Goal: Task Accomplishment & Management: Use online tool/utility

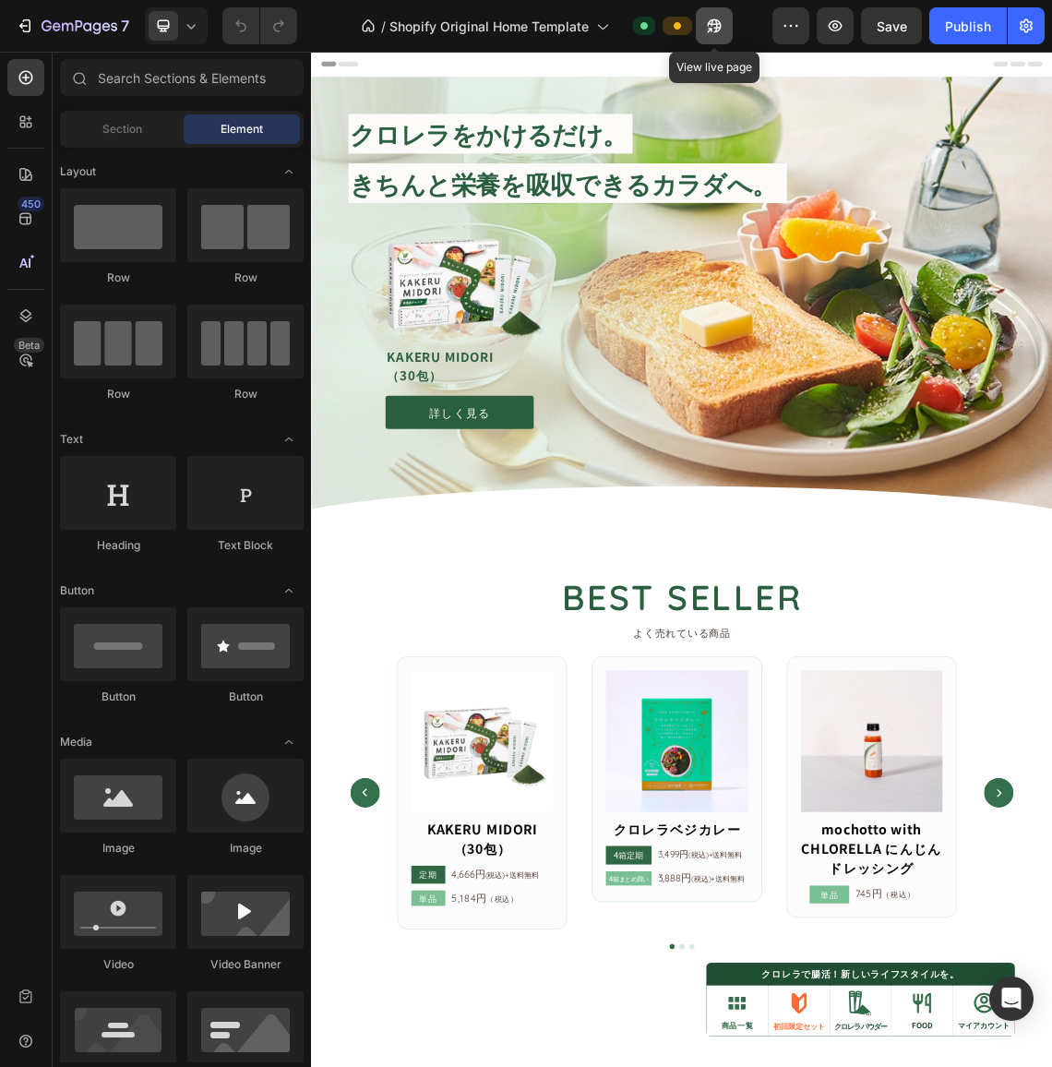
click at [721, 22] on icon "button" at bounding box center [714, 26] width 18 height 18
click at [820, 30] on button "button" at bounding box center [835, 25] width 37 height 37
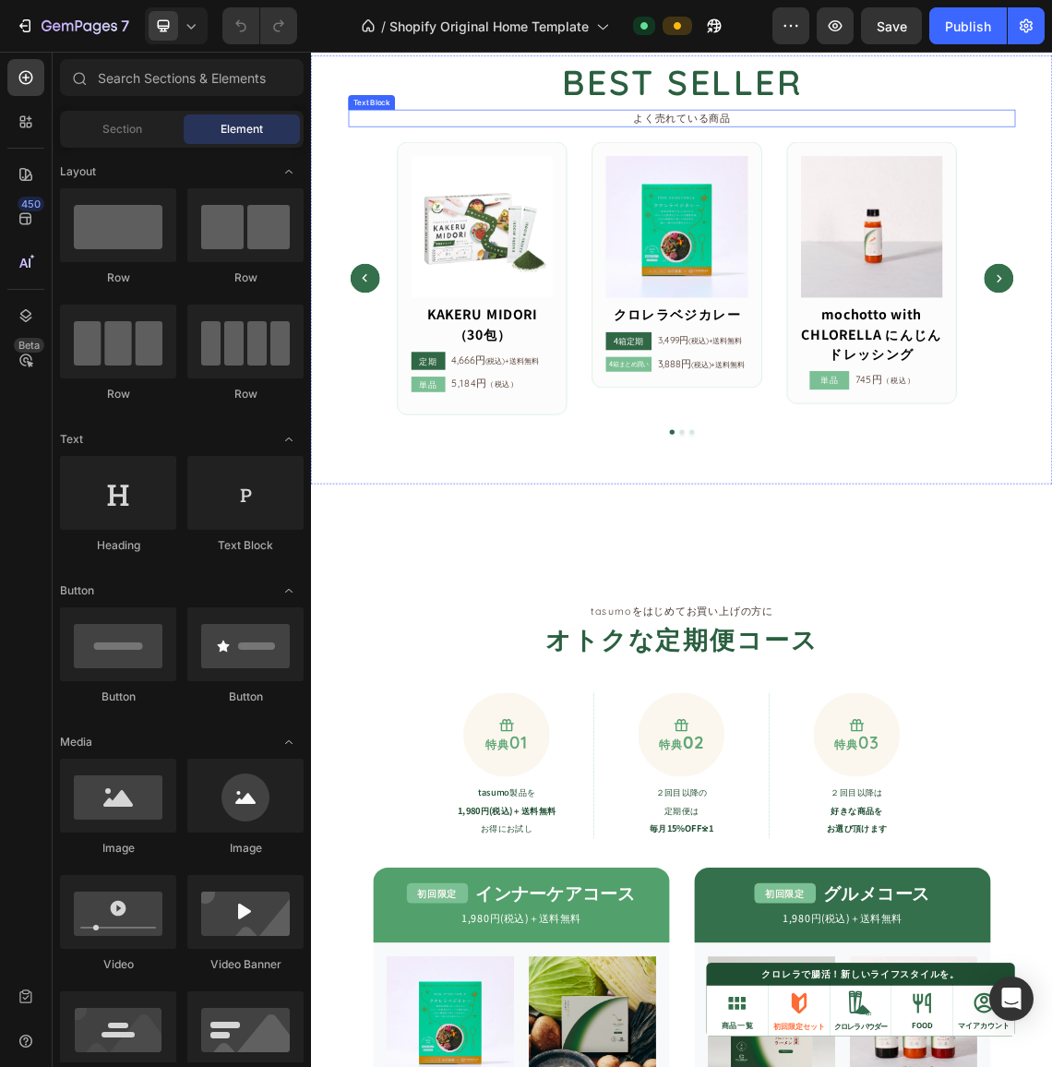
scroll to position [1015, 0]
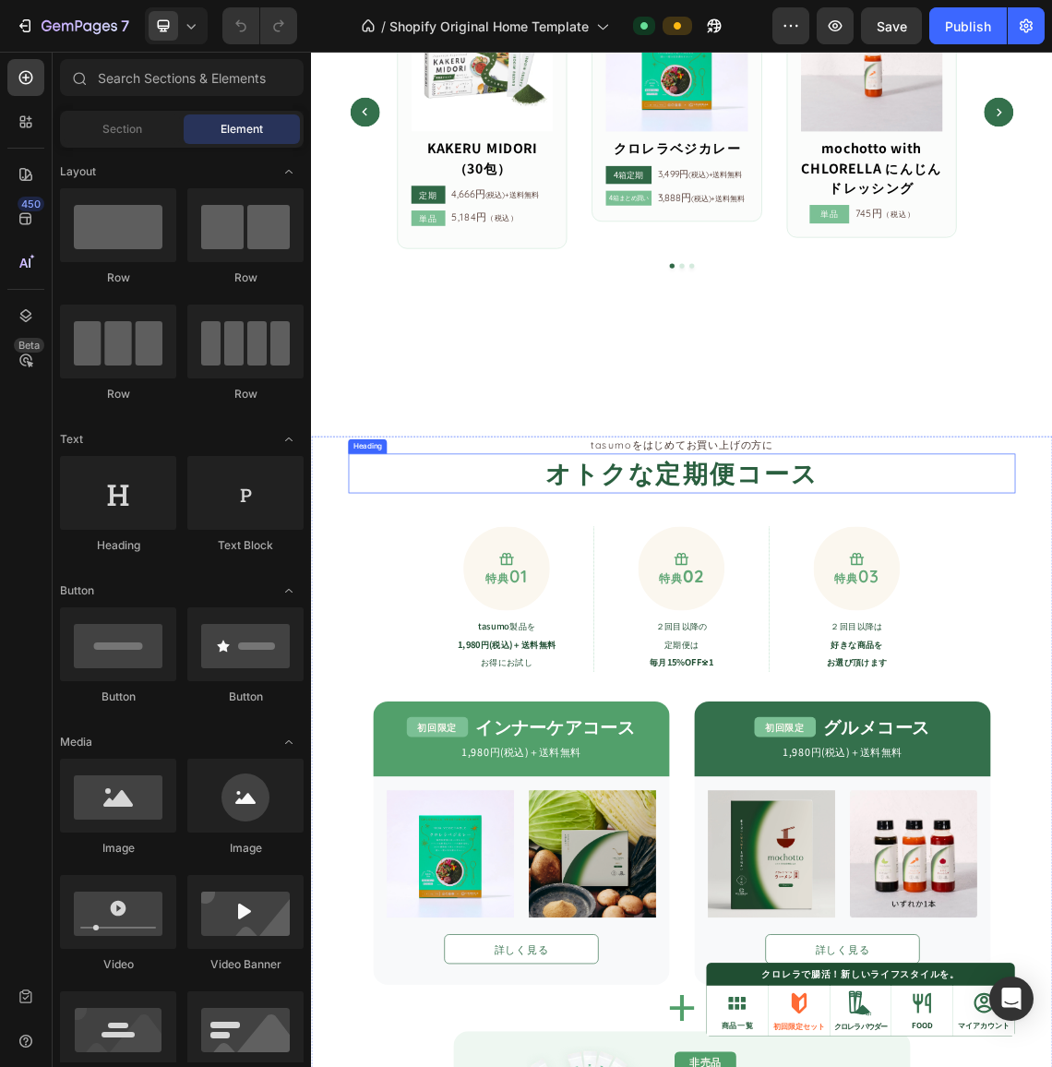
click at [803, 681] on h2 "オトクな定期便コース" at bounding box center [864, 681] width 997 height 59
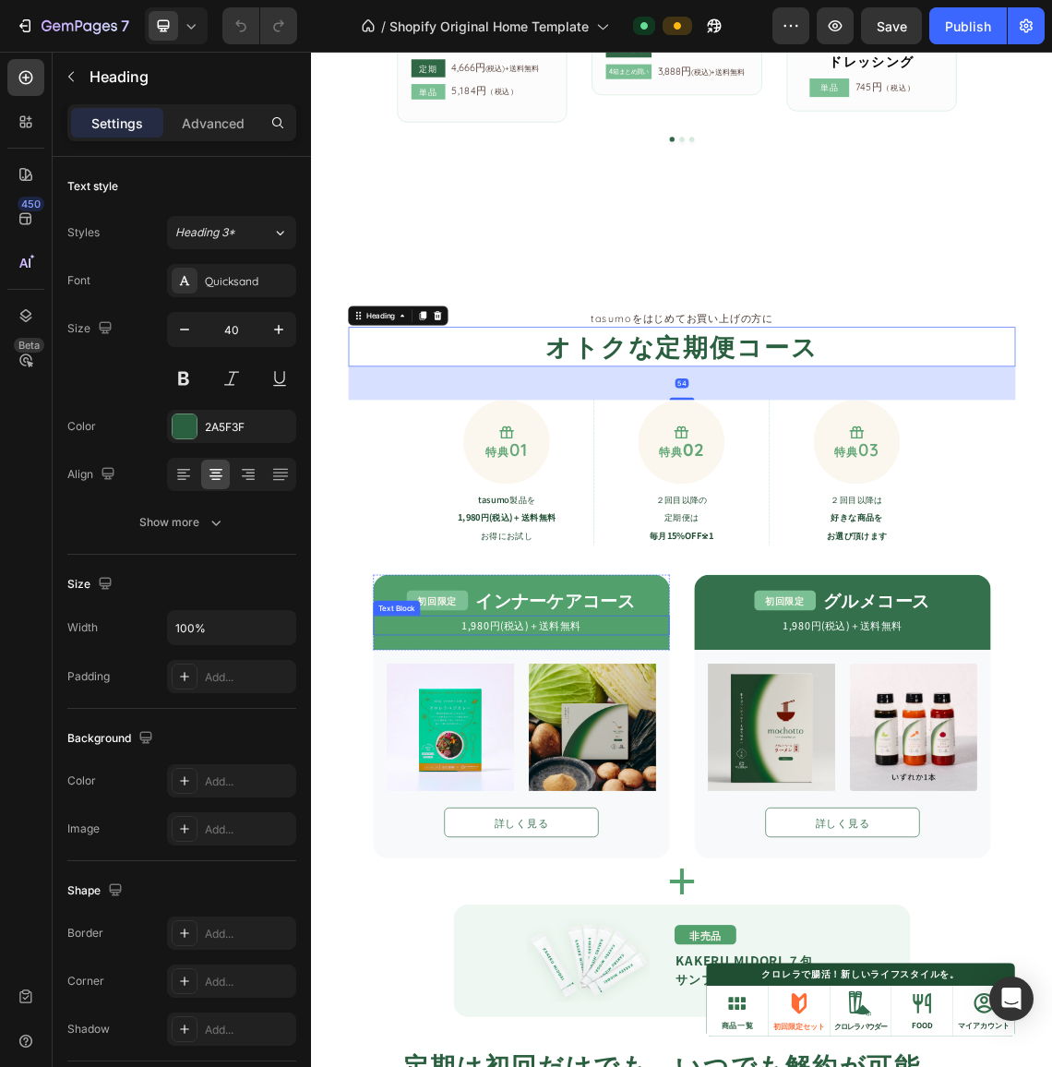
scroll to position [1292, 0]
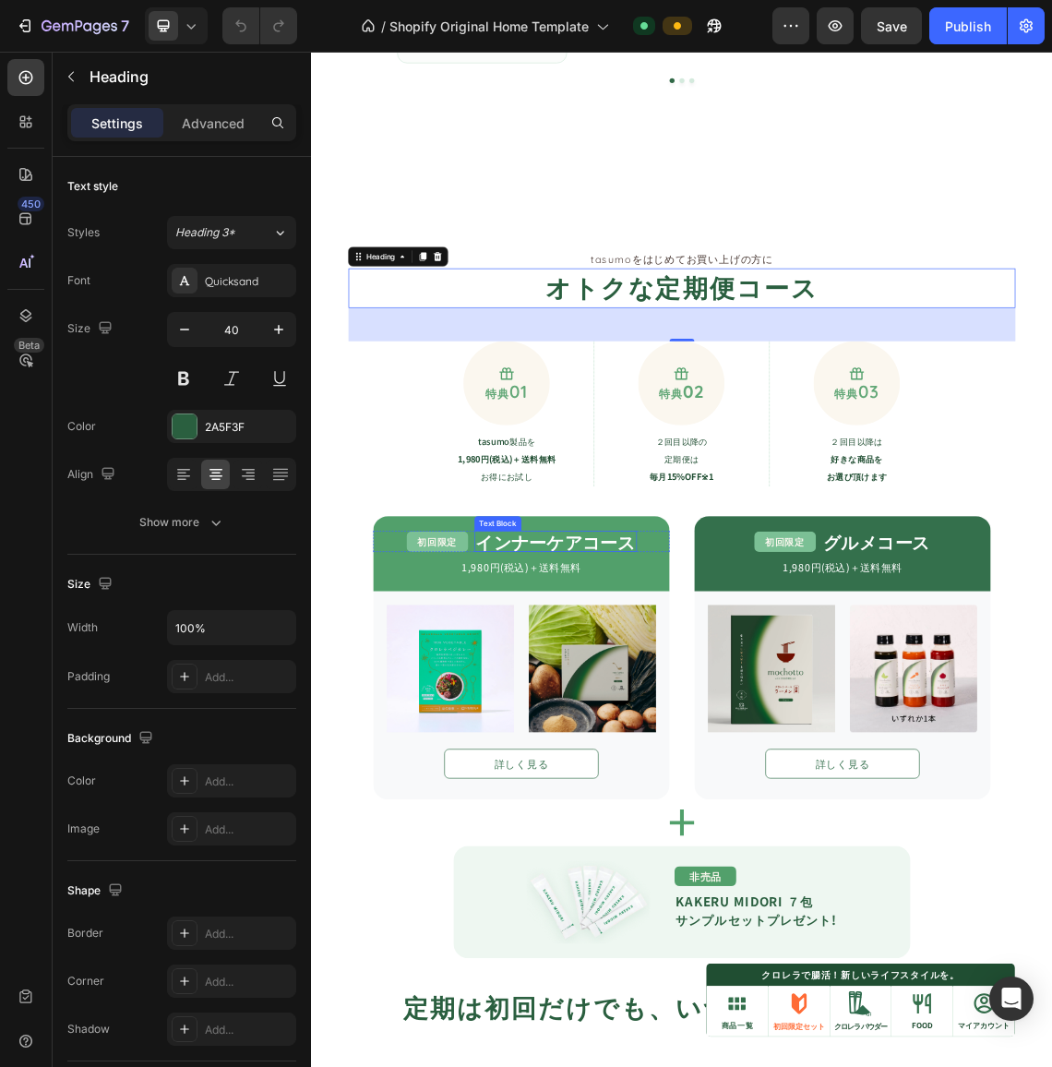
click at [638, 782] on strong "インナーケアコース" at bounding box center [675, 783] width 239 height 37
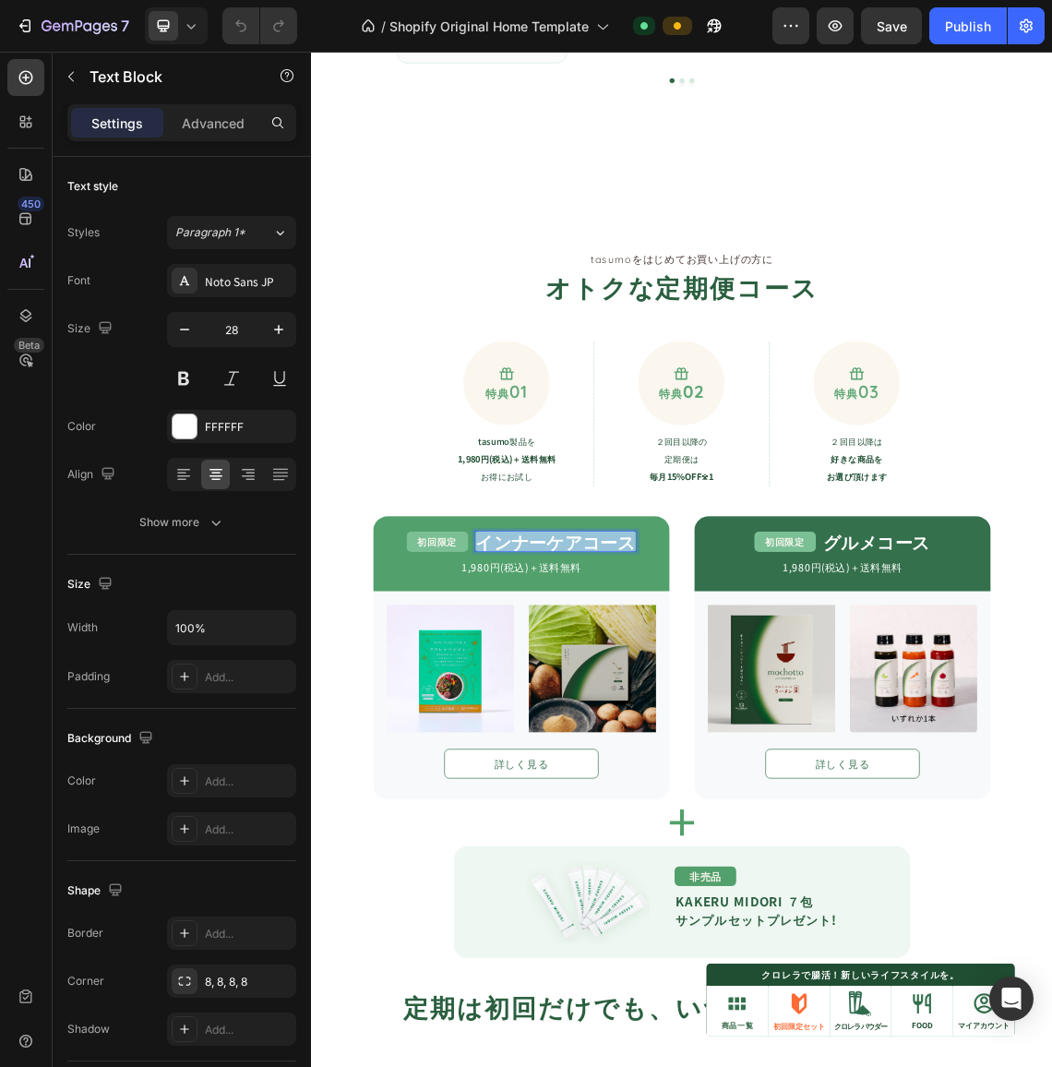
click at [638, 782] on strong "インナーケアコース" at bounding box center [675, 783] width 239 height 37
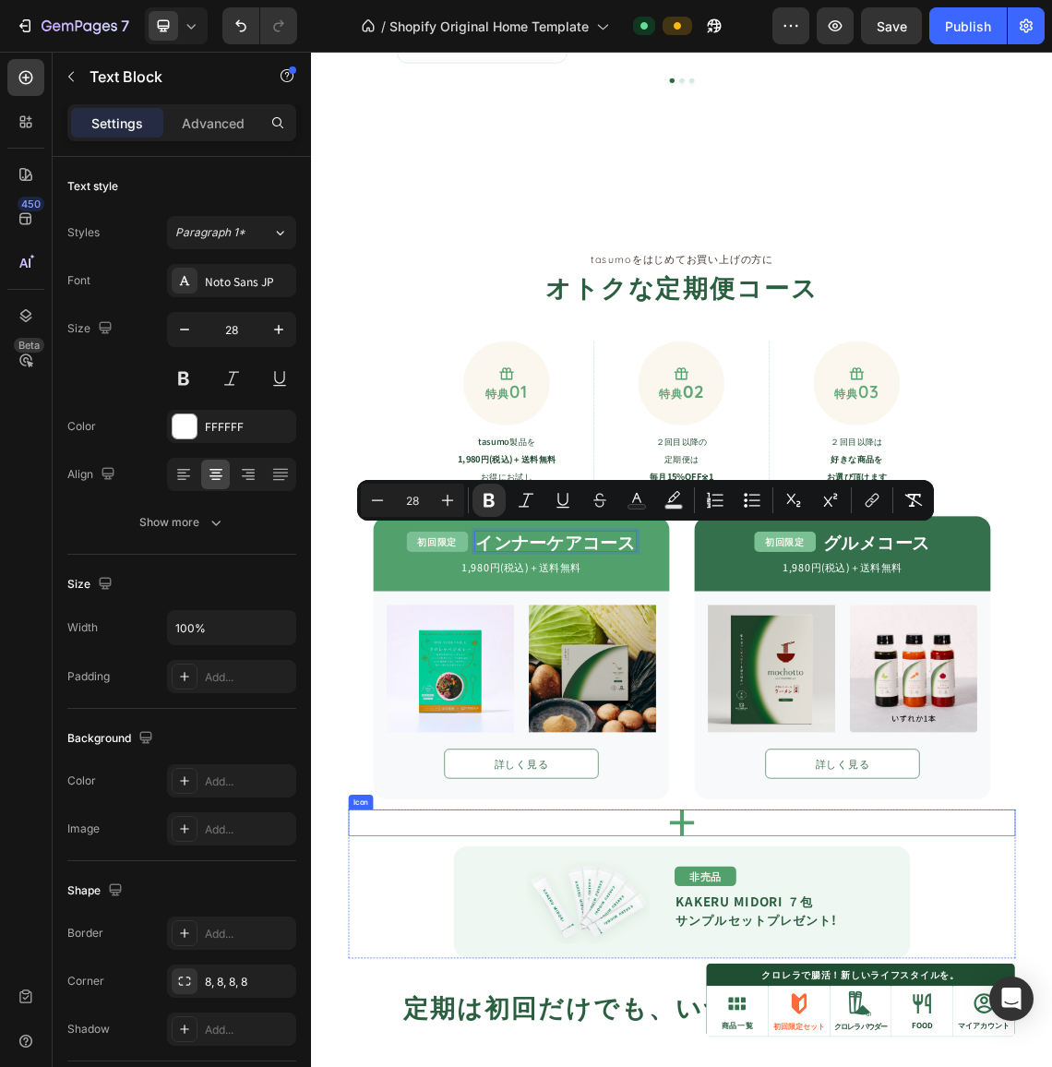
scroll to position [1569, 0]
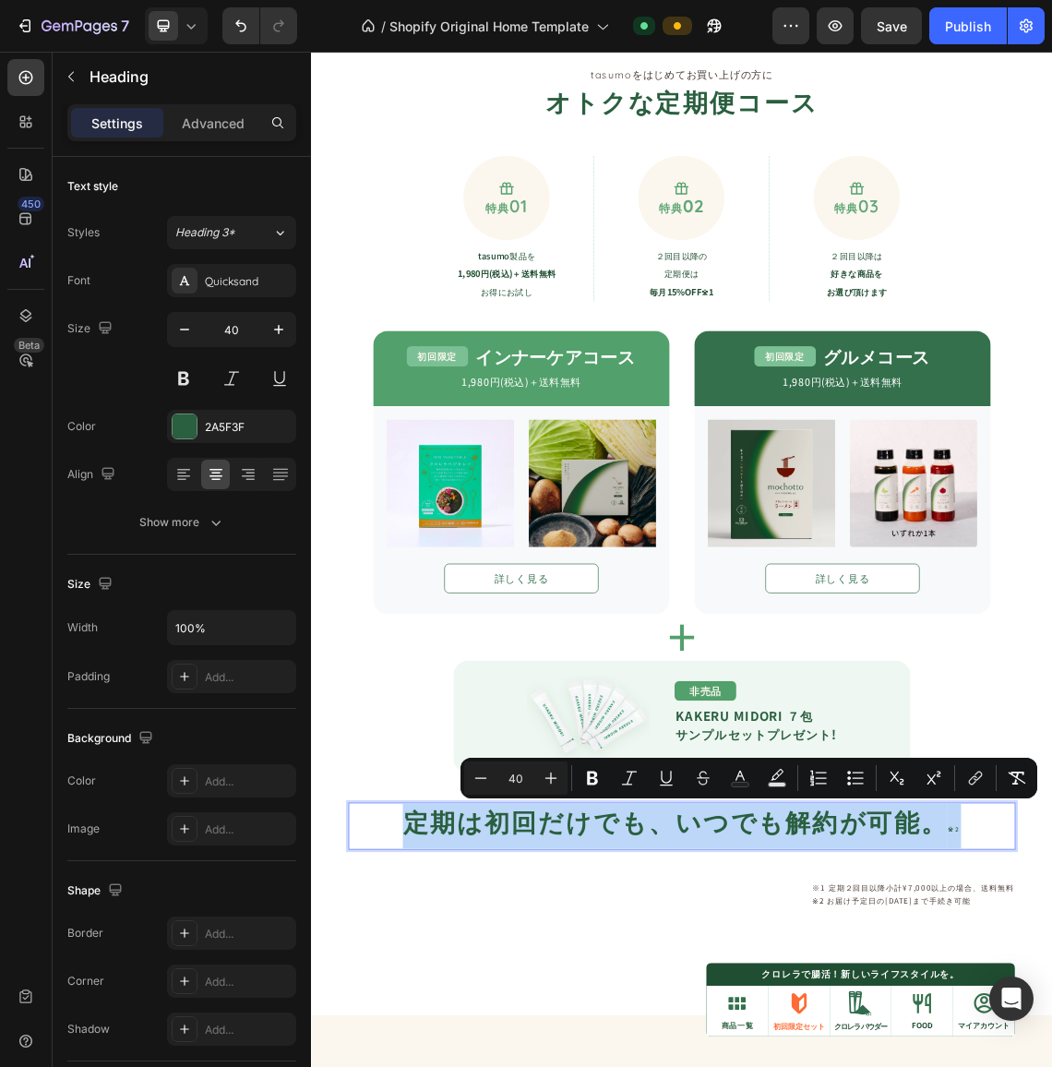
drag, startPoint x: 1236, startPoint y: 1201, endPoint x: 278, endPoint y: 1134, distance: 960.2
type input "10"
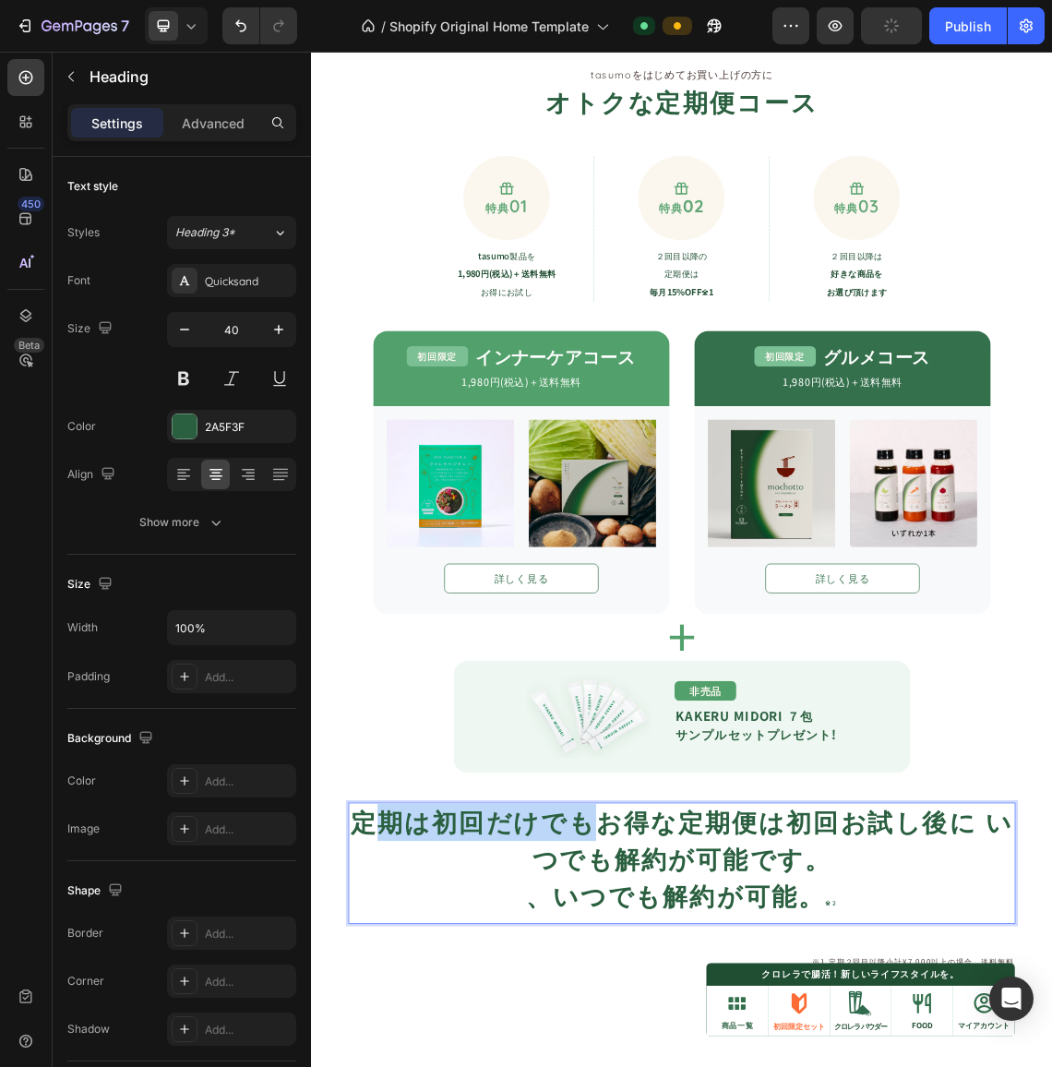
drag, startPoint x: 766, startPoint y: 1211, endPoint x: 435, endPoint y: 1224, distance: 331.5
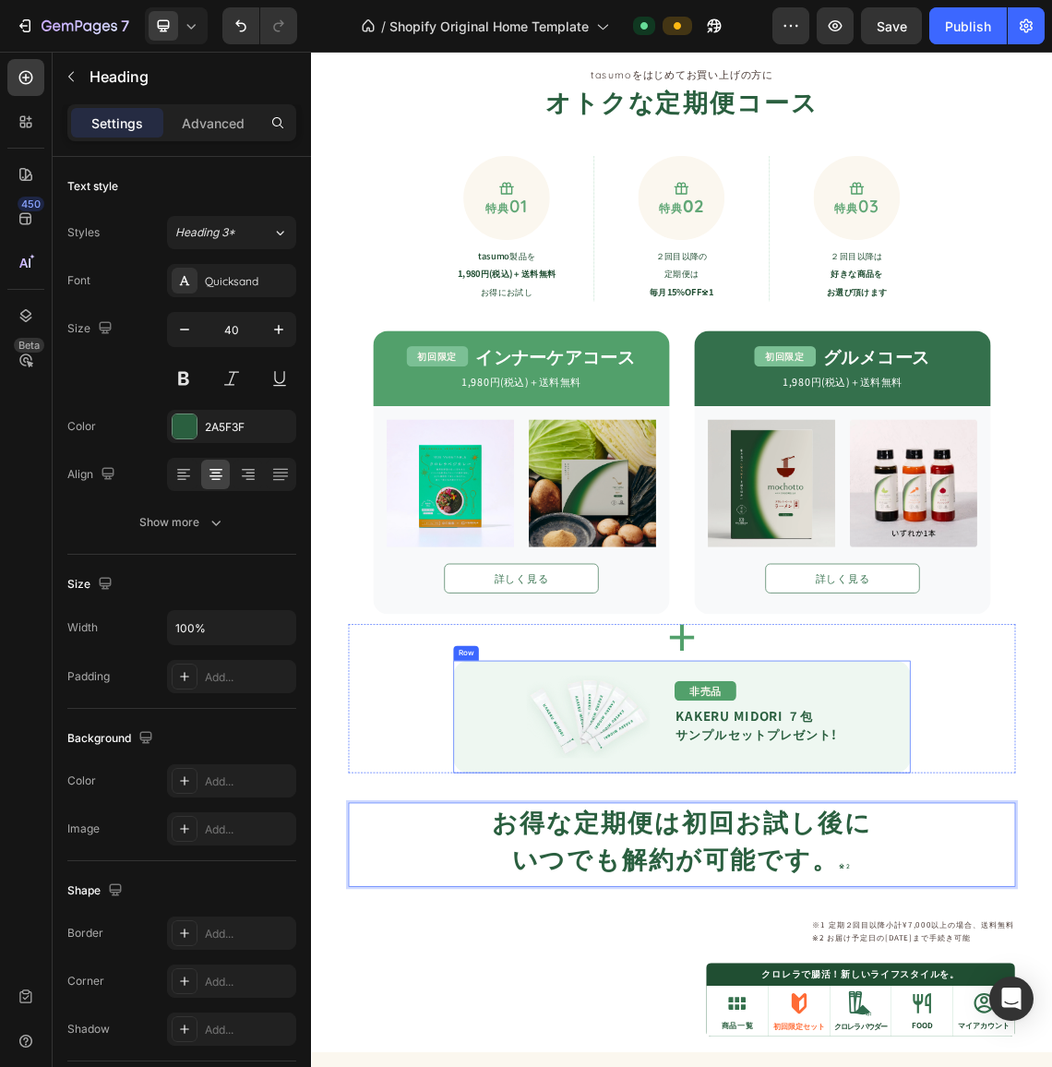
scroll to position [1845, 0]
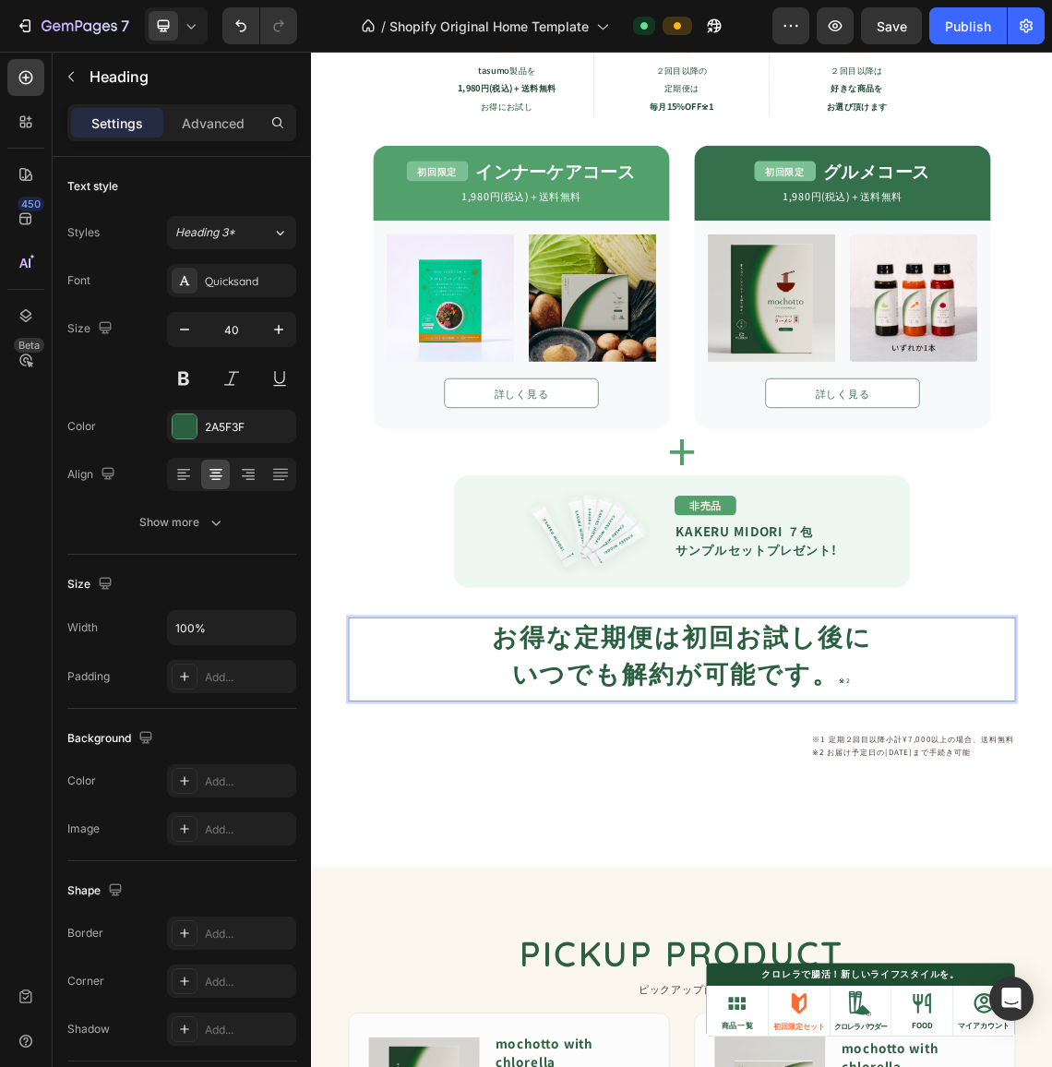
click at [788, 1066] on div "tasumoをはじめてお買い上げの方に Text Block オトクな定期便コース Heading Icon 特典 01 Text Block Row tas…" at bounding box center [864, 488] width 997 height 1385
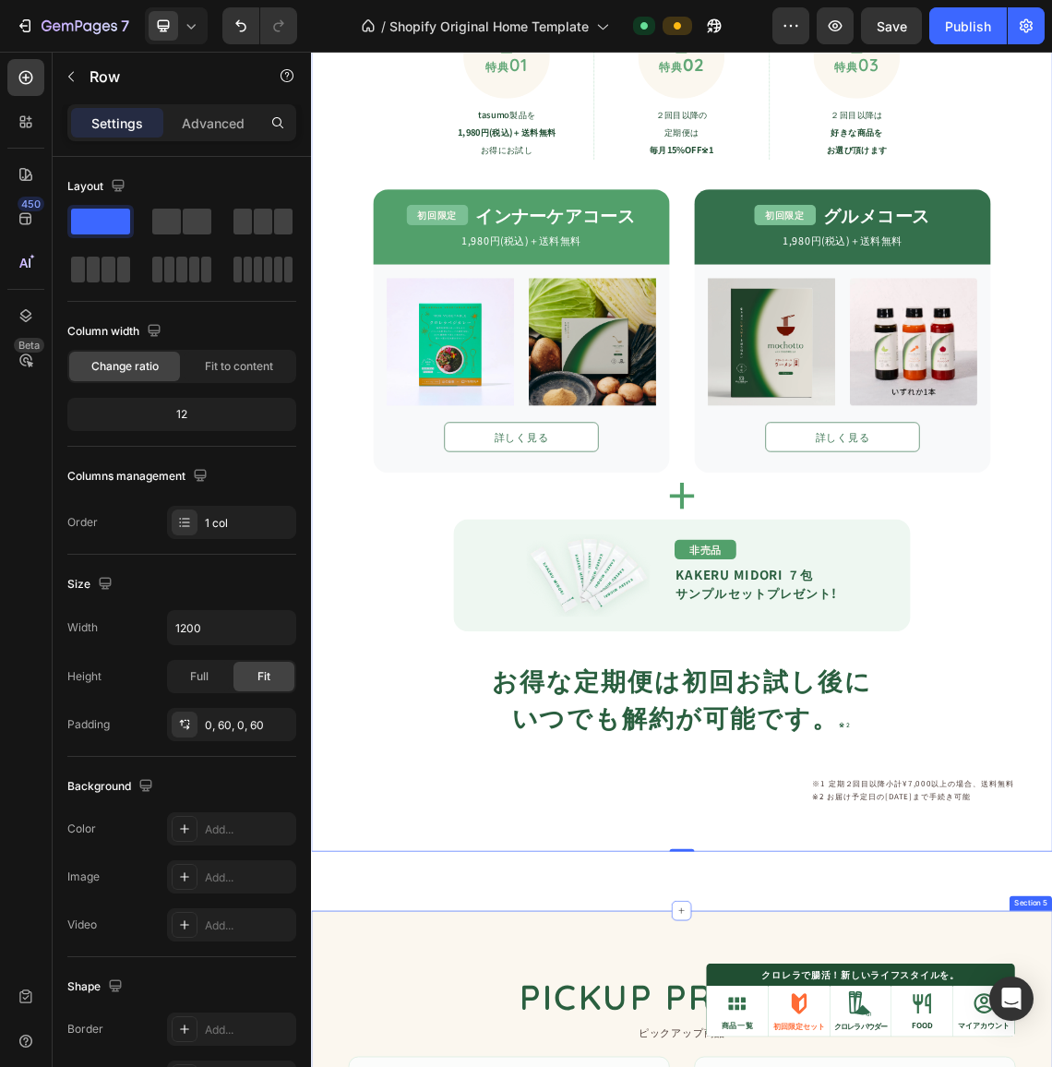
scroll to position [1753, 0]
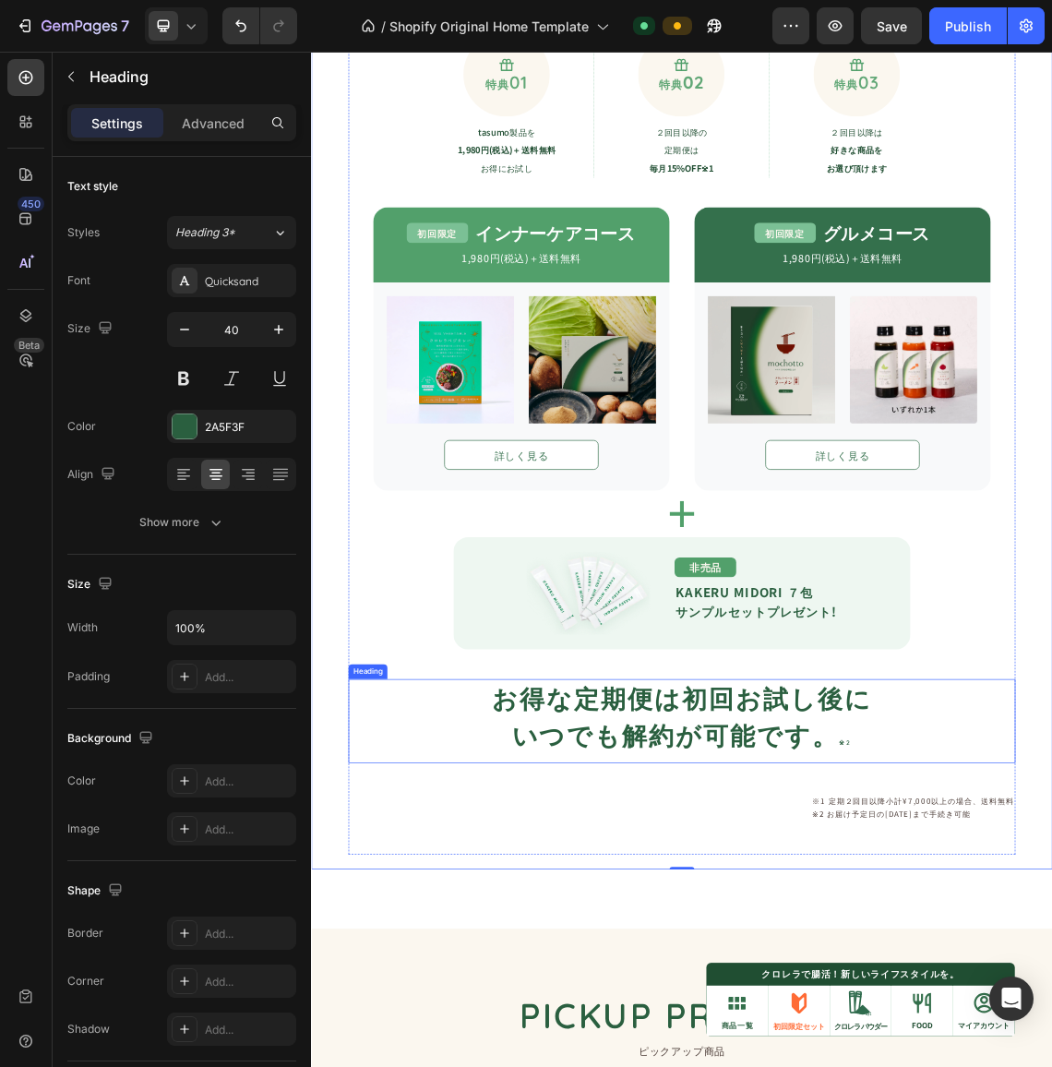
click at [755, 1066] on p "お得な定期便は初回お試し後に いつでも解約が可能です。 ※2" at bounding box center [864, 1052] width 993 height 122
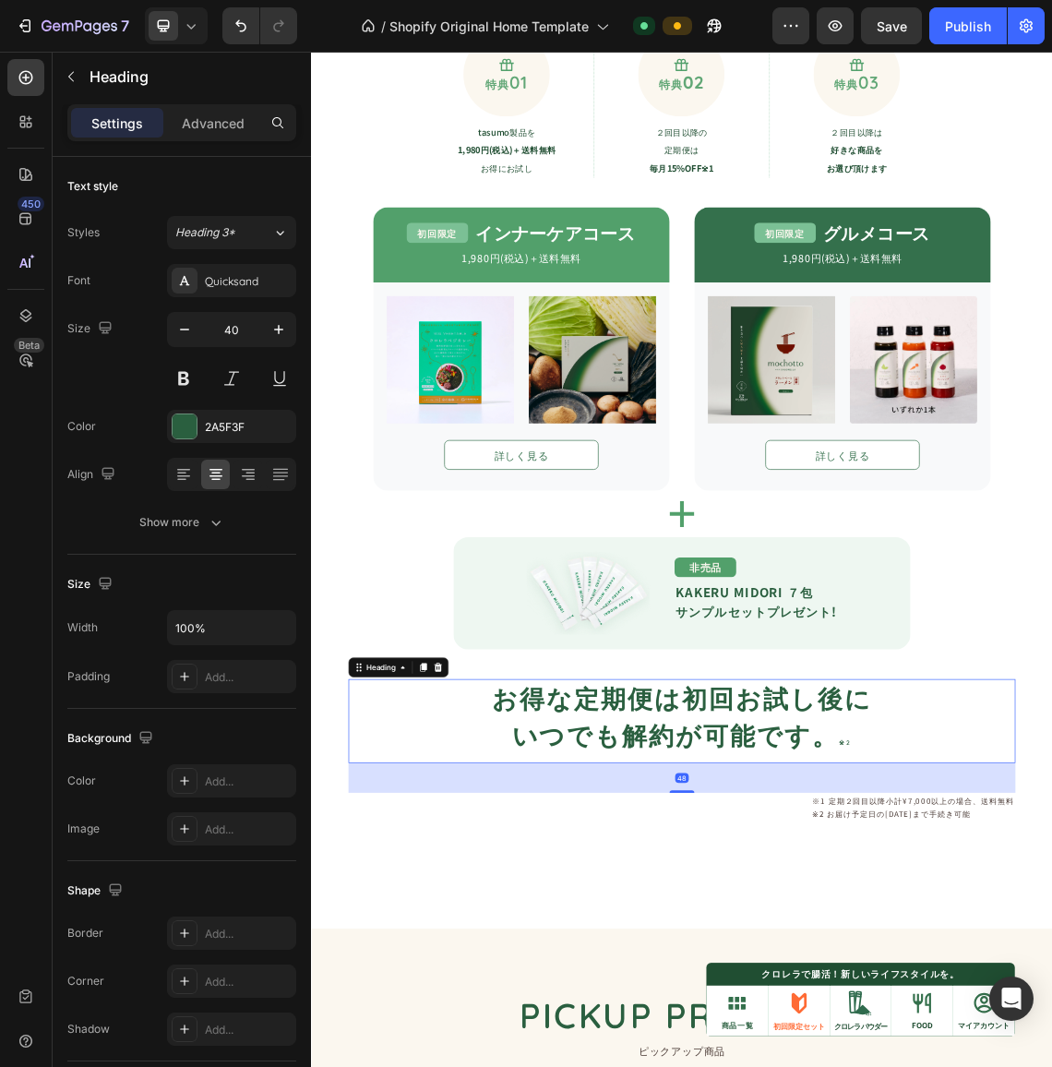
click at [657, 1057] on p "お得な定期便は初回お試し後に いつでも解約が可能です。 ※2" at bounding box center [864, 1052] width 993 height 122
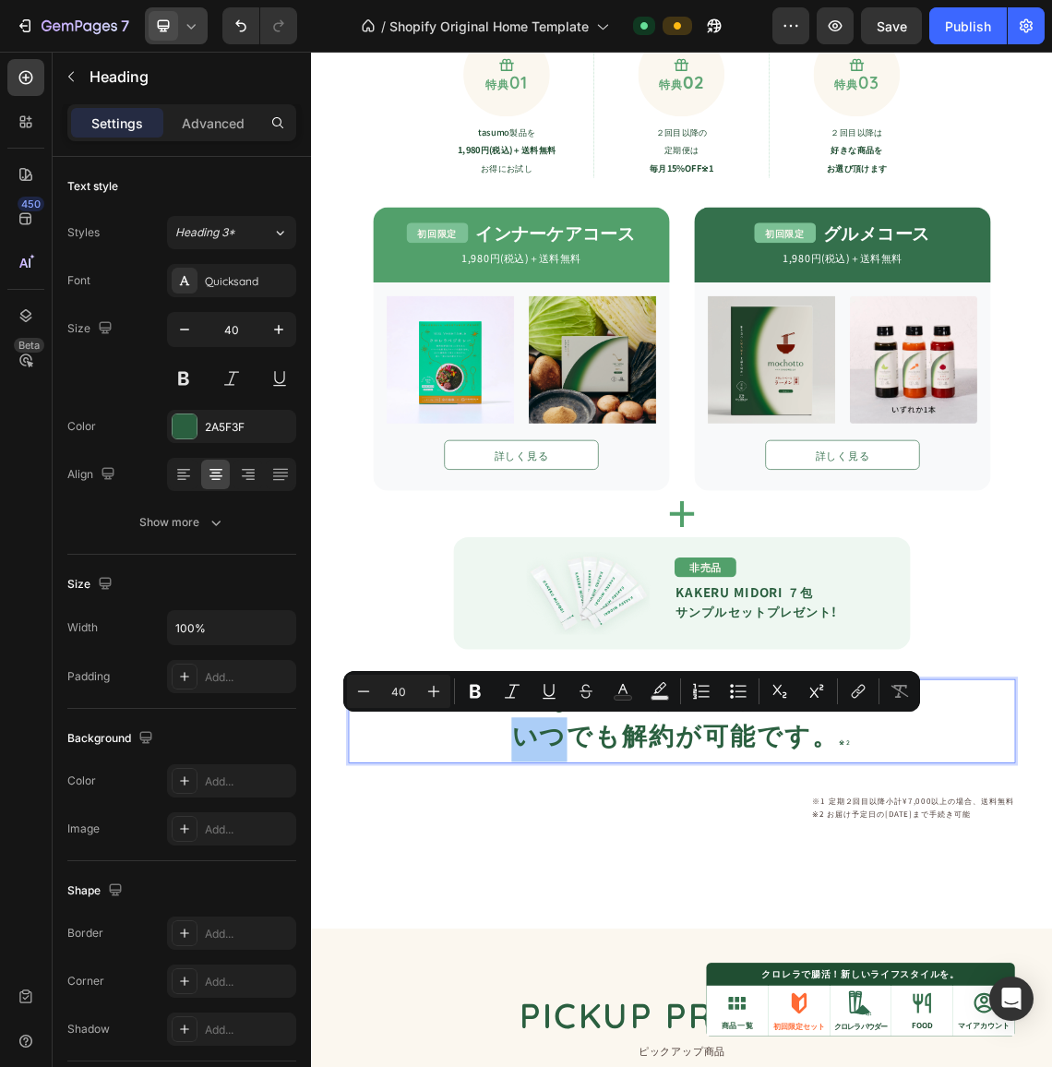
click at [185, 22] on icon at bounding box center [191, 26] width 18 height 18
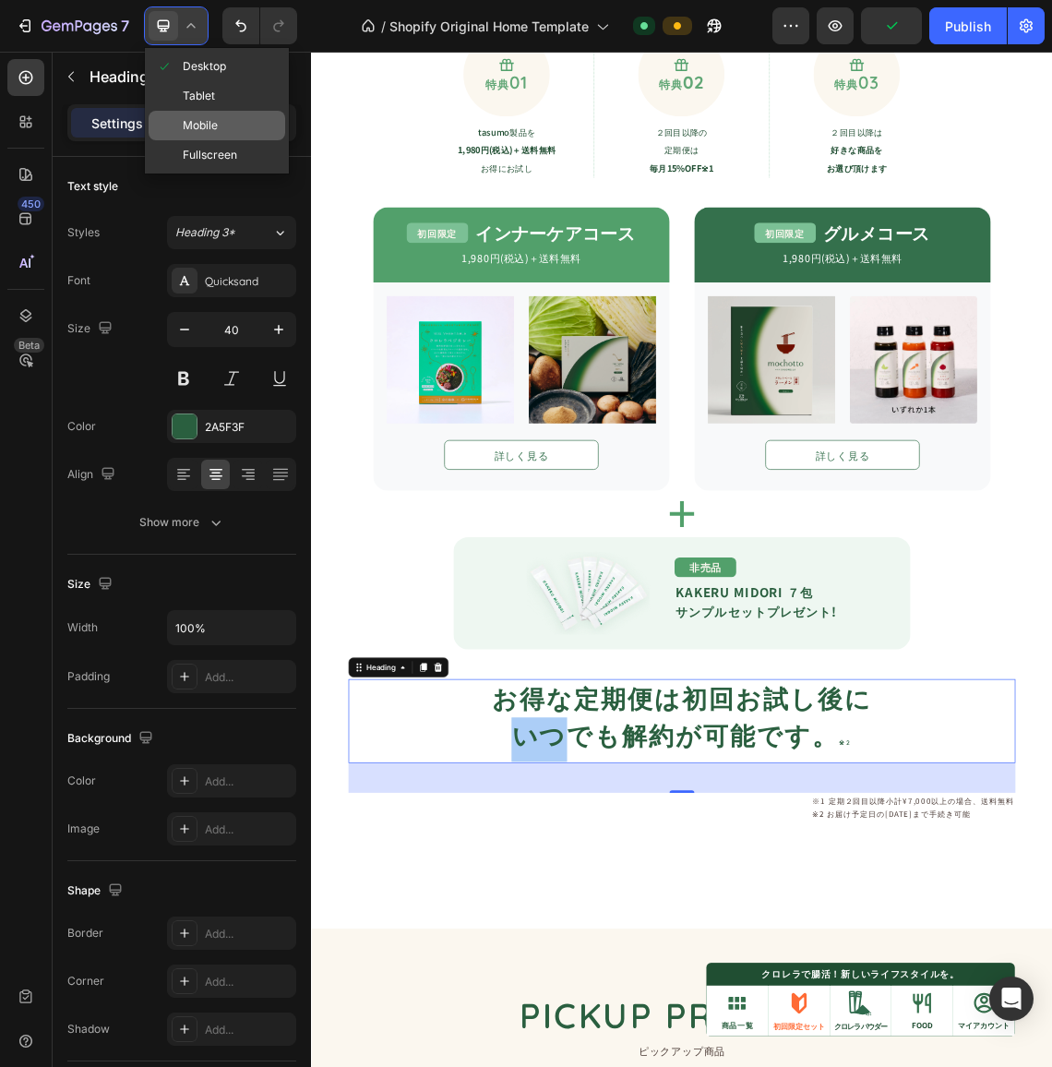
click at [209, 123] on span "Mobile" at bounding box center [200, 125] width 35 height 18
type input "28"
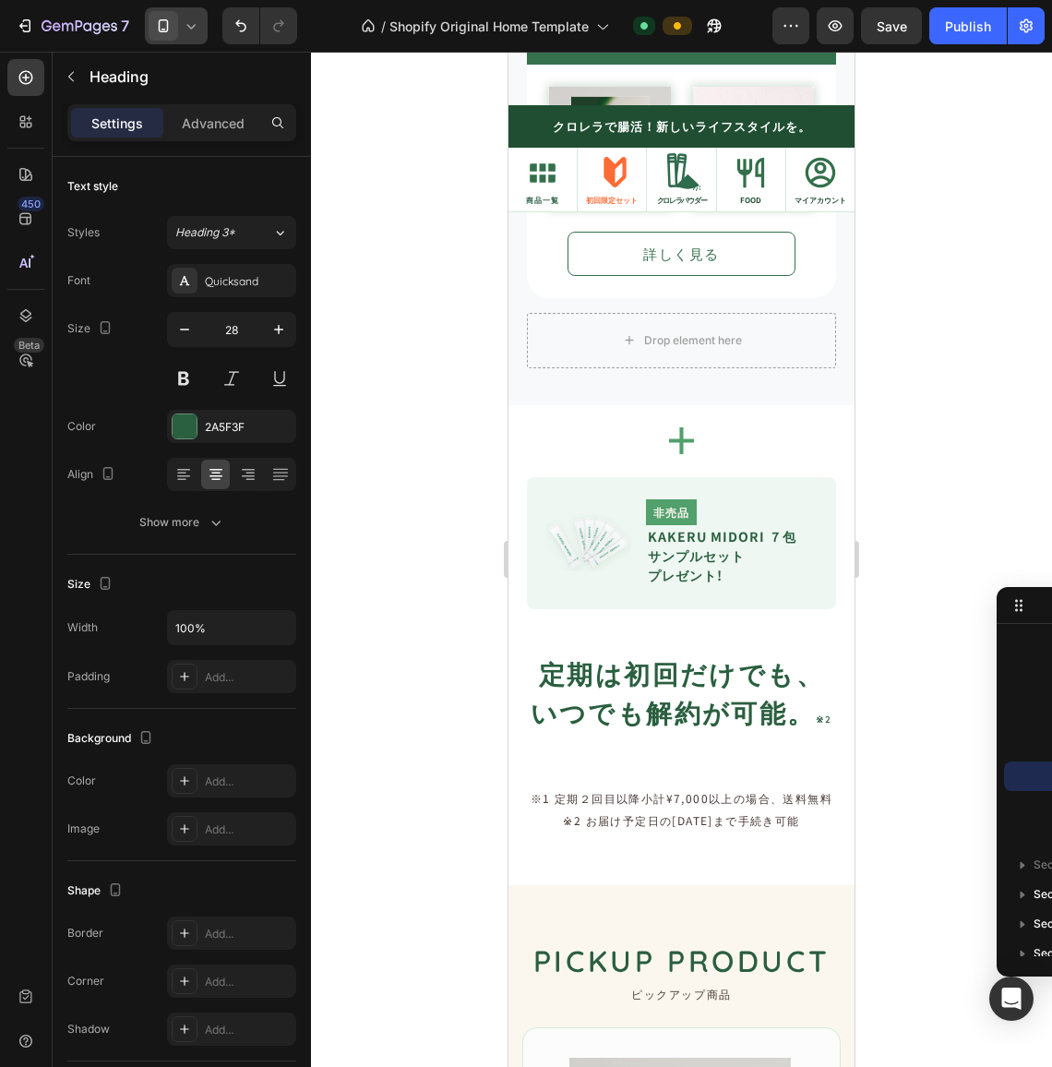
scroll to position [2611, 0]
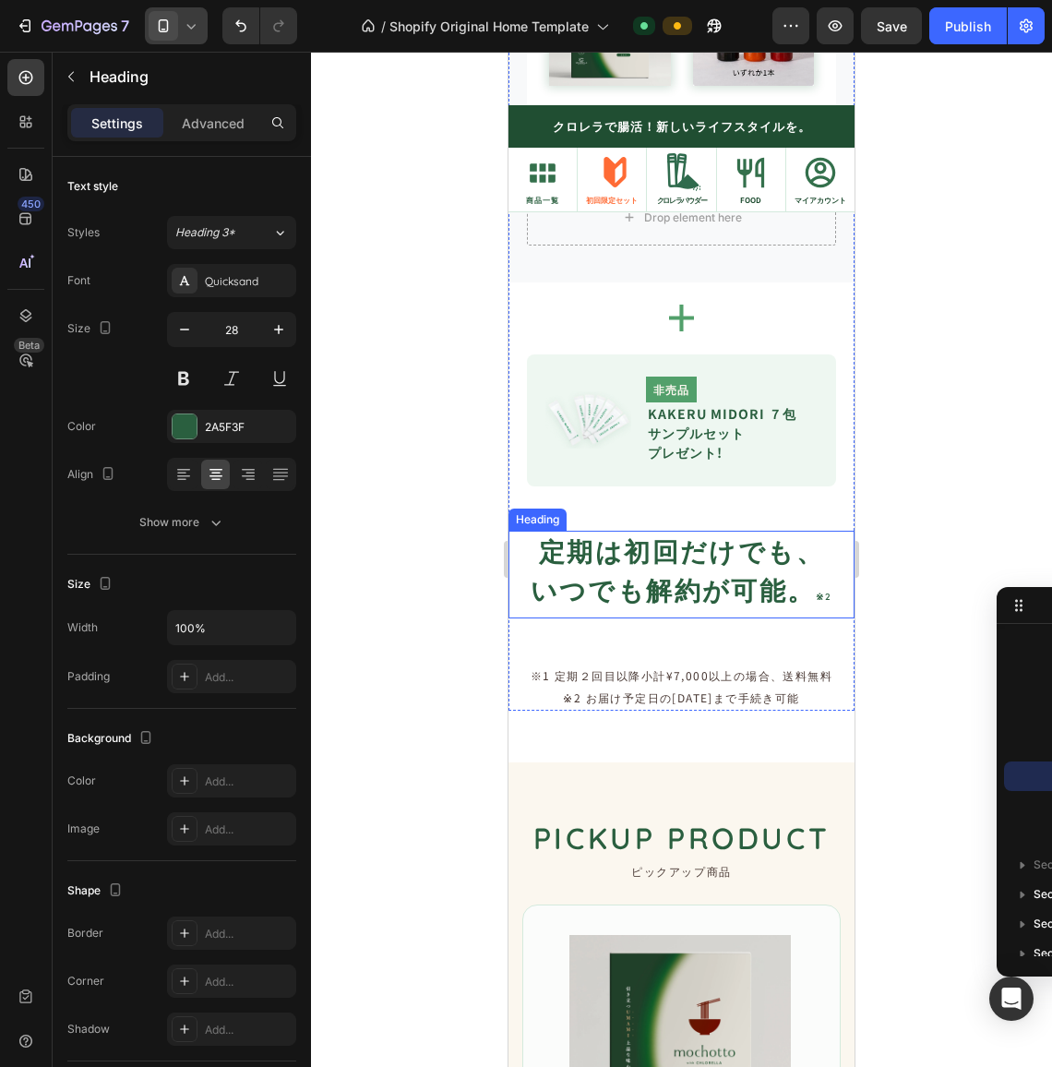
click at [602, 540] on h2 "定期は初回だけでも、 いつでも解約が可能。 ※2" at bounding box center [682, 575] width 328 height 88
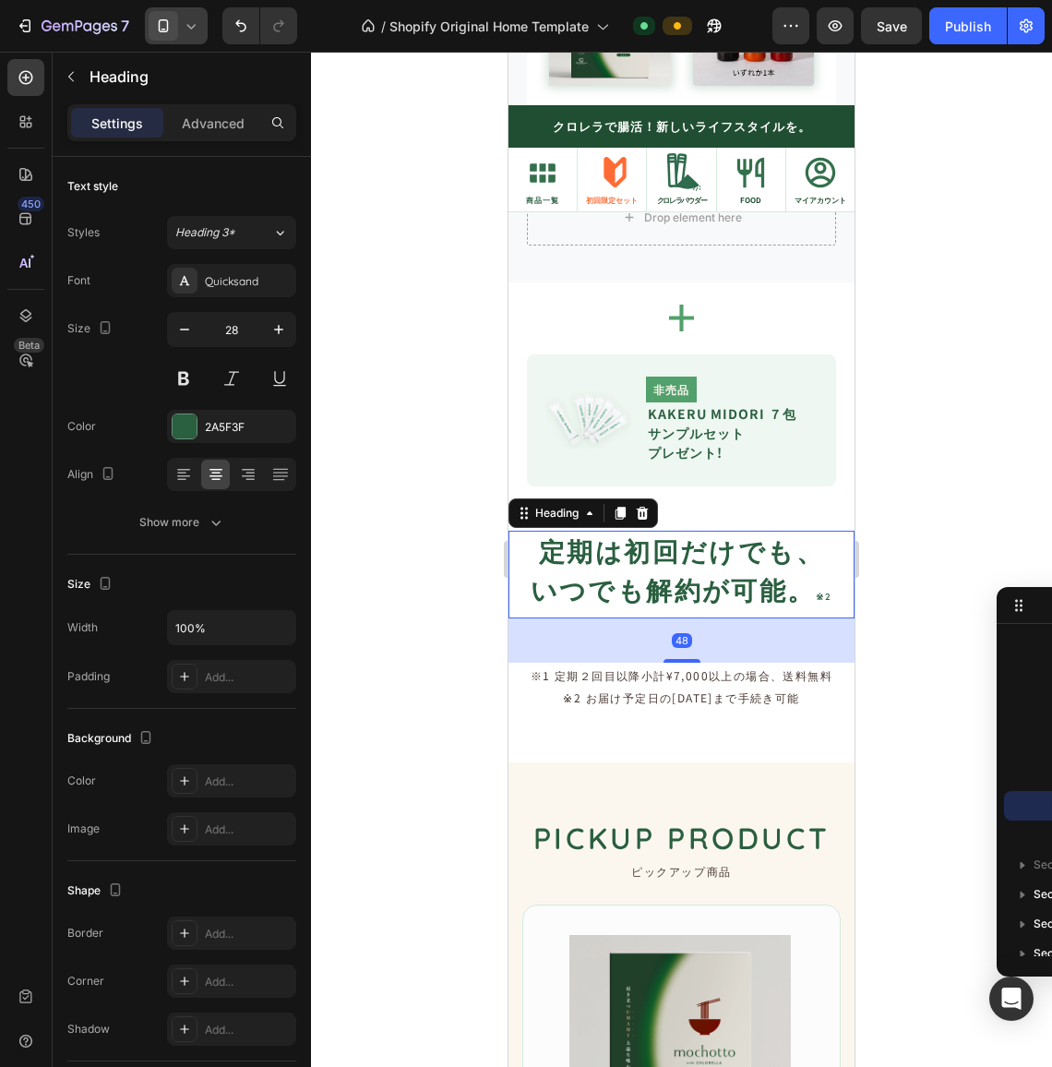
click at [602, 540] on h2 "定期は初回だけでも、 いつでも解約が可能。 ※2" at bounding box center [682, 575] width 328 height 88
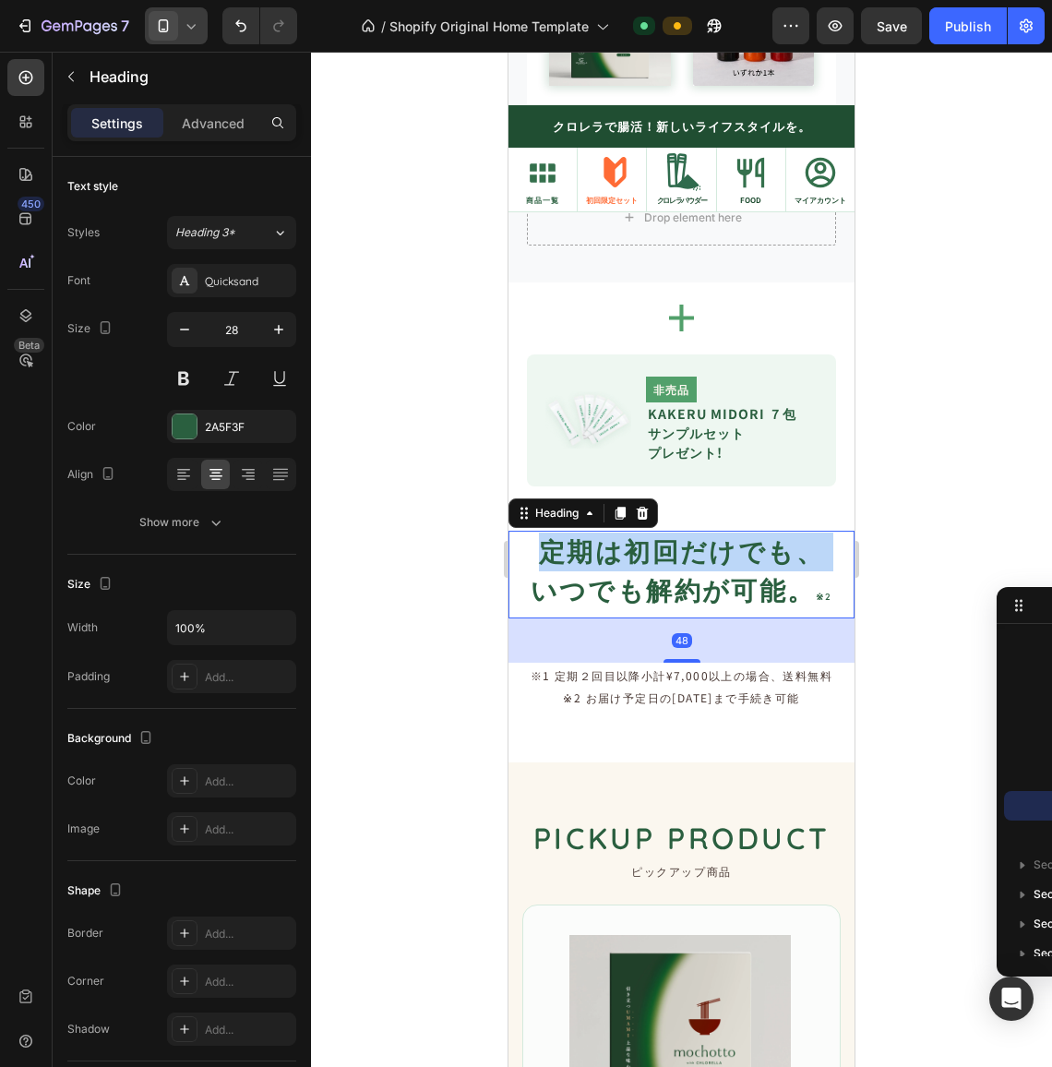
click at [602, 540] on p "定期は初回だけでも、 いつでも解約が可能。 ※2" at bounding box center [681, 574] width 324 height 84
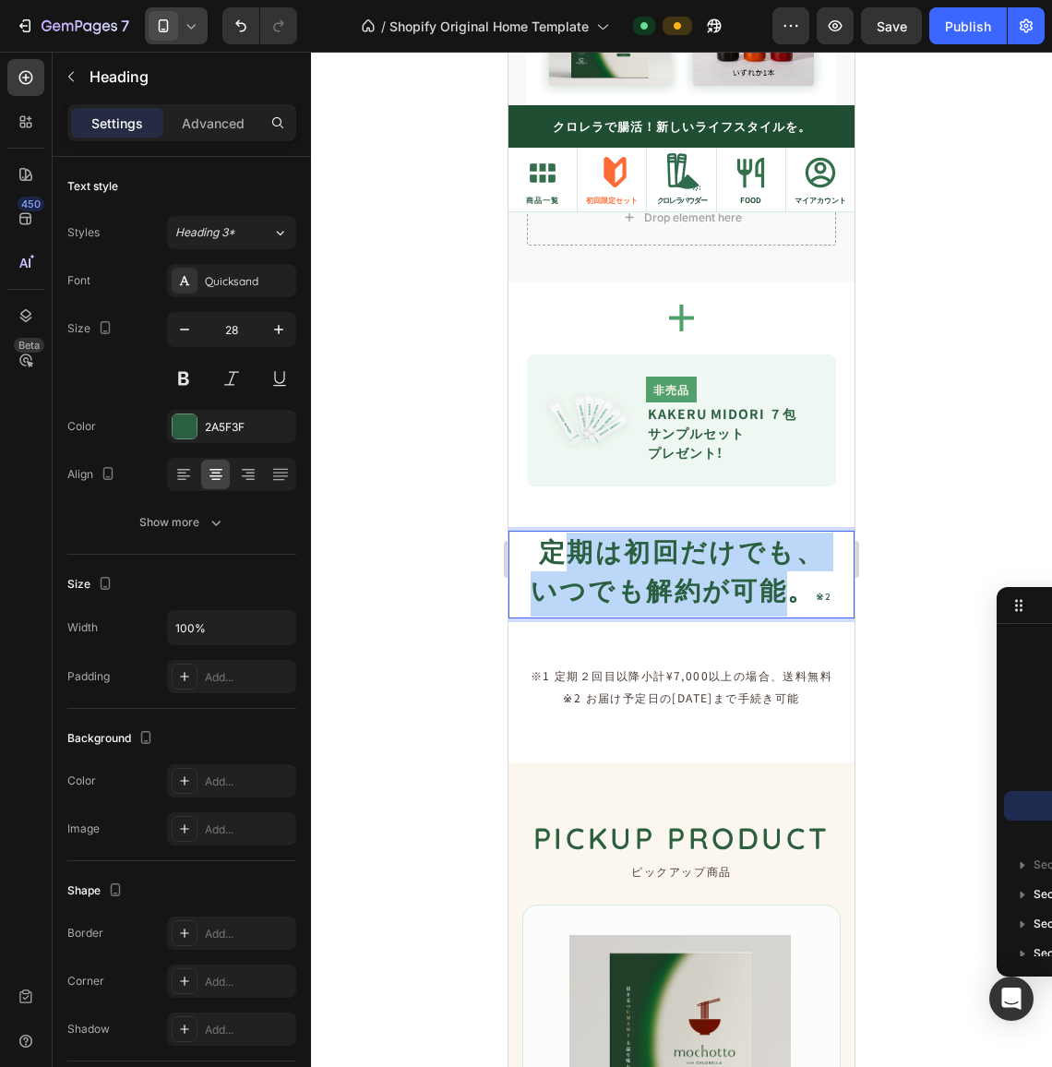
drag, startPoint x: 786, startPoint y: 579, endPoint x: 555, endPoint y: 548, distance: 233.6
click at [555, 548] on p "定期は初回だけでも、 いつでも解約が可能。 ※2" at bounding box center [681, 574] width 324 height 84
drag, startPoint x: 787, startPoint y: 580, endPoint x: 520, endPoint y: 542, distance: 269.5
click at [520, 542] on p "定期は初回だけでも、 いつでも解約が可能。 ※2" at bounding box center [681, 574] width 324 height 84
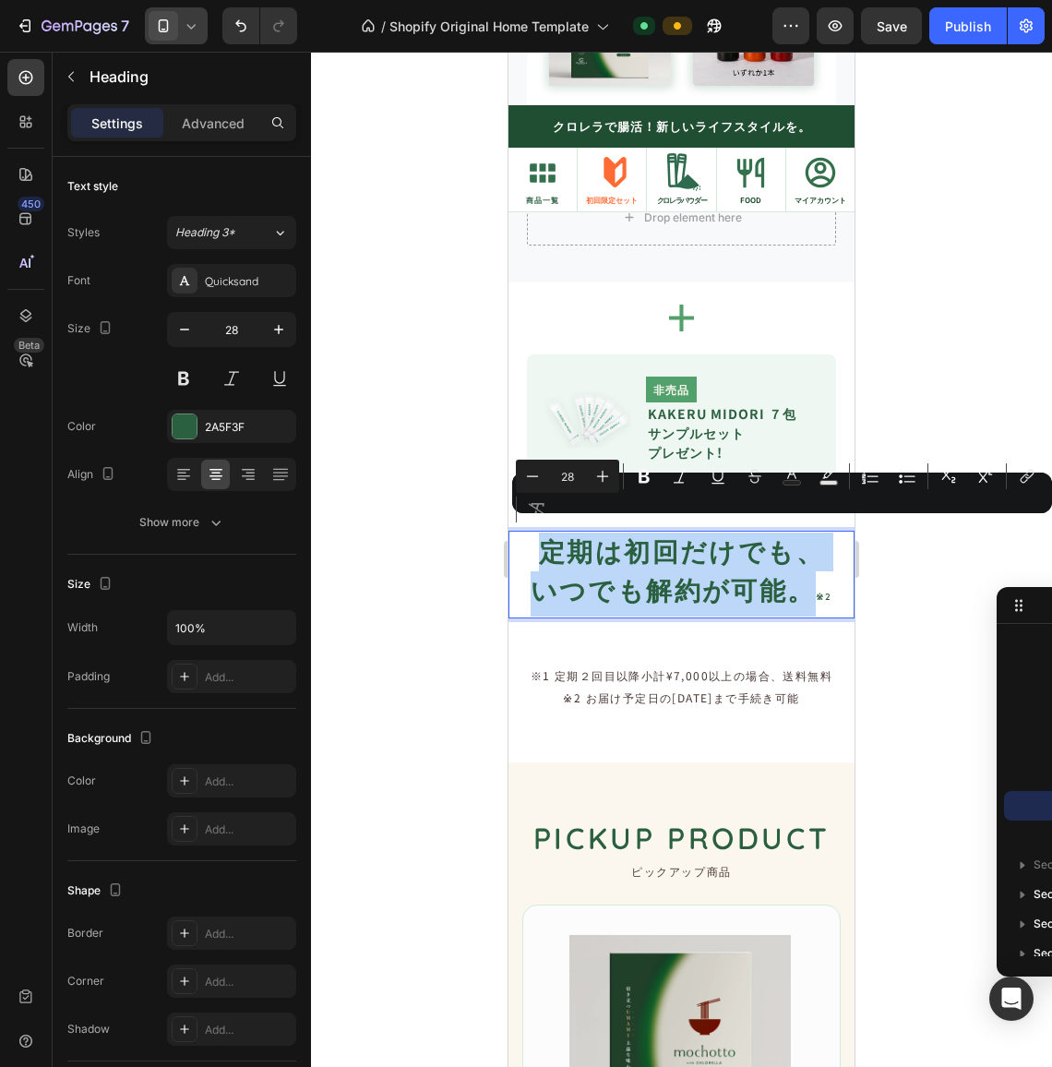
drag, startPoint x: 796, startPoint y: 587, endPoint x: 427, endPoint y: 533, distance: 373.0
click at [585, 555] on p "定期は初回だけでも、 いつでも解約が可能。 ※2" at bounding box center [681, 574] width 324 height 84
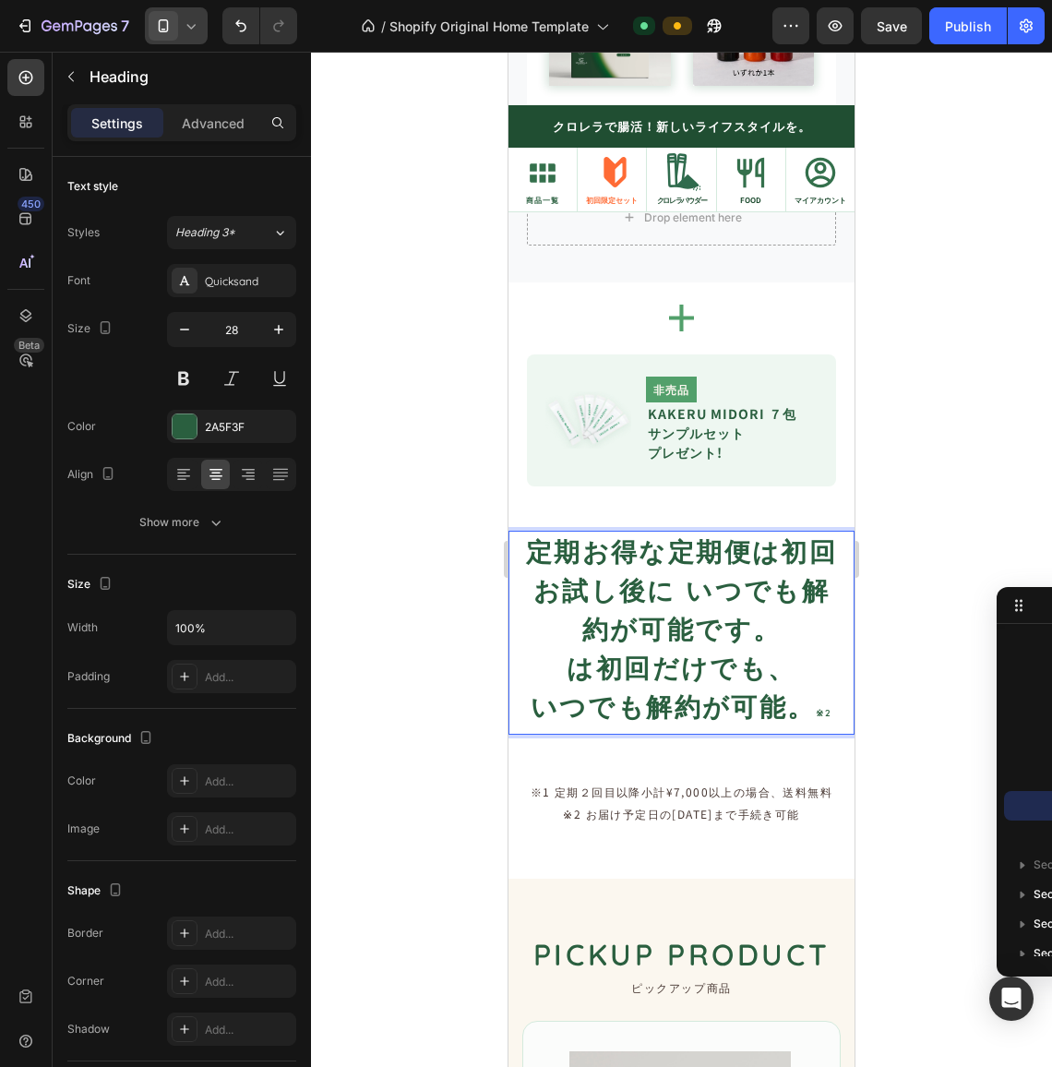
click at [586, 538] on p "定期お得な定期便は初回お試し後に いつでも解約が可能です。 は初回だけでも、 いつでも解約が可能。 ※2" at bounding box center [681, 632] width 324 height 200
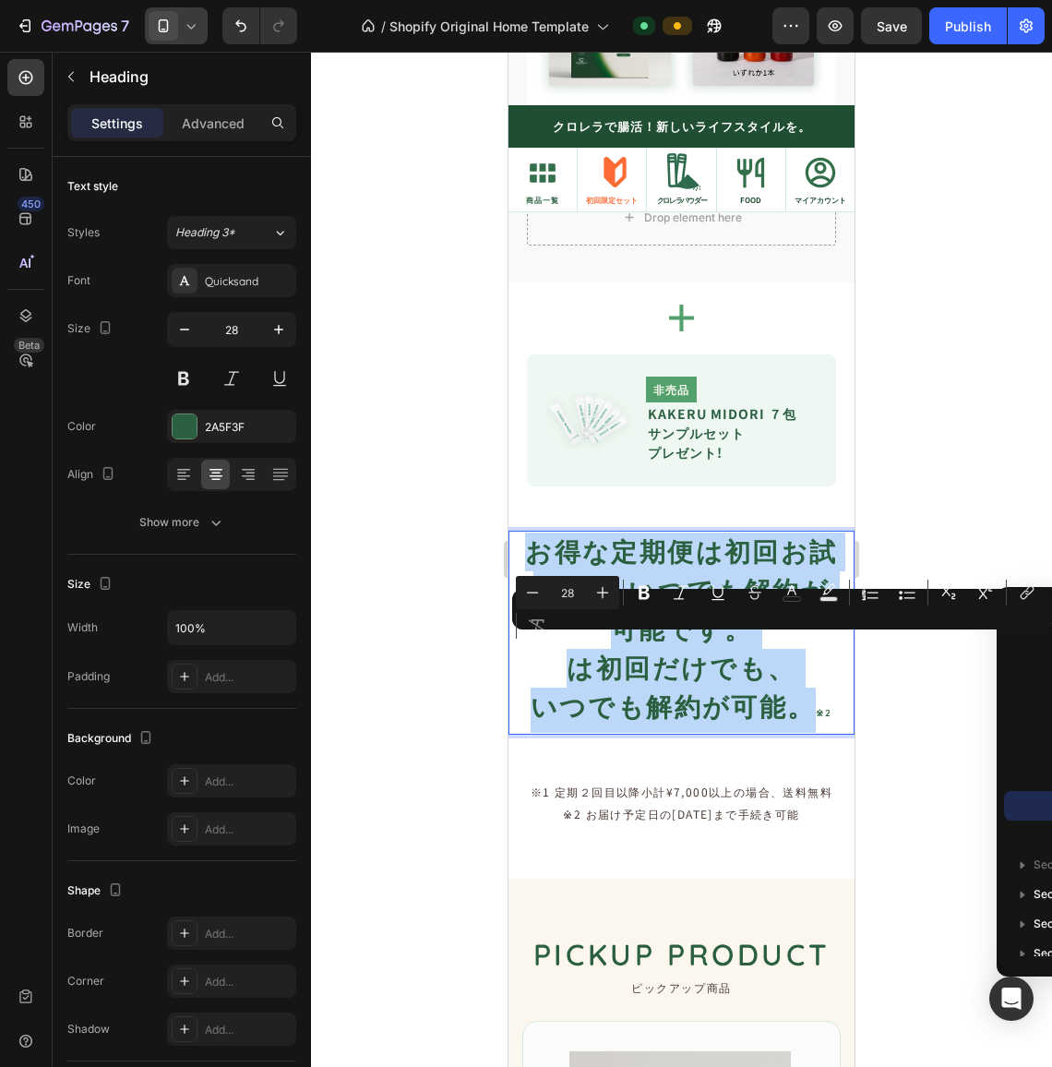
drag, startPoint x: 741, startPoint y: 618, endPoint x: 794, endPoint y: 698, distance: 95.7
click at [794, 698] on p "お得な定期便は初回お試し後に いつでも解約が可能です。 は初回だけでも、 いつでも解約が可能。 ※2" at bounding box center [681, 632] width 324 height 200
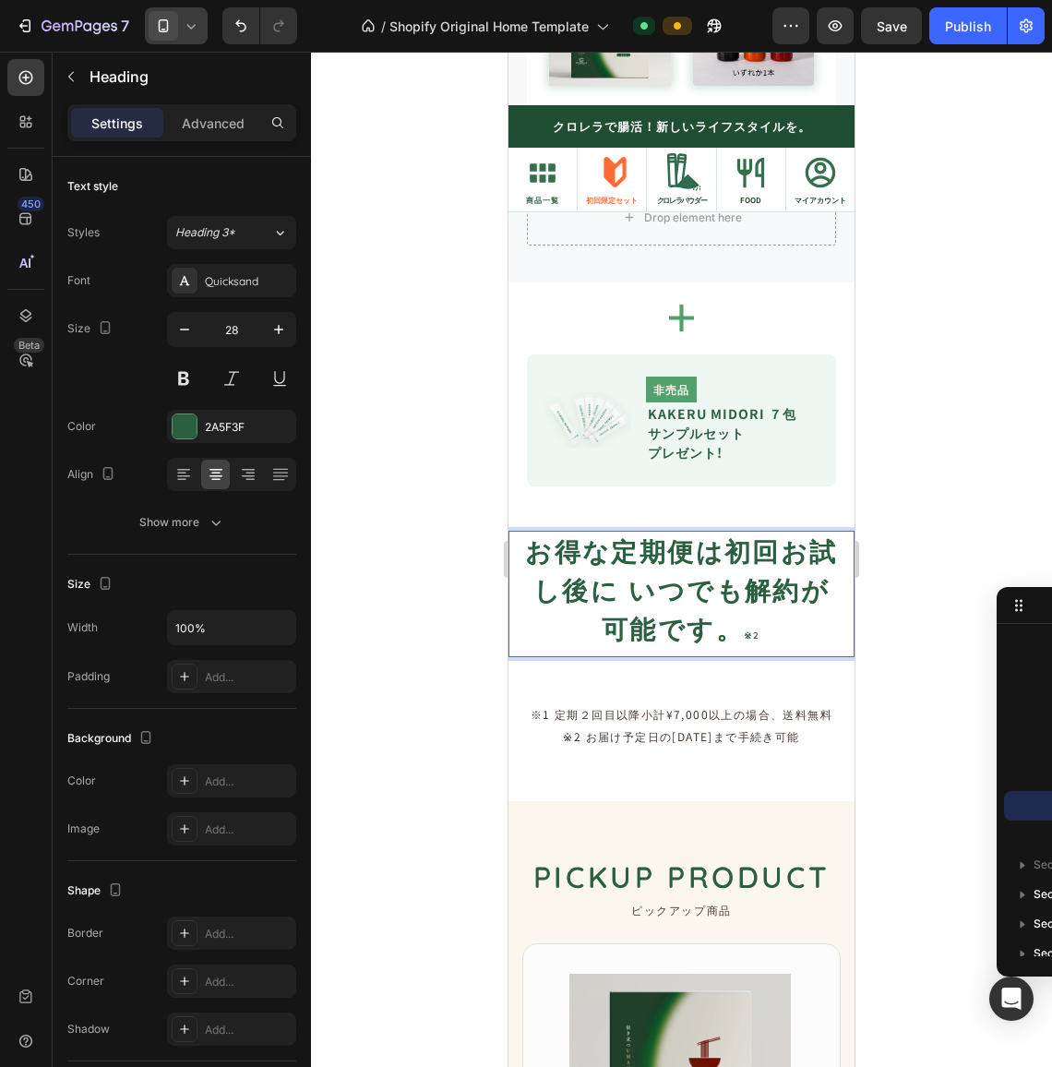
click at [626, 583] on p "お得な定期便は初回お試し後に いつでも解約が可能です。 ※2" at bounding box center [681, 593] width 324 height 123
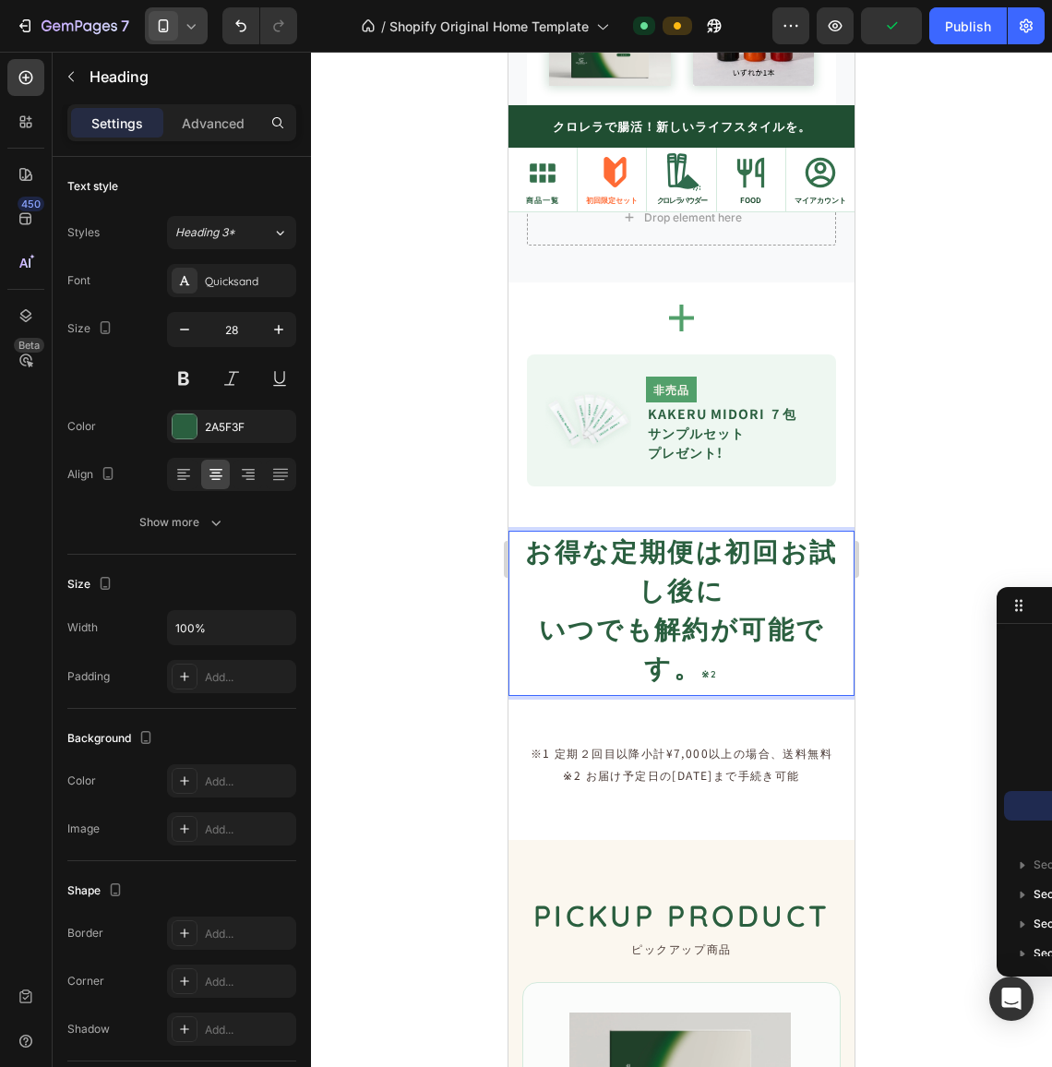
click at [682, 653] on p "お得な定期便は初回お試し後に いつでも解約が可能です。 ※2" at bounding box center [681, 612] width 324 height 161
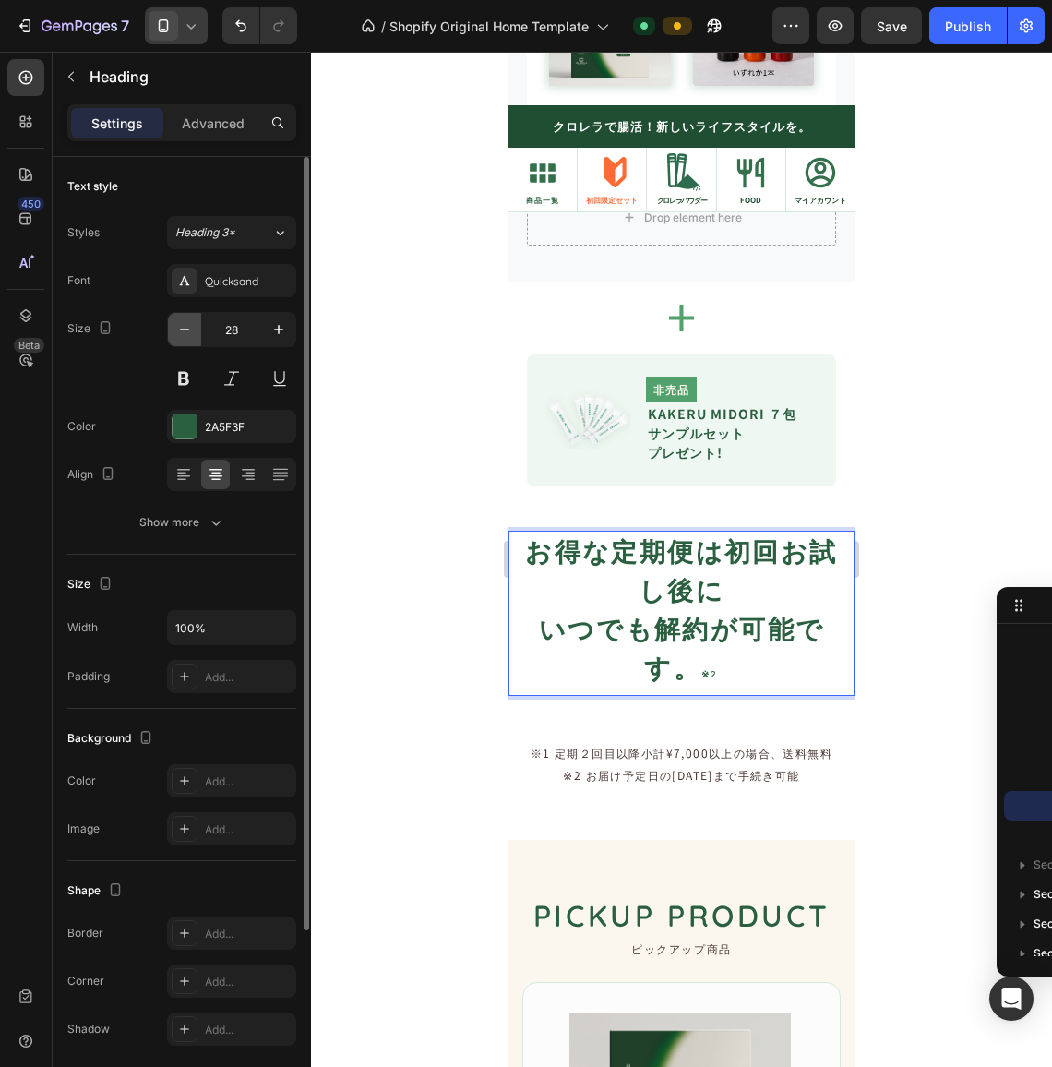
click at [185, 338] on icon "button" at bounding box center [184, 329] width 18 height 18
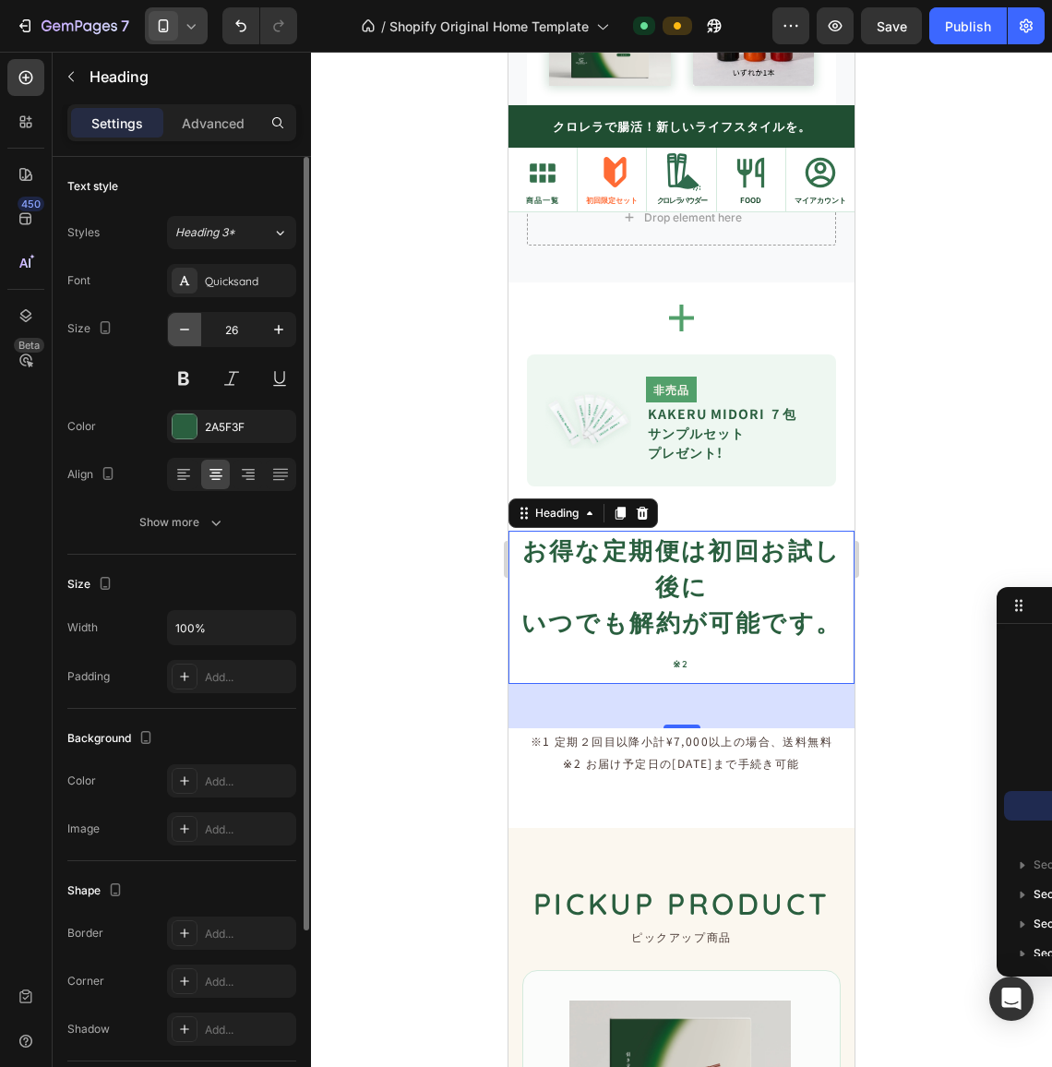
click at [185, 338] on icon "button" at bounding box center [184, 329] width 18 height 18
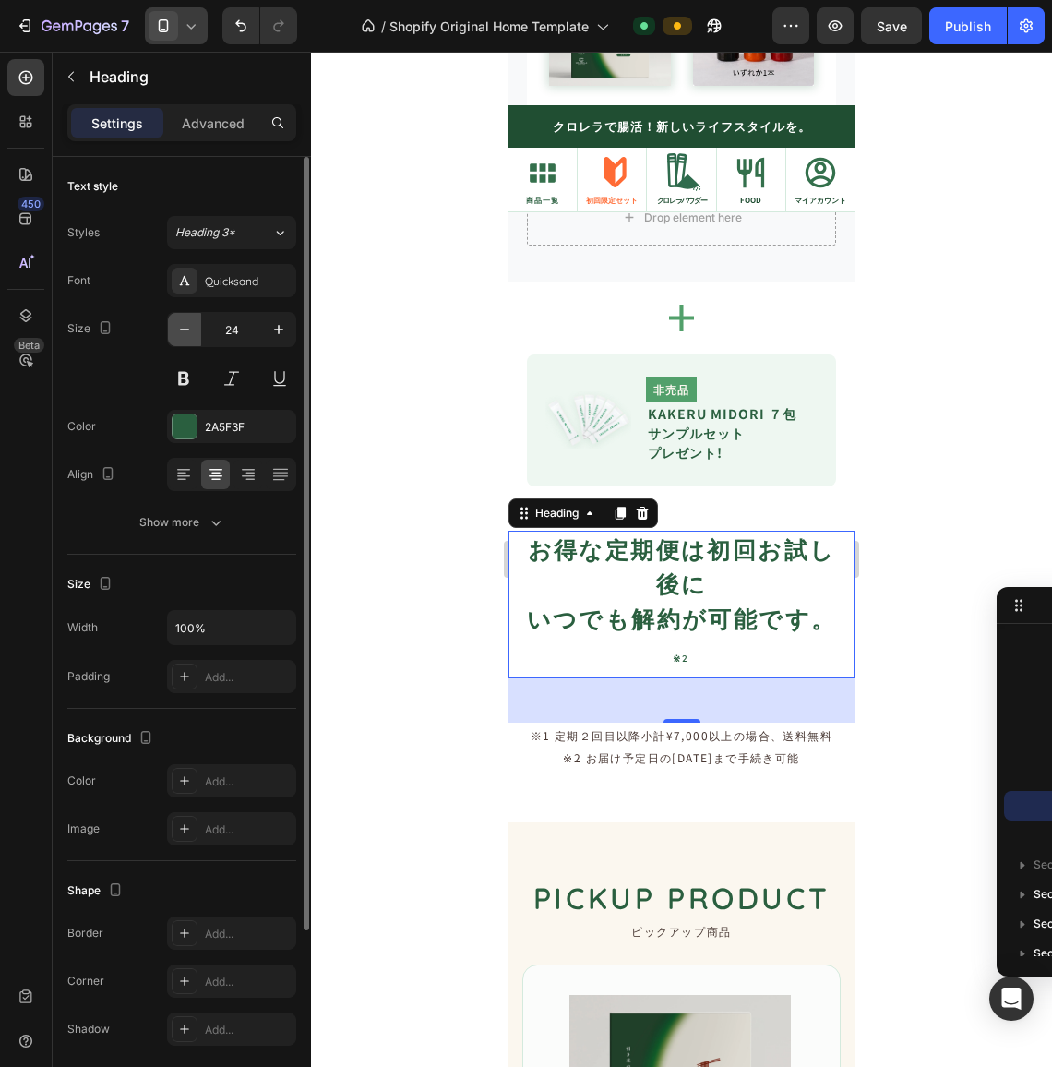
click at [185, 338] on icon "button" at bounding box center [184, 329] width 18 height 18
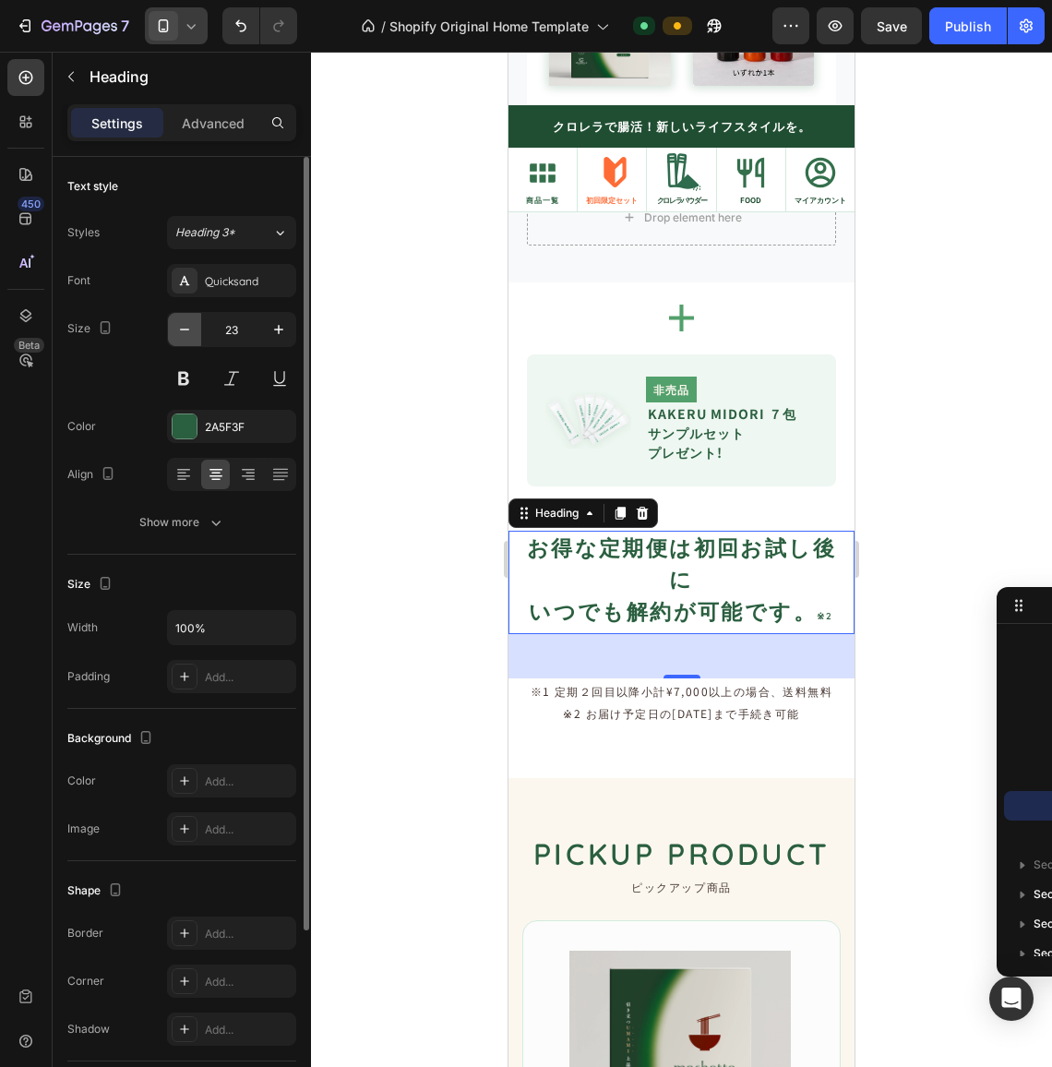
click at [185, 338] on icon "button" at bounding box center [184, 329] width 18 height 18
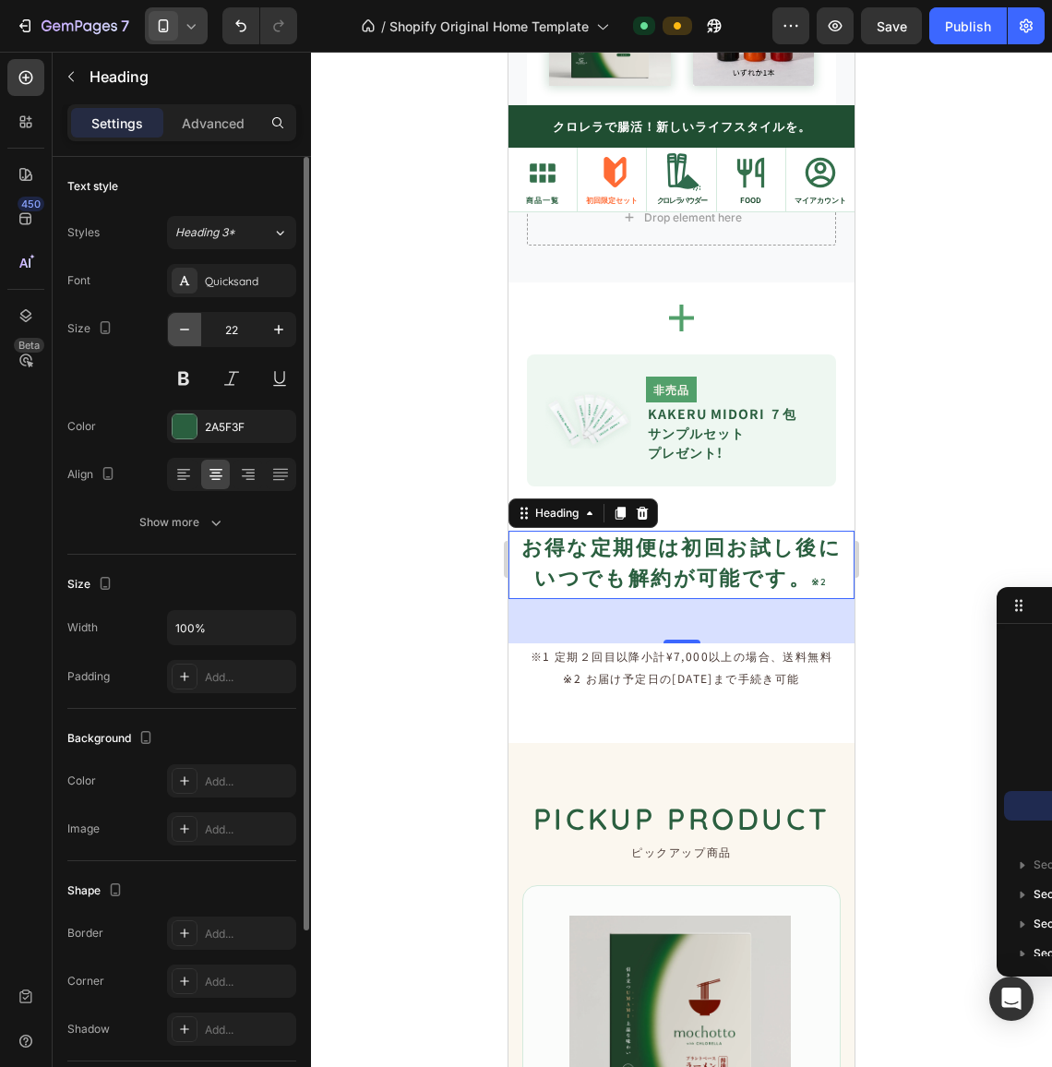
click at [185, 338] on icon "button" at bounding box center [184, 329] width 18 height 18
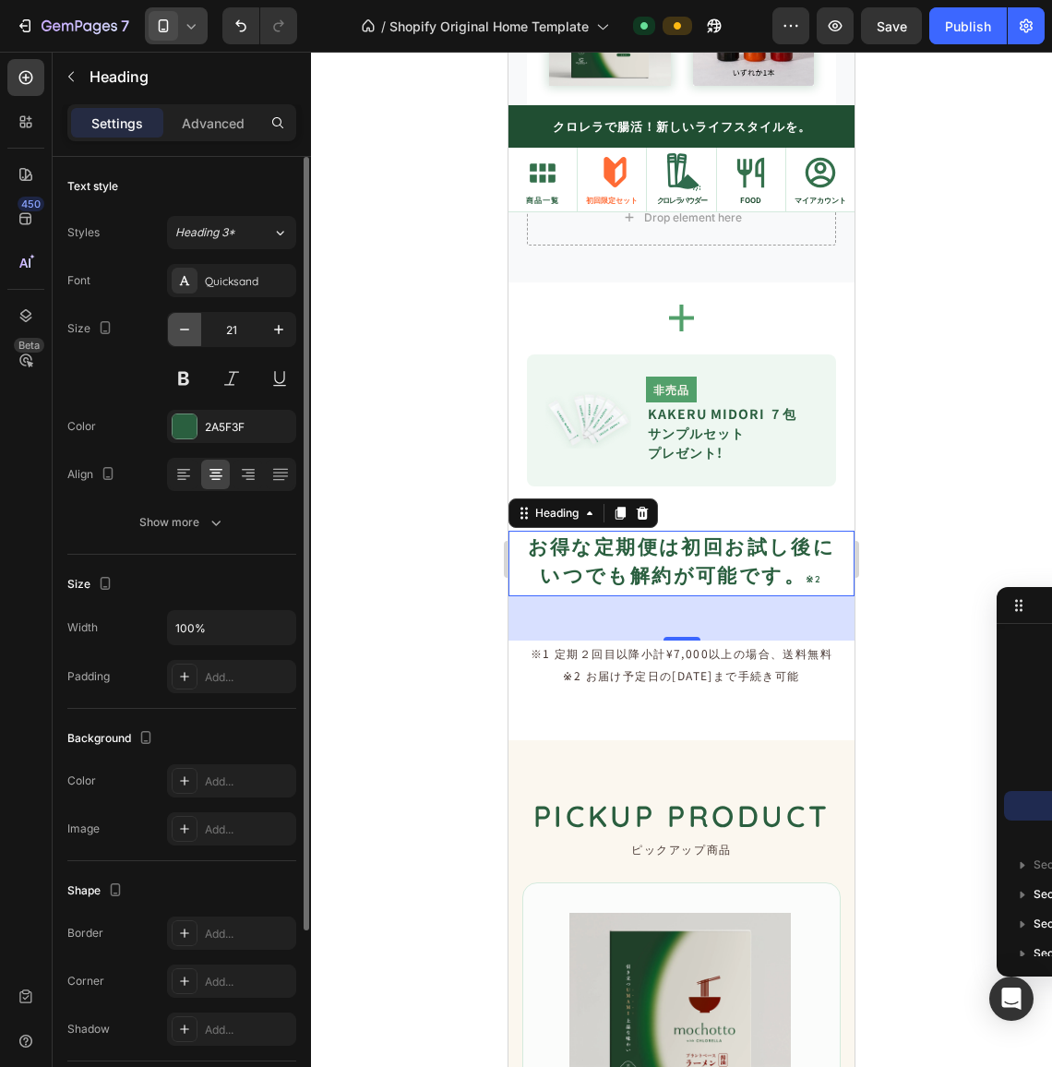
click at [185, 338] on icon "button" at bounding box center [184, 329] width 18 height 18
type input "20"
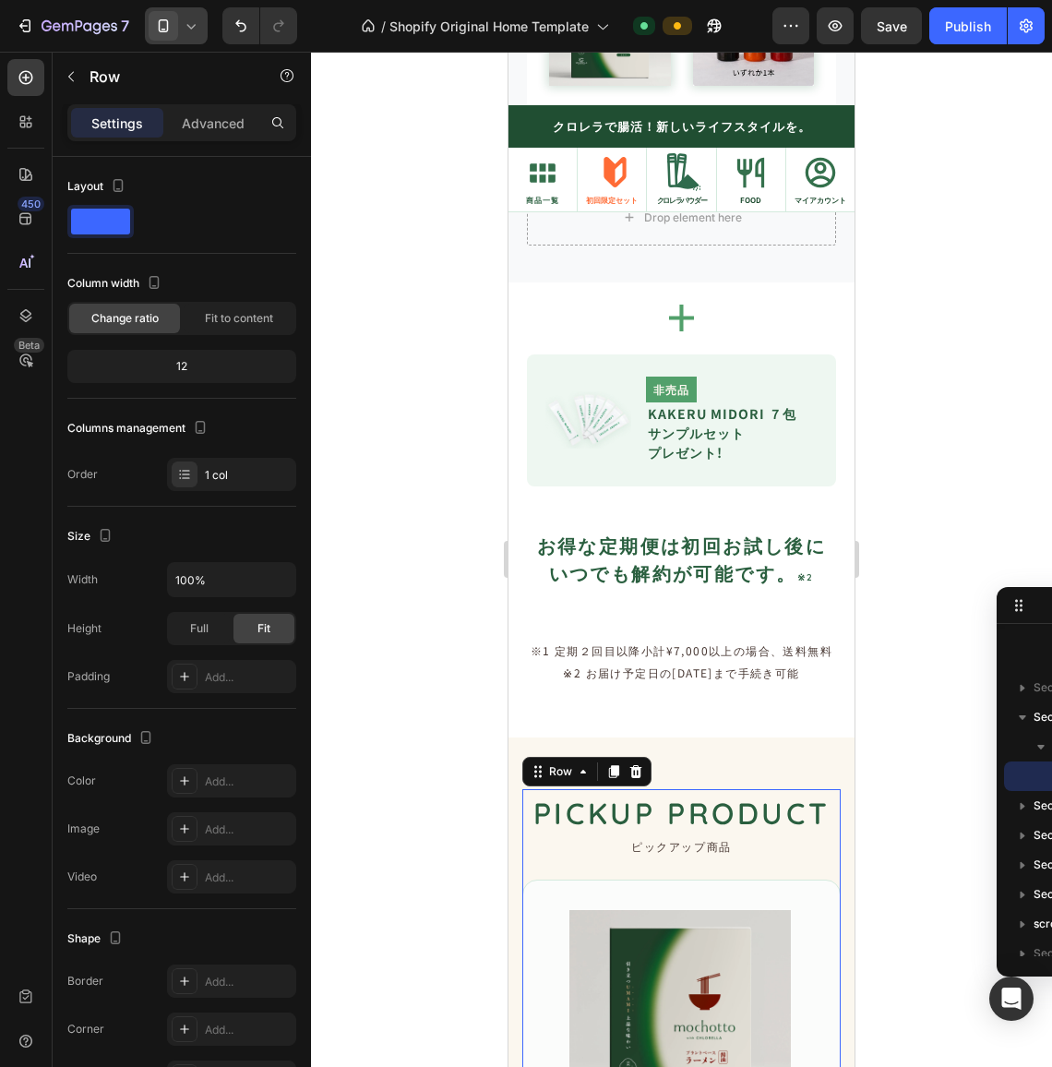
click at [197, 29] on icon at bounding box center [191, 26] width 18 height 18
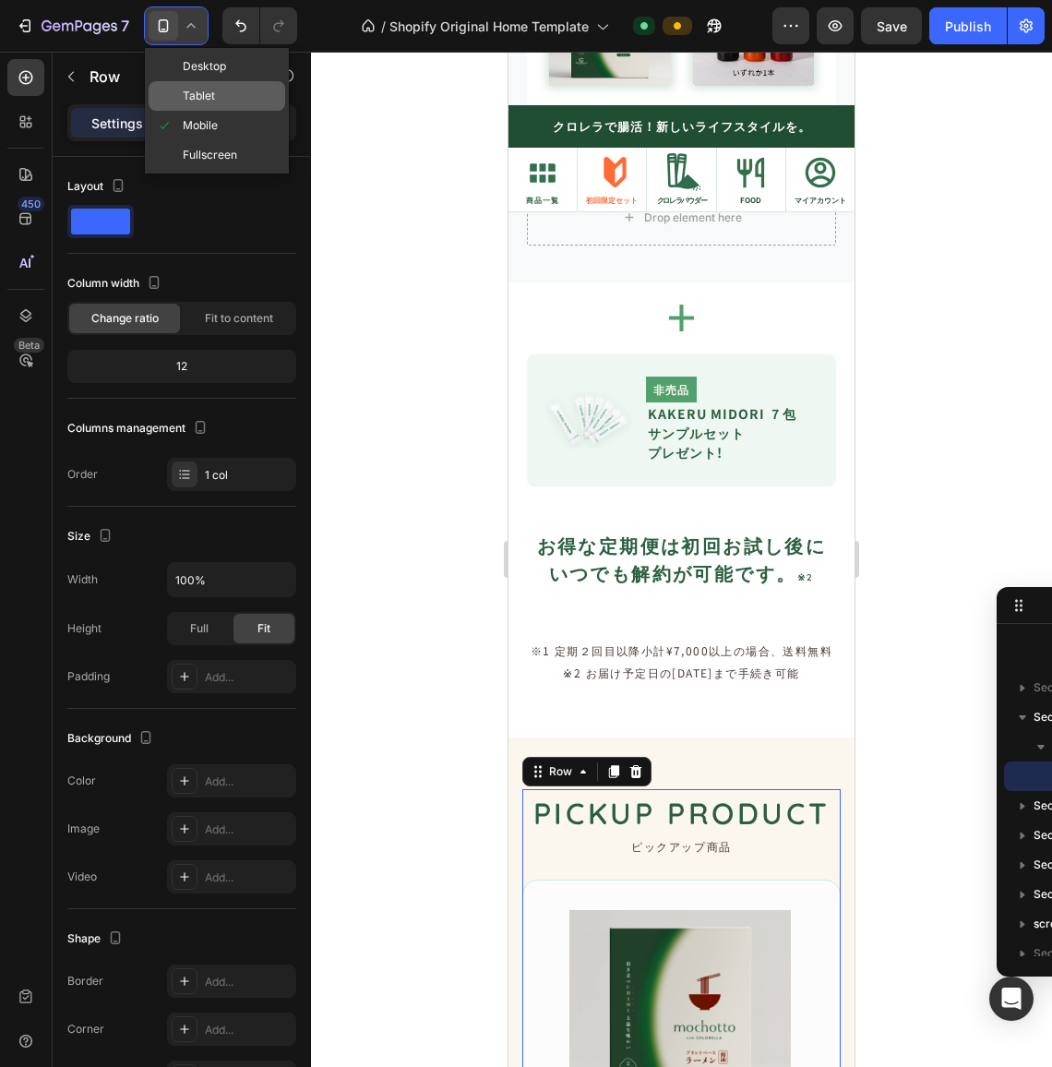
click at [209, 104] on span "Tablet" at bounding box center [199, 96] width 32 height 18
type input "90%"
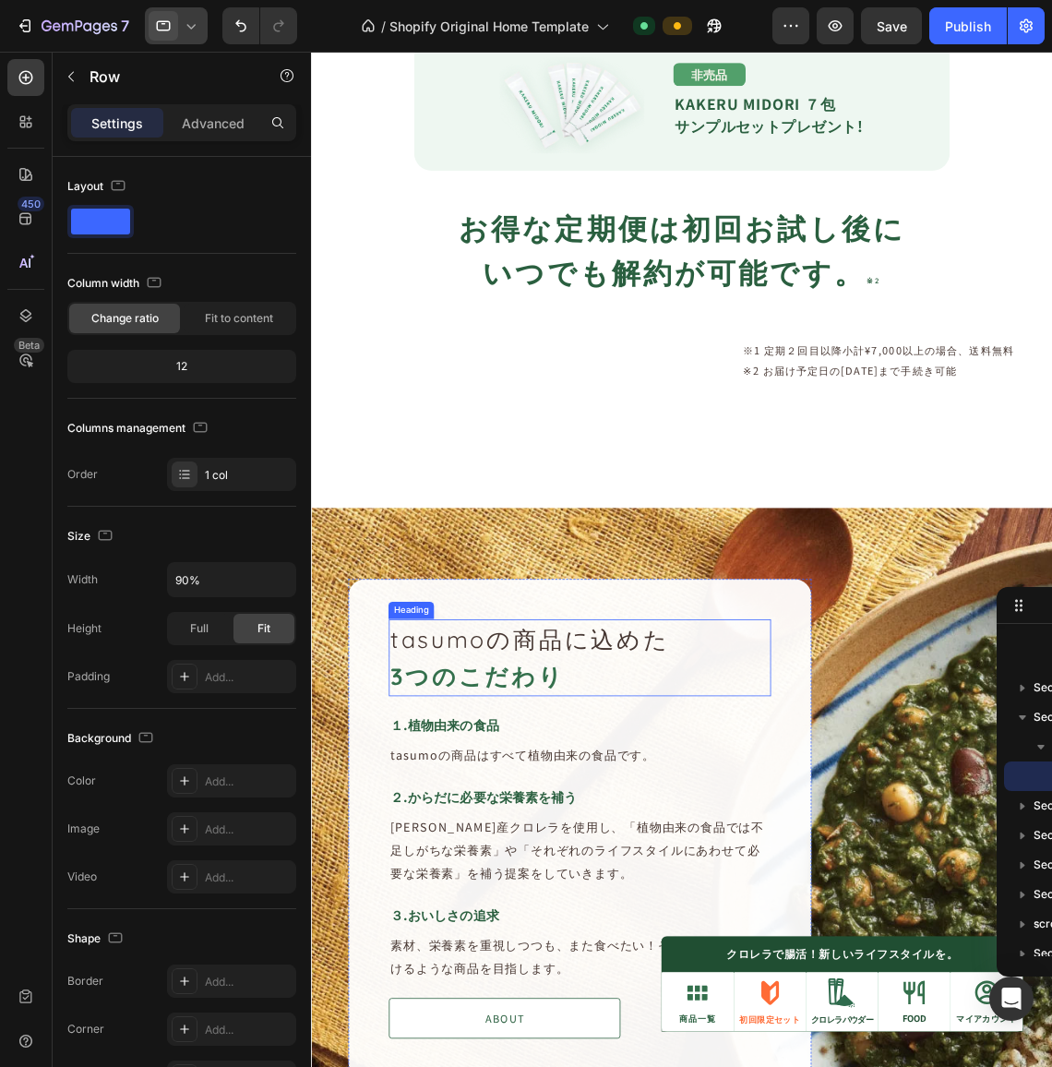
scroll to position [2151, 0]
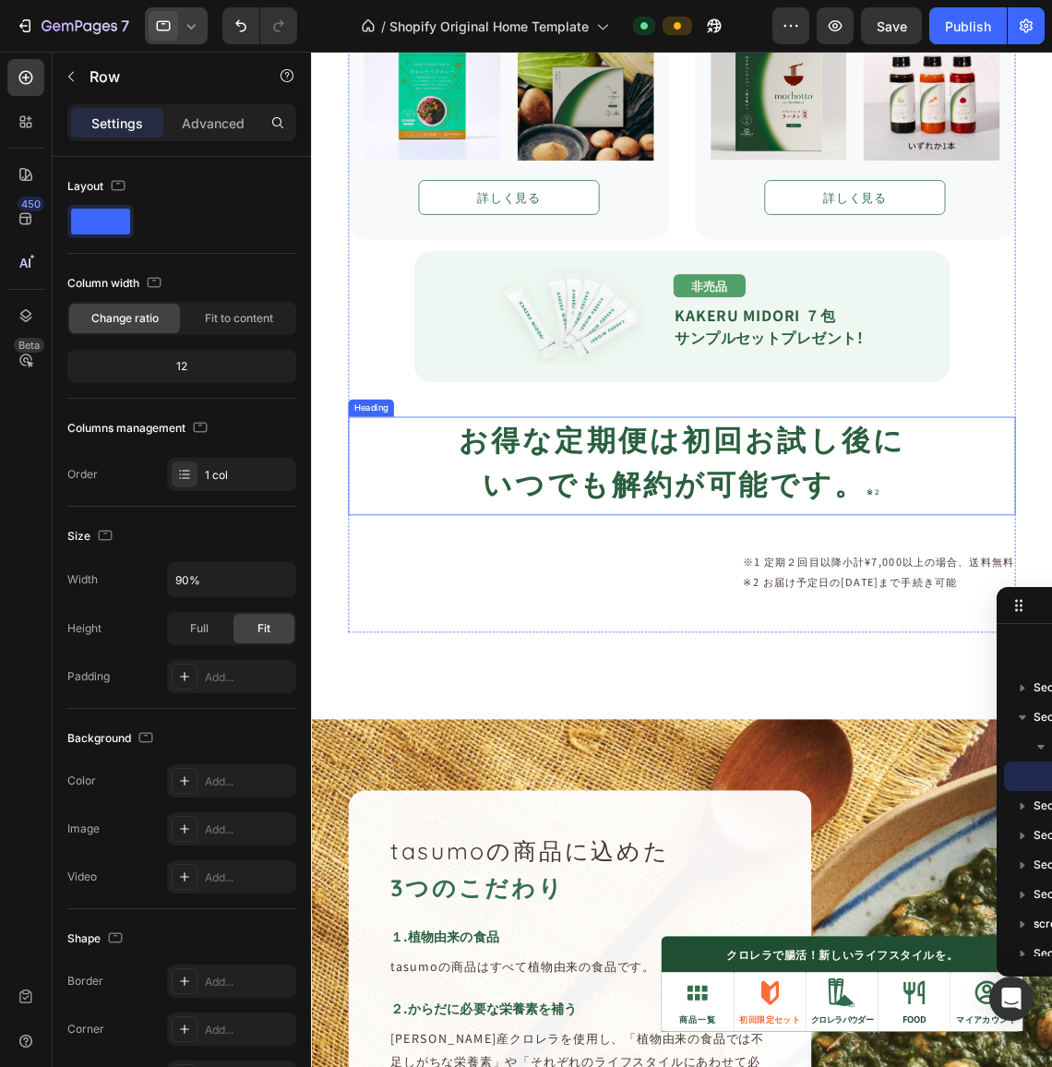
click at [620, 602] on h2 "お得な定期便は初回お試し後に いつでも解約が可能です。 ※2" at bounding box center [783, 579] width 851 height 125
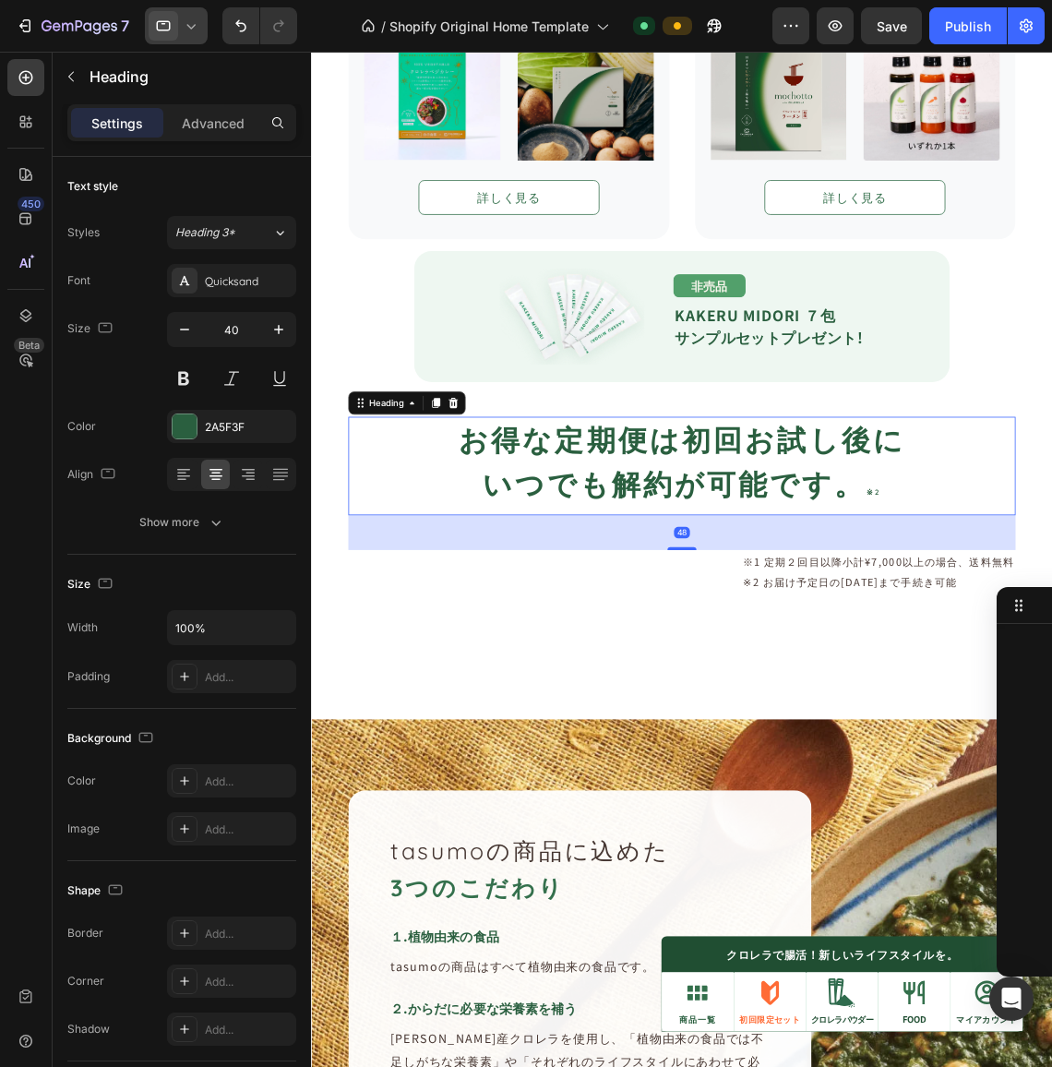
scroll to position [756, 0]
click at [197, 26] on icon at bounding box center [191, 26] width 18 height 18
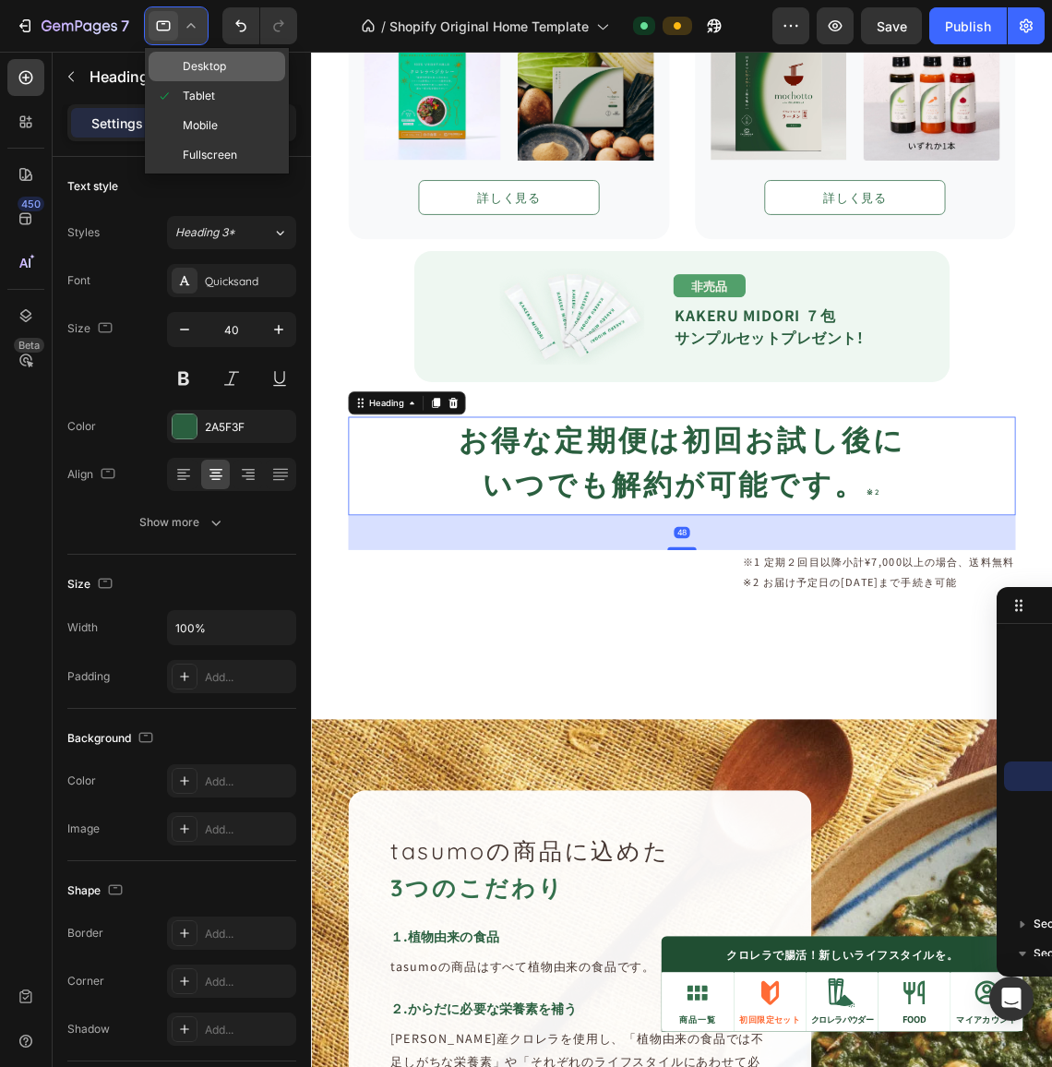
click at [194, 60] on span "Desktop" at bounding box center [204, 66] width 43 height 18
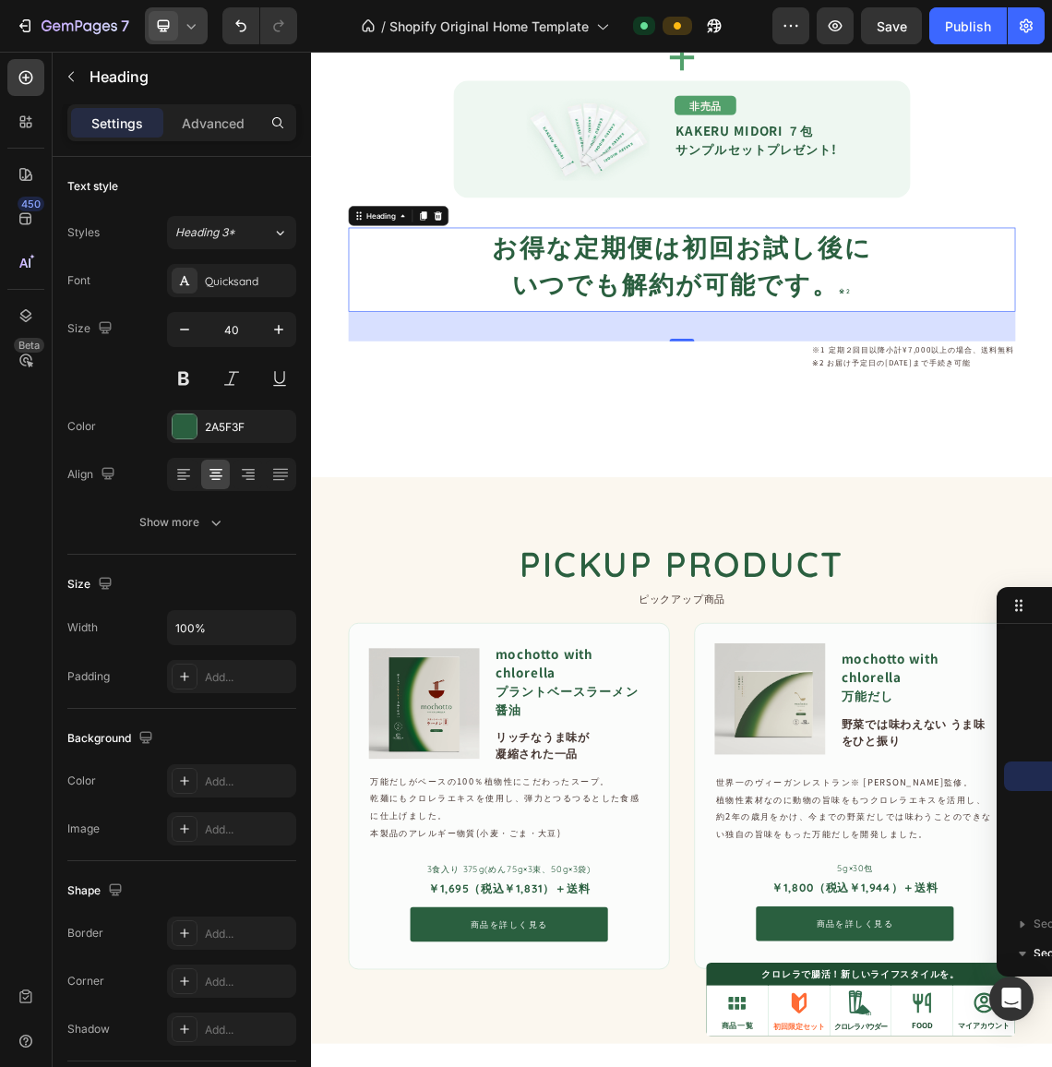
scroll to position [2626, 0]
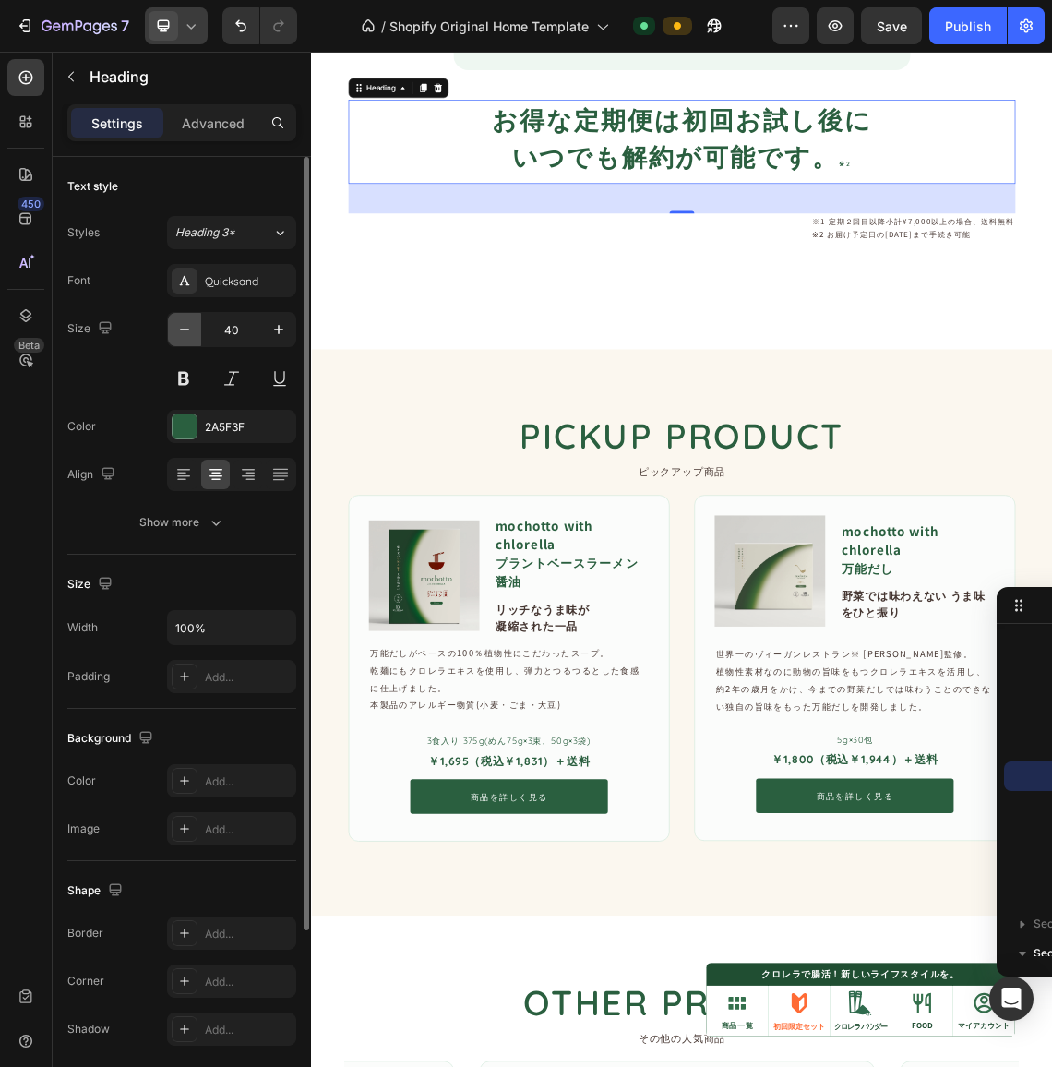
click at [191, 328] on icon "button" at bounding box center [184, 329] width 18 height 18
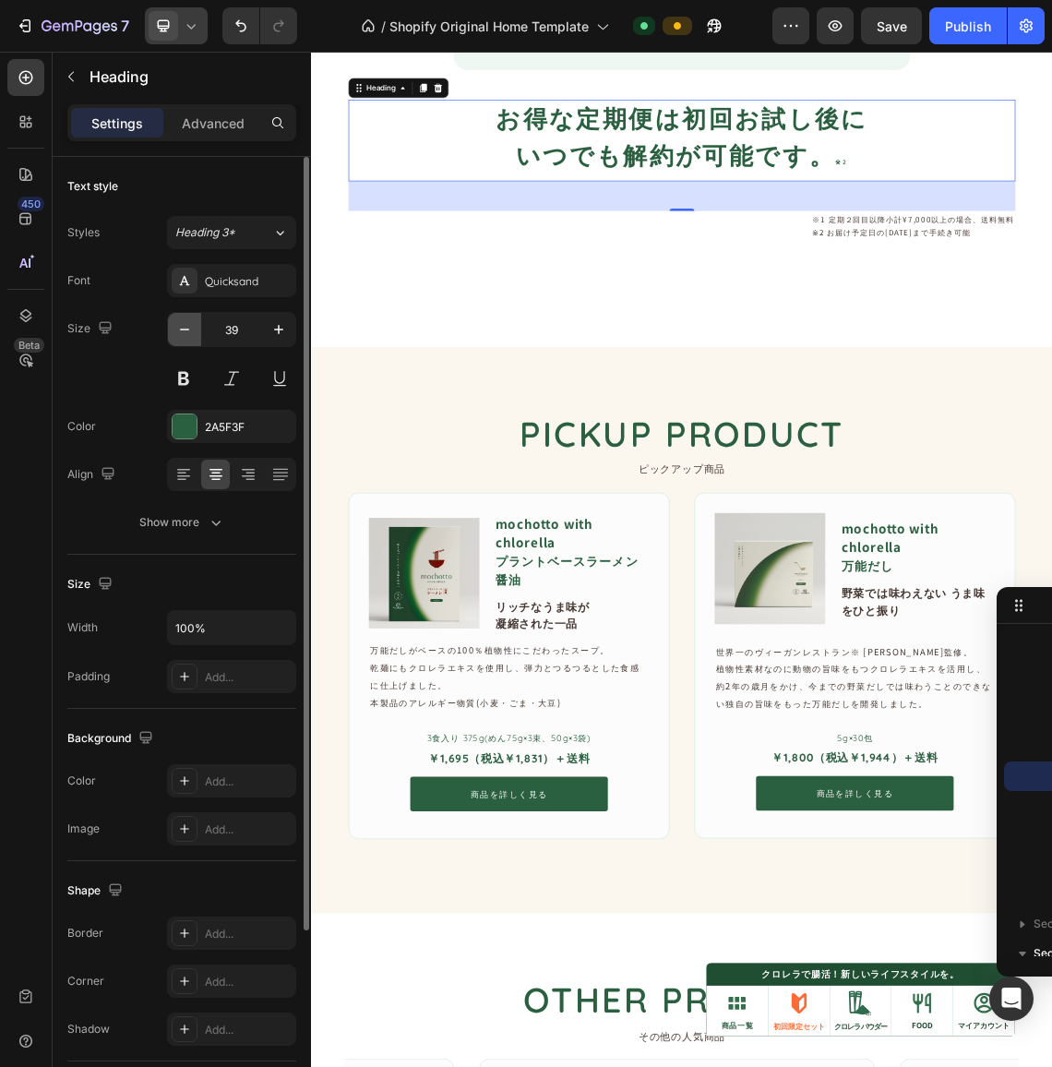
click at [191, 328] on icon "button" at bounding box center [184, 329] width 18 height 18
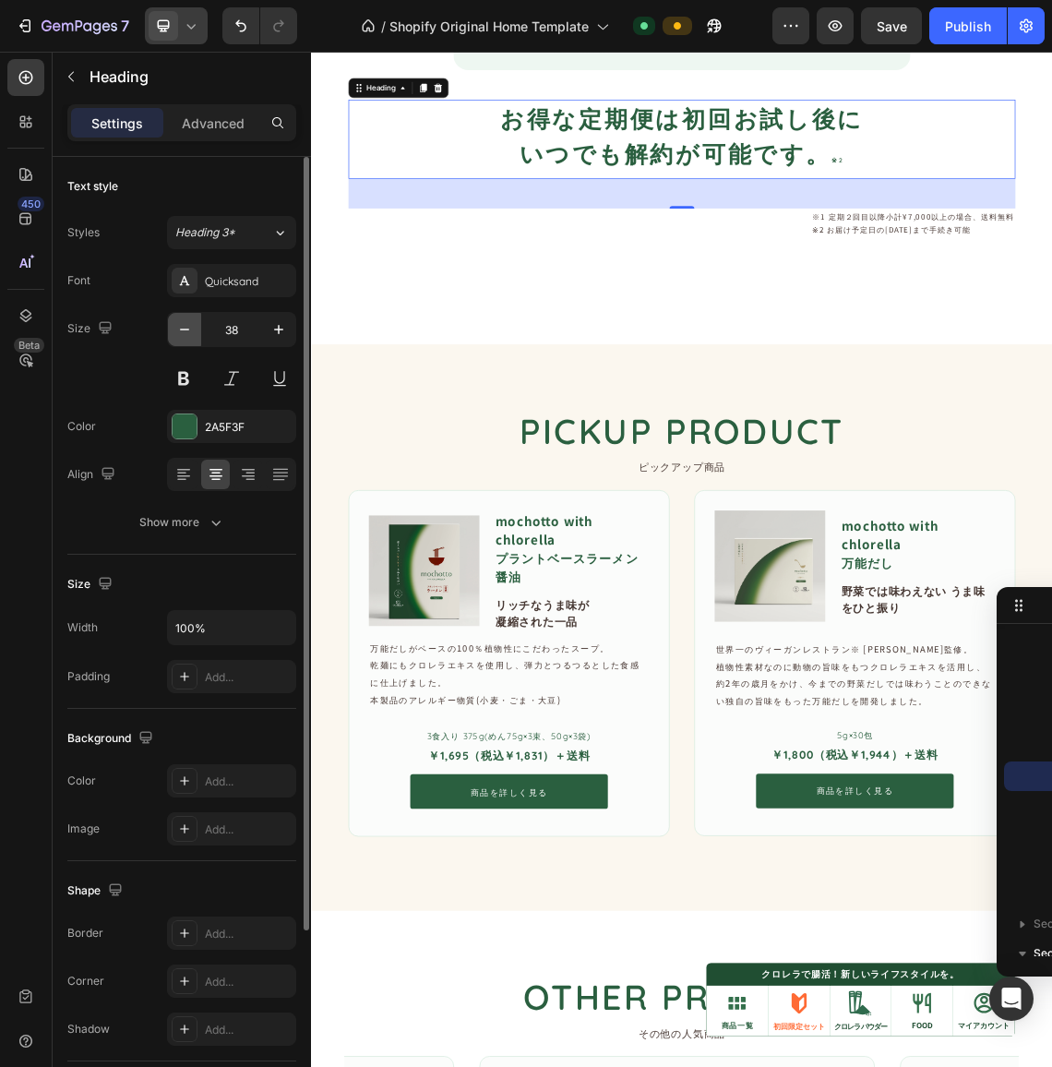
click at [191, 328] on icon "button" at bounding box center [184, 329] width 18 height 18
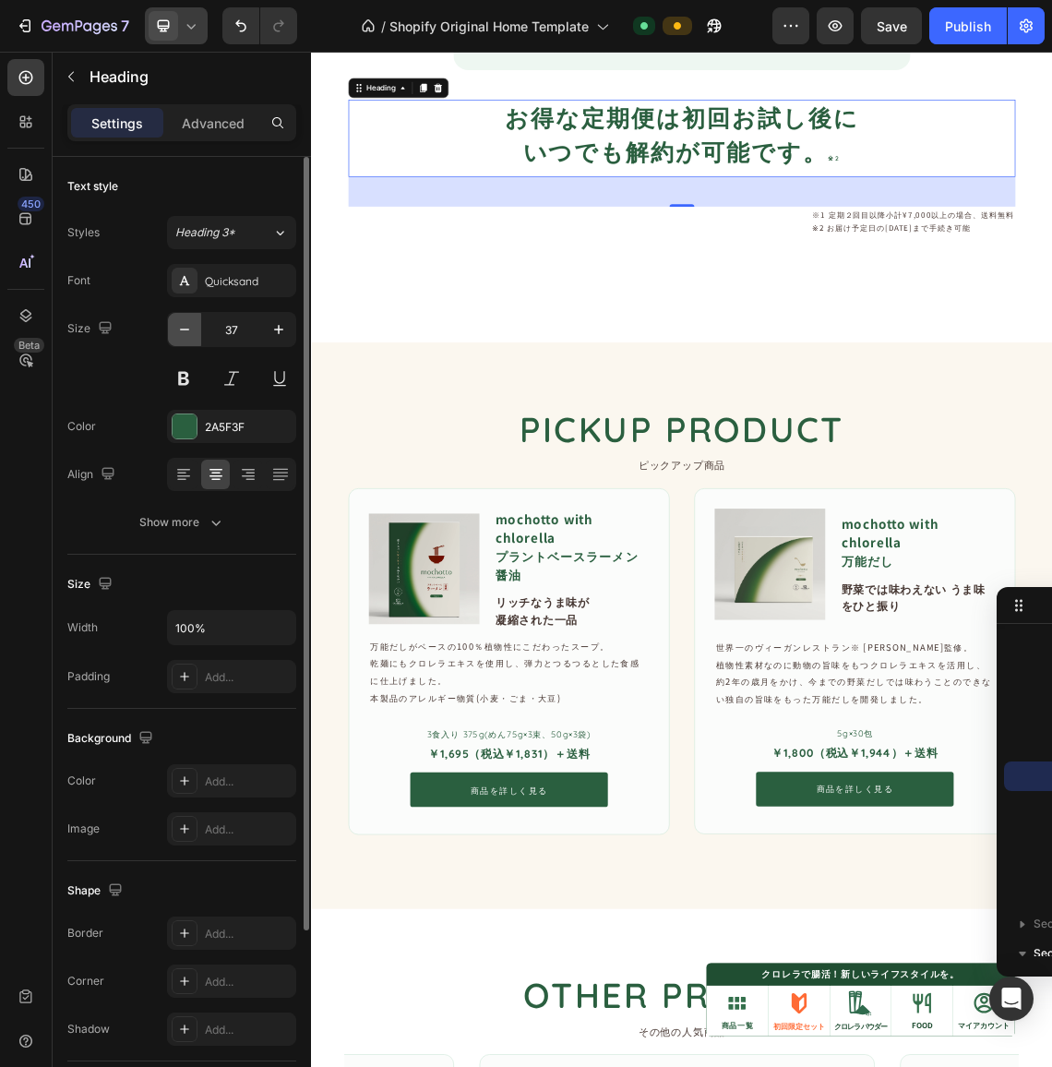
click at [191, 328] on icon "button" at bounding box center [184, 329] width 18 height 18
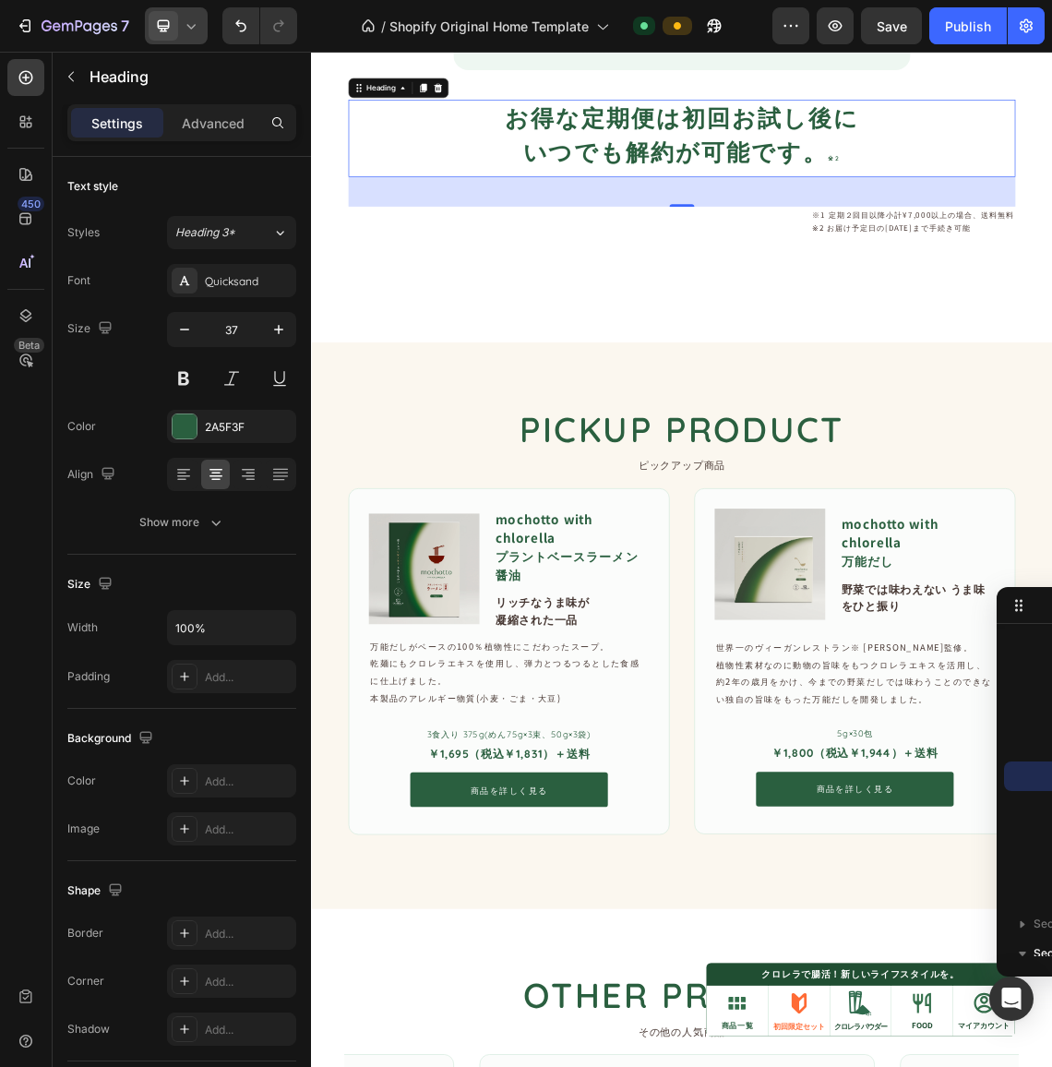
type input "36"
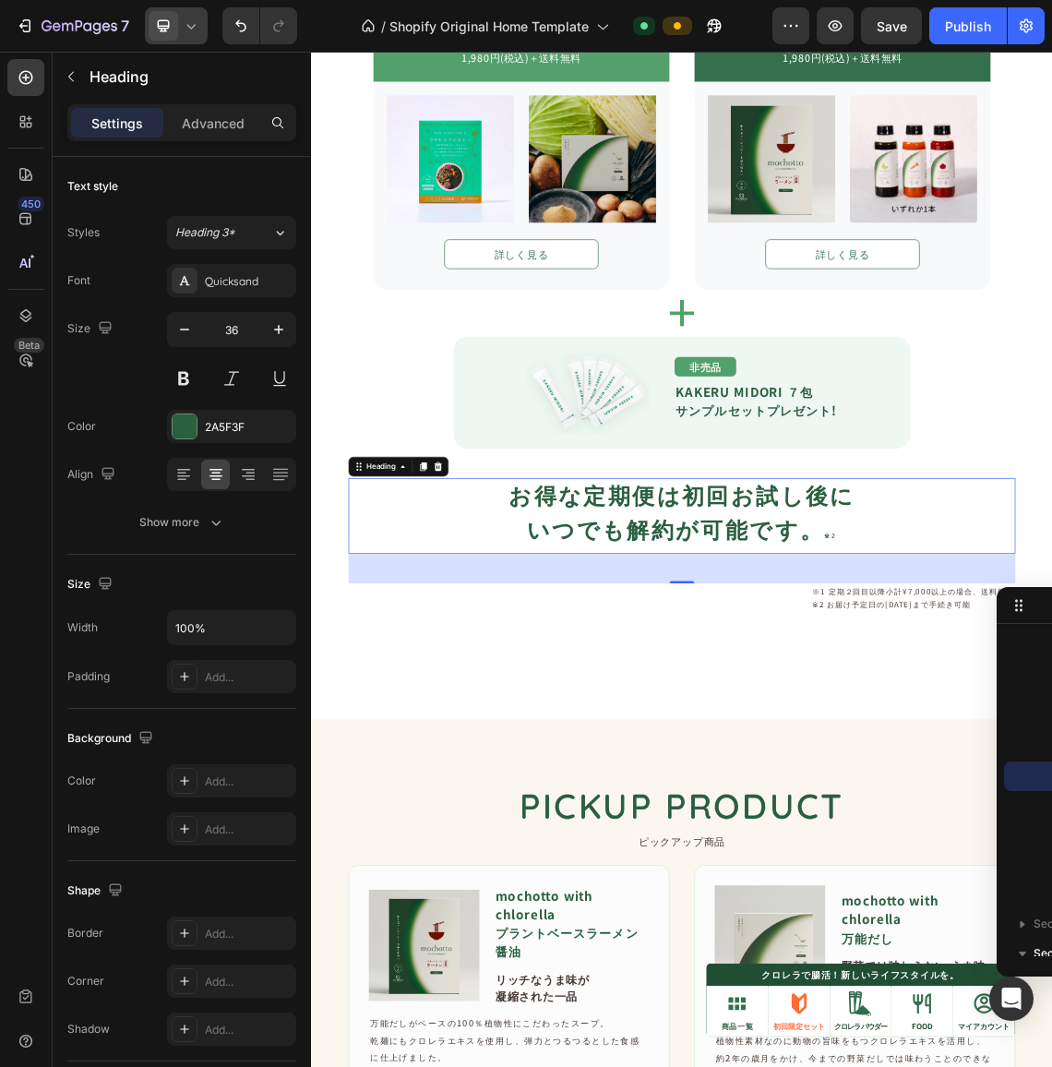
scroll to position [1980, 0]
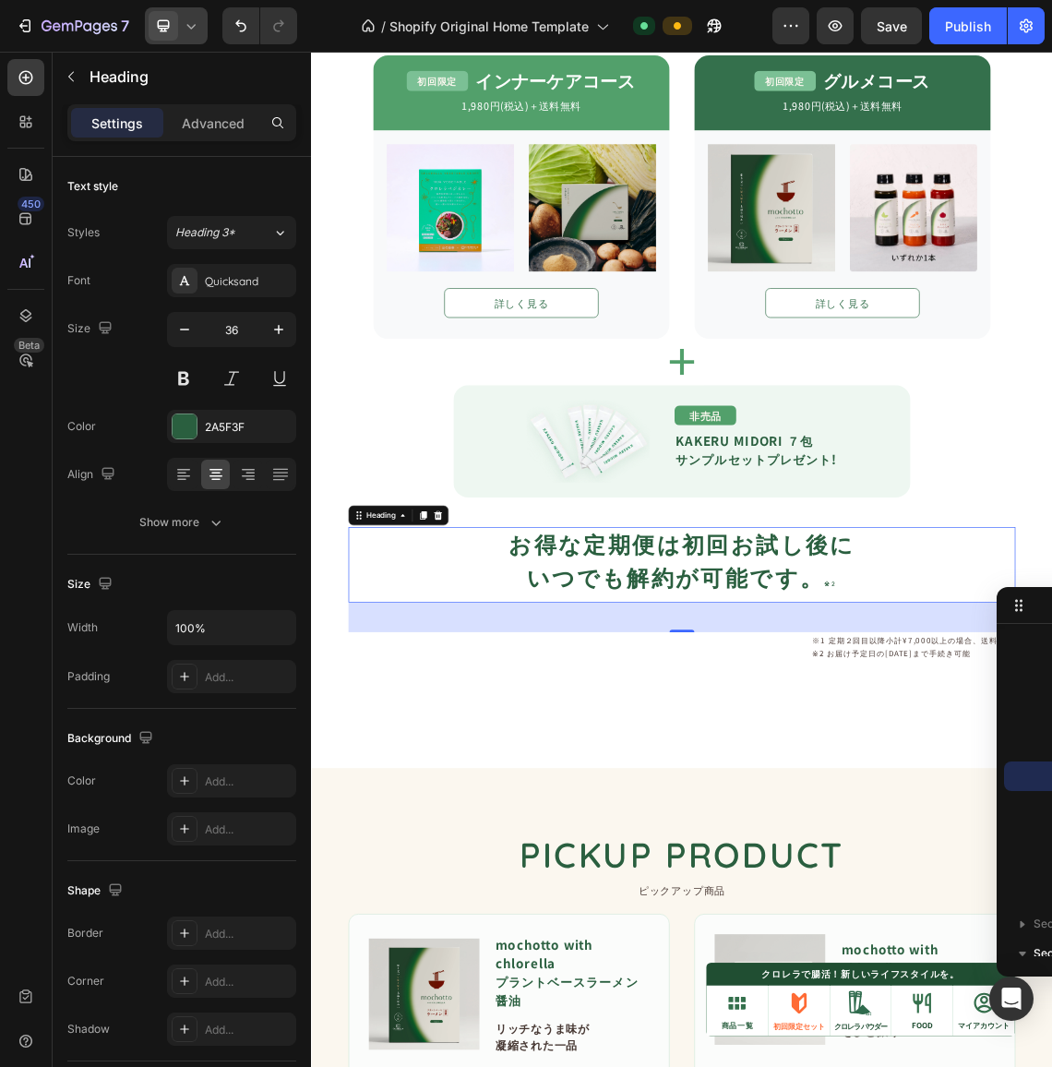
click at [733, 812] on h2 "お得な定期便は初回お試し後に いつでも解約が可能です。 ※2" at bounding box center [864, 818] width 997 height 113
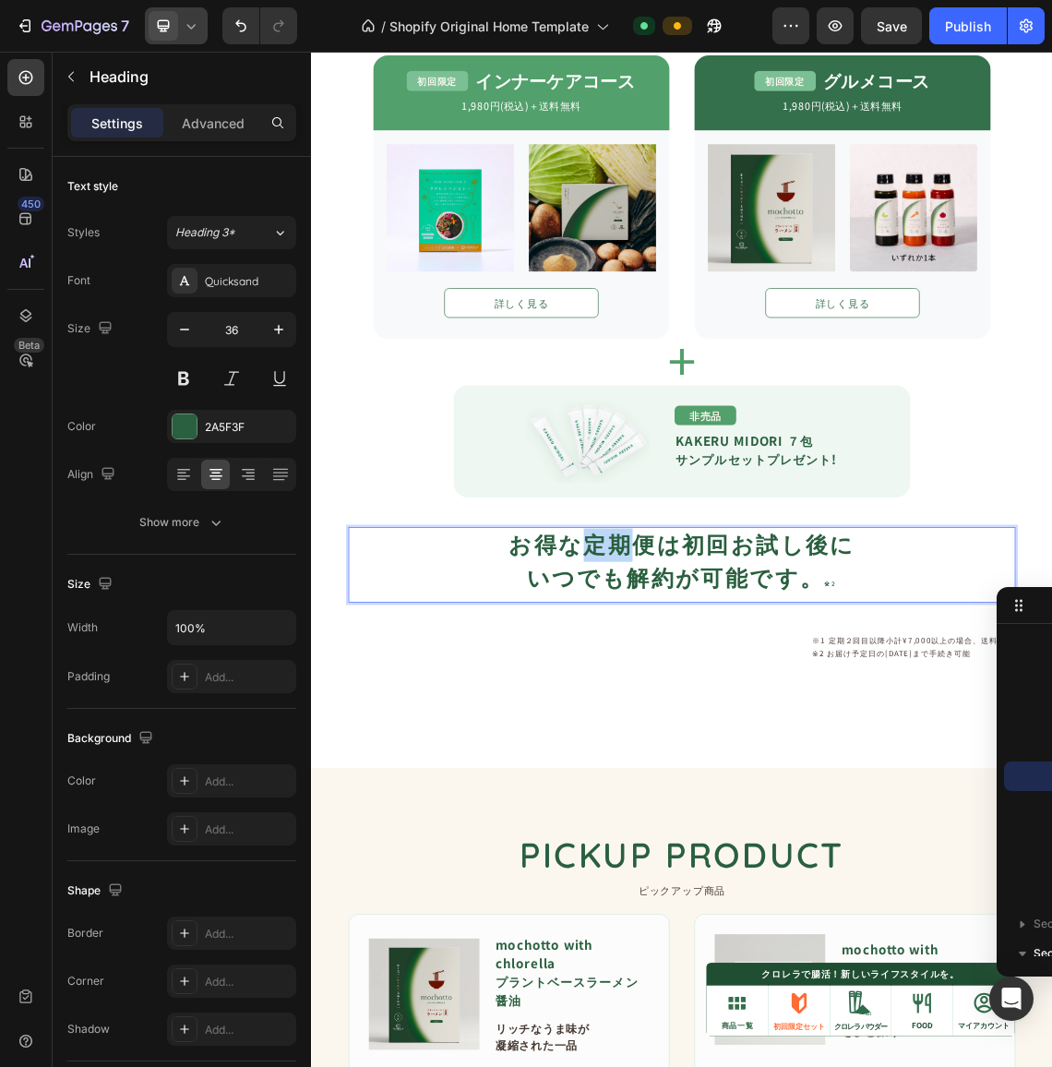
click at [733, 812] on p "お得な定期便は初回お試し後に いつでも解約が可能です。 ※2" at bounding box center [864, 818] width 993 height 109
click at [647, 848] on p "お得な定期便は初回お試し後に いつでも解約が可能です。 ※2" at bounding box center [864, 818] width 993 height 109
click at [727, 1041] on div "tasumoをはじめてお買い上げの方に Text Block オトクな定期便コース Heading Icon 特典 01 Text Block Row tas…" at bounding box center [864, 347] width 1107 height 1549
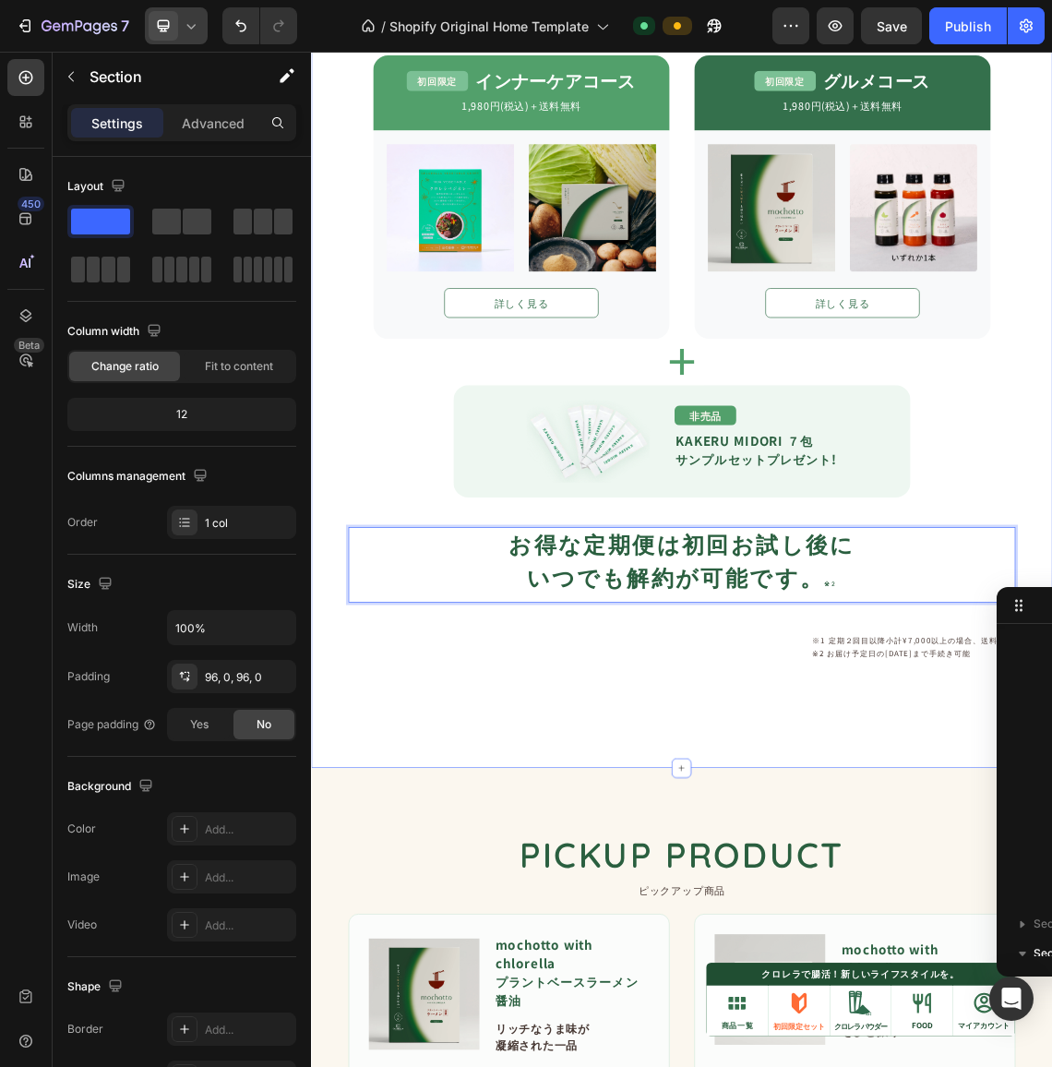
scroll to position [0, 0]
click at [703, 825] on p "お得な定期便は初回お試し後に いつでも解約が可能です。 ※2" at bounding box center [864, 818] width 993 height 109
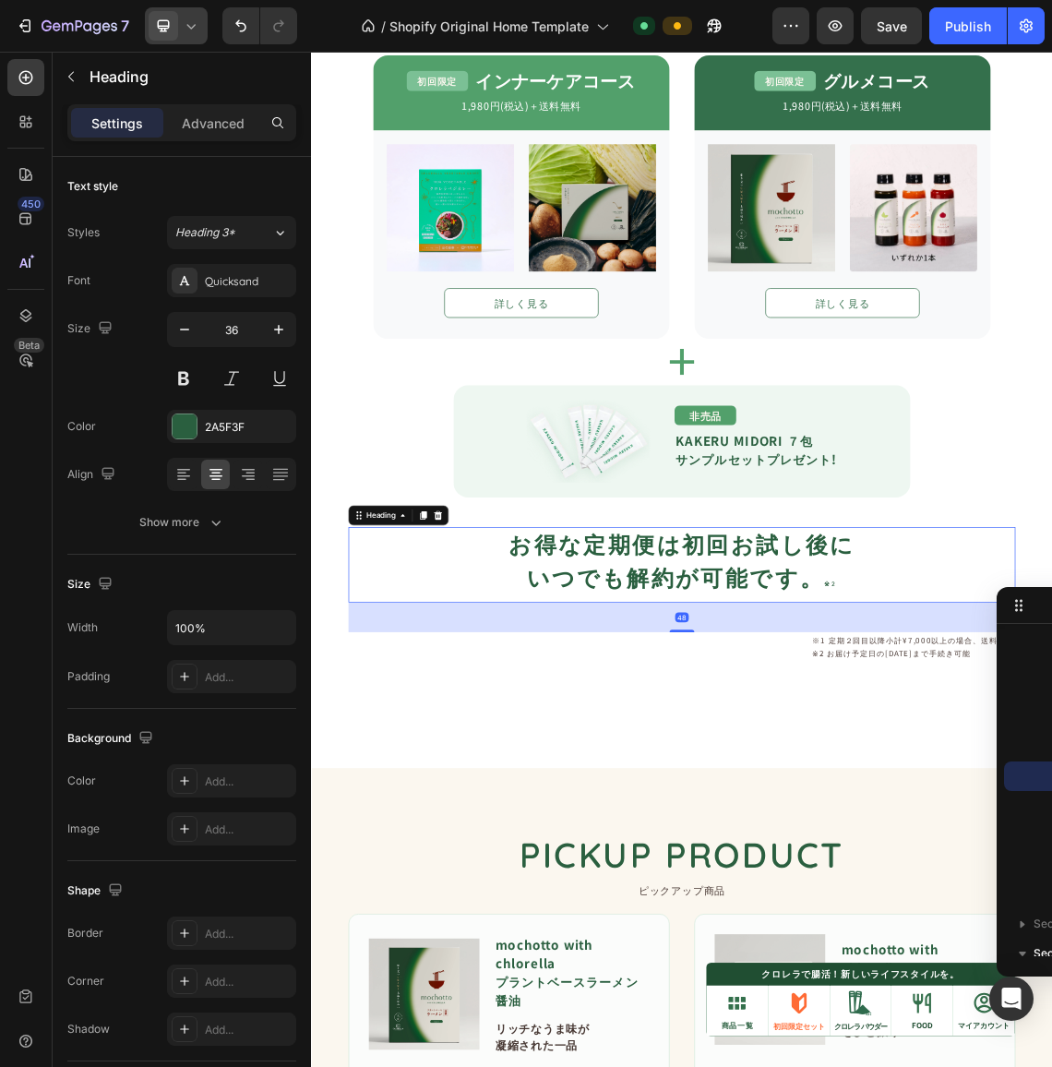
click at [197, 28] on icon at bounding box center [191, 26] width 18 height 18
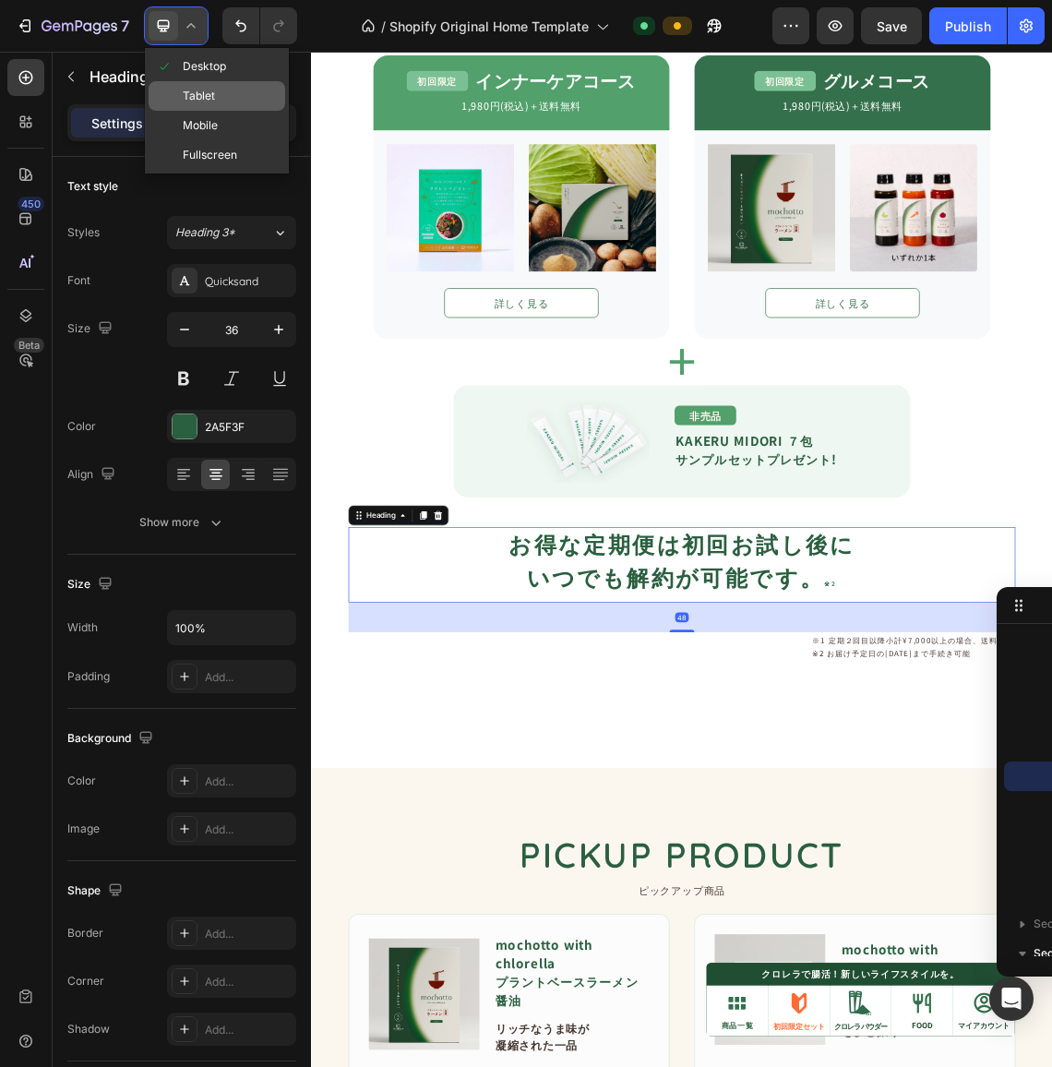
click at [198, 111] on div "Tablet" at bounding box center [217, 126] width 137 height 30
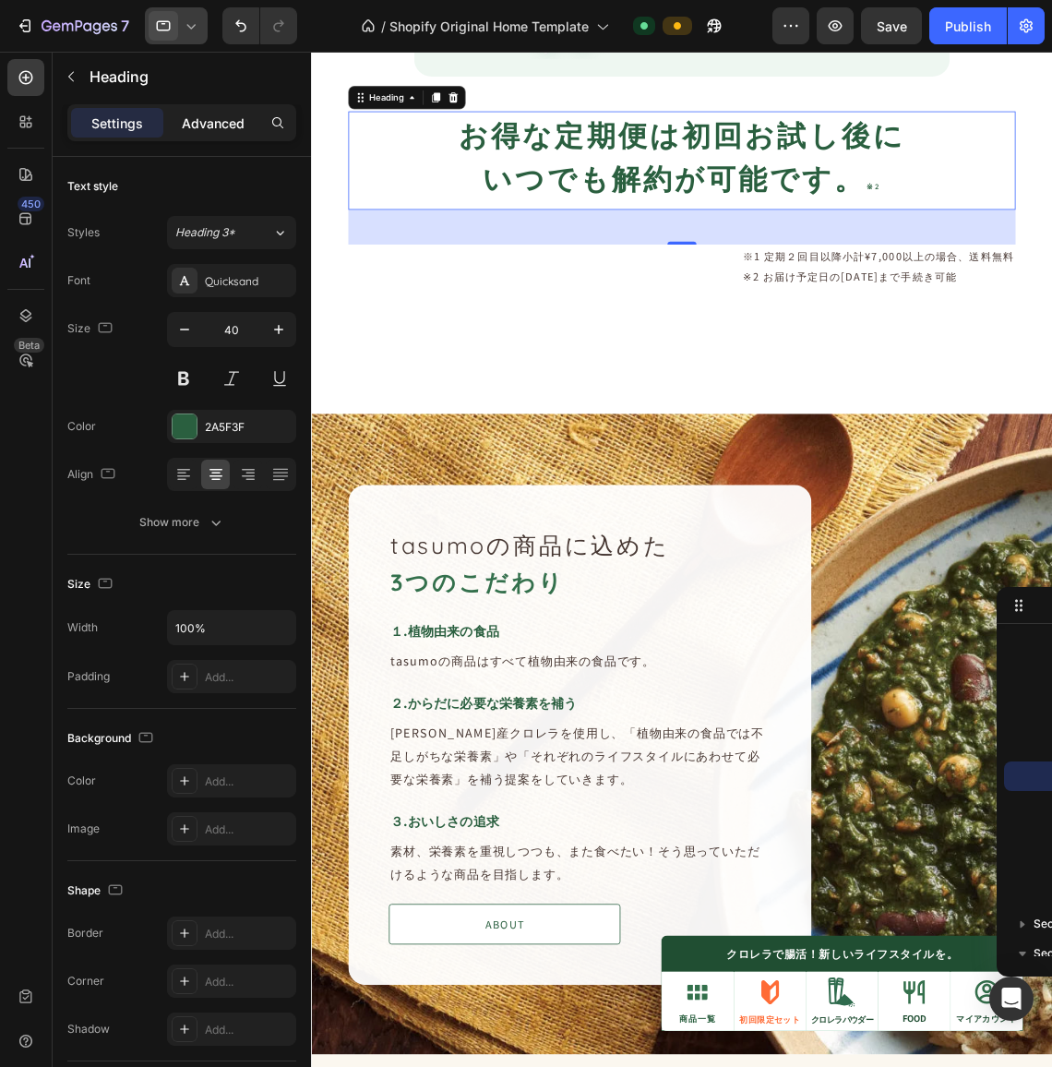
scroll to position [2549, 0]
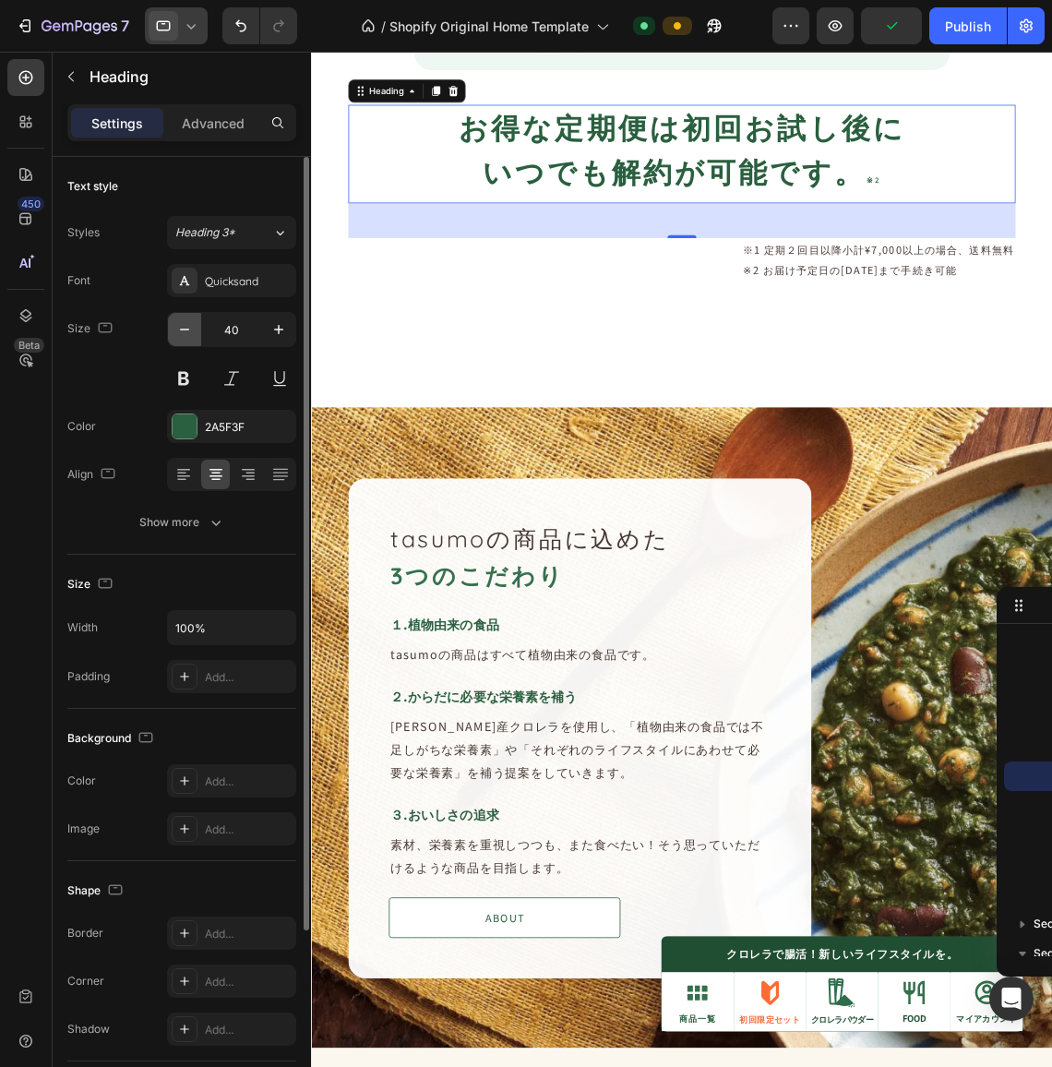
click at [197, 338] on button "button" at bounding box center [184, 329] width 33 height 33
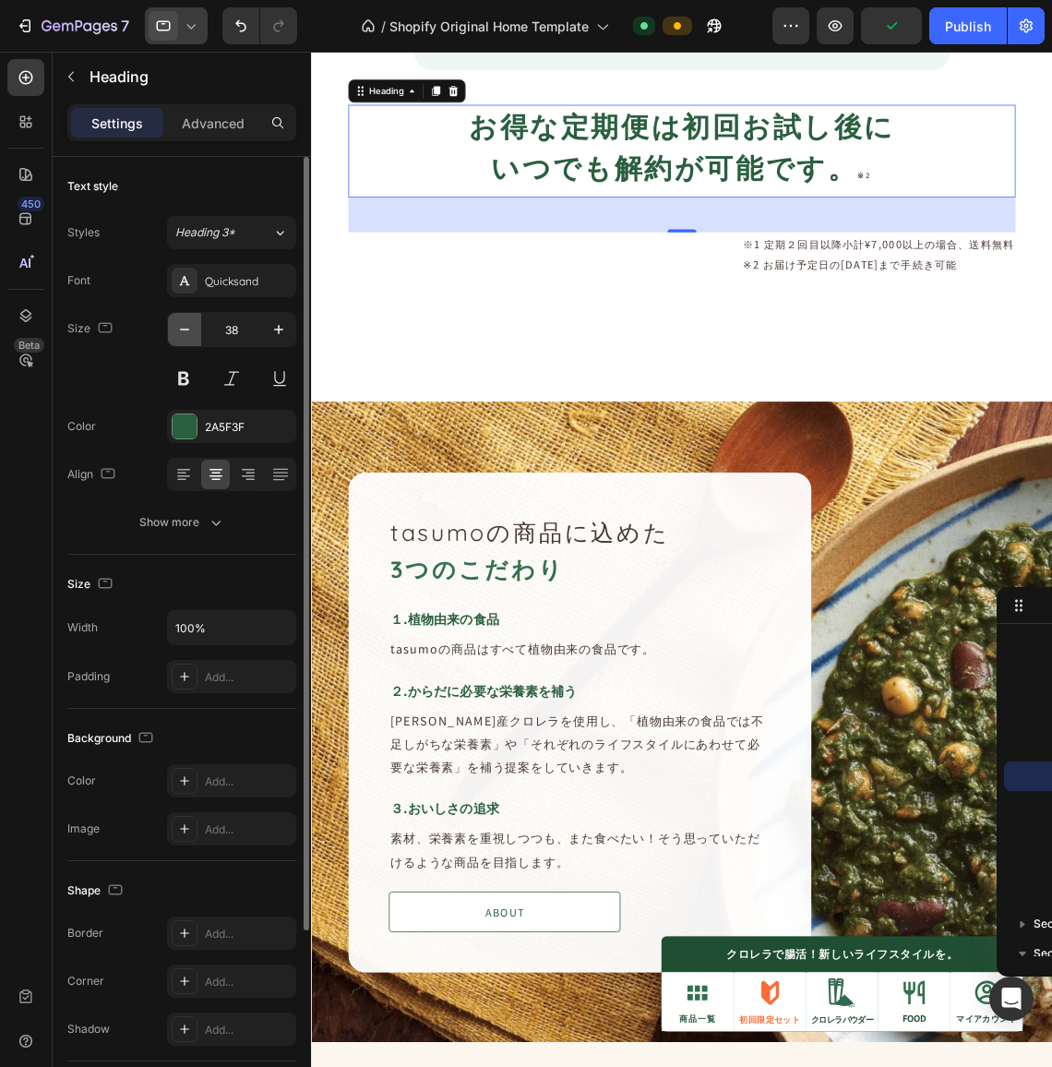
click at [197, 338] on button "button" at bounding box center [184, 329] width 33 height 33
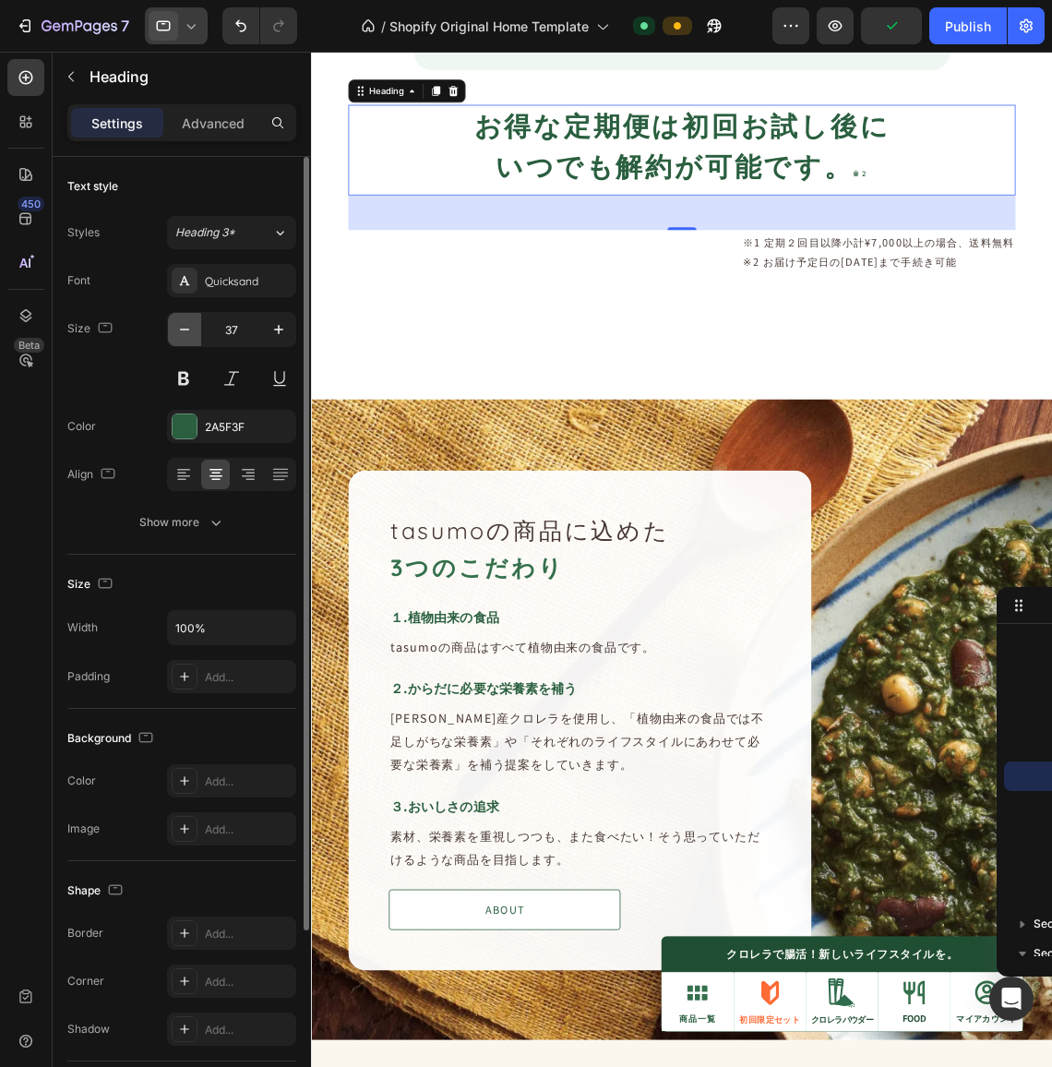
click at [197, 338] on button "button" at bounding box center [184, 329] width 33 height 33
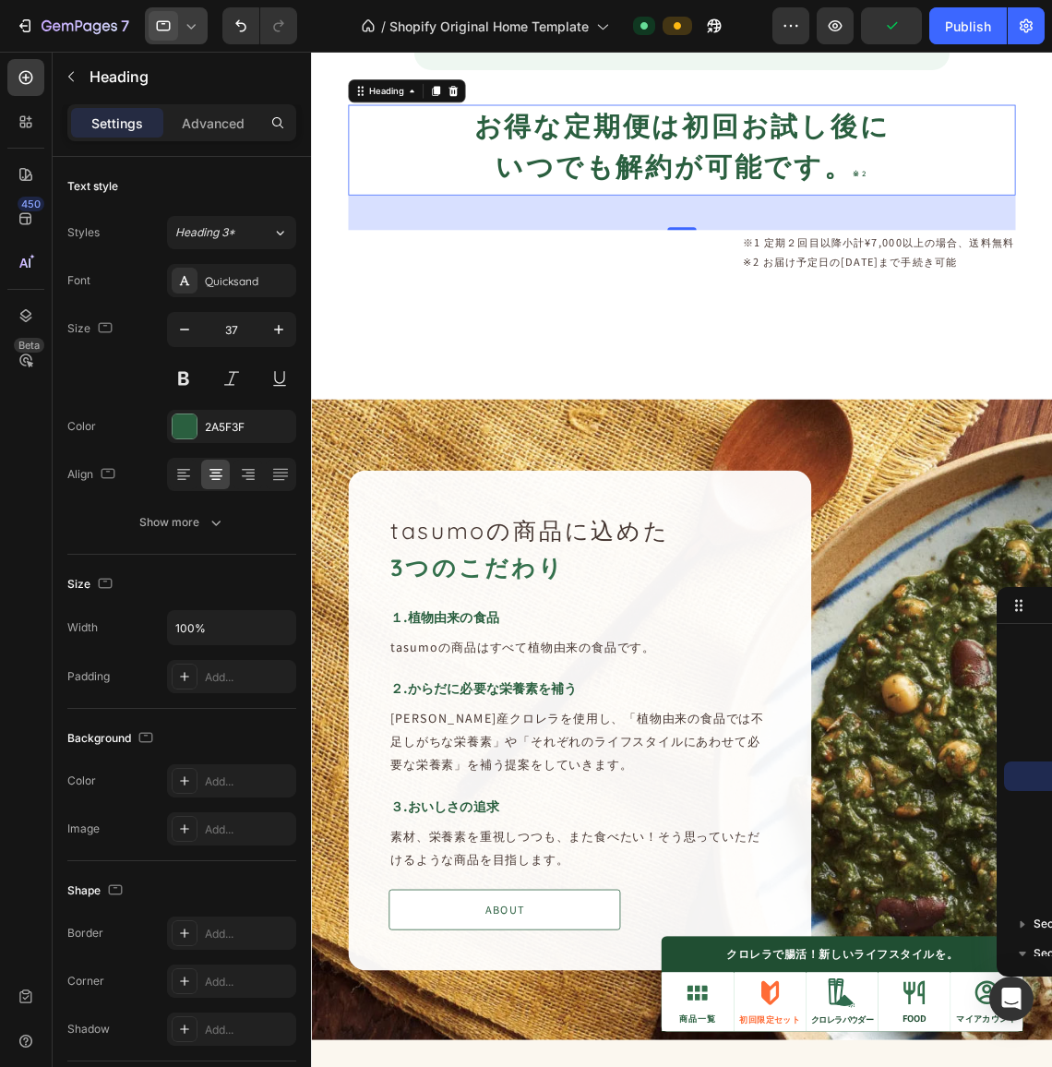
type input "36"
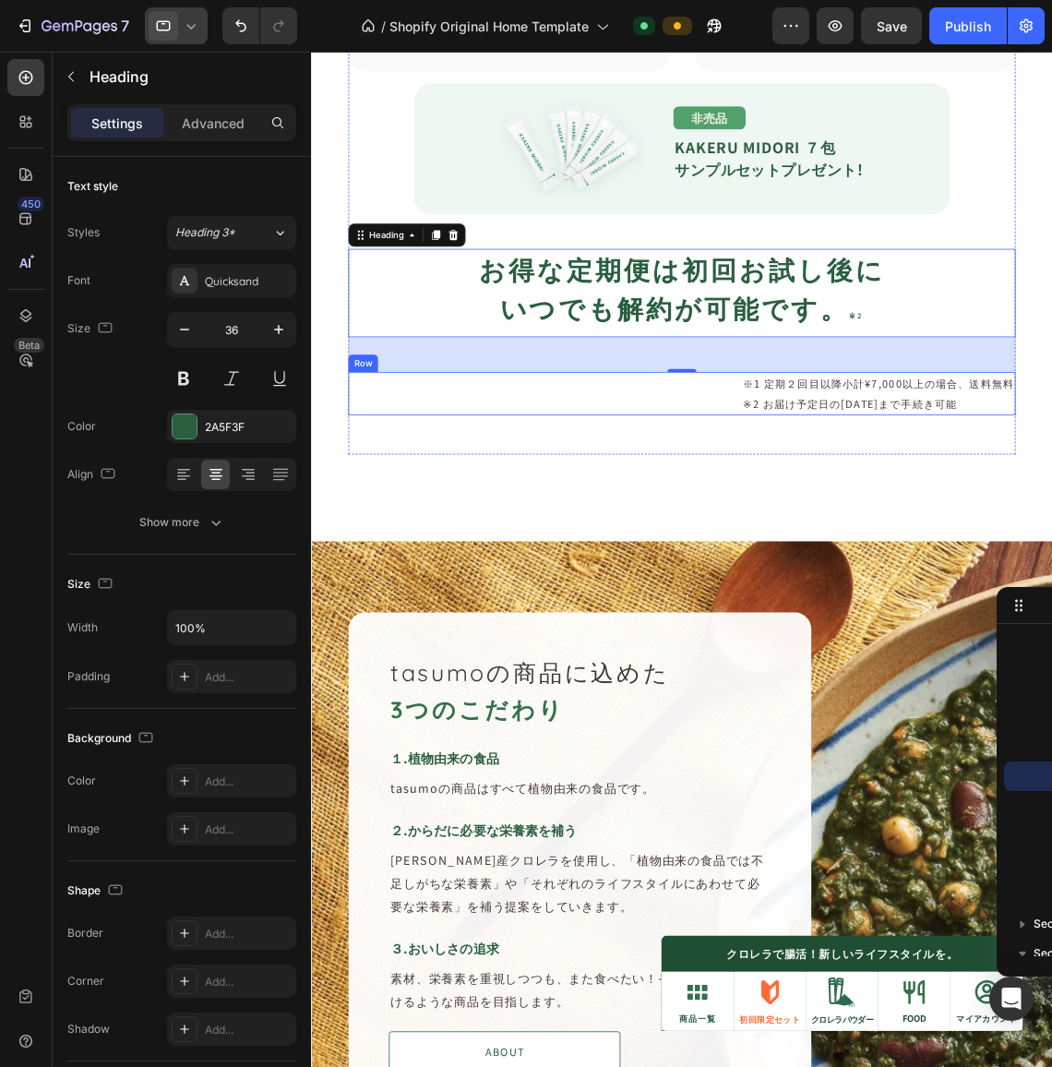
scroll to position [2364, 0]
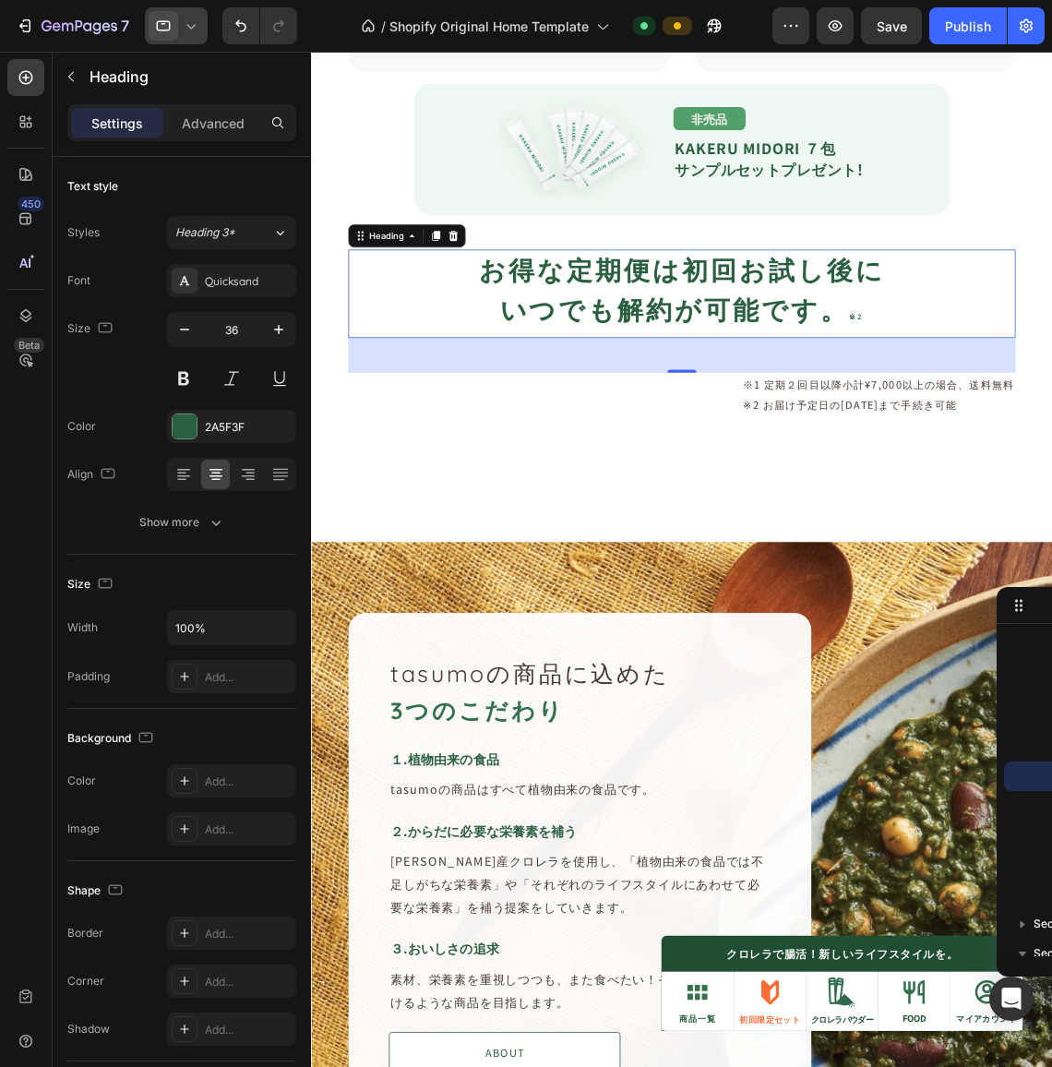
click at [186, 28] on icon at bounding box center [191, 26] width 18 height 18
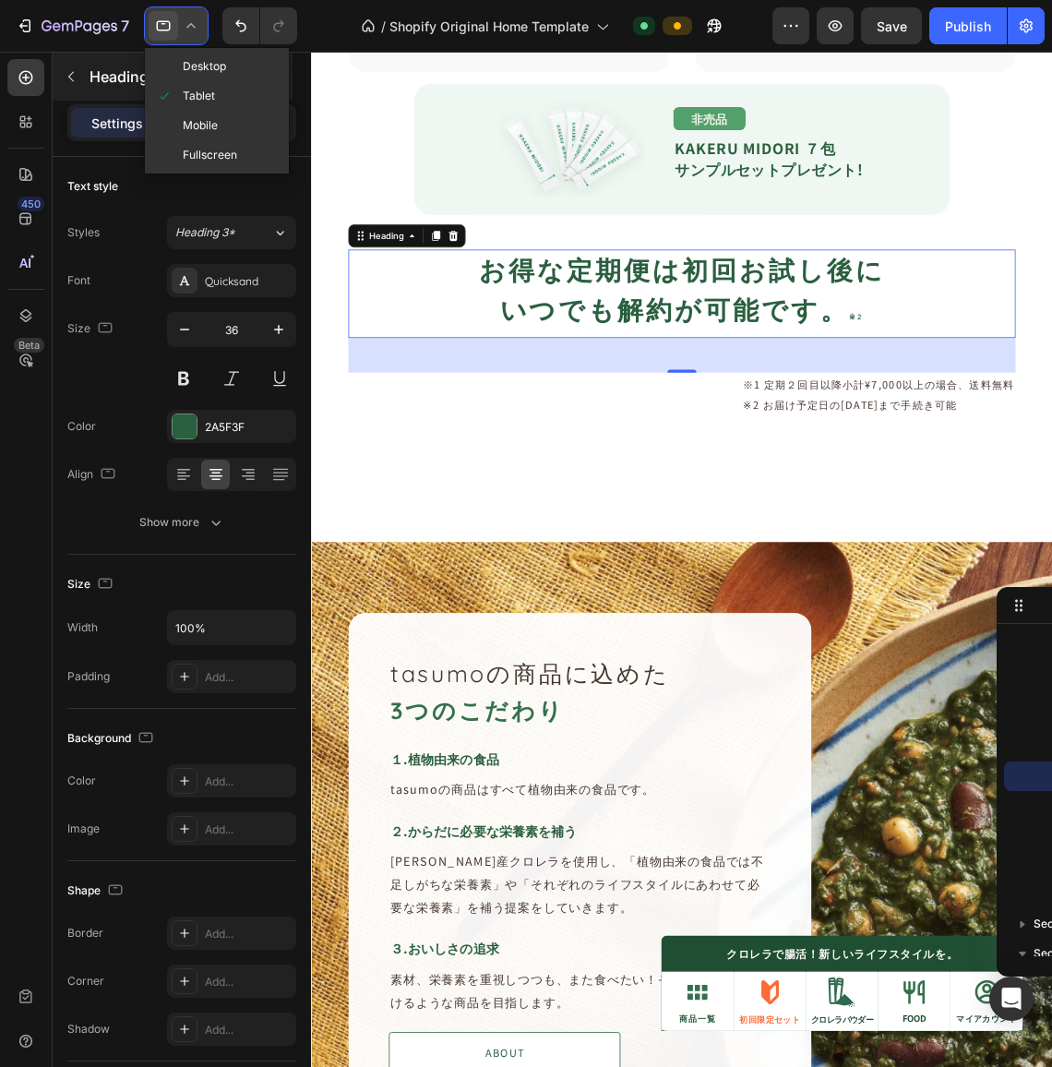
click at [189, 62] on span "Desktop" at bounding box center [204, 66] width 43 height 18
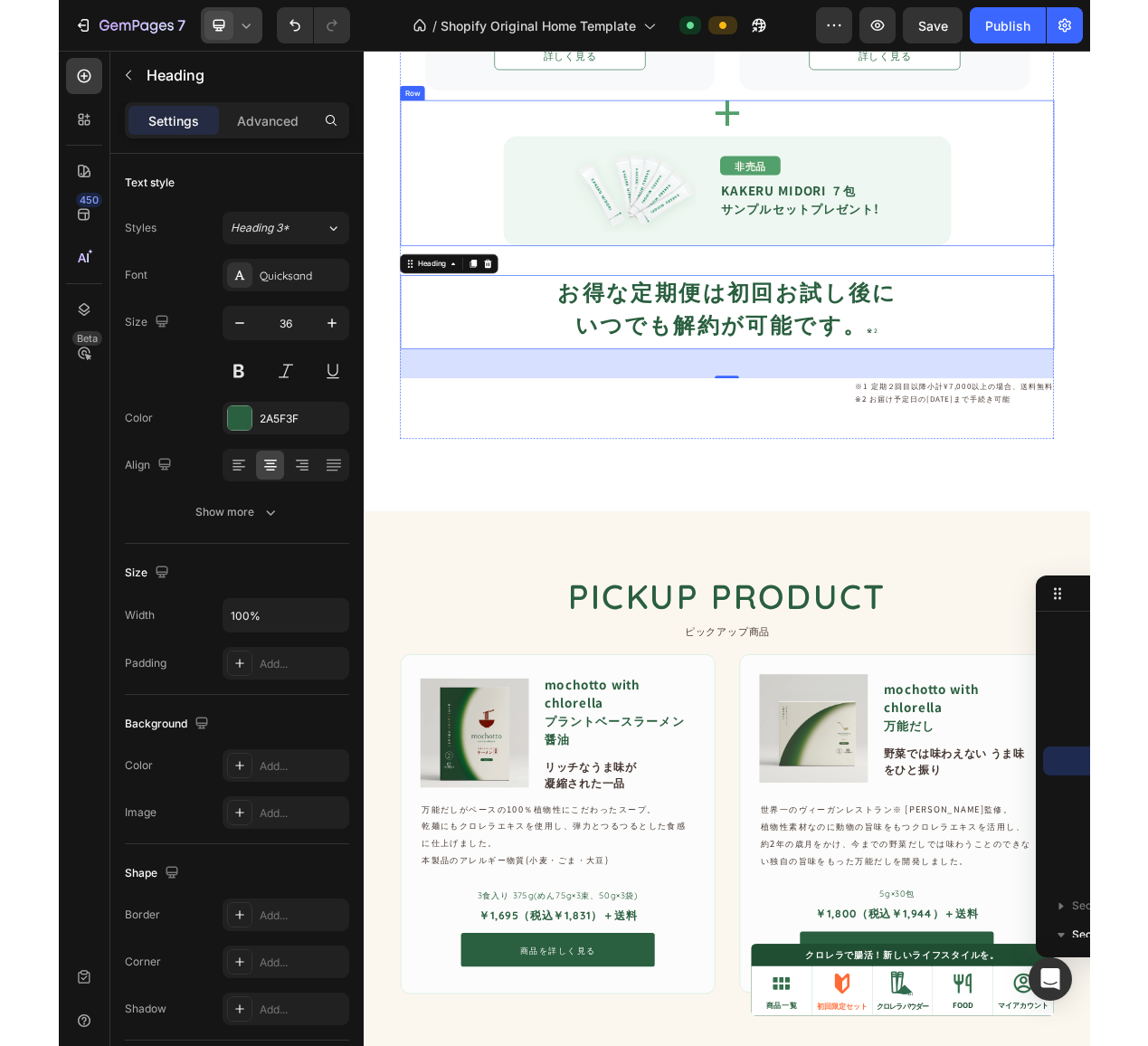
scroll to position [1851, 0]
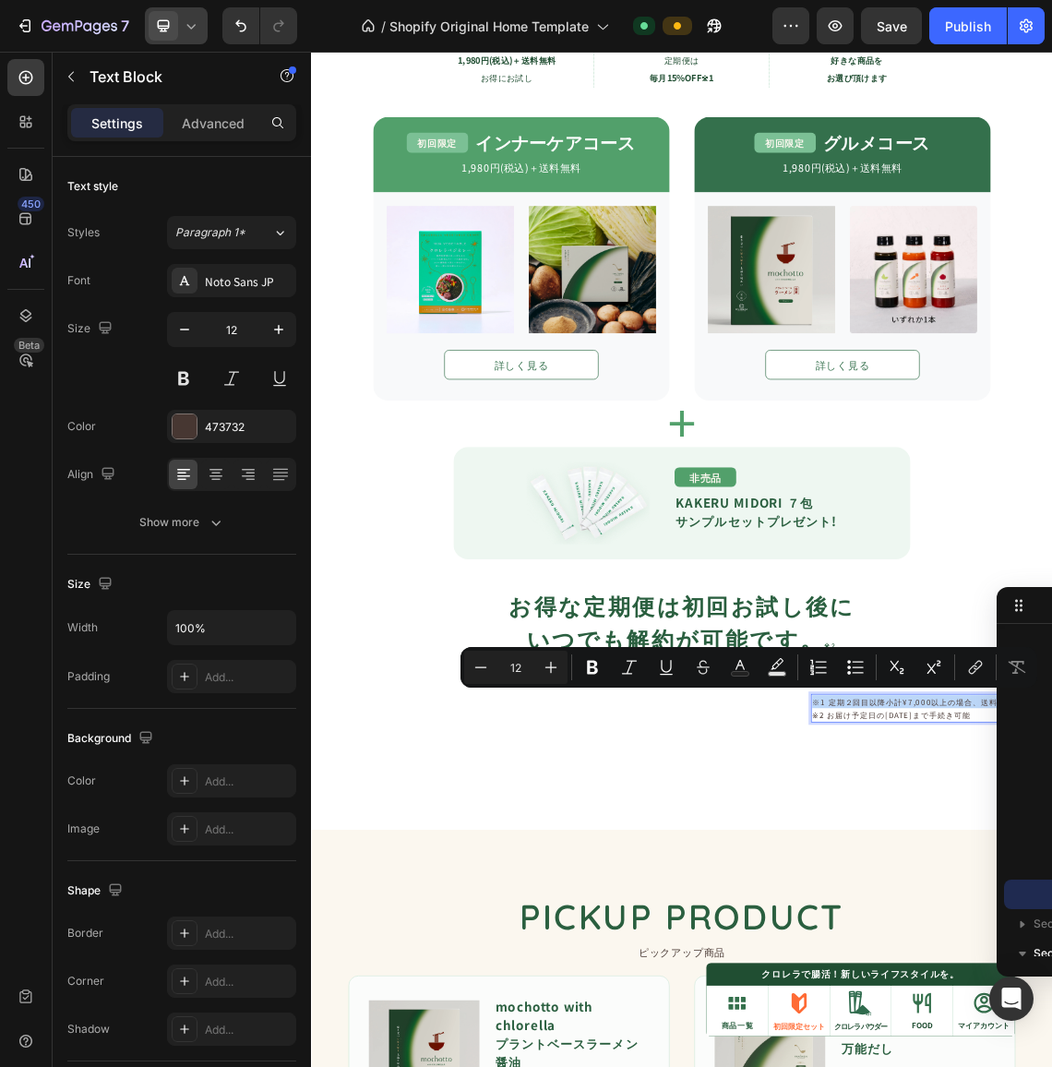
drag, startPoint x: 1073, startPoint y: 1028, endPoint x: 1316, endPoint y: 755, distance: 365.4
click at [1051, 1012] on div "tasumoをはじめてお買い上げの方に Text Block オトクな定期便コース Heading Icon 特典 01 Text Block Row tas…" at bounding box center [864, 440] width 1107 height 1372
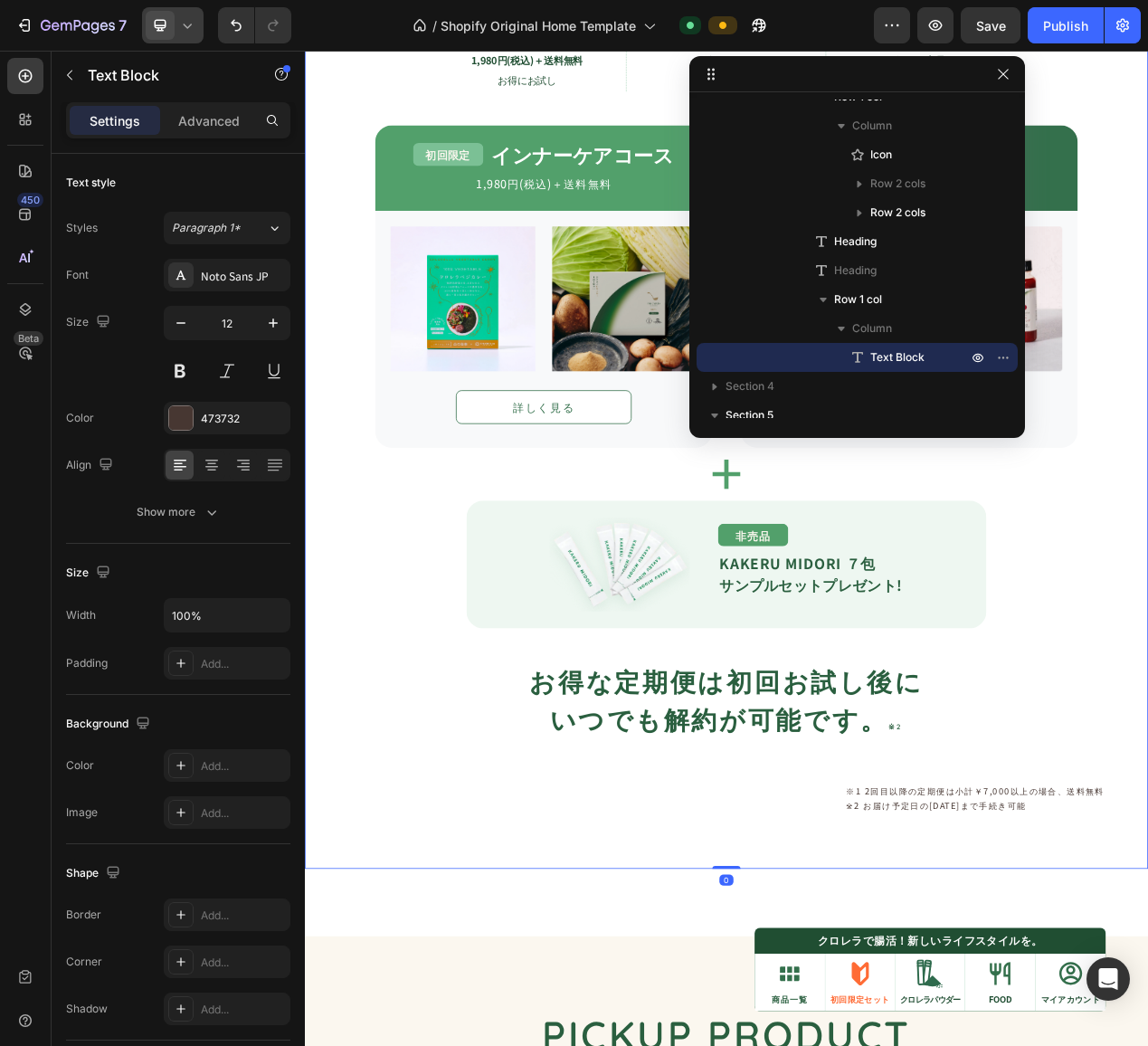
click at [1030, 1045] on div "tasumoをはじめてお買い上げの方に Text Block オトクな定期便コース Heading Icon 特典 01 Text Block Row tas…" at bounding box center [847, 431] width 977 height 1345
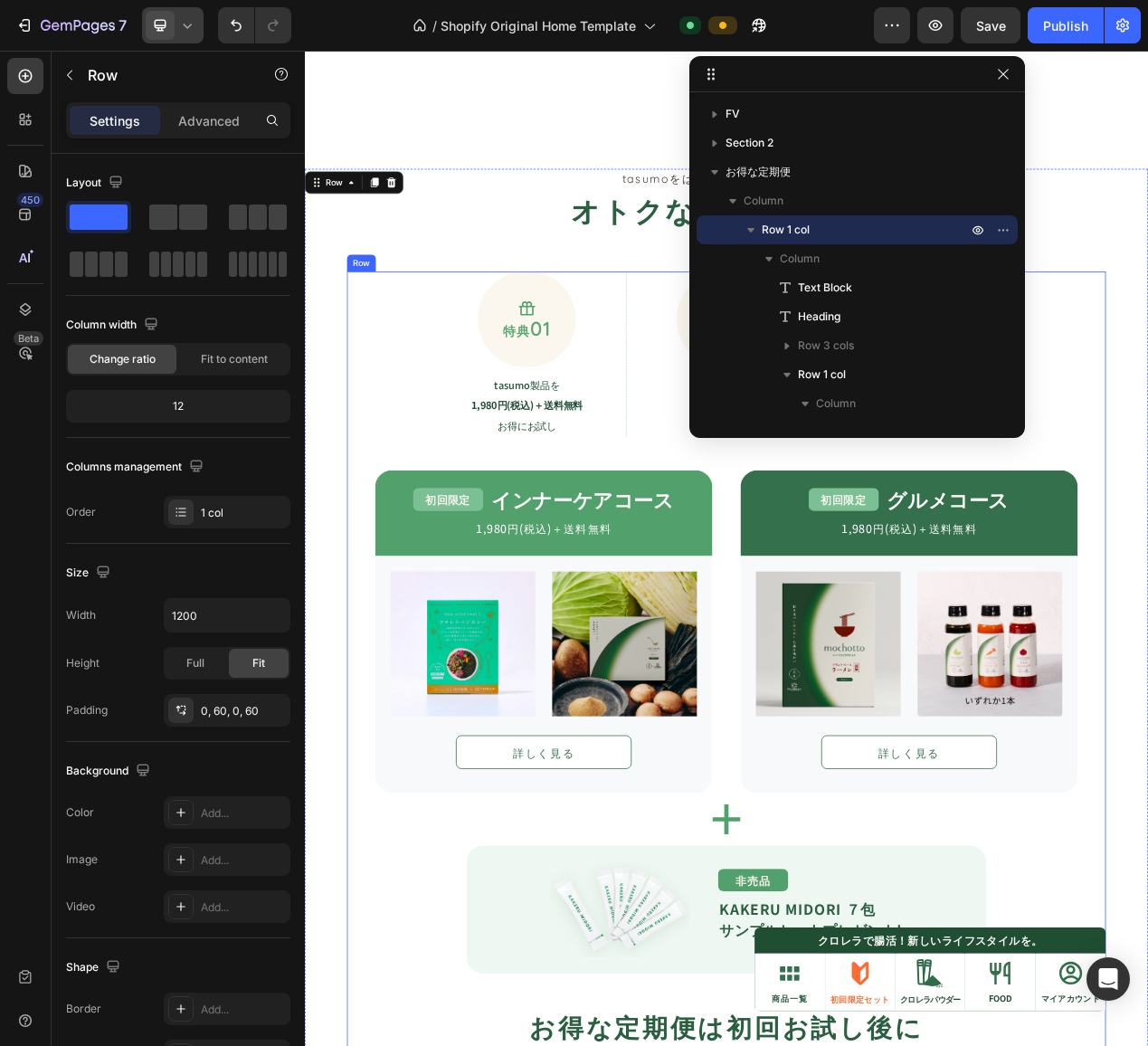
scroll to position [1403, 0]
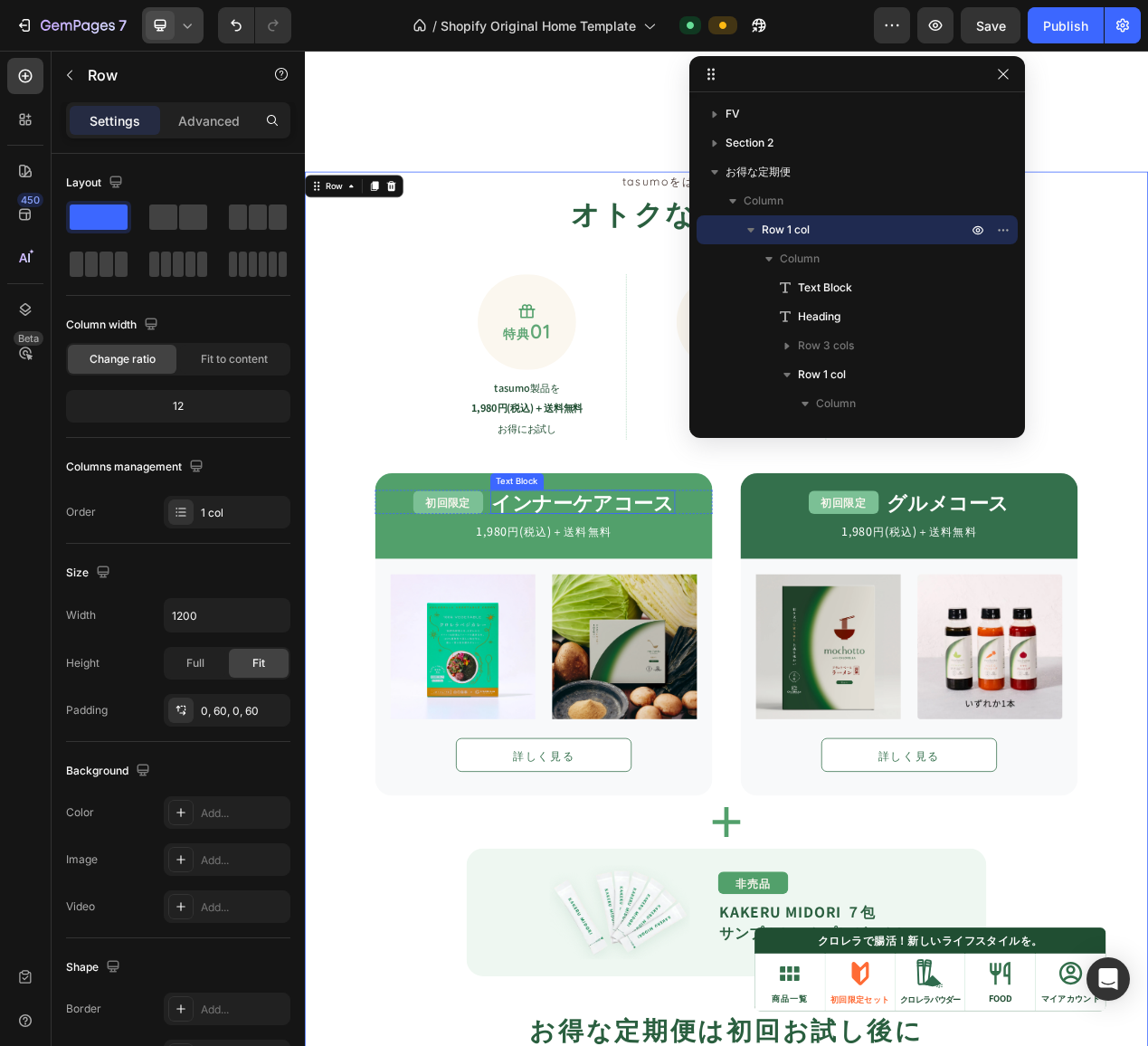
click at [631, 630] on strong "インナーケアコース" at bounding box center [662, 631] width 234 height 36
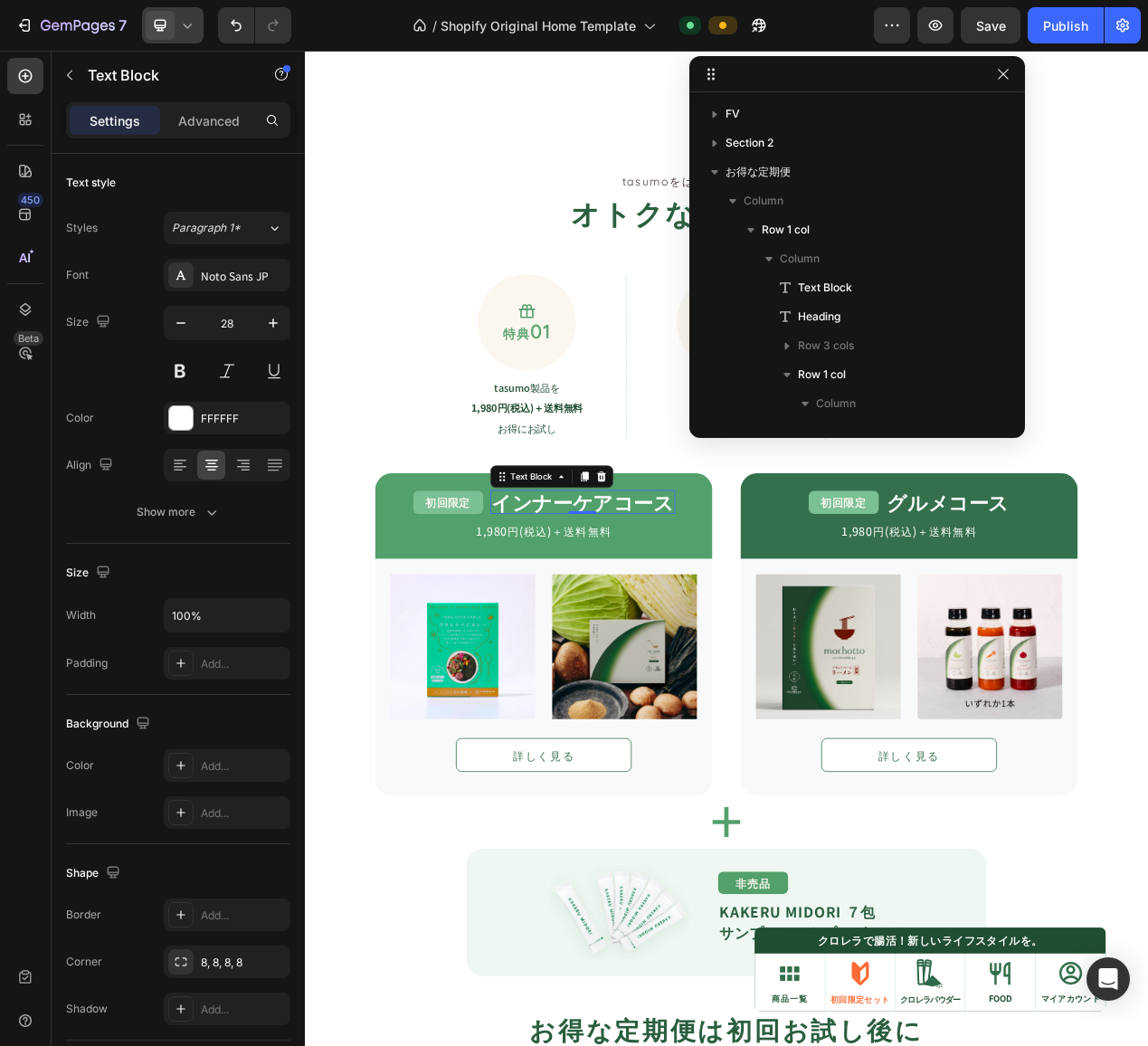
scroll to position [741, 0]
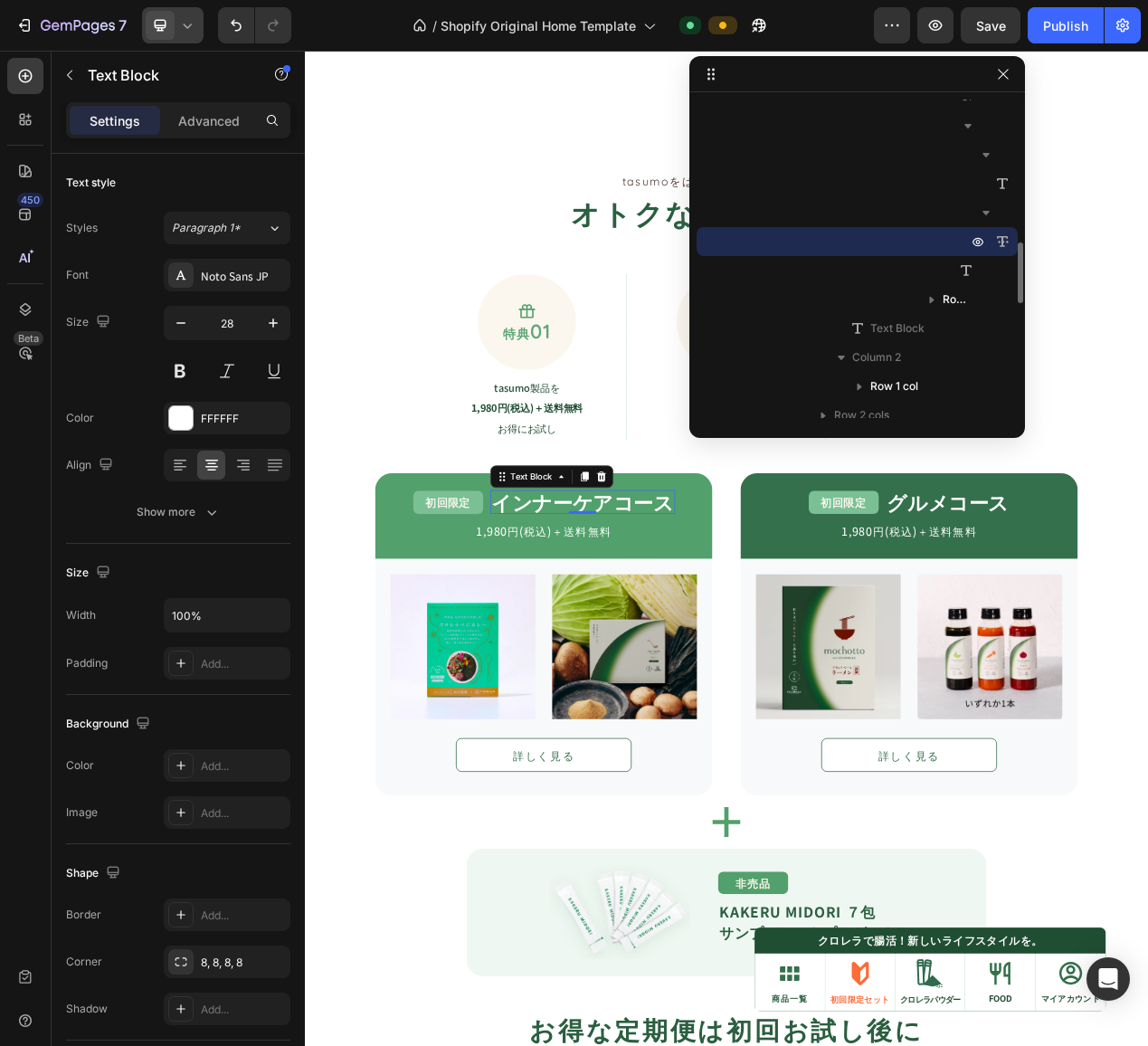
click at [631, 630] on strong "インナーケアコース" at bounding box center [662, 631] width 234 height 36
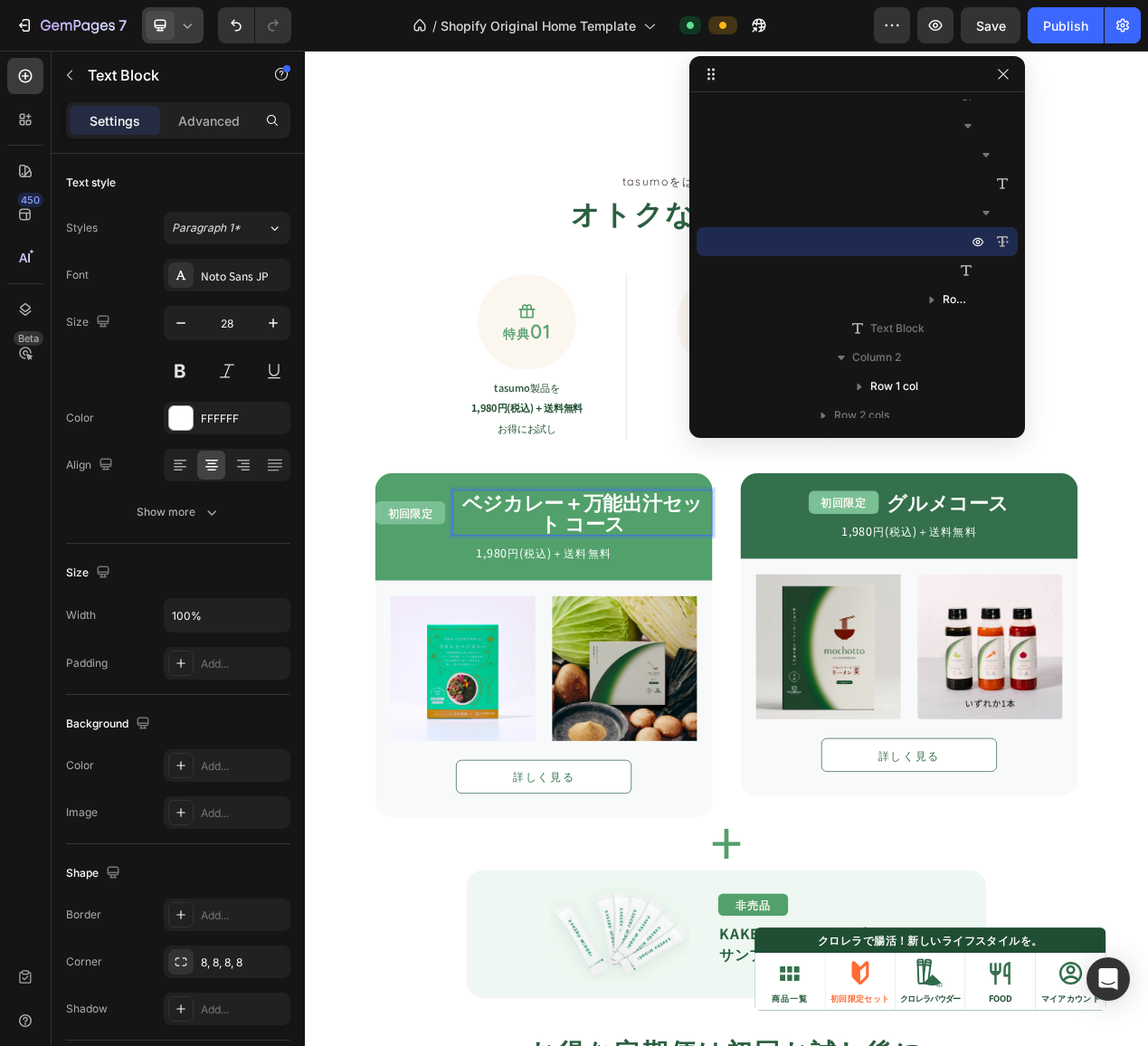
scroll to position [2, 0]
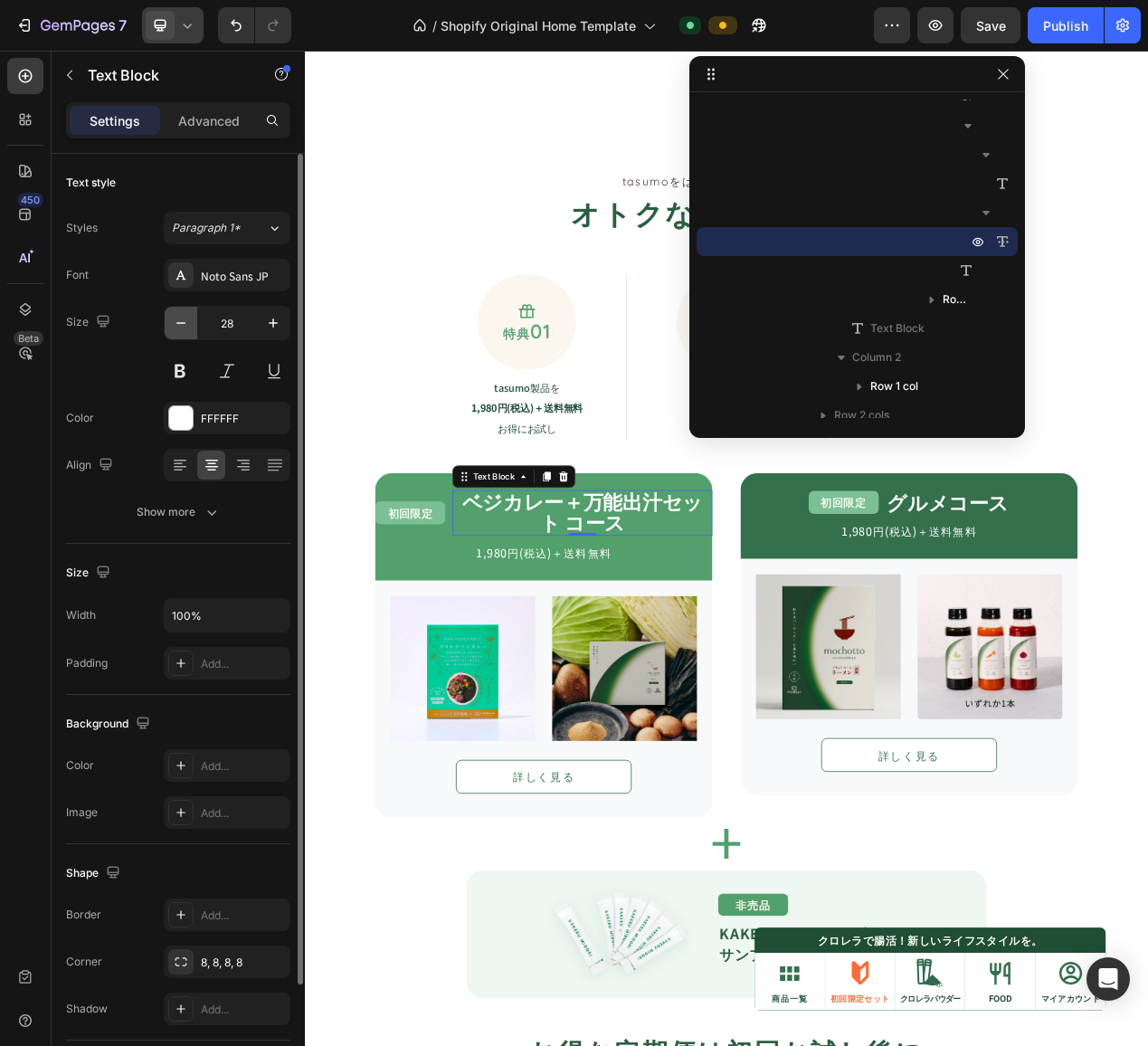
click at [177, 325] on icon "button" at bounding box center [180, 323] width 18 height 18
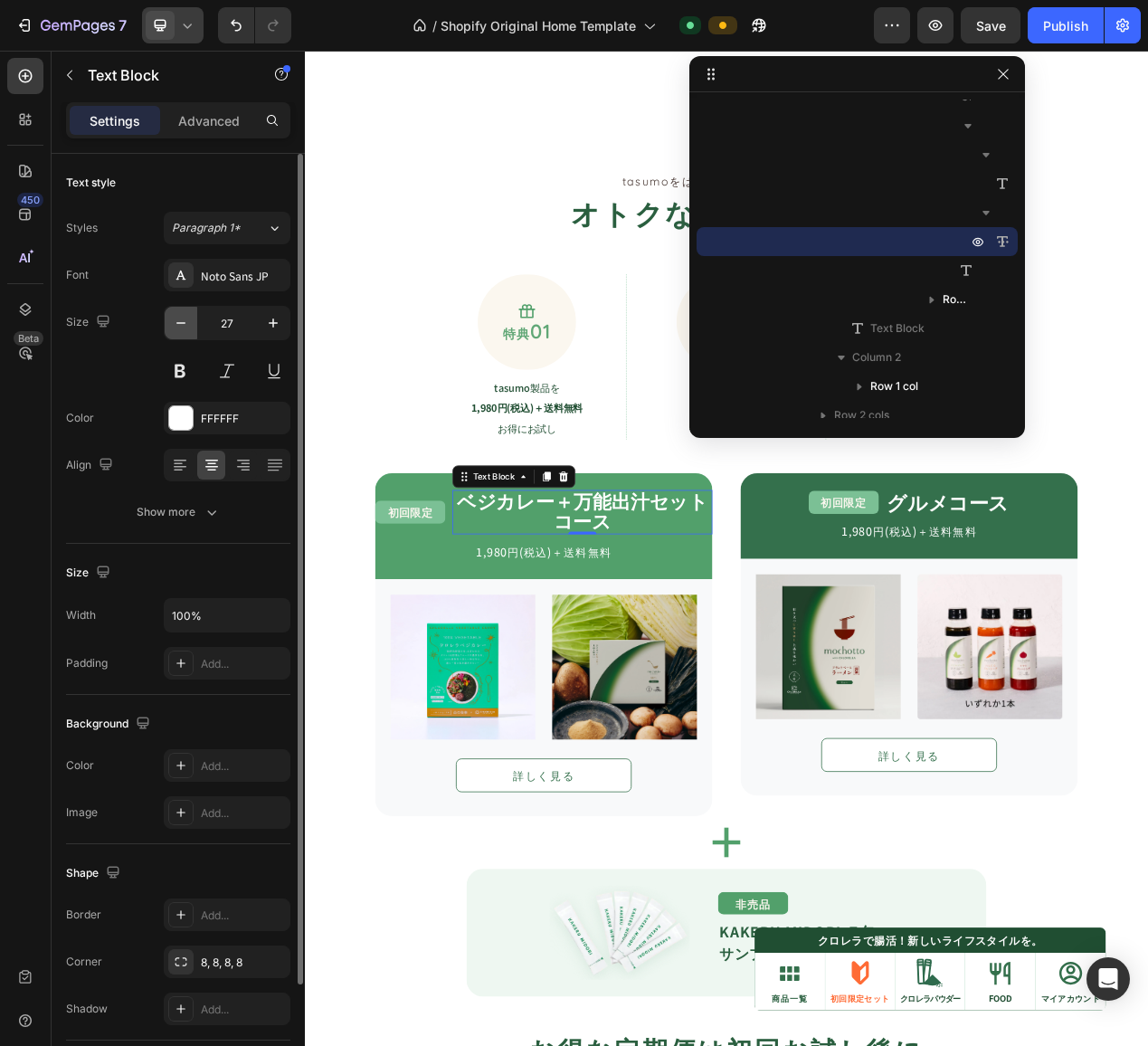
click at [177, 325] on icon "button" at bounding box center [180, 323] width 18 height 18
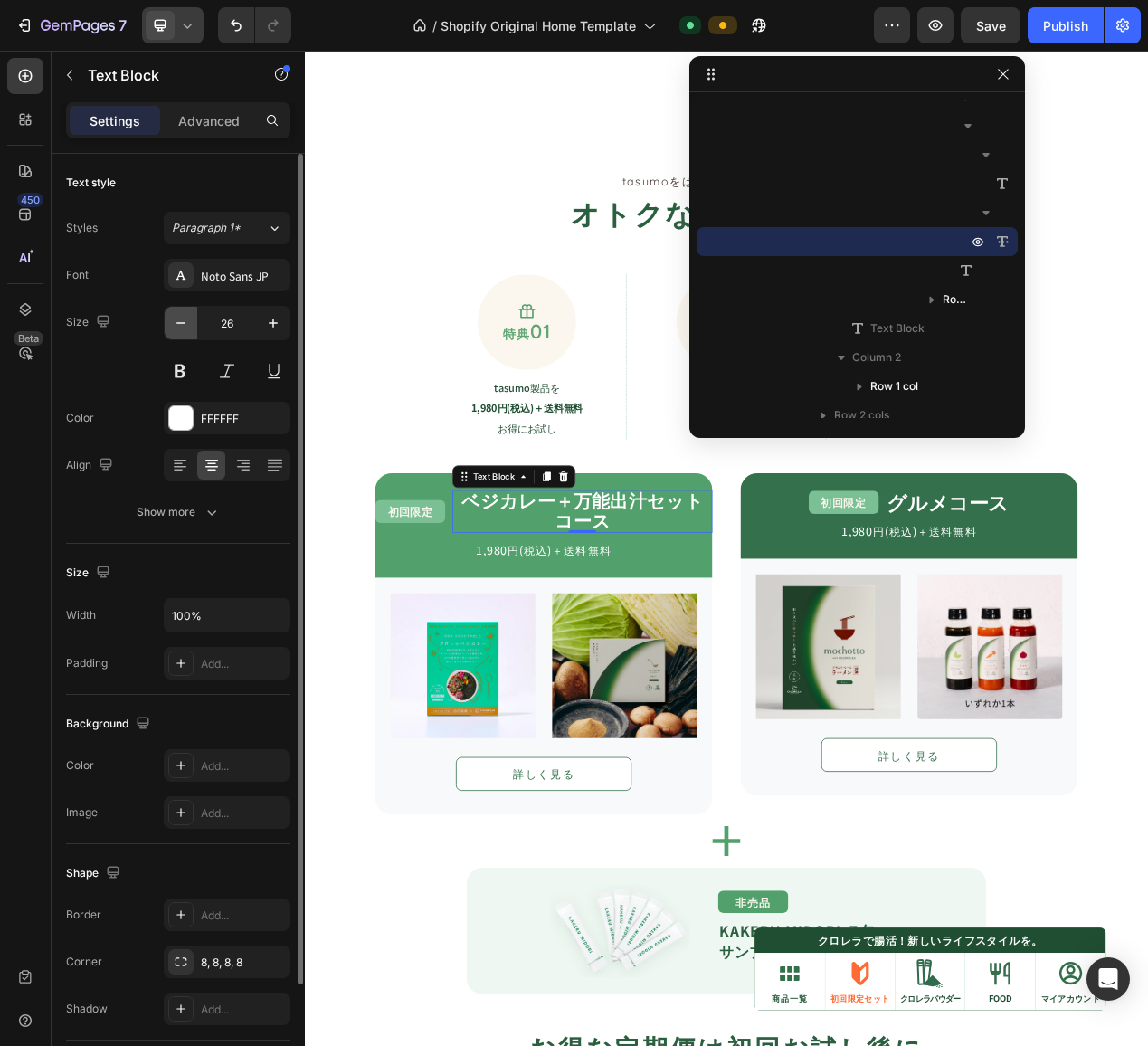
click at [177, 325] on icon "button" at bounding box center [180, 323] width 18 height 18
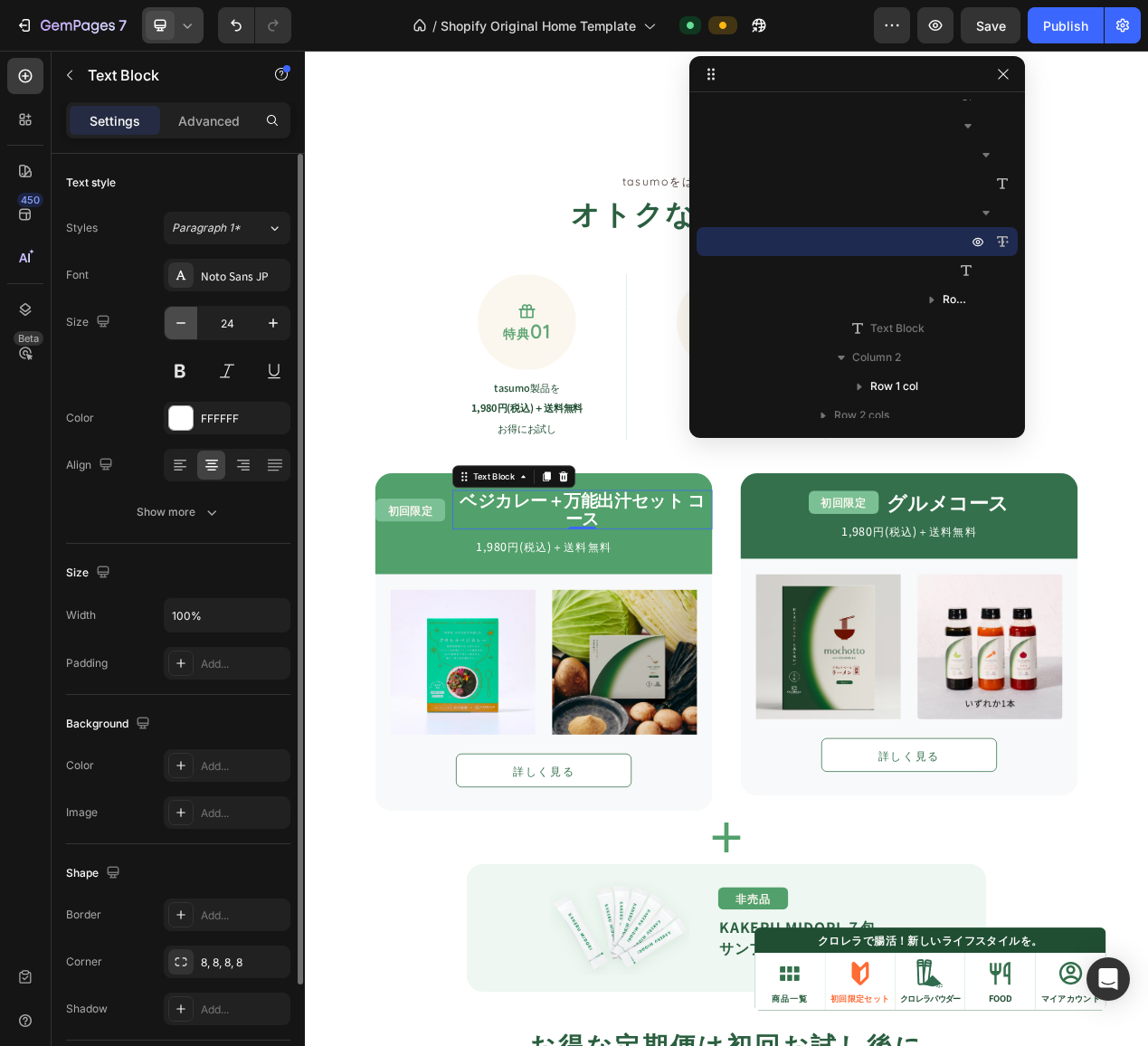
click at [177, 325] on icon "button" at bounding box center [180, 323] width 18 height 18
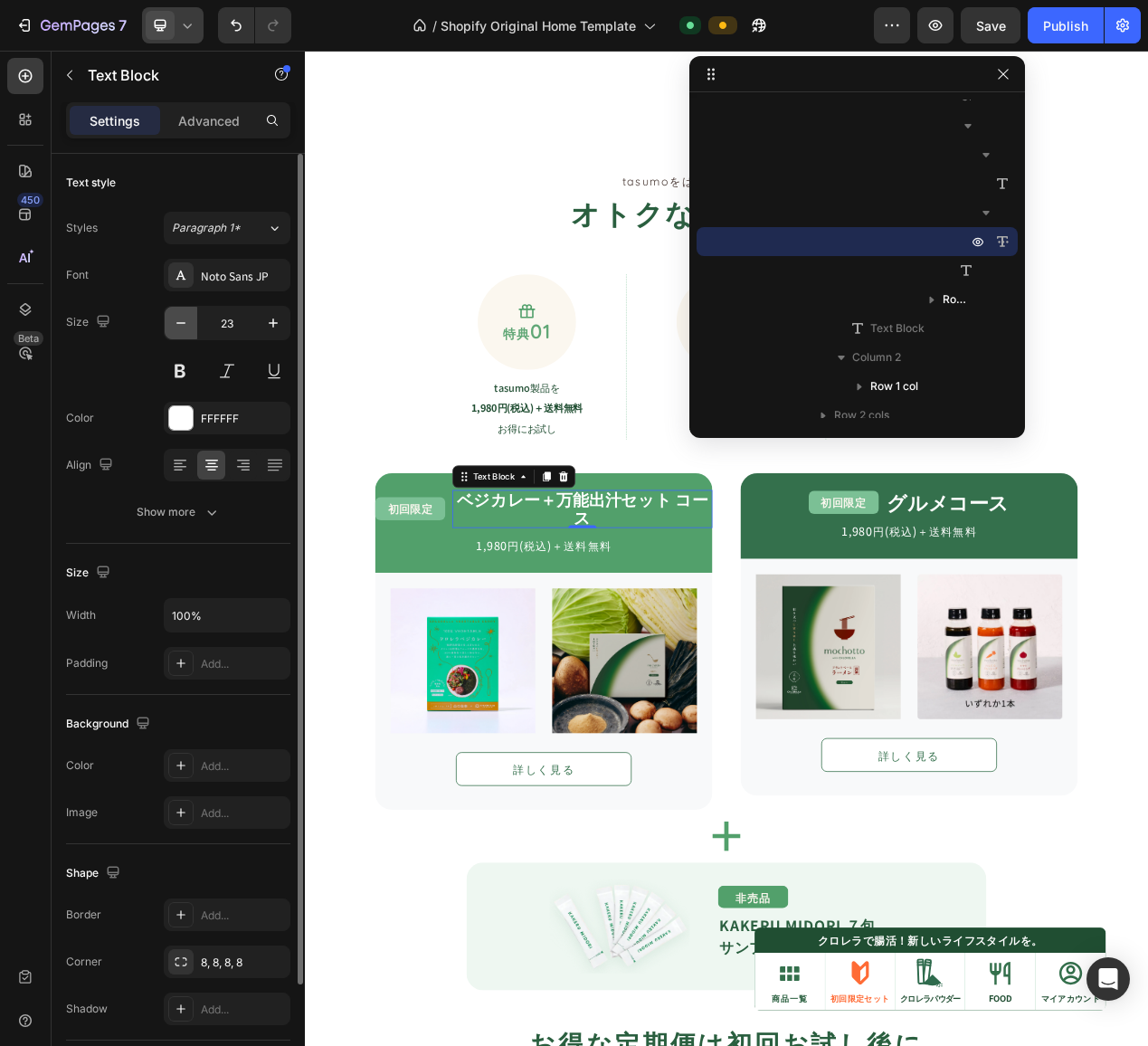
click at [177, 325] on icon "button" at bounding box center [180, 323] width 18 height 18
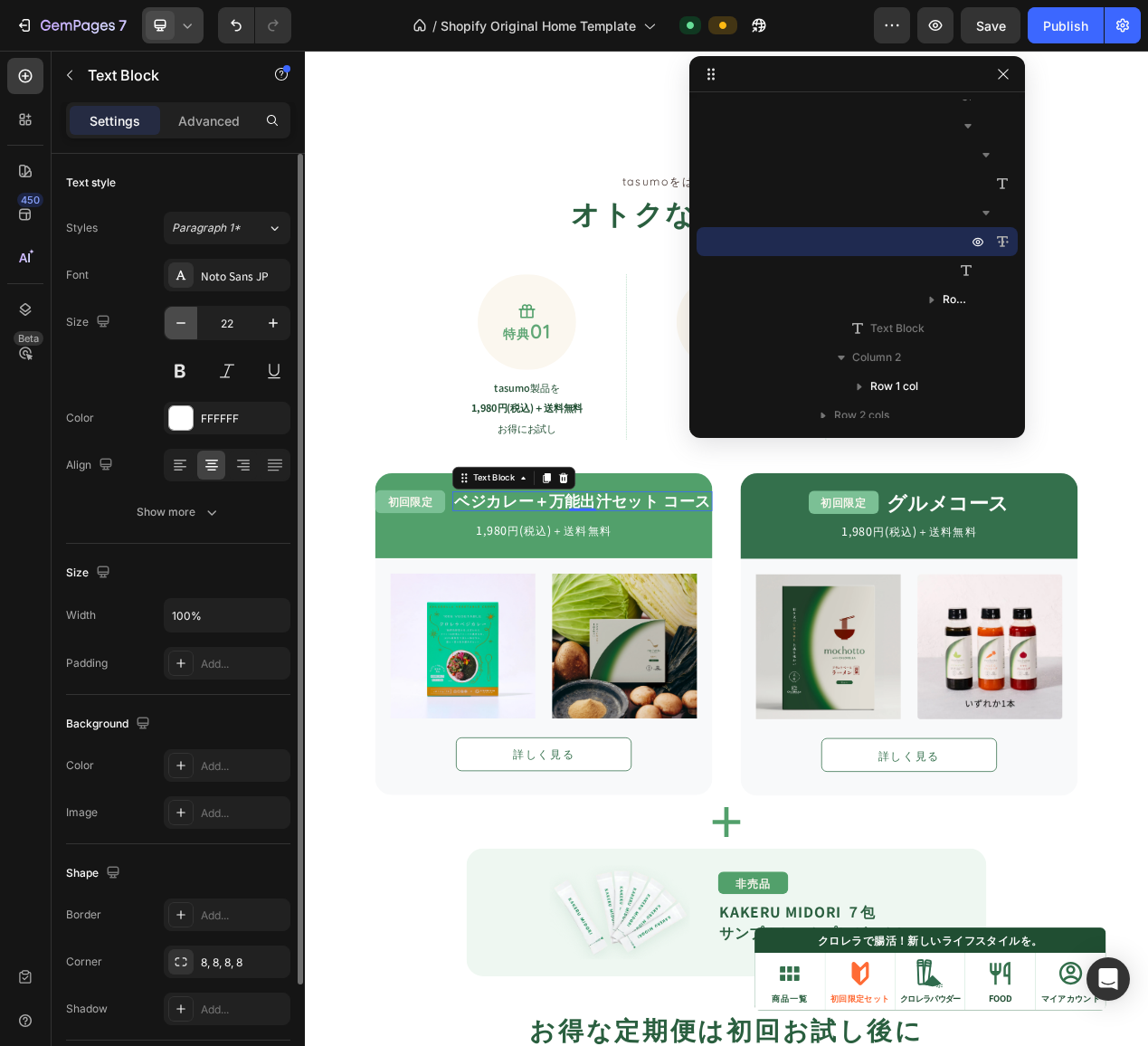
click at [177, 325] on icon "button" at bounding box center [180, 323] width 18 height 18
click at [273, 324] on icon "button" at bounding box center [273, 323] width 18 height 18
click at [183, 325] on icon "button" at bounding box center [180, 323] width 18 height 18
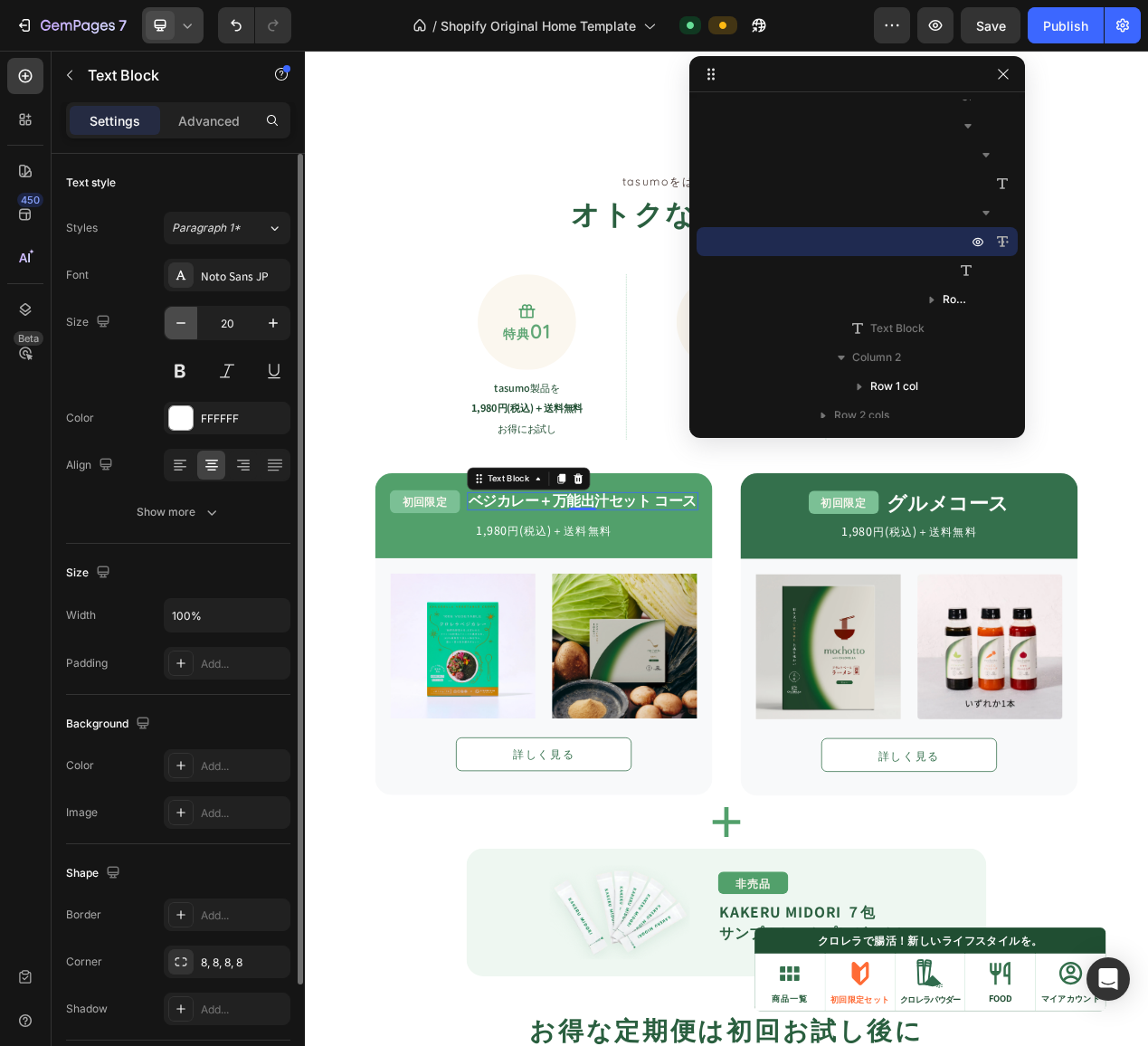
click at [183, 325] on icon "button" at bounding box center [180, 323] width 18 height 18
click at [276, 323] on icon "button" at bounding box center [273, 323] width 9 height 9
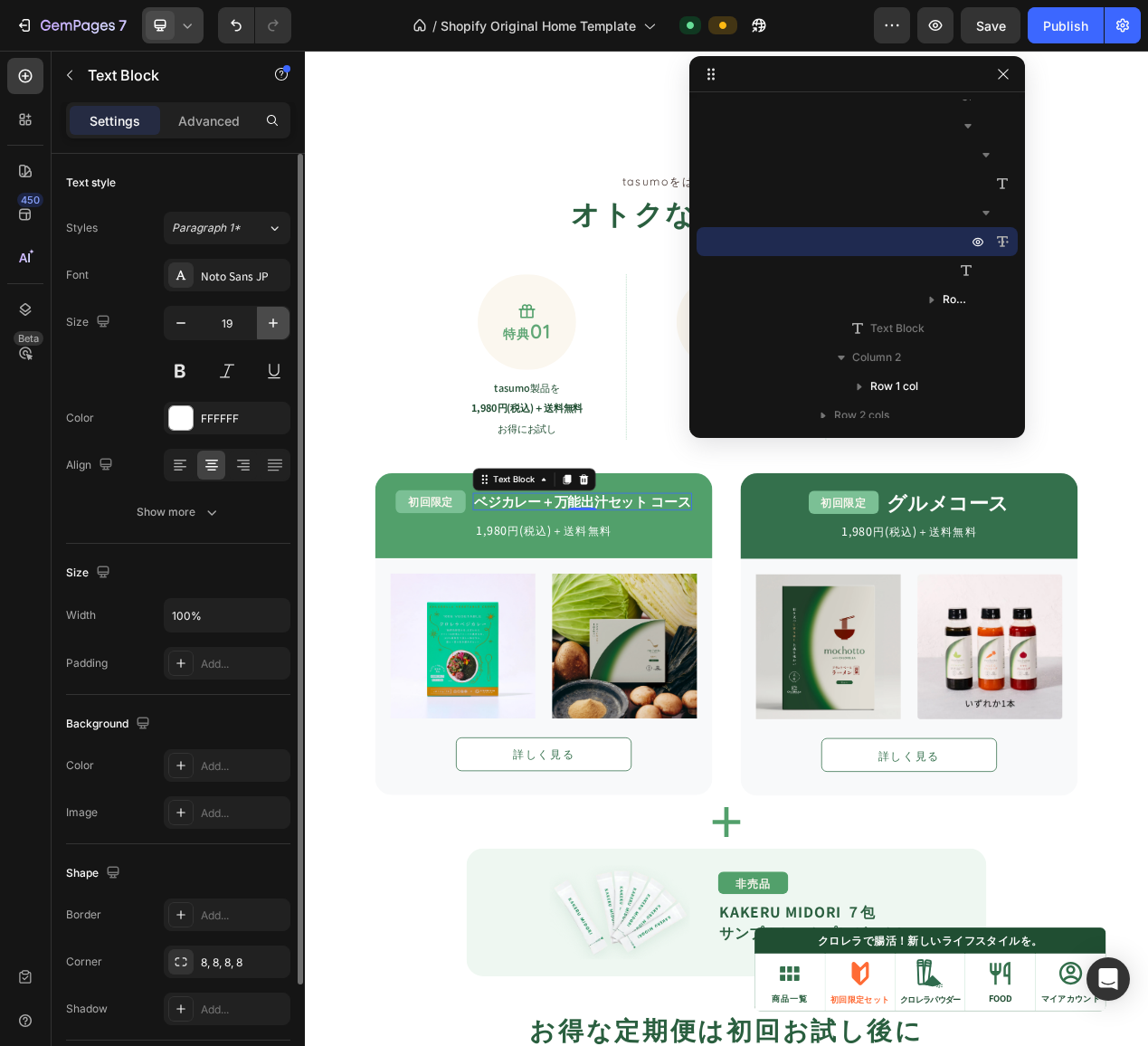
type input "20"
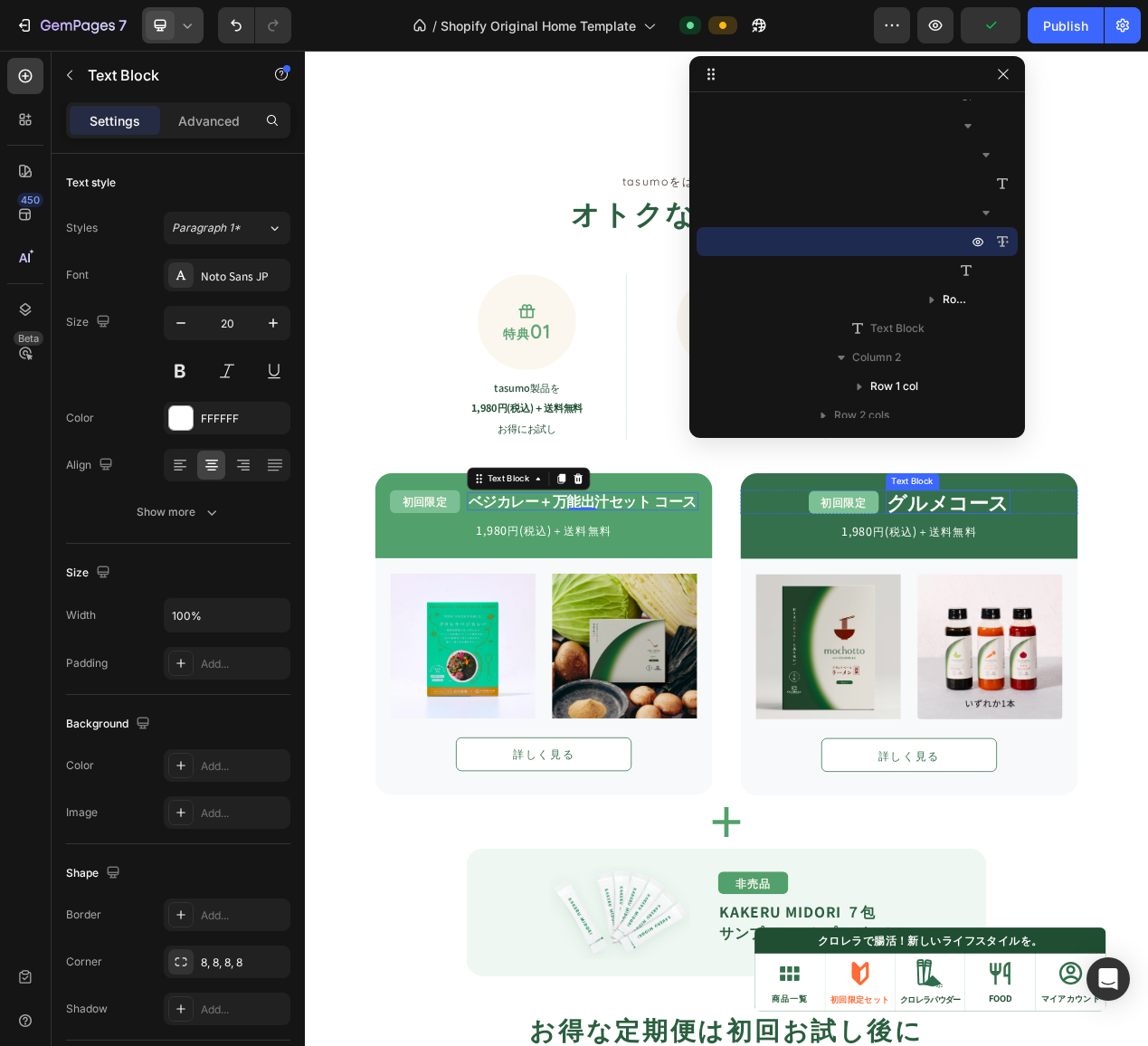
click at [1030, 626] on strong "グルメコース" at bounding box center [1133, 631] width 157 height 36
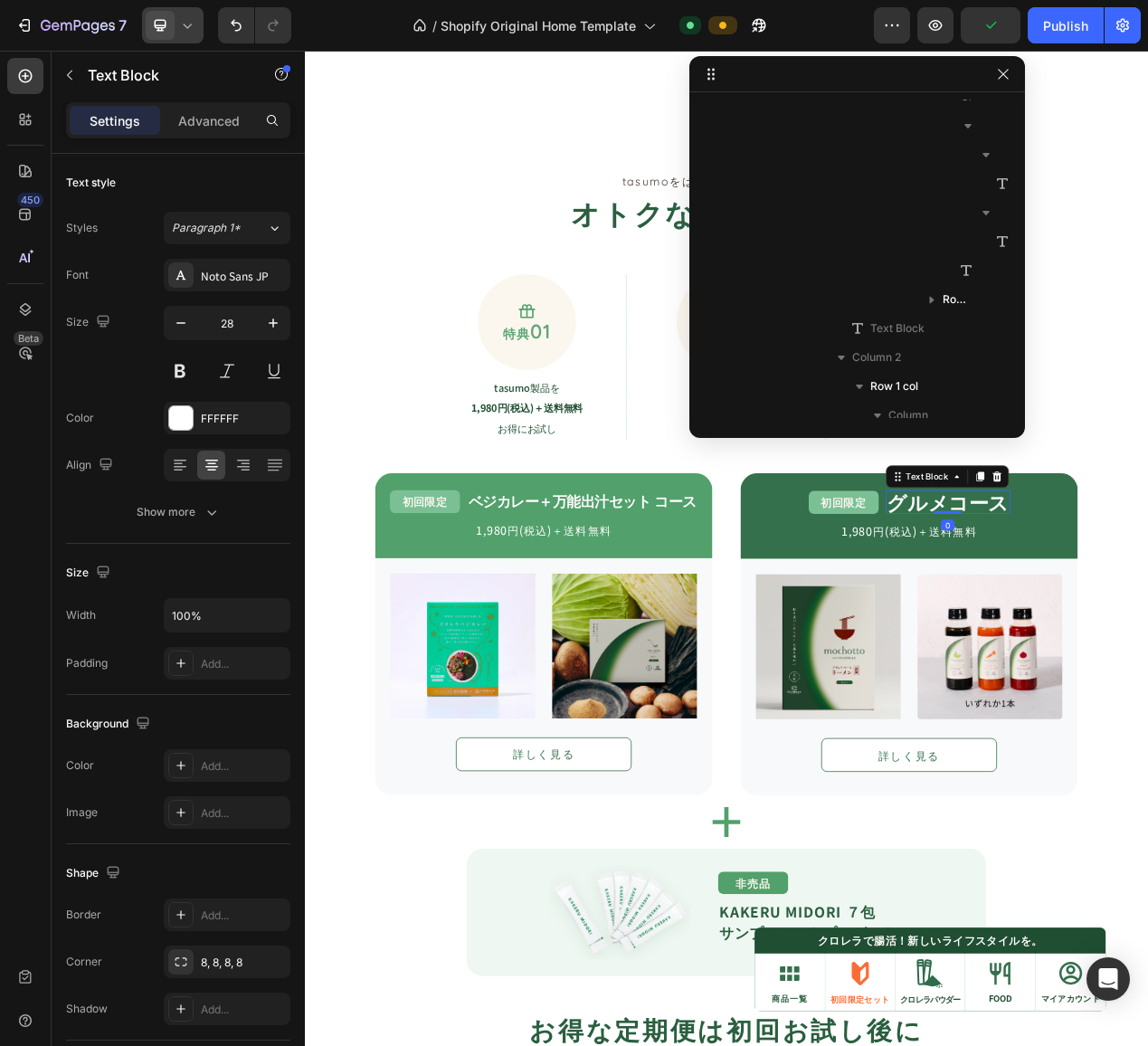
scroll to position [1118, 0]
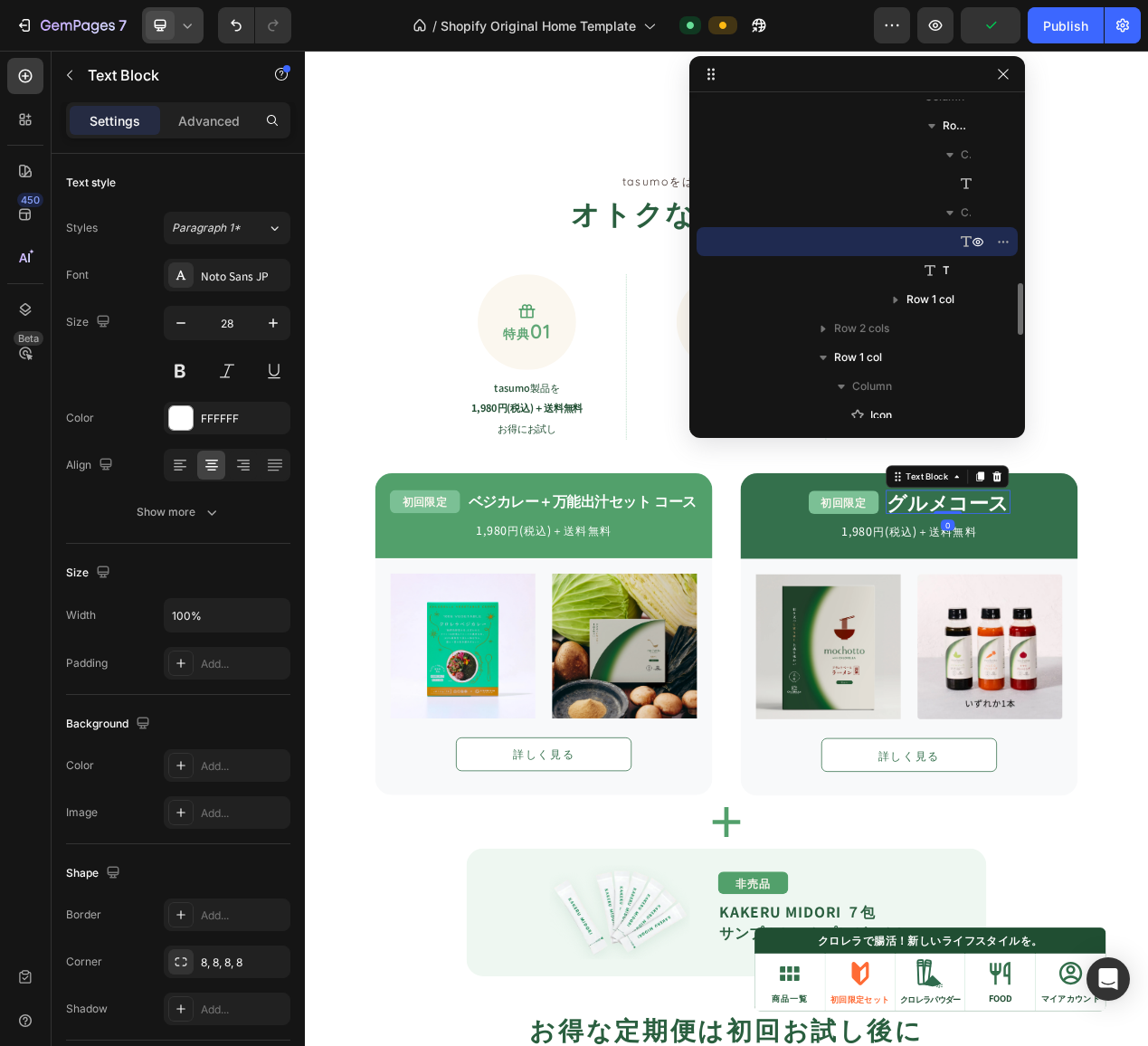
click at [1030, 626] on strong "グルメコース" at bounding box center [1133, 631] width 157 height 36
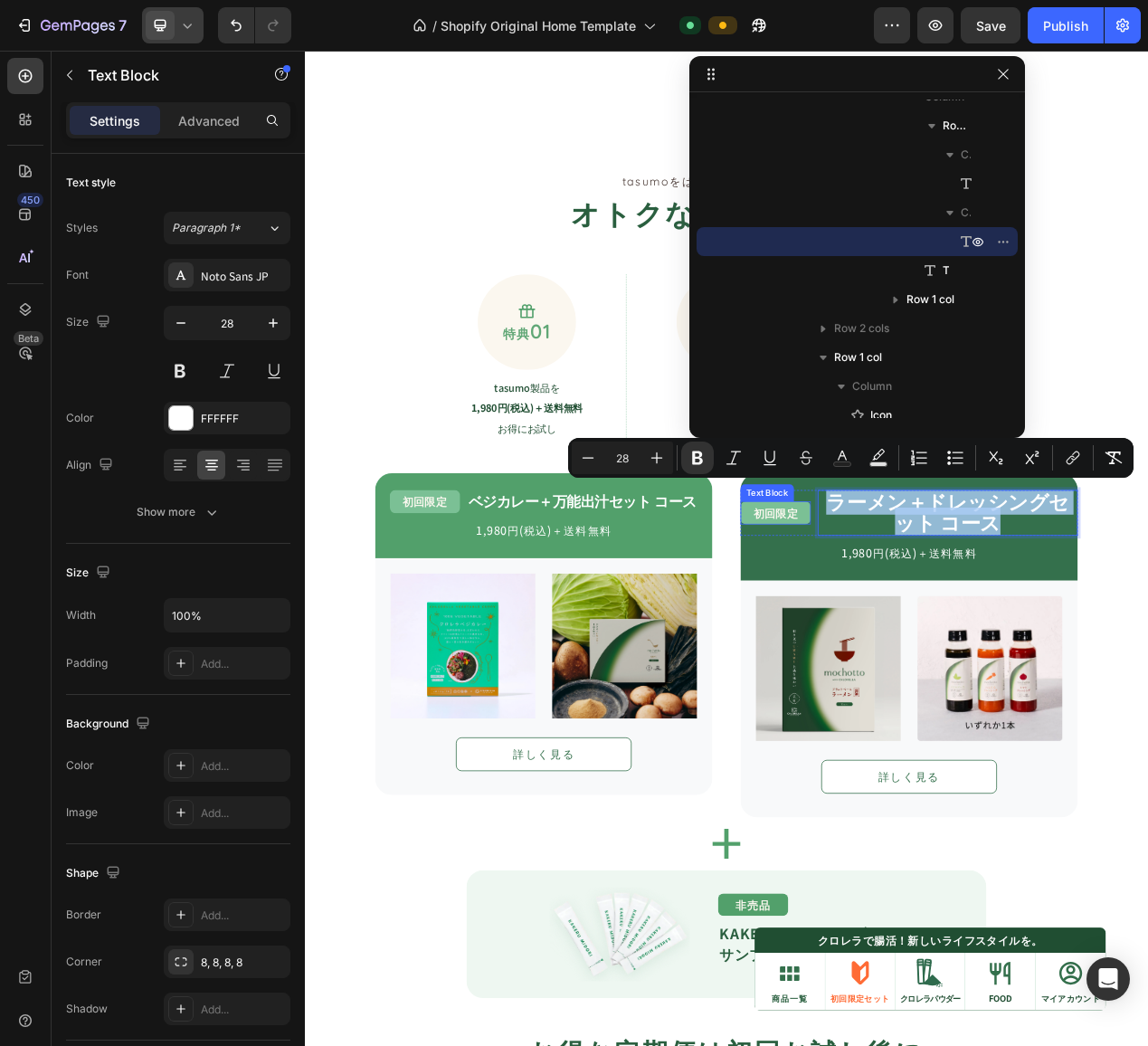
drag, startPoint x: 1180, startPoint y: 659, endPoint x: 906, endPoint y: 636, distance: 275.0
click at [906, 636] on div "初回限定 Text Block ラーメン＋ドレッシングセット コース Text Block 0 Row" at bounding box center [1082, 645] width 434 height 60
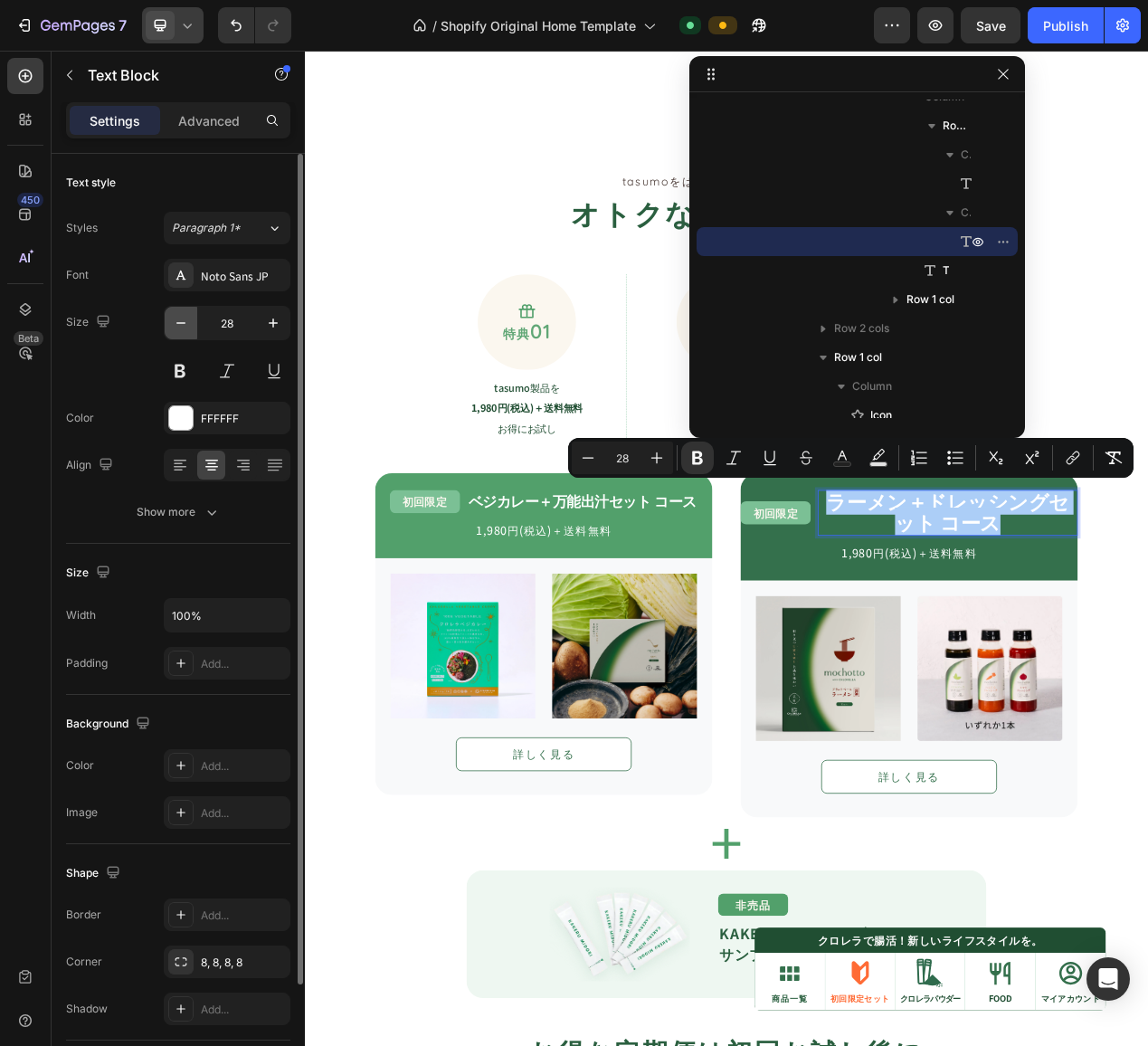
click at [180, 328] on icon "button" at bounding box center [180, 323] width 18 height 18
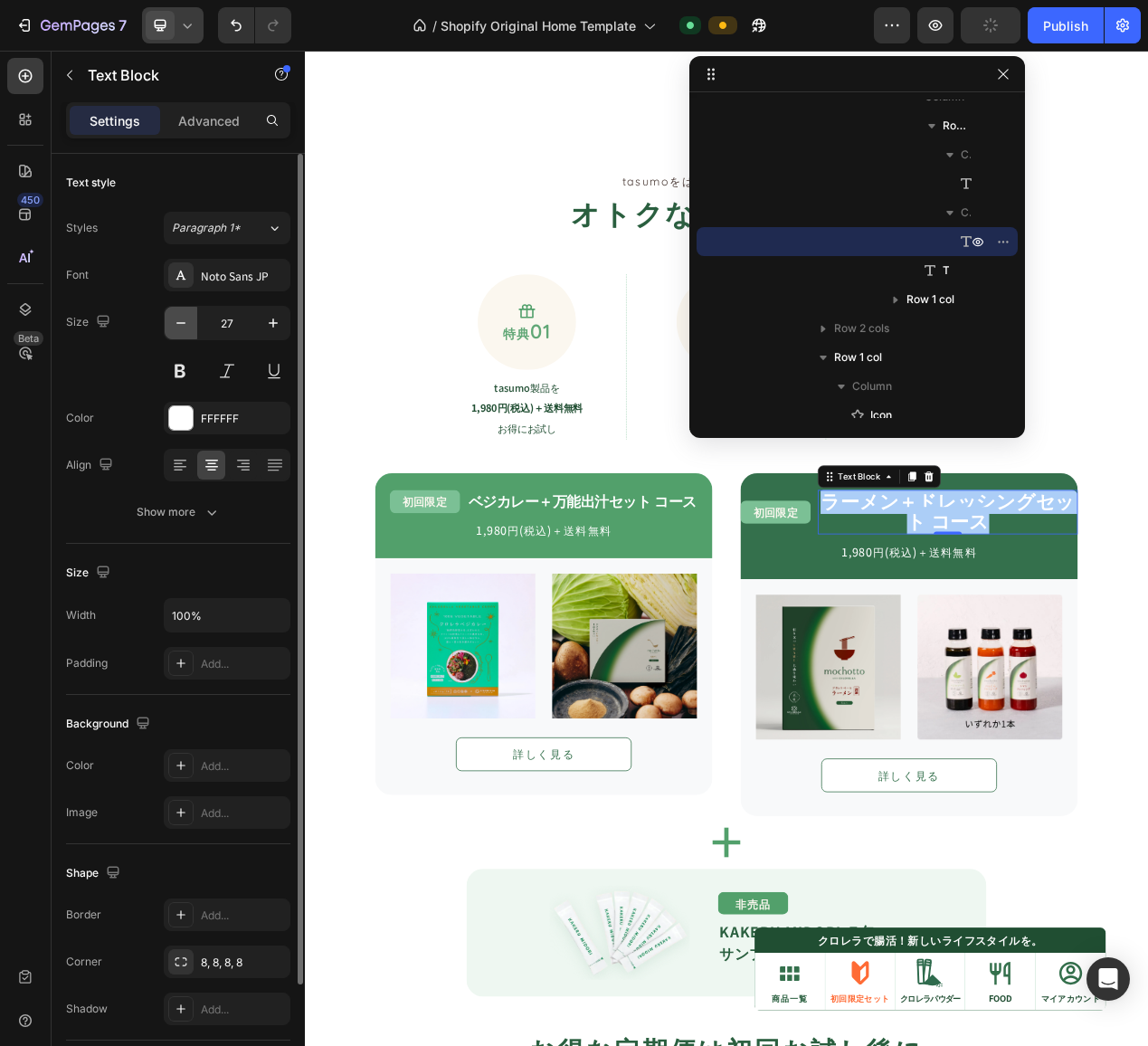
click at [180, 328] on icon "button" at bounding box center [180, 323] width 18 height 18
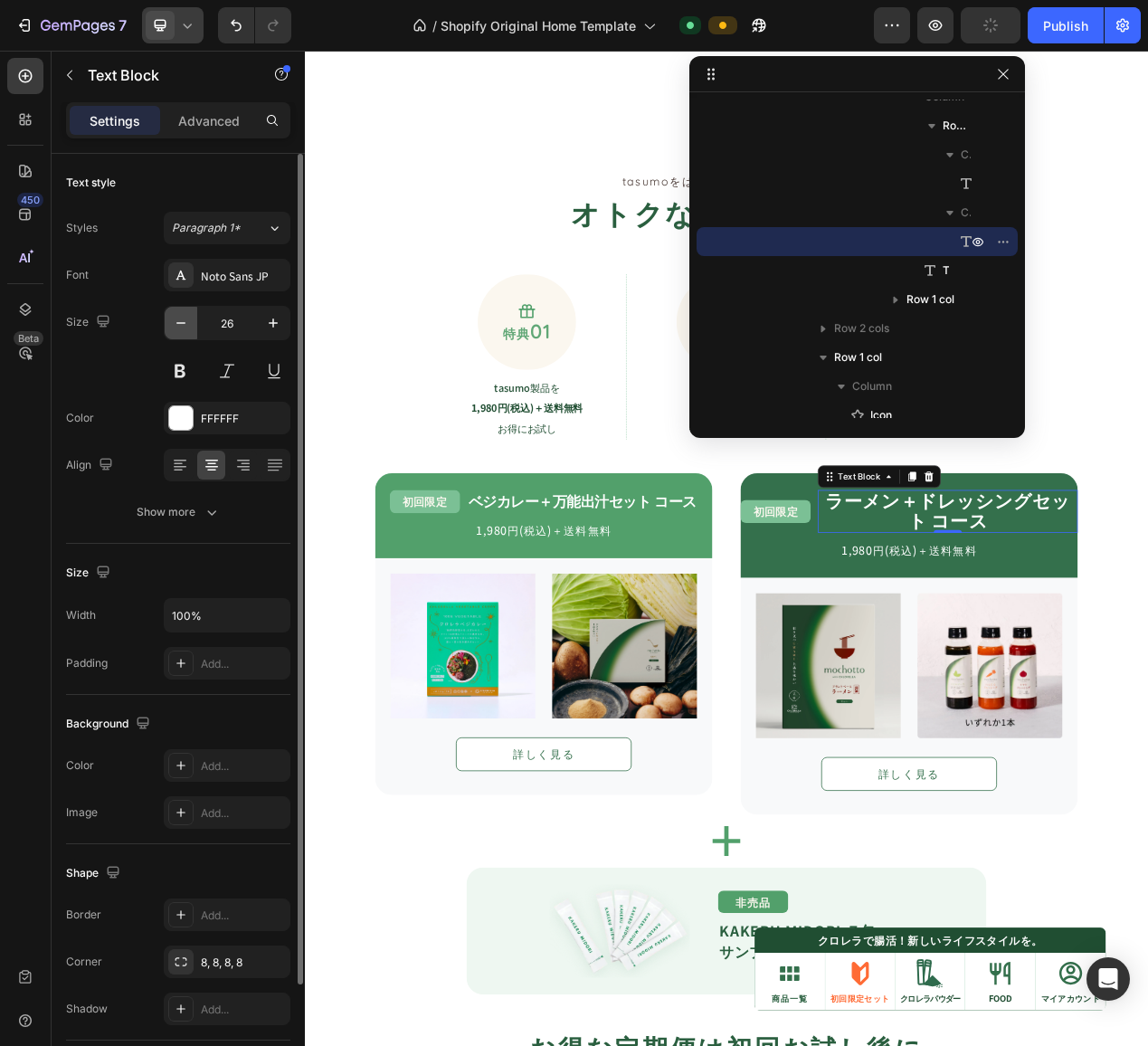
click at [180, 328] on icon "button" at bounding box center [180, 323] width 18 height 18
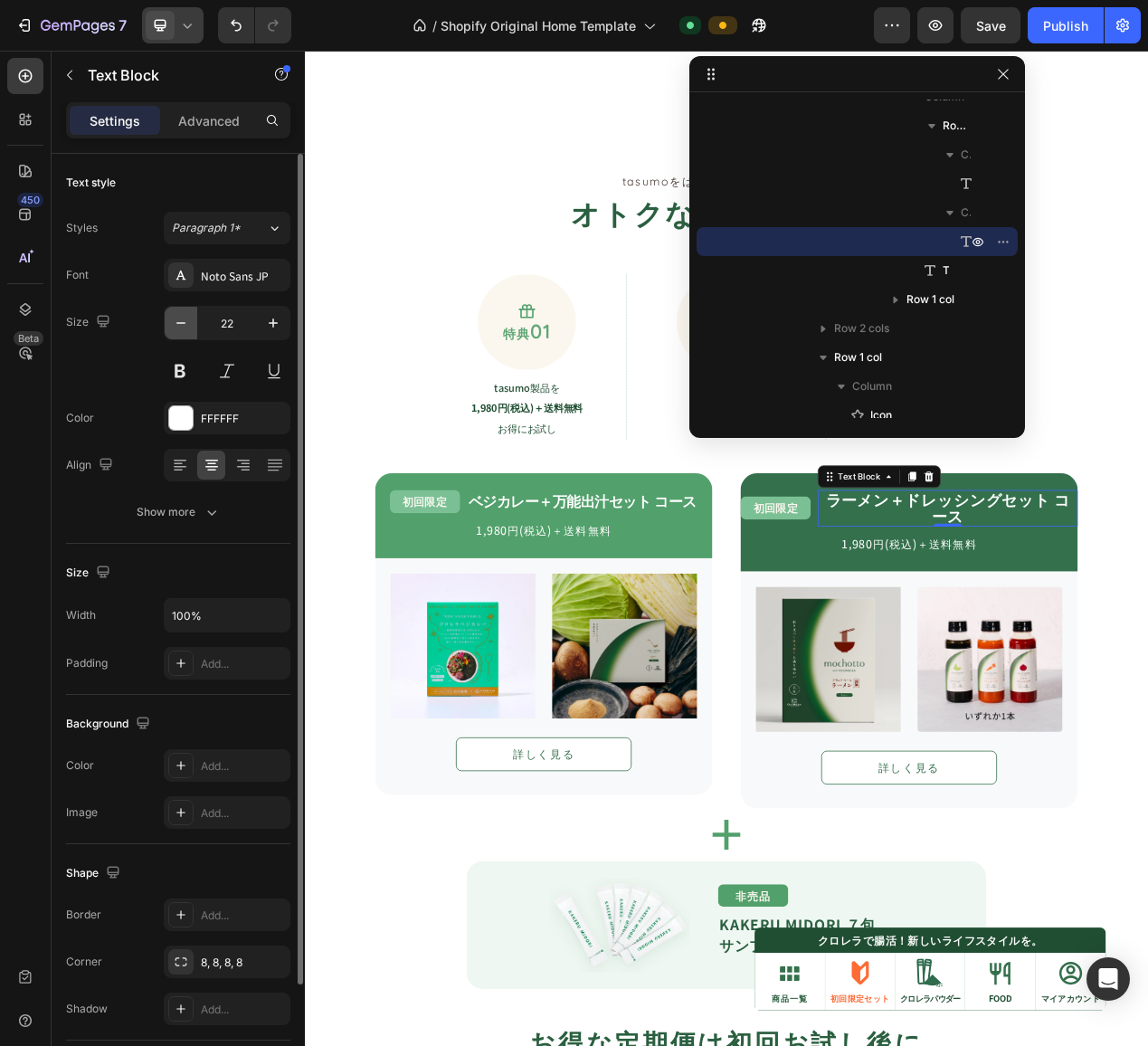
click at [180, 328] on icon "button" at bounding box center [180, 323] width 18 height 18
type input "20"
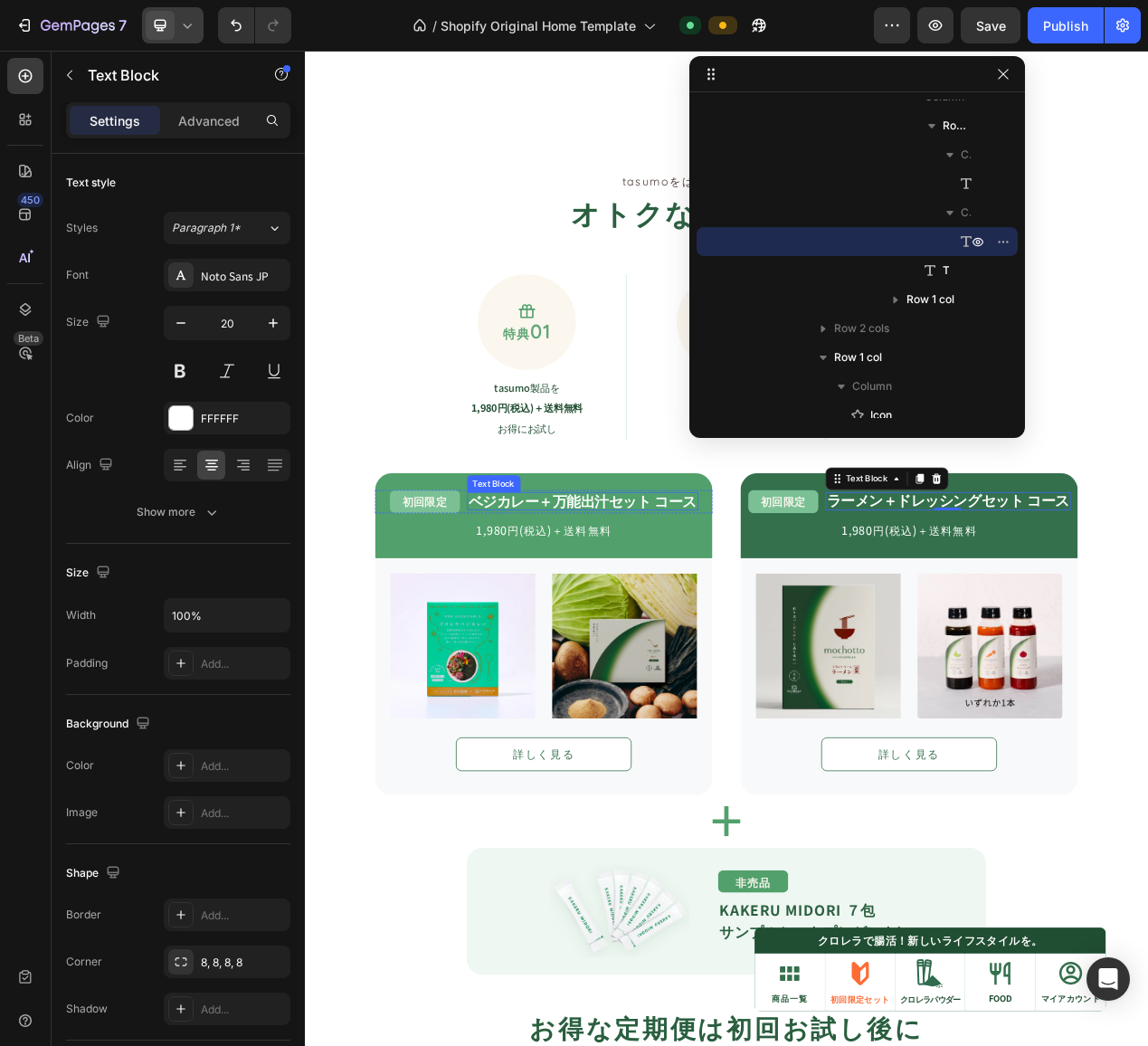
click at [755, 634] on strong "ベジカレー＋万能出汁セット コース" at bounding box center [663, 629] width 294 height 26
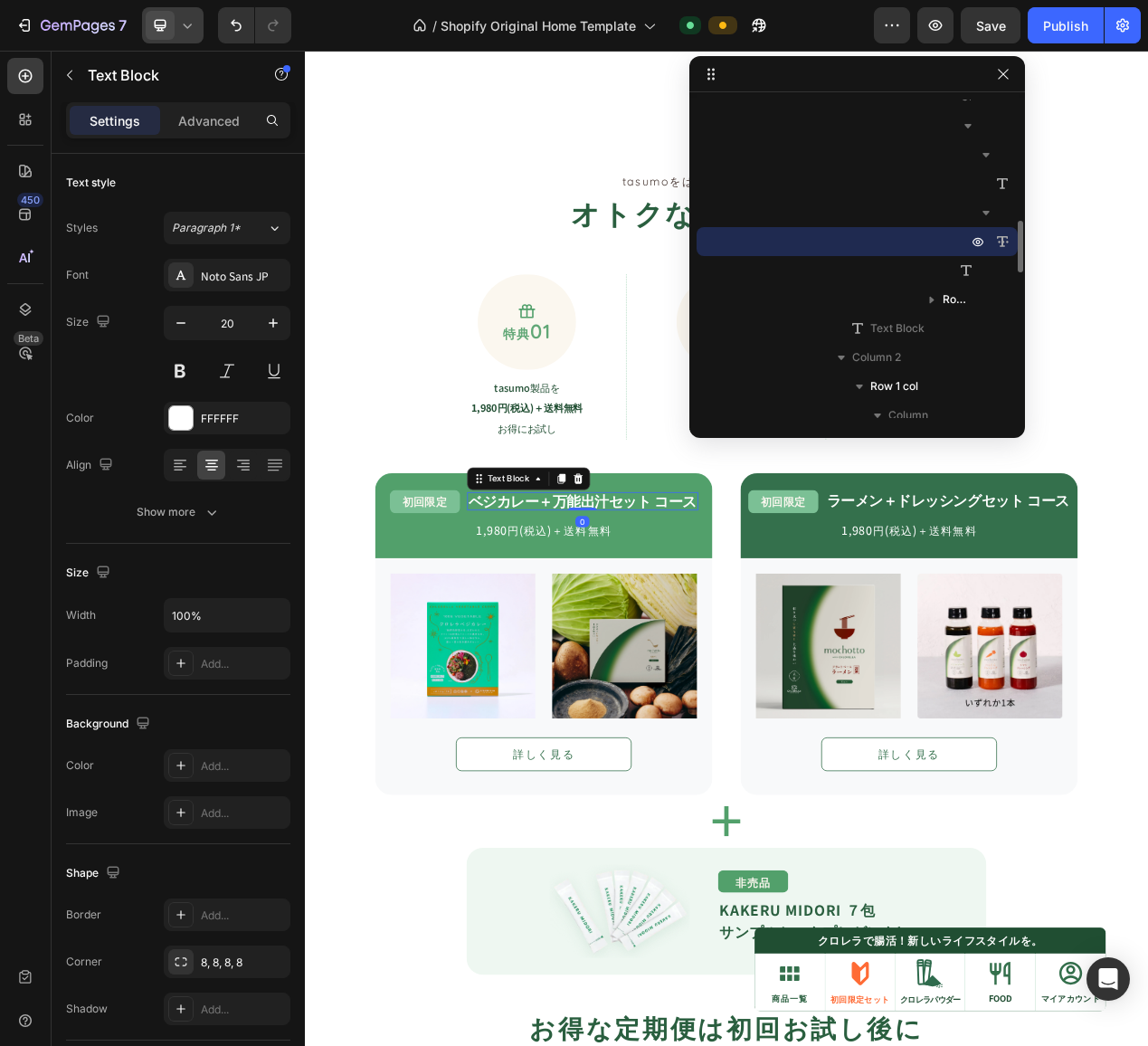
click at [184, 26] on icon at bounding box center [187, 25] width 18 height 18
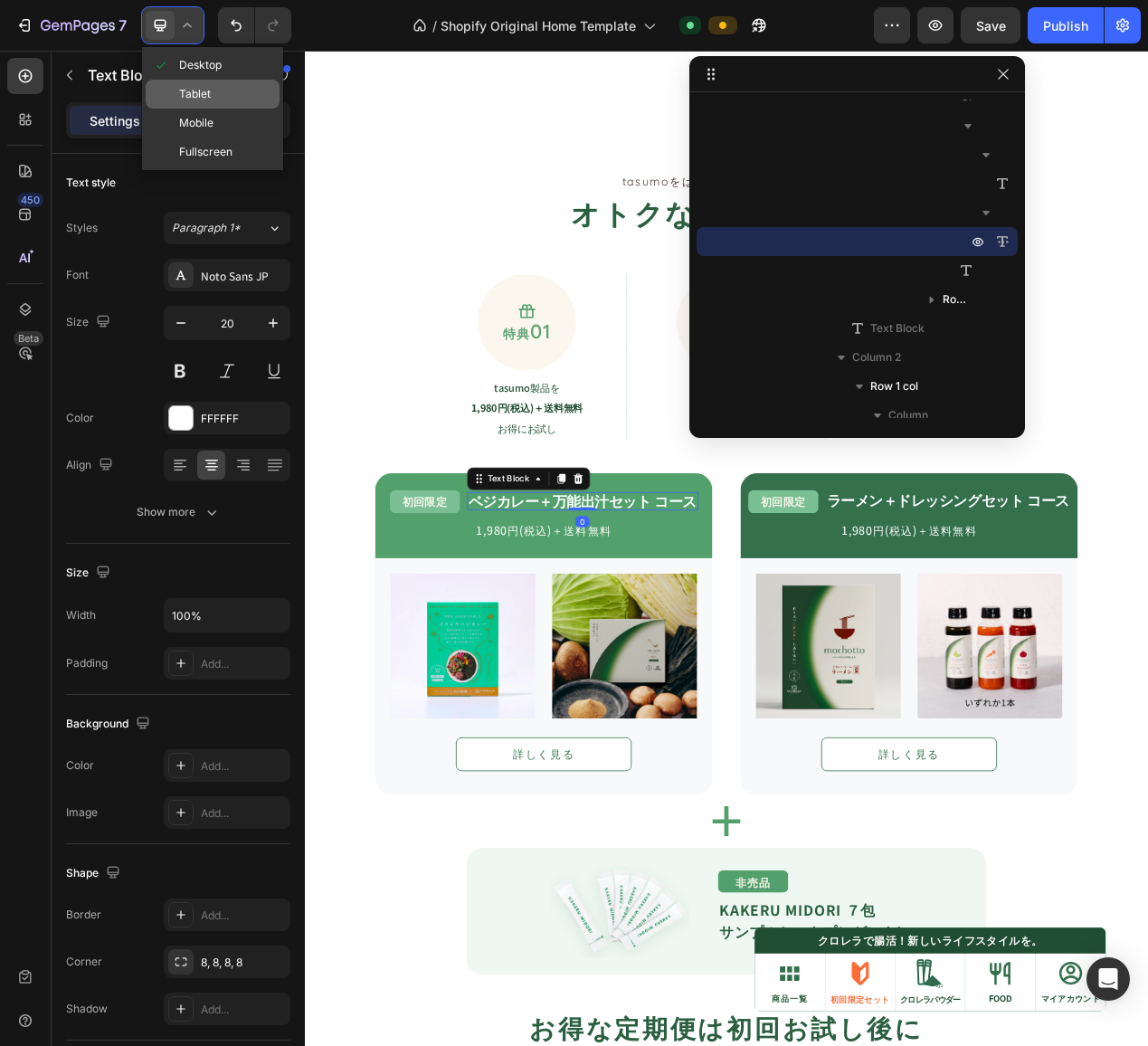
click at [184, 90] on span "Tablet" at bounding box center [195, 94] width 31 height 18
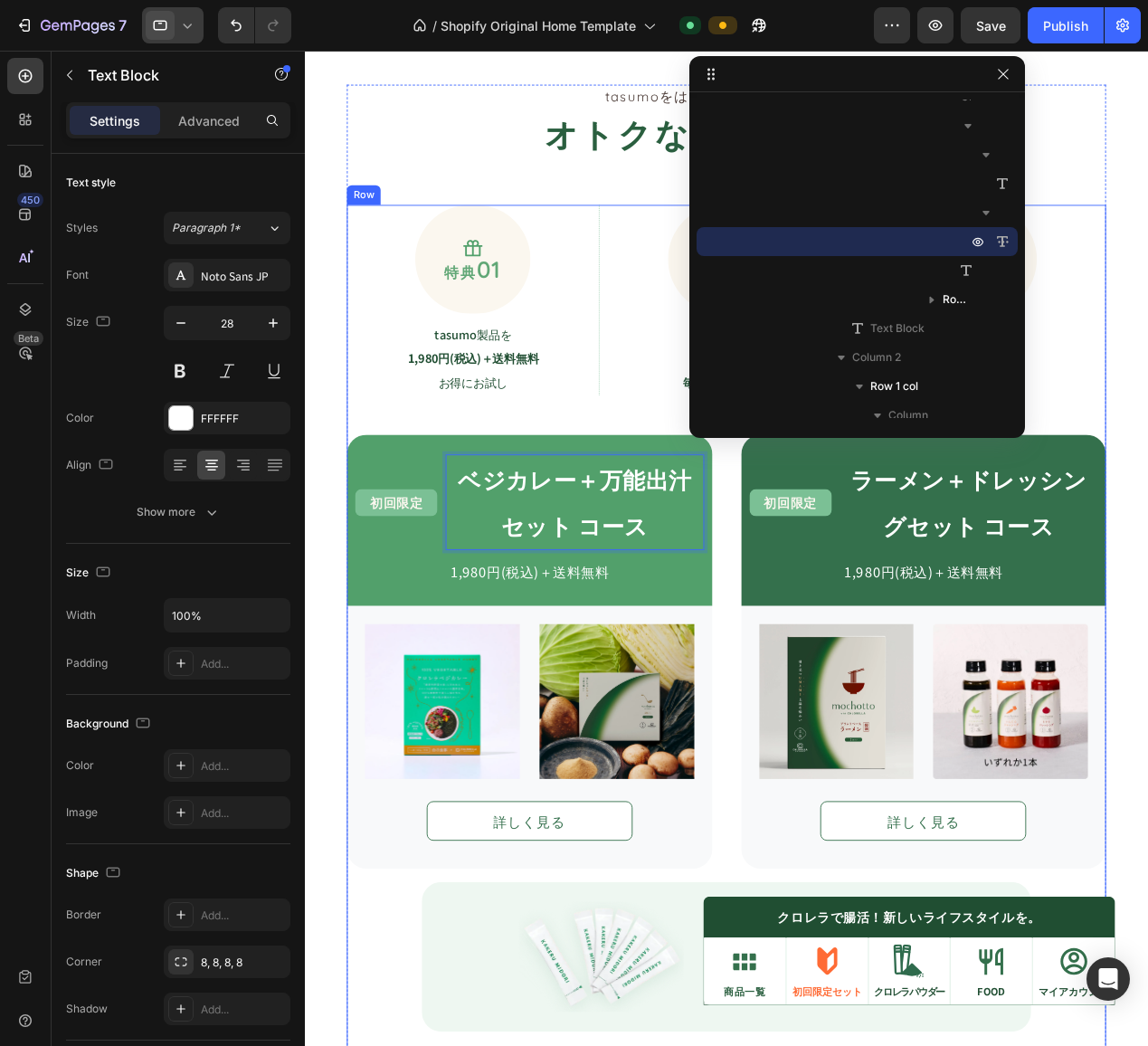
scroll to position [1409, 0]
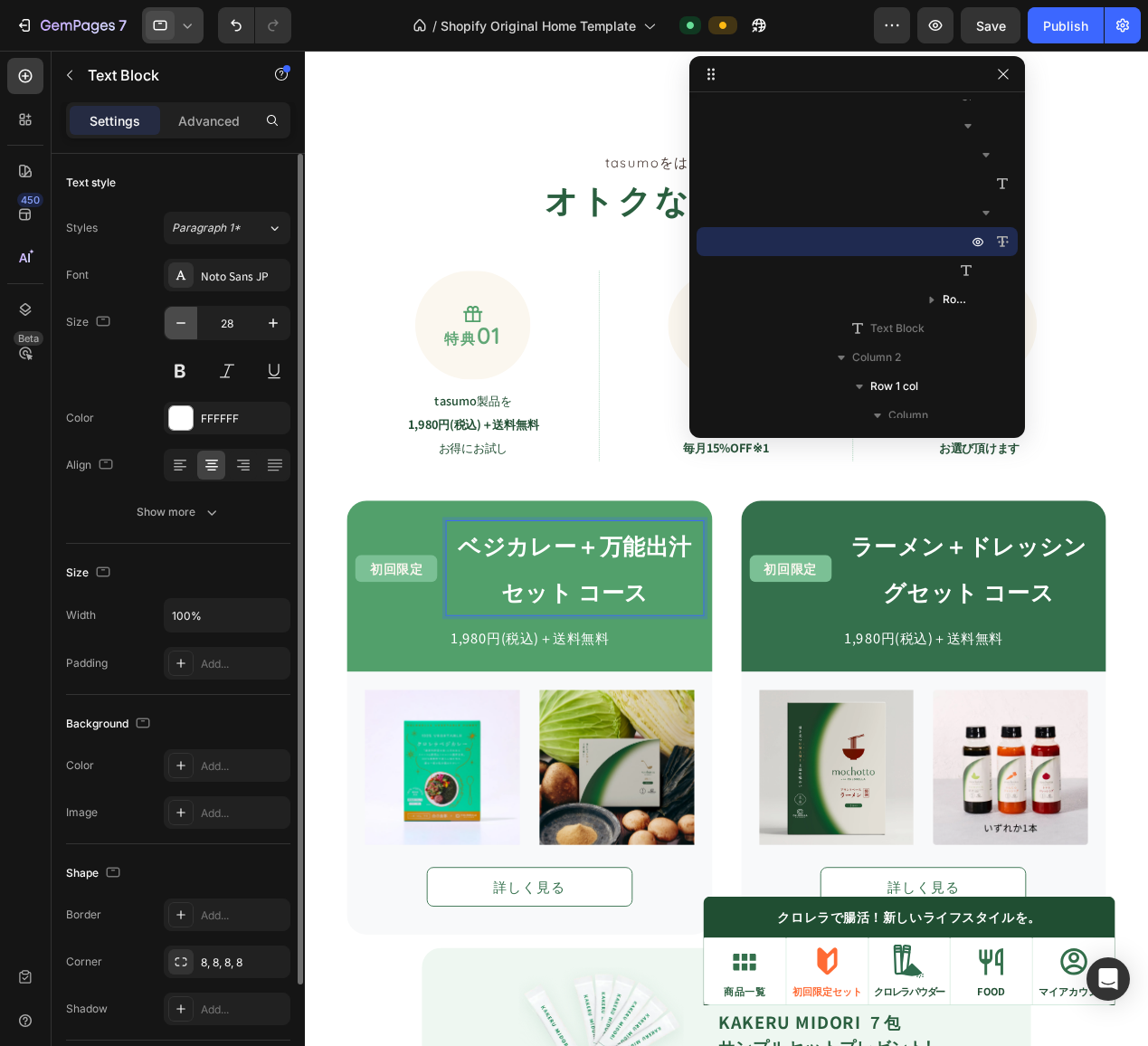
click at [182, 325] on icon "button" at bounding box center [180, 323] width 18 height 18
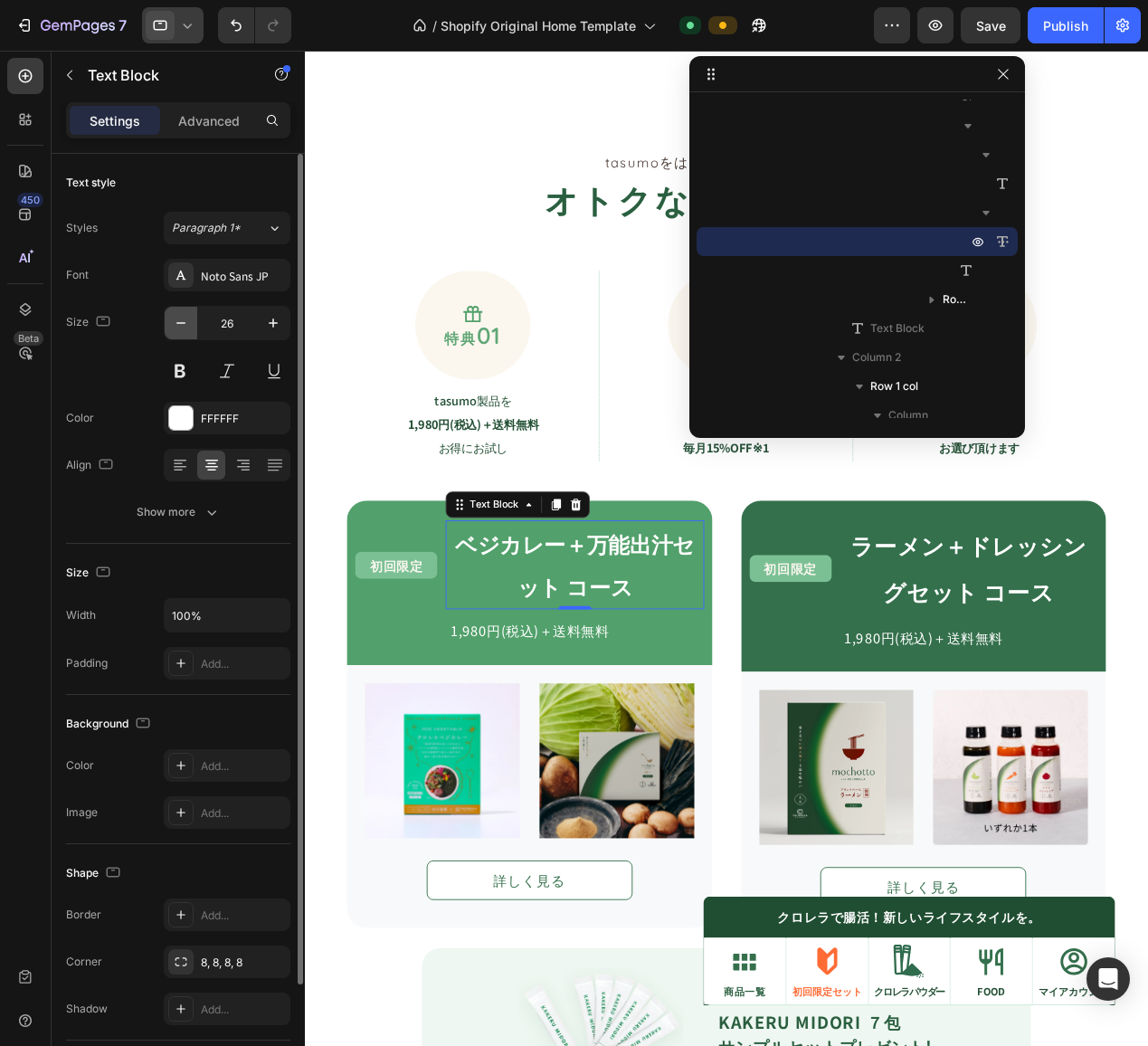
click at [182, 325] on icon "button" at bounding box center [180, 323] width 18 height 18
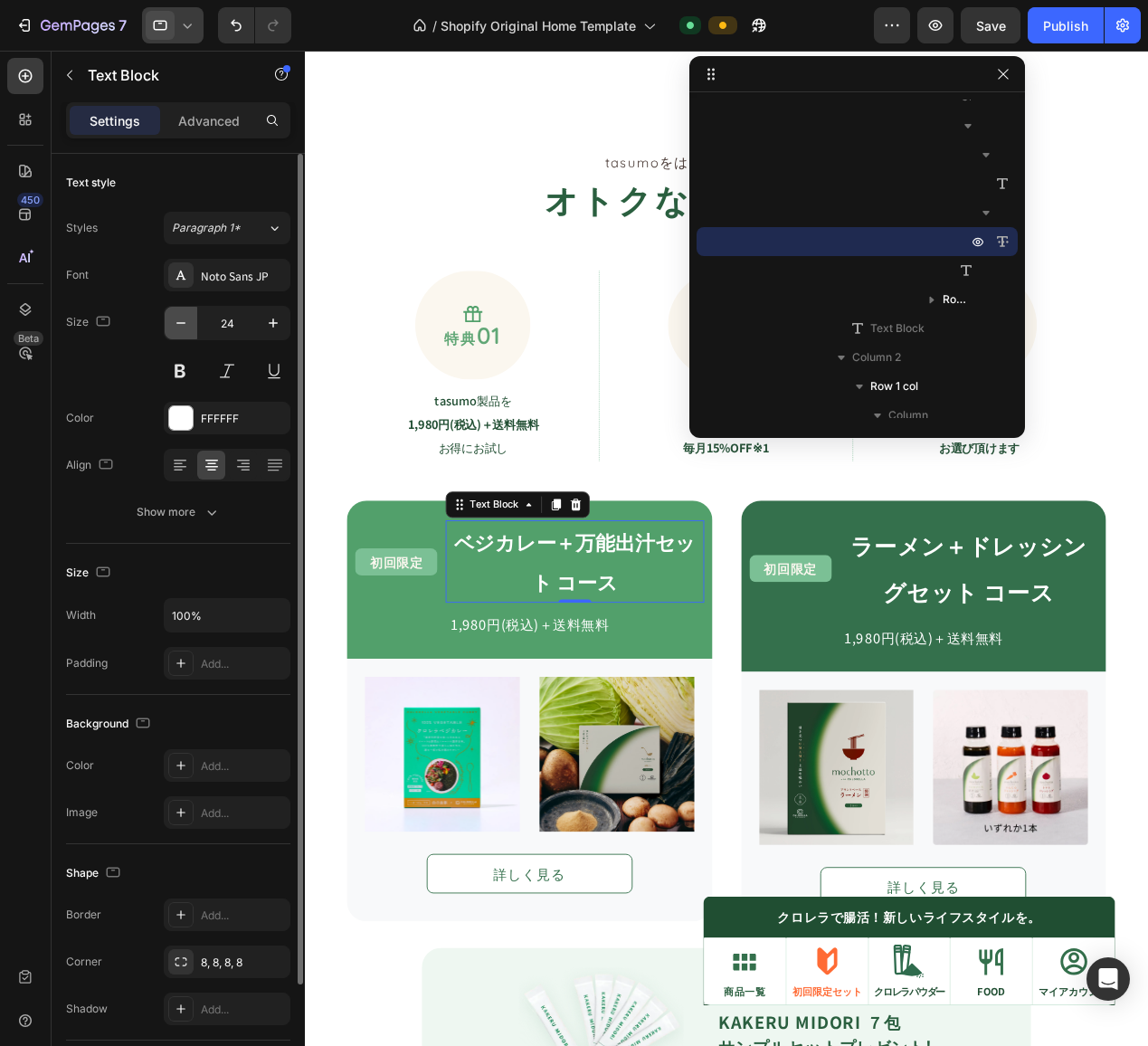
click at [182, 325] on icon "button" at bounding box center [180, 323] width 18 height 18
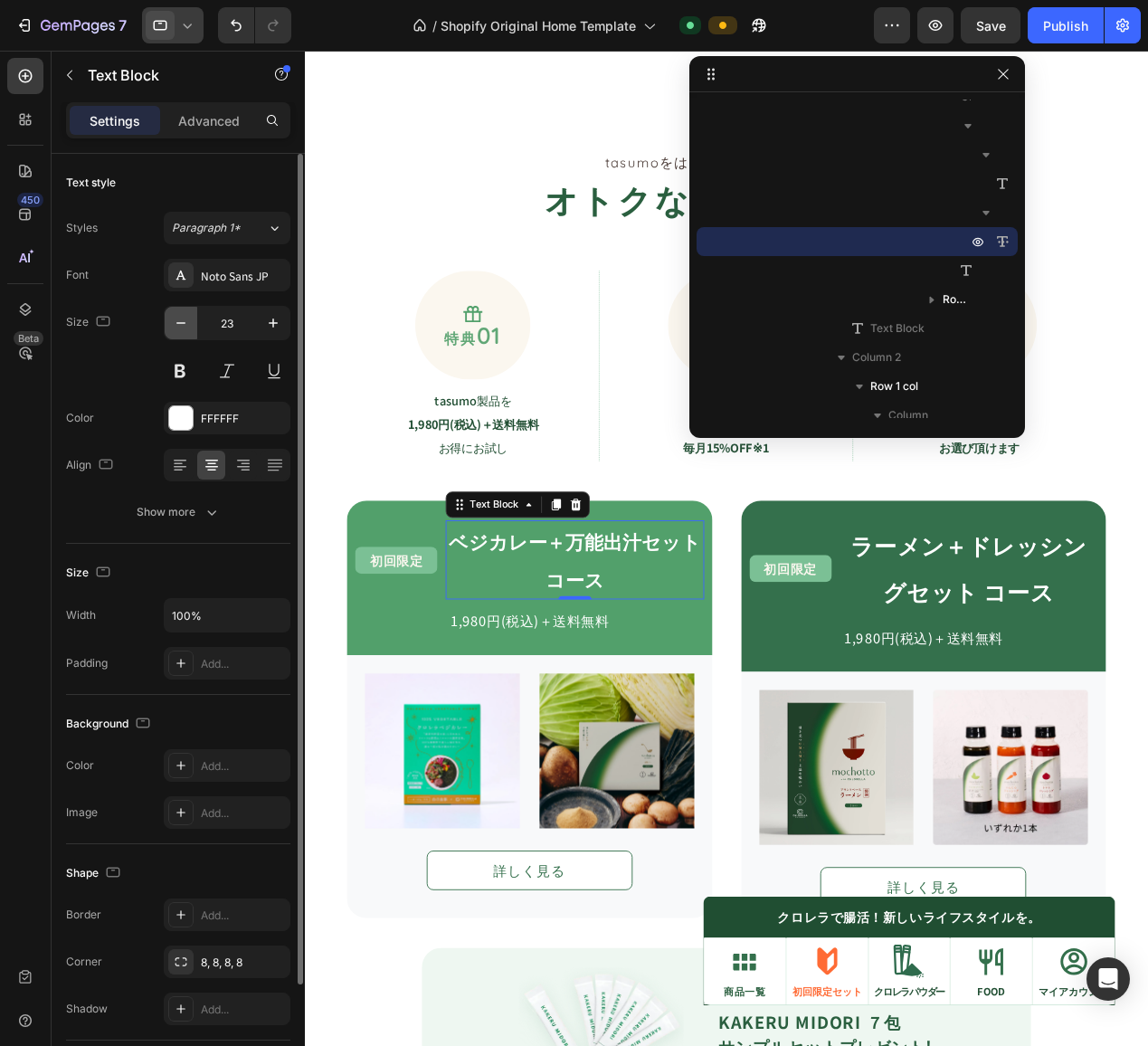
click at [182, 325] on icon "button" at bounding box center [180, 323] width 18 height 18
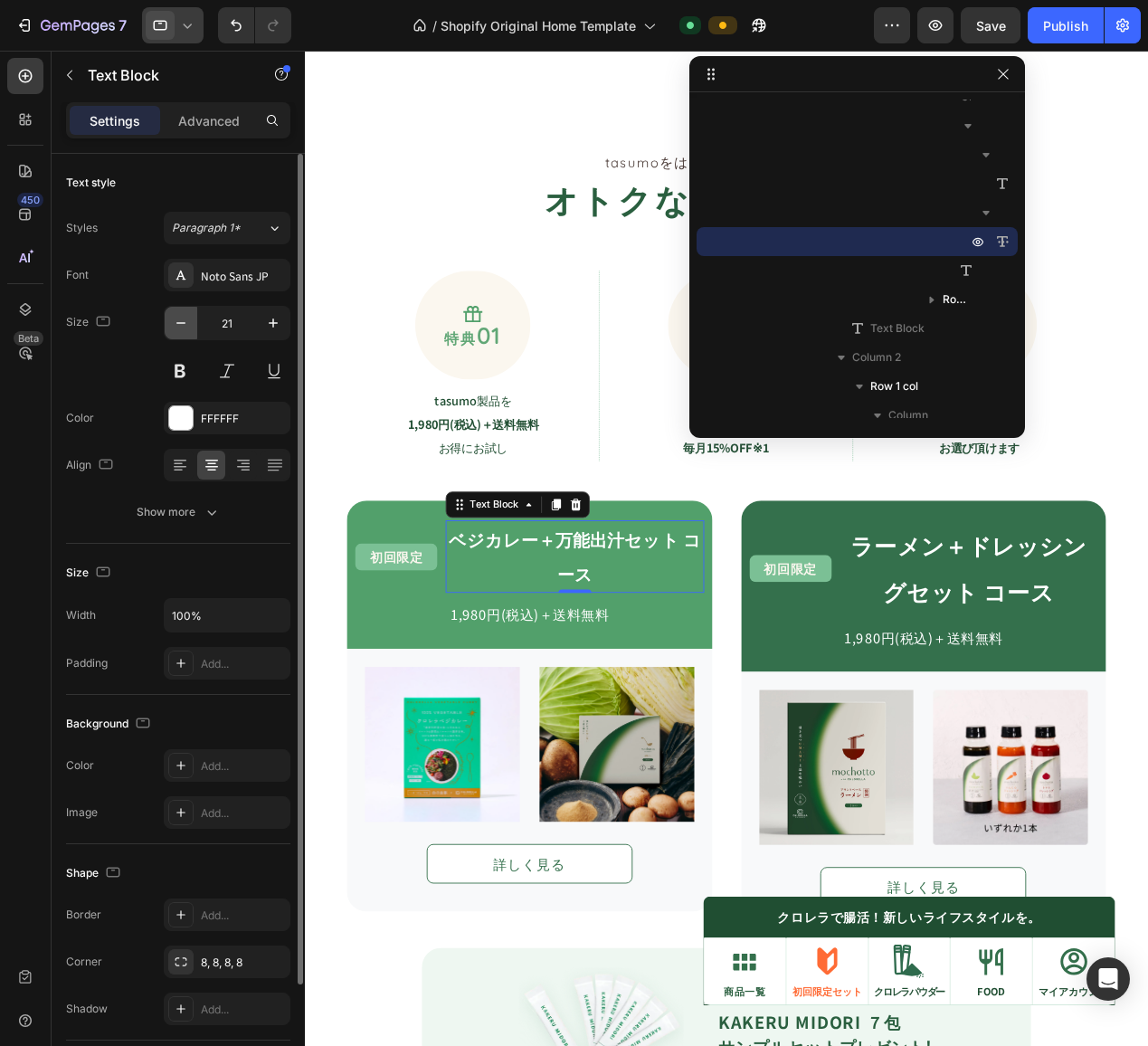
click at [182, 325] on icon "button" at bounding box center [180, 323] width 18 height 18
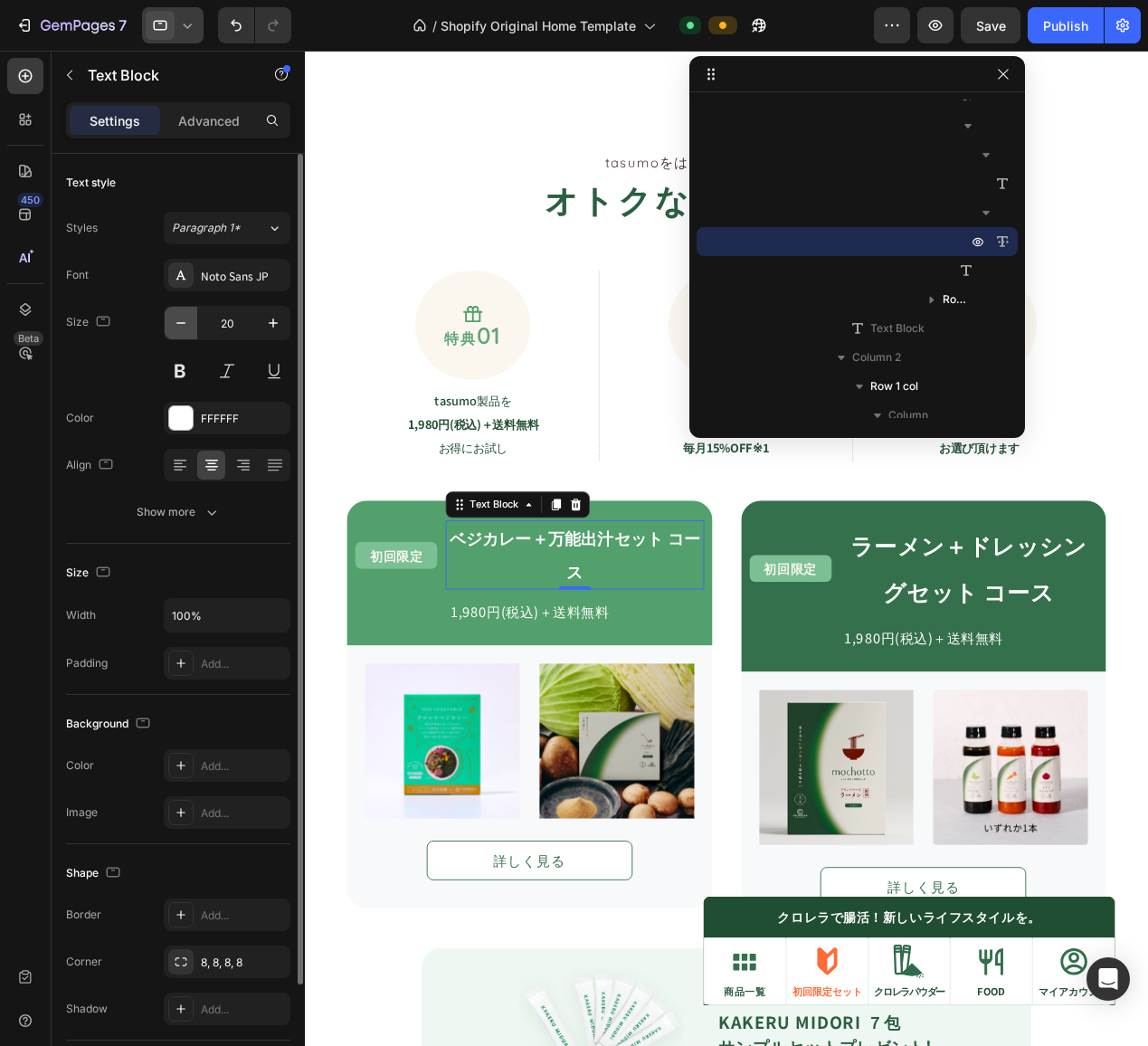
click at [182, 325] on icon "button" at bounding box center [180, 323] width 18 height 18
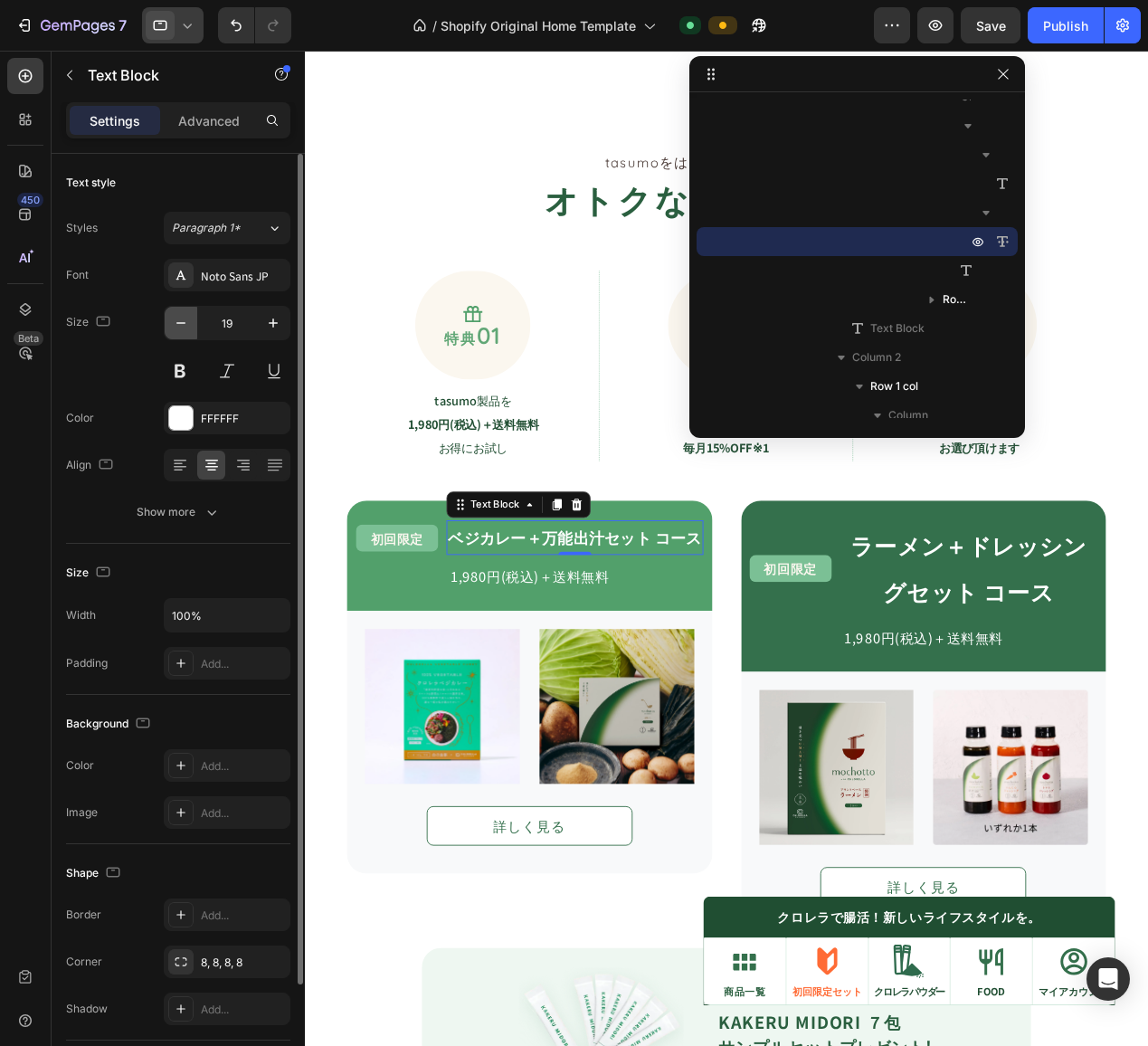
click at [182, 325] on icon "button" at bounding box center [180, 323] width 18 height 18
type input "18"
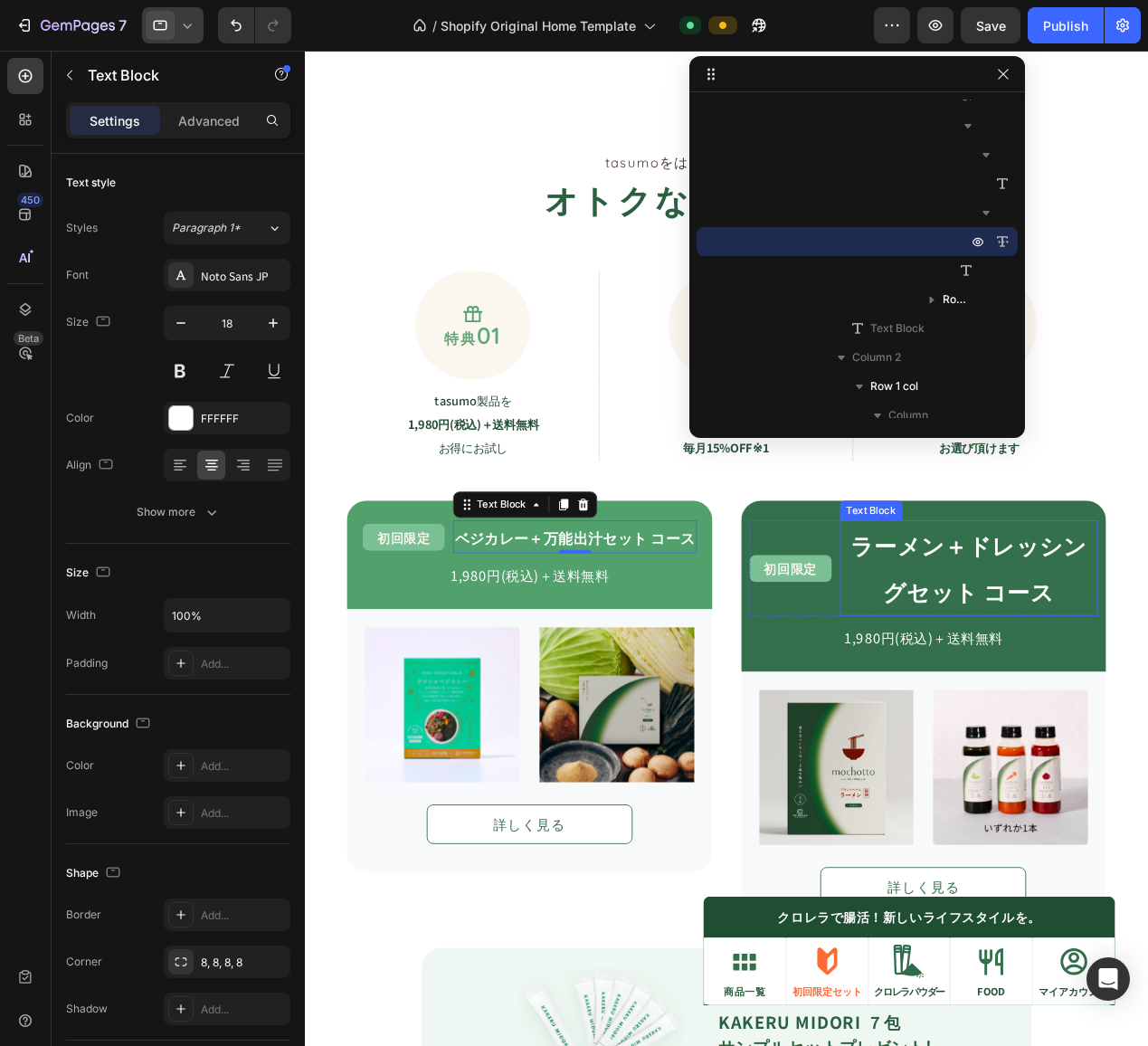
click at [1001, 630] on strong "ラーメン＋ドレッシングセット コース" at bounding box center [1034, 619] width 261 height 87
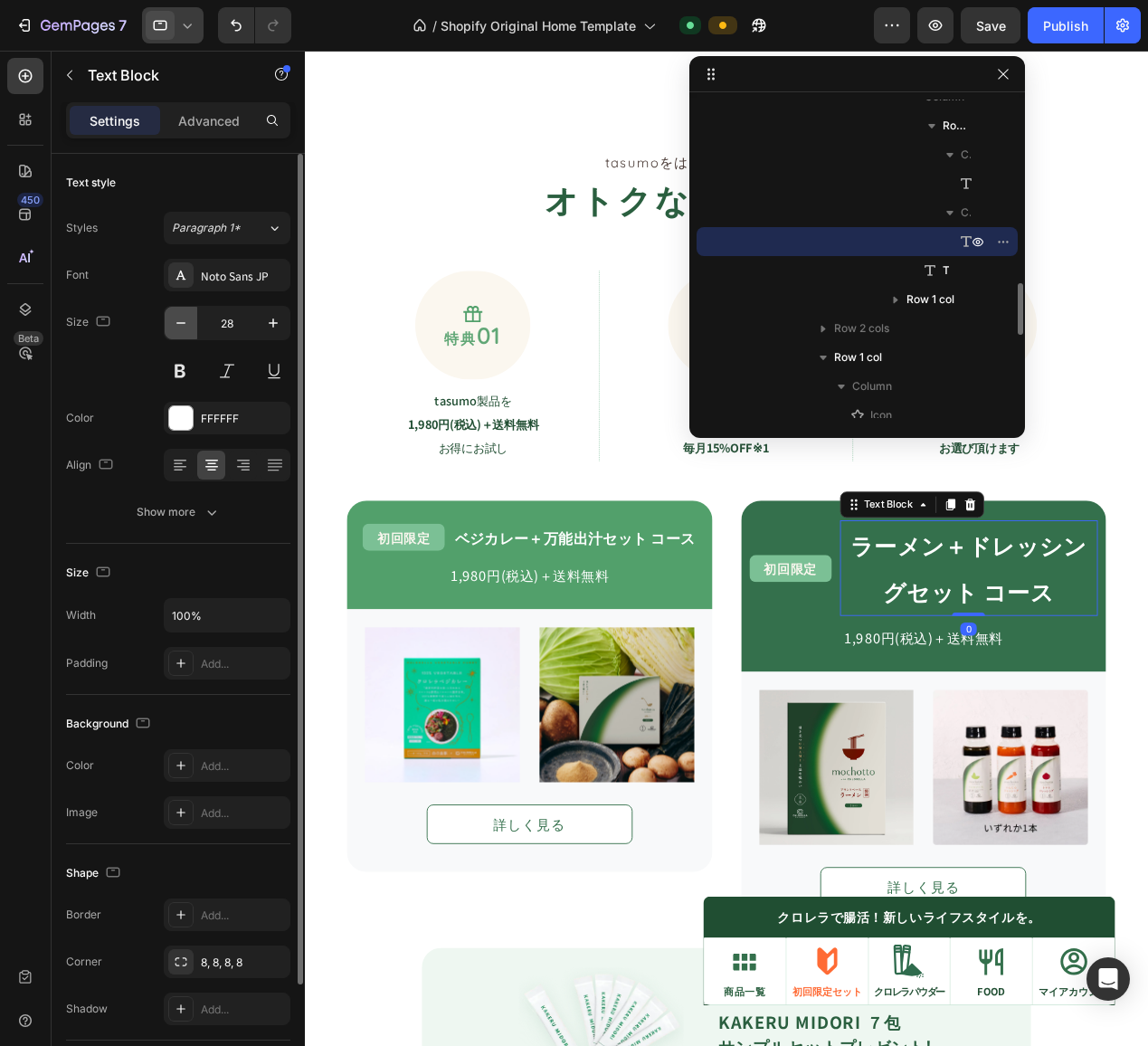
click at [185, 322] on icon "button" at bounding box center [180, 323] width 18 height 18
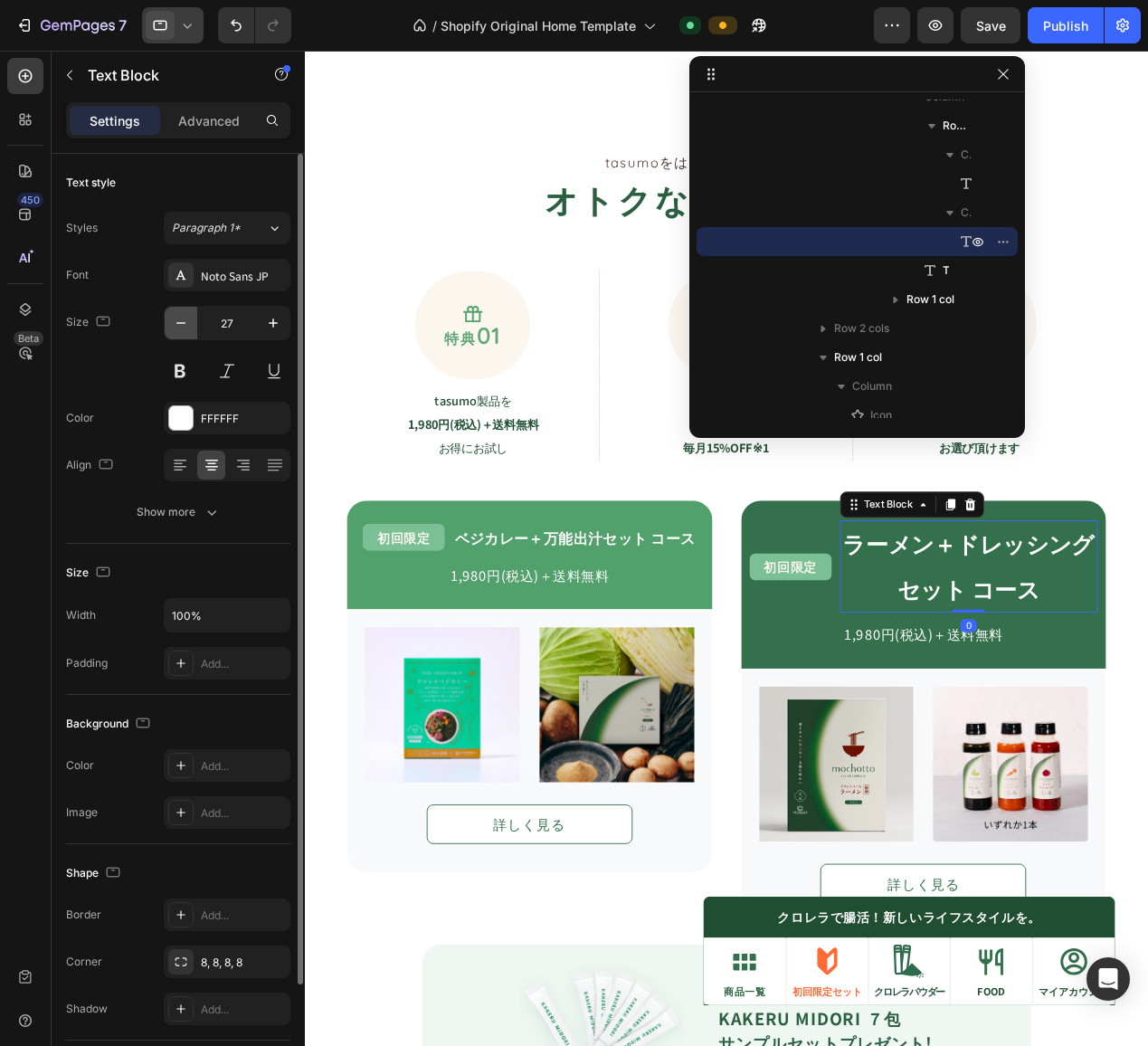
click at [185, 322] on icon "button" at bounding box center [180, 323] width 18 height 18
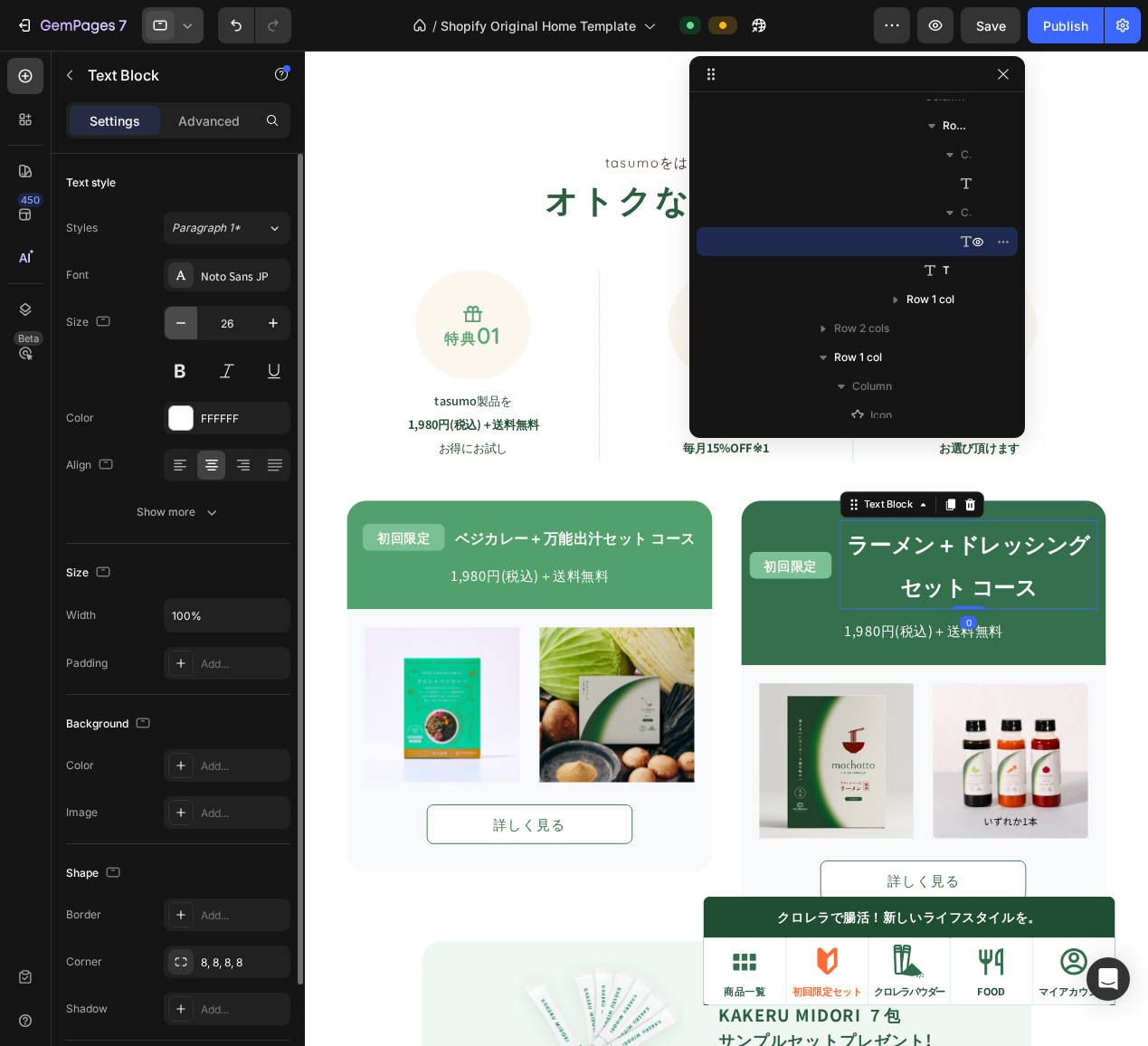
click at [185, 322] on icon "button" at bounding box center [180, 323] width 18 height 18
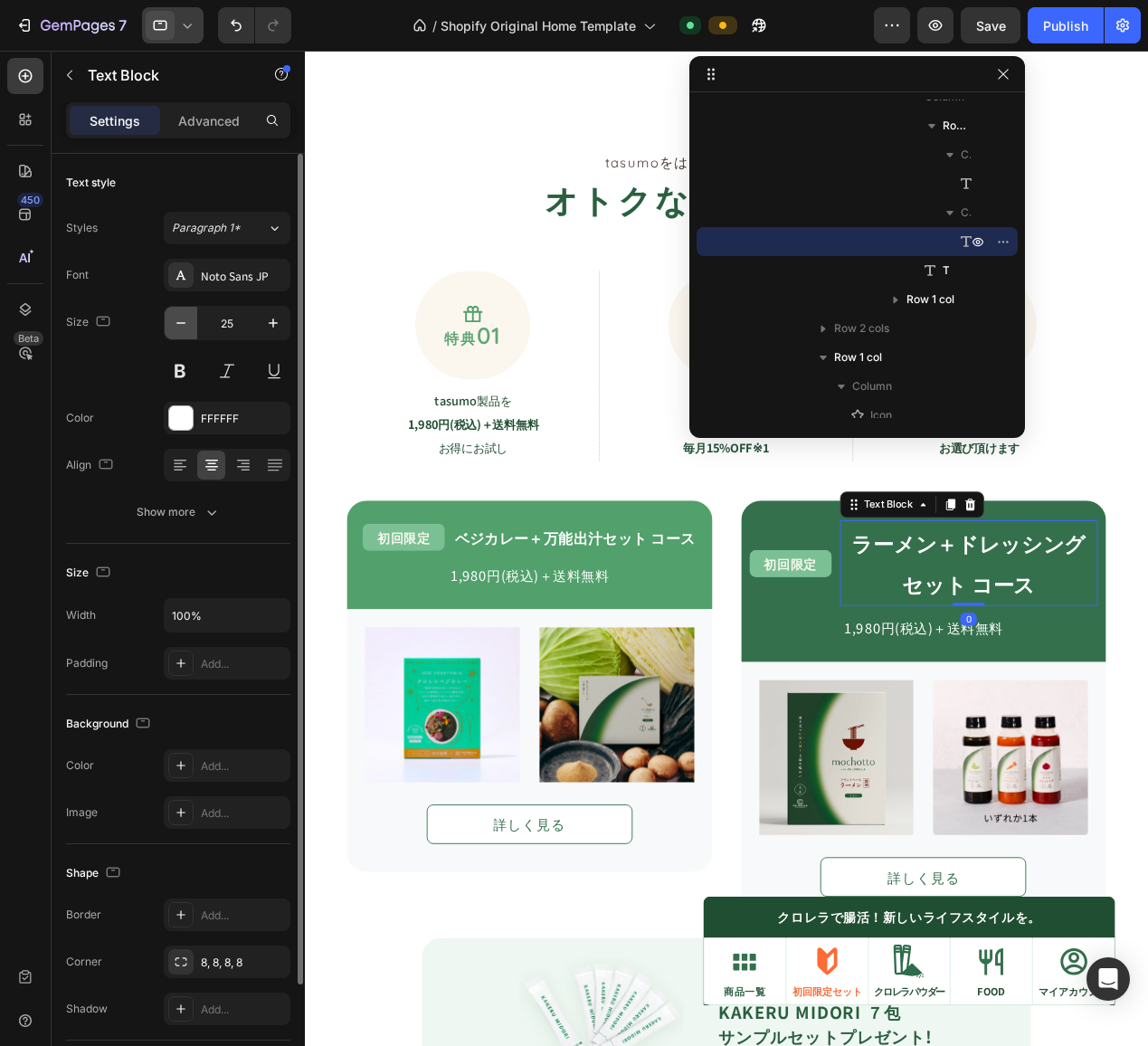
click at [185, 322] on icon "button" at bounding box center [180, 323] width 18 height 18
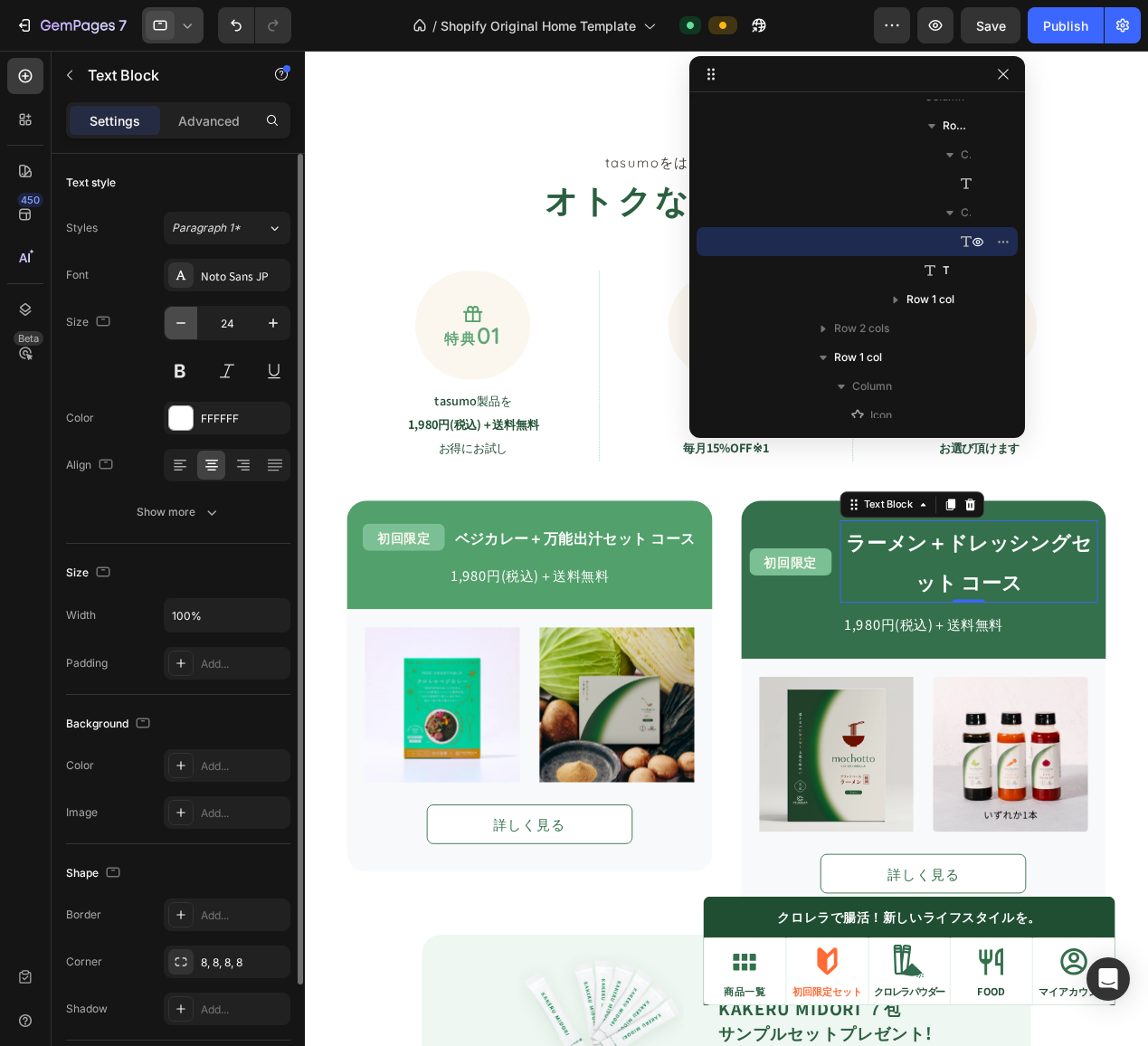
click at [185, 322] on icon "button" at bounding box center [180, 323] width 18 height 18
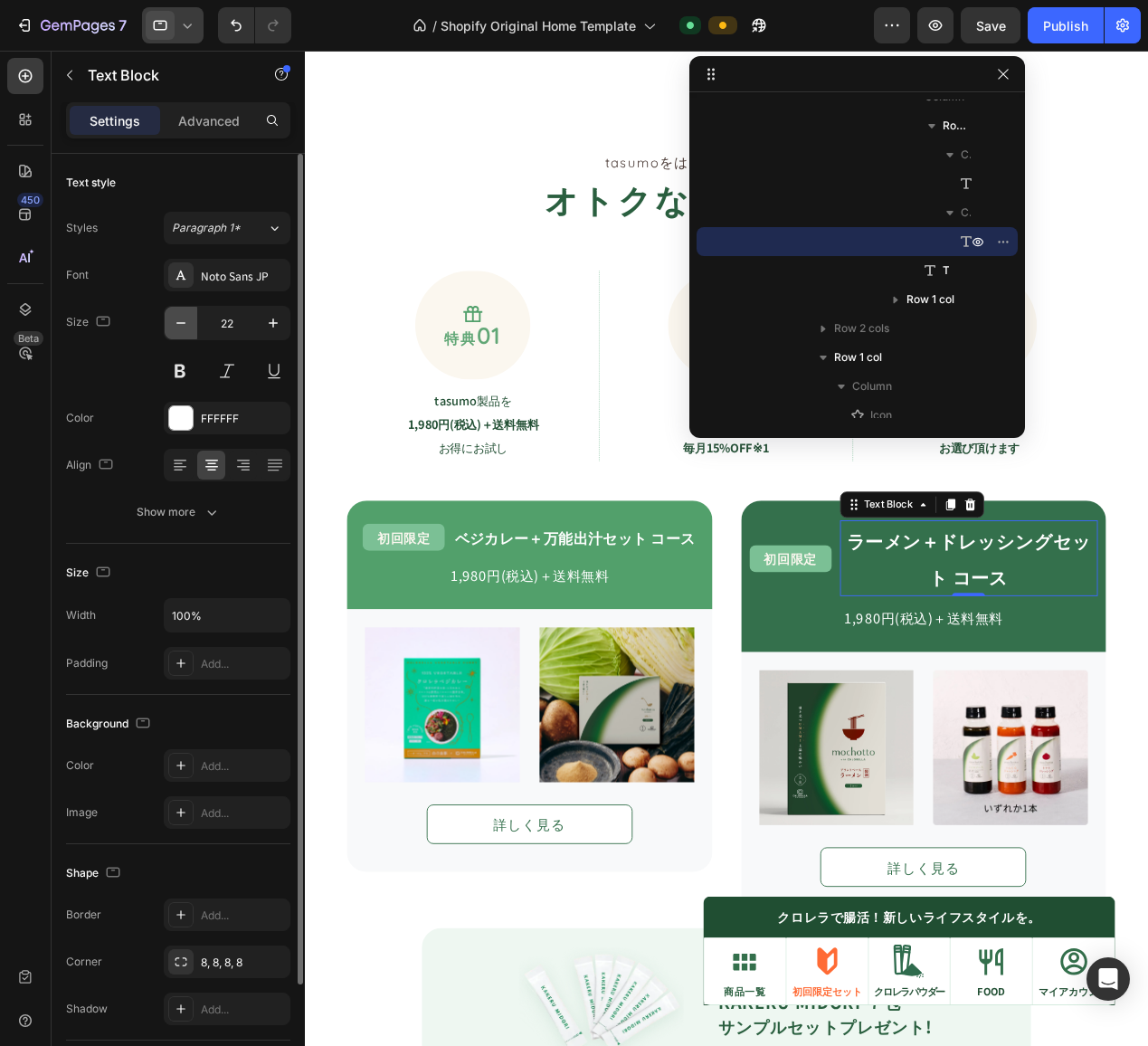
click at [185, 322] on icon "button" at bounding box center [180, 323] width 18 height 18
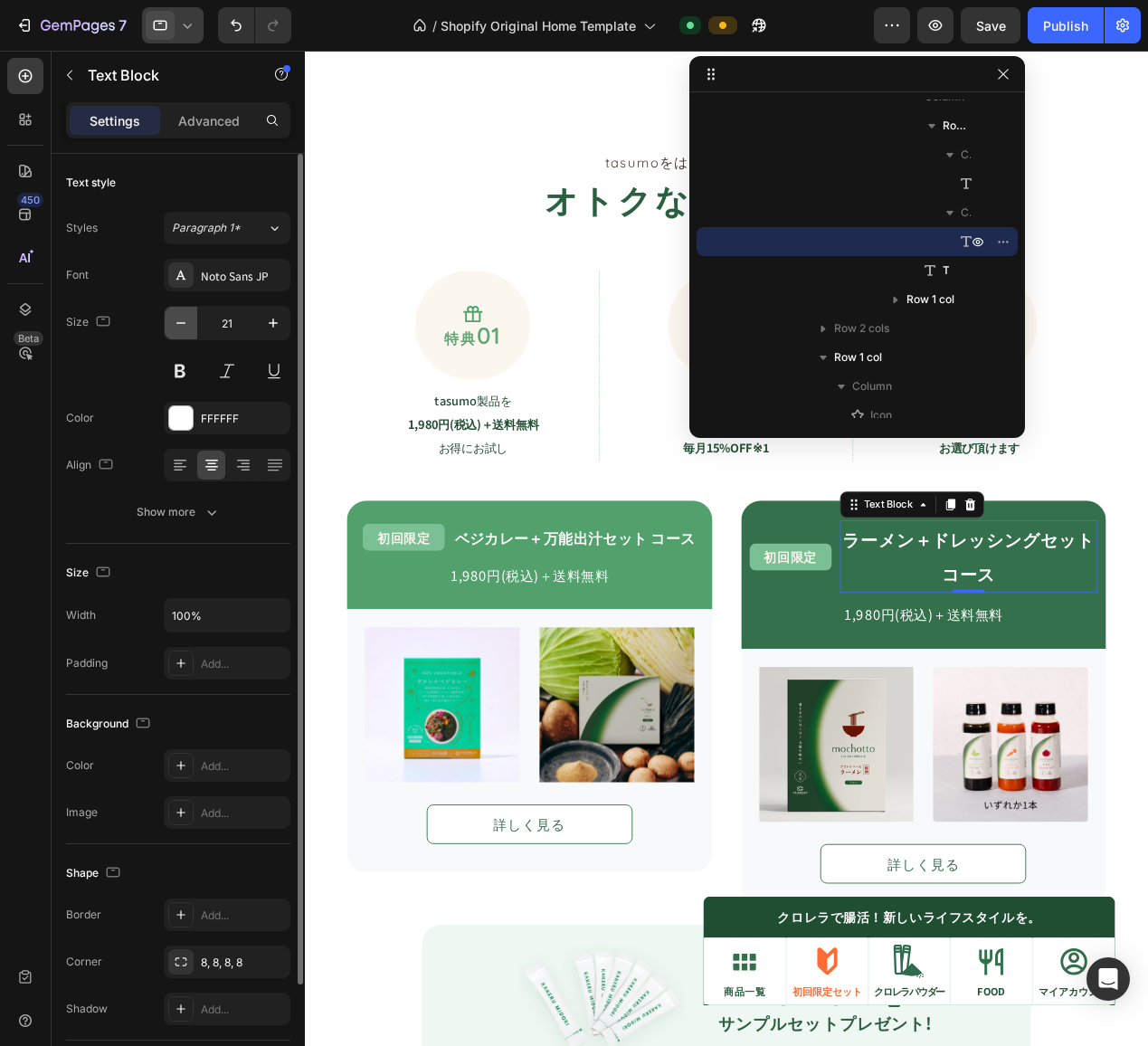
click at [185, 322] on icon "button" at bounding box center [180, 323] width 18 height 18
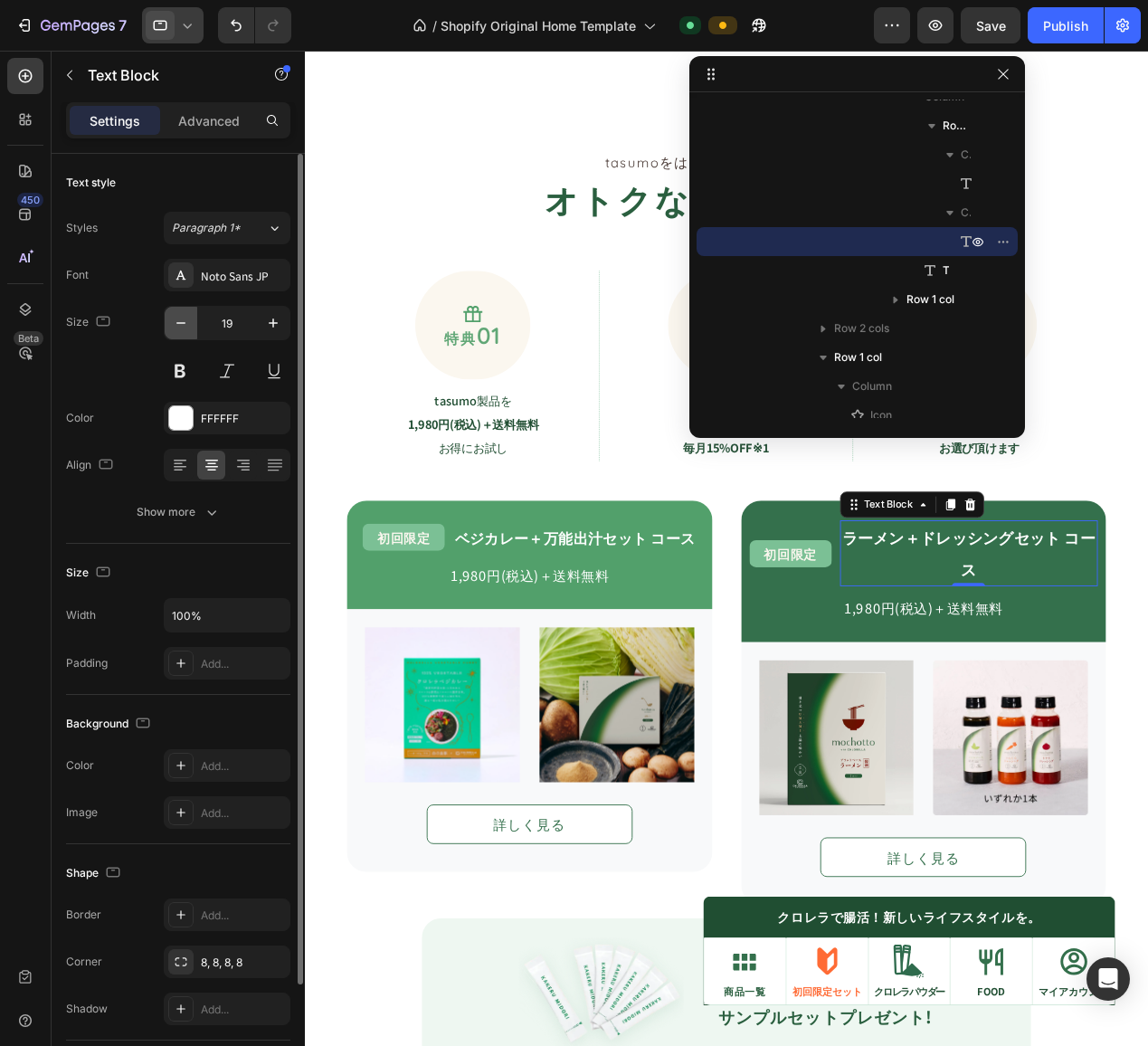
click at [185, 322] on icon "button" at bounding box center [180, 323] width 18 height 18
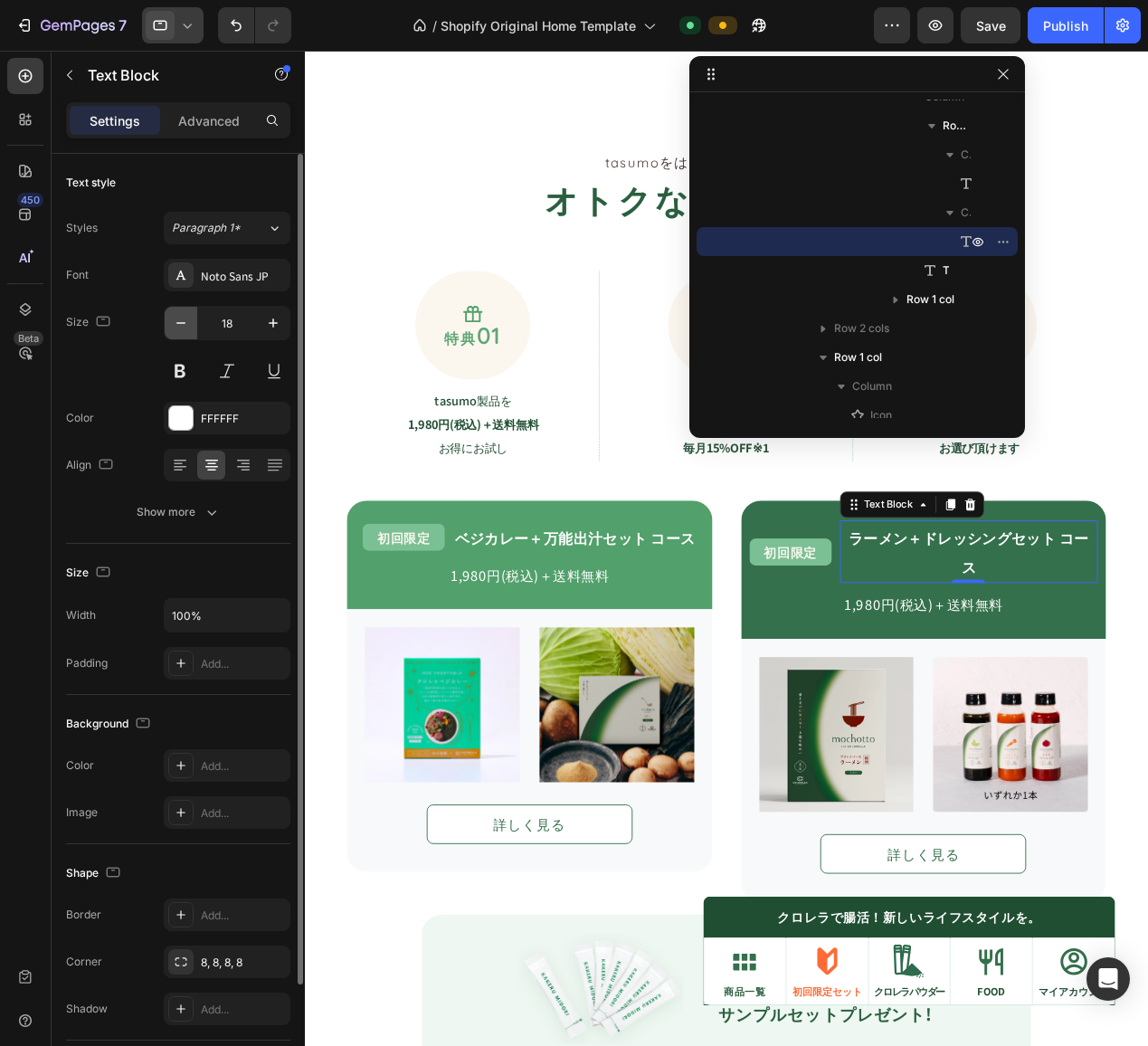
click at [185, 322] on icon "button" at bounding box center [180, 323] width 18 height 18
type input "17"
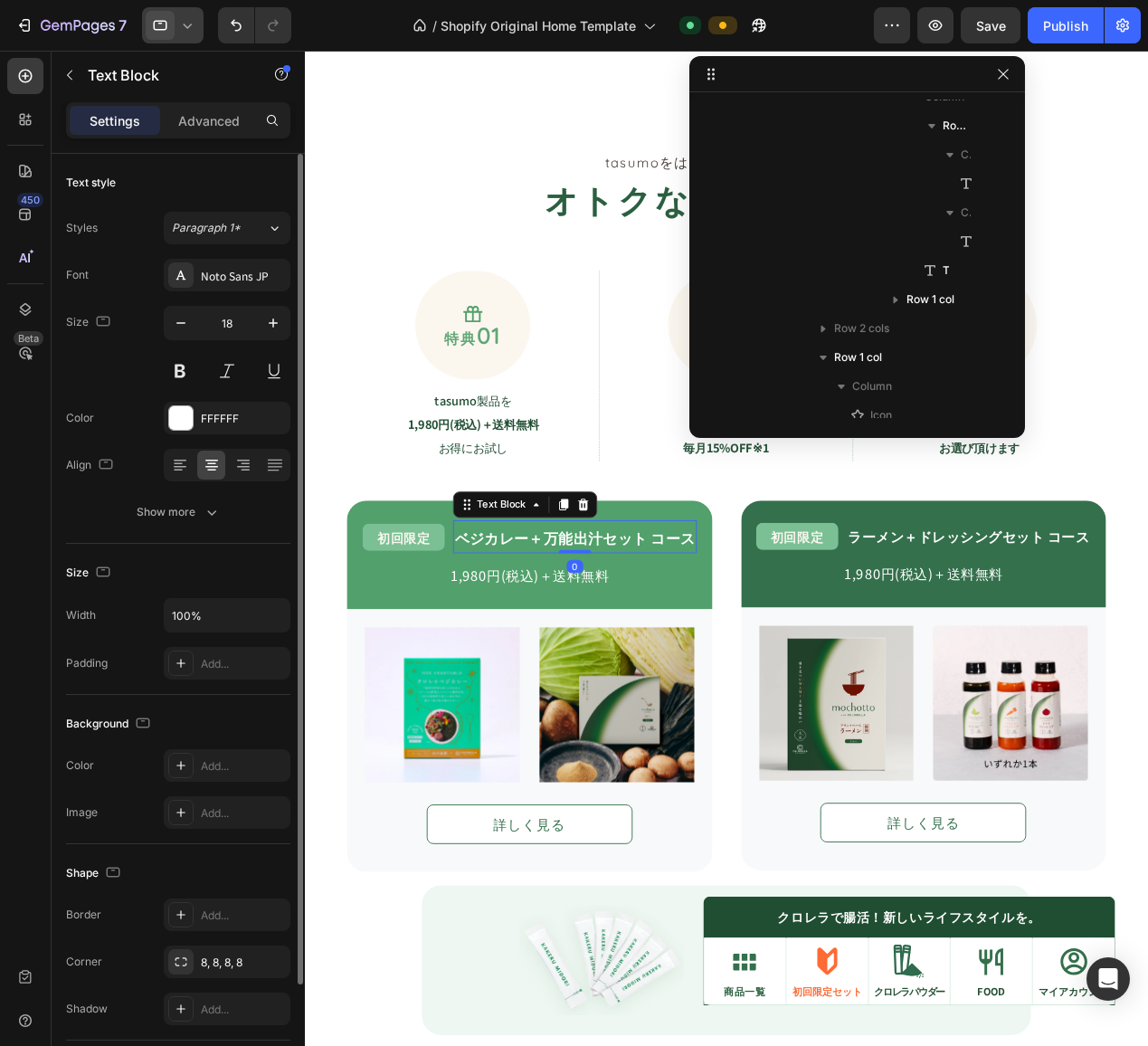
click at [622, 596] on strong "ベジカレー＋万能出汁セット コース" at bounding box center [601, 584] width 264 height 24
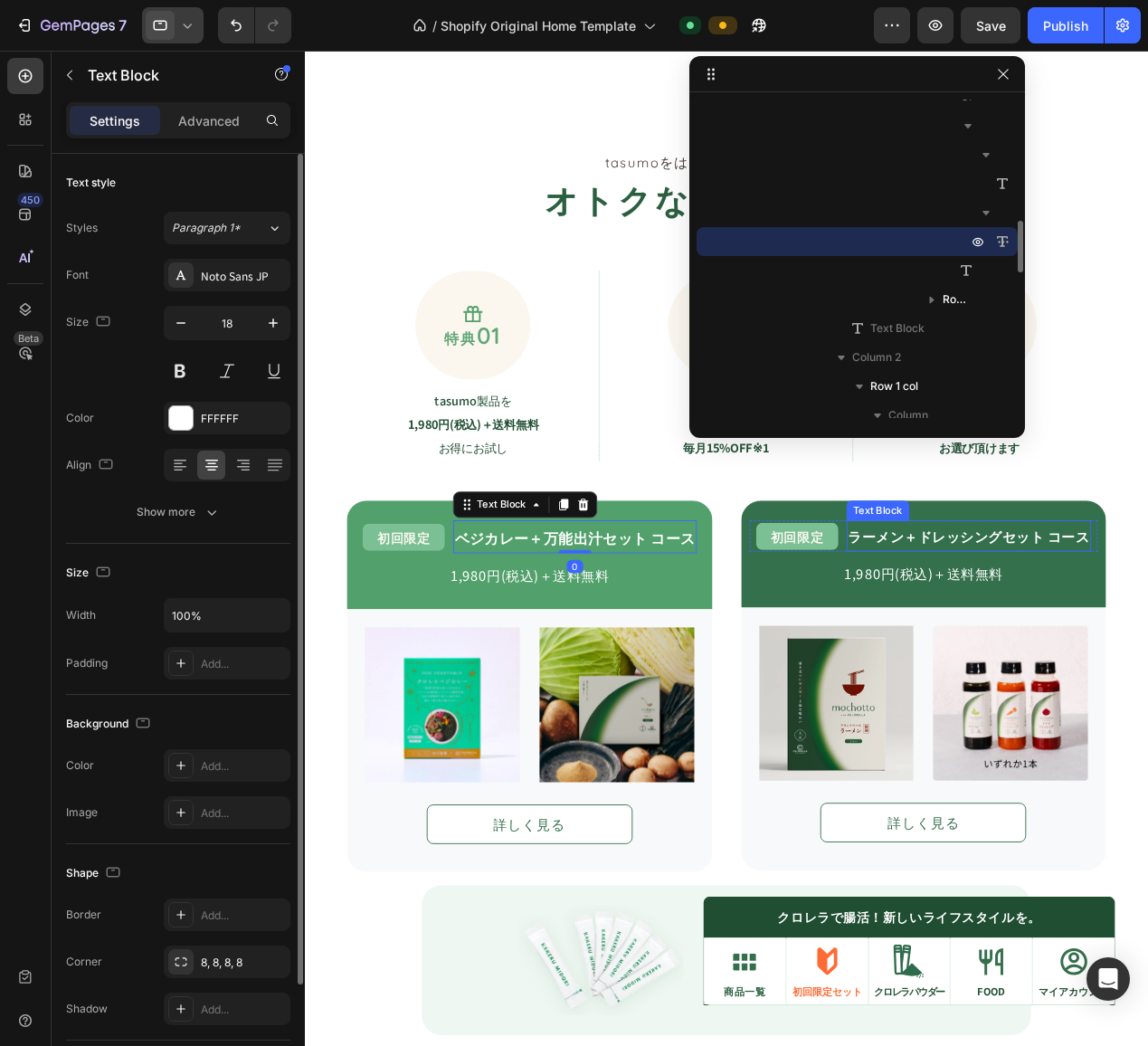
click at [954, 582] on strong "ラーメン＋ドレッシングセット コース" at bounding box center [1034, 582] width 265 height 23
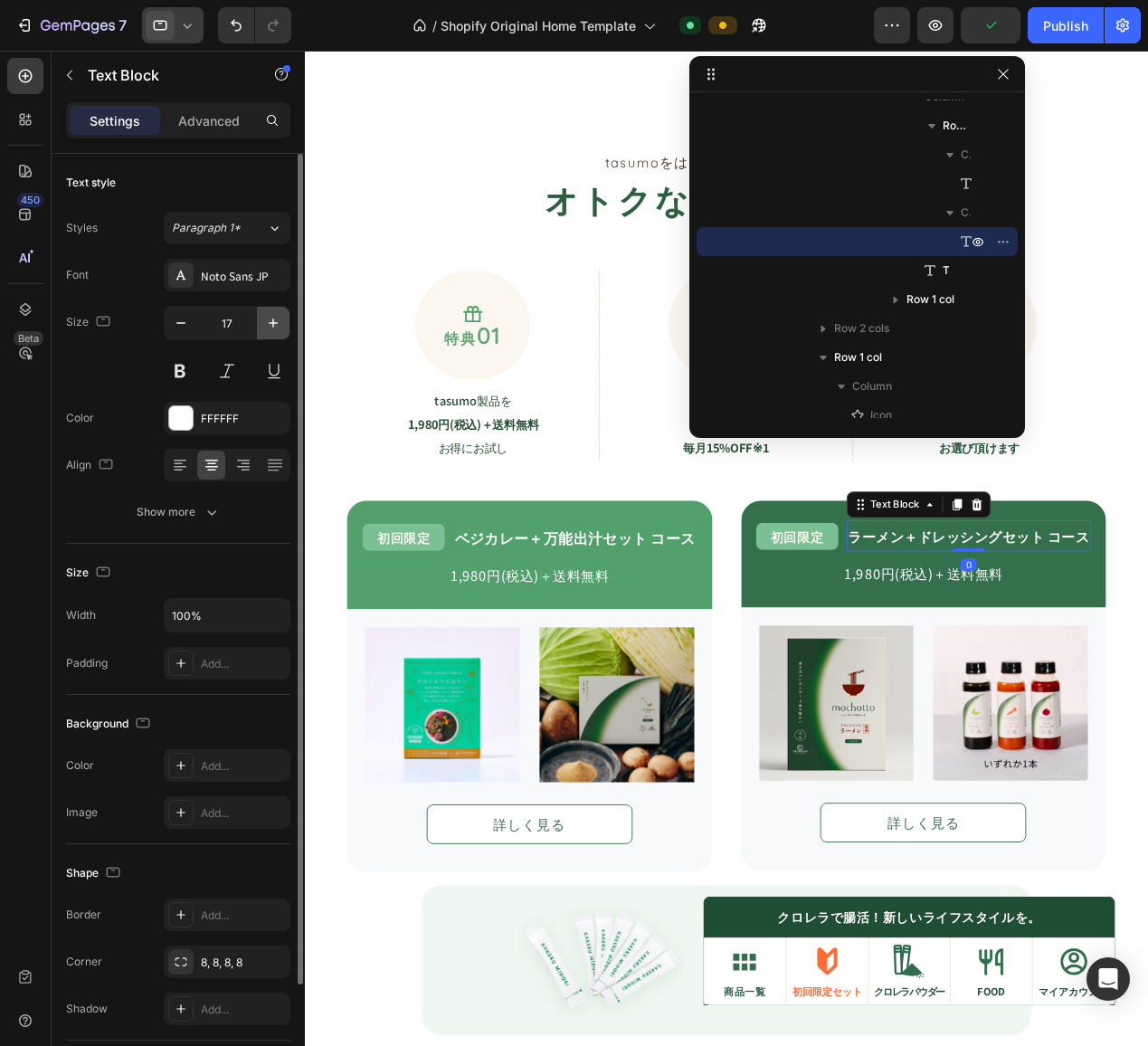
click at [274, 318] on icon "button" at bounding box center [273, 323] width 18 height 18
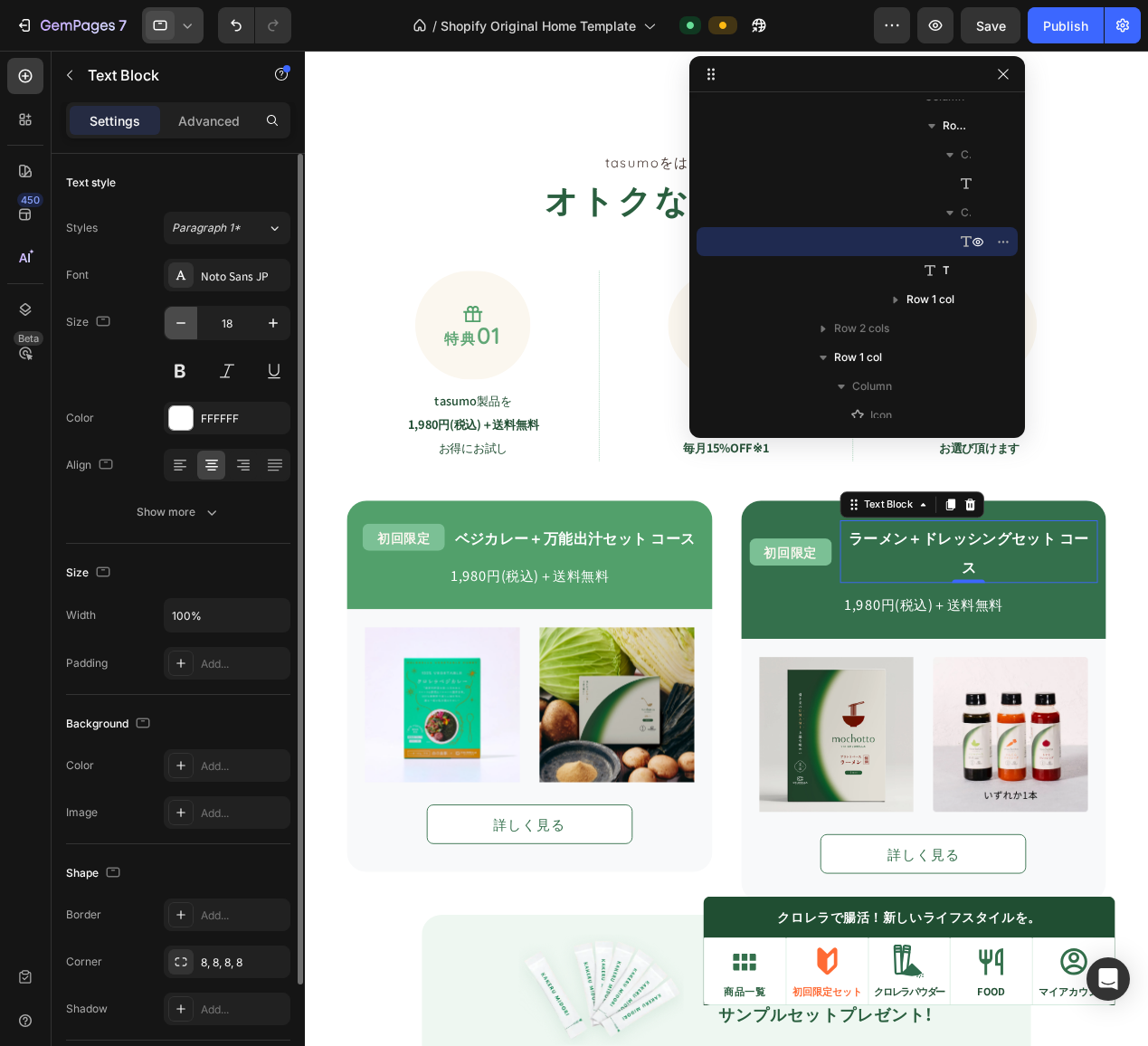
click at [186, 326] on icon "button" at bounding box center [180, 323] width 18 height 18
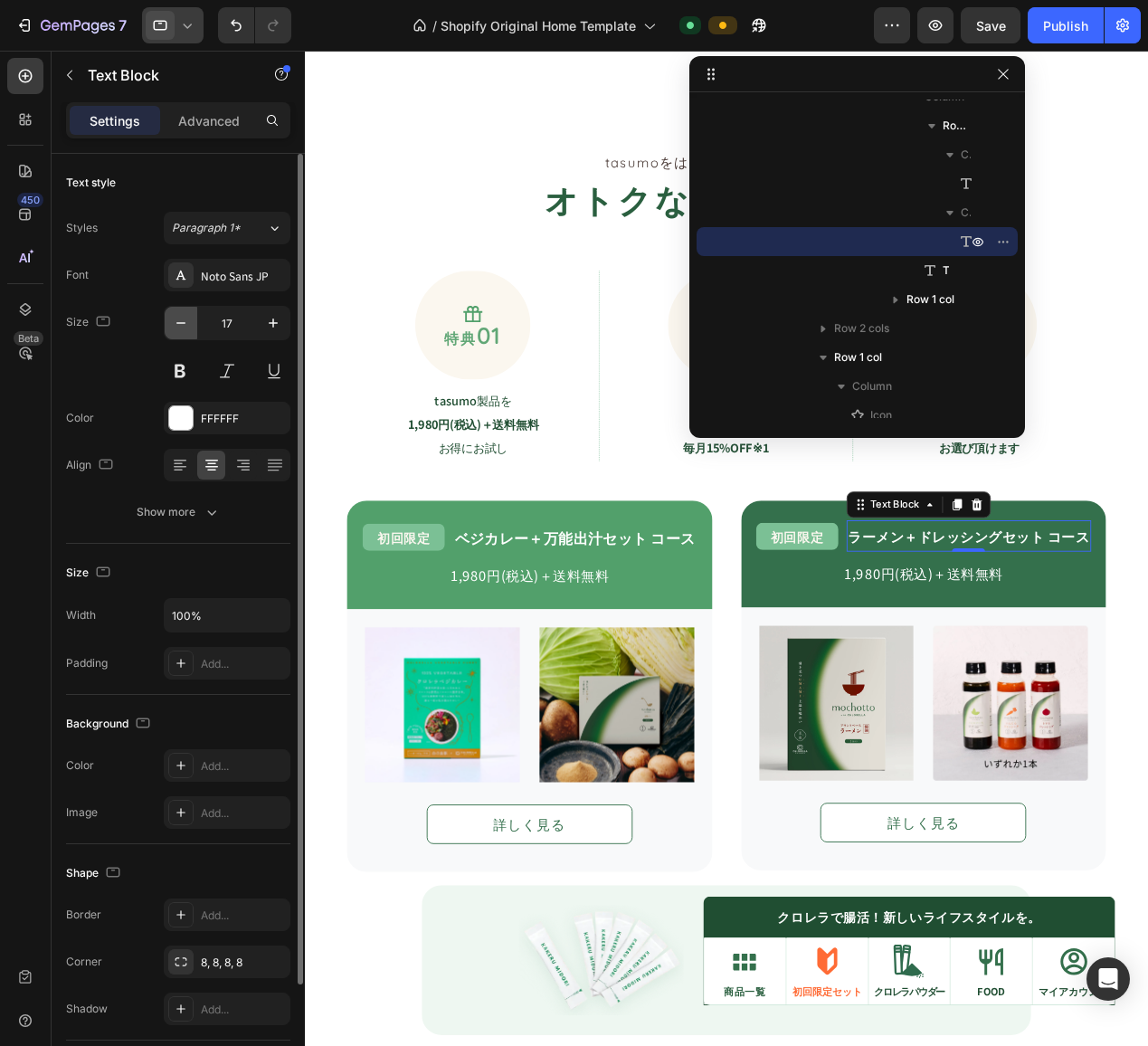
click at [173, 316] on icon "button" at bounding box center [180, 323] width 18 height 18
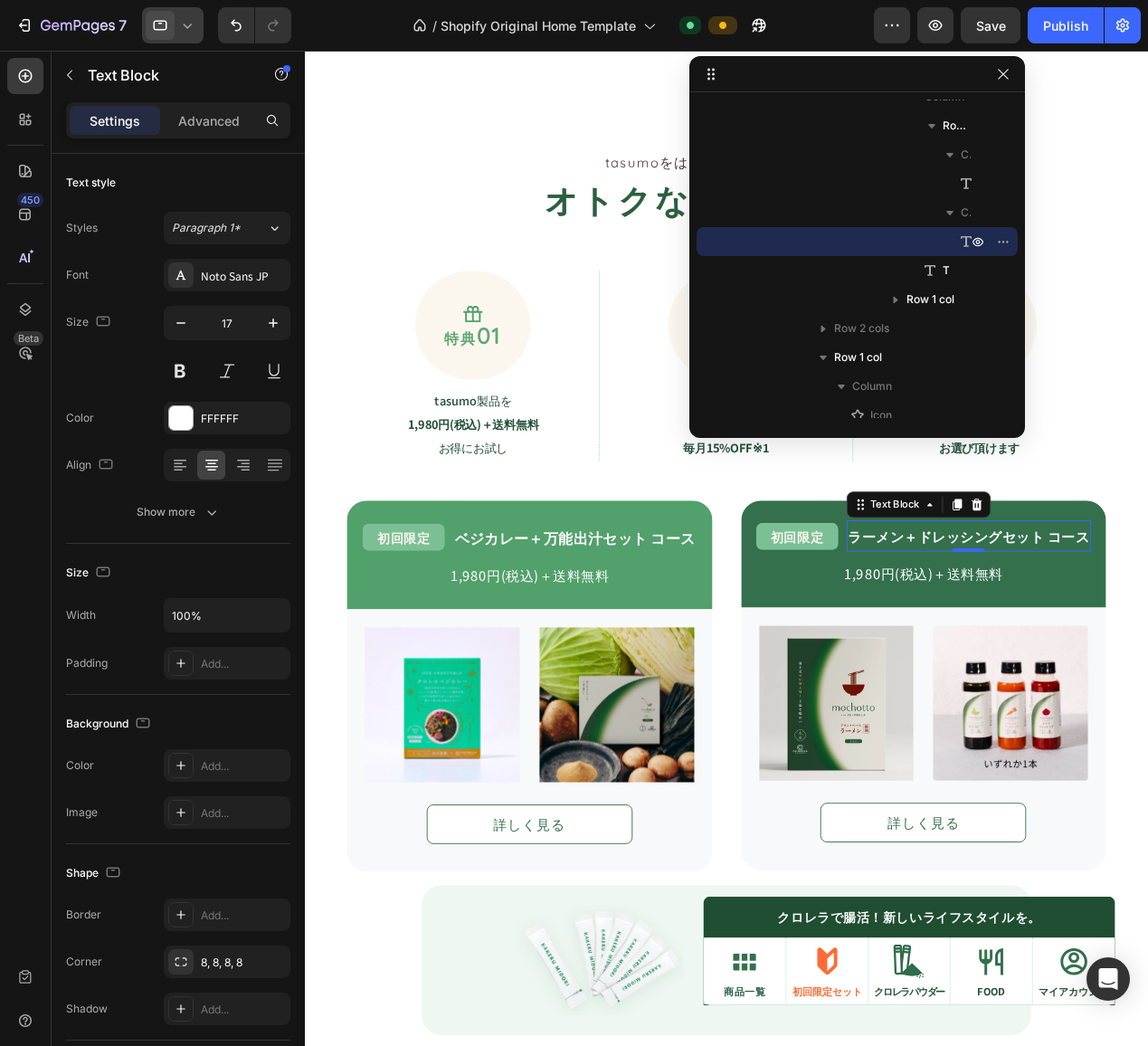
type input "16"
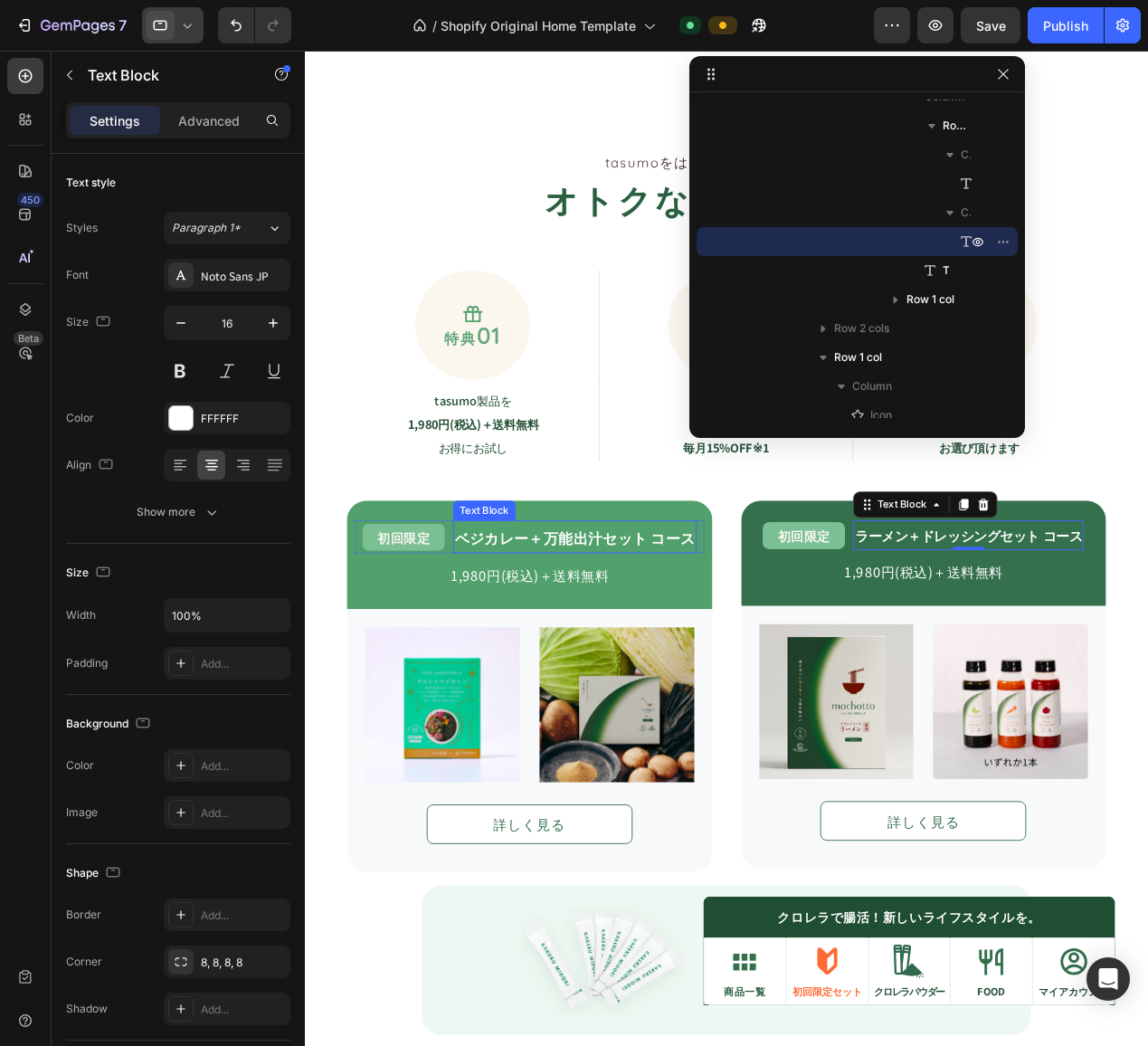
click at [521, 577] on strong "ベジカレー＋万能出汁セット コース" at bounding box center [601, 584] width 264 height 24
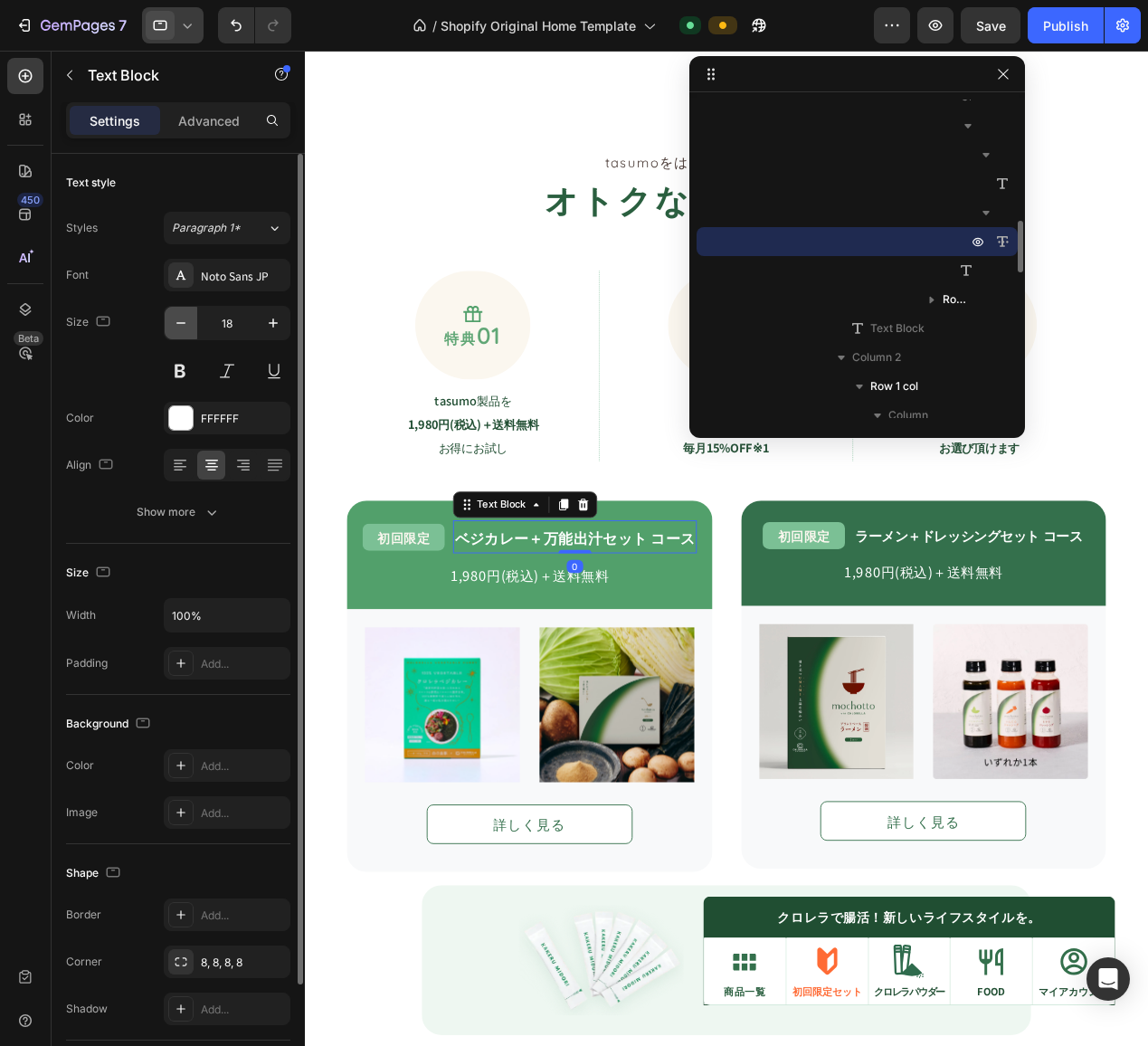
click at [179, 326] on icon "button" at bounding box center [180, 323] width 18 height 18
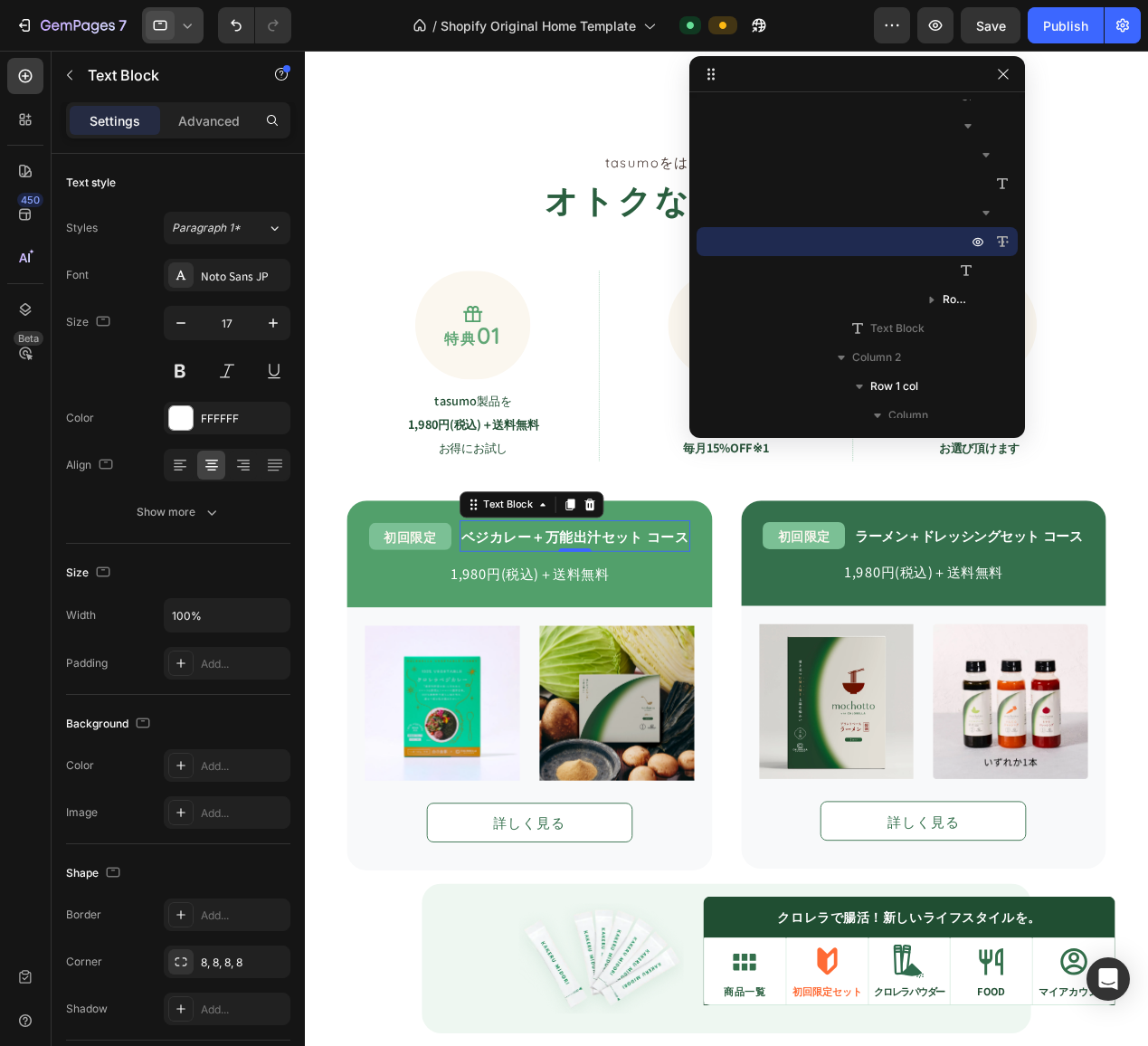
click at [181, 24] on icon at bounding box center [187, 25] width 18 height 18
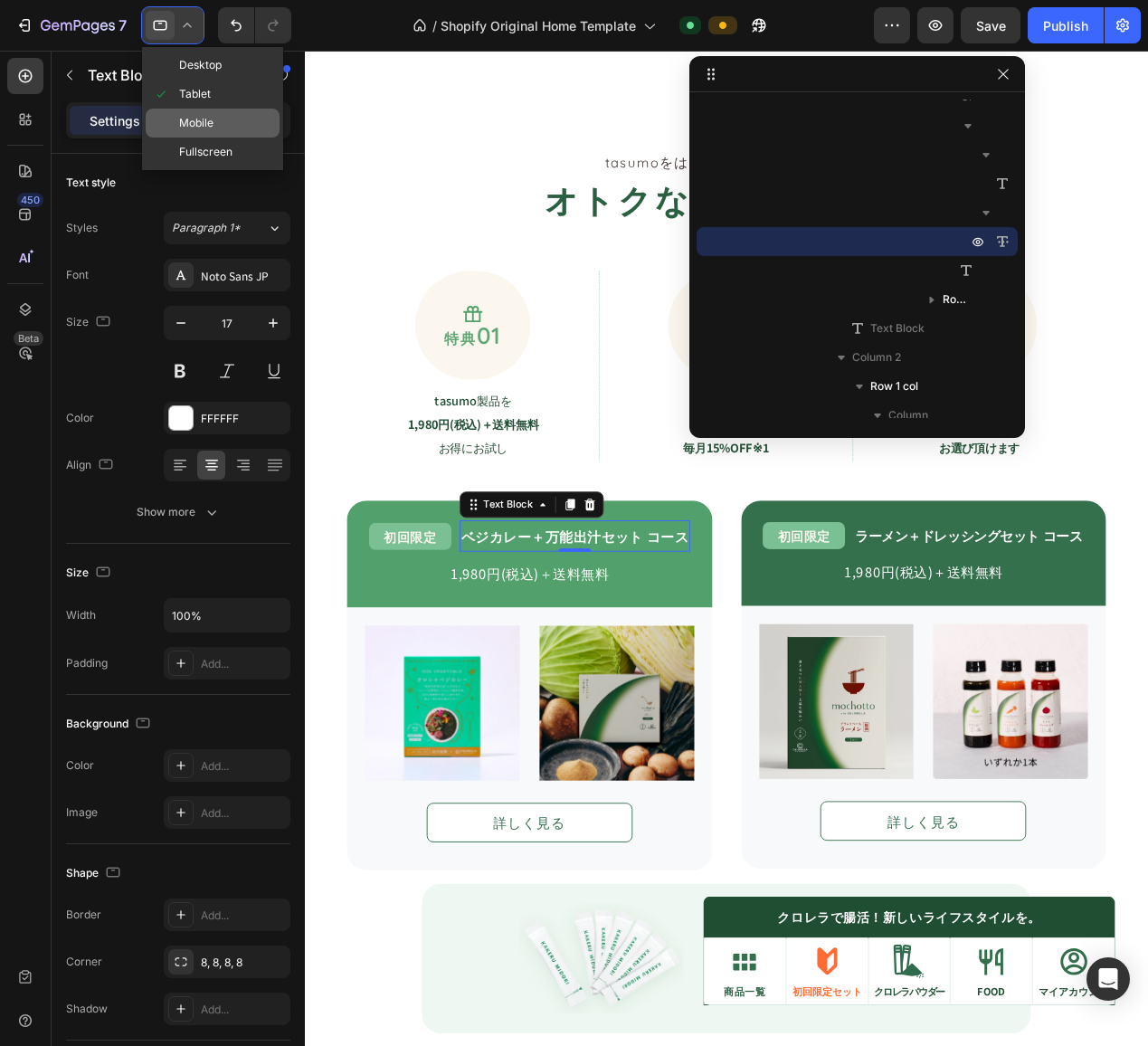
click at [186, 124] on span "Mobile" at bounding box center [196, 123] width 34 height 18
type input "20"
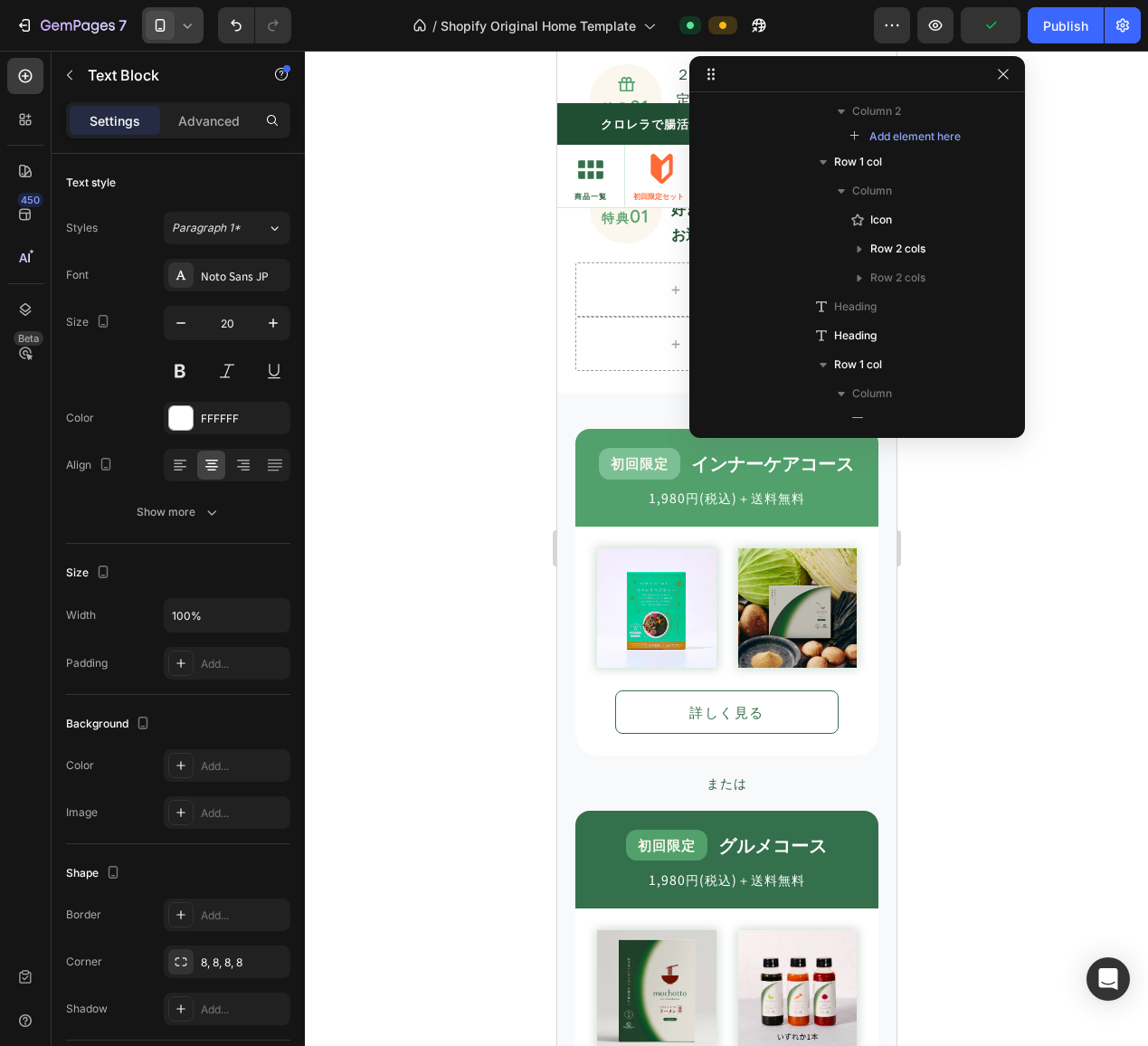
scroll to position [1802, 0]
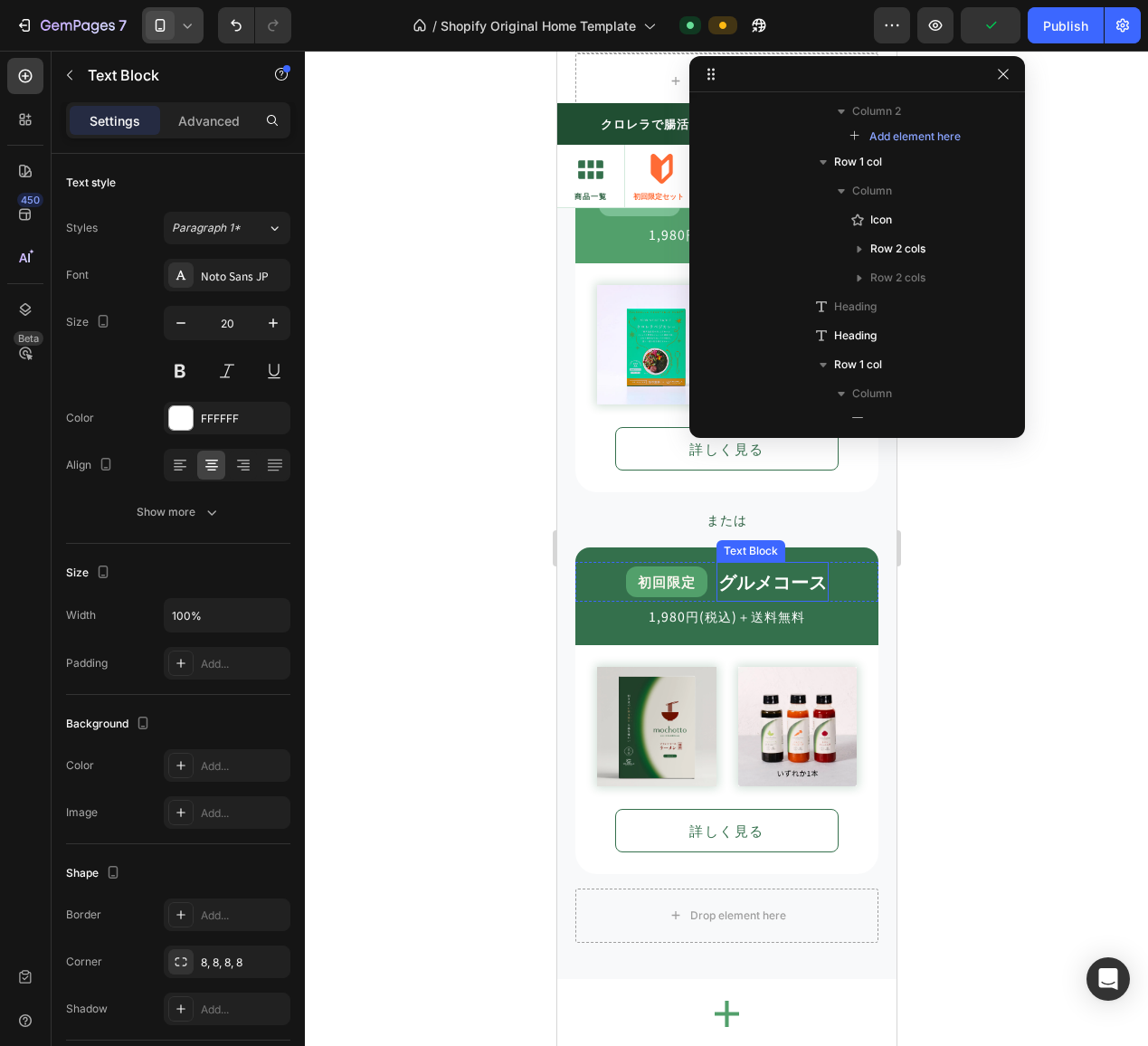
click at [770, 573] on strong "グルメコース" at bounding box center [772, 580] width 109 height 26
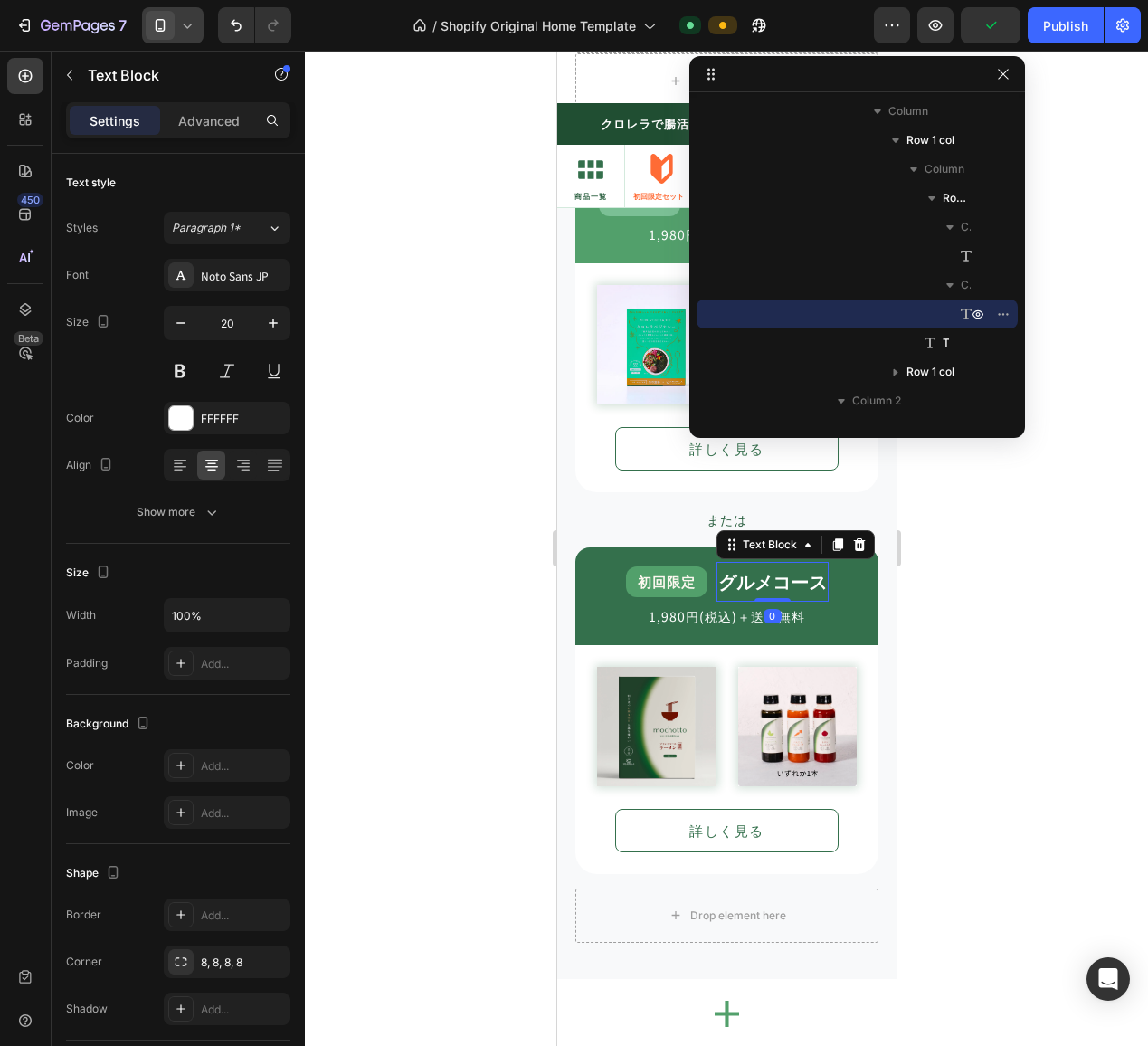
click at [770, 573] on strong "グルメコース" at bounding box center [772, 580] width 109 height 26
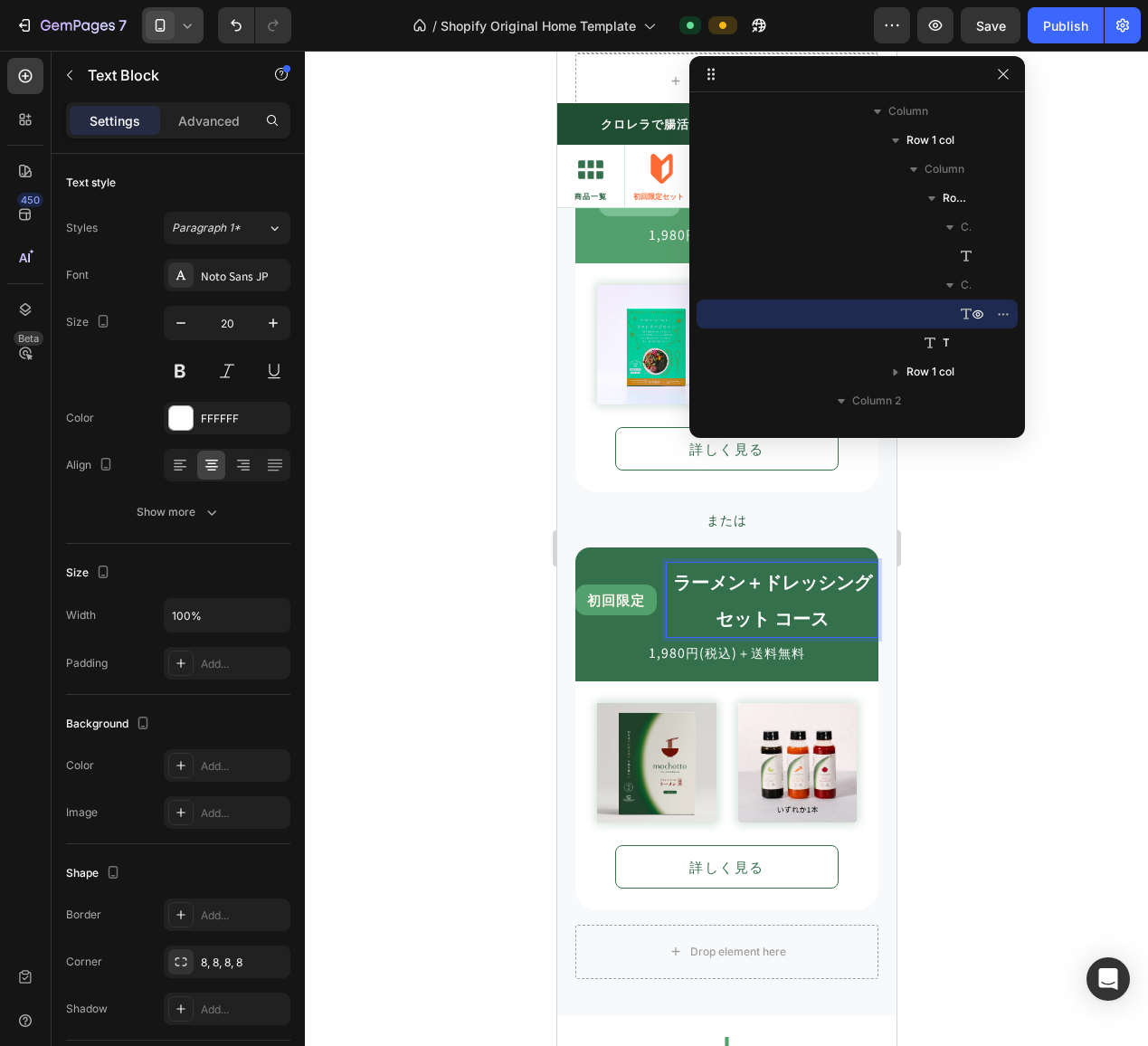
drag, startPoint x: 774, startPoint y: 611, endPoint x: 772, endPoint y: 644, distance: 33.1
click at [774, 611] on strong "ラーメン＋ドレッシングセット コース" at bounding box center [772, 599] width 199 height 63
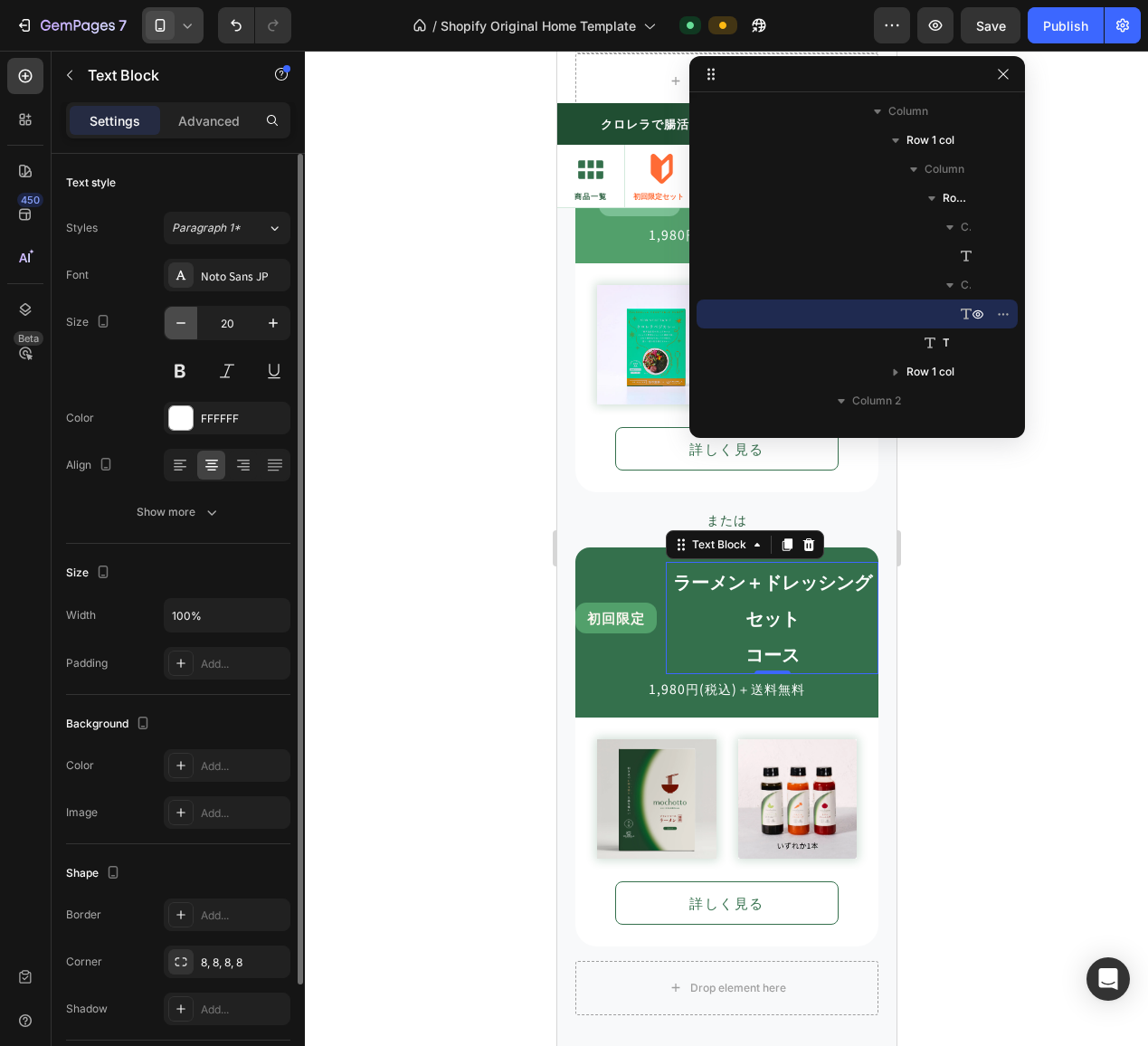
click at [189, 322] on icon "button" at bounding box center [180, 323] width 18 height 18
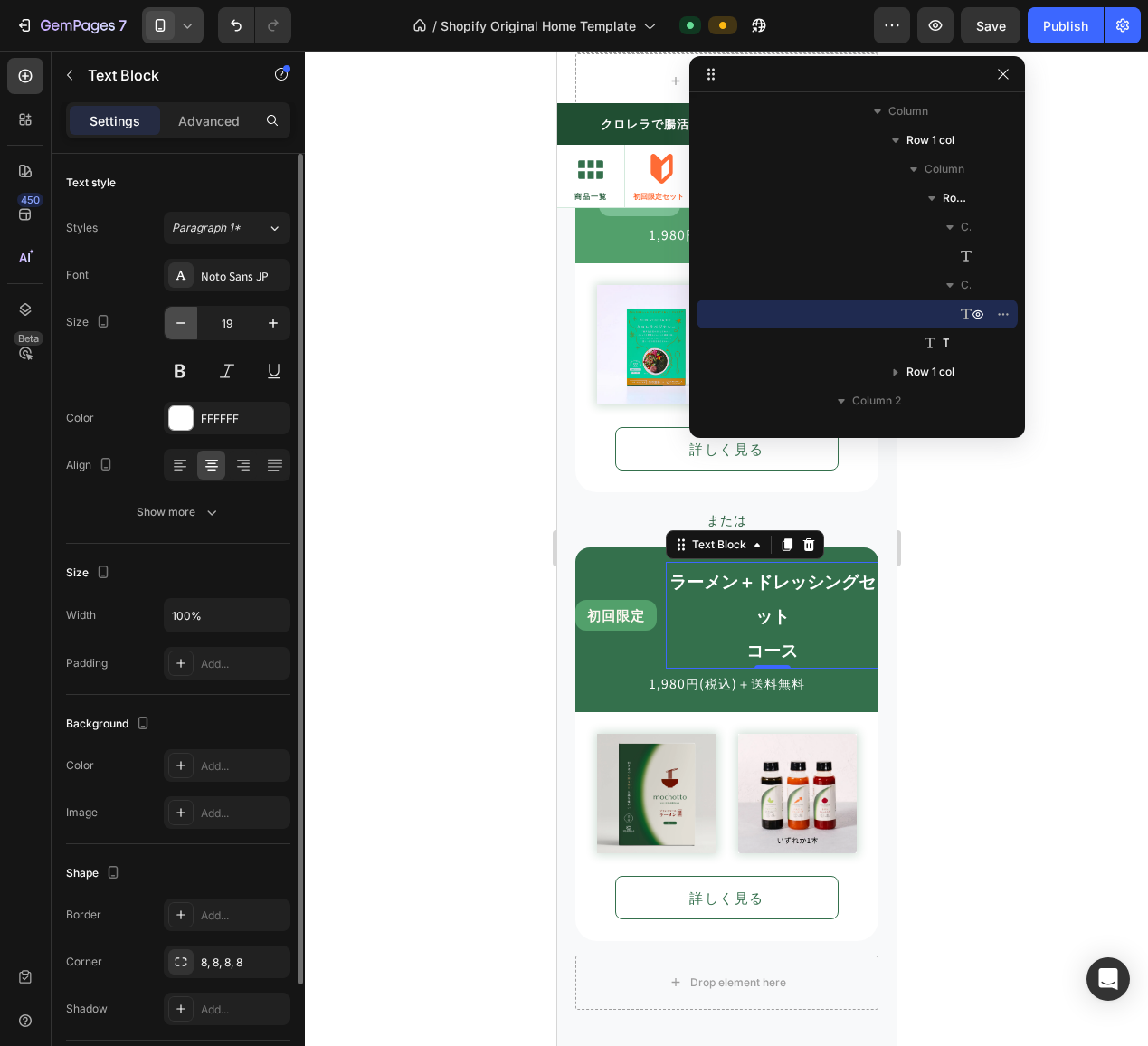
click at [189, 322] on icon "button" at bounding box center [180, 323] width 18 height 18
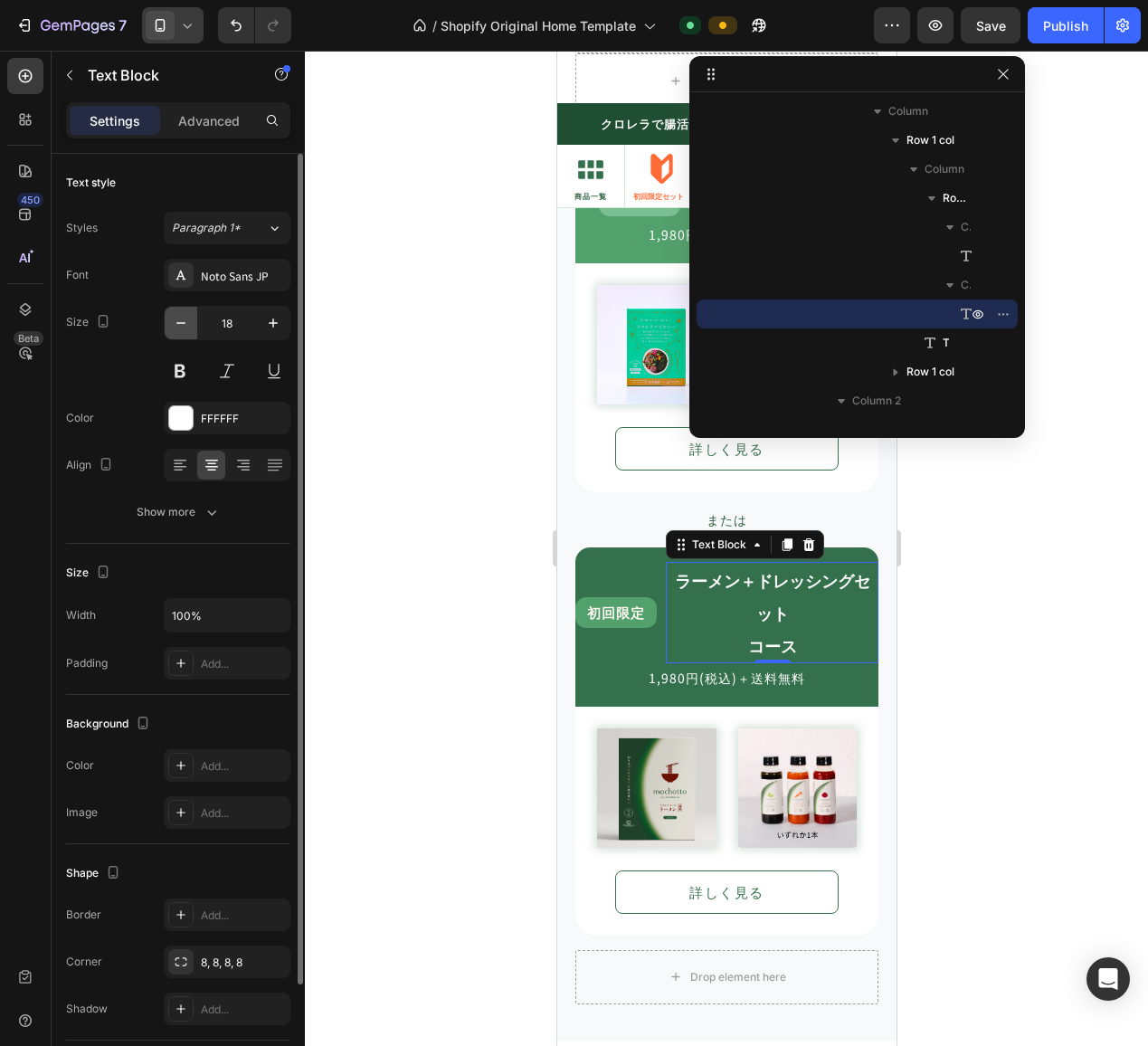
click at [189, 322] on icon "button" at bounding box center [180, 323] width 18 height 18
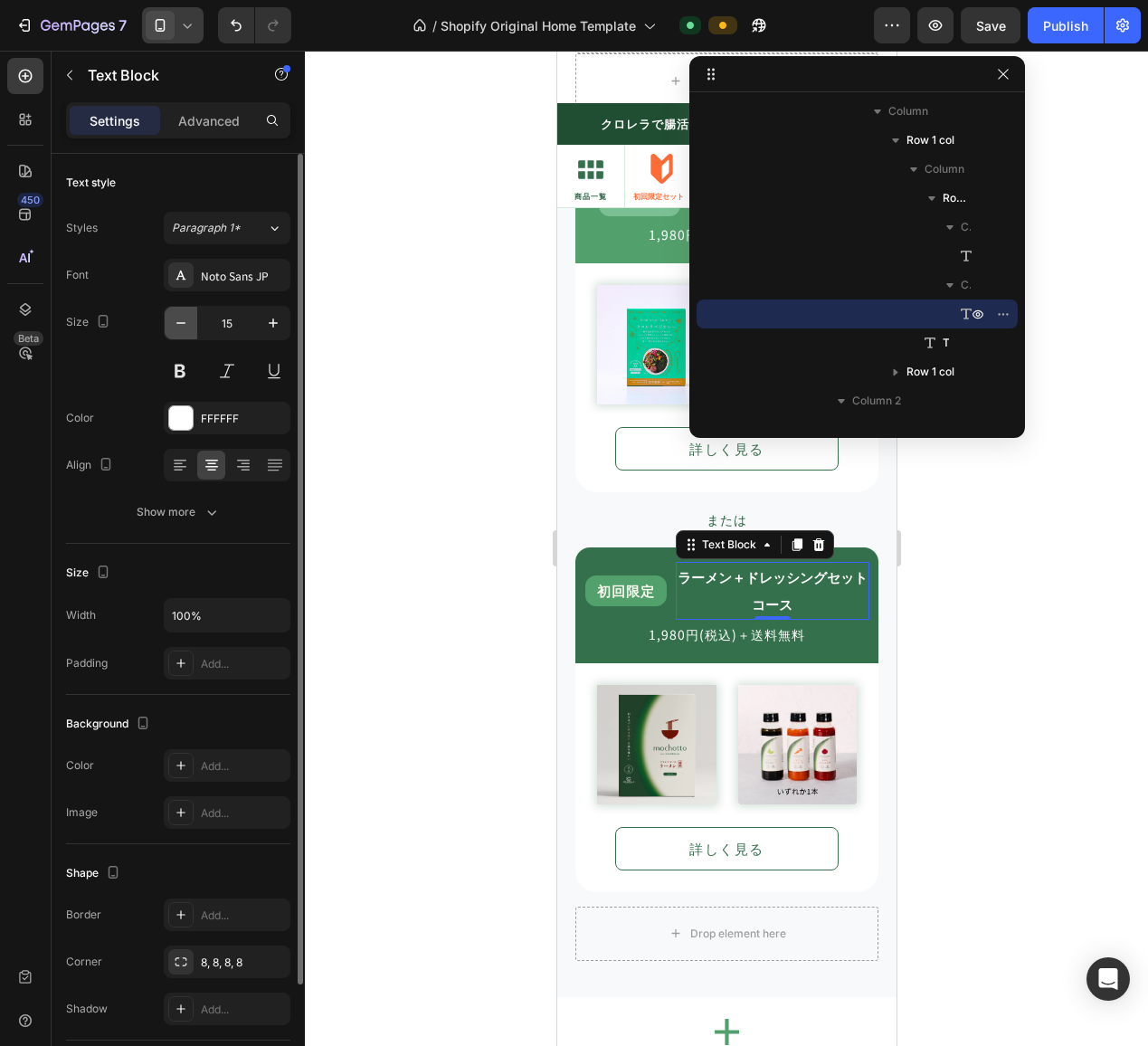
click at [189, 322] on icon "button" at bounding box center [180, 323] width 18 height 18
type input "14"
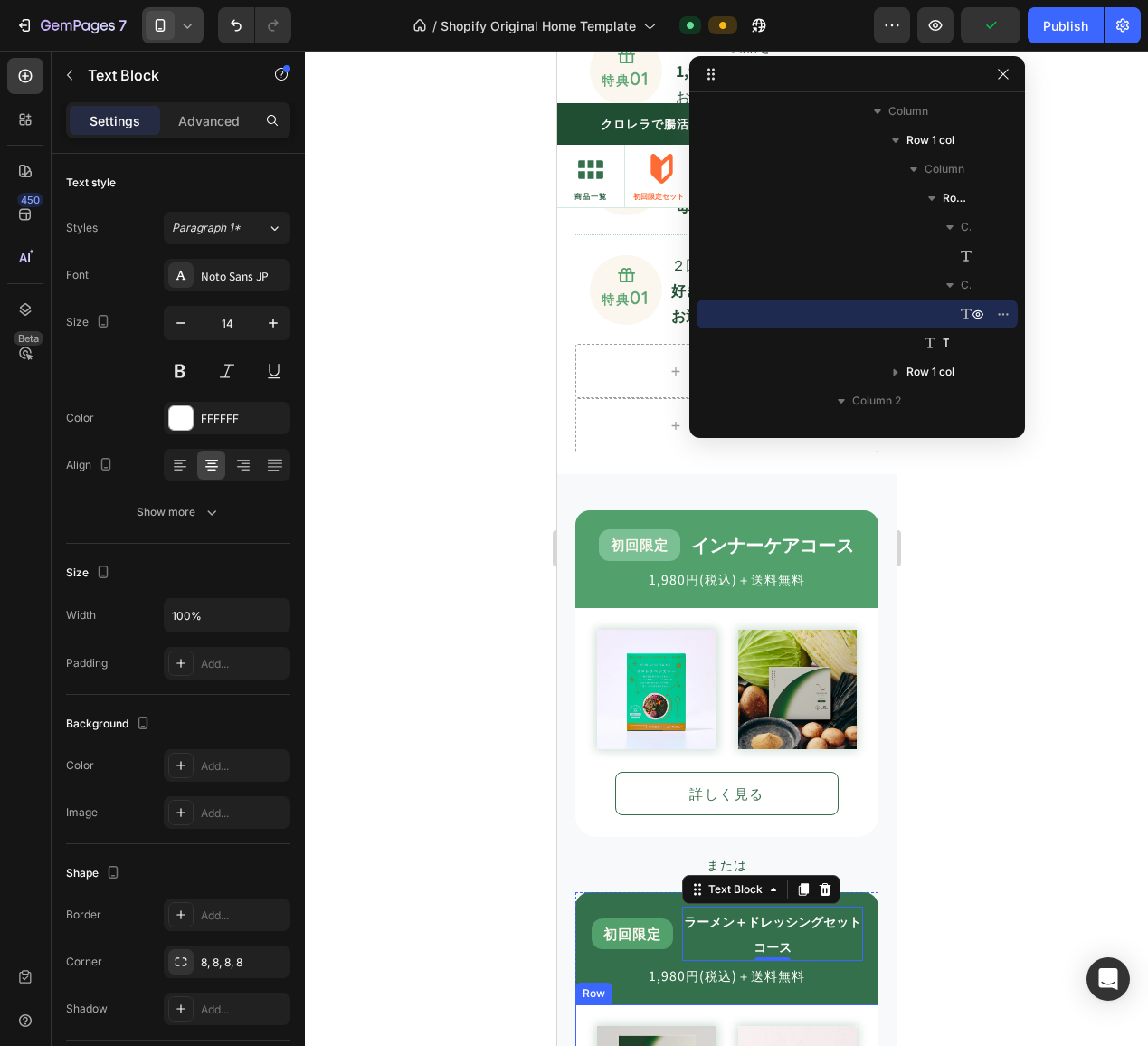
scroll to position [1440, 0]
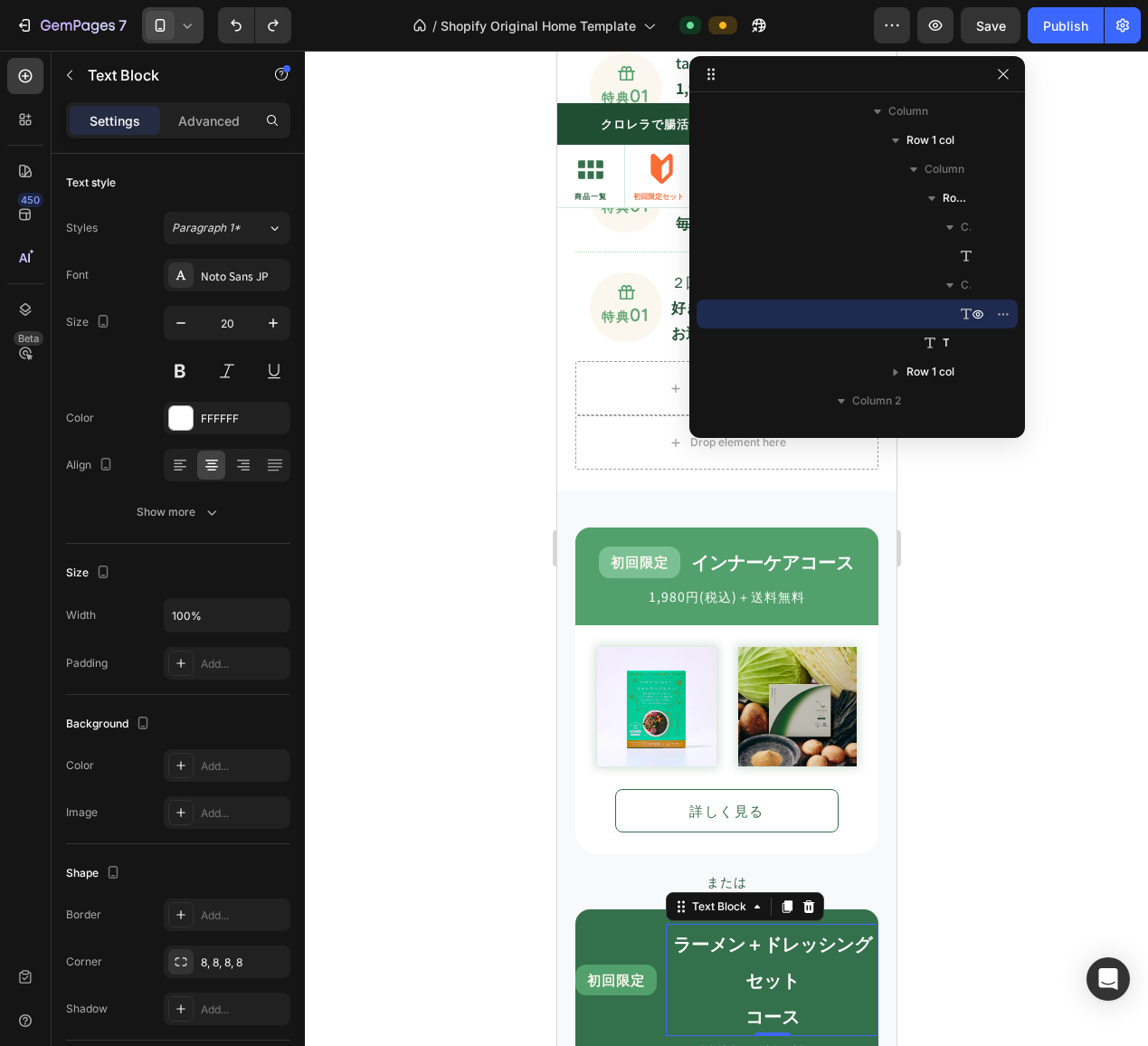
click at [187, 22] on icon at bounding box center [187, 25] width 18 height 18
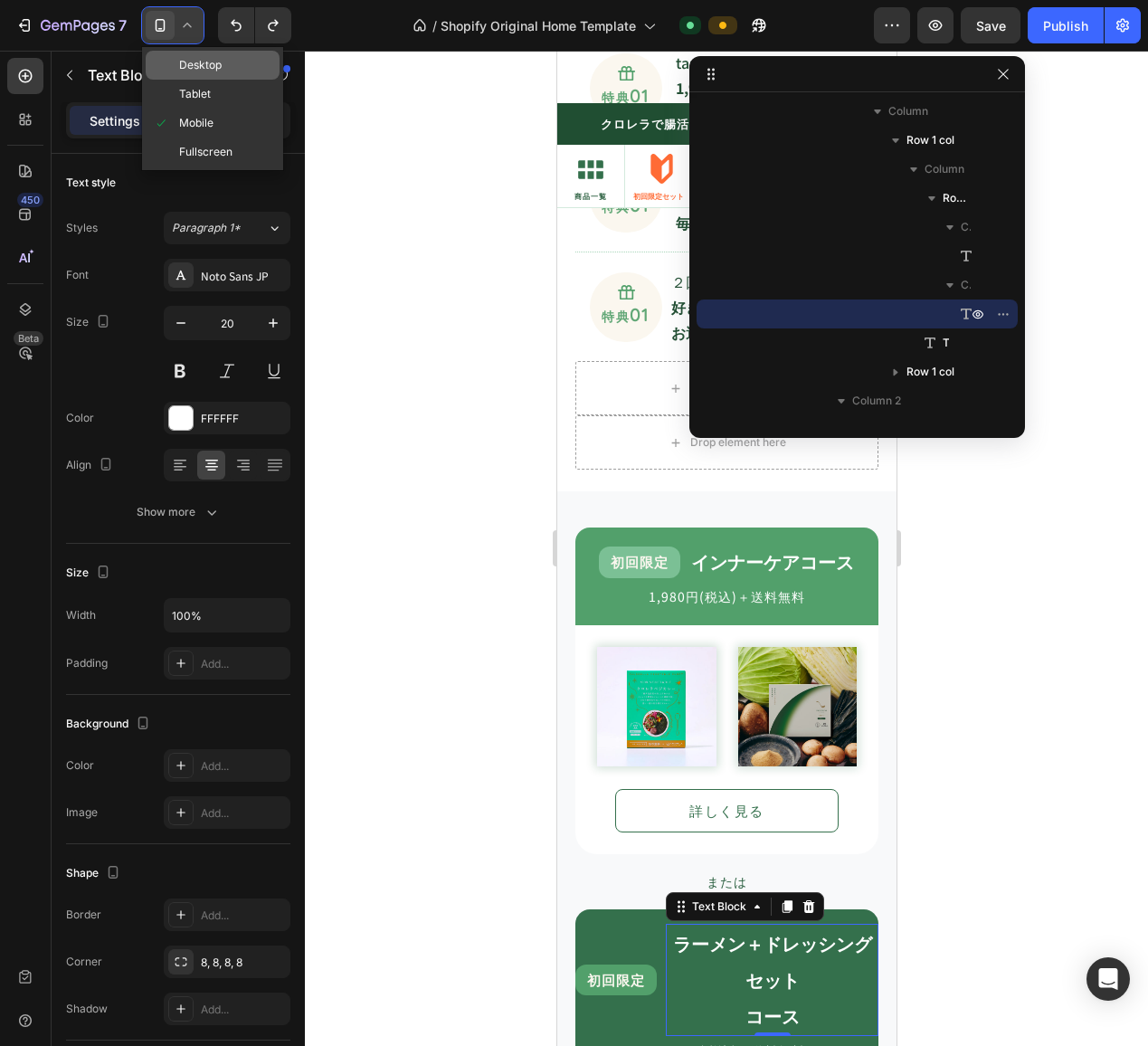
click at [189, 58] on span "Desktop" at bounding box center [200, 65] width 42 height 18
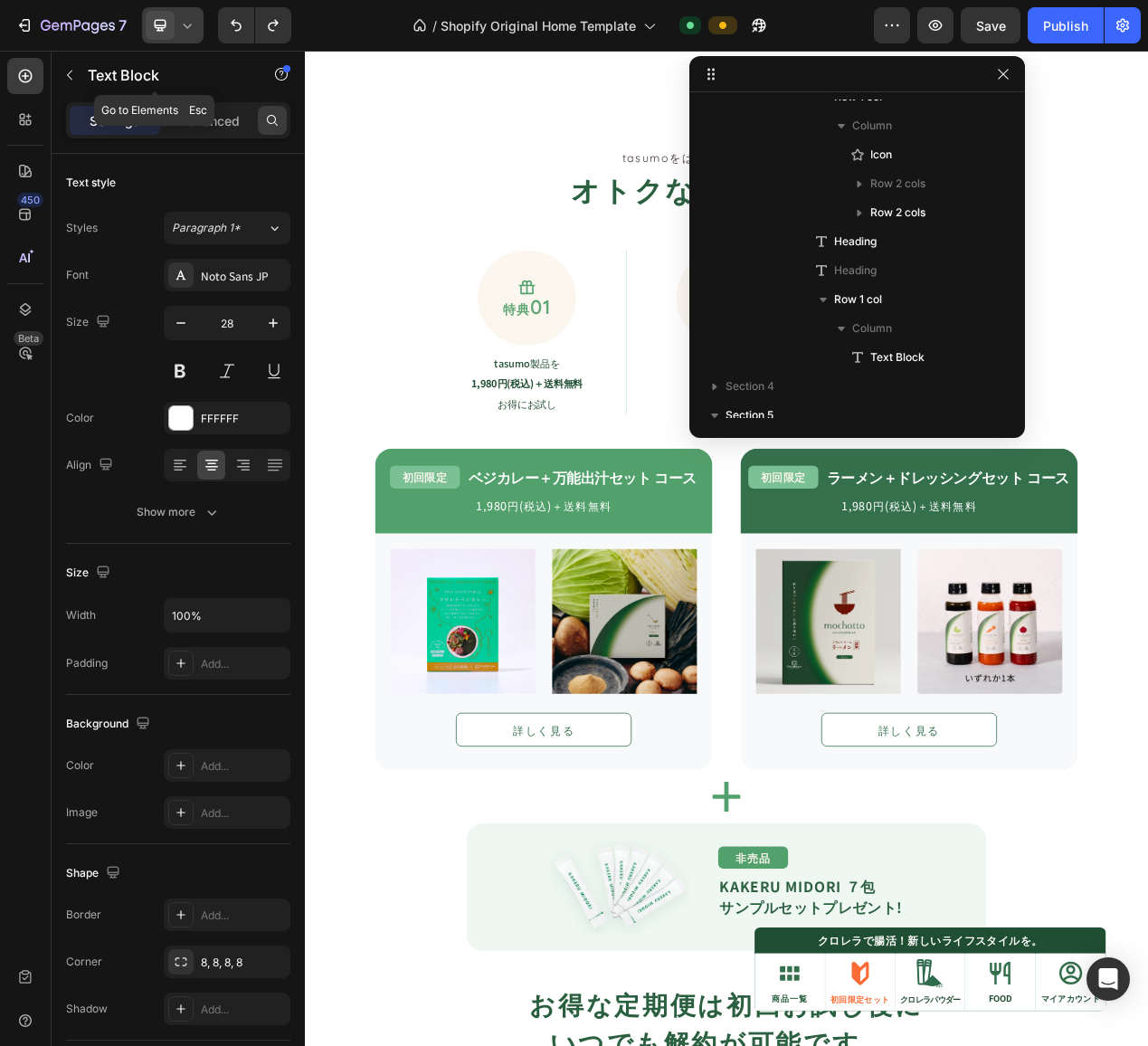
scroll to position [1372, 0]
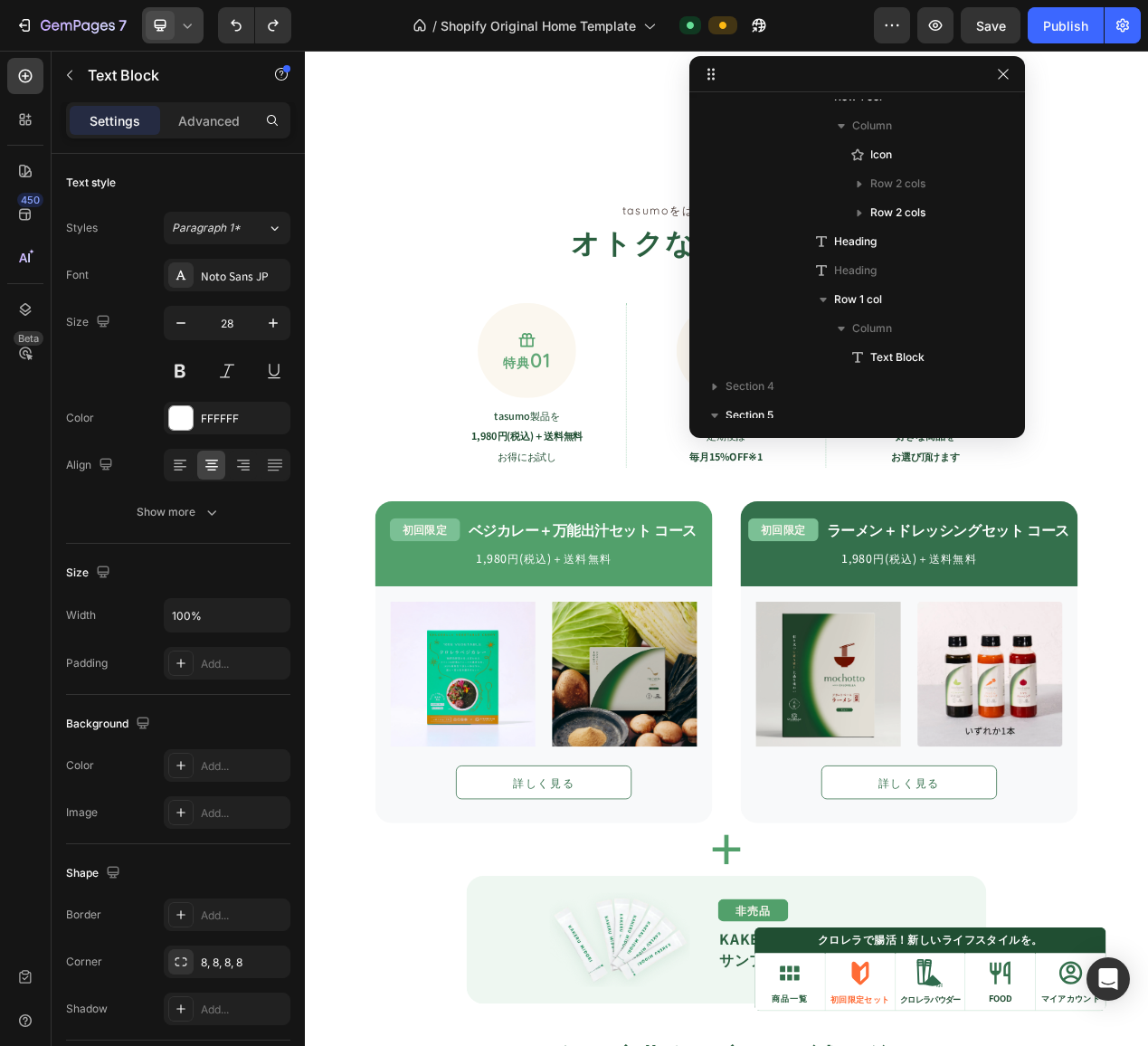
click at [193, 23] on icon at bounding box center [187, 25] width 18 height 18
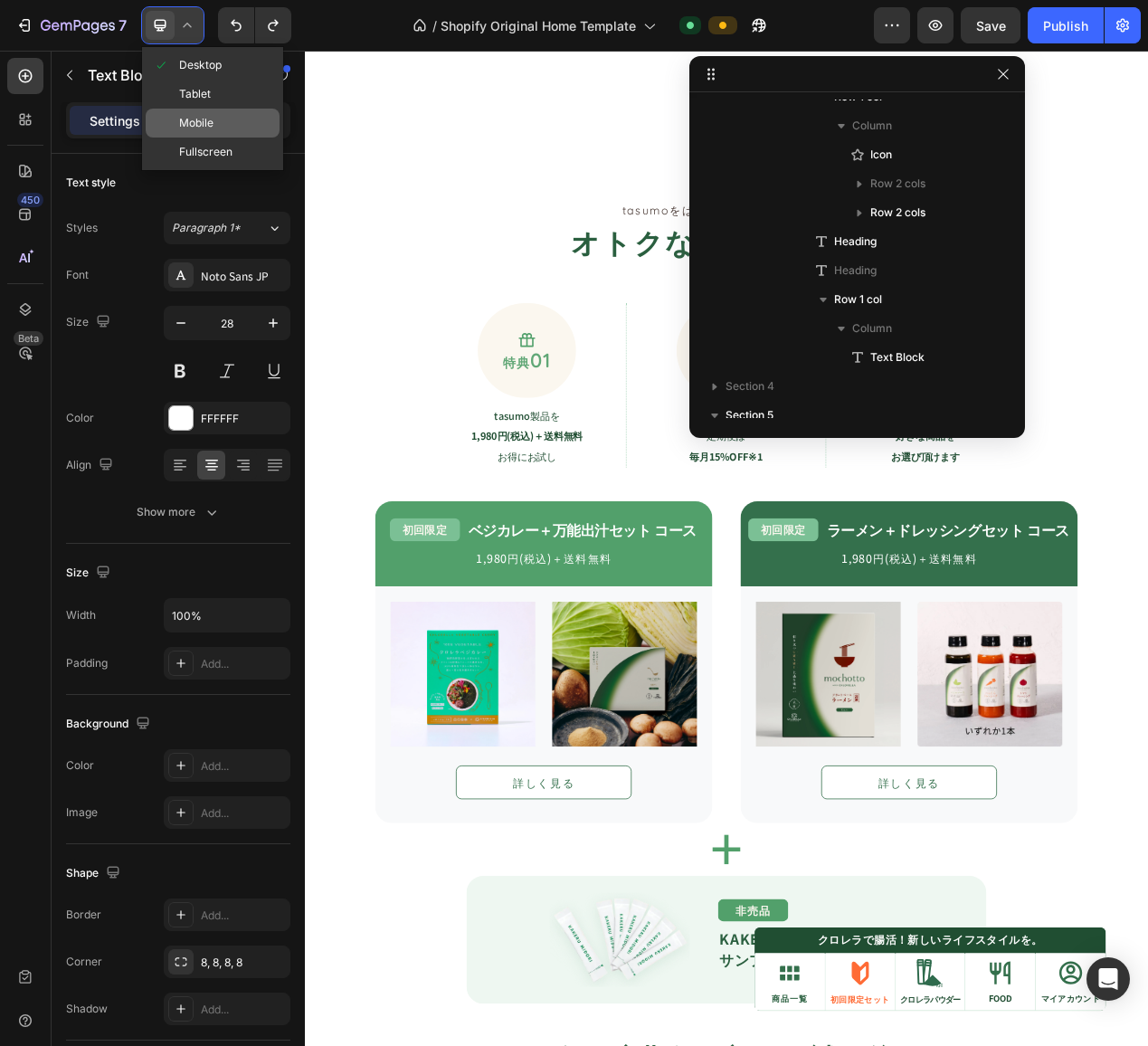
click at [201, 129] on span "Mobile" at bounding box center [196, 123] width 34 height 18
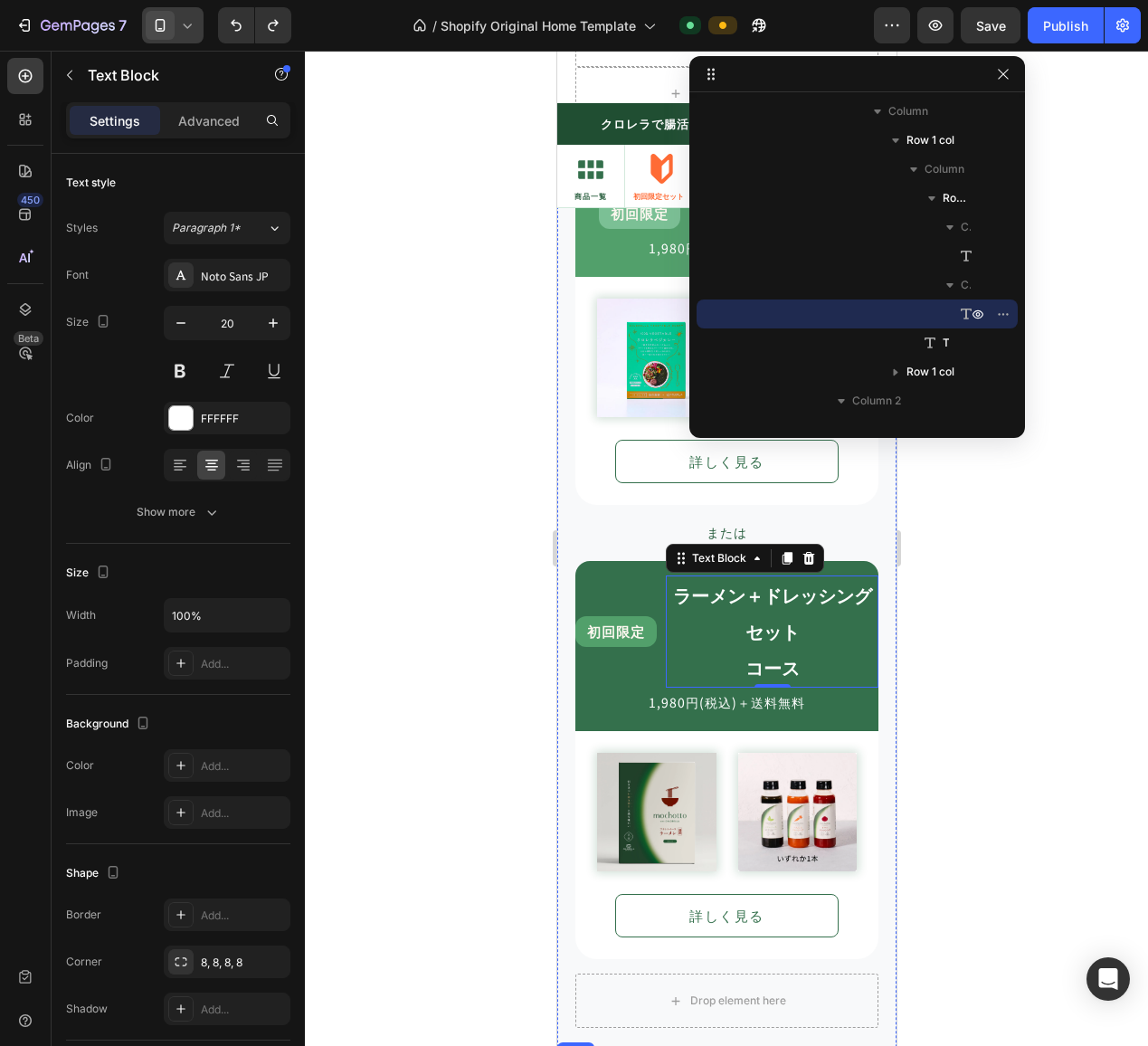
scroll to position [1720, 0]
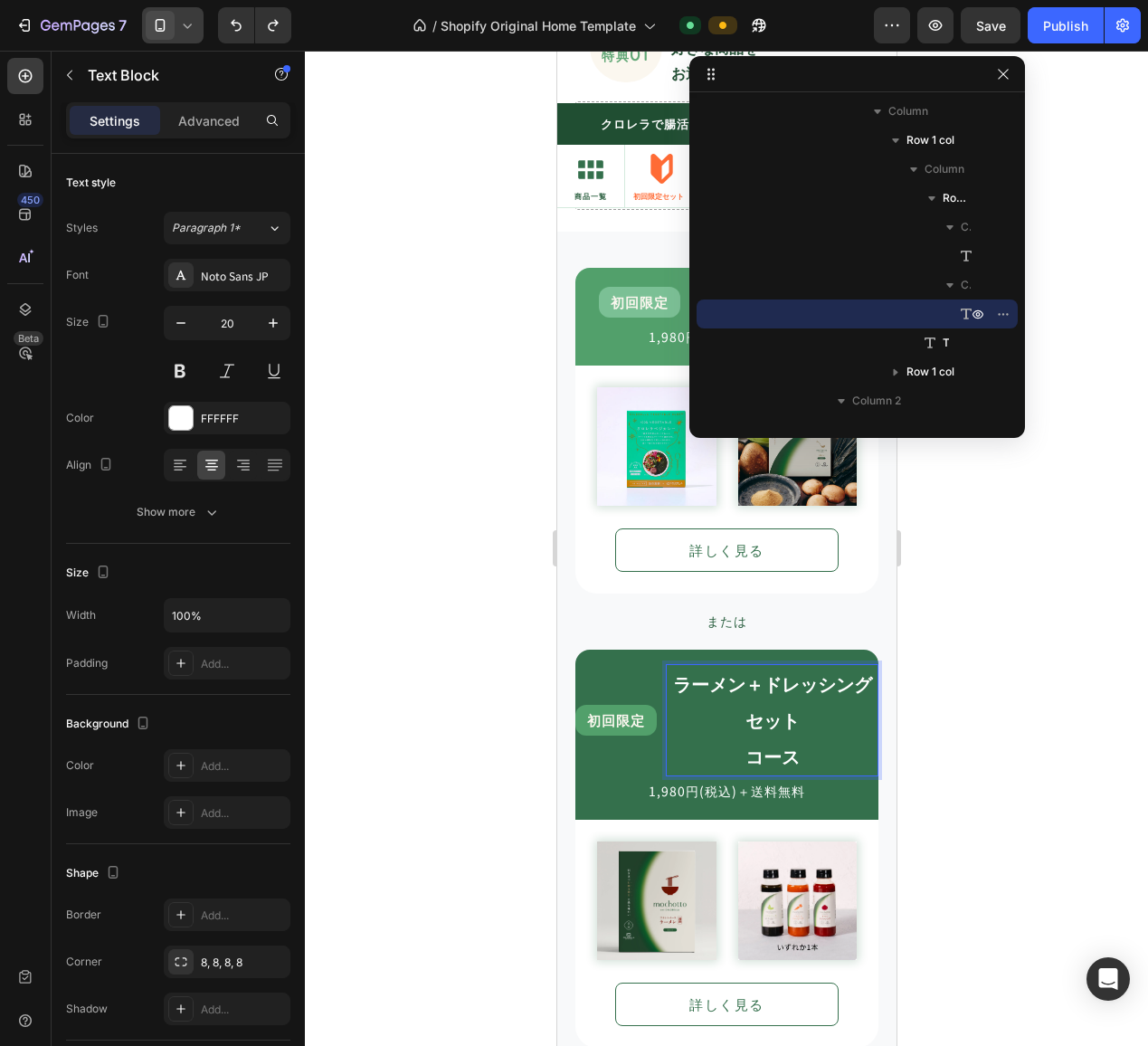
click at [799, 697] on p "ラーメン＋ドレッシングセット" at bounding box center [771, 702] width 209 height 73
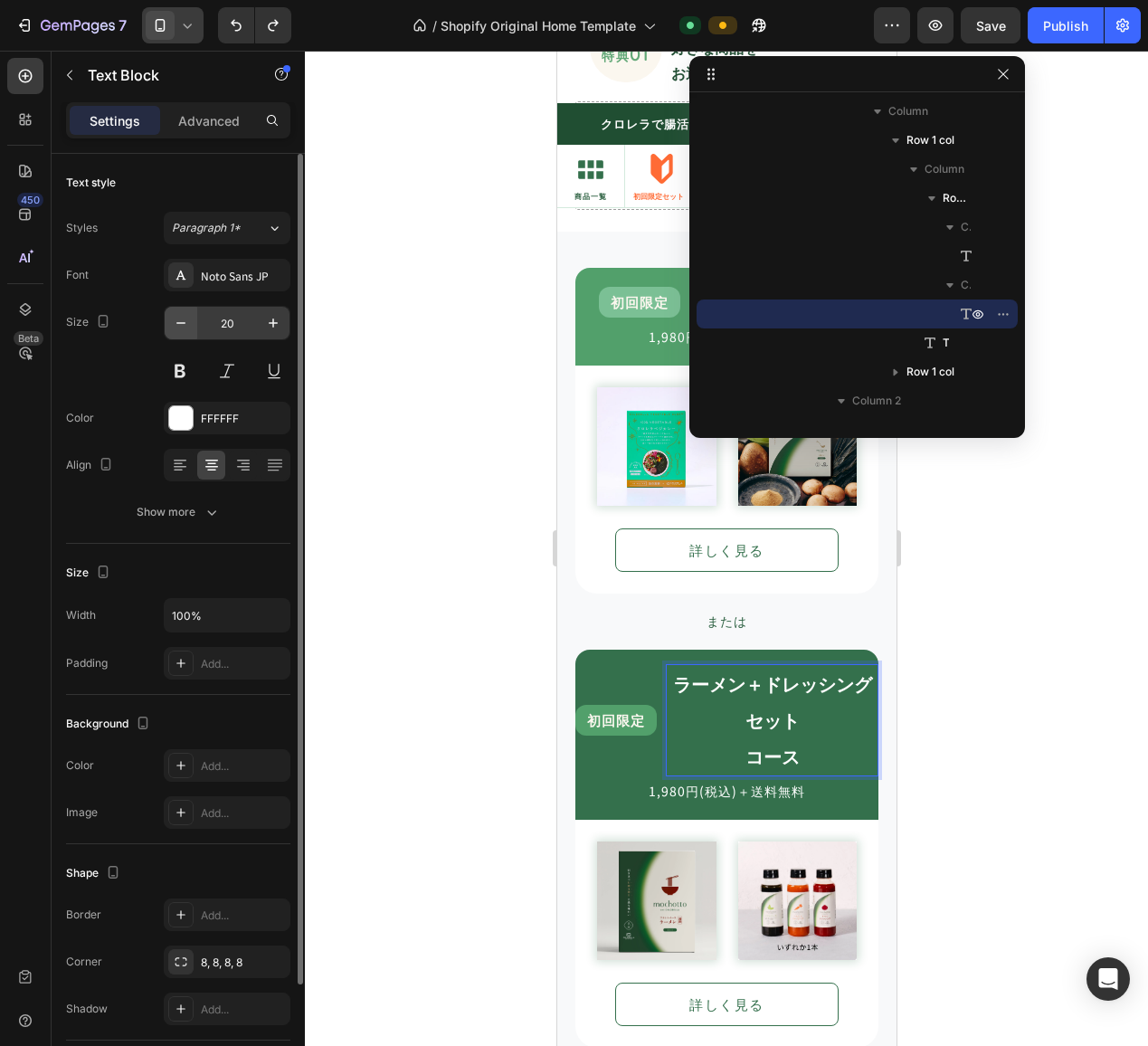
click at [187, 324] on icon "button" at bounding box center [180, 323] width 18 height 18
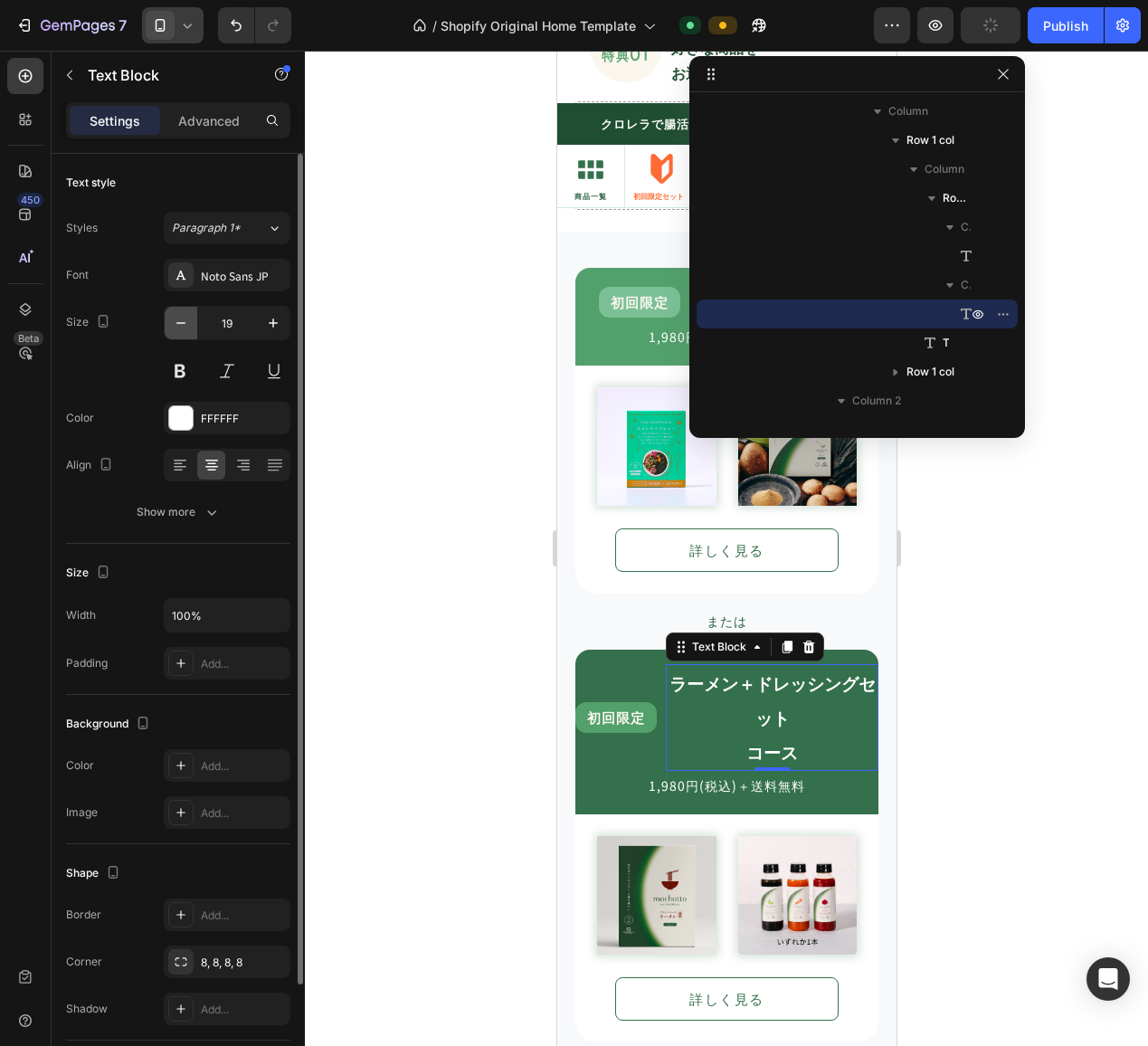
click at [187, 324] on icon "button" at bounding box center [180, 323] width 18 height 18
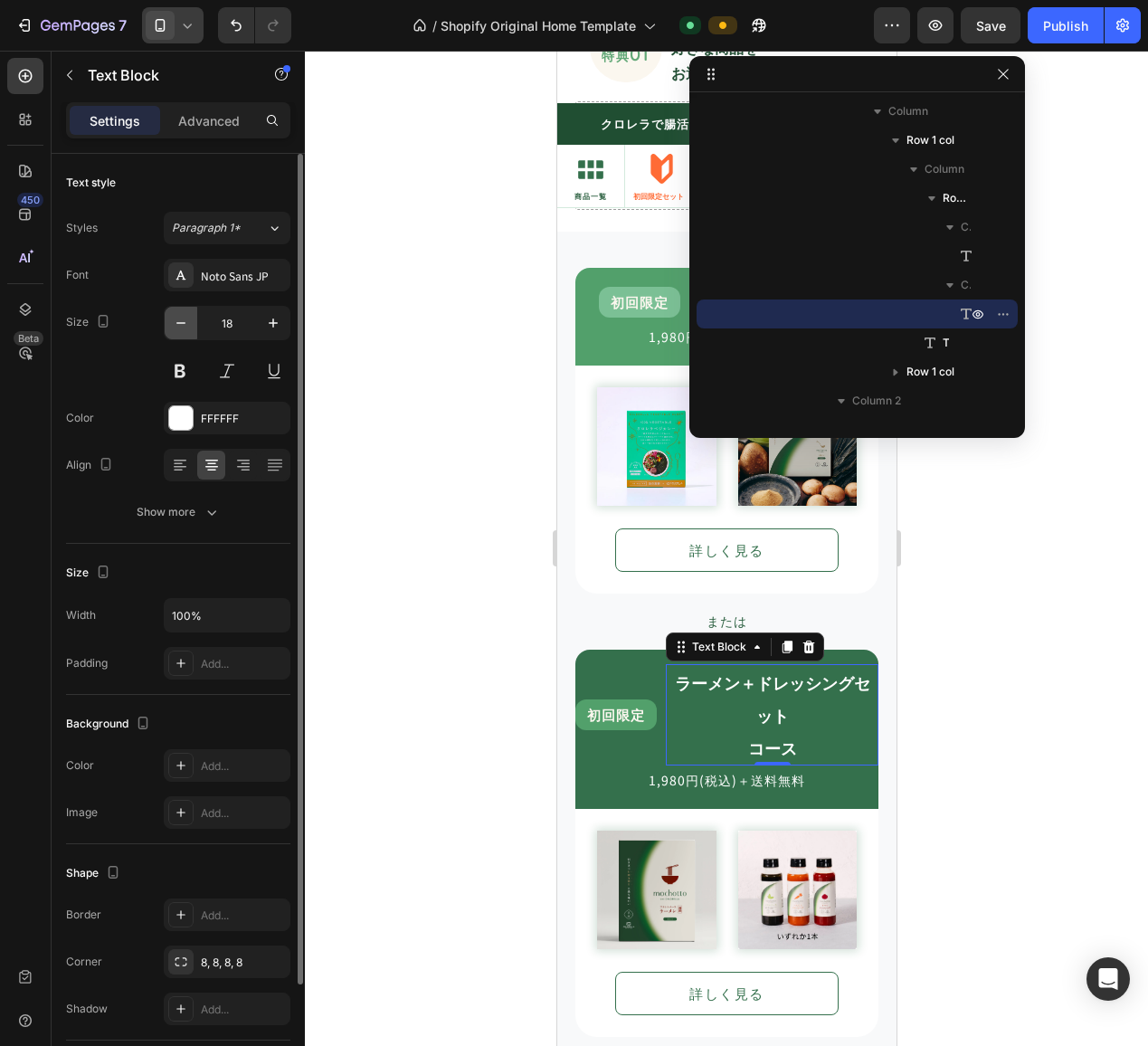
click at [187, 324] on icon "button" at bounding box center [180, 323] width 18 height 18
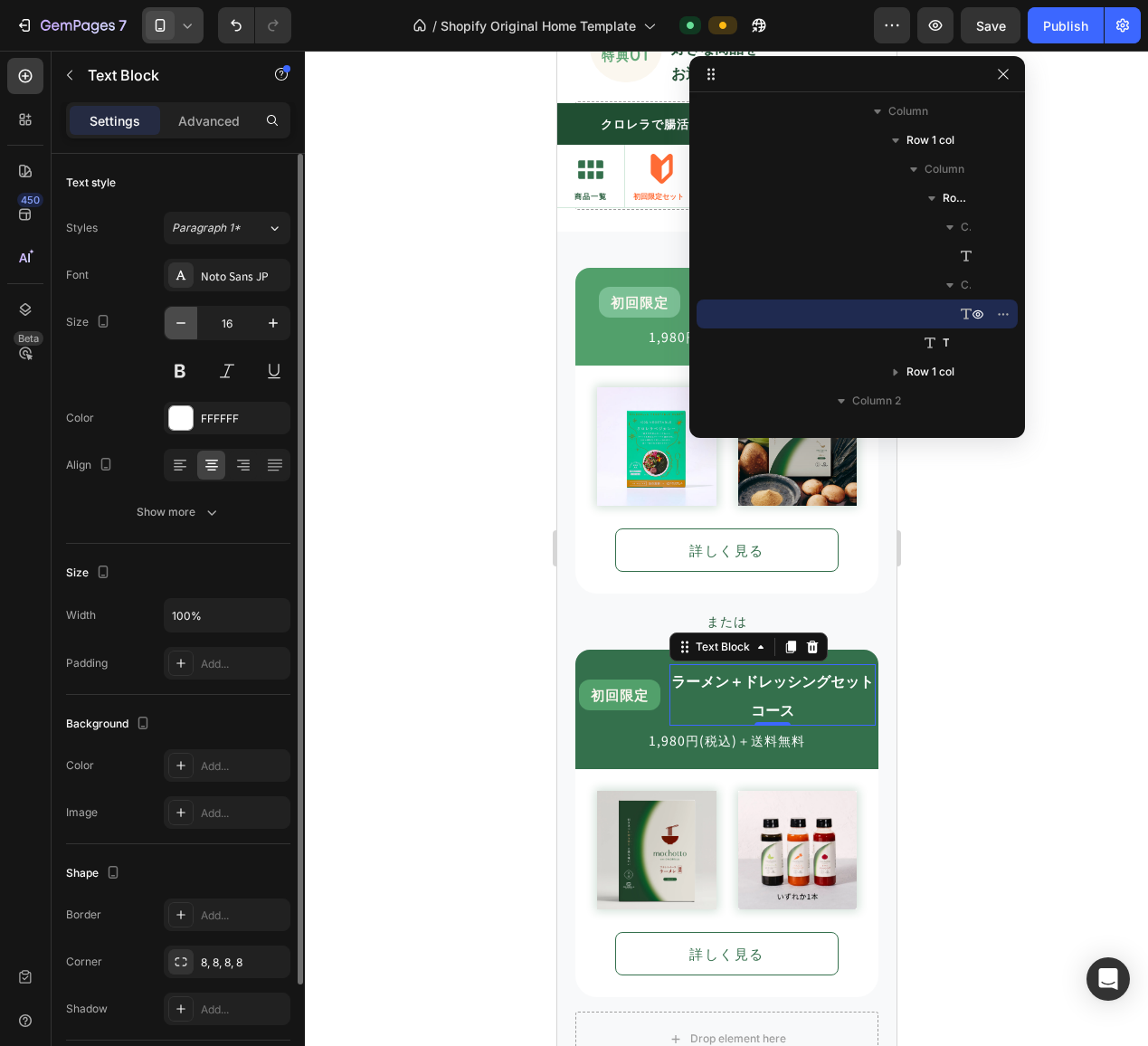
click at [187, 324] on icon "button" at bounding box center [180, 323] width 18 height 18
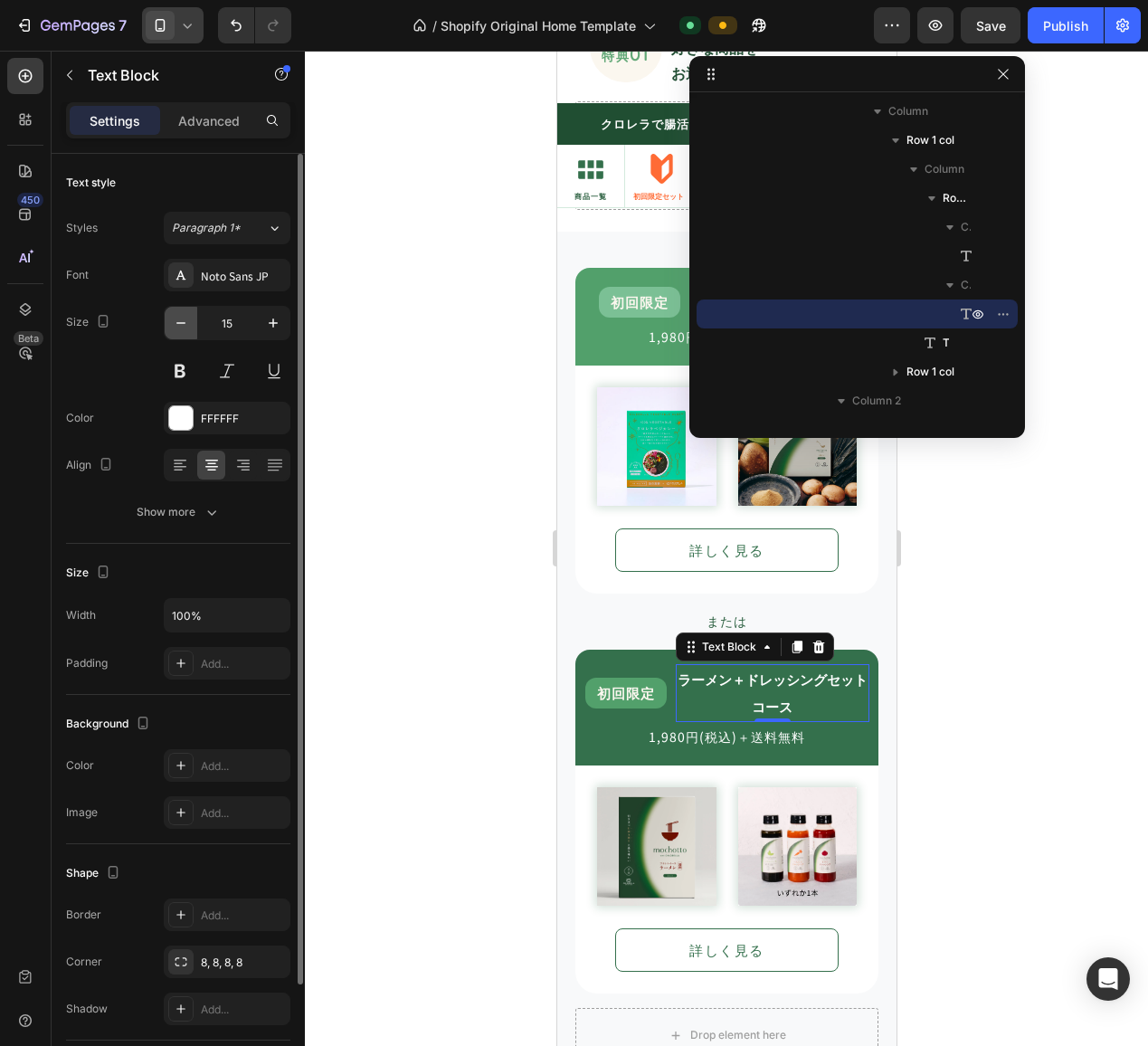
click at [187, 324] on icon "button" at bounding box center [180, 323] width 18 height 18
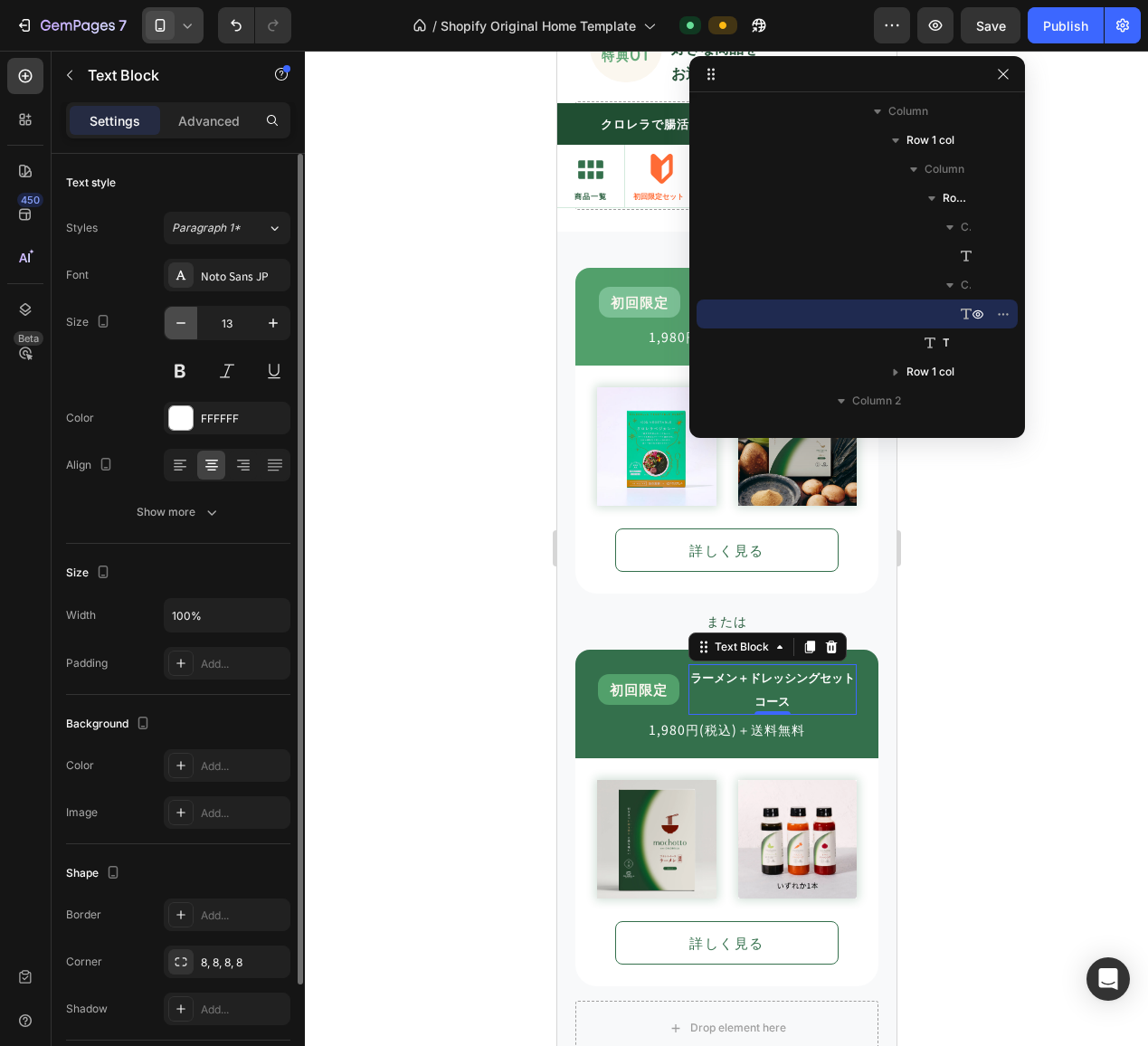
click at [187, 324] on icon "button" at bounding box center [180, 323] width 18 height 18
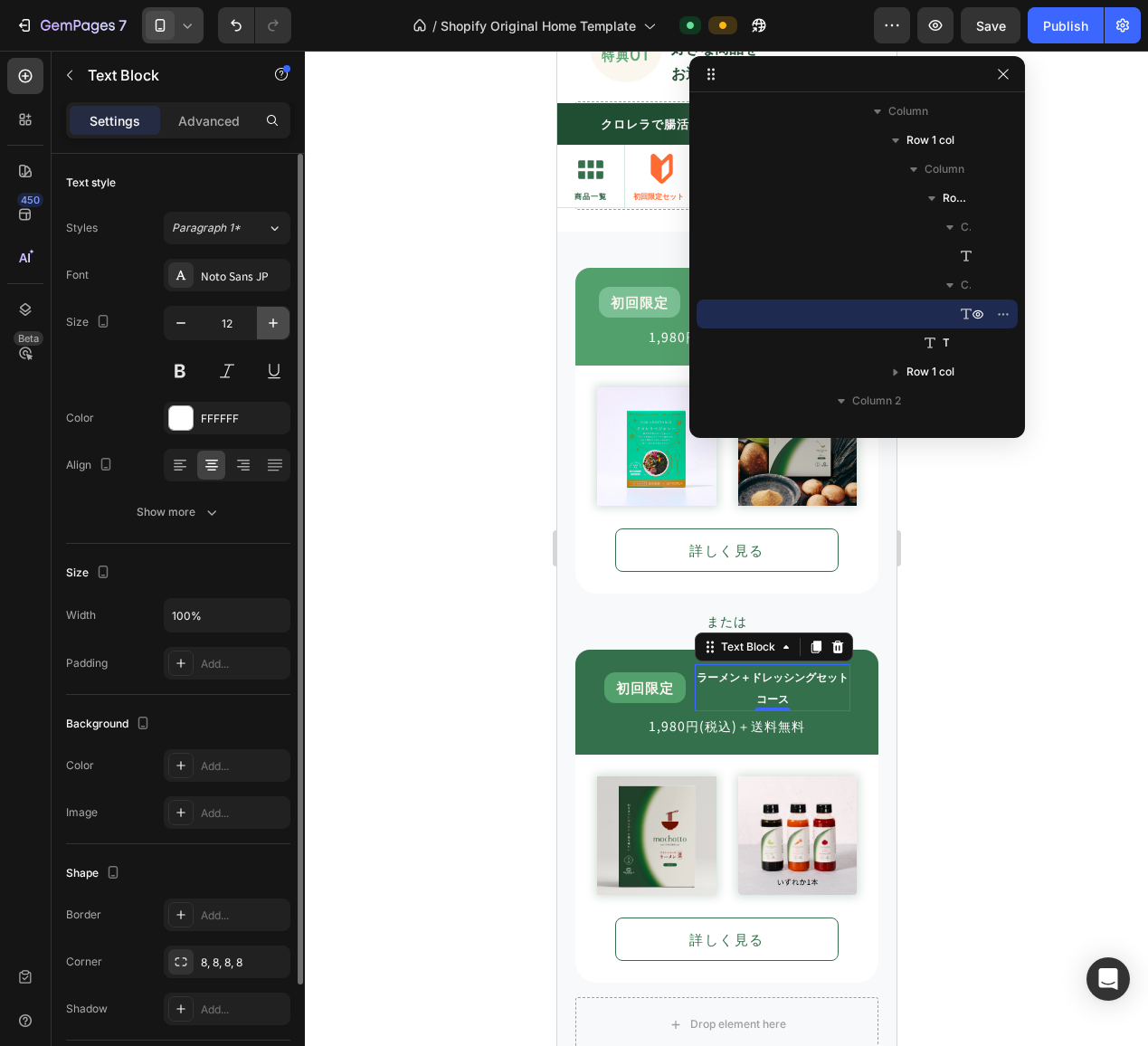
click at [274, 324] on icon "button" at bounding box center [273, 323] width 9 height 9
type input "13"
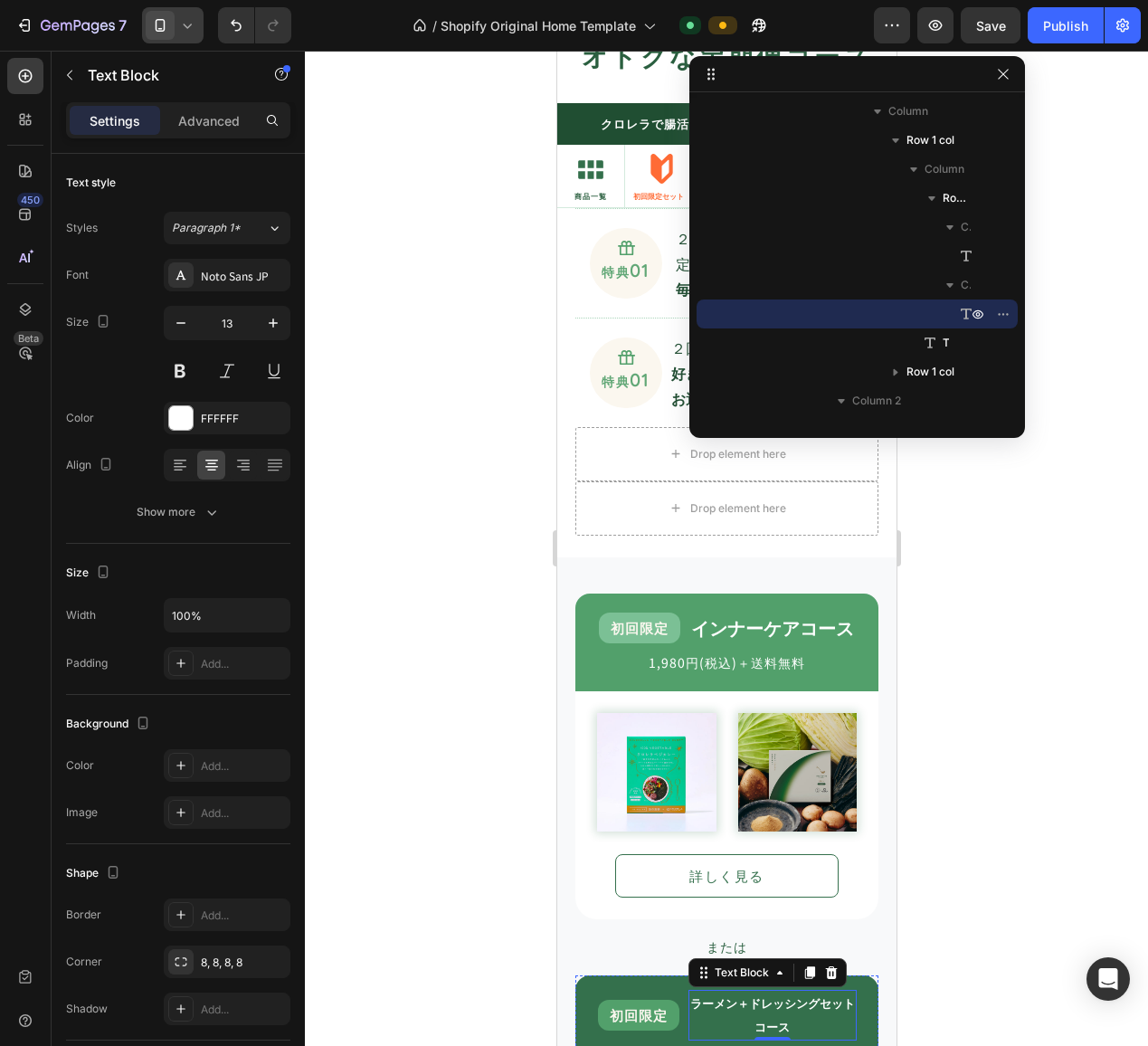
scroll to position [1359, 0]
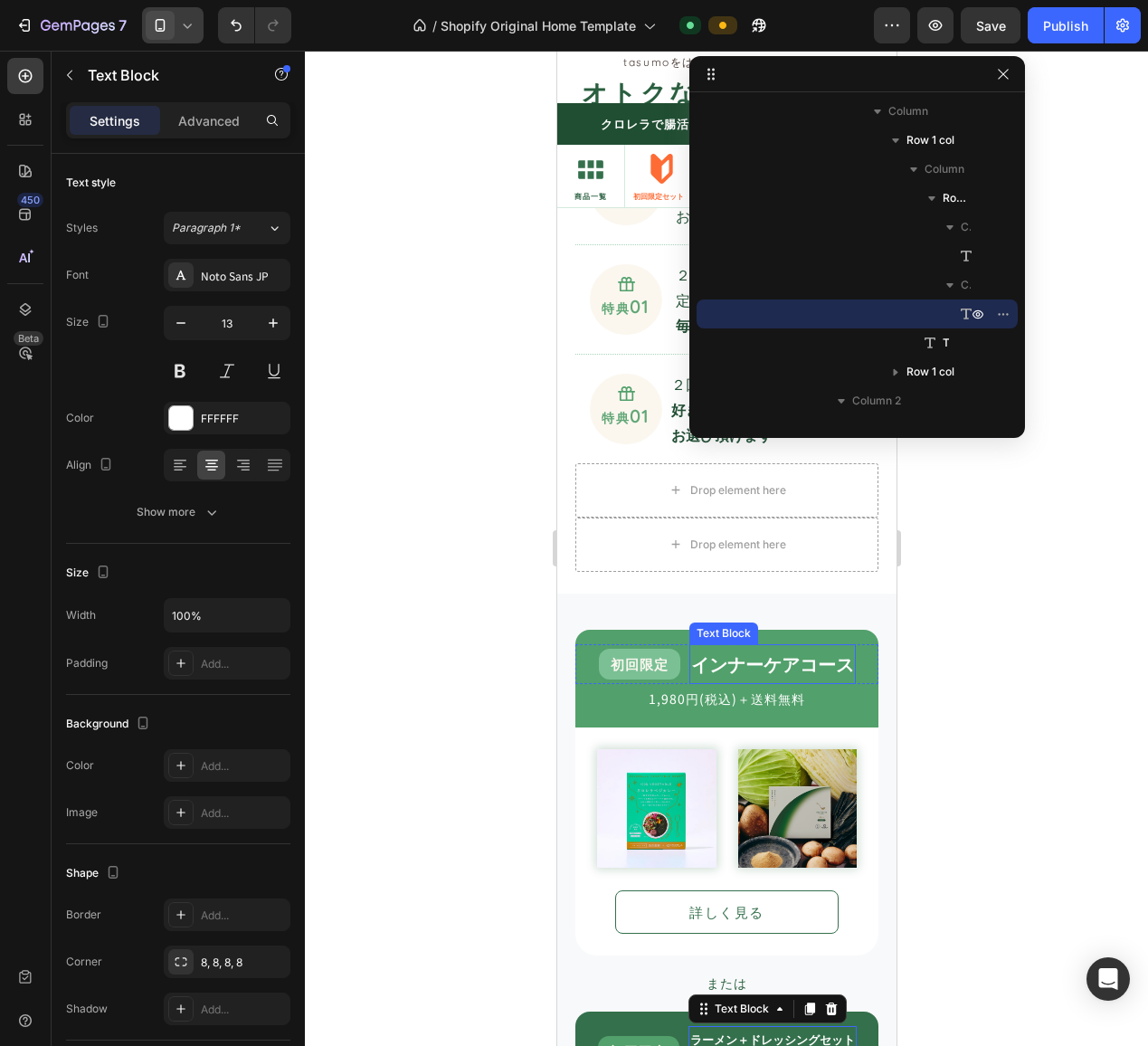
click at [760, 661] on strong "インナーケアコース" at bounding box center [772, 663] width 163 height 26
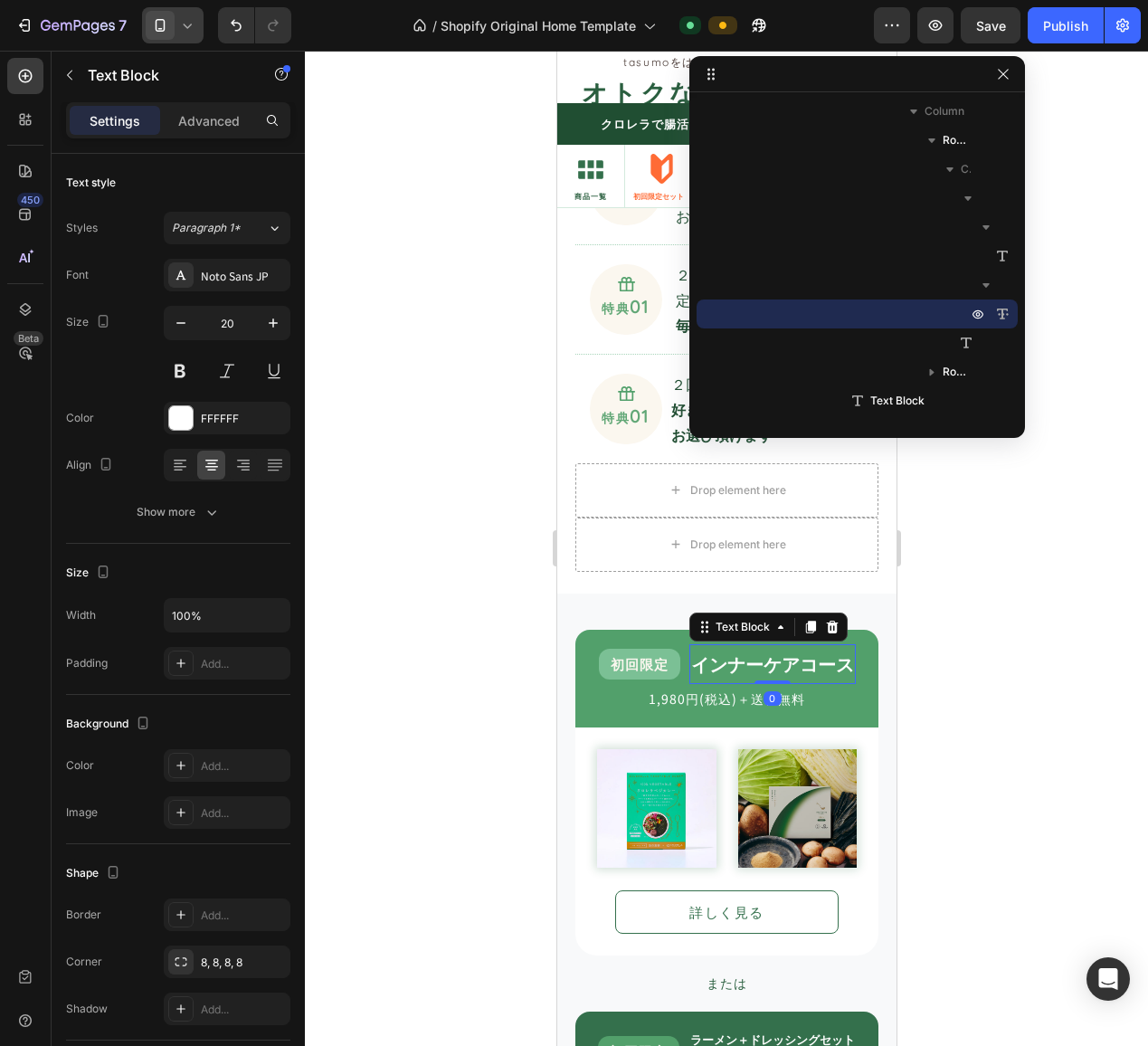
click at [760, 661] on strong "インナーケアコース" at bounding box center [772, 663] width 163 height 26
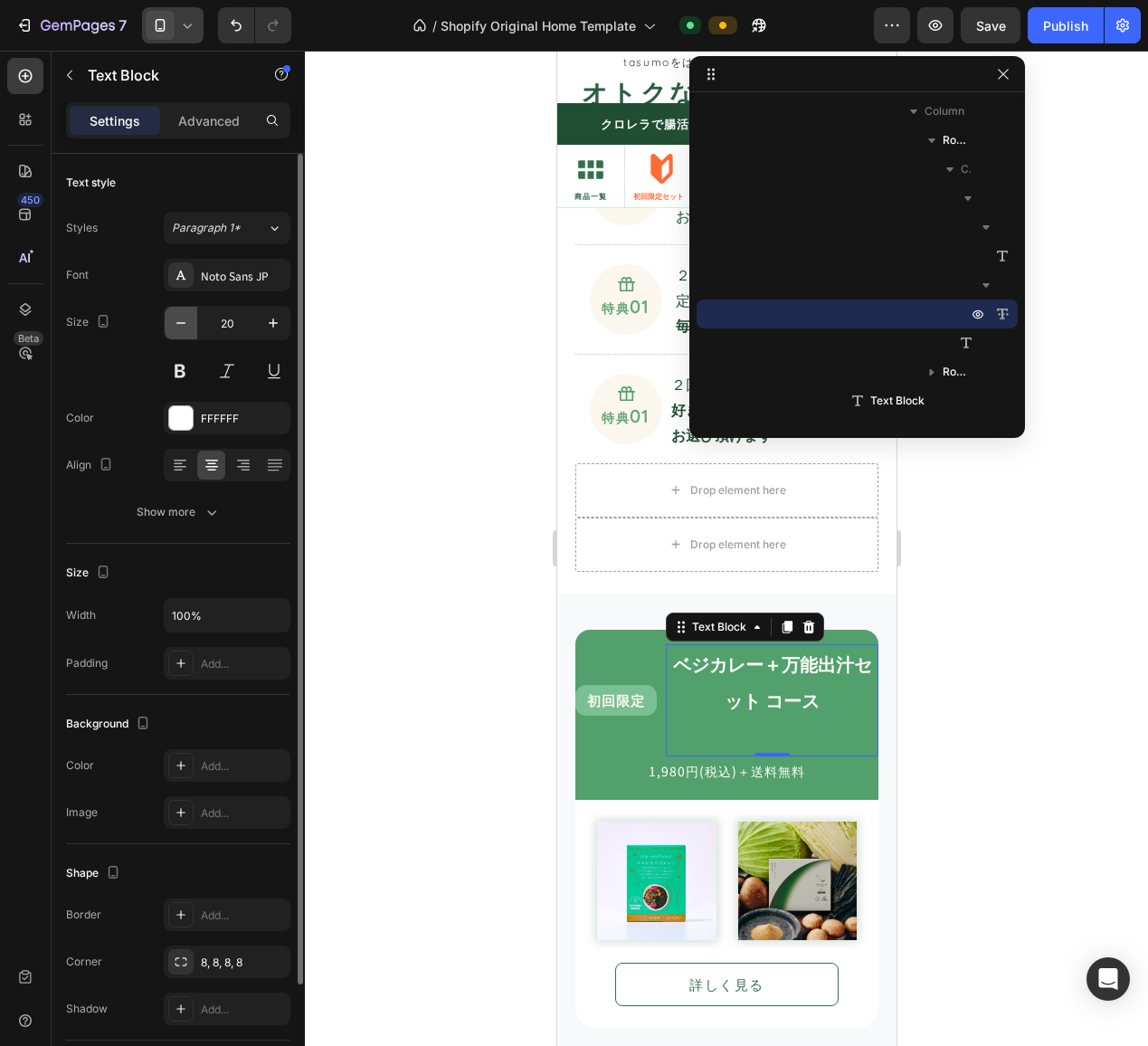
click at [177, 320] on icon "button" at bounding box center [180, 323] width 18 height 18
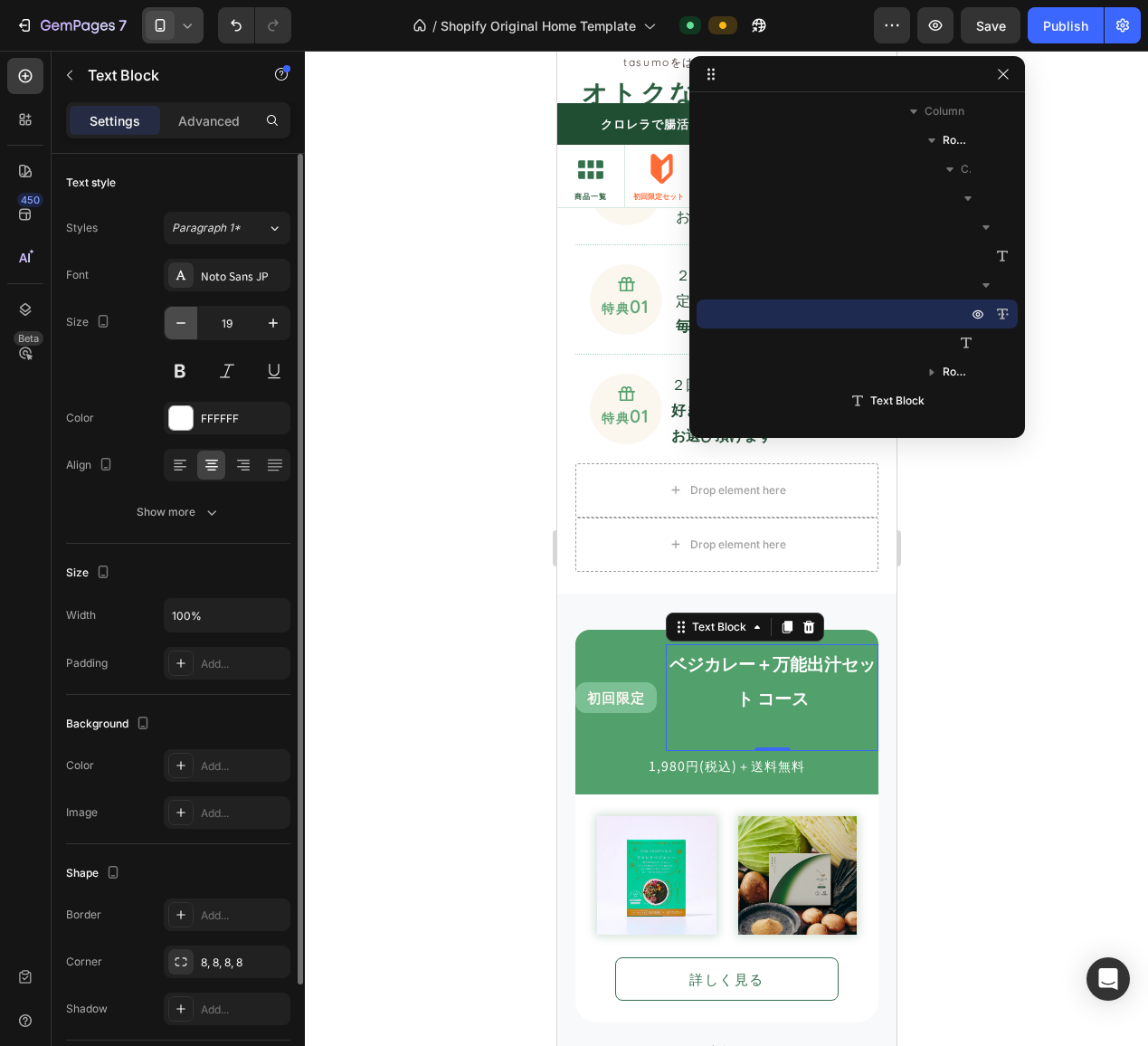
click at [177, 320] on icon "button" at bounding box center [180, 323] width 18 height 18
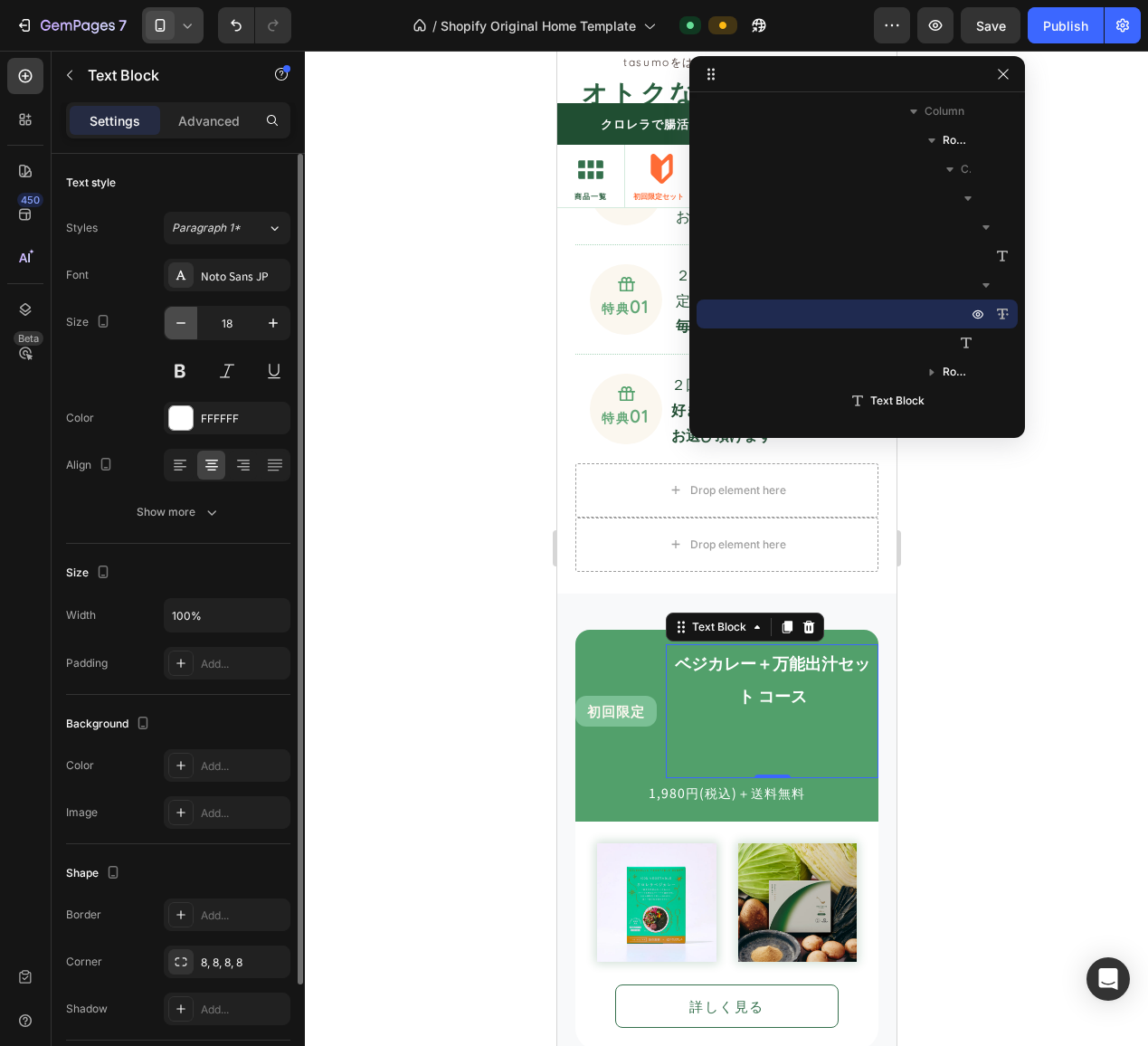
click at [177, 320] on icon "button" at bounding box center [180, 323] width 18 height 18
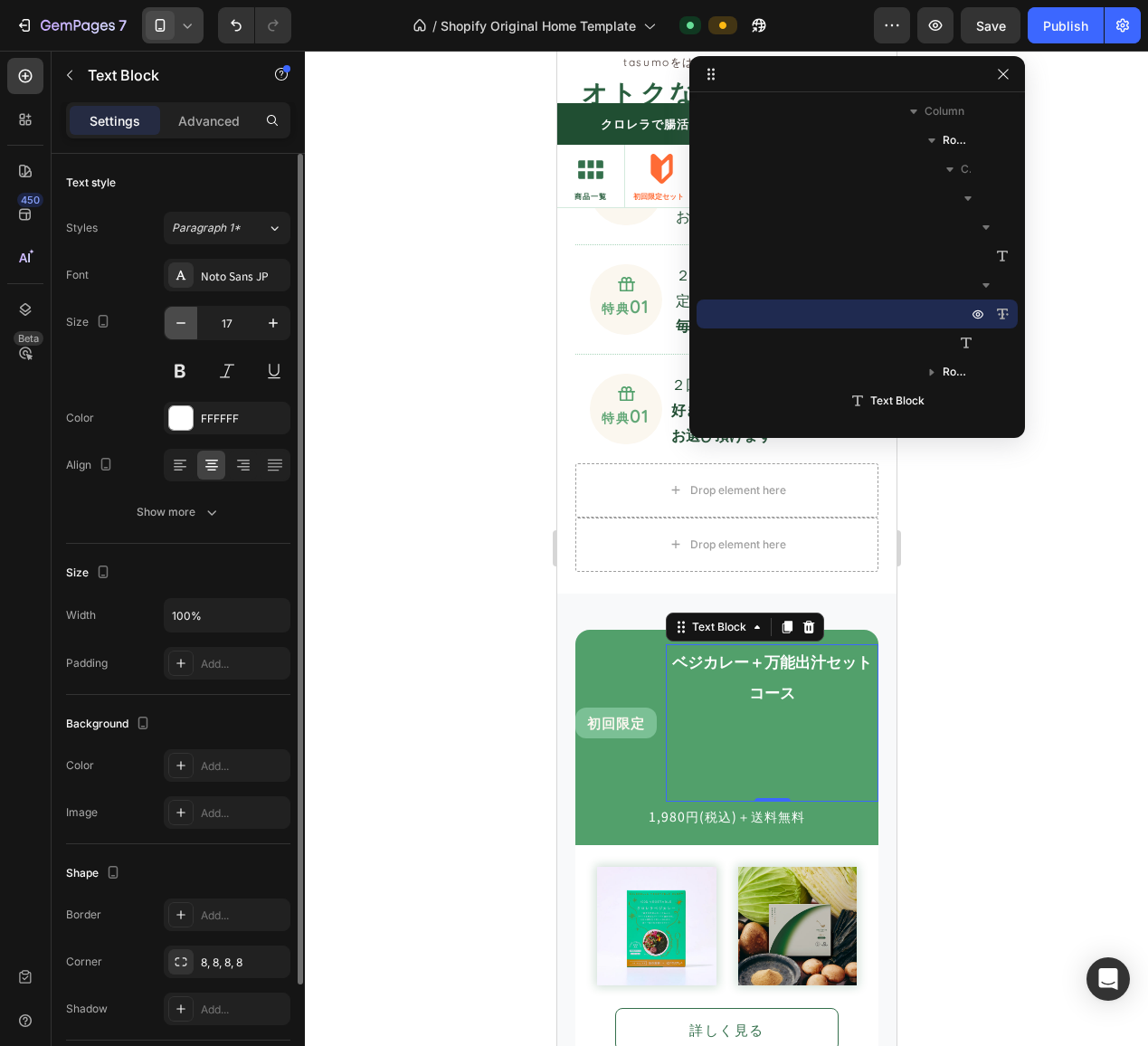
click at [177, 320] on icon "button" at bounding box center [180, 323] width 18 height 18
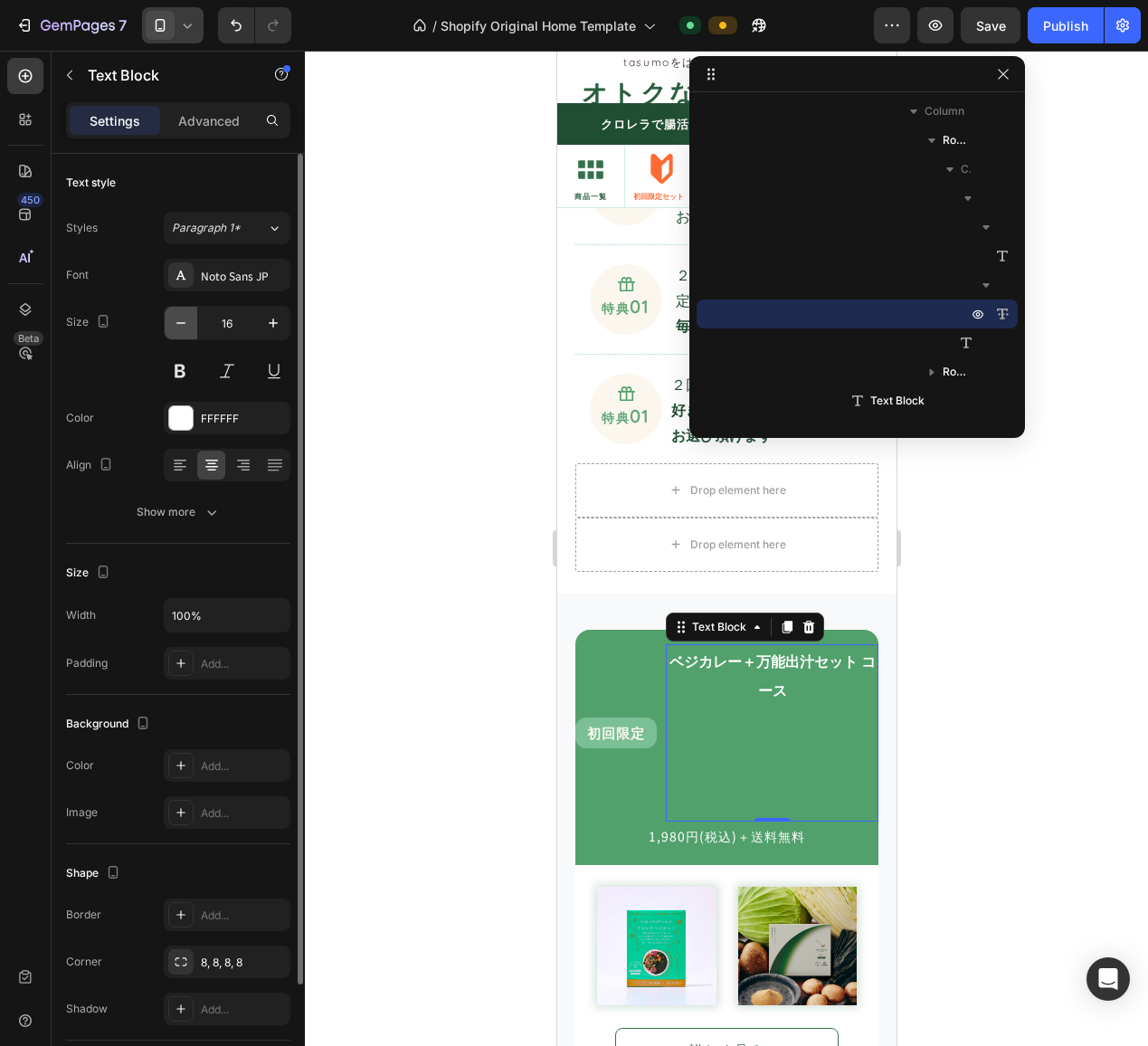
click at [177, 320] on icon "button" at bounding box center [180, 323] width 18 height 18
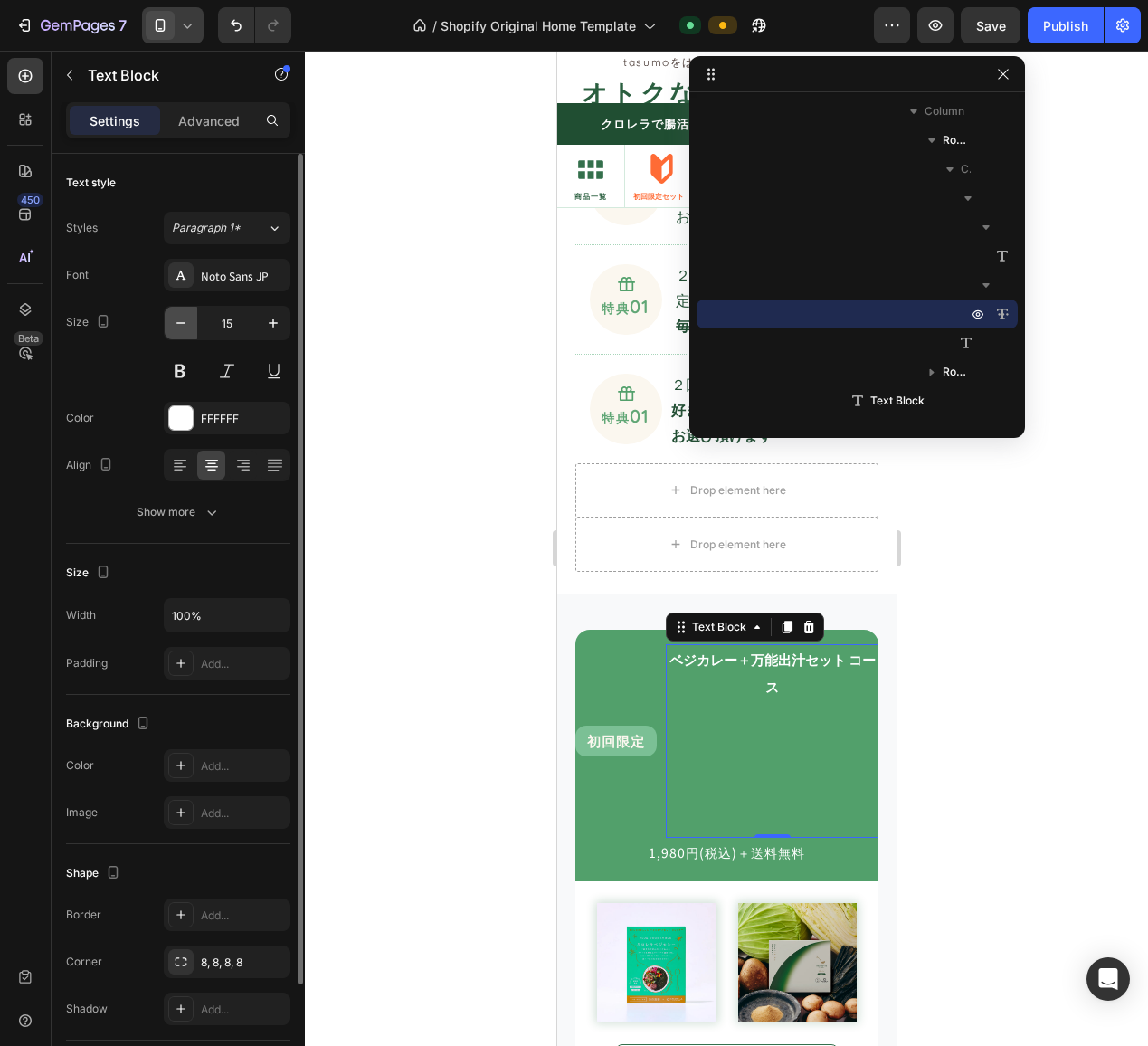
click at [177, 320] on icon "button" at bounding box center [180, 323] width 18 height 18
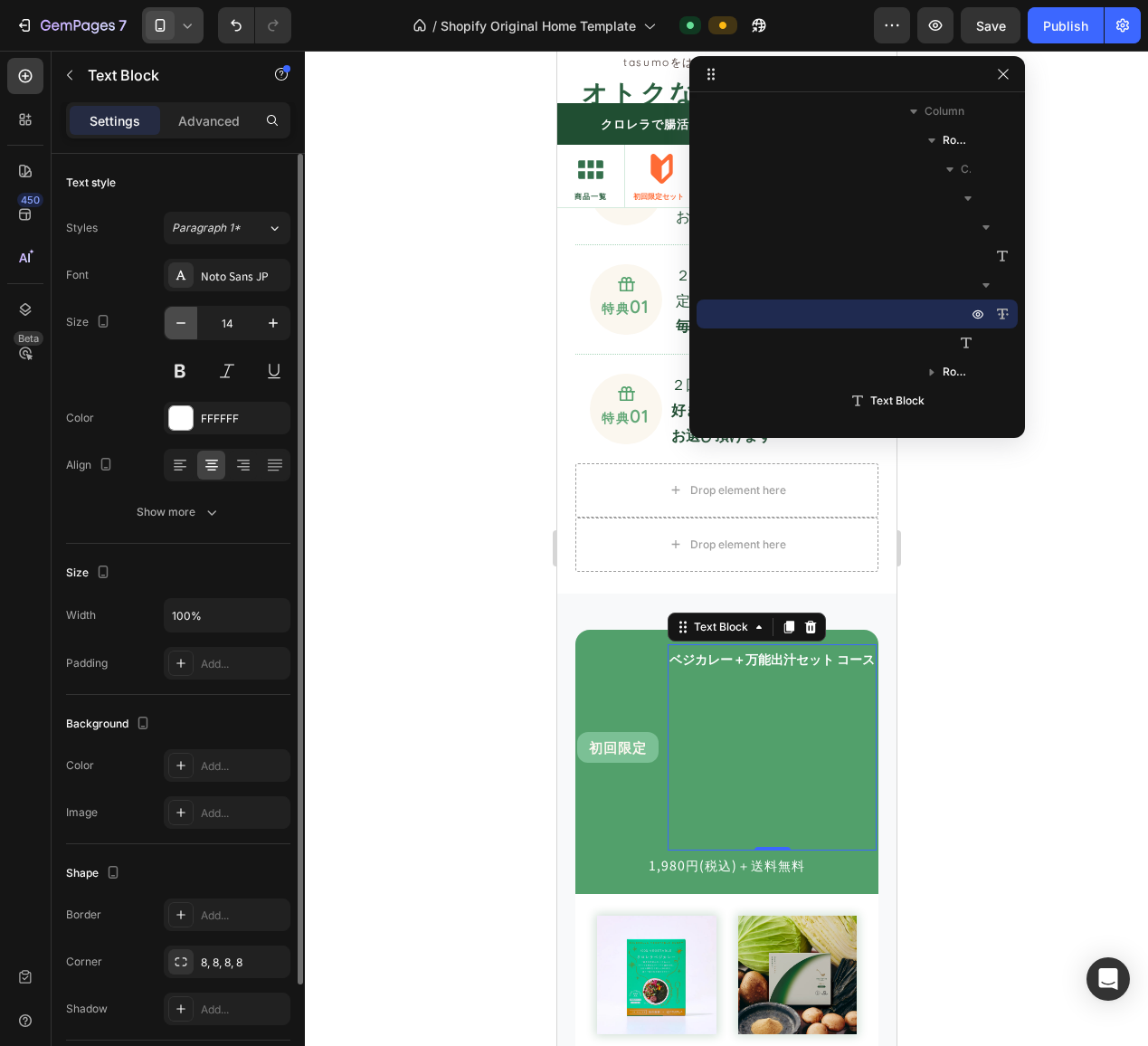
click at [177, 320] on icon "button" at bounding box center [180, 323] width 18 height 18
type input "13"
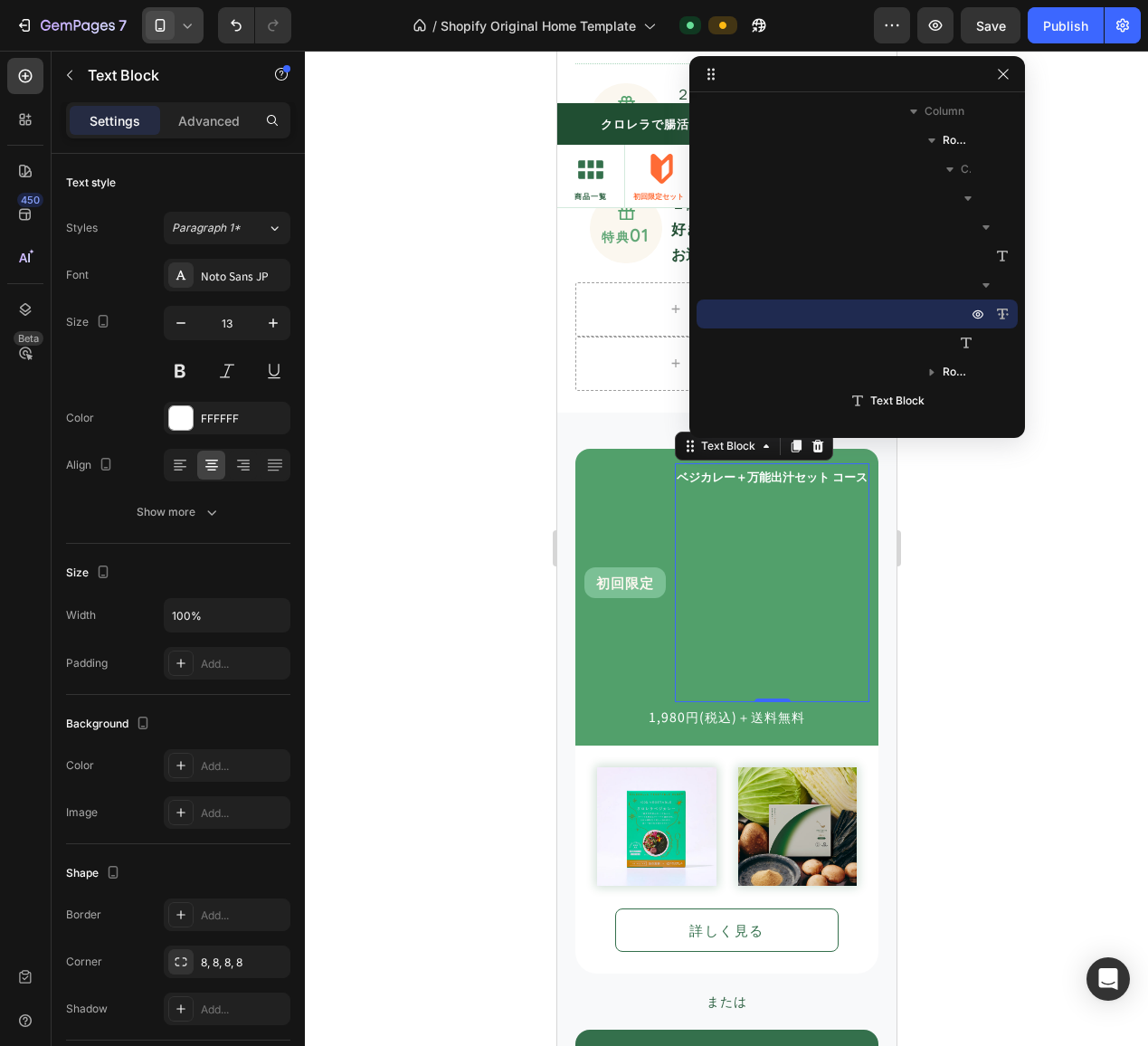
scroll to position [1811, 0]
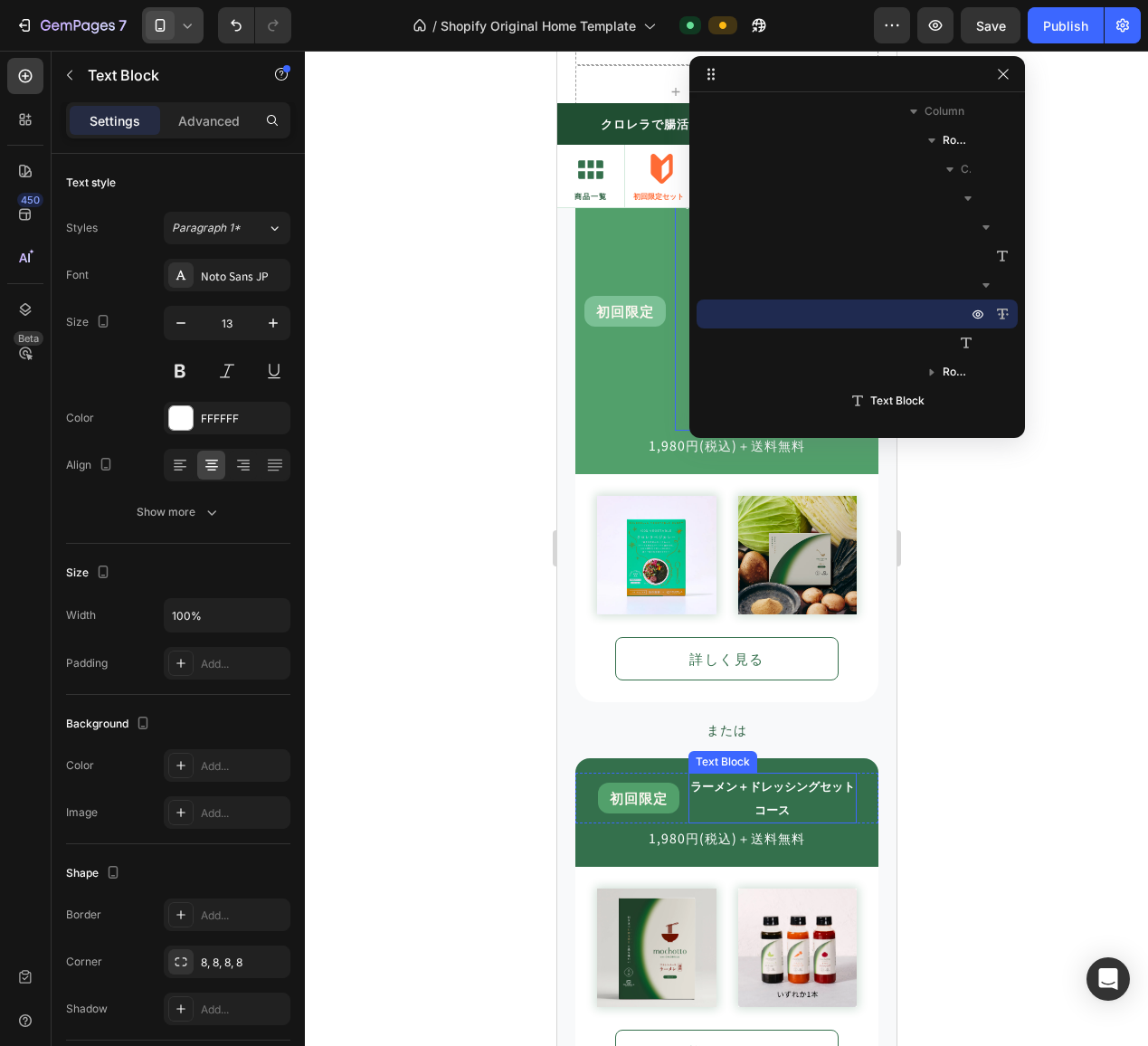
click at [763, 780] on strong "ラーメン＋ドレッシングセット" at bounding box center [772, 786] width 165 height 18
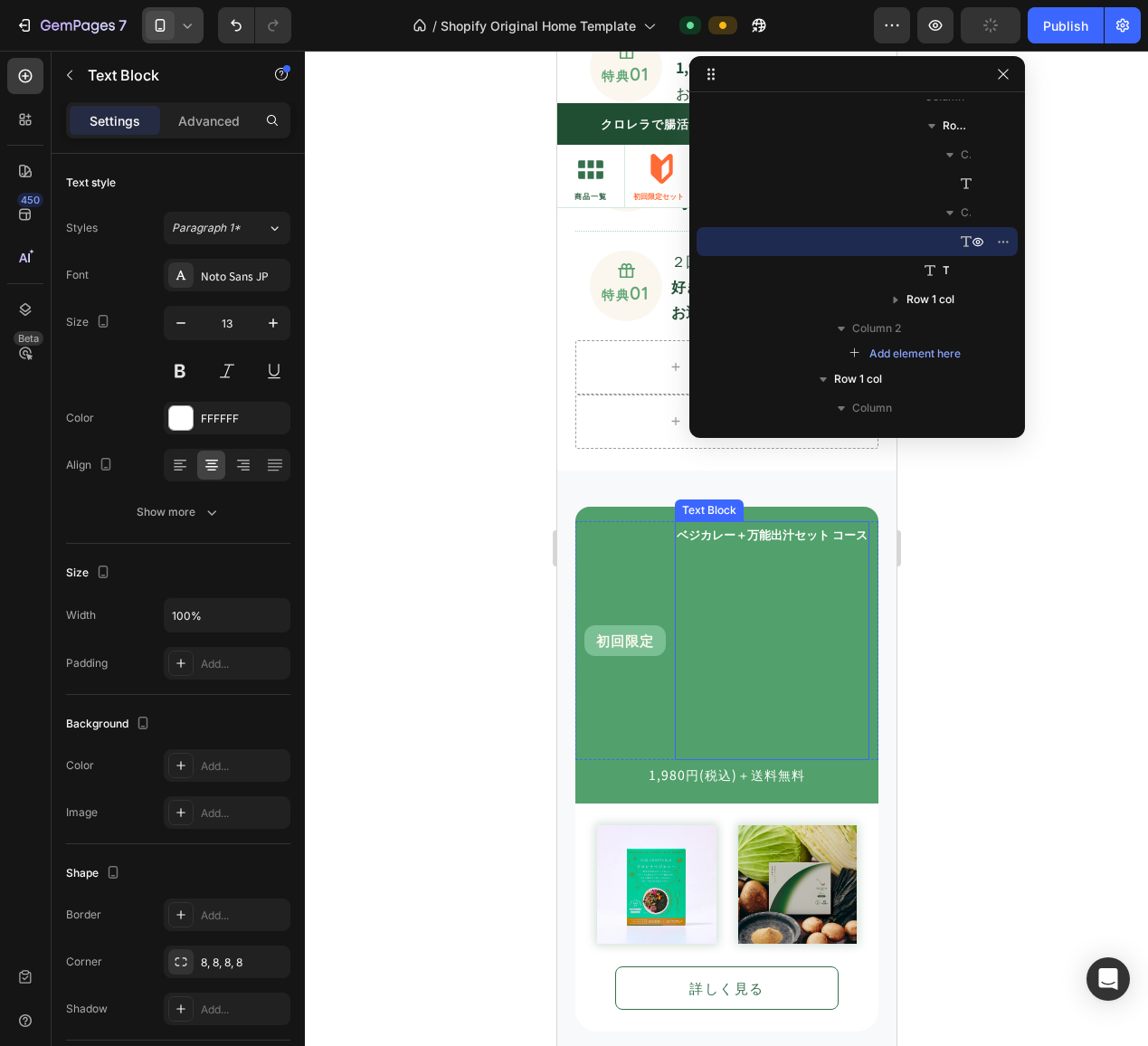
scroll to position [1449, 0]
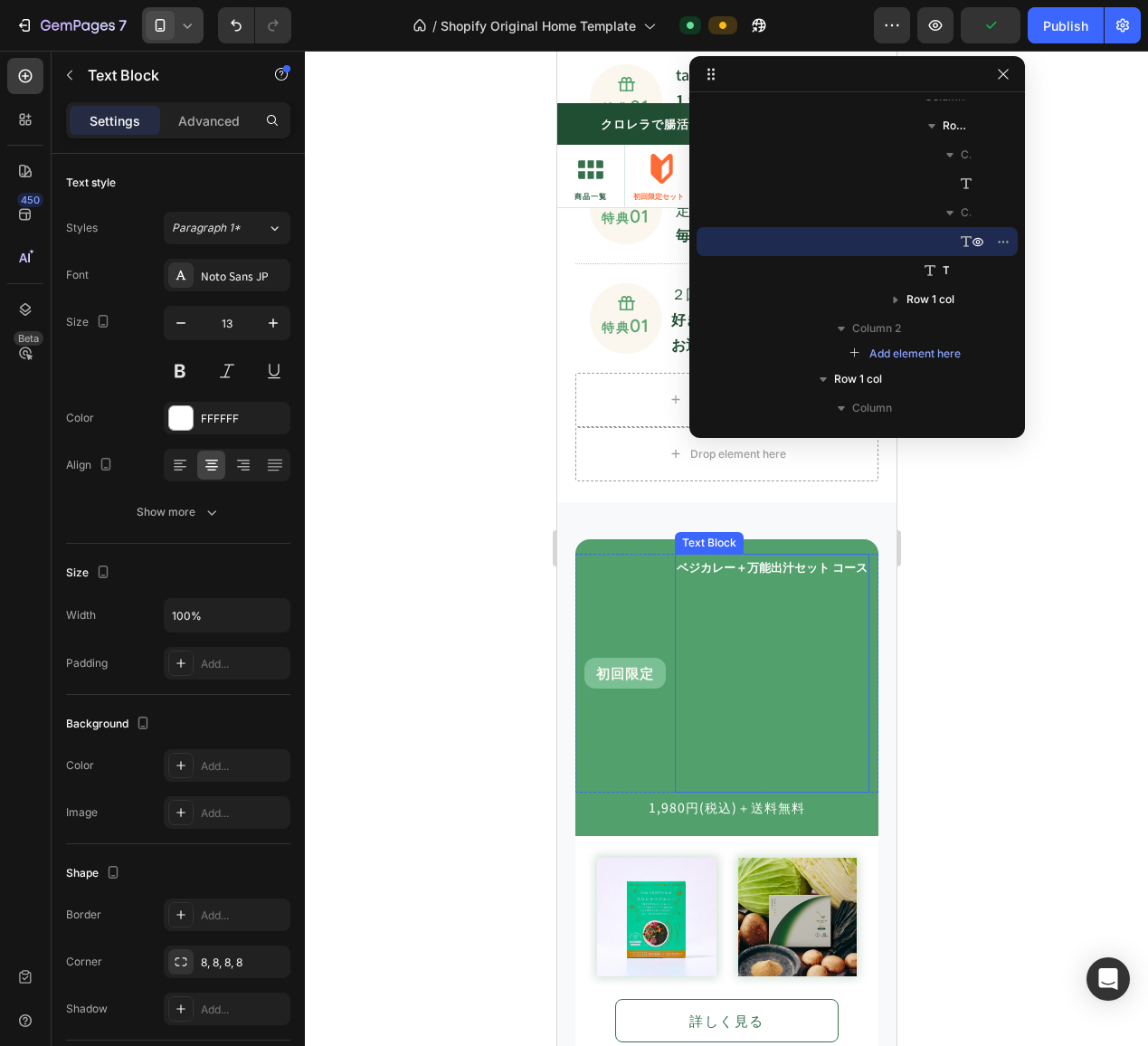
click at [819, 570] on strong "ベジカレー＋万能出汁セット コース" at bounding box center [771, 567] width 191 height 18
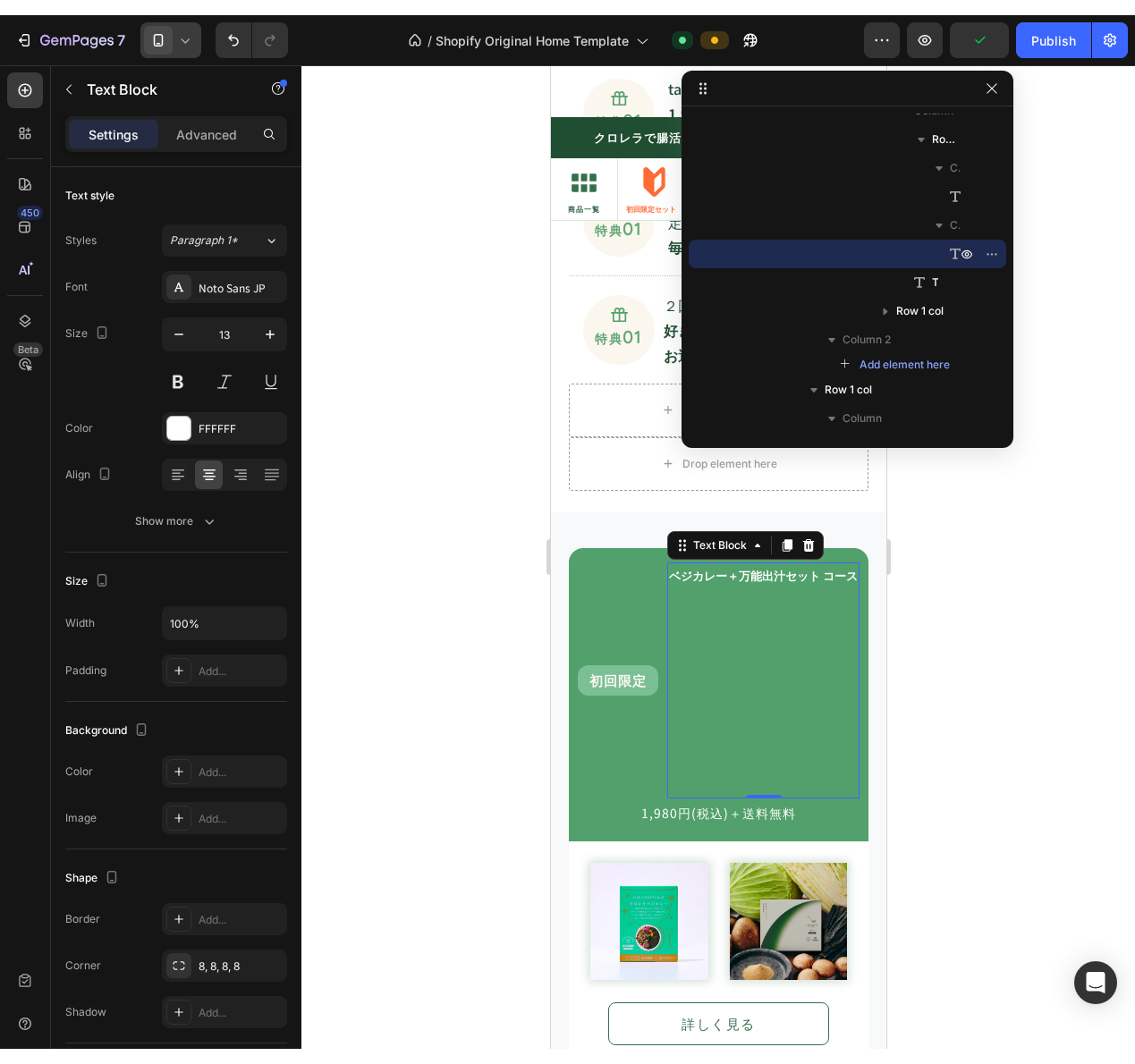
scroll to position [804, 0]
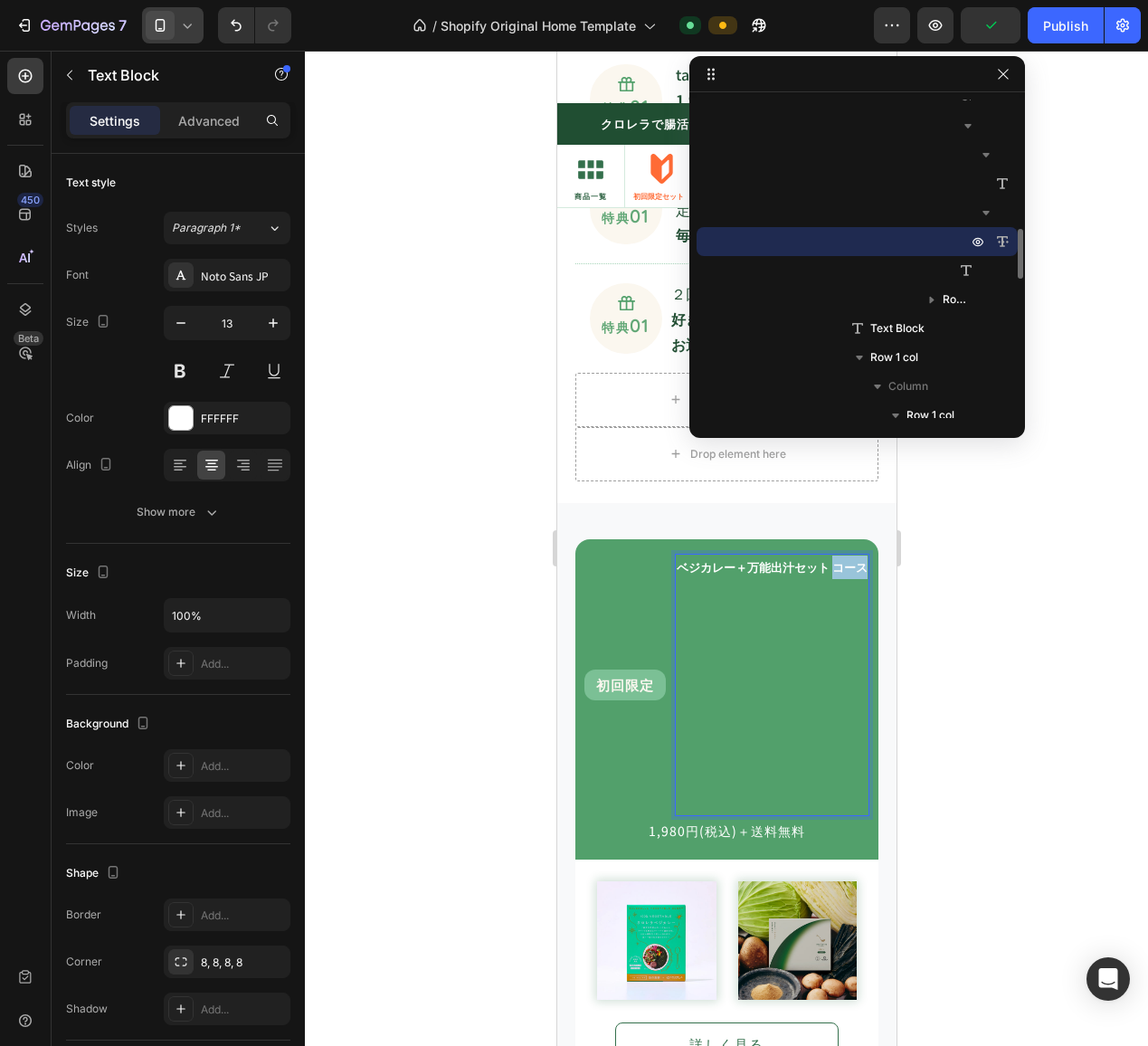
click at [825, 569] on strong "ベジカレー＋万能出汁セット コース" at bounding box center [771, 567] width 191 height 18
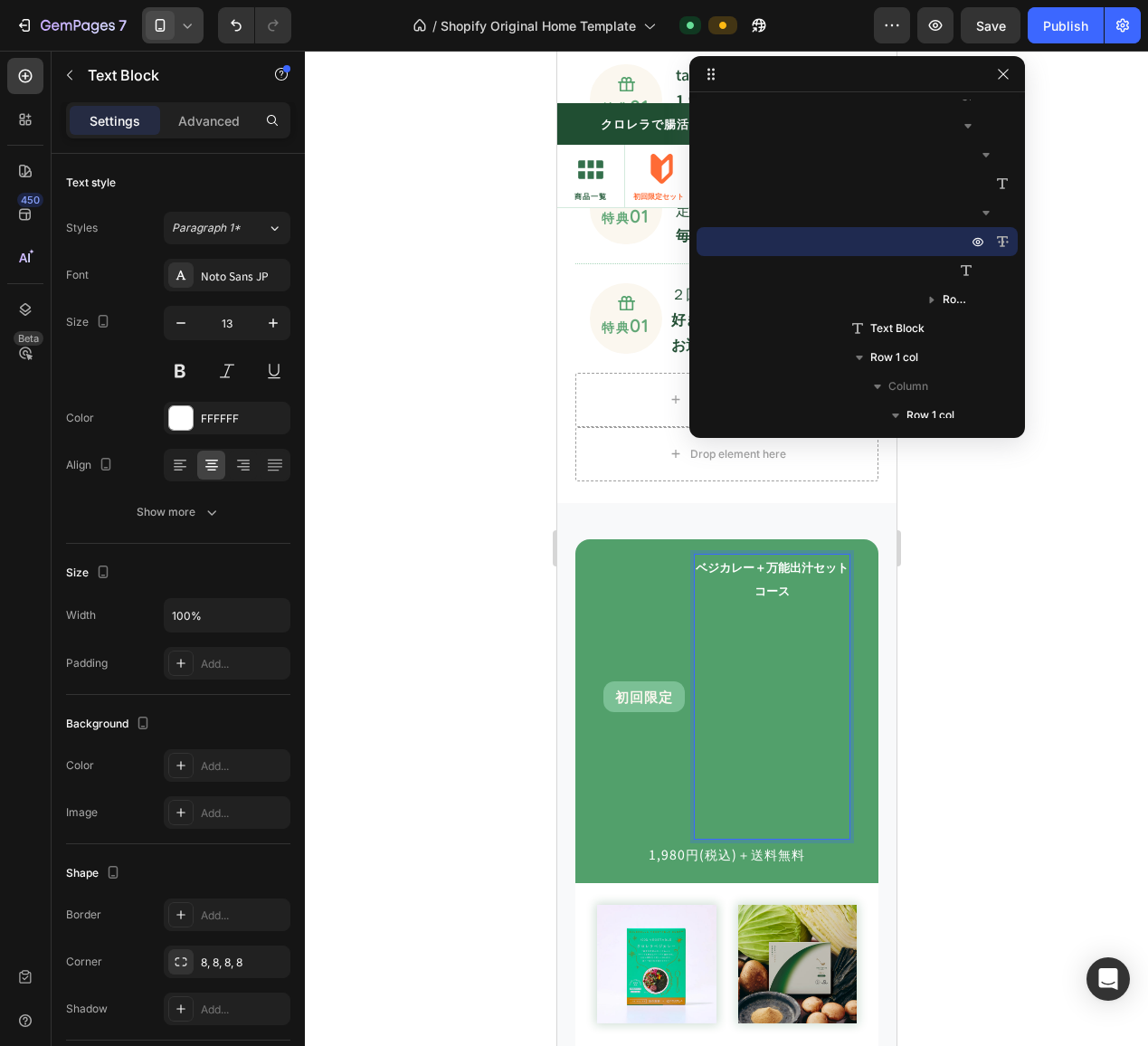
click at [792, 605] on p "コース" at bounding box center [772, 709] width 153 height 259
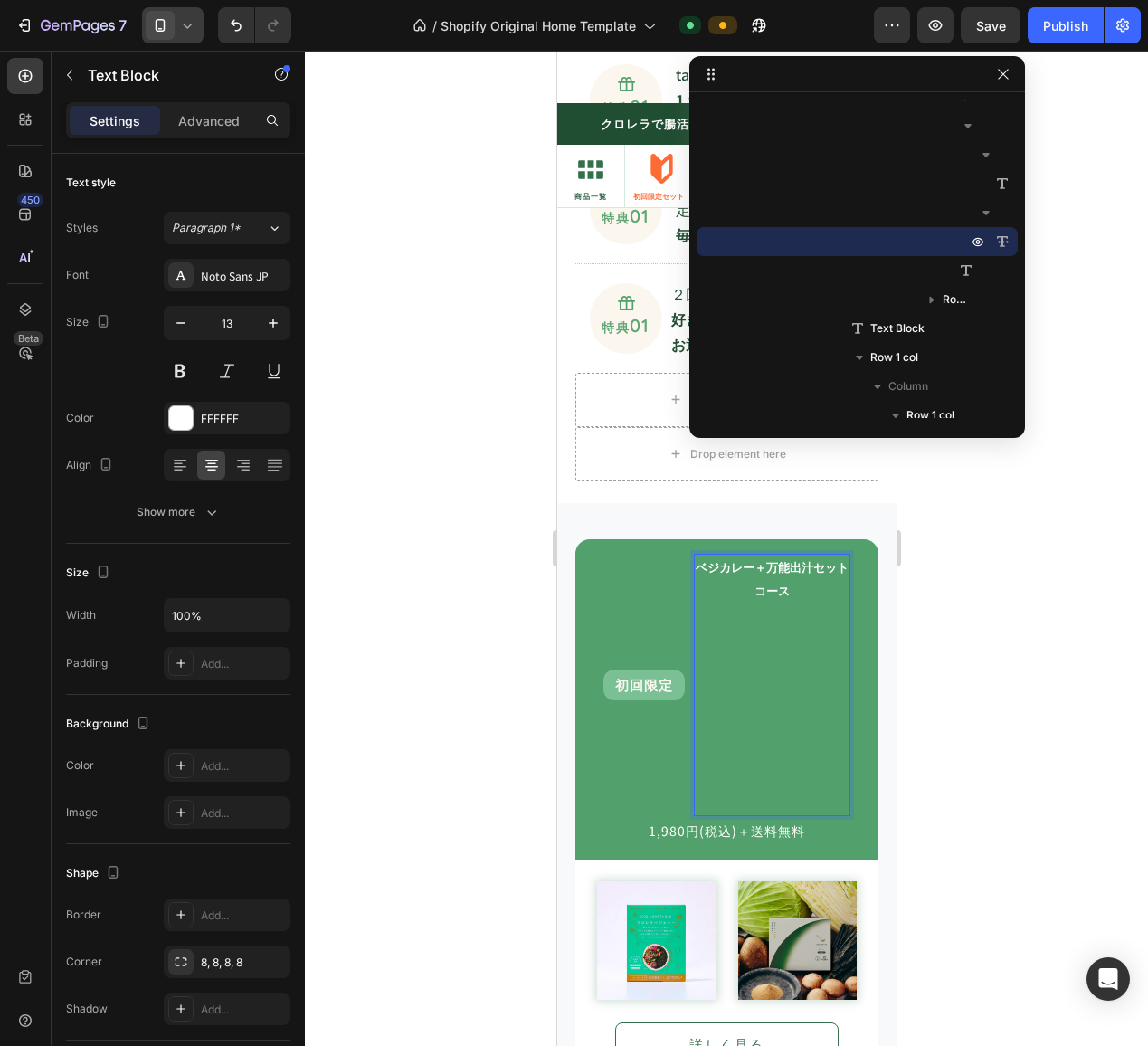
click at [774, 634] on p "コース" at bounding box center [772, 697] width 153 height 235
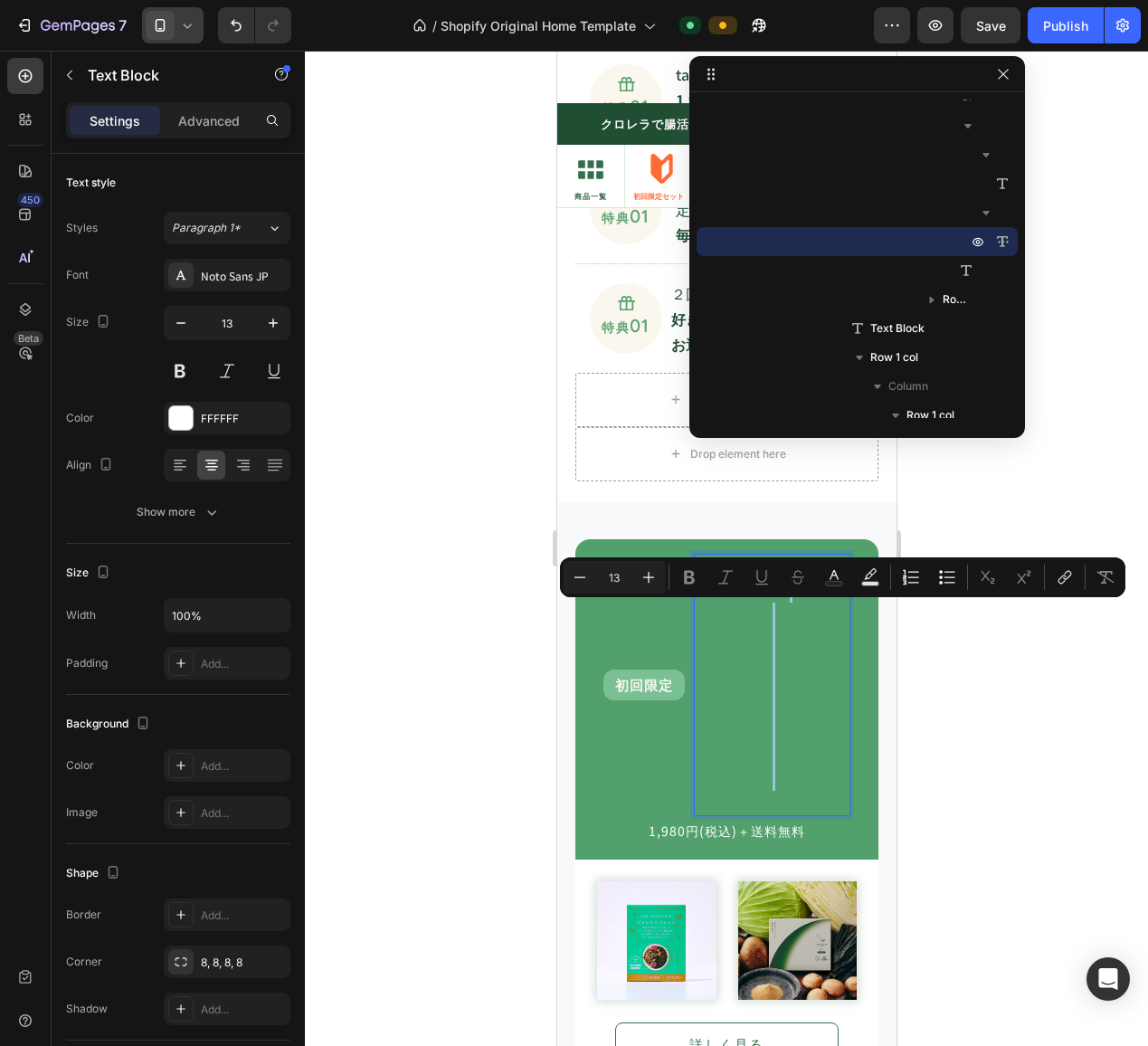
drag, startPoint x: 780, startPoint y: 603, endPoint x: 806, endPoint y: 814, distance: 212.6
click at [806, 814] on p "コース ⁠⁠⁠⁠⁠⁠⁠" at bounding box center [772, 697] width 153 height 235
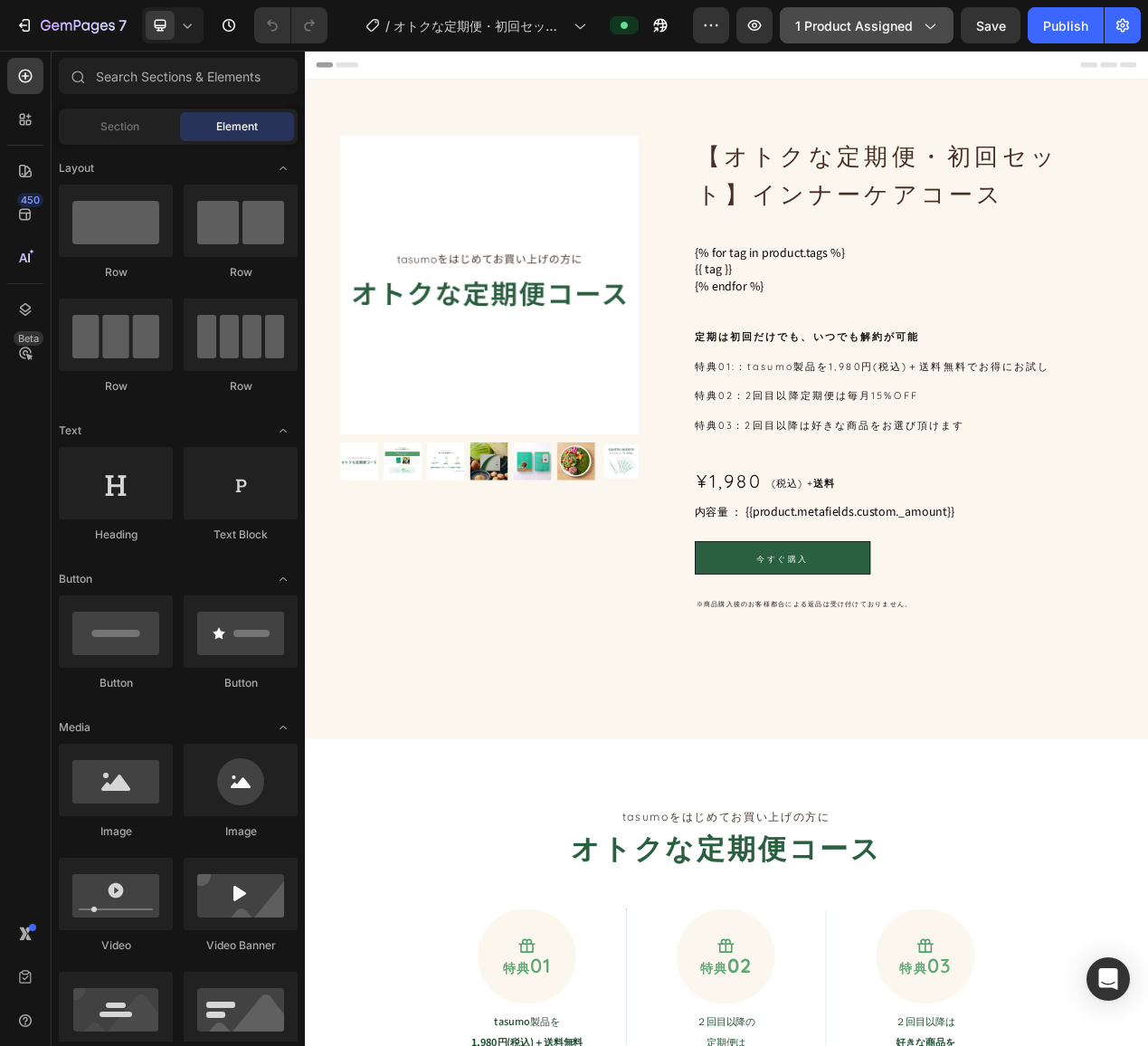
click at [827, 31] on span "1 product assigned" at bounding box center [854, 25] width 118 height 19
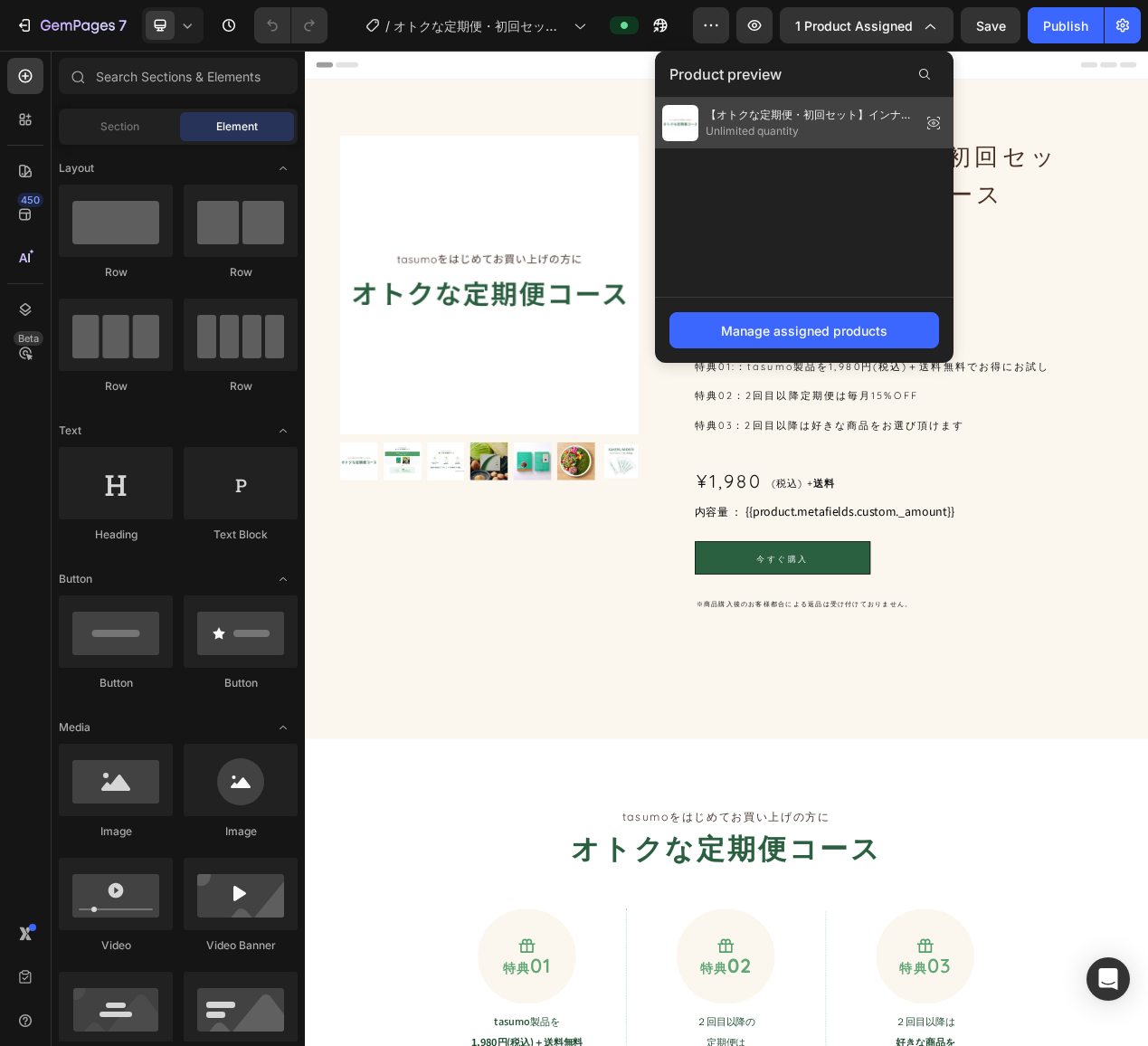
click at [875, 117] on span "【オトクな定期便・初回セット】インナーケアコース" at bounding box center [810, 115] width 208 height 17
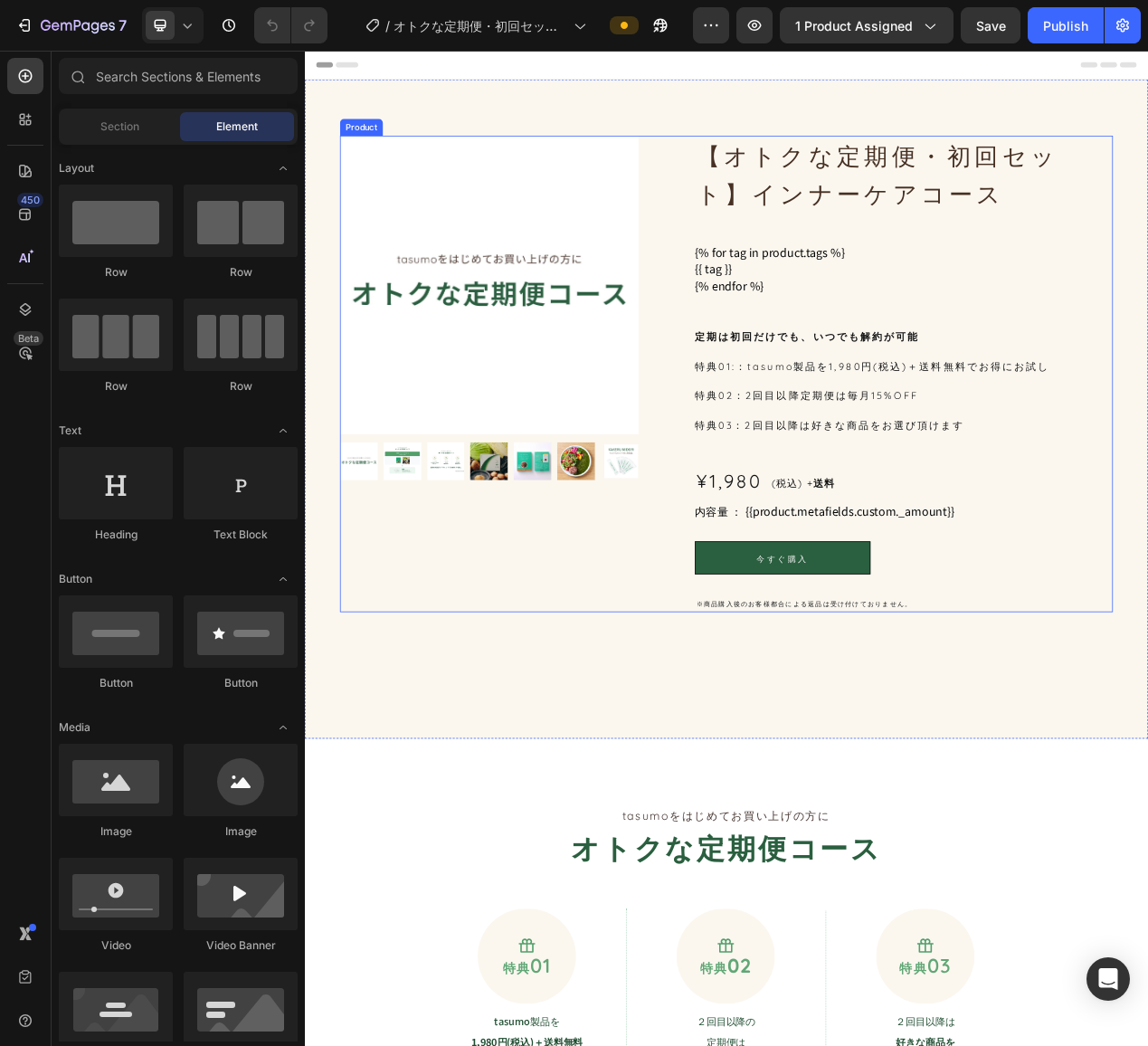
click at [919, 607] on p "(税込) + 送料" at bounding box center [947, 608] width 82 height 25
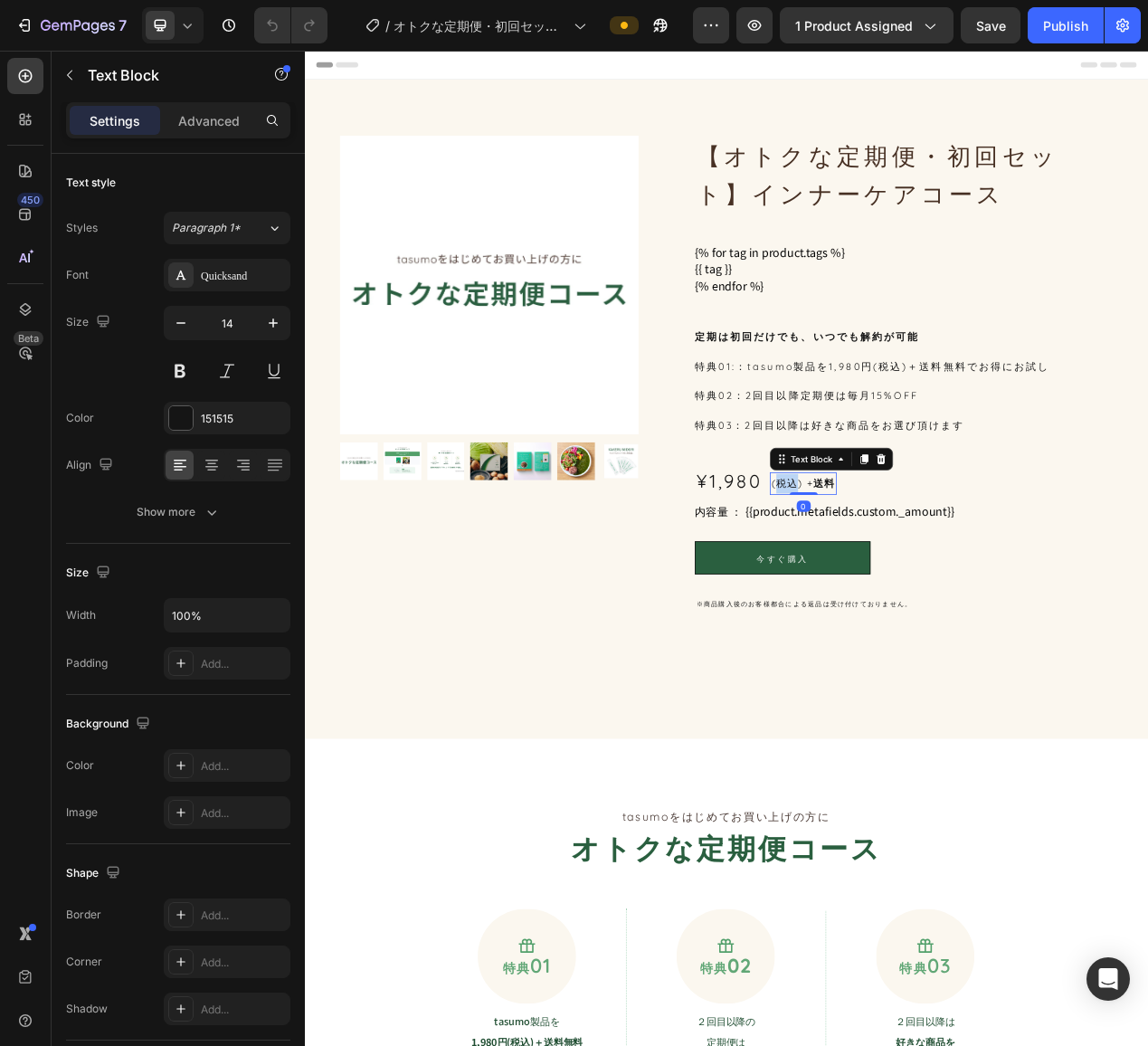
click at [919, 607] on p "(税込) + 送料" at bounding box center [947, 608] width 82 height 25
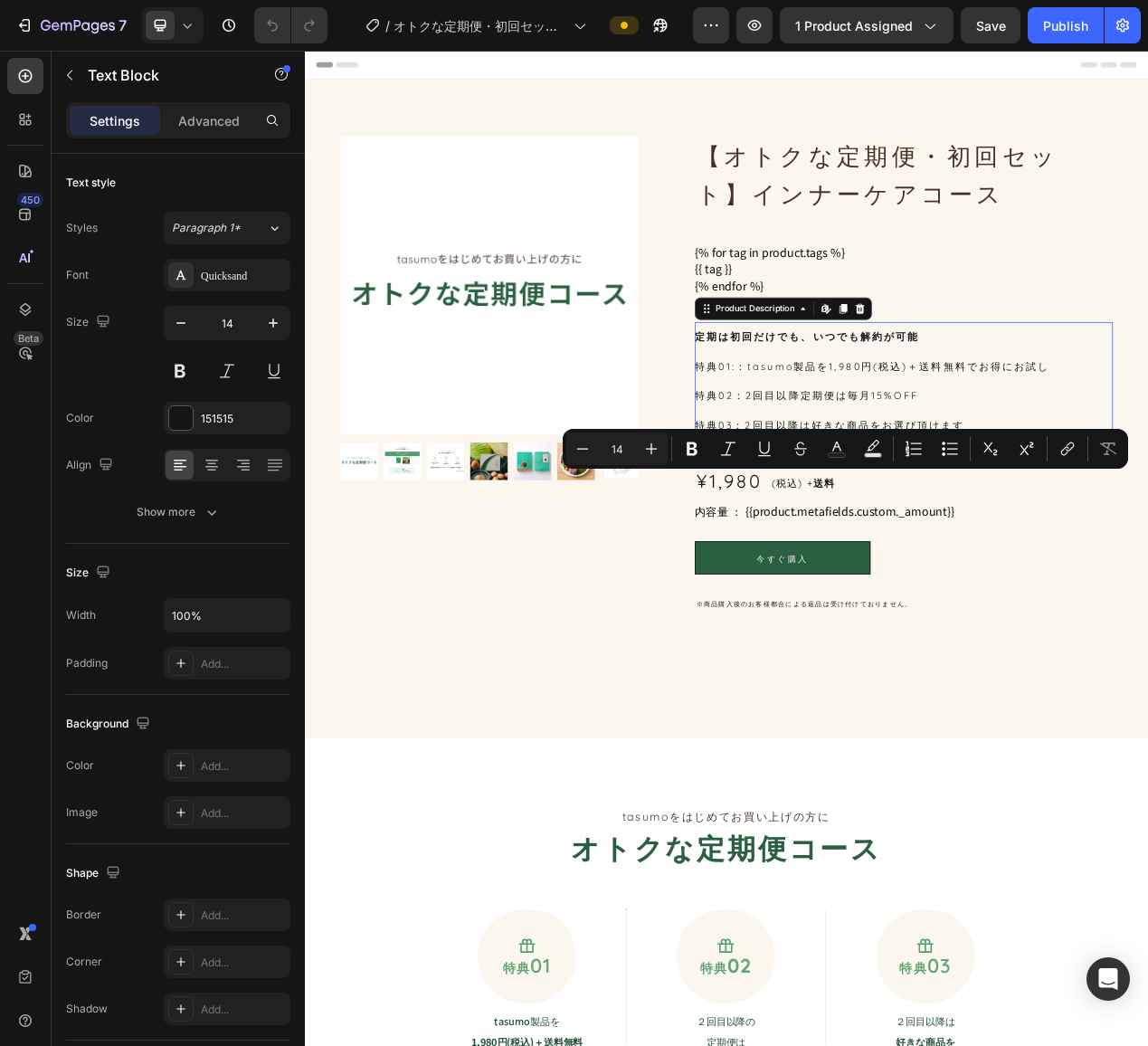
click at [942, 405] on div "定期は初回だけでも、いつでも解約が可能 特典01:：tasumo製品を1,980円(税込)＋送料無料でお得にお試し 特典02：2回目以降定期便は毎月15%OF…" at bounding box center [1075, 475] width 538 height 152
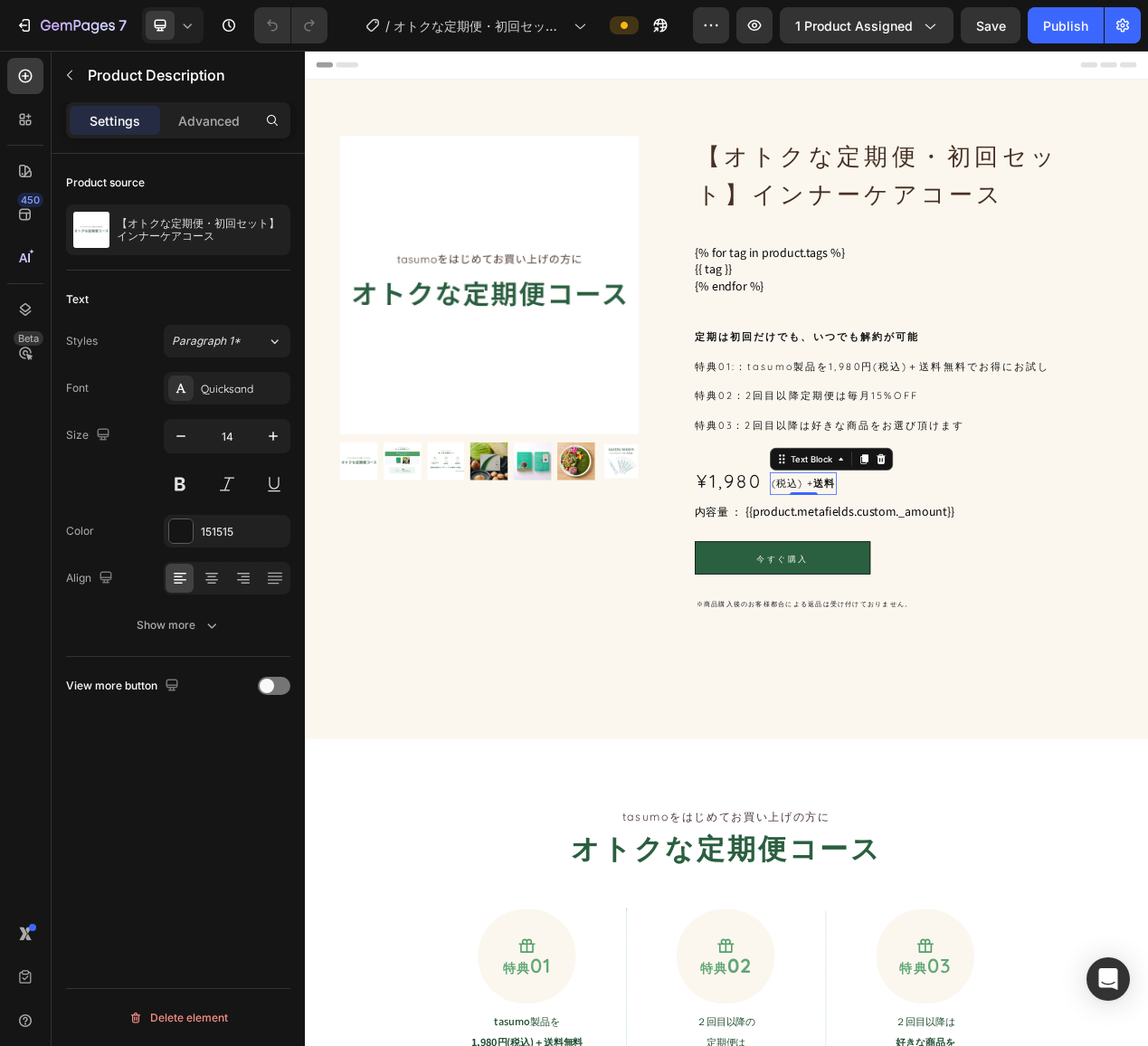
click at [954, 603] on p "(税込) + 送料" at bounding box center [947, 608] width 82 height 25
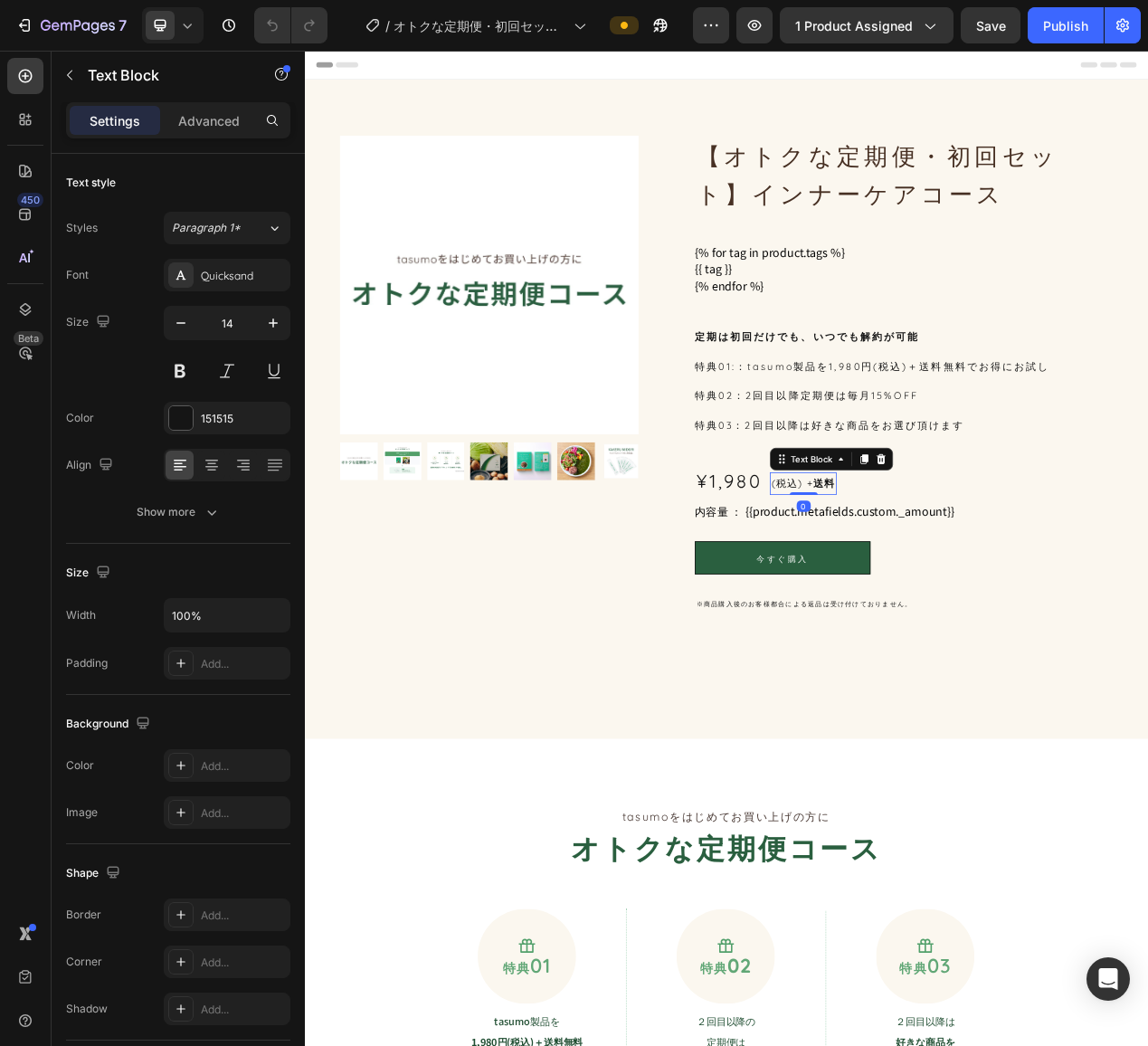
click at [951, 608] on p "(税込) + 送料" at bounding box center [947, 608] width 82 height 25
drag, startPoint x: 942, startPoint y: 606, endPoint x: 1004, endPoint y: 612, distance: 62.3
click at [1004, 612] on div "¥1,980 Product Price Product Price (税込) + 送料 Text Block 0 Row" at bounding box center [1075, 605] width 538 height 34
click at [849, 611] on div "¥1,980" at bounding box center [851, 605] width 88 height 34
click at [923, 615] on p "(税込)" at bounding box center [925, 608] width 40 height 25
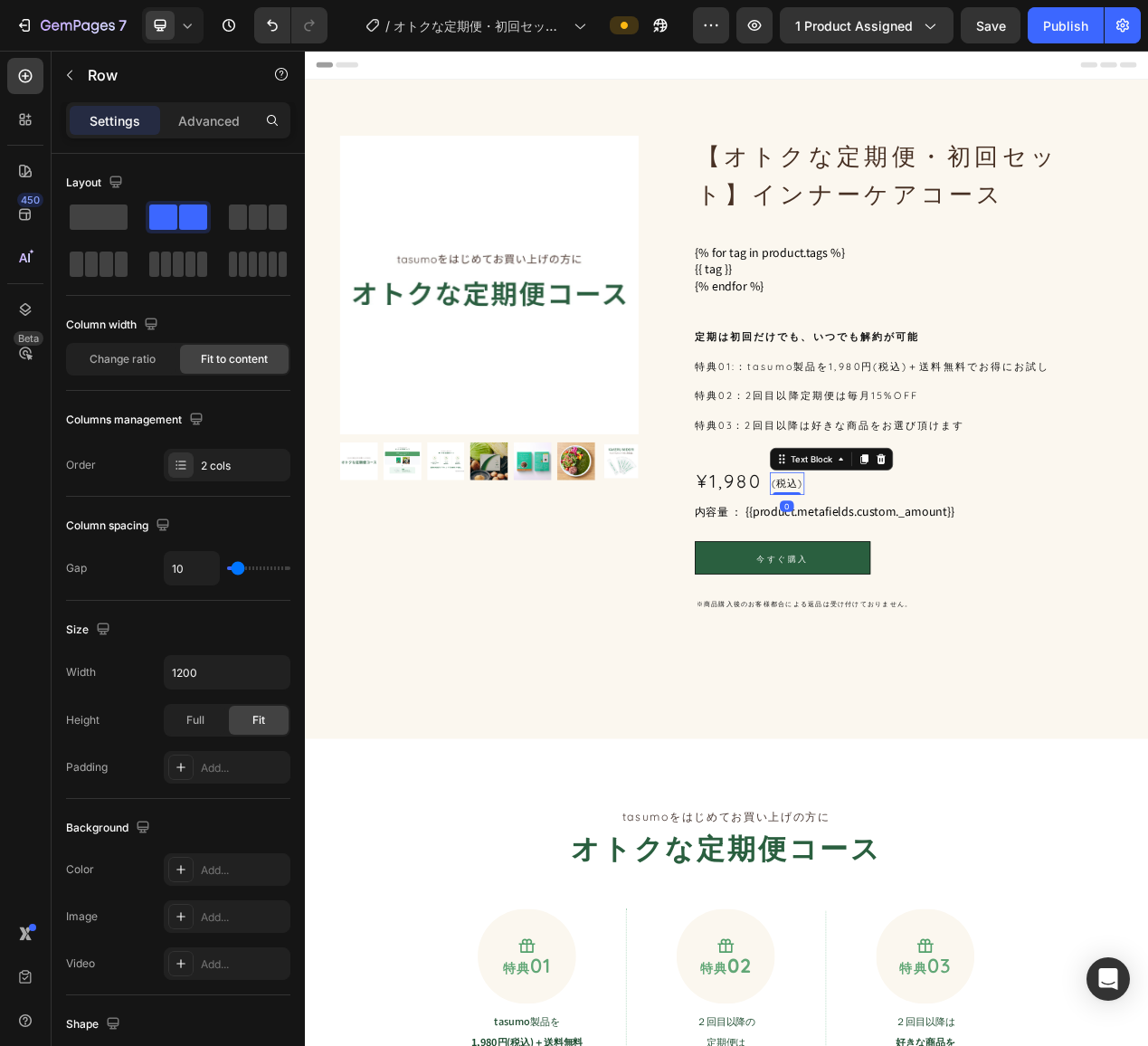
click at [958, 604] on div "¥1,980 Product Price Product Price (税込) Text Block 0 Row" at bounding box center [1075, 605] width 538 height 34
click at [870, 604] on div "¥1,980" at bounding box center [851, 605] width 88 height 34
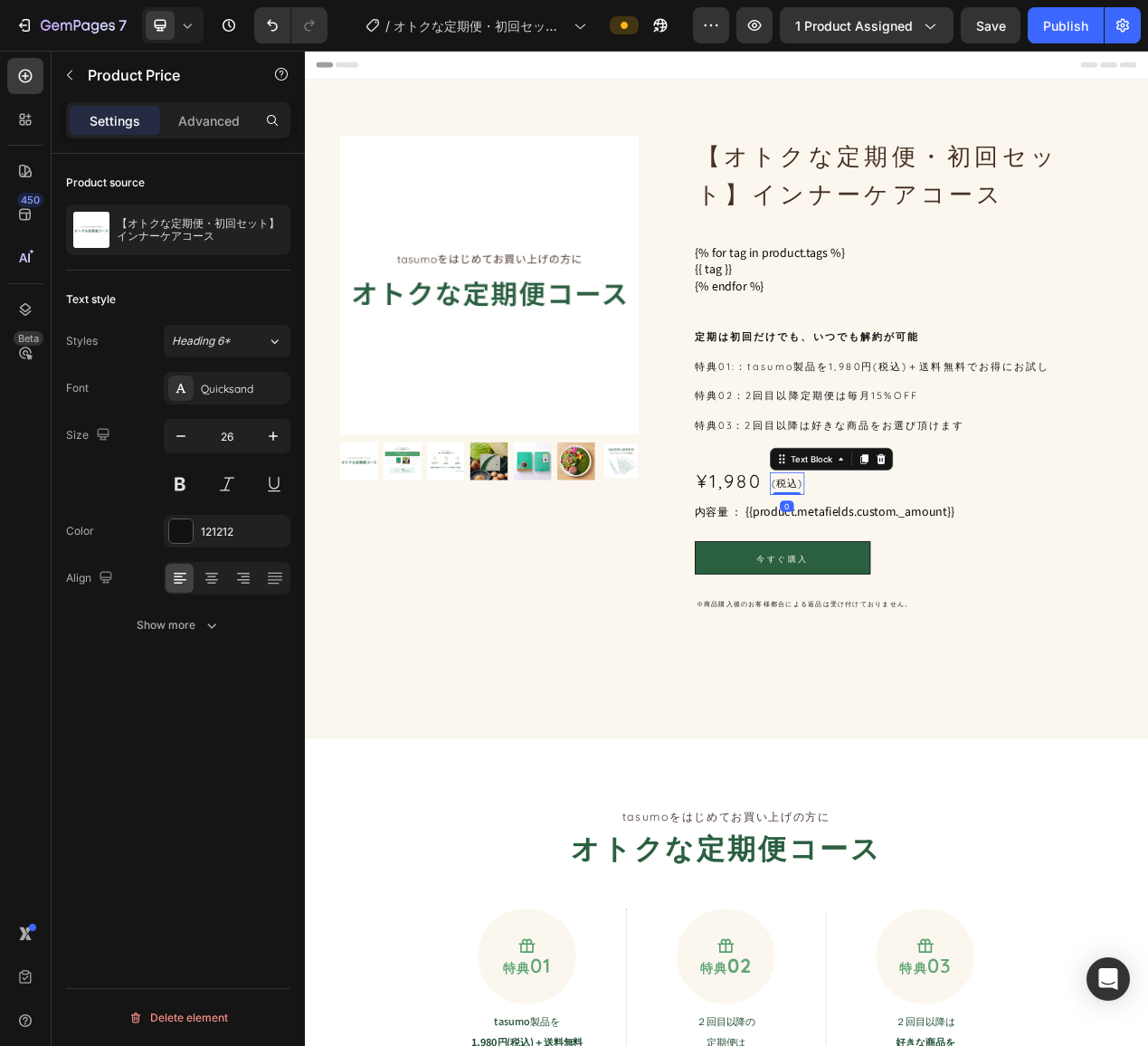
click at [926, 603] on p "(税込)" at bounding box center [925, 608] width 40 height 25
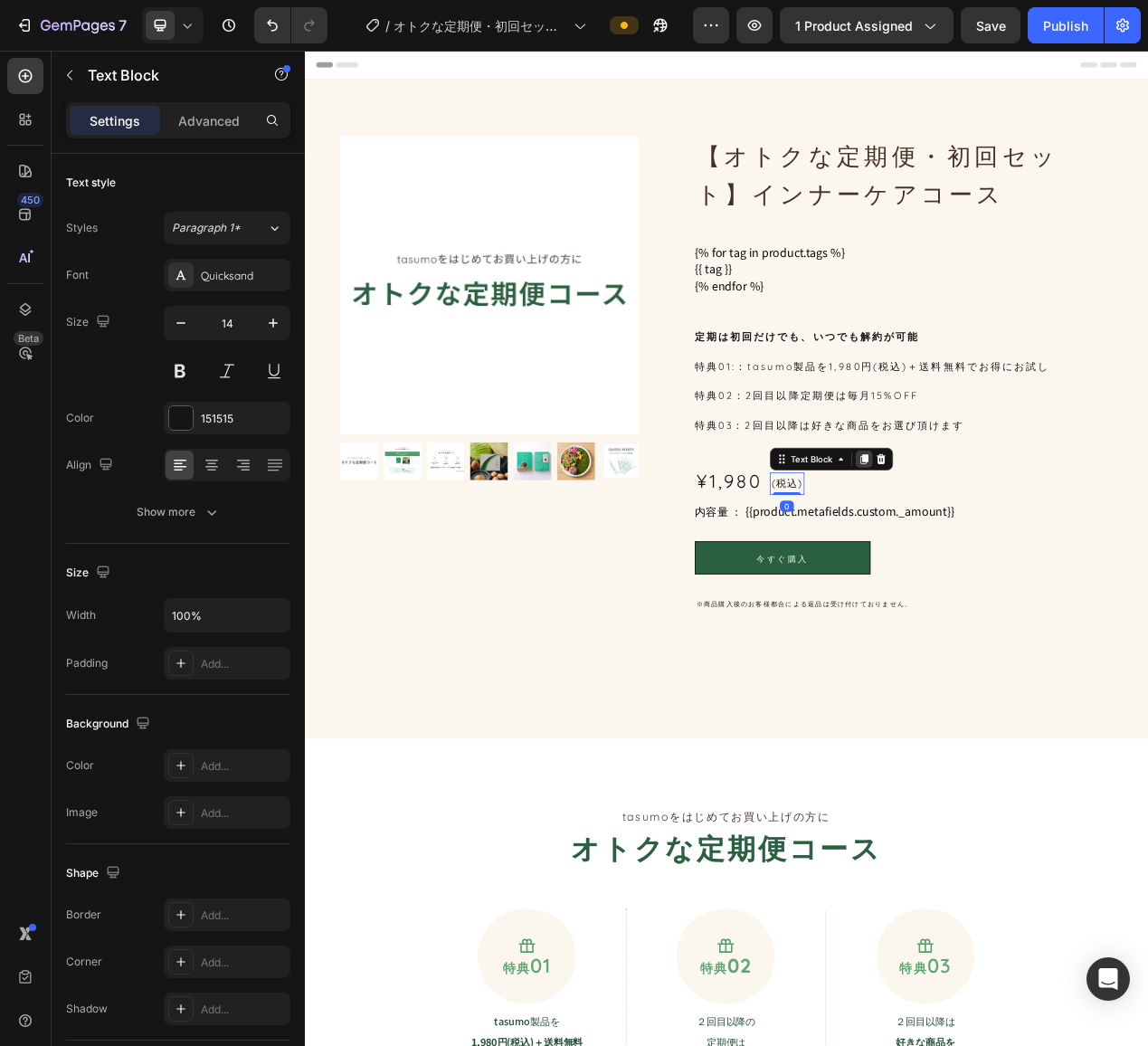
click at [1018, 576] on icon at bounding box center [1024, 575] width 15 height 15
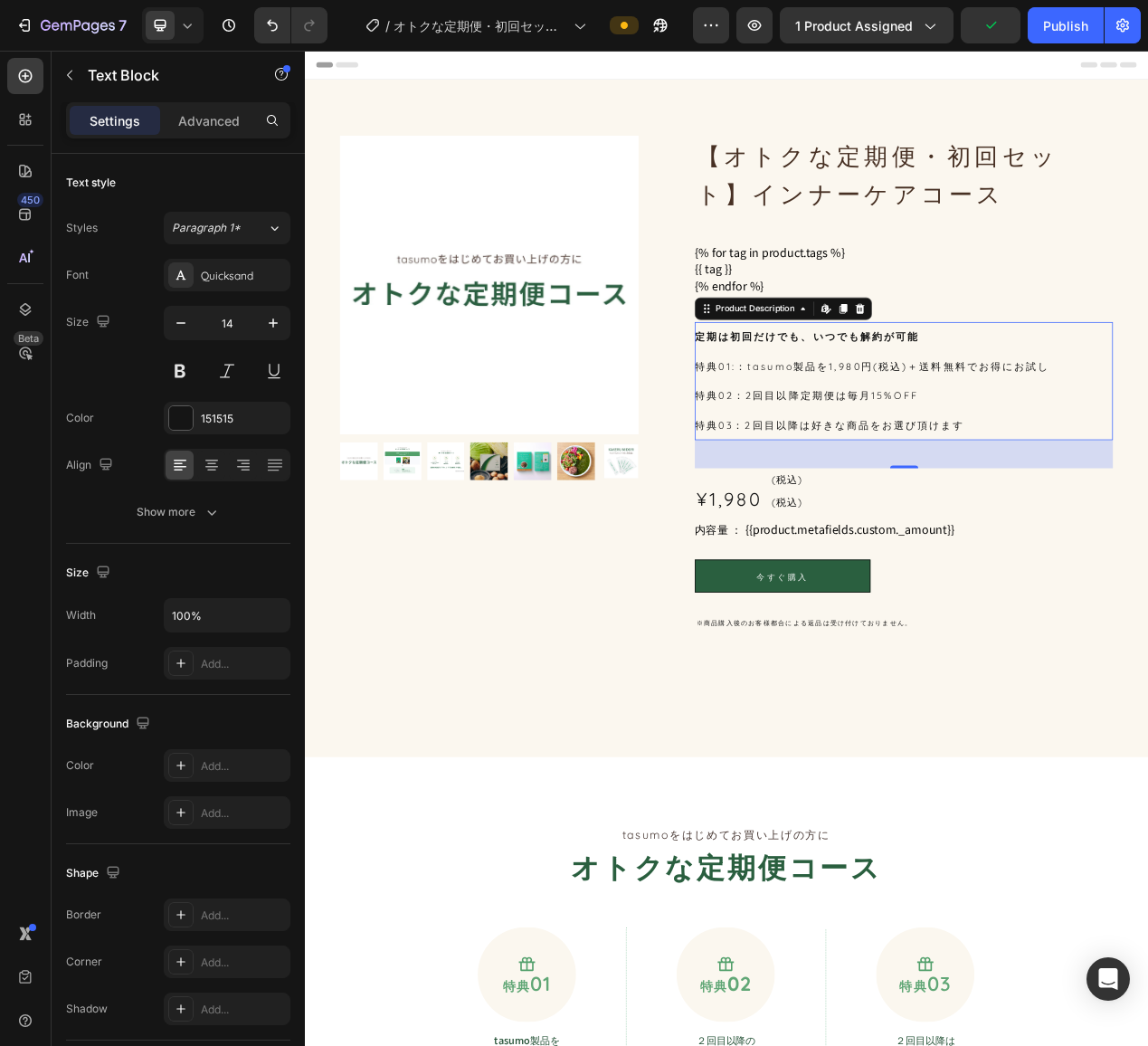
click at [873, 534] on p "特典03：2回目以降は好きな商品をお選び頂けます" at bounding box center [980, 532] width 347 height 17
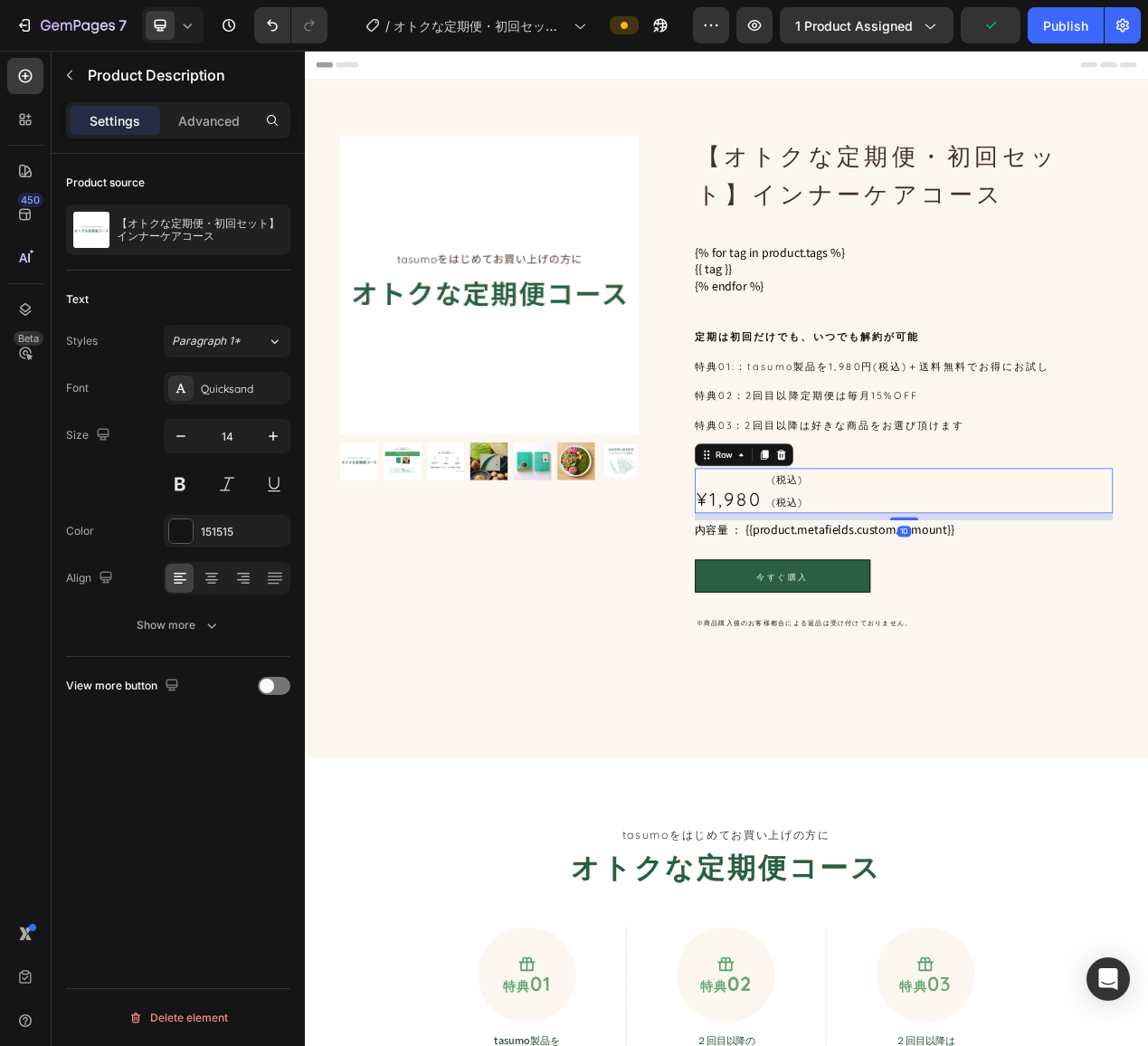
click at [950, 603] on div "¥1,980 Product Price Product Price (税込) Text Block (税込) Text Block Row 10" at bounding box center [1075, 617] width 538 height 58
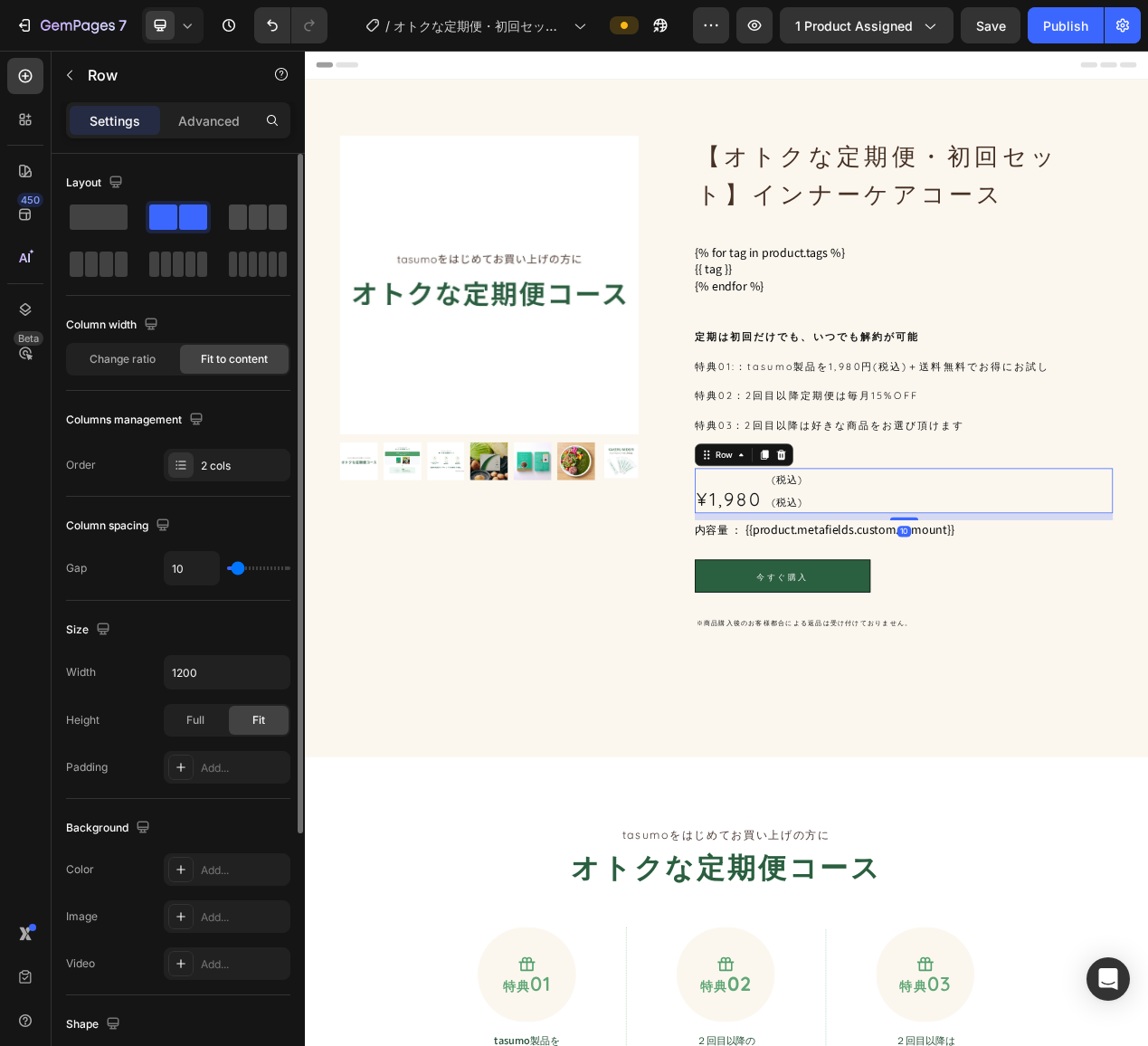
click at [264, 228] on span at bounding box center [258, 218] width 18 height 25
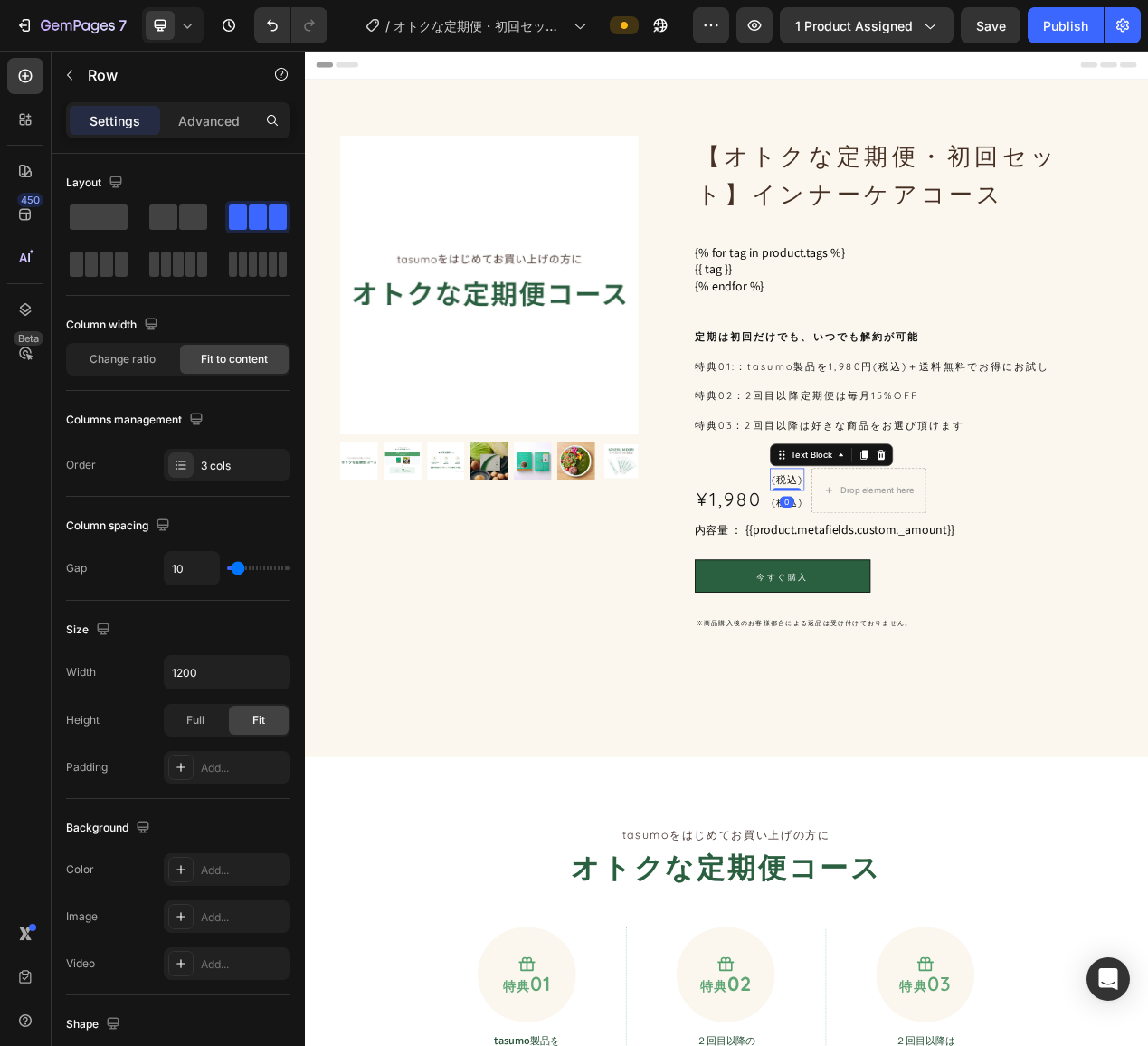
click at [910, 599] on p "(税込)" at bounding box center [925, 603] width 40 height 25
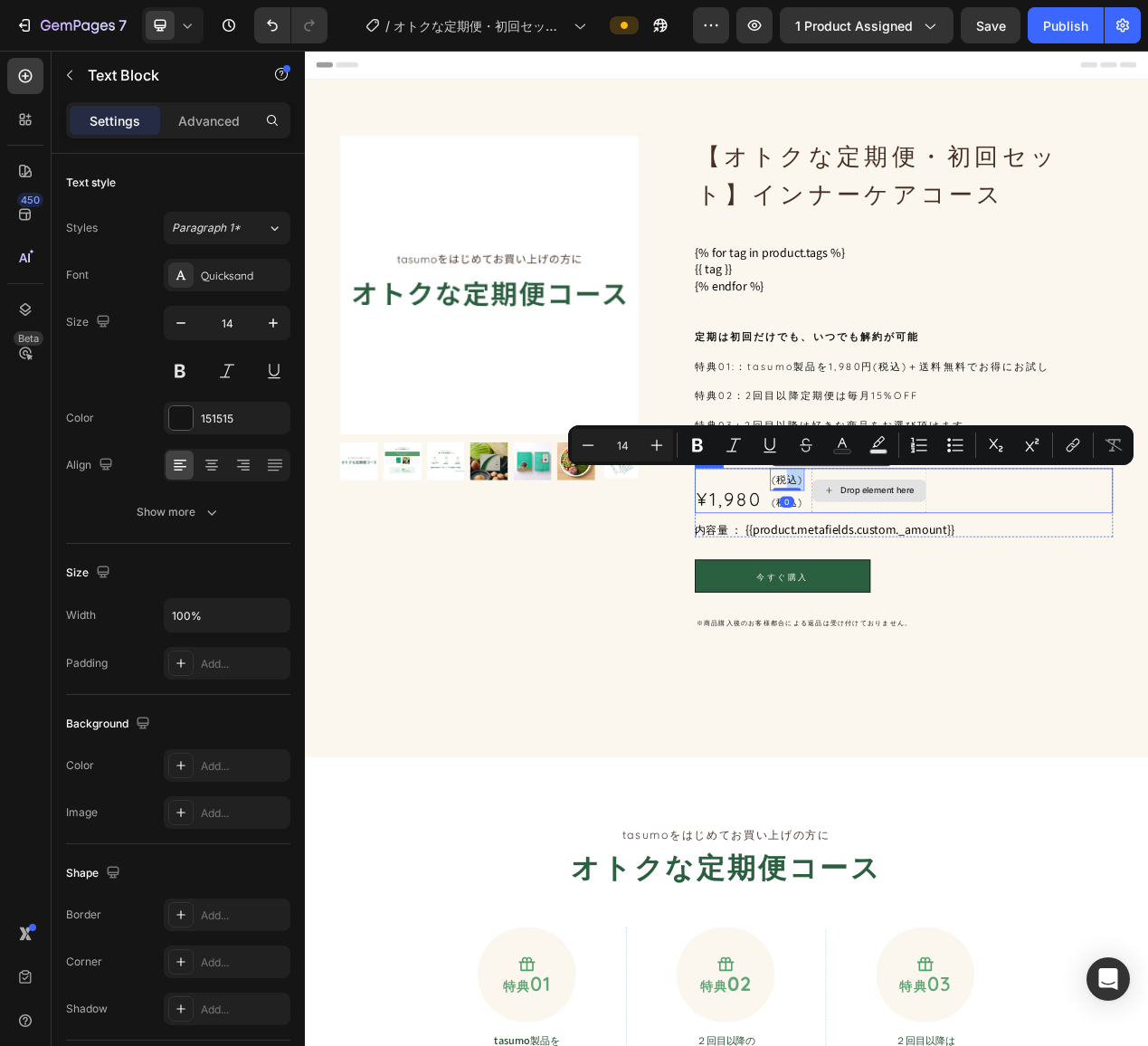
drag, startPoint x: 921, startPoint y: 598, endPoint x: 1027, endPoint y: 615, distance: 107.4
click at [1147, 662] on div "内容量 ： {{product.metafields.custom._amount}}" at bounding box center [1075, 666] width 538 height 22
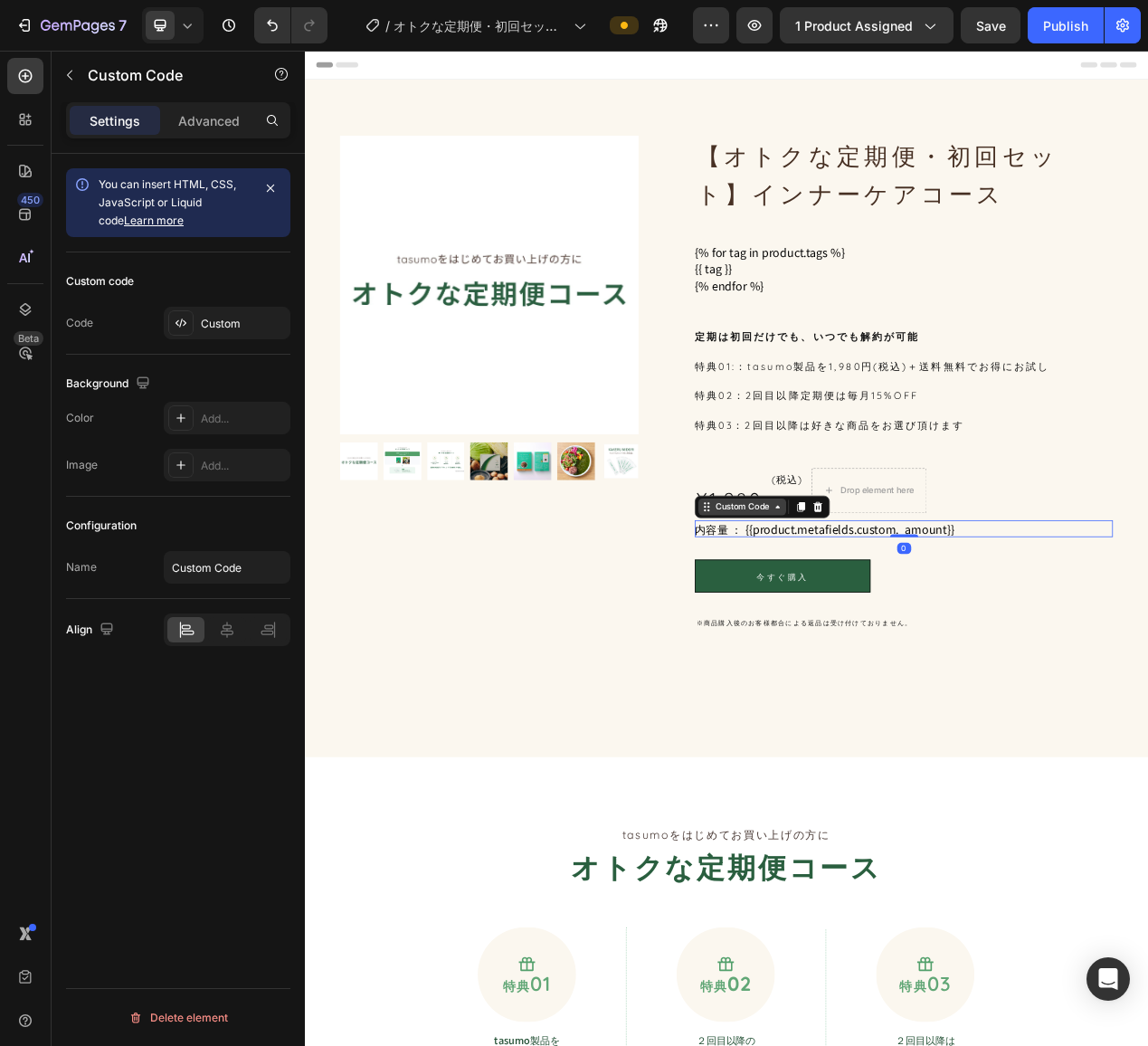
click at [923, 634] on div "Custom Code" at bounding box center [868, 637] width 113 height 22
click at [941, 545] on div "定期は初回だけでも、いつでも解約が可能 特典01:：tasumo製品を1,980円(税込)＋送料無料でお得にお試し 特典02：2回目以降定期便は毎月15%OF…" at bounding box center [1075, 475] width 538 height 152
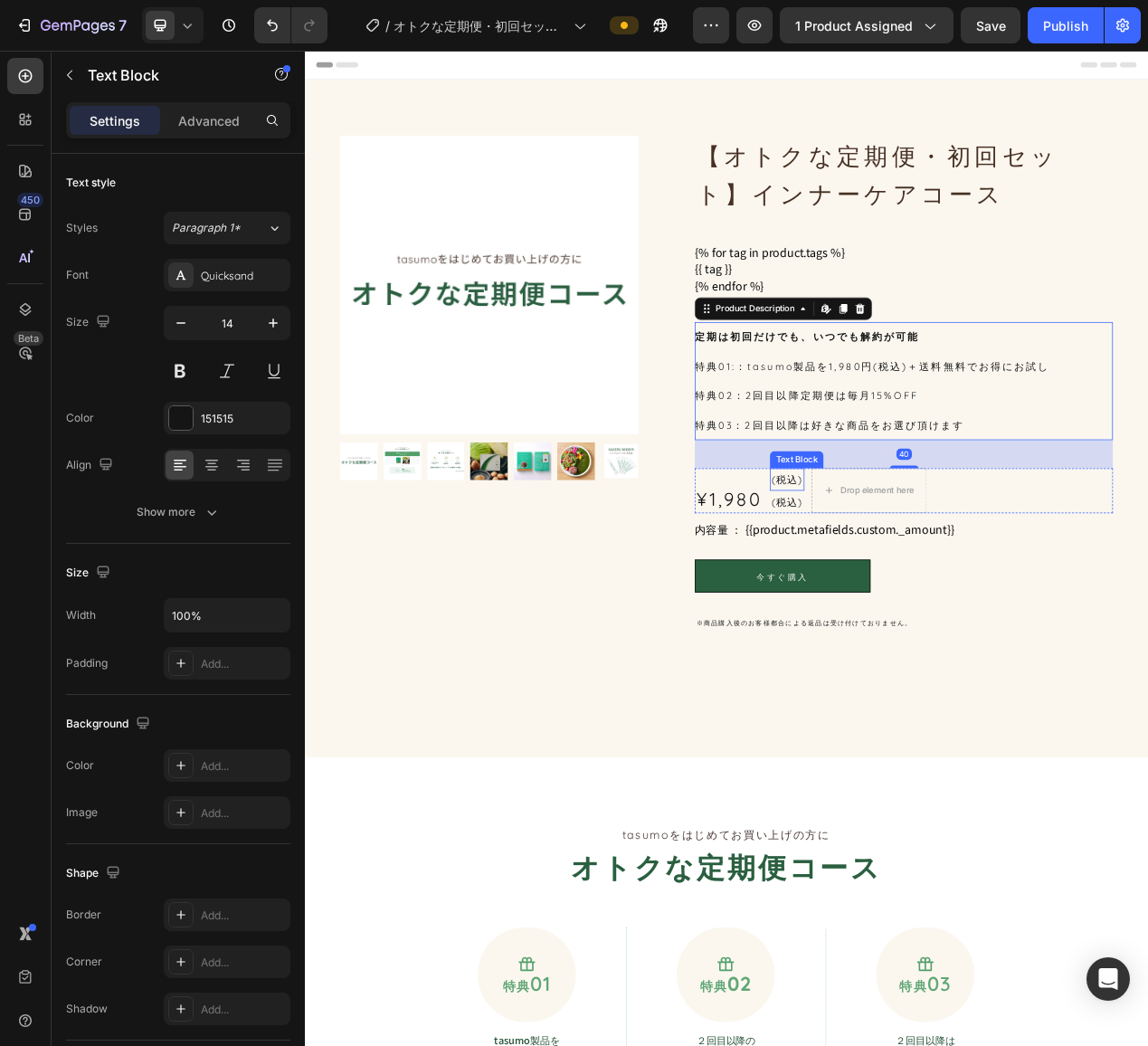
click at [918, 598] on p "(税込)" at bounding box center [925, 603] width 40 height 25
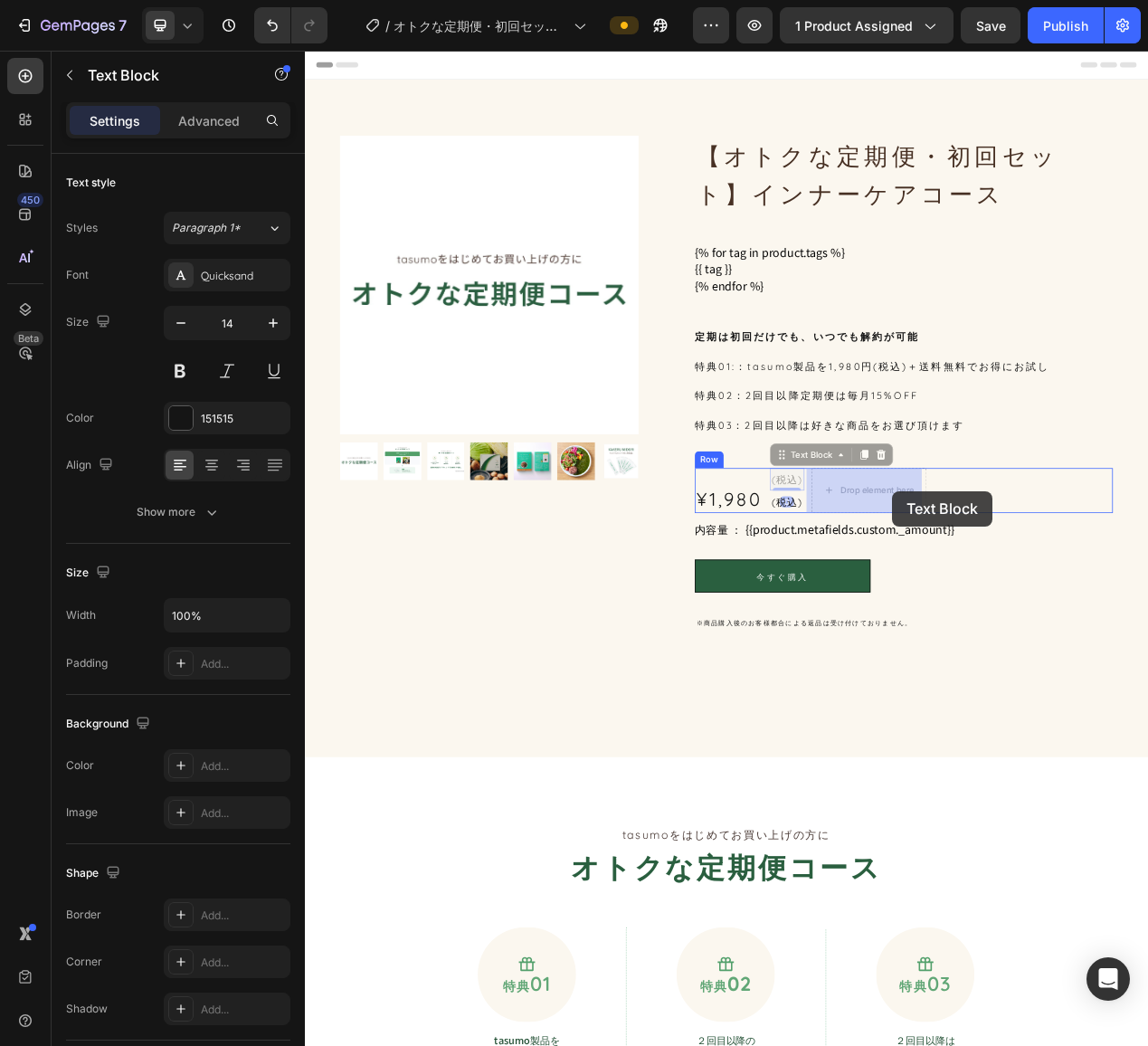
drag, startPoint x: 926, startPoint y: 571, endPoint x: 1060, endPoint y: 618, distance: 142.0
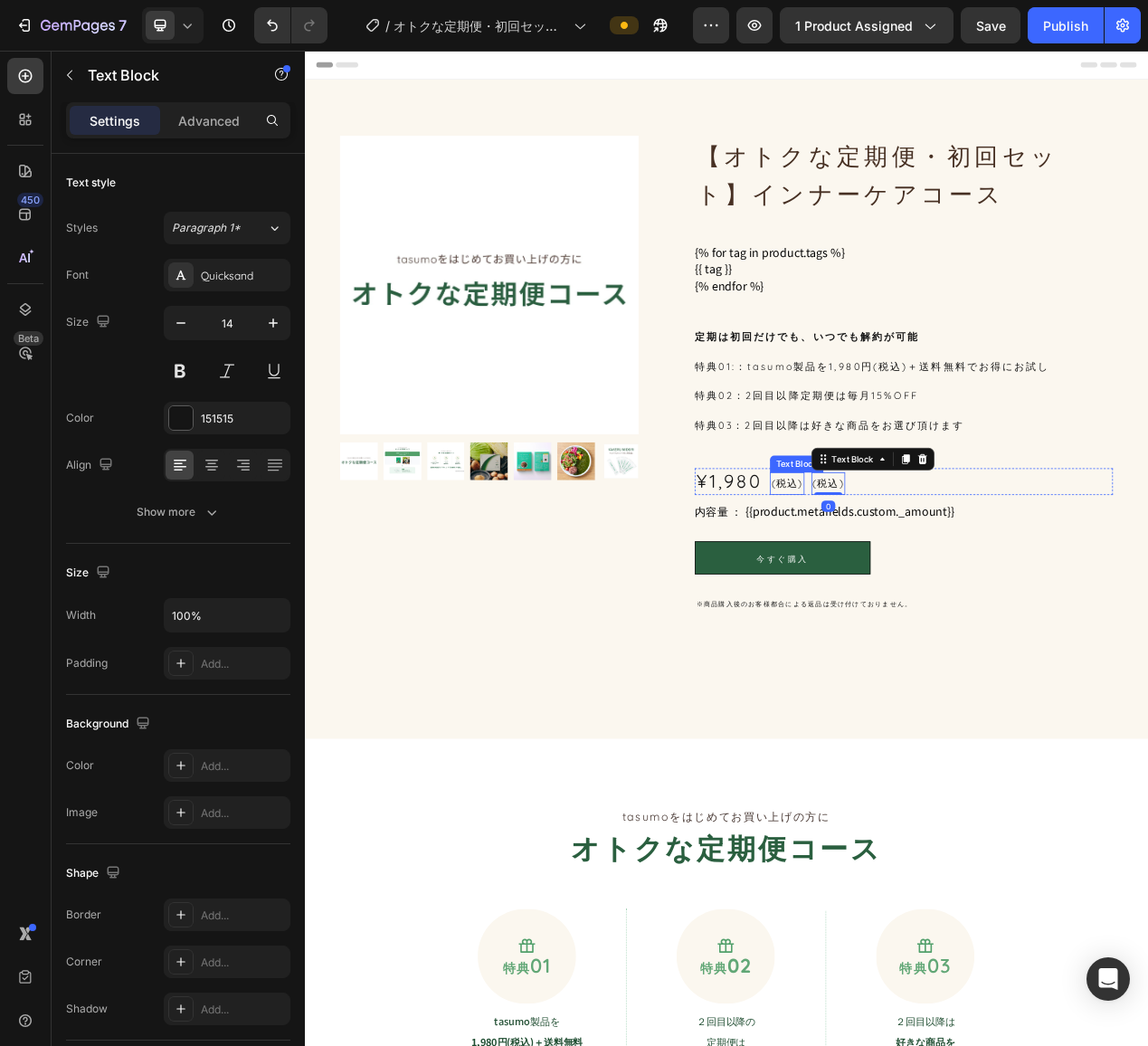
click at [930, 603] on p "(税込)" at bounding box center [925, 608] width 40 height 25
drag, startPoint x: 923, startPoint y: 575, endPoint x: 857, endPoint y: 599, distance: 70.2
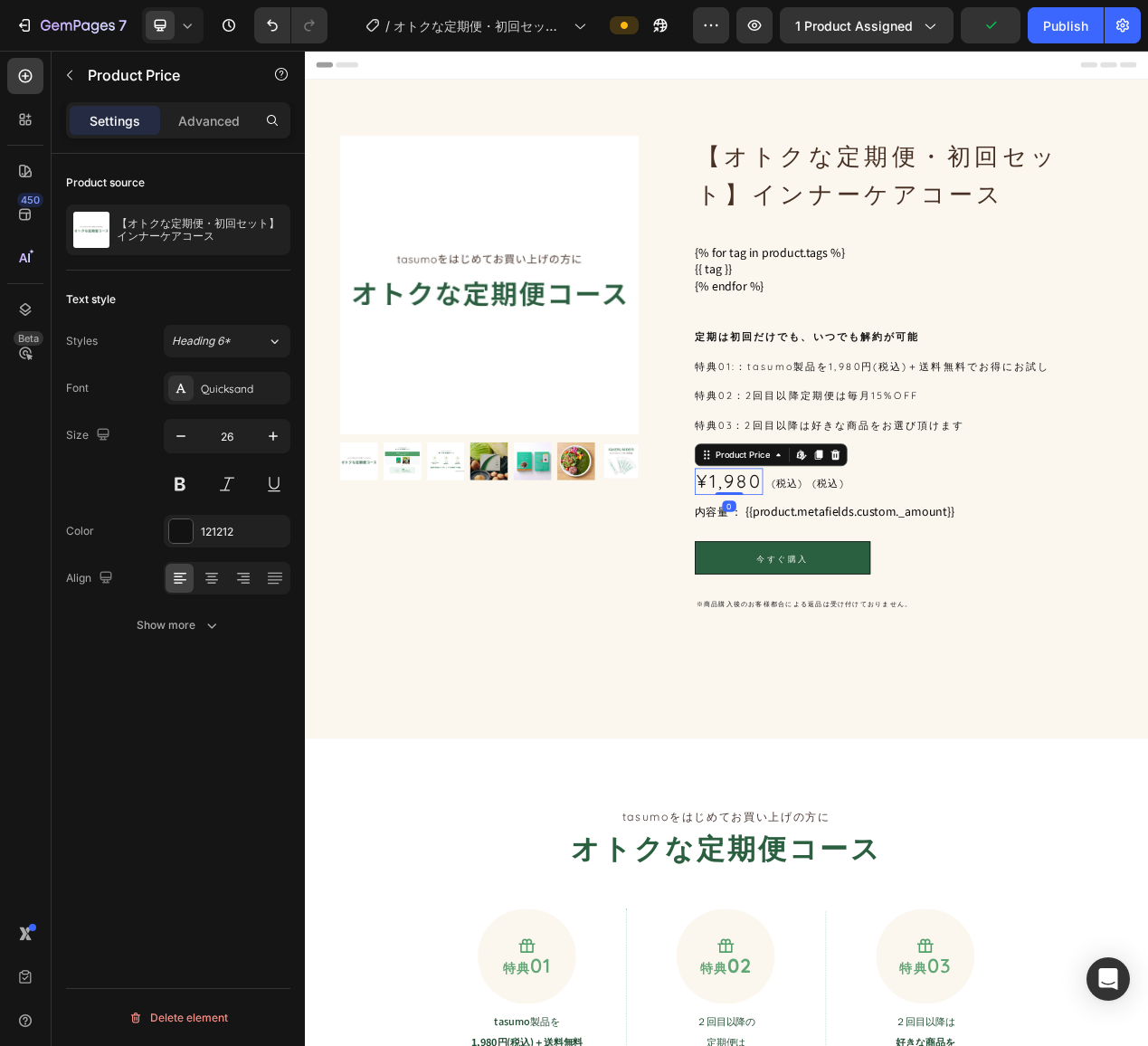
click at [854, 615] on div "¥1,980" at bounding box center [851, 605] width 88 height 34
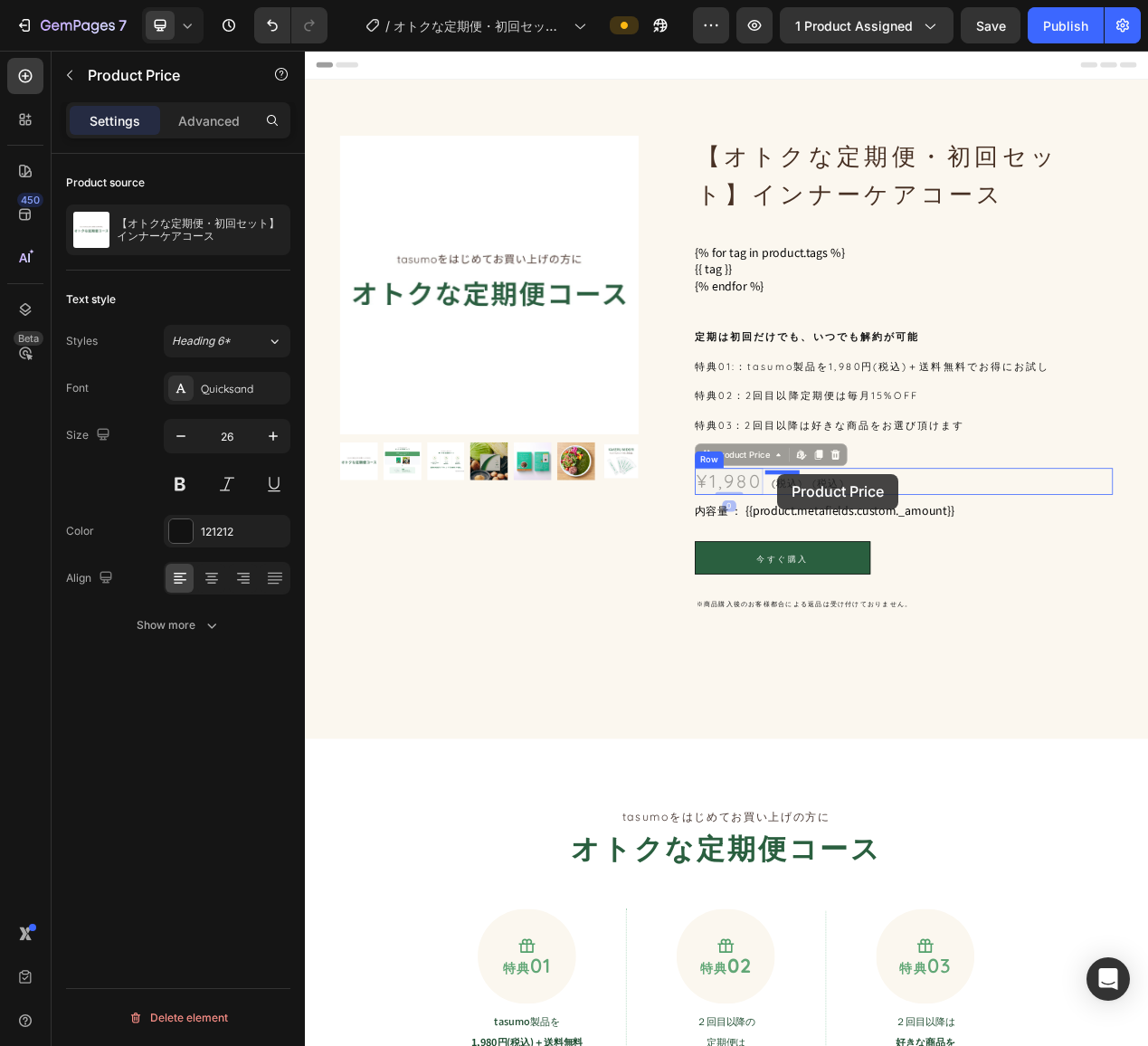
drag, startPoint x: 841, startPoint y: 572, endPoint x: 913, endPoint y: 595, distance: 75.6
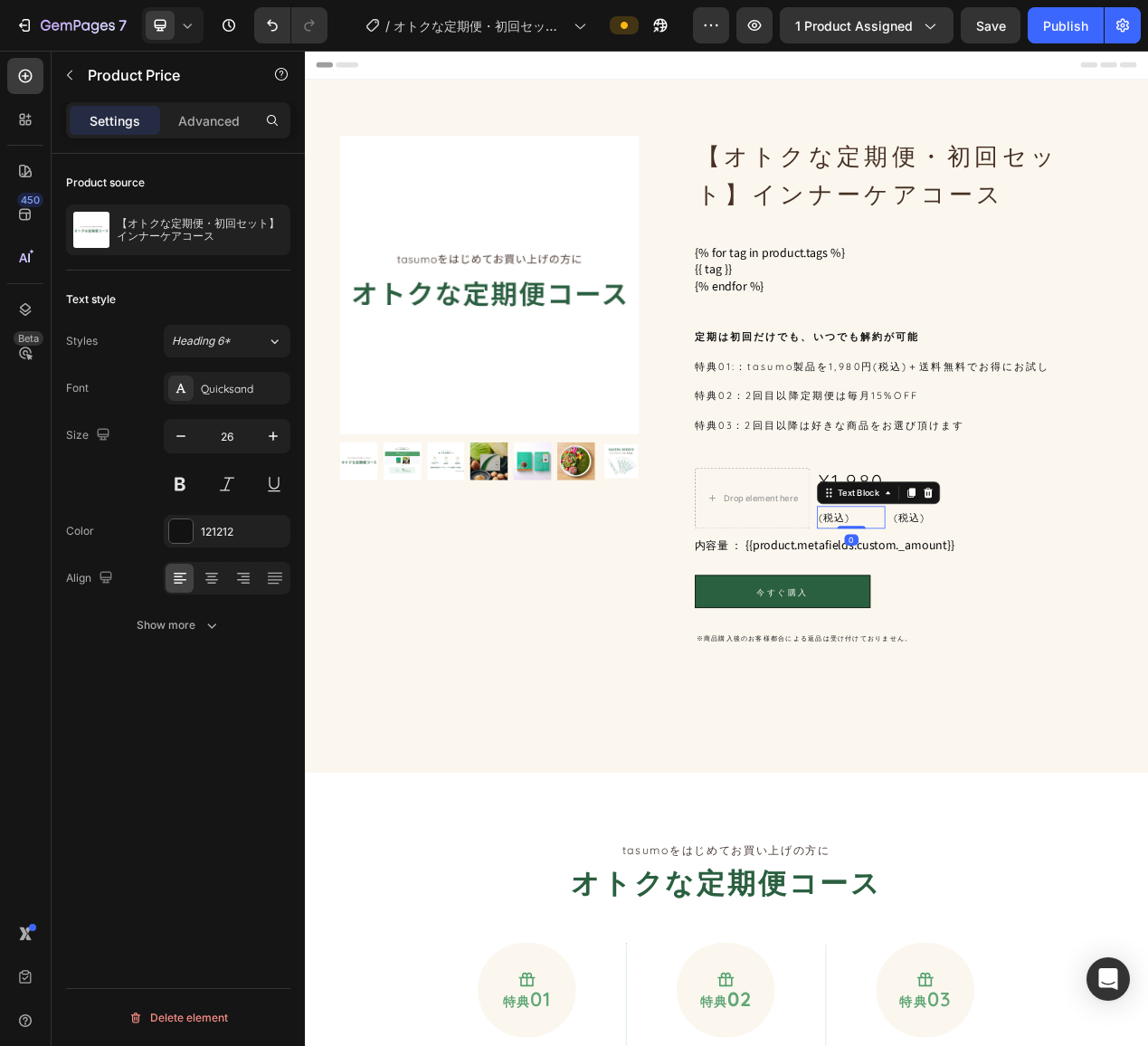
click at [974, 647] on p "(税込)" at bounding box center [1008, 651] width 84 height 25
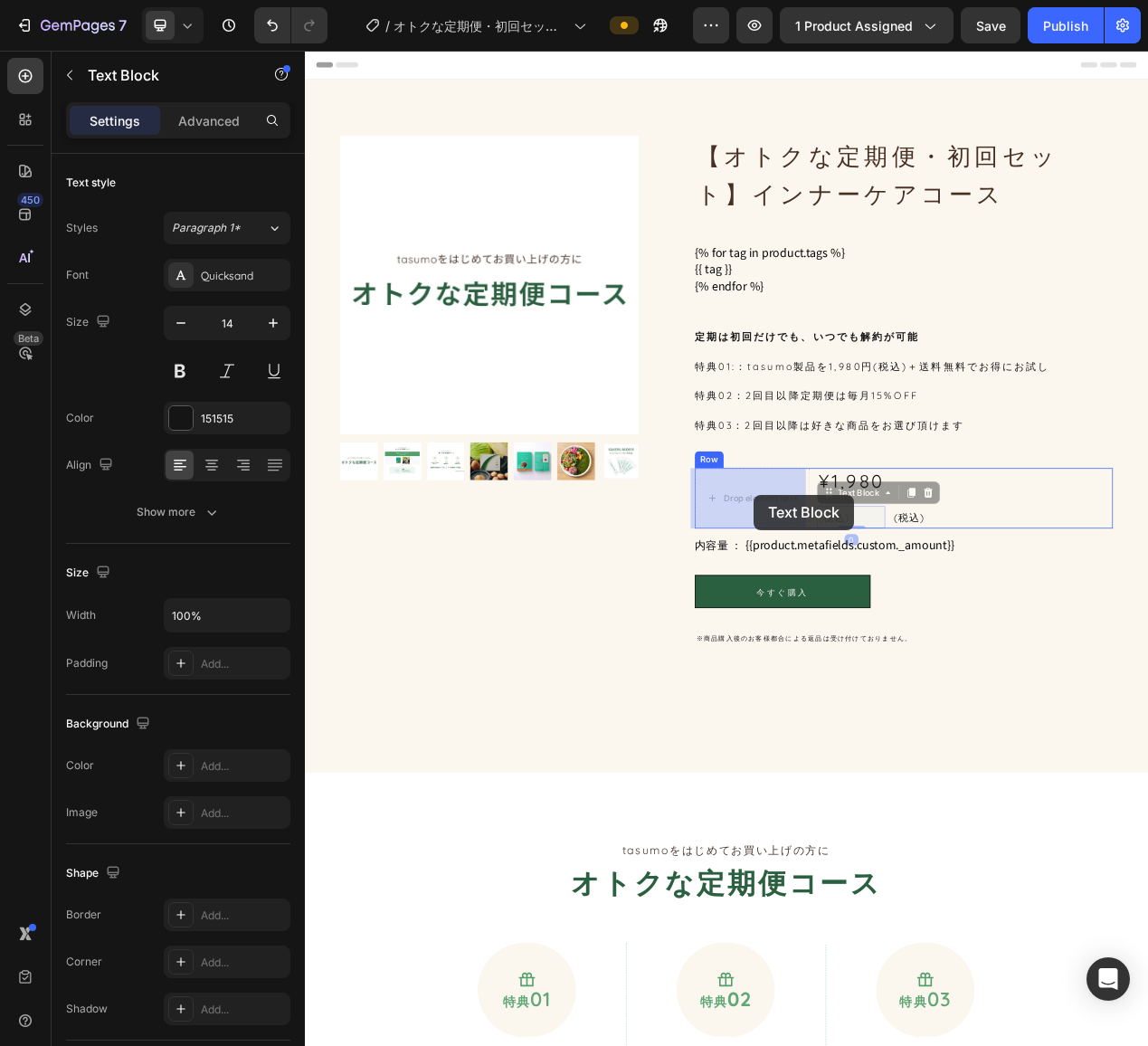
drag, startPoint x: 976, startPoint y: 620, endPoint x: 914, endPoint y: 623, distance: 62.1
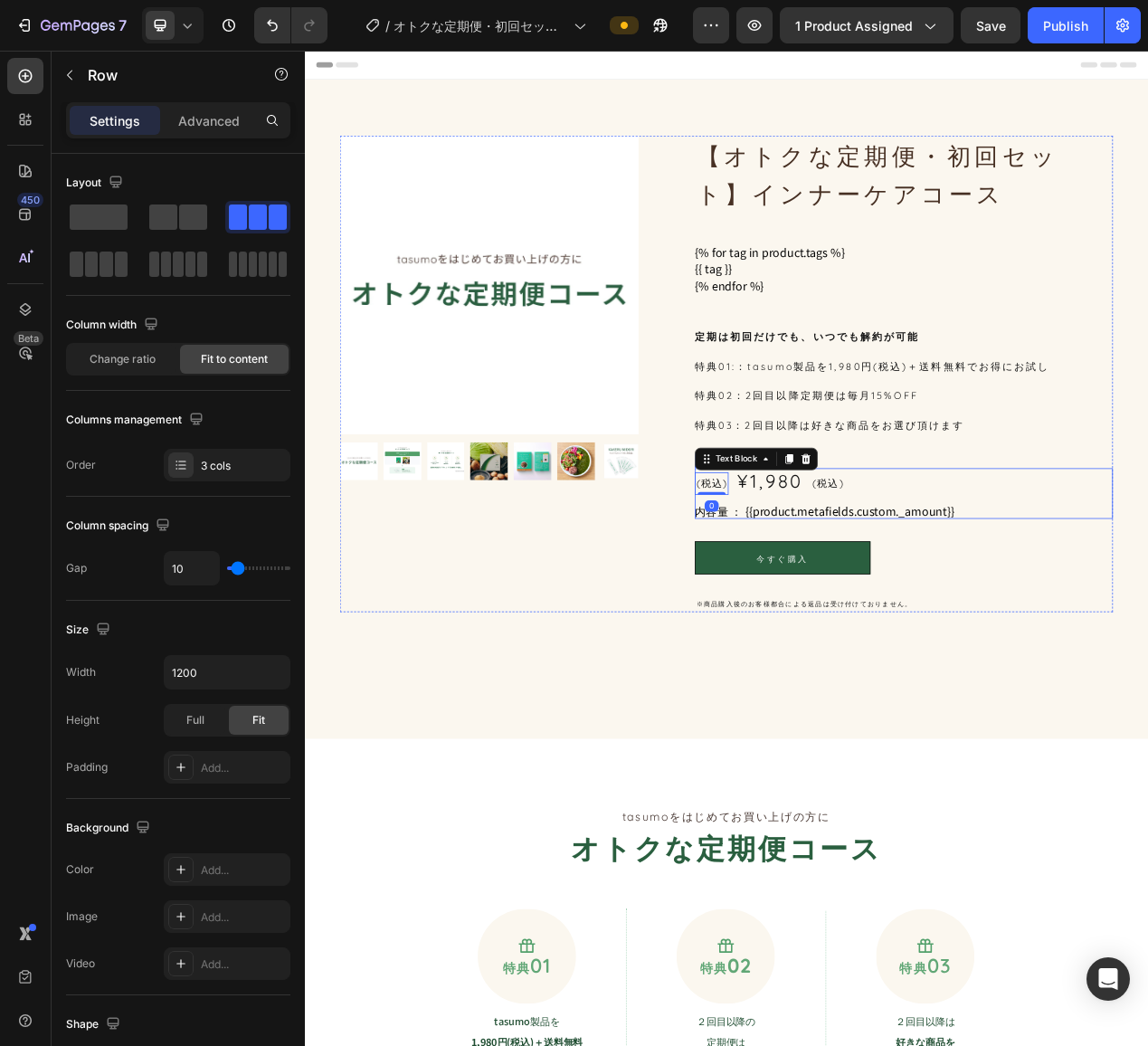
click at [1096, 611] on div "(税込) Text Block 0 ¥1,980 Product Price Product Price (税込) Text Block Row" at bounding box center [1075, 605] width 538 height 34
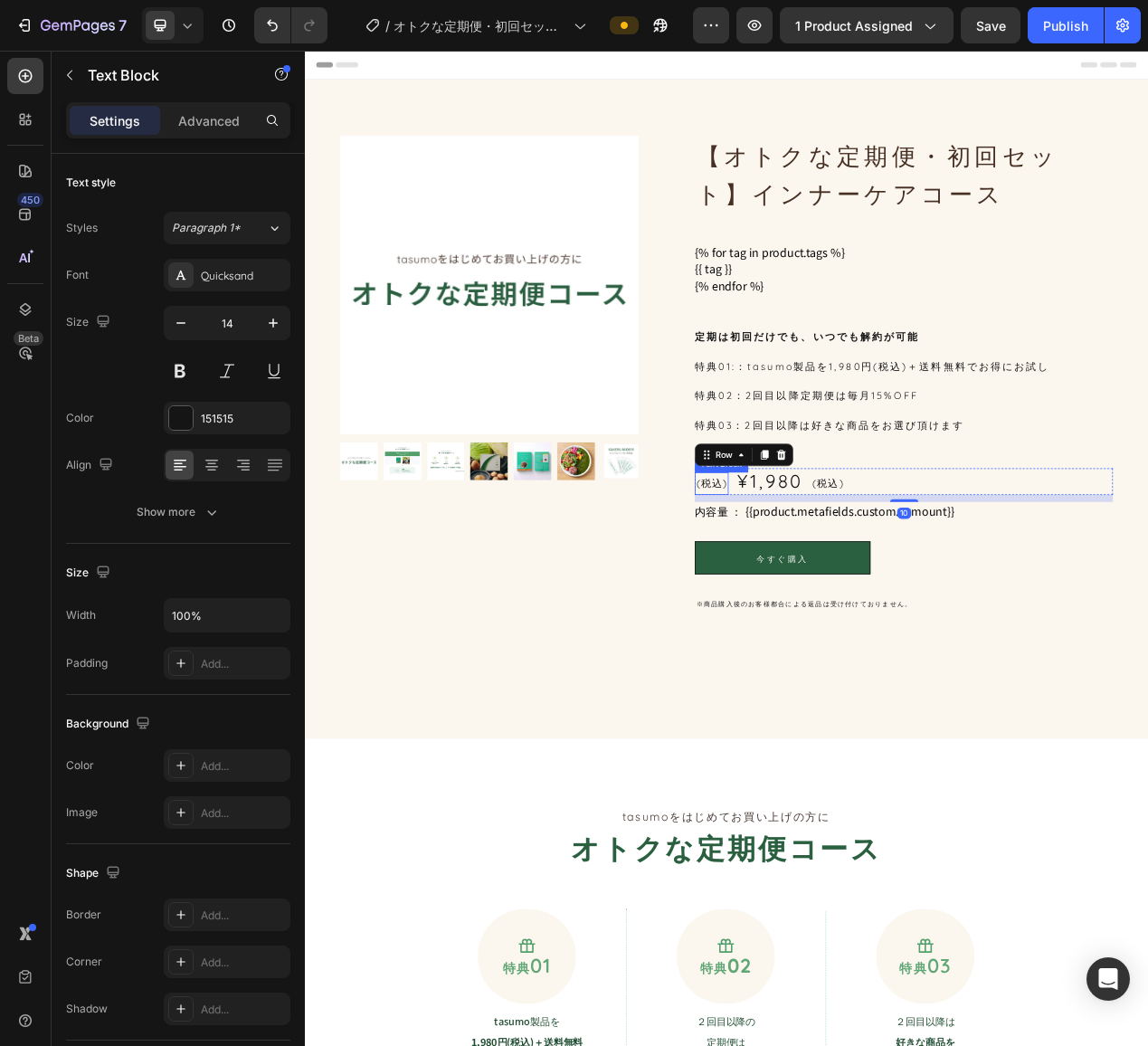
click at [827, 607] on p "(税込)" at bounding box center [828, 608] width 40 height 25
click at [827, 606] on p "(税込)" at bounding box center [828, 608] width 40 height 25
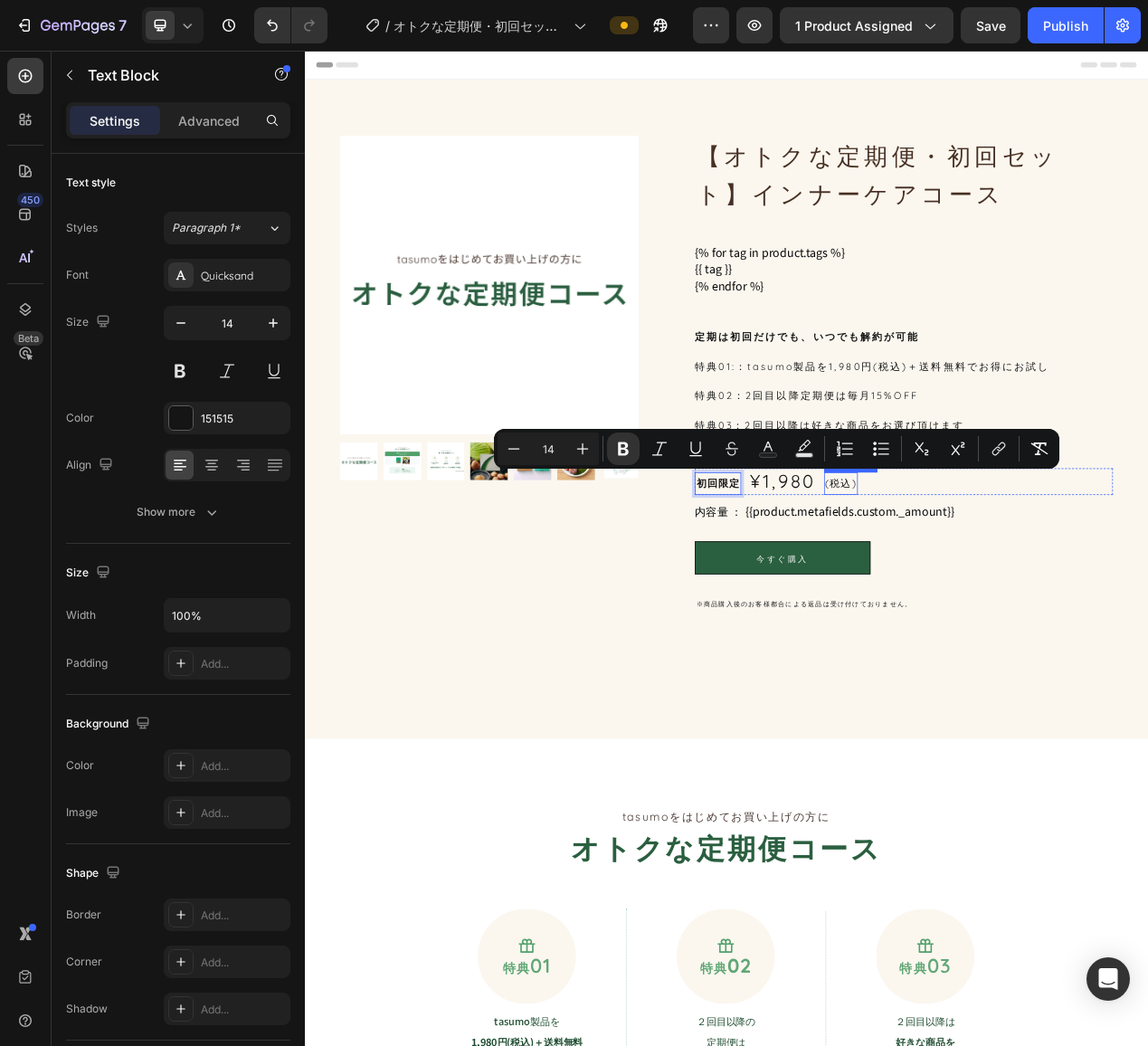
click at [975, 600] on p "(税込)" at bounding box center [995, 608] width 40 height 25
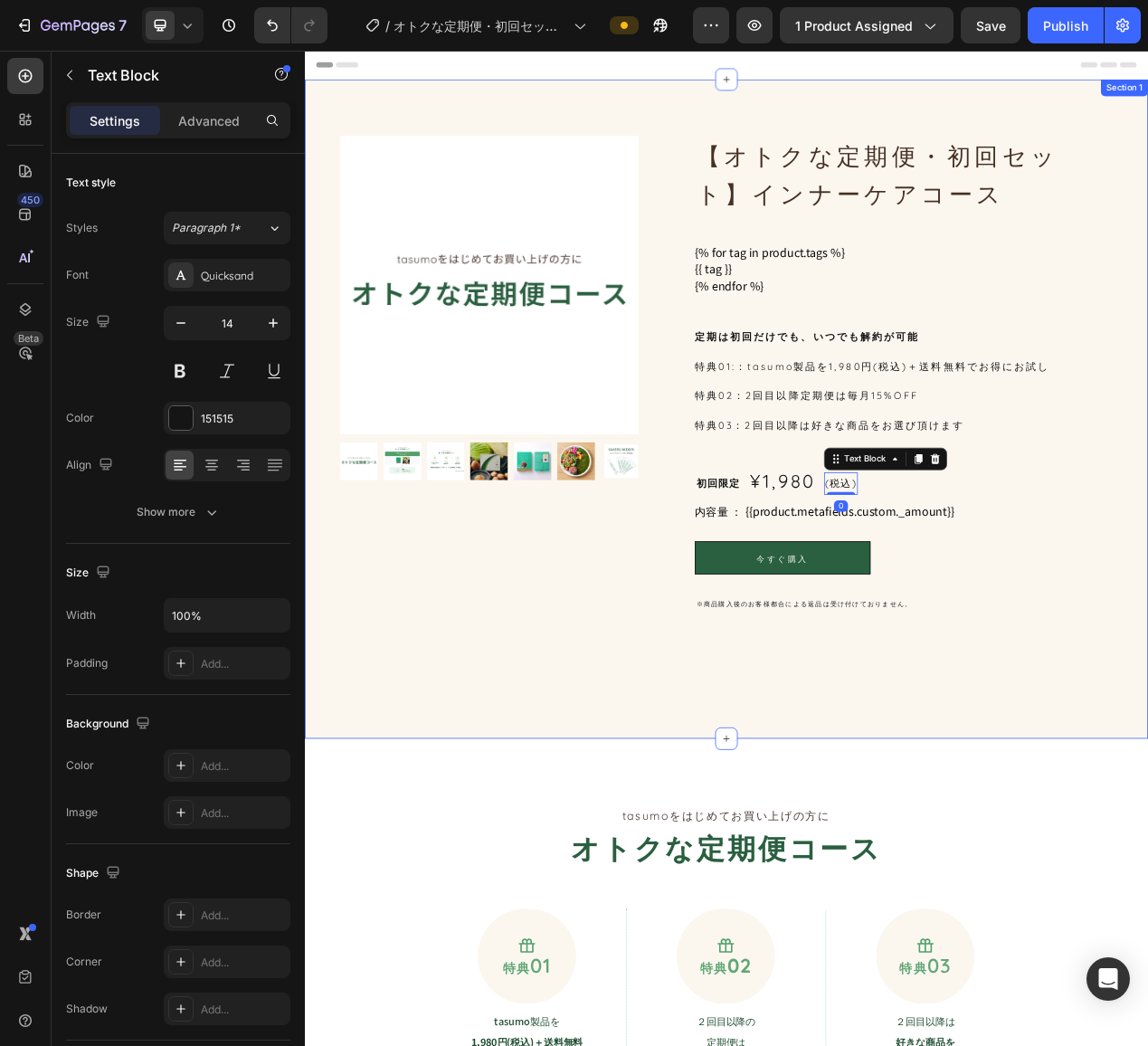
click at [1147, 778] on div "Product Images 【オトクな定期便・初回セット】インナーケアコース Product Title {% for tag in product.tag…" at bounding box center [847, 513] width 1085 height 849
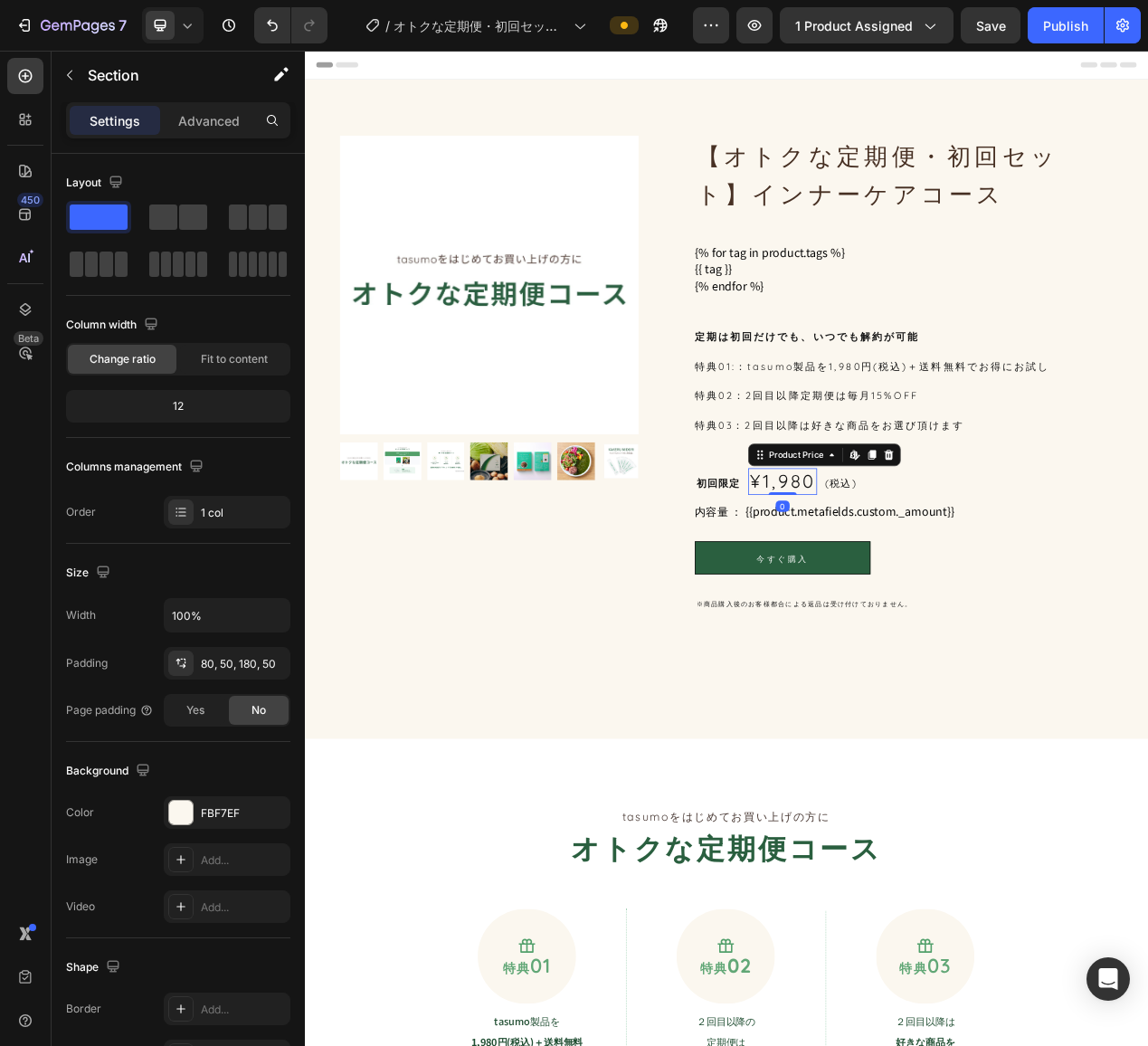
click at [901, 592] on div "¥1,980" at bounding box center [920, 605] width 88 height 34
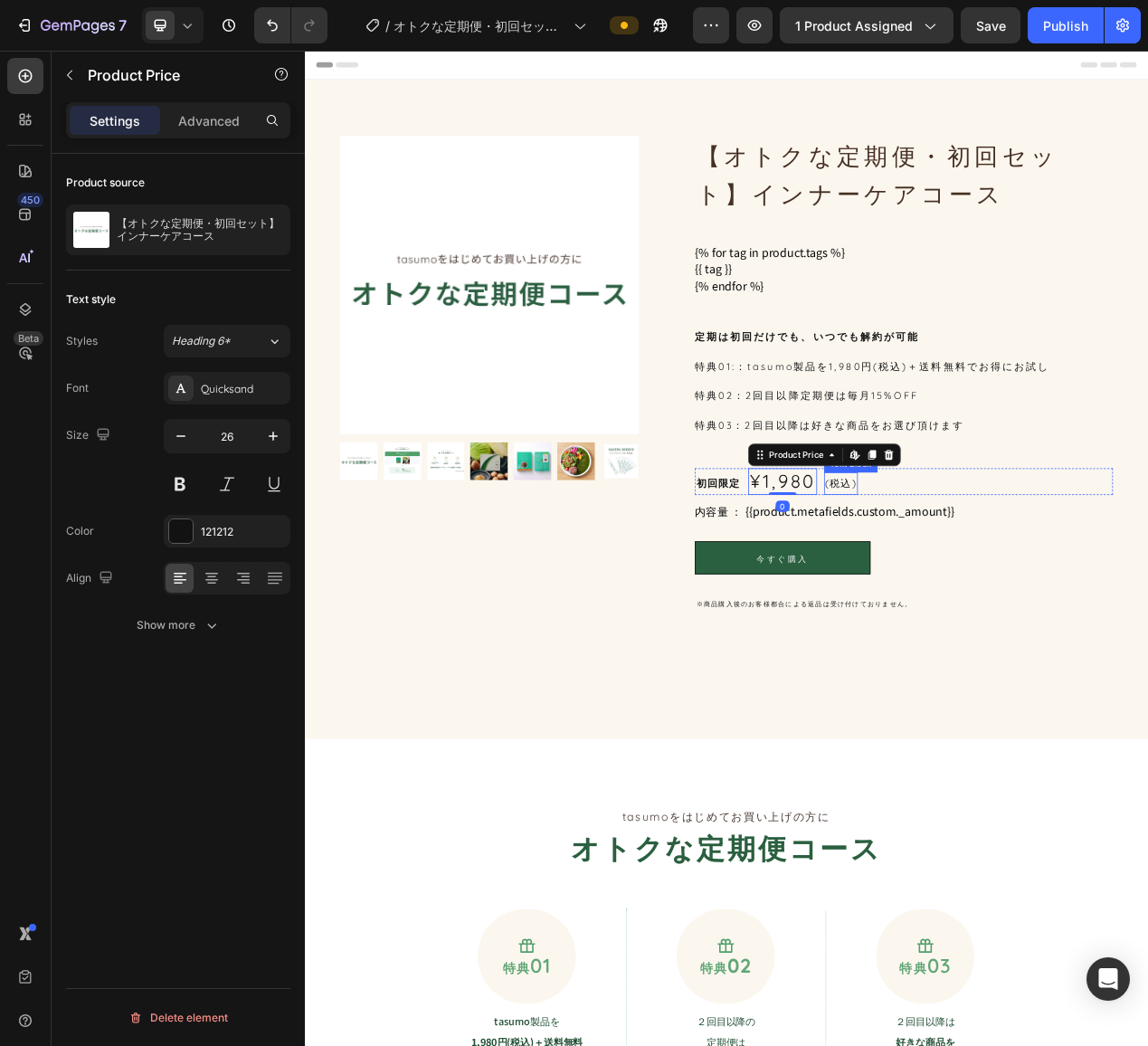
click at [990, 603] on p "(税込)" at bounding box center [995, 608] width 40 height 25
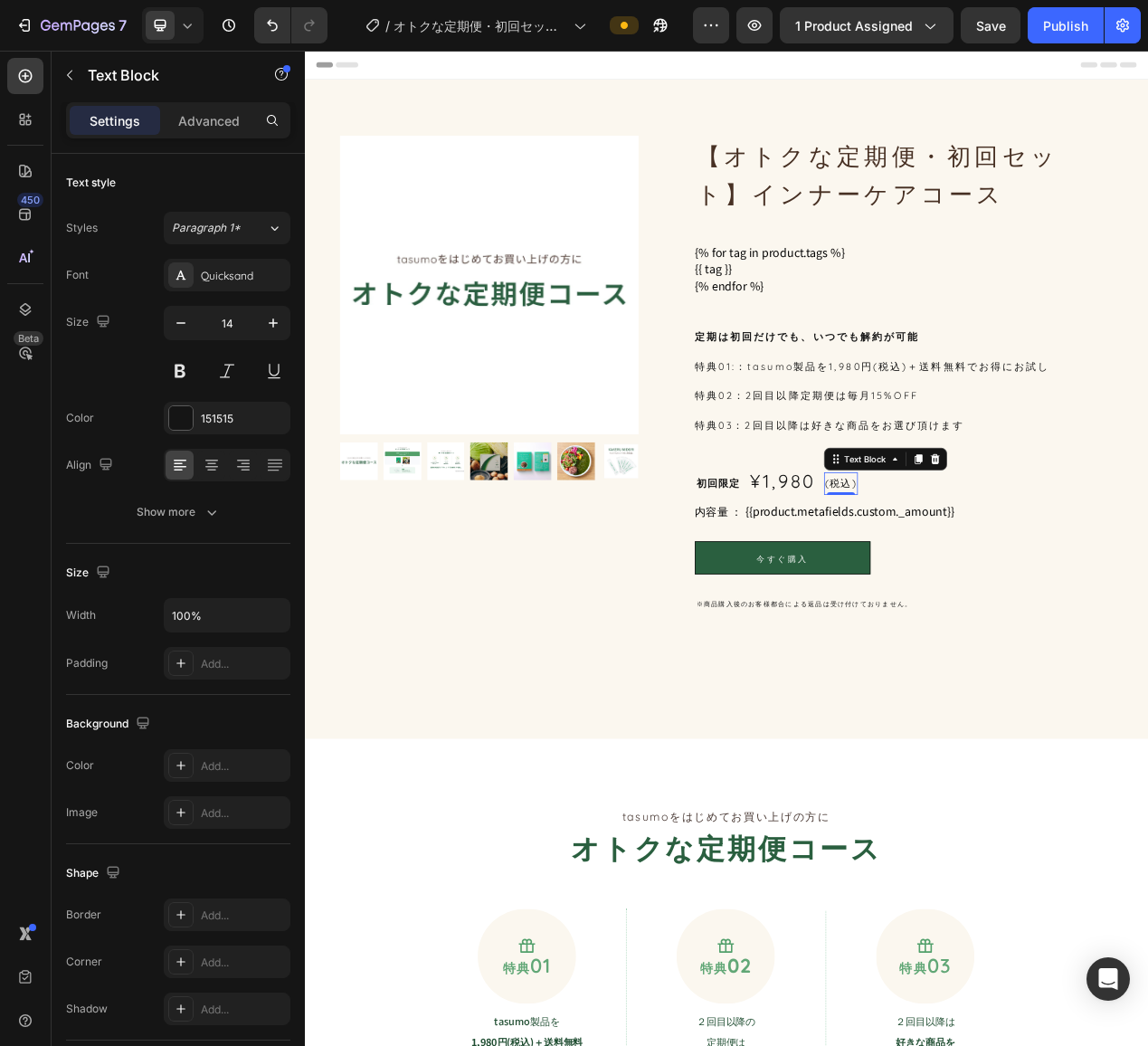
click at [1002, 613] on p "(税込)" at bounding box center [995, 608] width 40 height 25
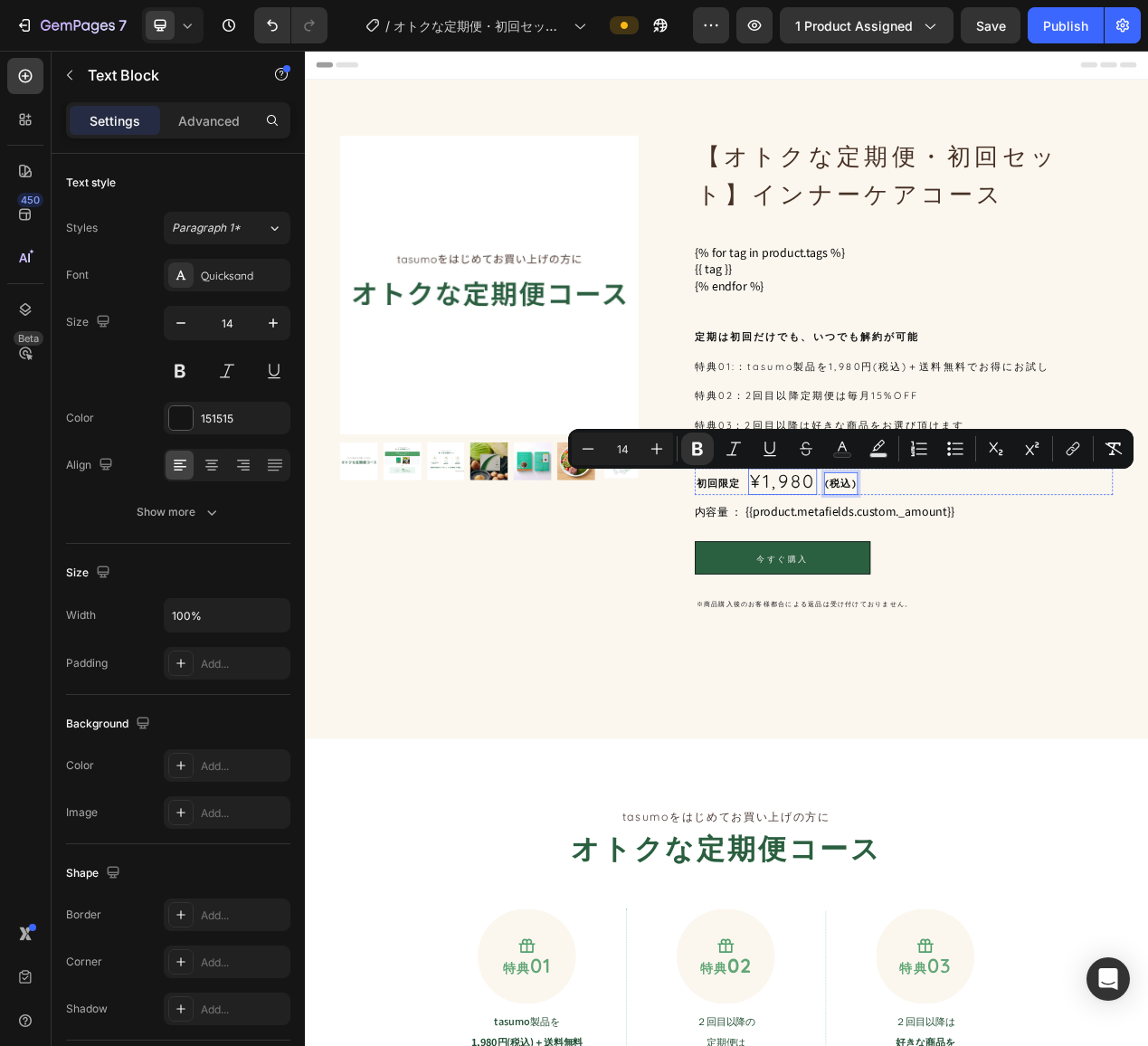
click at [907, 598] on div "¥1,980" at bounding box center [920, 605] width 88 height 34
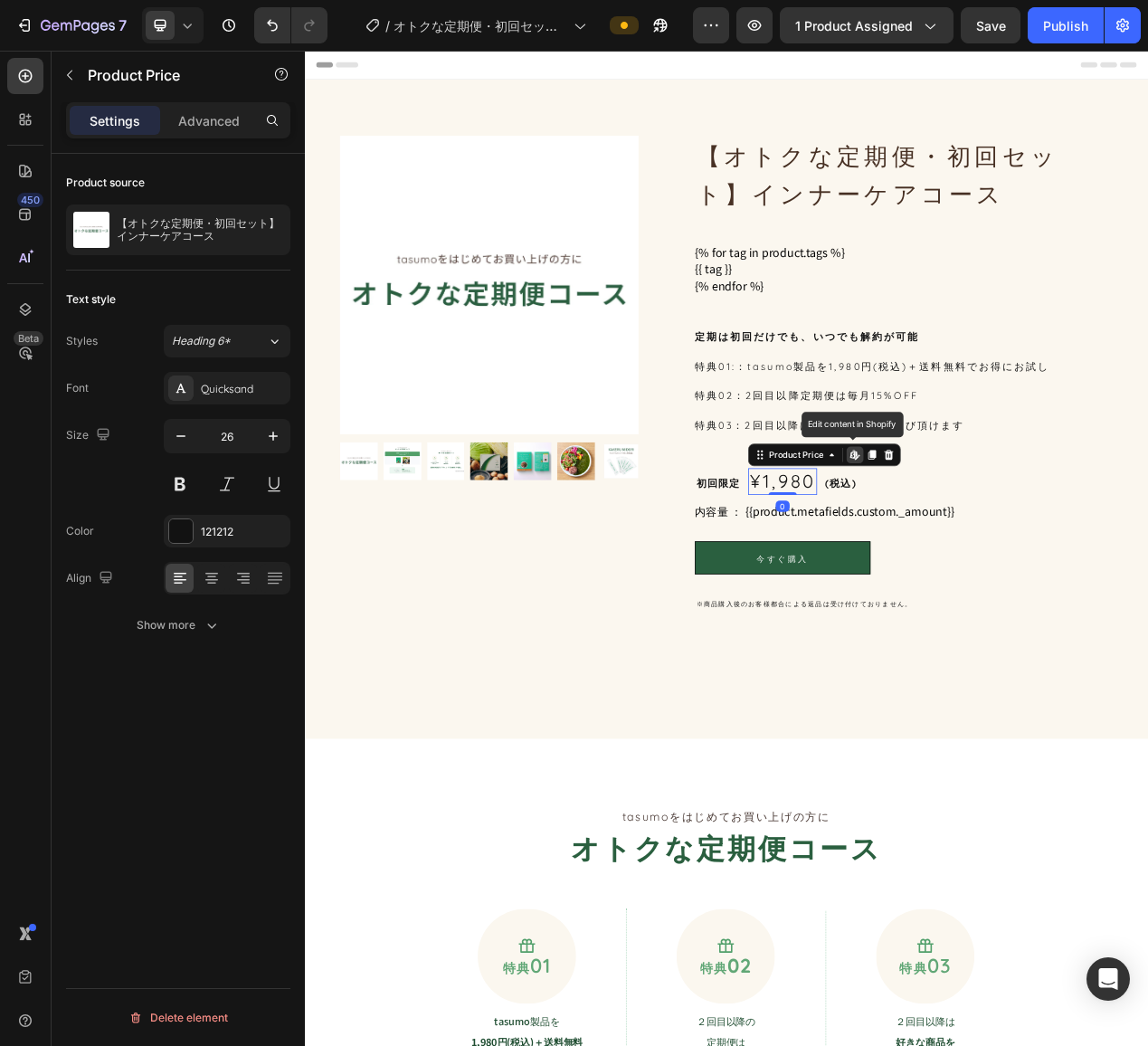
click at [907, 598] on div "¥1,980" at bounding box center [920, 605] width 88 height 34
click at [190, 485] on button at bounding box center [179, 483] width 32 height 32
click at [183, 474] on button at bounding box center [179, 483] width 32 height 32
click at [1147, 706] on div "今すぐ購入 Button" at bounding box center [1075, 703] width 538 height 42
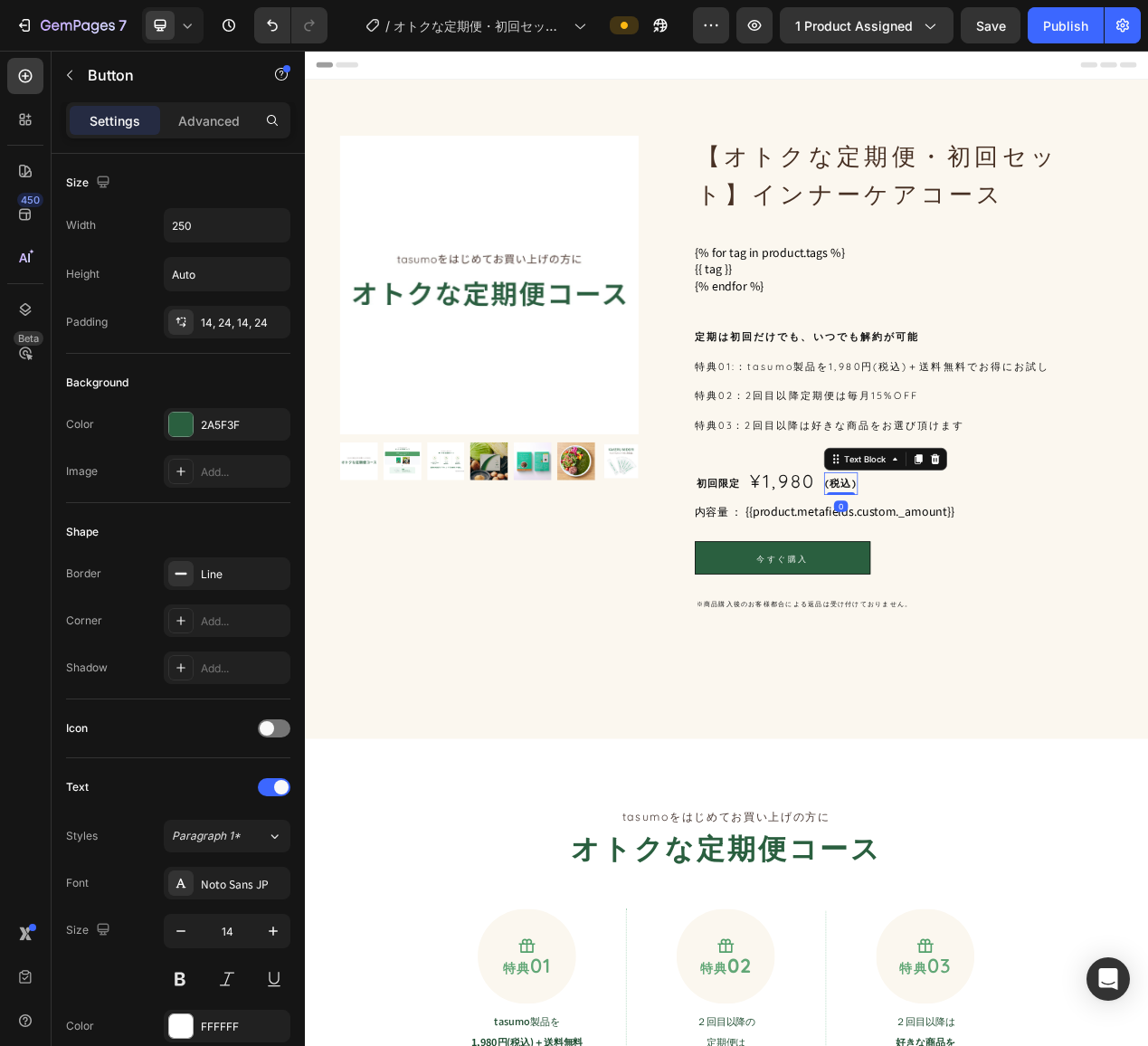
click at [1003, 615] on strong "(税込)" at bounding box center [995, 608] width 40 height 17
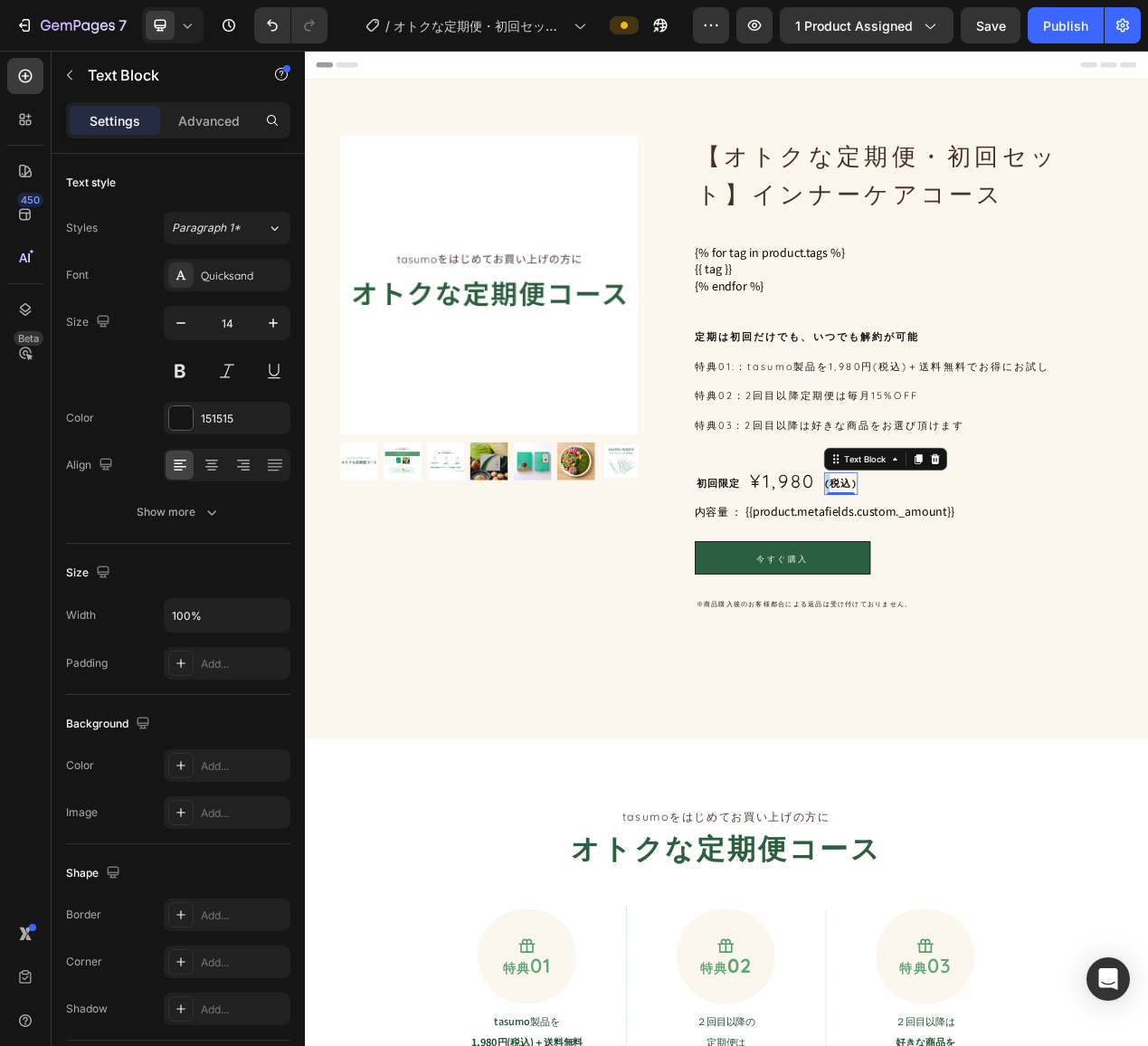
click at [975, 607] on strong "(税込)" at bounding box center [995, 608] width 40 height 17
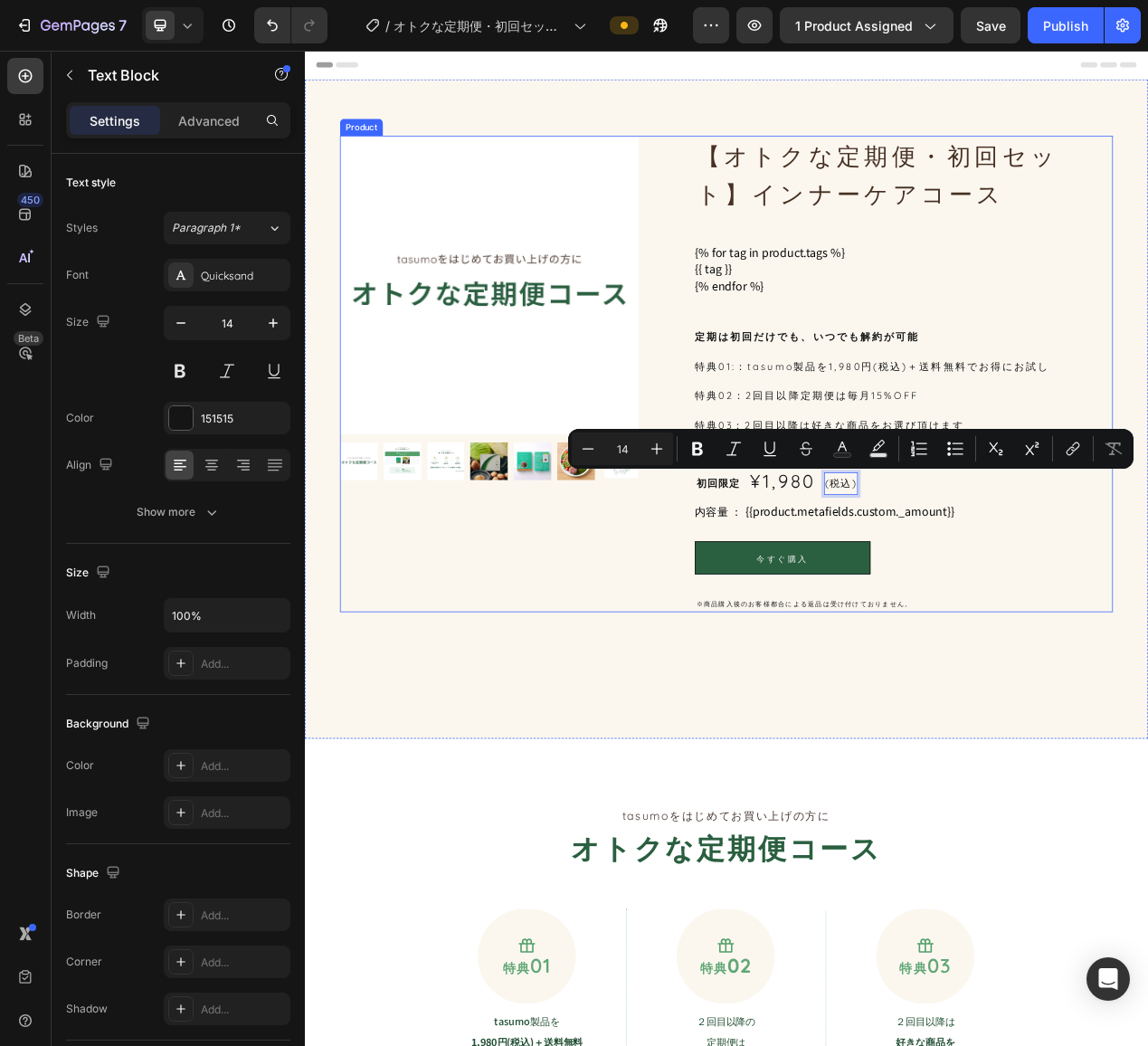
click at [1147, 683] on div "今すぐ購入 Button" at bounding box center [1075, 703] width 538 height 42
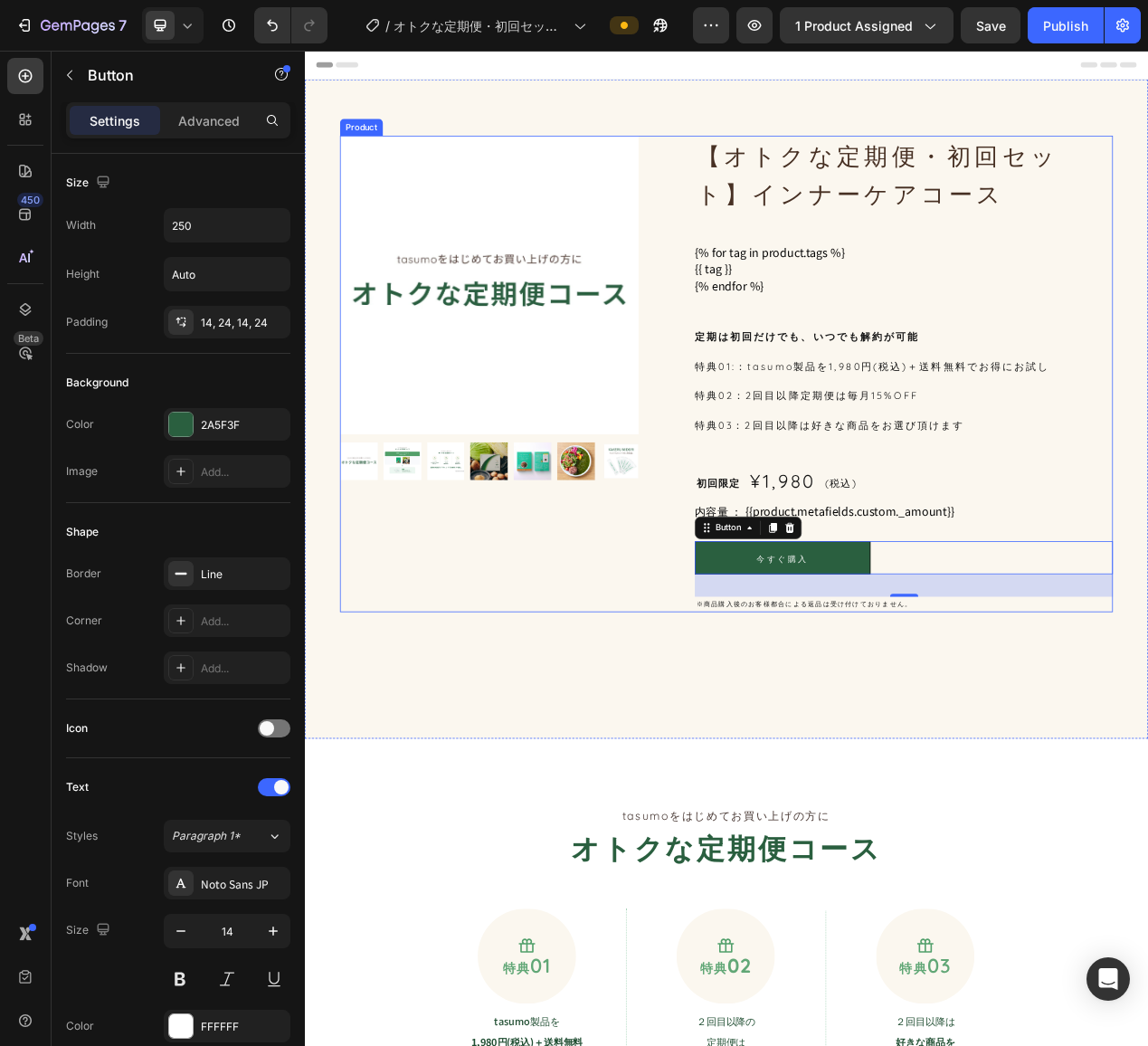
click at [975, 581] on div "【オトクな定期便・初回セット】インナーケアコース Product Title {% for tag in product.tags %} {{ tag }} …" at bounding box center [1075, 467] width 538 height 614
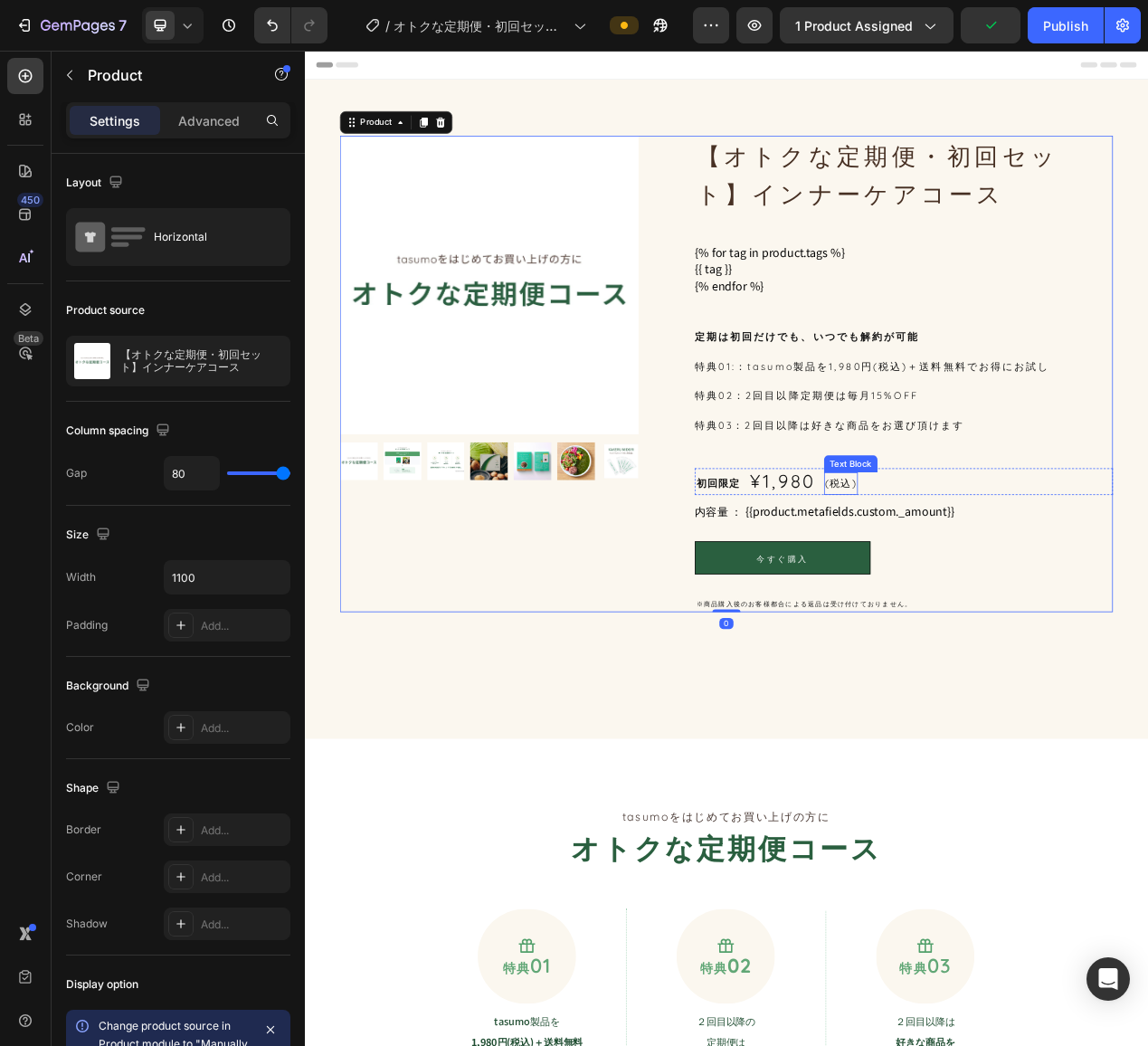
click at [994, 599] on p "(税込)" at bounding box center [995, 608] width 40 height 25
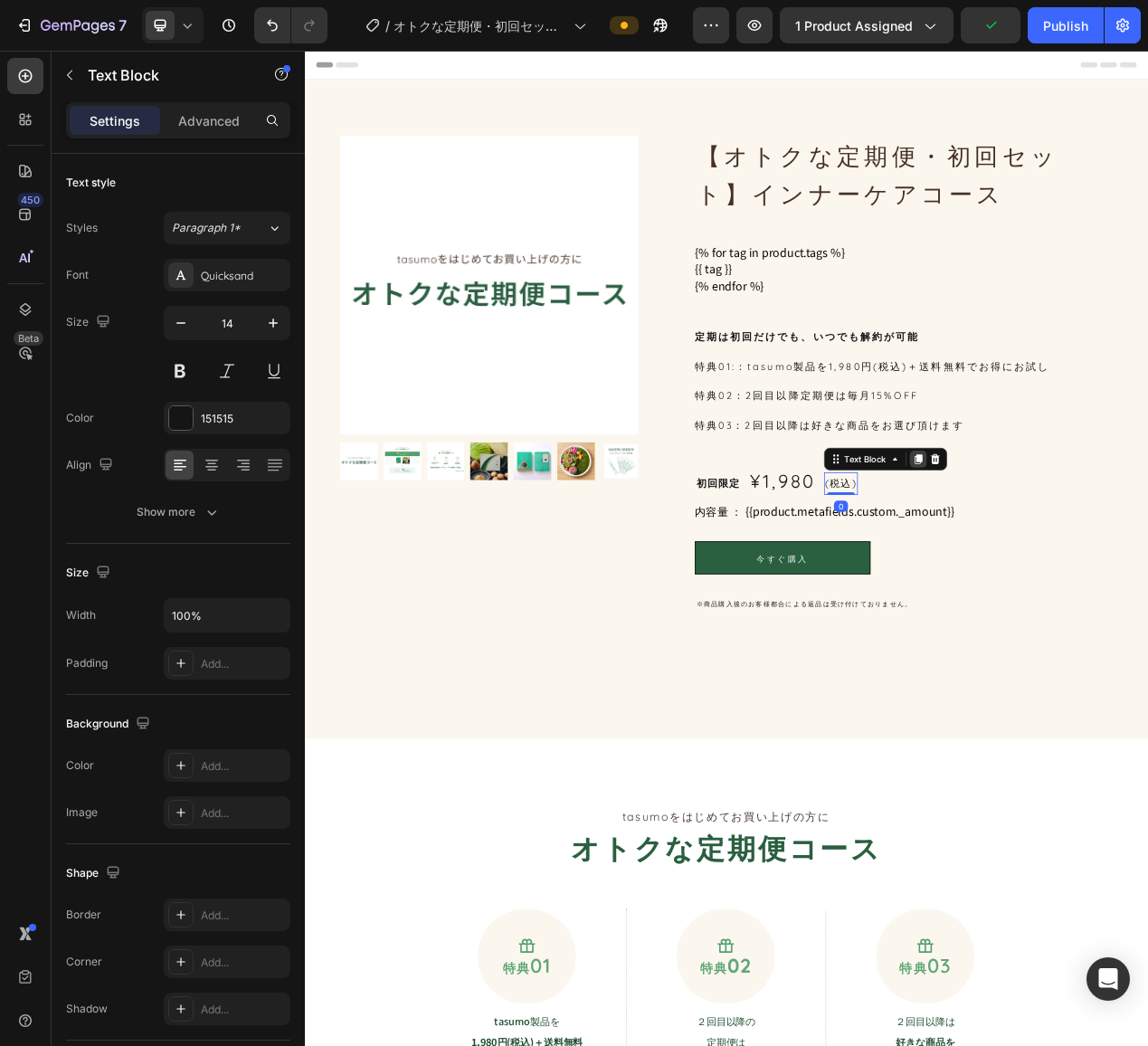
click at [1087, 570] on icon at bounding box center [1094, 575] width 15 height 15
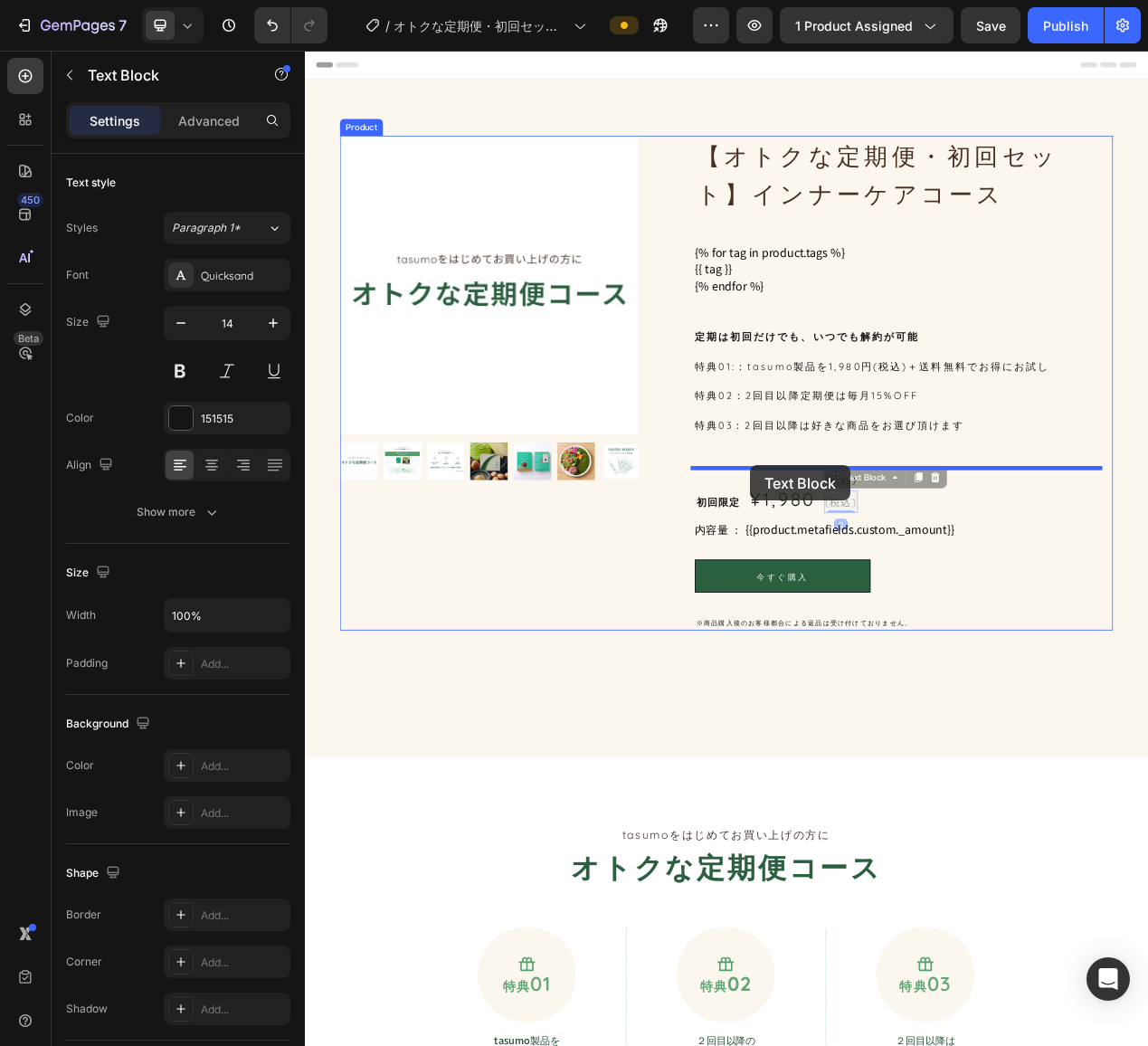
drag, startPoint x: 995, startPoint y: 599, endPoint x: 877, endPoint y: 584, distance: 118.9
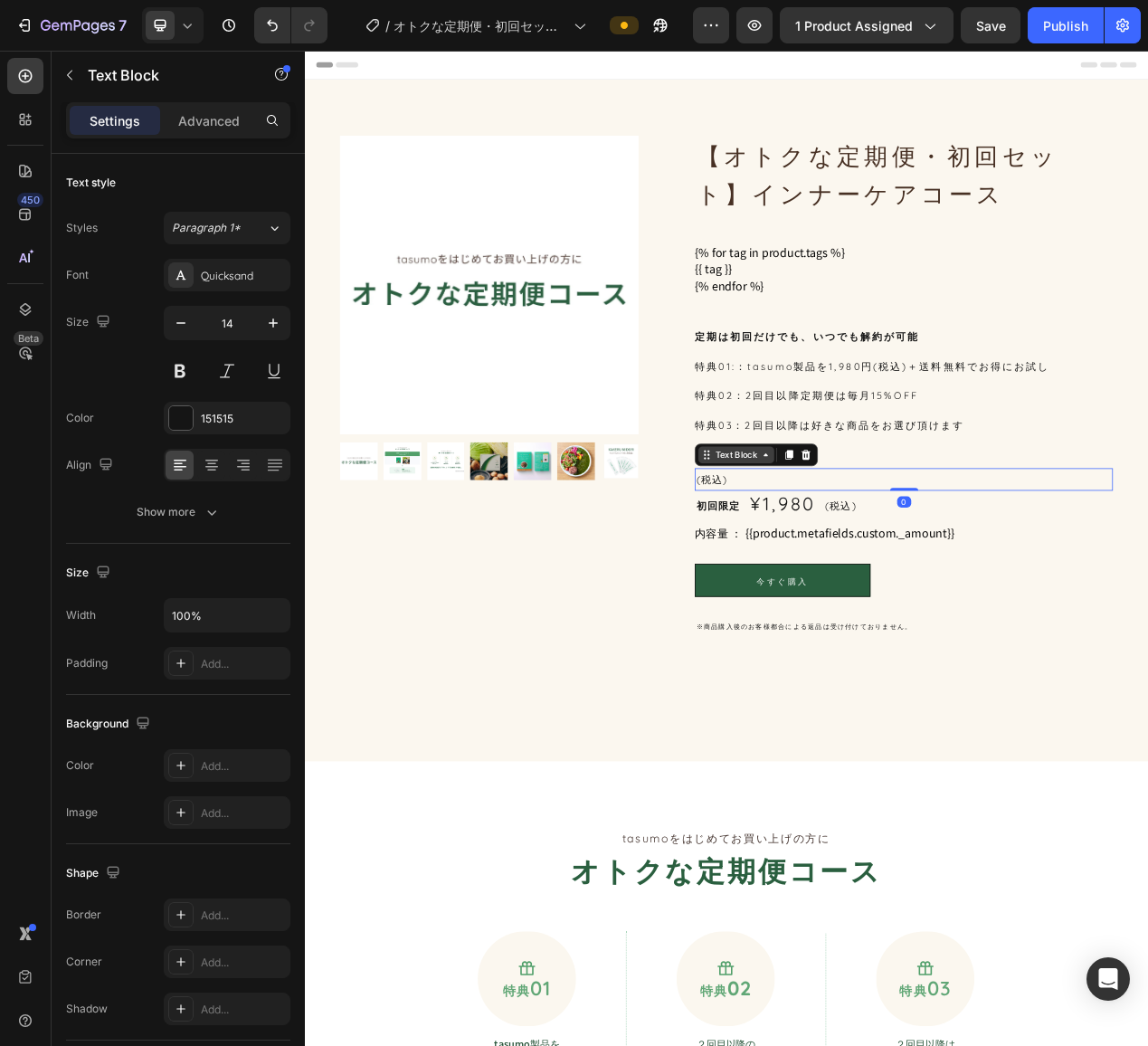
drag, startPoint x: 1068, startPoint y: 649, endPoint x: 885, endPoint y: 576, distance: 197.0
click at [1083, 570] on div "【オトクな定期便・初回セット】インナーケアコース Product Title {% for tag in product.tags %} {{ tag }} …" at bounding box center [1075, 480] width 538 height 642
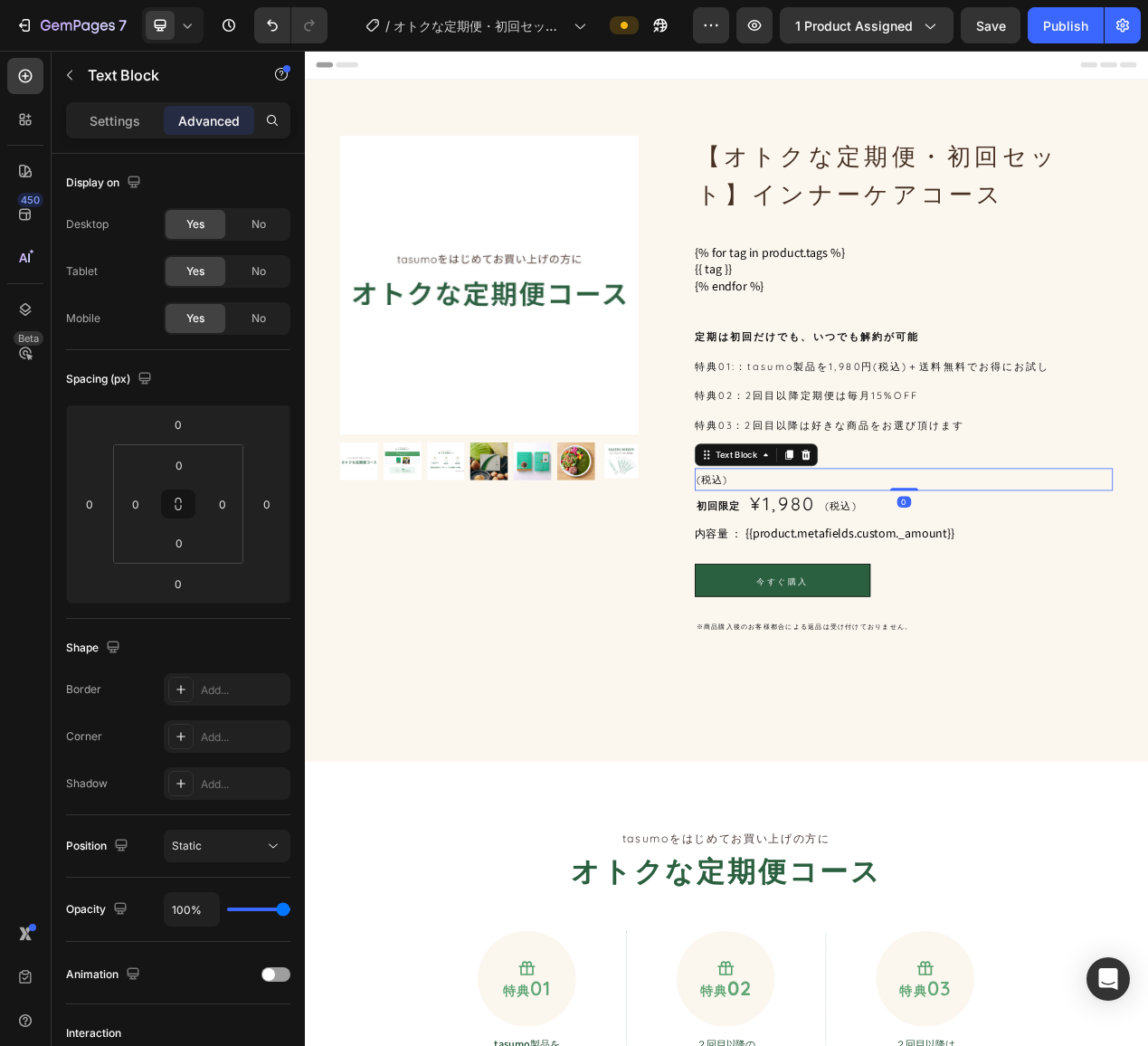
click at [824, 604] on p "(税込)" at bounding box center [1075, 603] width 534 height 25
click at [823, 604] on p "(税込)" at bounding box center [1075, 603] width 534 height 25
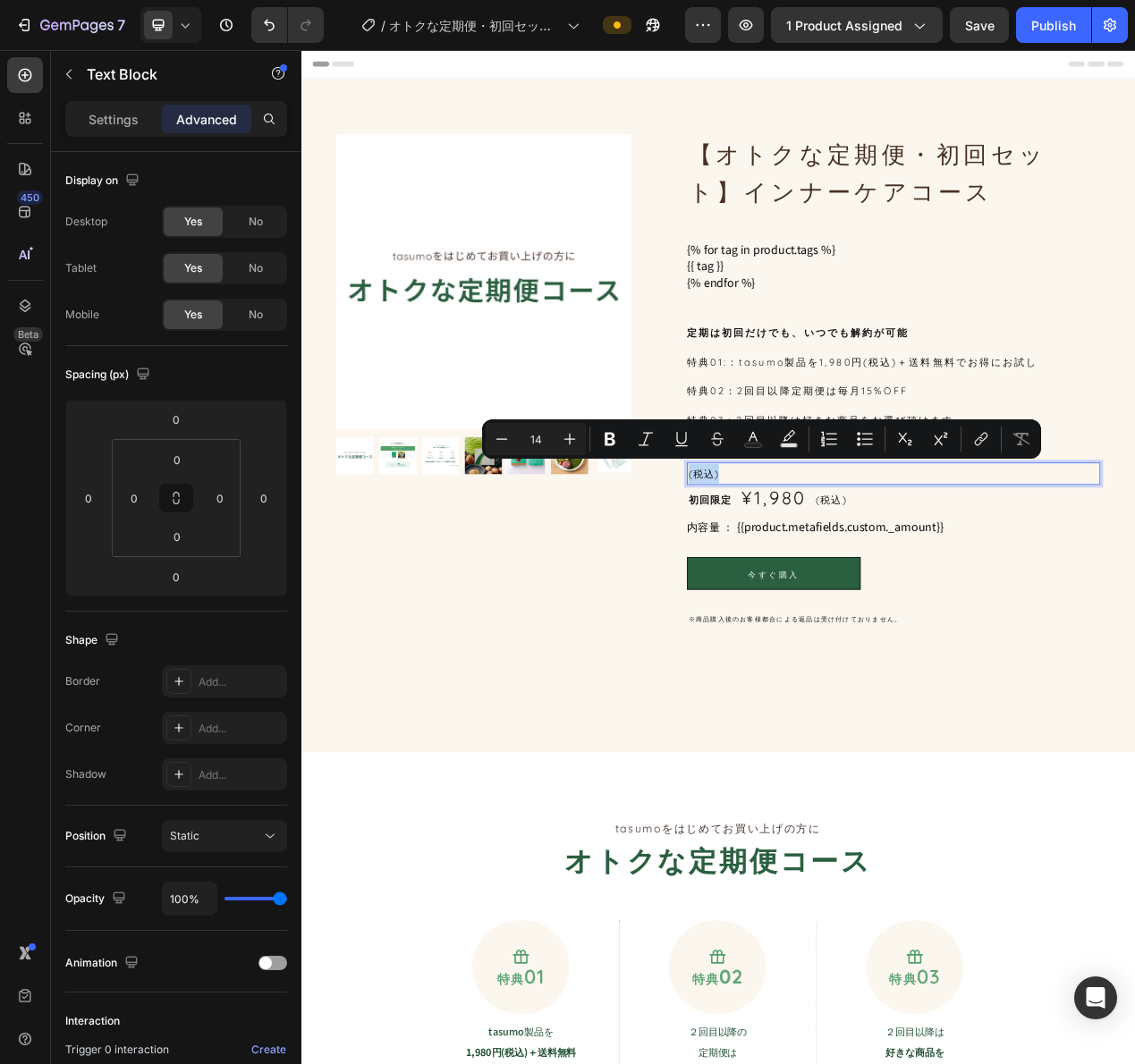
click at [827, 600] on p "(税込)" at bounding box center [1063, 596] width 528 height 25
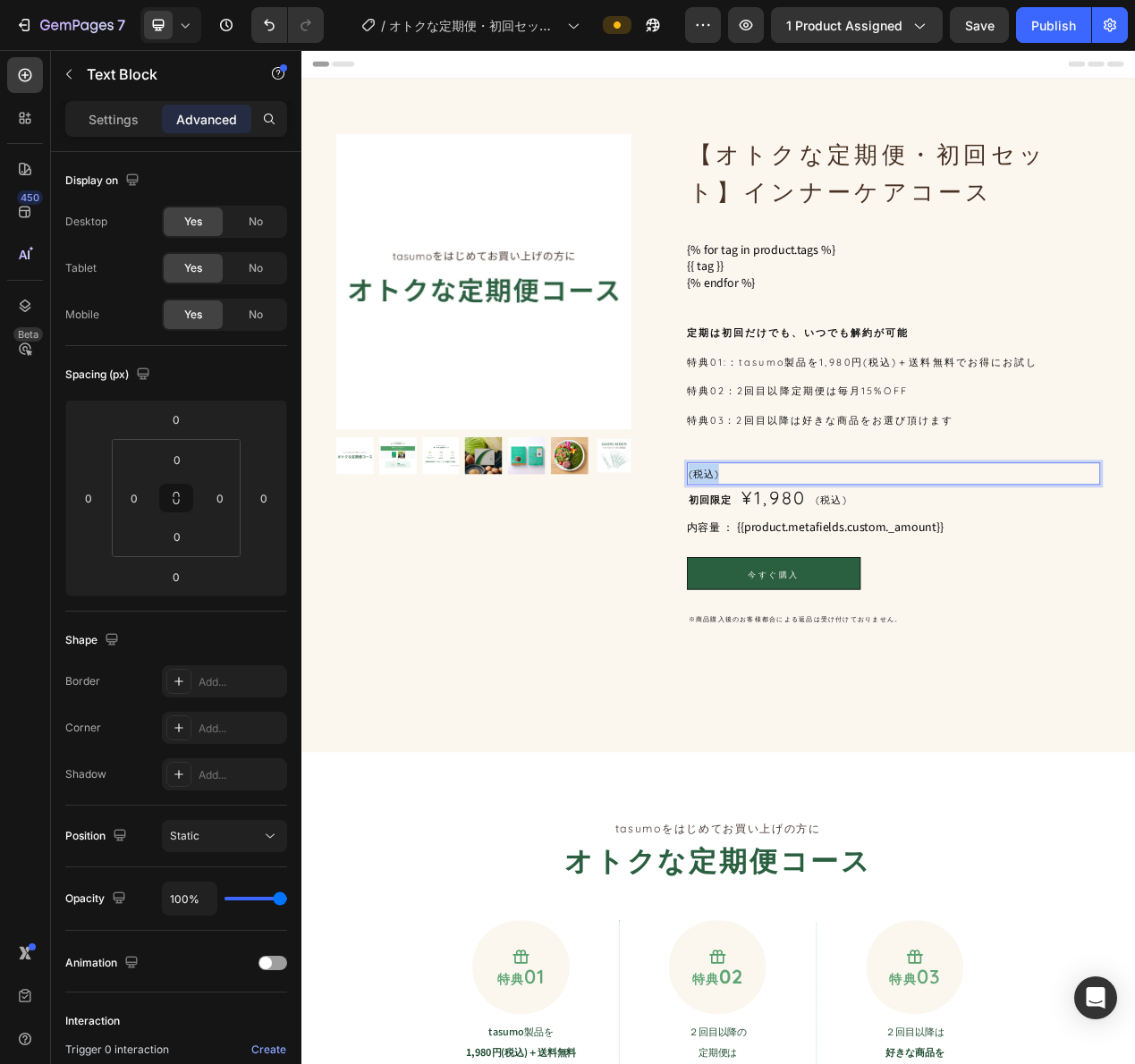
click at [827, 600] on p "(税込)" at bounding box center [1063, 596] width 528 height 25
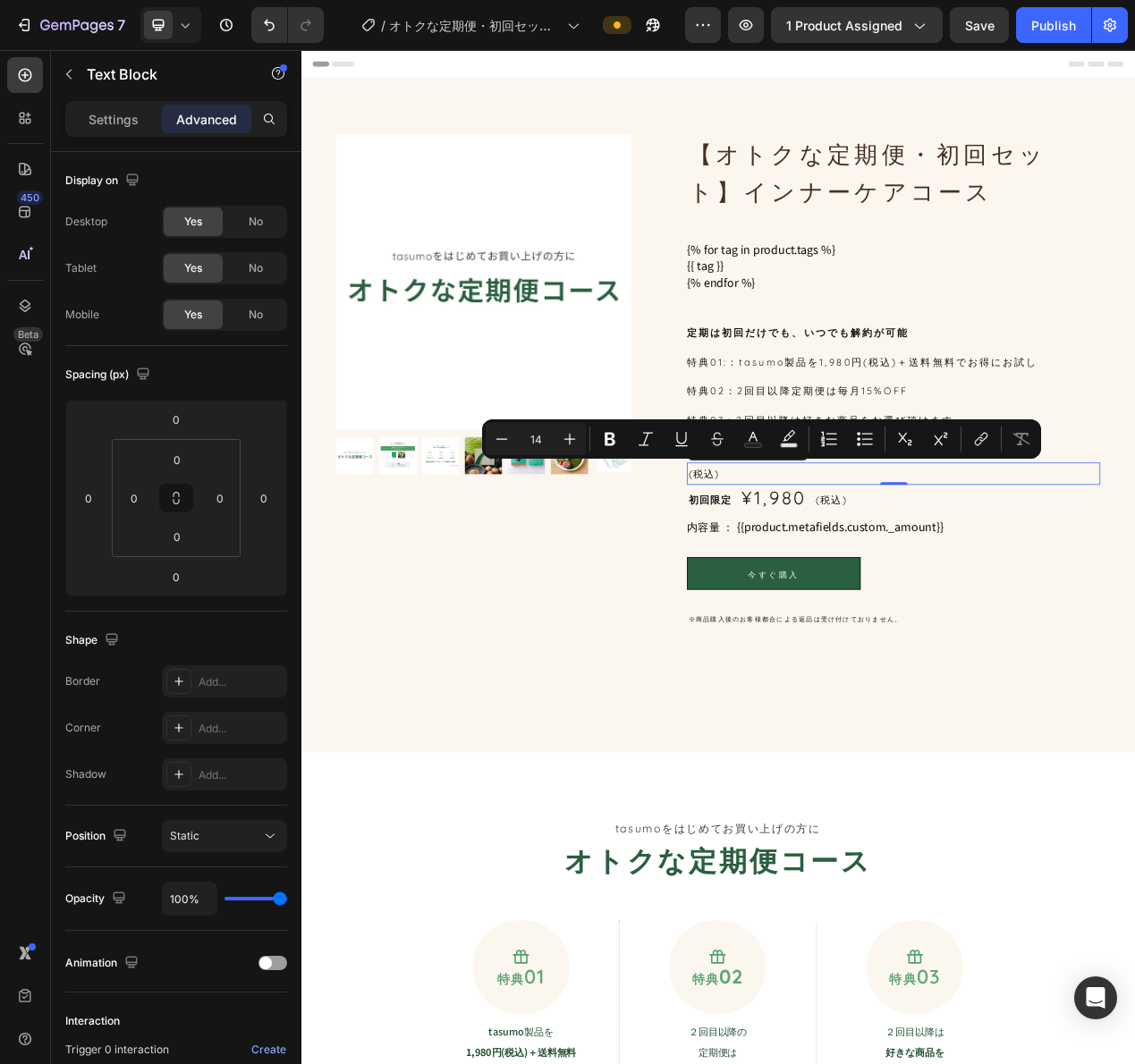
click at [829, 599] on p "(税込)" at bounding box center [1063, 596] width 528 height 25
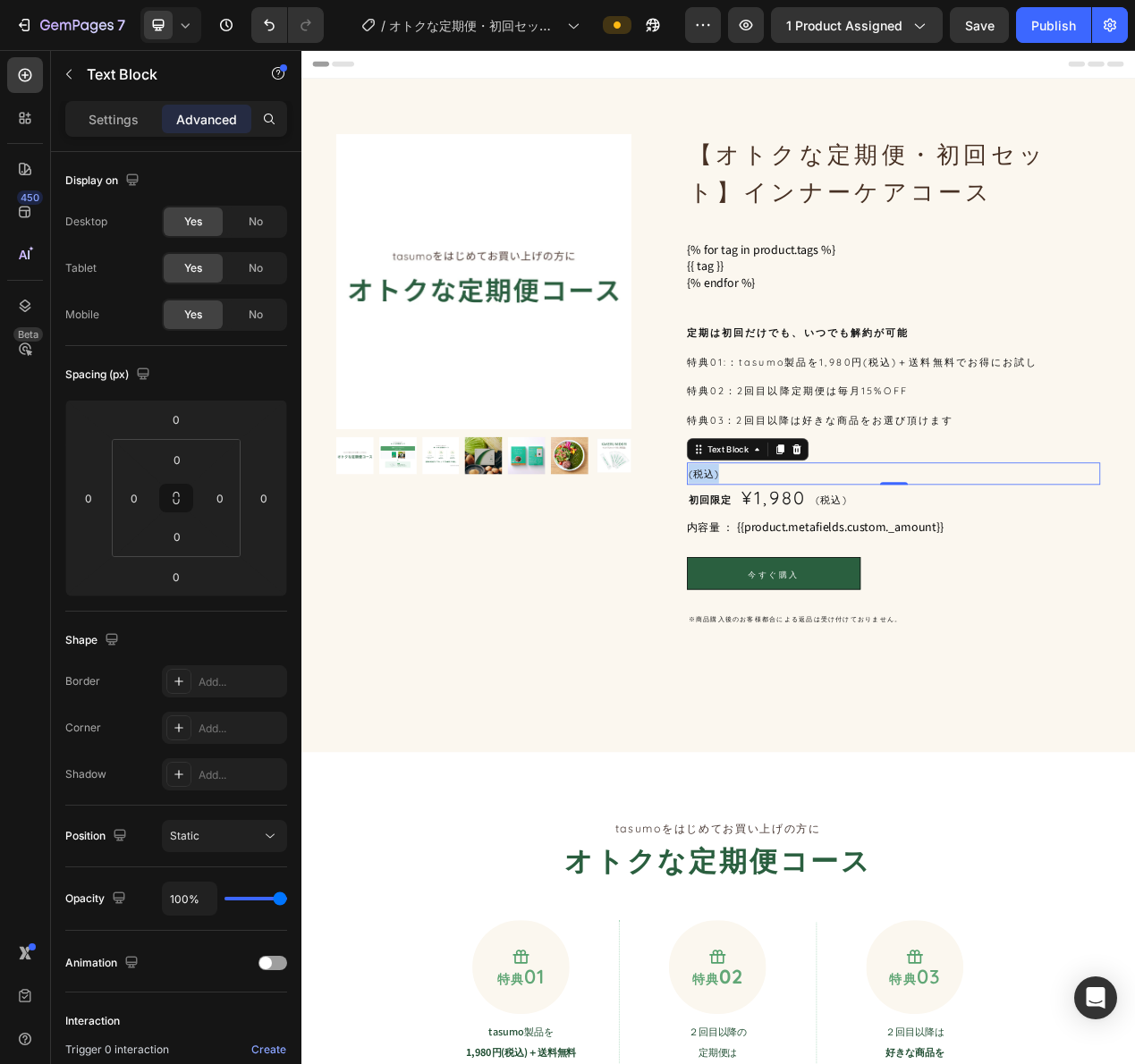
click at [829, 599] on p "(税込)" at bounding box center [1063, 596] width 528 height 25
click at [829, 599] on span "約32％OFF＋送料無料" at bounding box center [874, 595] width 149 height 17
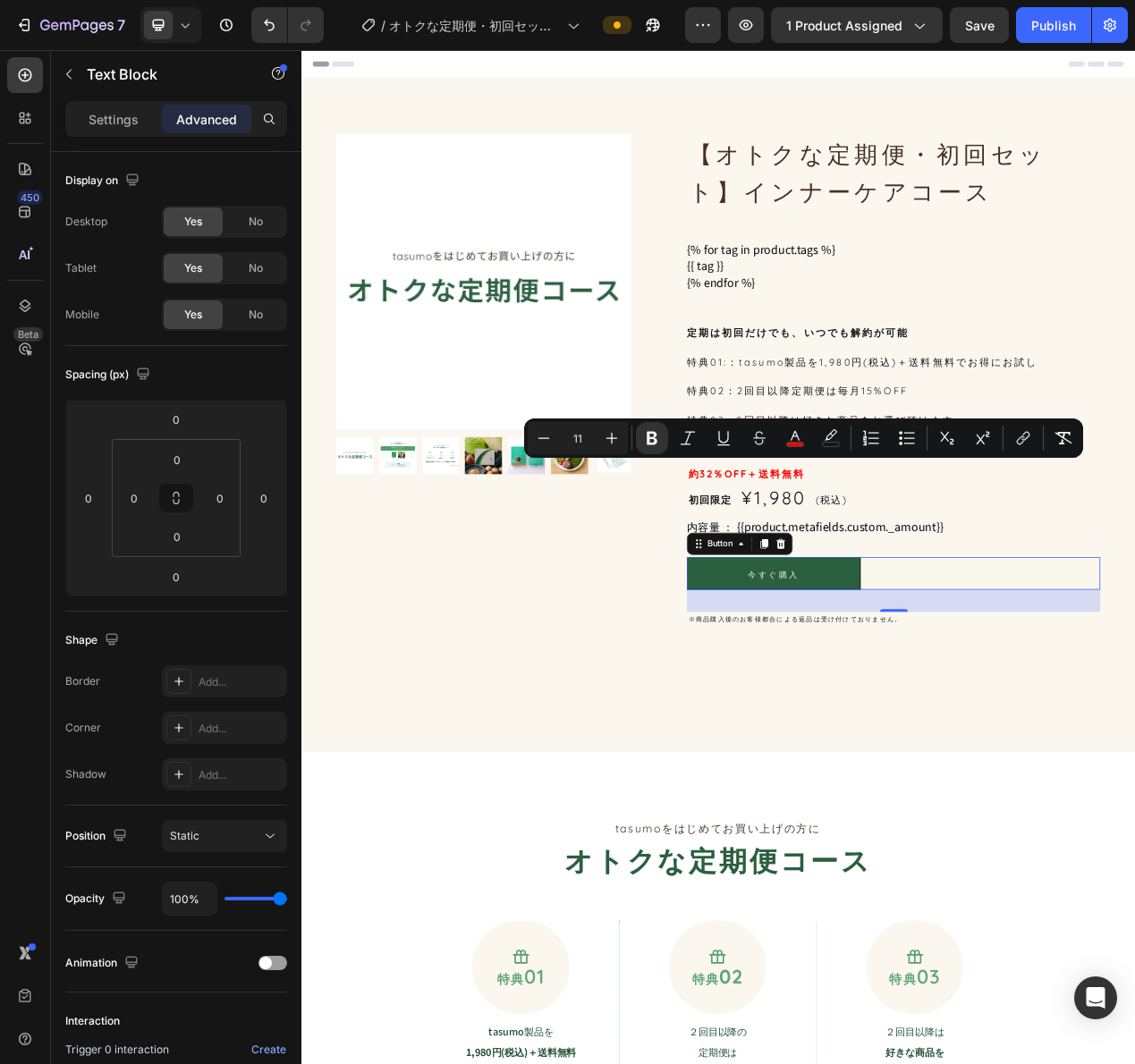
click at [1134, 734] on div "今すぐ購入 Button 0" at bounding box center [1063, 723] width 532 height 42
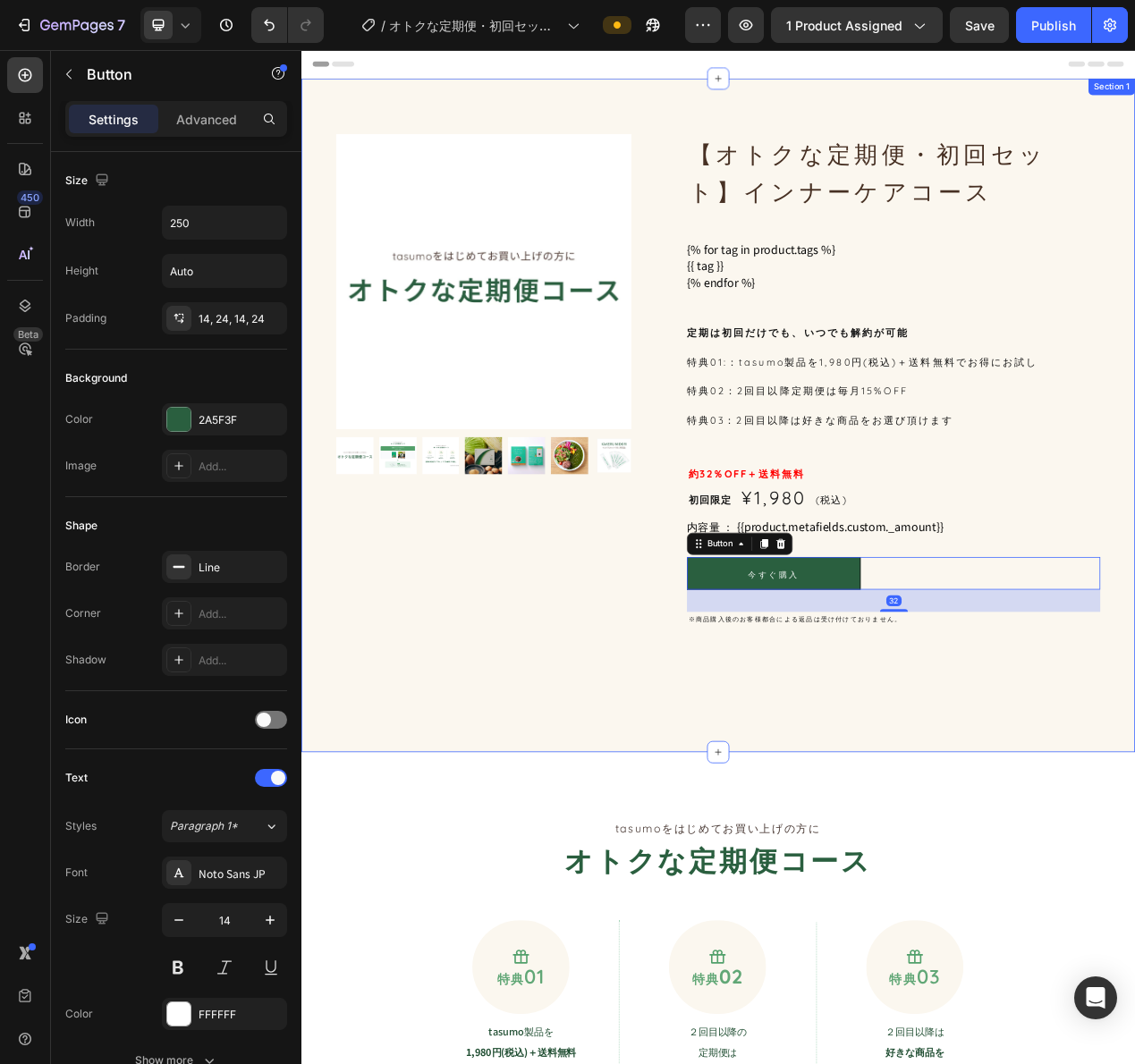
click at [1134, 844] on div "Product Images 【オトクな定期便・初回セット】インナーケアコース Product Title {% for tag in product.tag…" at bounding box center [837, 520] width 1073 height 867
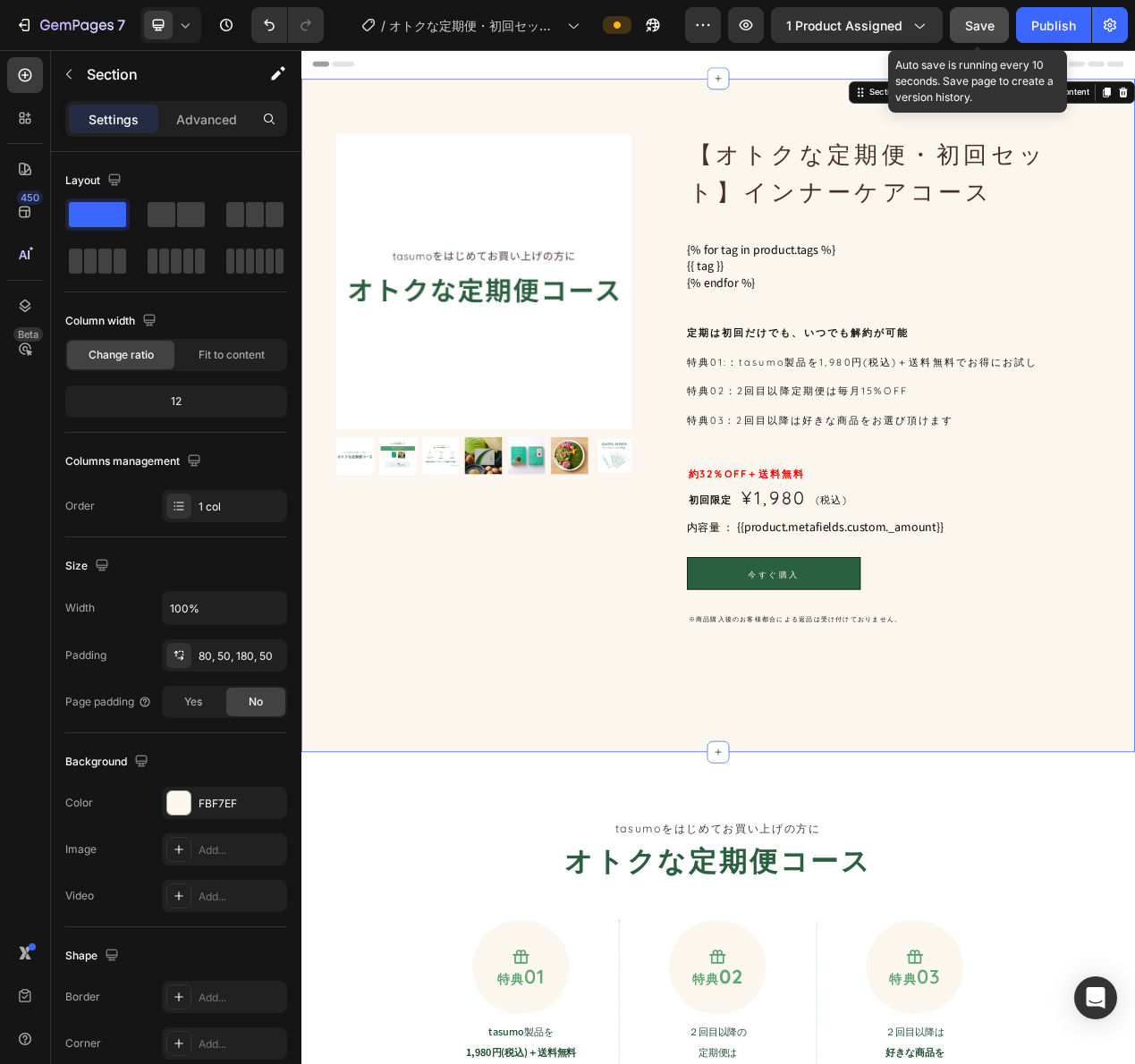
click at [981, 31] on span "Save" at bounding box center [980, 25] width 29 height 16
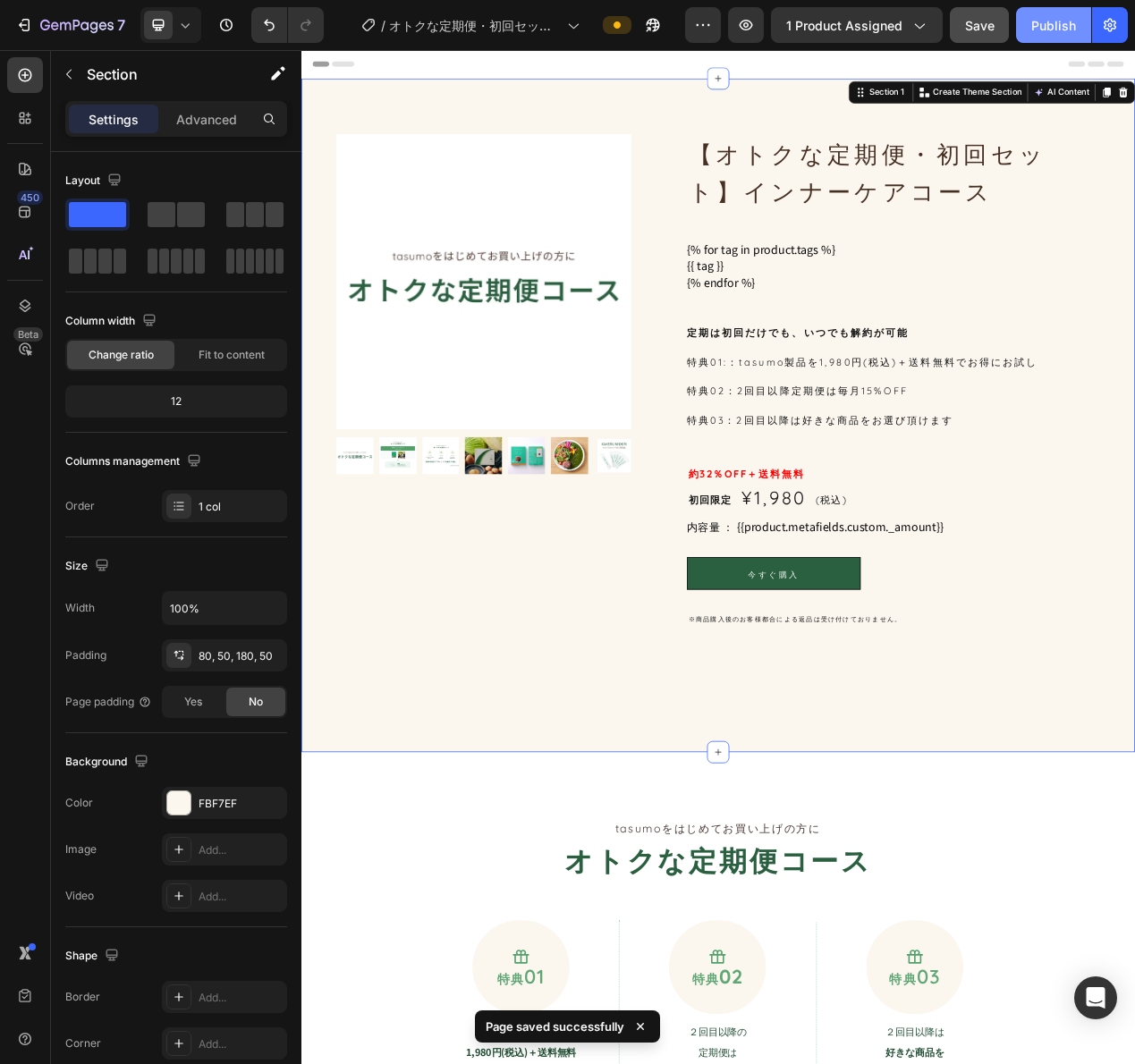
click at [1050, 26] on div "Publish" at bounding box center [1054, 25] width 45 height 18
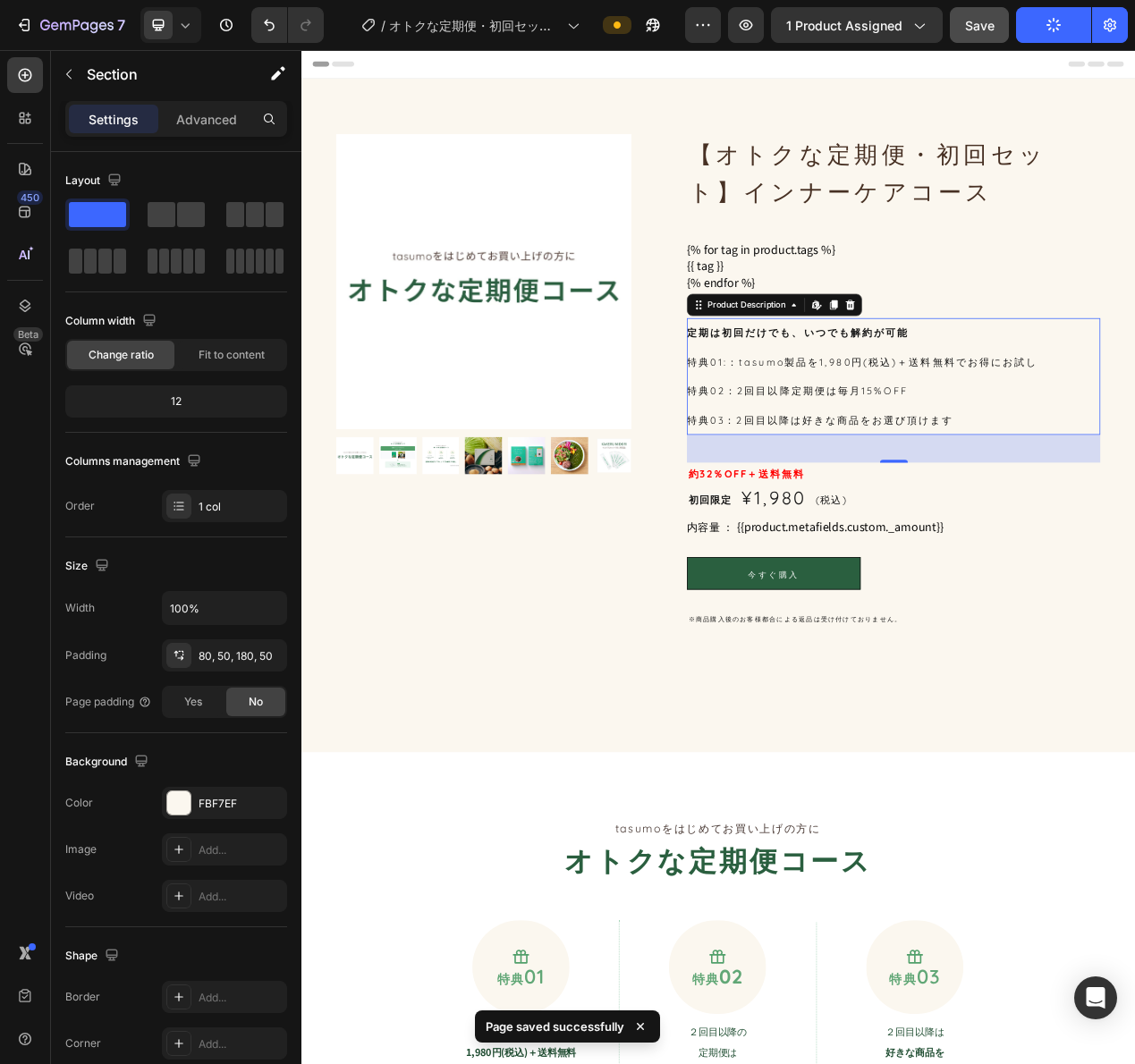
click at [963, 400] on div "定期は初回だけでも、いつでも解約が可能 特典01:：tasumo製品を1,980円(税込)＋送料無料でお得にお試し 特典02：2回目以降定期便は毎月15%OF…" at bounding box center [1063, 470] width 532 height 150
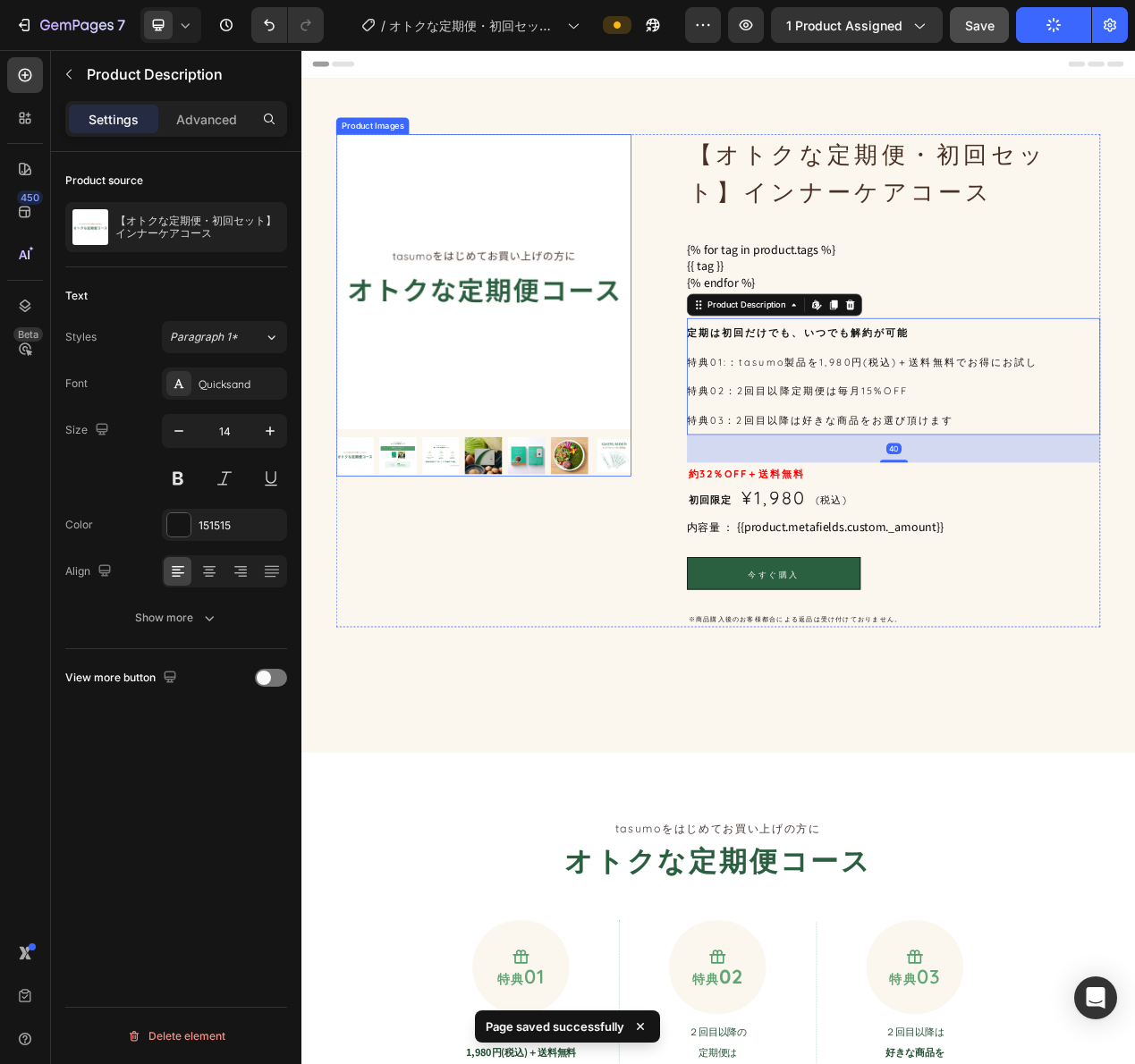
click at [616, 383] on img at bounding box center [536, 348] width 380 height 380
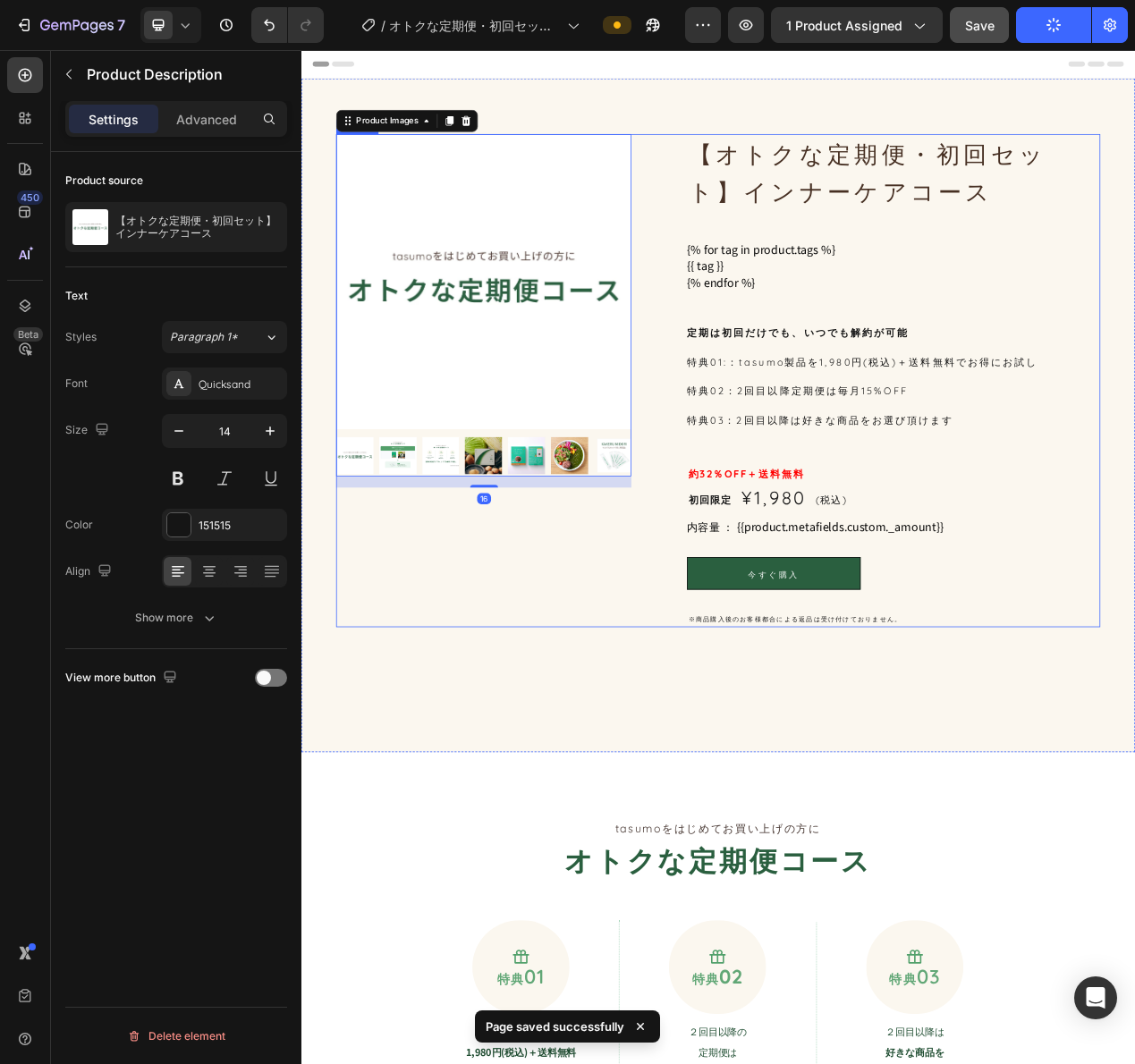
click at [897, 502] on div "定期は初回だけでも、いつでも解約が可能 特典01:：tasumo製品を1,980円(税込)＋送料無料でお得にお試し 特典02：2回目以降定期便は毎月15%OF…" at bounding box center [1063, 470] width 532 height 150
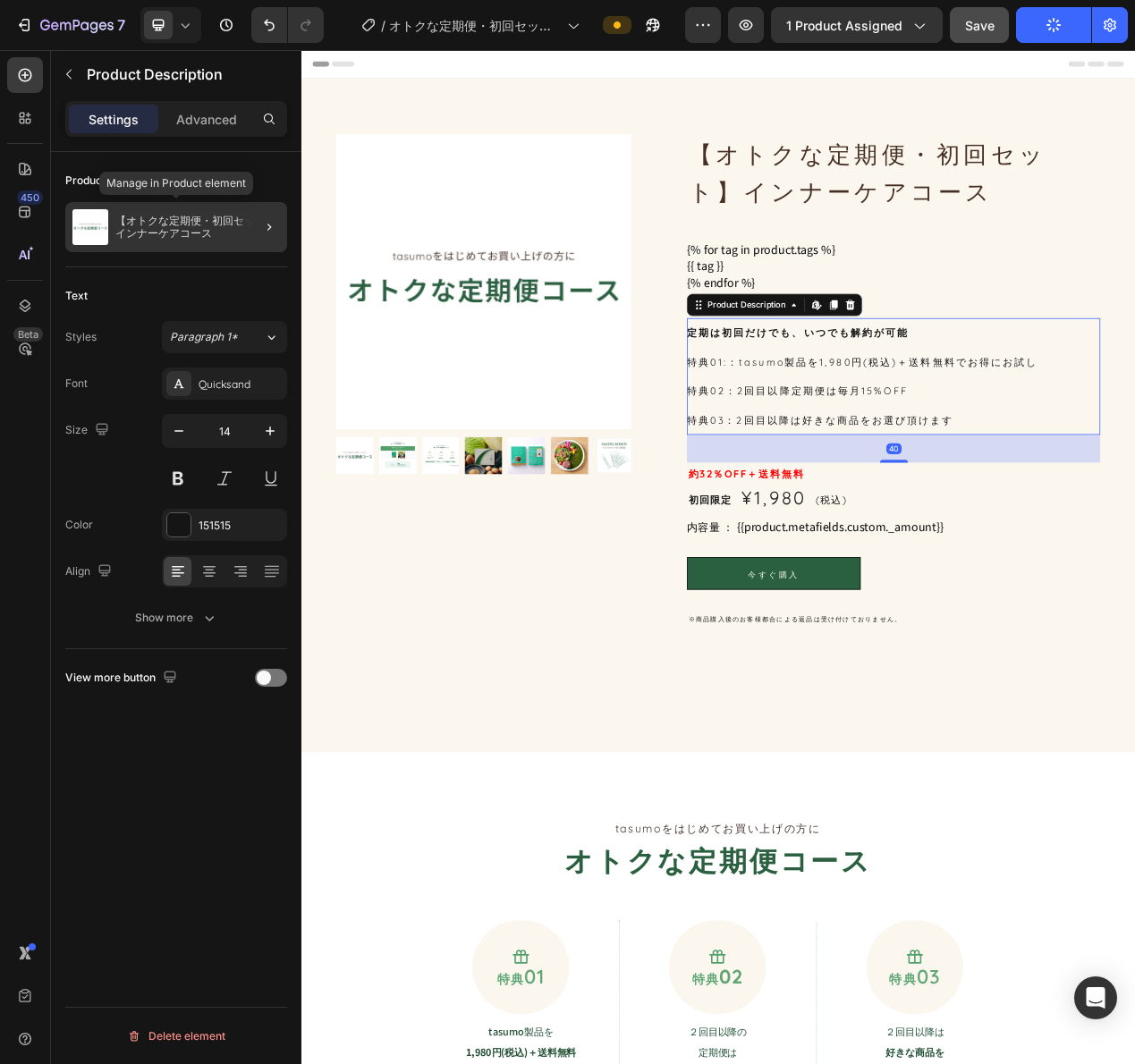
click at [179, 226] on p "【オトクな定期便・初回セット】インナーケアコース" at bounding box center [198, 227] width 165 height 25
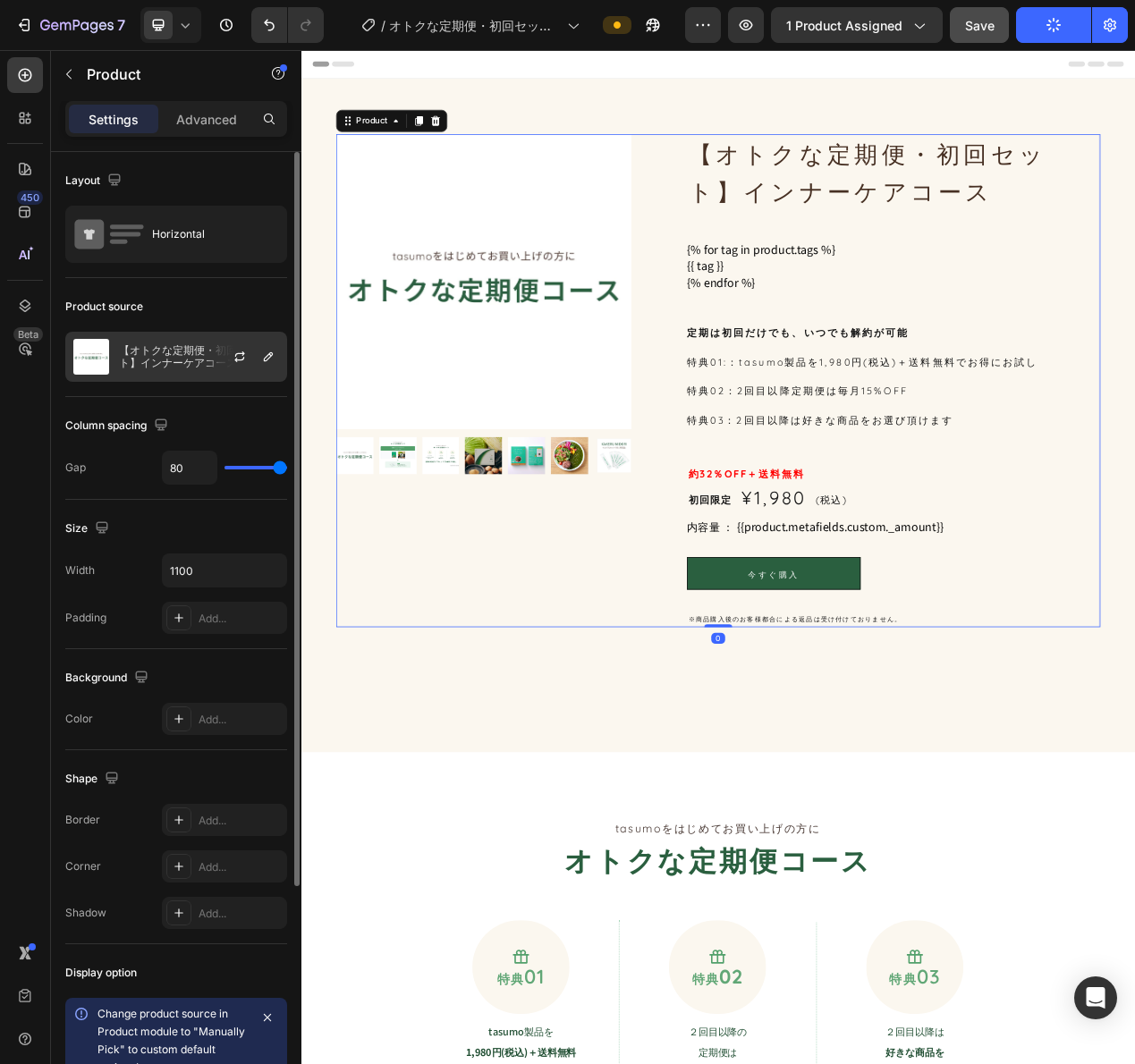
click at [226, 358] on div at bounding box center [246, 357] width 79 height 48
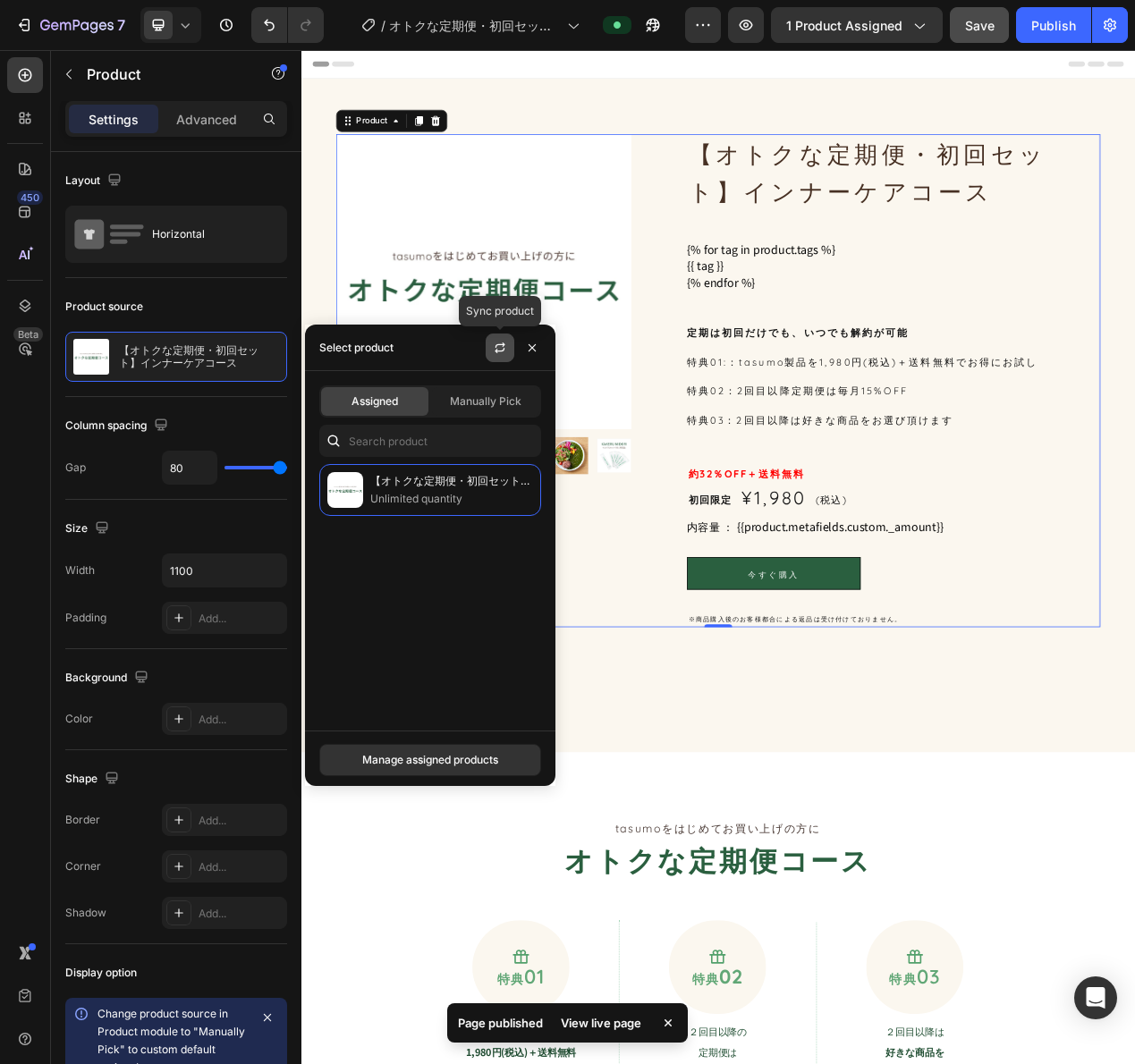
click at [496, 351] on icon "button" at bounding box center [499, 351] width 10 height 6
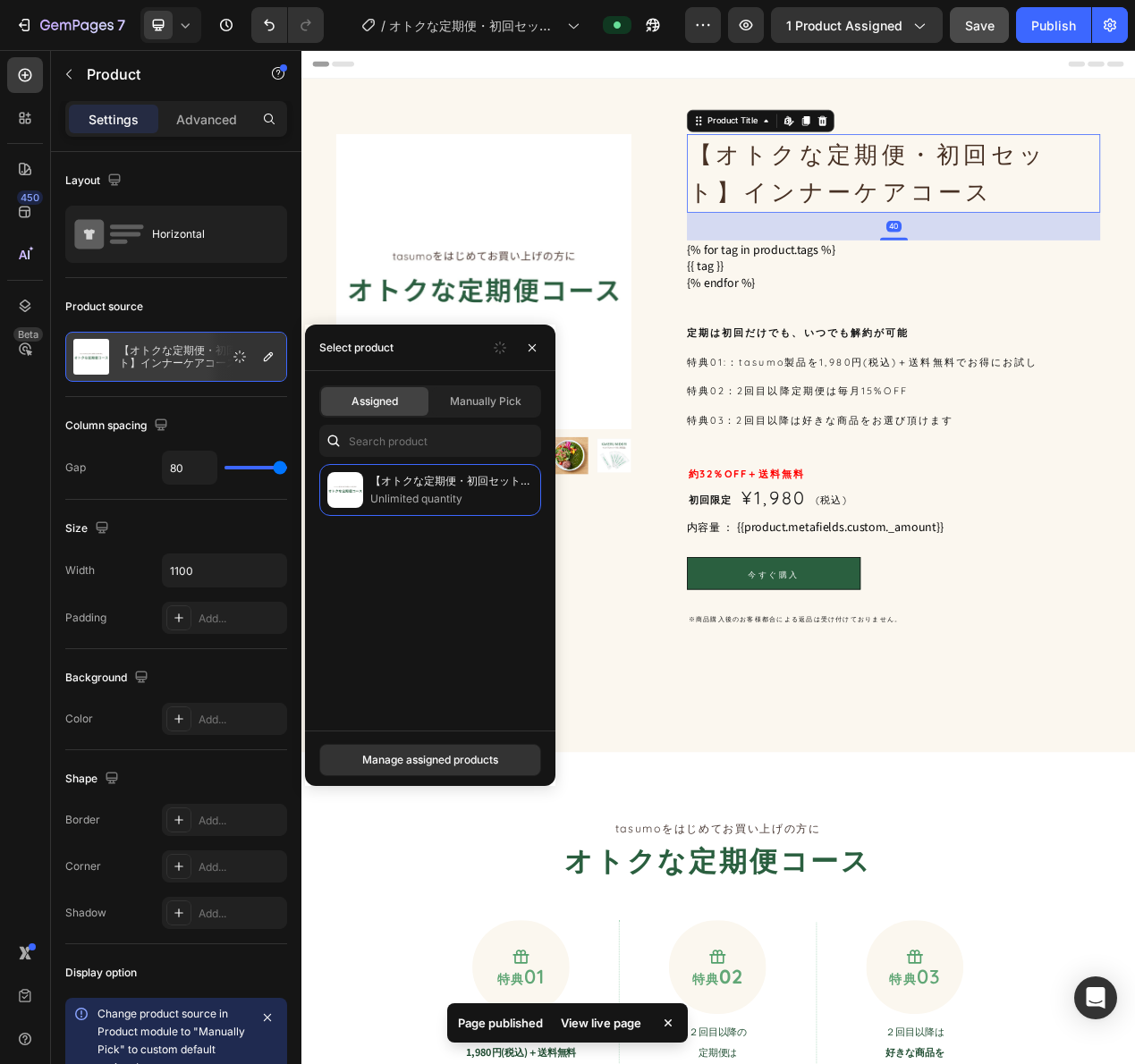
click at [1134, 187] on h1 "【オトクな定期便・初回セット】インナーケアコース" at bounding box center [1063, 208] width 532 height 101
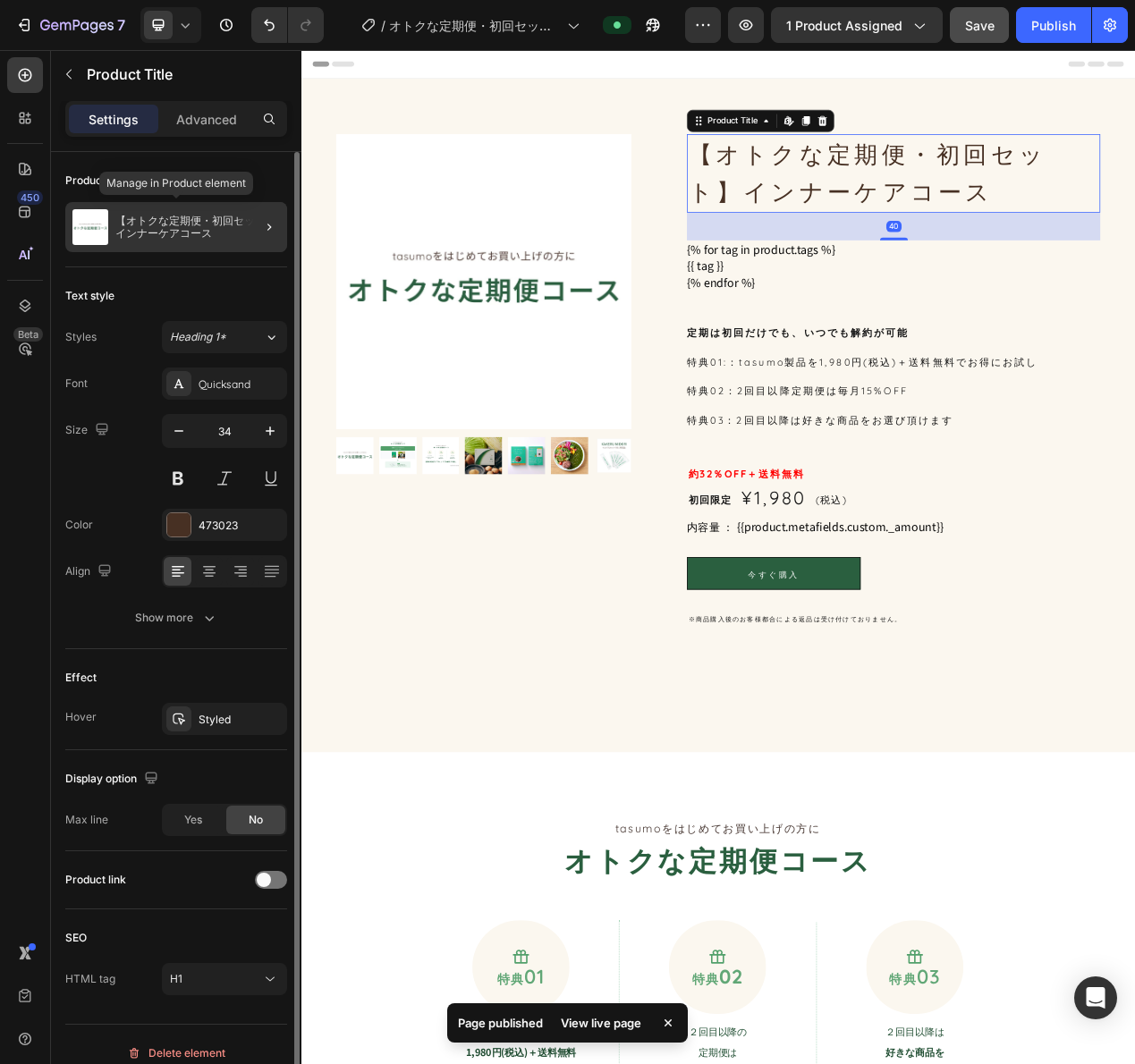
click at [229, 228] on p "【オトクな定期便・初回セット】インナーケアコース" at bounding box center [198, 227] width 165 height 25
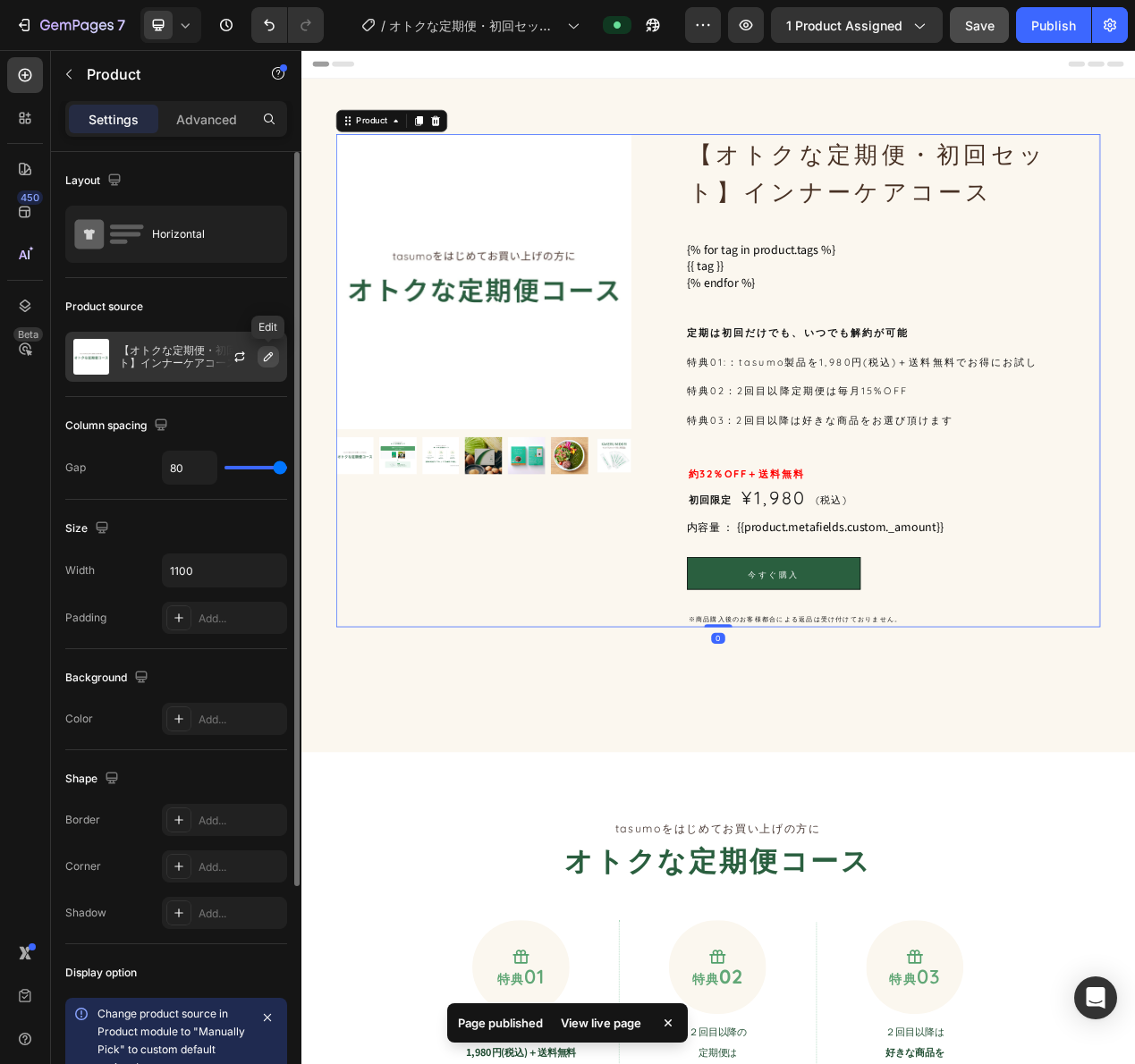
click at [258, 359] on button "button" at bounding box center [268, 357] width 21 height 21
click at [238, 360] on icon "button" at bounding box center [239, 360] width 10 height 6
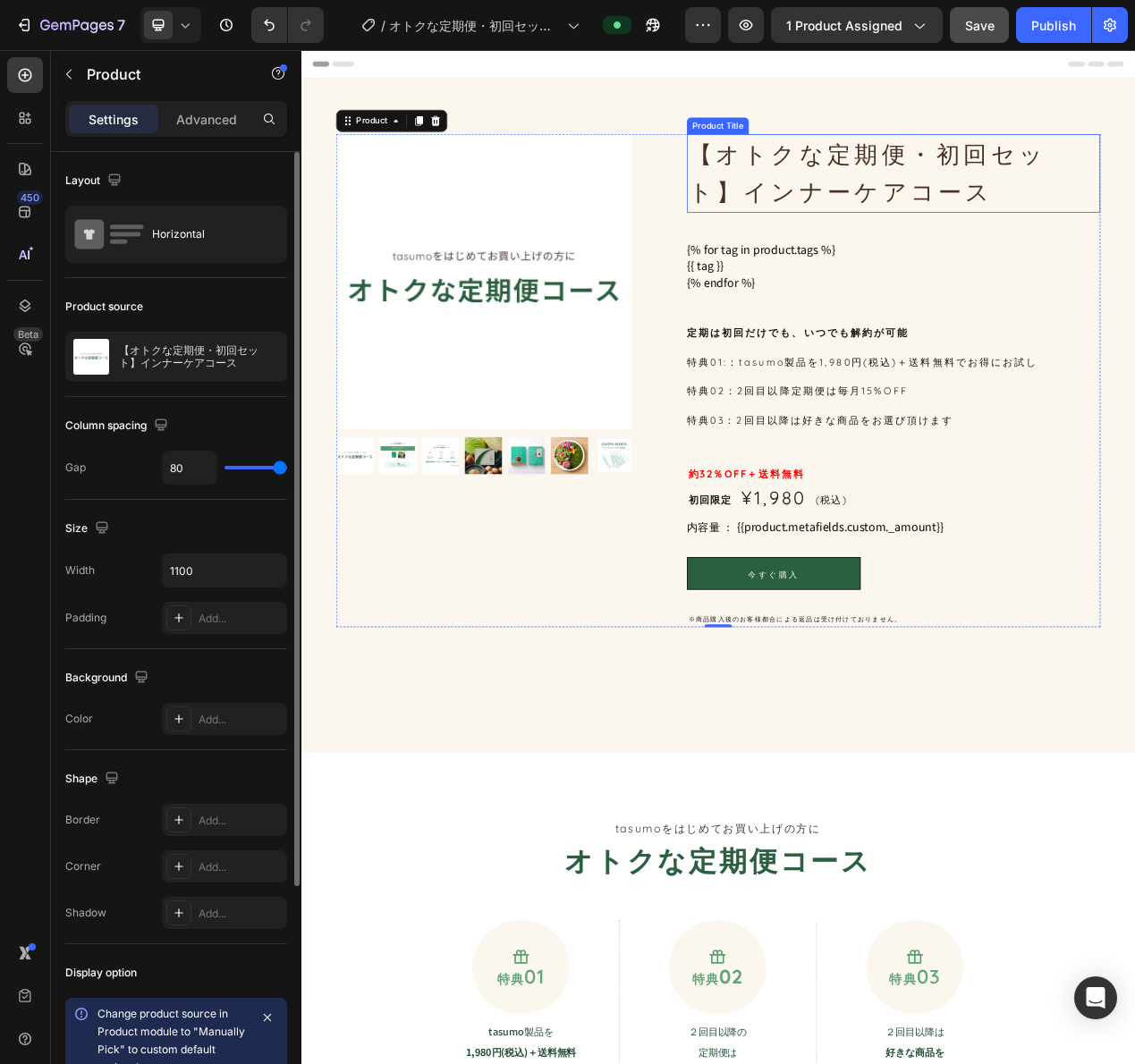
click at [929, 208] on h1 "【オトクな定期便・初回セット】インナーケアコース" at bounding box center [1063, 208] width 532 height 101
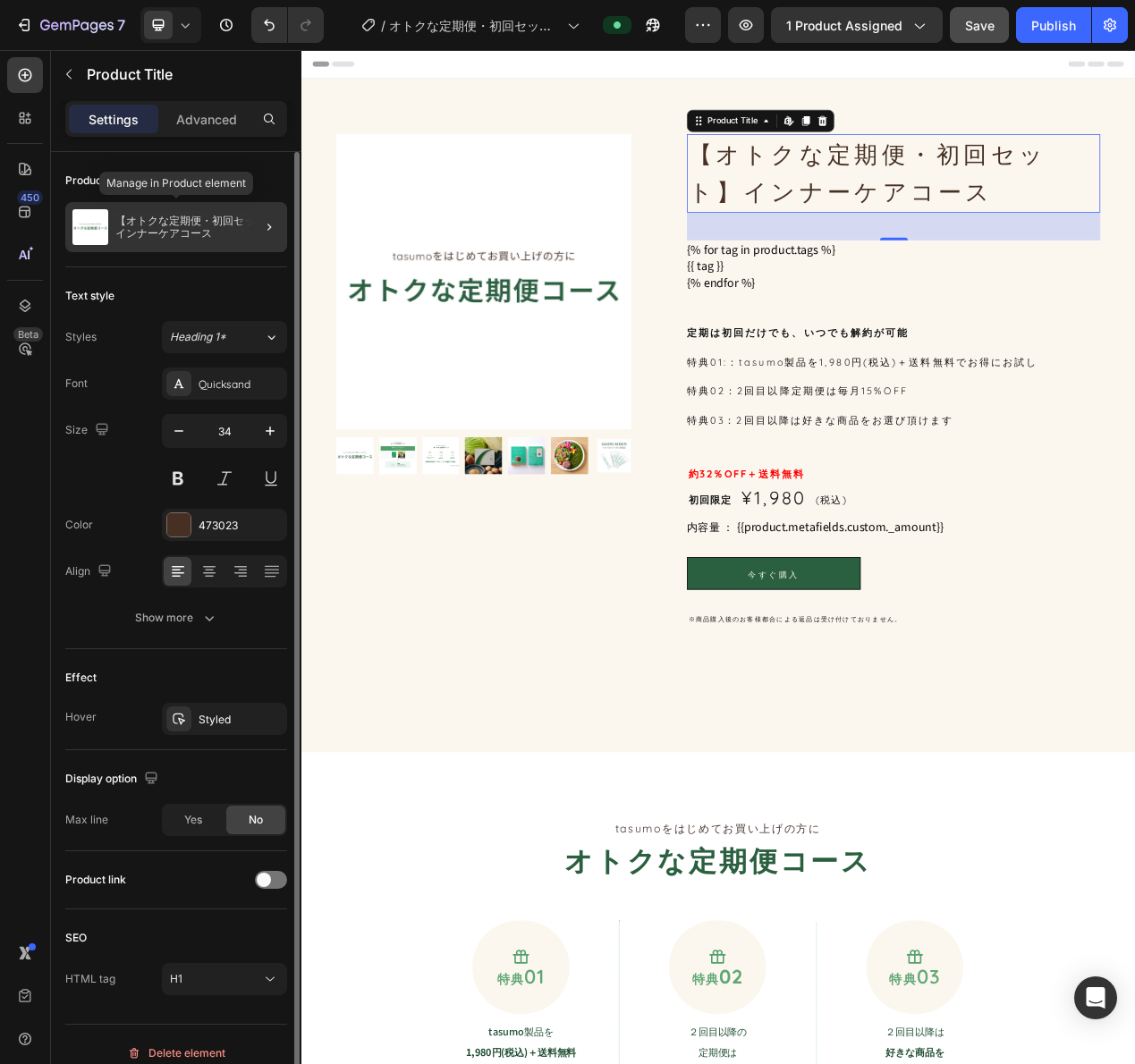
click at [200, 247] on div "【オトクな定期便・初回セット】インナーケアコース" at bounding box center [175, 228] width 222 height 50
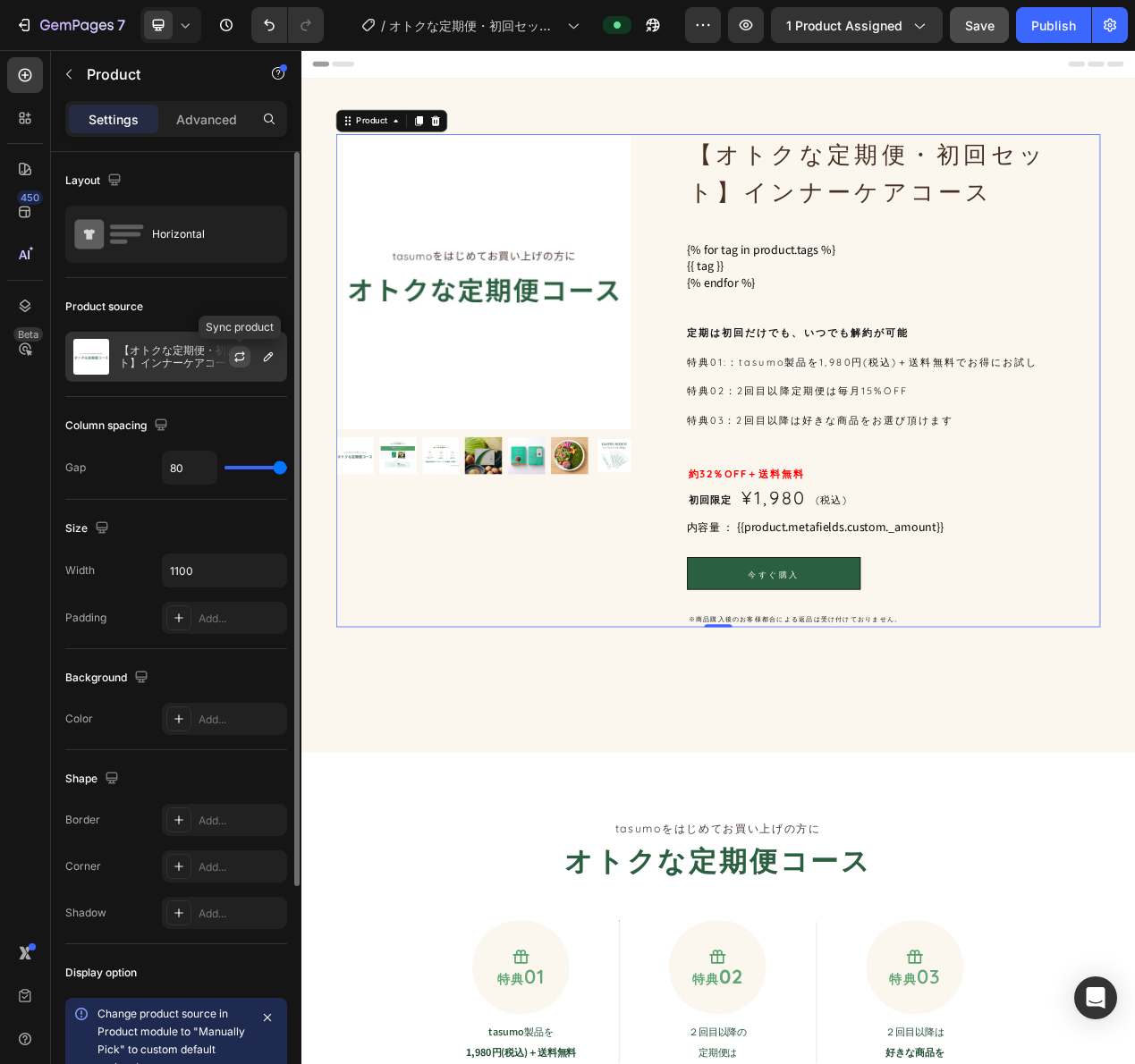
click at [243, 355] on icon "button" at bounding box center [240, 355] width 10 height 6
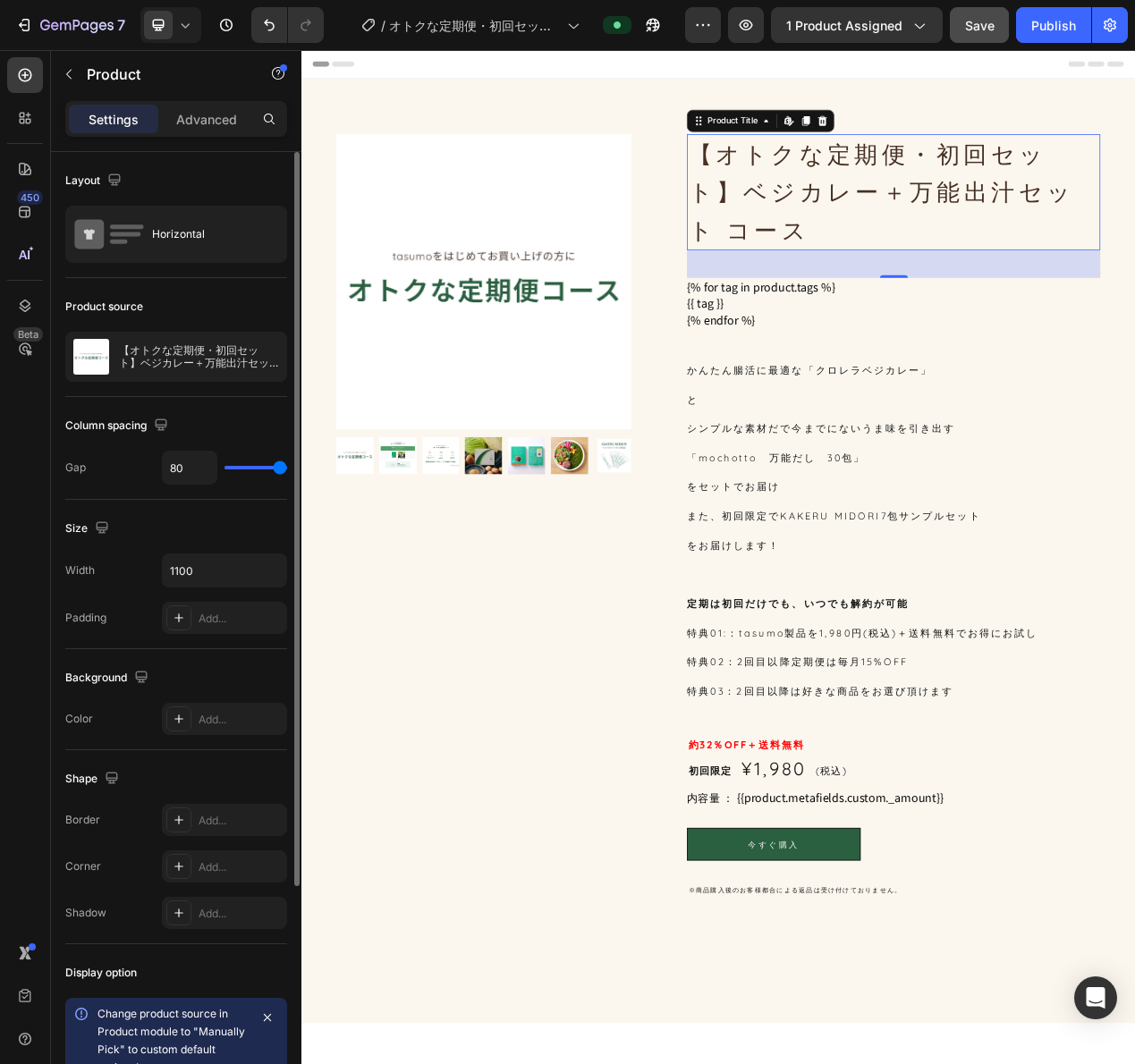
click at [929, 259] on h1 "【オトクな定期便・初回セット】ベジカレー＋万能出汁セット コース" at bounding box center [1063, 233] width 532 height 149
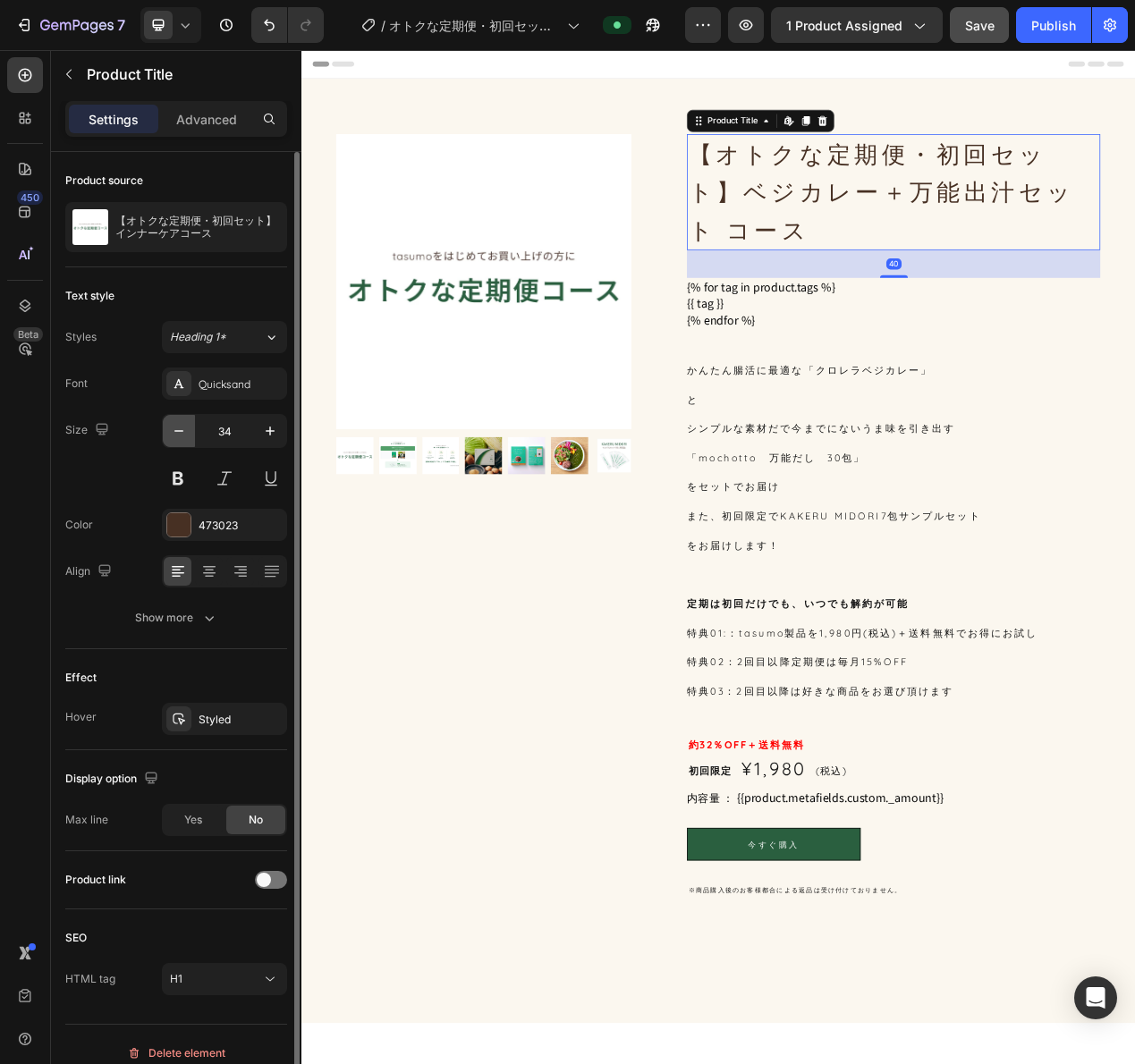
click at [188, 435] on button "button" at bounding box center [178, 430] width 32 height 32
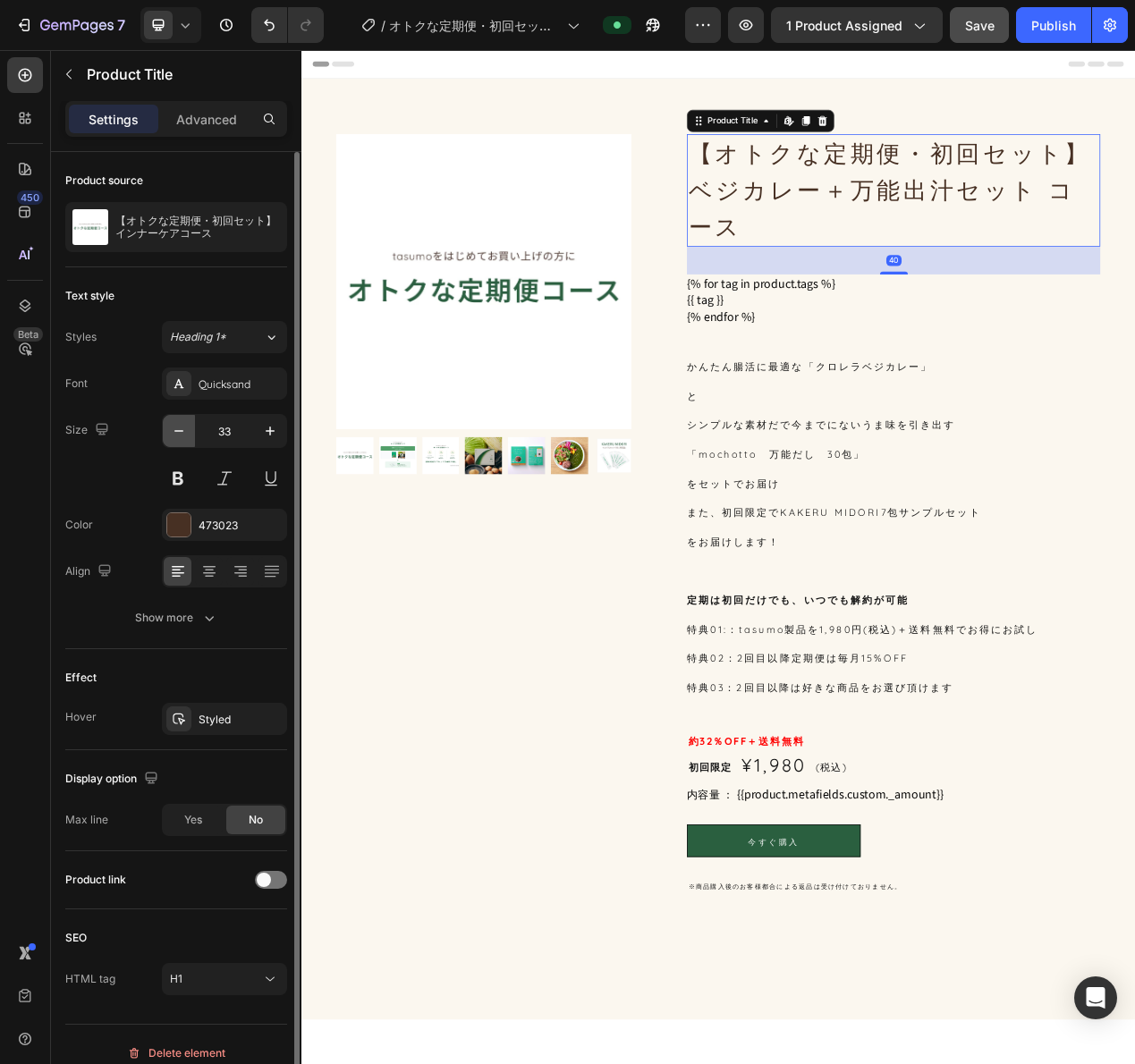
click at [188, 435] on button "button" at bounding box center [178, 430] width 32 height 32
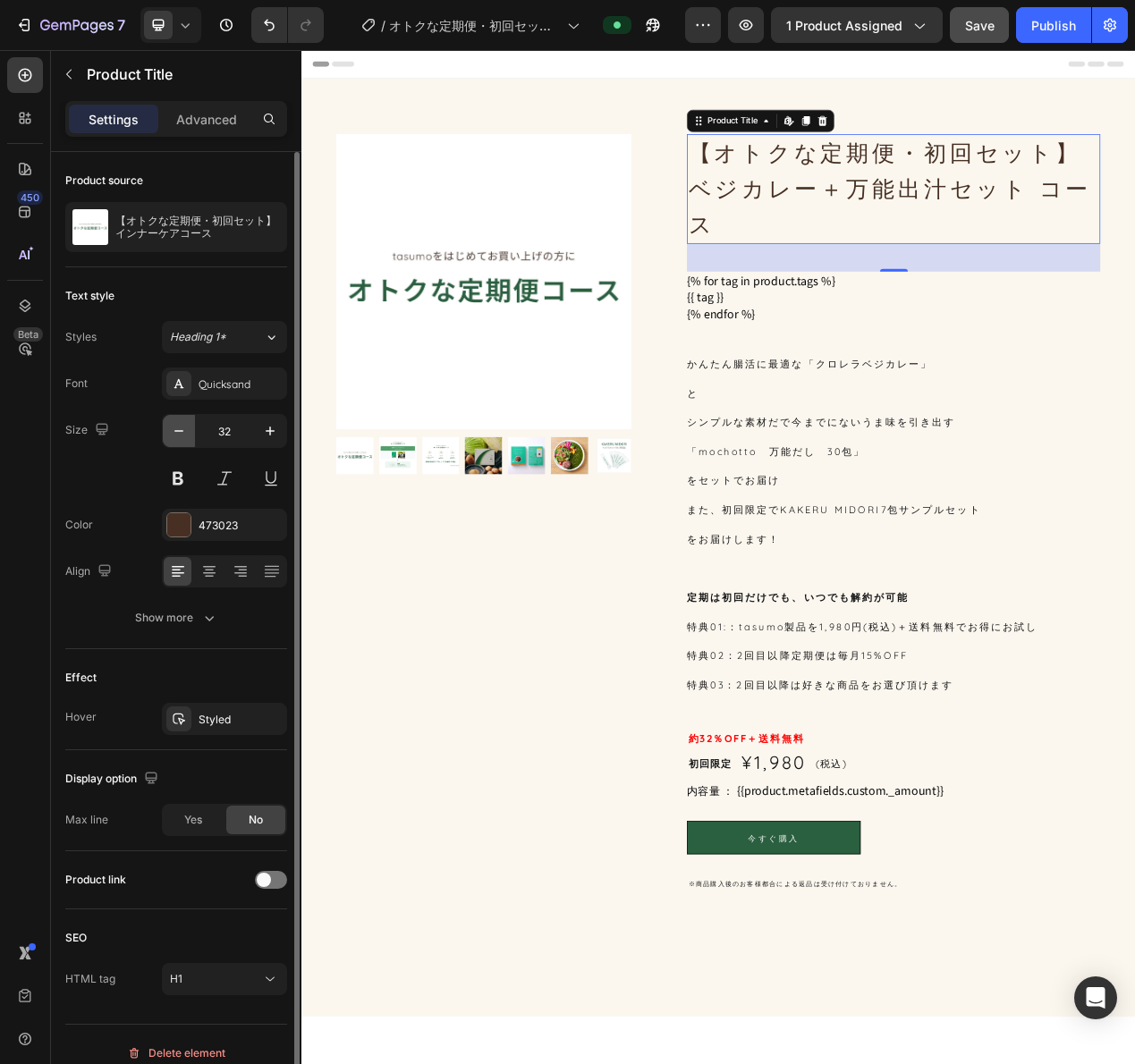
click at [188, 435] on button "button" at bounding box center [178, 430] width 32 height 32
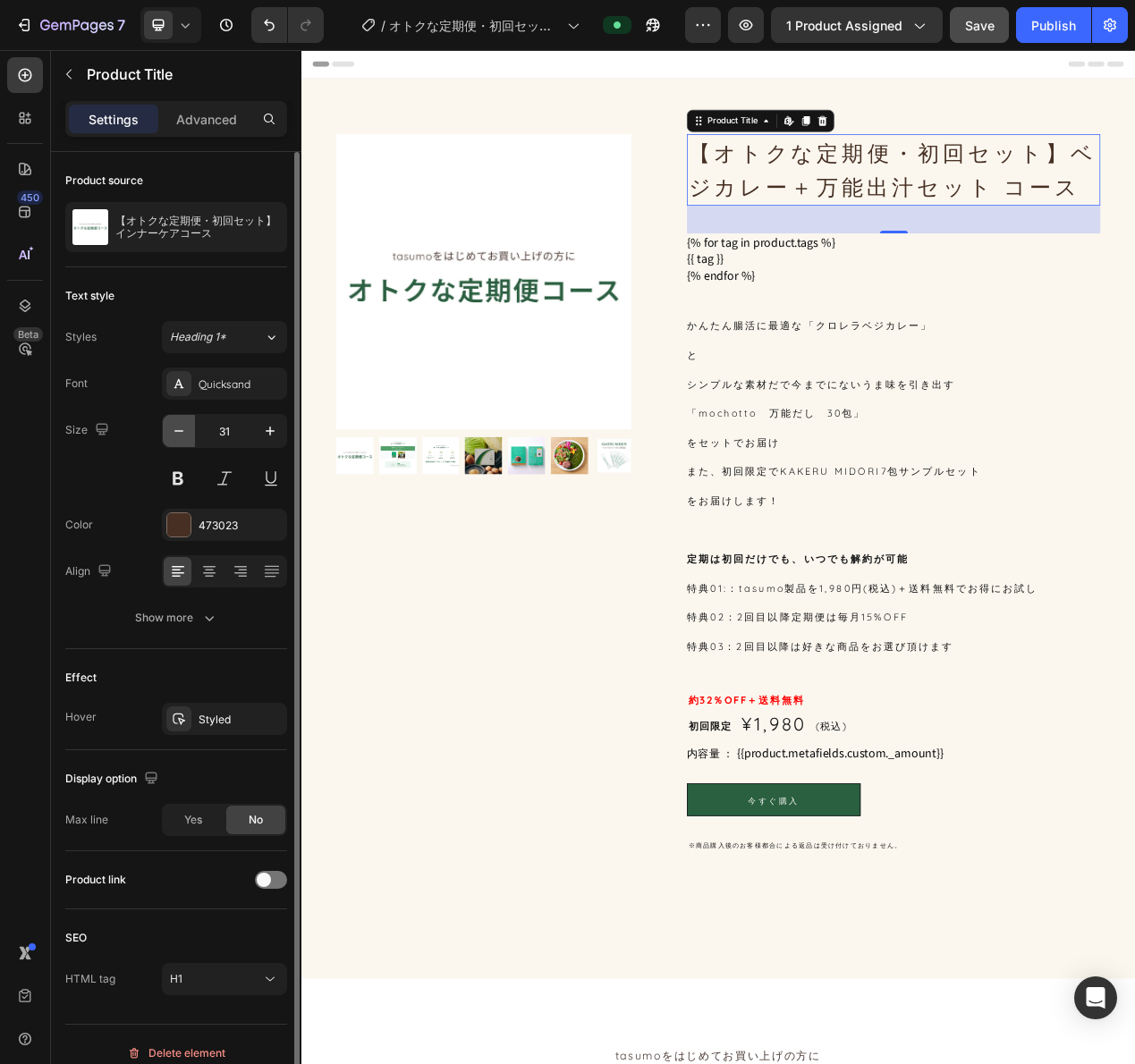
click at [188, 435] on button "button" at bounding box center [178, 430] width 32 height 32
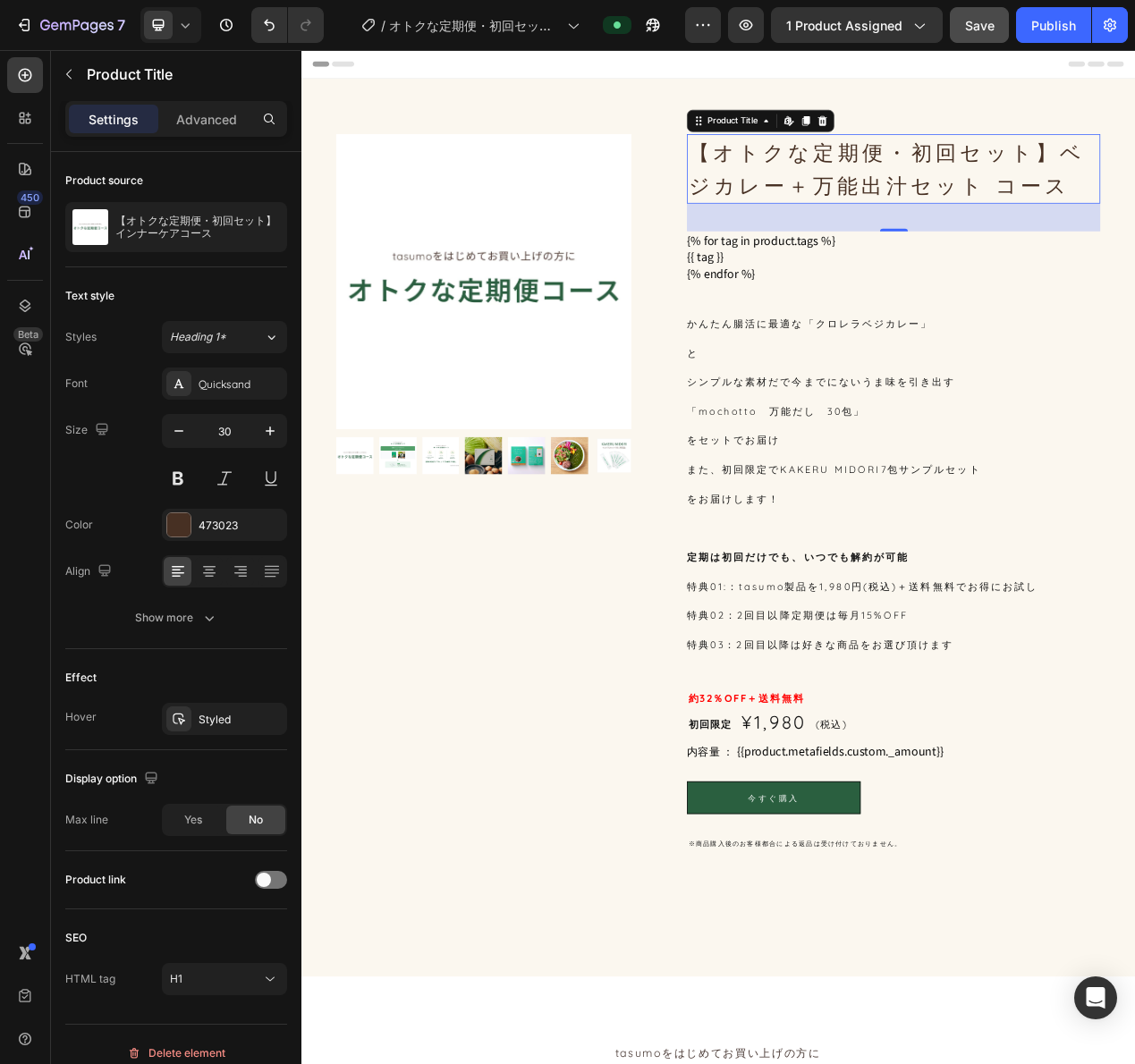
click at [1134, 199] on h1 "【オトクな定期便・初回セット】ベジカレー＋万能出汁セット コース" at bounding box center [1063, 203] width 532 height 89
click at [276, 17] on icon "Undo/Redo" at bounding box center [269, 25] width 17 height 17
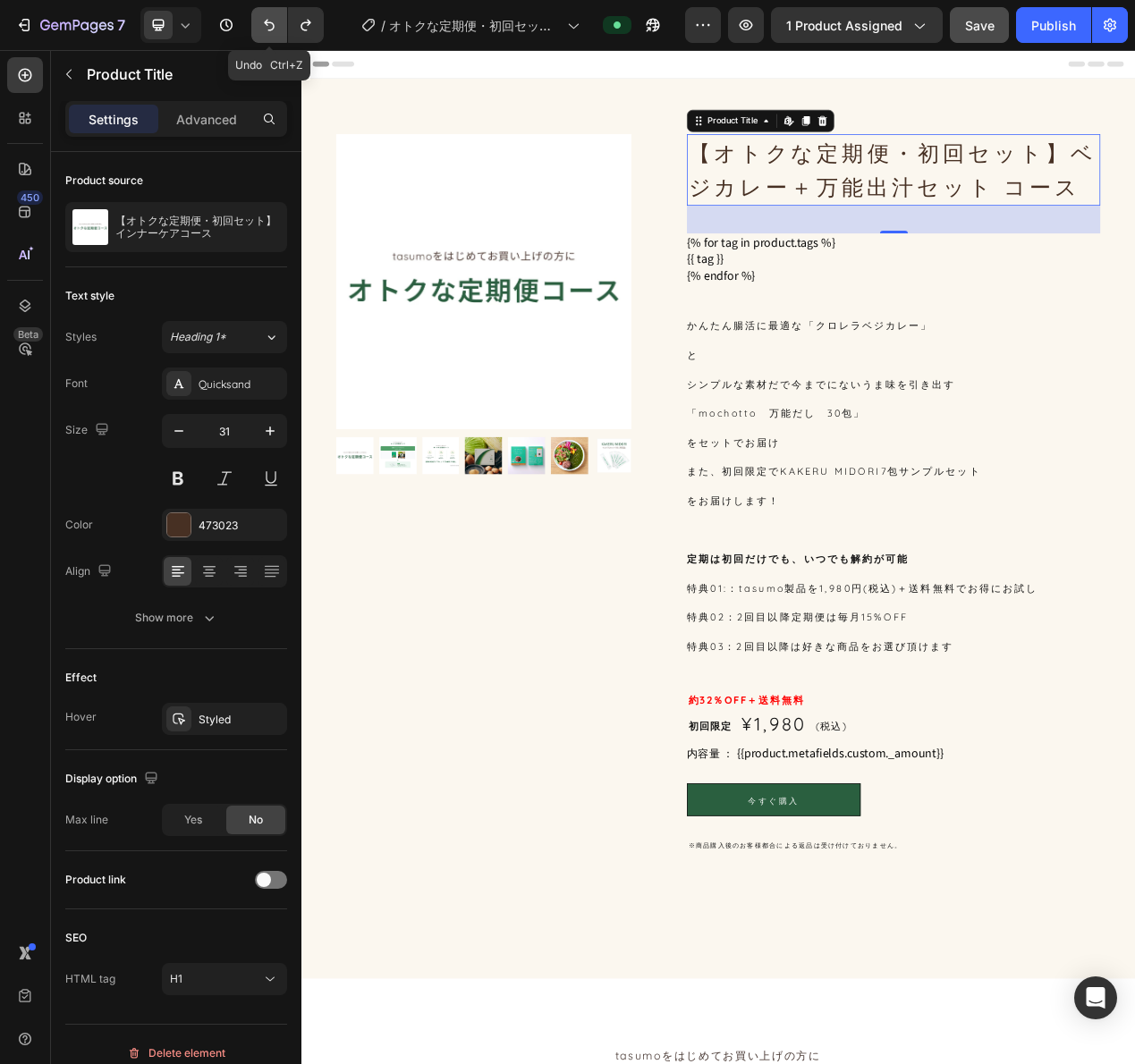
click at [276, 17] on icon "Undo/Redo" at bounding box center [269, 25] width 17 height 17
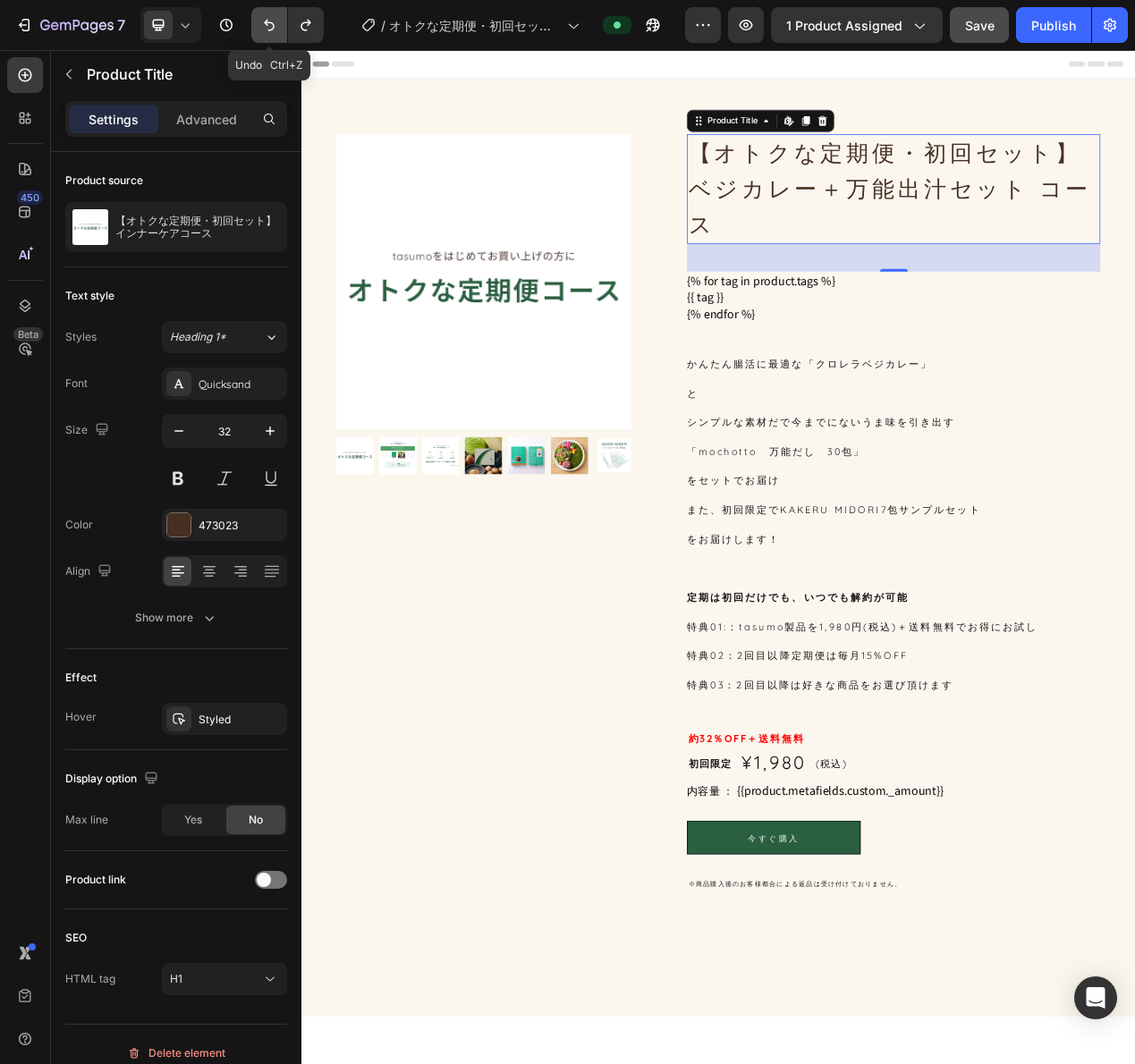
click at [276, 17] on icon "Undo/Redo" at bounding box center [269, 25] width 17 height 17
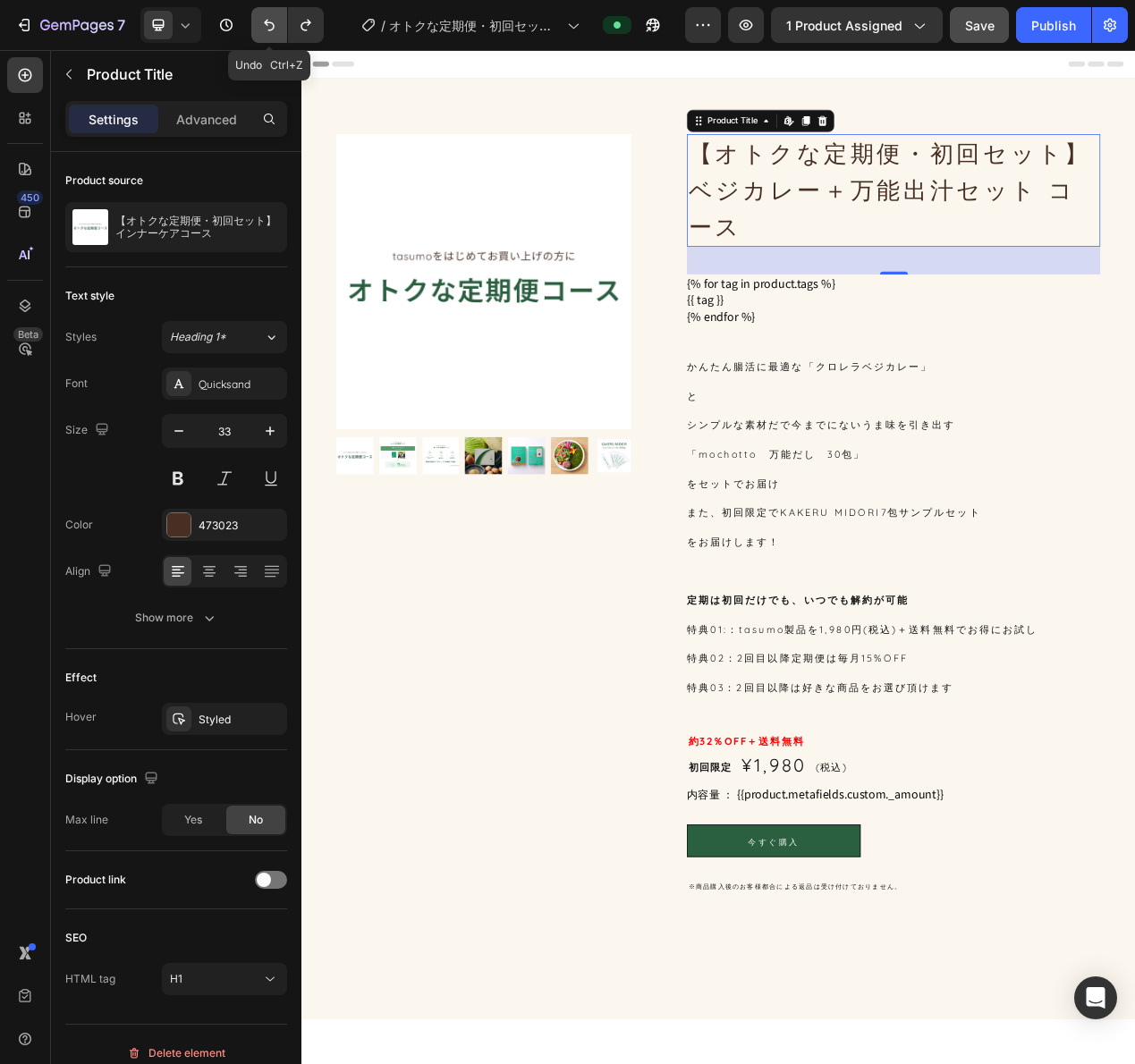
click at [276, 17] on icon "Undo/Redo" at bounding box center [269, 25] width 17 height 17
type input "34"
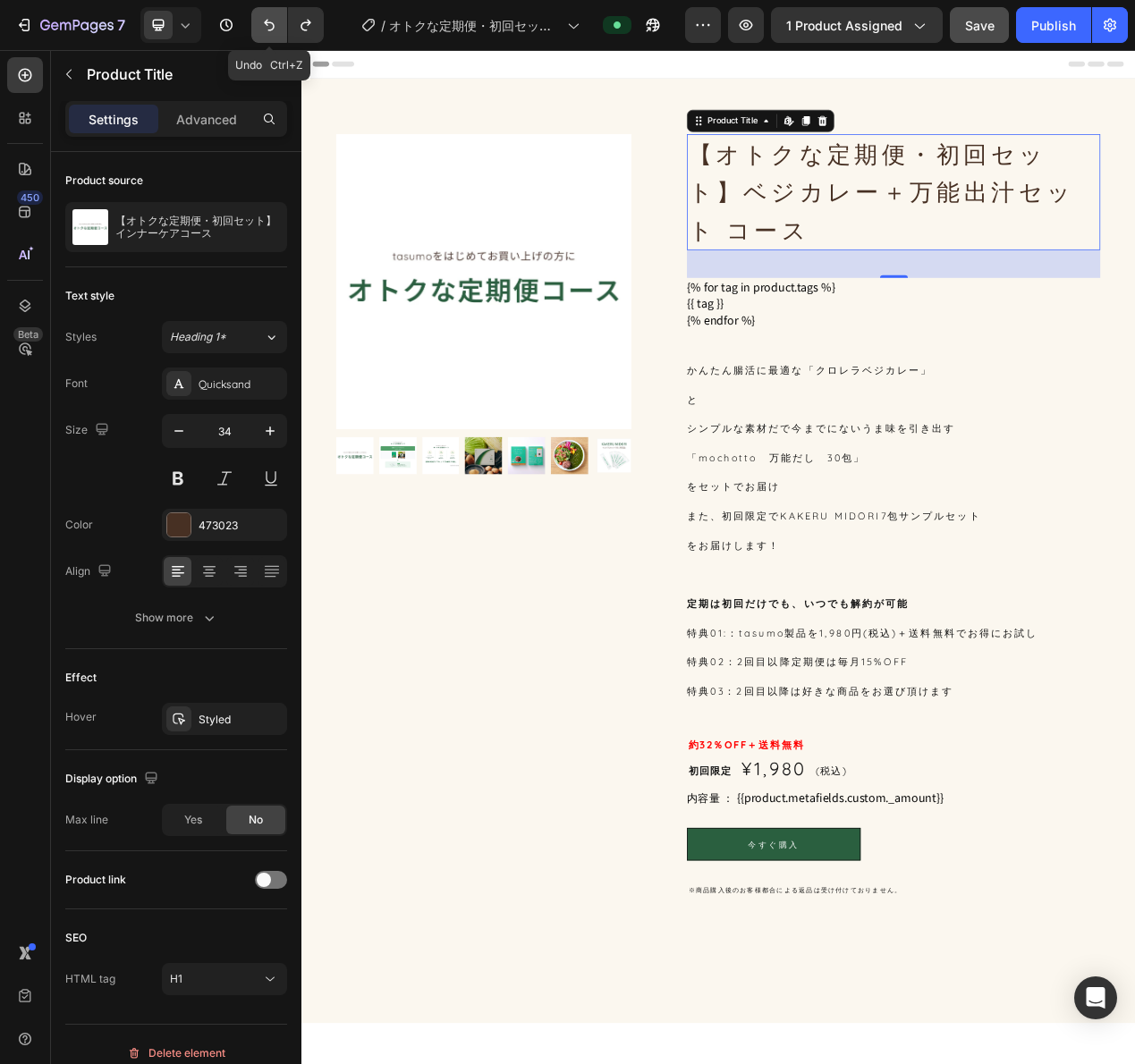
click at [276, 17] on icon "Undo/Redo" at bounding box center [269, 25] width 17 height 17
click at [311, 23] on icon "Undo/Redo" at bounding box center [305, 25] width 17 height 17
click at [64, 78] on icon "button" at bounding box center [69, 74] width 15 height 15
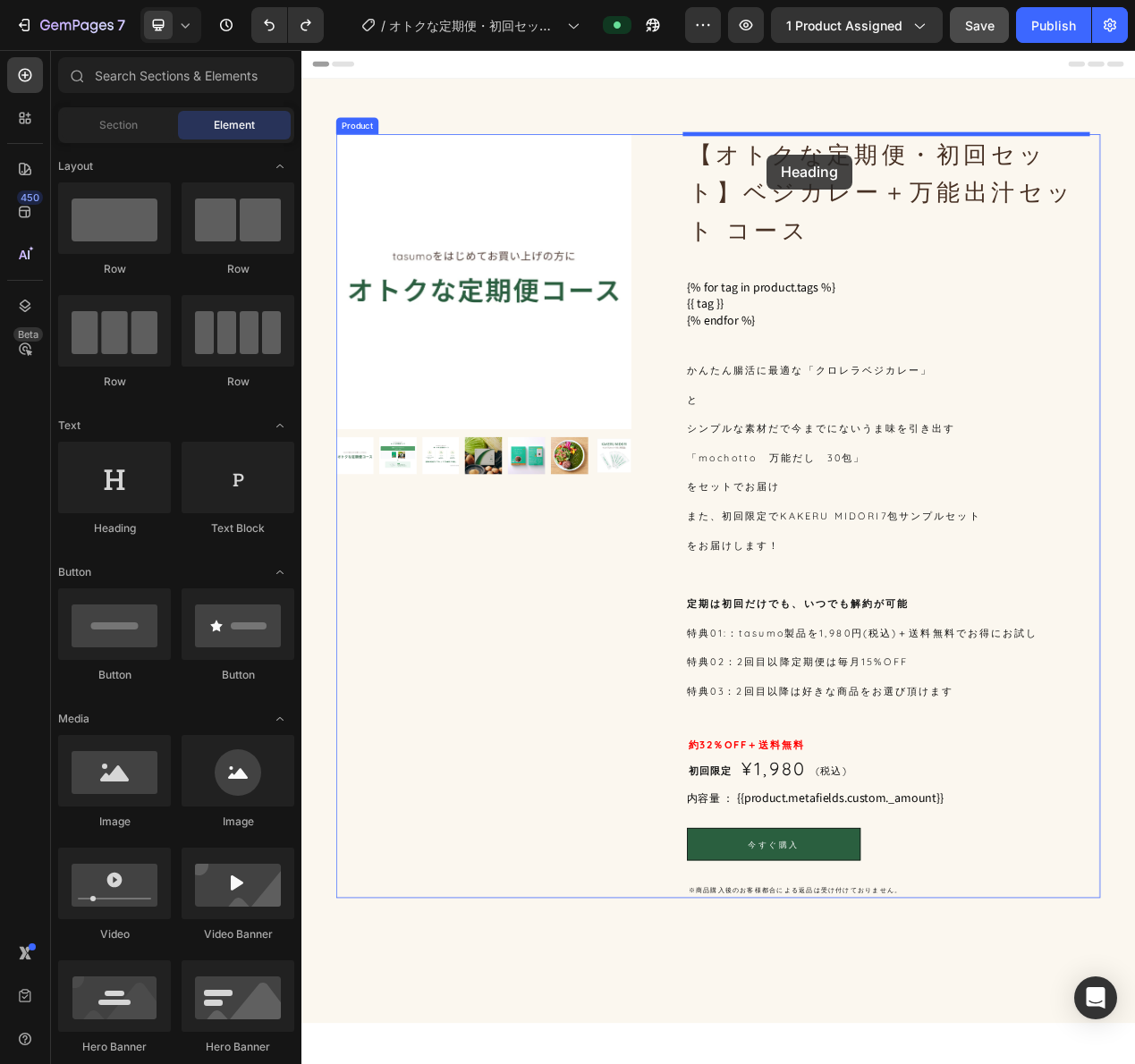
drag, startPoint x: 442, startPoint y: 540, endPoint x: 903, endPoint y: 180, distance: 584.9
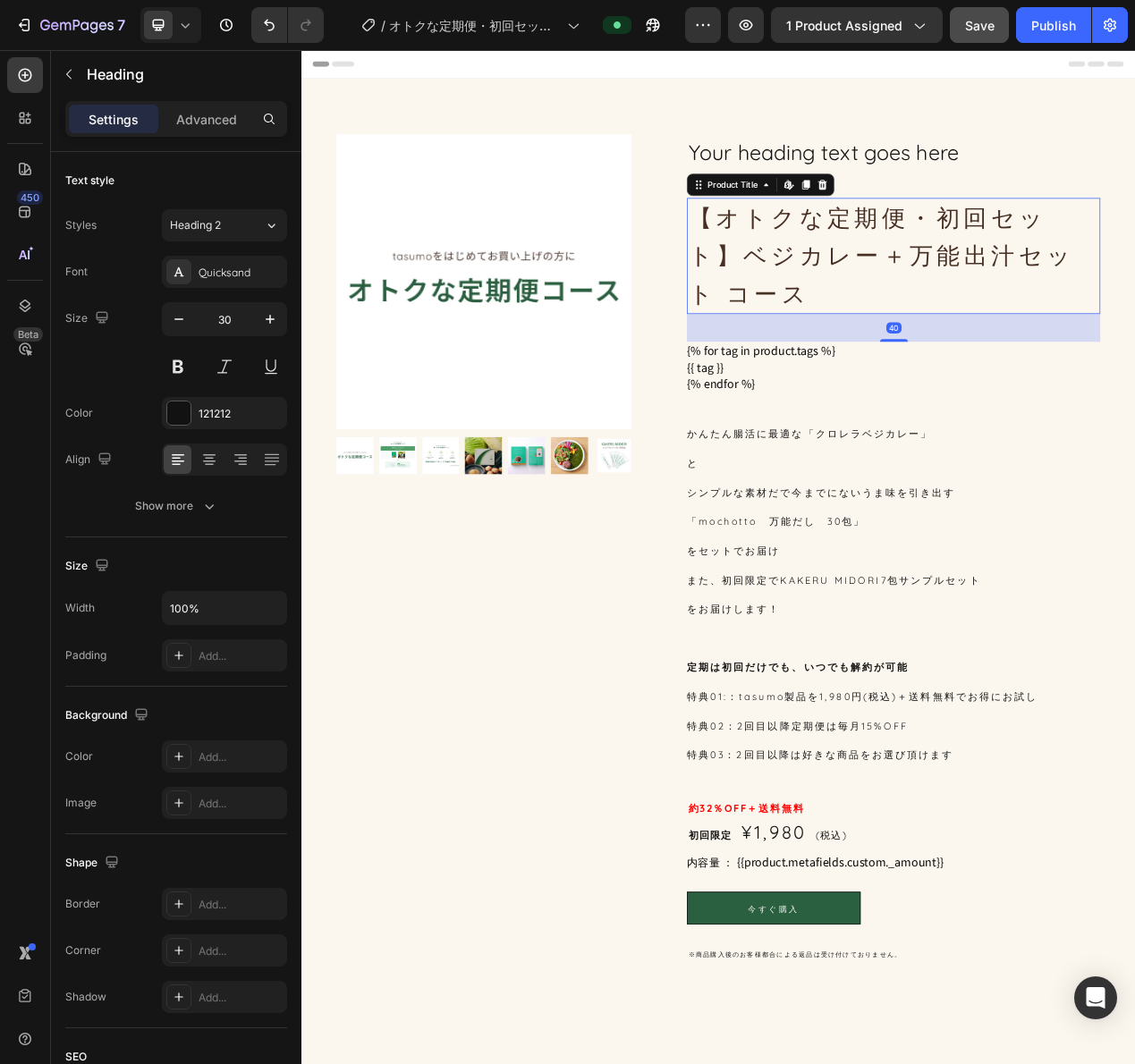
click at [886, 279] on h1 "【オトクな定期便・初回セット】ベジカレー＋万能出汁セット コース" at bounding box center [1063, 315] width 532 height 149
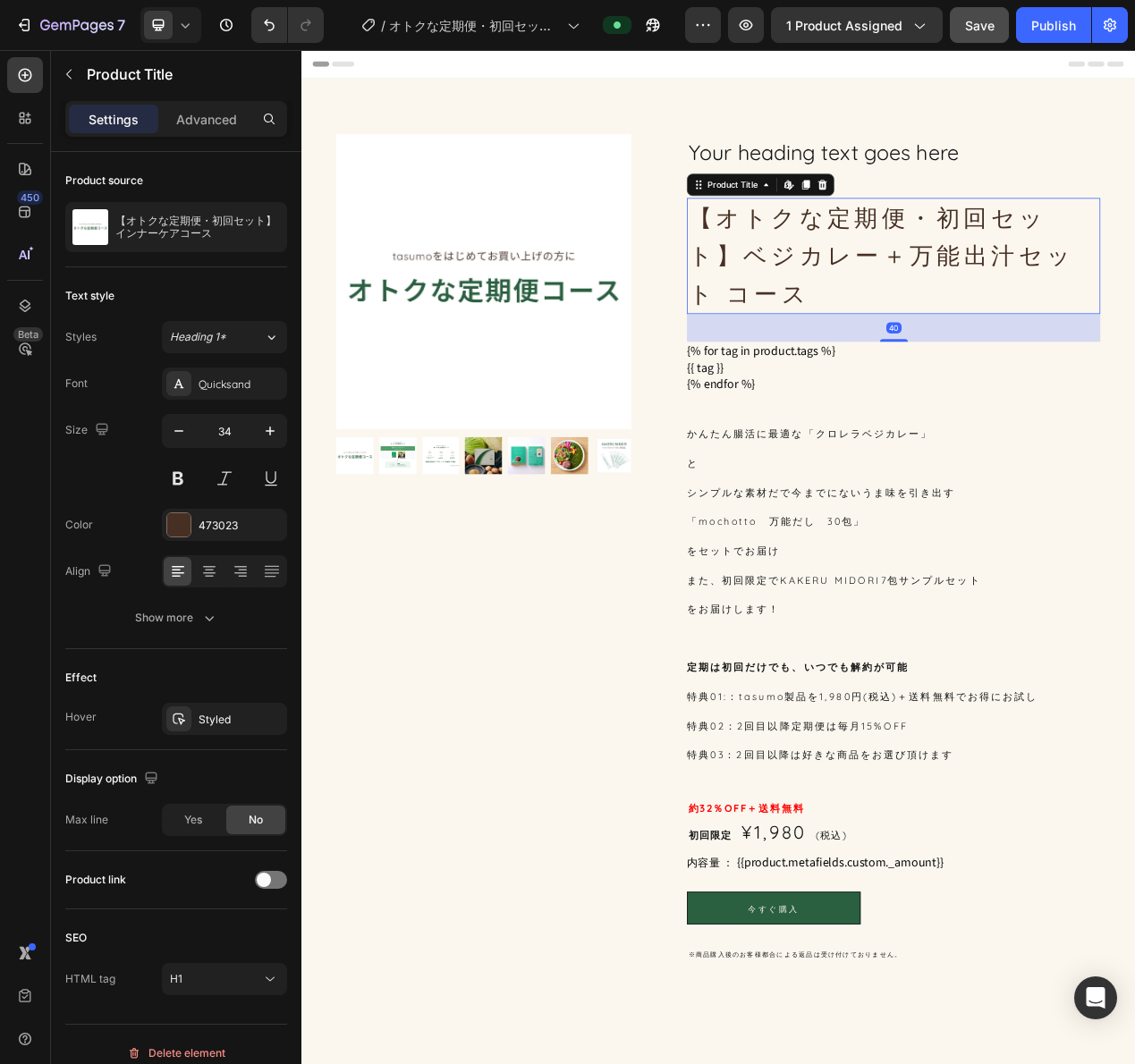
click at [1106, 271] on h1 "【オトクな定期便・初回セット】ベジカレー＋万能出汁セット コース" at bounding box center [1063, 315] width 532 height 149
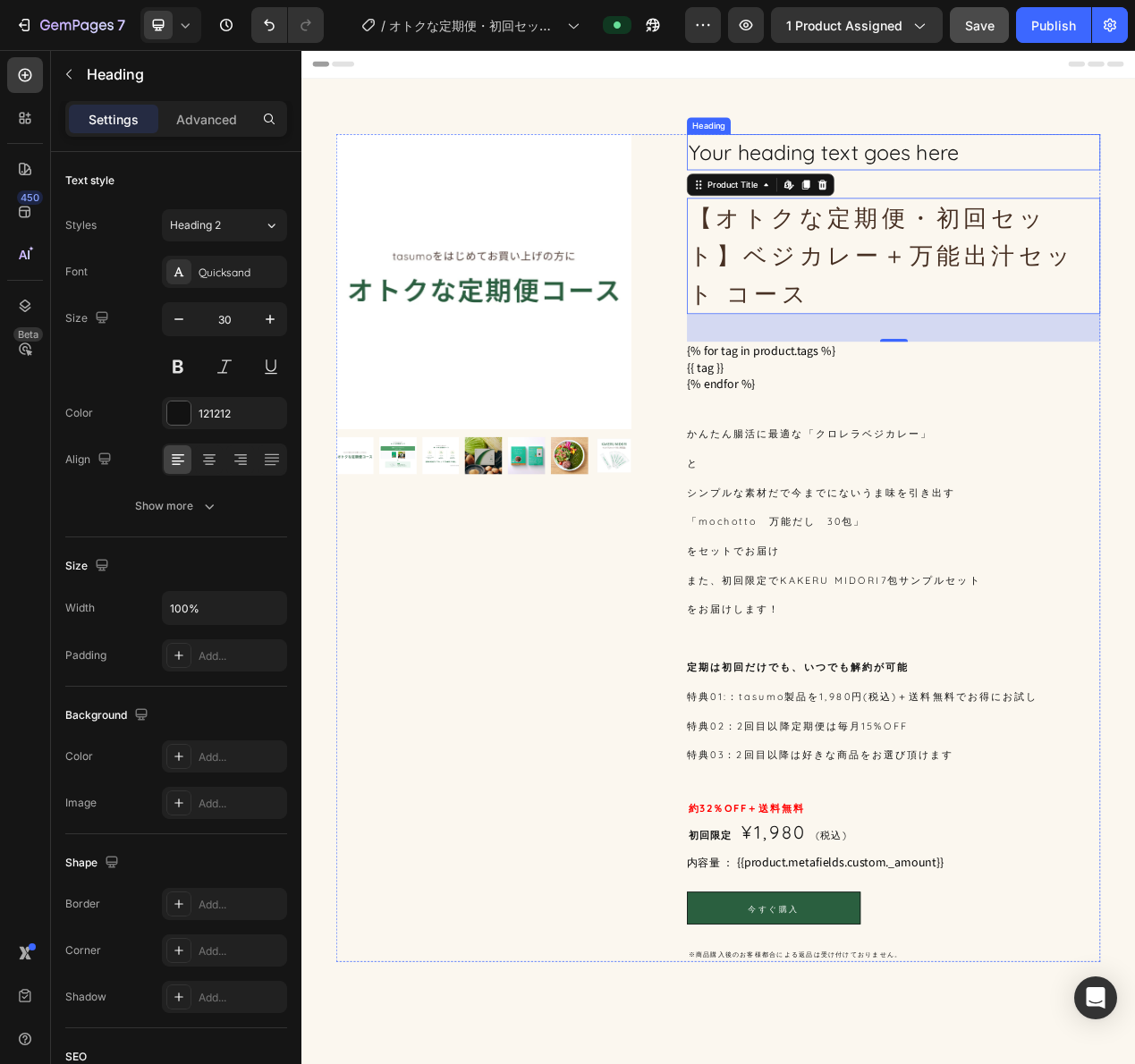
click at [1007, 182] on h2 "Your heading text goes here" at bounding box center [1063, 181] width 532 height 47
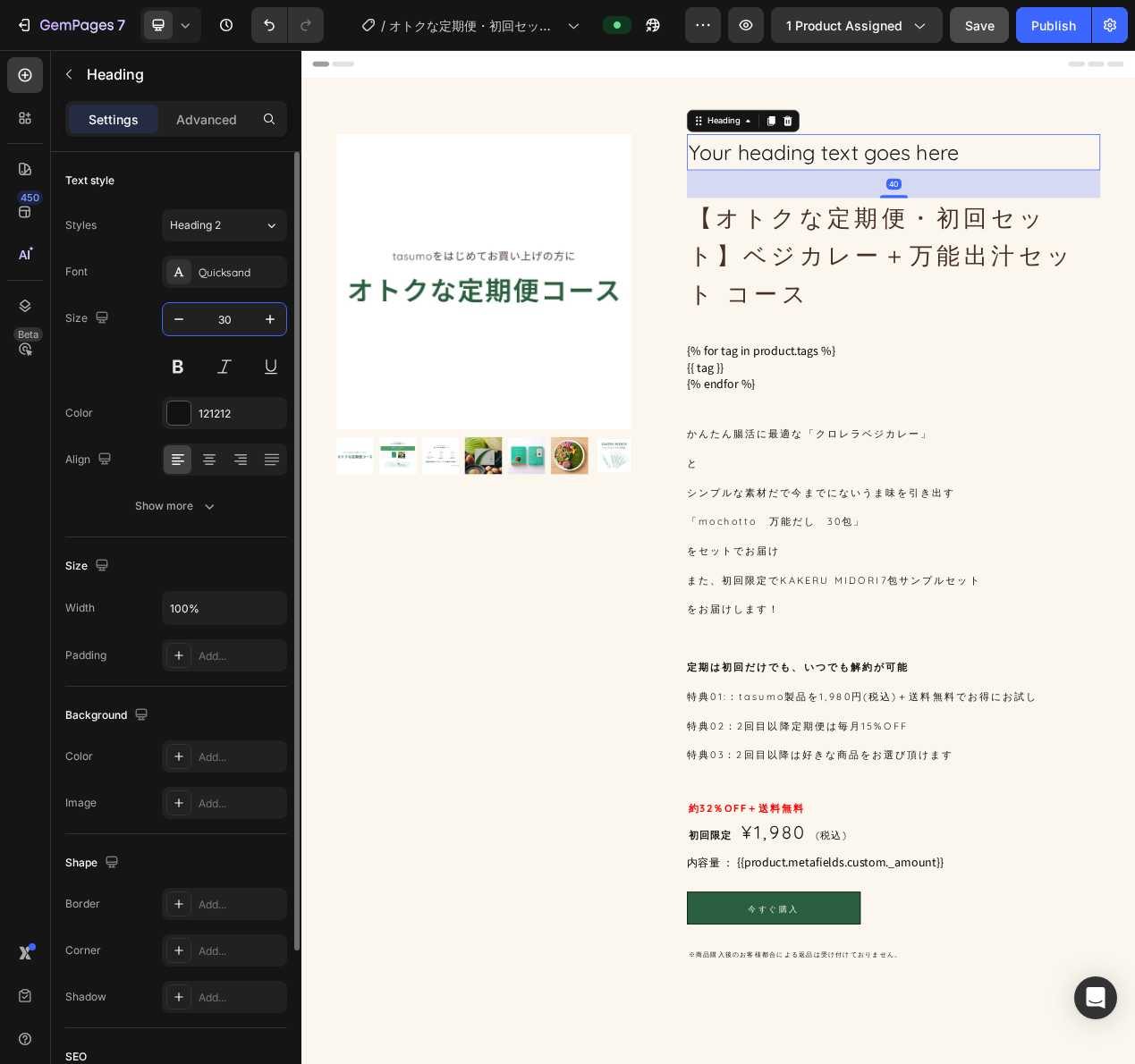
click at [239, 318] on input "30" at bounding box center [224, 319] width 59 height 32
click at [269, 316] on icon "button" at bounding box center [269, 319] width 17 height 17
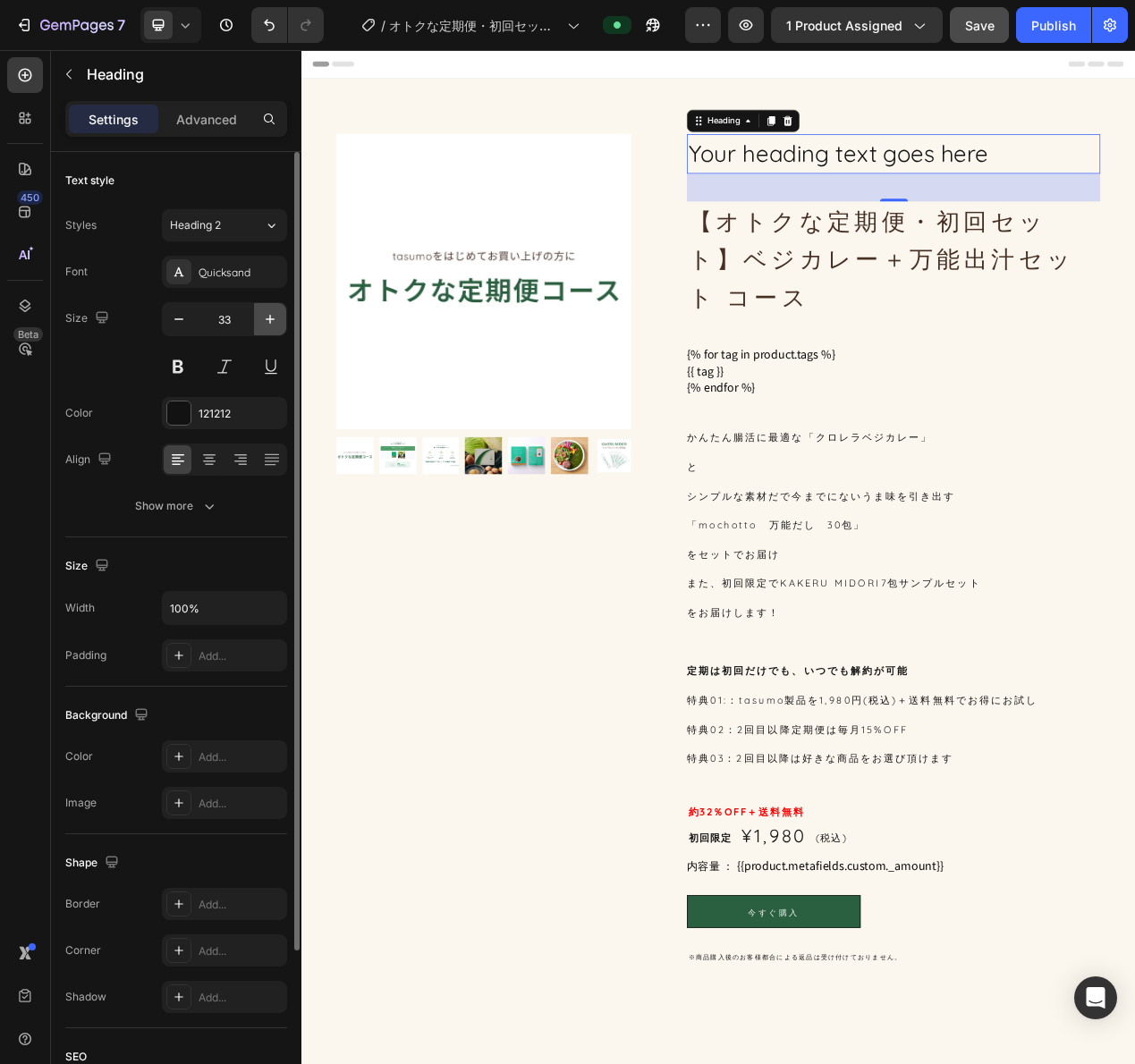
click at [269, 316] on icon "button" at bounding box center [269, 319] width 17 height 17
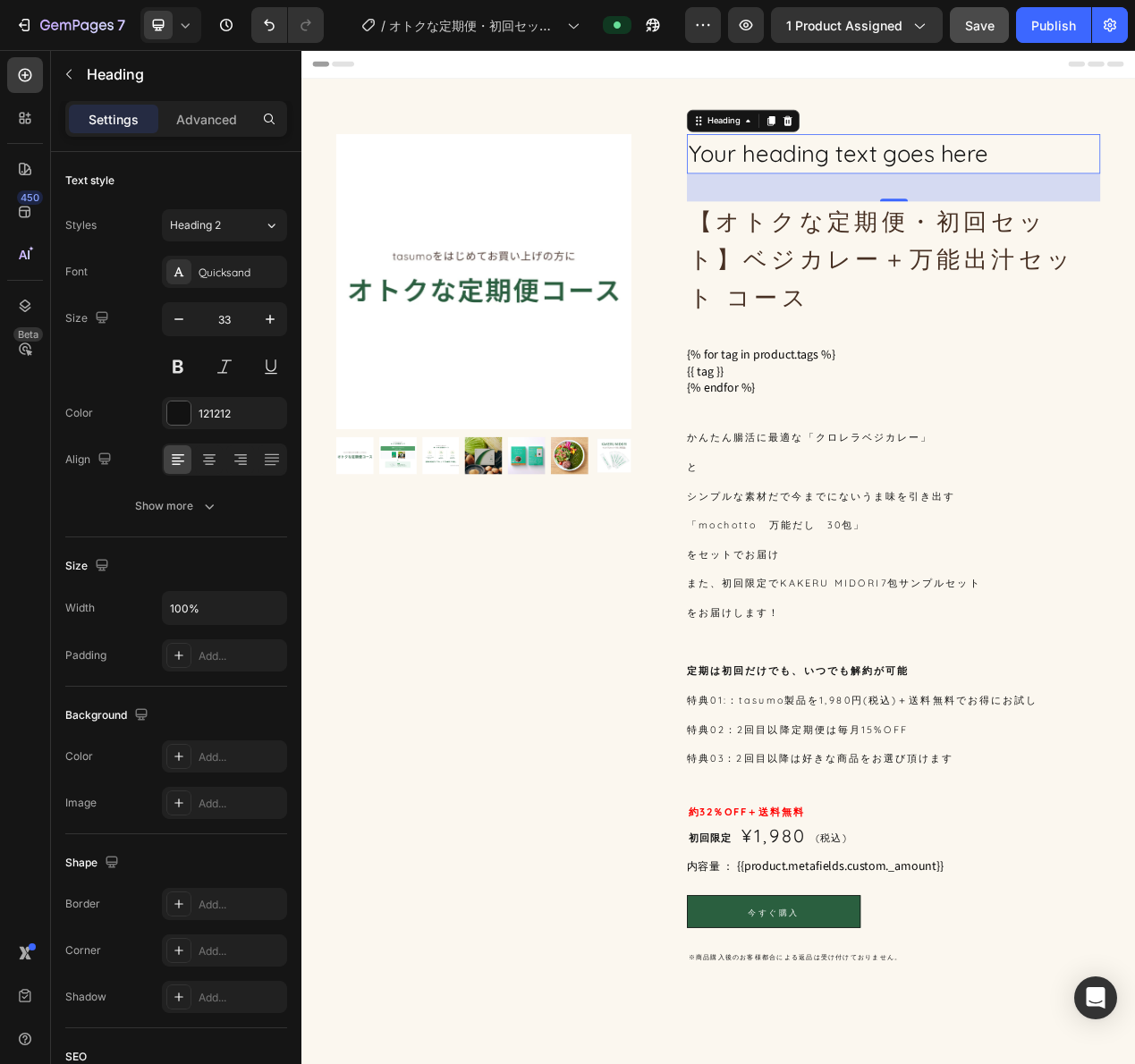
type input "34"
click at [878, 299] on h1 "【オトクな定期便・初回セット】ベジカレー＋万能出汁セット コース" at bounding box center [1063, 321] width 532 height 149
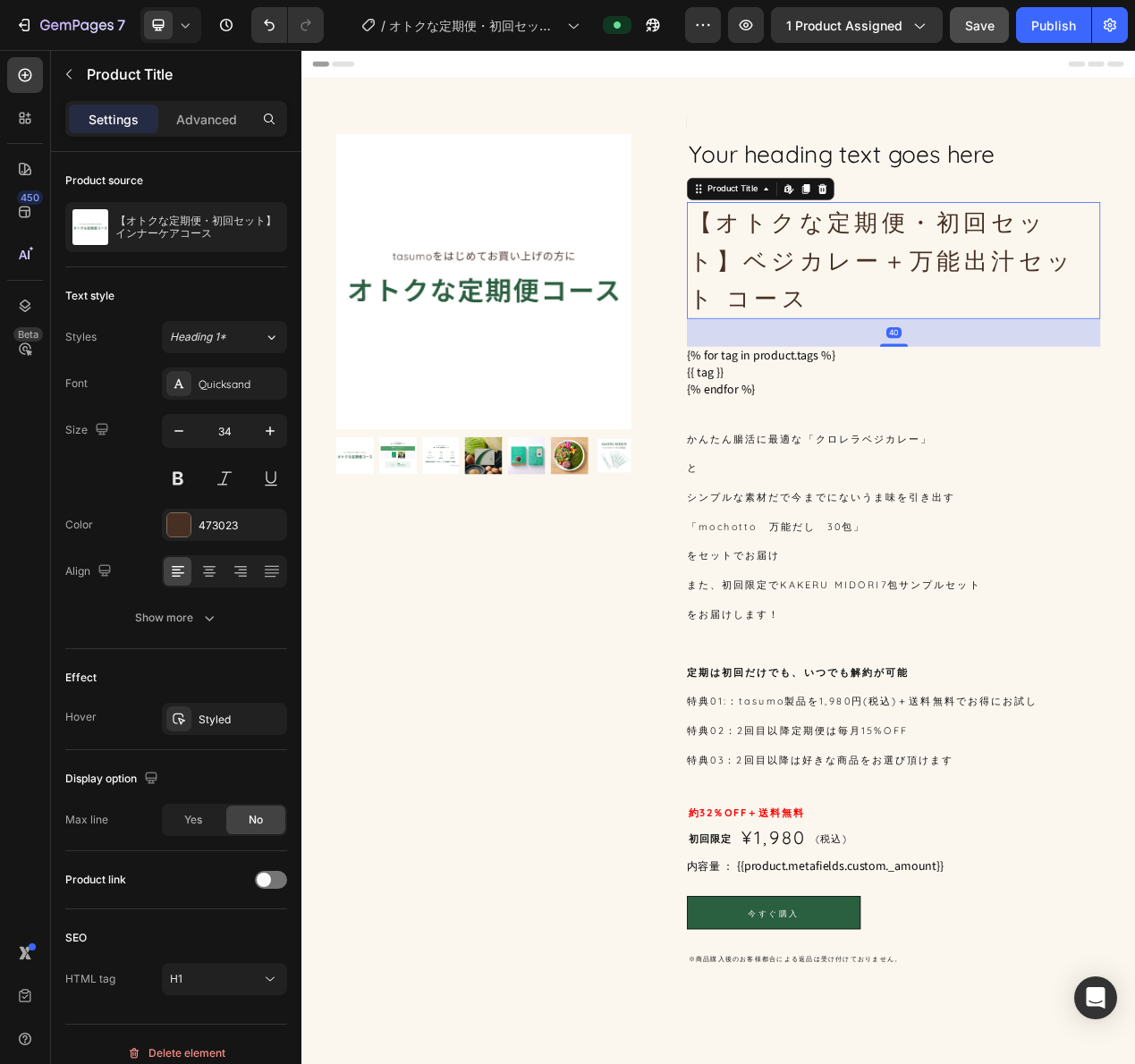
click at [878, 299] on h1 "【オトクな定期便・初回セット】ベジカレー＋万能出汁セット コース" at bounding box center [1063, 321] width 532 height 149
click at [1093, 180] on h2 "Your heading text goes here" at bounding box center [1063, 184] width 532 height 52
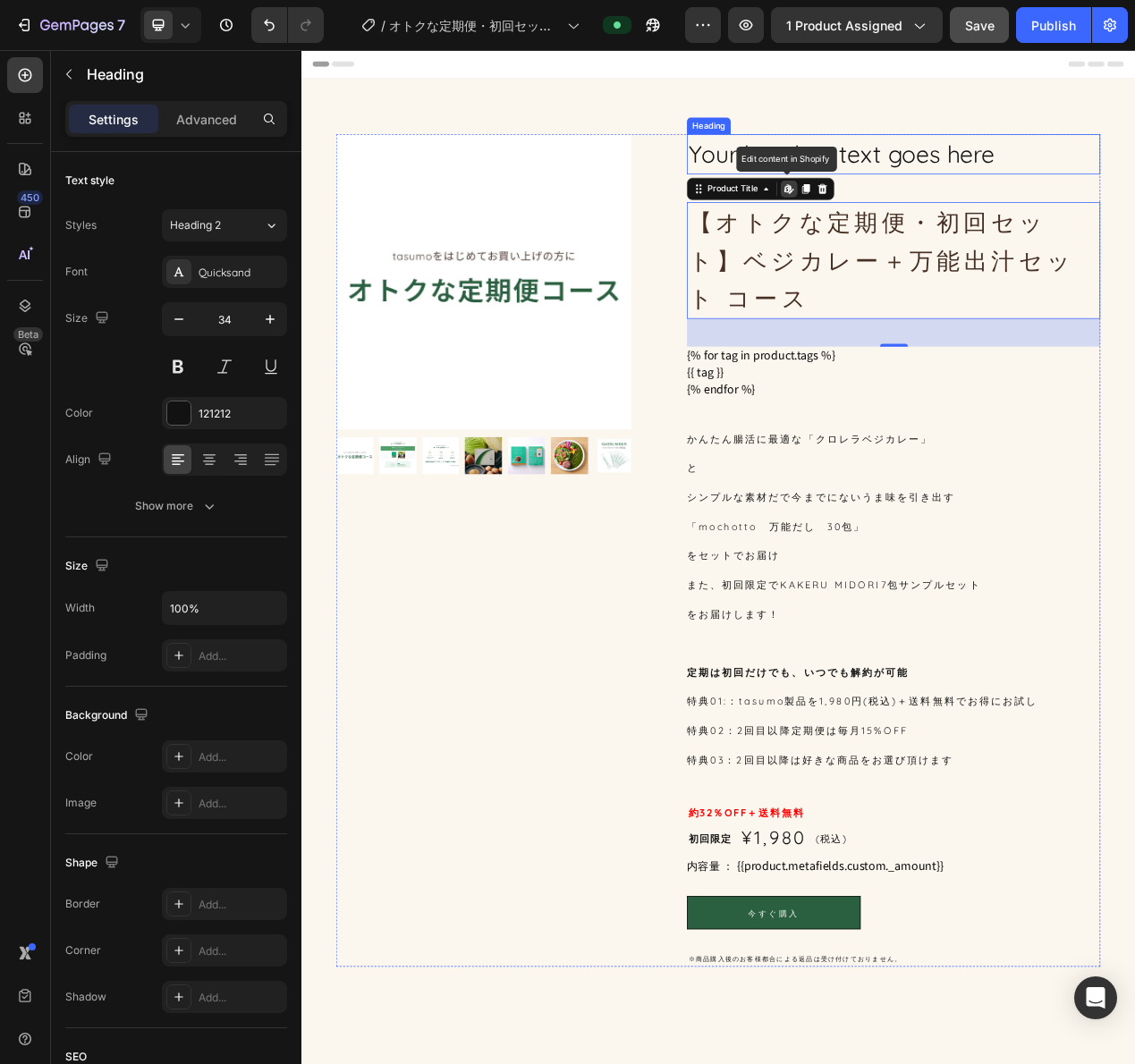
click at [1093, 180] on h2 "Your heading text goes here" at bounding box center [1063, 184] width 532 height 52
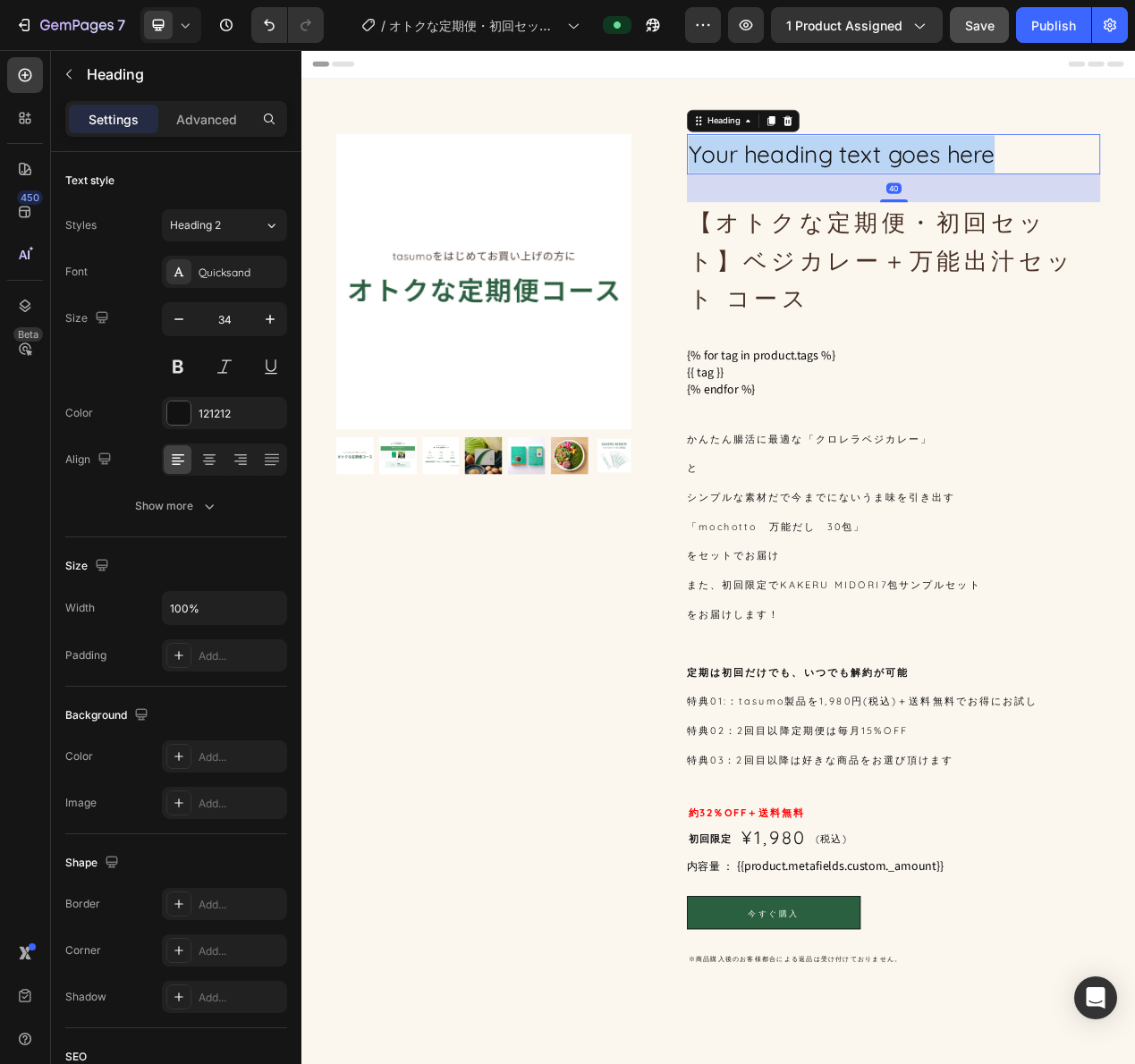
click at [1093, 180] on p "Your heading text goes here" at bounding box center [1063, 184] width 528 height 48
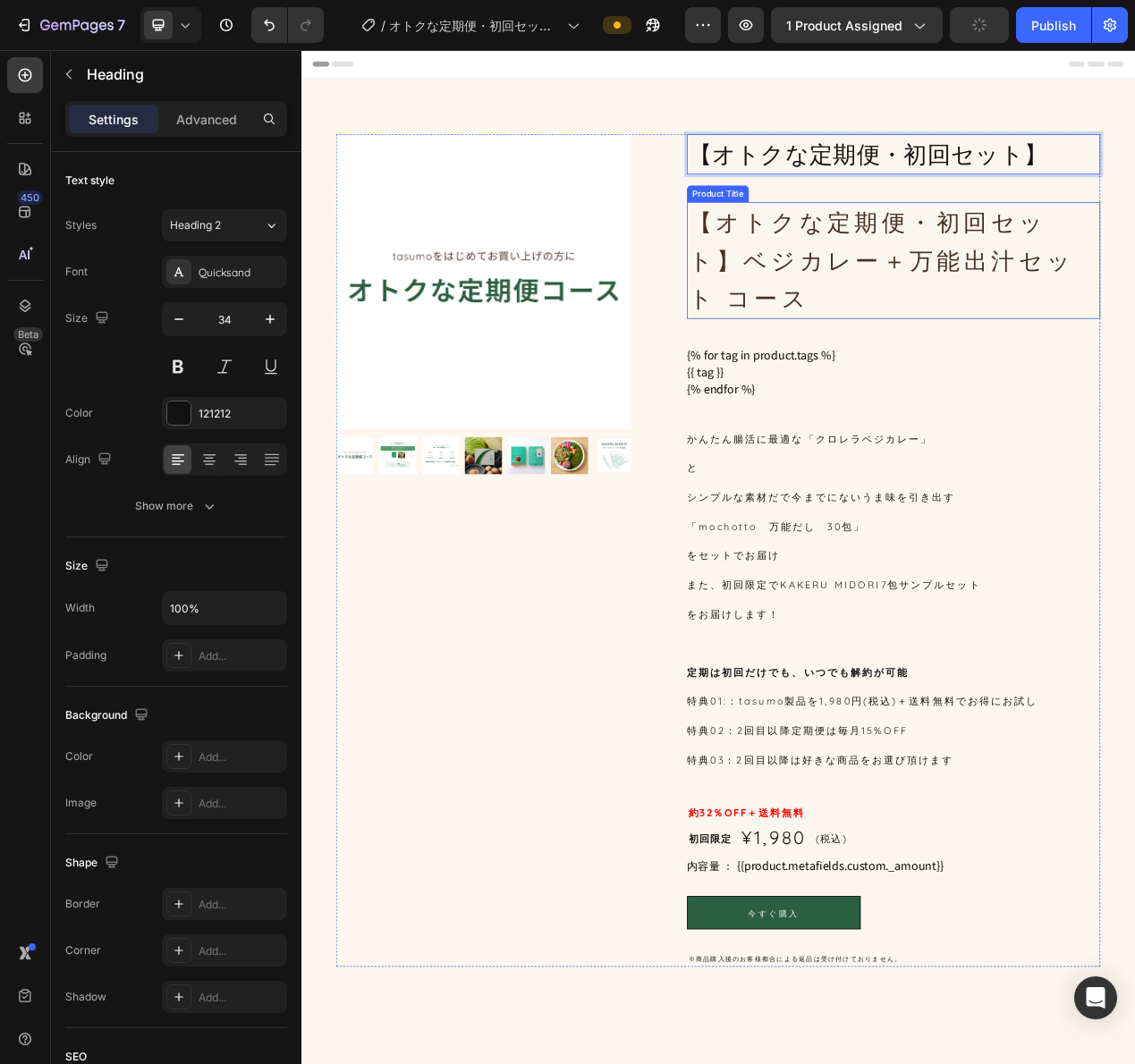
click at [995, 340] on h1 "【オトクな定期便・初回セット】ベジカレー＋万能出汁セット コース" at bounding box center [1063, 321] width 532 height 149
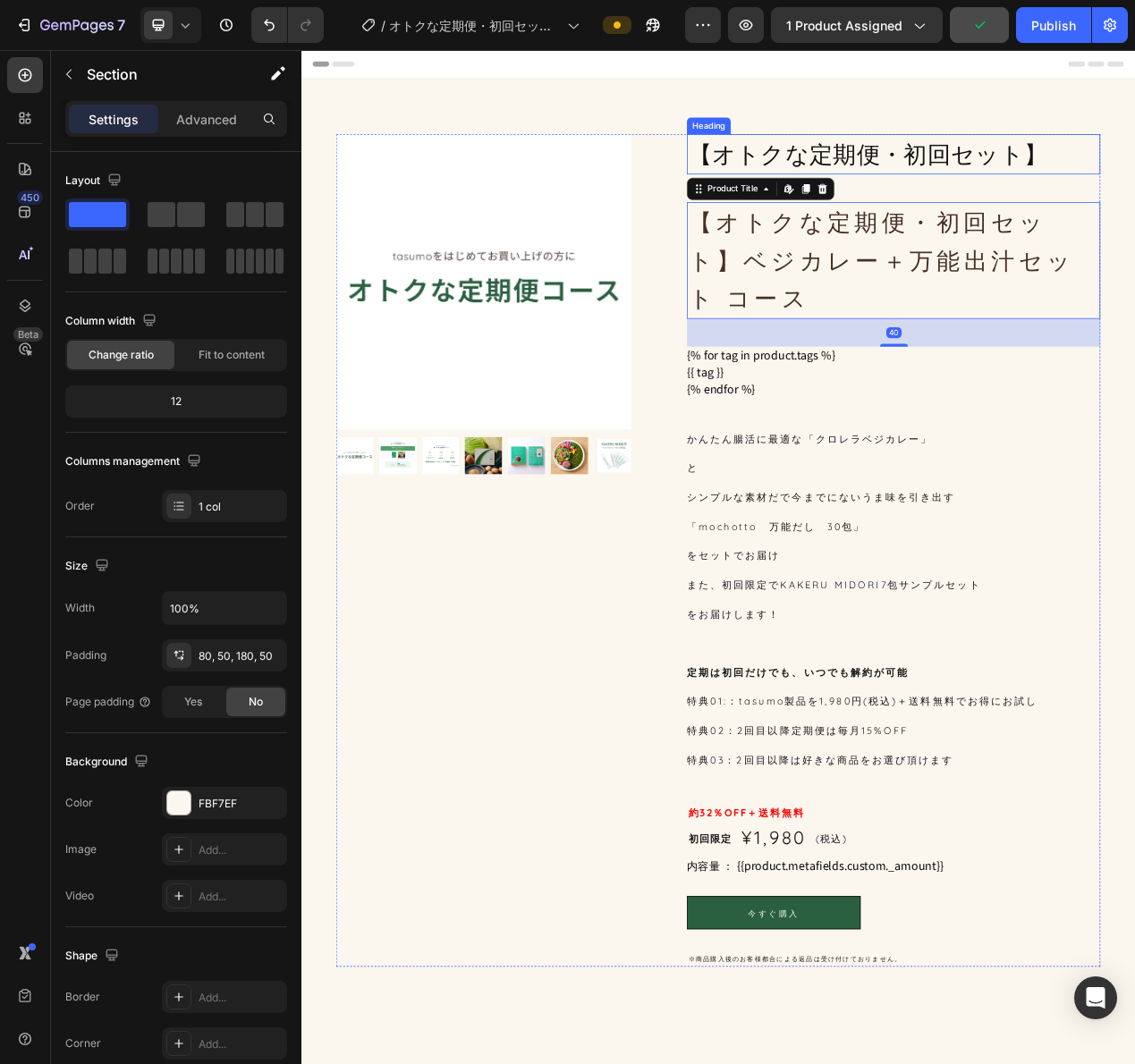
click at [994, 110] on div "Product Images 【オトクな定期便・初回セット】 Heading 【オトクな定期便・初回セット】ベジカレー＋万能出汁セット コース Product…" at bounding box center [837, 739] width 1073 height 1304
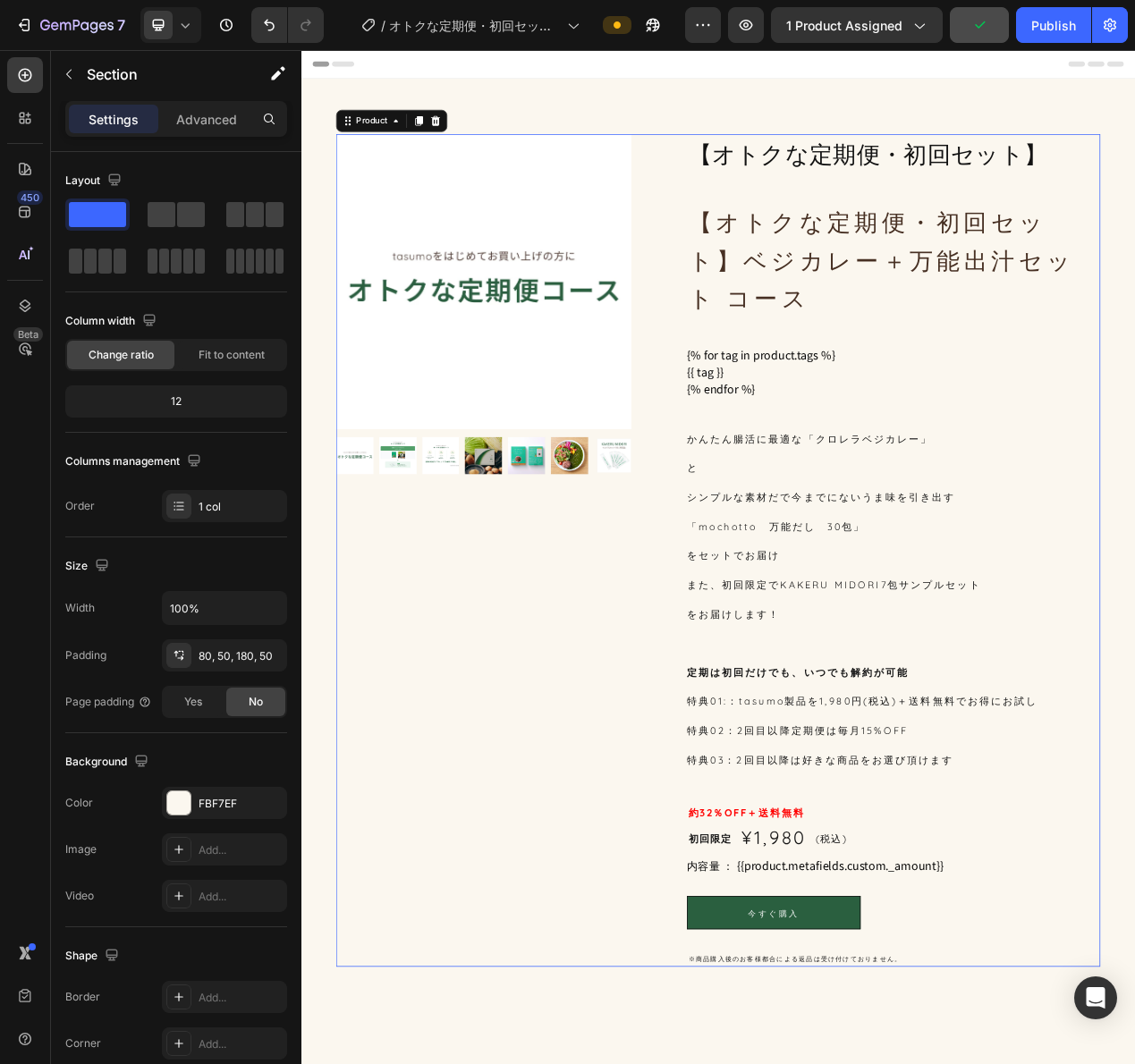
click at [951, 221] on div "【オトクな定期便・初回セット】 Heading 【オトクな定期便・初回セット】ベジカレー＋万能出汁セット コース Product Title {% for t…" at bounding box center [1063, 694] width 532 height 1072
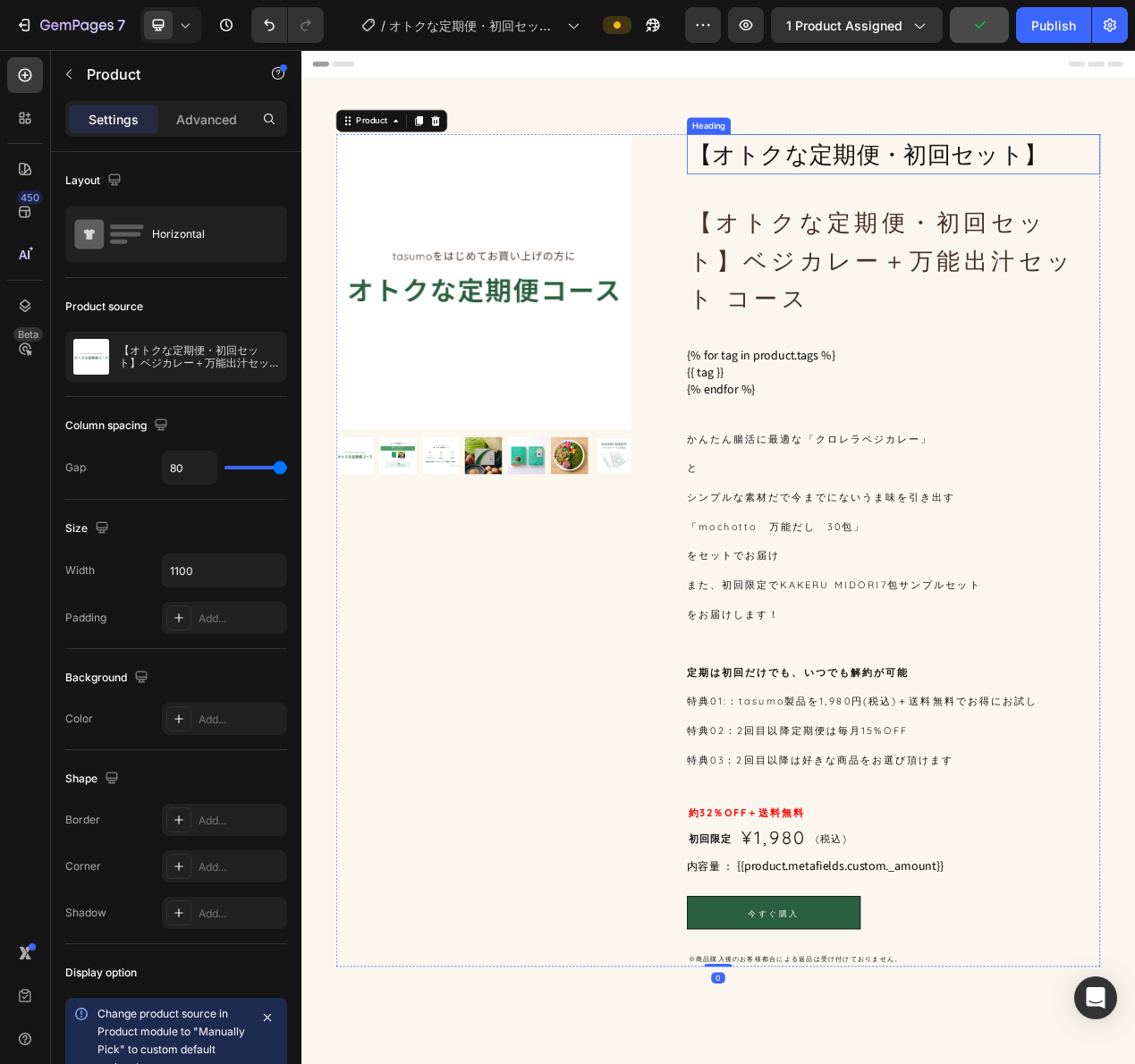
click at [959, 180] on p "【オトクな定期便・初回セット】" at bounding box center [1063, 184] width 528 height 48
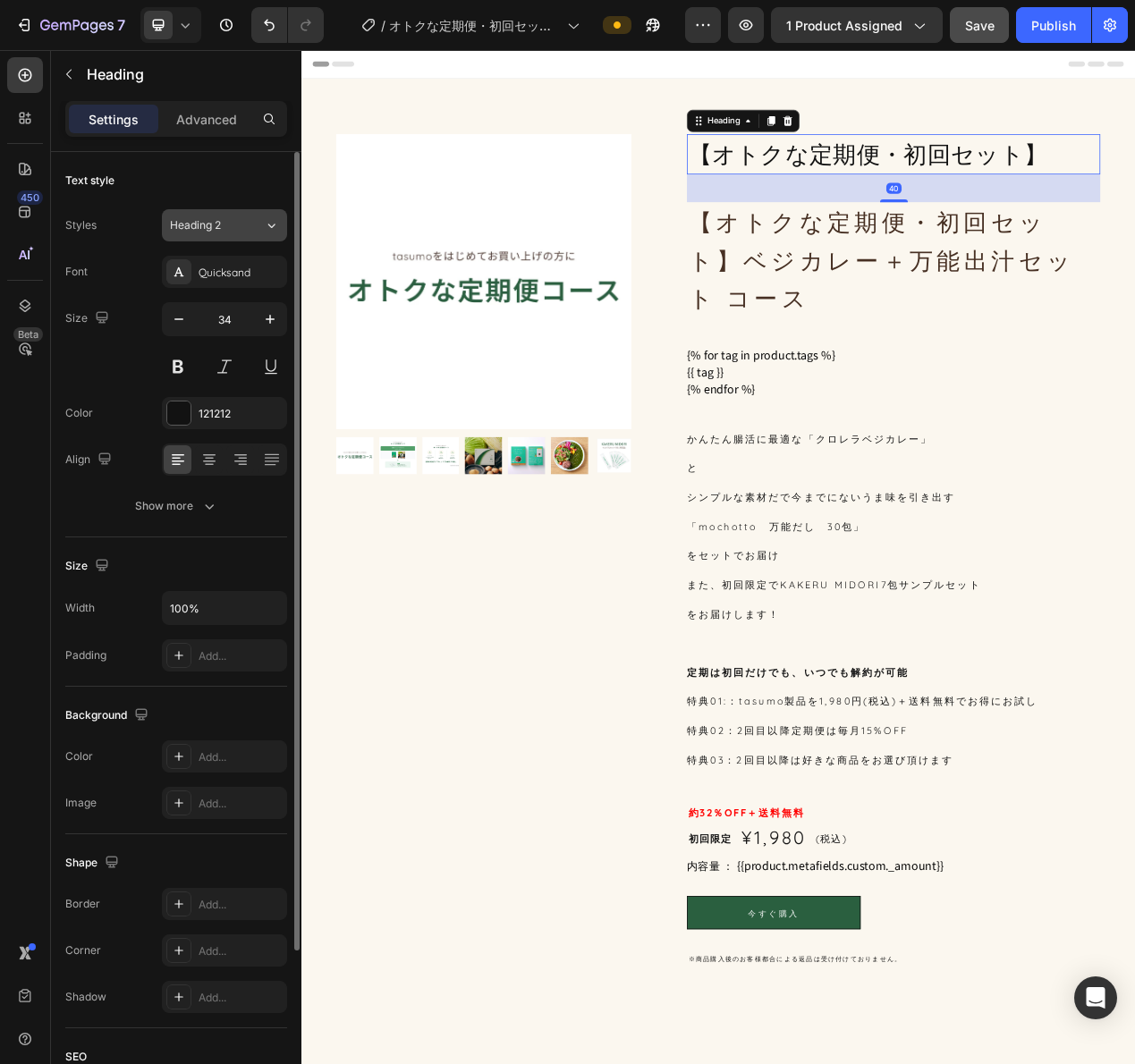
click at [242, 227] on div "Heading 2" at bounding box center [216, 225] width 94 height 16
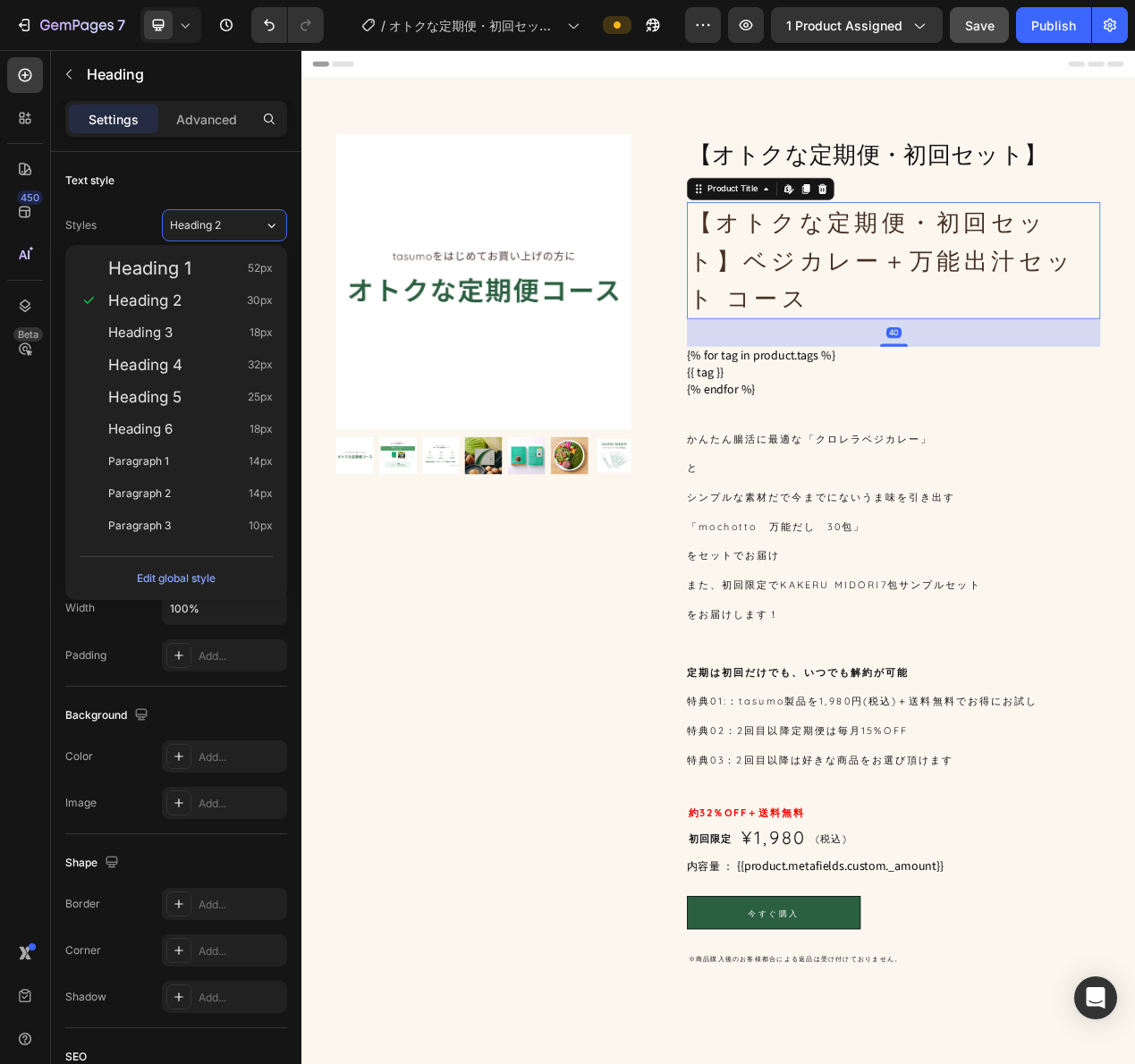
click at [1071, 289] on h1 "【オトクな定期便・初回セット】ベジカレー＋万能出汁セット コース" at bounding box center [1063, 321] width 532 height 149
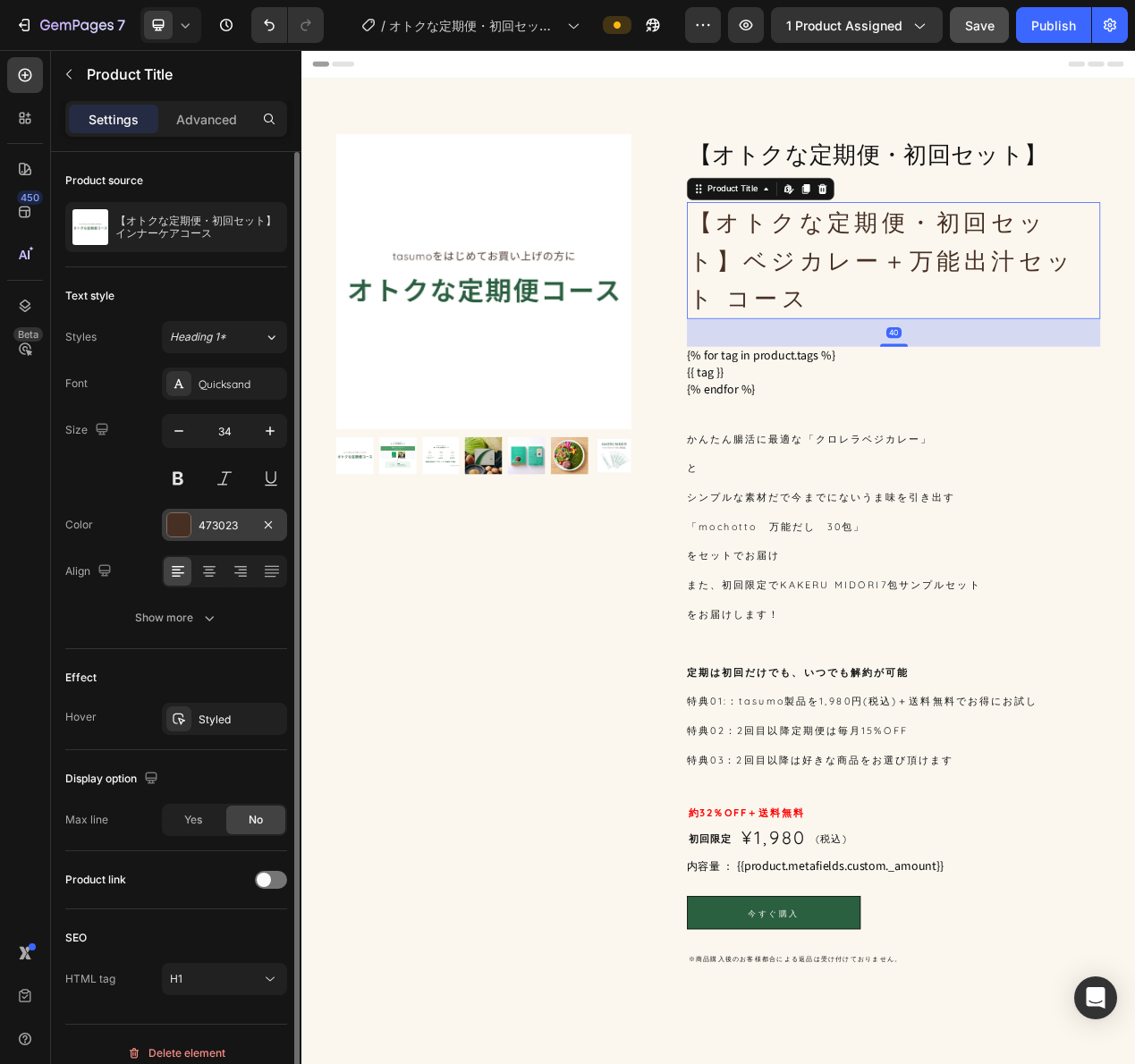
drag, startPoint x: 249, startPoint y: 534, endPoint x: 249, endPoint y: 523, distance: 11.0
click at [250, 533] on div "473023" at bounding box center [224, 524] width 125 height 32
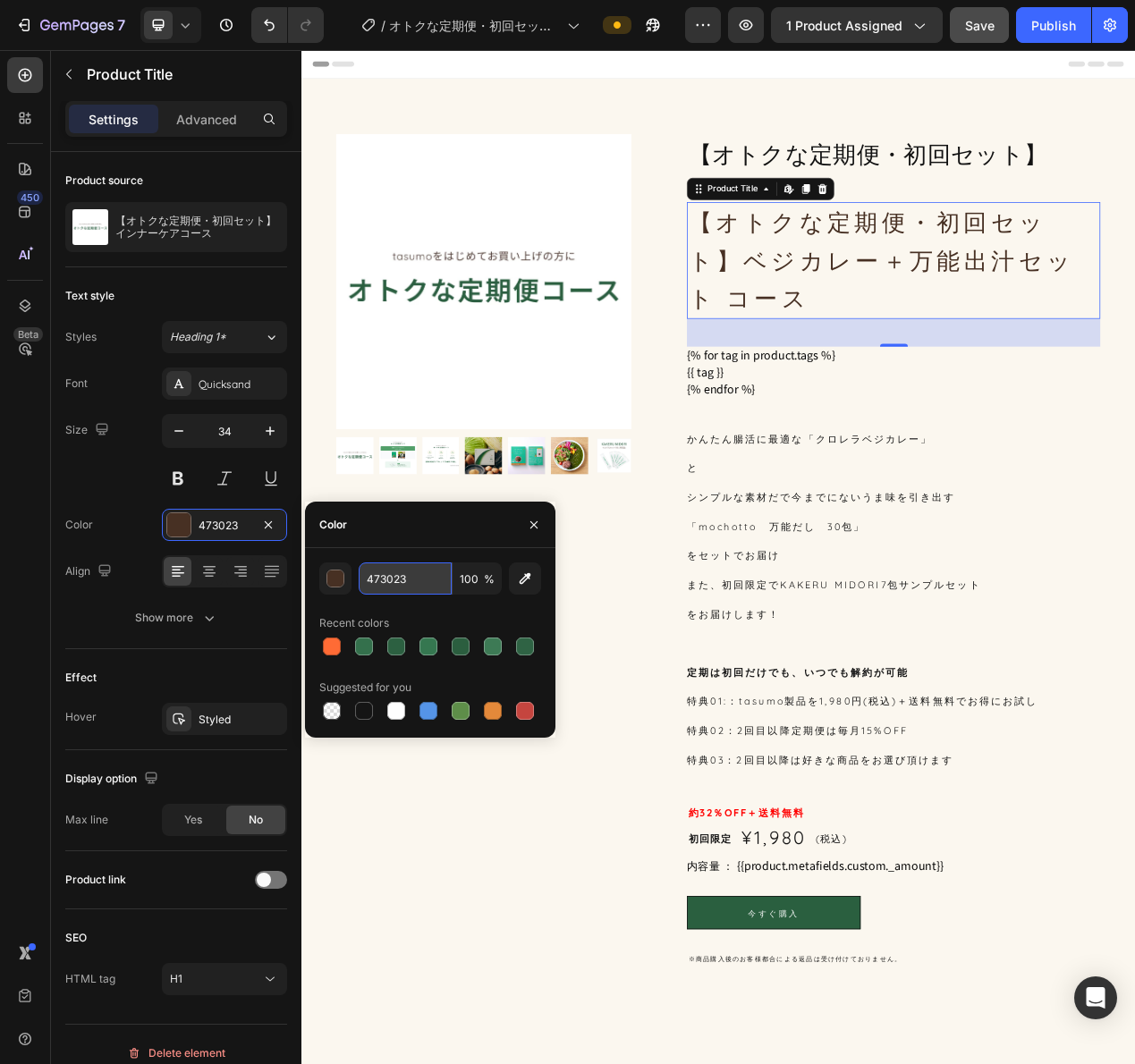
click at [395, 575] on input "473023" at bounding box center [405, 578] width 93 height 32
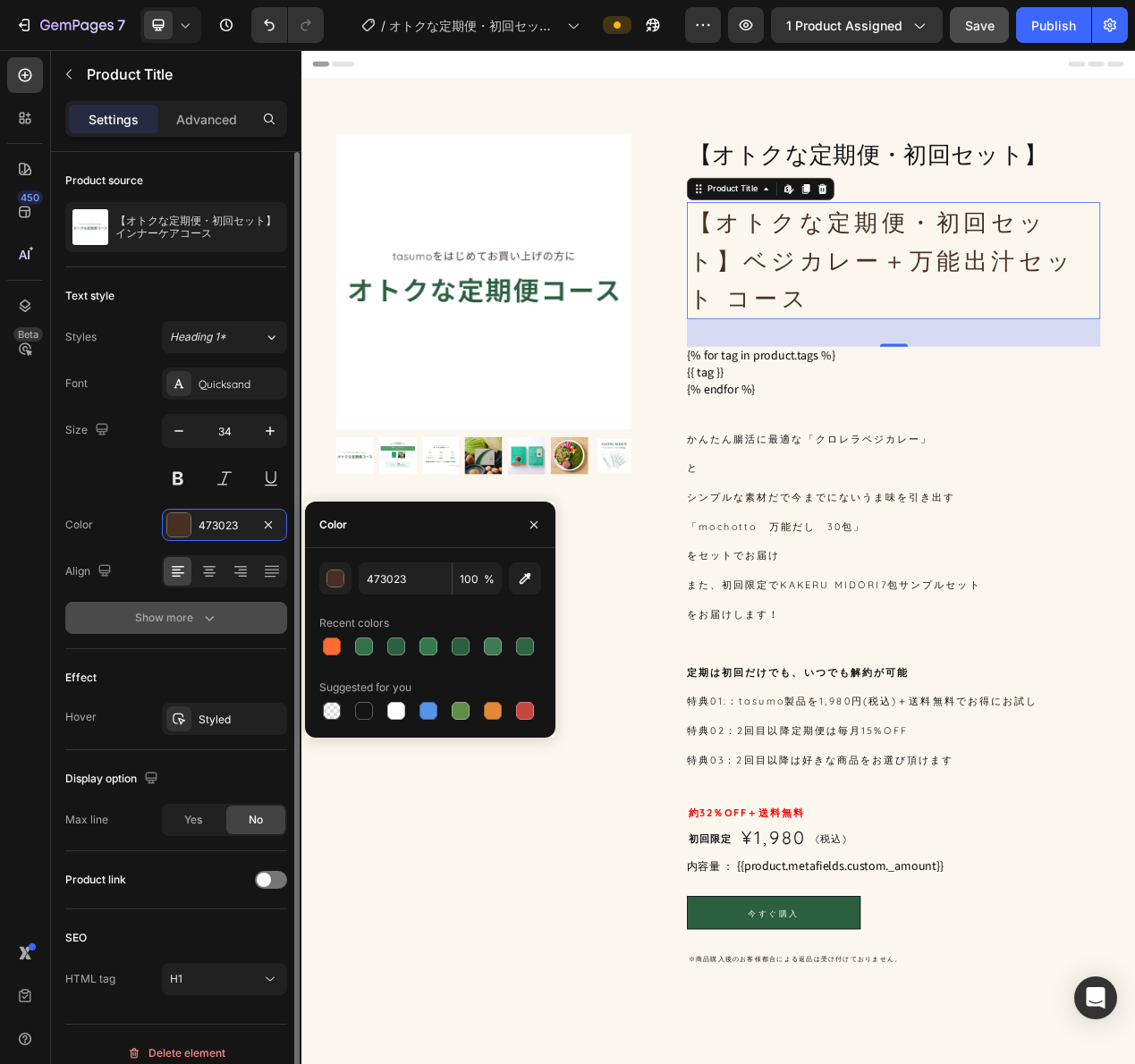
click at [179, 619] on div "Show more" at bounding box center [176, 617] width 83 height 17
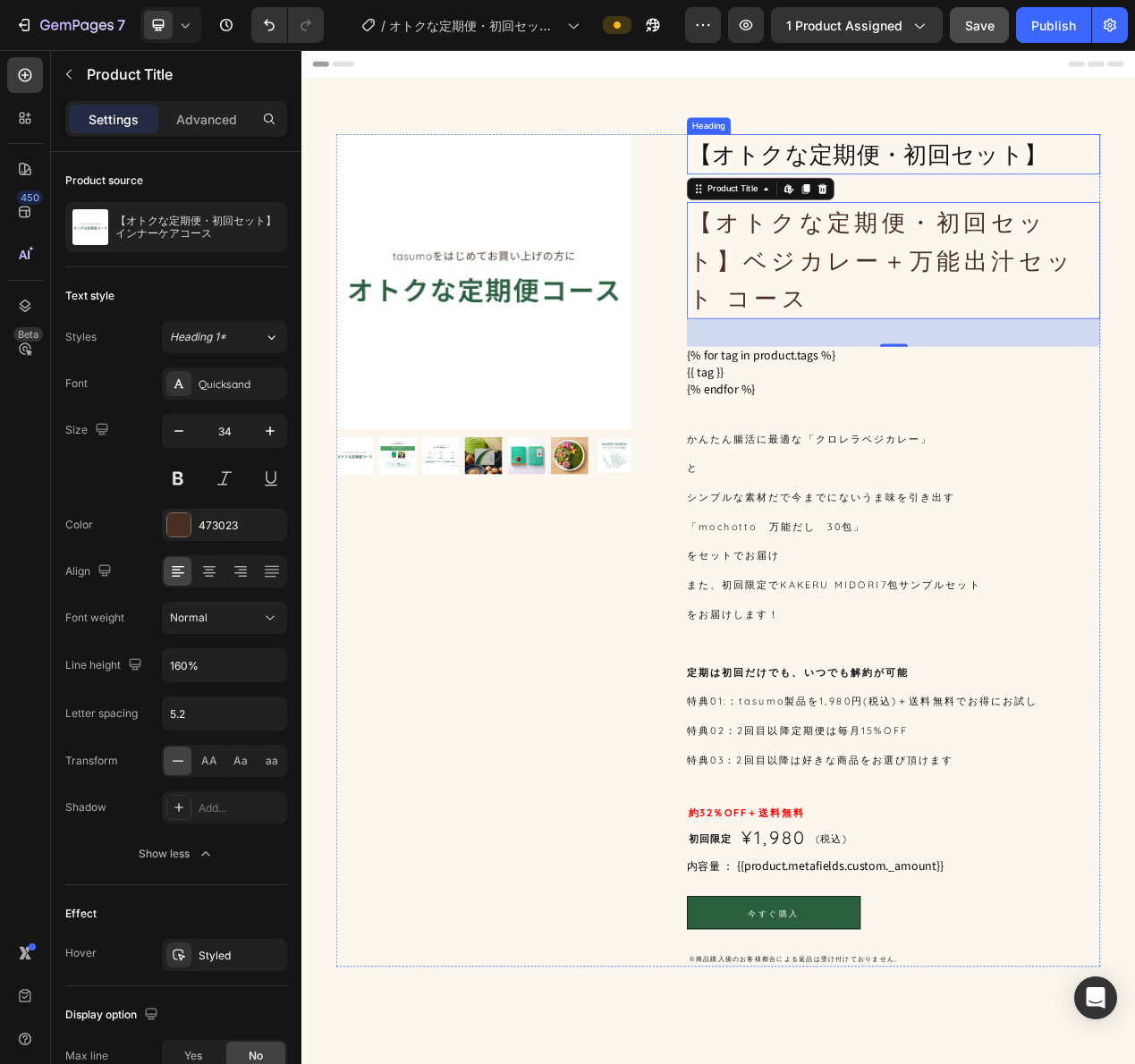
click at [1036, 201] on p "【オトクな定期便・初回セット】" at bounding box center [1063, 184] width 528 height 48
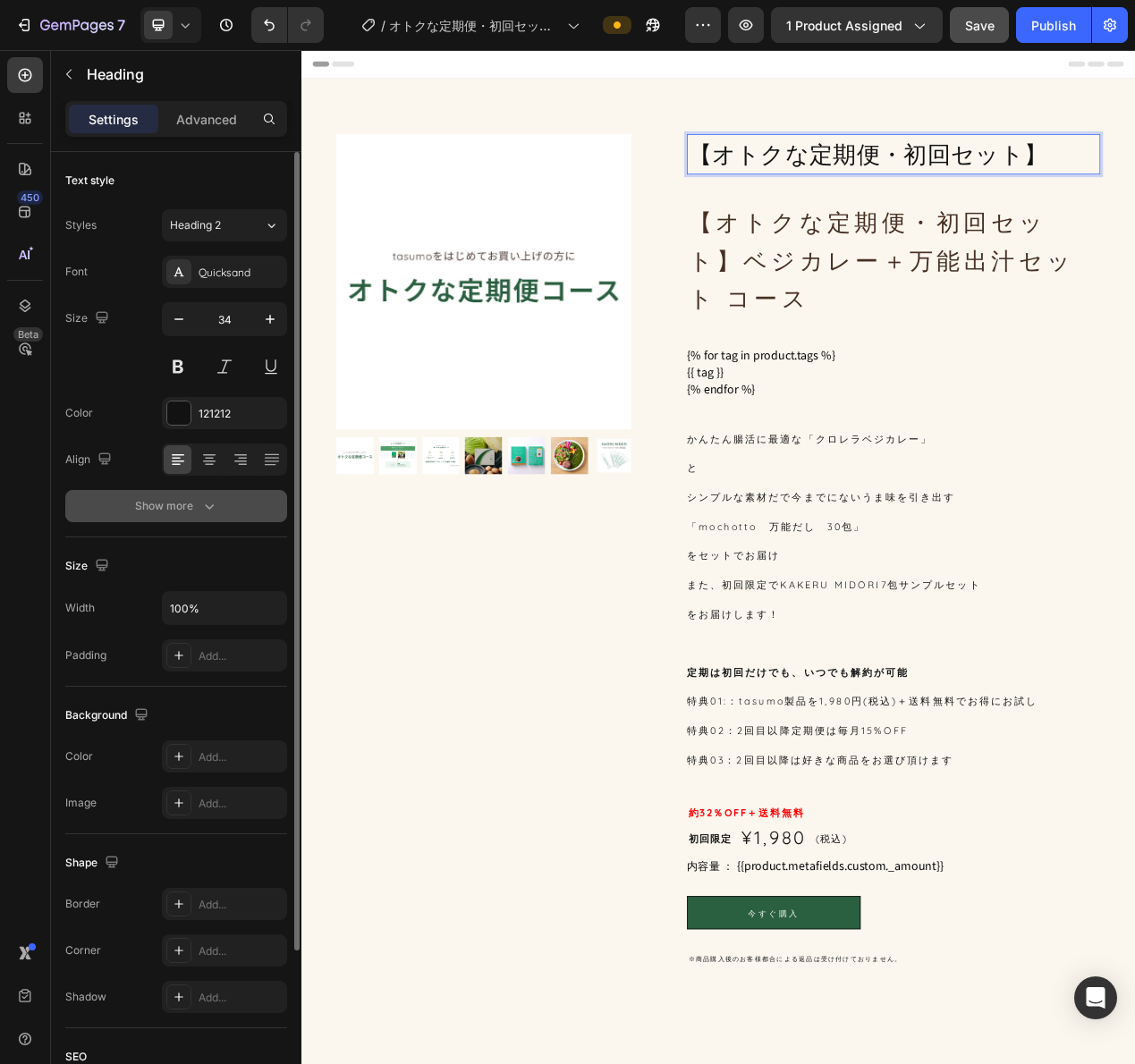
click at [192, 511] on div "Show more" at bounding box center [176, 506] width 83 height 17
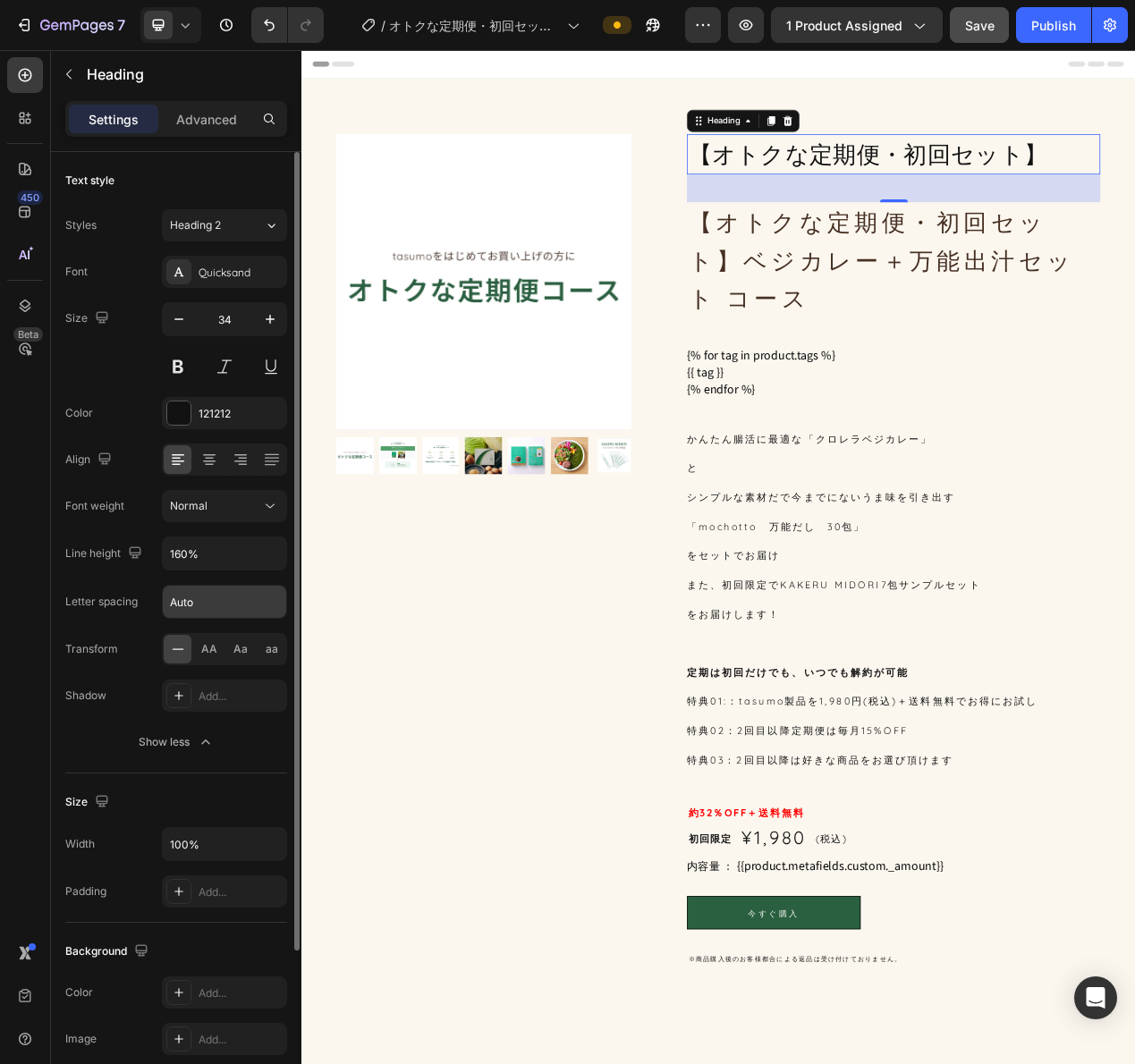
click at [203, 609] on input "Auto" at bounding box center [224, 601] width 123 height 32
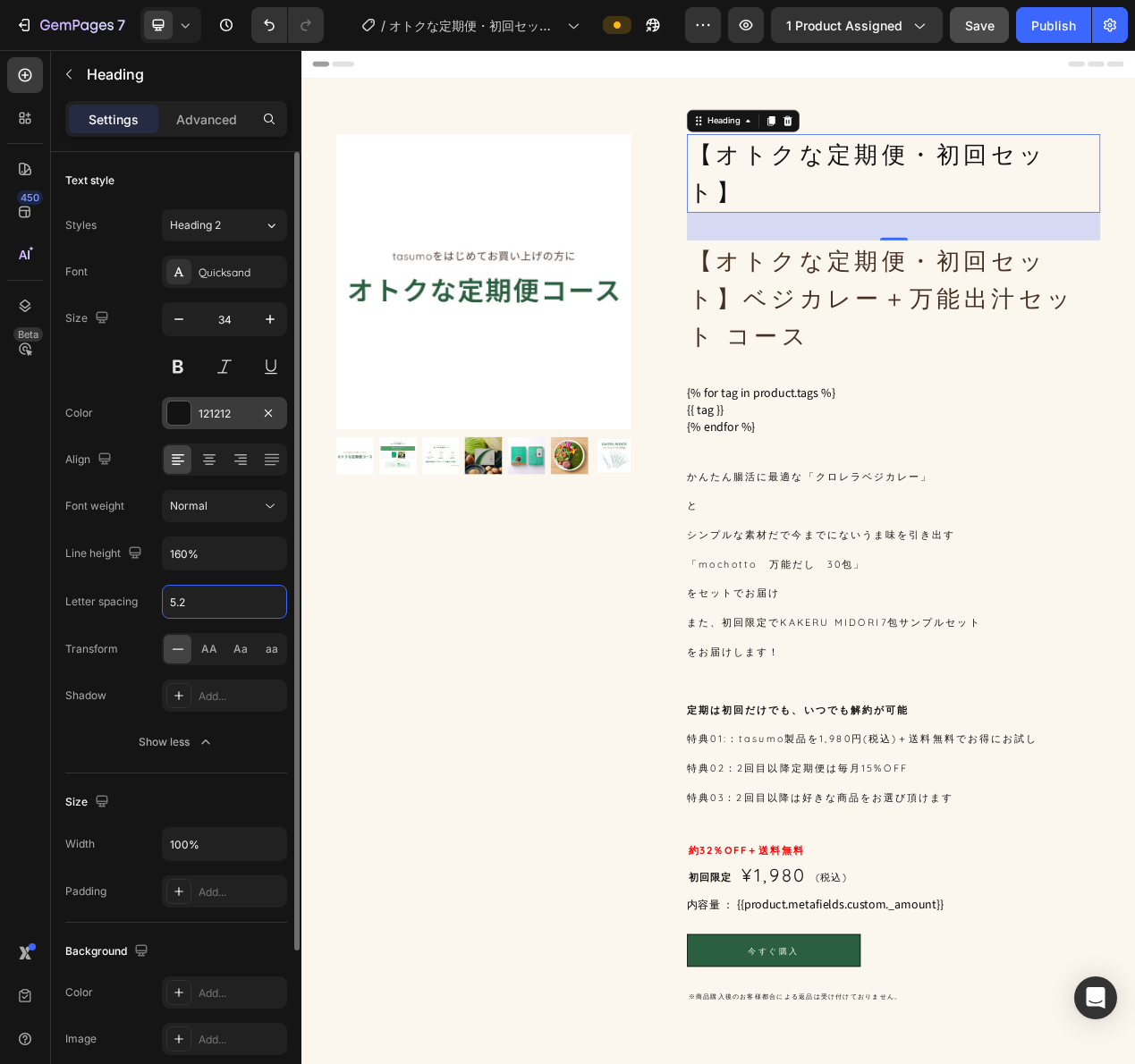
type input "5.2"
click at [214, 418] on div "121212" at bounding box center [225, 414] width 52 height 16
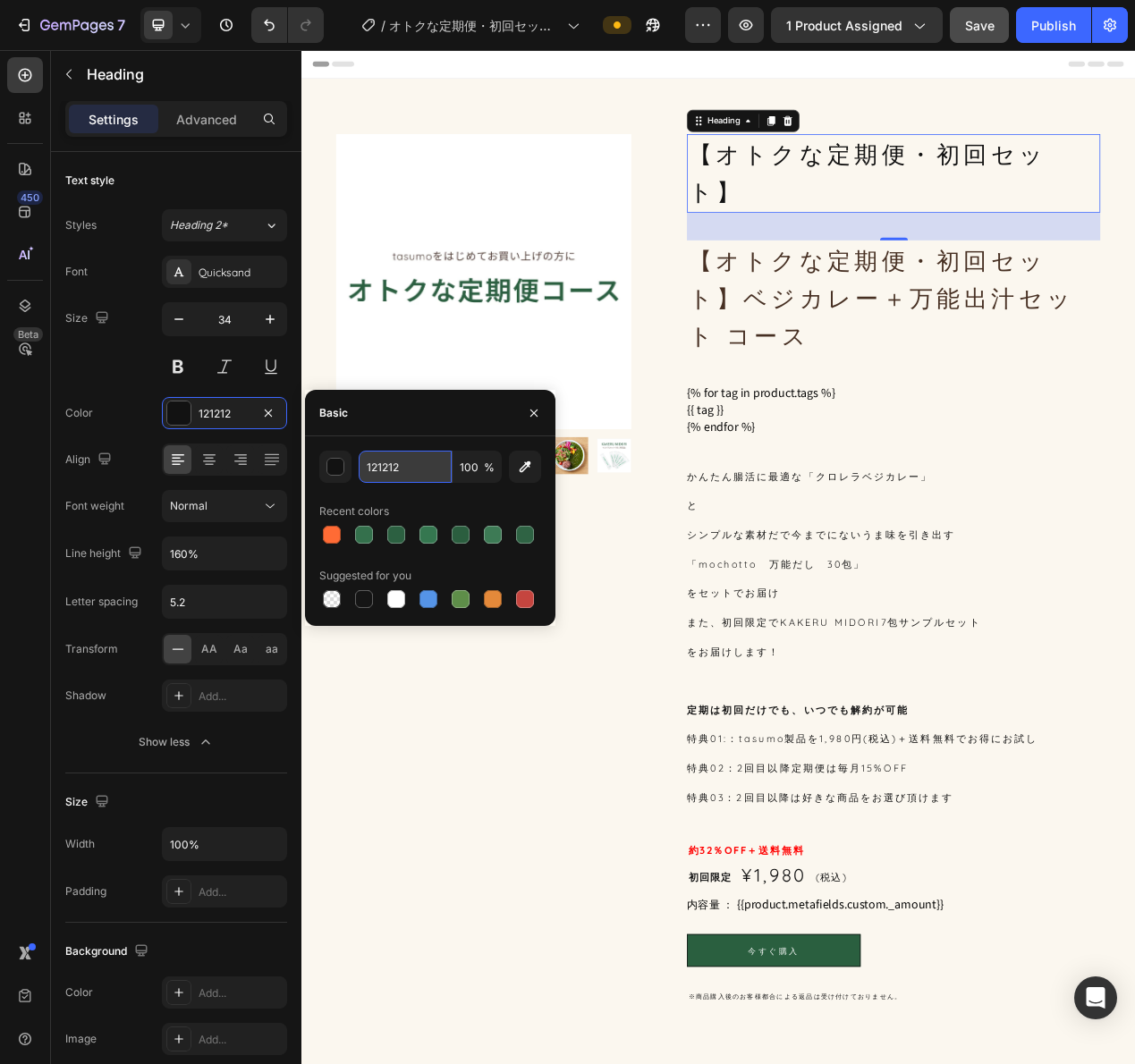
click at [392, 467] on input "121212" at bounding box center [405, 466] width 93 height 32
paste input "473023"
type input "473023"
click at [441, 415] on div "Basic" at bounding box center [430, 413] width 250 height 47
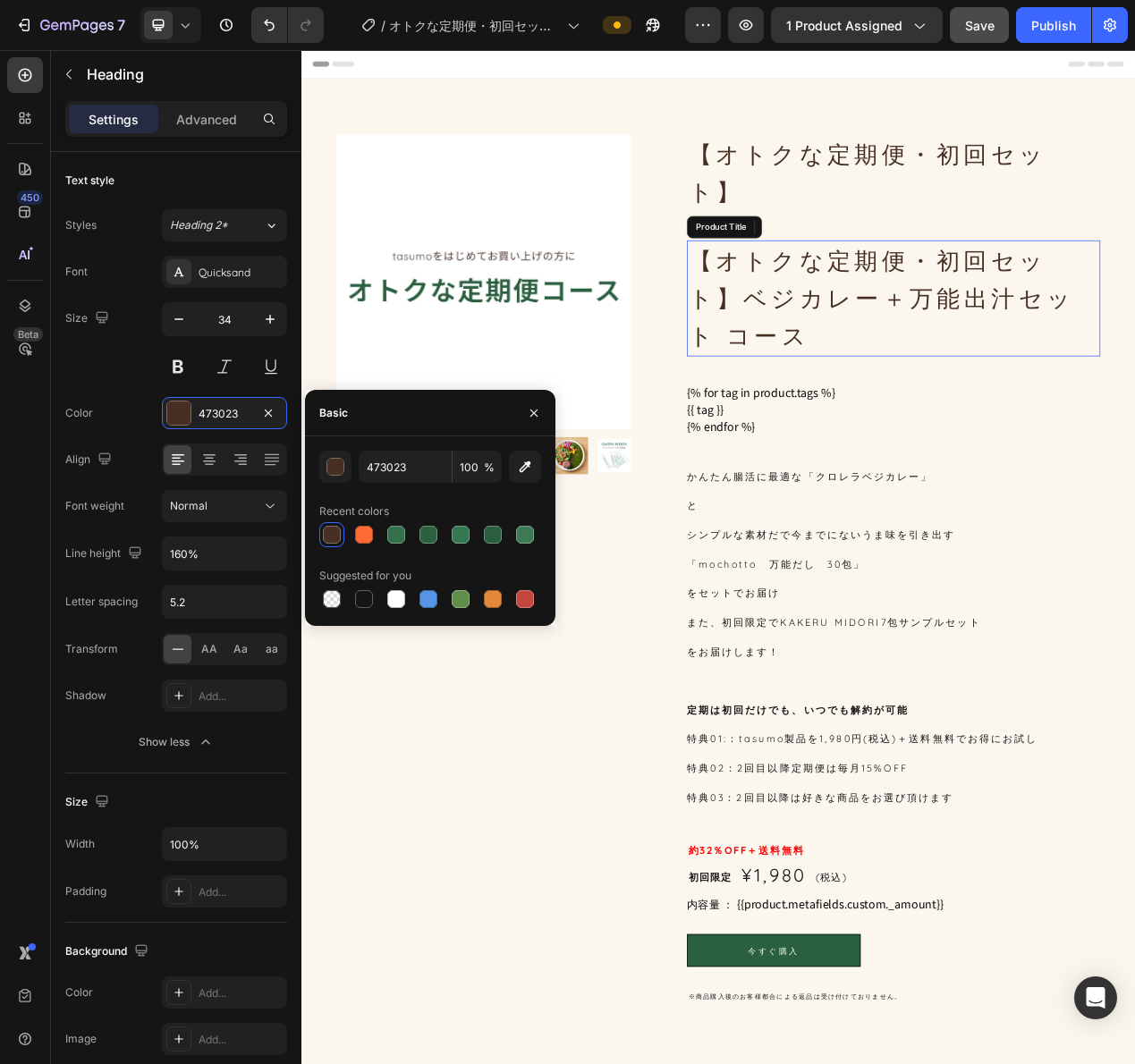
click at [1068, 388] on h1 "【オトクな定期便・初回セット】ベジカレー＋万能出汁セット コース" at bounding box center [1063, 370] width 532 height 149
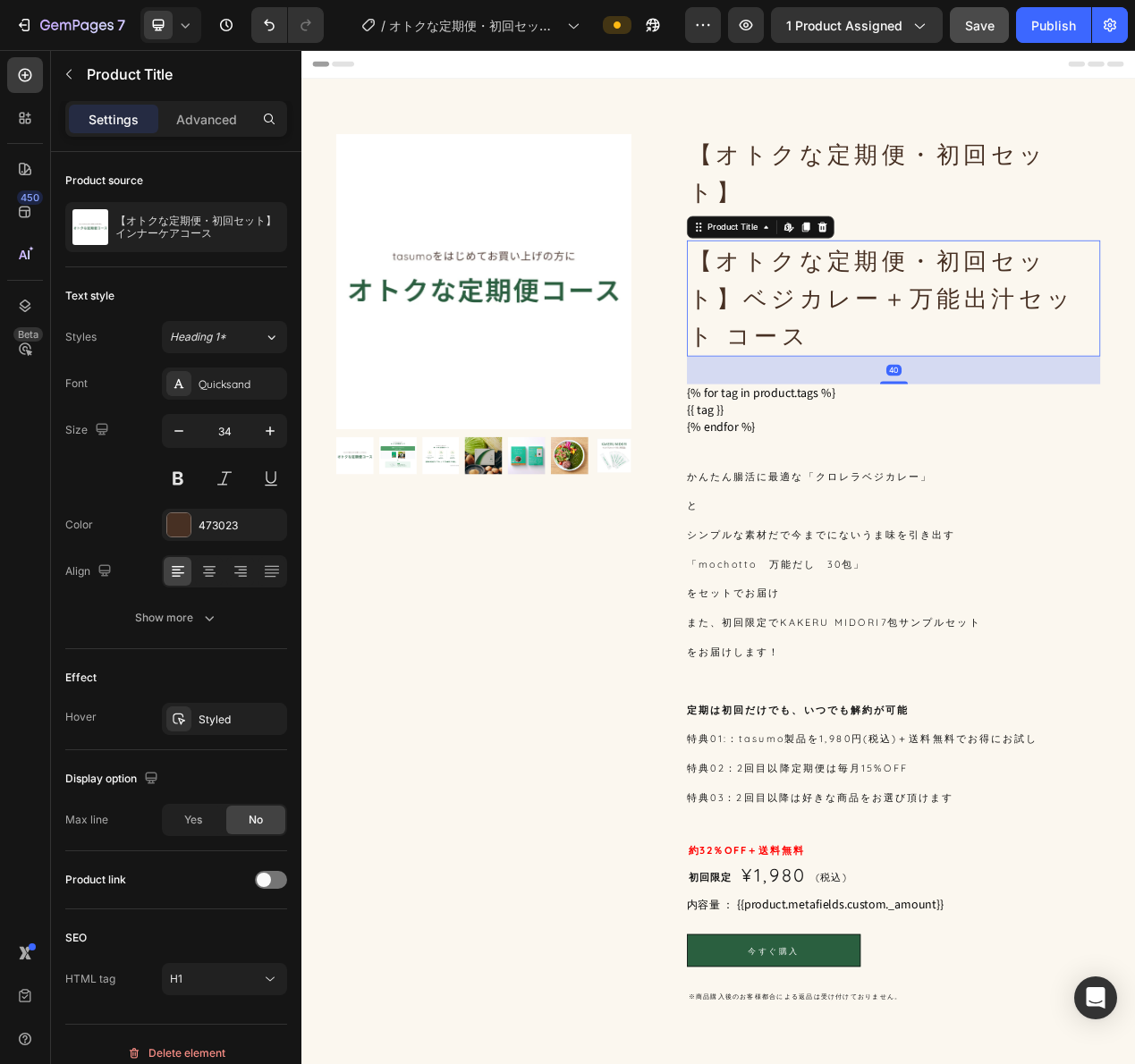
click at [1056, 296] on h1 "【オトクな定期便・初回セット】ベジカレー＋万能出汁セット コース" at bounding box center [1063, 370] width 532 height 149
click at [1005, 313] on h1 "【オトクな定期便・初回セット】ベジカレー＋万能出汁セット コース" at bounding box center [1063, 370] width 532 height 149
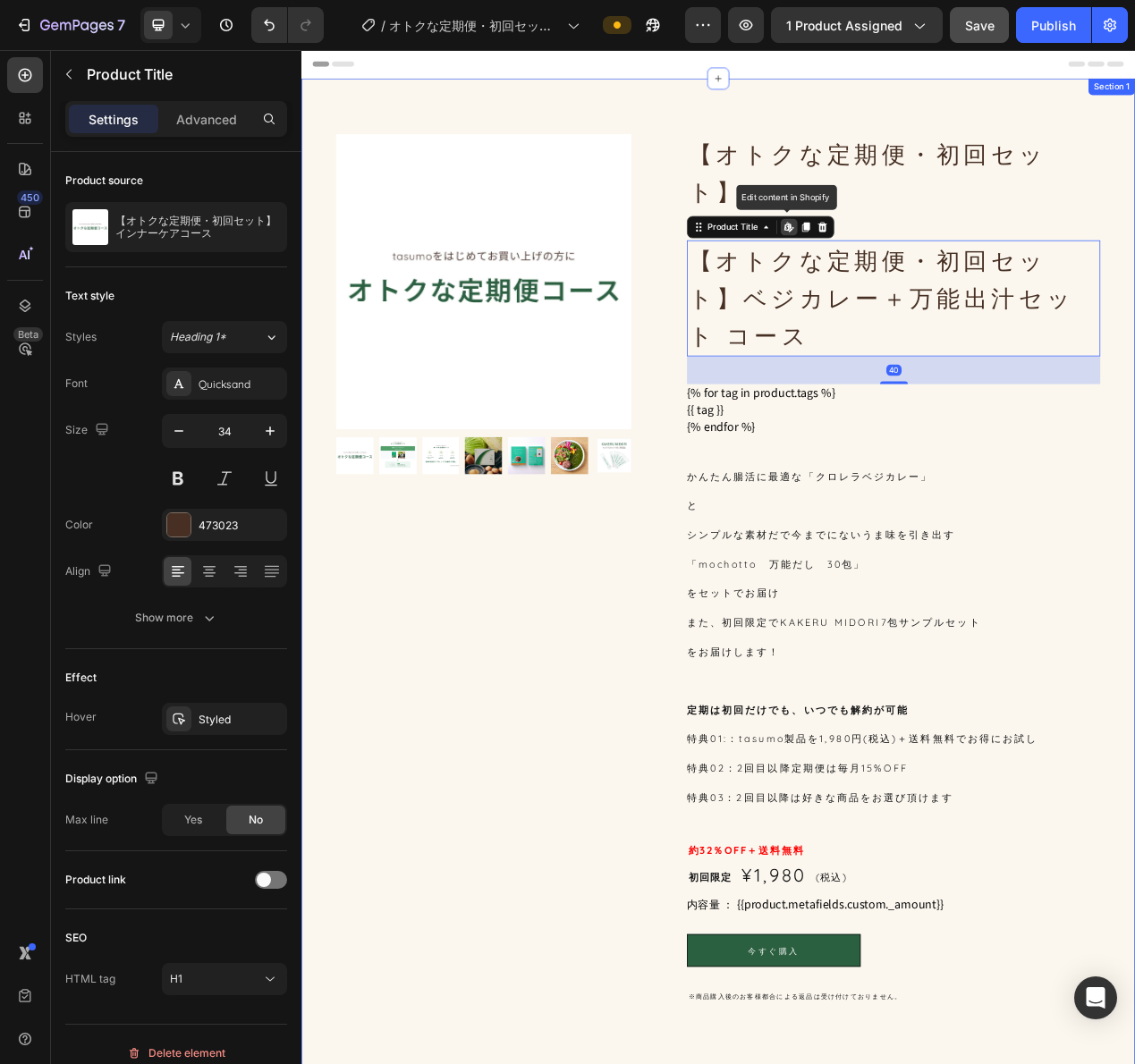
click at [1134, 176] on p "【オトクな定期便・初回セット】" at bounding box center [1063, 208] width 528 height 98
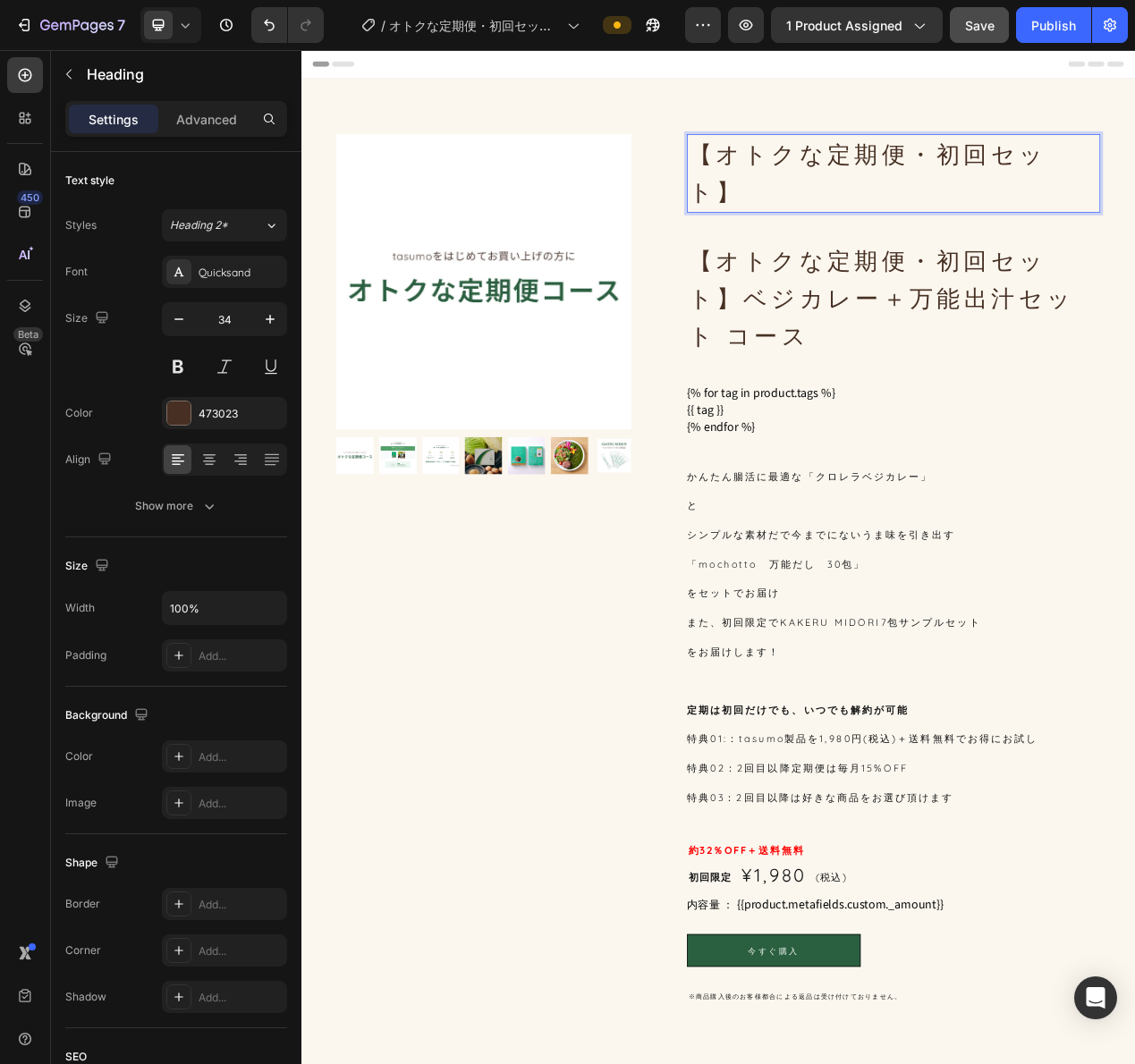
click at [1134, 183] on p "【オトクな定期便・初回セット】" at bounding box center [1063, 208] width 528 height 98
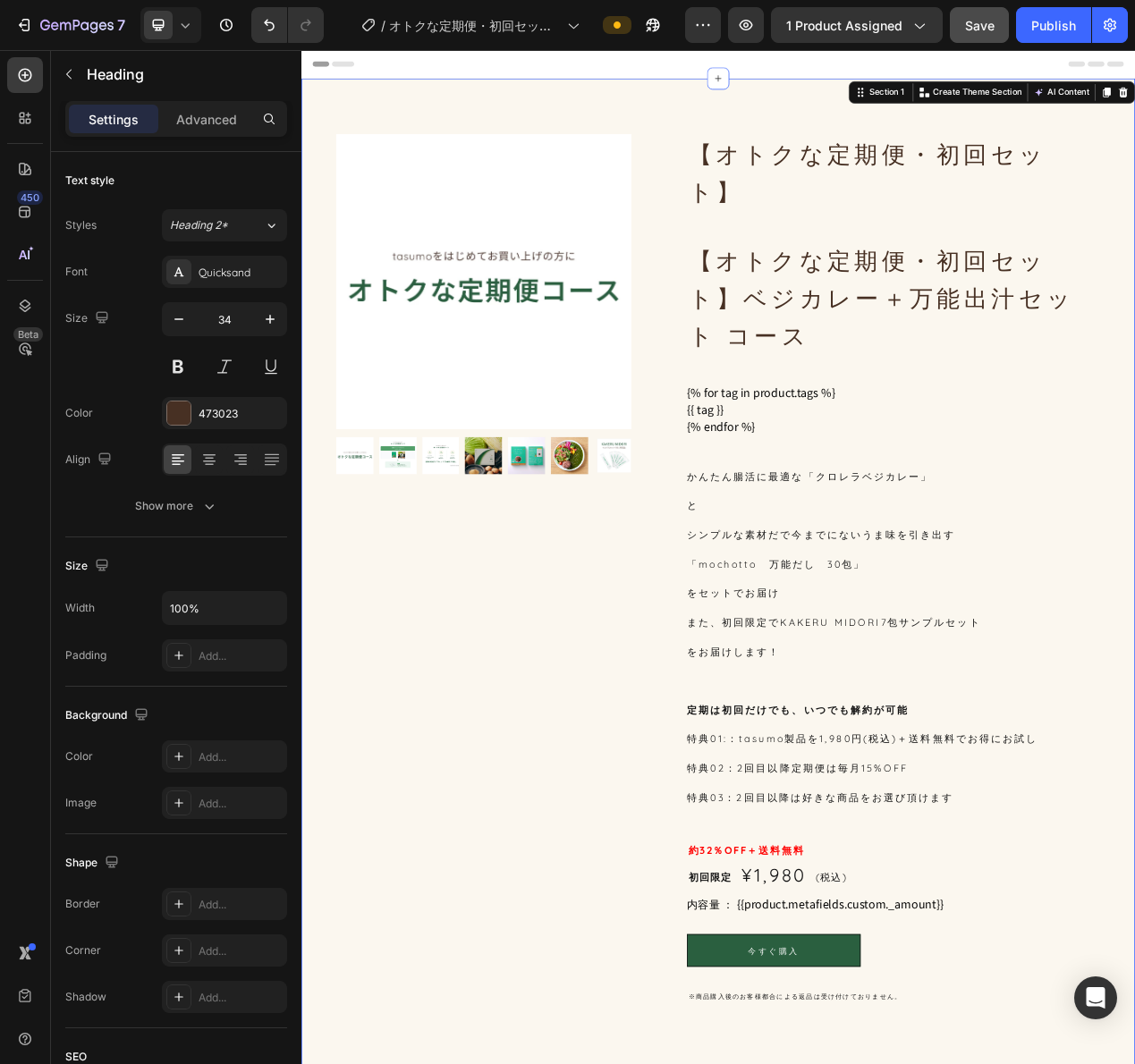
click at [1040, 156] on div "Product Images 【オトクな定期便・初回セット】 Heading 【オトクな定期便・初回セット】ベジカレー＋万能出汁セット コース Product…" at bounding box center [837, 764] width 1073 height 1353
click at [1045, 207] on p "【オトクな定期便・初回セット】" at bounding box center [1063, 208] width 528 height 98
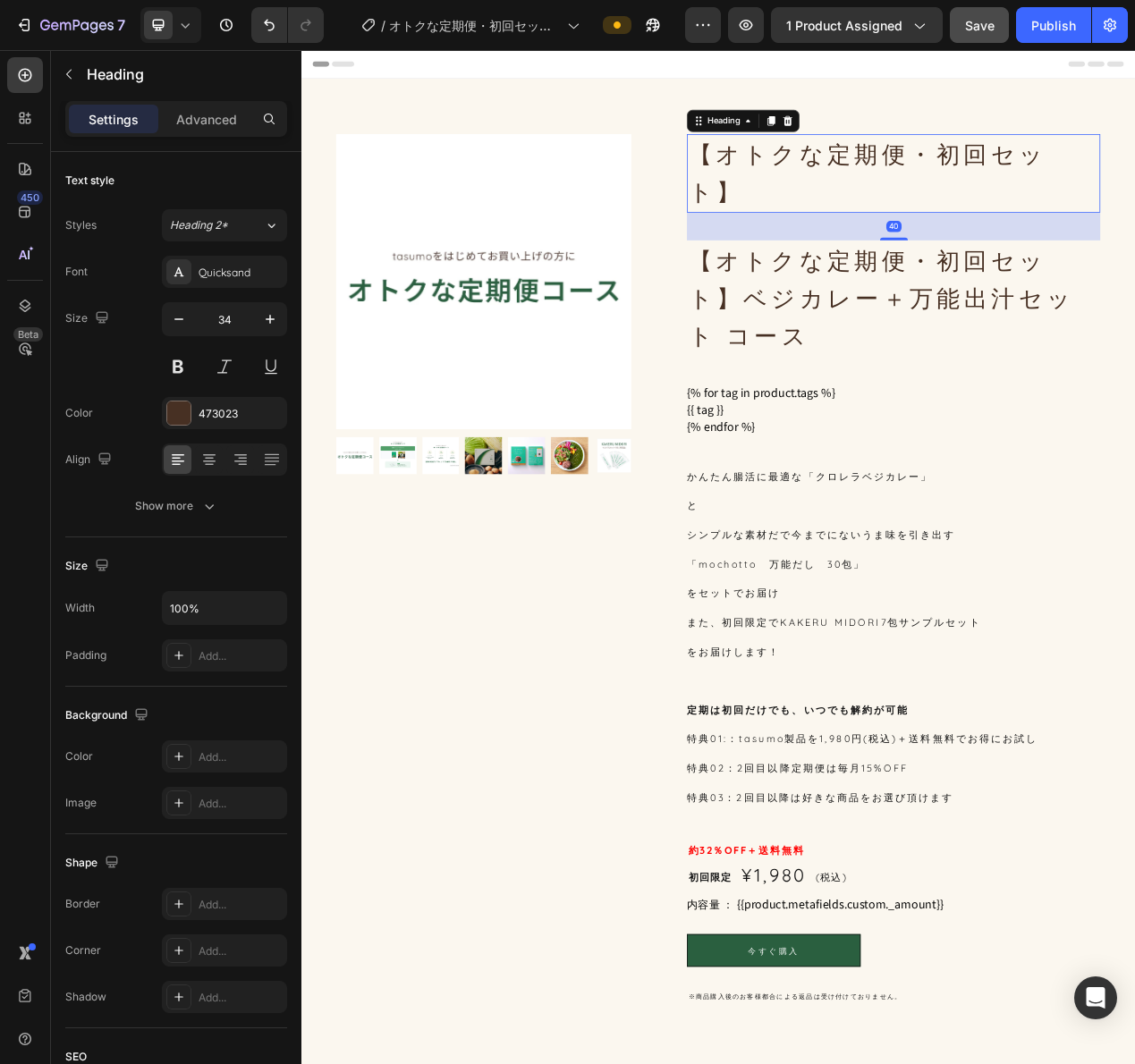
click at [1134, 185] on p "【オトクな定期便・初回セット】" at bounding box center [1063, 208] width 528 height 98
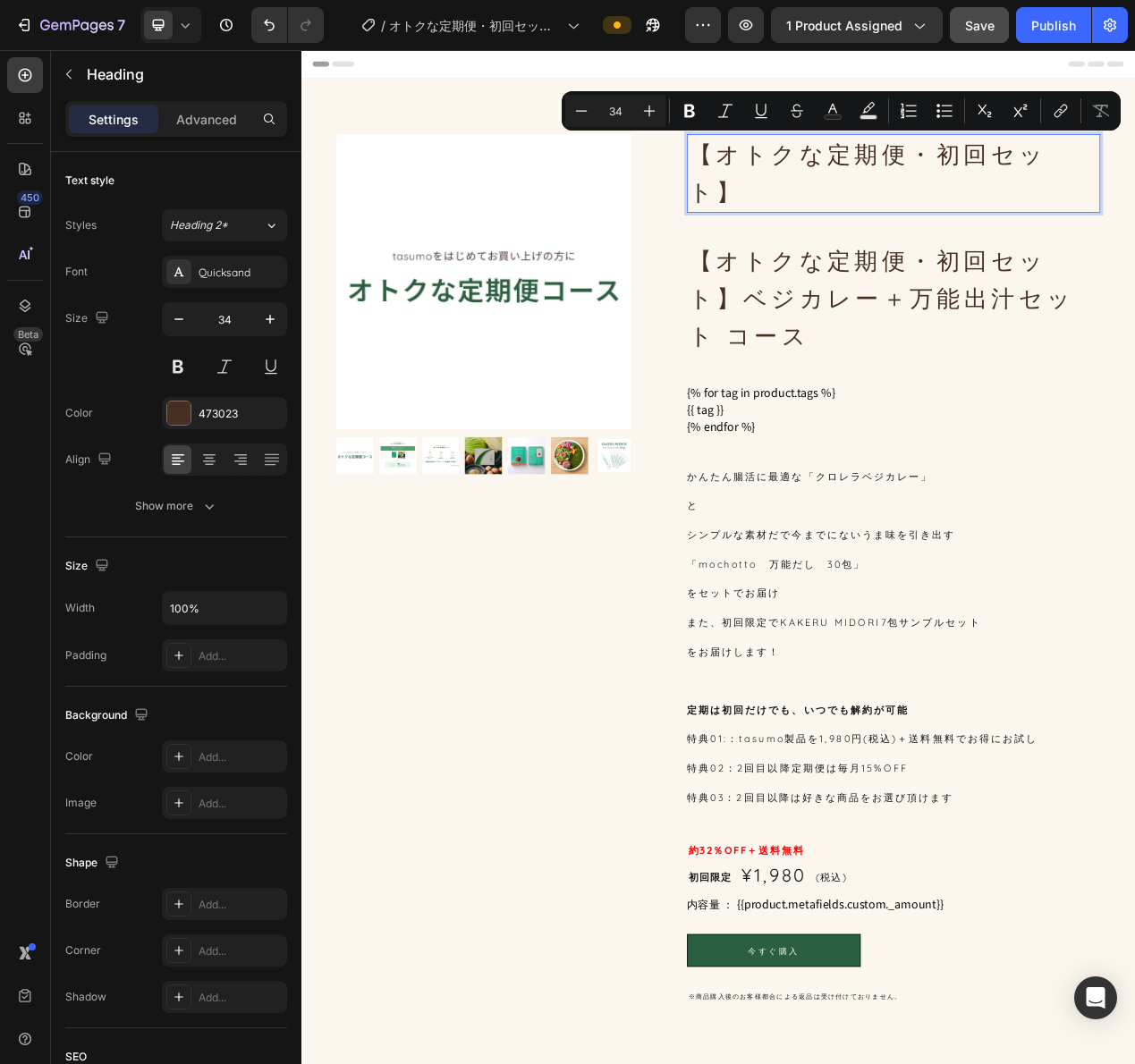
click at [1134, 180] on p "【オトクな定期便・初回セット】" at bounding box center [1063, 208] width 528 height 98
click at [1134, 189] on p "【オトクな定期便・初回セット】" at bounding box center [1063, 208] width 528 height 98
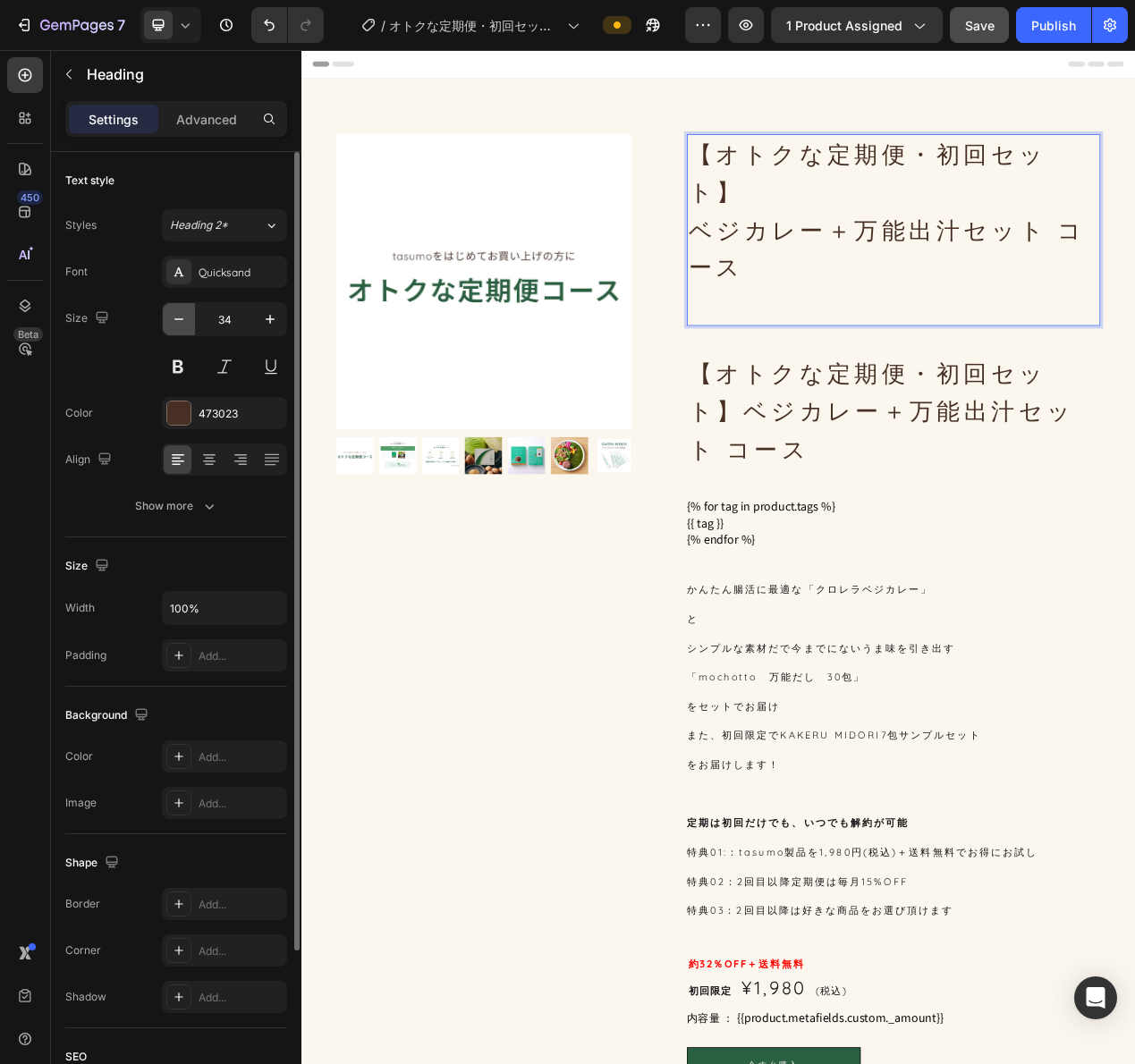
click at [179, 321] on icon "button" at bounding box center [178, 319] width 17 height 17
click at [179, 320] on icon "button" at bounding box center [178, 319] width 17 height 17
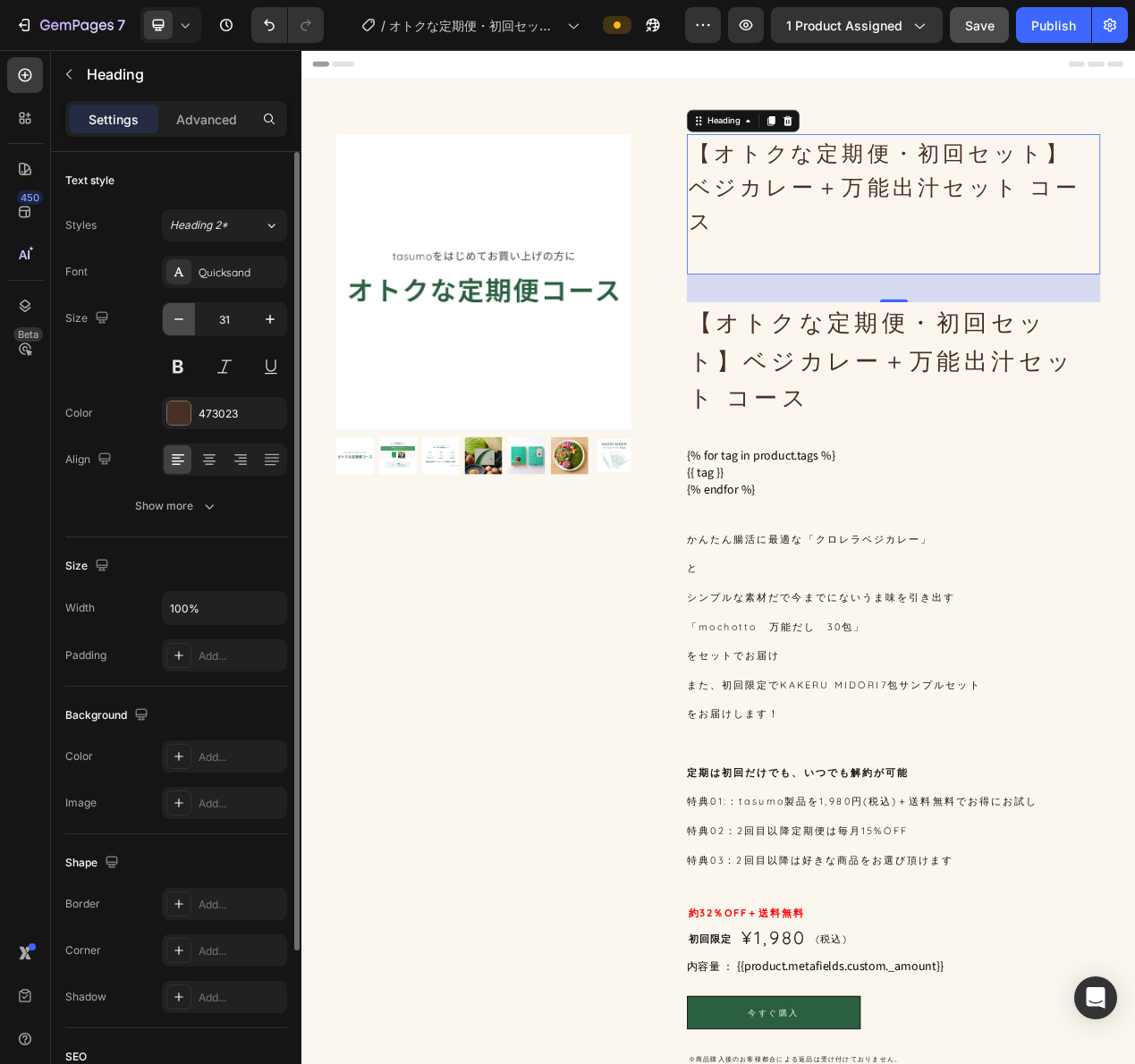
click at [179, 320] on icon "button" at bounding box center [178, 319] width 17 height 17
type input "30"
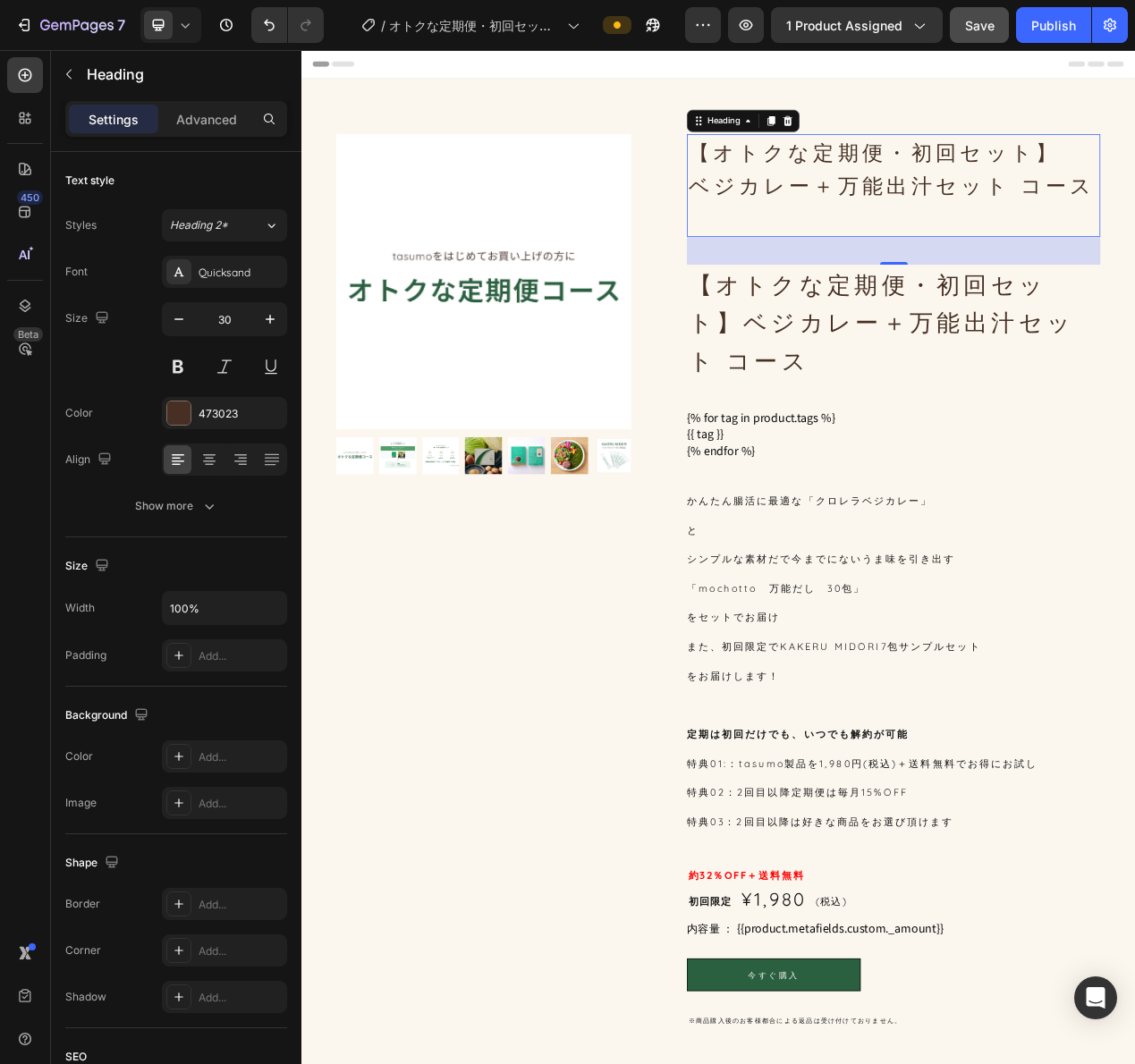
click at [1017, 232] on p "【オトクな定期便・初回セット】 ベジカレー＋万能出汁セット コース" at bounding box center [1063, 224] width 528 height 129
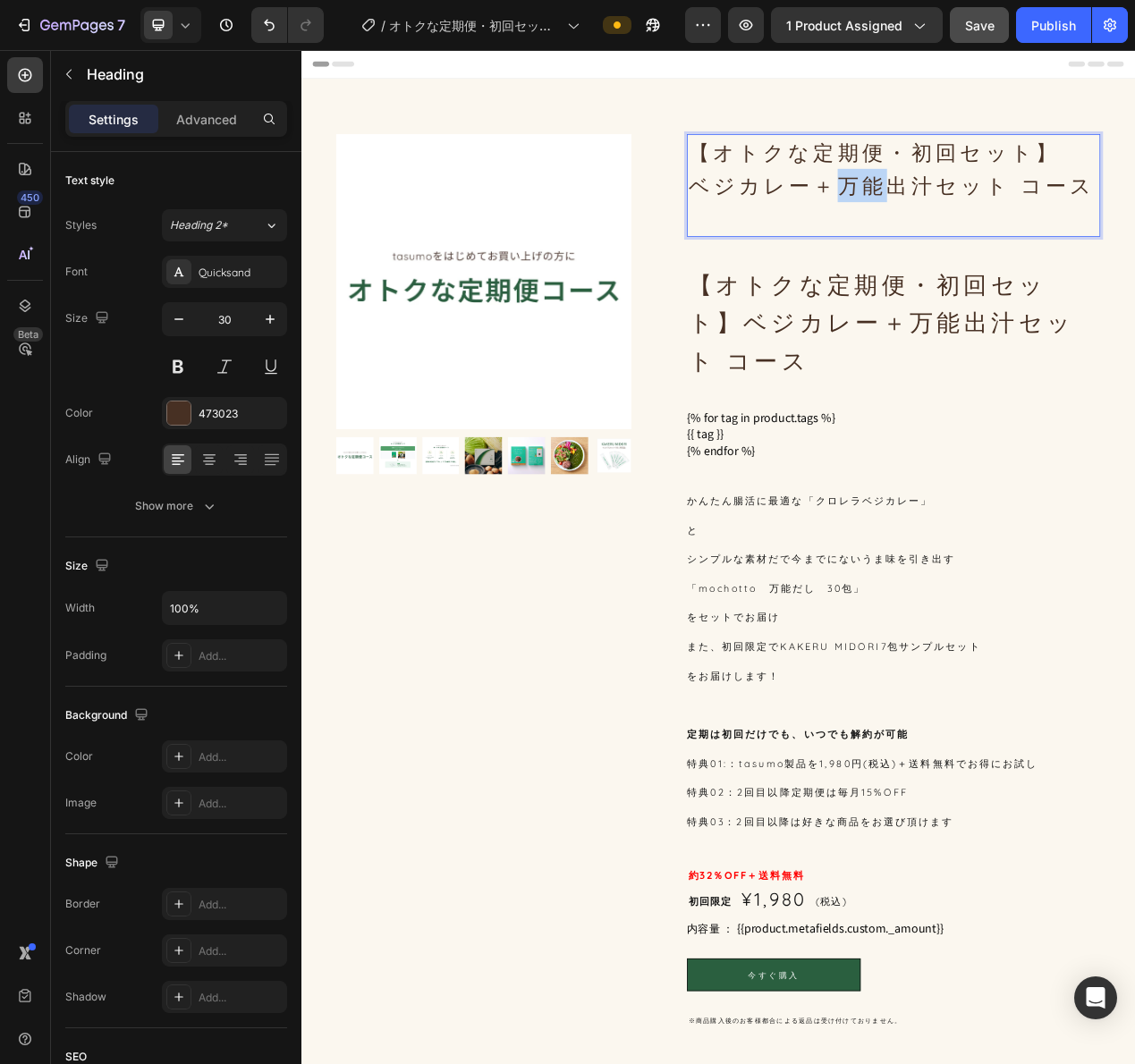
click at [1017, 232] on p "【オトクな定期便・初回セット】 ベジカレー＋万能出汁セット コース" at bounding box center [1063, 224] width 528 height 129
click at [1134, 227] on p "【オトクな定期便・初回セット】 ベジカレー＋万能出汁セット コース" at bounding box center [1063, 224] width 528 height 129
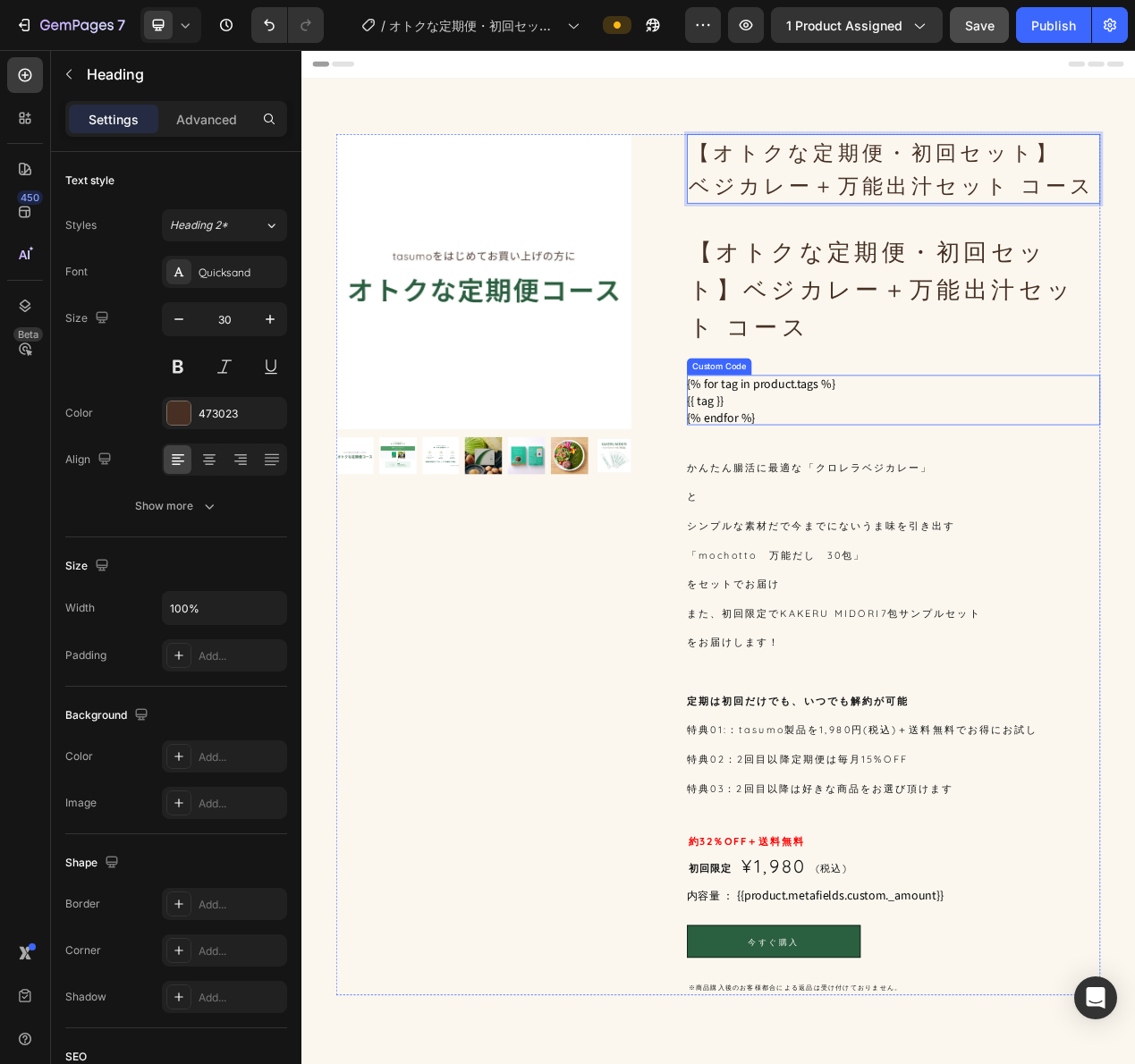
click at [1051, 383] on h1 "【オトクな定期便・初回セット】ベジカレー＋万能出汁セット コース" at bounding box center [1063, 359] width 532 height 149
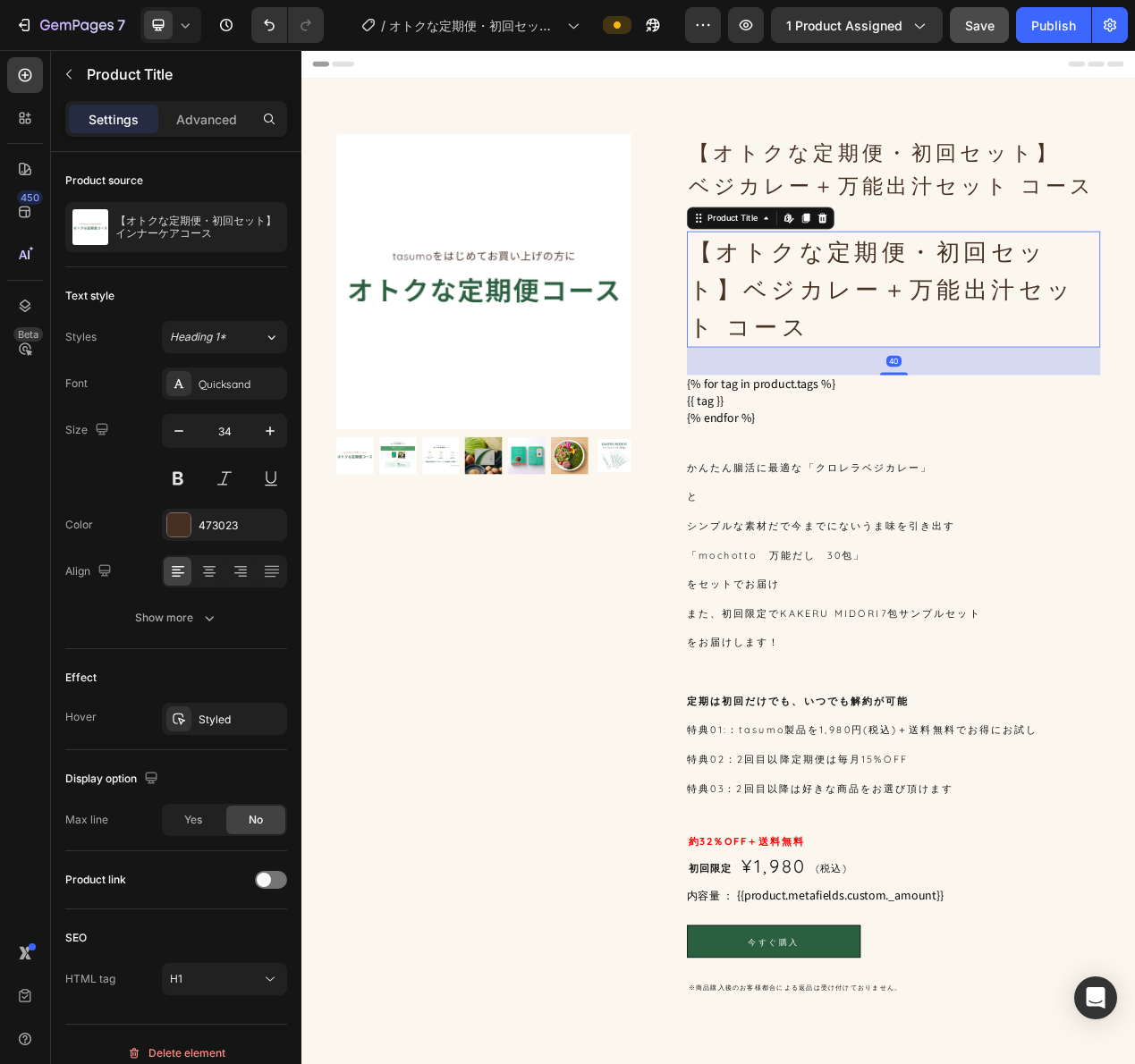
click at [1055, 344] on h1 "【オトクな定期便・初回セット】ベジカレー＋万能出汁セット コース" at bounding box center [1063, 359] width 532 height 149
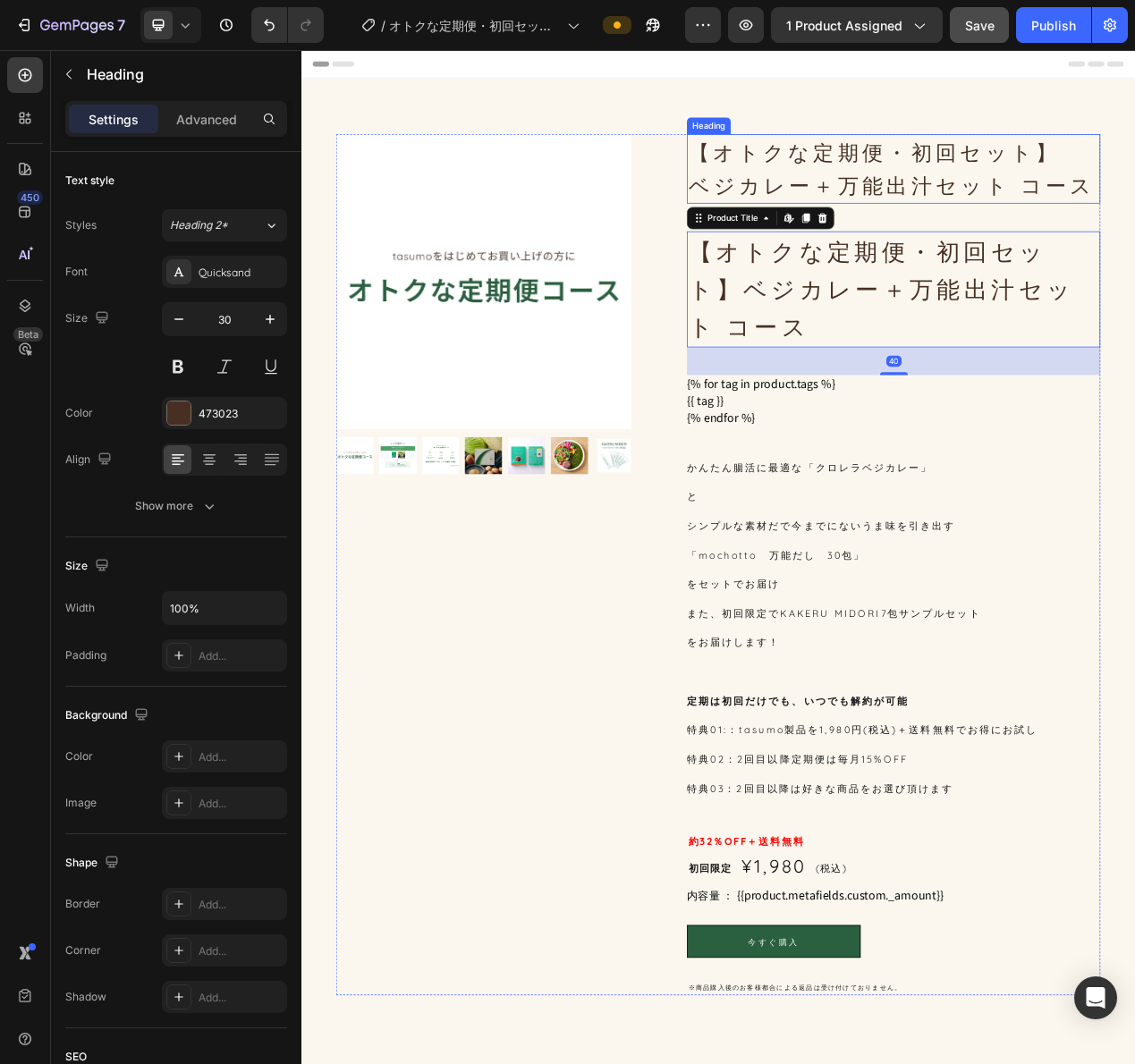
click at [1123, 223] on p "【オトクな定期便・初回セット】 ベジカレー＋万能出汁セット コース" at bounding box center [1063, 203] width 528 height 86
click at [1083, 356] on h1 "【オトクな定期便・初回セット】ベジカレー＋万能出汁セット コース" at bounding box center [1063, 359] width 532 height 149
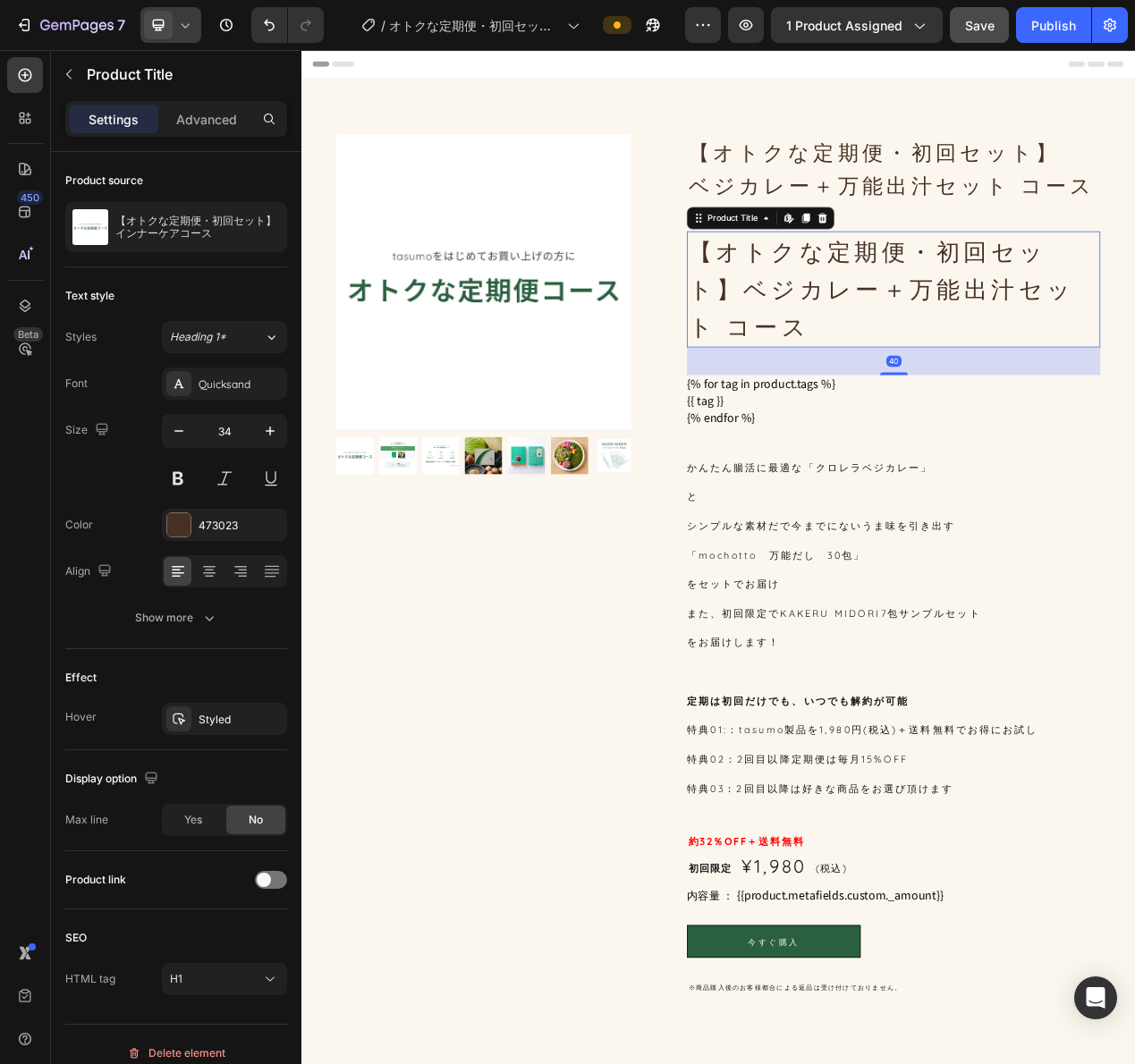
click at [184, 24] on icon at bounding box center [185, 25] width 17 height 17
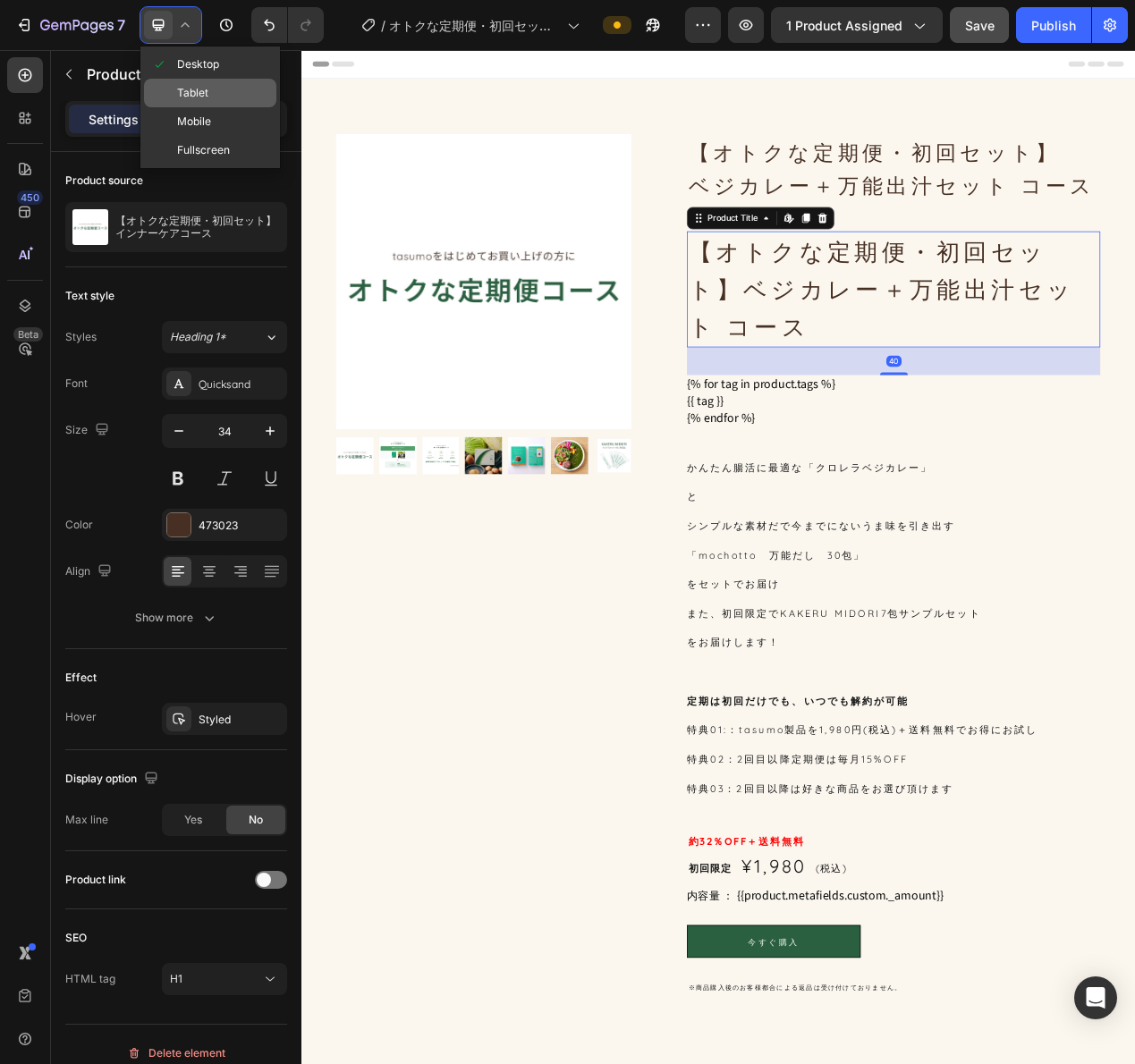
click at [191, 94] on span "Tablet" at bounding box center [193, 93] width 31 height 17
type input "28"
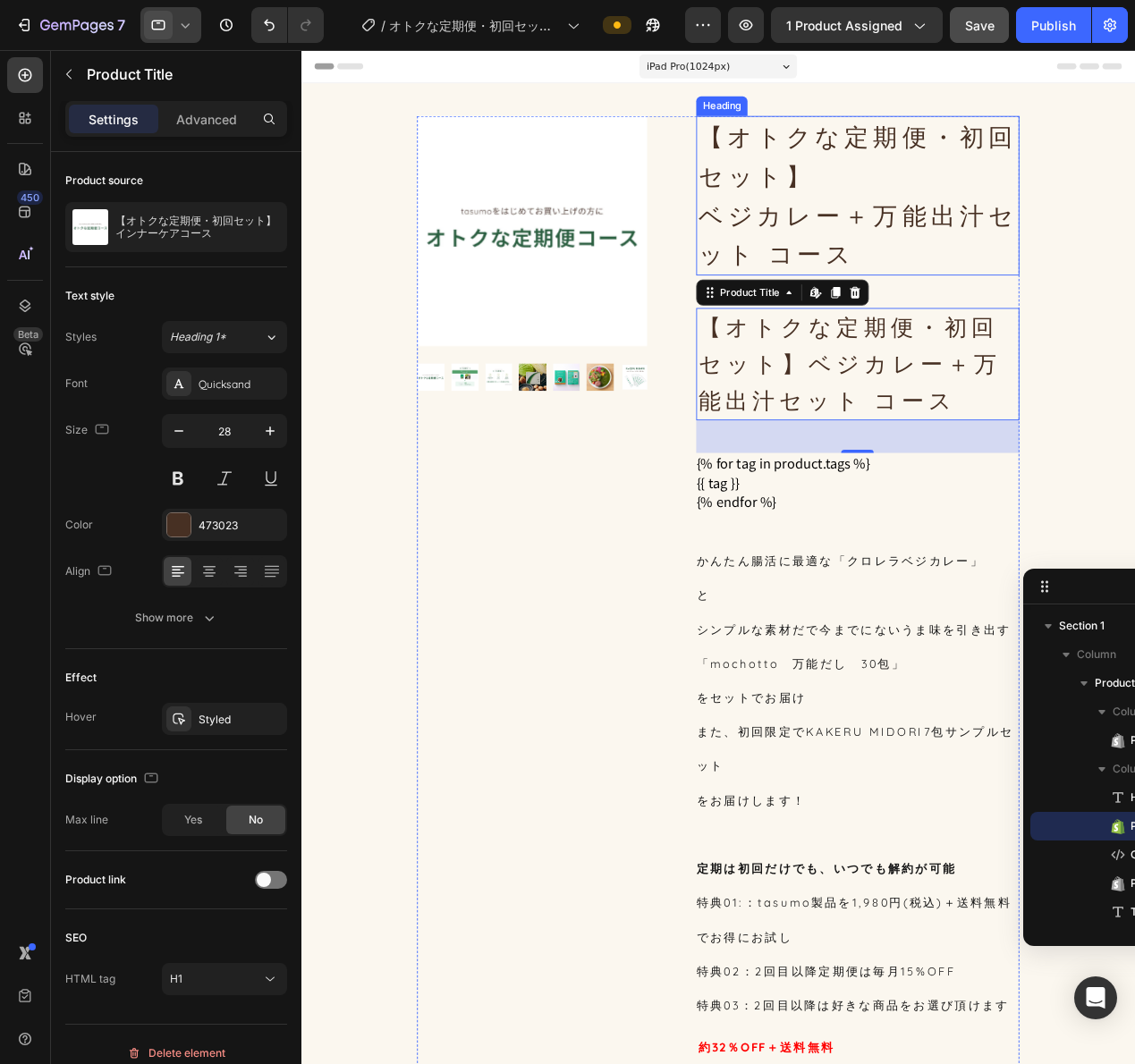
click at [915, 201] on p "【オトクな定期便・初回セット】 ベジカレー＋万能出汁セット コース" at bounding box center [912, 209] width 351 height 172
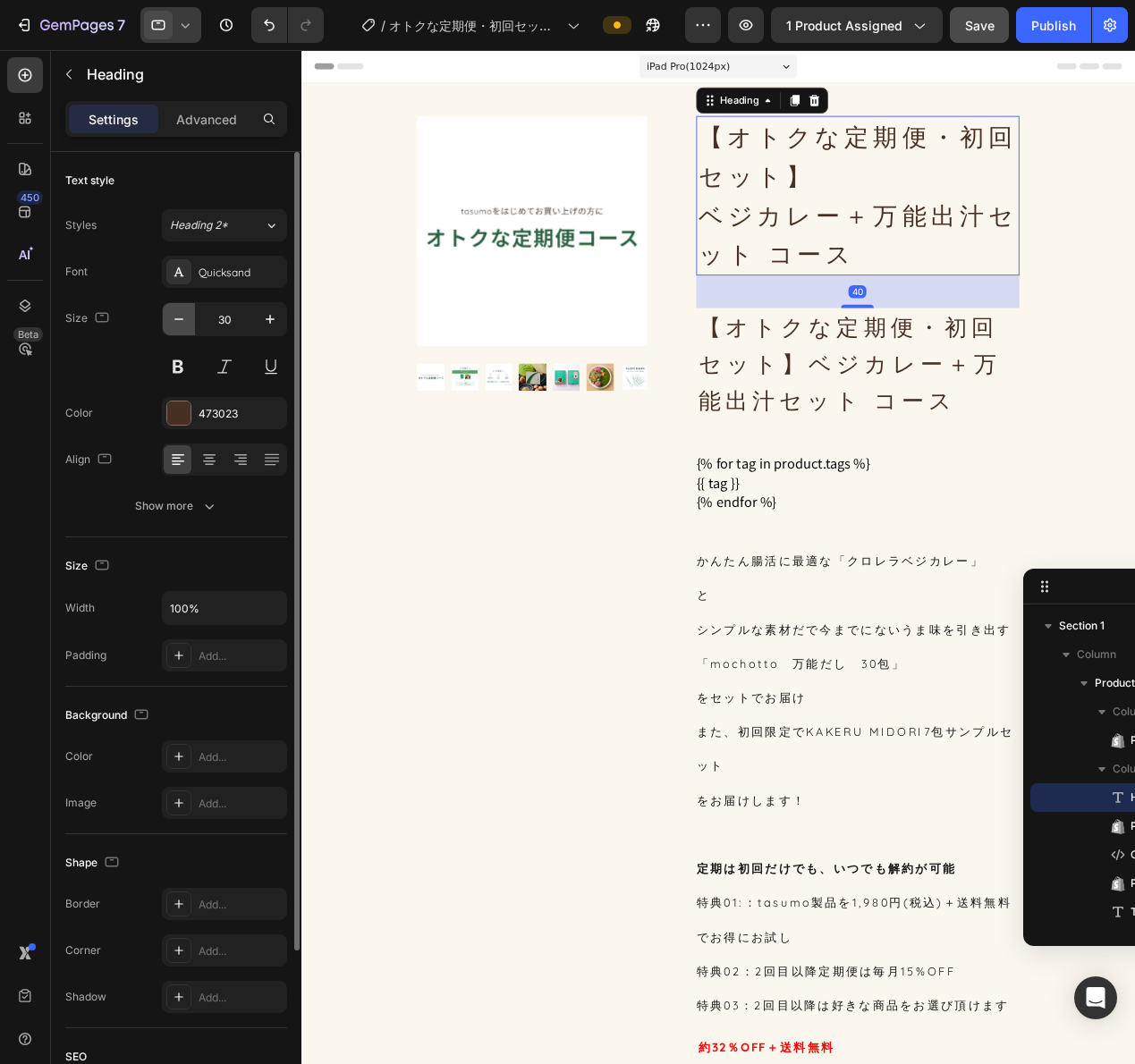
click at [178, 316] on icon "button" at bounding box center [178, 319] width 17 height 17
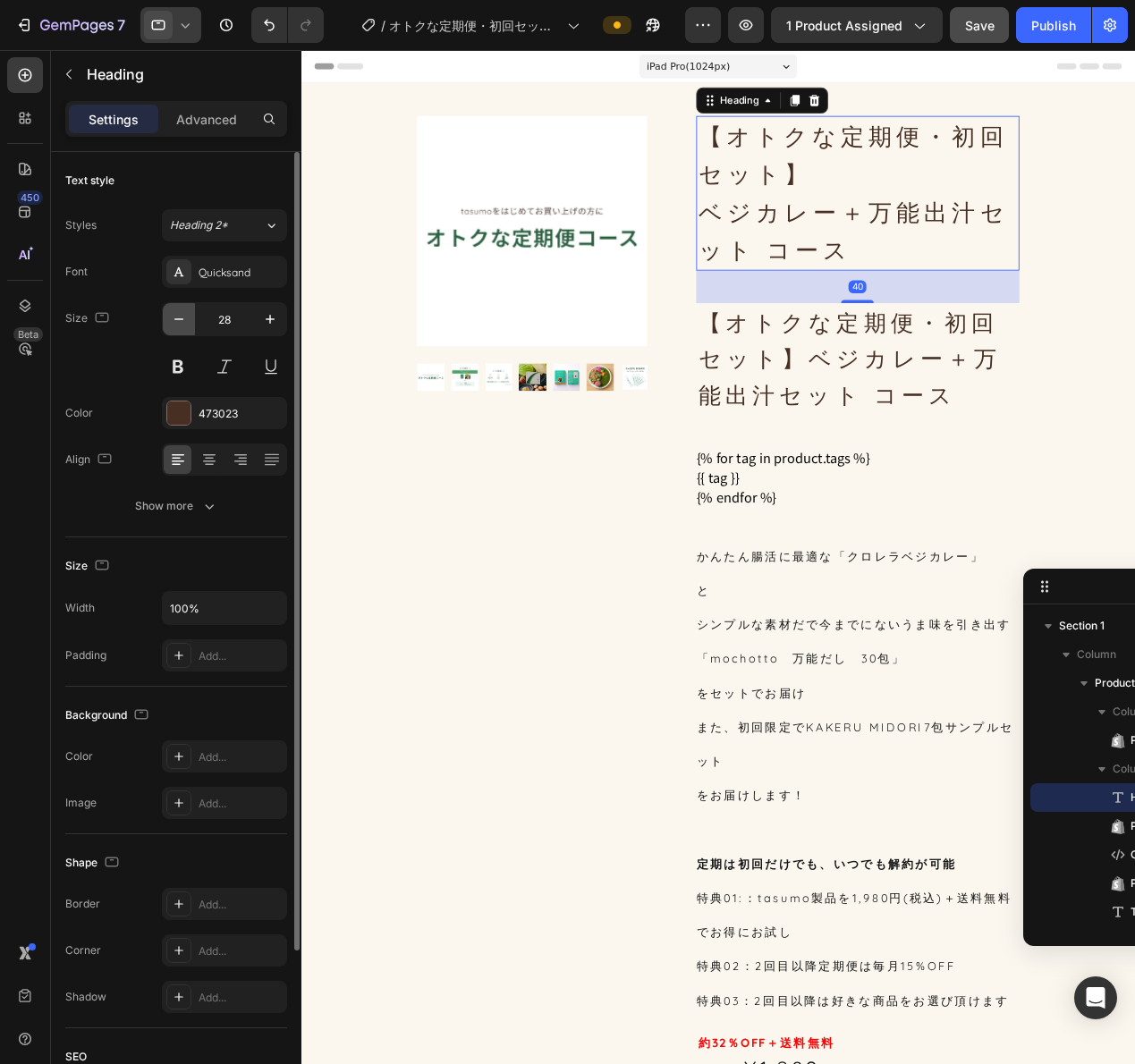
click at [178, 316] on icon "button" at bounding box center [178, 319] width 17 height 17
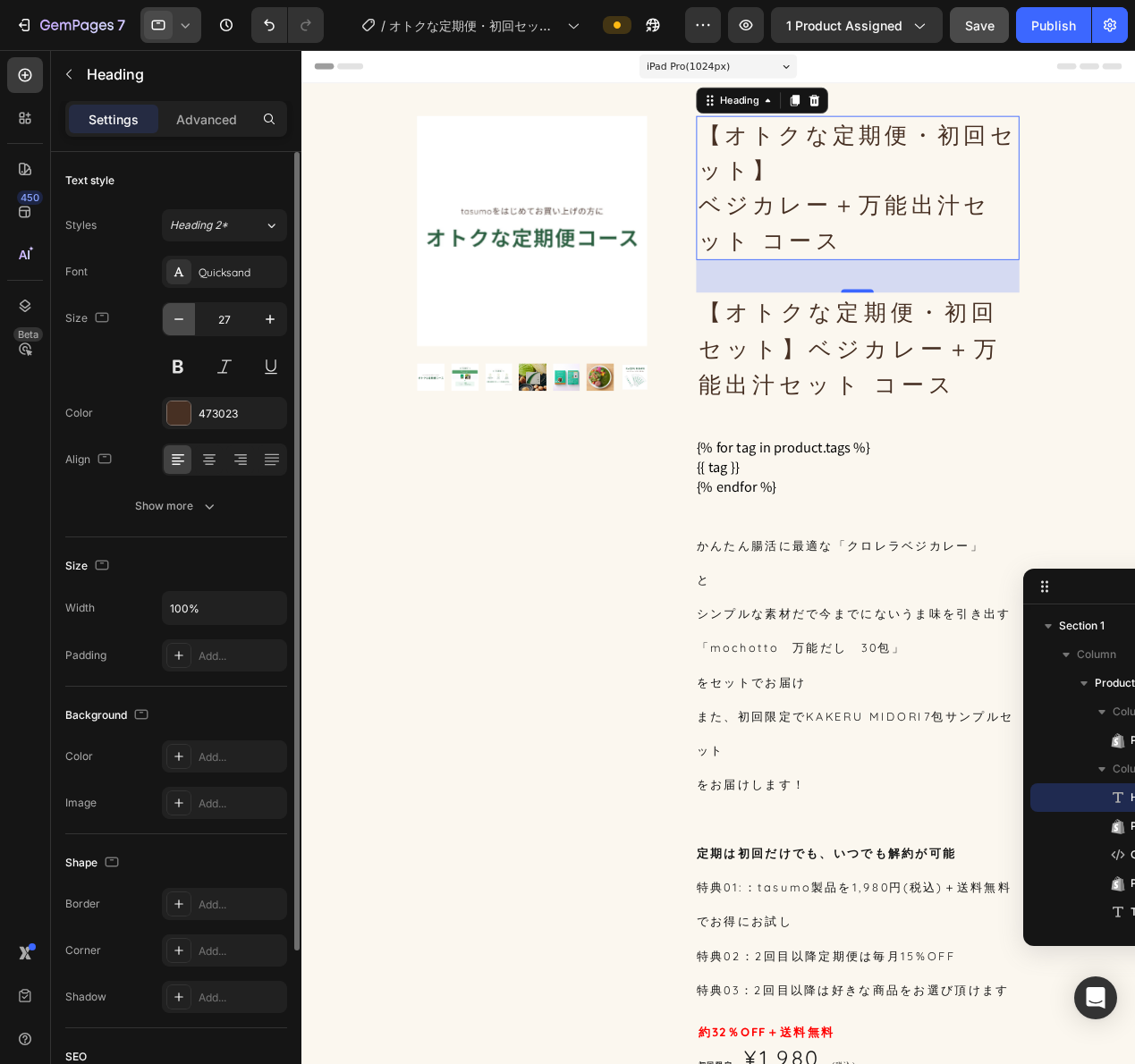
click at [178, 316] on icon "button" at bounding box center [178, 319] width 17 height 17
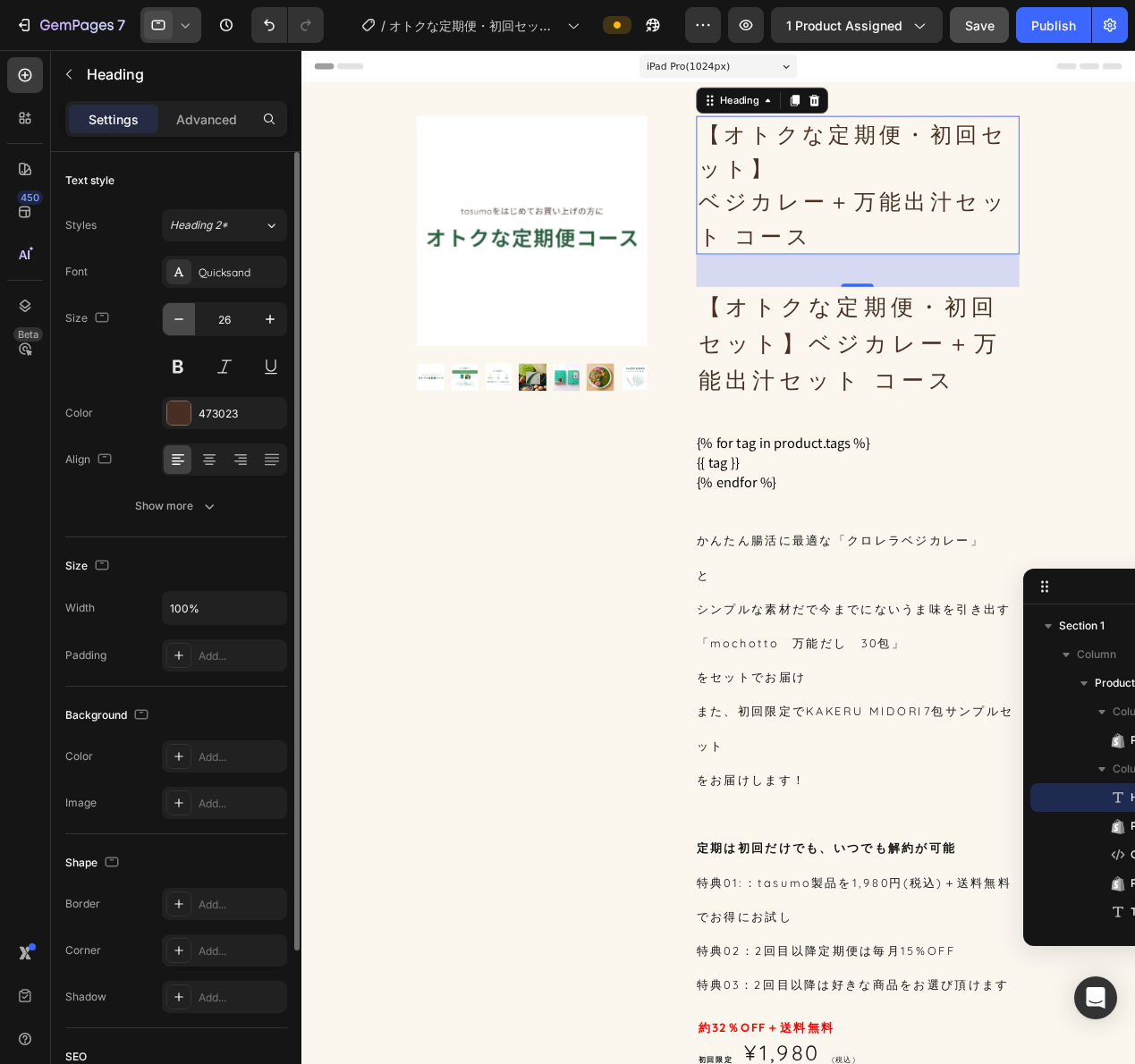
click at [178, 316] on icon "button" at bounding box center [178, 319] width 17 height 17
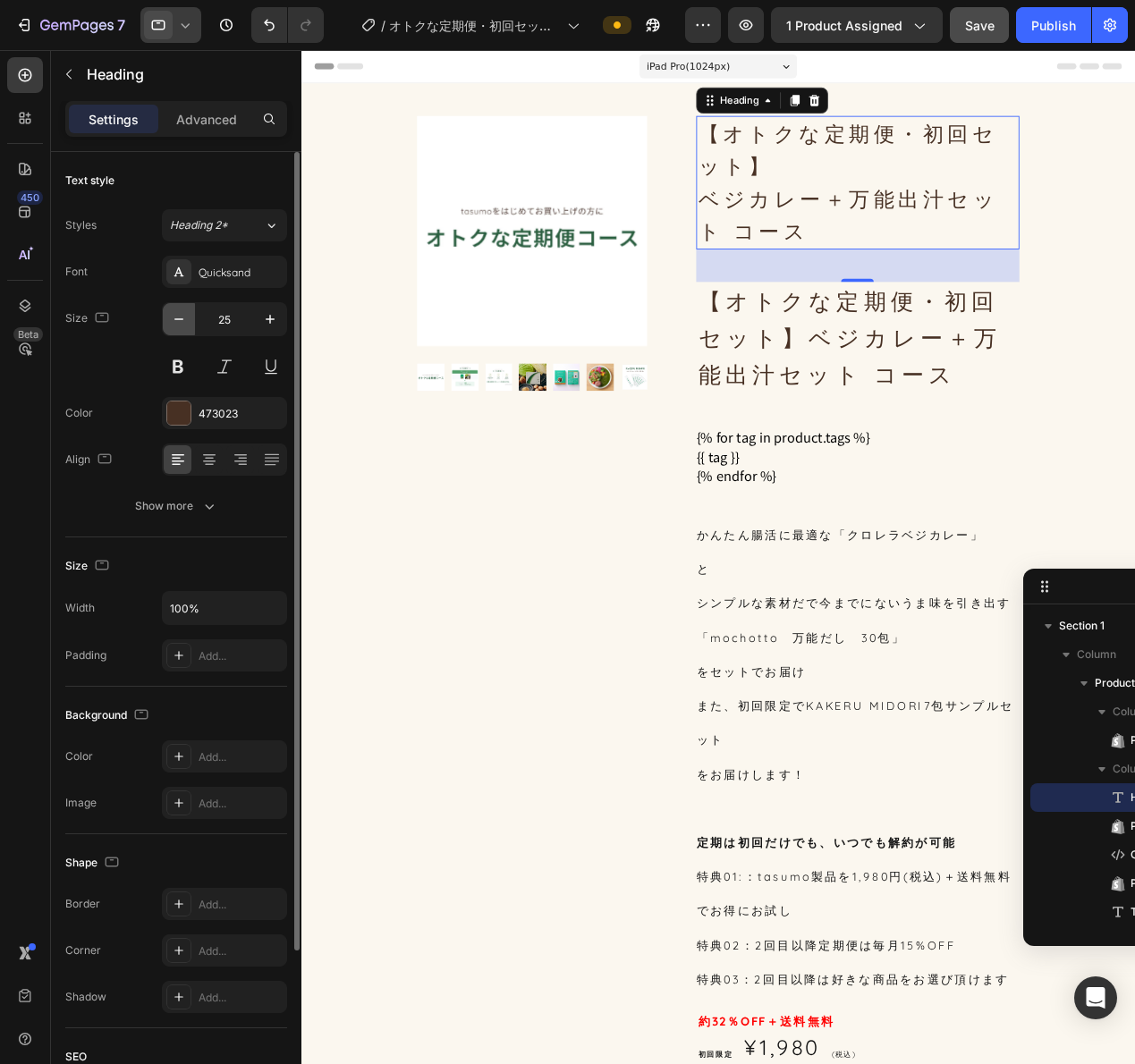
click at [178, 316] on icon "button" at bounding box center [178, 319] width 17 height 17
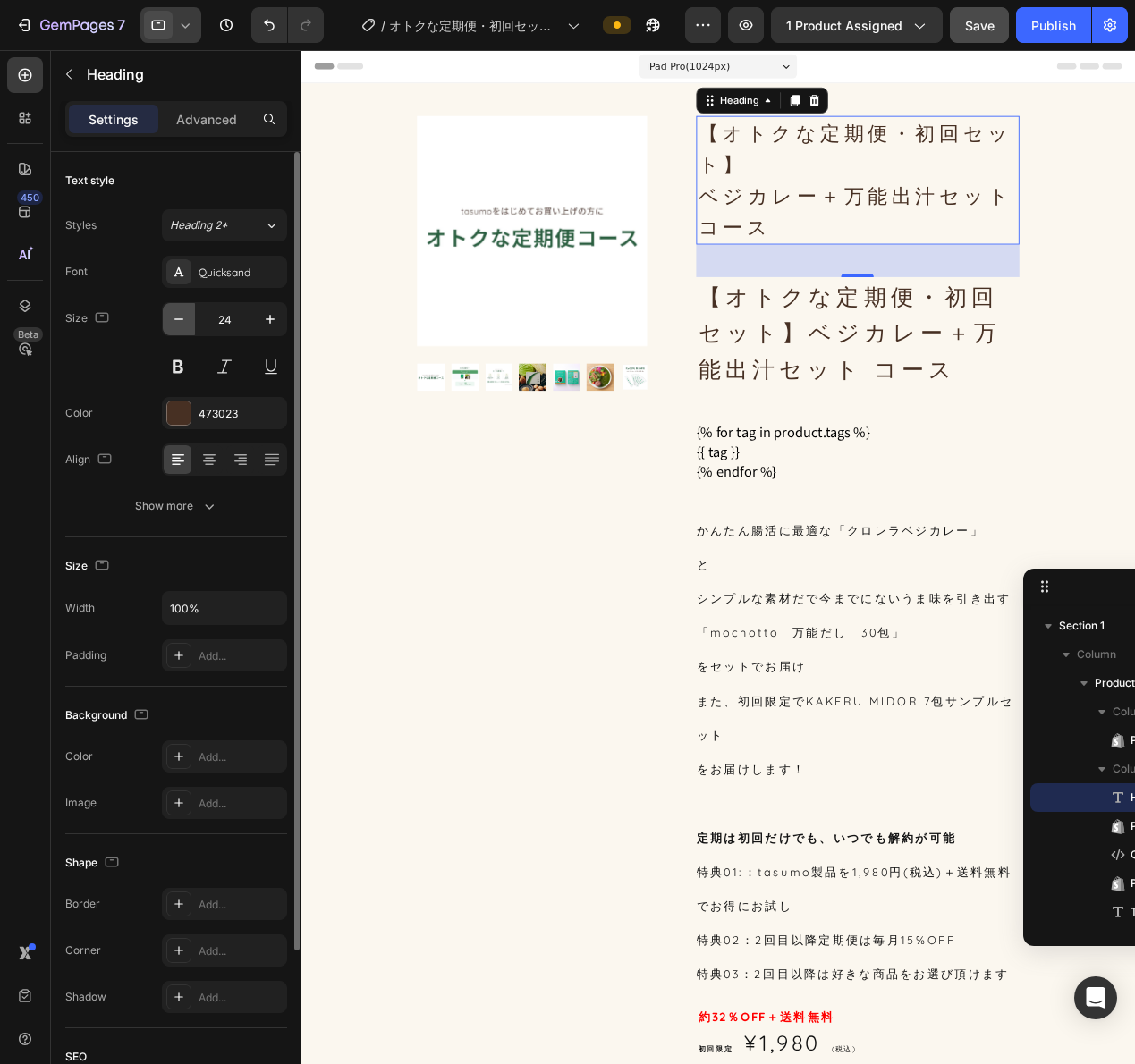
click at [178, 316] on icon "button" at bounding box center [178, 319] width 17 height 17
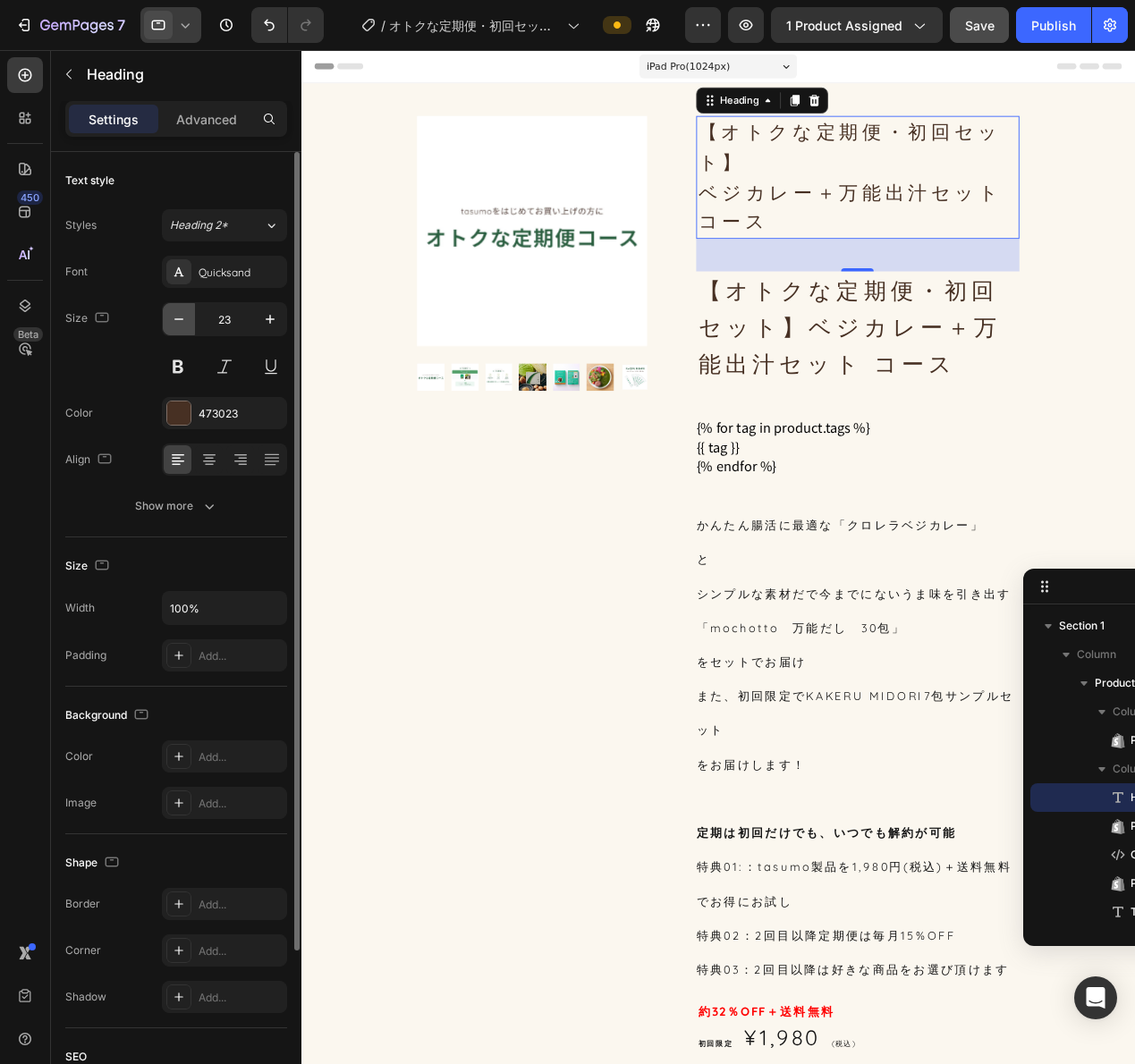
click at [178, 316] on icon "button" at bounding box center [178, 319] width 17 height 17
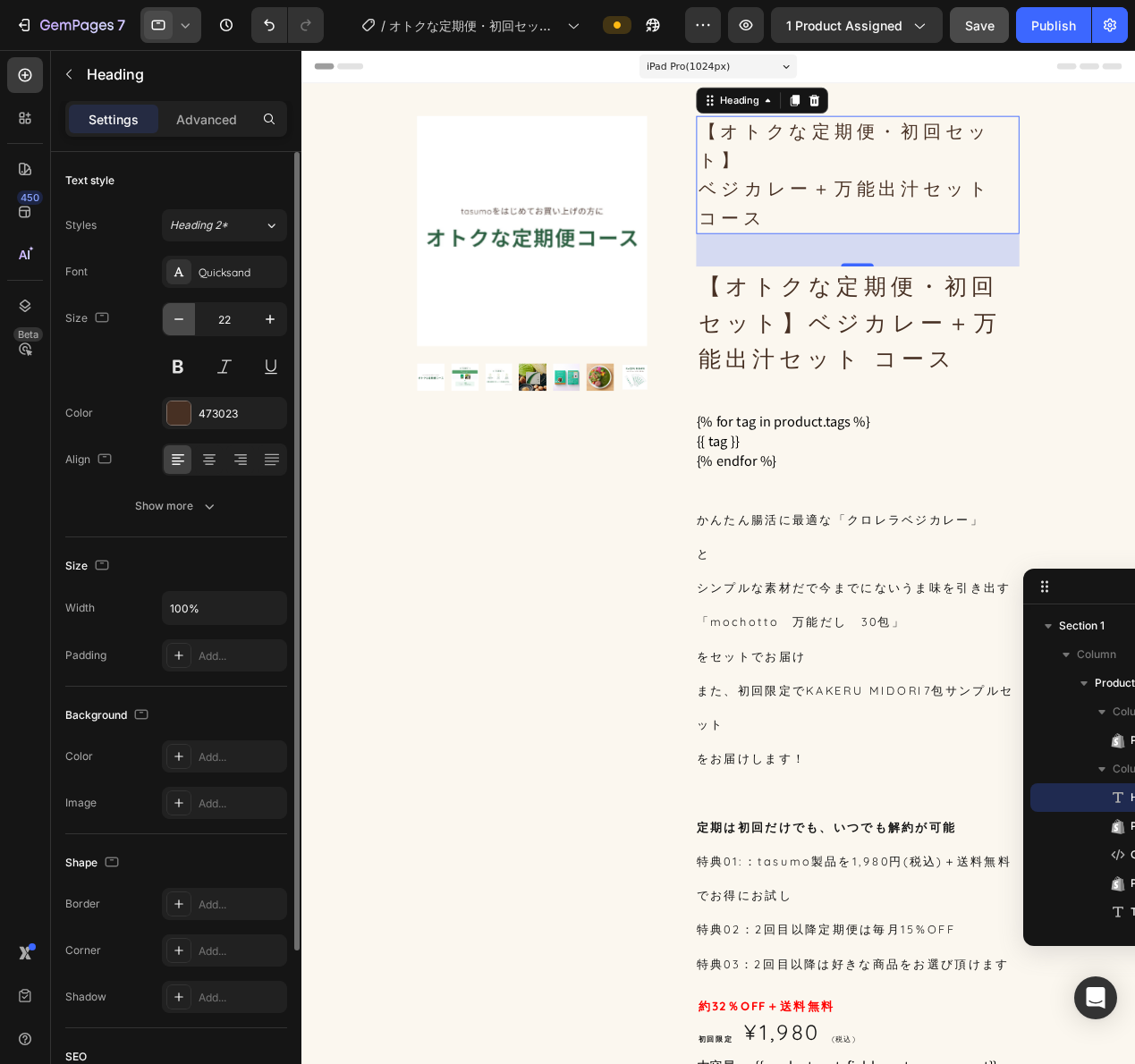
click at [178, 316] on icon "button" at bounding box center [178, 319] width 17 height 17
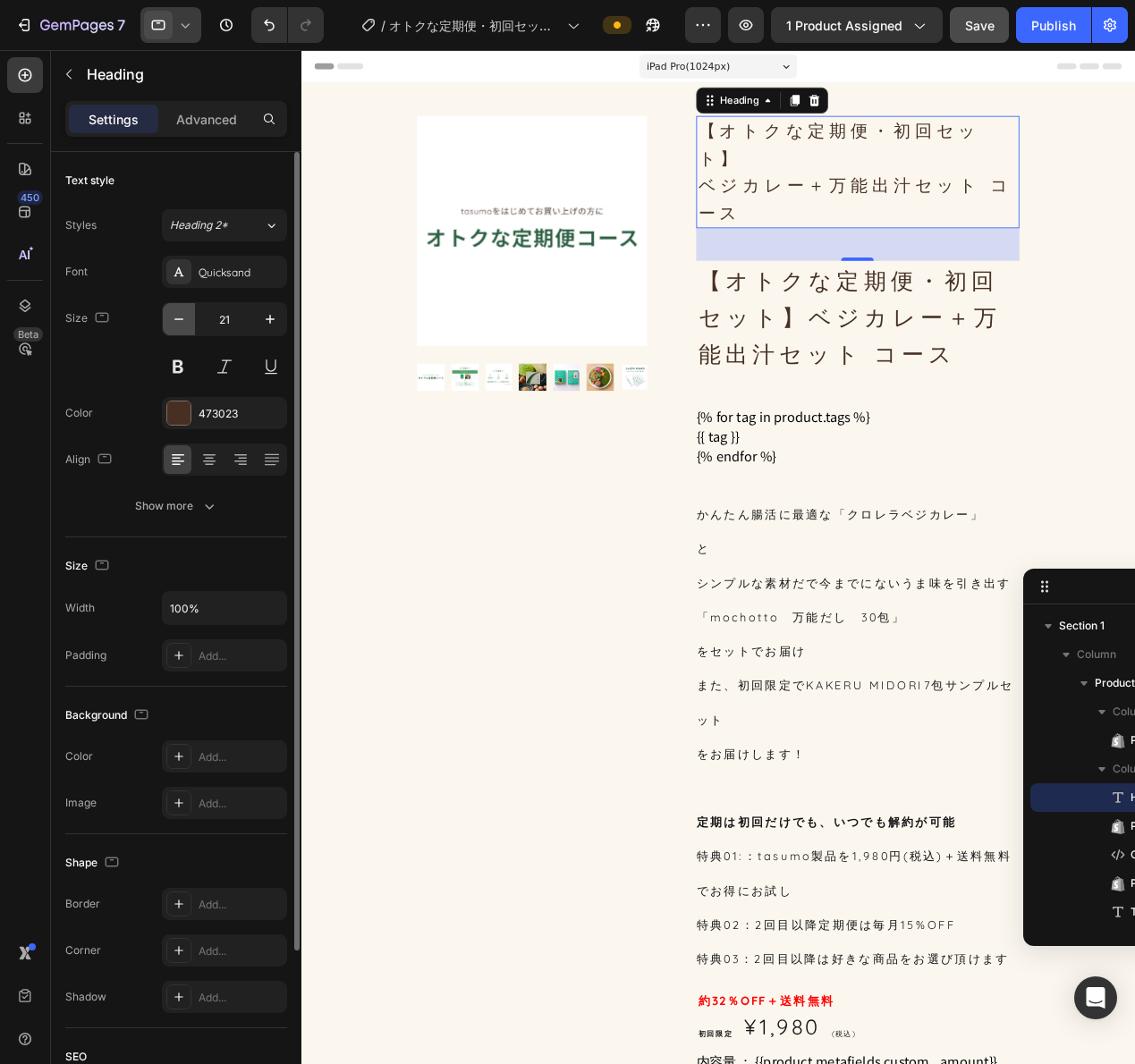
click at [178, 316] on icon "button" at bounding box center [178, 319] width 17 height 17
type input "20"
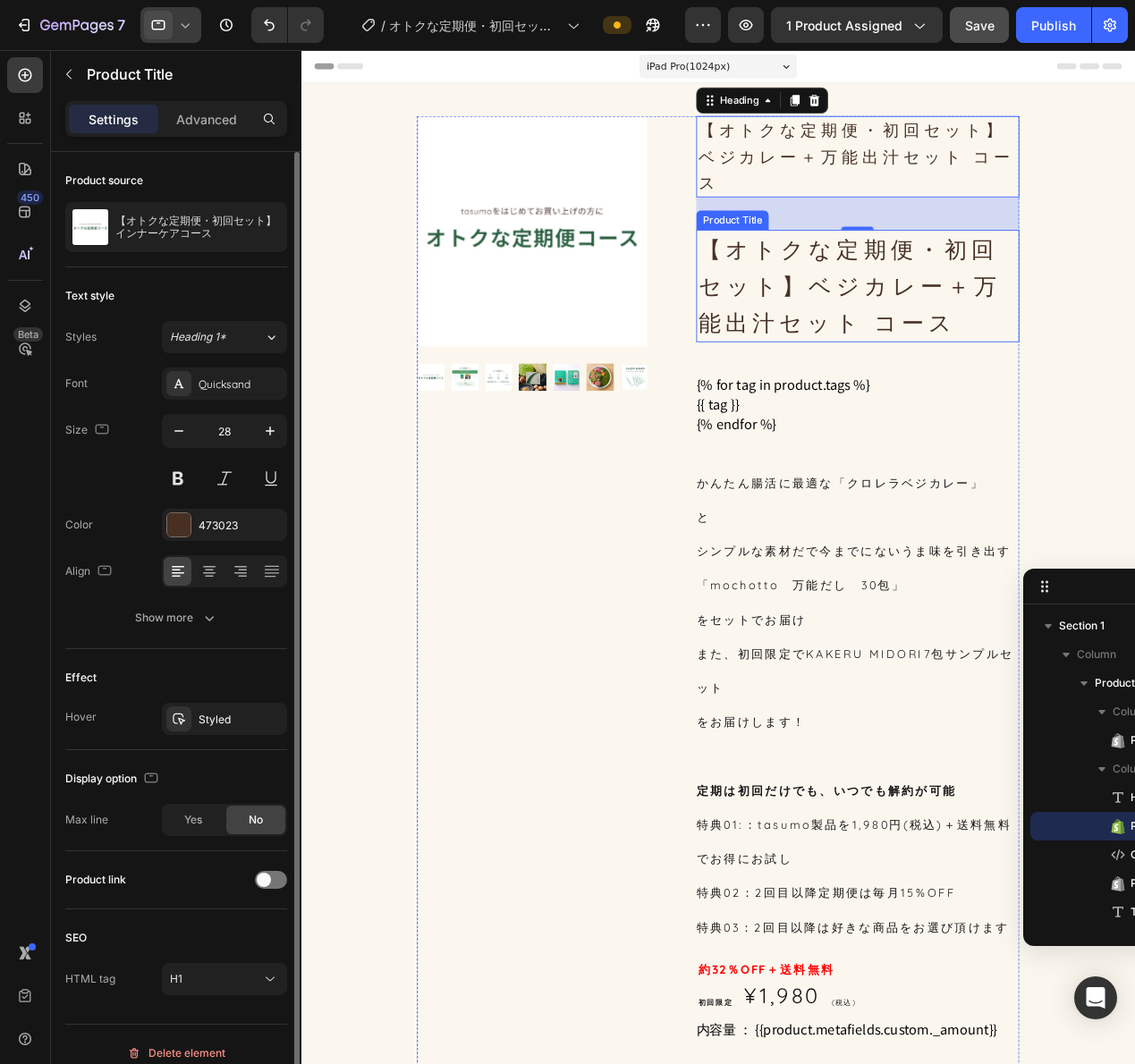
click at [794, 302] on h1 "【オトクな定期便・初回セット】ベジカレー＋万能出汁セット コース" at bounding box center [911, 309] width 354 height 123
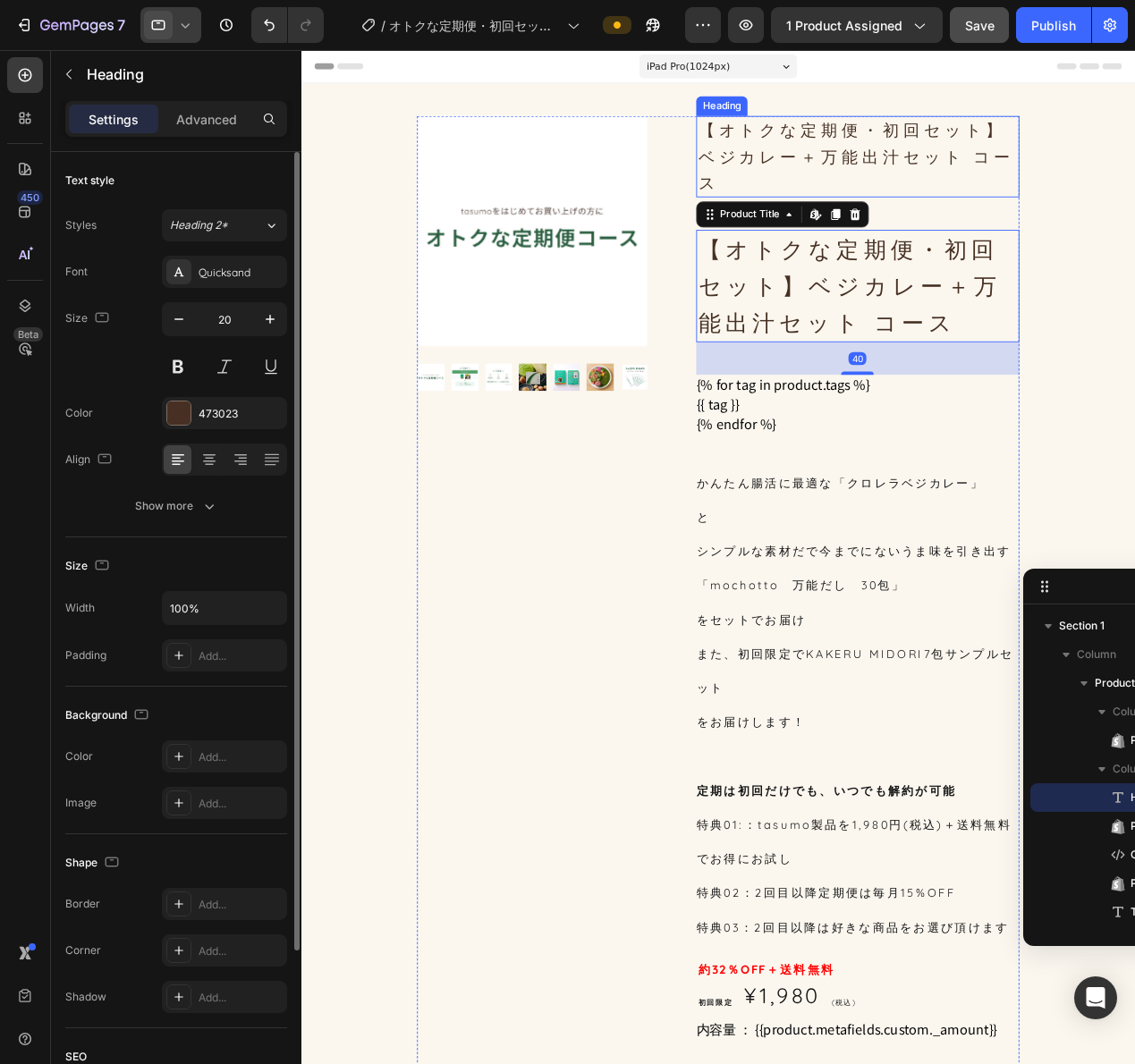
click at [848, 171] on p "【オトクな定期便・初回セット】 ベジカレー＋万能出汁セット コース" at bounding box center [912, 167] width 351 height 86
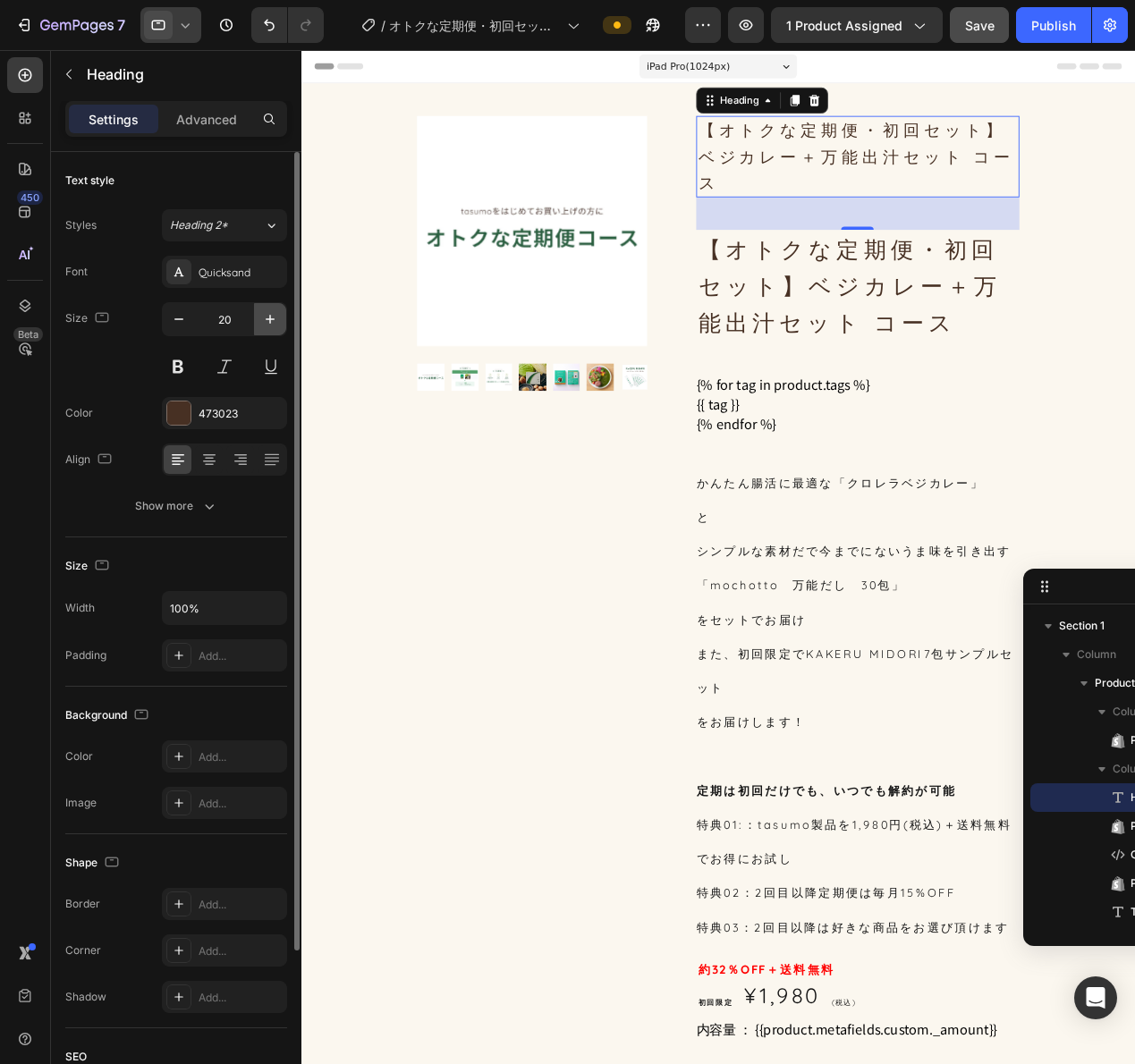
click at [277, 324] on icon "button" at bounding box center [269, 319] width 17 height 17
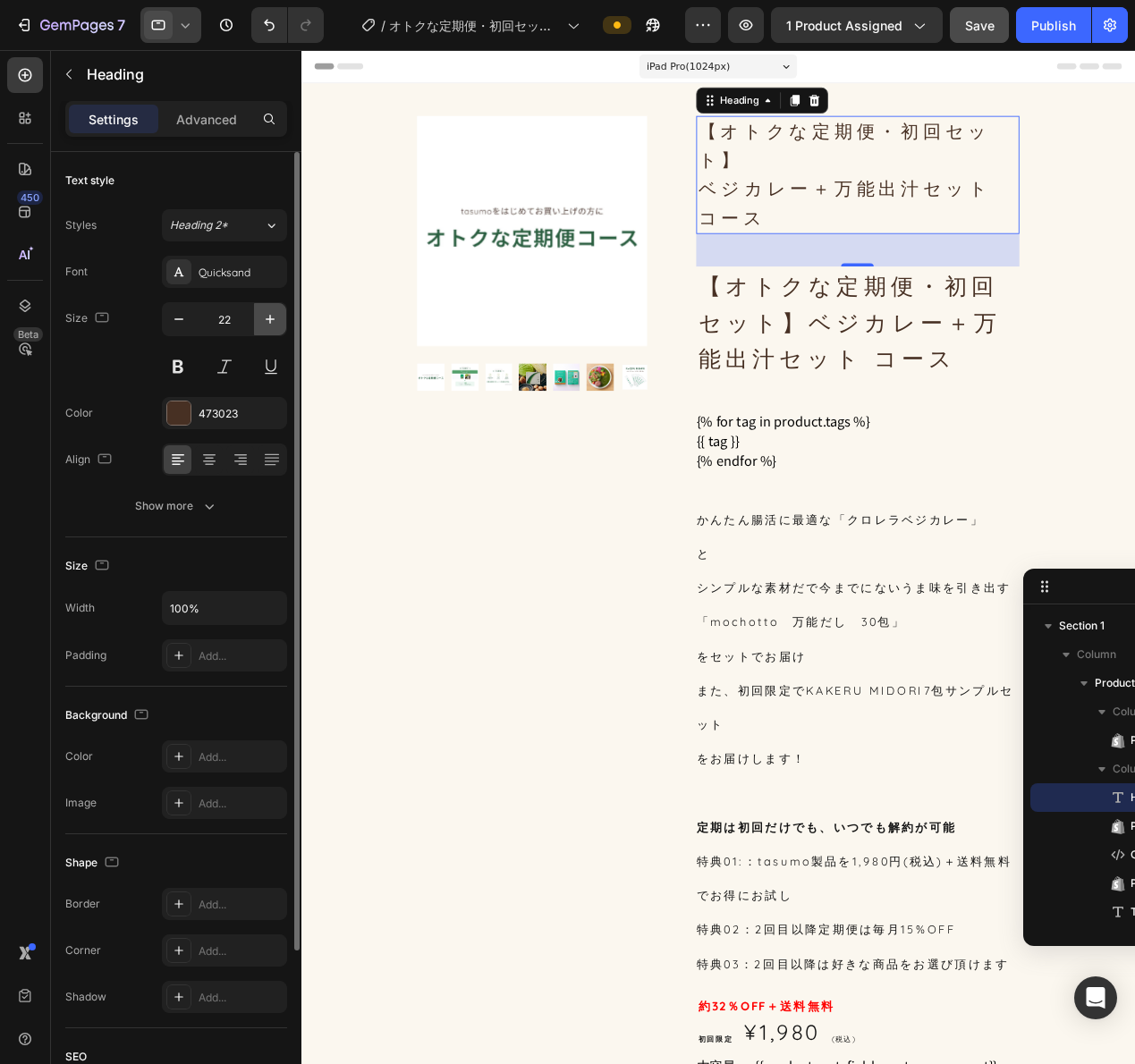
click at [277, 324] on icon "button" at bounding box center [269, 319] width 17 height 17
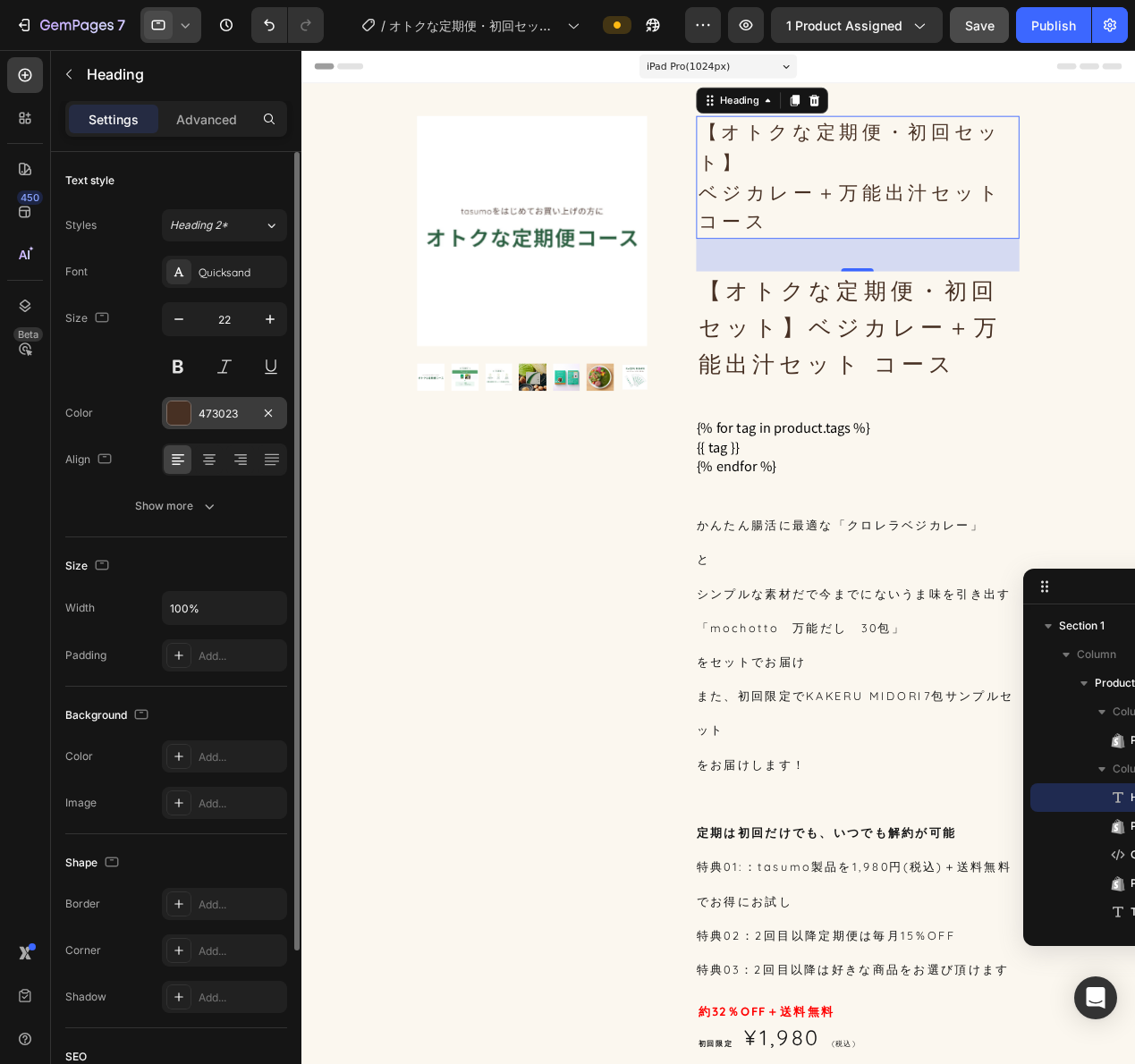
type input "23"
click at [189, 485] on div "Font Quicksand Size 23 Color 473023 Align Show more" at bounding box center [175, 389] width 222 height 266
click at [191, 501] on div "Show more" at bounding box center [176, 506] width 83 height 17
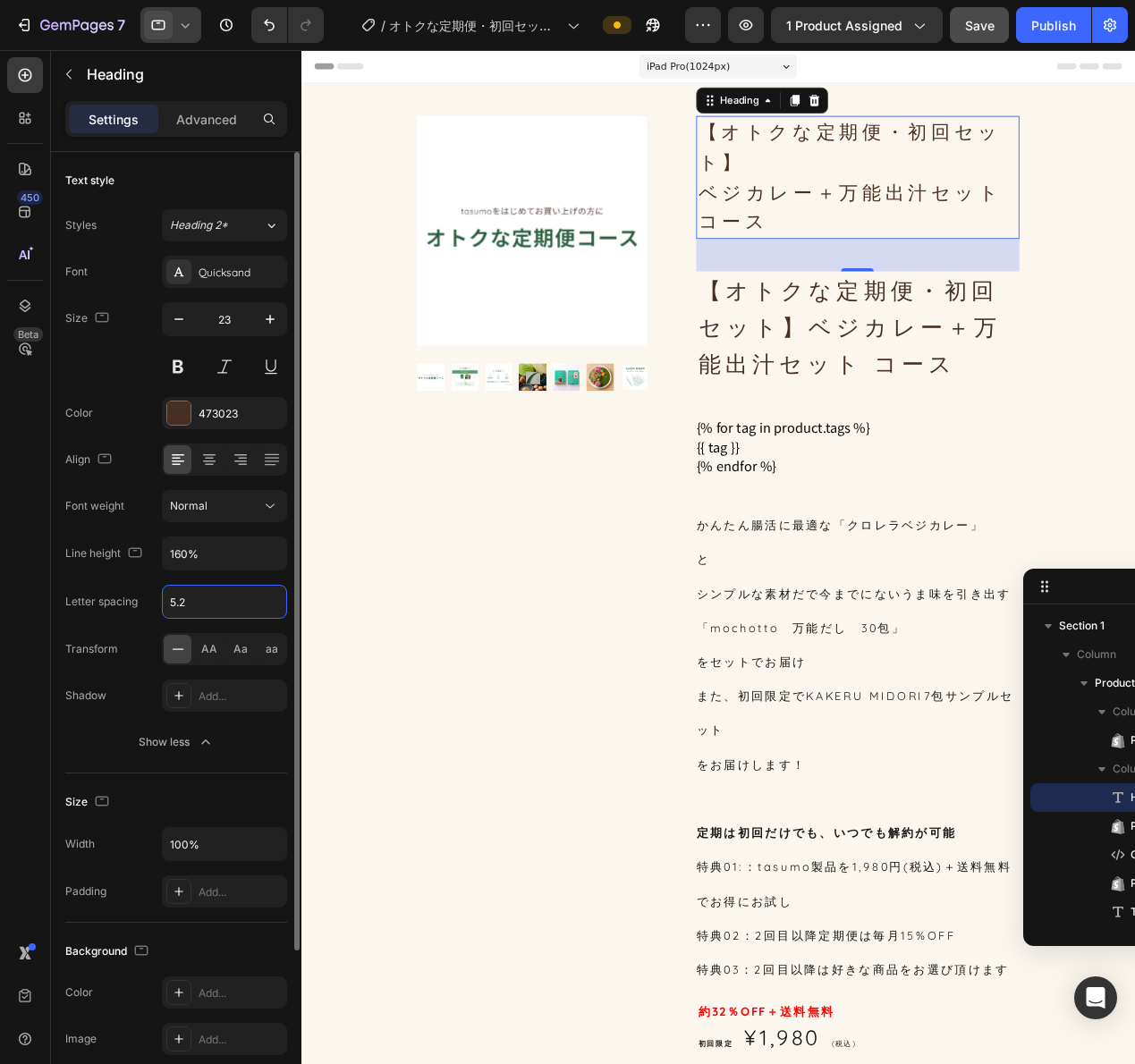
click at [184, 596] on input "5.2" at bounding box center [224, 601] width 123 height 32
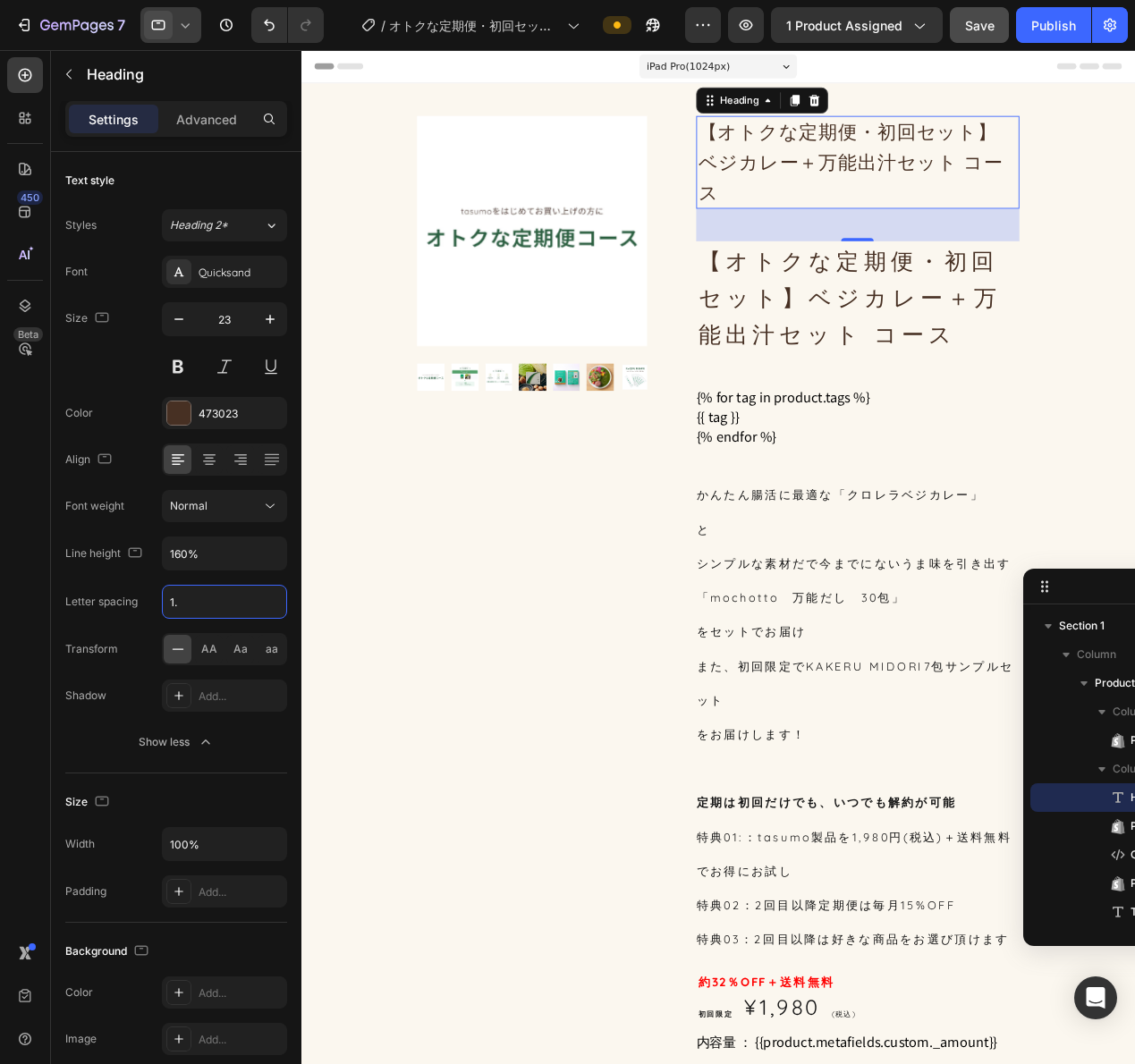
type input "1"
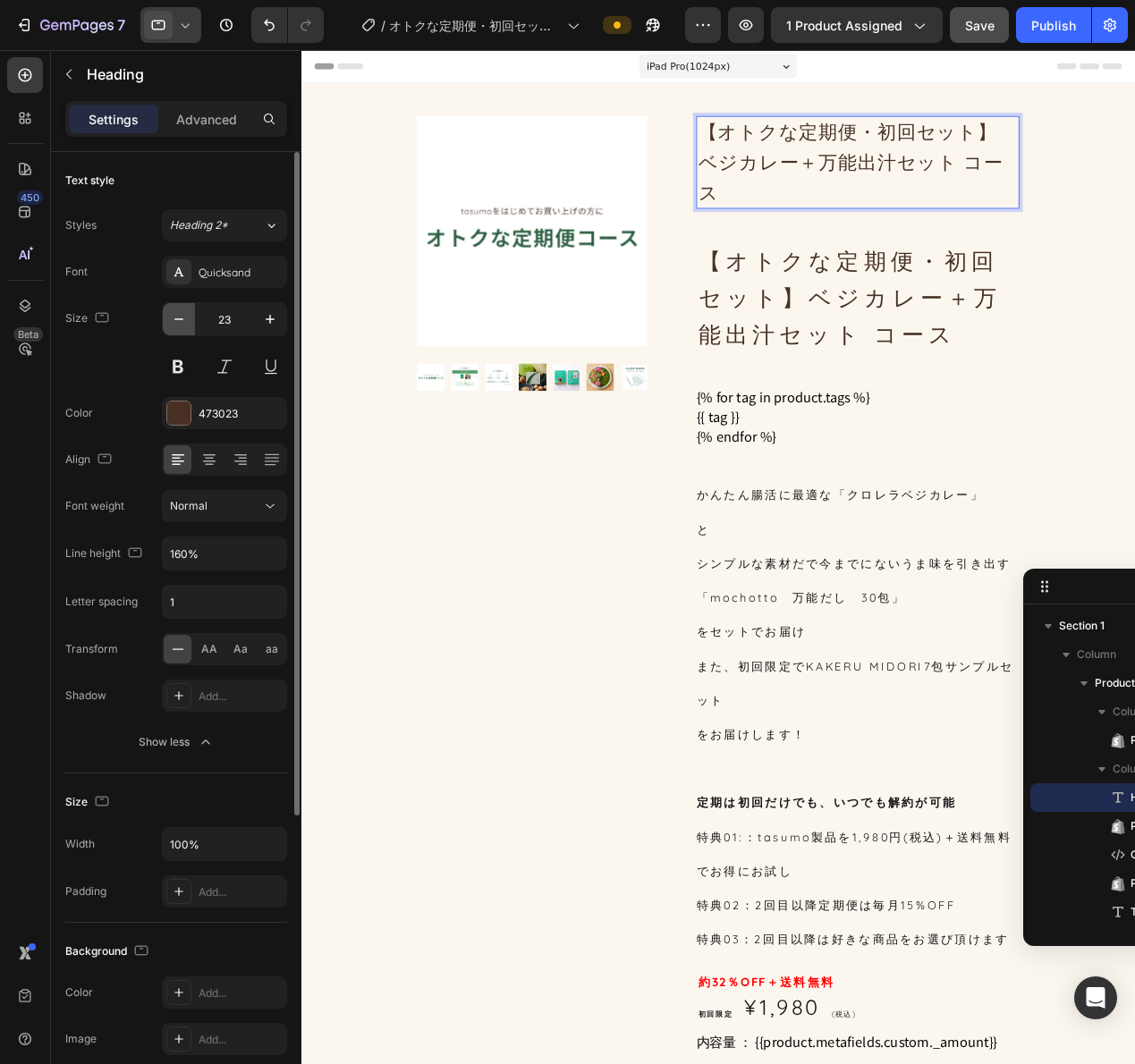
click at [184, 324] on icon "button" at bounding box center [178, 319] width 17 height 17
type input "22"
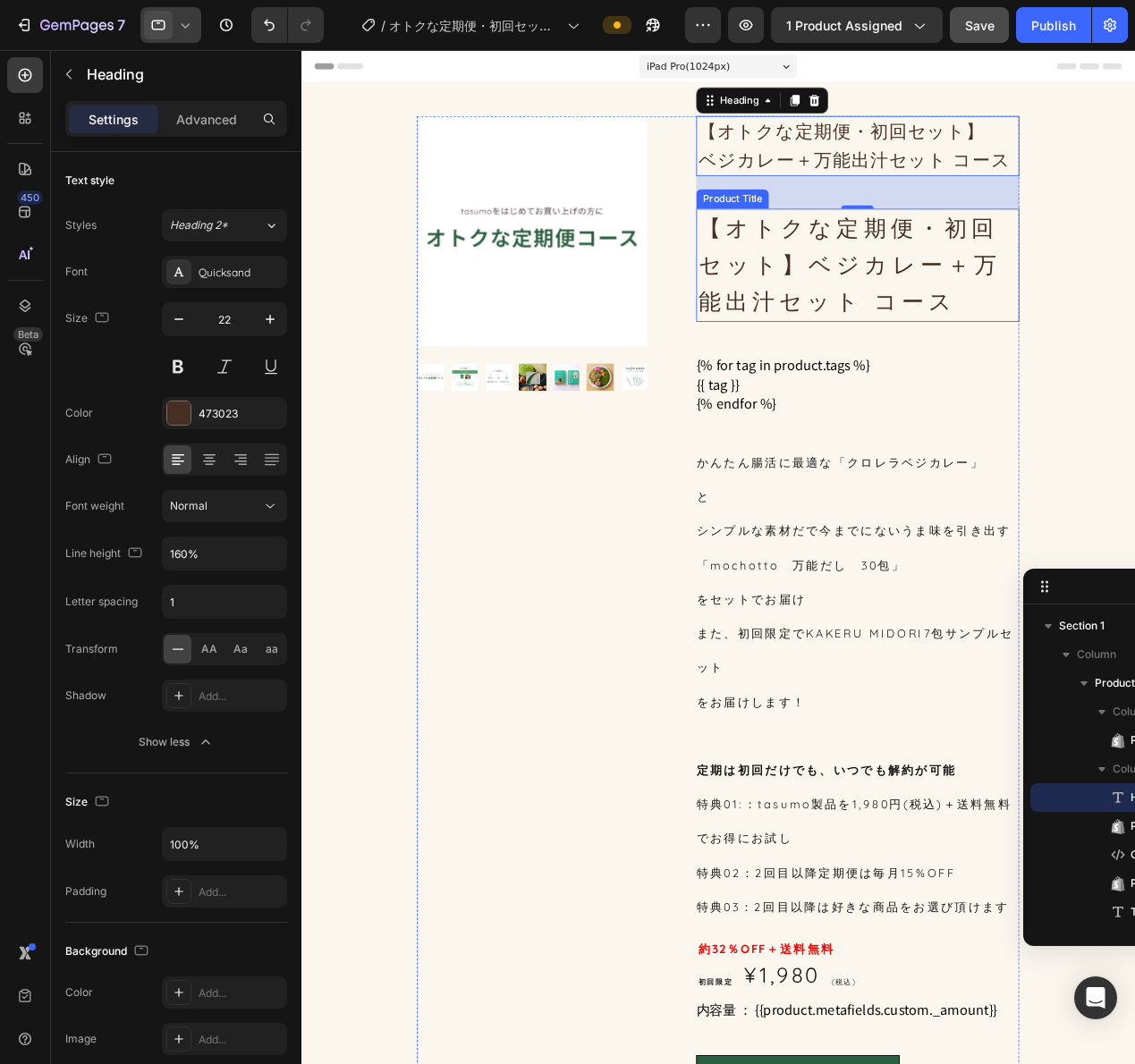
click at [937, 278] on h1 "【オトクな定期便・初回セット】ベジカレー＋万能出汁セット コース" at bounding box center [911, 286] width 354 height 123
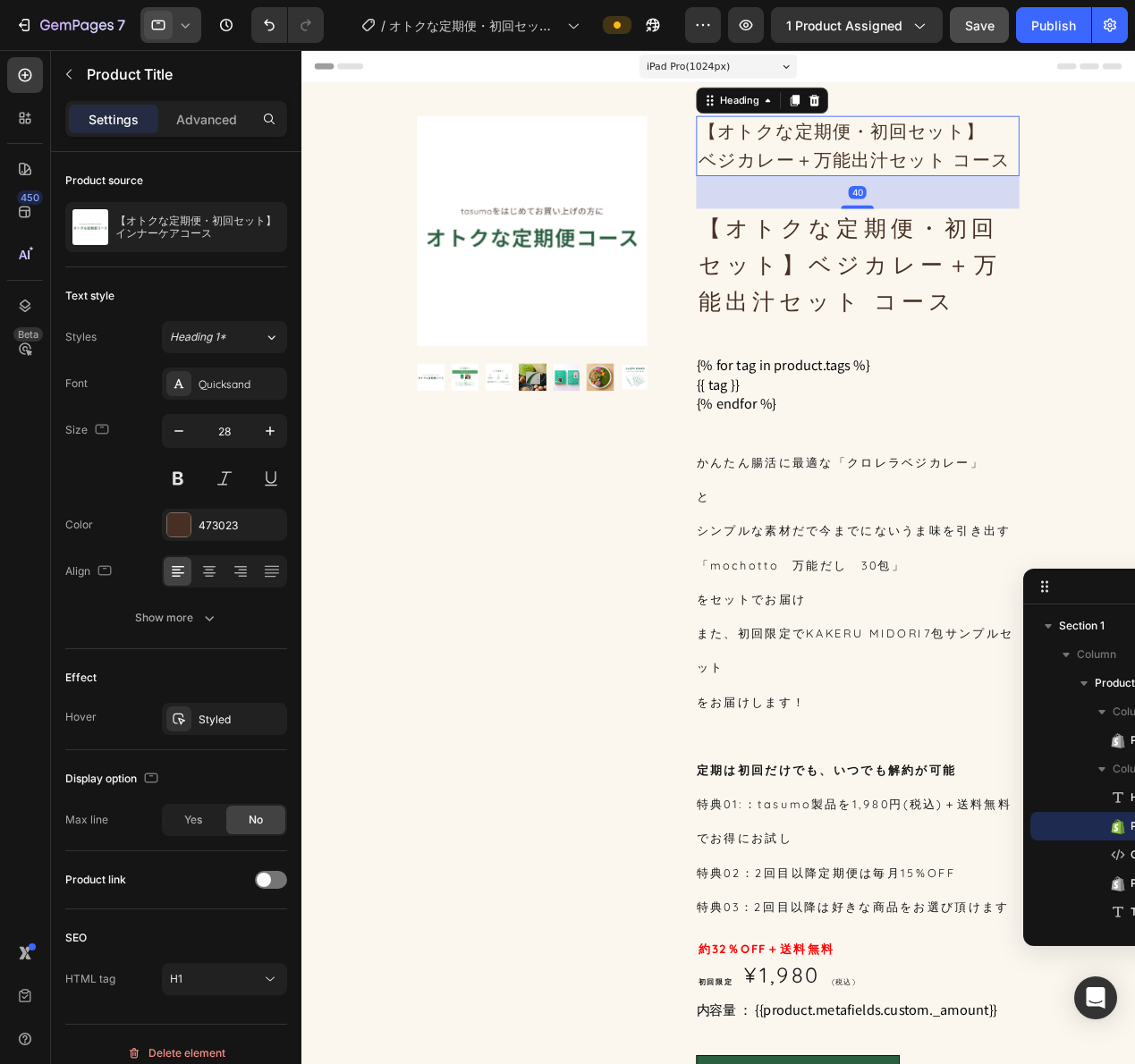
click at [1009, 166] on p "【オトクな定期便・初回セット】 ベジカレー＋万能出汁セット コース" at bounding box center [912, 155] width 351 height 63
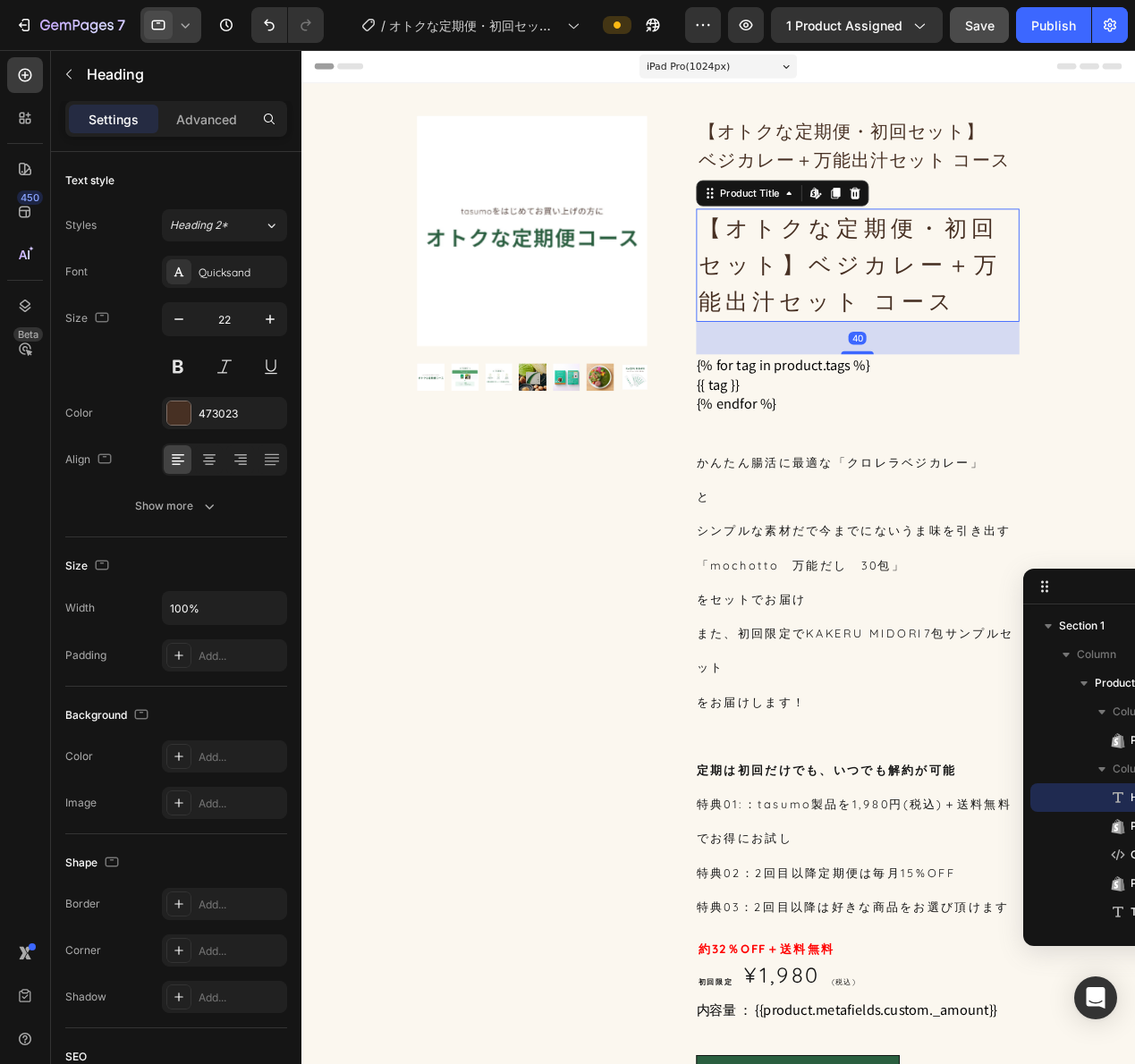
click at [999, 296] on h1 "【オトクな定期便・初回セット】ベジカレー＋万能出汁セット コース" at bounding box center [911, 286] width 354 height 123
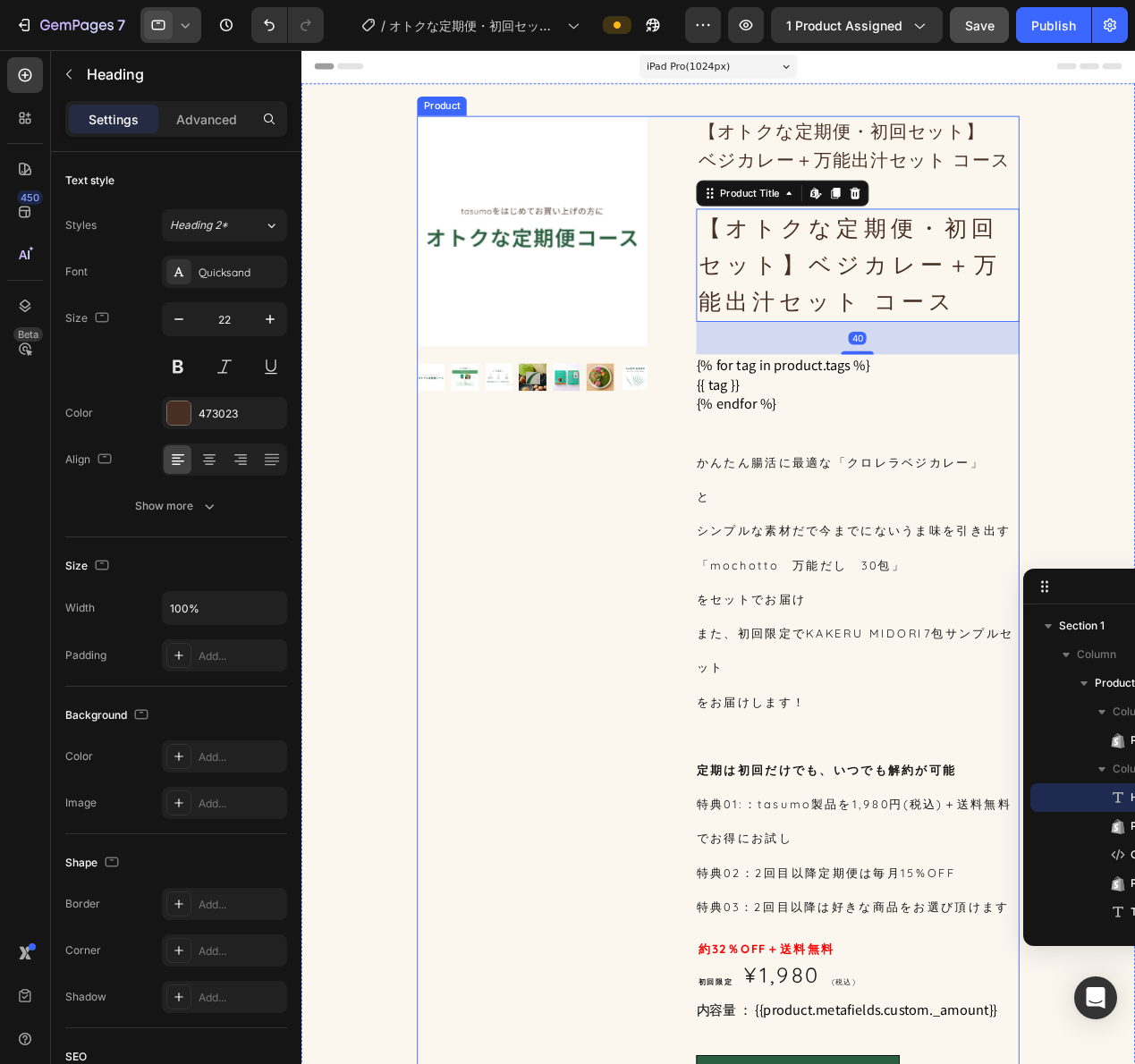
click at [971, 146] on p "【オトクな定期便・初回セット】 ベジカレー＋万能出汁セット コース" at bounding box center [912, 155] width 351 height 63
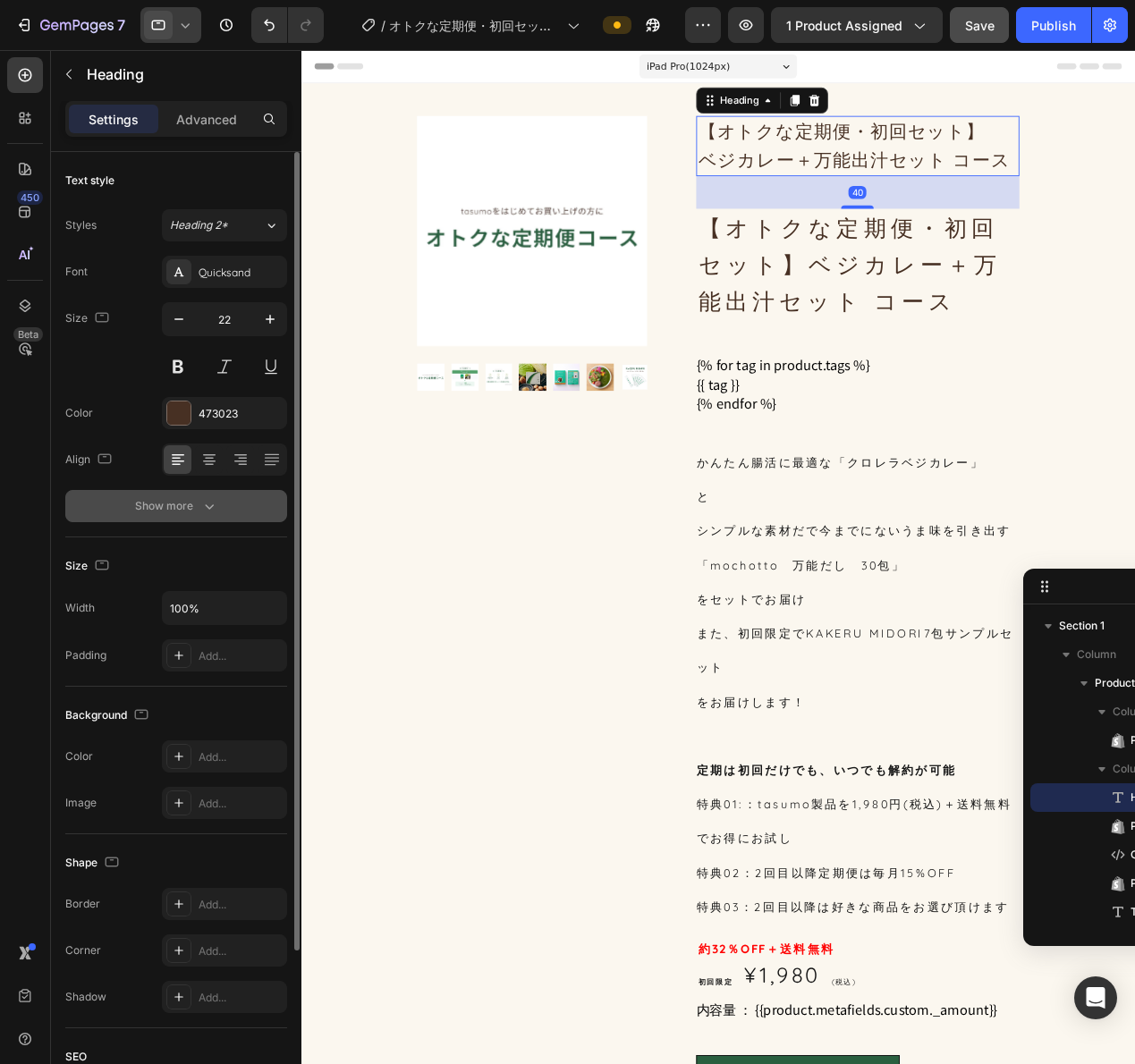
click at [208, 502] on icon "button" at bounding box center [209, 506] width 17 height 17
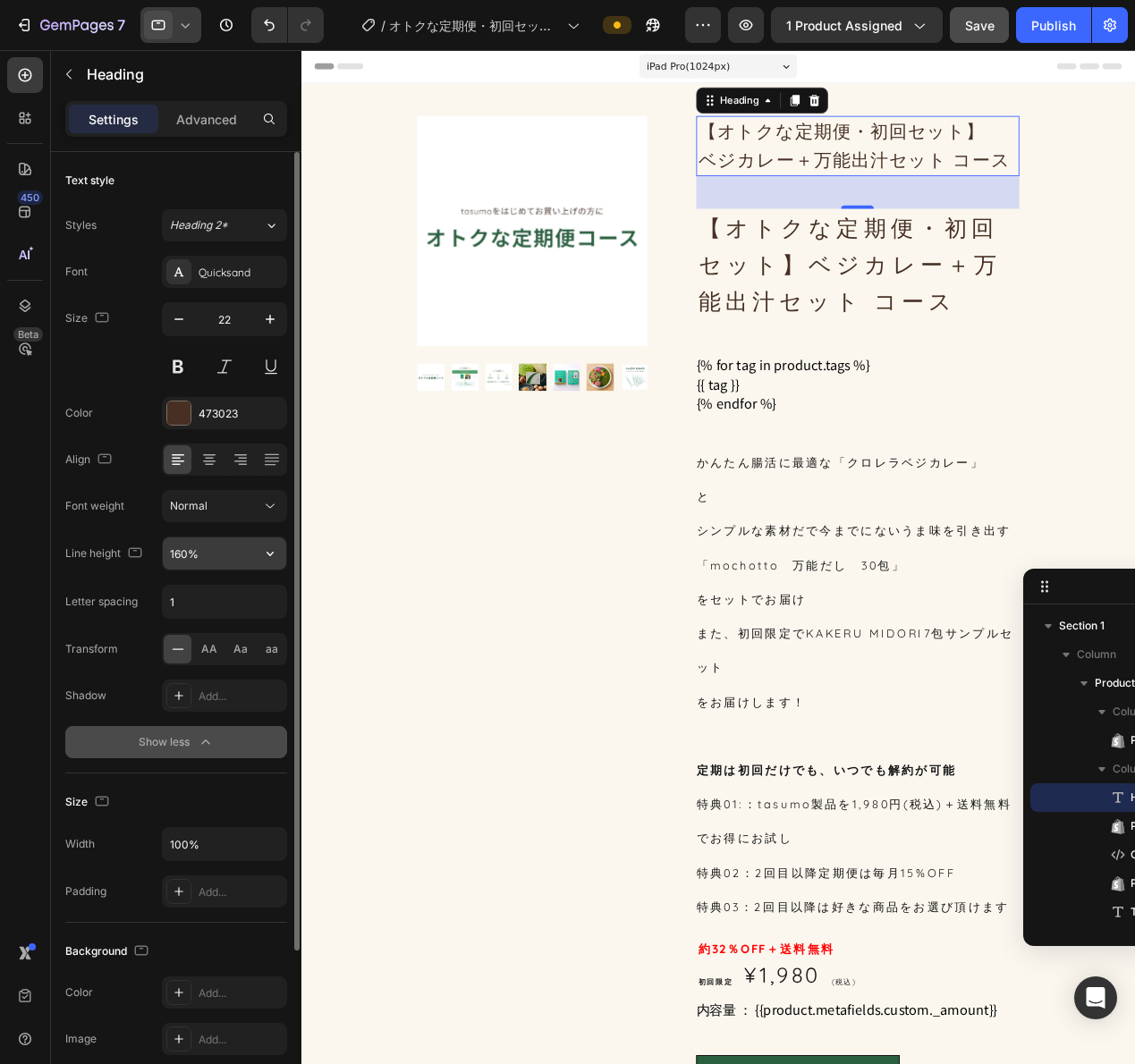
click at [210, 550] on input "160%" at bounding box center [224, 553] width 123 height 32
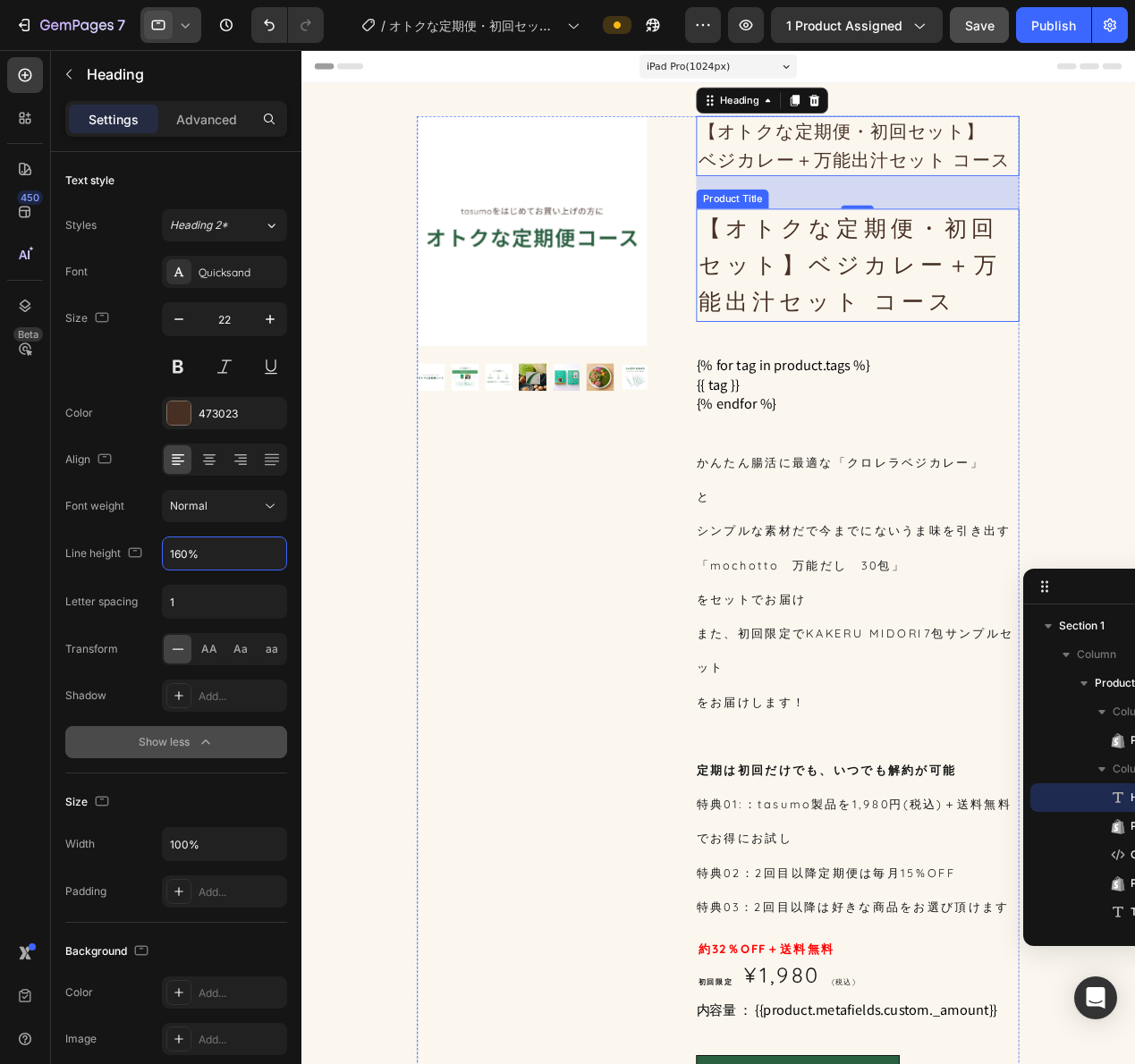
click at [944, 261] on h1 "【オトクな定期便・初回セット】ベジカレー＋万能出汁セット コース" at bounding box center [911, 286] width 354 height 123
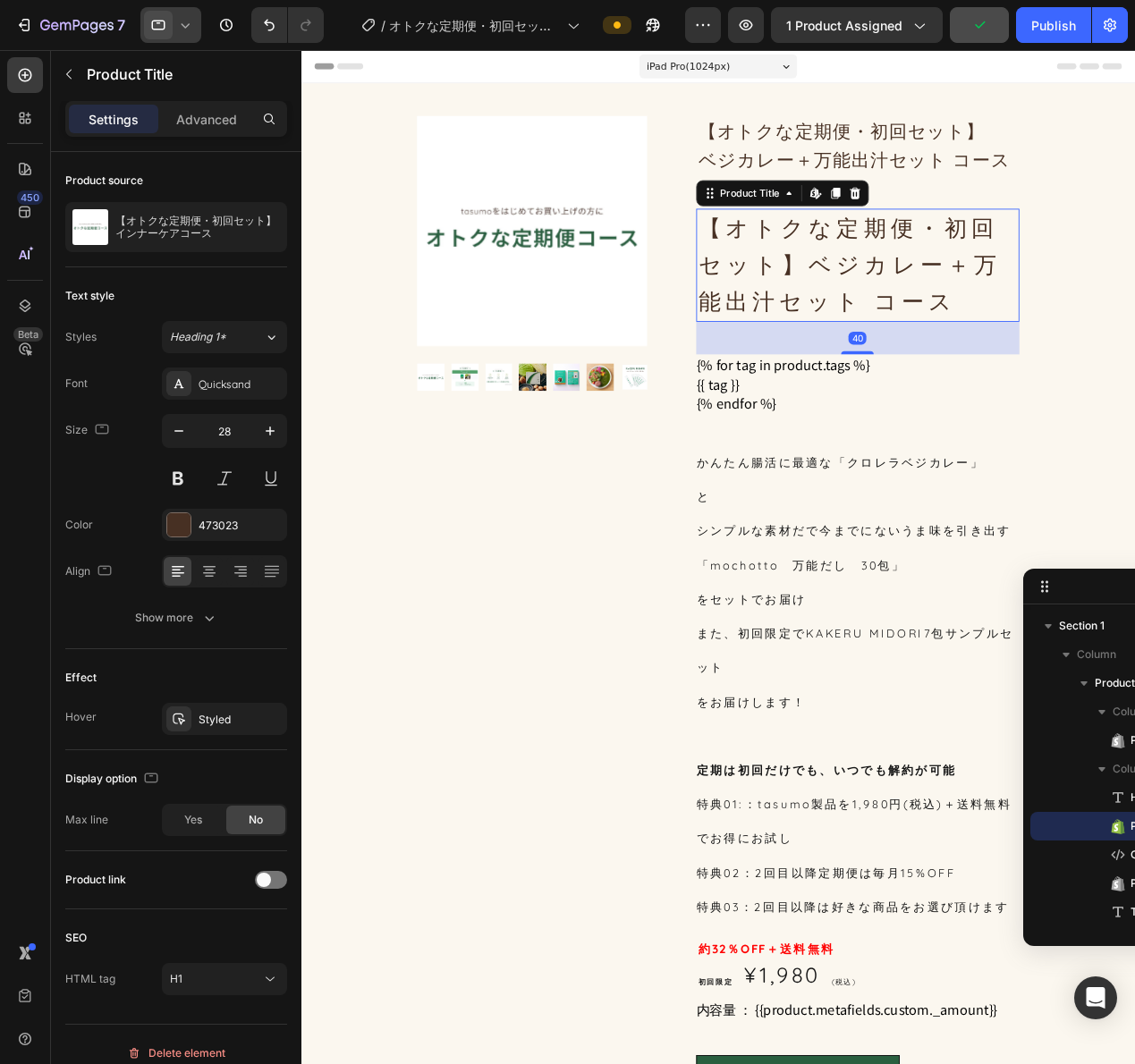
click at [182, 31] on icon at bounding box center [185, 25] width 17 height 17
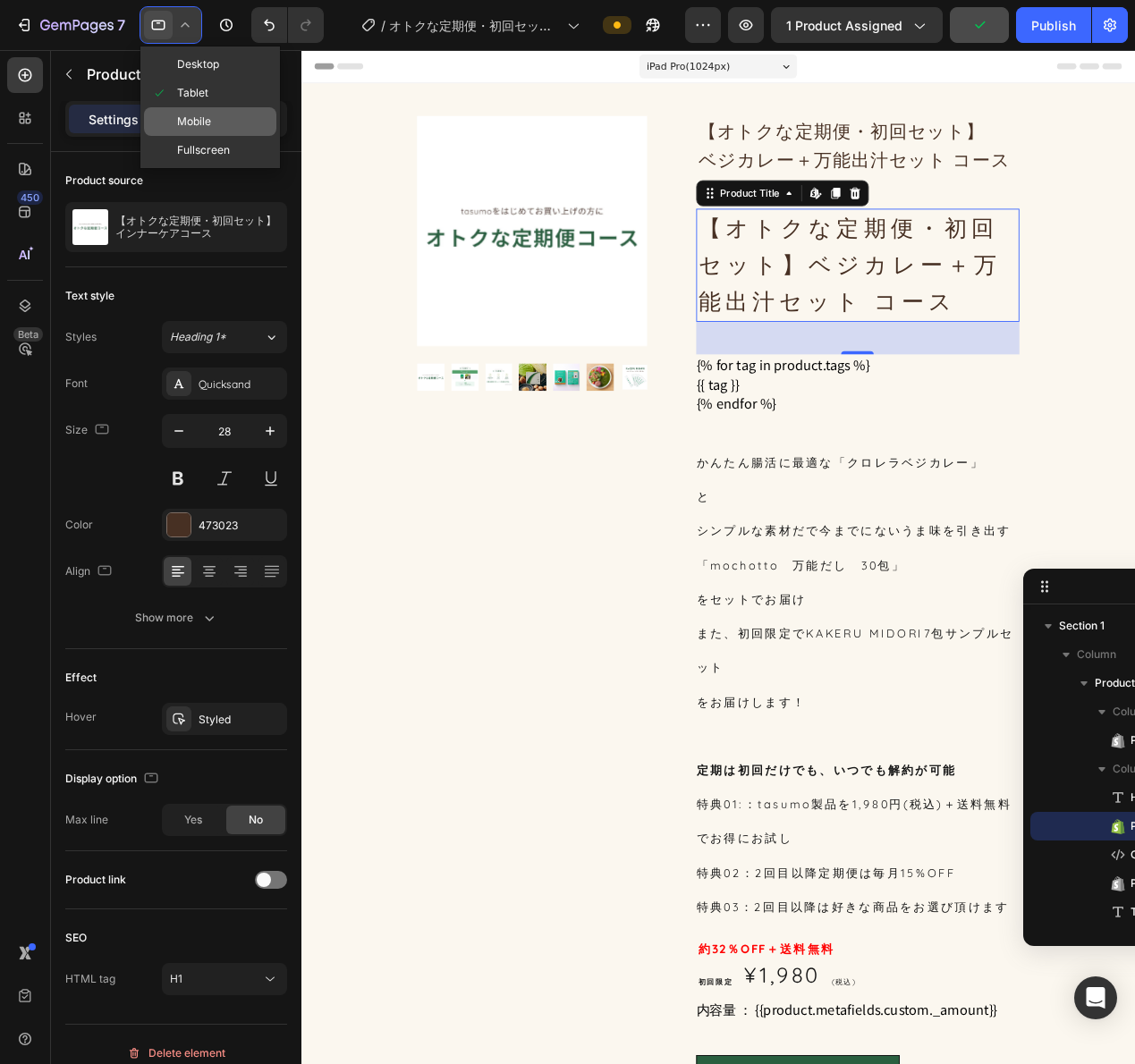
click at [209, 128] on span "Mobile" at bounding box center [194, 121] width 34 height 17
type input "18"
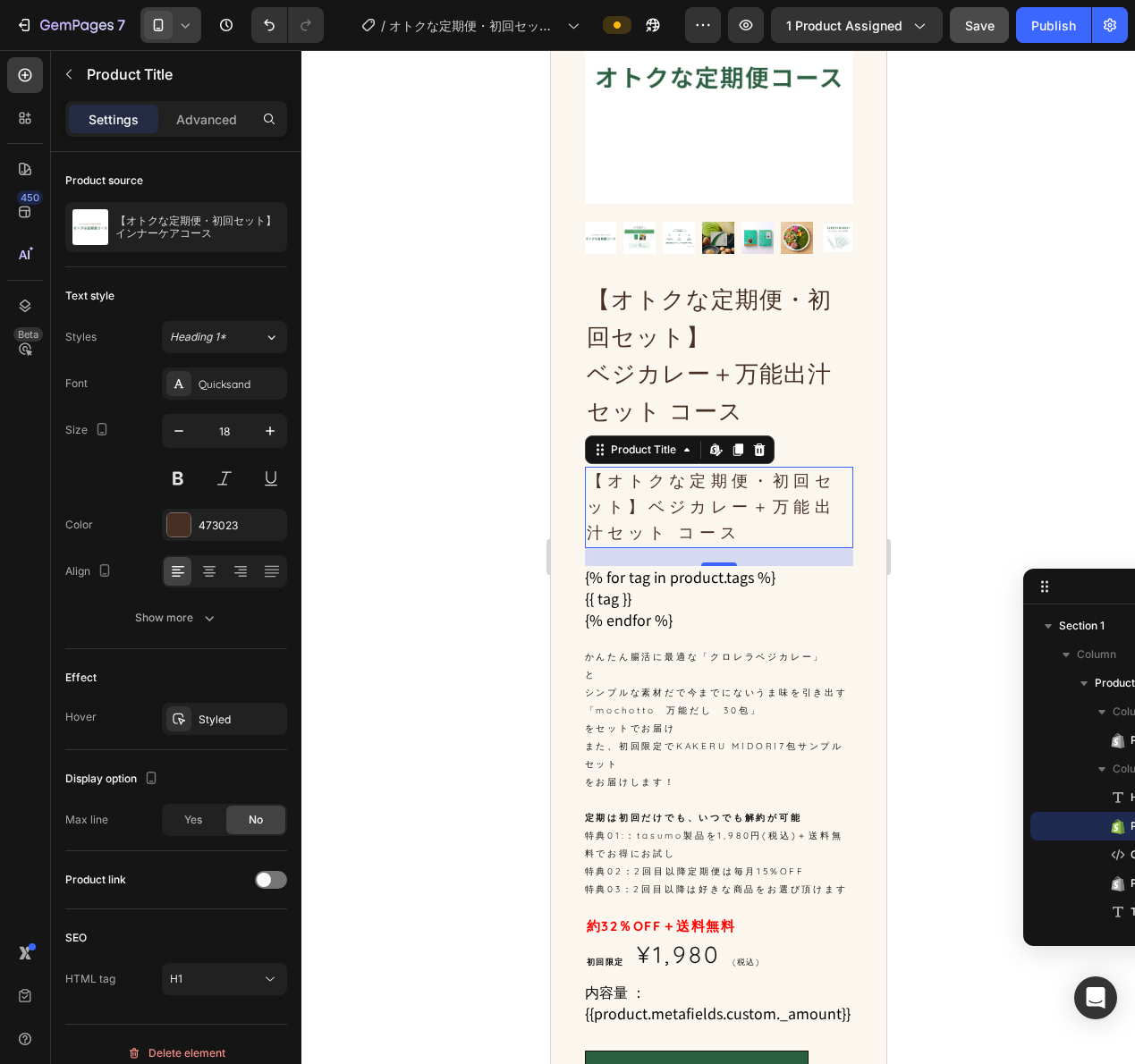
scroll to position [65, 0]
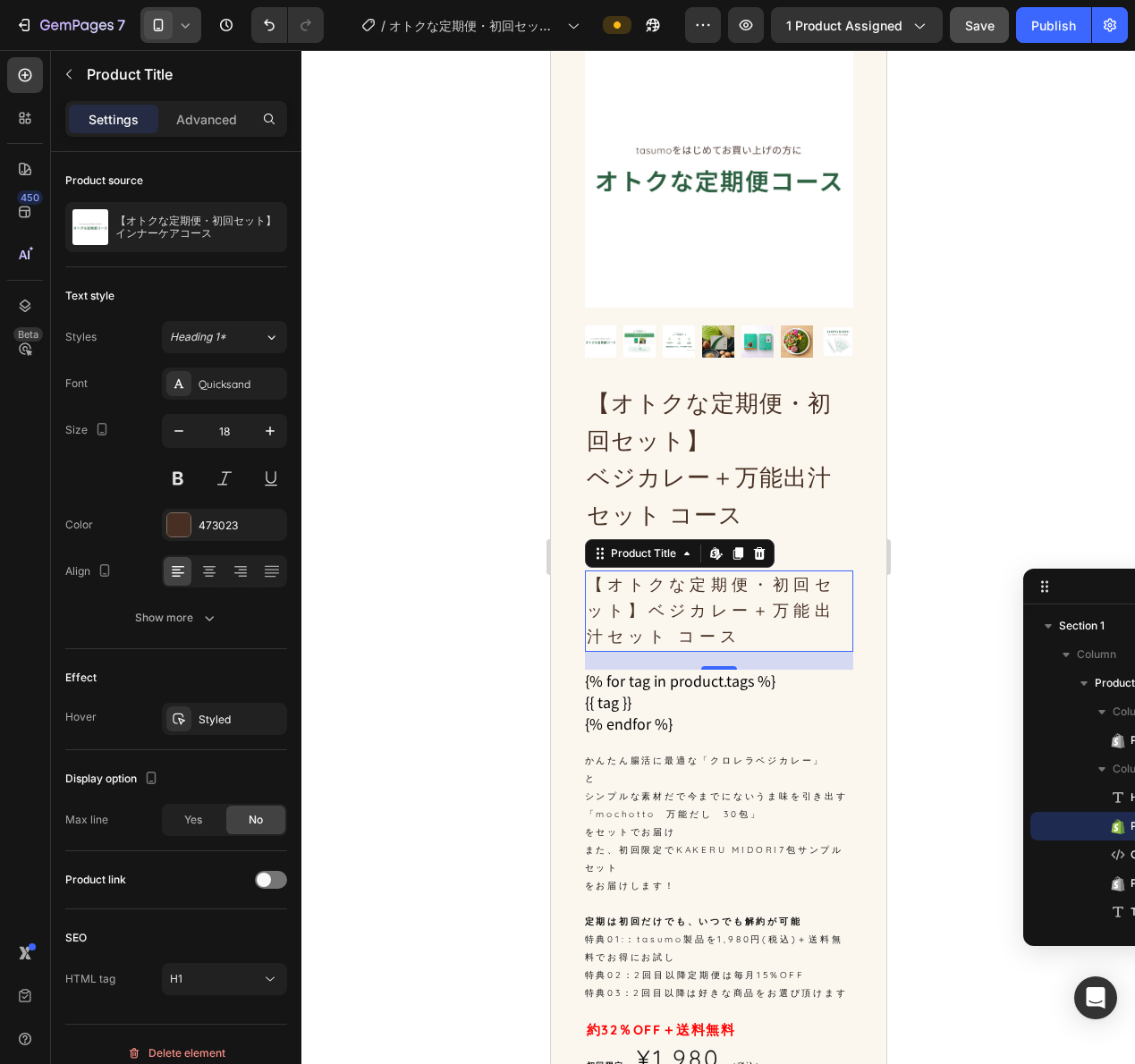
click at [741, 601] on h1 "【オトクな定期便・初回セット】ベジカレー＋万能出汁セット コース" at bounding box center [718, 610] width 268 height 80
click at [656, 607] on h1 "【オトクな定期便・初回セット】ベジカレー＋万能出汁セット コース" at bounding box center [718, 610] width 268 height 80
click at [631, 410] on p "【オトクな定期便・初回セット】 ベジカレー＋万能出汁セット コース" at bounding box center [717, 458] width 265 height 148
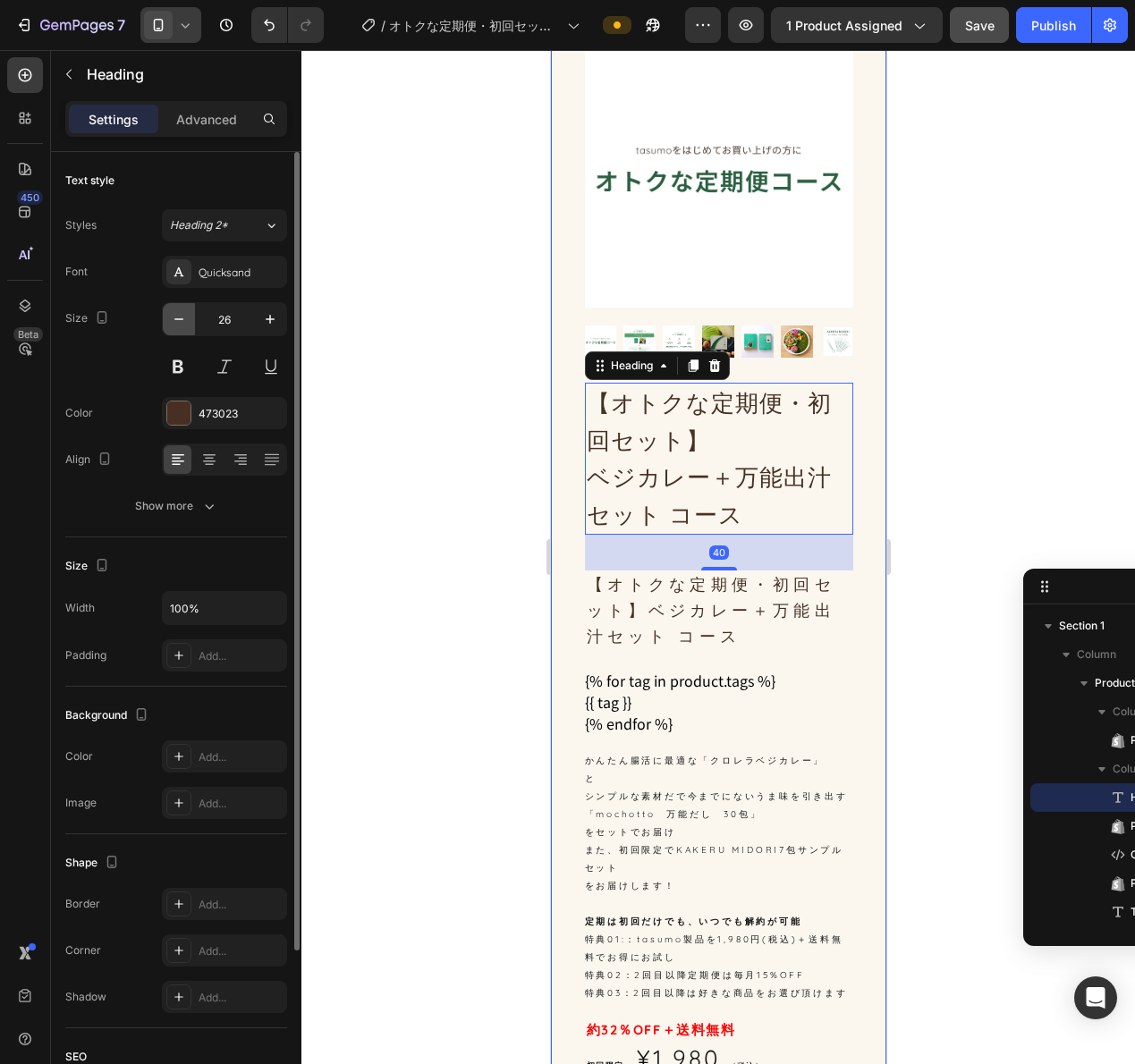
click at [173, 321] on icon "button" at bounding box center [178, 319] width 17 height 17
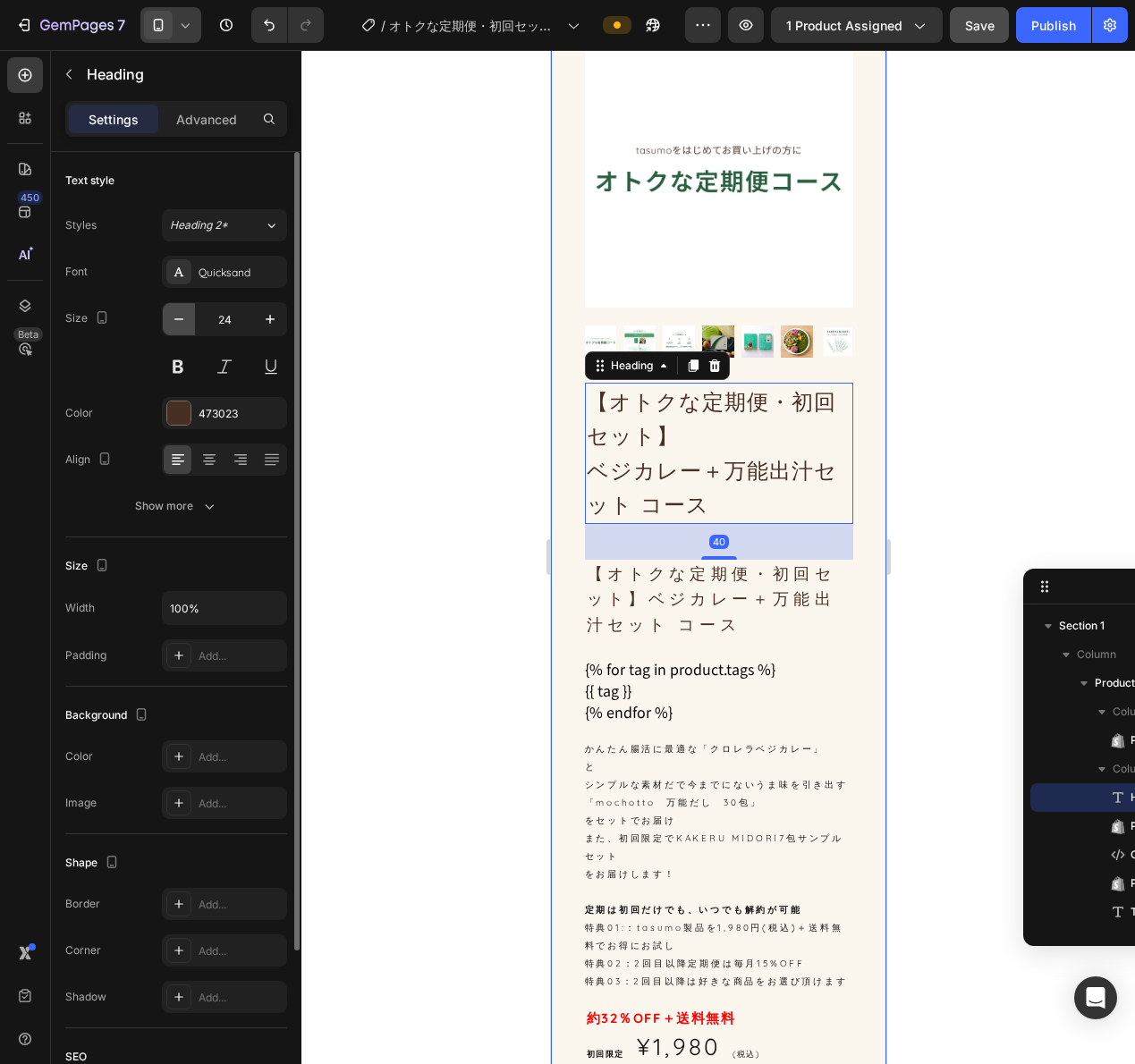
click at [173, 321] on icon "button" at bounding box center [178, 319] width 17 height 17
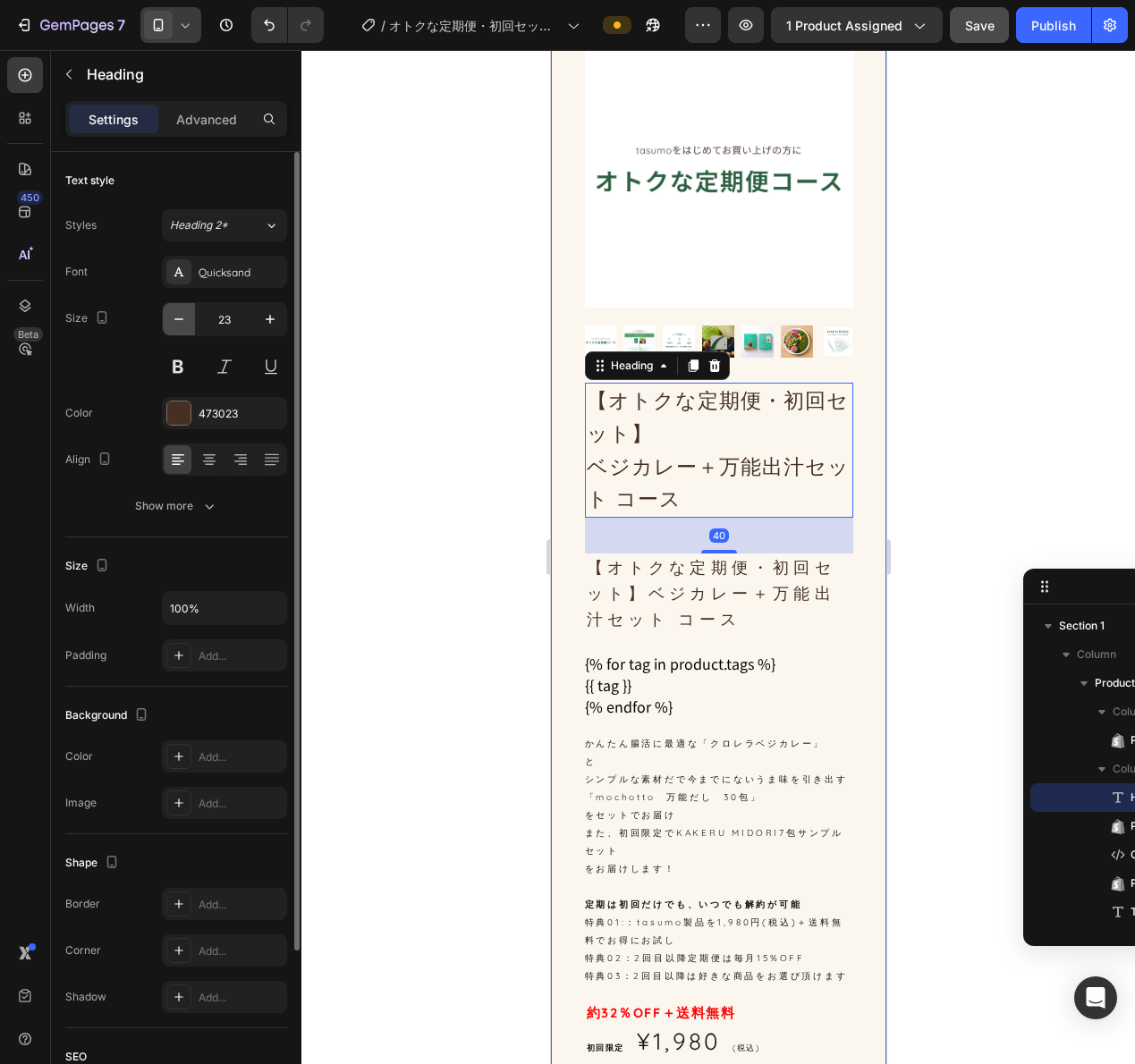
click at [173, 321] on icon "button" at bounding box center [178, 319] width 17 height 17
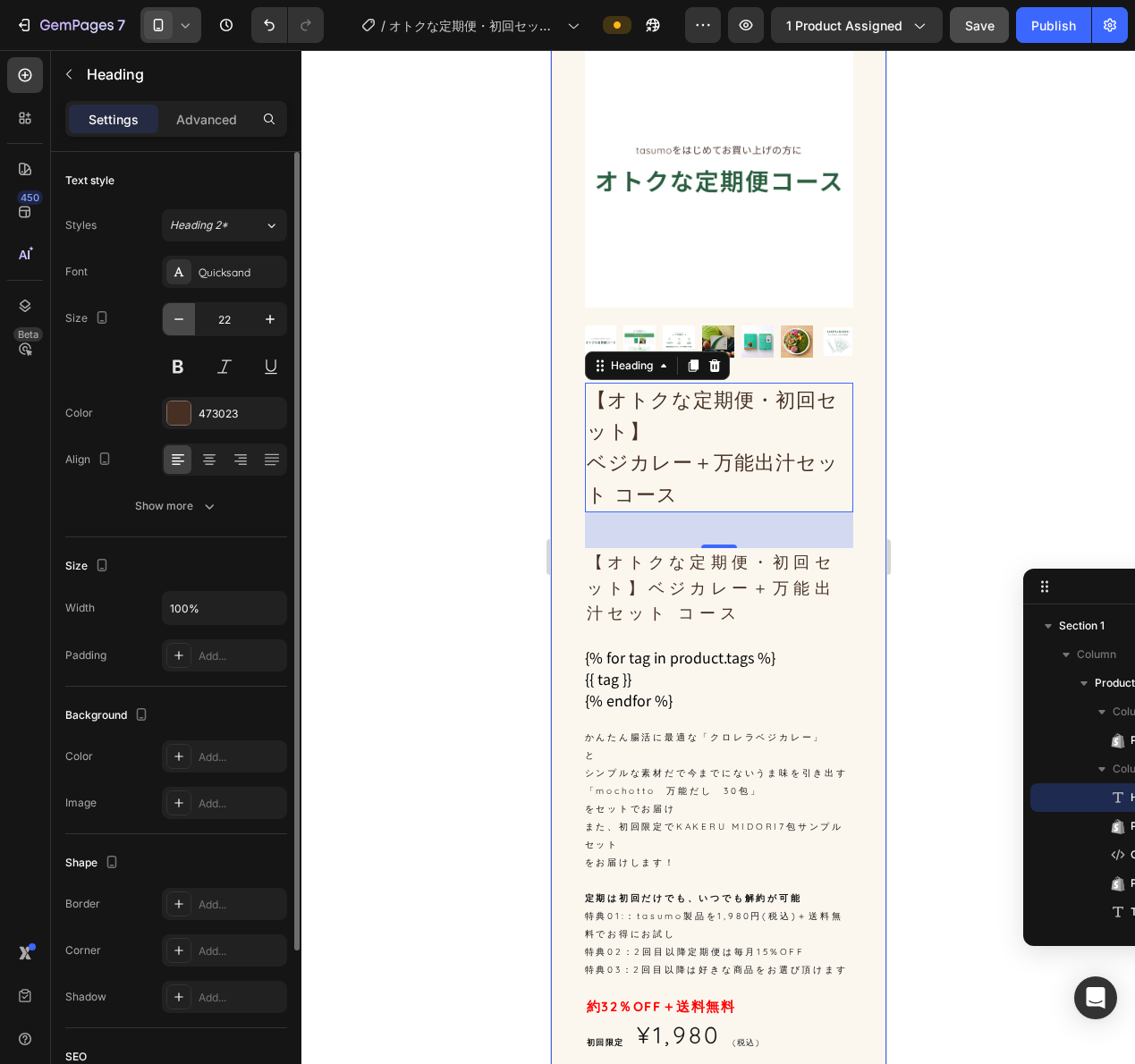
click at [173, 321] on icon "button" at bounding box center [178, 319] width 17 height 17
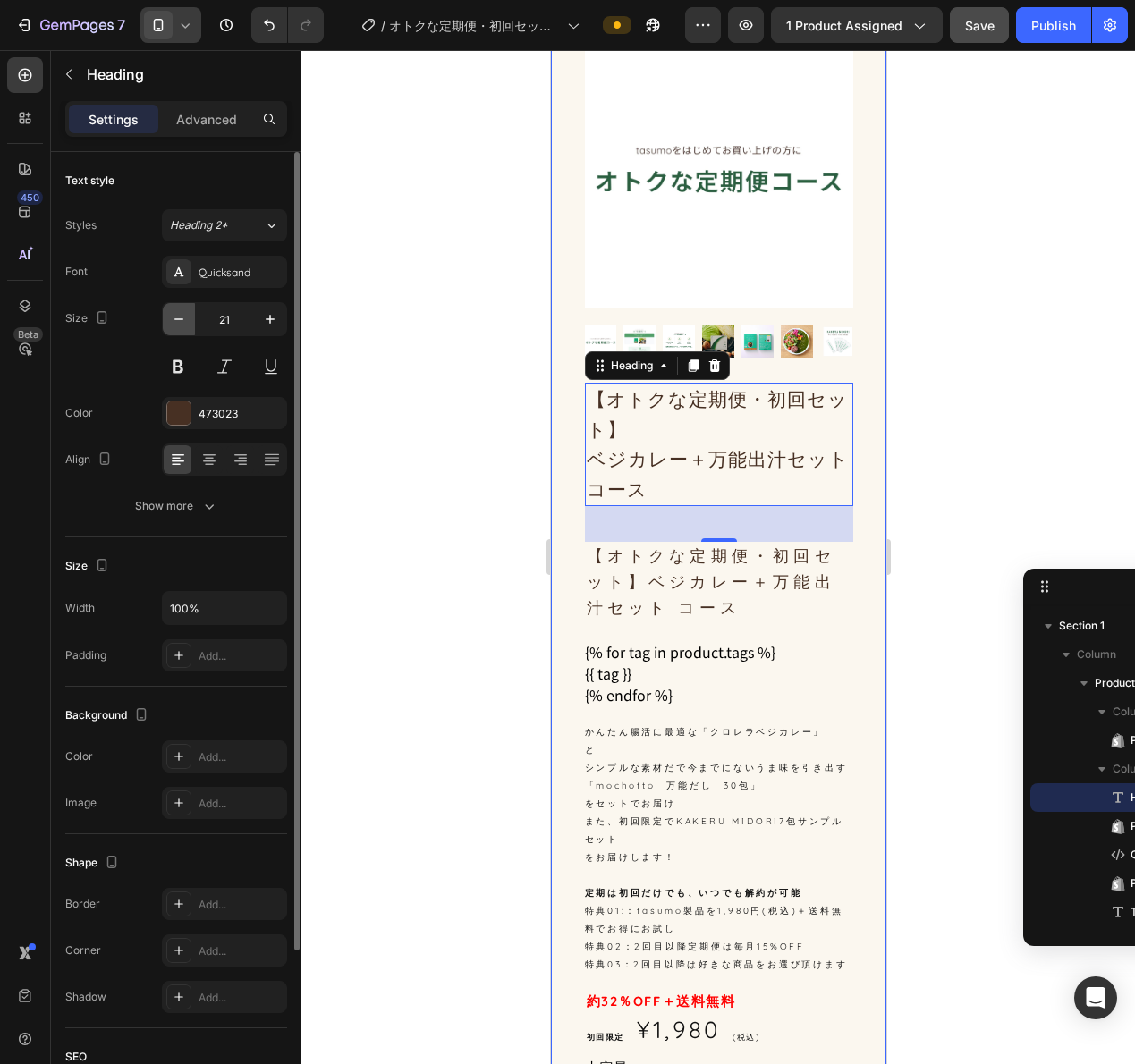
click at [173, 321] on icon "button" at bounding box center [178, 319] width 17 height 17
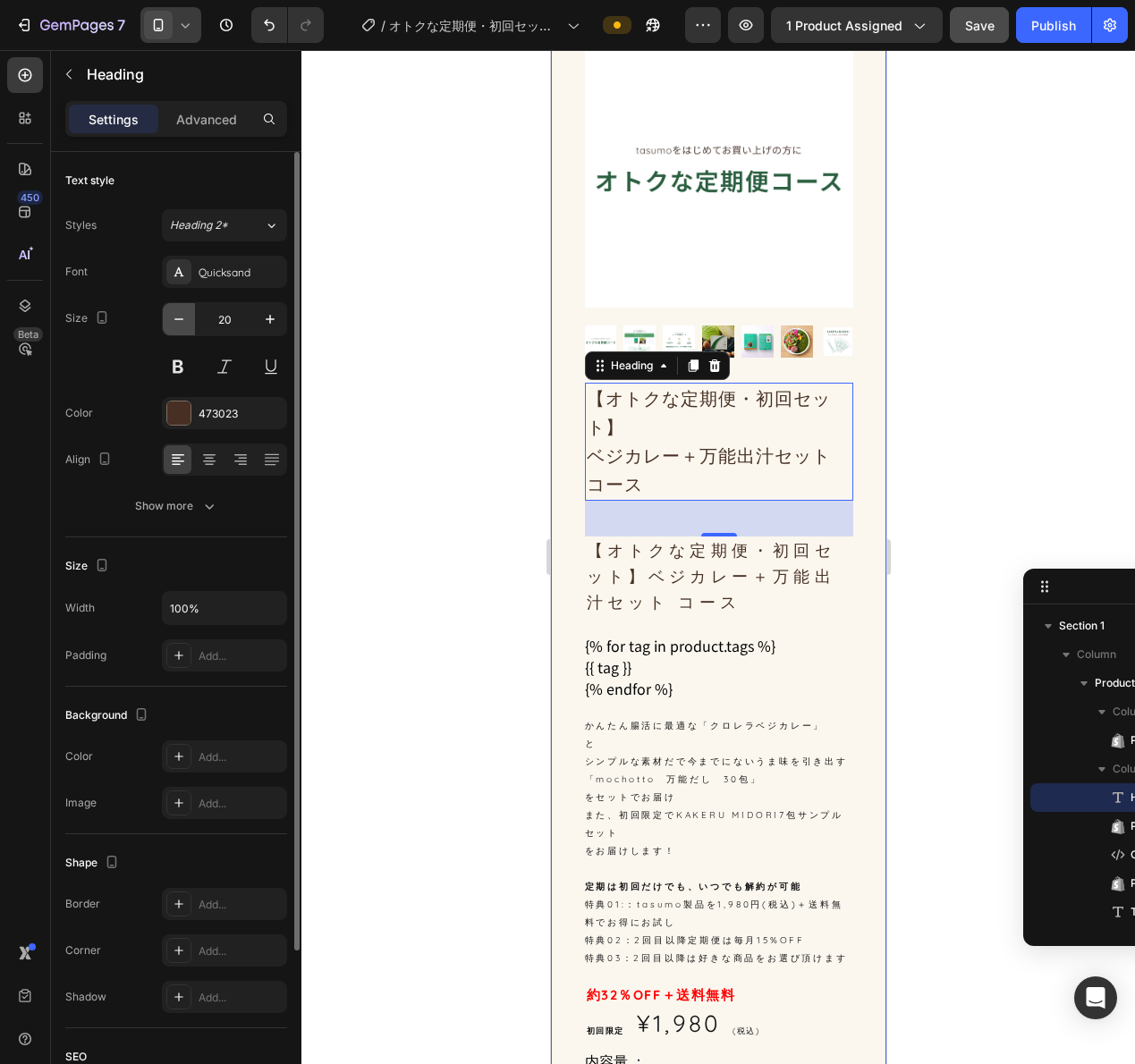
click at [173, 321] on icon "button" at bounding box center [178, 319] width 17 height 17
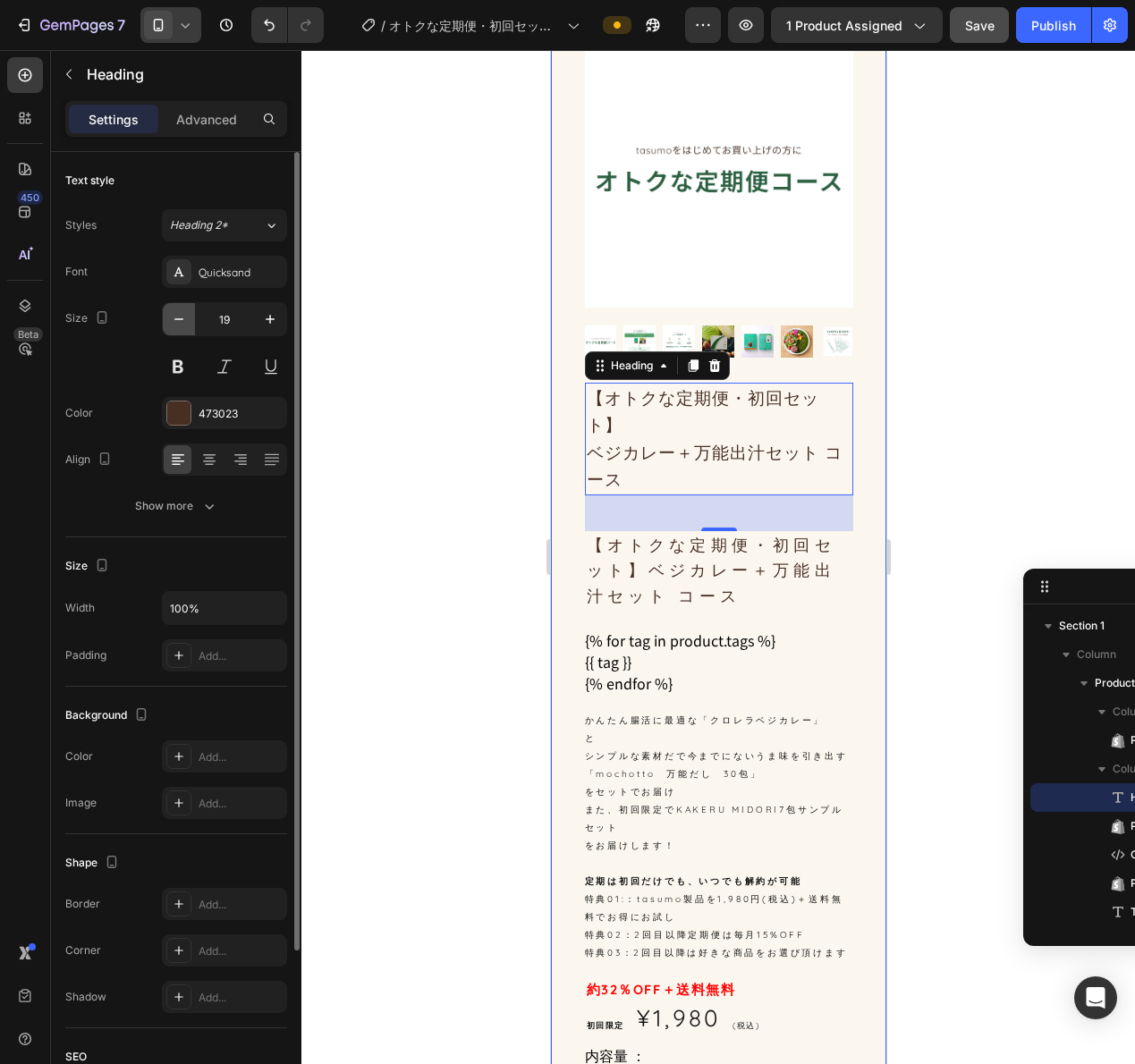
click at [173, 321] on icon "button" at bounding box center [178, 319] width 17 height 17
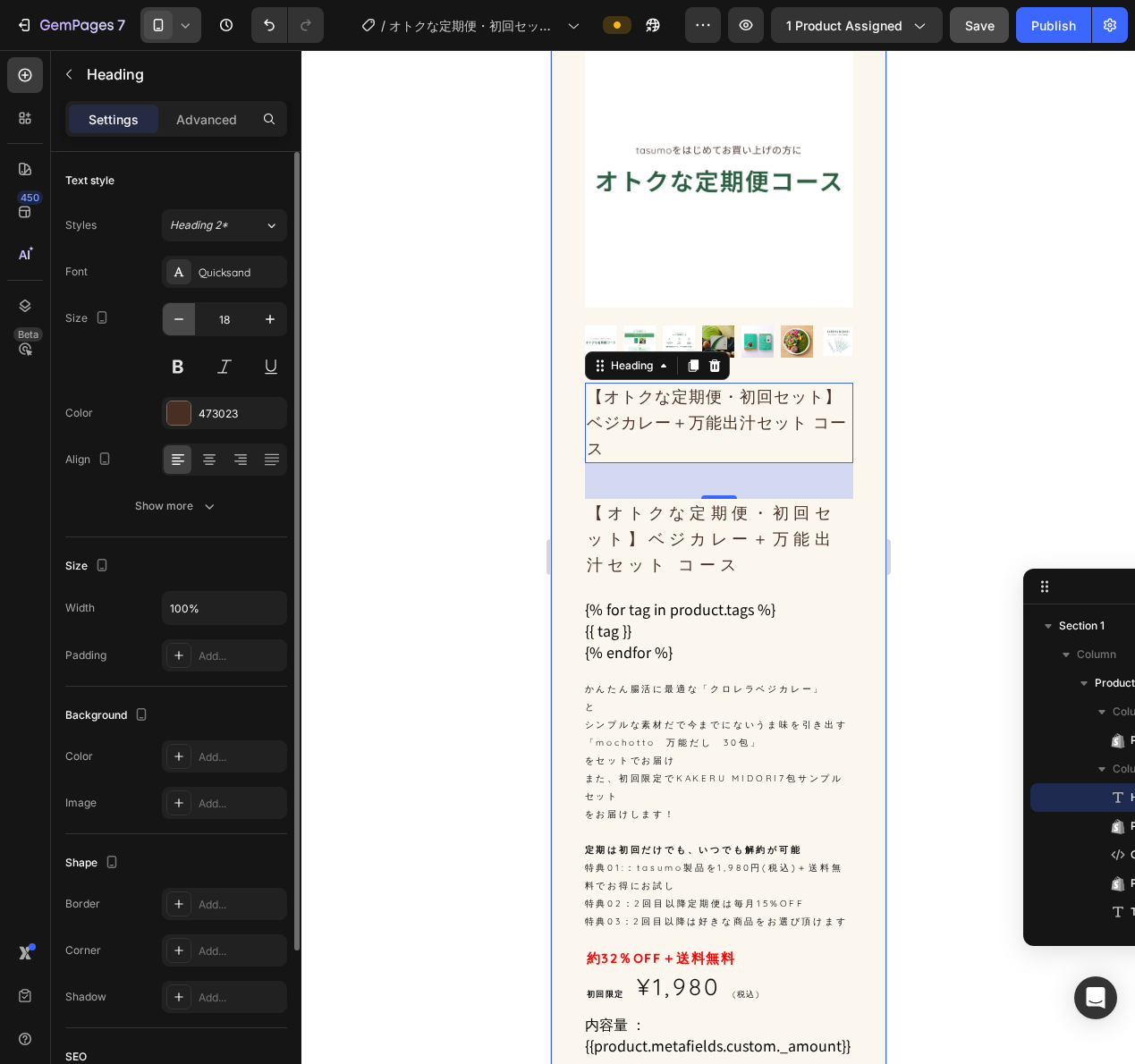
click at [173, 321] on icon "button" at bounding box center [178, 319] width 17 height 17
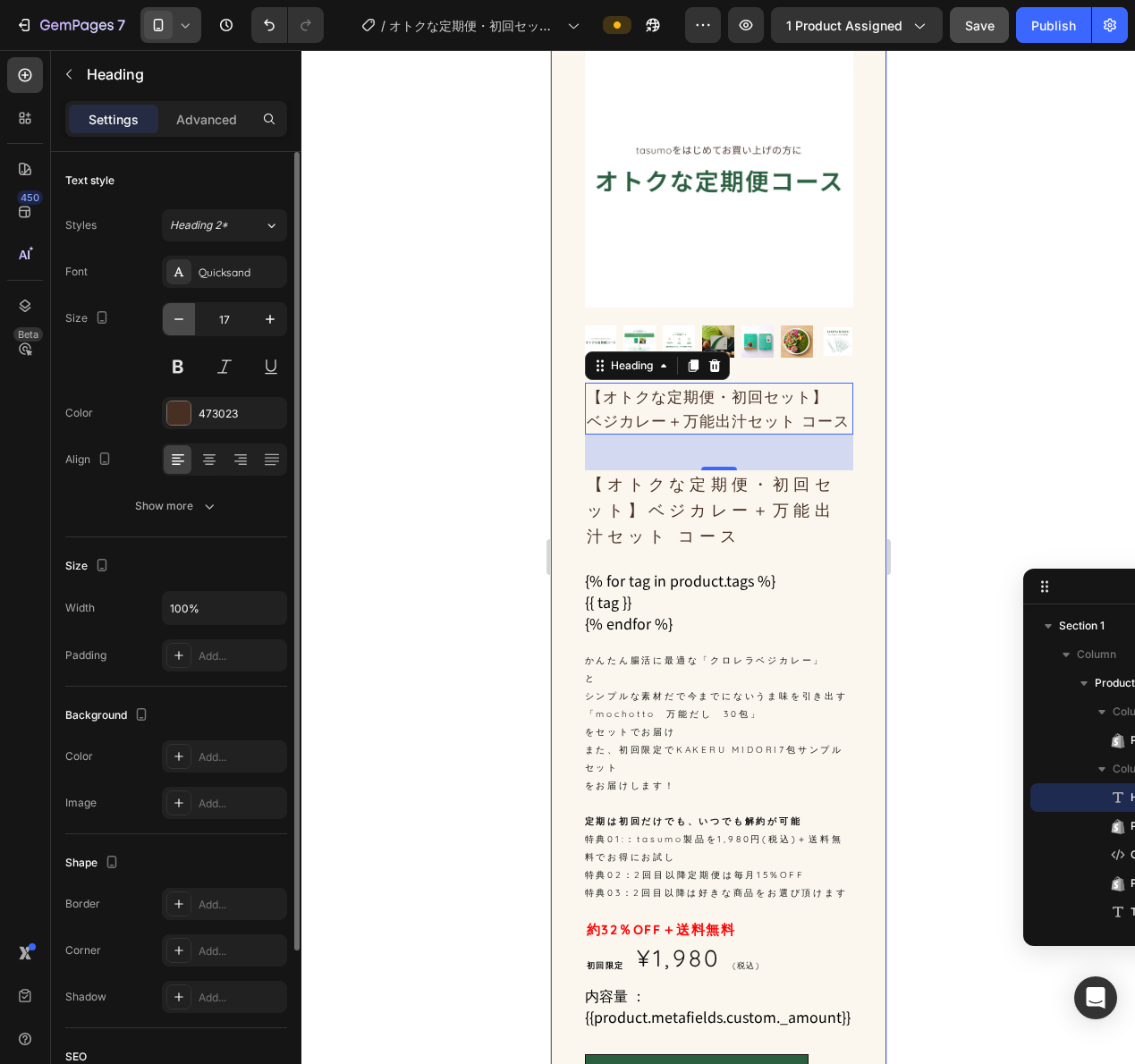
click at [173, 321] on icon "button" at bounding box center [178, 319] width 17 height 17
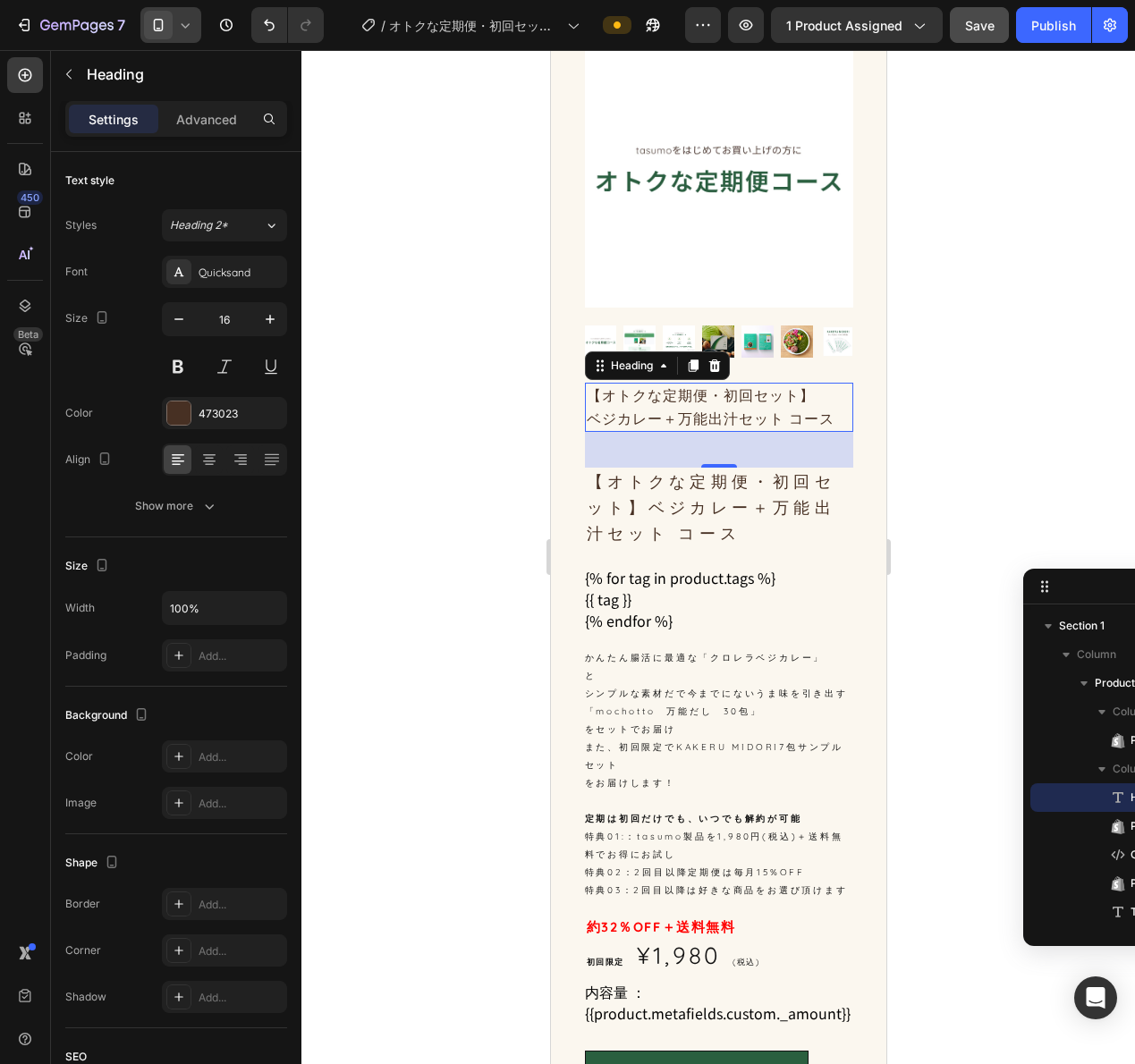
click at [699, 385] on p "【オトクな定期便・初回セット】 ベジカレー＋万能出汁セット コース" at bounding box center [717, 407] width 265 height 46
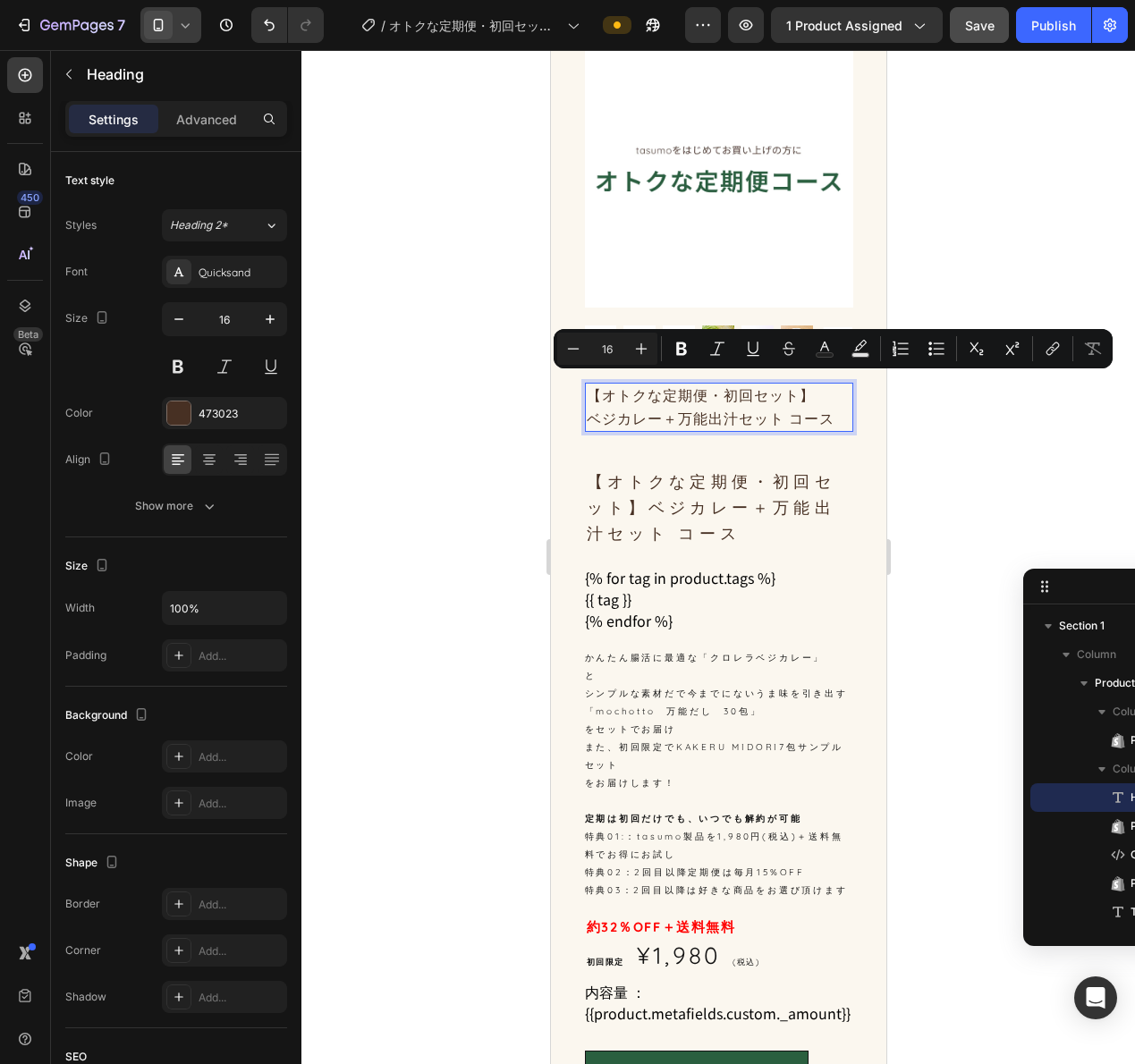
click at [714, 399] on p "【オトクな定期便・初回セット】 ベジカレー＋万能出汁セット コース" at bounding box center [717, 407] width 265 height 46
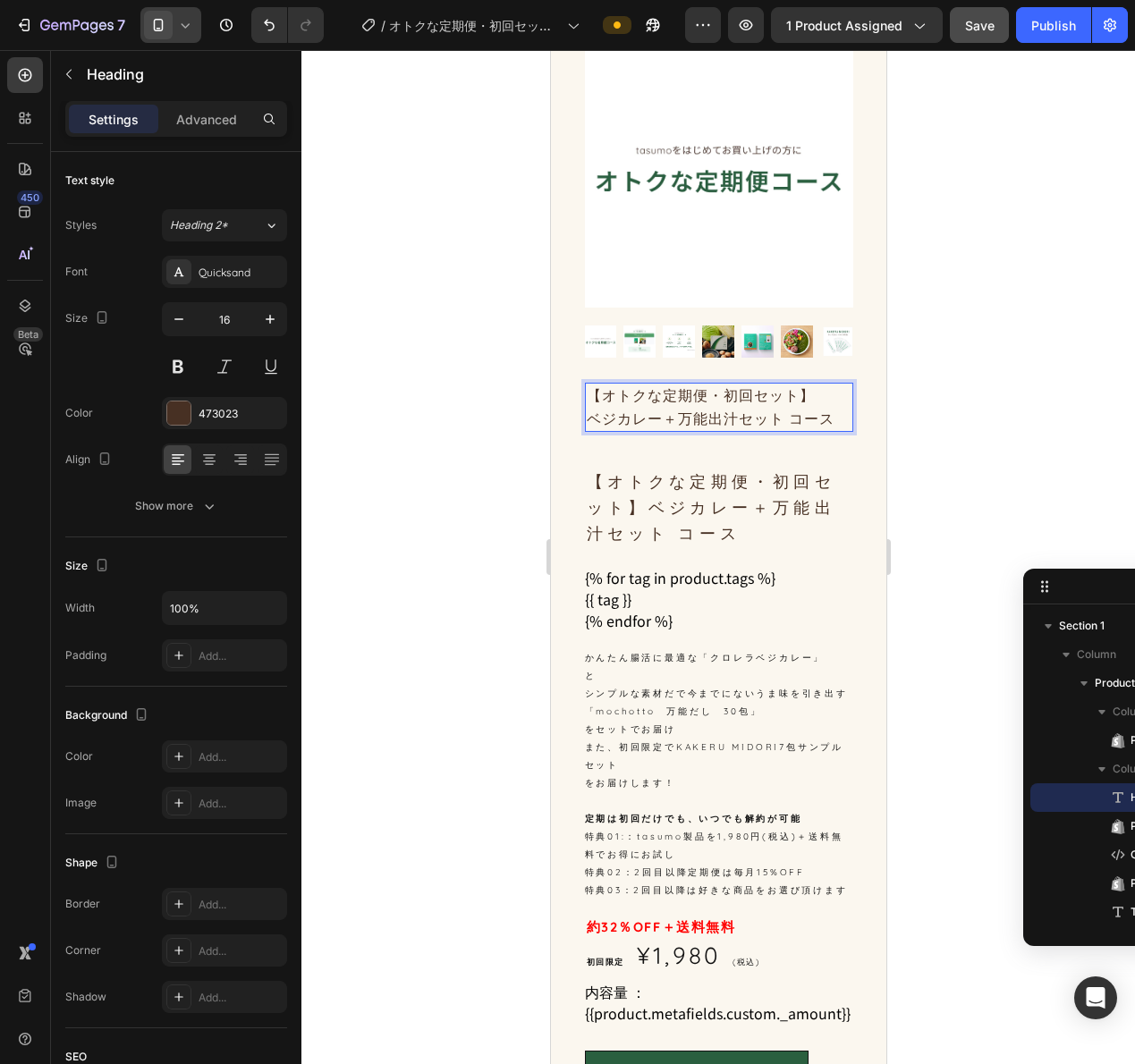
click at [722, 385] on p "【オトクな定期便・初回セット】 ベジカレー＋万能出汁セット コース" at bounding box center [717, 407] width 265 height 46
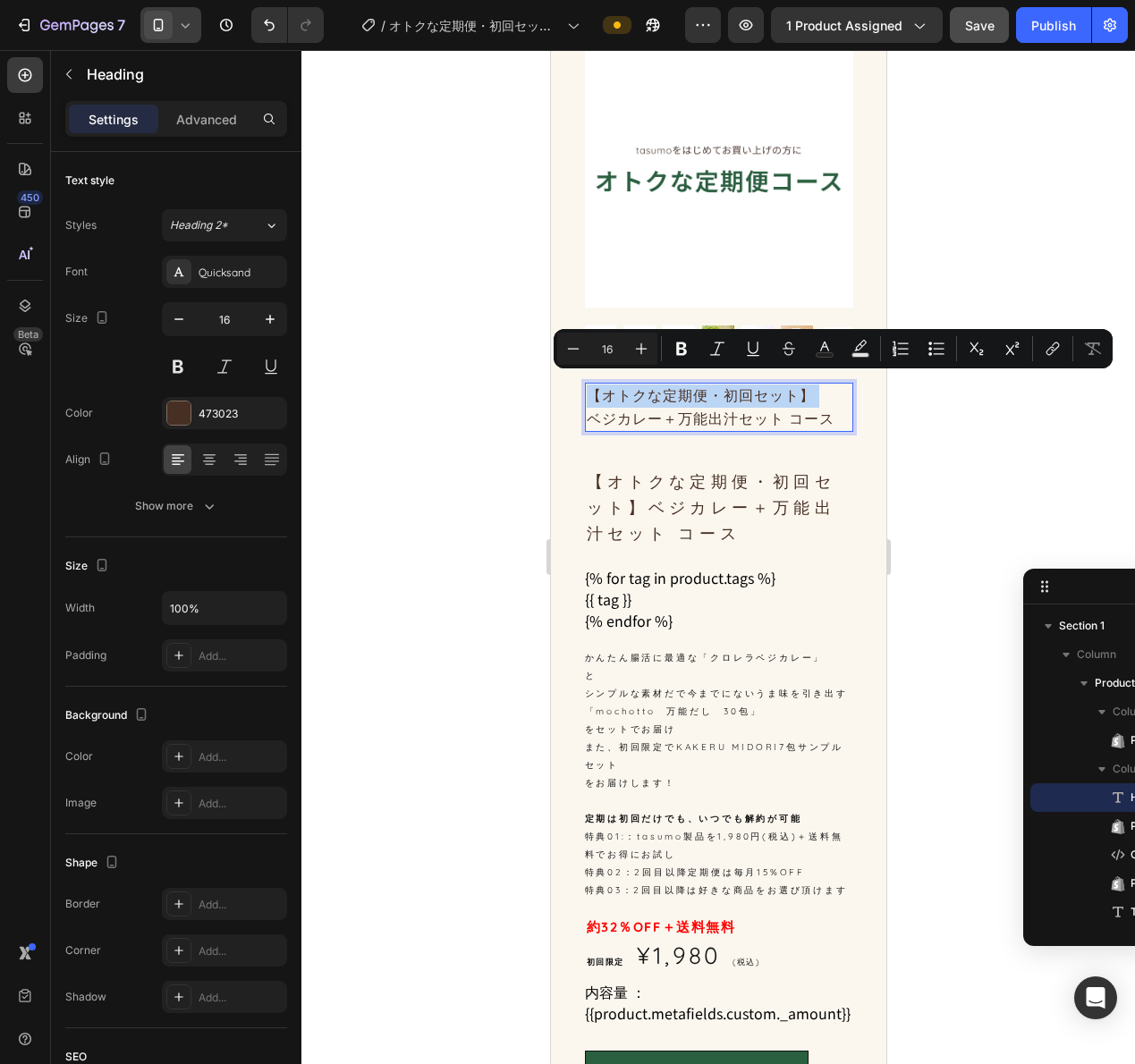
click at [722, 385] on p "【オトクな定期便・初回セット】 ベジカレー＋万能出汁セット コース" at bounding box center [717, 407] width 265 height 46
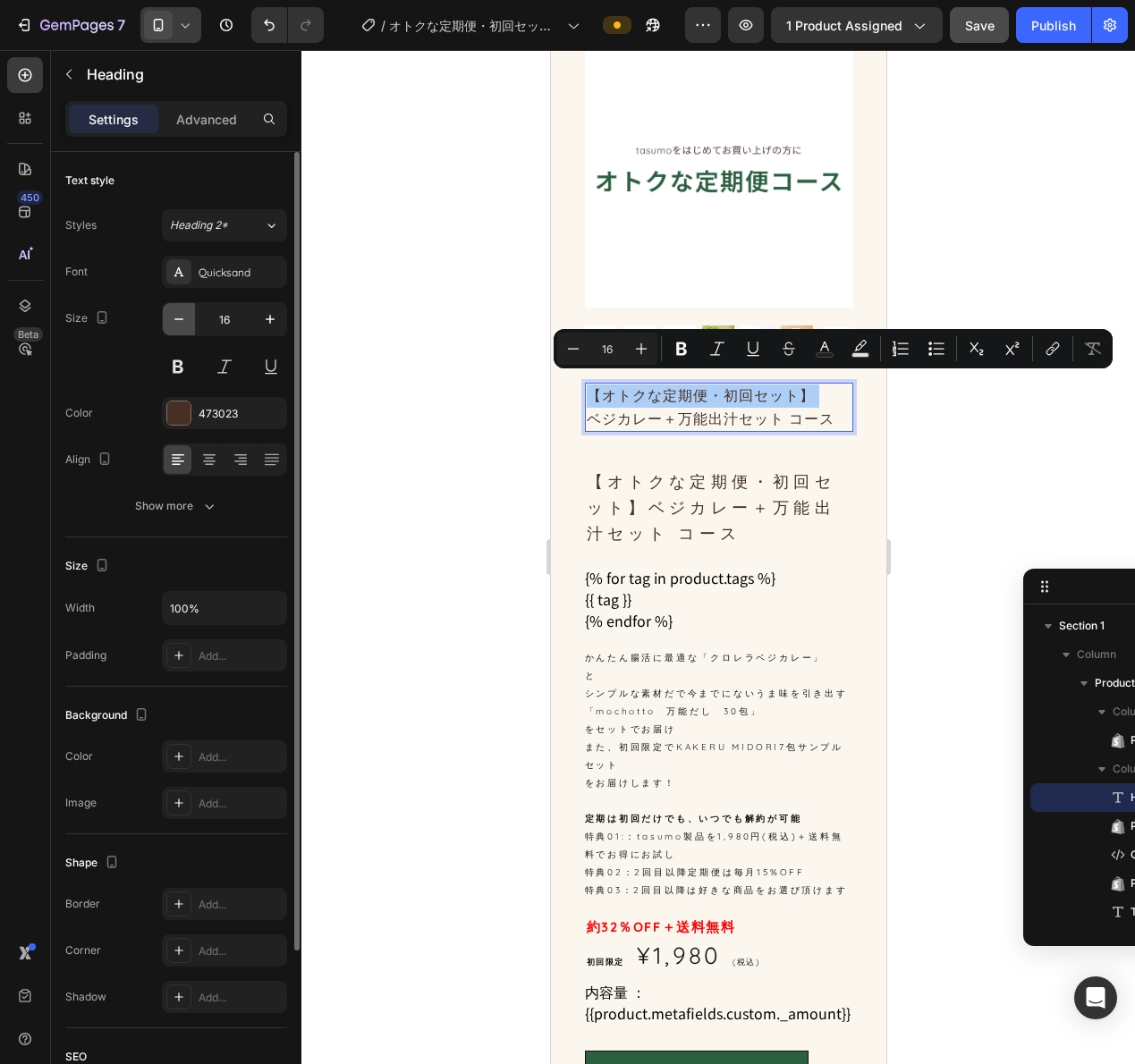
click at [178, 315] on icon "button" at bounding box center [178, 319] width 17 height 17
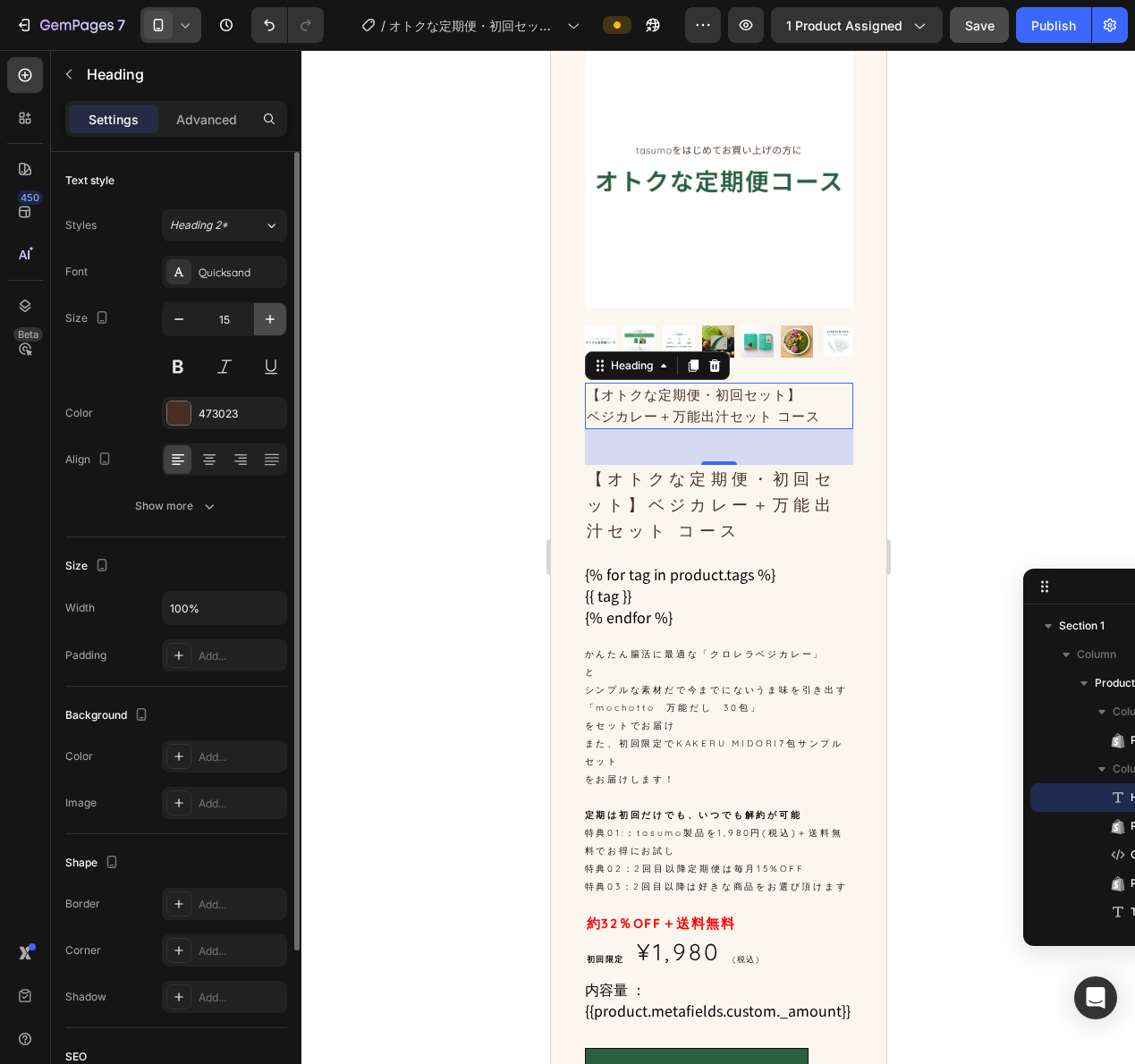
click at [270, 327] on icon "button" at bounding box center [269, 319] width 17 height 17
type input "16"
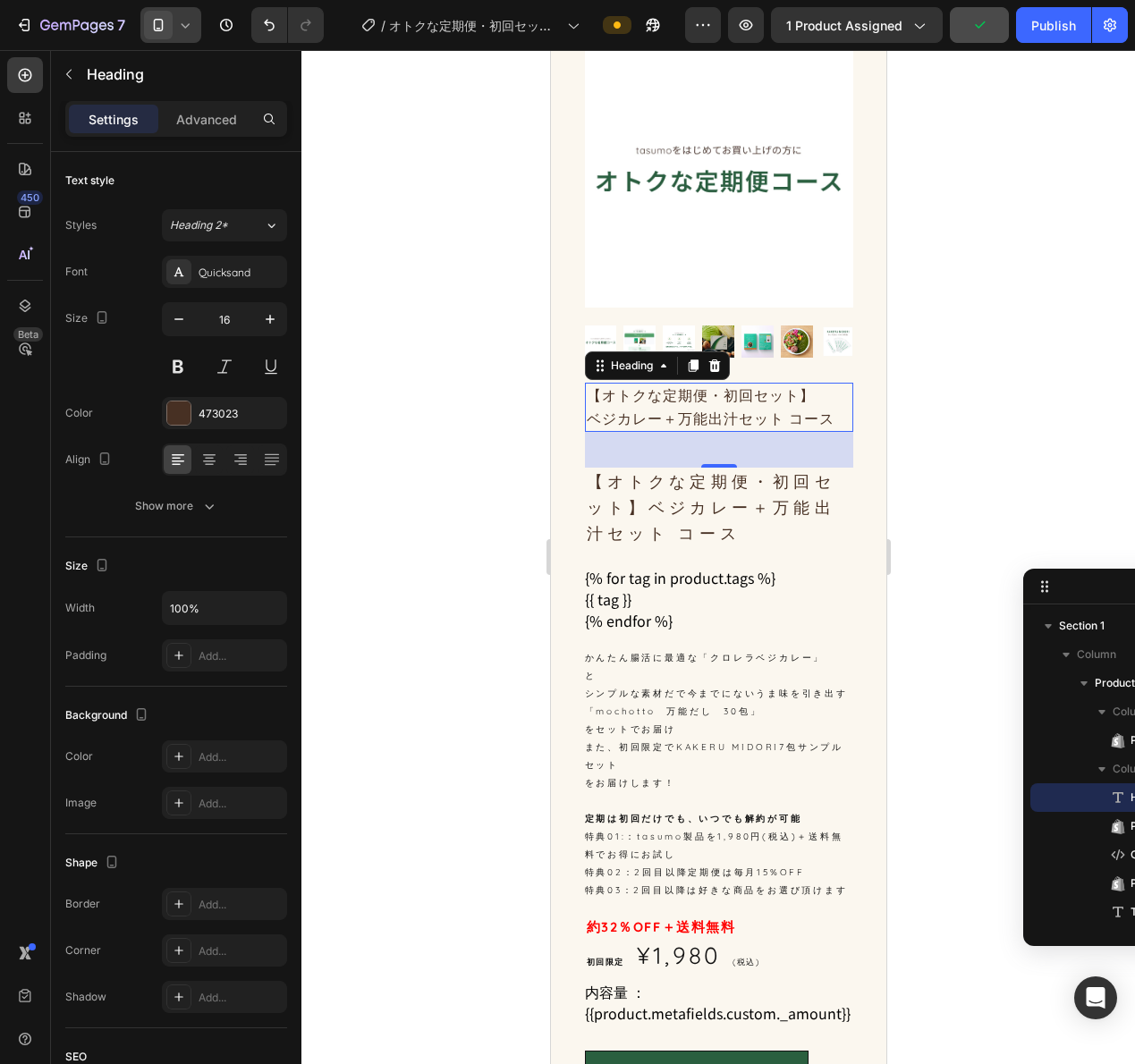
click at [744, 383] on h2 "【オトクな定期便・初回セット】 ベジカレー＋万能出汁セット コース" at bounding box center [718, 407] width 268 height 49
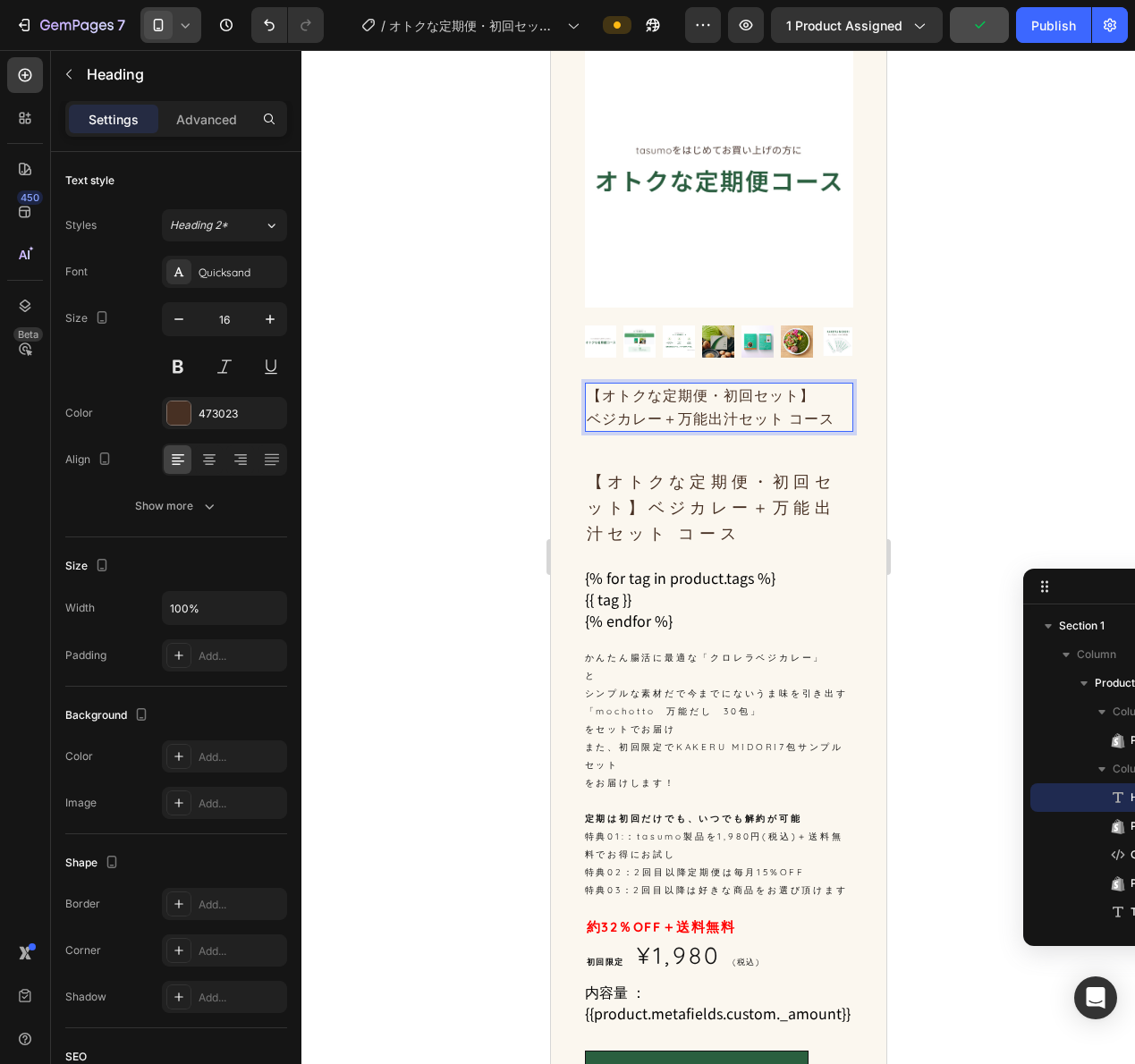
click at [717, 385] on p "【オトクな定期便・初回セット】 ベジカレー＋万能出汁セット コース" at bounding box center [717, 407] width 265 height 46
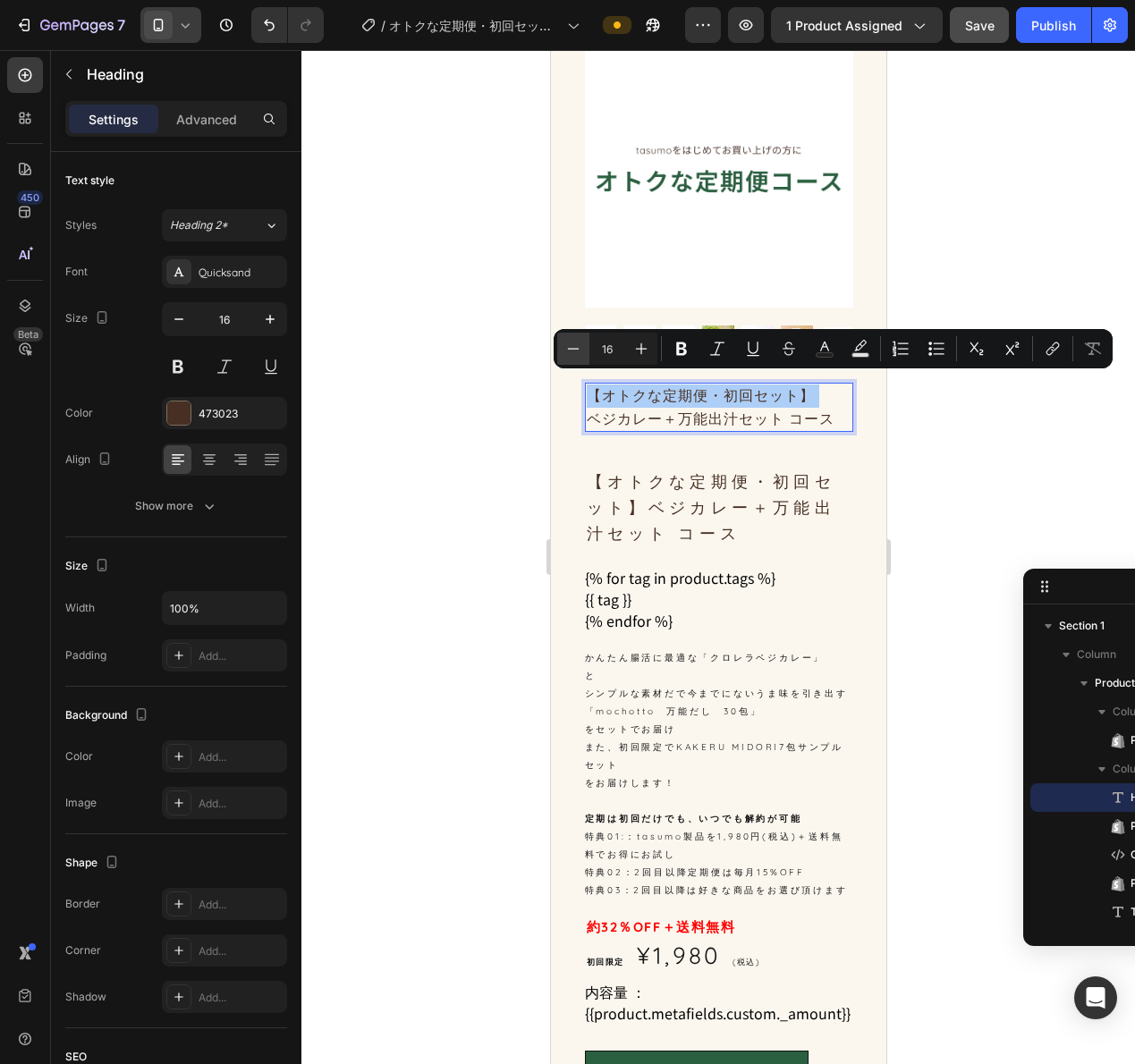
click at [573, 351] on icon "Editor contextual toolbar" at bounding box center [573, 349] width 17 height 17
type input "14"
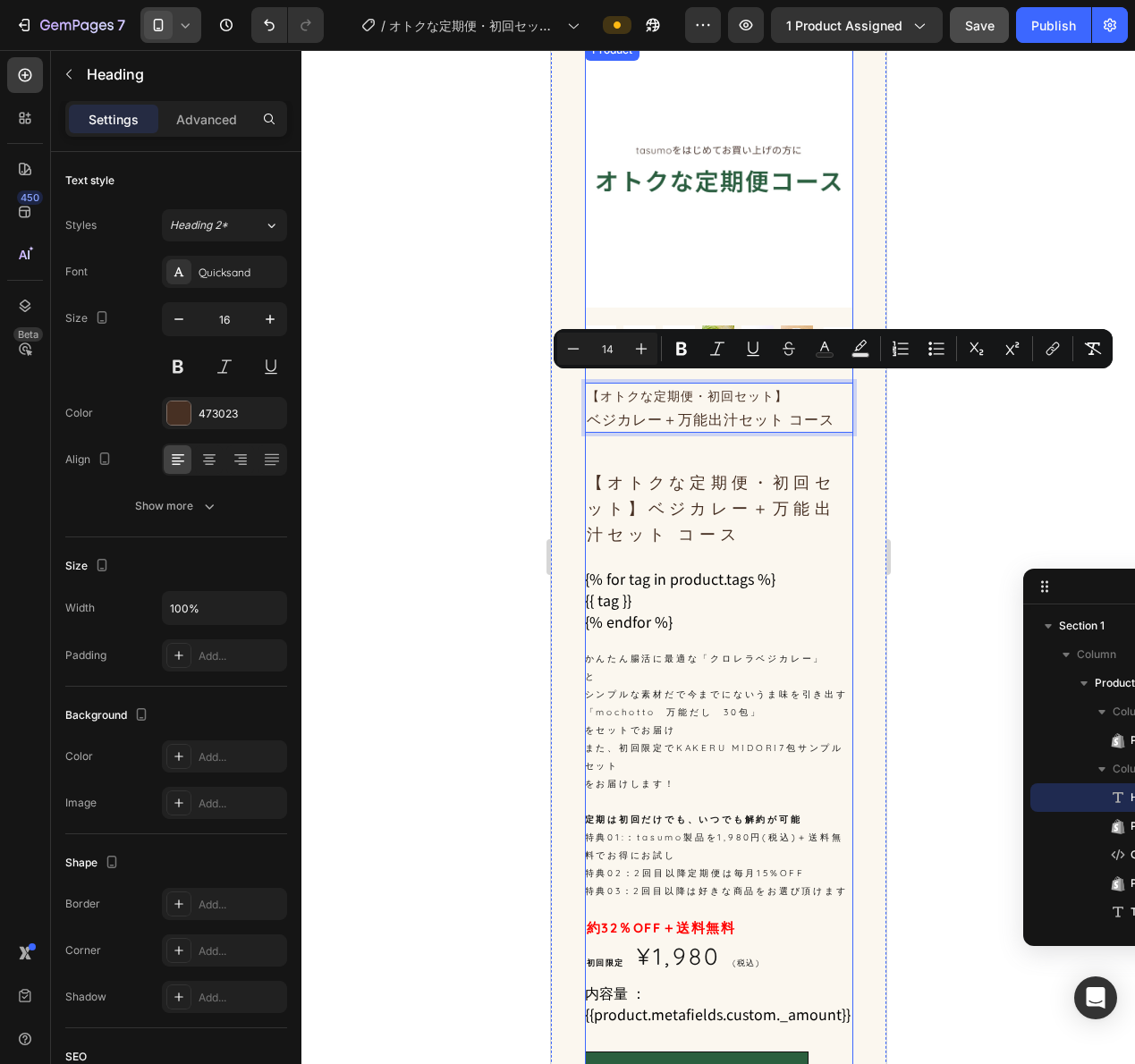
click at [696, 429] on div "【オトクな定期便・初回セット】 ベジカレー＋万能出汁セット コース Heading 40 【オトクな定期便・初回セット】ベジカレー＋万能出汁セット コース P…" at bounding box center [718, 769] width 268 height 773
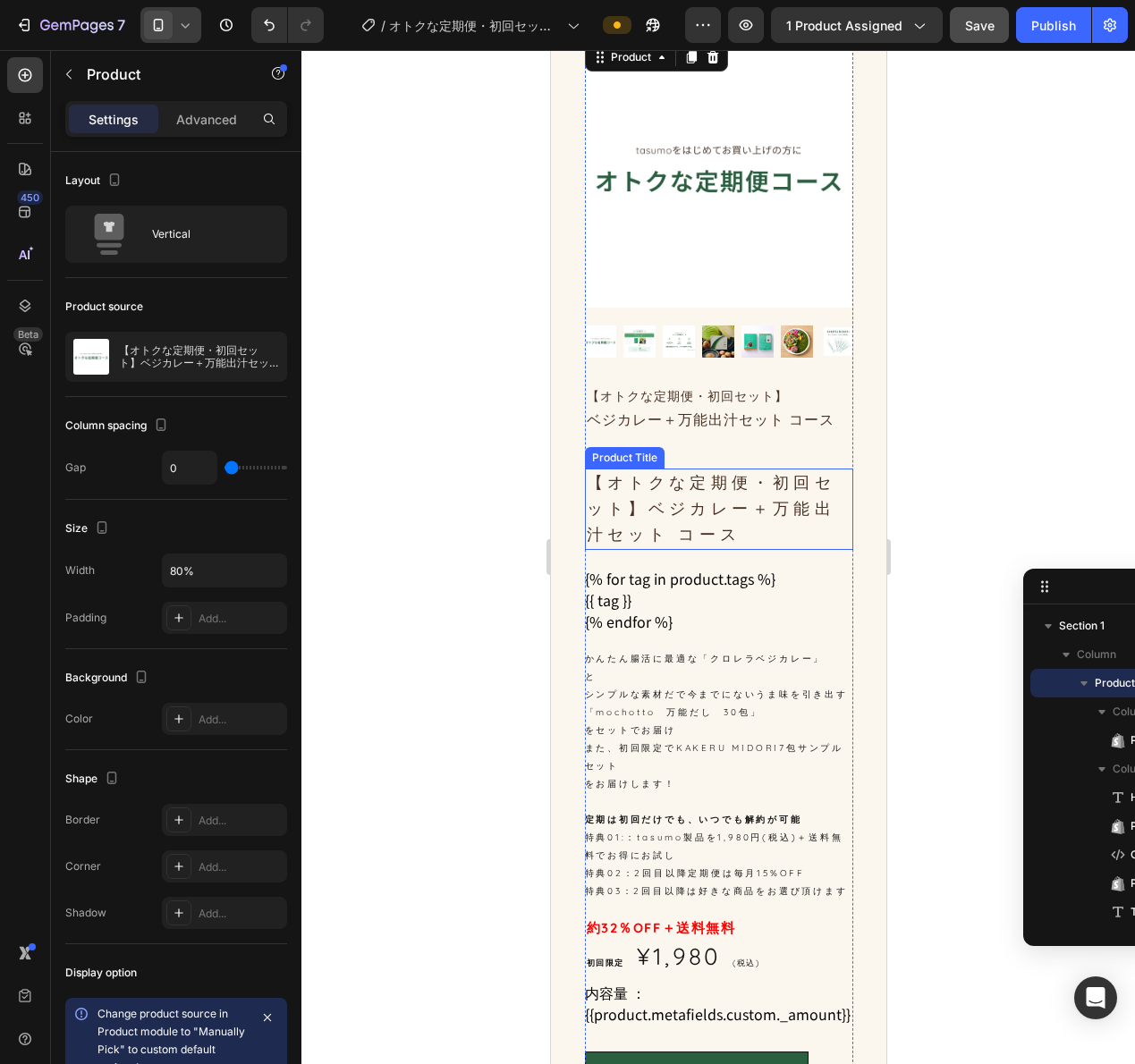
click at [666, 509] on h1 "【オトクな定期便・初回セット】ベジカレー＋万能出汁セット コース" at bounding box center [718, 509] width 268 height 80
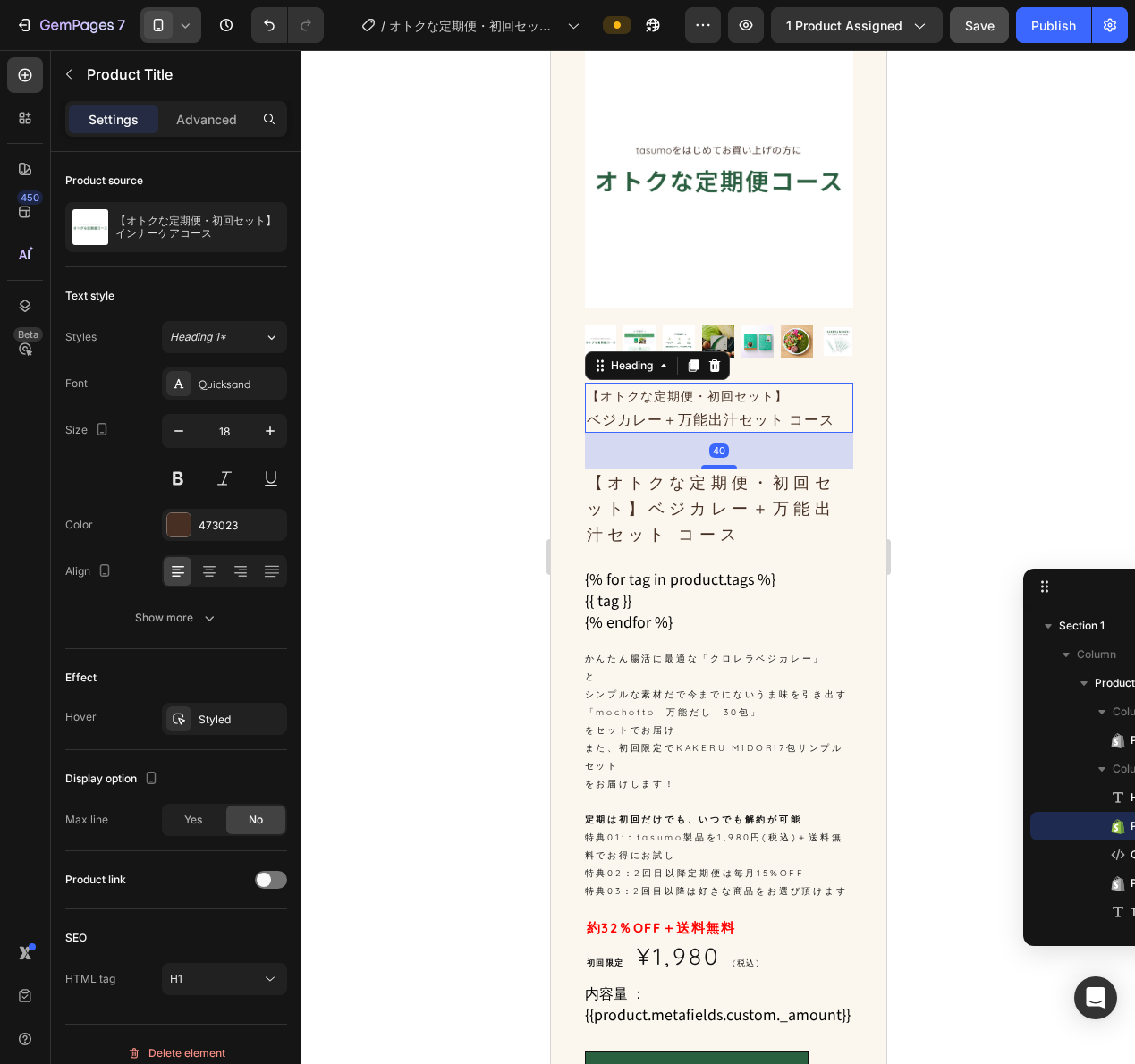
click at [771, 404] on p "⁠⁠⁠⁠⁠⁠⁠ 【オトクな定期便・初回セット】 ベジカレー＋万能出汁セット コース" at bounding box center [717, 408] width 265 height 47
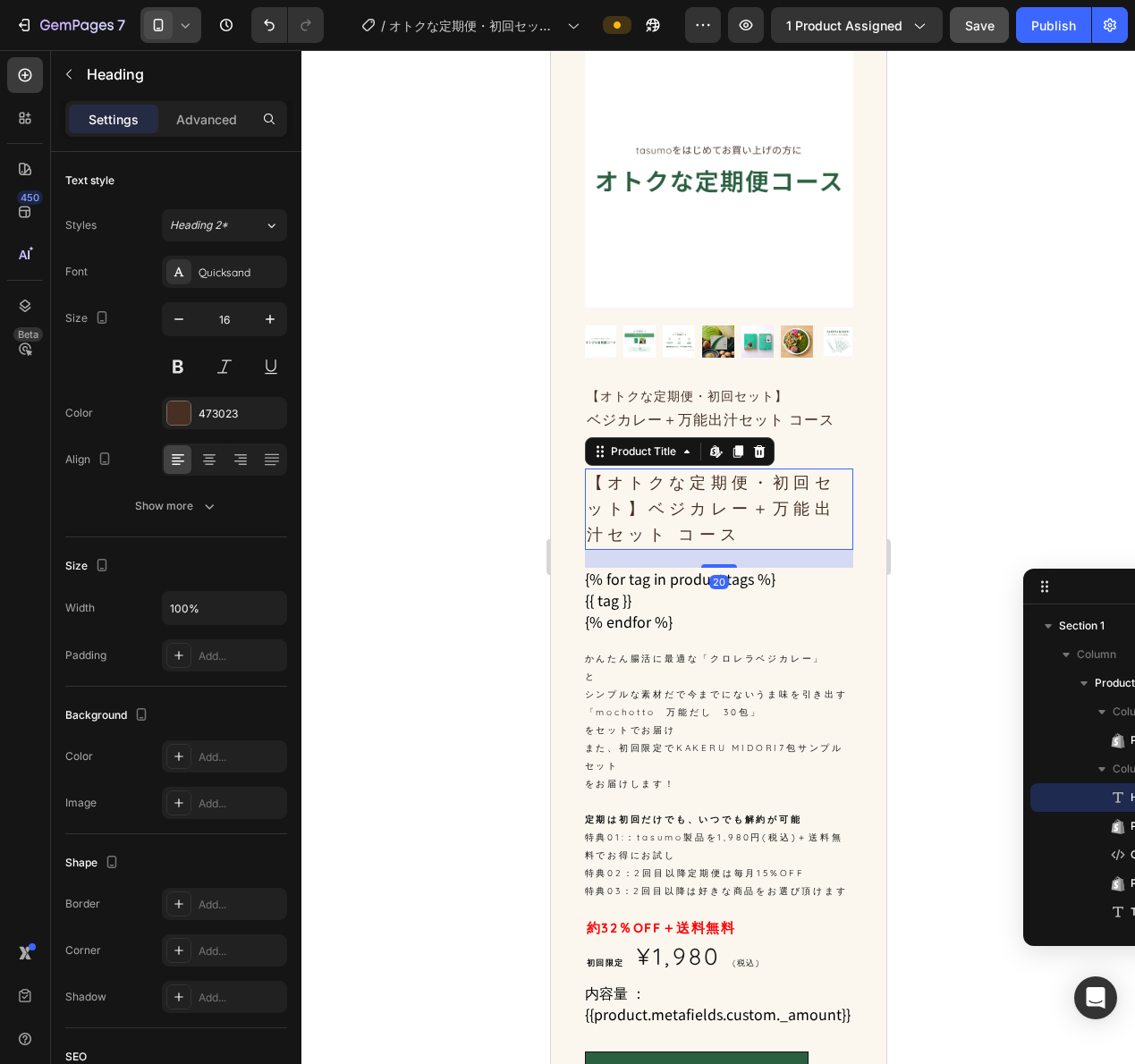
click at [768, 496] on h1 "【オトクな定期便・初回セット】ベジカレー＋万能出汁セット コース" at bounding box center [718, 509] width 268 height 80
click at [793, 395] on p "⁠⁠⁠⁠⁠⁠⁠ 【オトクな定期便・初回セット】 ベジカレー＋万能出汁セット コース" at bounding box center [717, 408] width 265 height 47
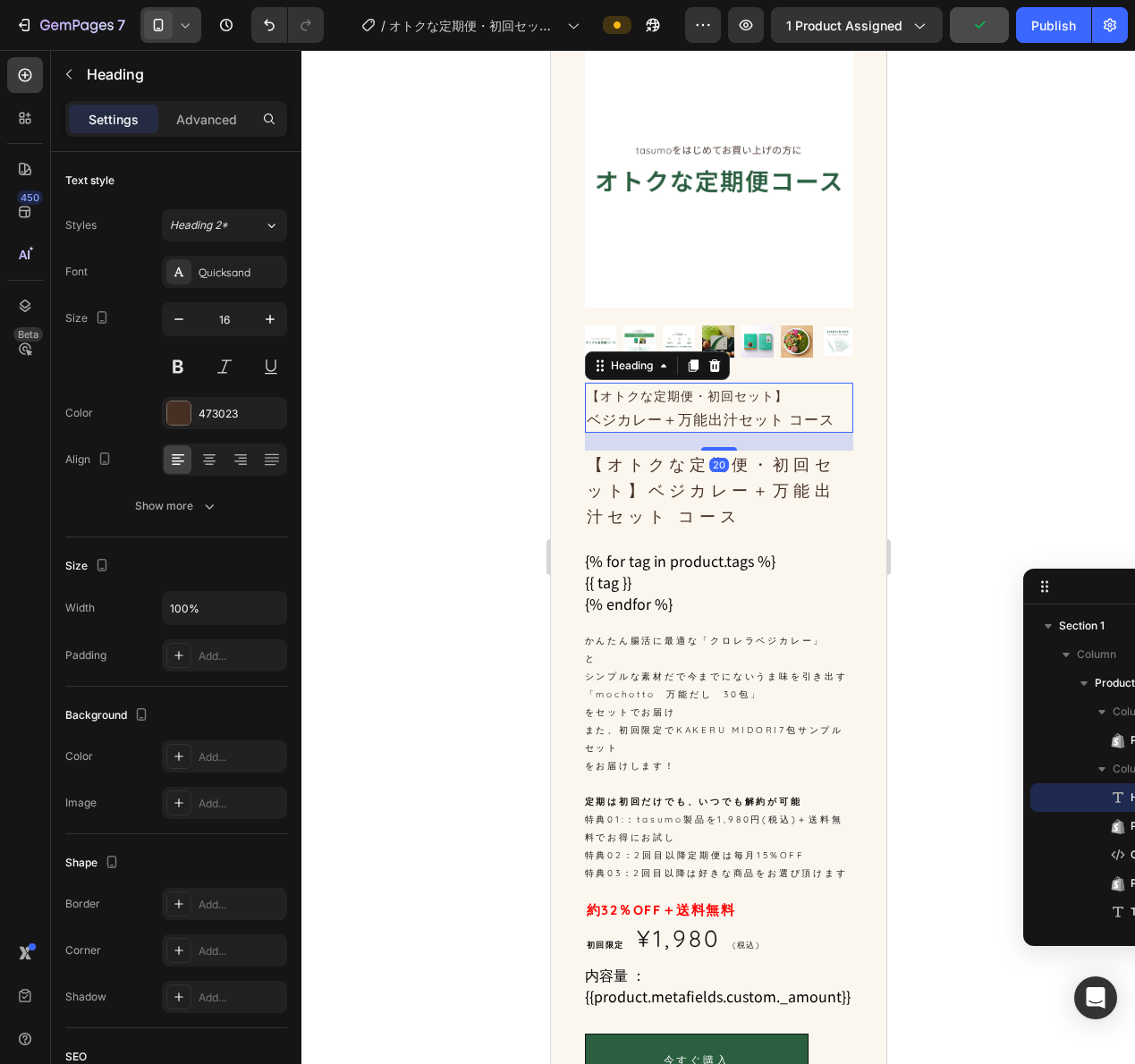
drag, startPoint x: 720, startPoint y: 455, endPoint x: 754, endPoint y: 437, distance: 38.5
click at [754, 433] on div "20" at bounding box center [718, 433] width 268 height 0
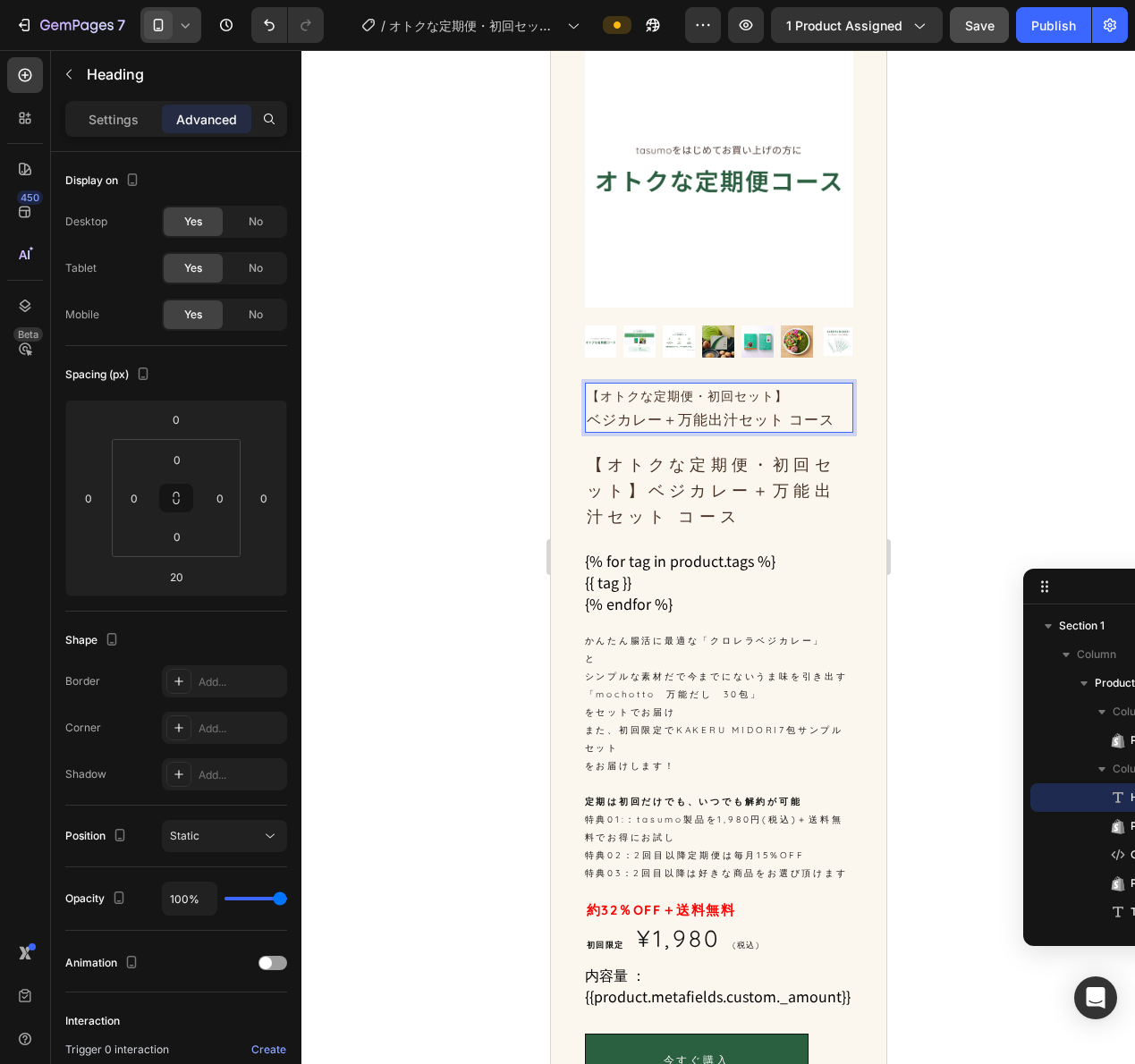
click at [752, 410] on p "【オトクな定期便・初回セット】 ベジカレー＋万能出汁セット コース" at bounding box center [717, 408] width 265 height 47
click at [113, 119] on p "Settings" at bounding box center [113, 118] width 50 height 18
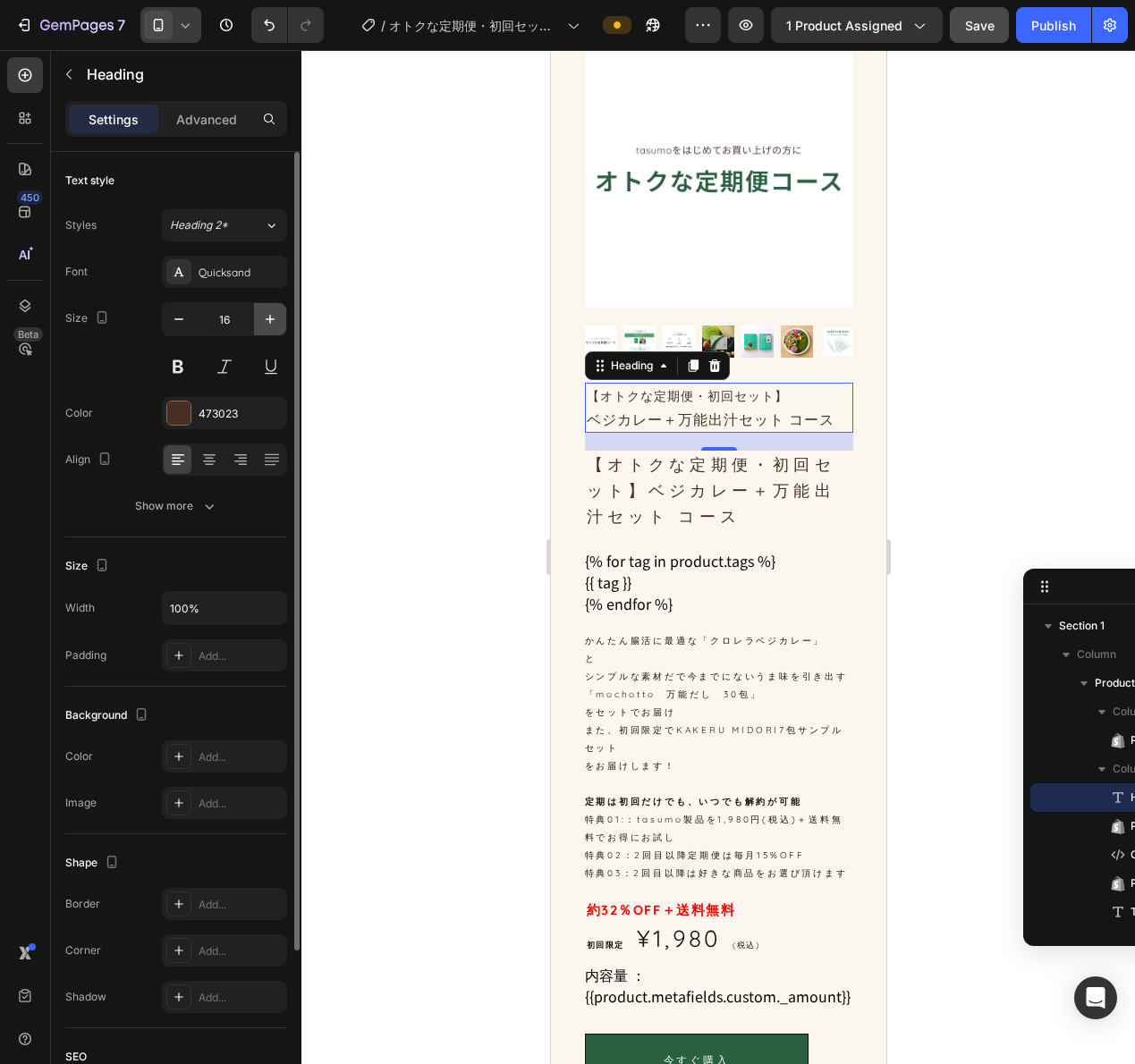
click at [270, 317] on icon "button" at bounding box center [269, 319] width 9 height 9
type input "17"
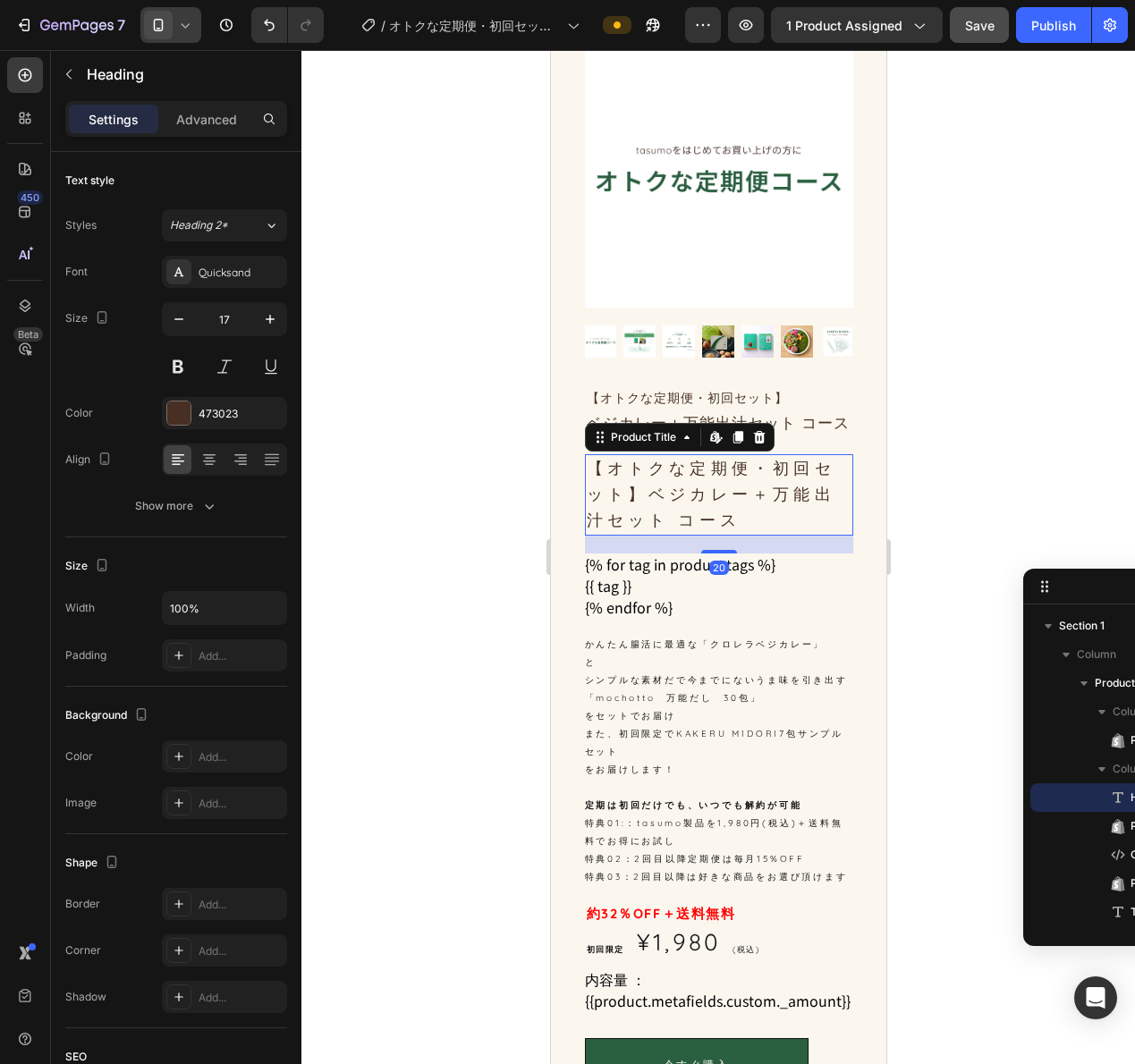
click at [766, 514] on h1 "【オトクな定期便・初回セット】ベジカレー＋万能出汁セット コース" at bounding box center [718, 494] width 268 height 80
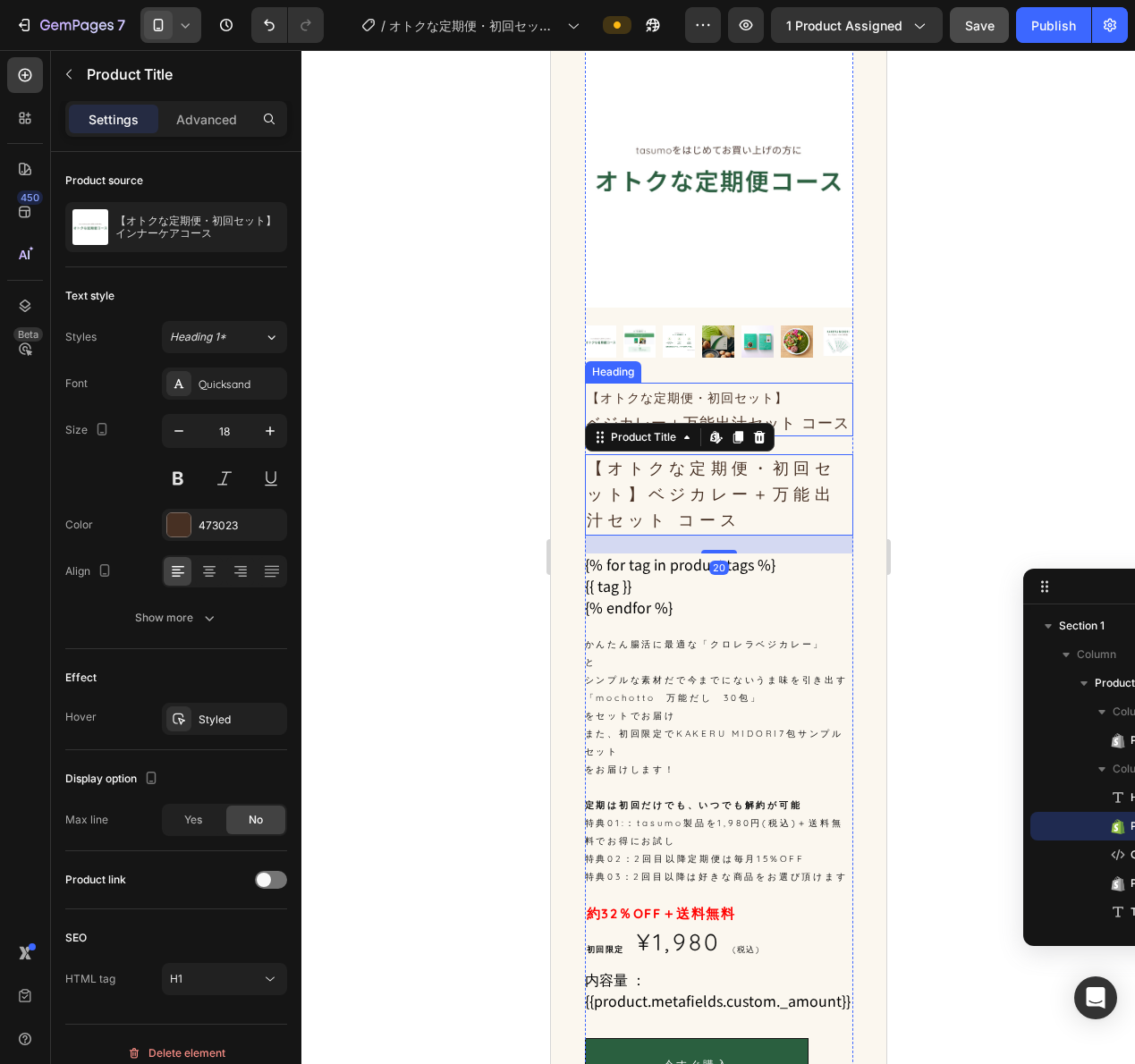
click at [788, 417] on p "⁠⁠⁠⁠⁠⁠⁠ 【オトクな定期便・初回セット】 ベジカレー＋万能出汁セット コース" at bounding box center [717, 410] width 265 height 50
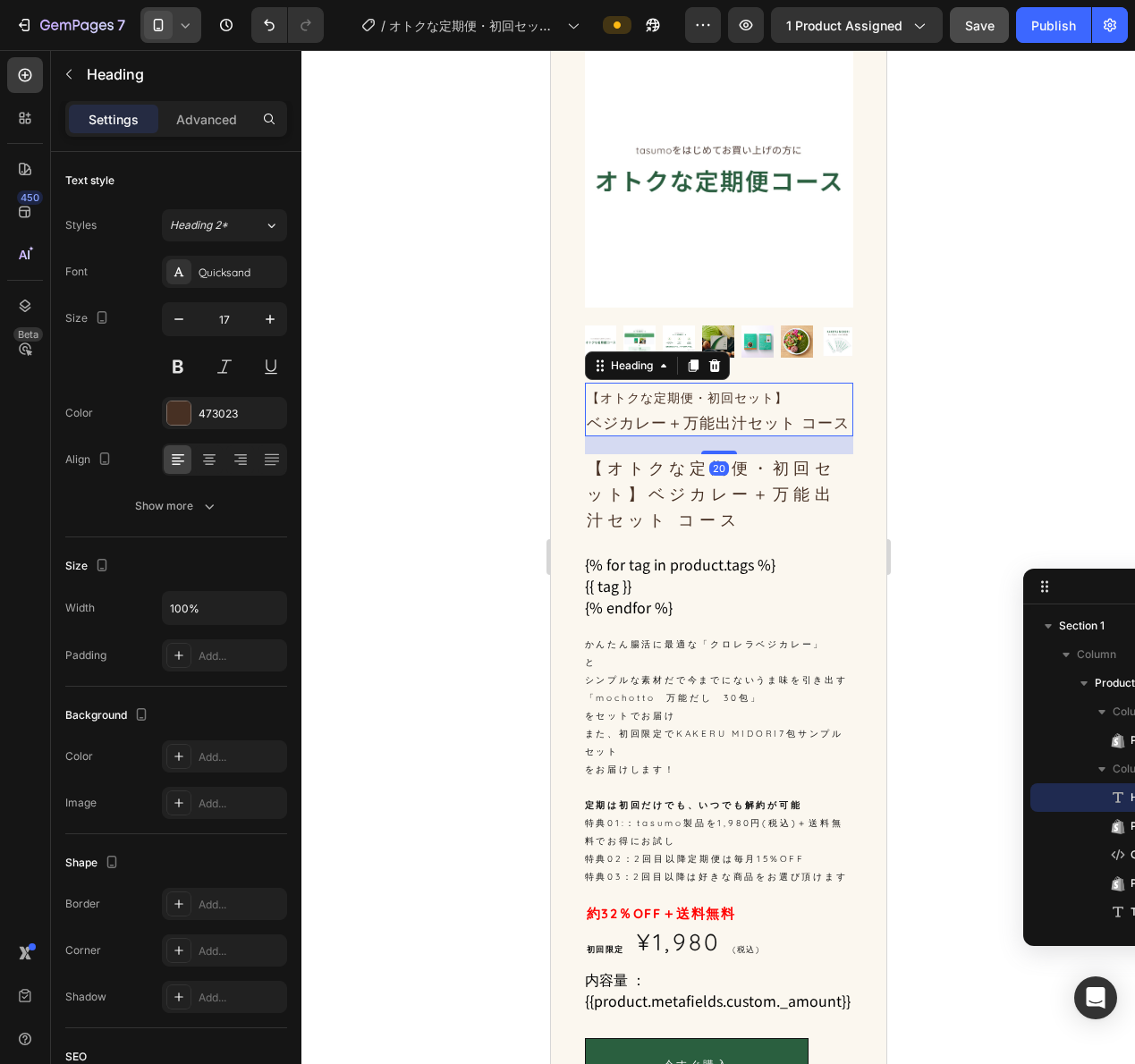
click at [796, 414] on p "【オトクな定期便・初回セット】 ベジカレー＋万能出汁セット コース" at bounding box center [717, 410] width 265 height 50
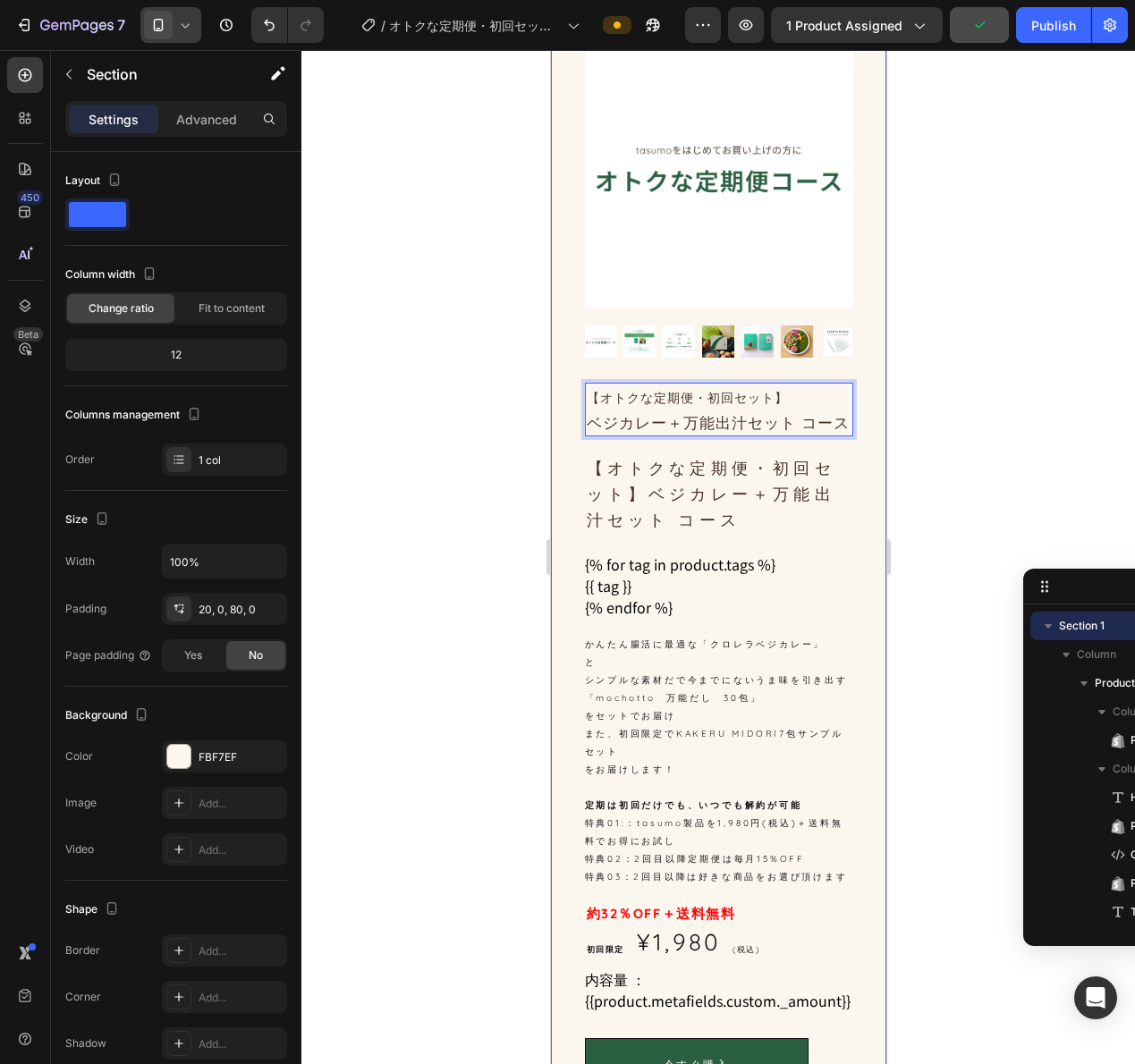
click at [846, 496] on div "Product Images 【オトクな定期便・初回セット】 ベジカレー＋万能出汁セット コース Heading 20 【オトクな定期便・初回セット】ベジカレ…" at bounding box center [717, 591] width 335 height 1104
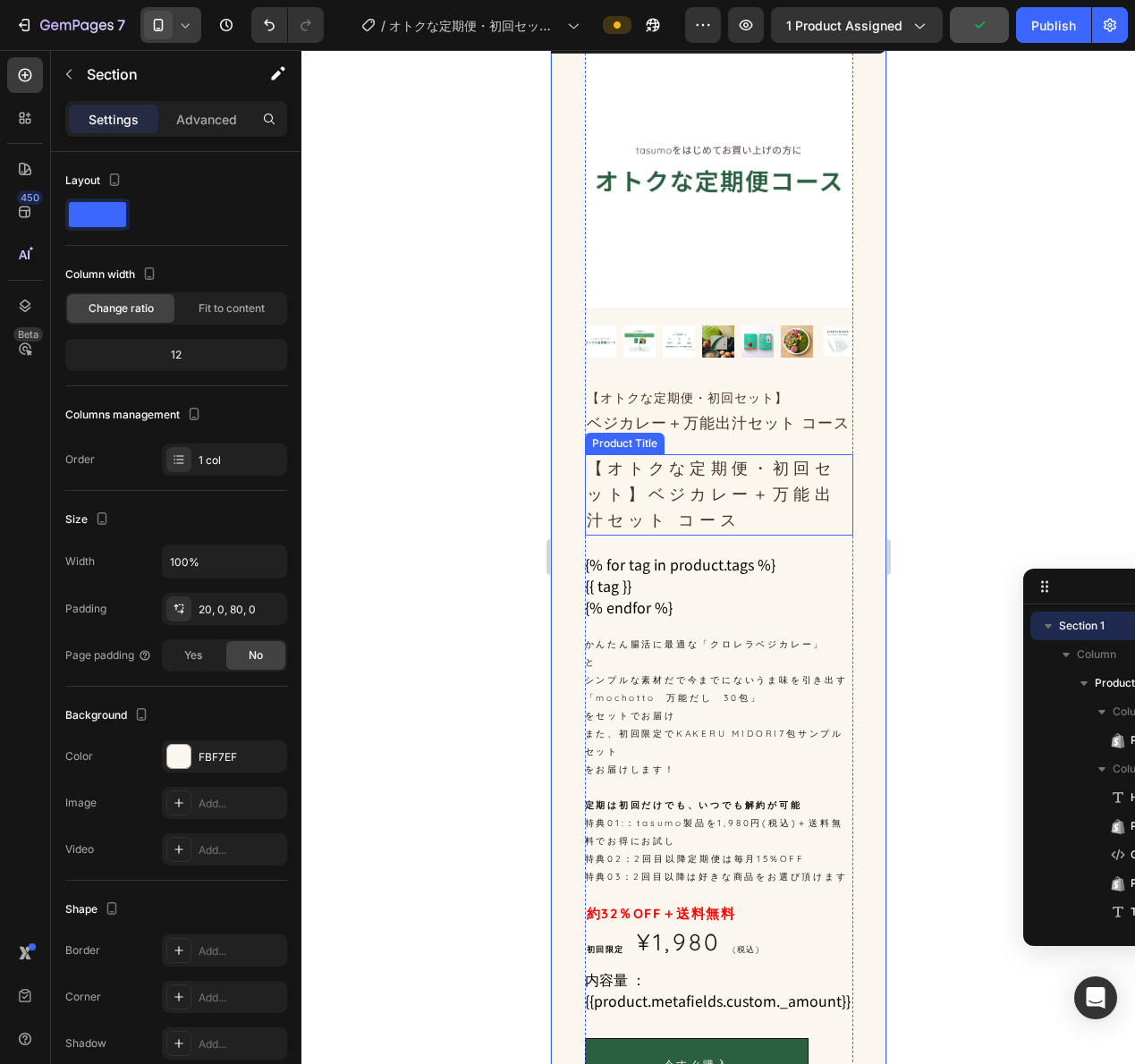
click at [827, 502] on h1 "【オトクな定期便・初回セット】ベジカレー＋万能出汁セット コース" at bounding box center [718, 494] width 268 height 80
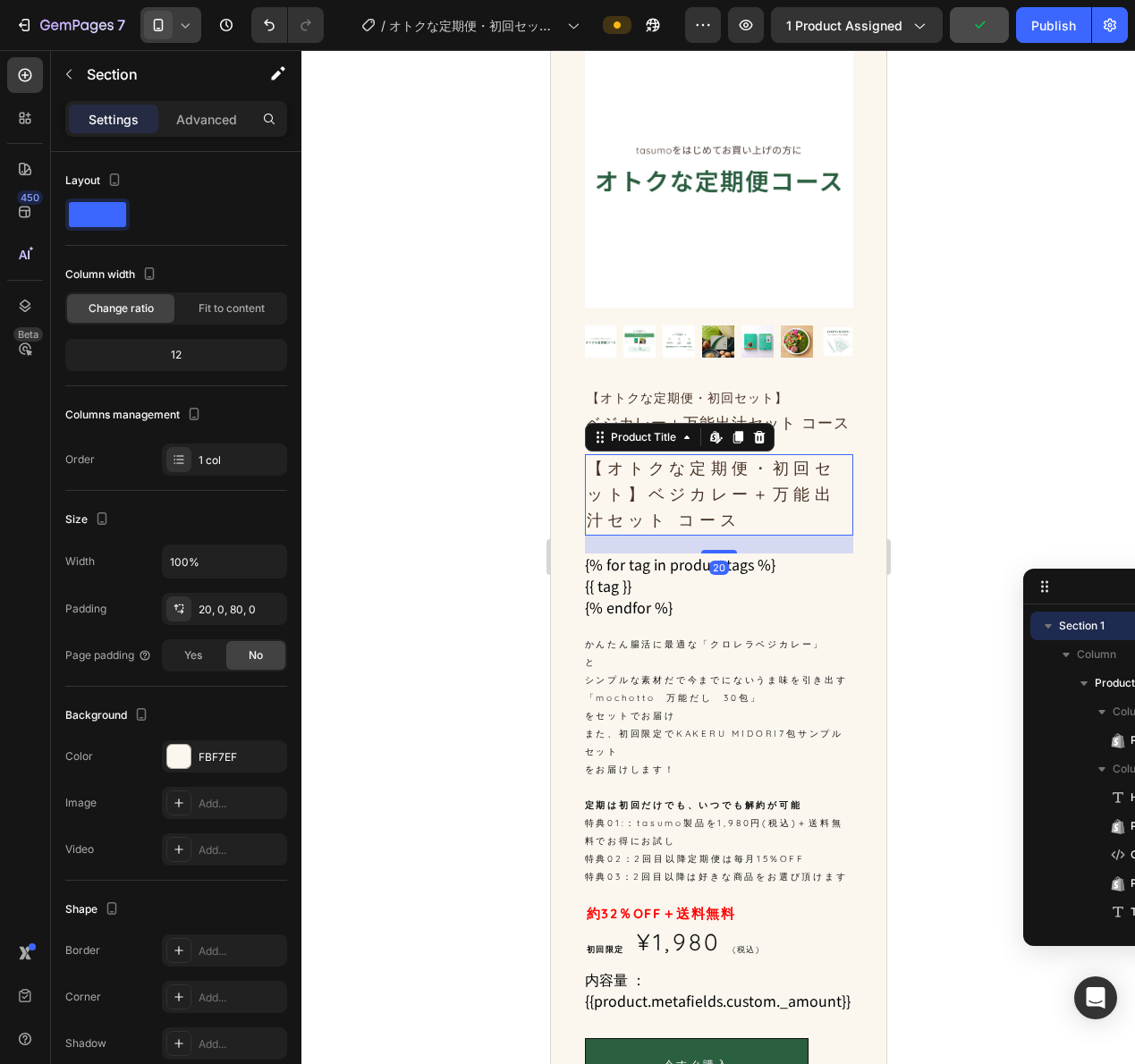
click at [840, 573] on div "Product Images ⁠⁠⁠⁠⁠⁠⁠ 【オトクな定期便・初回セット】 ベジカレー＋万能出汁セット コース Heading 【オトクな定期便・初回セット…" at bounding box center [717, 591] width 335 height 1104
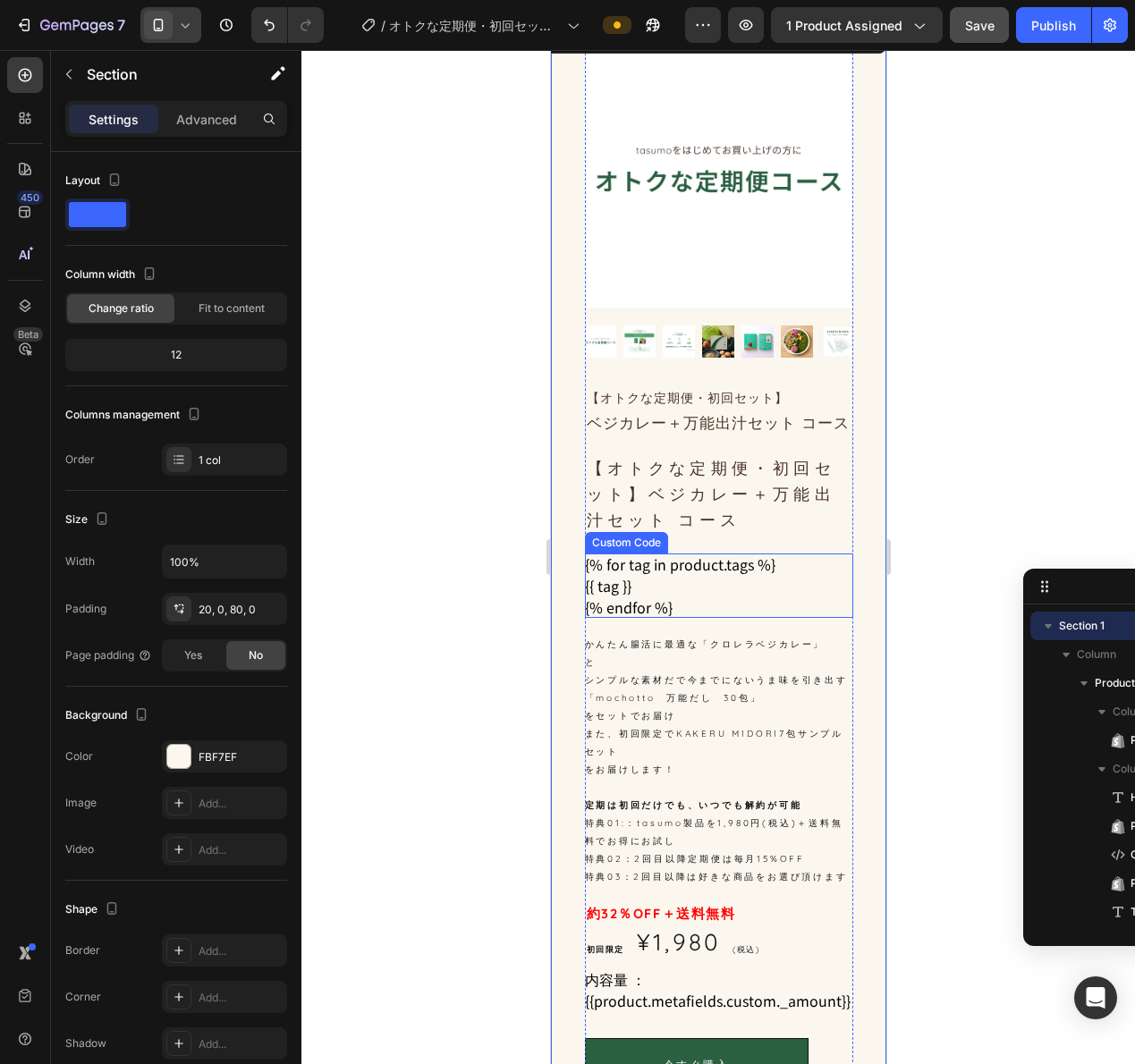
click at [837, 586] on ul "{% for tag in product.tags %} {{ tag }} {% endfor %}" at bounding box center [718, 585] width 268 height 64
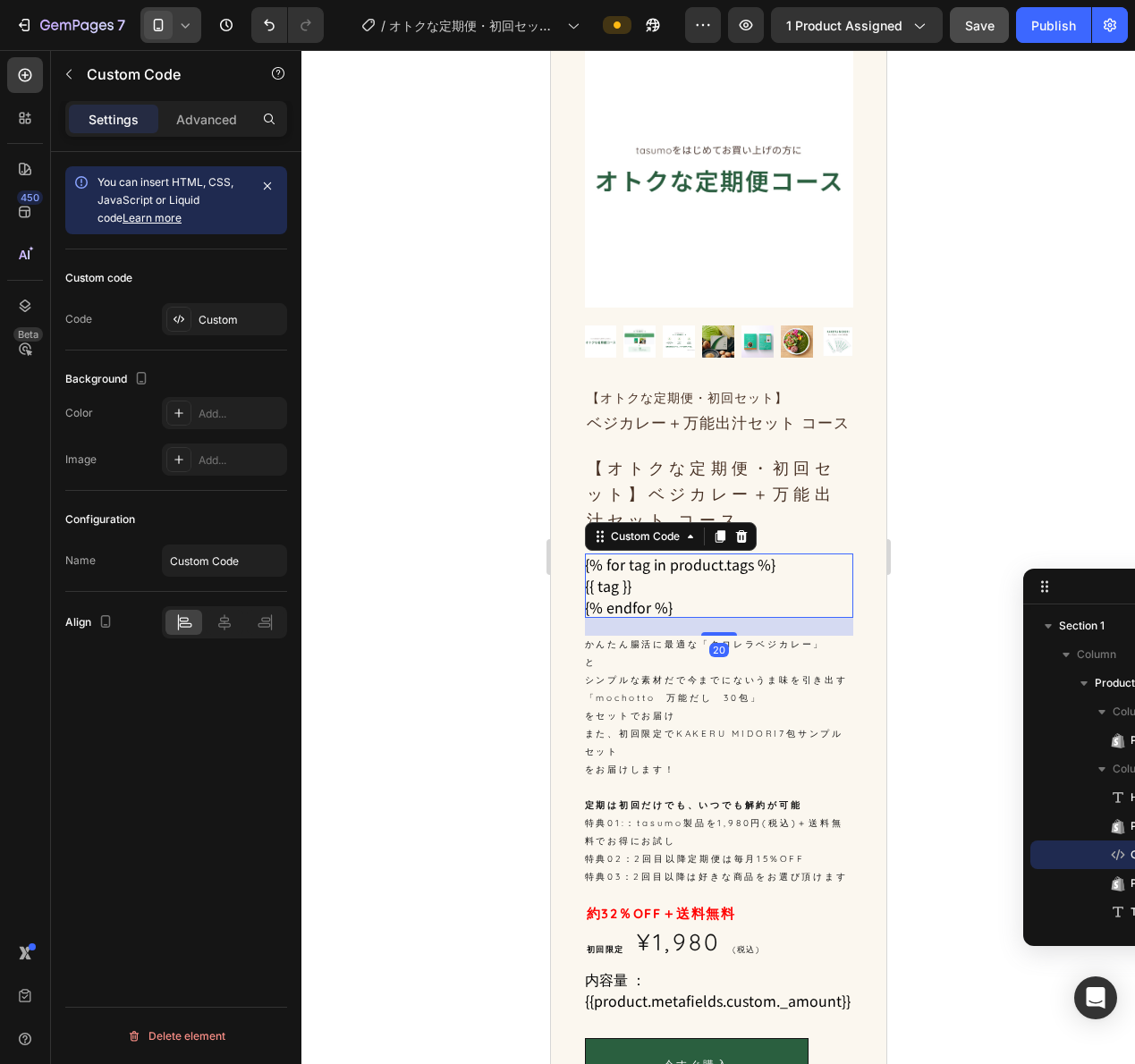
click at [836, 571] on ul "{% for tag in product.tags %} {{ tag }} {% endfor %}" at bounding box center [718, 585] width 268 height 64
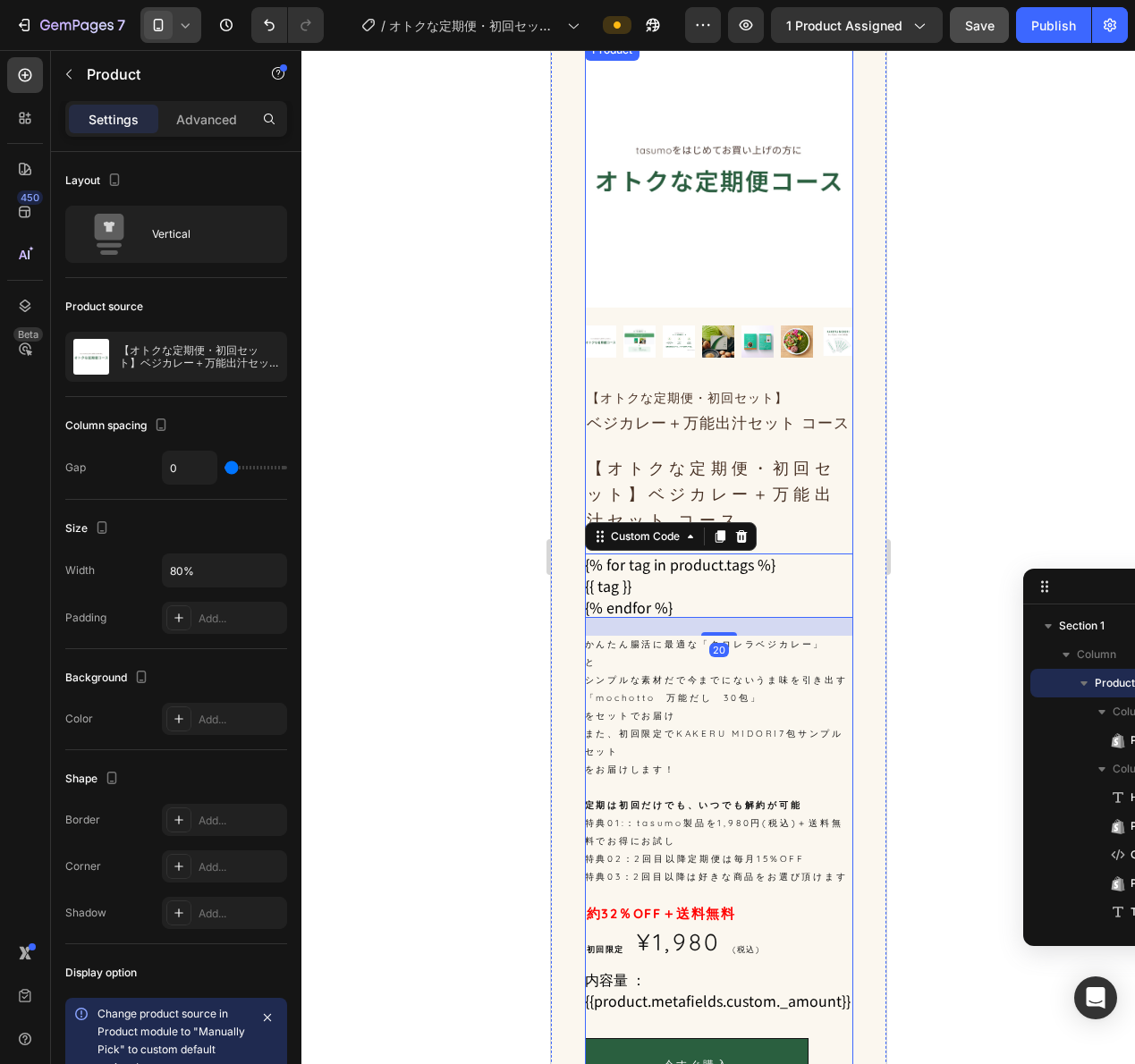
click at [833, 559] on div "⁠⁠⁠⁠⁠⁠⁠ 【オトクな定期便・初回セット】 ベジカレー＋万能出汁セット コース Heading 【オトクな定期便・初回セット】ベジカレー＋万能出汁セット …" at bounding box center [718, 763] width 268 height 760
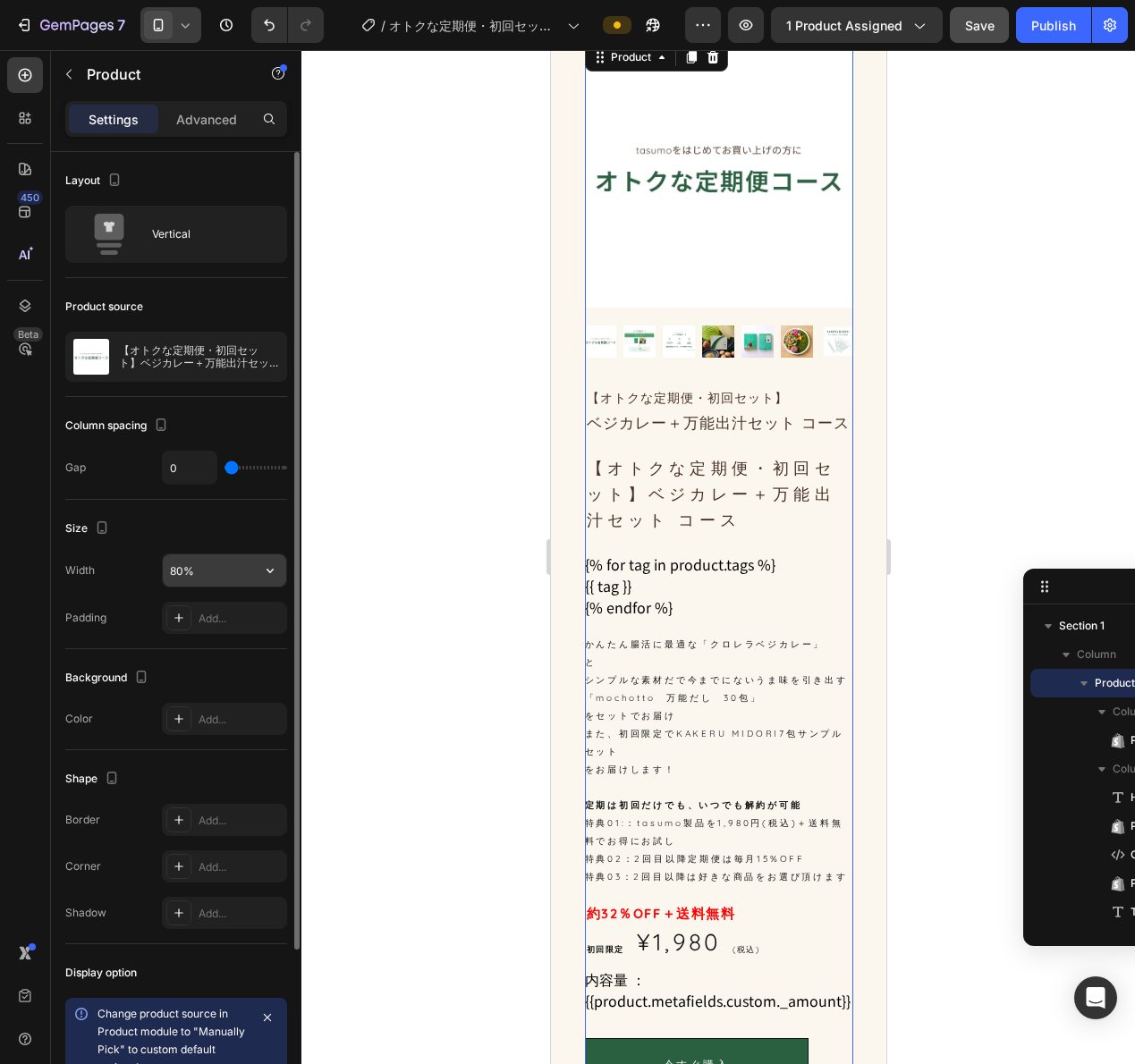
click at [205, 558] on input "80%" at bounding box center [224, 570] width 123 height 32
type input "90%"
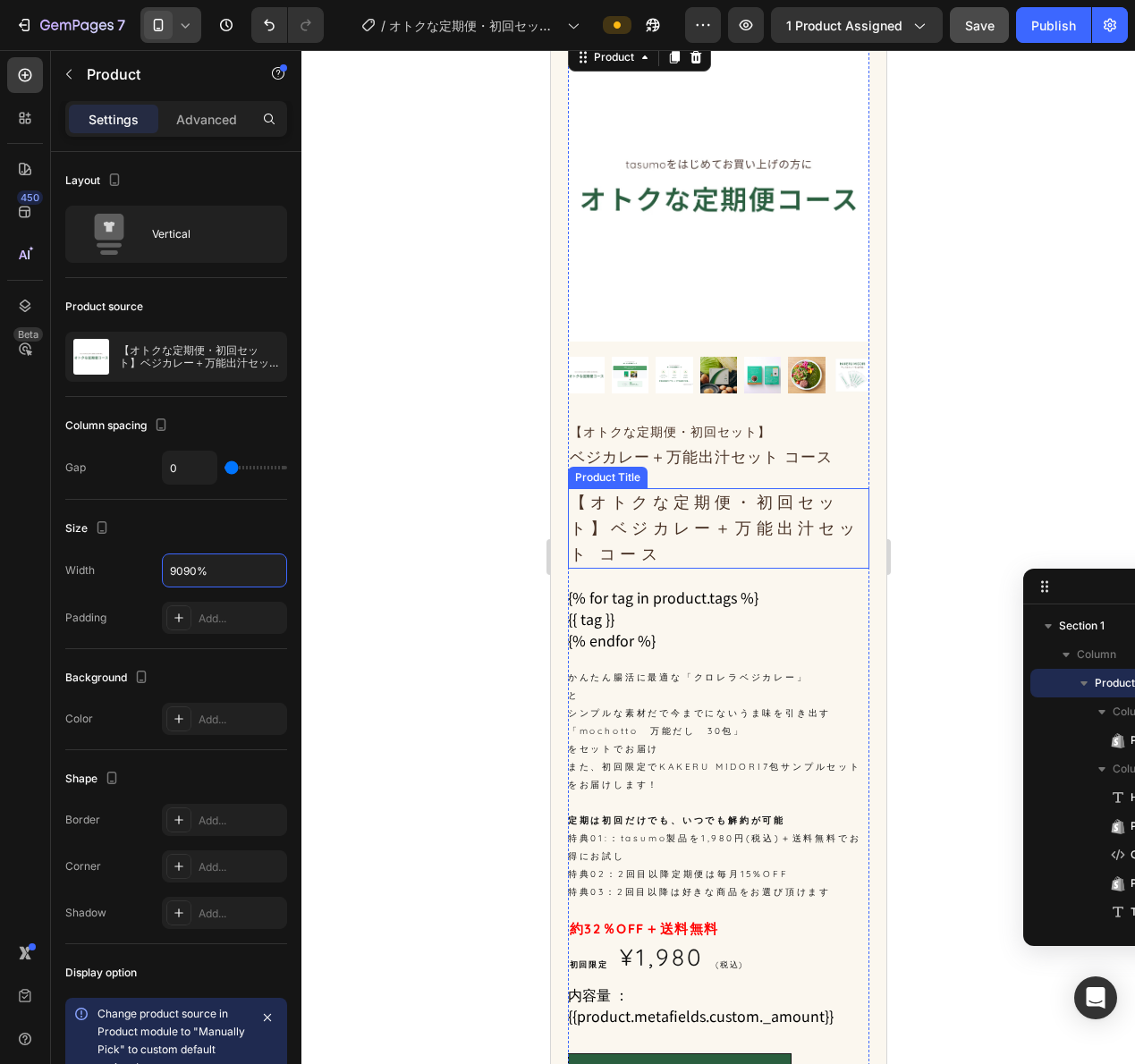
click at [809, 455] on p "⁠⁠⁠⁠⁠⁠⁠ 【オトクな定期便・初回セット】 ベジカレー＋万能出汁セット コース" at bounding box center [718, 444] width 299 height 50
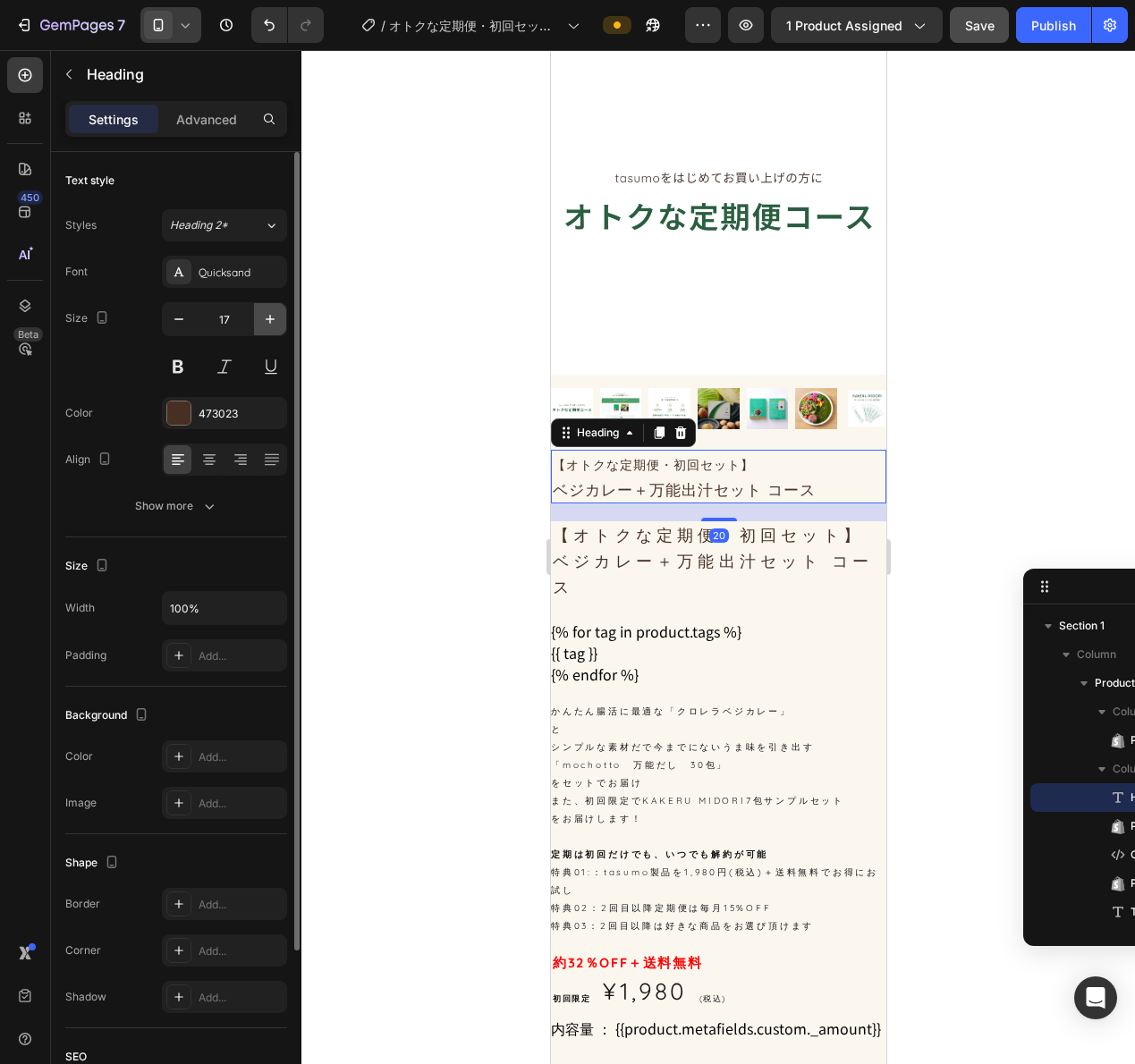
click at [272, 321] on icon "button" at bounding box center [269, 319] width 17 height 17
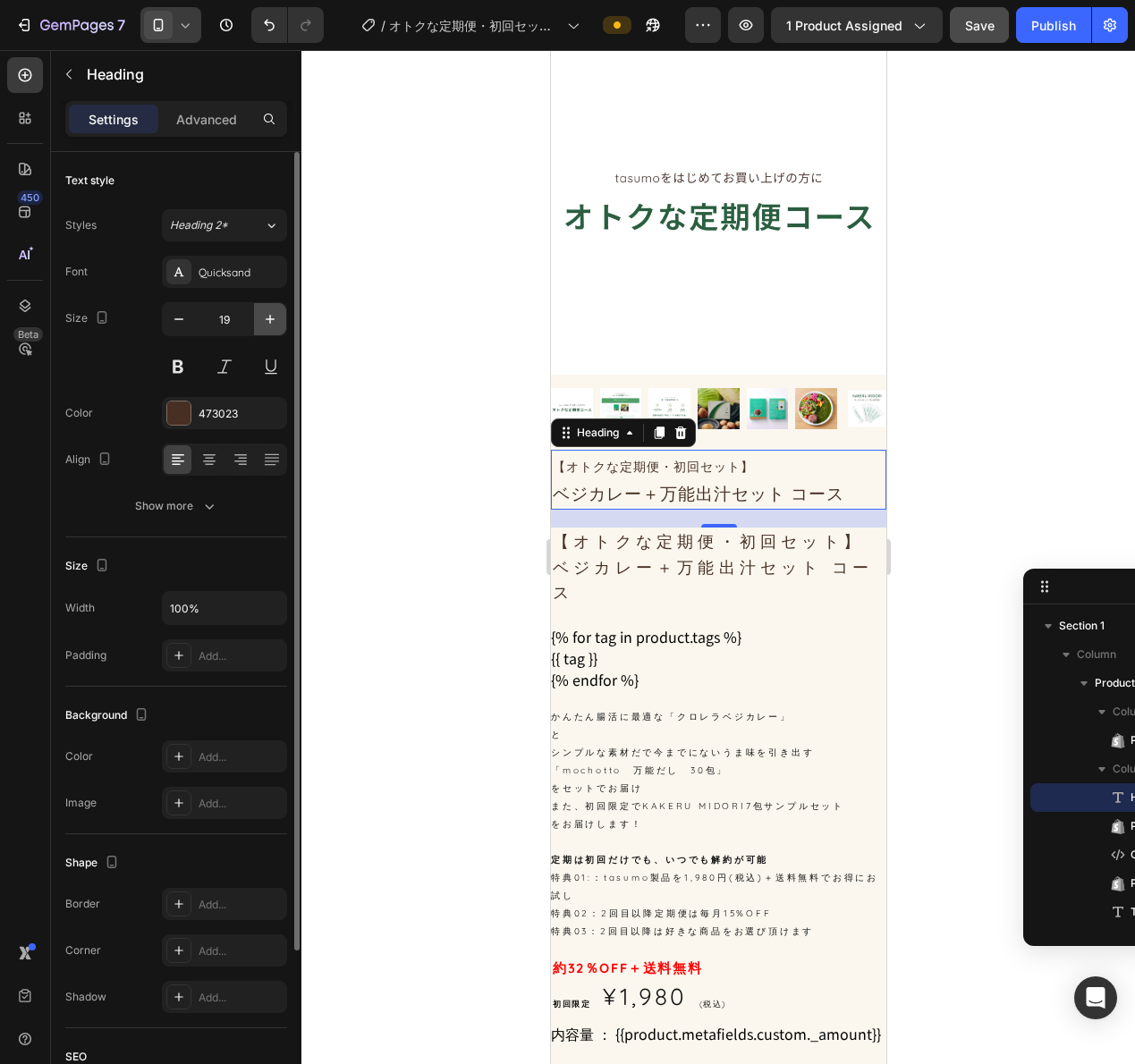
click at [272, 321] on icon "button" at bounding box center [269, 319] width 17 height 17
type input "20"
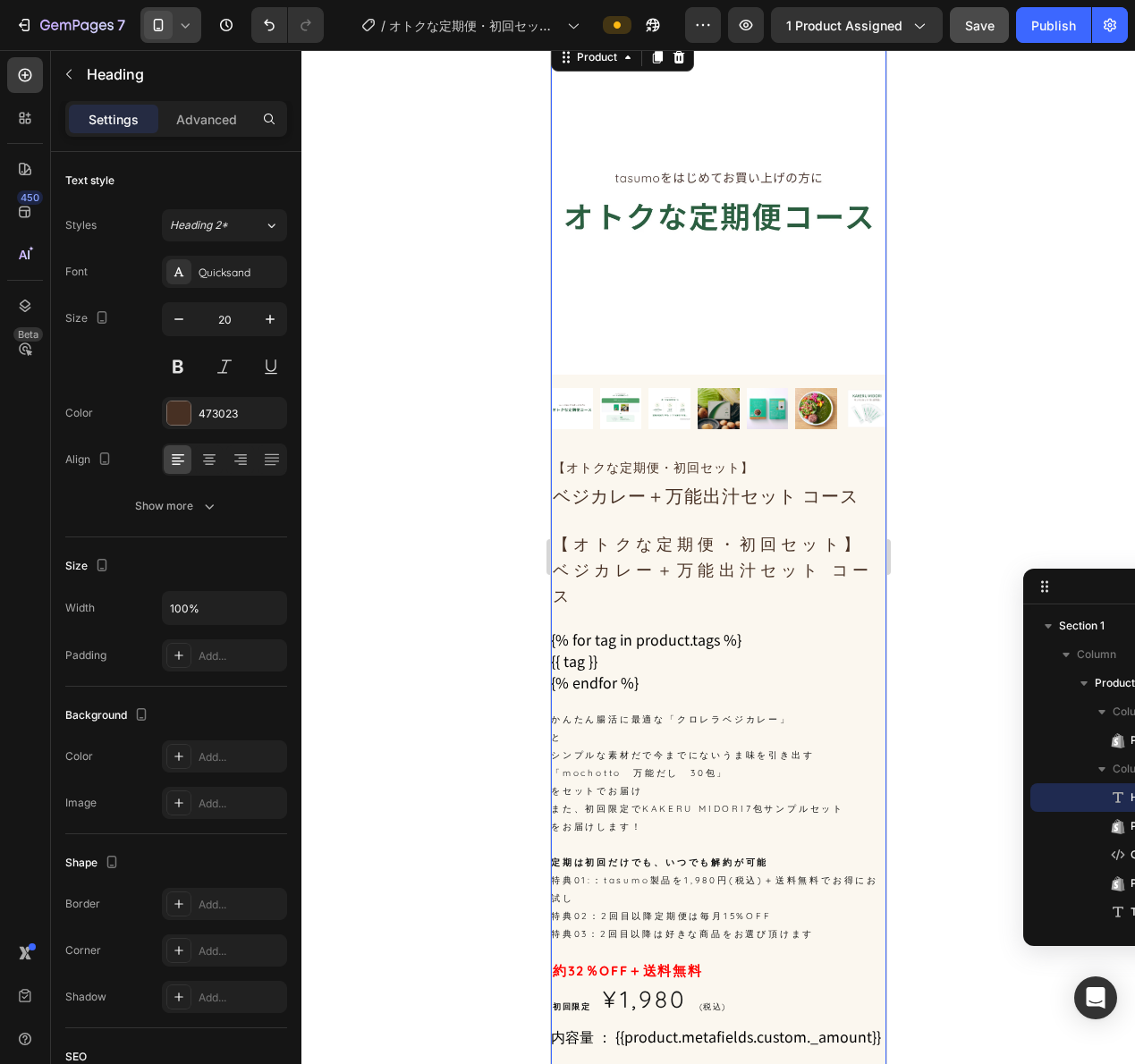
click at [849, 604] on div "⁠⁠⁠⁠⁠⁠⁠ 【オトクな定期便・初回セット】 ベジカレー＋万能出汁セット コース Heading 【オトクな定期便・初回セット】ベジカレー＋万能出汁セット …" at bounding box center [717, 805] width 335 height 712
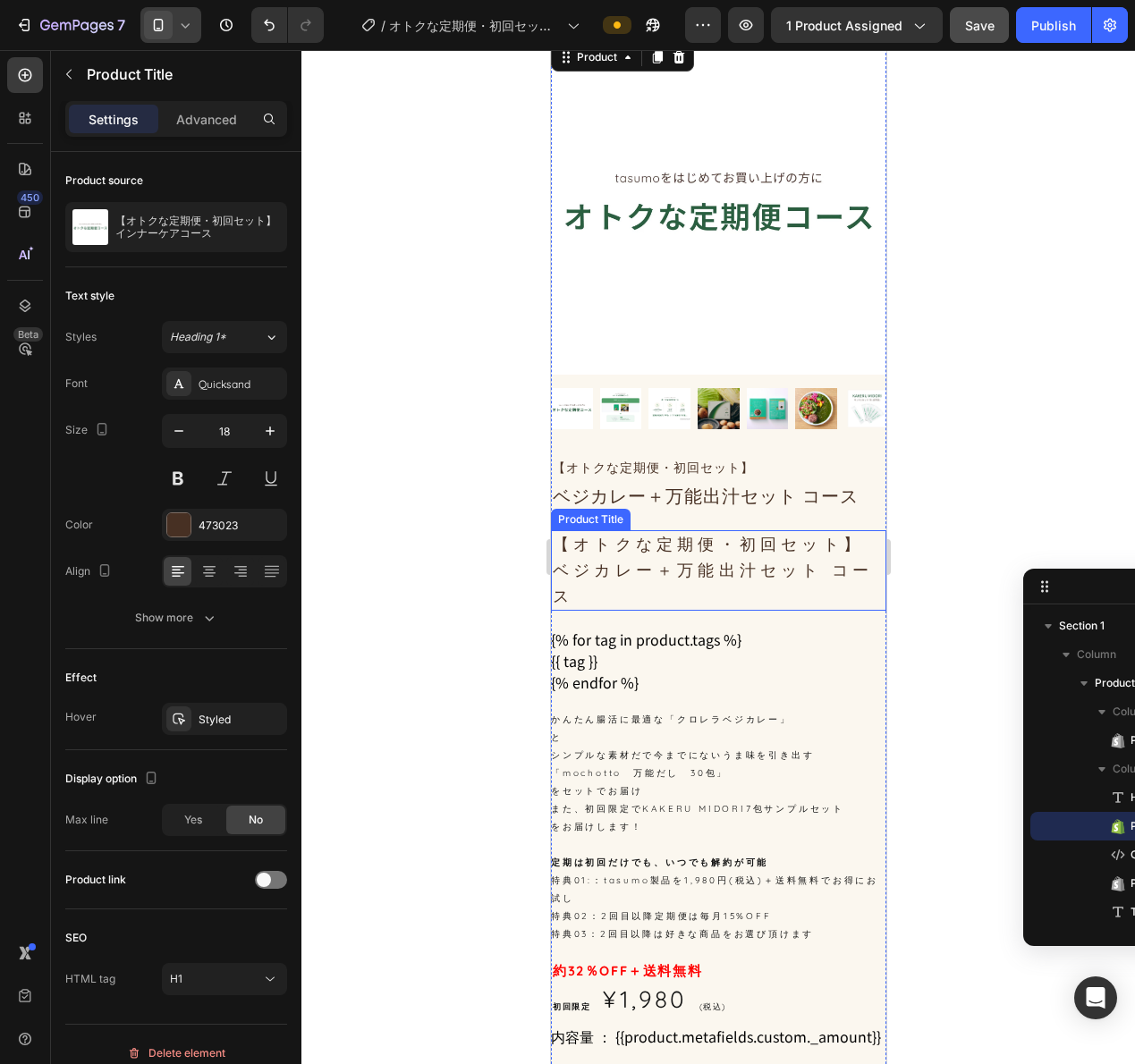
click at [836, 550] on h1 "【オトクな定期便・初回セット】ベジカレー＋万能出汁セット コース" at bounding box center [717, 570] width 335 height 80
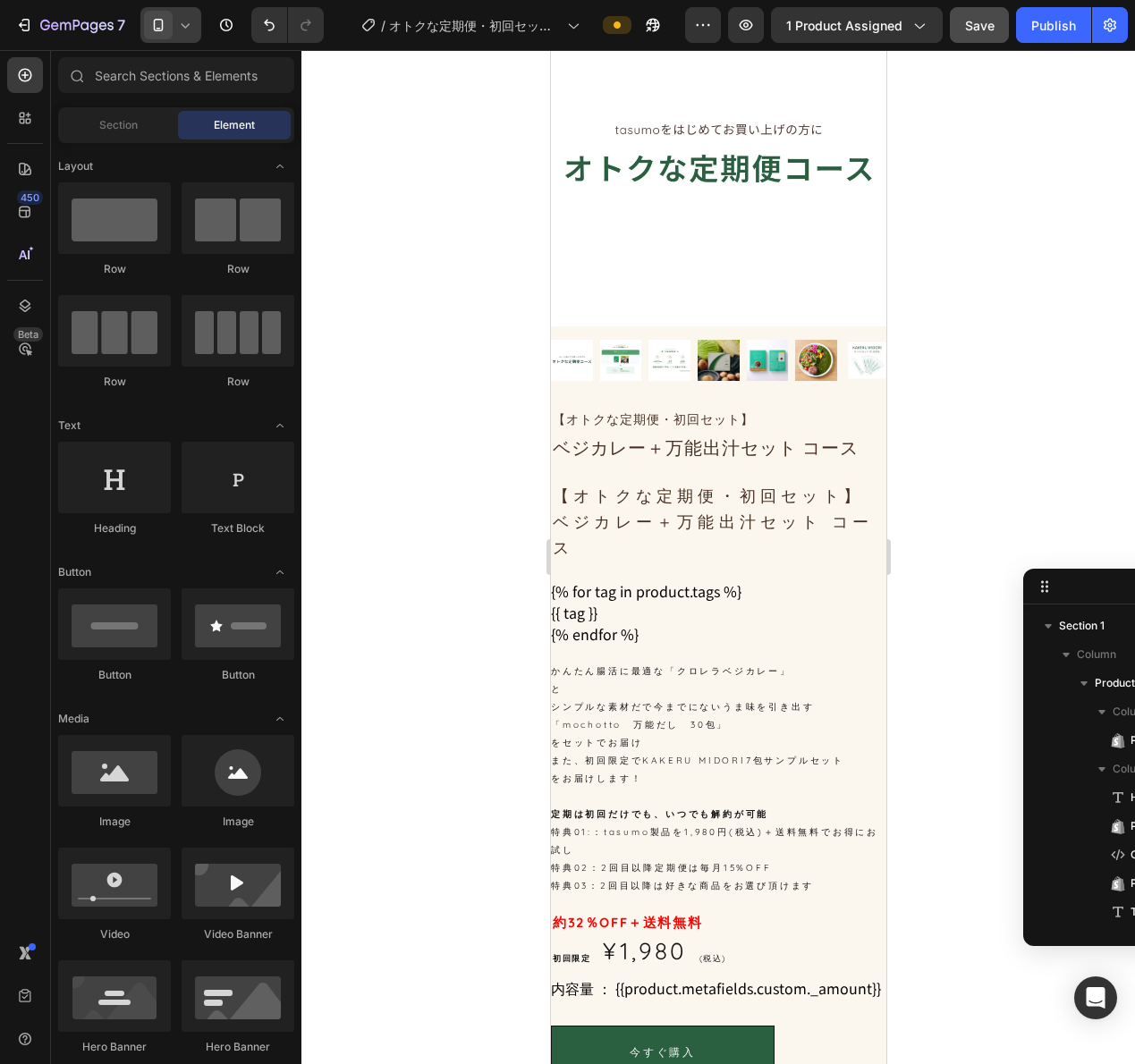
scroll to position [0, 0]
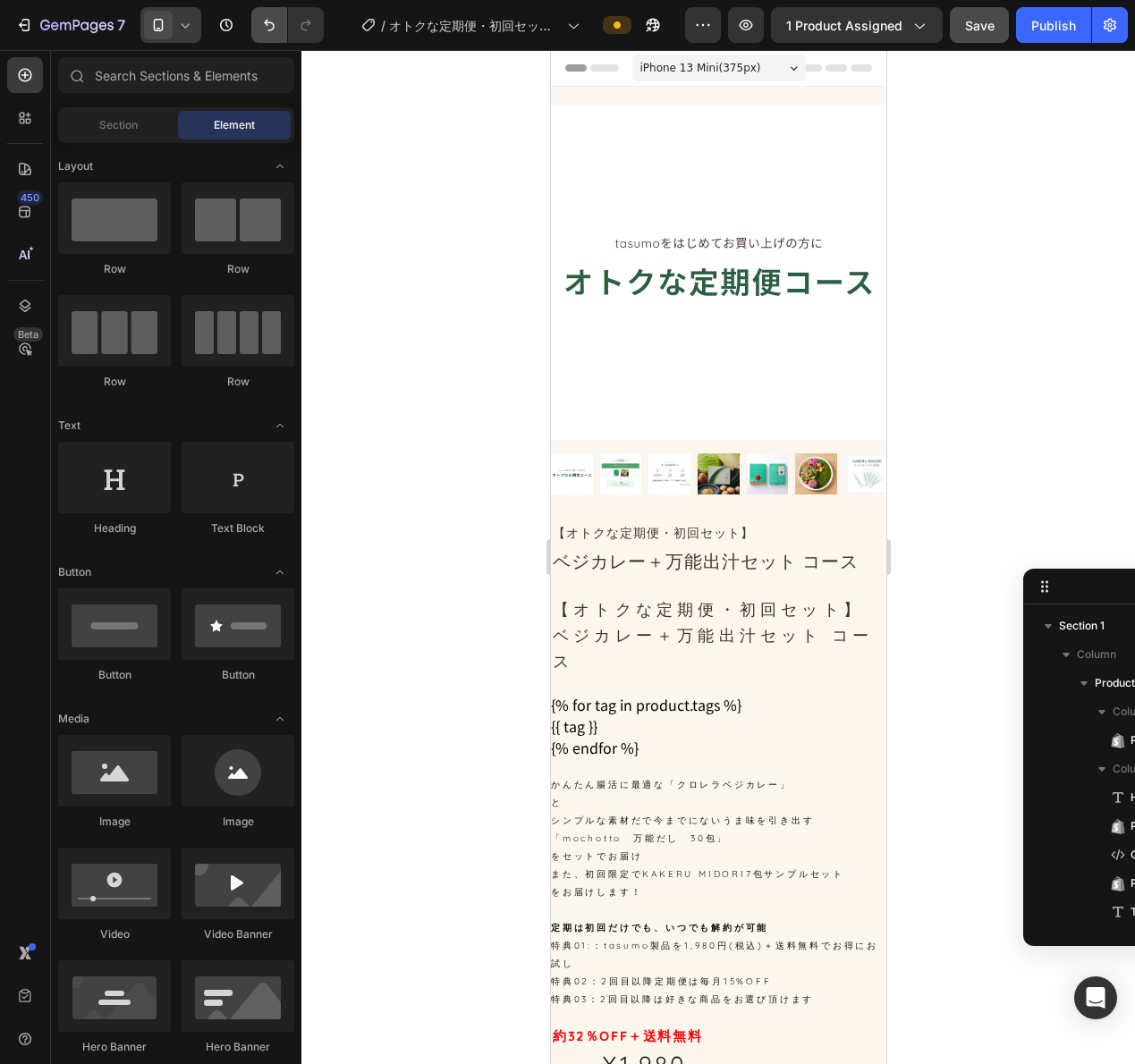
click at [253, 17] on button "Undo/Redo" at bounding box center [268, 24] width 36 height 36
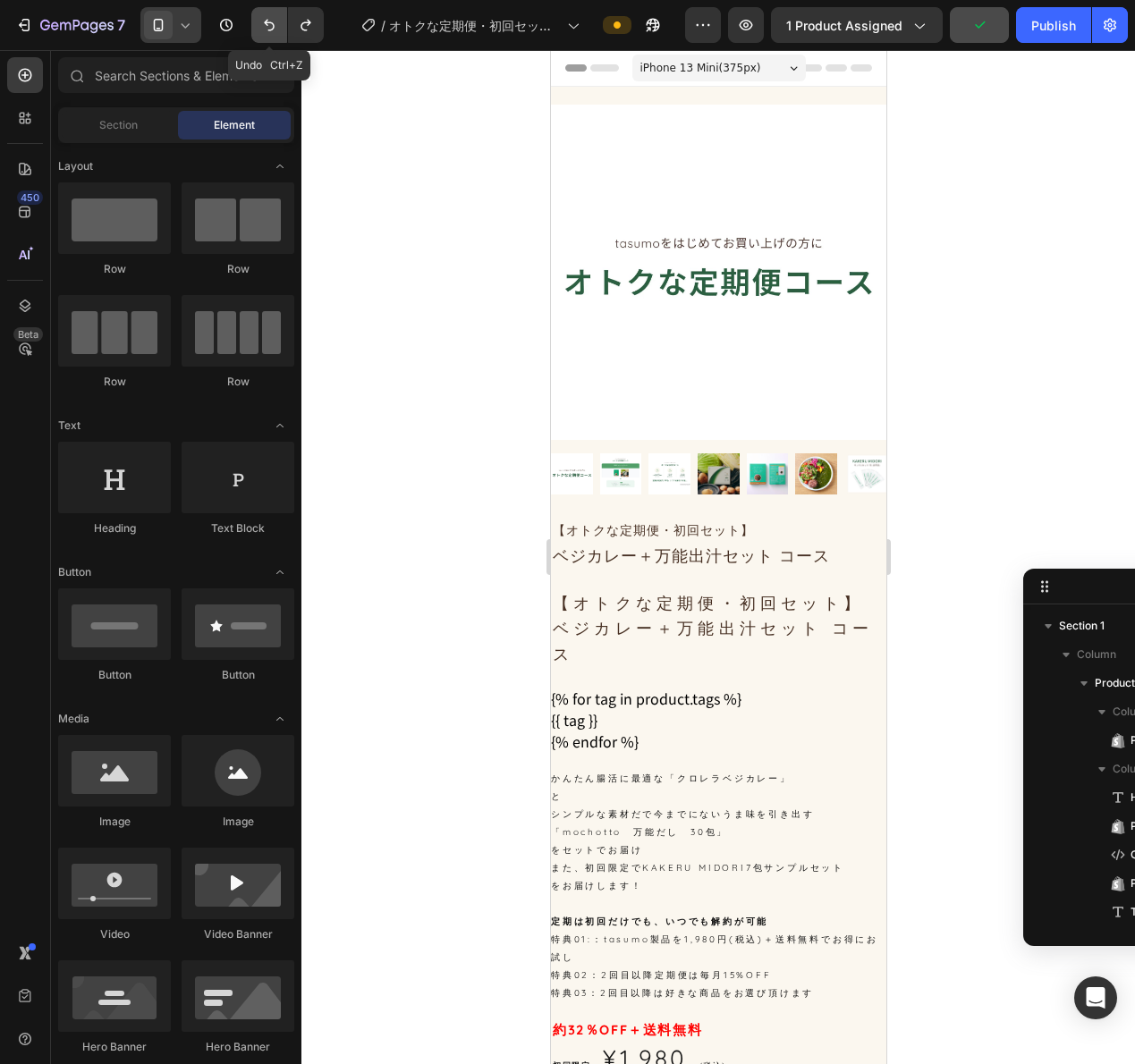
click at [253, 17] on button "Undo/Redo" at bounding box center [268, 24] width 36 height 36
click at [264, 17] on icon "Undo/Redo" at bounding box center [269, 25] width 17 height 17
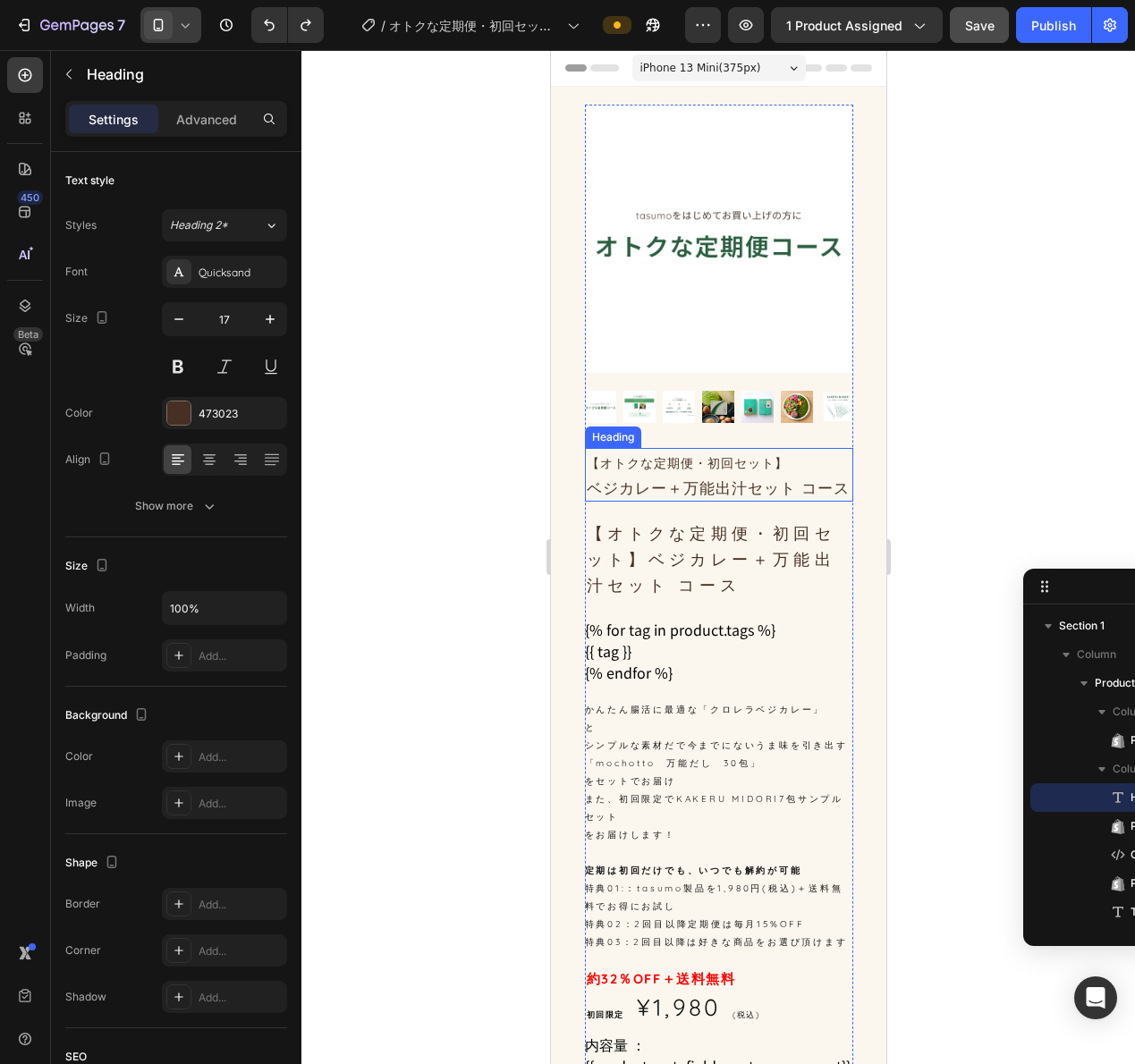
click at [587, 500] on p "⁠⁠⁠⁠⁠⁠⁠ 【オトクな定期便・初回セット】 ベジカレー＋万能出汁セット コース" at bounding box center [717, 475] width 265 height 50
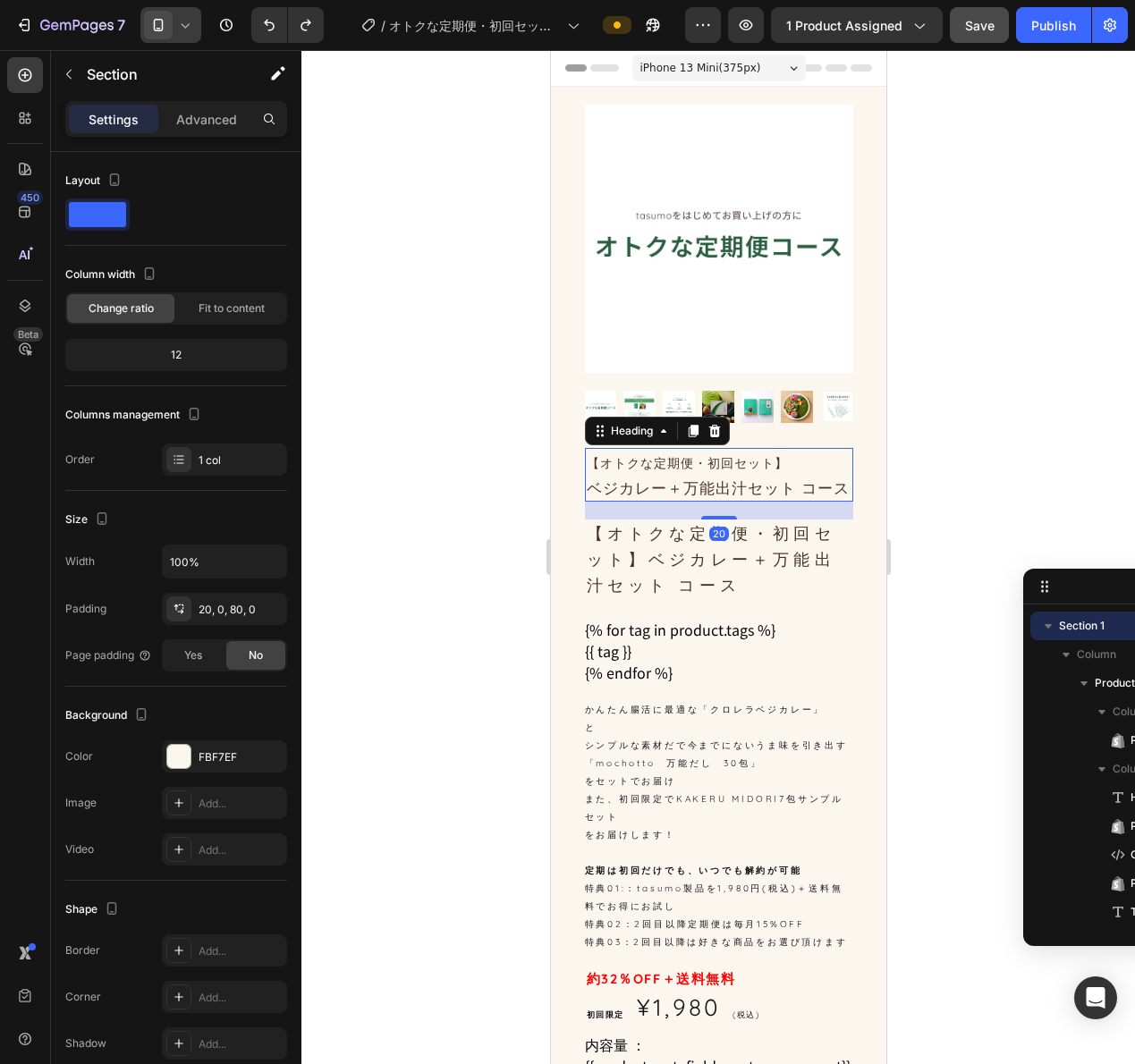
click at [580, 540] on div "Product Images ⁠⁠⁠⁠⁠⁠⁠ 【オトクな定期便・初回セット】 ベジカレー＋万能出汁セット コース Heading 20 【オトクな定期便・初回…" at bounding box center [717, 656] width 335 height 1104
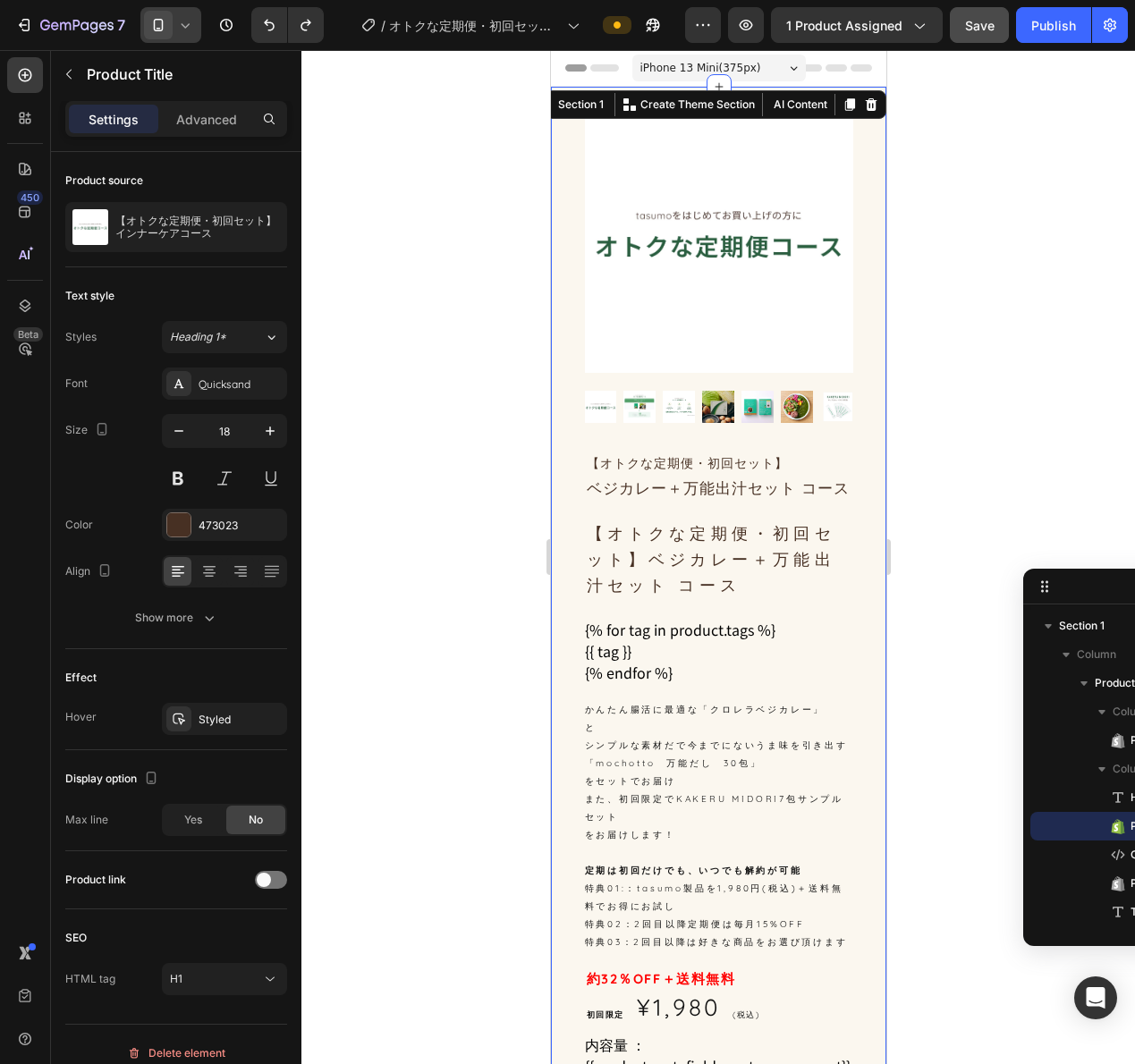
click at [585, 554] on h1 "【オトクな定期便・初回セット】ベジカレー＋万能出汁セット コース" at bounding box center [718, 559] width 268 height 80
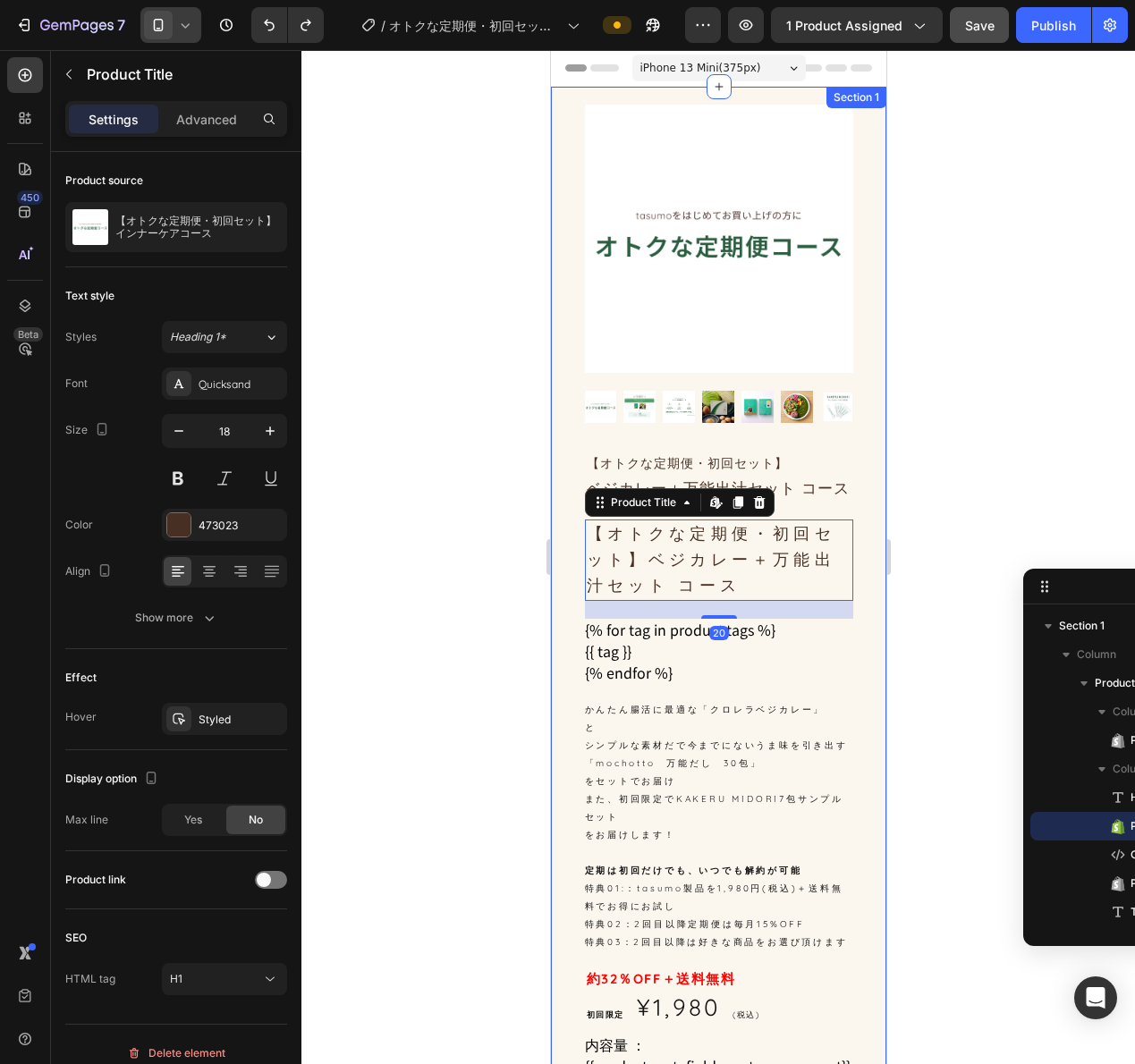
click at [852, 475] on div "Product Images ⁠⁠⁠⁠⁠⁠⁠ 【オトクな定期便・初回セット】 ベジカレー＋万能出汁セット コース Heading 【オトクな定期便・初回セット…" at bounding box center [717, 656] width 335 height 1104
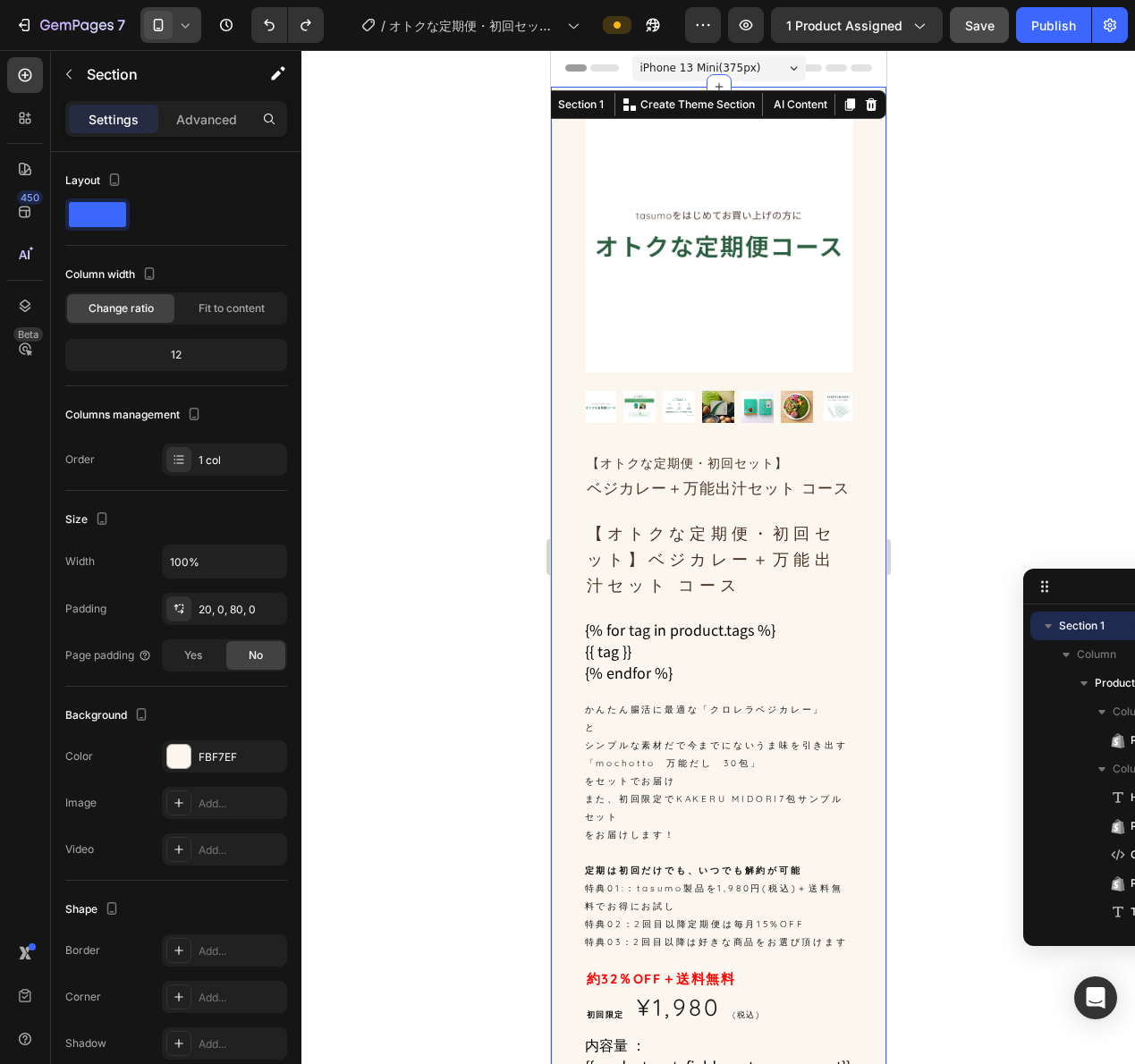
click at [838, 430] on div "Product Images" at bounding box center [718, 276] width 268 height 343
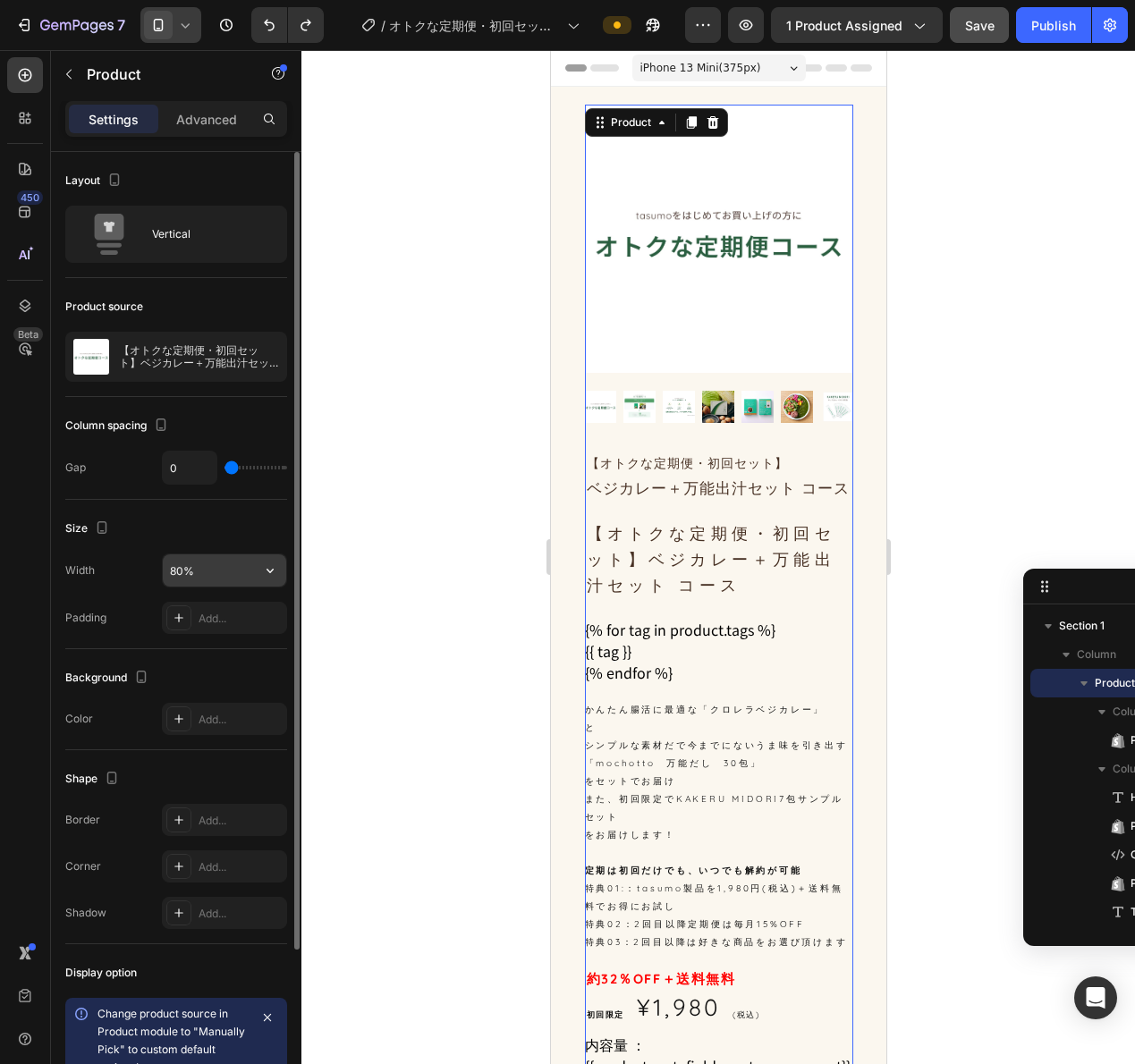
click at [193, 568] on input "80%" at bounding box center [224, 570] width 123 height 32
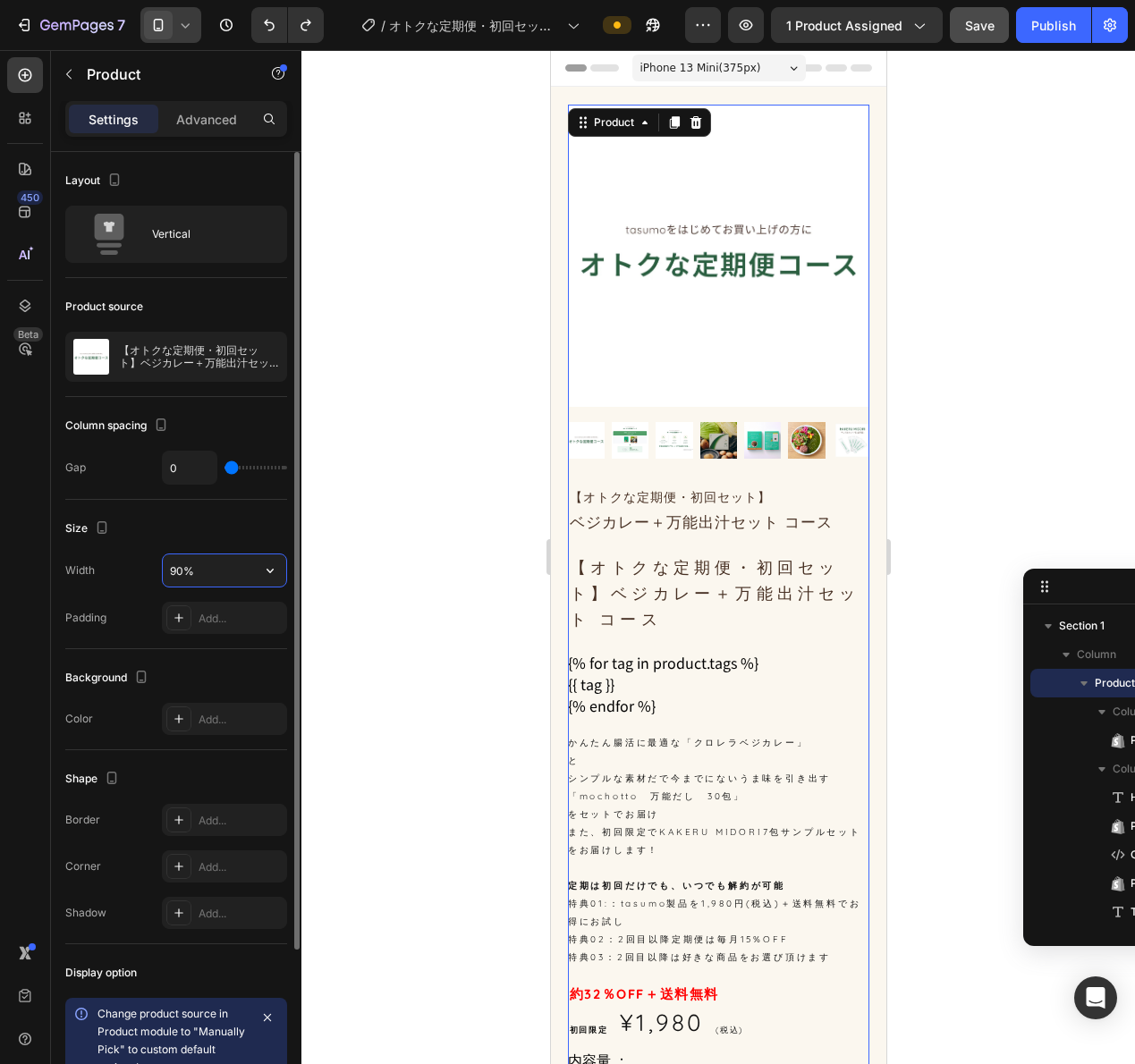
type input "90%"
click at [230, 540] on div "Size" at bounding box center [175, 529] width 222 height 29
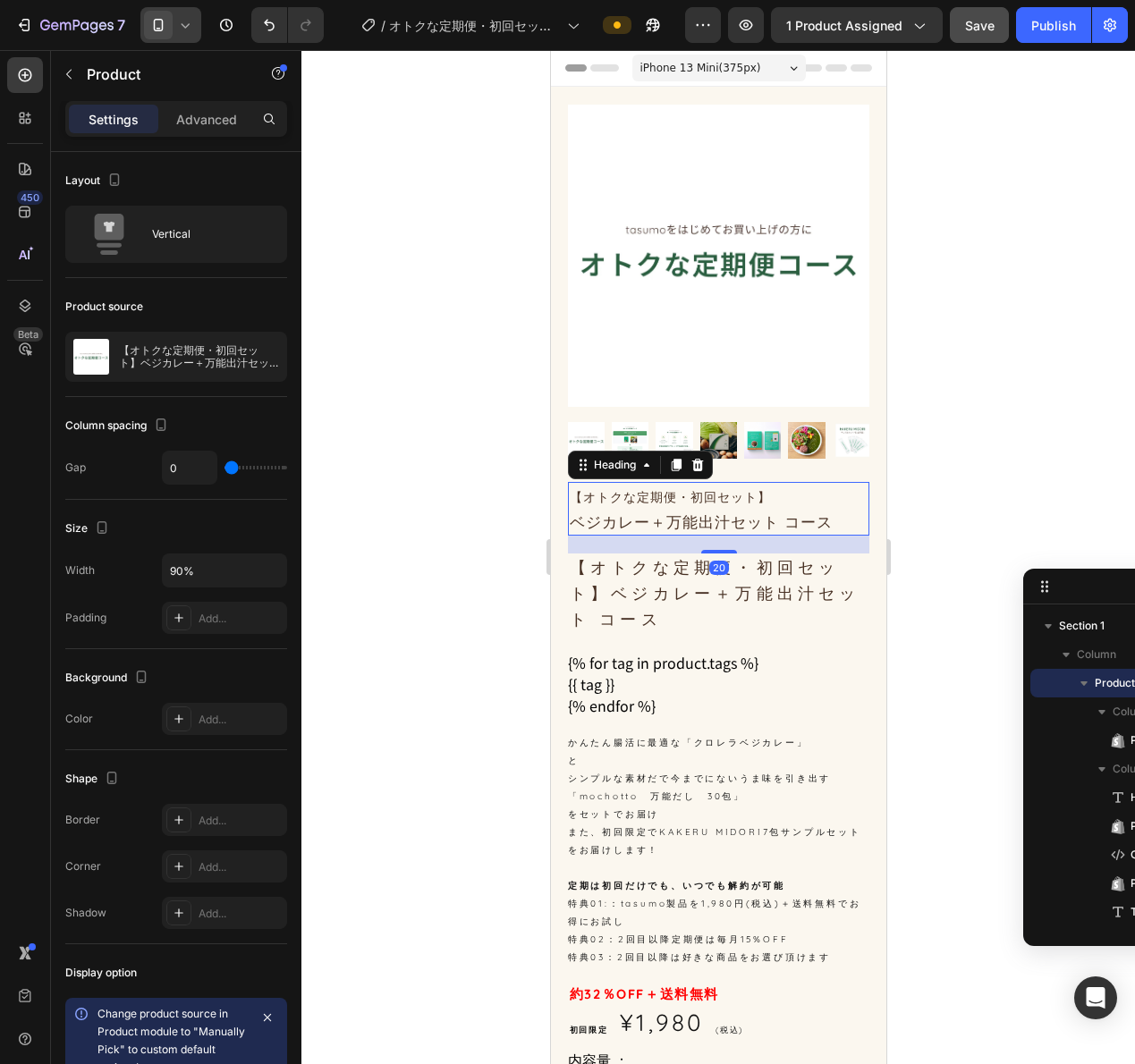
click at [636, 501] on p "⁠⁠⁠⁠⁠⁠⁠ 【オトクな定期便・初回セット】 ベジカレー＋万能出汁セット コース" at bounding box center [718, 509] width 299 height 50
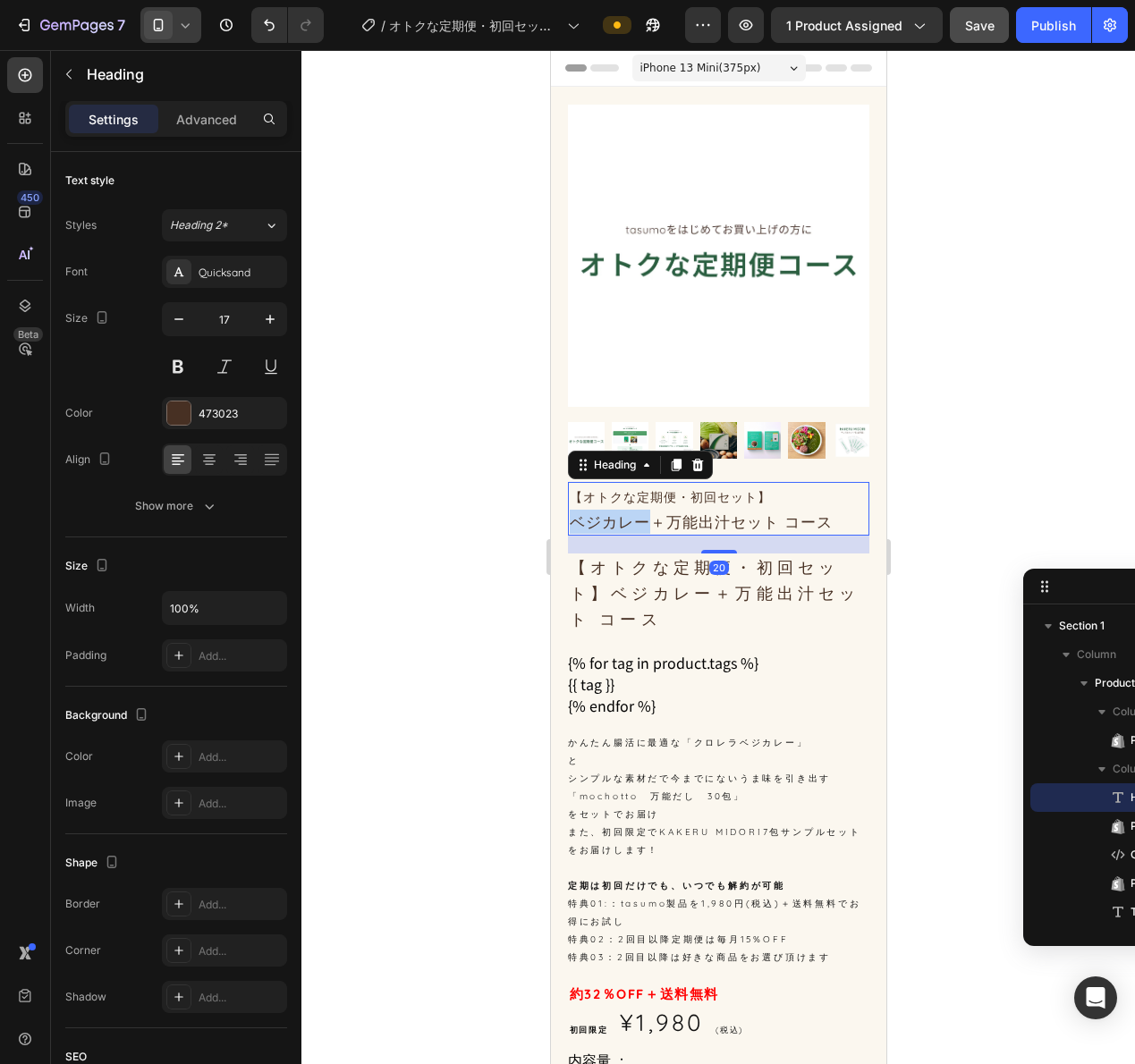
click at [631, 501] on p "【オトクな定期便・初回セット】 ベジカレー＋万能出汁セット コース" at bounding box center [718, 509] width 299 height 50
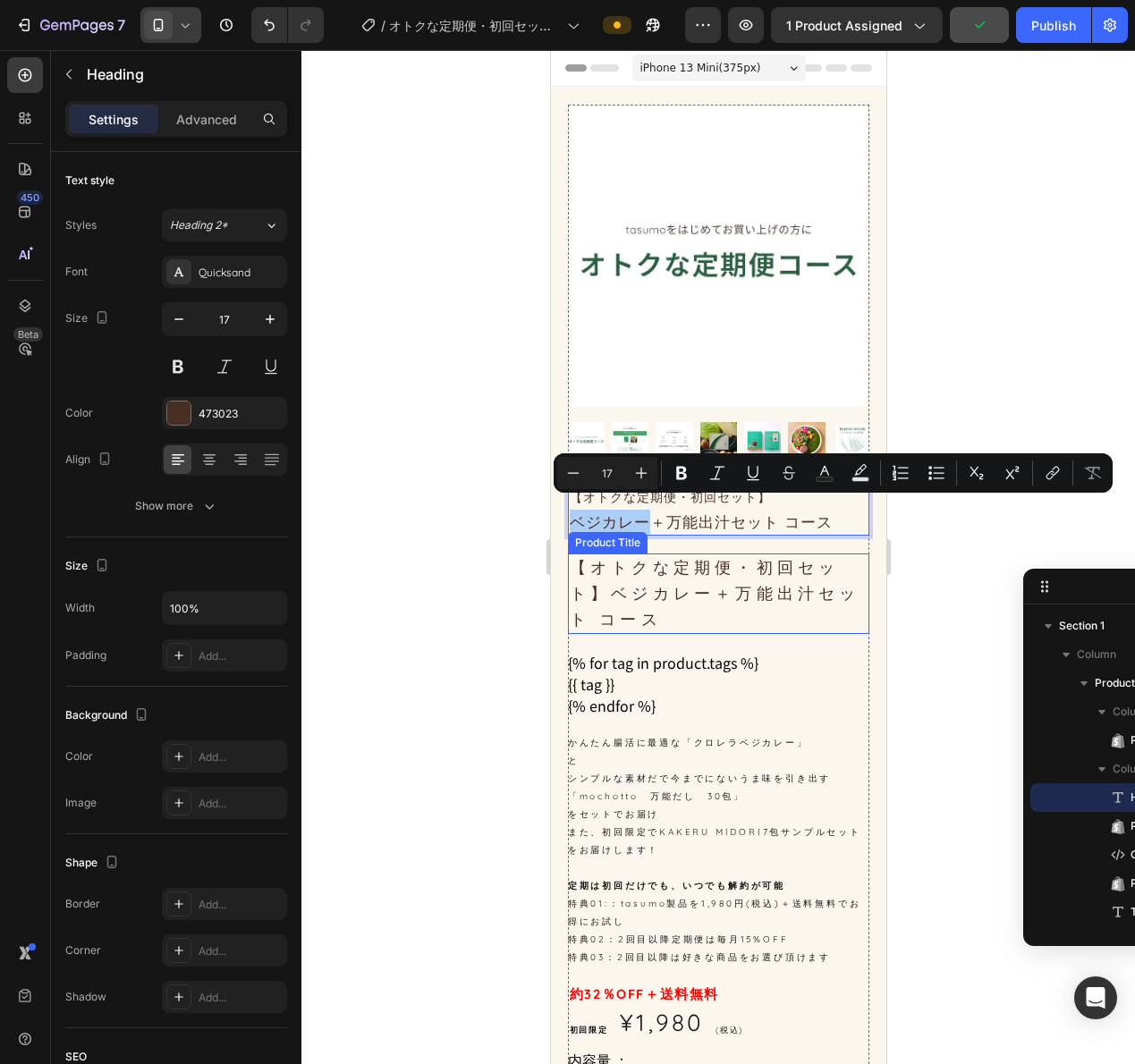
click at [861, 538] on div "Product Images 【オトクな定期便・初回セット】 ベジカレー＋万能出汁セット コース Heading 20 【オトクな定期便・初回セット】ベジカレ…" at bounding box center [717, 656] width 335 height 1103
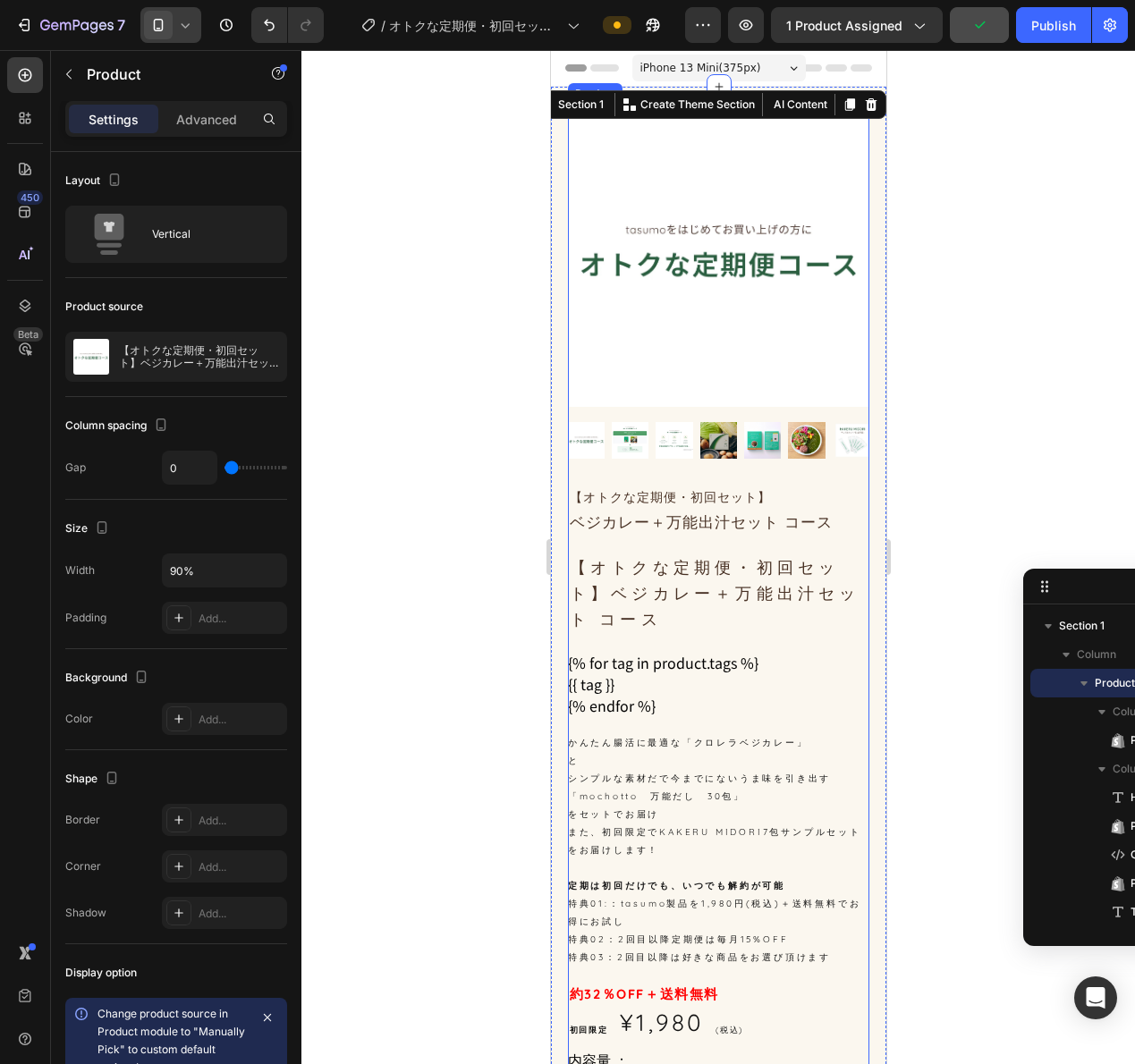
click at [848, 529] on div "⁠⁠⁠⁠⁠⁠⁠ 【オトクな定期便・初回セット】 ベジカレー＋万能出汁セット コース Heading 【オトクな定期便・初回セット】ベジカレー＋万能出汁セット …" at bounding box center [718, 844] width 302 height 726
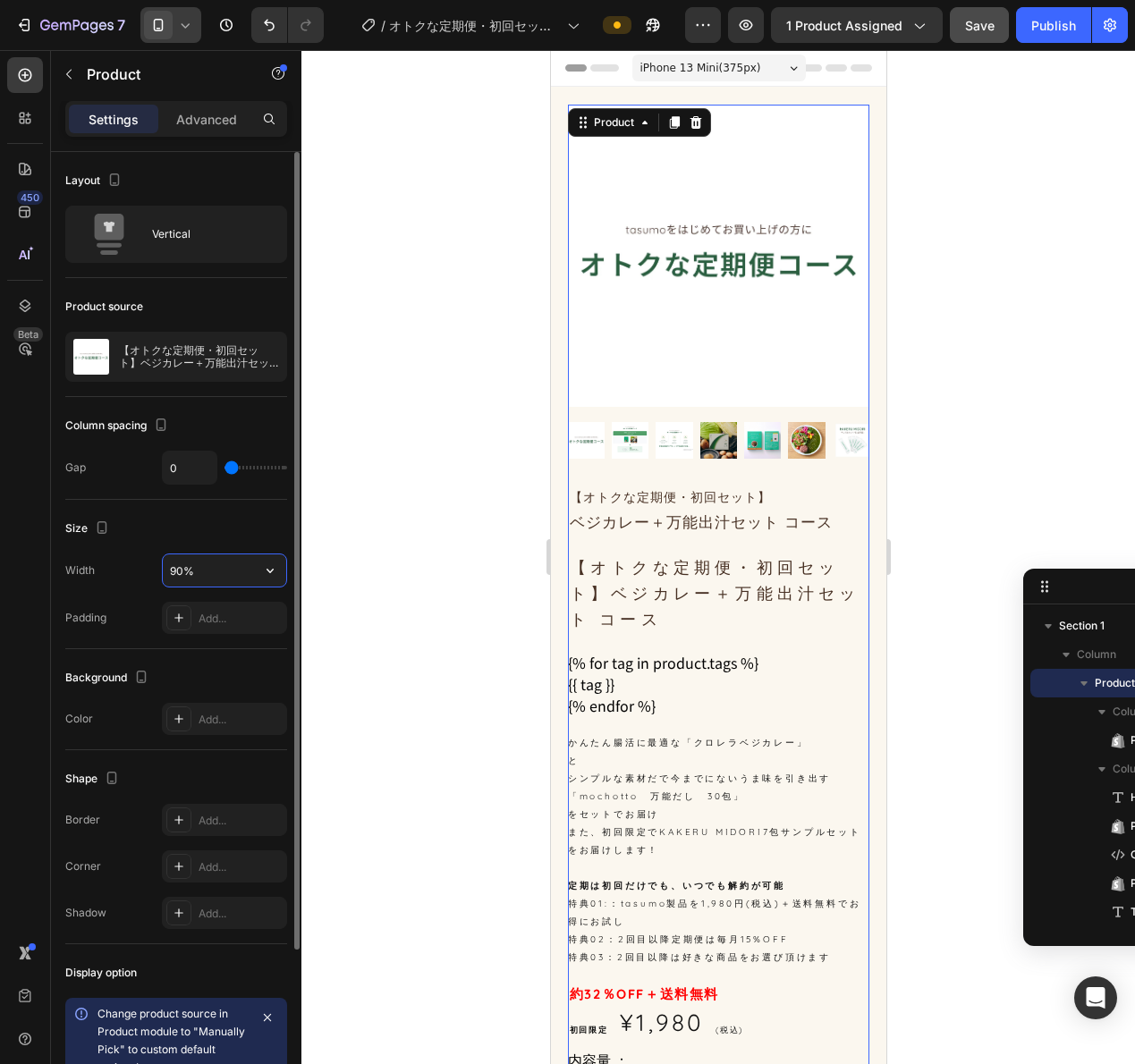
click at [182, 573] on input "90%" at bounding box center [224, 570] width 123 height 32
type input "85%"
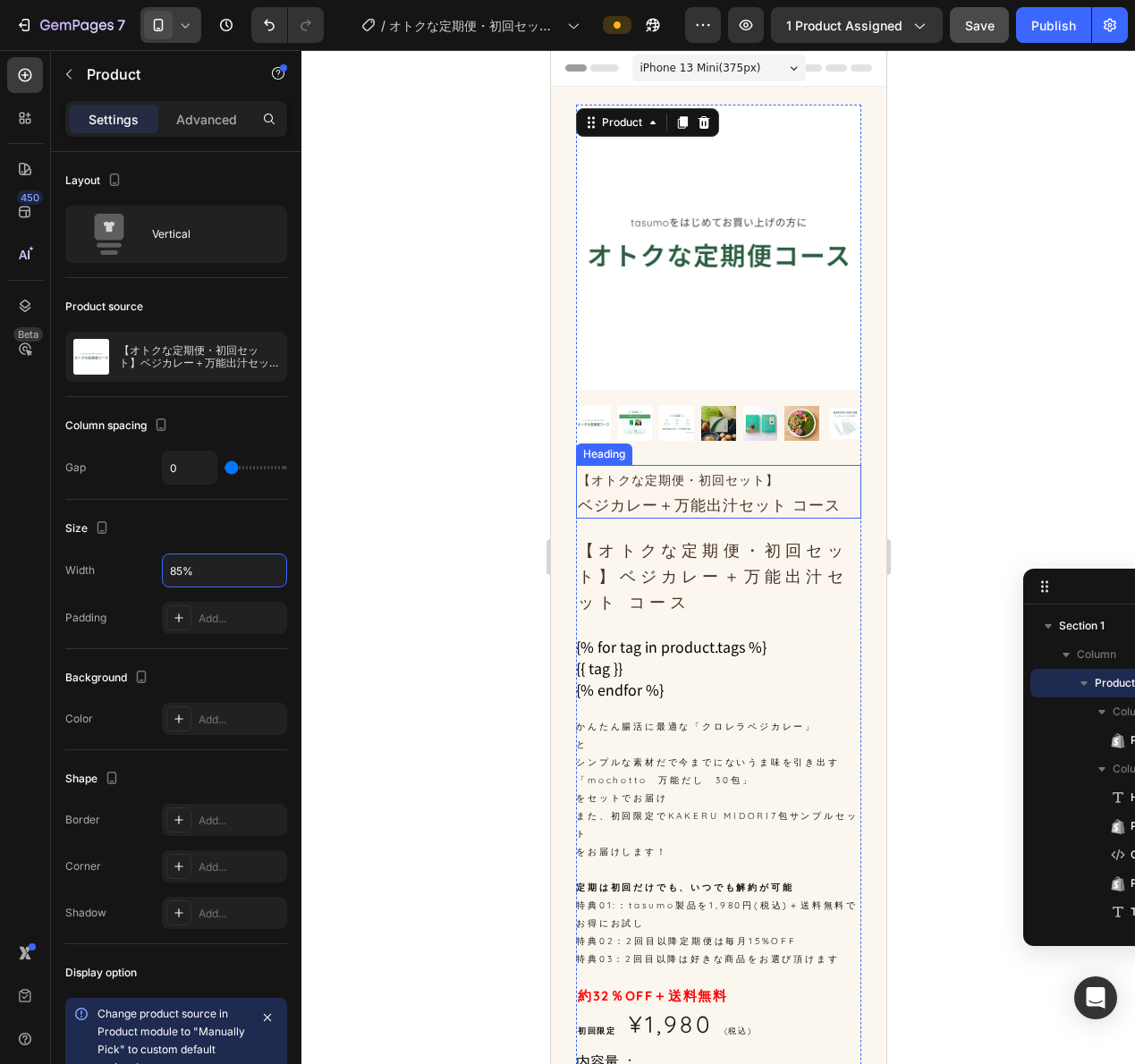
click at [684, 492] on p "⁠⁠⁠⁠⁠⁠⁠ 【オトクな定期便・初回セット】 ベジカレー＋万能出汁セット コース" at bounding box center [717, 492] width 282 height 50
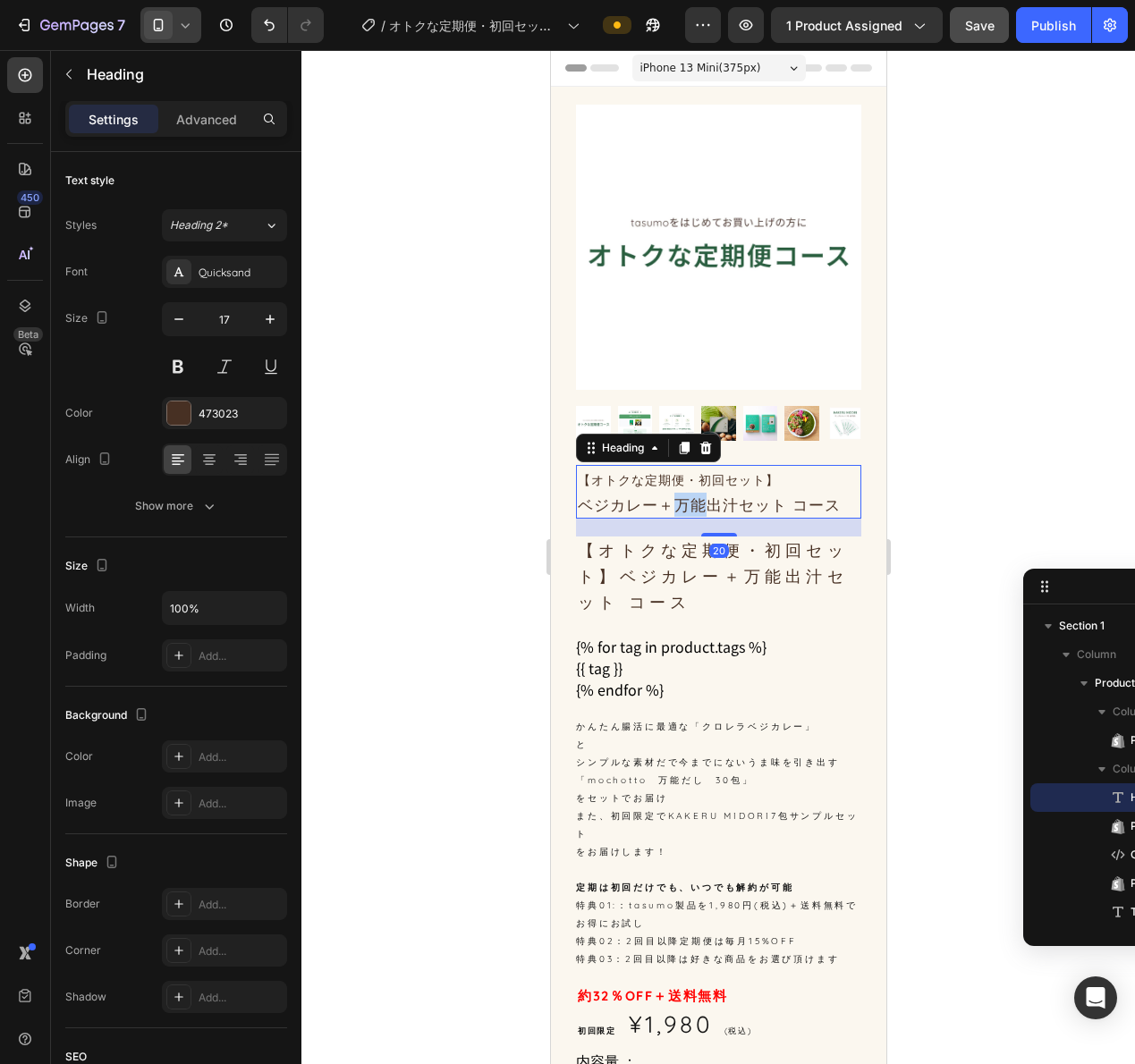
click at [680, 492] on p "【オトクな定期便・初回セット】 ベジカレー＋万能出汁セット コース" at bounding box center [717, 492] width 282 height 50
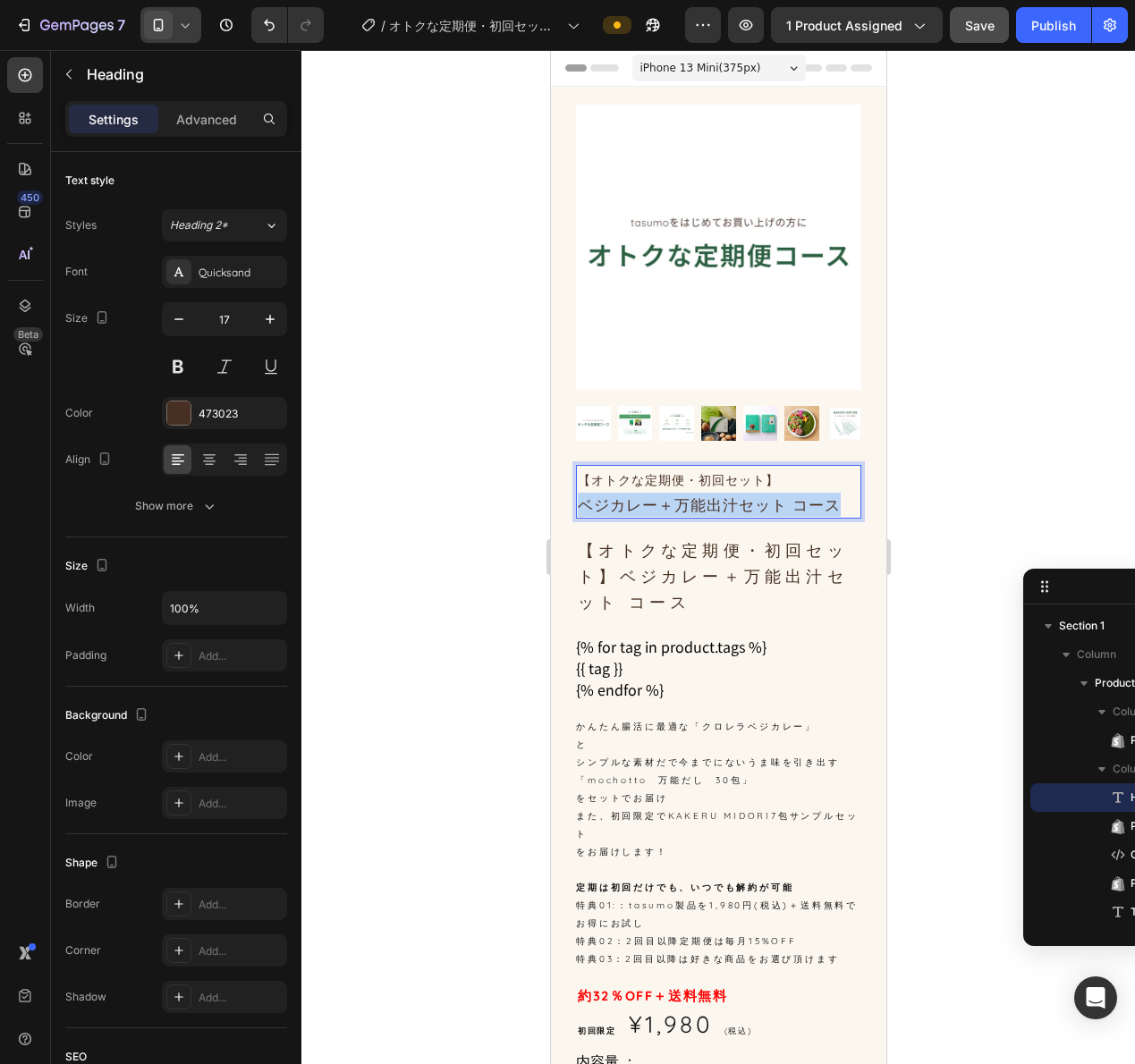
click at [680, 492] on p "【オトクな定期便・初回セット】 ベジカレー＋万能出汁セット コース" at bounding box center [717, 492] width 282 height 50
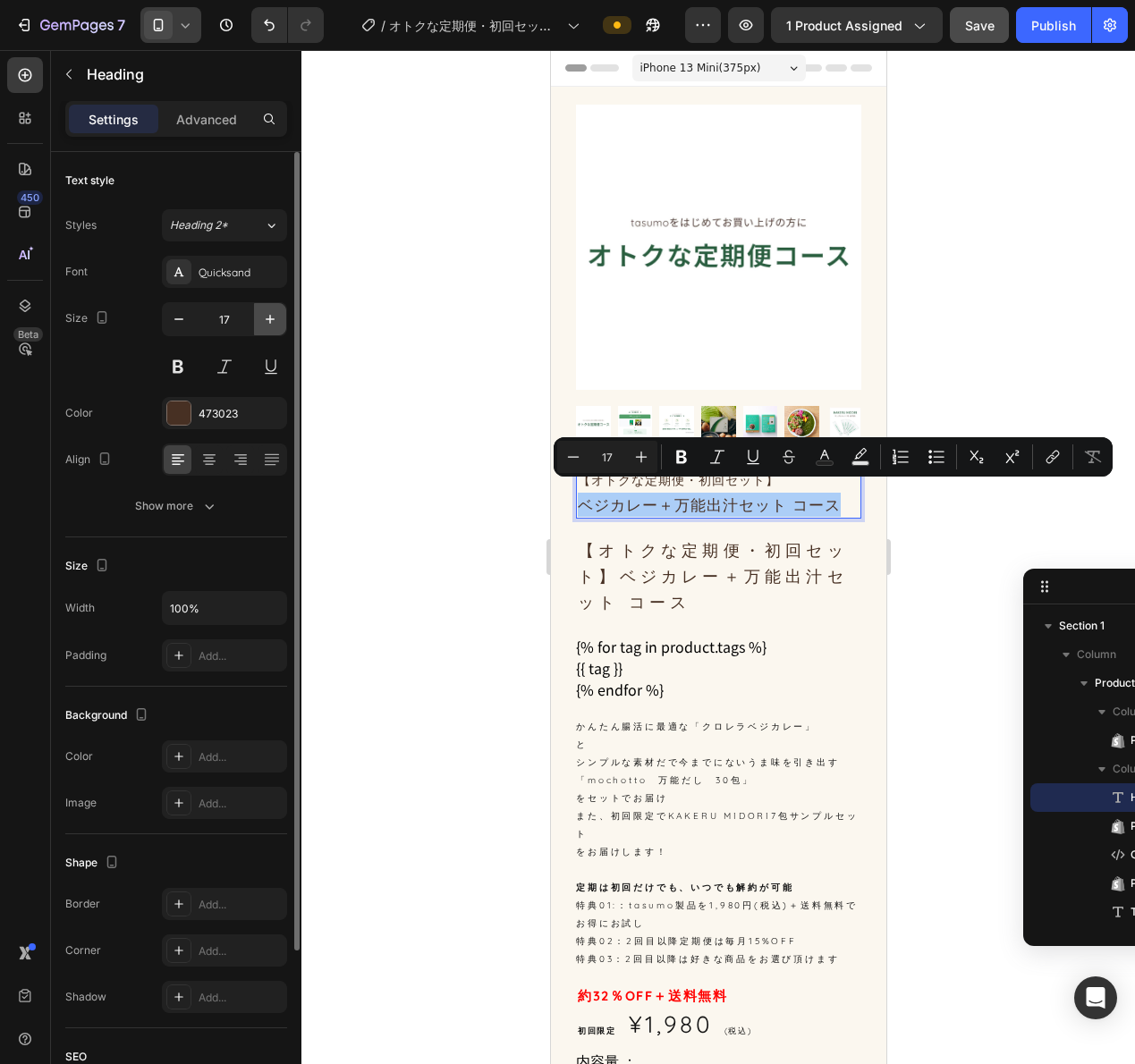
click at [263, 321] on icon "button" at bounding box center [269, 319] width 17 height 17
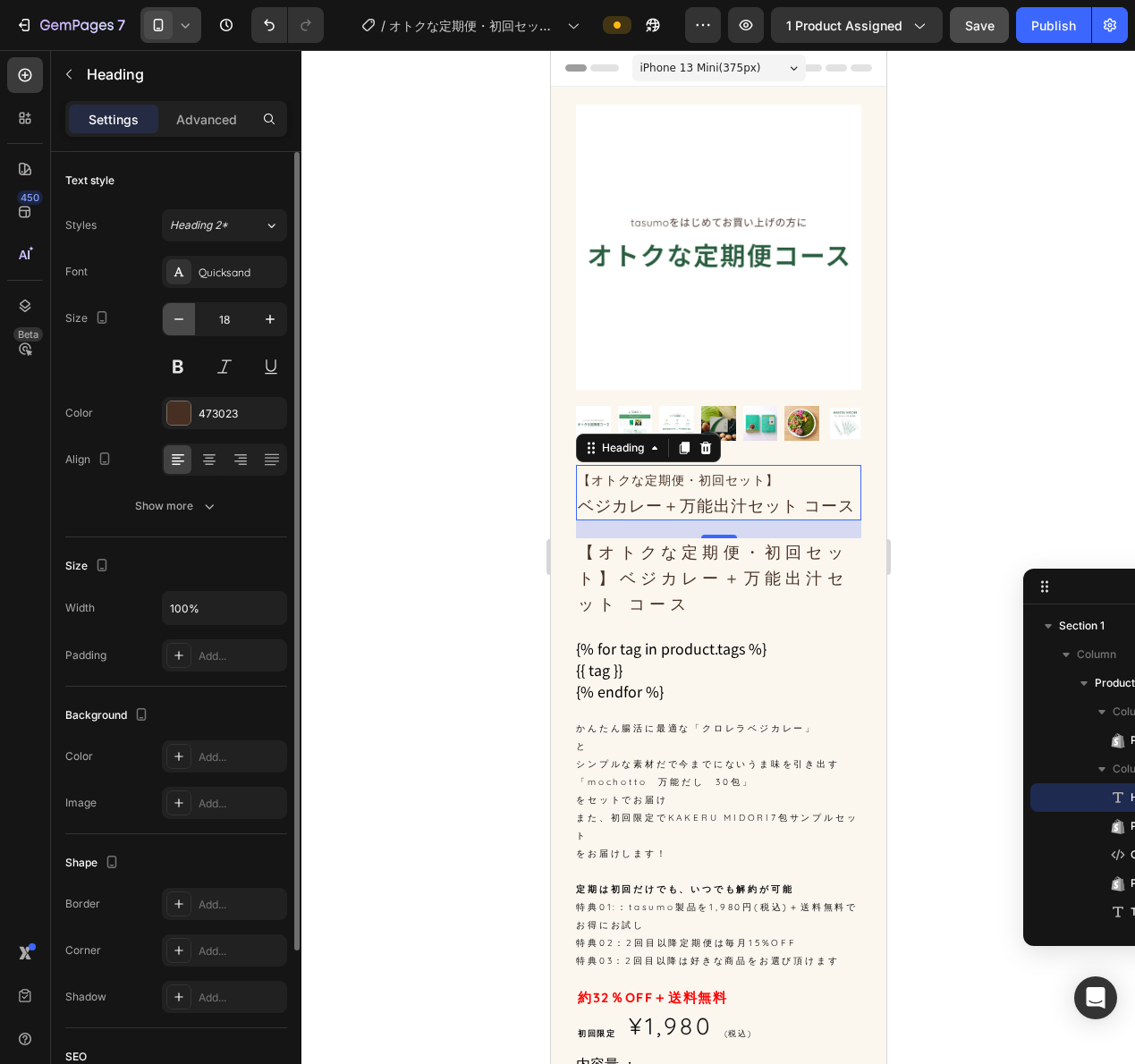
click at [173, 319] on icon "button" at bounding box center [178, 319] width 17 height 17
type input "17"
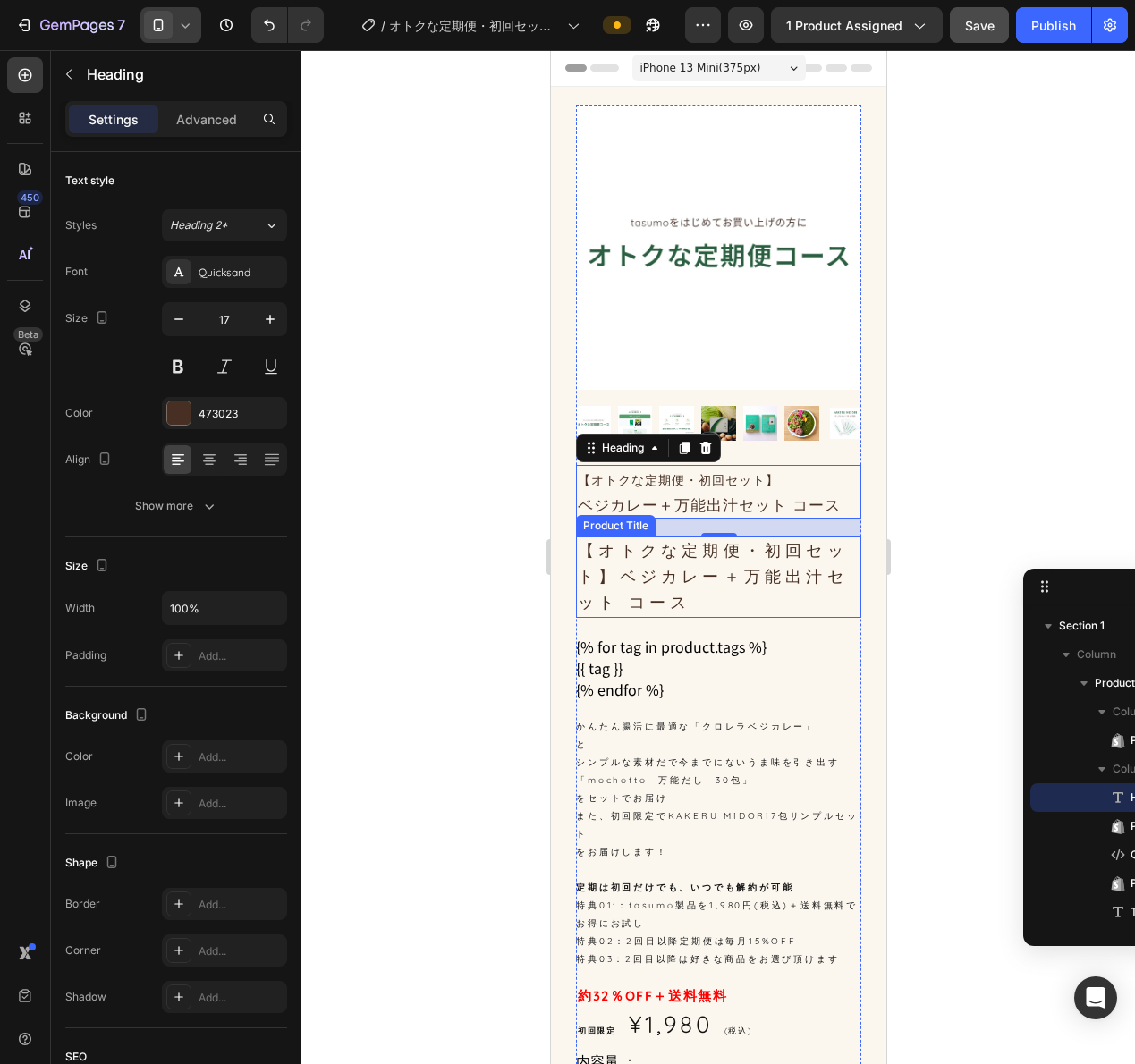
click at [754, 561] on h1 "【オトクな定期便・初回セット】ベジカレー＋万能出汁セット コース" at bounding box center [717, 577] width 285 height 80
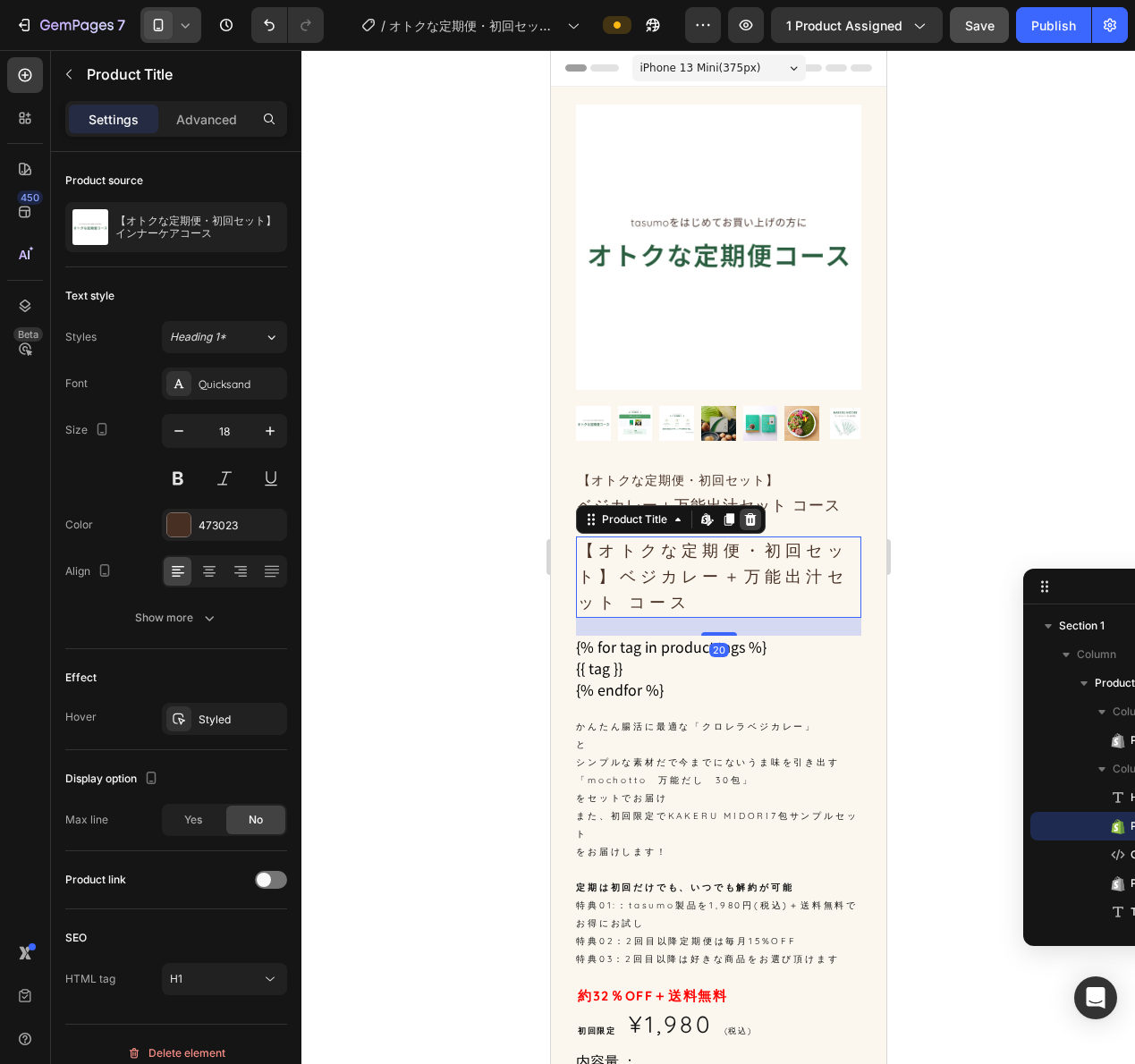
click at [746, 514] on icon at bounding box center [750, 519] width 12 height 13
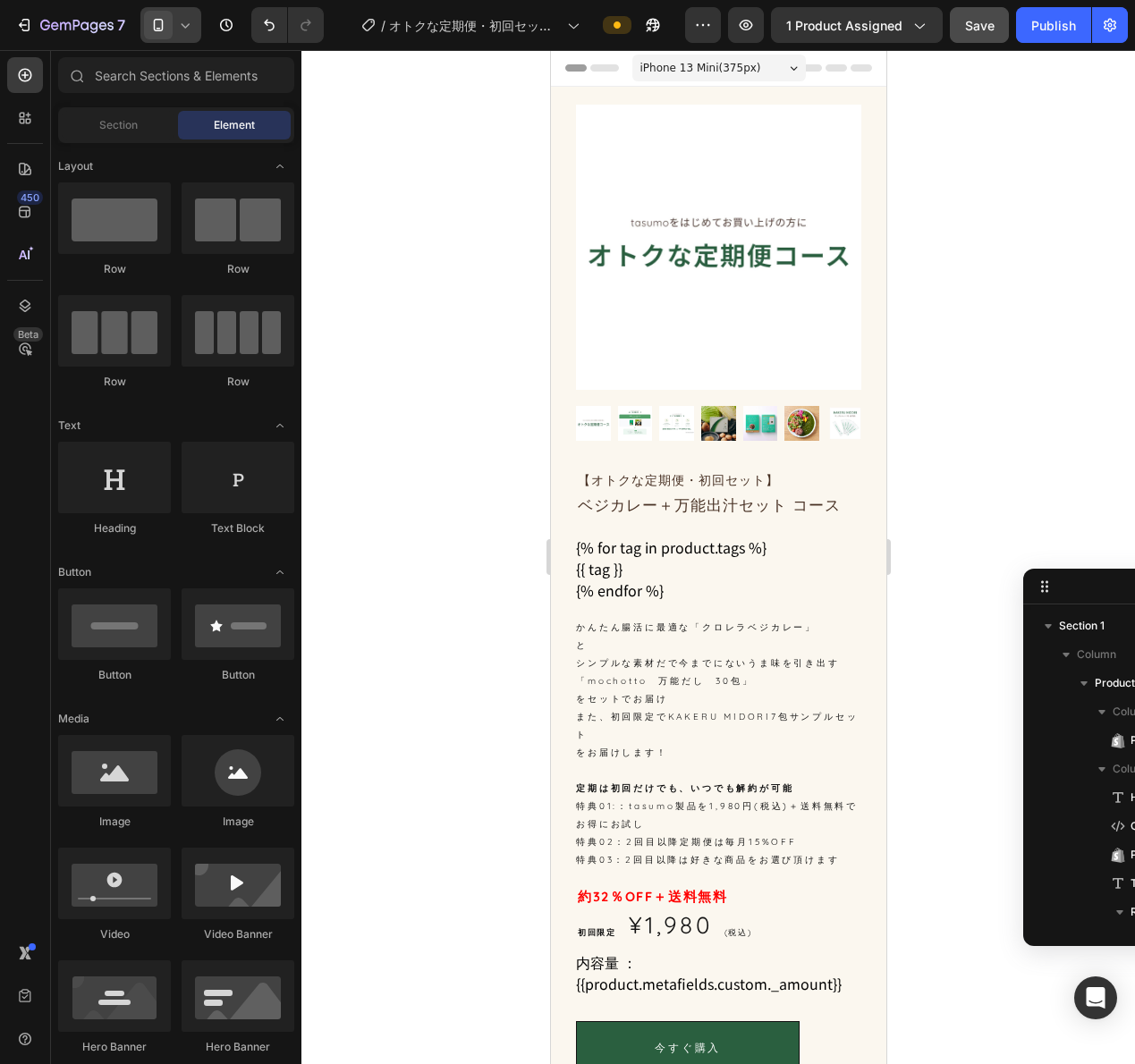
click at [190, 22] on icon at bounding box center [185, 25] width 17 height 17
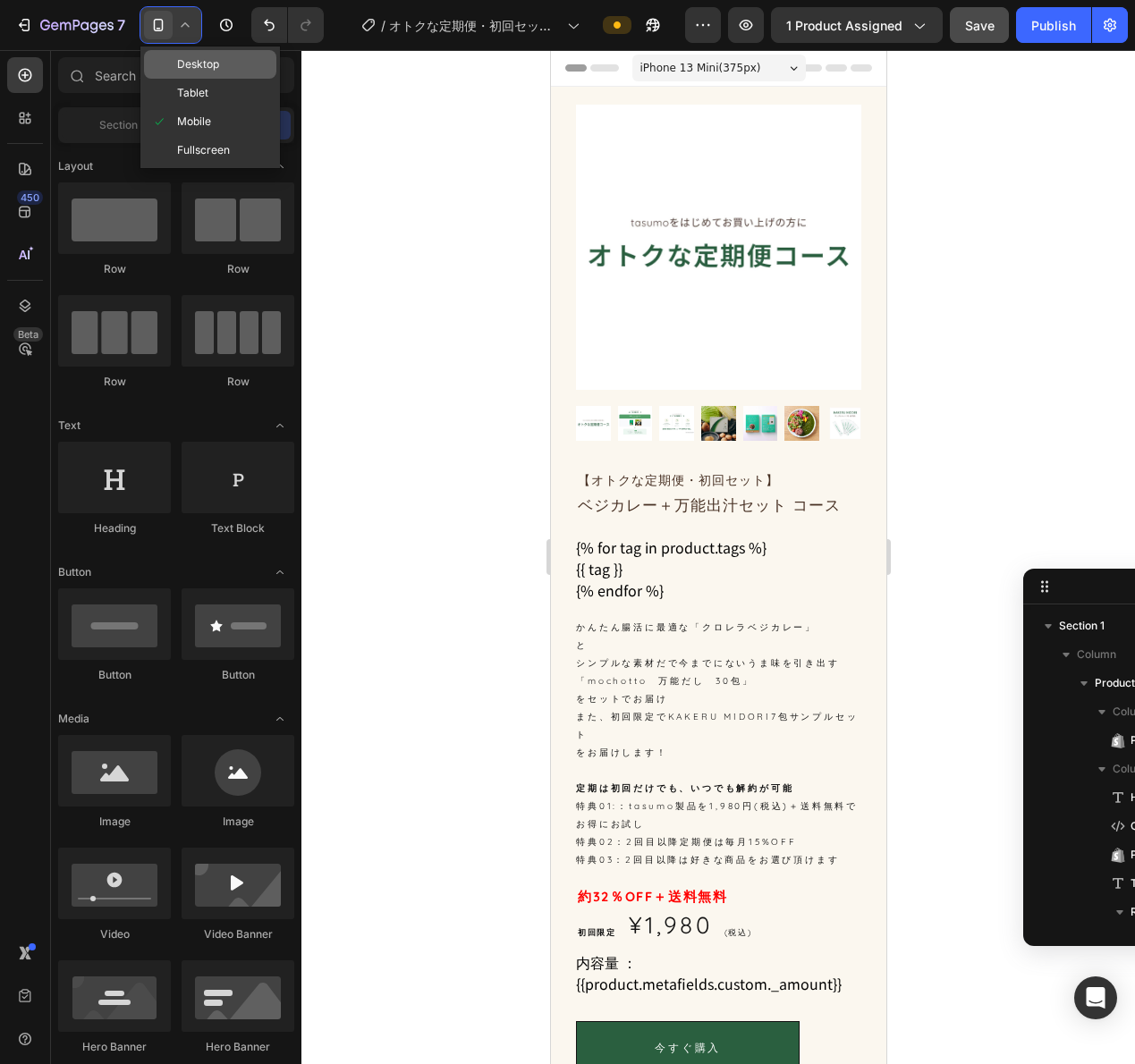
click at [205, 68] on span "Desktop" at bounding box center [198, 64] width 42 height 17
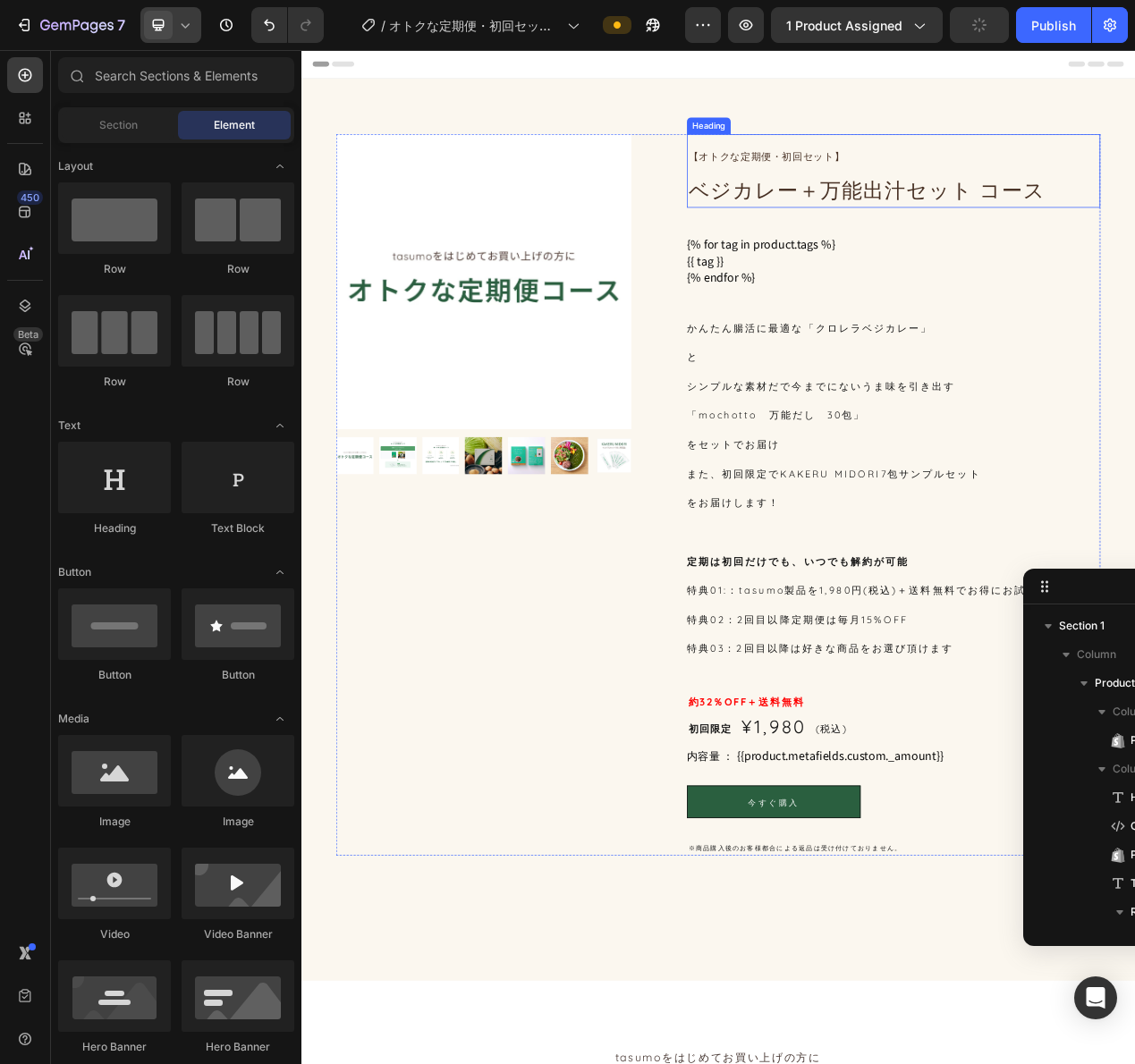
click at [908, 189] on span "【オトクな定期便・初回セット】" at bounding box center [900, 187] width 202 height 16
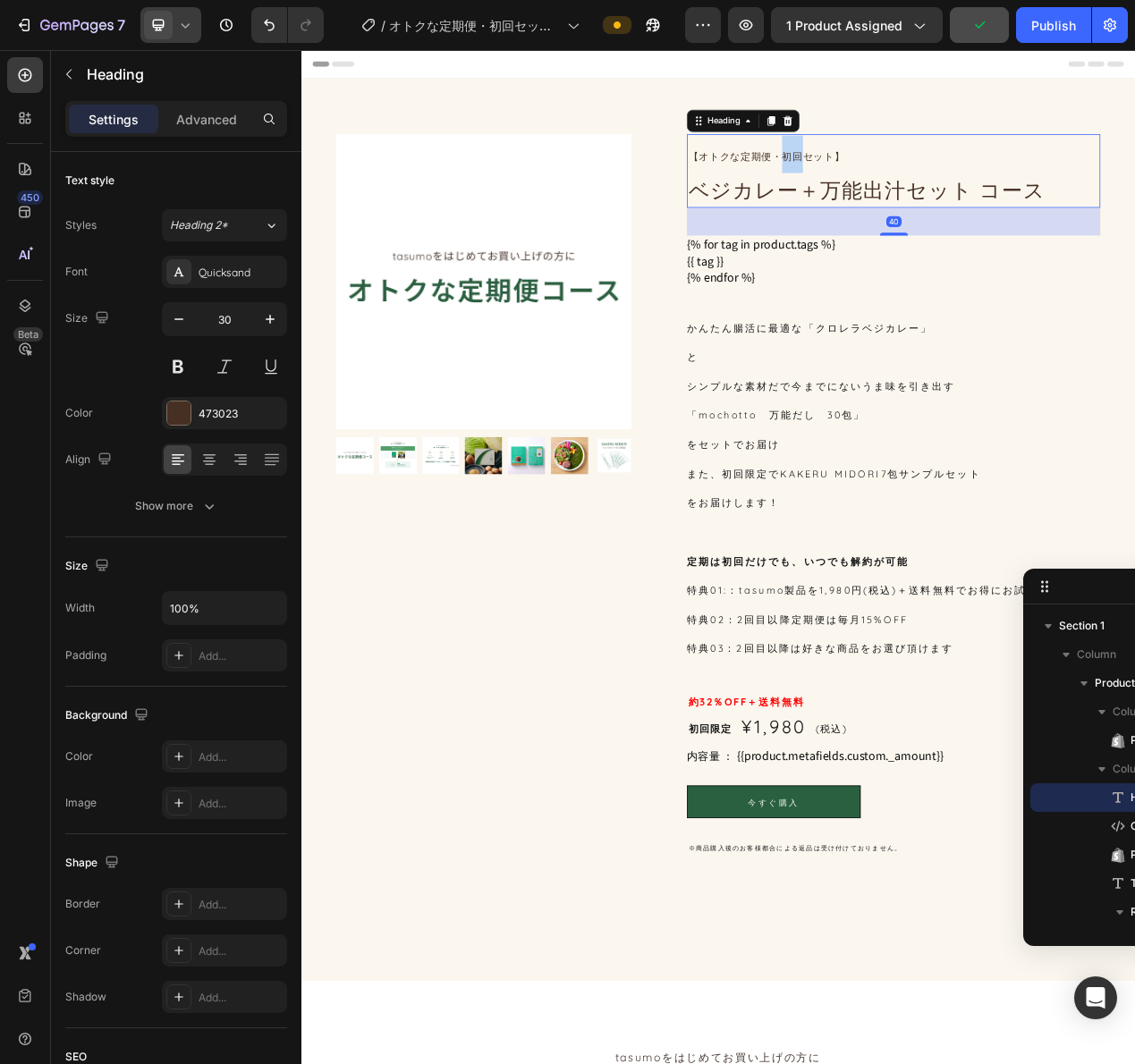
click at [913, 176] on p "【オトクな定期便・初回セット】 ベジカレー＋万能出汁セット コース" at bounding box center [1063, 205] width 528 height 91
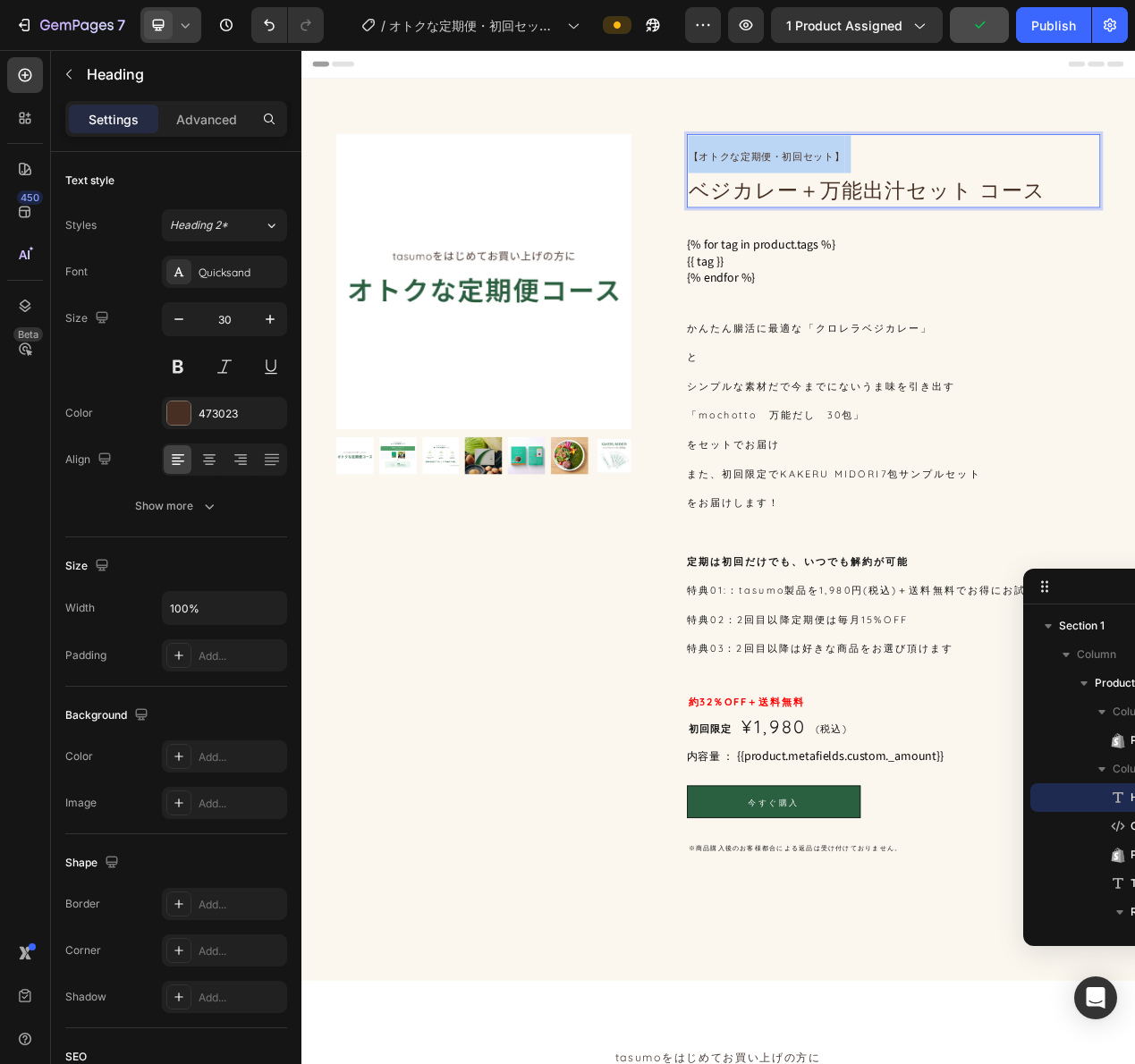
click at [913, 176] on p "【オトクな定期便・初回セット】 ベジカレー＋万能出汁セット コース" at bounding box center [1063, 205] width 528 height 91
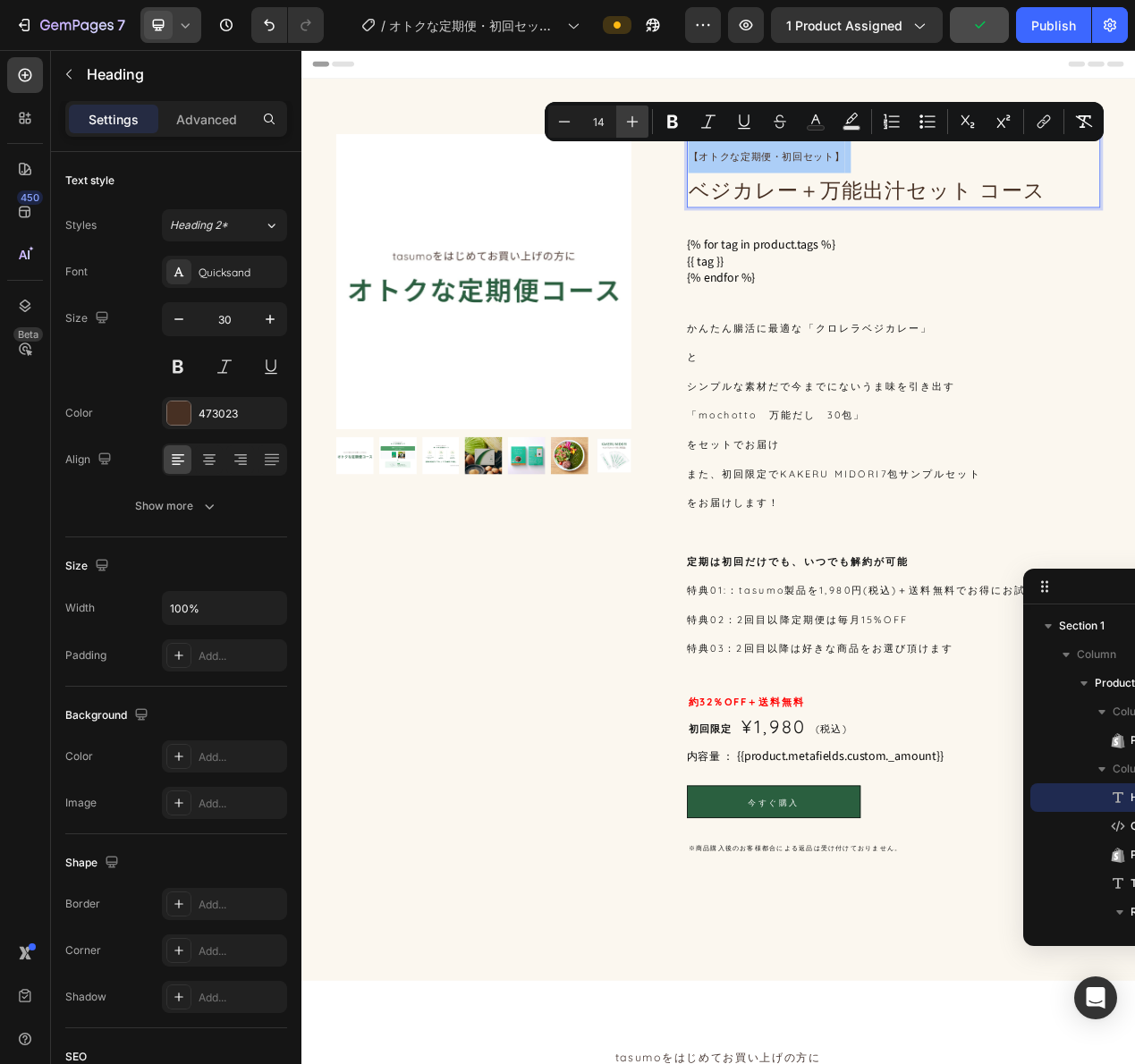
click at [631, 118] on icon "Editor contextual toolbar" at bounding box center [632, 121] width 17 height 17
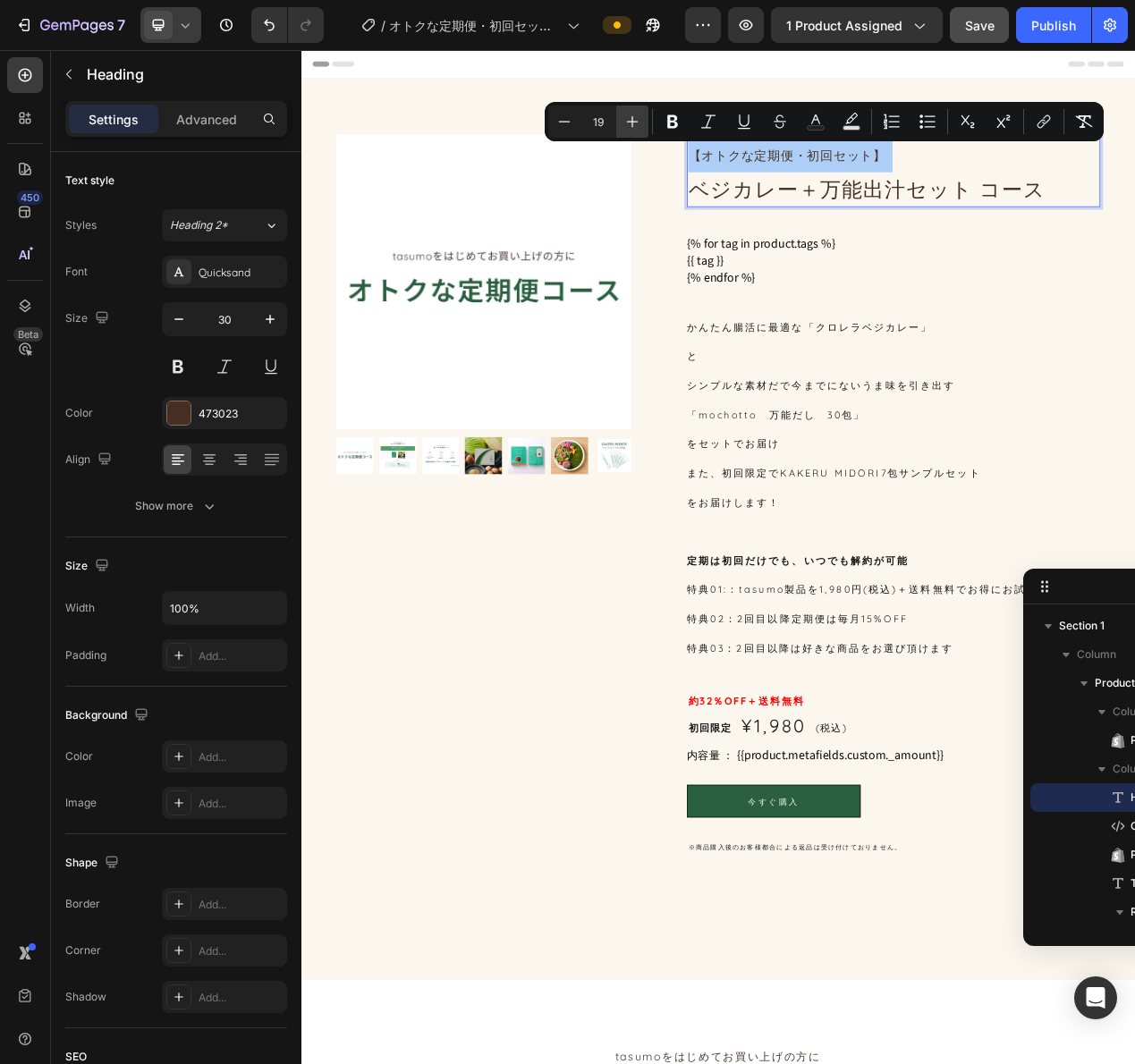
click at [631, 118] on icon "Editor contextual toolbar" at bounding box center [632, 121] width 17 height 17
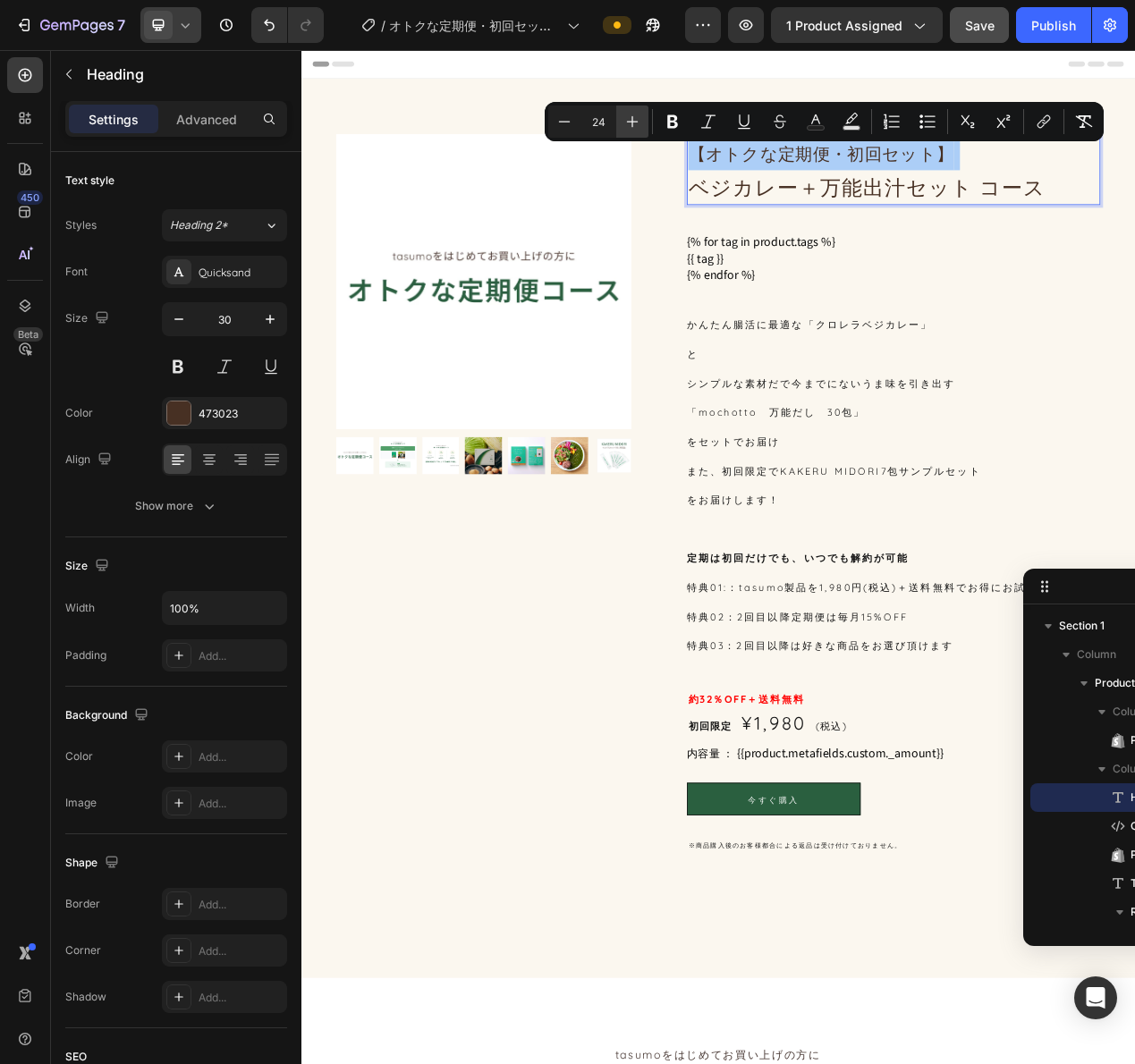
click at [631, 118] on icon "Editor contextual toolbar" at bounding box center [632, 121] width 17 height 17
type input "25"
click at [194, 27] on icon at bounding box center [185, 25] width 17 height 17
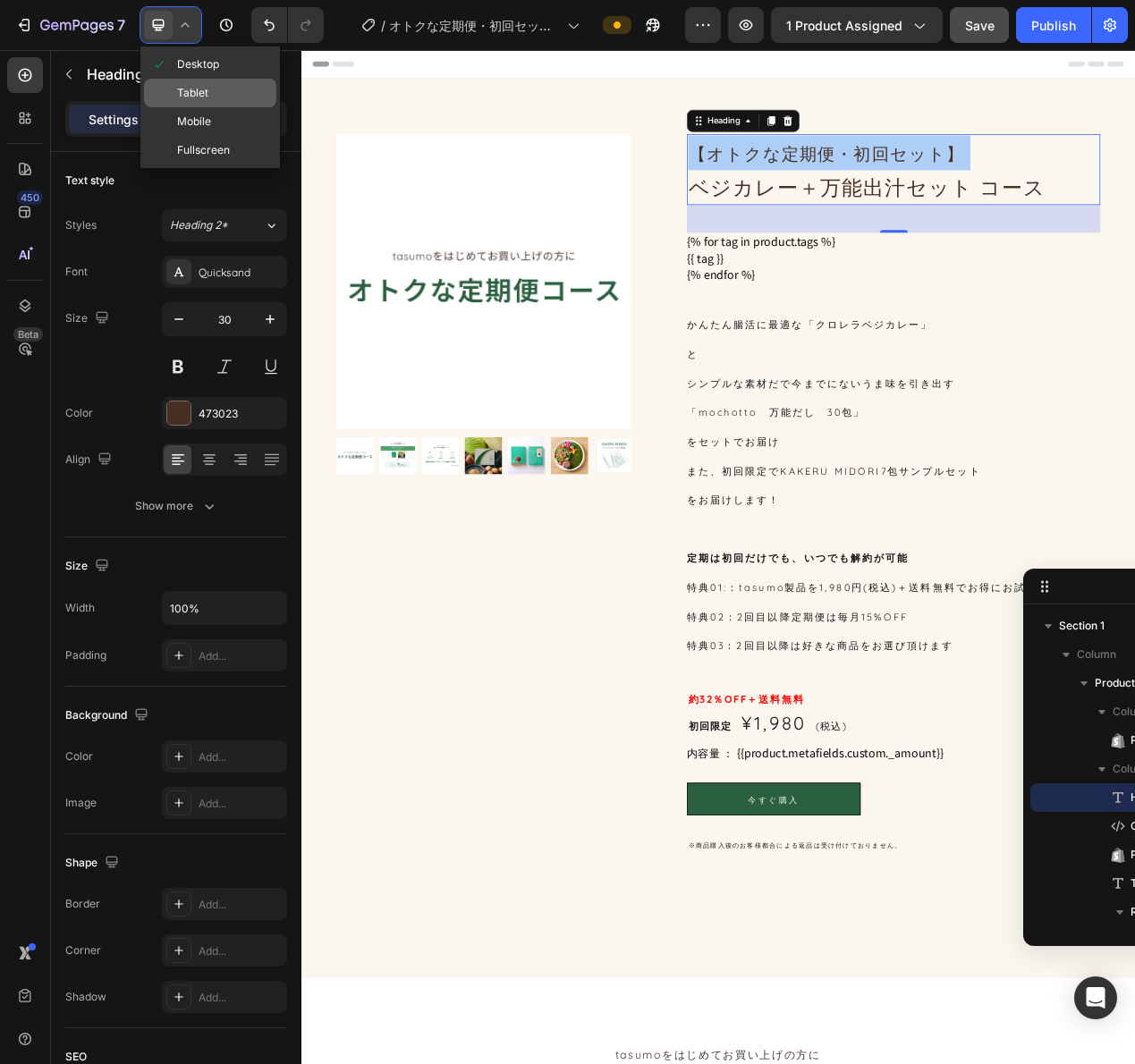
click at [193, 108] on div "Tablet" at bounding box center [210, 122] width 133 height 29
type input "22"
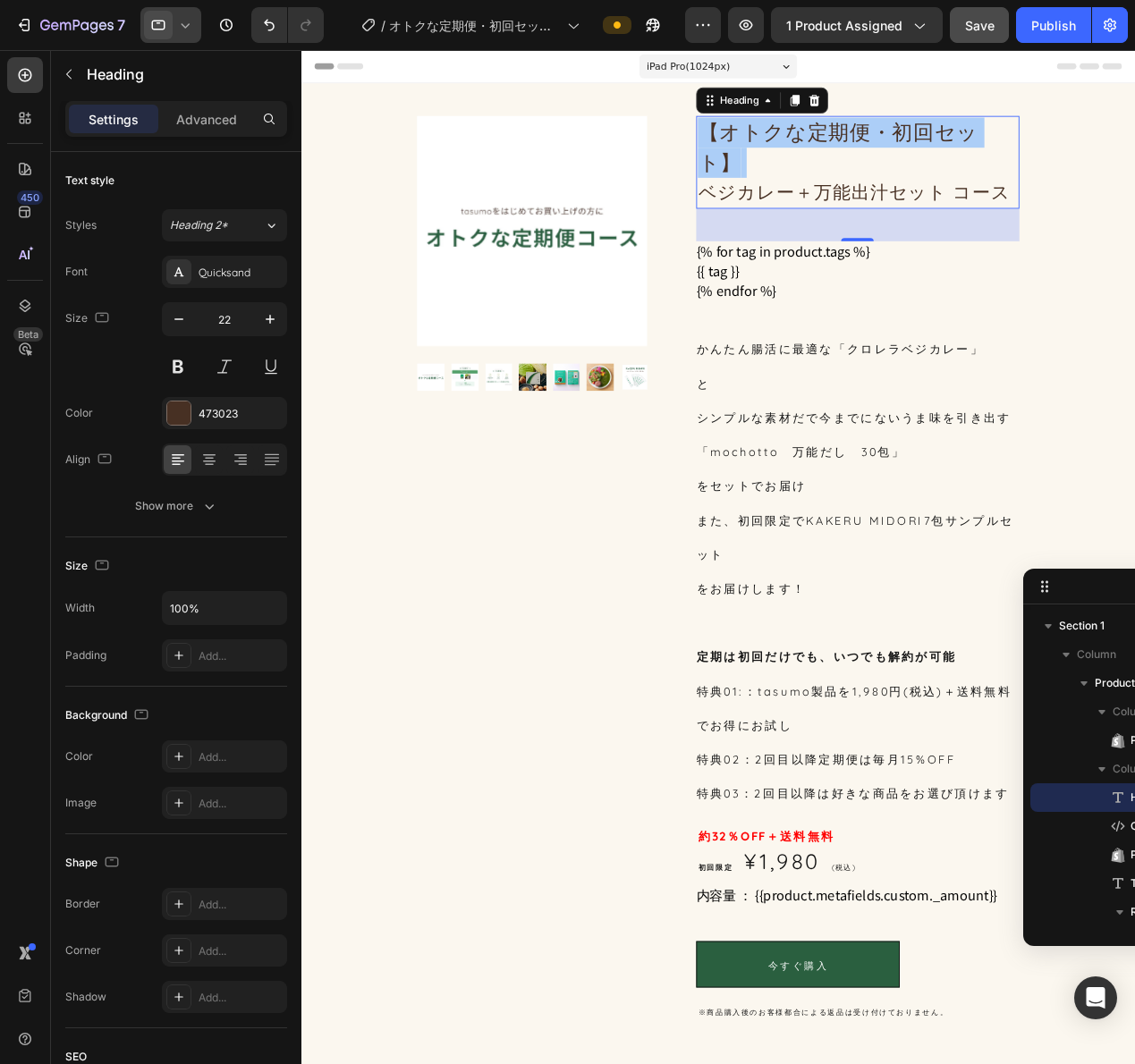
scroll to position [10, 0]
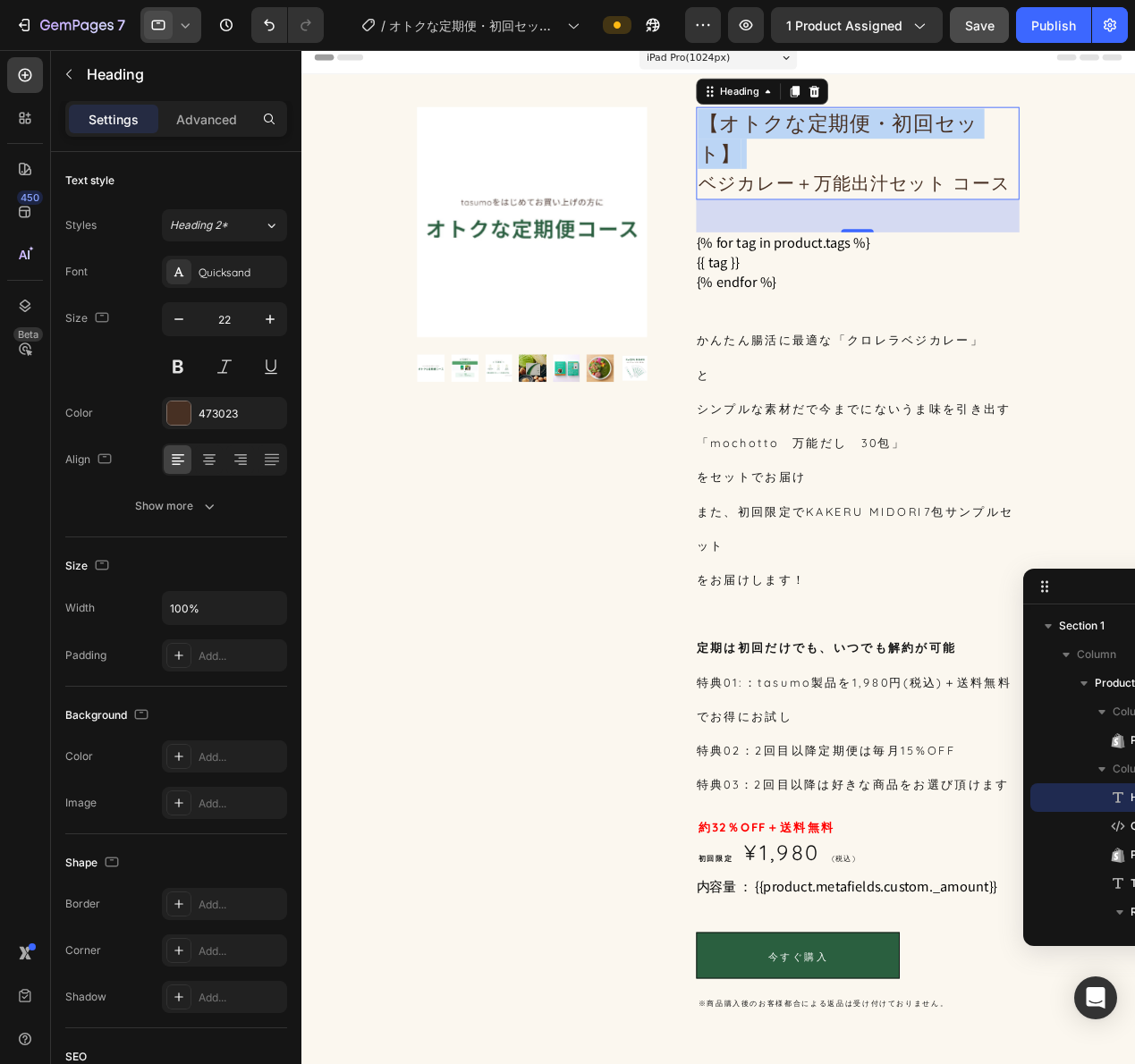
click at [784, 132] on span "【オトクな定期便・初回セット】" at bounding box center [890, 146] width 307 height 61
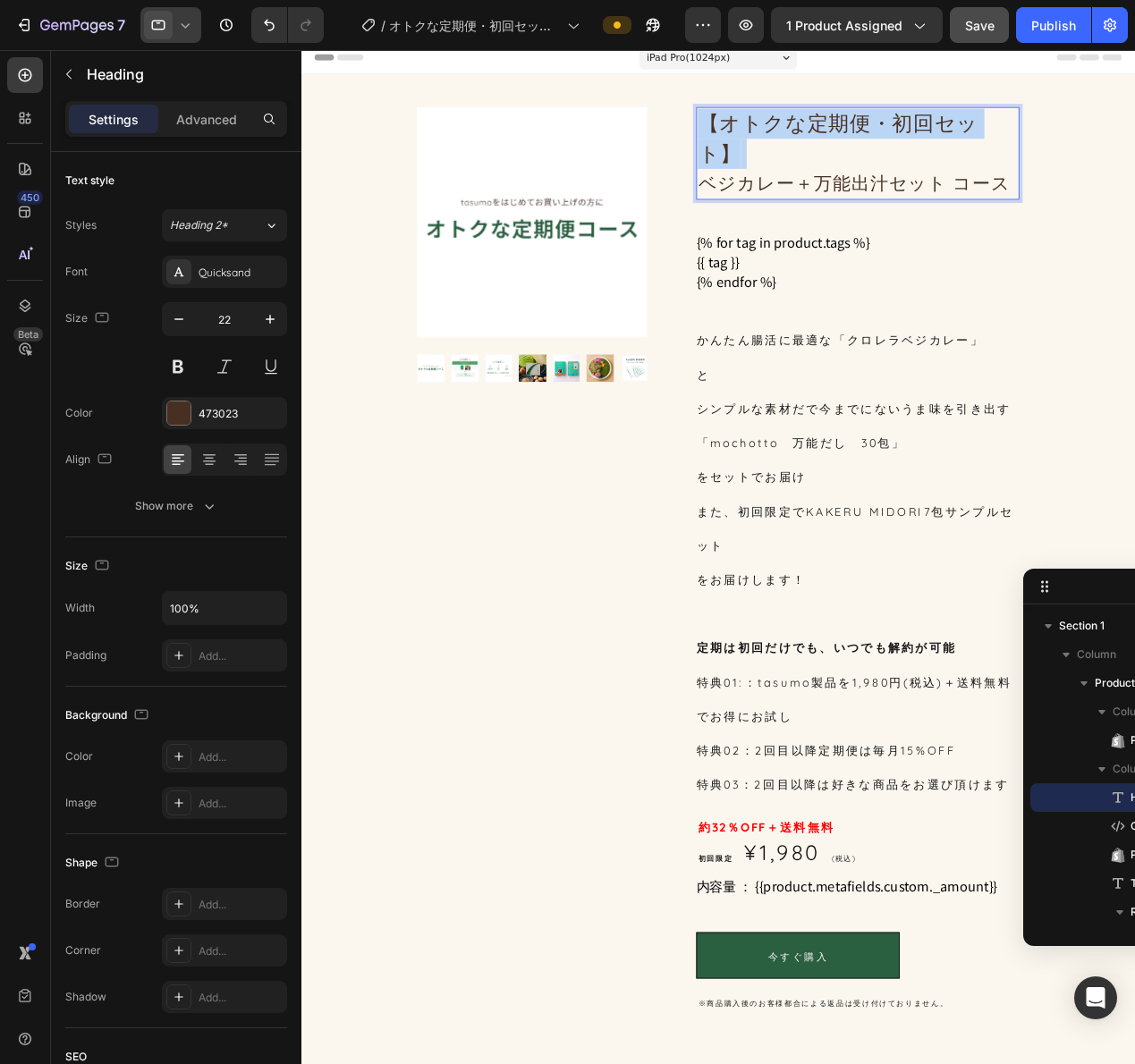
click at [784, 132] on span "【オトクな定期便・初回セット】" at bounding box center [890, 146] width 307 height 61
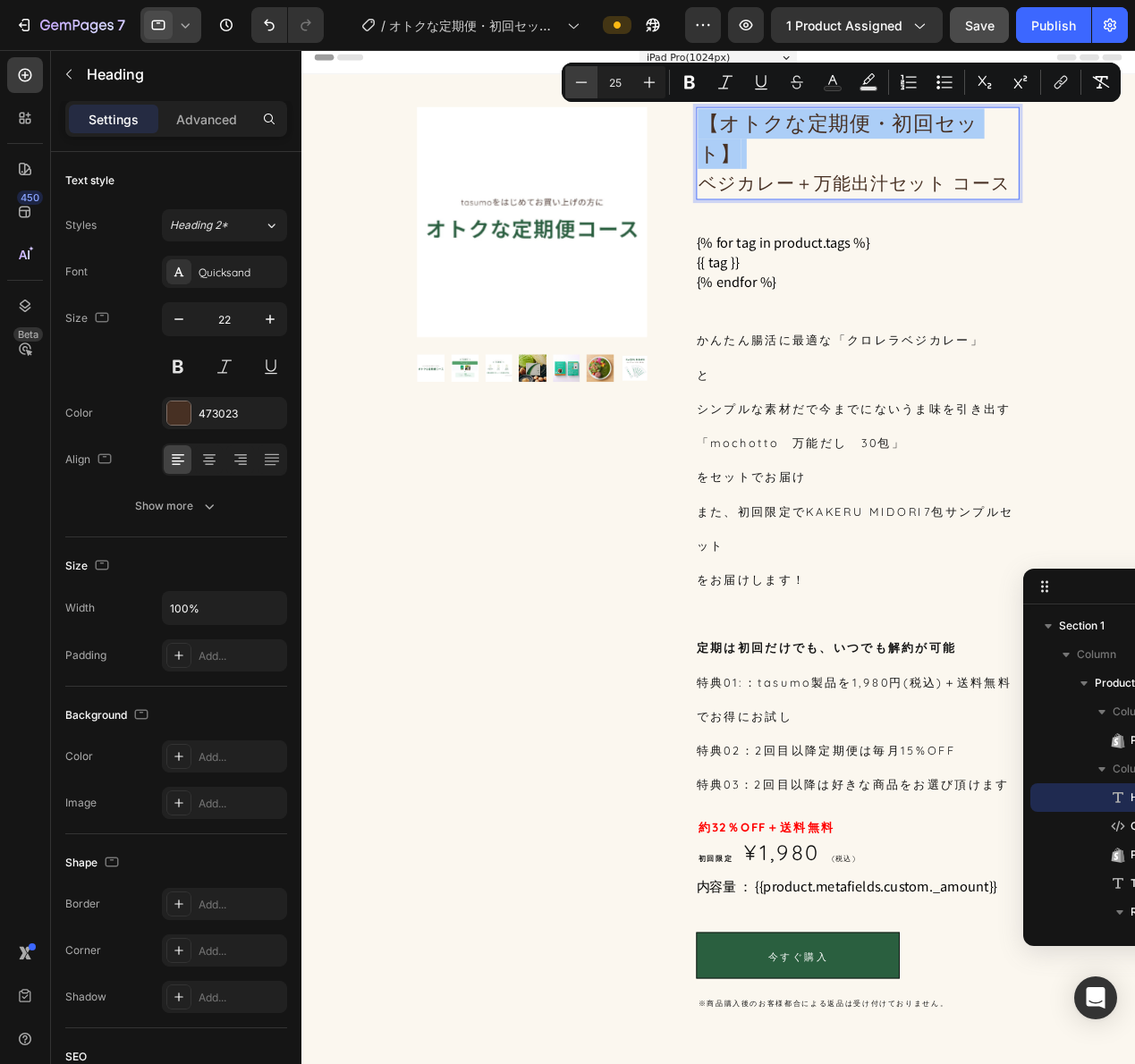
click at [576, 81] on icon "Editor contextual toolbar" at bounding box center [582, 82] width 17 height 17
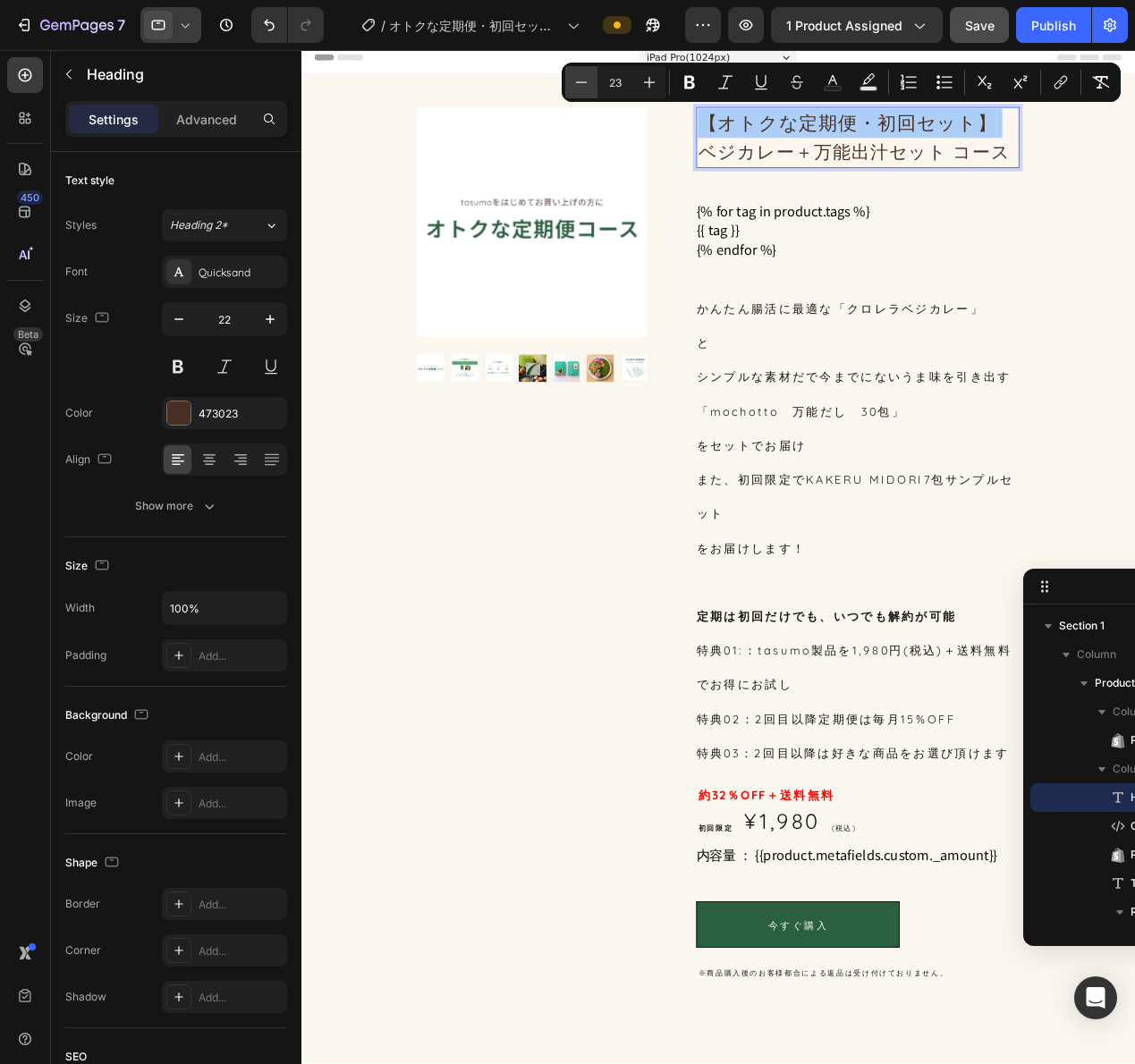
click at [576, 81] on icon "Editor contextual toolbar" at bounding box center [582, 82] width 17 height 17
type input "20"
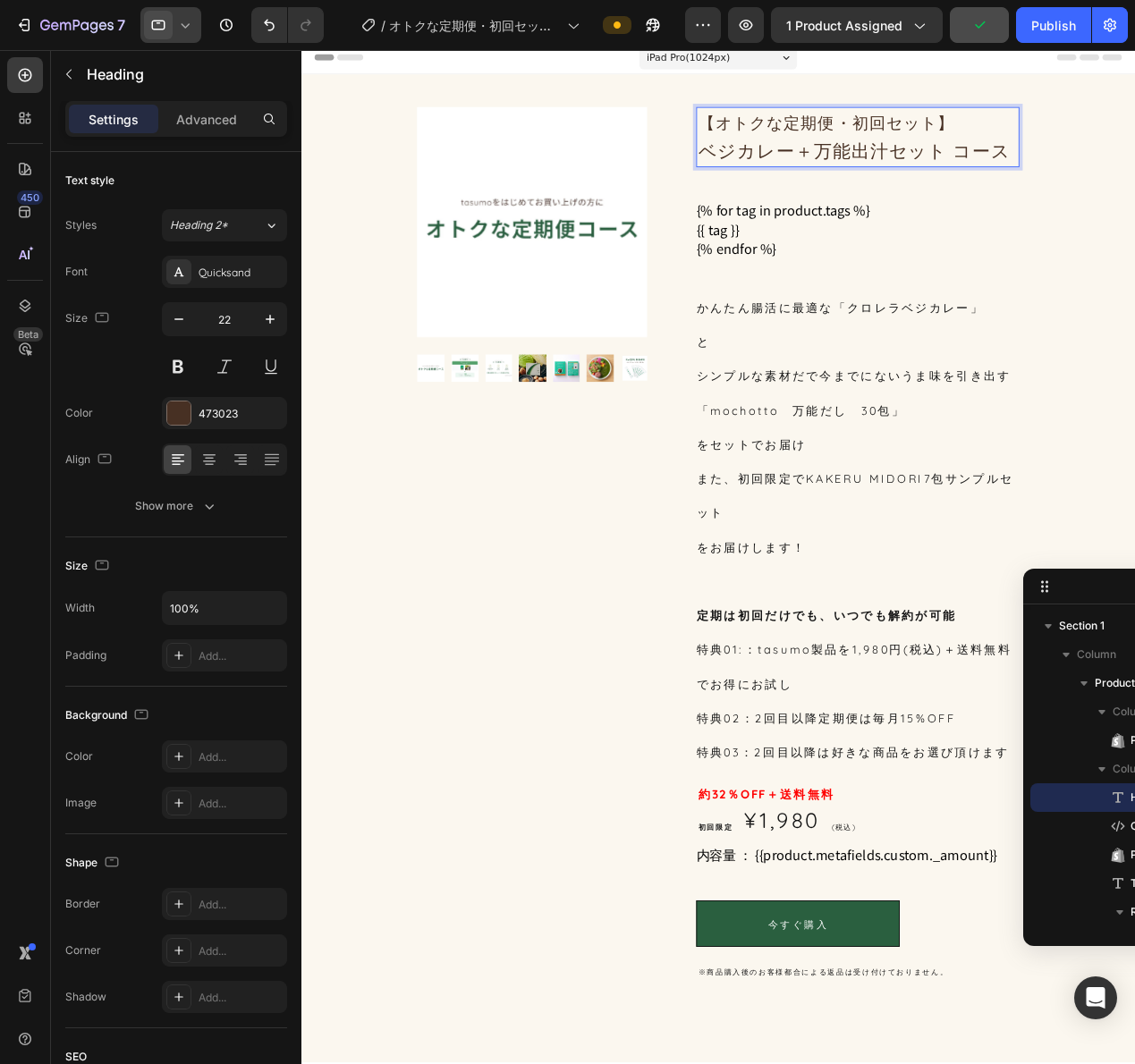
click at [943, 175] on p "【オトクな定期便・初回セット】 ベジカレー＋万能出汁セット コース" at bounding box center [912, 145] width 351 height 63
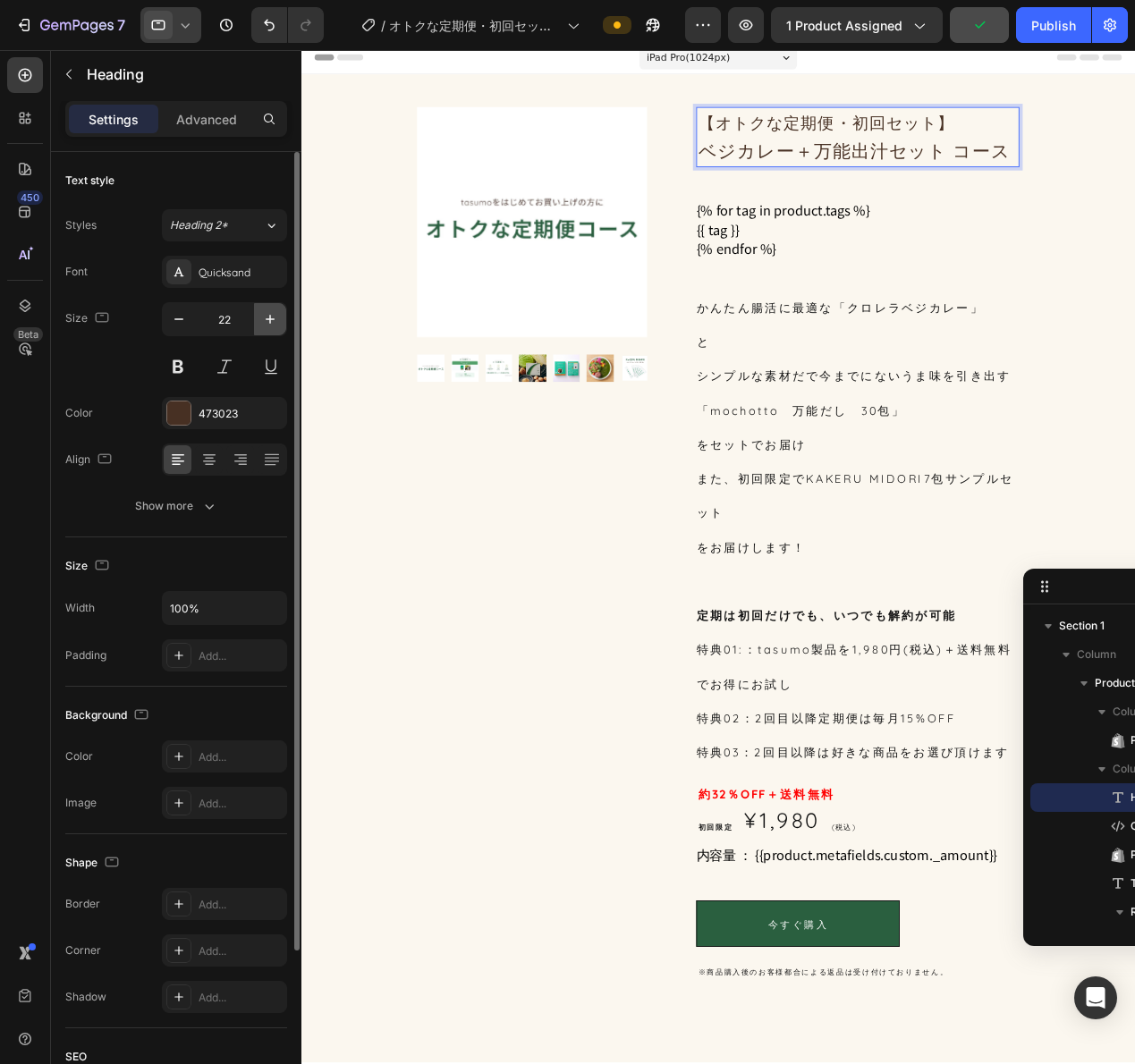
click at [284, 314] on button "button" at bounding box center [269, 319] width 32 height 32
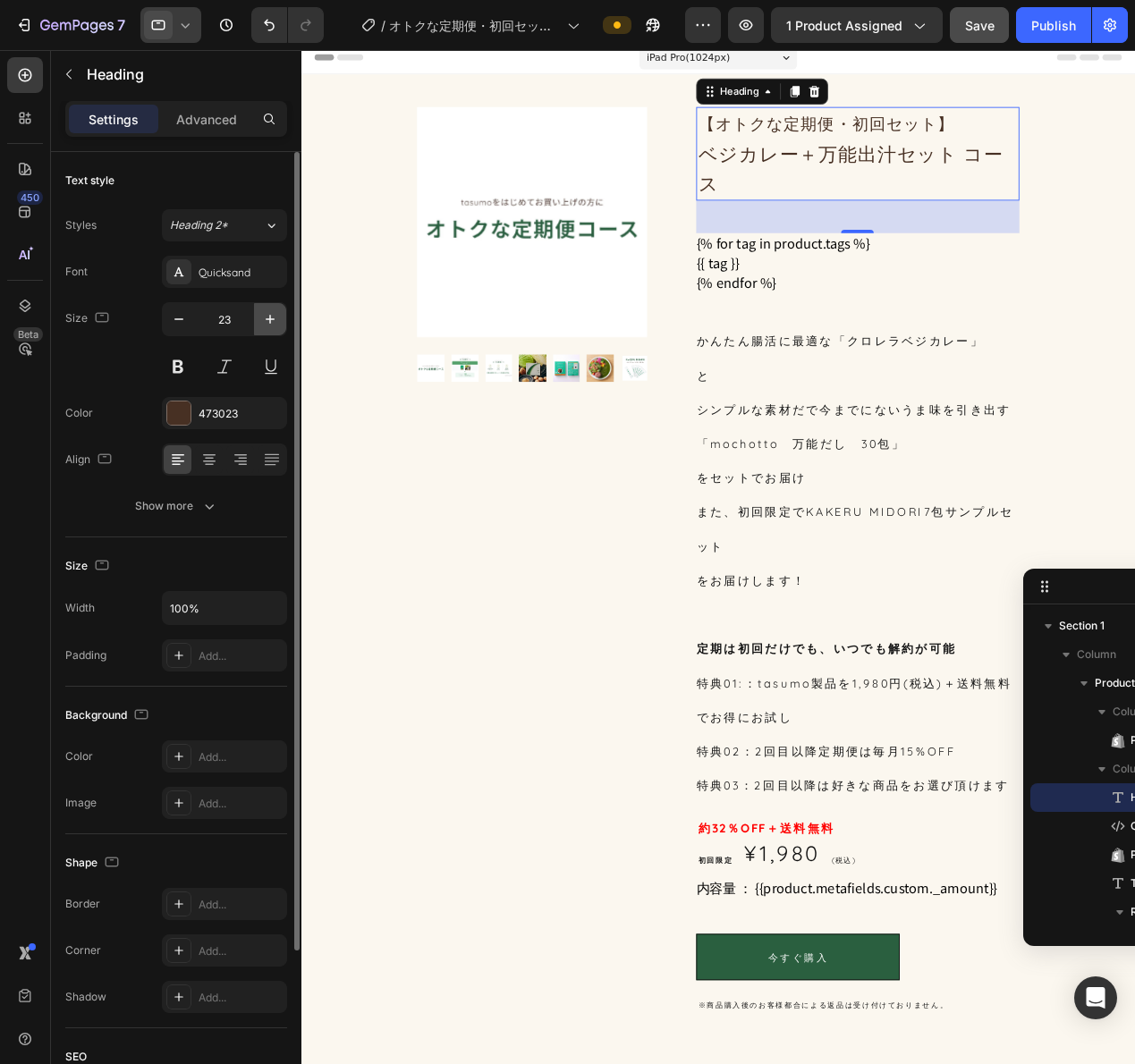
click at [274, 312] on icon "button" at bounding box center [269, 319] width 17 height 17
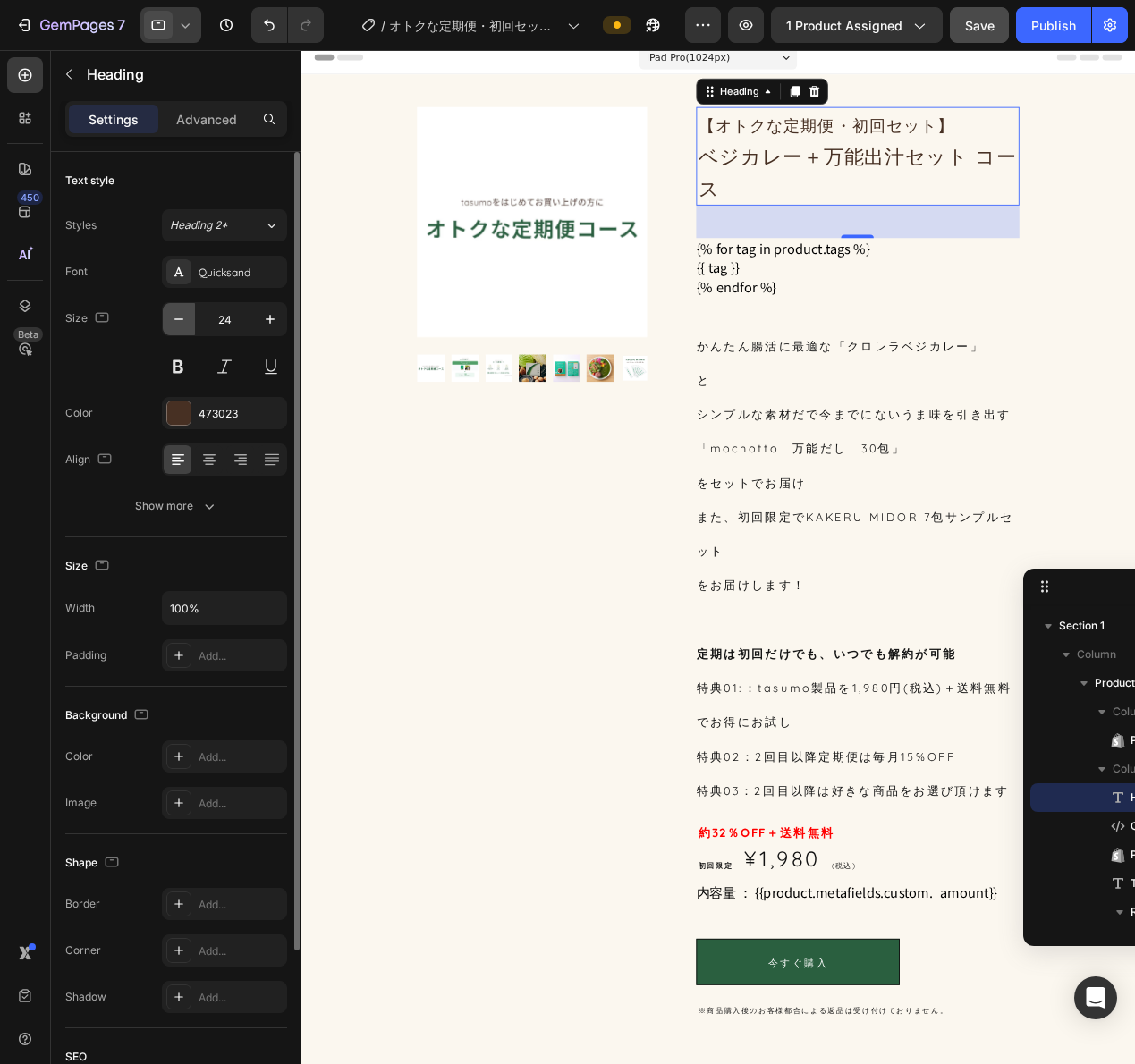
click at [188, 327] on button "button" at bounding box center [178, 319] width 32 height 32
type input "22"
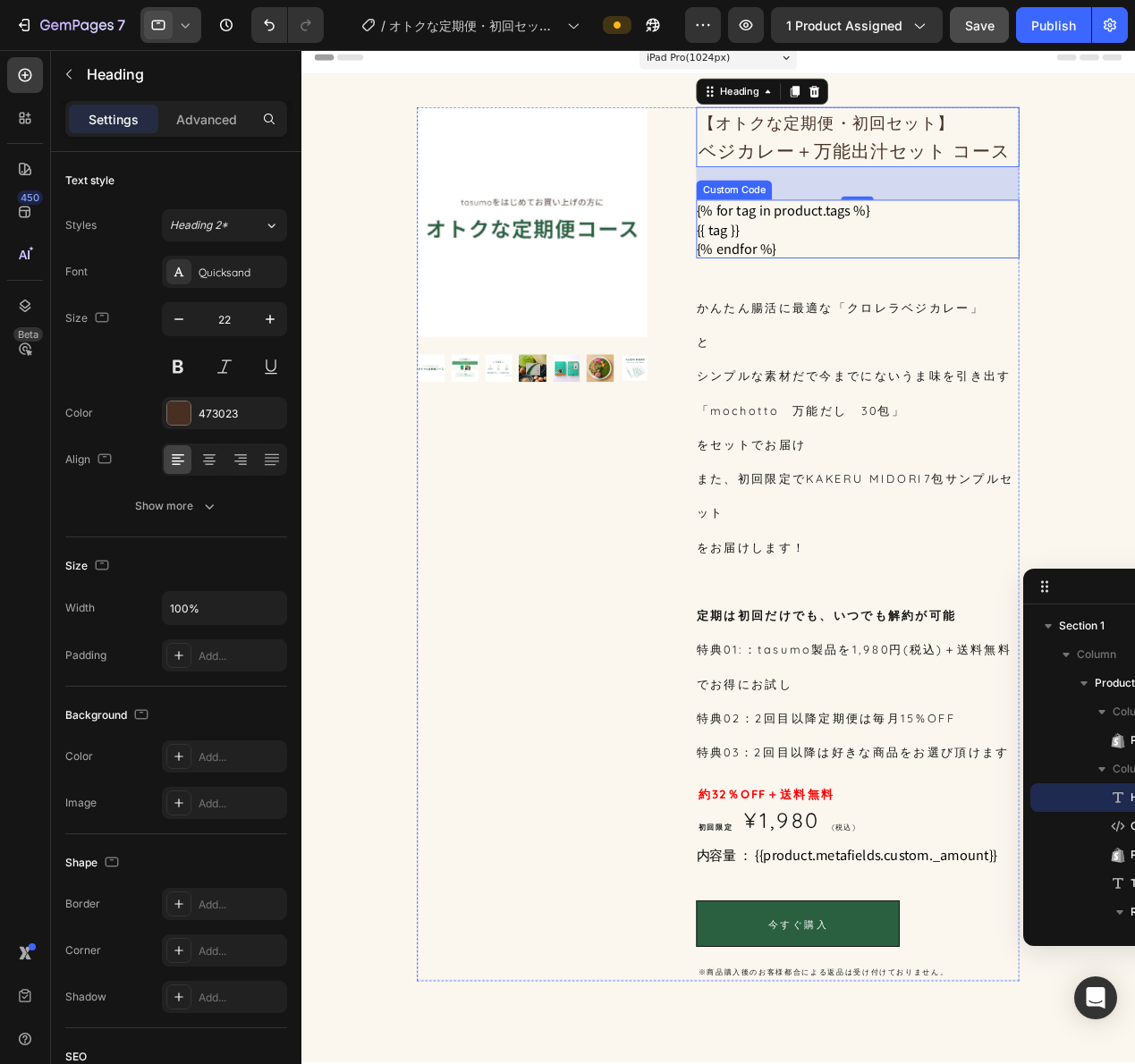
click at [1049, 282] on div "【オトクな定期便・初回セット】 ベジカレー＋万能出汁セット コース Heading 40 {% for tag in product.tags %} {{ t…" at bounding box center [911, 592] width 354 height 960
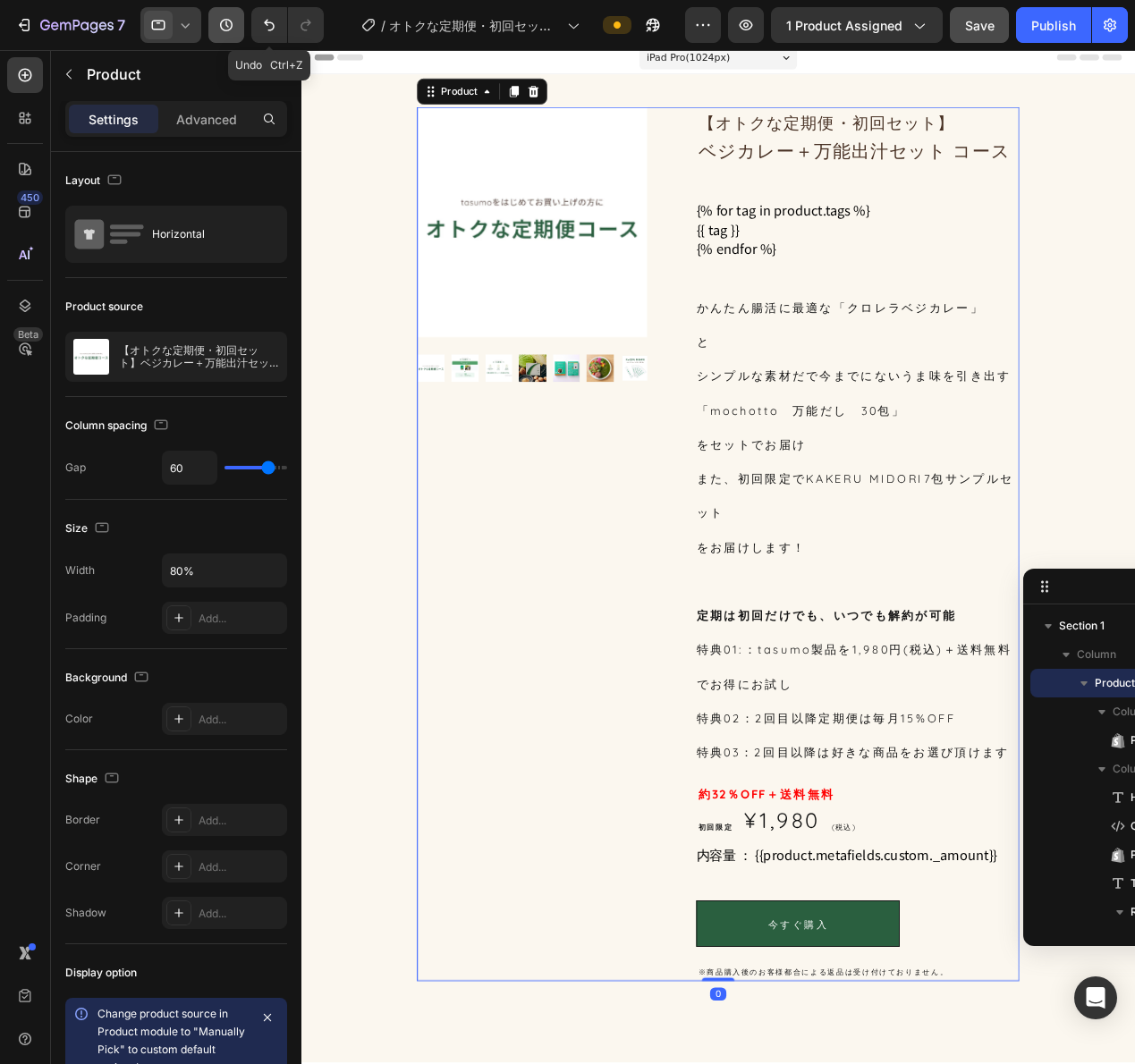
scroll to position [0, 0]
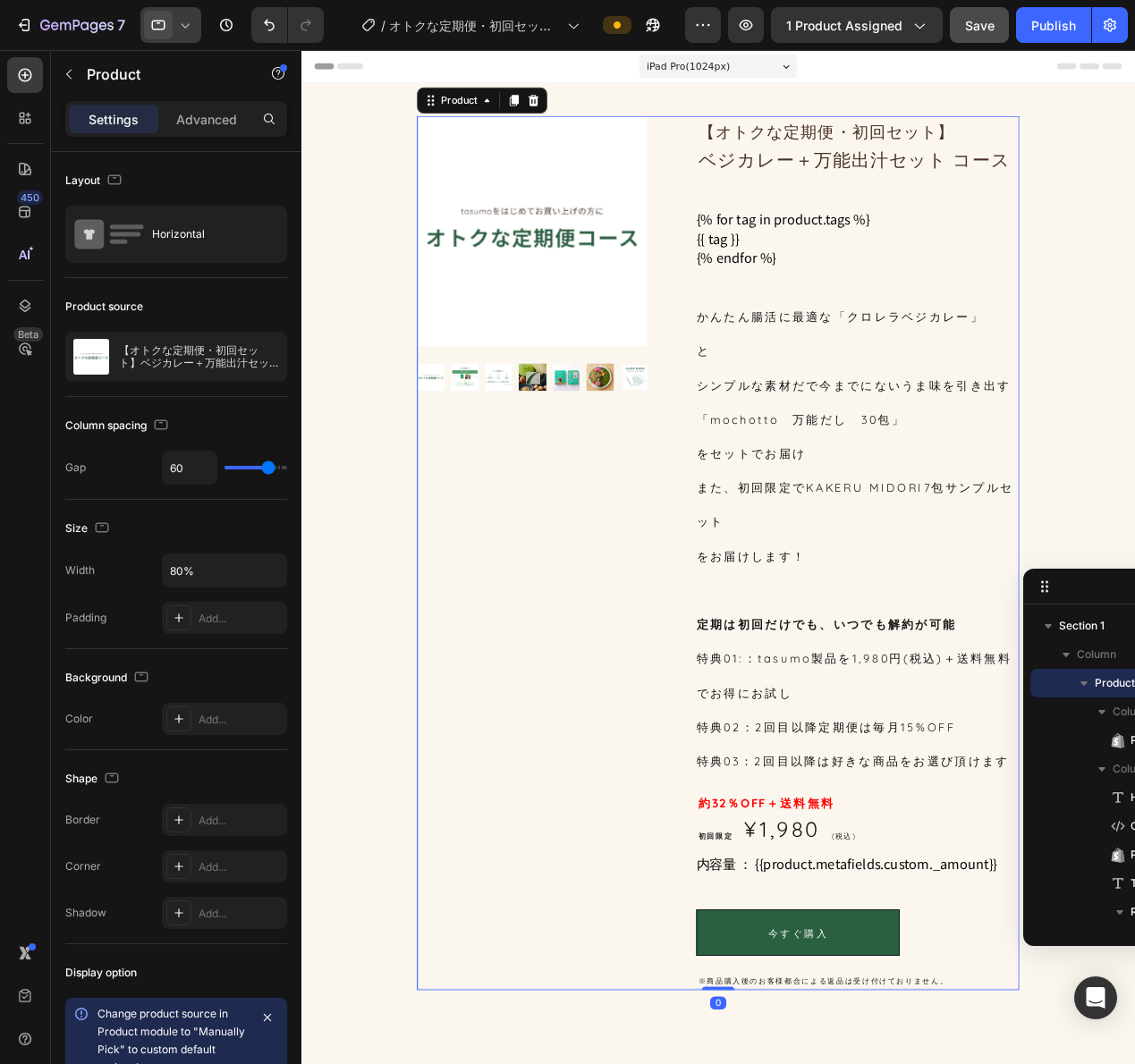
click at [191, 25] on icon at bounding box center [185, 25] width 17 height 17
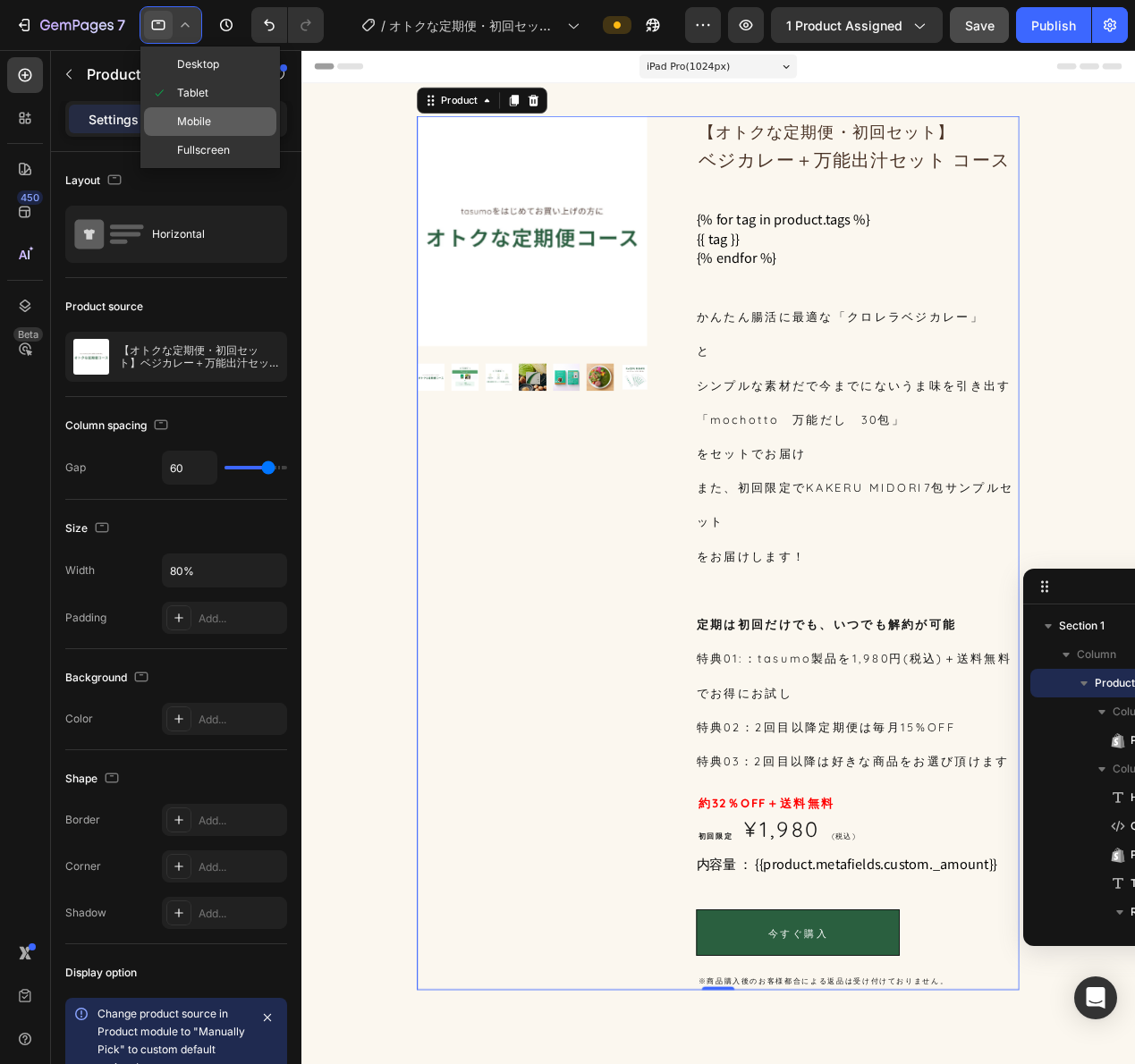
click at [198, 117] on span "Mobile" at bounding box center [194, 121] width 34 height 17
type input "0"
type input "85%"
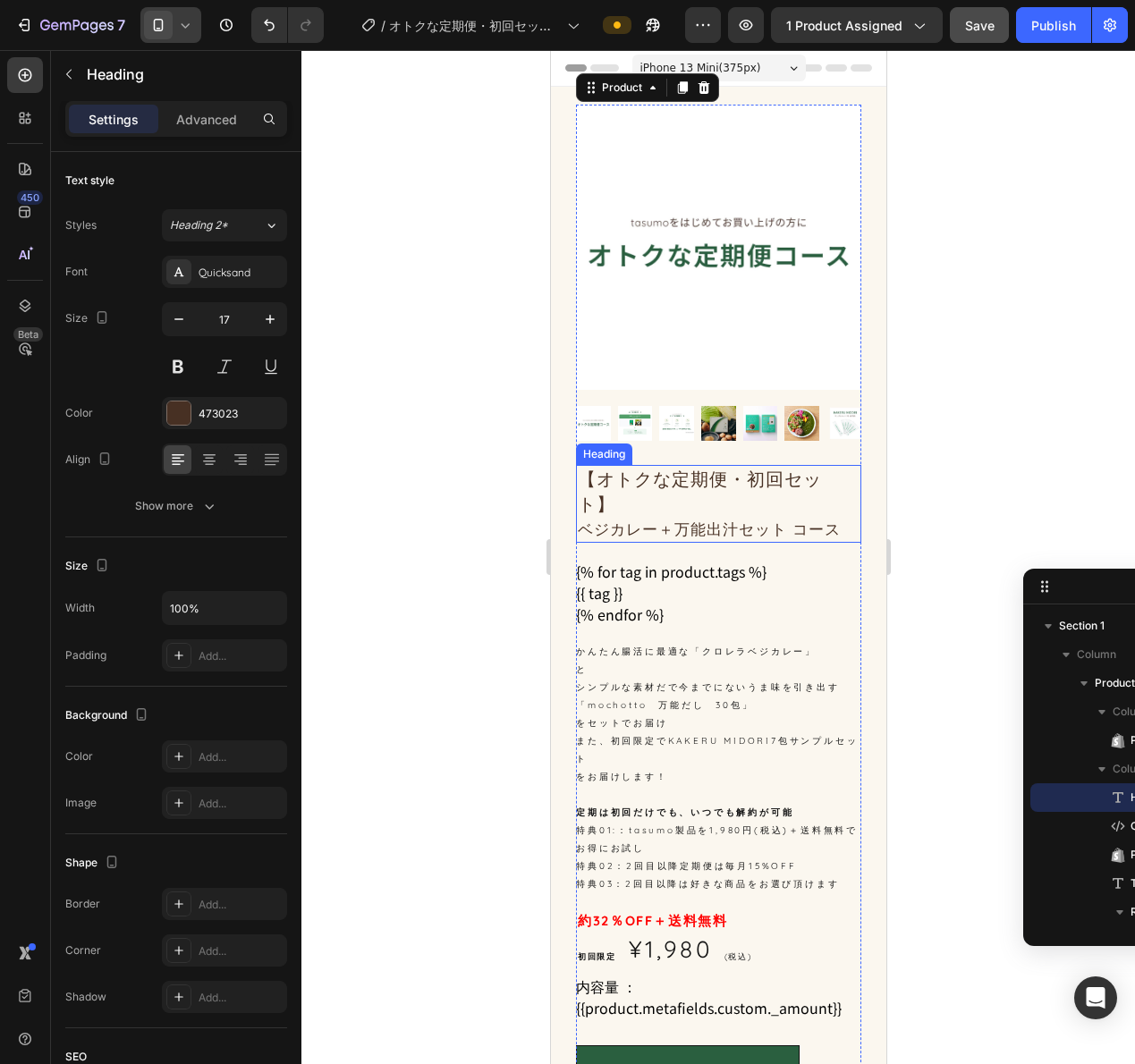
click at [690, 478] on span "【オトクな定期便・初回セット】" at bounding box center [699, 491] width 244 height 47
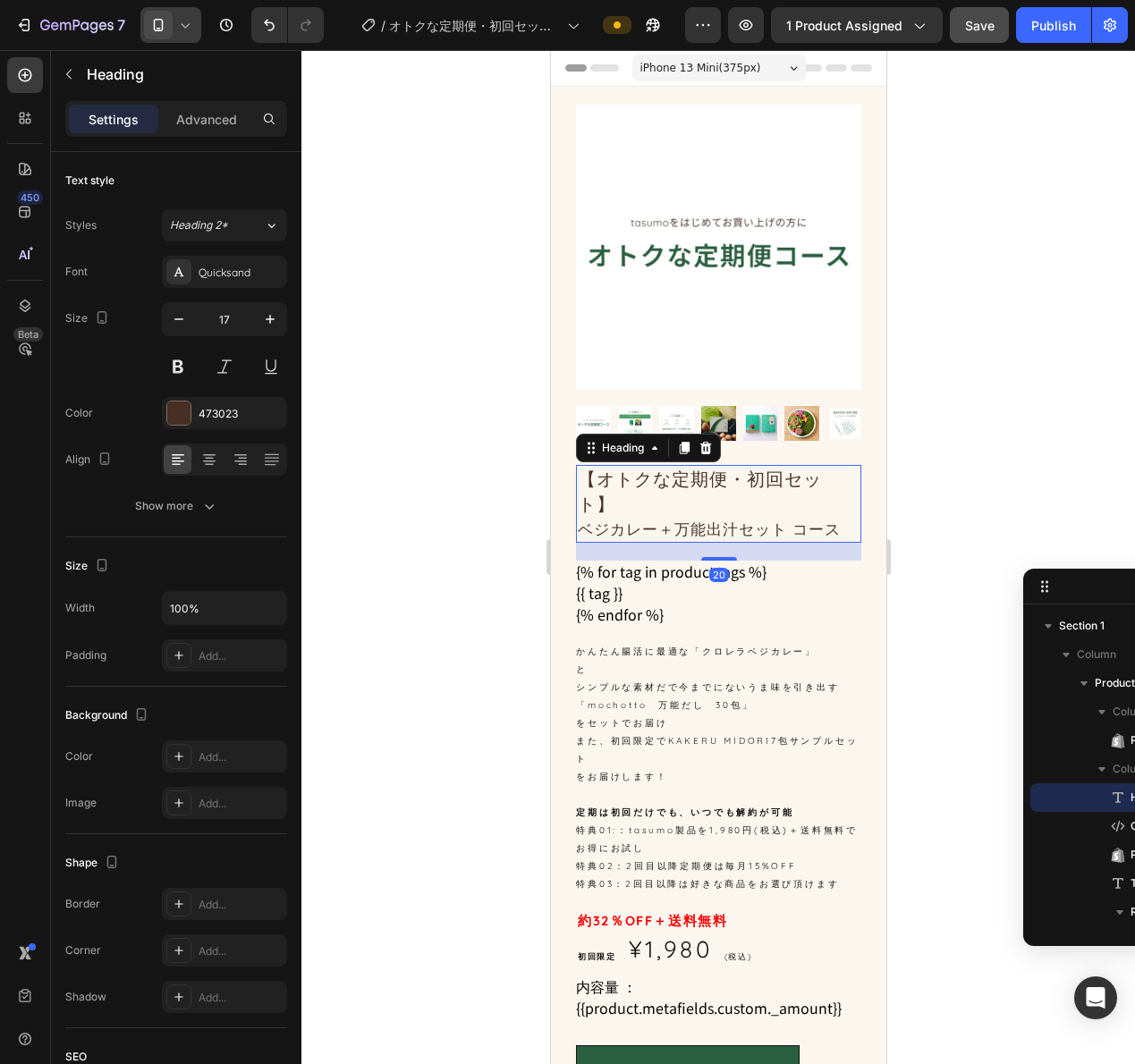
click at [690, 478] on span "【オトクな定期便・初回セット】" at bounding box center [699, 491] width 244 height 47
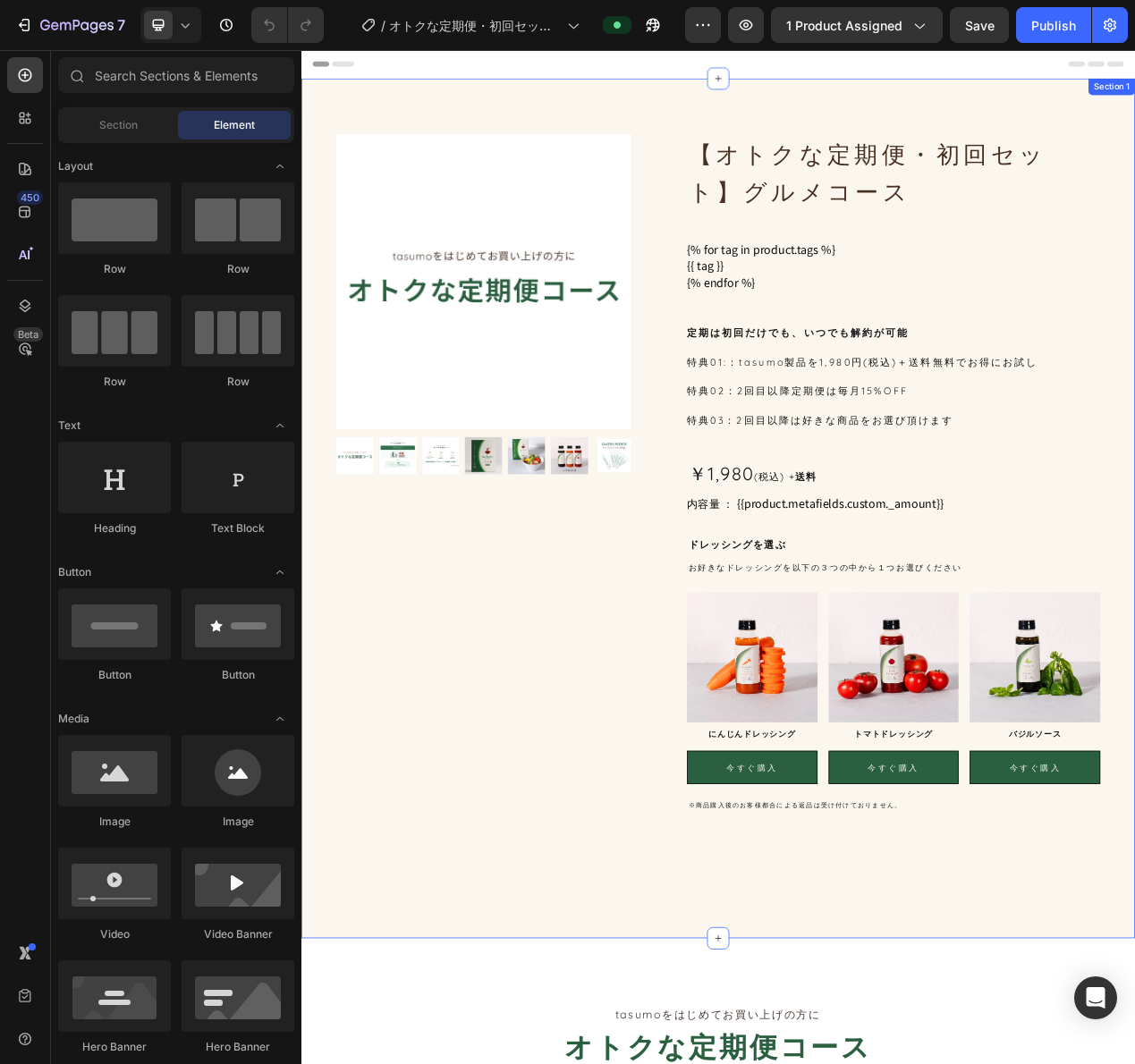
click at [860, 169] on h1 "【オトクな定期便・初回セット】グルメコース" at bounding box center [1063, 208] width 532 height 101
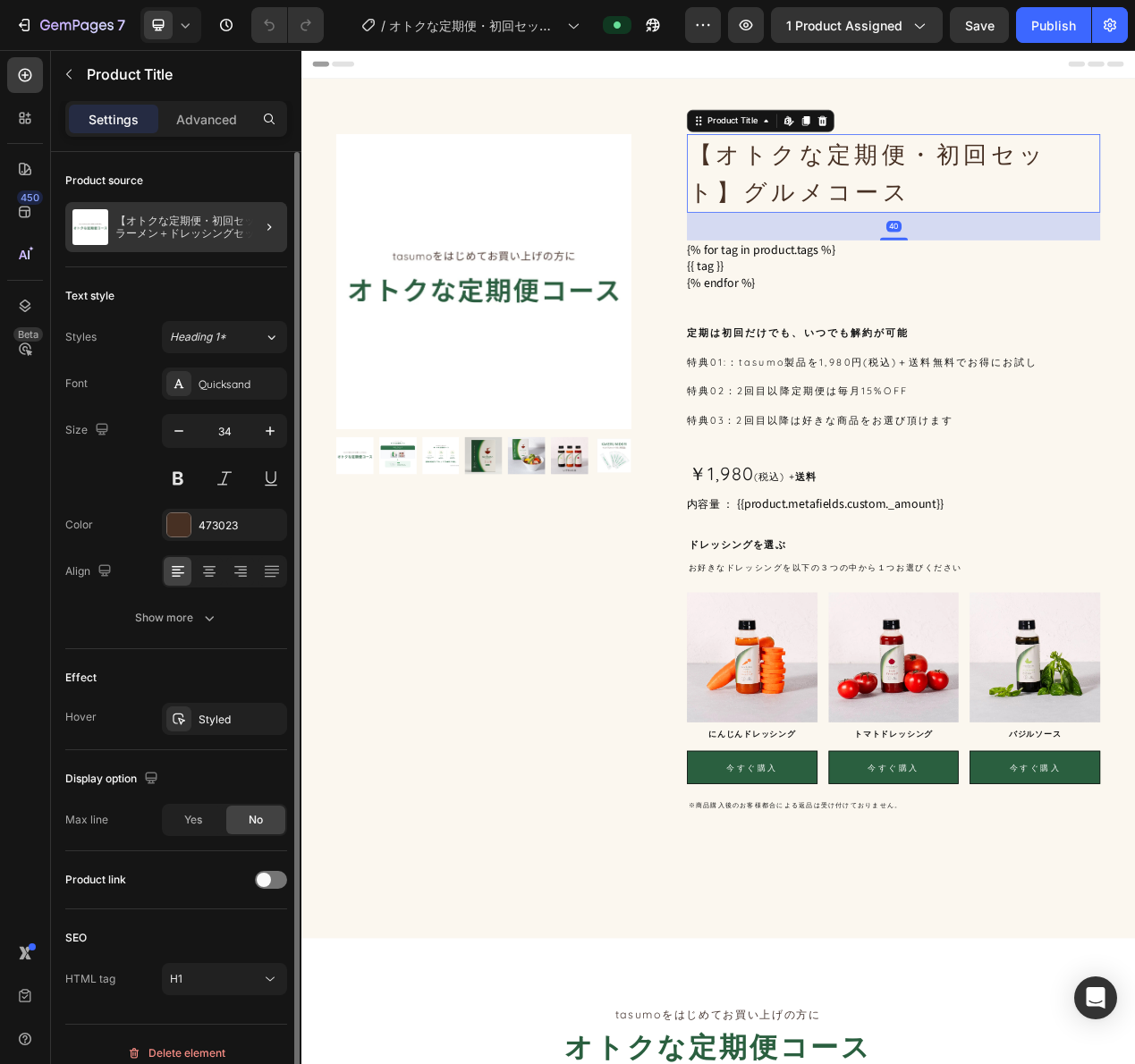
click at [243, 223] on div at bounding box center [263, 228] width 50 height 50
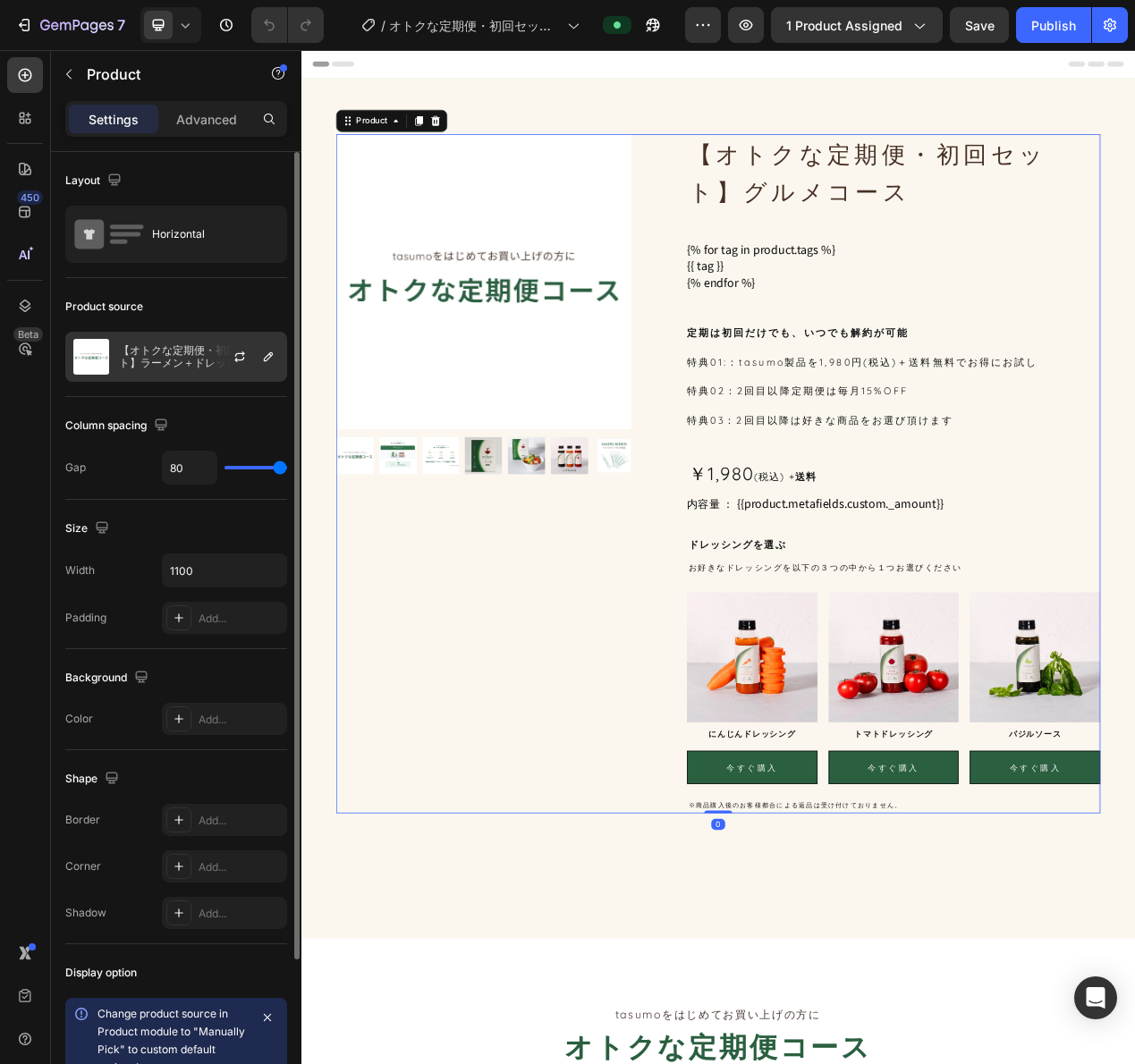
click at [234, 368] on div at bounding box center [246, 357] width 79 height 48
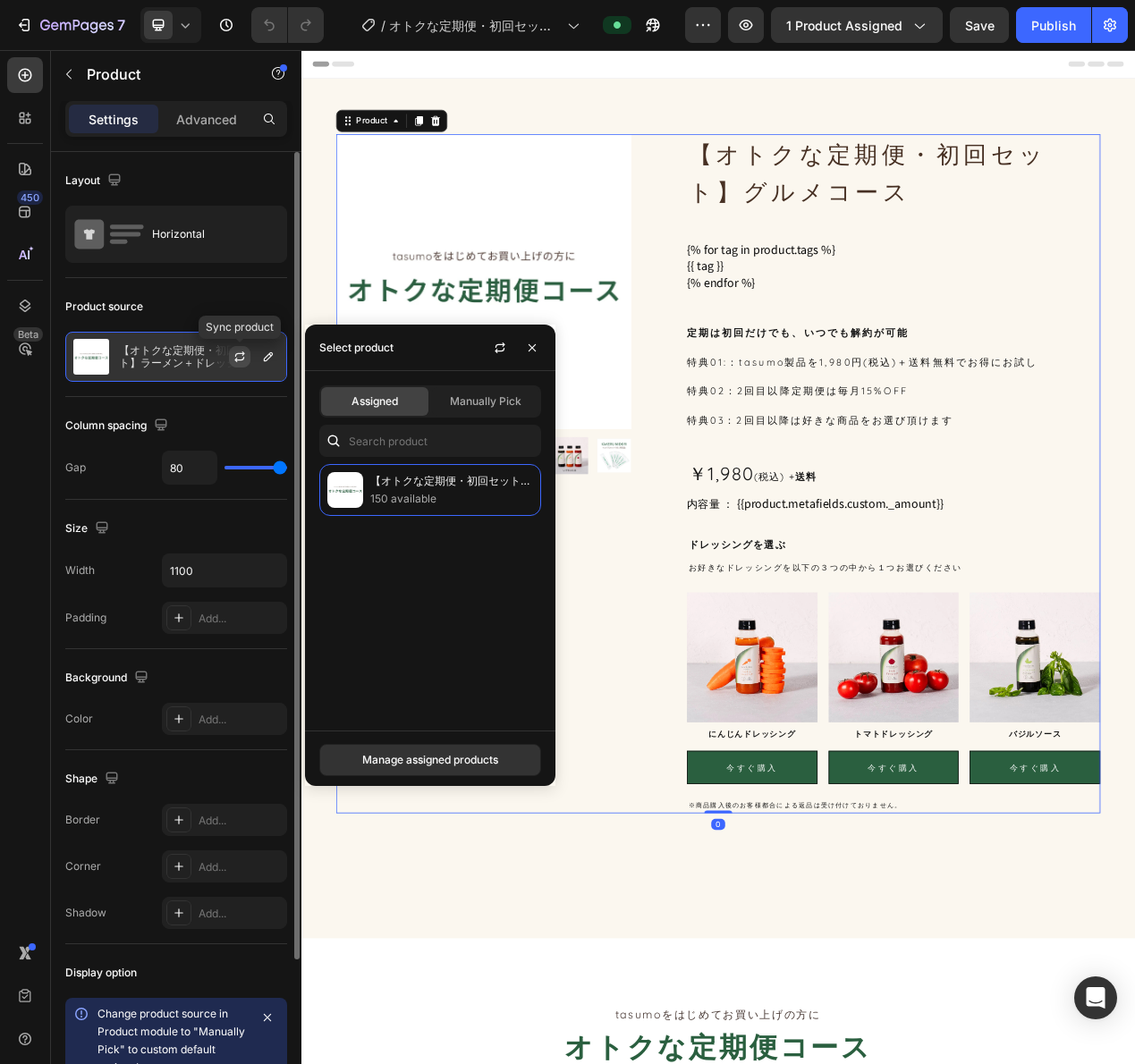
click at [234, 361] on icon "button" at bounding box center [239, 357] width 15 height 15
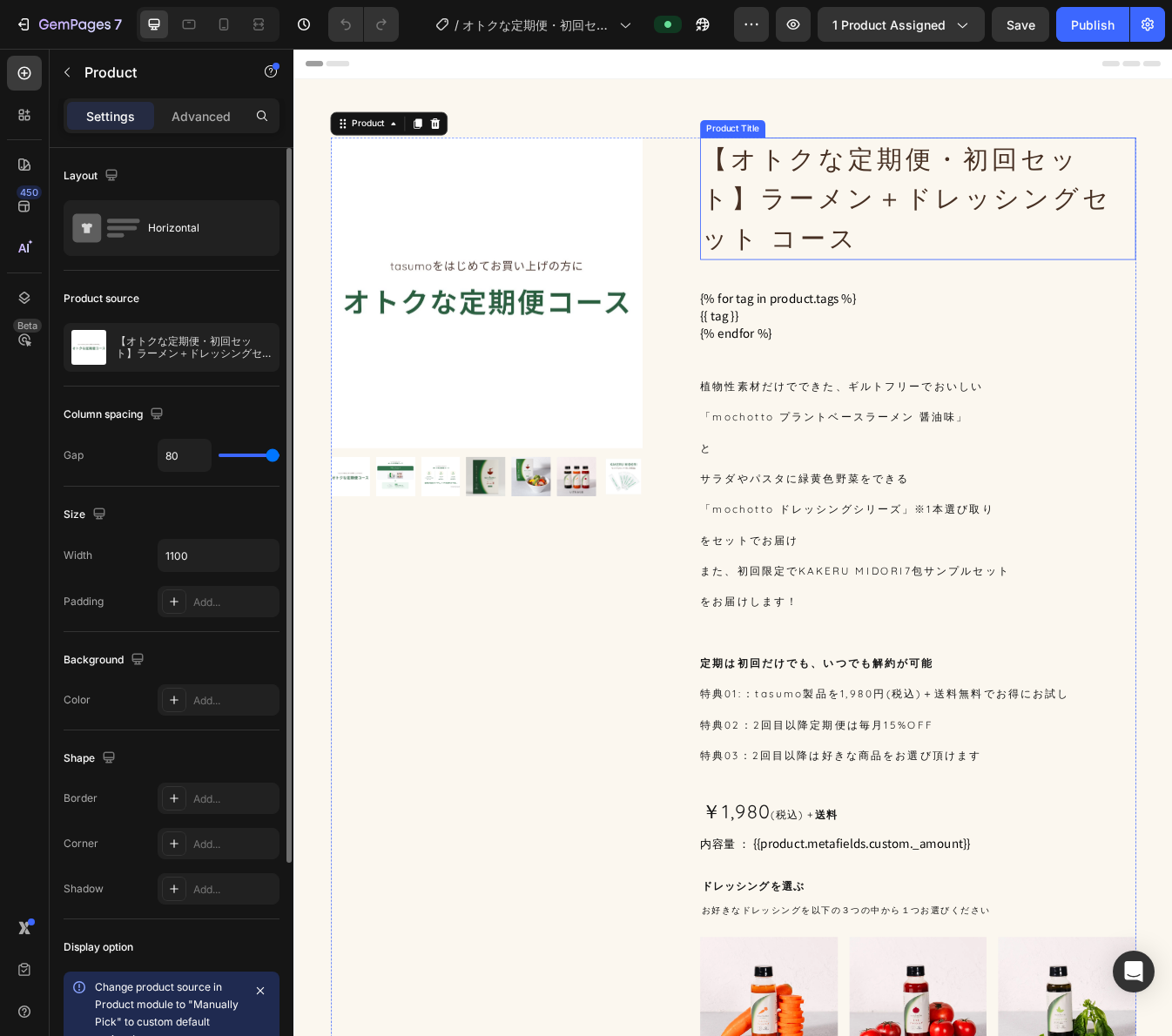
click at [881, 226] on h1 "【オトクな定期便・初回セット】ラーメン＋ドレッシングセット コース" at bounding box center [1035, 226] width 518 height 145
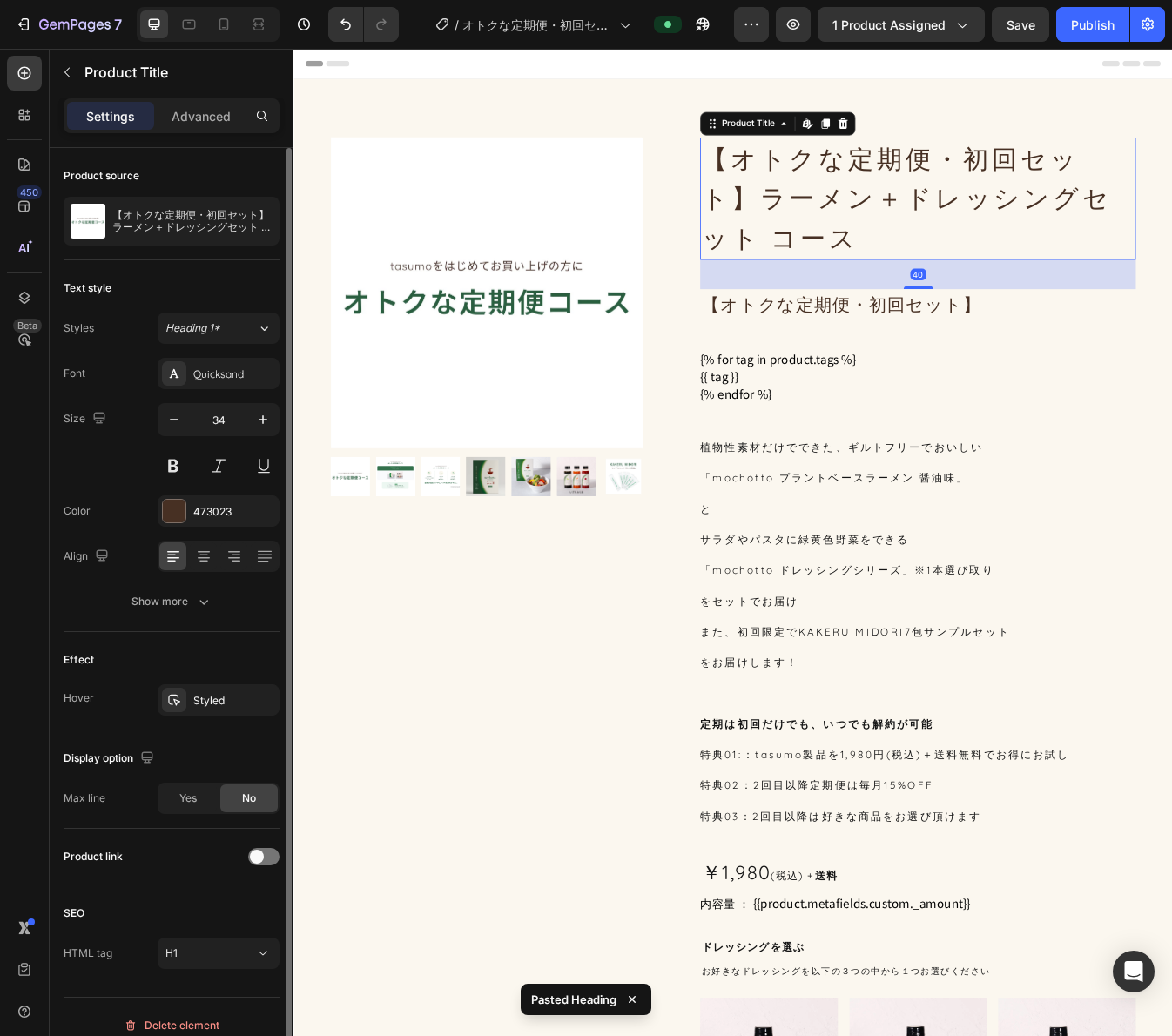
click at [912, 221] on h1 "【オトクな定期便・初回セット】ラーメン＋ドレッシングセット コース" at bounding box center [1035, 226] width 518 height 145
click at [948, 295] on h1 "【オトクな定期便・初回セット】ラーメン＋ドレッシングセット コース" at bounding box center [1035, 226] width 518 height 145
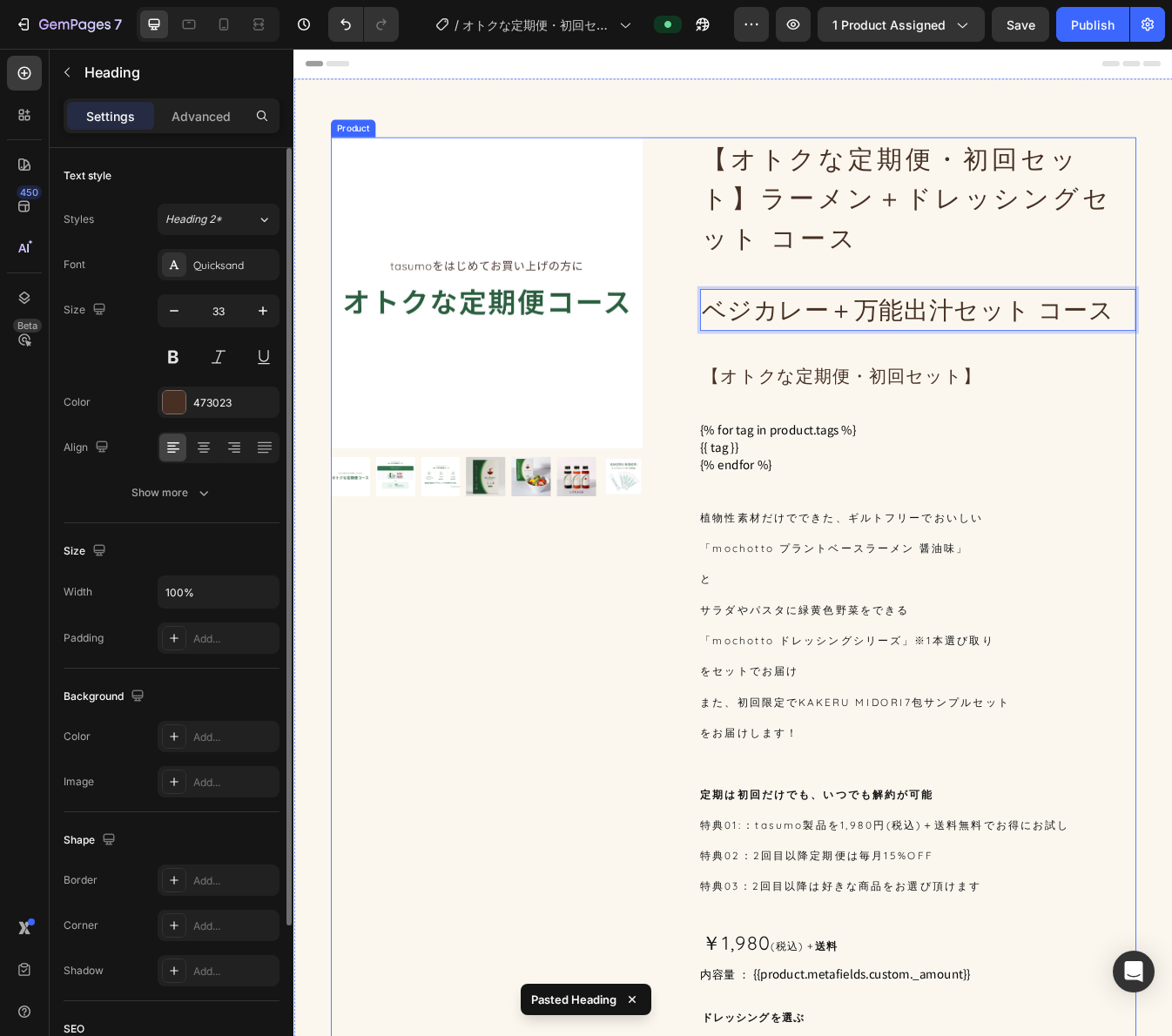
drag, startPoint x: 848, startPoint y: 354, endPoint x: 854, endPoint y: 406, distance: 52.3
click at [854, 406] on div "【オトクな定期便・初回セット】ラーメン＋ドレッシングセット コース Product Title ベジカレー＋万能出汁セット コース Heading 40 【オ…" at bounding box center [1035, 845] width 518 height 1383
click at [816, 407] on div "【オトクな定期便・初回セット】ラーメン＋ドレッシングセット コース Product Title ベジカレー＋万能出汁セット コース Heading 40 【オ…" at bounding box center [1035, 845] width 518 height 1383
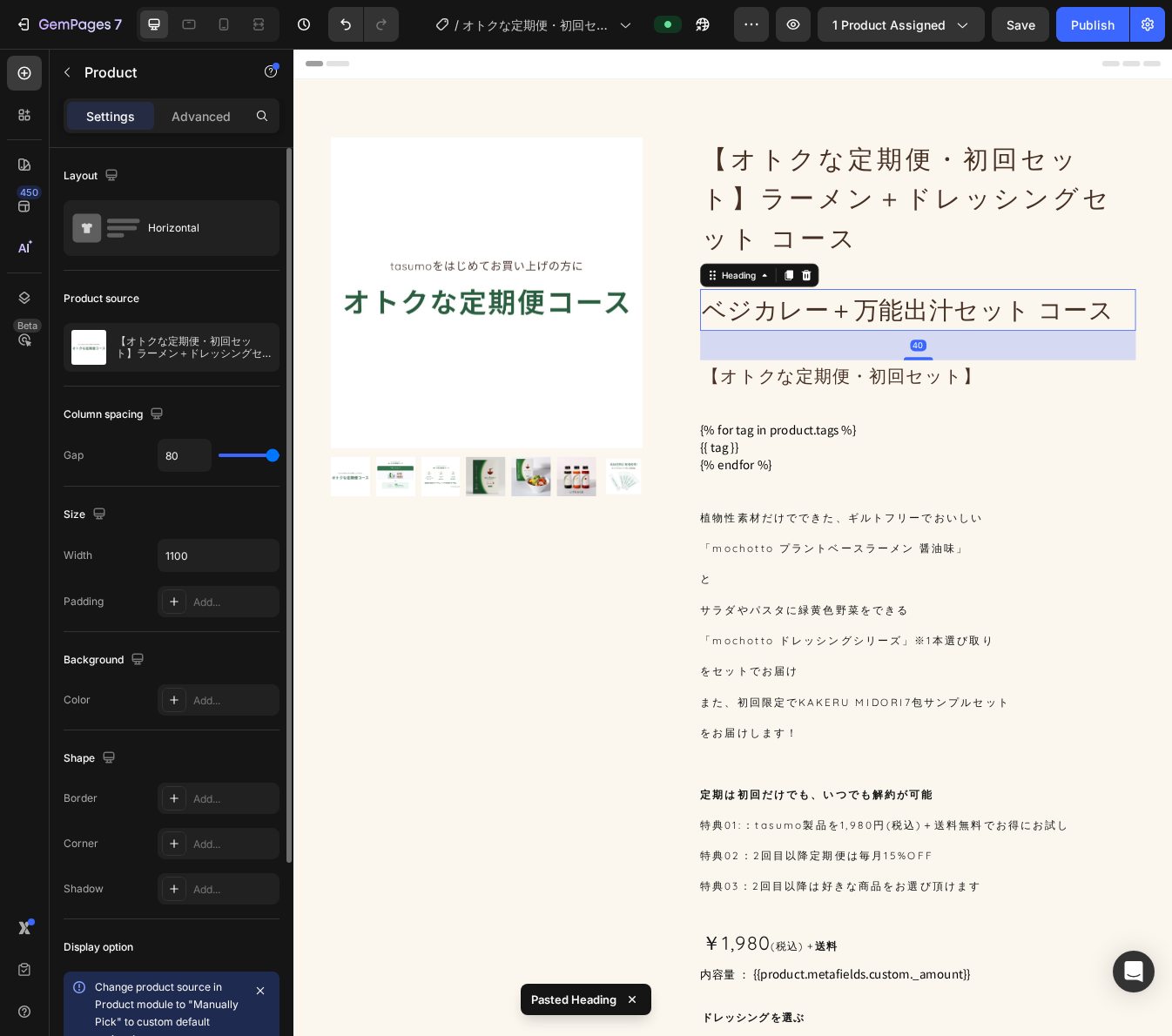
click at [832, 352] on p "ベジカレー＋万能出汁セット コース" at bounding box center [1035, 359] width 514 height 46
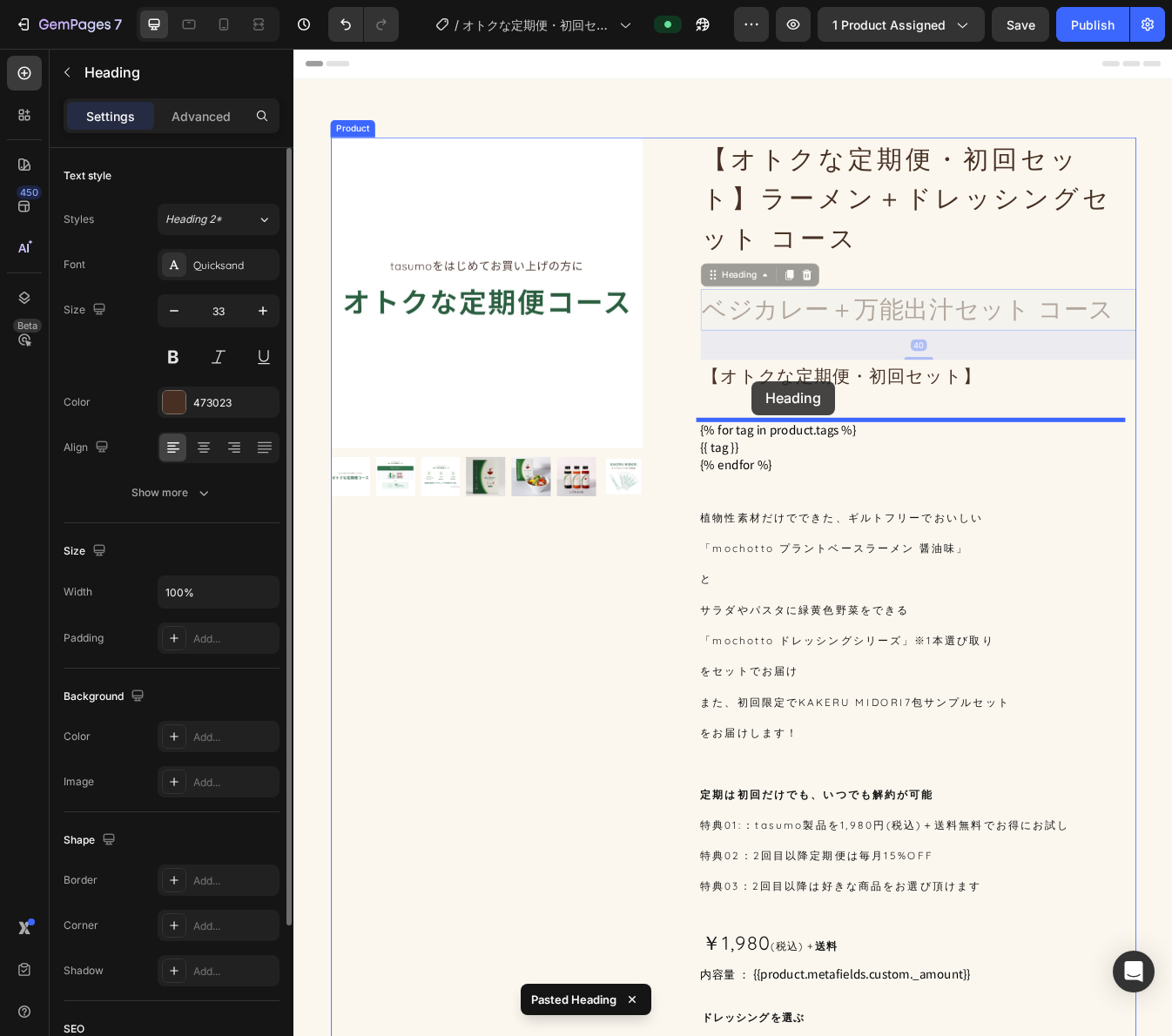
drag, startPoint x: 822, startPoint y: 314, endPoint x: 838, endPoint y: 444, distance: 131.0
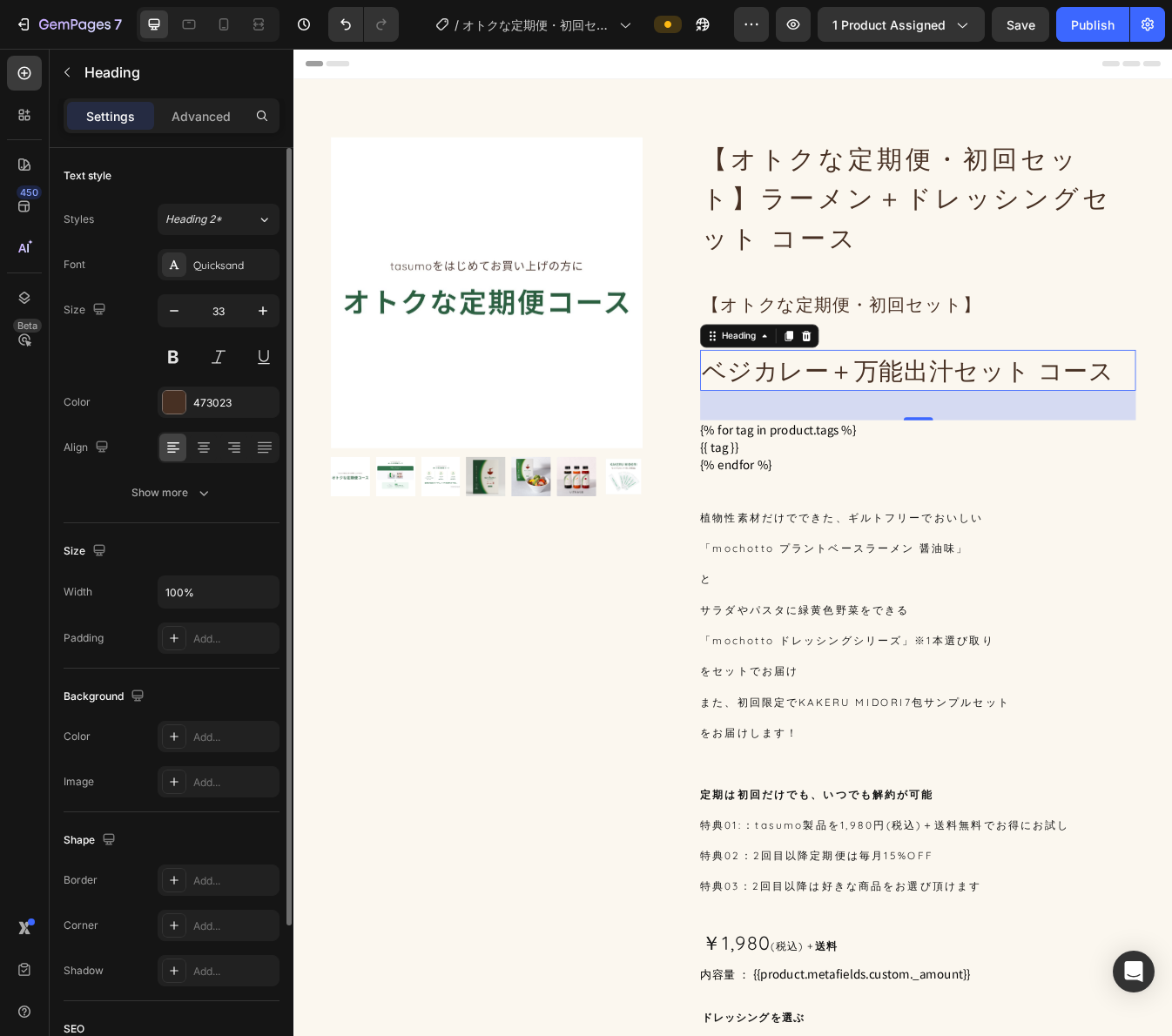
click at [1036, 425] on p "ベジカレー＋万能出汁セット コース" at bounding box center [1035, 431] width 514 height 46
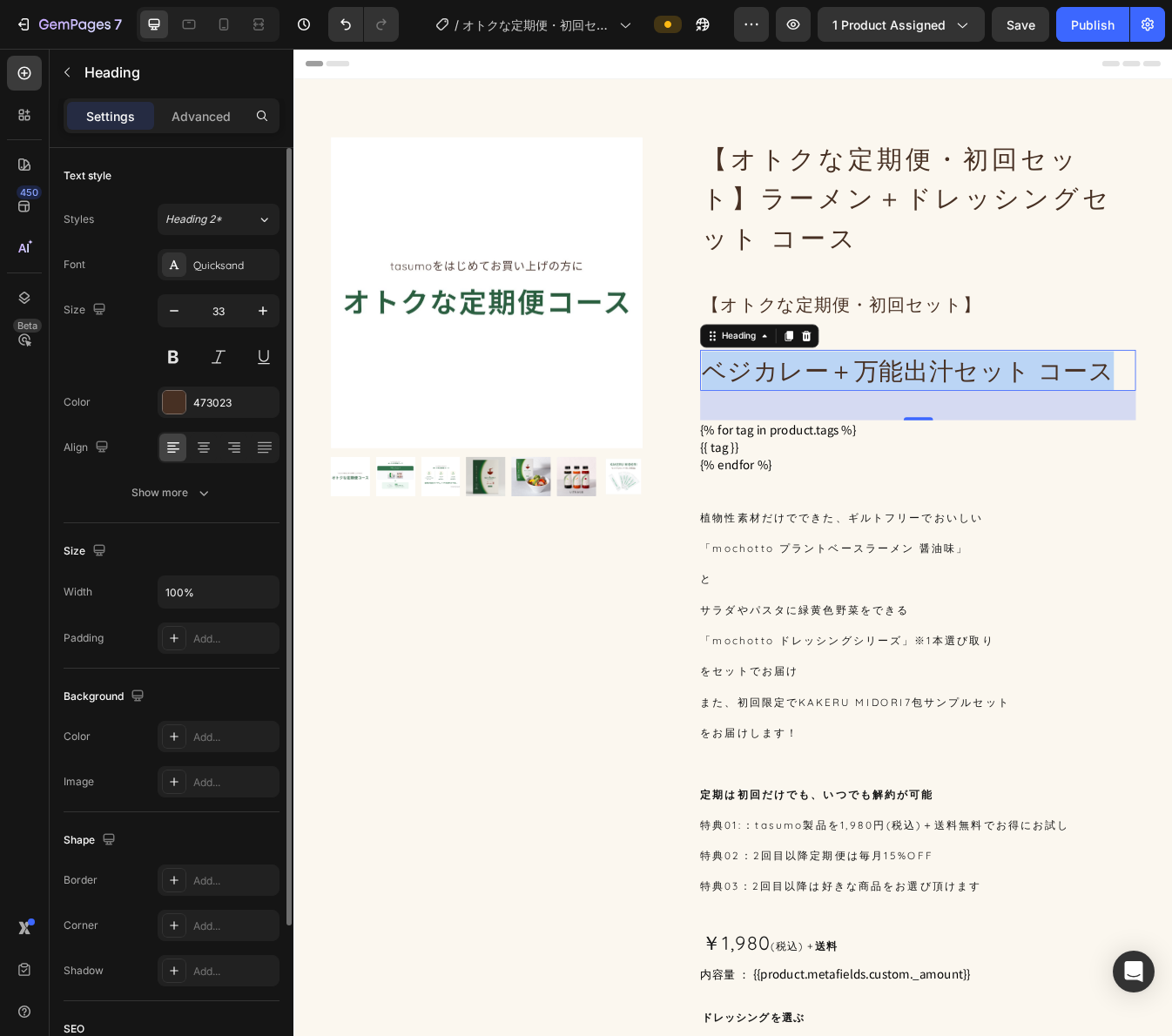
click at [1036, 425] on p "ベジカレー＋万能出汁セット コース" at bounding box center [1035, 431] width 514 height 46
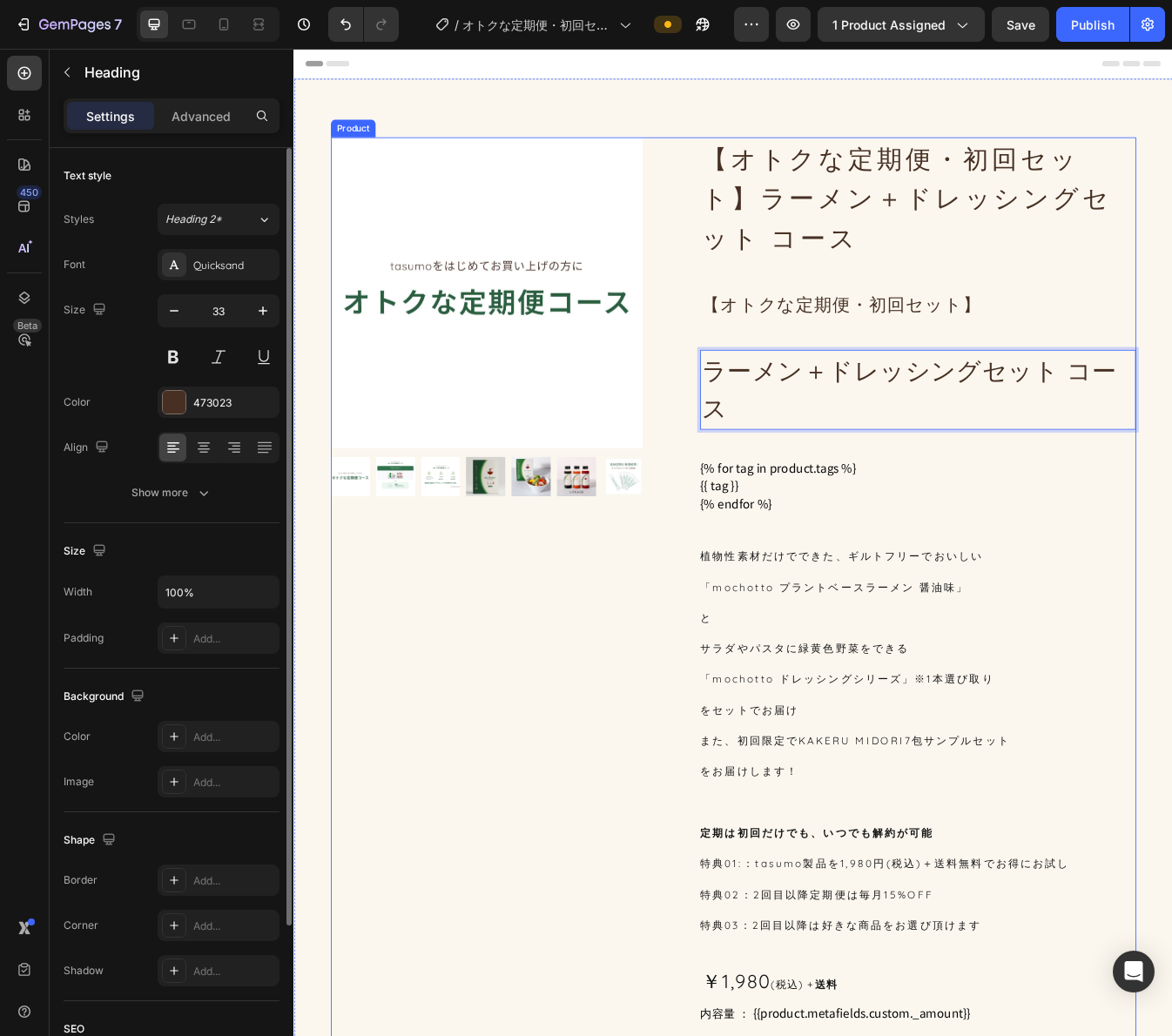
click at [1104, 324] on div "【オトクな定期便・初回セット】ラーメン＋ドレッシングセット コース Product Title 【オトクな定期便・初回セット】 Heading ラーメン＋ドレ…" at bounding box center [1035, 868] width 518 height 1429
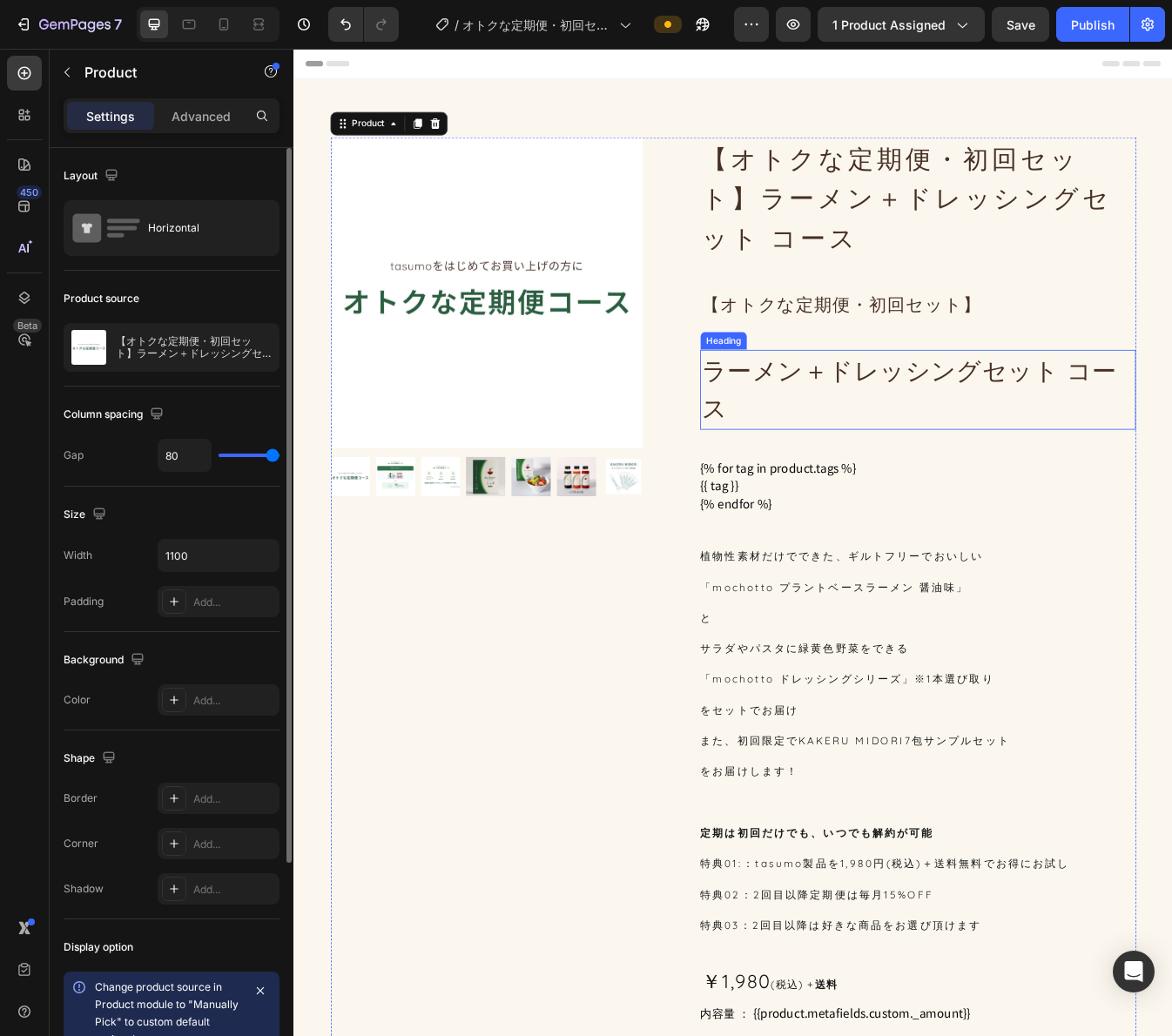
click at [962, 422] on p "ラーメン＋ドレッシングセット コース" at bounding box center [1035, 455] width 514 height 92
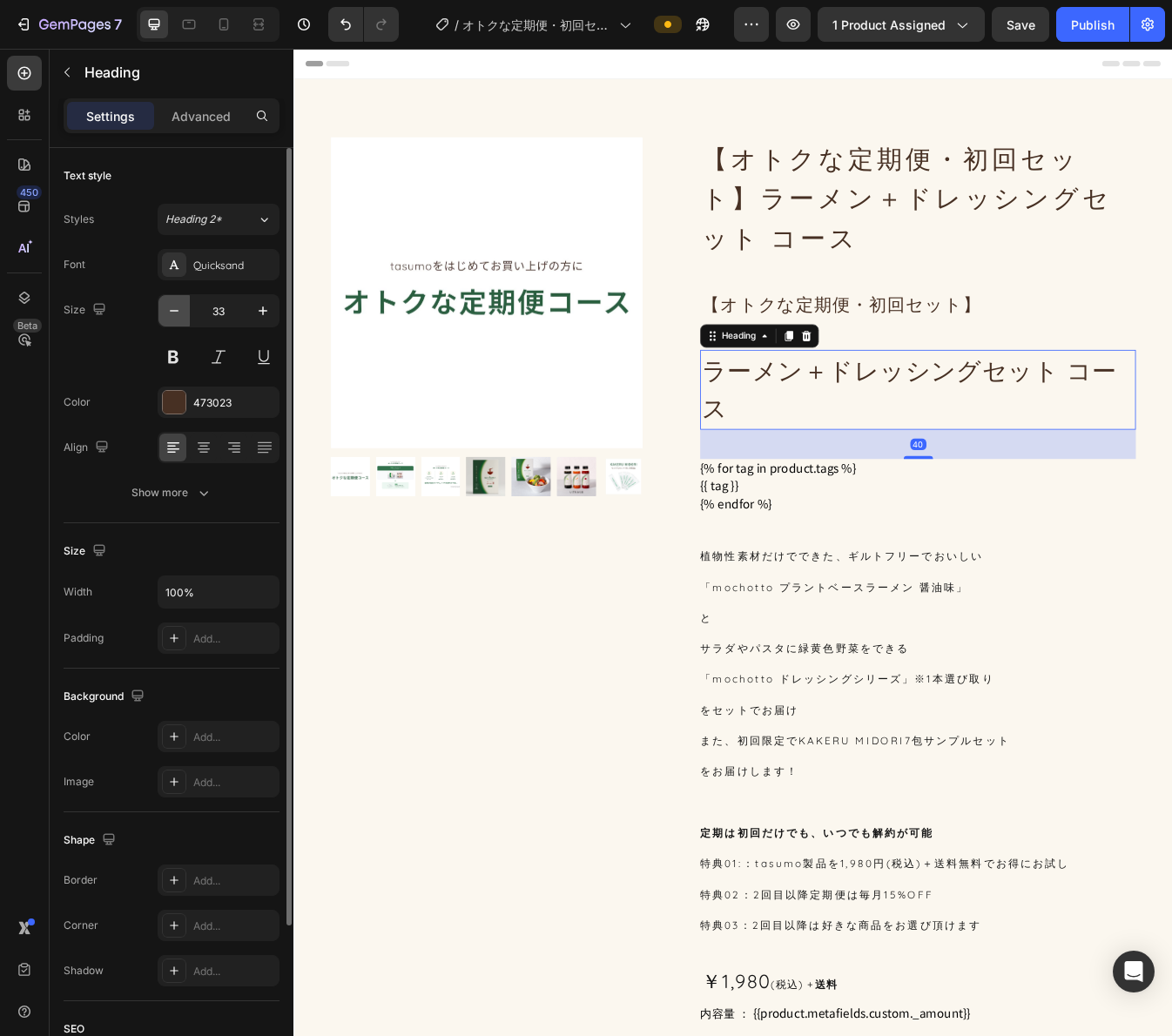
click at [166, 310] on icon "button" at bounding box center [174, 310] width 17 height 17
type input "32"
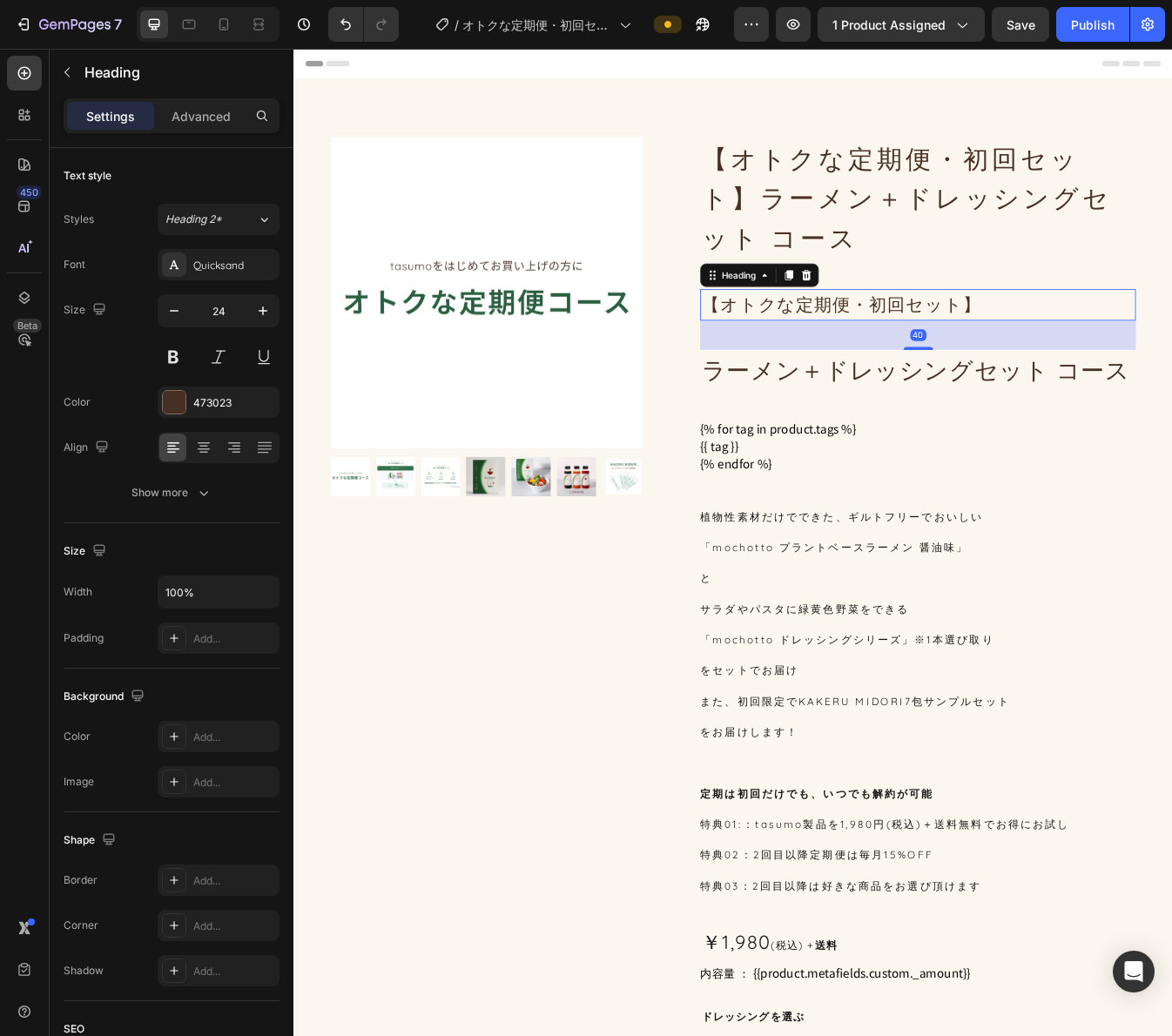
click at [986, 364] on span "【オトクな定期便・初回セット】" at bounding box center [945, 353] width 332 height 26
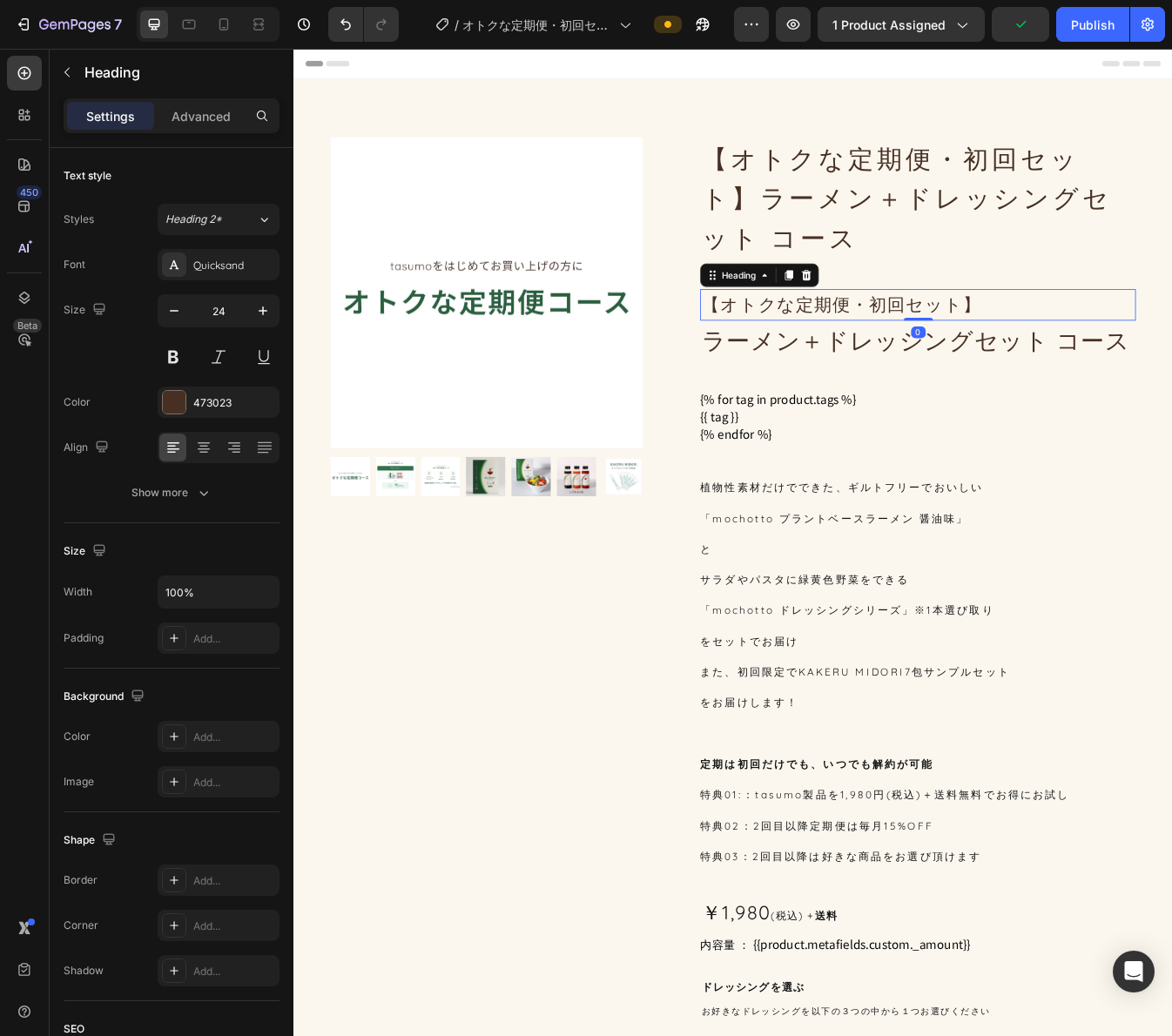
drag, startPoint x: 1027, startPoint y: 403, endPoint x: 1040, endPoint y: 330, distance: 74.1
click at [1040, 330] on div "【オトクな定期便・初回セット】ラーメン＋ドレッシングセット コース Product Title 【オトクな定期便・初回セット】 Heading 0 ラーメン＋…" at bounding box center [1035, 827] width 518 height 1347
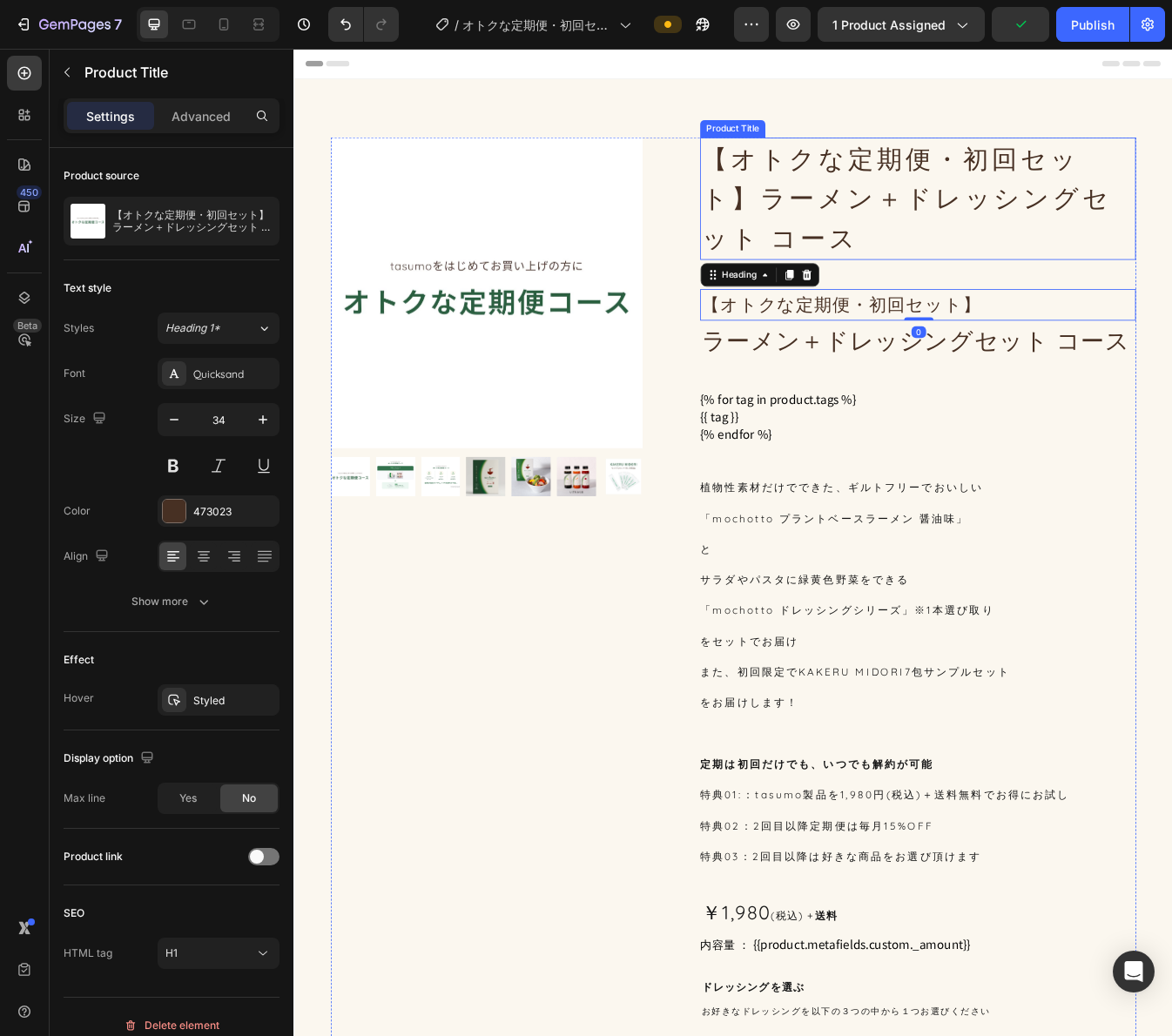
click at [991, 214] on h1 "【オトクな定期便・初回セット】ラーメン＋ドレッシングセット コース" at bounding box center [1035, 226] width 518 height 145
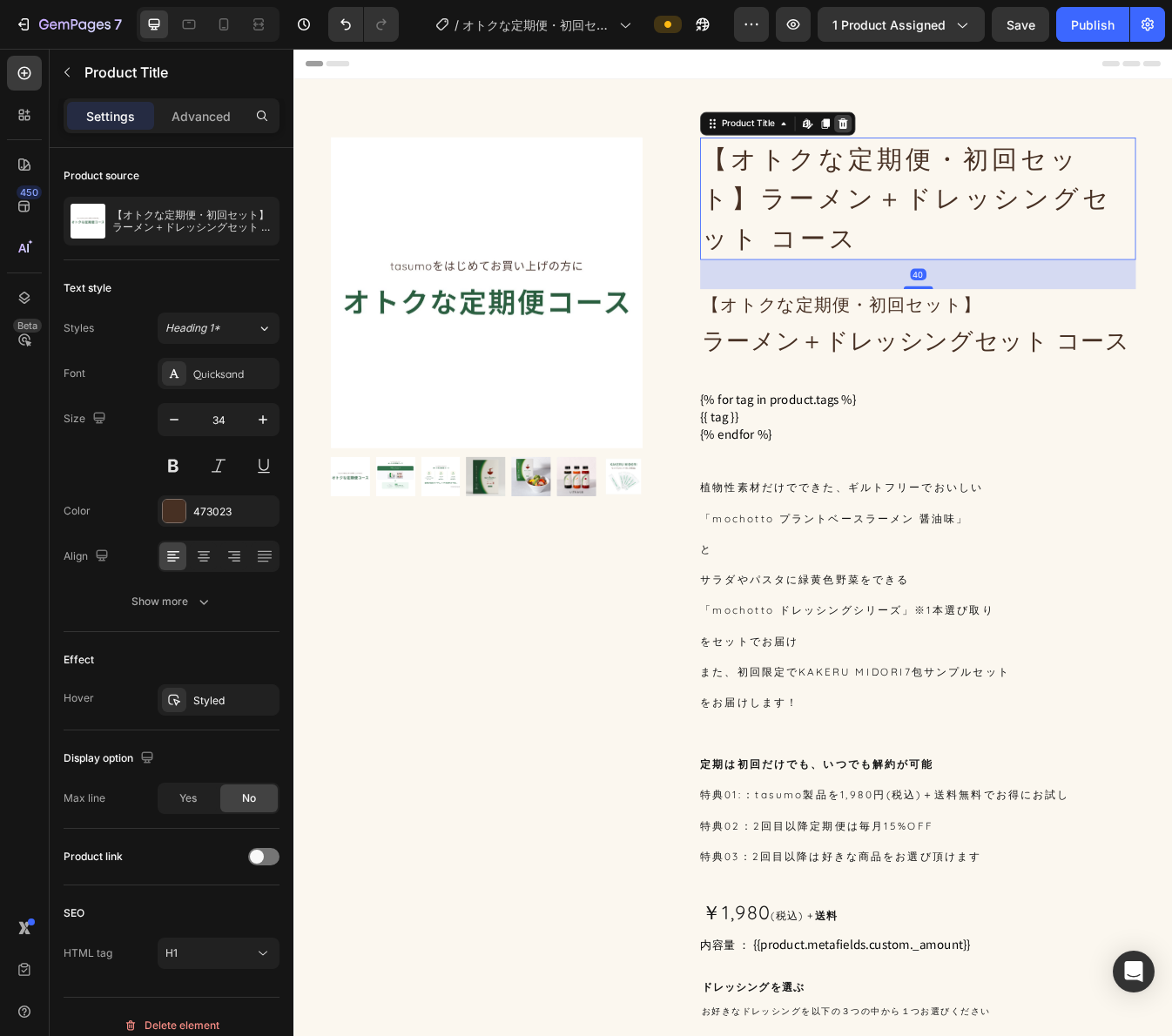
click at [945, 133] on icon at bounding box center [946, 137] width 11 height 12
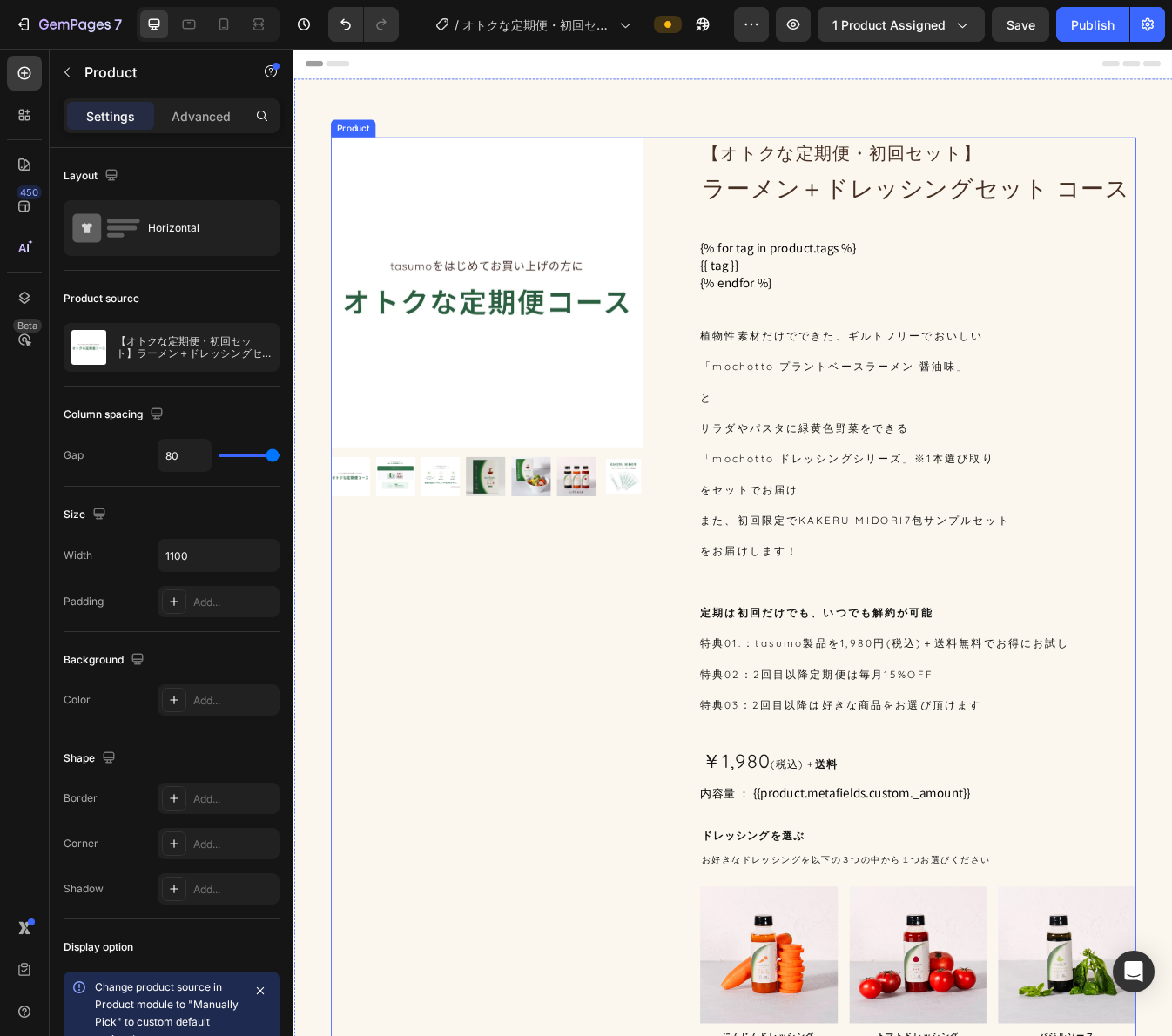
click at [866, 246] on div "【オトクな定期便・初回セット】 Heading ラーメン＋ドレッシングセット コース Heading {% for tag in product.tags %…" at bounding box center [1035, 737] width 518 height 1166
click at [943, 209] on p "ラーメン＋ドレッシングセット コース" at bounding box center [1035, 214] width 514 height 44
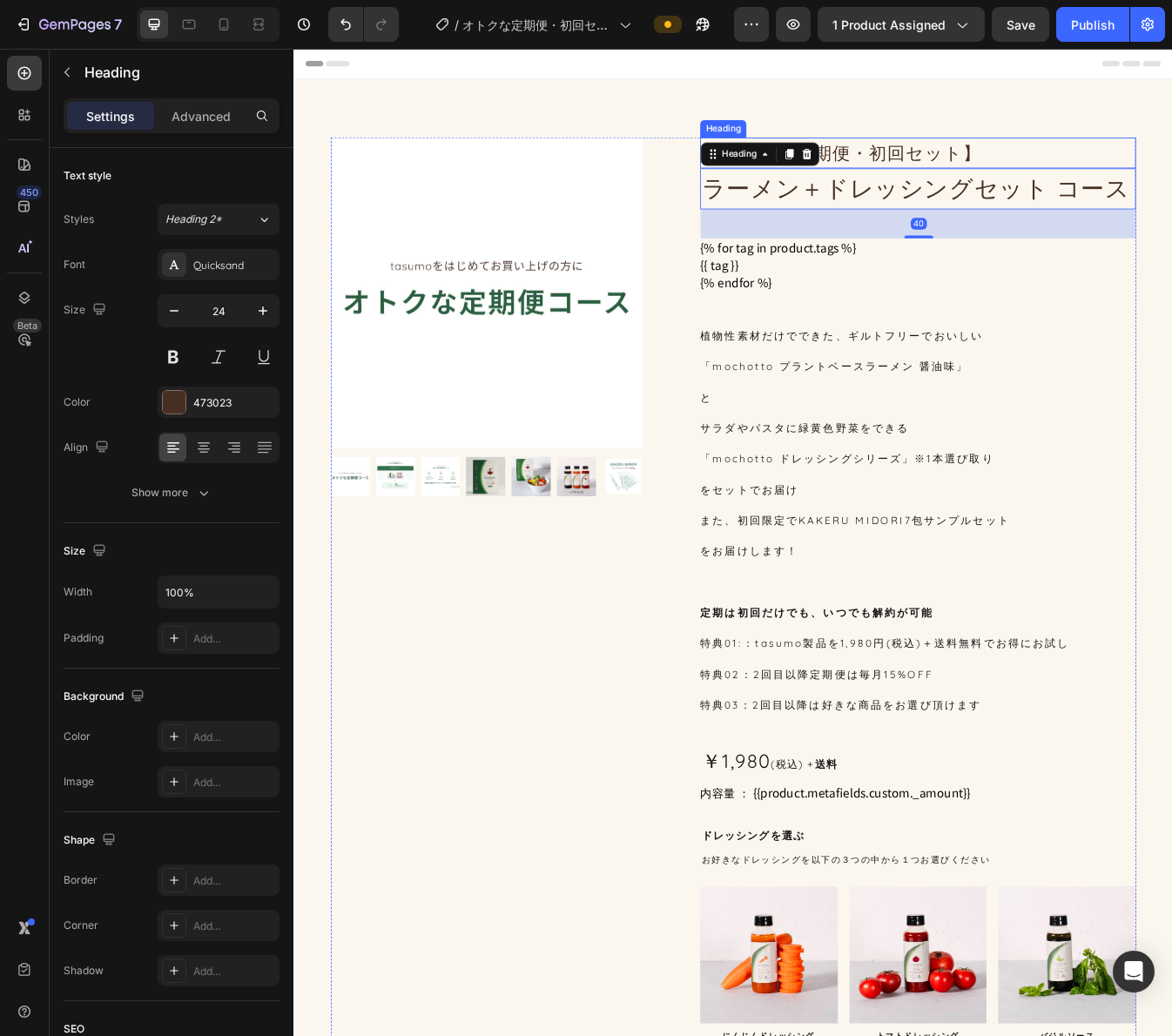
click at [962, 165] on span "【オトクな定期便・初回セット】" at bounding box center [945, 173] width 332 height 26
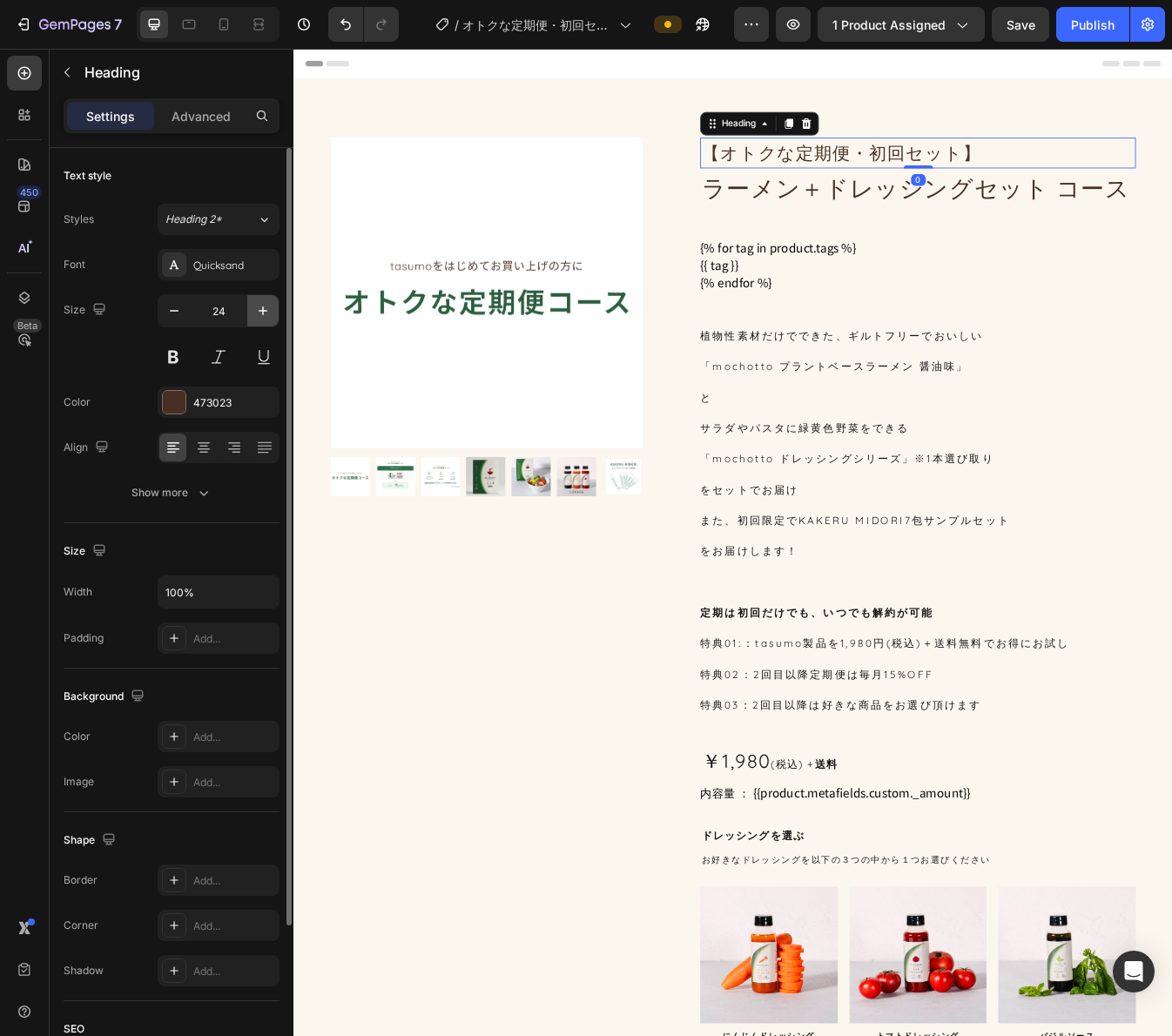
click at [255, 305] on icon "button" at bounding box center [262, 310] width 17 height 17
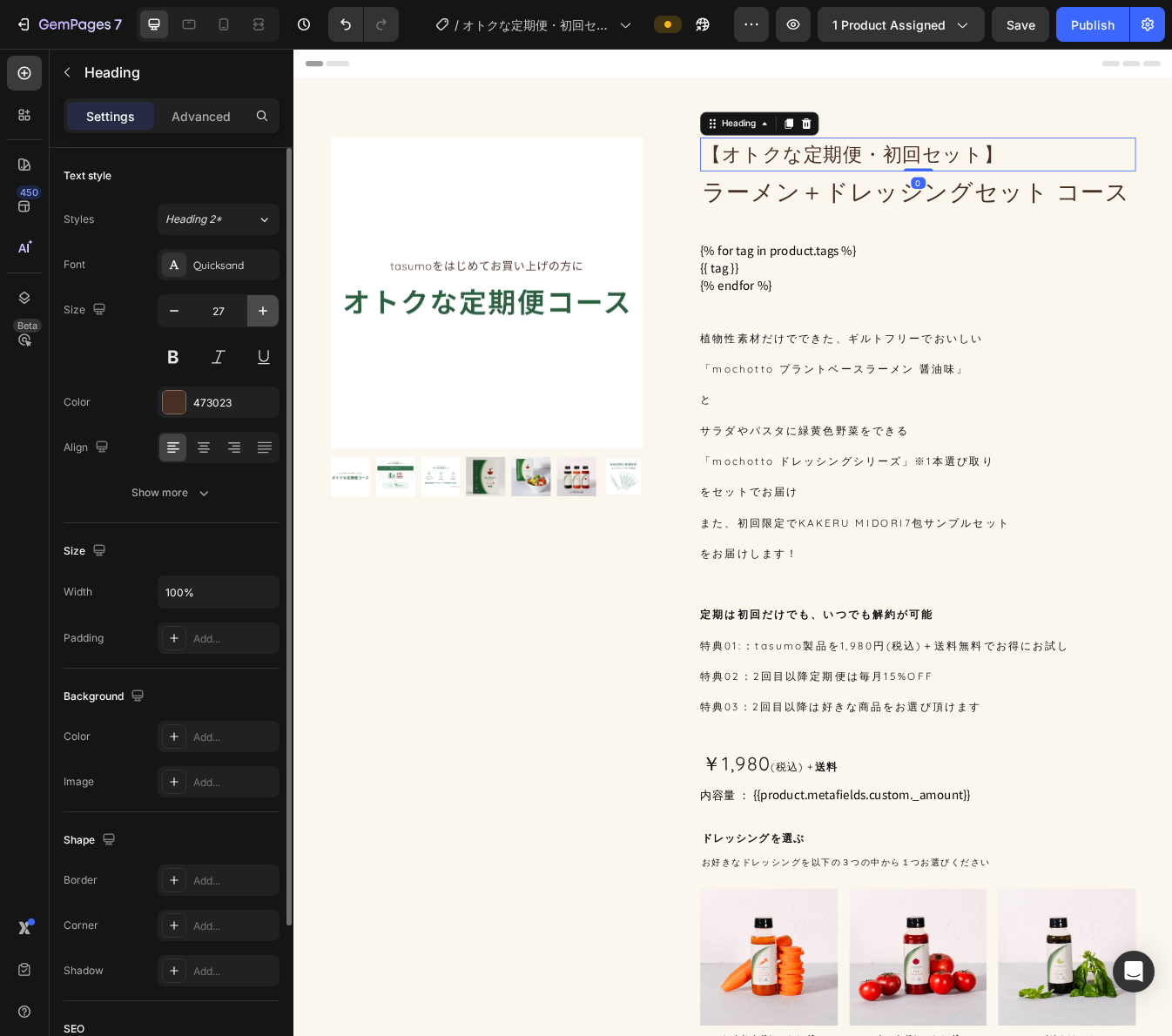
click at [255, 305] on icon "button" at bounding box center [262, 310] width 17 height 17
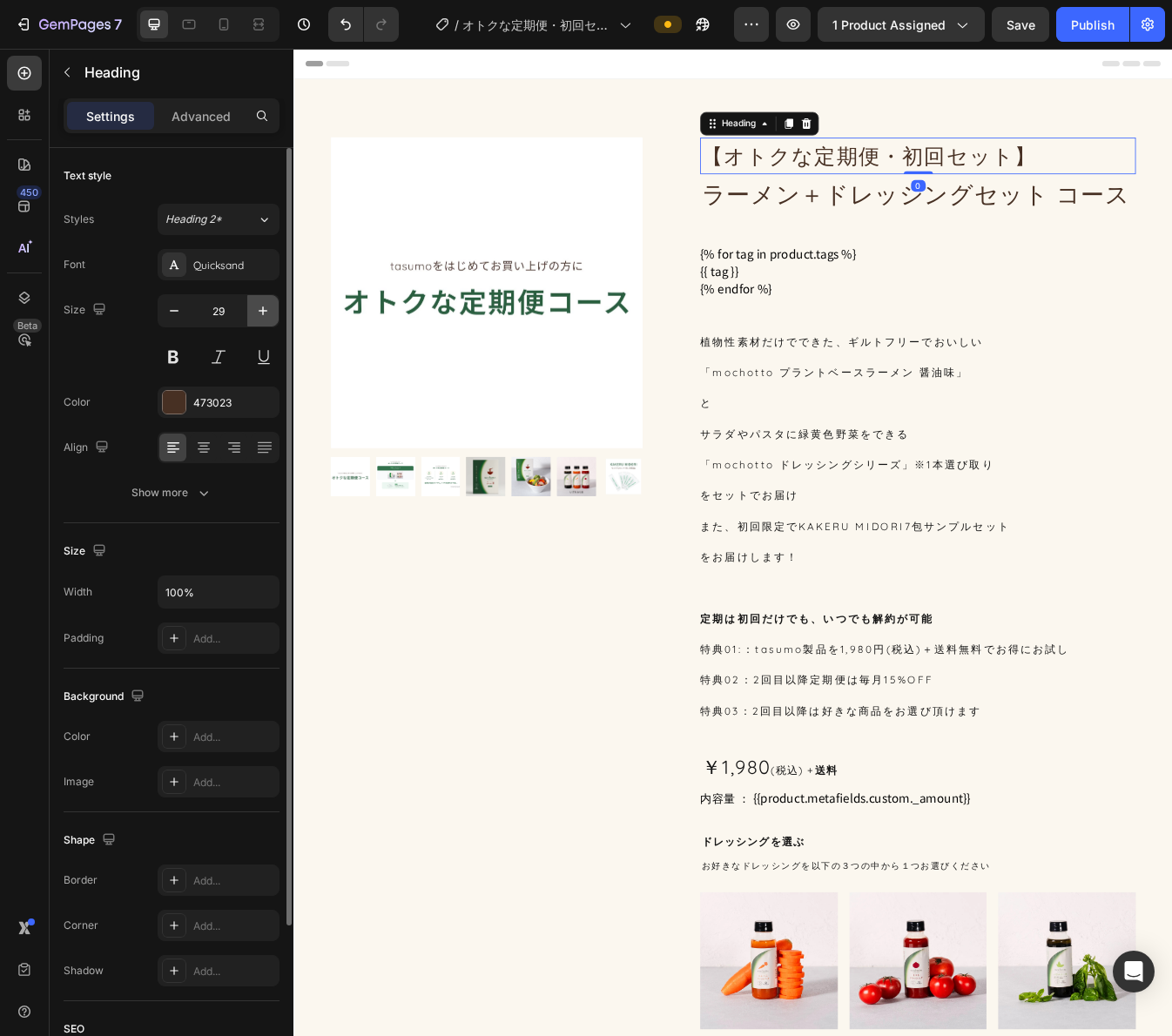
click at [255, 305] on icon "button" at bounding box center [262, 310] width 17 height 17
type input "31"
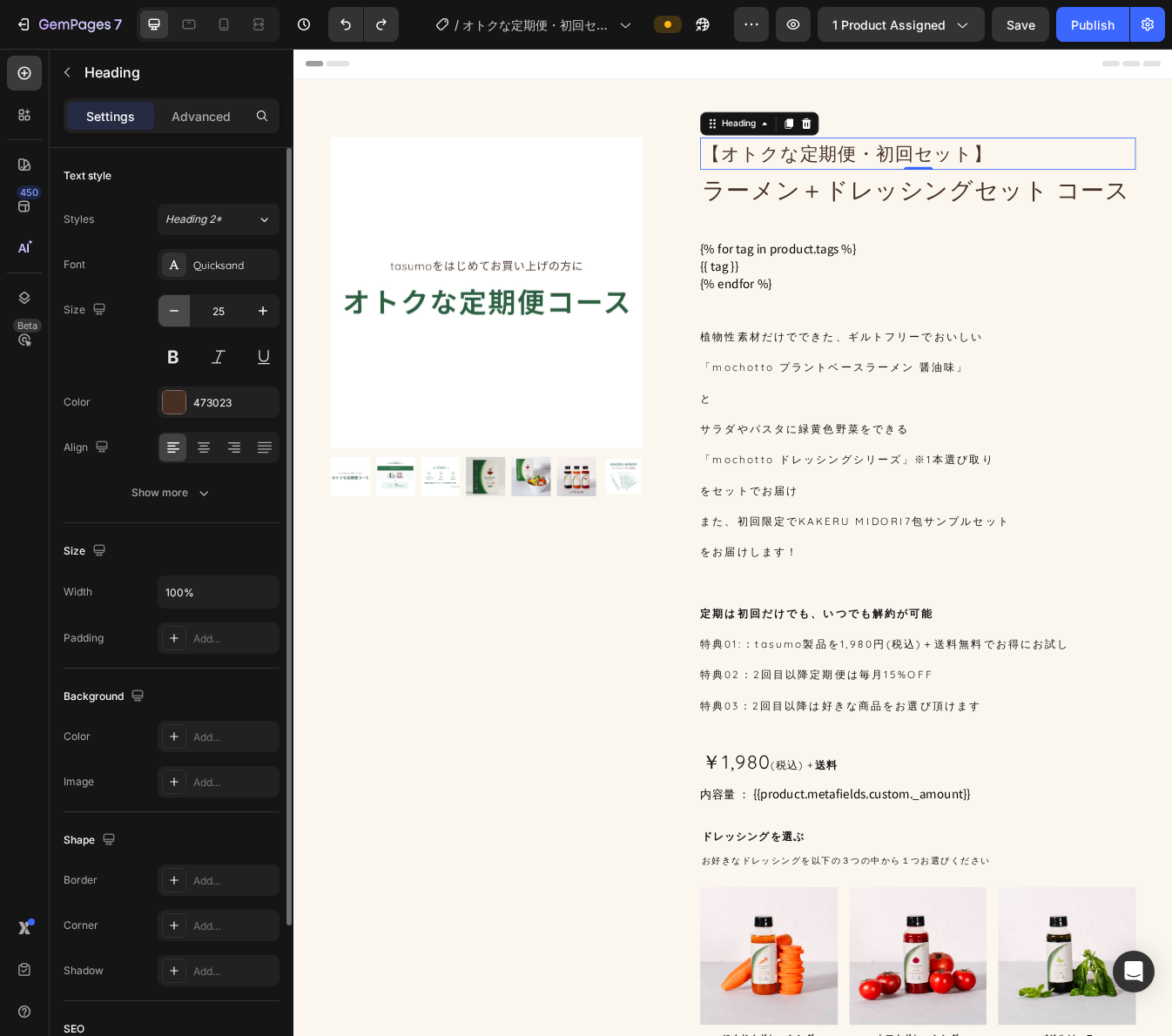
type input "24"
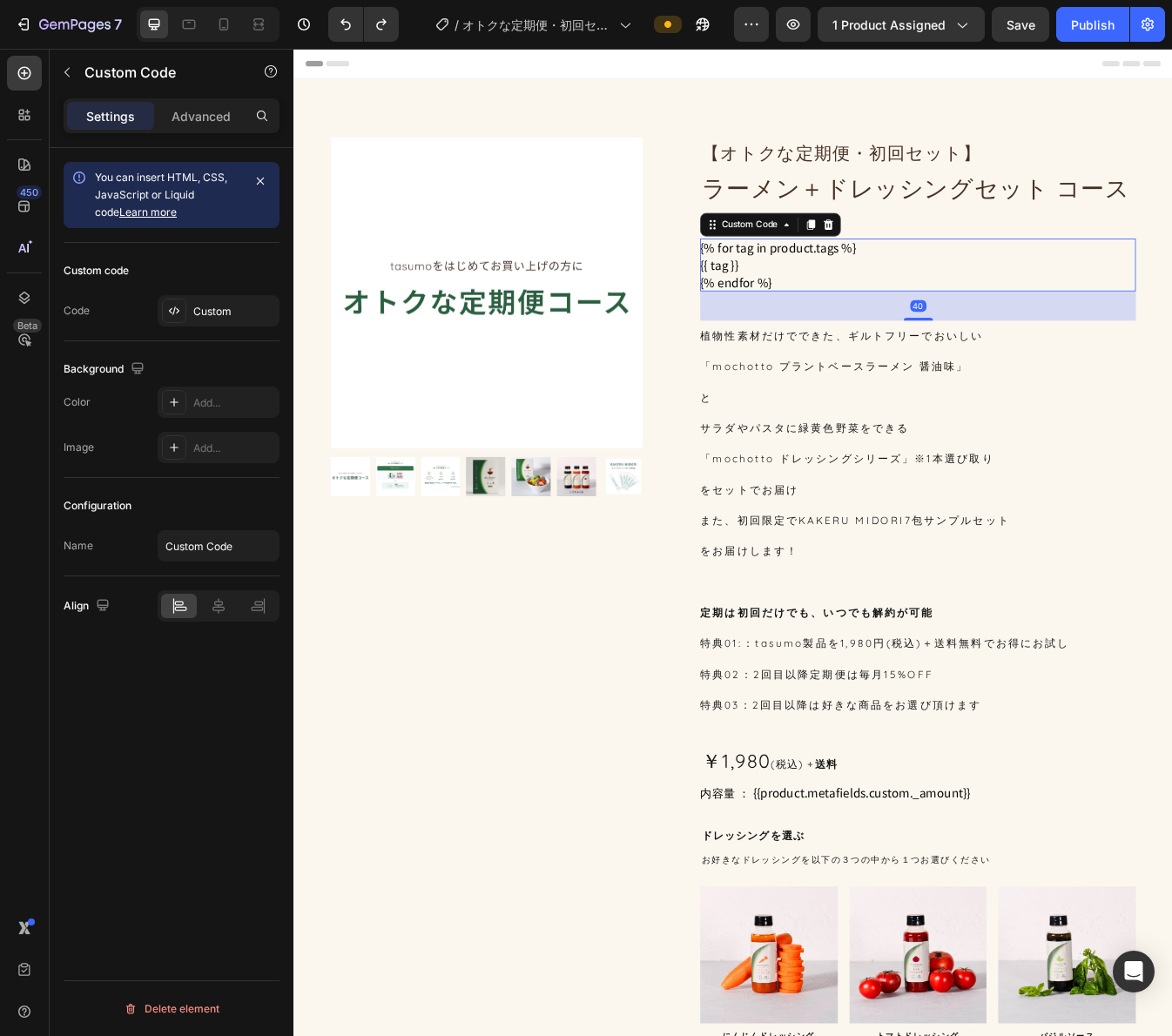
click at [886, 309] on li "{{ tag }}" at bounding box center [1035, 306] width 518 height 21
click at [924, 259] on icon at bounding box center [929, 257] width 11 height 12
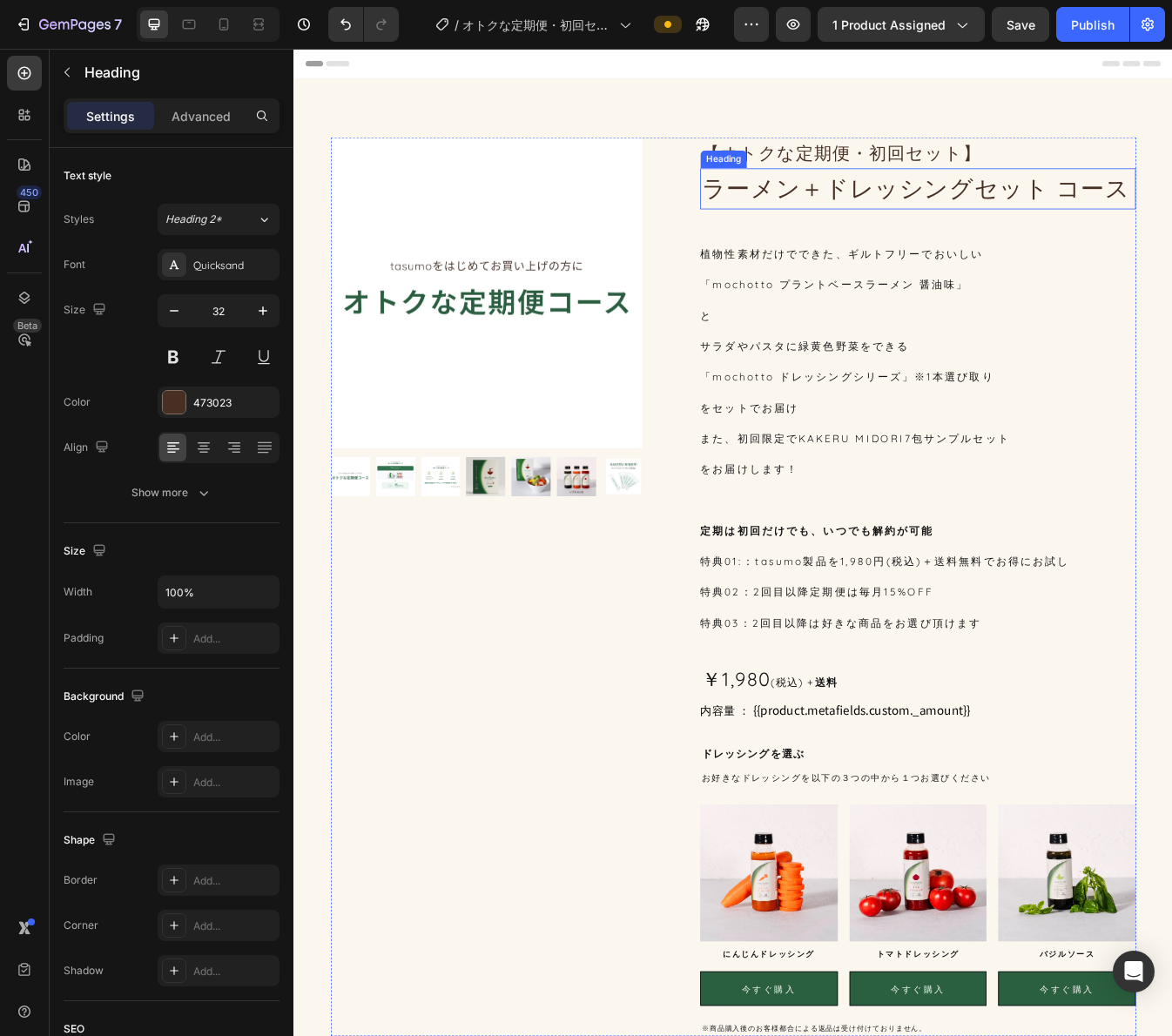
click at [953, 210] on p "ラーメン＋ドレッシングセット コース" at bounding box center [1035, 214] width 514 height 44
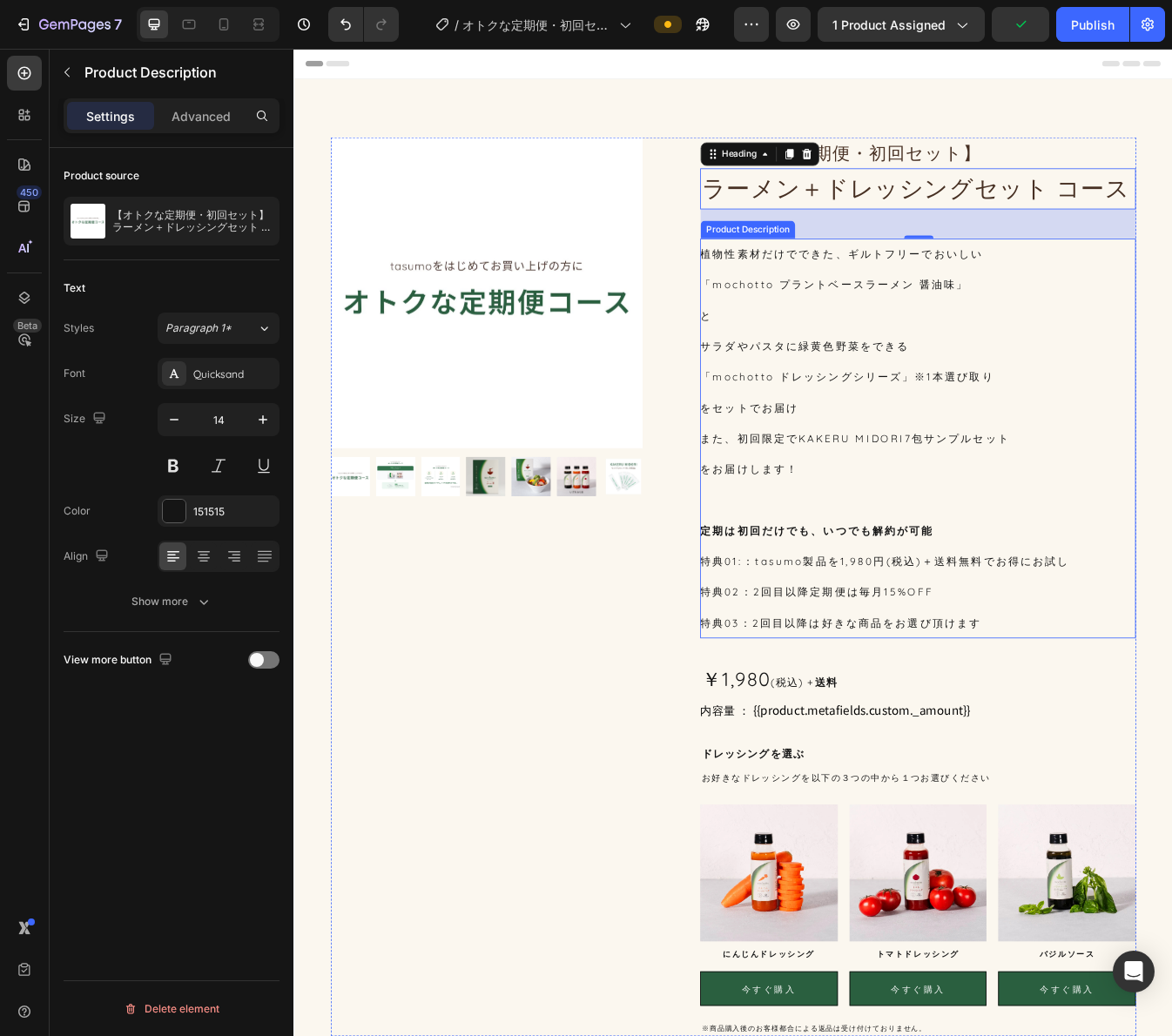
click at [1067, 328] on p "植物性素材だけでできた、ギルトフリーでおいしい 「mochotto プラントベースラーメン 醤油味」 と サラダやパスタに緑黄色野菜をできる 「mochott…" at bounding box center [961, 421] width 368 height 272
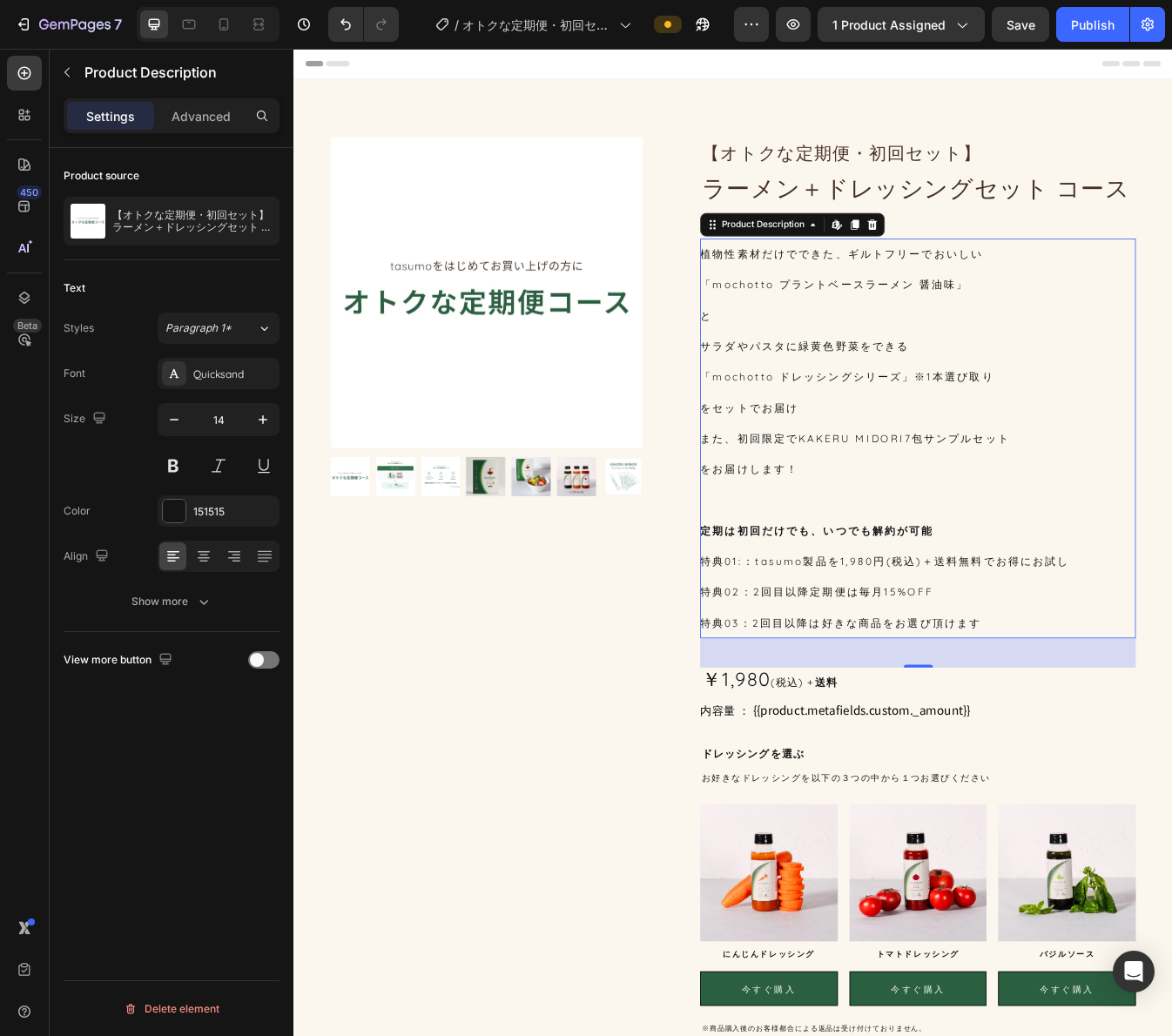
click at [1013, 501] on div "植物性素材だけでできた、ギルトフリーでおいしい 「mochotto プラントベースラーメン 醤油味」 と サラダやパスタに緑黄色野菜をできる 「mochott…" at bounding box center [1035, 512] width 518 height 476
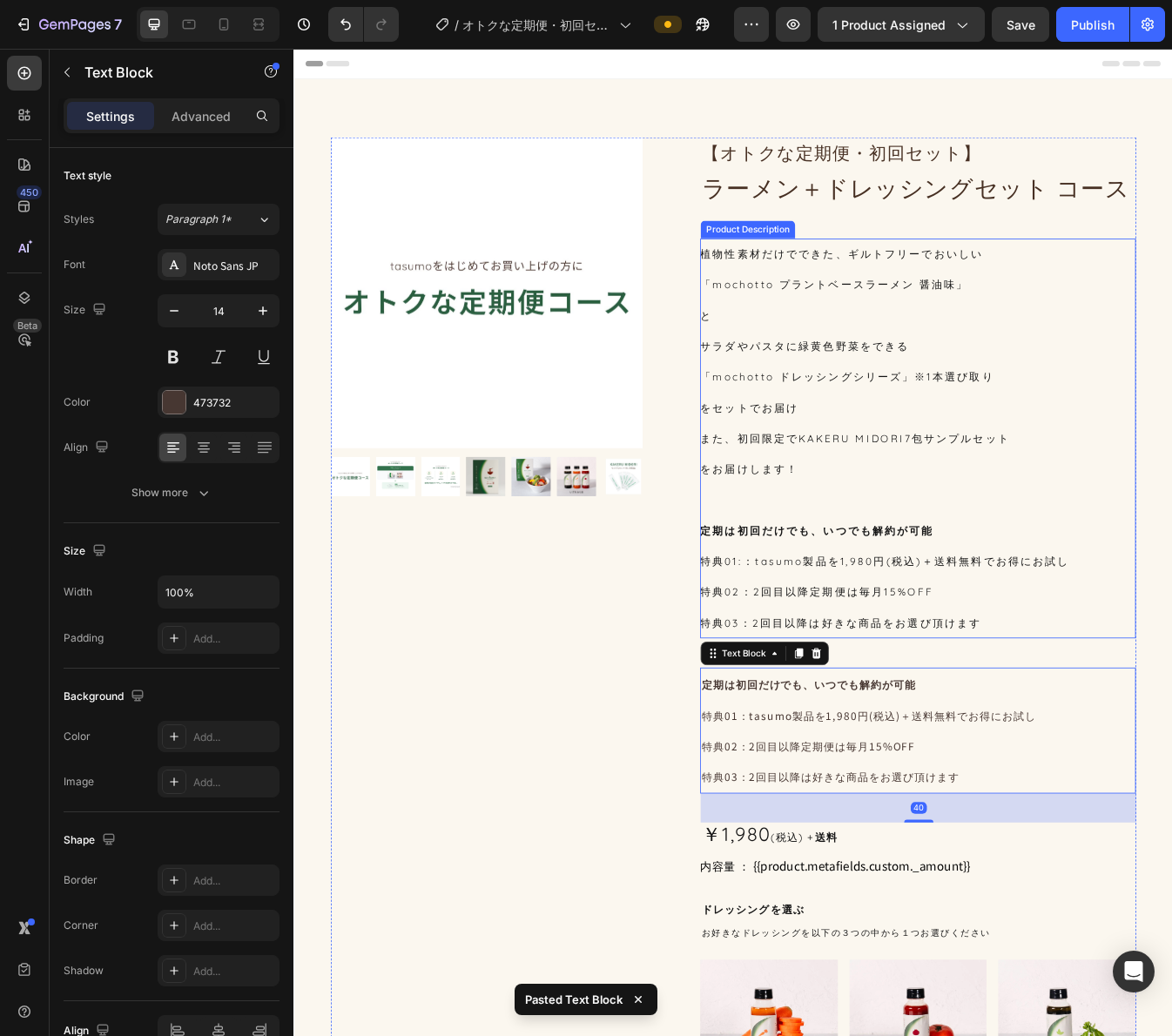
click at [940, 615] on strong "定期は初回だけでも、いつでも解約が可能" at bounding box center [915, 622] width 277 height 16
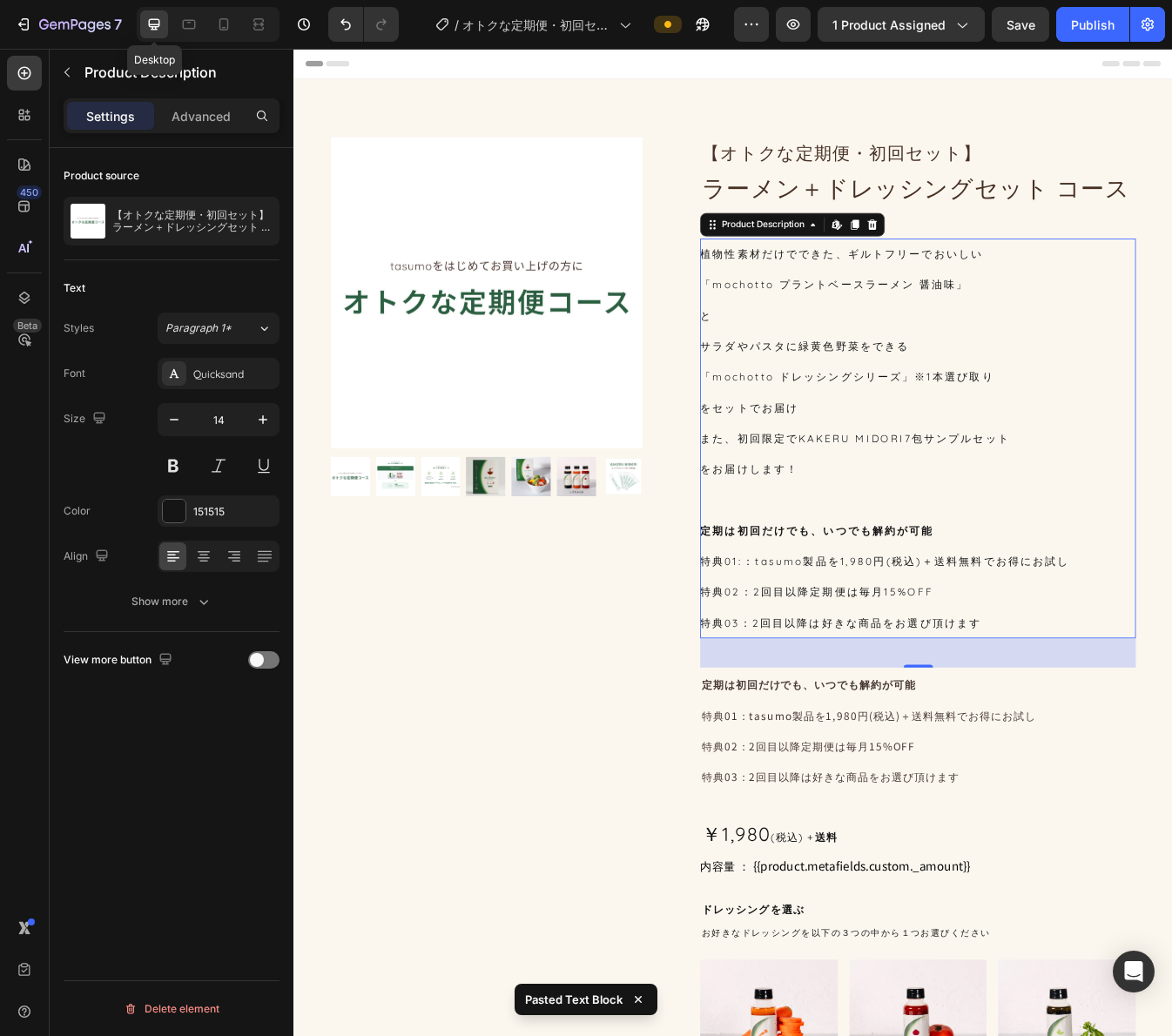
click at [157, 19] on icon at bounding box center [155, 25] width 11 height 11
click at [184, 24] on icon at bounding box center [190, 25] width 13 height 9
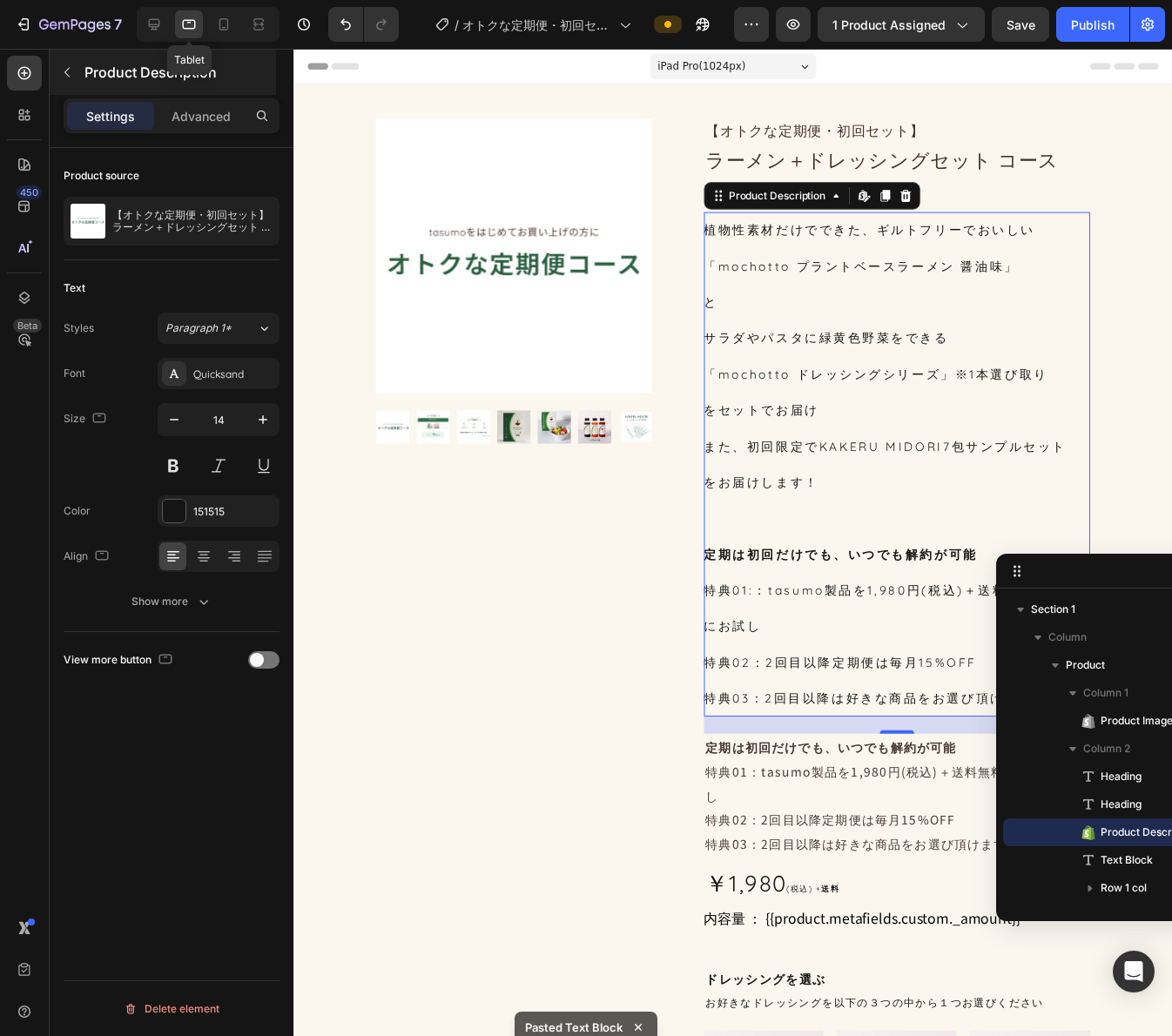
scroll to position [105, 0]
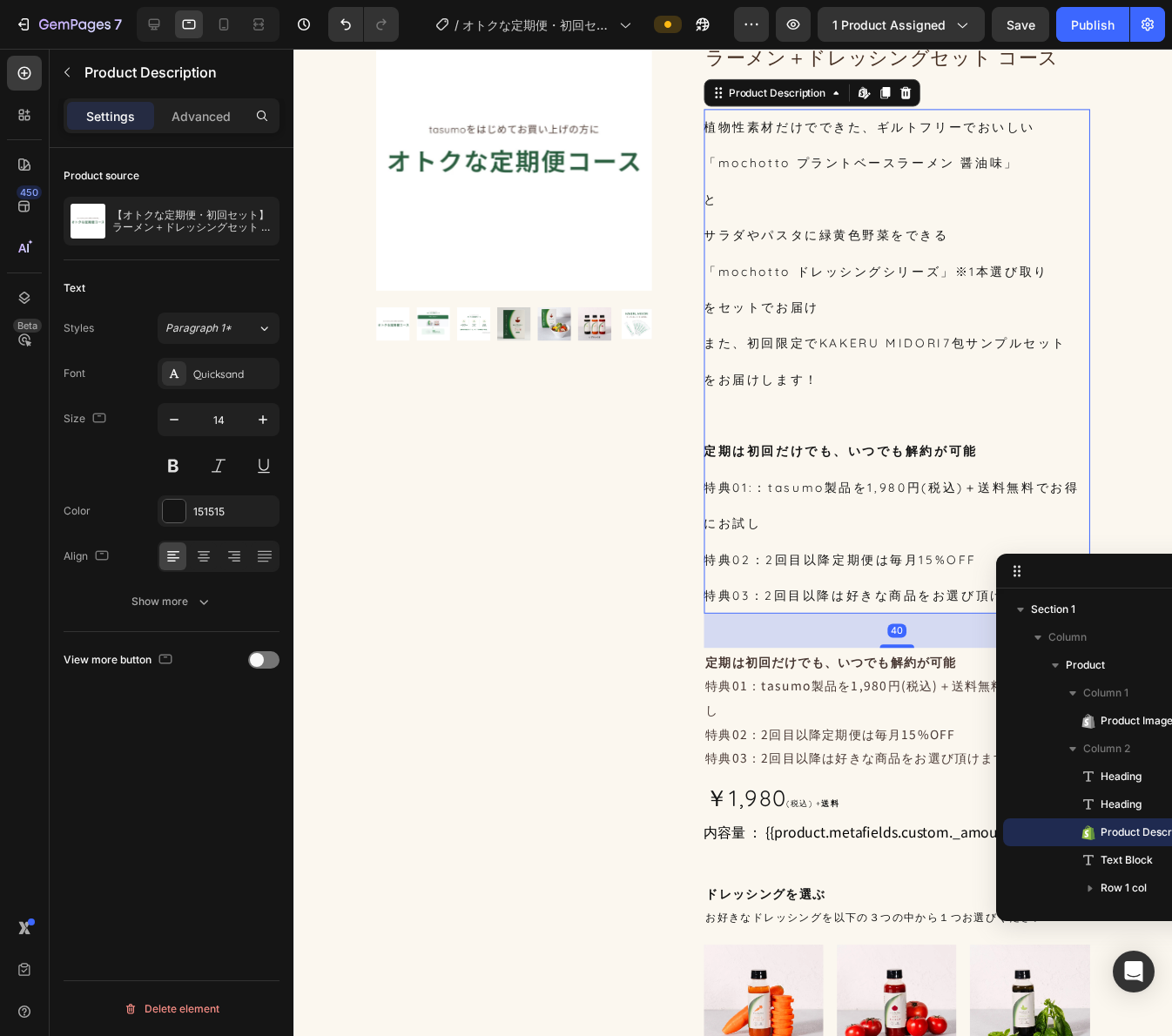
drag, startPoint x: 894, startPoint y: 637, endPoint x: 925, endPoint y: 654, distance: 35.4
click at [925, 622] on div "40" at bounding box center [905, 622] width 392 height 0
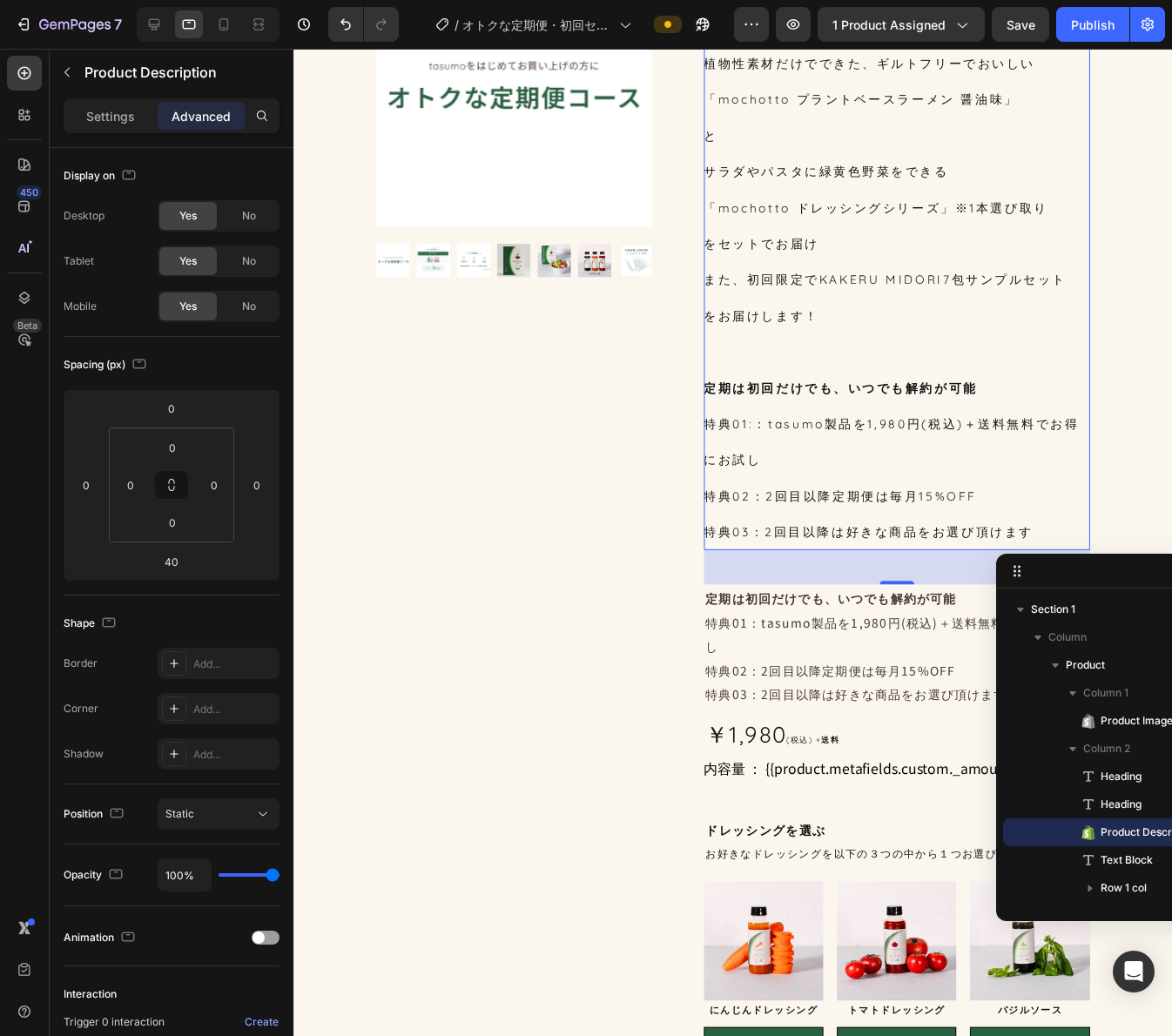
scroll to position [278, 0]
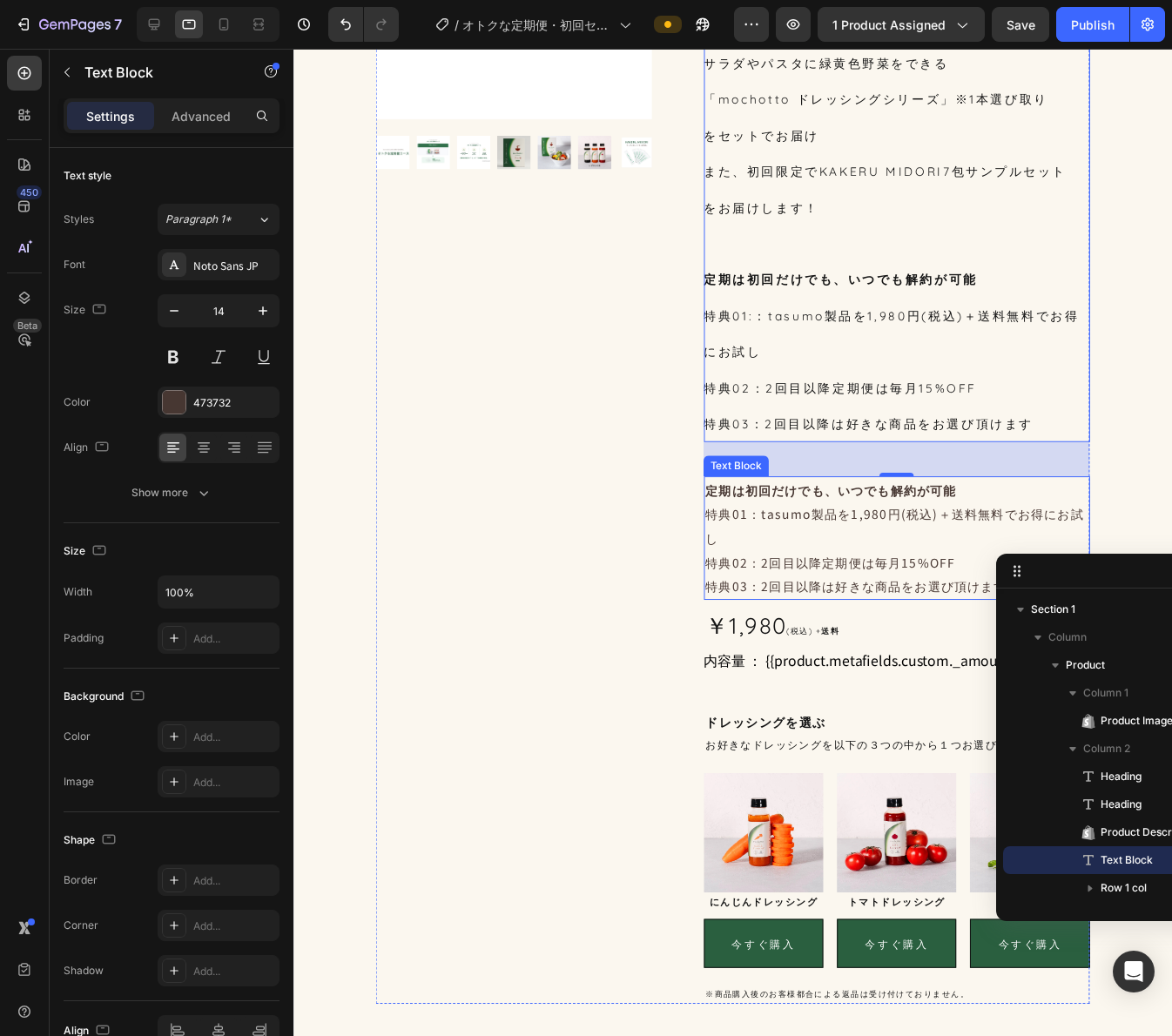
click at [789, 550] on p "特典01：tasumo製品を1,980円(税込)＋送料無料でお得にお試し" at bounding box center [906, 533] width 389 height 49
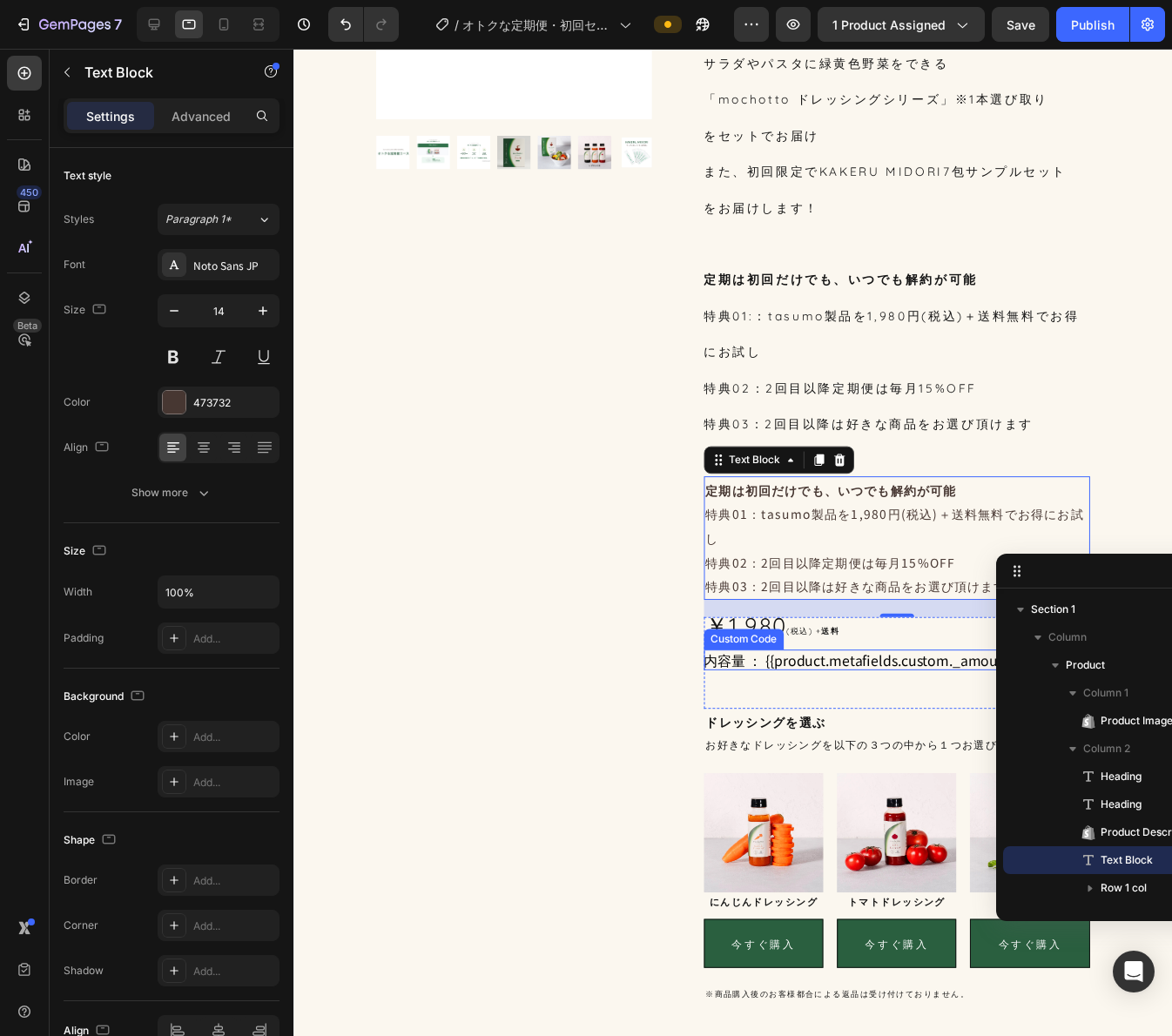
click at [778, 640] on div "Custom Code" at bounding box center [750, 647] width 74 height 16
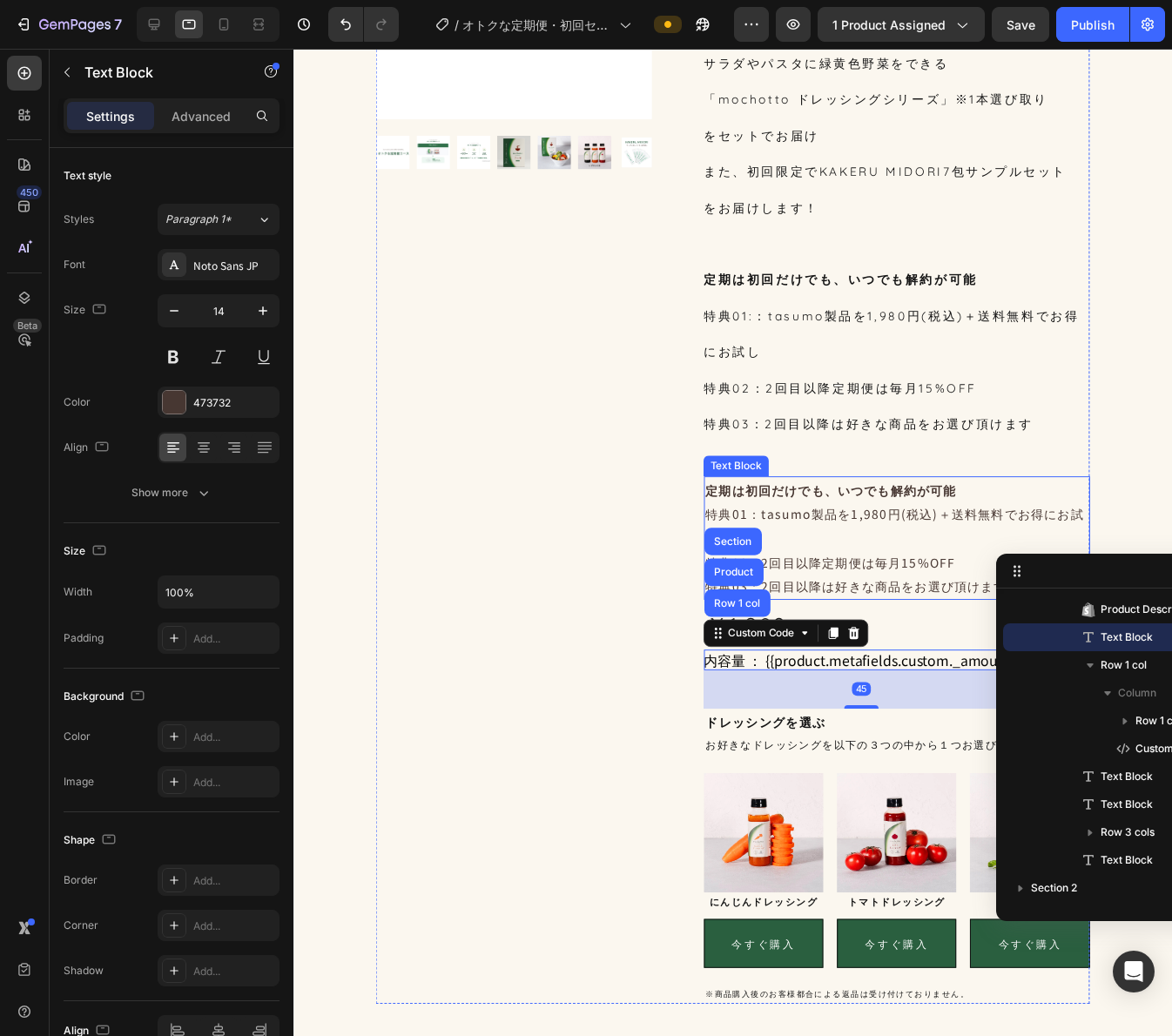
click at [788, 589] on p "特典03：2回目以降は好きな商品をお選び頂けます" at bounding box center [906, 593] width 389 height 25
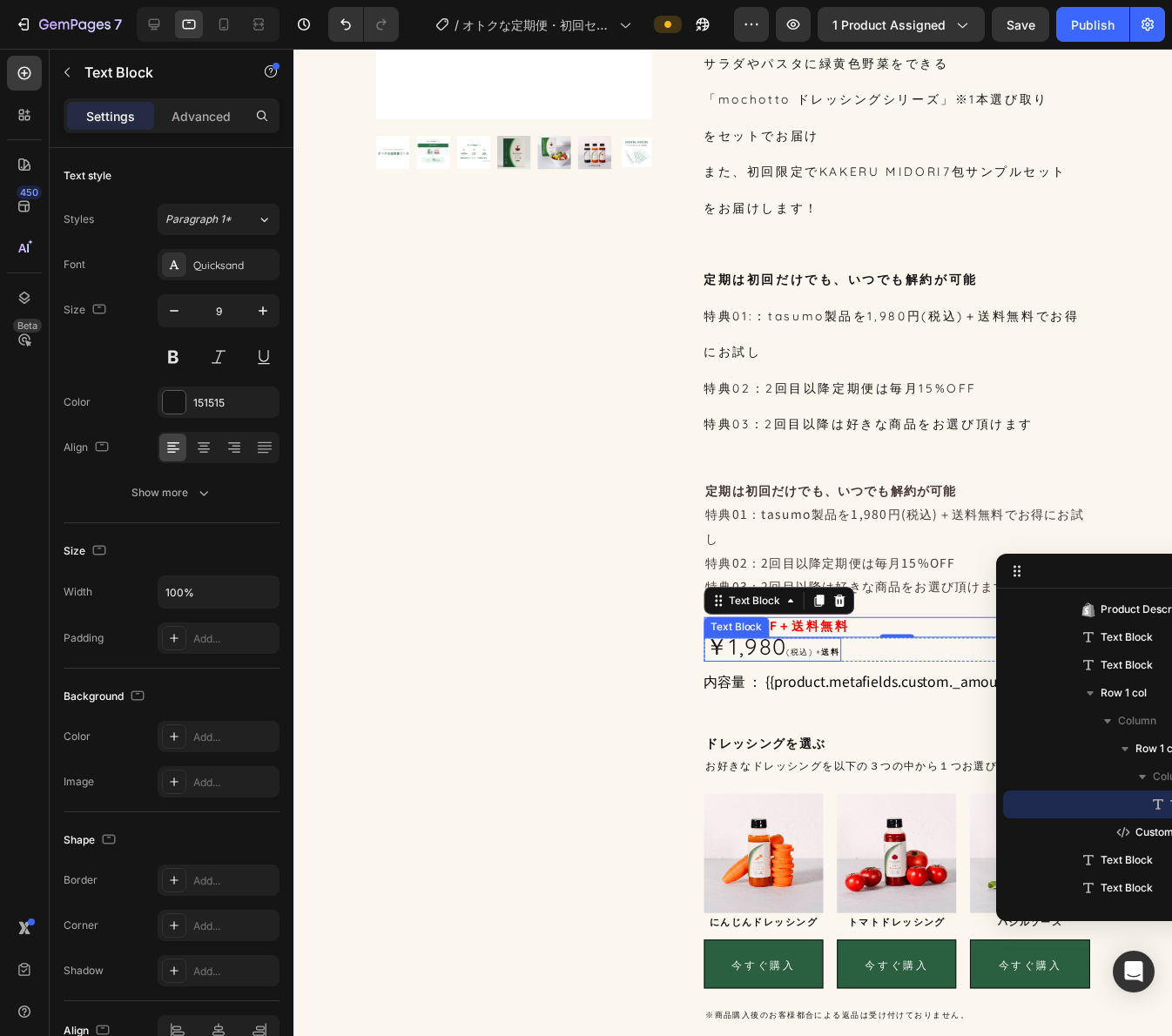
click at [776, 665] on span "￥1,980" at bounding box center [753, 655] width 83 height 28
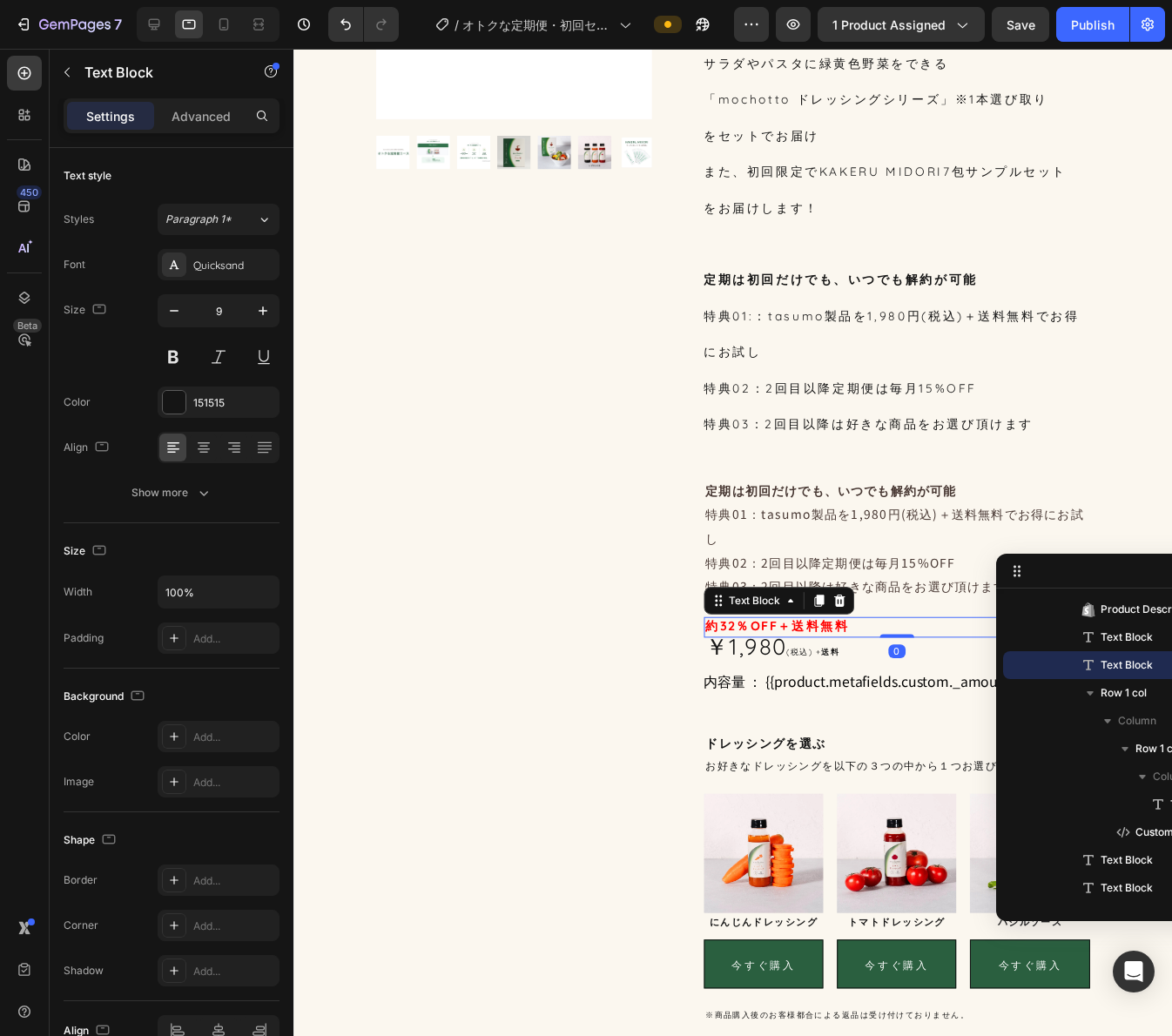
click at [889, 631] on p "約32％OFF＋送料無料" at bounding box center [906, 635] width 389 height 17
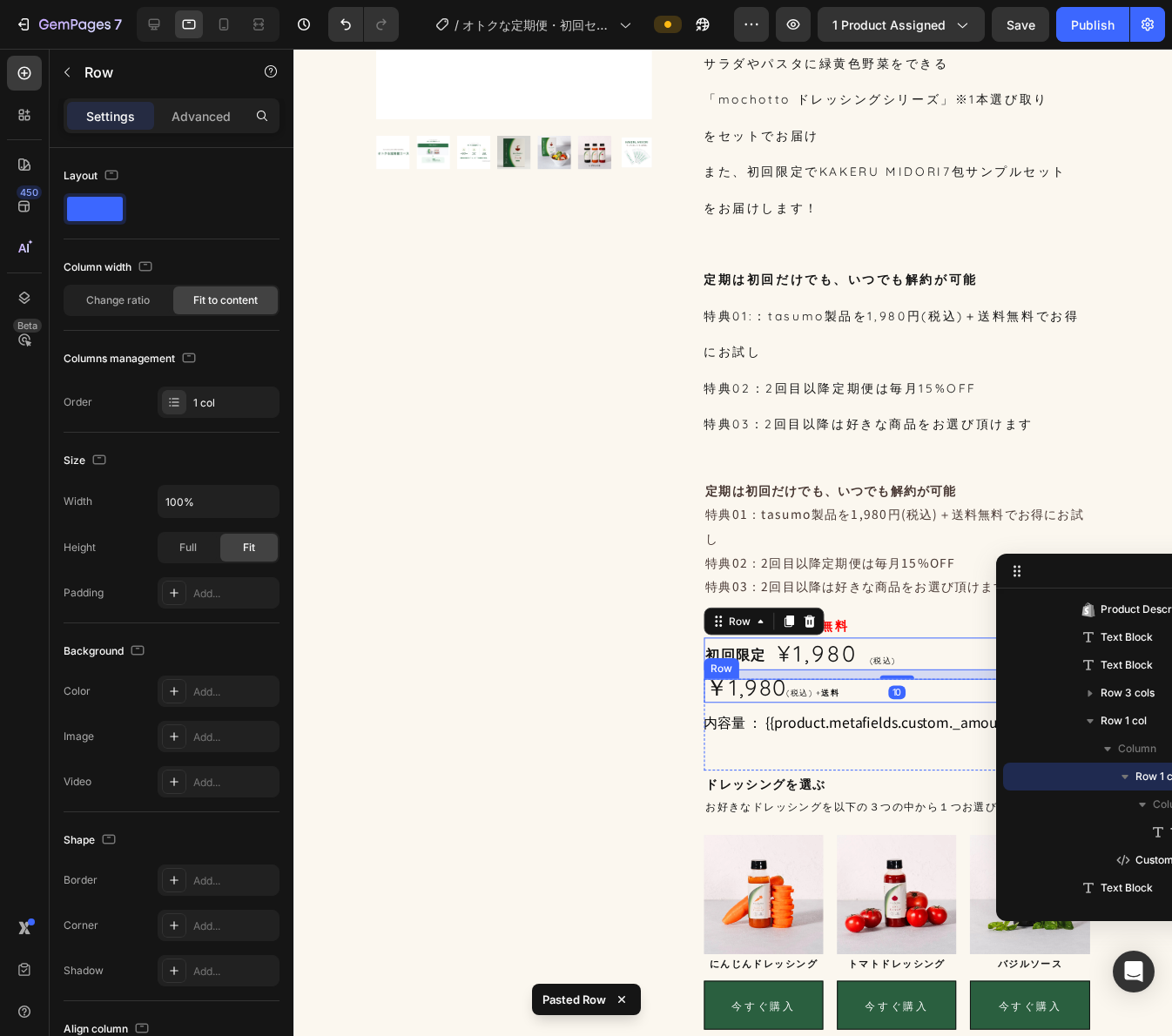
click at [874, 700] on div "￥1,980 (税込) + 送料 Text Block Row" at bounding box center [870, 700] width 321 height 25
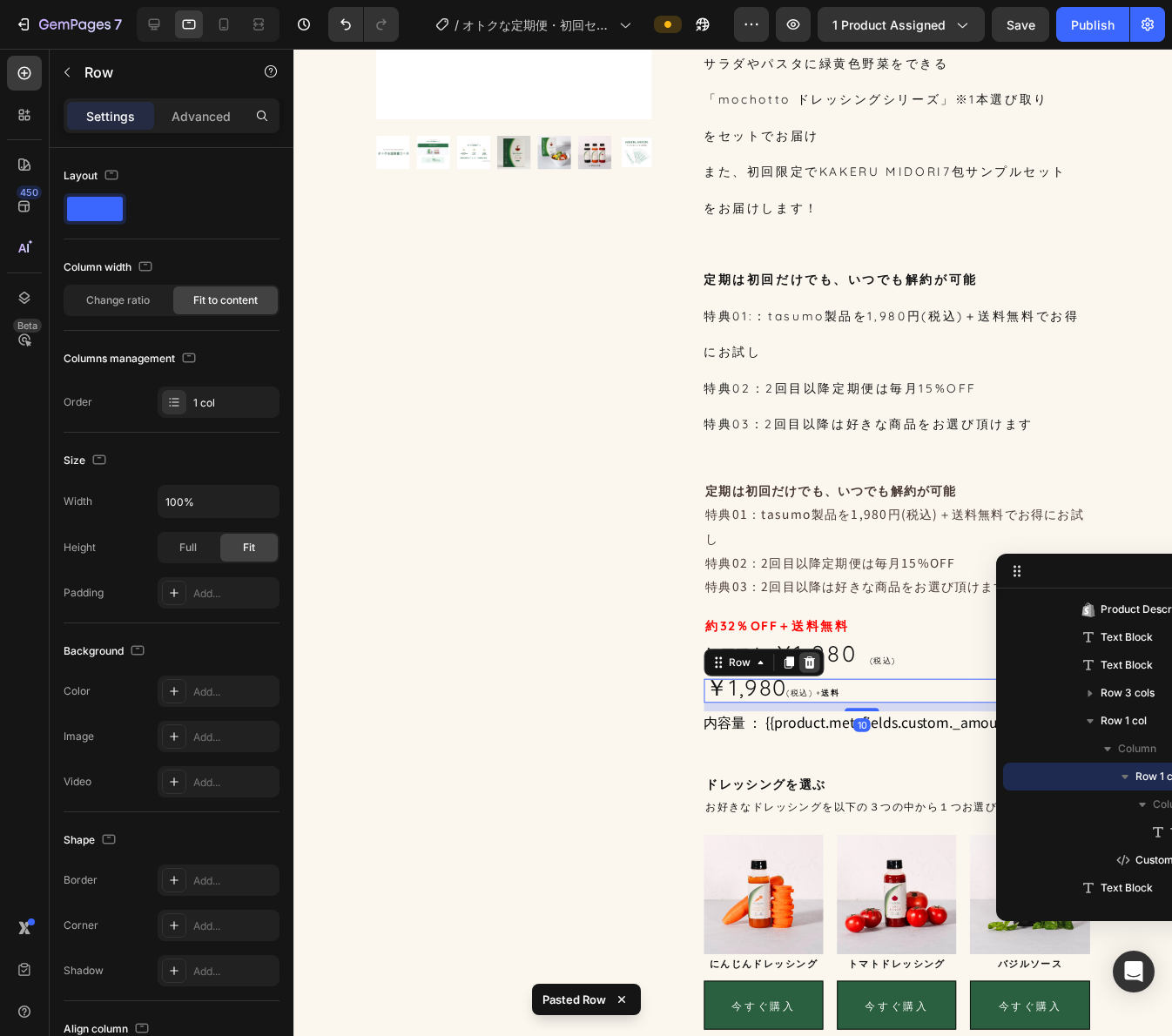
click at [812, 669] on icon at bounding box center [816, 670] width 11 height 12
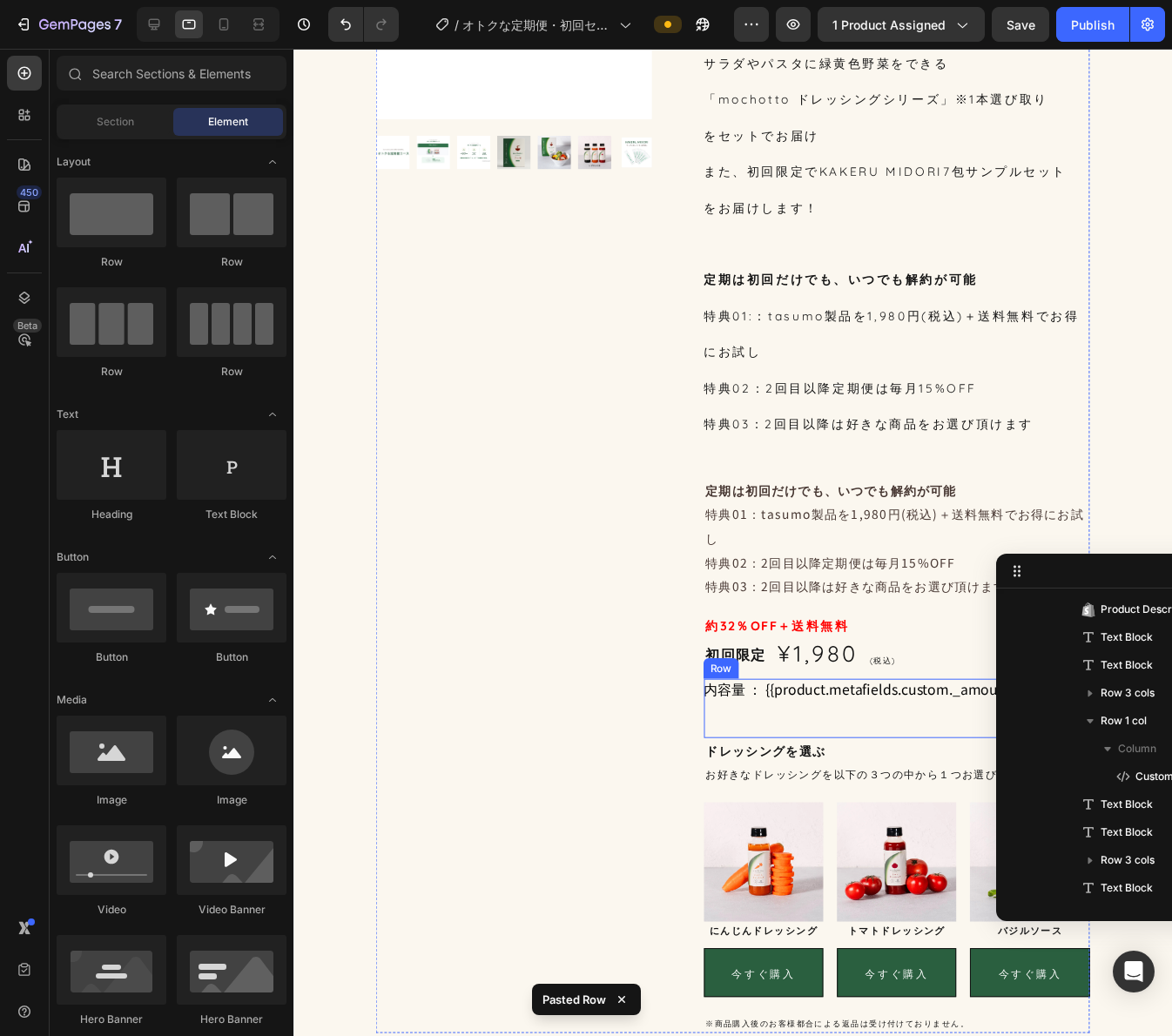
click at [760, 745] on div "内容量 ： {{product.metafields.custom._amount}} Custom Code" at bounding box center [870, 718] width 321 height 60
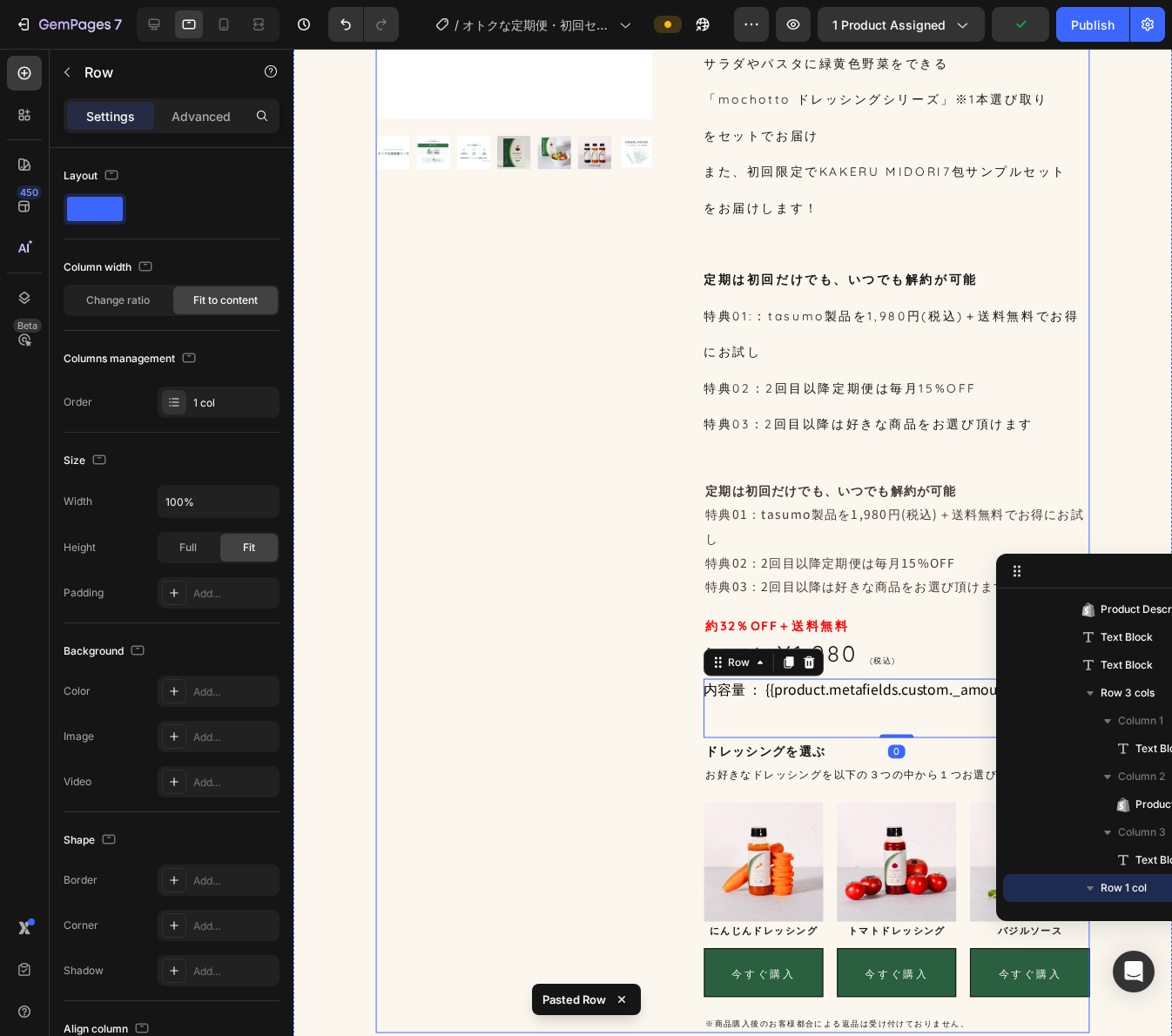
click at [794, 550] on p "特典01：tasumo製品を1,980円(税込)＋送料無料でお得にお試し" at bounding box center [906, 533] width 389 height 49
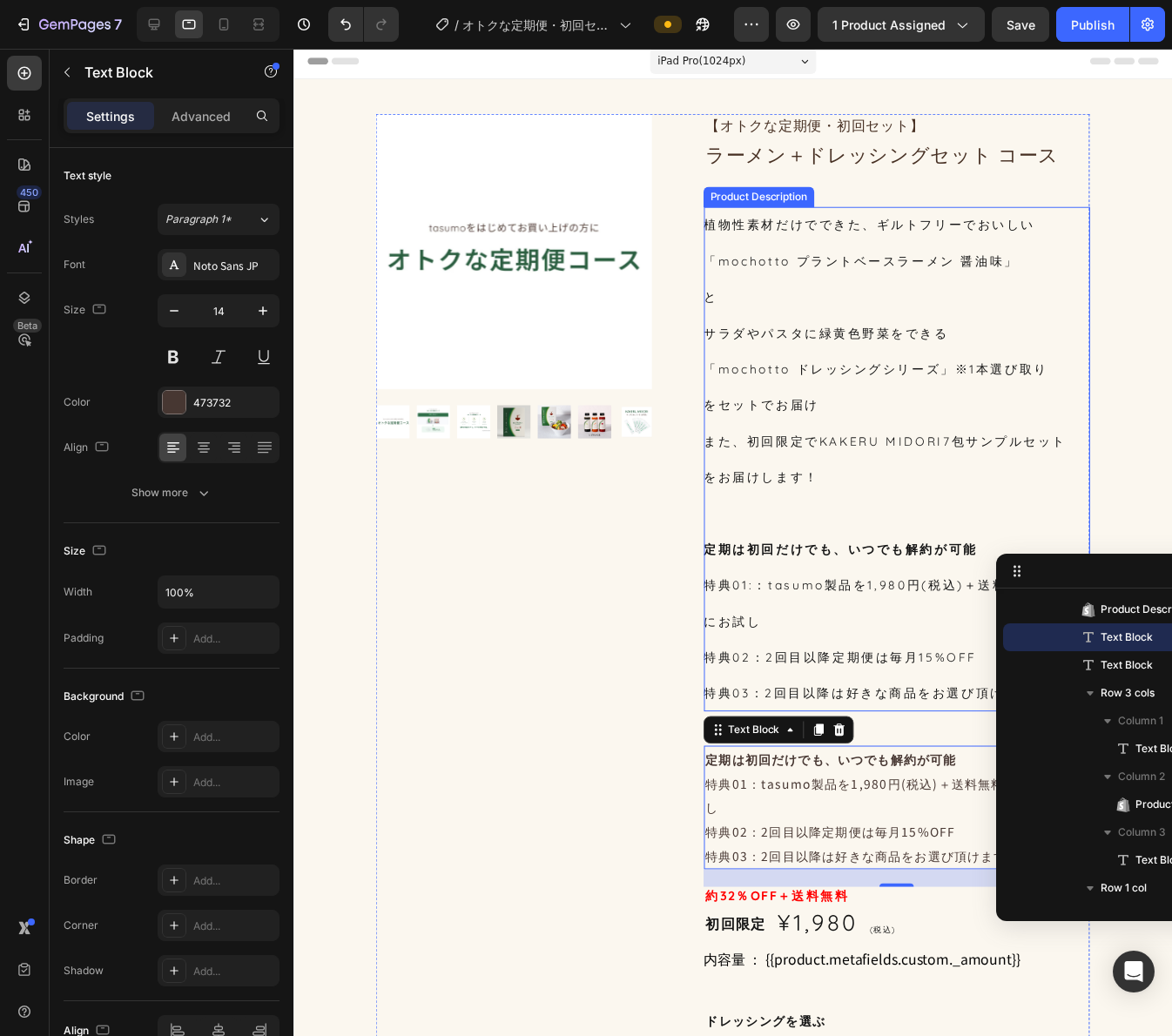
scroll to position [0, 0]
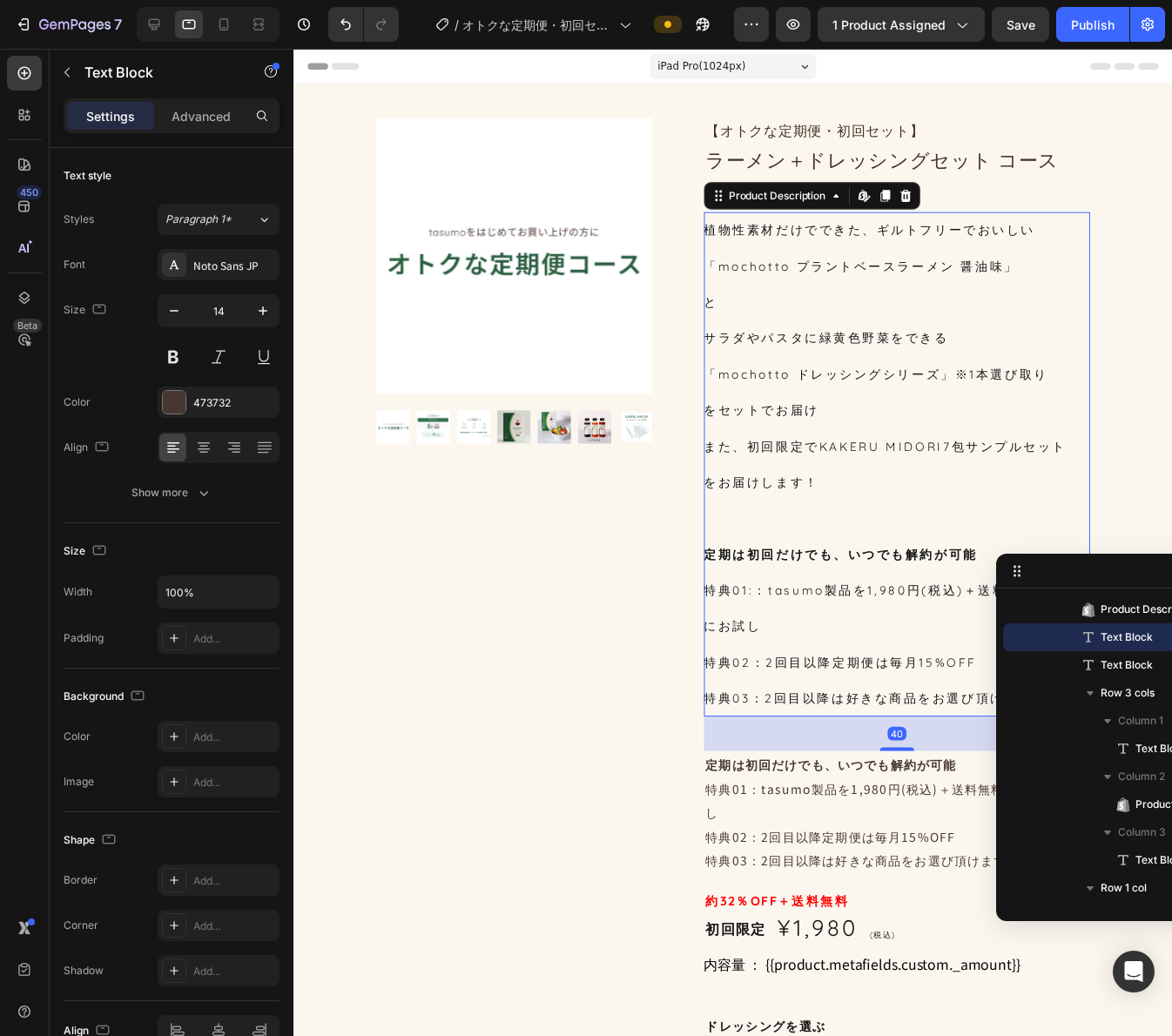
click at [822, 477] on div "植物性素材だけでできた、ギルトフリーでおいしい 「mochotto プラントベースラーメン 醤油味」 と サラダやパスタに緑黄色野菜をできる 「mochott…" at bounding box center [905, 470] width 392 height 512
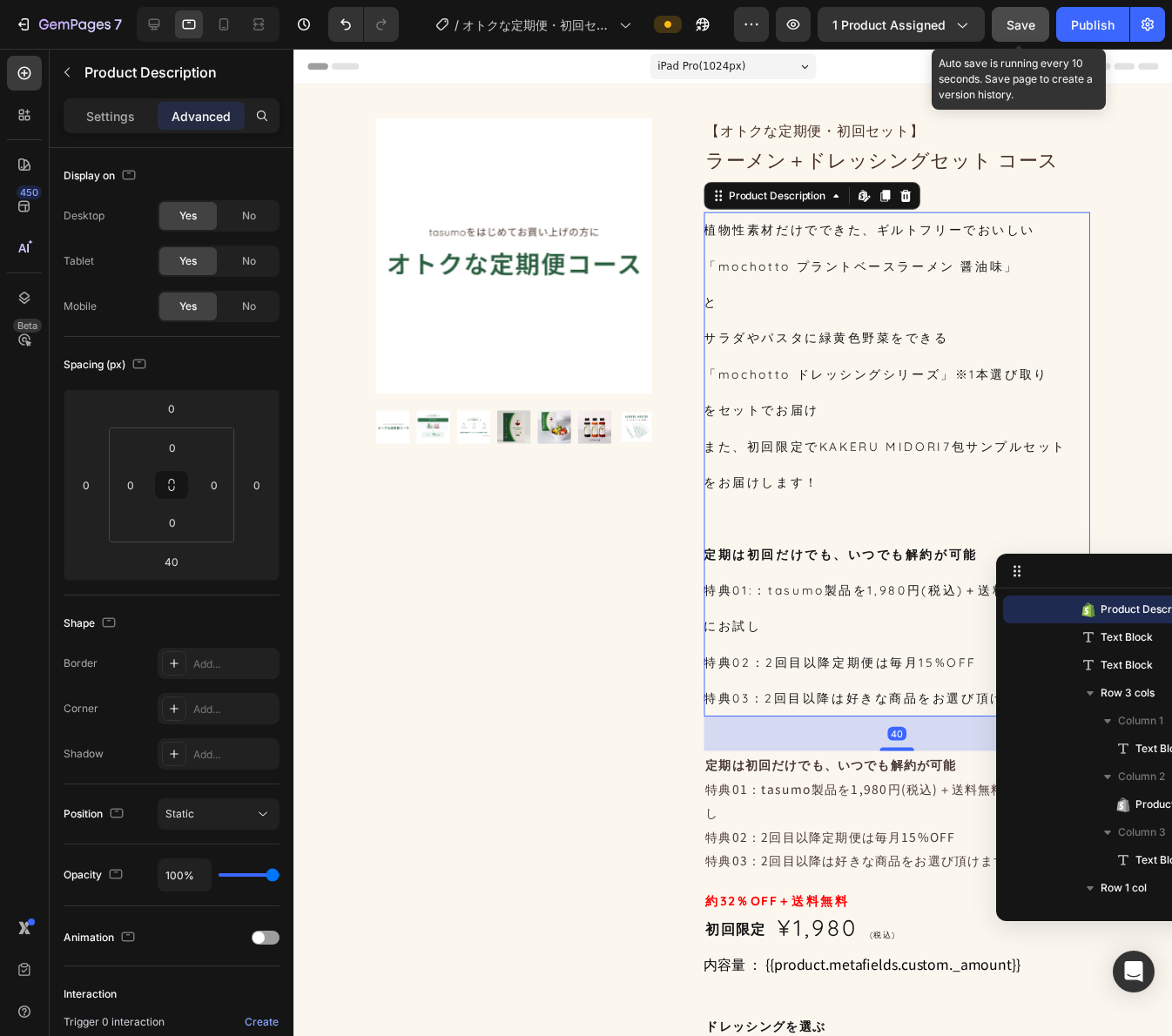
click at [1005, 21] on button "Save" at bounding box center [1020, 24] width 58 height 35
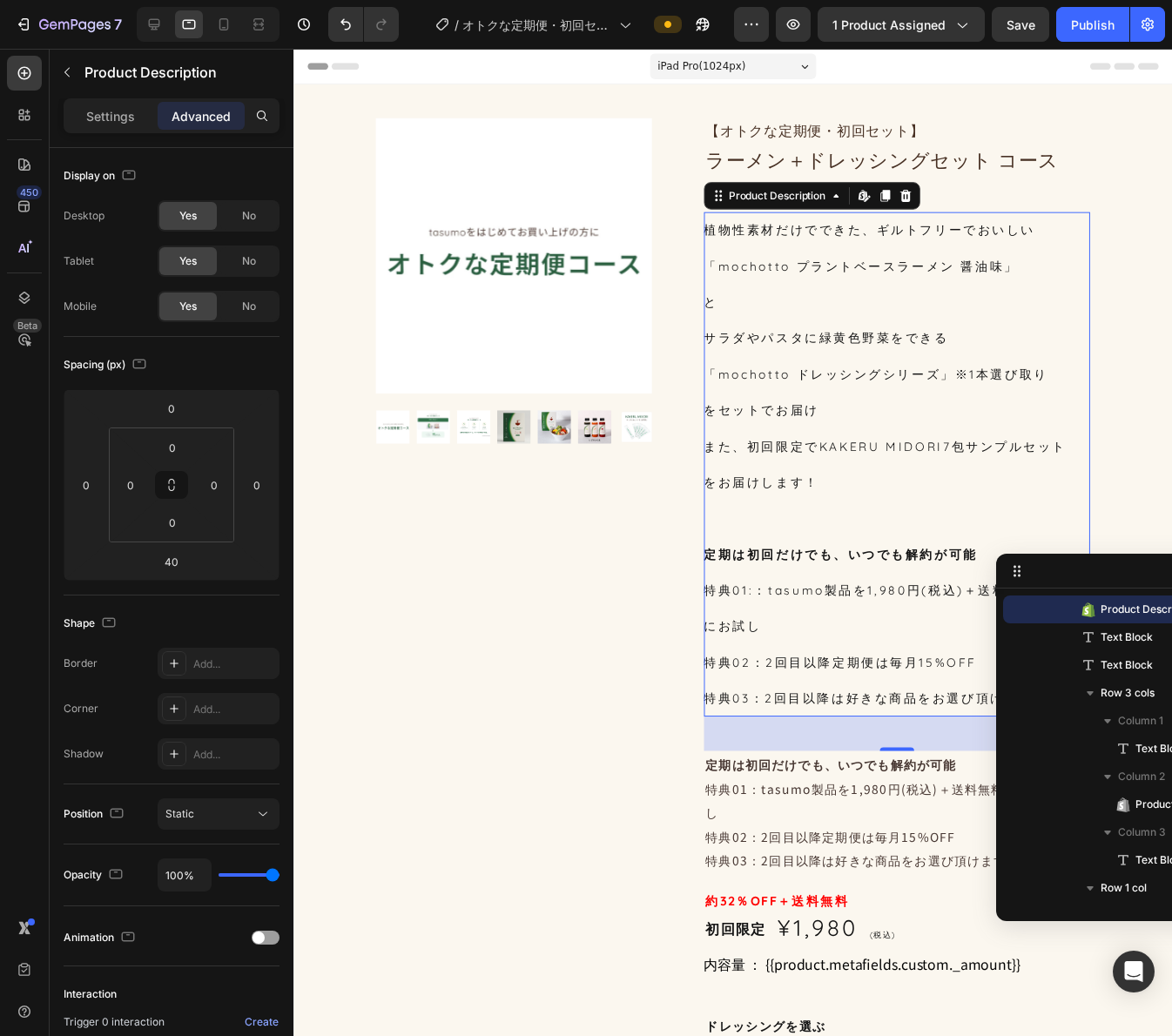
click at [859, 442] on div "植物性素材だけでできた、ギルトフリーでおいしい 「mochotto プラントベースラーメン 醤油味」 と サラダやパスタに緑黄色野菜をできる 「mochott…" at bounding box center [905, 470] width 392 height 512
click at [101, 120] on p "Settings" at bounding box center [110, 115] width 49 height 18
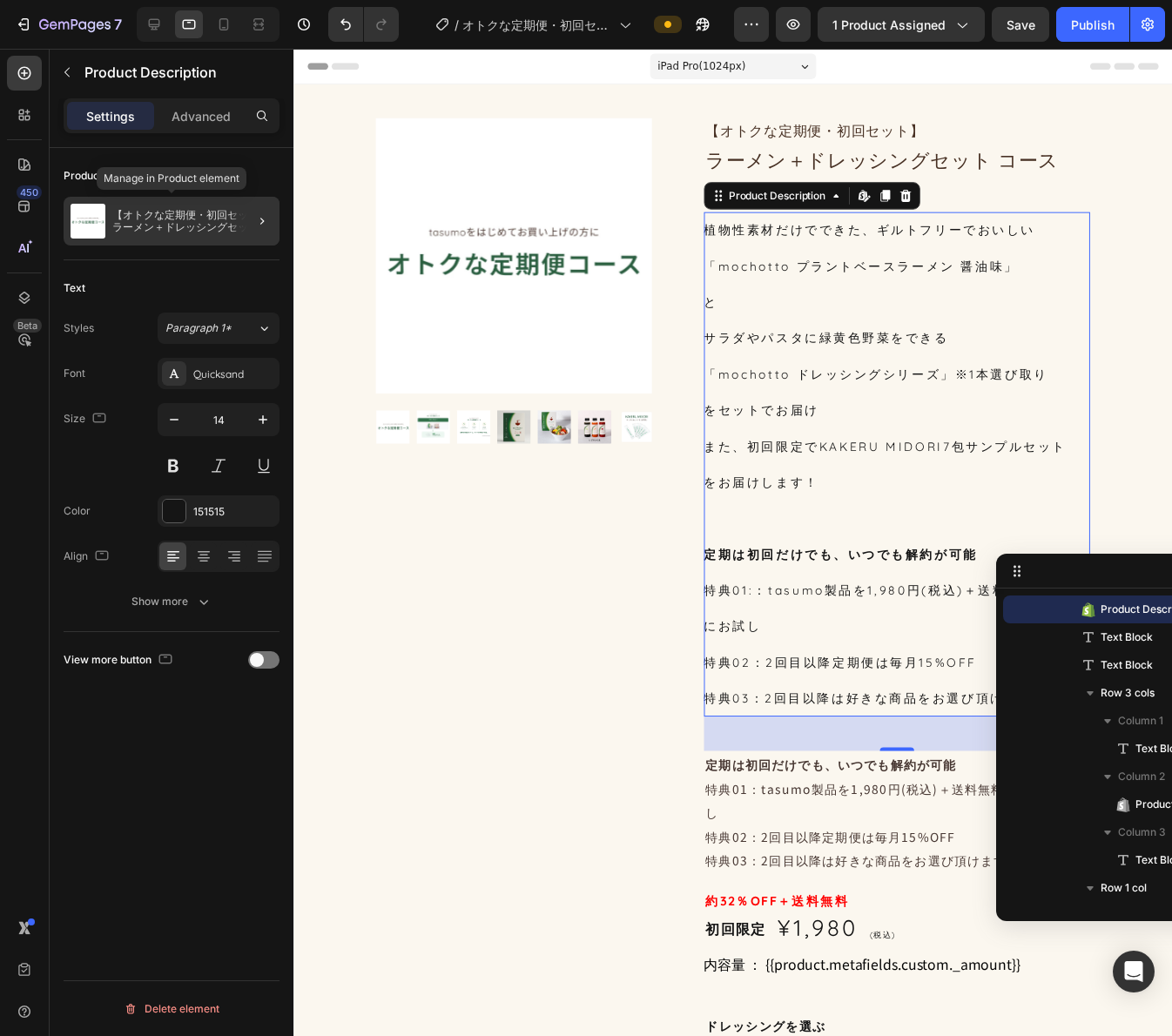
click at [204, 214] on p "【オトクな定期便・初回セット】ラーメン＋ドレッシングセット コース" at bounding box center [193, 221] width 160 height 25
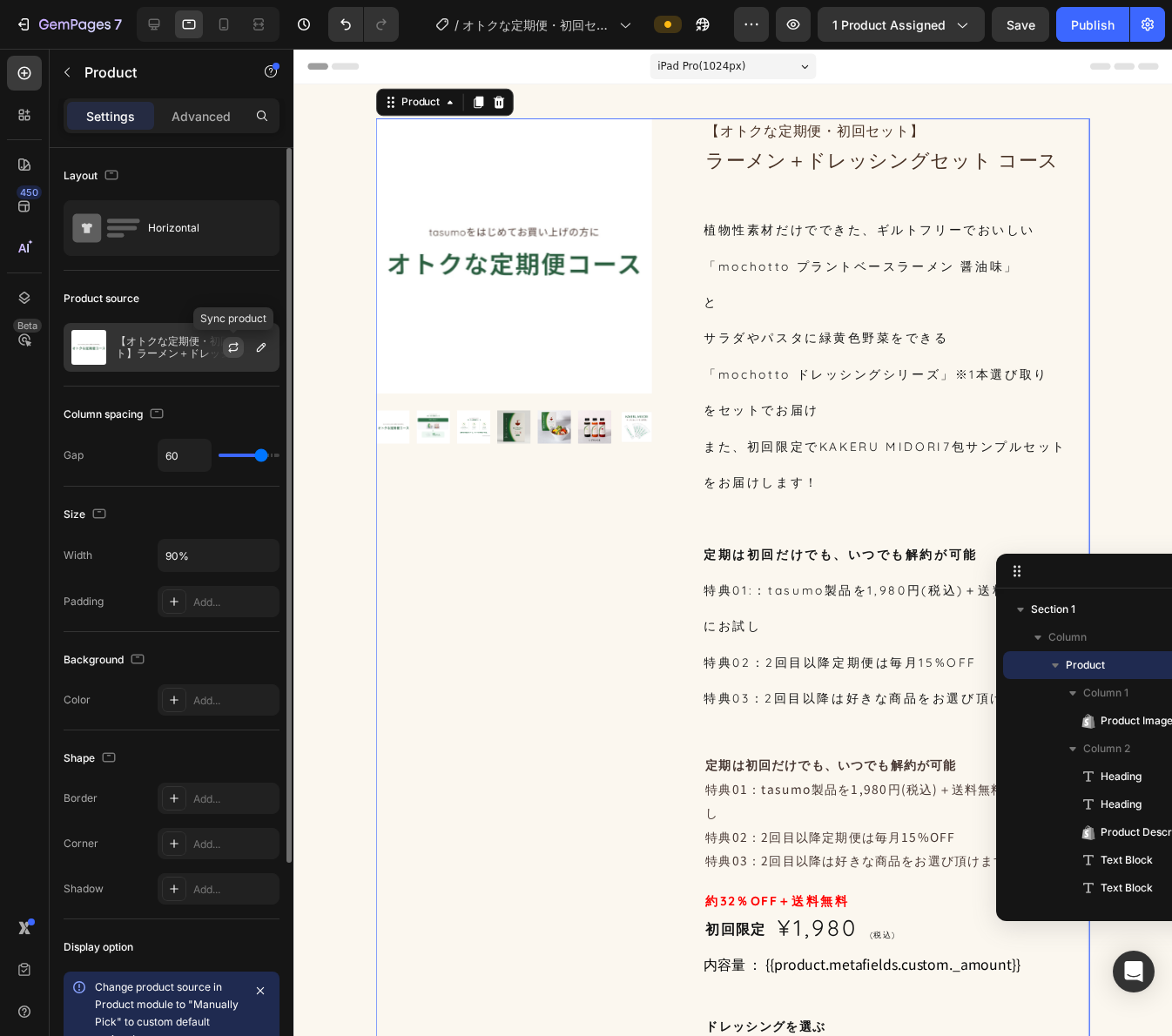
click at [226, 350] on button "button" at bounding box center [233, 347] width 21 height 21
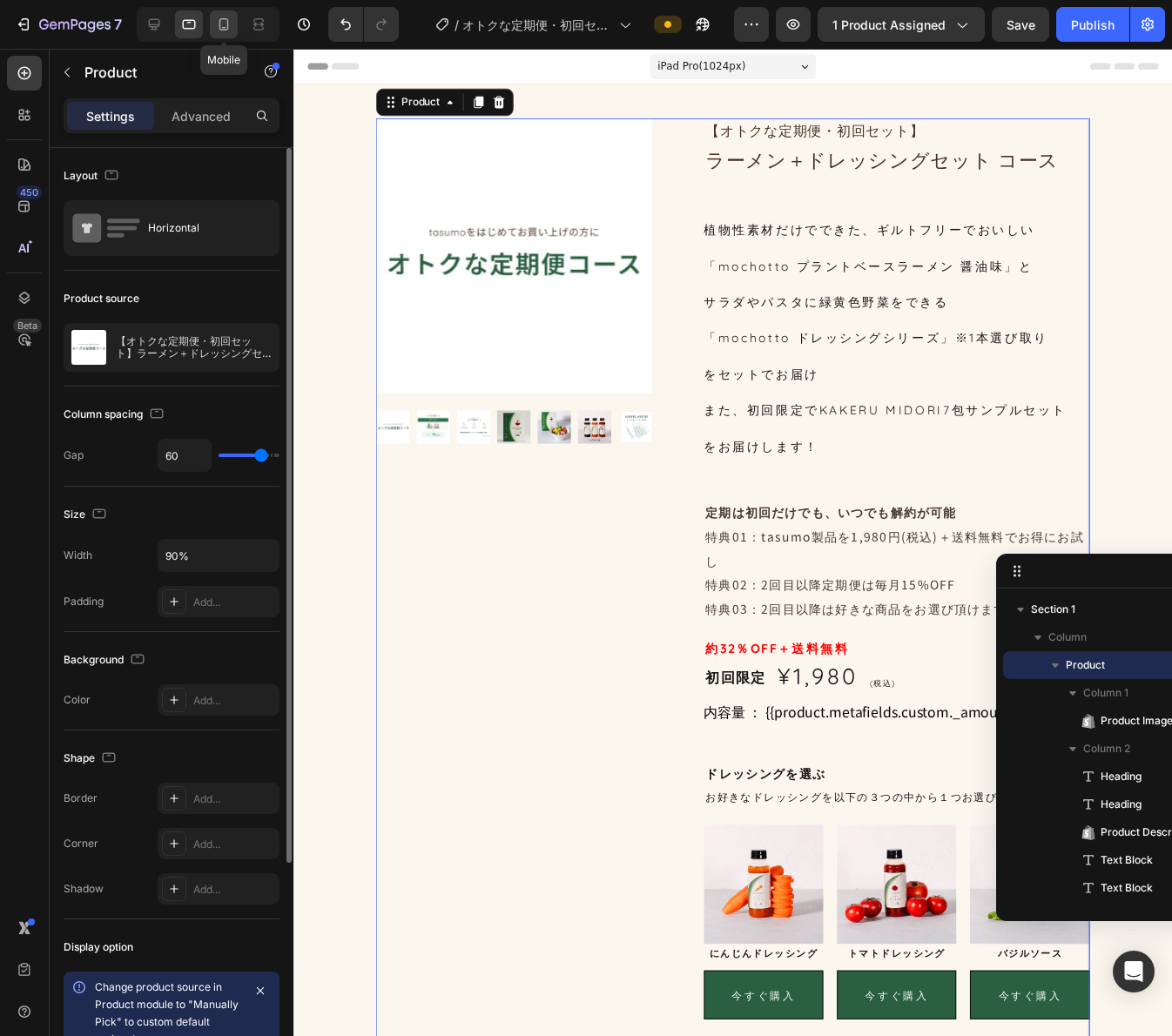
click at [222, 28] on icon at bounding box center [224, 25] width 17 height 17
type input "0"
type input "80%"
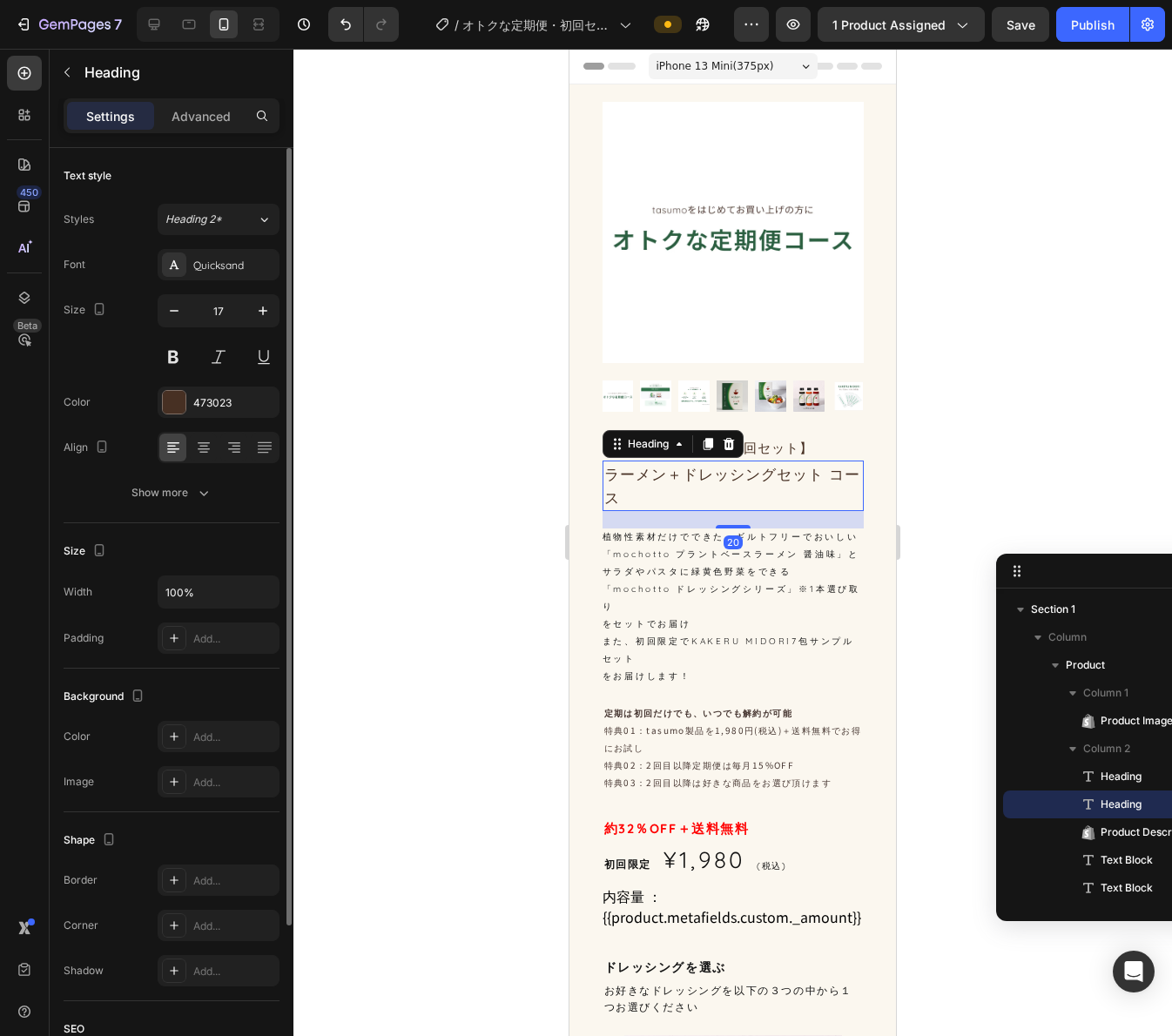
click at [715, 462] on p "ラーメン＋ドレッシングセット コース" at bounding box center [732, 486] width 258 height 47
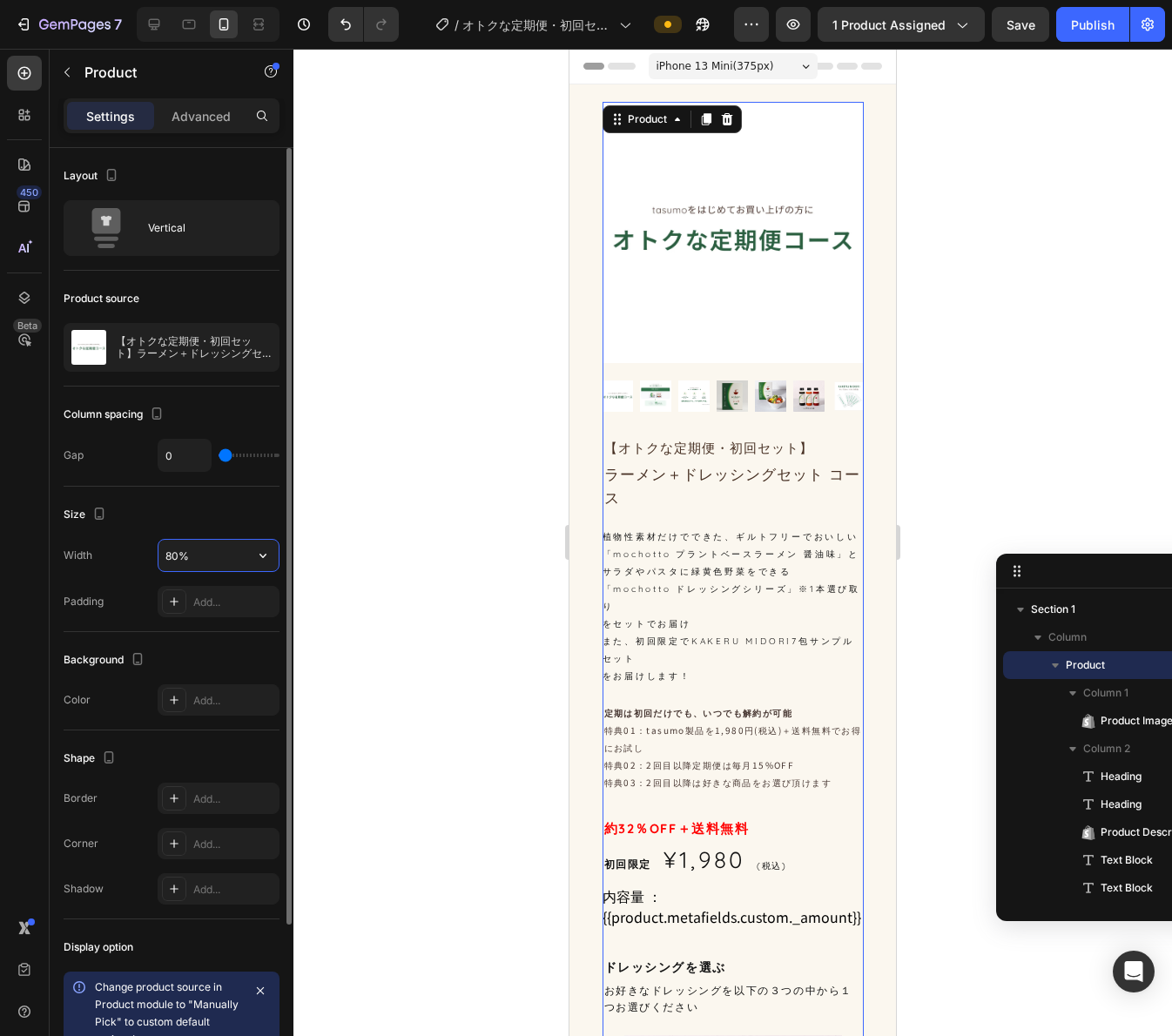
click at [187, 556] on input "80%" at bounding box center [218, 555] width 120 height 31
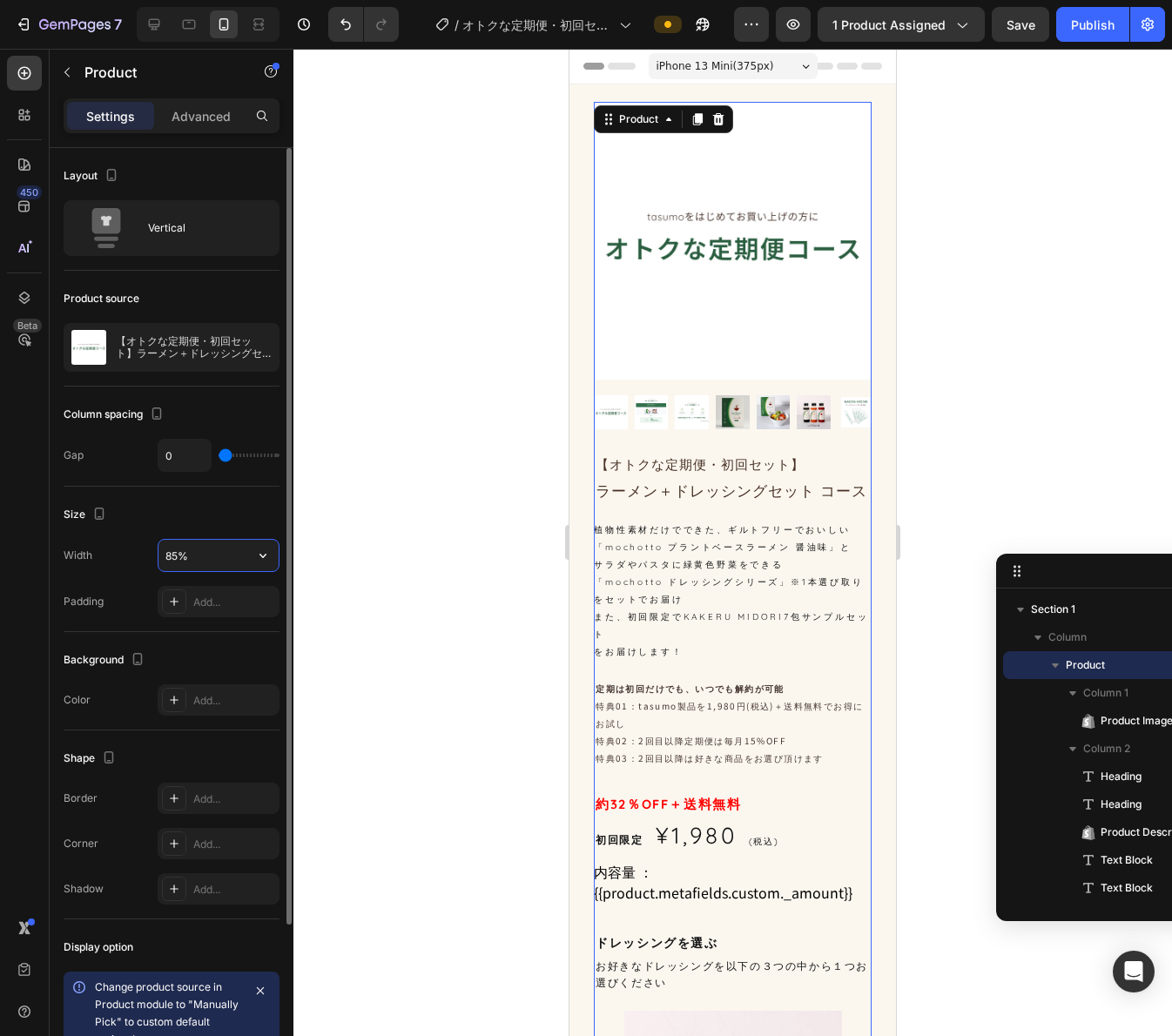
type input "85%"
click at [780, 489] on p "ラーメン＋ドレッシングセット コース" at bounding box center [732, 491] width 275 height 24
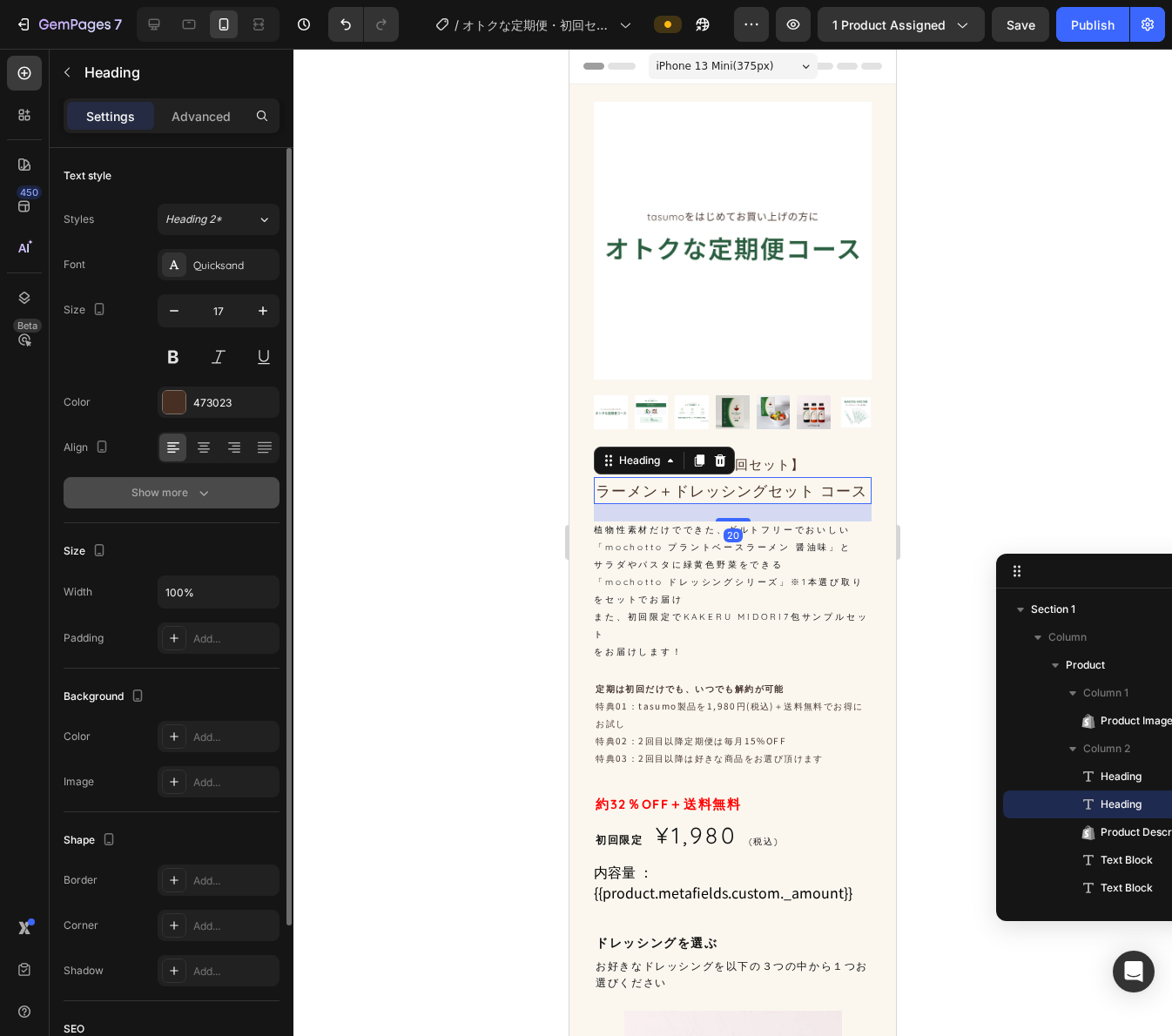
click at [196, 488] on button "Show more" at bounding box center [171, 493] width 216 height 31
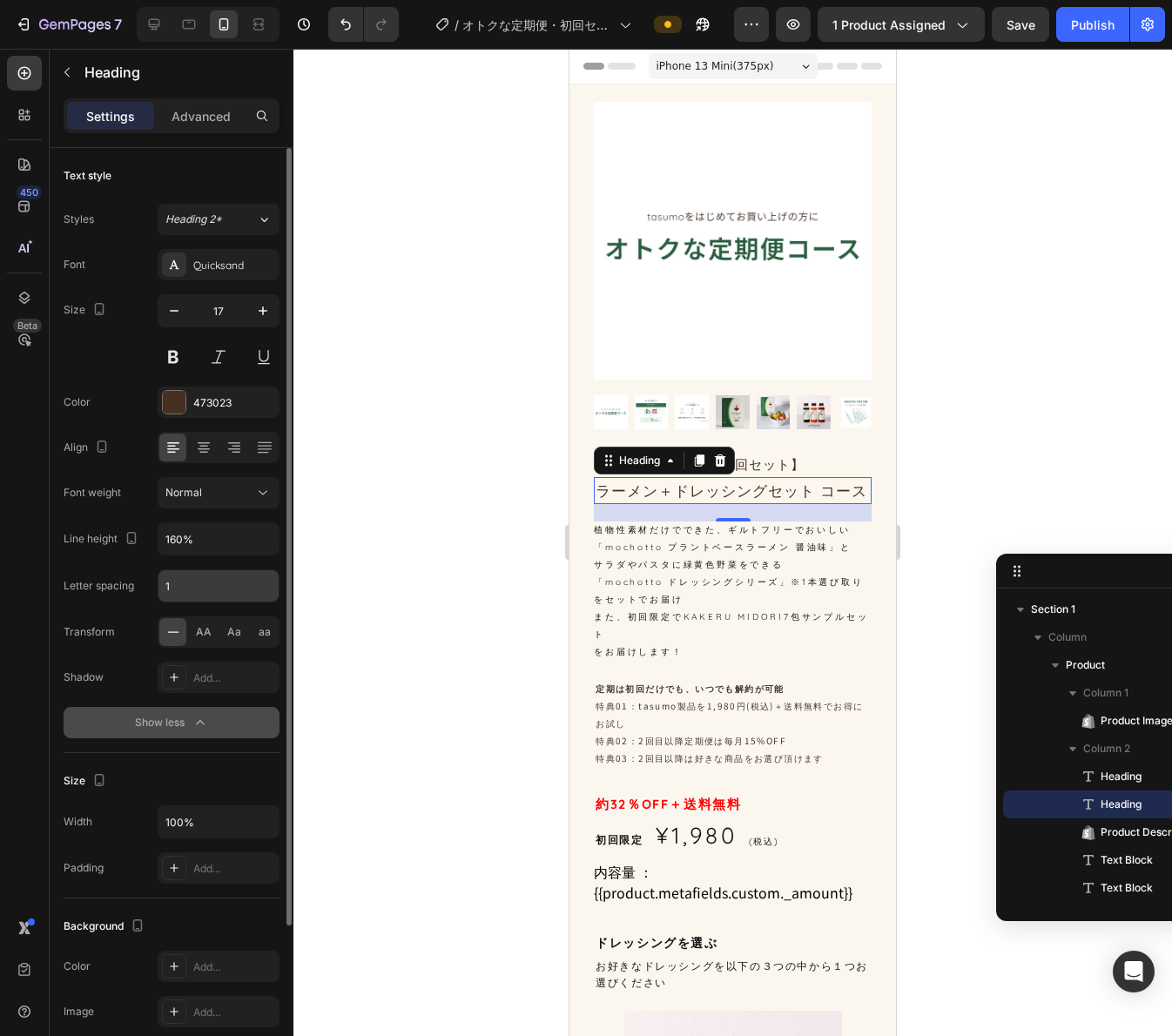
click at [185, 583] on input "1" at bounding box center [218, 585] width 120 height 31
type input "0.5"
click at [748, 584] on div "植物性素材だけでできた、ギルトフリーでおいしい 「mochotto プラントベースラーメン 醤油味」と サラダやパスタに緑黄色野菜をできる 「mochotto…" at bounding box center [732, 592] width 277 height 140
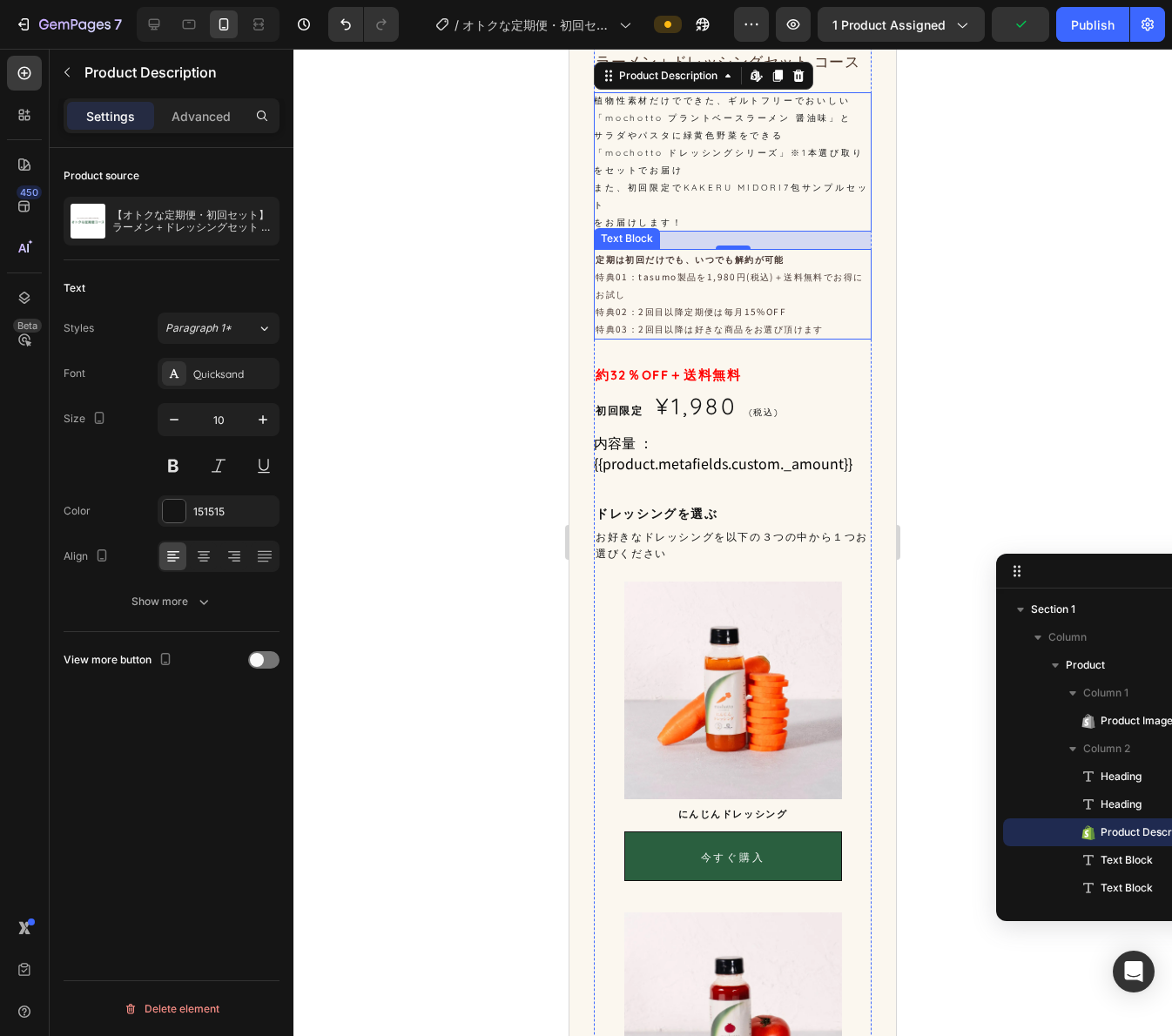
scroll to position [435, 0]
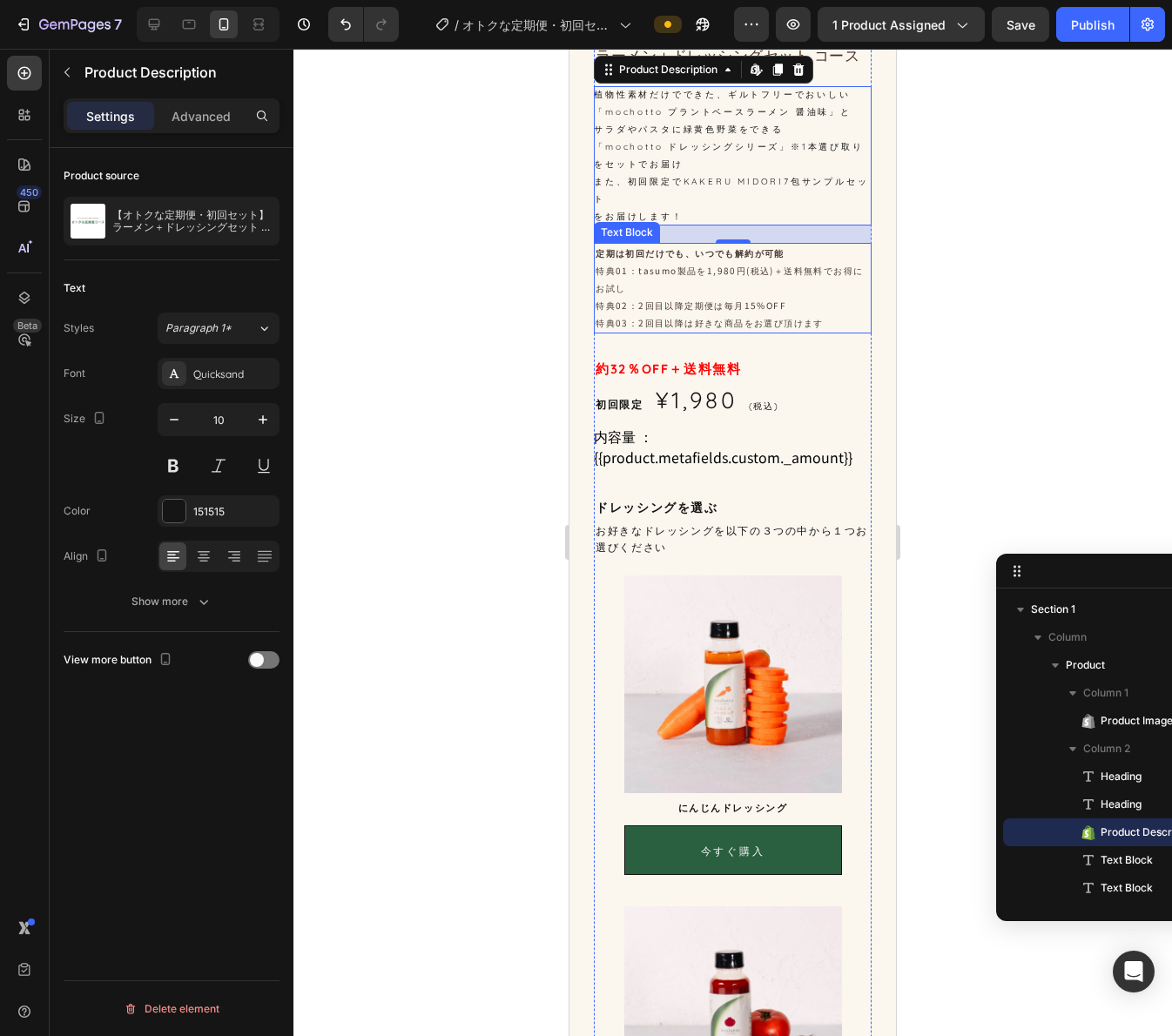
click at [762, 330] on p "特典03：2回目以降は好きな商品をお選び頂けます" at bounding box center [732, 323] width 275 height 17
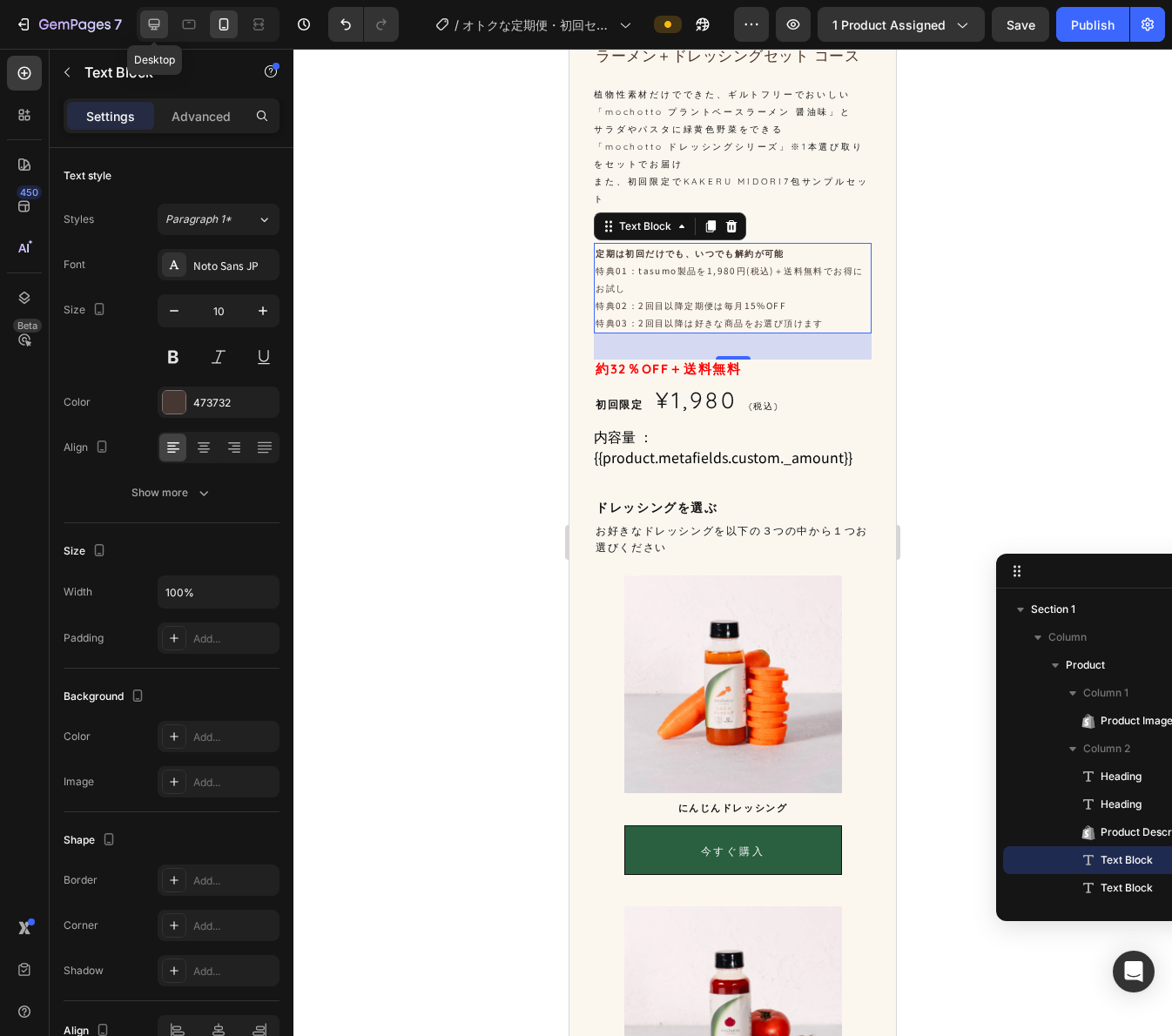
click at [147, 27] on icon at bounding box center [154, 25] width 17 height 17
type input "14"
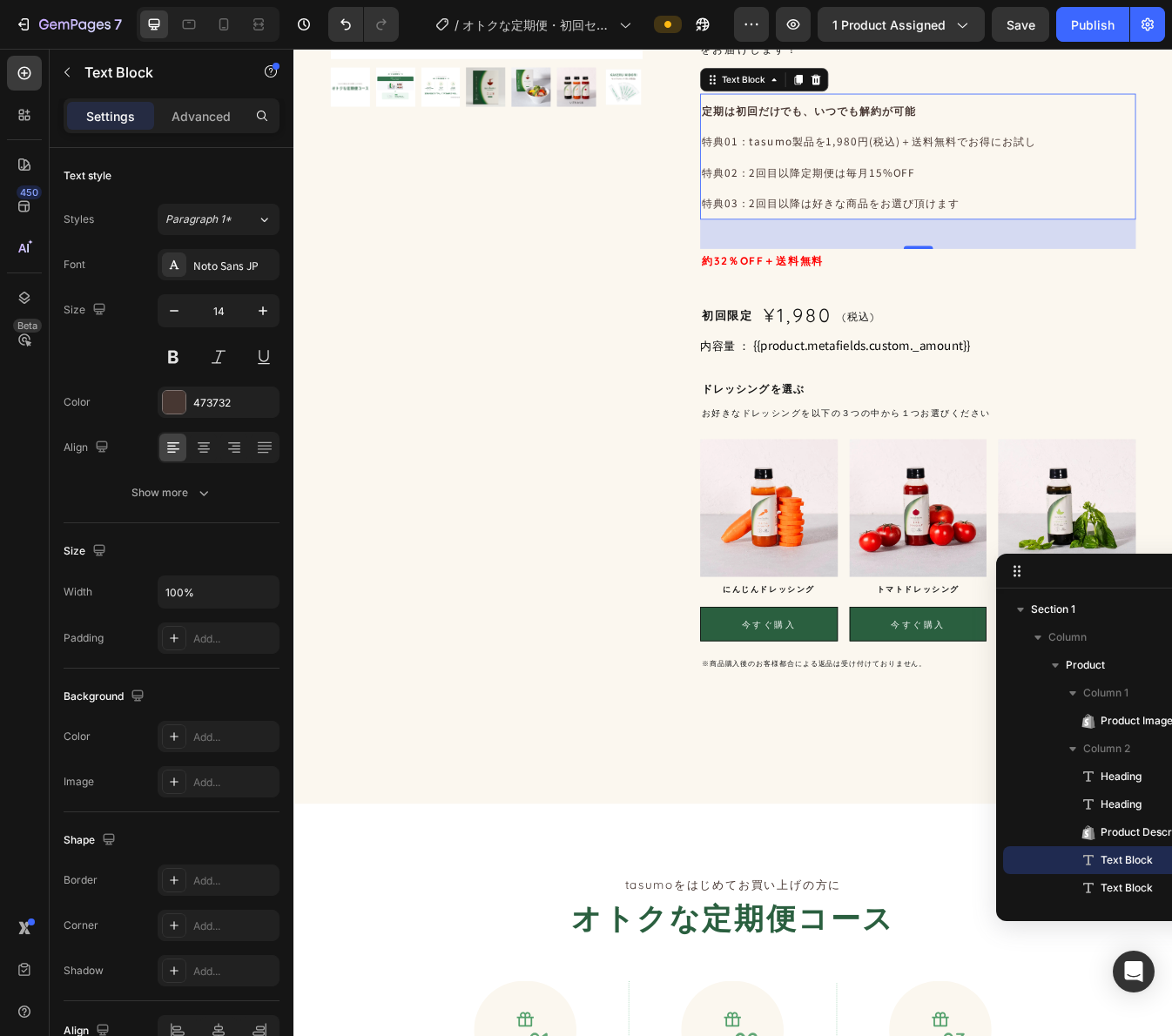
scroll to position [456, 0]
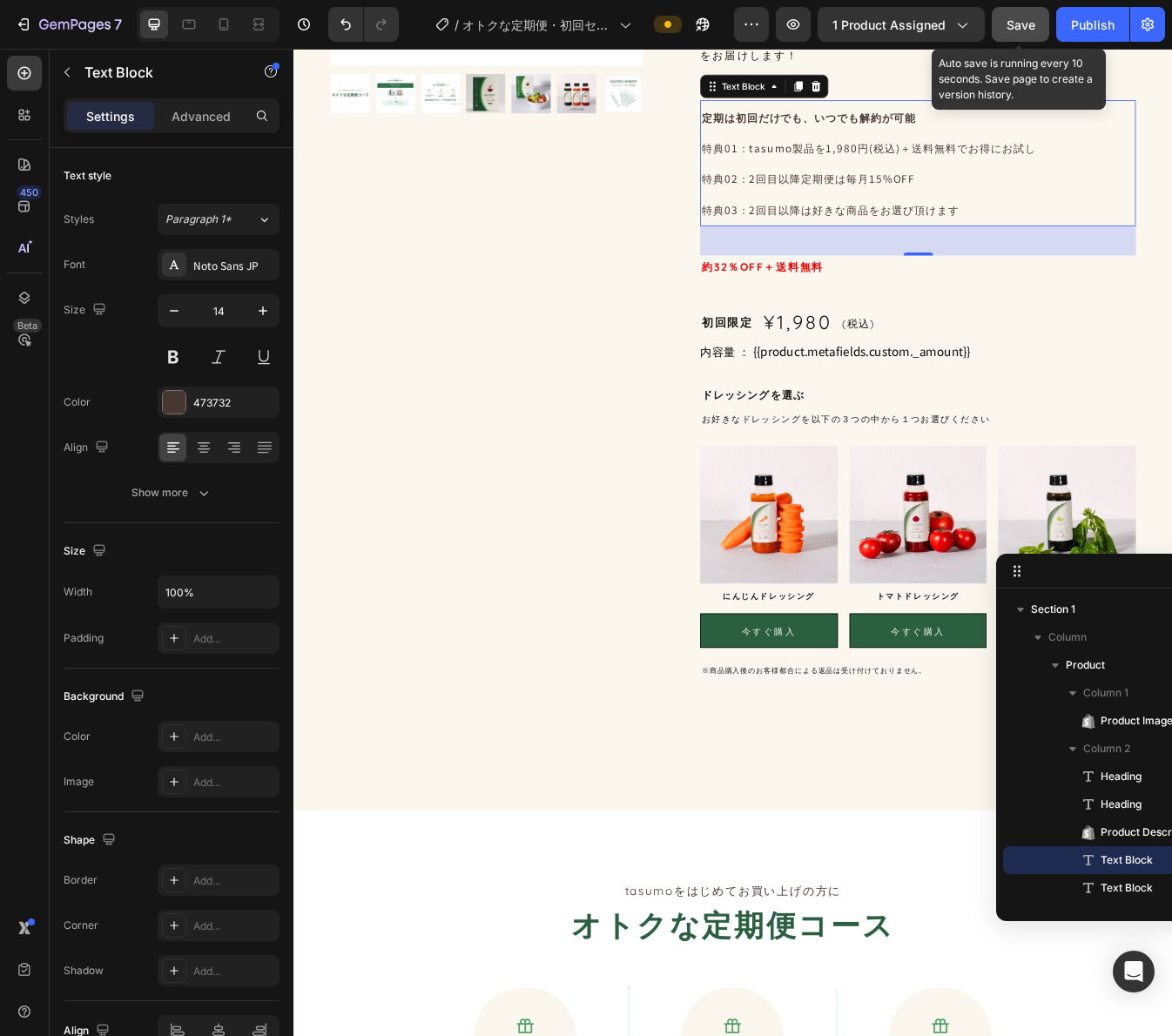
click at [1011, 35] on button "Save" at bounding box center [1020, 24] width 58 height 35
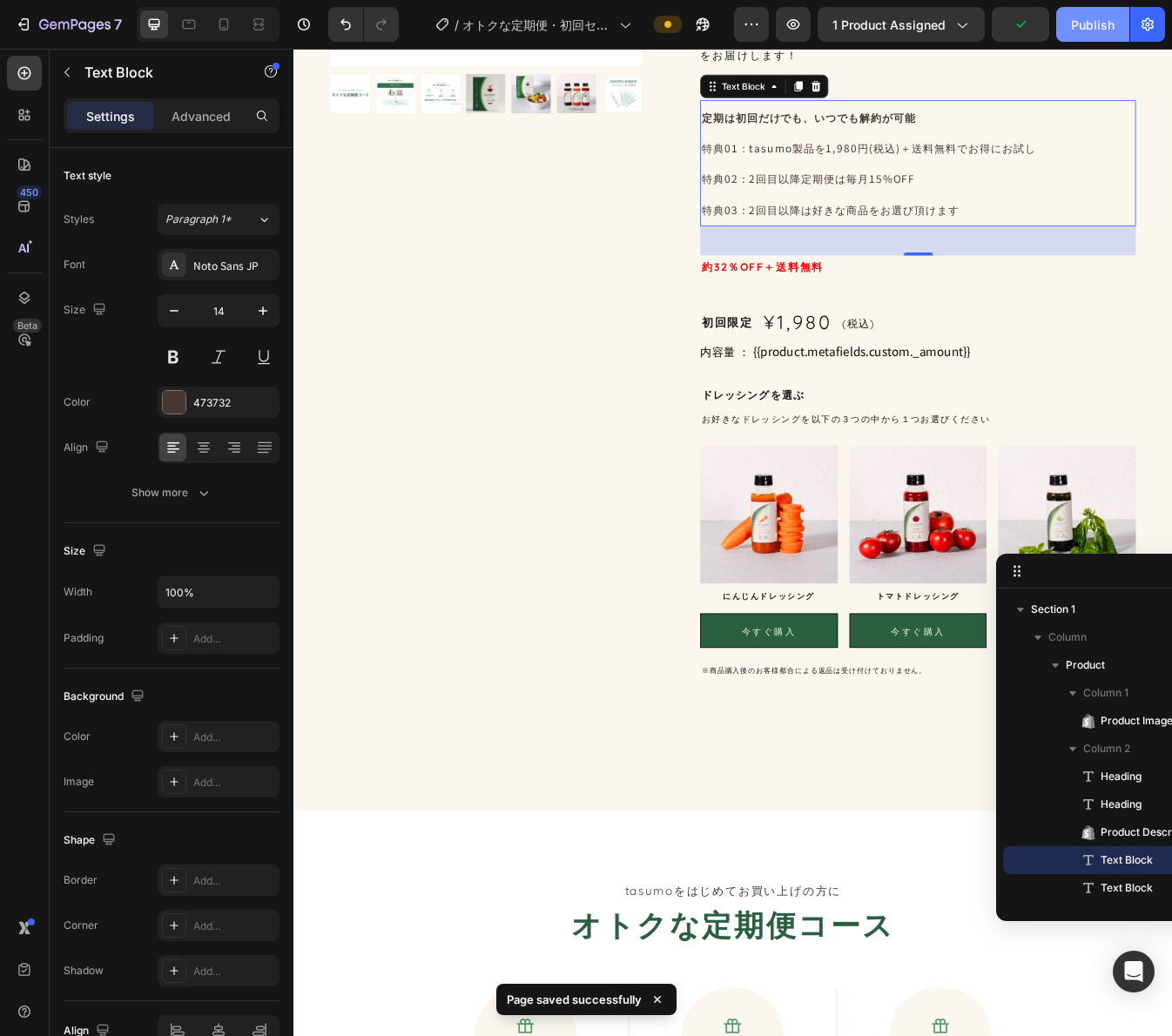
click at [1086, 32] on div "Publish" at bounding box center [1093, 25] width 43 height 18
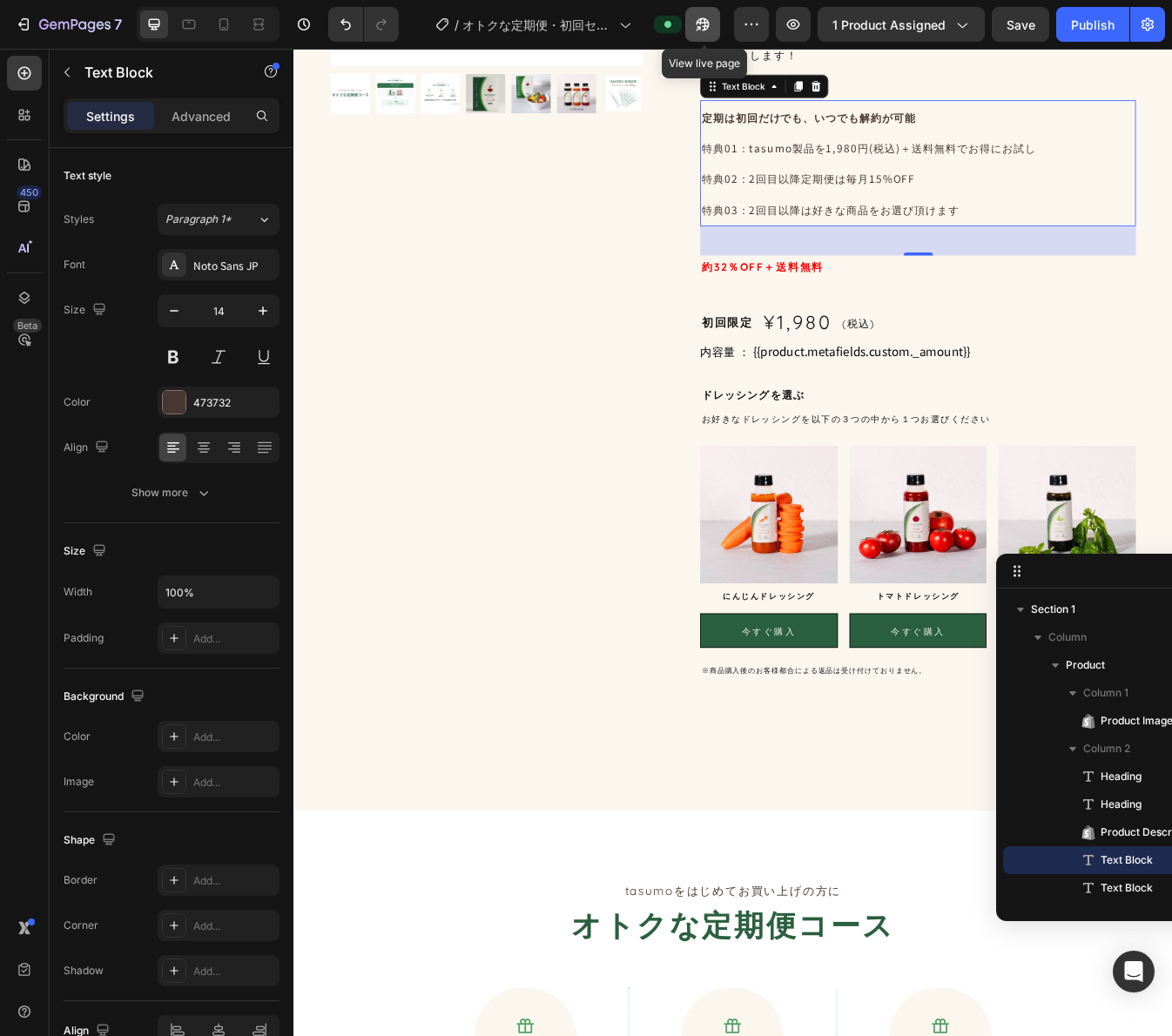
click at [701, 26] on icon "button" at bounding box center [698, 28] width 5 height 5
click at [897, 336] on div "【オトクな定期便・初回セット】 Heading ラーメン＋ドレッシングセット コース Heading 植物性素材だけでできた、ギルトフリーでおいしい 「moc…" at bounding box center [1035, 248] width 518 height 1098
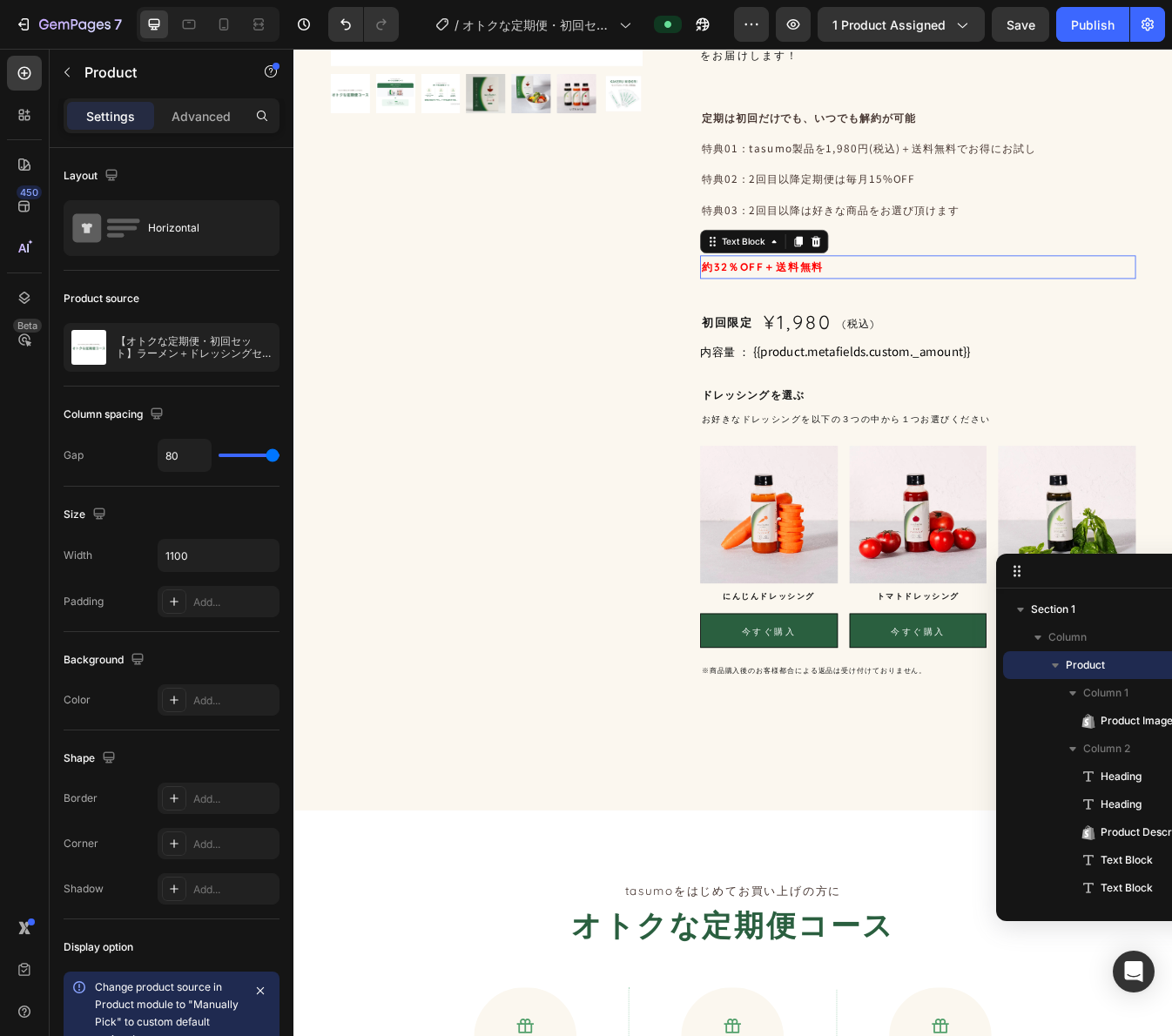
click at [904, 313] on strong "約32％OFF＋送料無料" at bounding box center [851, 308] width 145 height 17
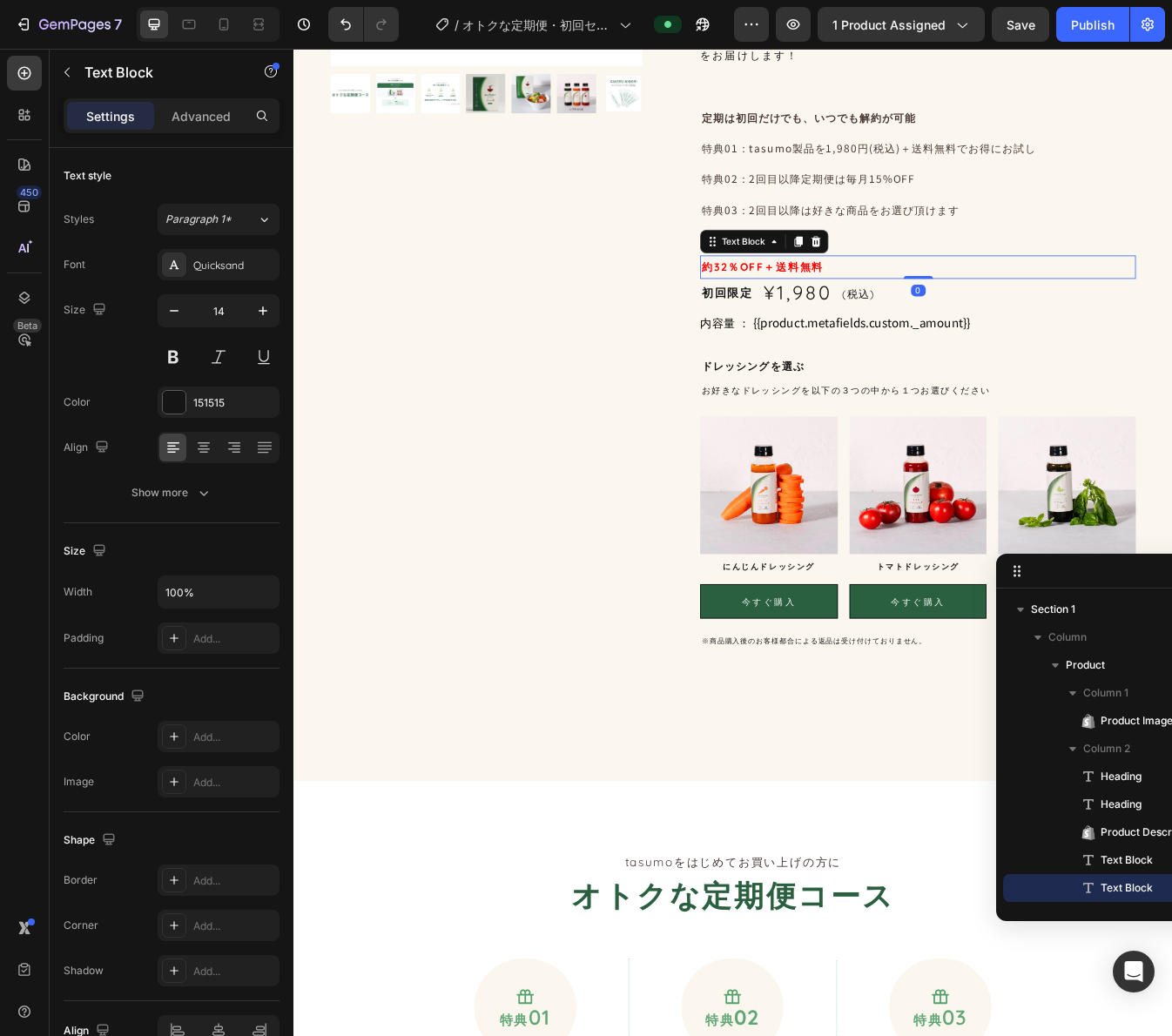
drag, startPoint x: 1025, startPoint y: 356, endPoint x: 1056, endPoint y: 307, distance: 58.0
click at [1056, 307] on div "約32％OFF＋送料無料 Text Block 0" at bounding box center [1035, 309] width 518 height 28
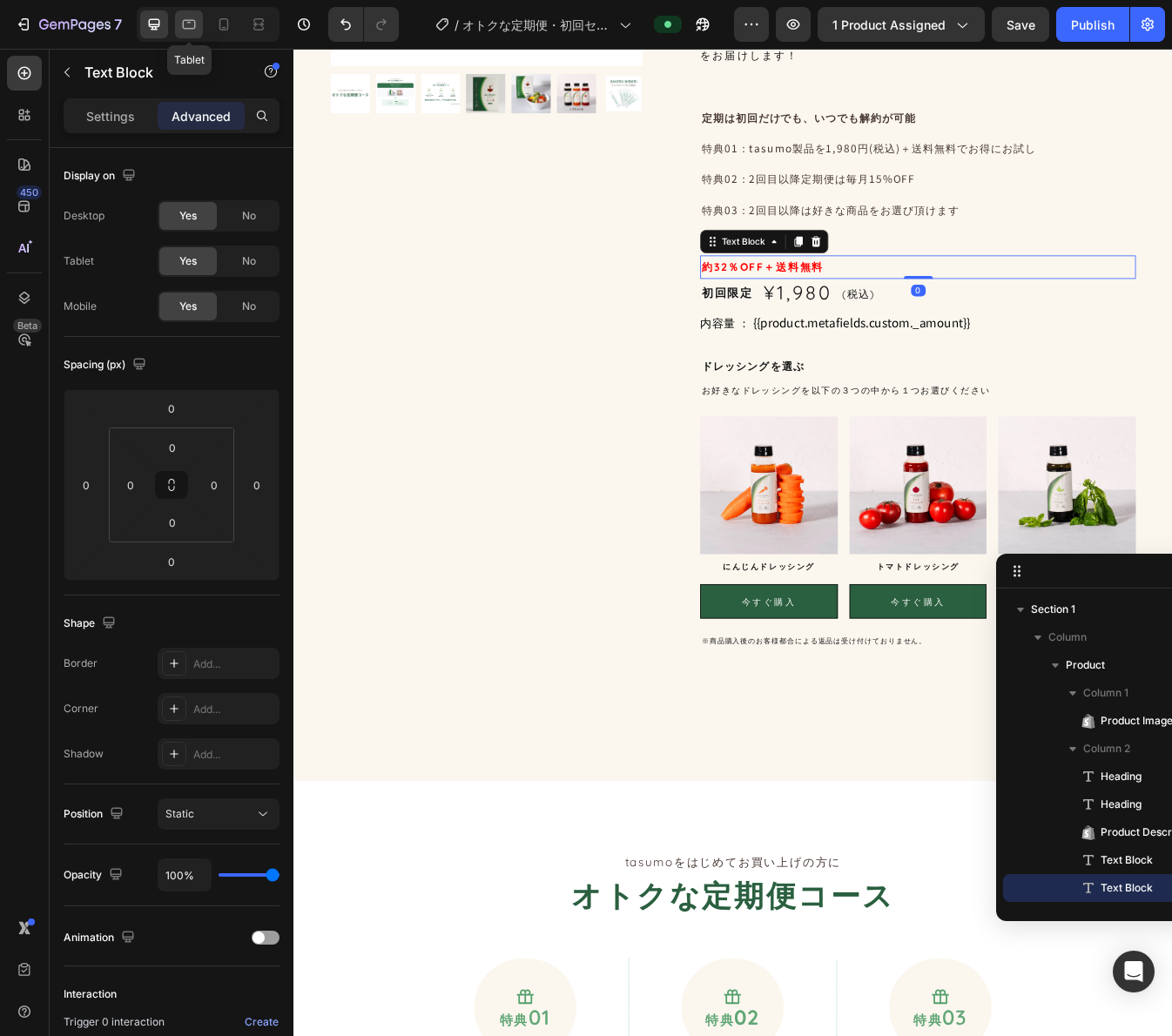
click at [189, 26] on icon at bounding box center [189, 25] width 17 height 17
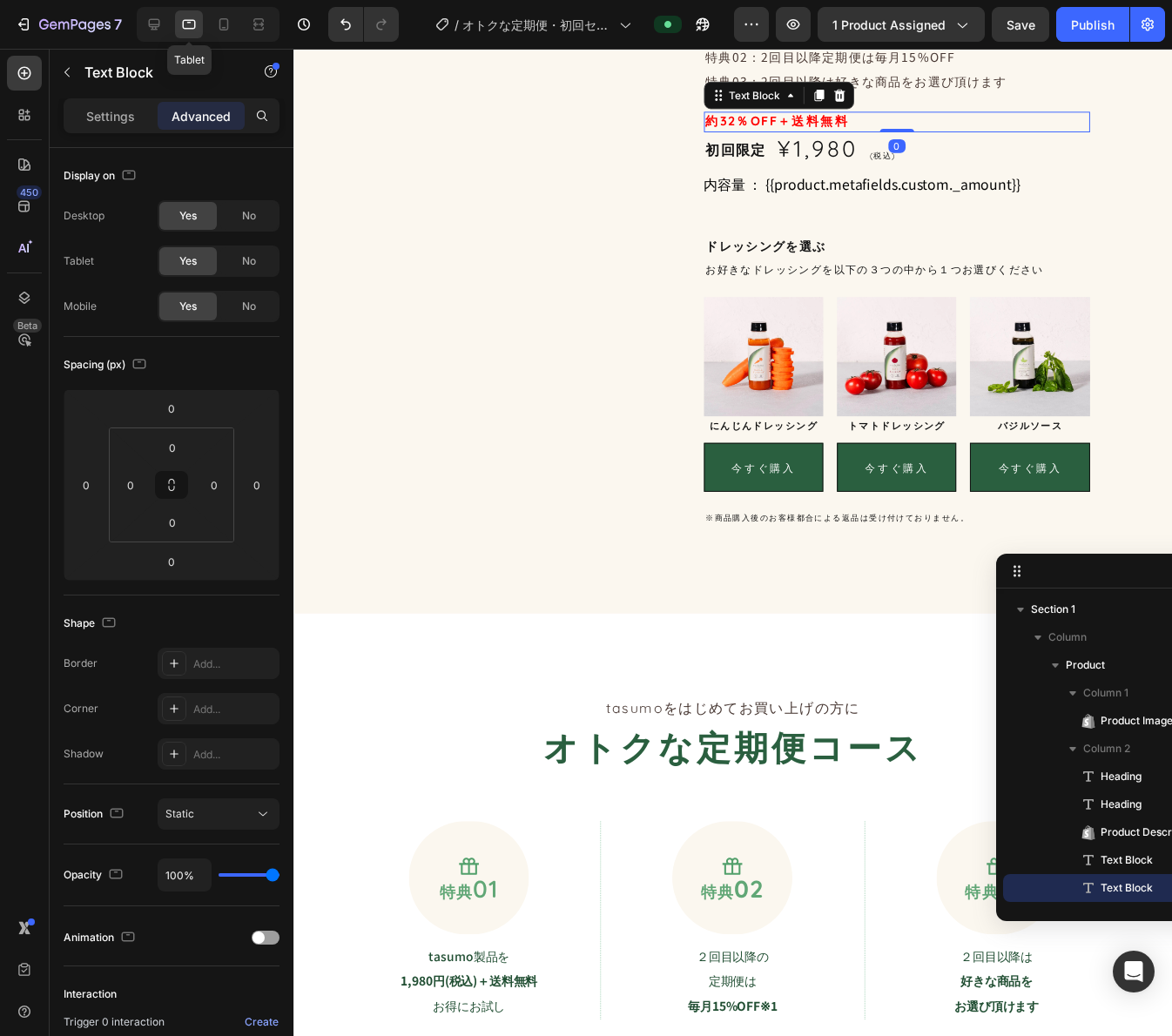
scroll to position [538, 0]
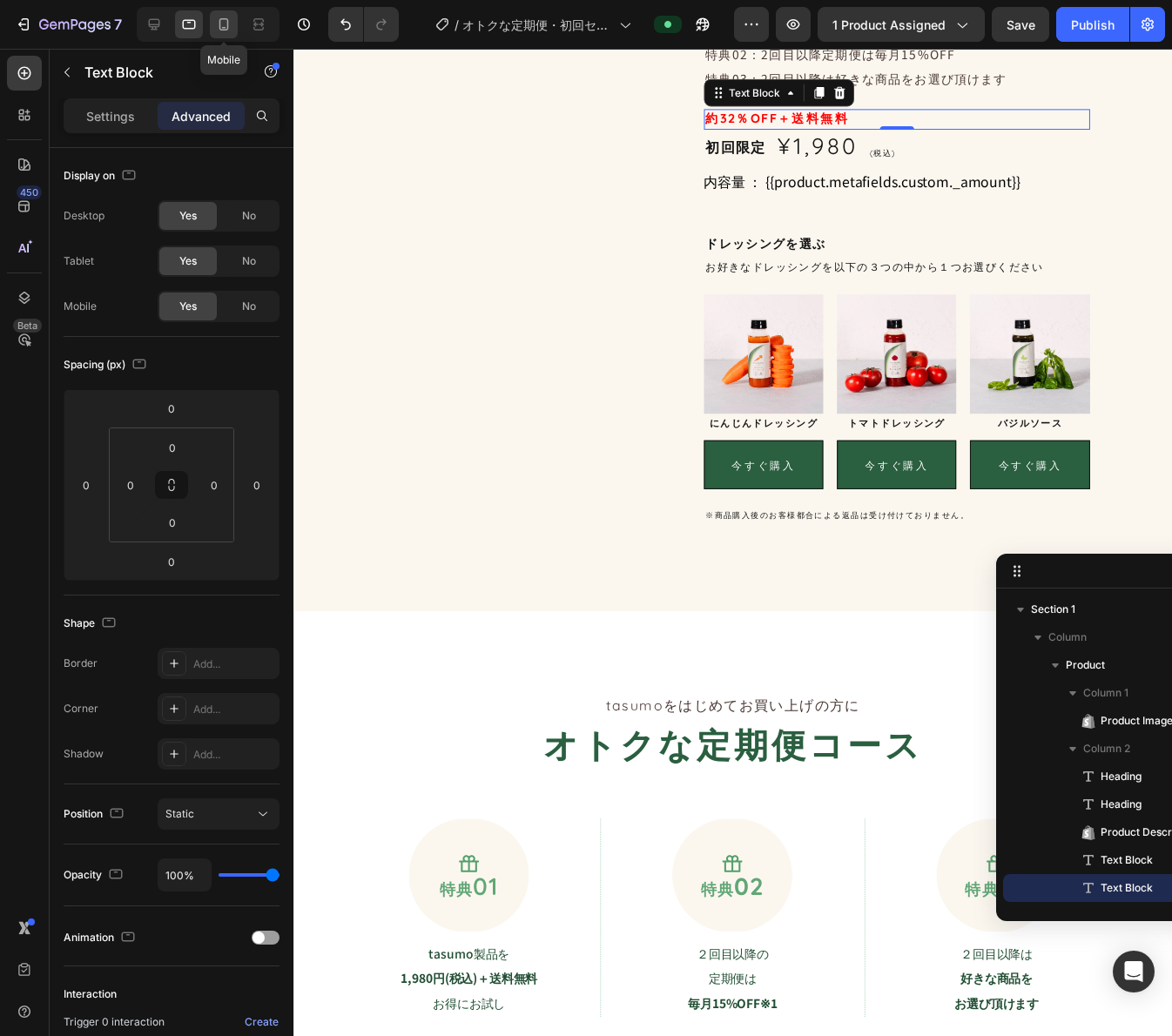
click at [212, 22] on div at bounding box center [224, 25] width 28 height 28
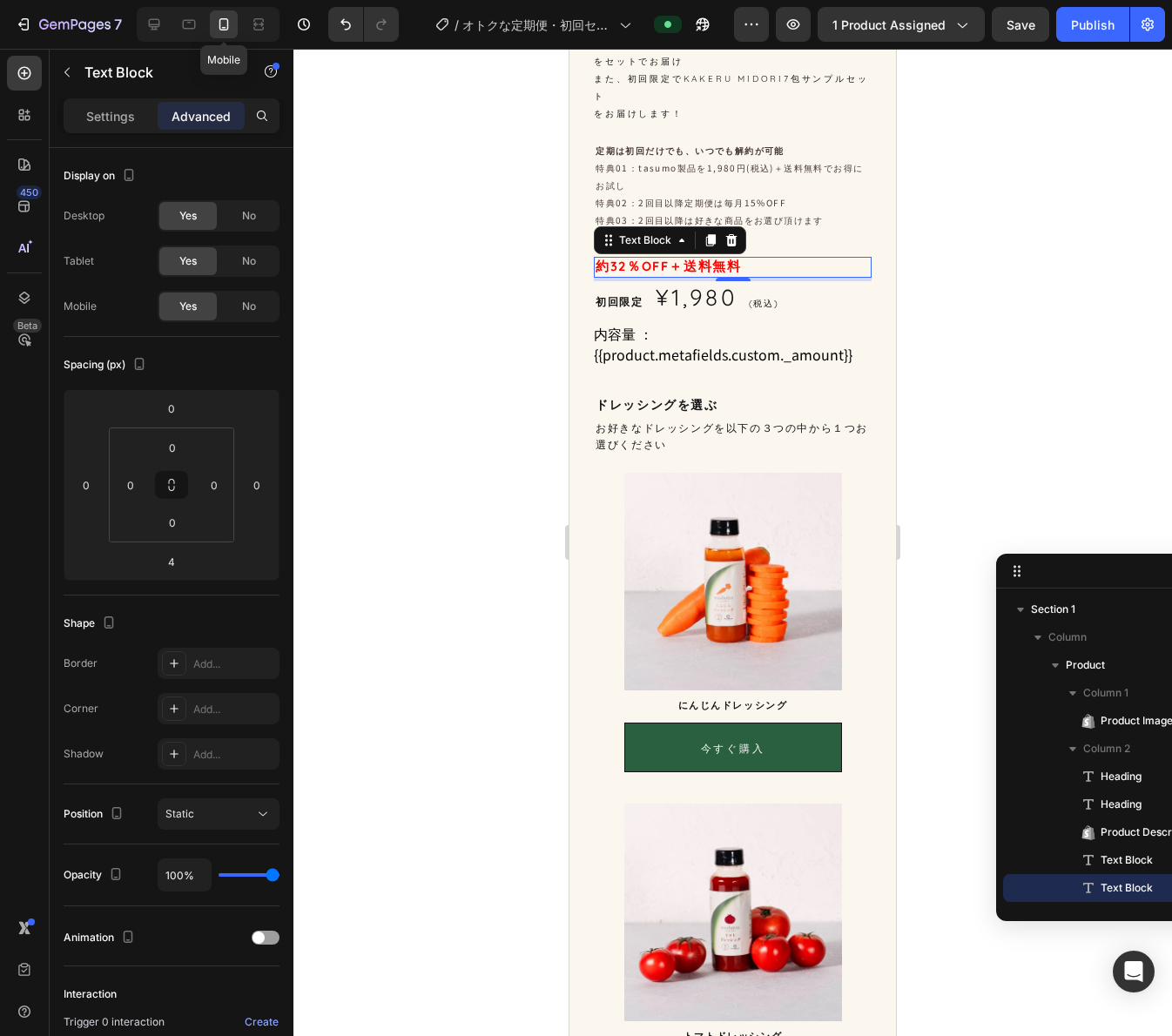
scroll to position [692, 0]
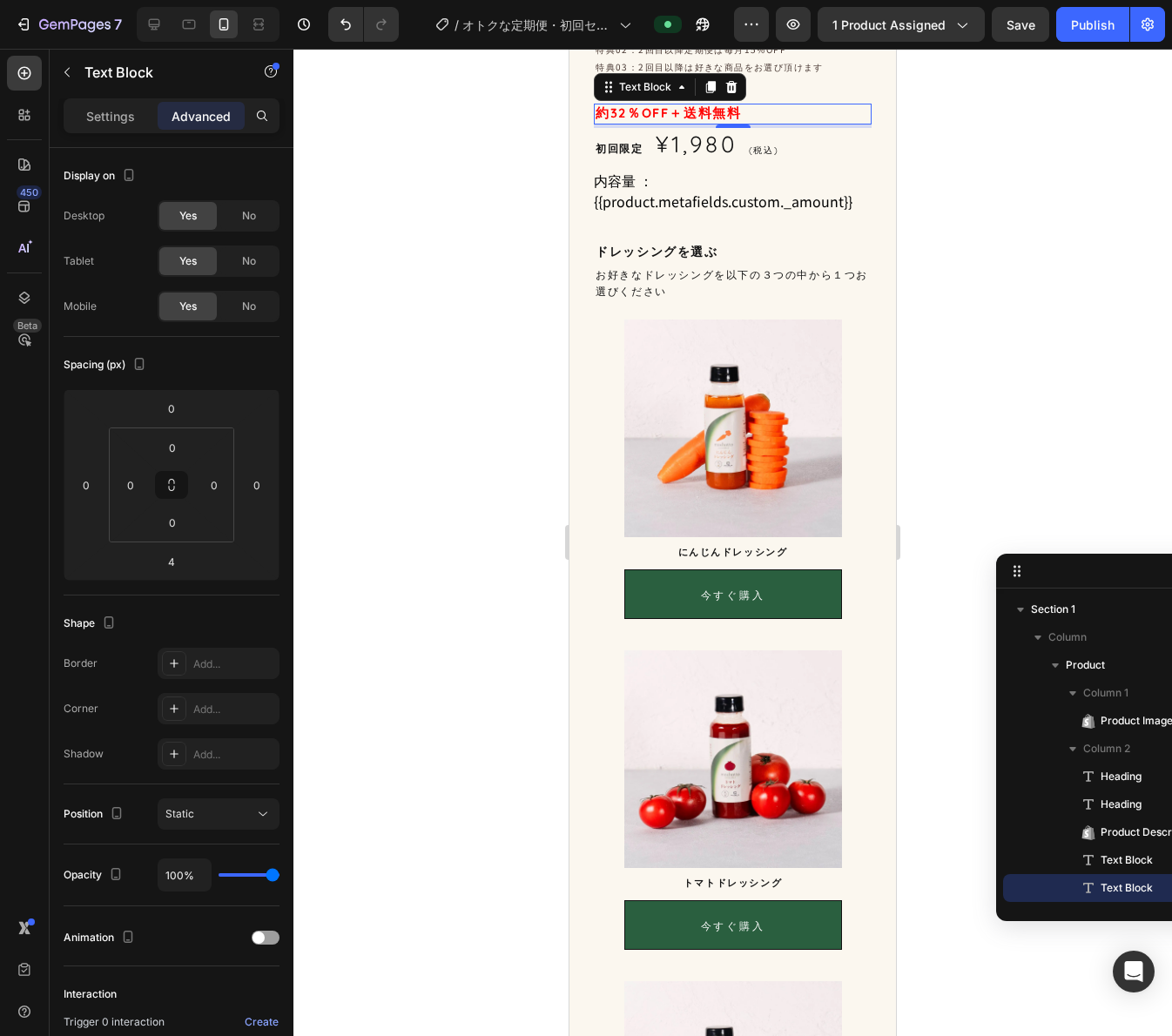
drag, startPoint x: 735, startPoint y: 133, endPoint x: 736, endPoint y: 119, distance: 14.0
click at [736, 119] on div "約32％OFF＋送料無料 Text Block 0" at bounding box center [732, 114] width 277 height 21
type input "0"
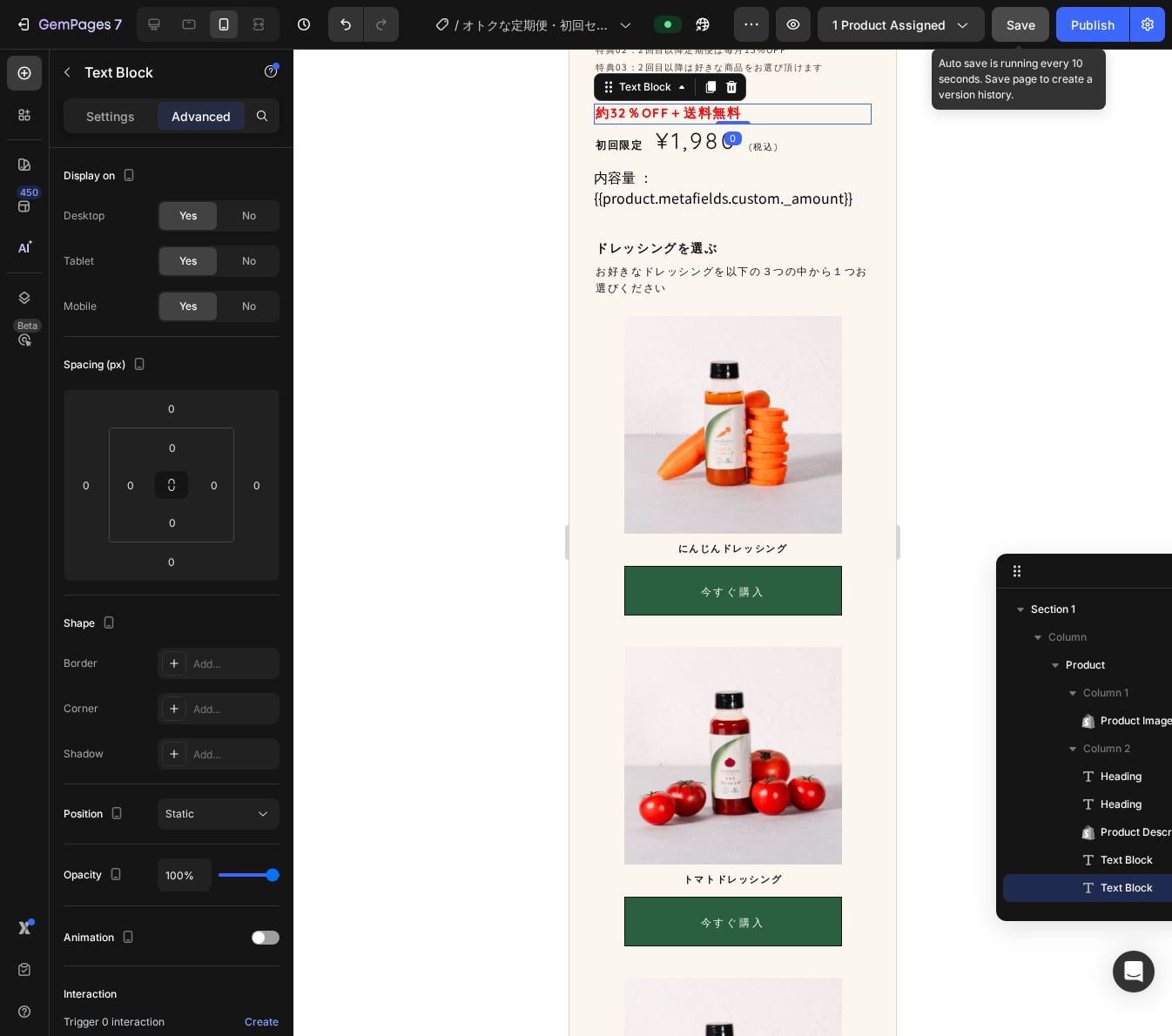
click at [1014, 25] on span "Save" at bounding box center [1021, 25] width 28 height 15
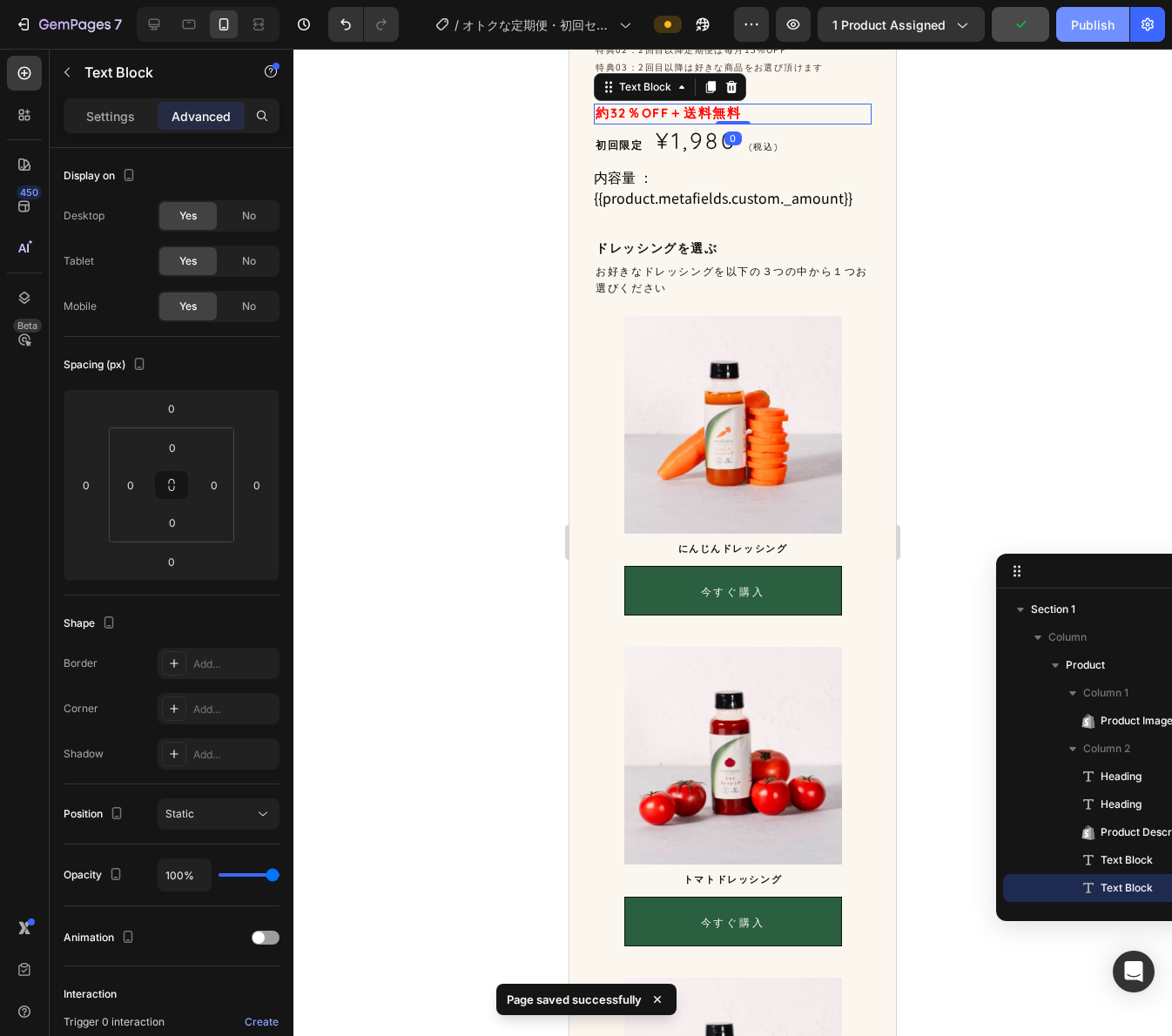
click at [1087, 18] on div "Publish" at bounding box center [1093, 25] width 43 height 18
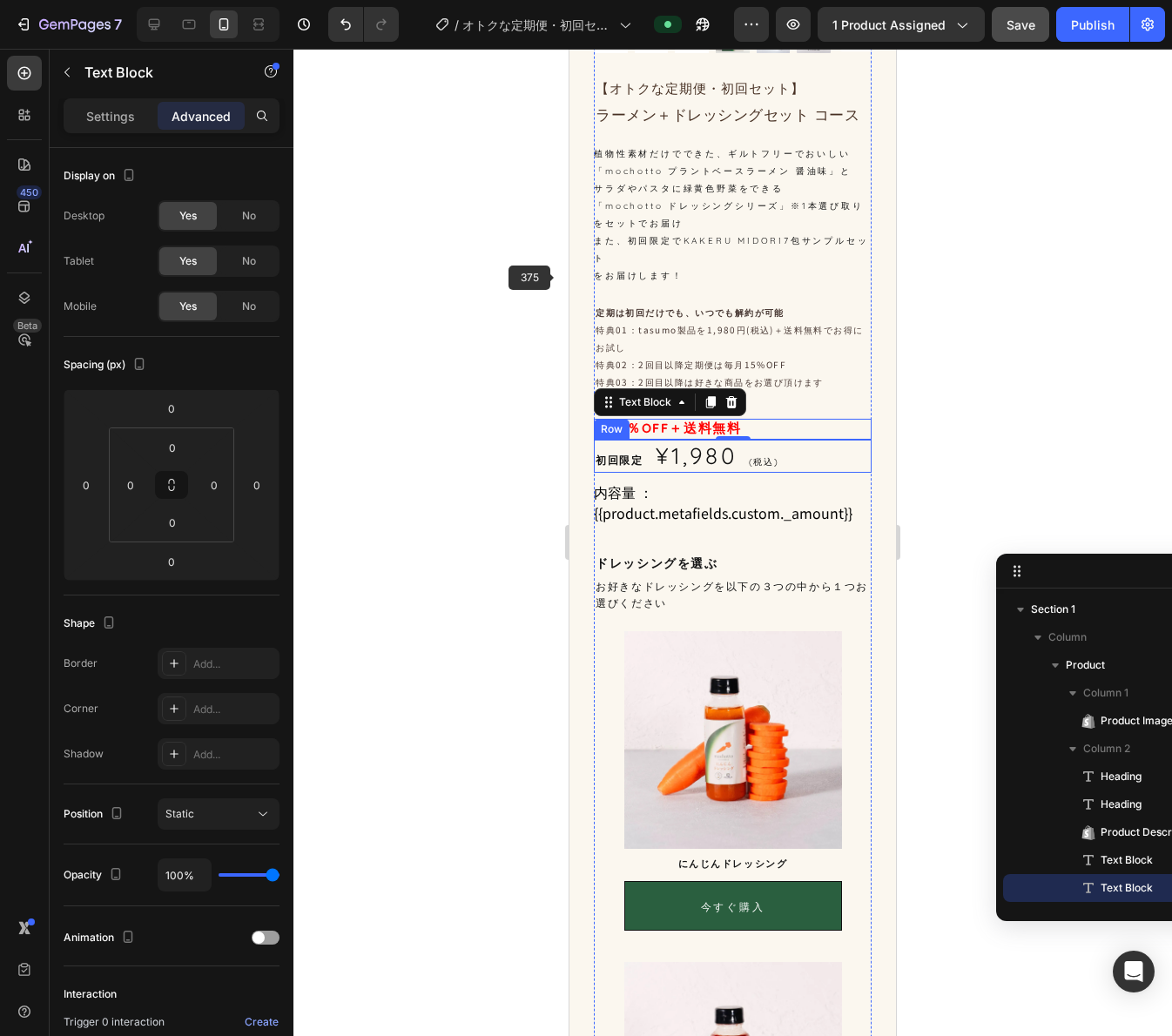
scroll to position [343, 0]
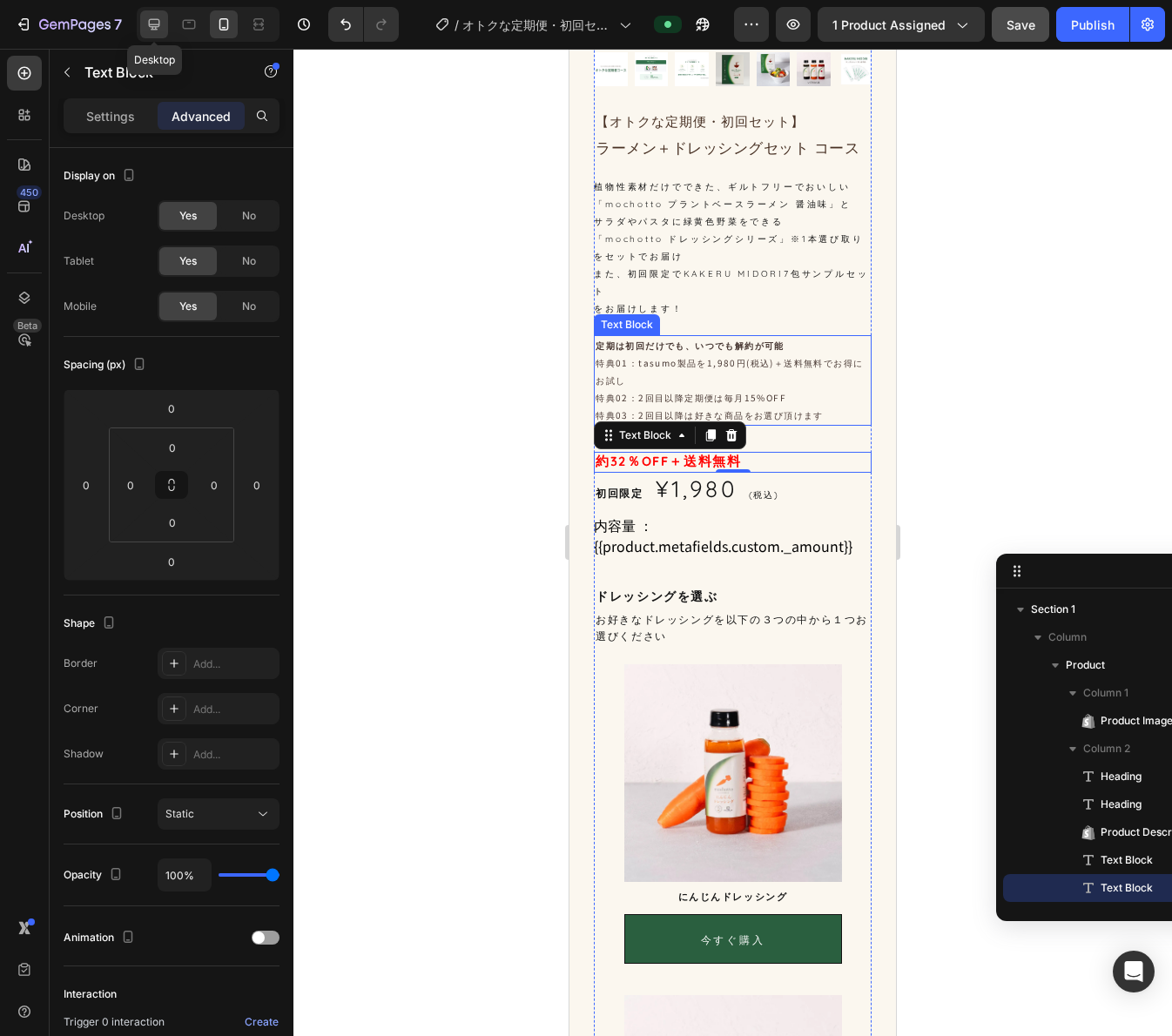
click at [158, 18] on icon at bounding box center [154, 25] width 17 height 17
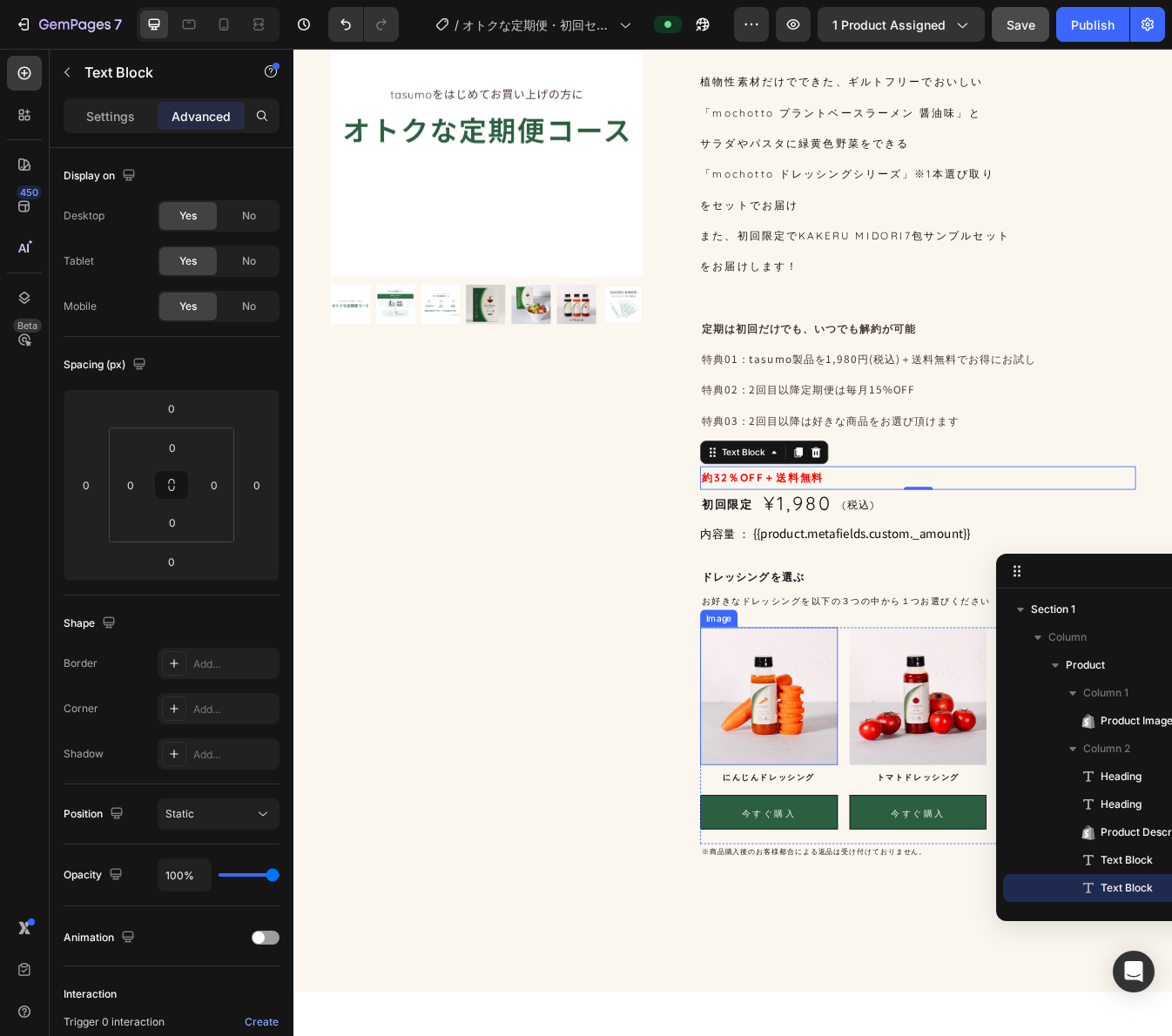
scroll to position [30, 0]
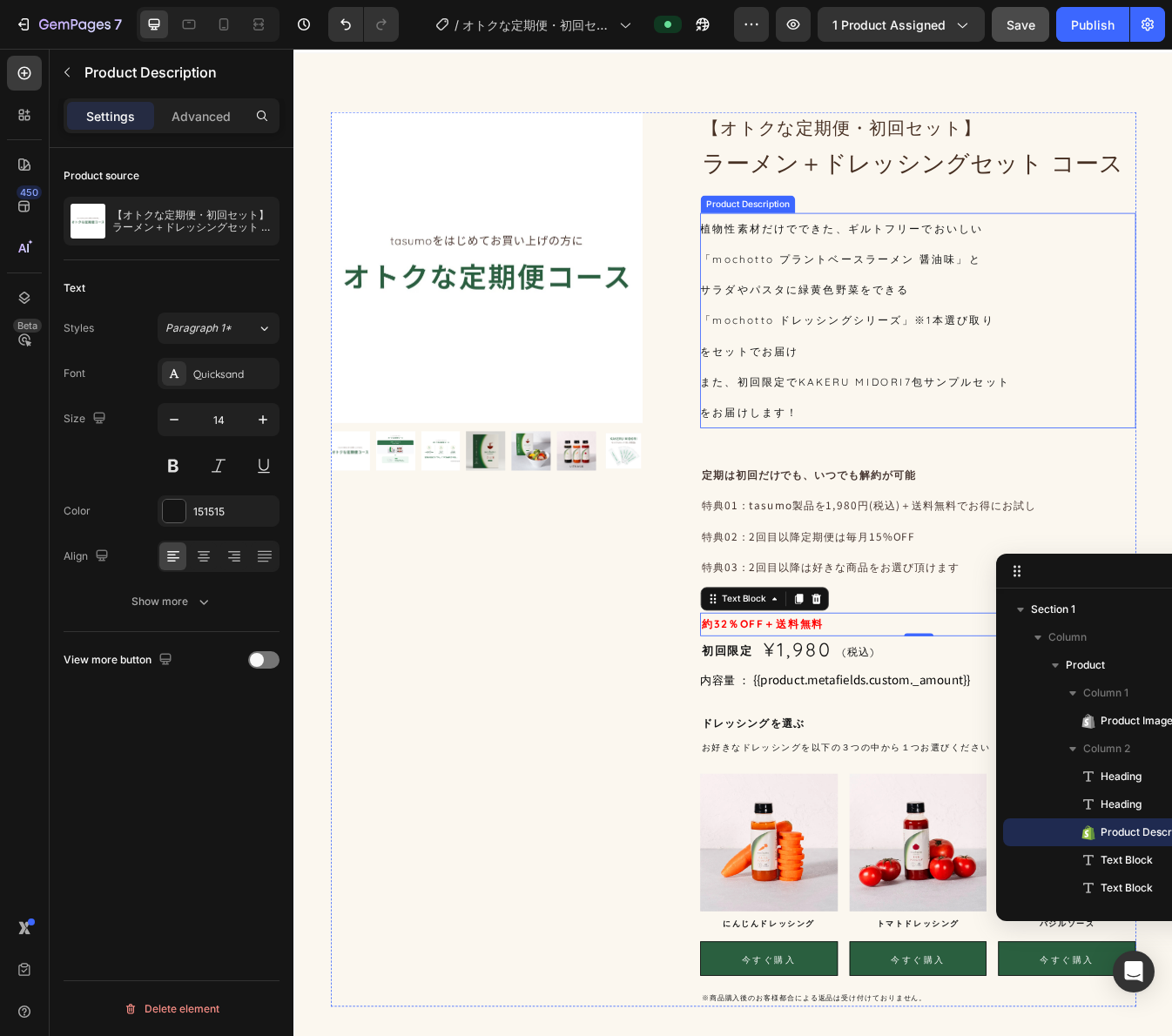
click at [805, 341] on p "サラダやパスタに緑黄色野菜をできる" at bounding box center [901, 335] width 249 height 16
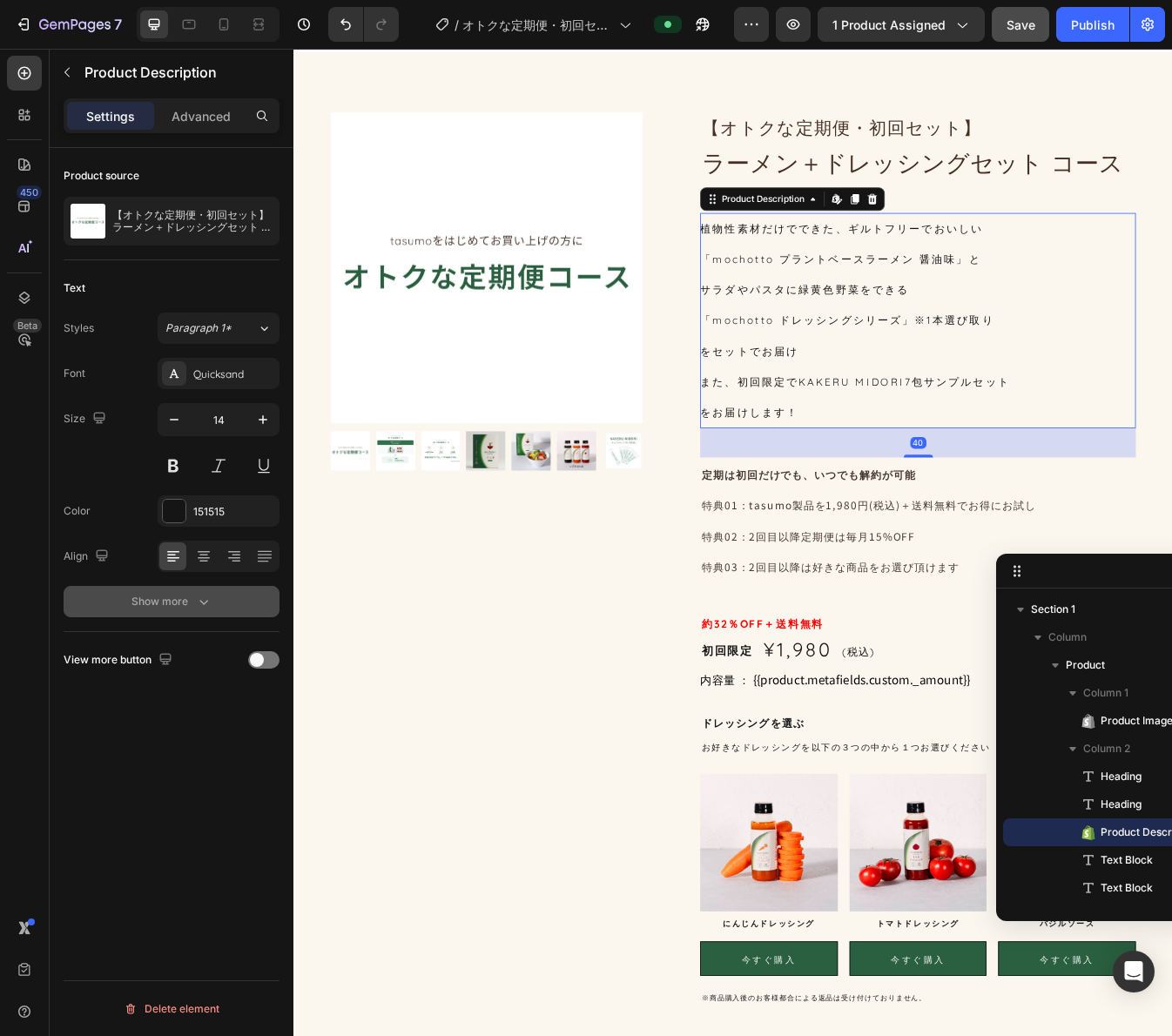
click at [189, 614] on button "Show more" at bounding box center [171, 601] width 216 height 31
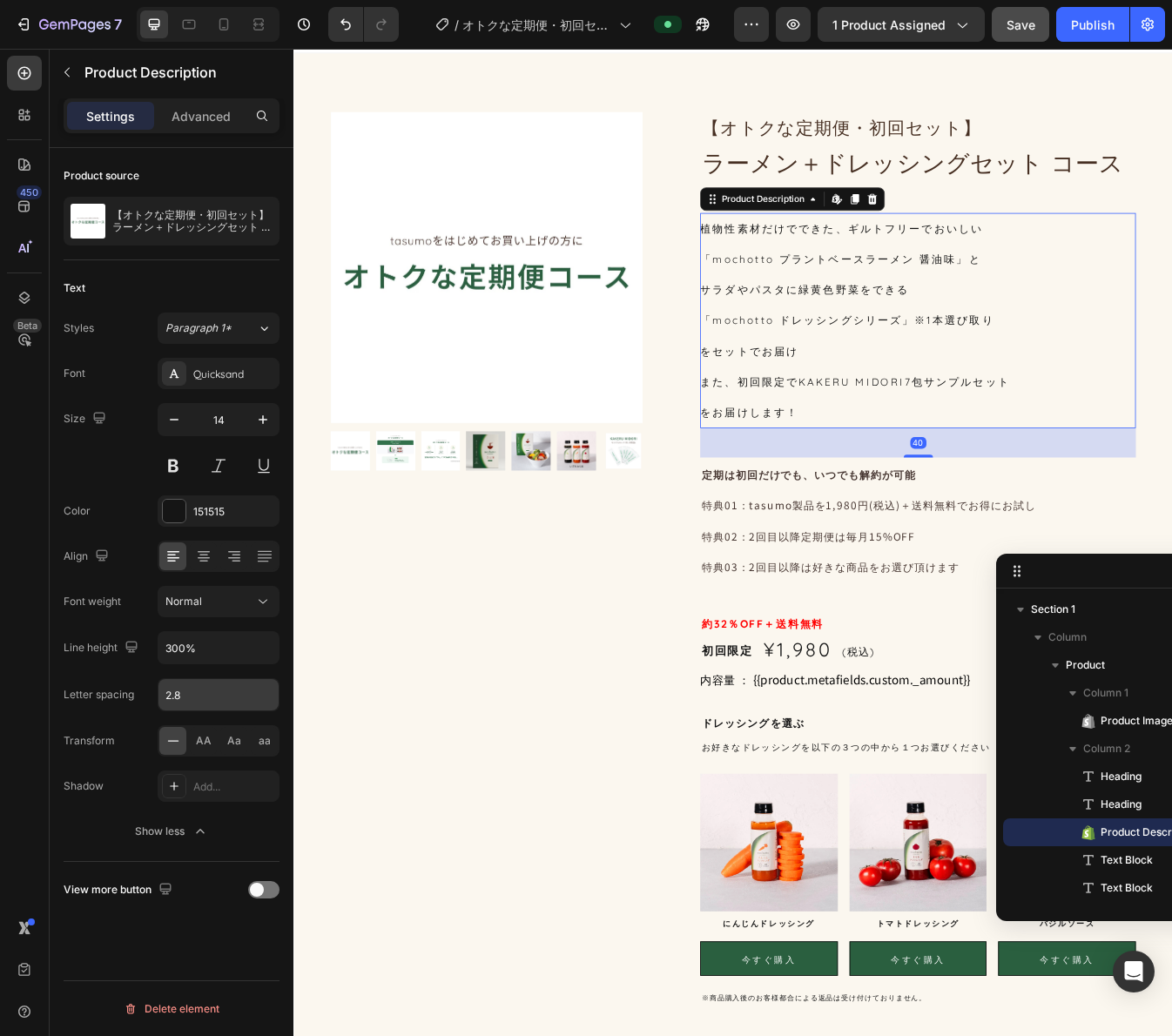
click at [197, 688] on input "2.8" at bounding box center [218, 694] width 120 height 31
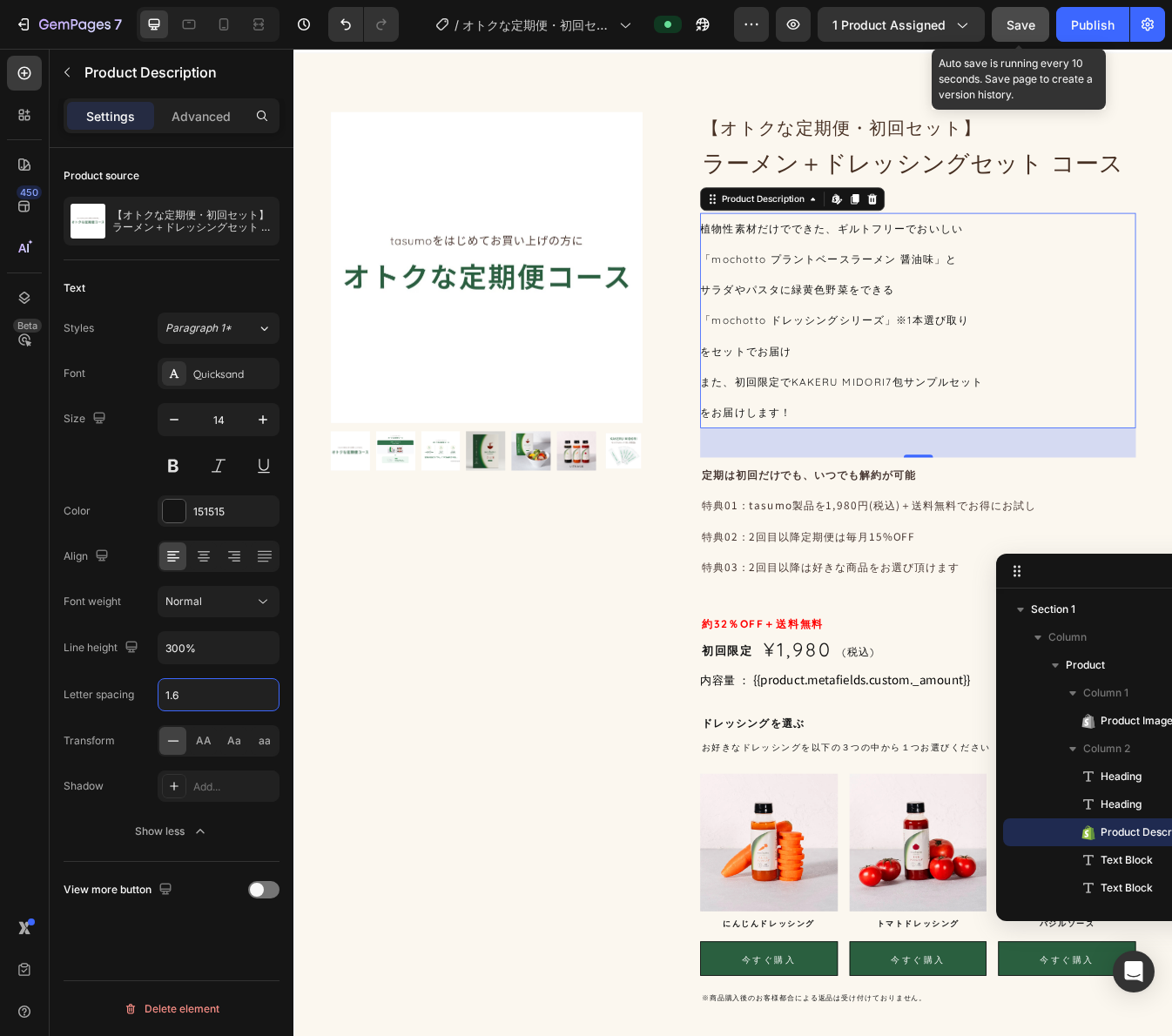
type input "1.6"
click at [1037, 21] on button "Save" at bounding box center [1020, 24] width 58 height 35
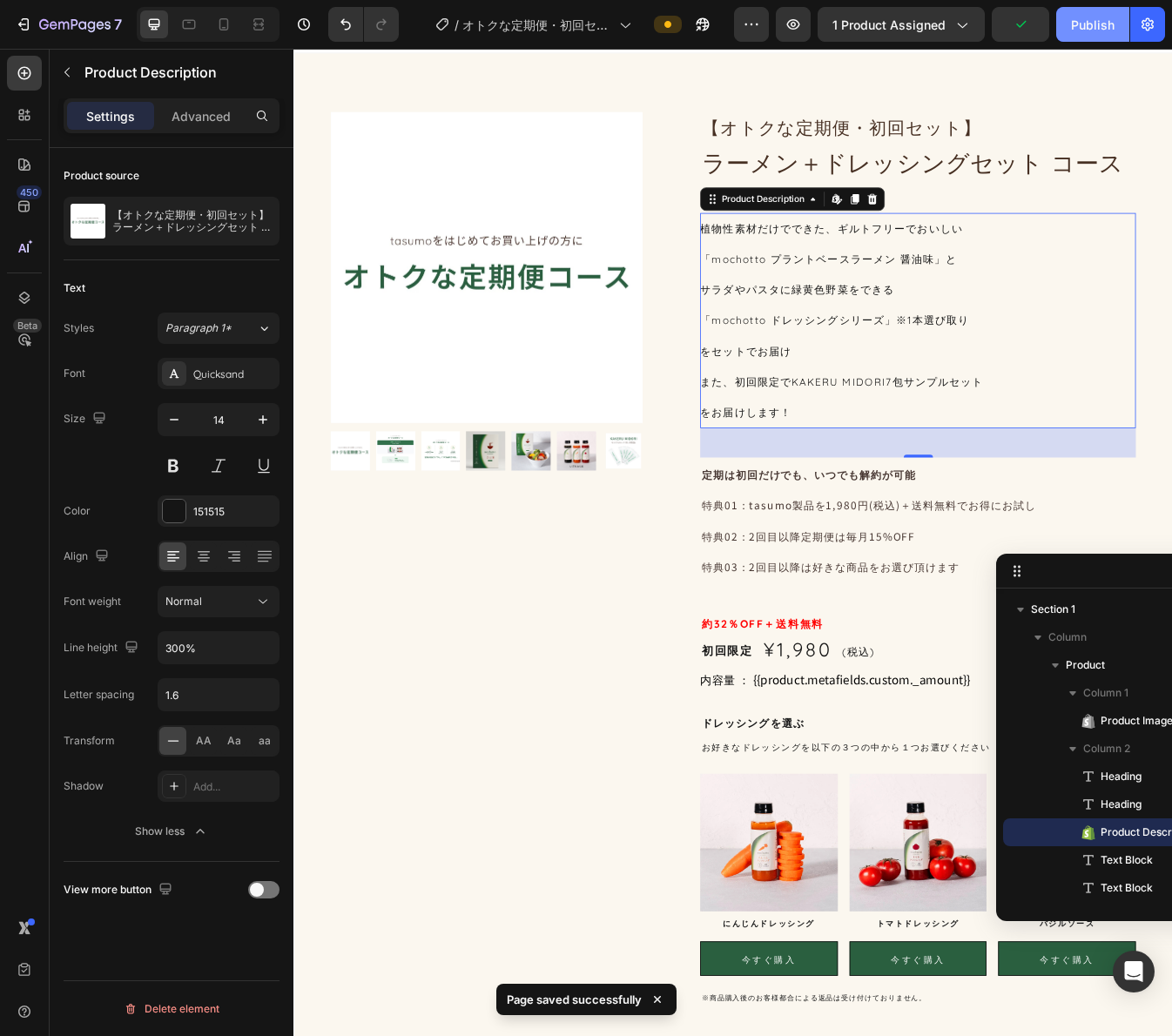
click at [1082, 30] on div "Publish" at bounding box center [1093, 25] width 43 height 18
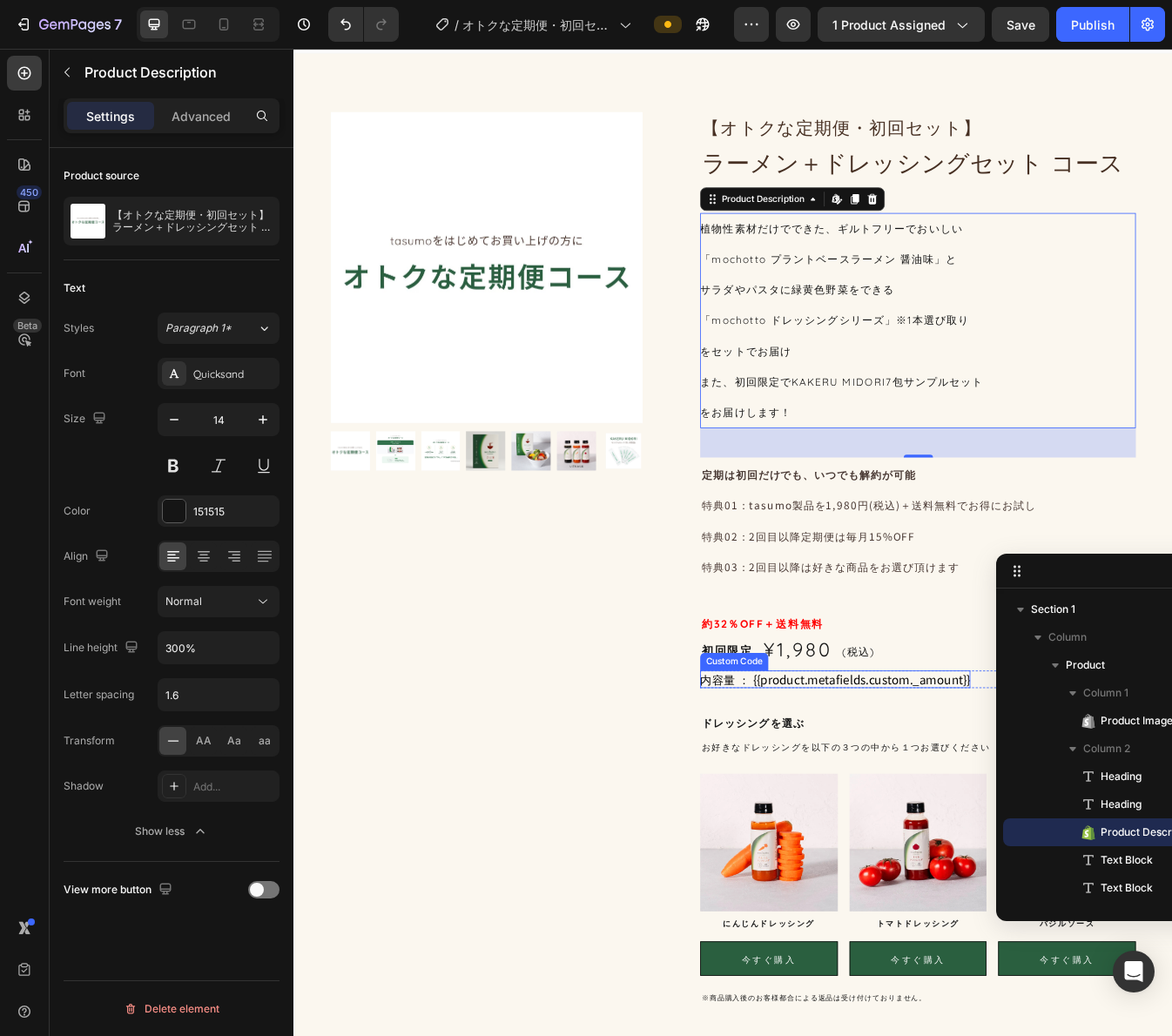
click at [929, 799] on div "内容量 ： {{product.metafields.custom._amount}}" at bounding box center [937, 798] width 321 height 21
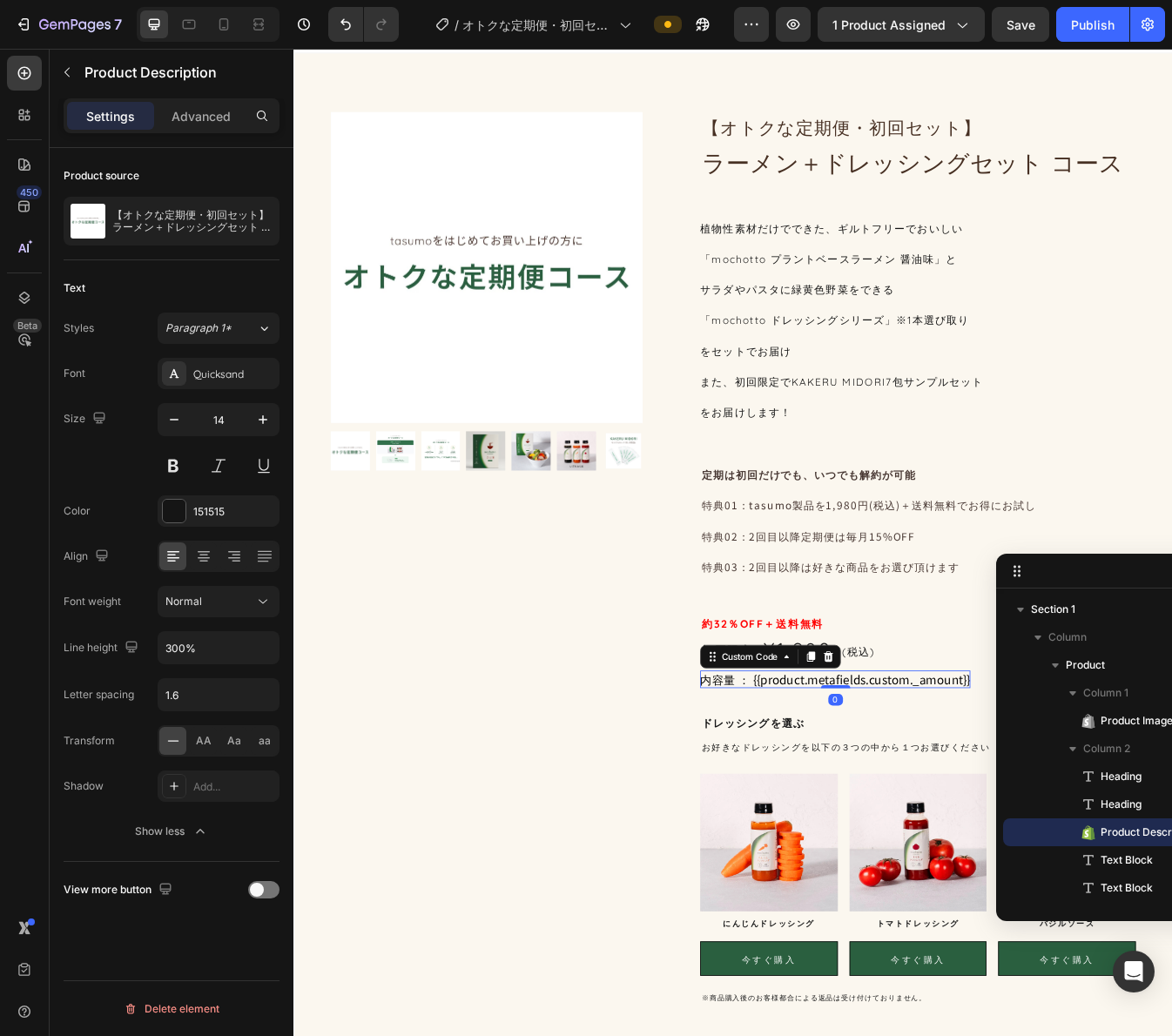
scroll to position [434, 0]
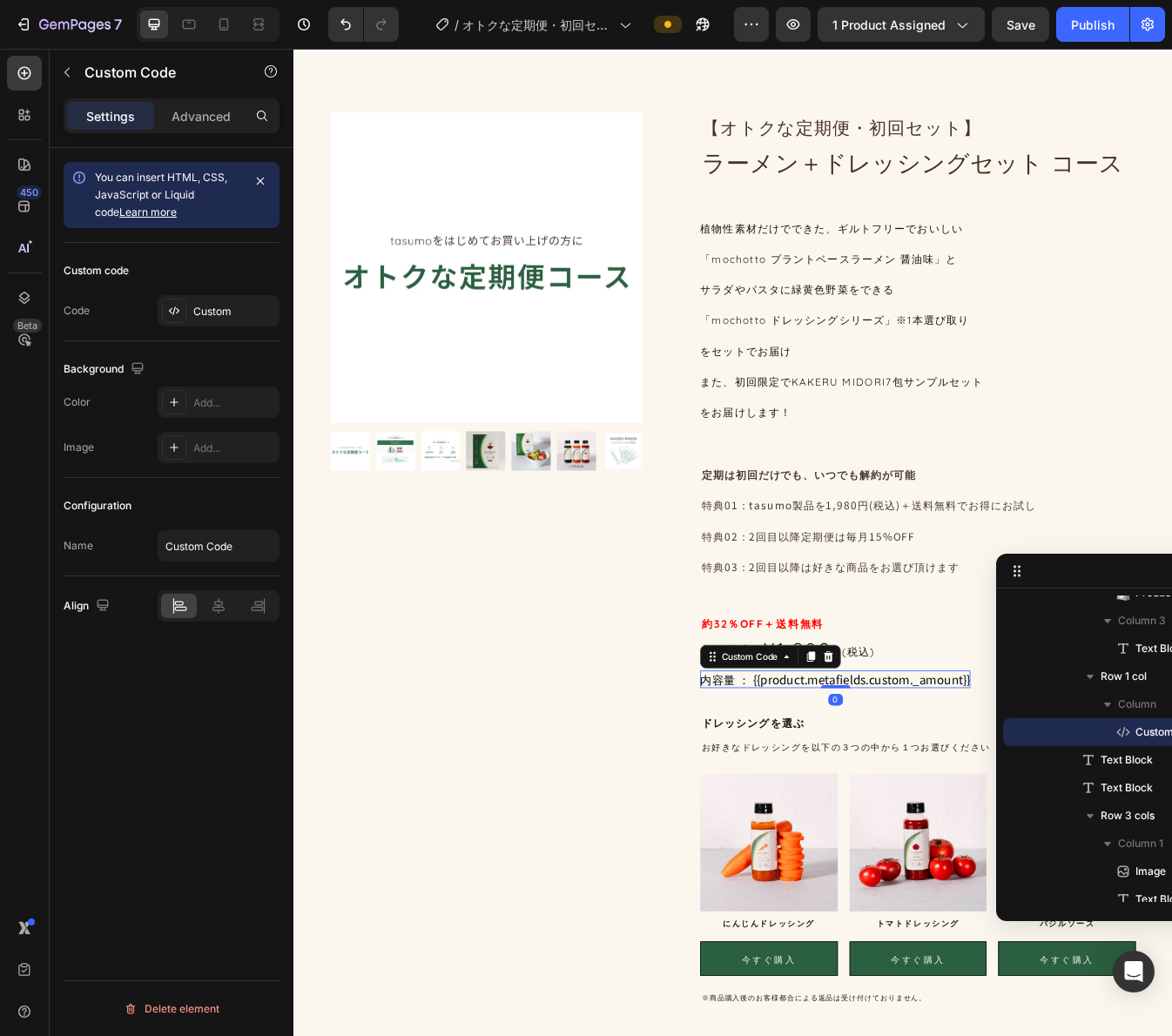
click at [929, 799] on div "内容量 ： {{product.metafields.custom._amount}}" at bounding box center [937, 798] width 321 height 21
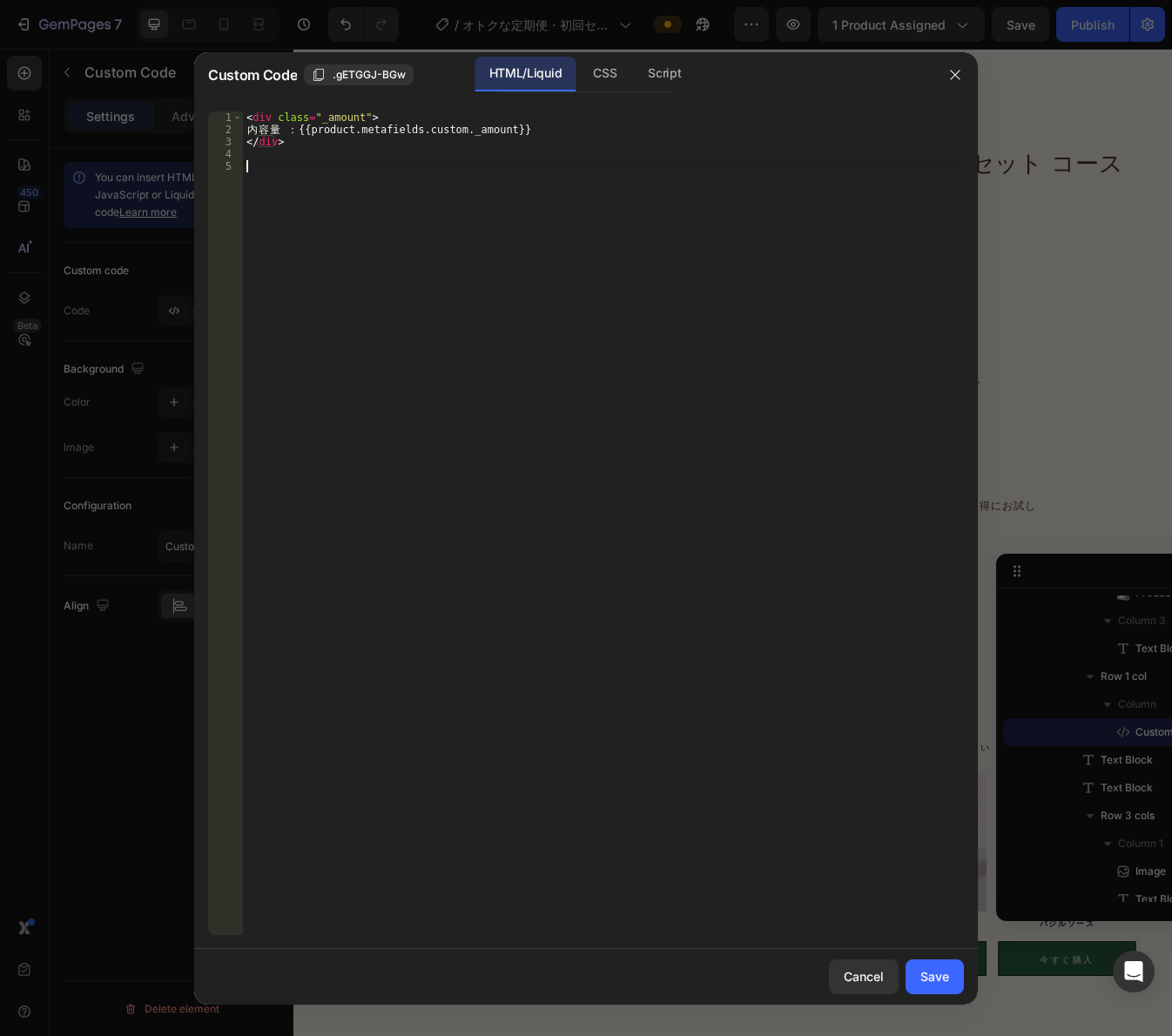
click at [829, 680] on div "< div class = "_amount" > [PERSON_NAME] 量 ： {{product.metafields.custom._amount…" at bounding box center [603, 535] width 721 height 848
click at [359, 118] on div "< div class = "_amount" > [PERSON_NAME] 量 ： {{product.metafields.custom._amount…" at bounding box center [603, 535] width 721 height 848
type textarea "<div class="_amount" style="font-size:12px!important;">"
click at [940, 978] on div "Save" at bounding box center [934, 976] width 28 height 18
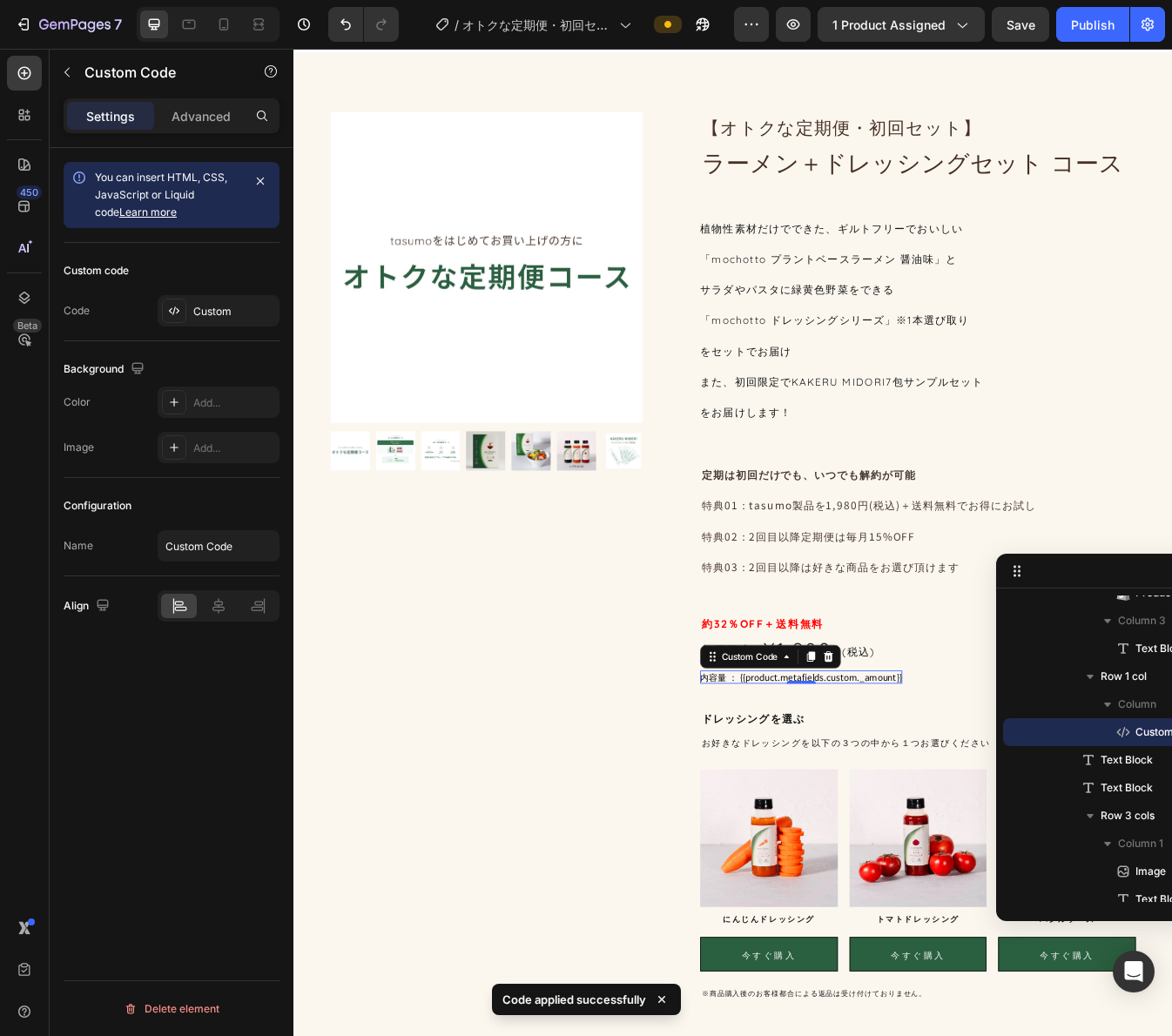
click at [1028, 26] on span "Save" at bounding box center [1021, 25] width 28 height 15
click at [1083, 32] on div "Publish" at bounding box center [1093, 25] width 43 height 18
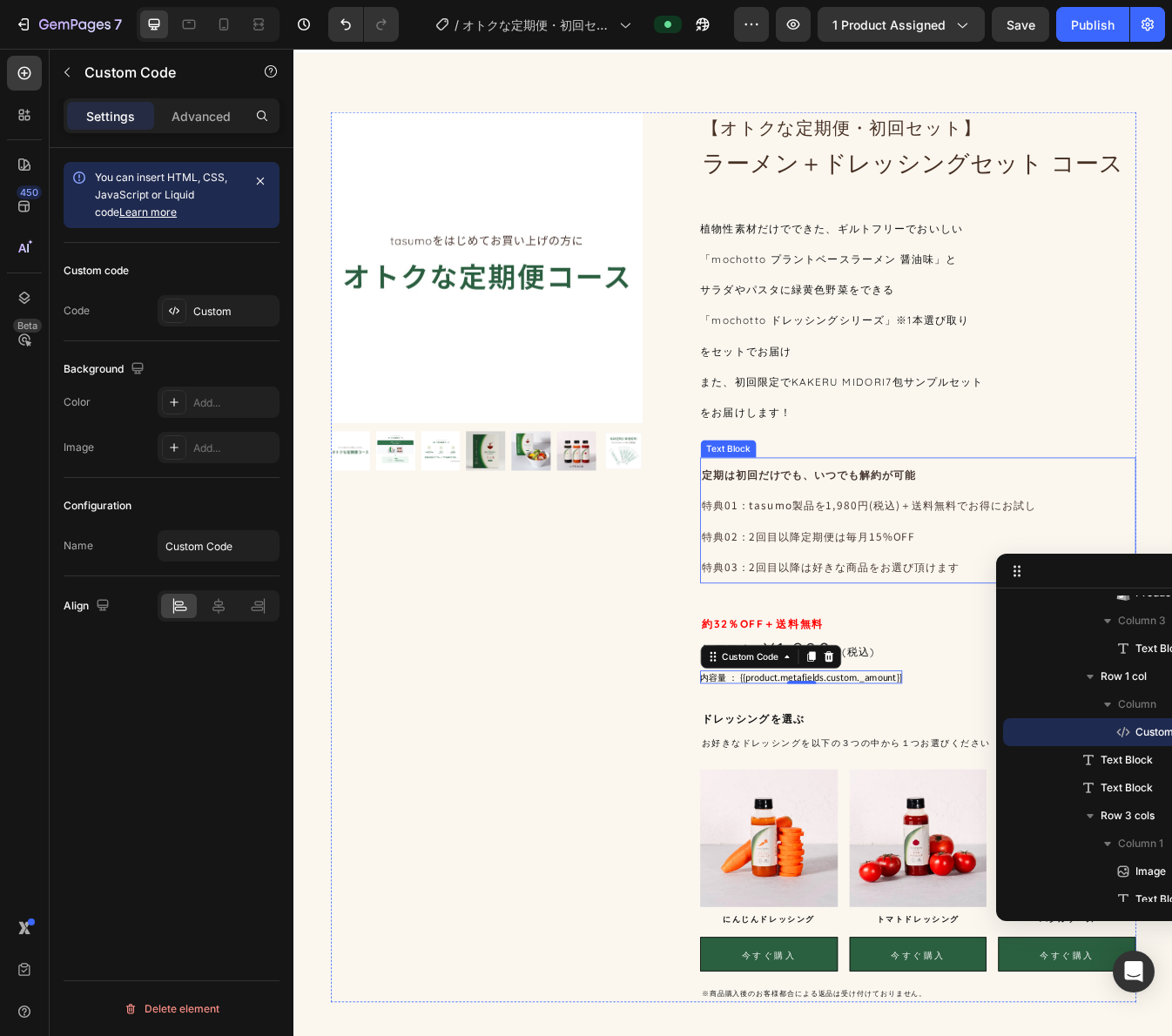
click at [898, 557] on strong "定期は初回だけでも、いつでも解約が可能" at bounding box center [906, 555] width 255 height 17
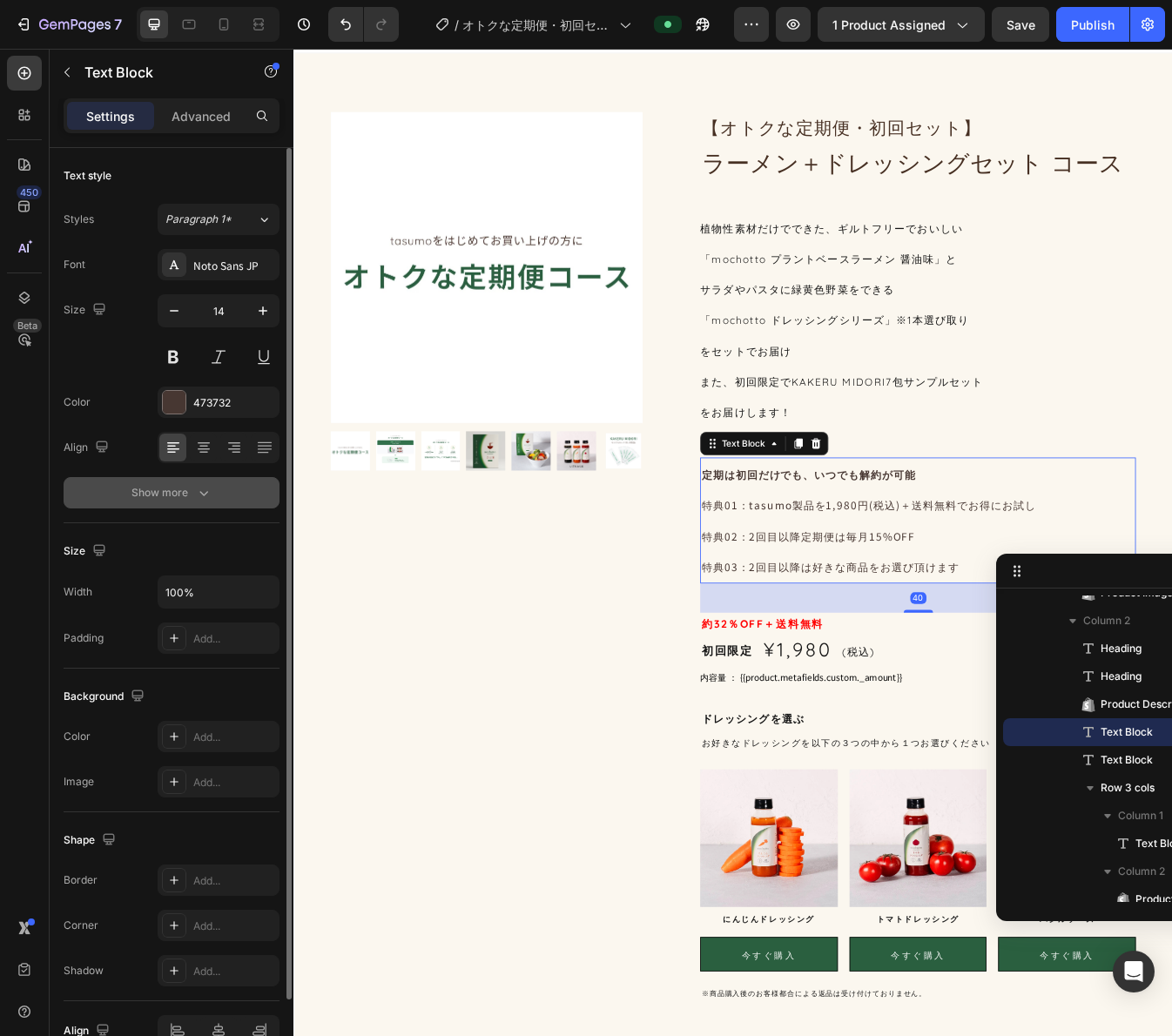
click at [207, 498] on icon "button" at bounding box center [204, 493] width 17 height 17
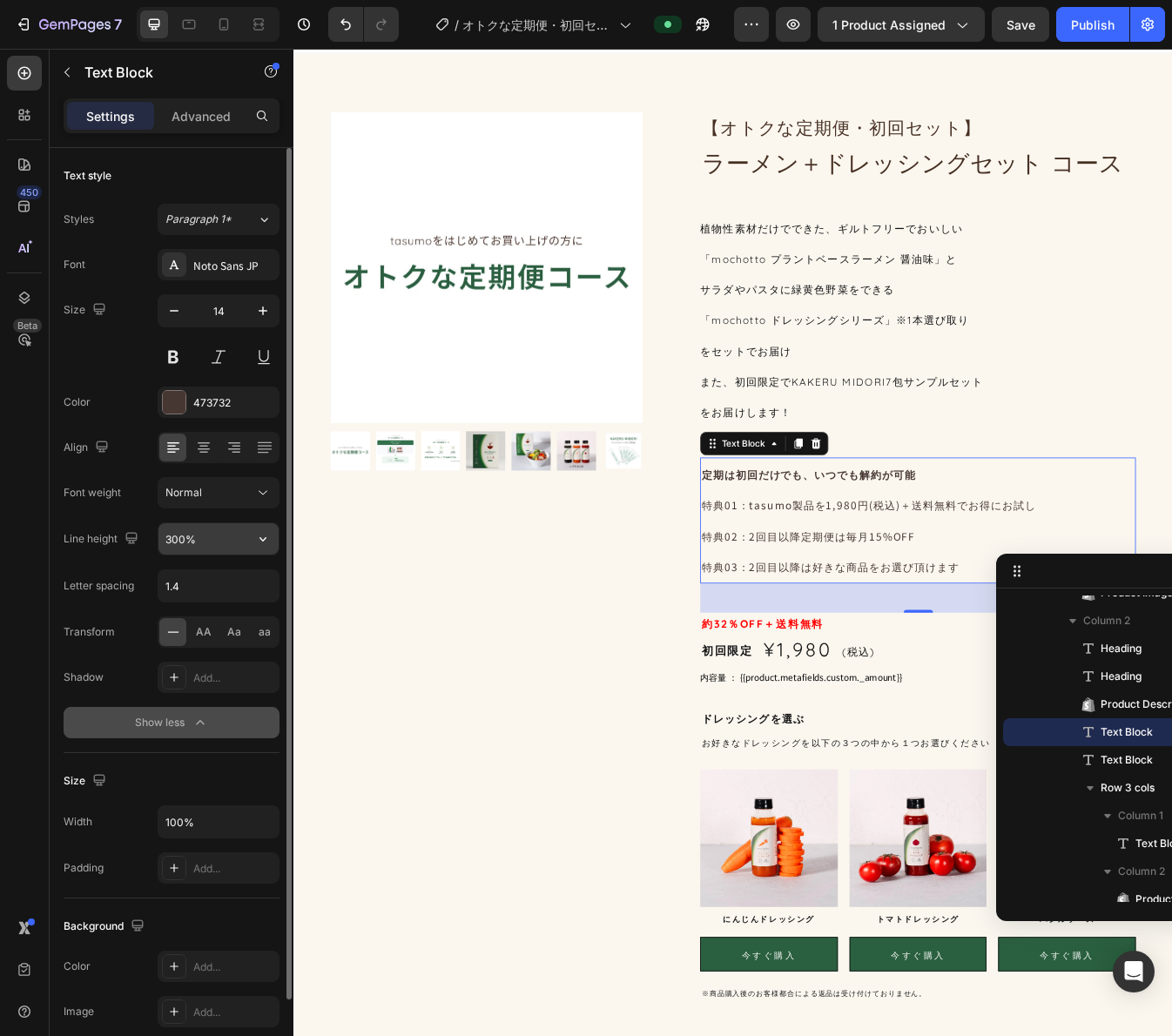
click at [186, 541] on input "300%" at bounding box center [218, 539] width 120 height 31
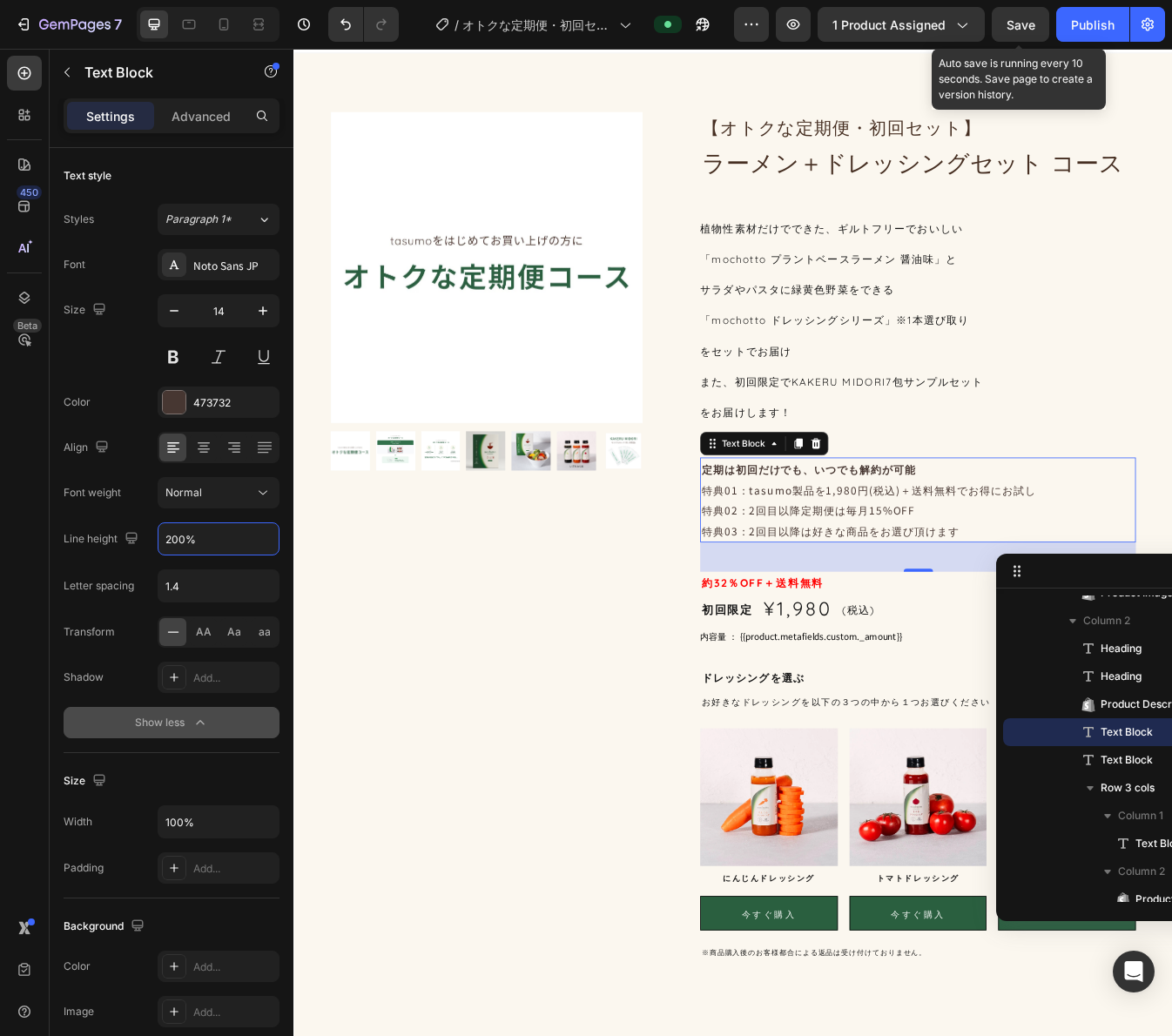
type input "200%"
click at [1026, 27] on span "Save" at bounding box center [1021, 25] width 28 height 15
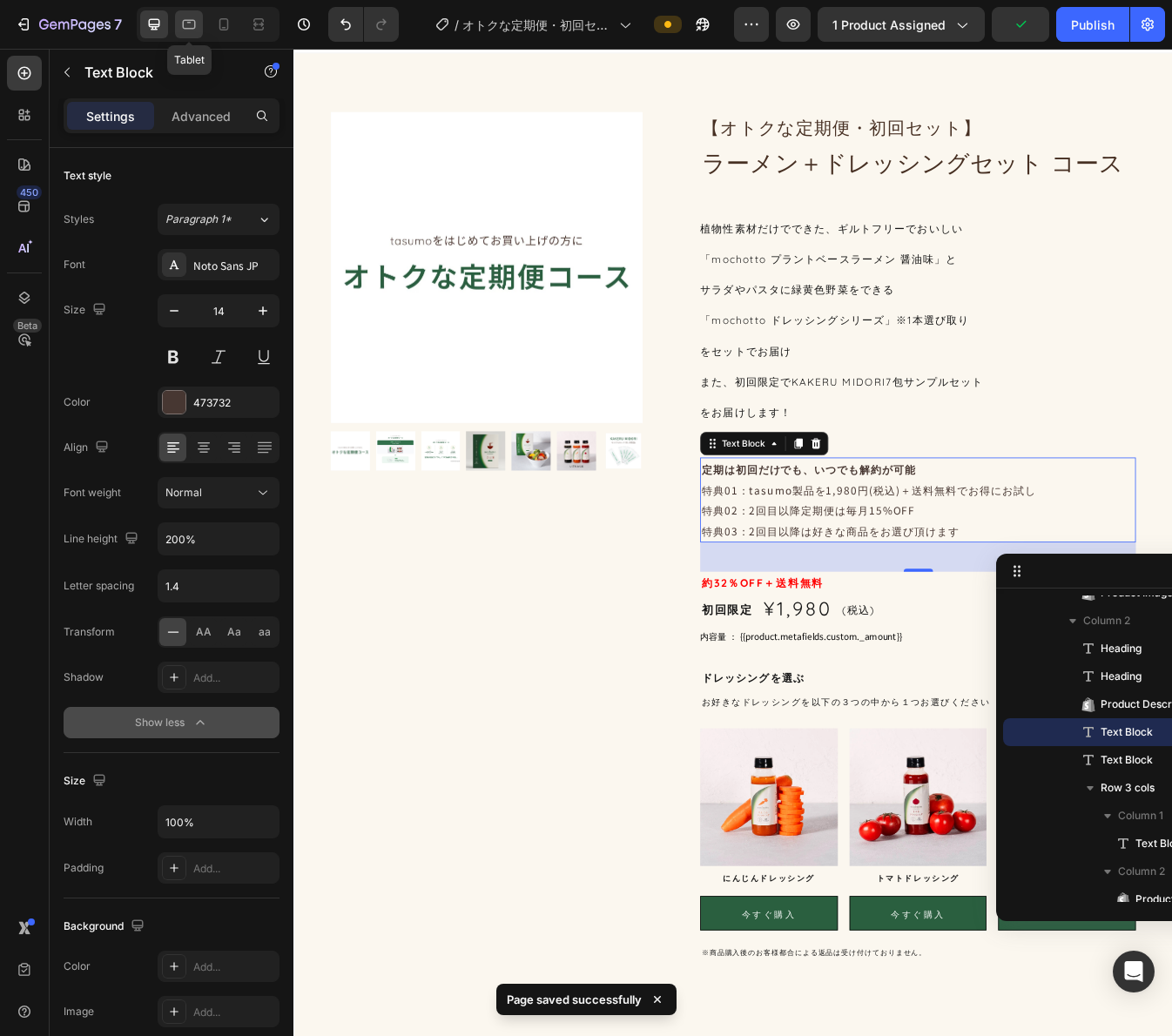
click at [189, 23] on icon at bounding box center [190, 25] width 13 height 9
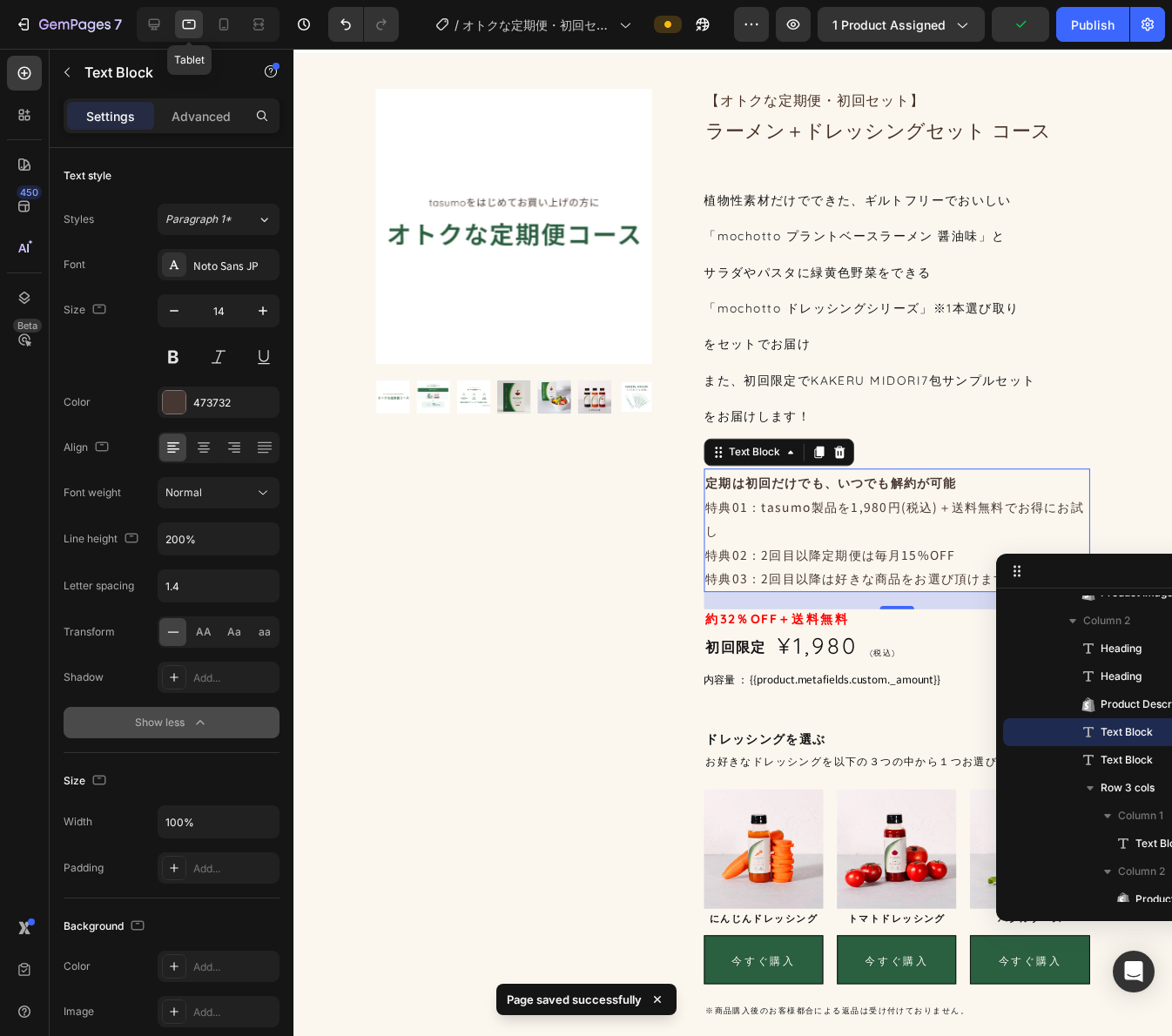
scroll to position [395, 0]
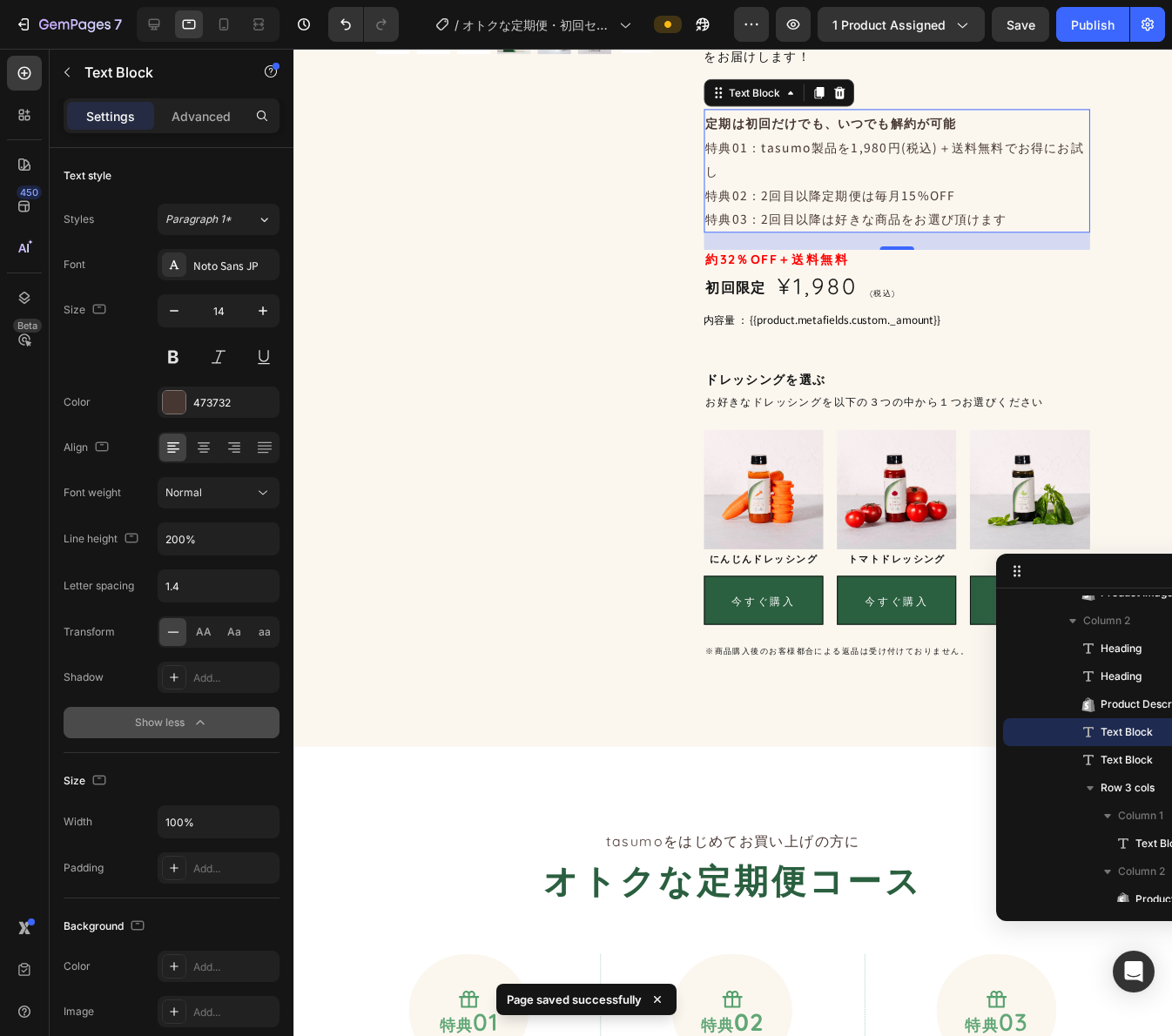
click at [783, 209] on p "特典03：2回目以降は好きな商品をお選び頂けます" at bounding box center [906, 221] width 389 height 25
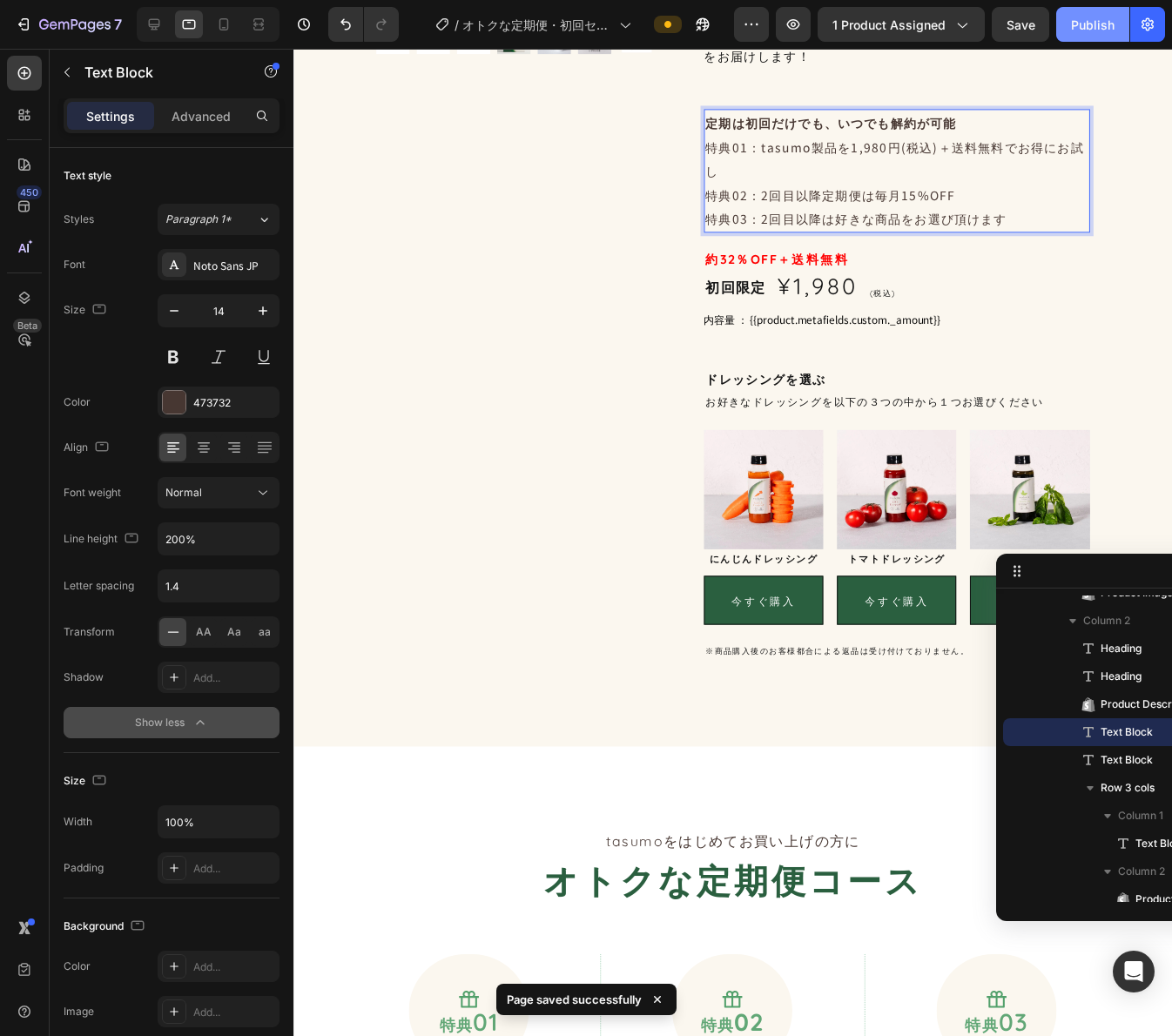
click at [1077, 23] on div "Publish" at bounding box center [1093, 25] width 43 height 18
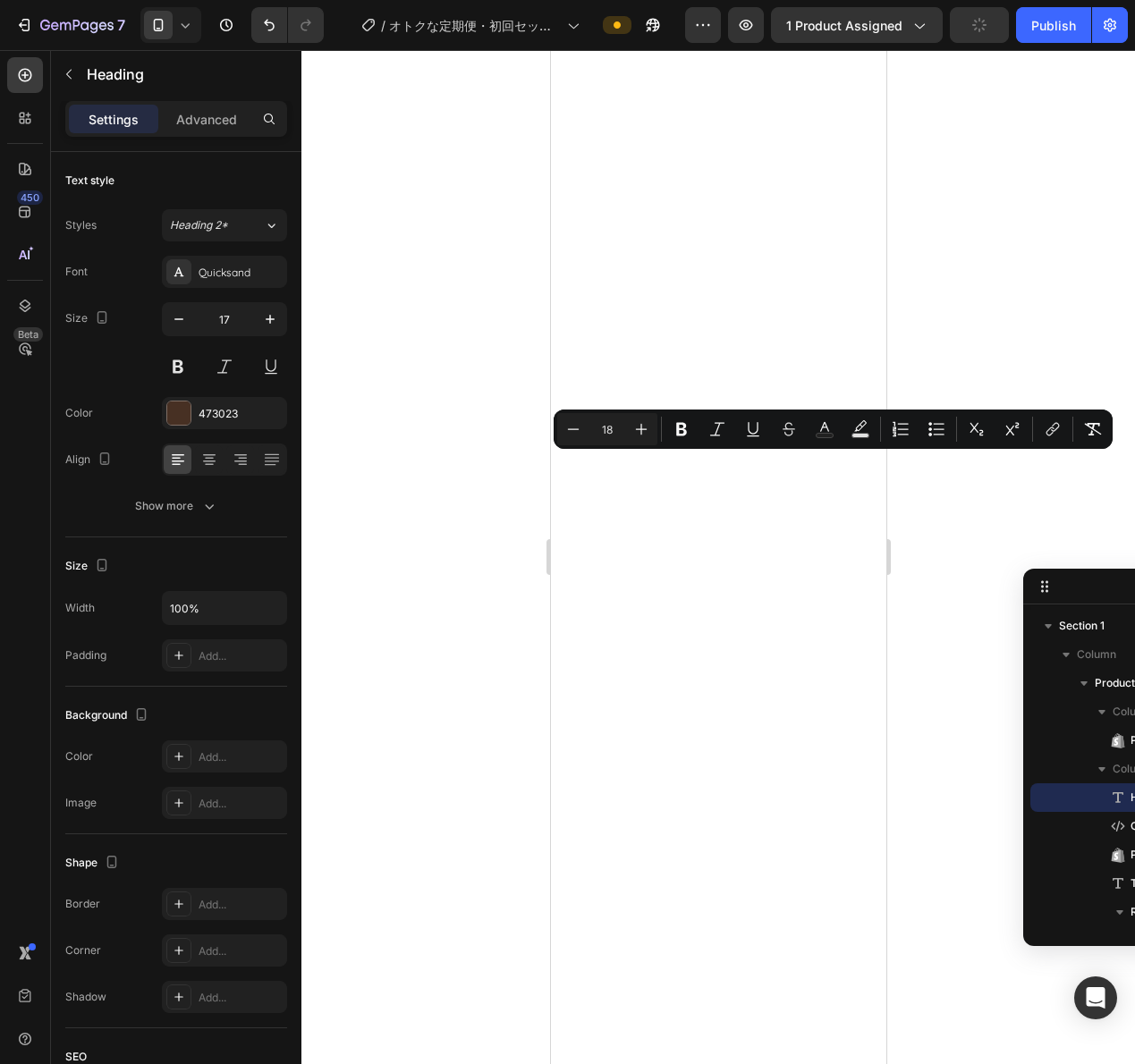
click at [579, 434] on icon "Editor contextual toolbar" at bounding box center [573, 429] width 17 height 17
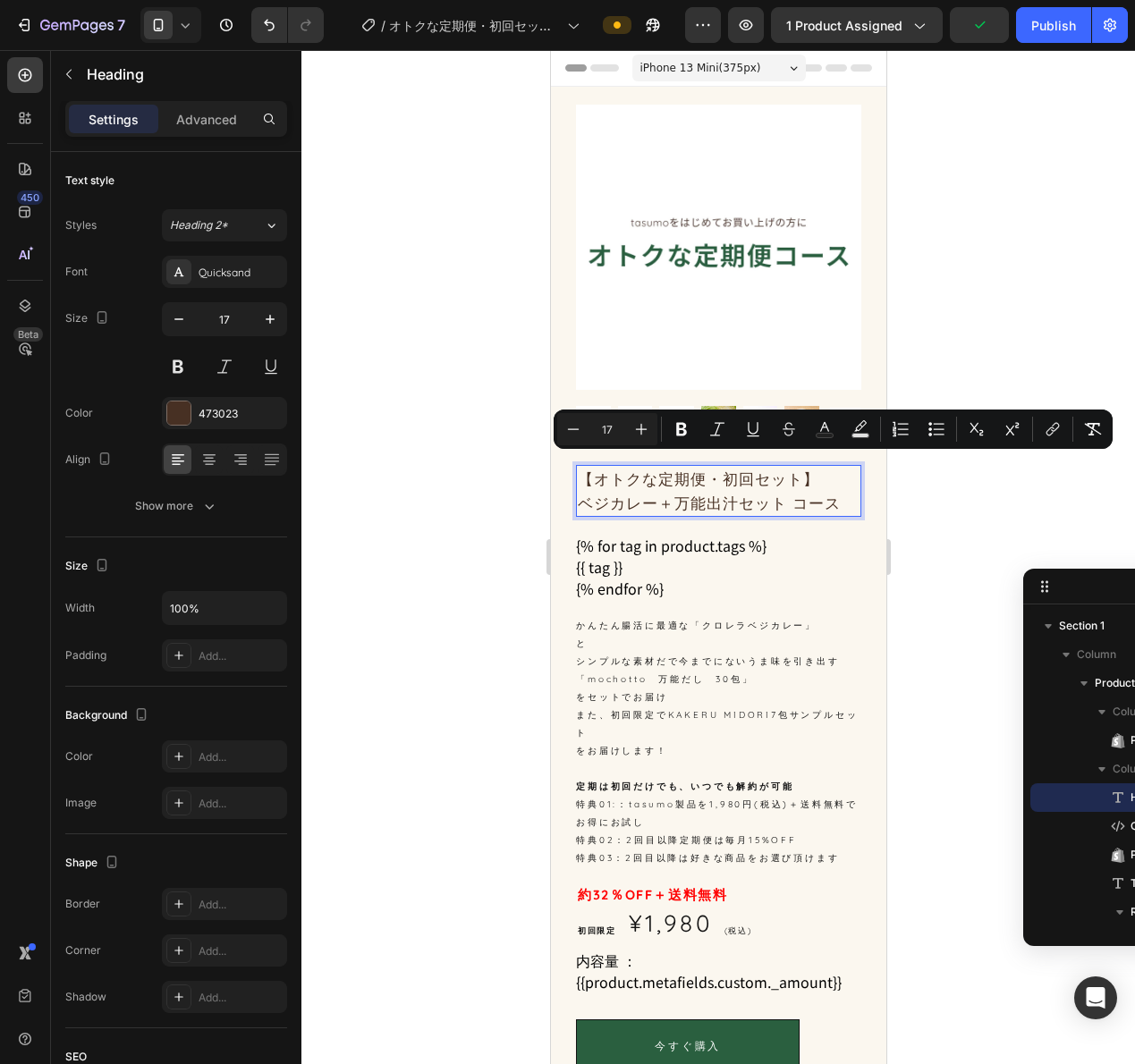
click at [579, 434] on icon "Editor contextual toolbar" at bounding box center [573, 429] width 17 height 17
type input "15"
click at [957, 514] on div at bounding box center [718, 557] width 834 height 1014
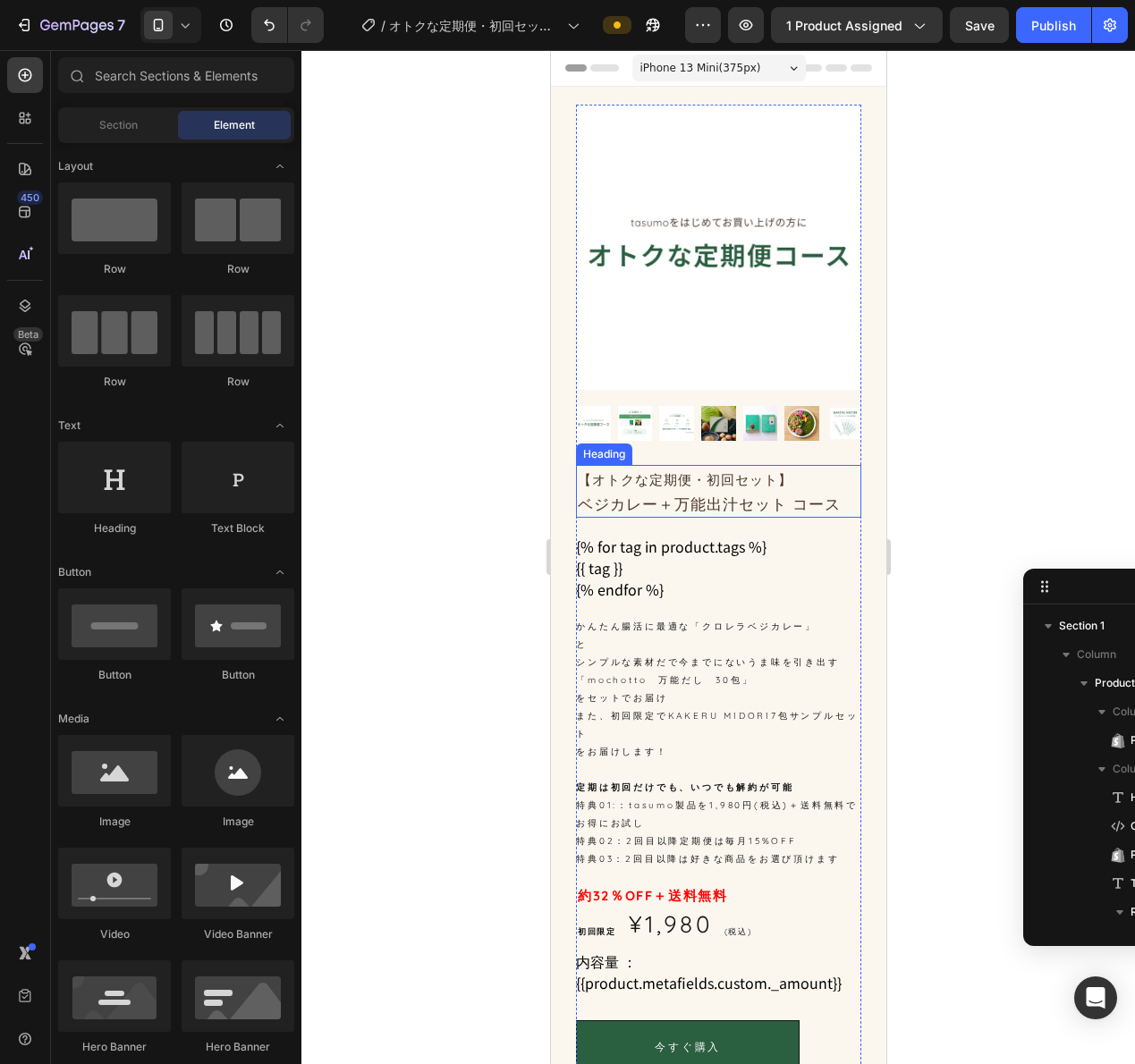
click at [761, 477] on p "⁠⁠⁠⁠⁠⁠⁠ 【オトクな定期便・初回セット】 ベジカレー＋万能出汁セット コース" at bounding box center [717, 491] width 282 height 49
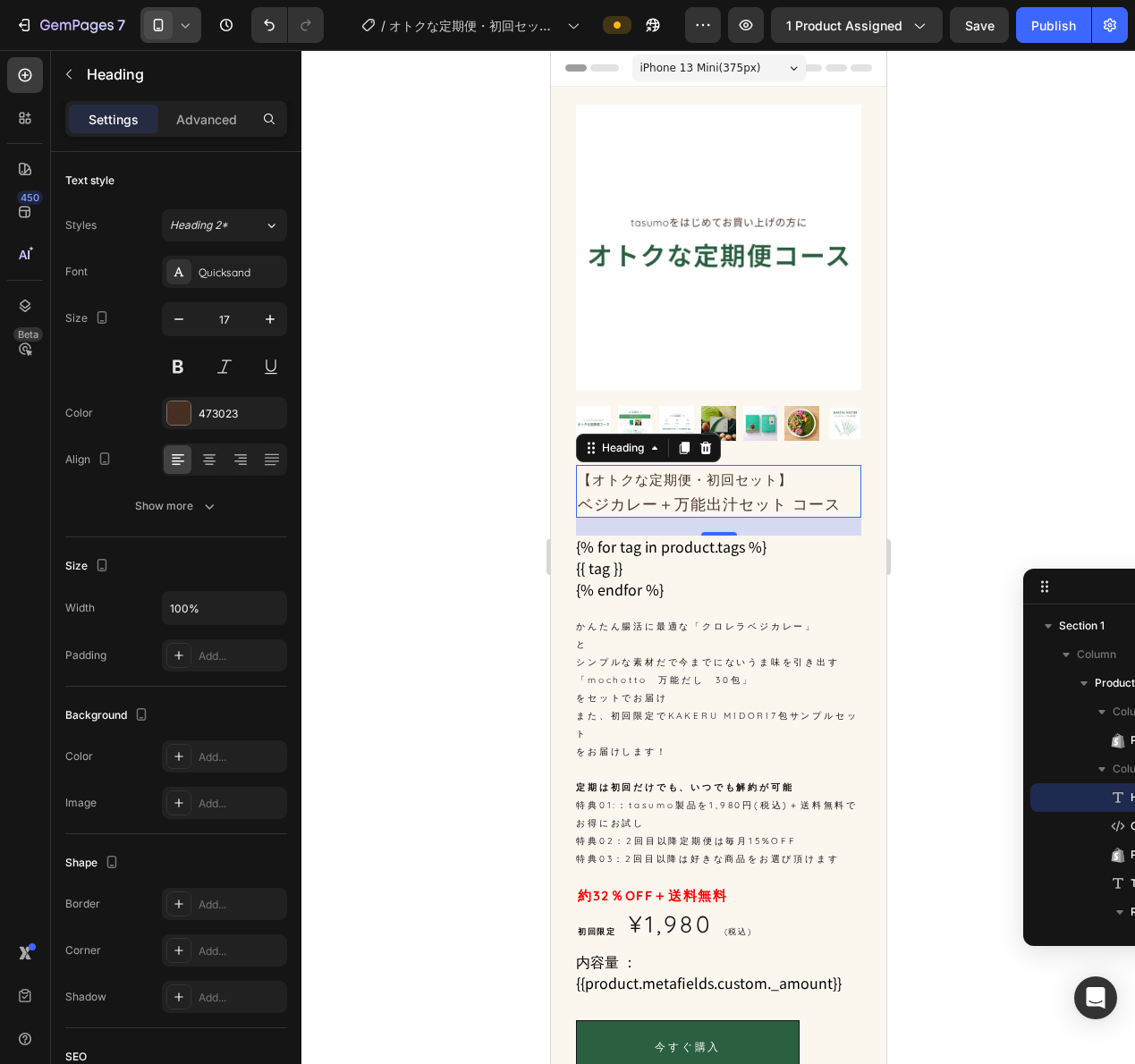
click at [185, 23] on icon at bounding box center [185, 25] width 17 height 17
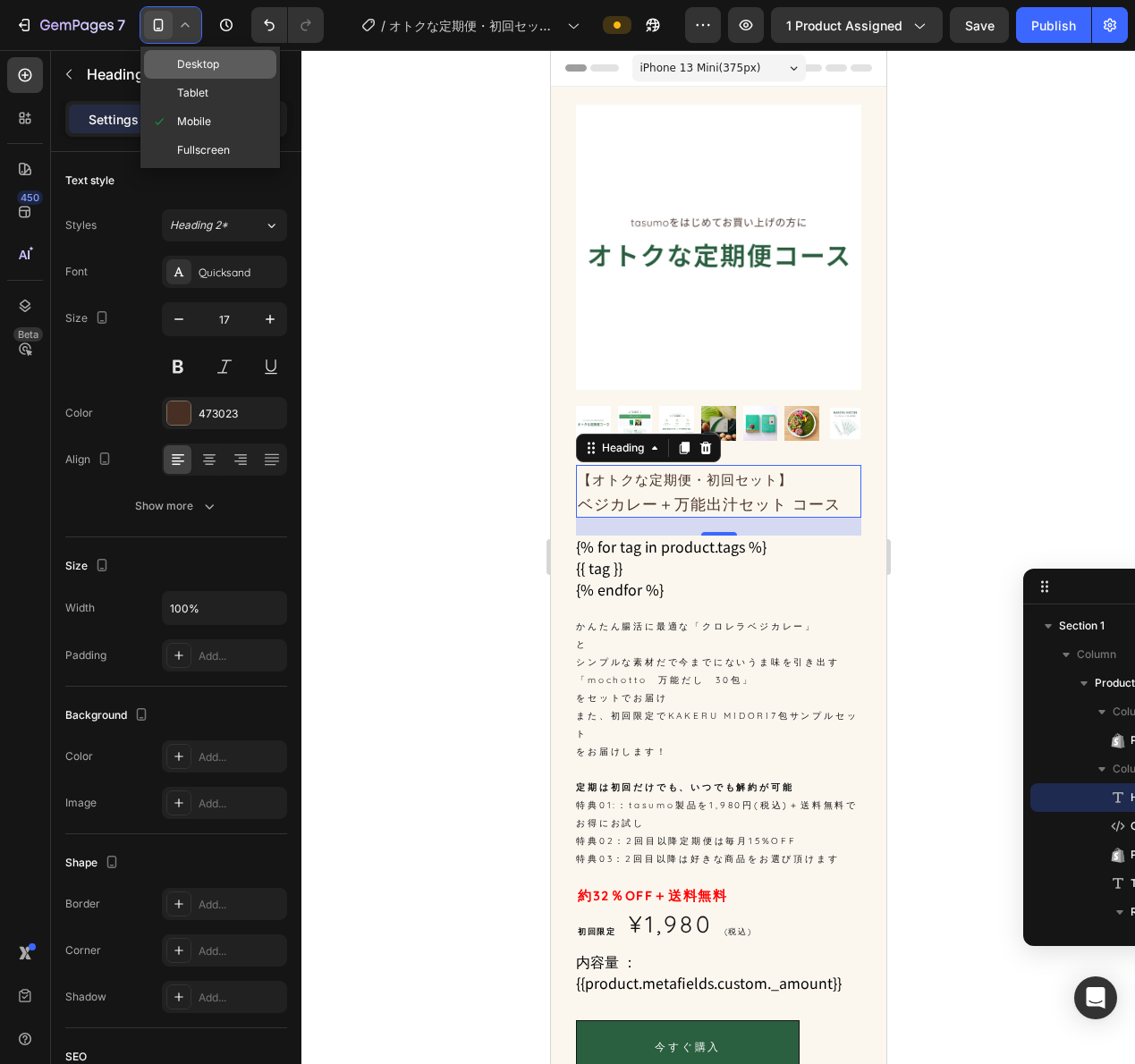
click at [179, 58] on span "Desktop" at bounding box center [198, 64] width 42 height 17
type input "30"
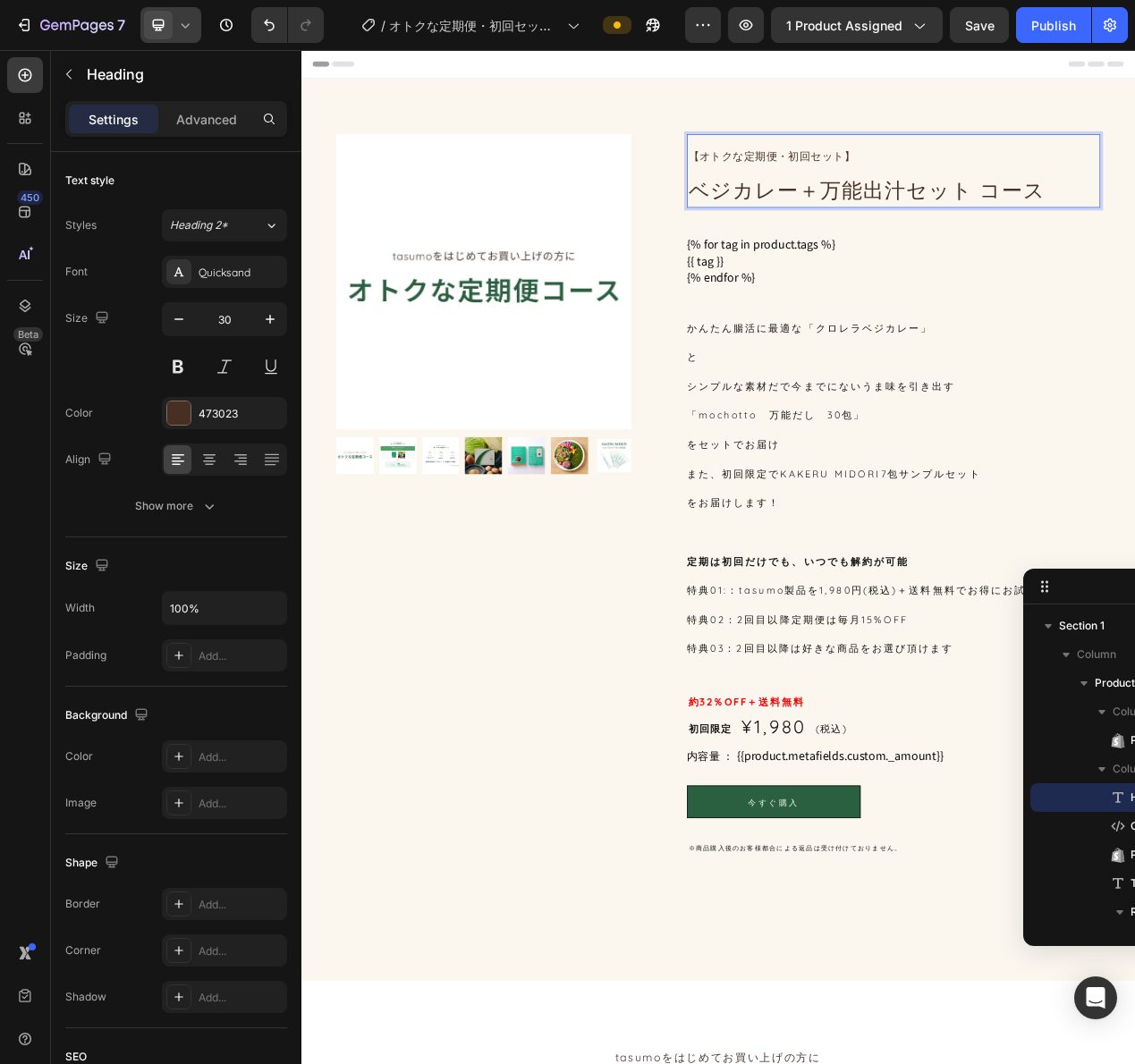
click at [891, 207] on p "【オトクな定期便・初回セット】 ベジカレー＋万能出汁セット コース" at bounding box center [1063, 205] width 528 height 91
click at [883, 337] on ul "{% for tag in product.tags %} {{ tag }} {% endfor %}" at bounding box center [1063, 321] width 532 height 64
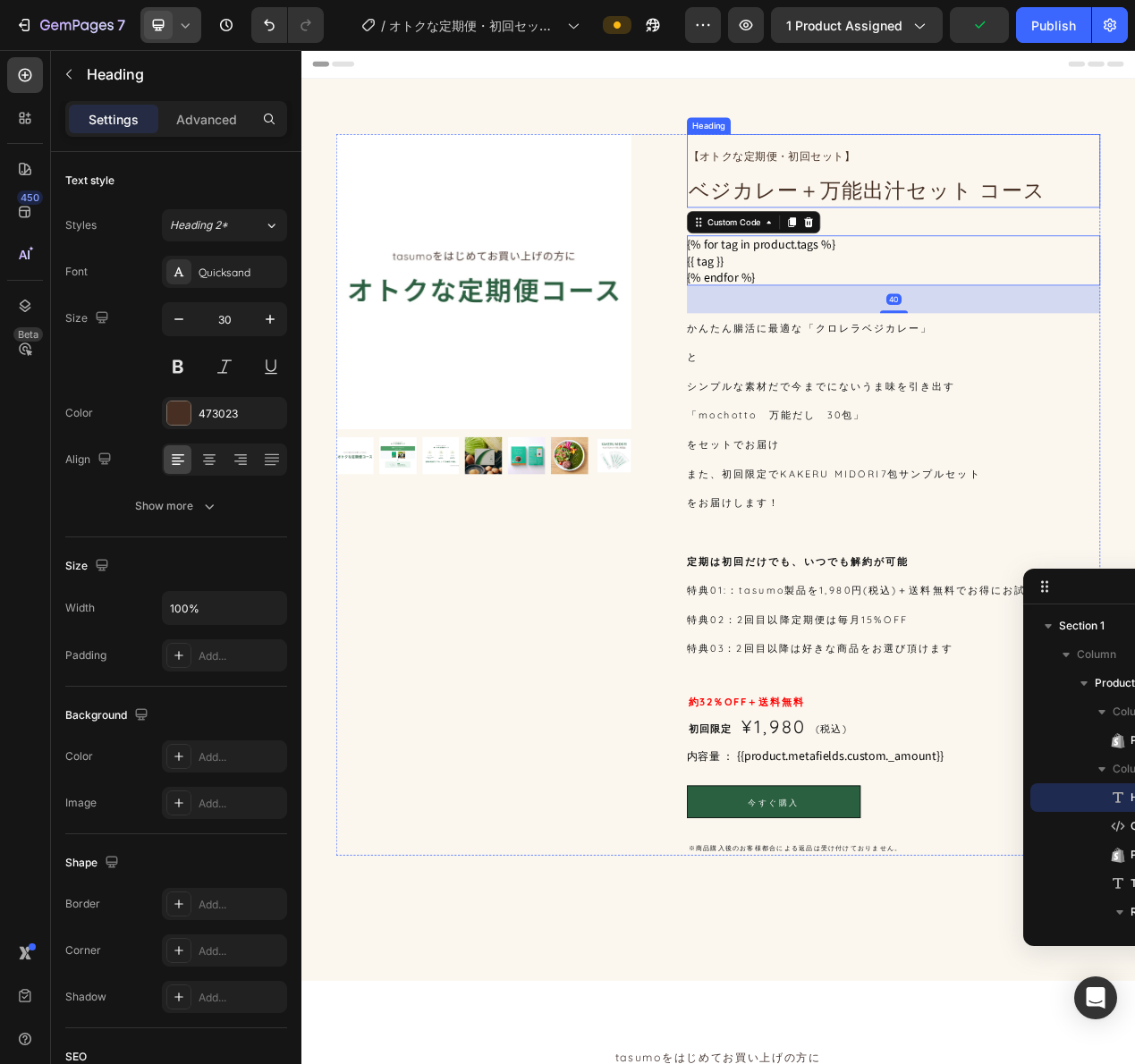
click at [910, 208] on p "⁠⁠⁠⁠⁠⁠⁠ 【オトクな定期便・初回セット】 ベジカレー＋万能出汁セット コース" at bounding box center [1063, 205] width 528 height 91
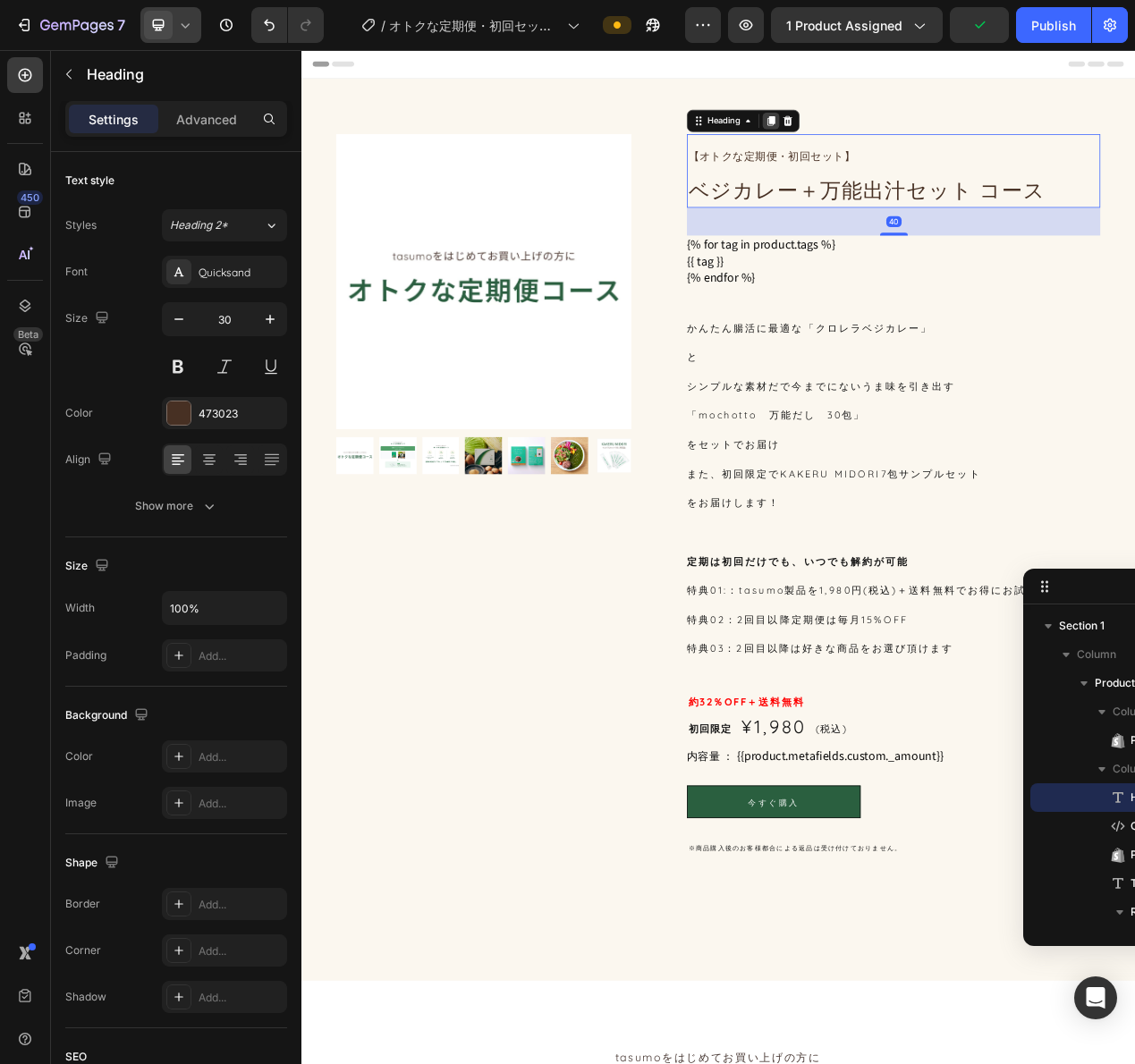
click at [901, 144] on icon at bounding box center [906, 141] width 10 height 13
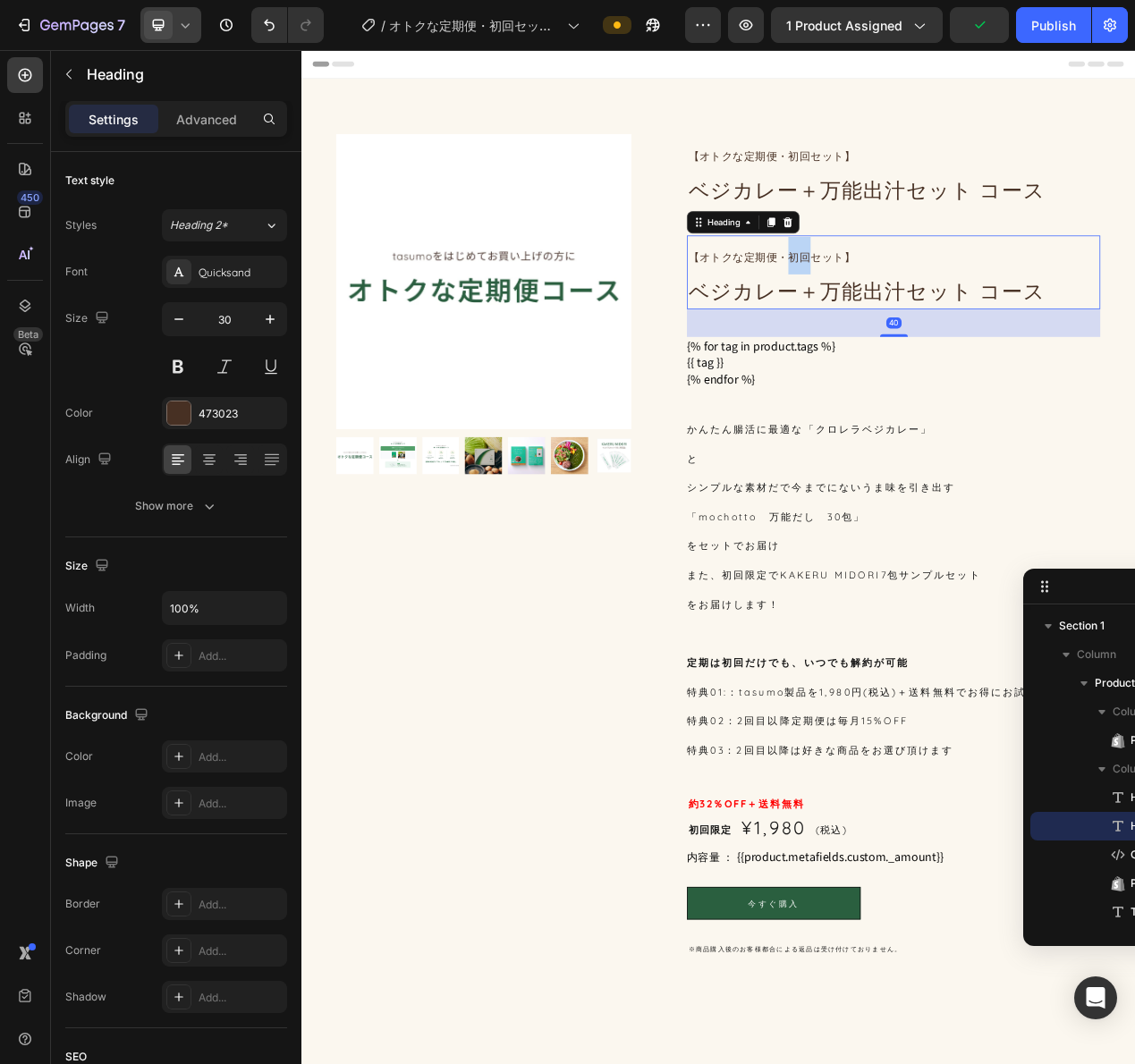
click at [925, 324] on span "【オトクな定期便・初回セット】" at bounding box center [906, 317] width 214 height 17
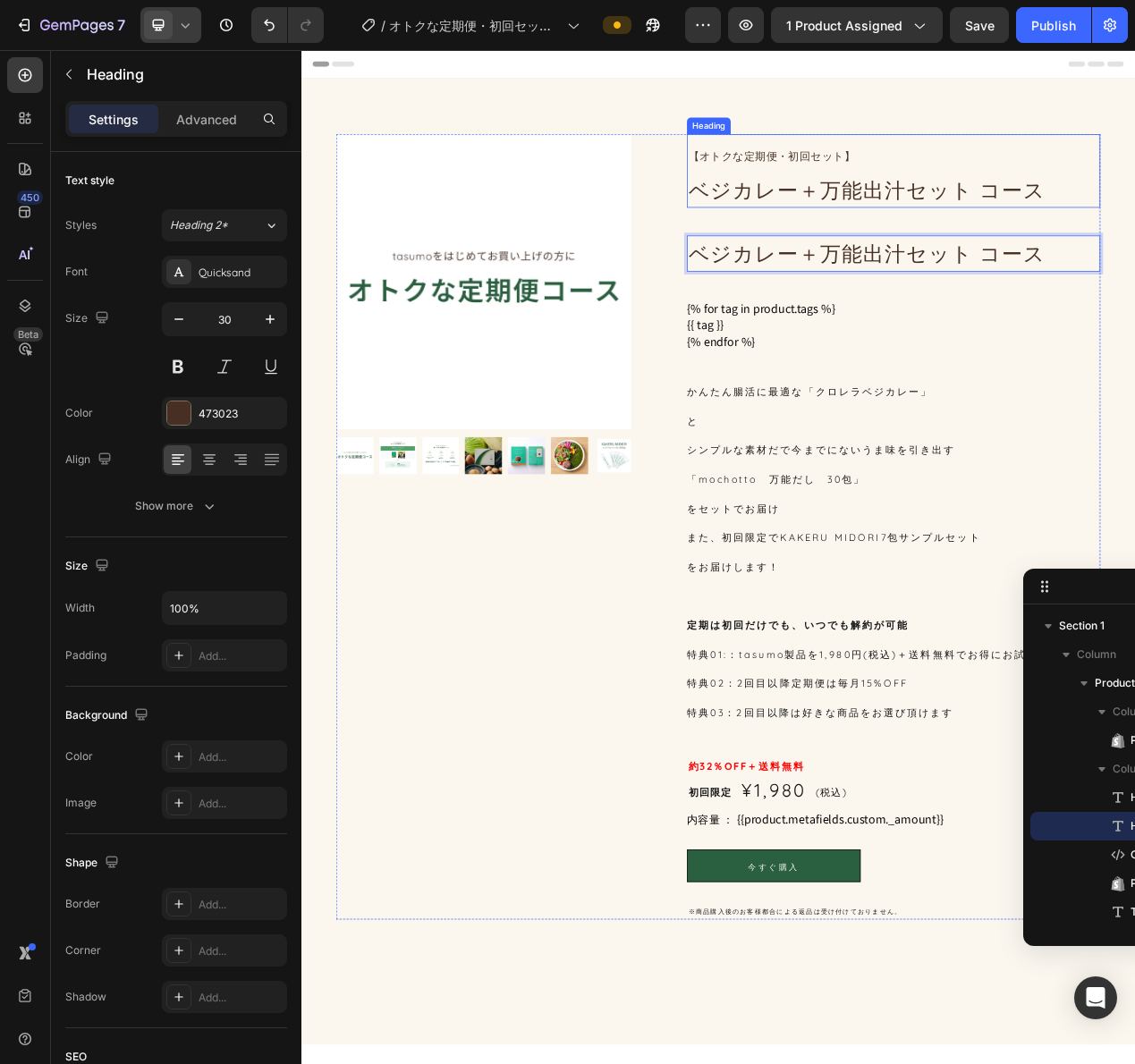
click at [1013, 212] on p "⁠⁠⁠⁠⁠⁠⁠ 【オトクな定期便・初回セット】 ベジカレー＋万能出汁セット コース" at bounding box center [1063, 205] width 528 height 91
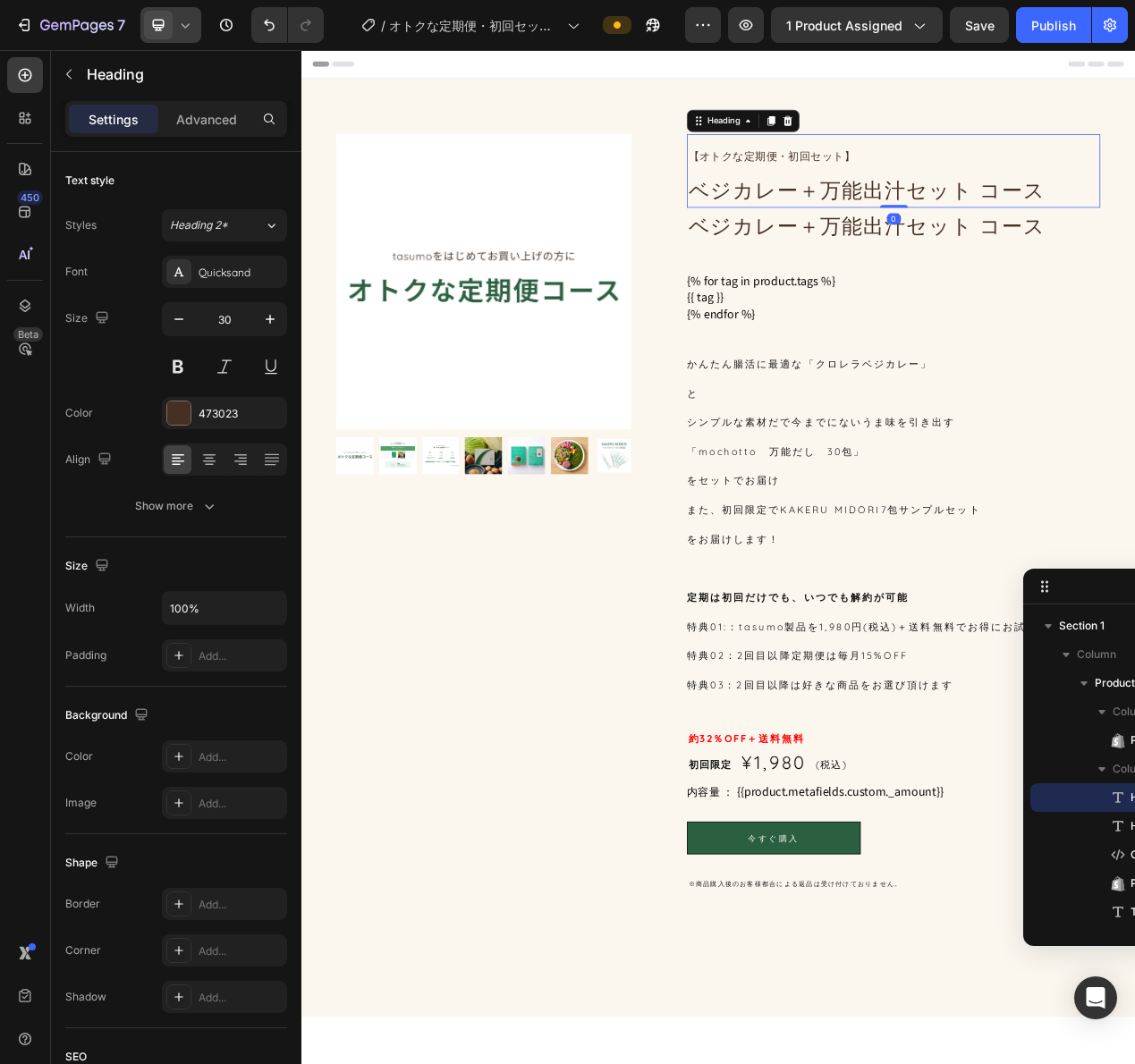
drag, startPoint x: 1059, startPoint y: 284, endPoint x: 1097, endPoint y: 227, distance: 68.5
click at [1097, 227] on div "⁠⁠⁠⁠⁠⁠⁠ 【オトクな定期便・初回セット】 ベジカレー＋万能出汁セット コース Heading 0" at bounding box center [1063, 205] width 532 height 95
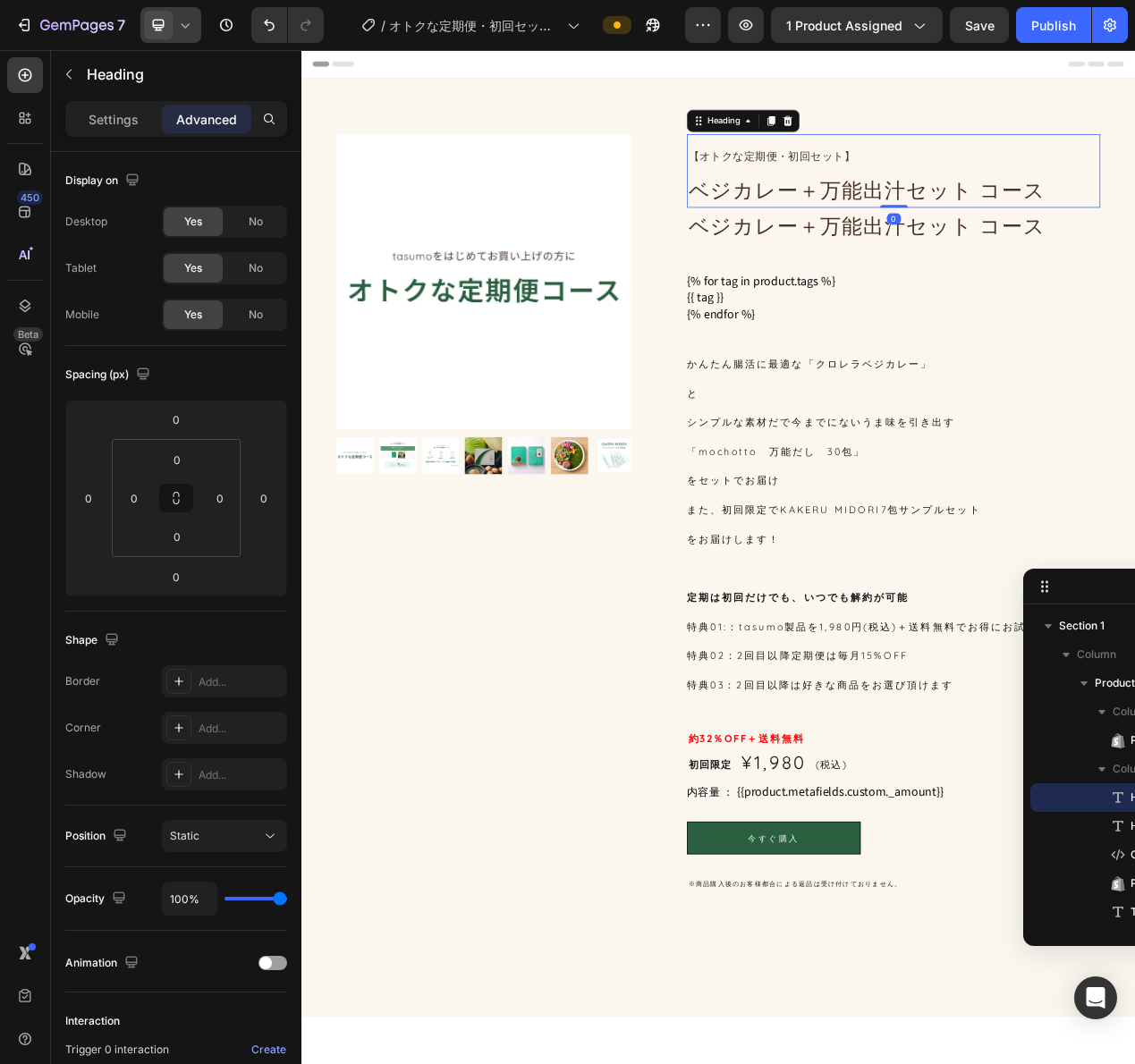
click at [1094, 219] on p "【オトクな定期便・初回セット】 ベジカレー＋万能出汁セット コース" at bounding box center [1063, 205] width 528 height 91
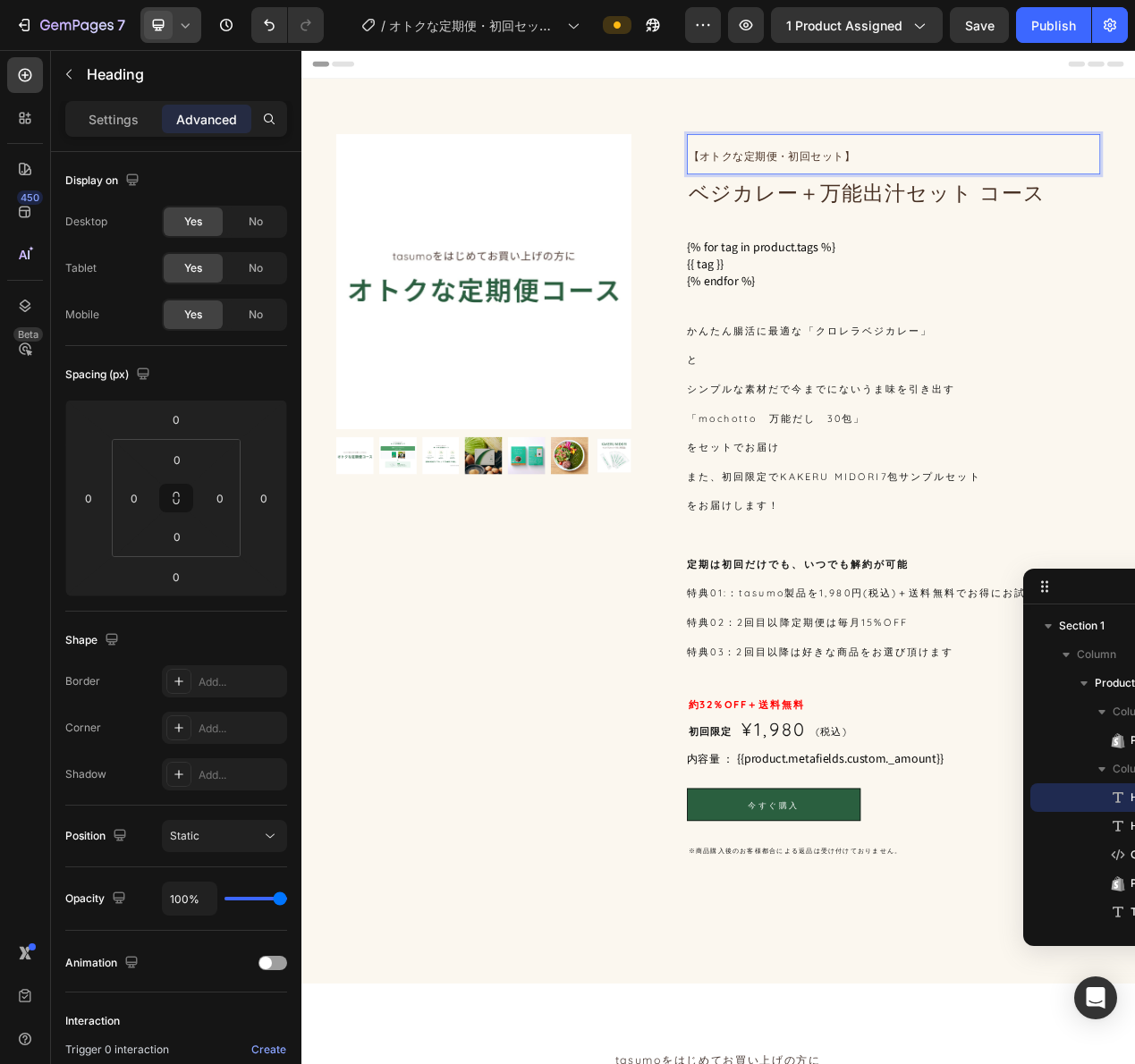
click at [996, 179] on span "【オトクな定期便・初回セット】" at bounding box center [906, 187] width 214 height 17
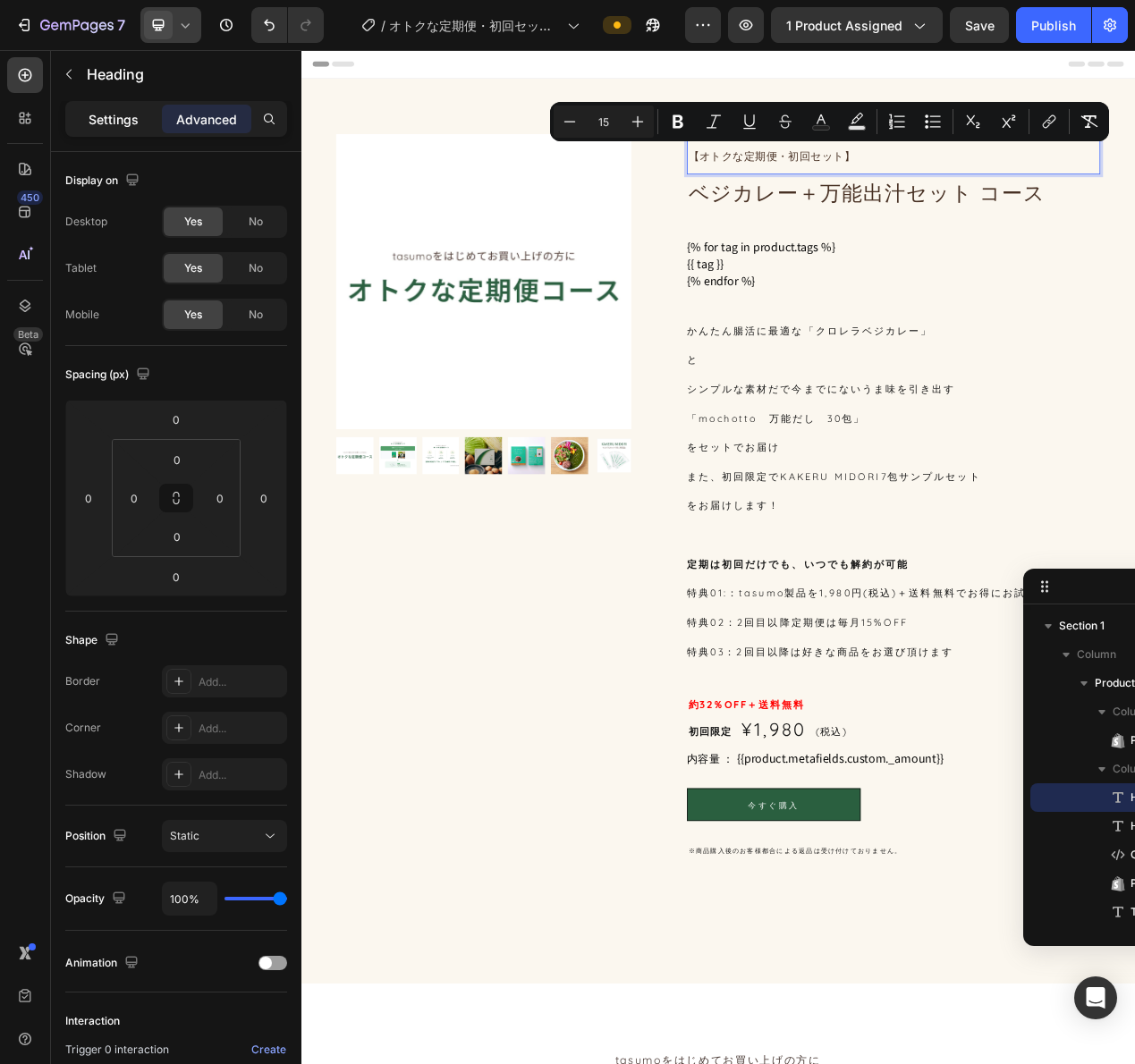
click at [88, 118] on p "Settings" at bounding box center [113, 118] width 50 height 18
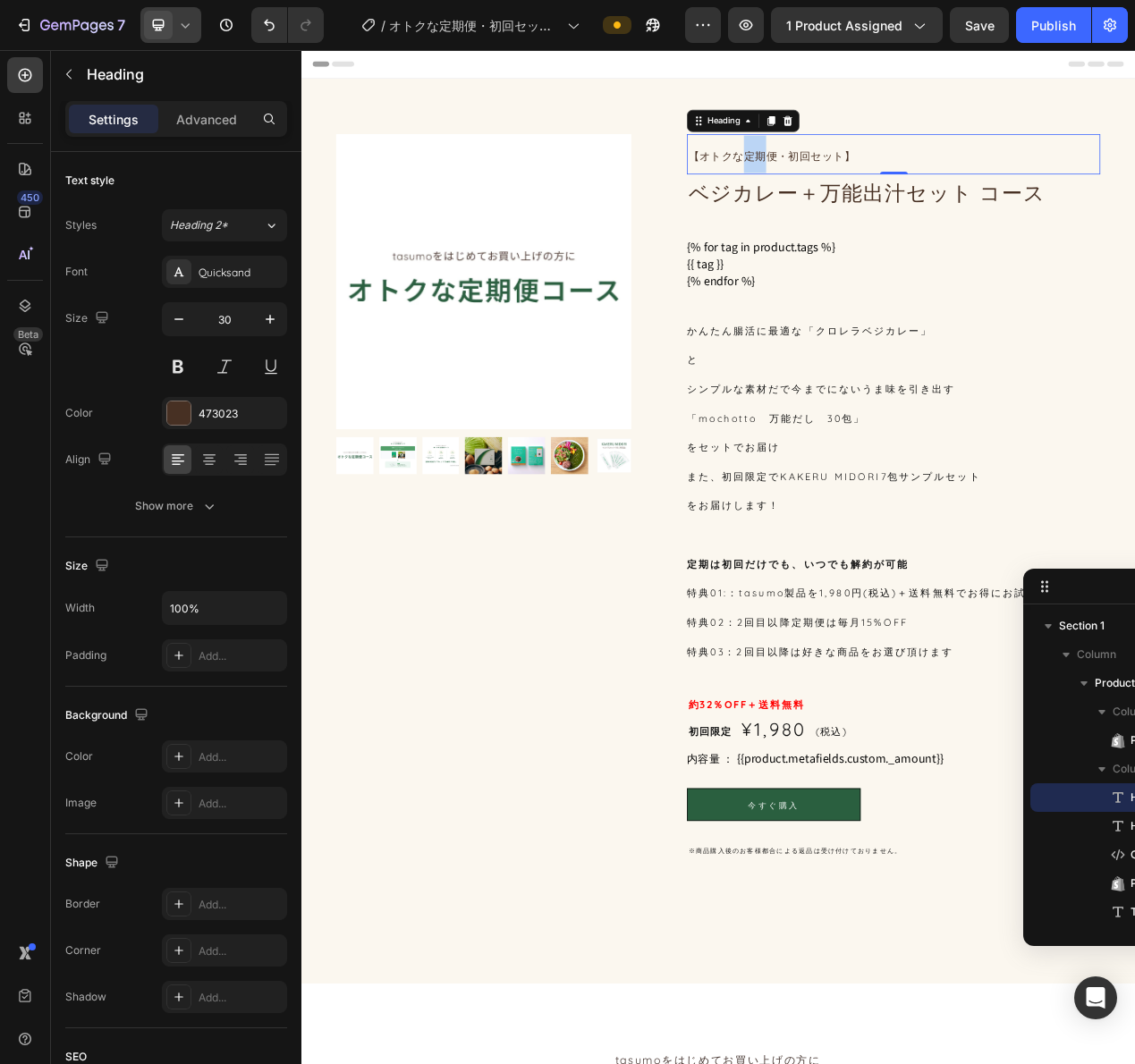
click at [867, 184] on span "【オトクな定期便・初回セット】" at bounding box center [906, 187] width 214 height 17
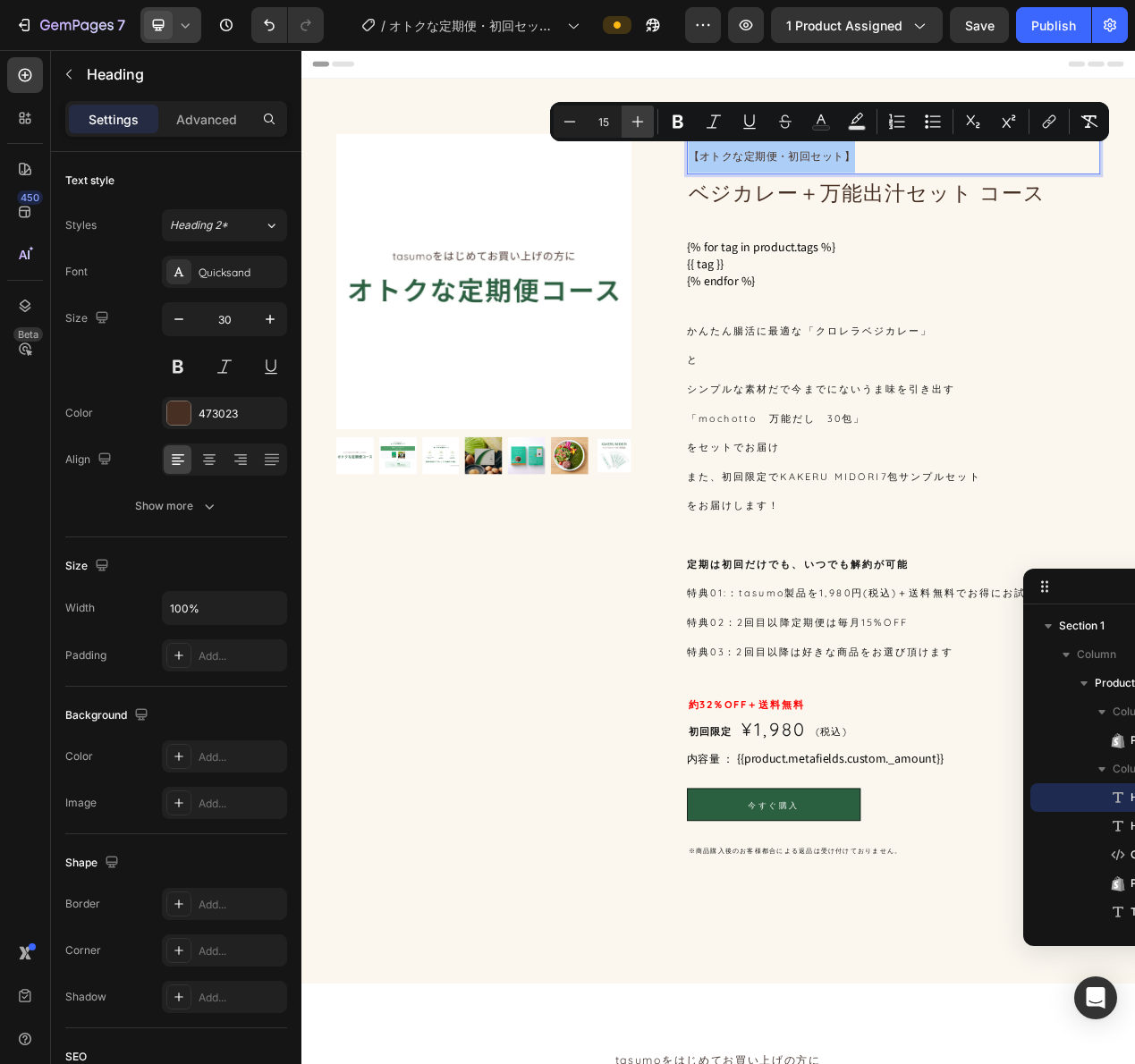
click at [639, 122] on icon "Editor contextual toolbar" at bounding box center [638, 121] width 17 height 17
type input "19"
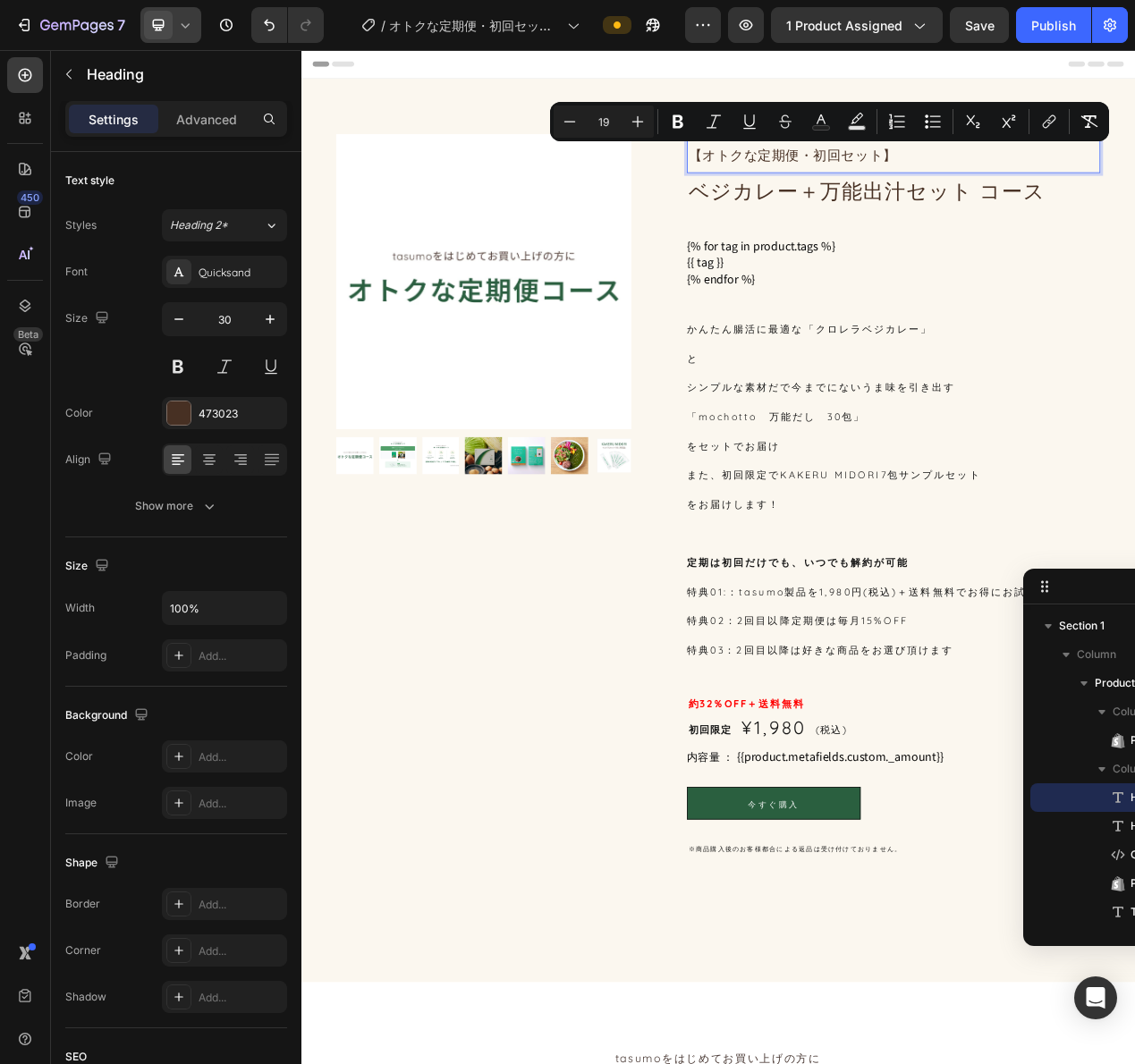
click at [608, 129] on input "19" at bounding box center [603, 121] width 36 height 21
click at [610, 125] on input "19" at bounding box center [603, 121] width 36 height 21
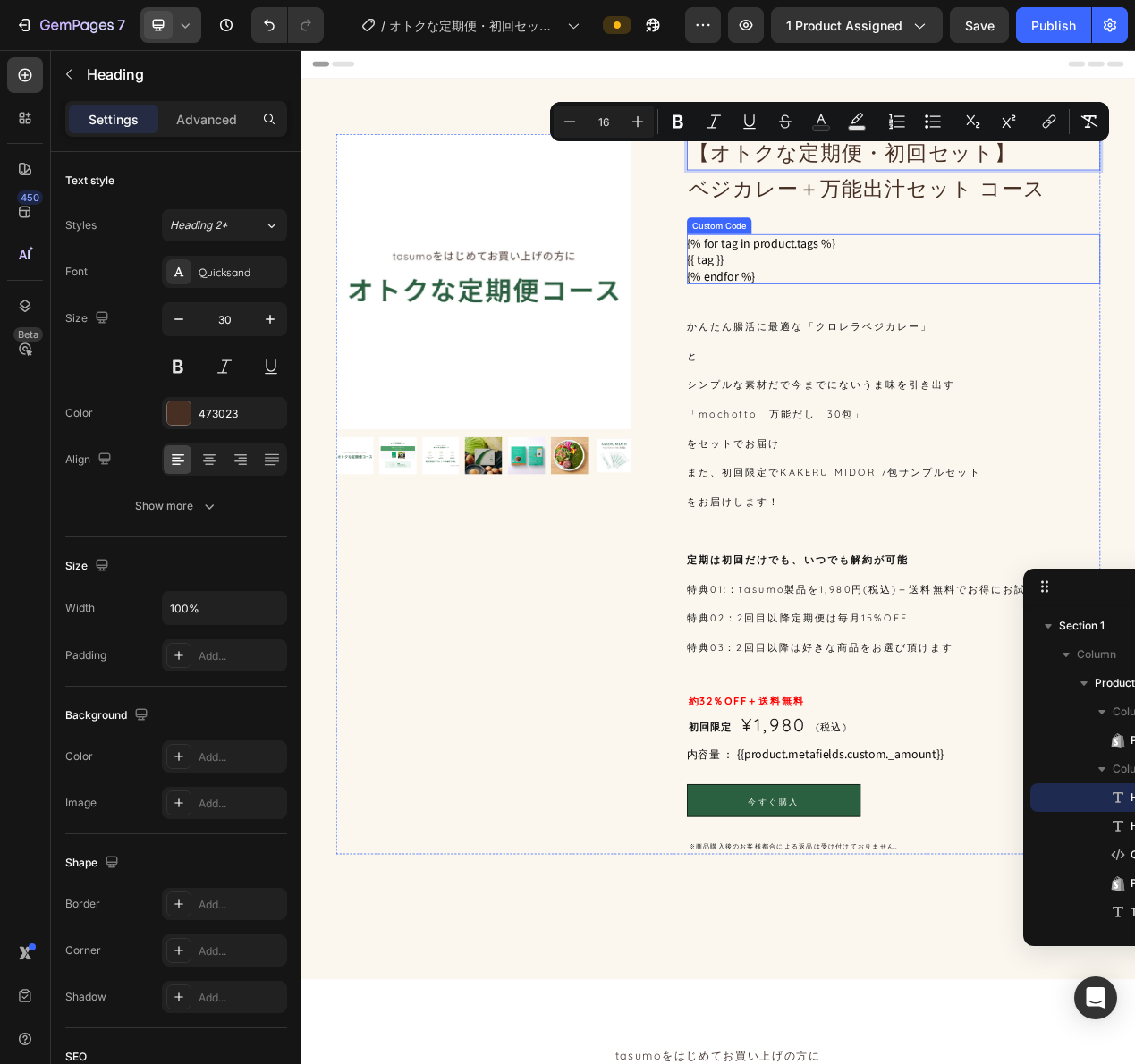
click at [873, 287] on ul "{% for tag in product.tags %} {{ tag }} {% endfor %}" at bounding box center [1063, 319] width 532 height 64
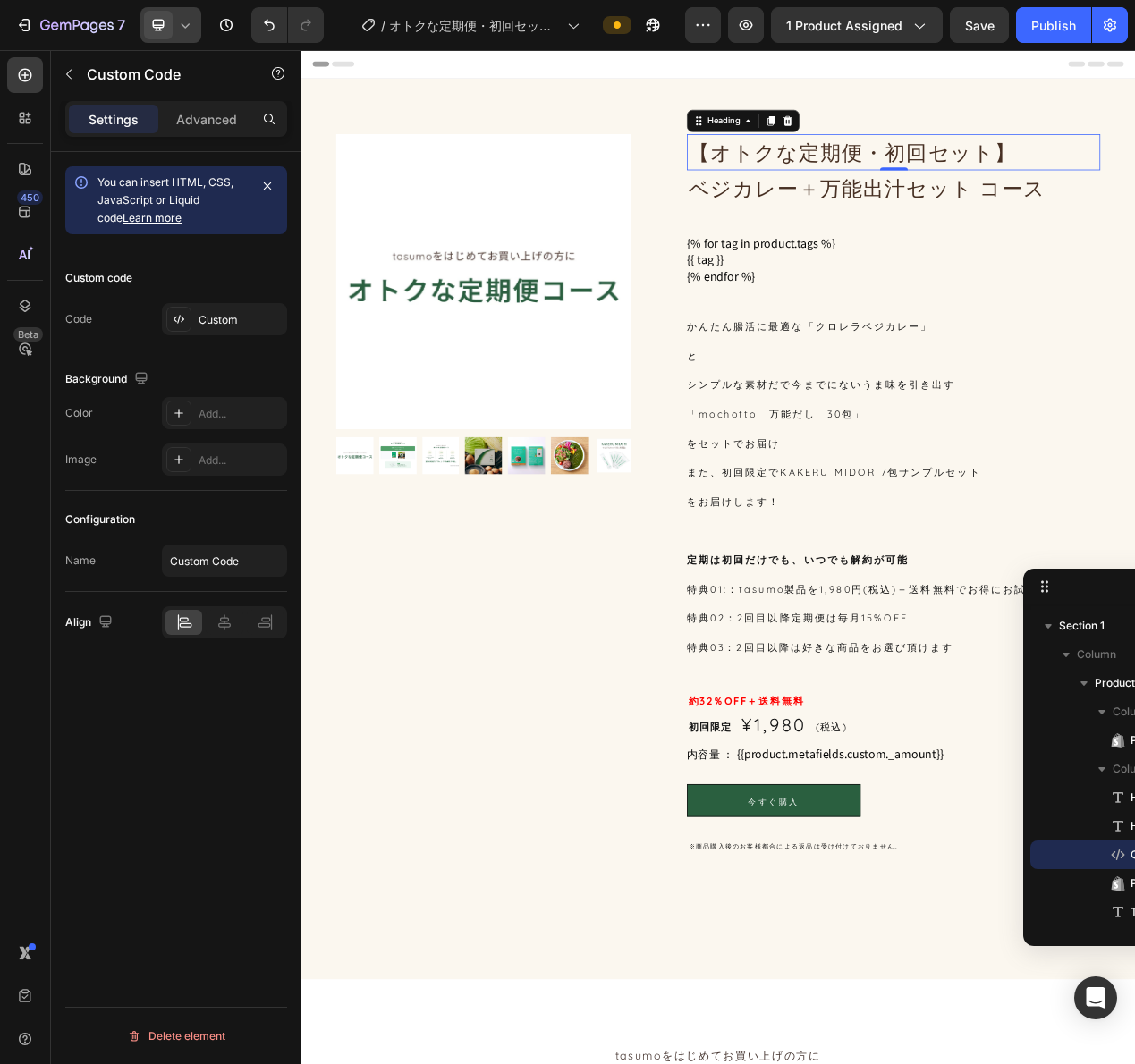
click at [904, 185] on span "【オトクな定期便・初回セット】" at bounding box center [1011, 181] width 423 height 34
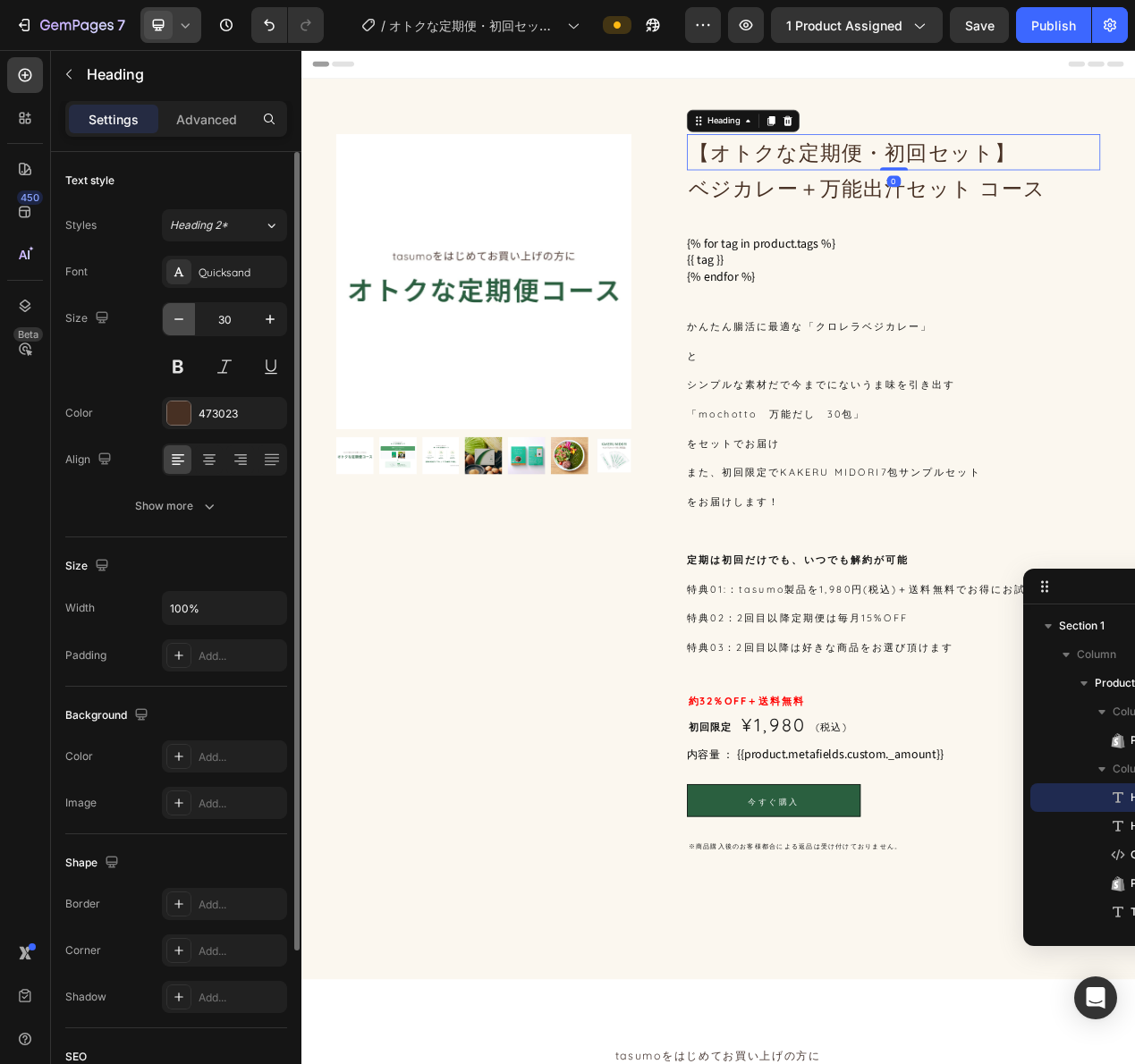
click at [184, 325] on icon "button" at bounding box center [178, 319] width 17 height 17
type input "28"
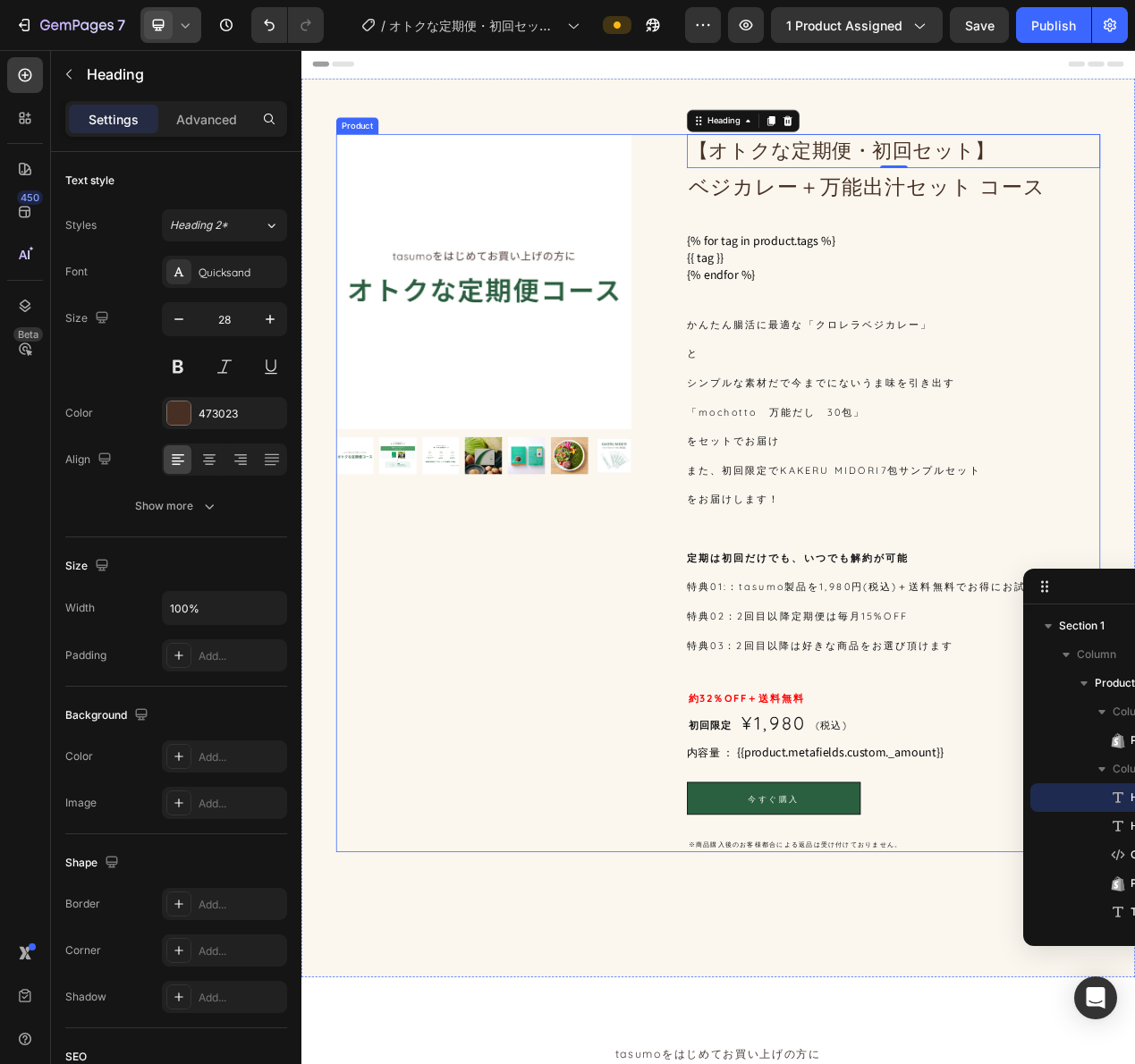
click at [1076, 251] on div "⁠⁠⁠⁠⁠⁠⁠ 【オトクな定期便・初回セット】 Heading 0 ベジカレー＋万能出汁セット コース Heading {% for tag in produ…" at bounding box center [1063, 620] width 532 height 924
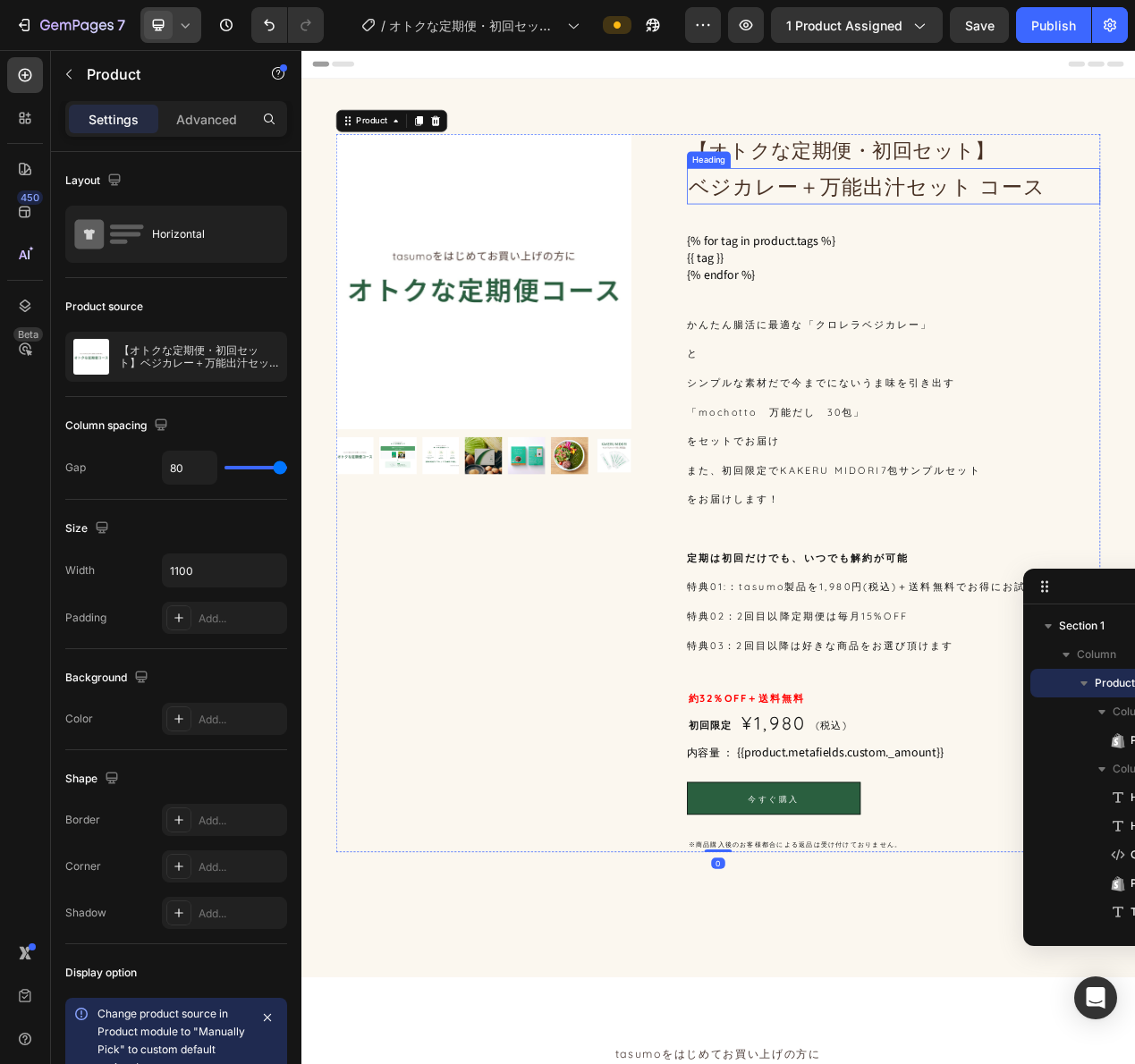
click at [1085, 237] on p "ベジカレー＋万能出汁セット コース" at bounding box center [1063, 225] width 528 height 43
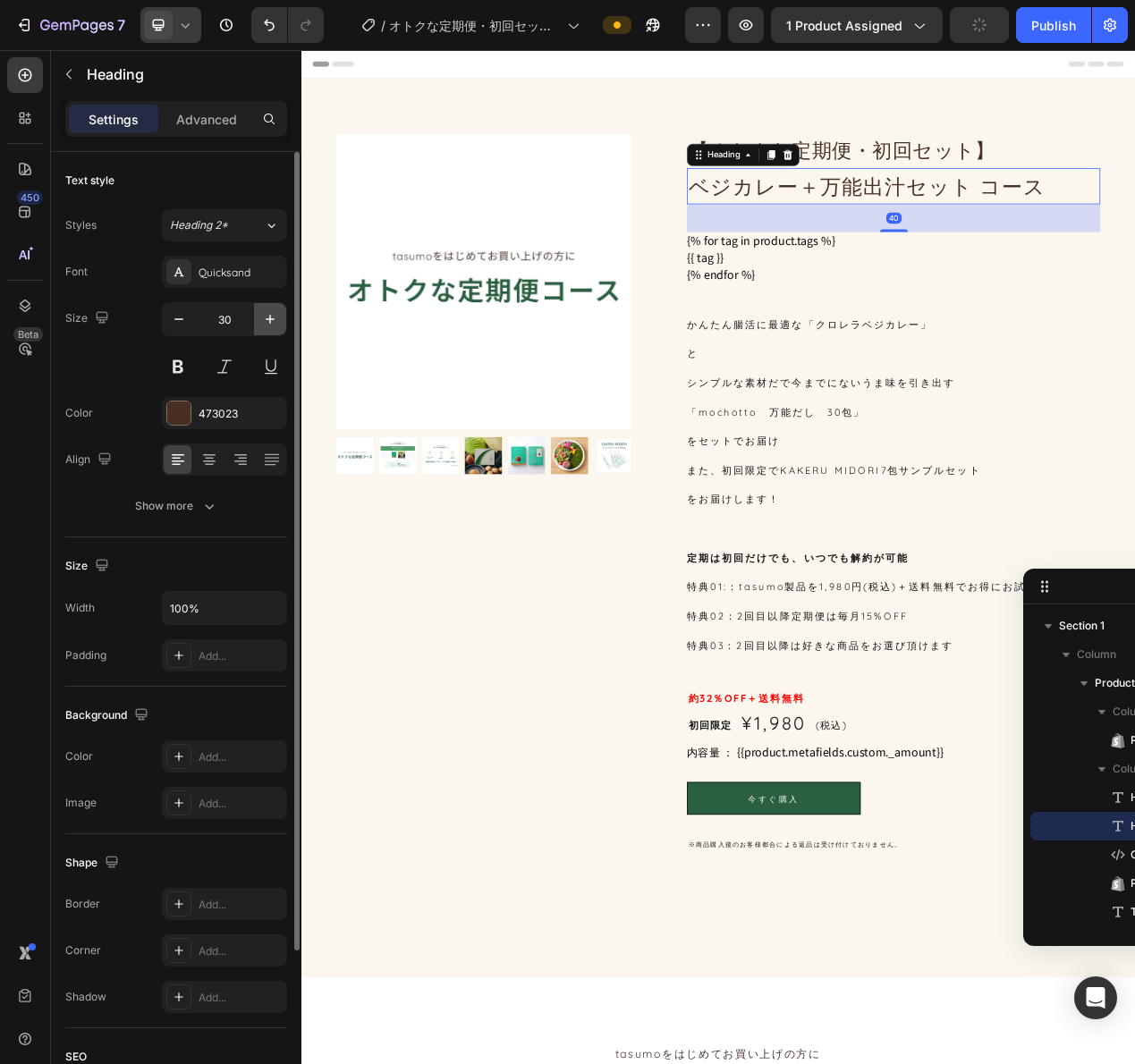
click at [269, 321] on icon "button" at bounding box center [269, 319] width 17 height 17
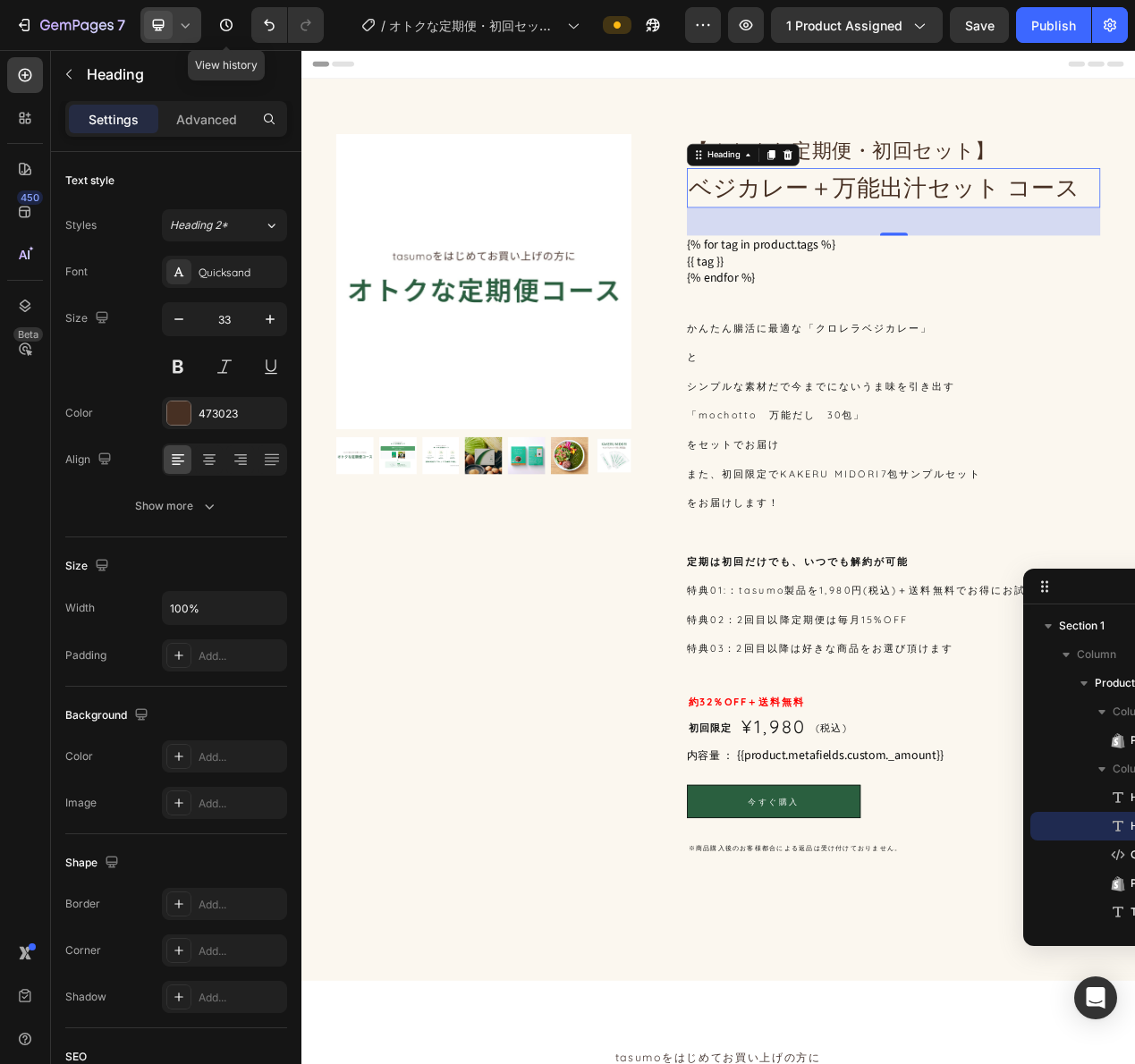
click at [204, 28] on div "7 Version history View history" at bounding box center [169, 24] width 338 height 36
click at [194, 23] on icon at bounding box center [185, 25] width 17 height 17
click at [189, 86] on span "Tablet" at bounding box center [193, 93] width 31 height 17
type input "22"
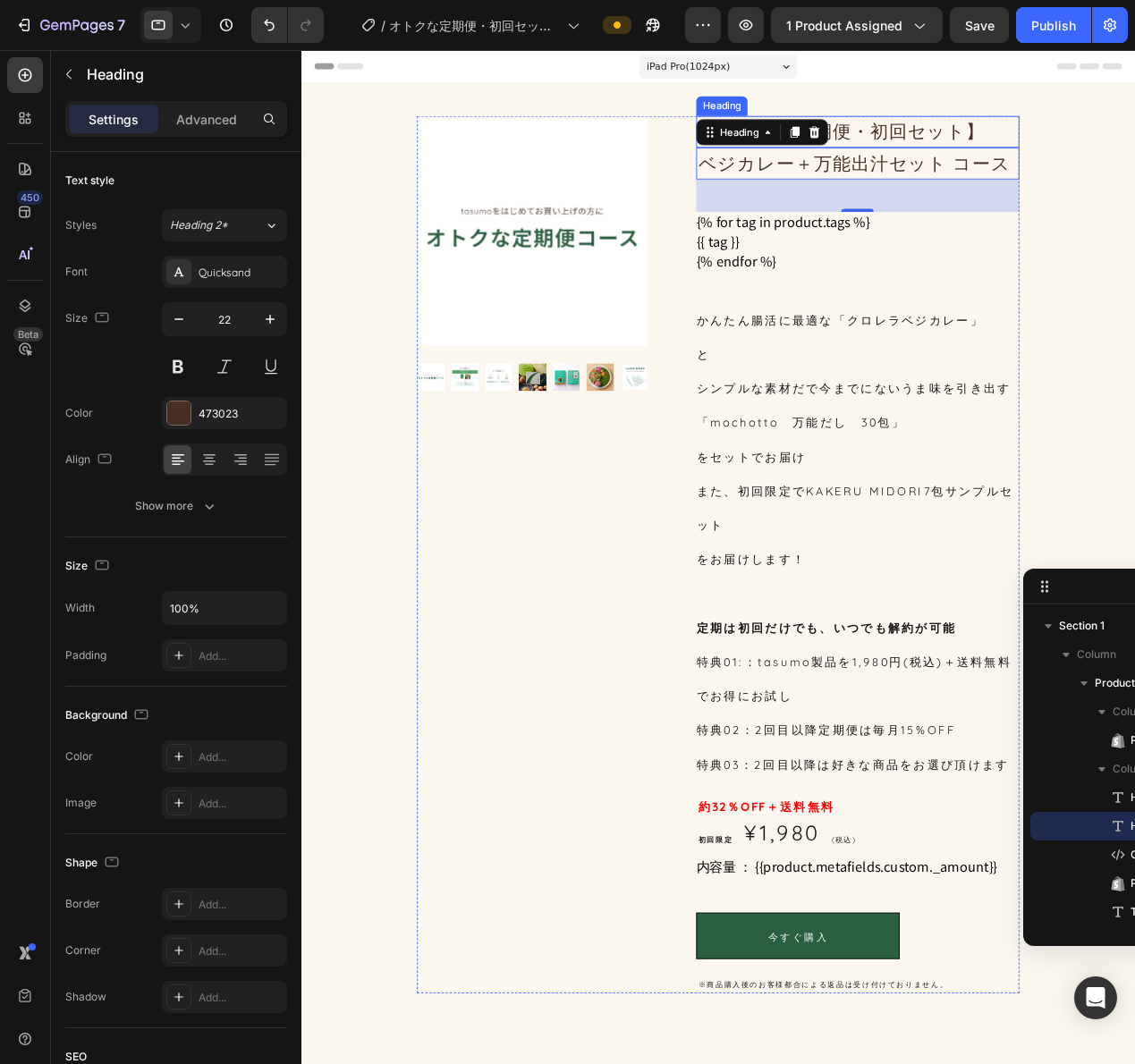
click at [955, 129] on span "【オトクな定期便・初回セット】" at bounding box center [894, 140] width 315 height 25
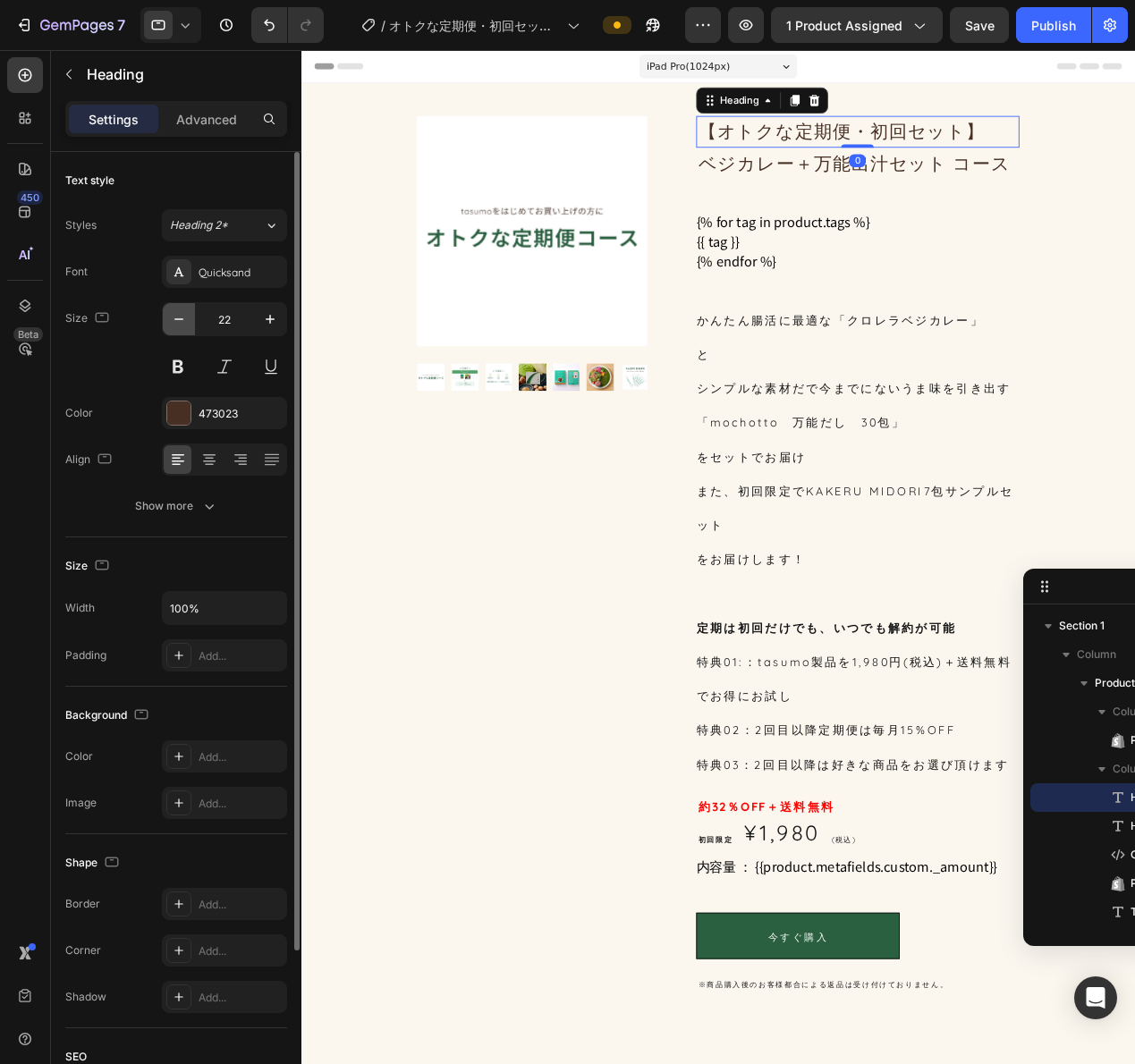
click at [183, 328] on icon "button" at bounding box center [178, 319] width 17 height 17
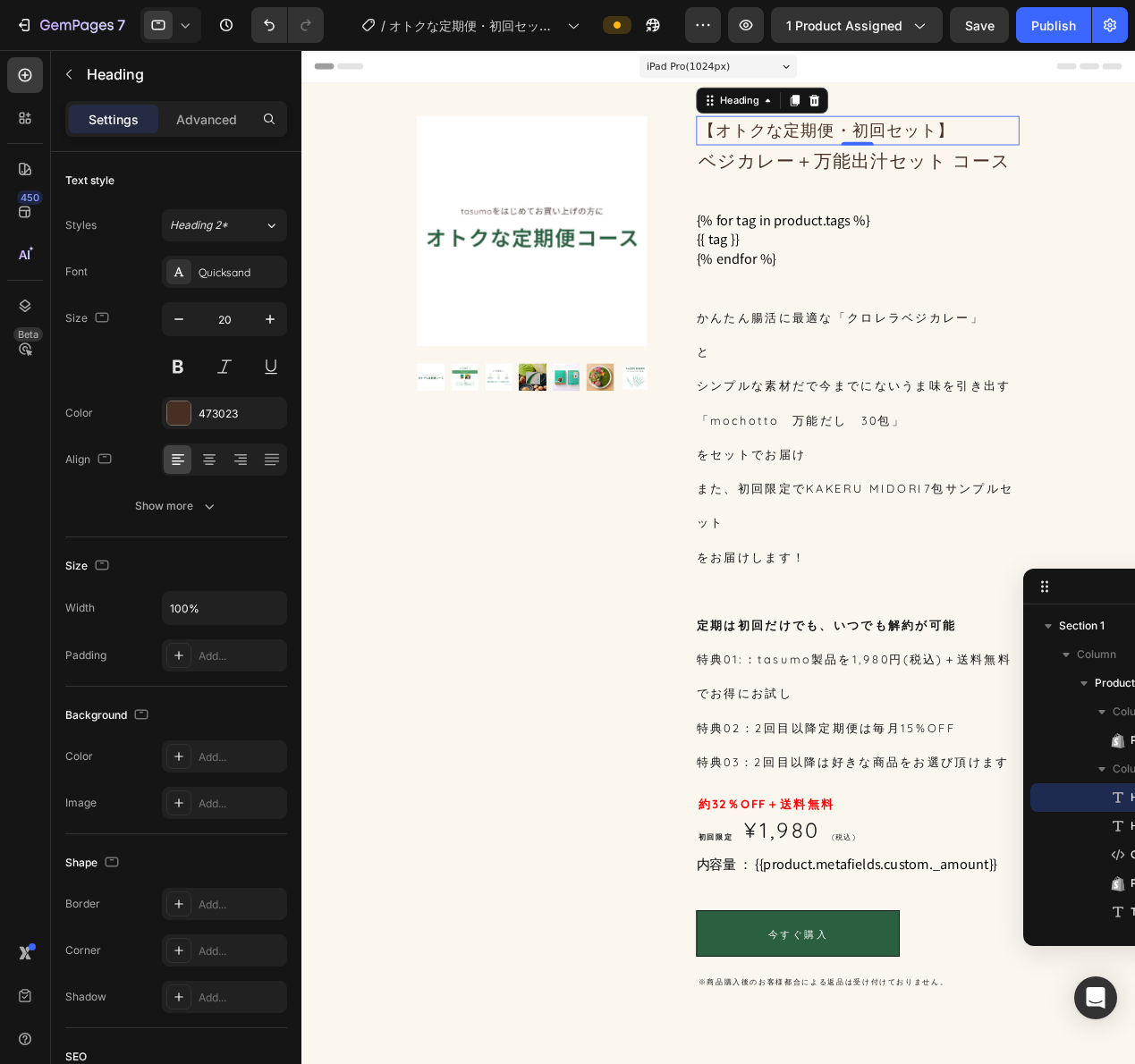
click at [191, 25] on icon at bounding box center [185, 25] width 17 height 17
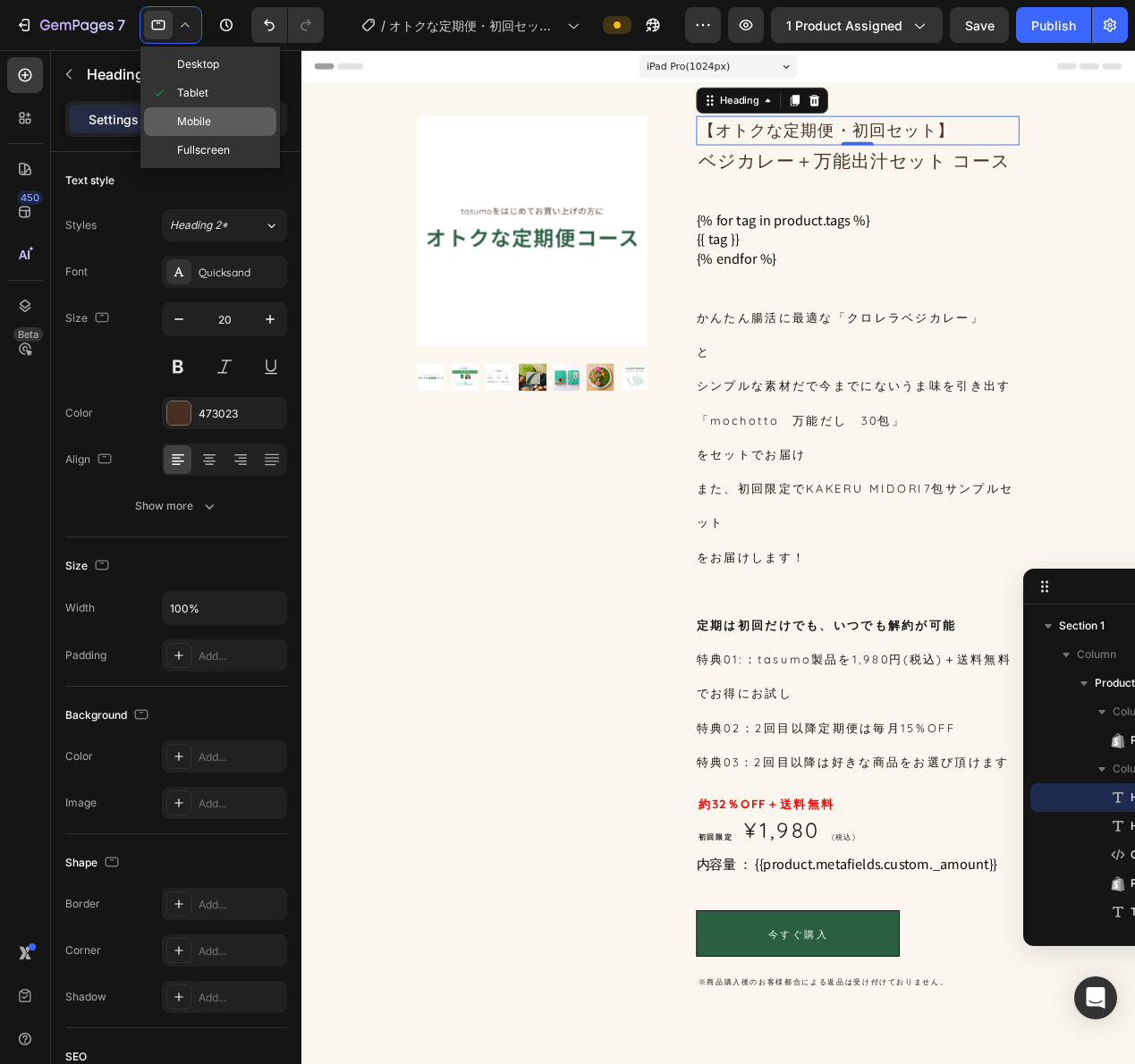
click at [198, 118] on span "Mobile" at bounding box center [194, 121] width 34 height 17
type input "17"
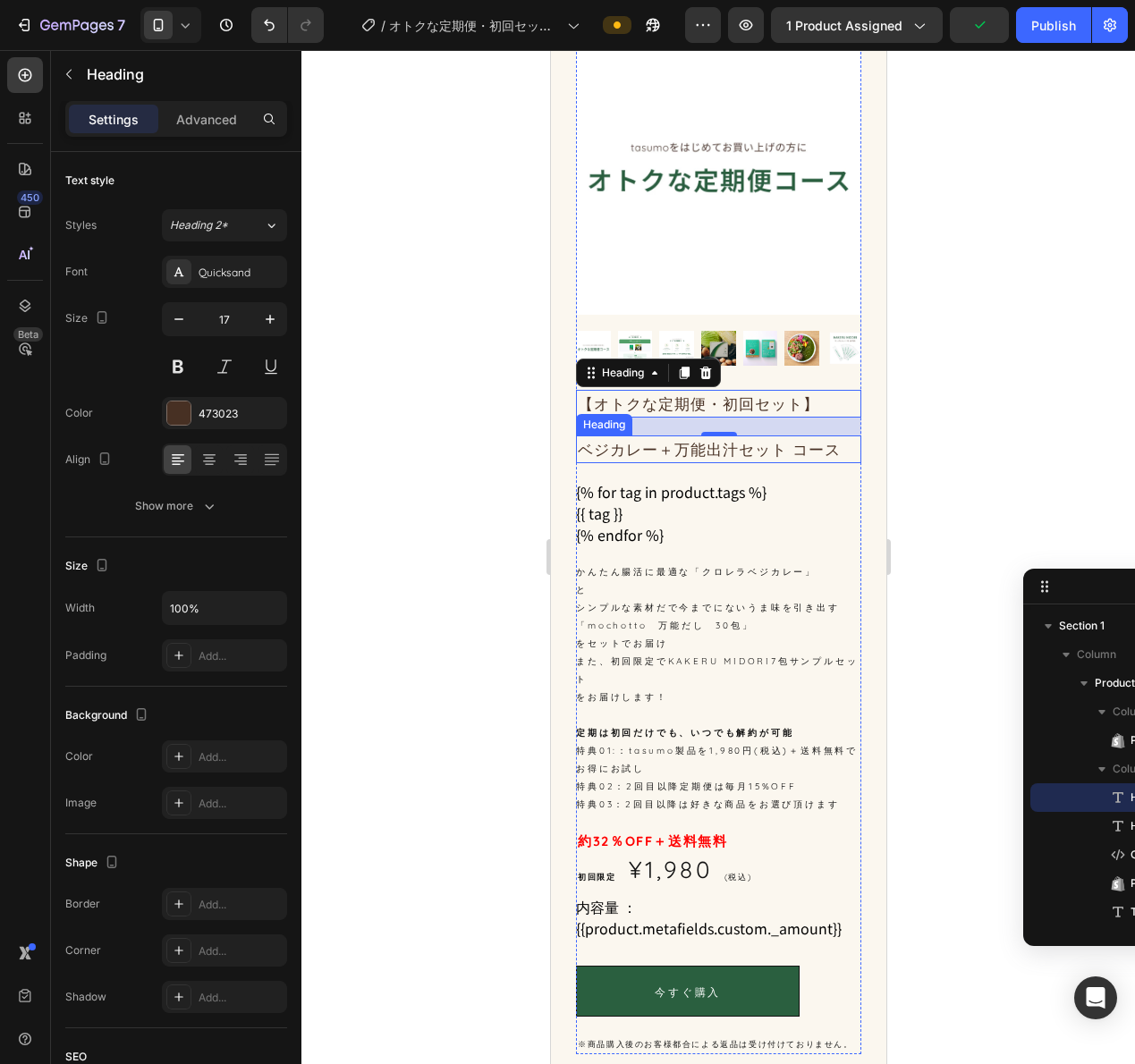
scroll to position [73, 0]
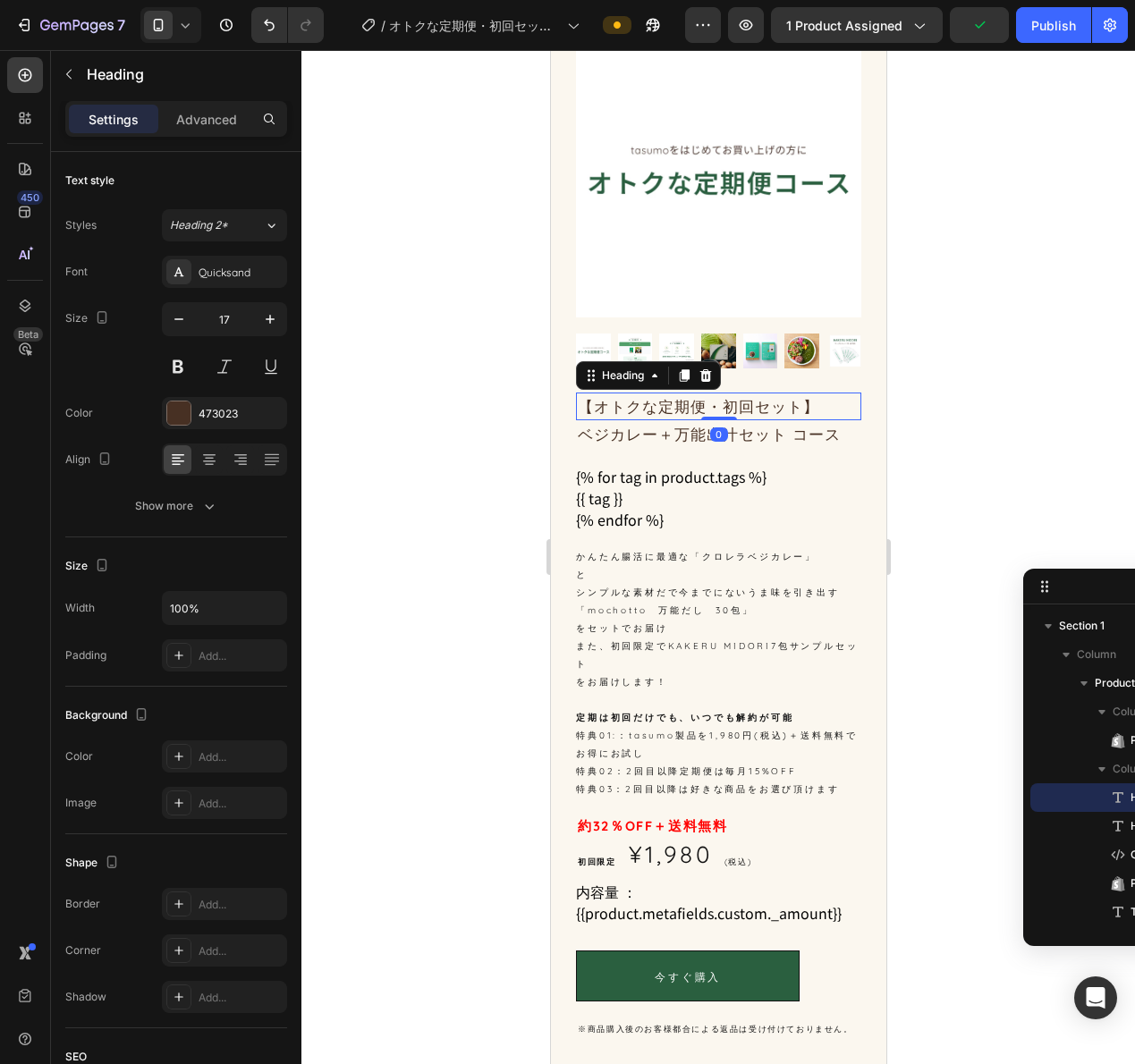
drag, startPoint x: 712, startPoint y: 423, endPoint x: 732, endPoint y: 399, distance: 31.2
click at [732, 399] on div "⁠⁠⁠⁠⁠⁠⁠ 【オトクな定期便・初回セット】 Heading 0" at bounding box center [717, 406] width 285 height 28
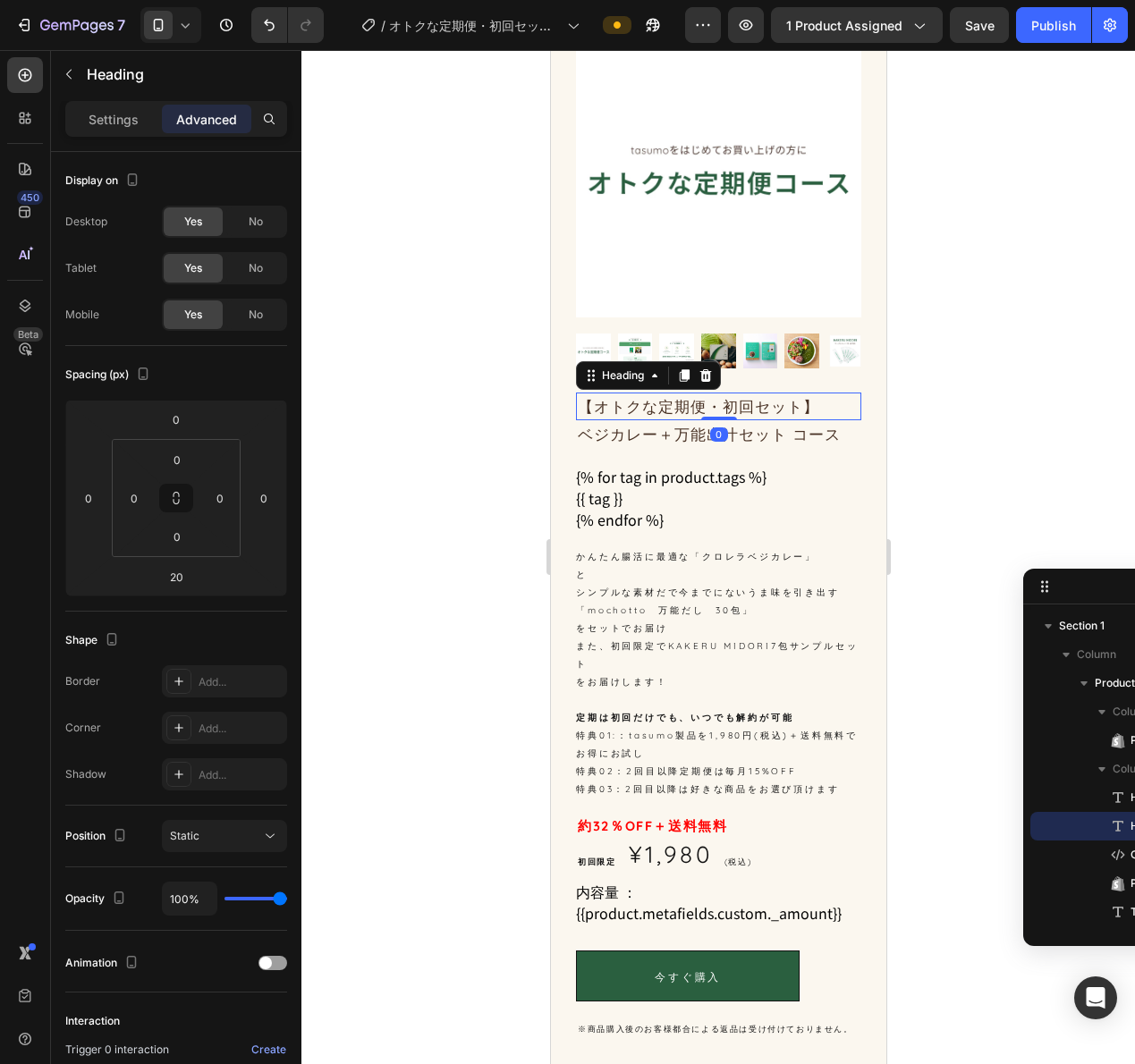
click at [797, 422] on p "ベジカレー＋万能出汁セット コース" at bounding box center [717, 434] width 282 height 24
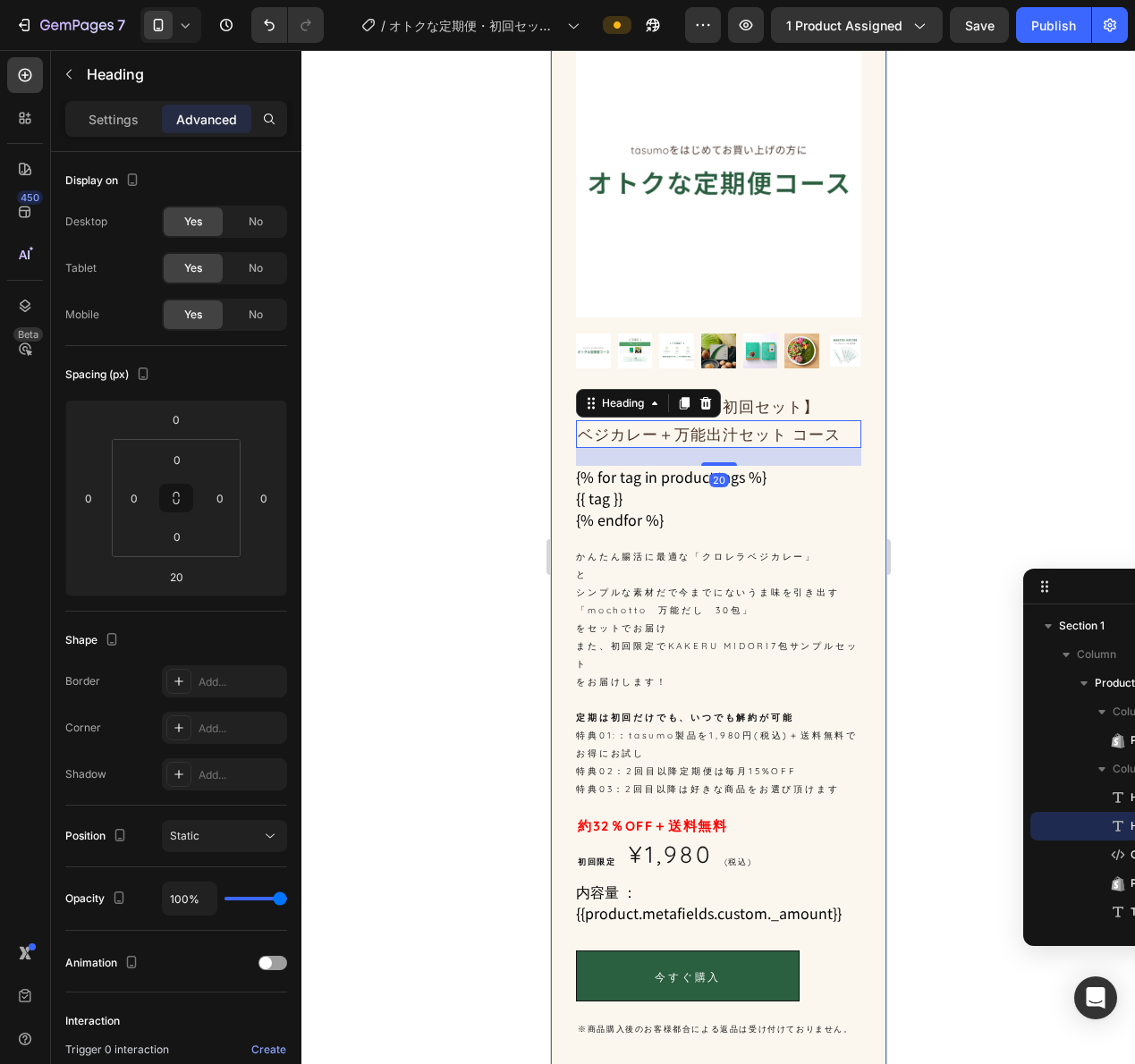
click at [988, 457] on div at bounding box center [718, 557] width 834 height 1014
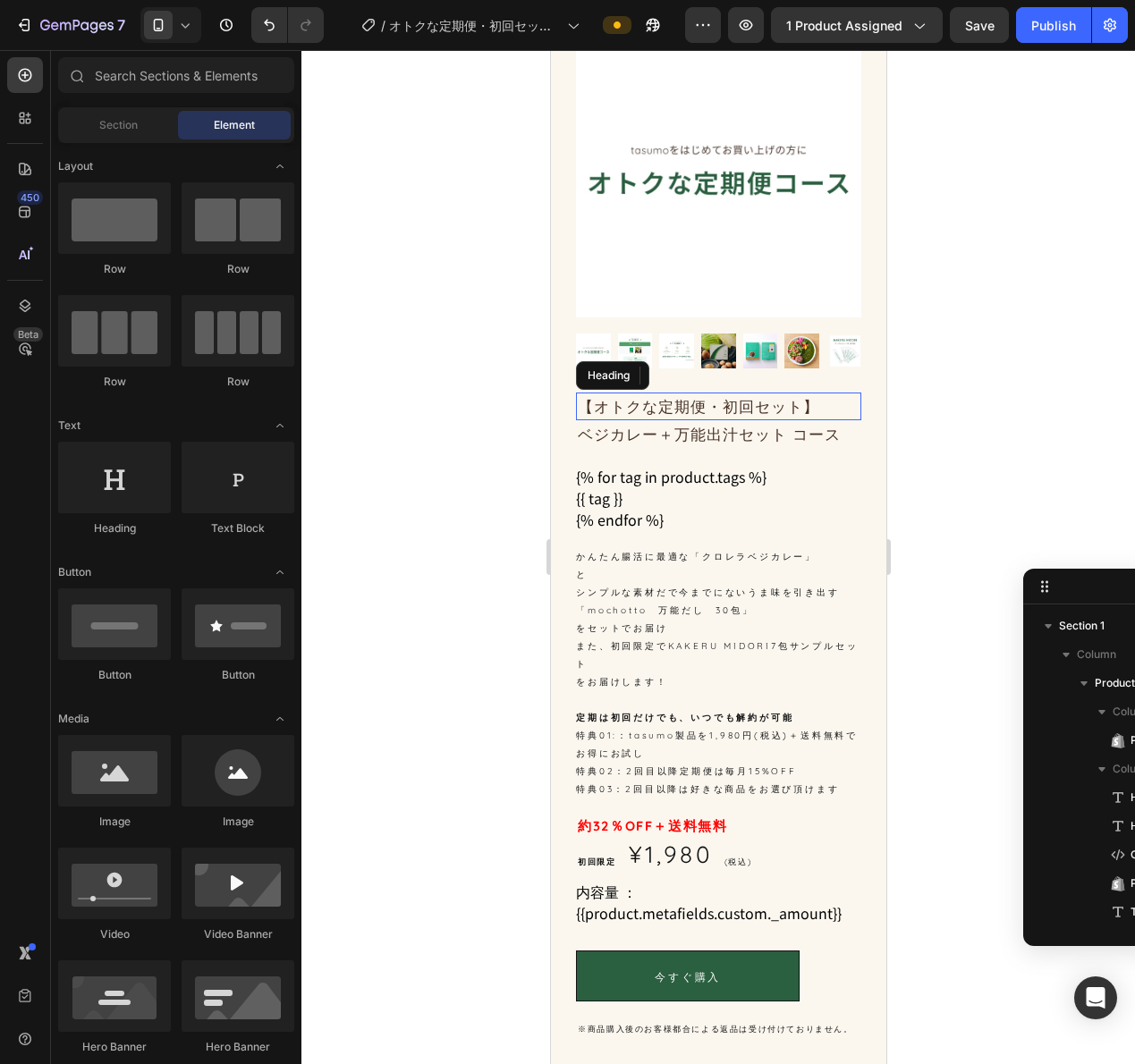
click at [724, 398] on span "【オトクな定期便・初回セット】" at bounding box center [697, 406] width 241 height 18
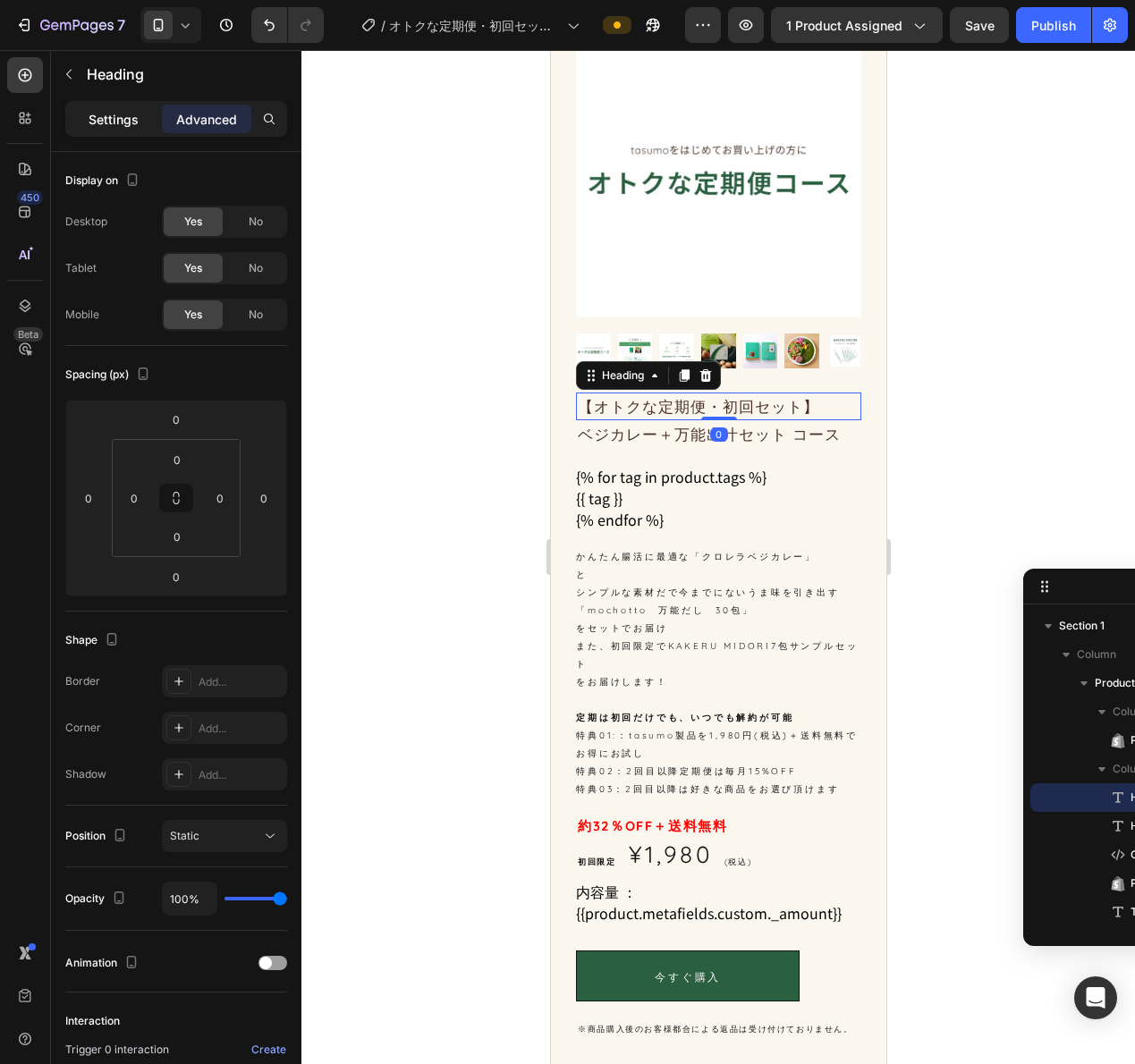
click at [115, 114] on p "Settings" at bounding box center [113, 118] width 50 height 18
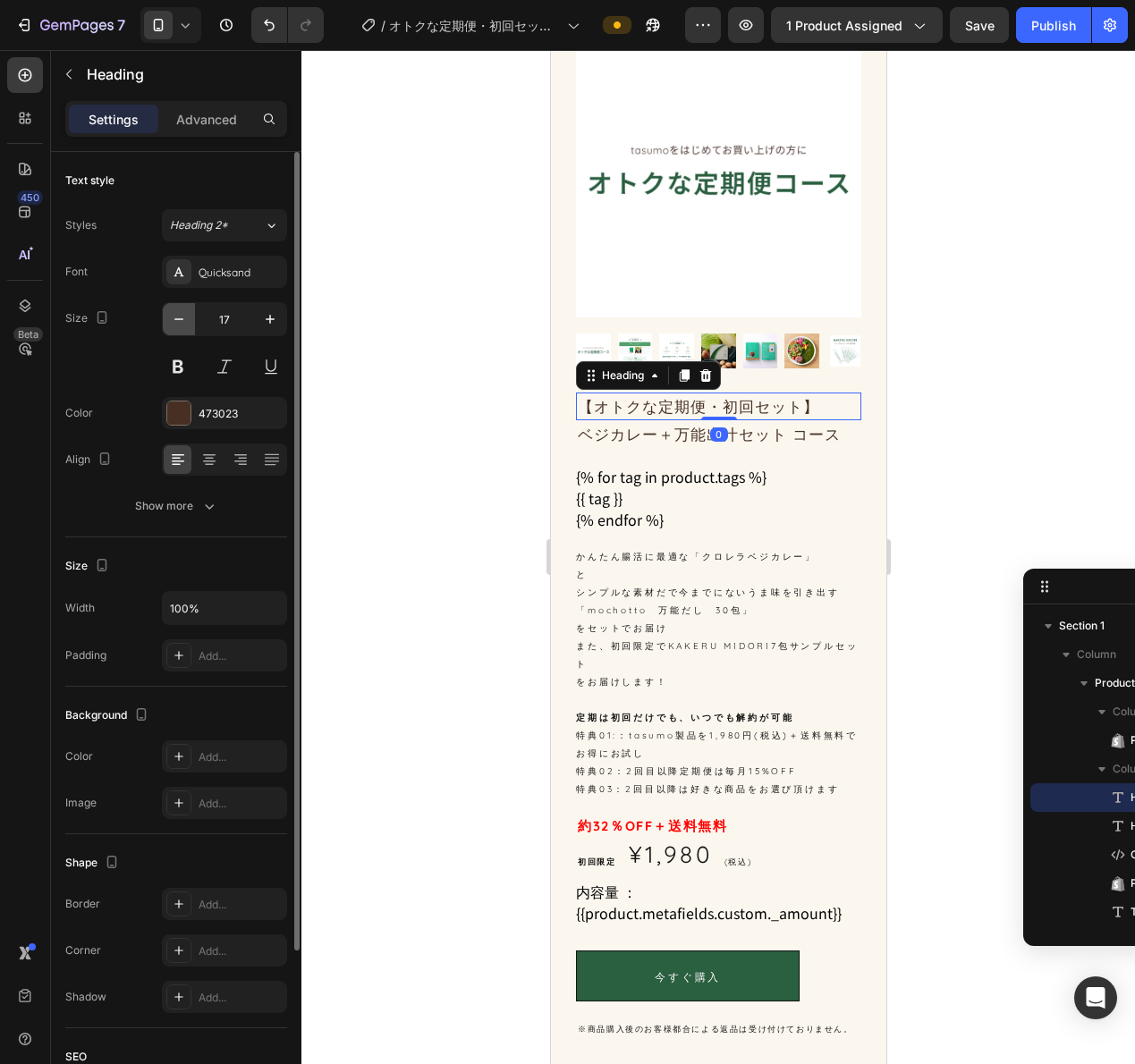
click at [179, 323] on icon "button" at bounding box center [178, 319] width 17 height 17
type input "15"
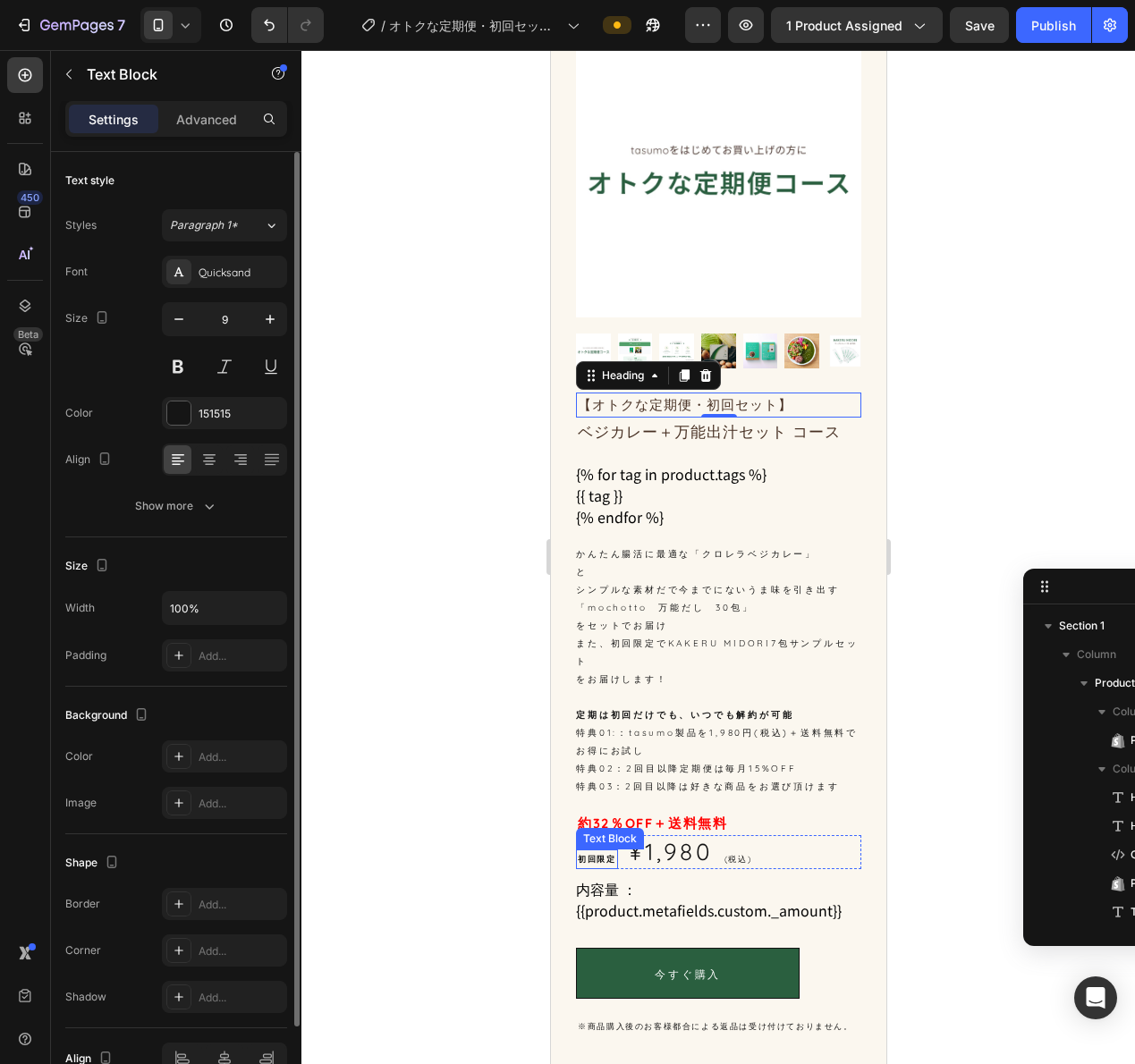
click at [603, 854] on strong "初回限定" at bounding box center [595, 859] width 38 height 10
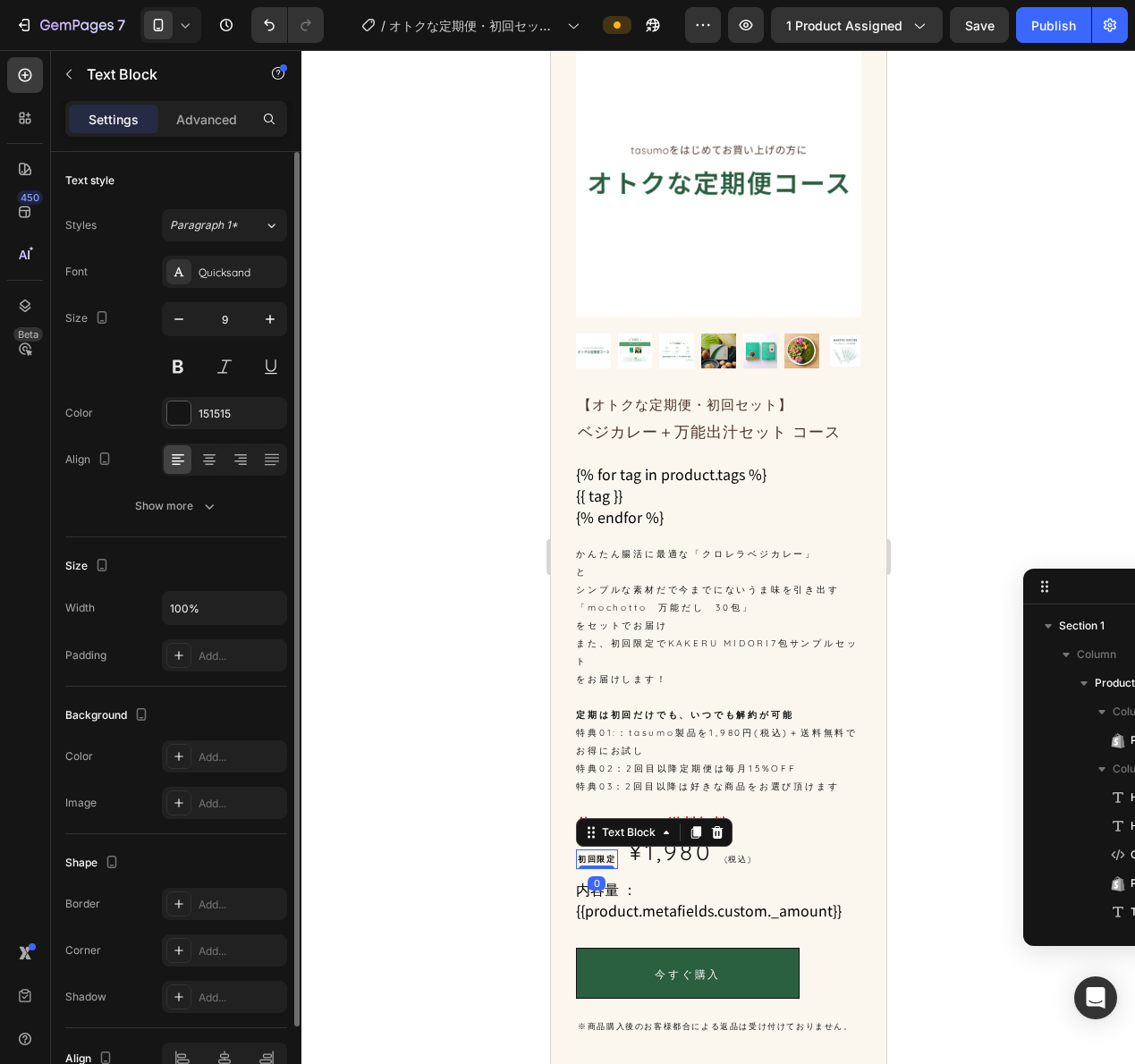
scroll to position [303, 0]
click at [265, 317] on icon "button" at bounding box center [269, 319] width 17 height 17
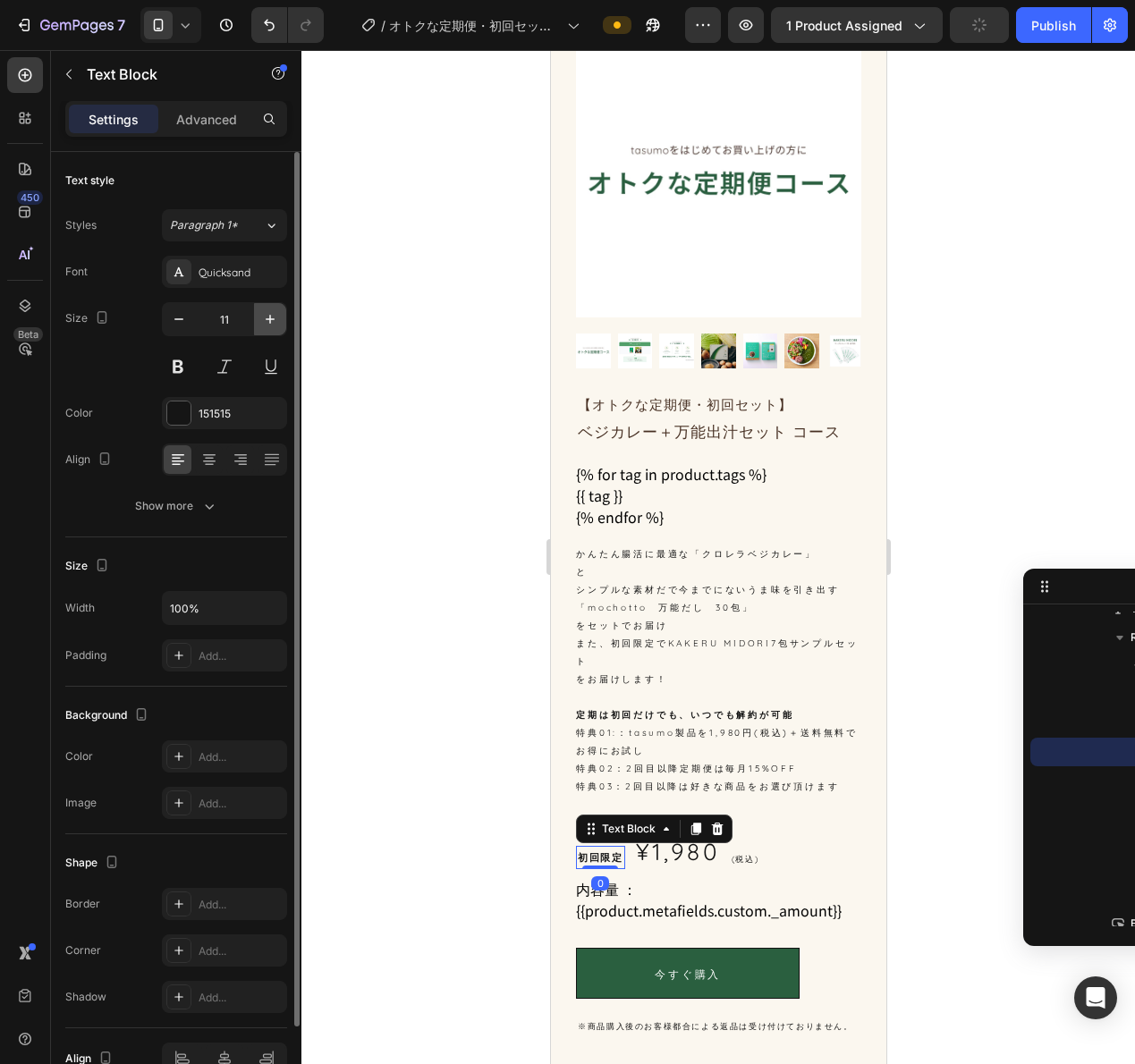
click at [265, 317] on icon "button" at bounding box center [269, 319] width 17 height 17
type input "12"
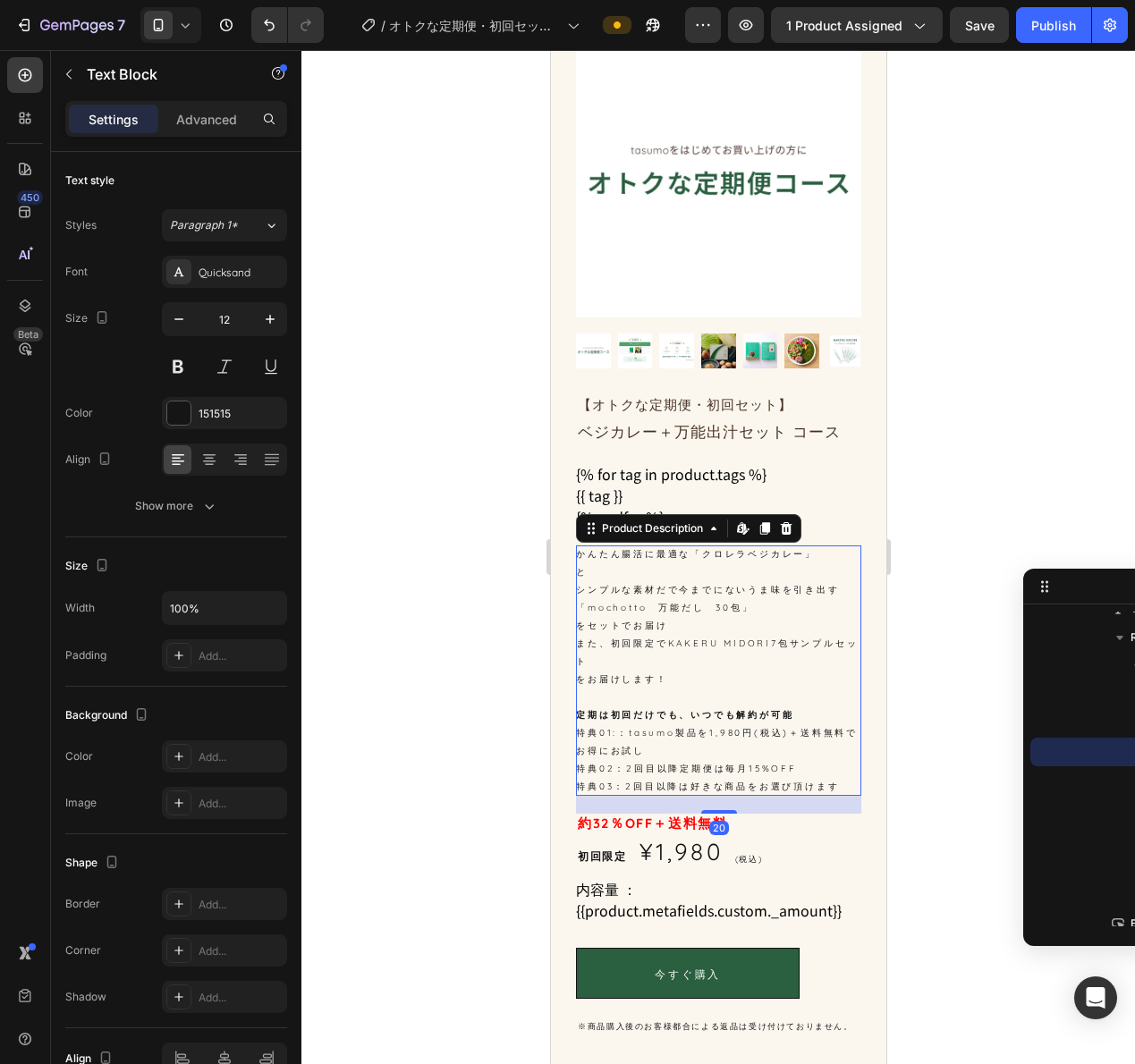
click at [749, 727] on p "特典01:：tasumo製品を1,980円(税込)＋送料無料でお得にお試し" at bounding box center [715, 741] width 282 height 29
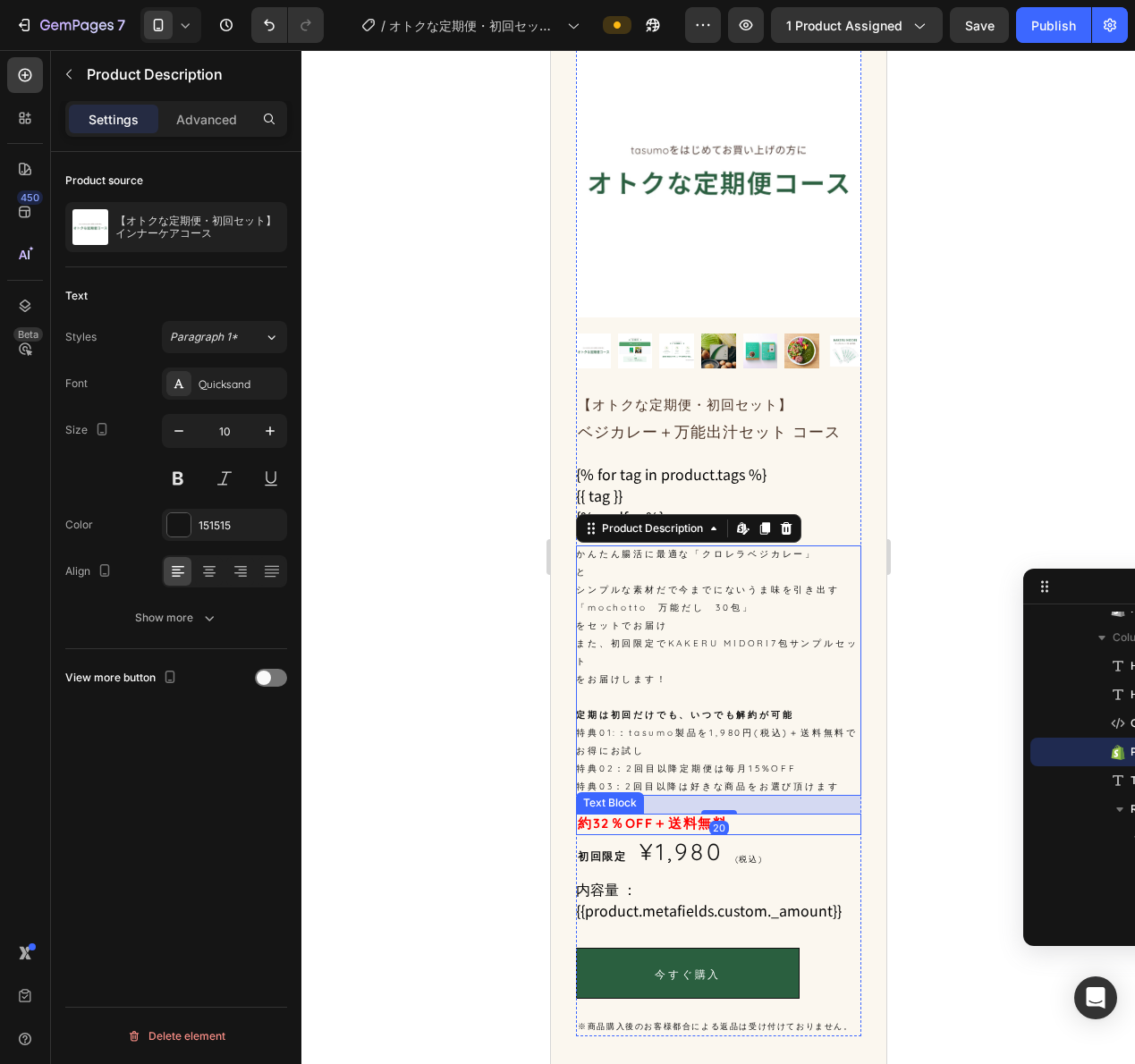
click at [661, 815] on strong "約32％OFF＋送料無料" at bounding box center [651, 824] width 149 height 17
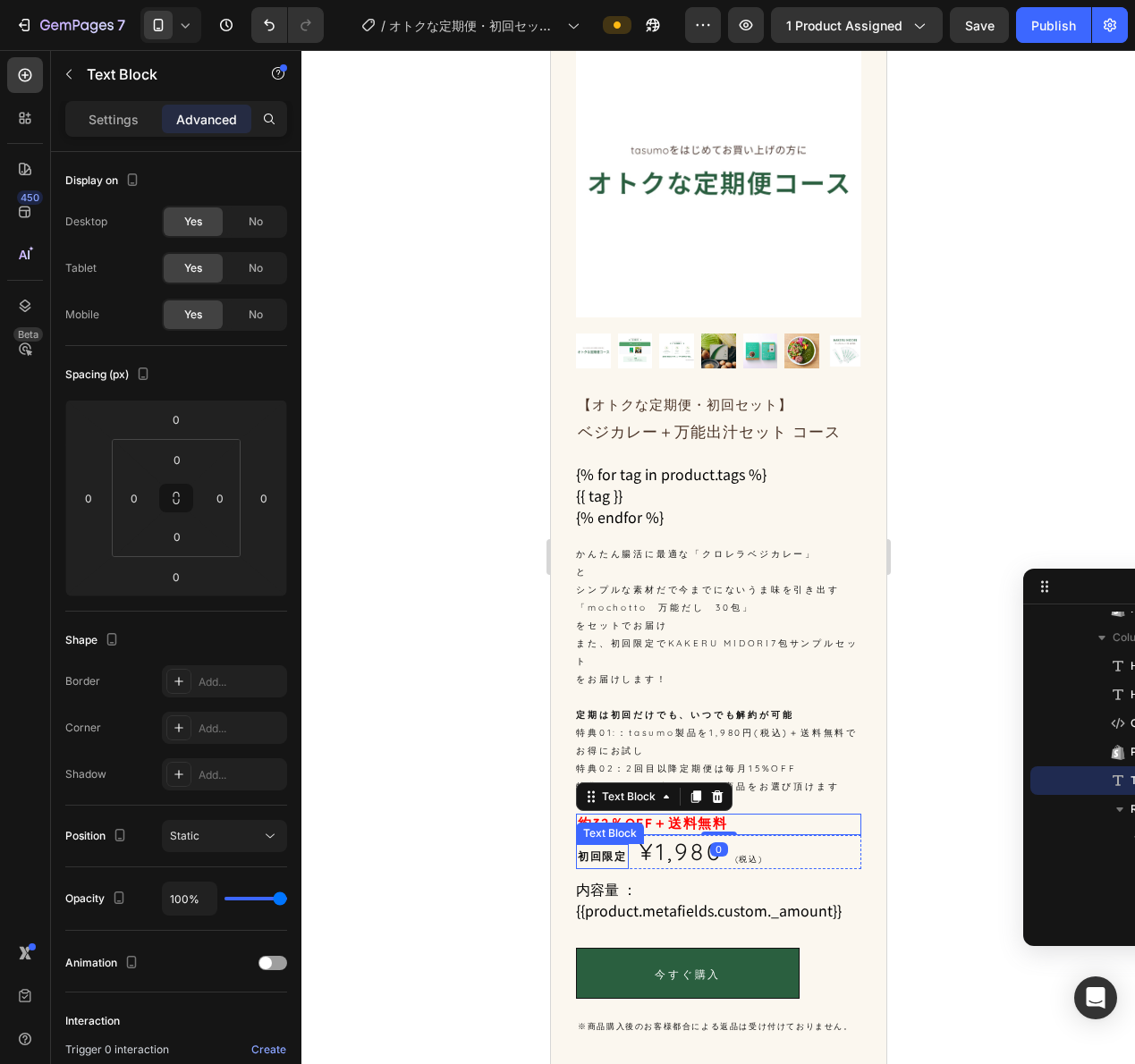
click at [605, 850] on strong "初回限定" at bounding box center [601, 857] width 48 height 14
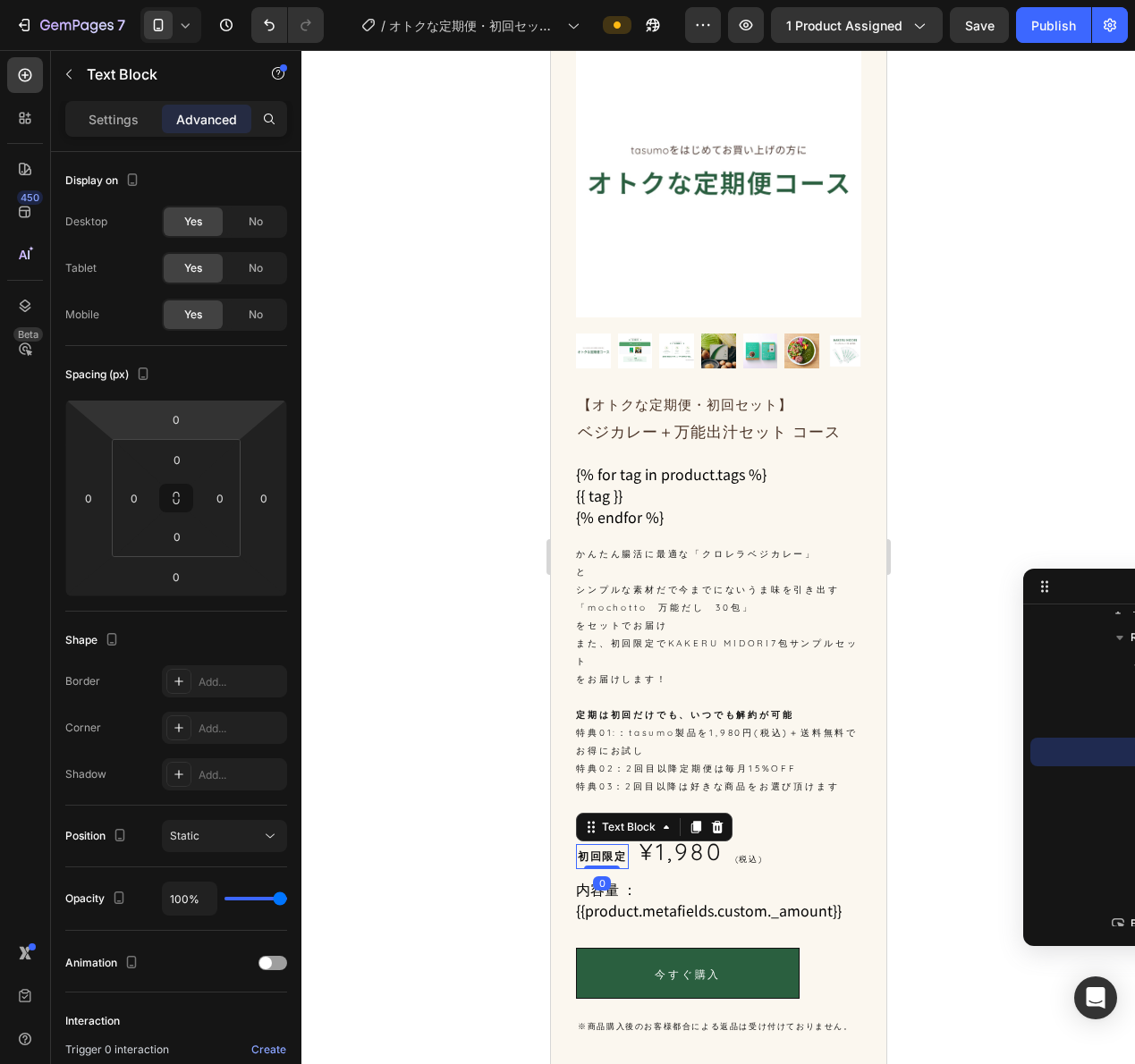
click at [191, 29] on icon at bounding box center [185, 25] width 17 height 17
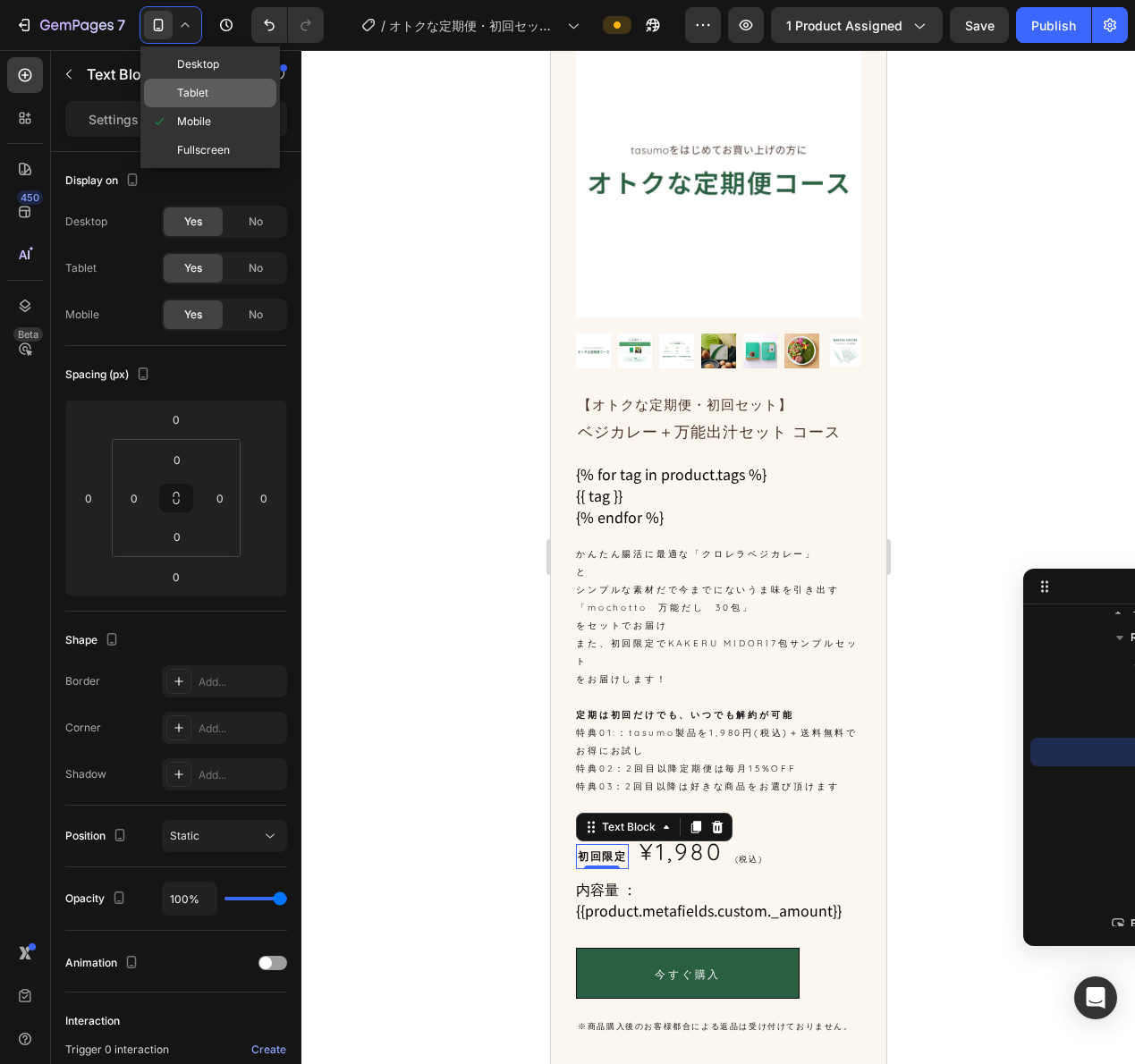
click at [190, 90] on span "Tablet" at bounding box center [193, 93] width 31 height 17
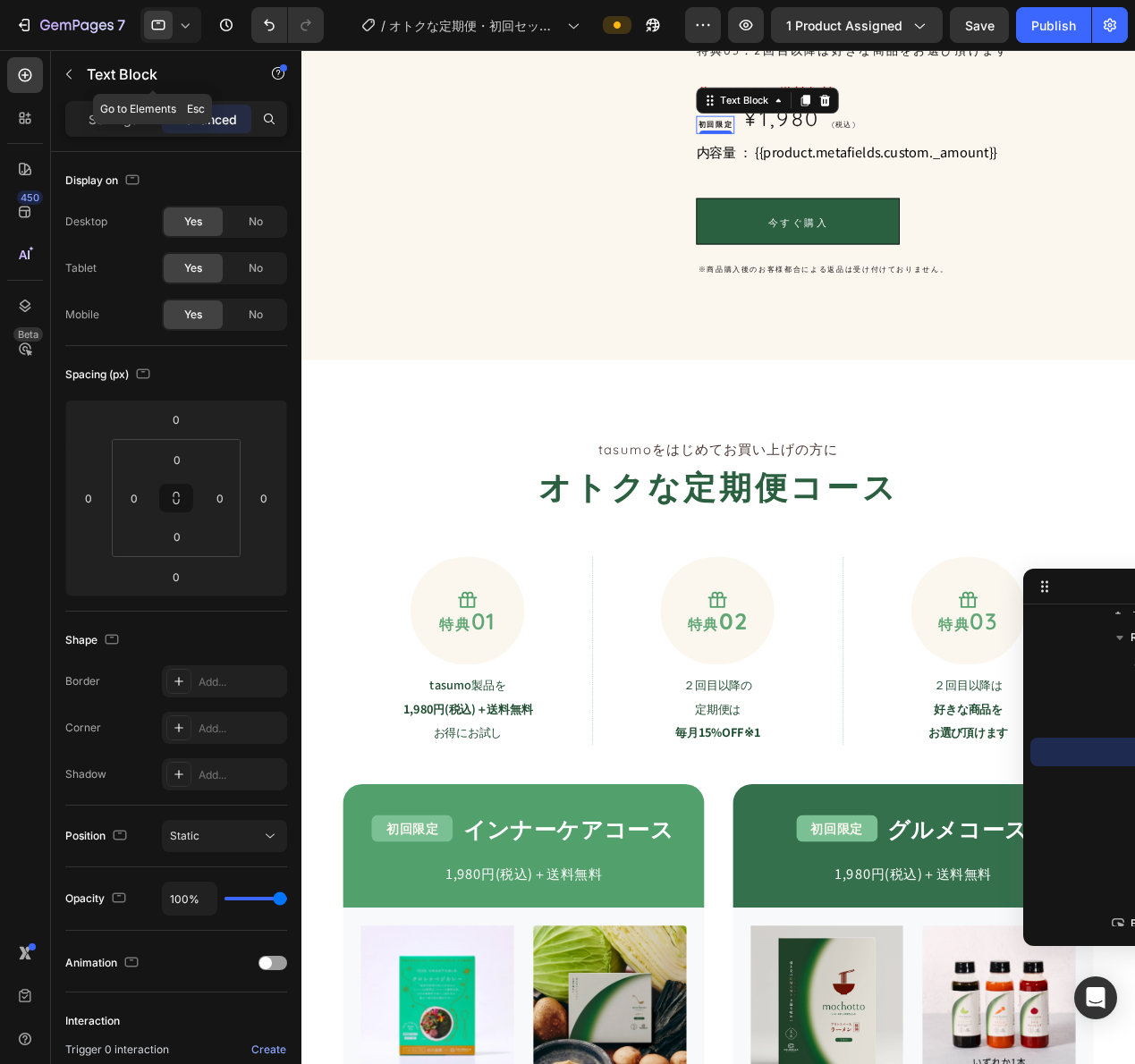
scroll to position [793, 0]
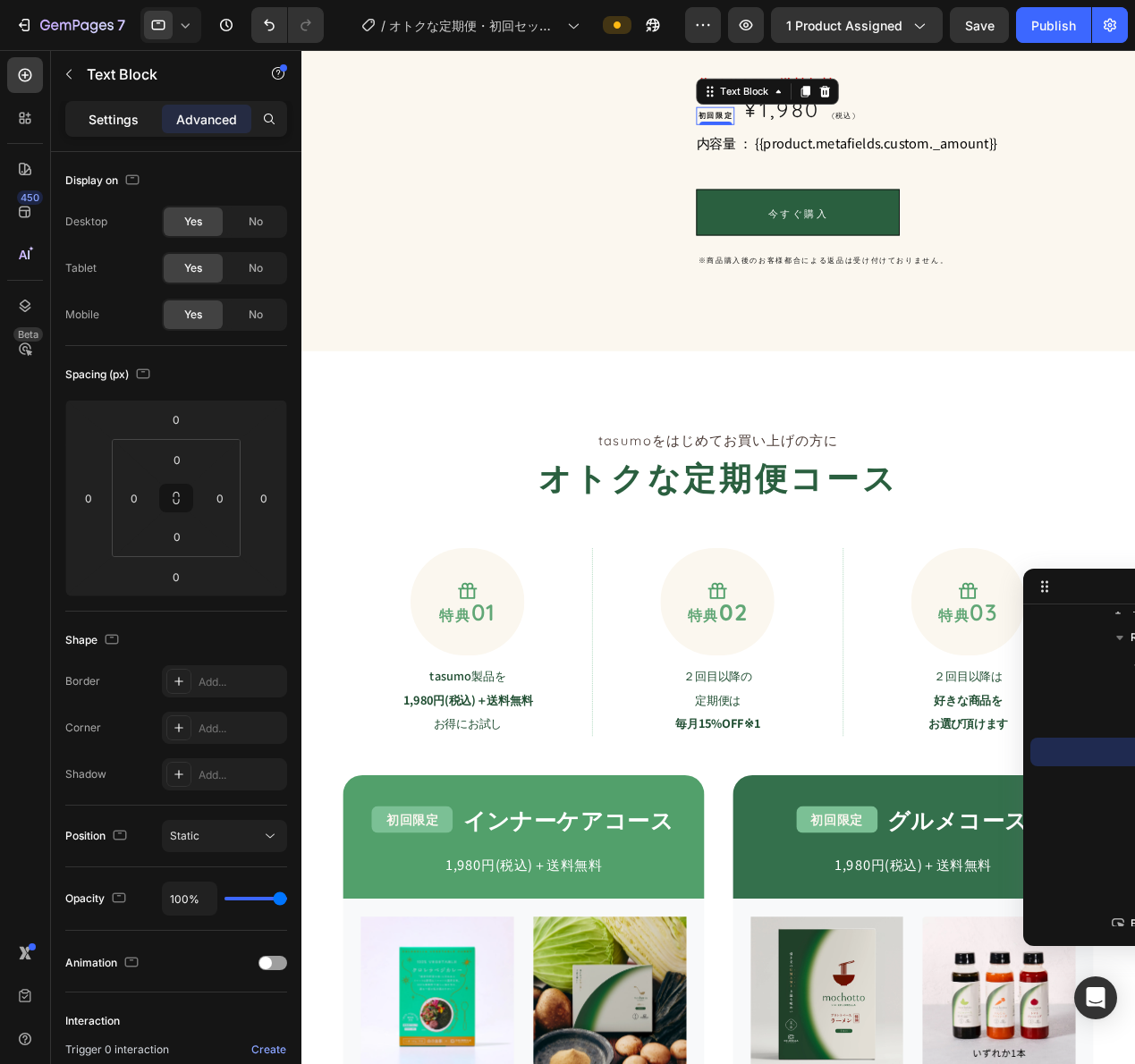
click at [106, 112] on p "Settings" at bounding box center [113, 118] width 50 height 18
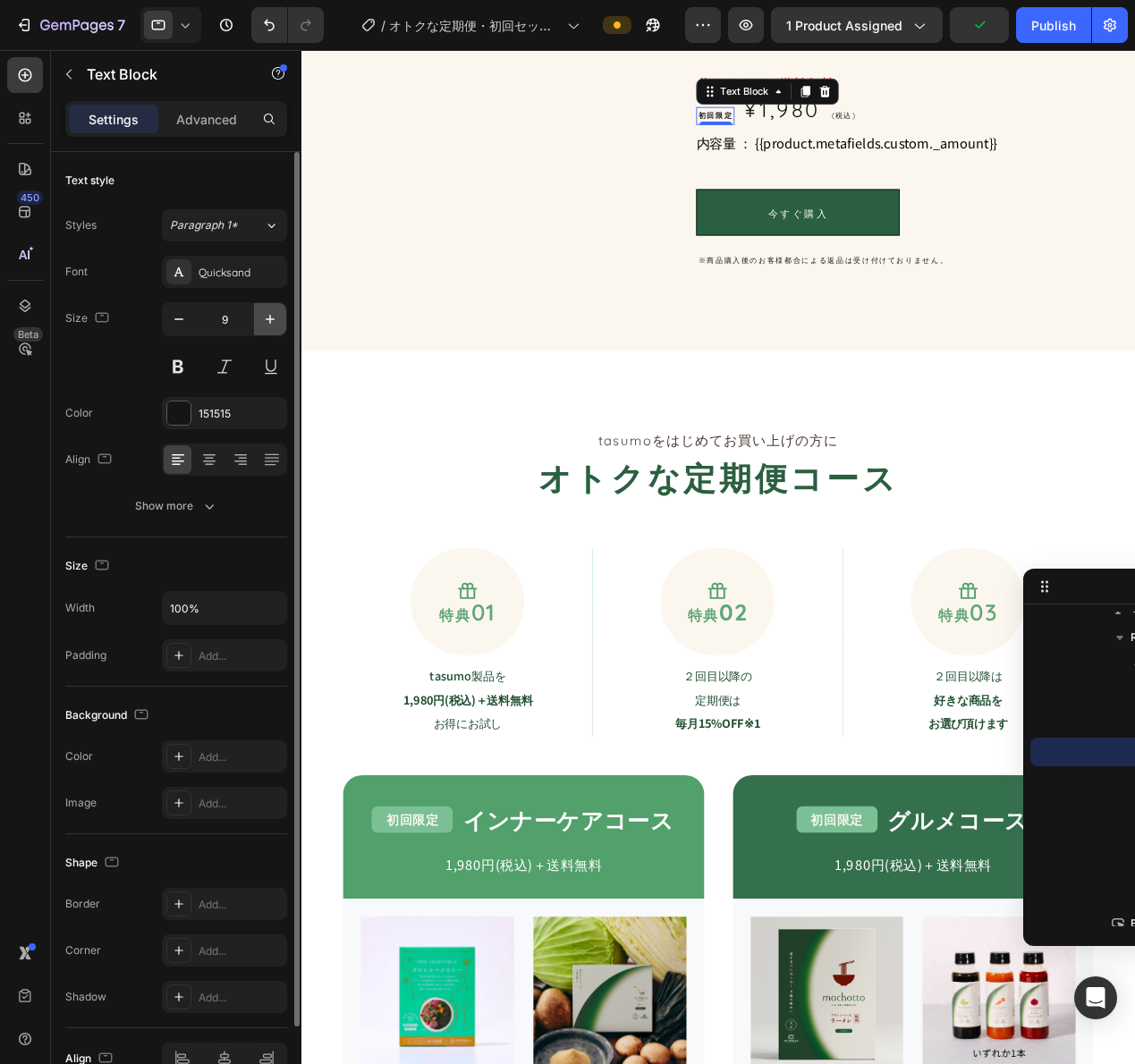
click at [264, 318] on icon "button" at bounding box center [269, 319] width 17 height 17
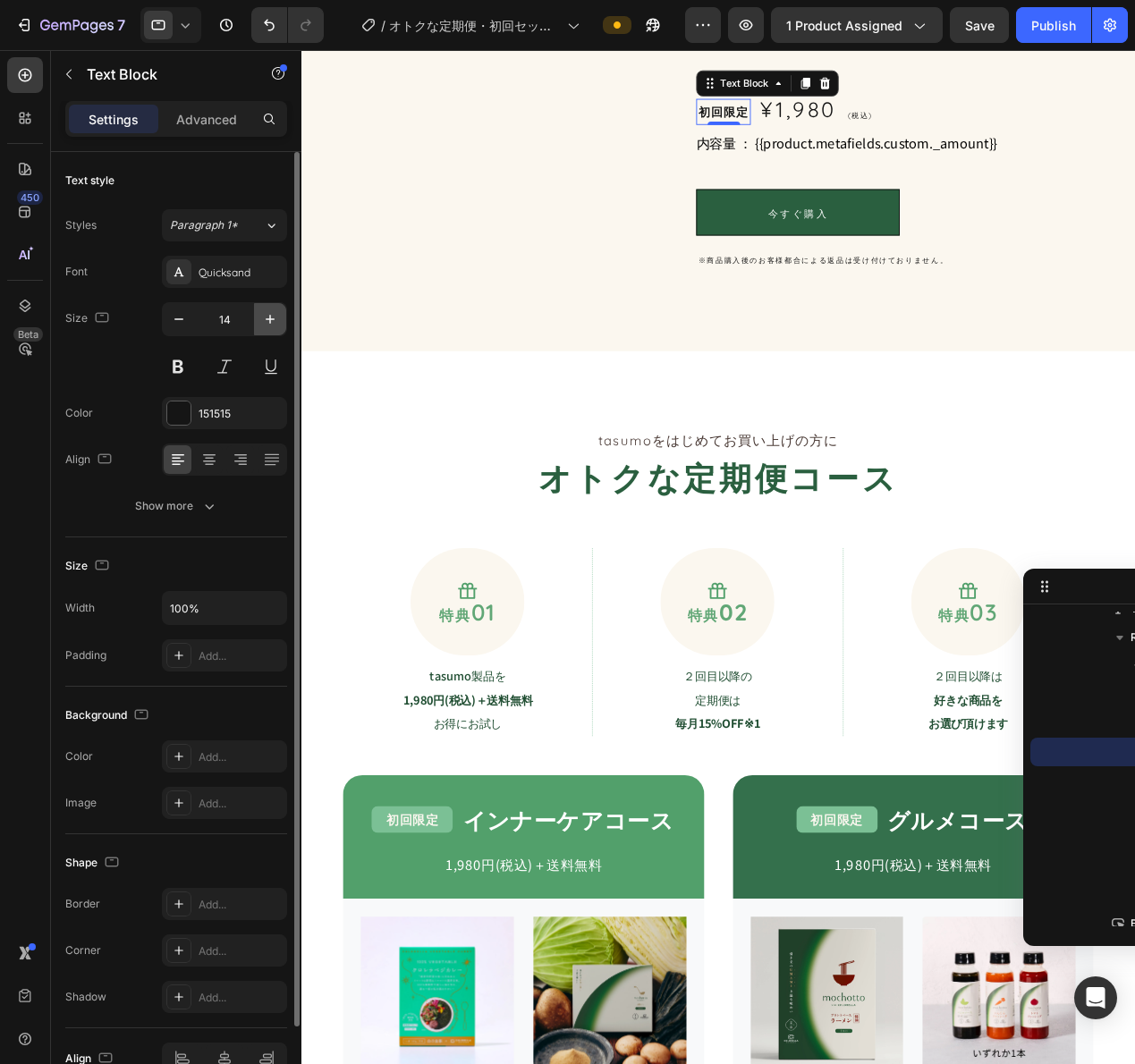
click at [264, 318] on icon "button" at bounding box center [269, 319] width 17 height 17
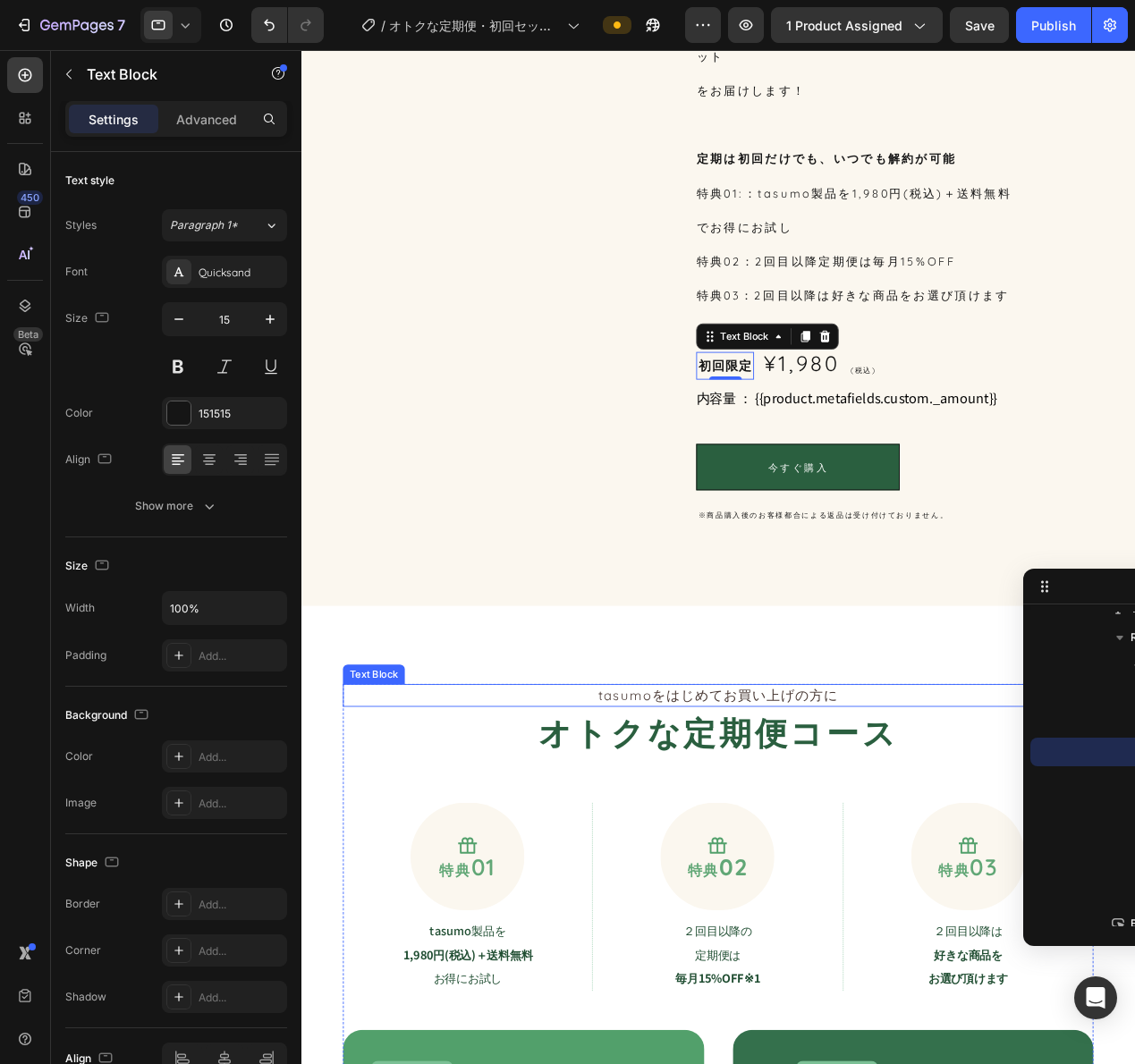
scroll to position [434, 0]
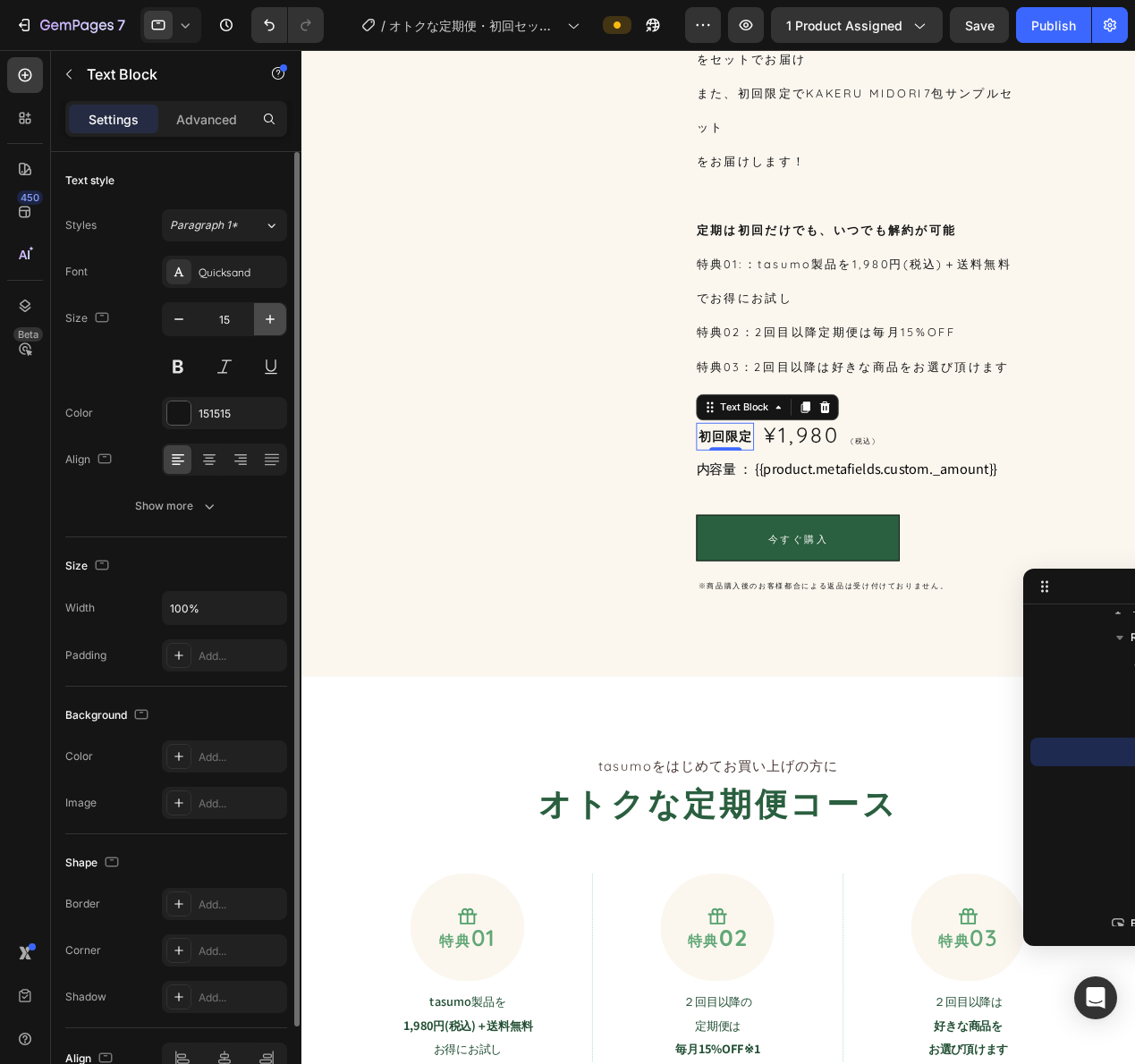
click at [270, 324] on icon "button" at bounding box center [269, 319] width 9 height 9
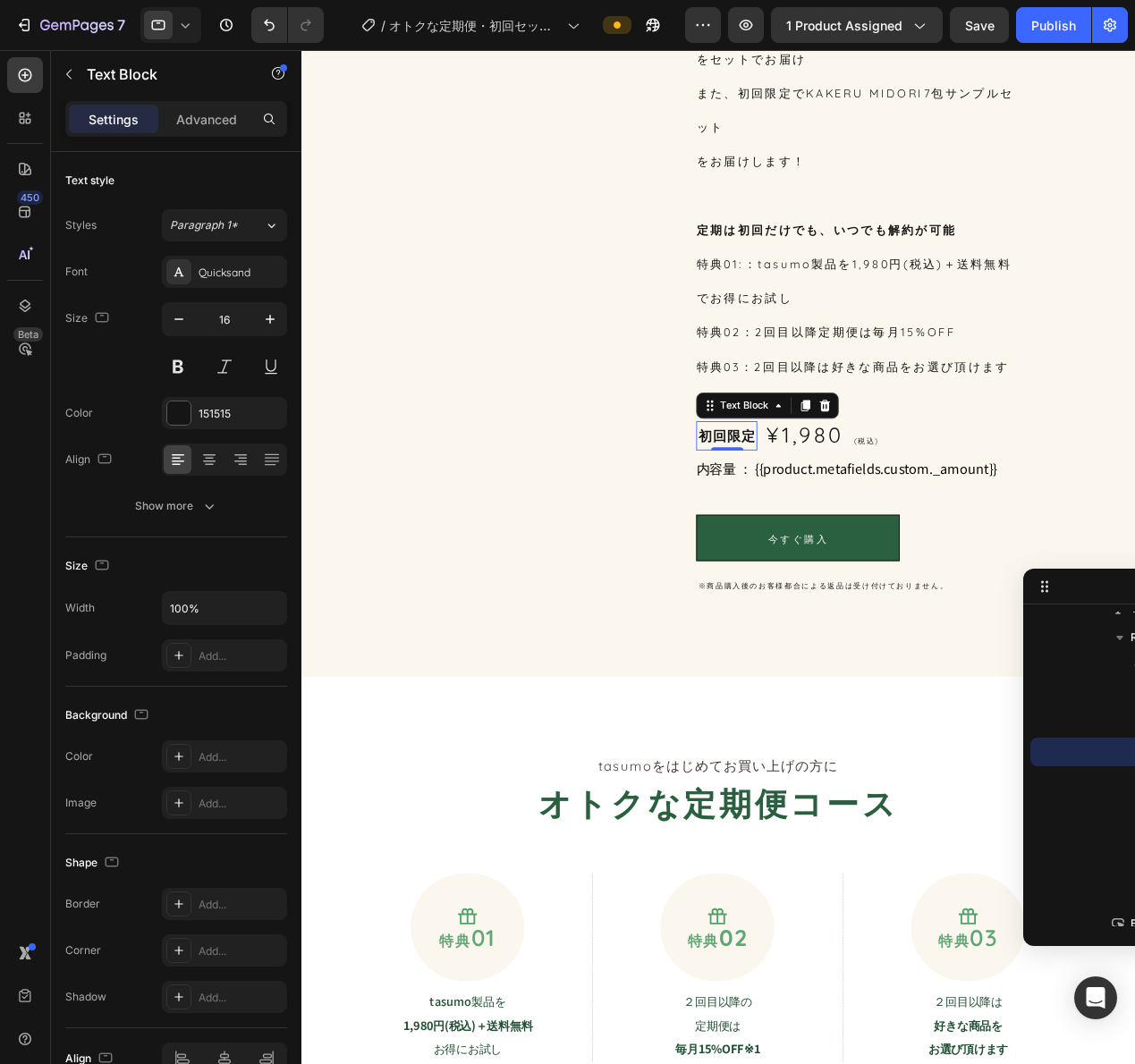
click at [182, 23] on icon at bounding box center [185, 25] width 17 height 17
click at [184, 78] on div "Desktop" at bounding box center [210, 93] width 133 height 29
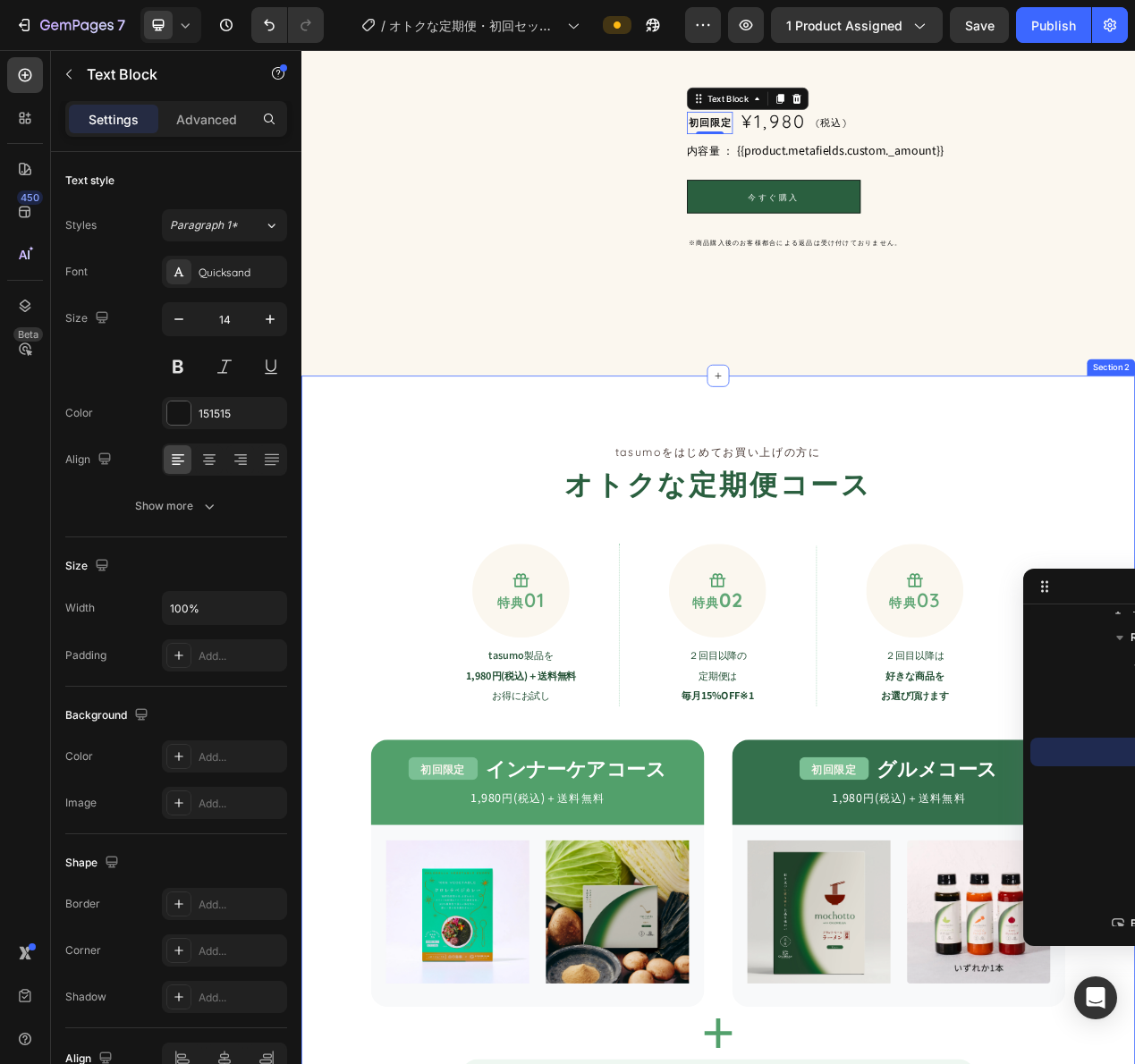
scroll to position [796, 0]
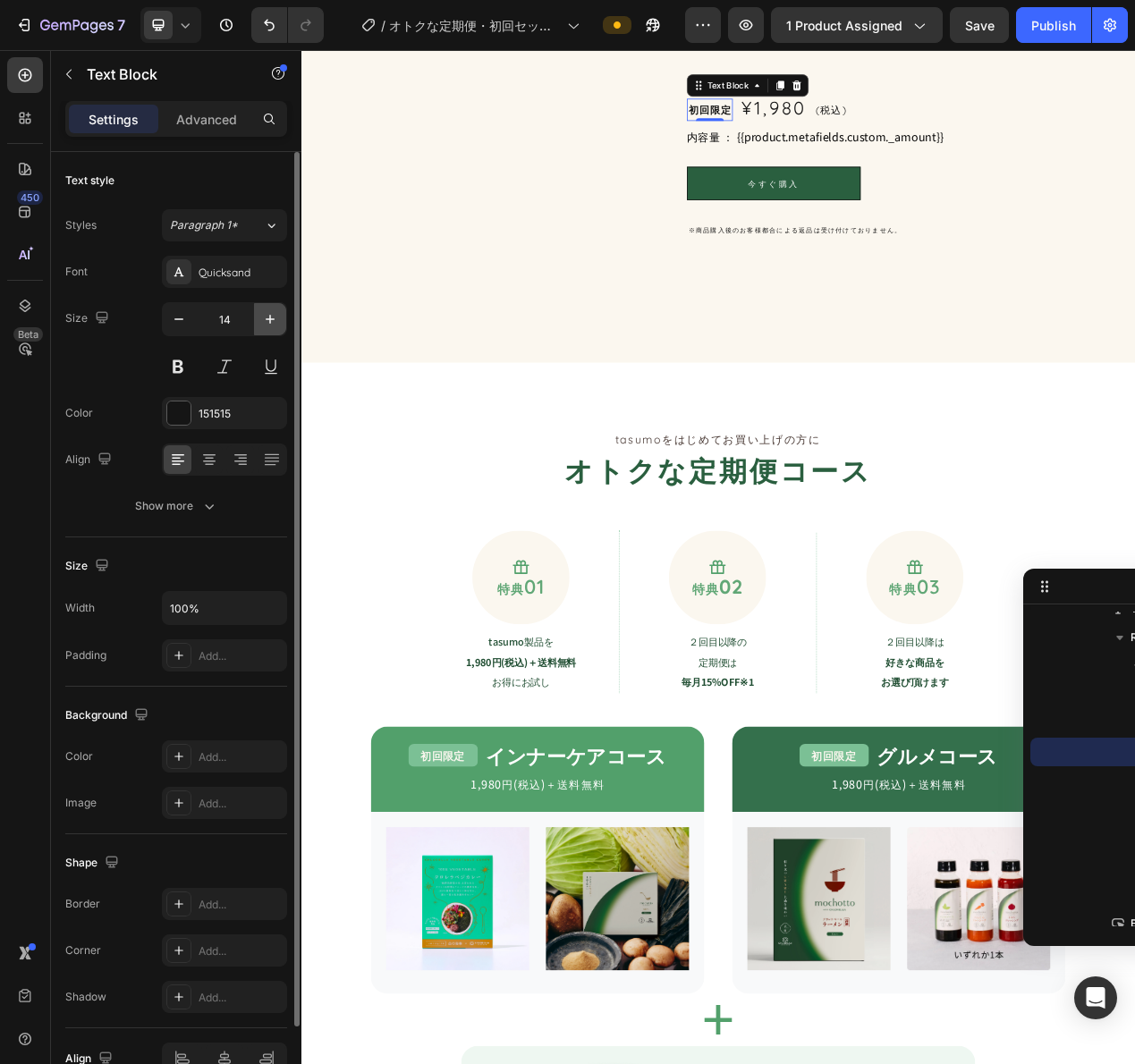
click at [268, 304] on button "button" at bounding box center [269, 319] width 32 height 32
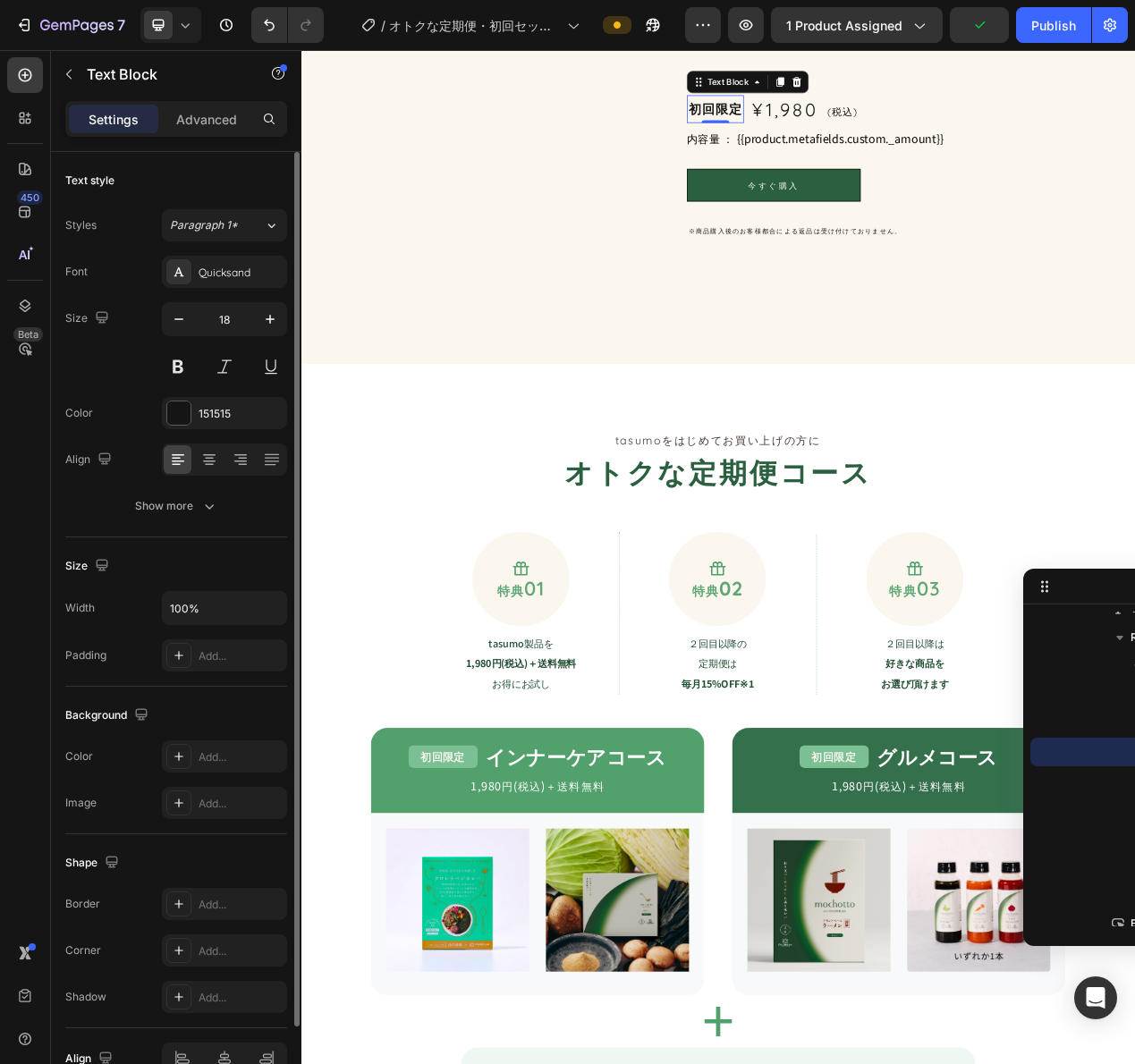
click at [161, 318] on div "Size 18" at bounding box center [175, 342] width 222 height 80
click at [169, 317] on button "button" at bounding box center [178, 319] width 32 height 32
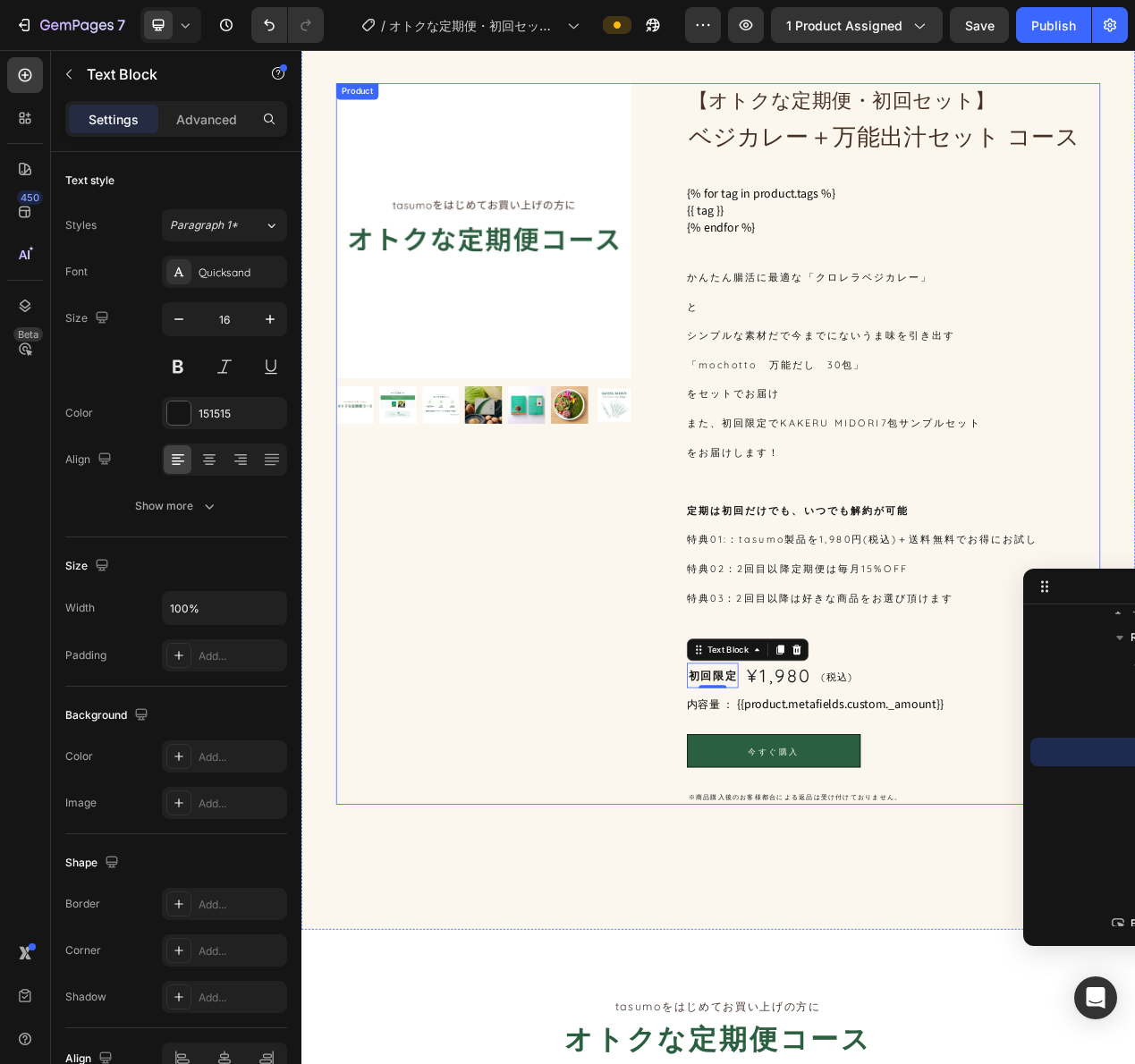
scroll to position [0, 0]
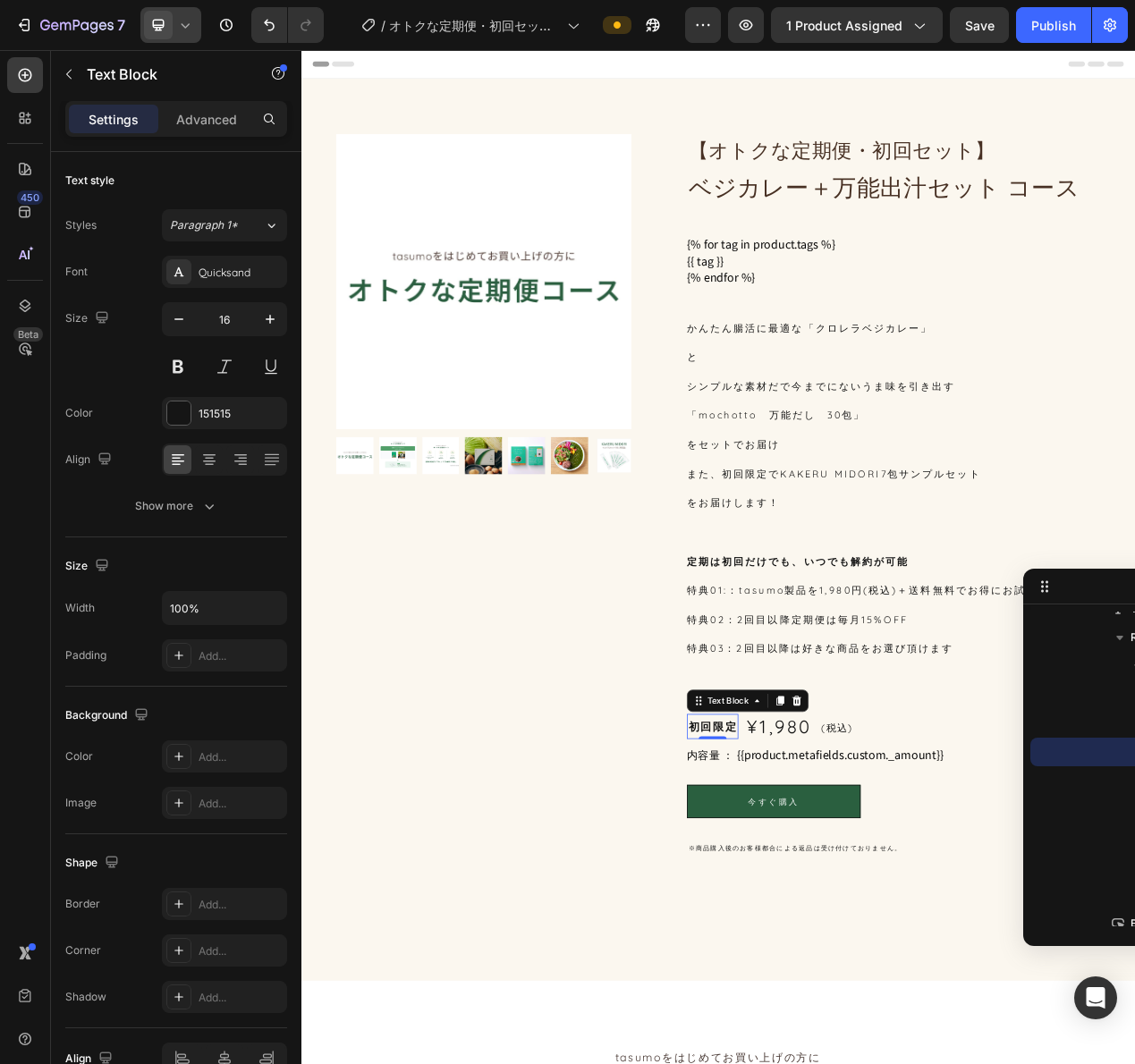
click at [167, 16] on icon at bounding box center [158, 25] width 17 height 17
click at [178, 23] on icon at bounding box center [185, 25] width 17 height 17
click at [180, 26] on icon at bounding box center [185, 25] width 17 height 17
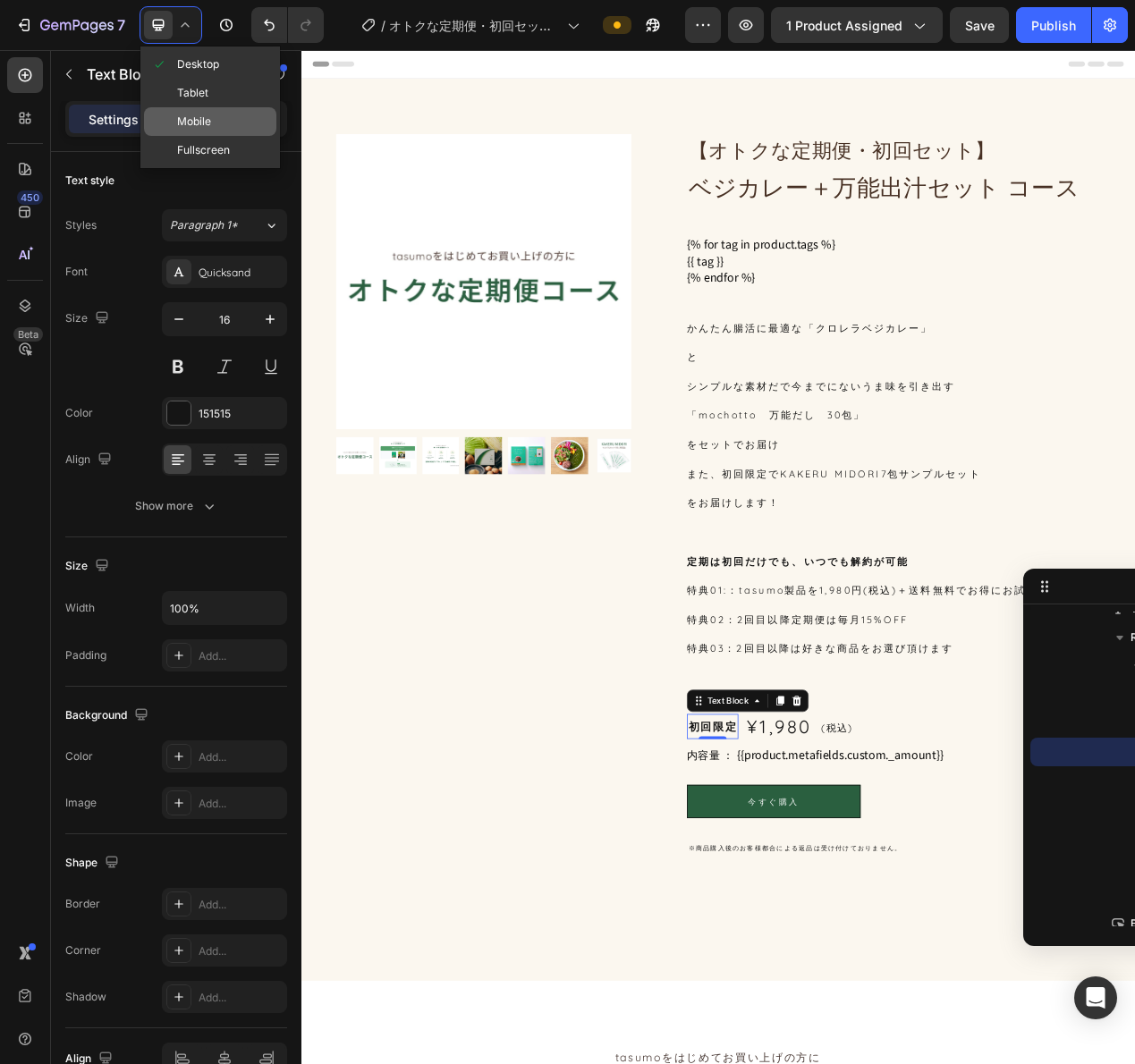
click at [179, 114] on span "Mobile" at bounding box center [194, 121] width 34 height 17
type input "12"
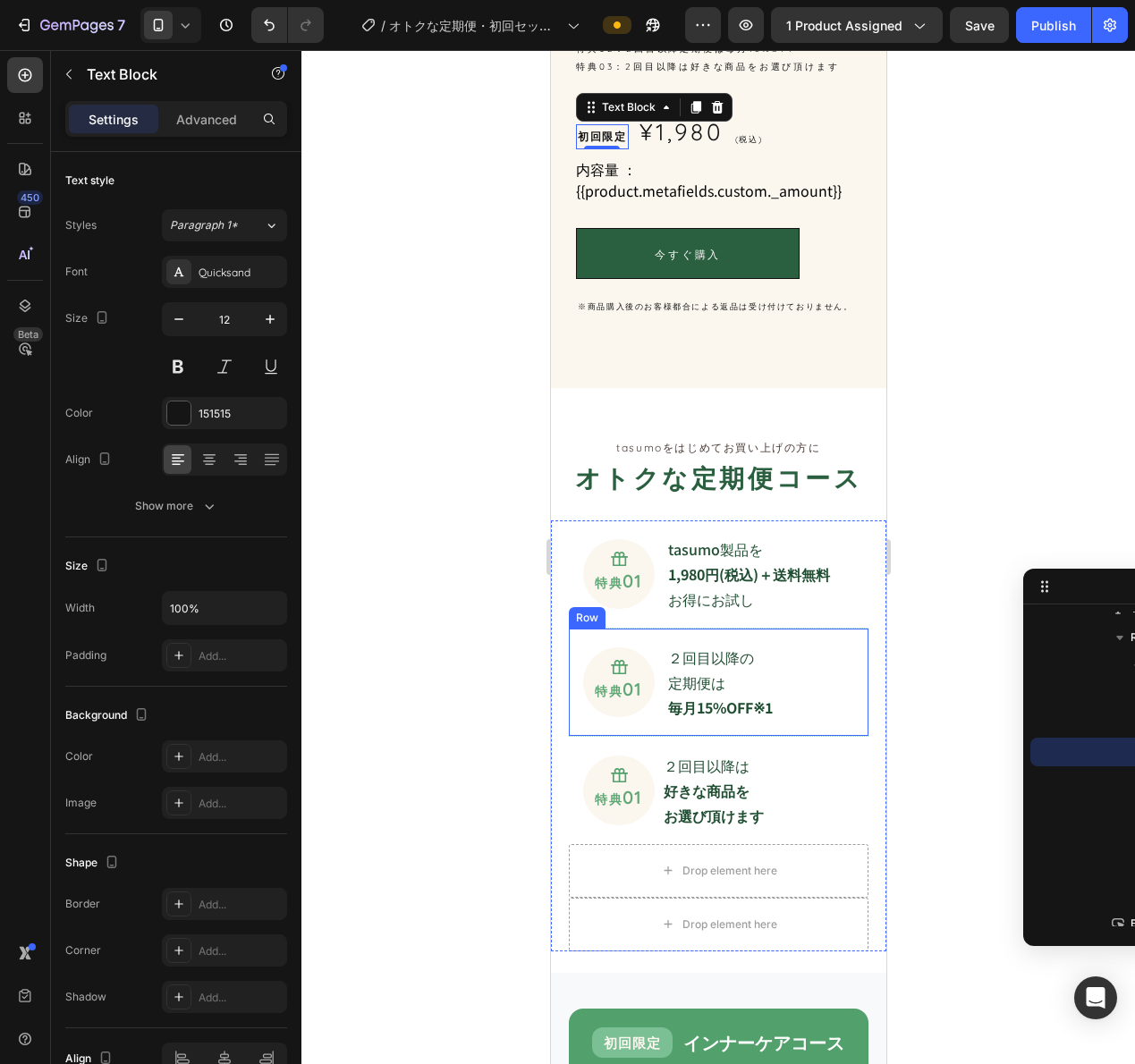
scroll to position [167, 0]
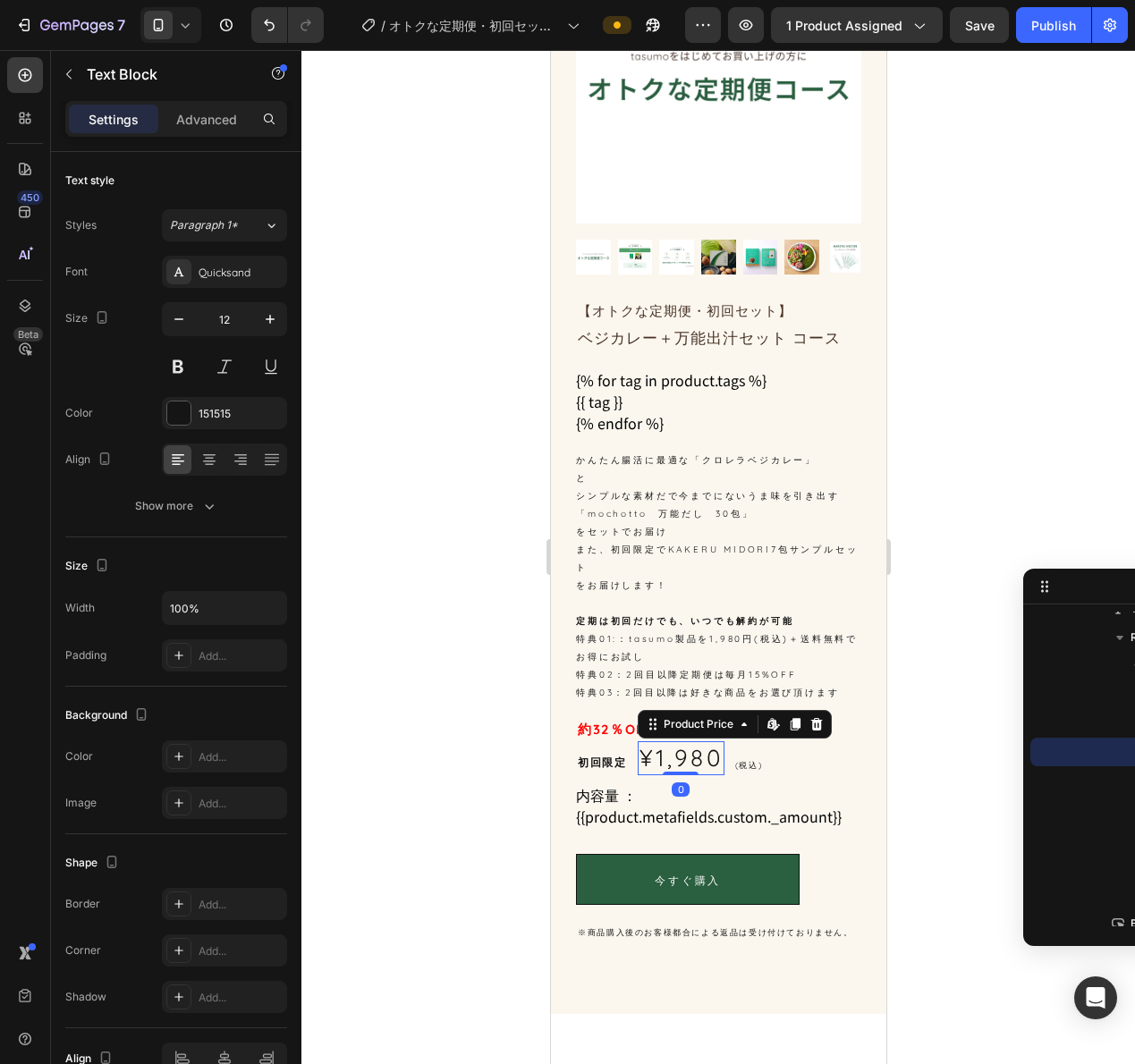
click at [716, 755] on div "¥1,980" at bounding box center [680, 758] width 87 height 34
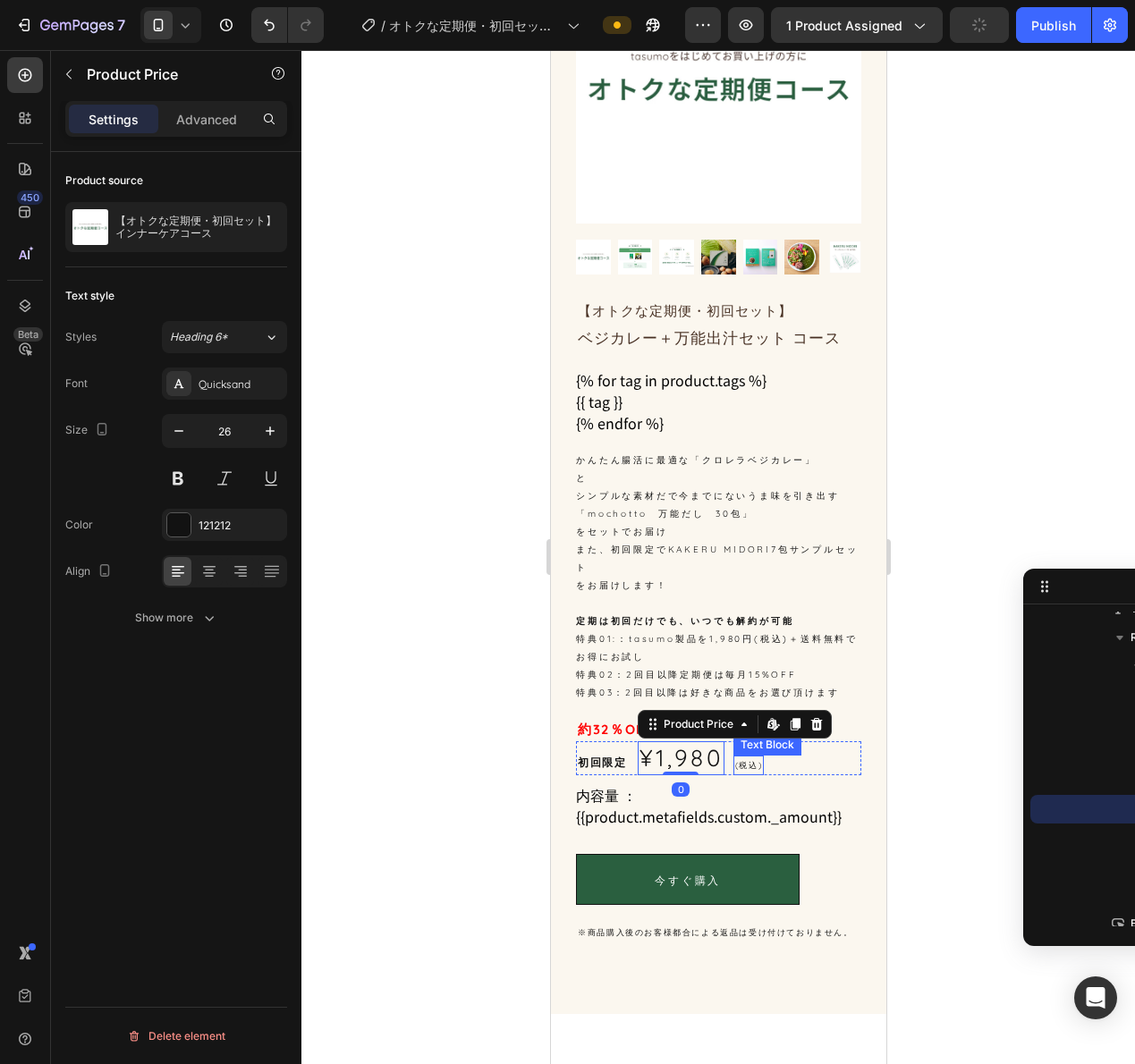
click at [751, 758] on p "(税込)" at bounding box center [748, 766] width 27 height 16
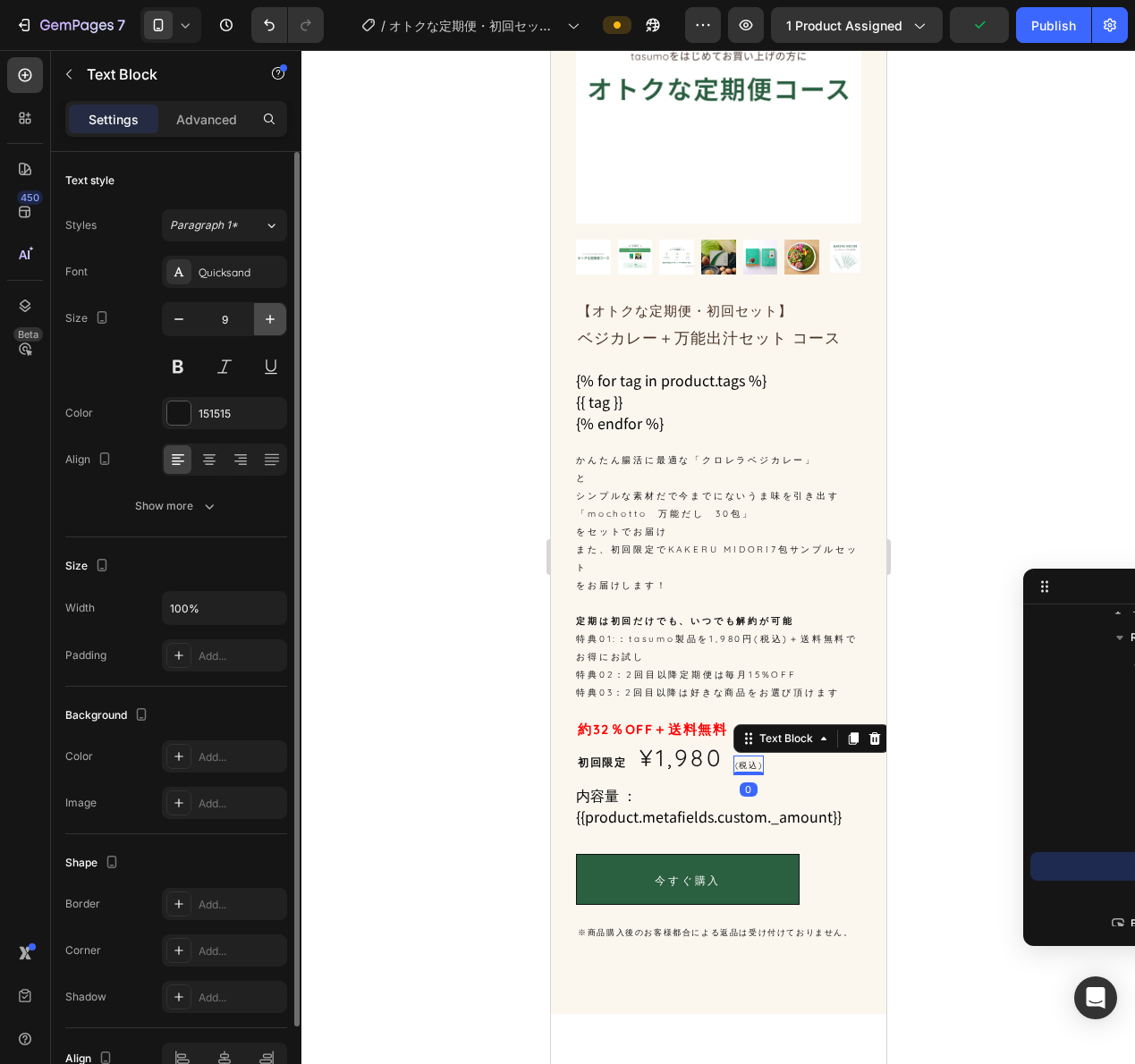
click at [270, 315] on icon "button" at bounding box center [269, 319] width 9 height 9
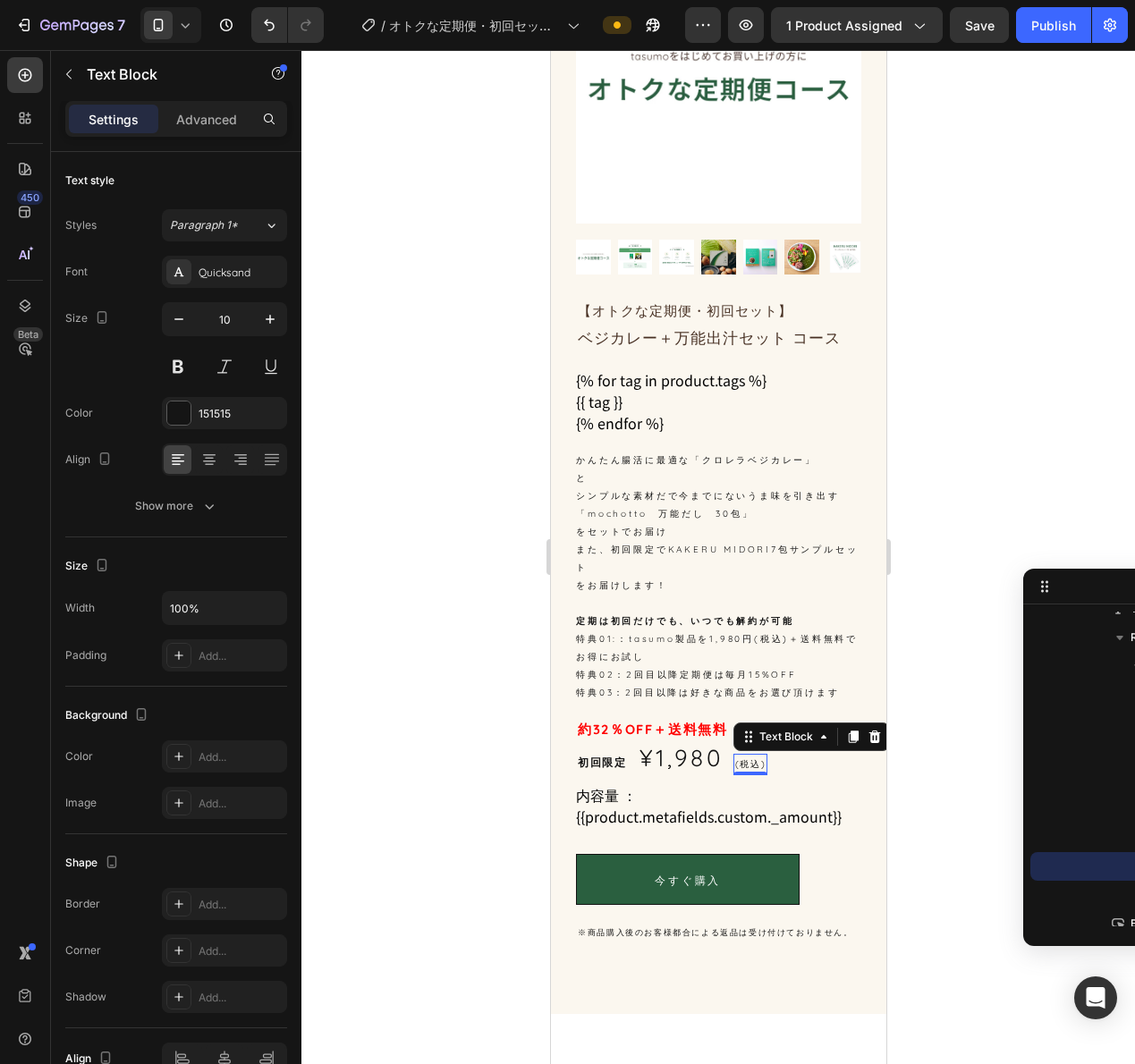
click at [180, 31] on icon at bounding box center [185, 25] width 17 height 17
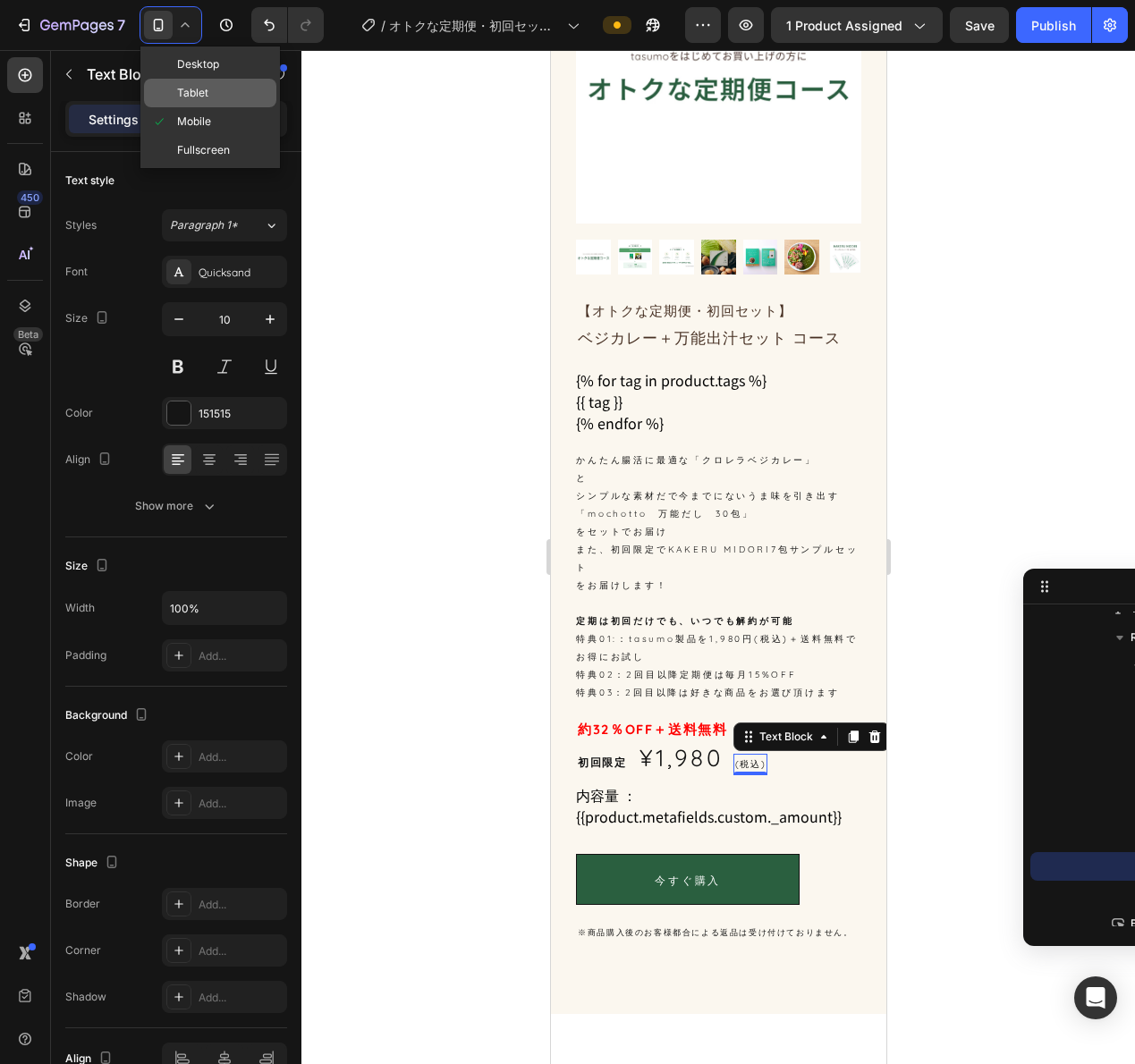
click at [193, 89] on span "Tablet" at bounding box center [193, 93] width 31 height 17
type input "9"
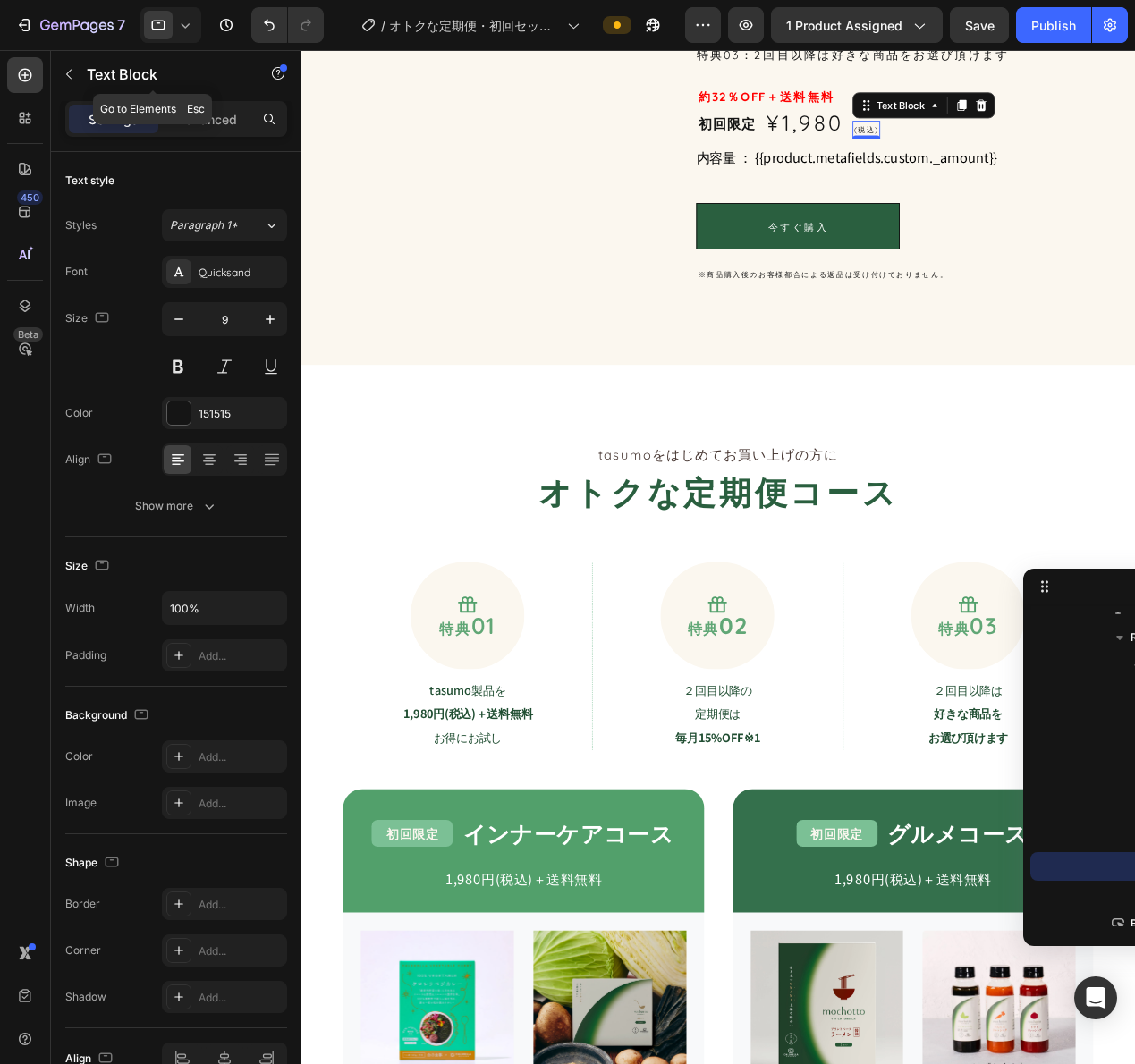
scroll to position [793, 0]
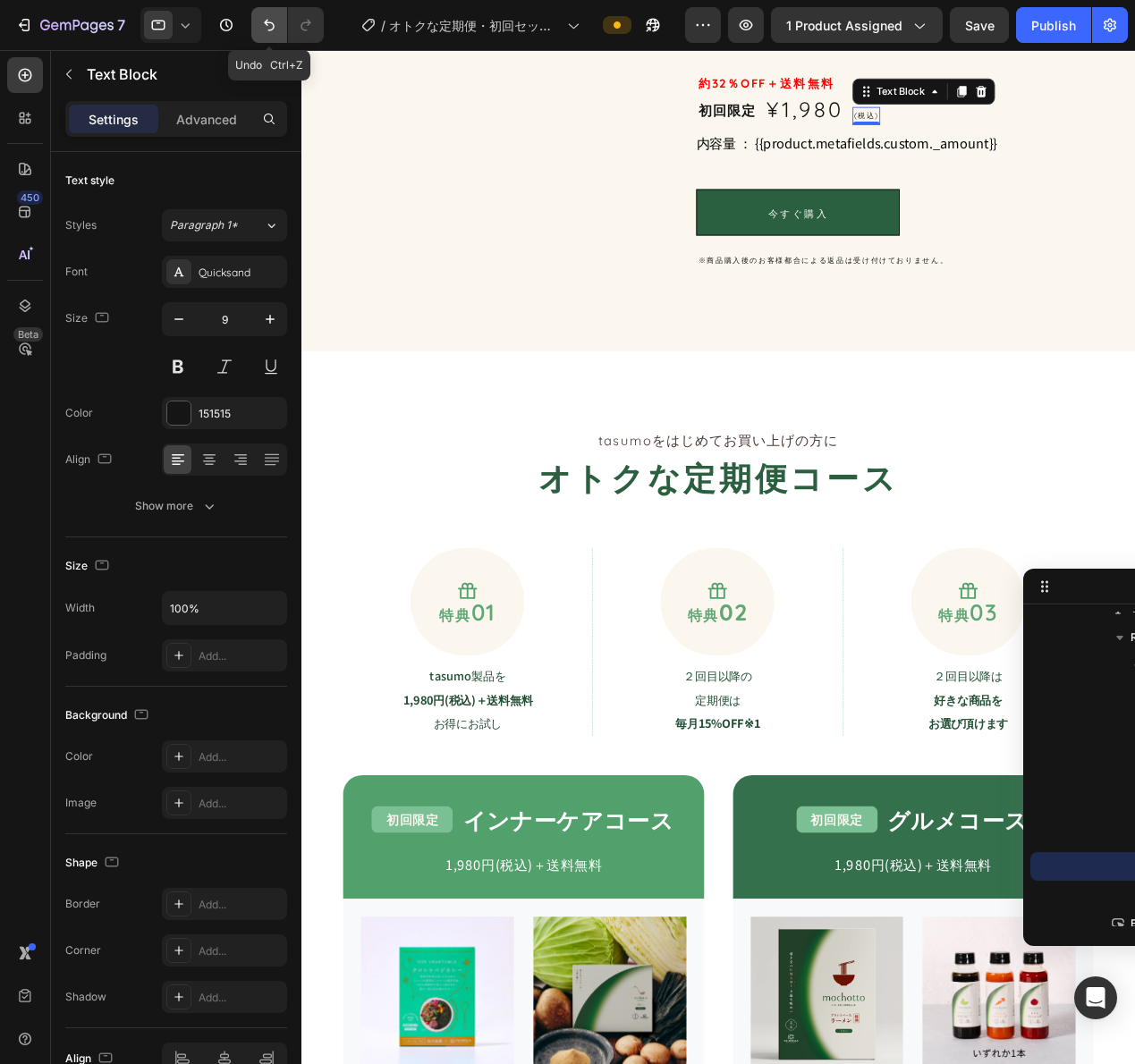
click at [265, 23] on icon "Undo/Redo" at bounding box center [268, 25] width 11 height 12
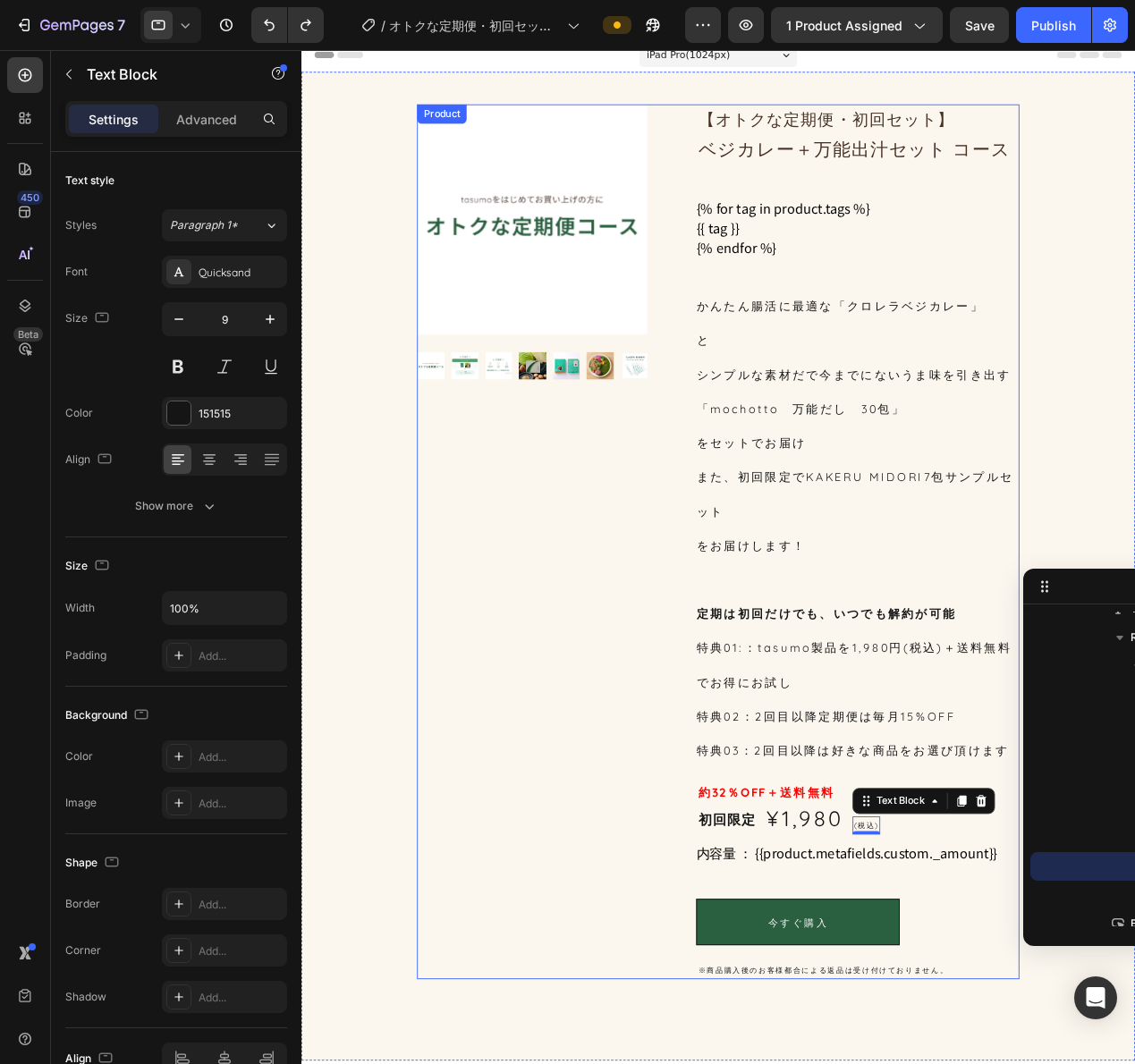
scroll to position [0, 0]
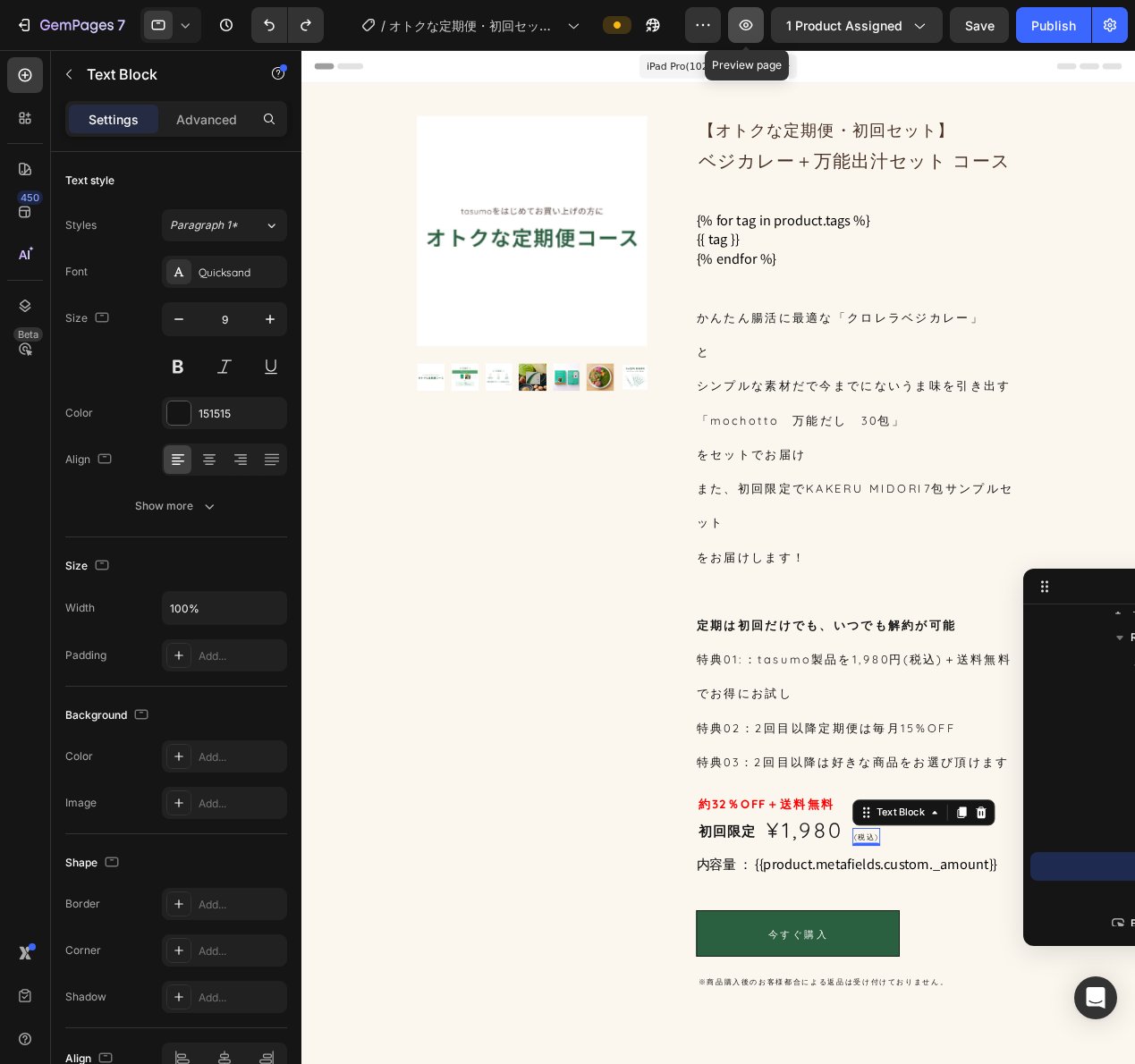
click at [746, 26] on icon "button" at bounding box center [746, 24] width 14 height 11
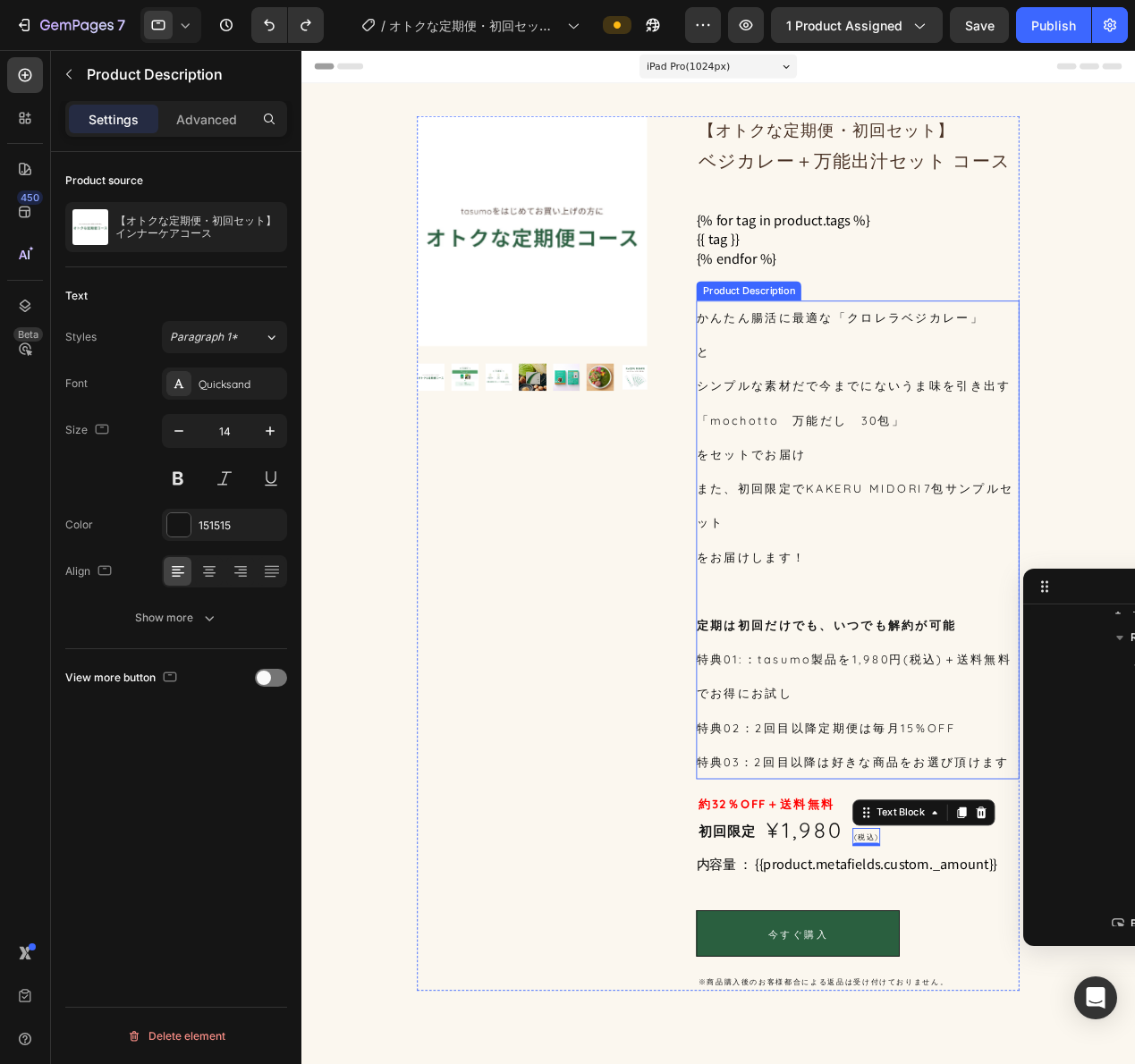
scroll to position [132, 0]
click at [823, 417] on p "かんたん腸活に最適な「クロレラベジカレー」 と シンプルな素材だで今までにないうま味を引き出す 「mochotto　万能だし　30包」 をセットでお届け また…" at bounding box center [908, 476] width 348 height 279
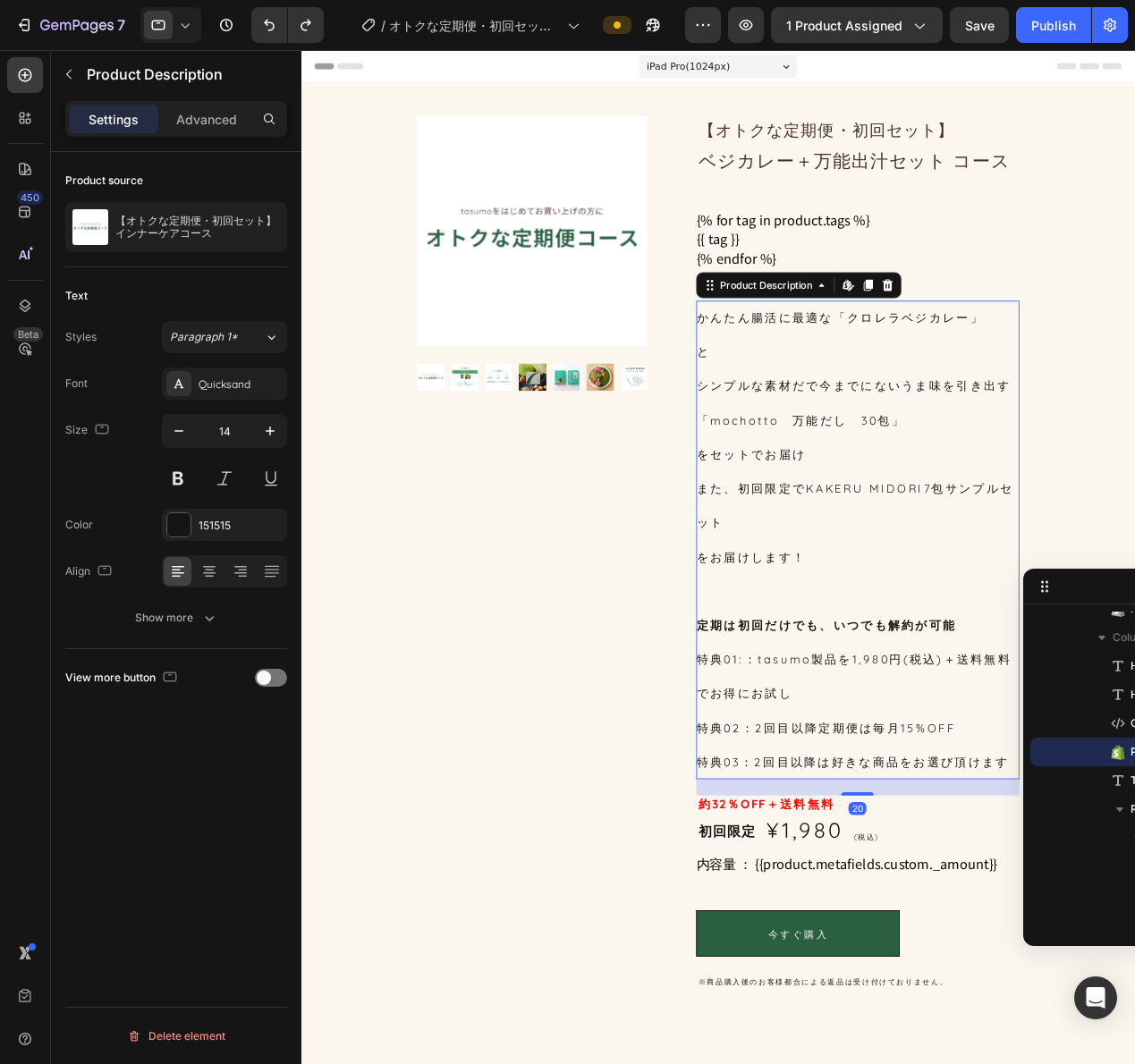
click at [823, 417] on p "かんたん腸活に最適な「クロレラベジカレー」 と シンプルな素材だで今までにないうま味を引き出す 「mochotto　万能だし　30包」 をセットでお届け また…" at bounding box center [908, 476] width 348 height 279
click at [835, 444] on div "かんたん腸活に最適な「クロレラベジカレー」 と シンプルな素材だで今までにないうま味を引き出す 「mochotto　万能だし　30包」 をセットでお届け また…" at bounding box center [911, 588] width 354 height 526
click at [256, 223] on div at bounding box center [263, 228] width 50 height 50
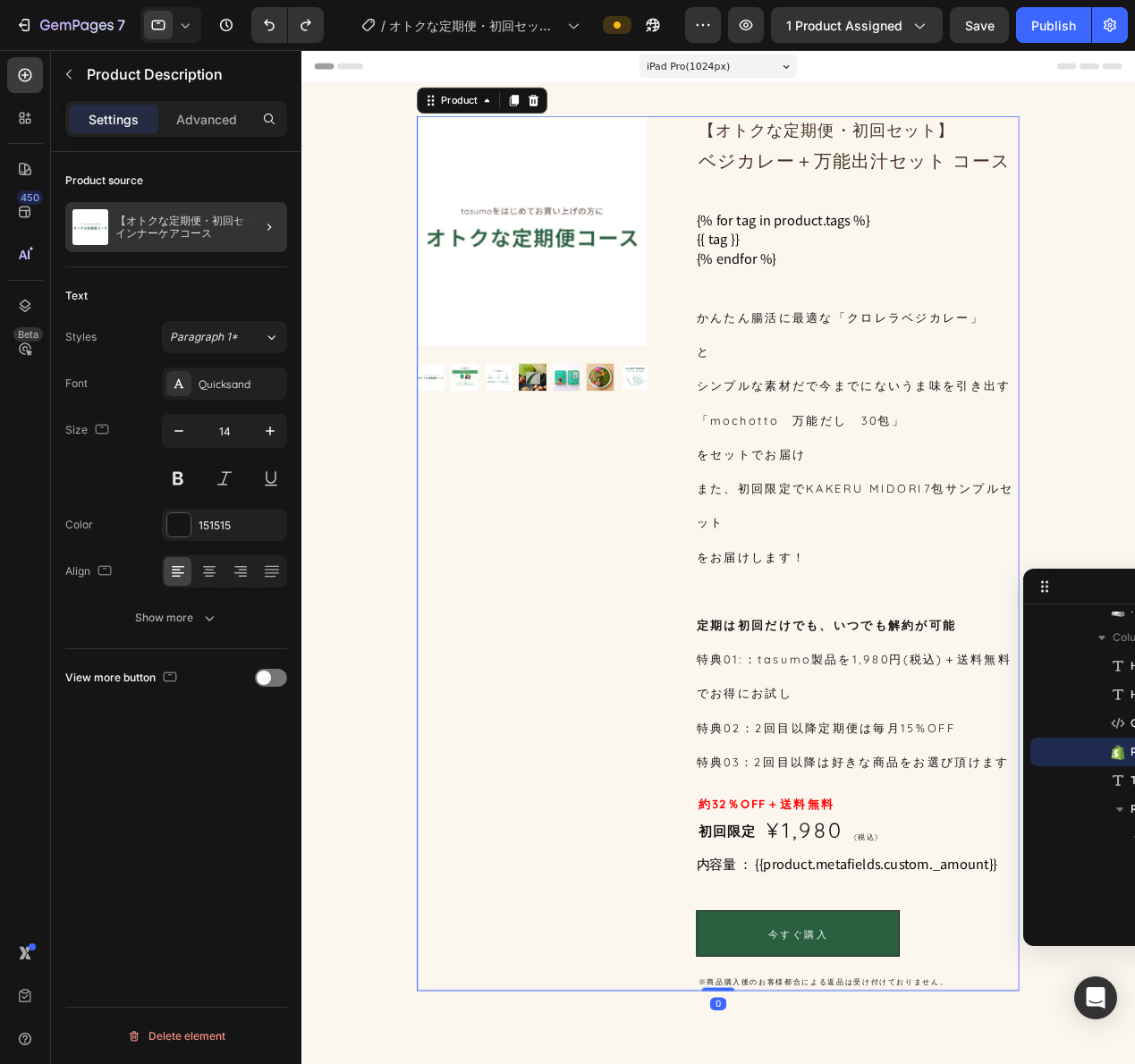
scroll to position [0, 0]
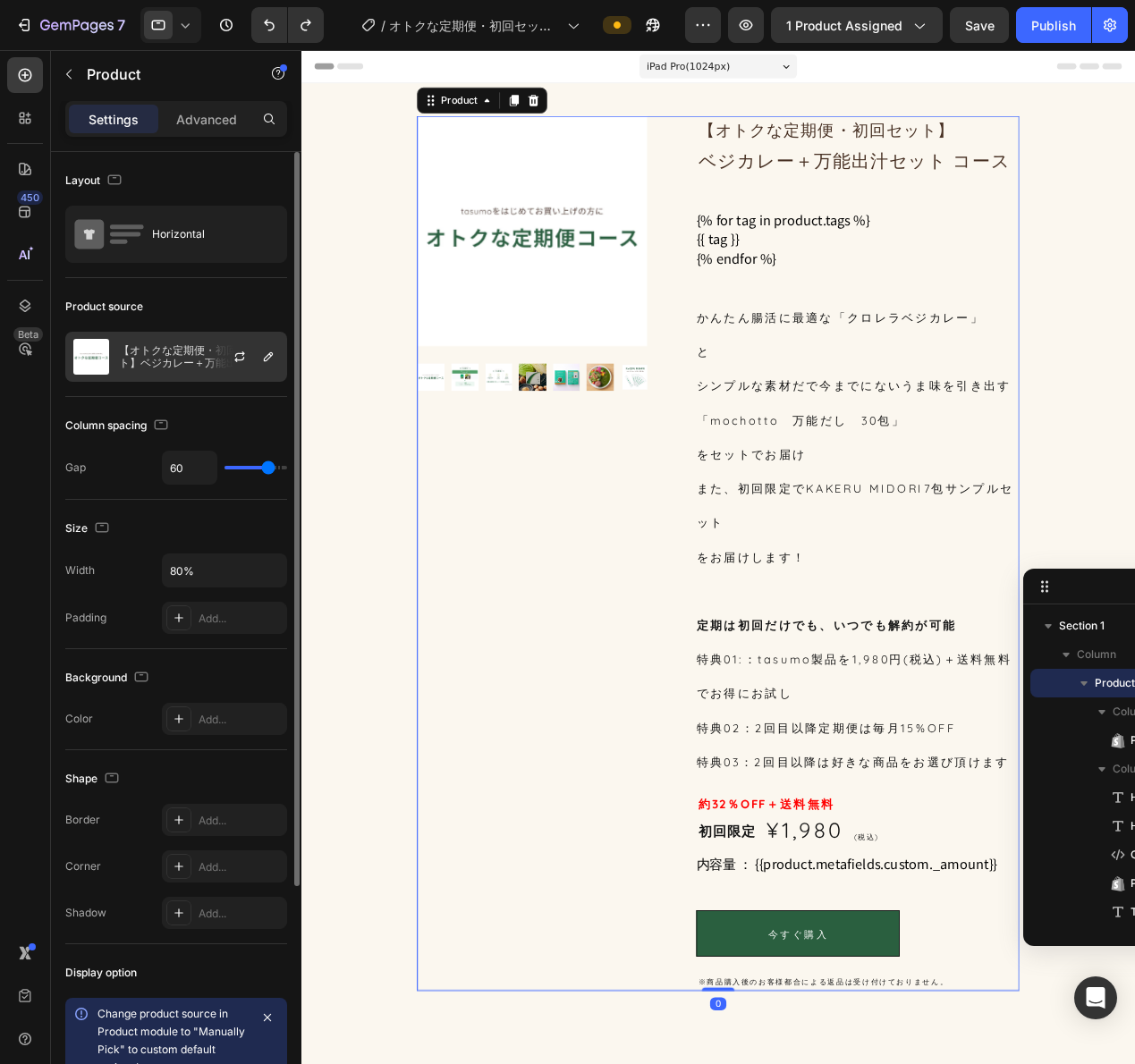
click at [224, 334] on div at bounding box center [246, 357] width 79 height 48
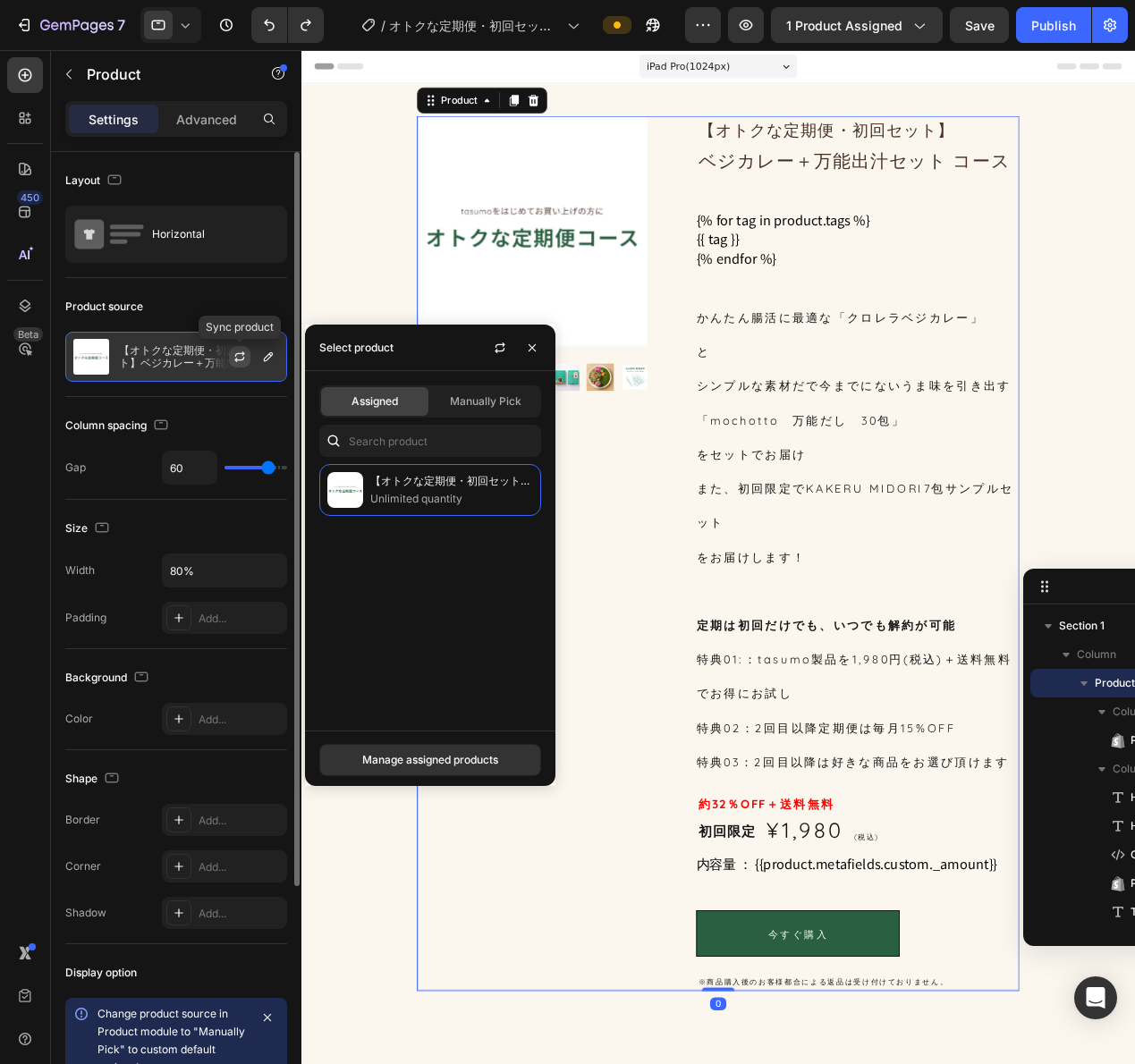
click at [245, 356] on icon "button" at bounding box center [239, 357] width 15 height 15
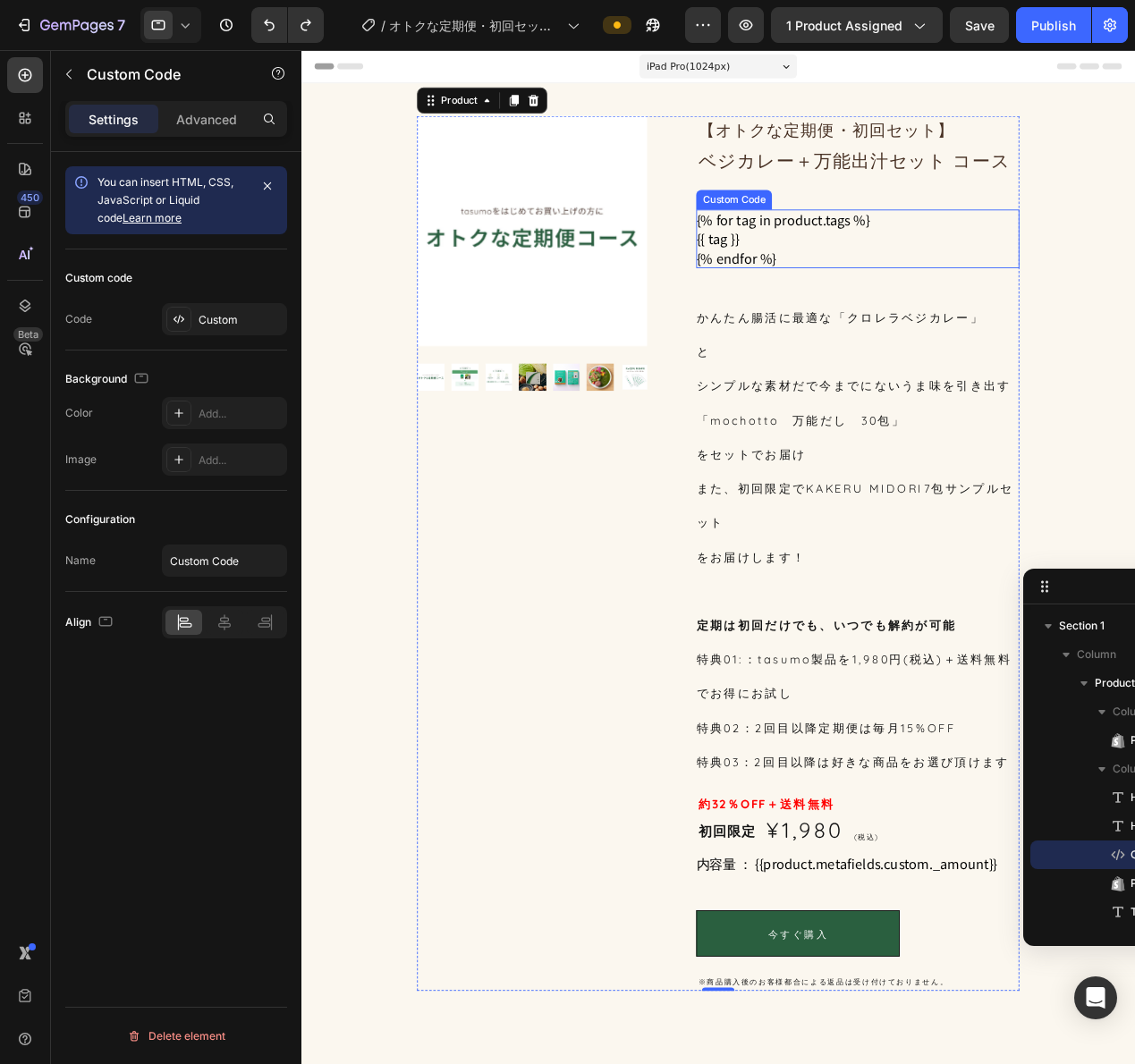
click at [795, 266] on li "{{ tag }}" at bounding box center [911, 258] width 354 height 21
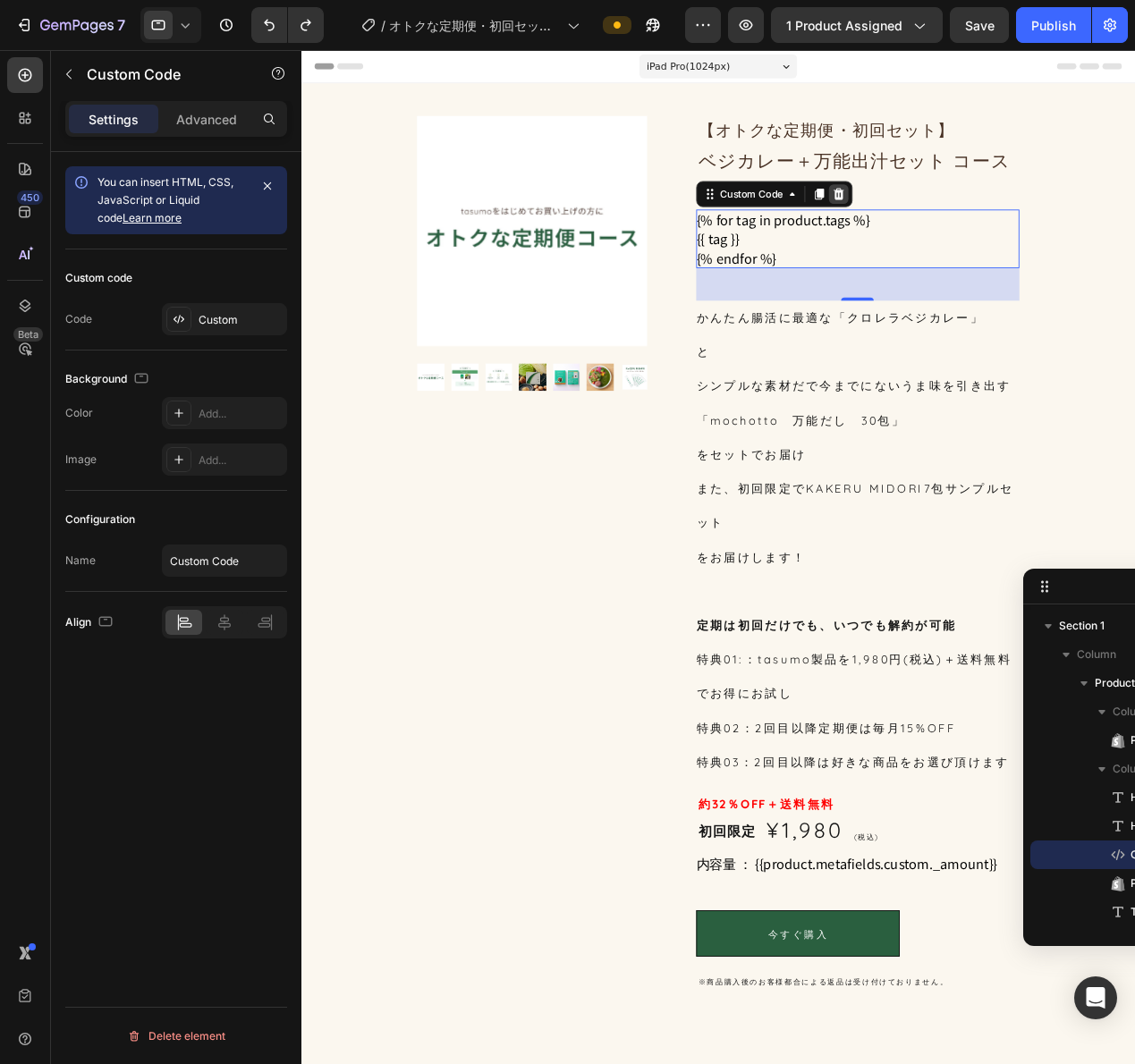
click at [892, 203] on icon at bounding box center [892, 208] width 15 height 15
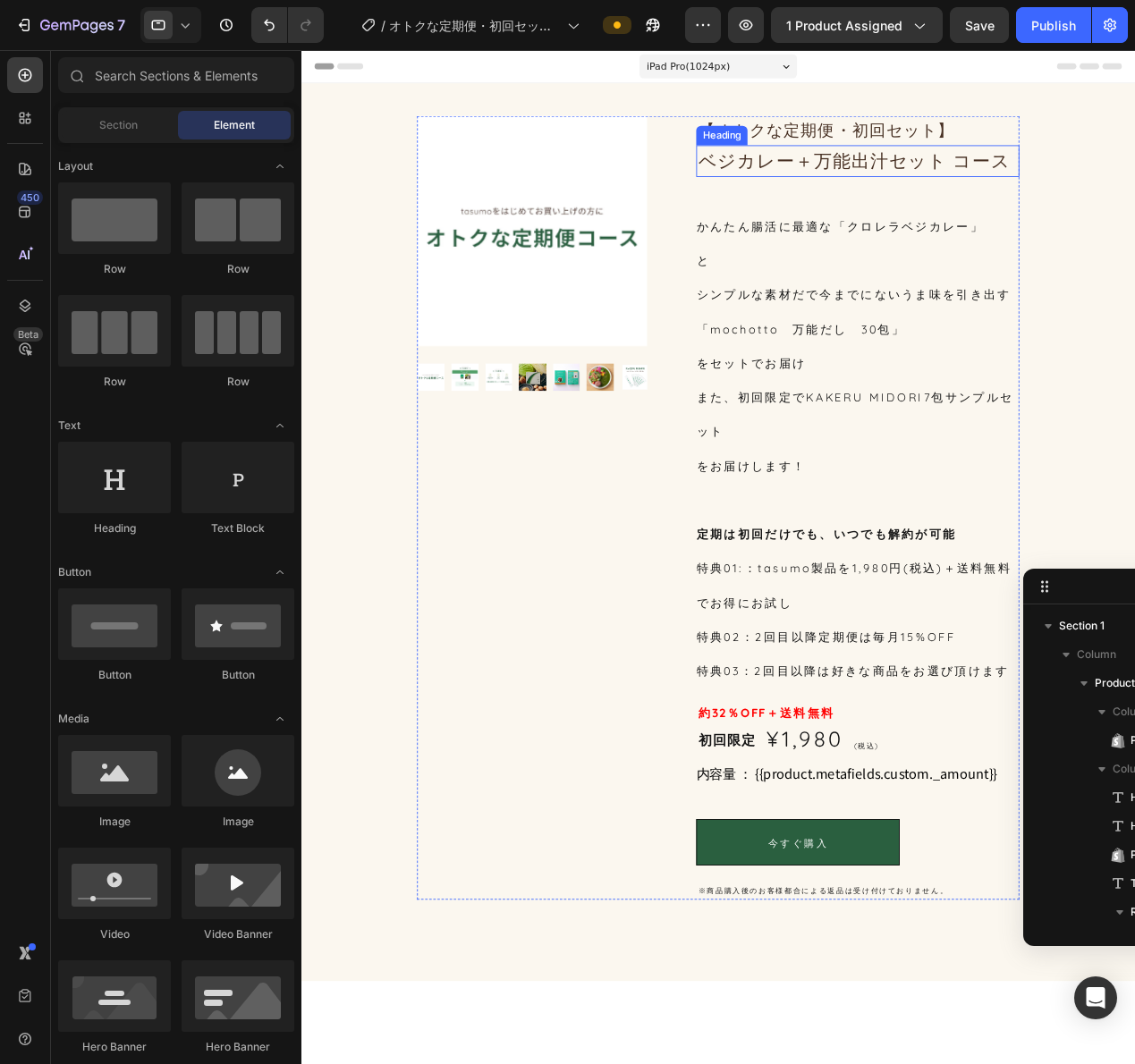
click at [880, 168] on p "ベジカレー＋万能出汁セット コース" at bounding box center [912, 172] width 351 height 31
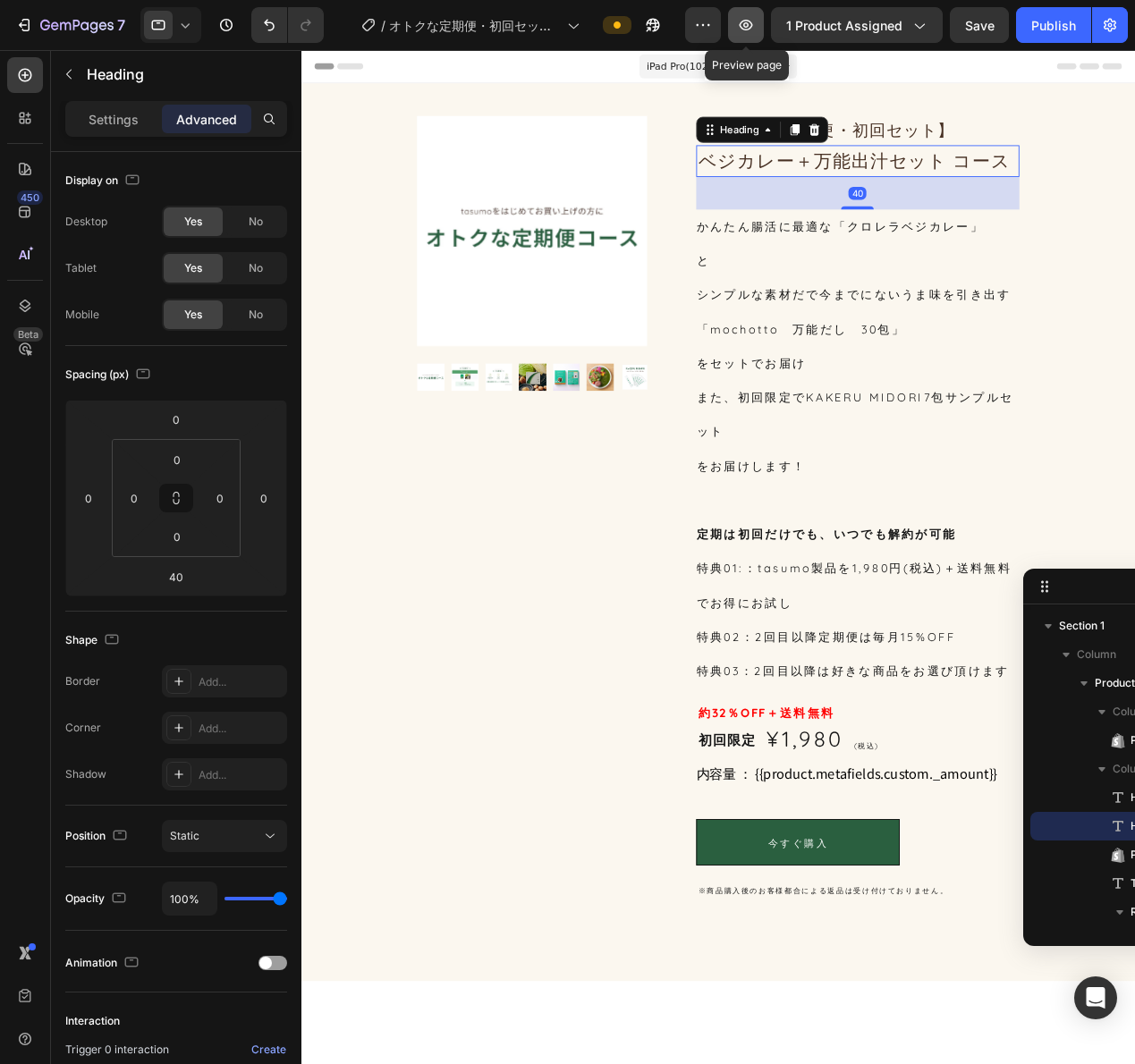
click at [755, 24] on icon "button" at bounding box center [745, 25] width 17 height 17
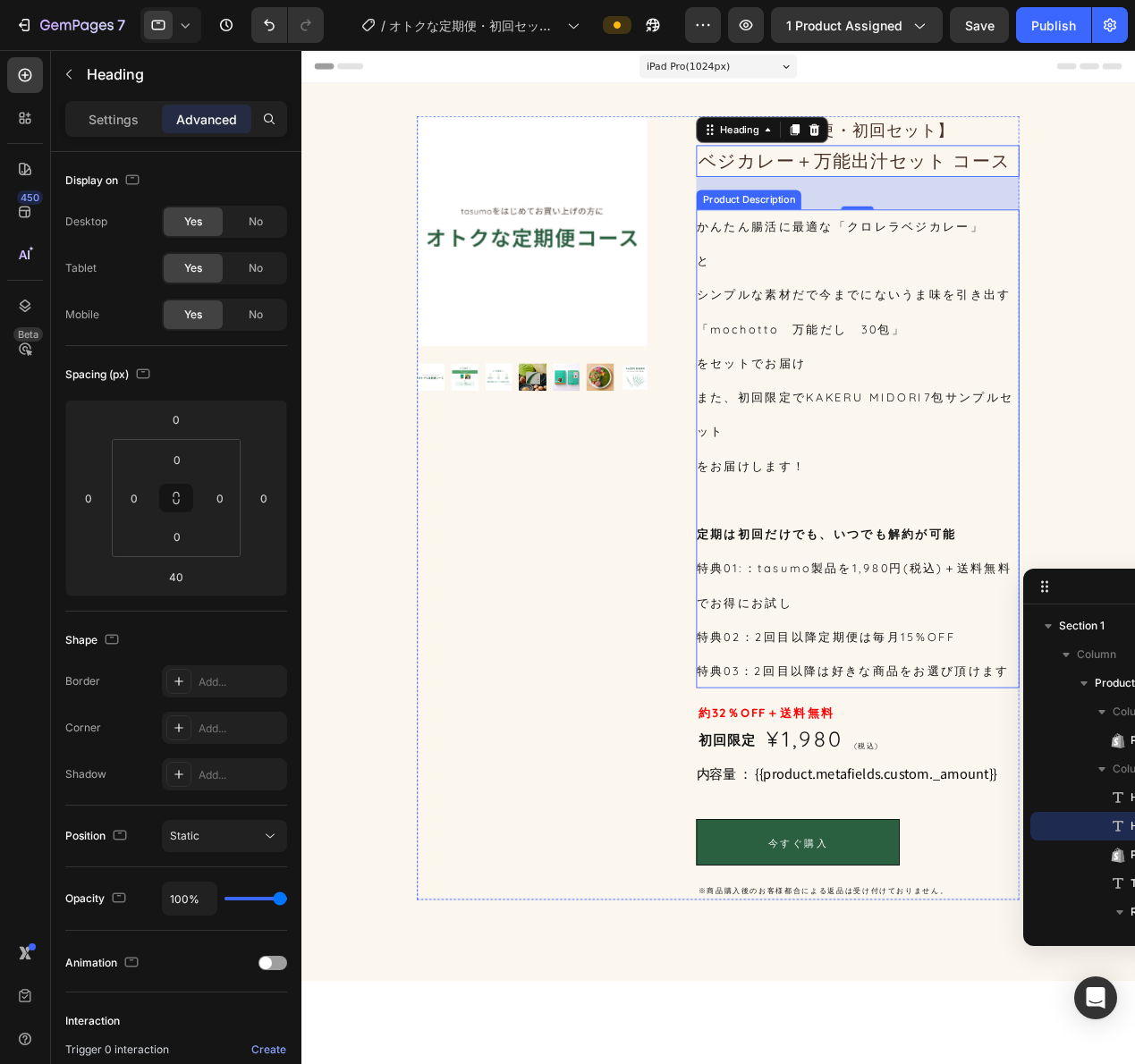
click at [804, 331] on div "かんたん腸活に最適な「クロレラベジカレー」 と シンプルな素材だで今までにないうま味を引き出す 「mochotto　万能だし　30包」 をセットでお届け また…" at bounding box center [911, 488] width 354 height 526
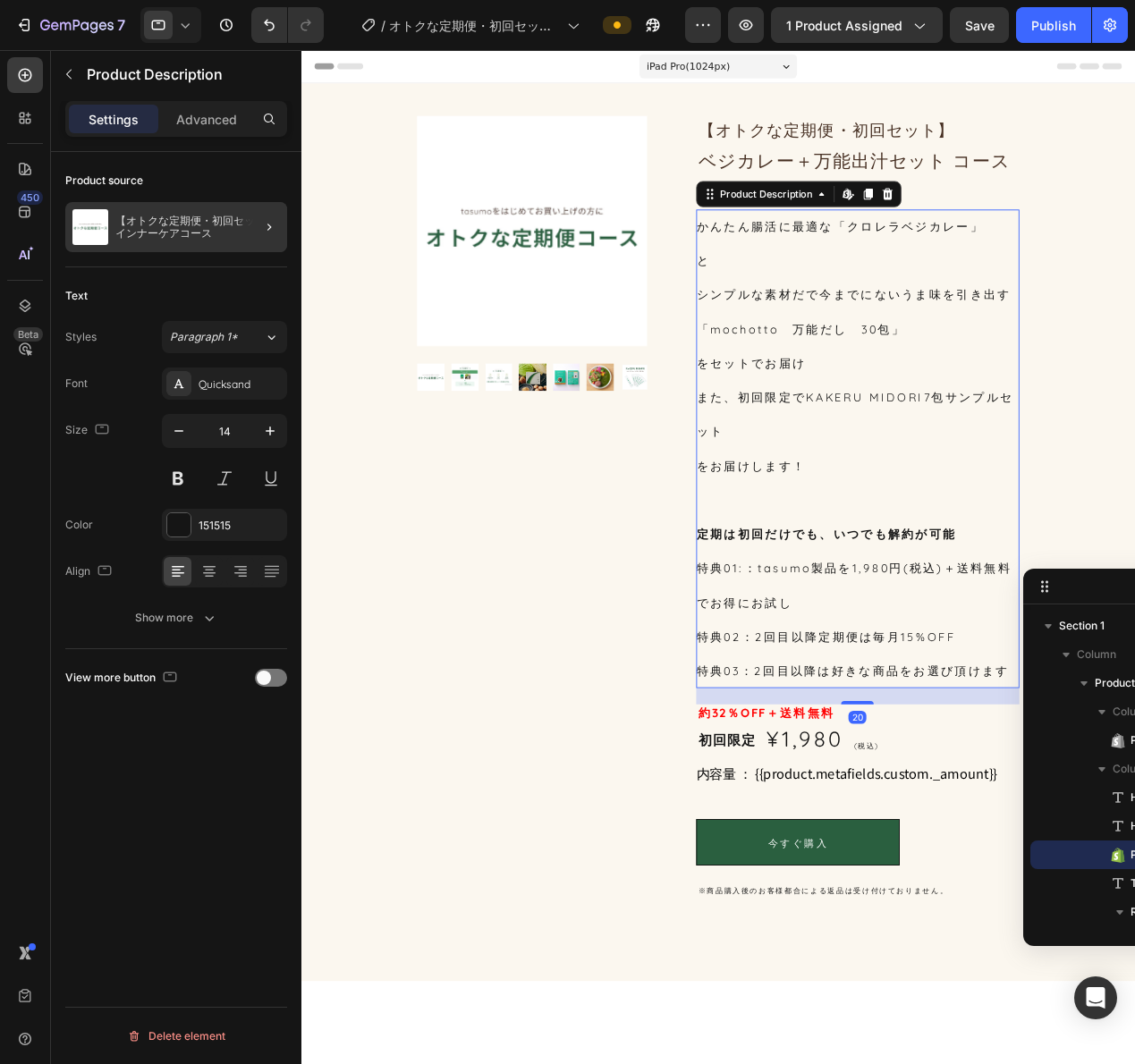
click at [256, 227] on div at bounding box center [263, 228] width 50 height 50
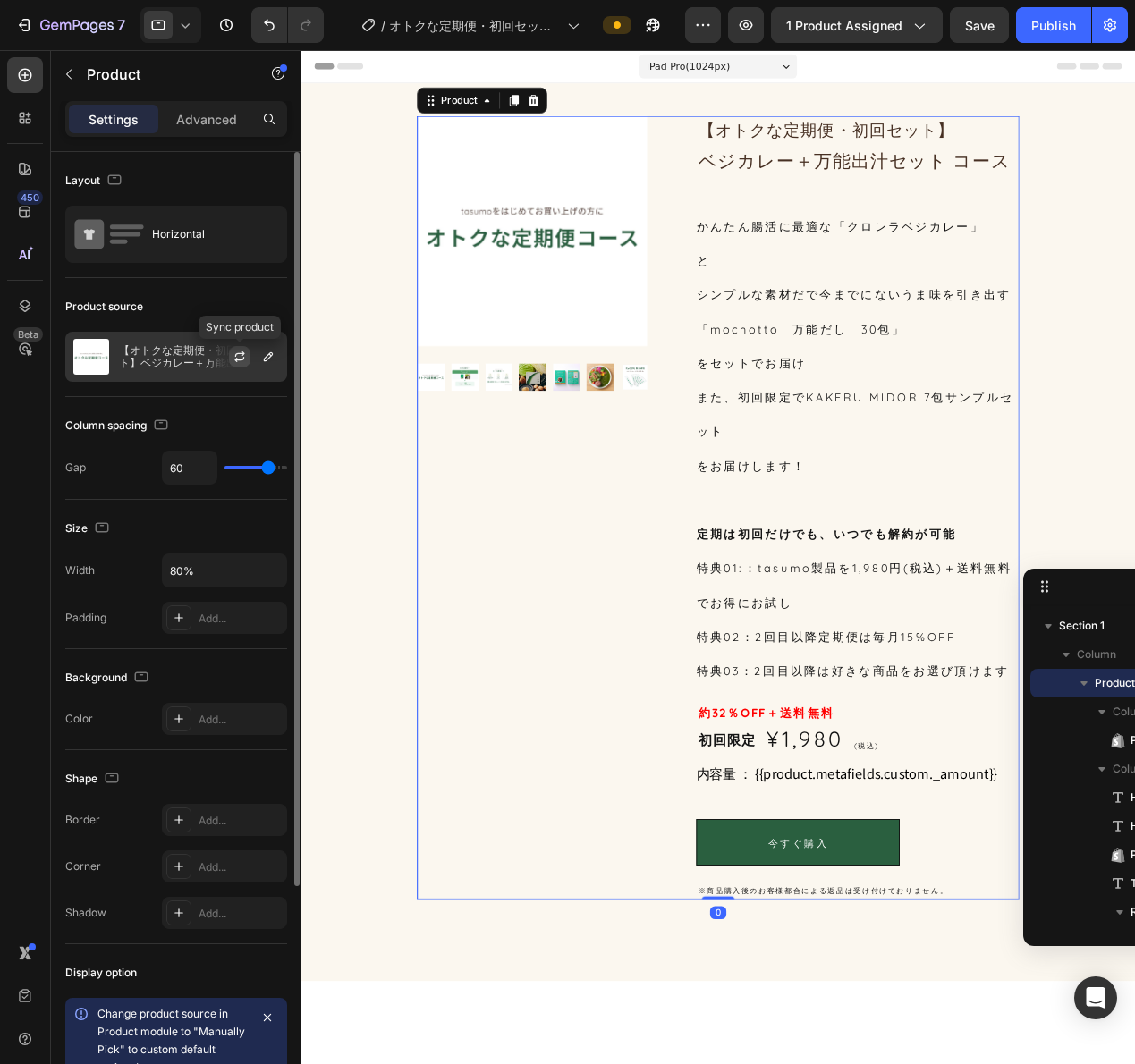
click at [248, 350] on button "button" at bounding box center [239, 357] width 21 height 21
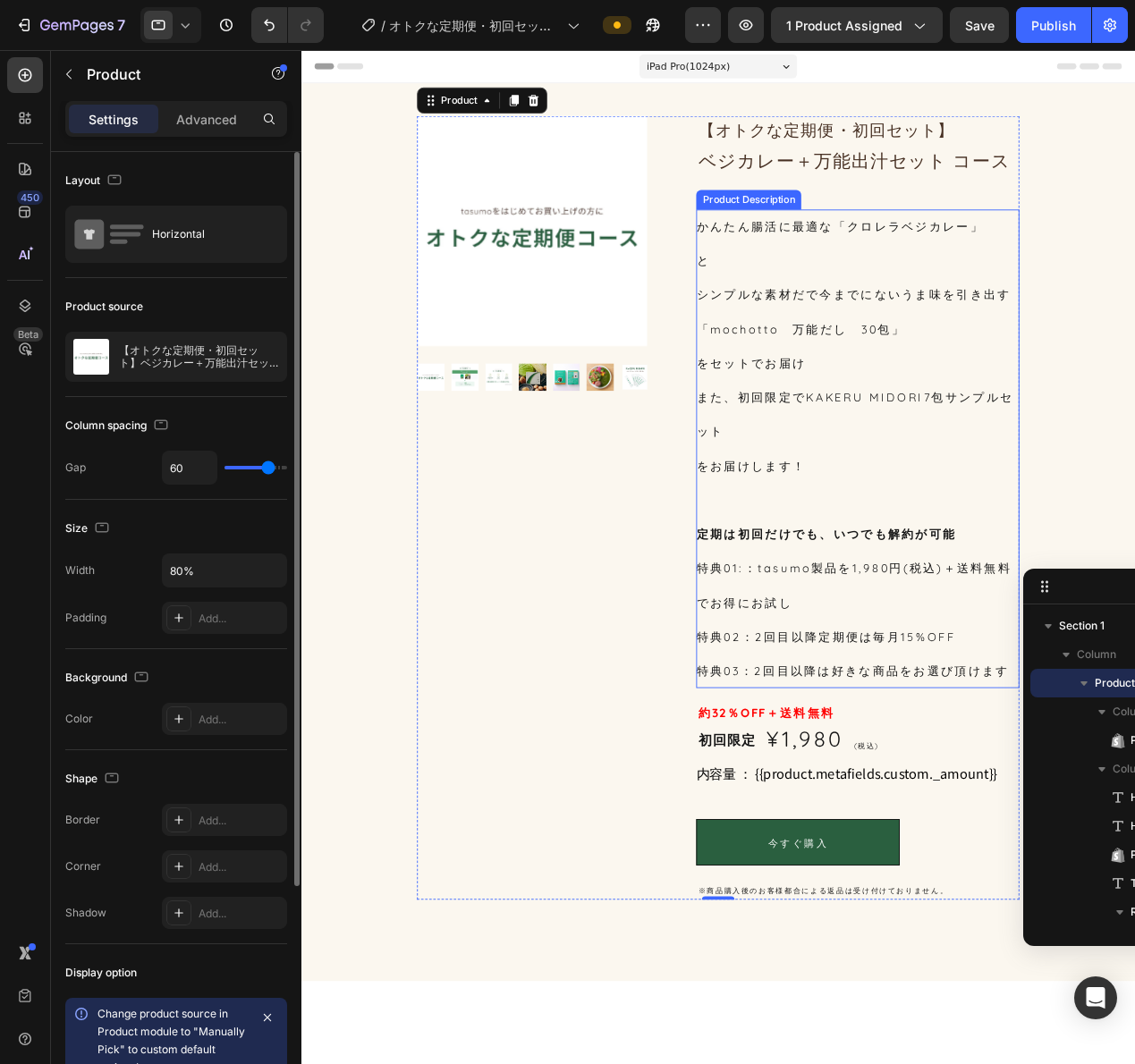
click at [822, 339] on div "かんたん腸活に最適な「クロレラベジカレー」 と シンプルな素材だで今までにないうま味を引き出す 「mochotto　万能だし　30包」 をセットでお届け また…" at bounding box center [911, 488] width 354 height 526
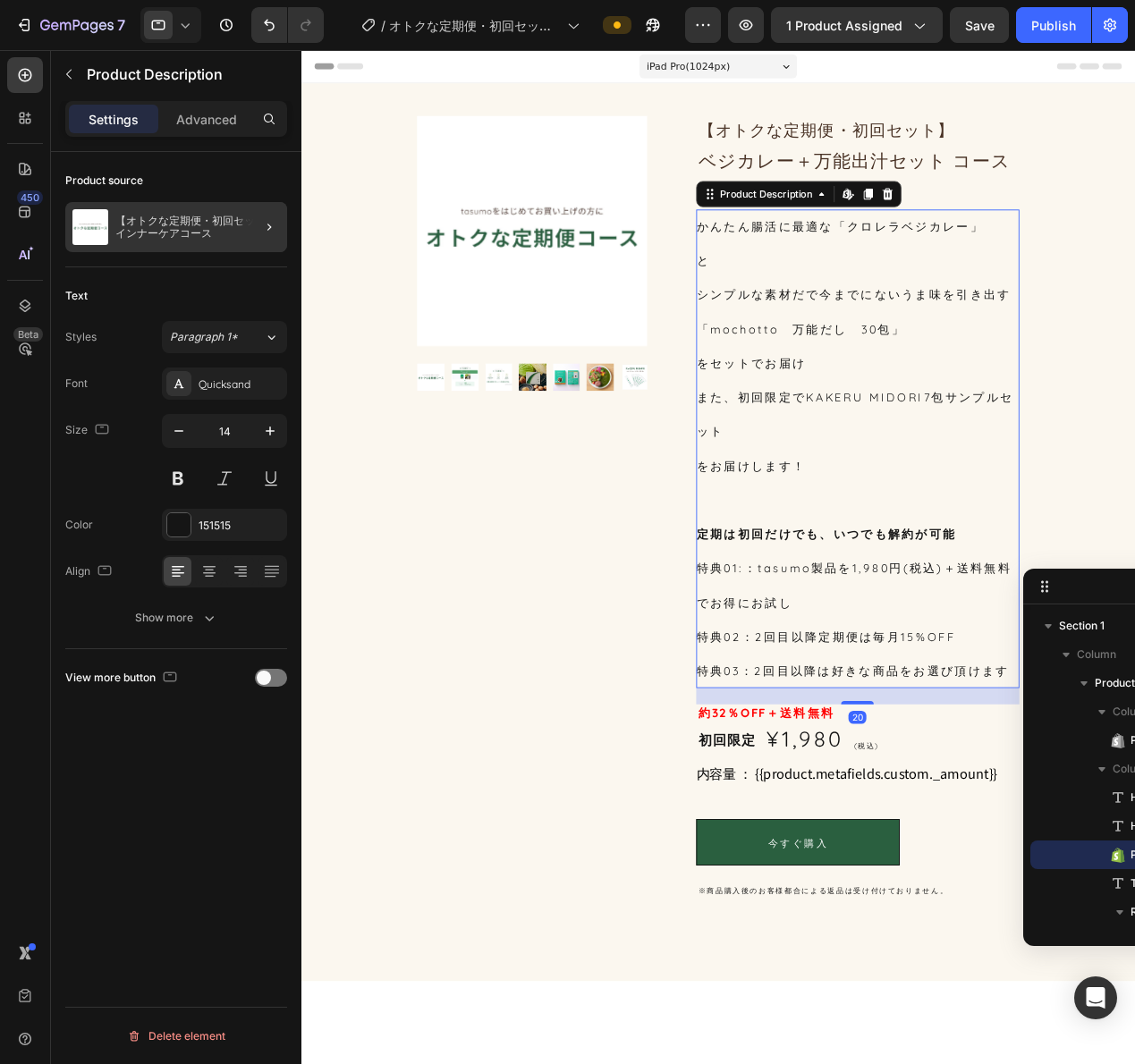
click at [248, 229] on div at bounding box center [263, 228] width 50 height 50
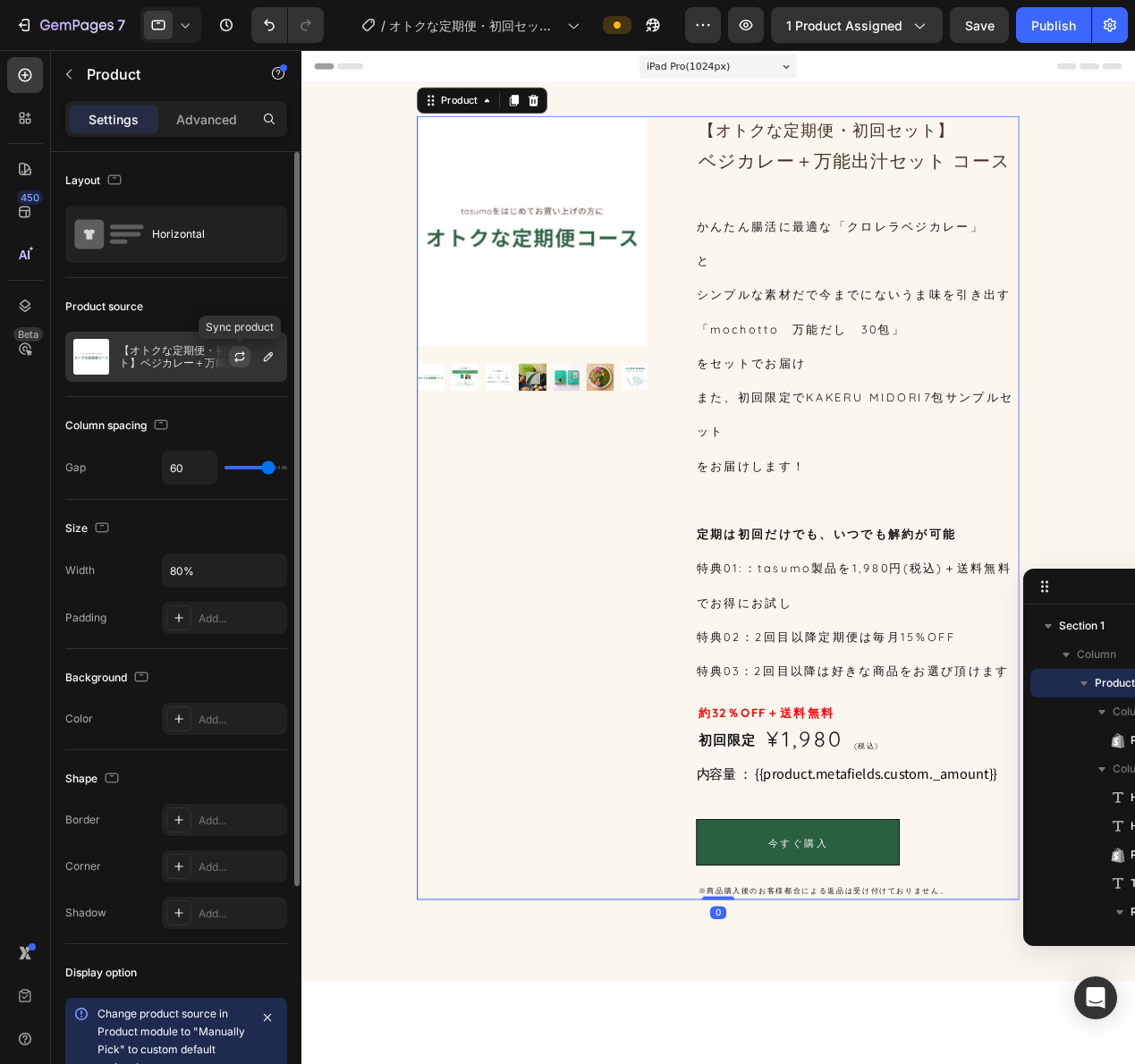
click at [238, 354] on icon "button" at bounding box center [240, 355] width 10 height 6
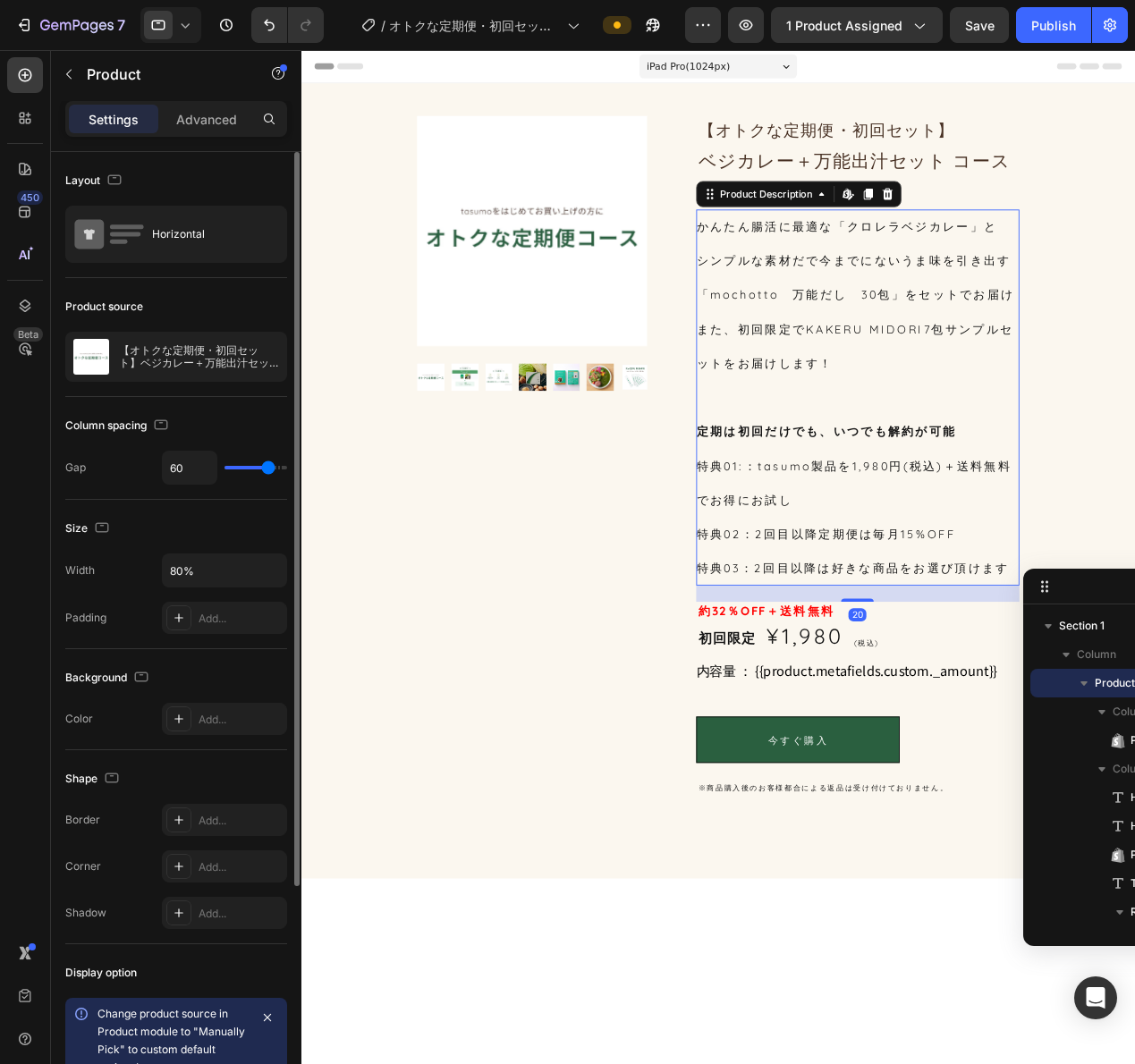
click at [970, 590] on p "特典02：2回目以降定期便は毎月15%OFF" at bounding box center [877, 581] width 285 height 16
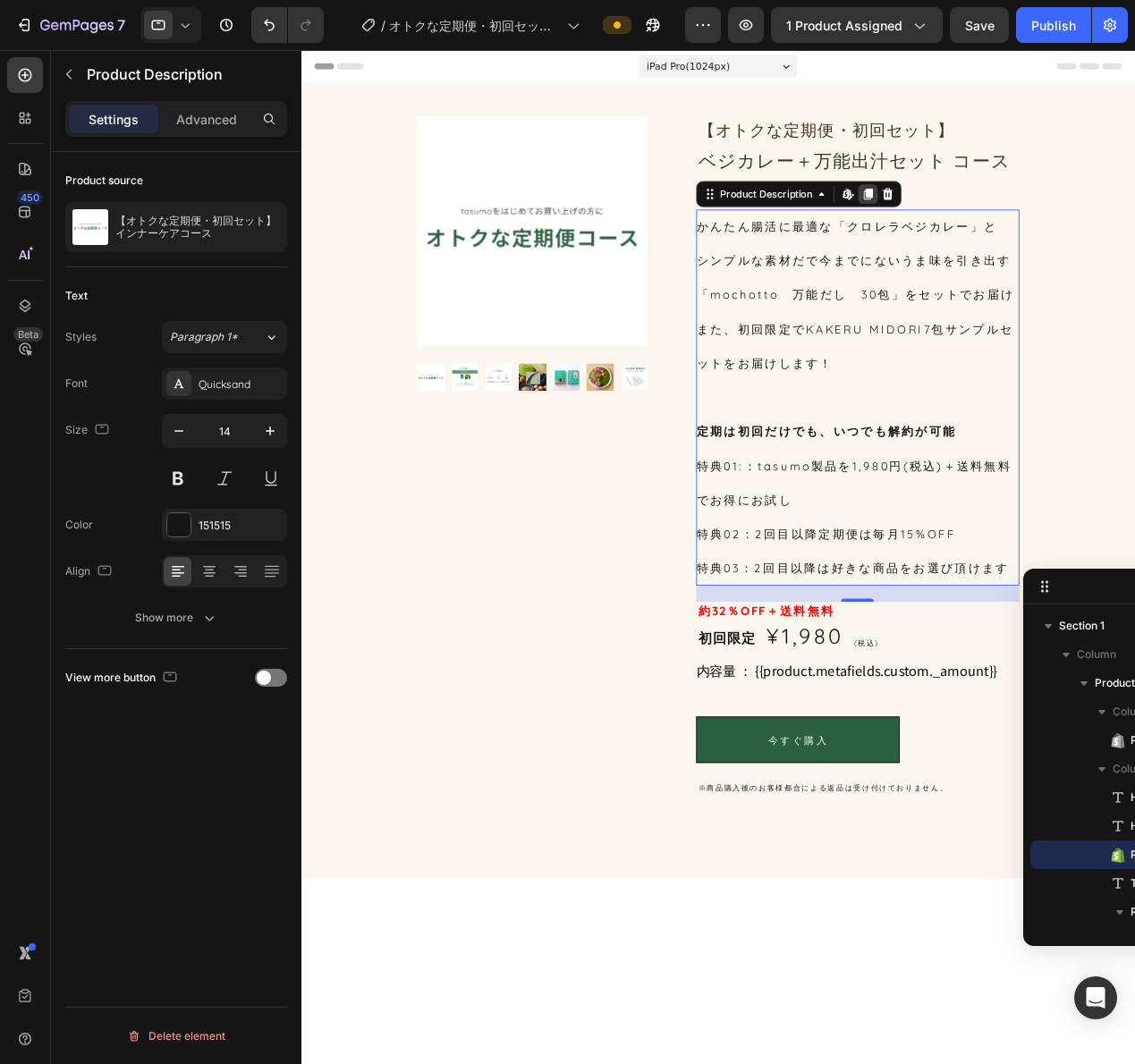
click at [917, 213] on icon at bounding box center [924, 208] width 15 height 15
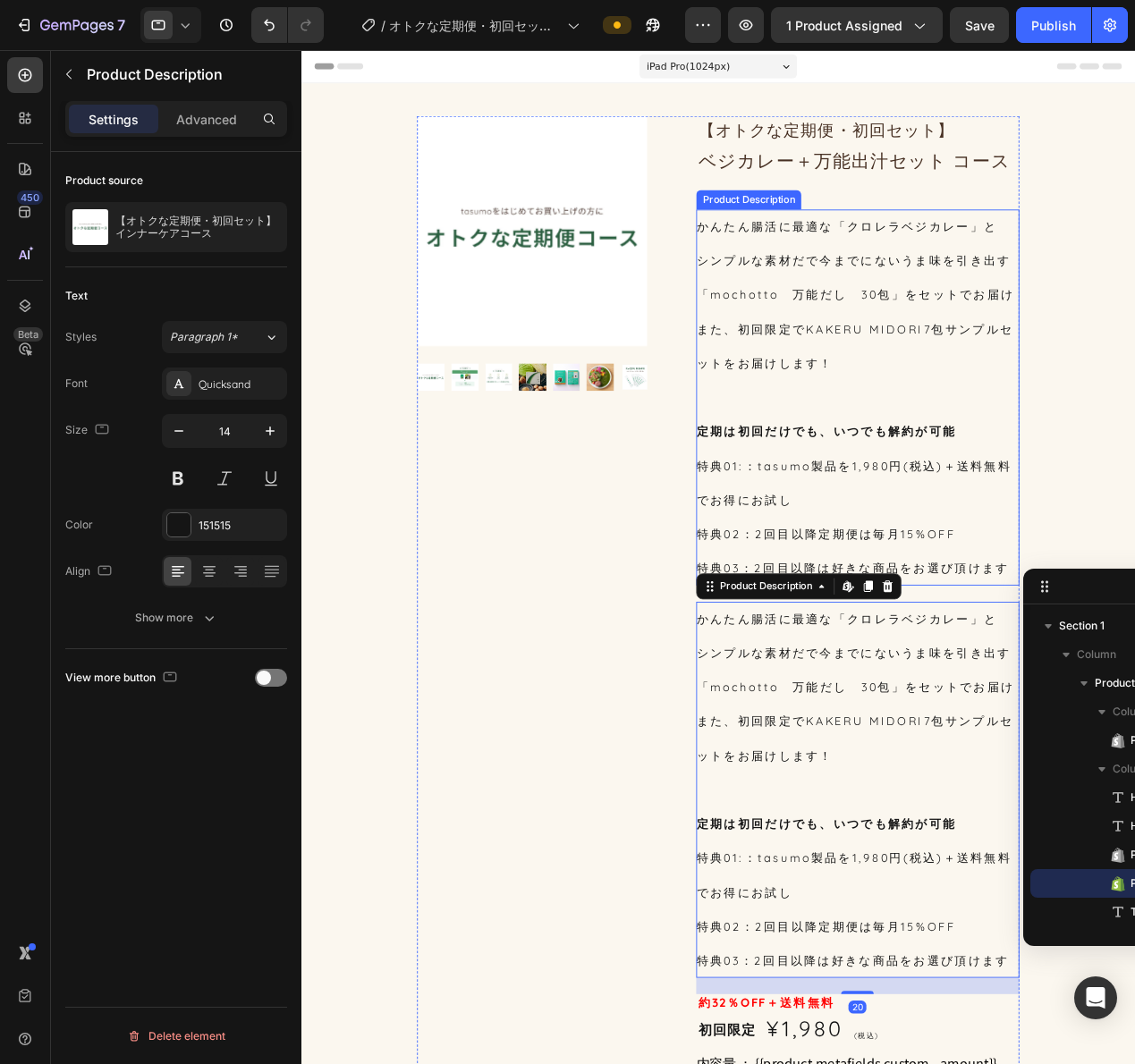
click at [961, 563] on div "かんたん腸活に最適な「クロレラベジカレー」と シンプルな素材だで今までにないうま味を引き出す 「mochotto　万能だし　30包」をセットでお届け また、初…" at bounding box center [911, 432] width 354 height 413
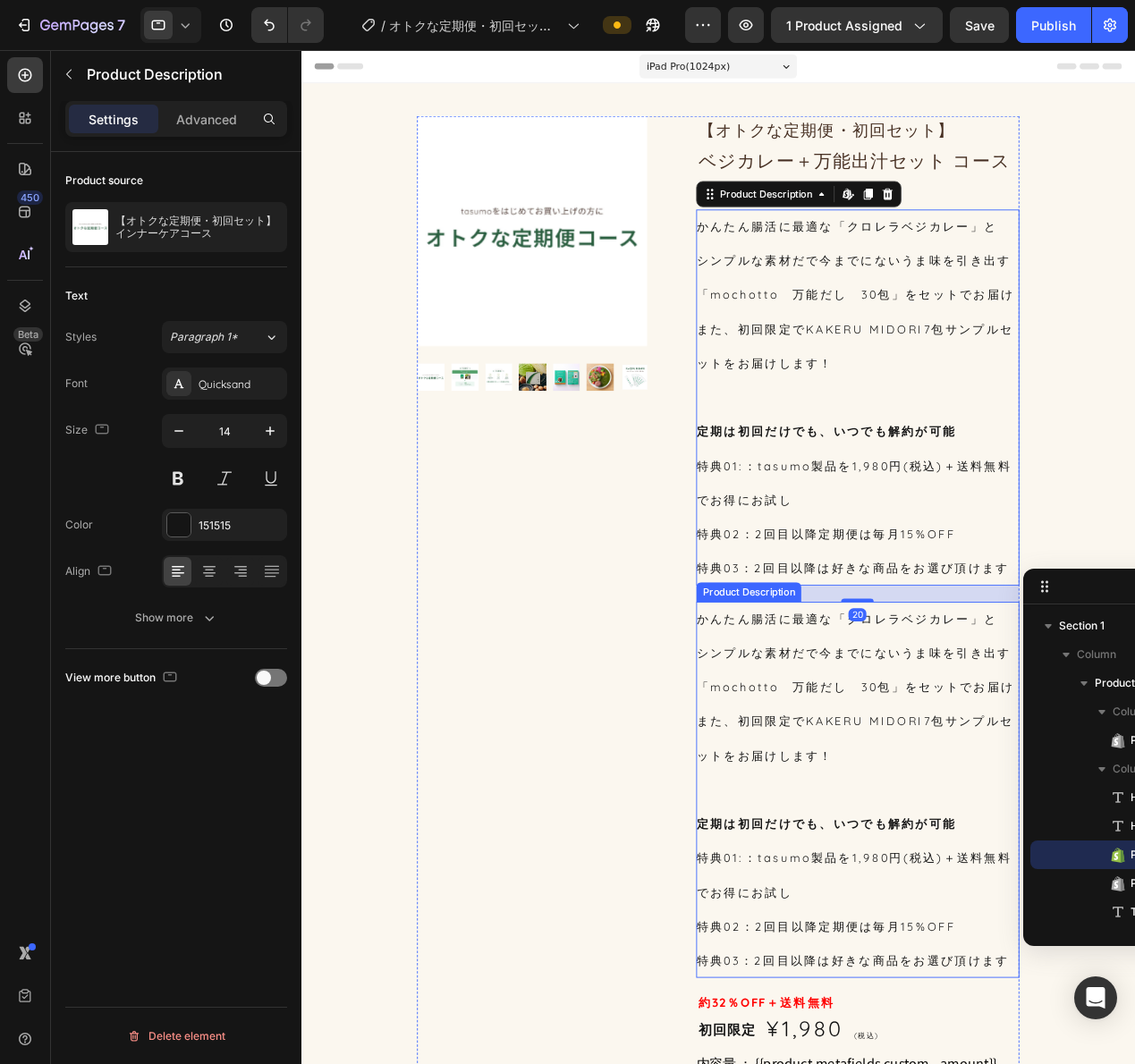
click at [914, 758] on p "「mochotto　万能だし　30包」をセットでお届け" at bounding box center [909, 750] width 350 height 16
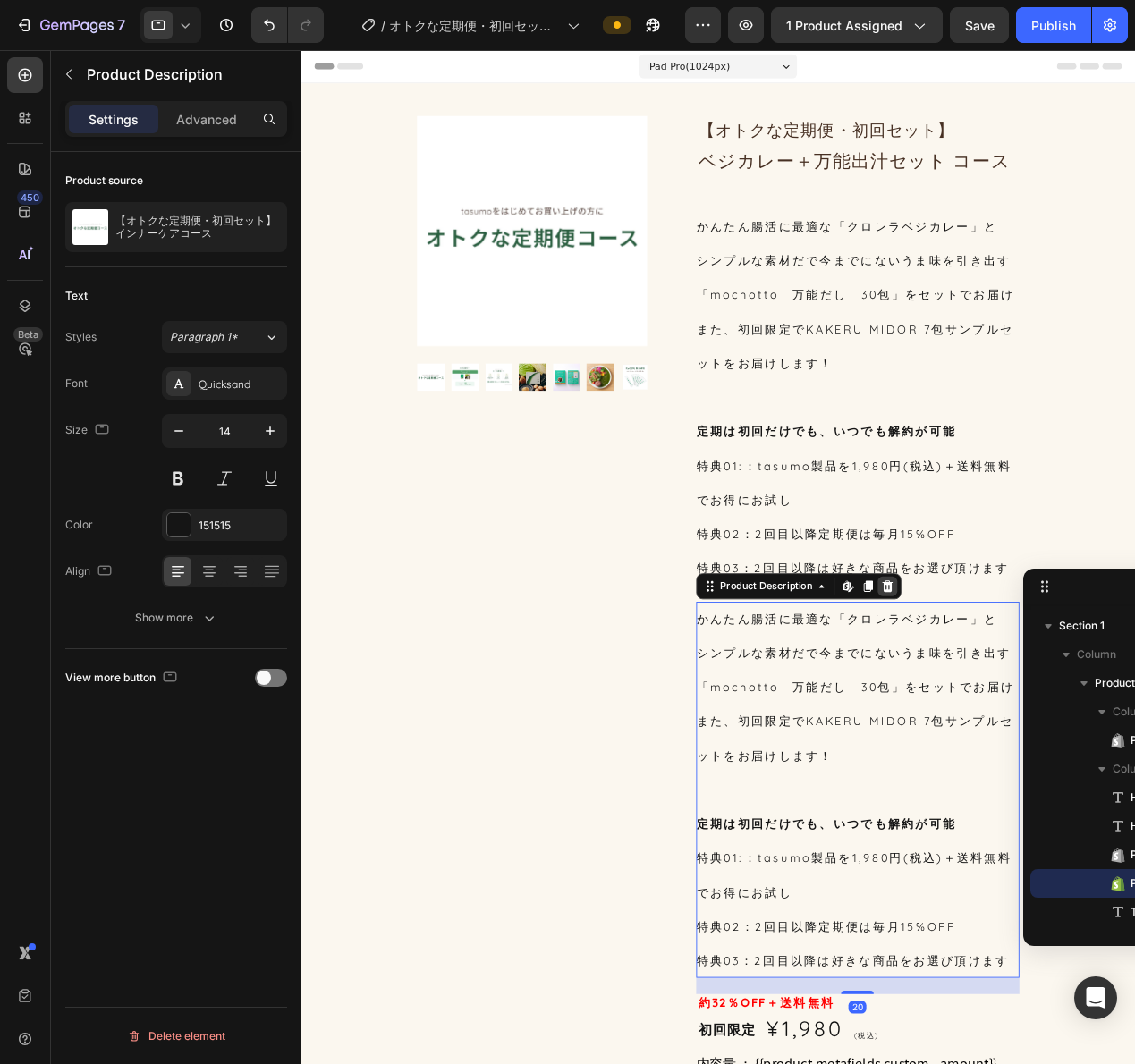
click at [940, 645] on icon at bounding box center [946, 639] width 12 height 13
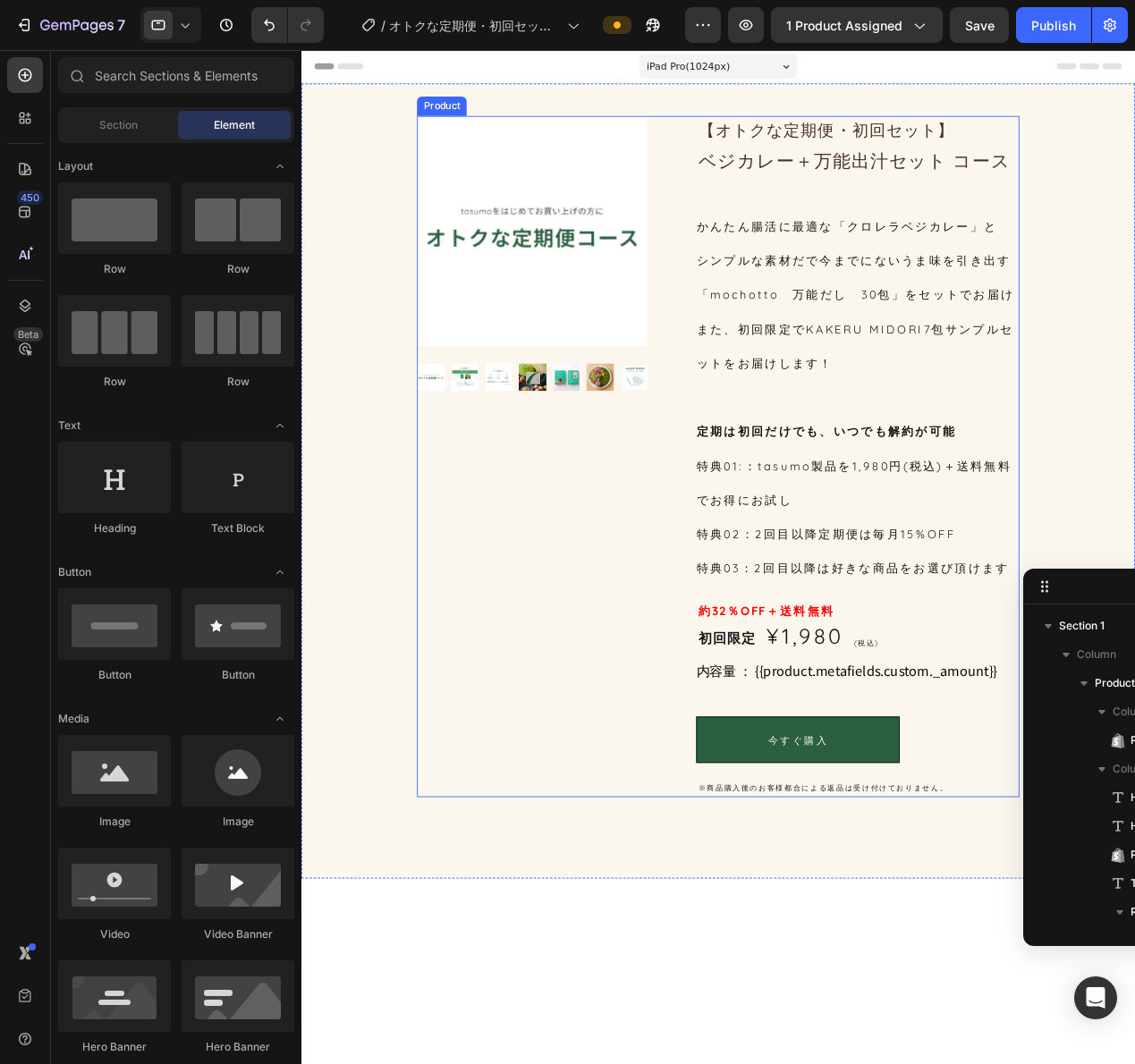
click at [827, 674] on strong "約32％OFF＋送料無料" at bounding box center [811, 666] width 149 height 17
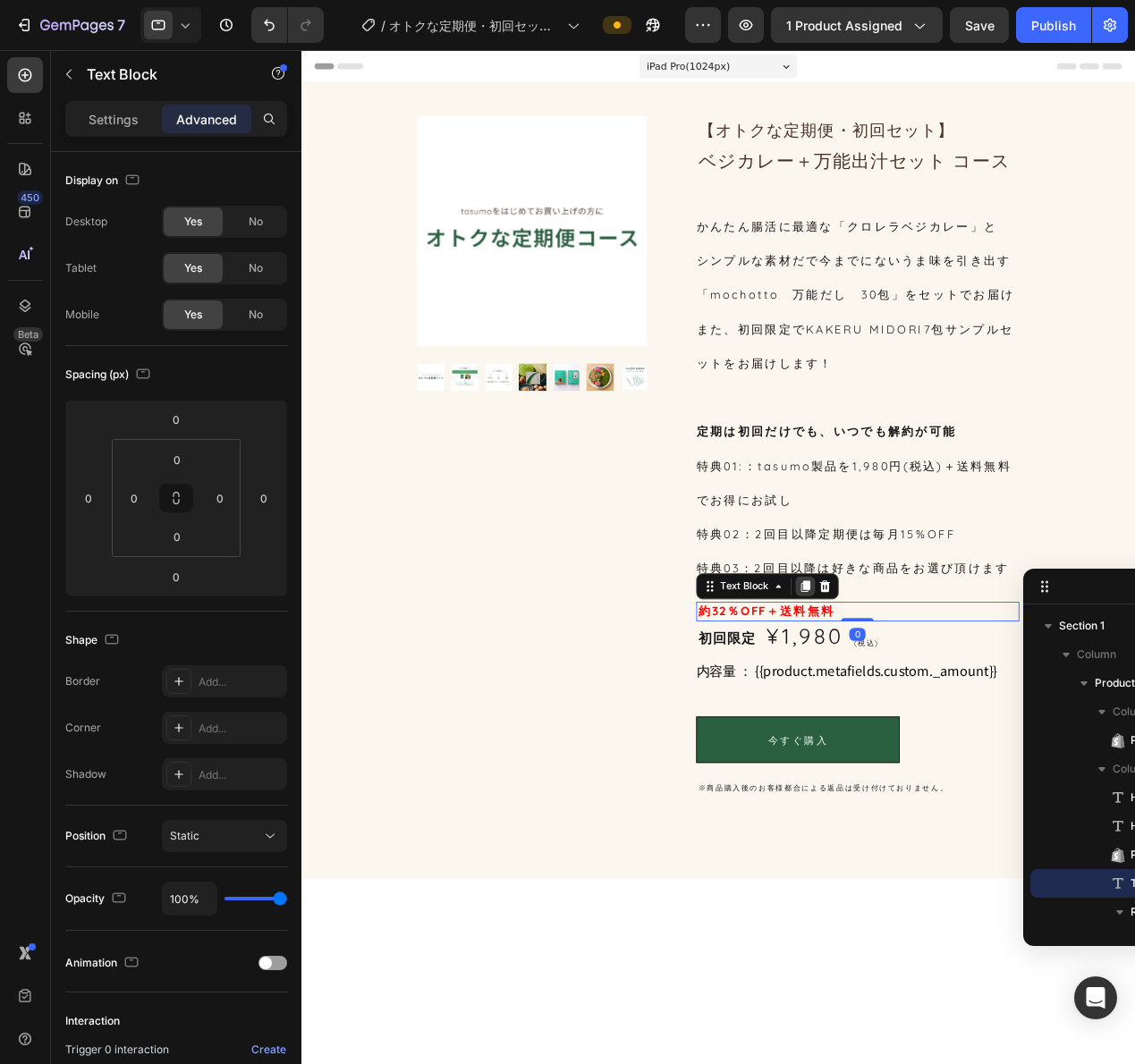
click at [851, 645] on icon at bounding box center [856, 639] width 10 height 13
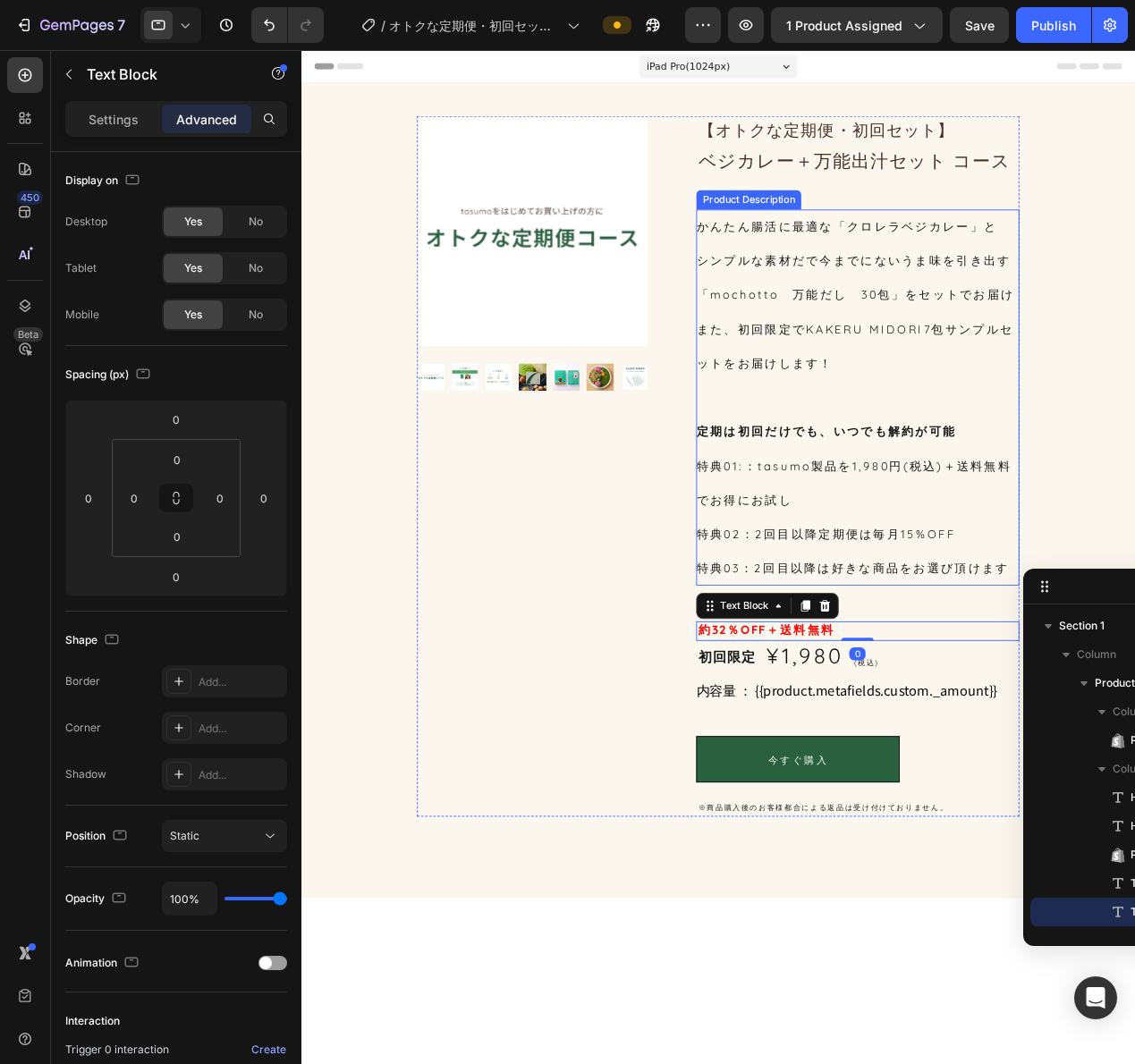
click at [920, 628] on p "特典03：2回目以降は好きな商品をお選び頂けます" at bounding box center [906, 619] width 343 height 16
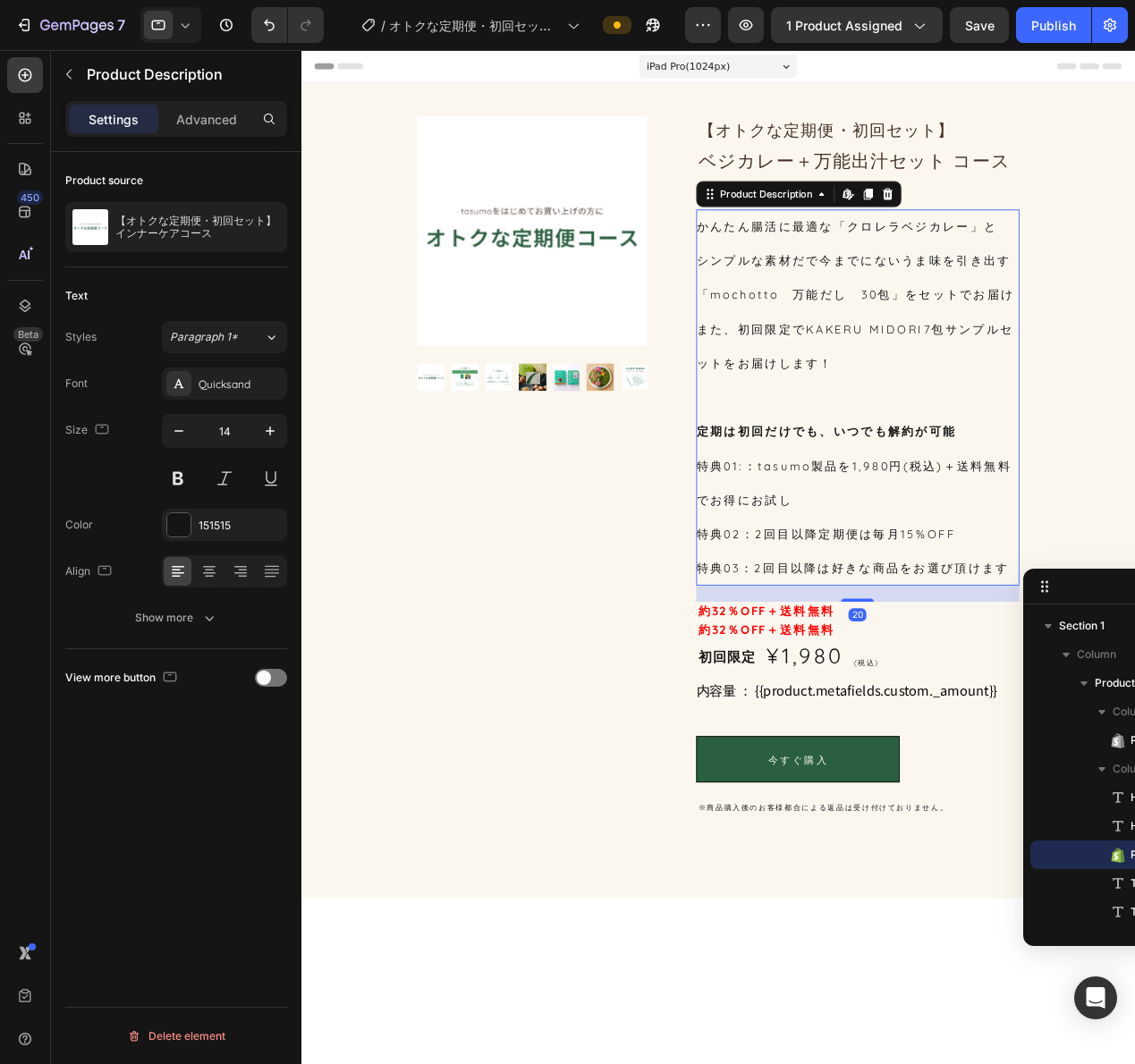
click at [867, 674] on strong "約32％OFF＋送料無料" at bounding box center [811, 666] width 149 height 17
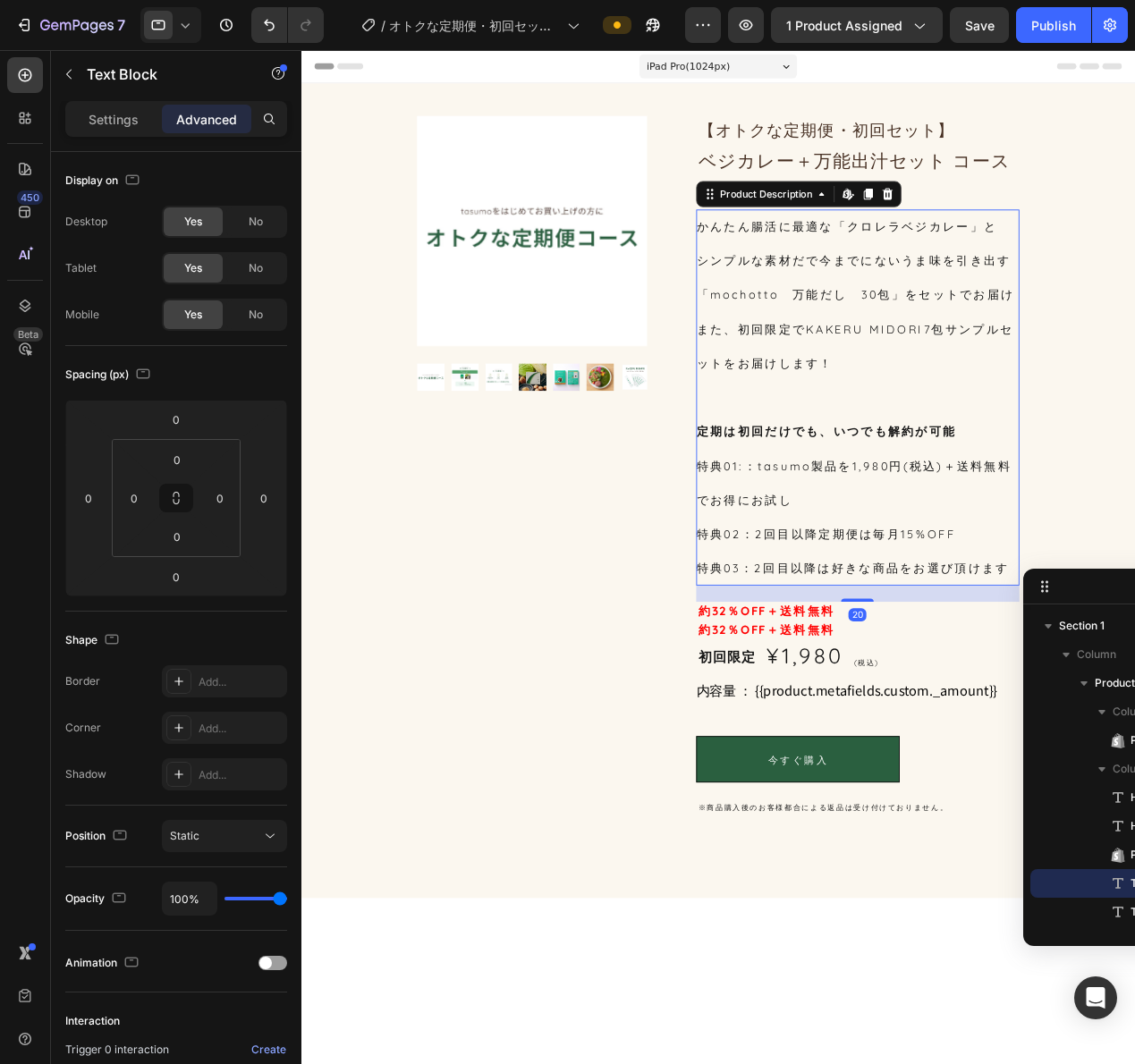
click at [879, 631] on div "かんたん腸活に最適な「クロレラベジカレー」と シンプルな素材だで今までにないうま味を引き出す 「mochotto　万能だし　30包」をセットでお届け また、初…" at bounding box center [911, 432] width 354 height 413
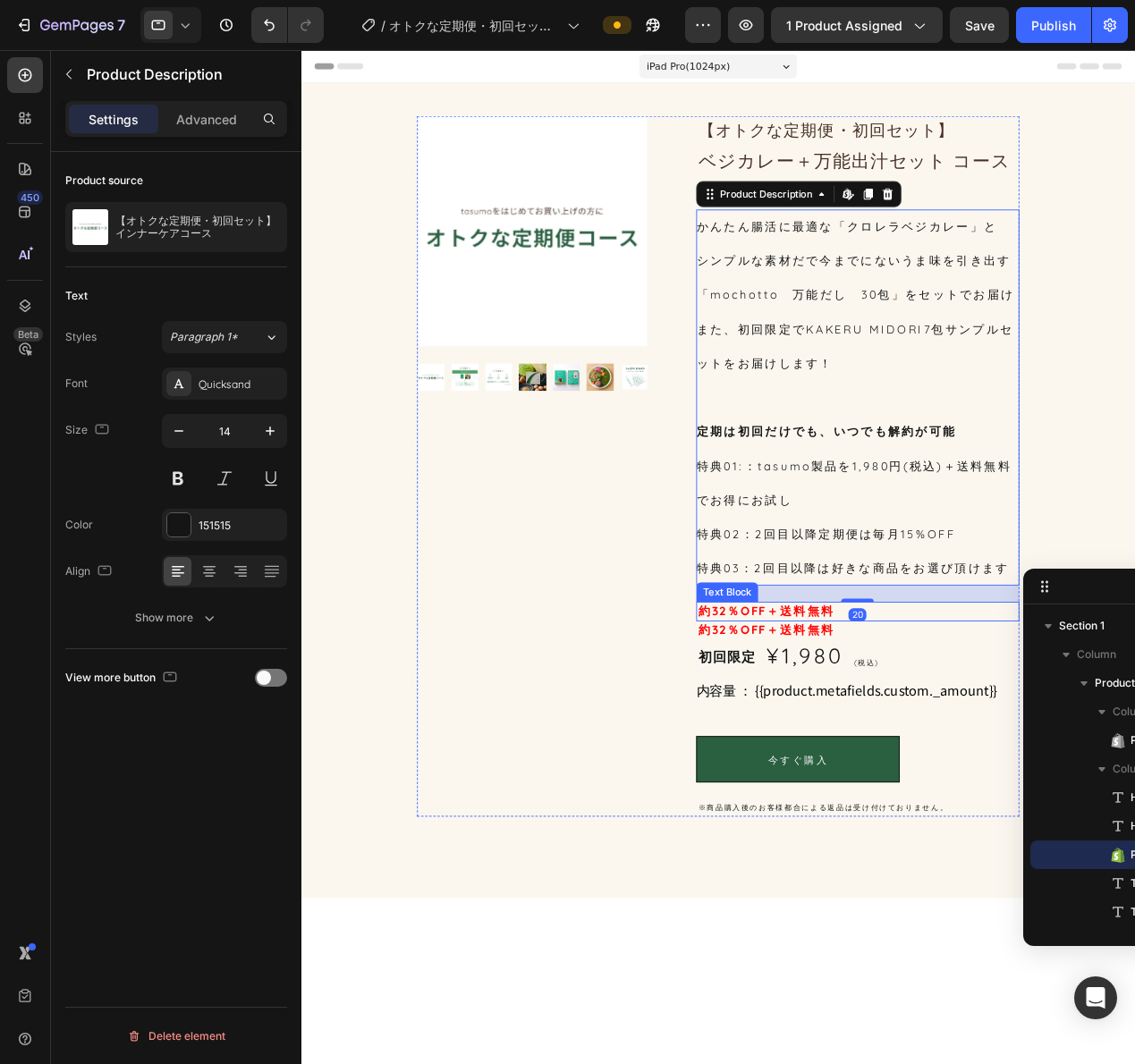
click at [848, 674] on strong "約32％OFF＋送料無料" at bounding box center [811, 666] width 149 height 17
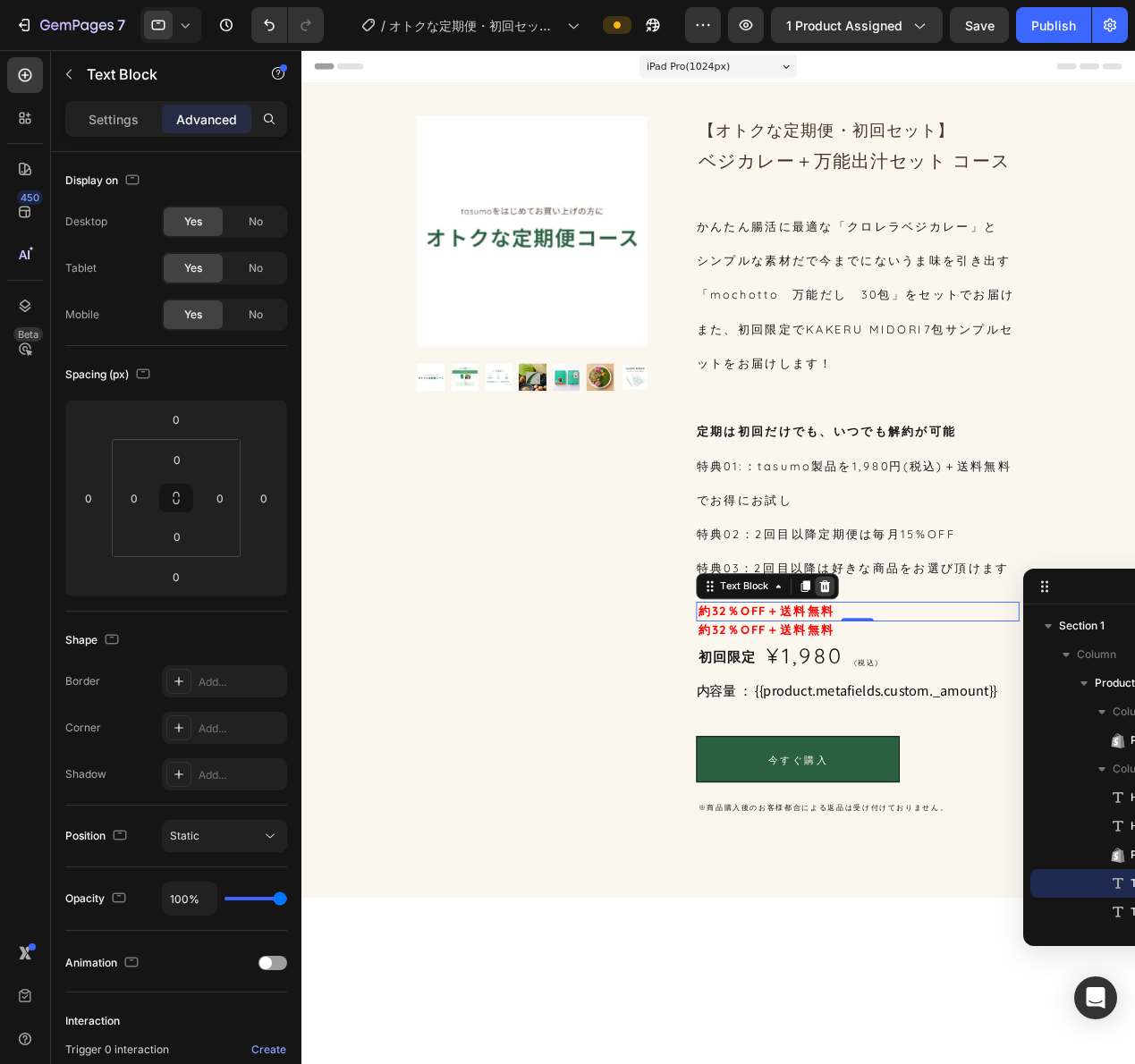
click at [872, 646] on icon at bounding box center [876, 639] width 15 height 15
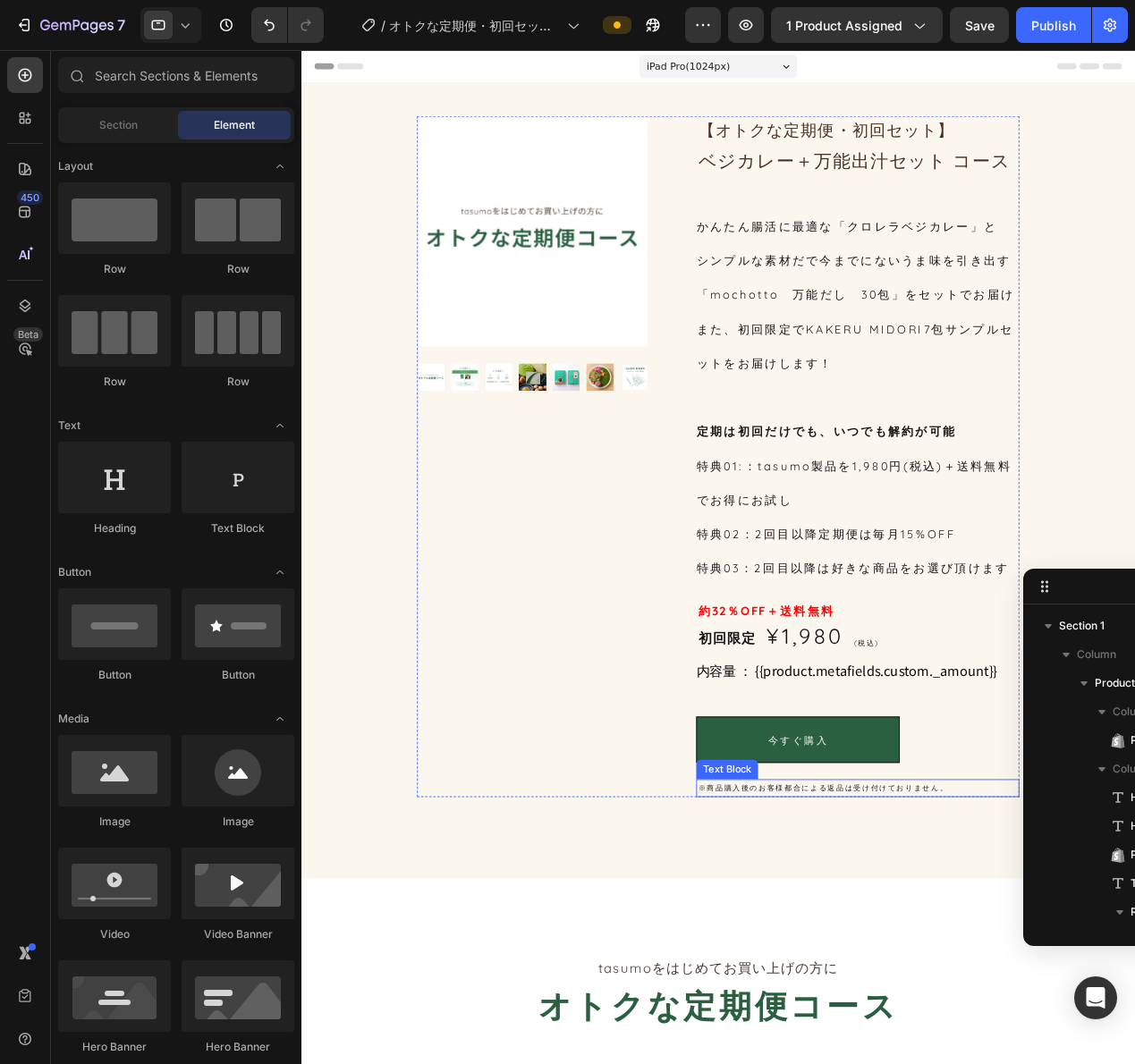
scroll to position [447, 0]
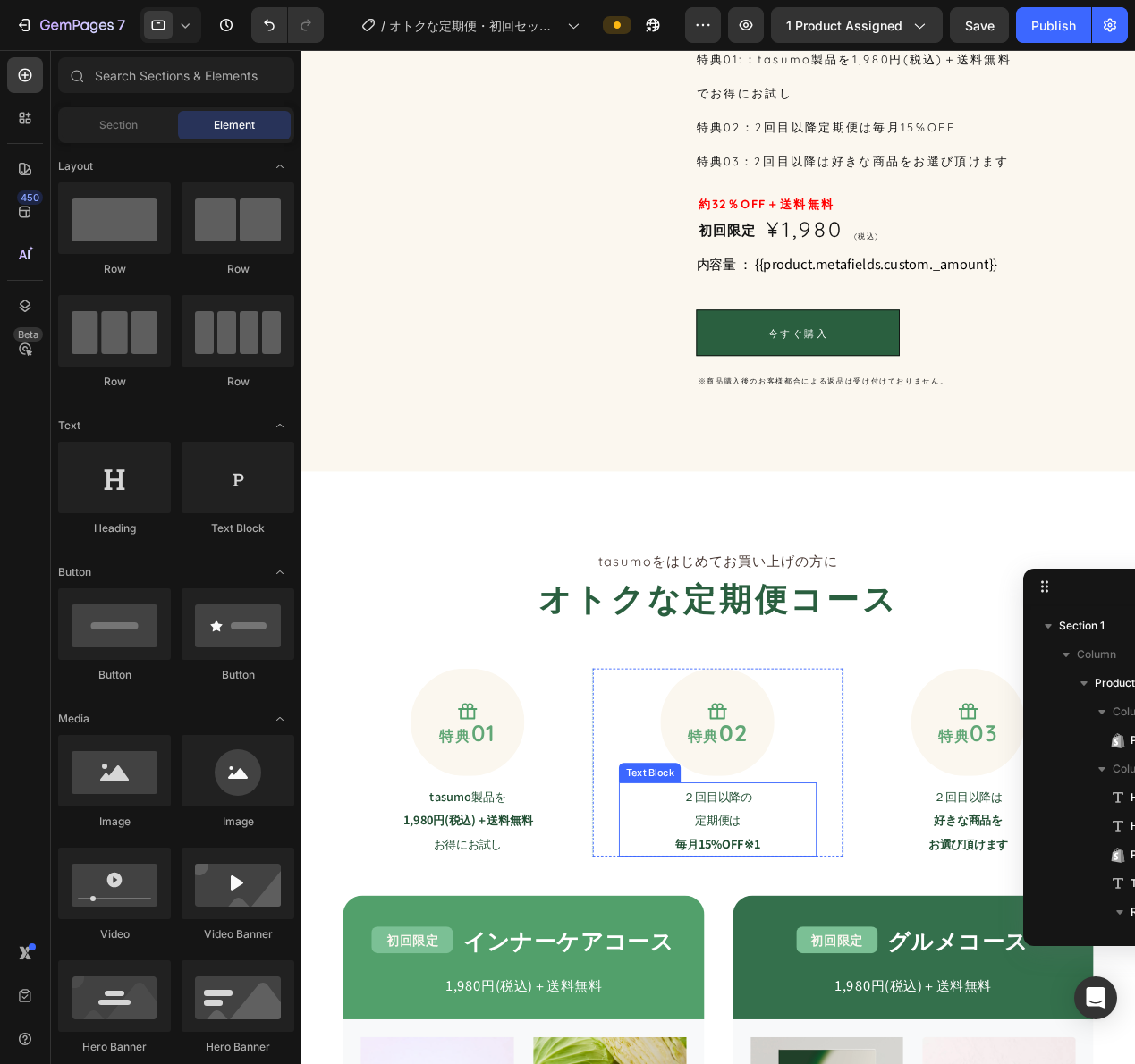
click at [737, 919] on p "２回目以降の 定期便は 毎月15%OFF※1" at bounding box center [759, 895] width 213 height 78
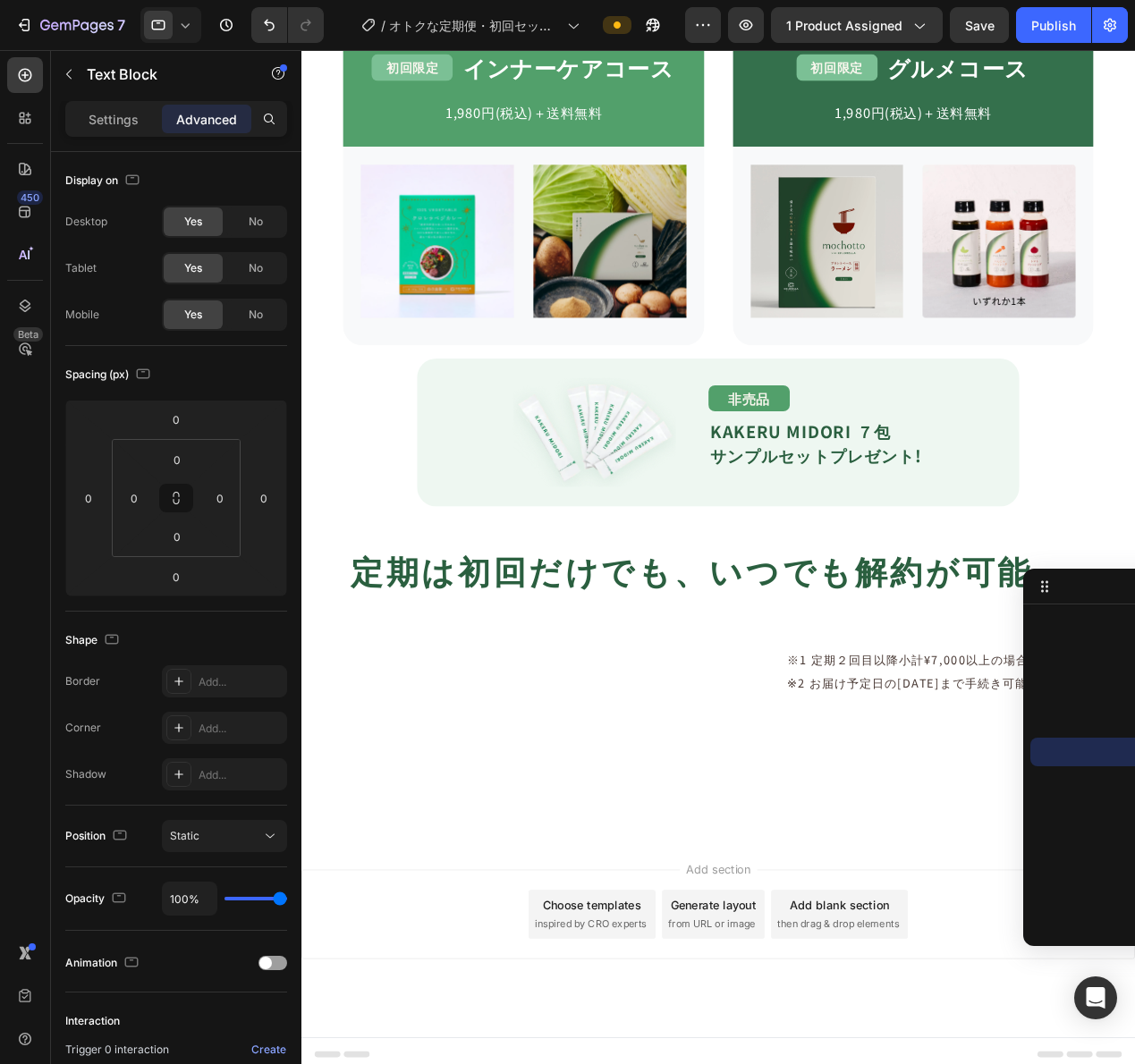
scroll to position [1448, 0]
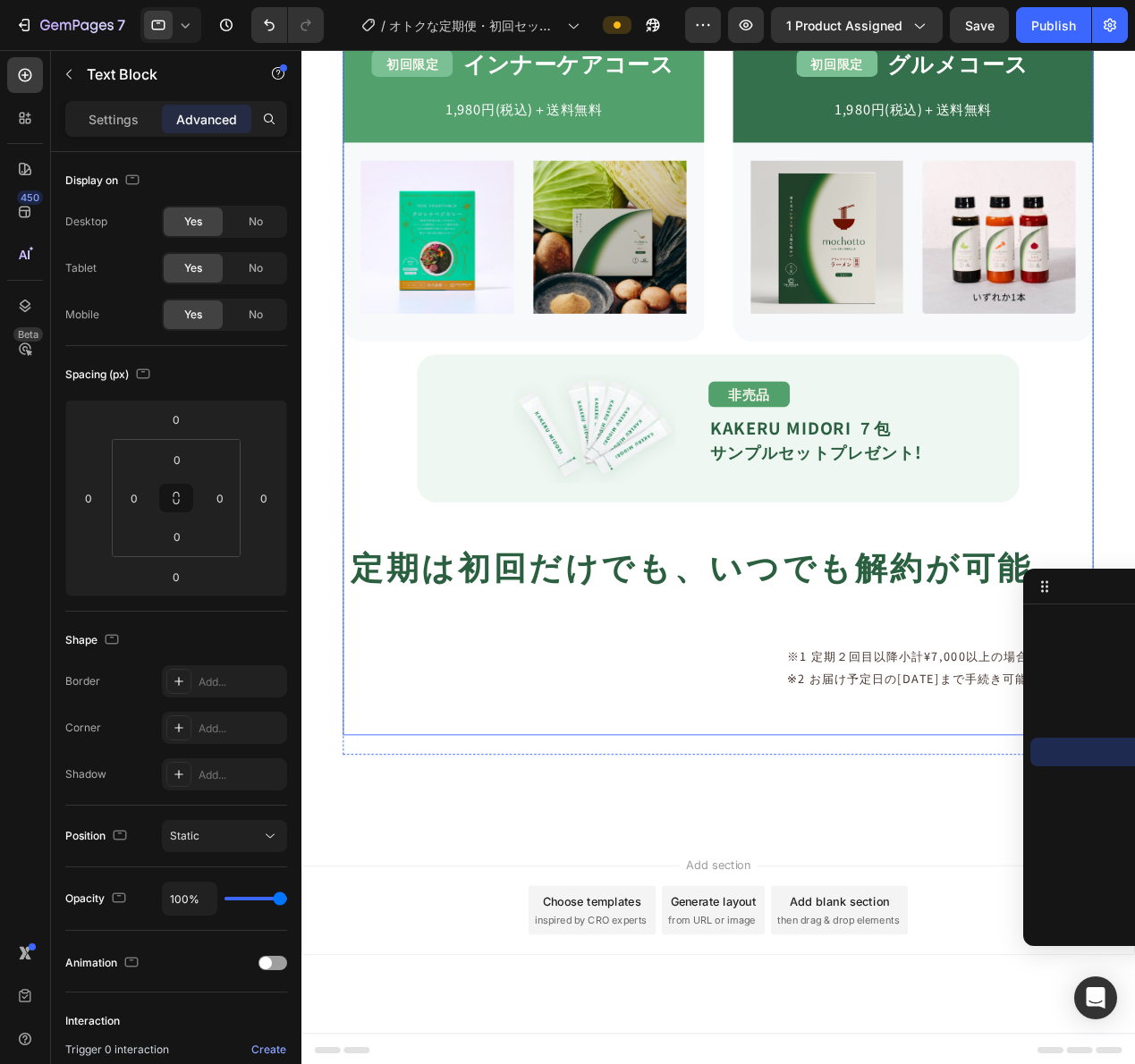
click at [903, 739] on p "※1 定期２回目以降小計¥7,000以上の場合、送料無料 ※2 お届け予定日の[DATE]まで手続き可能" at bounding box center [1002, 728] width 334 height 50
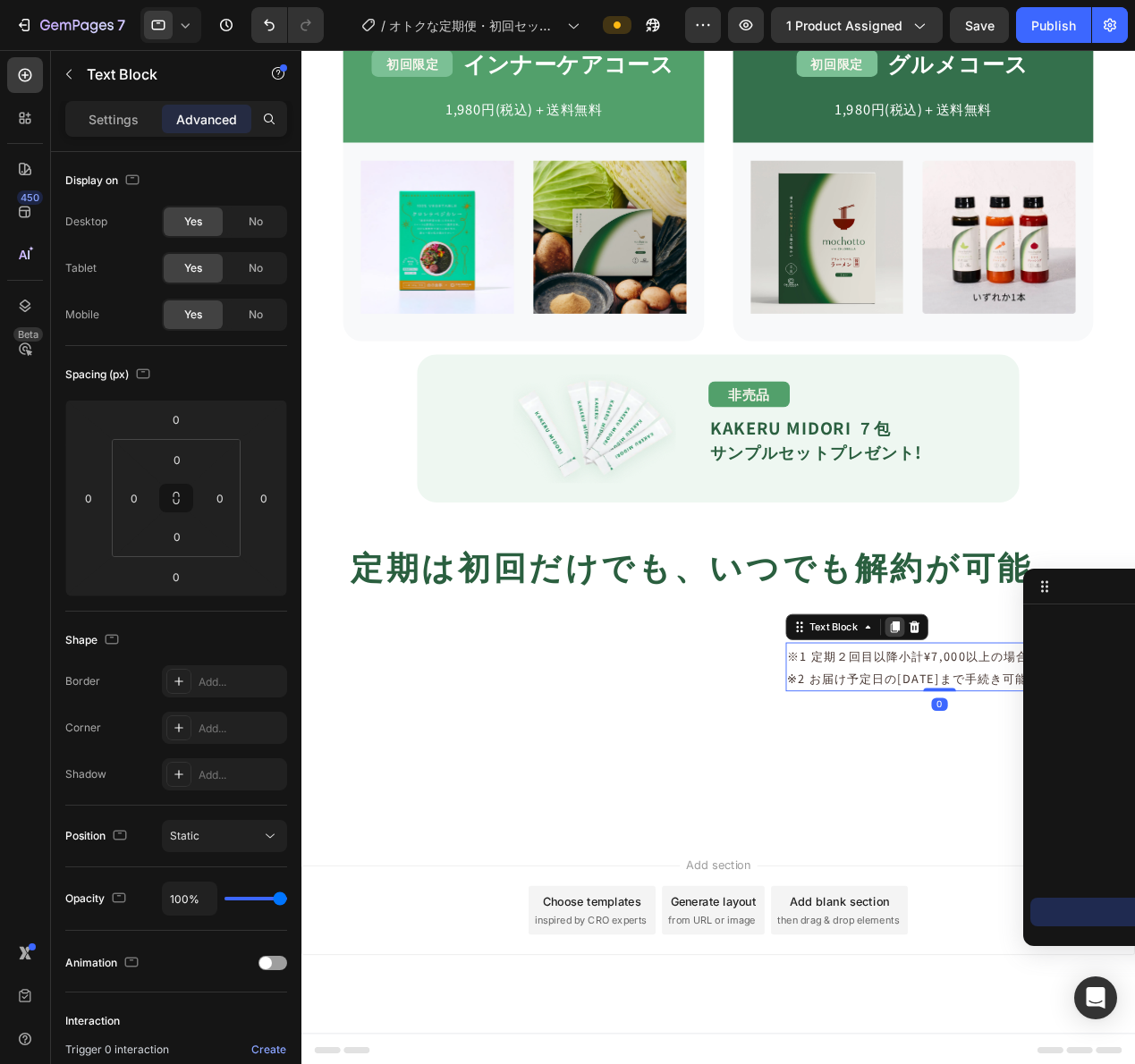
click at [948, 677] on icon at bounding box center [953, 683] width 10 height 13
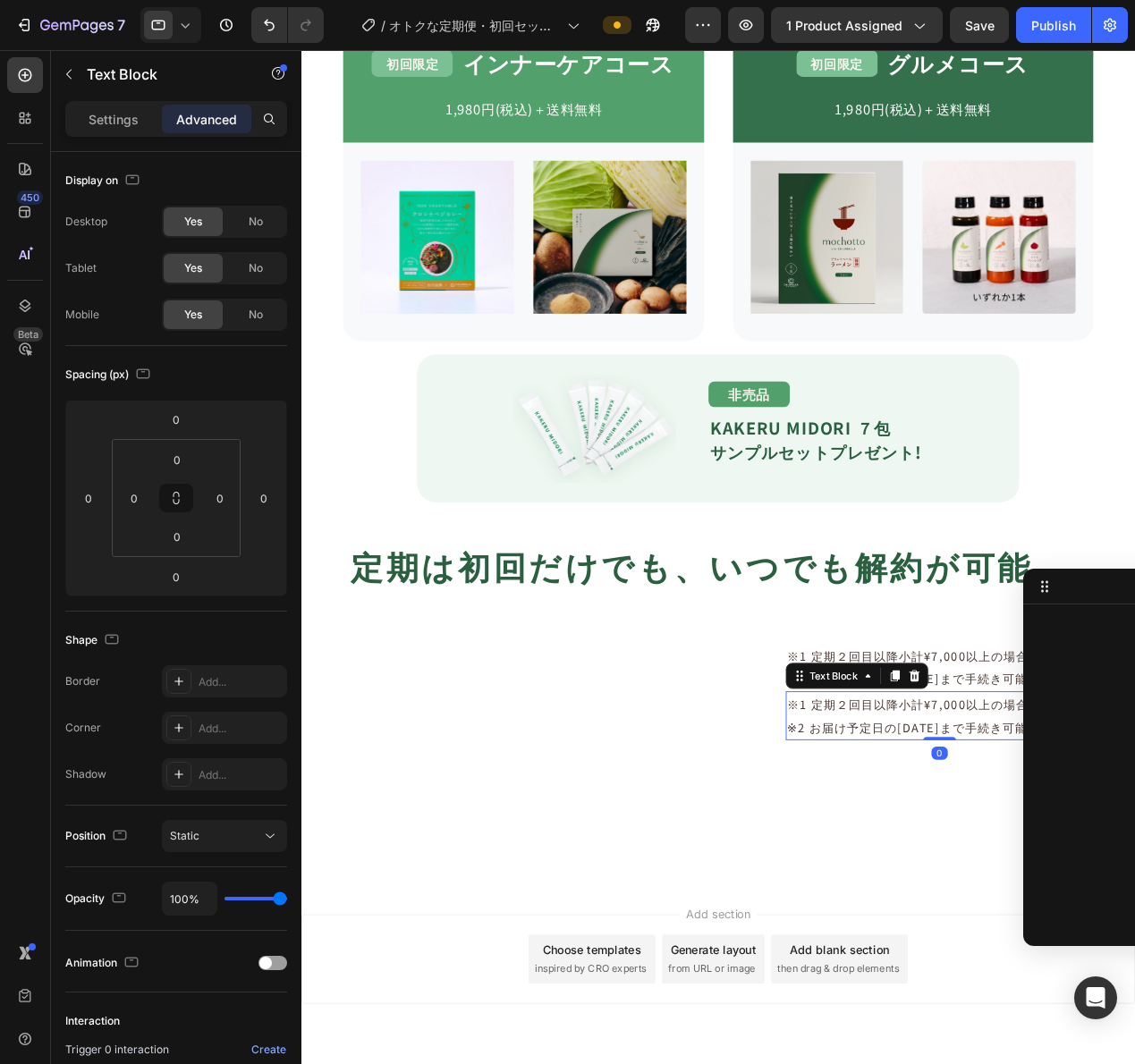
scroll to position [1116, 0]
click at [856, 747] on div "Text Block" at bounding box center [911, 737] width 156 height 29
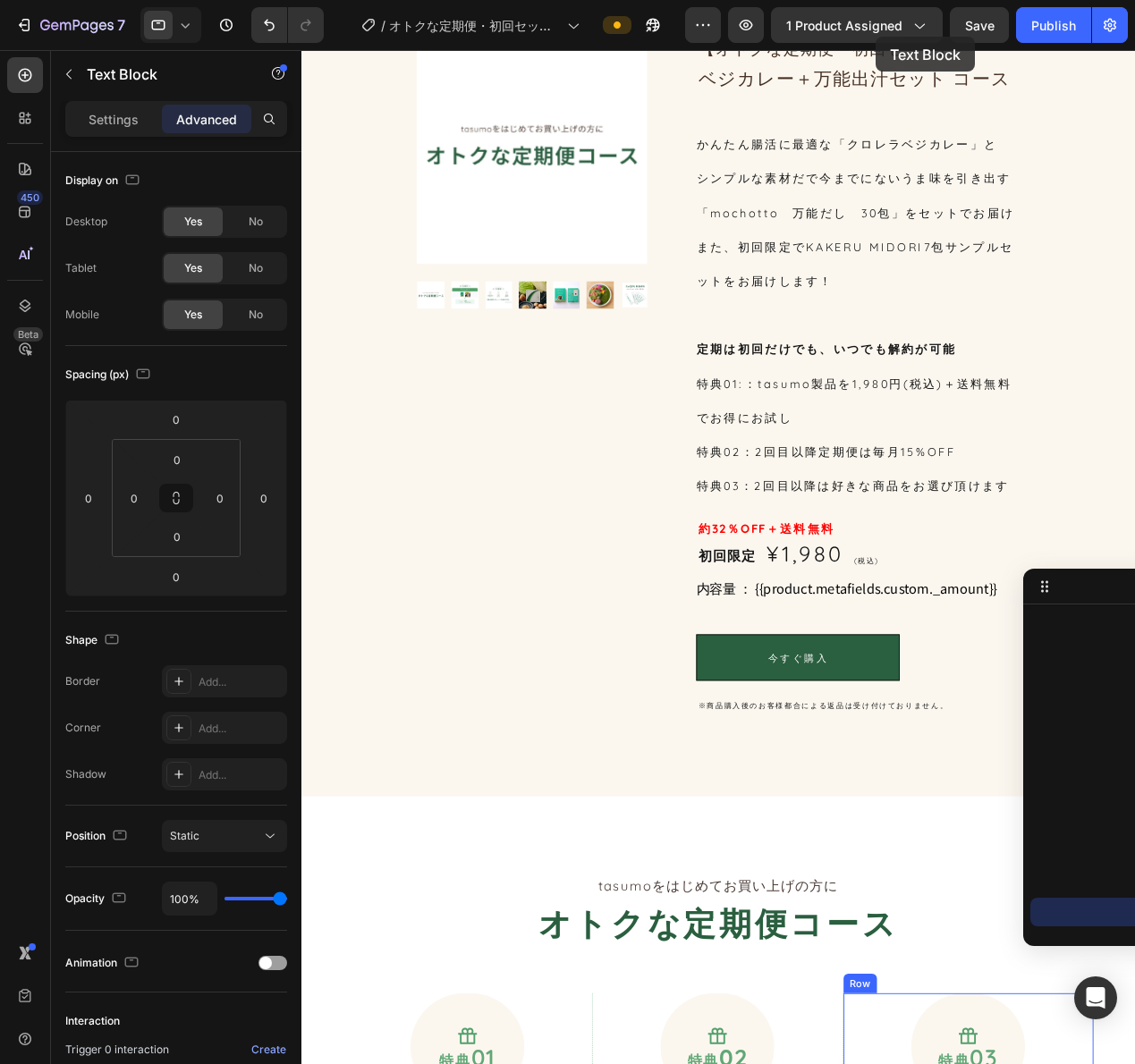
scroll to position [0, 0]
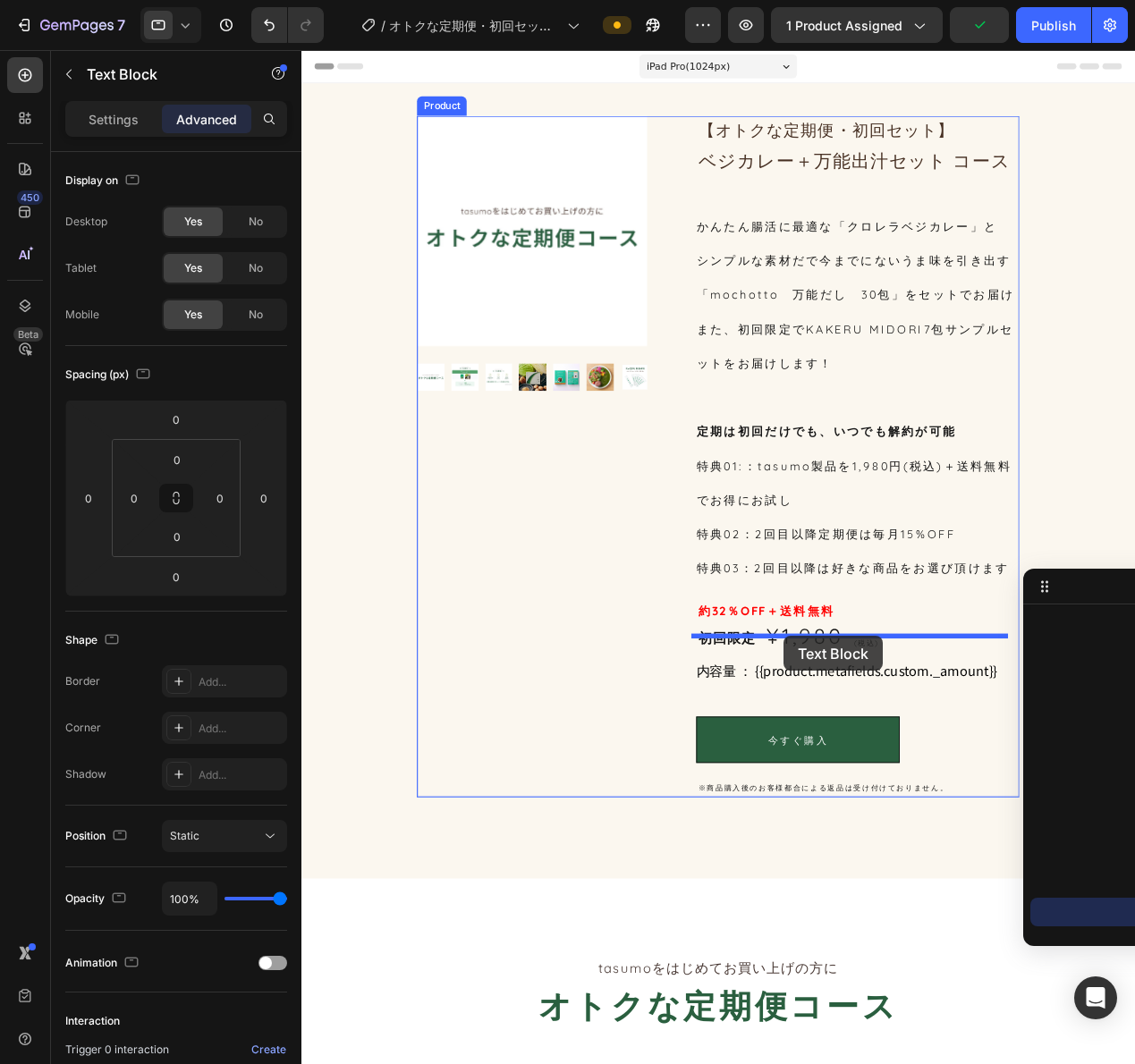
drag, startPoint x: 862, startPoint y: 738, endPoint x: 830, endPoint y: 694, distance: 54.4
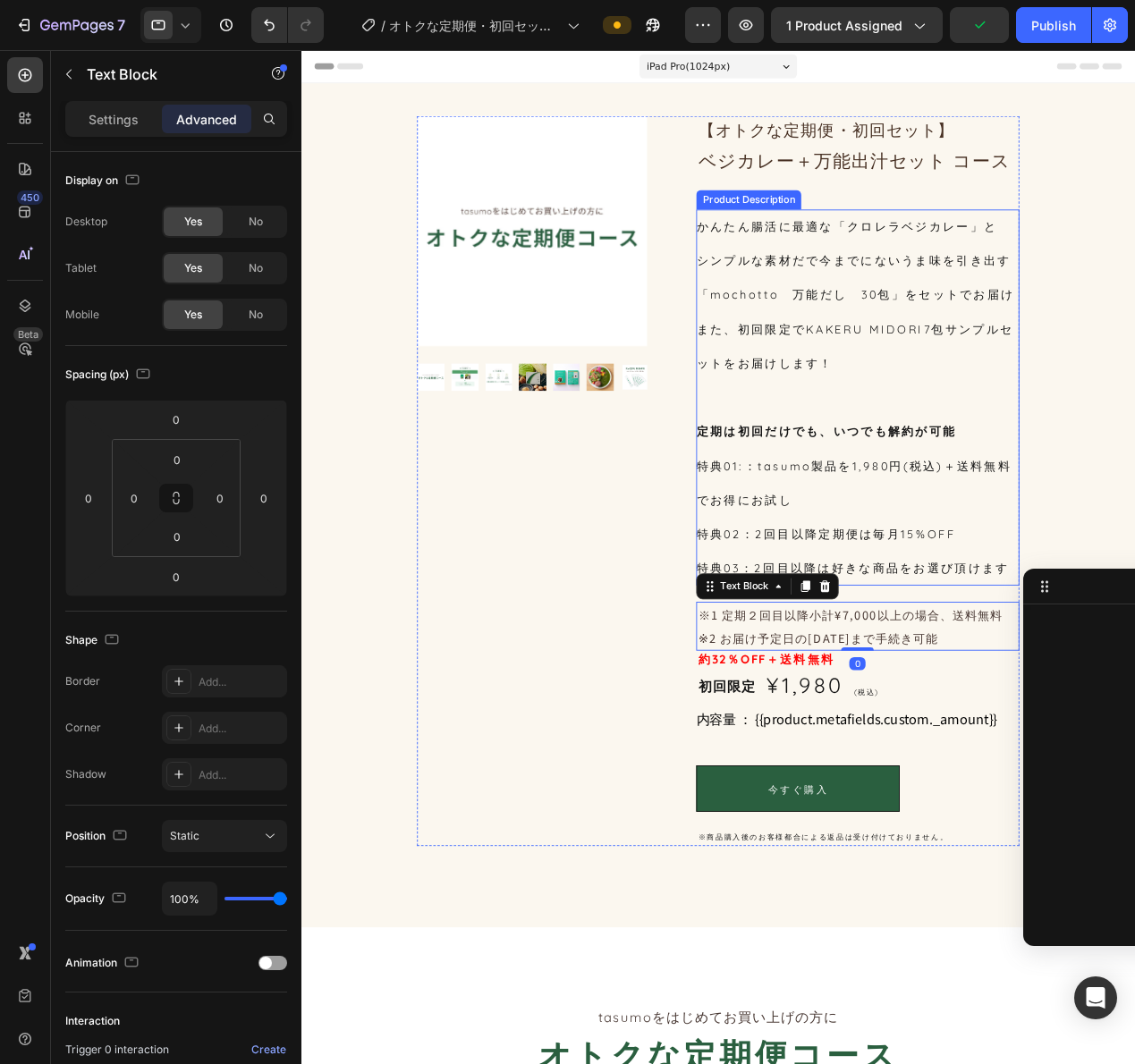
click at [902, 628] on div "かんたん腸活に最適な「クロレラベジカレー」と シンプルな素材だで今までにないうま味を引き出す 「mochotto　万能だし　30包」をセットでお届け また、初…" at bounding box center [911, 432] width 354 height 413
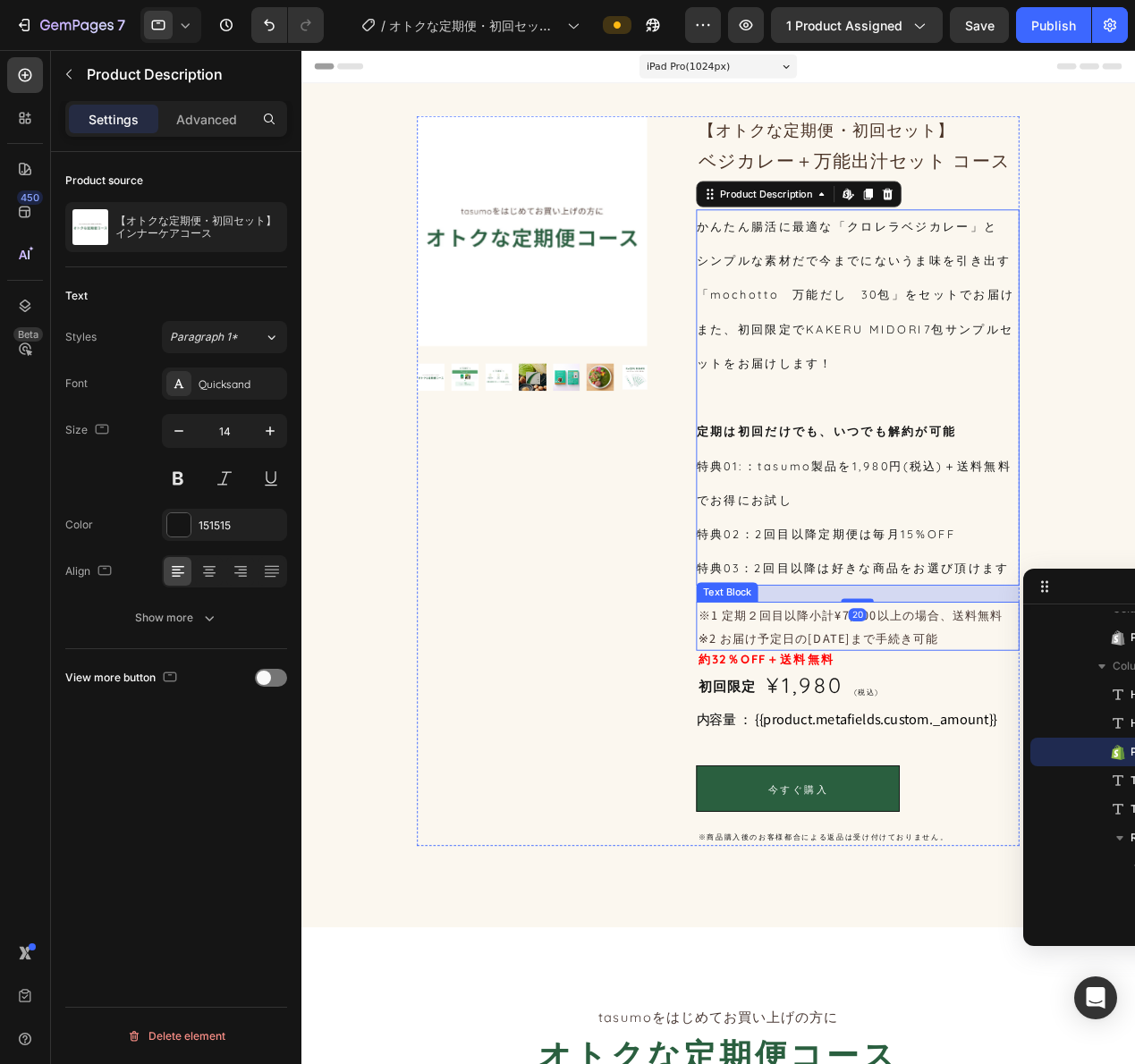
click at [861, 708] on p "※1 定期２回目以降小計¥7,000以上の場合、送料無料 ※2 お届け予定日の[DATE]まで手続き可能" at bounding box center [912, 683] width 351 height 50
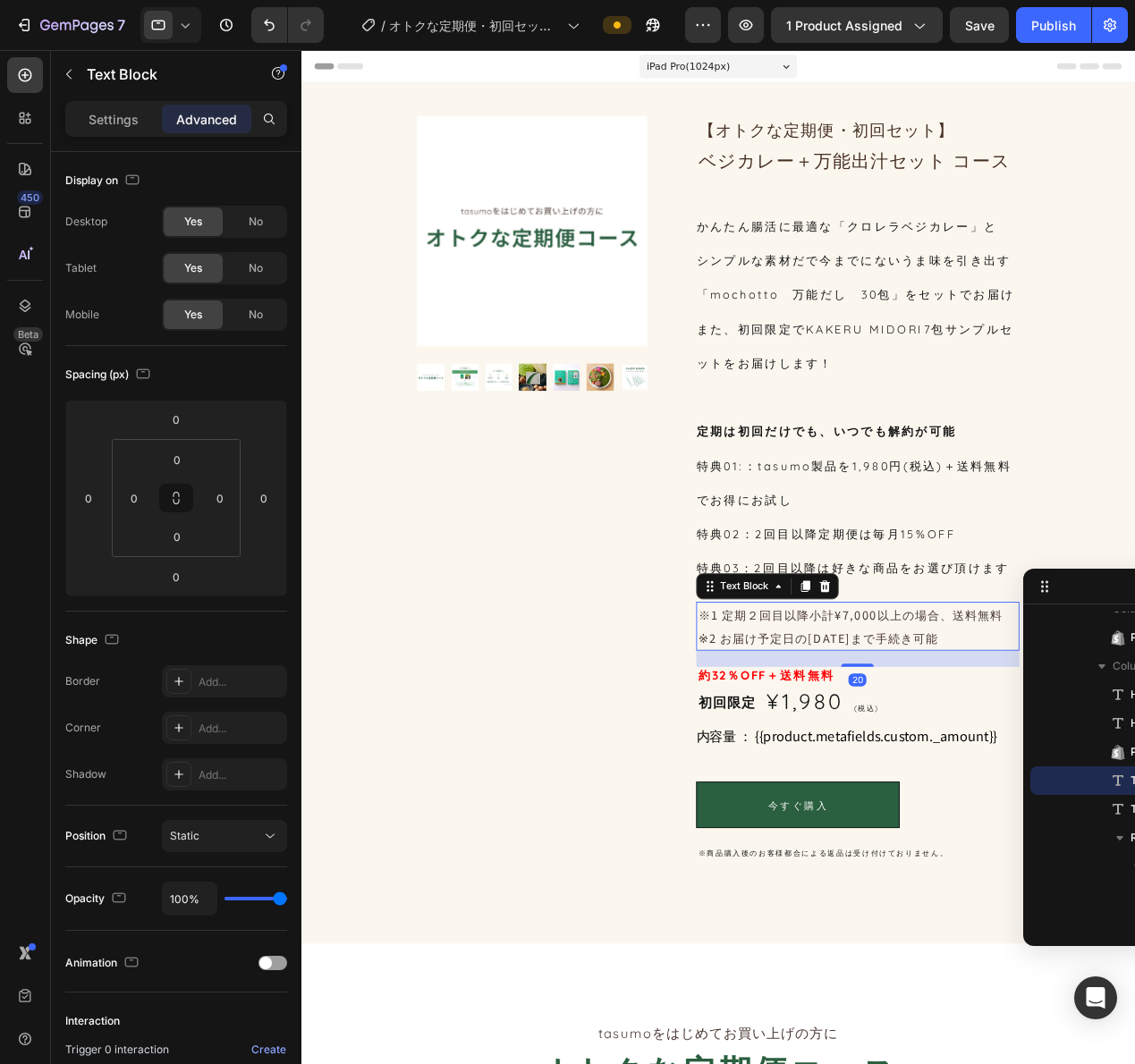
drag, startPoint x: 903, startPoint y: 743, endPoint x: 931, endPoint y: 761, distance: 33.3
click at [931, 710] on div "20" at bounding box center [911, 710] width 354 height 0
click at [195, 25] on div at bounding box center [171, 24] width 61 height 36
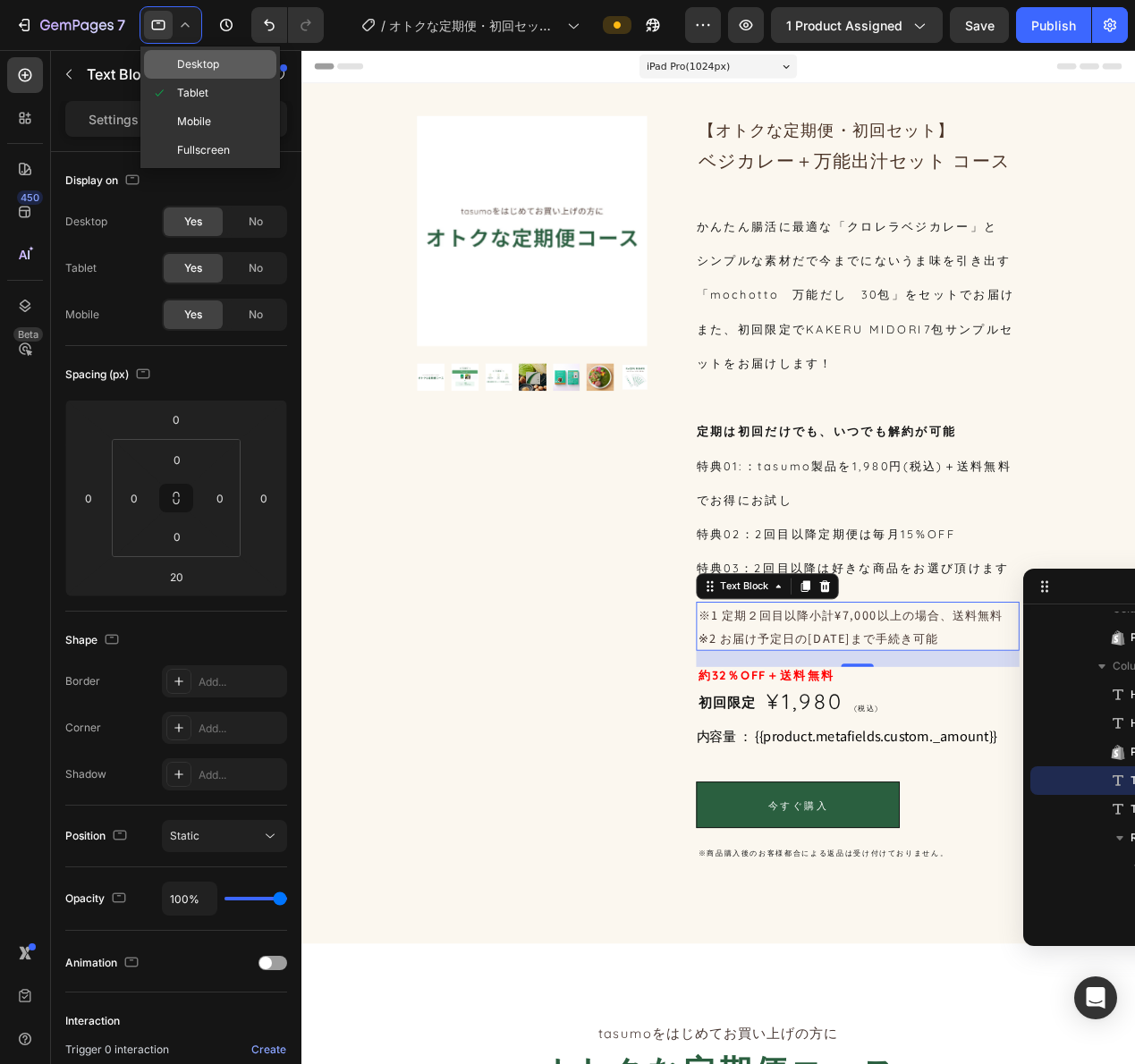
click at [195, 64] on span "Desktop" at bounding box center [198, 64] width 42 height 17
type input "40"
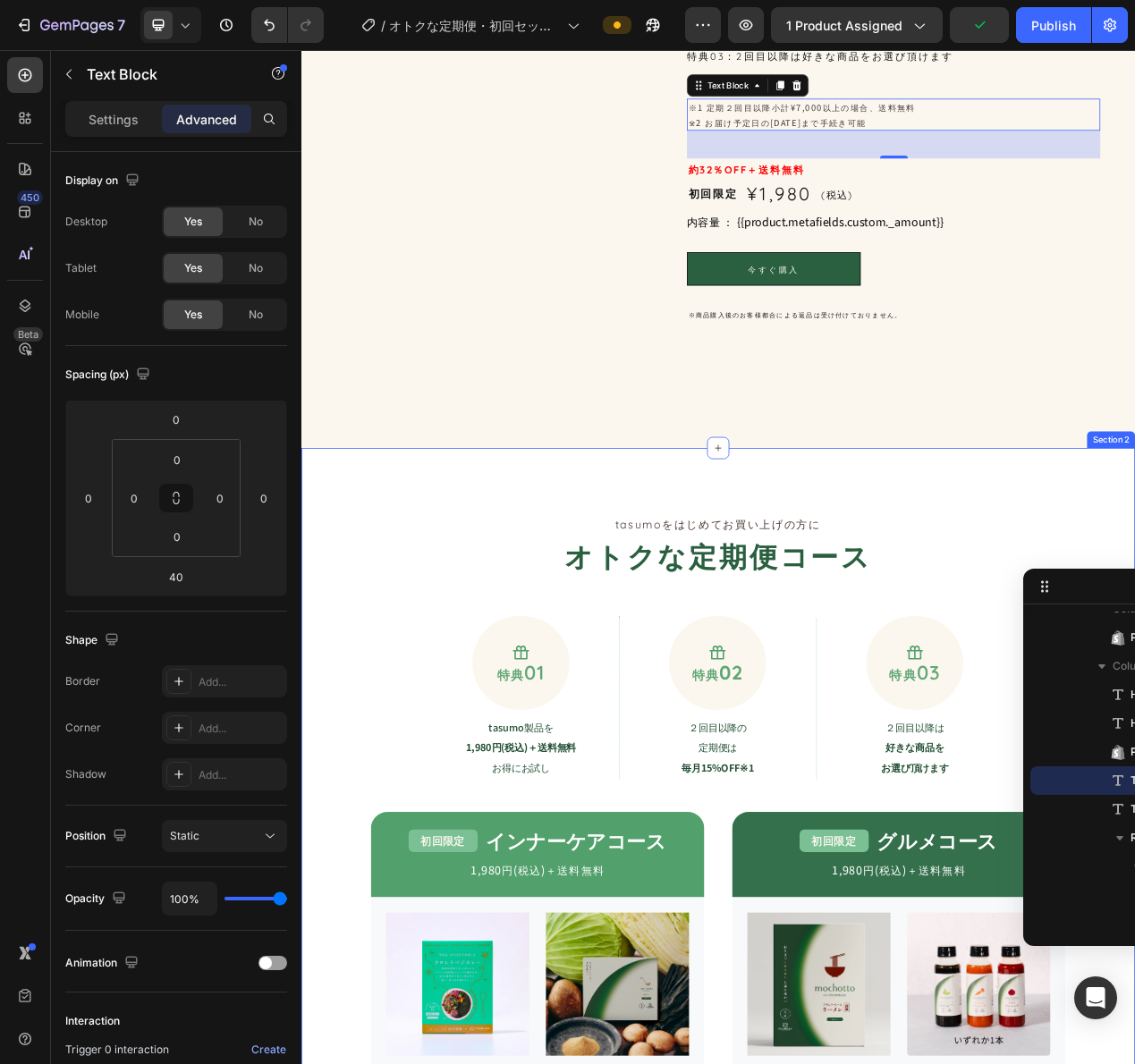
scroll to position [192, 0]
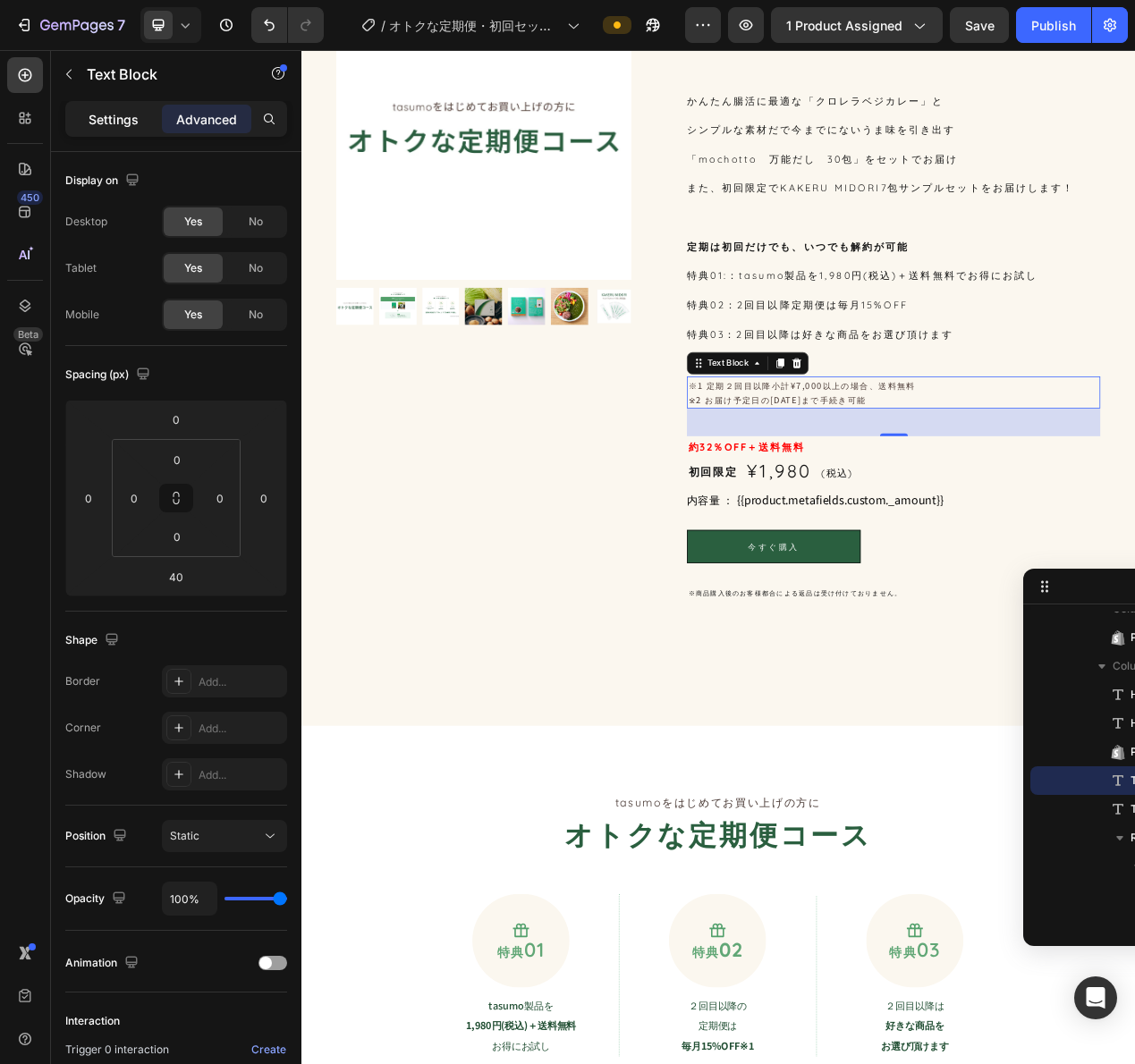
click at [114, 124] on p "Settings" at bounding box center [113, 118] width 50 height 18
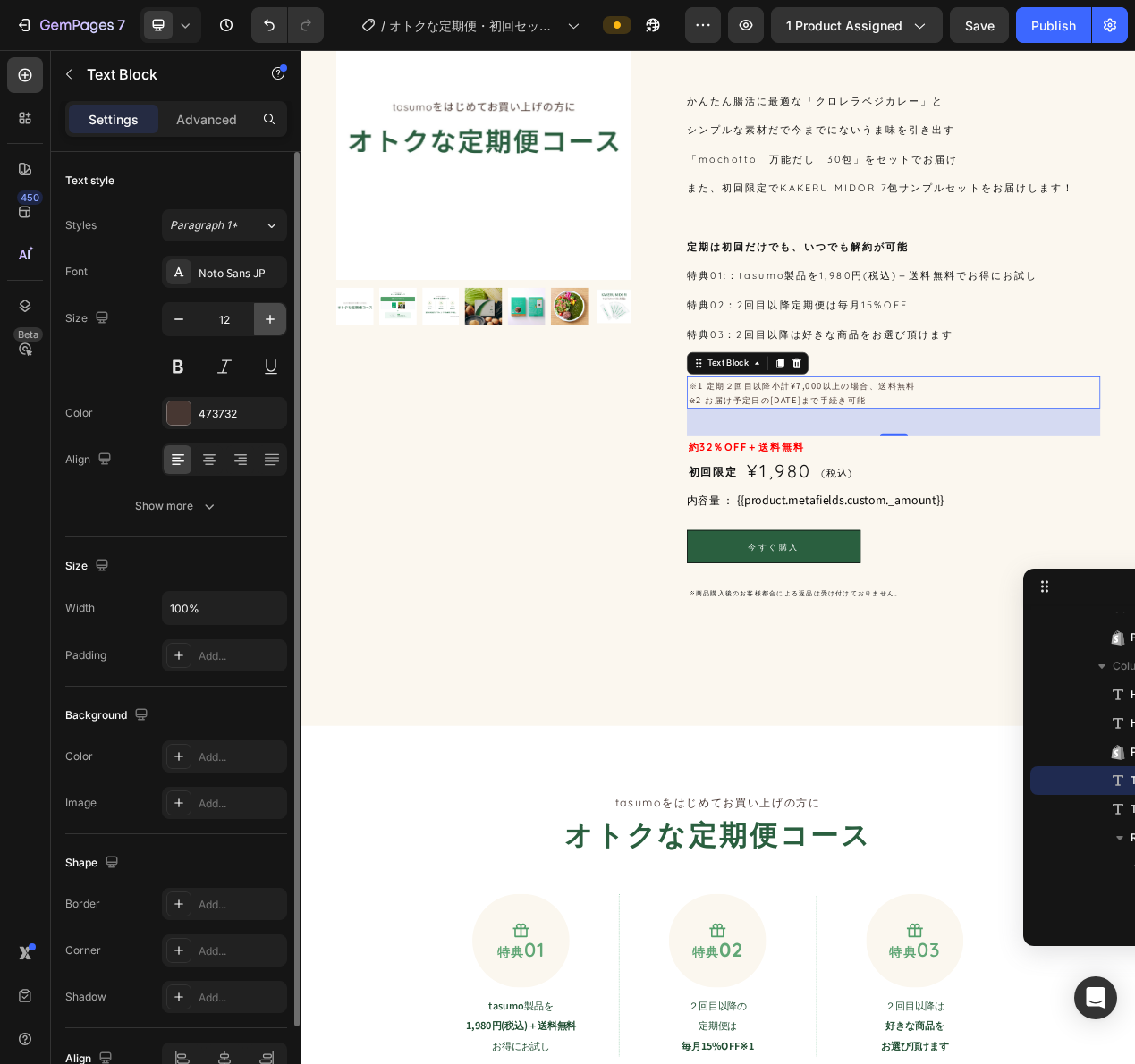
click at [271, 321] on icon "button" at bounding box center [269, 319] width 17 height 17
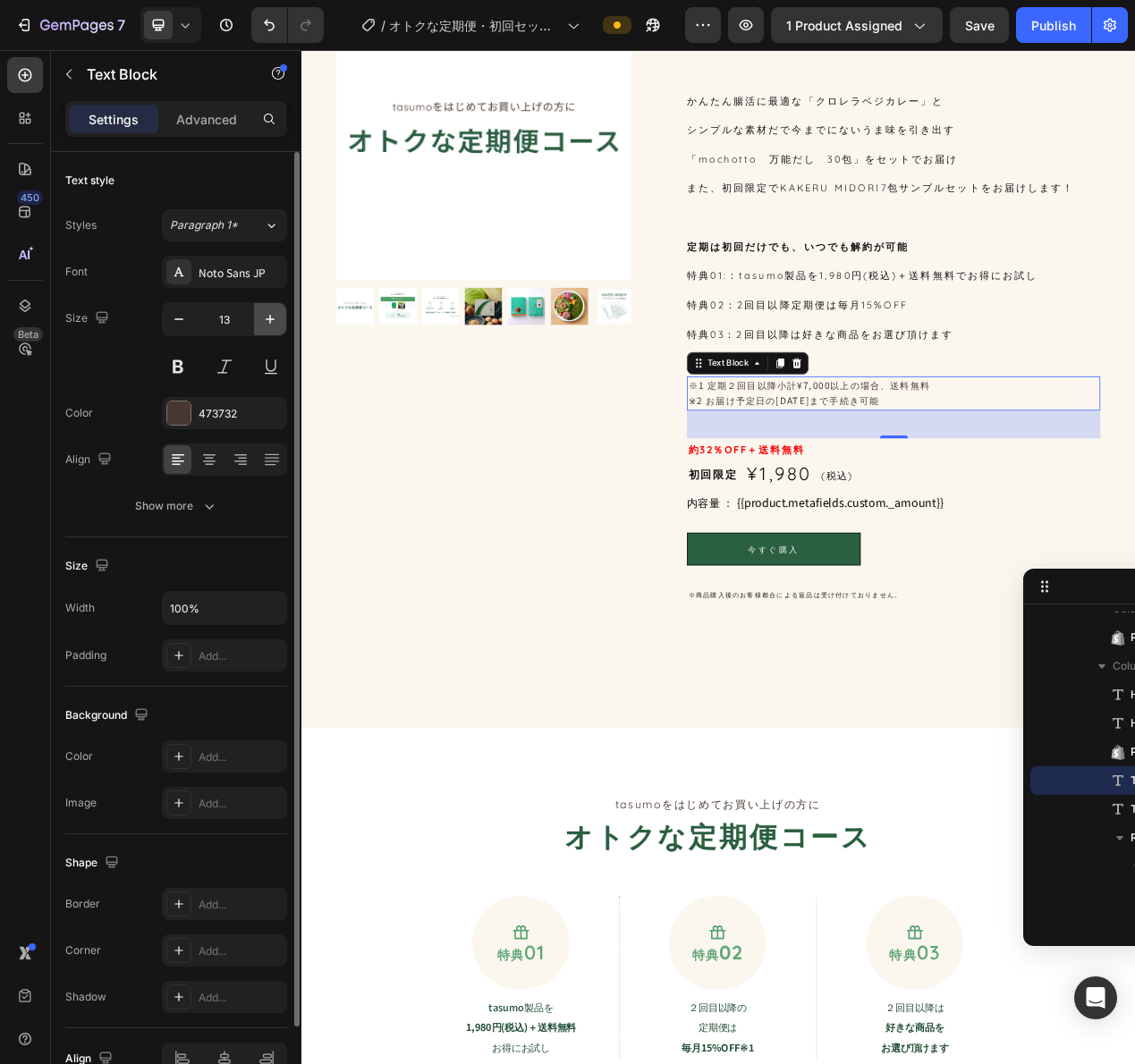
click at [271, 321] on icon "button" at bounding box center [269, 319] width 17 height 17
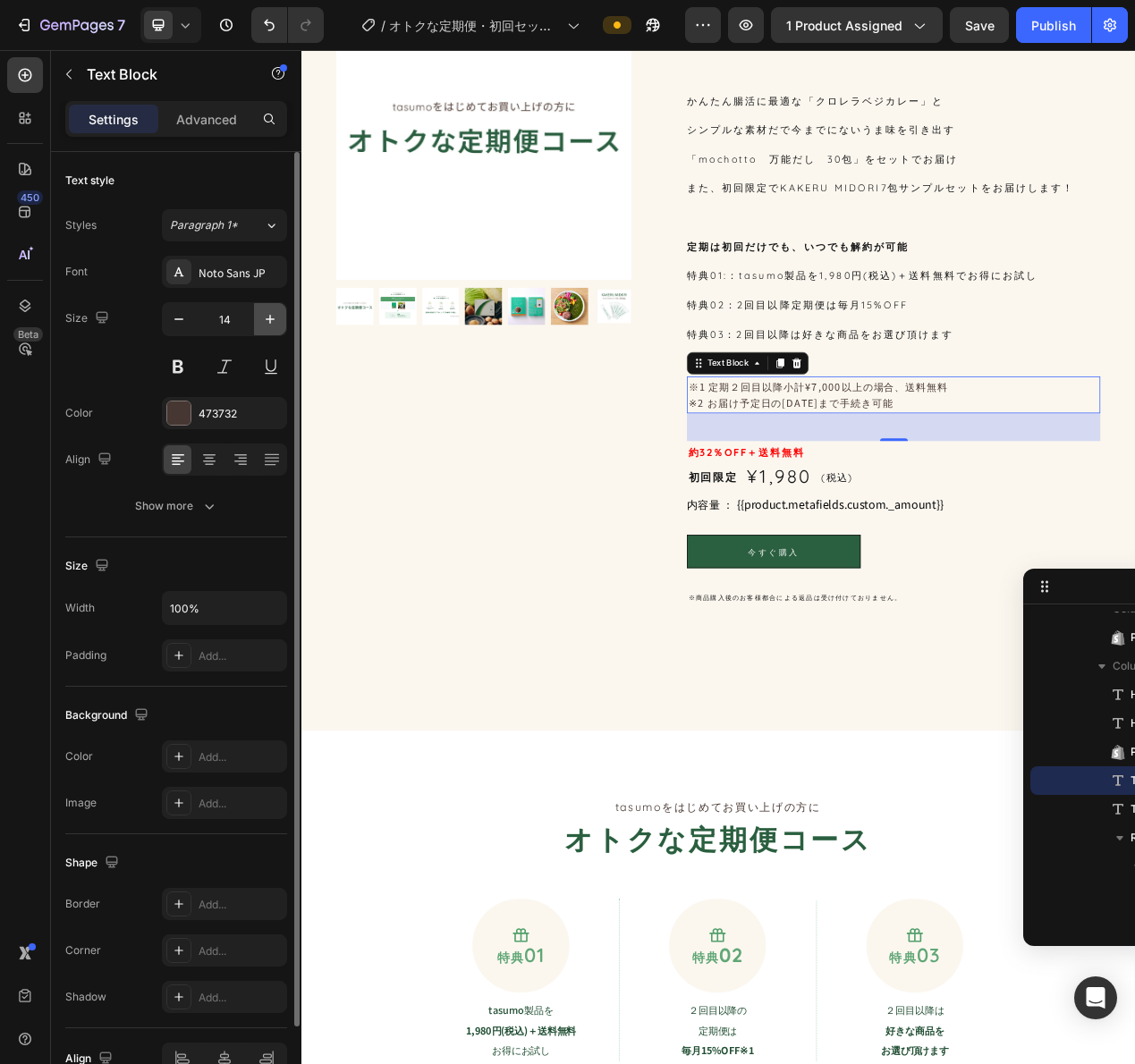
click at [271, 321] on icon "button" at bounding box center [269, 319] width 17 height 17
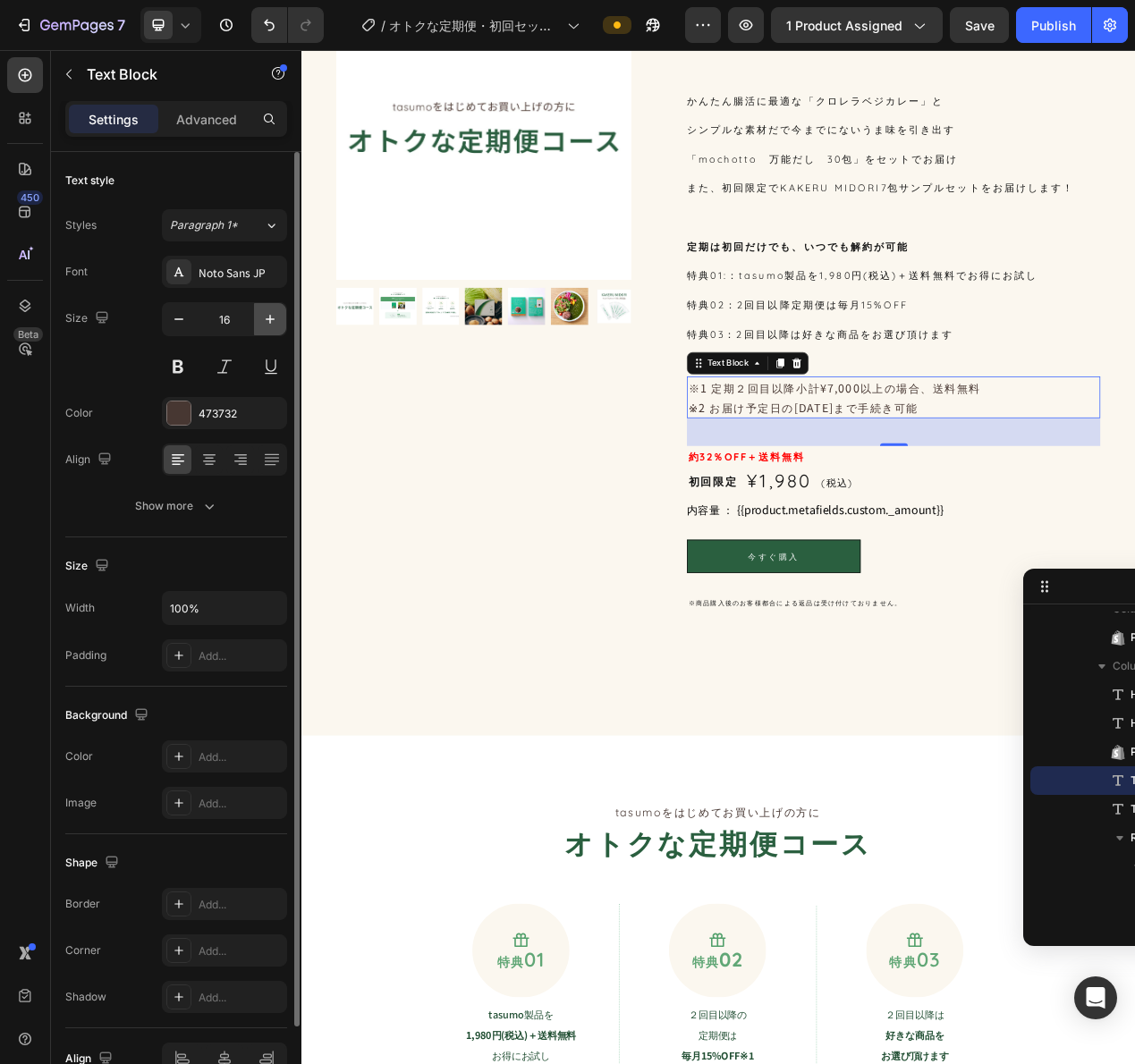
click at [271, 321] on icon "button" at bounding box center [269, 319] width 17 height 17
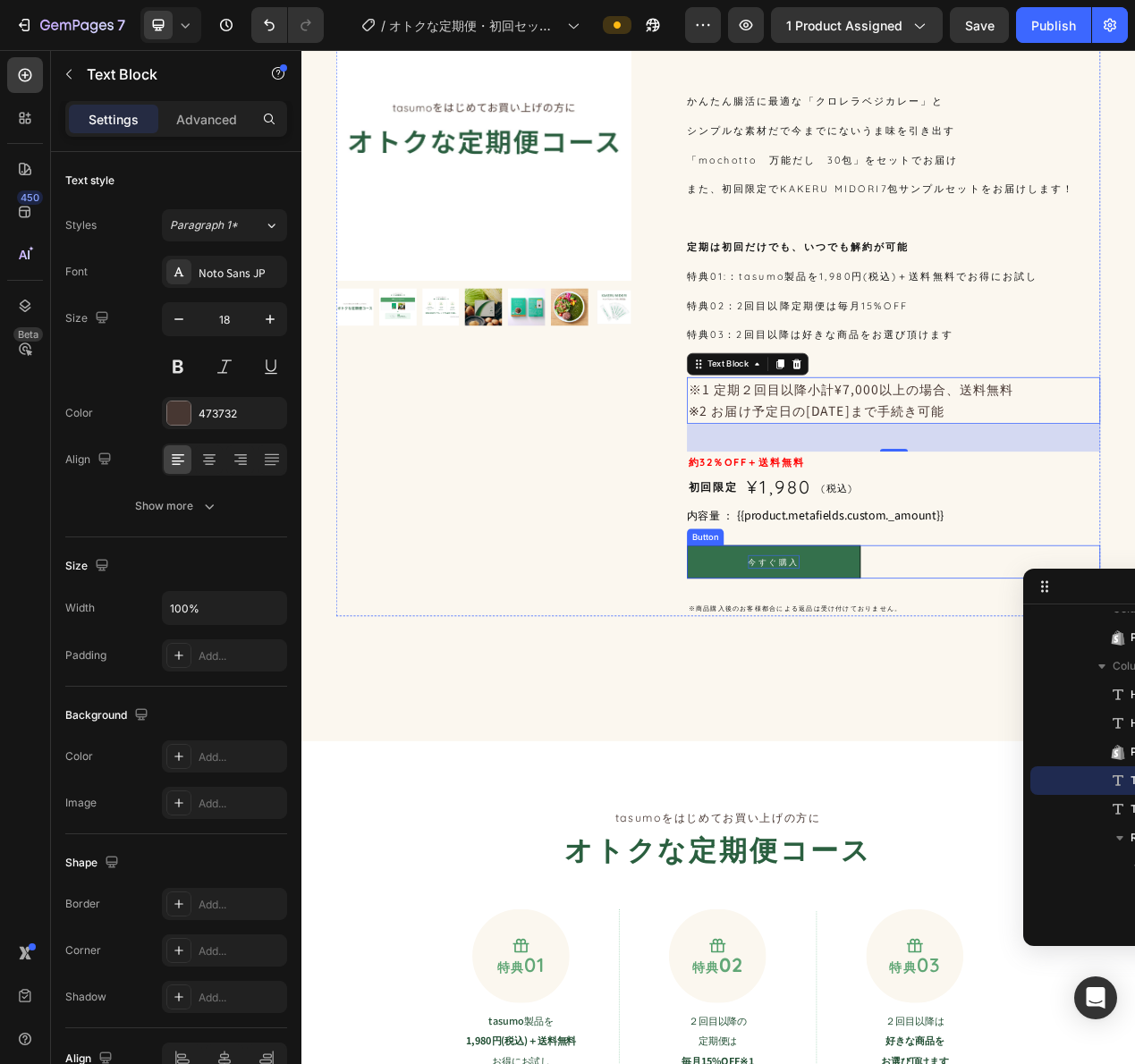
scroll to position [0, 0]
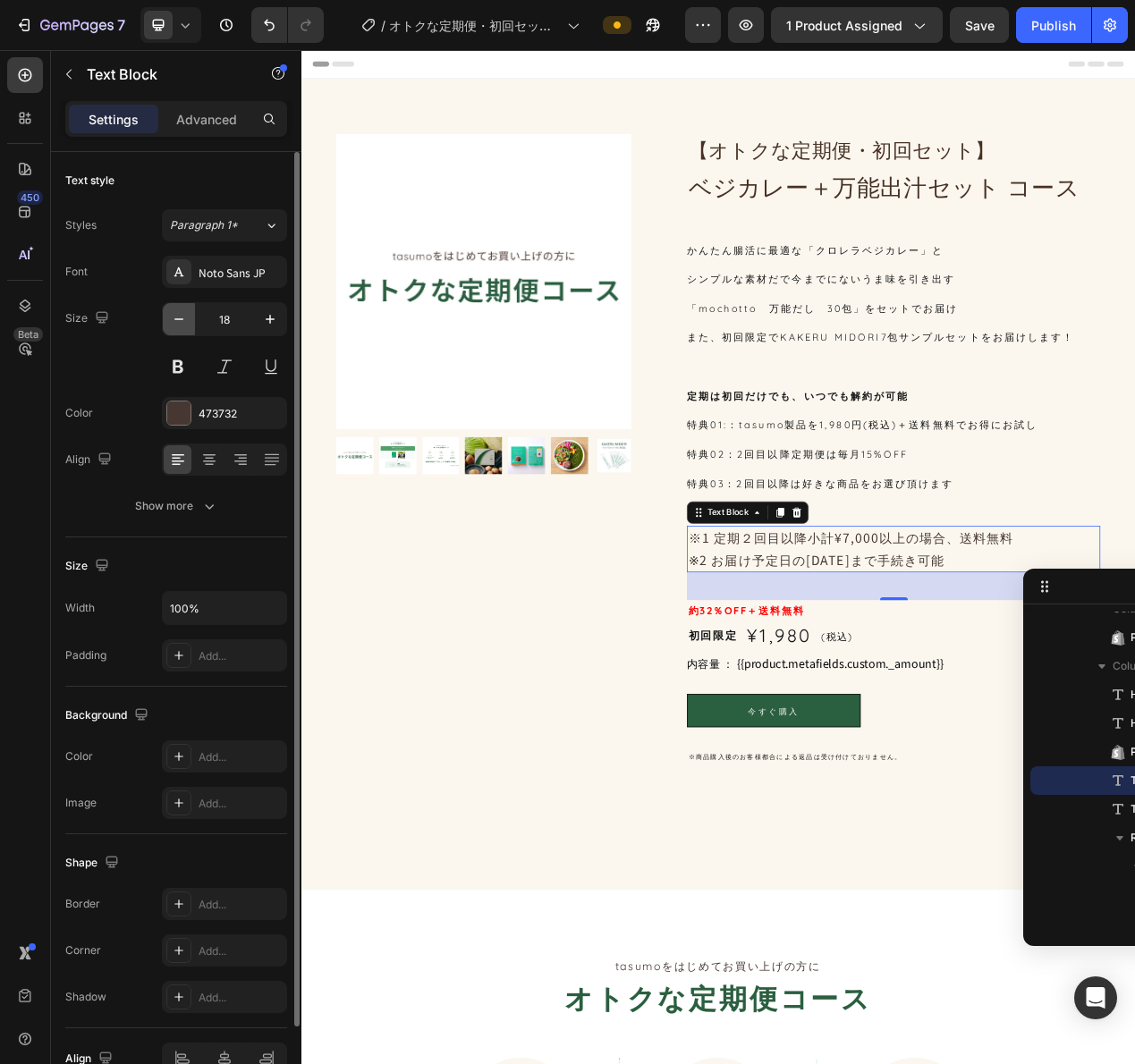
click at [188, 314] on button "button" at bounding box center [178, 319] width 32 height 32
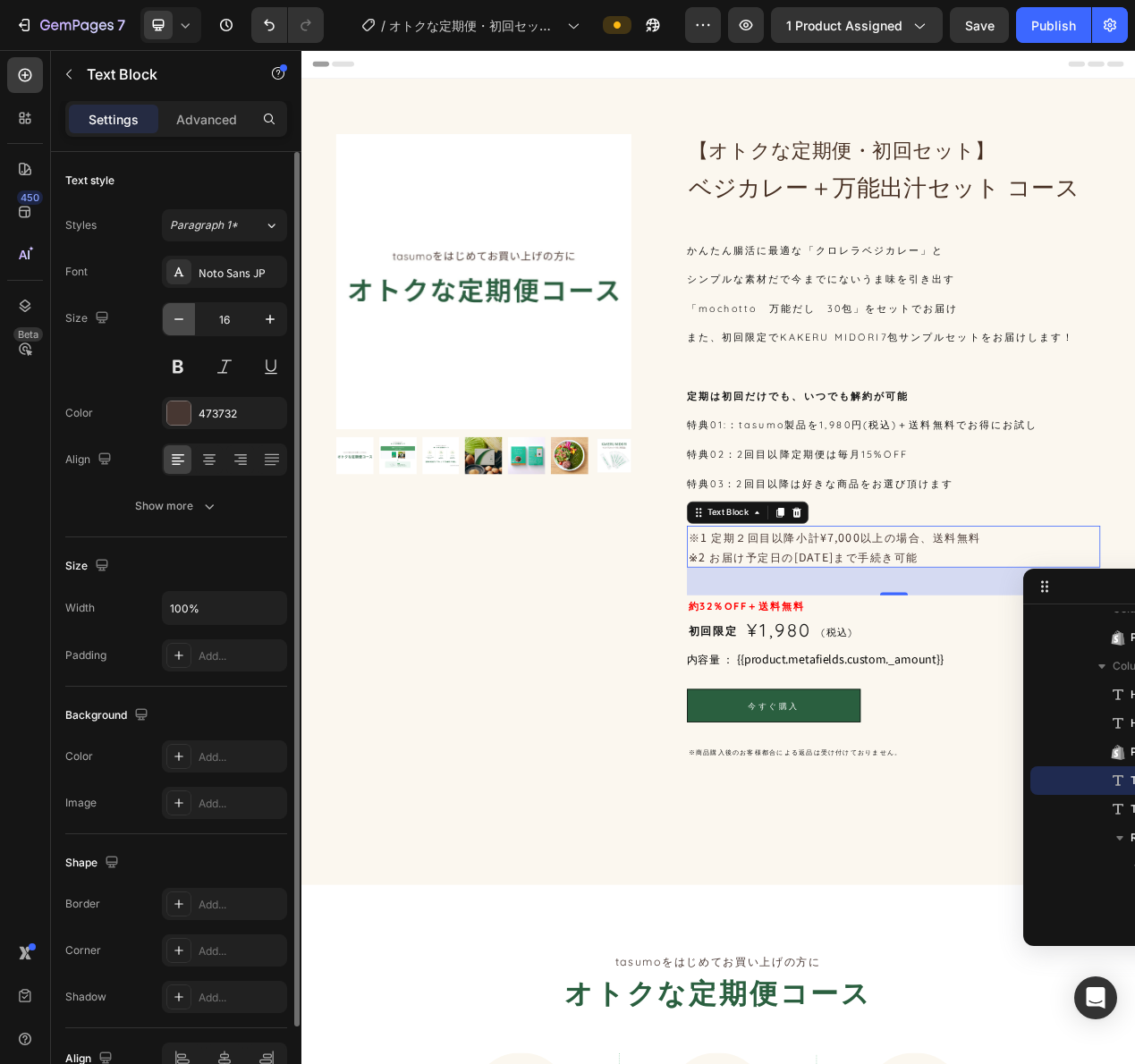
click at [182, 320] on icon "button" at bounding box center [178, 319] width 17 height 17
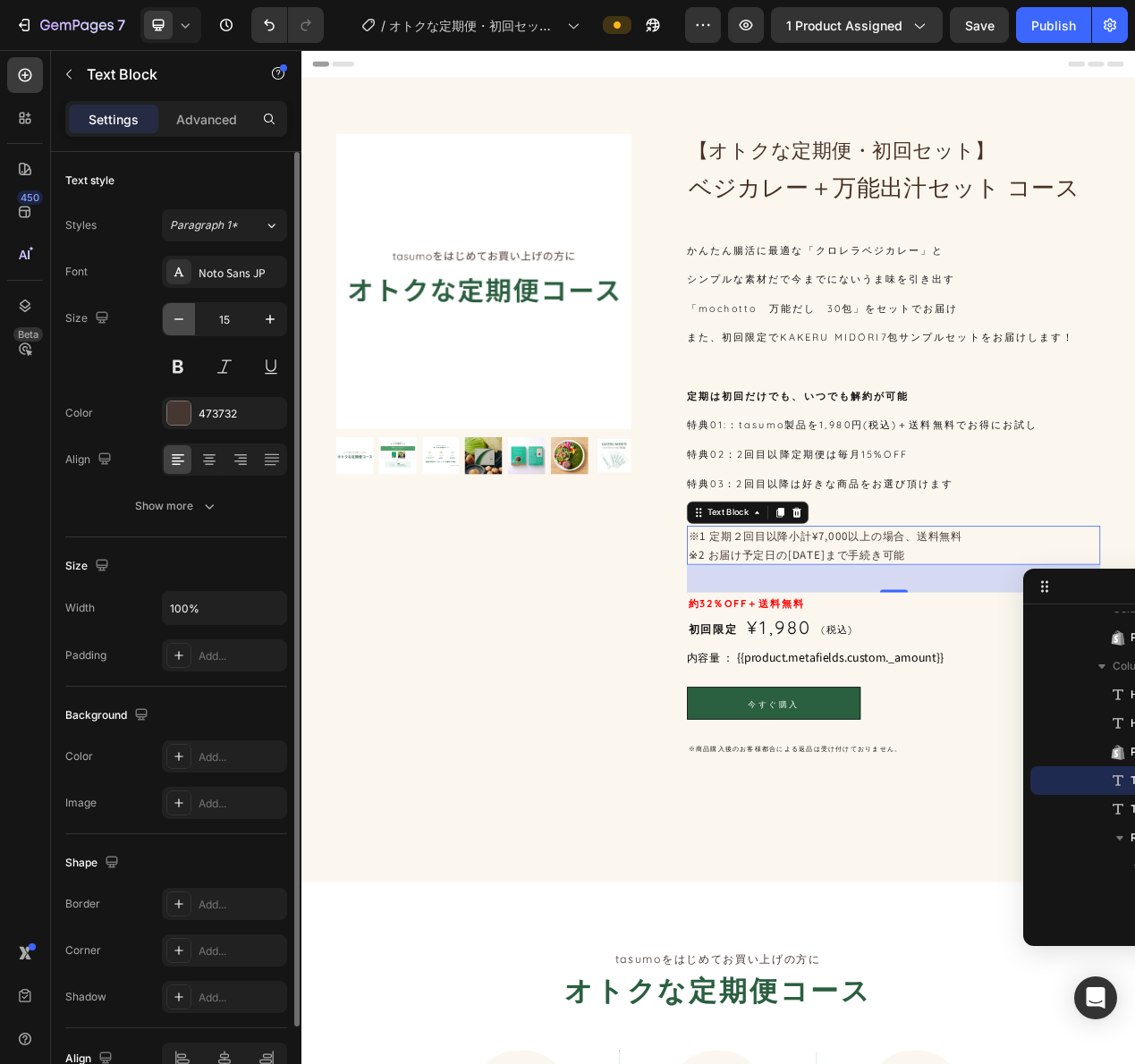
click at [182, 319] on icon "button" at bounding box center [178, 319] width 9 height 2
type input "14"
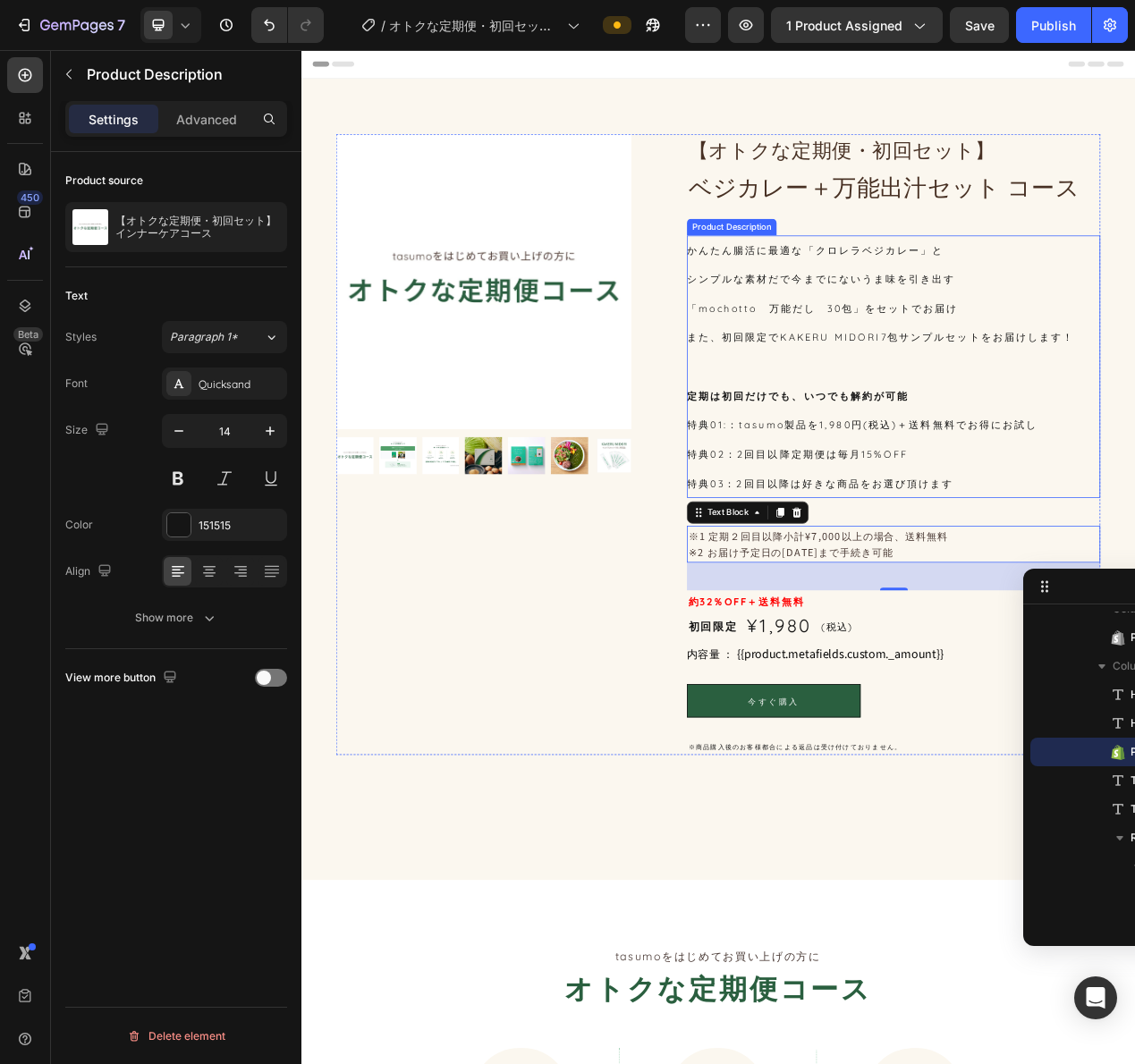
click at [999, 567] on p "特典02：2回目以降定期便は毎月15%OFF" at bounding box center [940, 570] width 285 height 16
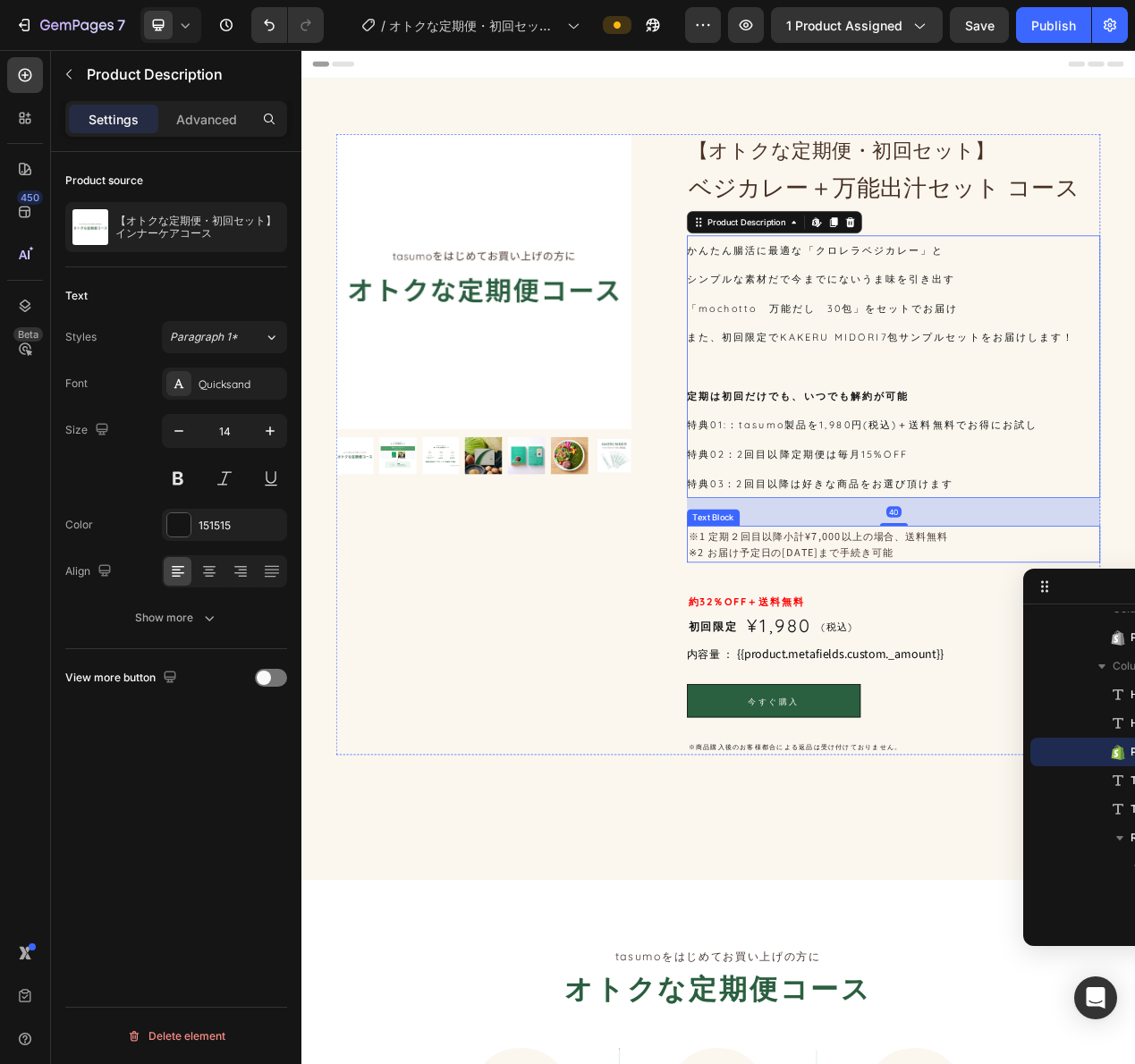
click at [897, 689] on p "※1 定期２回目以降小計¥7,000以上の場合、送料無料 ※2 お届け予定日の[DATE]まで手続き可能" at bounding box center [1063, 686] width 528 height 44
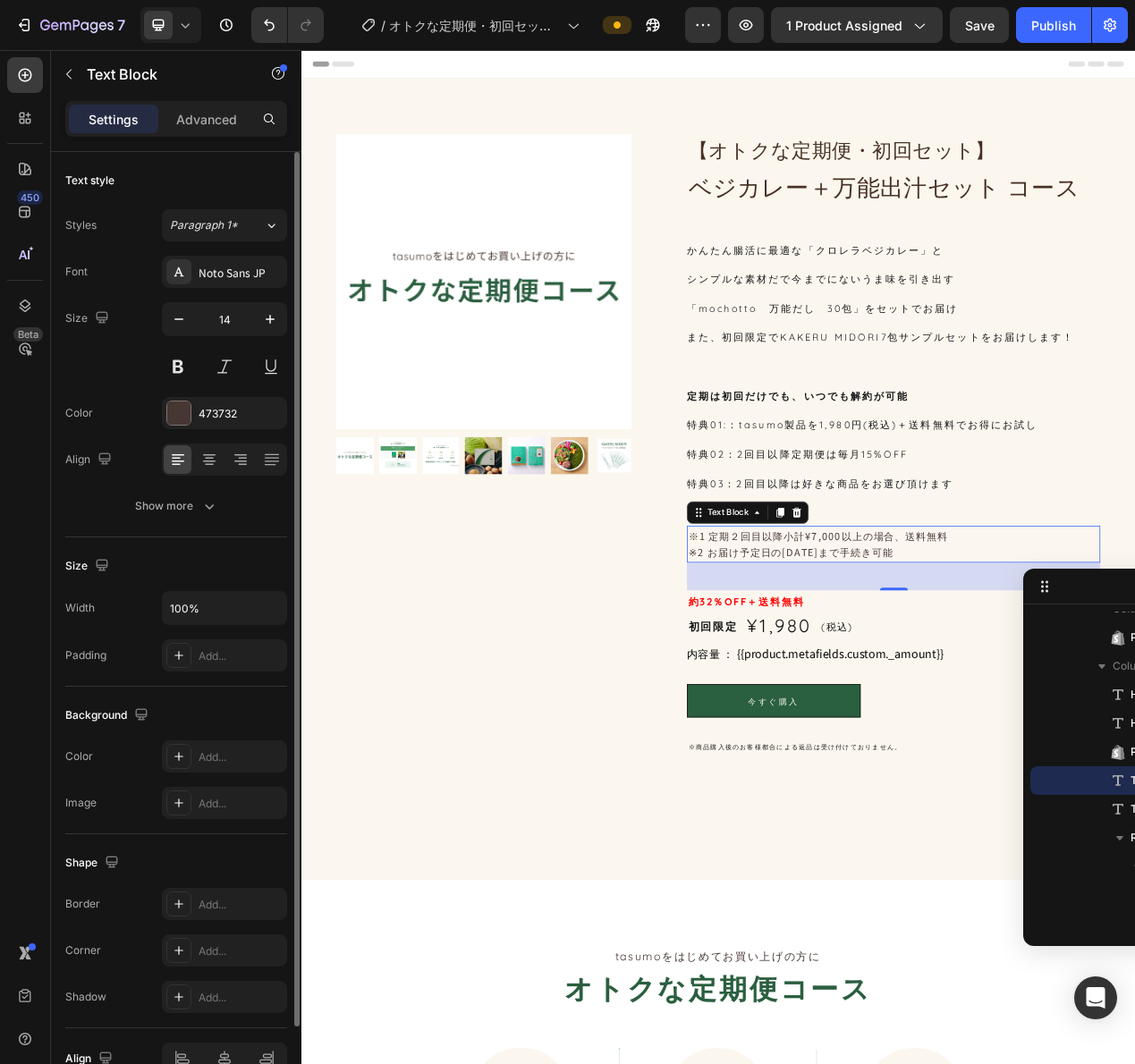
click at [968, 683] on p "※1 定期２回目以降小計¥7,000以上の場合、送料無料 ※2 お届け予定日の[DATE]まで手続き可能" at bounding box center [1063, 686] width 528 height 44
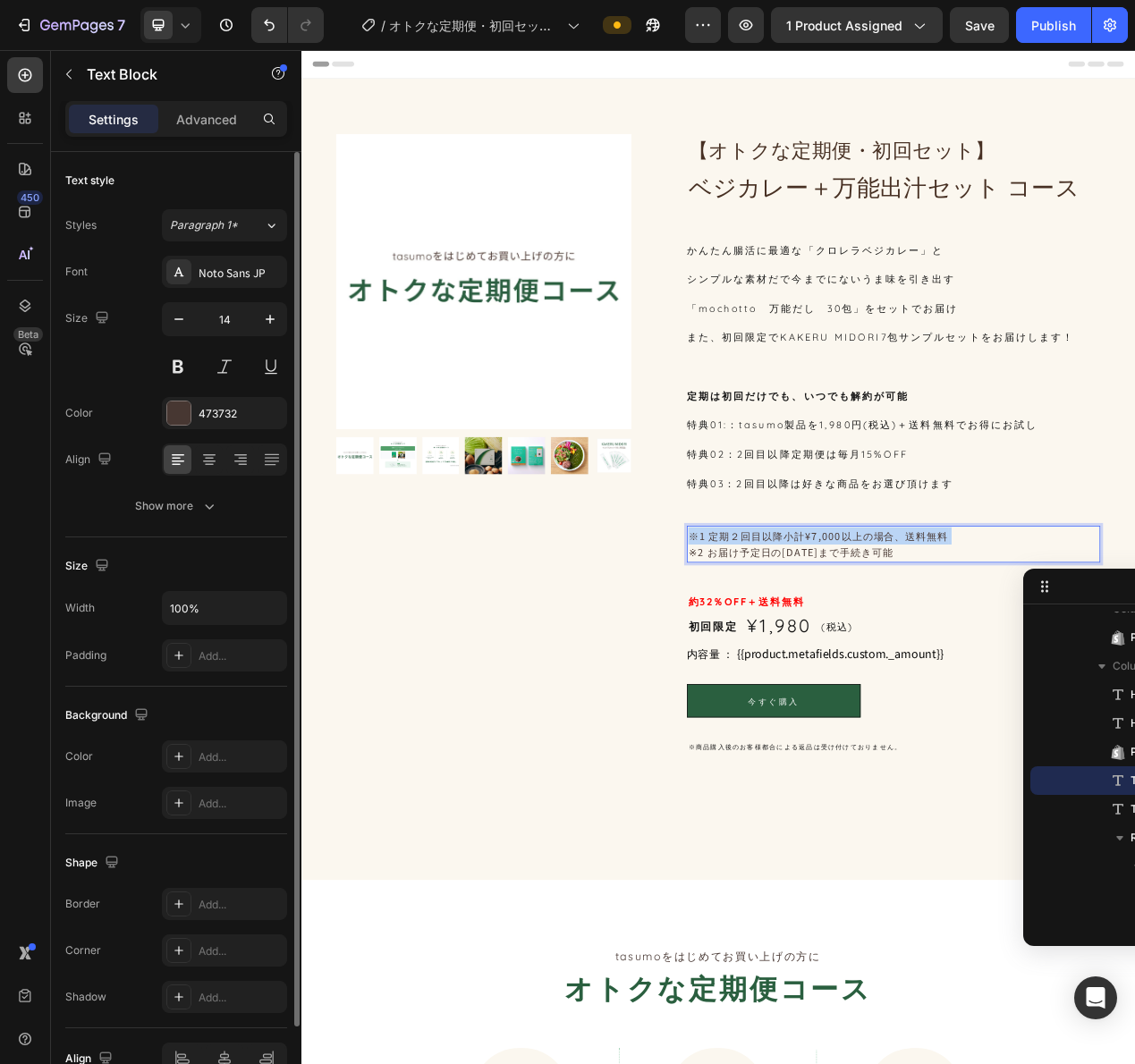
click at [968, 683] on p "※1 定期２回目以降小計¥7,000以上の場合、送料無料 ※2 お届け予定日の[DATE]まで手続き可能" at bounding box center [1063, 686] width 528 height 44
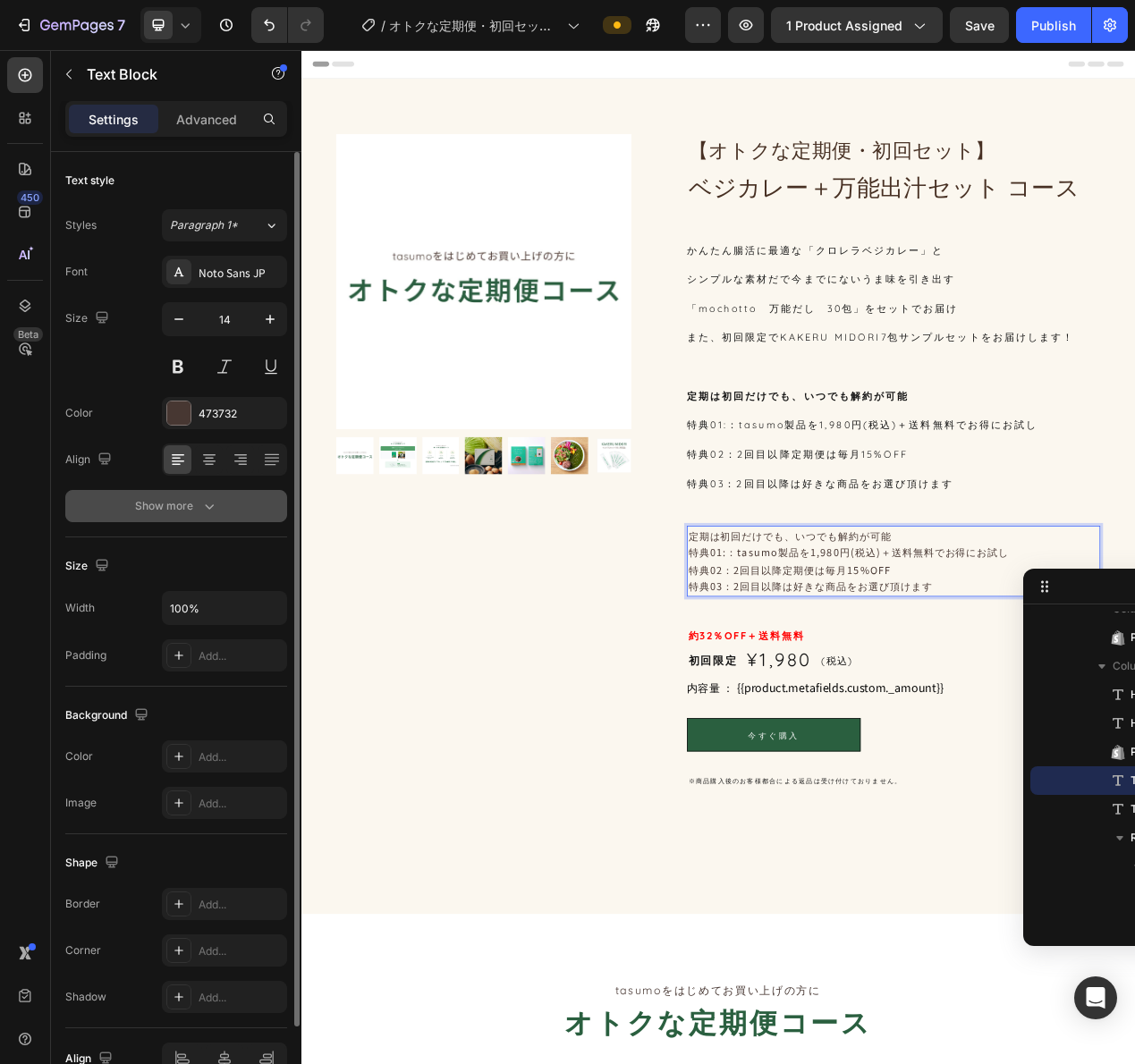
click at [242, 502] on button "Show more" at bounding box center [175, 506] width 222 height 32
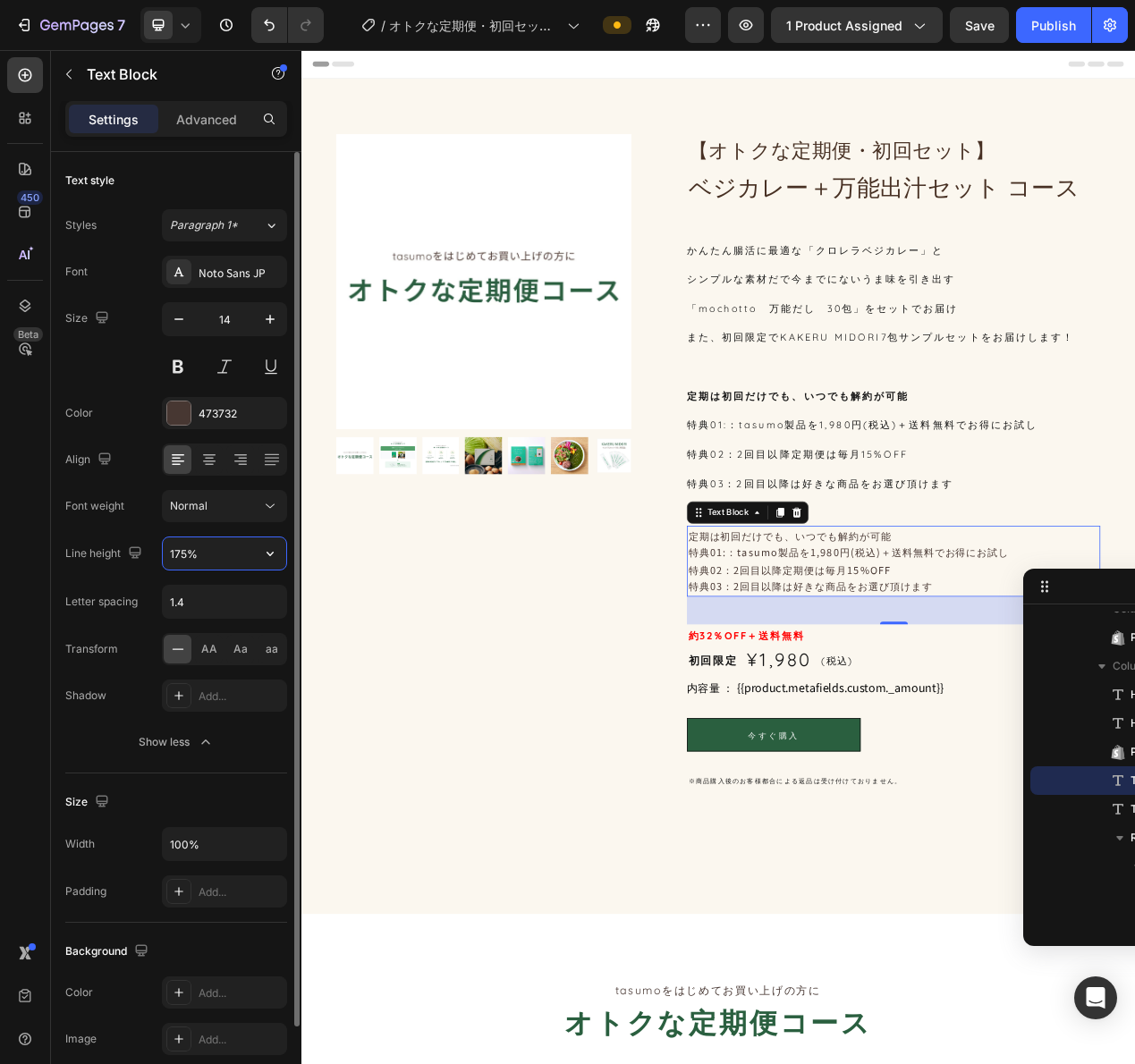
click at [233, 549] on input "175%" at bounding box center [224, 553] width 123 height 32
click at [261, 554] on icon "button" at bounding box center [269, 553] width 17 height 17
click at [180, 550] on input "175%" at bounding box center [224, 553] width 123 height 32
drag, startPoint x: 190, startPoint y: 558, endPoint x: 137, endPoint y: 544, distance: 54.8
click at [137, 544] on div "Line height 175%" at bounding box center [175, 553] width 222 height 34
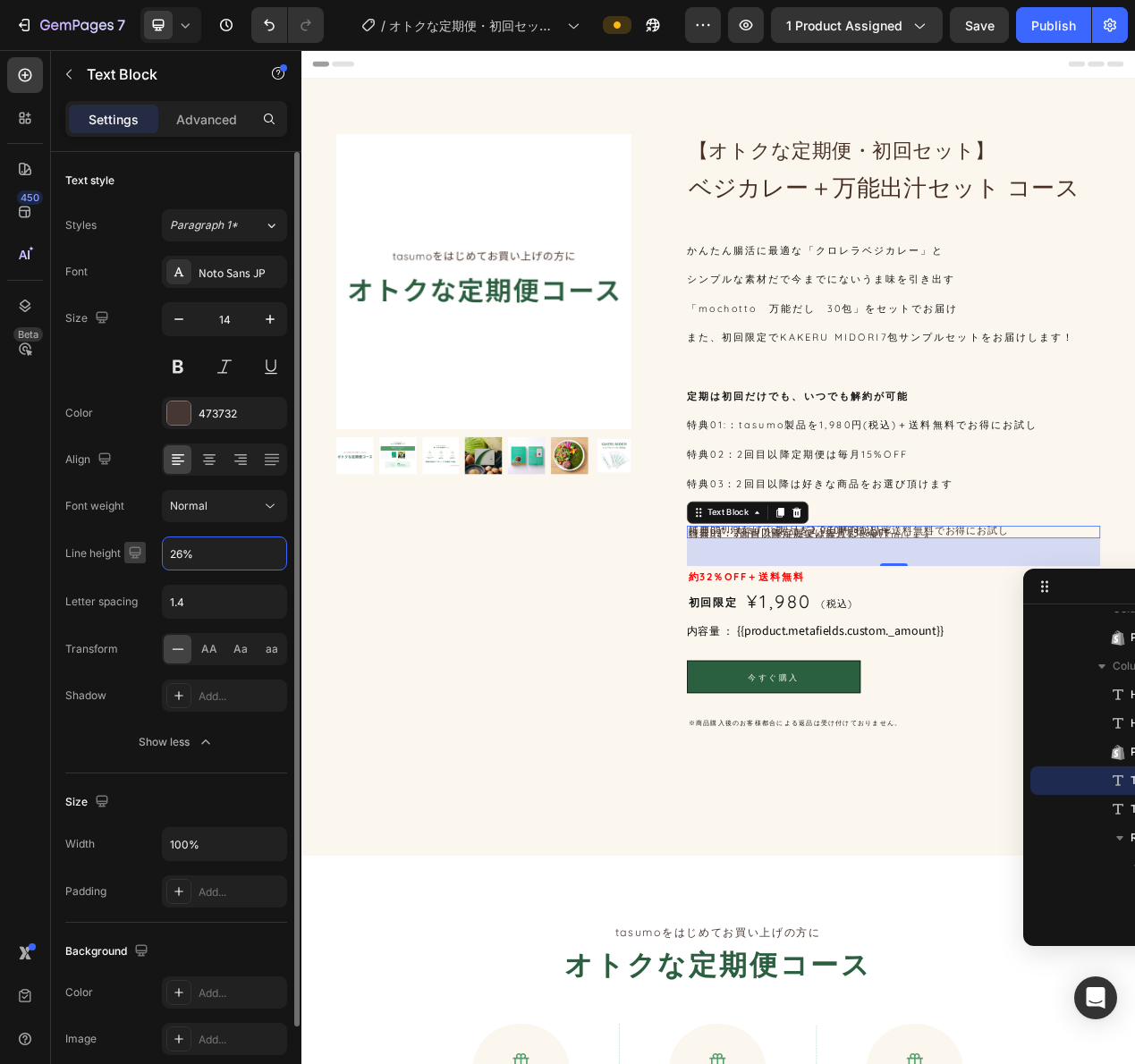
type input "260%"
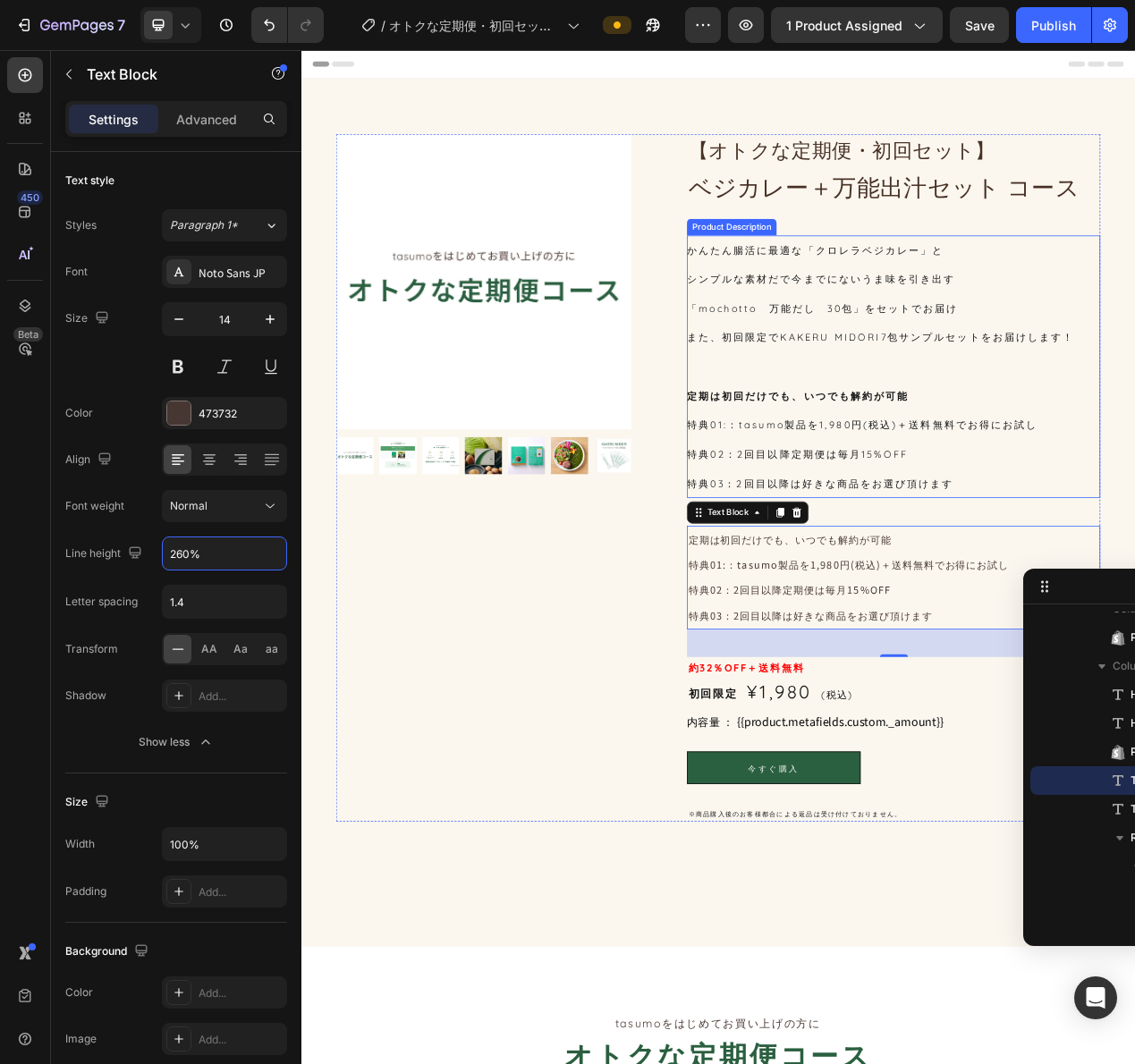
click at [1096, 500] on div "かんたん腸活に最適な「クロレラベジカレー」と シンプルな素材だで今までにないうま味を引き出す 「mochotto　万能だし　30包」をセットでお届け また、初…" at bounding box center [1063, 457] width 532 height 338
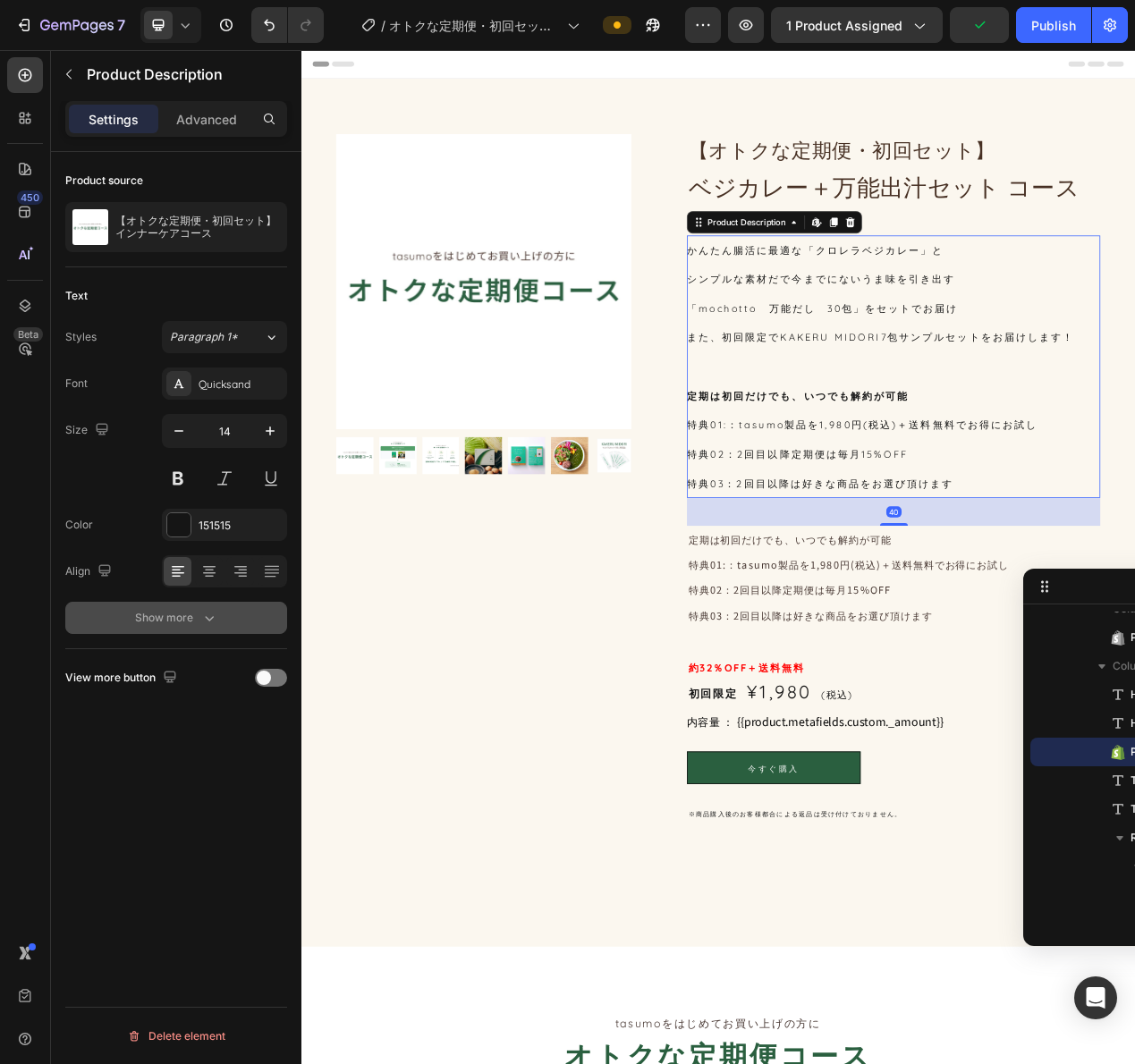
click at [216, 619] on icon "button" at bounding box center [209, 617] width 17 height 17
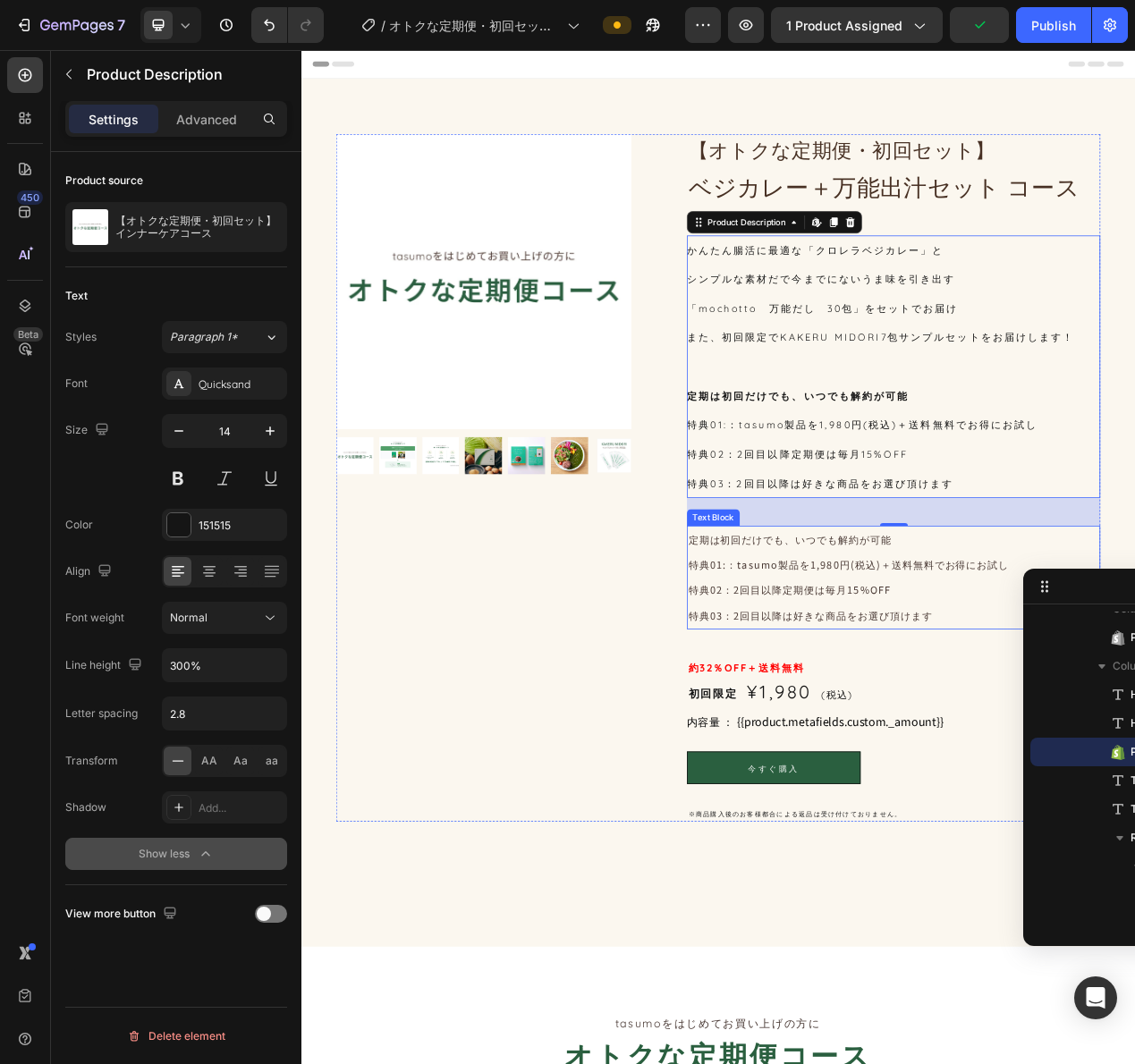
click at [1004, 739] on p "特典02：2回目以降定期便は毎月15%OFF" at bounding box center [1063, 744] width 528 height 32
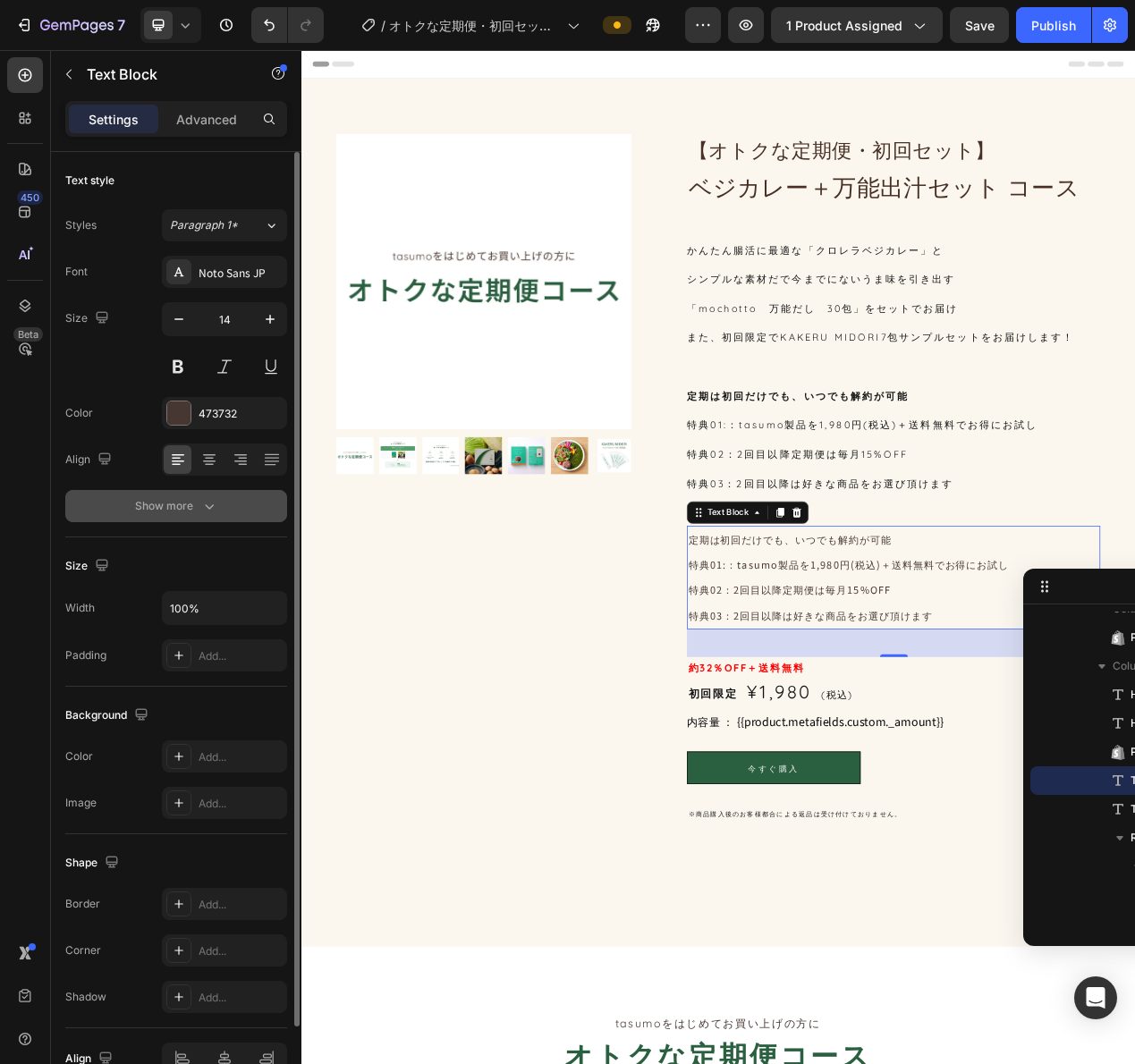
click at [204, 515] on button "Show more" at bounding box center [175, 506] width 222 height 32
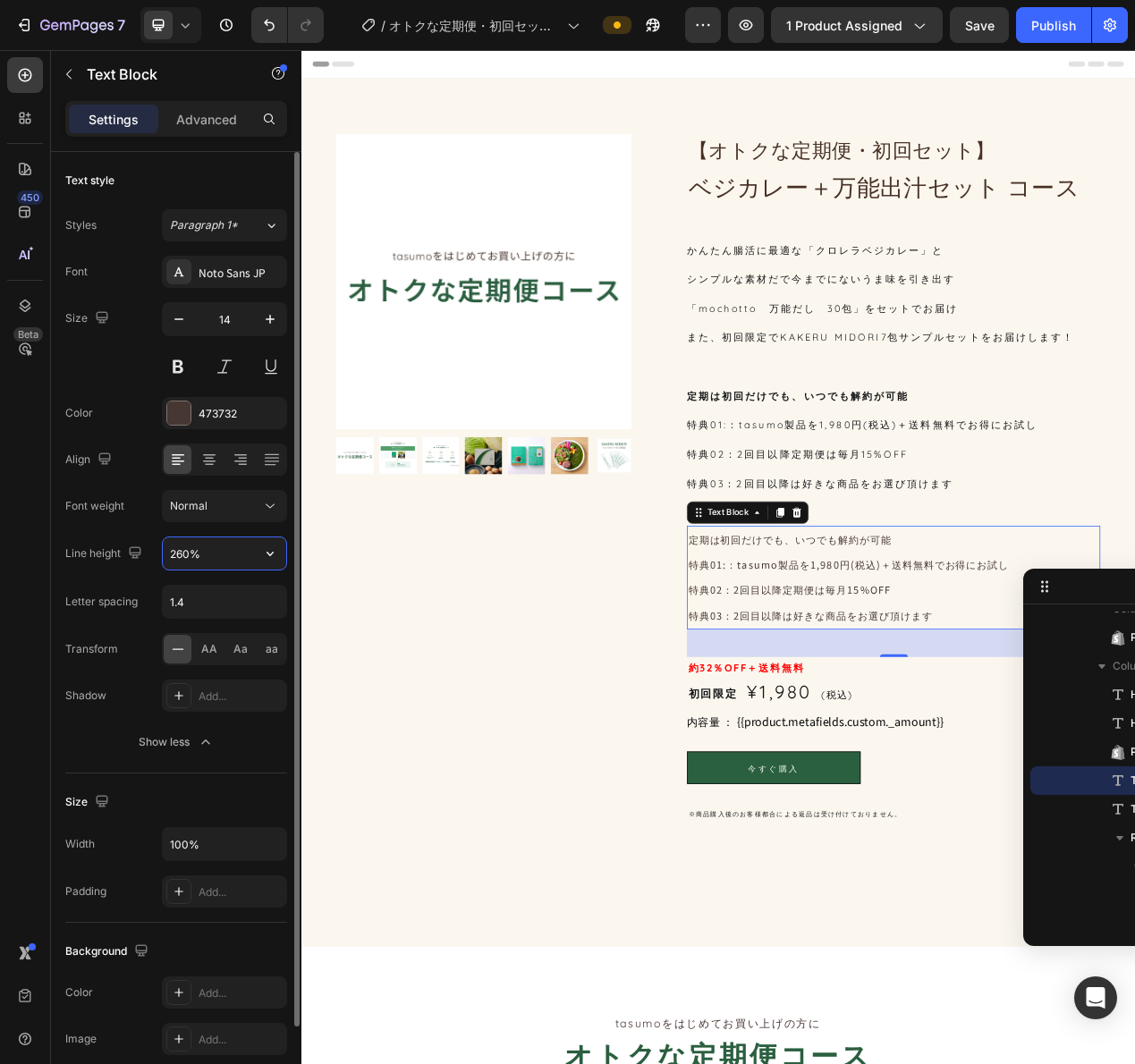
click at [198, 546] on input "260%" at bounding box center [224, 553] width 123 height 32
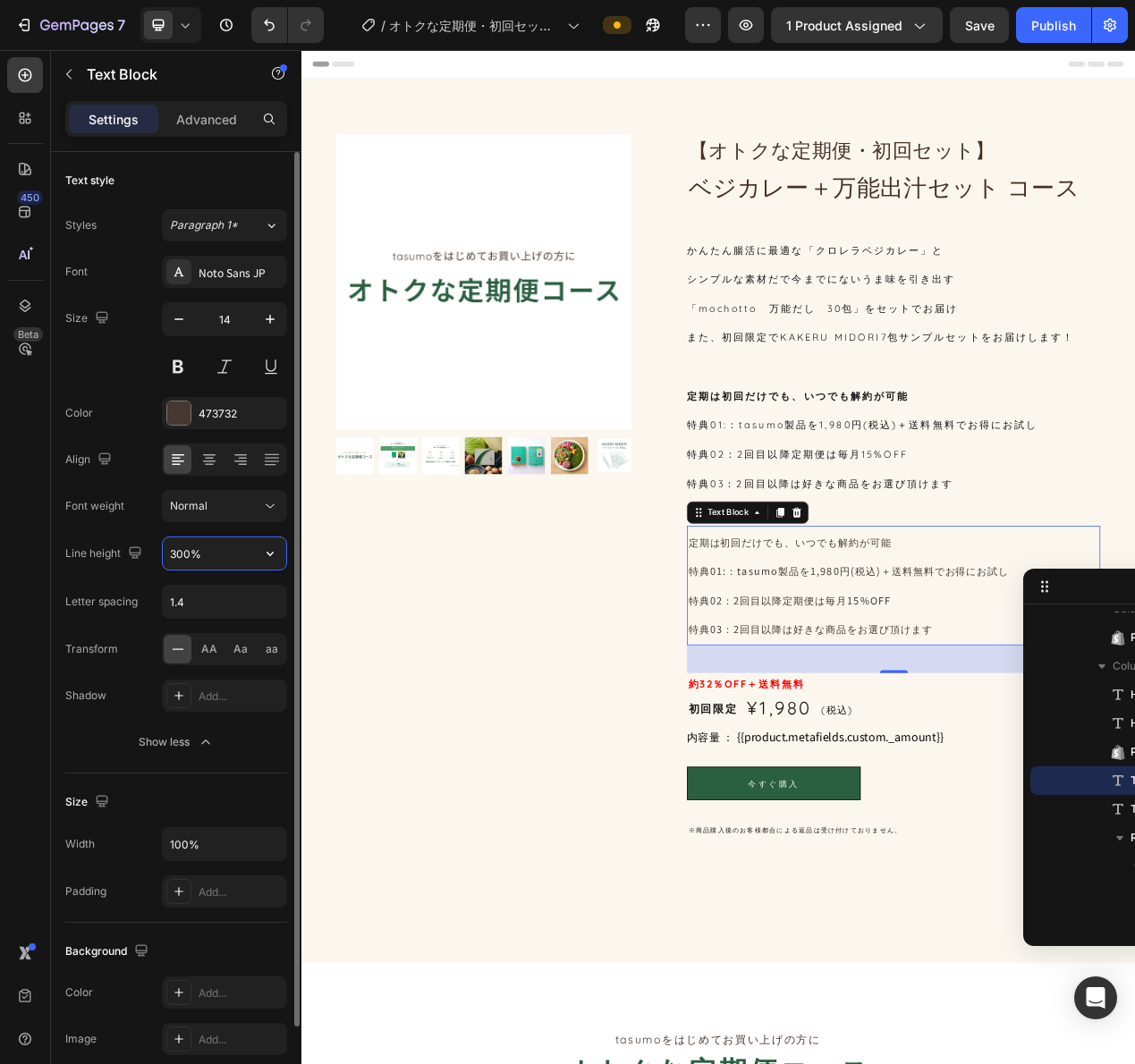
type input "300%"
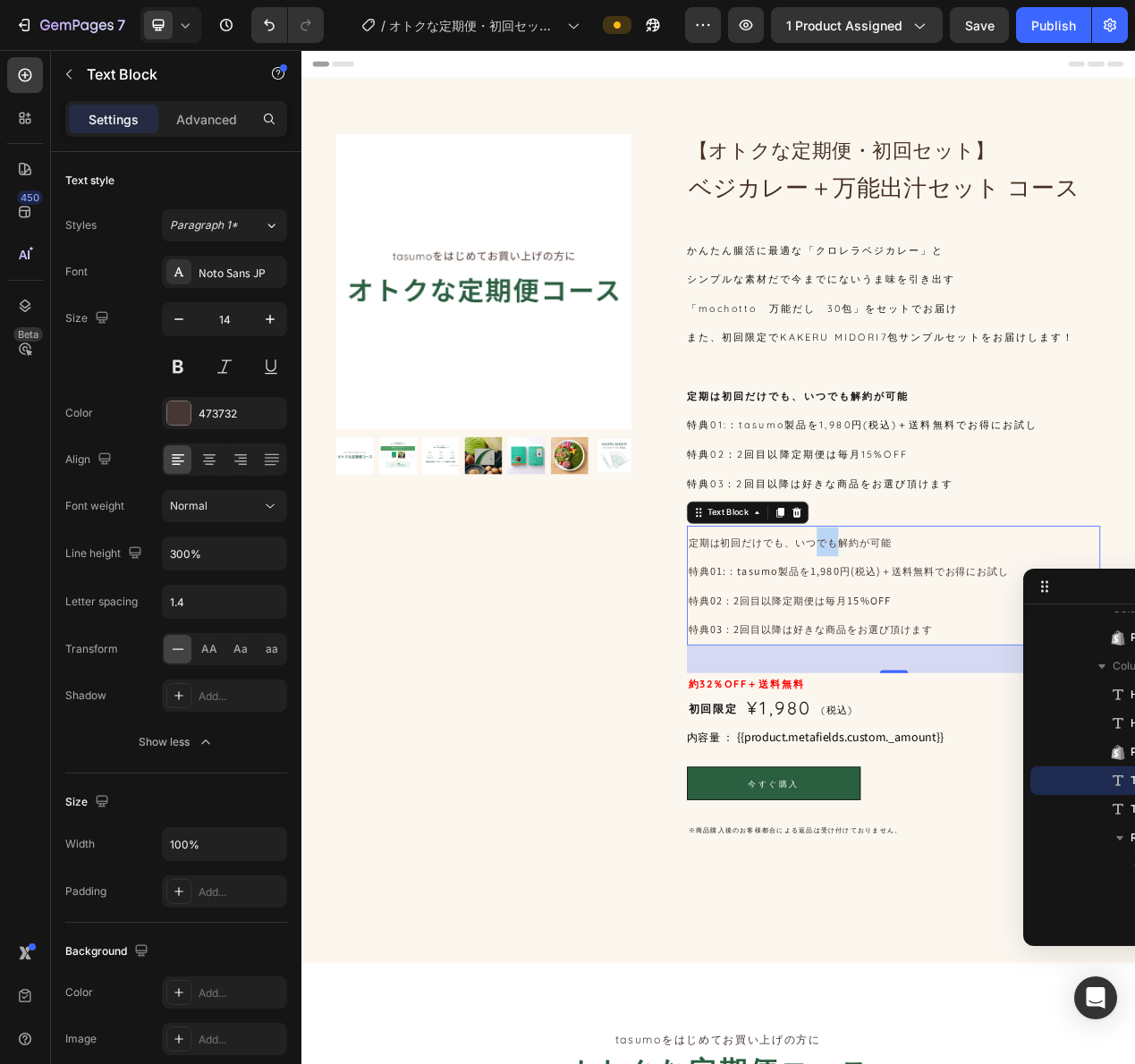
click at [975, 697] on p "定期は初回だけでも、いつでも解約が可能" at bounding box center [1063, 683] width 528 height 38
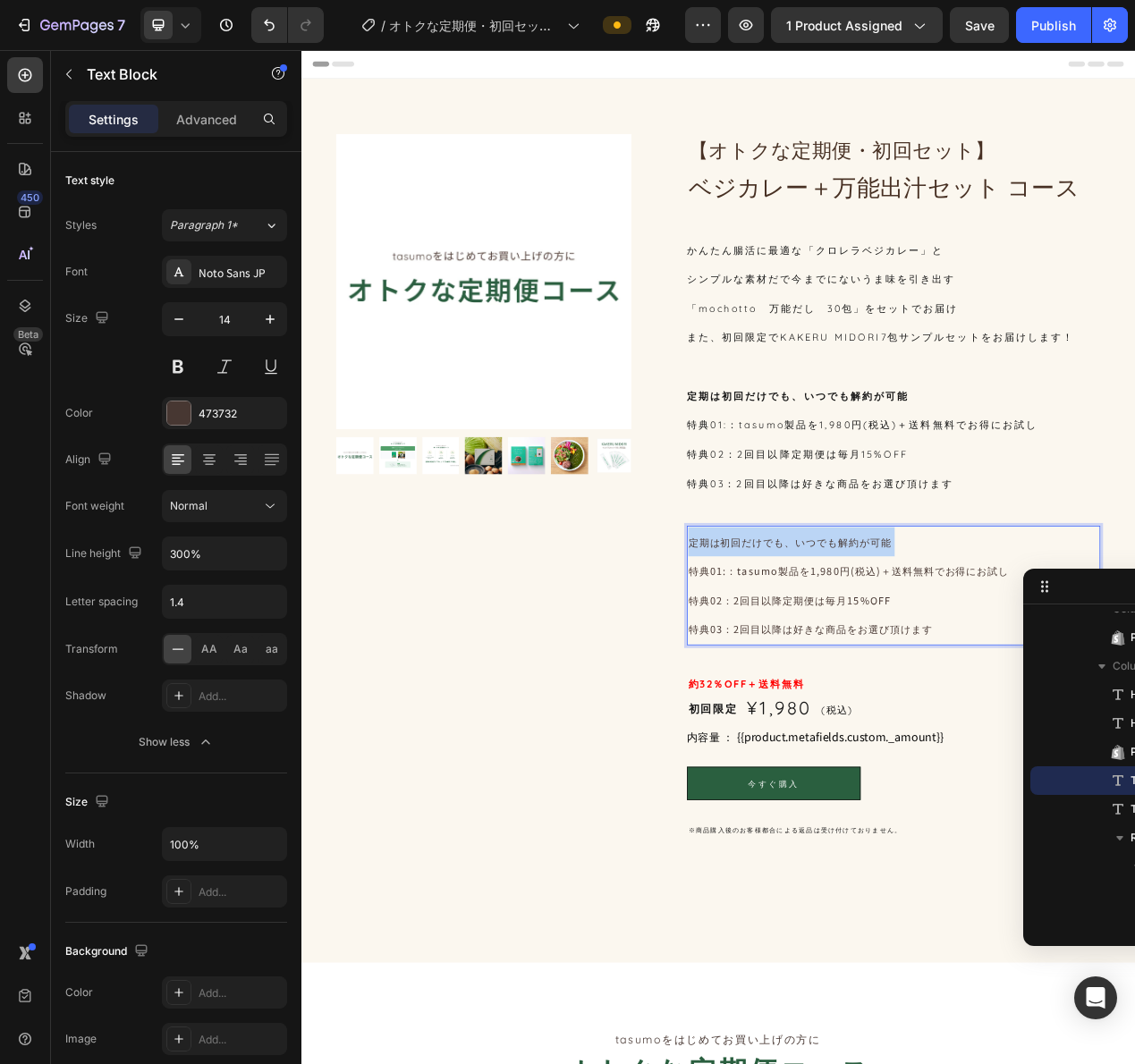
click at [975, 697] on p "定期は初回だけでも、いつでも解約が可能" at bounding box center [1063, 683] width 528 height 38
click at [981, 761] on p "特典02：2回目以降定期便は毎月15%OFF" at bounding box center [1063, 758] width 528 height 38
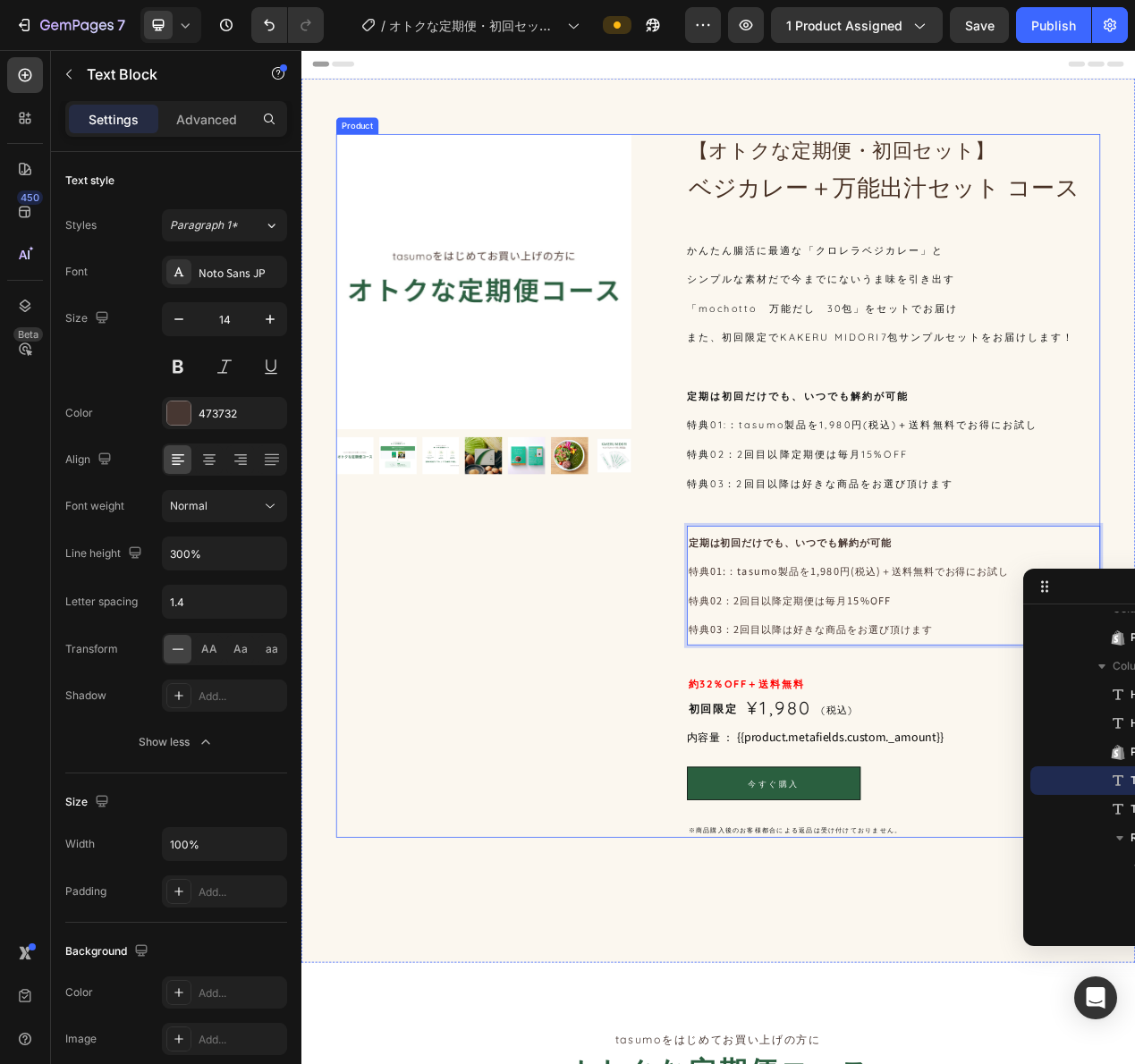
click at [899, 632] on div "【オトクな定期便・初回セット】 Heading ベジカレー＋万能出汁セット コース Heading かんたん腸活に最適な「クロレラベジカレー」と シンプルな素…" at bounding box center [1063, 610] width 532 height 906
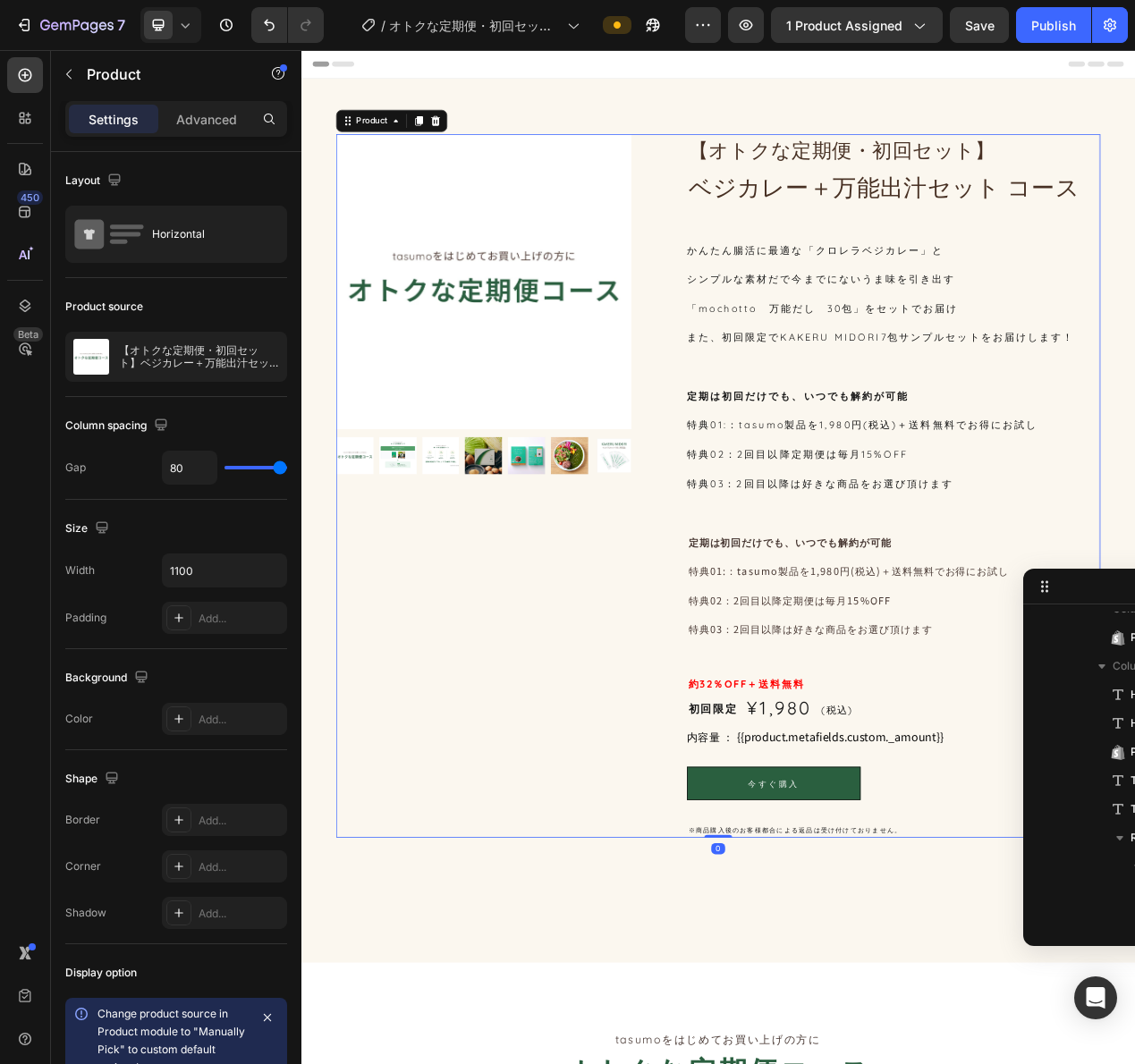
click at [925, 601] on p "特典03：2回目以降は好きな商品をお選び頂けます" at bounding box center [969, 608] width 343 height 16
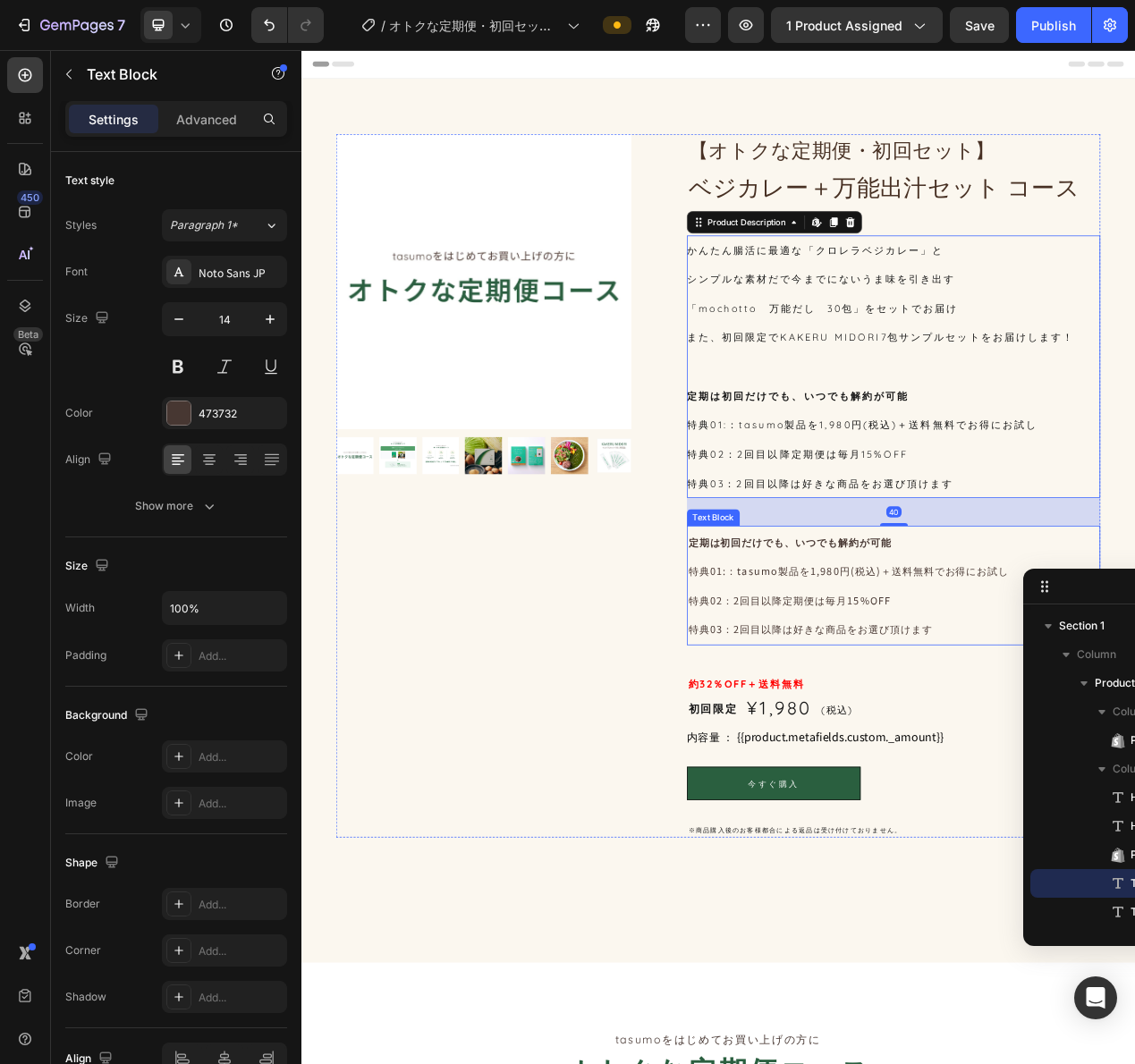
click at [997, 719] on p "特典01:：tasumo製品を1,980円(税込)＋送料無料でお得にお試し" at bounding box center [1063, 720] width 528 height 38
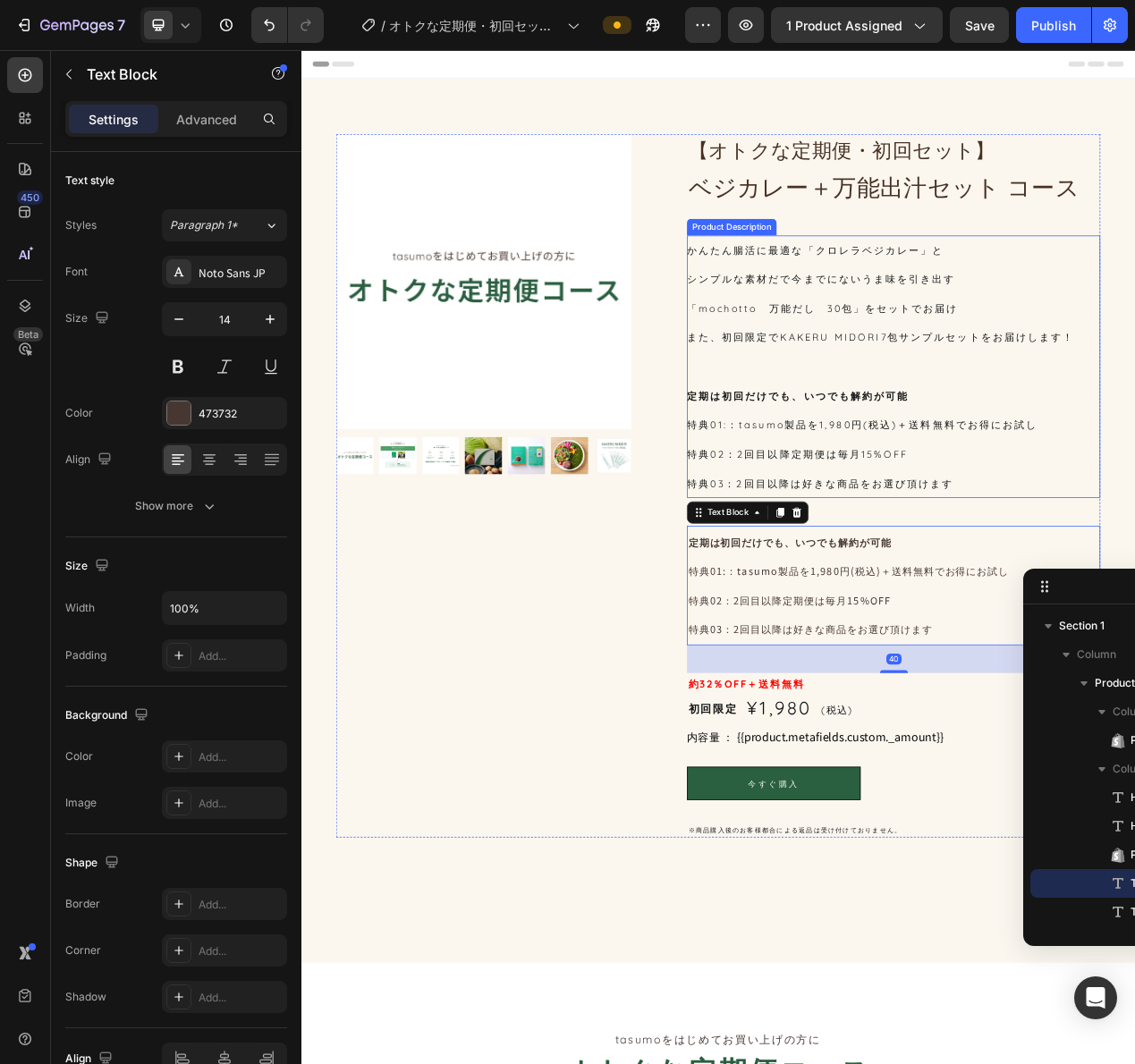
click at [1064, 584] on div "かんたん腸活に最適な「クロレラベジカレー」と シンプルな素材だで今までにないうま味を引き出す 「mochotto　万能だし　30包」をセットでお届け また、初…" at bounding box center [1063, 457] width 532 height 338
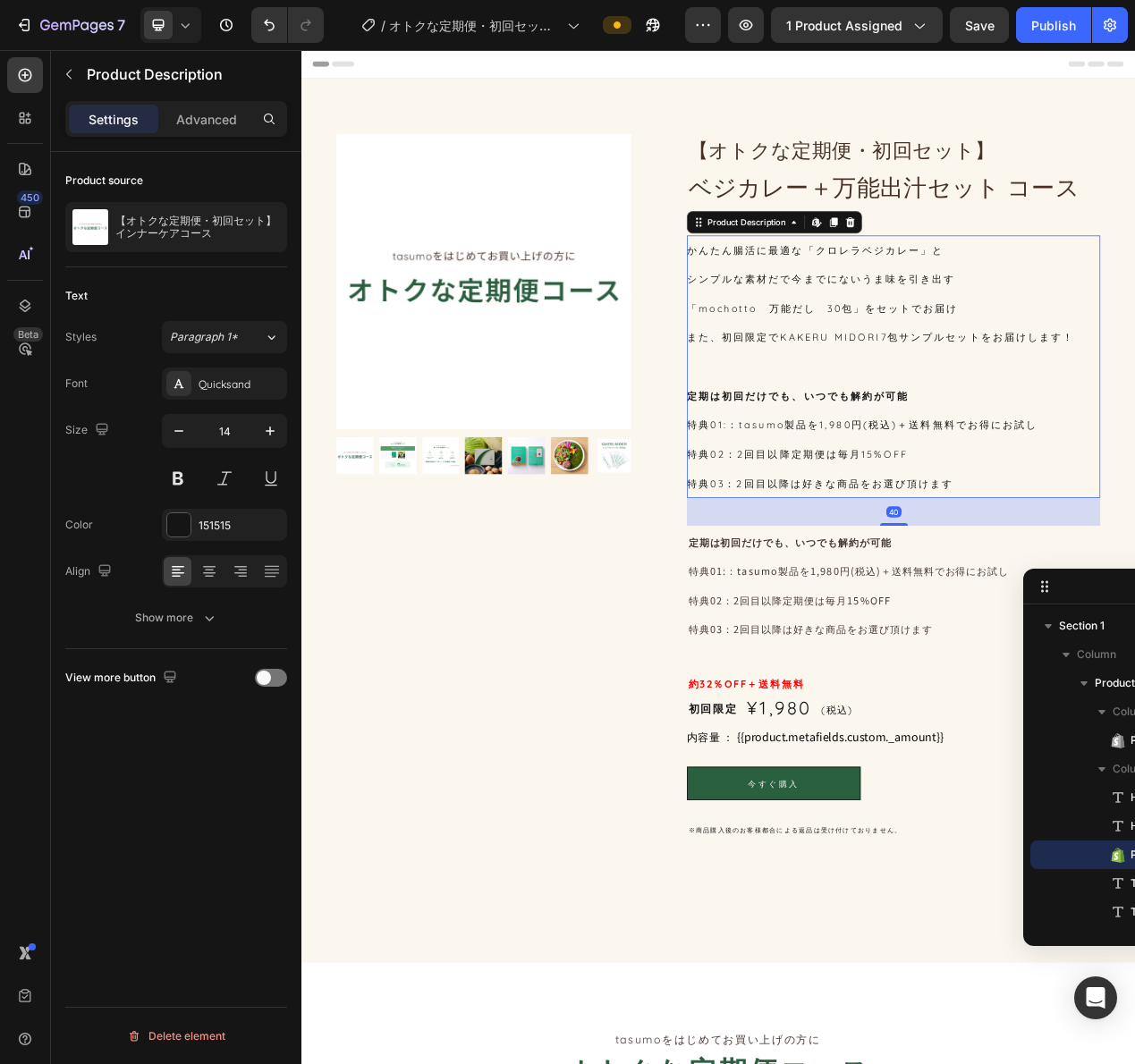
click at [970, 485] on div "かんたん腸活に最適な「クロレラベジカレー」と シンプルな素材だで今までにないうま味を引き出す 「mochotto　万能だし　30包」をセットでお届け また、初…" at bounding box center [1063, 457] width 532 height 338
click at [261, 230] on button "button" at bounding box center [269, 227] width 21 height 21
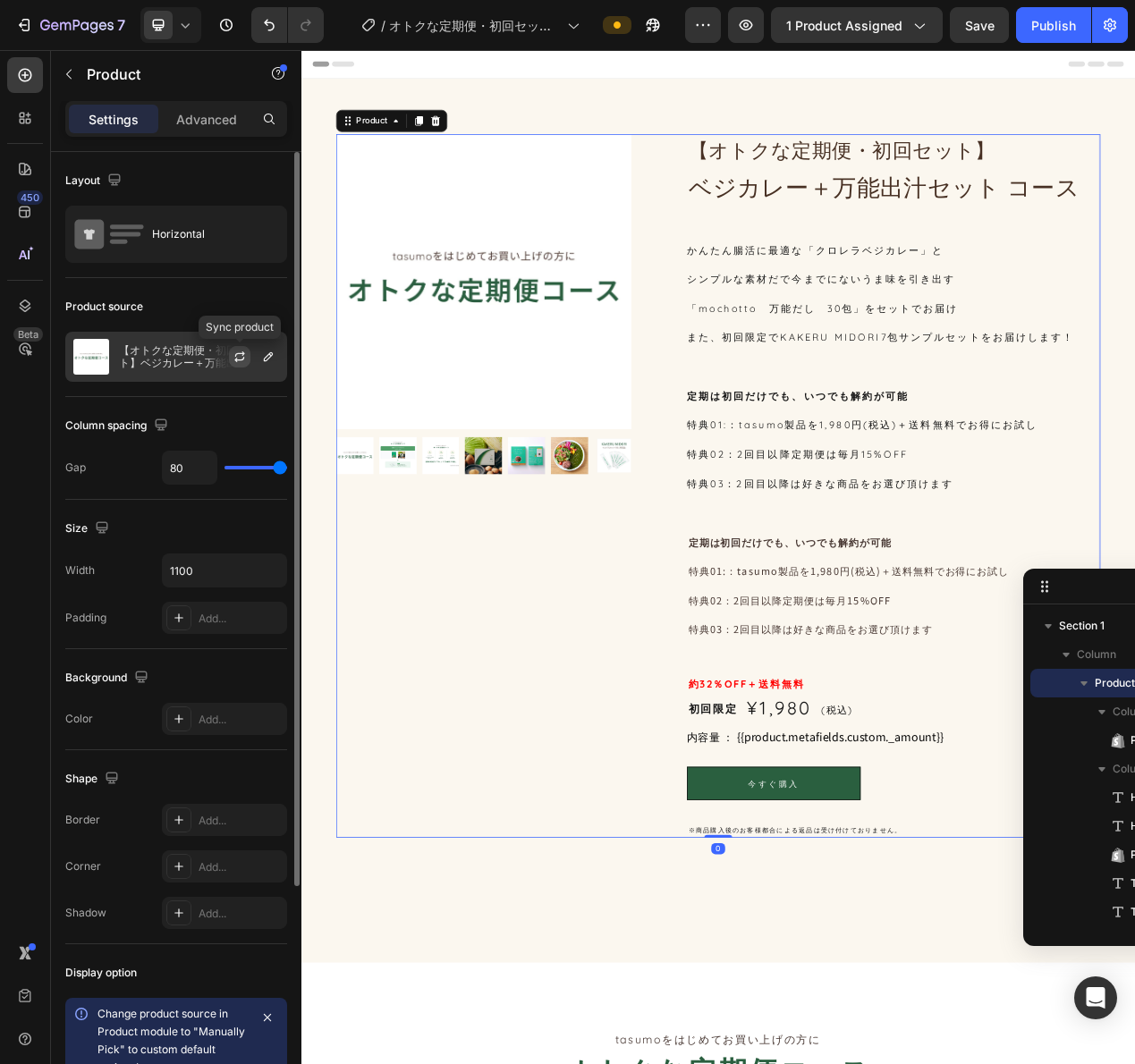
click at [241, 353] on icon "button" at bounding box center [239, 357] width 15 height 15
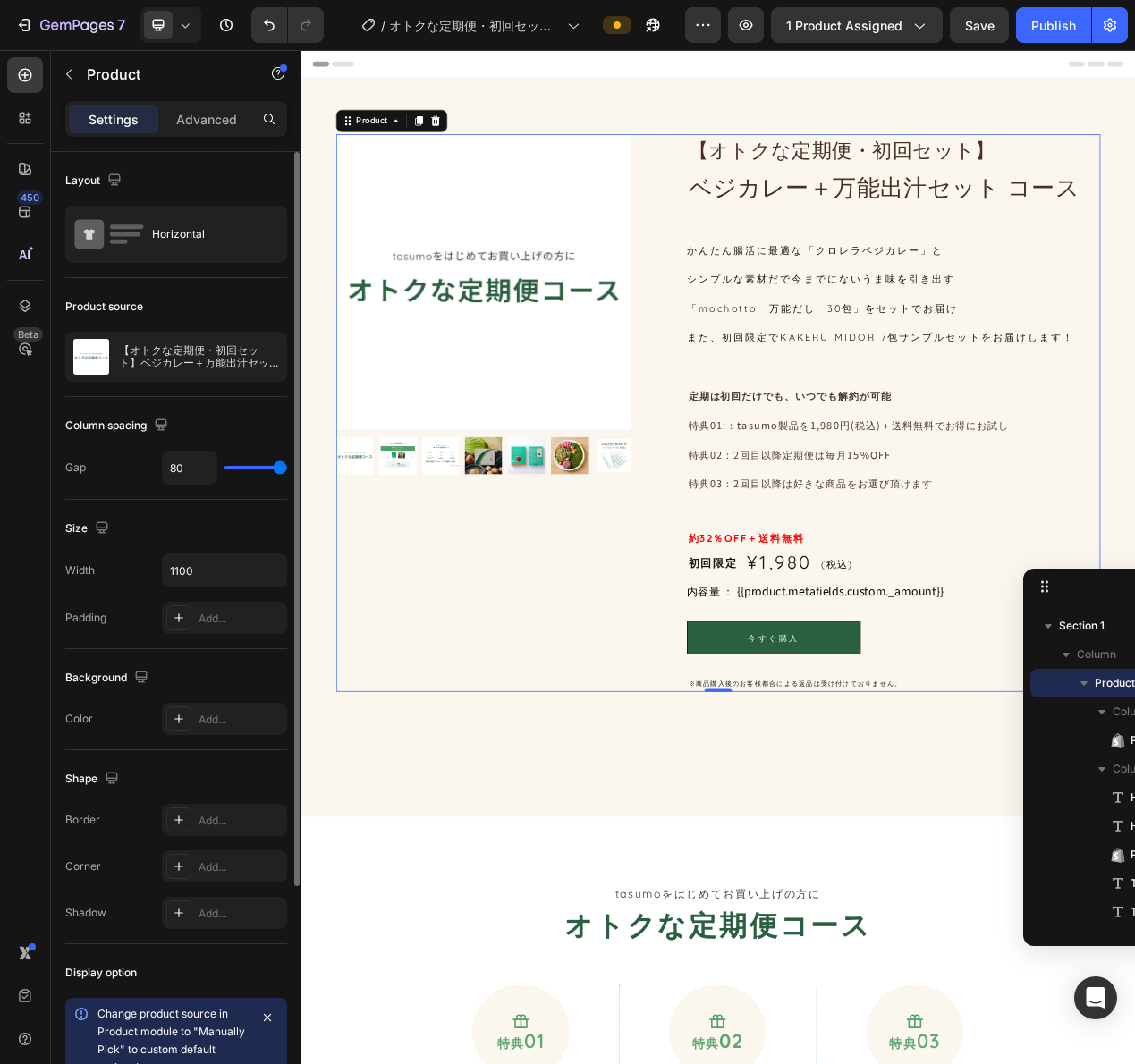
click at [1005, 444] on div "【オトクな定期便・初回セット】 Heading ベジカレー＋万能出汁セット コース Heading かんたん腸活に最適な「クロレラベジカレー」と シンプルな素…" at bounding box center [1063, 516] width 532 height 718
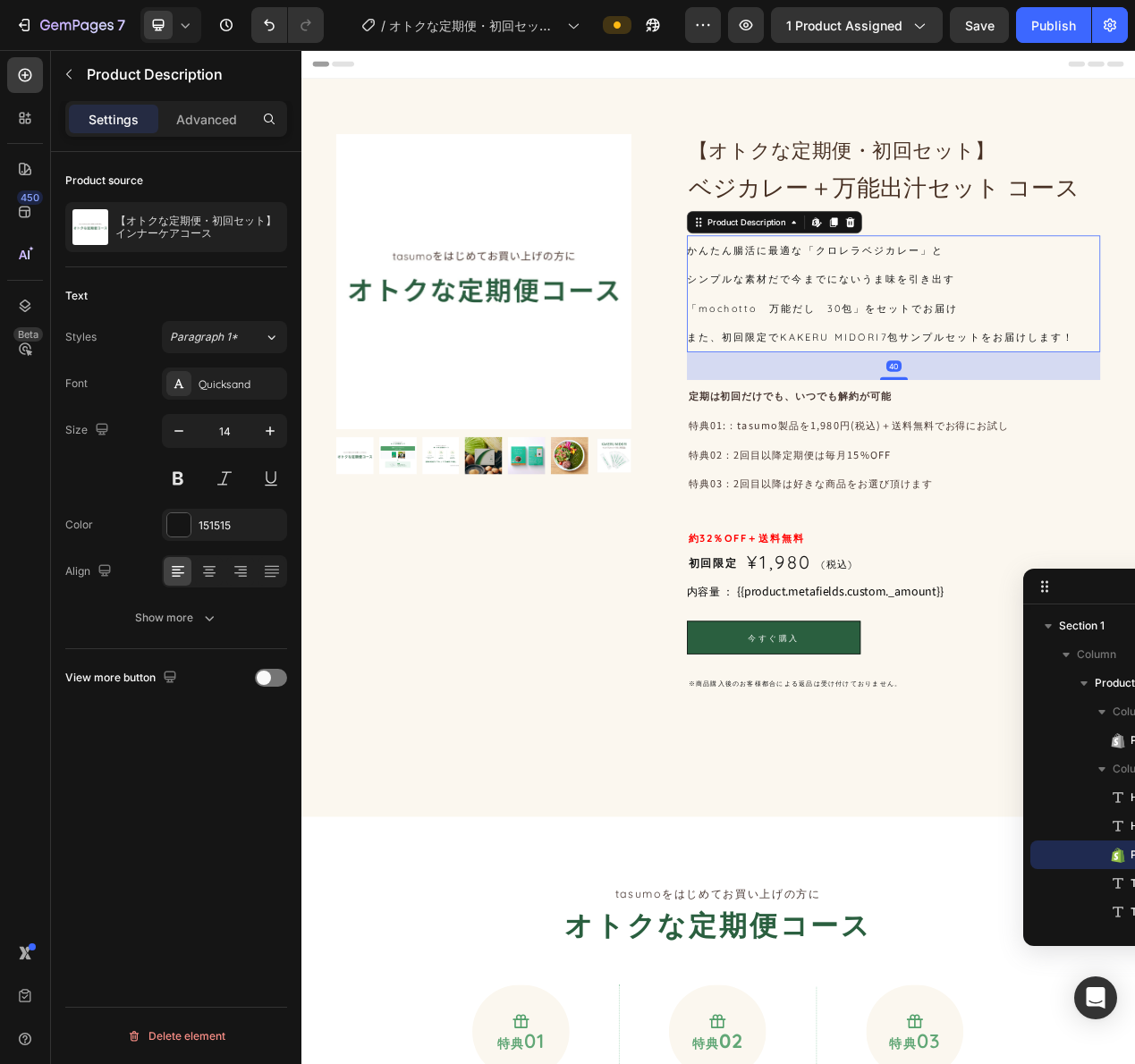
click at [1012, 404] on div "かんたん腸活に最適な「クロレラベジカレー」と シンプルな素材だで今までにないうま味を引き出す 「mochotto　万能だし　30包」をセットでお届け また、初…" at bounding box center [1063, 363] width 532 height 150
click at [1015, 583] on p "特典02：2回目以降定期便は毎月15%OFF" at bounding box center [1063, 570] width 528 height 38
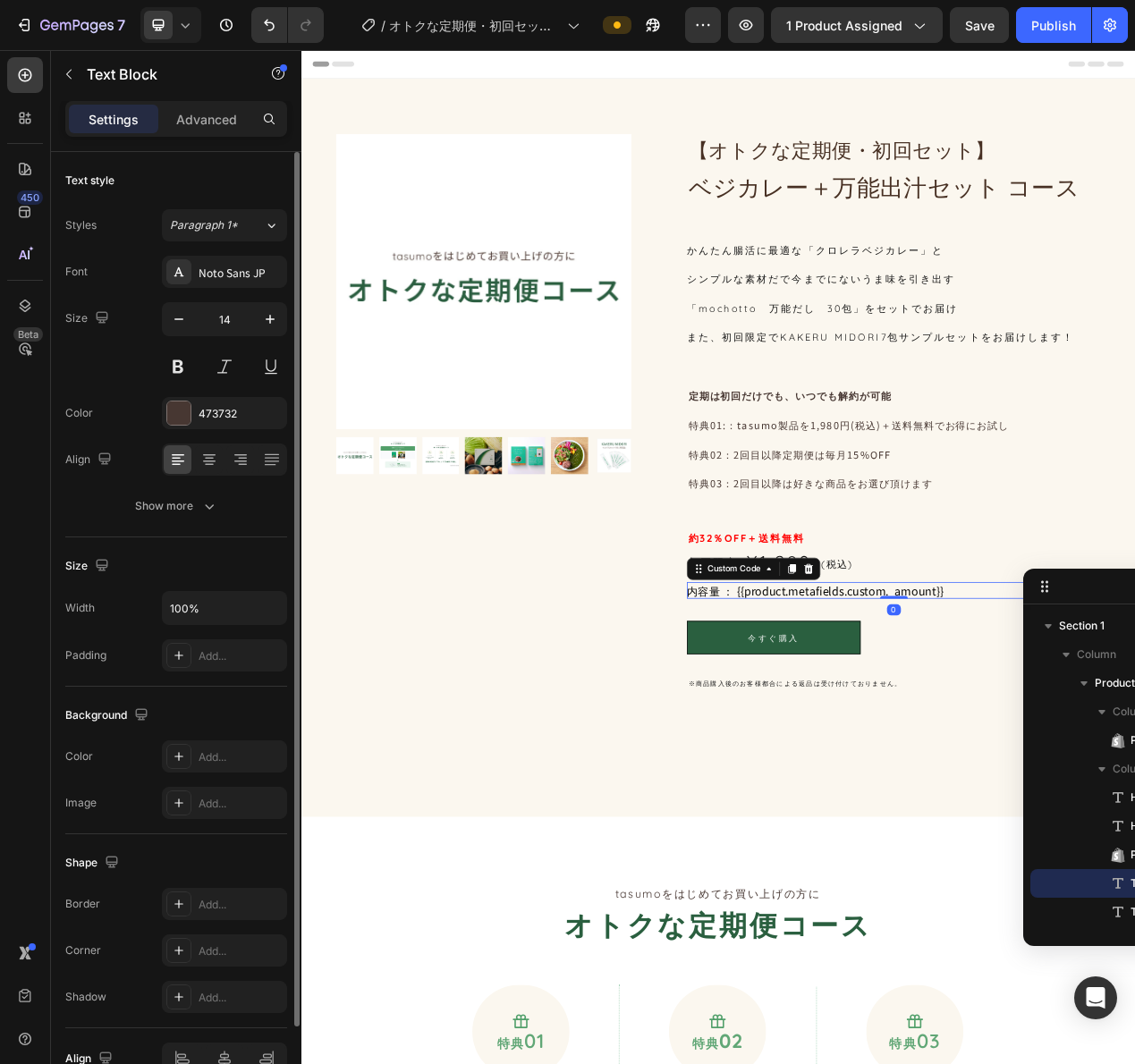
click at [1040, 752] on div "内容量 ： {{product.metafields.custom._amount}}" at bounding box center [1063, 745] width 532 height 21
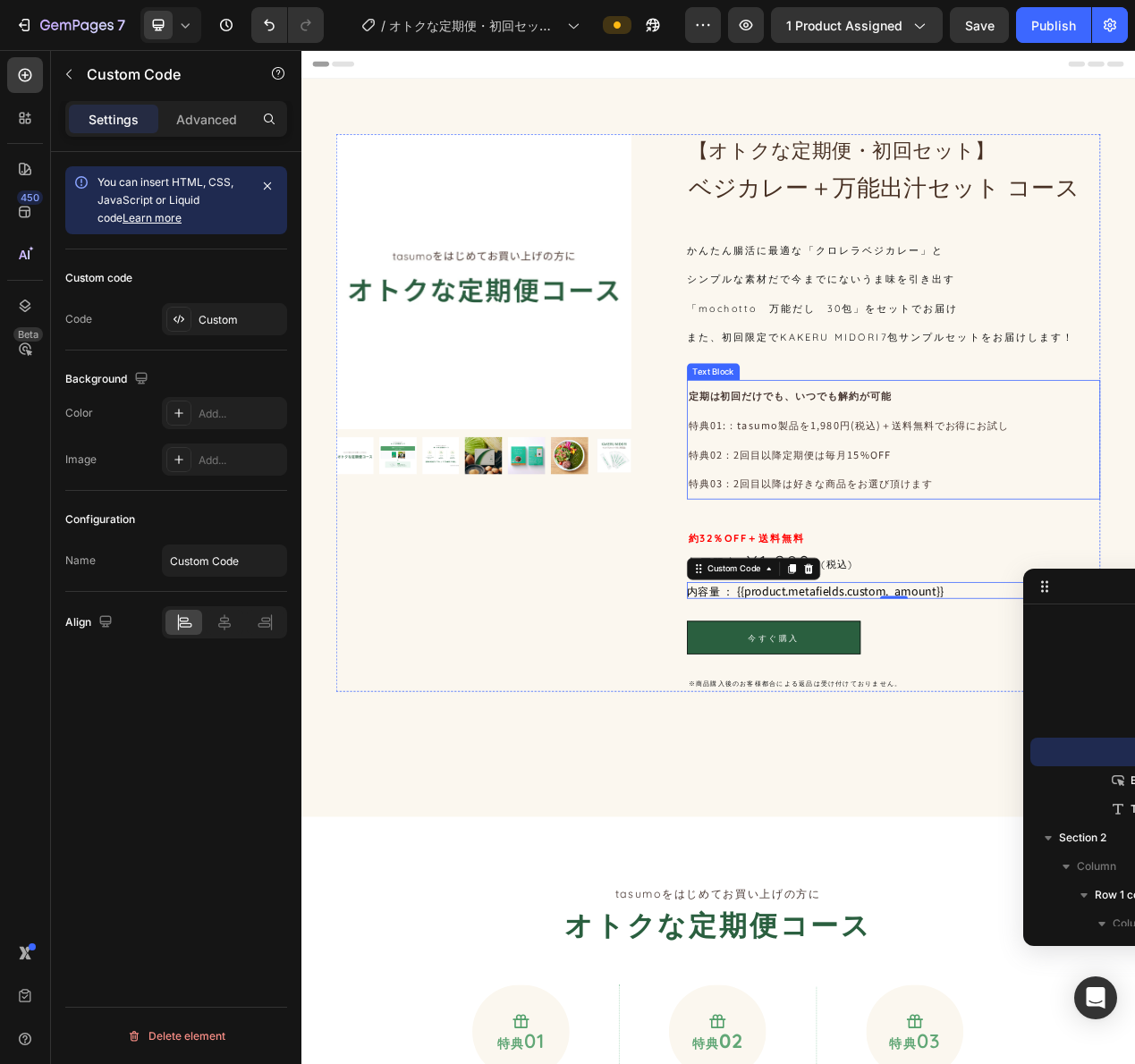
click at [870, 573] on p "特典02：2回目以降定期便は毎月15%OFF" at bounding box center [1063, 570] width 528 height 38
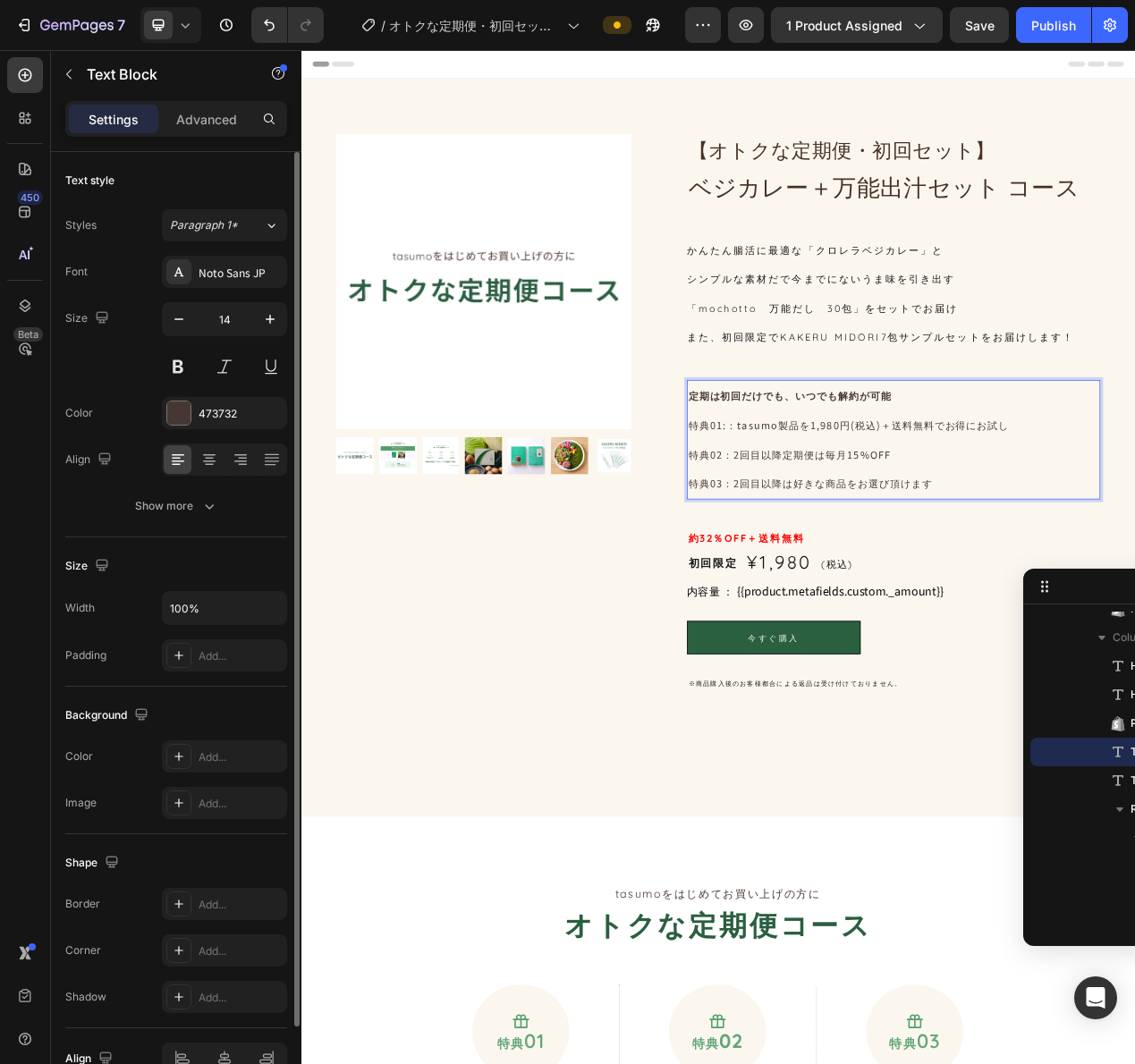
click at [835, 532] on p "特典01:：tasumo製品を1,980円(税込)＋送料無料でお得にお試し" at bounding box center [1063, 533] width 528 height 38
click at [846, 539] on p "特典01:：tasumo製品を1,980円(税込)＋送料無料でお得にお試し" at bounding box center [1063, 533] width 528 height 38
drag, startPoint x: 939, startPoint y: 628, endPoint x: 844, endPoint y: 540, distance: 129.5
click at [844, 538] on p "特典01:：tasumo製品を1,980円(税込)＋送料無料でお得にお試し" at bounding box center [1063, 533] width 528 height 38
click at [185, 24] on icon at bounding box center [185, 25] width 17 height 17
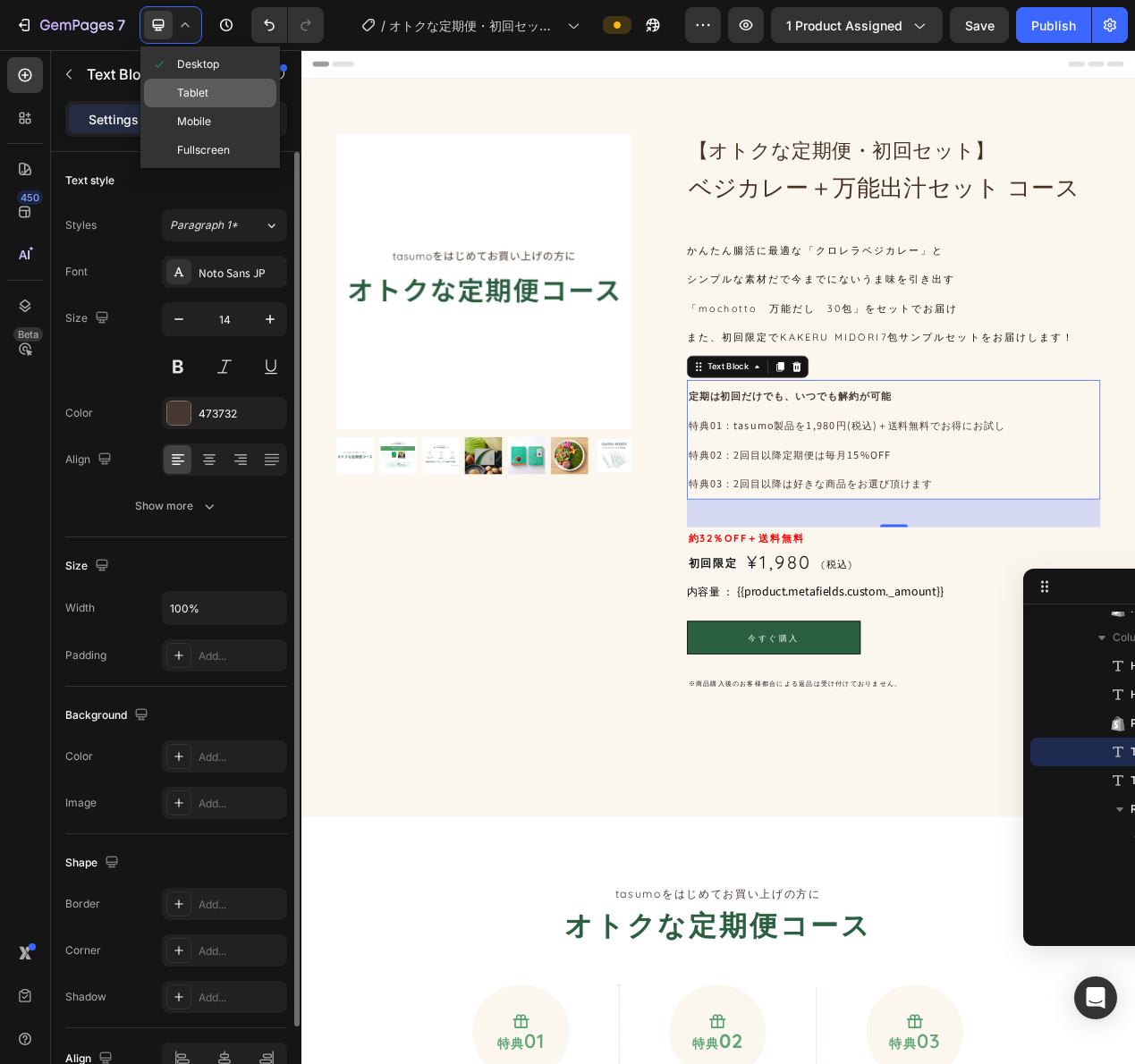
click at [195, 88] on span "Tablet" at bounding box center [193, 93] width 31 height 17
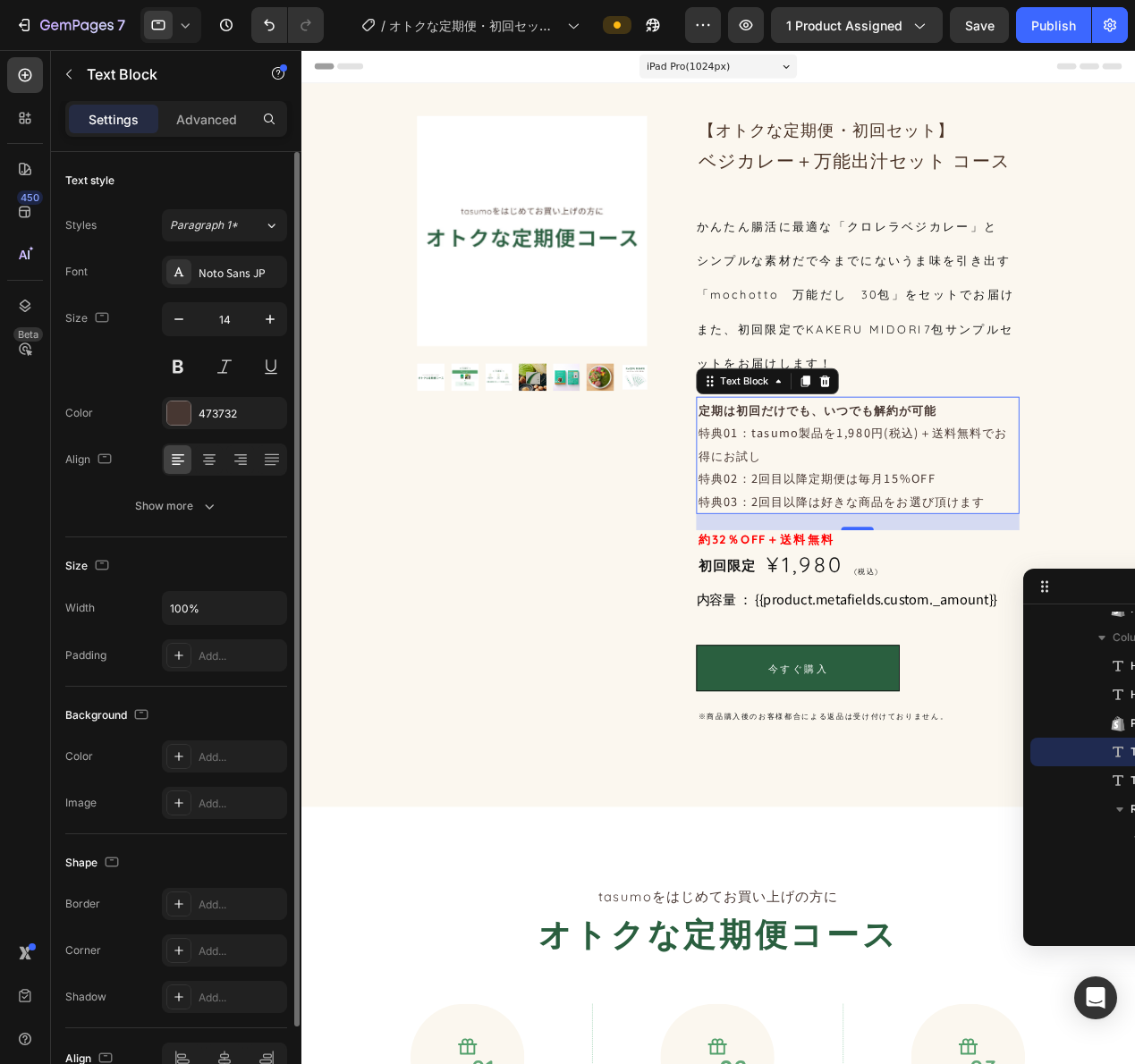
click at [787, 508] on p "特典01：tasumo製品を1,980円(税込)＋送料無料でお得にお試し" at bounding box center [912, 483] width 351 height 50
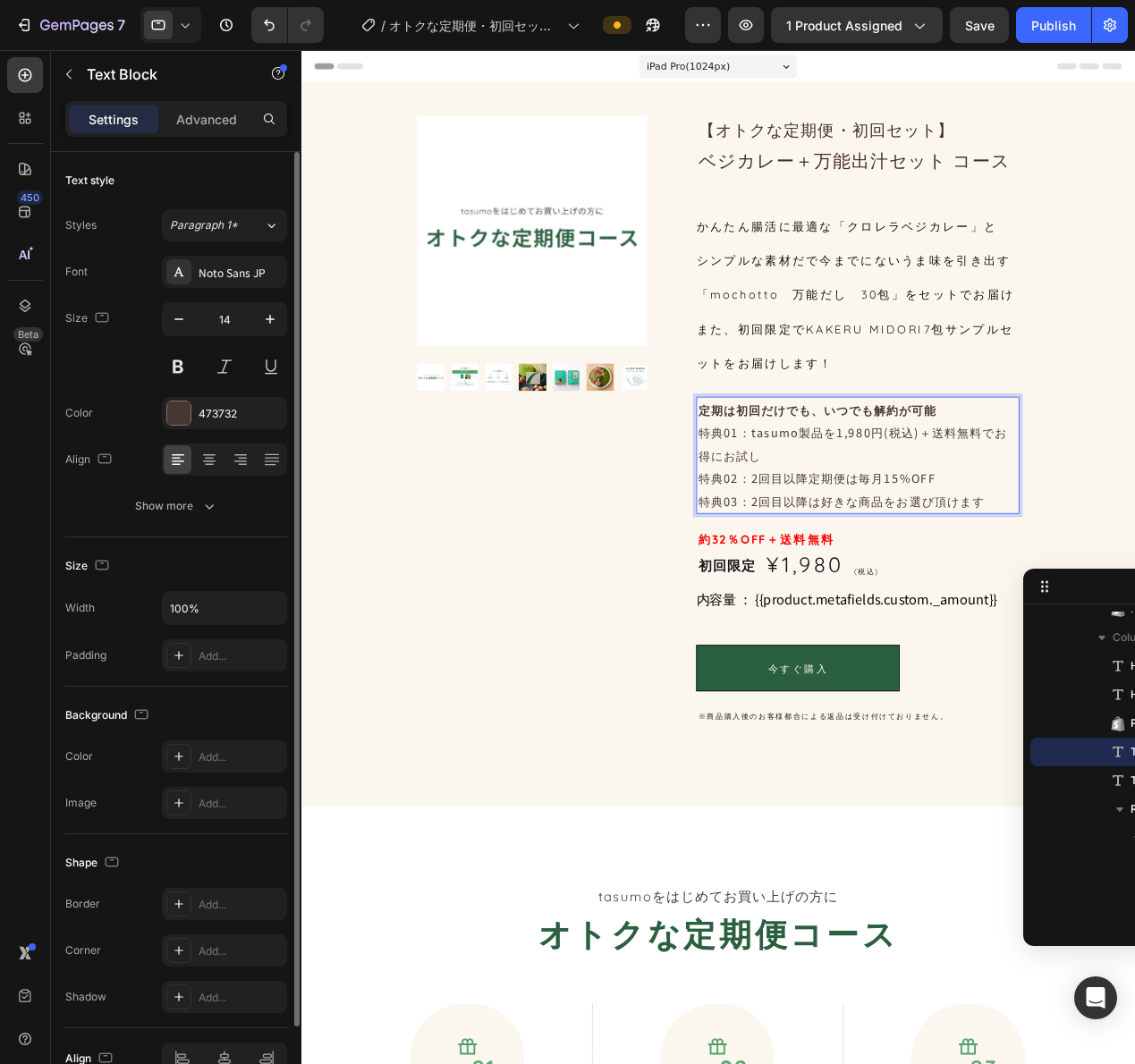
click at [192, 25] on icon at bounding box center [185, 25] width 17 height 17
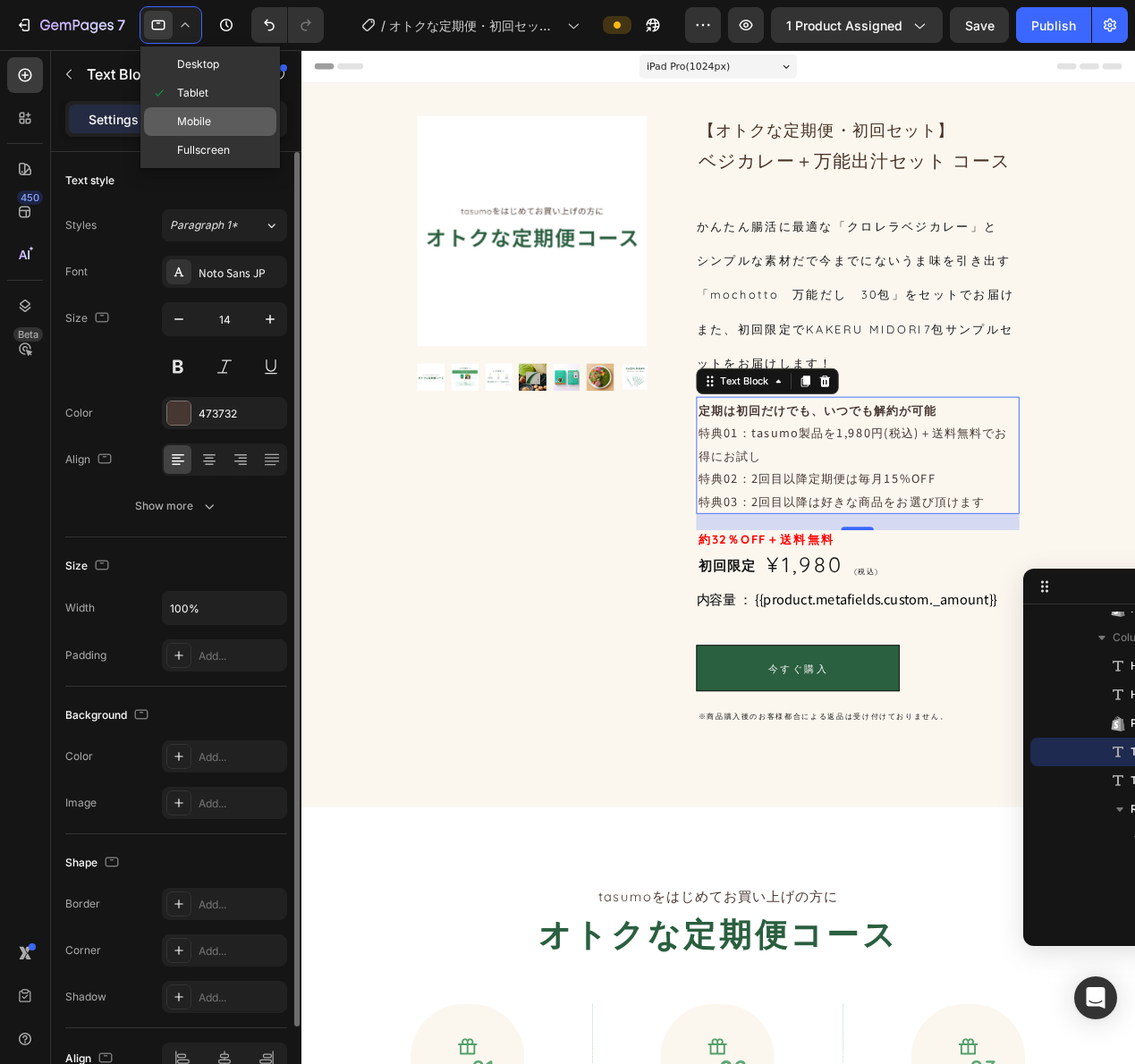
click at [185, 129] on span "Mobile" at bounding box center [194, 121] width 34 height 17
type input "12"
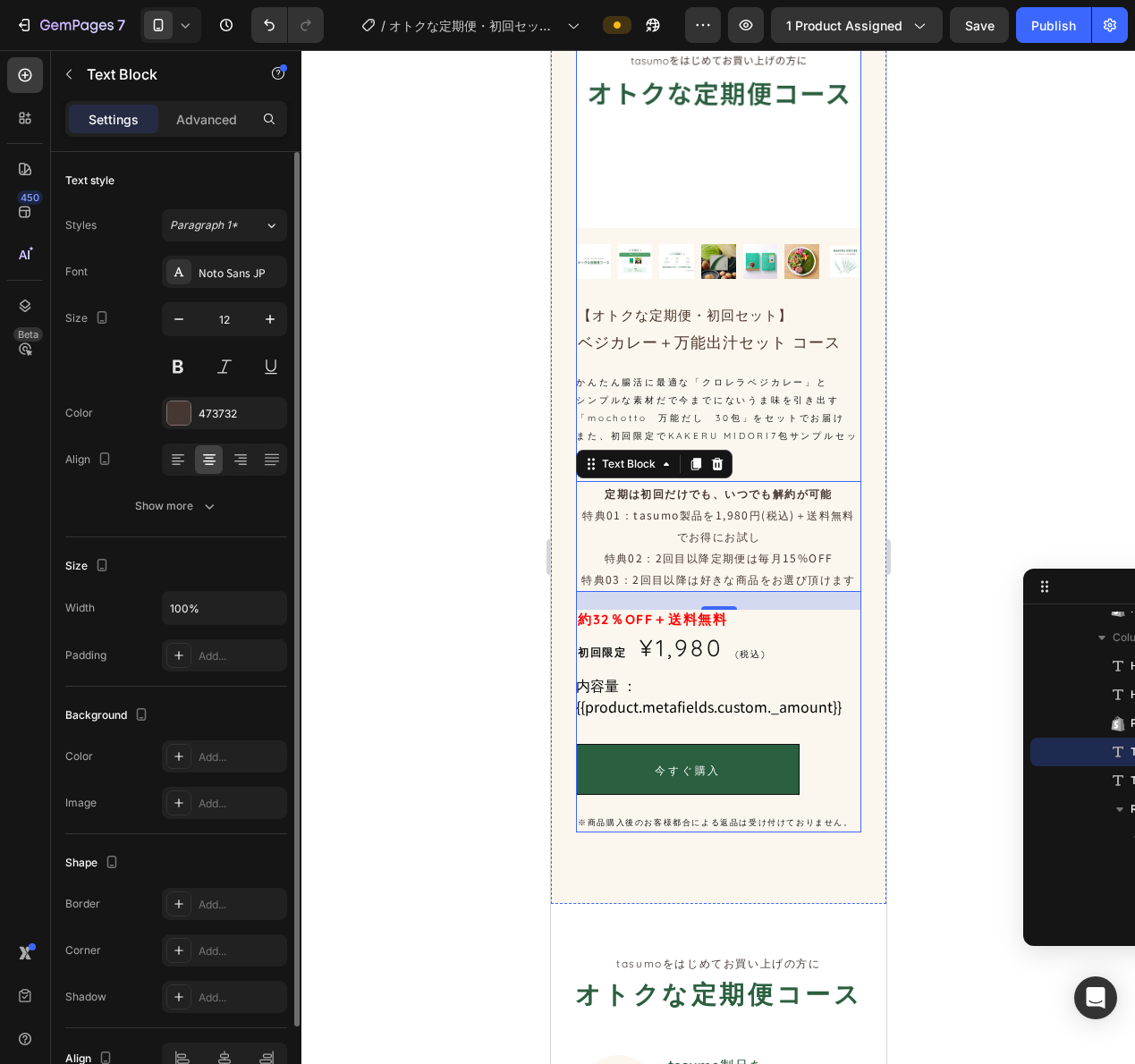
scroll to position [161, 0]
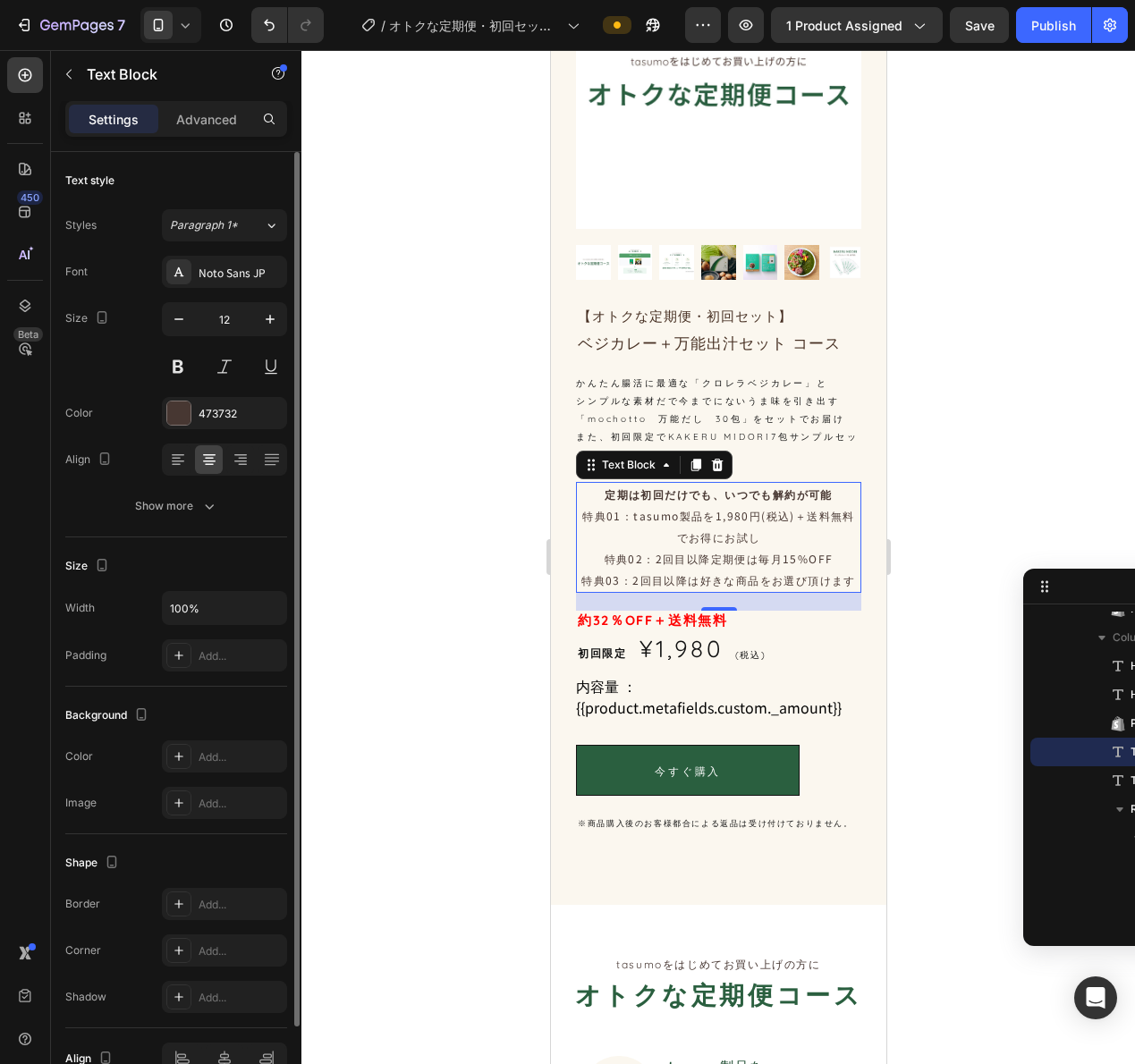
click at [746, 532] on p "特典01：tasumo製品を1,980円(税込)＋送料無料でお得にお試し" at bounding box center [717, 526] width 282 height 43
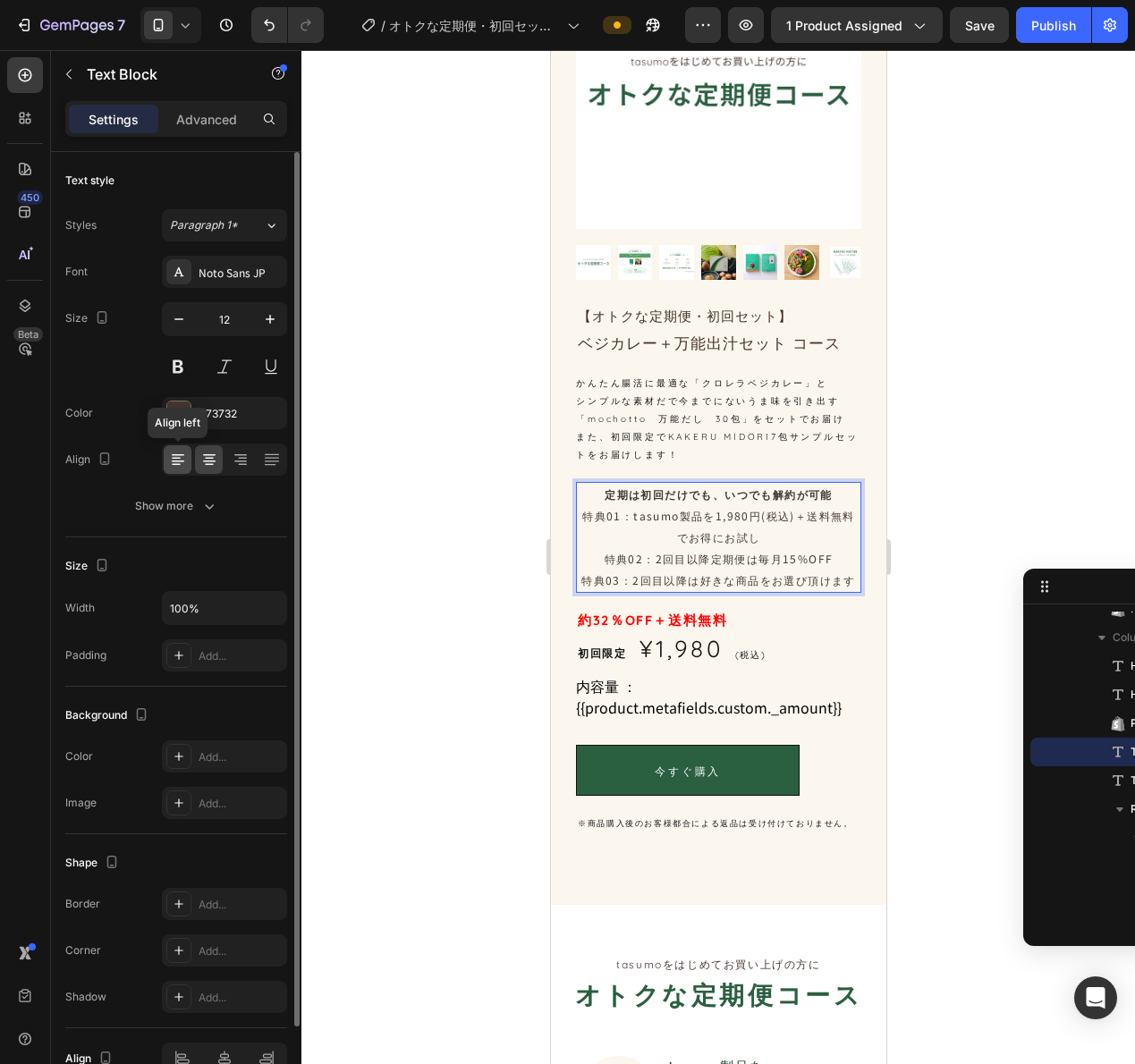
click at [169, 452] on icon at bounding box center [177, 459] width 17 height 17
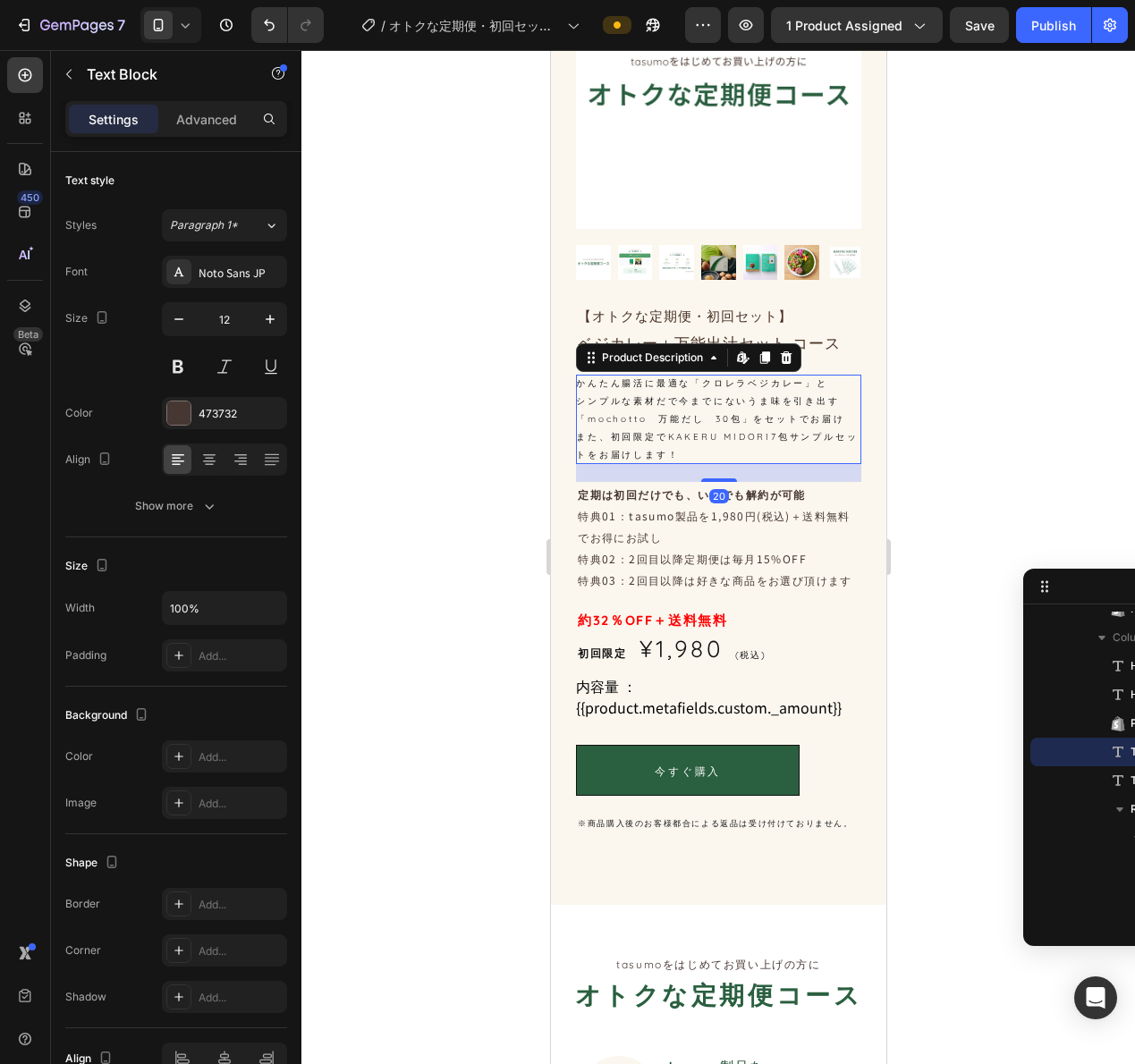
click at [772, 395] on p "シンプルな素材だで今までにないうま味を引き出す" at bounding box center [706, 401] width 263 height 12
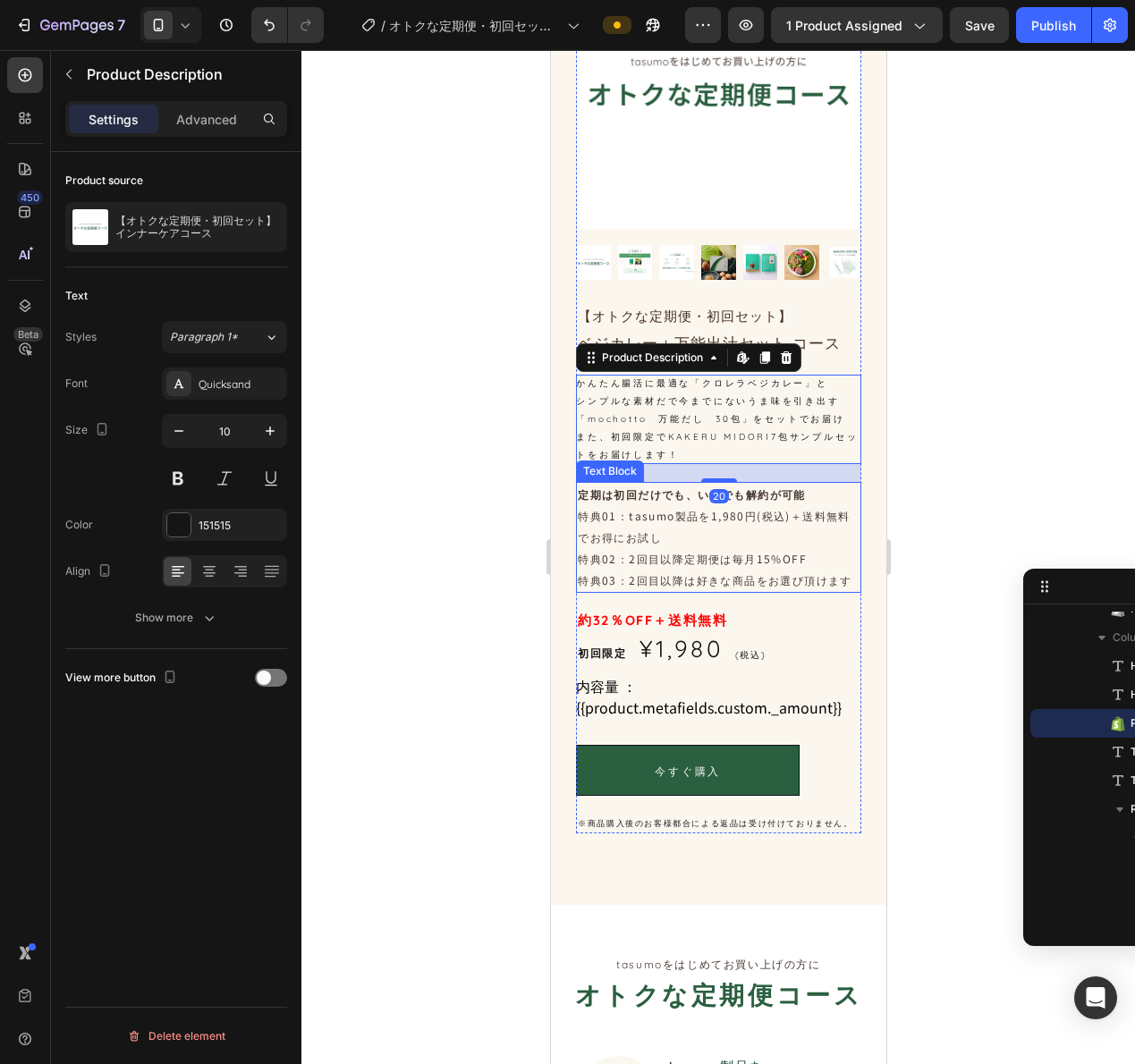
click at [750, 509] on p "特典01：tasumo製品を1,980円(税込)＋送料無料でお得にお試し" at bounding box center [717, 526] width 282 height 43
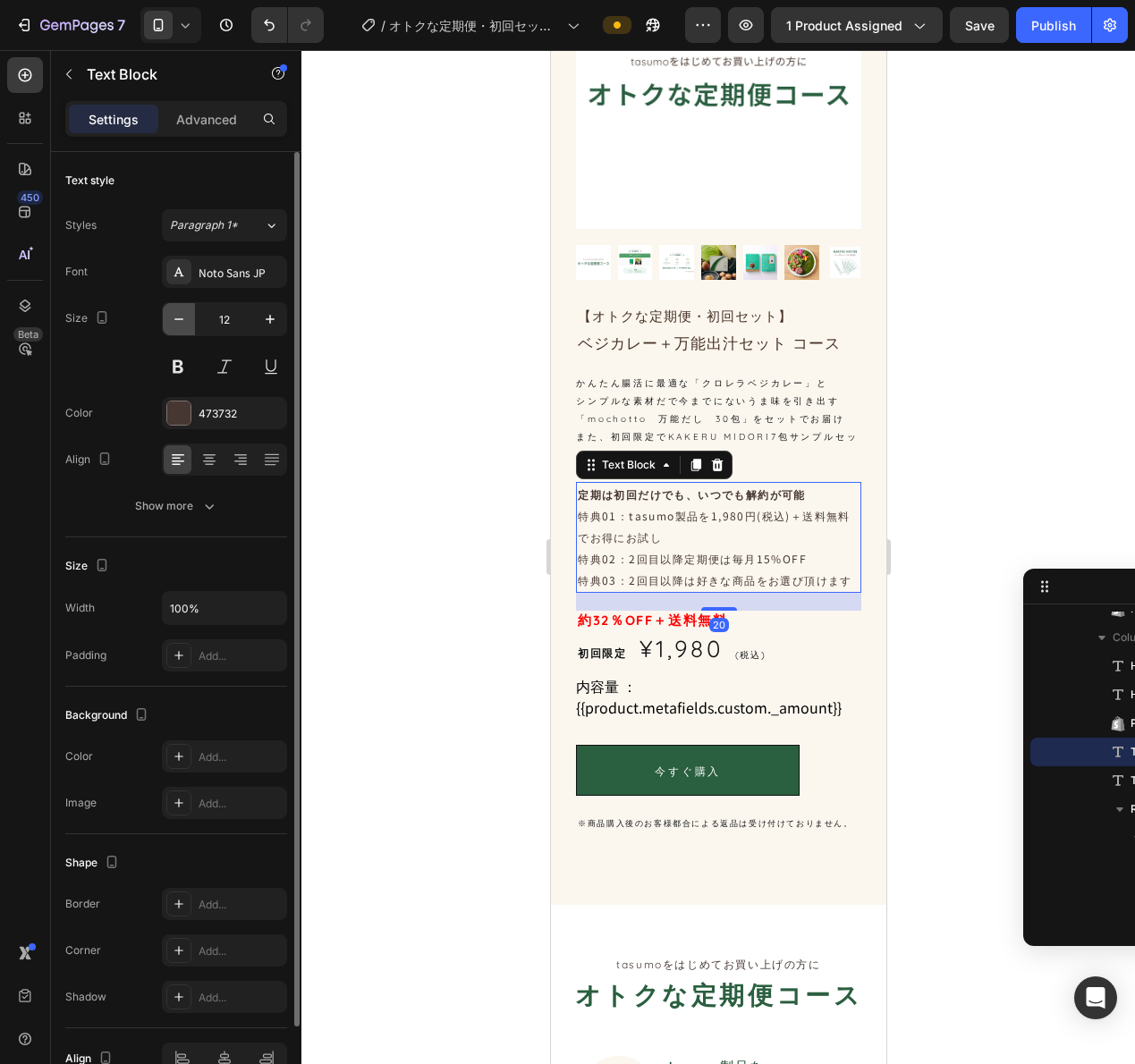
click at [179, 323] on icon "button" at bounding box center [178, 319] width 17 height 17
type input "11"
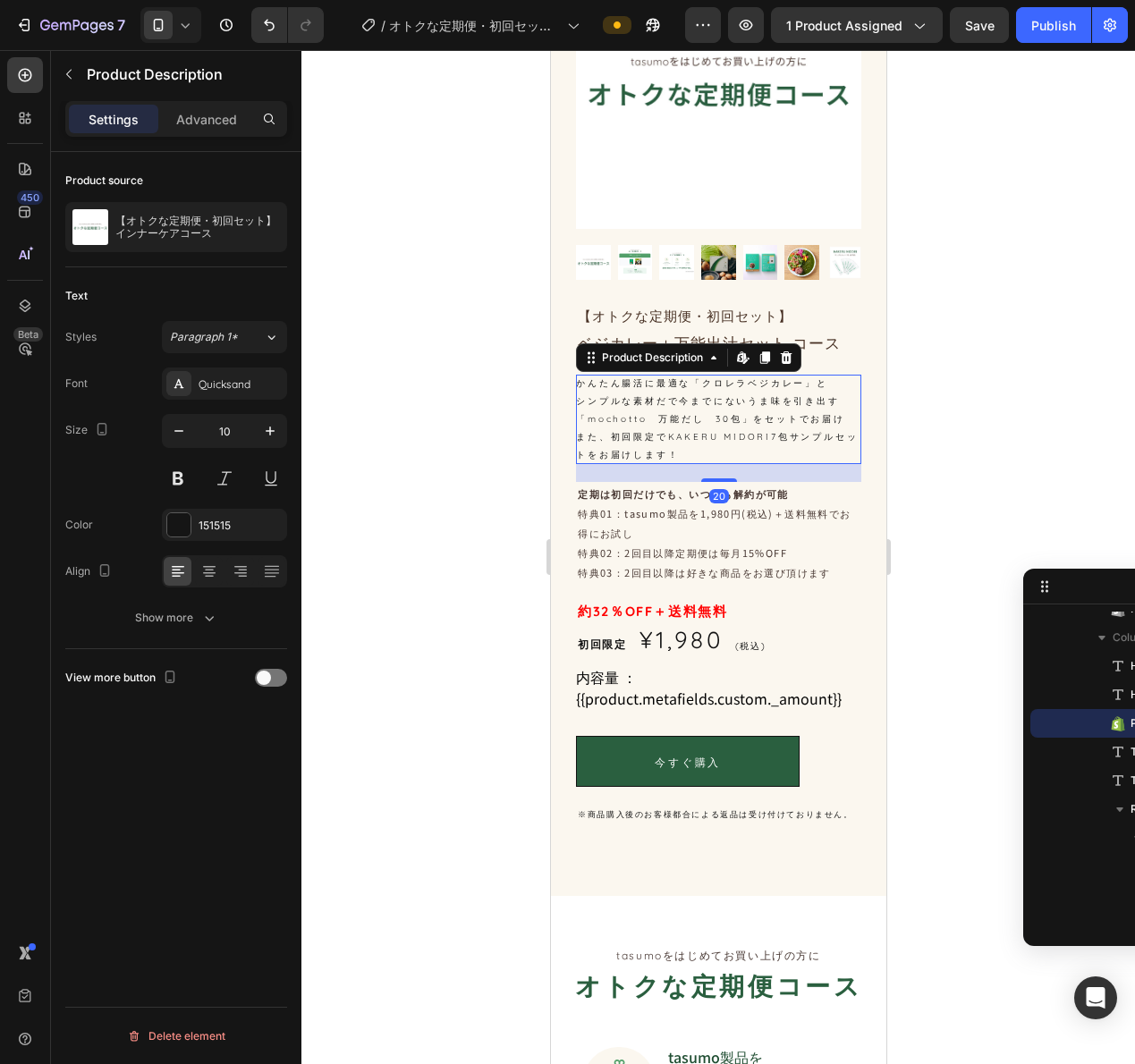
click at [811, 381] on div "かんたん腸活に最適な「クロレラベジカレー」と シンプルな素材だで今までにないうま味を引き出す 「mochotto　万能だし　30包」をセットでお届け また、初…" at bounding box center [717, 420] width 285 height 89
click at [719, 524] on p "特典01：tasumo製品を1,980円(税込)＋送料無料でお得にお試し" at bounding box center [717, 522] width 282 height 40
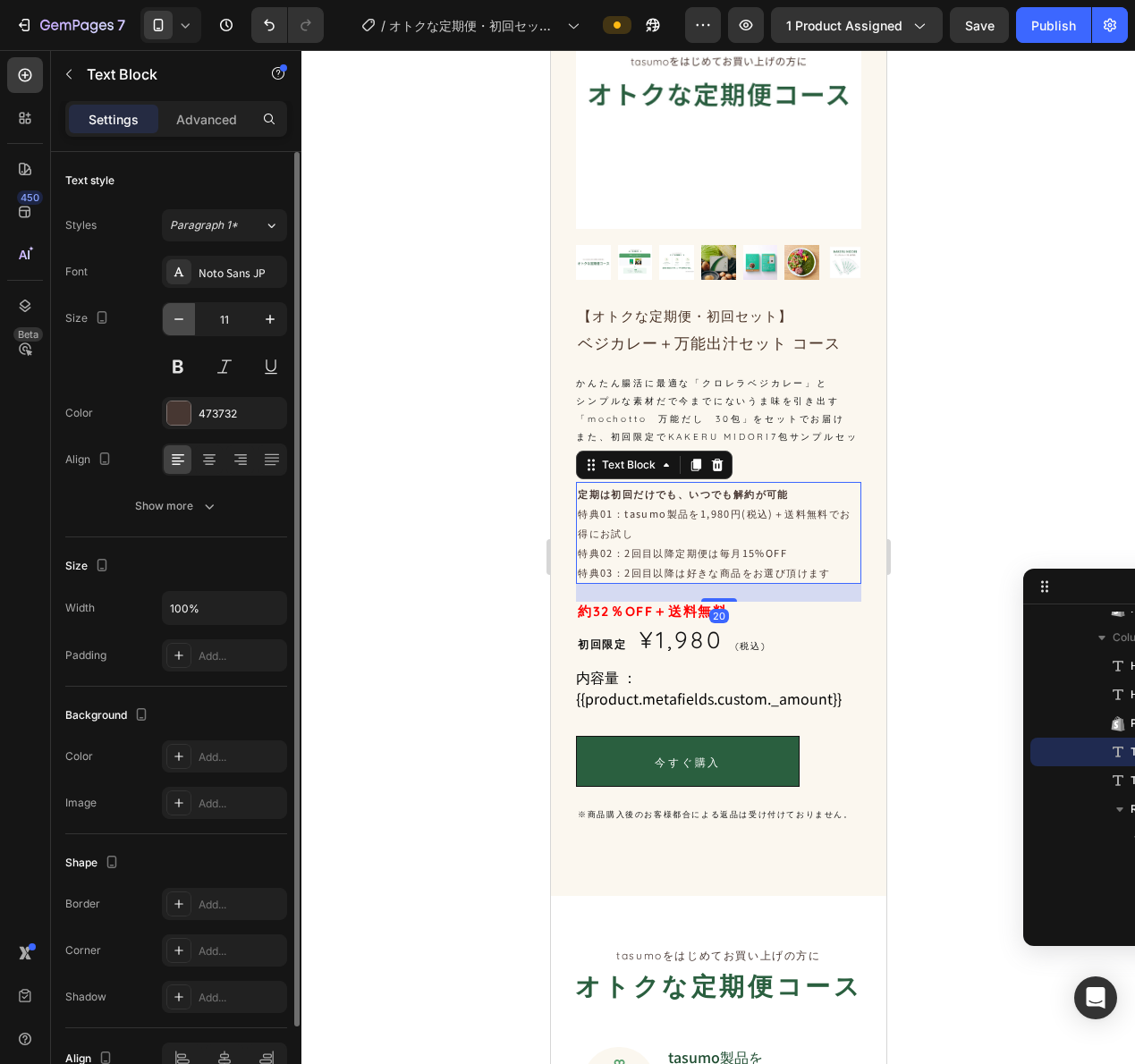
click at [175, 325] on icon "button" at bounding box center [178, 319] width 17 height 17
type input "10"
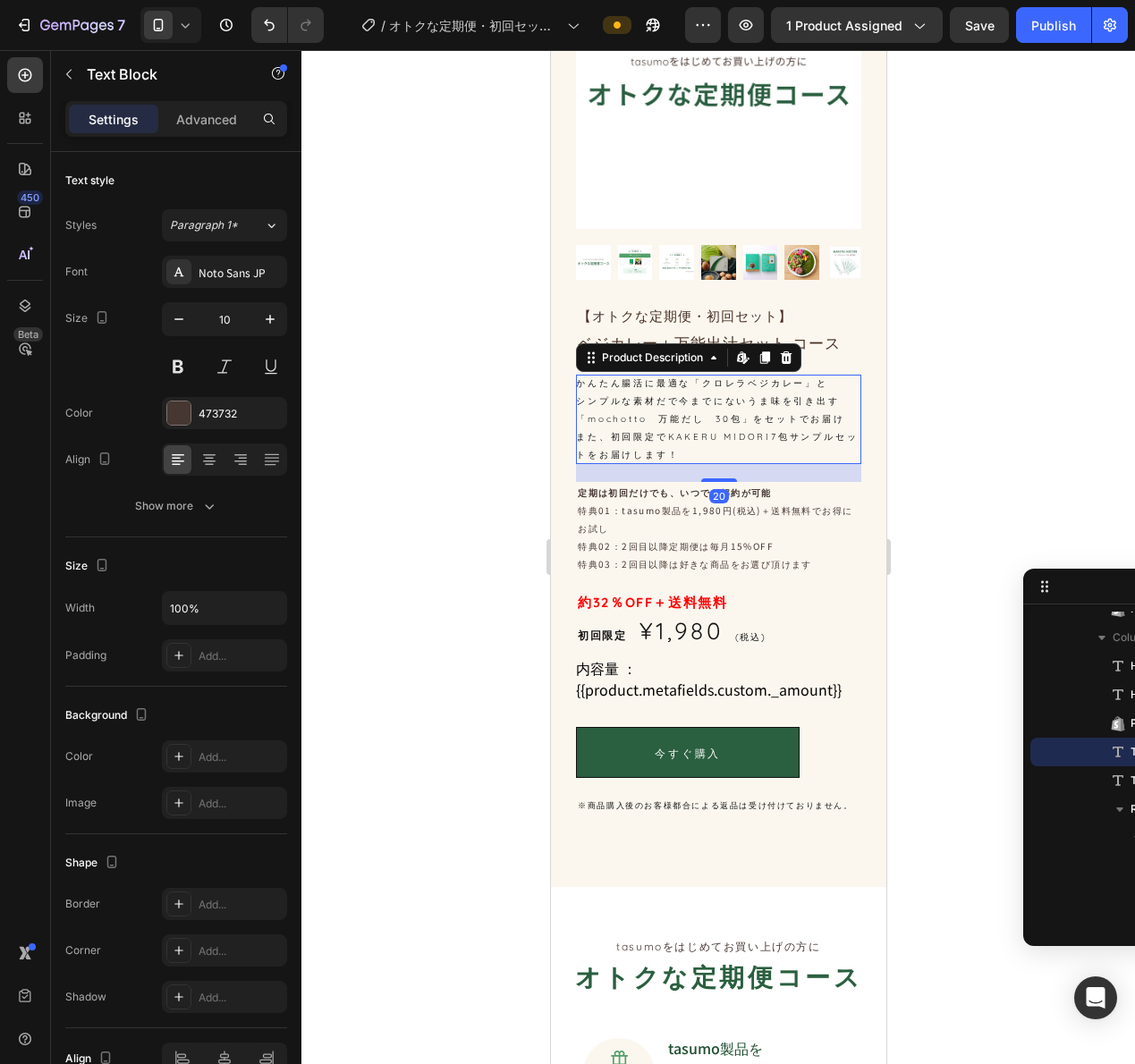
click at [724, 377] on p "かんたん腸活に最適な「クロレラベジカレー」と" at bounding box center [701, 383] width 252 height 12
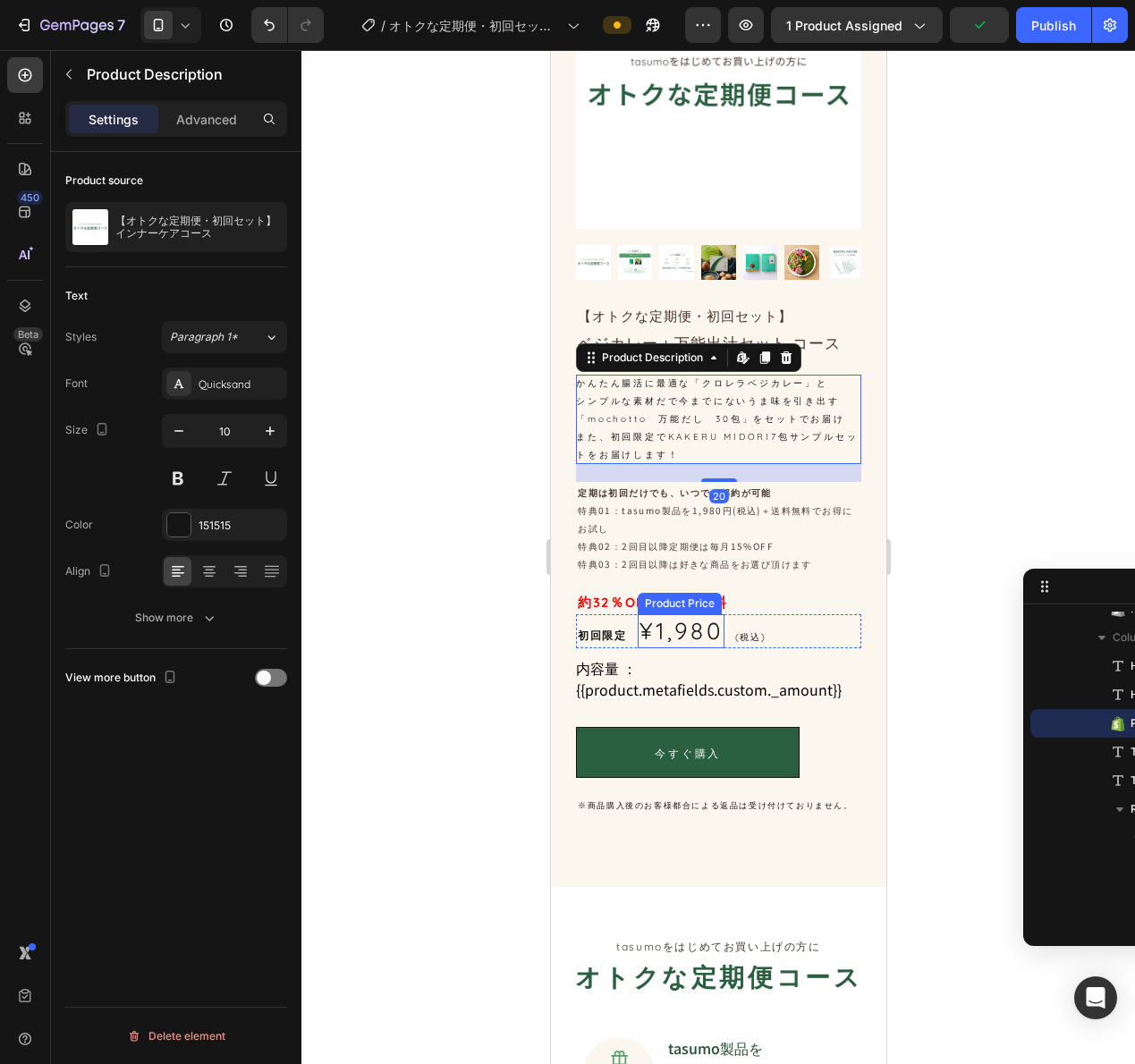
click at [659, 617] on div "¥1,980" at bounding box center [680, 631] width 87 height 34
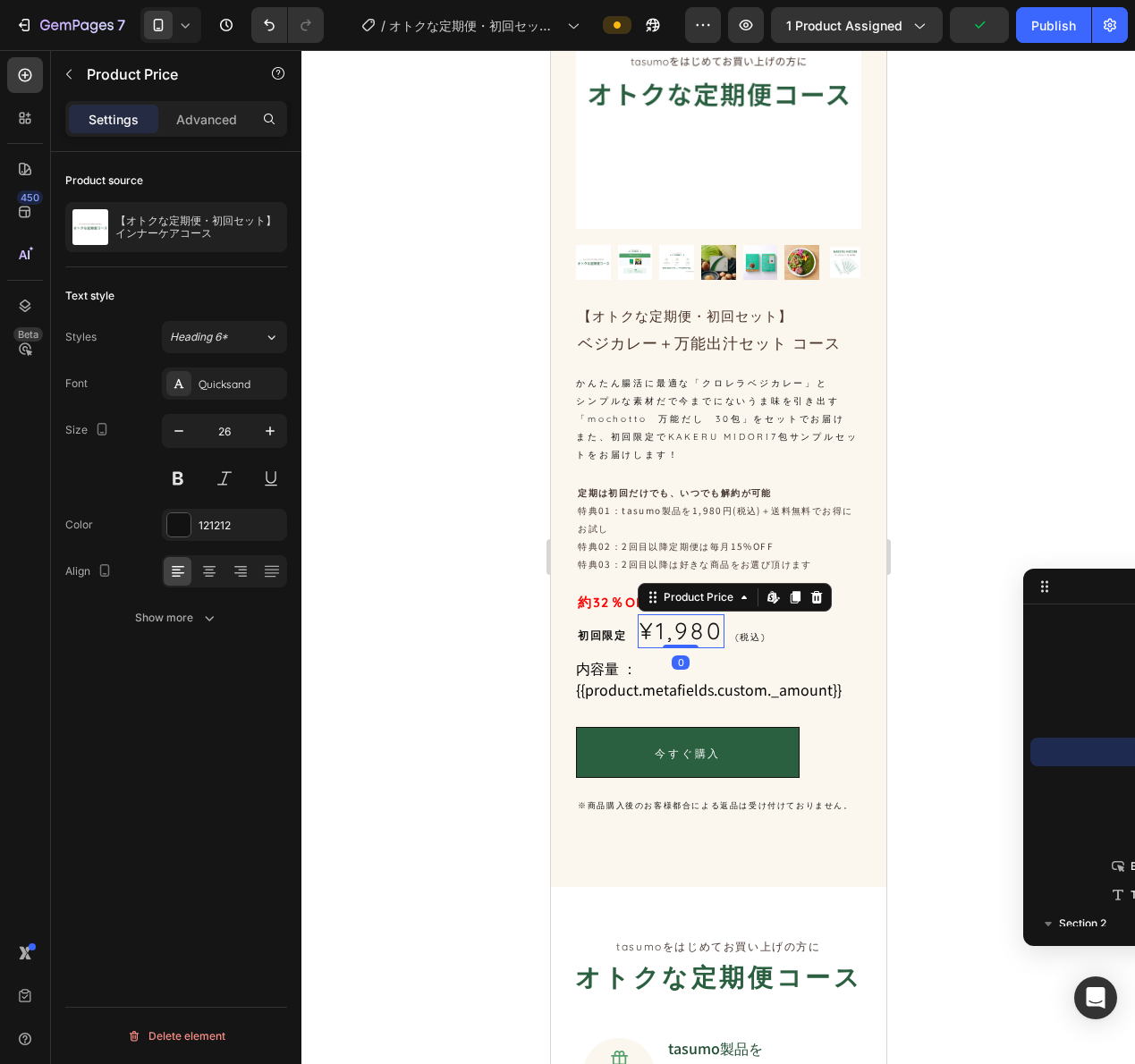
click at [621, 625] on p "初回限定" at bounding box center [601, 636] width 48 height 21
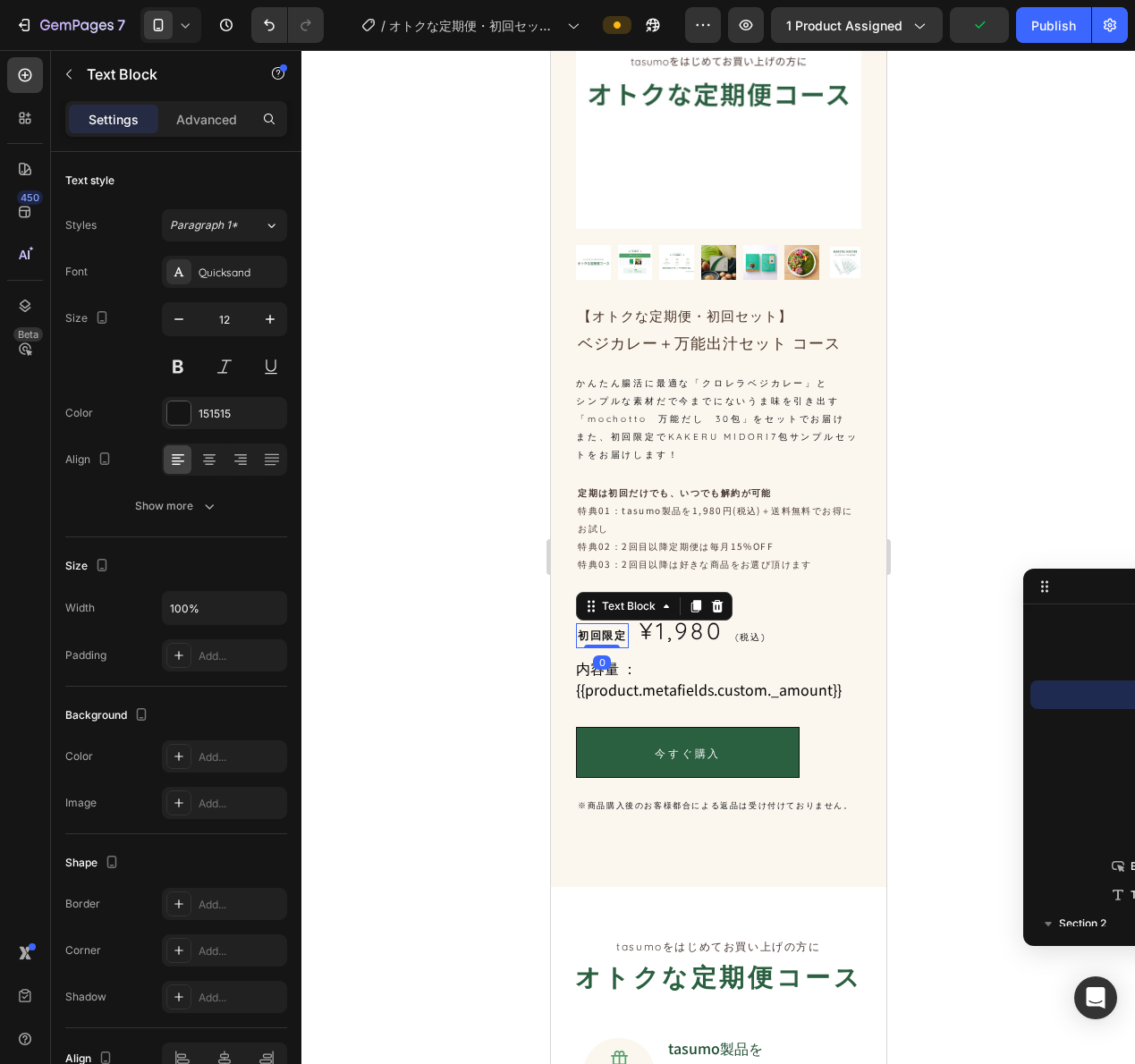
click at [723, 565] on div "【オトクな定期便・初回セット】 Heading ベジカレー＋万能出汁セット コース Heading かんたん腸活に最適な「クロレラベジカレー」と シンプルな素…" at bounding box center [717, 560] width 285 height 512
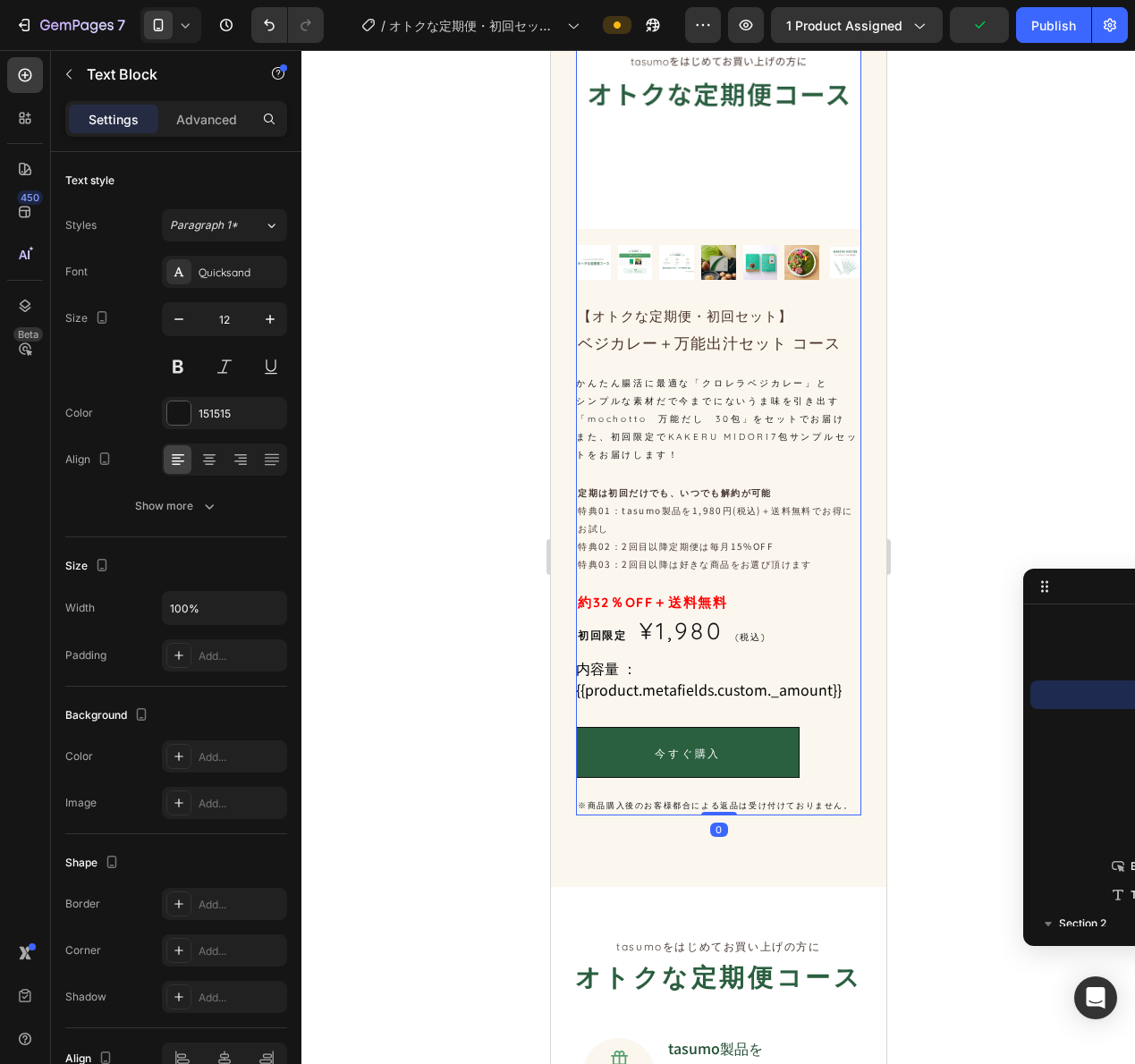
scroll to position [0, 0]
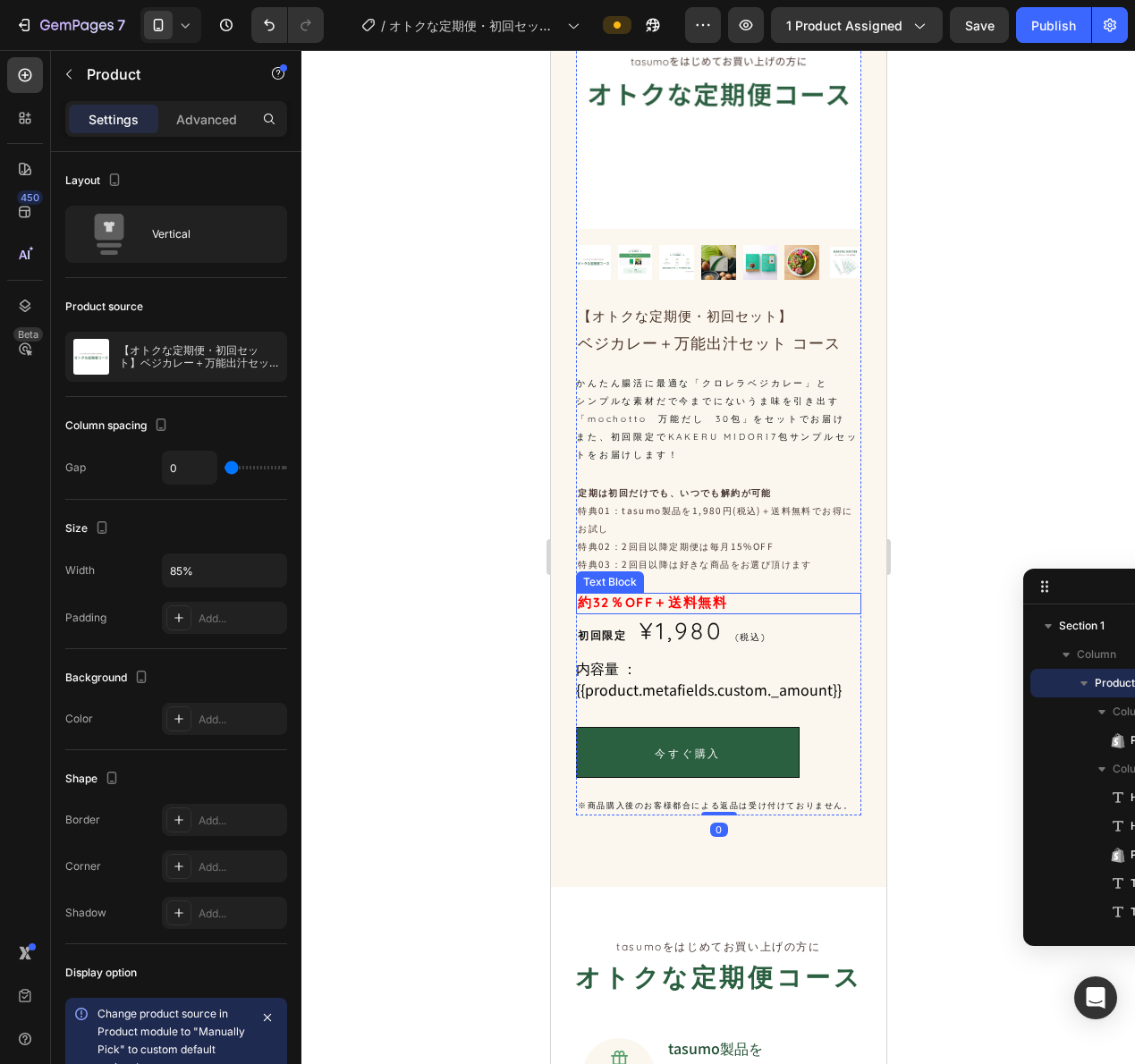
click at [713, 594] on strong "約32％OFF＋送料無料" at bounding box center [651, 603] width 149 height 17
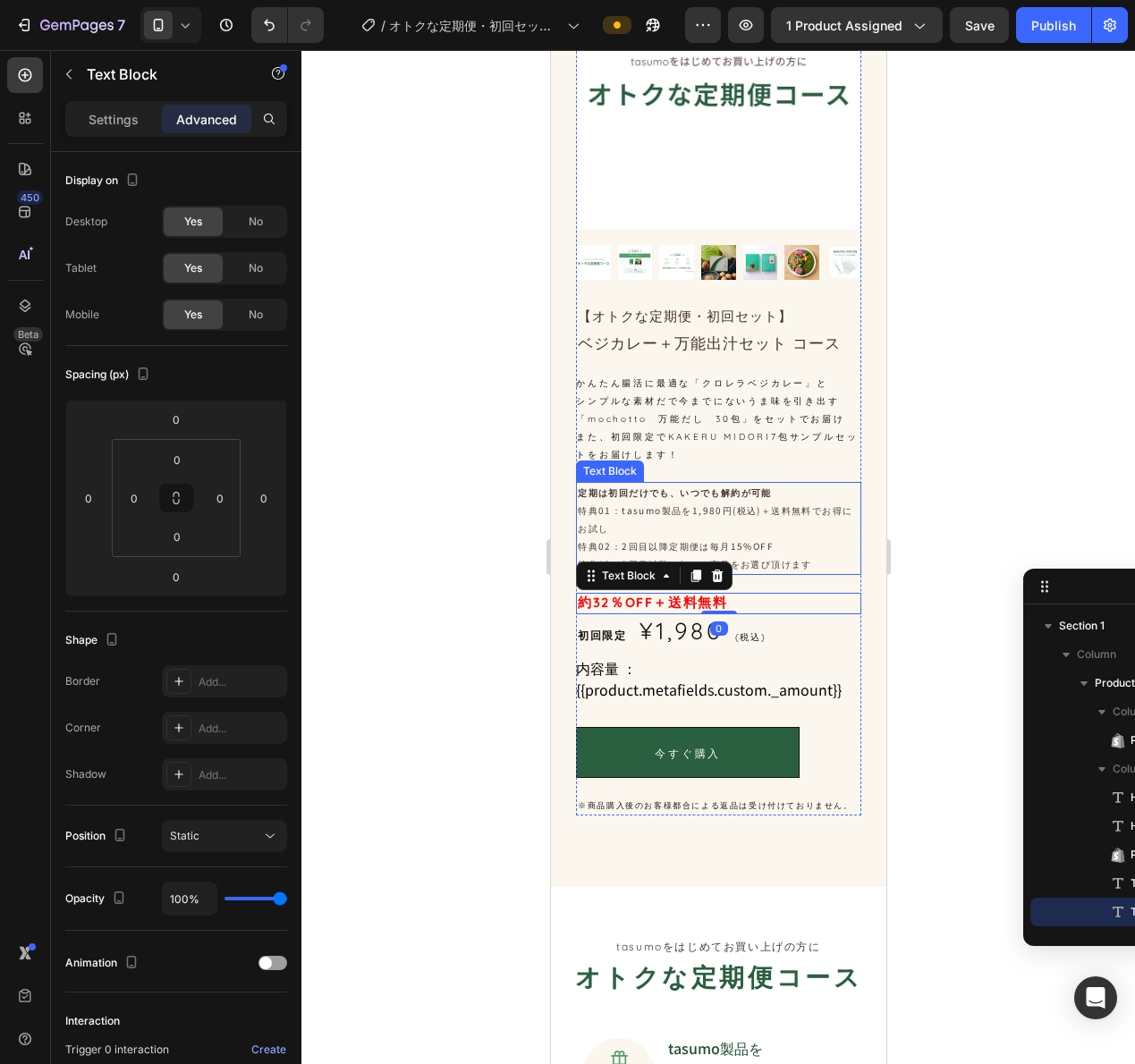
click at [764, 555] on p "特典03：2回目以降は好きな商品をお選び頂けます" at bounding box center [717, 564] width 282 height 17
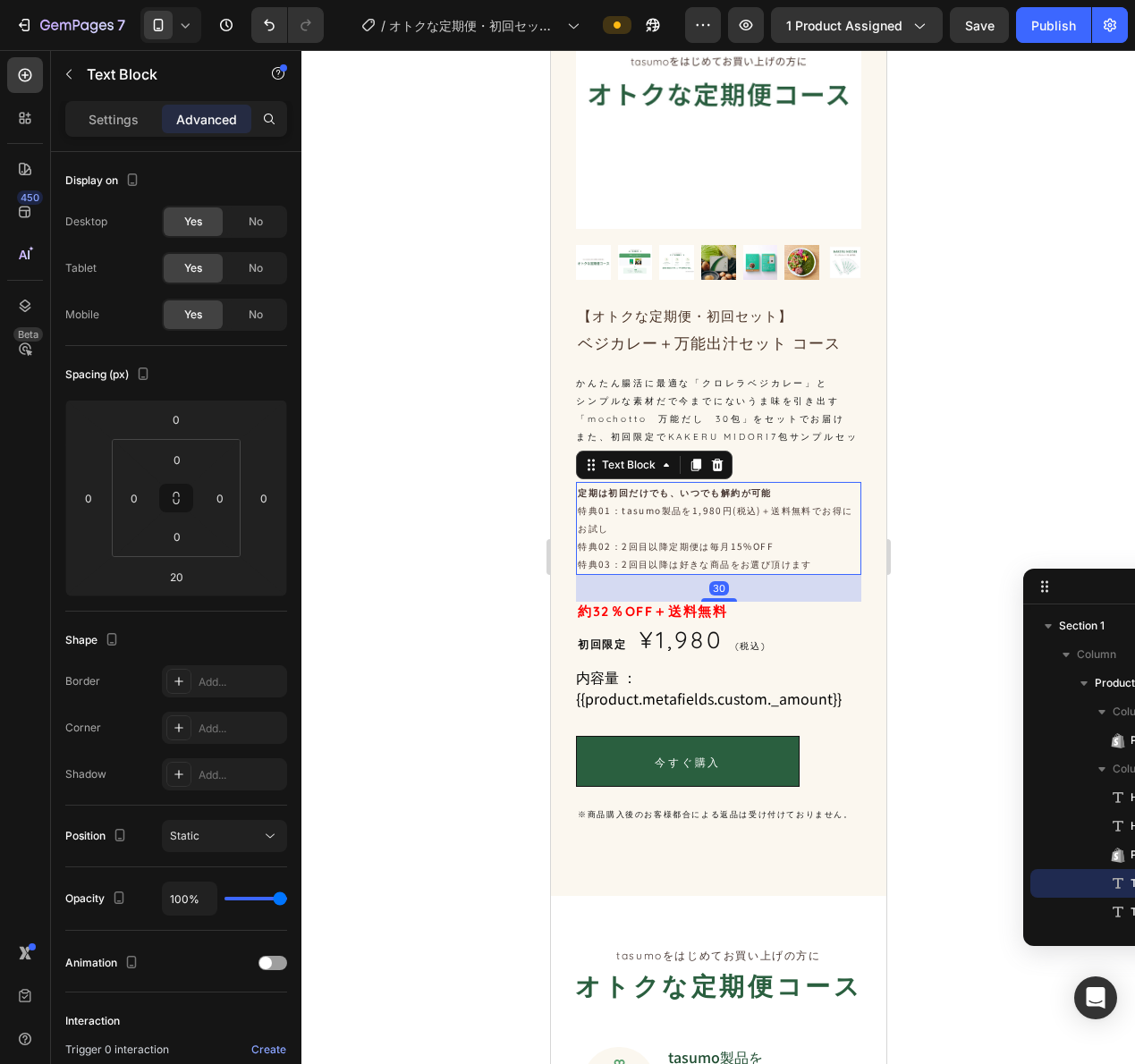
drag, startPoint x: 715, startPoint y: 579, endPoint x: 753, endPoint y: 587, distance: 38.8
click at [753, 575] on div "30" at bounding box center [717, 575] width 285 height 0
type input "30"
click at [653, 603] on strong "約32％OFF＋送料無料" at bounding box center [651, 611] width 149 height 17
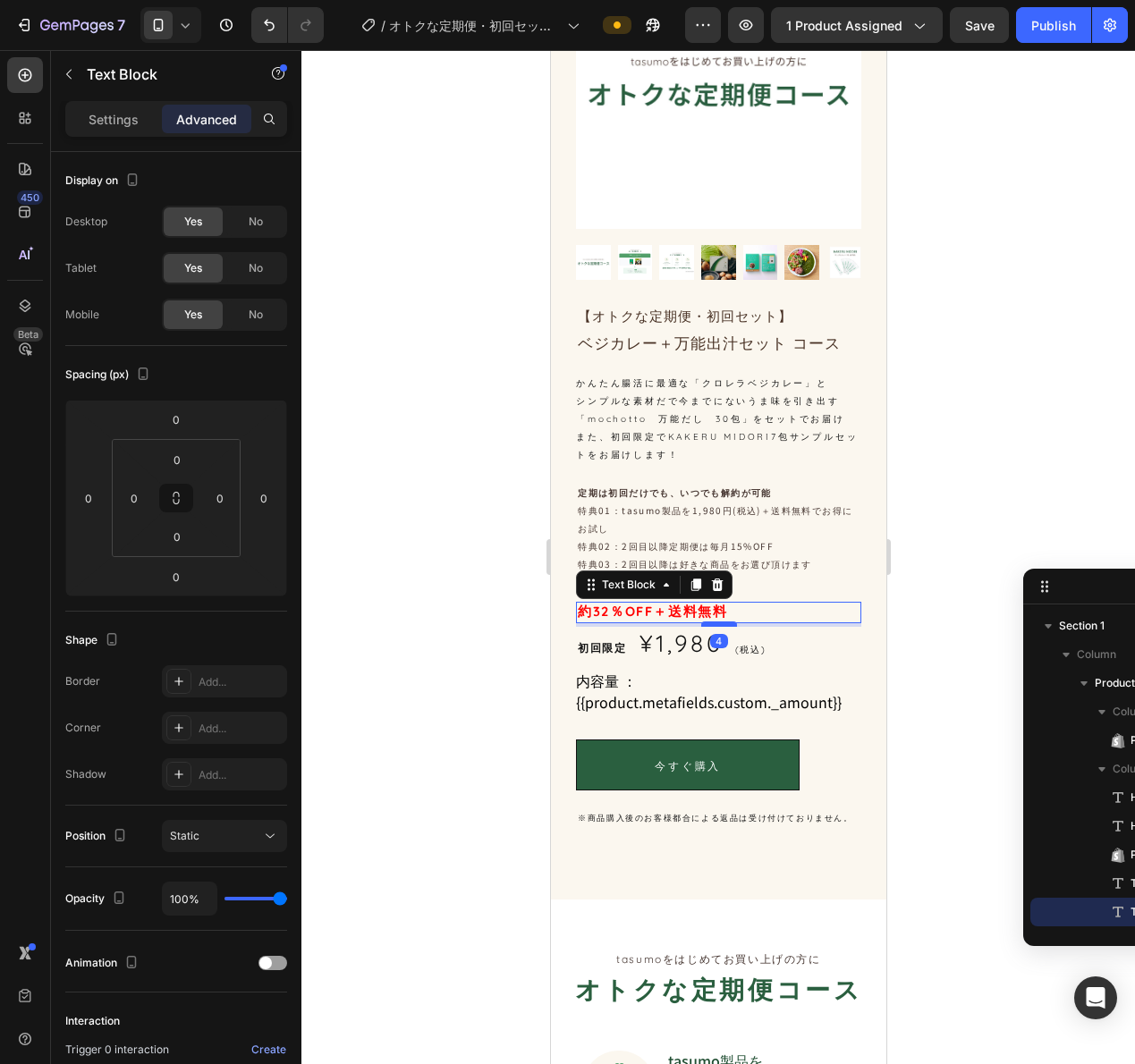
drag, startPoint x: 715, startPoint y: 610, endPoint x: 725, endPoint y: 613, distance: 10.4
click at [725, 621] on div at bounding box center [717, 624] width 36 height 6
type input "4"
click at [626, 643] on div "初回限定 Text Block ¥1,980 Product Price Product Price (税込) Text Block Row" at bounding box center [717, 643] width 285 height 34
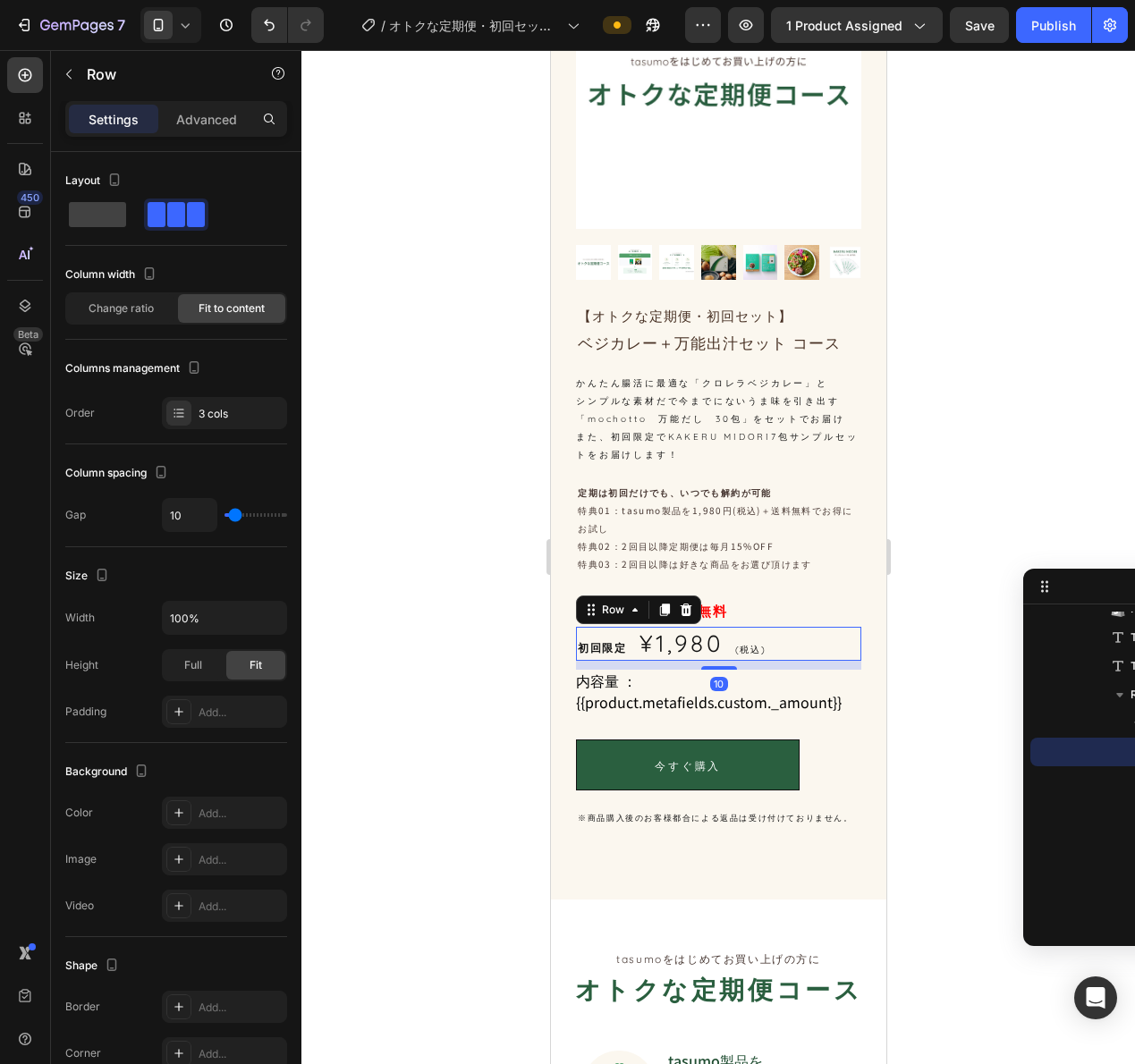
click at [931, 621] on div at bounding box center [718, 557] width 834 height 1014
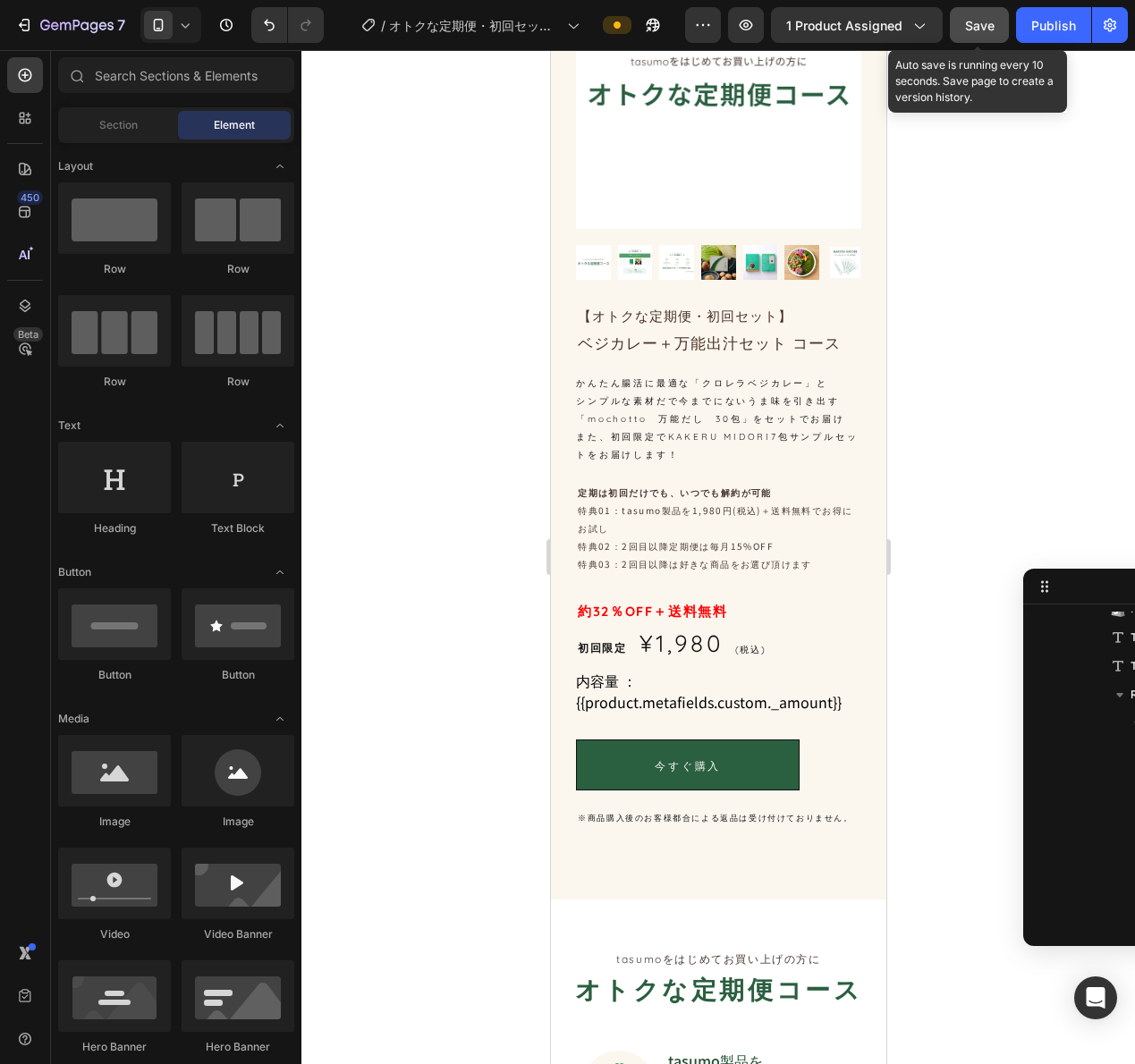
click at [993, 28] on span "Save" at bounding box center [980, 25] width 29 height 16
click at [185, 21] on icon at bounding box center [185, 25] width 17 height 17
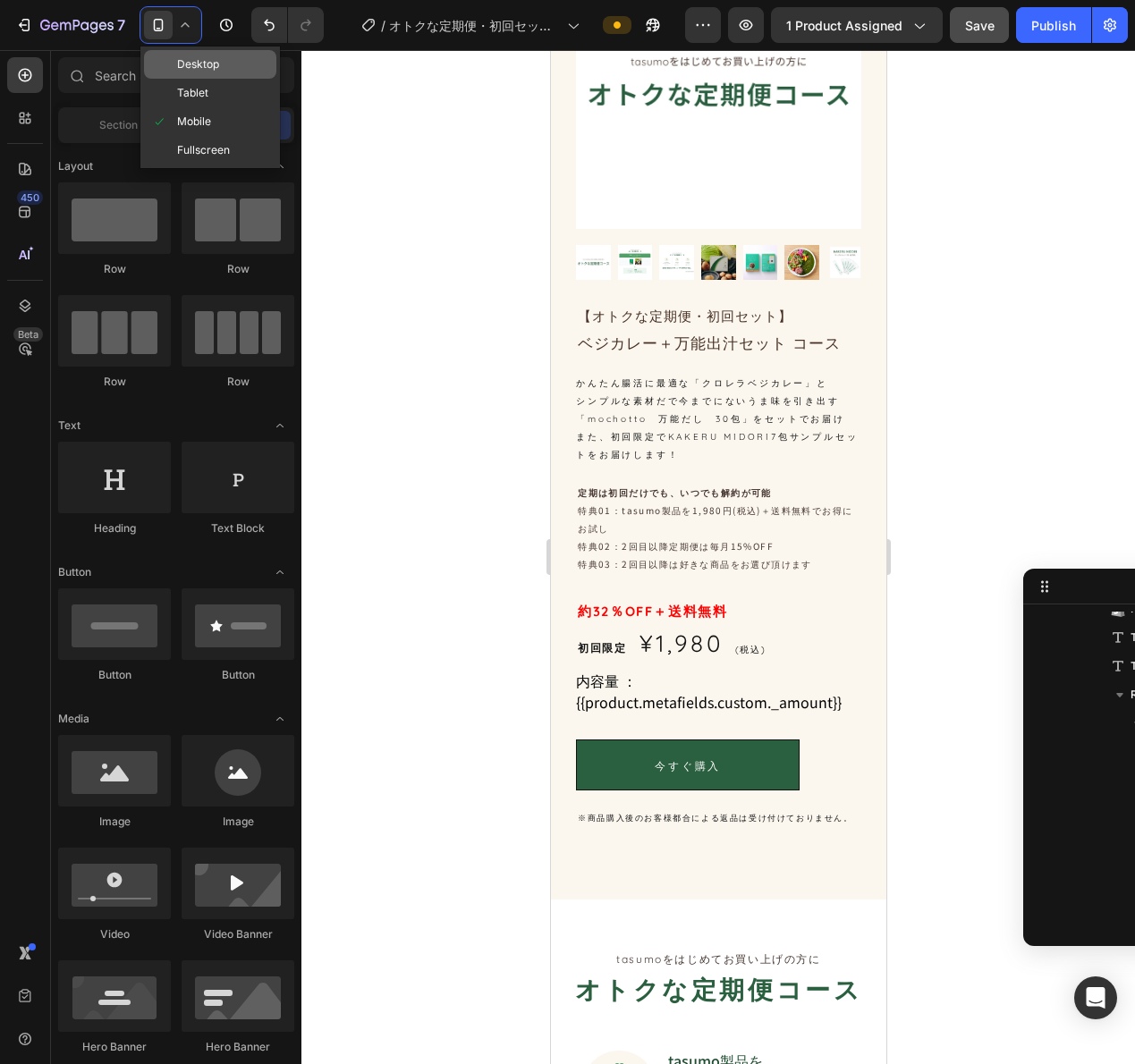
click at [180, 69] on span "Desktop" at bounding box center [198, 64] width 42 height 17
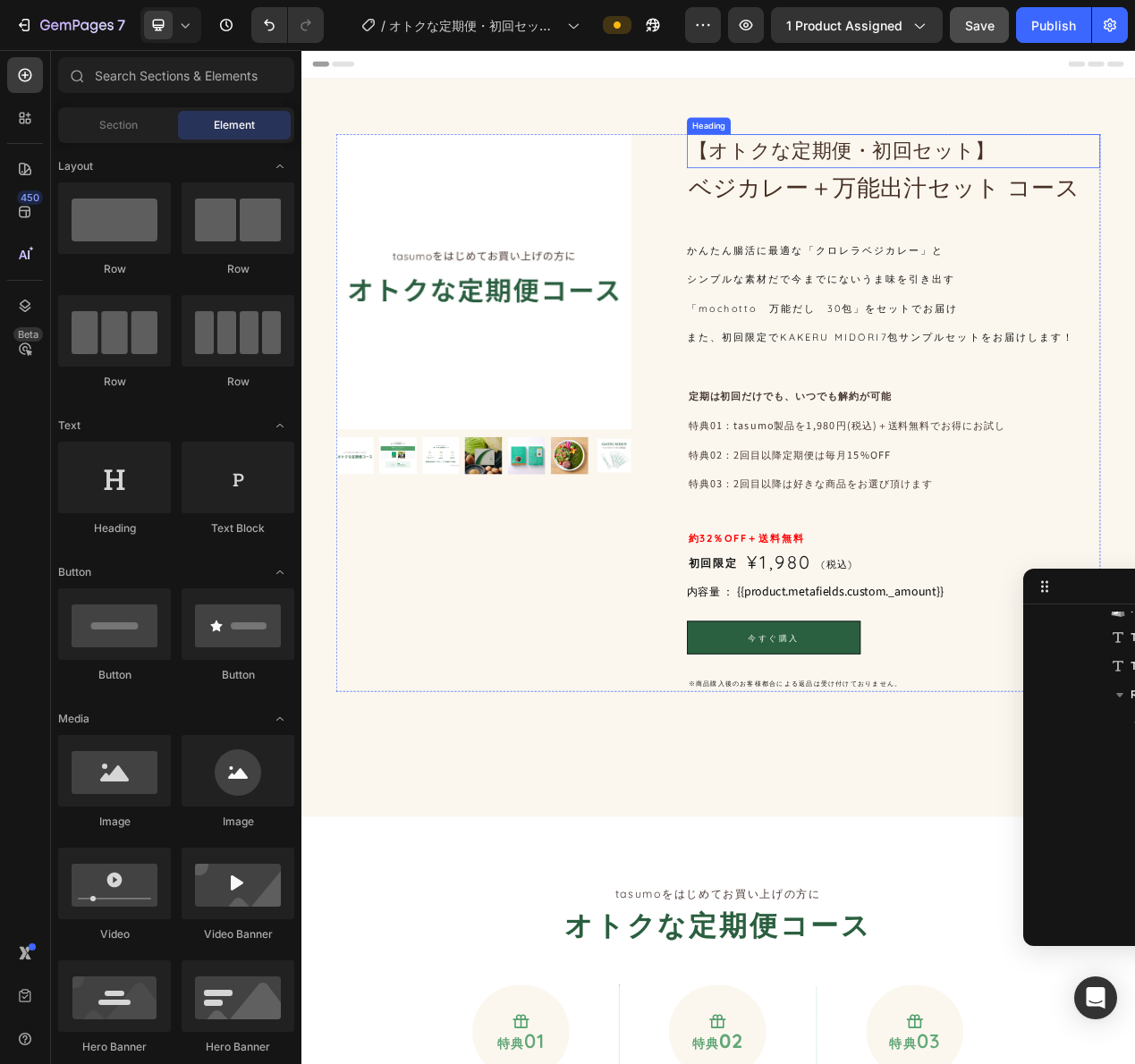
click at [999, 175] on span "【オトクな定期便・初回セット】" at bounding box center [997, 179] width 395 height 31
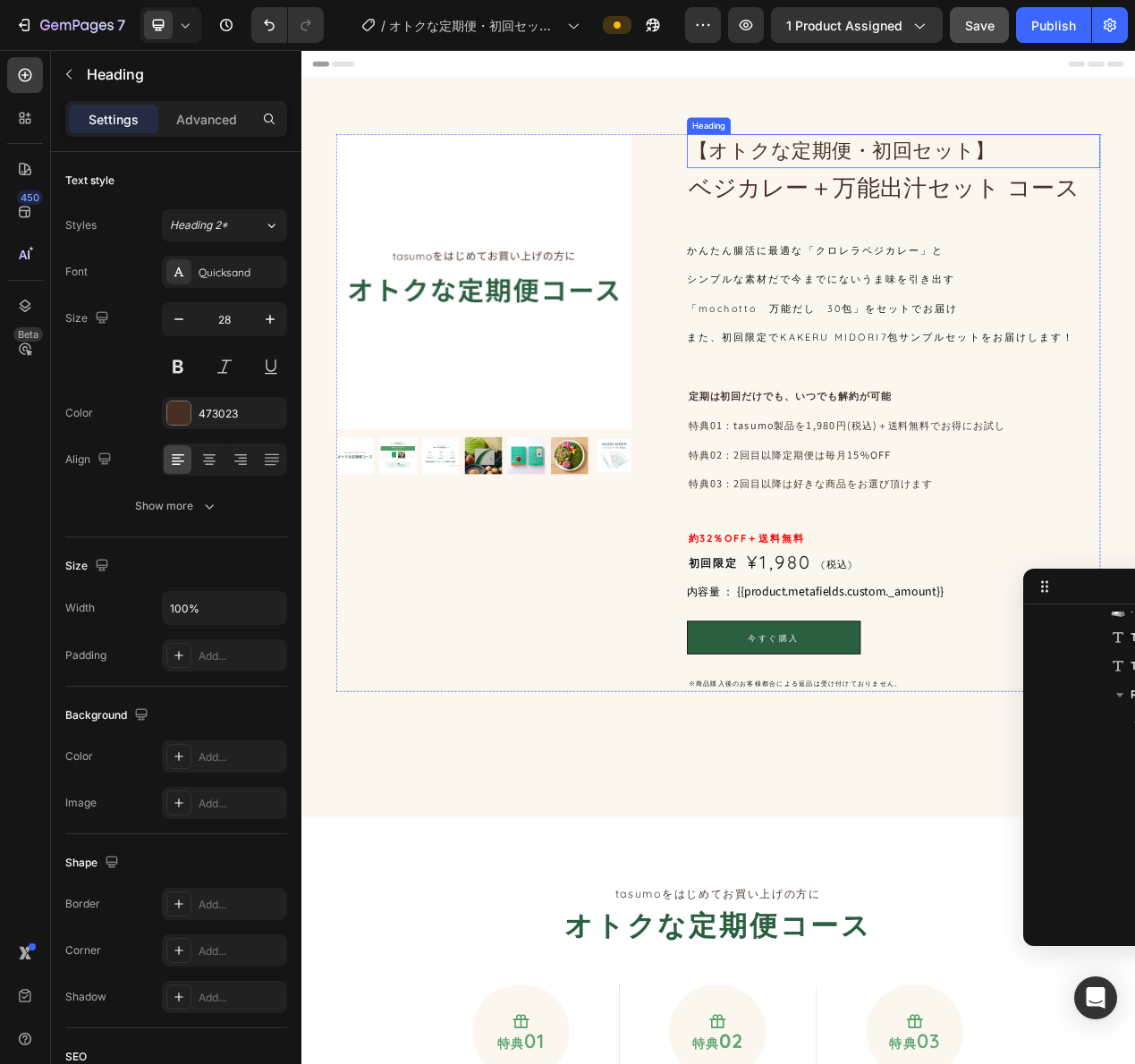
scroll to position [46, 0]
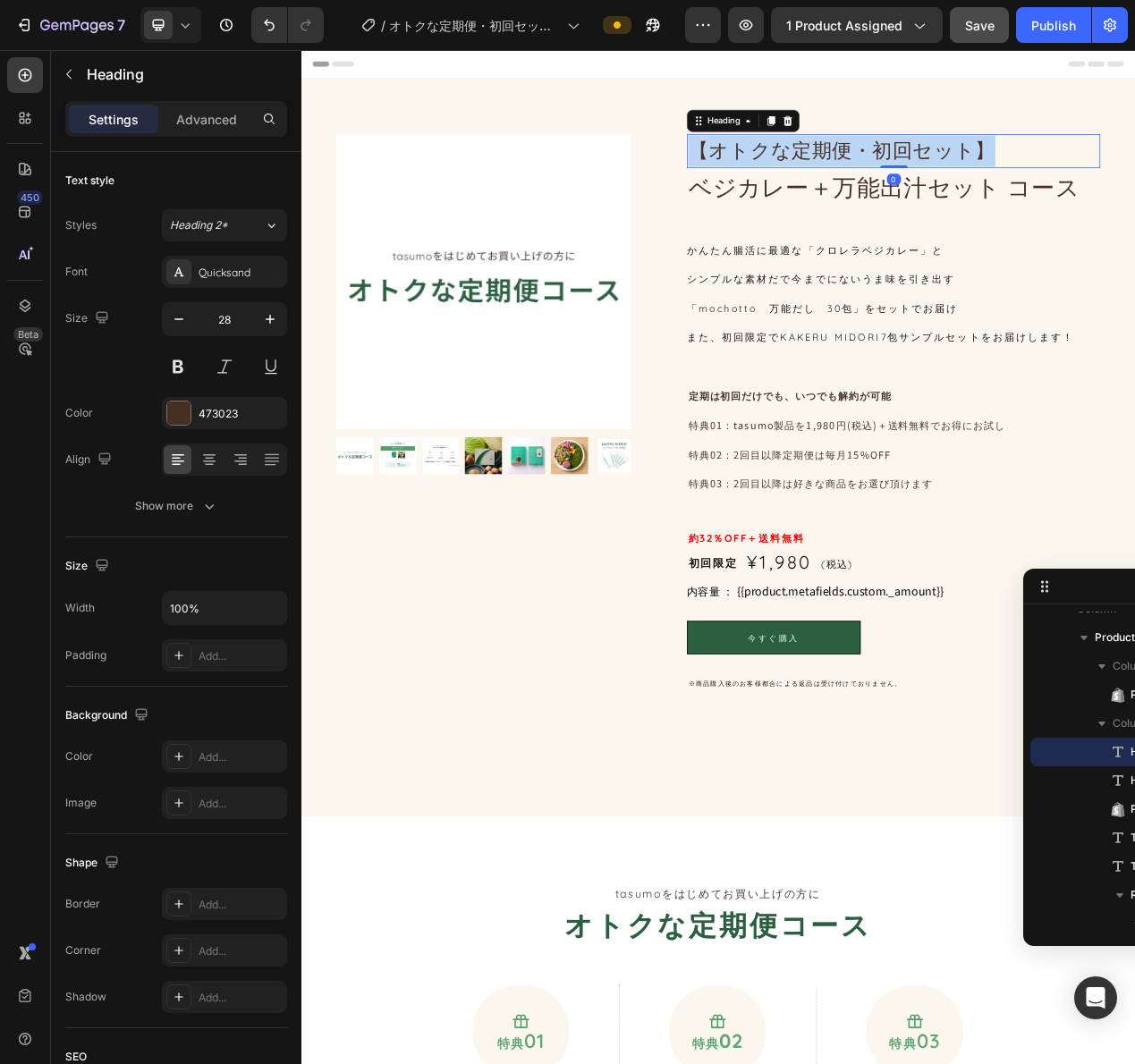
click at [1036, 171] on span "【オトクな定期便・初回セット】" at bounding box center [997, 179] width 395 height 31
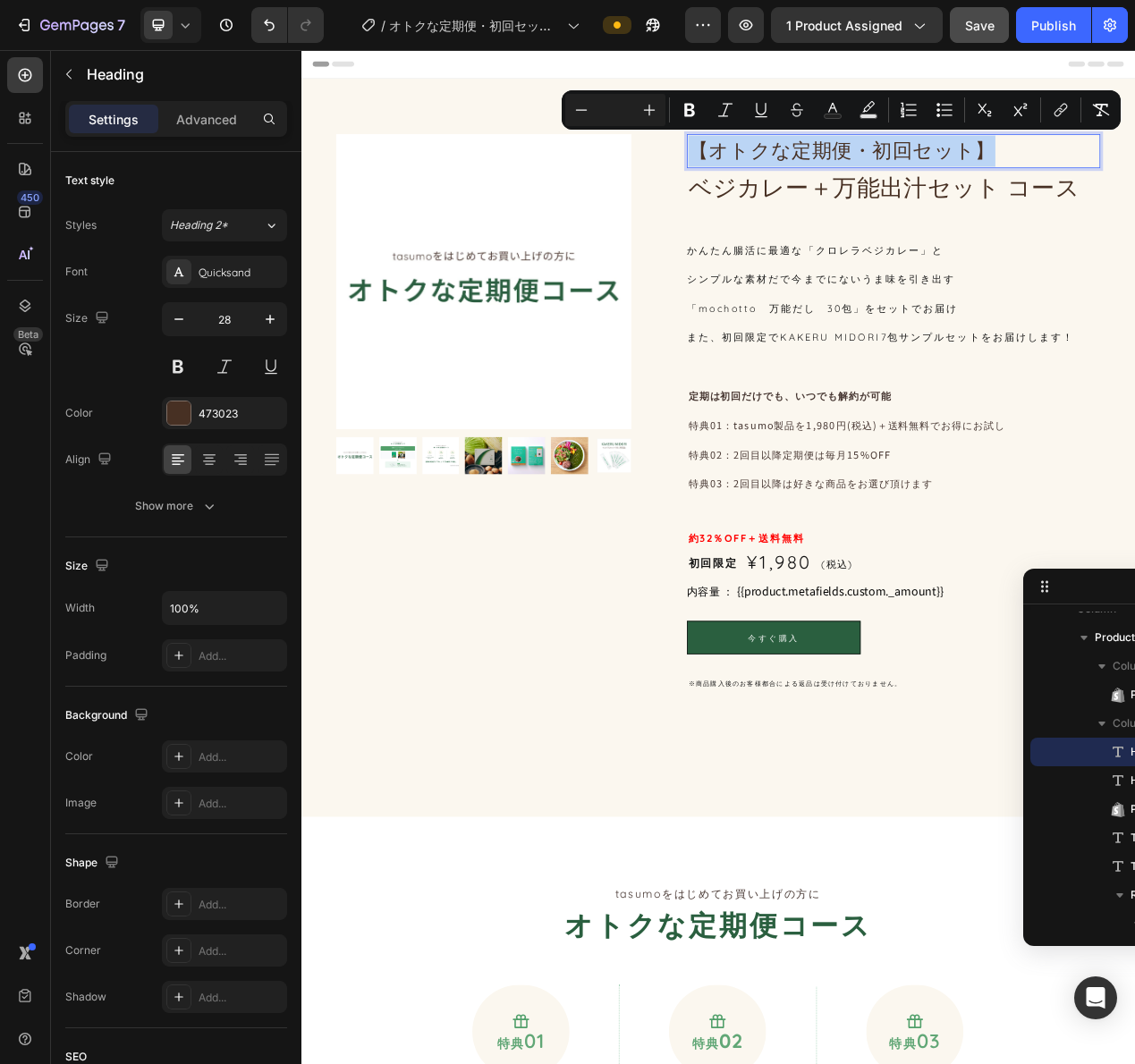
click at [800, 176] on span "【オトクな定期便・初回セット】" at bounding box center [997, 179] width 395 height 31
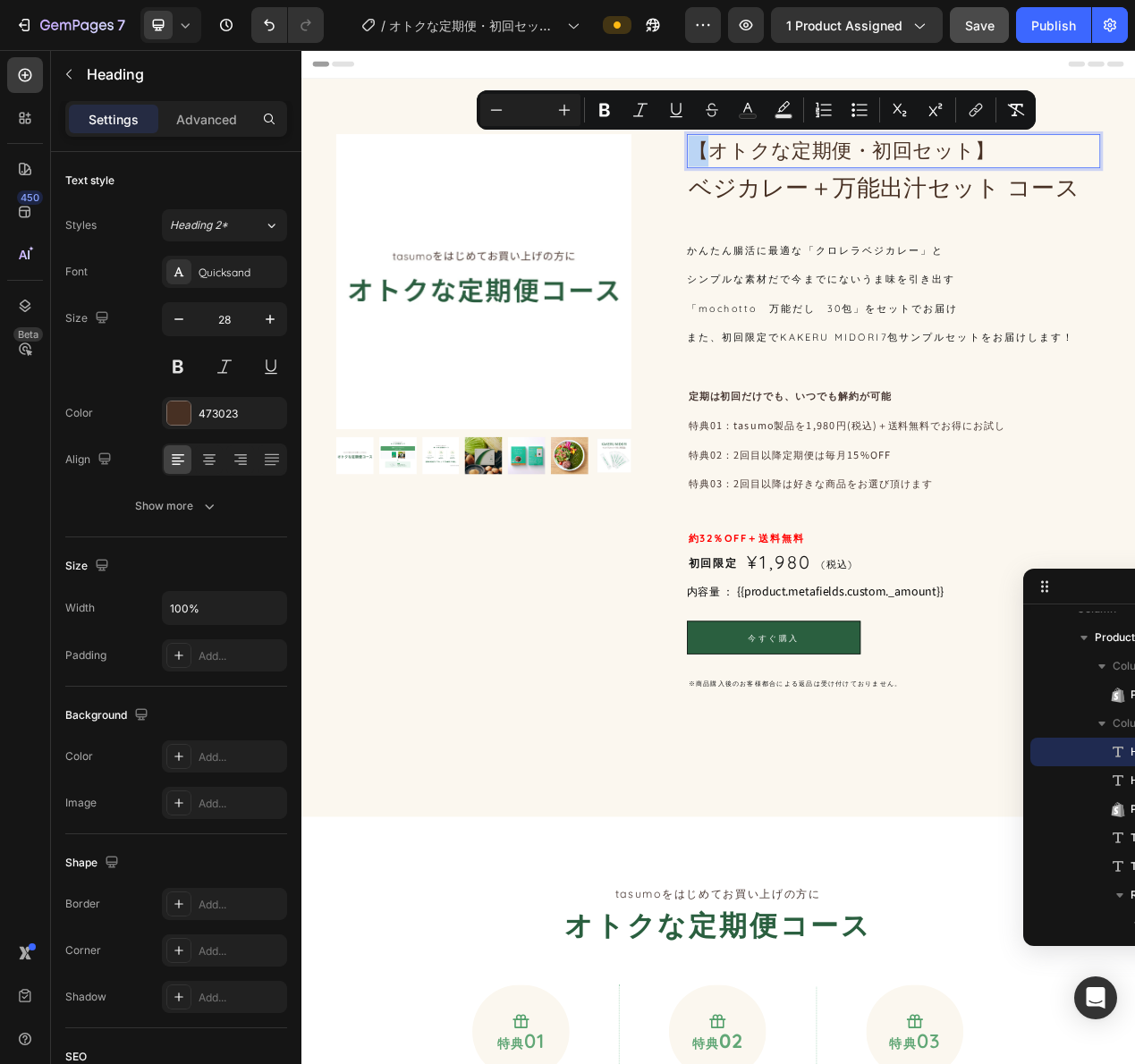
click at [801, 182] on span "【オトクな定期便・初回セット】" at bounding box center [997, 179] width 395 height 31
click at [811, 185] on span "【オトクな定期便・初回セット】" at bounding box center [997, 179] width 395 height 31
click at [993, 196] on p "【オトクな定期便・初回セット】" at bounding box center [1063, 180] width 528 height 41
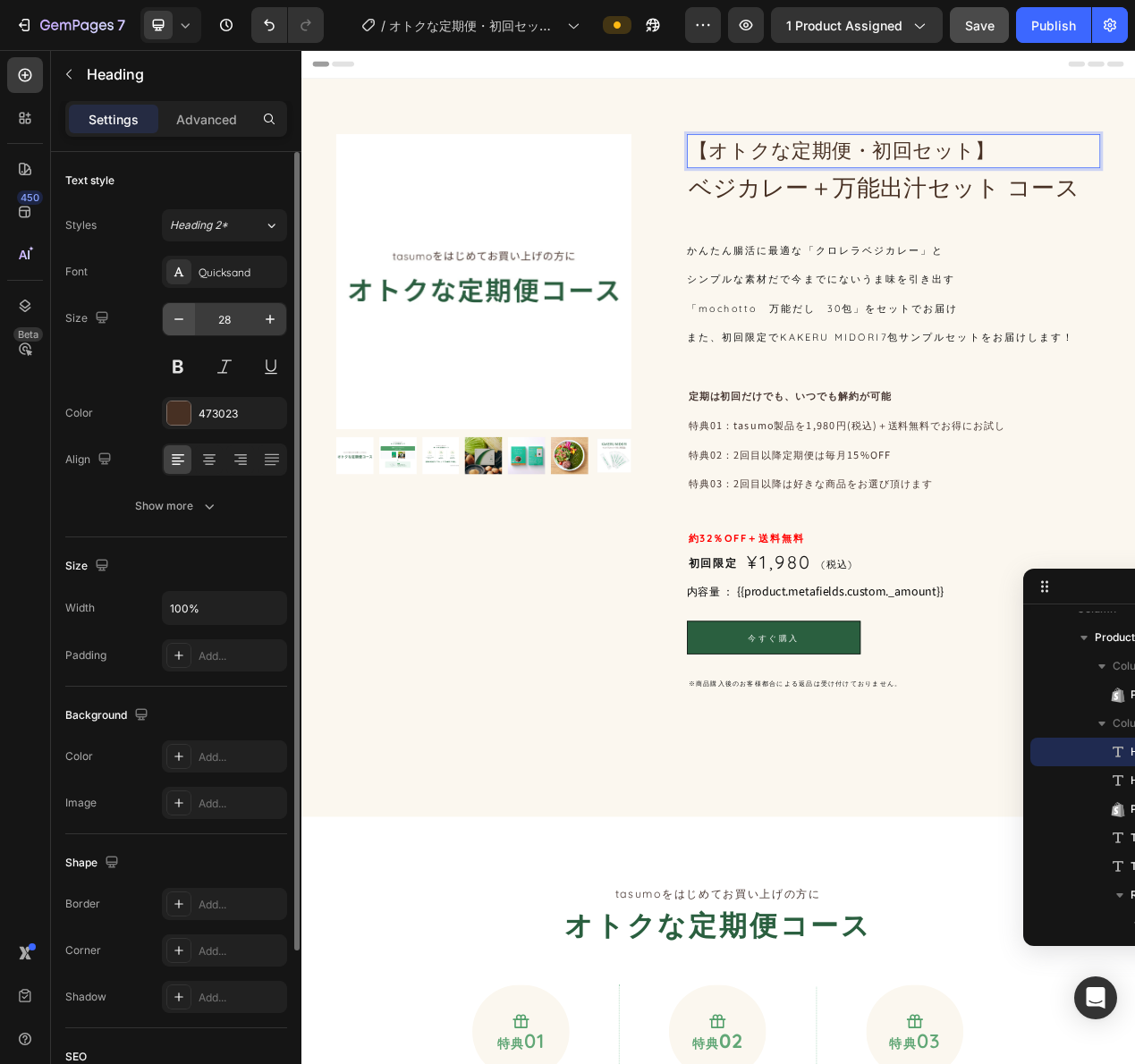
click at [179, 318] on icon "button" at bounding box center [178, 319] width 17 height 17
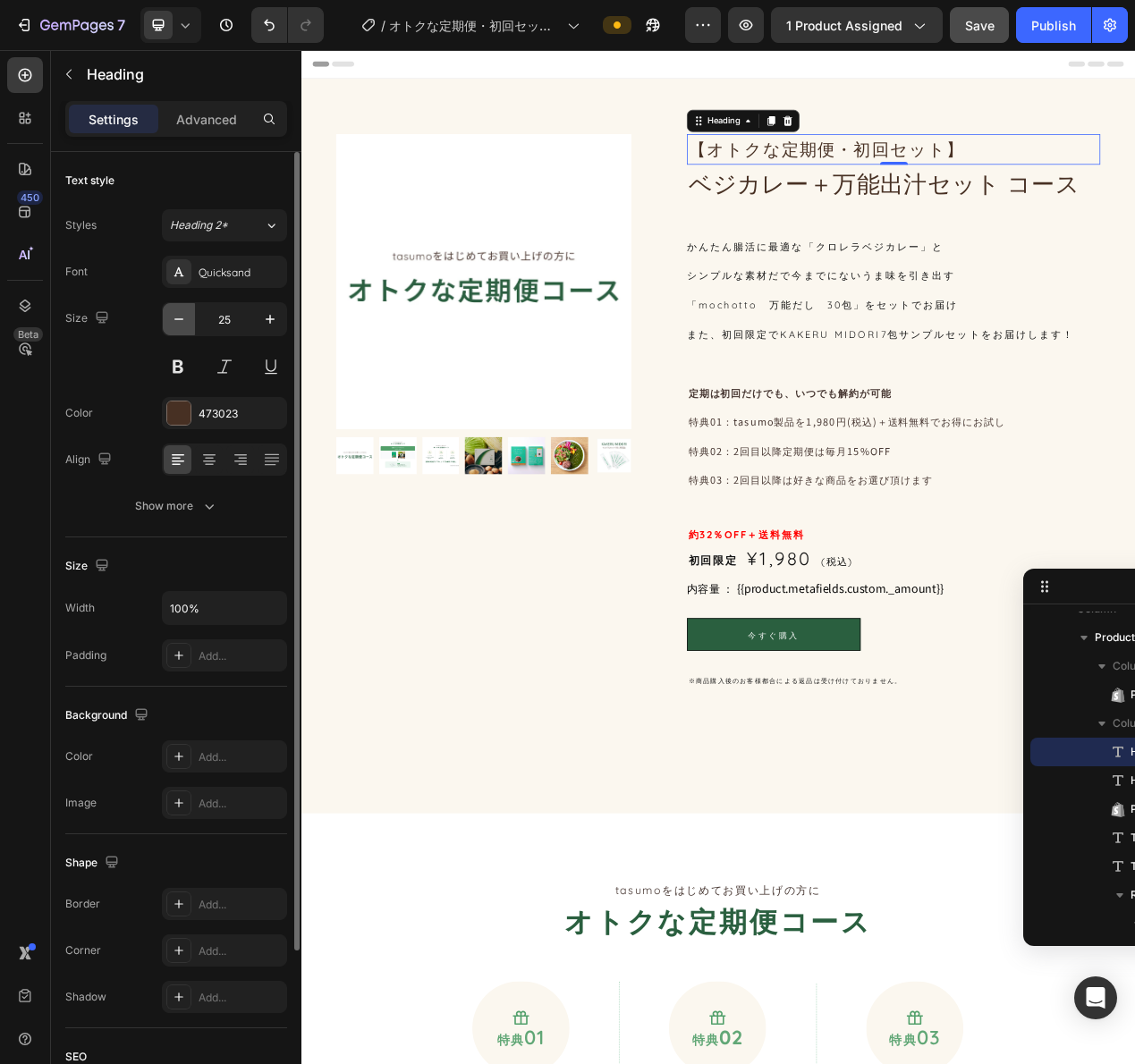
click at [179, 318] on icon "button" at bounding box center [178, 319] width 17 height 17
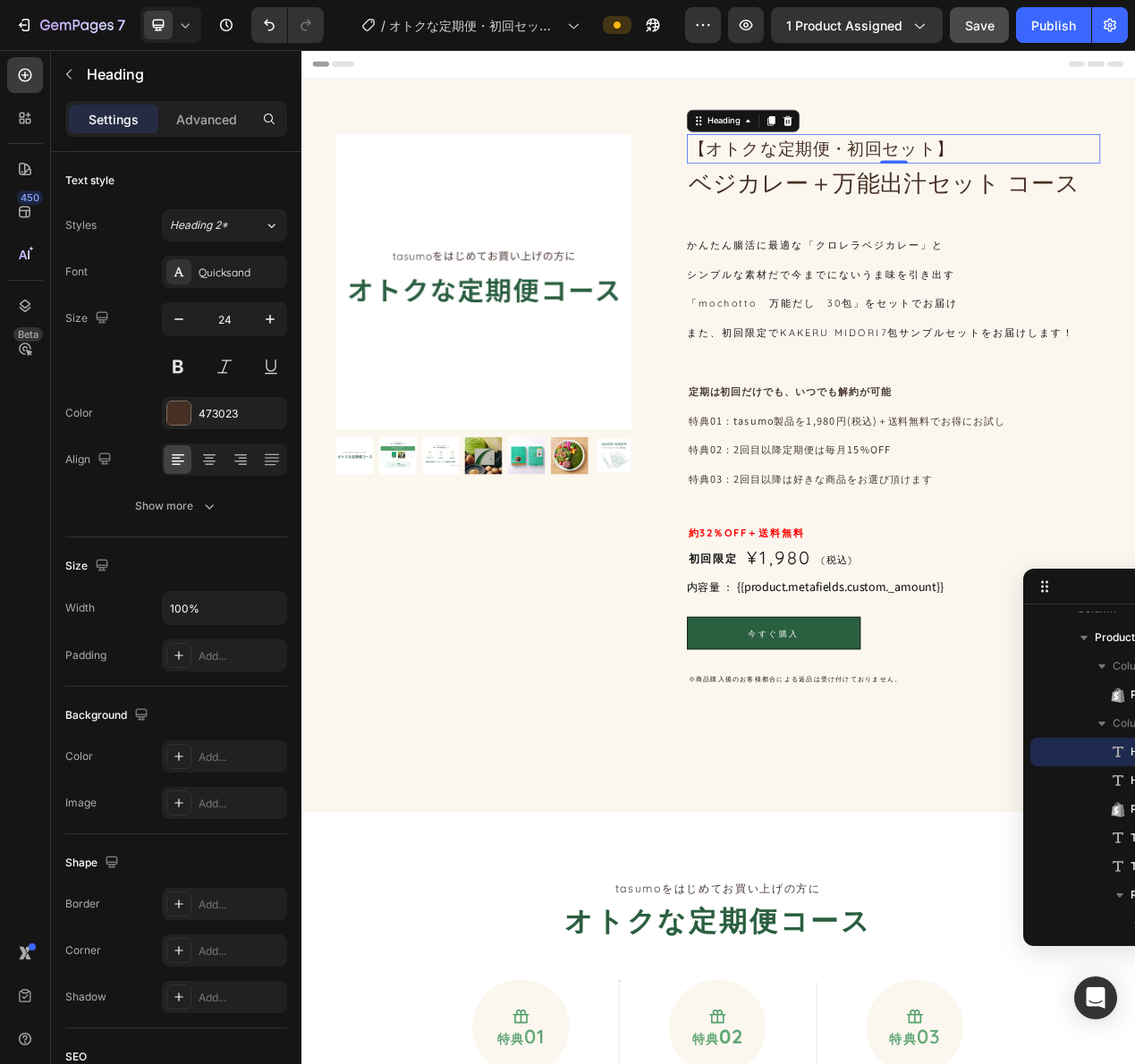
click at [191, 18] on icon at bounding box center [185, 25] width 17 height 17
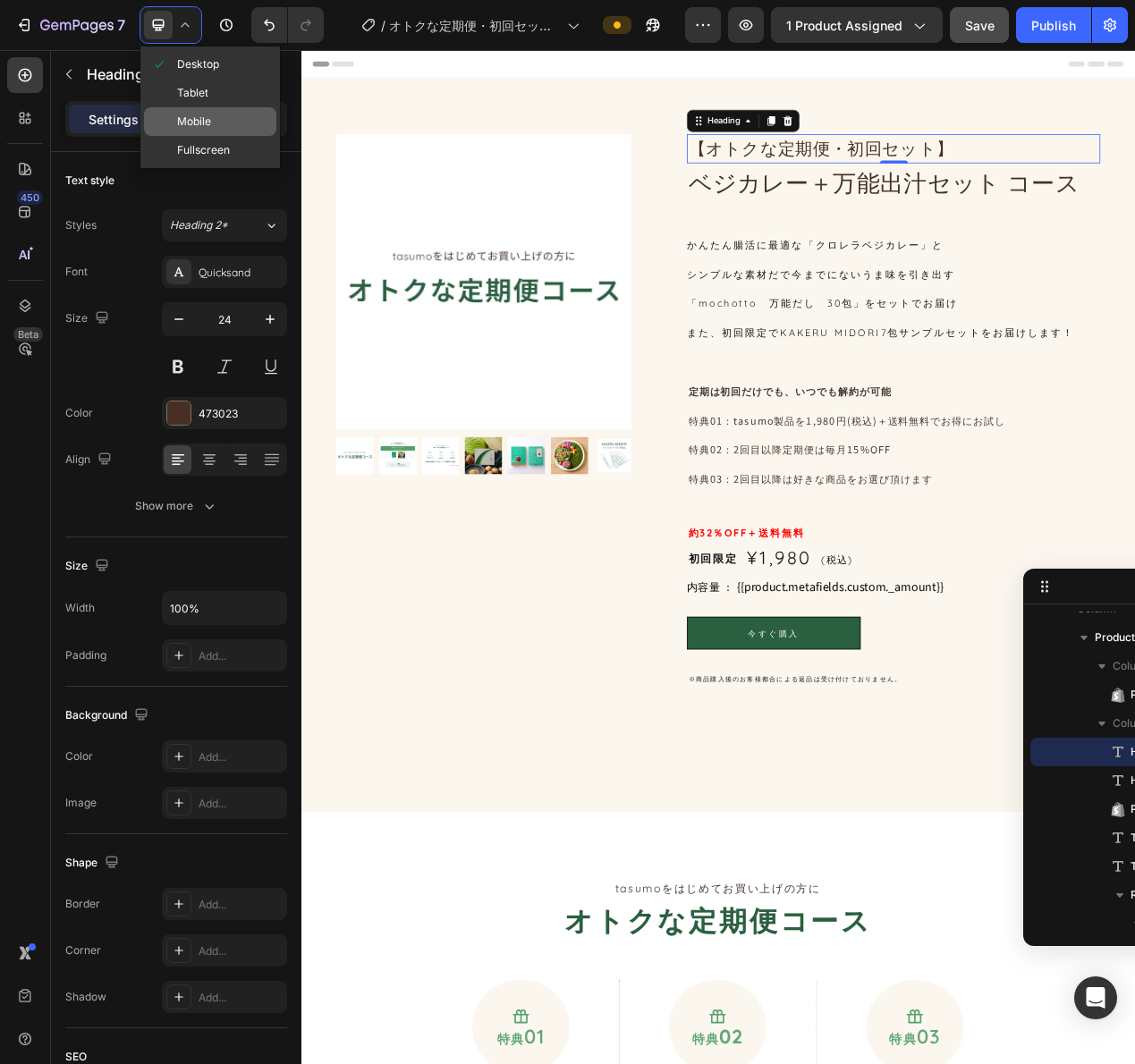
click at [205, 136] on div "Mobile" at bounding box center [210, 150] width 133 height 29
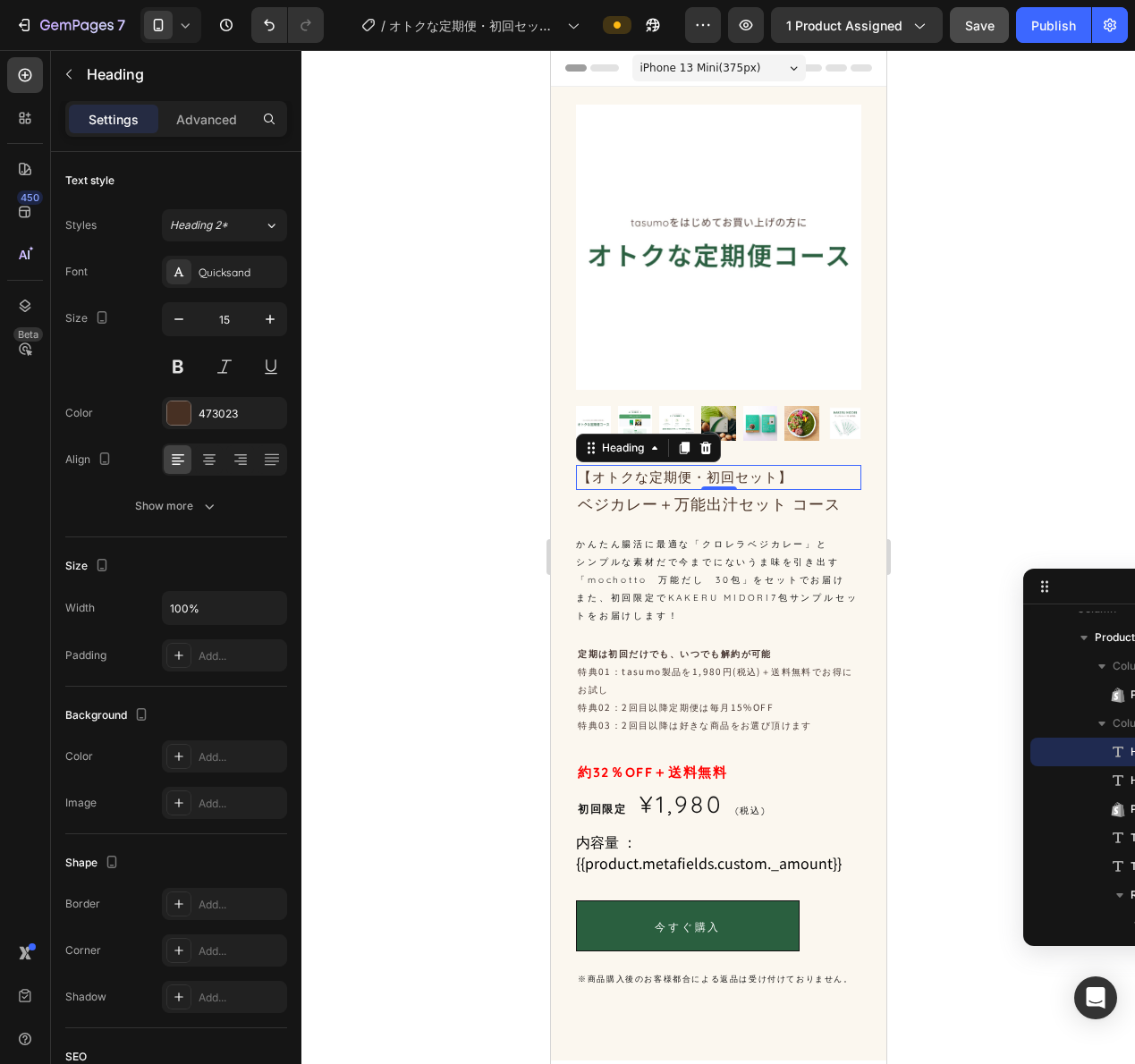
scroll to position [341, 0]
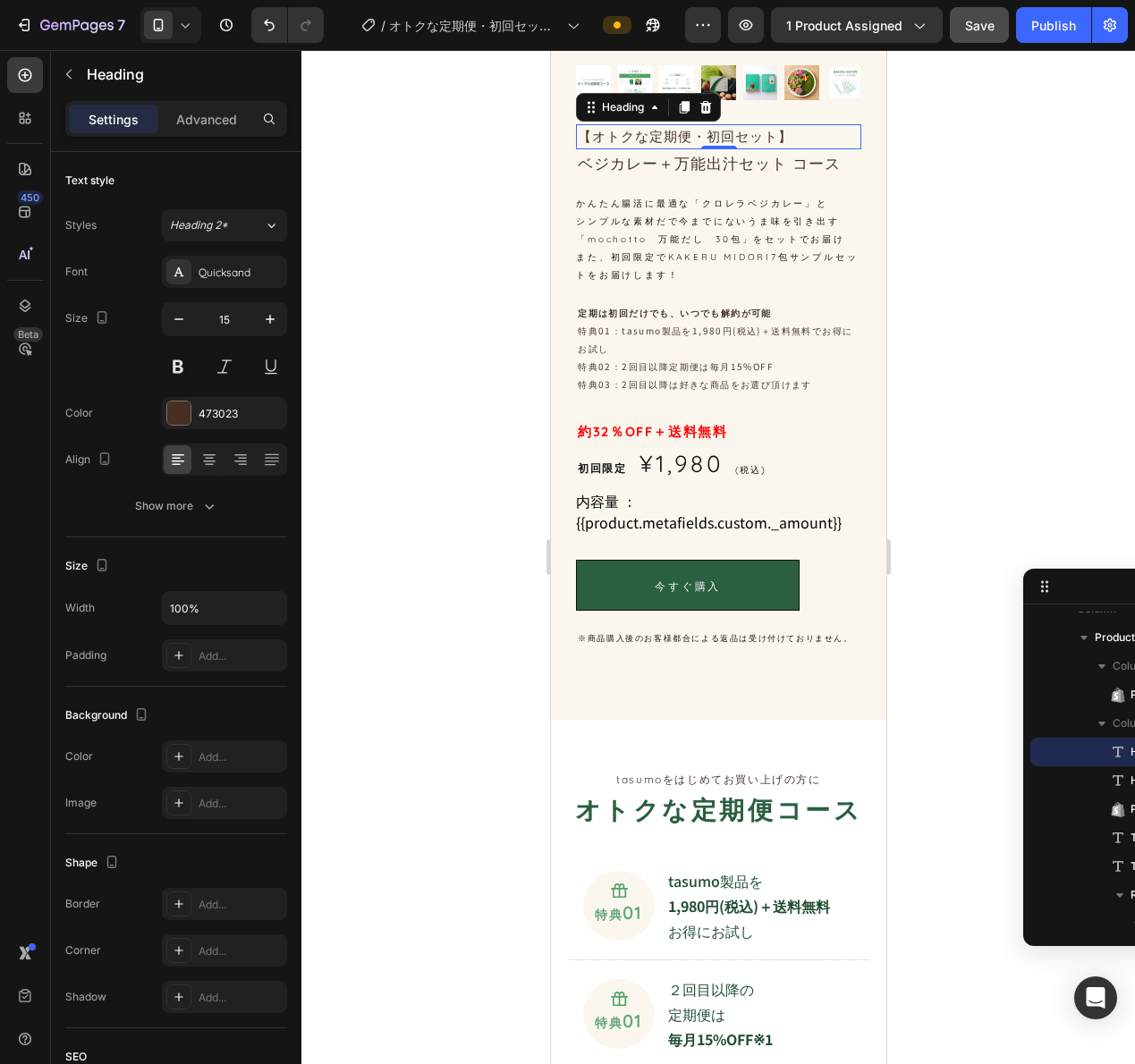
click at [190, 28] on icon at bounding box center [185, 25] width 17 height 17
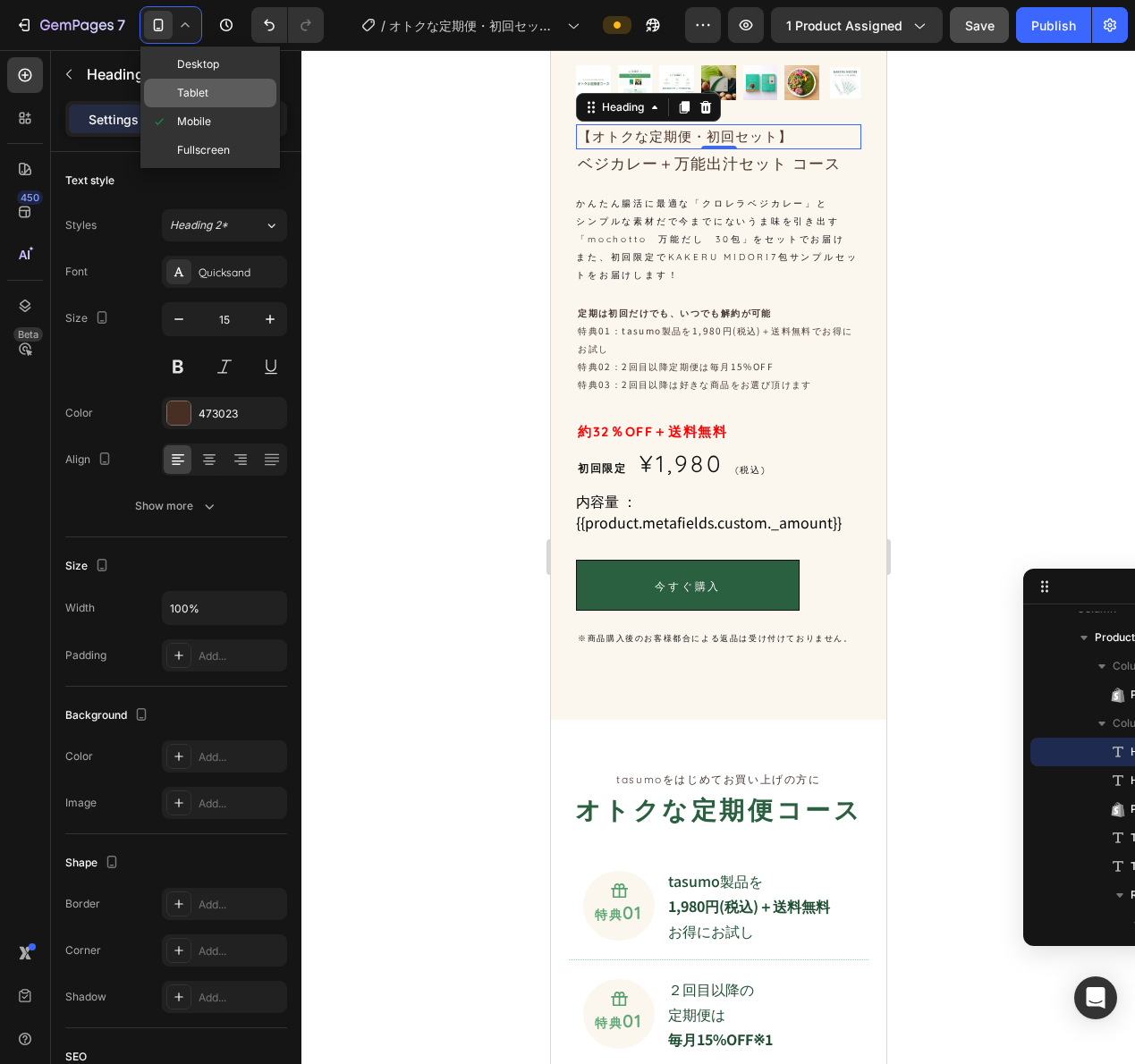
click at [186, 94] on span "Tablet" at bounding box center [193, 93] width 31 height 17
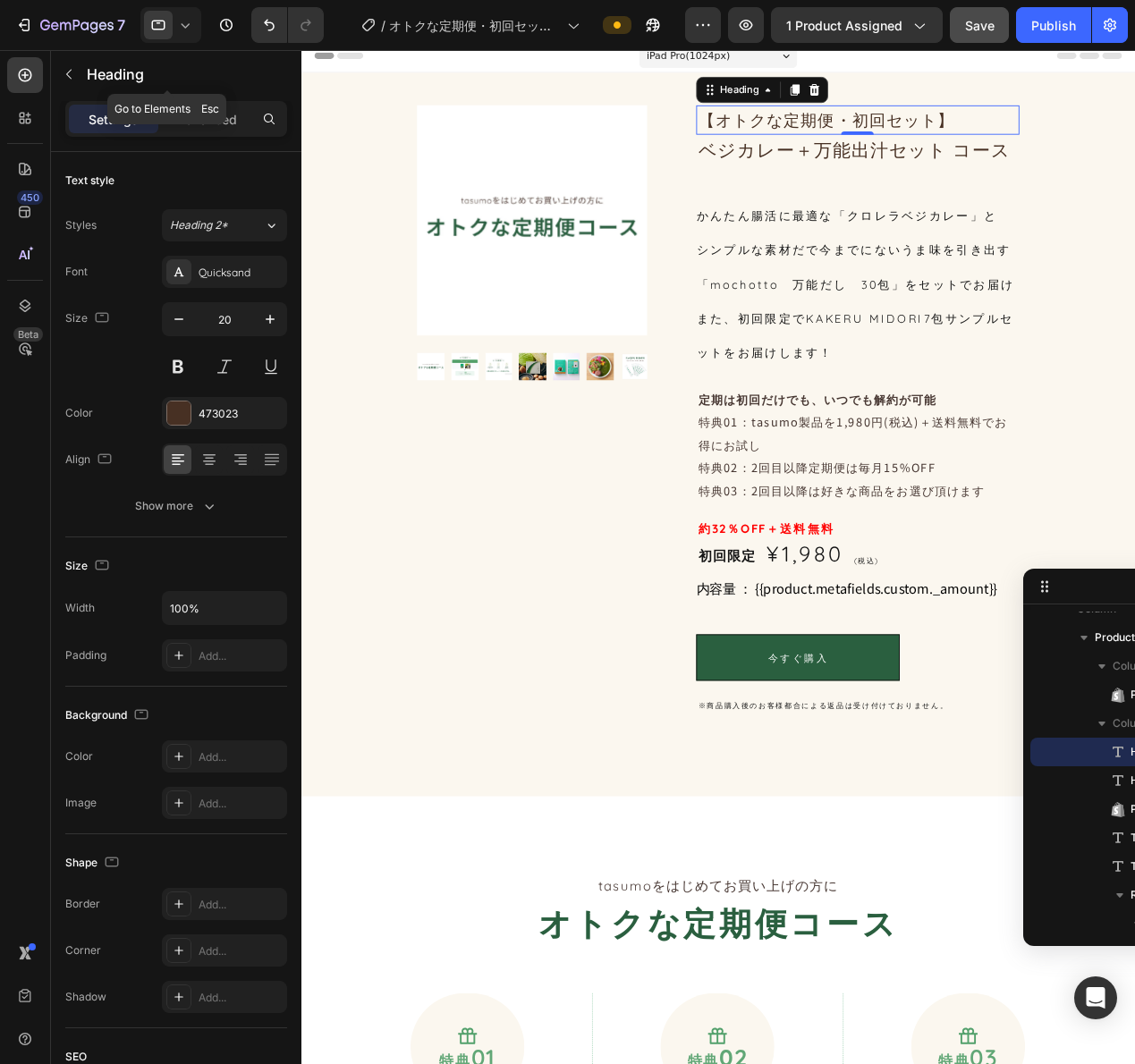
scroll to position [10, 0]
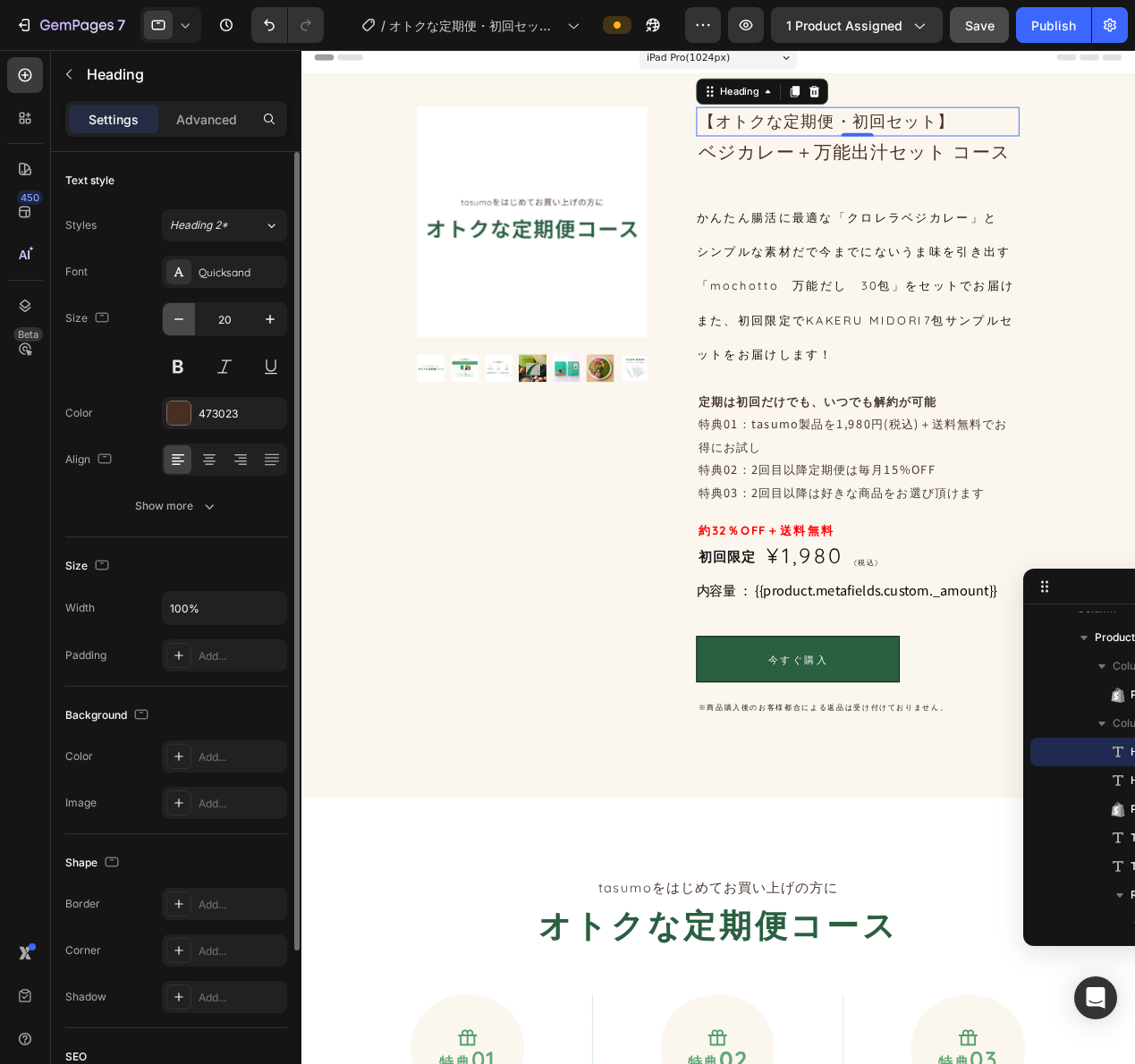
click at [191, 314] on button "button" at bounding box center [178, 319] width 32 height 32
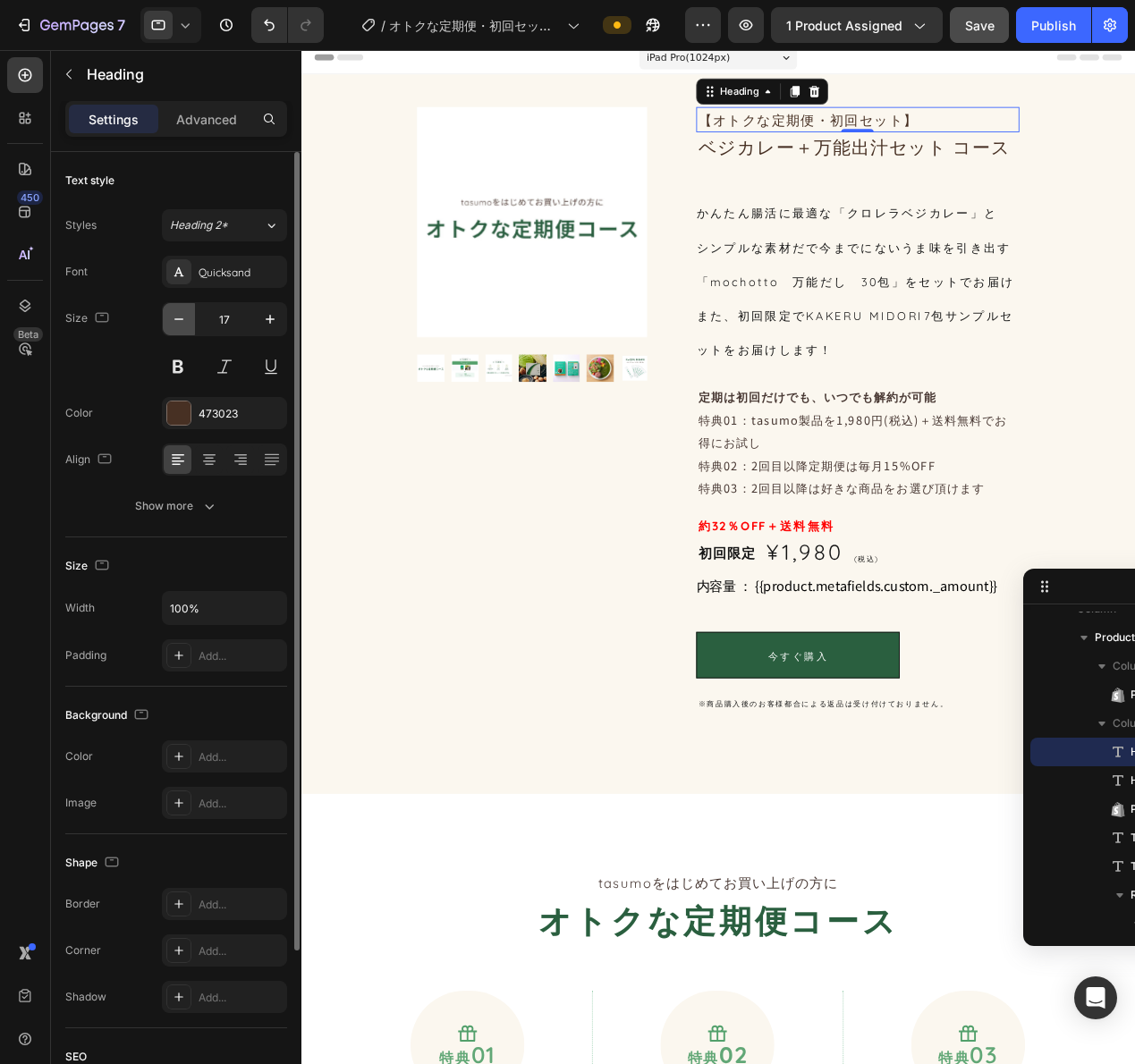
click at [191, 314] on button "button" at bounding box center [178, 319] width 32 height 32
type input "16"
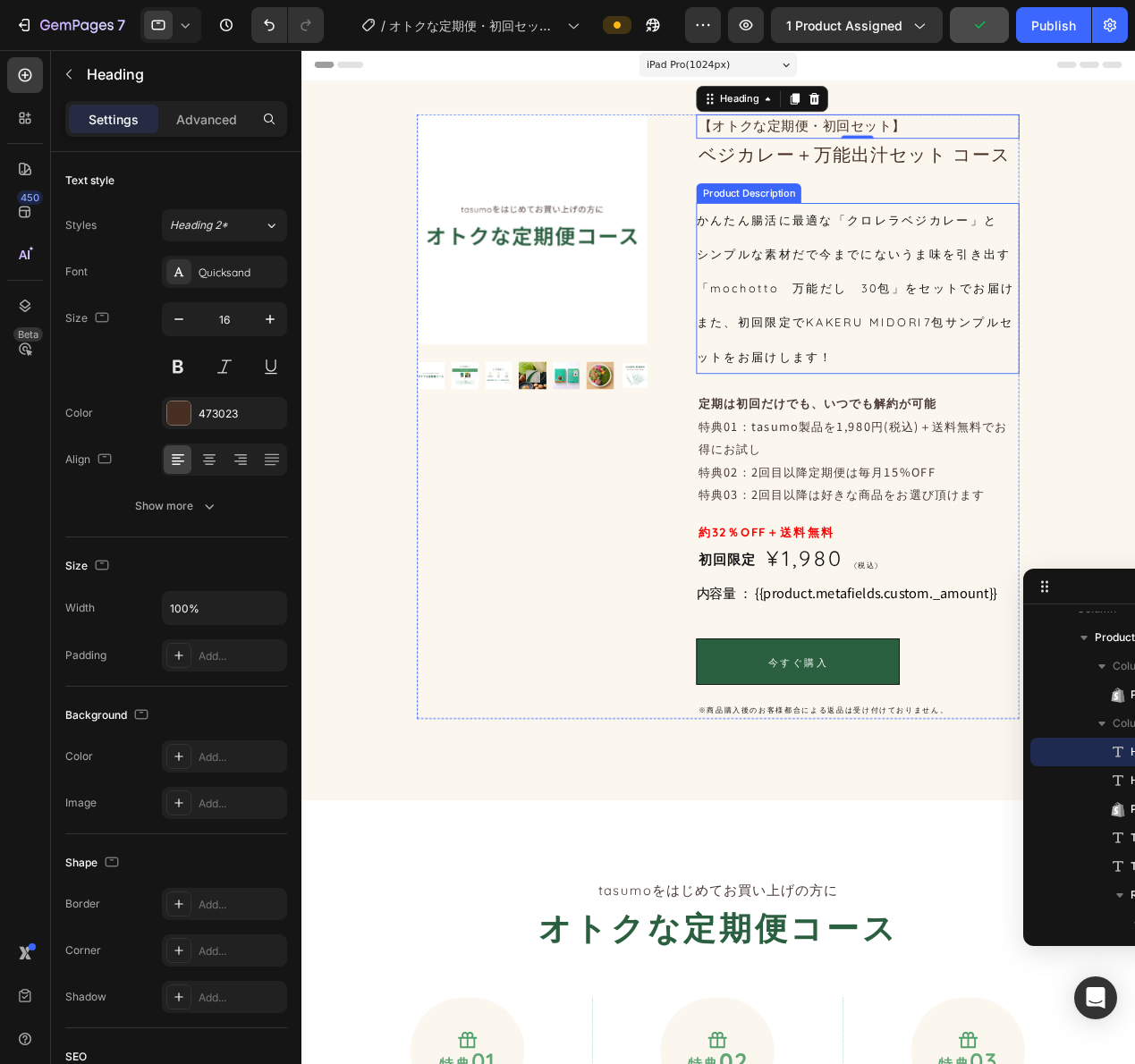
scroll to position [0, 0]
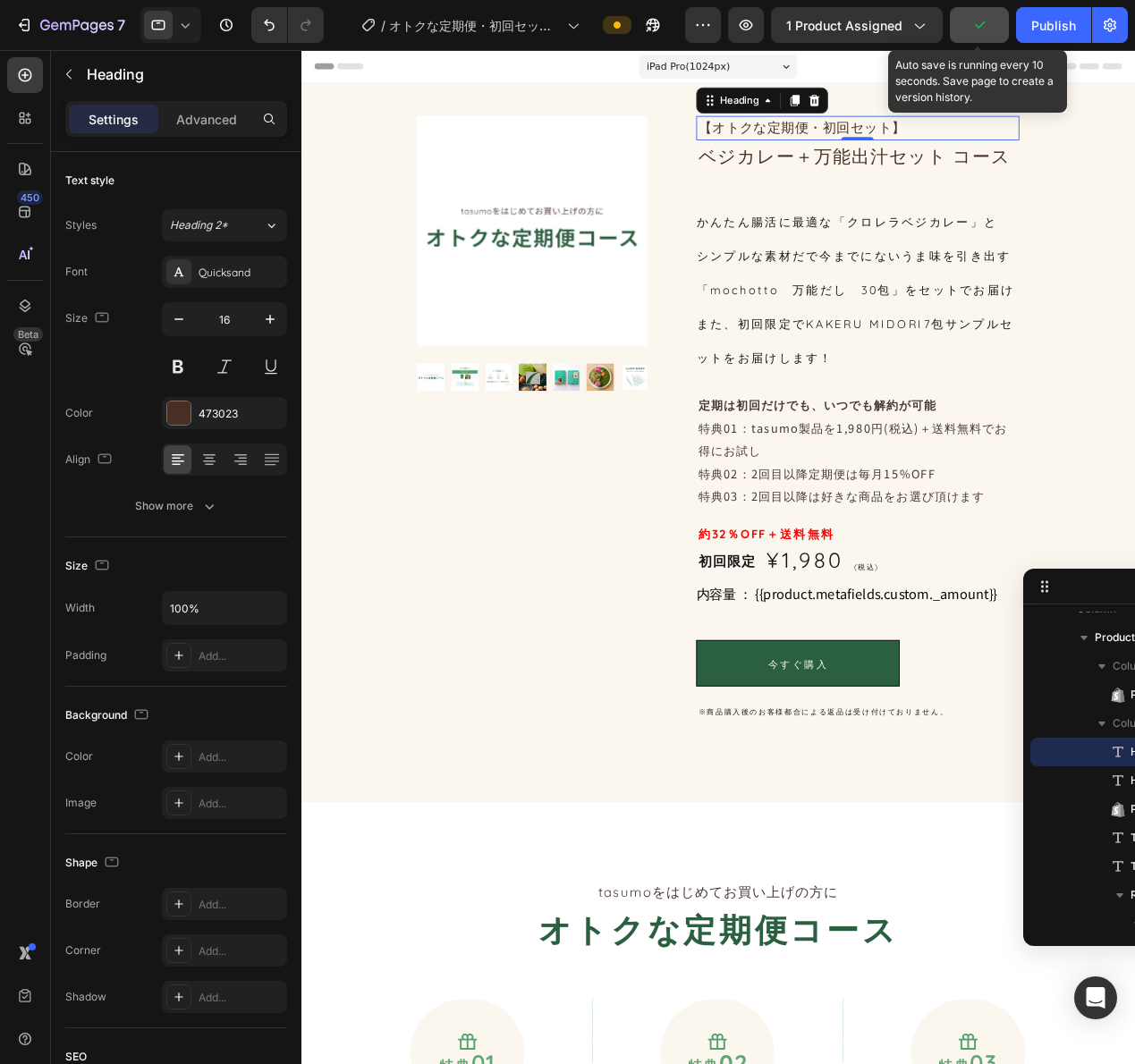
click at [1000, 31] on button "button" at bounding box center [979, 24] width 59 height 36
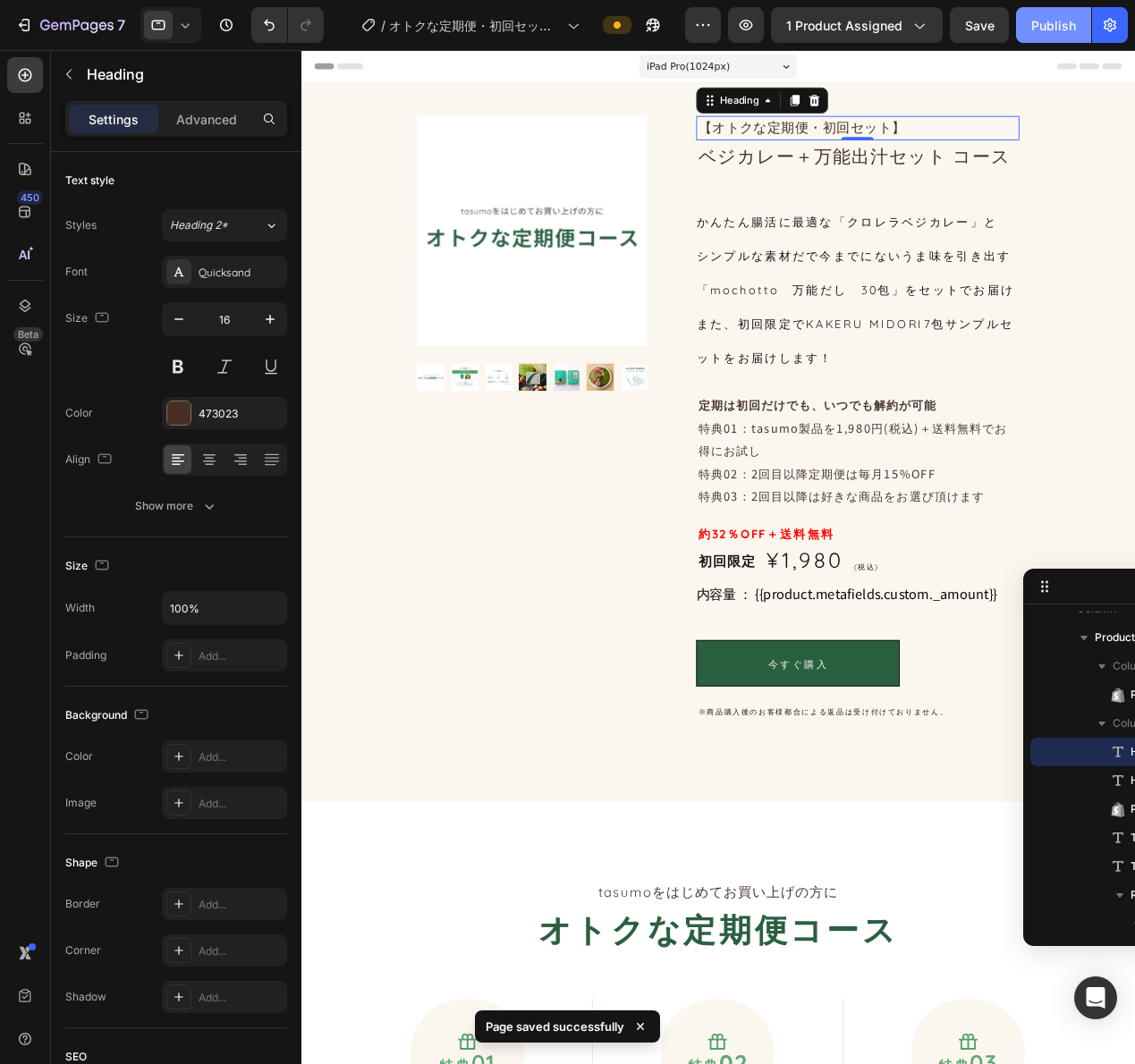
click at [1026, 30] on button "Publish" at bounding box center [1054, 24] width 76 height 36
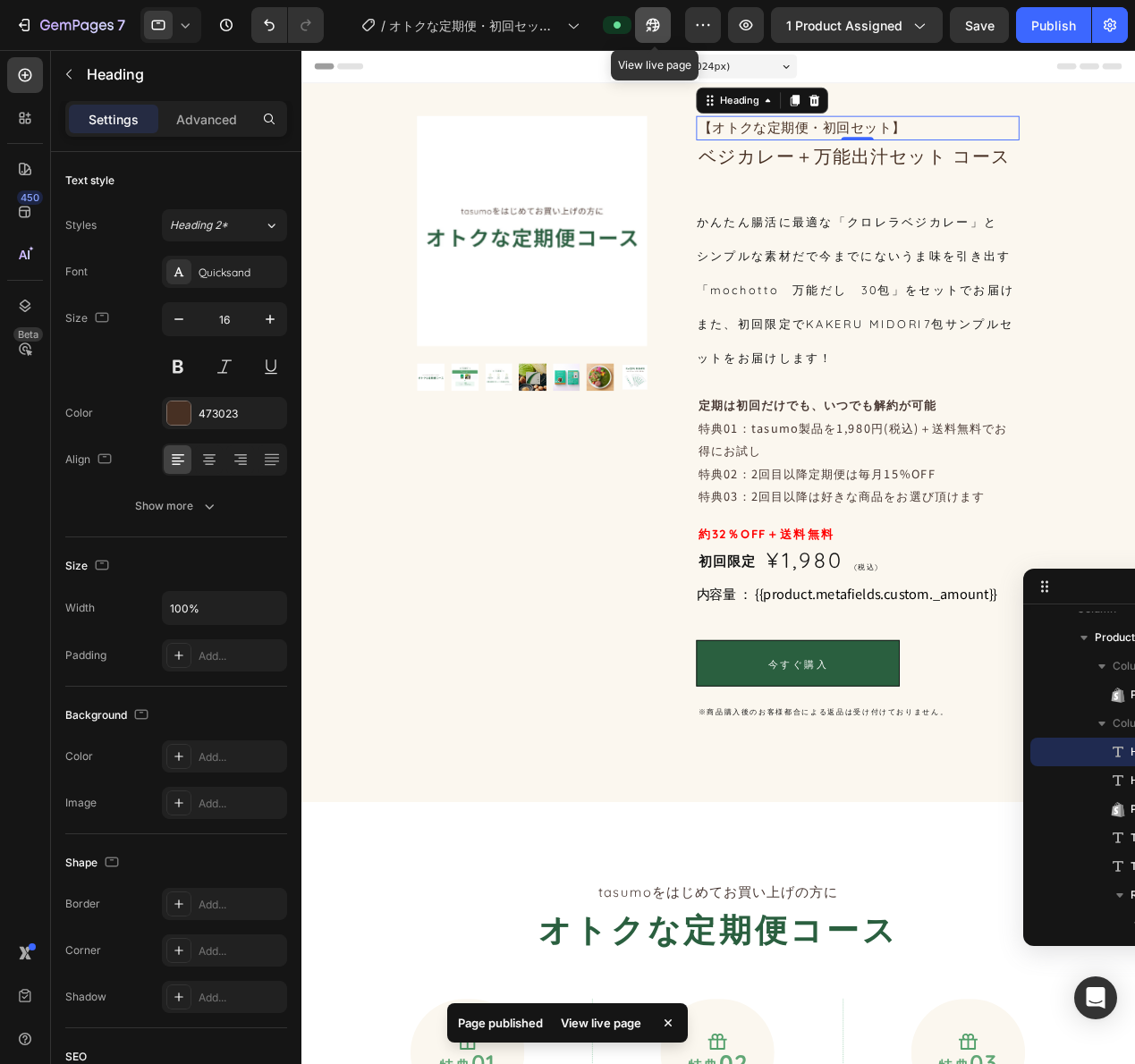
click at [651, 27] on icon "button" at bounding box center [648, 29] width 5 height 5
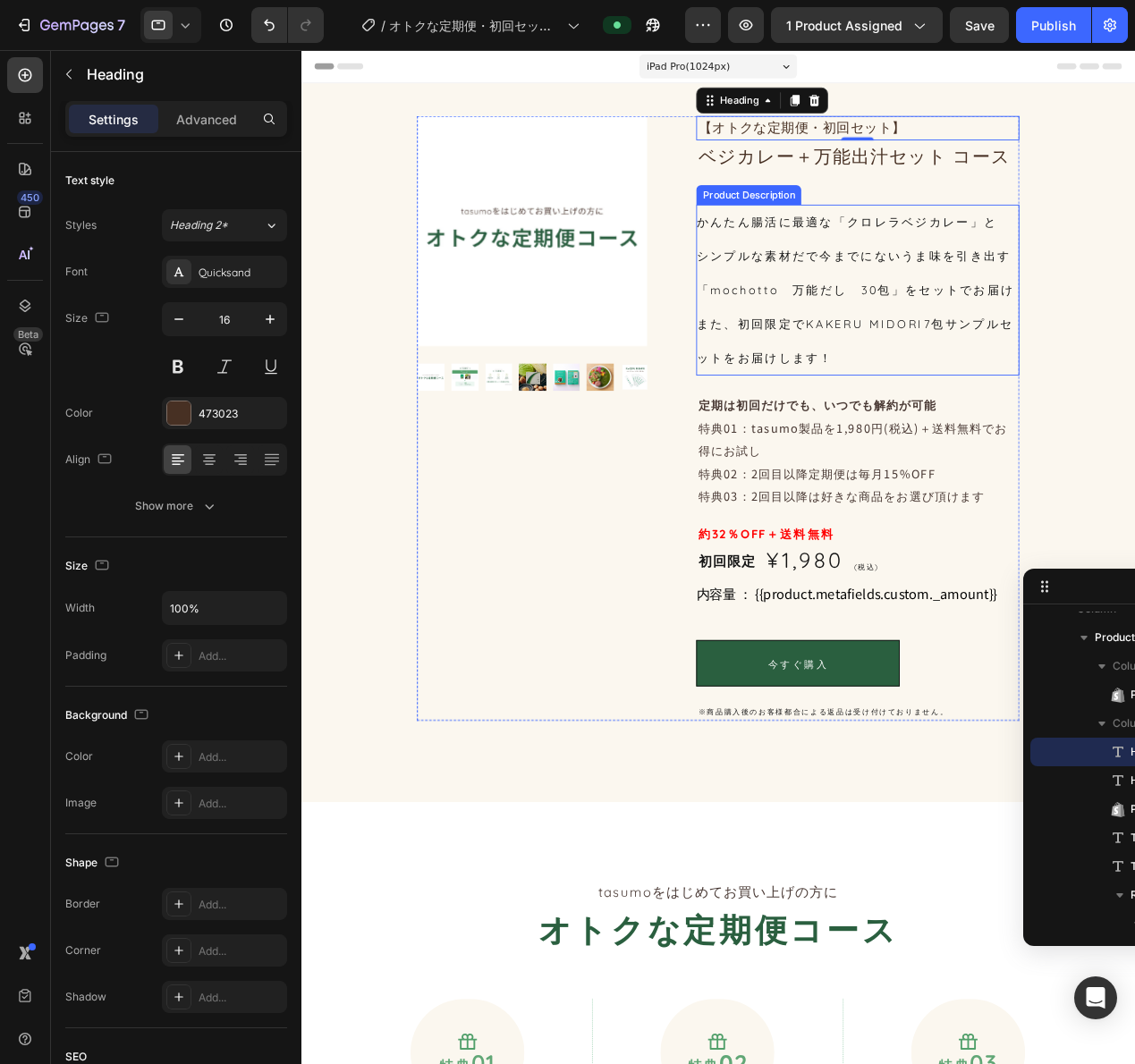
click at [864, 404] on div "かんたん腸活に最適な「クロレラベジカレー」と シンプルな素材だで今までにないうま味を引き出す 「mochotto　万能だし　30包」をセットでお届け また、初…" at bounding box center [911, 314] width 354 height 188
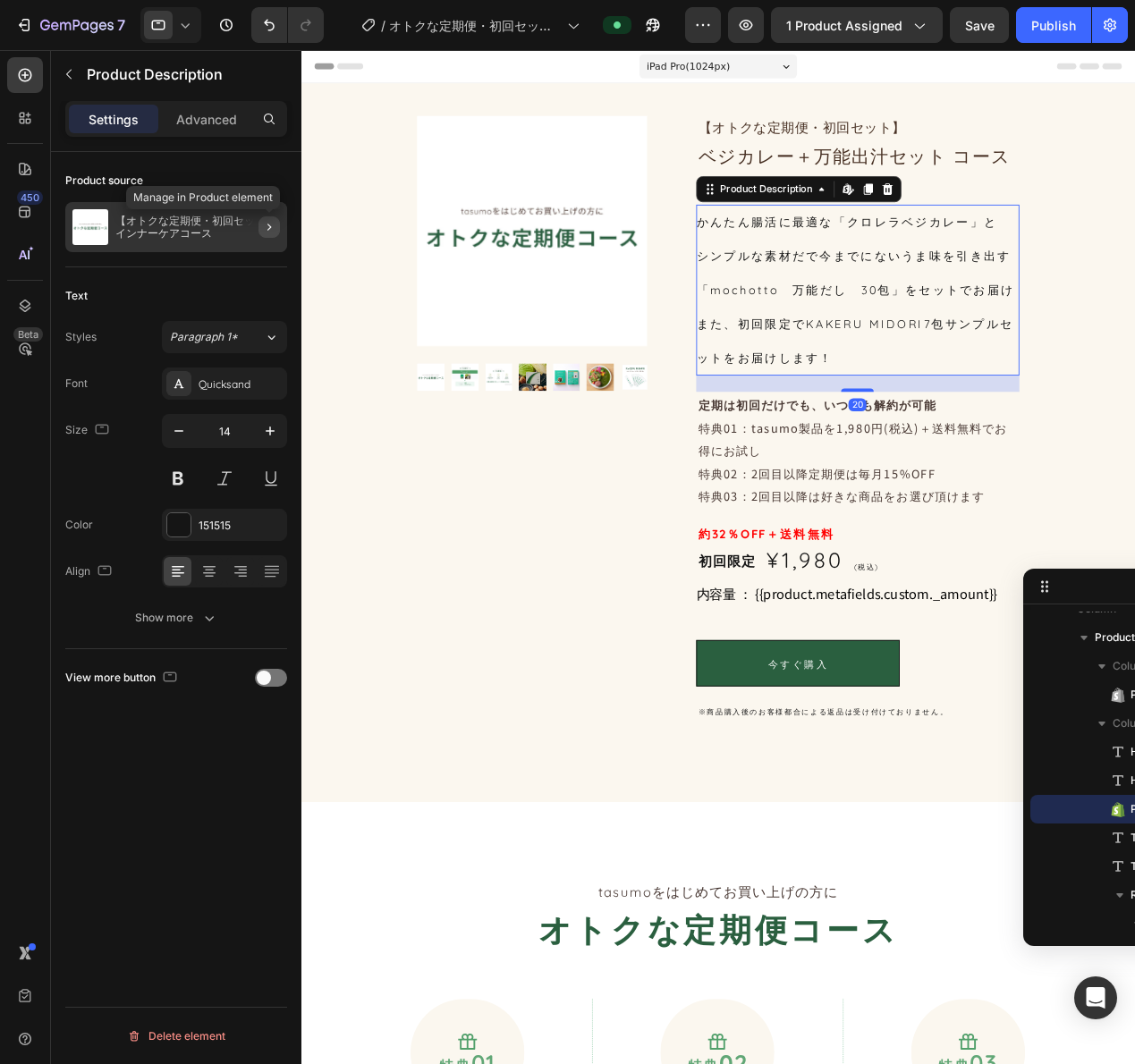
click at [267, 220] on icon "button" at bounding box center [268, 227] width 15 height 15
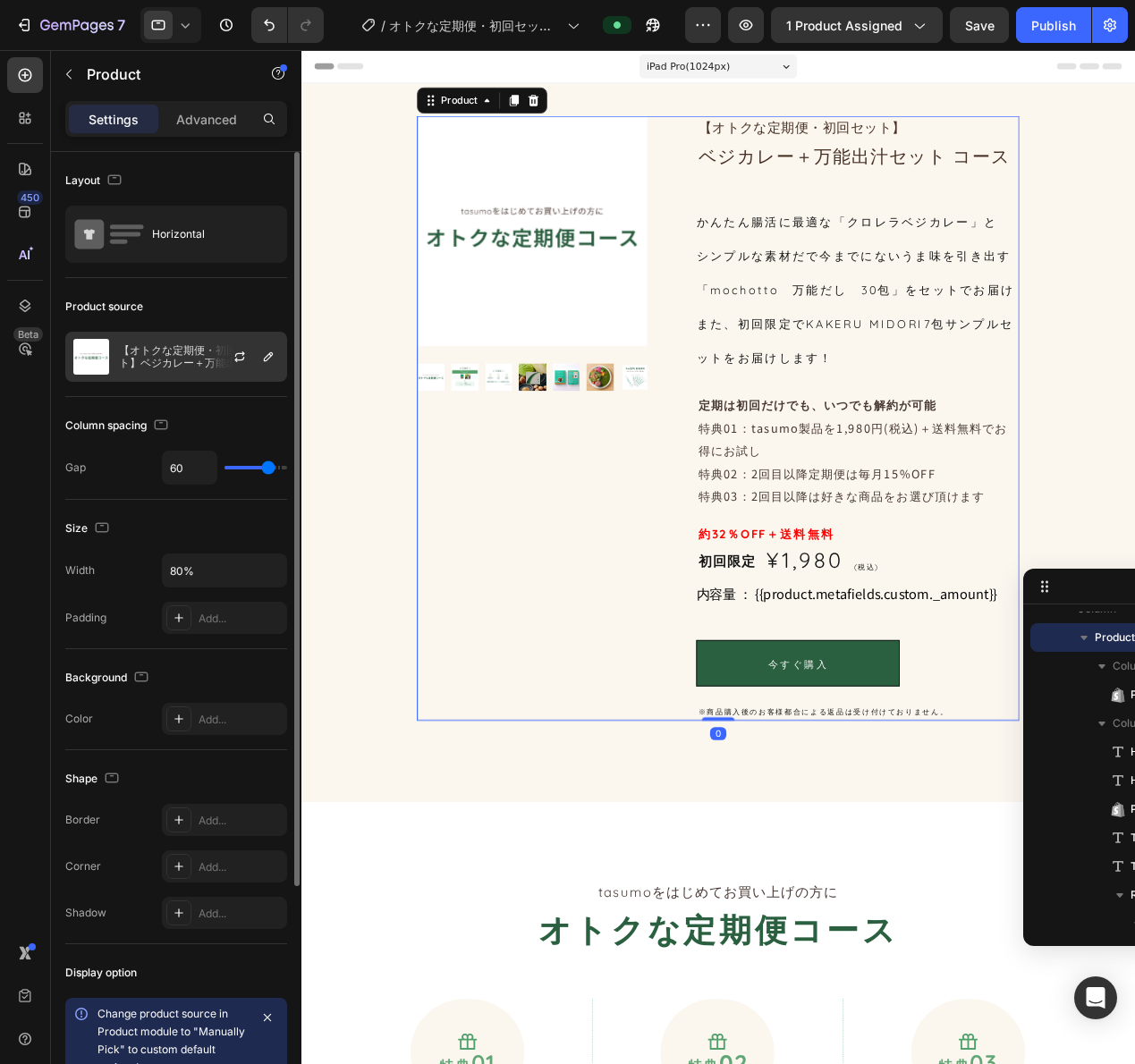
click at [209, 349] on div at bounding box center [246, 357] width 79 height 48
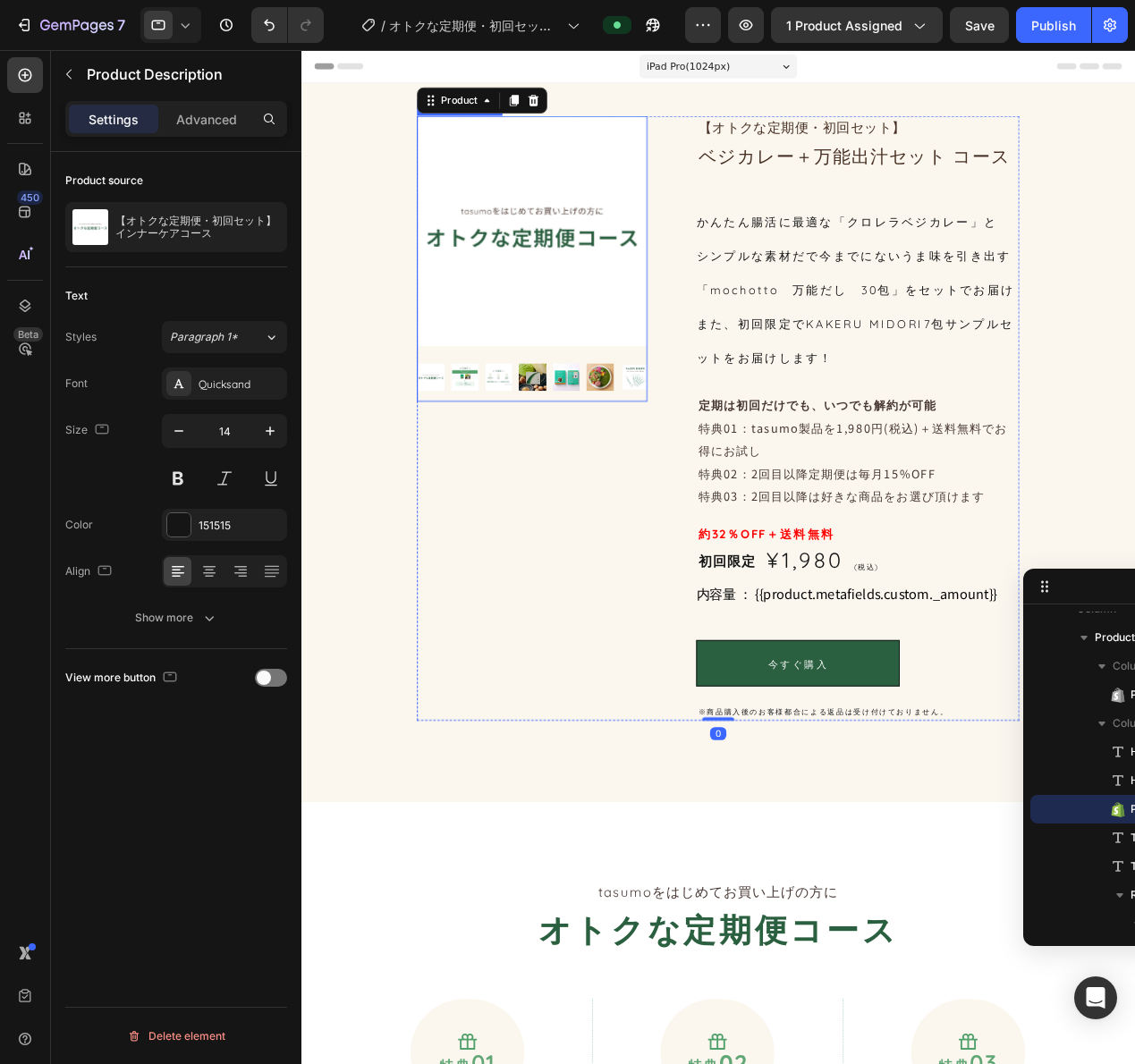
click at [813, 328] on div "かんたん腸活に最適な「クロレラベジカレー」と シンプルな素材だで今までにないうま味を引き出す 「mochotto　万能だし　30包」をセットでお届け また、初…" at bounding box center [911, 314] width 354 height 188
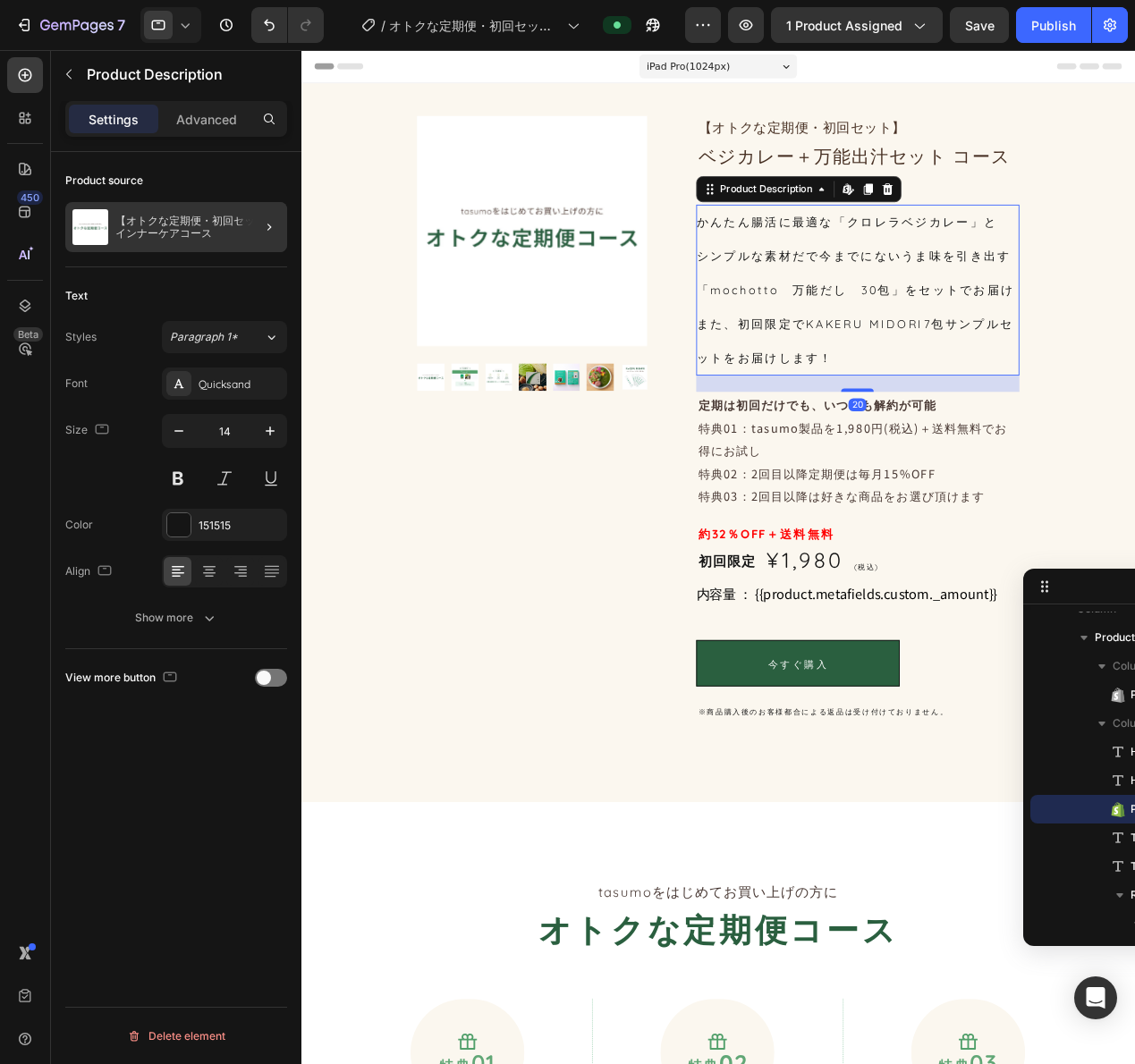
click at [240, 233] on div at bounding box center [263, 228] width 50 height 50
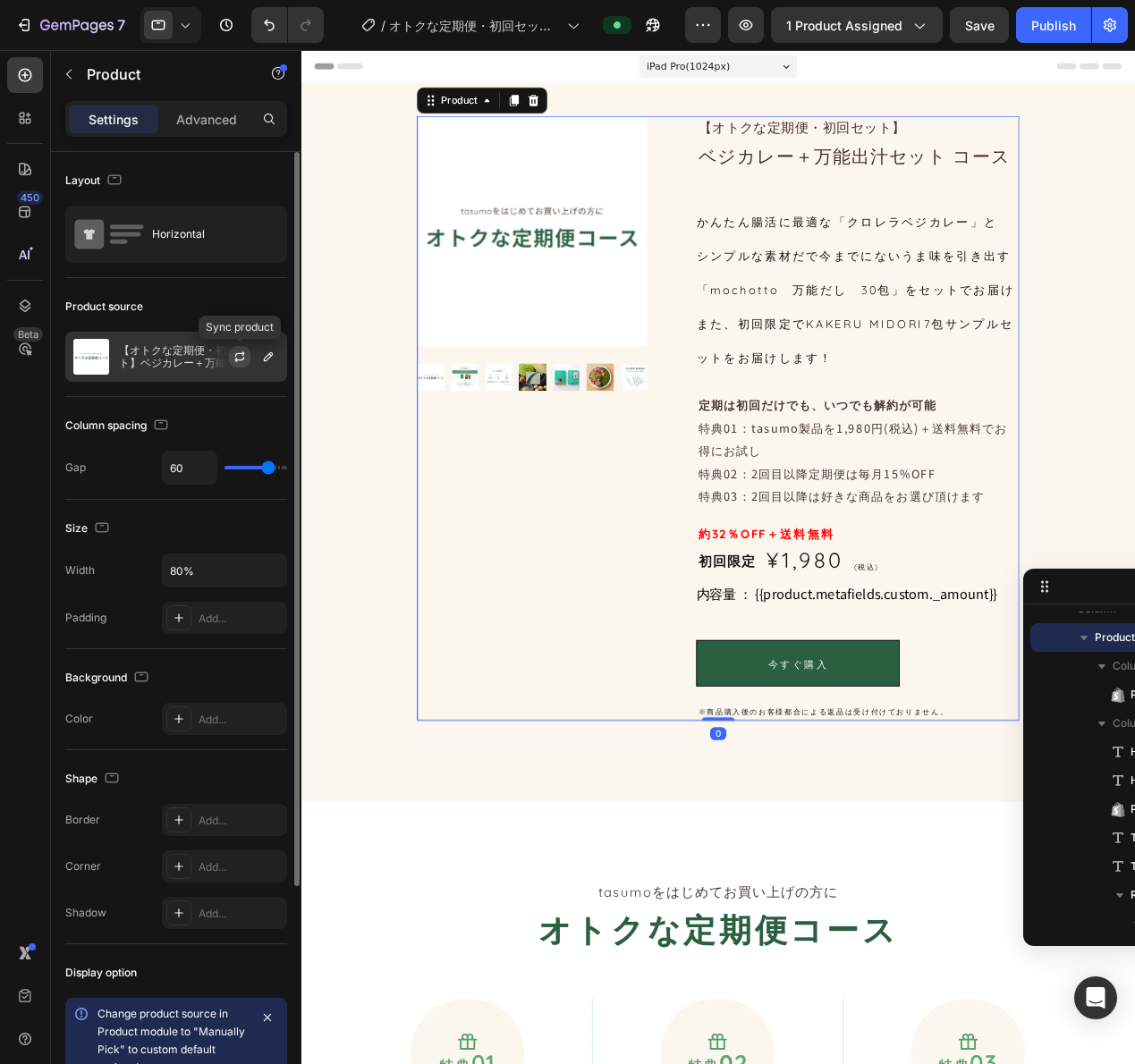
click at [236, 350] on icon "button" at bounding box center [239, 357] width 15 height 15
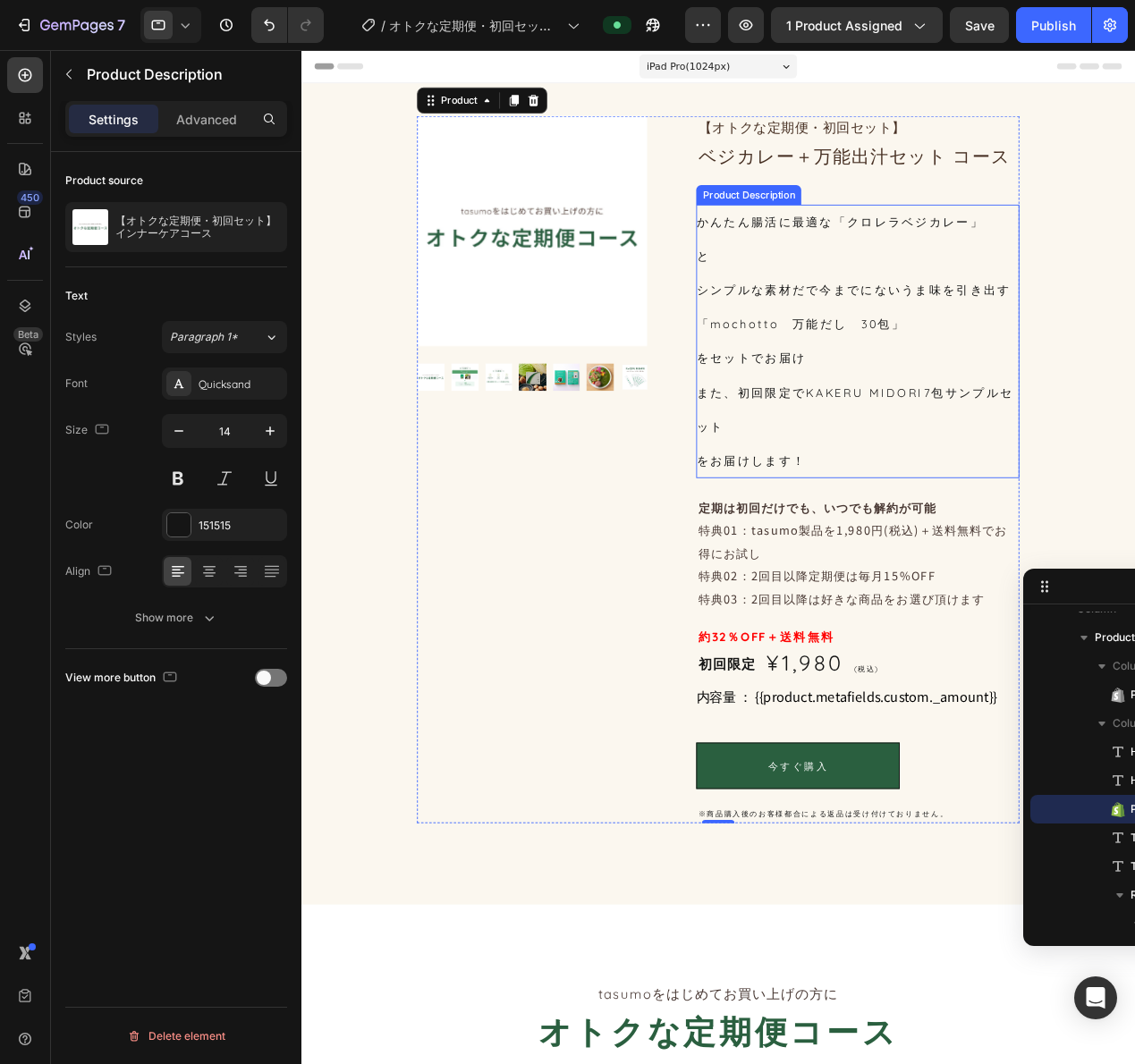
click at [797, 400] on div "かんたん腸活に最適な「クロレラベジカレー」 と シンプルな素材だで今までにないうま味を引き出す 「mochotto　万能だし　30包」 をセットでお届け また…" at bounding box center [911, 370] width 354 height 300
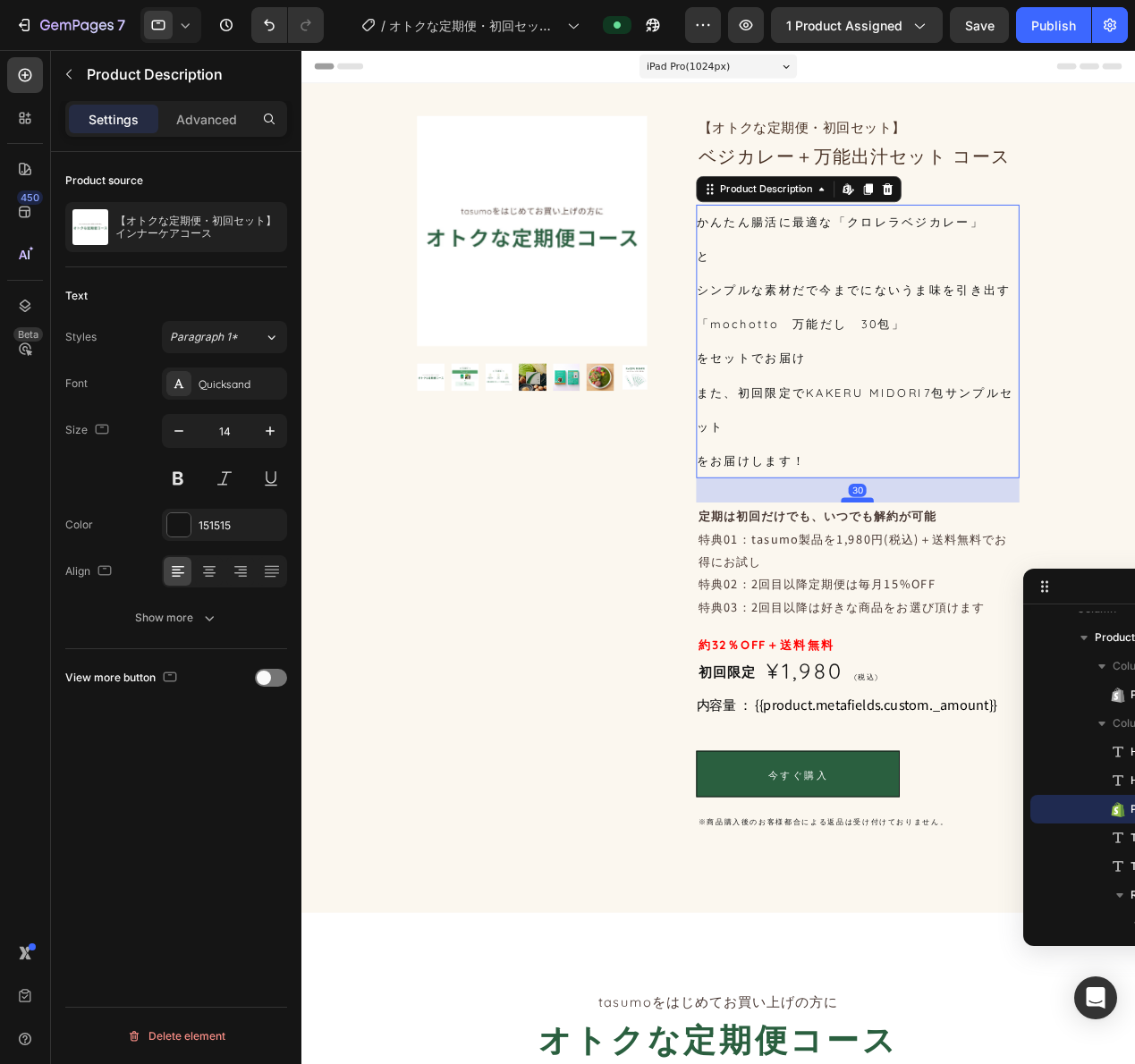
drag, startPoint x: 897, startPoint y: 535, endPoint x: 921, endPoint y: 544, distance: 25.6
click at [921, 544] on div at bounding box center [912, 545] width 36 height 6
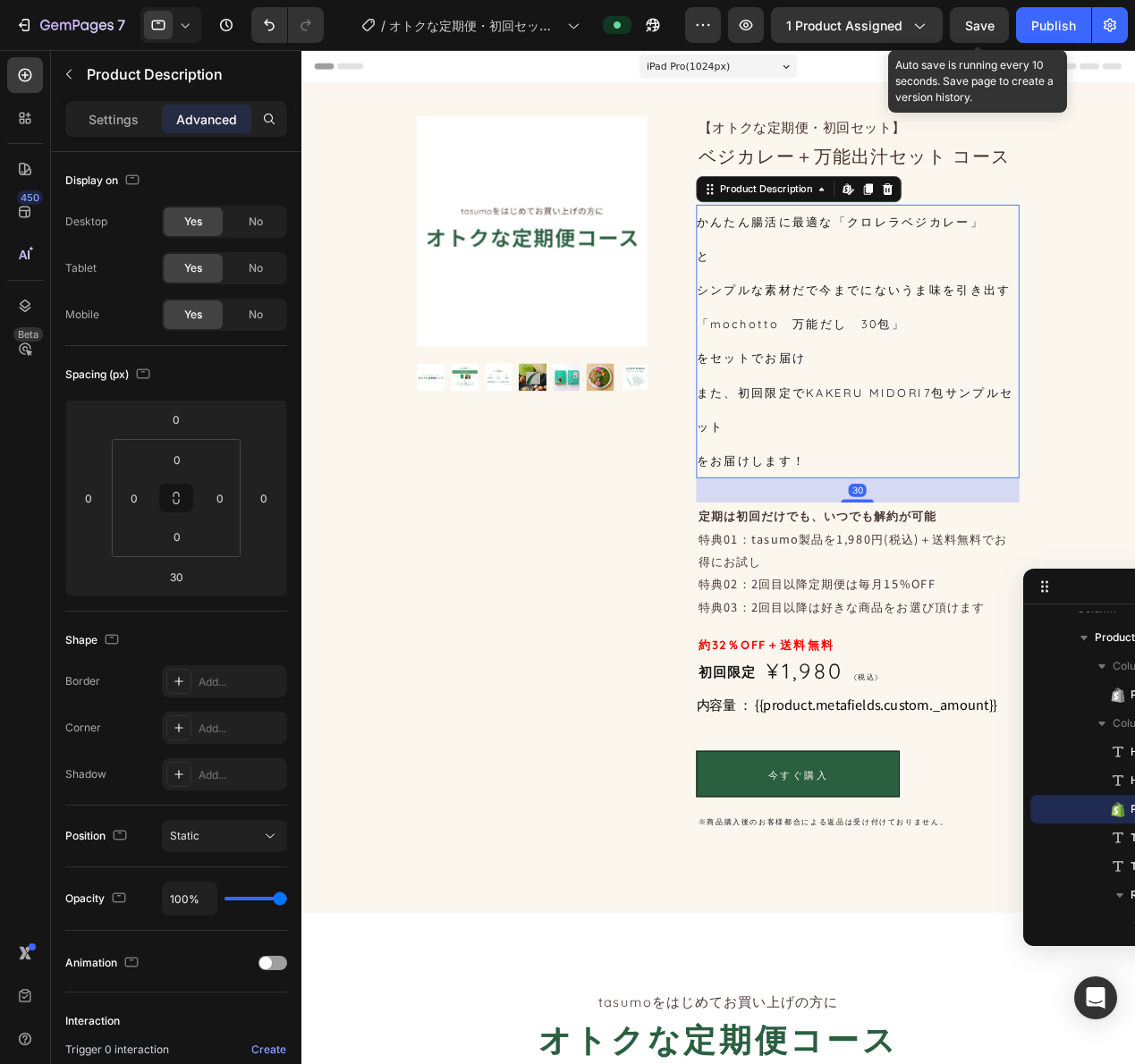
click at [993, 18] on span "Save" at bounding box center [980, 25] width 29 height 16
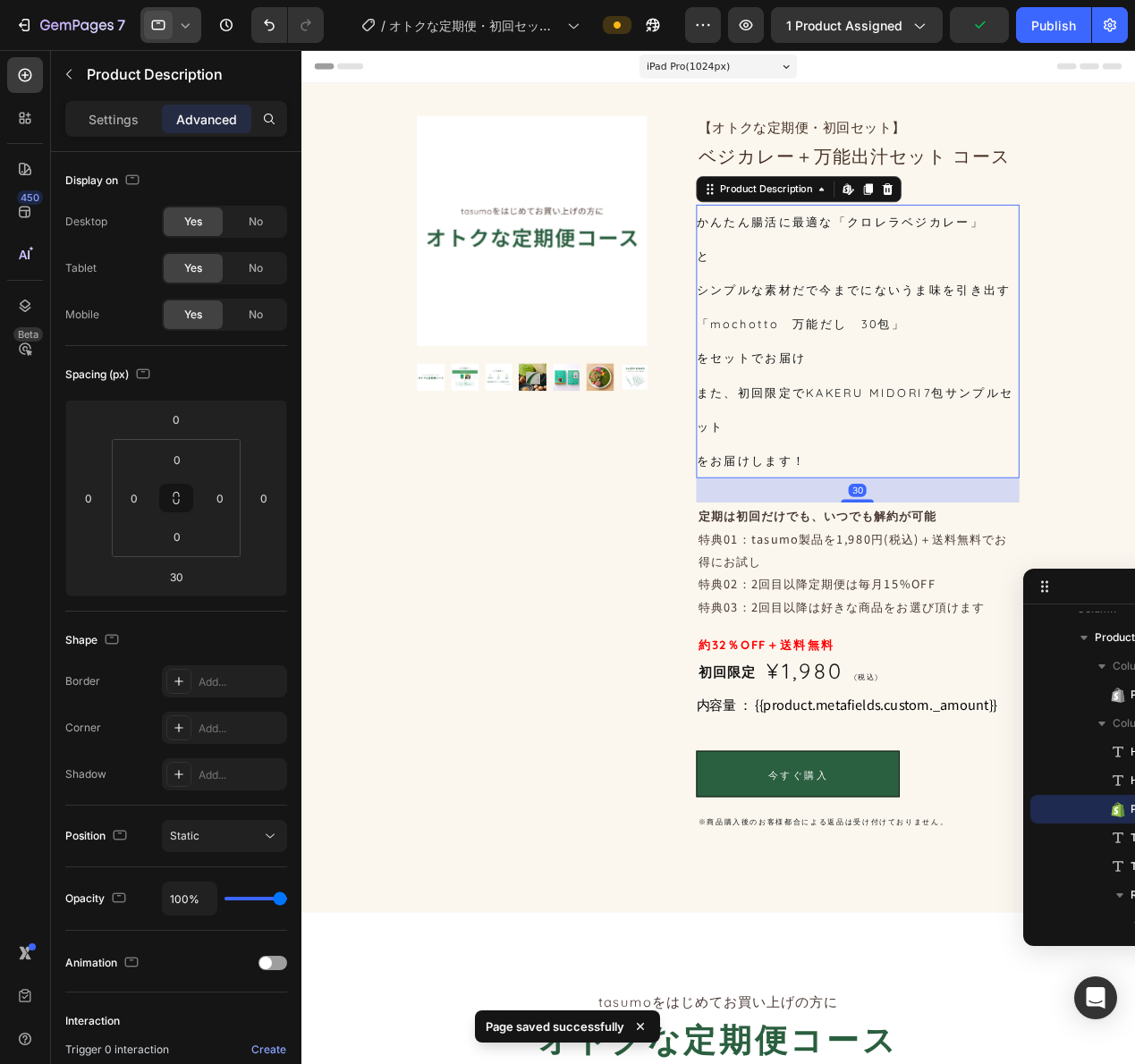
click at [164, 25] on icon at bounding box center [158, 25] width 17 height 17
click at [204, 62] on span "Desktop" at bounding box center [198, 64] width 42 height 17
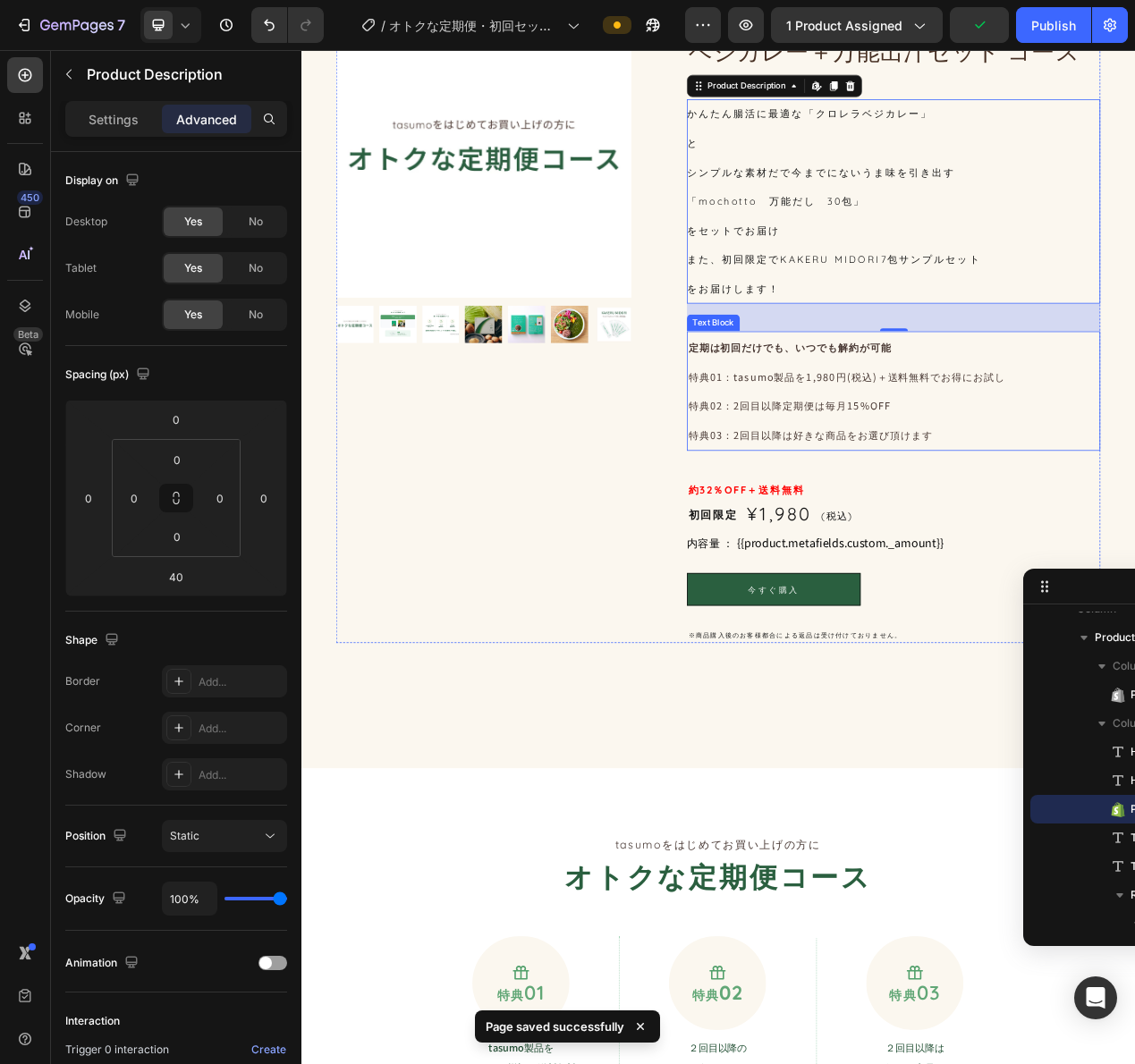
scroll to position [170, 0]
drag, startPoint x: 1053, startPoint y: 410, endPoint x: 1079, endPoint y: 410, distance: 26.0
click at [1079, 376] on div "40" at bounding box center [1063, 376] width 532 height 0
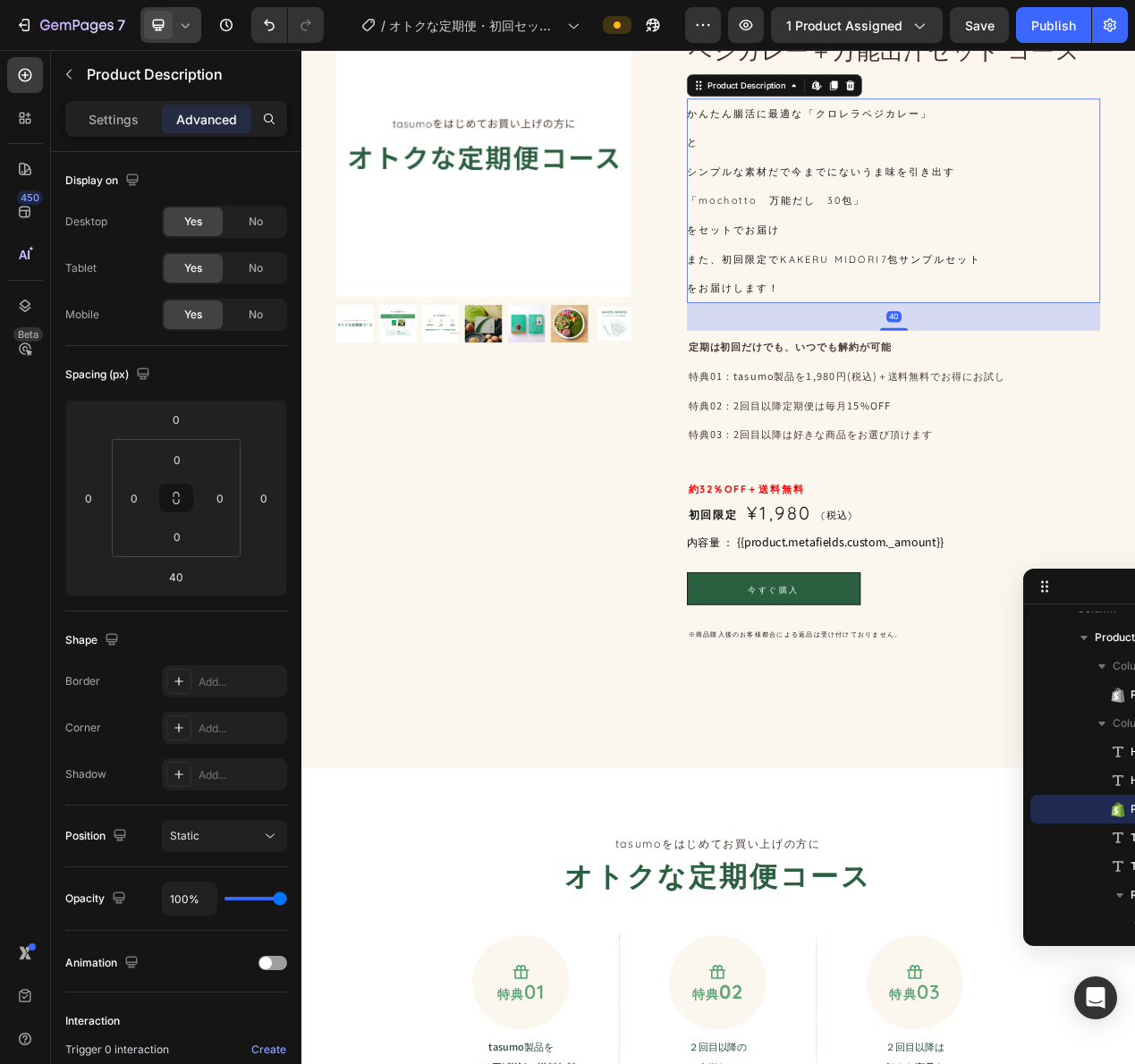
click at [175, 27] on div at bounding box center [171, 24] width 61 height 36
click at [181, 57] on span "Desktop" at bounding box center [198, 64] width 42 height 17
click at [187, 29] on icon at bounding box center [185, 25] width 17 height 17
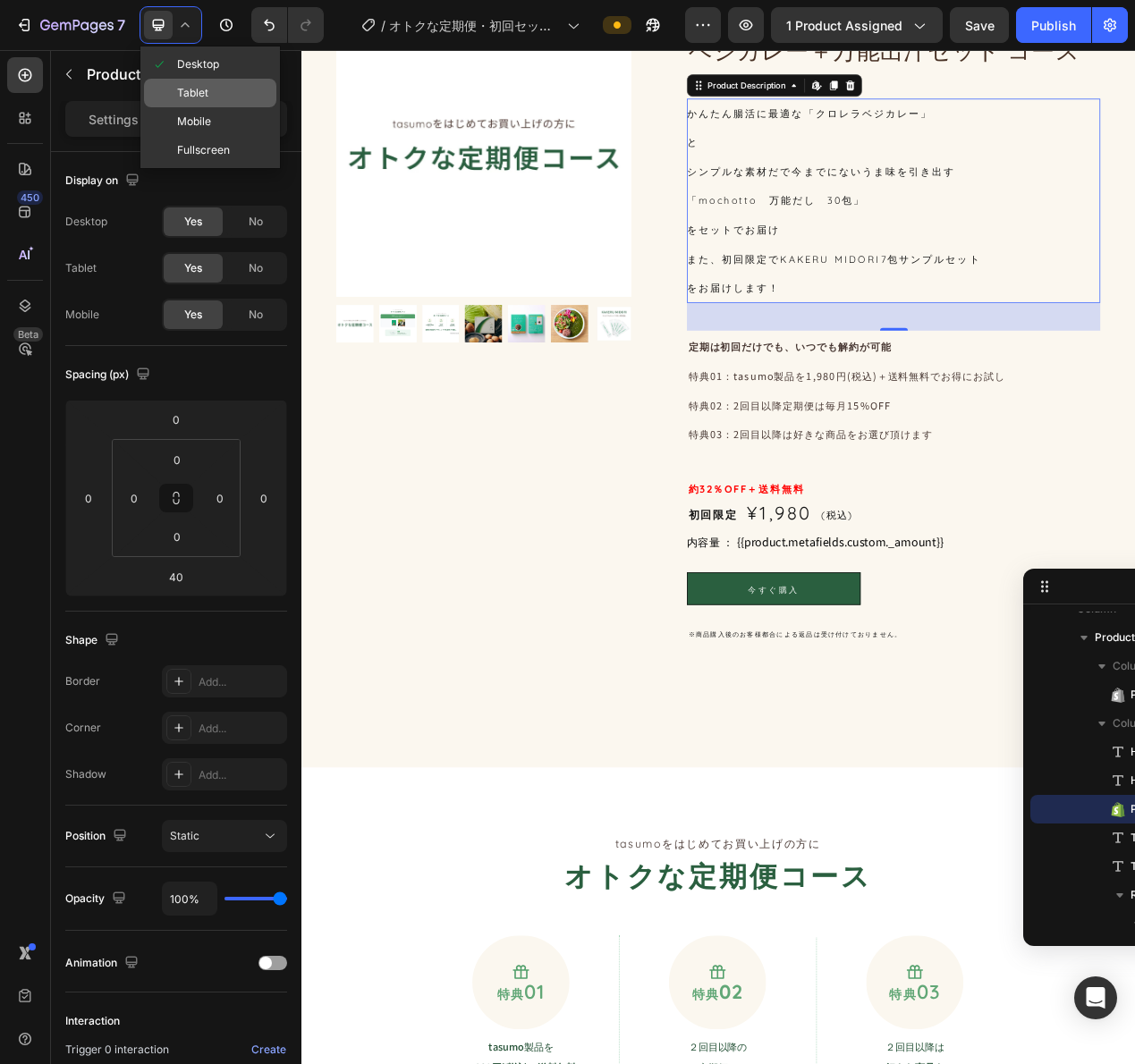
click at [199, 98] on span "Tablet" at bounding box center [193, 93] width 31 height 17
type input "30"
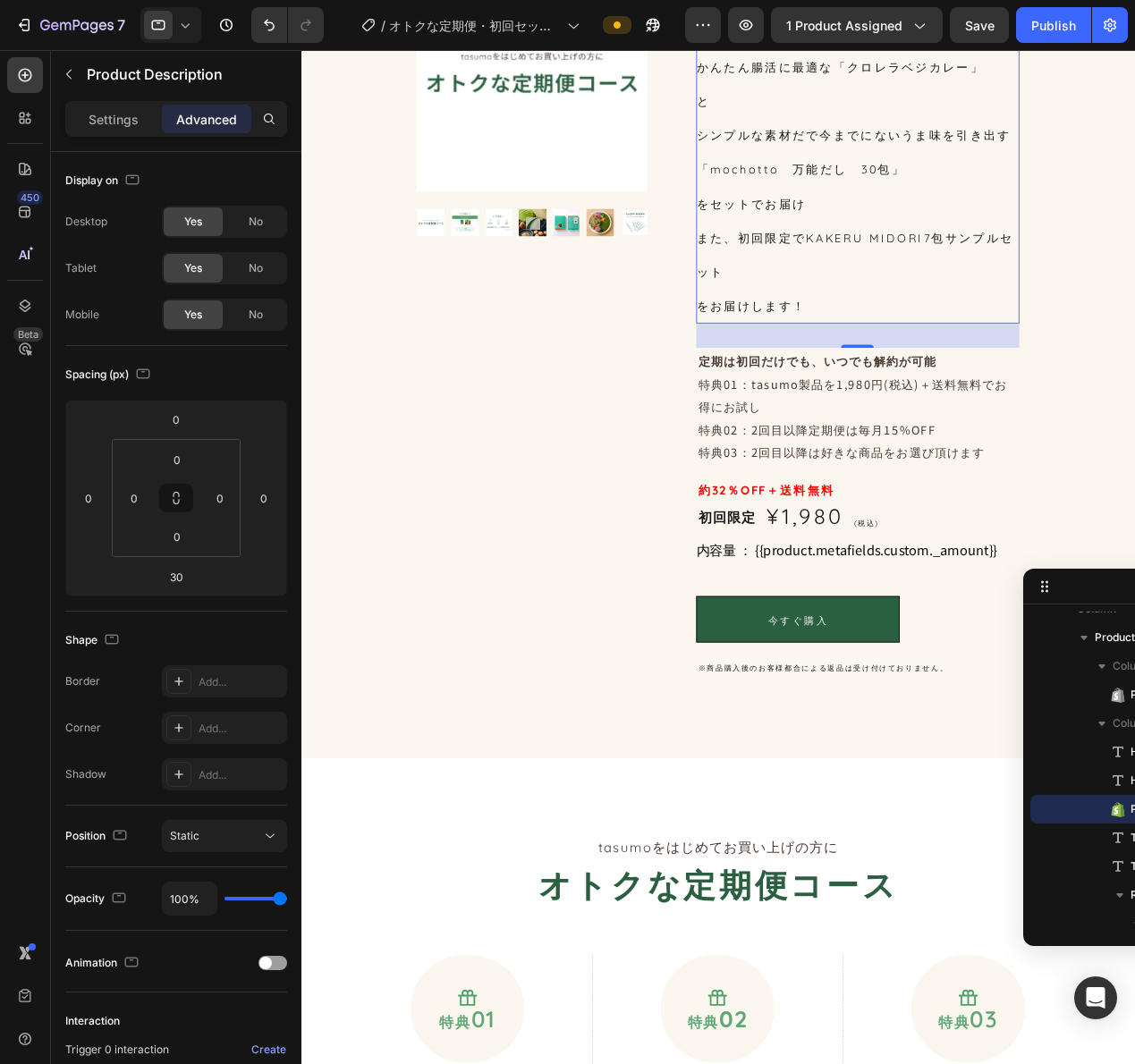
scroll to position [108, 0]
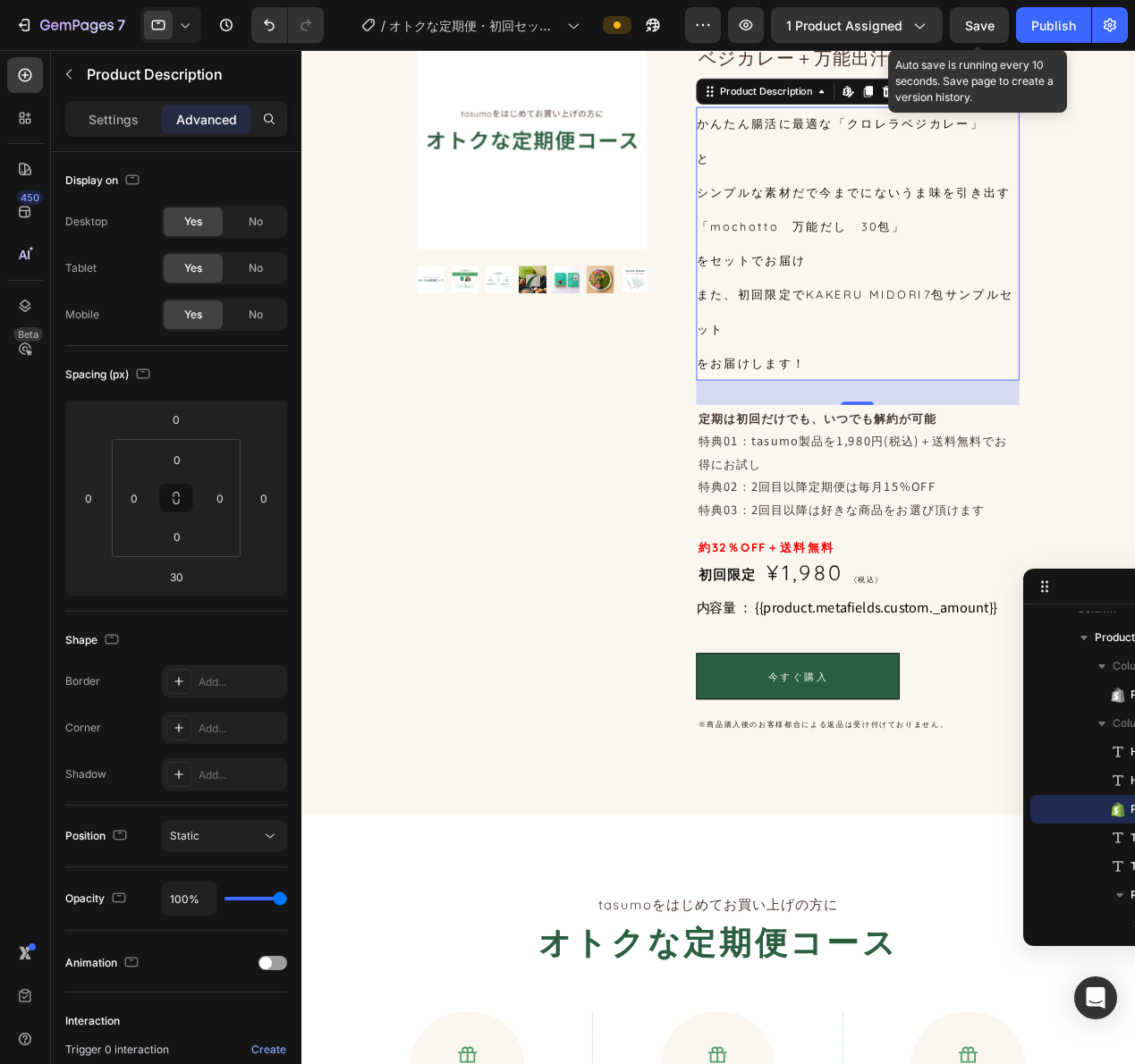
click at [981, 28] on span "Save" at bounding box center [980, 25] width 29 height 16
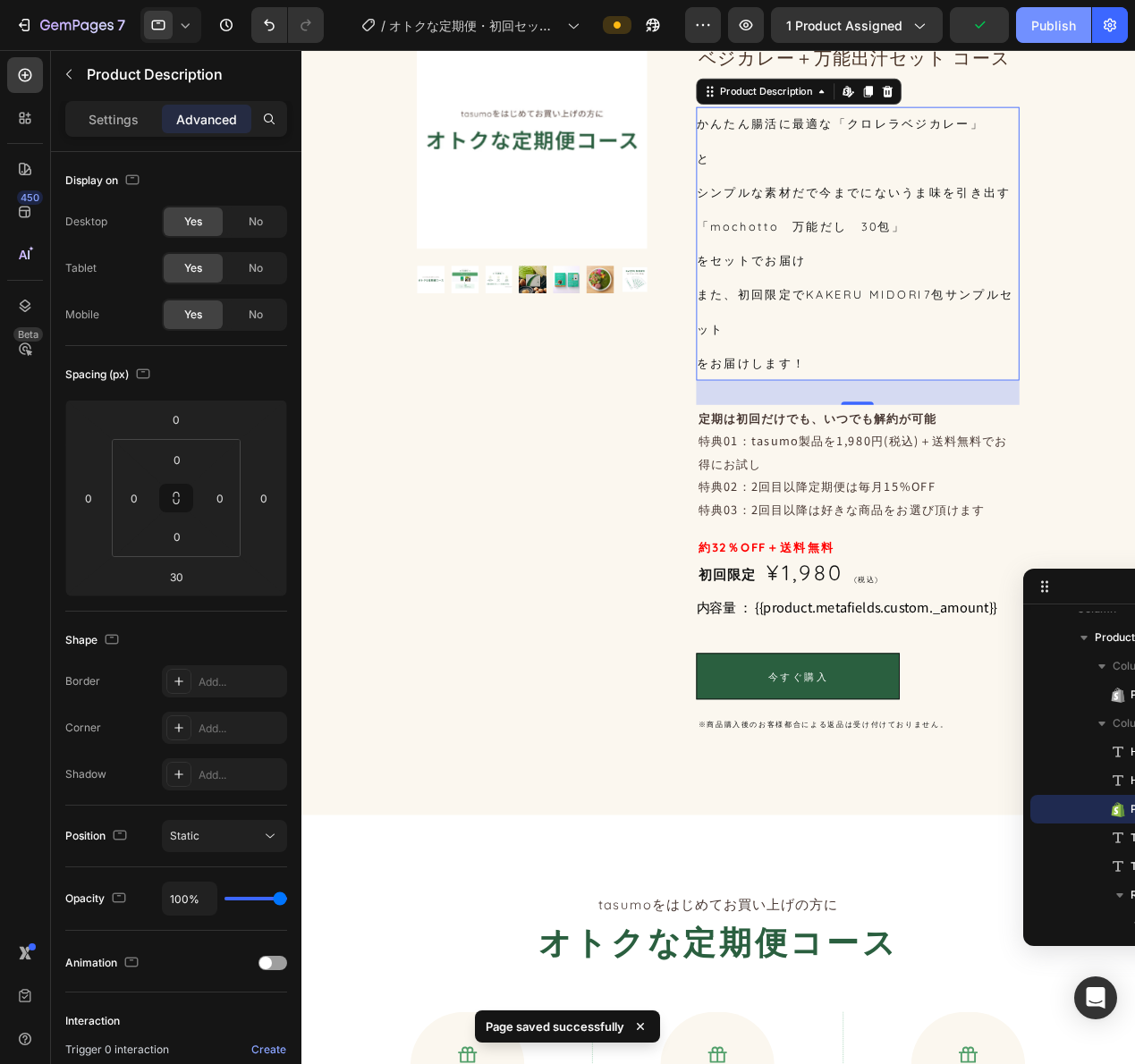
click at [1024, 26] on button "Publish" at bounding box center [1054, 24] width 76 height 36
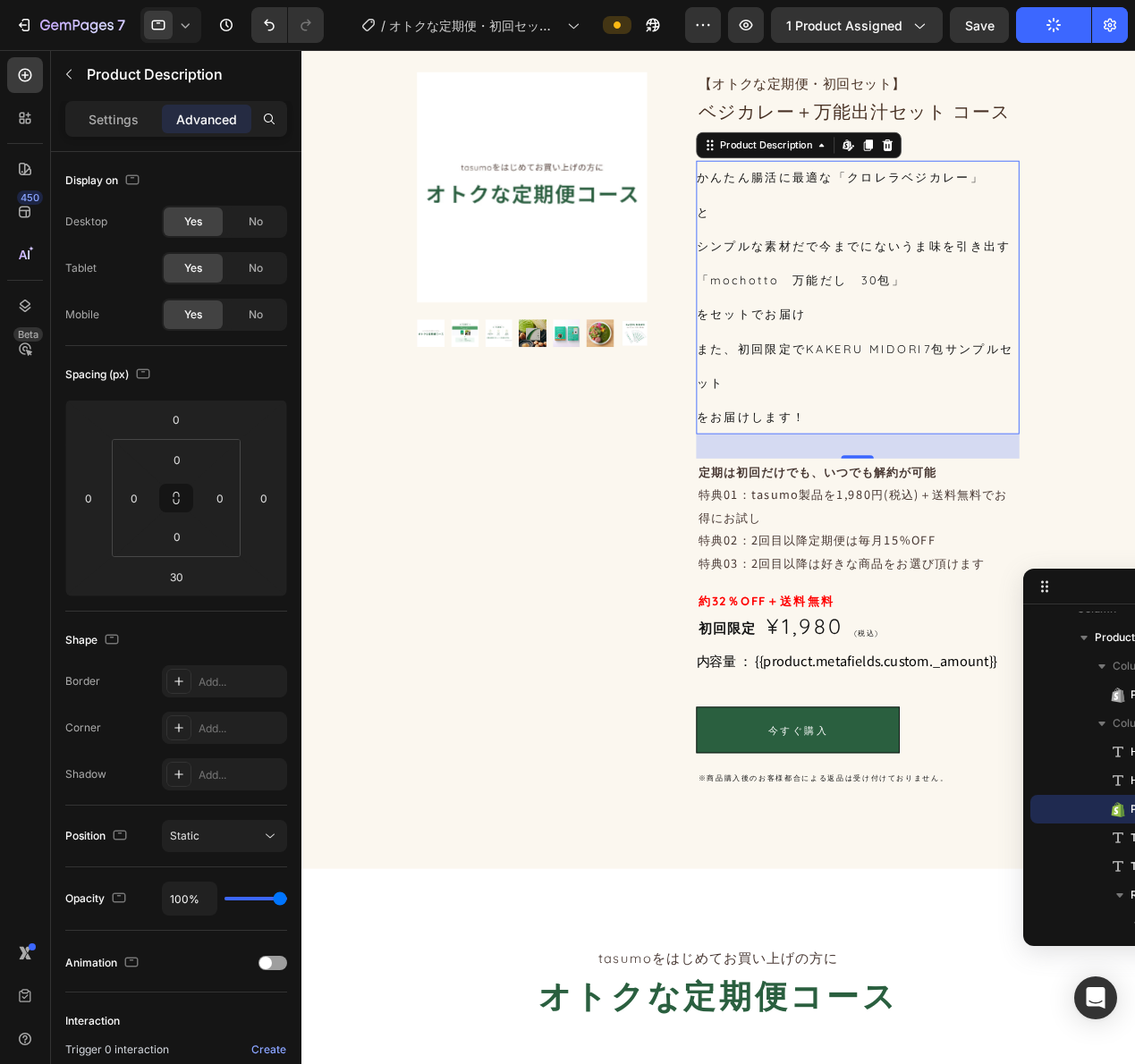
scroll to position [0, 0]
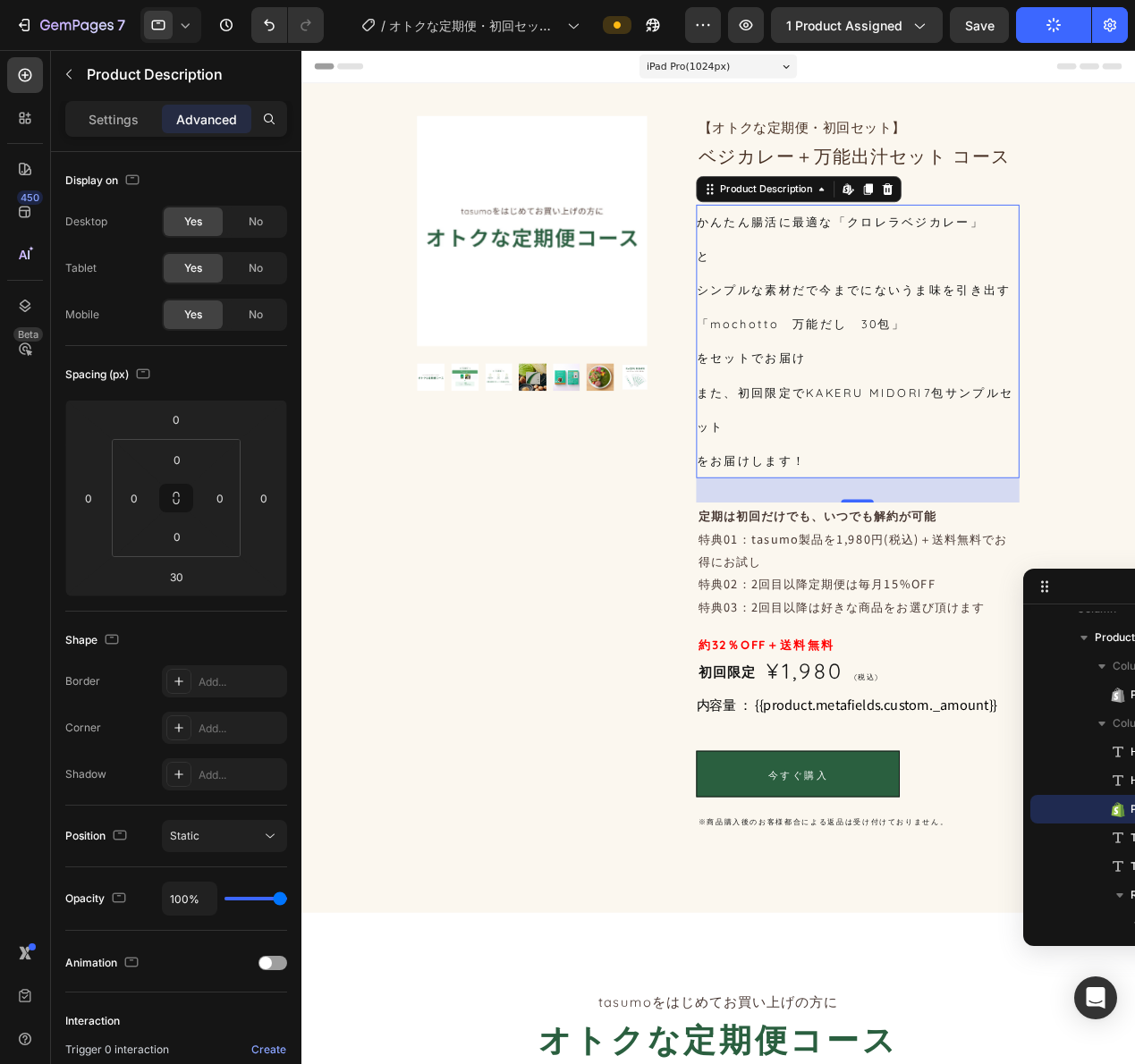
click at [950, 141] on span "【オトクな定期便・初回セット】" at bounding box center [850, 135] width 228 height 17
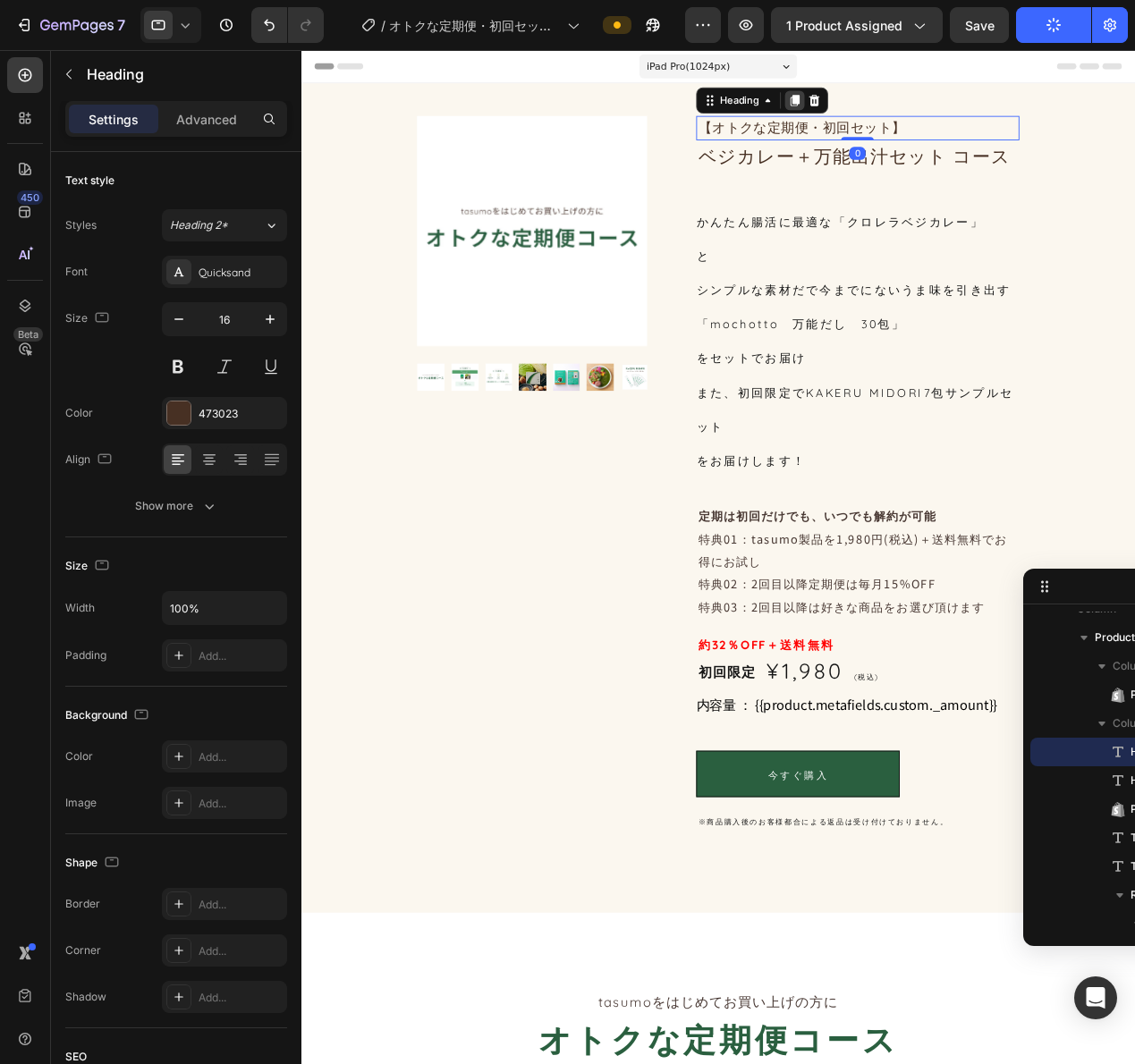
drag, startPoint x: 841, startPoint y: 107, endPoint x: 835, endPoint y: 114, distance: 9.2
click at [840, 107] on icon at bounding box center [844, 105] width 10 height 13
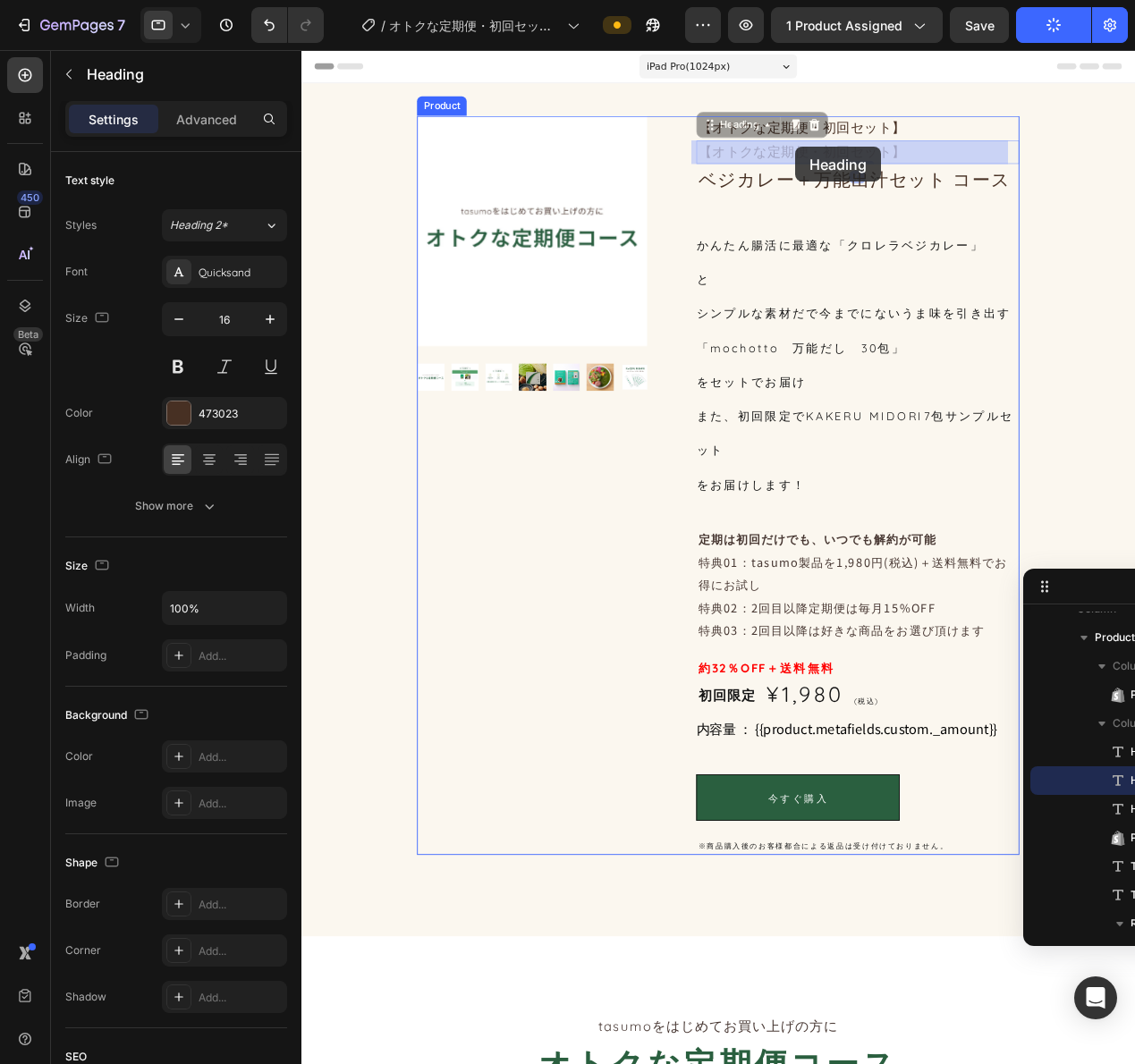
drag, startPoint x: 782, startPoint y: 141, endPoint x: 843, endPoint y: 156, distance: 62.8
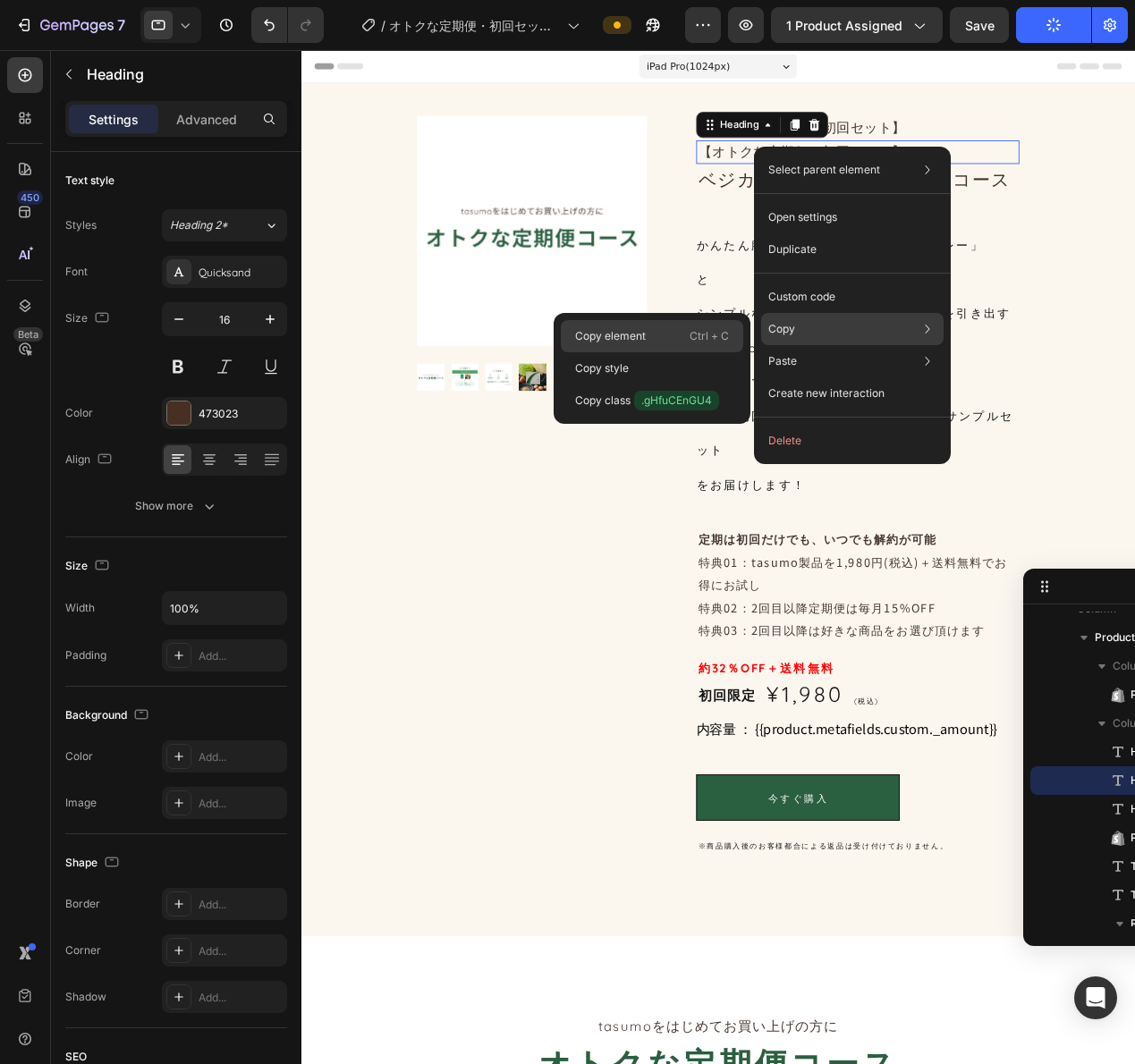
click at [664, 353] on div "Copy element Ctrl + C" at bounding box center [652, 368] width 182 height 32
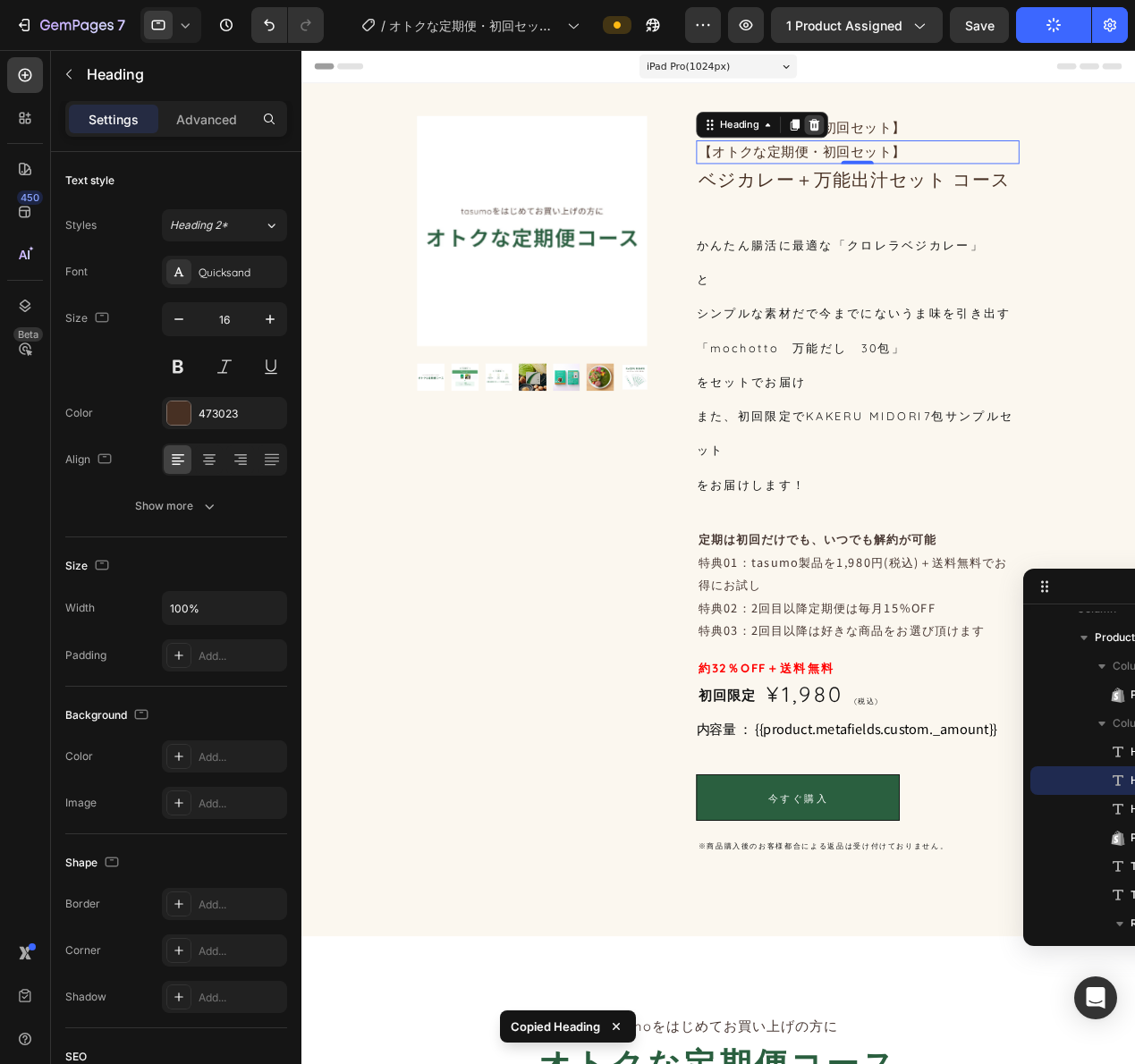
click at [854, 121] on div at bounding box center [865, 132] width 21 height 21
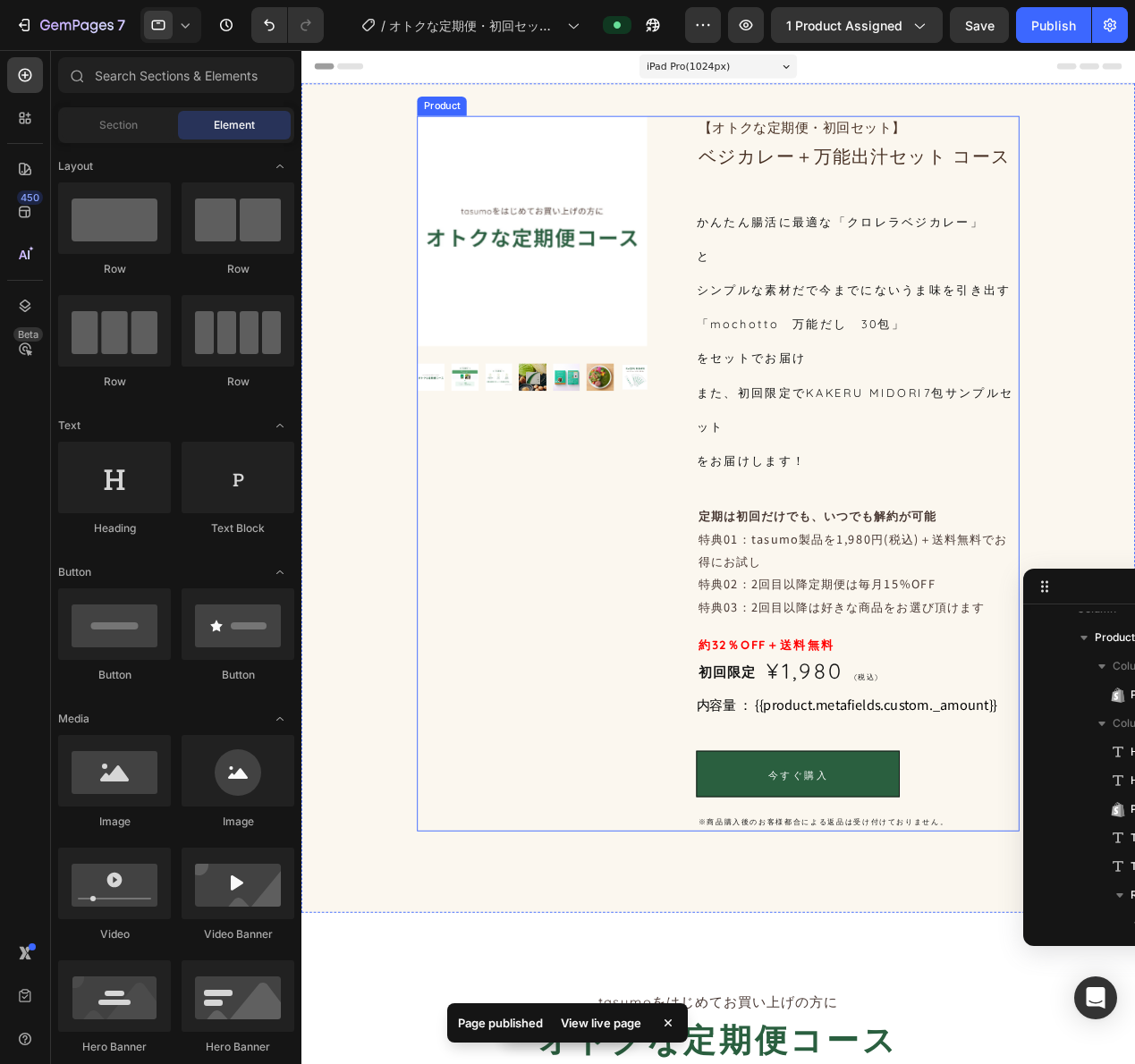
click at [895, 188] on div "⁠⁠⁠⁠⁠⁠⁠ 【オトクな定期便・初回セット】 Heading ベジカレー＋万能出汁セット コース Heading かんたん腸活に最適な「クロレラベジカレー」…" at bounding box center [911, 515] width 354 height 786
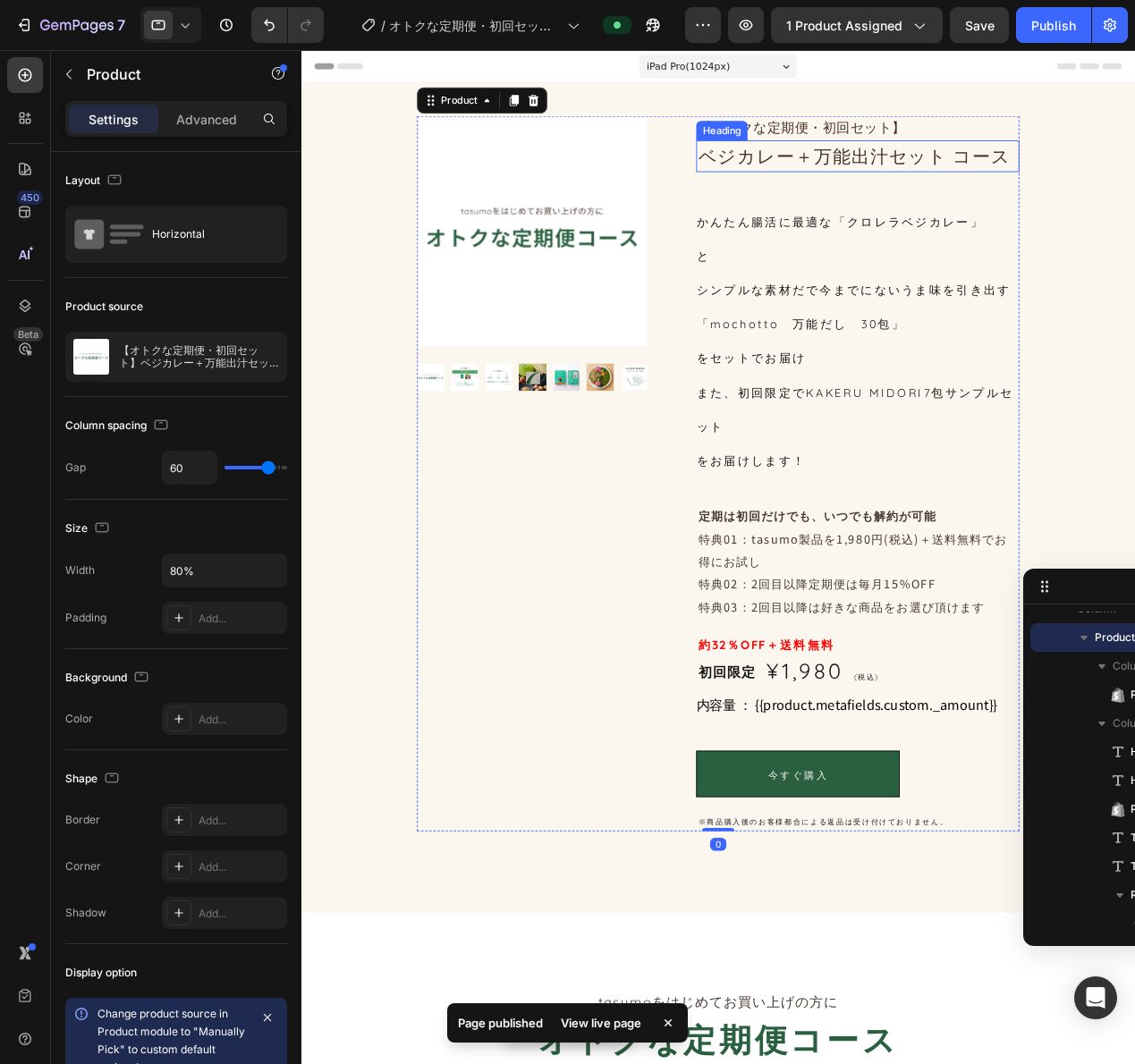
click at [897, 168] on h2 "ベジカレー＋万能出汁セット コース" at bounding box center [911, 167] width 354 height 35
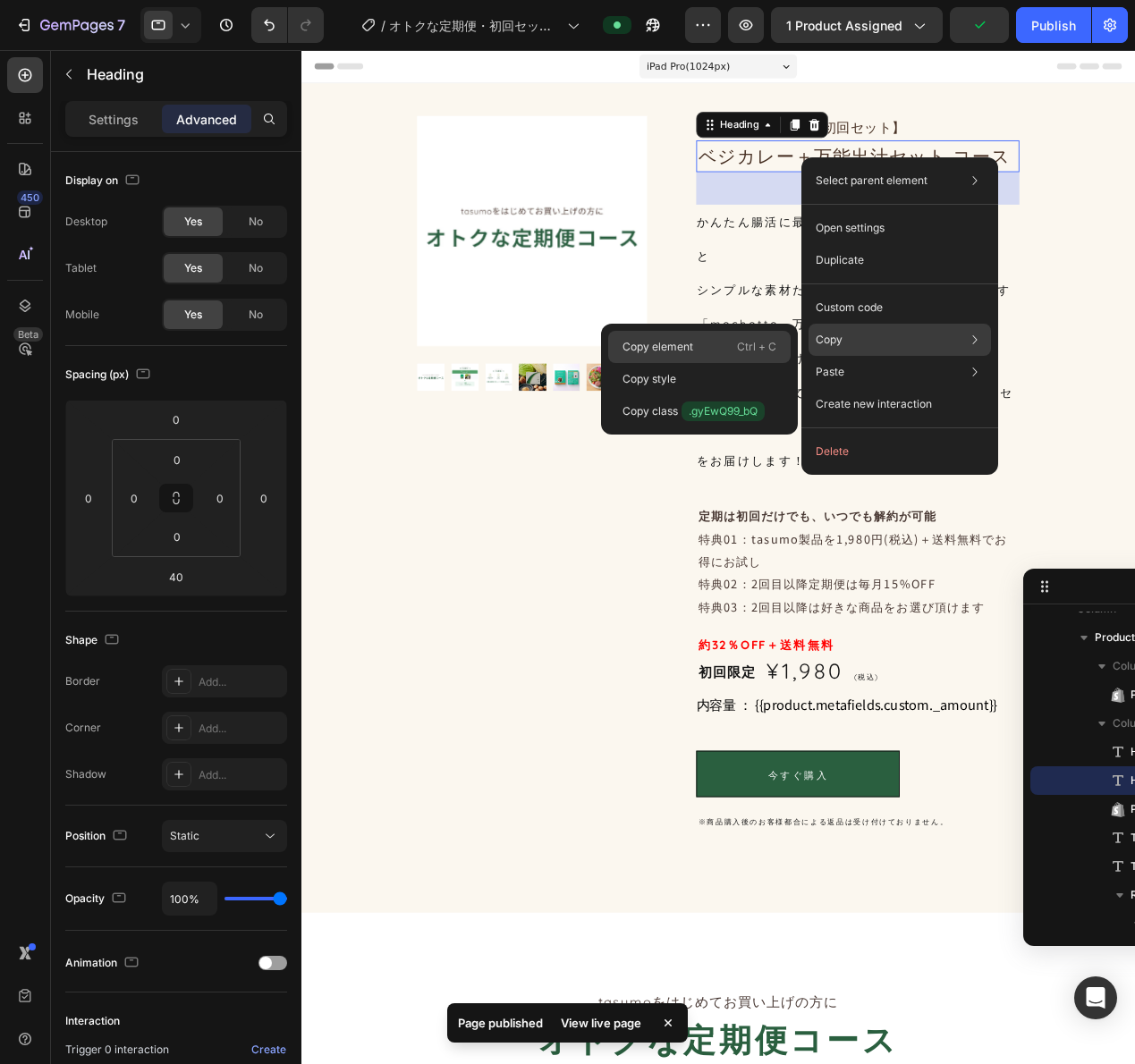
click at [734, 363] on div "Copy element Ctrl + C" at bounding box center [699, 379] width 182 height 32
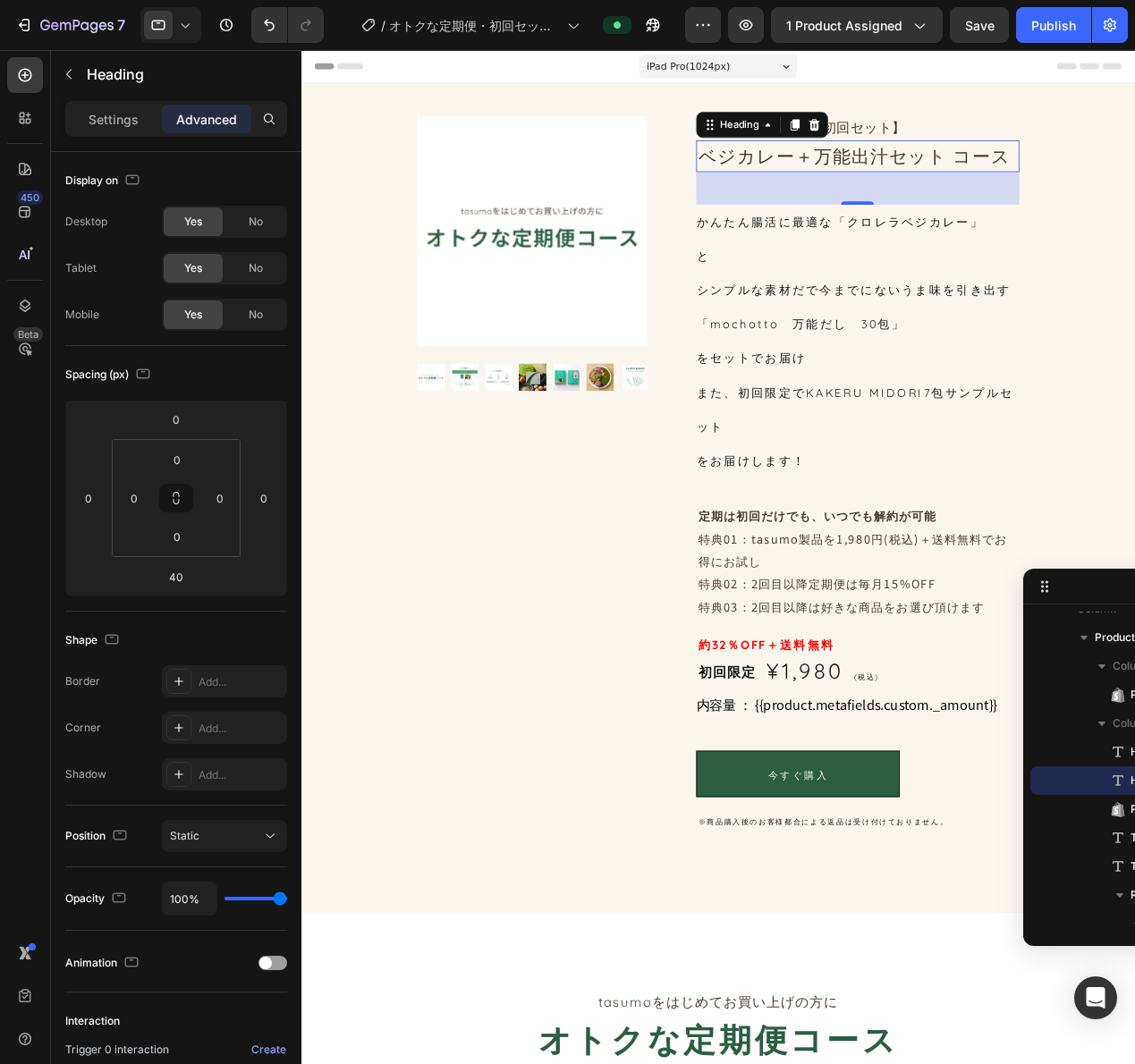
click at [966, 214] on div "40" at bounding box center [911, 202] width 354 height 36
click at [965, 167] on h2 "ベジカレー＋万能出汁セット コース" at bounding box center [911, 167] width 354 height 35
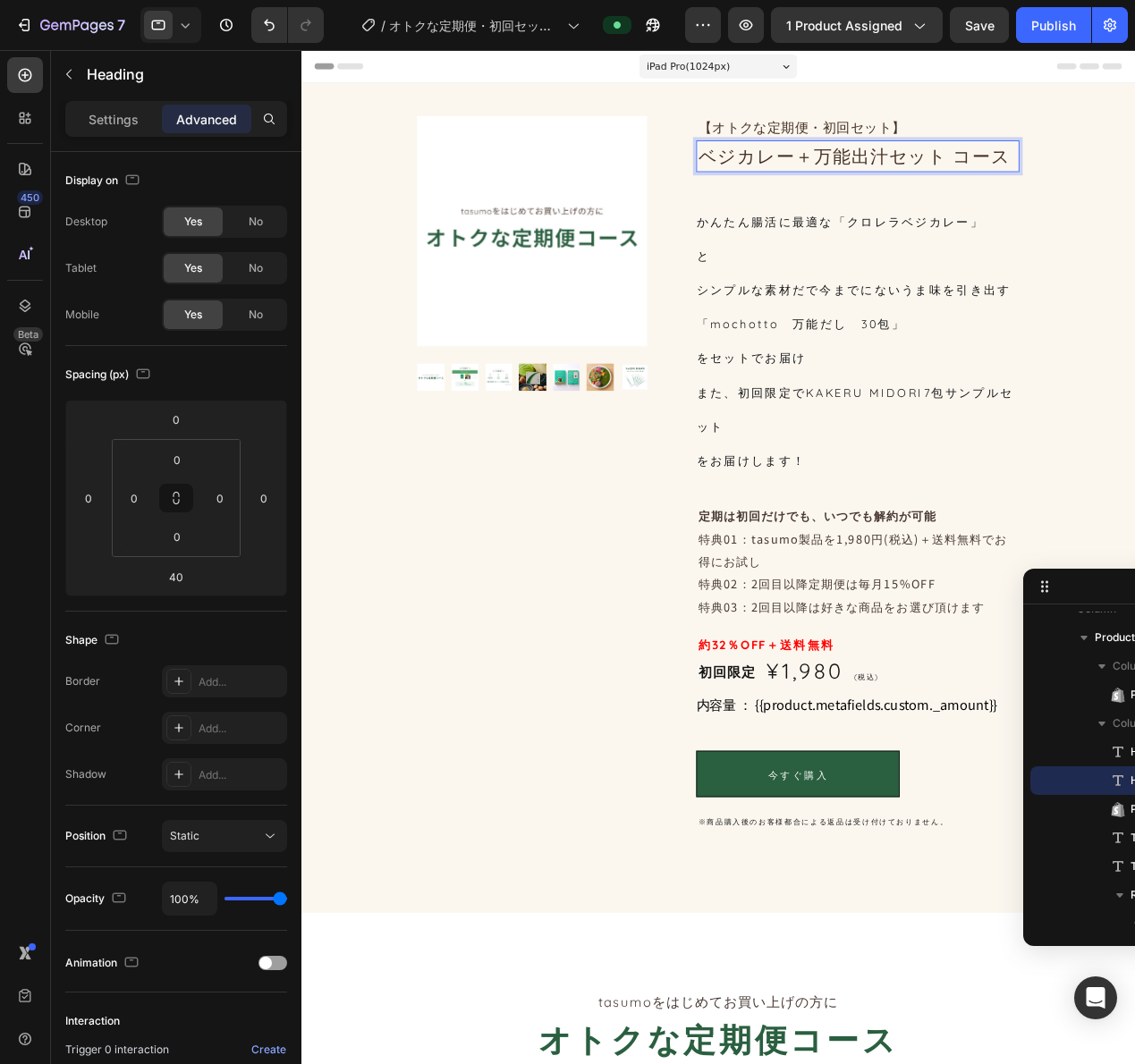
click at [179, 25] on icon at bounding box center [185, 25] width 17 height 17
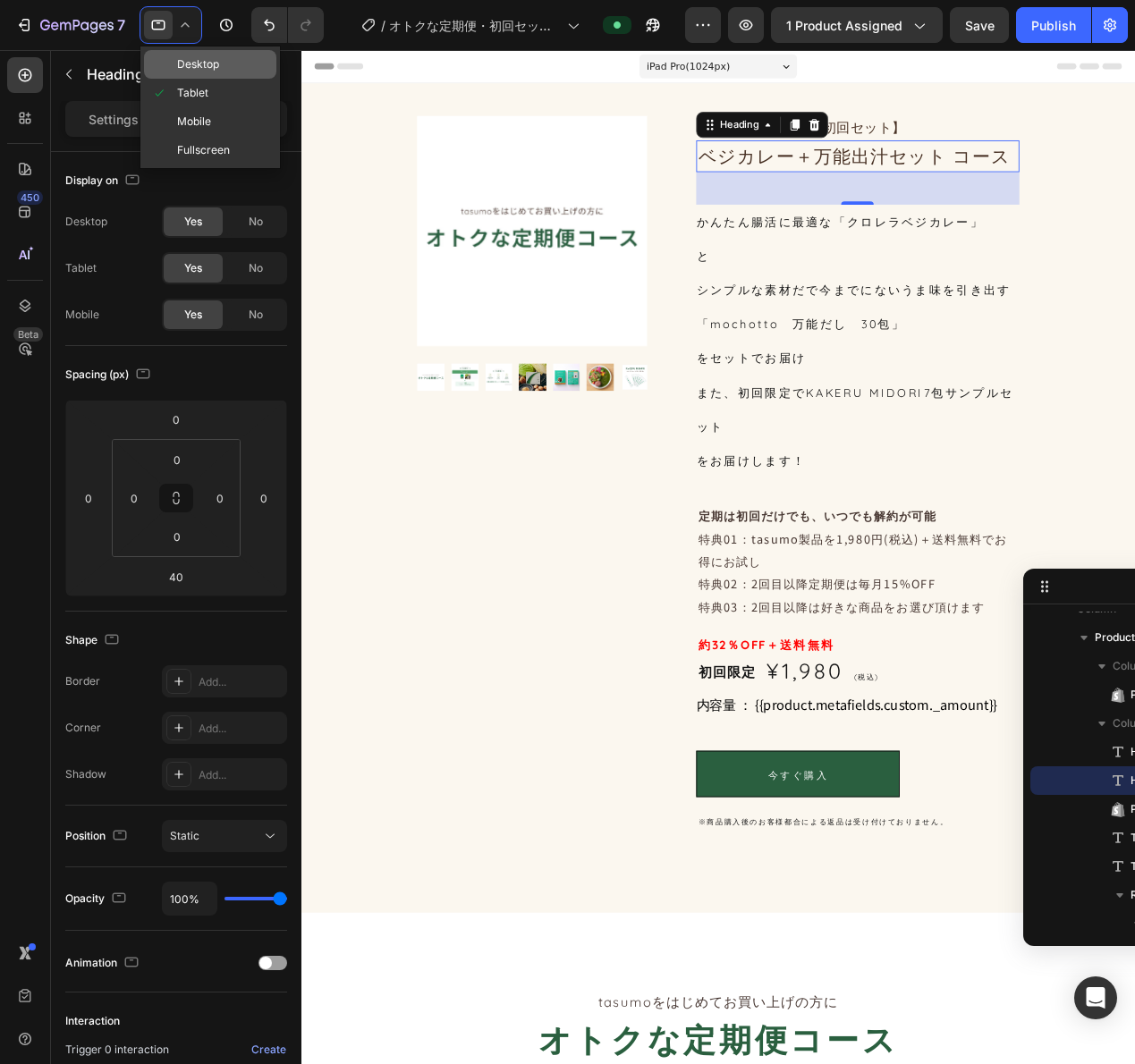
click at [179, 78] on div "Desktop" at bounding box center [210, 93] width 133 height 29
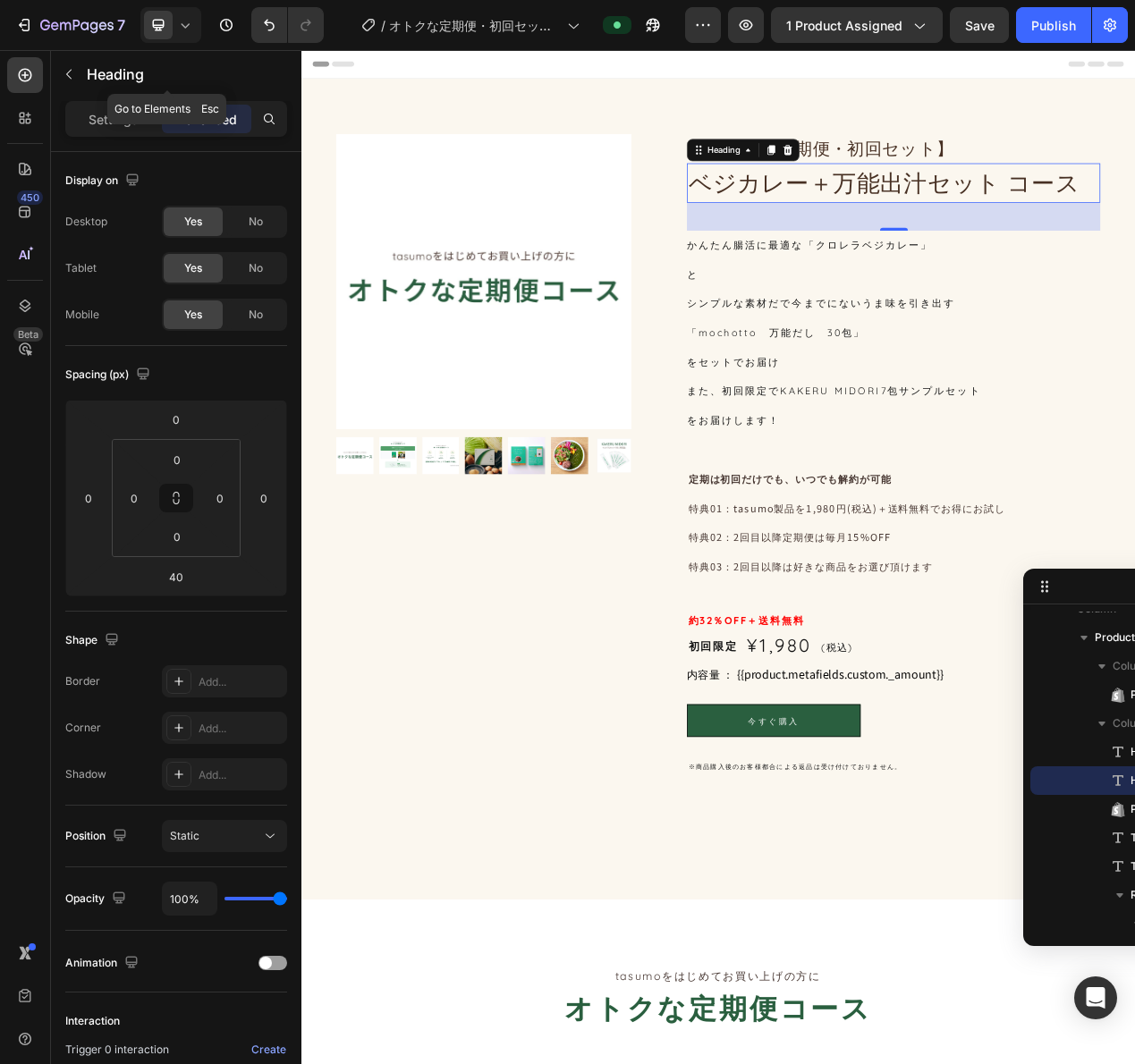
scroll to position [83, 0]
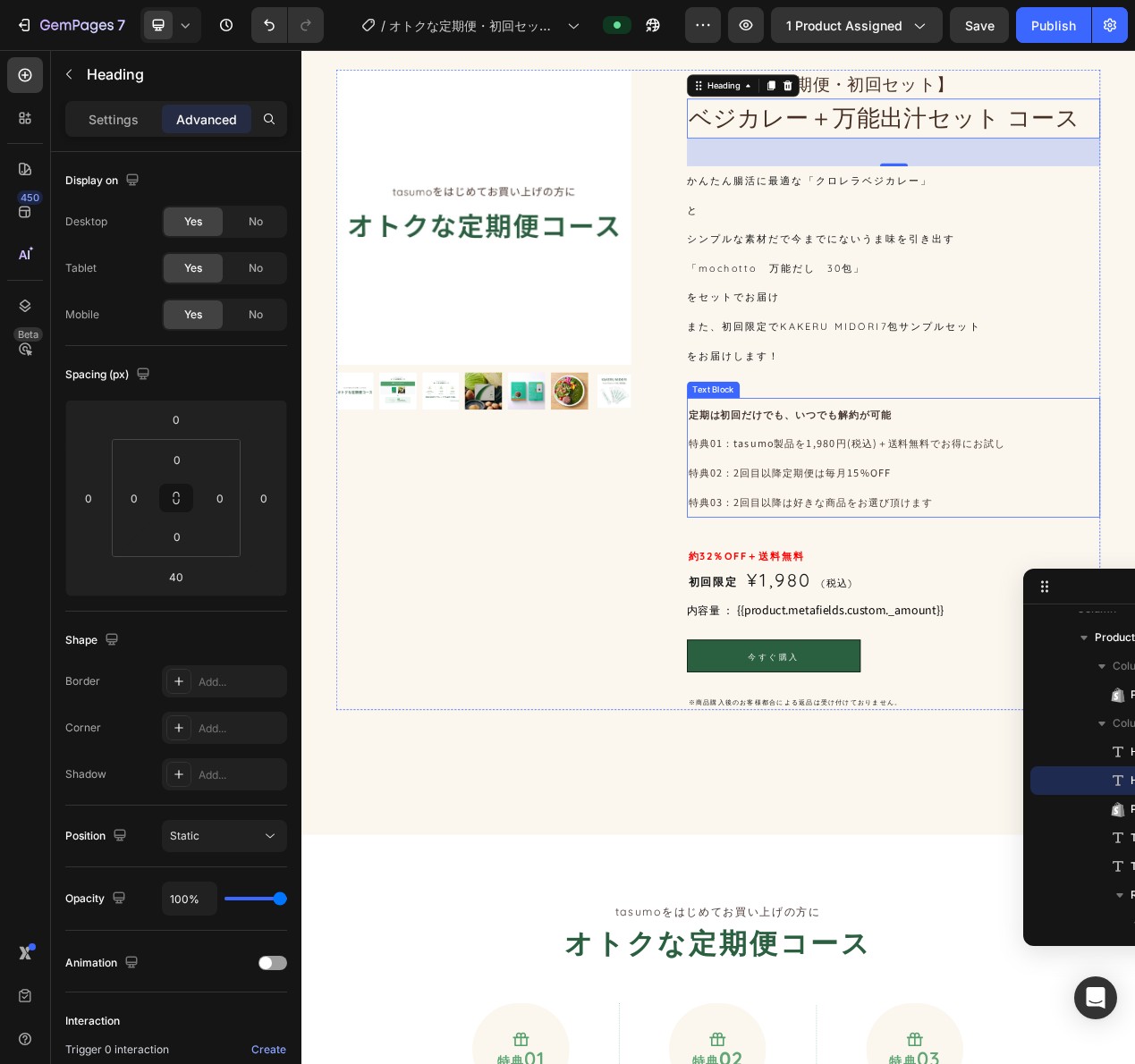
click at [990, 529] on p "定期は初回だけでも、いつでも解約が可能" at bounding box center [1063, 518] width 528 height 38
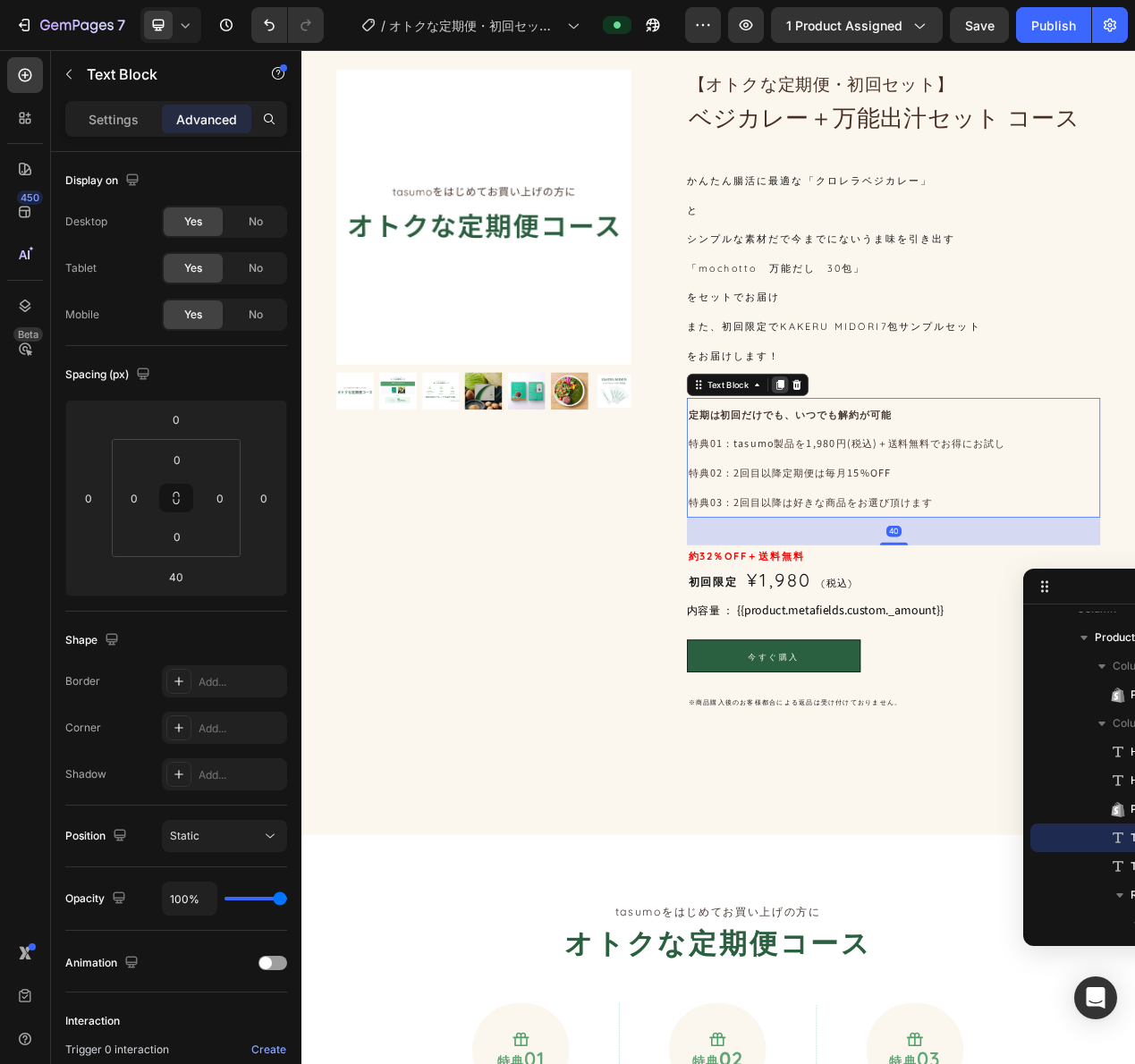
click at [913, 477] on icon at bounding box center [918, 481] width 10 height 13
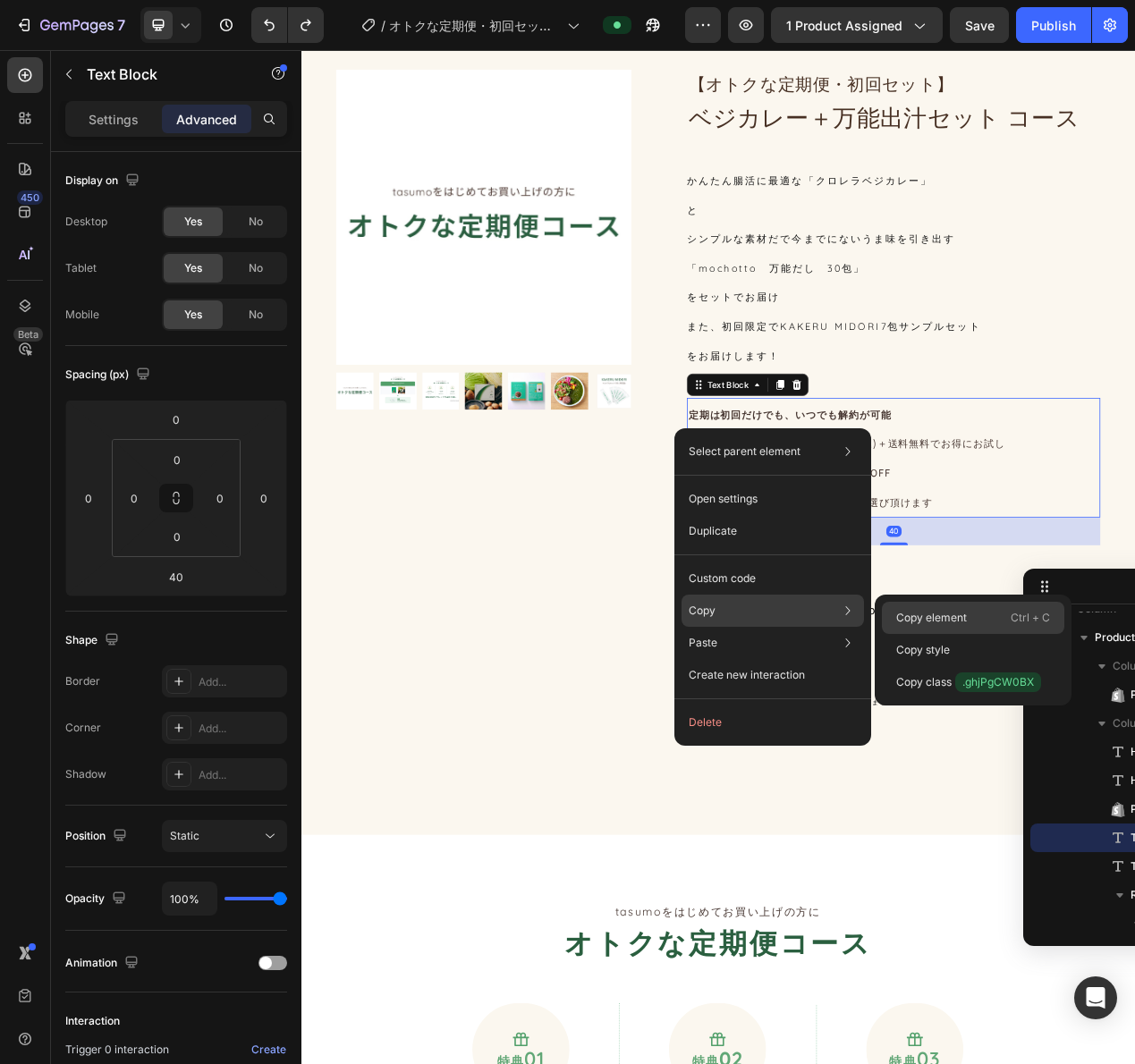
click at [903, 610] on p "Copy element" at bounding box center [931, 617] width 71 height 16
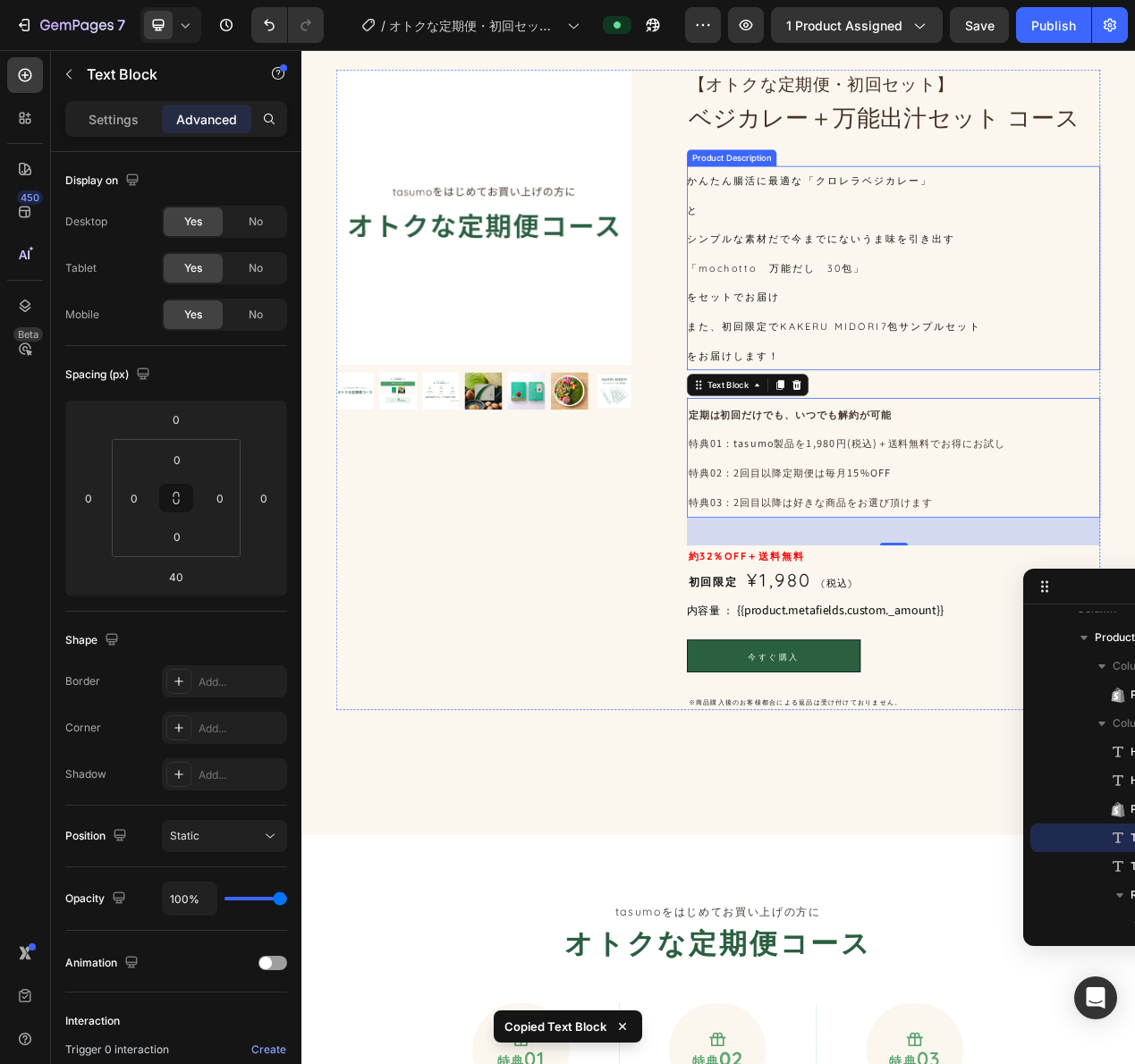
click at [948, 427] on div "かんたん腸活に最適な「クロレラベジカレー」 と シンプルな素材だで今までにないうま味を引き出す 「mochotto　万能だし　30包」 をセットでお届け また…" at bounding box center [1063, 330] width 532 height 263
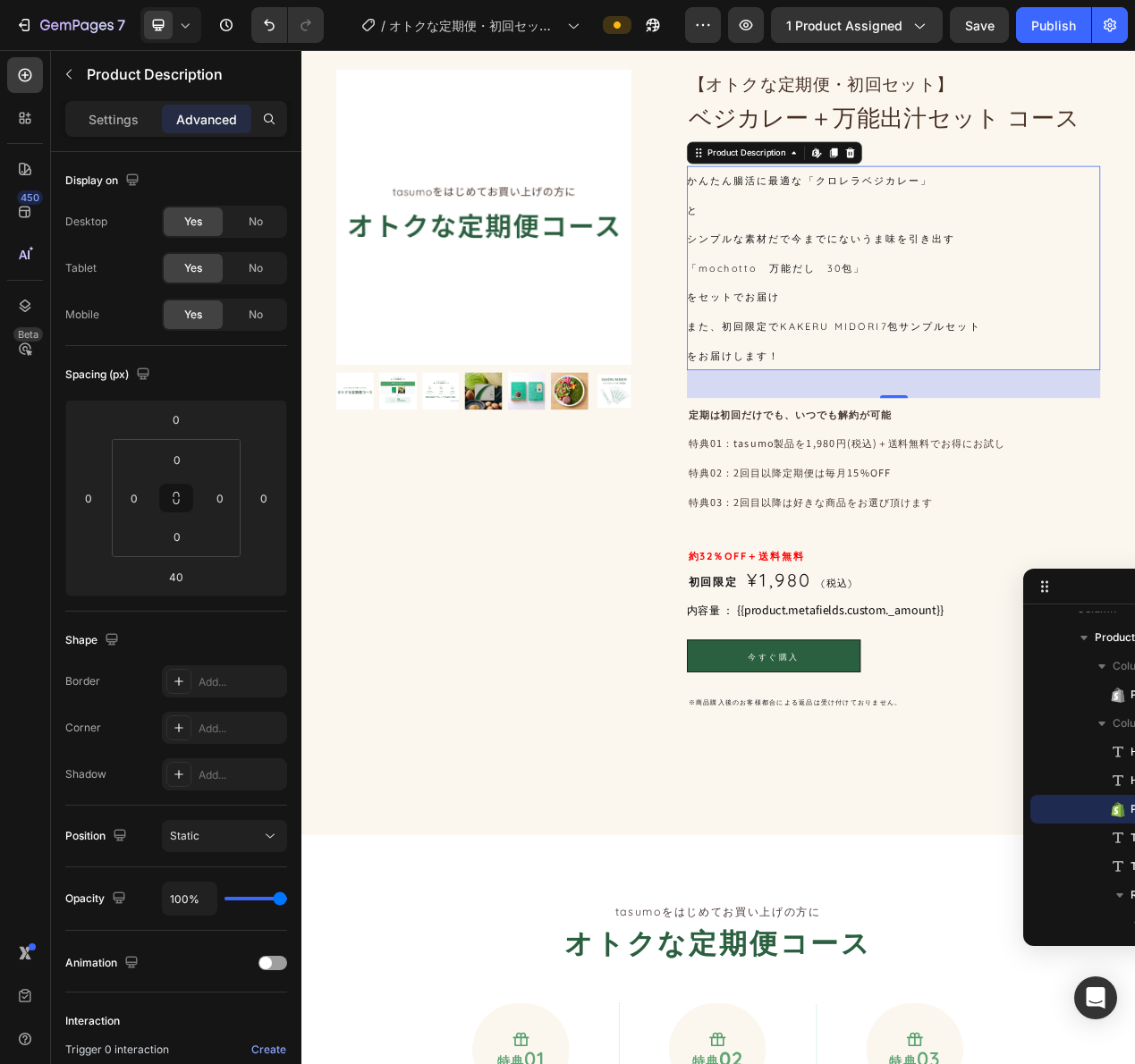
click at [182, 25] on icon at bounding box center [185, 25] width 8 height 5
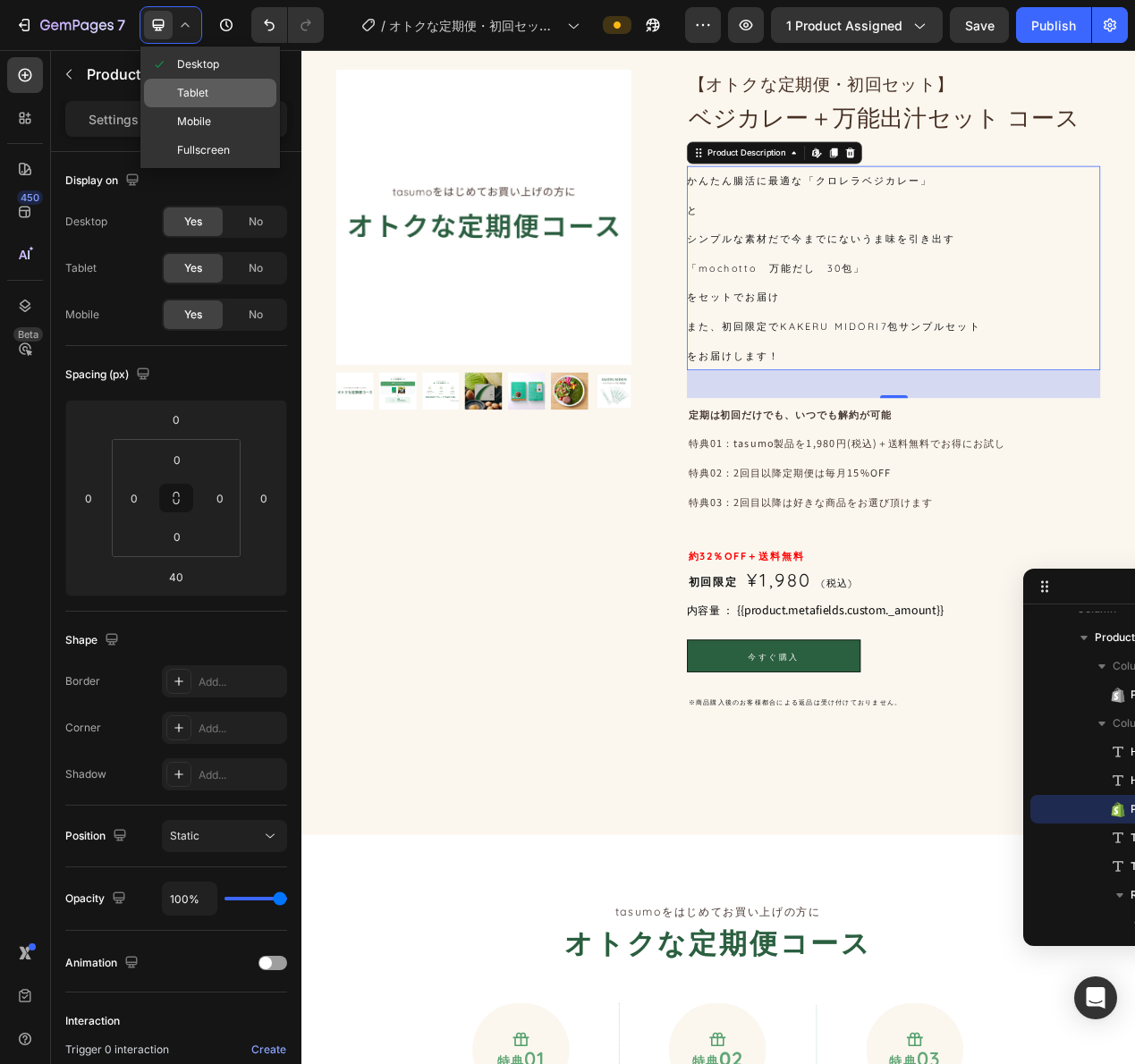
click at [195, 108] on div "Tablet" at bounding box center [210, 122] width 133 height 29
type input "30"
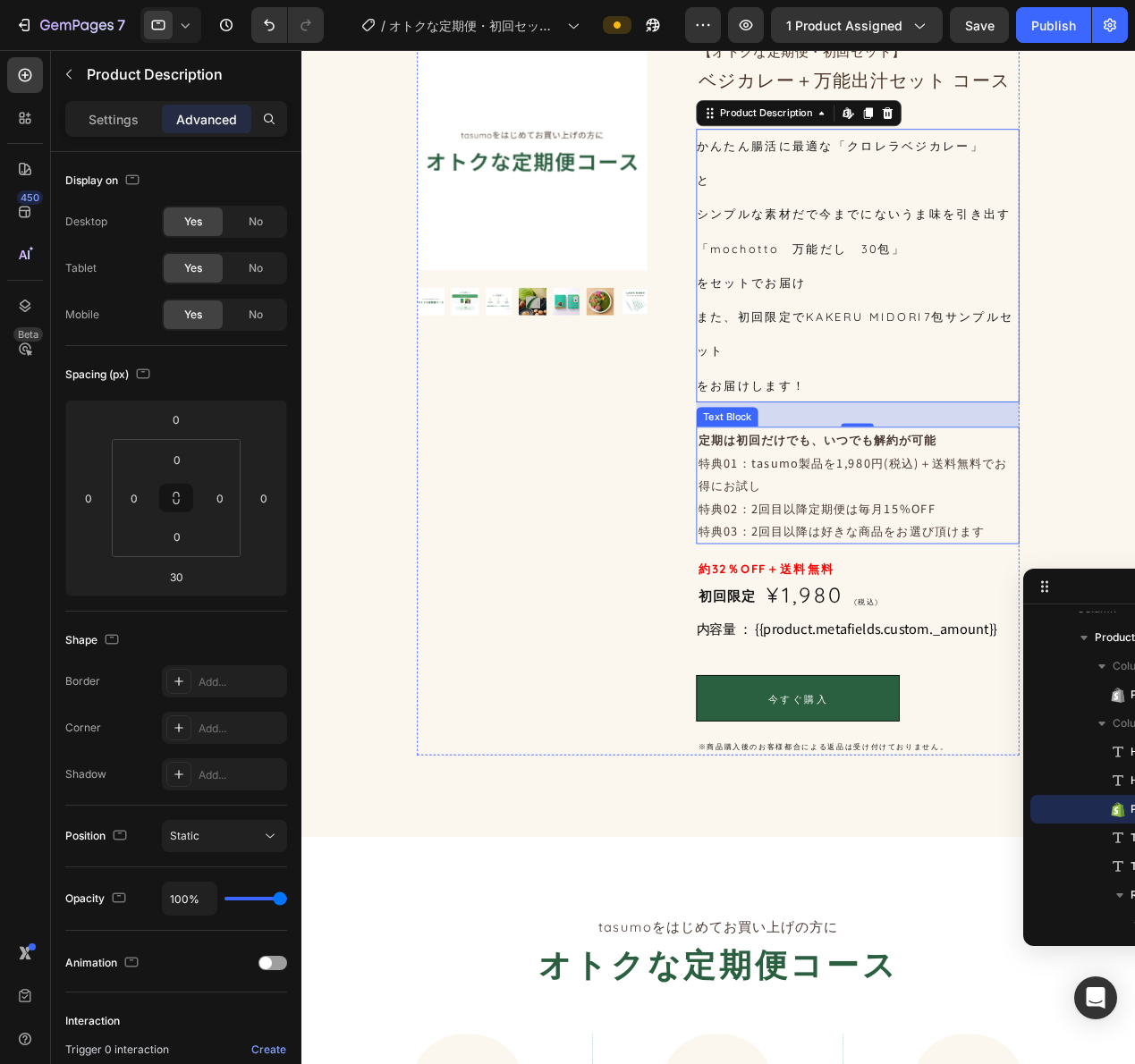
scroll to position [108, 0]
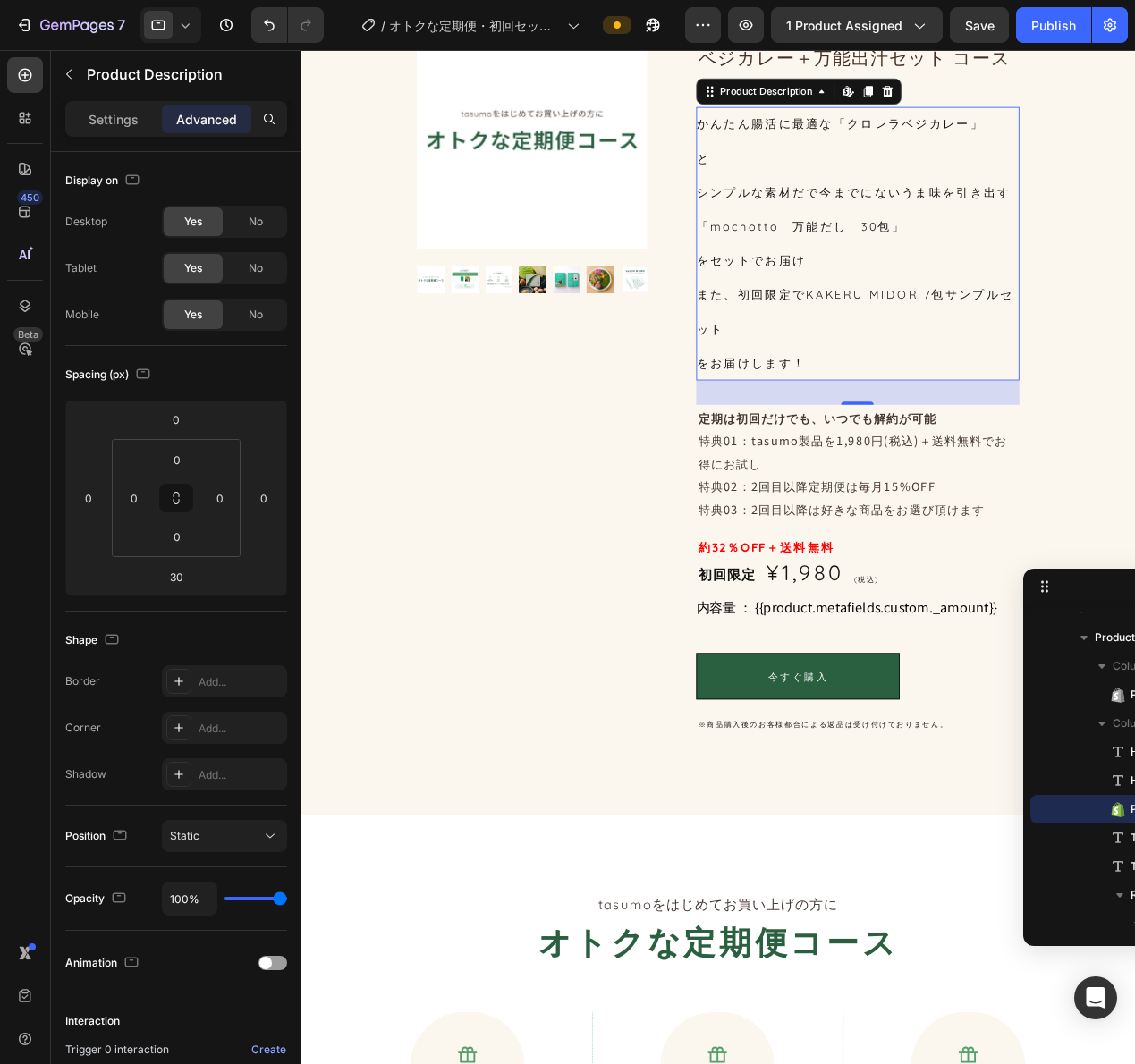
click at [966, 344] on div "かんたん腸活に最適な「クロレラベジカレー」 と シンプルな素材だで今までにないうま味を引き出す 「mochotto　万能だし　30包」 をセットでお届け また…" at bounding box center [911, 263] width 354 height 300
click at [936, 442] on p "定期は初回だけでも、いつでも解約が可能" at bounding box center [912, 454] width 351 height 25
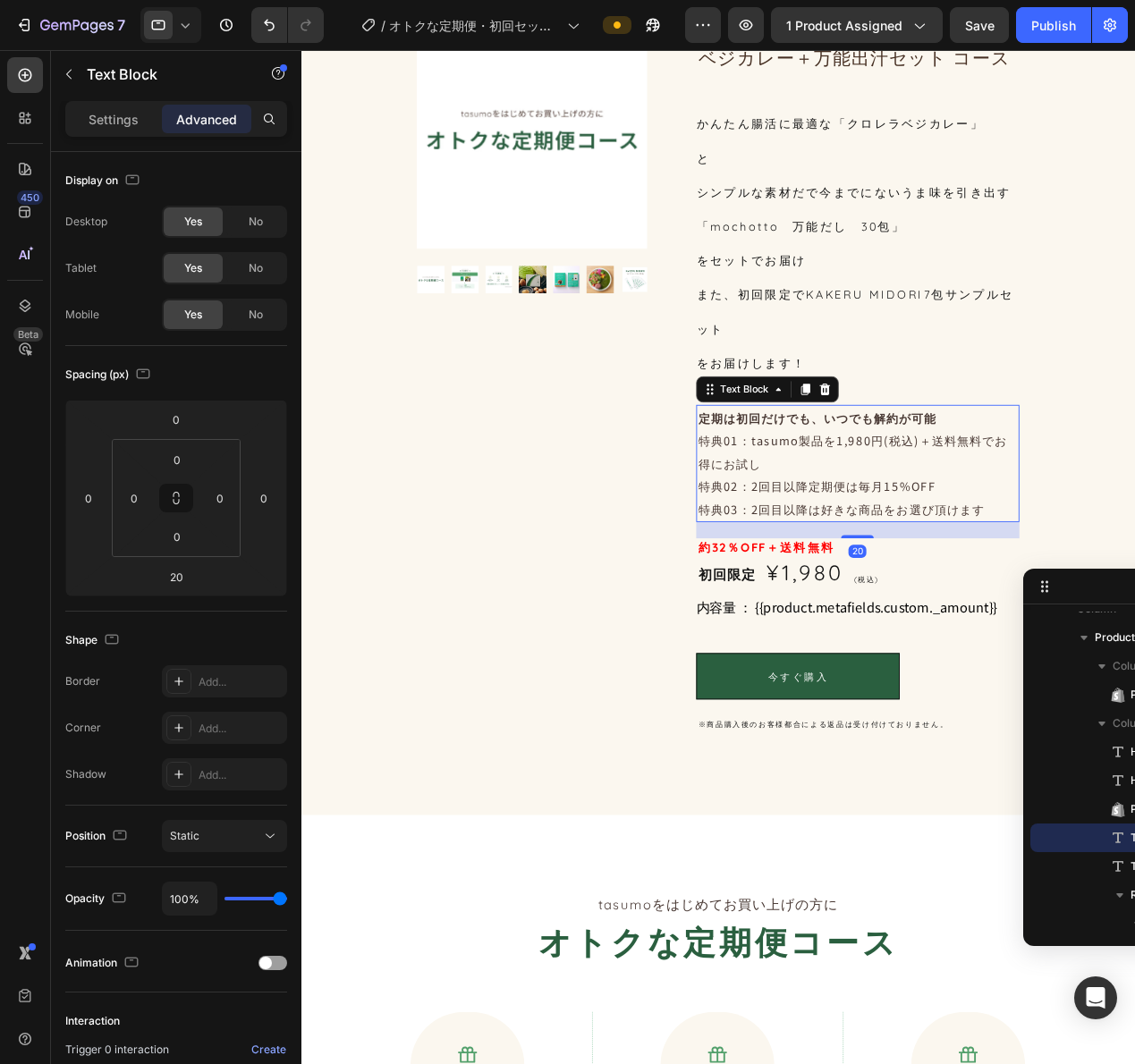
click at [939, 362] on div "かんたん腸活に最適な「クロレラベジカレー」 と シンプルな素材だで今までにないうま味を引き出す 「mochotto　万能だし　30包」 をセットでお届け また…" at bounding box center [911, 263] width 354 height 300
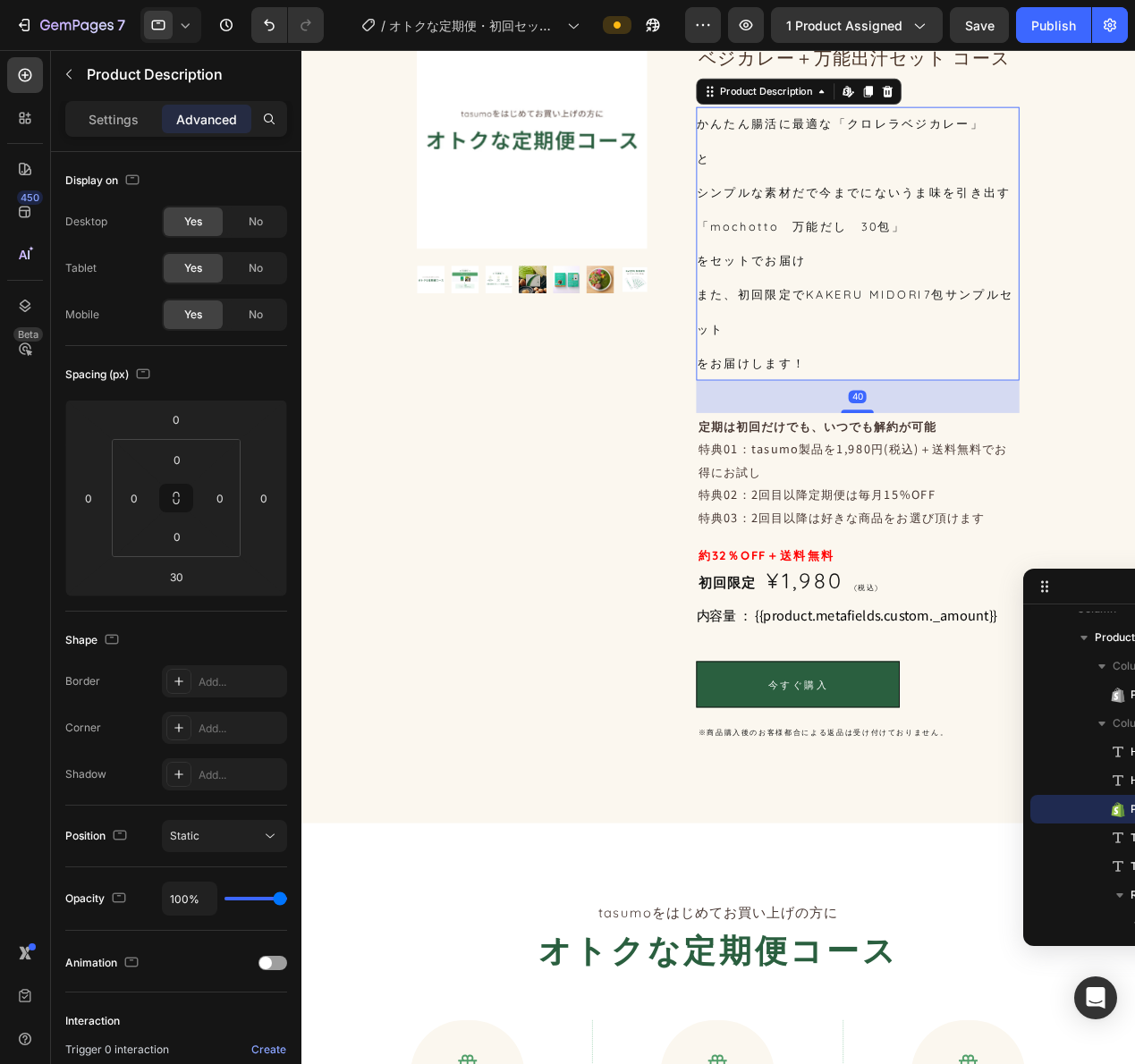
drag, startPoint x: 913, startPoint y: 434, endPoint x: 925, endPoint y: 443, distance: 15.0
click at [925, 413] on div "40" at bounding box center [911, 413] width 354 height 0
type input "40"
click at [925, 494] on p "特典01：tasumo製品を1,980円(税込)＋送料無料でお得にお試し" at bounding box center [912, 501] width 351 height 50
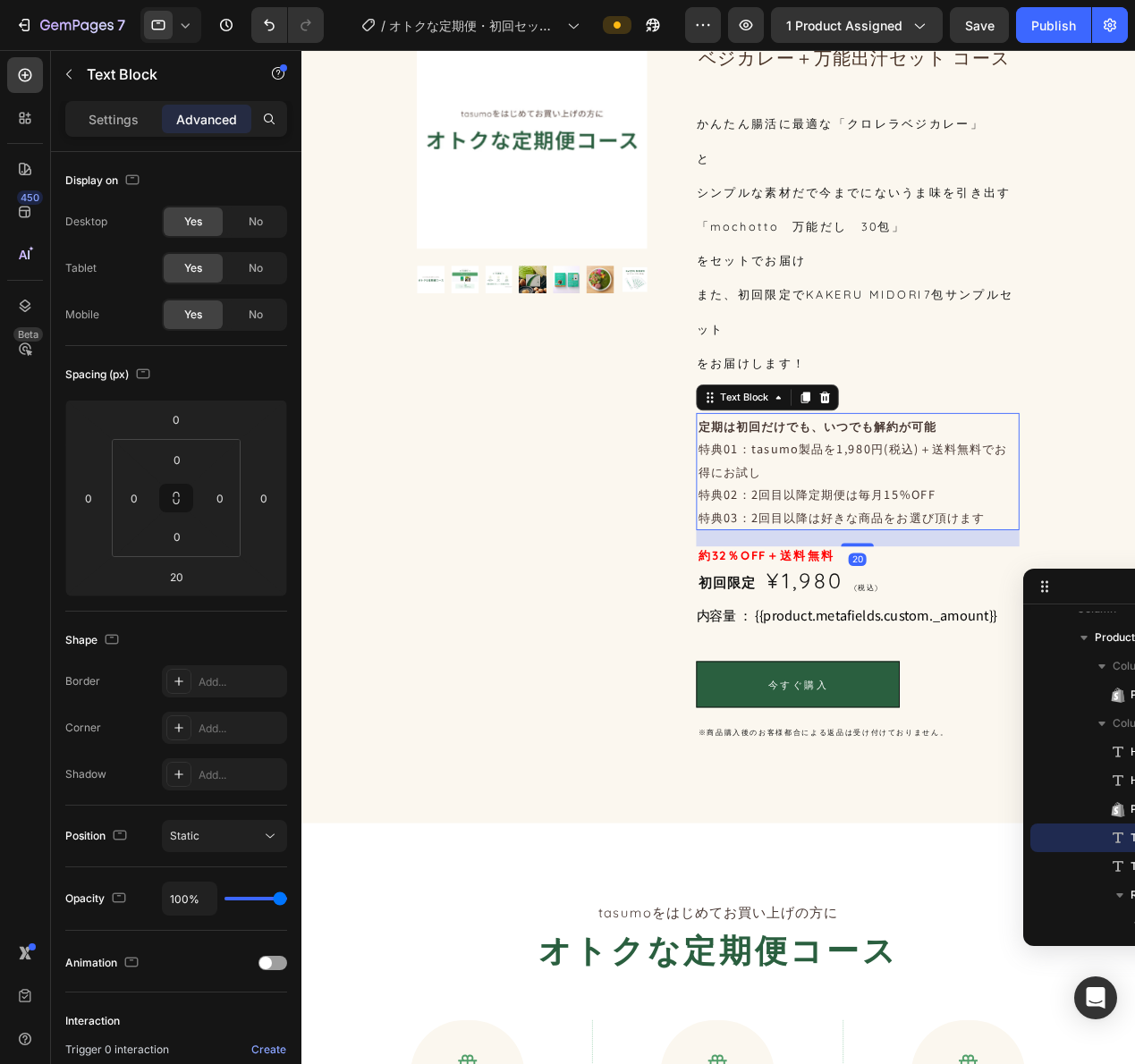
drag, startPoint x: 912, startPoint y: 593, endPoint x: 935, endPoint y: 593, distance: 23.0
click at [935, 578] on div "20" at bounding box center [911, 578] width 354 height 0
click at [874, 609] on strong "約32％OFF＋送料無料" at bounding box center [811, 605] width 149 height 17
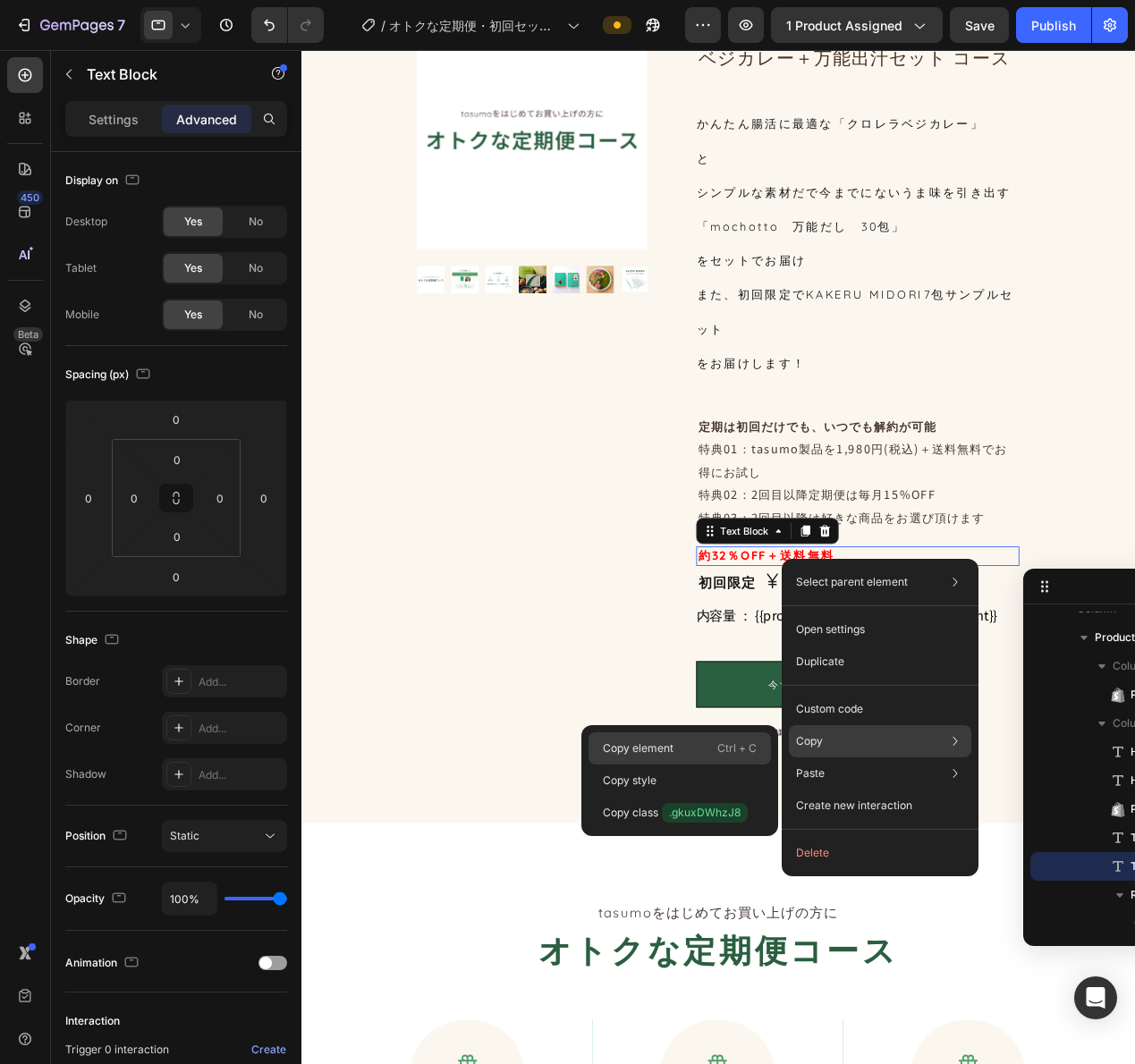
click at [690, 765] on div "Copy element Ctrl + C" at bounding box center [679, 780] width 182 height 32
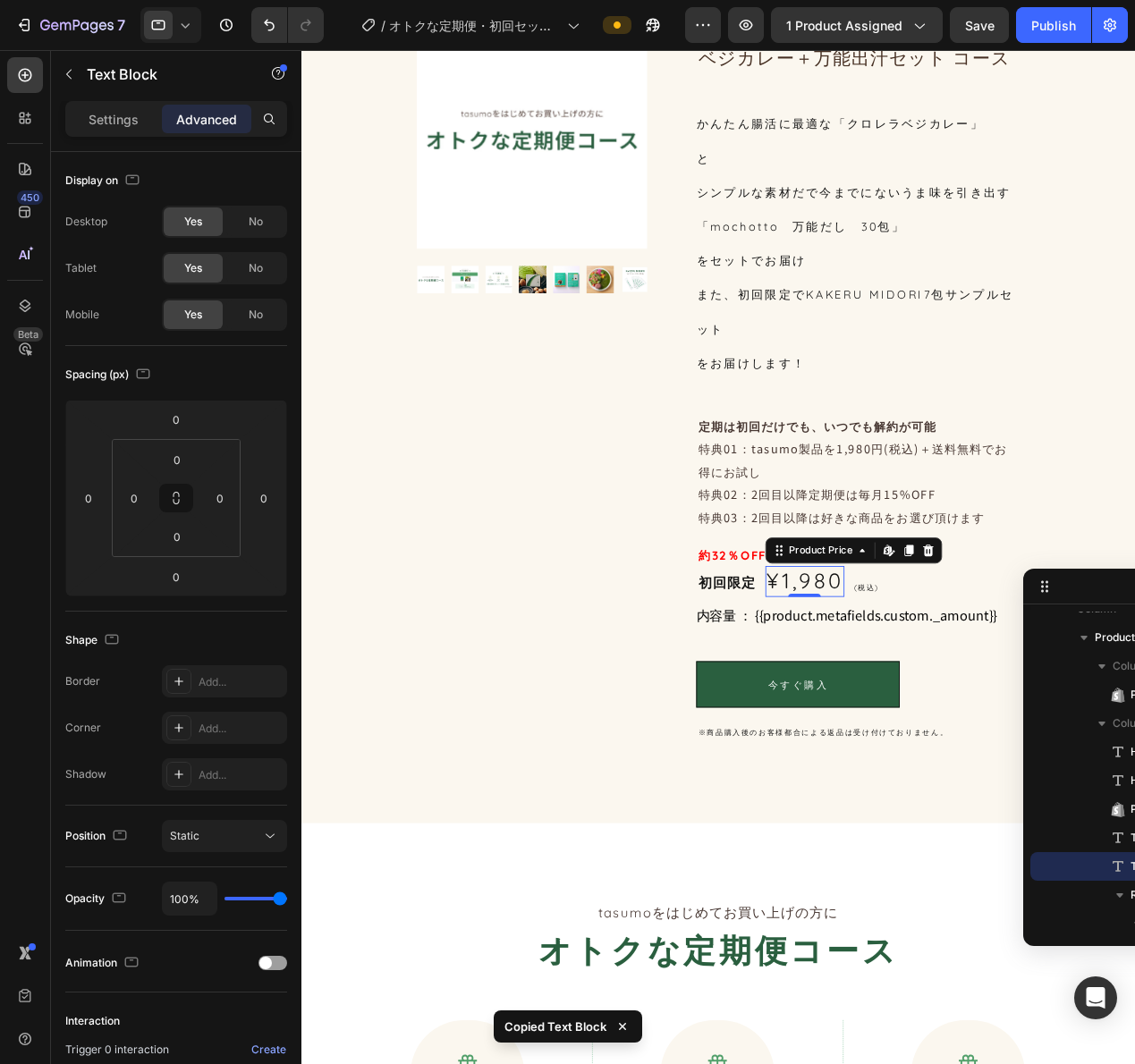
click at [863, 631] on div "¥1,980" at bounding box center [855, 634] width 87 height 34
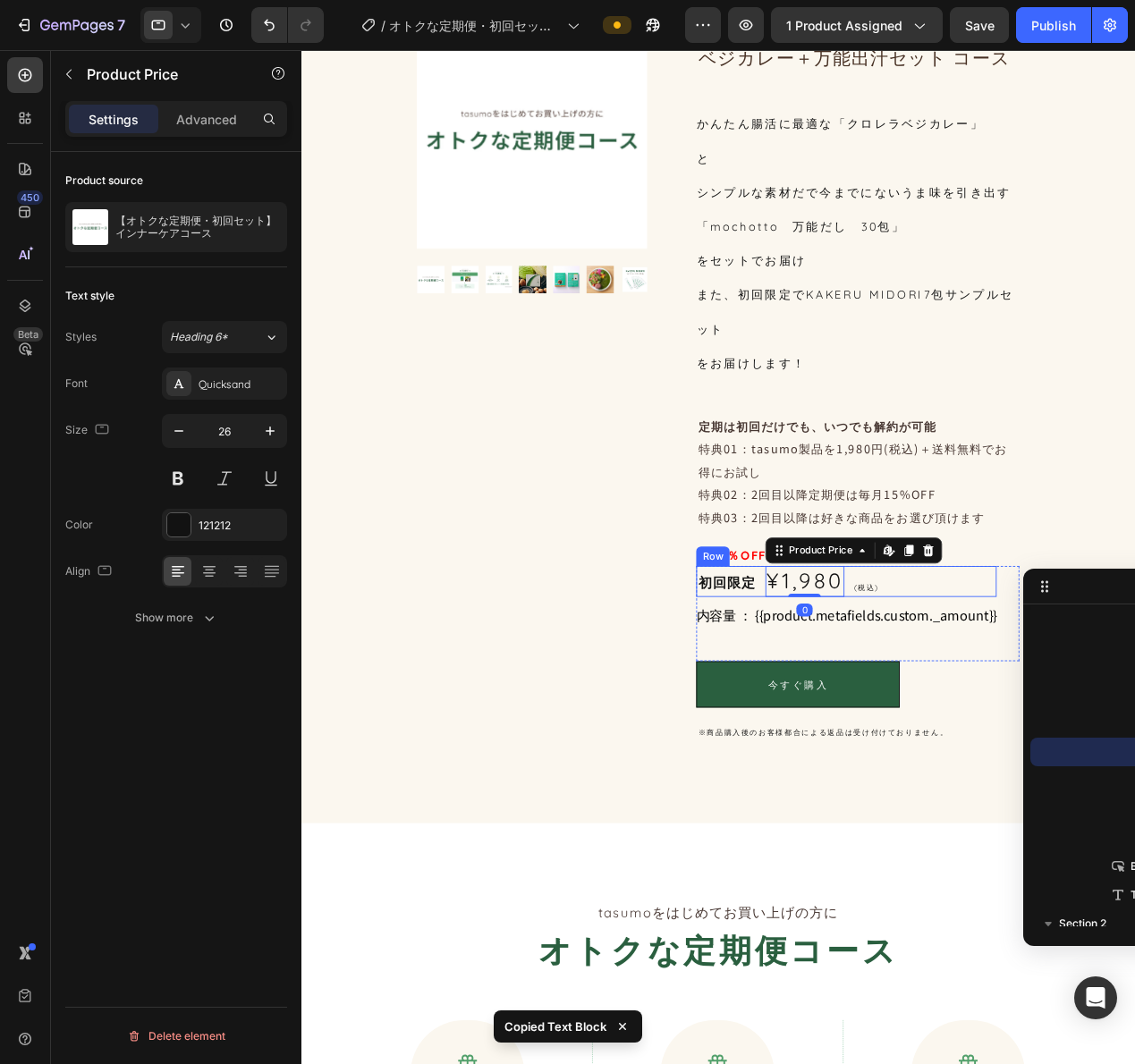
click at [1000, 639] on div "初回限定 Text Block ¥1,980 Product Price Edit content in Shopify 0 Product Price Ed…" at bounding box center [899, 634] width 330 height 34
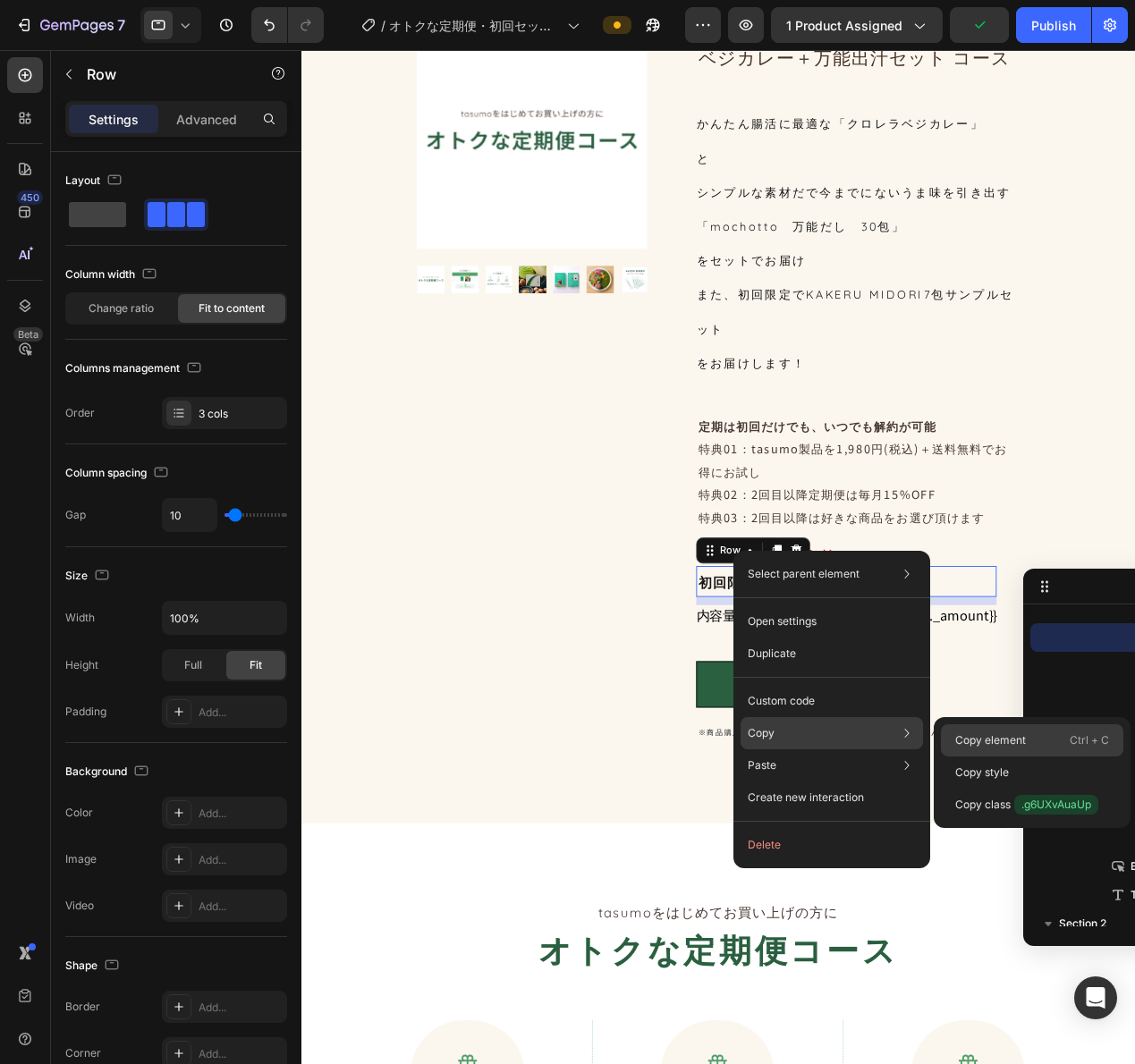
click at [1009, 735] on p "Copy element" at bounding box center [990, 740] width 71 height 16
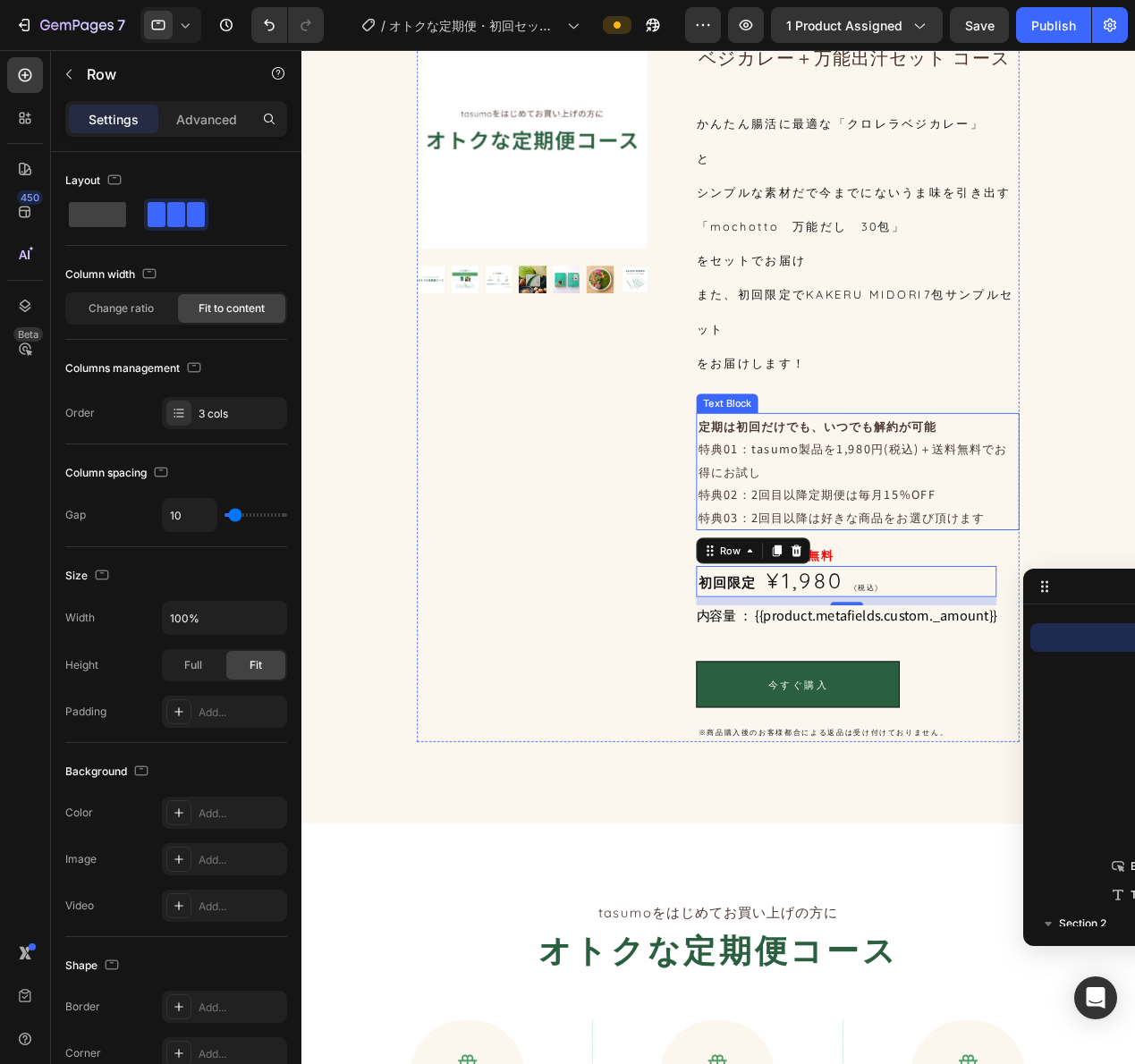
click at [824, 506] on p "特典01：tasumo製品を1,980円(税込)＋送料無料でお得にお試し" at bounding box center [912, 501] width 351 height 50
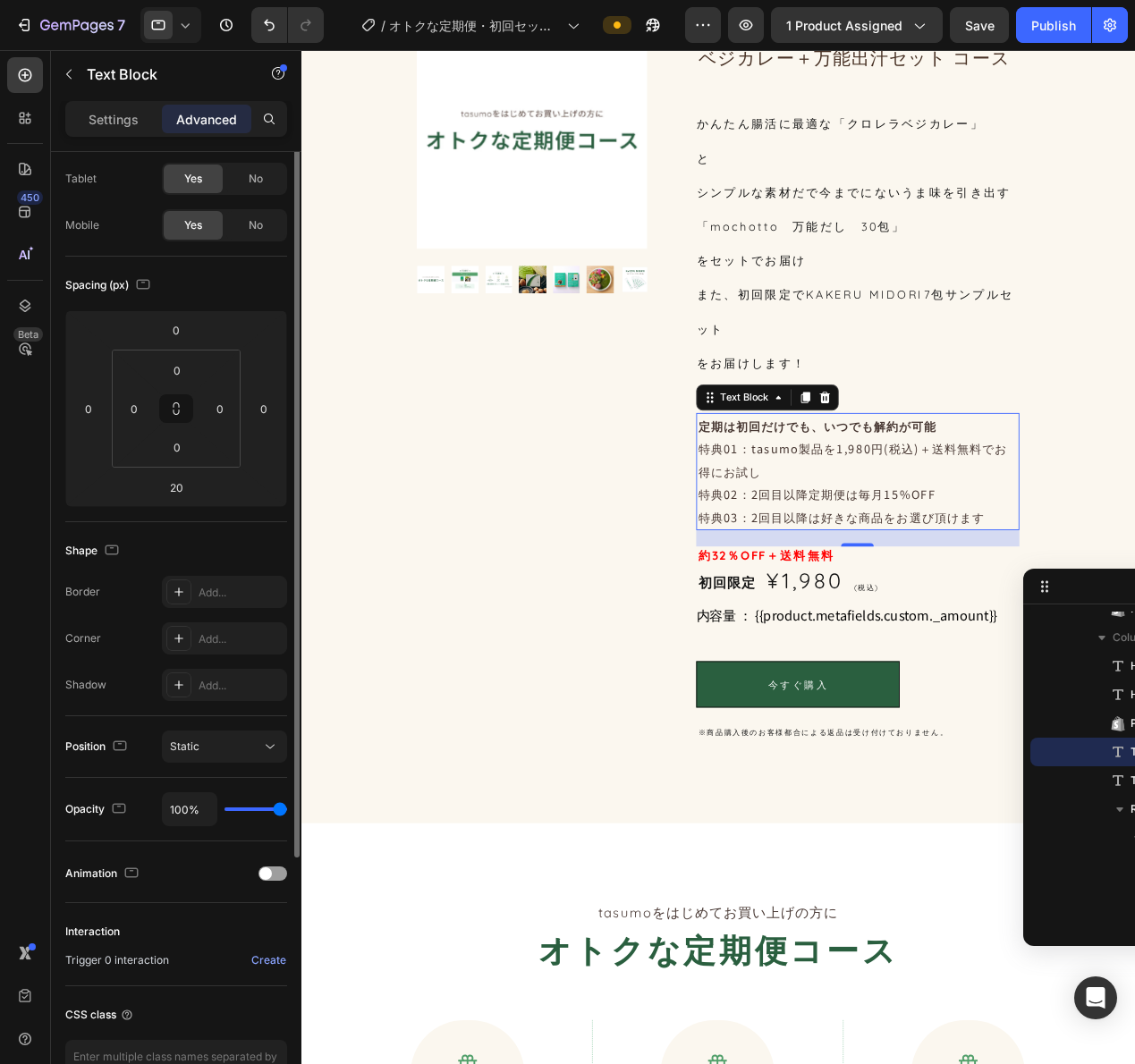
scroll to position [0, 0]
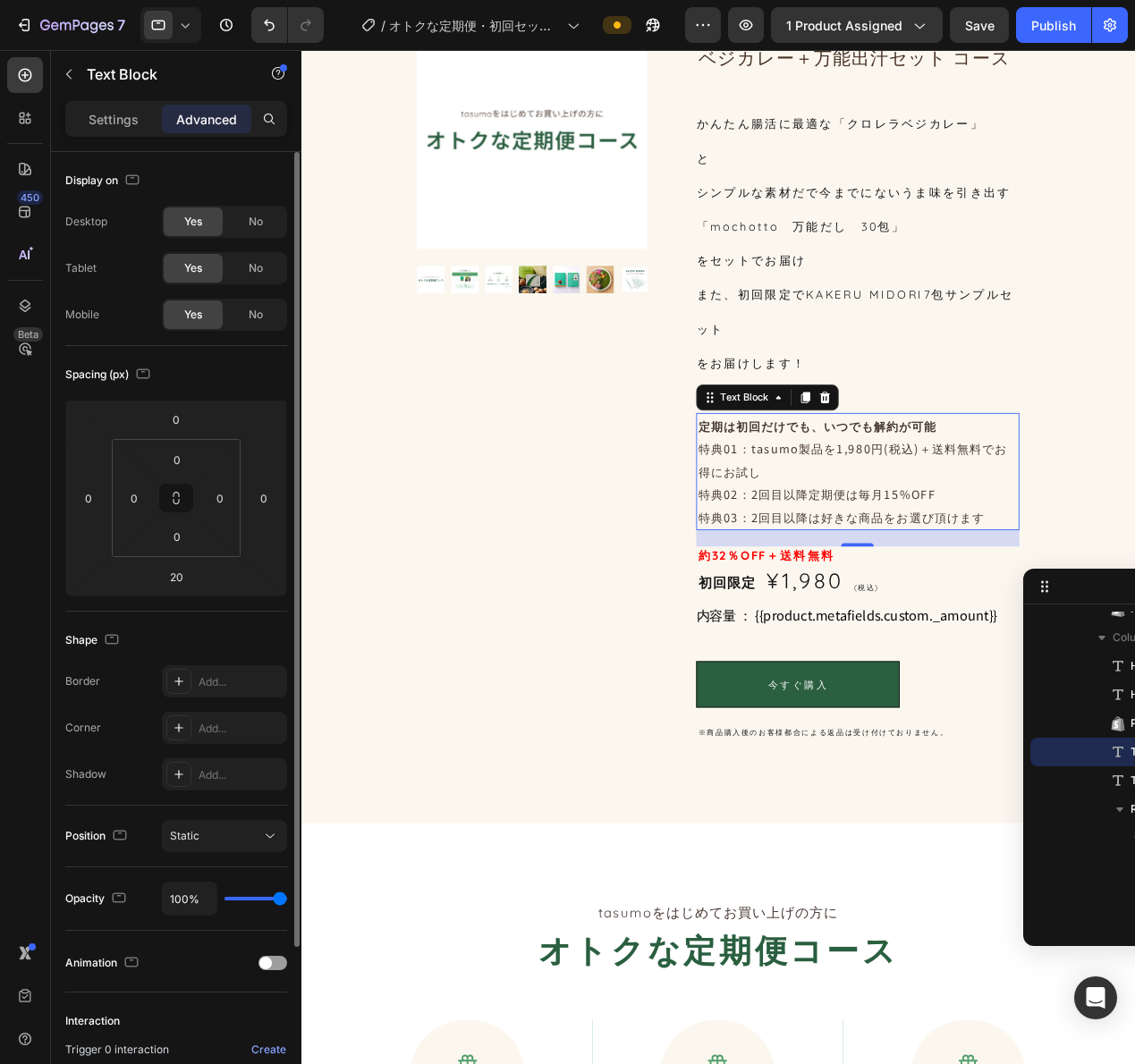
click at [110, 134] on div "Settings Advanced" at bounding box center [175, 118] width 222 height 36
click at [110, 127] on p "Settings" at bounding box center [113, 118] width 50 height 18
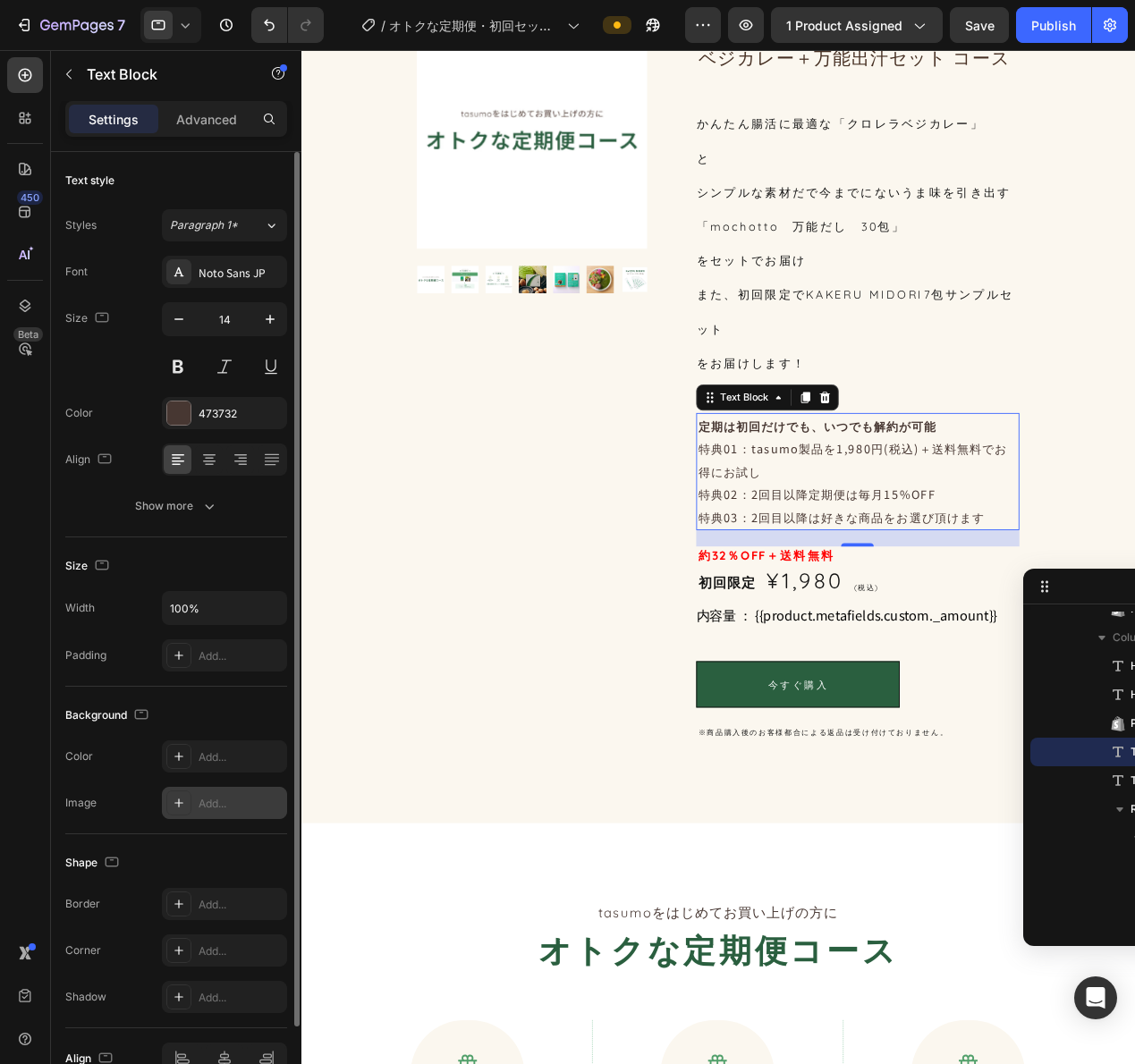
scroll to position [97, 0]
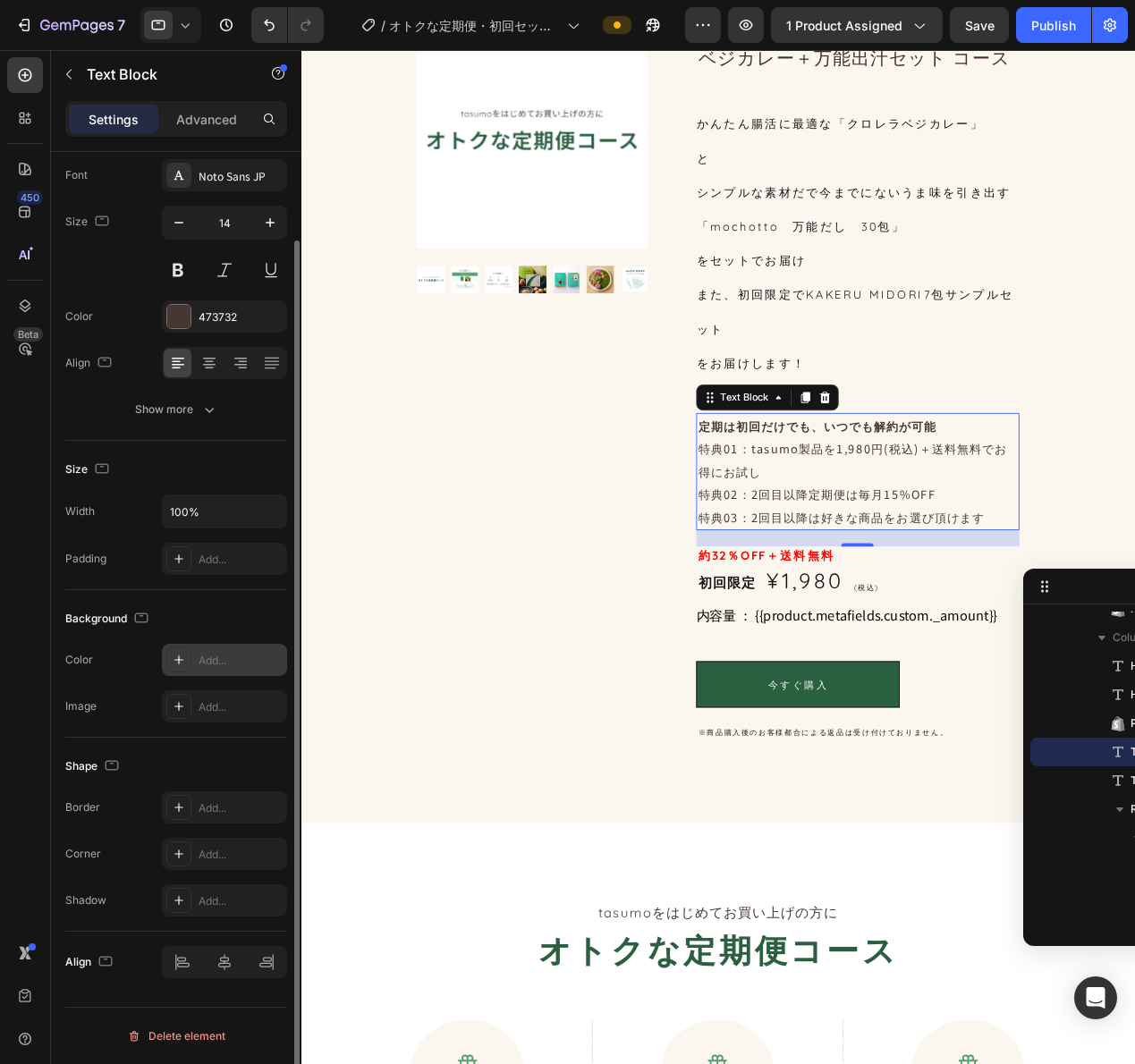
click at [226, 660] on div "Add..." at bounding box center [240, 661] width 84 height 16
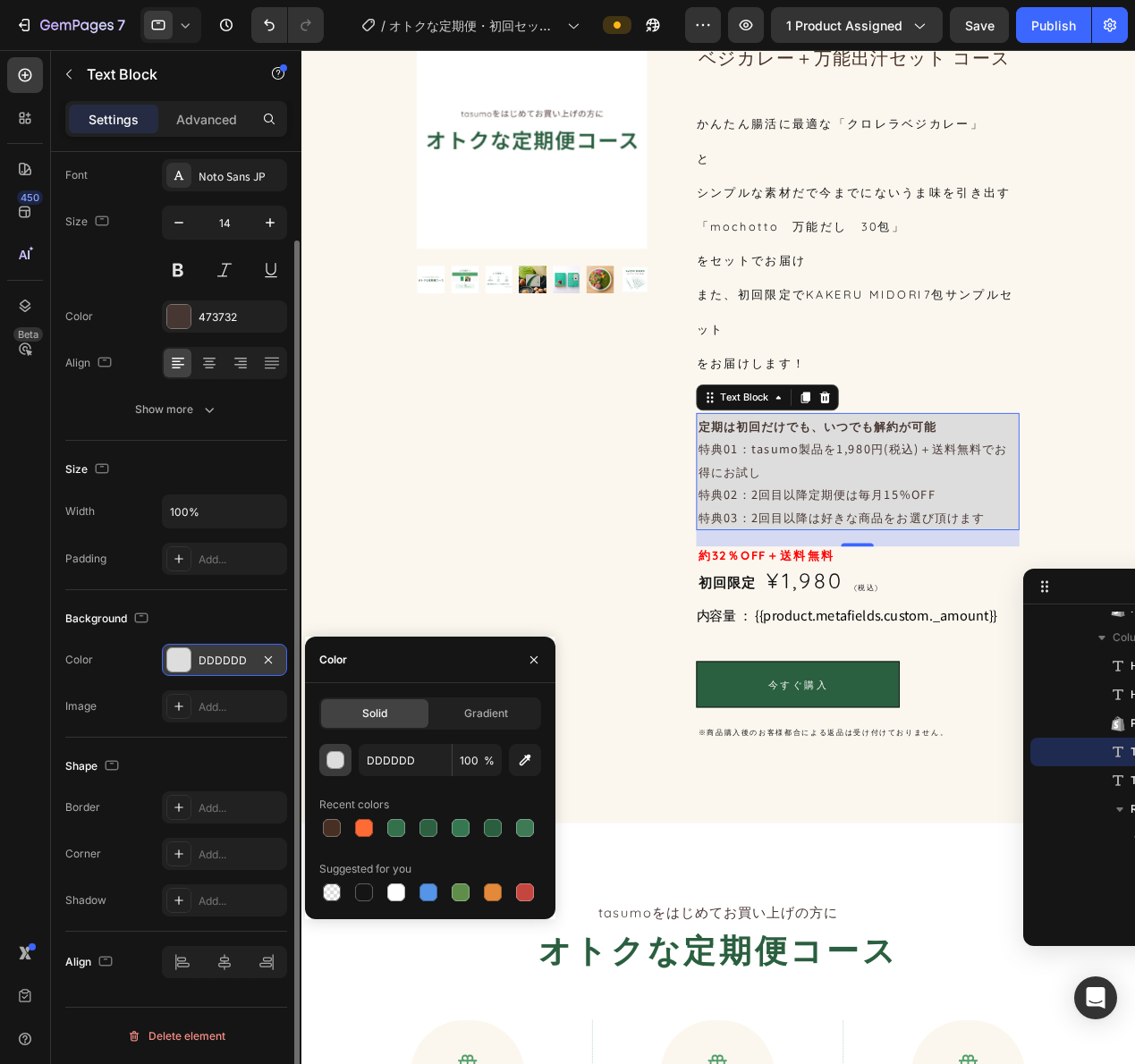
click at [332, 763] on div "button" at bounding box center [336, 761] width 17 height 17
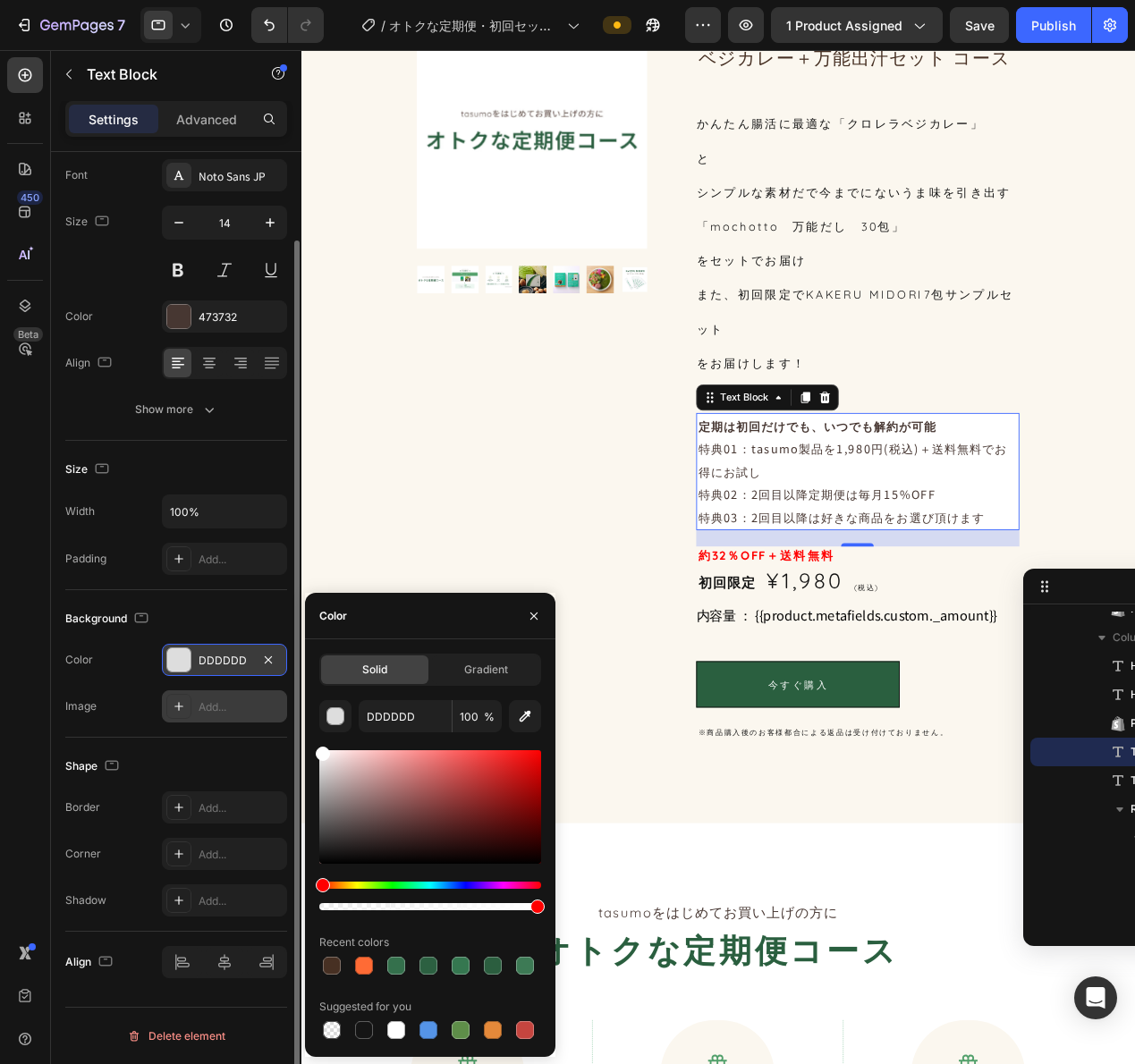
drag, startPoint x: 339, startPoint y: 769, endPoint x: 285, endPoint y: 709, distance: 80.7
click at [285, 709] on div "450 Beta Sections(18) Elements(84) Section Element Hero Section Product Detail …" at bounding box center [150, 557] width 301 height 1014
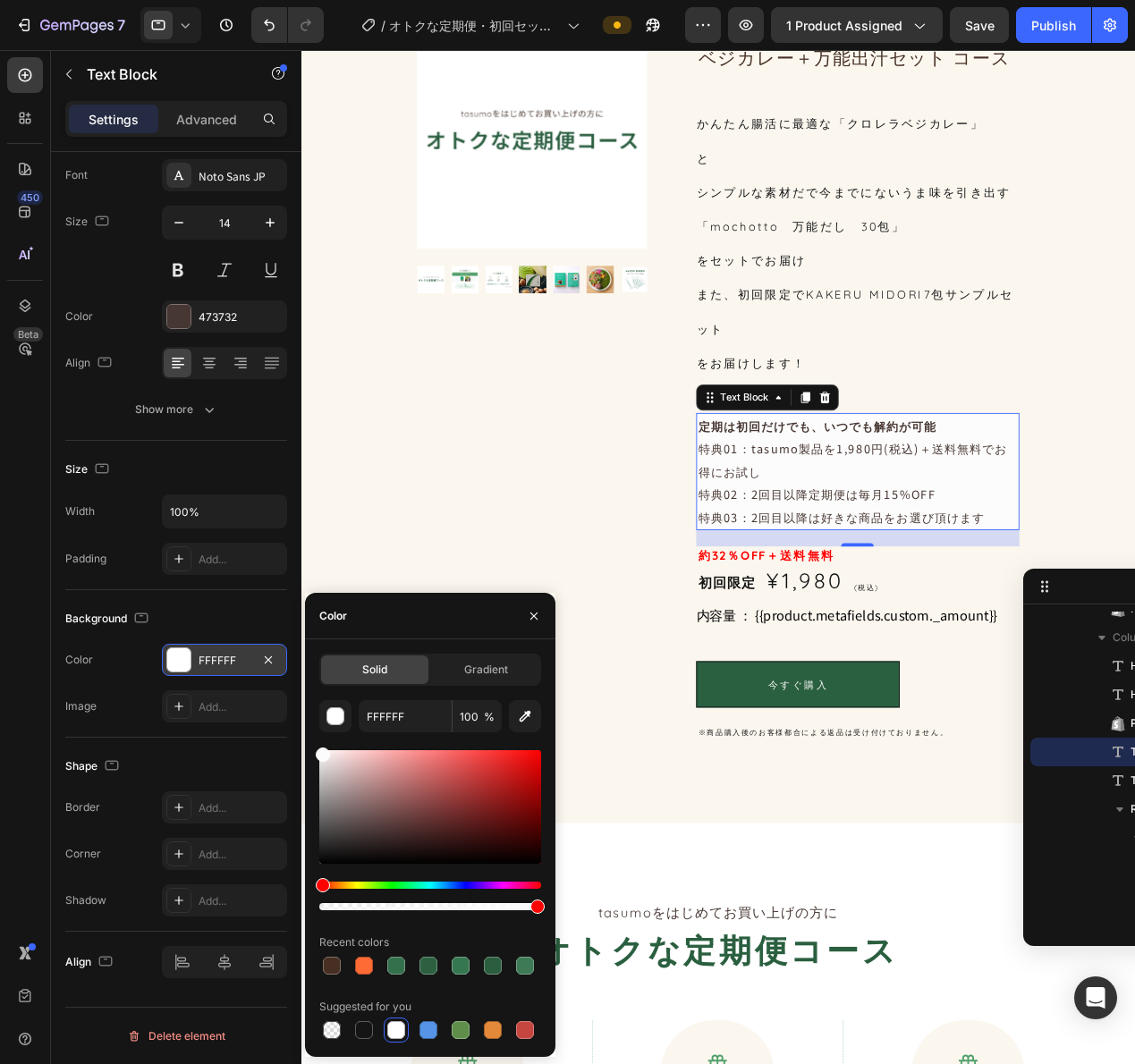
drag, startPoint x: 330, startPoint y: 758, endPoint x: 315, endPoint y: 751, distance: 16.6
click at [315, 751] on div "Solid Gradient FFFFFF 100 % Recent colors Suggested for you" at bounding box center [430, 848] width 250 height 389
type input "FCFCFC"
click at [584, 624] on div "Product Images" at bounding box center [554, 413] width 253 height 795
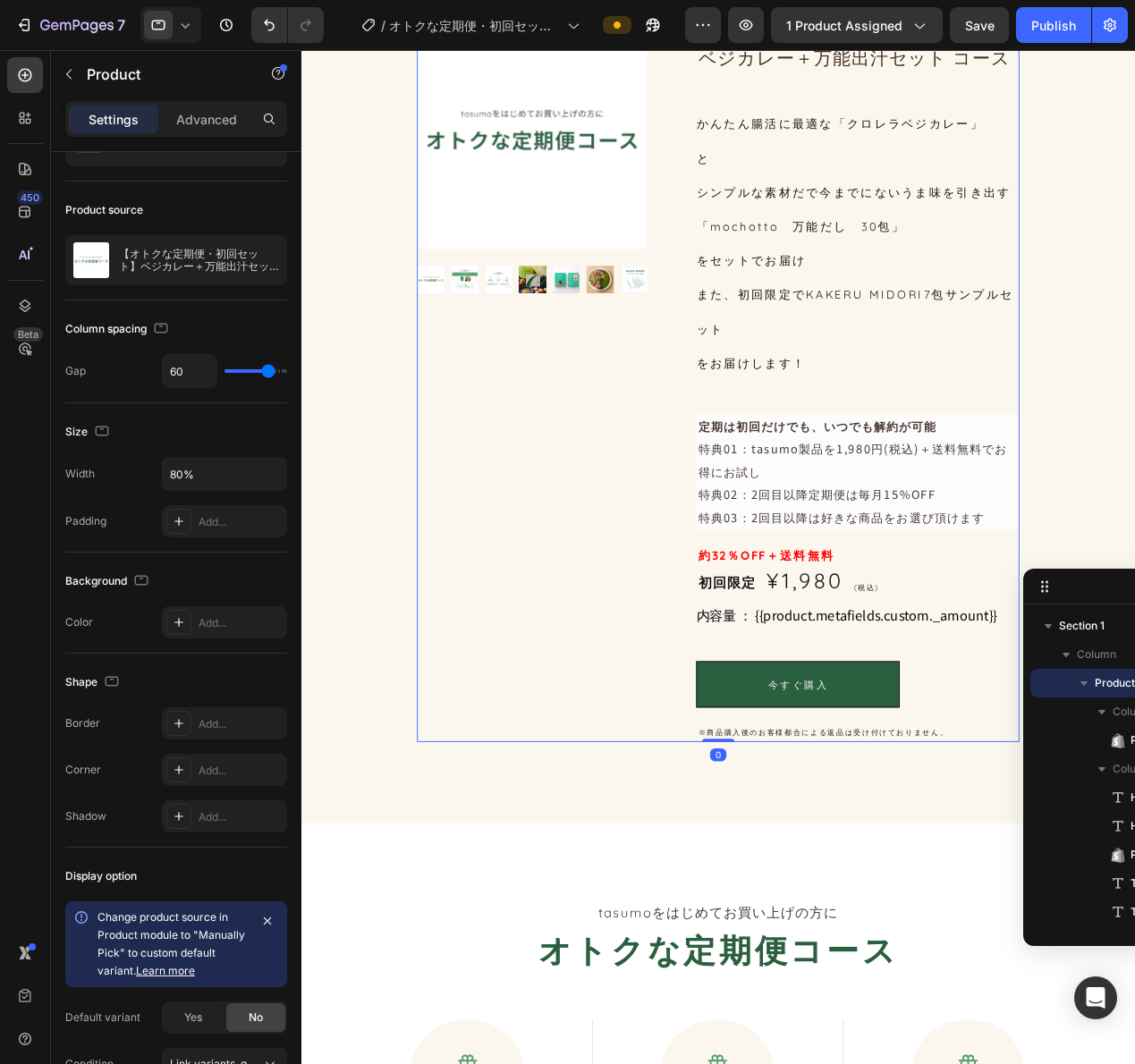
scroll to position [0, 0]
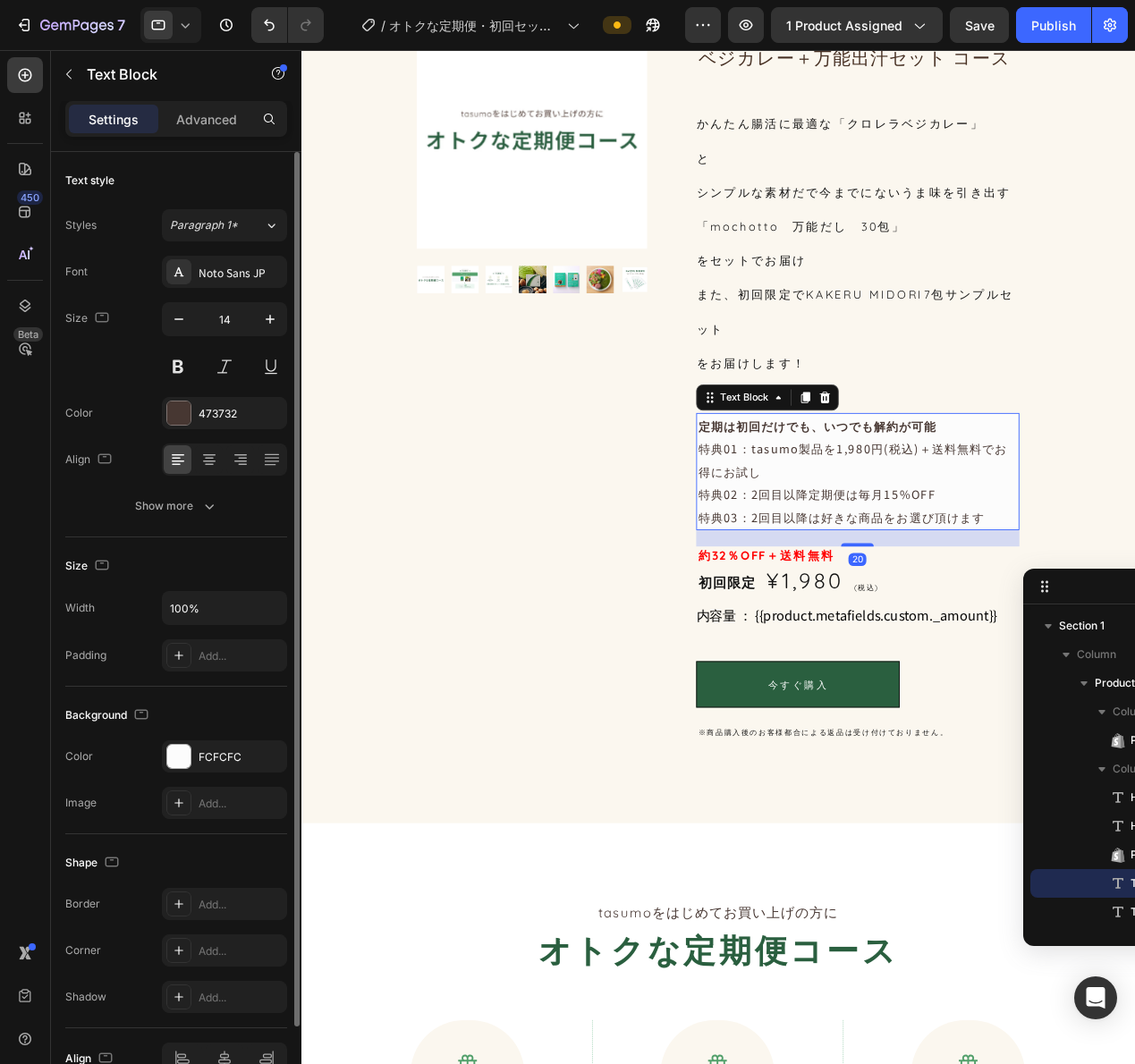
click at [785, 554] on p "特典03：2回目以降は好きな商品をお選び頂けます" at bounding box center [912, 563] width 351 height 25
click at [205, 770] on div "FCFCFC" at bounding box center [224, 756] width 125 height 32
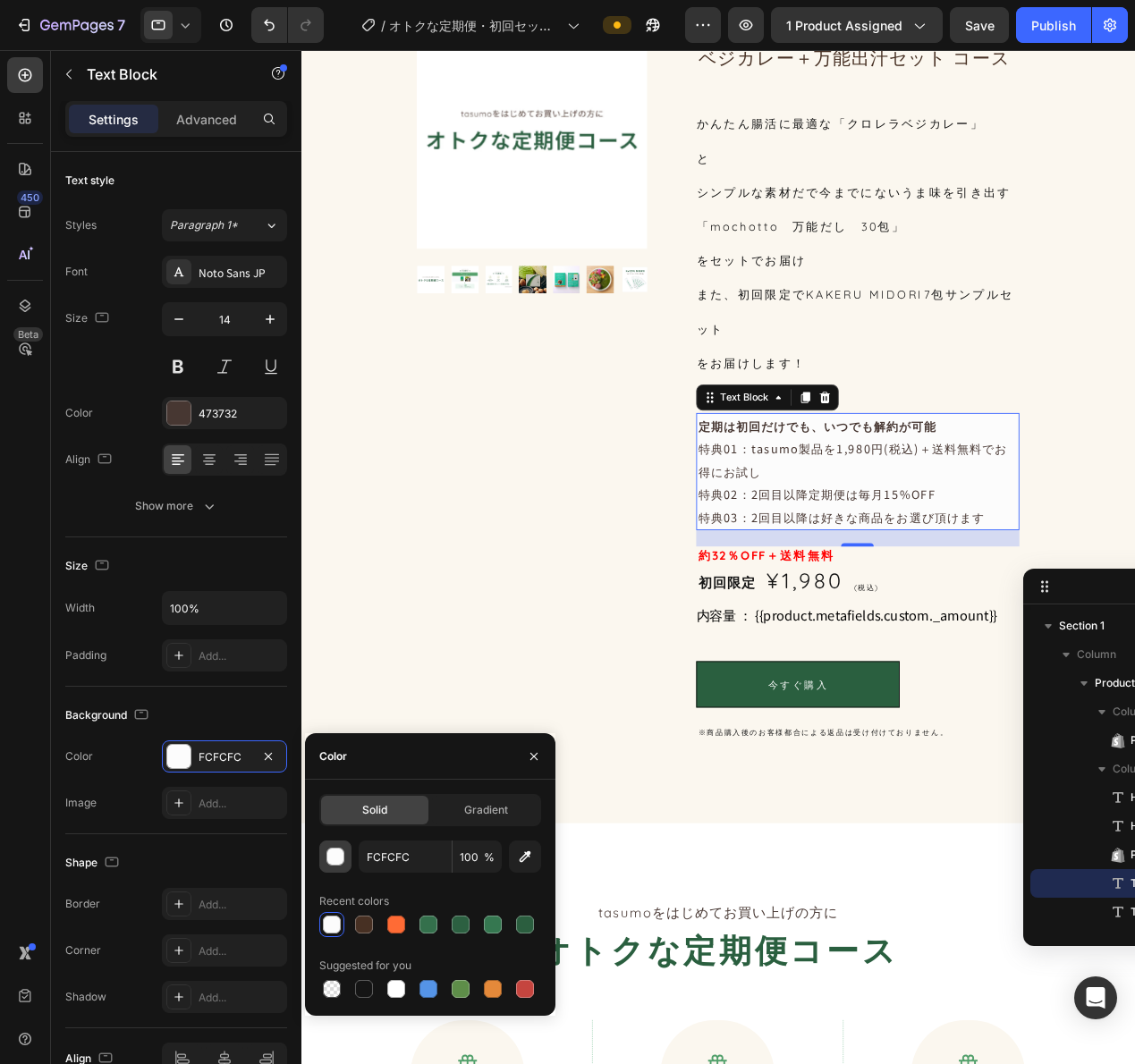
click at [335, 862] on div "button" at bounding box center [336, 858] width 17 height 17
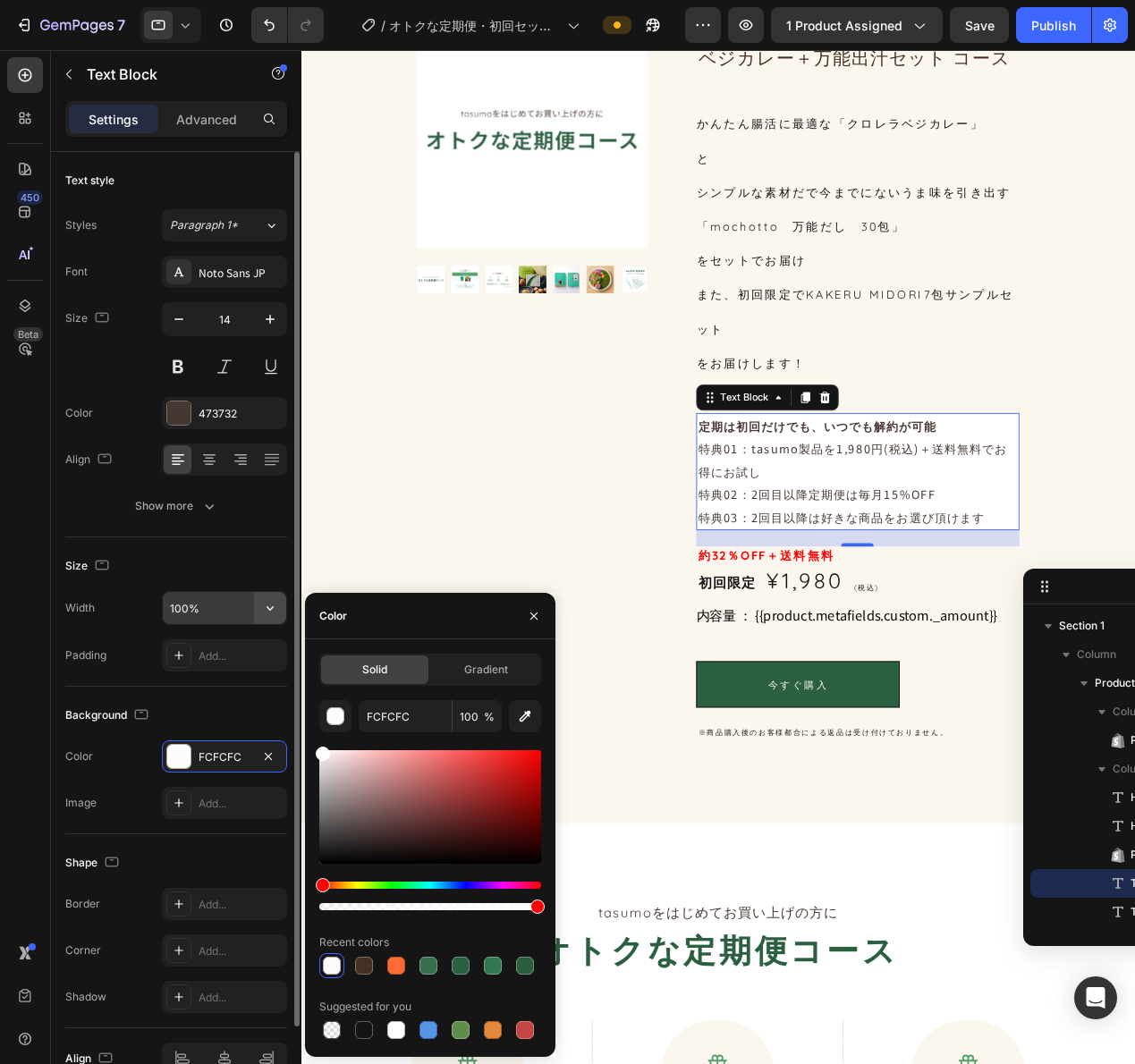
type input "FFFFFF"
drag, startPoint x: 317, startPoint y: 756, endPoint x: 258, endPoint y: 608, distance: 159.3
click at [258, 608] on div "450 Beta Sections(18) Elements(84) Section Element Hero Section Product Detail …" at bounding box center [150, 557] width 301 height 1014
click at [265, 757] on icon "button" at bounding box center [268, 756] width 15 height 15
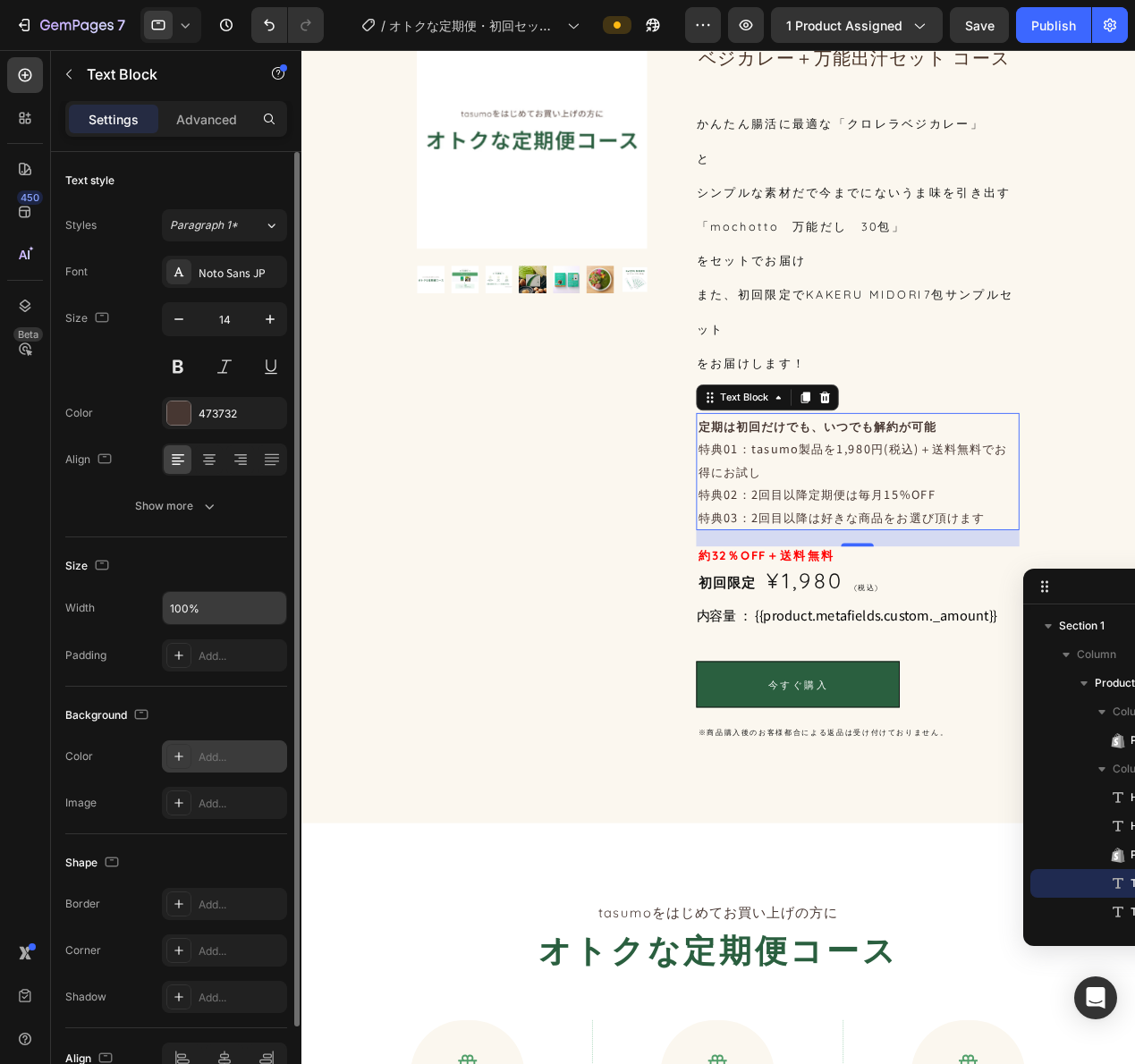
click at [498, 668] on div "Product Images" at bounding box center [554, 413] width 253 height 795
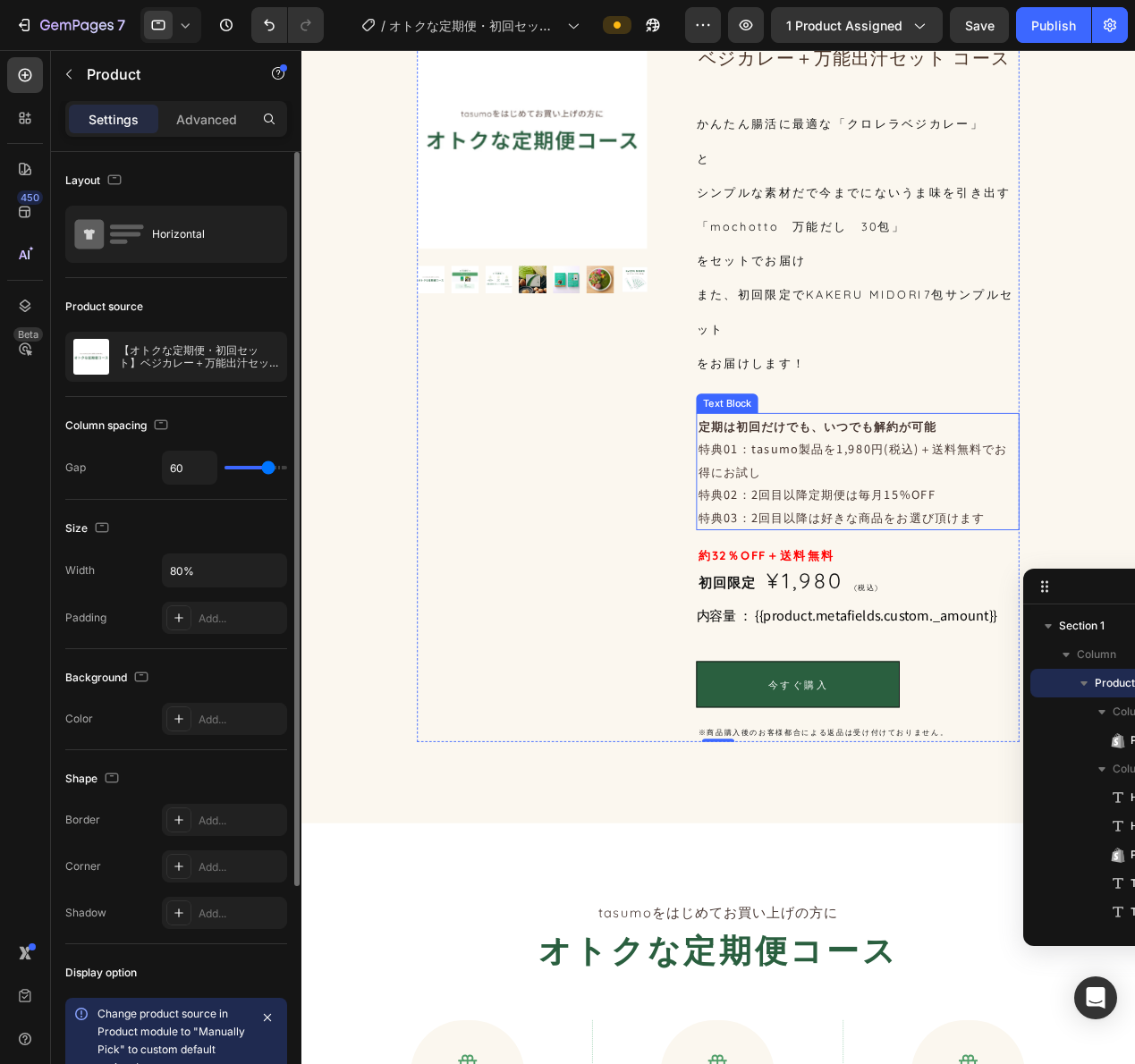
click at [873, 484] on p "特典01：tasumo製品を1,980円(税込)＋送料無料でお得にお試し" at bounding box center [912, 501] width 351 height 50
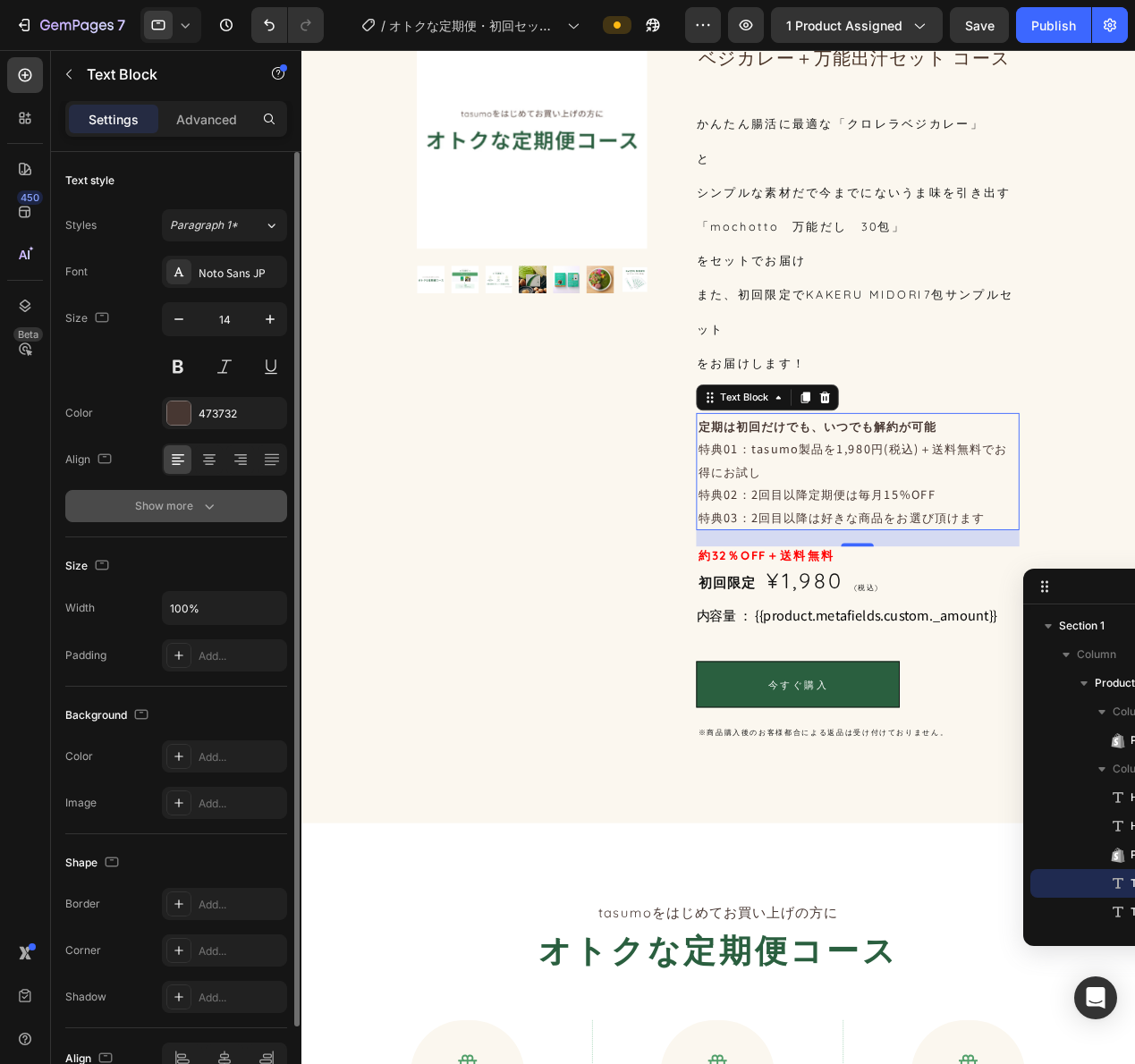
click at [203, 499] on icon "button" at bounding box center [209, 506] width 17 height 17
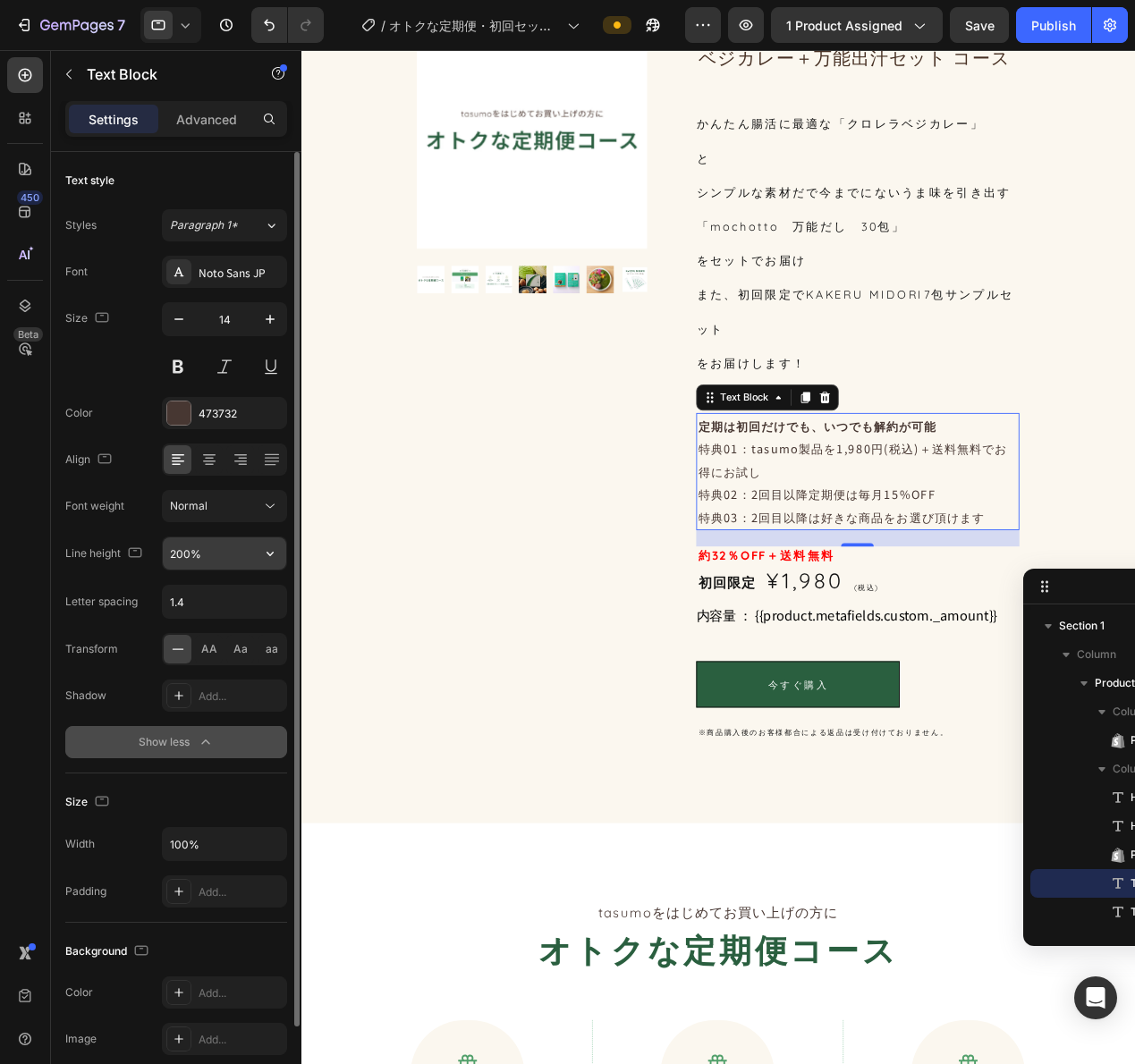
click at [203, 556] on input "200%" at bounding box center [224, 553] width 123 height 32
click at [274, 555] on icon "button" at bounding box center [269, 553] width 17 height 17
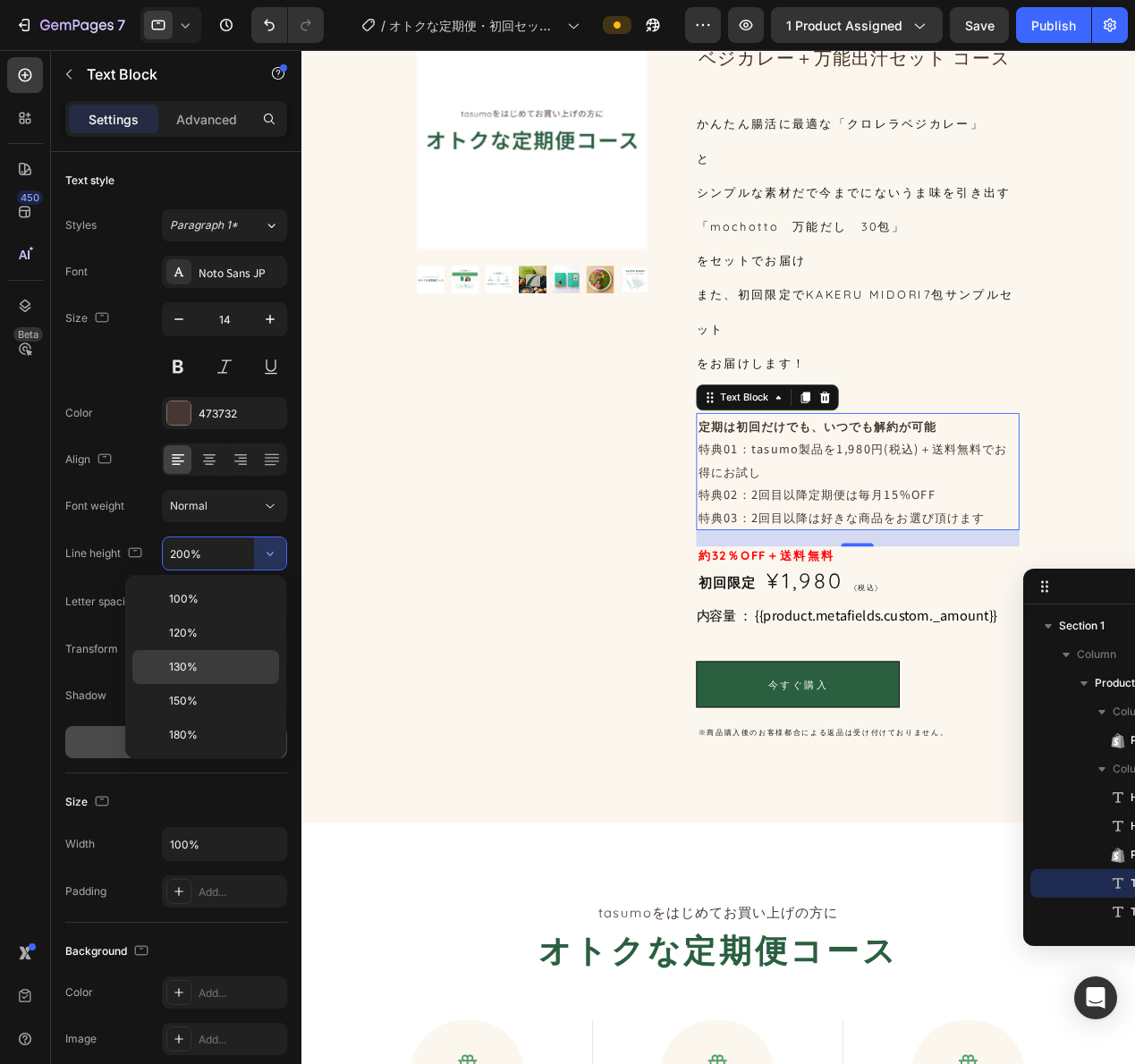
click at [218, 662] on p "130%" at bounding box center [219, 667] width 102 height 16
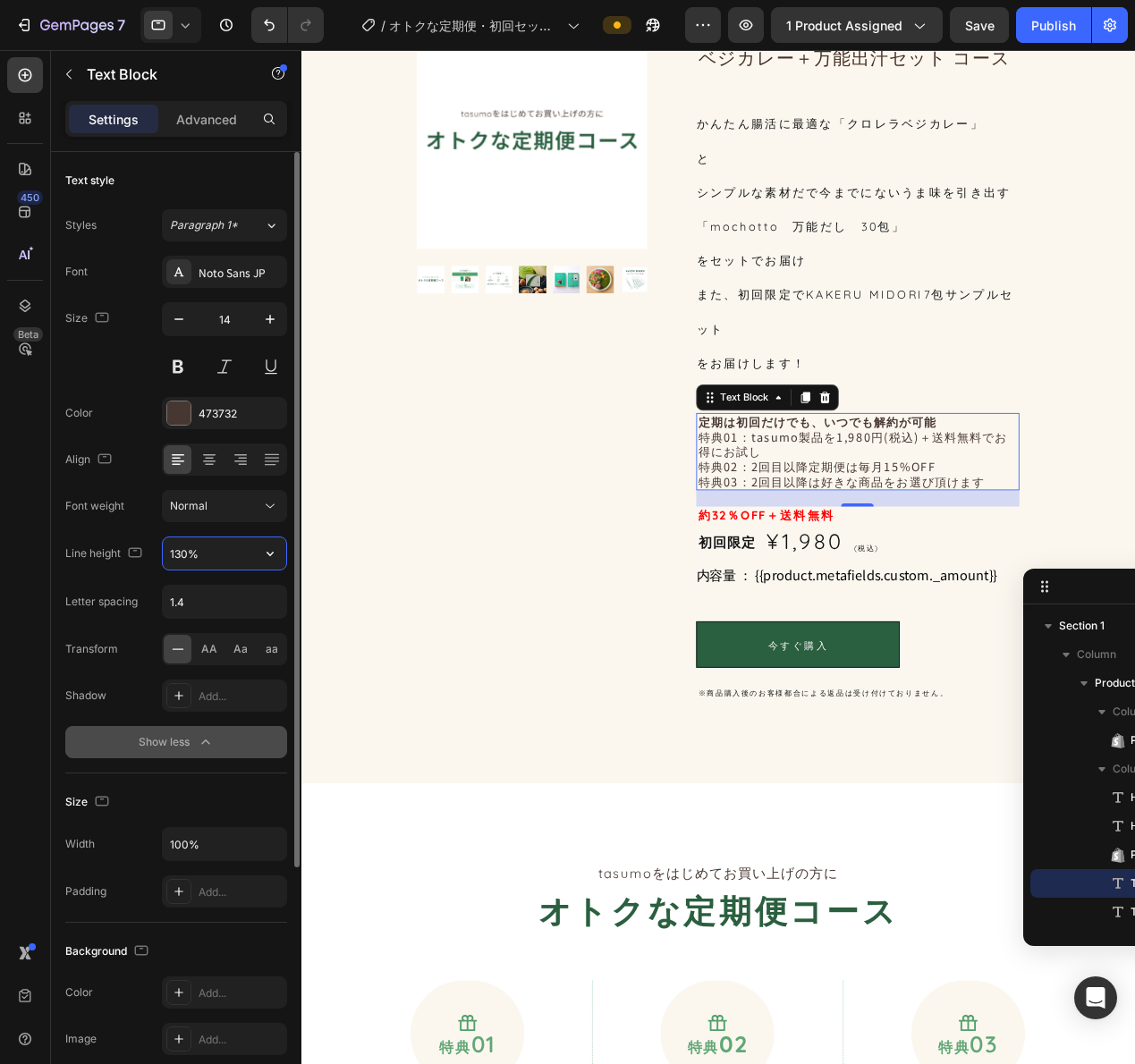
click at [241, 556] on input "130%" at bounding box center [224, 553] width 123 height 32
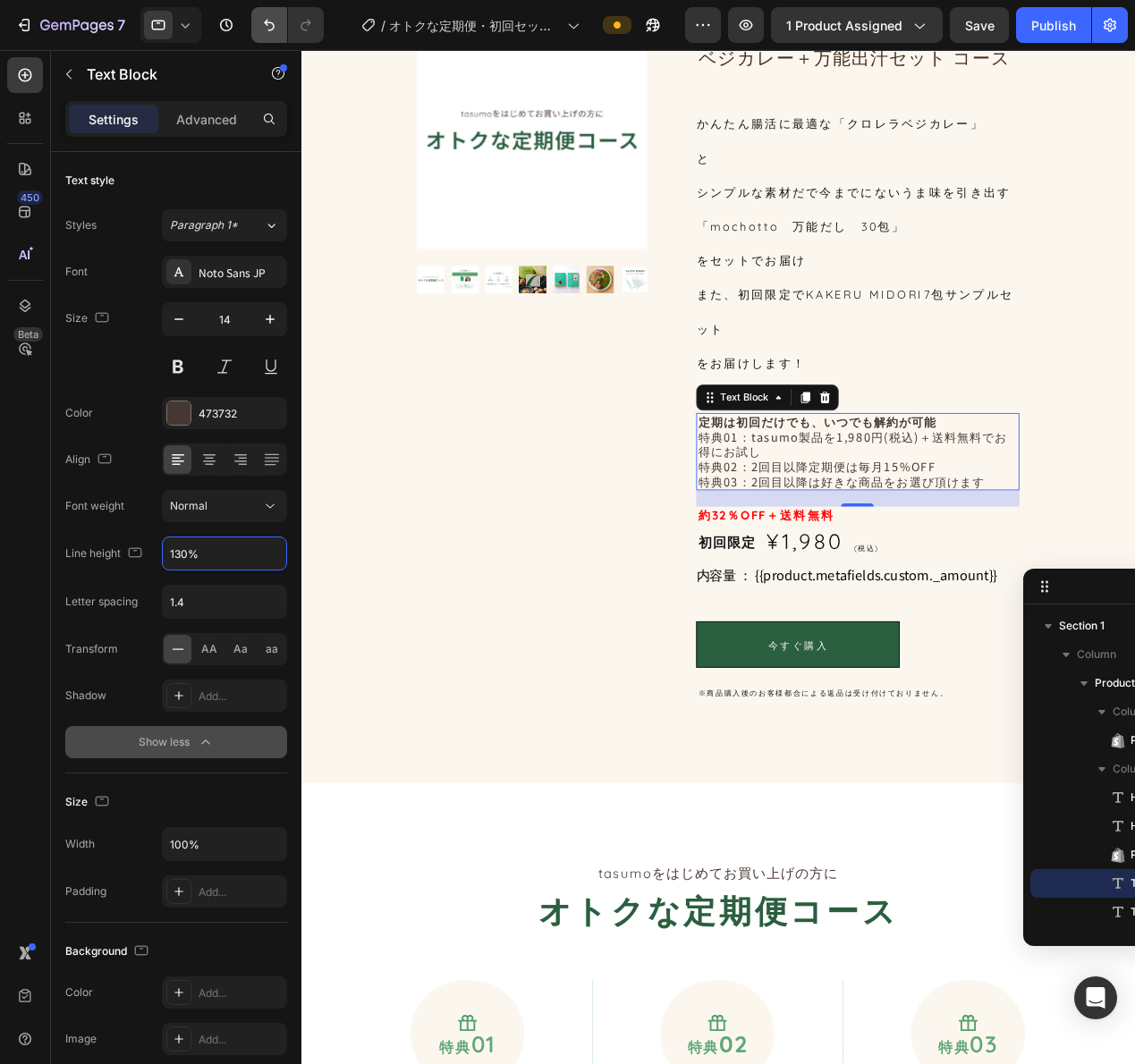
click at [255, 19] on button "Undo/Redo" at bounding box center [268, 24] width 36 height 36
type input "200%"
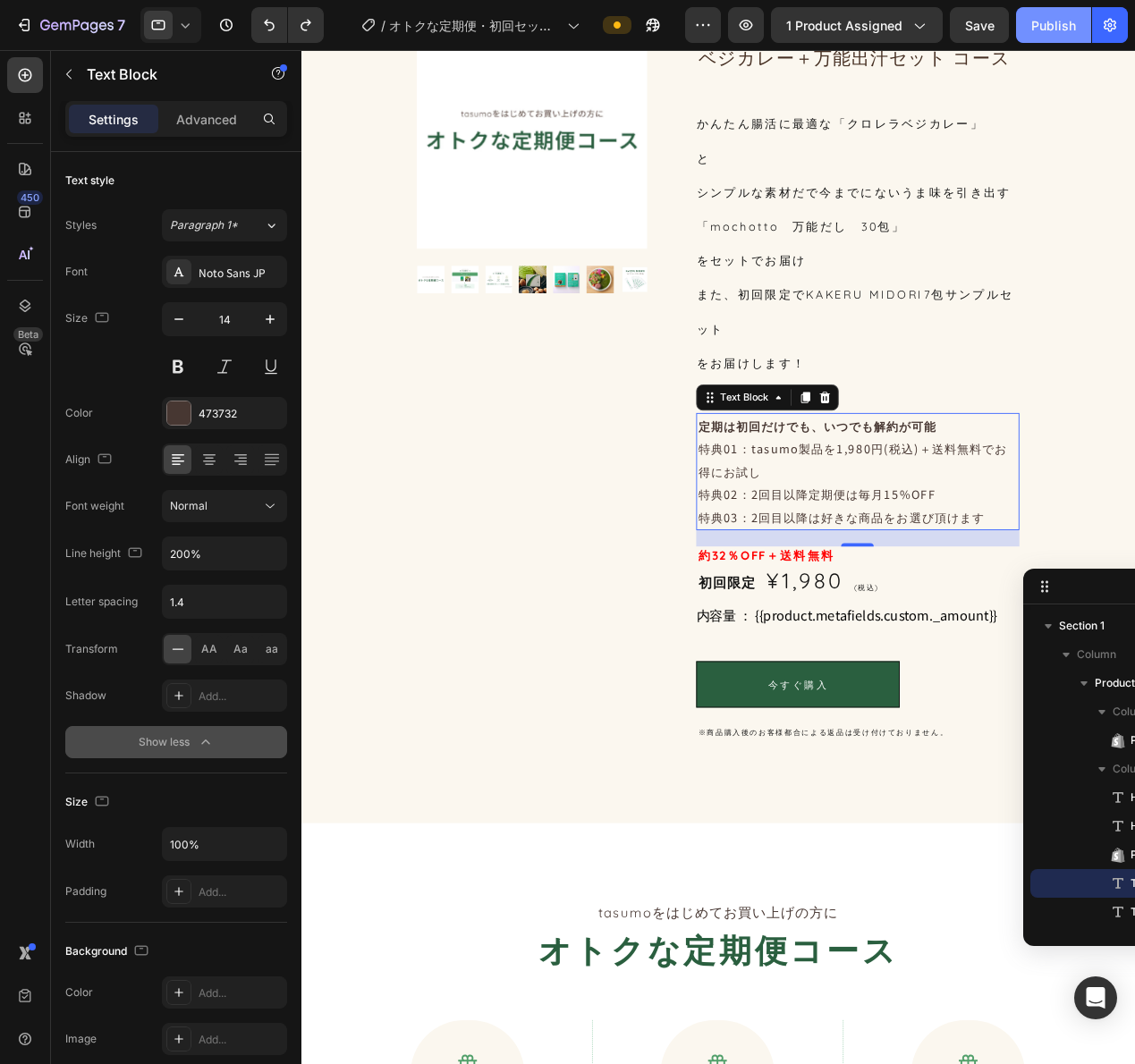
click at [1041, 19] on div "Publish" at bounding box center [1054, 25] width 45 height 18
click at [821, 266] on div "かんたん腸活に最適な「クロレラベジカレー」 と シンプルな素材だで今までにないうま味を引き出す 「mochotto　万能だし　30包」 をセットでお届け また…" at bounding box center [911, 263] width 354 height 300
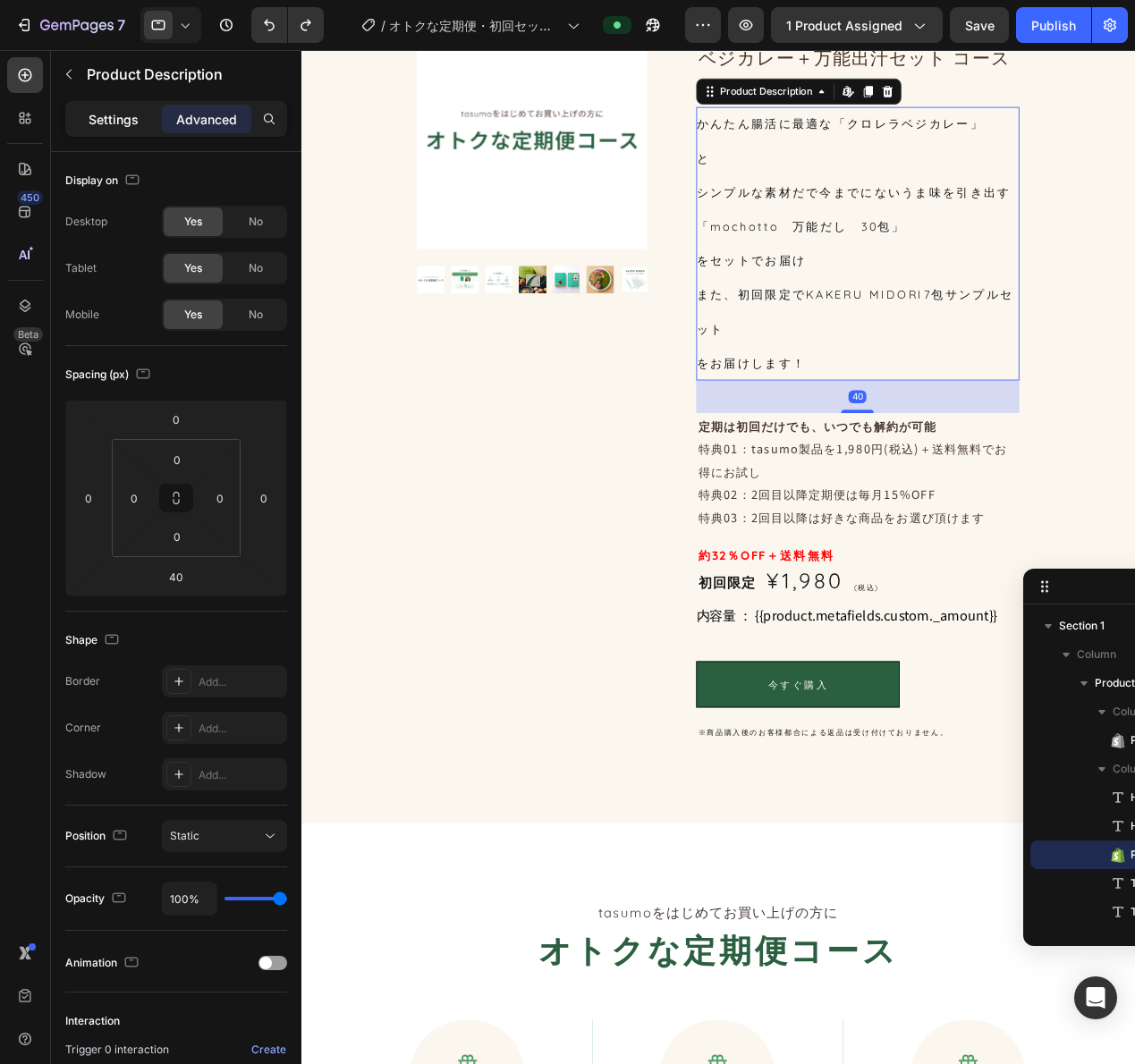
click at [115, 126] on p "Settings" at bounding box center [113, 118] width 50 height 18
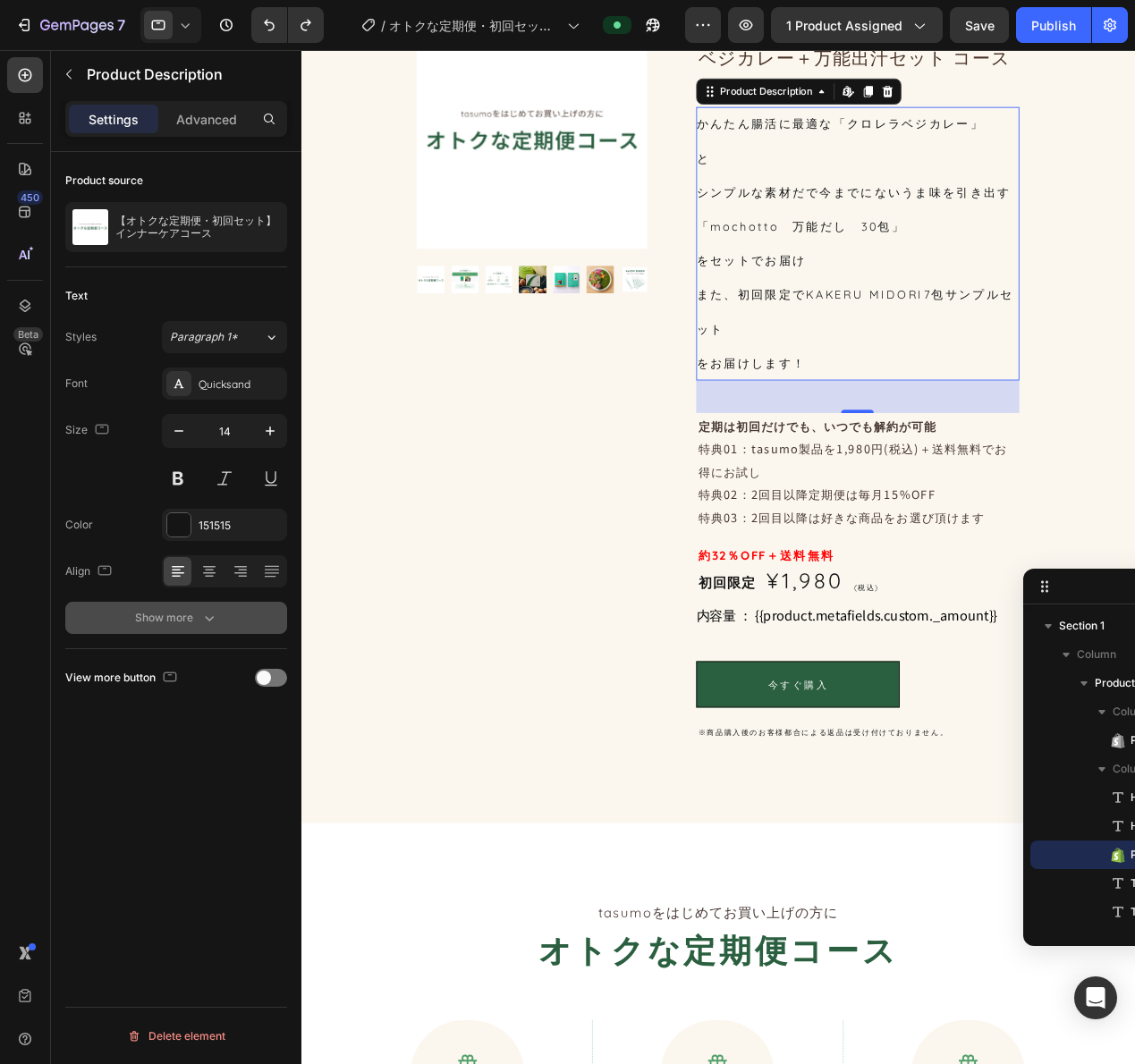
click at [211, 612] on icon "button" at bounding box center [209, 617] width 17 height 17
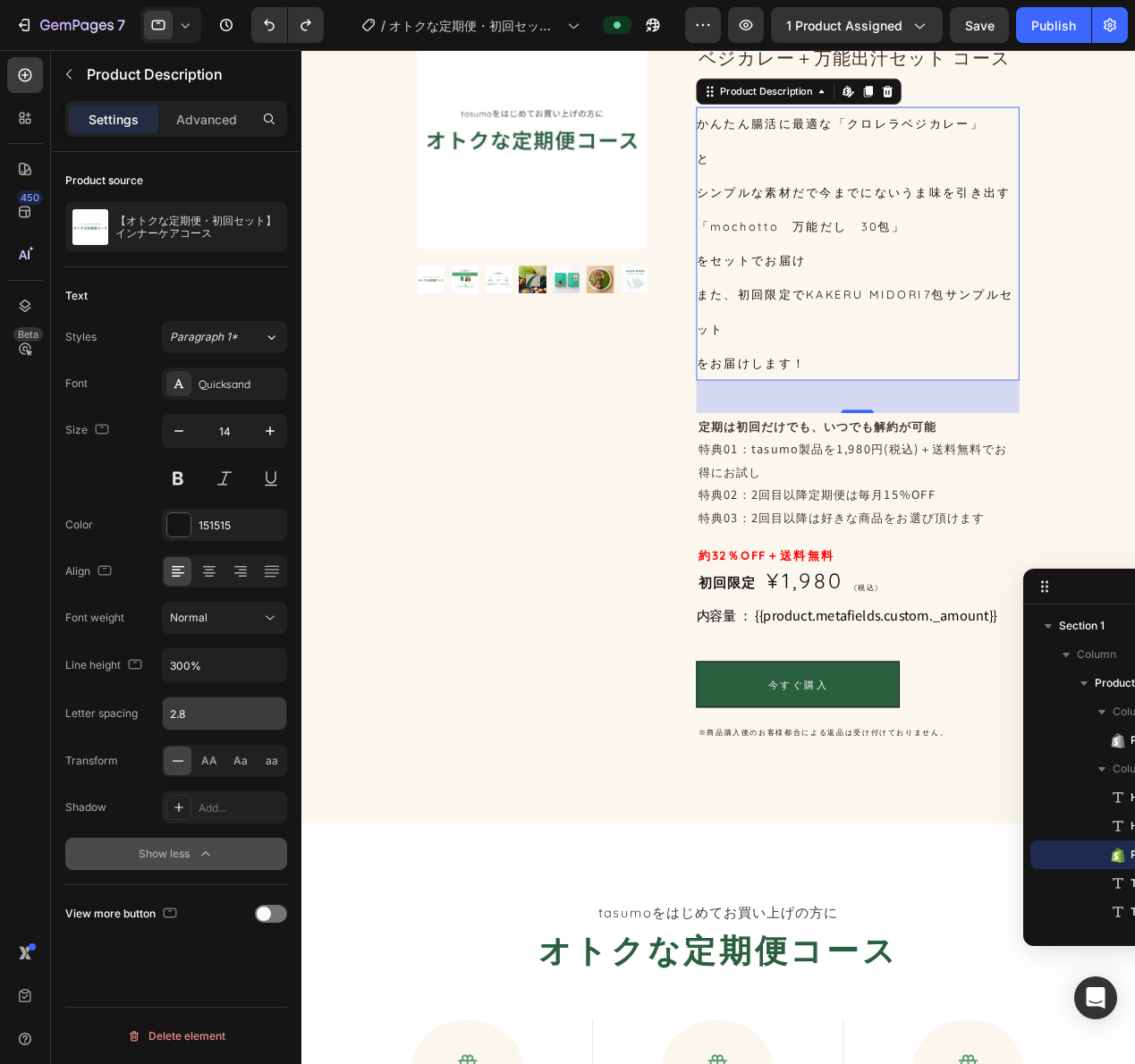
click at [186, 707] on input "2.8" at bounding box center [224, 713] width 123 height 32
drag, startPoint x: 265, startPoint y: 721, endPoint x: 224, endPoint y: 710, distance: 42.4
click at [231, 711] on input "2.8" at bounding box center [224, 713] width 123 height 32
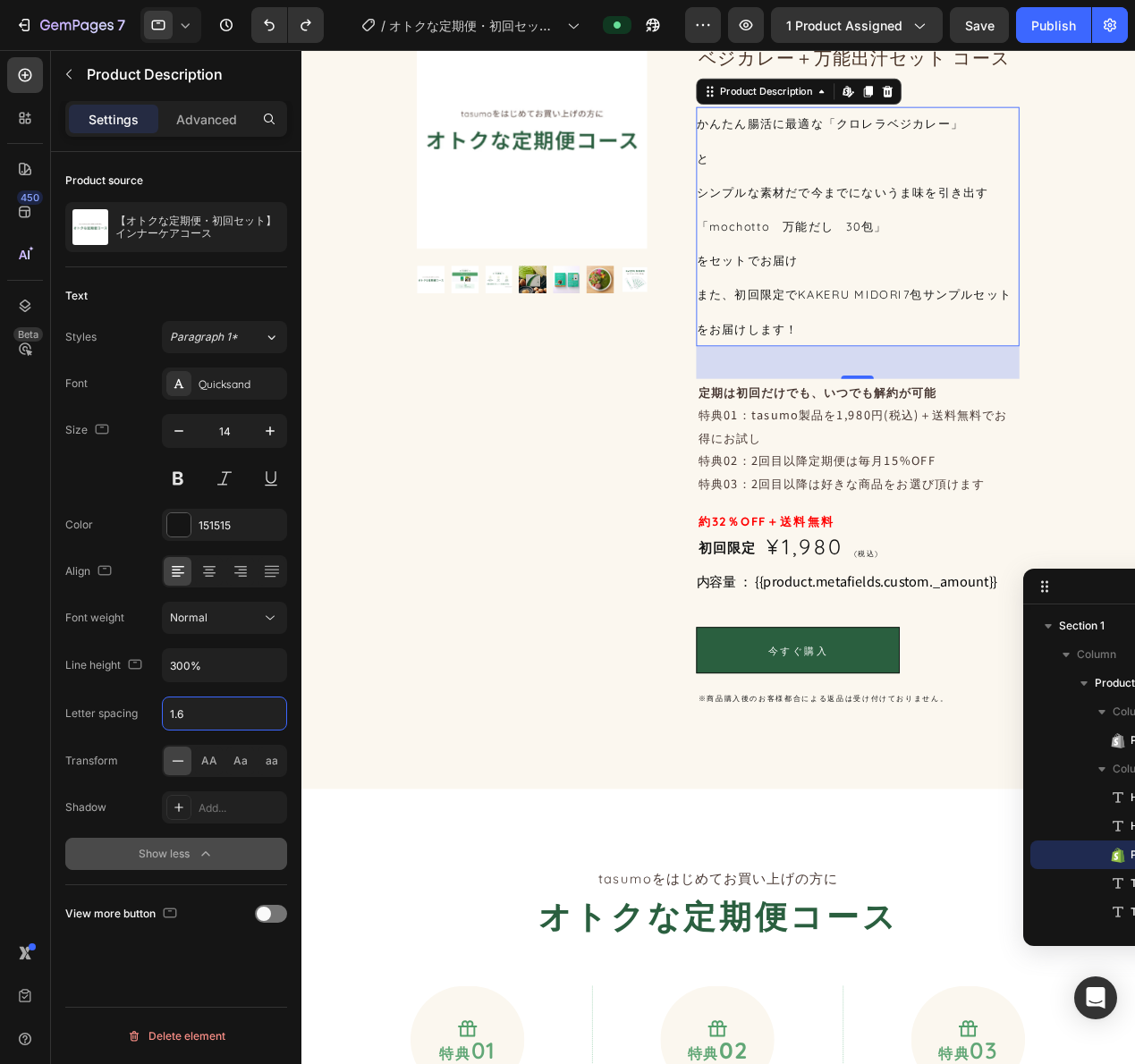
type input "1.6"
click at [181, 17] on icon at bounding box center [185, 25] width 17 height 17
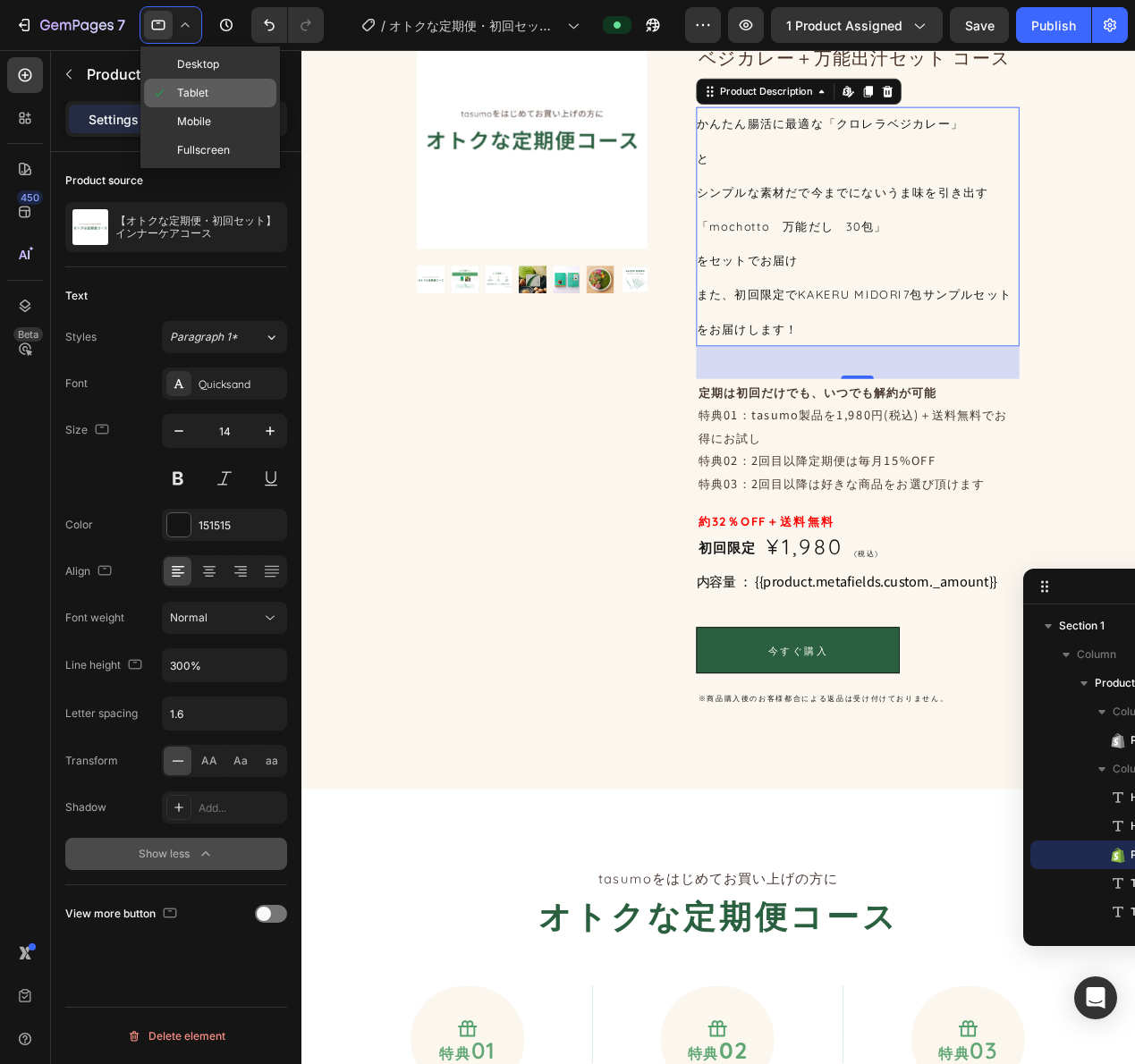
click at [179, 95] on span "Tablet" at bounding box center [193, 93] width 31 height 17
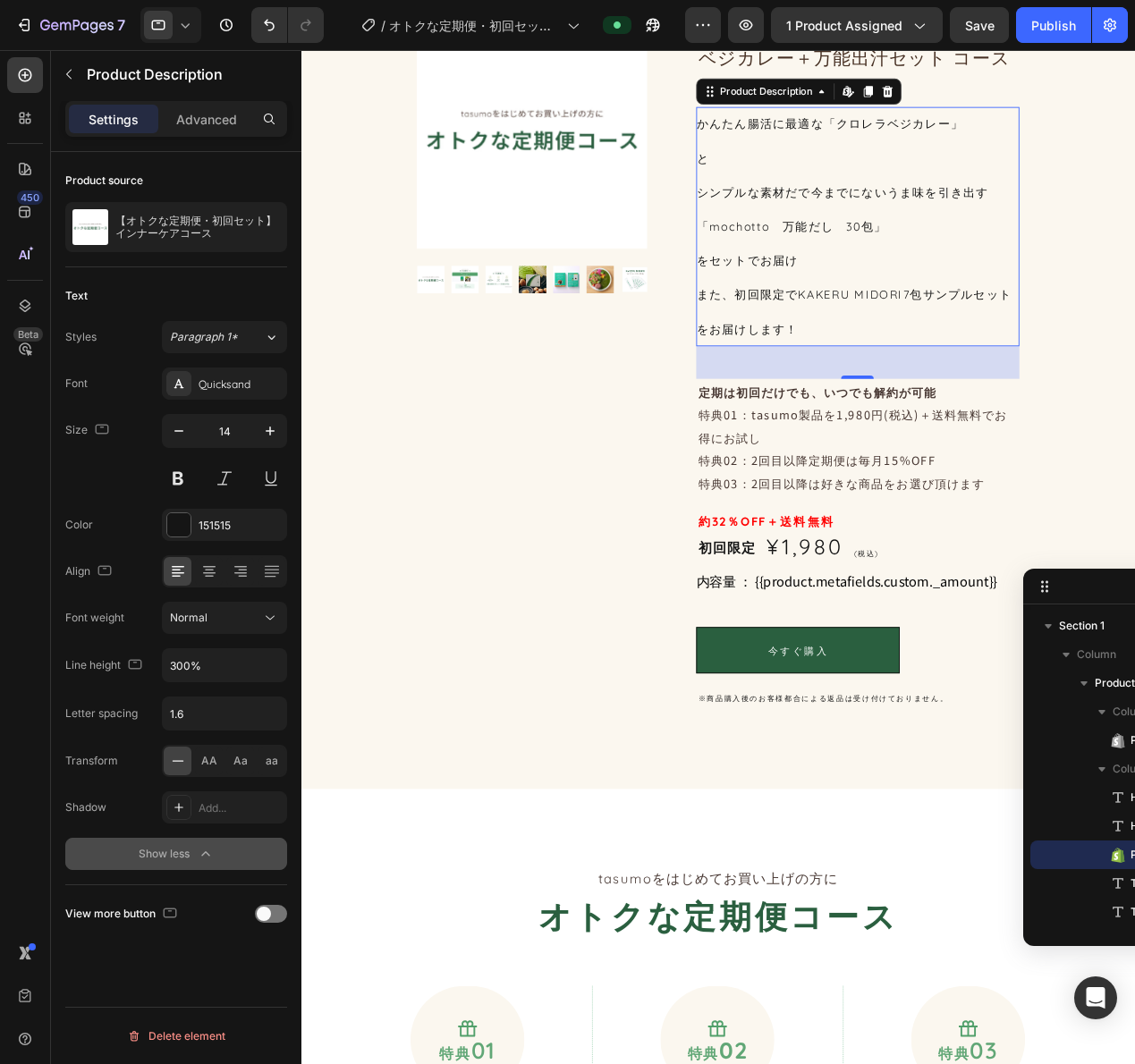
click at [181, 24] on icon at bounding box center [185, 25] width 8 height 5
click at [180, 62] on span "Desktop" at bounding box center [198, 64] width 42 height 17
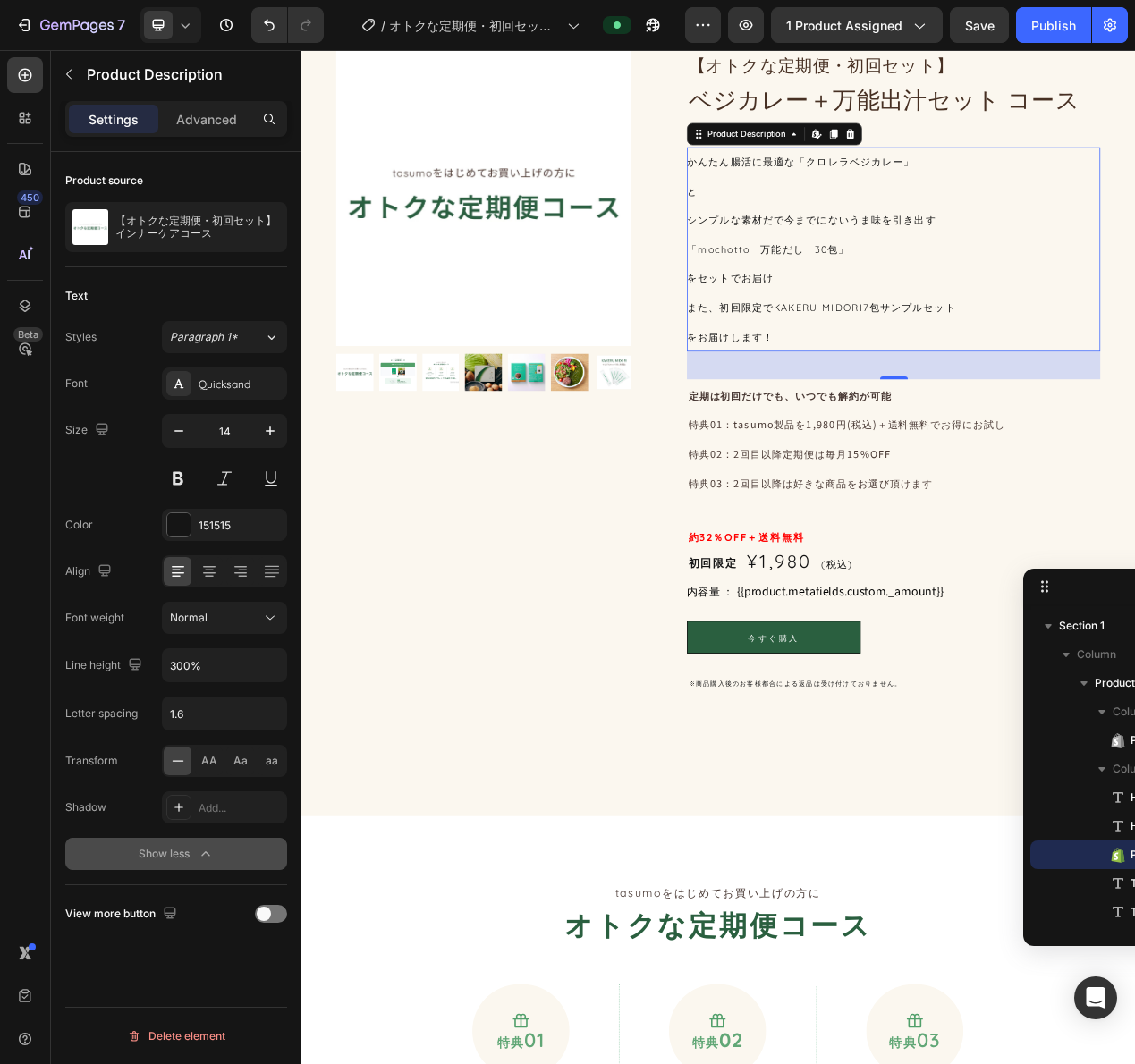
scroll to position [170, 0]
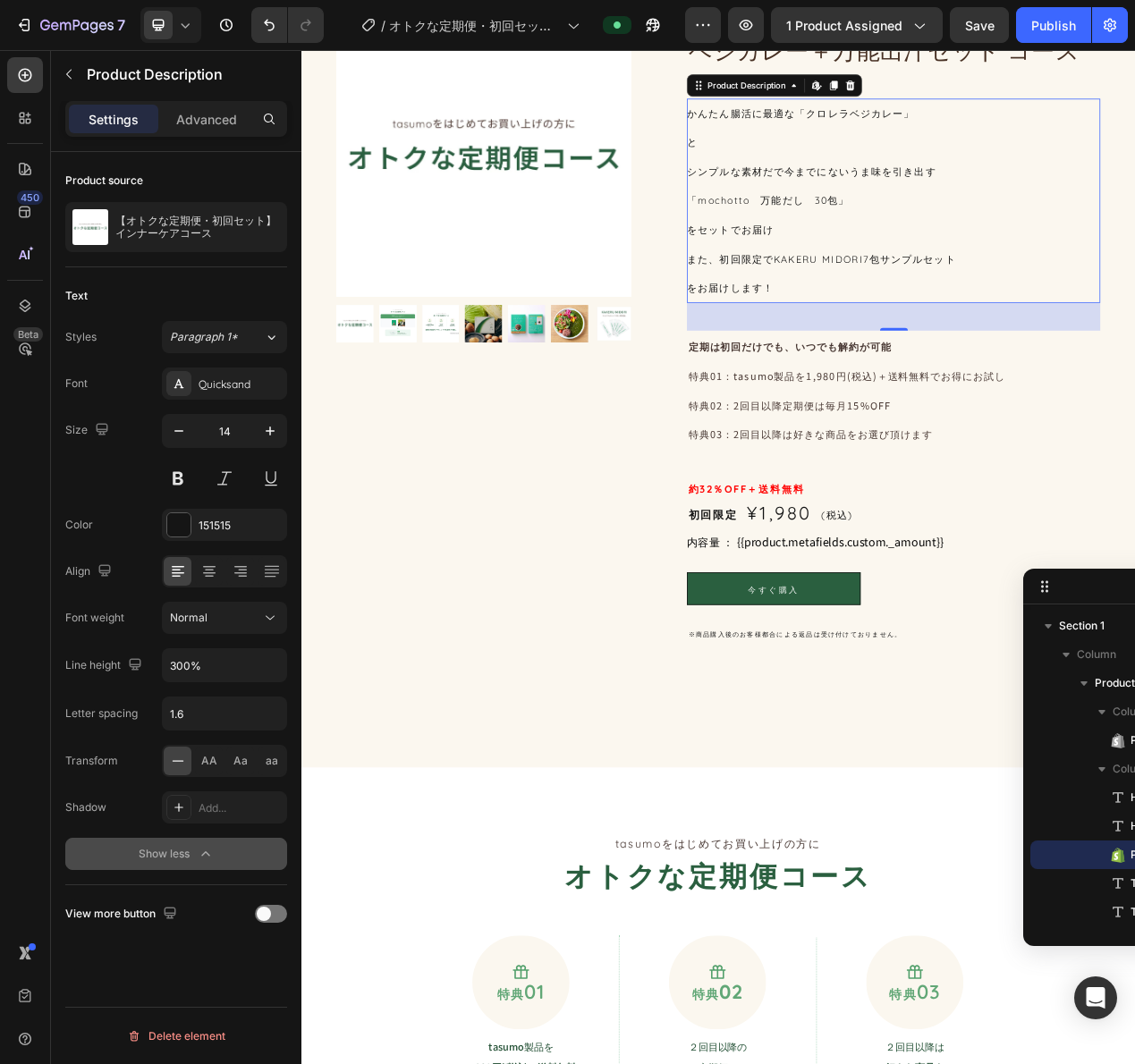
click at [192, 25] on icon at bounding box center [185, 25] width 17 height 17
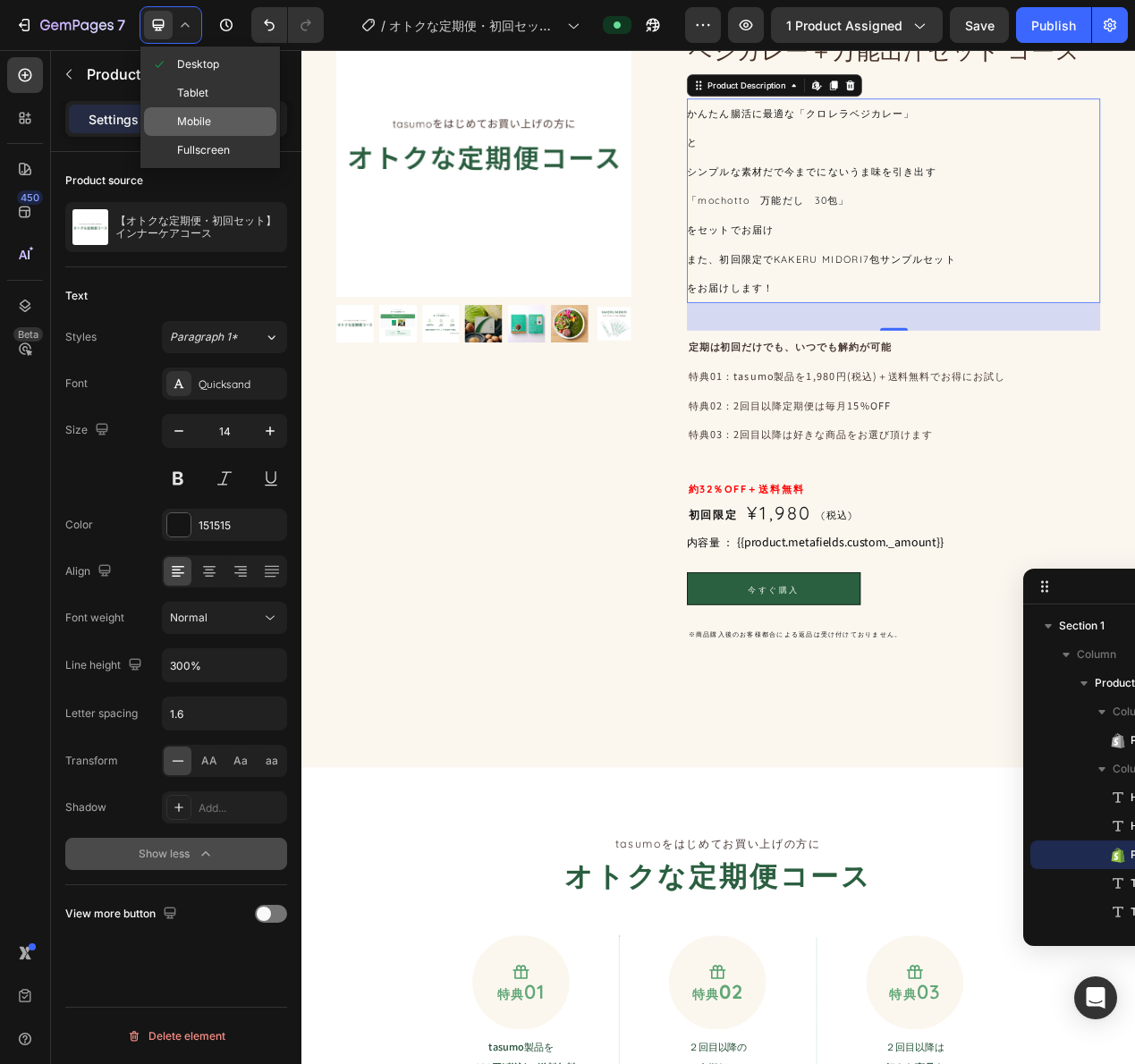
click at [193, 125] on span "Mobile" at bounding box center [194, 121] width 34 height 17
type input "10"
type input "200%"
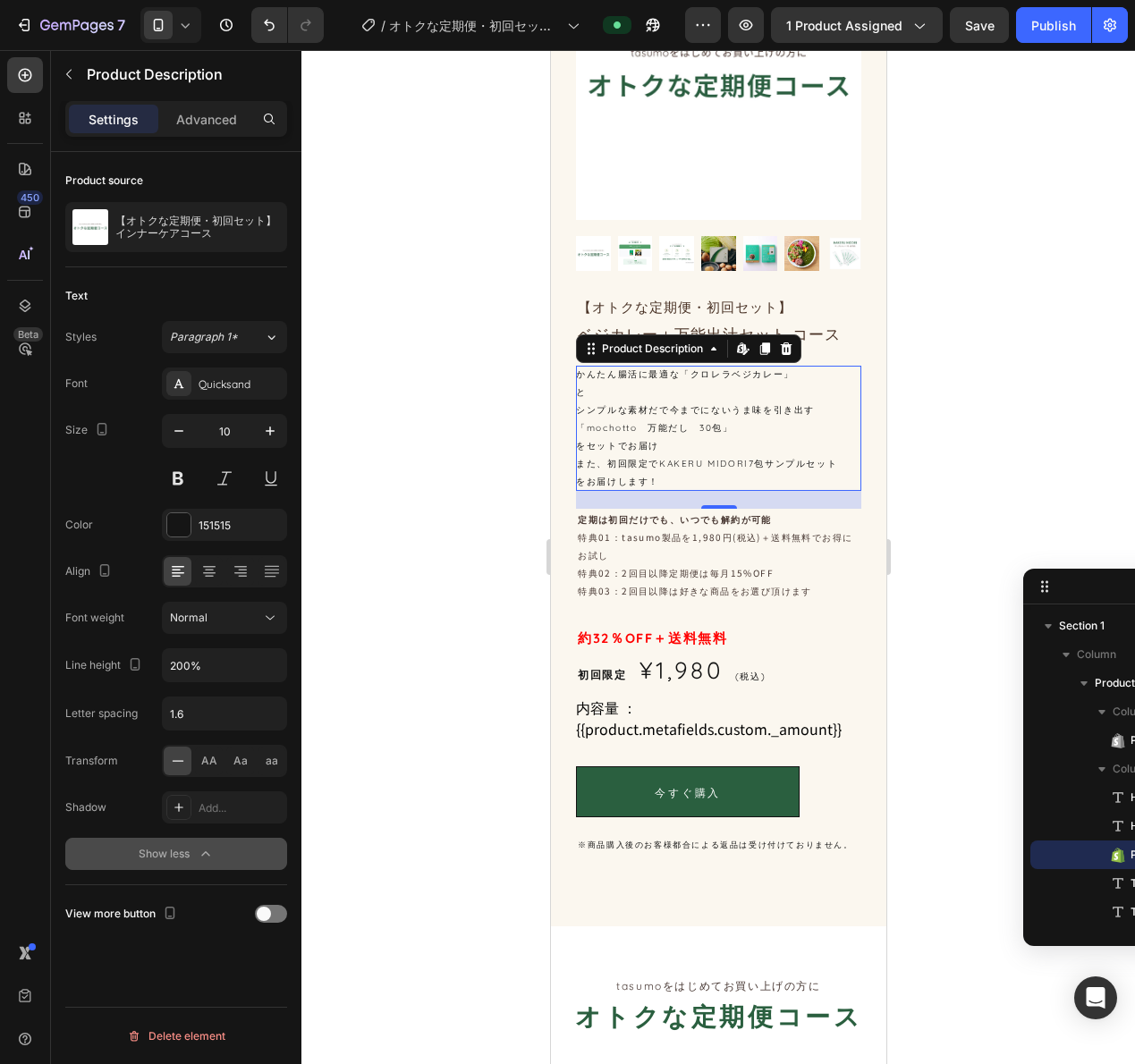
scroll to position [411, 0]
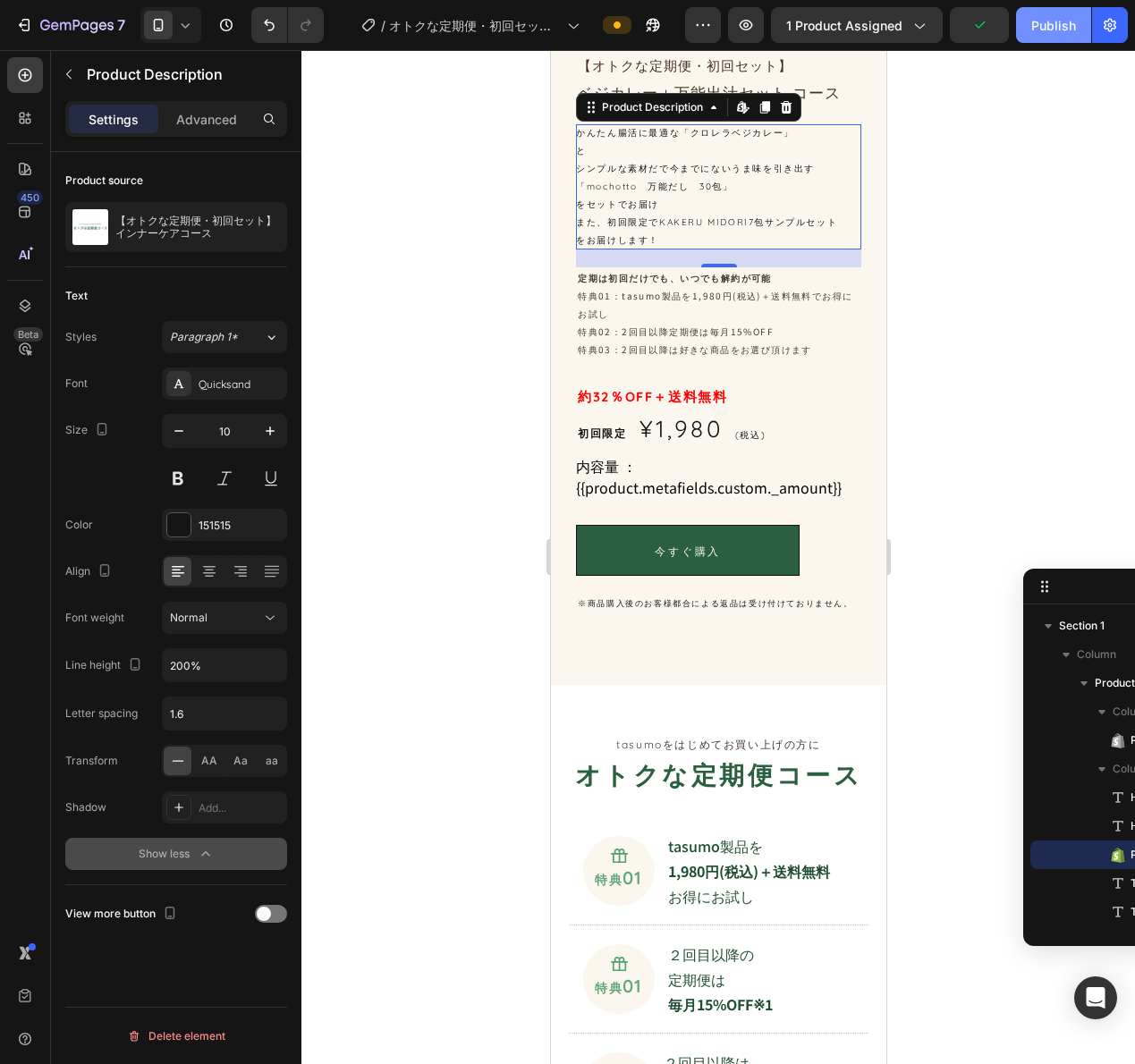
click at [1035, 28] on div "Publish" at bounding box center [1054, 25] width 45 height 18
click at [717, 471] on div "内容量 ： {{product.metafields.custom._amount}}" at bounding box center [717, 477] width 285 height 43
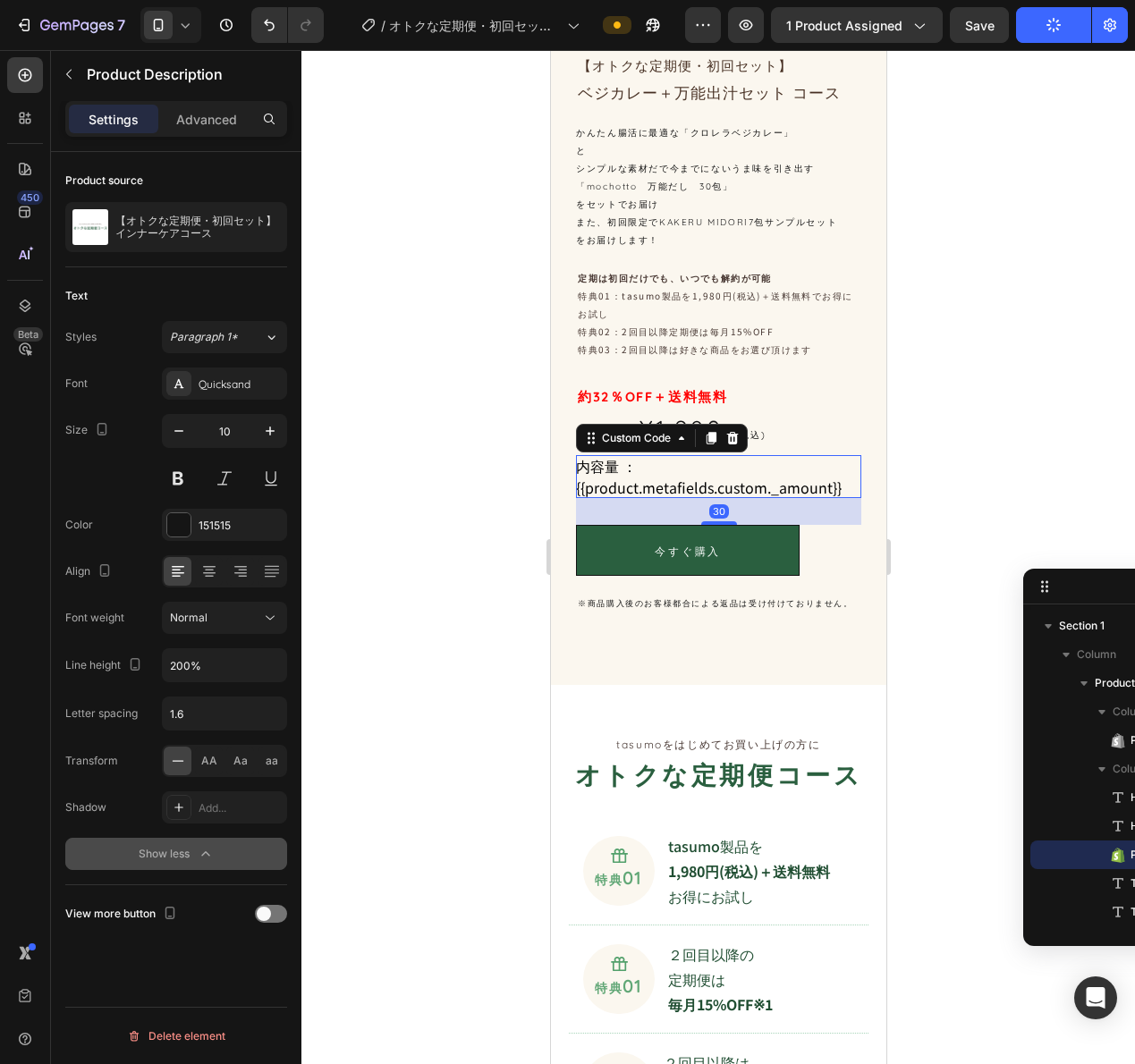
scroll to position [446, 0]
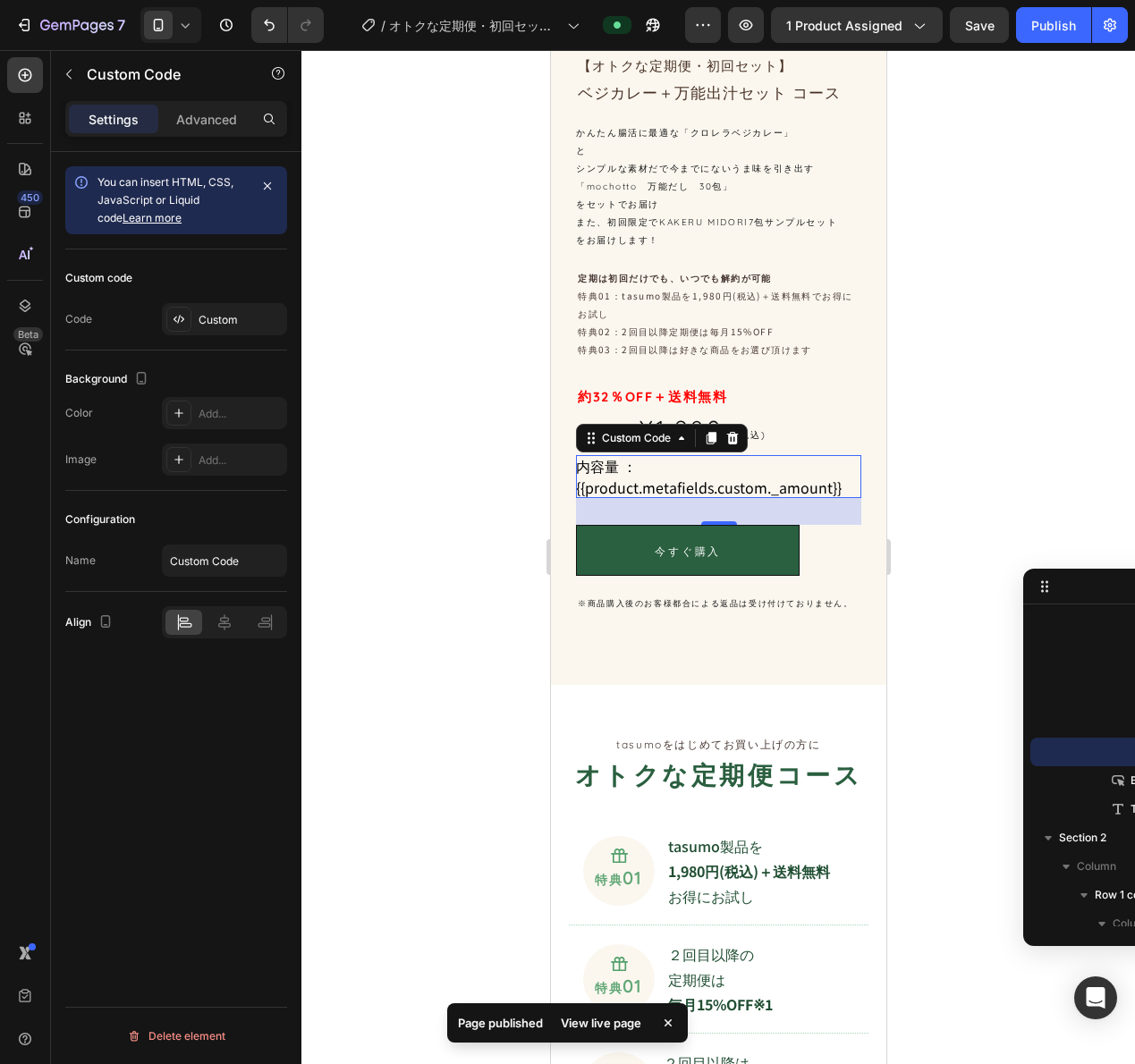
click at [723, 468] on div "内容量 ： {{product.metafields.custom._amount}}" at bounding box center [717, 477] width 285 height 43
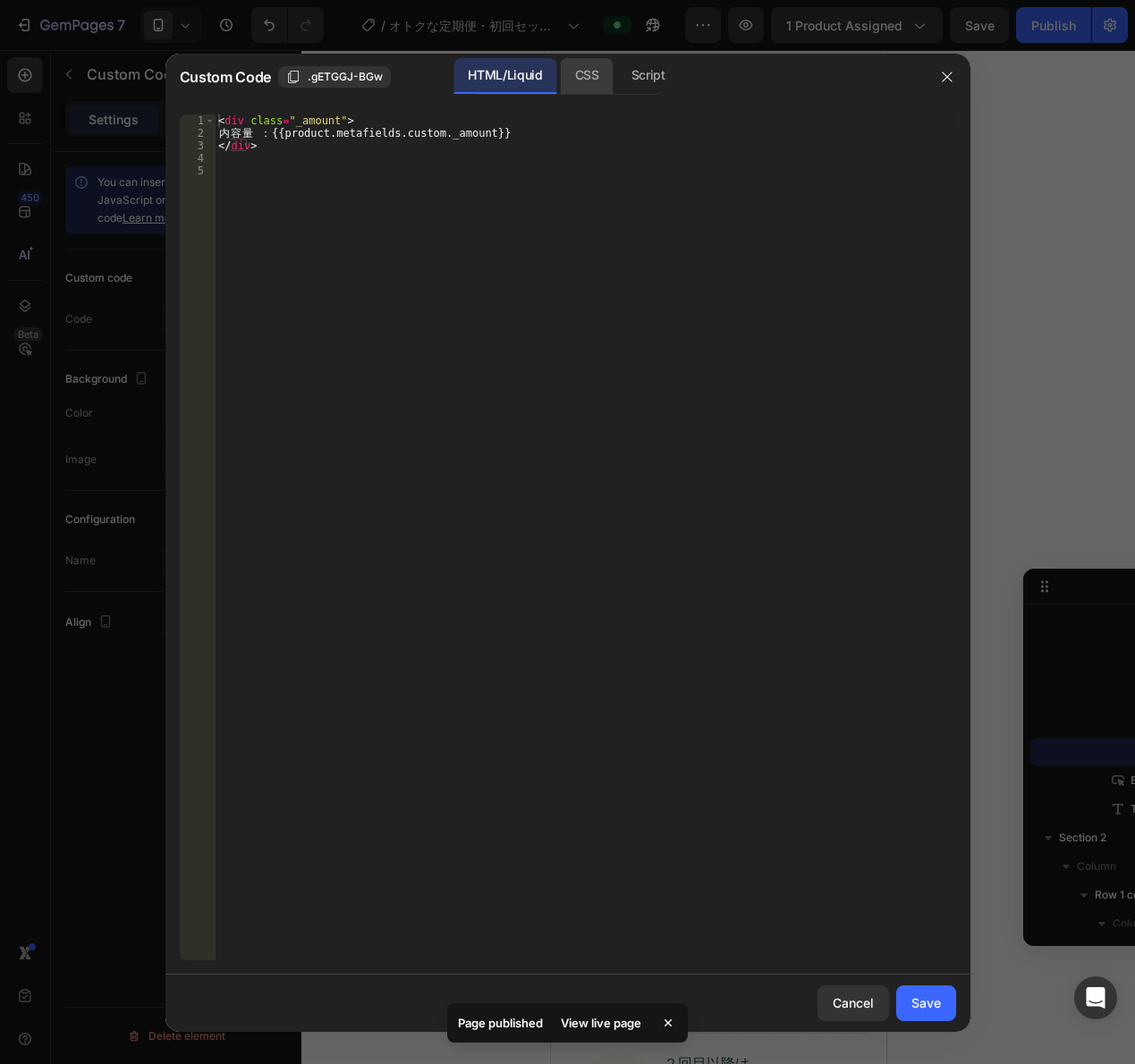
click at [617, 80] on div "CSS" at bounding box center [648, 76] width 63 height 36
click at [524, 75] on div "HTML/Liquid" at bounding box center [505, 76] width 103 height 36
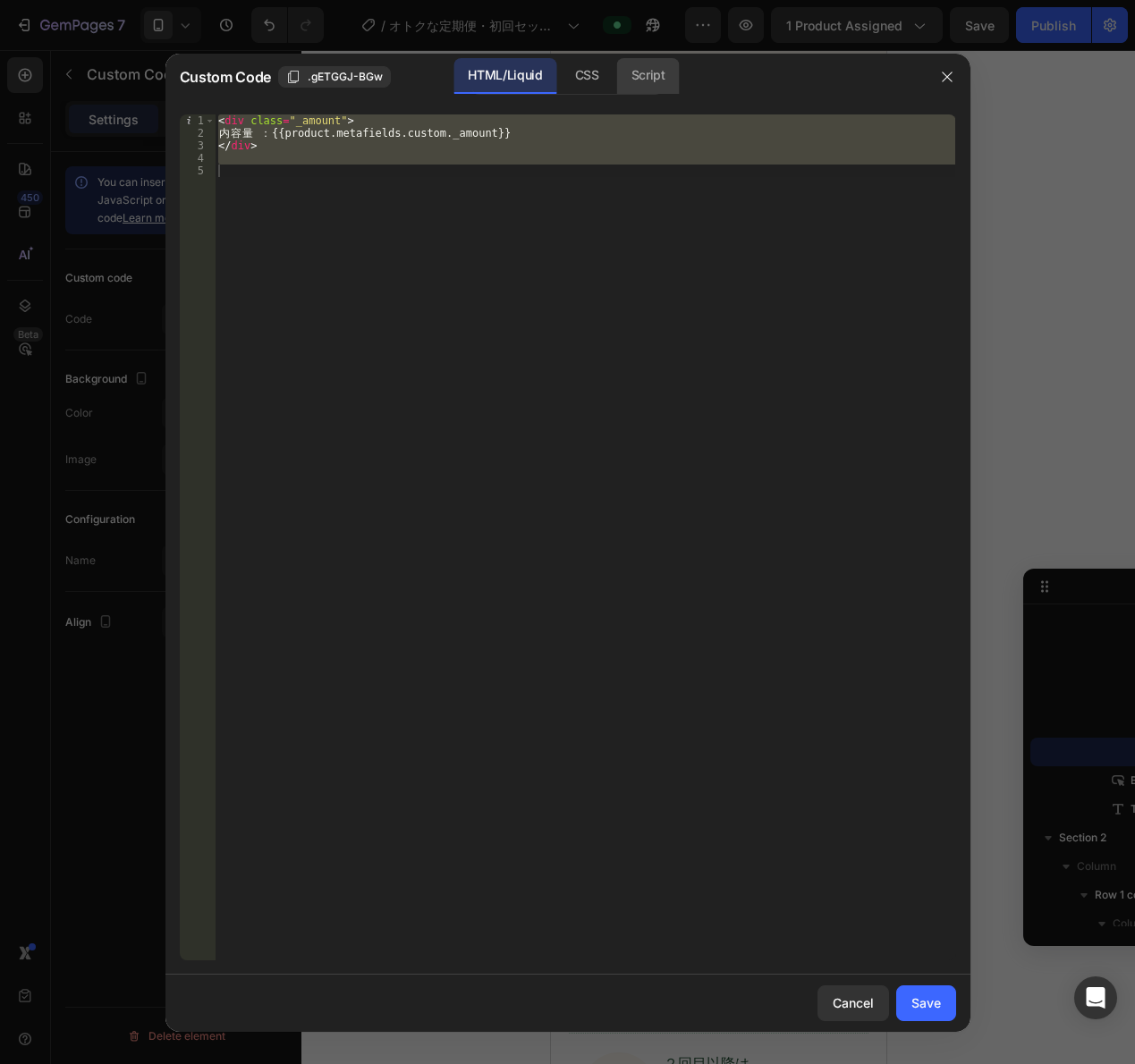
click at [637, 80] on div "Script" at bounding box center [648, 76] width 63 height 36
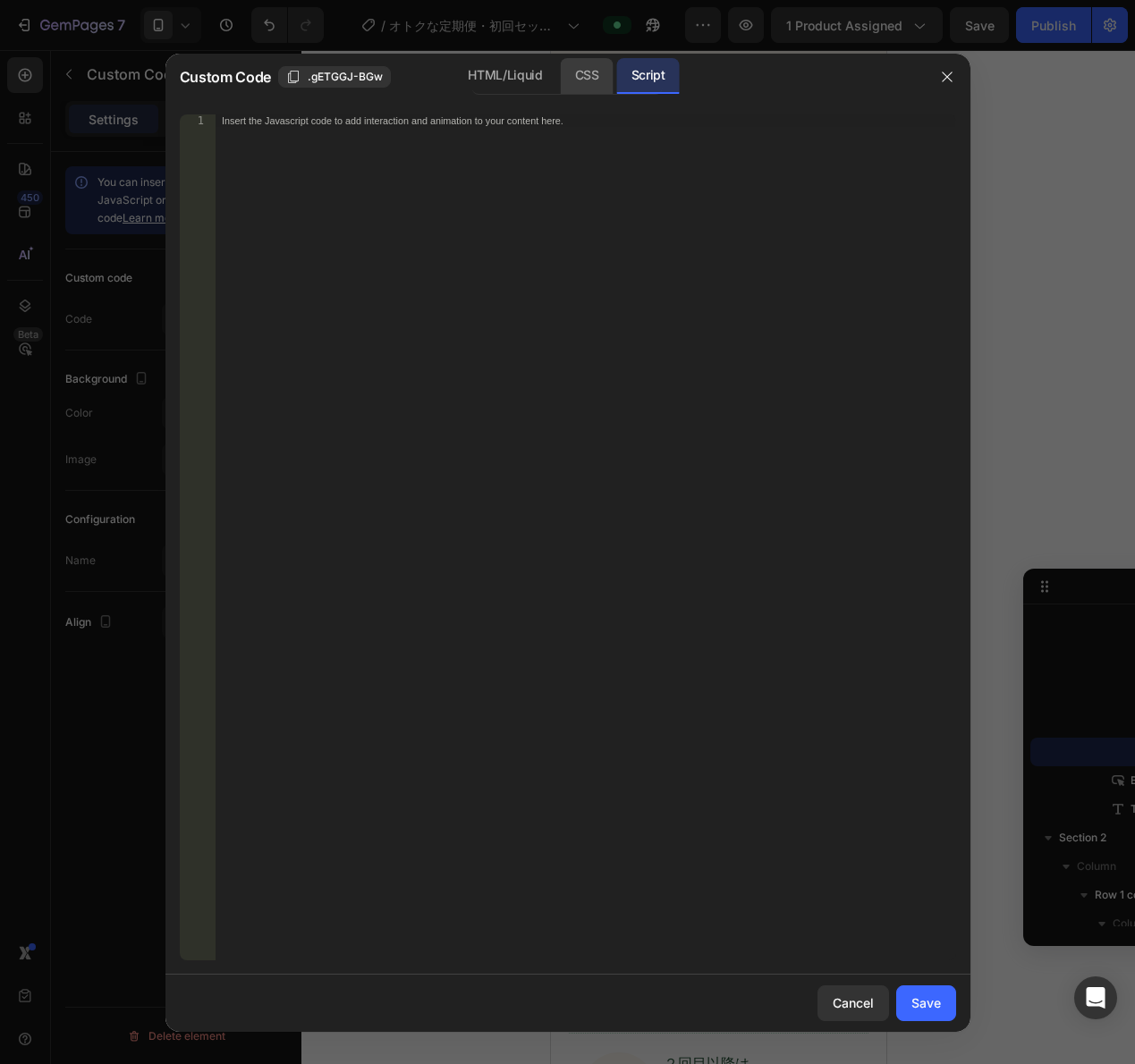
click at [583, 83] on div "CSS" at bounding box center [587, 76] width 52 height 36
click at [943, 76] on icon "button" at bounding box center [947, 77] width 15 height 15
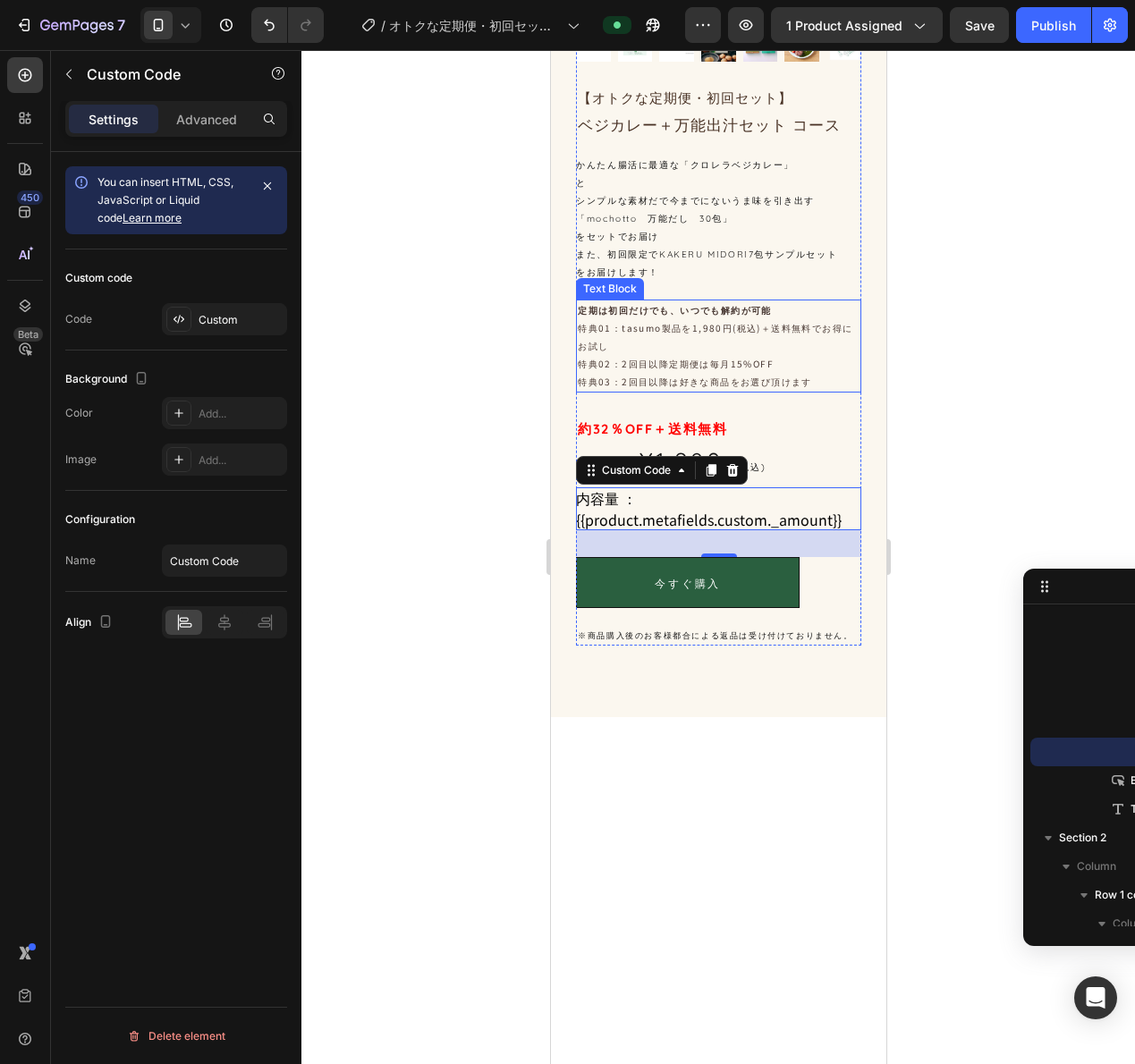
scroll to position [0, 0]
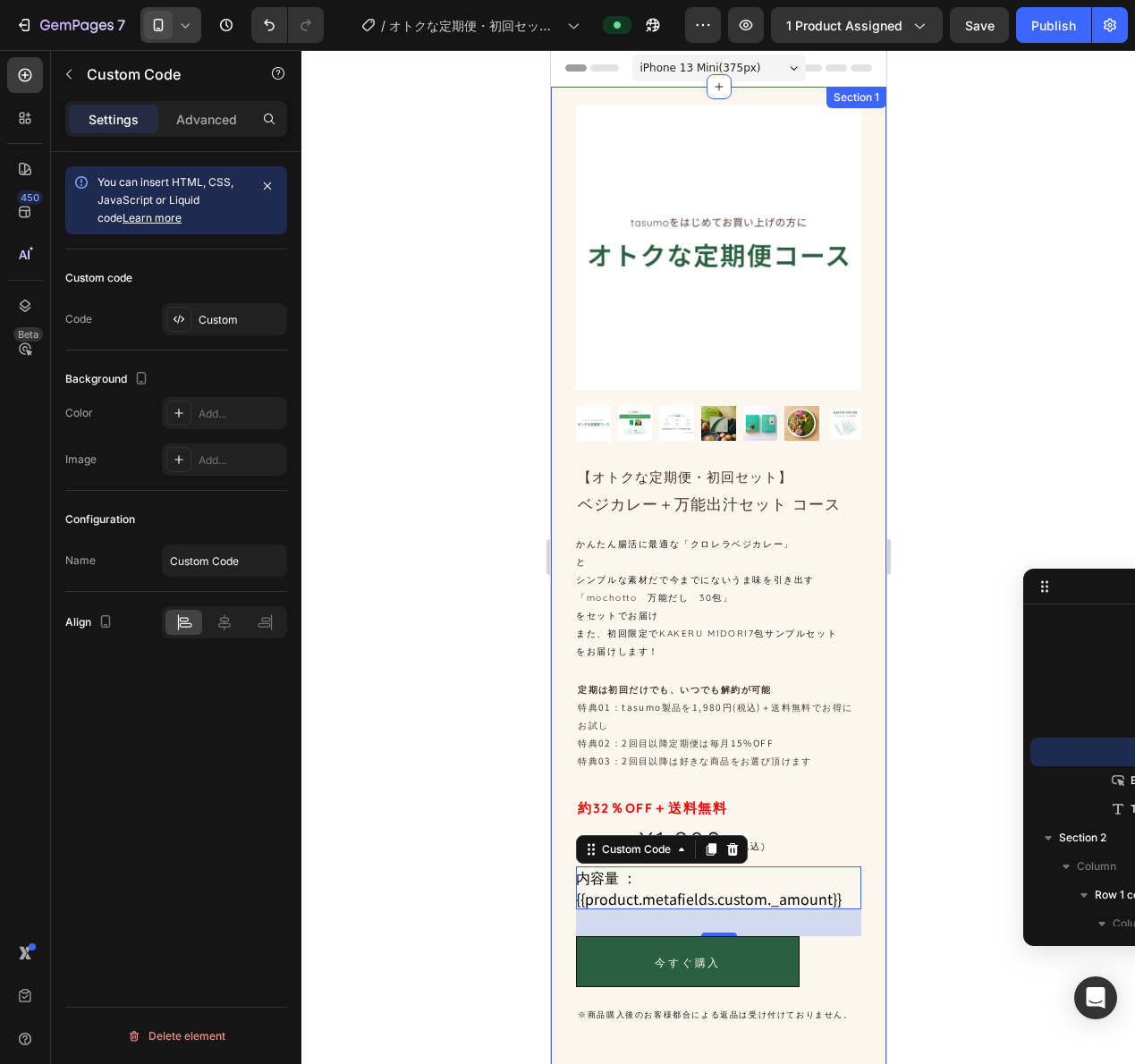
click at [174, 30] on div at bounding box center [171, 24] width 61 height 36
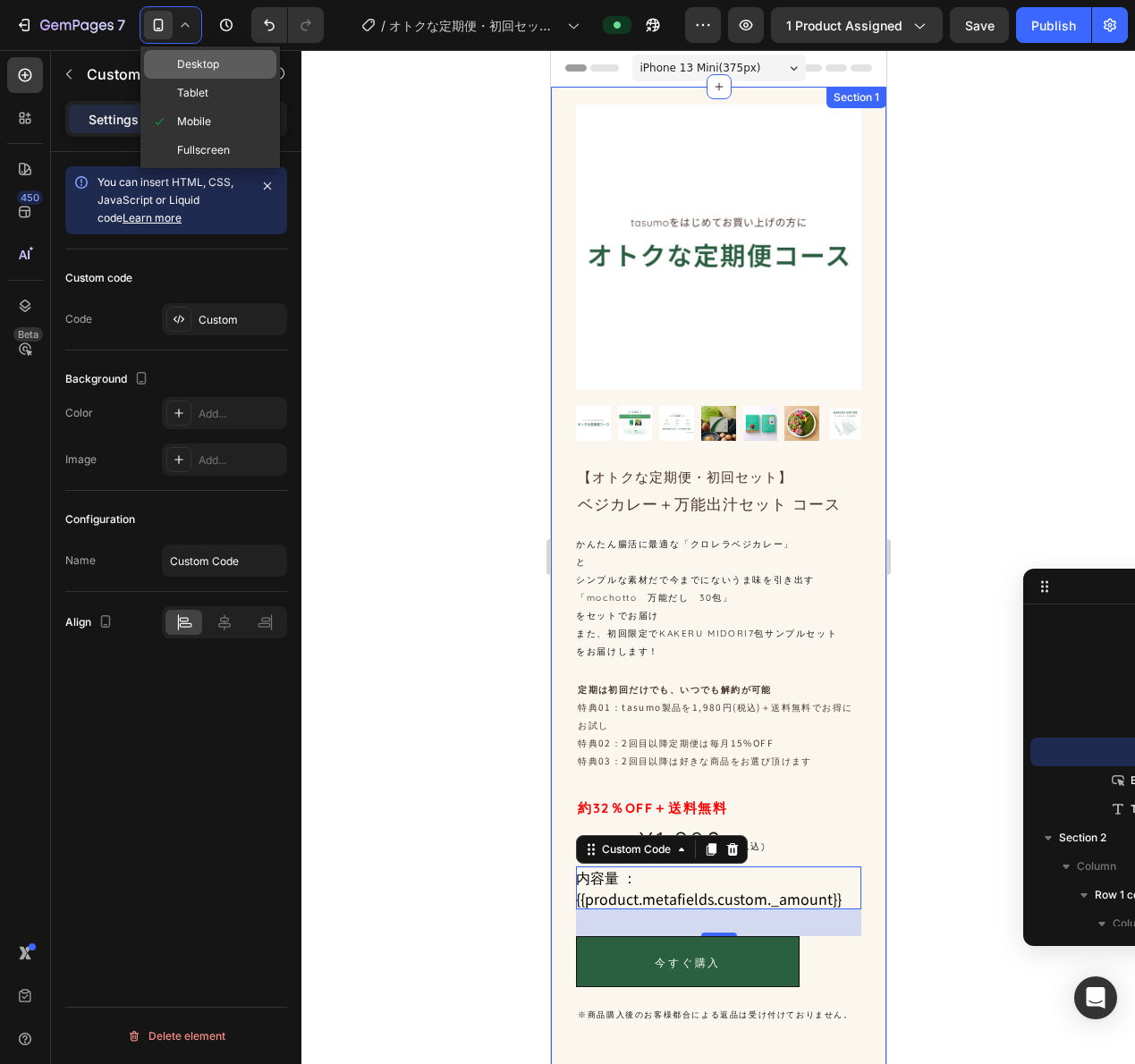
click at [185, 64] on span "Desktop" at bounding box center [198, 64] width 42 height 17
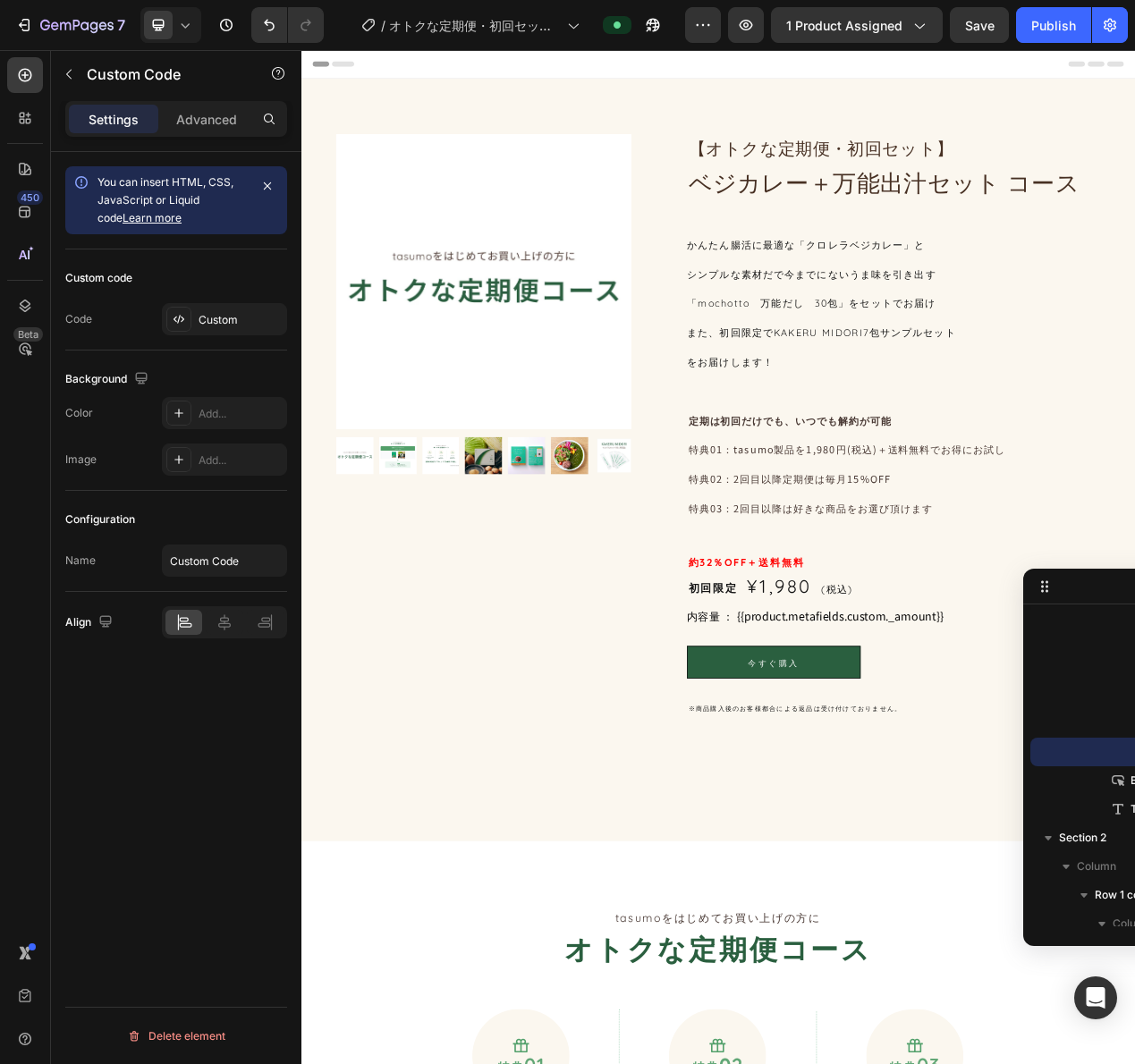
click at [988, 788] on div "内容量 ： {{product.metafields.custom._amount}}" at bounding box center [1063, 778] width 532 height 21
click at [977, 769] on div "内容量 ： {{product.metafields.custom._amount}}" at bounding box center [1063, 778] width 532 height 21
click at [967, 781] on div "内容量 ： {{product.metafields.custom._amount}}" at bounding box center [1063, 778] width 532 height 21
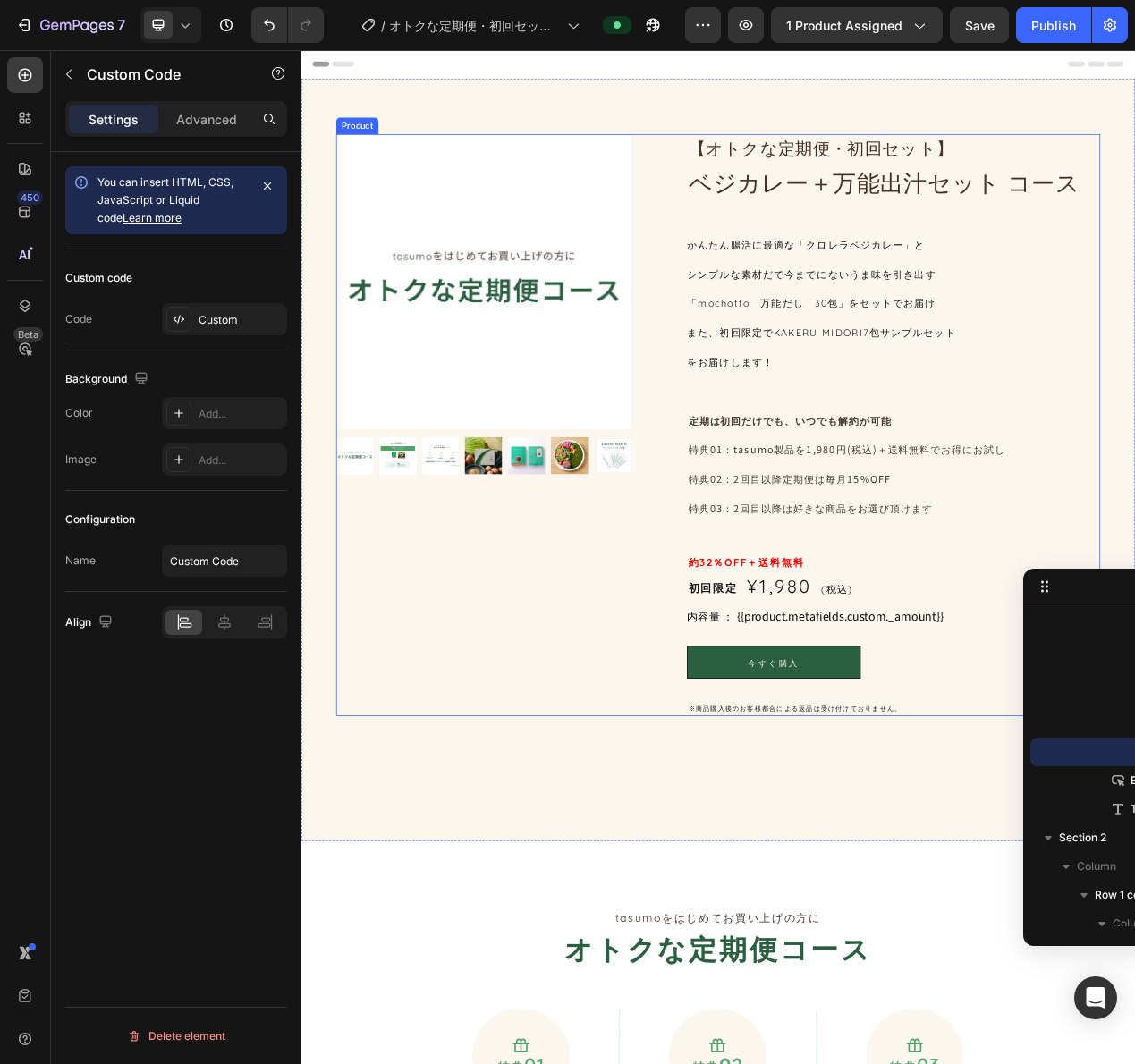
scroll to position [179, 0]
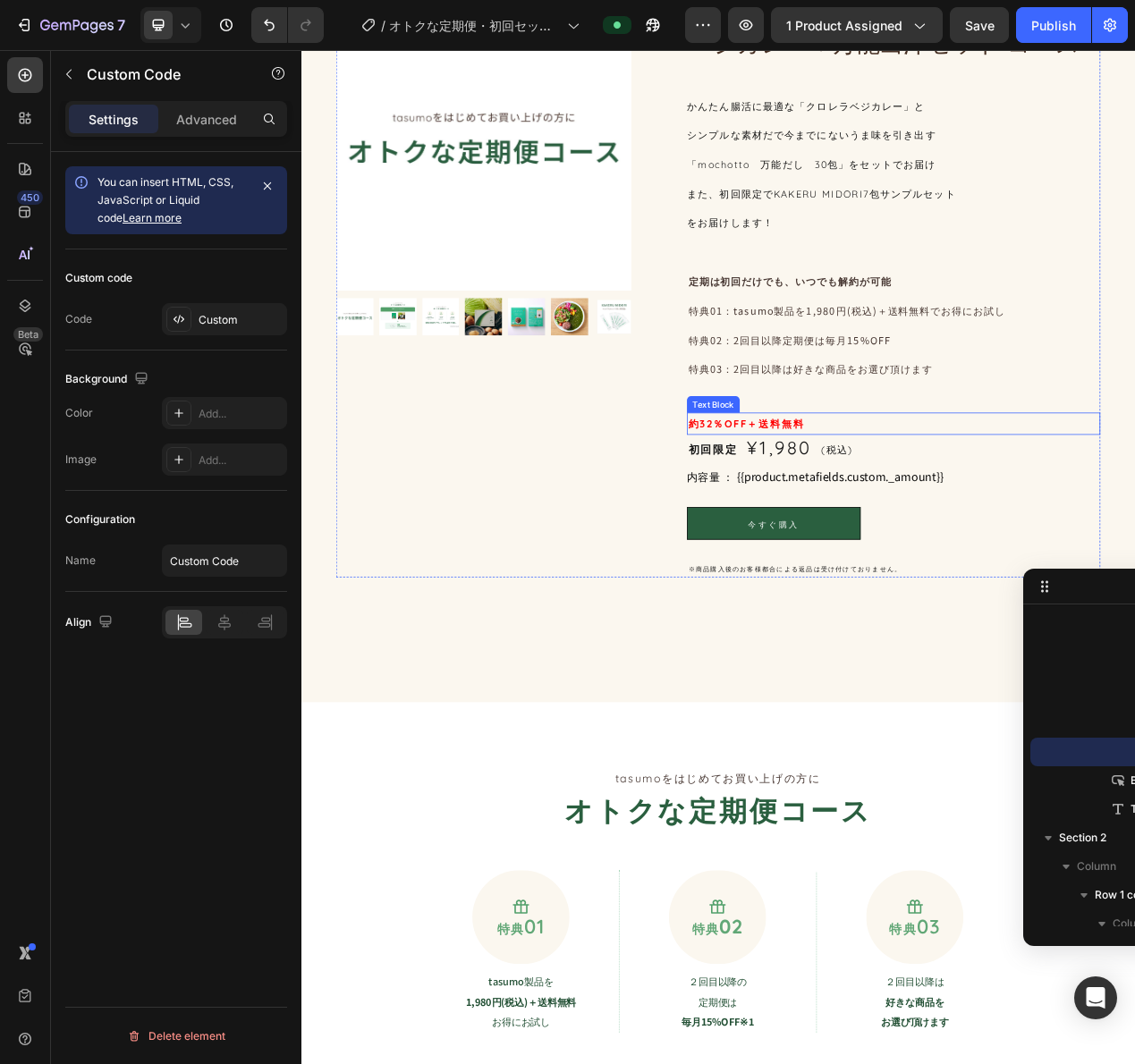
click at [1001, 519] on p "約32％OFF＋送料無料" at bounding box center [1063, 531] width 528 height 25
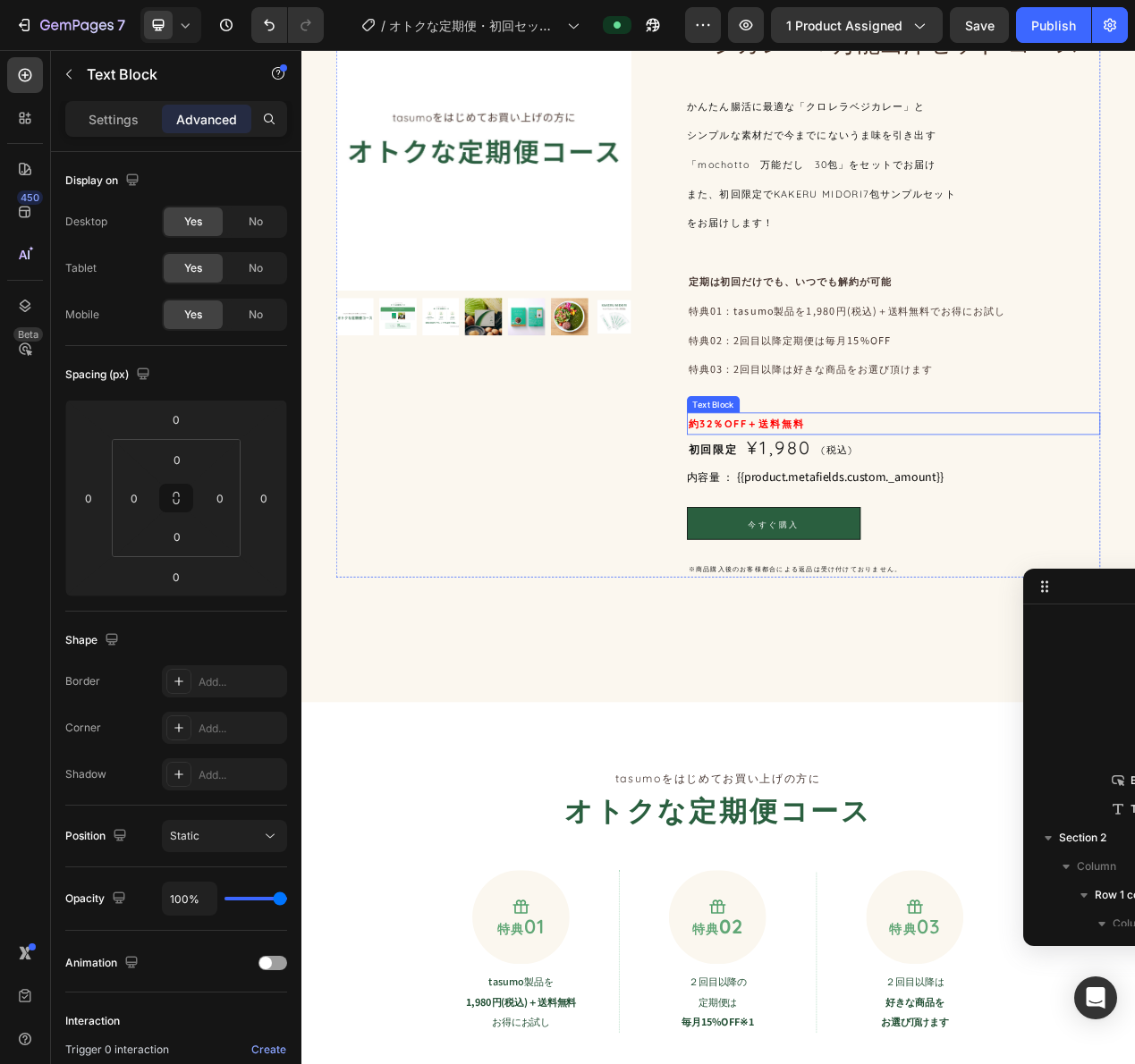
scroll to position [160, 0]
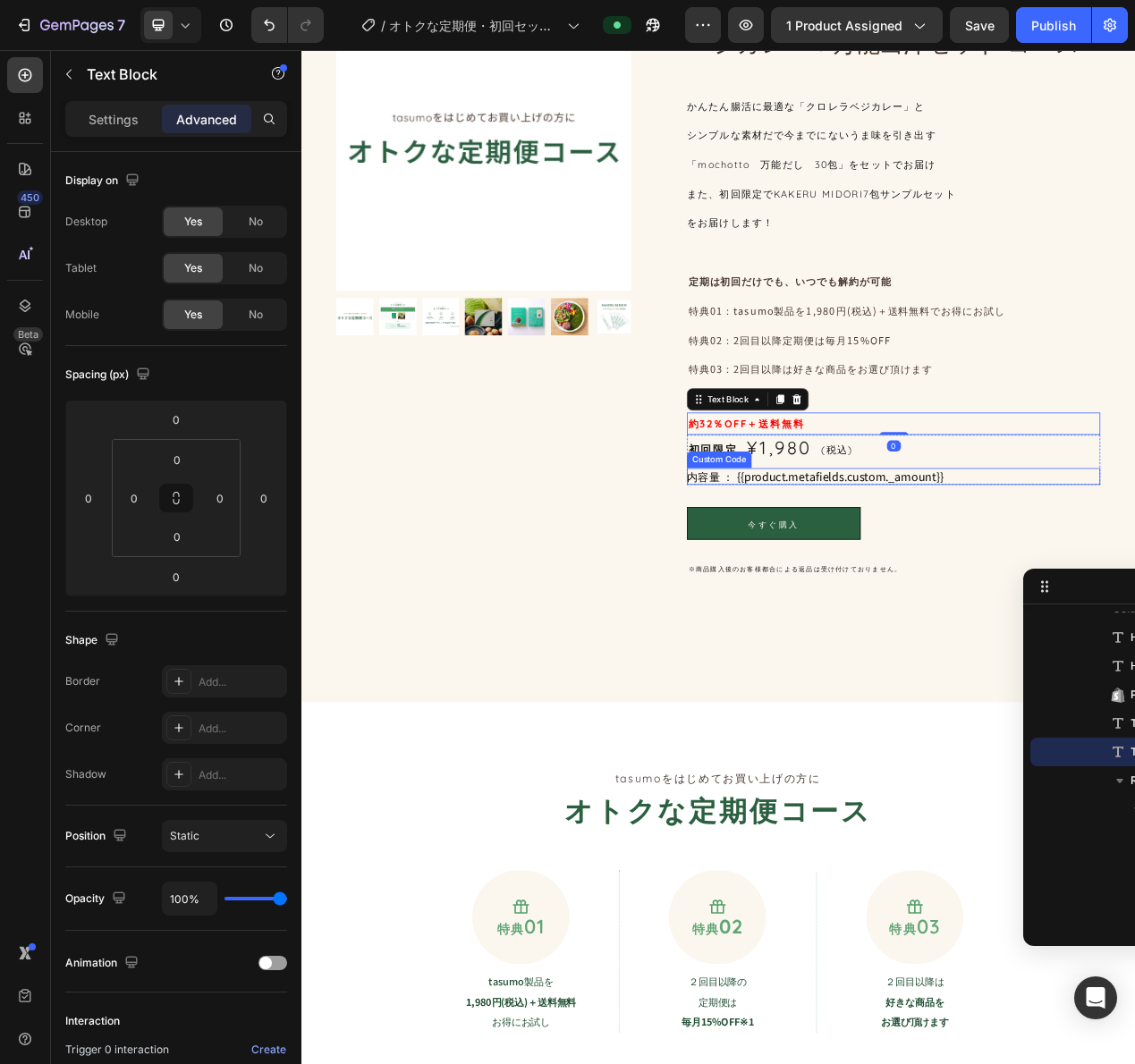
click at [938, 589] on div "内容量 ： {{product.metafields.custom._amount}}" at bounding box center [1063, 599] width 532 height 21
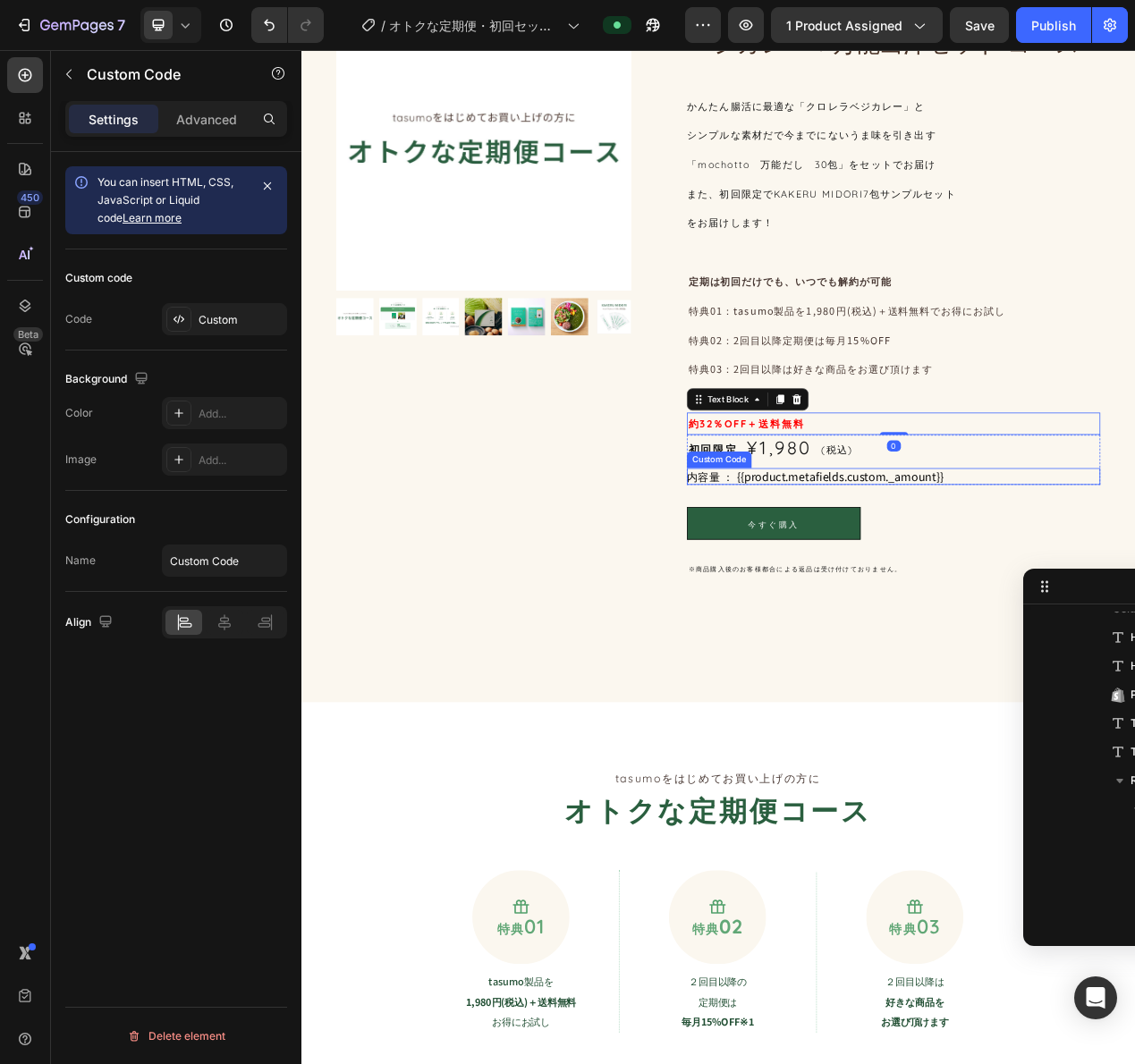
scroll to position [446, 0]
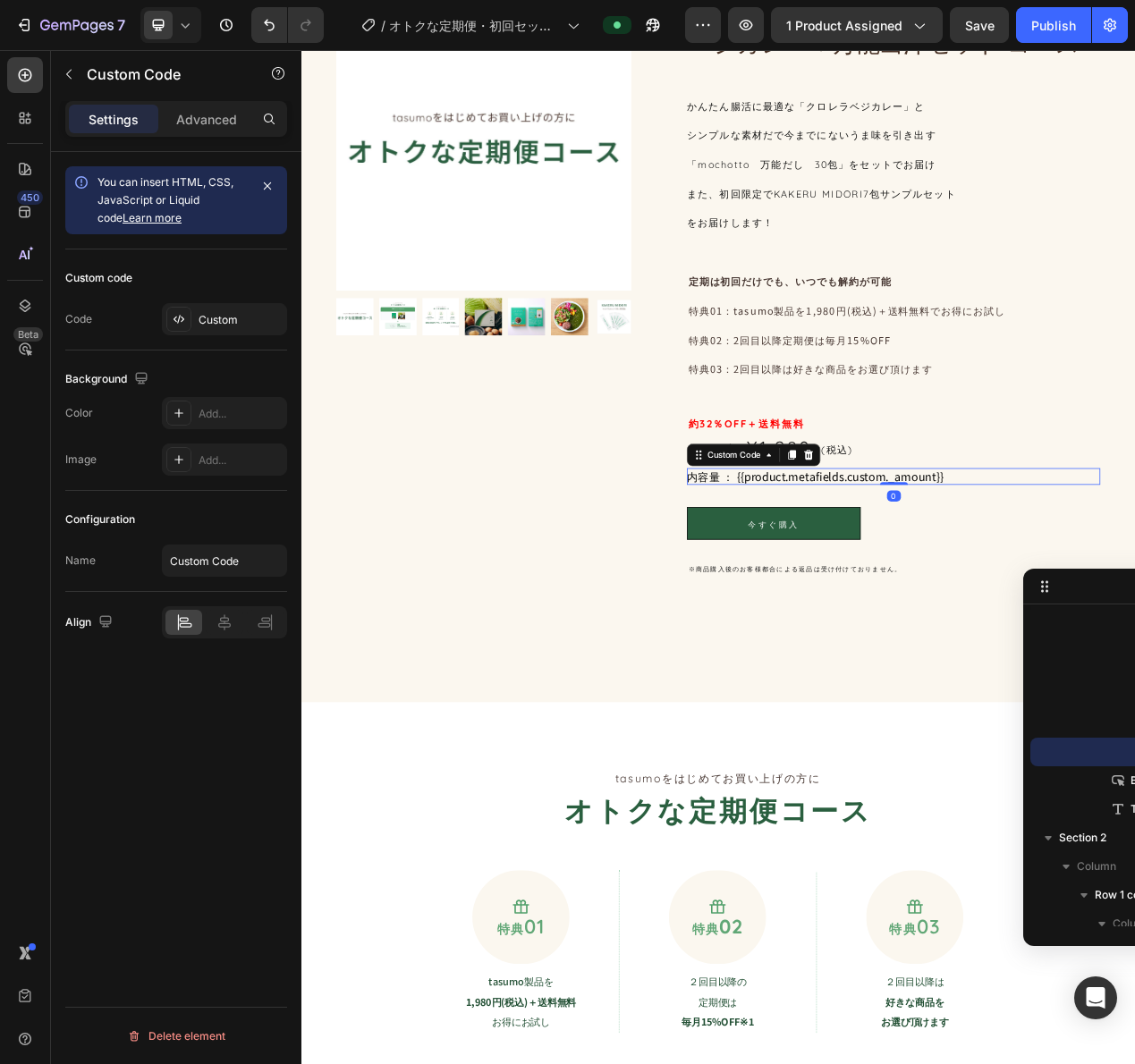
click at [938, 589] on div "内容量 ： {{product.metafields.custom._amount}}" at bounding box center [1063, 599] width 532 height 21
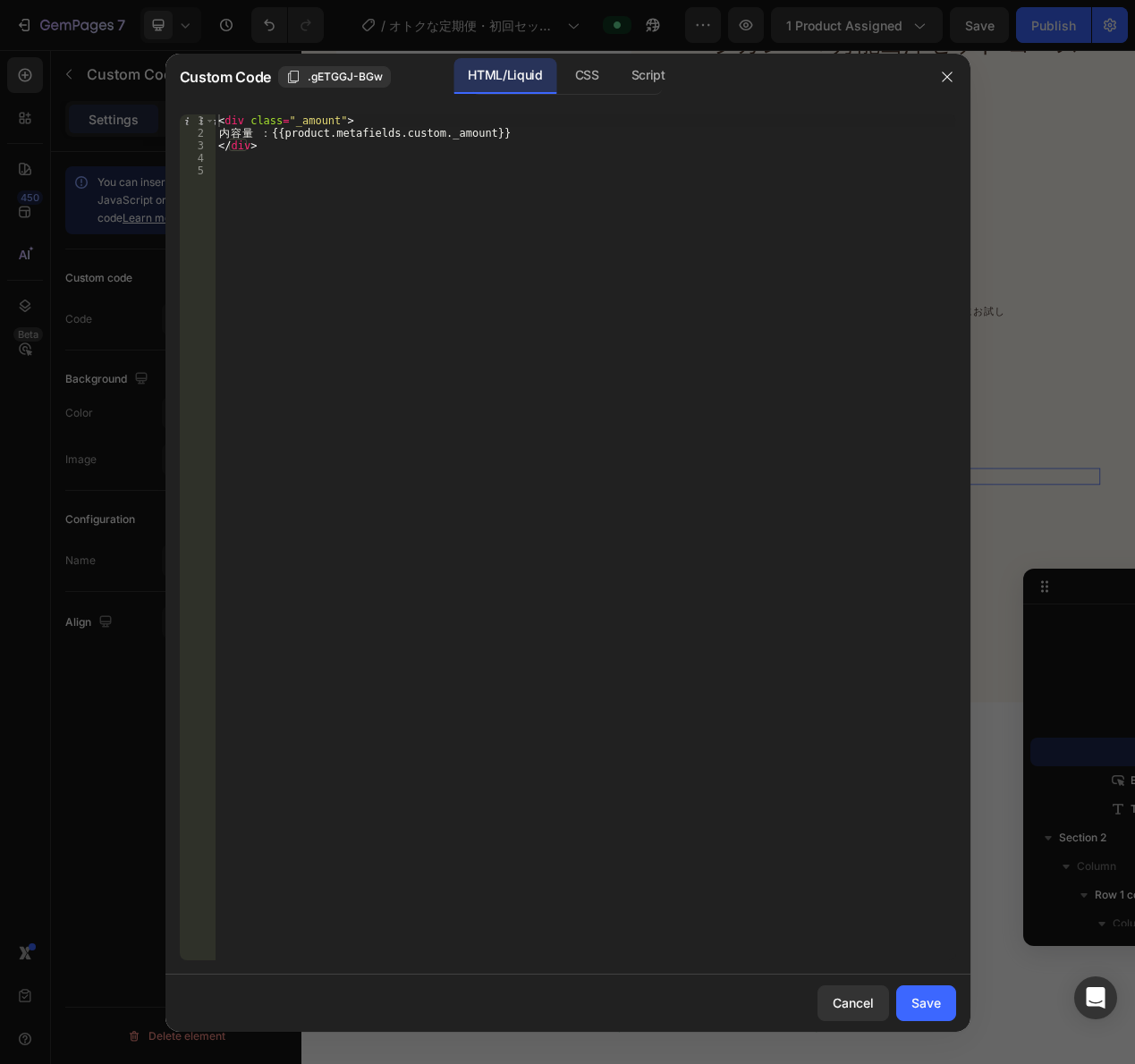
click at [287, 144] on div "< div class = "_amount" > 内 容 量 ： {{product.metafields.custom._amount}} </ div >" at bounding box center [584, 549] width 741 height 871
click at [331, 123] on div "< div class = "_amount" > 内 容 量 ： {{product.metafields.custom._amount}} </ div >" at bounding box center [584, 549] width 741 height 871
type textarea "<div class="_amount">"
click at [336, 125] on div "< div class = "_amount" > 内 容 量 ： {{product.metafields.custom._amount}} </ div >" at bounding box center [584, 549] width 741 height 871
type textarea "ｓ"
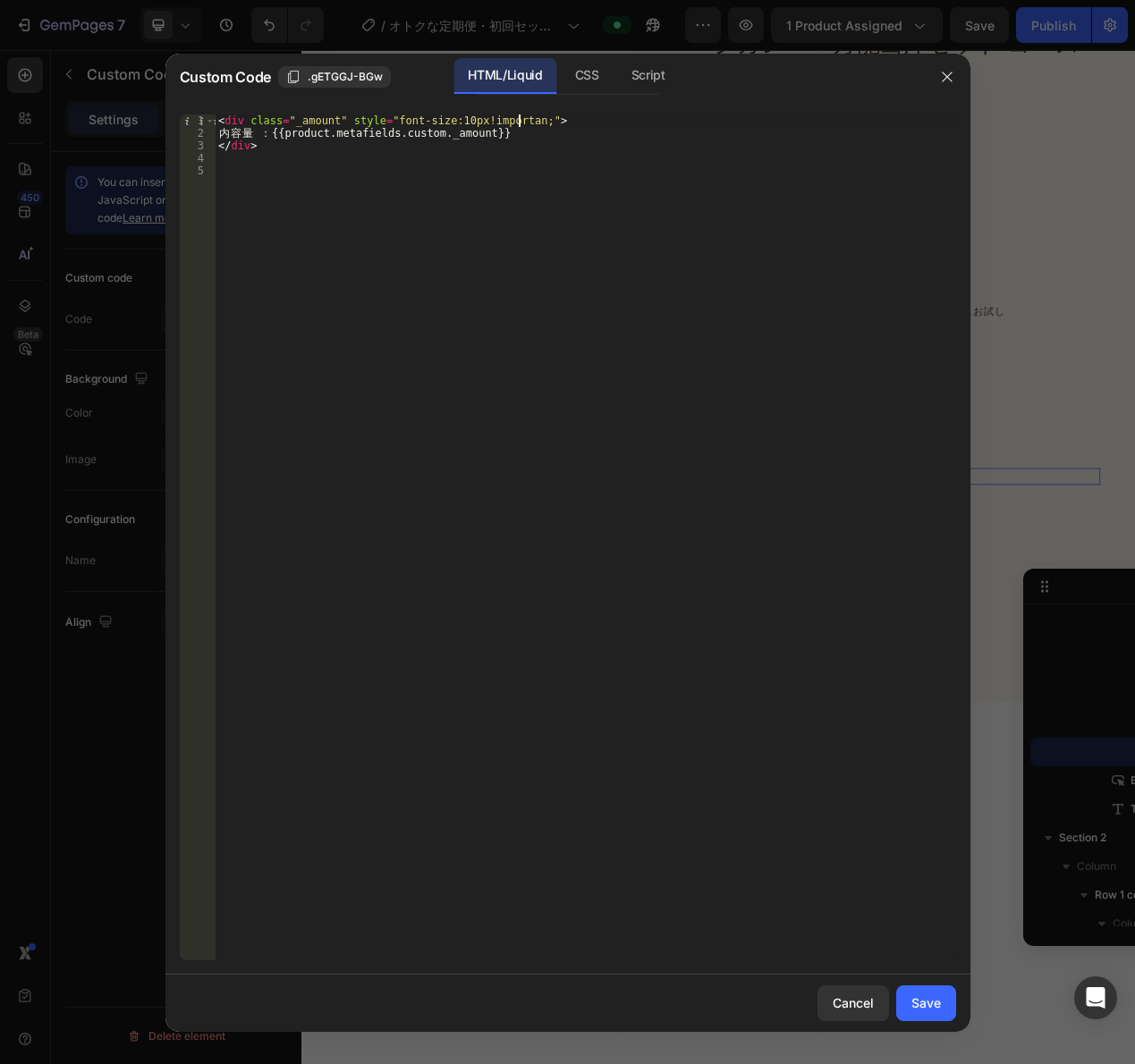
scroll to position [0, 26]
type textarea "<div class="_amount" style="font-size:10px!important;">"
click at [908, 998] on button "Save" at bounding box center [927, 1003] width 60 height 36
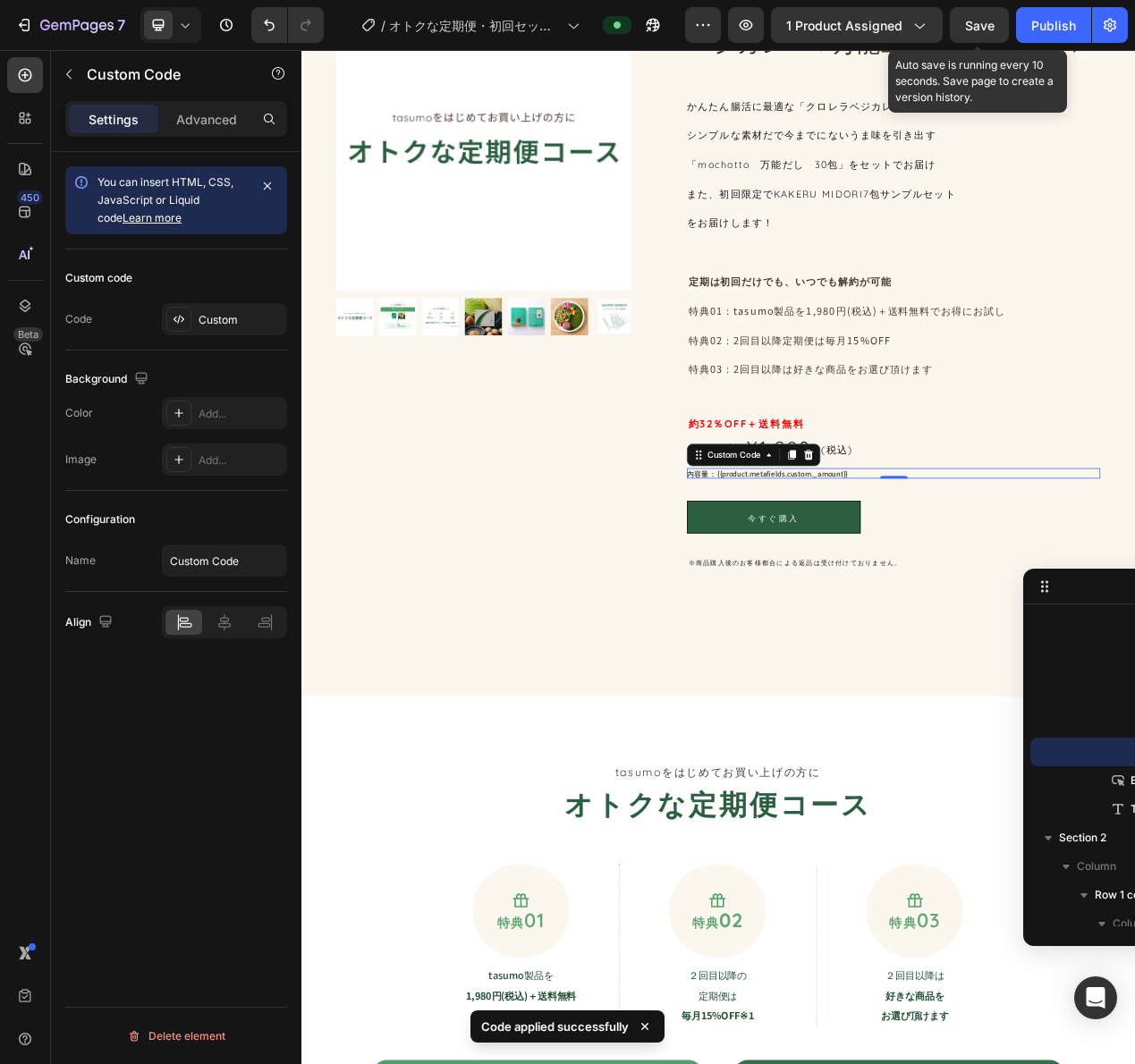
click at [991, 16] on div "Save" at bounding box center [980, 25] width 29 height 18
click at [889, 596] on div "内容量 ： {{product.metafields.custom._amount}}" at bounding box center [1063, 595] width 532 height 14
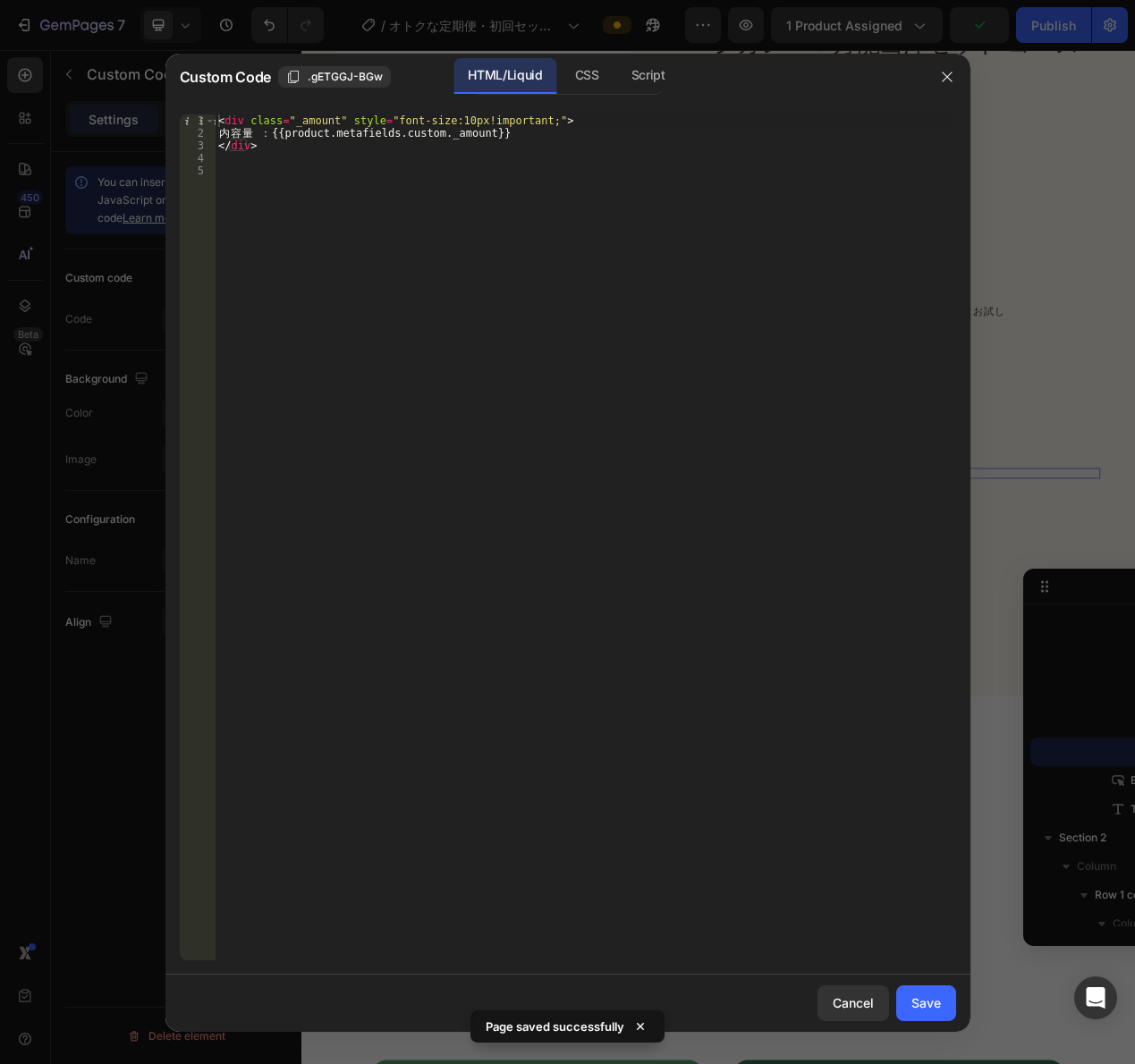
click at [448, 121] on div "< div class = "_amount" style = "font-size:10px!important;" > 内 容 量 ： {{product…" at bounding box center [584, 549] width 741 height 871
click at [453, 124] on div "< div class = "_amount" style = "font-size:10px!important;" > 内 容 量 ： {{product…" at bounding box center [584, 549] width 741 height 871
type textarea "<div class="_amount" style="font-size:12px!important;">"
click at [911, 997] on div "Save" at bounding box center [926, 1002] width 29 height 18
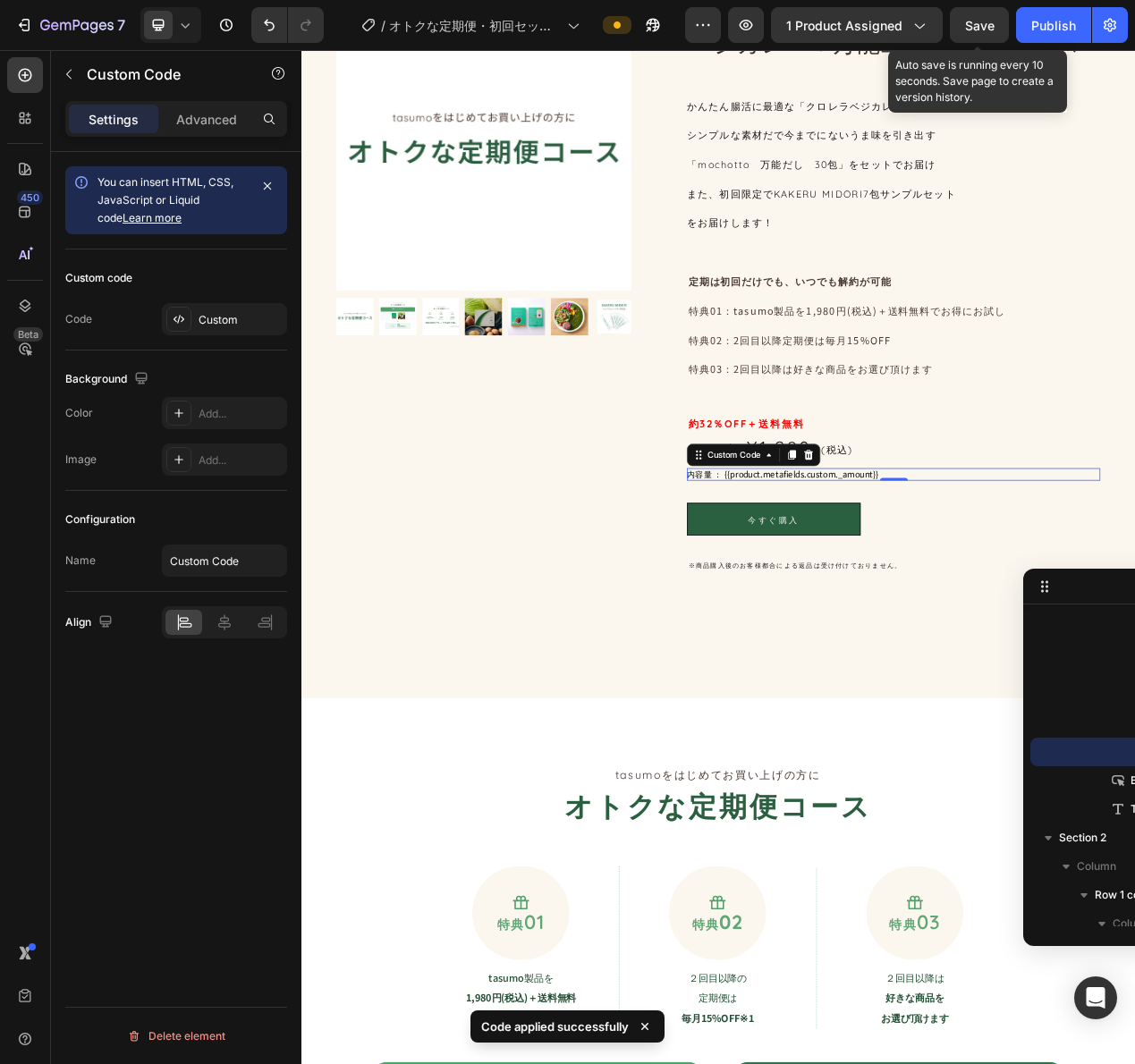
click at [994, 19] on span "Save" at bounding box center [980, 25] width 29 height 16
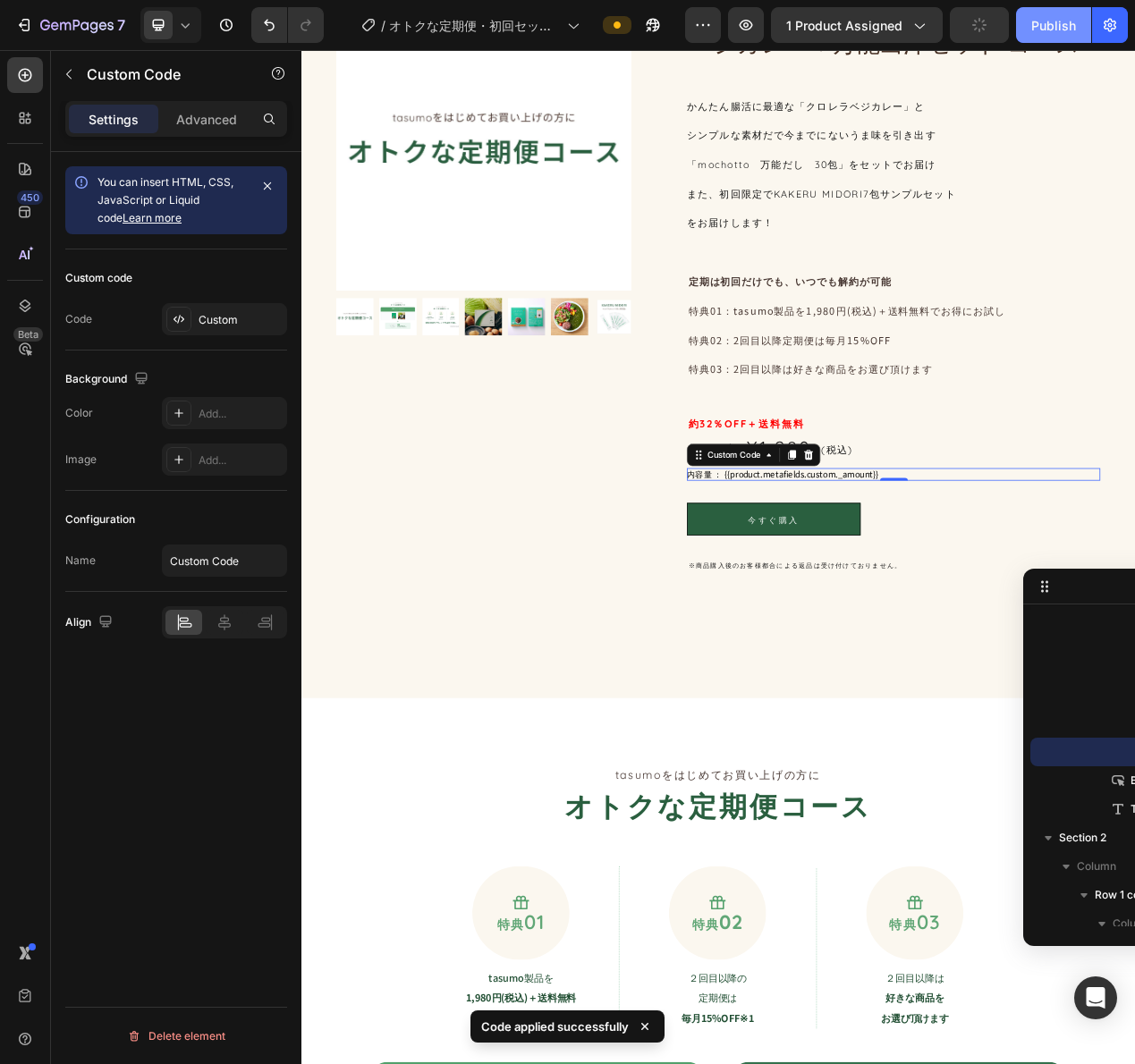
click at [1041, 19] on div "Publish" at bounding box center [1054, 25] width 45 height 18
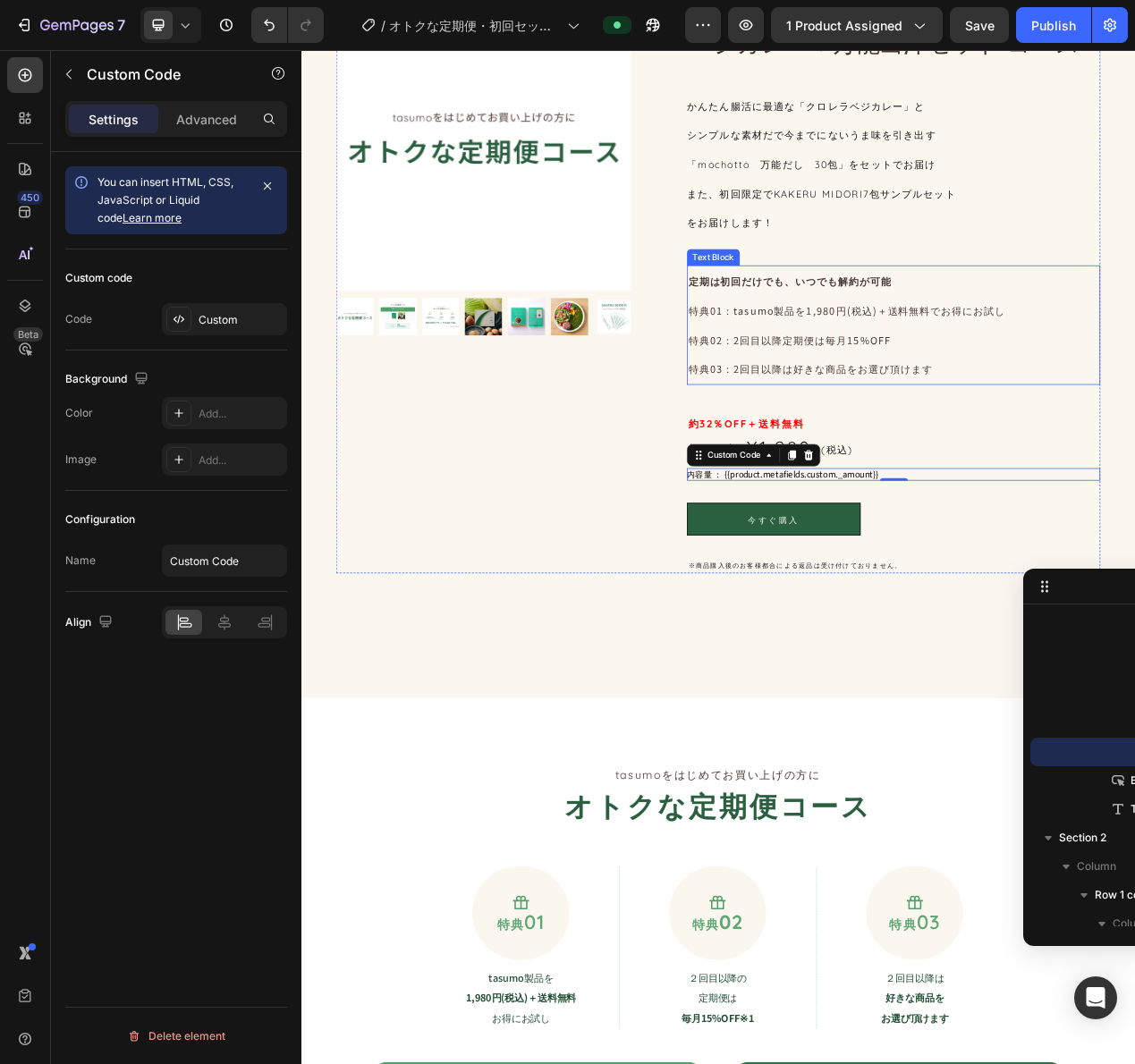
click at [962, 356] on strong "定期は初回だけでも、いつでも解約が可能" at bounding box center [930, 348] width 262 height 17
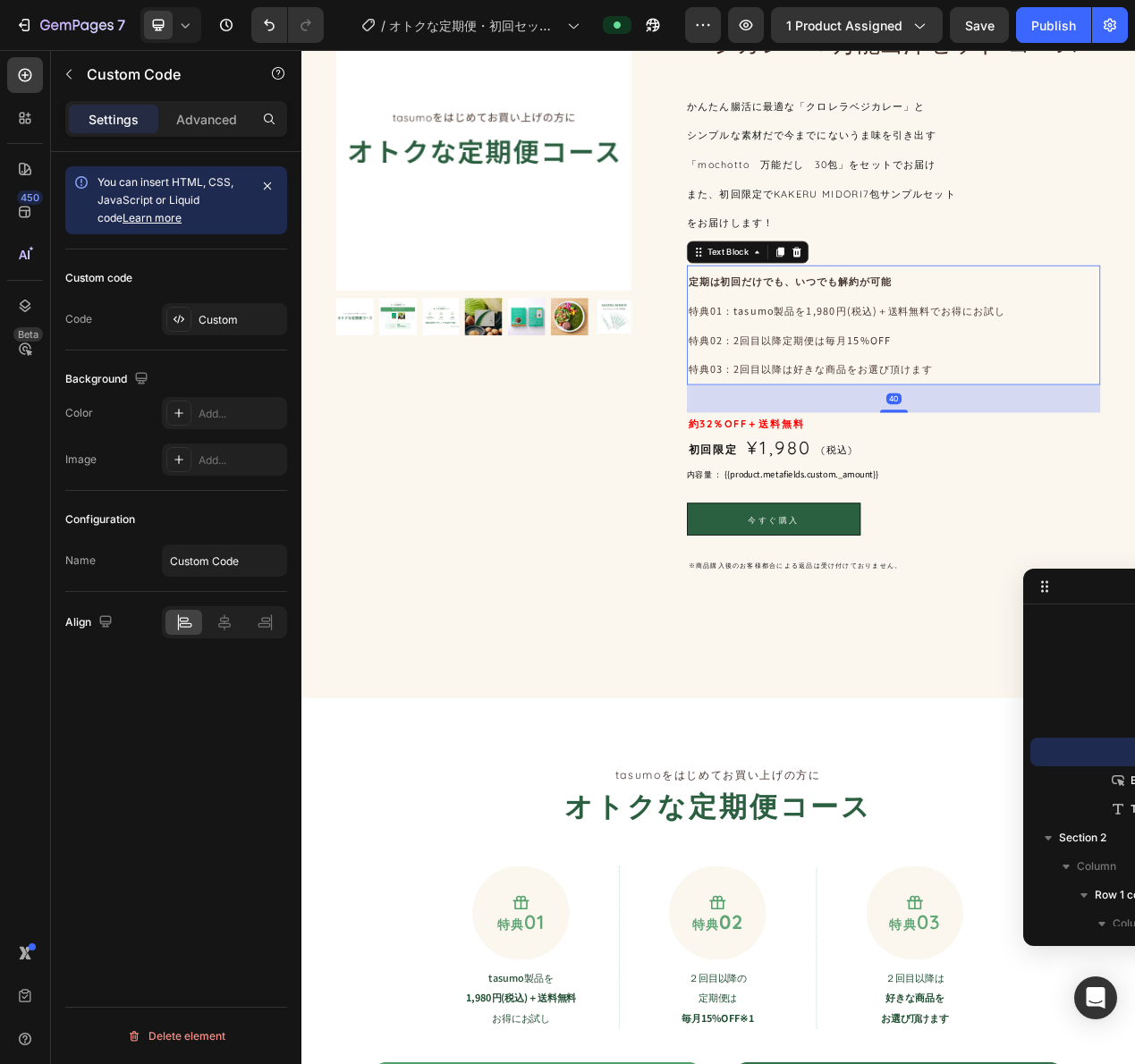
scroll to position [132, 0]
click at [965, 356] on strong "定期は初回だけでも、いつでも解約が可能" at bounding box center [930, 348] width 262 height 17
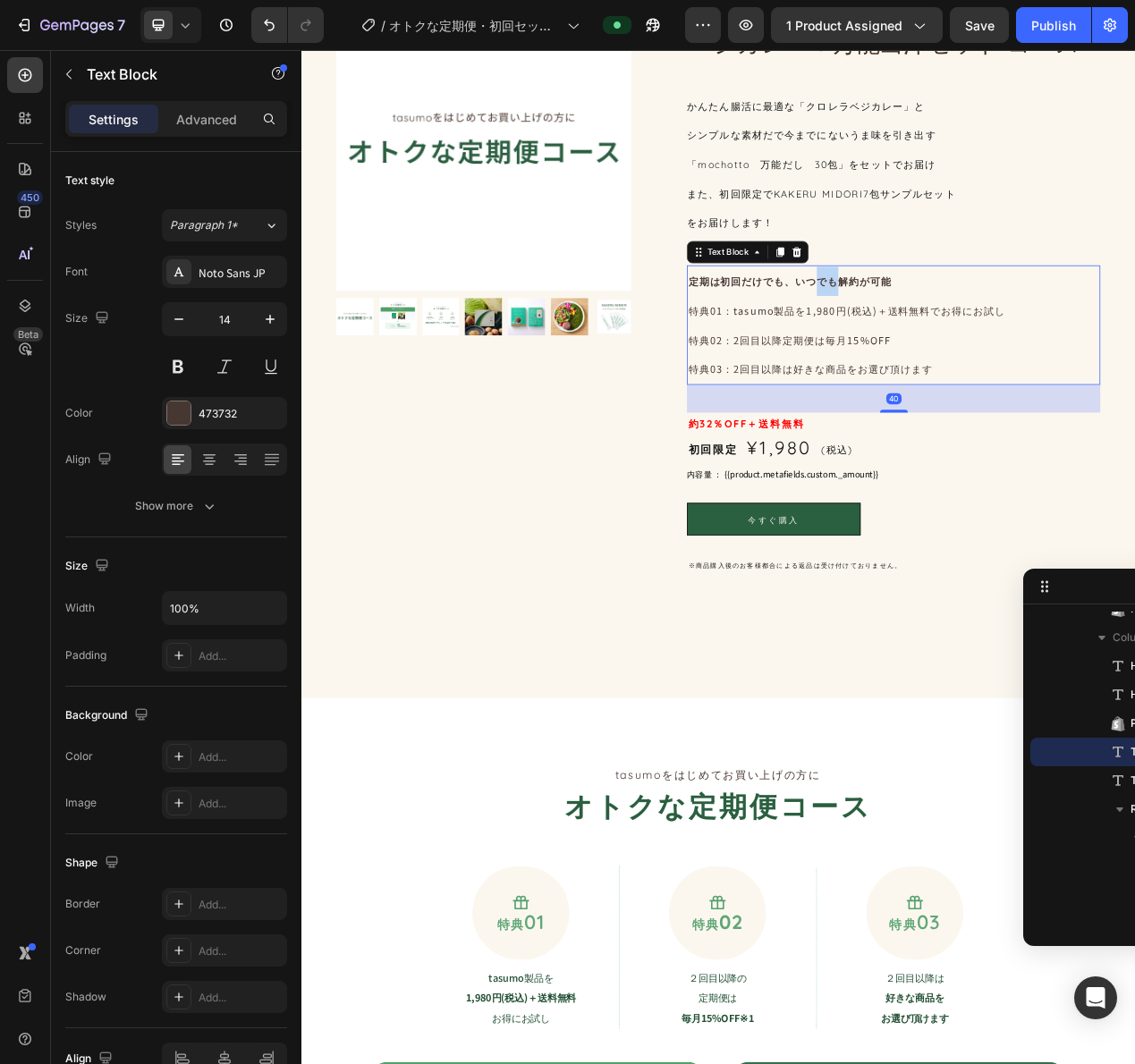
click at [970, 356] on strong "定期は初回だけでも、いつでも解約が可能" at bounding box center [930, 348] width 262 height 17
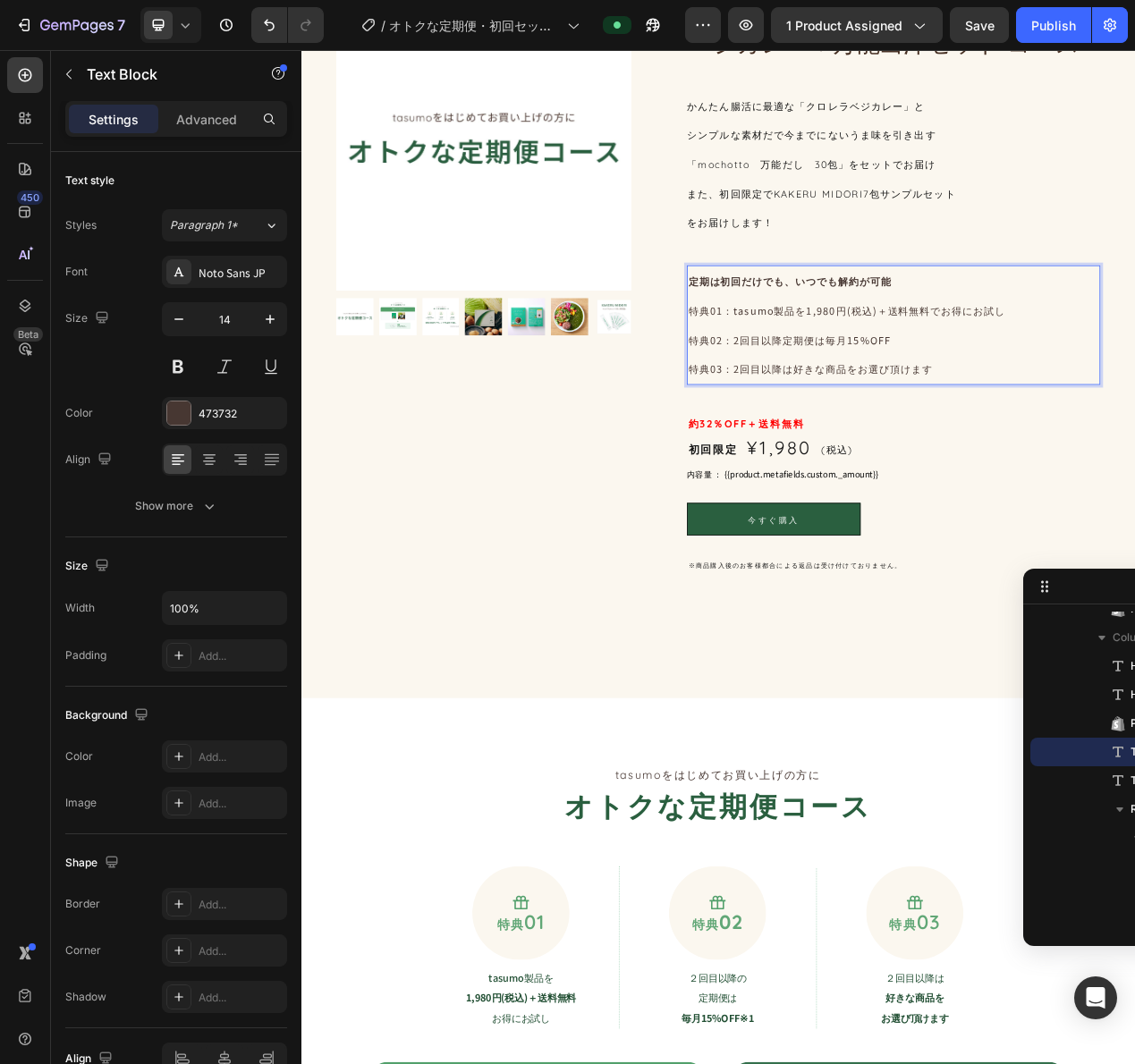
click at [970, 356] on strong "定期は初回だけでも、いつでも解約が可能" at bounding box center [930, 348] width 262 height 17
click at [966, 357] on p "定期は初回だけでも、いつでも解約が可能" at bounding box center [1063, 348] width 528 height 38
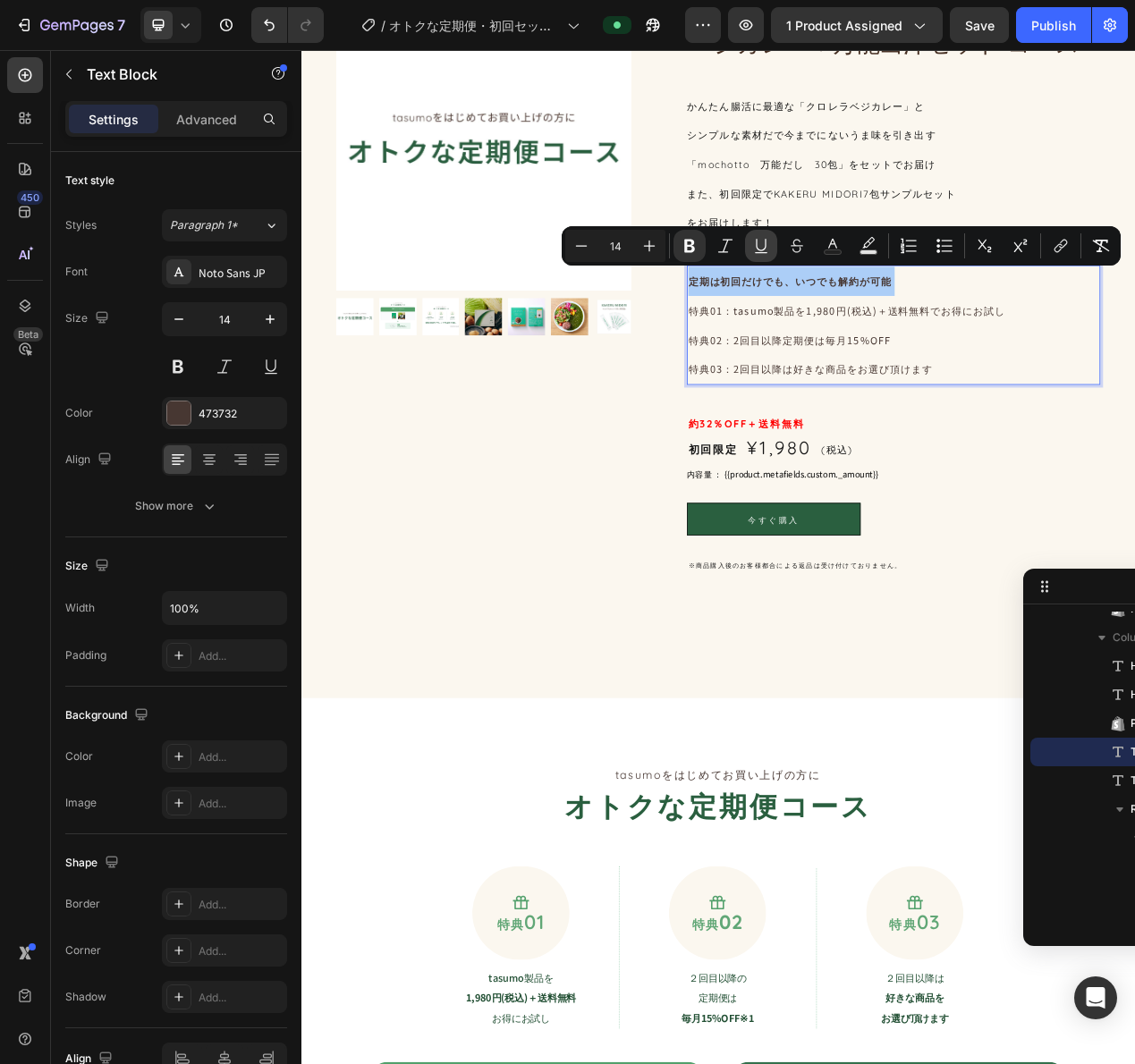
click at [769, 241] on icon "Editor contextual toolbar" at bounding box center [761, 246] width 17 height 17
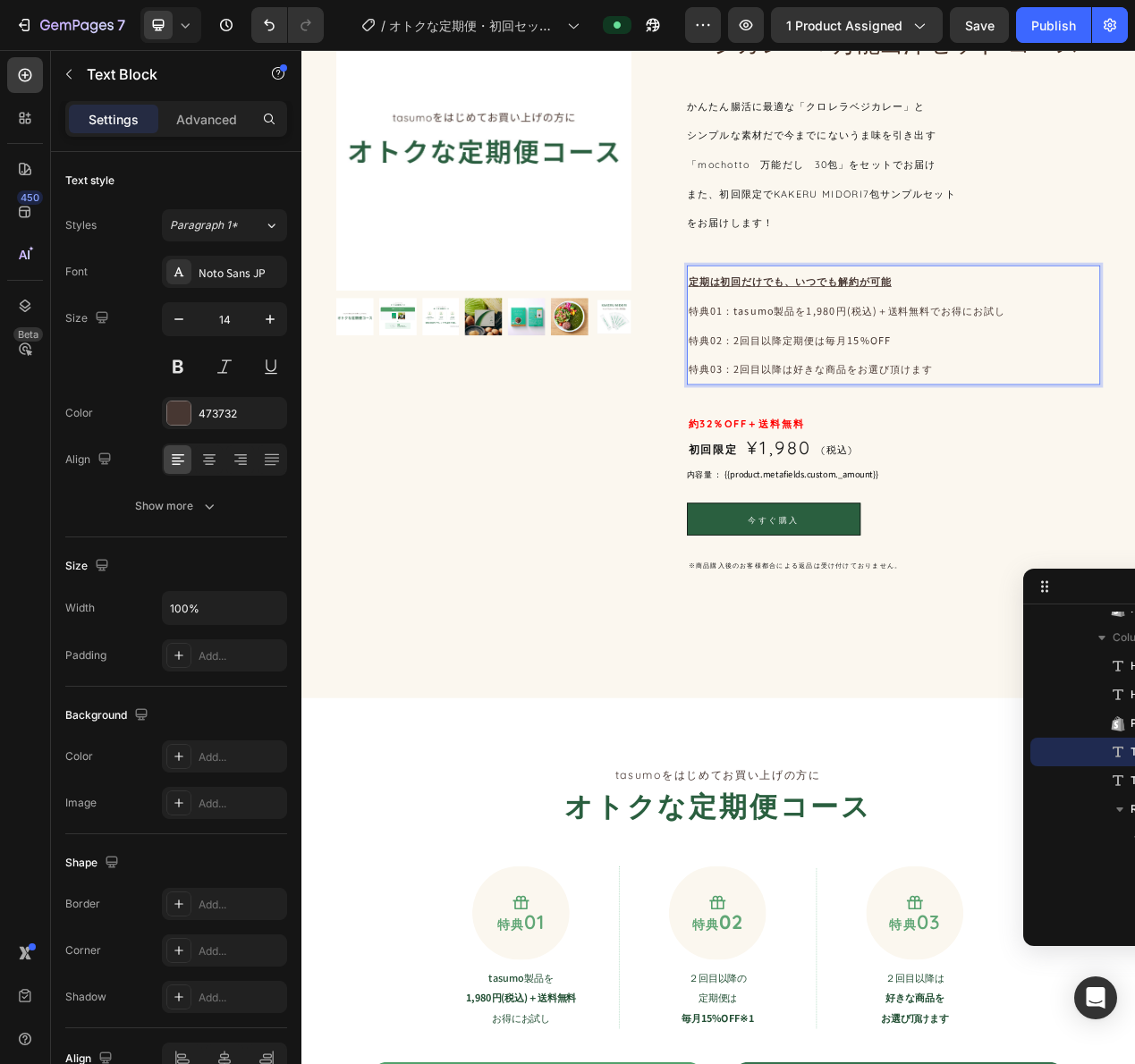
click at [949, 427] on p "特典02：2回目以降定期便は毎月15%OFF" at bounding box center [1063, 422] width 528 height 38
click at [923, 380] on p "特典01：tasumo製品を1,980円(税込)＋送料無料でお得にお試し" at bounding box center [1063, 385] width 528 height 38
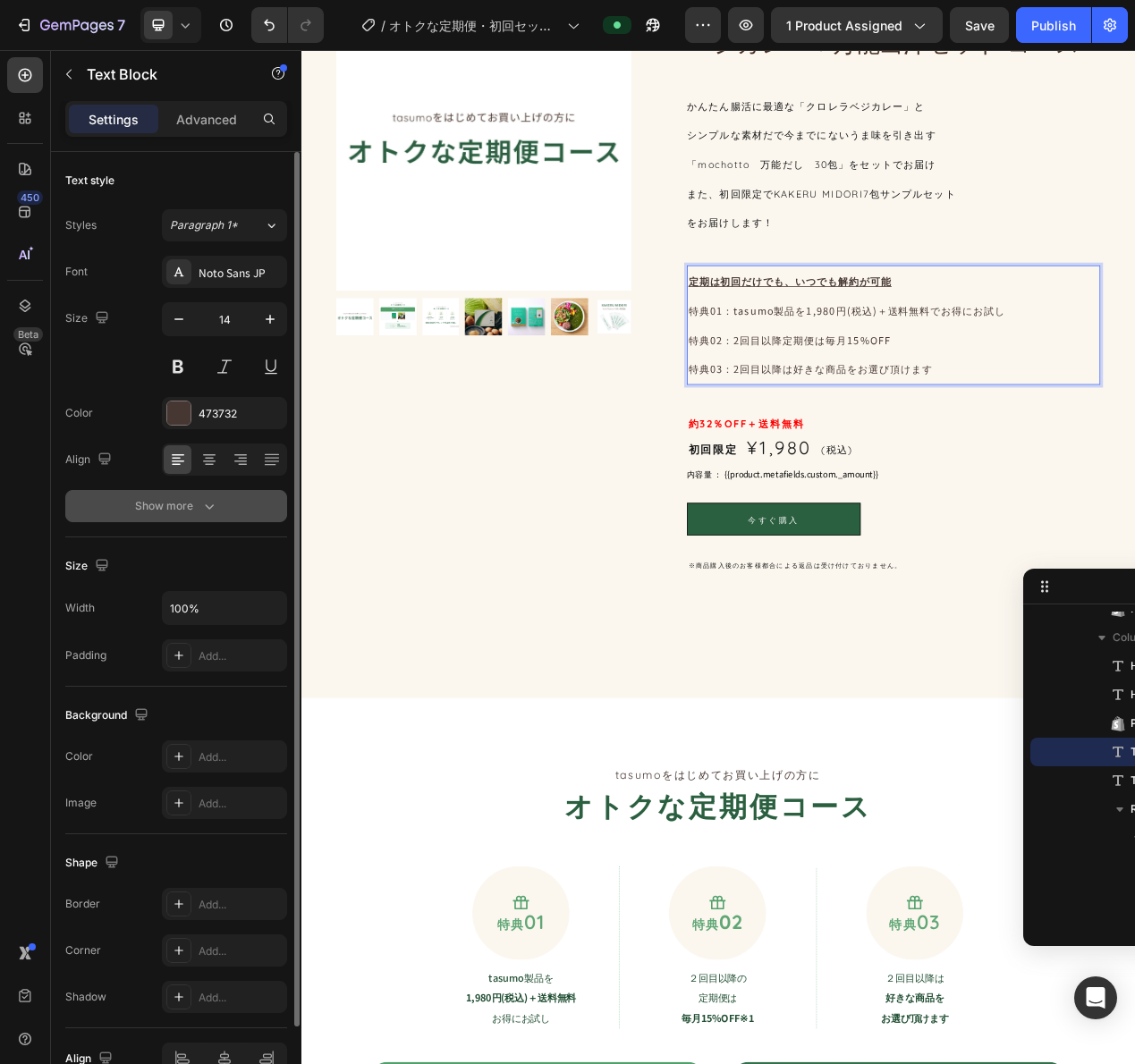
click at [180, 514] on div "Show more" at bounding box center [176, 506] width 83 height 17
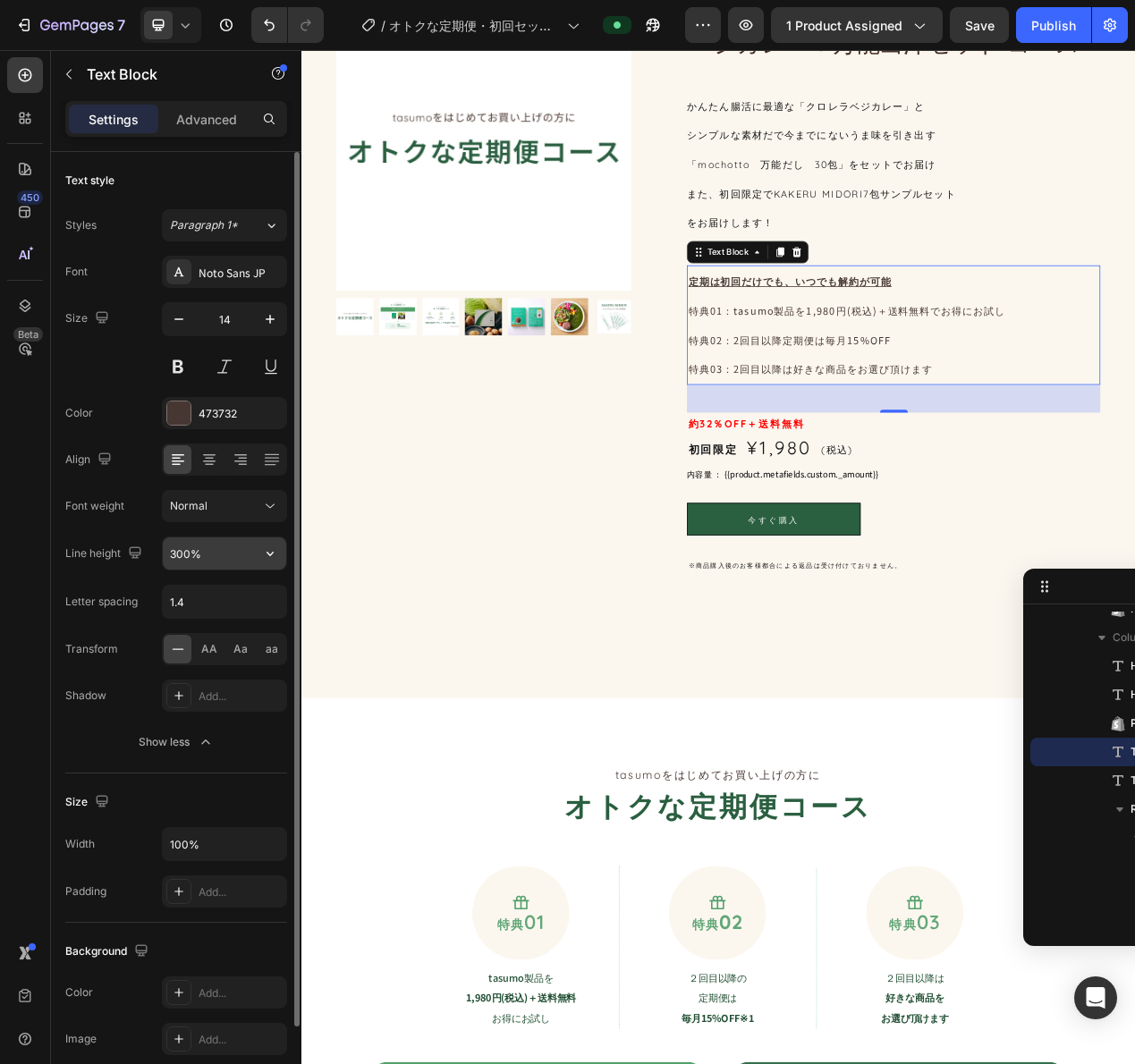
click at [200, 544] on input "300%" at bounding box center [224, 553] width 123 height 32
click at [265, 554] on icon "button" at bounding box center [269, 553] width 17 height 17
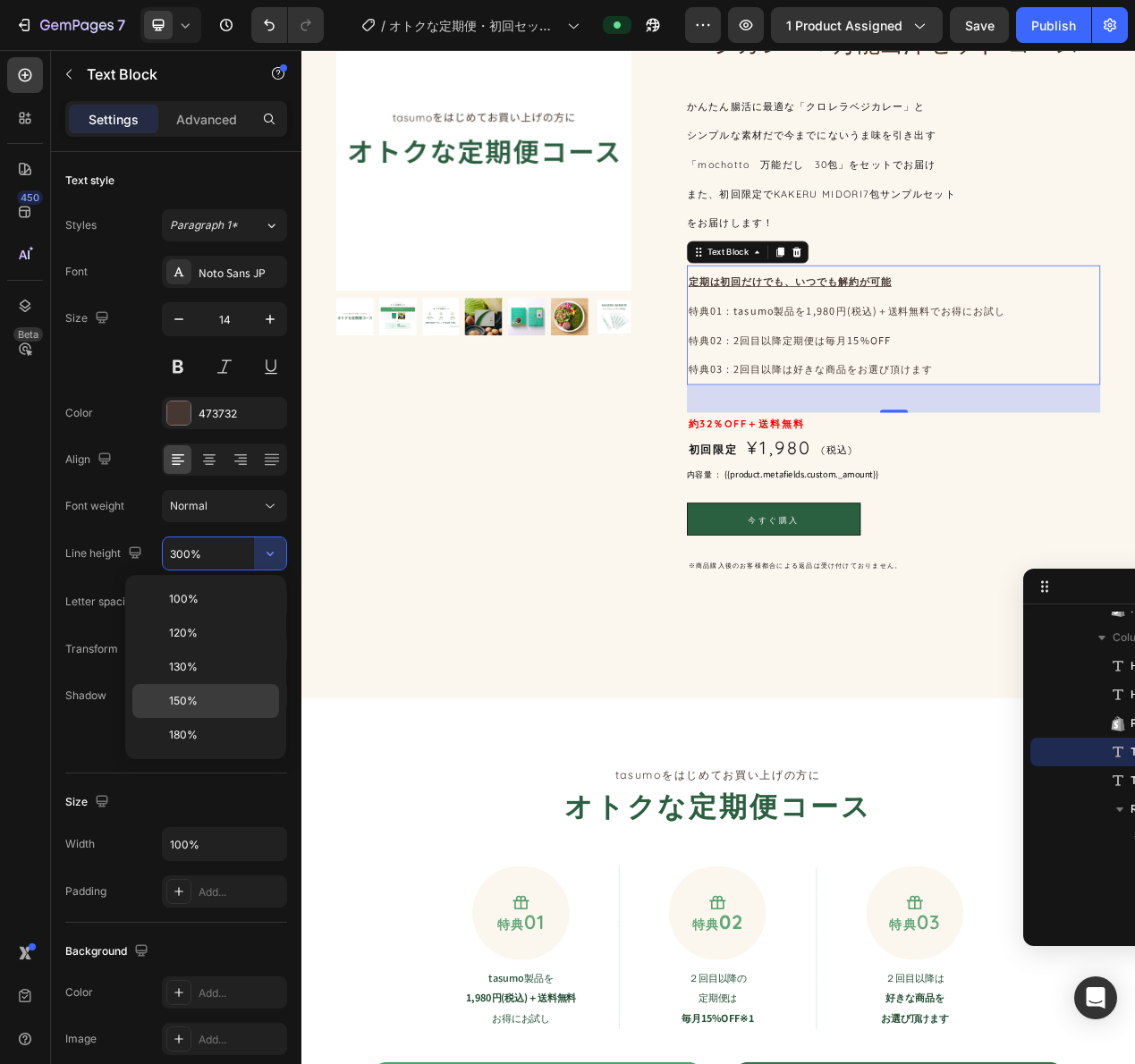
click at [208, 701] on p "150%" at bounding box center [219, 701] width 102 height 16
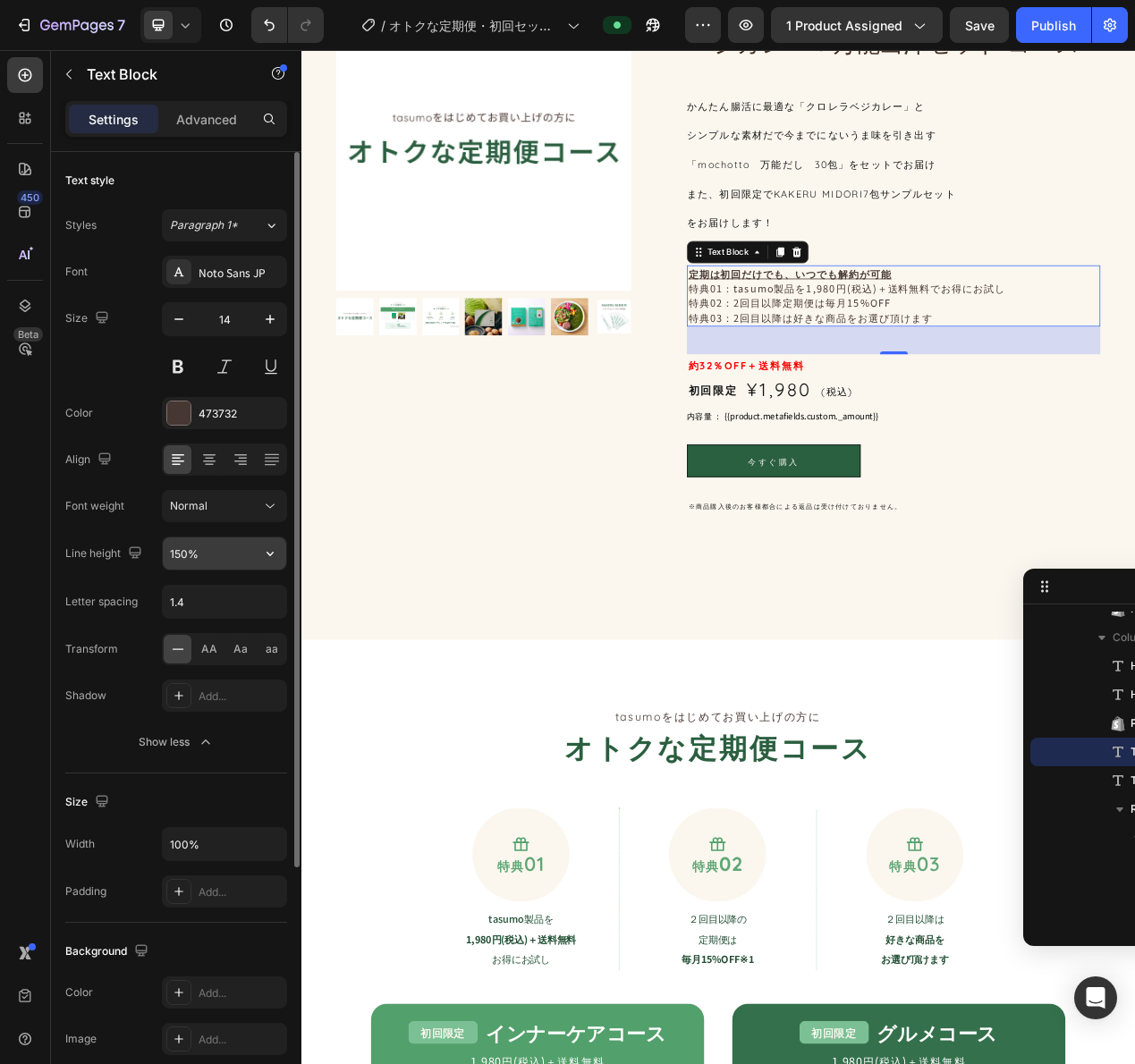
click at [195, 555] on input "150%" at bounding box center [224, 553] width 123 height 32
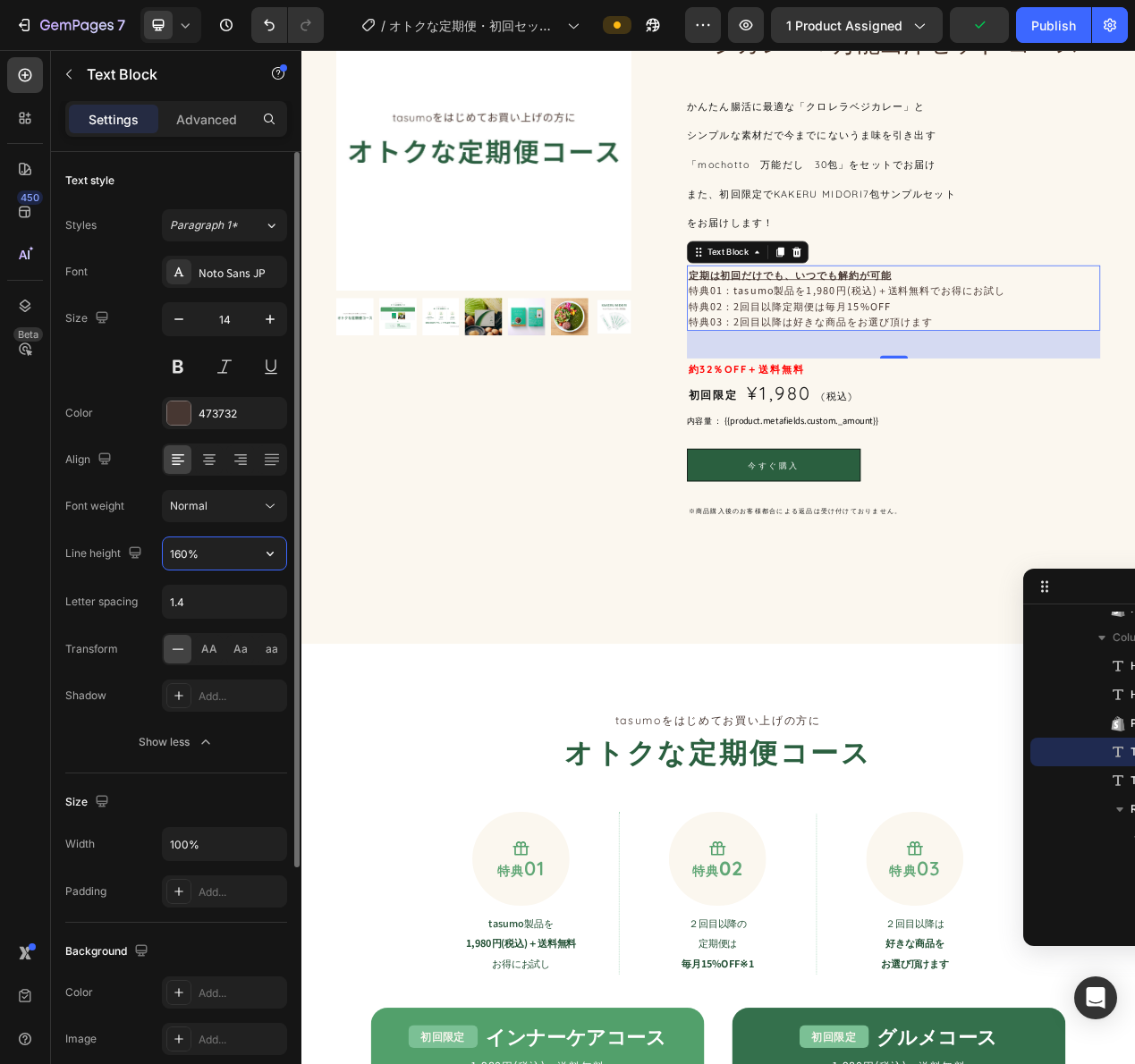
drag, startPoint x: 183, startPoint y: 552, endPoint x: 162, endPoint y: 550, distance: 21.1
click at [162, 550] on div "160%" at bounding box center [224, 553] width 125 height 34
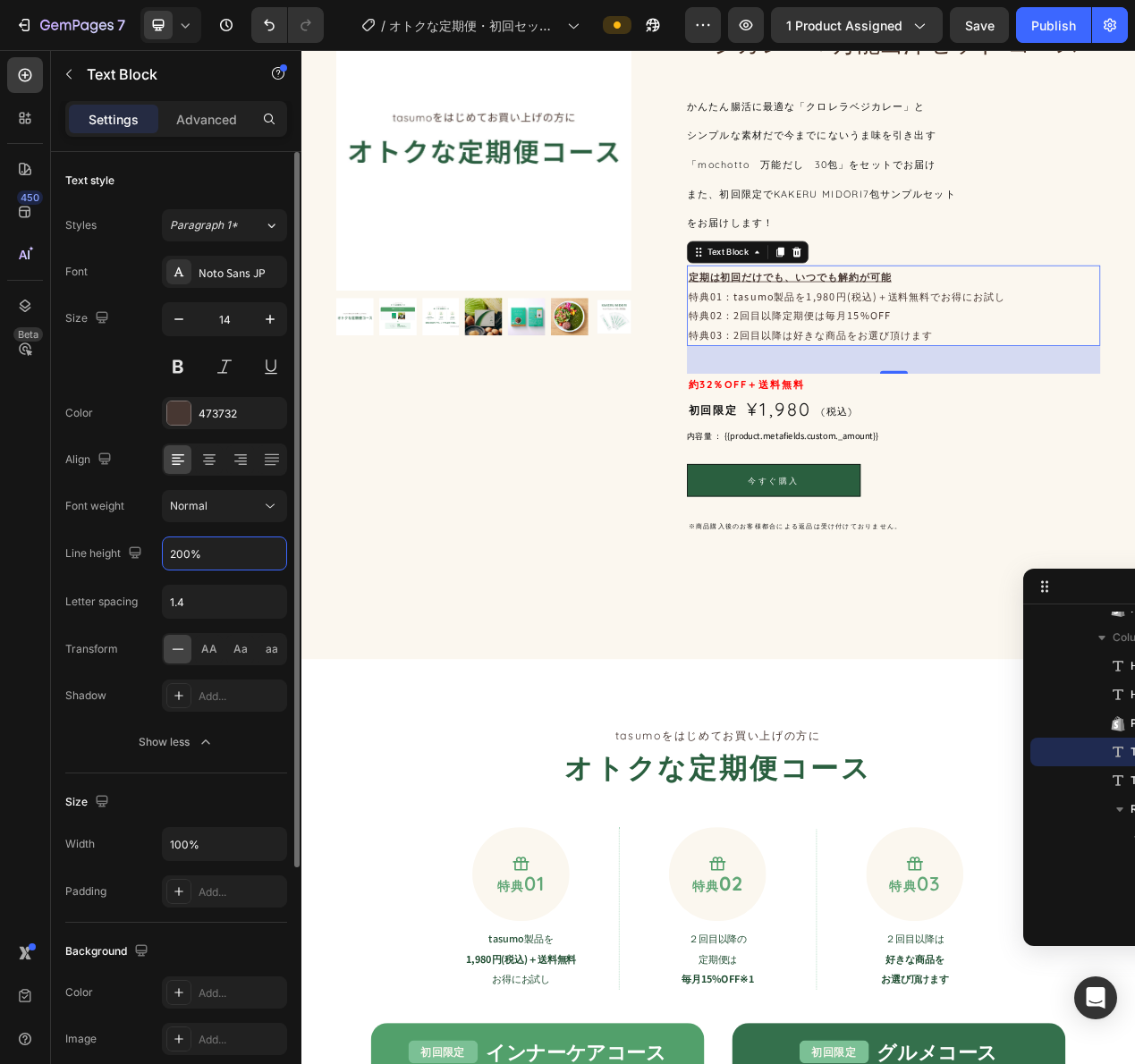
drag, startPoint x: 188, startPoint y: 554, endPoint x: 113, endPoint y: 544, distance: 75.7
click at [113, 544] on div "Line height 200%" at bounding box center [175, 553] width 222 height 34
type input "200%"
click at [187, 22] on icon at bounding box center [185, 25] width 17 height 17
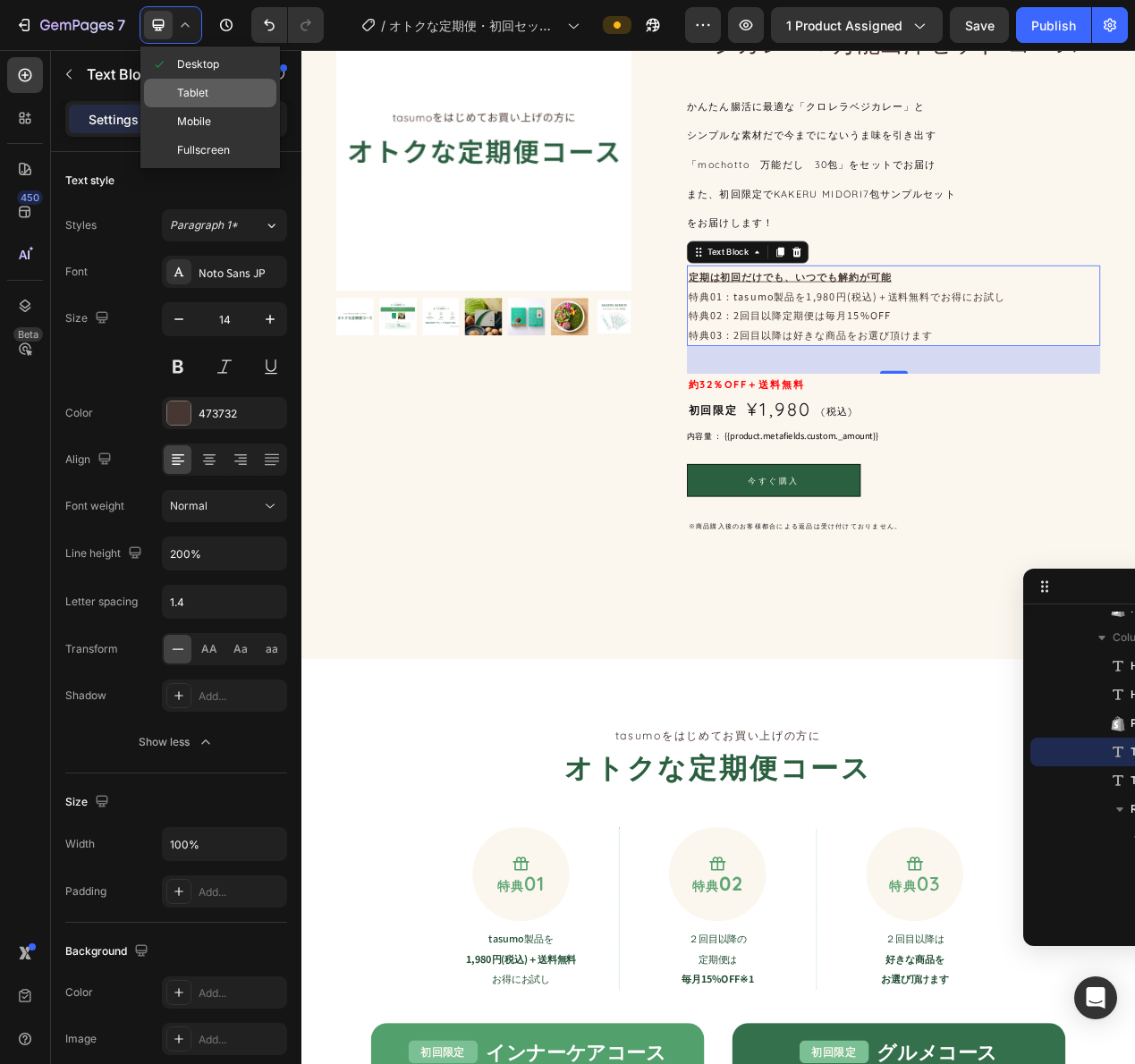
click at [197, 94] on span "Tablet" at bounding box center [193, 93] width 31 height 17
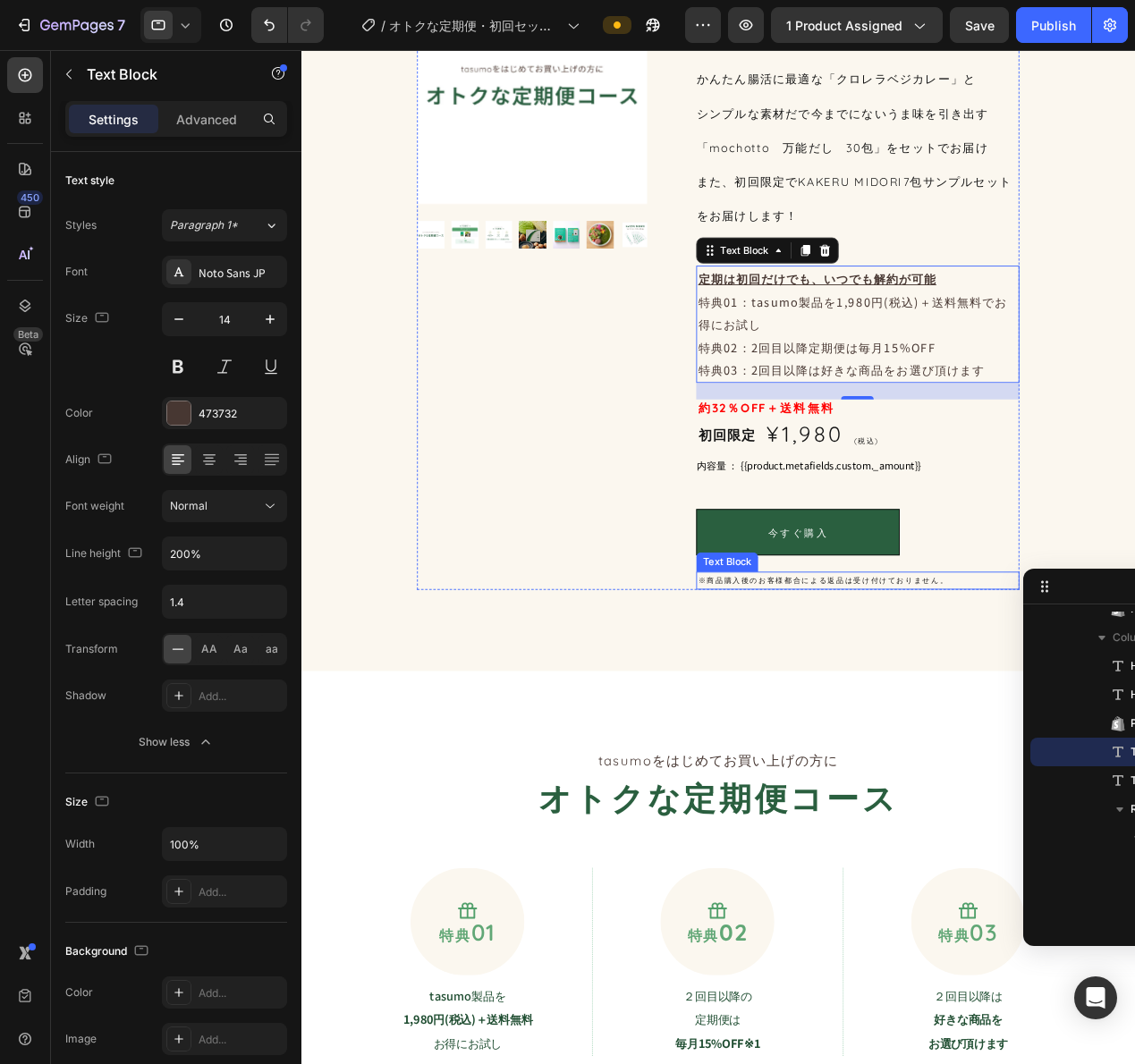
scroll to position [152, 0]
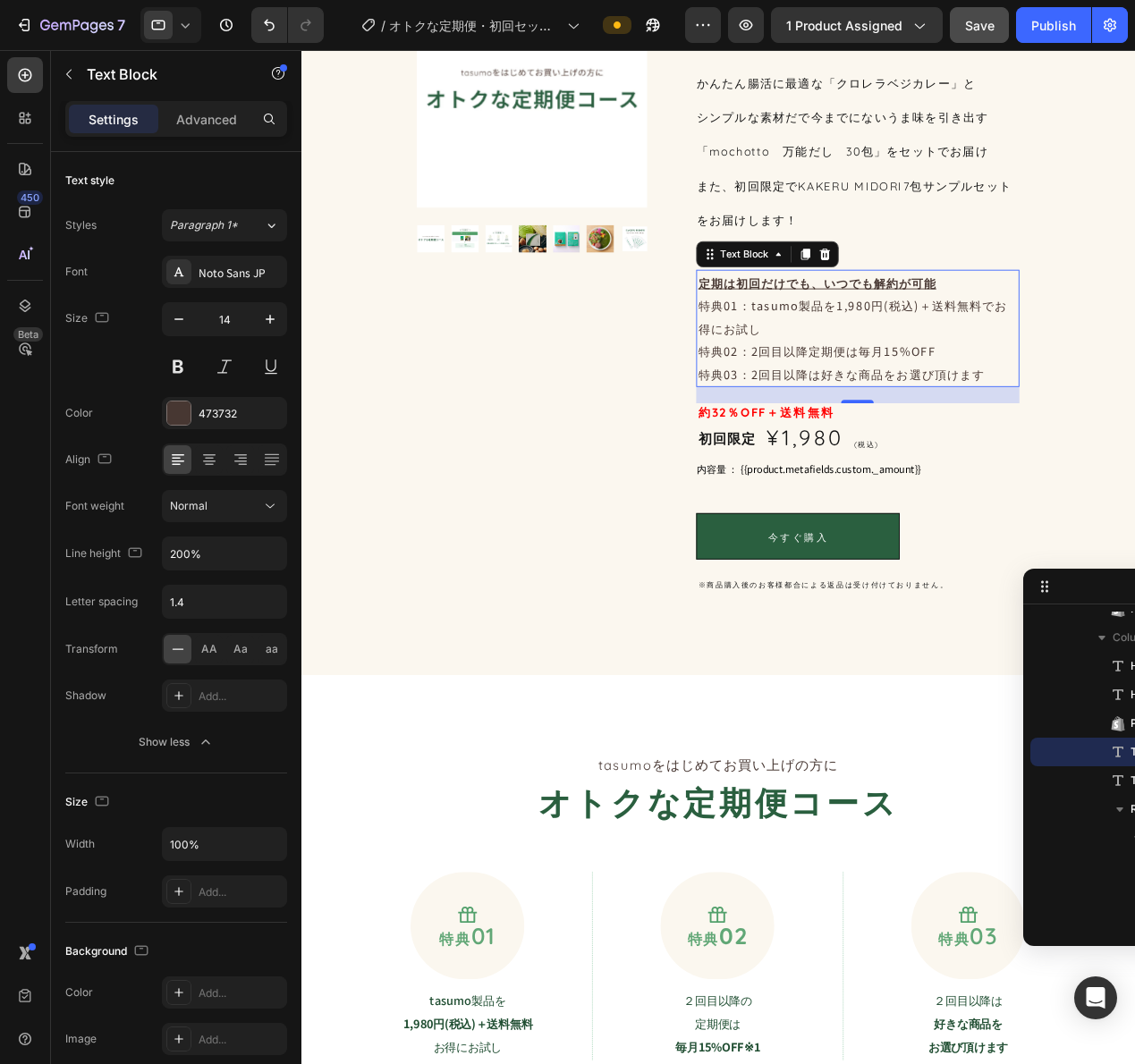
click at [997, 26] on button "Save" at bounding box center [979, 24] width 59 height 36
click at [1026, 29] on button "Publish" at bounding box center [1054, 24] width 76 height 36
click at [814, 302] on u "定期は初回だけでも、いつでも解約が可能" at bounding box center [867, 305] width 262 height 17
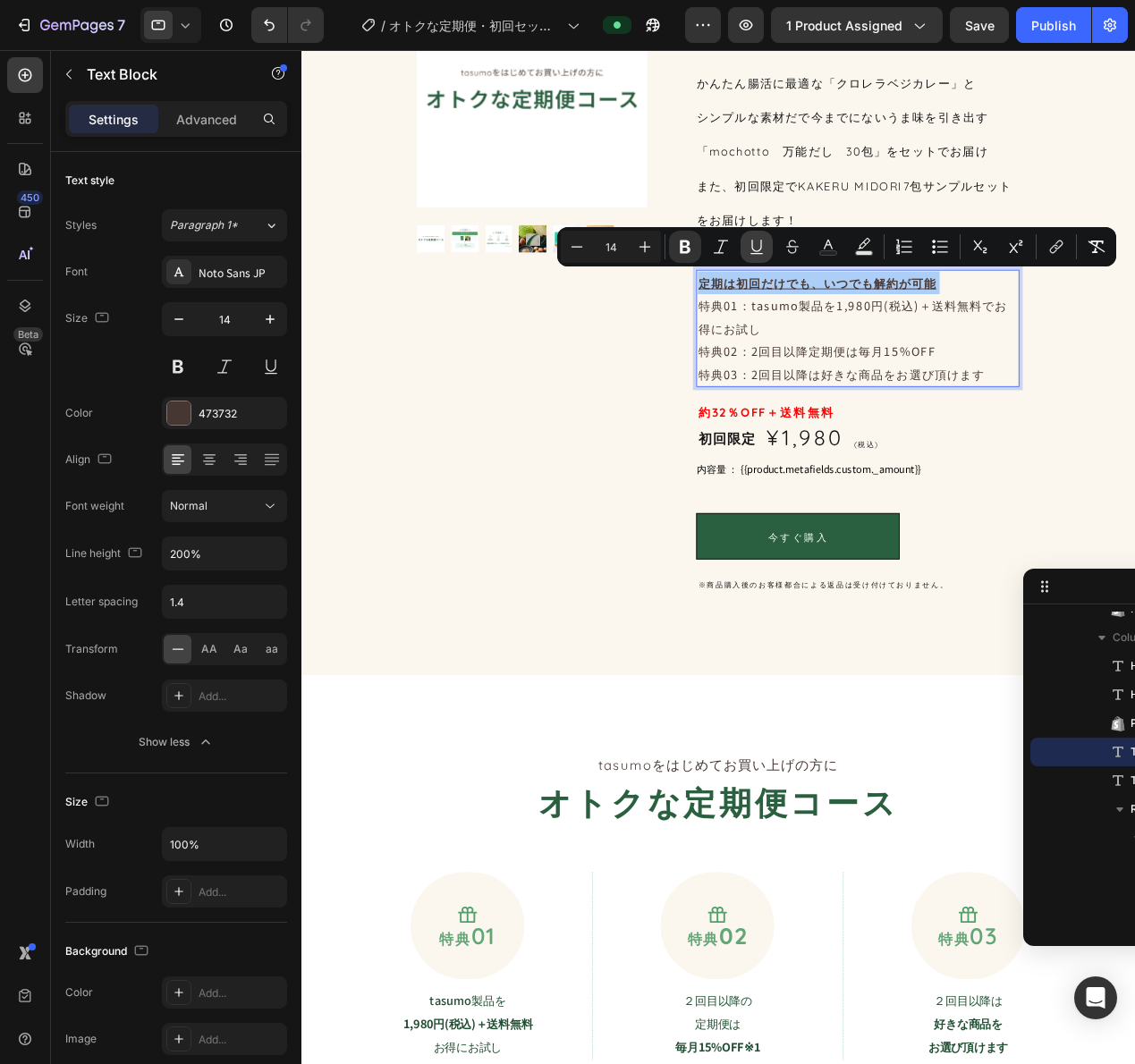
click at [764, 247] on icon "Editor contextual toolbar" at bounding box center [756, 246] width 17 height 17
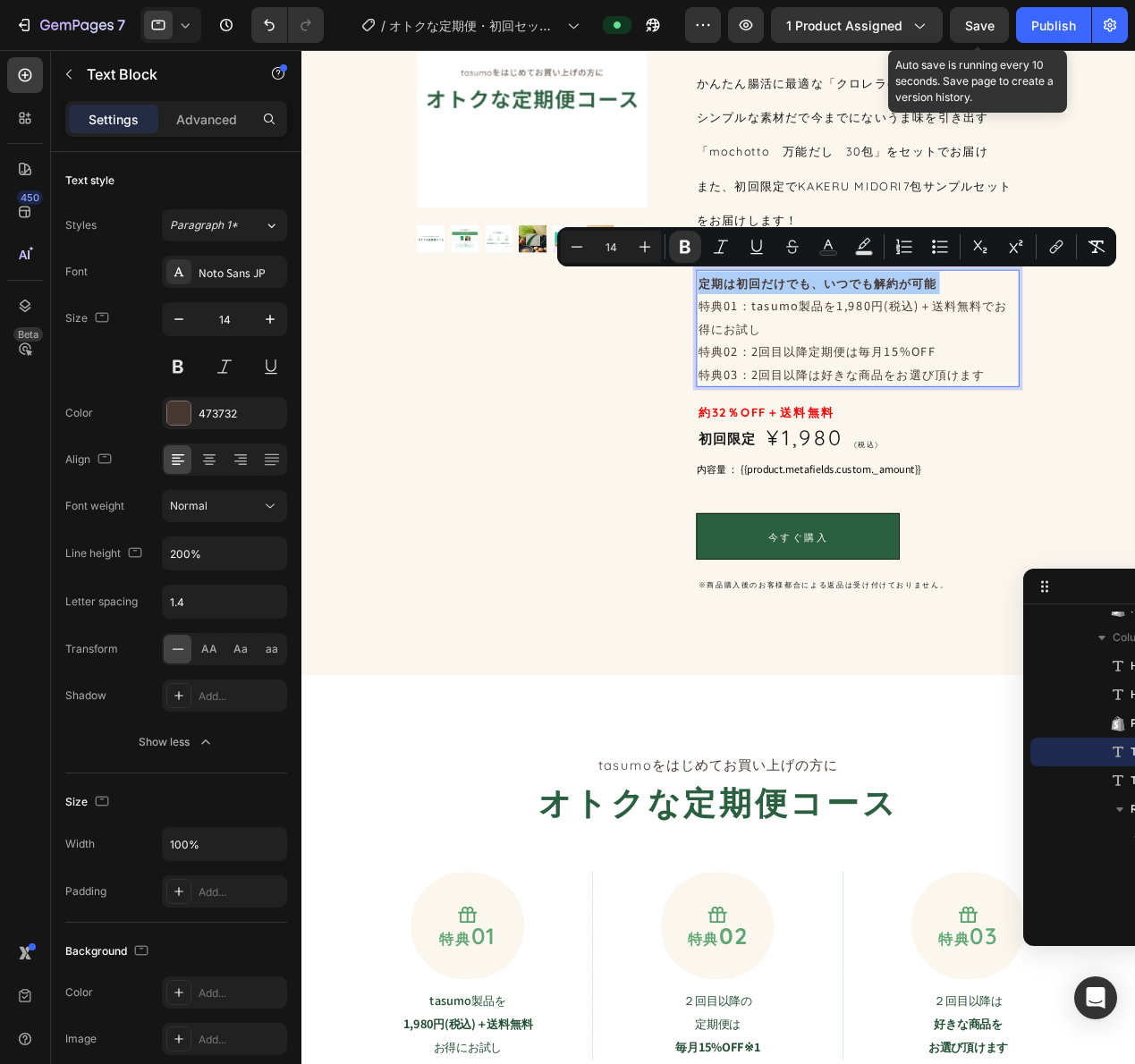
click at [977, 26] on span "Save" at bounding box center [980, 25] width 29 height 16
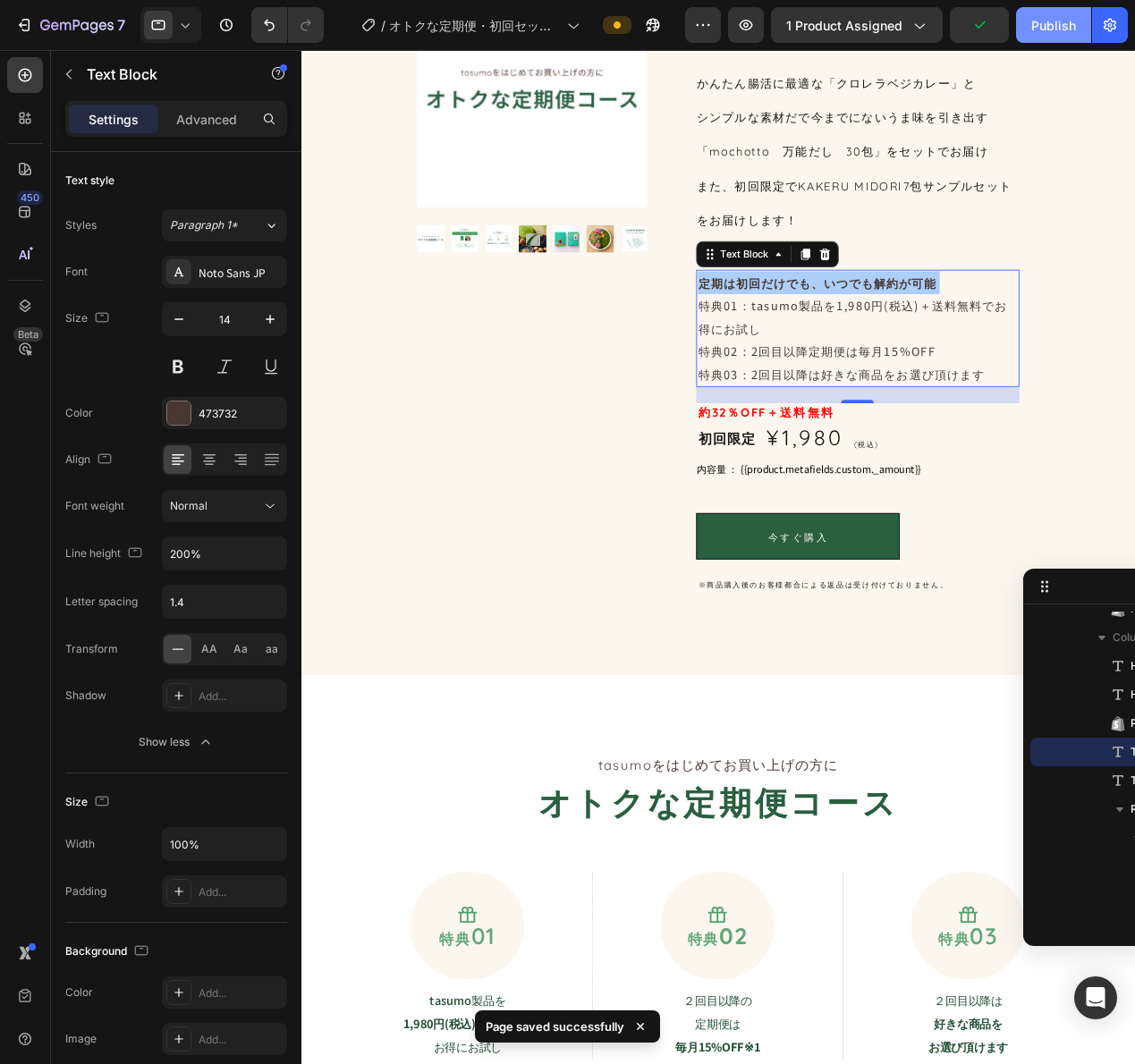
click at [1051, 15] on button "Publish" at bounding box center [1054, 24] width 76 height 36
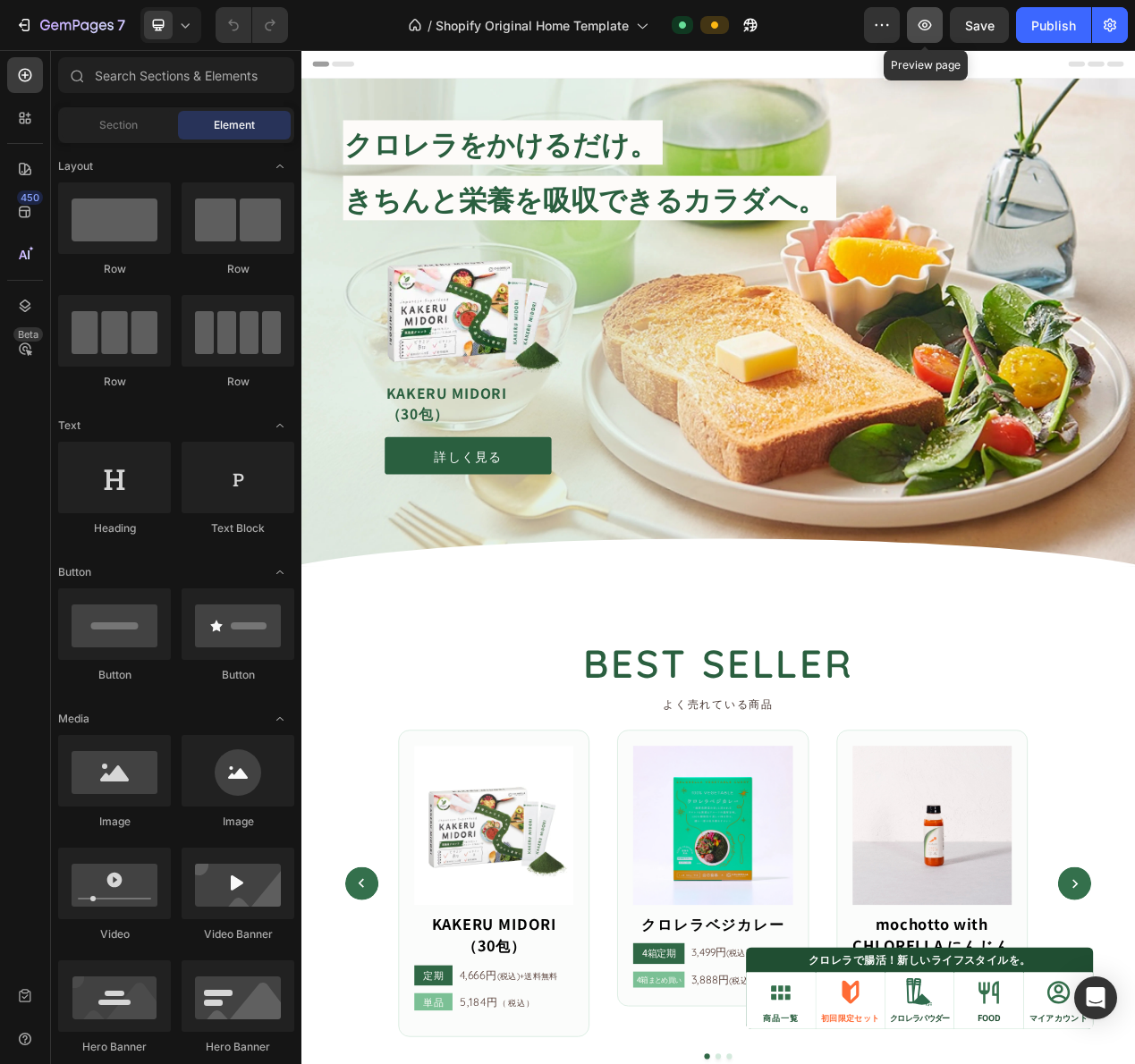
click at [924, 24] on icon "button" at bounding box center [926, 24] width 14 height 11
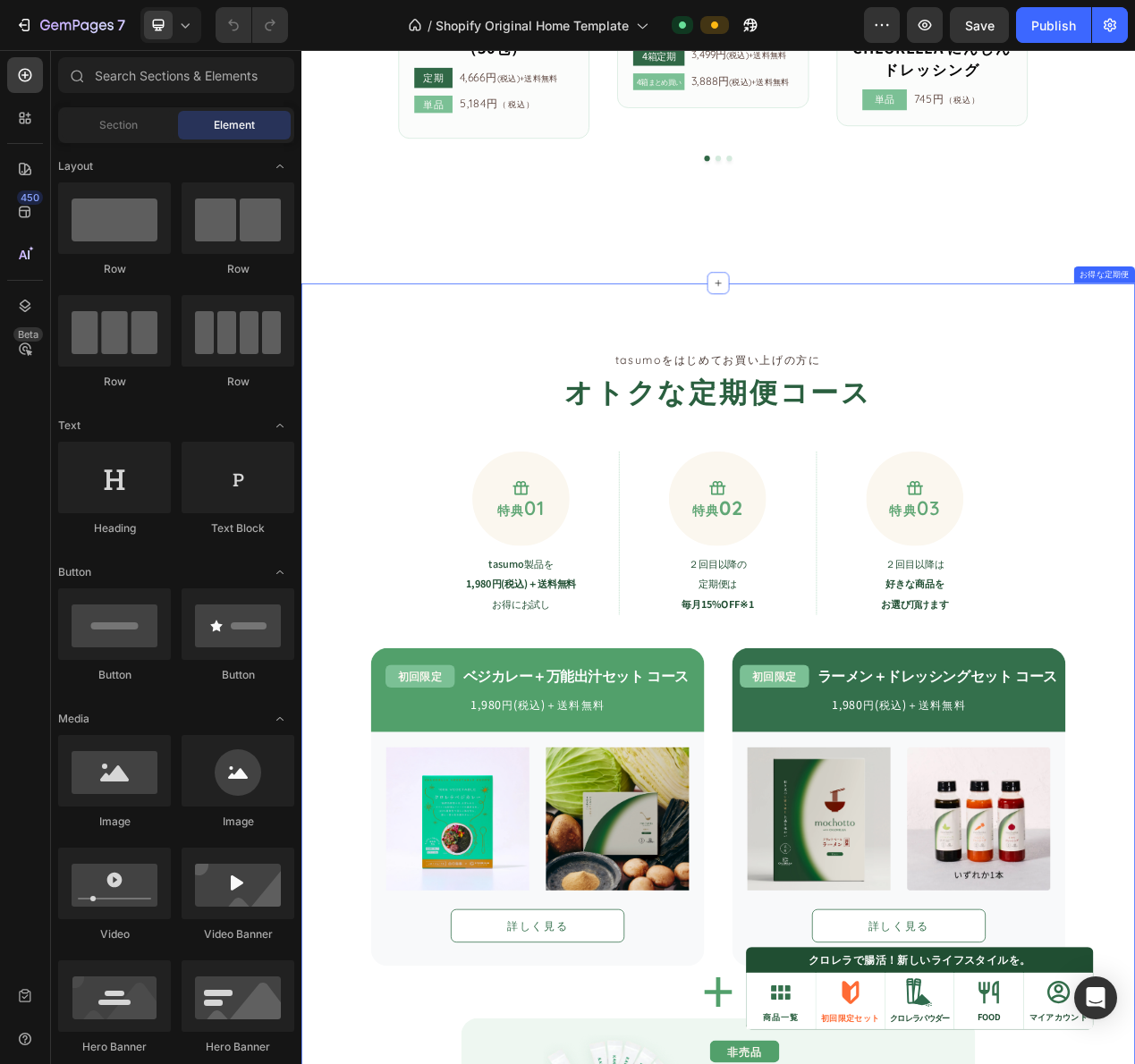
scroll to position [1252, 0]
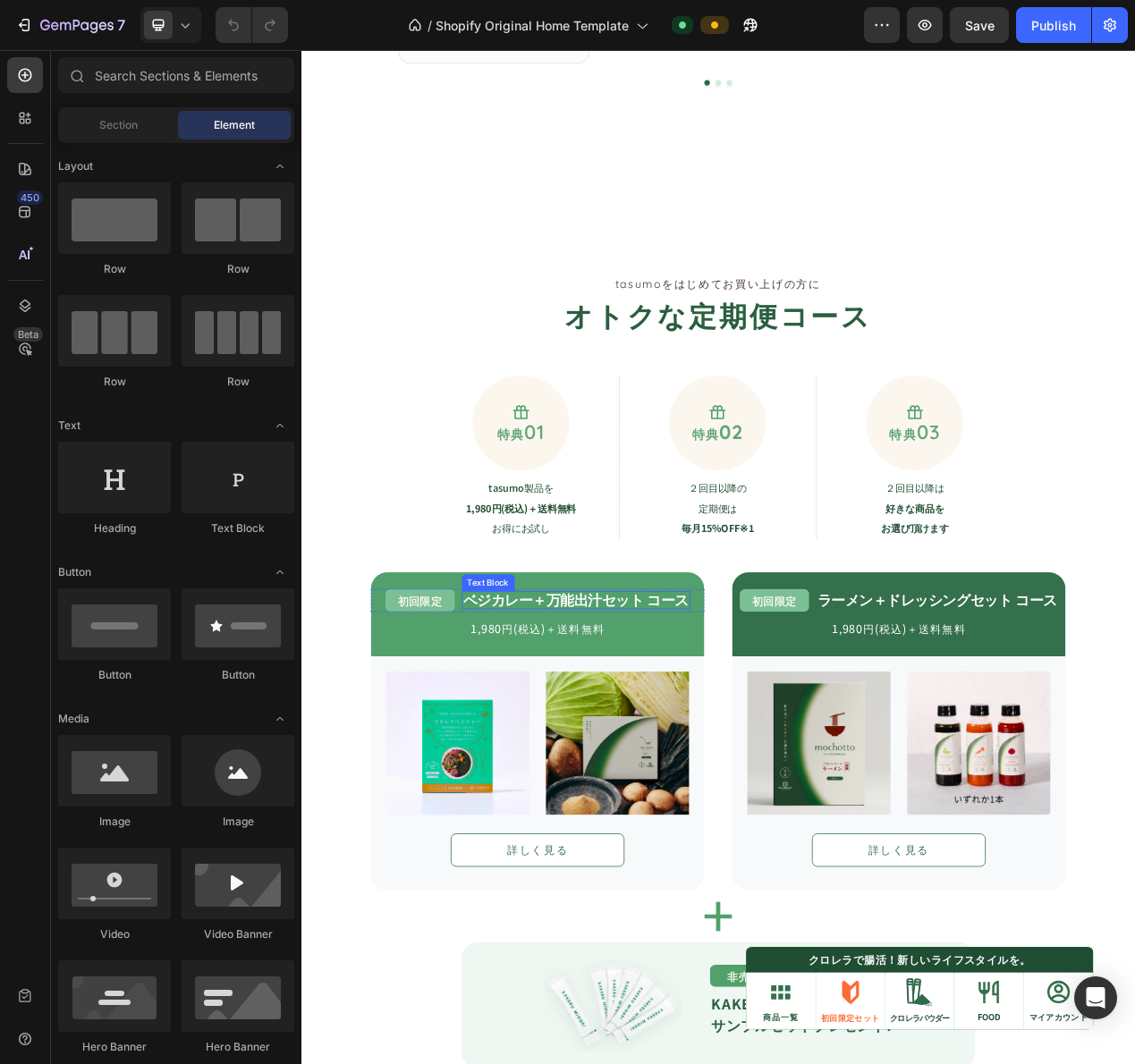
click at [655, 762] on strong "ベジカレー＋万能出汁セット コース" at bounding box center [655, 758] width 291 height 26
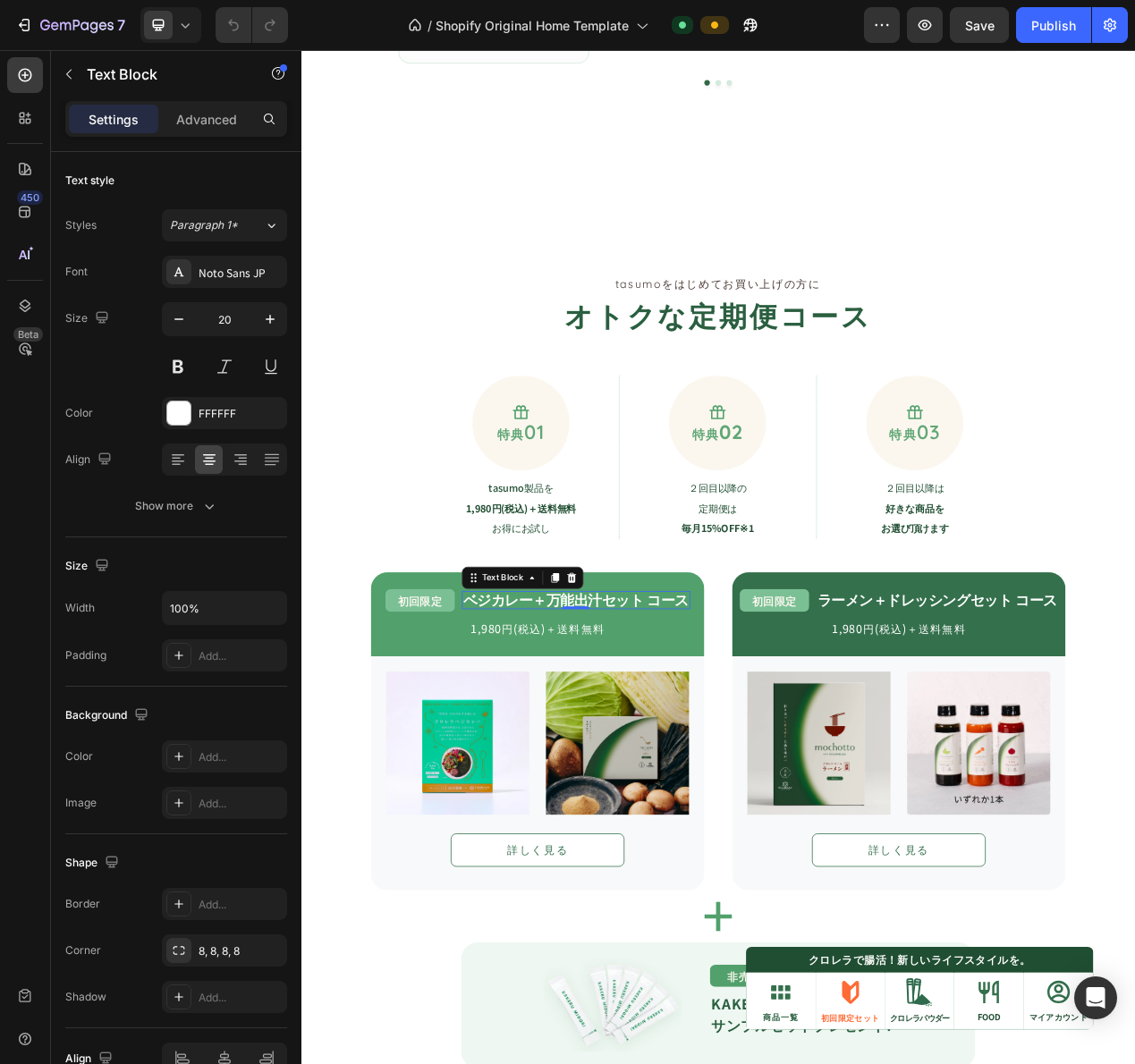
click at [639, 743] on div "Text Block" at bounding box center [585, 730] width 156 height 29
click at [629, 759] on strong "ベジカレー＋万能出汁セット コース" at bounding box center [655, 758] width 291 height 26
click at [650, 807] on div "1,980円(税込)＋送料無料" at bounding box center [605, 796] width 429 height 29
click at [646, 747] on strong "ベジカレー＋万能出汁セット コース" at bounding box center [655, 758] width 291 height 26
click at [622, 724] on icon at bounding box center [627, 729] width 10 height 13
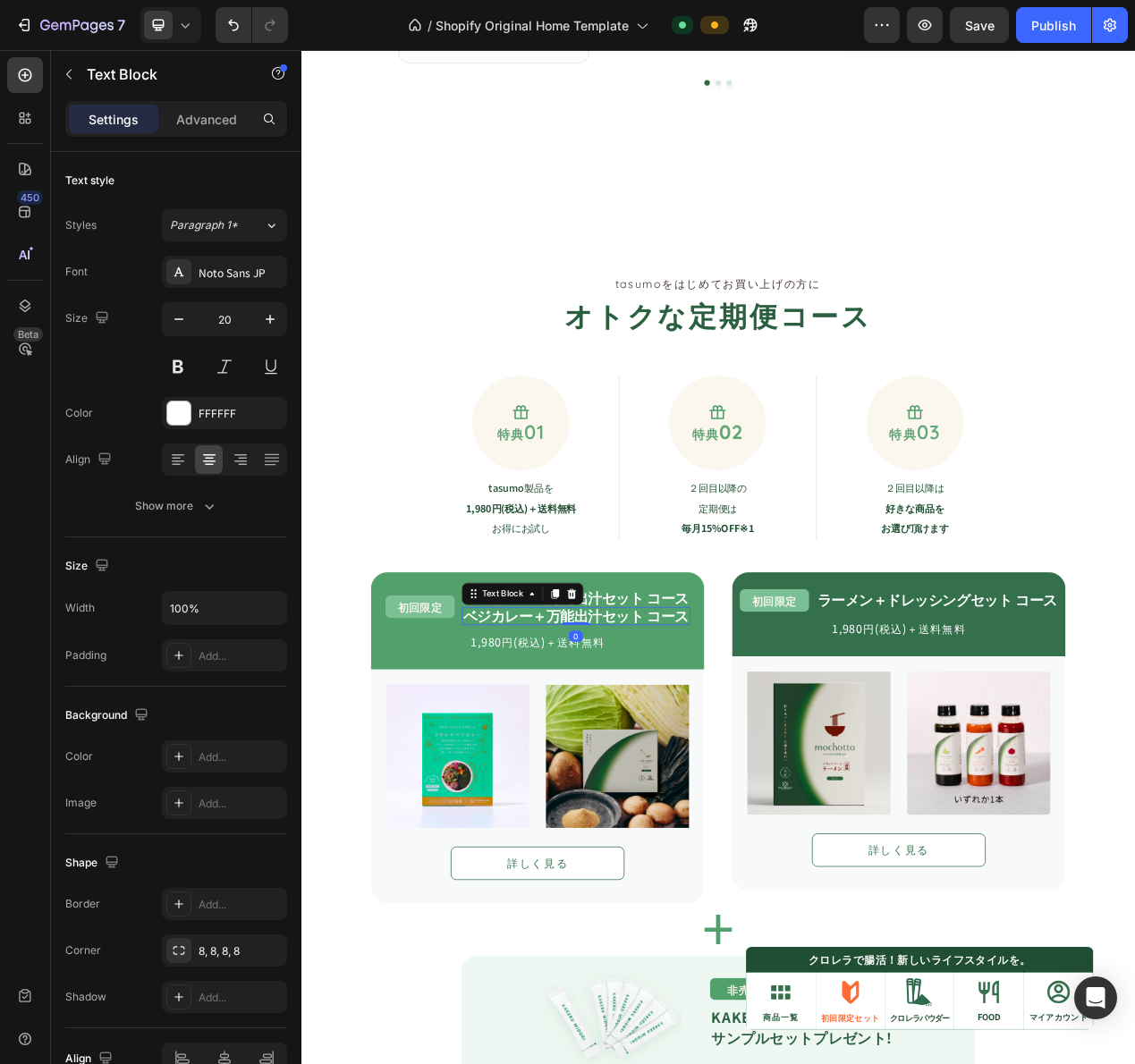
click at [611, 780] on strong "ベジカレー＋万能出汁セット コース" at bounding box center [655, 778] width 291 height 26
click at [443, 814] on p "1,980円(税込)＋送料無料" at bounding box center [605, 812] width 426 height 25
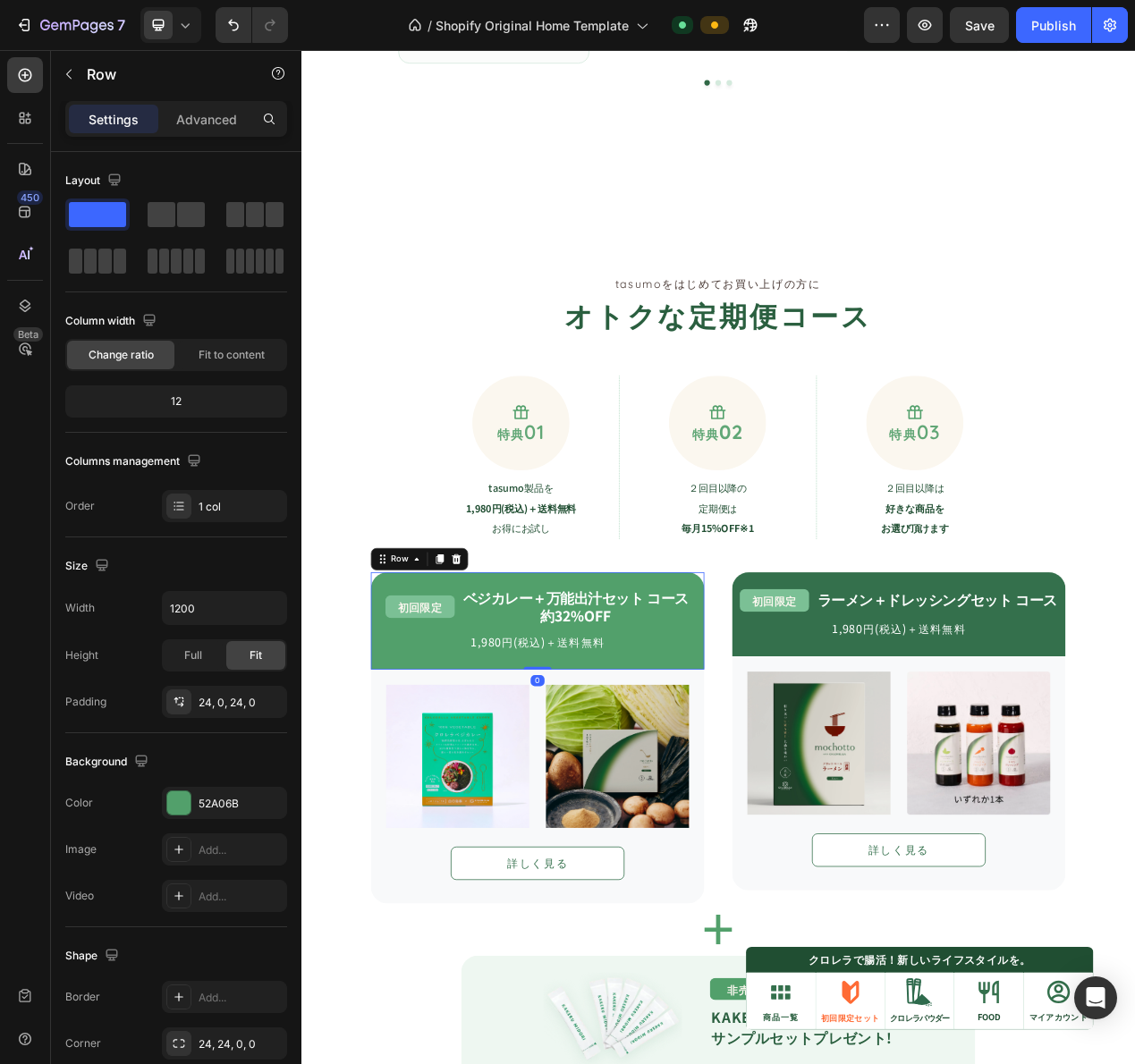
click at [502, 734] on div "初回限定 Text Block ベジカレー＋万能出汁セット コース Text Block 約32%OFF Text Block Row 1,980円(税込)＋…" at bounding box center [605, 785] width 429 height 125
click at [471, 761] on span "初回限定" at bounding box center [454, 767] width 57 height 18
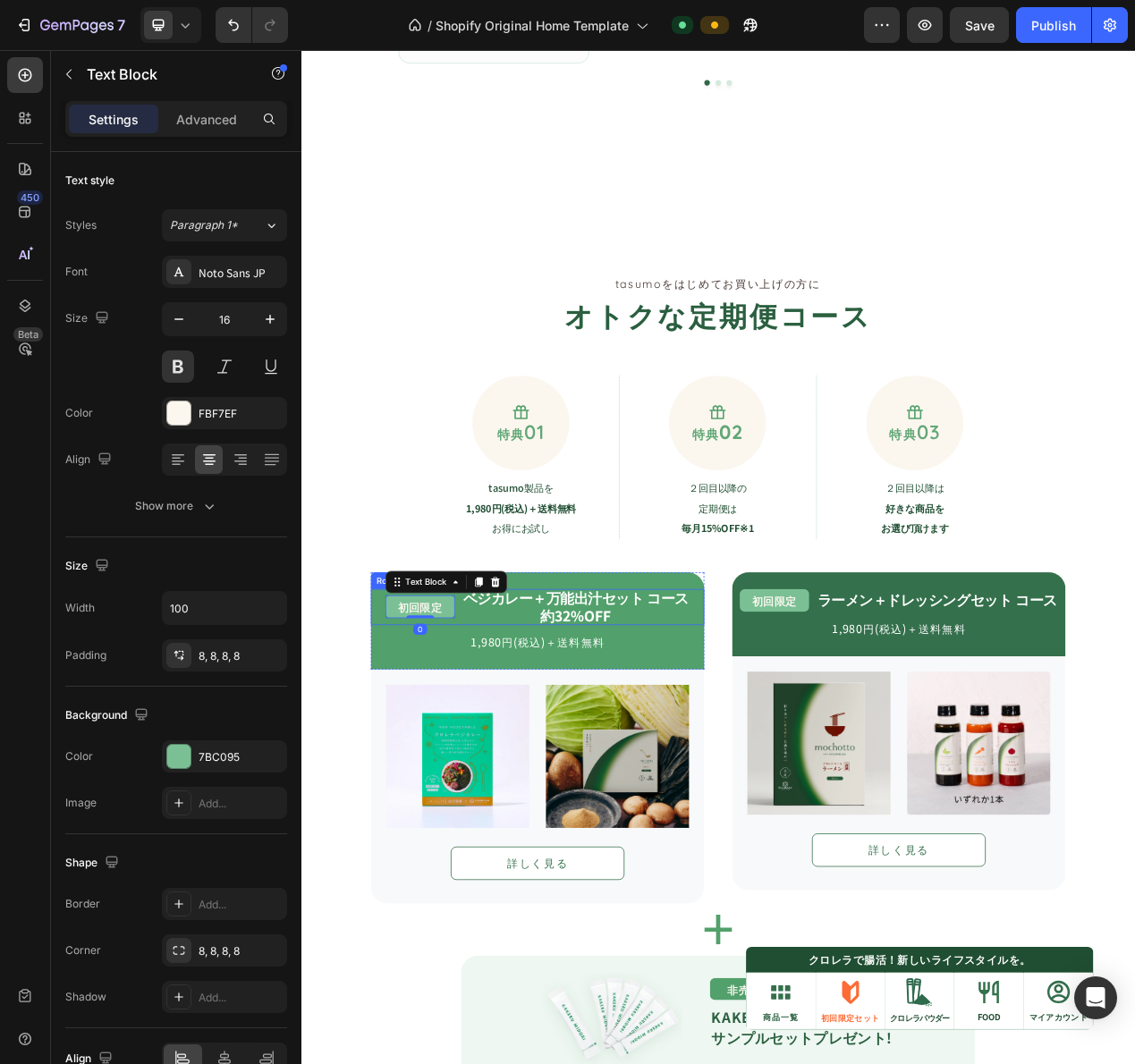
click at [498, 760] on div "初回限定 Text Block 0 ベジカレー＋万能出汁セット コース Text Block 約32%OFF Text Block Row" at bounding box center [605, 767] width 429 height 47
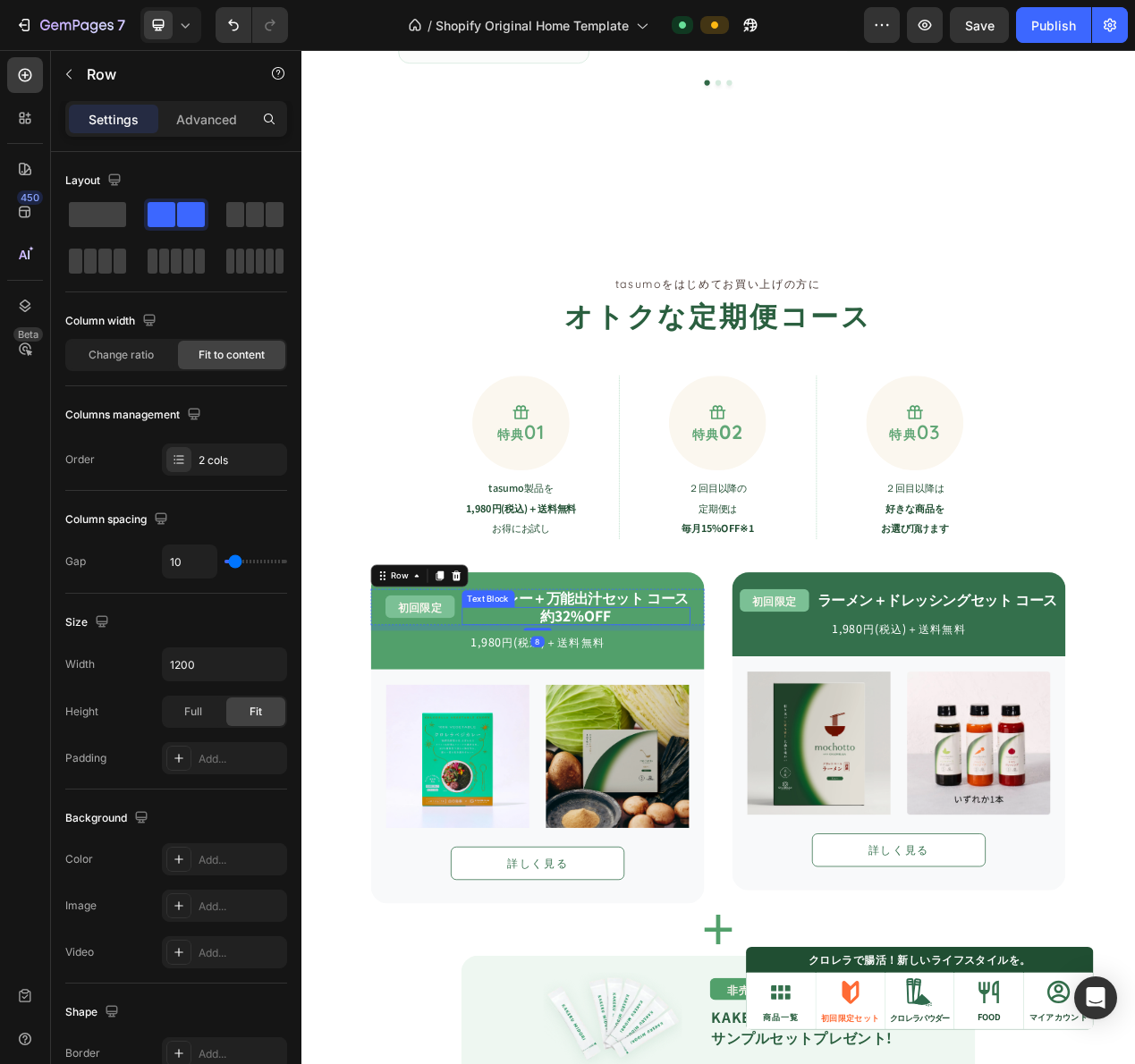
click at [551, 773] on p "約32%OFF" at bounding box center [655, 779] width 291 height 19
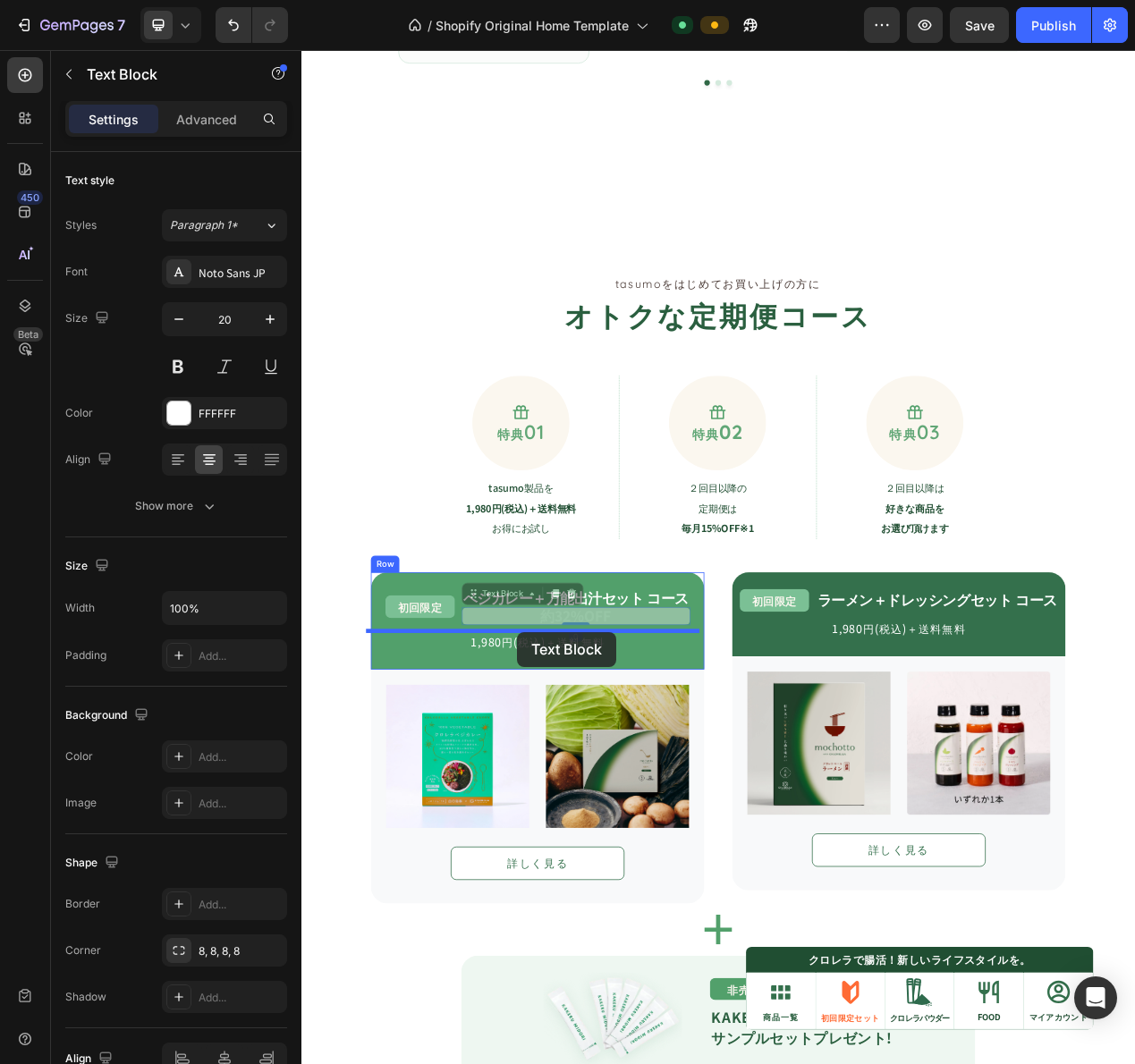
drag, startPoint x: 558, startPoint y: 752, endPoint x: 579, endPoint y: 799, distance: 51.5
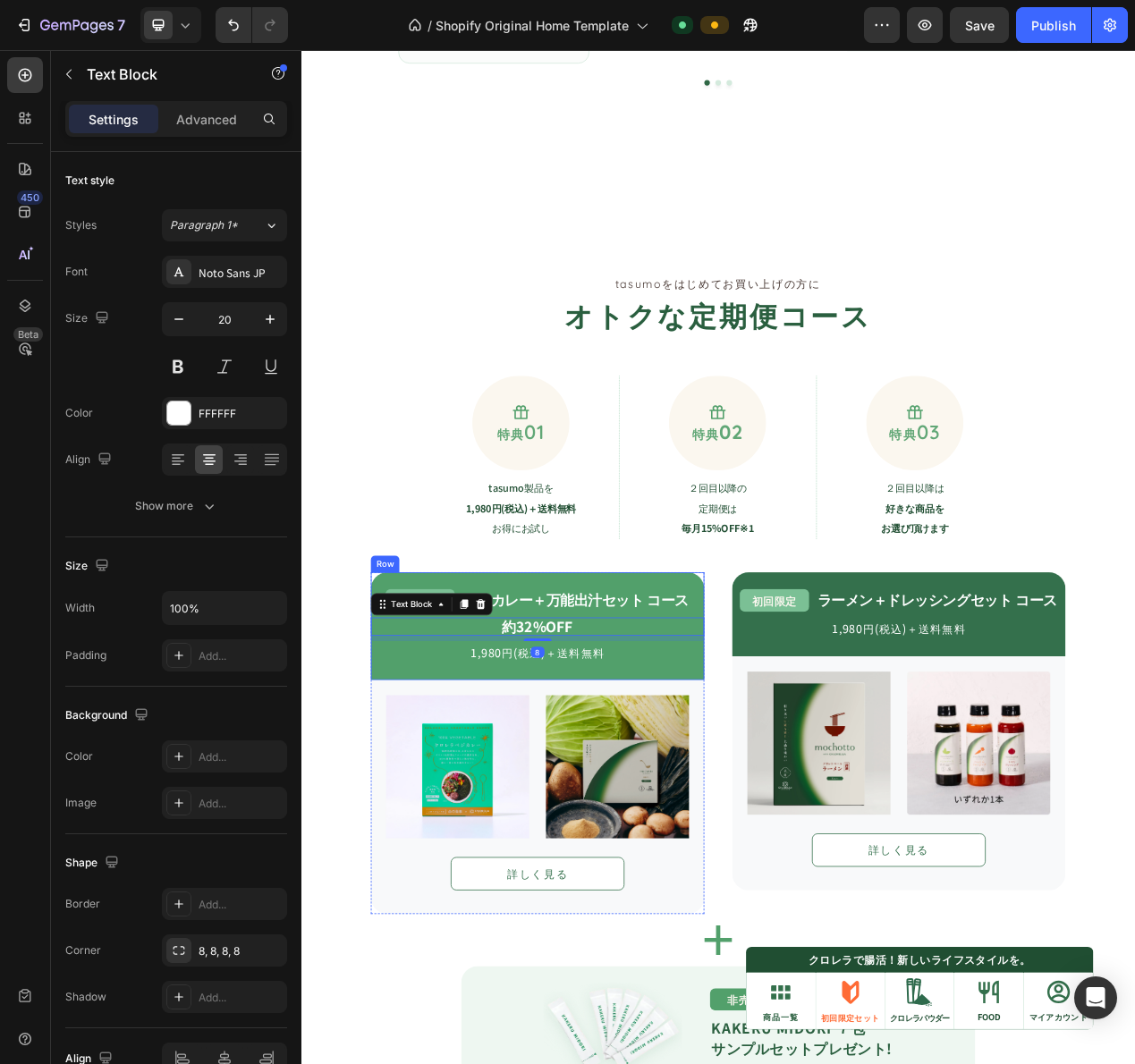
click at [507, 893] on img at bounding box center [503, 973] width 184 height 184
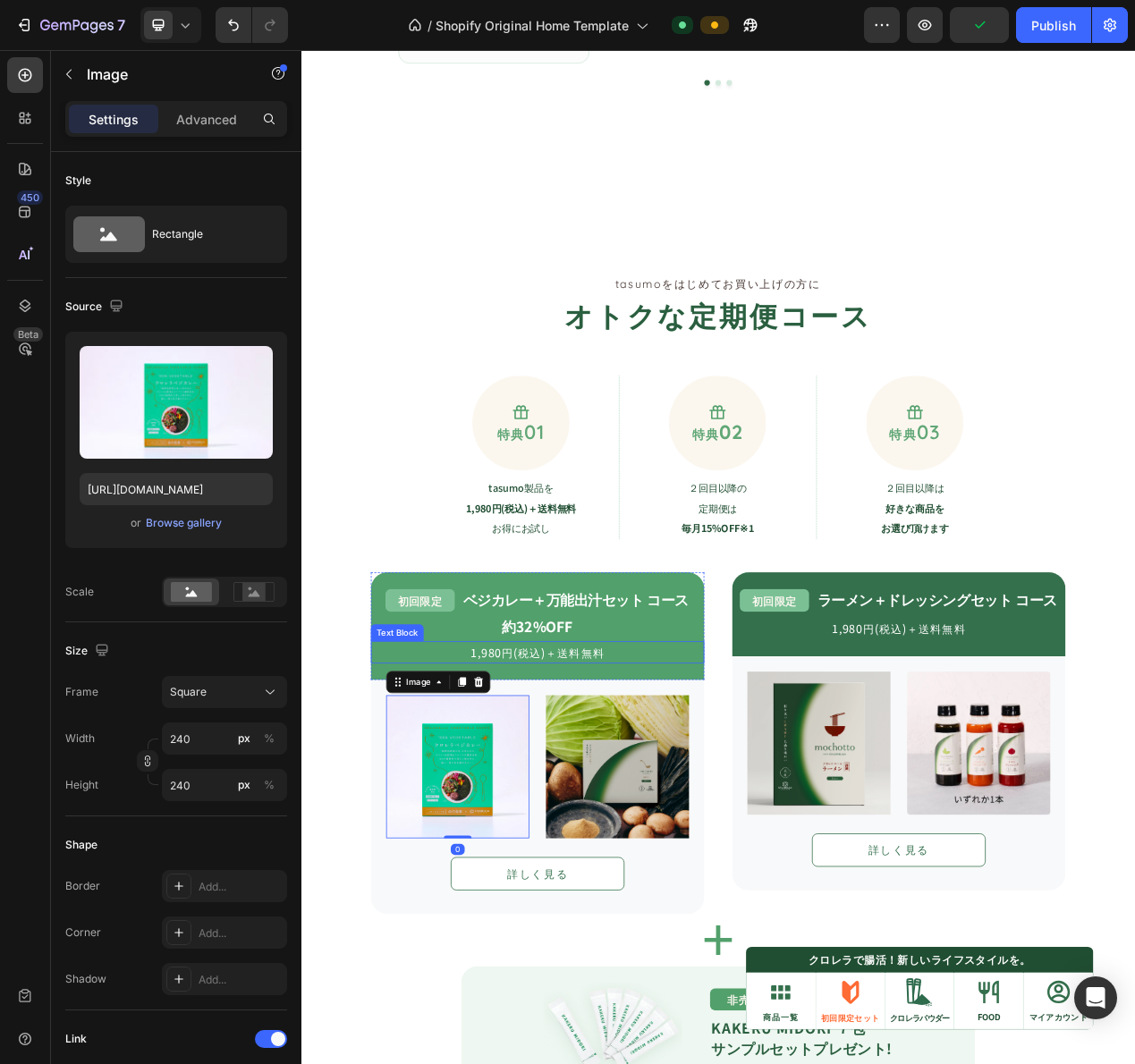
click at [604, 790] on strong "約32%OFF" at bounding box center [606, 792] width 91 height 26
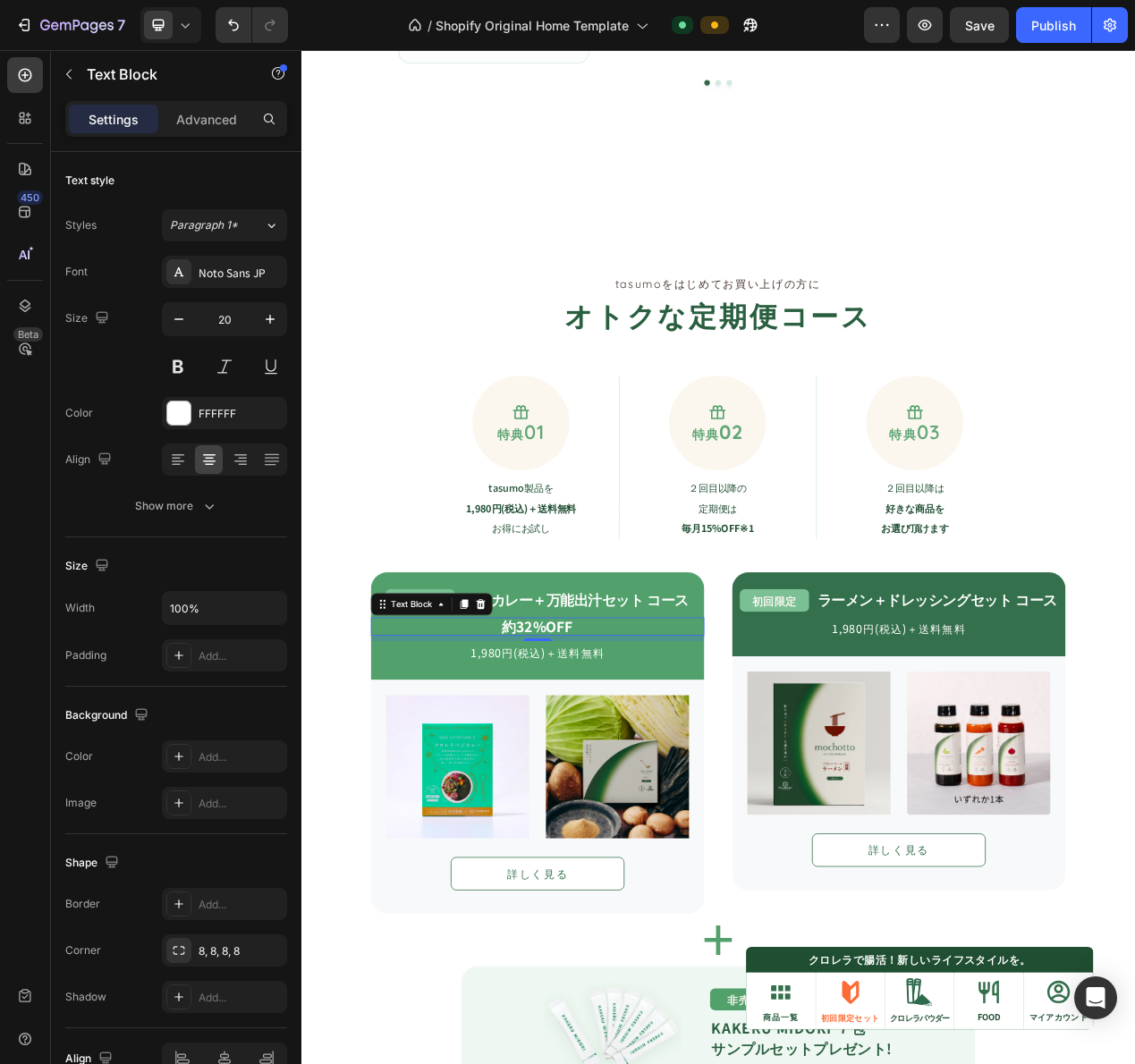
click at [603, 797] on strong "約32%OFF" at bounding box center [606, 792] width 91 height 26
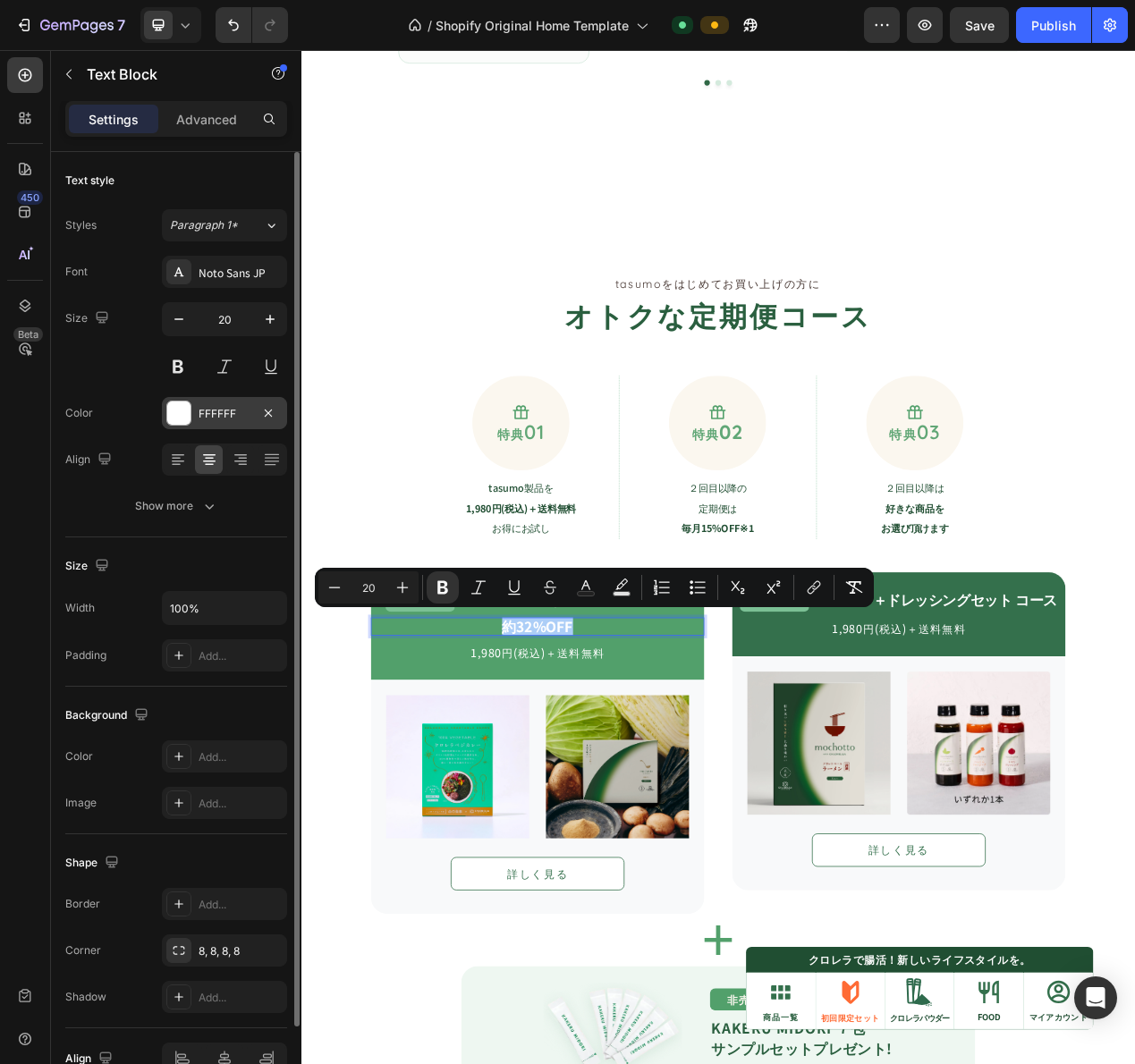
click at [182, 421] on div at bounding box center [179, 413] width 23 height 23
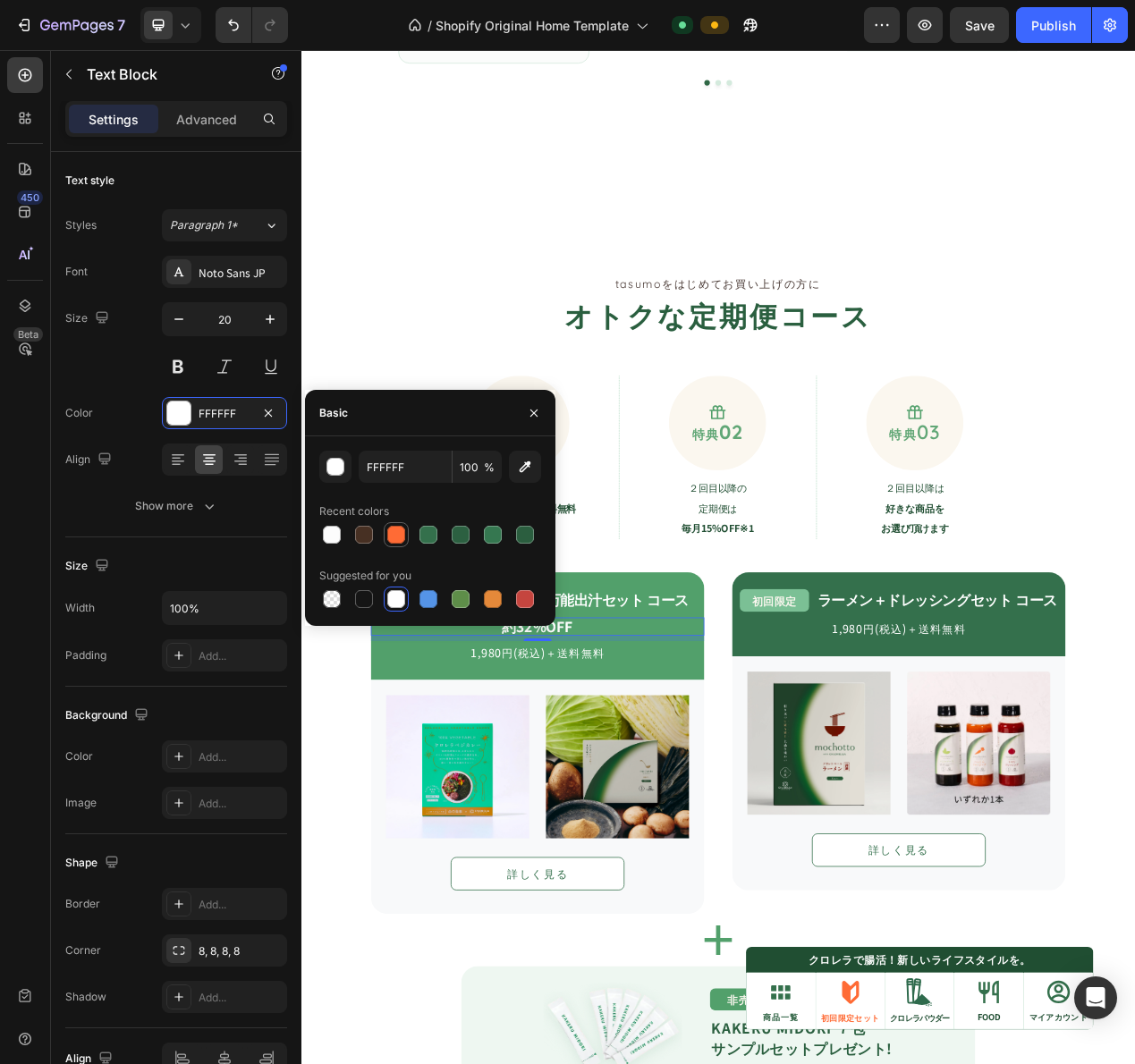
click at [397, 533] on div at bounding box center [396, 535] width 17 height 17
click at [523, 600] on div at bounding box center [524, 599] width 17 height 17
click at [426, 603] on div at bounding box center [428, 599] width 17 height 17
click at [390, 538] on div at bounding box center [396, 535] width 17 height 17
click at [519, 473] on icon "button" at bounding box center [524, 466] width 17 height 17
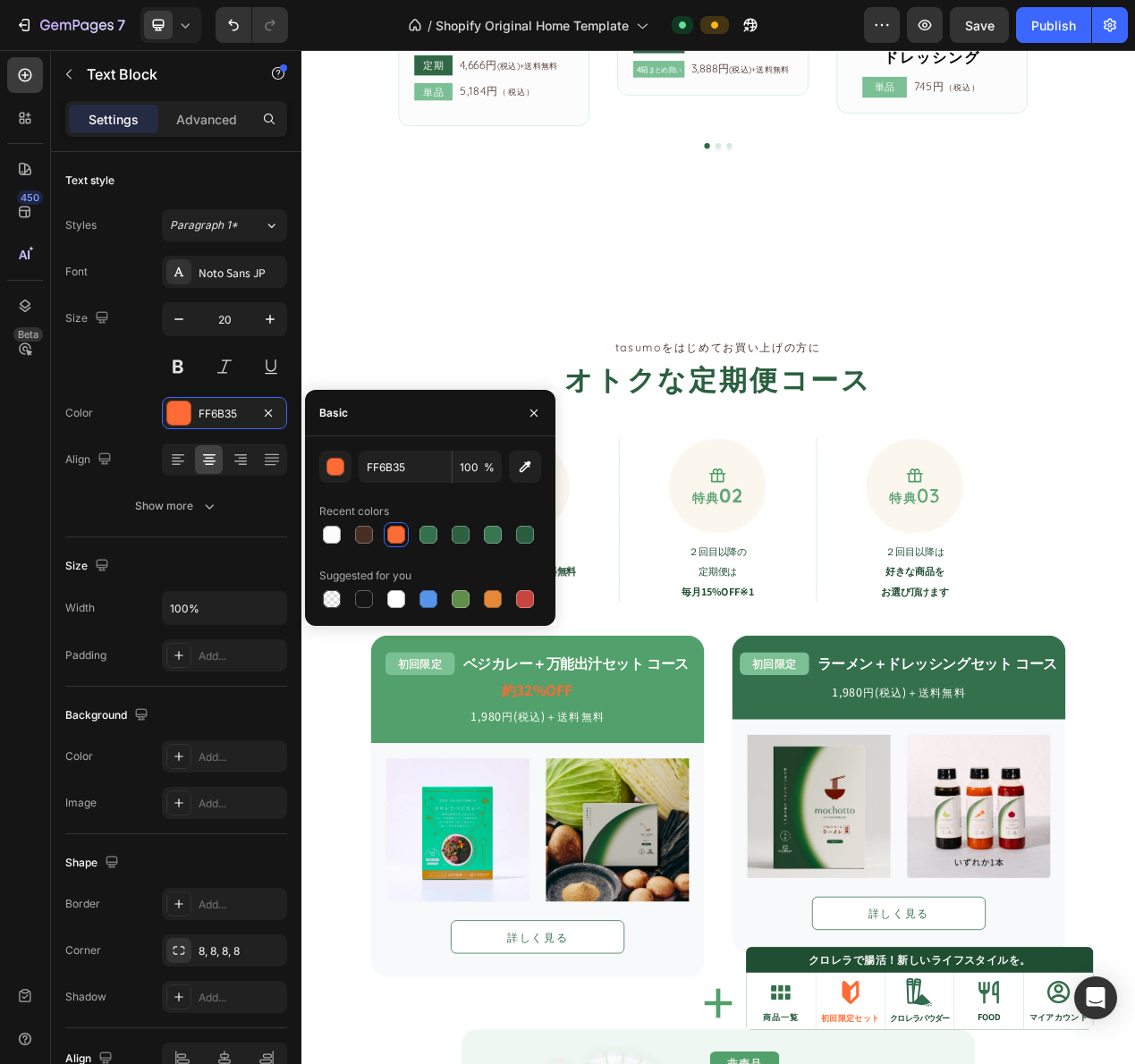
scroll to position [1081, 0]
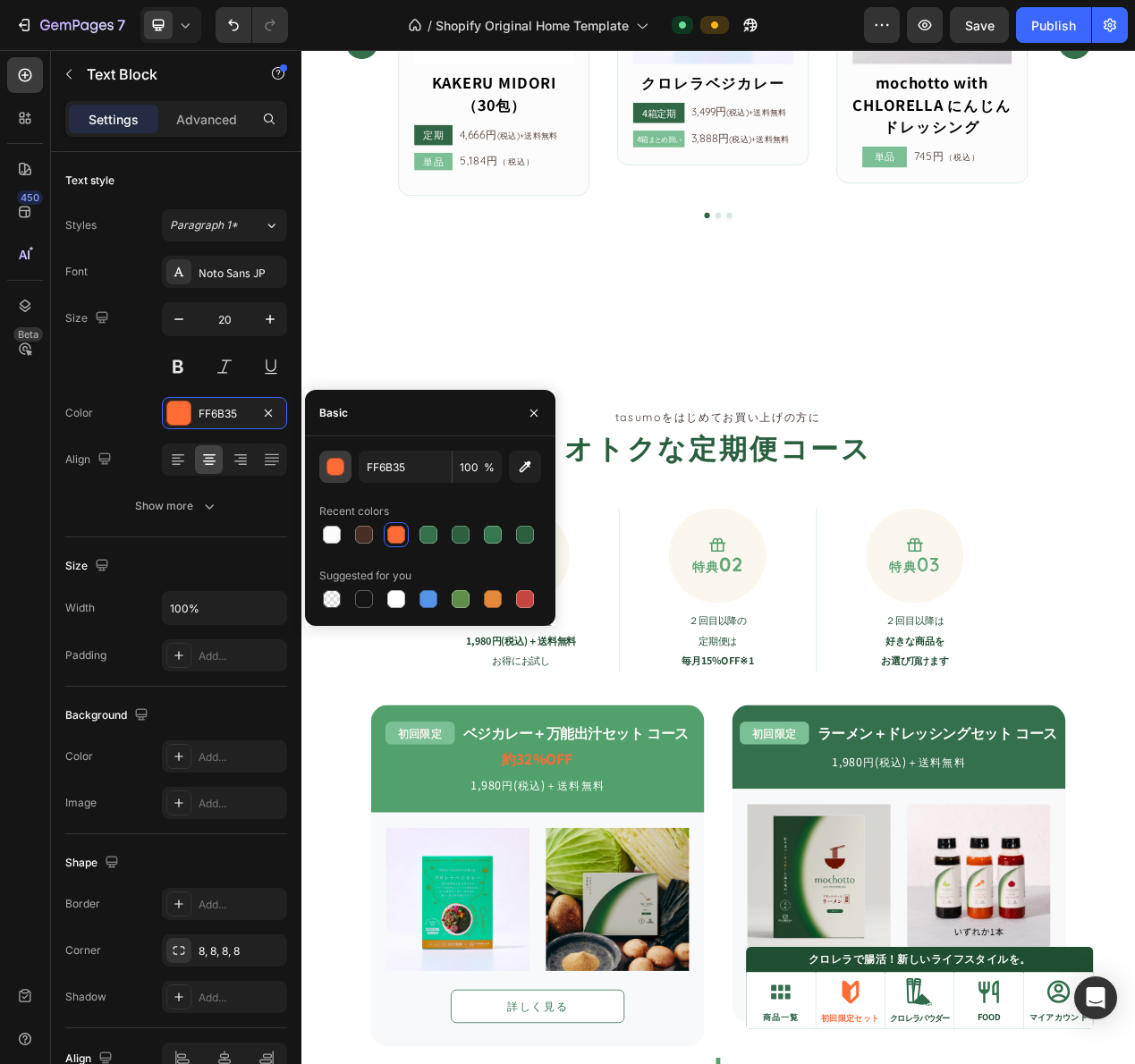
click at [341, 467] on div "button" at bounding box center [336, 467] width 17 height 17
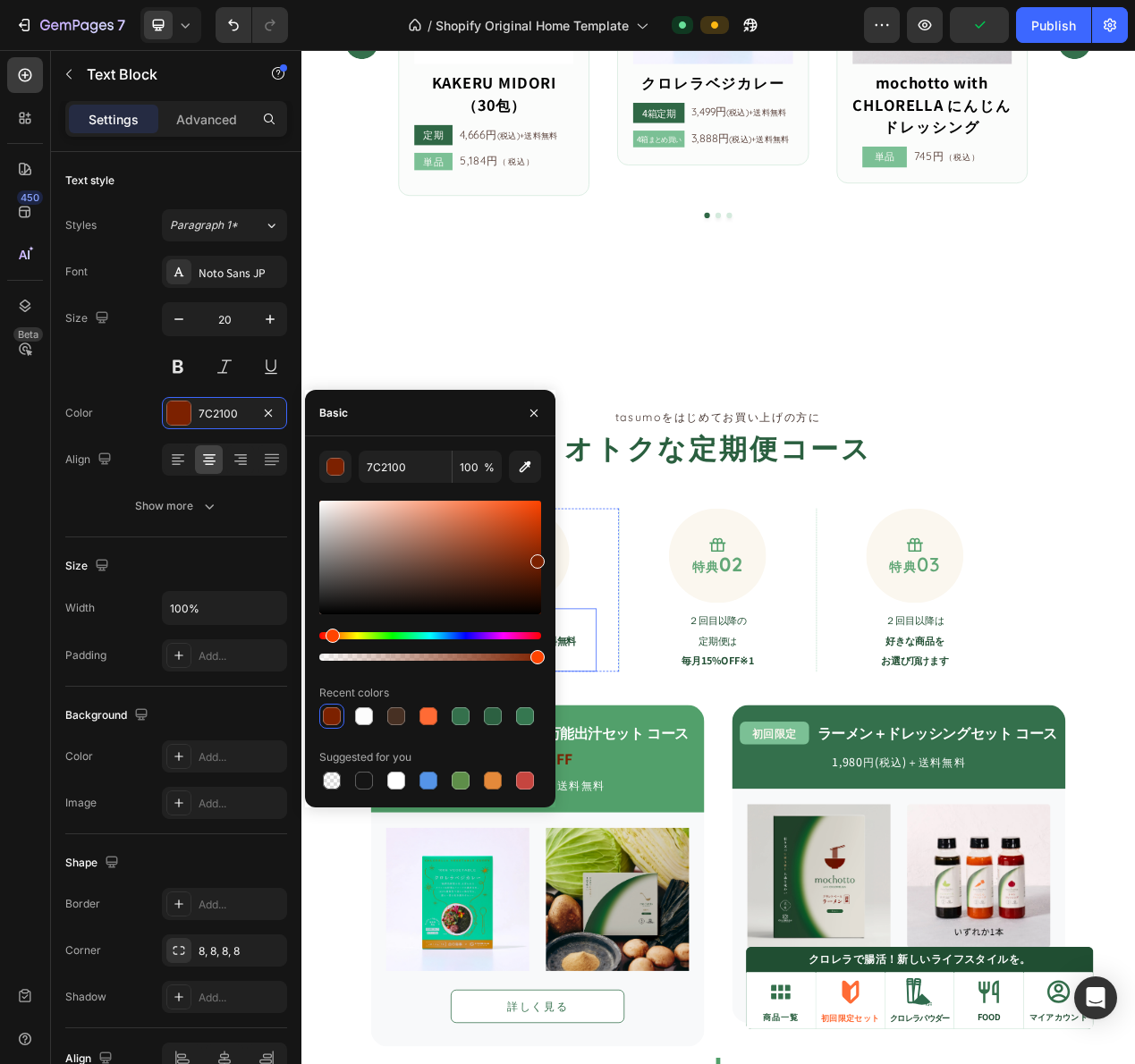
drag, startPoint x: 848, startPoint y: 608, endPoint x: 629, endPoint y: 793, distance: 286.7
click at [526, 631] on div at bounding box center [429, 580] width 222 height 168
click at [517, 635] on div "Hue" at bounding box center [429, 635] width 222 height 7
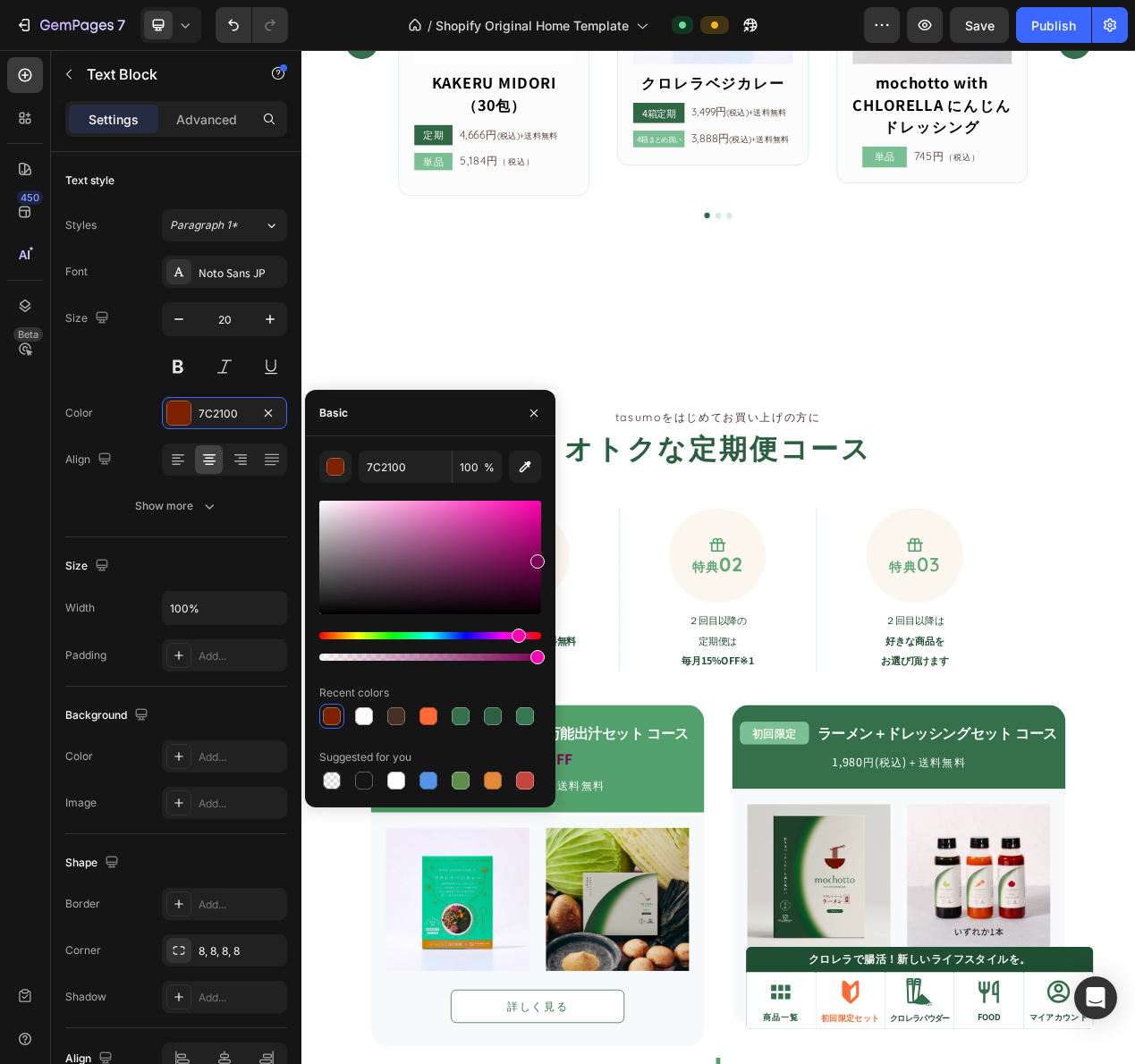
type input "7C0055"
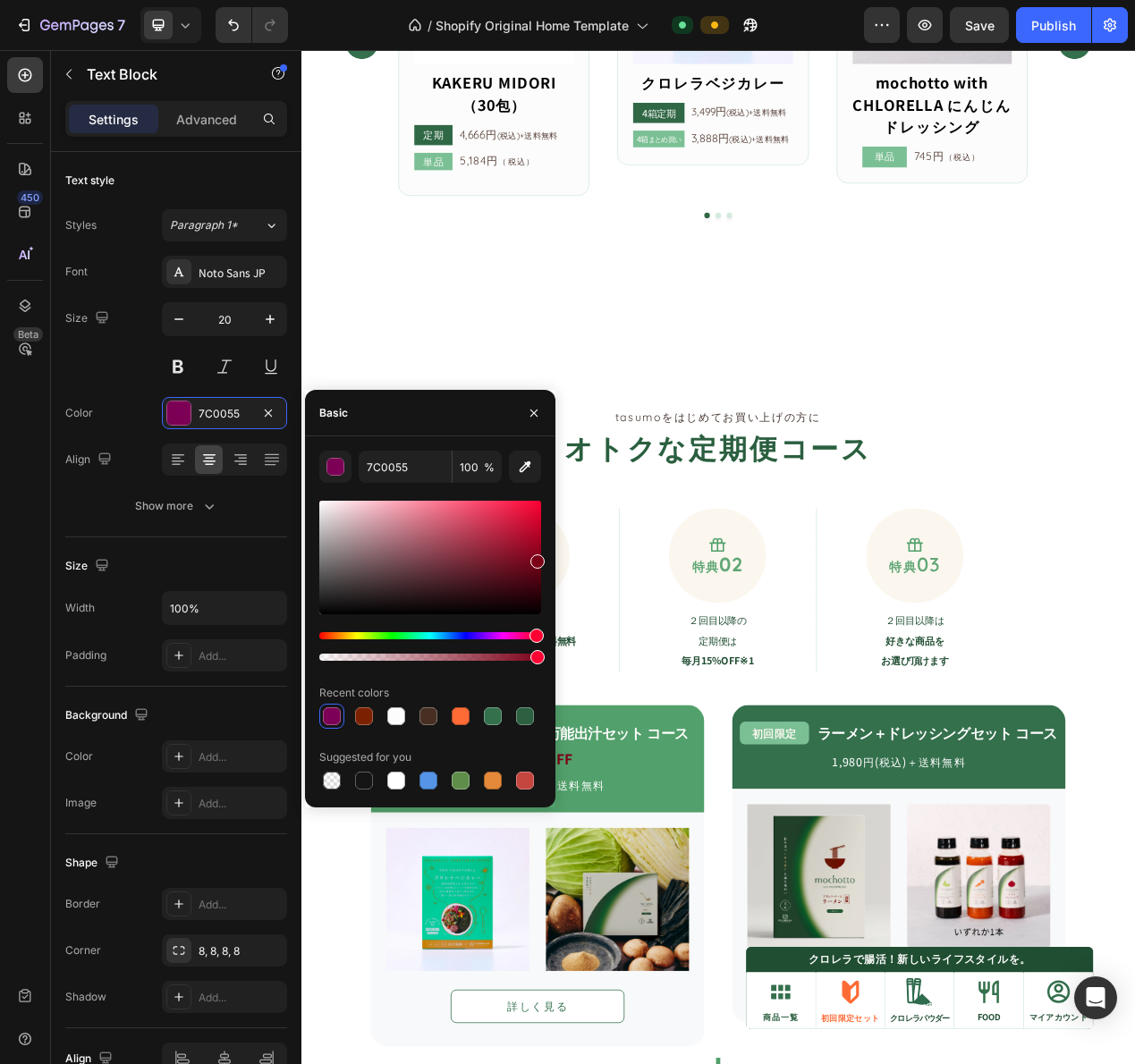
drag, startPoint x: 515, startPoint y: 640, endPoint x: 538, endPoint y: 636, distance: 23.3
click at [538, 636] on div "Hue" at bounding box center [536, 636] width 15 height 15
drag, startPoint x: 519, startPoint y: 541, endPoint x: 548, endPoint y: 484, distance: 64.0
click at [548, 484] on div "7C0055 100 % Recent colors Suggested for you" at bounding box center [430, 621] width 250 height 342
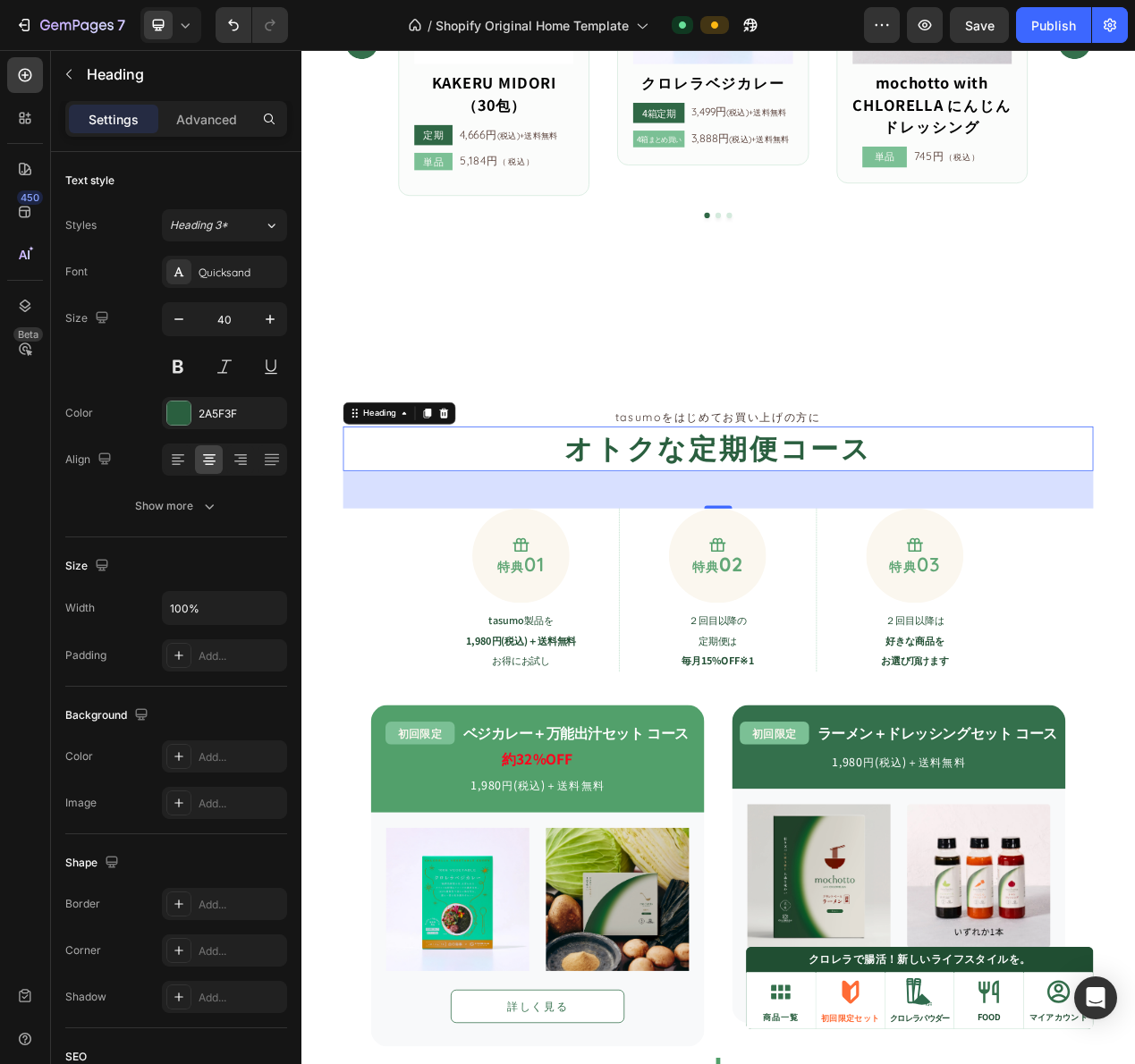
click at [751, 579] on h2 "オトクな定期便コース" at bounding box center [837, 563] width 966 height 57
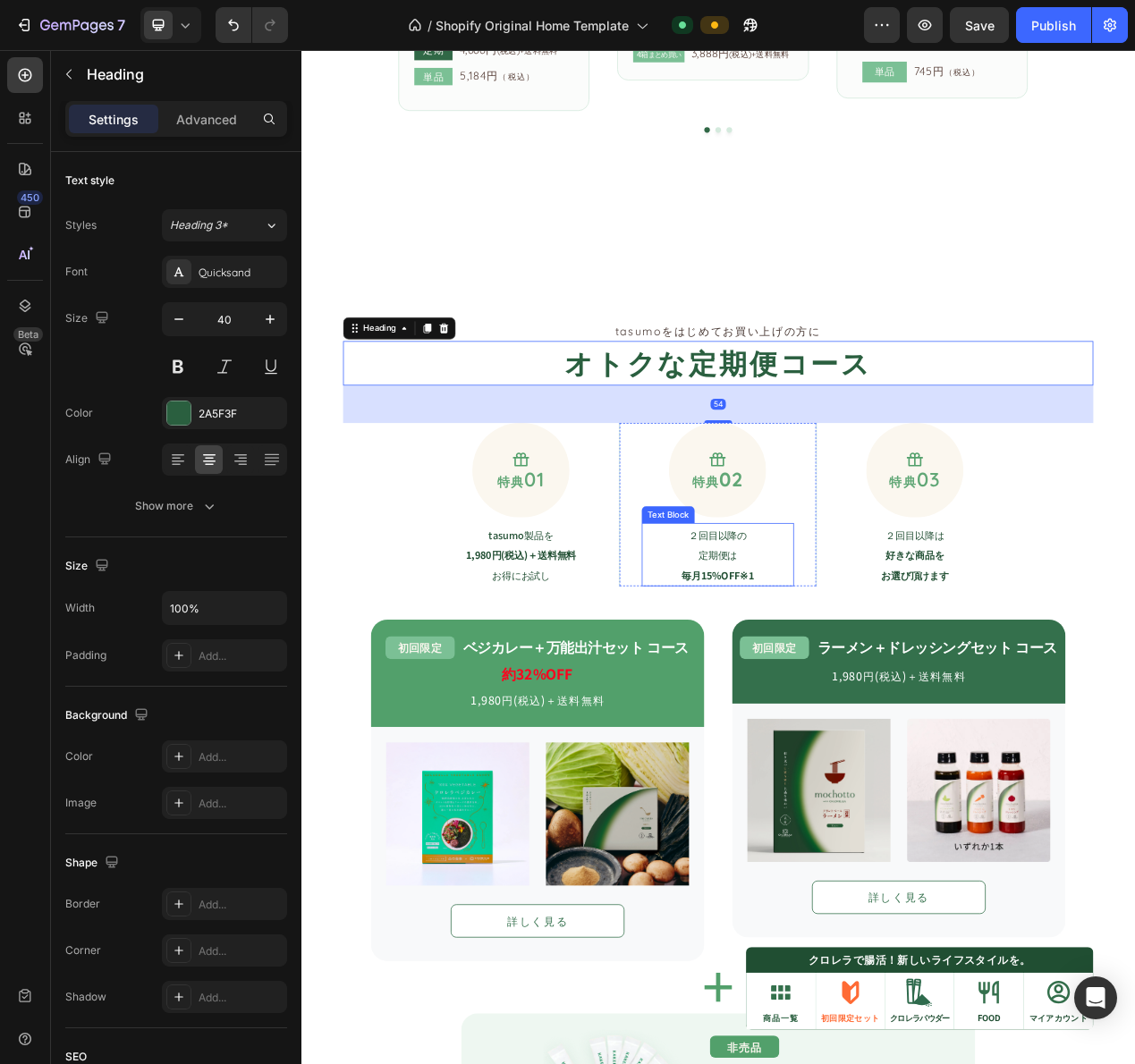
scroll to position [1349, 0]
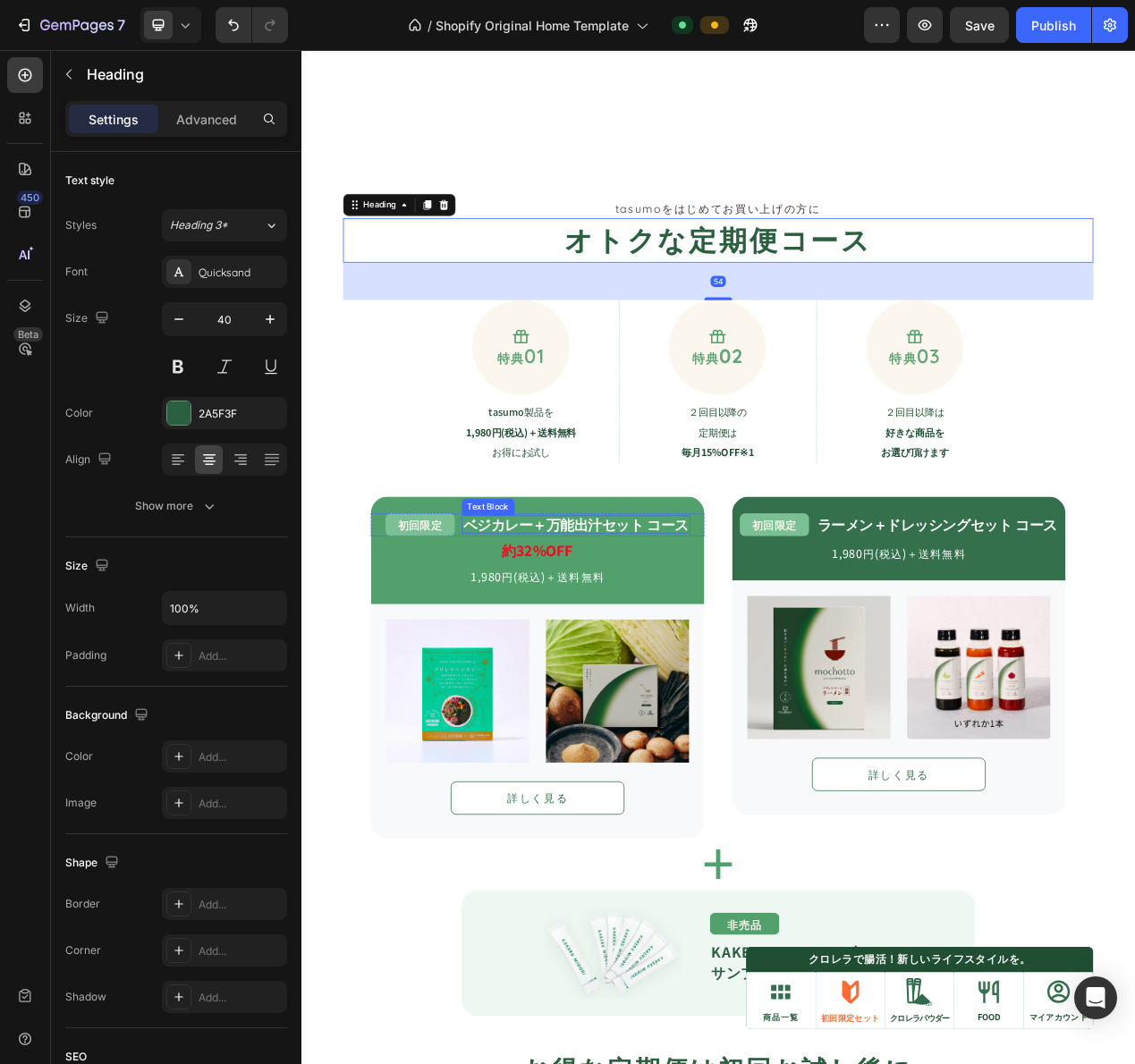
click at [599, 680] on div "初回限定 Text Block ベジカレー＋万能出汁セット コース Text Block Row 約32%OFF Text Block 1,980円(税込)＋…" at bounding box center [605, 694] width 429 height 96
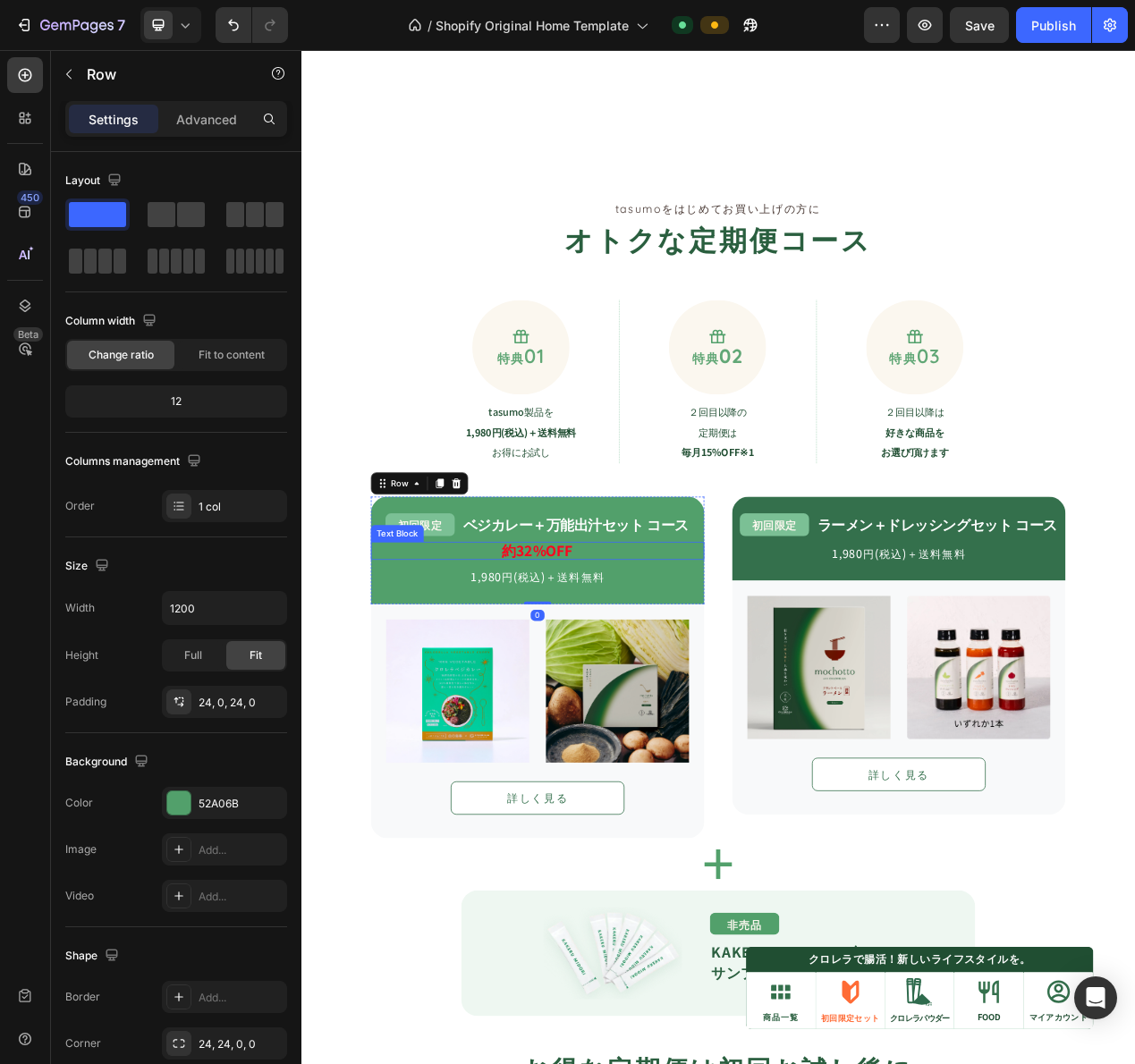
click at [591, 688] on strong "約32%OFF" at bounding box center [606, 694] width 91 height 26
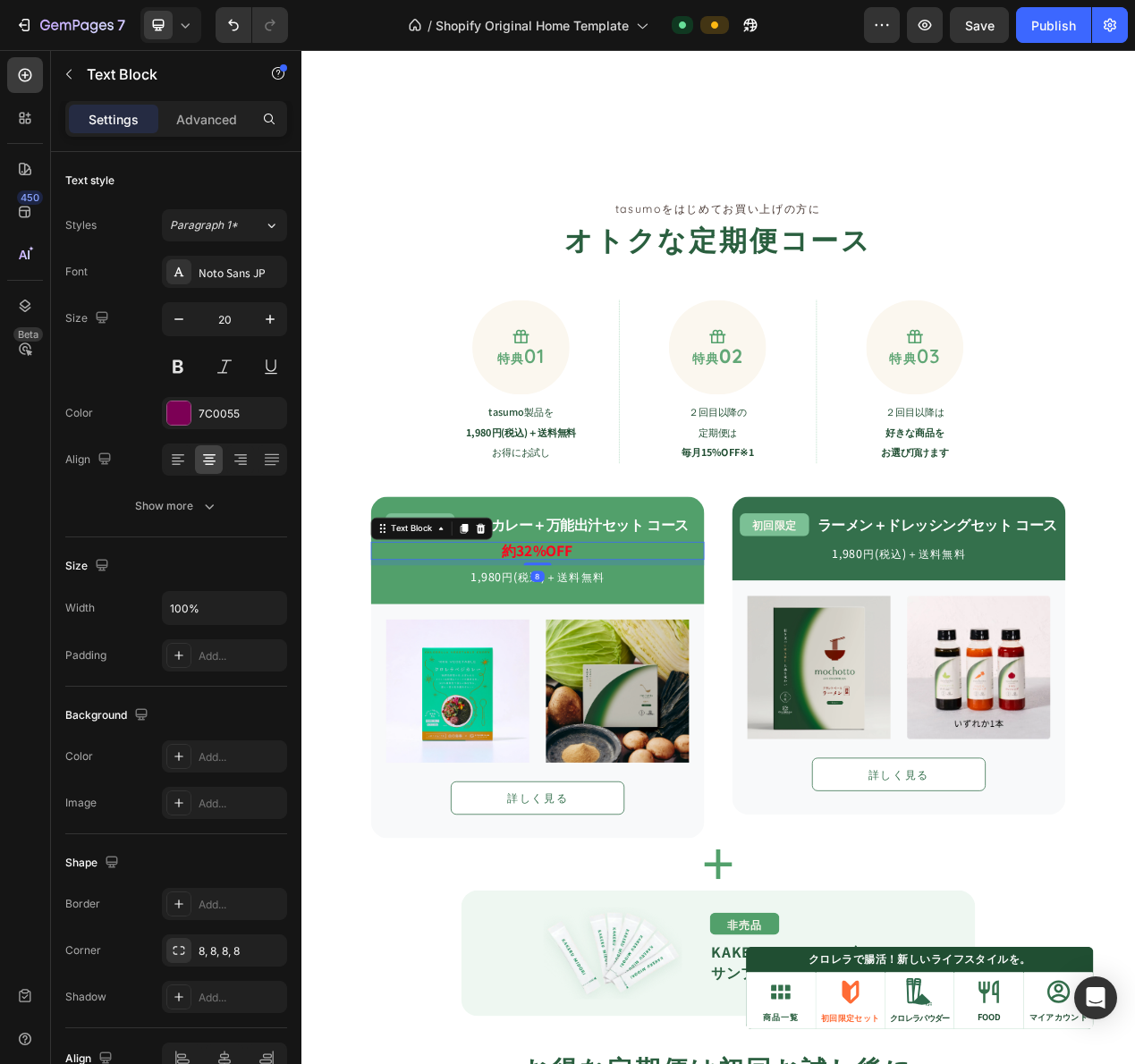
click at [591, 688] on strong "約32%OFF" at bounding box center [606, 694] width 91 height 26
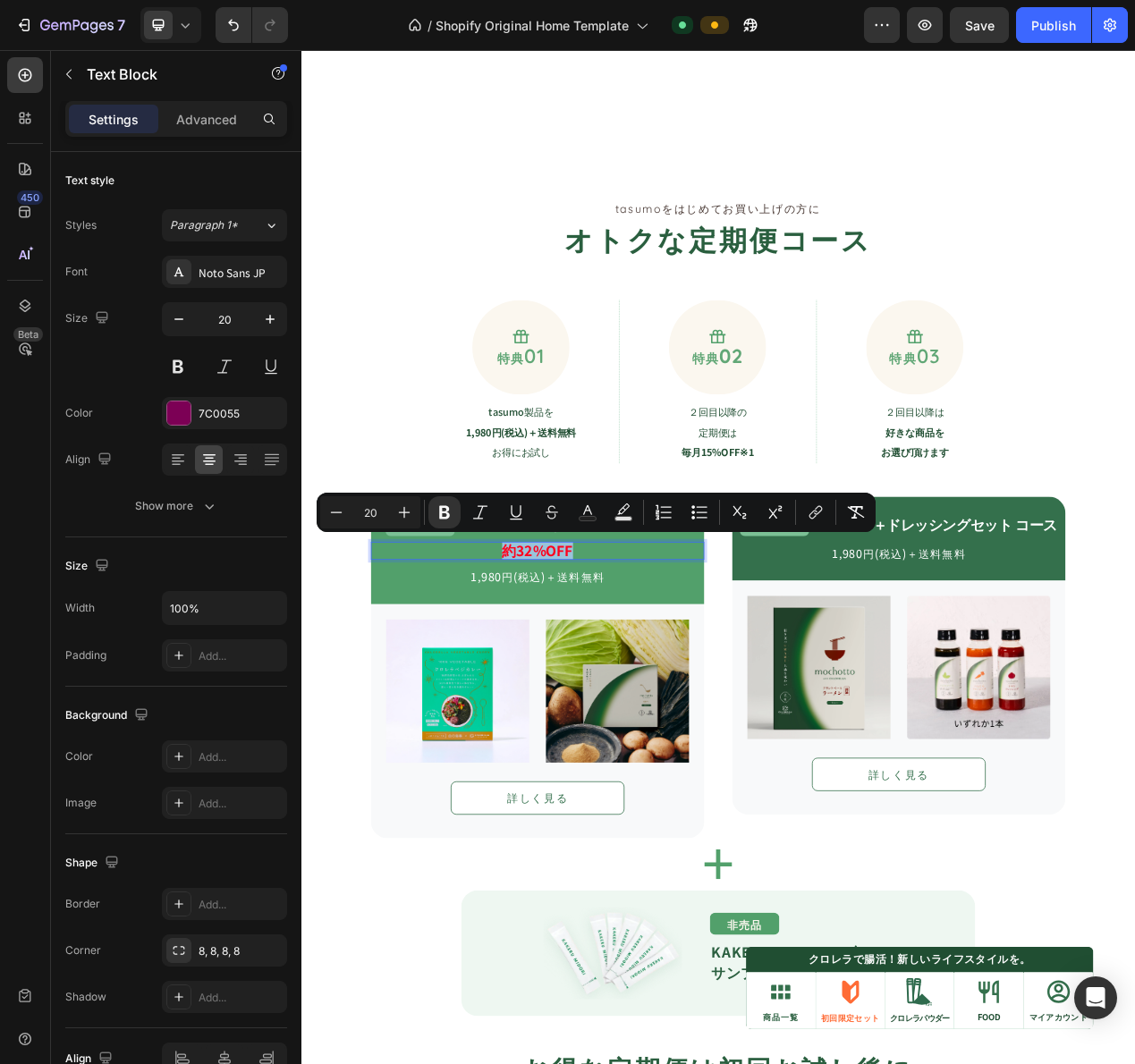
click at [591, 688] on strong "約32%OFF" at bounding box center [606, 694] width 91 height 26
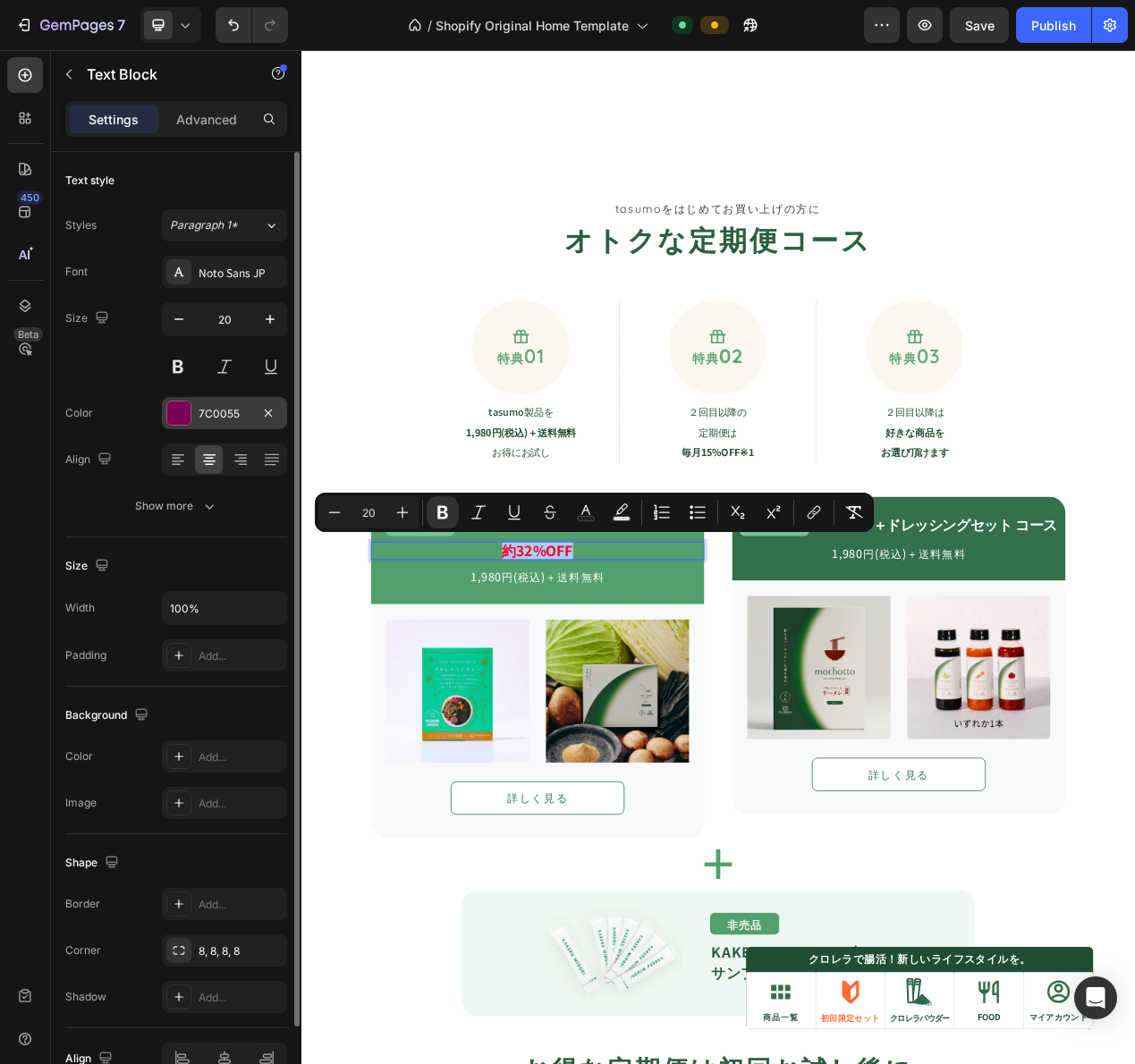
click at [175, 409] on div at bounding box center [179, 413] width 23 height 23
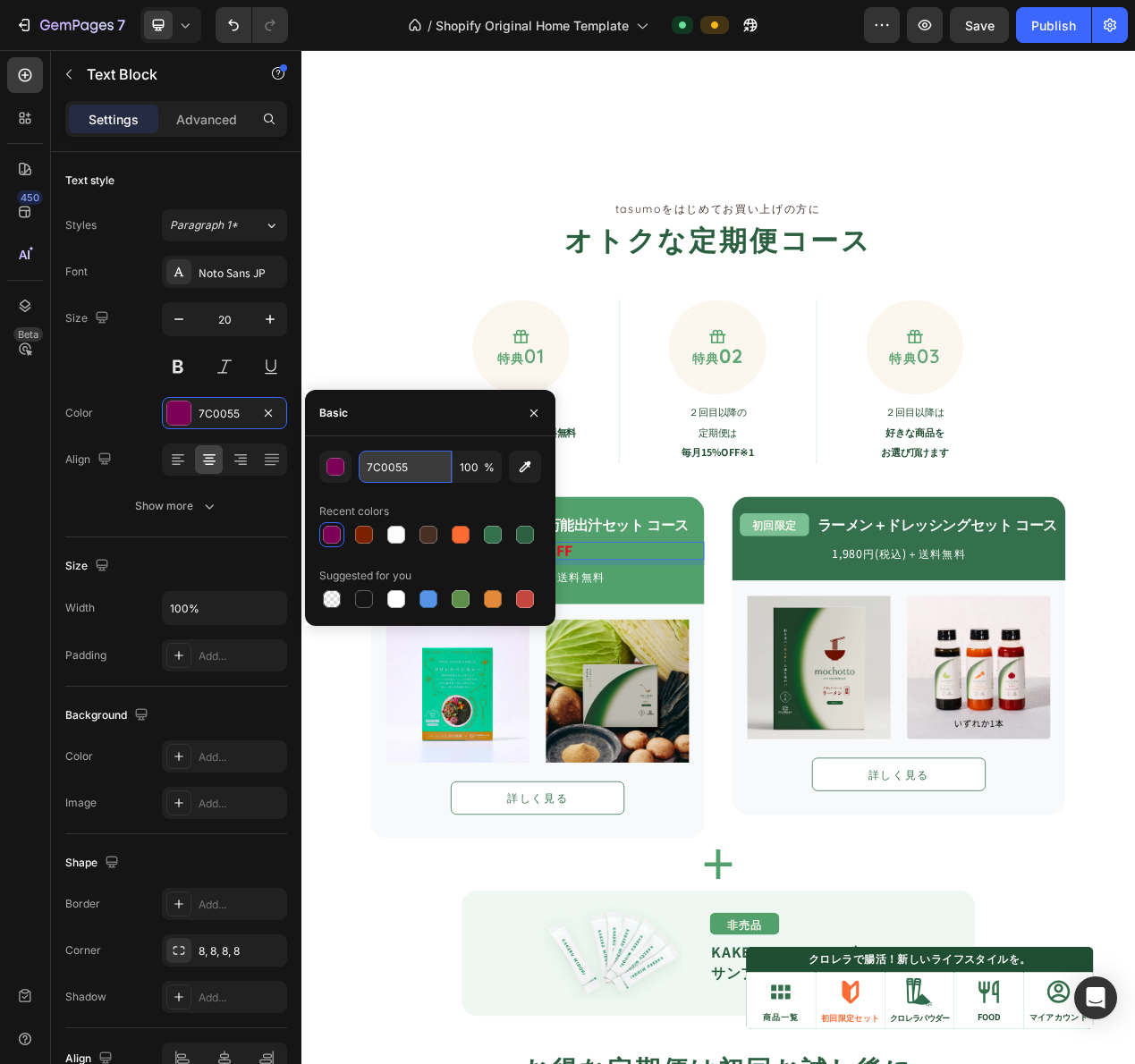
click at [409, 477] on input "7C0055" at bounding box center [405, 466] width 93 height 32
paste input "32CD32"
click at [332, 465] on div "button" at bounding box center [336, 467] width 17 height 17
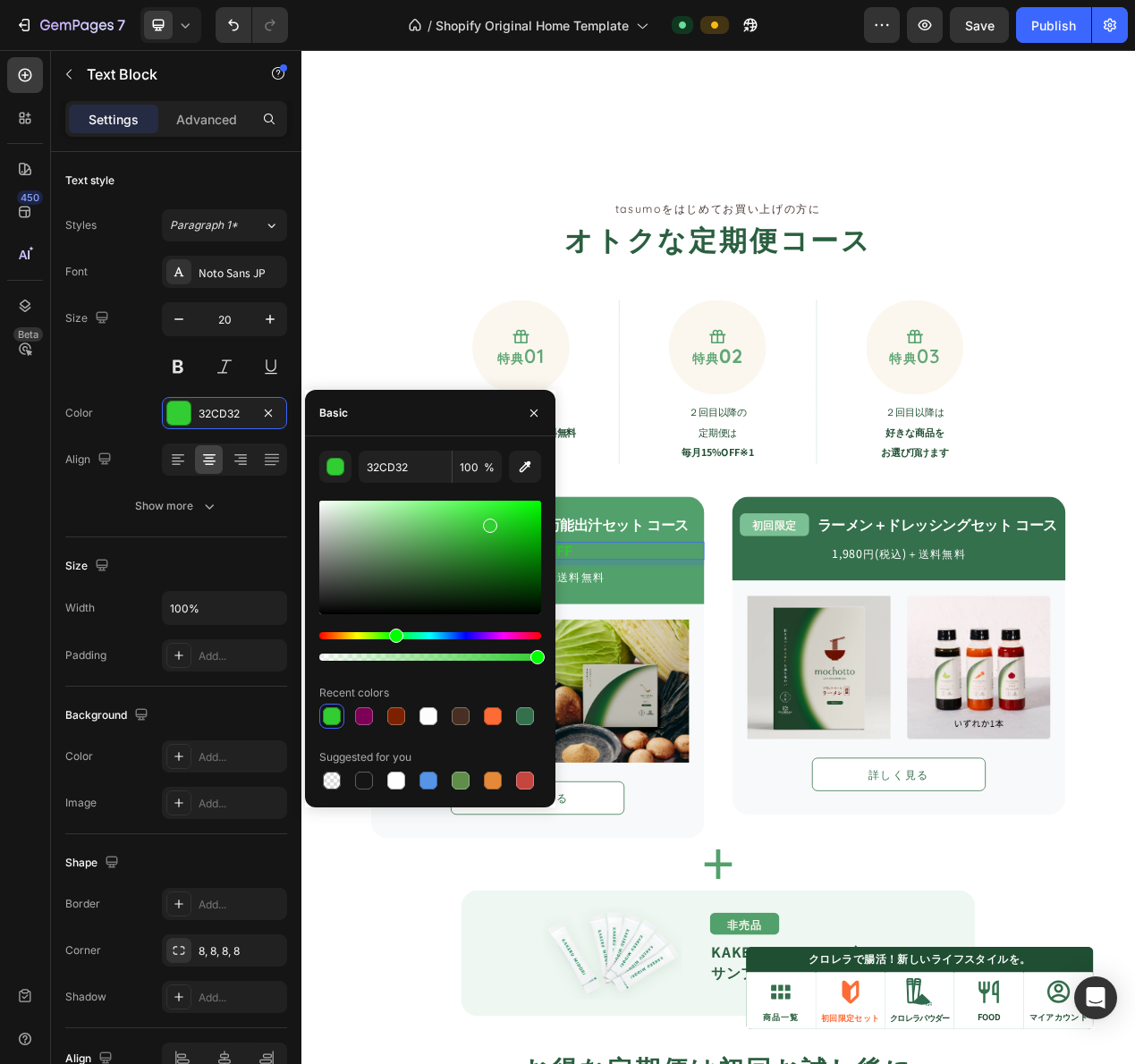
click at [355, 637] on div "Hue" at bounding box center [429, 635] width 222 height 7
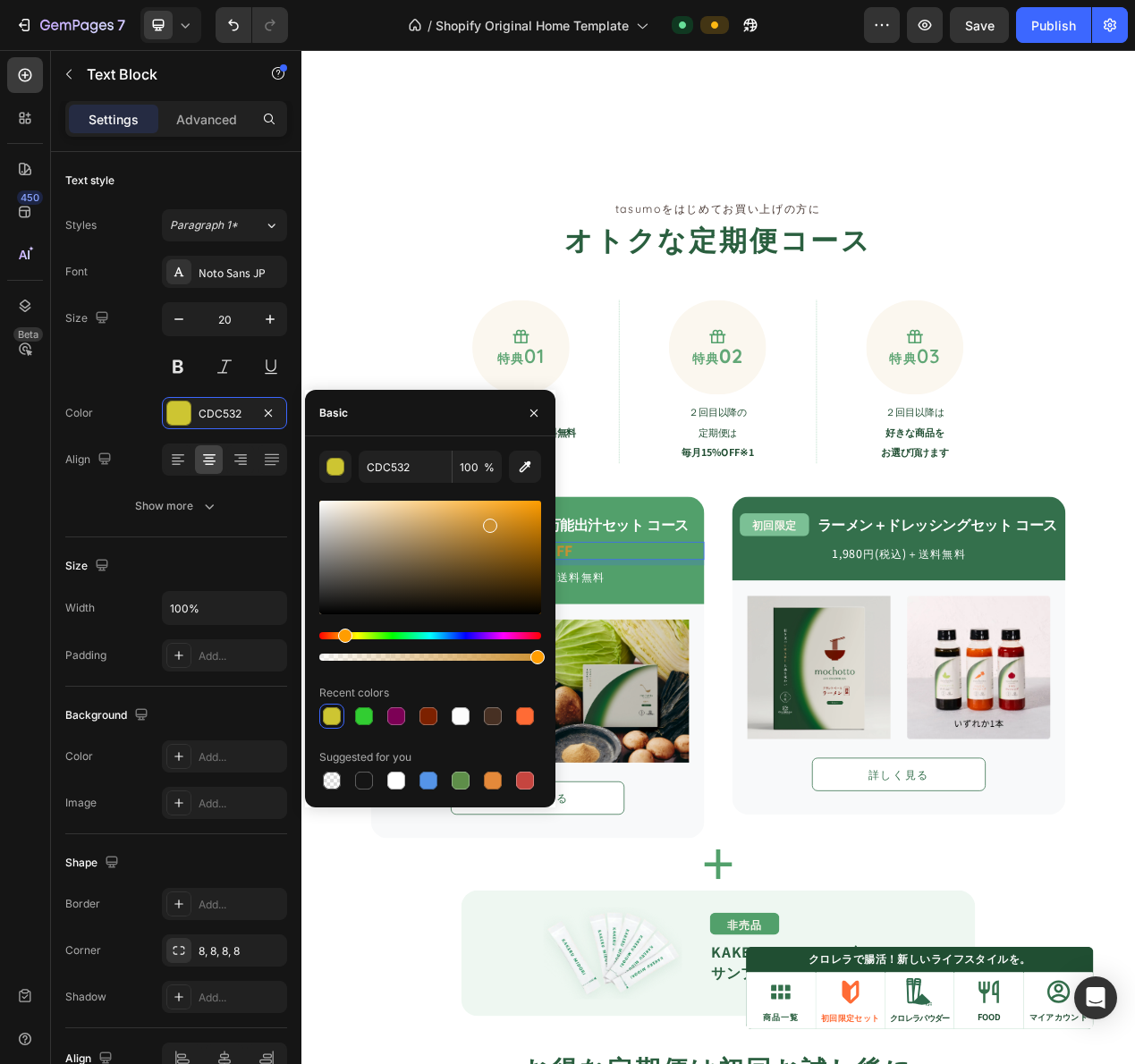
click at [342, 637] on div "Hue" at bounding box center [429, 635] width 222 height 7
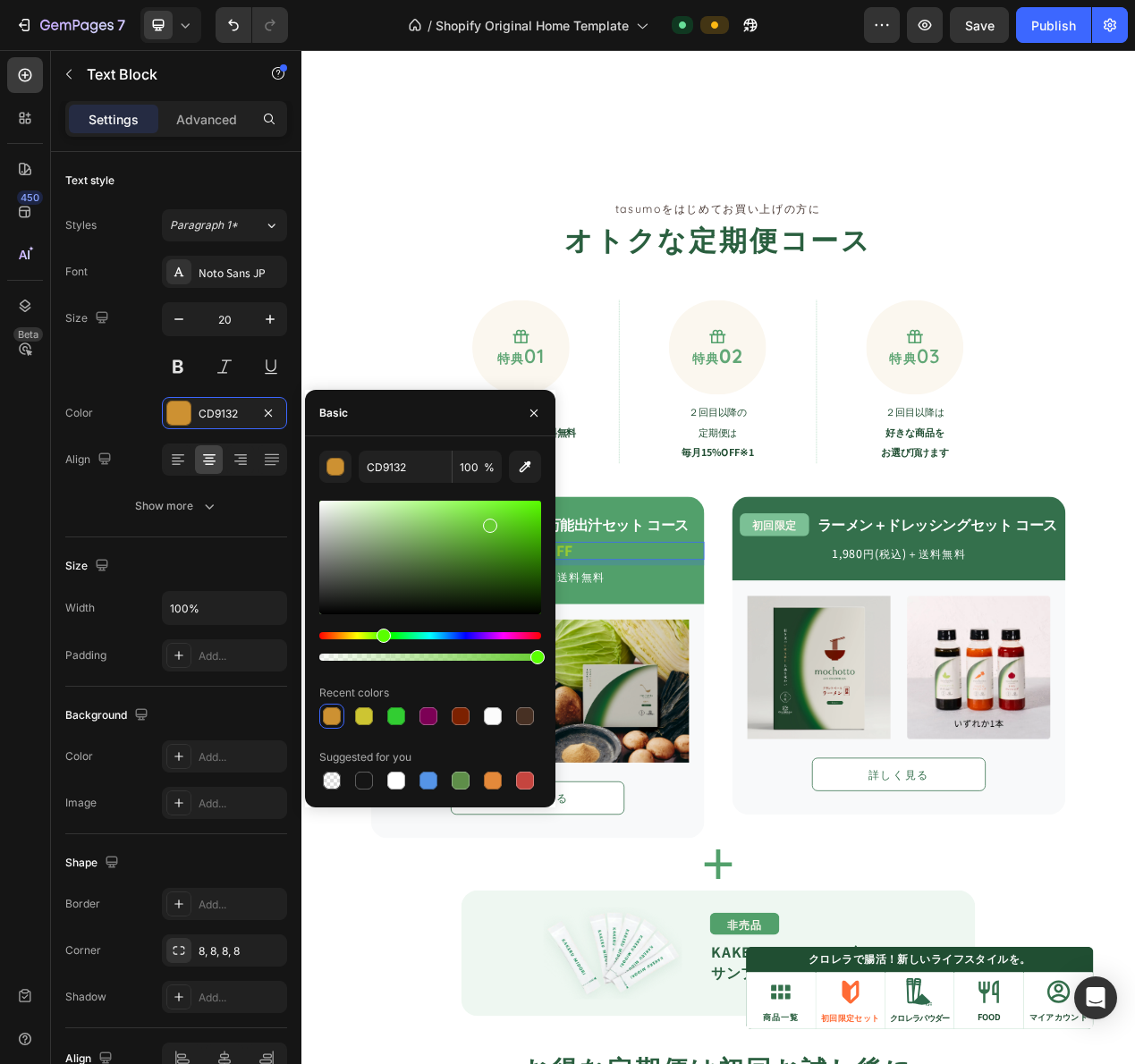
drag, startPoint x: 332, startPoint y: 637, endPoint x: 386, endPoint y: 643, distance: 54.3
click at [386, 643] on div at bounding box center [429, 646] width 222 height 29
type input "53CD32"
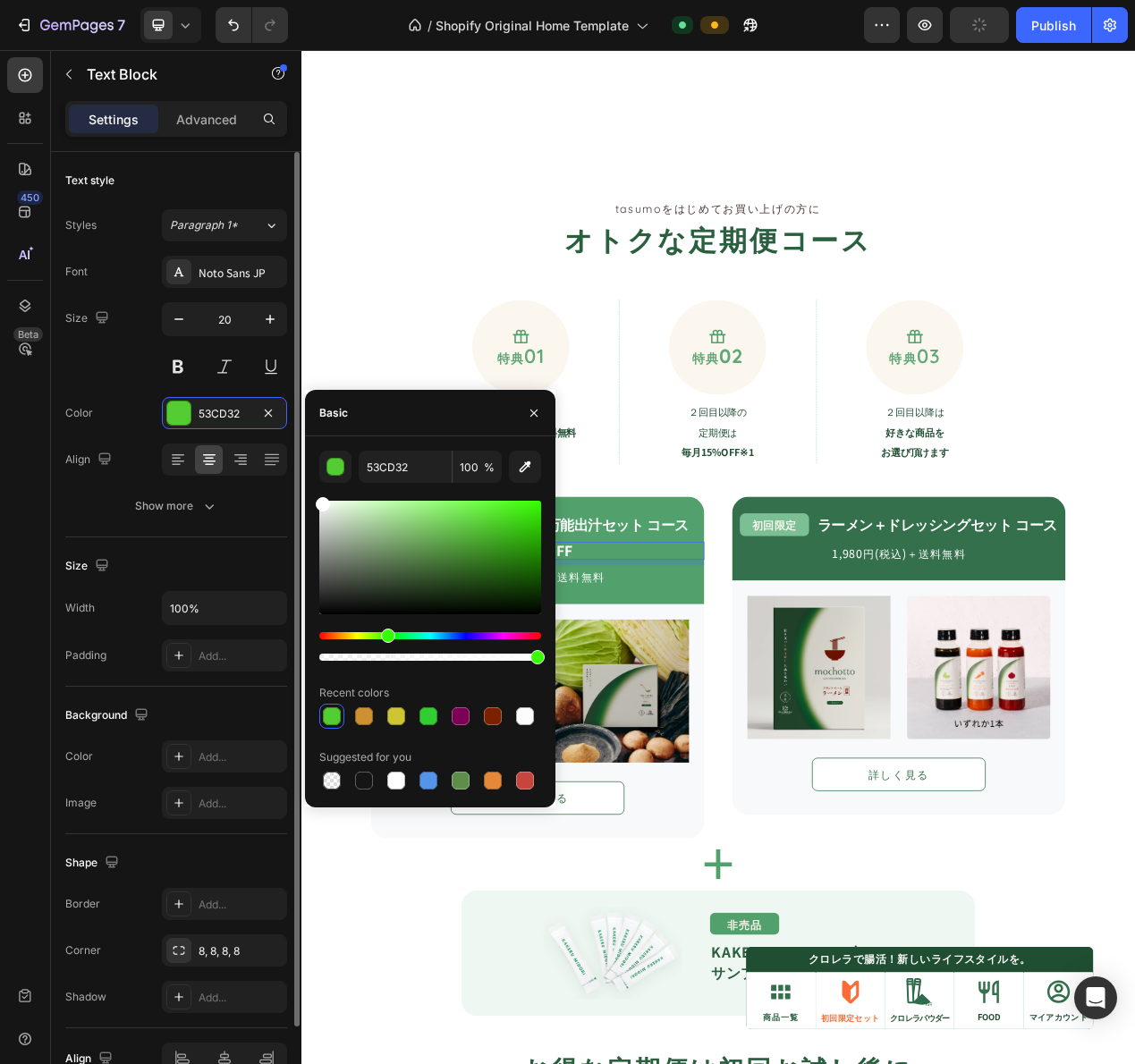
drag, startPoint x: 364, startPoint y: 534, endPoint x: 187, endPoint y: 391, distance: 227.5
click at [187, 391] on div "450 Beta Sections(18) Elements(83) Section Element Hero Section Product Detail …" at bounding box center [150, 557] width 301 height 1014
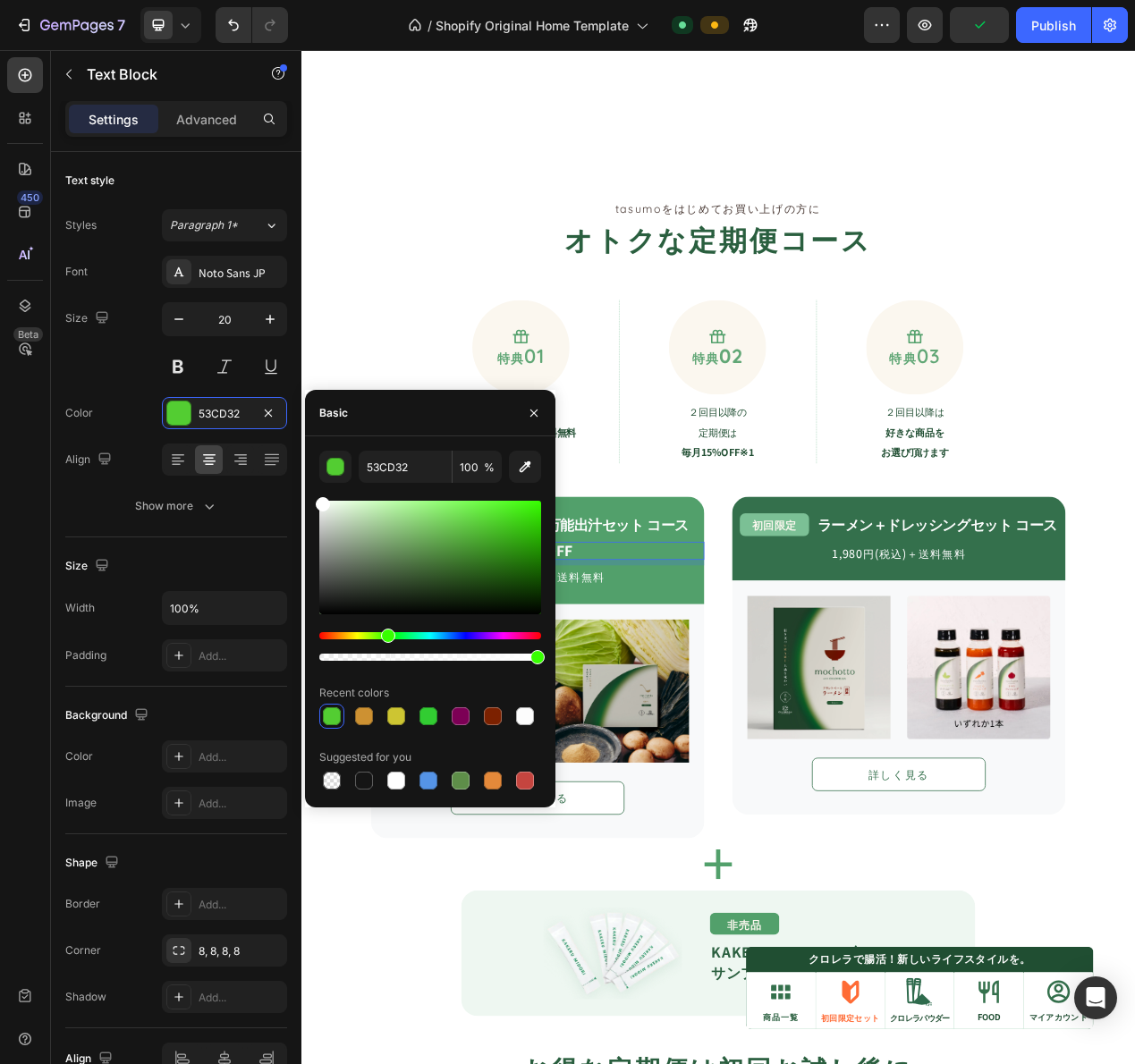
click at [783, 822] on img at bounding box center [709, 875] width 184 height 184
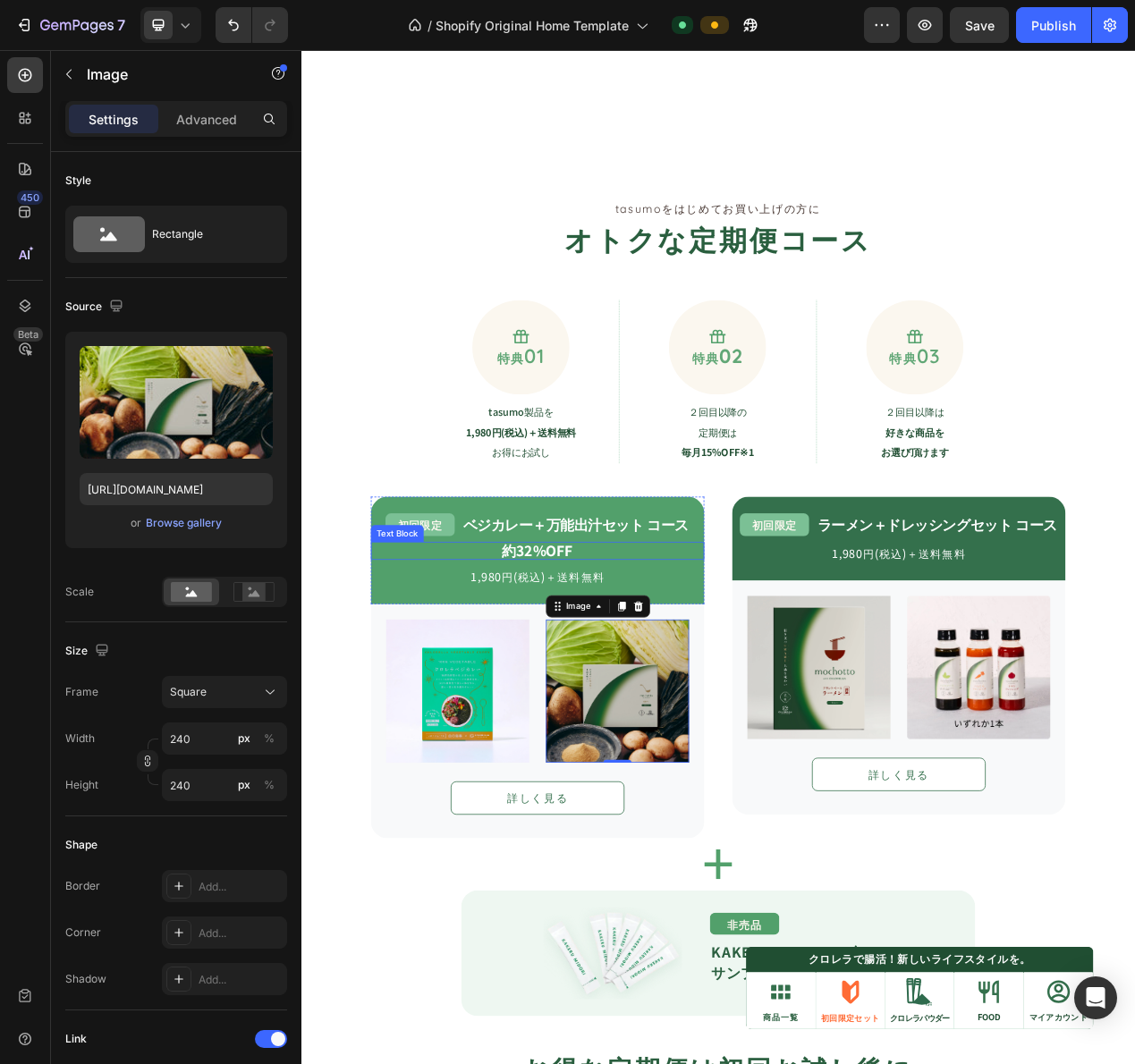
click at [619, 698] on strong "約32%OFF" at bounding box center [606, 694] width 91 height 26
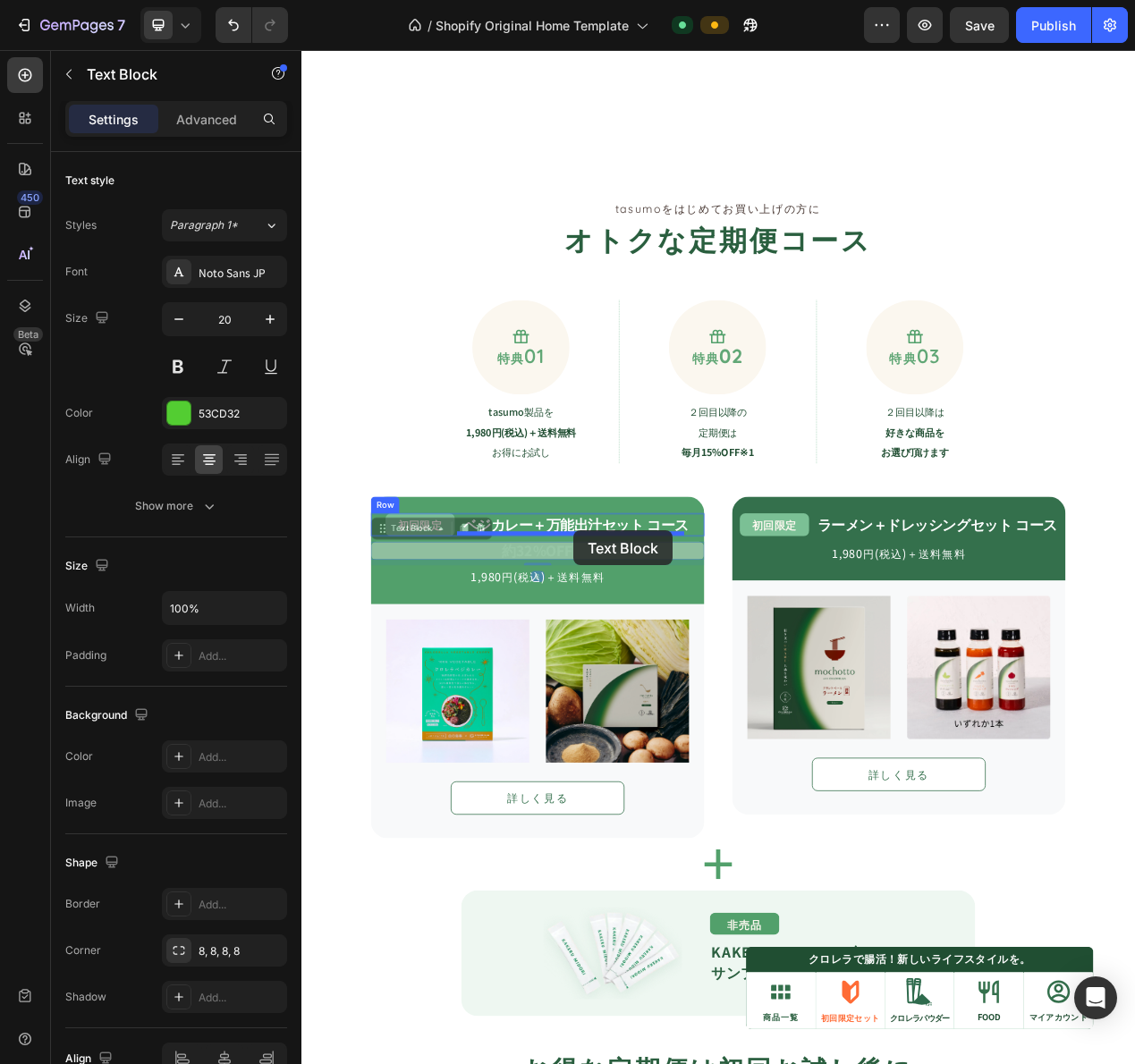
drag, startPoint x: 444, startPoint y: 665, endPoint x: 651, endPoint y: 669, distance: 207.0
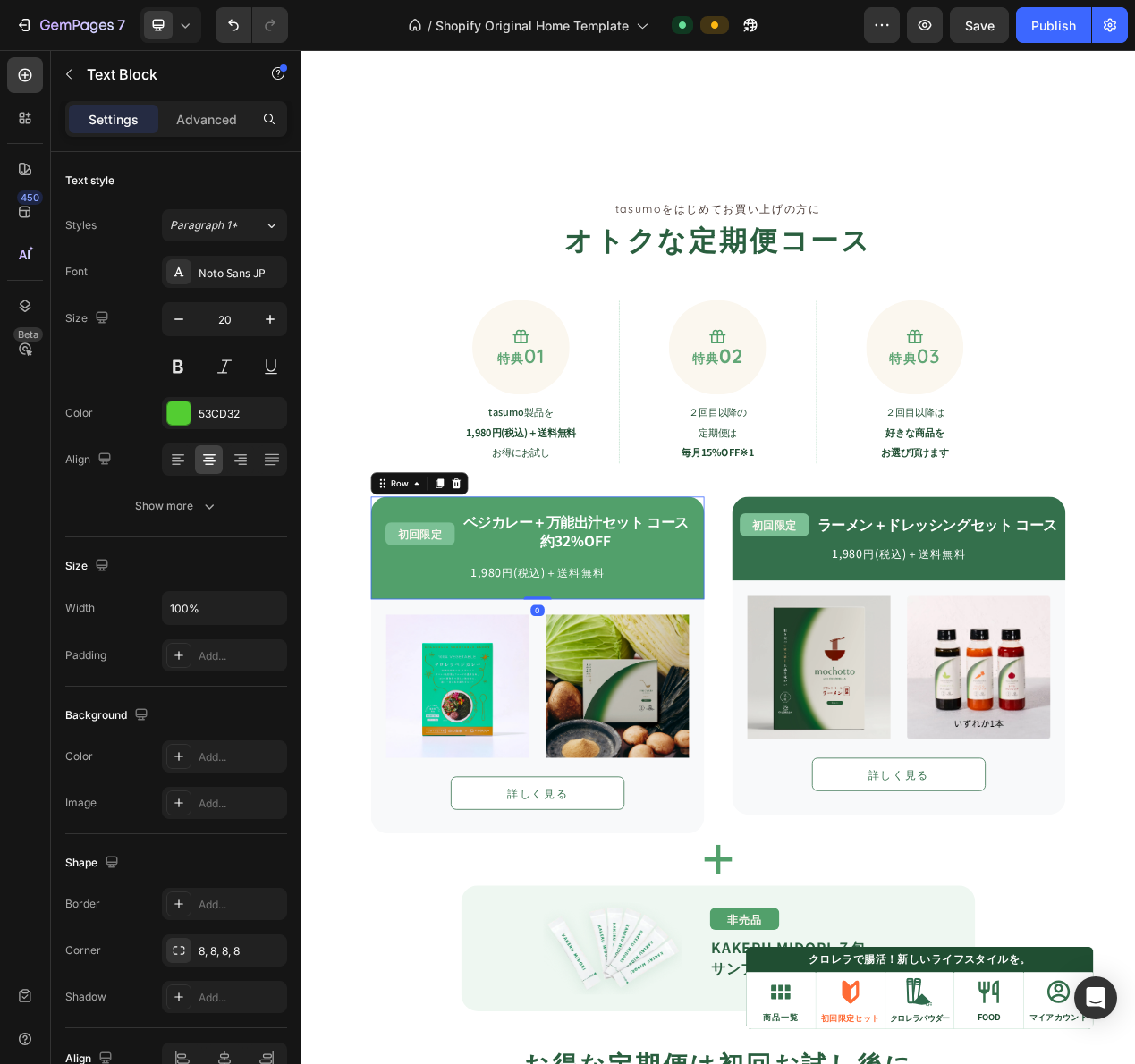
click at [789, 744] on div "初回限定 Text Block ベジカレー＋万能出汁セット コース Text Block 約32%OFF Text Block Row 1,980円(税込)＋…" at bounding box center [605, 691] width 429 height 133
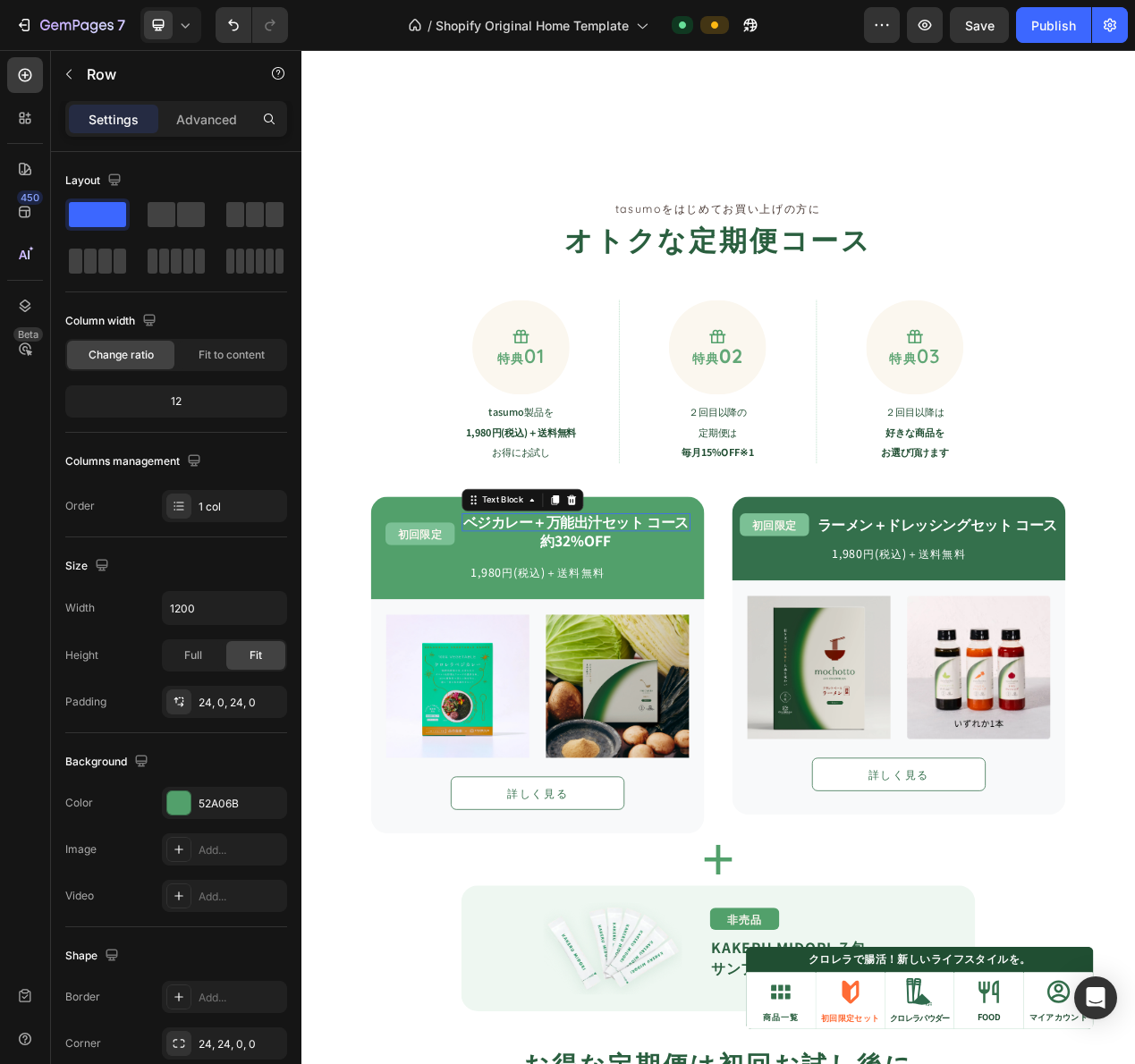
click at [689, 660] on strong "ベジカレー＋万能出汁セット コース" at bounding box center [655, 657] width 291 height 26
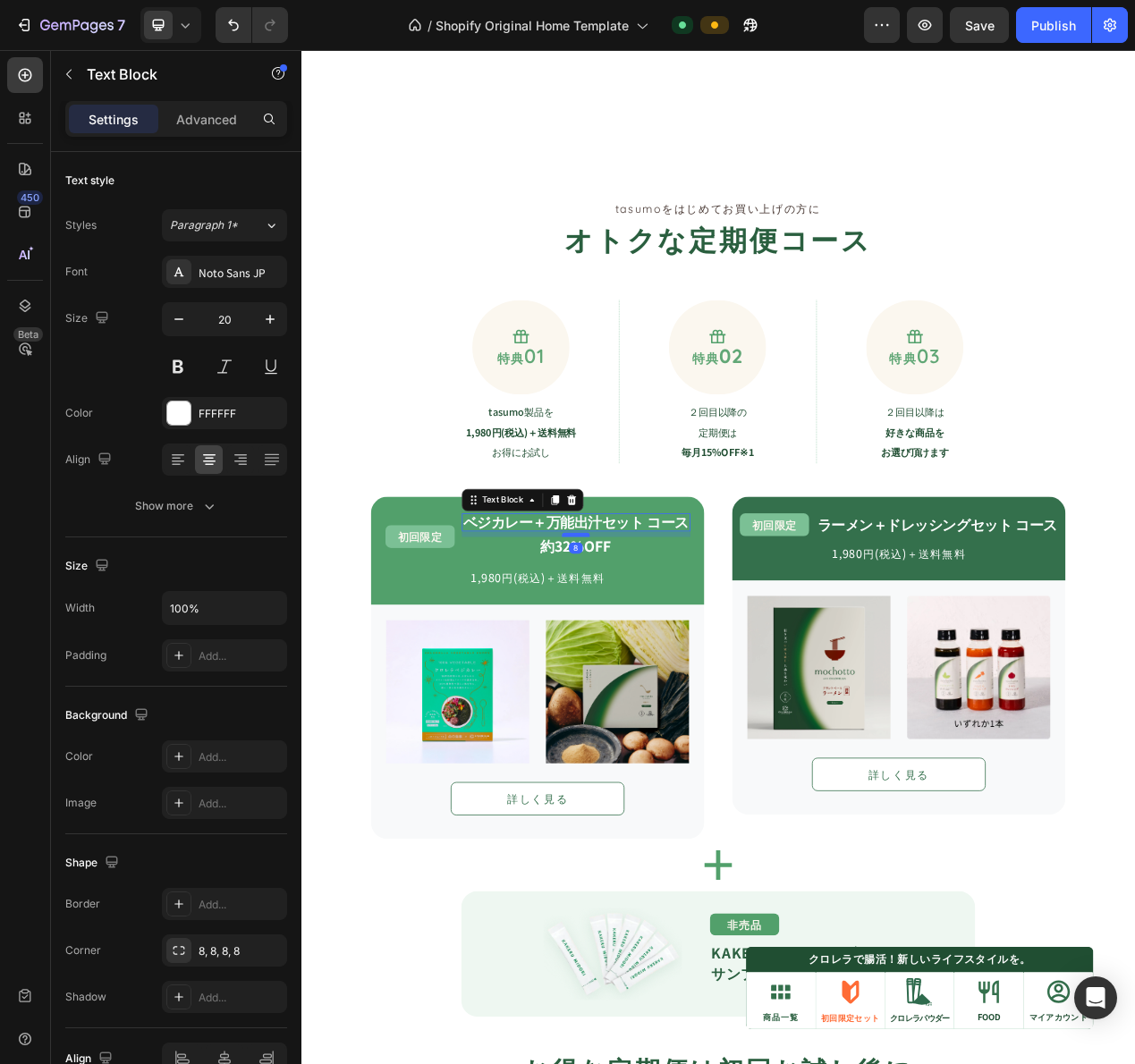
click at [652, 673] on div at bounding box center [654, 674] width 36 height 6
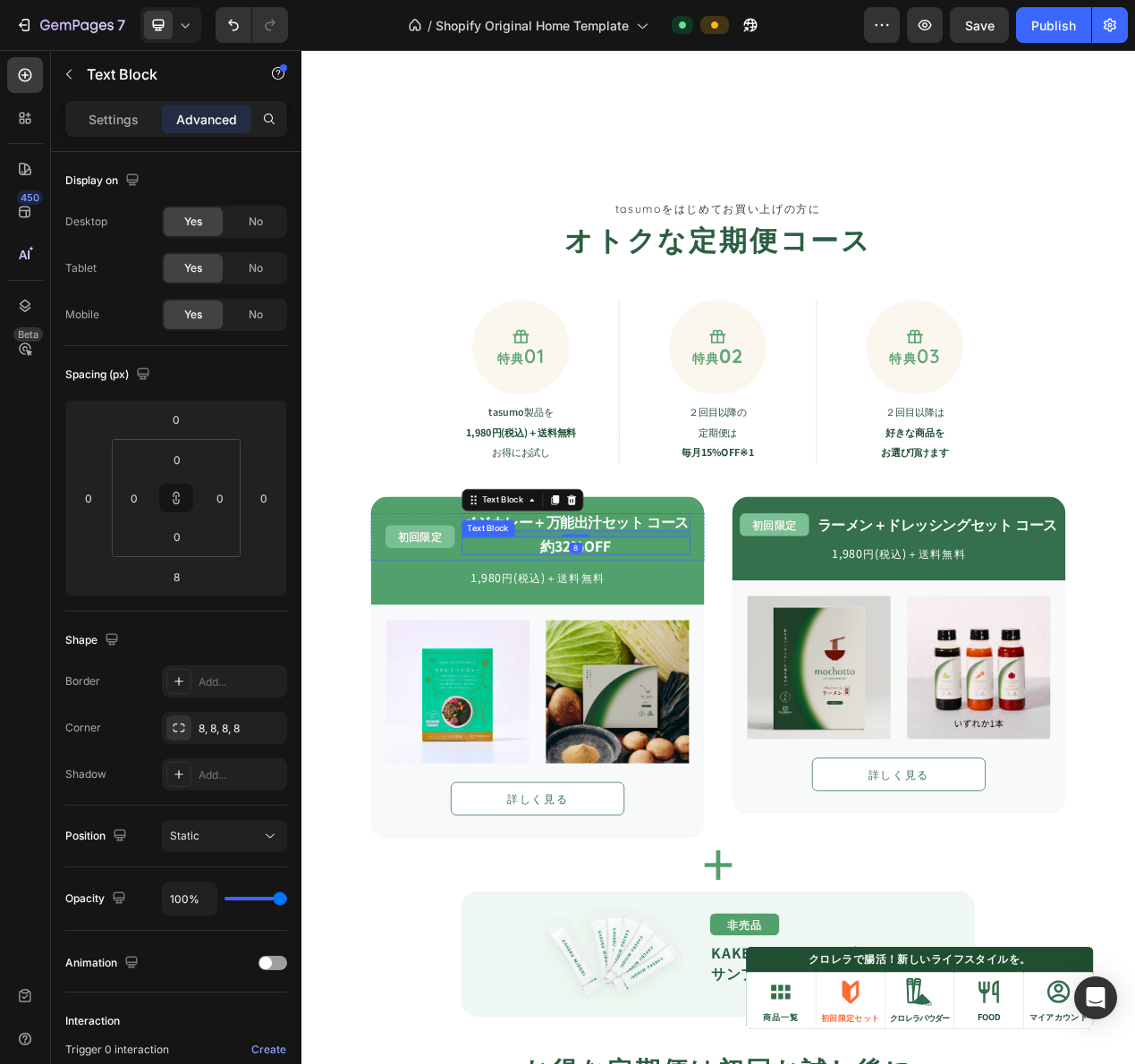
click at [712, 697] on p "約32%OFF" at bounding box center [655, 688] width 291 height 19
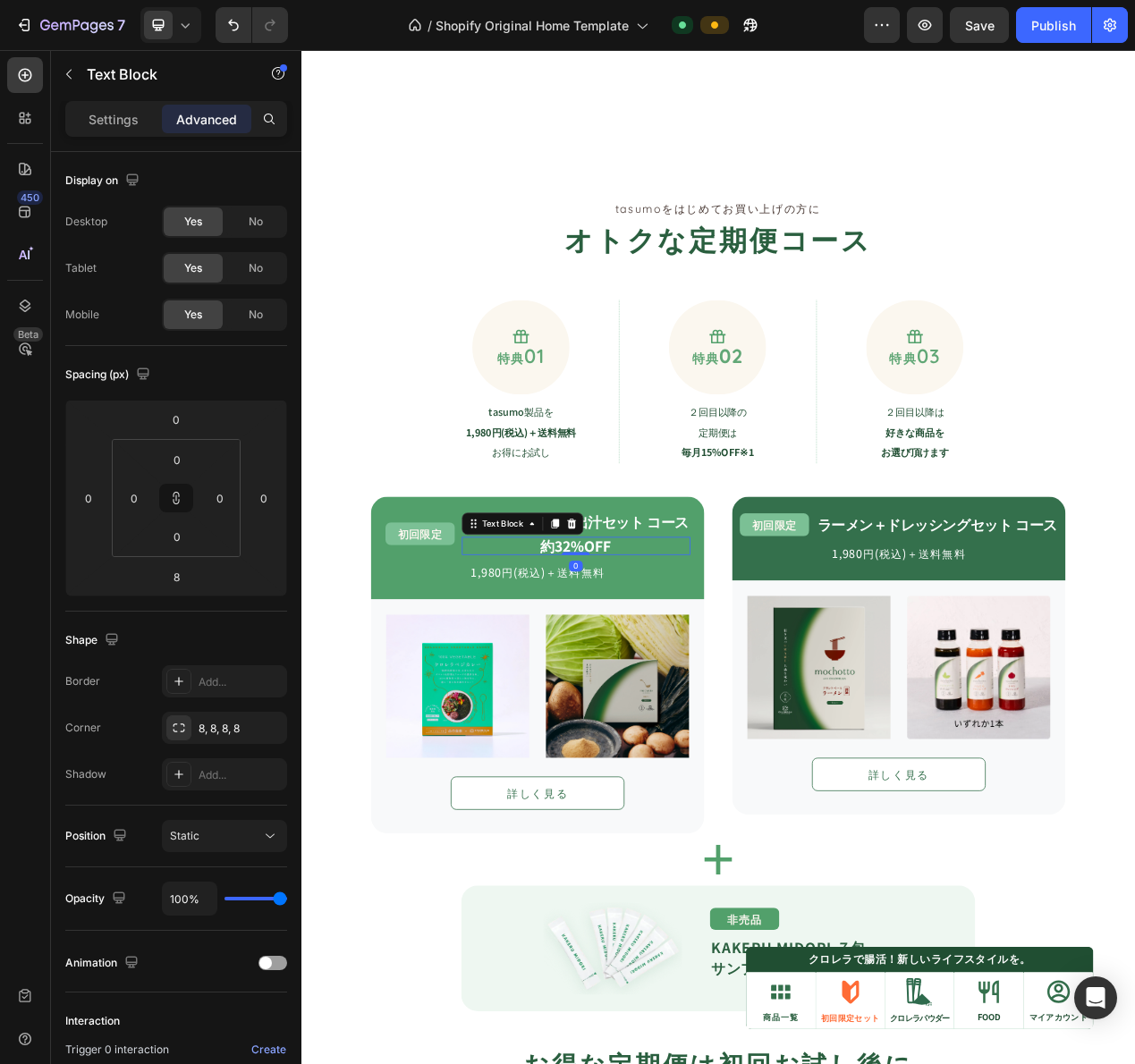
drag, startPoint x: 651, startPoint y: 705, endPoint x: 650, endPoint y: 685, distance: 20.0
click at [672, 673] on div "ベジカレー＋万能出汁セット コース Text Block 約32%OFF Text Block 0" at bounding box center [655, 673] width 295 height 53
type input "0"
click at [508, 693] on div "約32%OFF" at bounding box center [655, 689] width 295 height 23
click at [494, 677] on div "初回限定 Text Block ベジカレー＋万能出汁セット コース Text Block 約32%OFF Text Block 0 Row" at bounding box center [605, 673] width 429 height 53
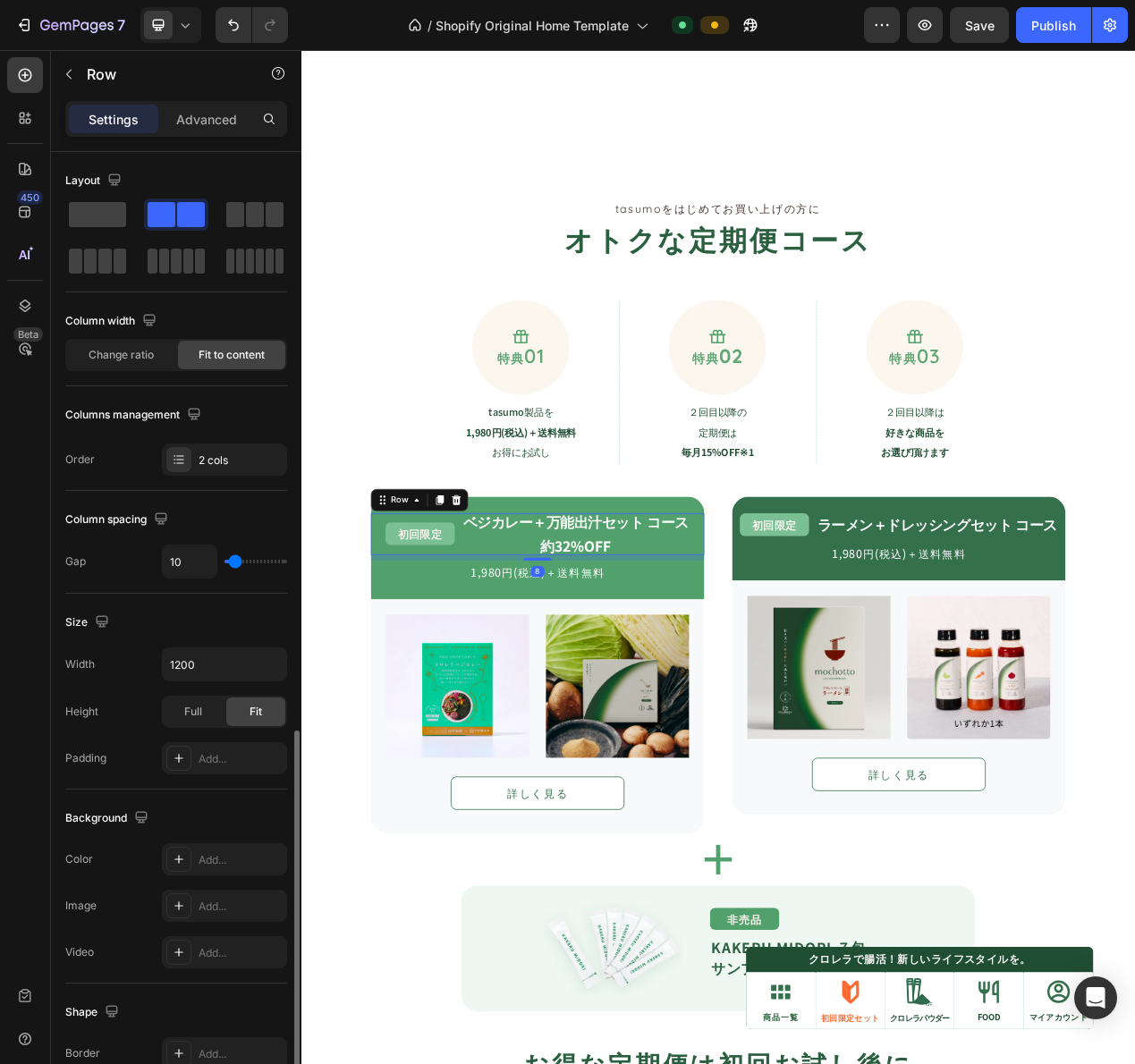
scroll to position [331, 0]
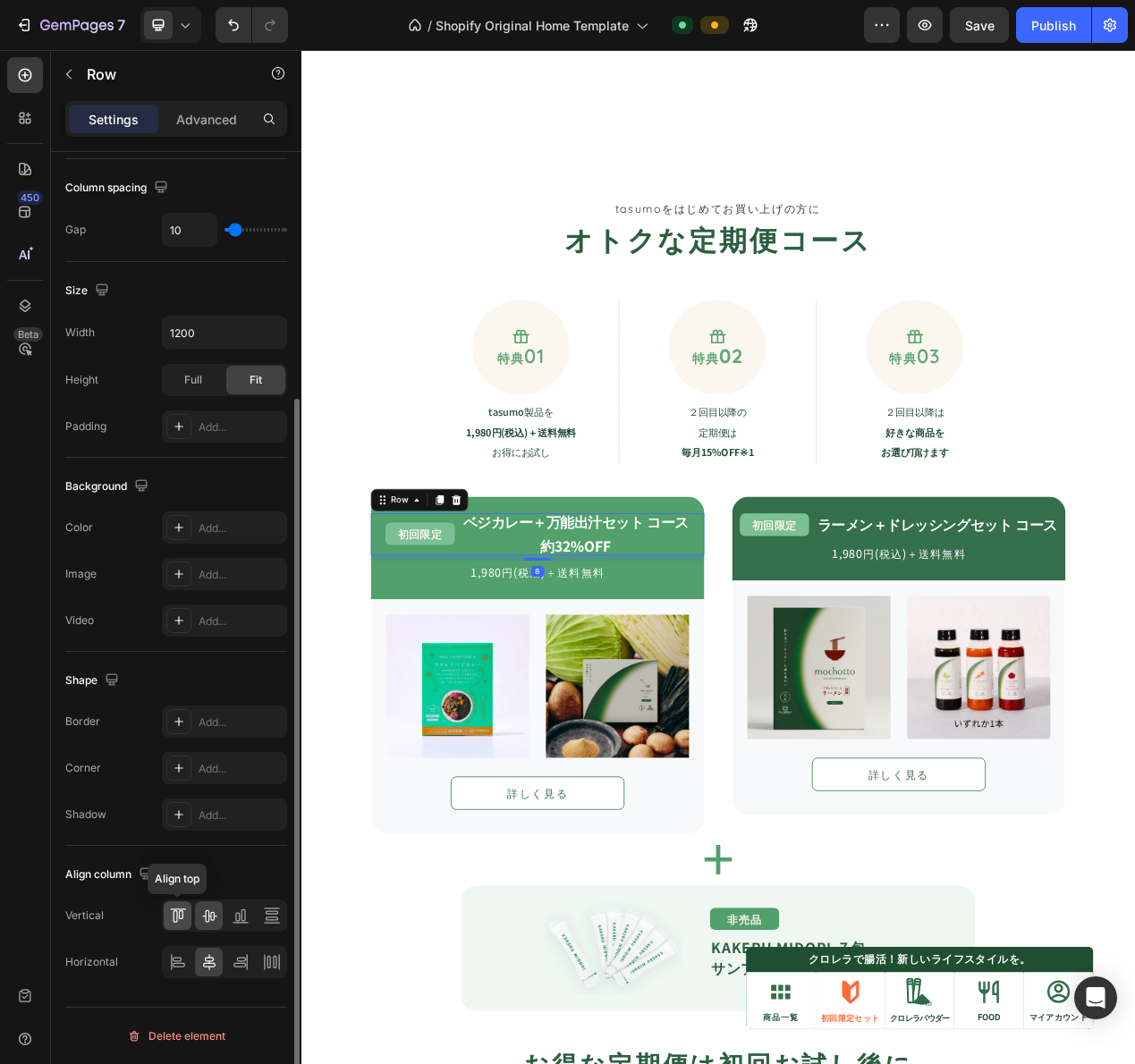
click at [178, 918] on icon at bounding box center [177, 916] width 17 height 17
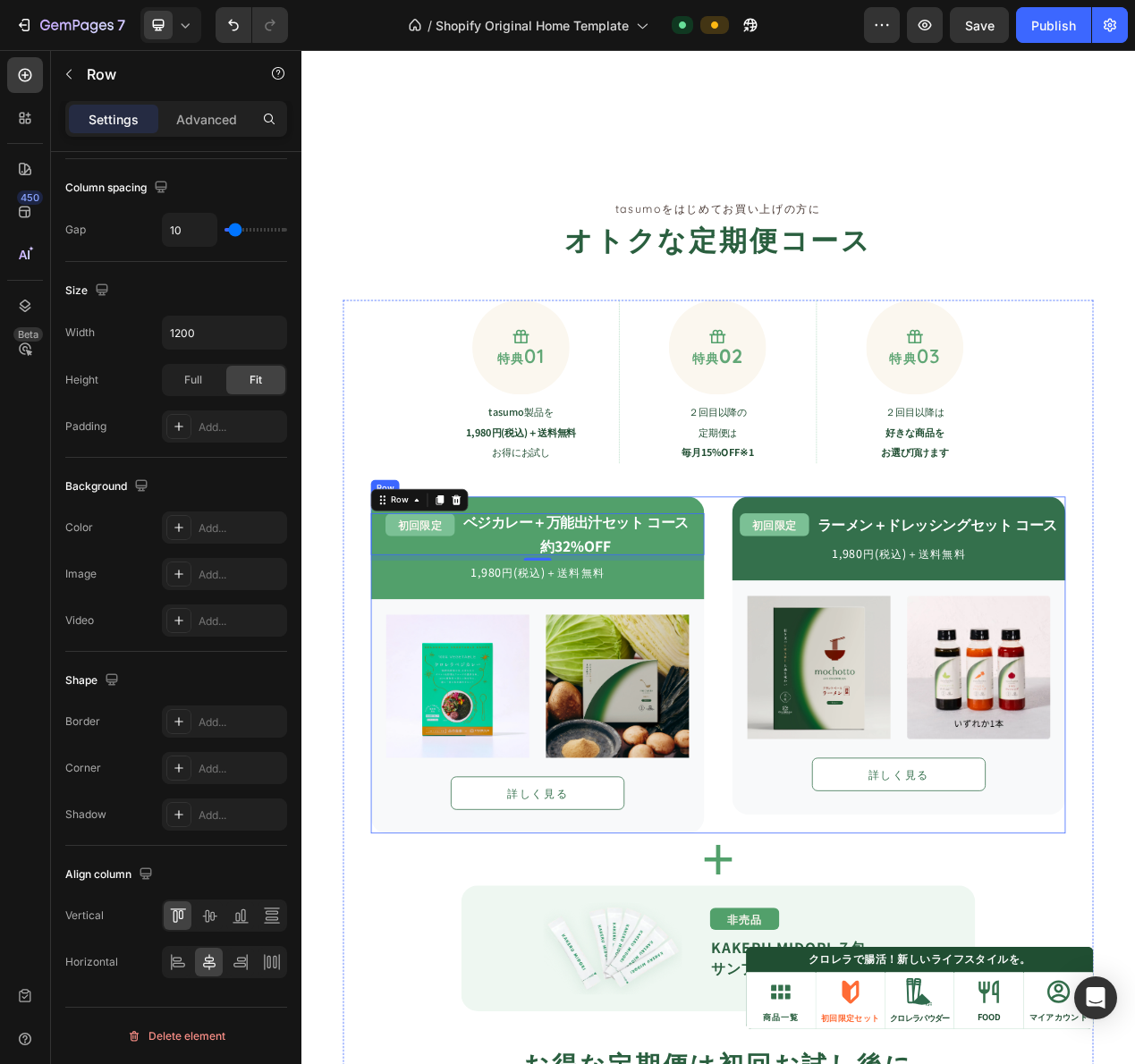
click at [832, 698] on div "初回限定 Text Block ベジカレー＋万能出汁セット コース Text Block 約32%OFF Text Block Row 8 1,980円(税込…" at bounding box center [837, 842] width 895 height 434
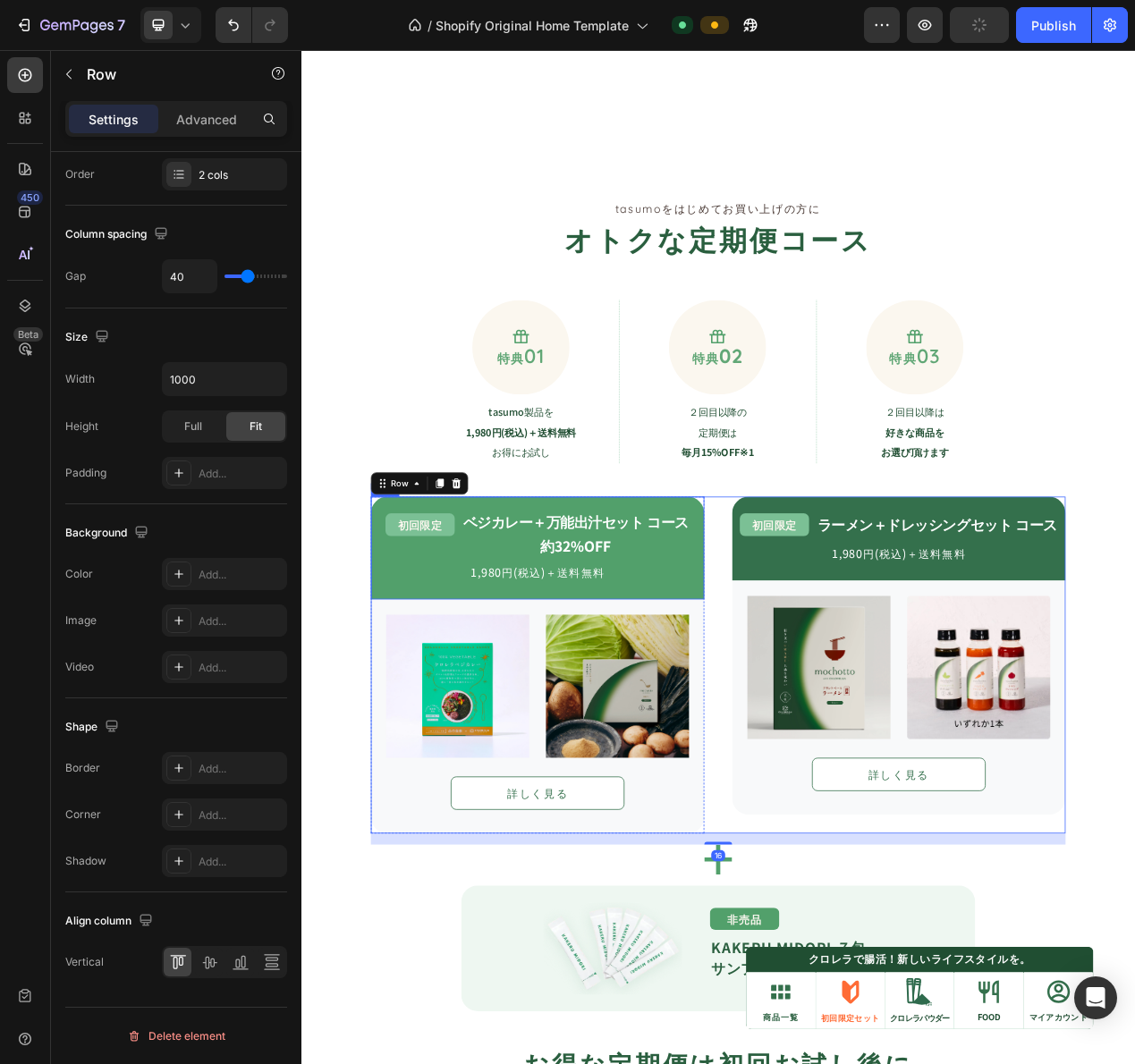
click at [631, 737] on div "初回限定 Text Block ベジカレー＋万能出汁セット コース Text Block 約32%OFF Text Block Row 1,980円(税込)＋…" at bounding box center [605, 691] width 429 height 133
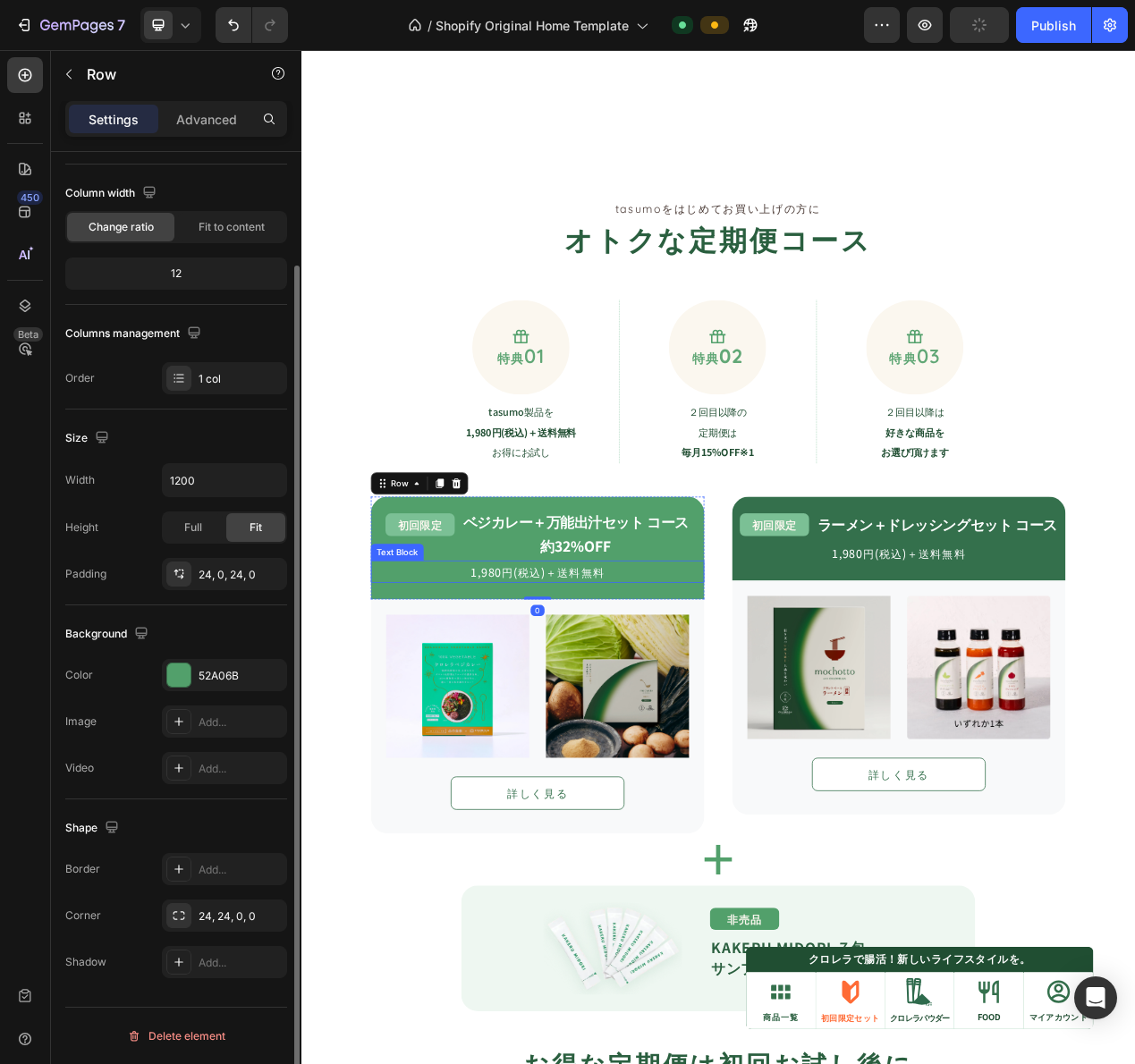
click at [678, 711] on p "1,980円(税込)＋送料無料" at bounding box center [605, 722] width 426 height 25
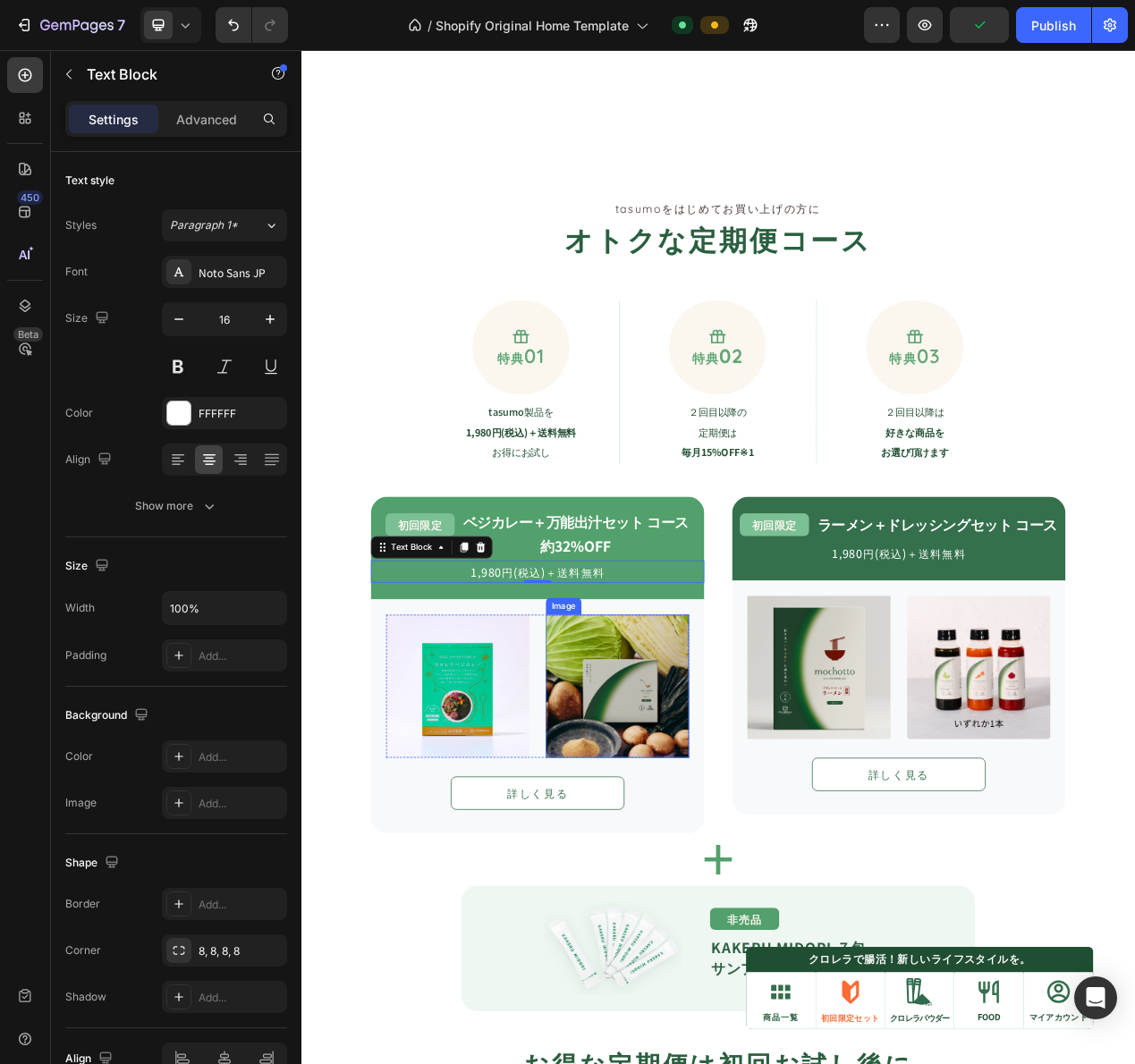
click at [703, 826] on img at bounding box center [709, 869] width 184 height 184
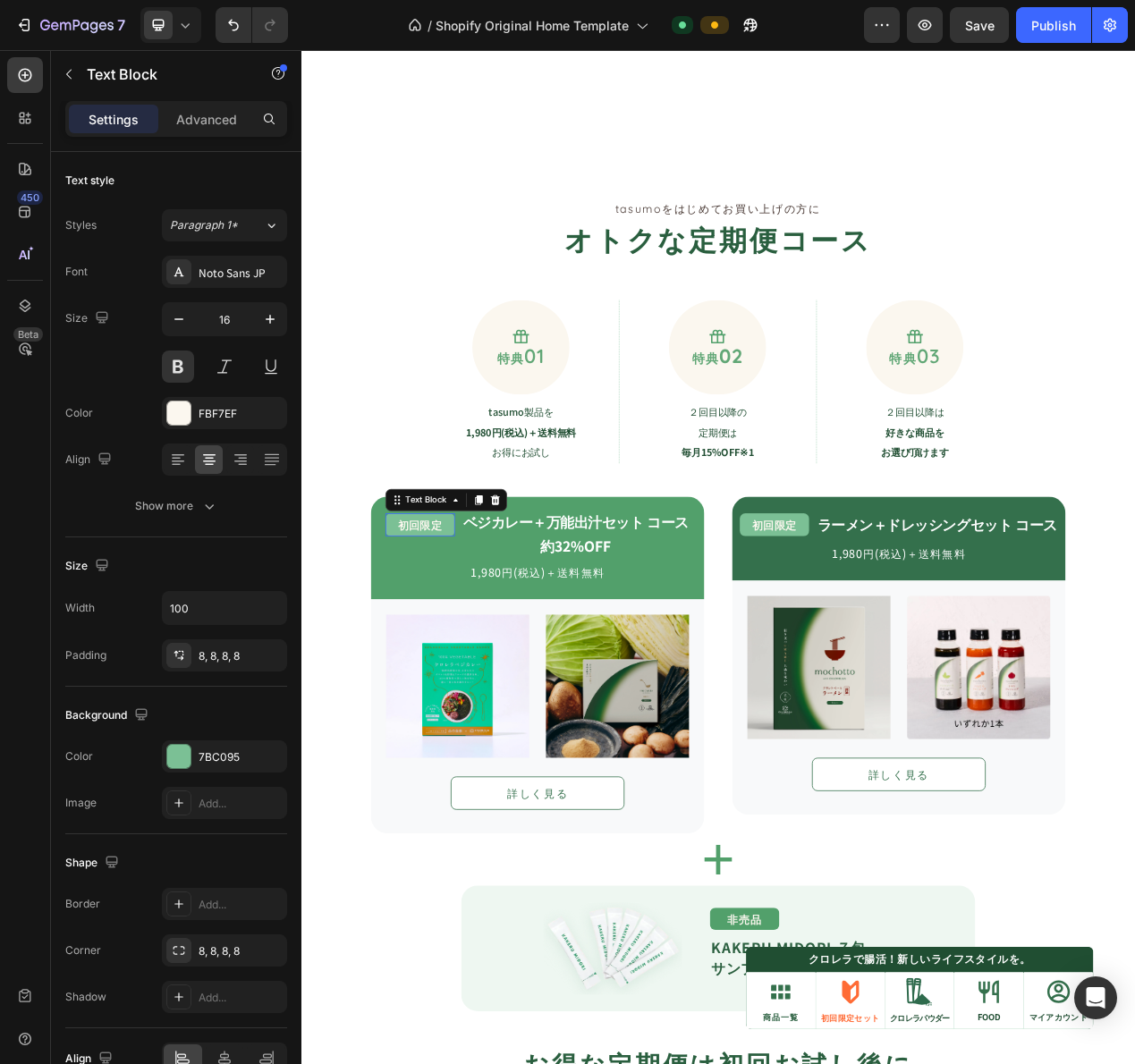
click at [469, 665] on span "初回限定" at bounding box center [454, 661] width 57 height 18
click at [469, 681] on div "初回限定 Text Block 0" at bounding box center [455, 673] width 89 height 53
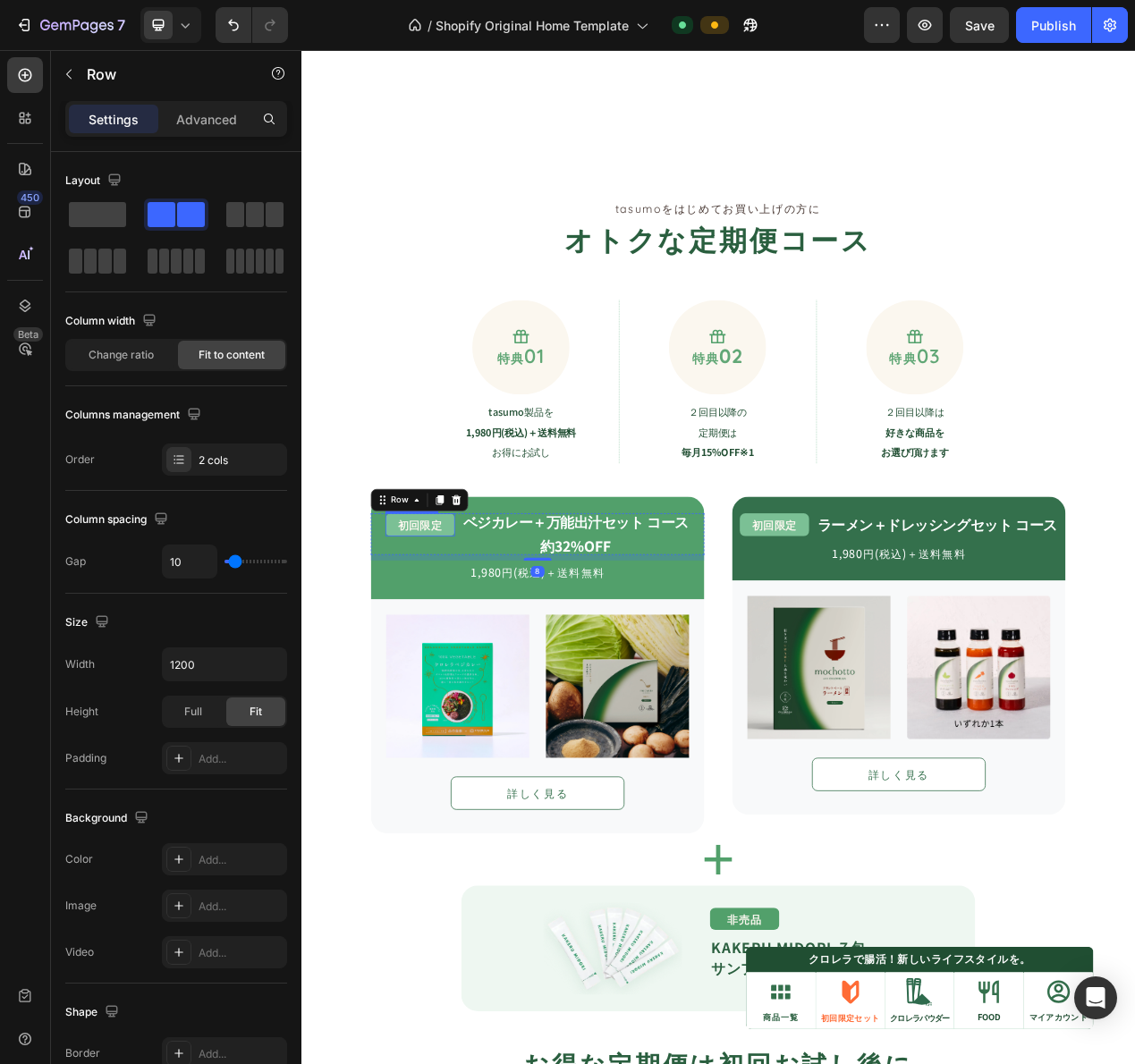
click at [453, 659] on span "初回限定" at bounding box center [454, 661] width 57 height 18
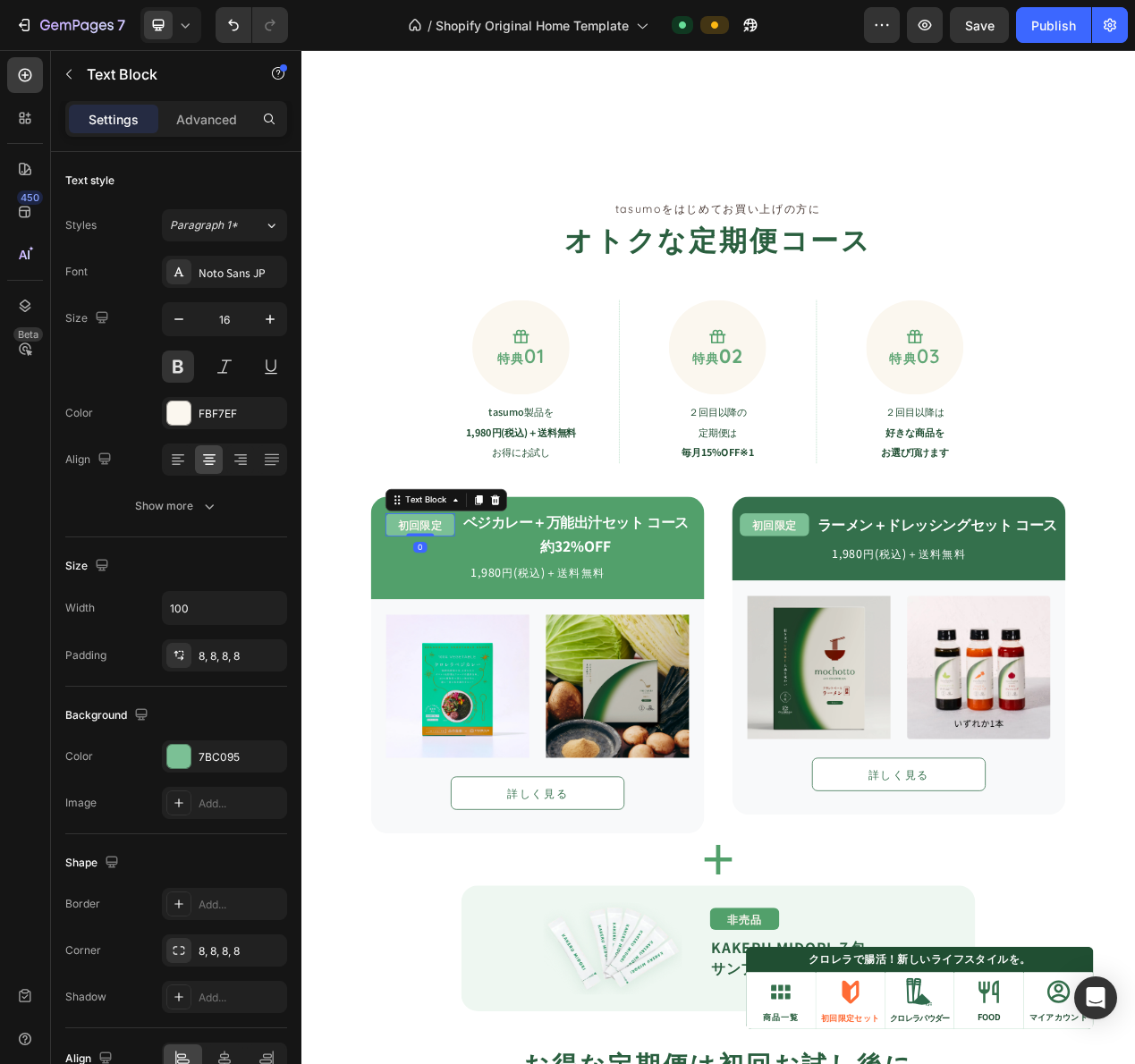
drag, startPoint x: 487, startPoint y: 668, endPoint x: 476, endPoint y: 670, distance: 11.2
click at [487, 667] on div "初回限定" at bounding box center [455, 661] width 89 height 29
click at [504, 711] on p "1,980円(税込)＋送料無料" at bounding box center [605, 722] width 426 height 25
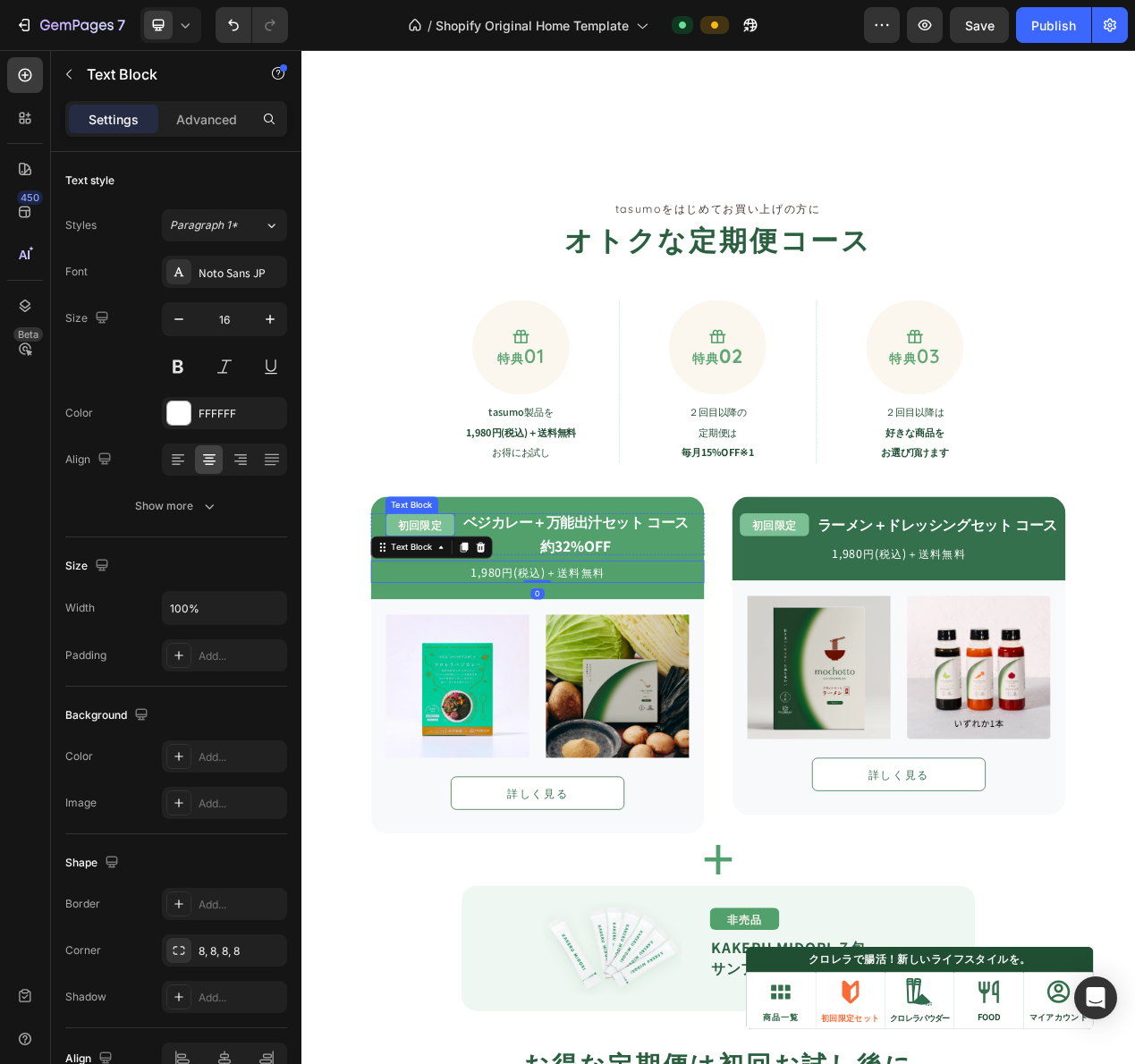
click at [487, 666] on div "初回限定" at bounding box center [455, 661] width 89 height 29
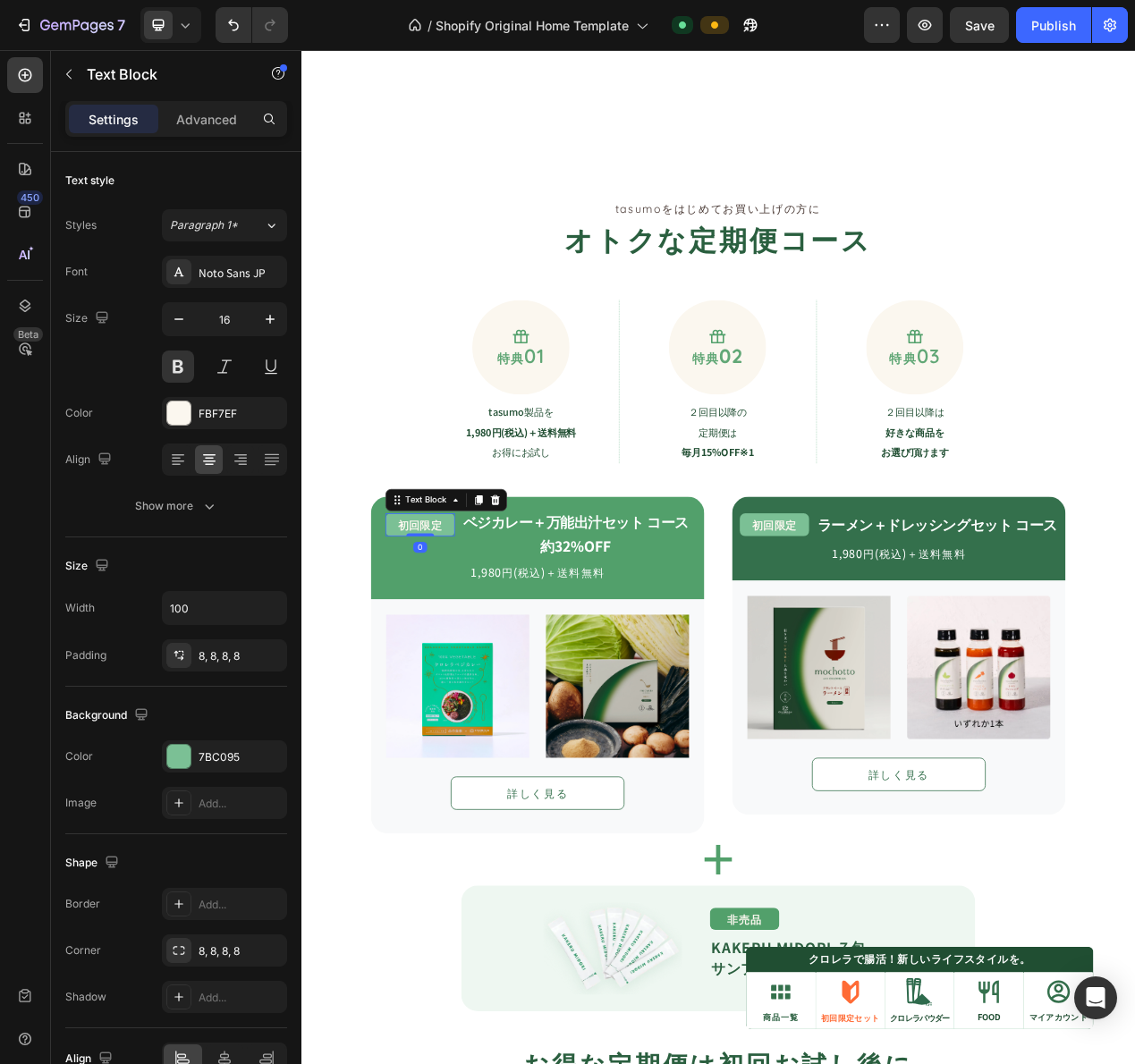
drag, startPoint x: 451, startPoint y: 673, endPoint x: 472, endPoint y: 654, distance: 28.3
click at [468, 655] on div "初回限定 Text Block 0" at bounding box center [455, 661] width 89 height 29
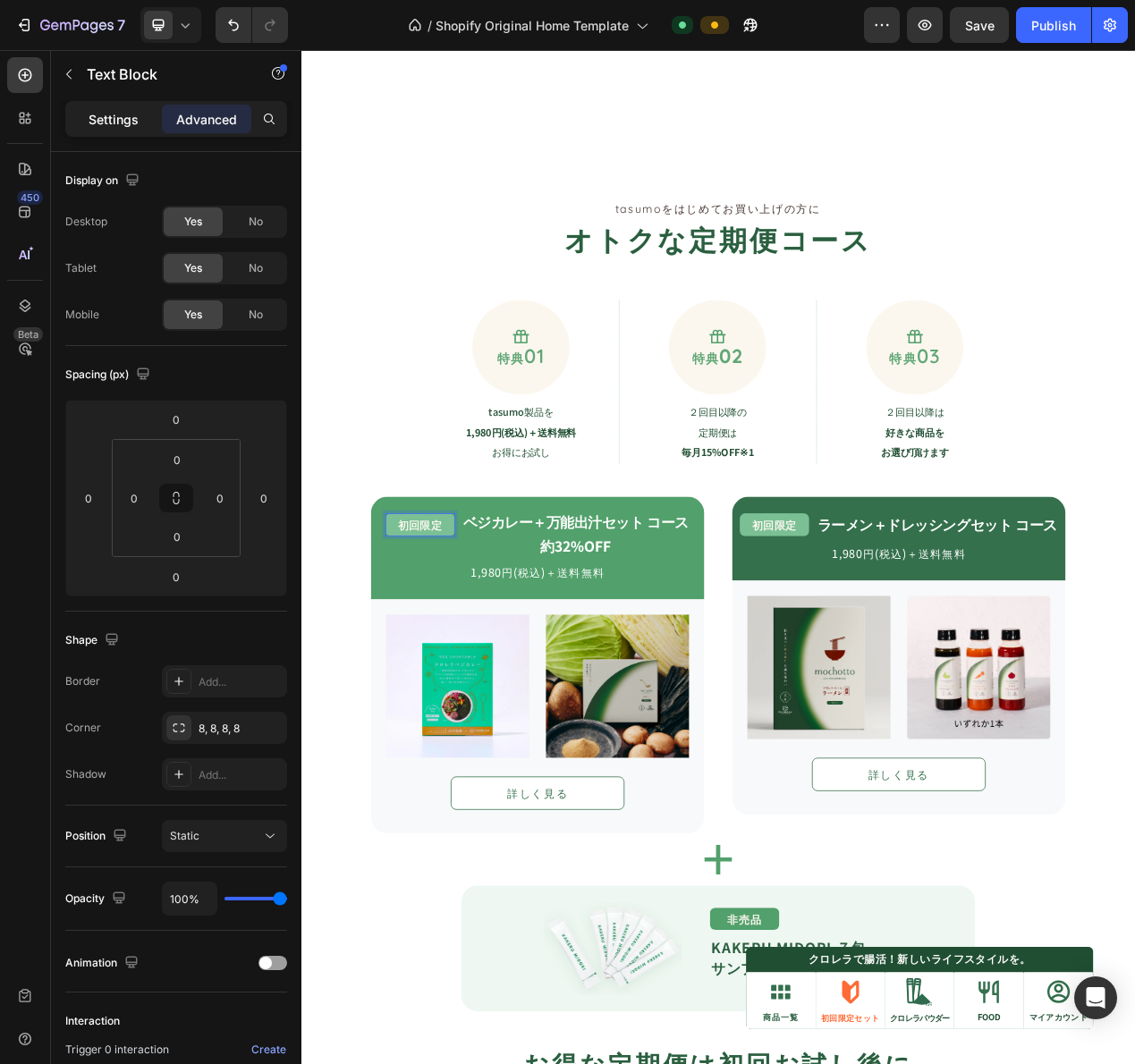
click at [119, 124] on p "Settings" at bounding box center [113, 118] width 50 height 18
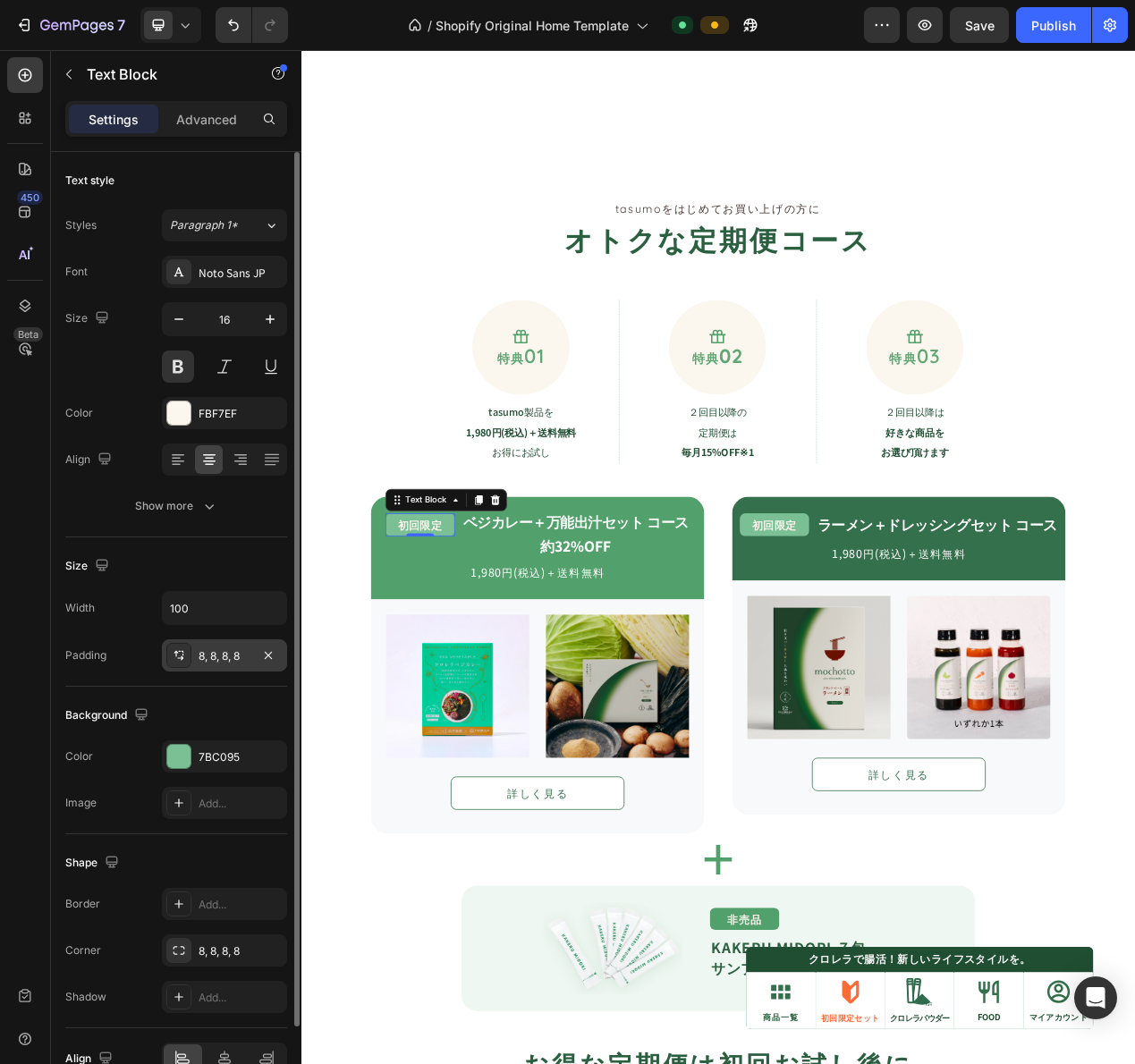
click at [238, 650] on div "8, 8, 8, 8" at bounding box center [225, 656] width 52 height 16
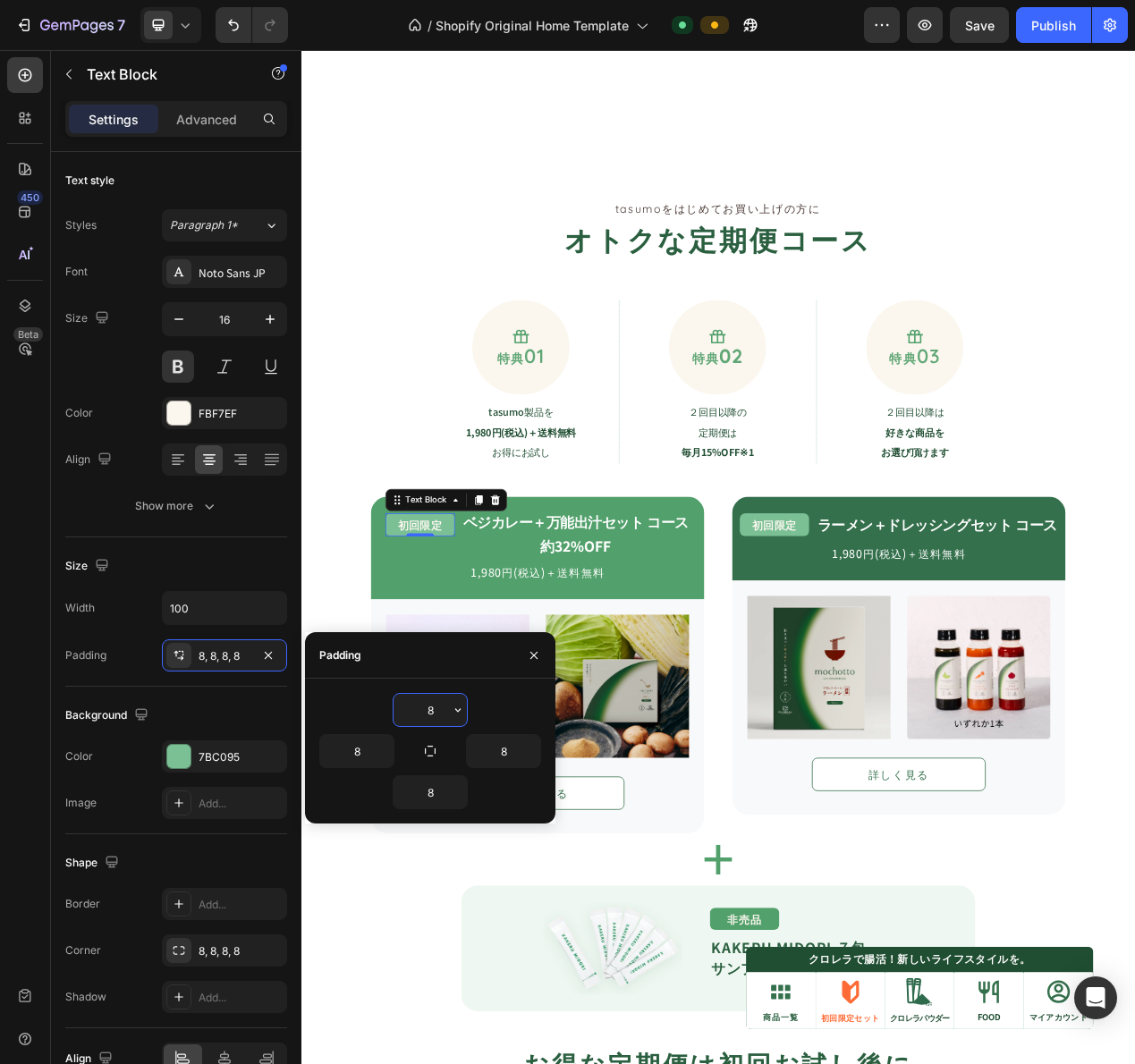
click at [428, 713] on input "8" at bounding box center [430, 709] width 74 height 32
type input "16"
click at [435, 761] on button "button" at bounding box center [430, 751] width 25 height 25
type input "16"
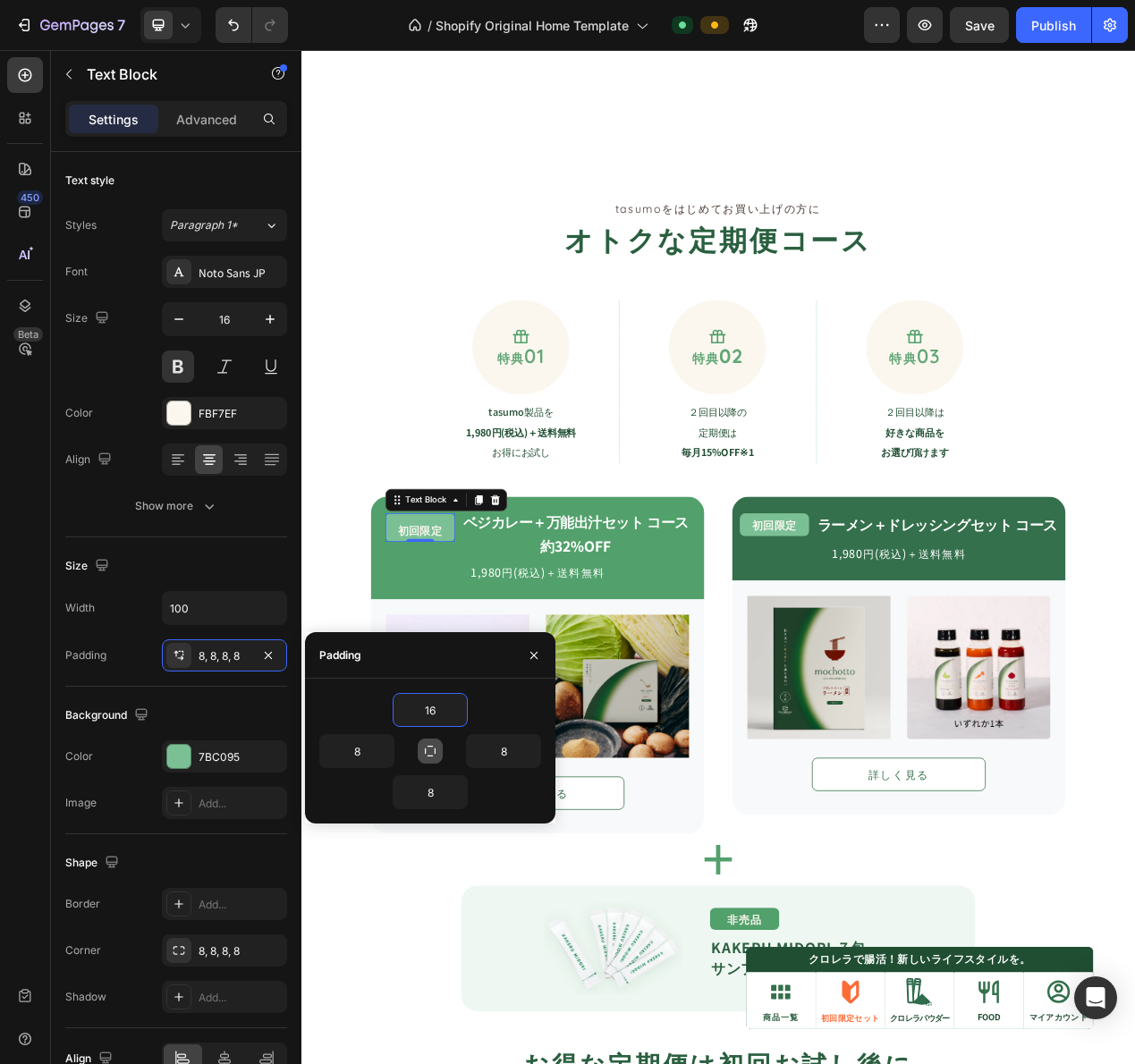
type input "16"
click at [435, 761] on button "button" at bounding box center [430, 751] width 25 height 25
click at [477, 723] on p "1,980円(税込)＋送料無料" at bounding box center [605, 722] width 426 height 25
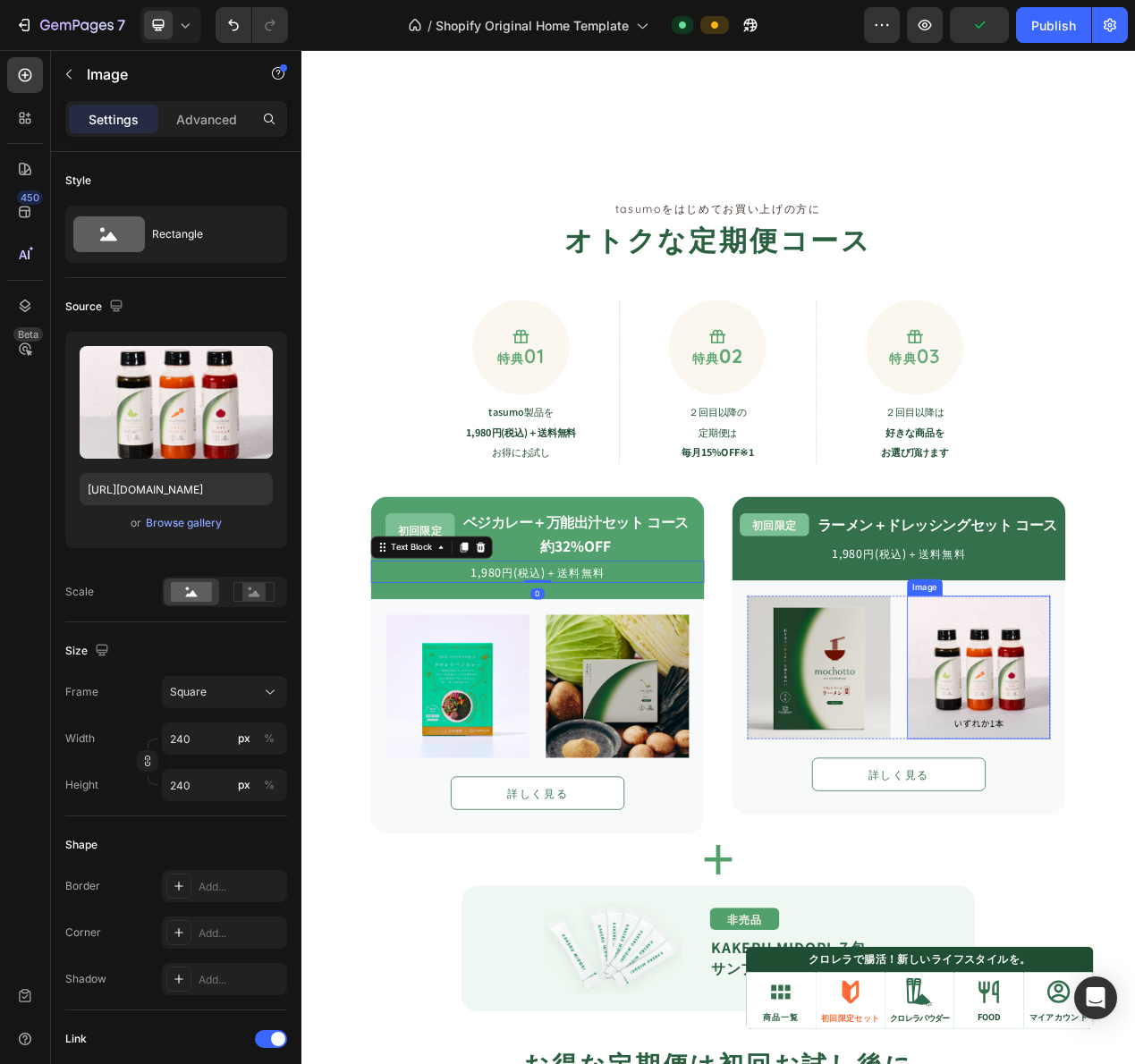
click at [508, 684] on div "約32%OFF" at bounding box center [655, 689] width 295 height 23
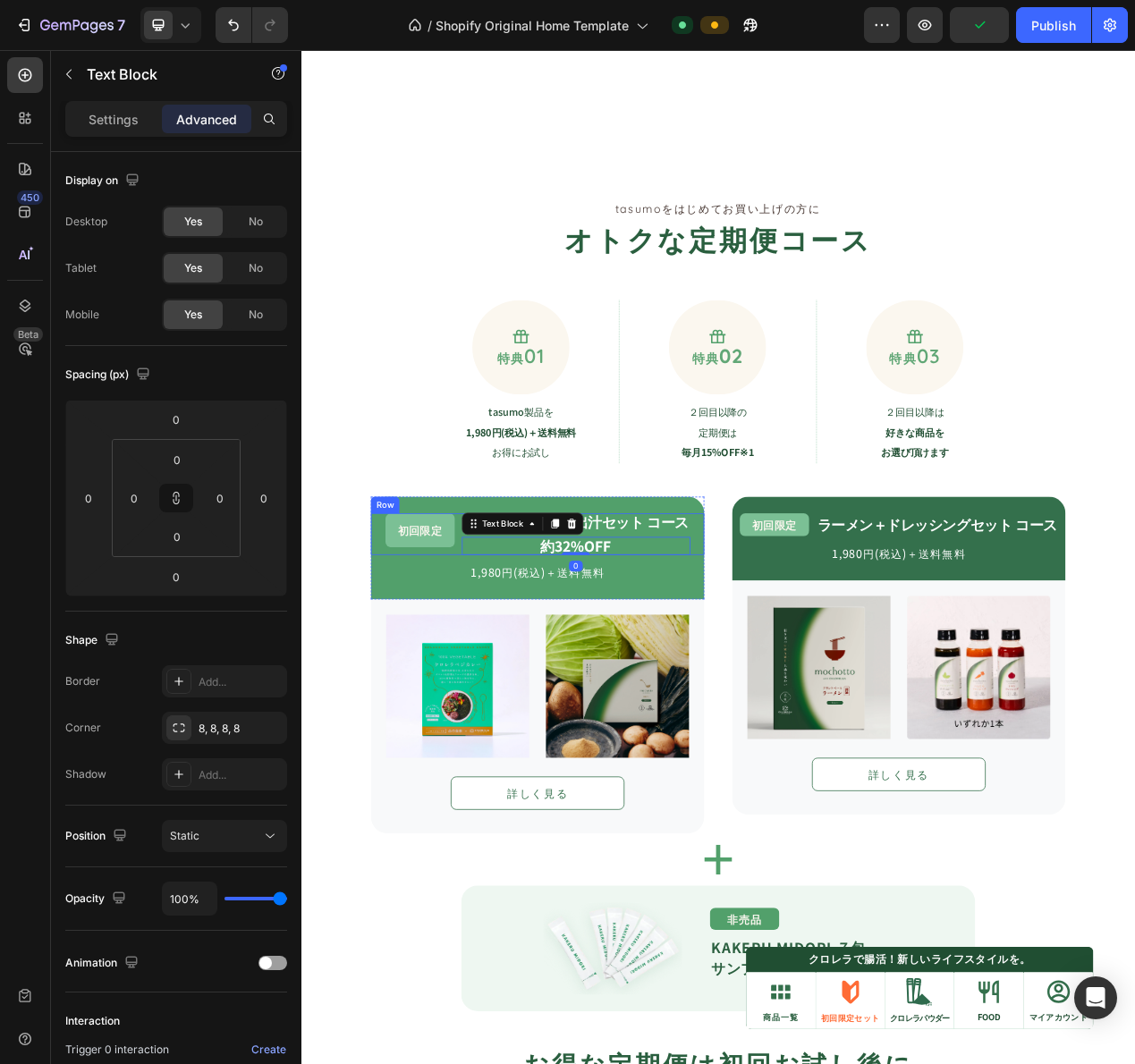
click at [495, 700] on div "初回限定 Text Block ベジカレー＋万能出汁セット コース Text Block 約32%OFF Text Block 0 Row 1,980円(税込…" at bounding box center [605, 691] width 429 height 89
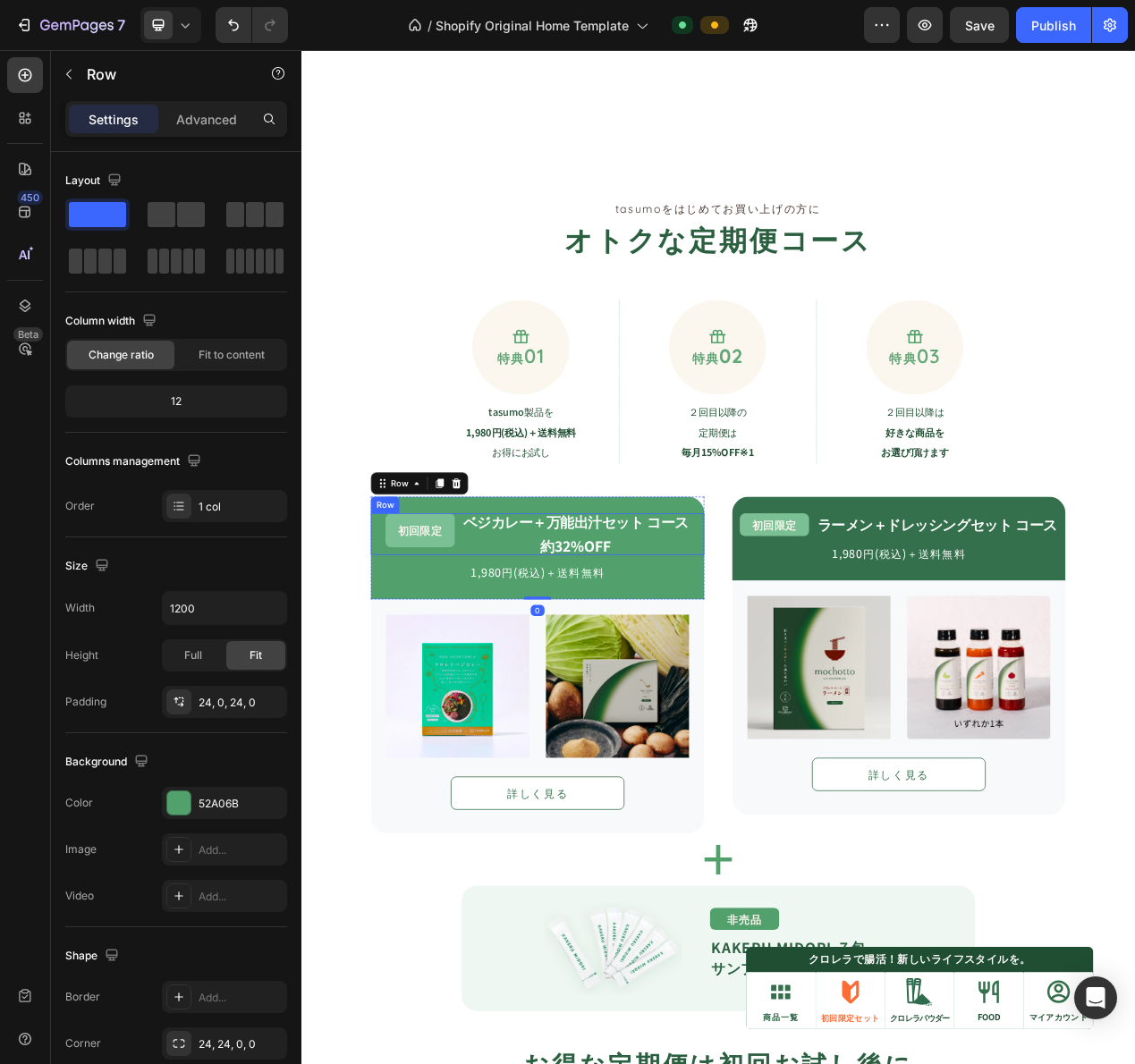
click at [491, 695] on div "初回限定 Text Block" at bounding box center [455, 673] width 89 height 53
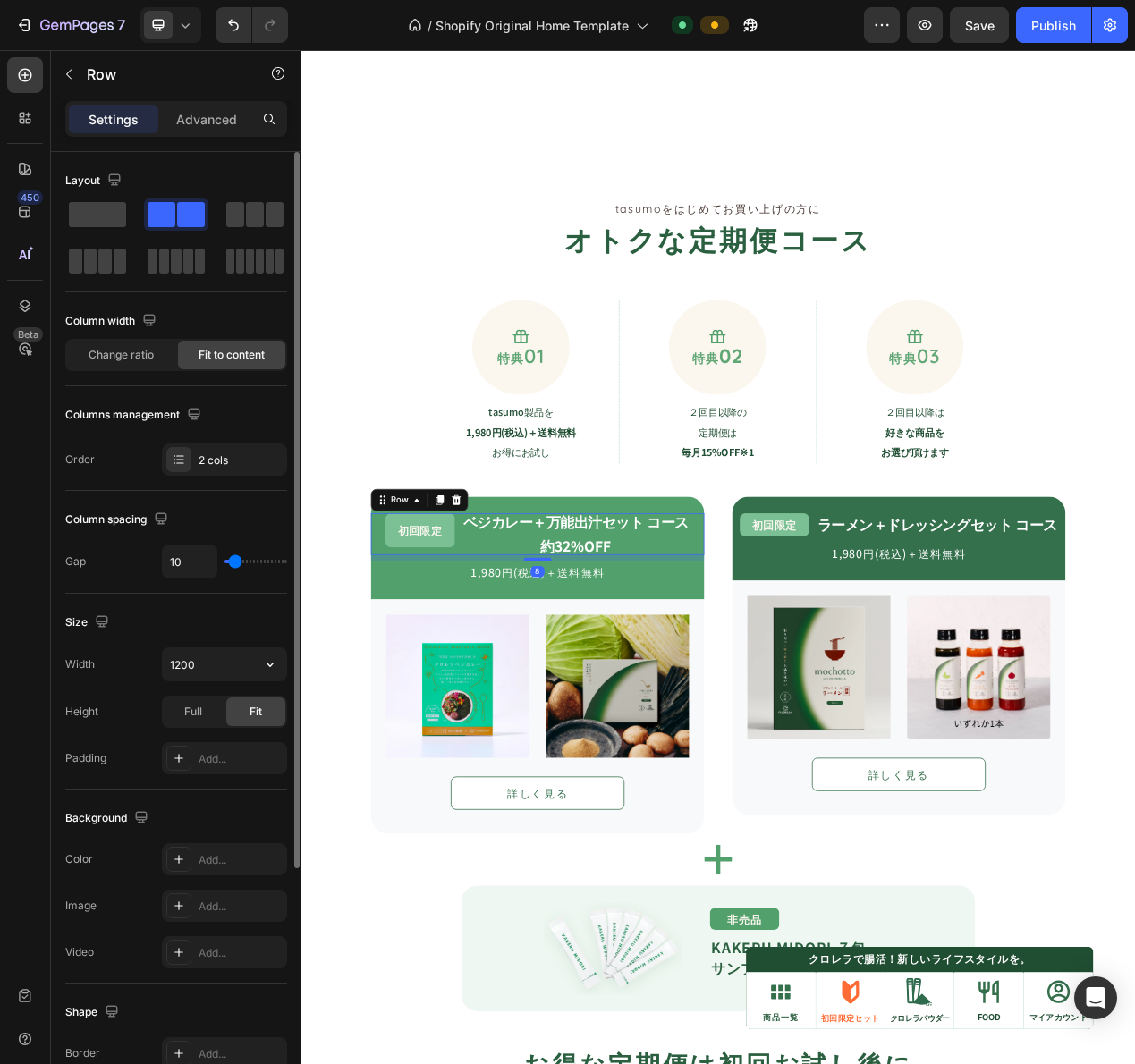
scroll to position [331, 0]
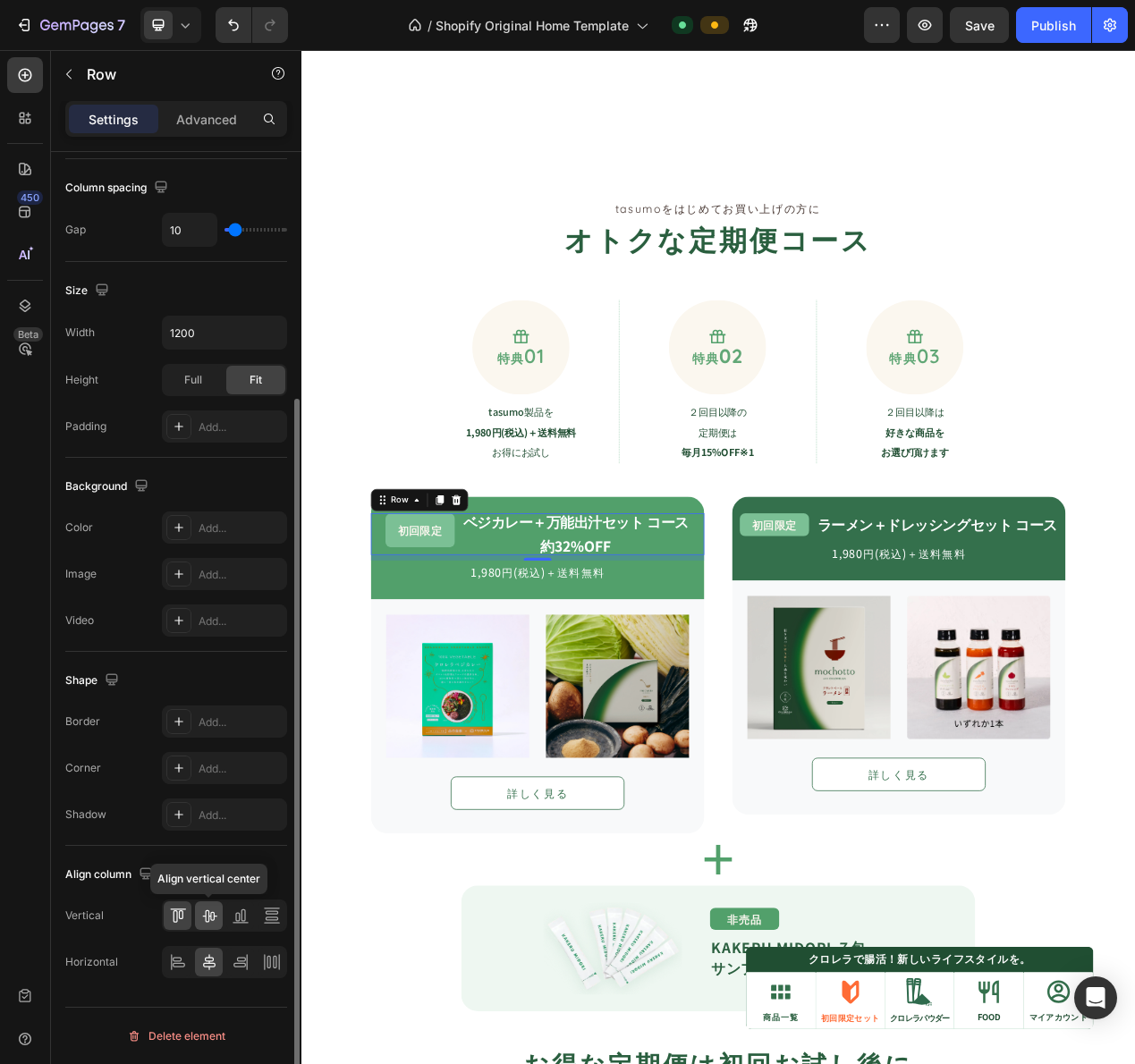
click at [208, 921] on icon at bounding box center [209, 916] width 15 height 13
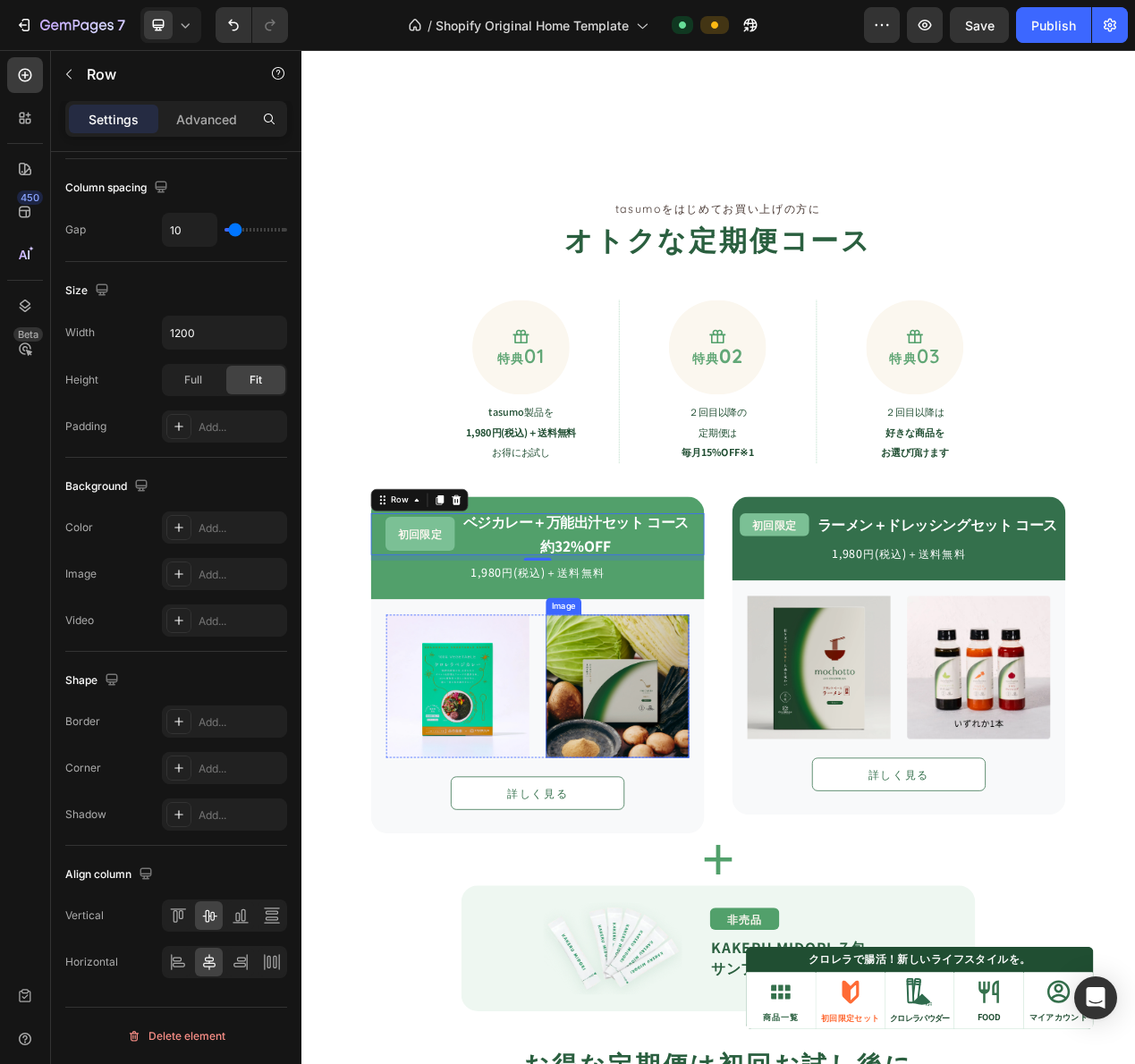
click at [867, 914] on div "Image Image Row 詳しく見る Button Row" at bounding box center [1070, 884] width 429 height 301
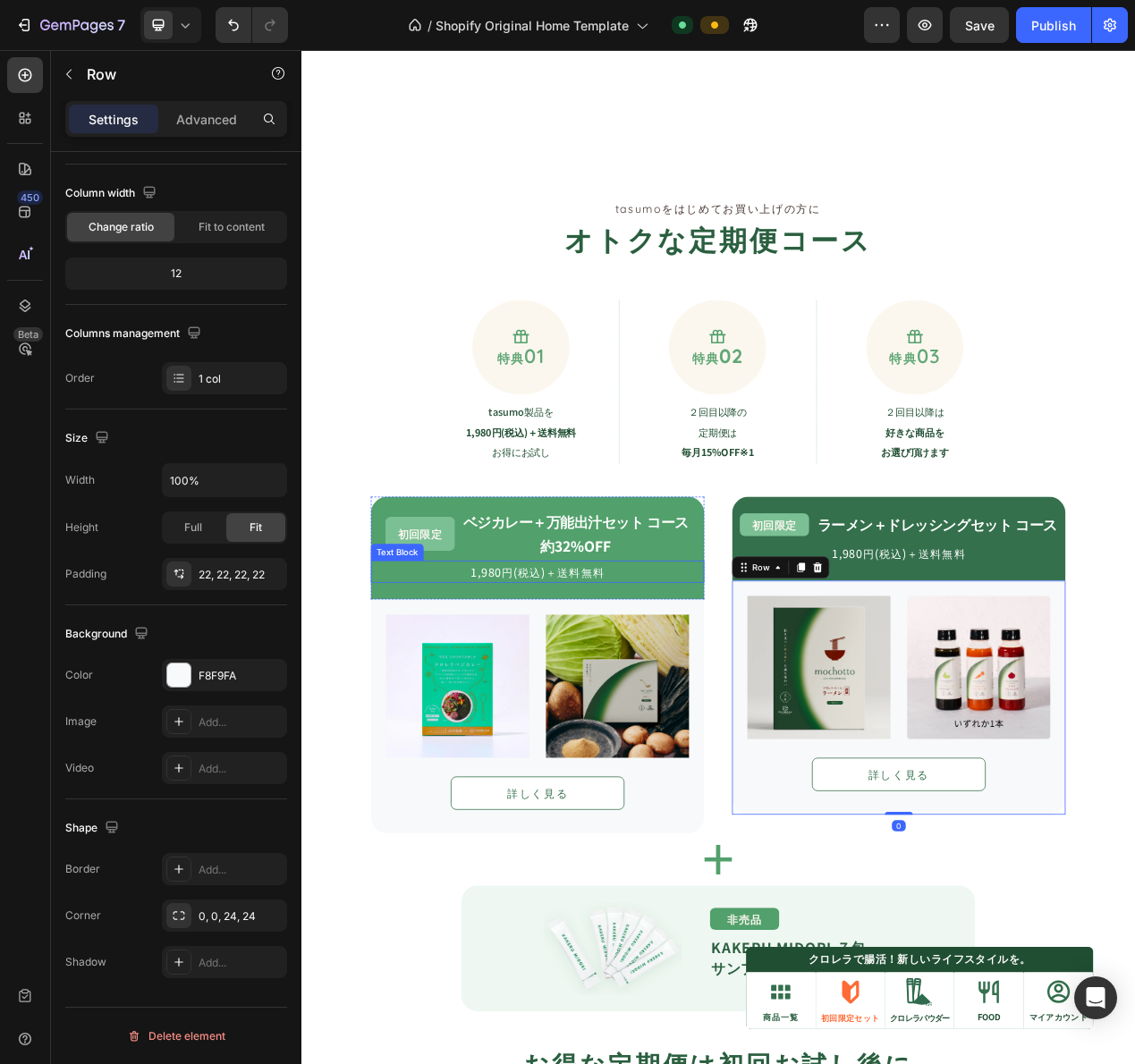
click at [673, 707] on div "1,980円(税込)＋送料無料" at bounding box center [605, 722] width 429 height 29
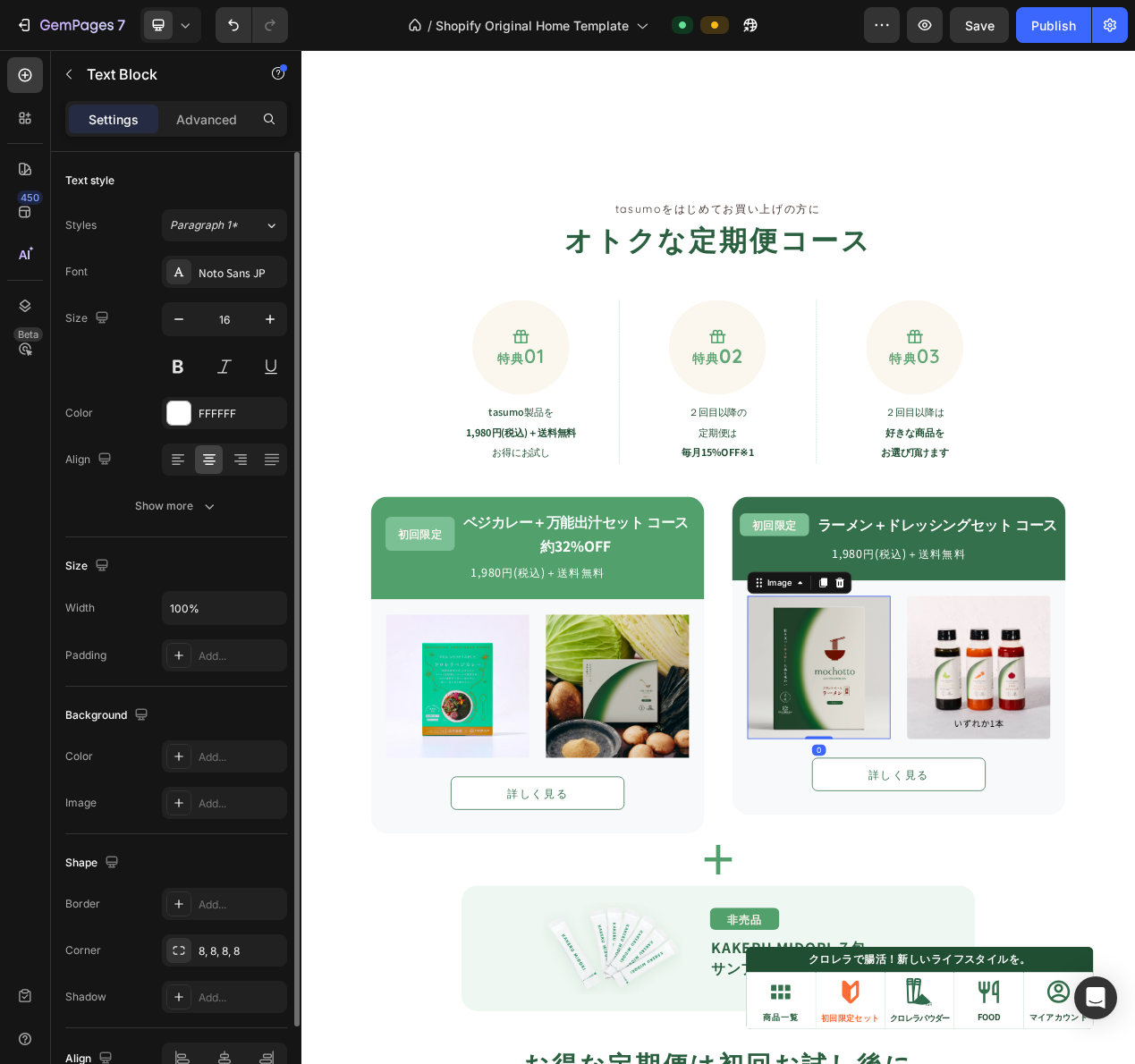
click at [1028, 923] on img at bounding box center [967, 845] width 184 height 184
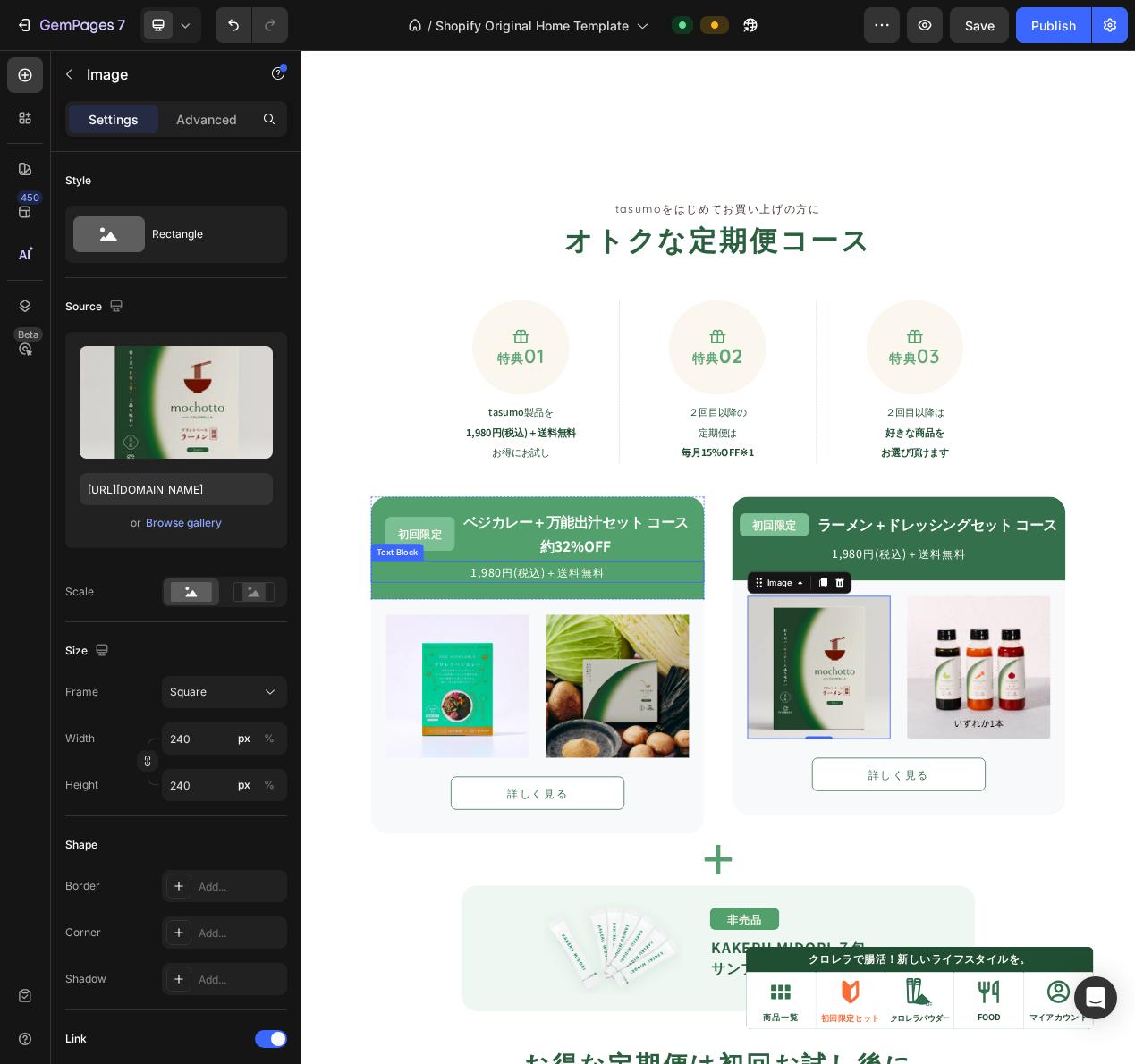
click at [683, 677] on strong "約32%OFF" at bounding box center [654, 688] width 91 height 26
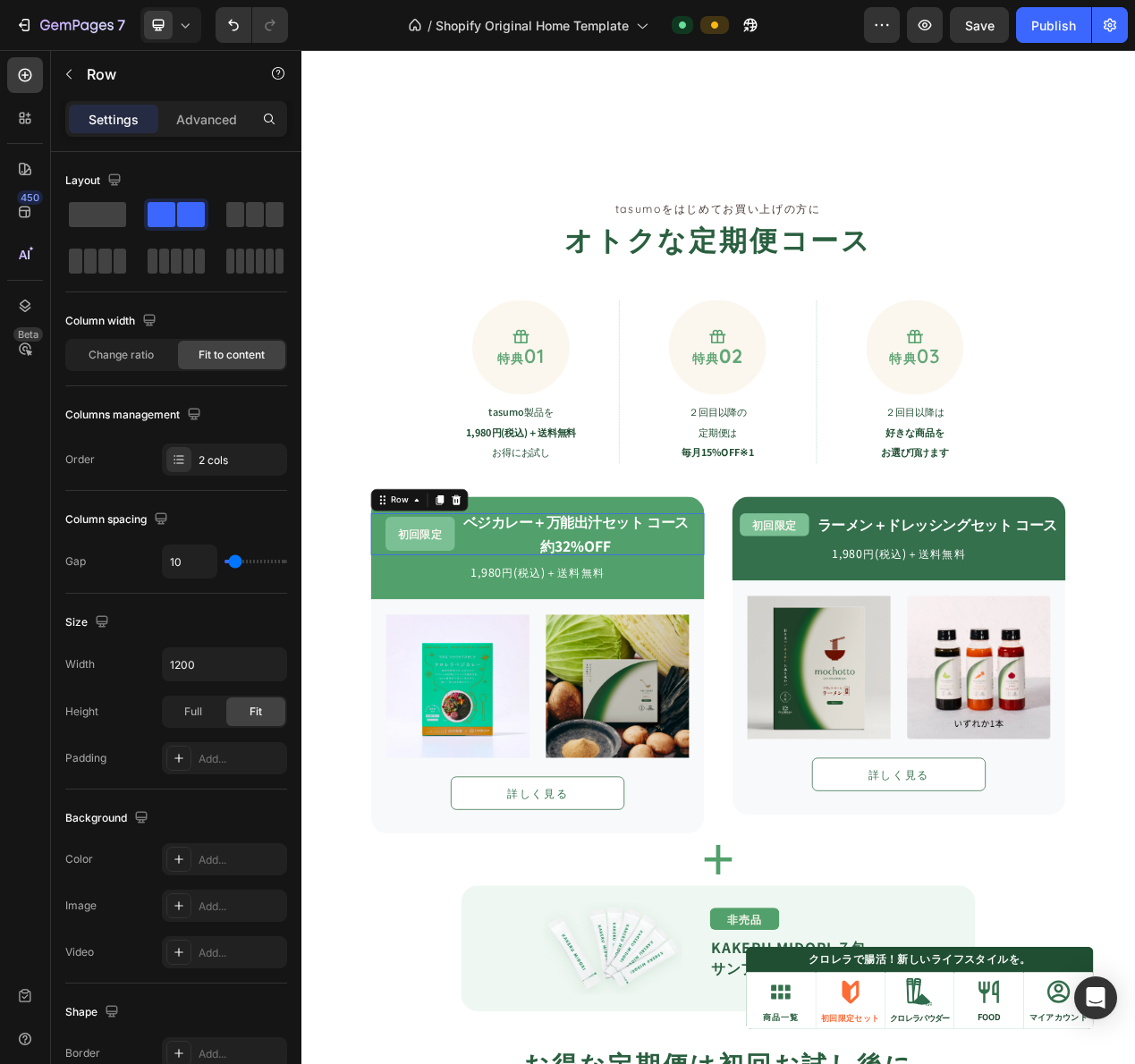
click at [803, 673] on div "初回限定 Text Block ベジカレー＋万能出汁セット コース Text Block 約32%OFF Text Block Row 0" at bounding box center [605, 673] width 429 height 53
click at [475, 632] on icon at bounding box center [480, 629] width 10 height 13
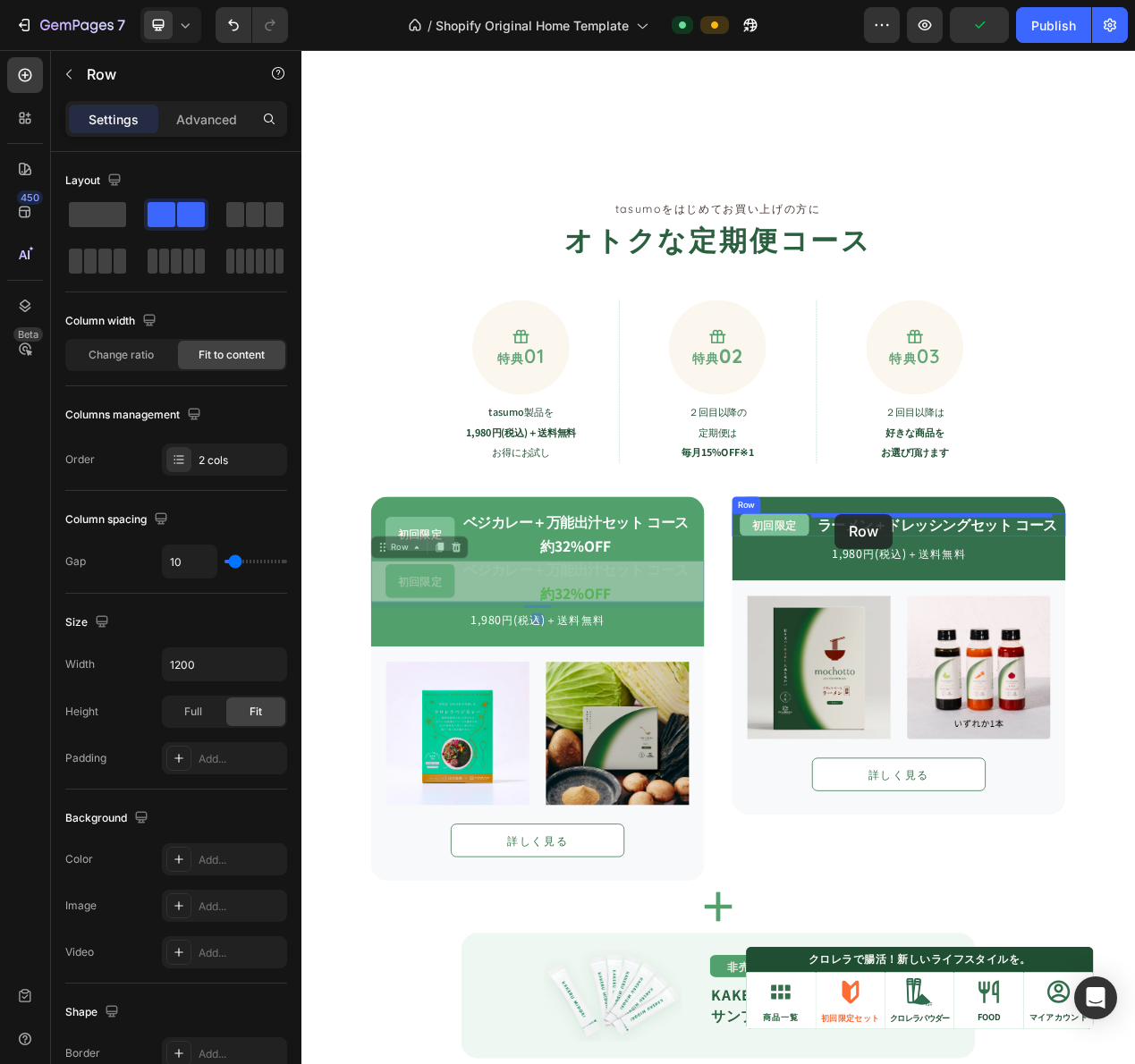
drag, startPoint x: 419, startPoint y: 688, endPoint x: 989, endPoint y: 647, distance: 571.5
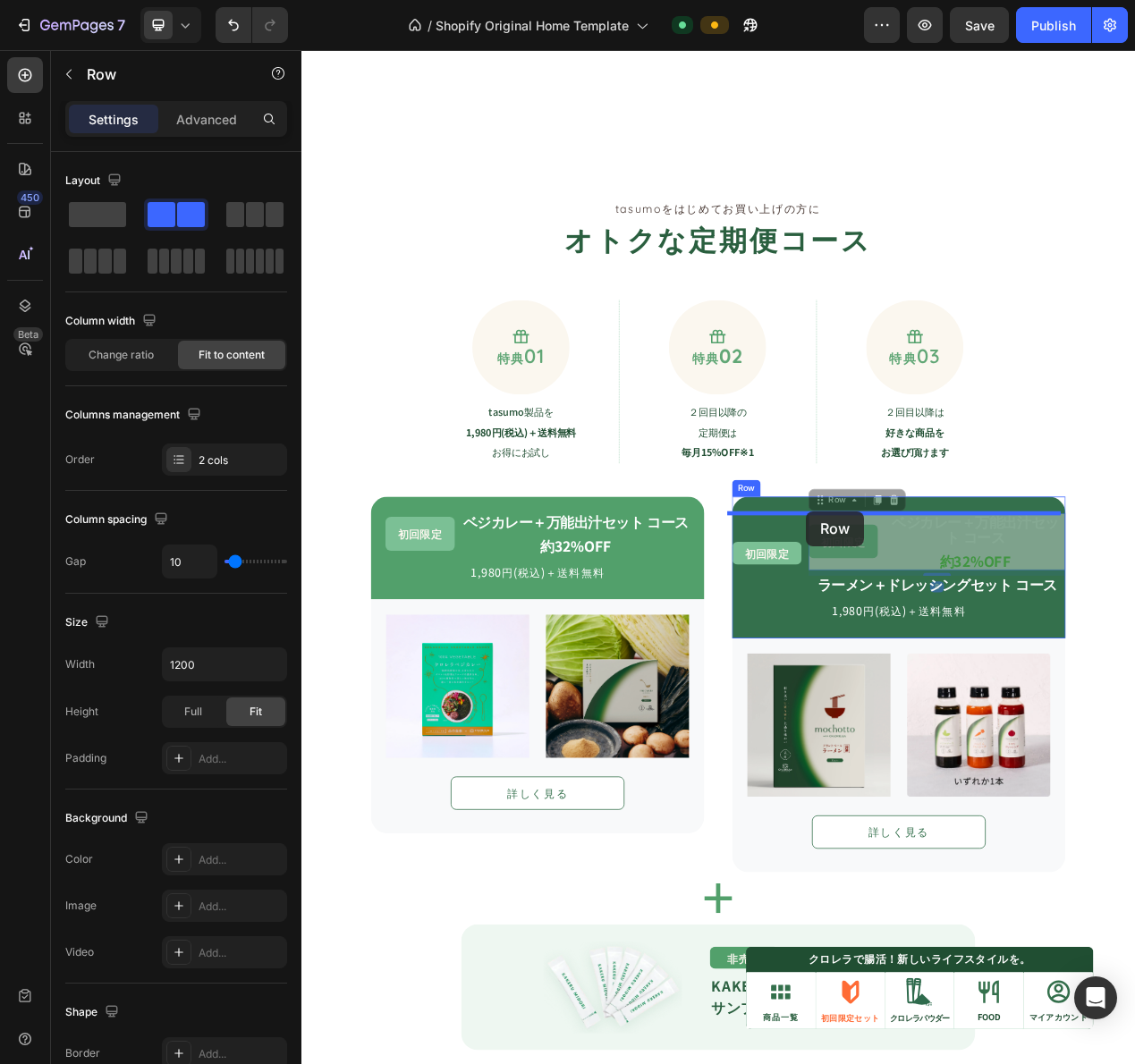
drag, startPoint x: 985, startPoint y: 629, endPoint x: 951, endPoint y: 643, distance: 36.8
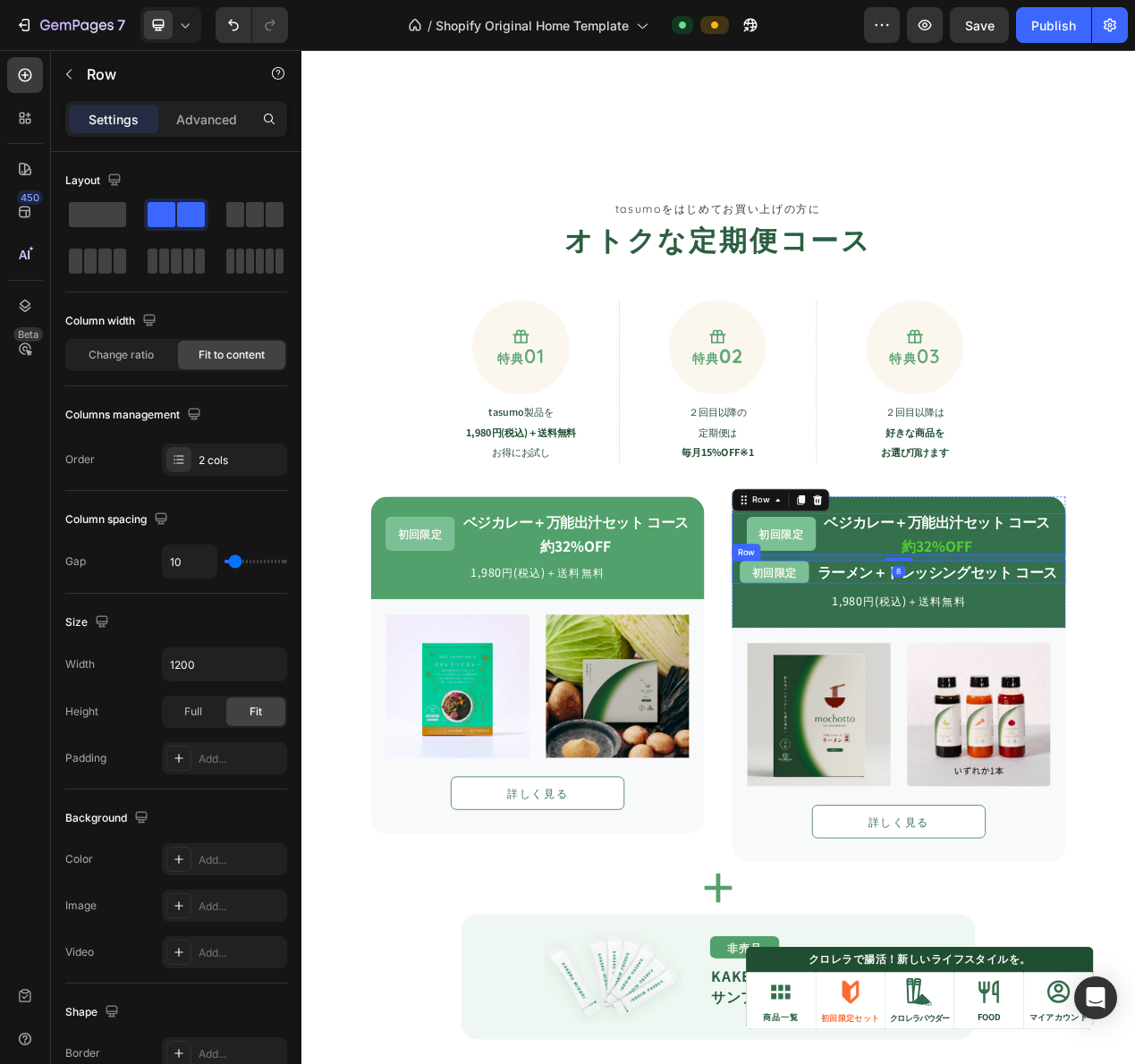
click at [951, 723] on div "初回限定 Text Block ラーメン＋ドレッシングセット コース Text Block Row" at bounding box center [1070, 722] width 429 height 29
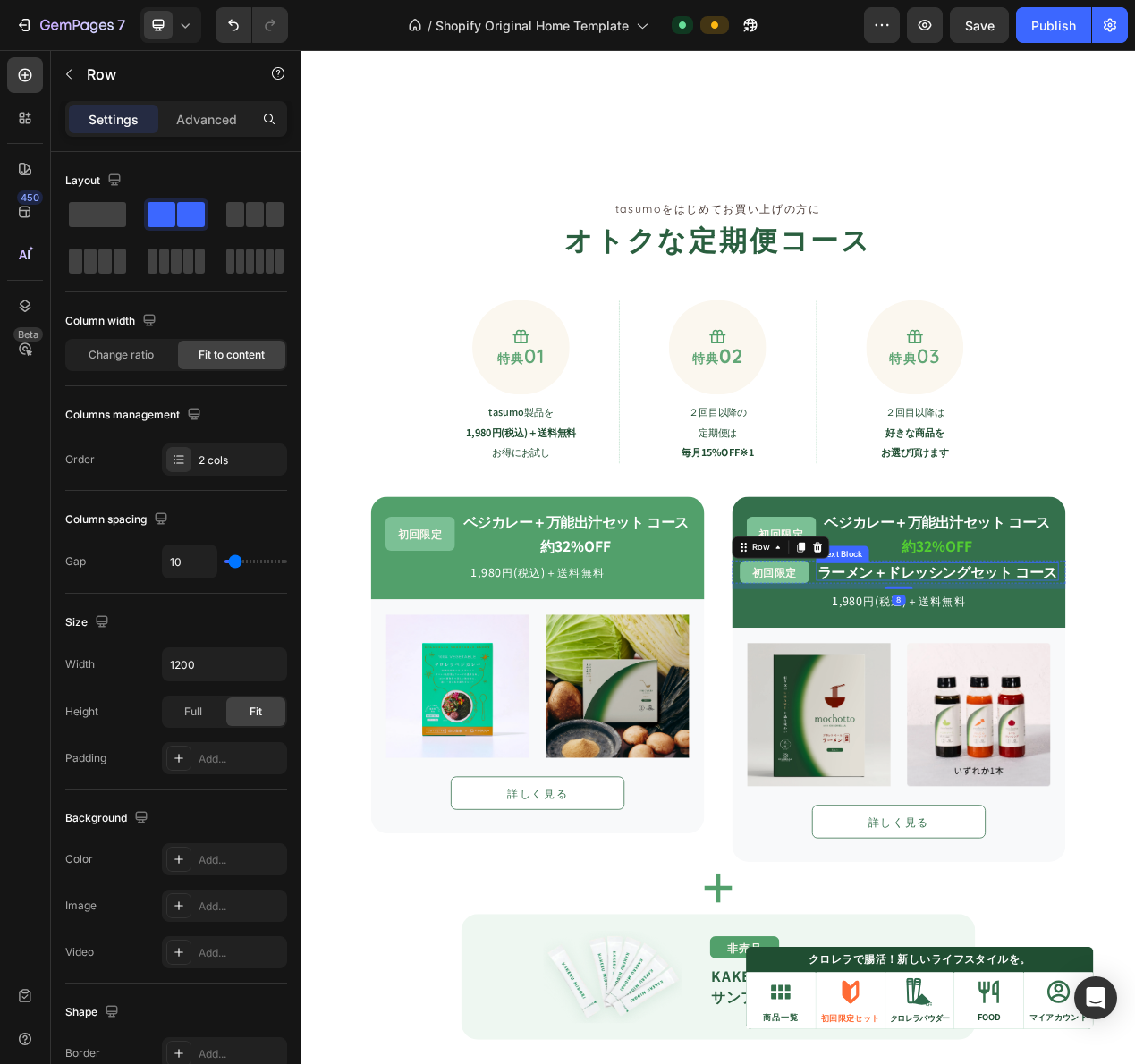
click at [1001, 715] on strong "ラーメン＋ドレッシングセット コース" at bounding box center [1120, 721] width 308 height 26
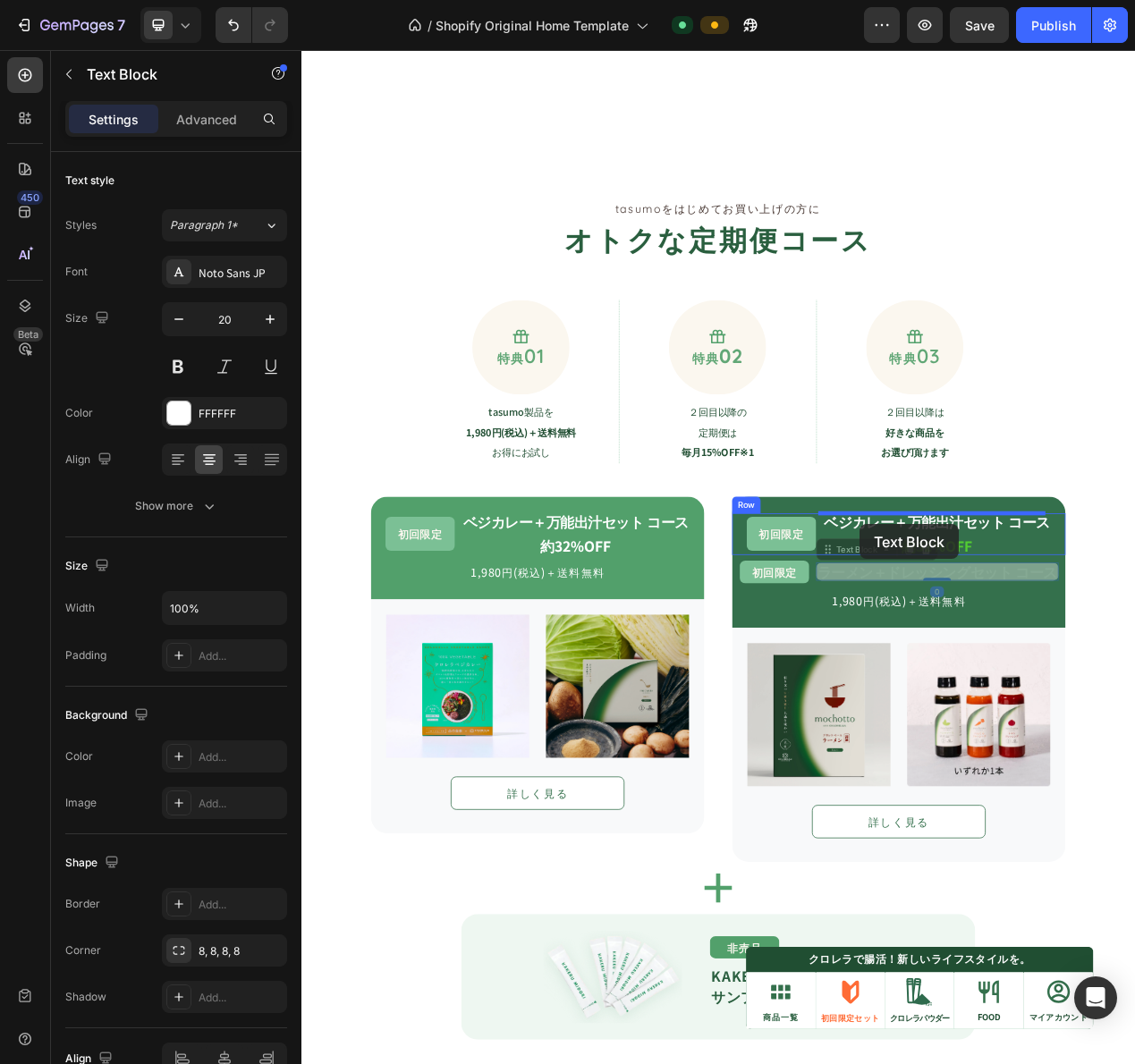
drag, startPoint x: 995, startPoint y: 696, endPoint x: 1021, endPoint y: 661, distance: 43.6
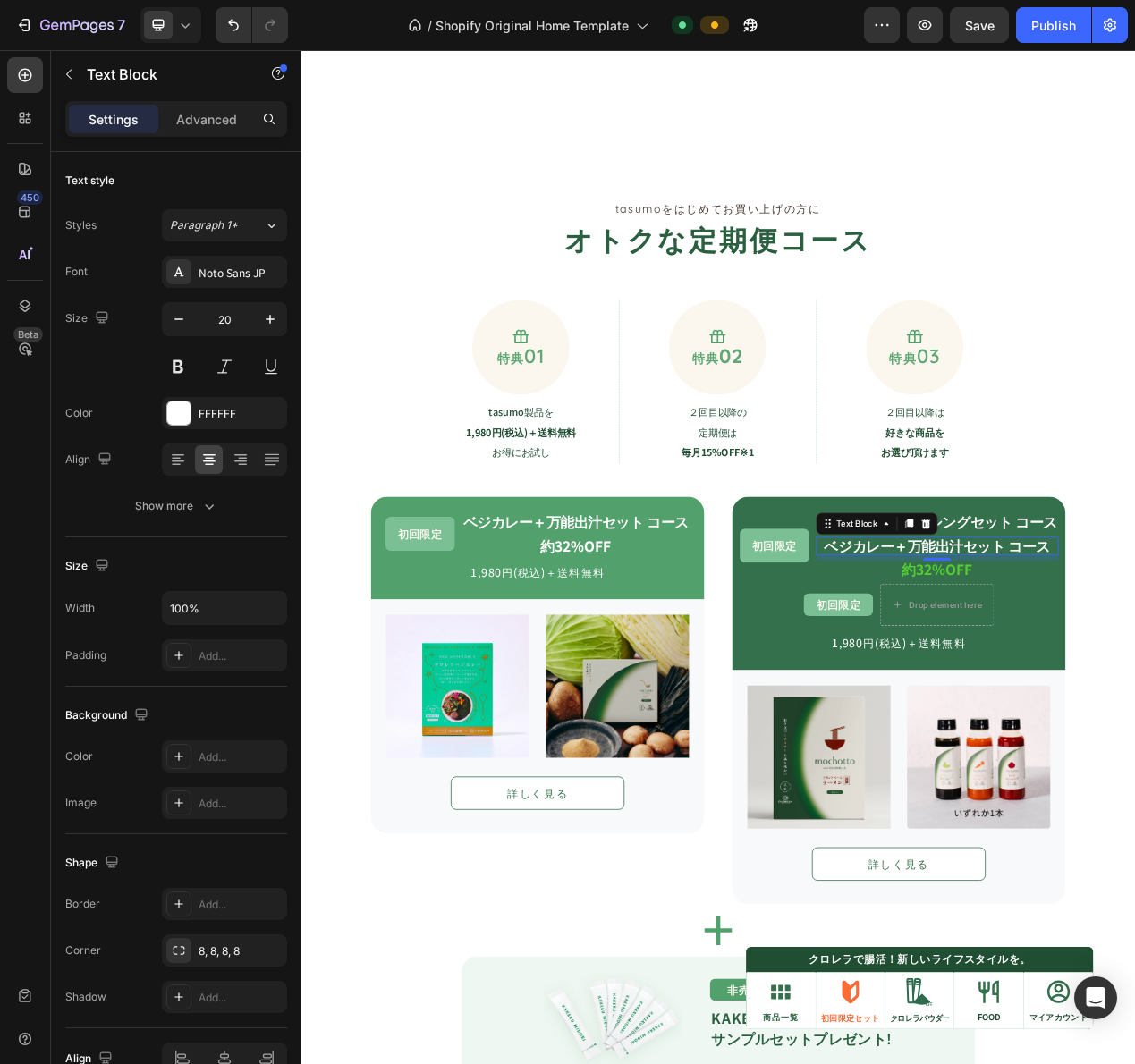
click at [1031, 691] on strong "ベジカレー＋万能出汁セット コース" at bounding box center [1120, 688] width 291 height 26
click at [1099, 661] on icon at bounding box center [1105, 660] width 12 height 13
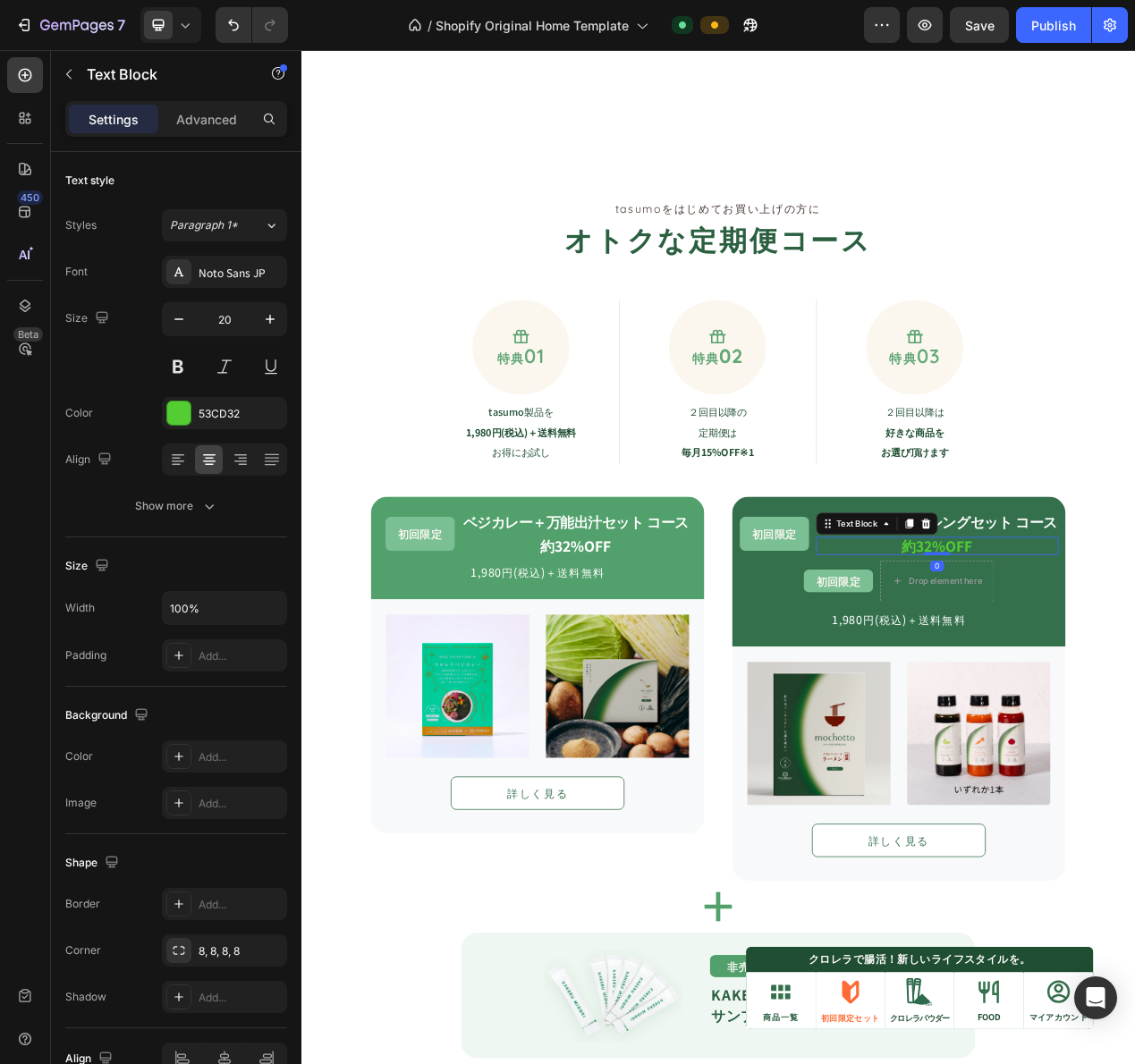
click at [1087, 692] on strong "約32%OFF" at bounding box center [1119, 688] width 91 height 26
click at [1016, 739] on p "初回限定" at bounding box center [993, 734] width 76 height 16
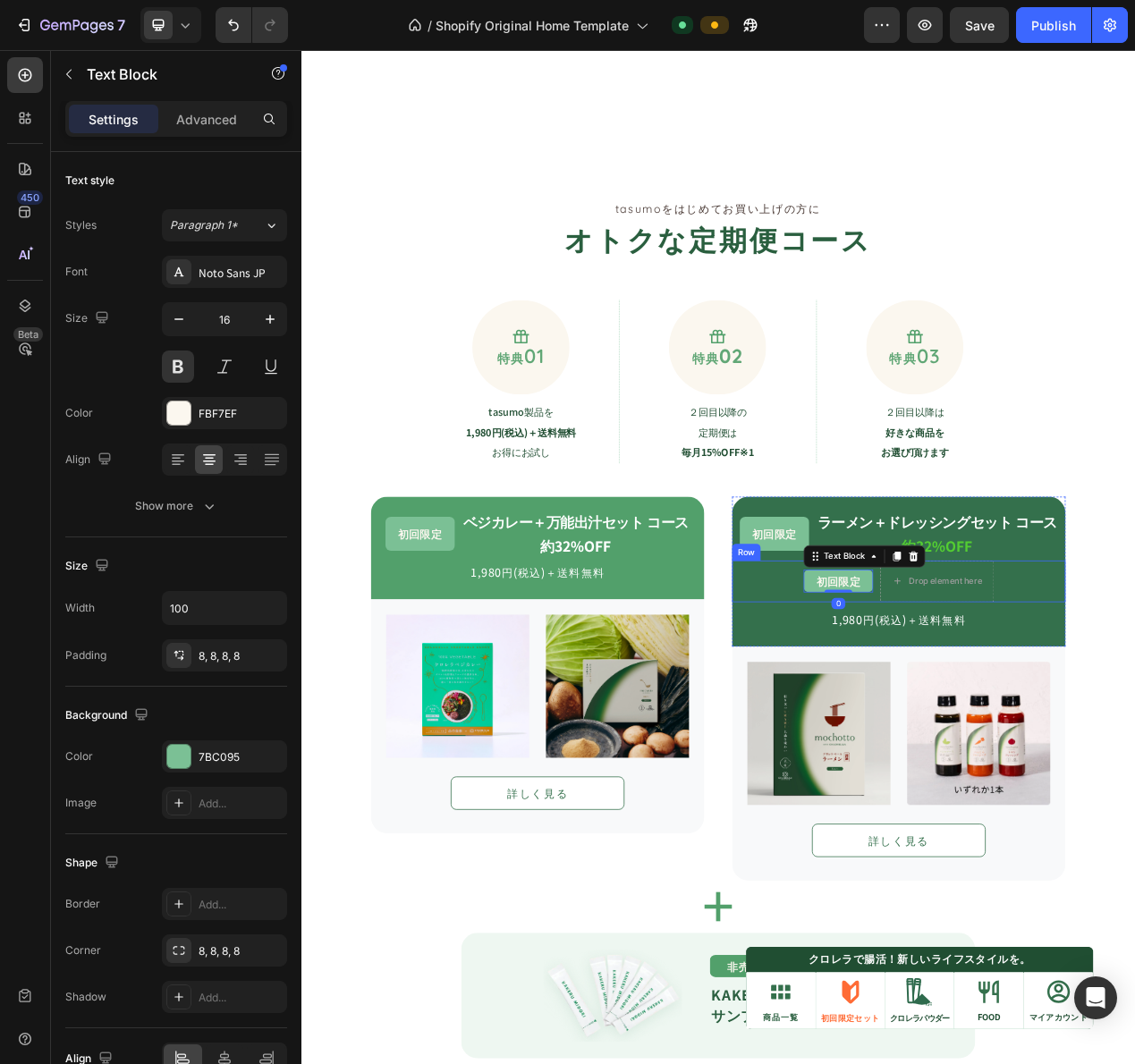
click at [1035, 735] on div "初回限定 Text Block 0 Drop element here Row" at bounding box center [1070, 734] width 429 height 53
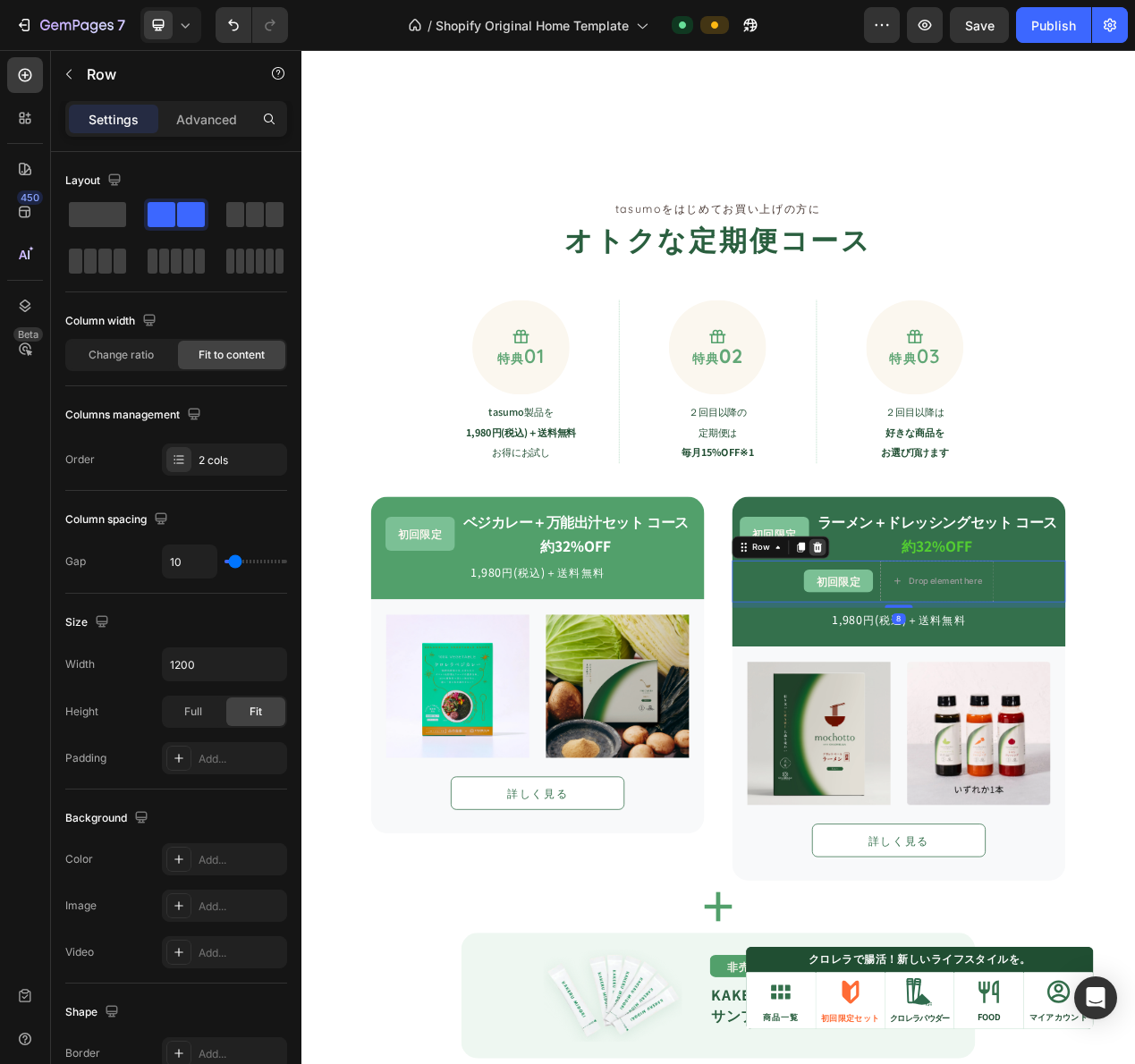
click at [961, 689] on icon at bounding box center [966, 690] width 12 height 13
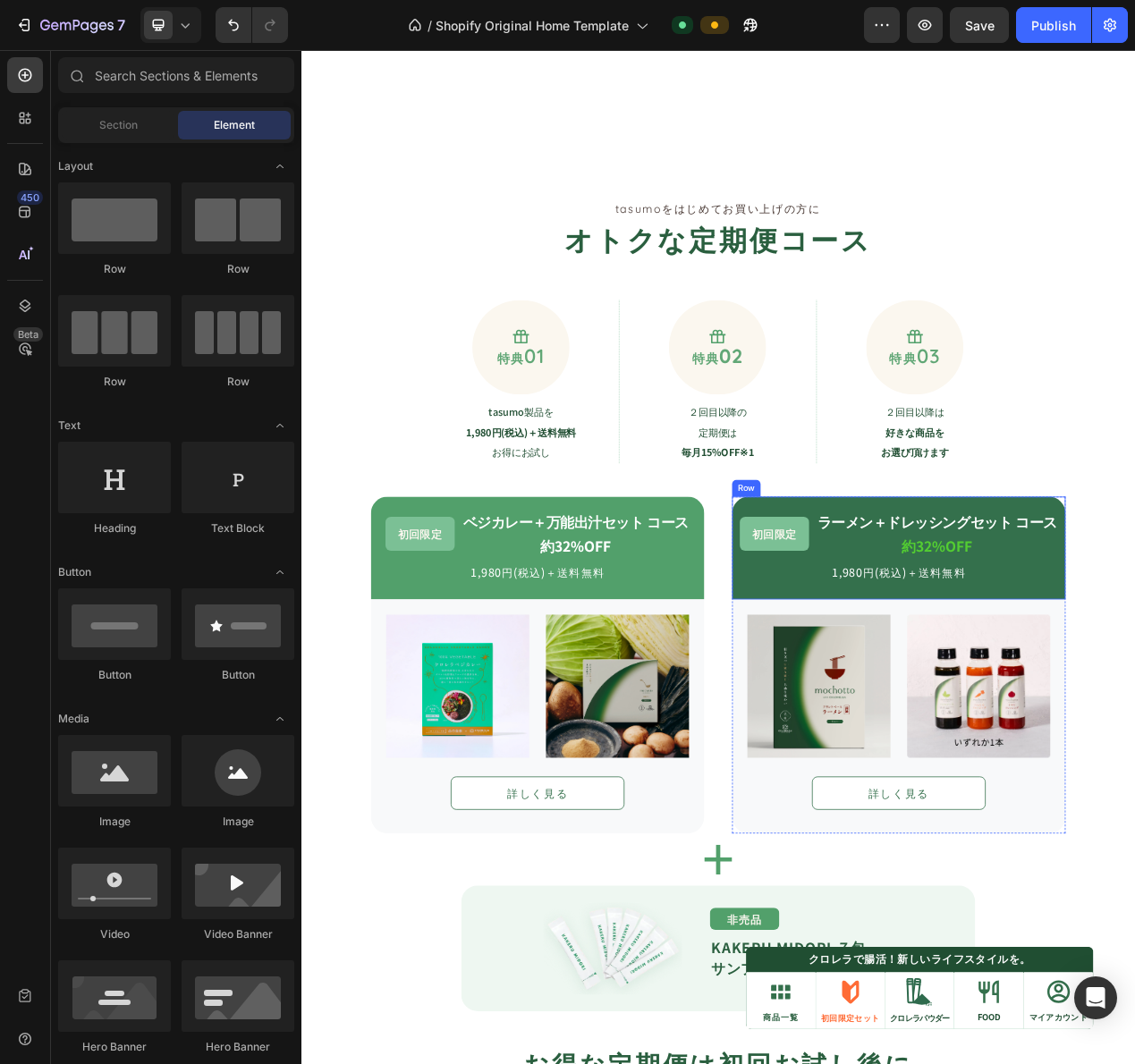
click at [925, 744] on div "初回限定 Text Block ラーメン＋ドレッシングセット コース Text Block 約32%OFF Text Block Row 1,980円(税込)…" at bounding box center [1070, 691] width 429 height 133
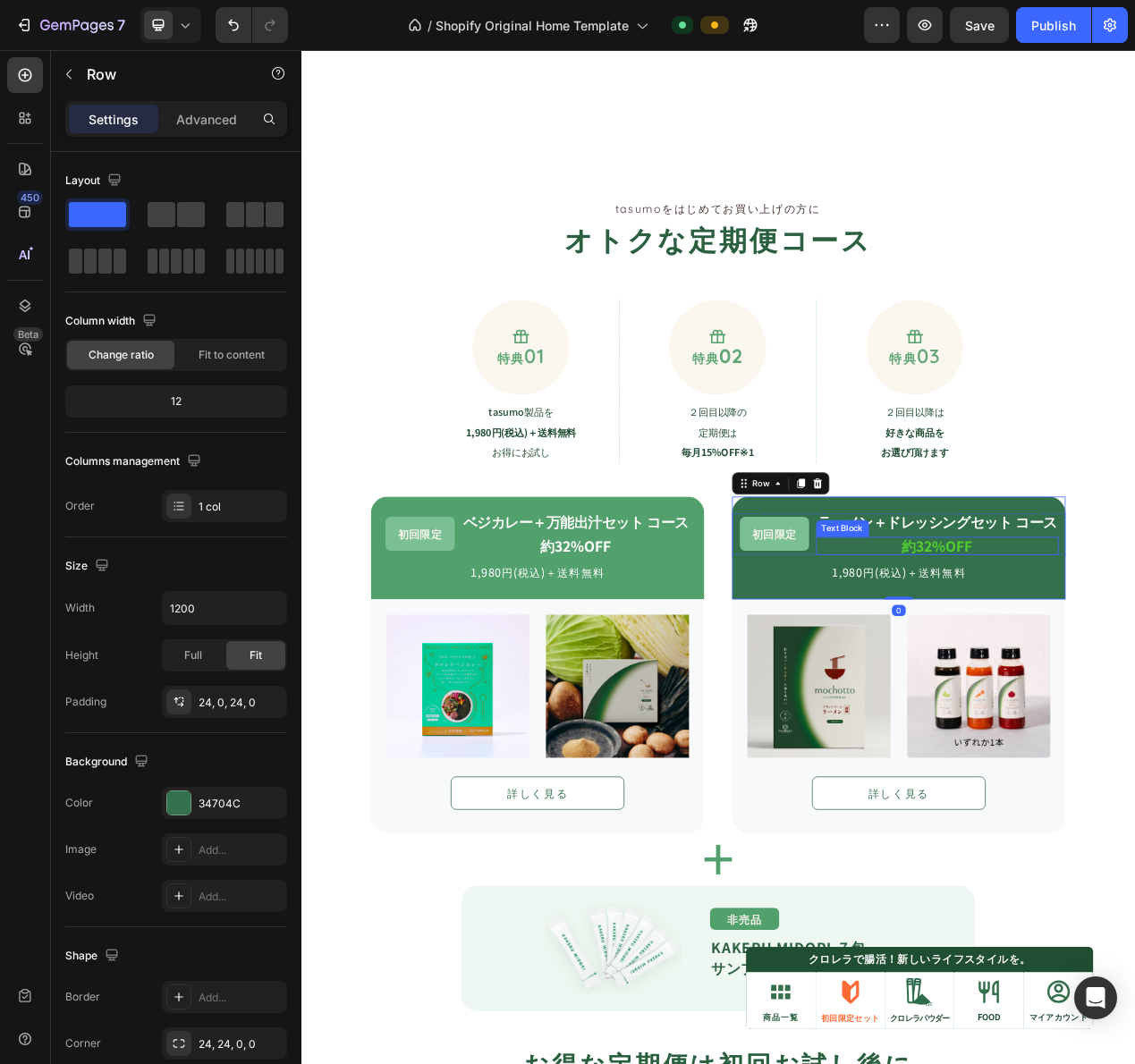
click at [1134, 664] on strong "ラーメン＋ドレッシングセット コース" at bounding box center [1120, 657] width 308 height 26
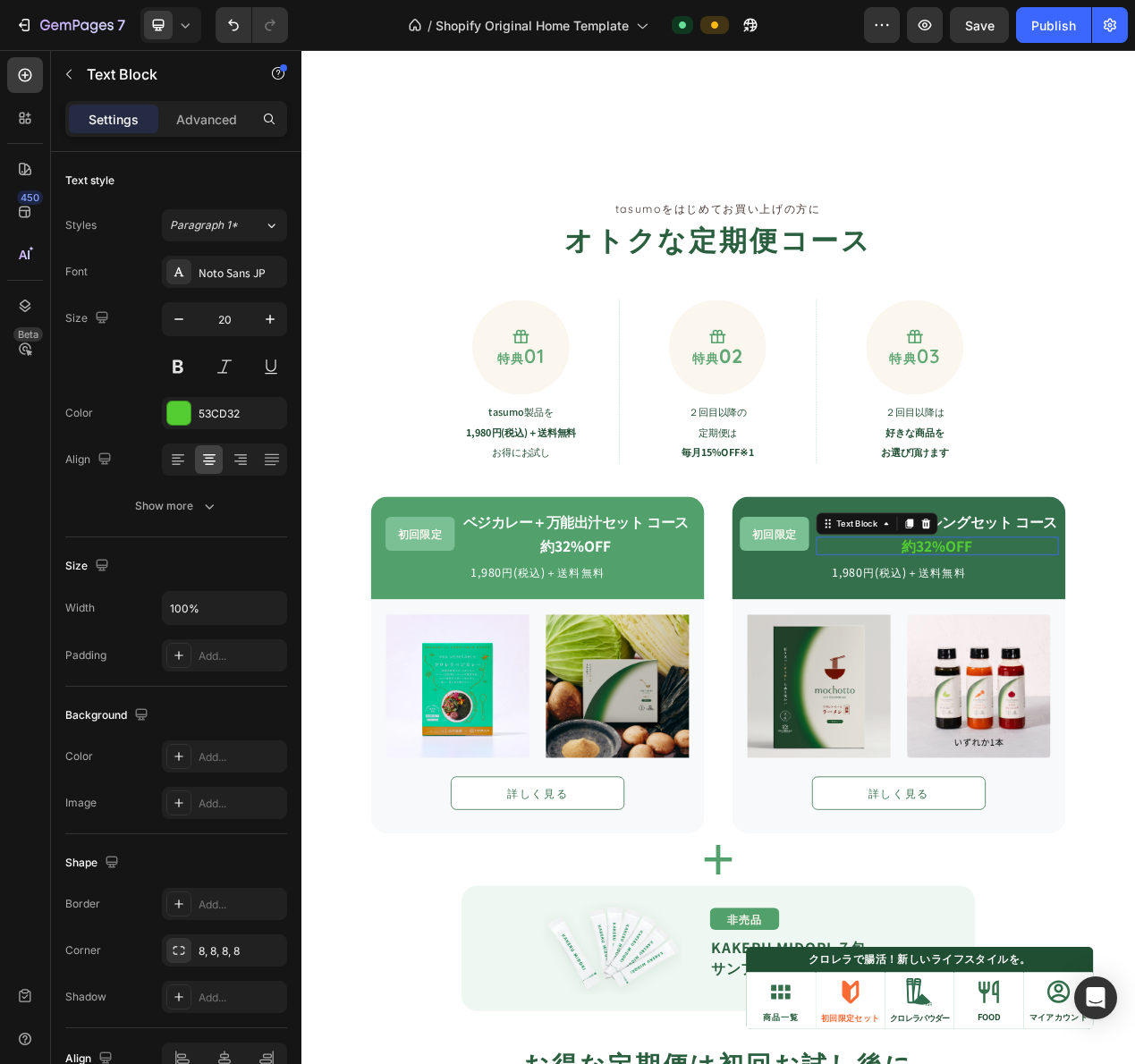
click at [1134, 683] on strong "約32%OFF" at bounding box center [1119, 688] width 91 height 26
click at [1134, 655] on strong "ラーメン＋ドレッシングセット コース" at bounding box center [1120, 657] width 308 height 26
click at [1127, 683] on strong "約32%OFF" at bounding box center [1119, 688] width 91 height 26
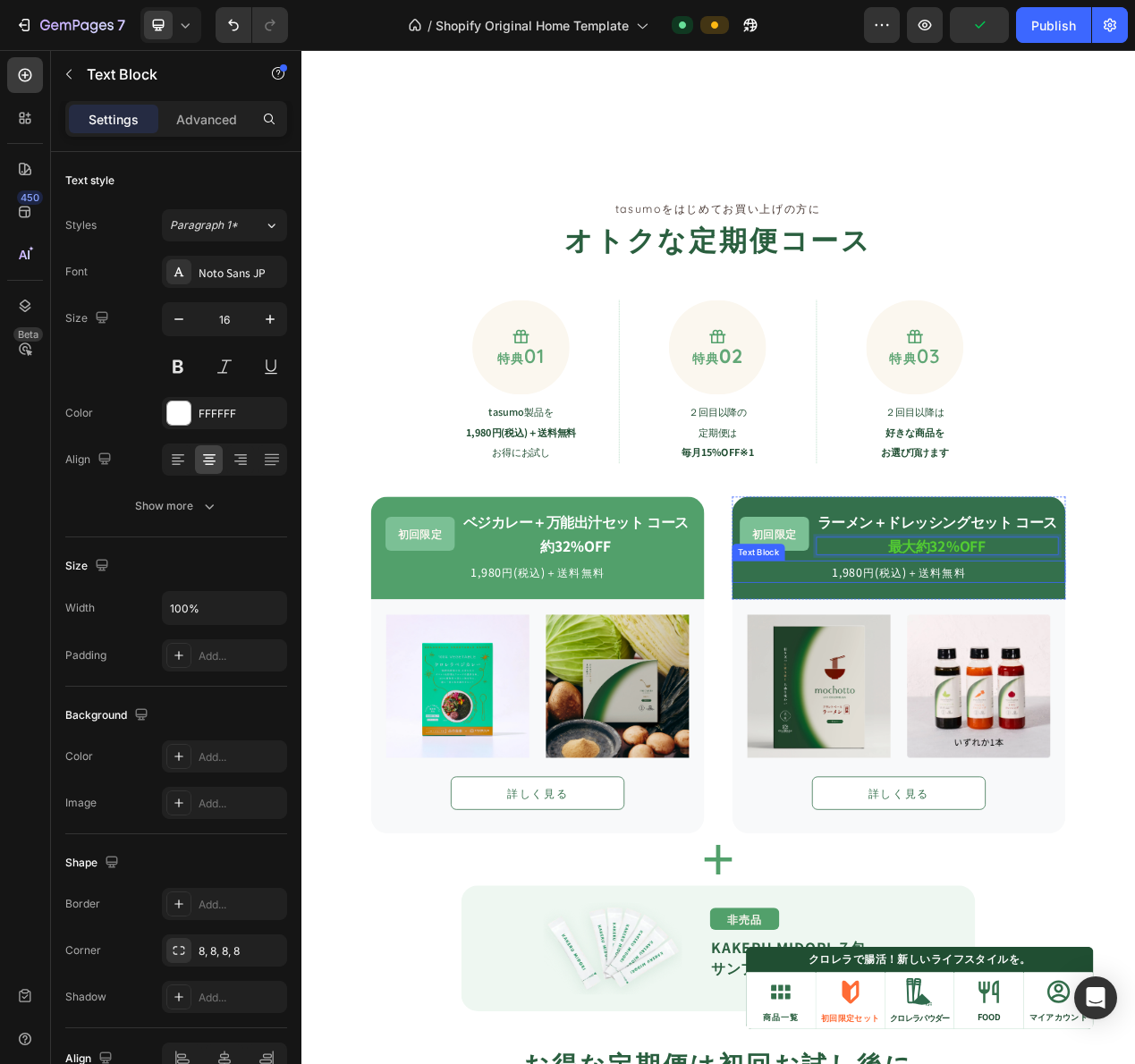
click at [1134, 727] on p "1,980円(税込)＋送料無料" at bounding box center [1070, 722] width 426 height 25
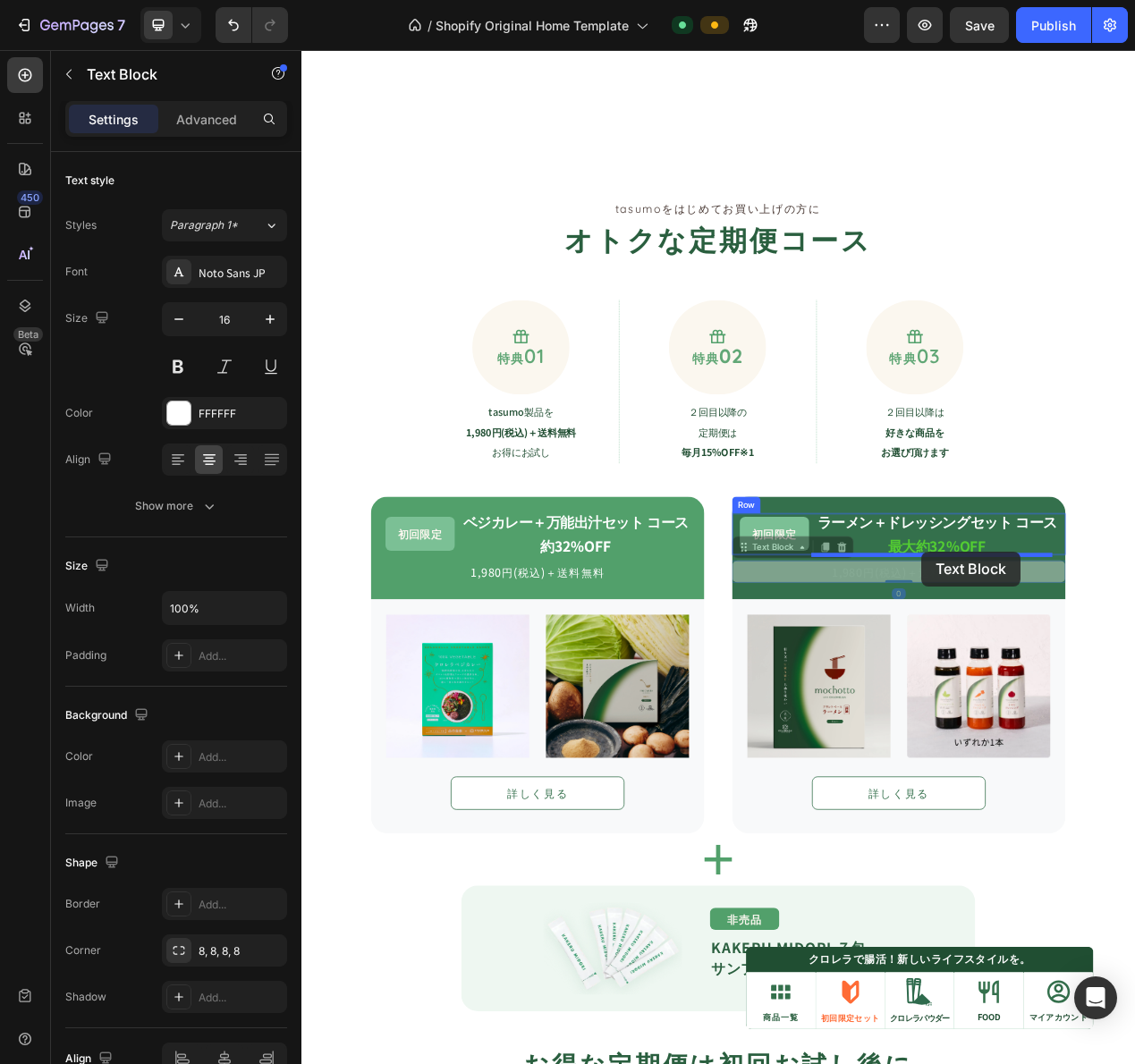
drag, startPoint x: 908, startPoint y: 692, endPoint x: 1099, endPoint y: 696, distance: 191.0
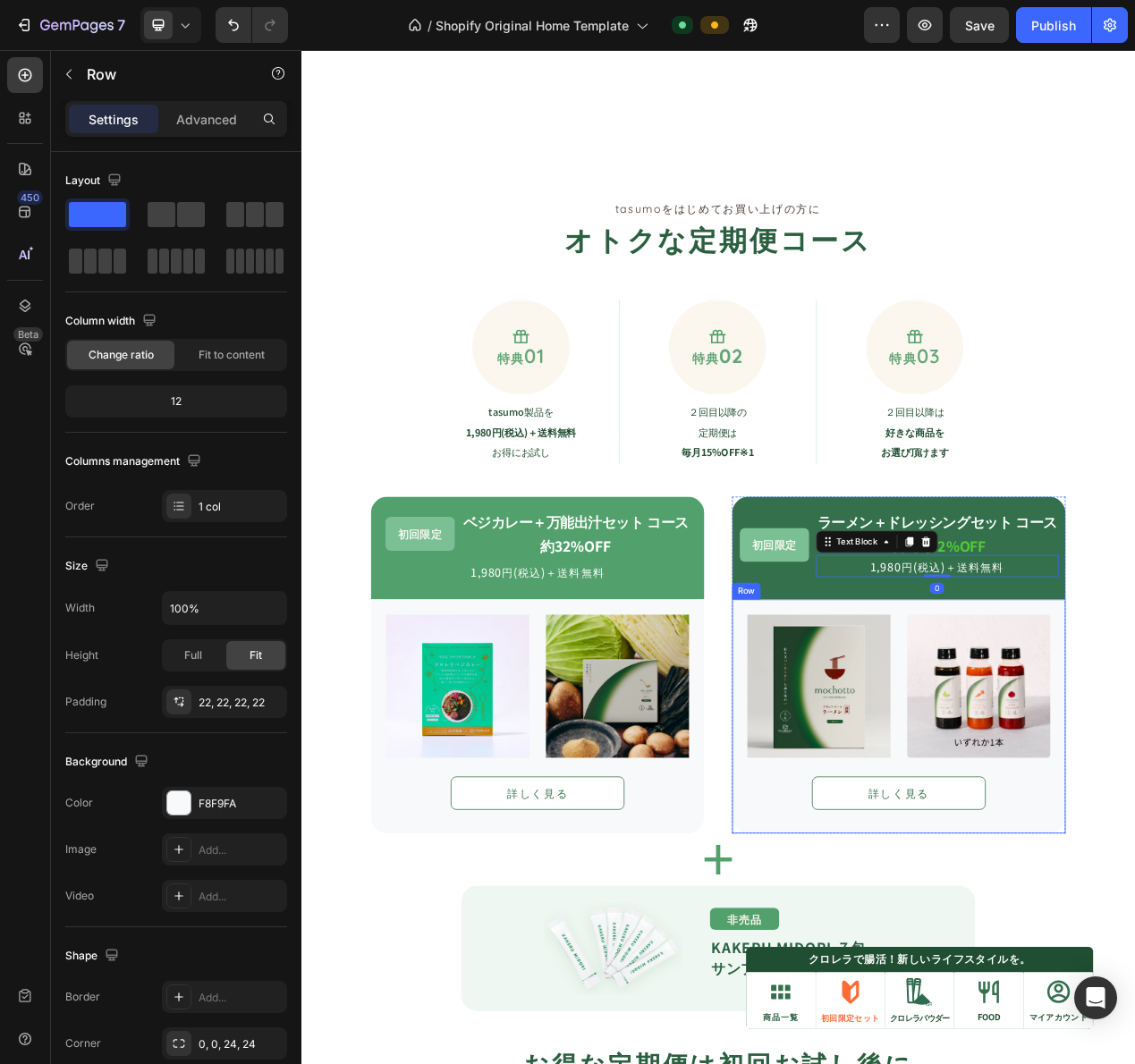
click at [1082, 765] on div "Image Image Row 詳しく見る Button Row" at bounding box center [1070, 908] width 429 height 301
click at [628, 724] on p "1,980円(税込)＋送料無料" at bounding box center [605, 722] width 426 height 25
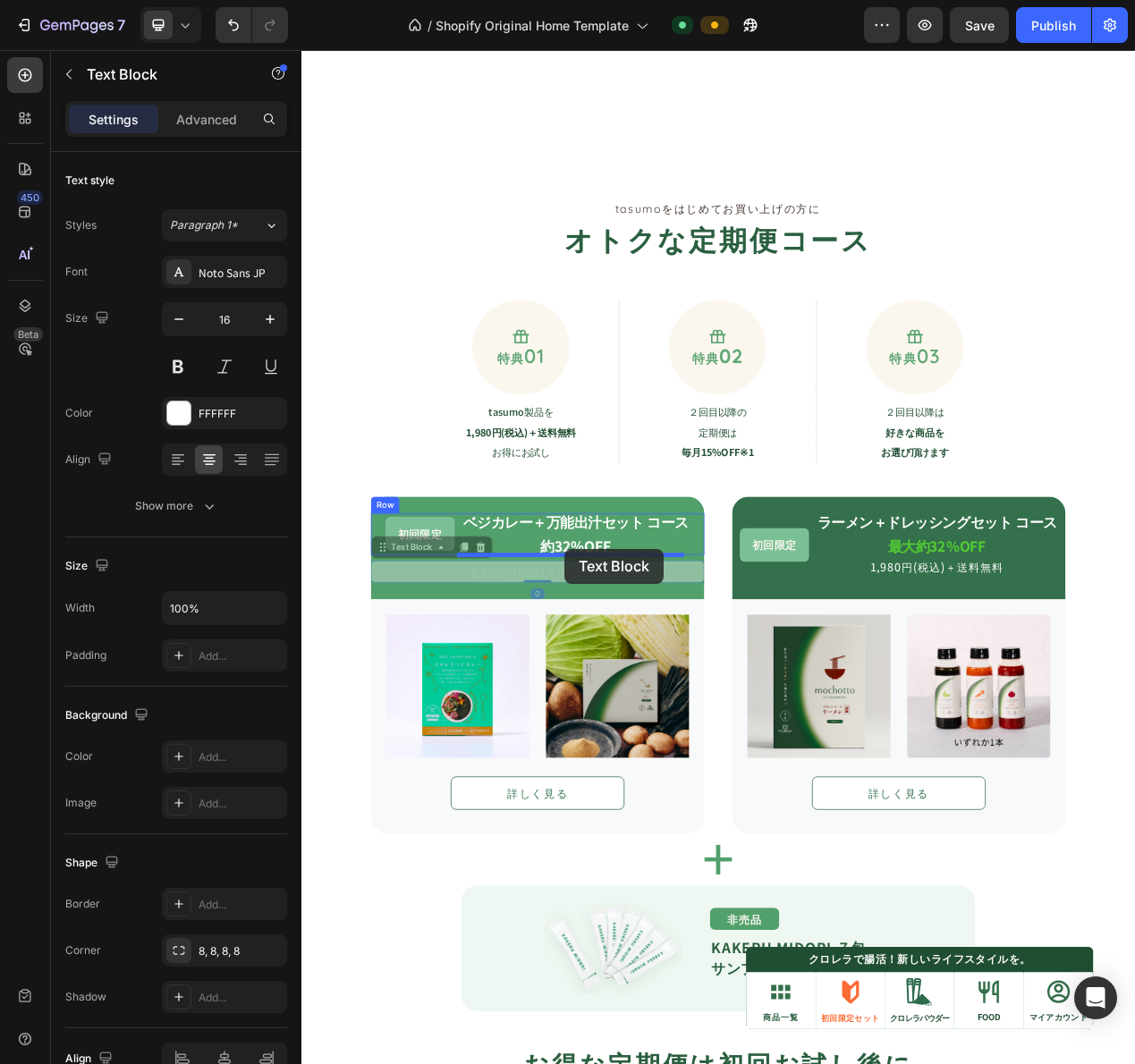
drag, startPoint x: 428, startPoint y: 691, endPoint x: 640, endPoint y: 692, distance: 212.0
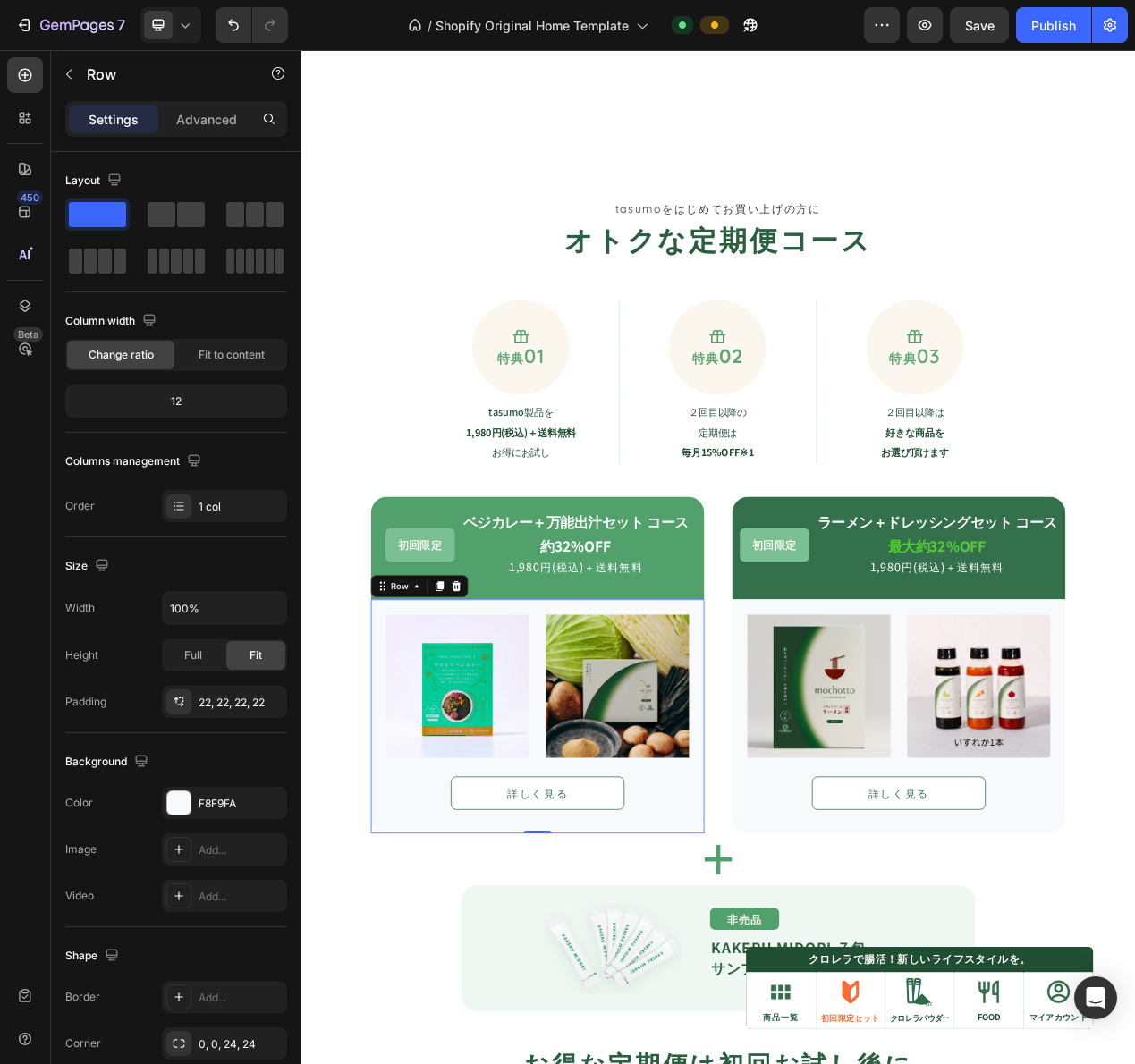
click at [662, 775] on div "Image Image Row 詳しく見る Button Row 0" at bounding box center [605, 908] width 429 height 301
click at [187, 20] on icon at bounding box center [185, 25] width 17 height 17
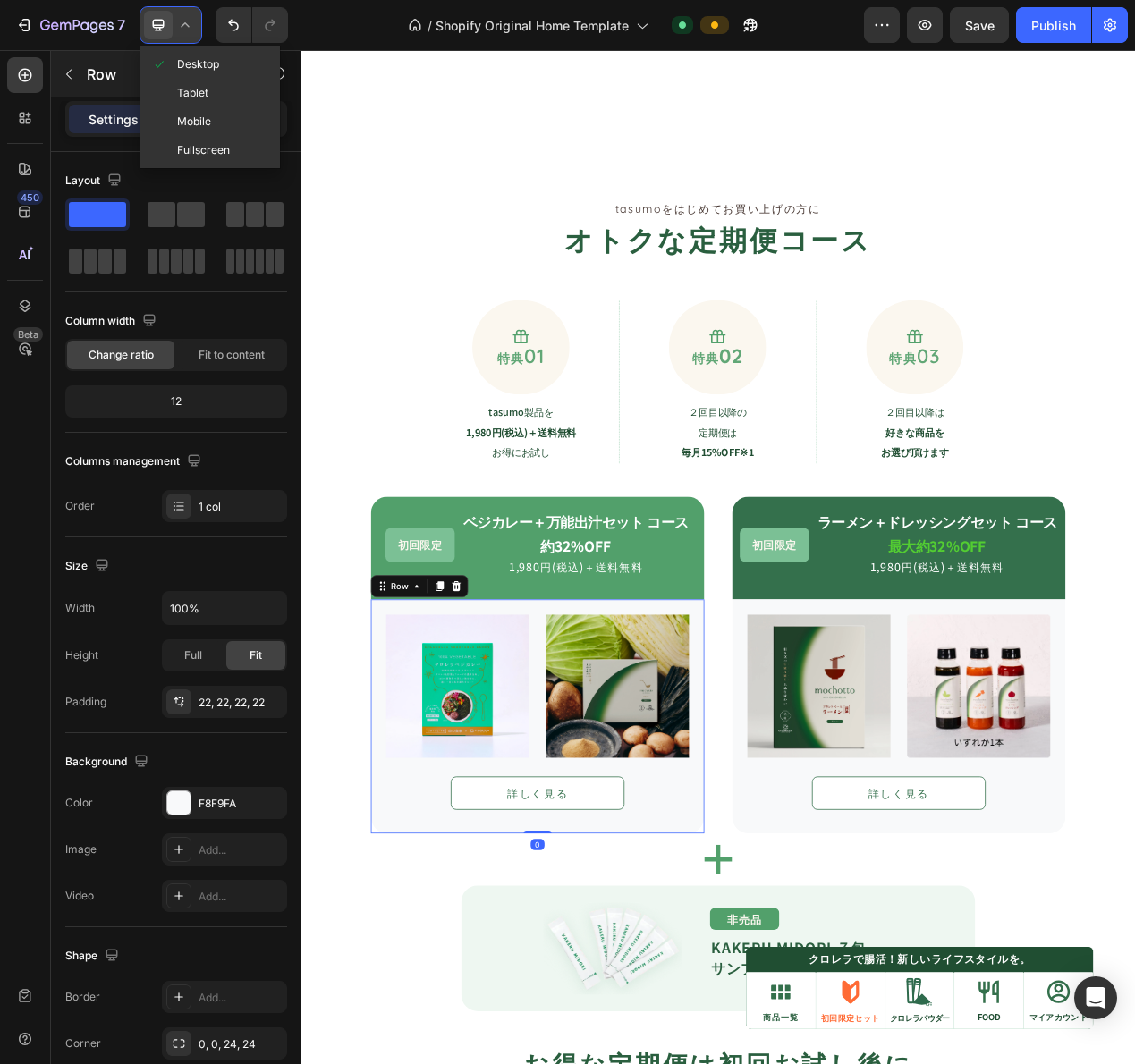
click at [185, 108] on div "Tablet" at bounding box center [210, 122] width 133 height 29
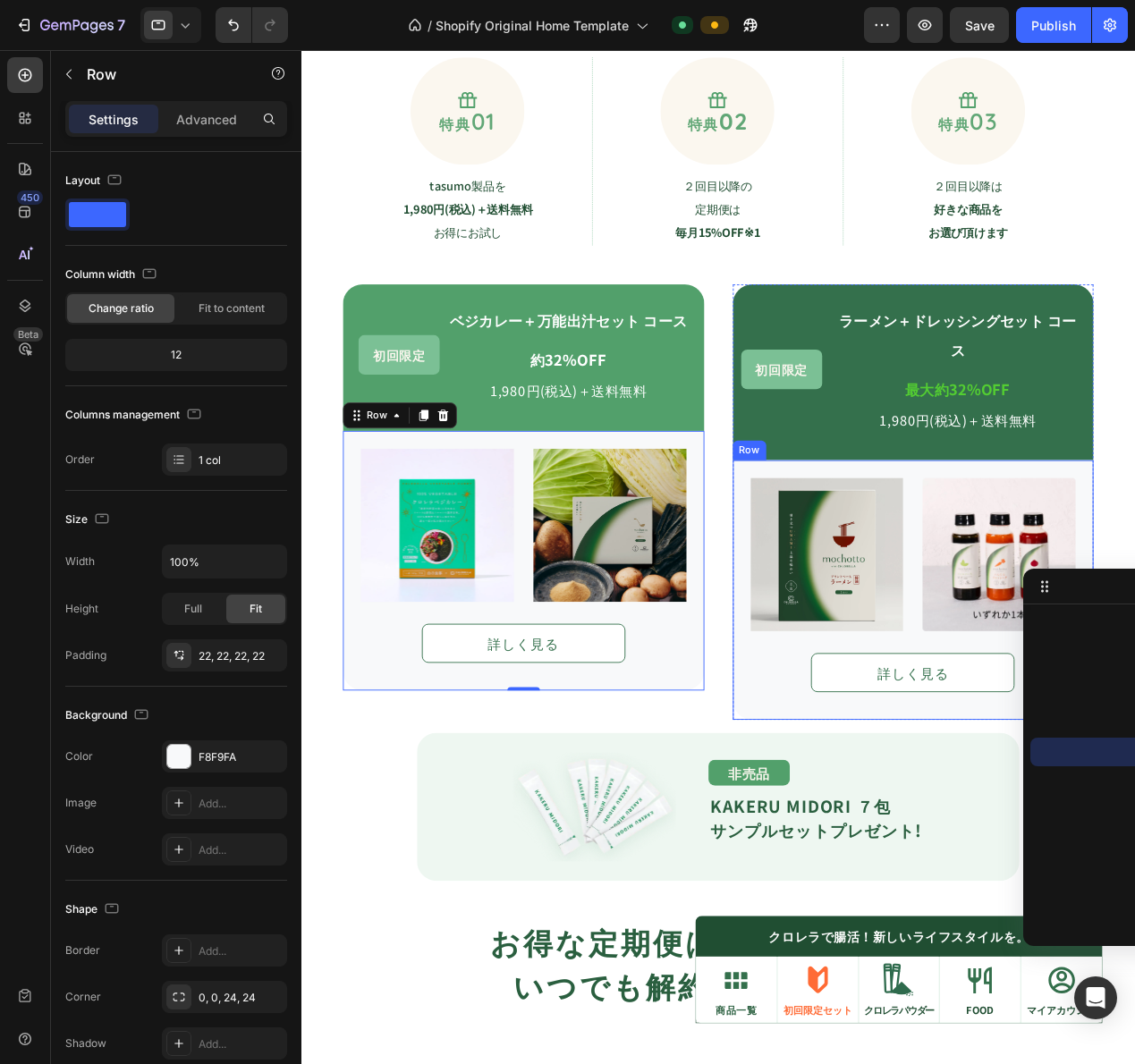
scroll to position [1621, 0]
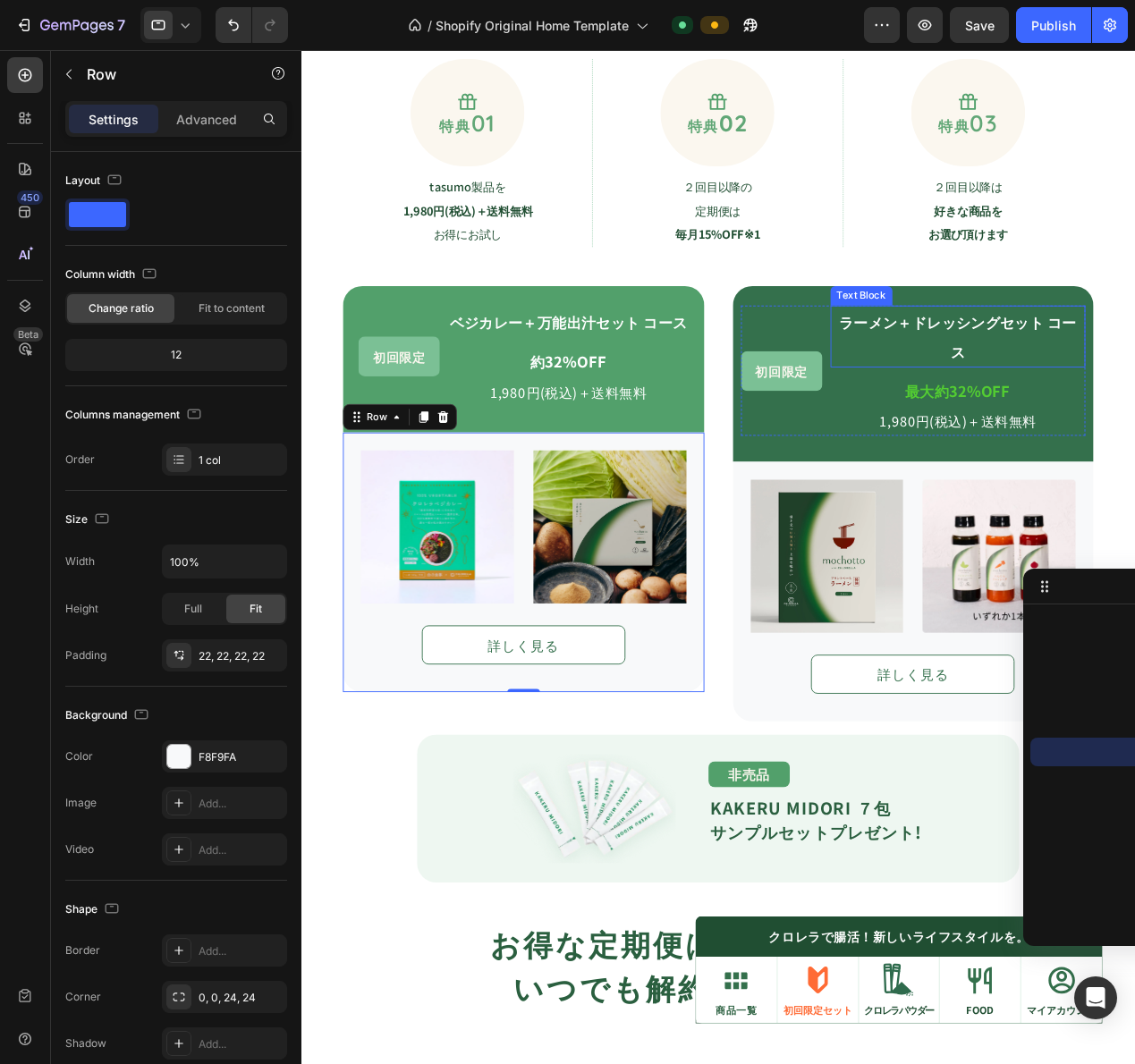
click at [990, 365] on p "ラーメン＋ドレッシングセット コース" at bounding box center [1023, 364] width 276 height 64
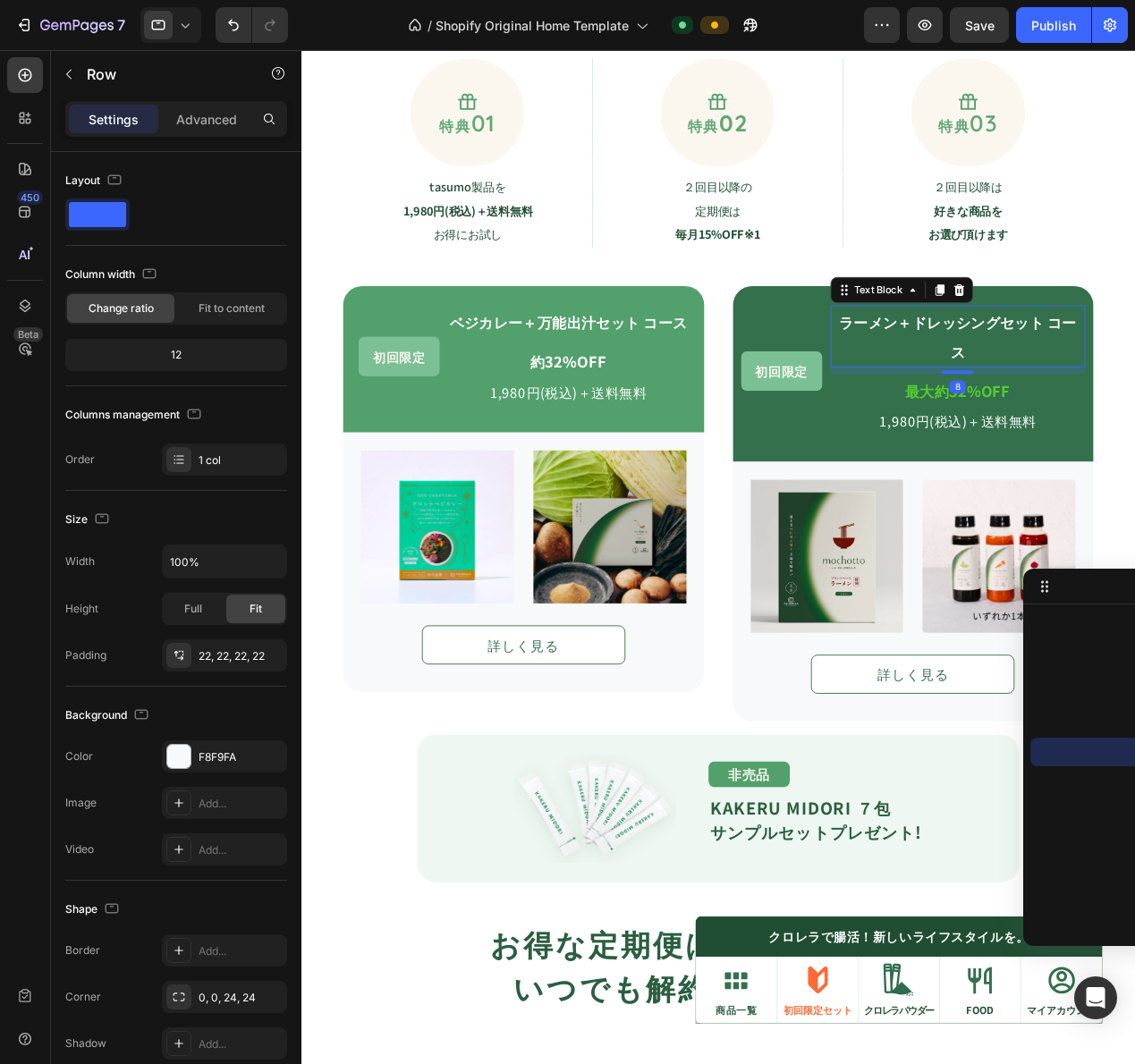
scroll to position [733, 0]
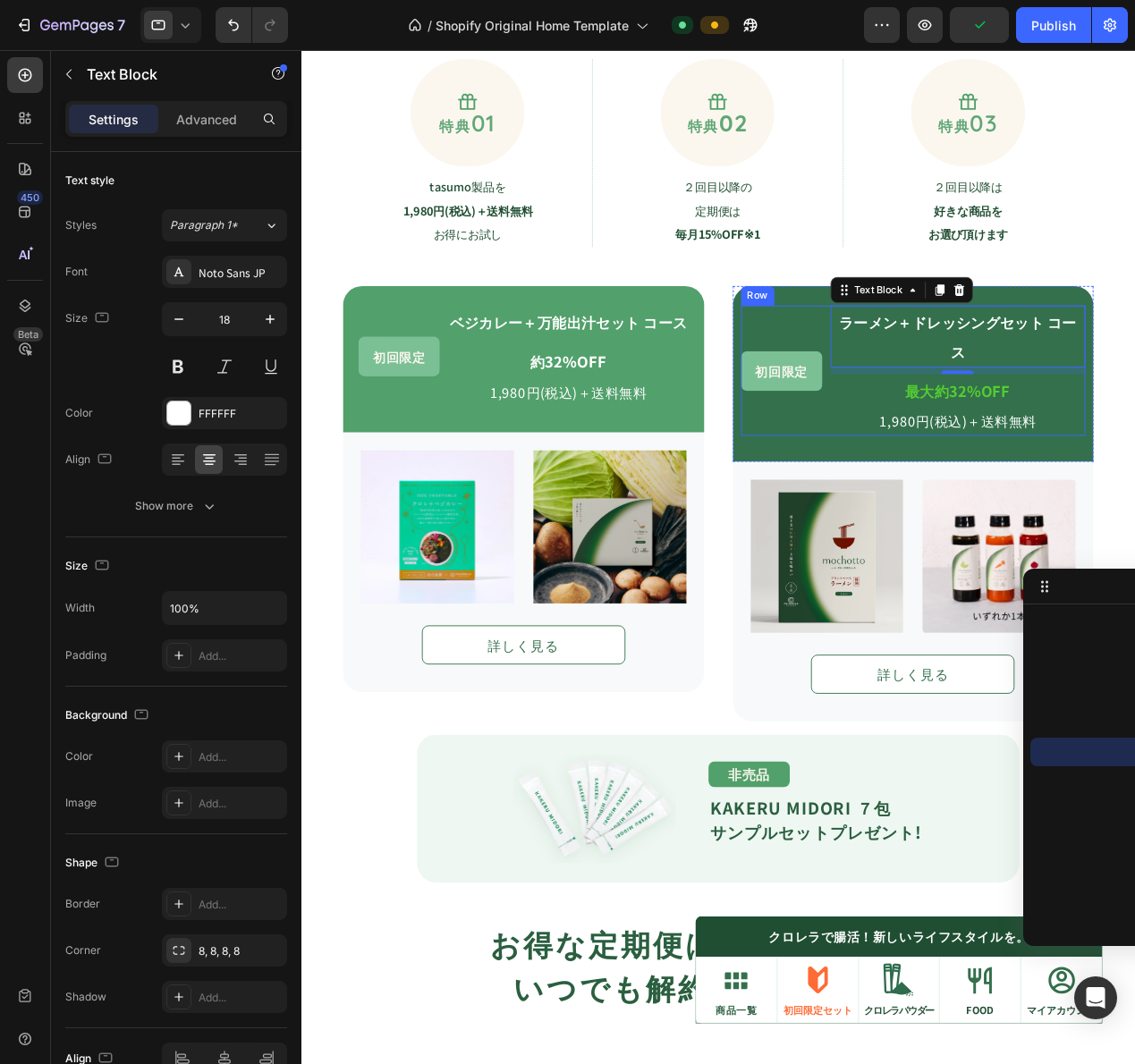
click at [871, 394] on div "初回限定 Text Block ラーメン＋ドレッシングセット コース Text Block 8 最大約32%OFF Text Block 1,980円(税込)…" at bounding box center [973, 402] width 378 height 143
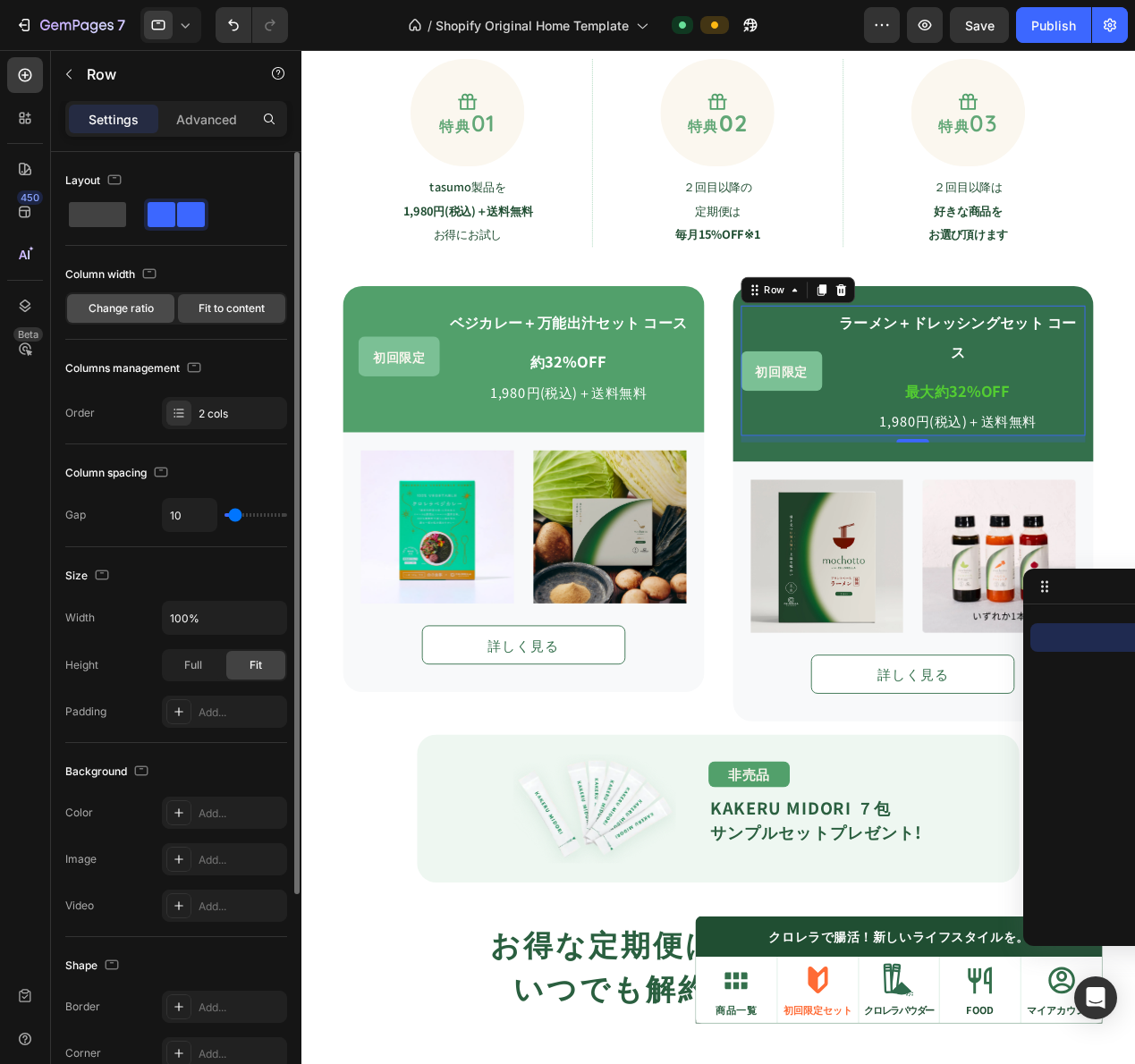
click at [133, 306] on span "Change ratio" at bounding box center [120, 308] width 65 height 16
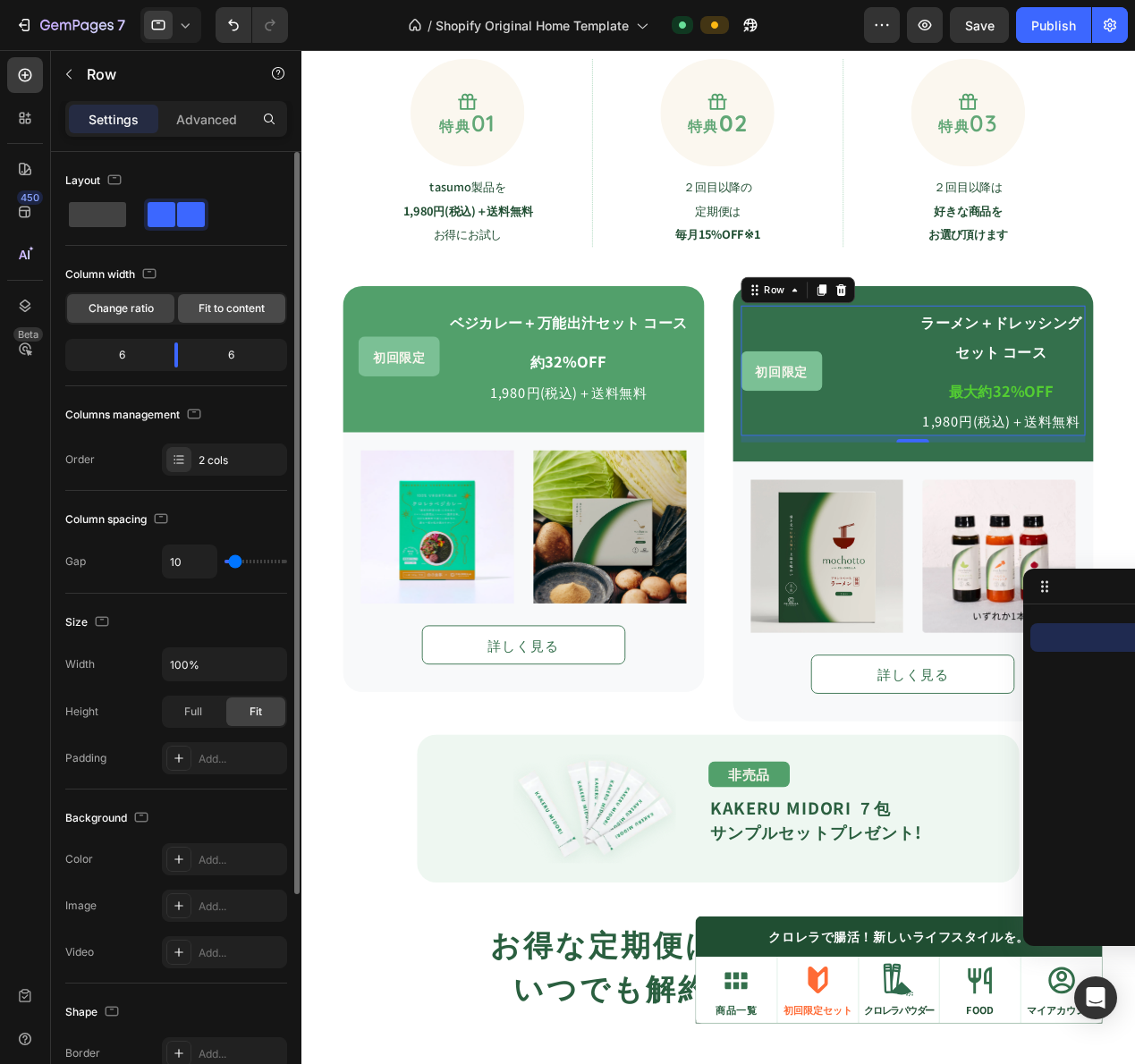
click at [242, 307] on span "Fit to content" at bounding box center [232, 308] width 66 height 16
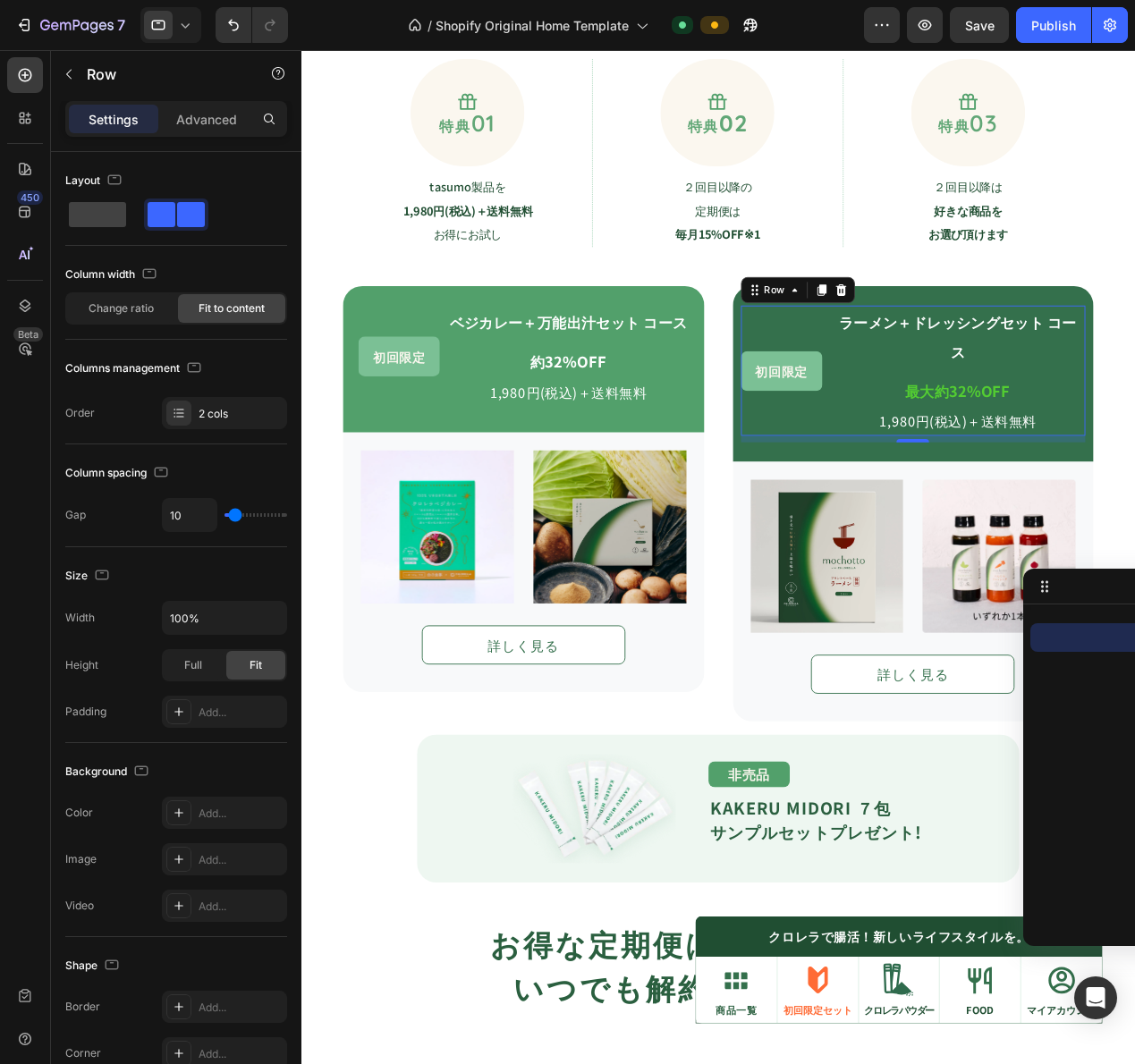
click at [1023, 400] on div "ラーメン＋ドレッシングセット コース Text Block 最大約32%OFF Text Block 1,980円(税込)＋送料無料 Text Block" at bounding box center [1023, 402] width 280 height 143
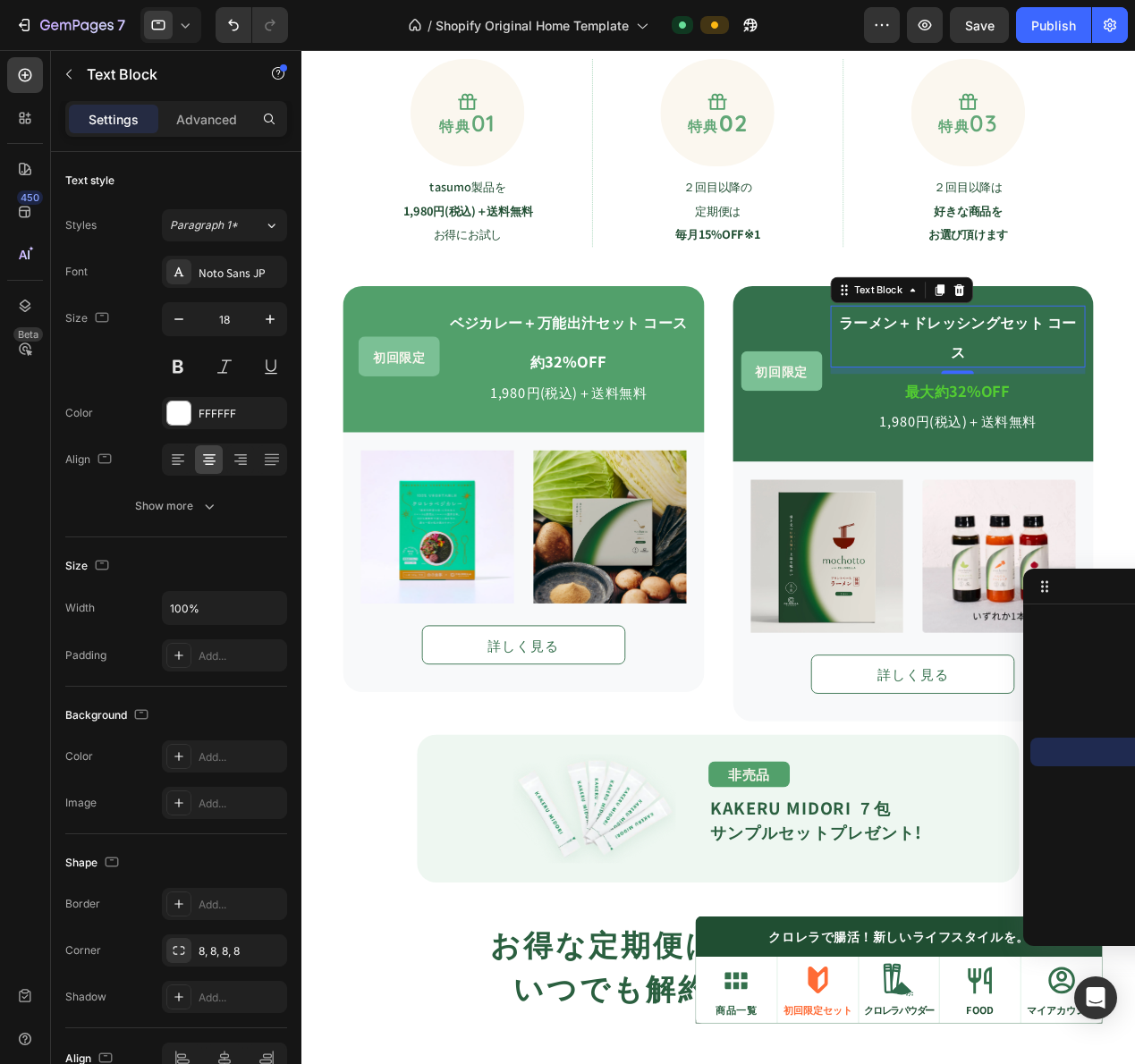
click at [999, 370] on p "ラーメン＋ドレッシングセット コース" at bounding box center [1023, 364] width 276 height 64
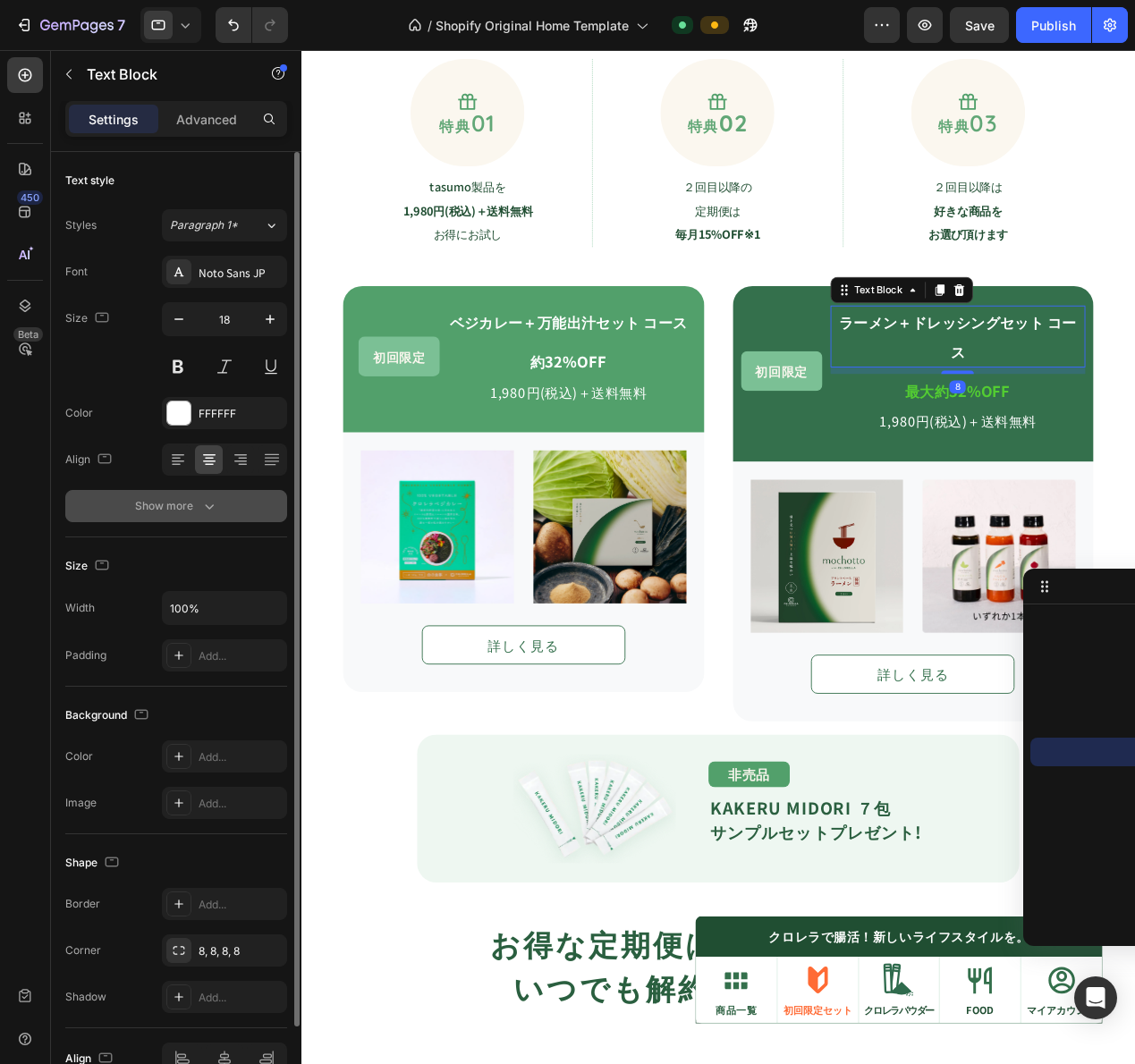
click at [198, 514] on div "Show more" at bounding box center [176, 506] width 83 height 17
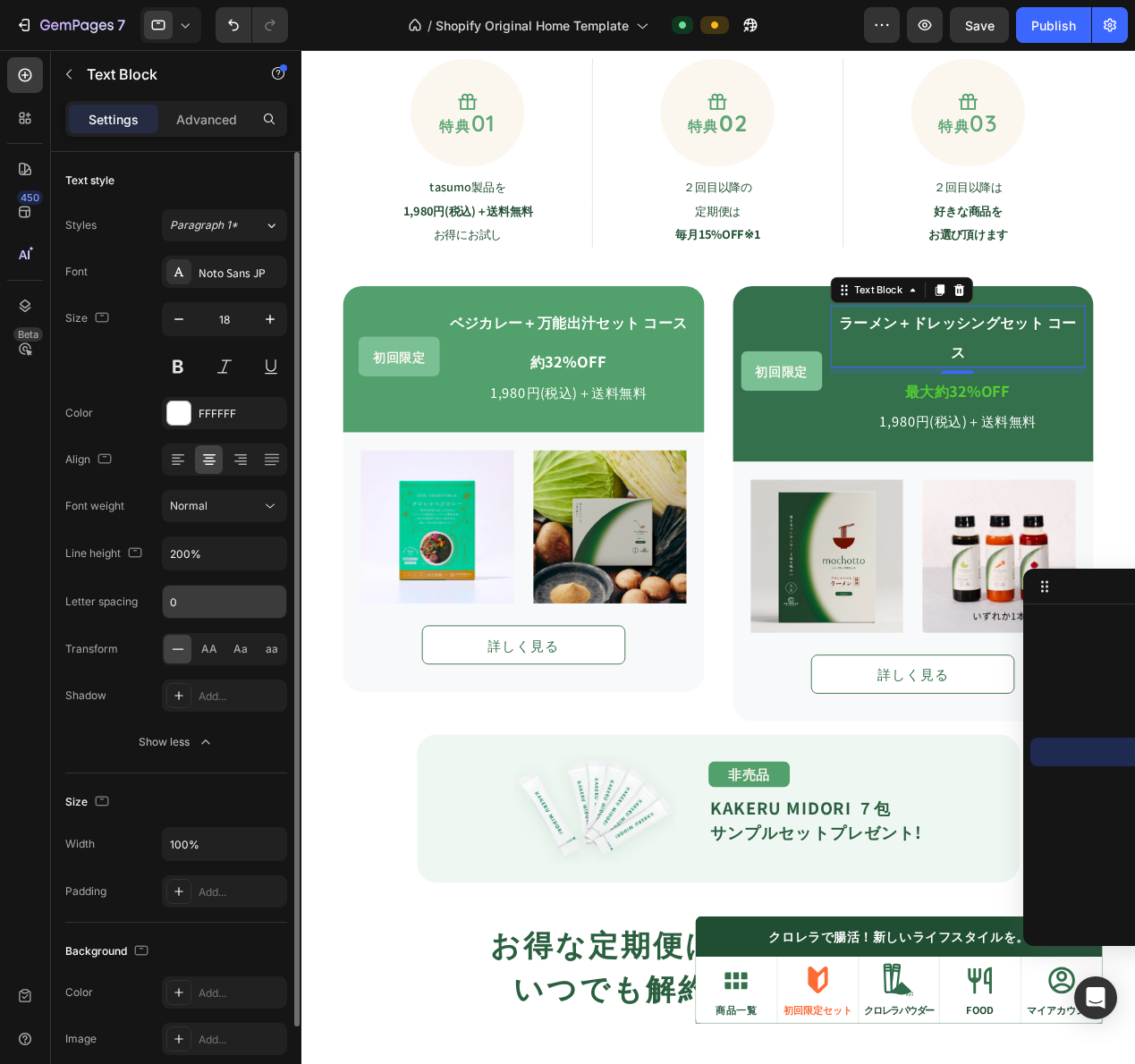
click at [198, 608] on input "0" at bounding box center [224, 601] width 123 height 32
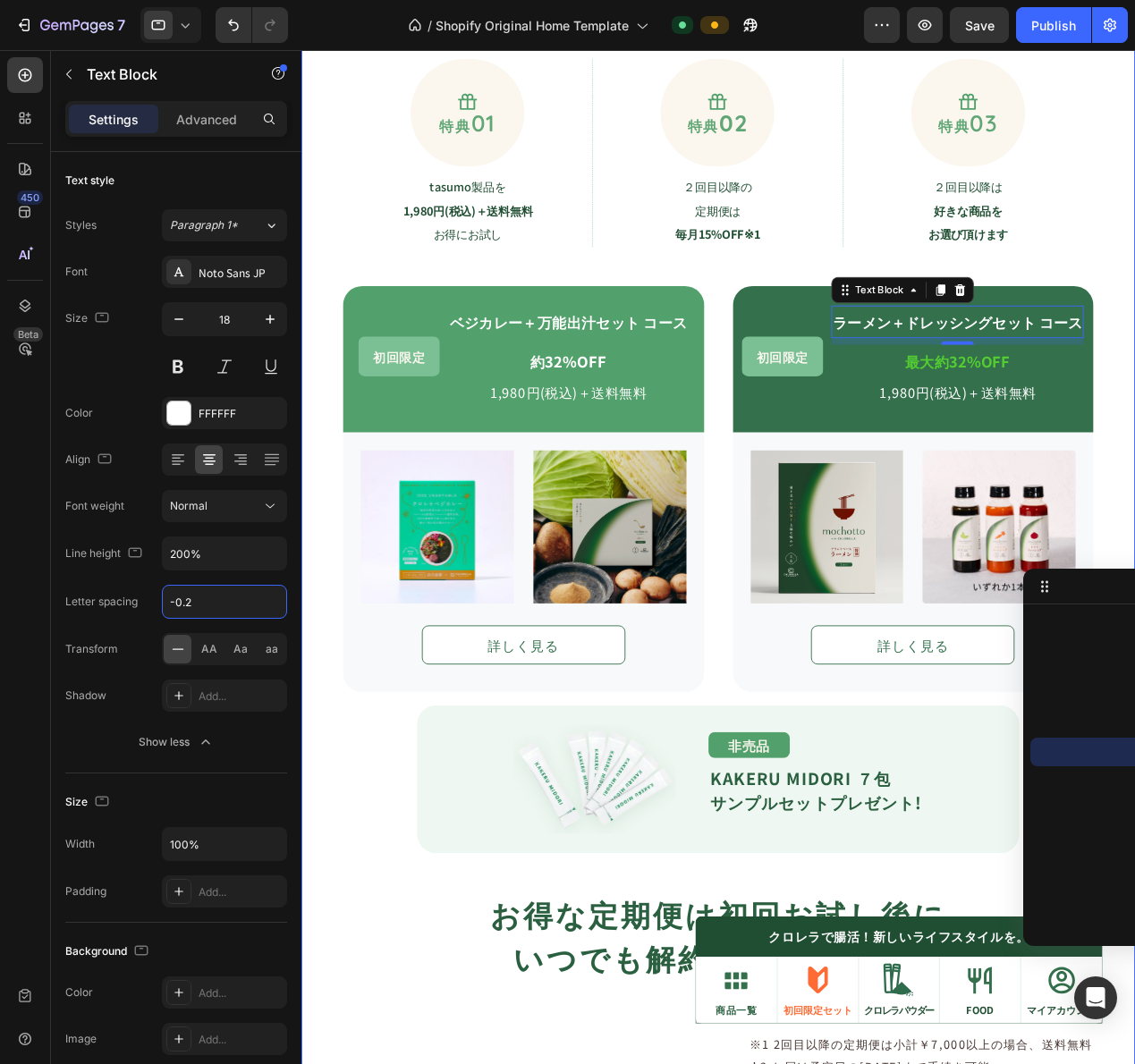
type input "-0.4"
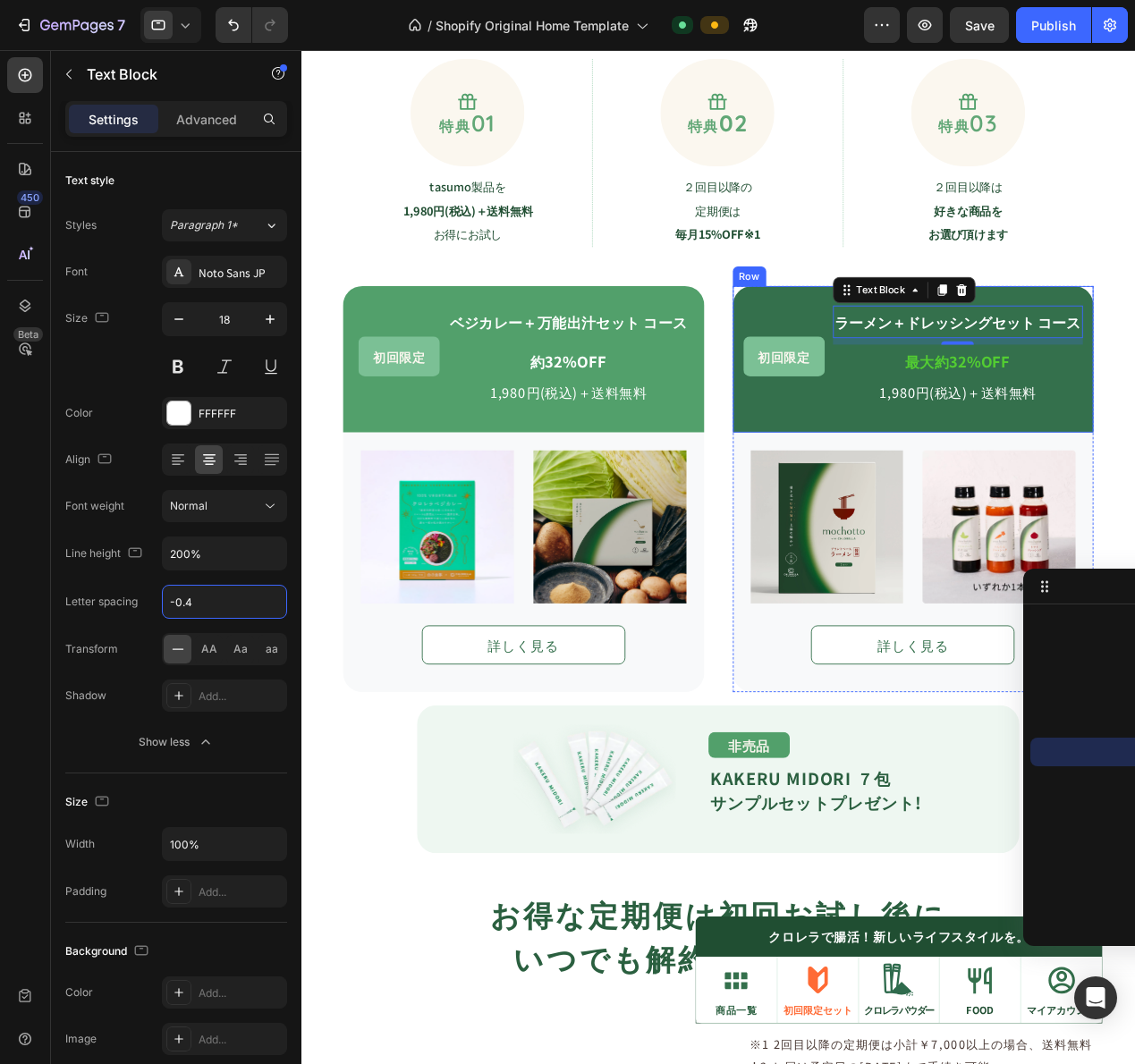
drag, startPoint x: 999, startPoint y: 454, endPoint x: 1011, endPoint y: 387, distance: 68.1
click at [999, 454] on div "初回限定 Text Block ラーメン＋ドレッシングセット コース Text Block 8 最大約32%OFF Text Block 1,980円(税込)…" at bounding box center [973, 390] width 396 height 161
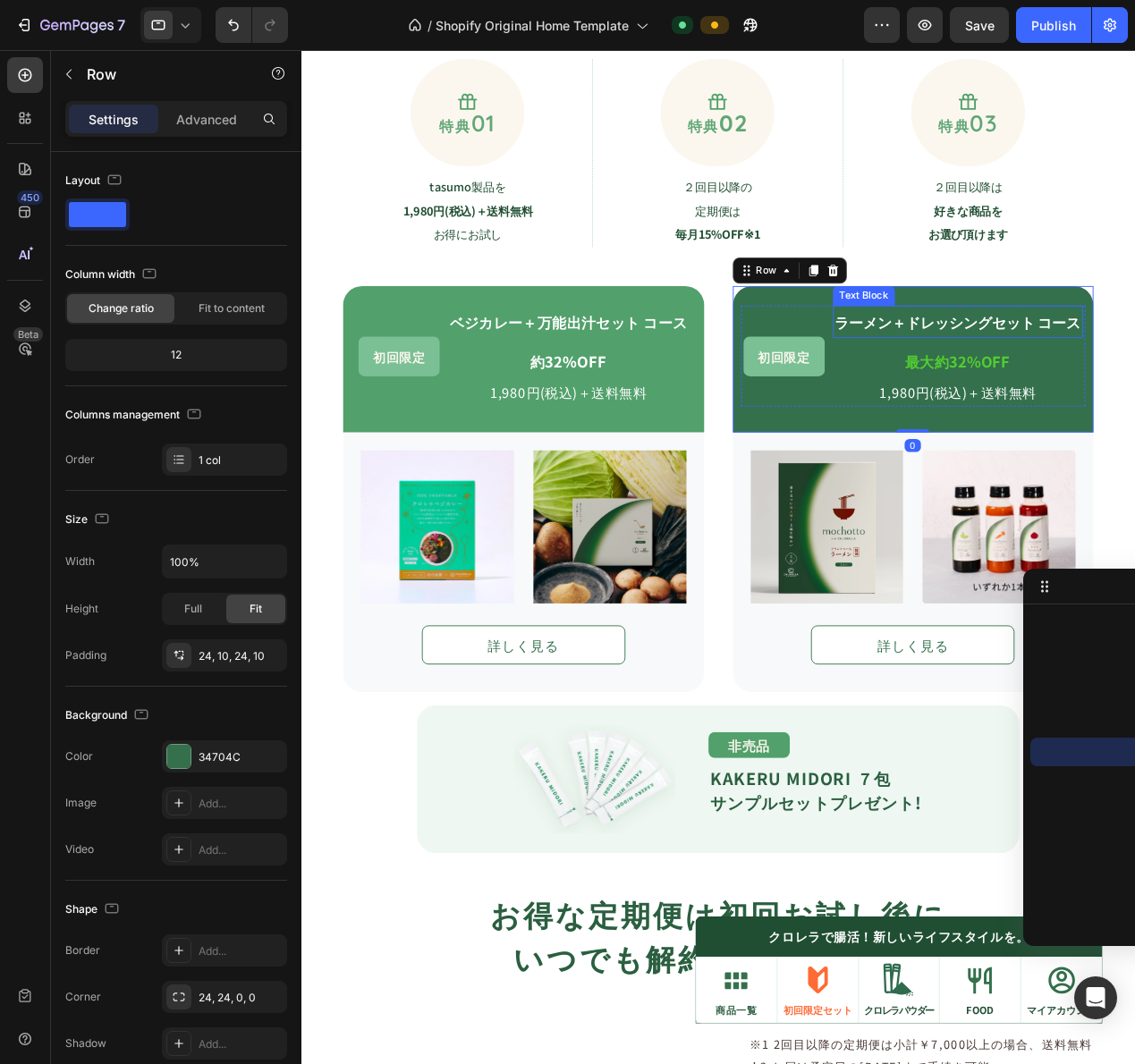
click at [1019, 363] on p "ラーメン＋ドレッシングセット コース" at bounding box center [1023, 348] width 271 height 32
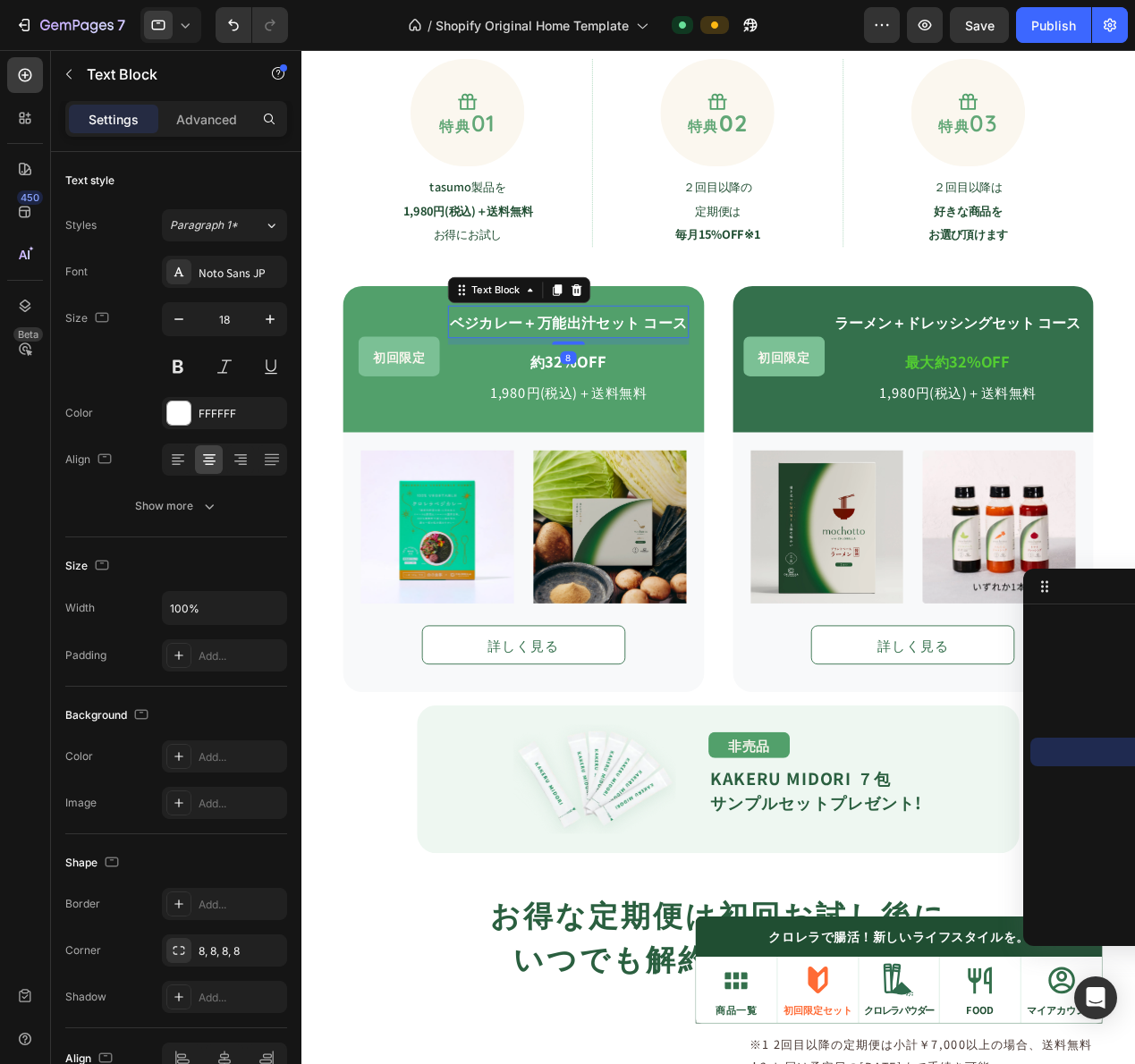
click at [548, 357] on strong "ベジカレー＋万能出汁セット コース" at bounding box center [594, 349] width 261 height 23
drag, startPoint x: 596, startPoint y: 371, endPoint x: 673, endPoint y: 307, distance: 100.1
click at [673, 307] on div "Icon 特典 01 Text Block Row tasumo製品を 1,980円(税込)＋送料無料 お得にお試し Text Block Row Icon …" at bounding box center [759, 644] width 825 height 1170
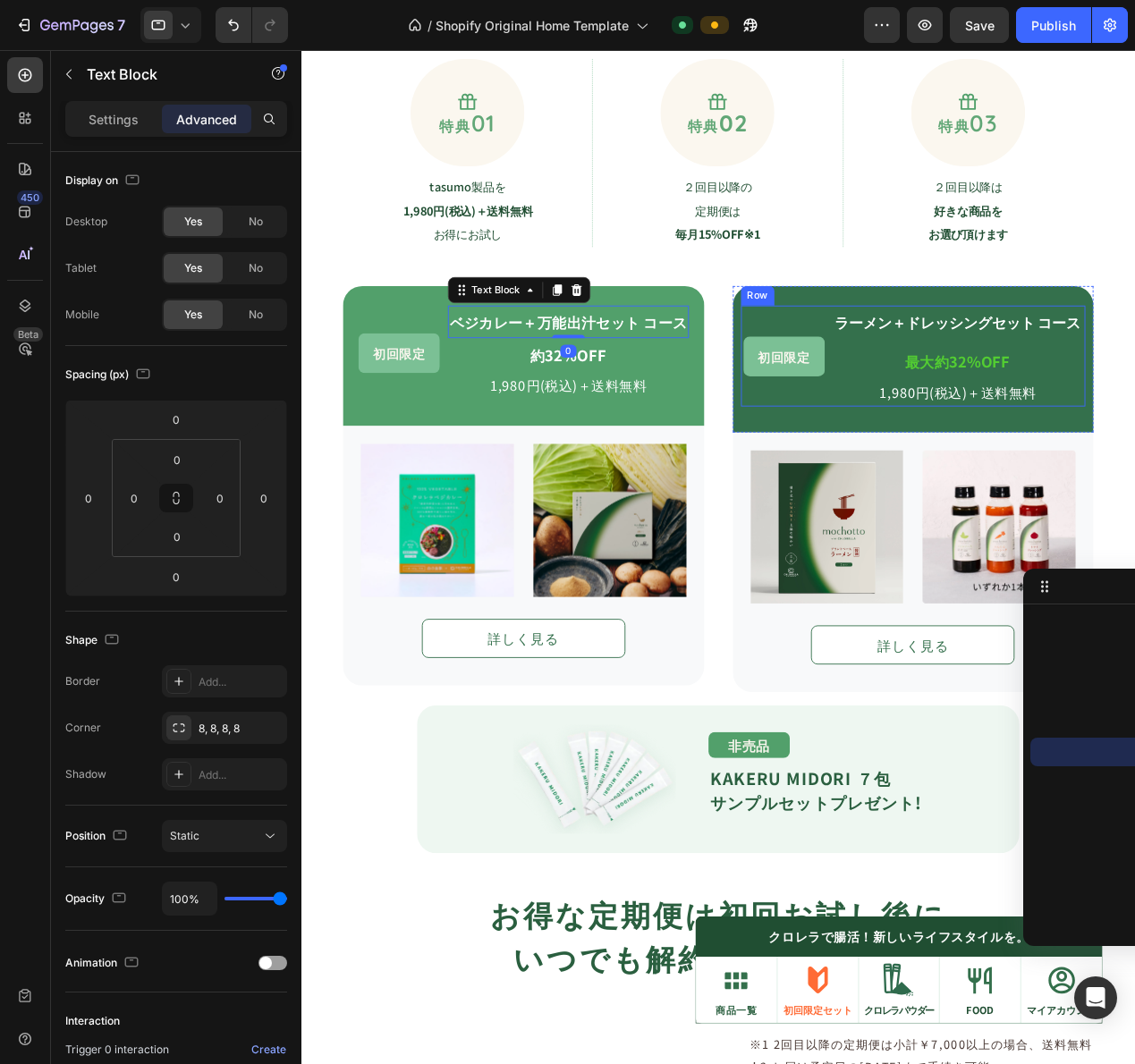
click at [1059, 370] on div "ラーメン＋ドレッシングセット コース Text Block 最大約32%OFF Text Block 1,980円(税込)＋送料無料 Text Block" at bounding box center [1023, 386] width 274 height 110
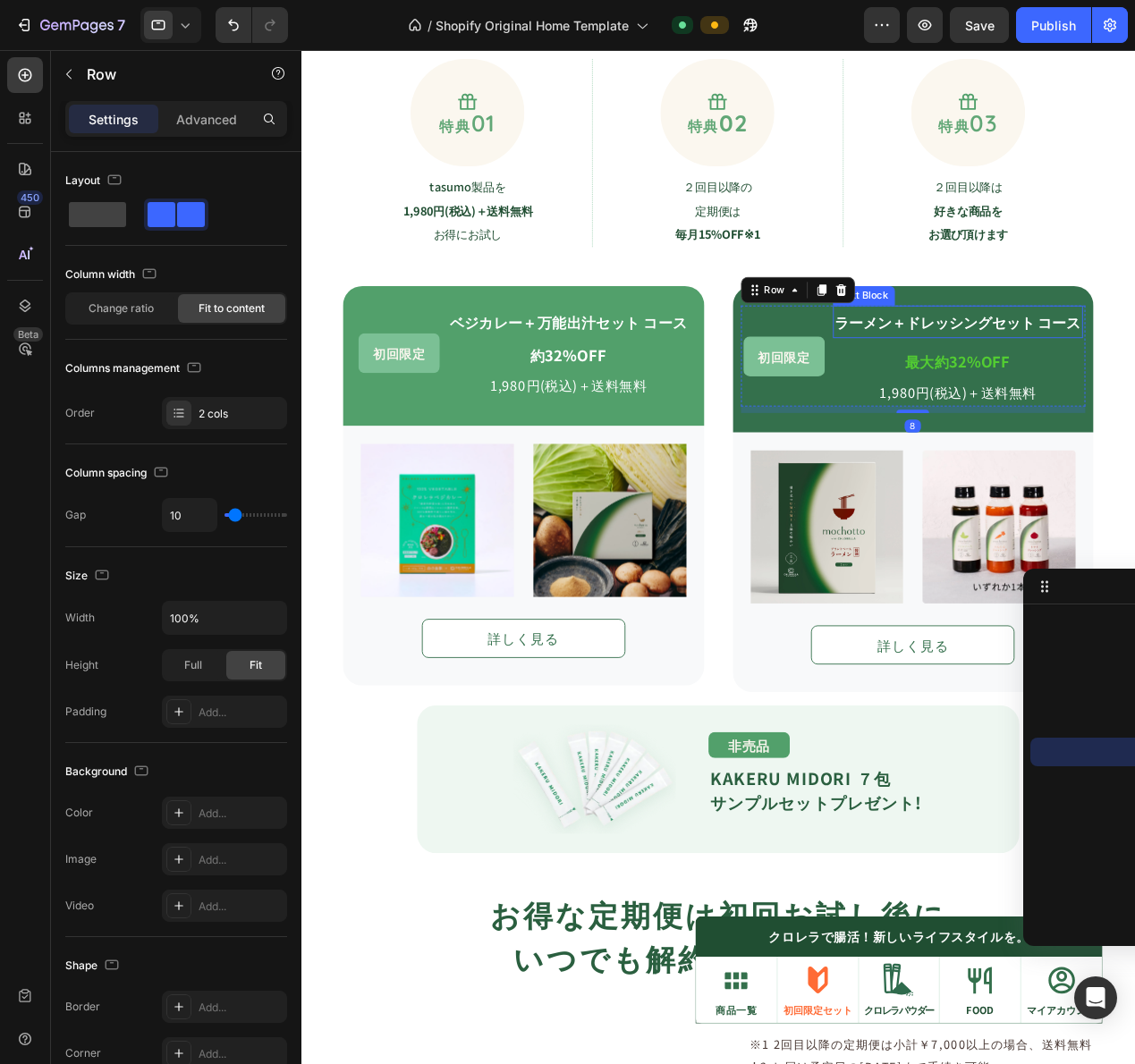
click at [1061, 353] on strong "ラーメン＋ドレッシングセット コース" at bounding box center [1023, 349] width 271 height 23
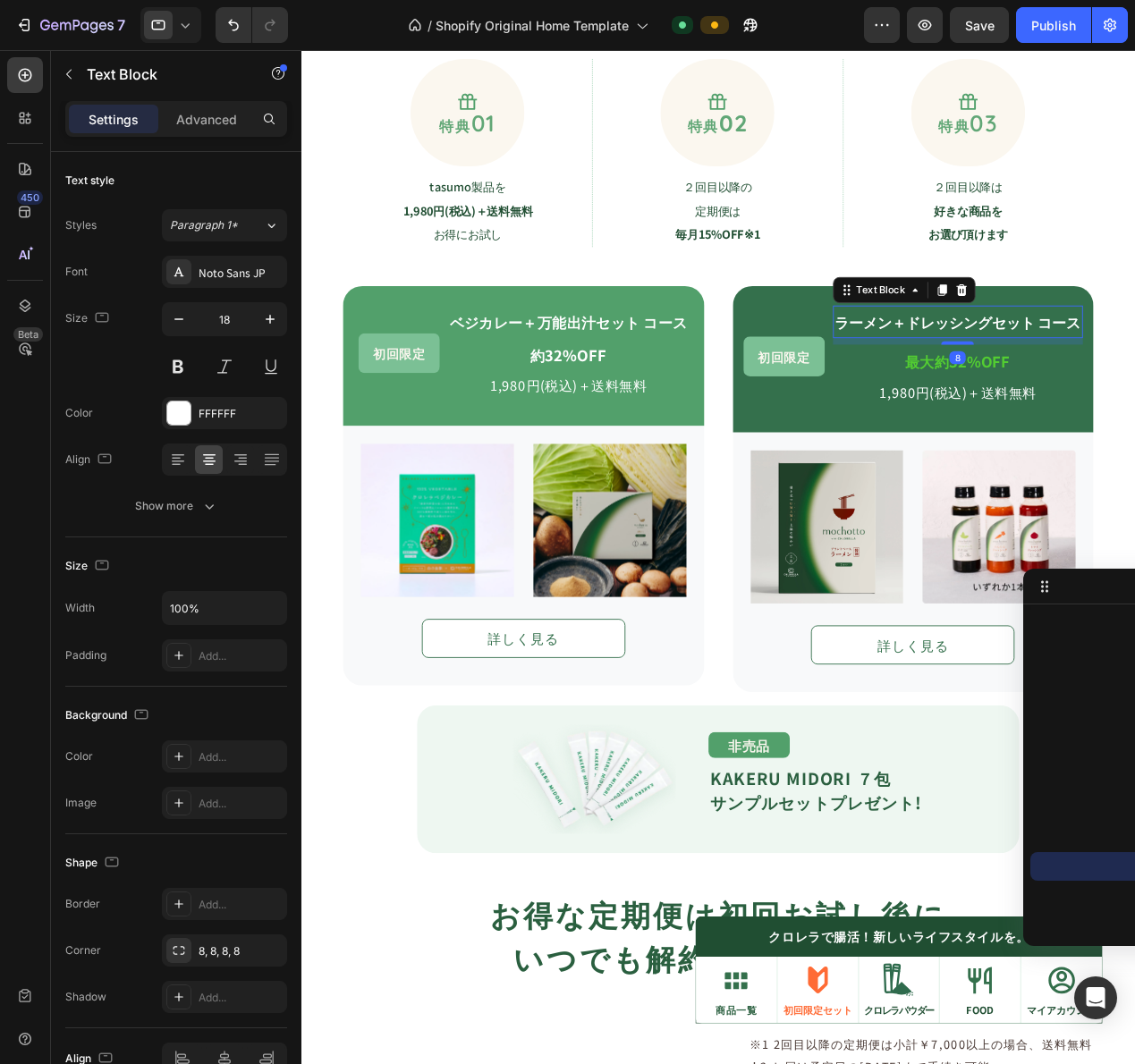
click at [1016, 366] on div "8" at bounding box center [1023, 369] width 274 height 7
drag, startPoint x: 1016, startPoint y: 371, endPoint x: 1056, endPoint y: 372, distance: 40.0
click at [1040, 341] on div "ラーメン＋ドレッシングセット コース Text Block 8" at bounding box center [1023, 348] width 274 height 36
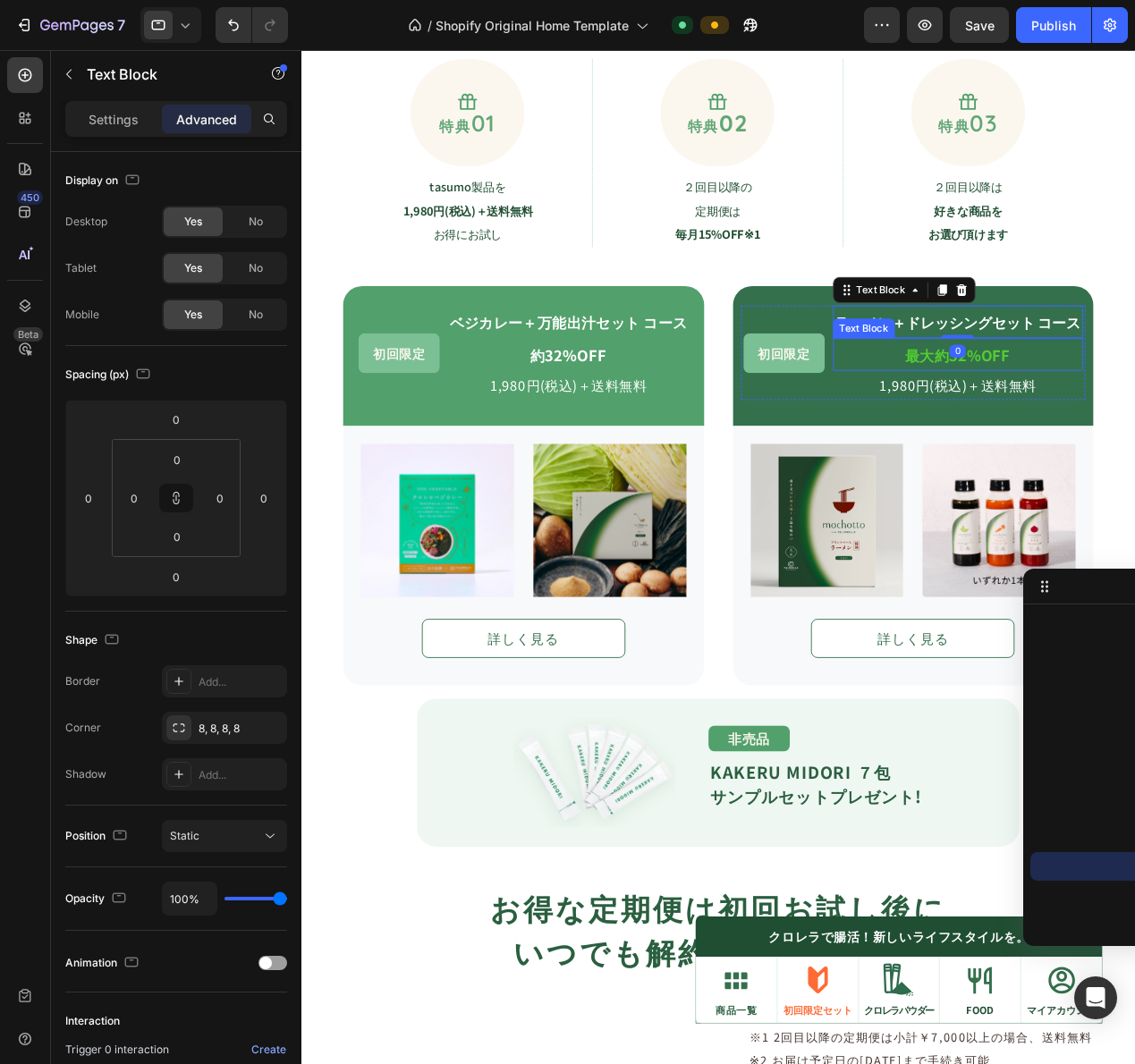
click at [1061, 376] on strong "最大約32%OFF" at bounding box center [1023, 385] width 115 height 23
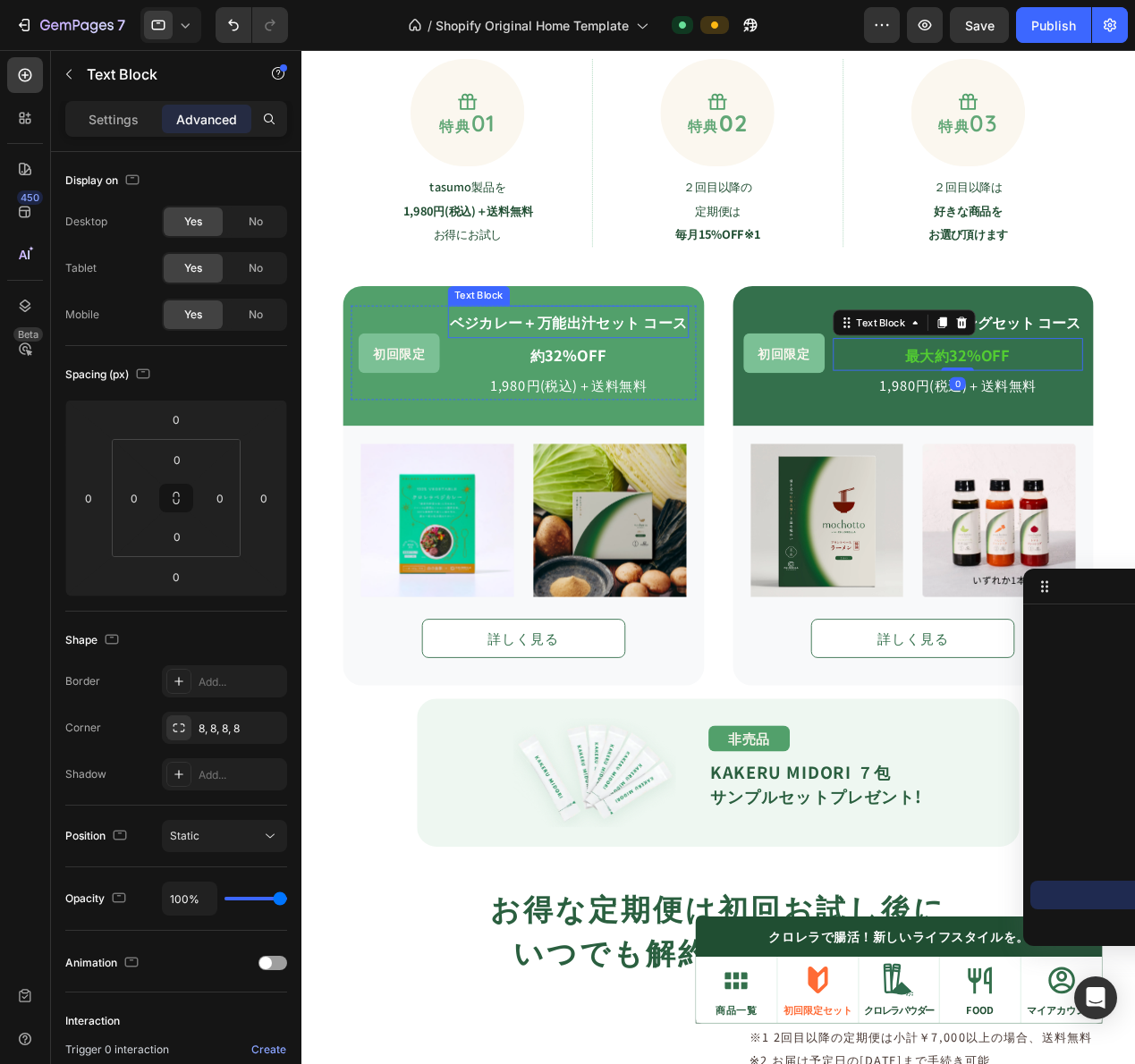
click at [577, 349] on strong "ベジカレー＋万能出汁セット コース" at bounding box center [594, 349] width 261 height 23
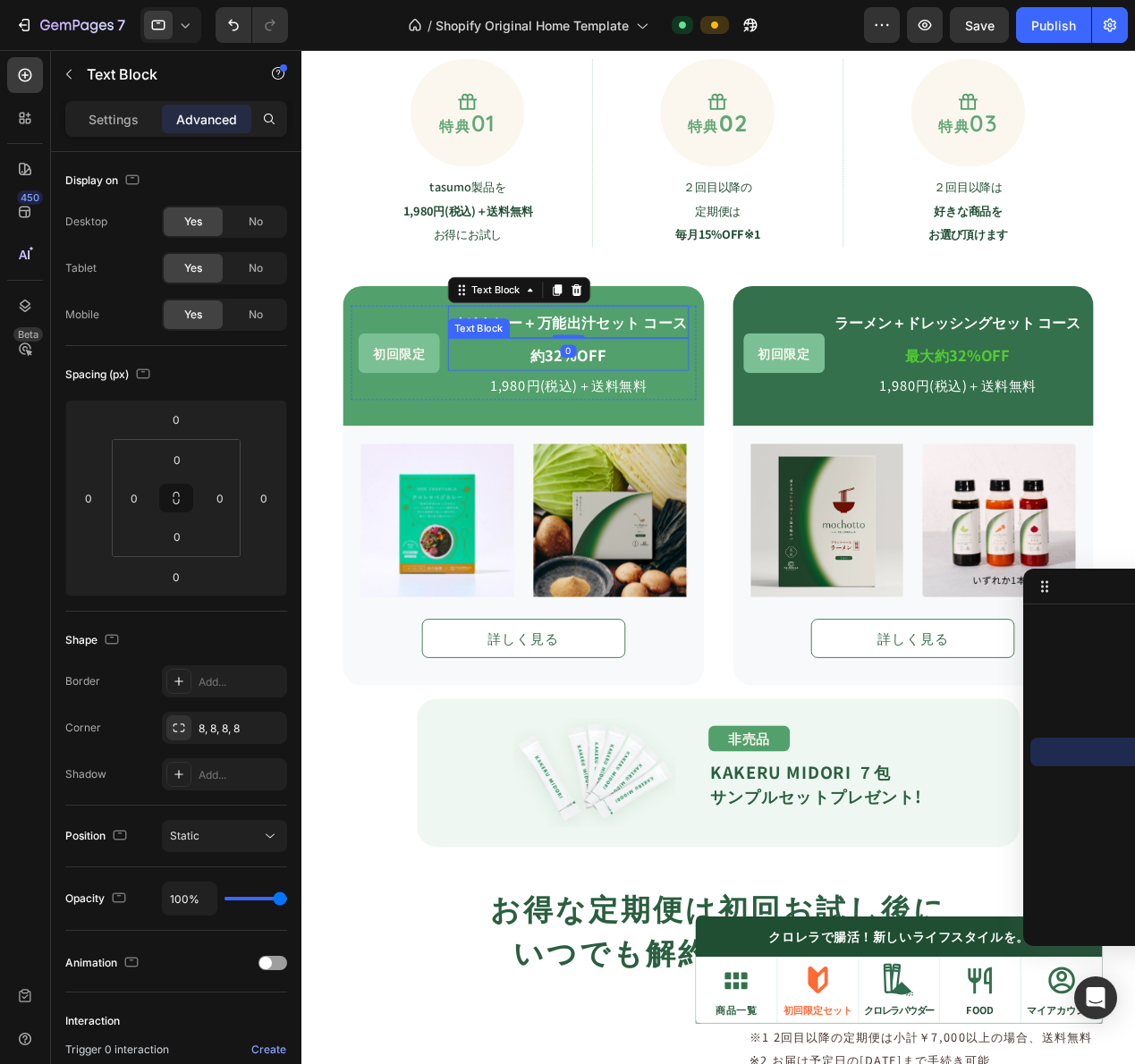
click at [561, 369] on p "約32%OFF" at bounding box center [594, 384] width 261 height 32
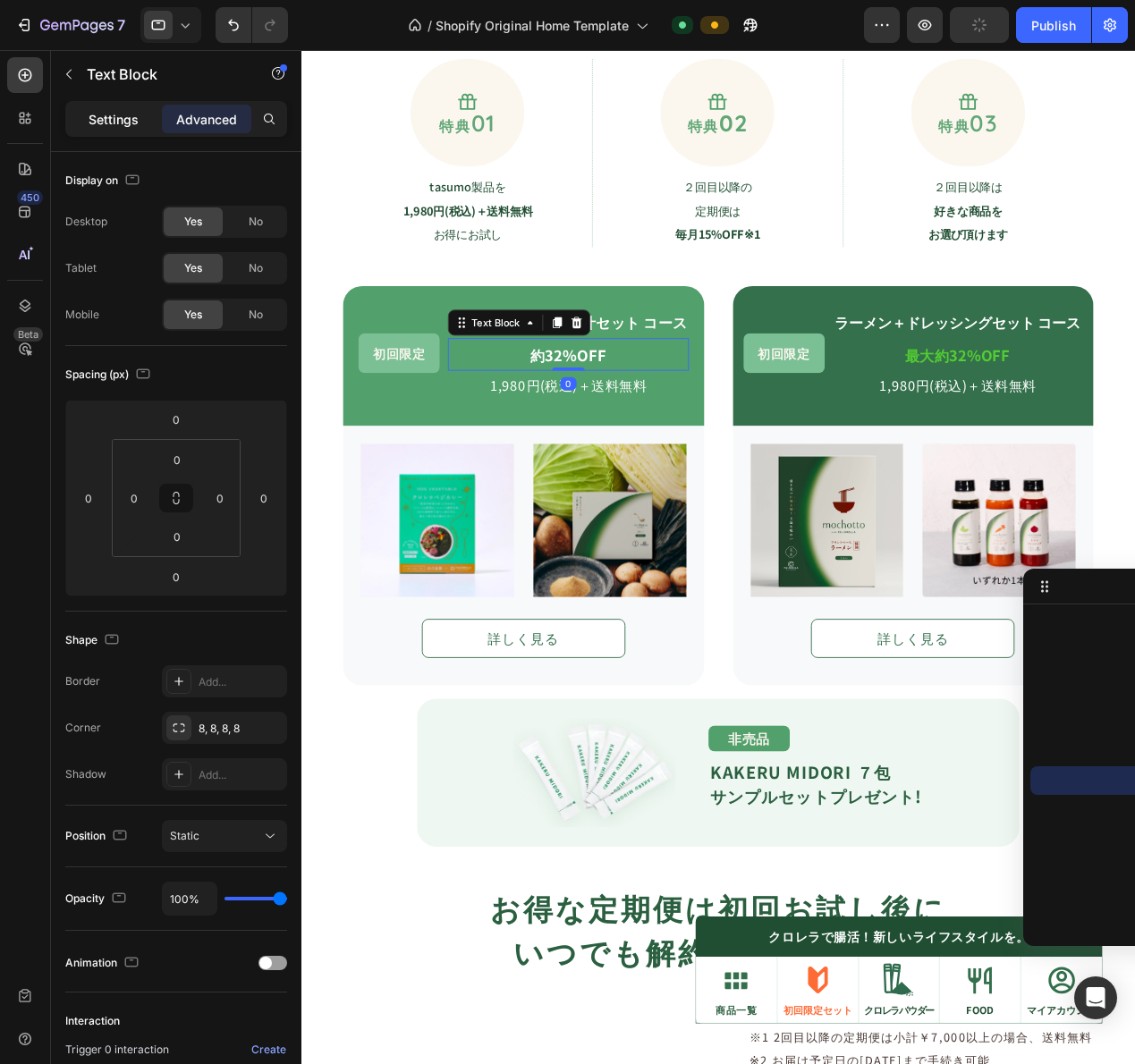
click at [115, 130] on div "Settings" at bounding box center [113, 119] width 89 height 29
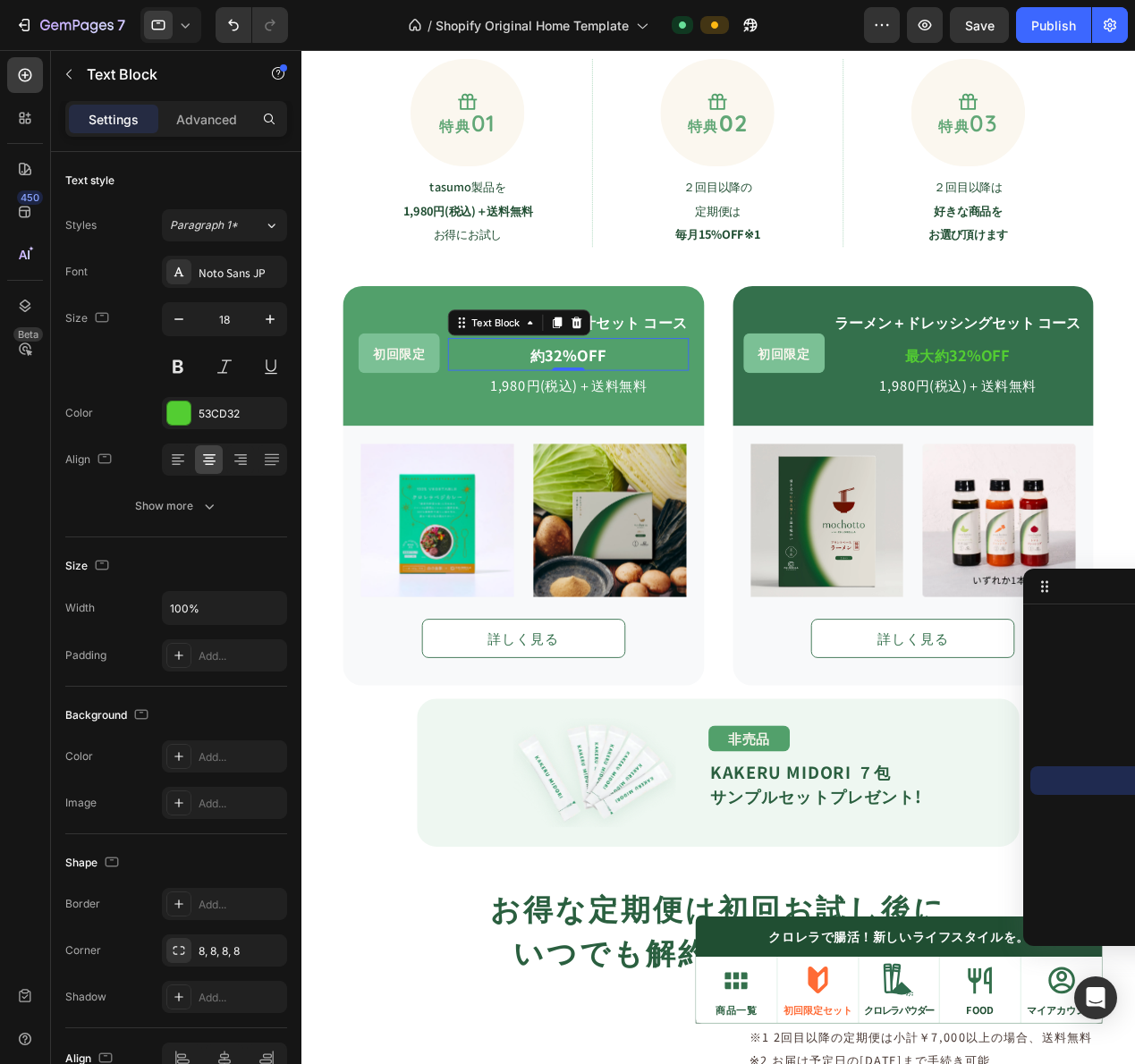
click at [179, 23] on icon at bounding box center [185, 25] width 17 height 17
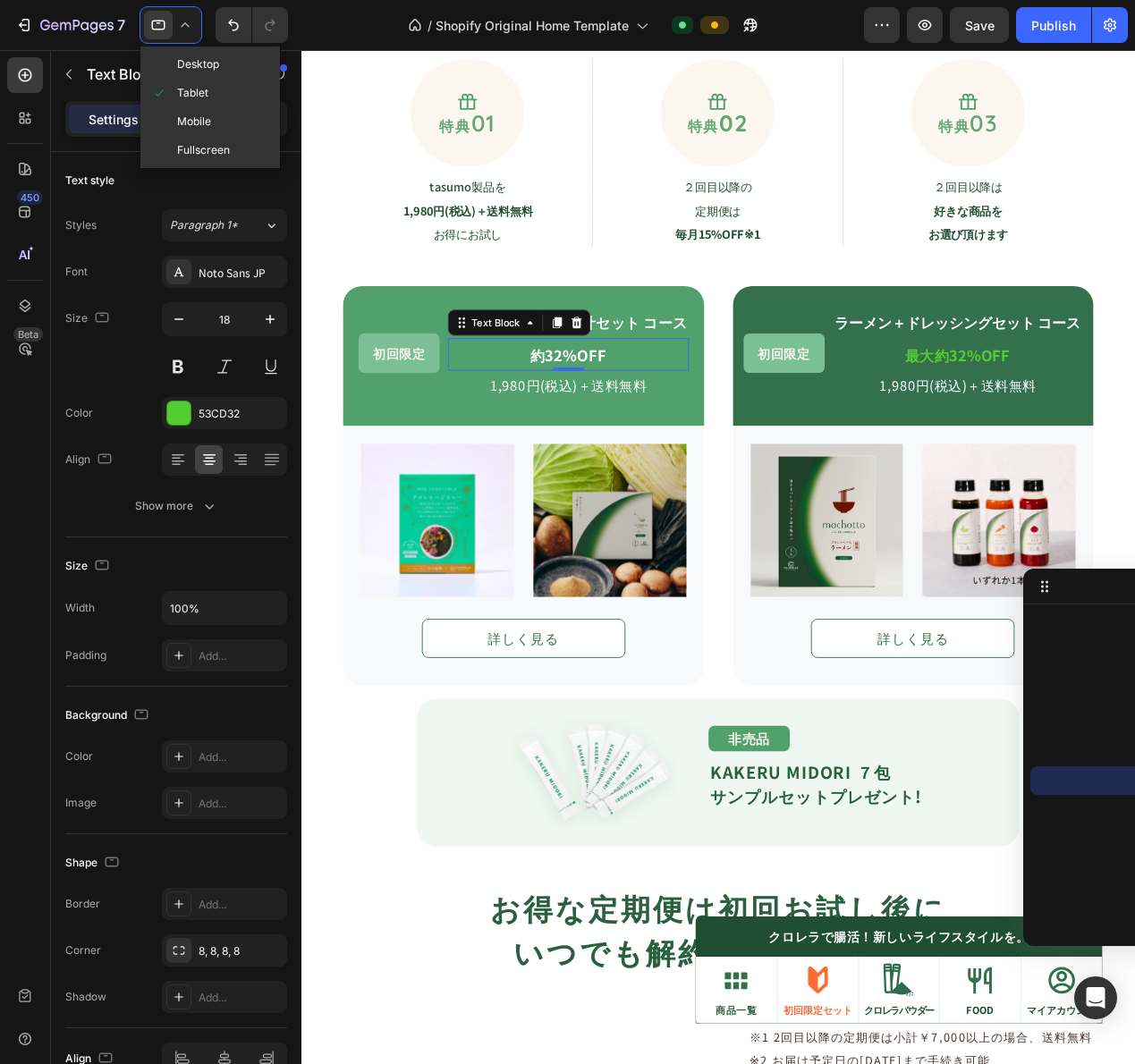
click at [179, 23] on icon at bounding box center [185, 25] width 17 height 17
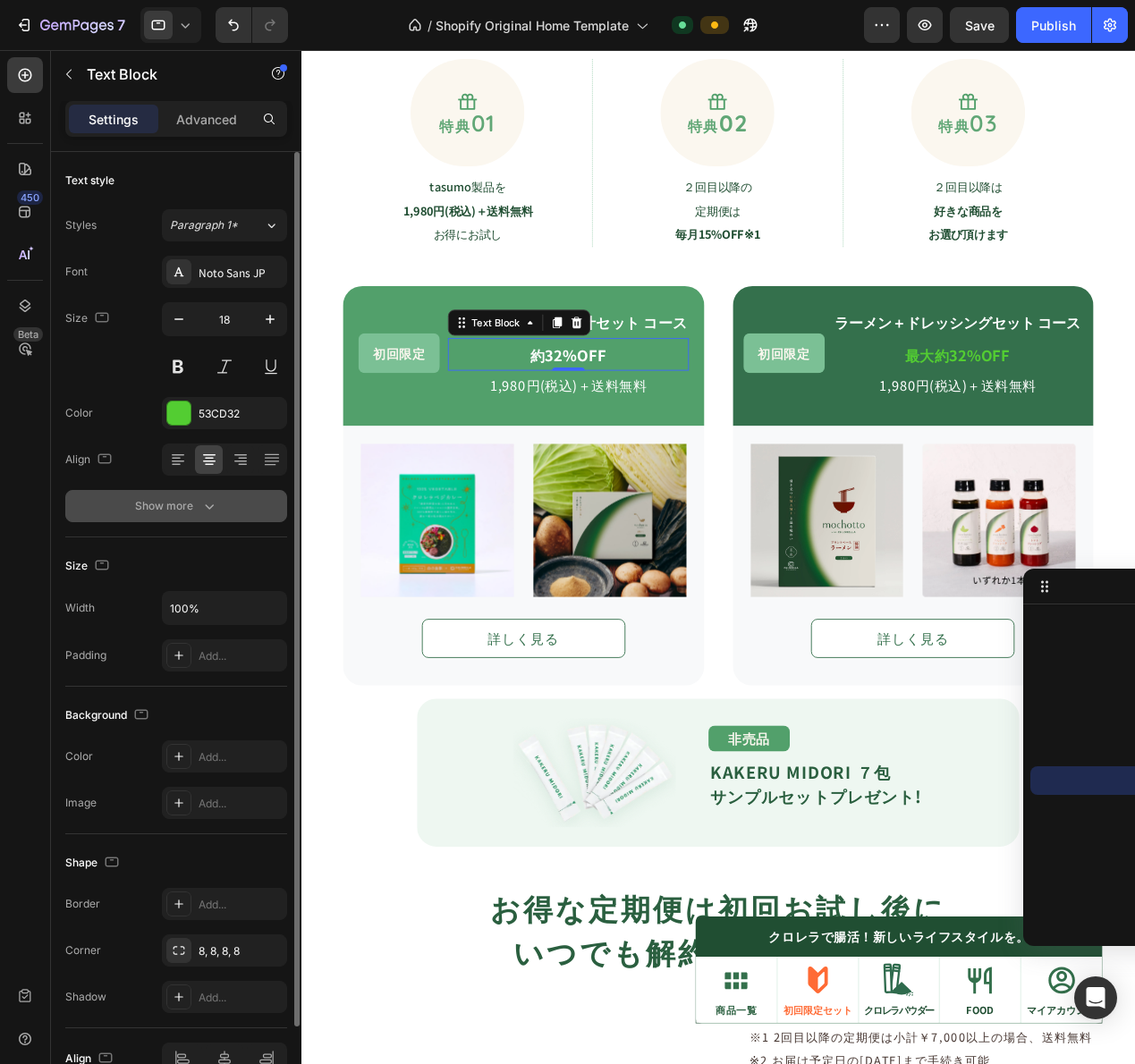
click at [203, 508] on icon "button" at bounding box center [209, 506] width 17 height 17
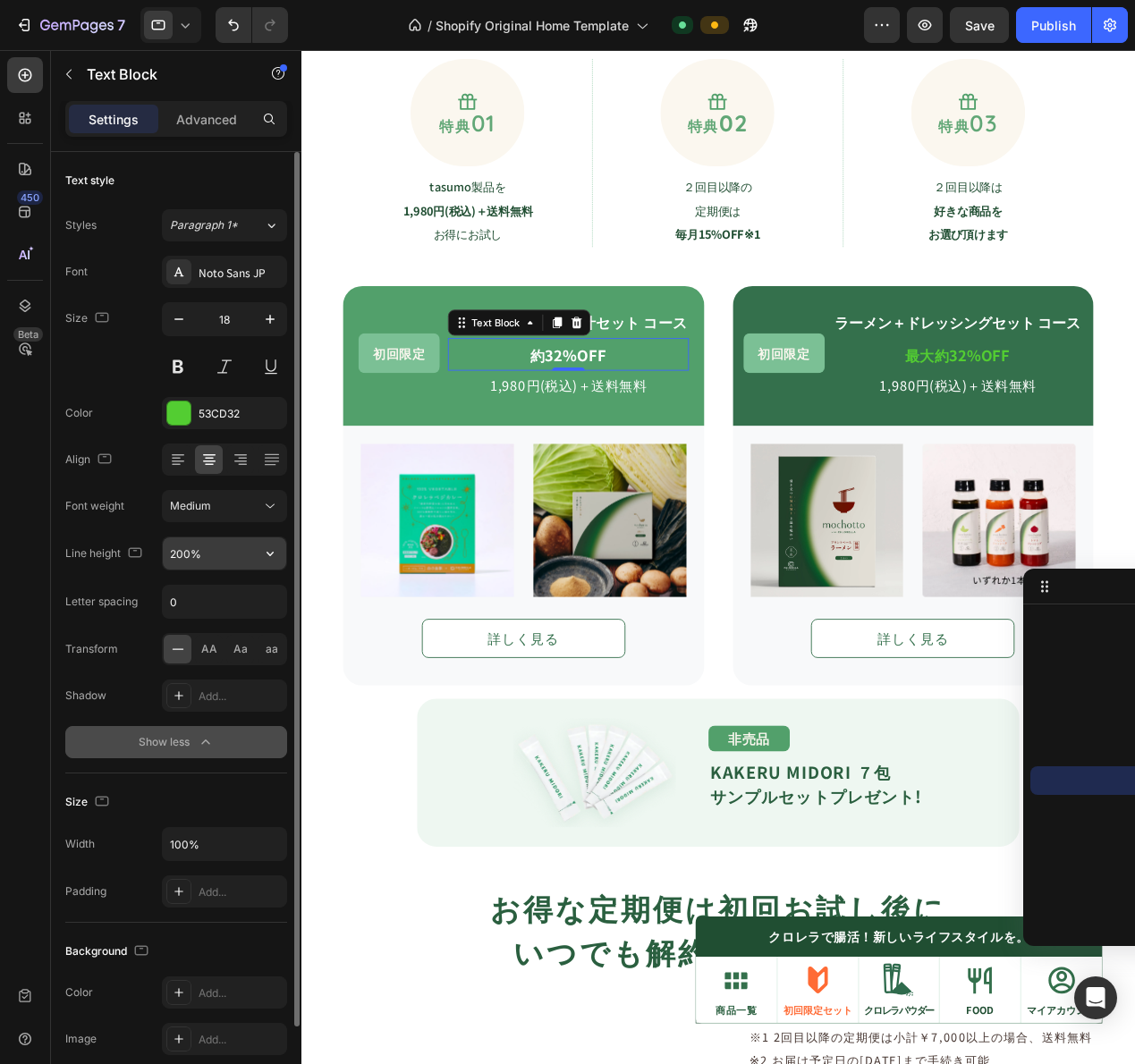
click at [191, 555] on input "200%" at bounding box center [224, 553] width 123 height 32
click at [278, 566] on button "button" at bounding box center [269, 553] width 32 height 32
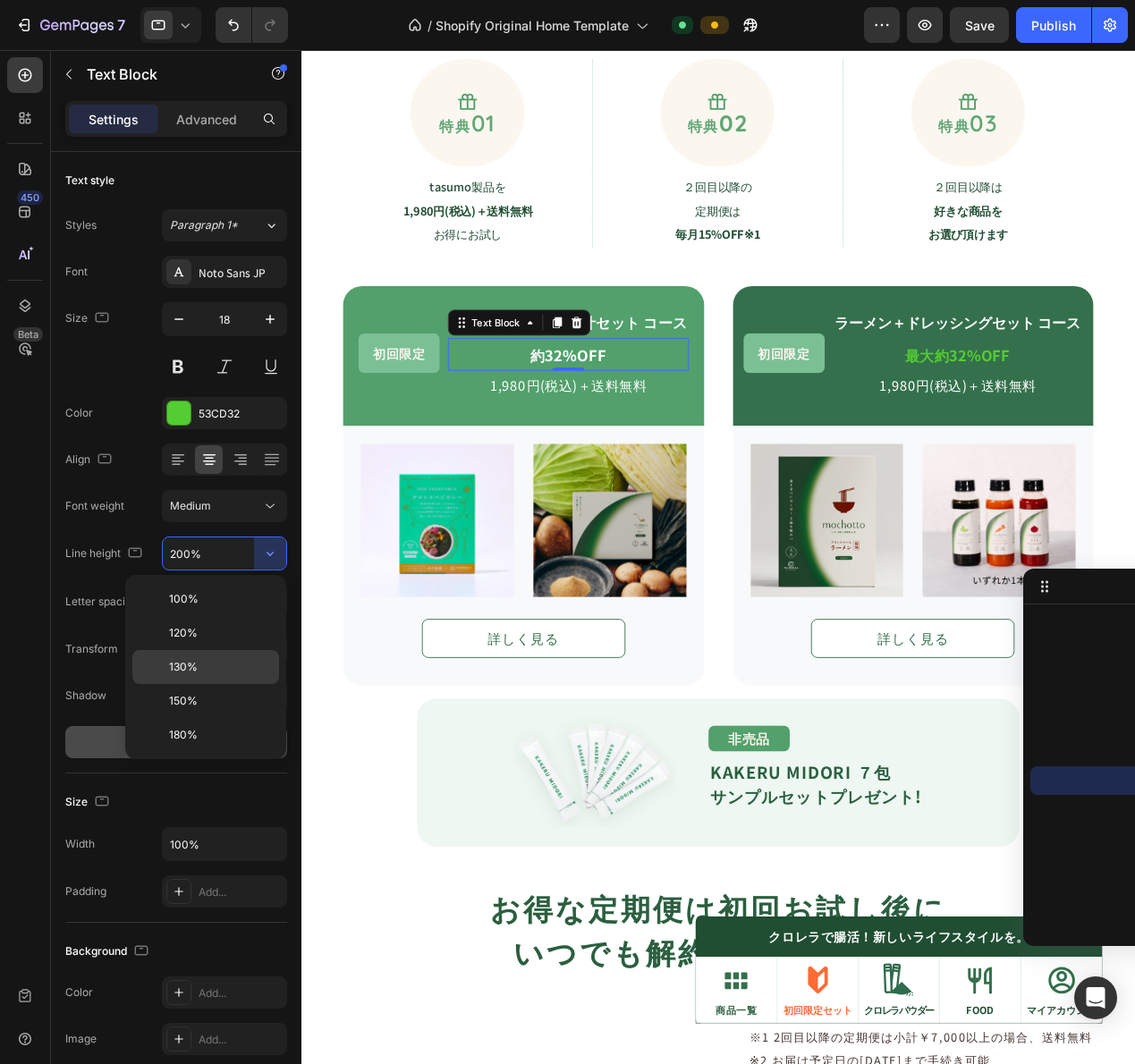
click at [206, 667] on p "130%" at bounding box center [219, 667] width 102 height 16
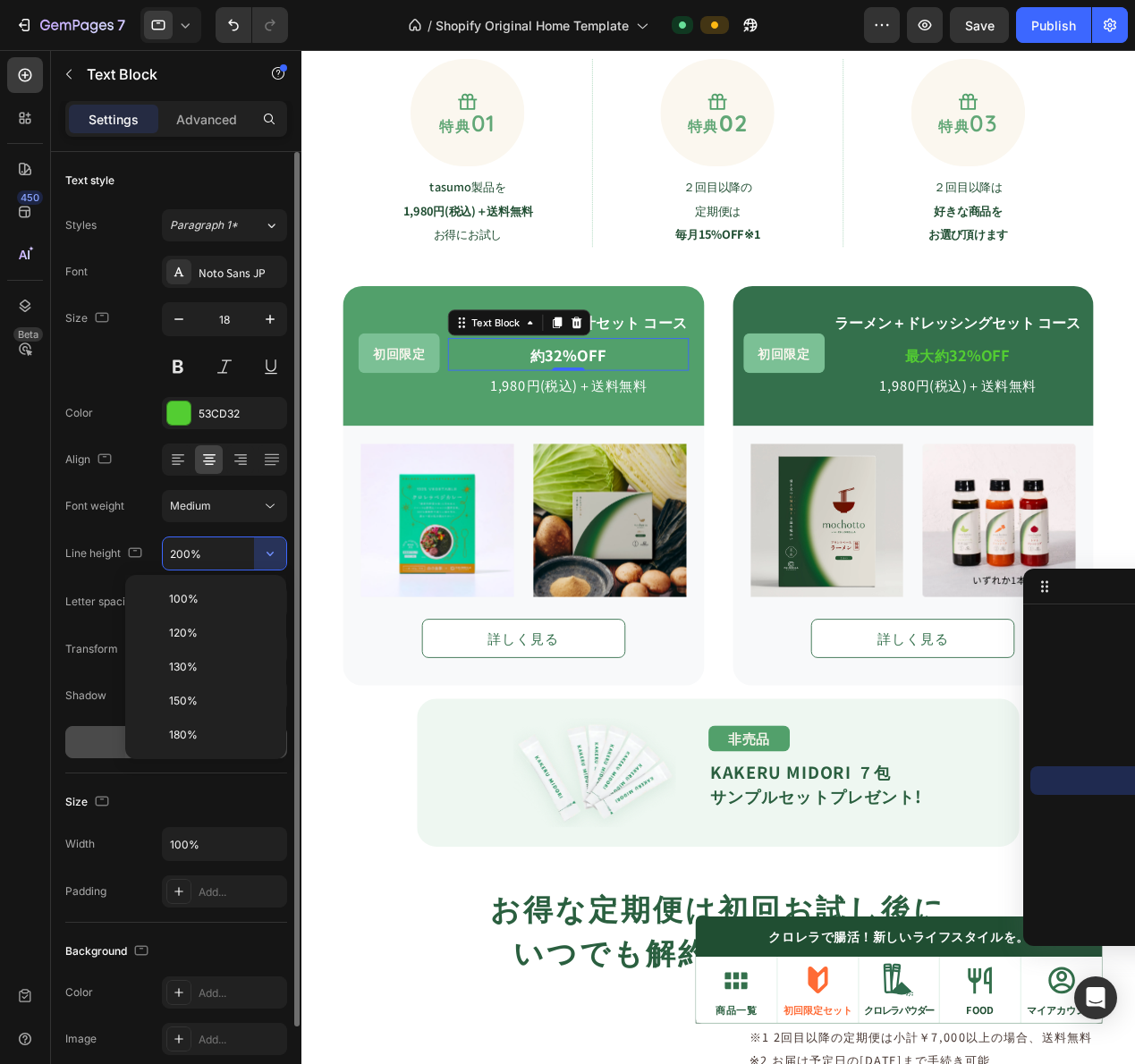
type input "130%"
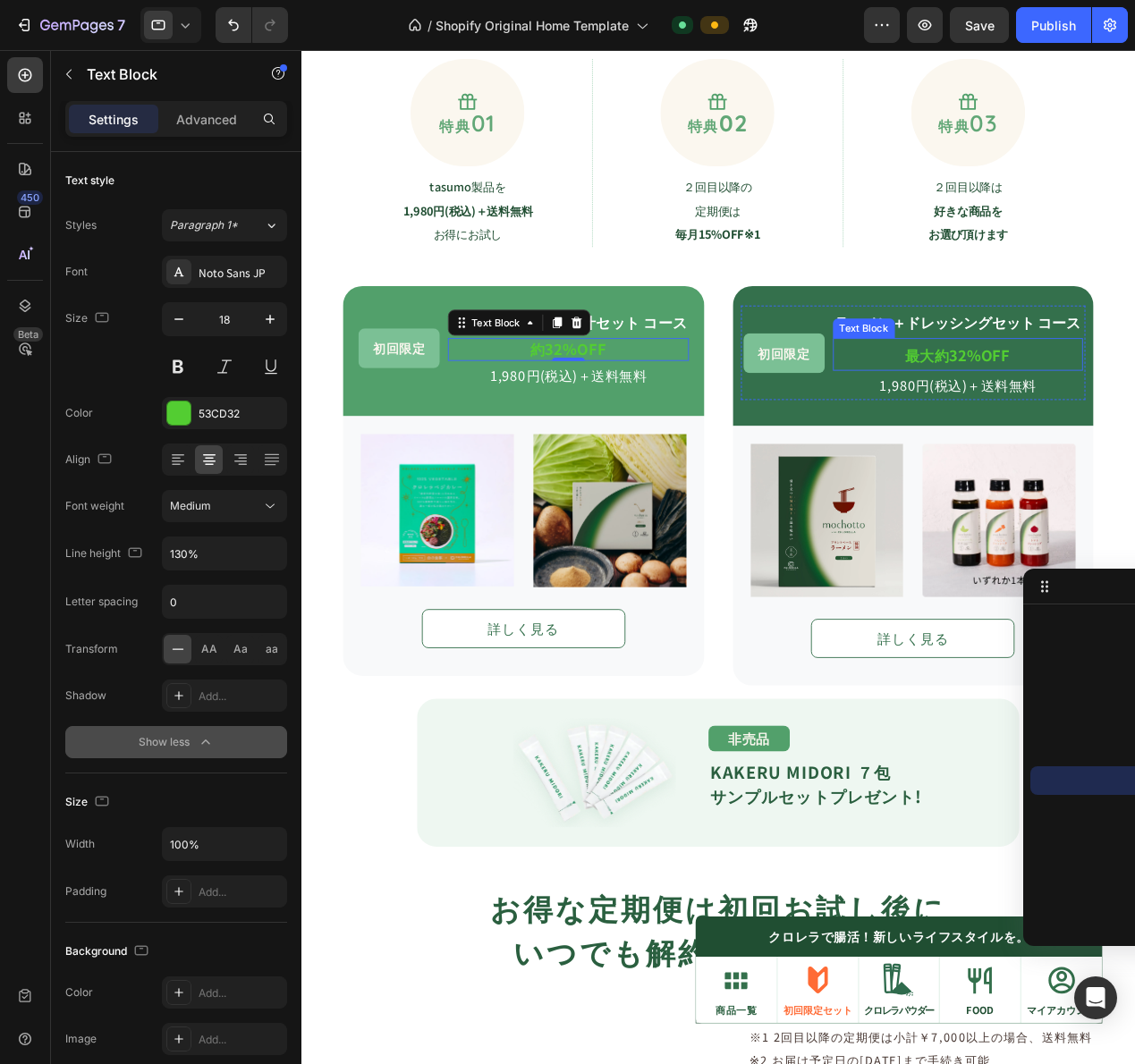
click at [986, 391] on strong "最大約32%OFF" at bounding box center [1023, 385] width 115 height 23
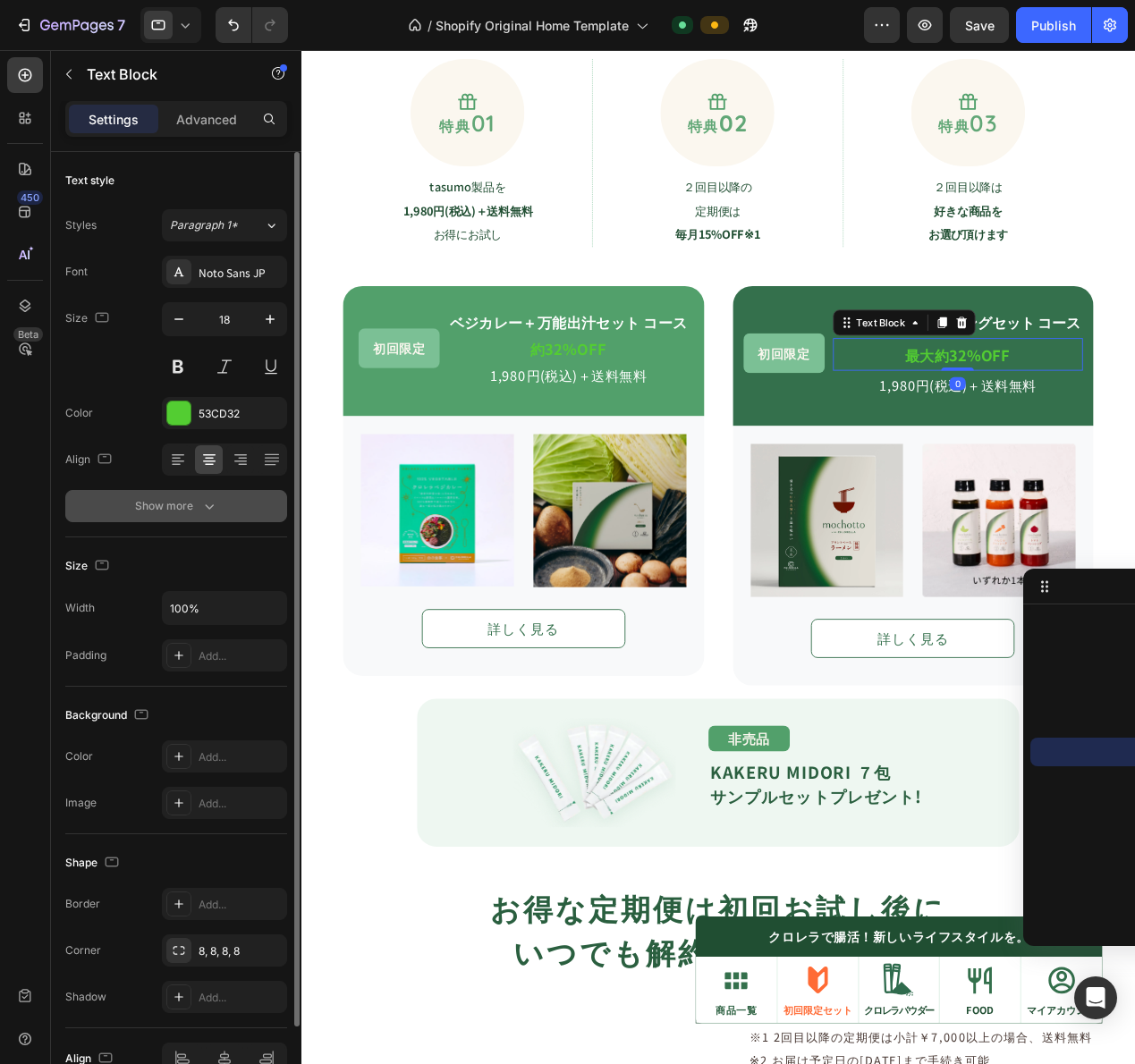
click at [209, 503] on icon "button" at bounding box center [209, 506] width 17 height 17
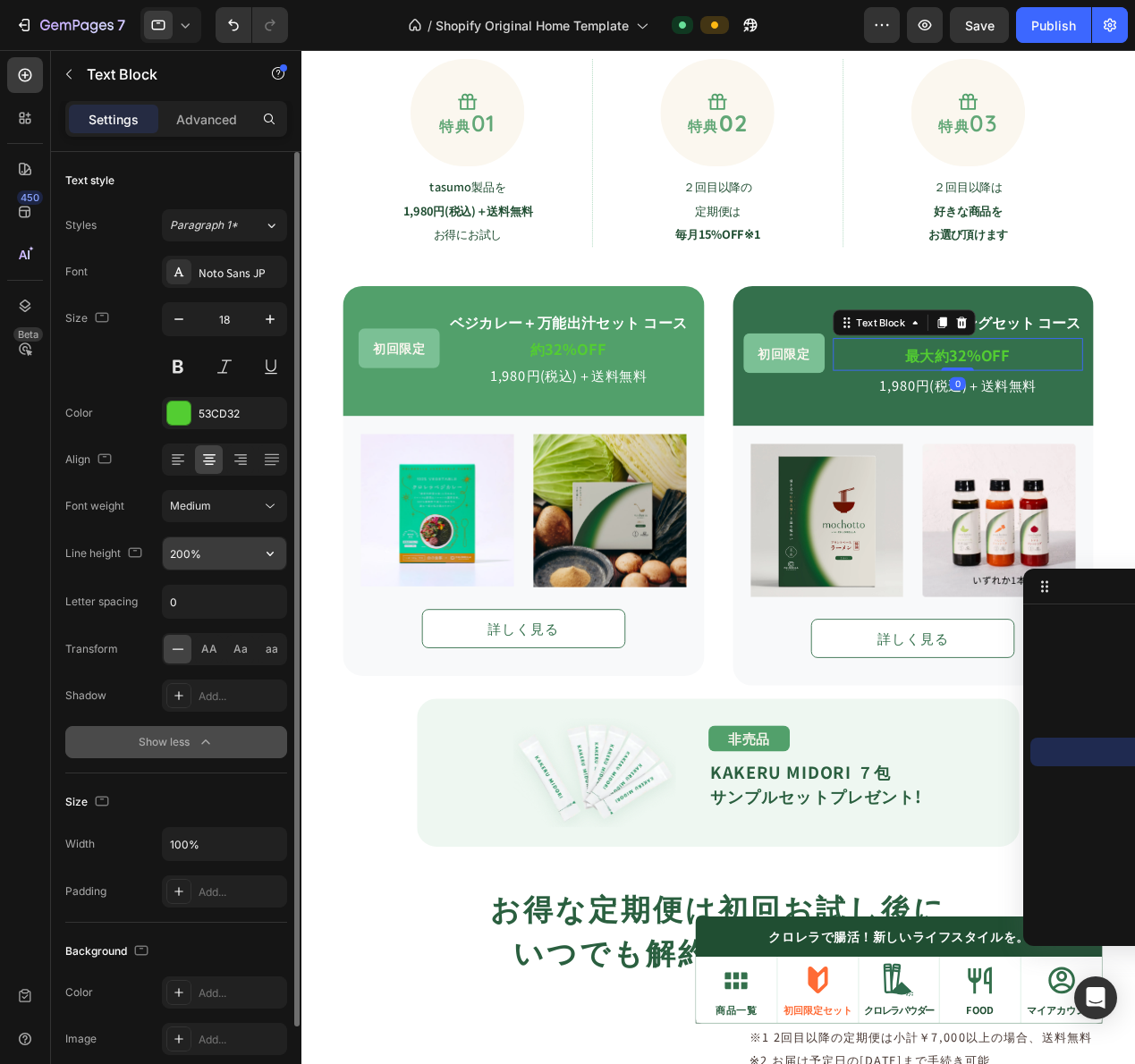
click at [225, 561] on input "200%" at bounding box center [224, 553] width 123 height 32
click at [270, 556] on icon "button" at bounding box center [269, 553] width 7 height 5
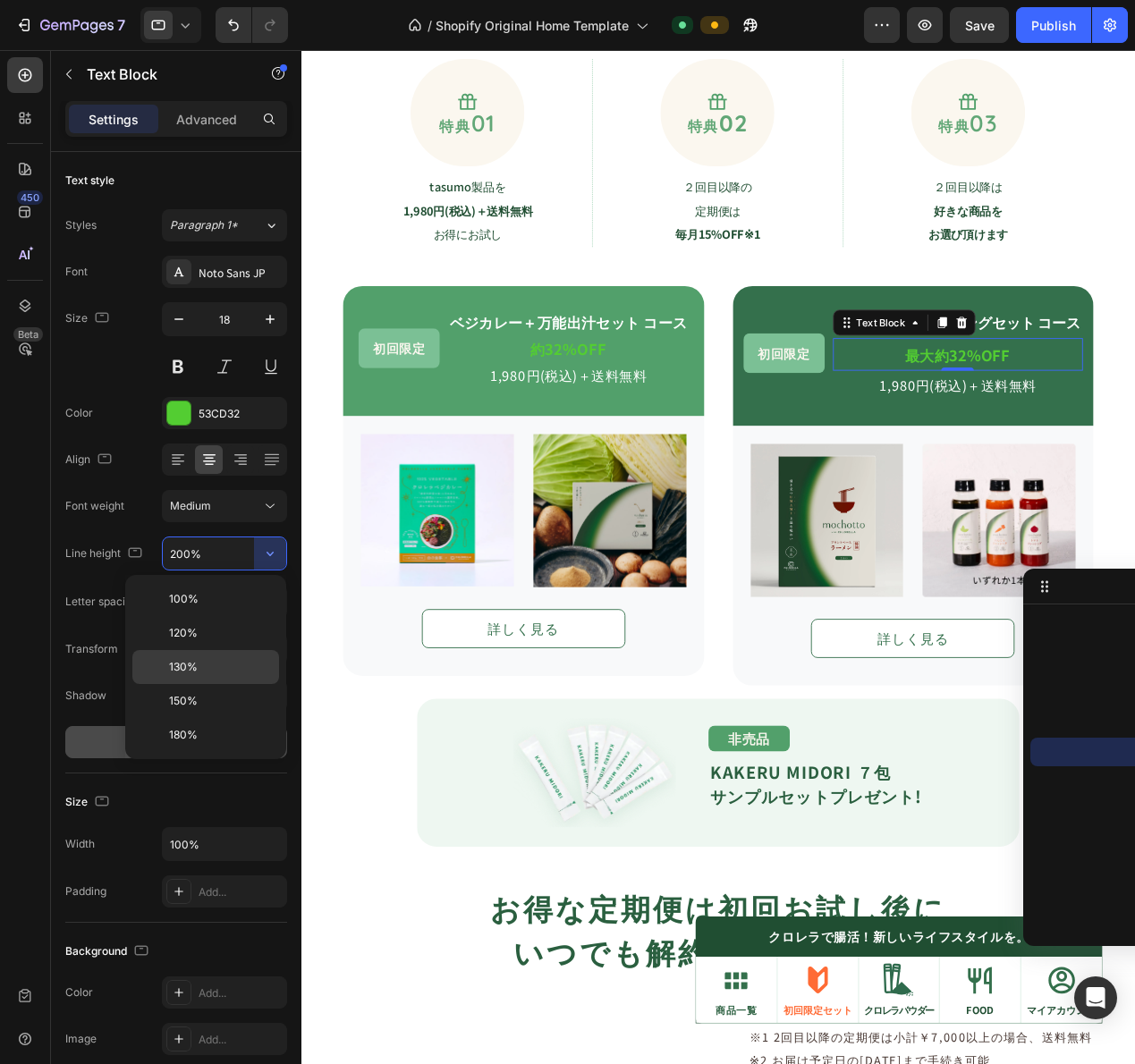
click at [218, 684] on div "130%" at bounding box center [205, 701] width 146 height 34
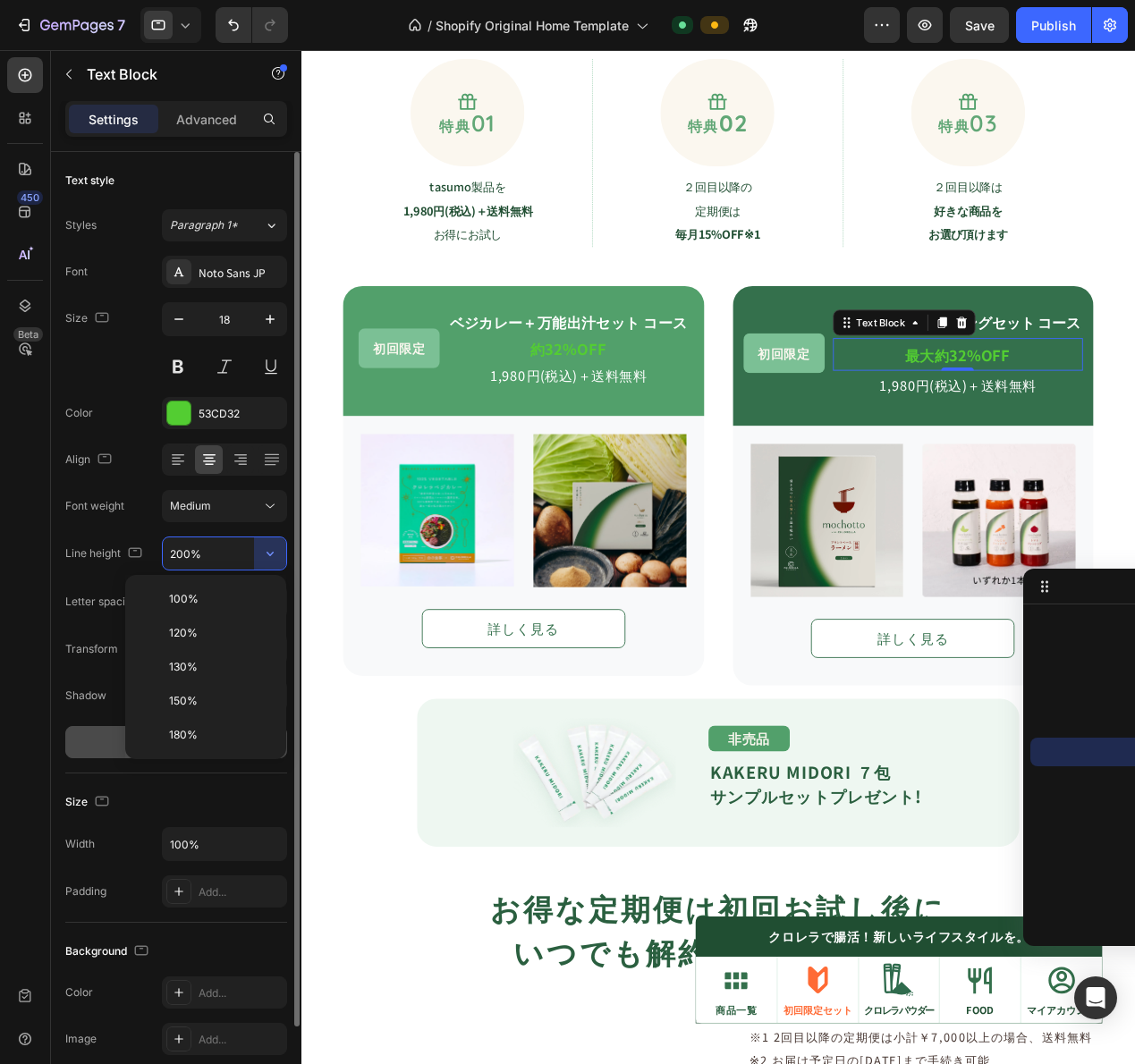
type input "130%"
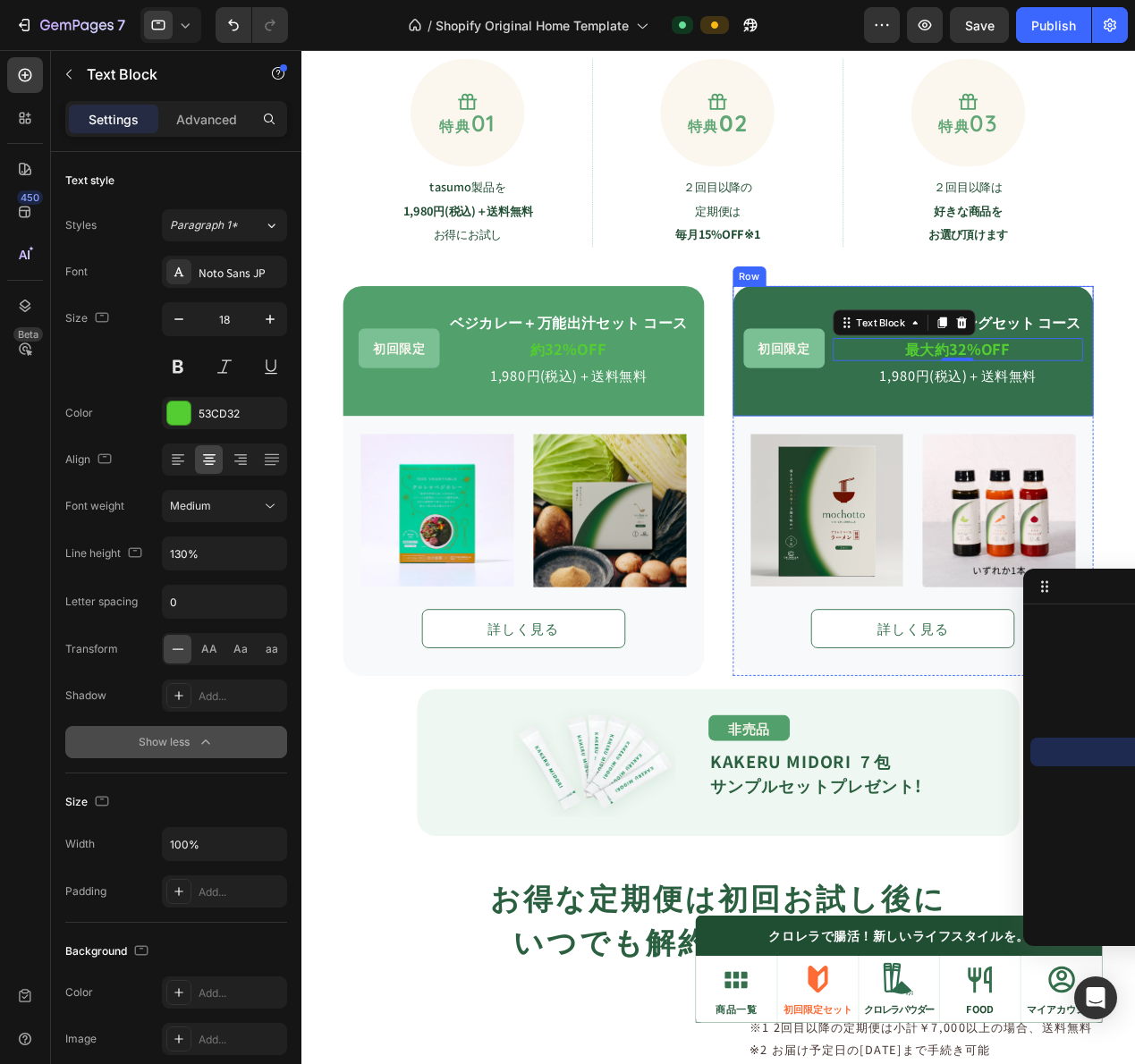
click at [935, 428] on div "初回限定 Text Block ラーメン＋ドレッシングセット コース Text Block 最大約32%OFF Text Block 0 1,980円(税込)…" at bounding box center [973, 380] width 378 height 99
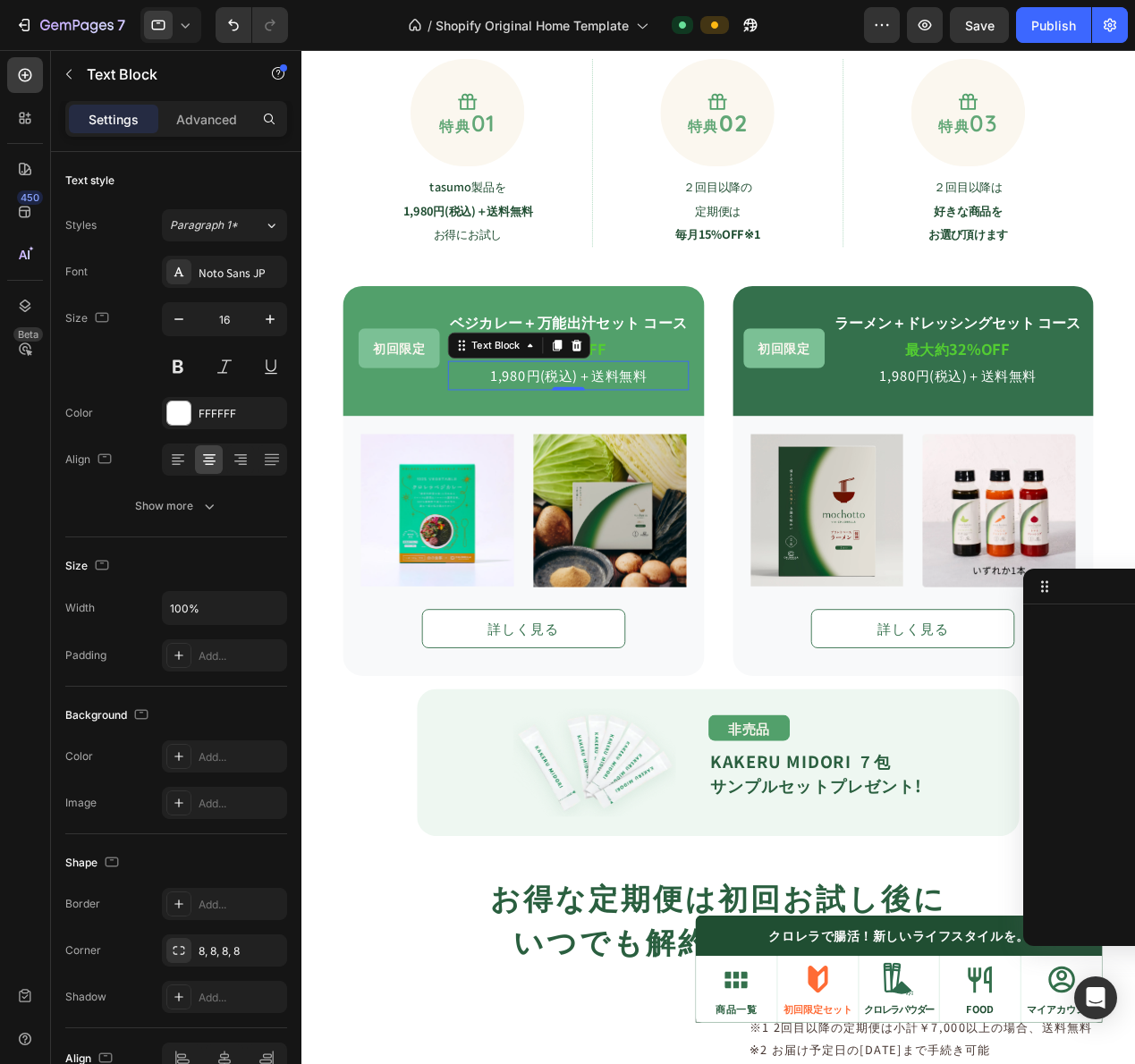
click at [609, 396] on p "1,980円(税込)＋送料無料" at bounding box center [594, 408] width 261 height 29
click at [1053, 446] on div "初回限定 Text Block ラーメン＋ドレッシングセット コース Text Block 最大約32%OFF Text Block 1,980円(税込)＋送…" at bounding box center [973, 380] width 396 height 142
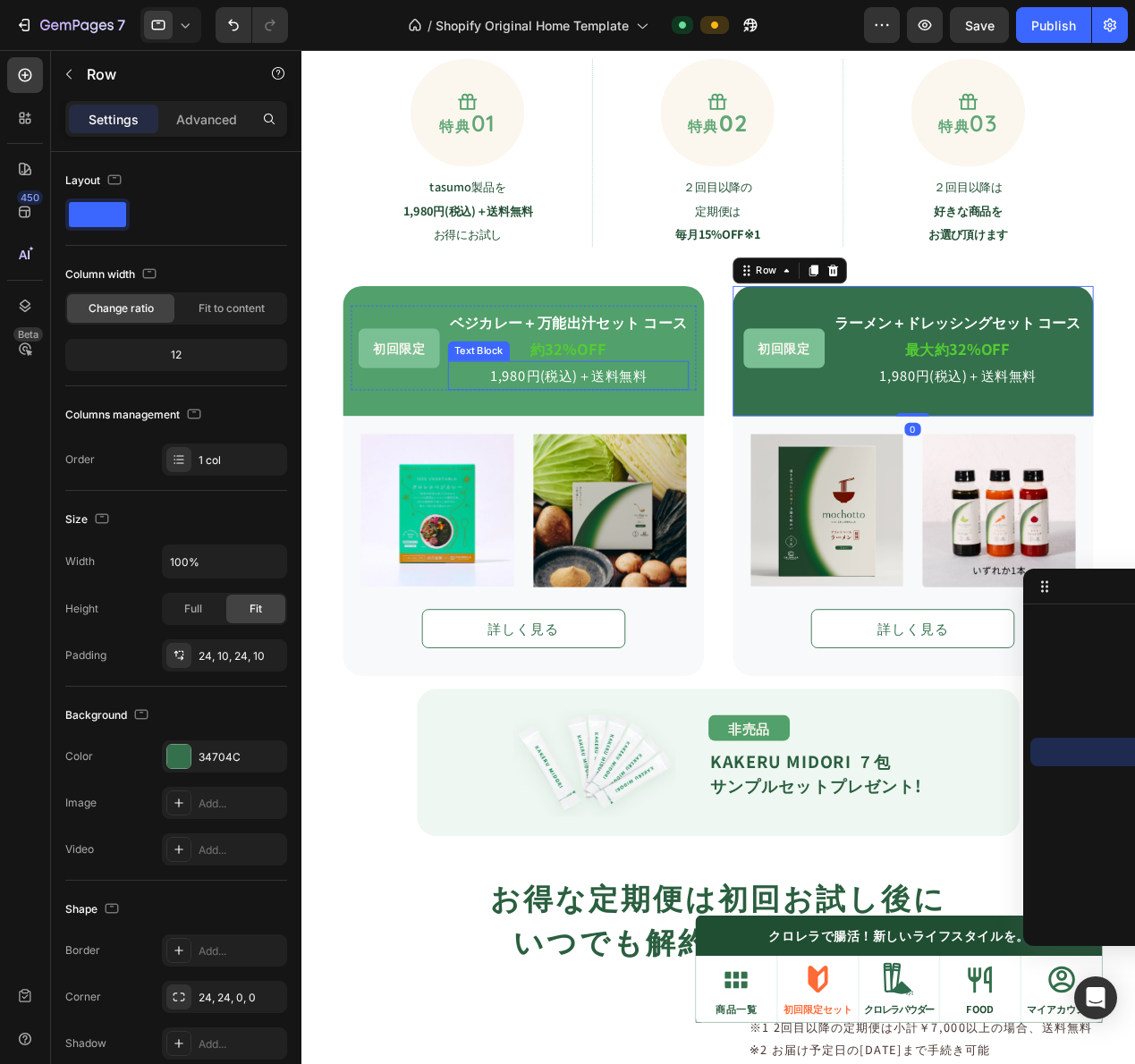
click at [598, 404] on p "1,980円(税込)＋送料無料" at bounding box center [594, 408] width 261 height 29
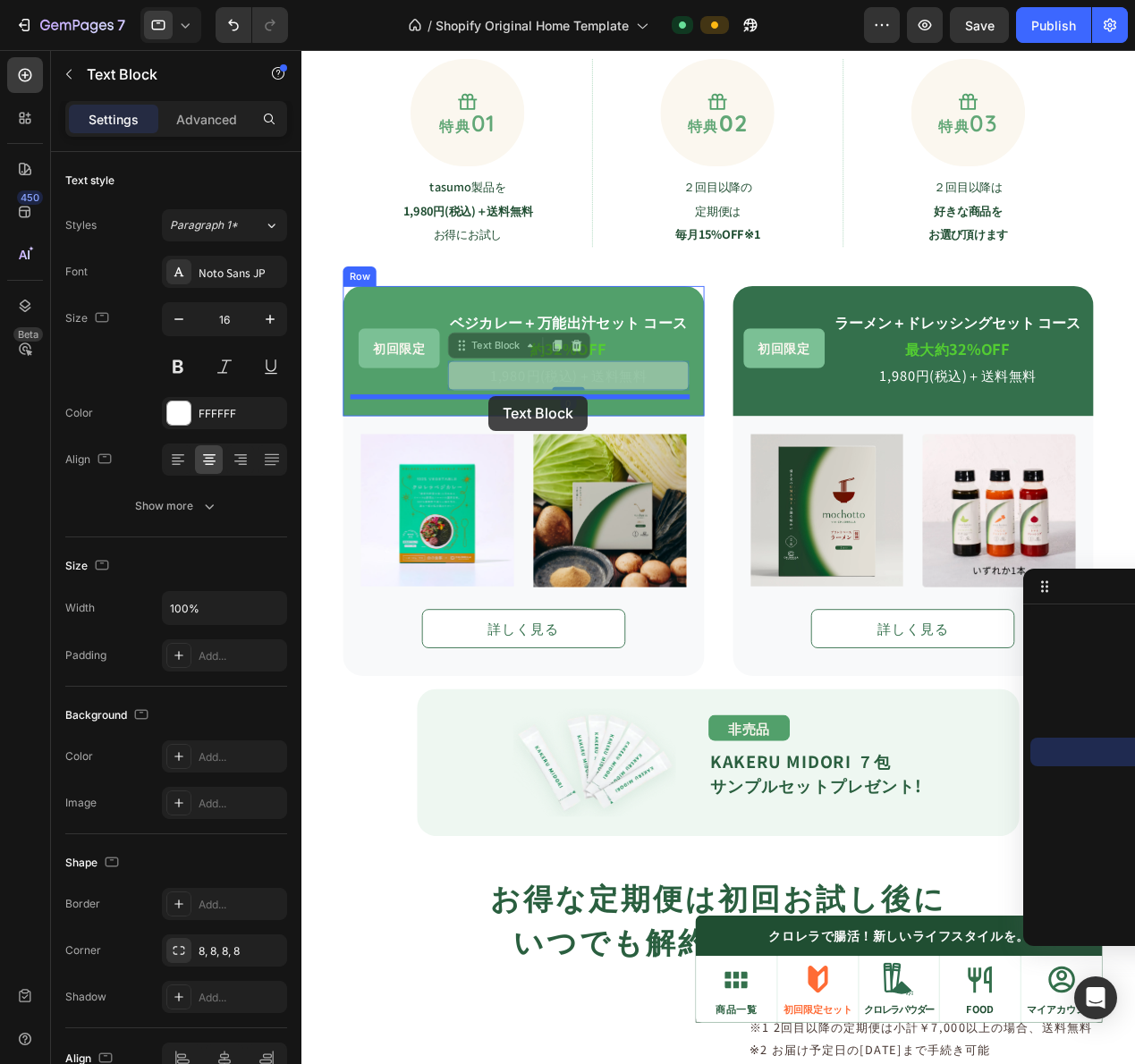
drag, startPoint x: 522, startPoint y: 374, endPoint x: 506, endPoint y: 430, distance: 58.2
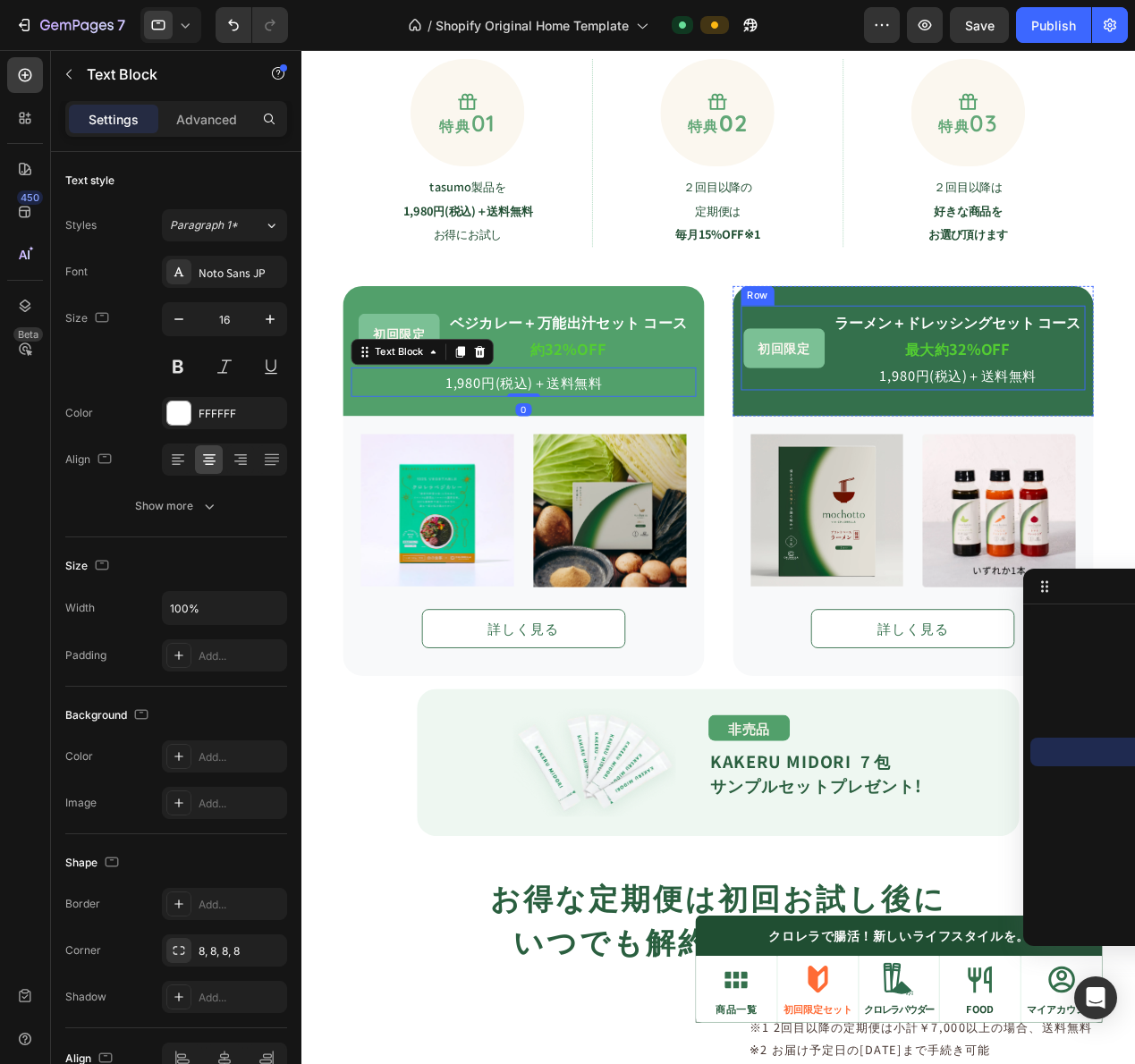
click at [1013, 410] on p "1,980円(税込)＋送料無料" at bounding box center [1023, 408] width 271 height 29
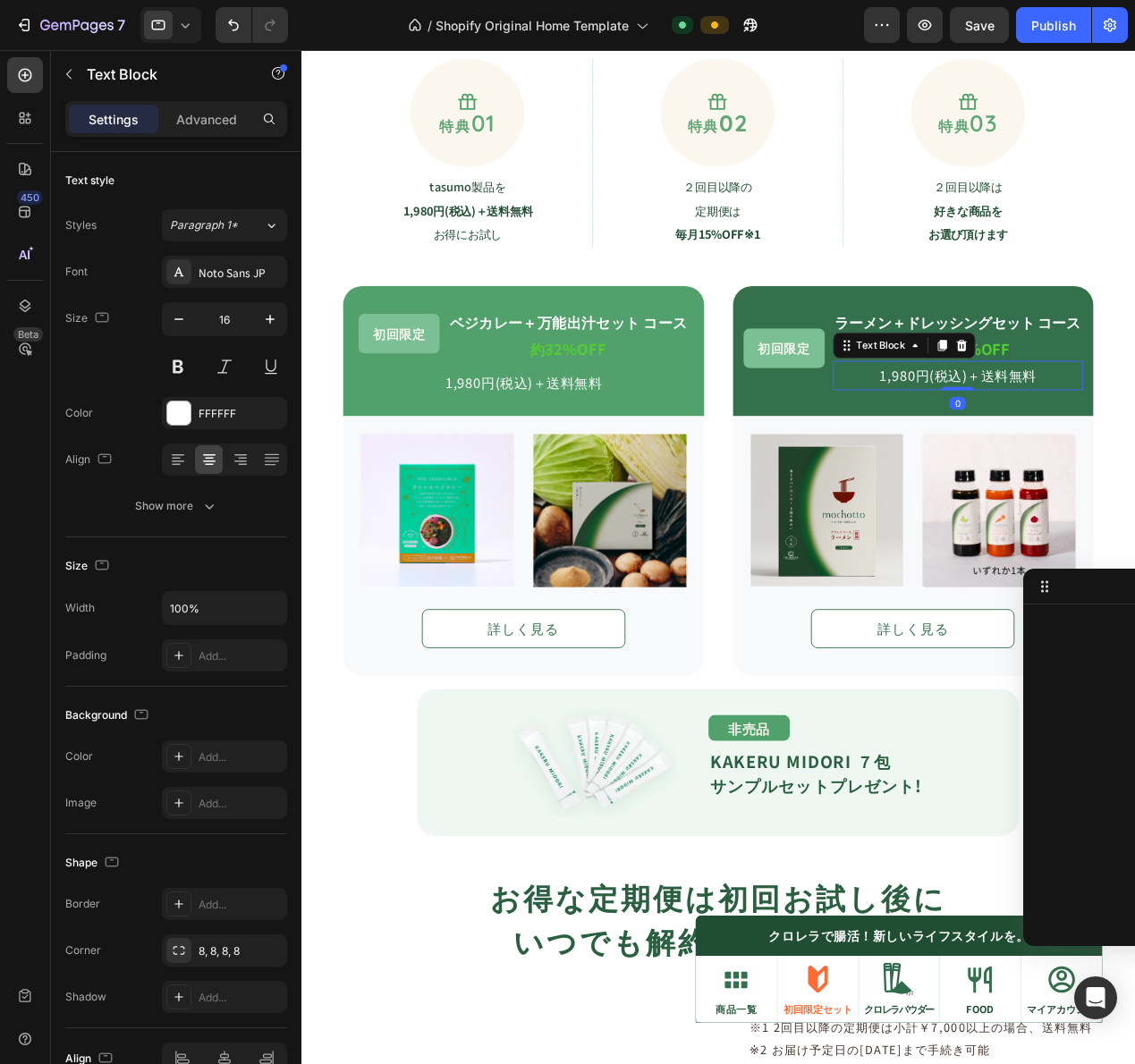
scroll to position [1018, 0]
click at [943, 364] on div "Text Block" at bounding box center [938, 375] width 97 height 21
click at [1019, 417] on p "1,980円(税込)＋送料無料" at bounding box center [1023, 408] width 271 height 29
click at [1112, 405] on p "1,980円(税込)＋送料無料" at bounding box center [1023, 408] width 271 height 29
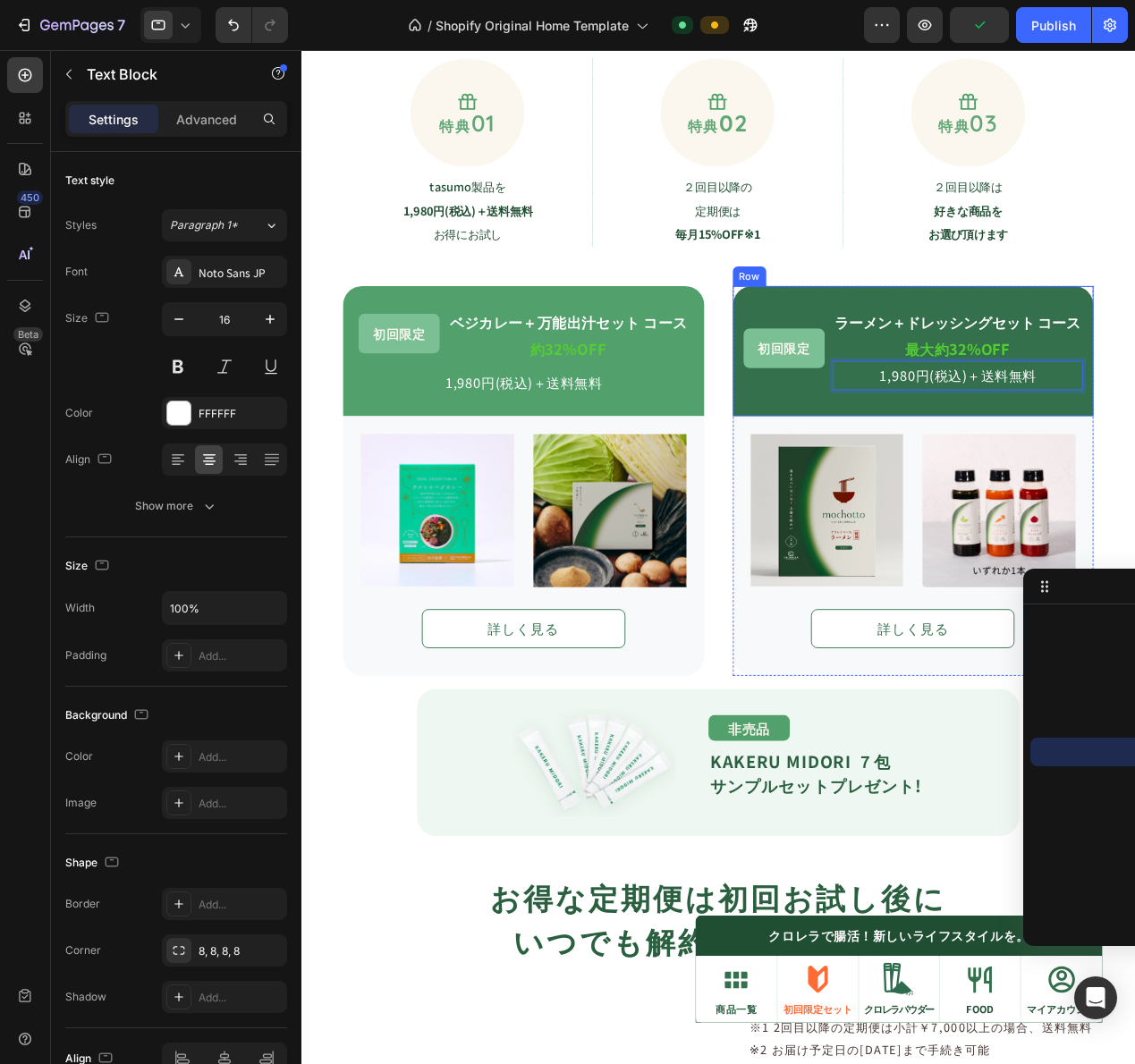
click at [1082, 454] on div "Image Image Row 詳しく見る Button Row" at bounding box center [973, 595] width 396 height 285
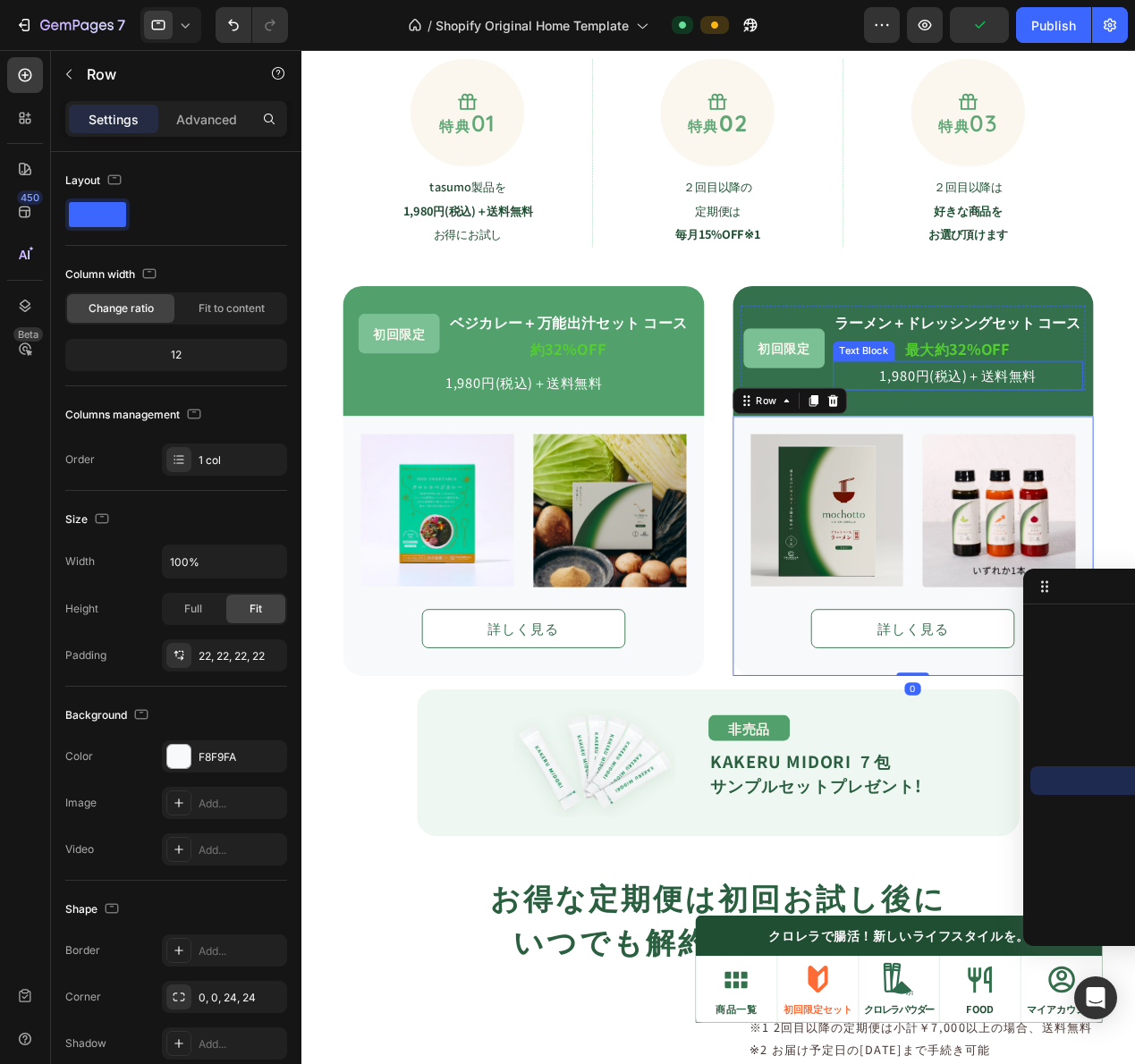
click at [1049, 407] on p "1,980円(税込)＋送料無料" at bounding box center [1023, 408] width 271 height 29
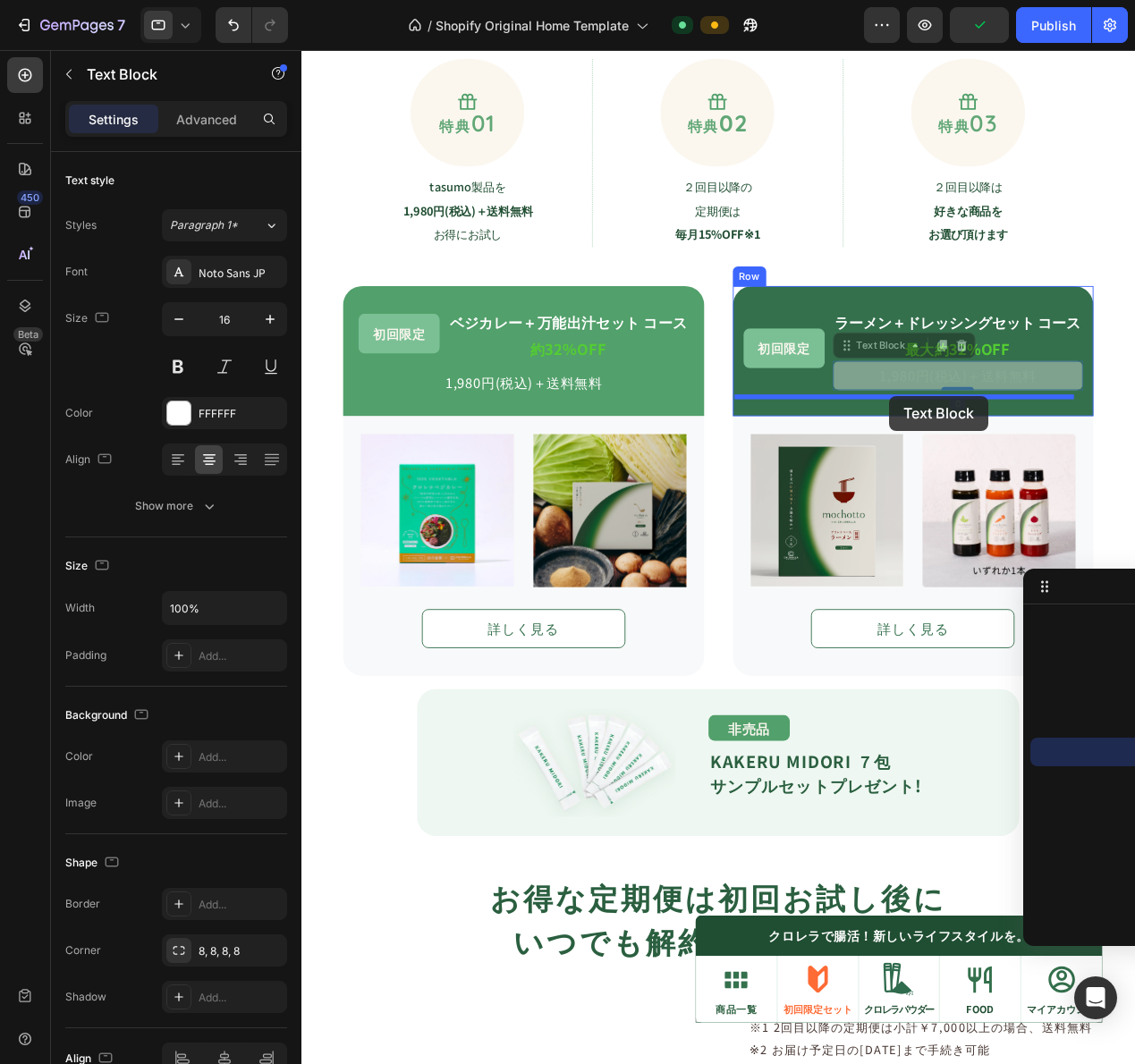
drag, startPoint x: 939, startPoint y: 371, endPoint x: 947, endPoint y: 430, distance: 59.5
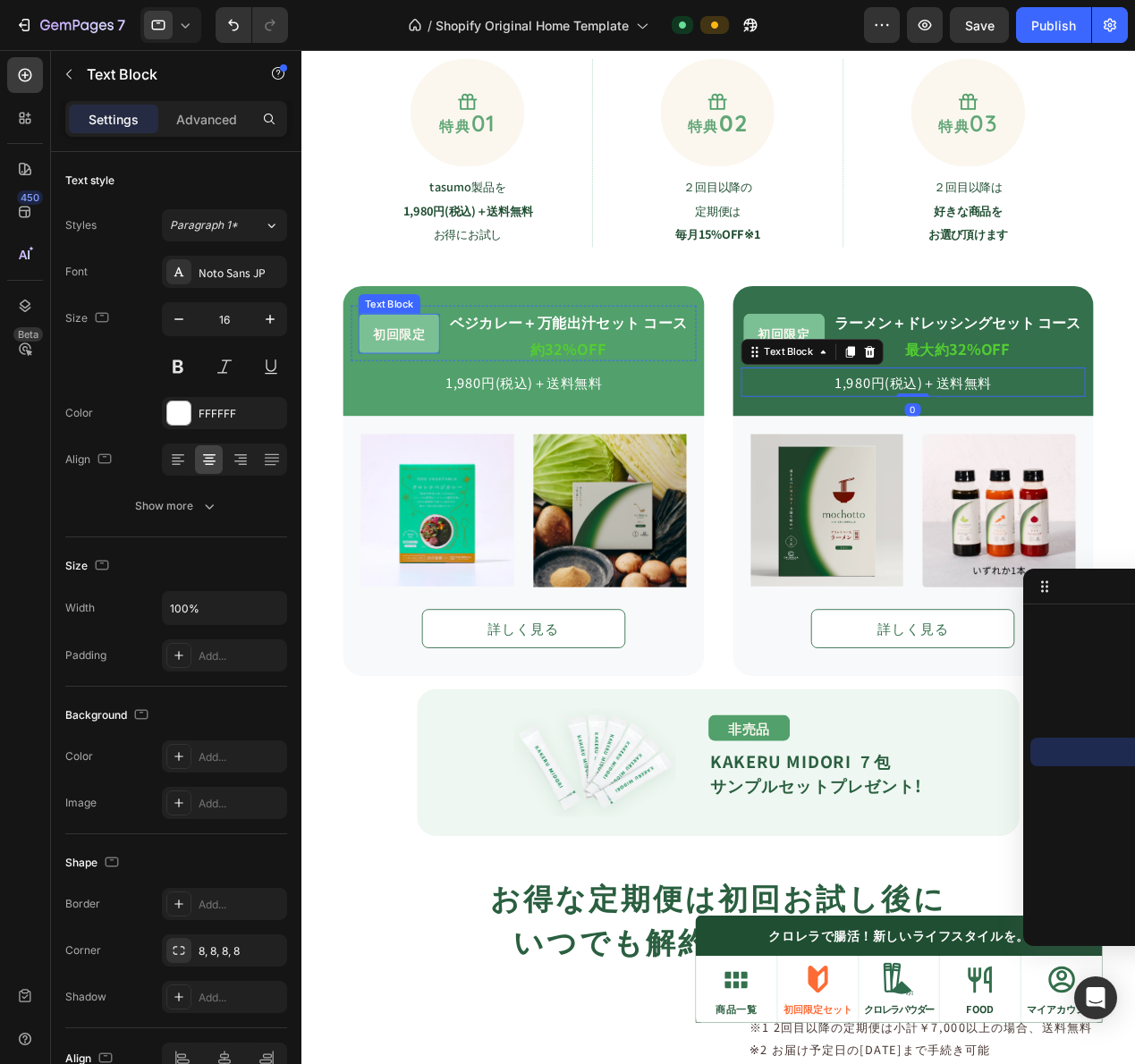
click at [356, 360] on div "初回限定 Text Block ベジカレー＋万能出汁セット コース Text Block 約32%OFF Text Block Row" at bounding box center [545, 360] width 378 height 60
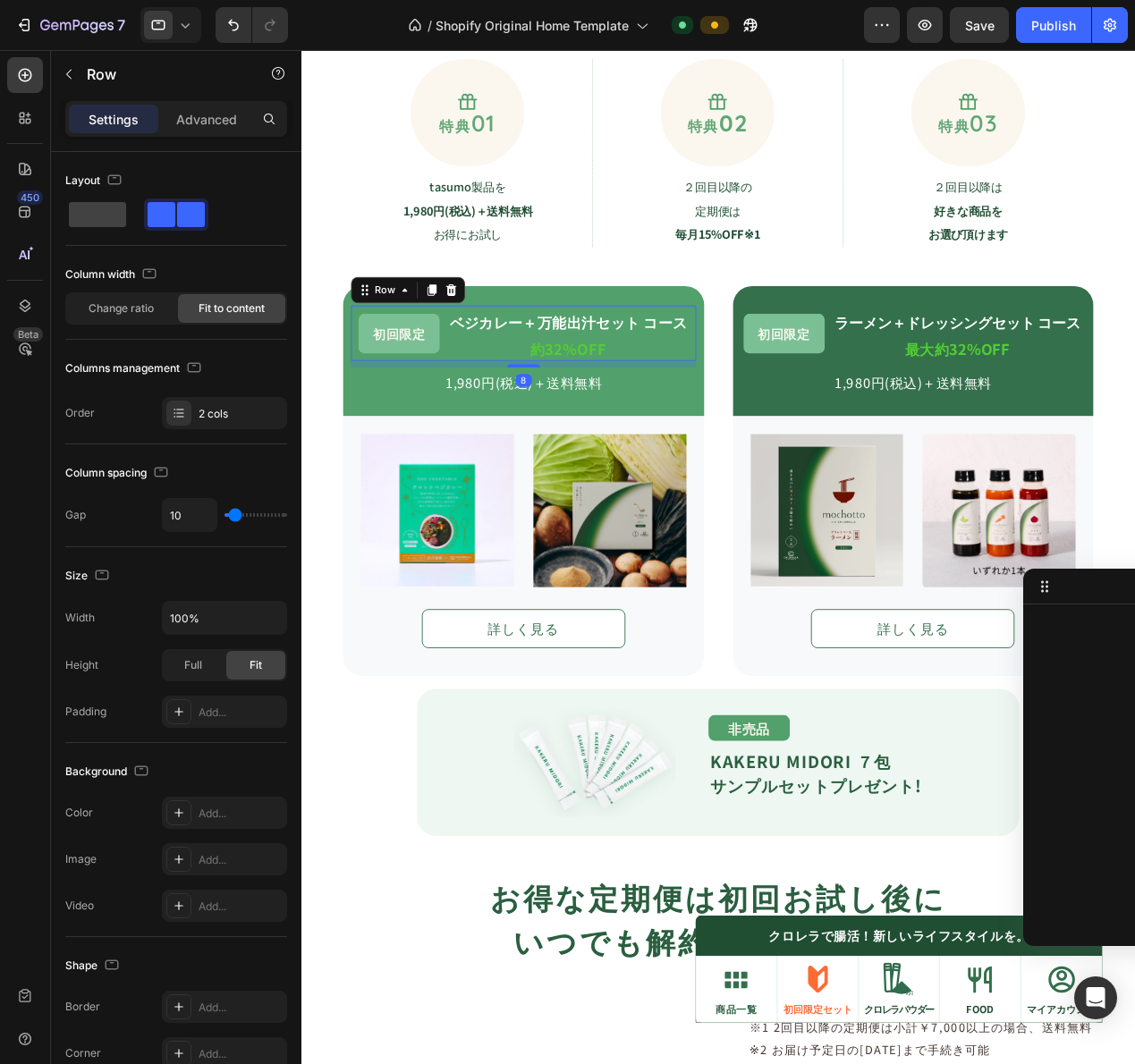
scroll to position [446, 0]
click at [396, 358] on span "初回限定" at bounding box center [408, 361] width 57 height 18
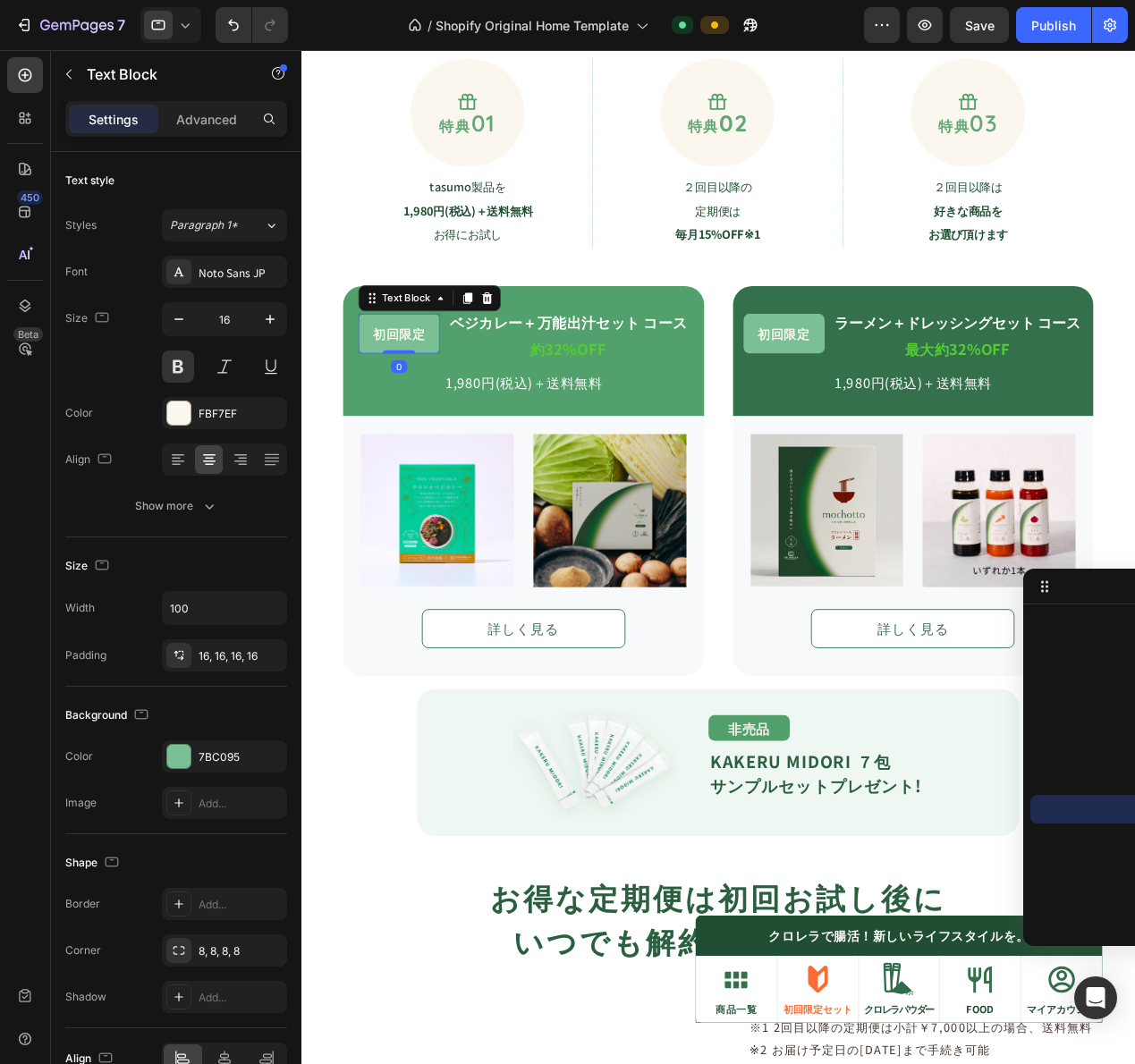
click at [194, 24] on icon at bounding box center [185, 25] width 17 height 17
click at [180, 68] on span "Desktop" at bounding box center [198, 64] width 42 height 17
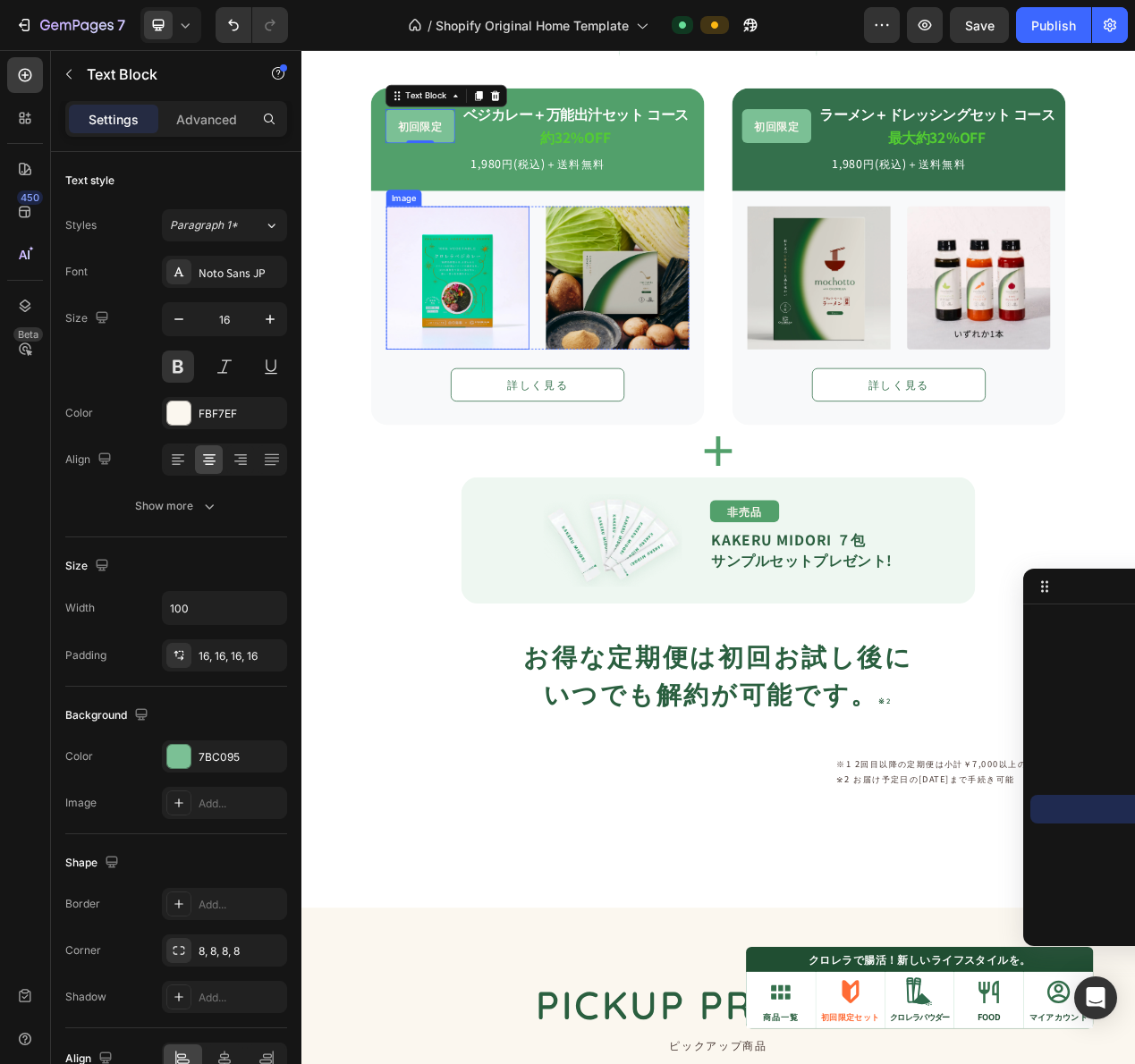
scroll to position [1874, 0]
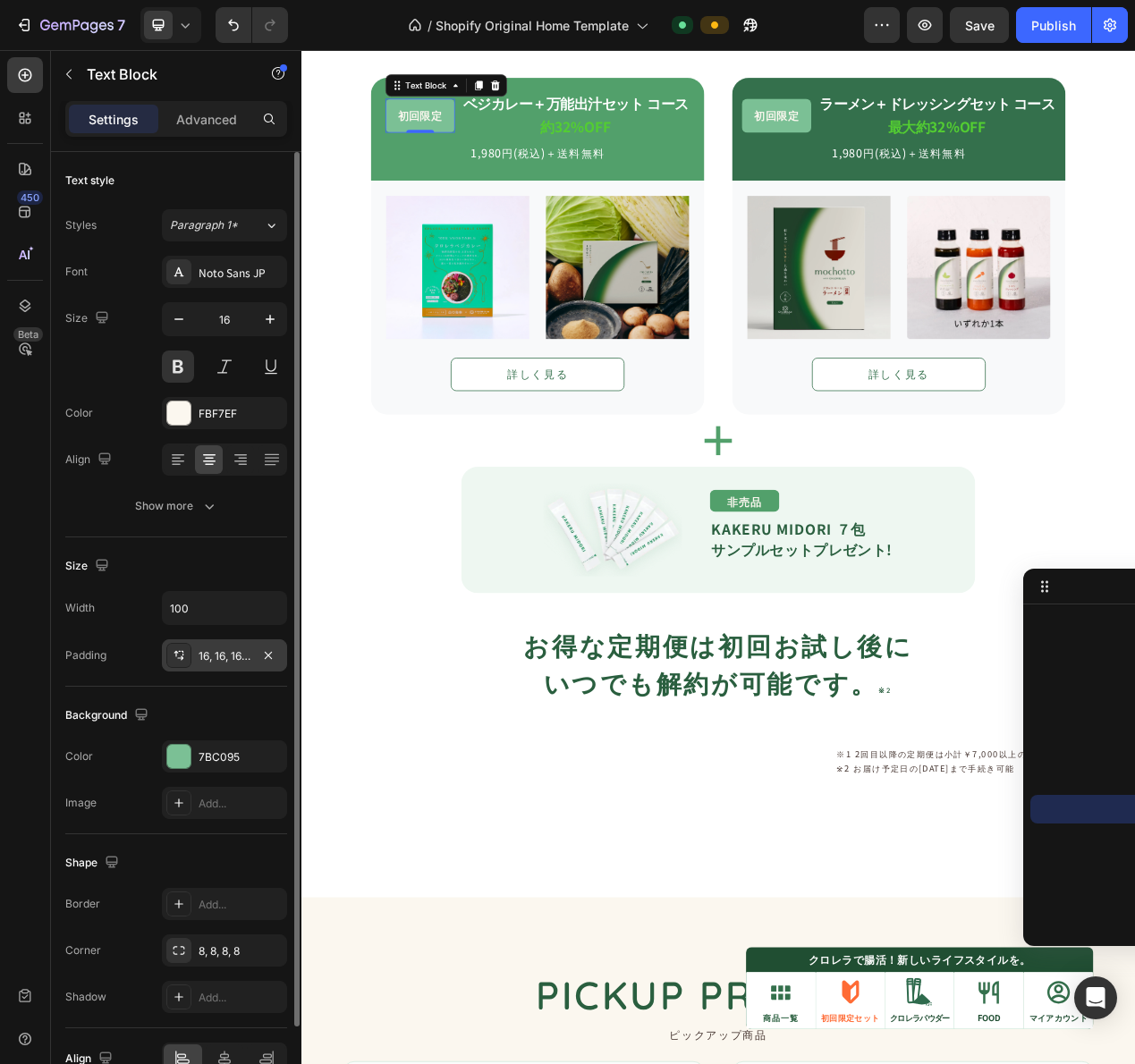
click at [232, 658] on div "16, 16, 16, 16" at bounding box center [225, 656] width 52 height 16
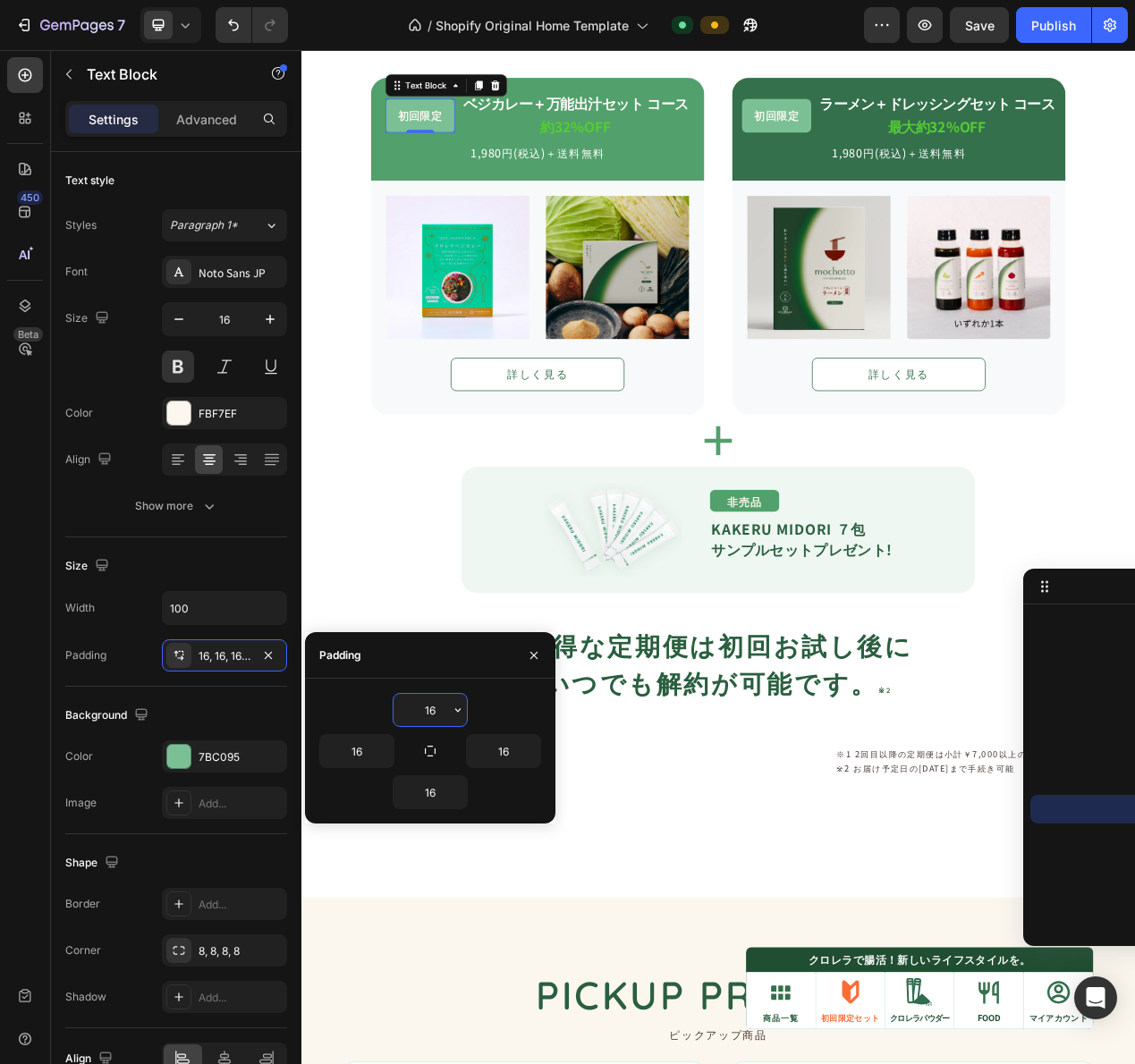
click at [434, 706] on input "16" at bounding box center [430, 709] width 74 height 32
click at [446, 708] on input "16" at bounding box center [430, 709] width 74 height 32
click at [456, 711] on icon "button" at bounding box center [457, 709] width 15 height 15
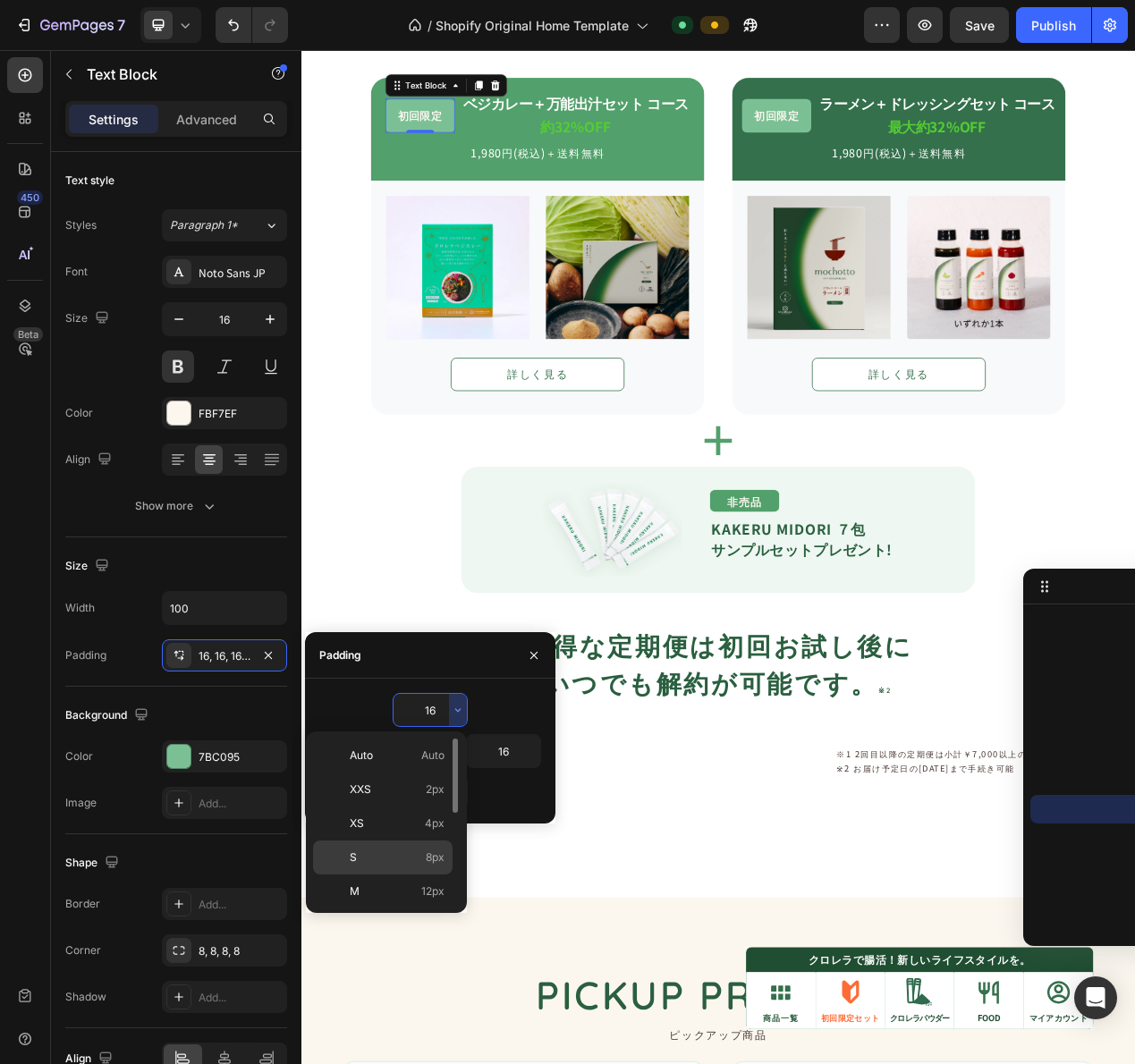
drag, startPoint x: 402, startPoint y: 849, endPoint x: 135, endPoint y: 1006, distance: 309.7
click at [402, 874] on div "S 8px" at bounding box center [383, 891] width 140 height 34
type input "8"
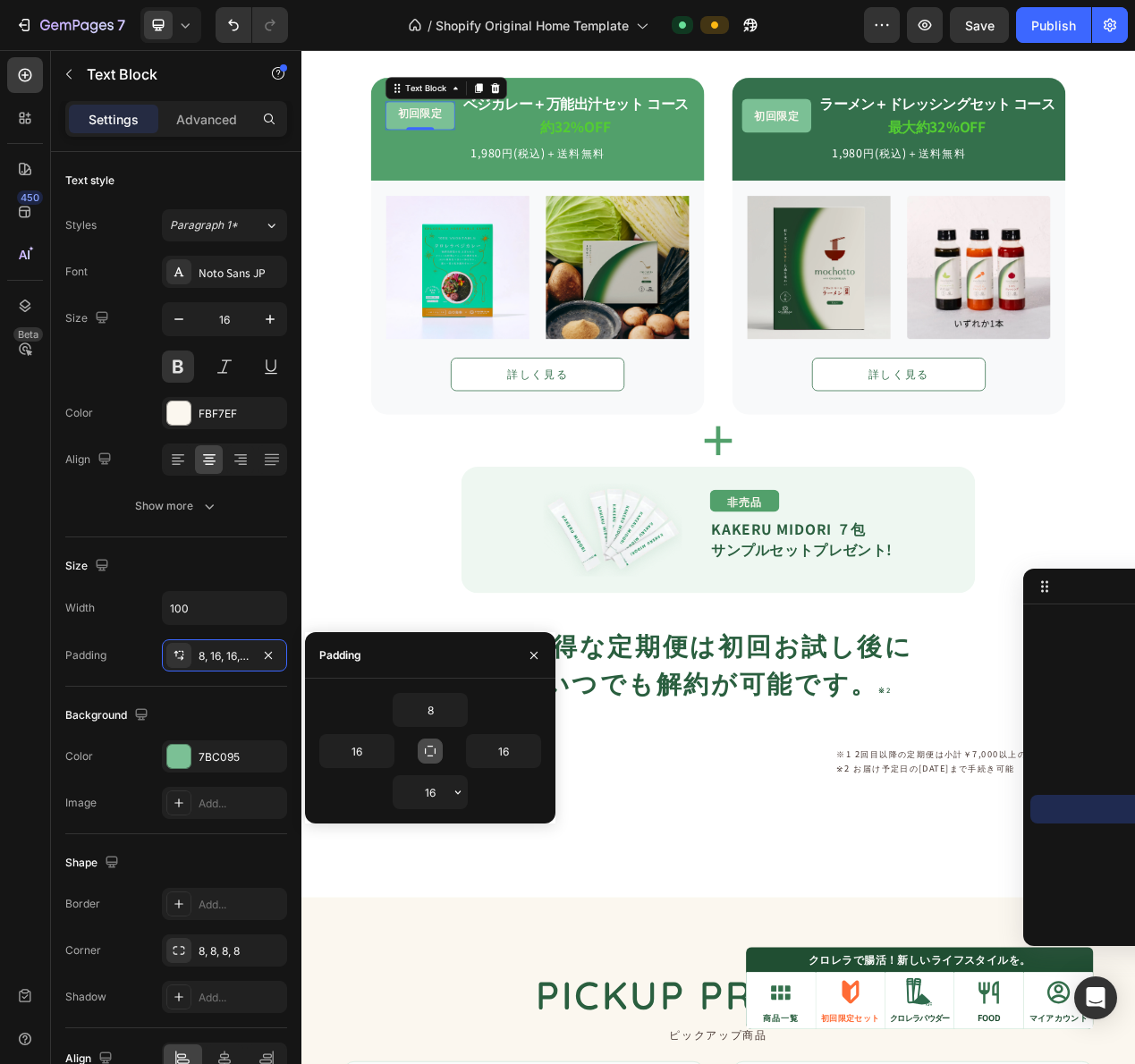
click at [434, 759] on button "button" at bounding box center [430, 751] width 25 height 25
type input "8"
click at [510, 143] on p "約32%OFF" at bounding box center [655, 149] width 291 height 19
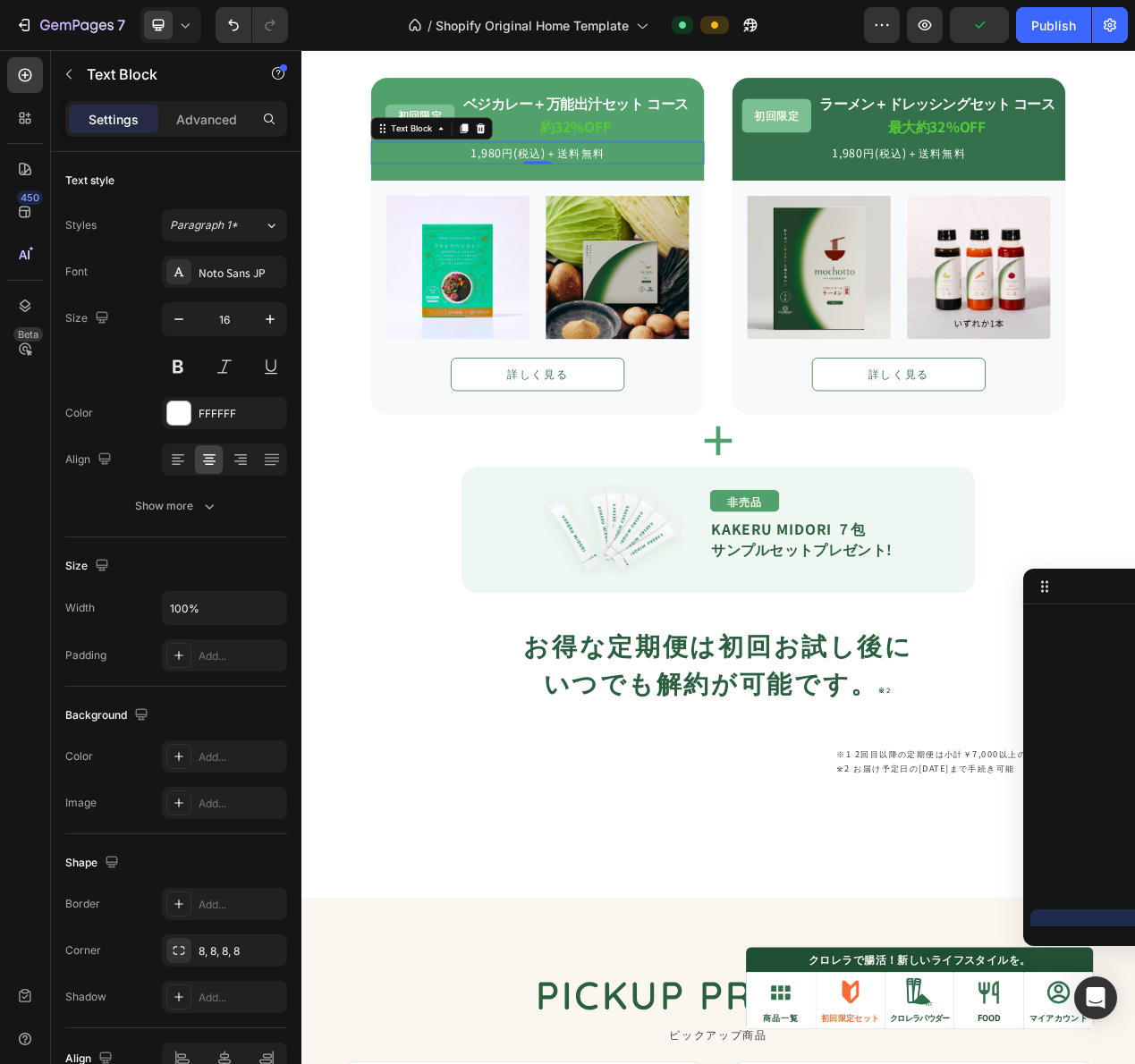
click at [499, 168] on div "1,980円(税込)＋送料無料" at bounding box center [605, 182] width 429 height 29
click at [538, 105] on div "初回限定 Text Block ベジカレー＋万能出汁セット コース Text Block 約32%OFF Text Block Row 1,980円(税込)＋…" at bounding box center [605, 152] width 429 height 133
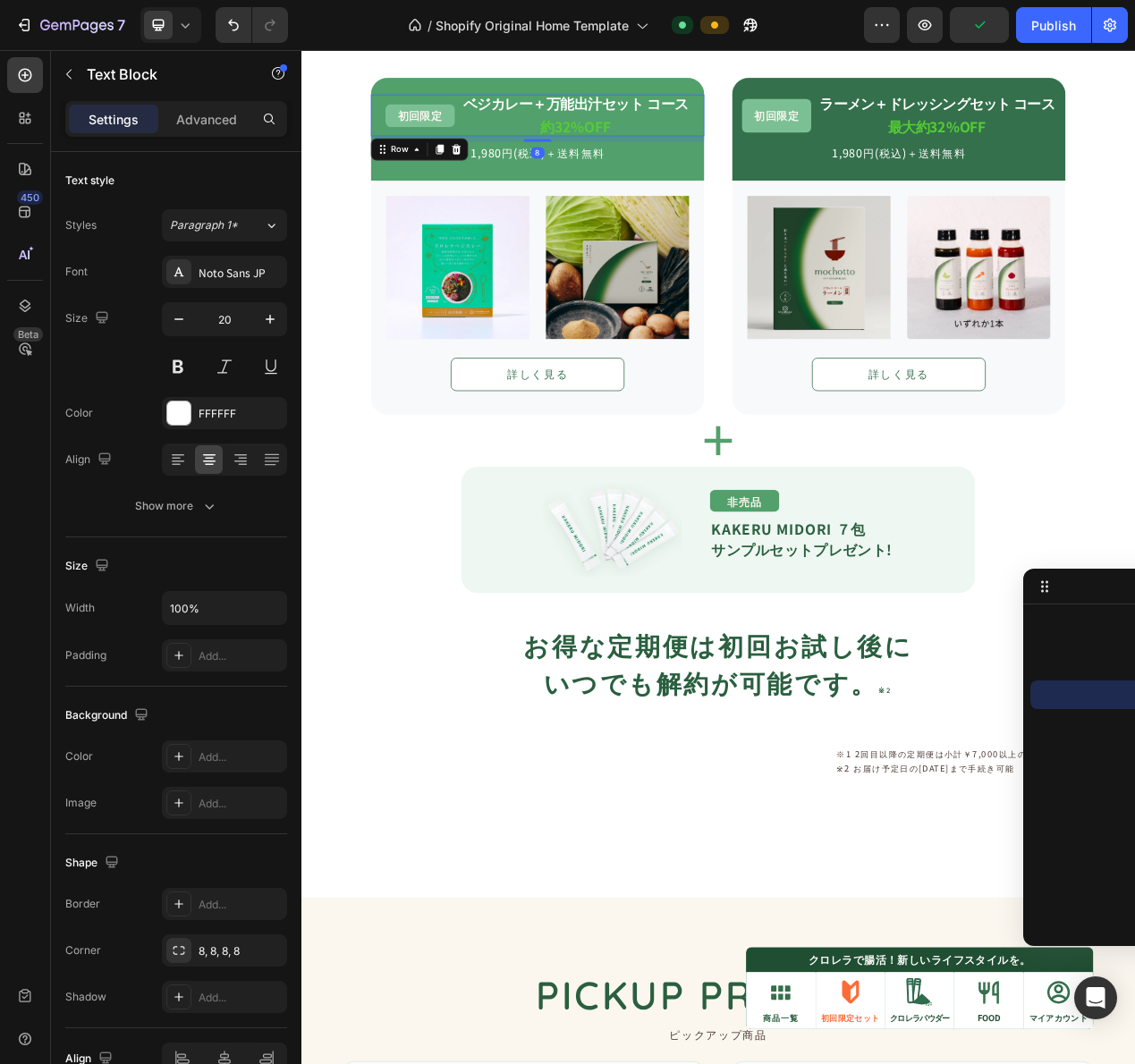
click at [489, 151] on div "初回限定 Text Block" at bounding box center [455, 134] width 89 height 53
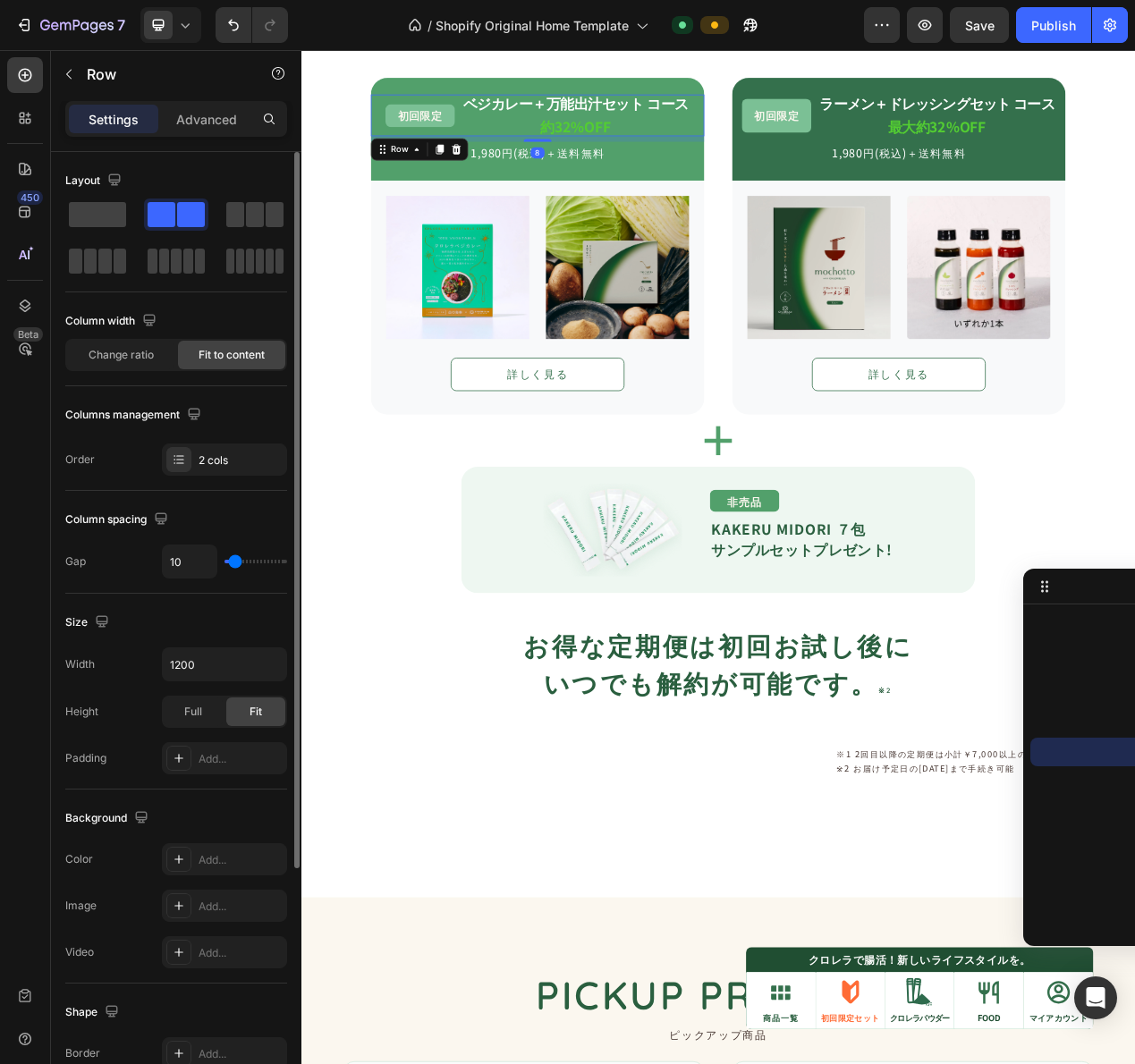
scroll to position [331, 0]
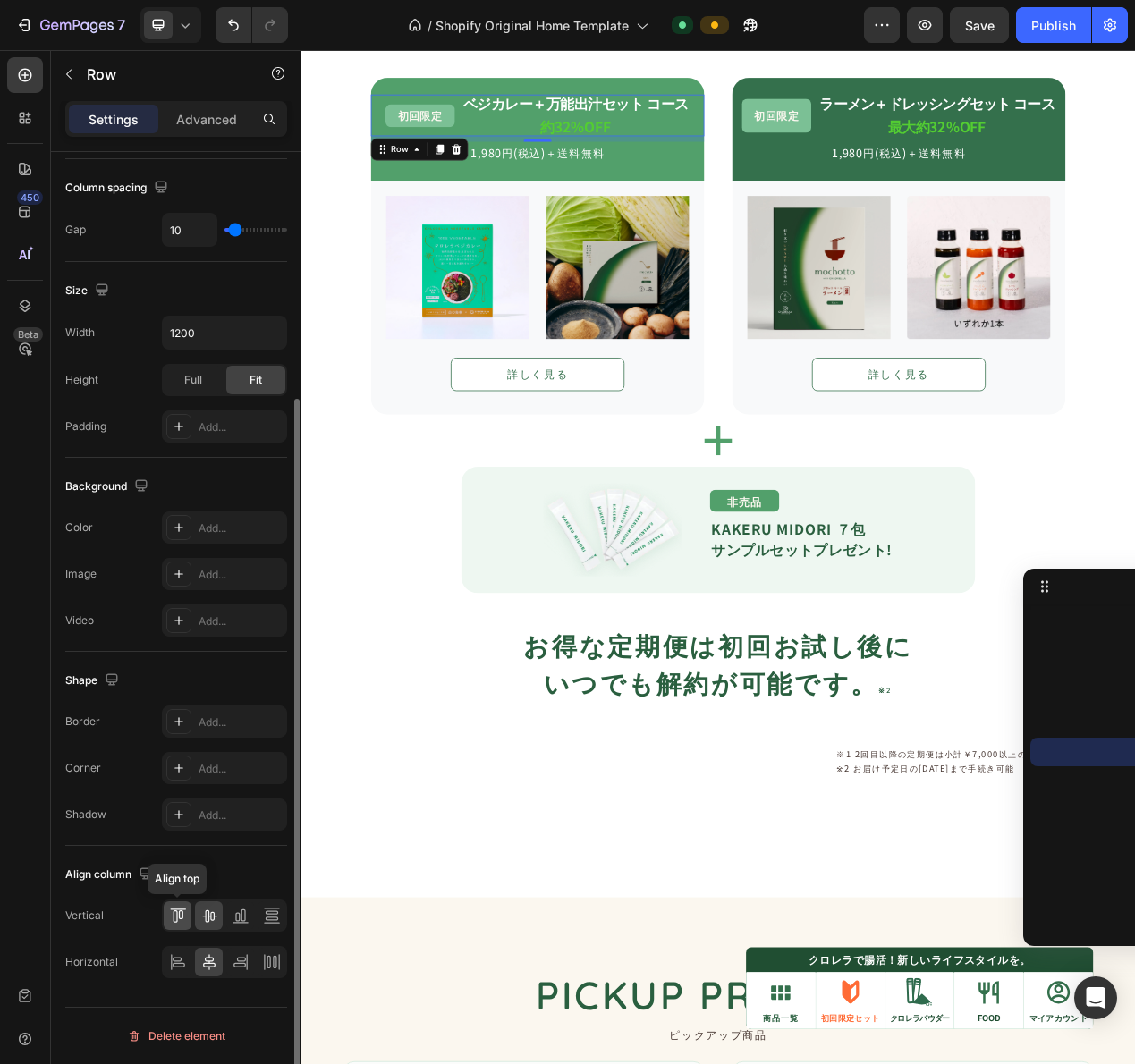
click at [179, 923] on icon at bounding box center [177, 916] width 17 height 17
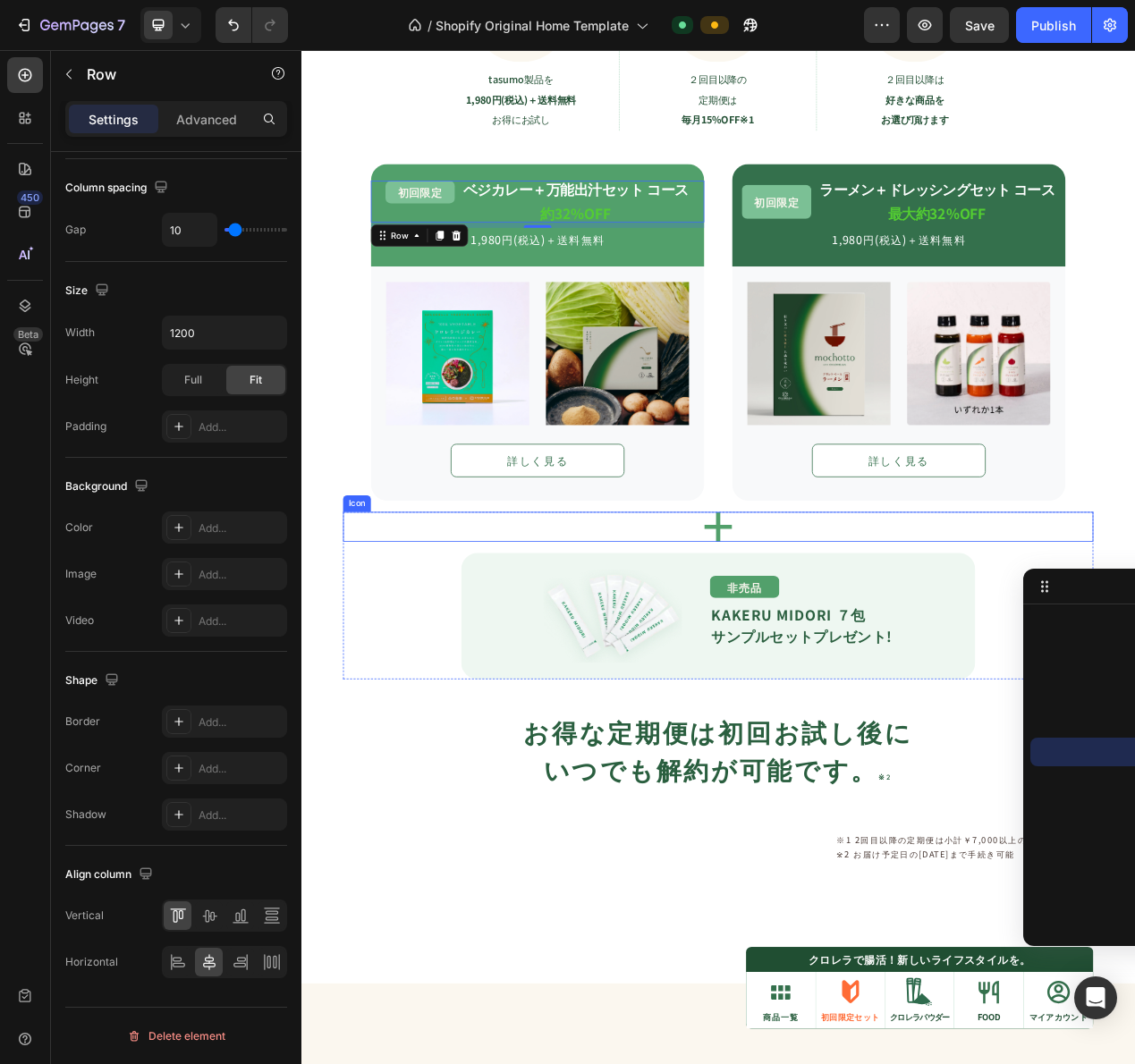
scroll to position [1606, 0]
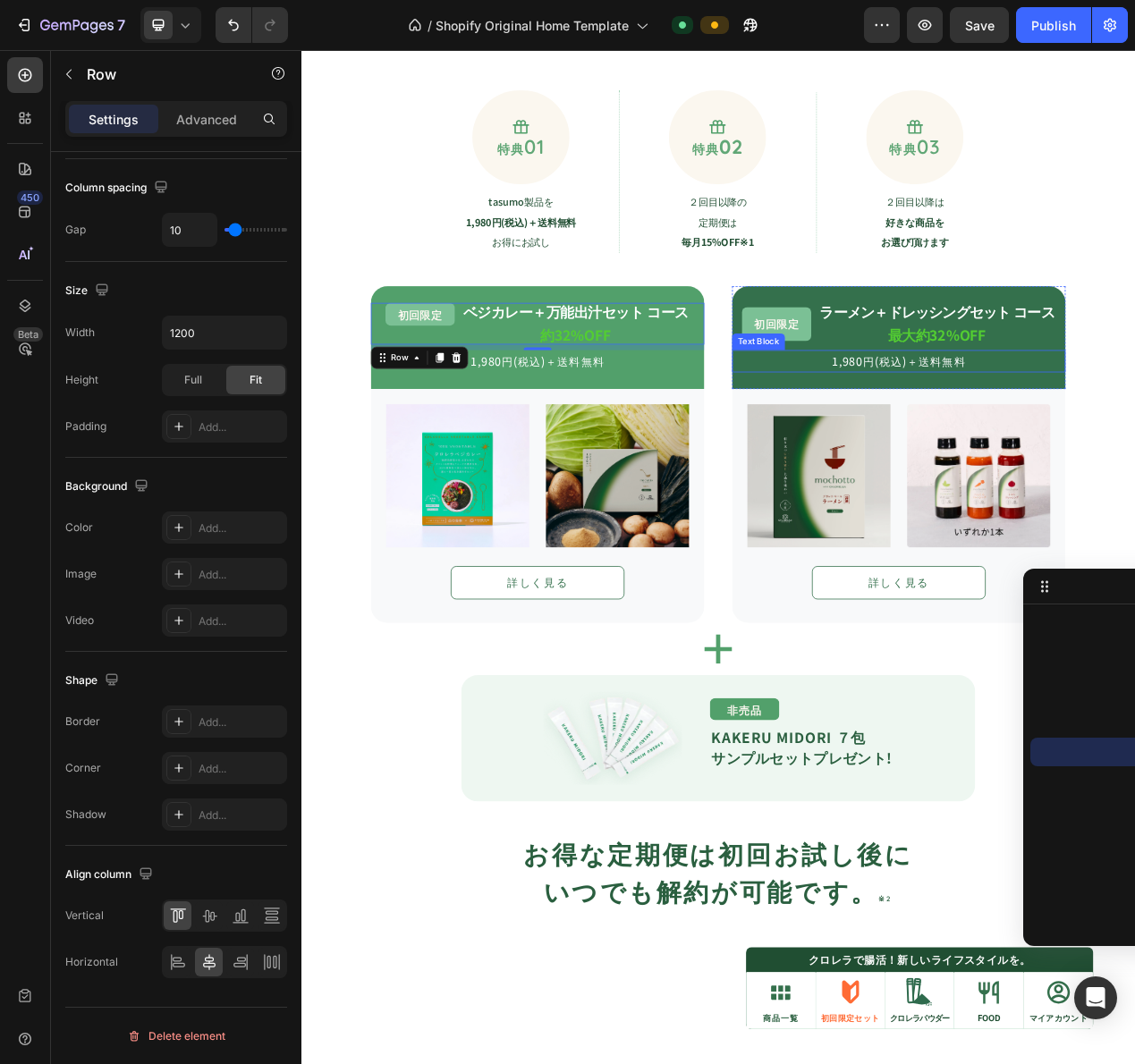
click at [955, 431] on div "初回限定 Text Block ラーメン＋ドレッシングセット コース Text Block 最大約32%OFF Text Block Row 1,980円(税…" at bounding box center [1070, 421] width 429 height 89
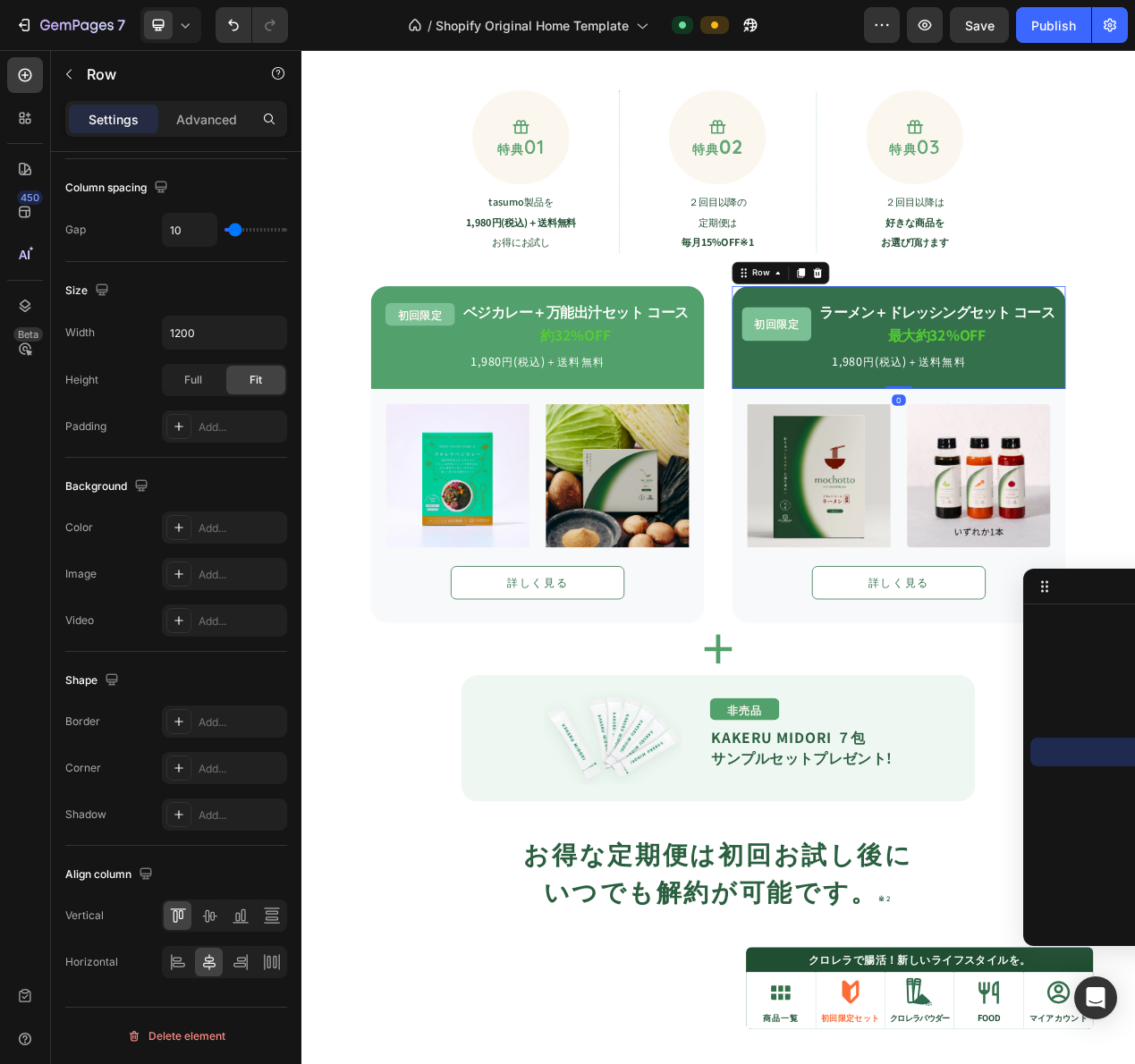
scroll to position [128, 0]
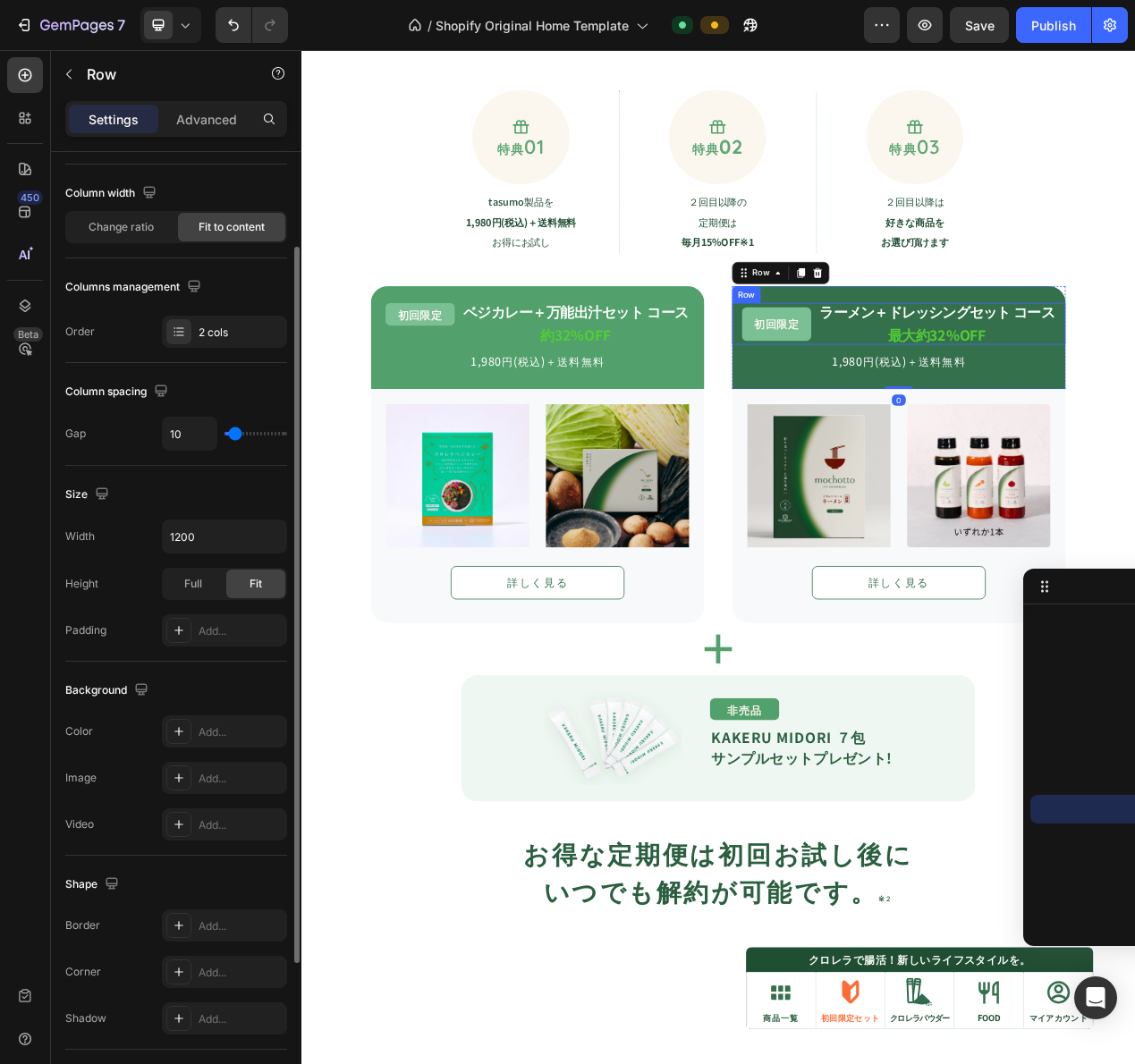
click at [959, 421] on div "初回限定 Text Block ラーメン＋ドレッシングセット コース Text Block 最大約32%OFF Text Block Row" at bounding box center [1070, 402] width 429 height 53
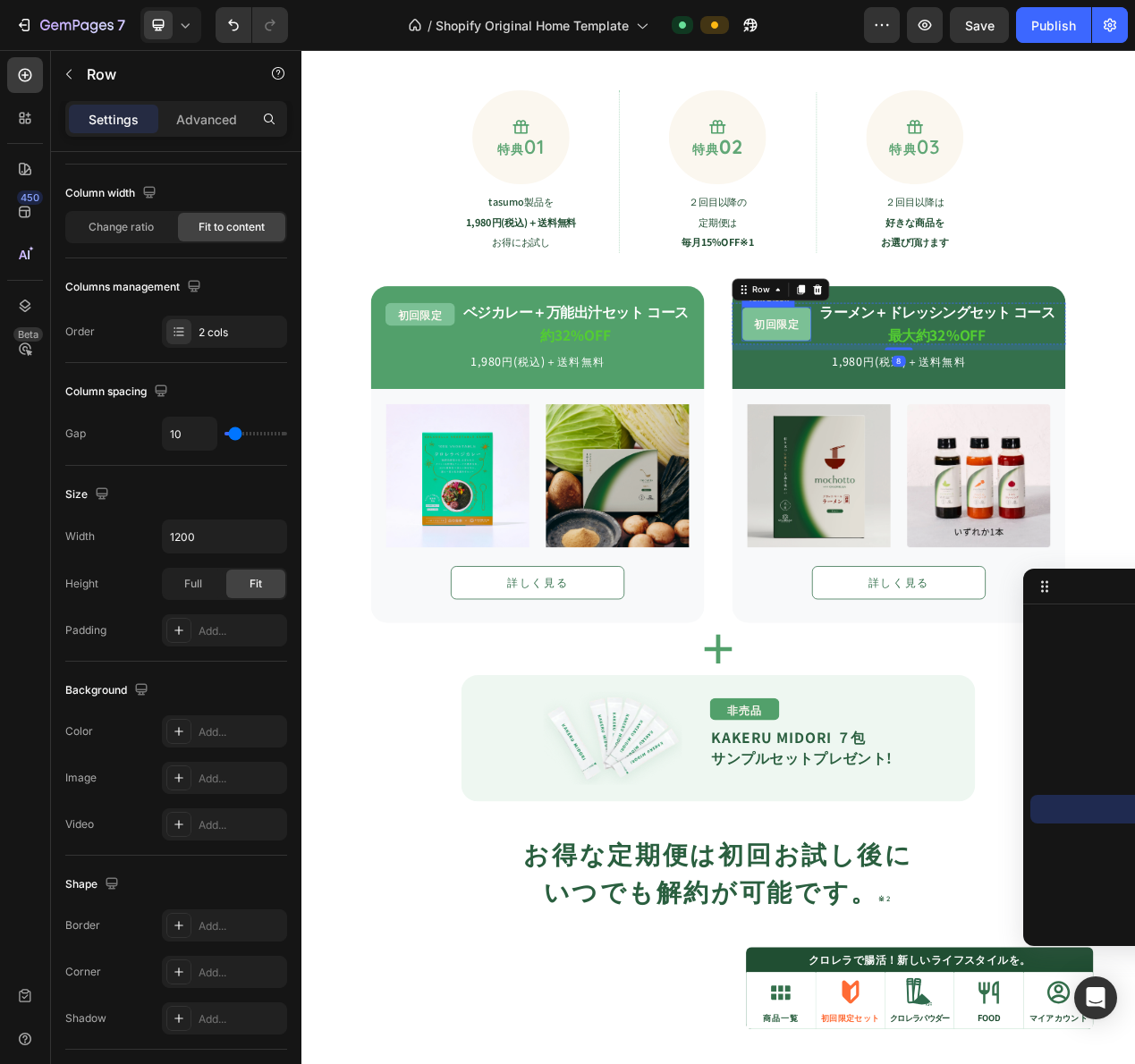
click at [936, 407] on p "初回限定" at bounding box center [913, 403] width 61 height 16
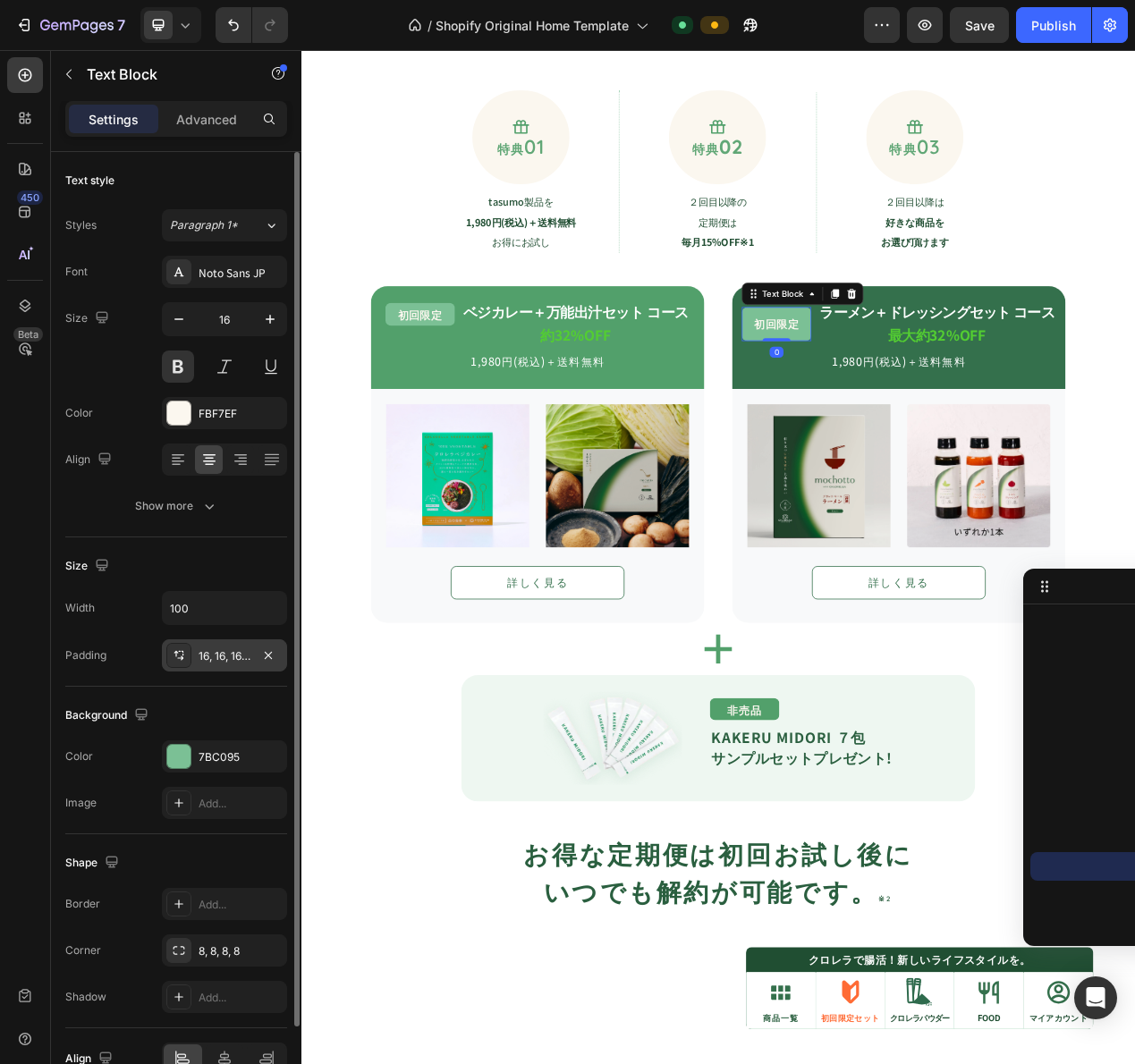
click at [229, 652] on div "16, 16, 16, 16" at bounding box center [225, 656] width 52 height 16
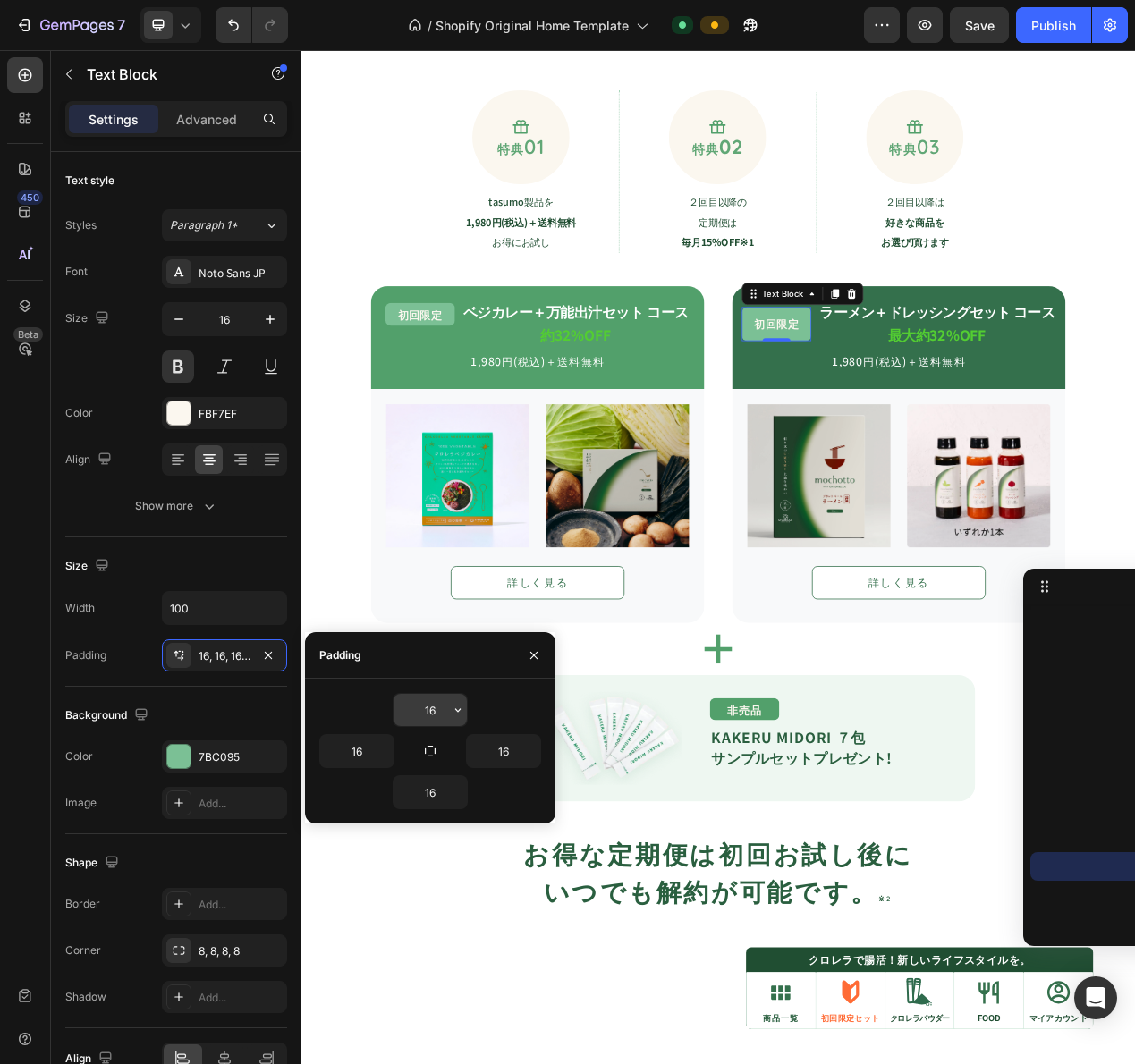
click at [446, 711] on input "16" at bounding box center [430, 709] width 74 height 32
click at [454, 711] on icon "button" at bounding box center [457, 709] width 15 height 15
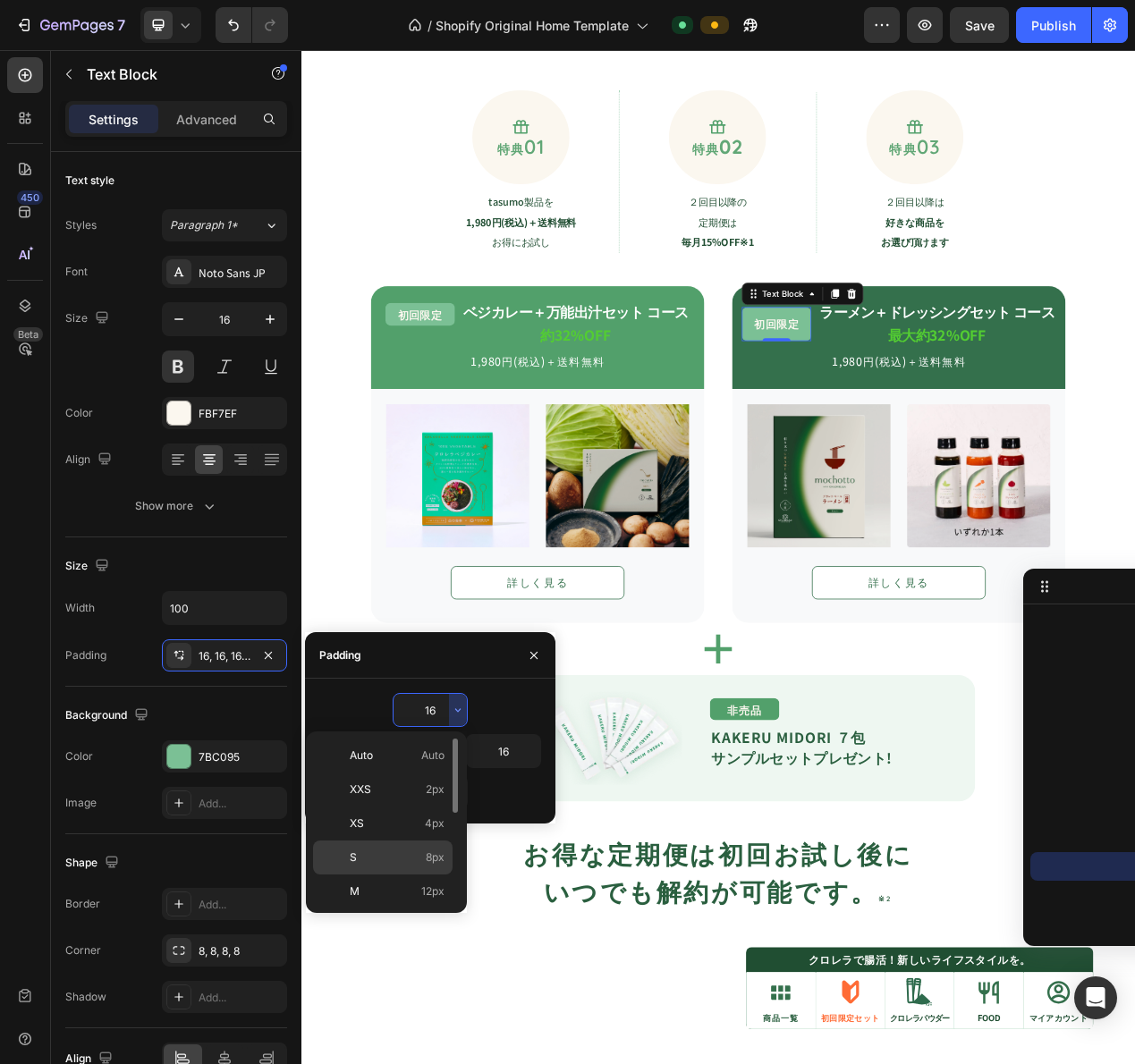
click at [392, 855] on p "S 8px" at bounding box center [397, 858] width 95 height 16
type input "8"
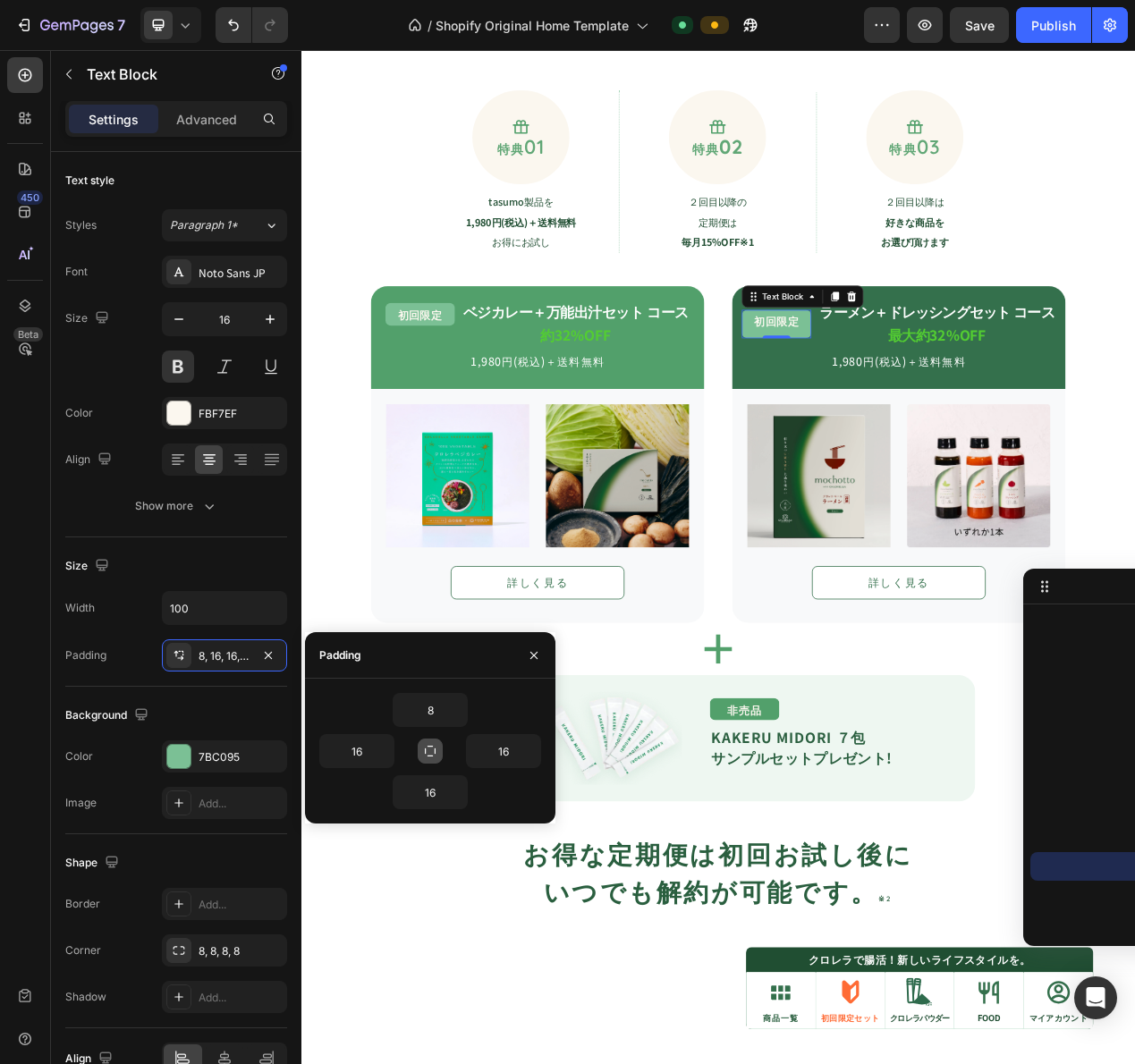
drag, startPoint x: 434, startPoint y: 755, endPoint x: 580, endPoint y: 646, distance: 182.2
click at [434, 755] on icon "button" at bounding box center [429, 751] width 15 height 15
type input "8"
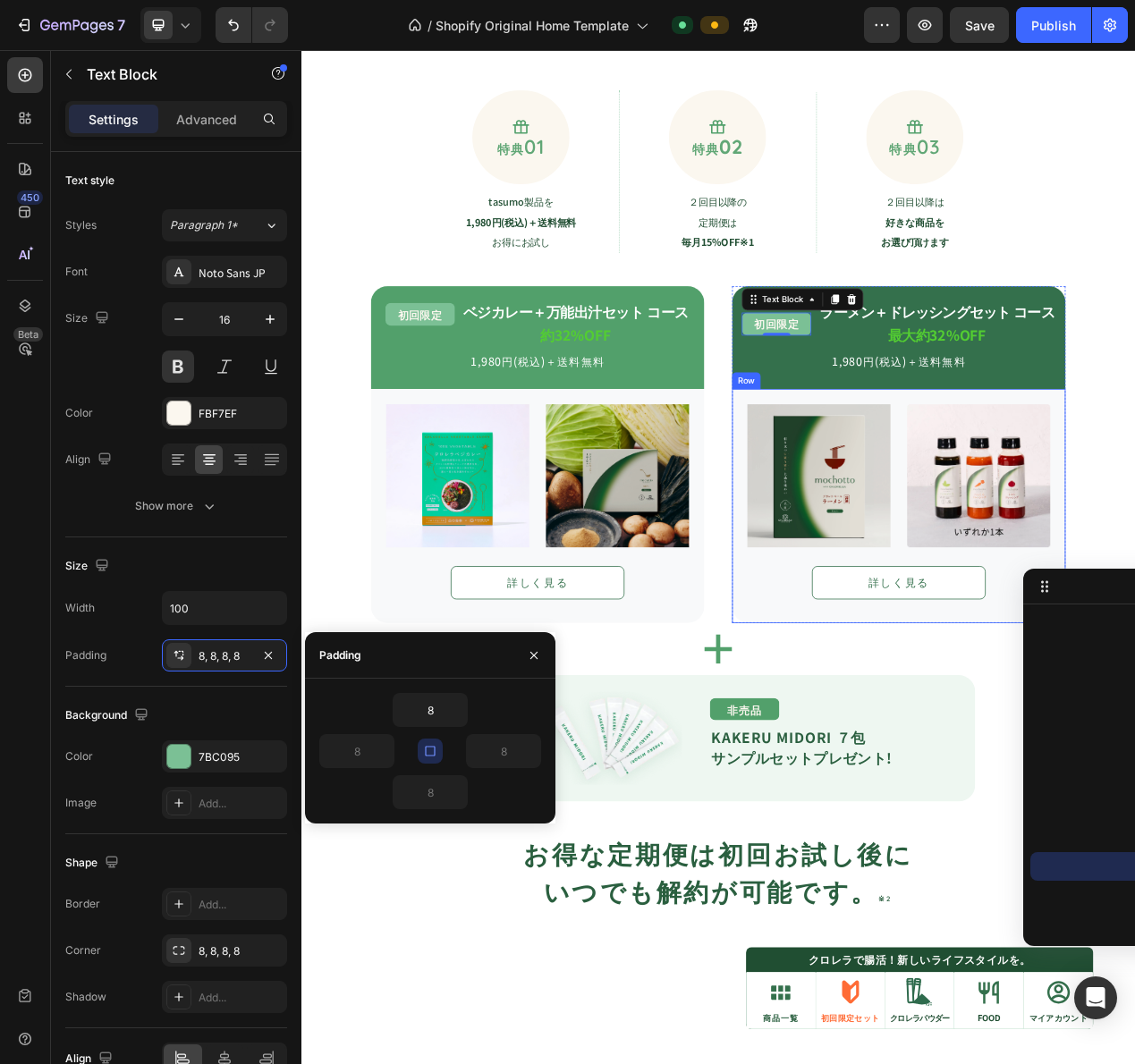
click at [899, 557] on img at bounding box center [967, 598] width 184 height 184
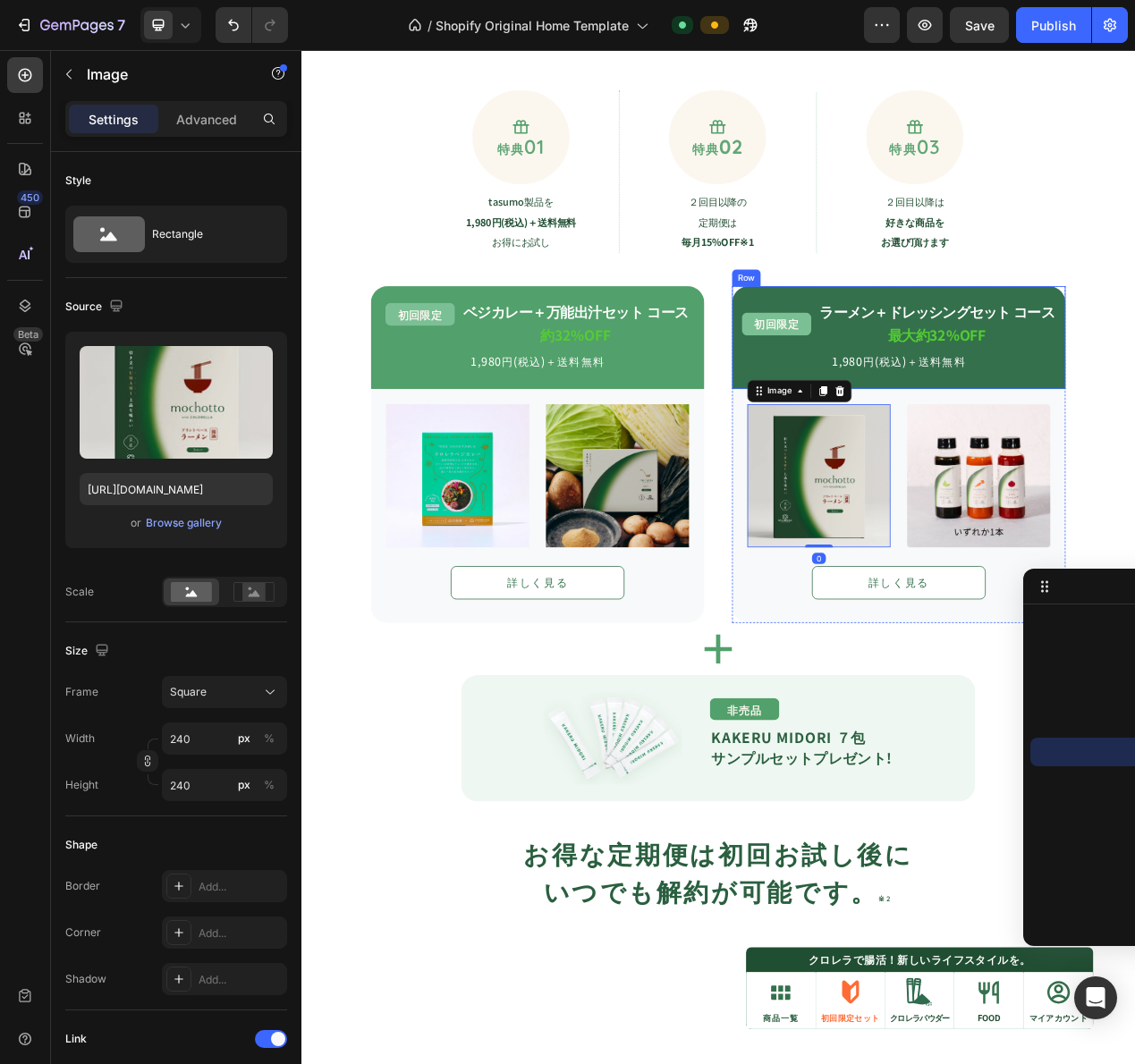
click at [966, 403] on div "ラーメン＋ドレッシングセット コース Text Block 最大約32%OFF Text Block" at bounding box center [1119, 402] width 306 height 53
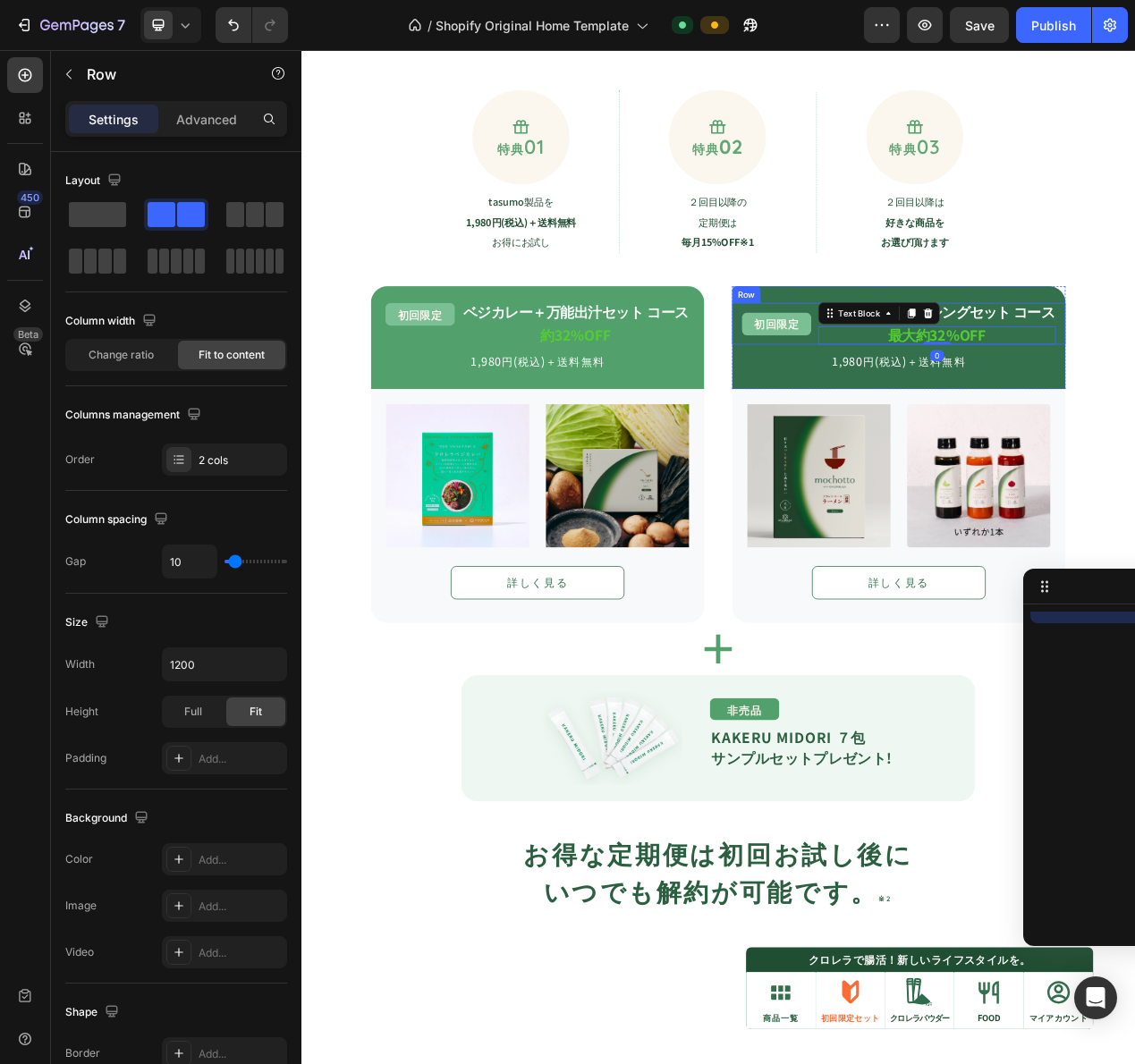
click at [956, 412] on div "初回限定 Text Block ラーメン＋ドレッシングセット コース Text Block 最大約32%OFF Text Block 0 Row" at bounding box center [1070, 402] width 429 height 53
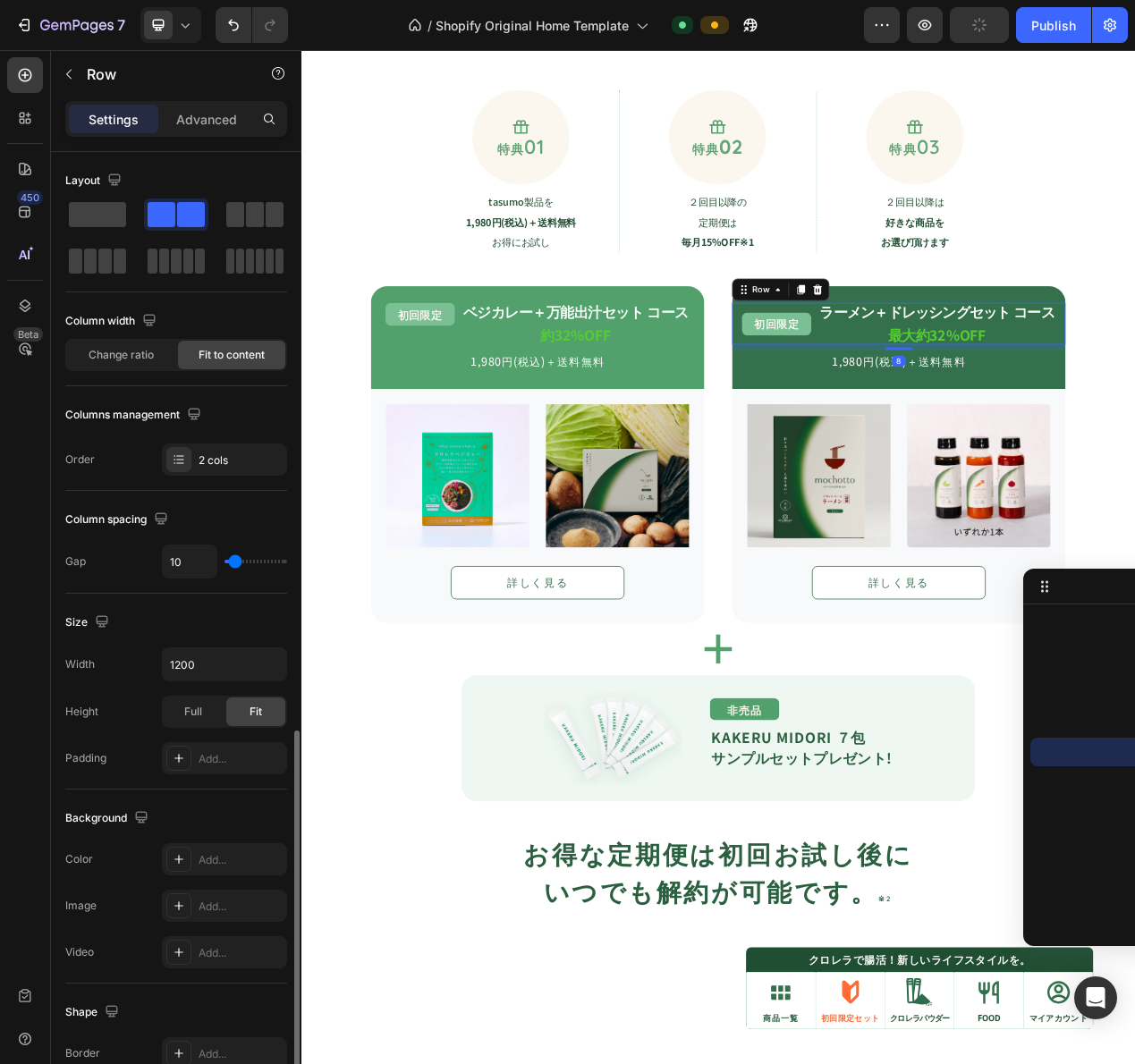
scroll to position [331, 0]
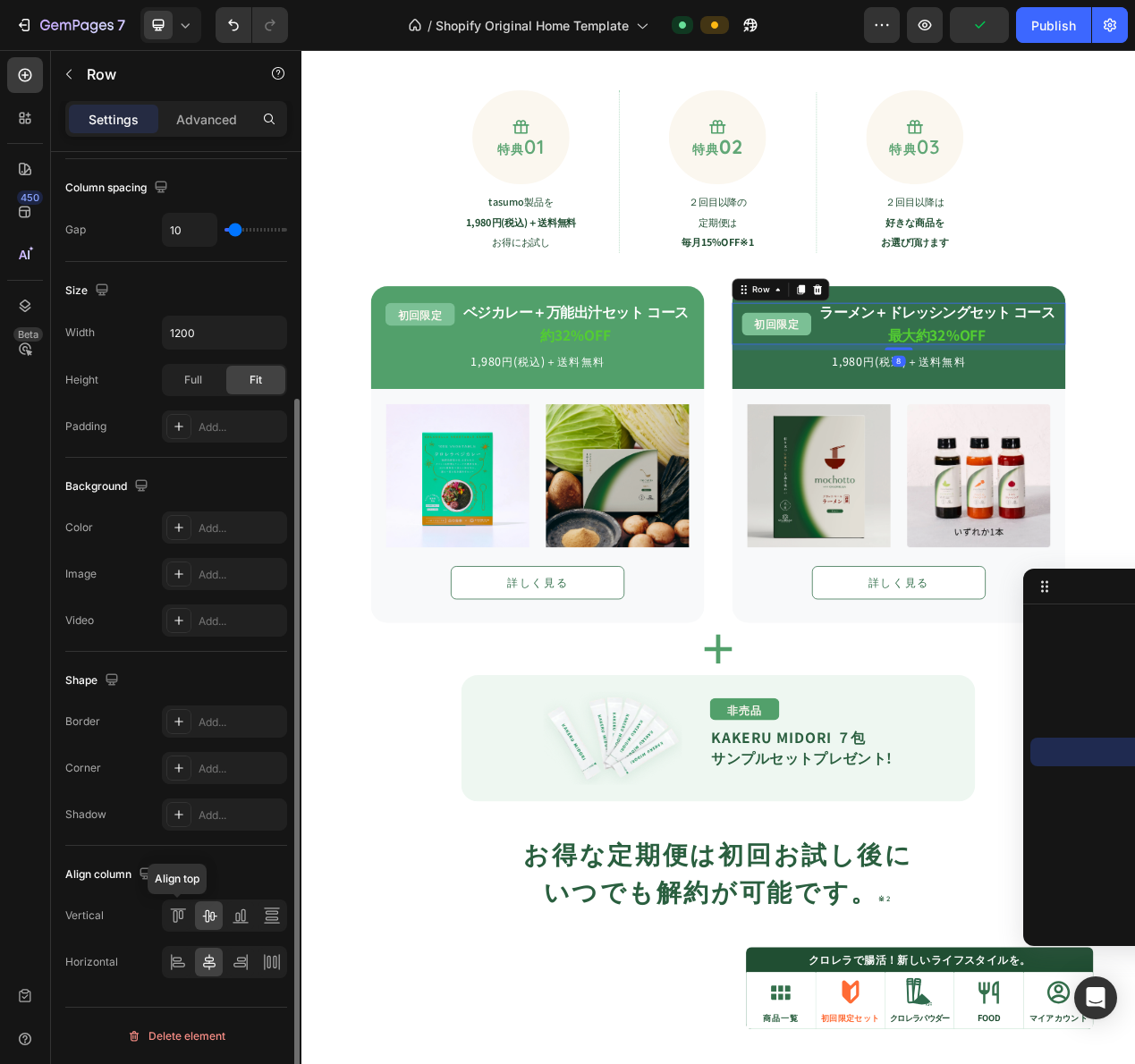
drag, startPoint x: 175, startPoint y: 916, endPoint x: 198, endPoint y: 885, distance: 38.6
click at [175, 915] on icon at bounding box center [177, 916] width 17 height 17
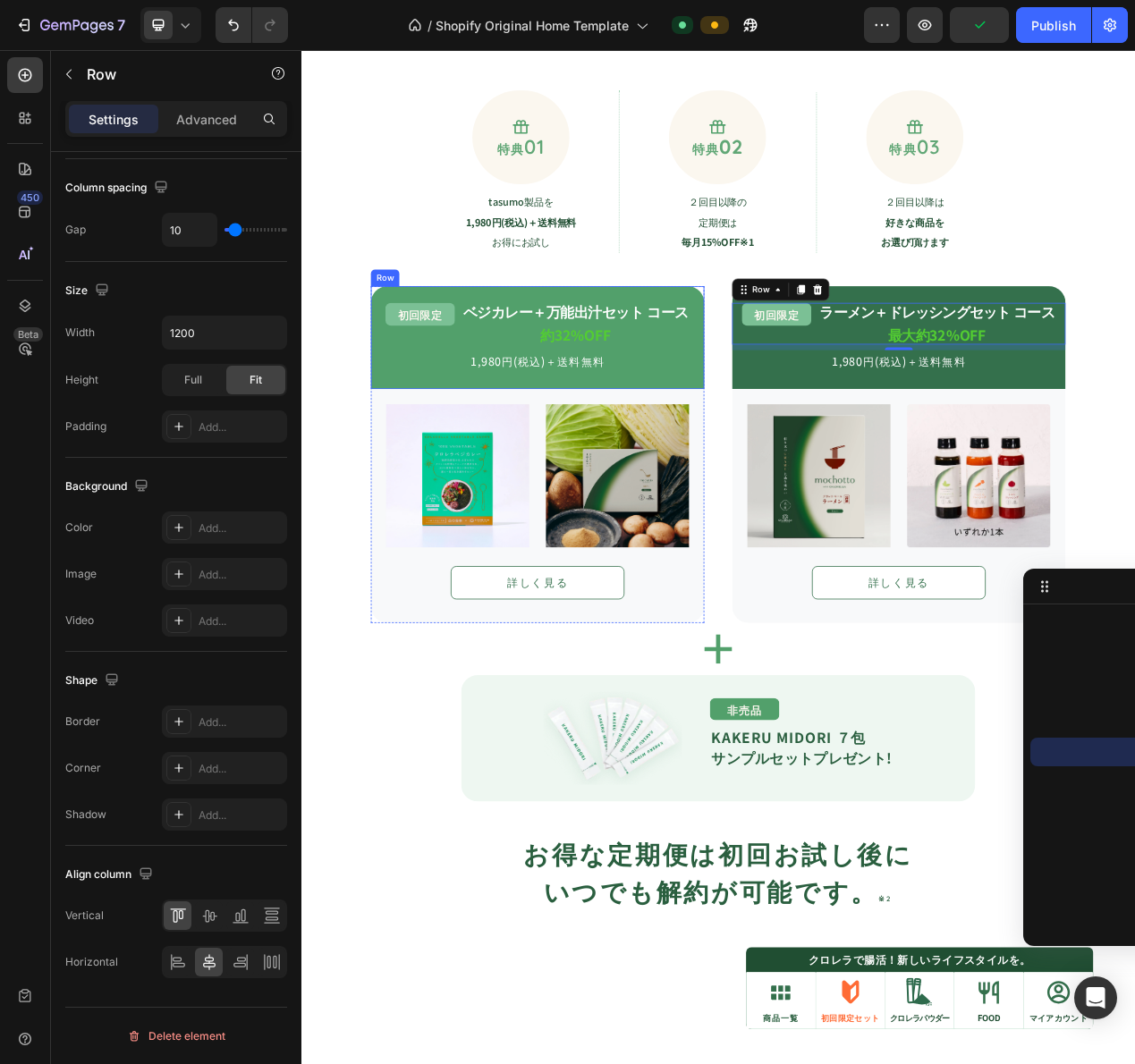
click at [639, 419] on strong "約32%OFF" at bounding box center [654, 417] width 91 height 26
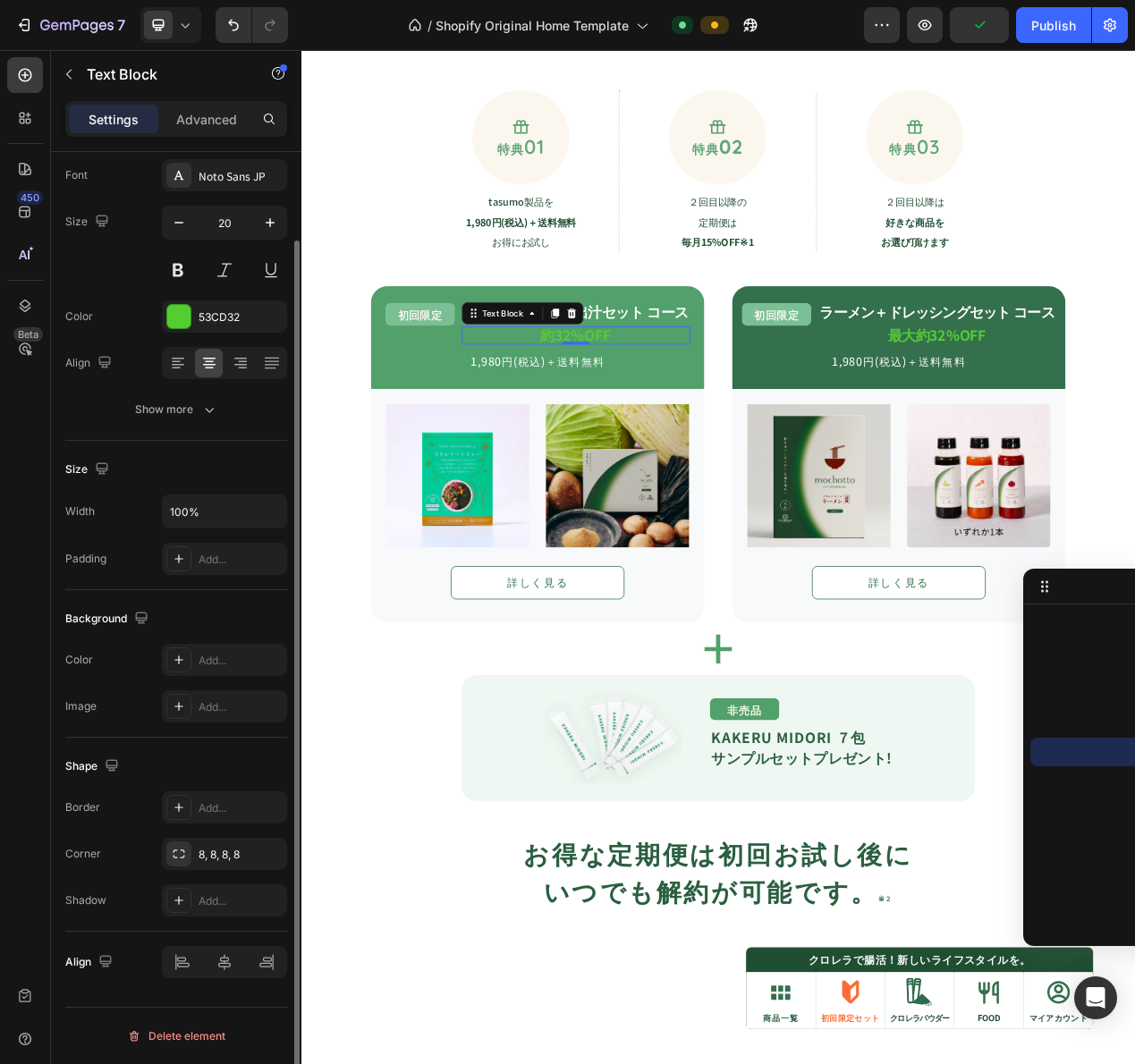
scroll to position [0, 0]
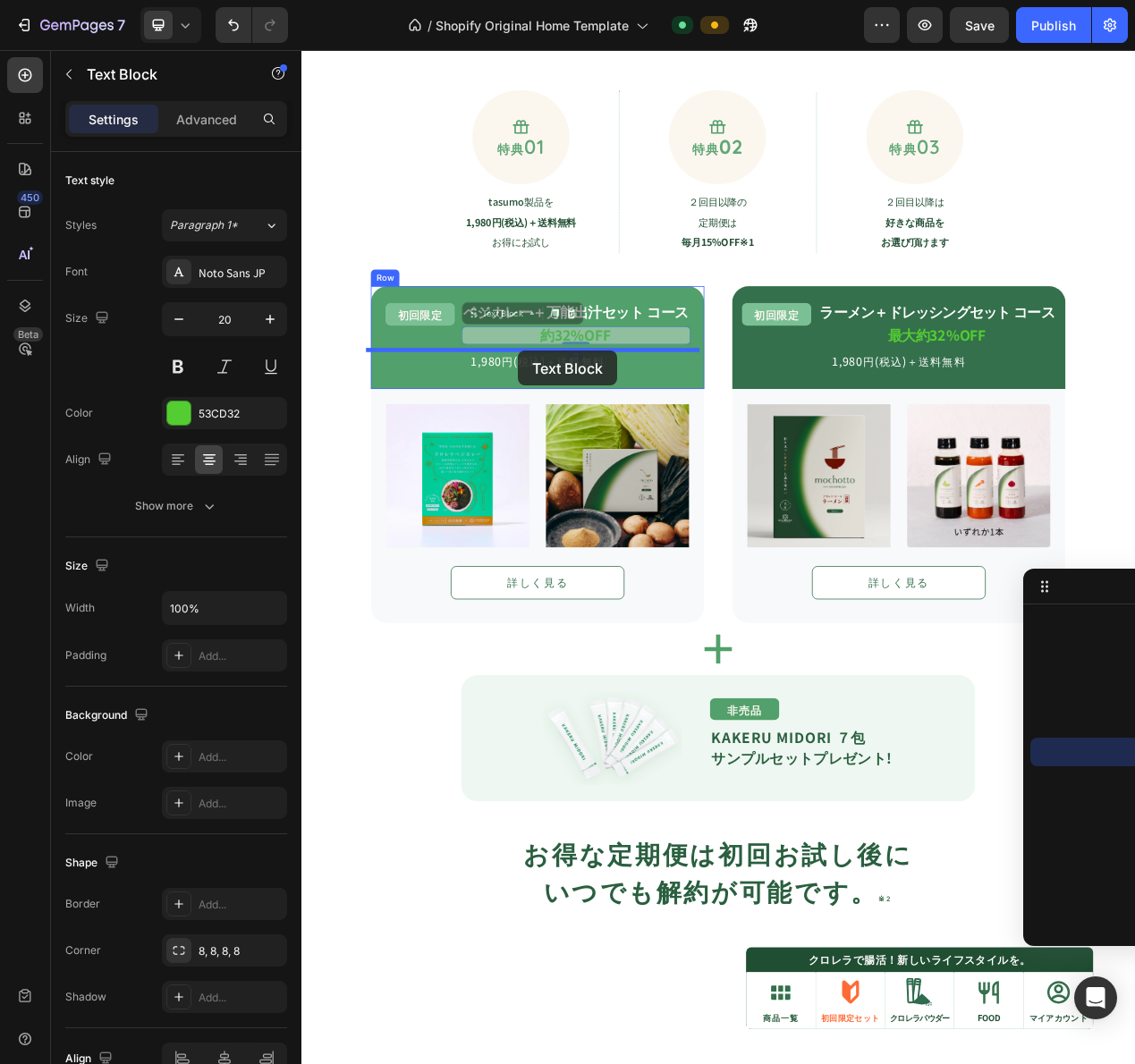
drag, startPoint x: 571, startPoint y: 383, endPoint x: 581, endPoint y: 437, distance: 54.9
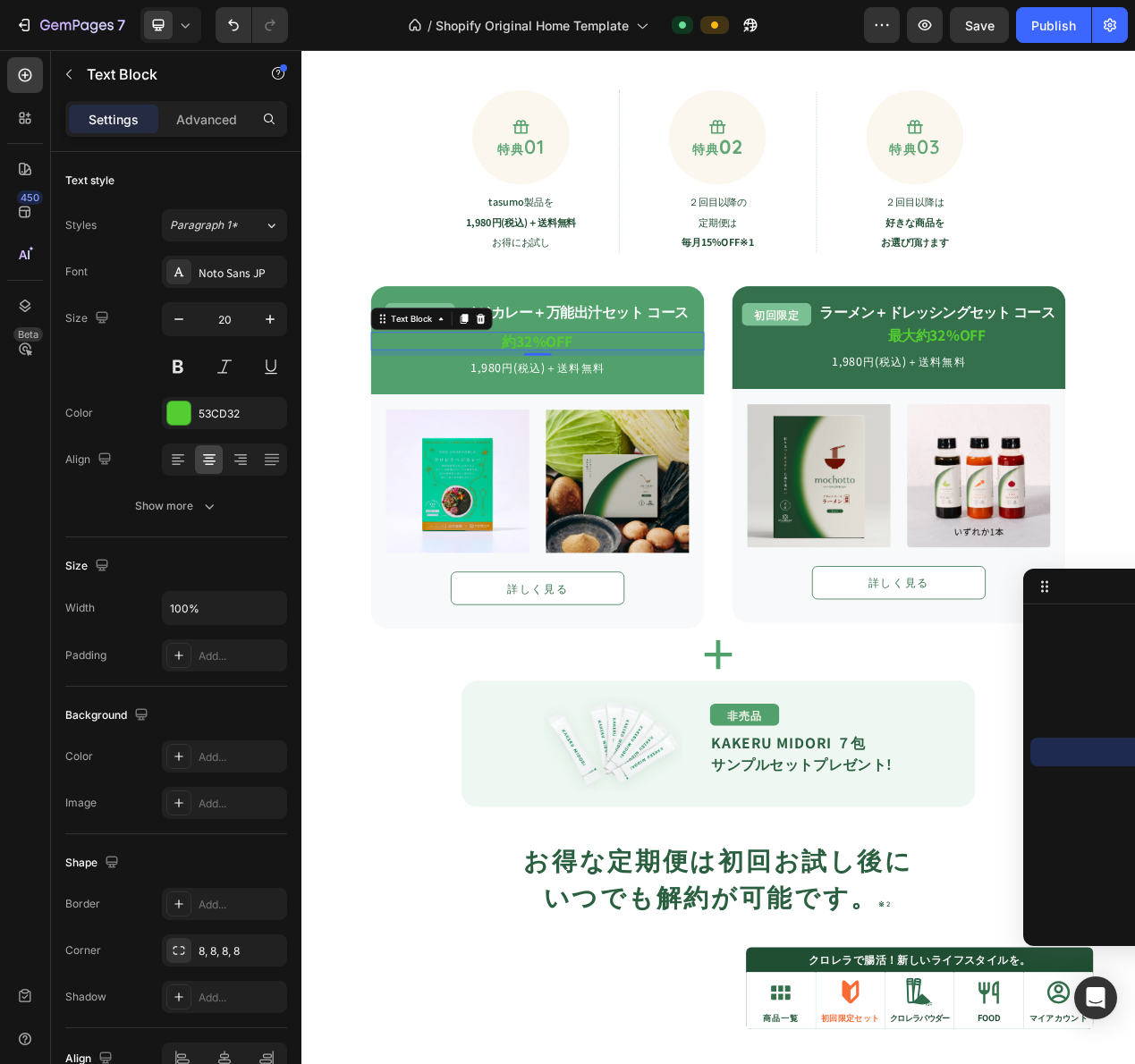
drag, startPoint x: 605, startPoint y: 429, endPoint x: 636, endPoint y: 337, distance: 97.1
click at [635, 342] on div "Icon 特典 01 Text Block Row tasumo製品を 1,980円(税込)＋送料無料 お得にお試し Text Block Row Icon …" at bounding box center [837, 705] width 966 height 1207
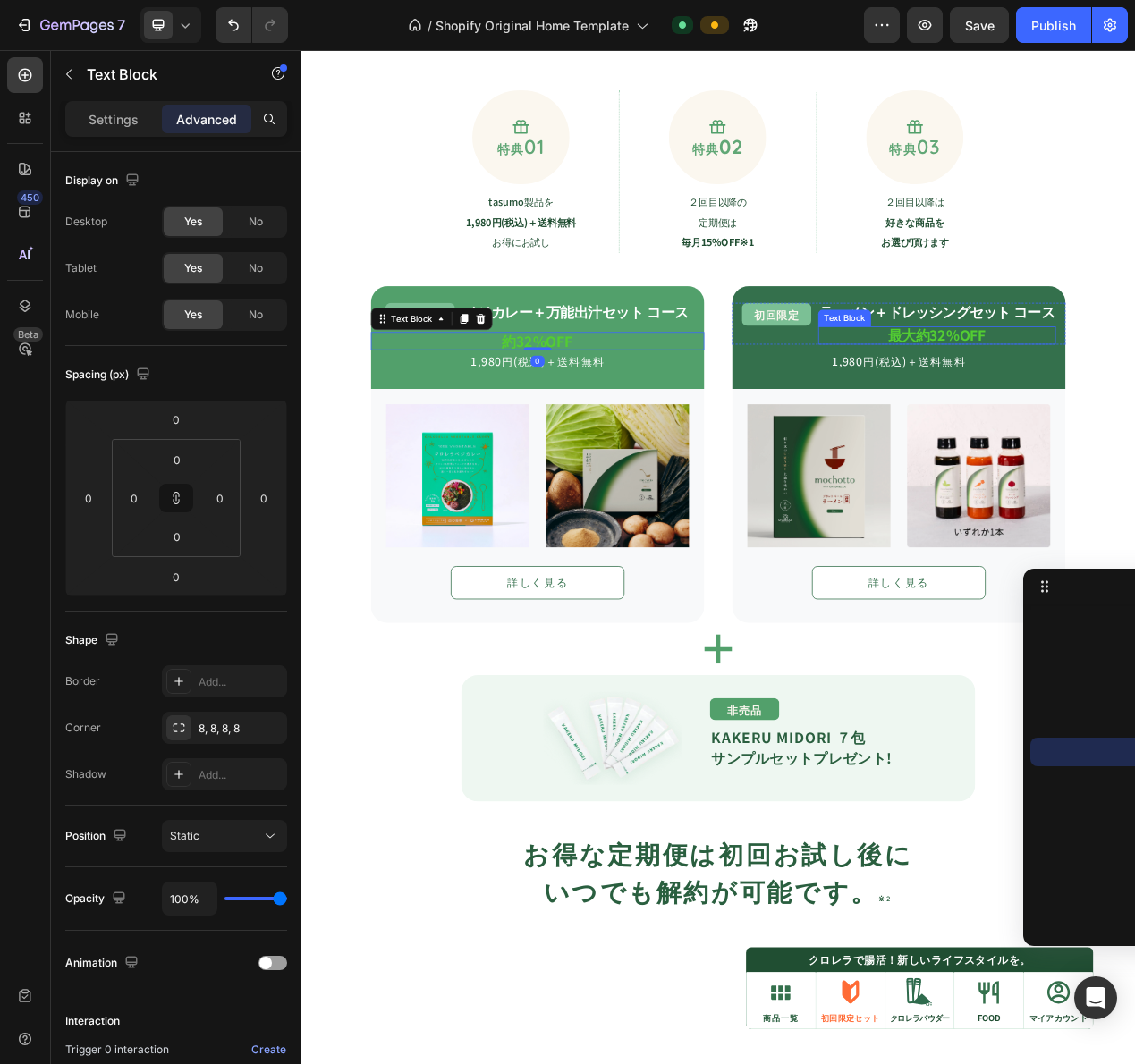
click at [1094, 431] on div "初回限定 Text Block ラーメン＋ドレッシングセット コース Text Block 最大約32%OFF Text Block Row 1,980円(税…" at bounding box center [1070, 421] width 429 height 89
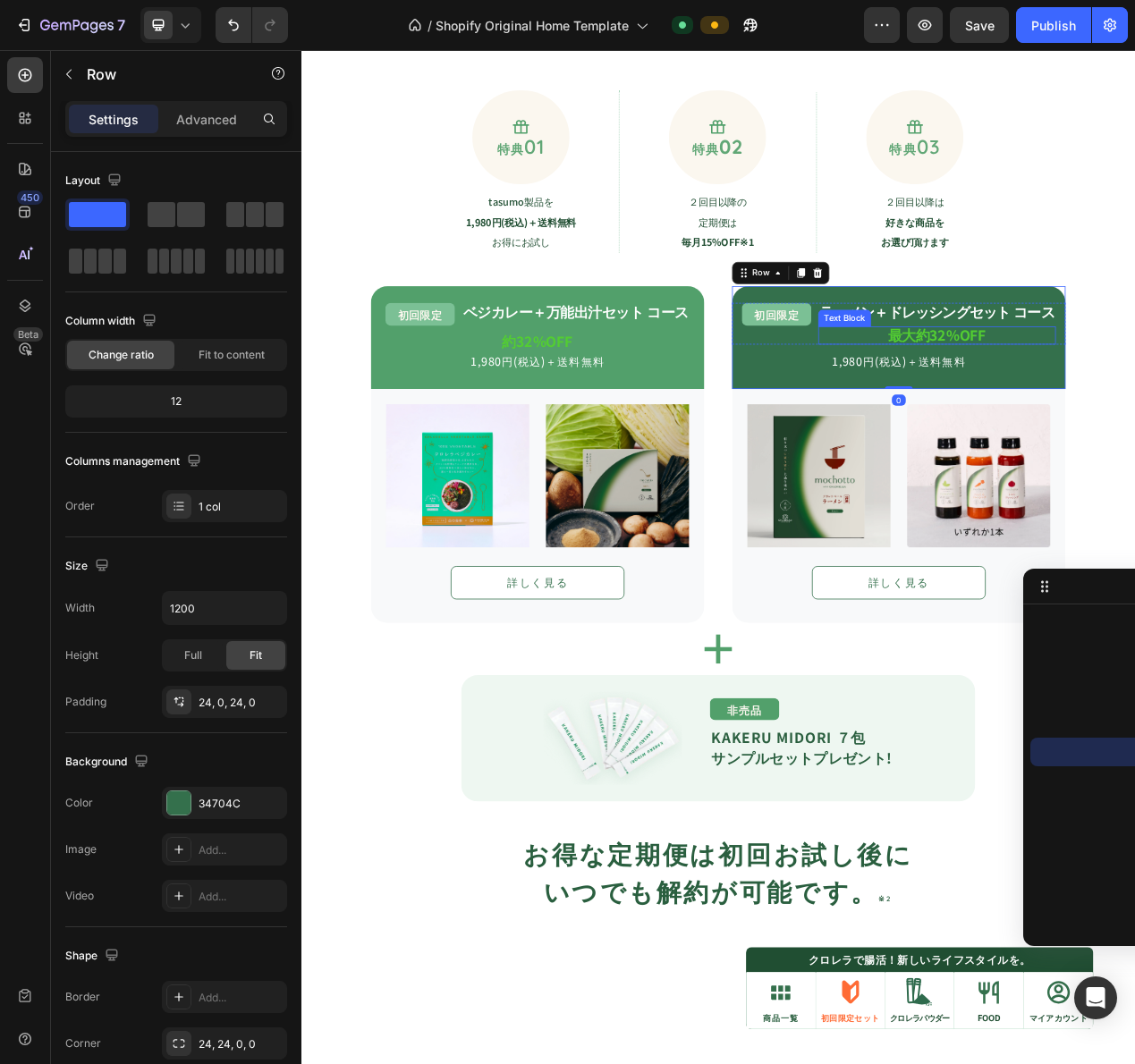
click at [1109, 416] on strong "最大約32%OFF" at bounding box center [1119, 417] width 127 height 26
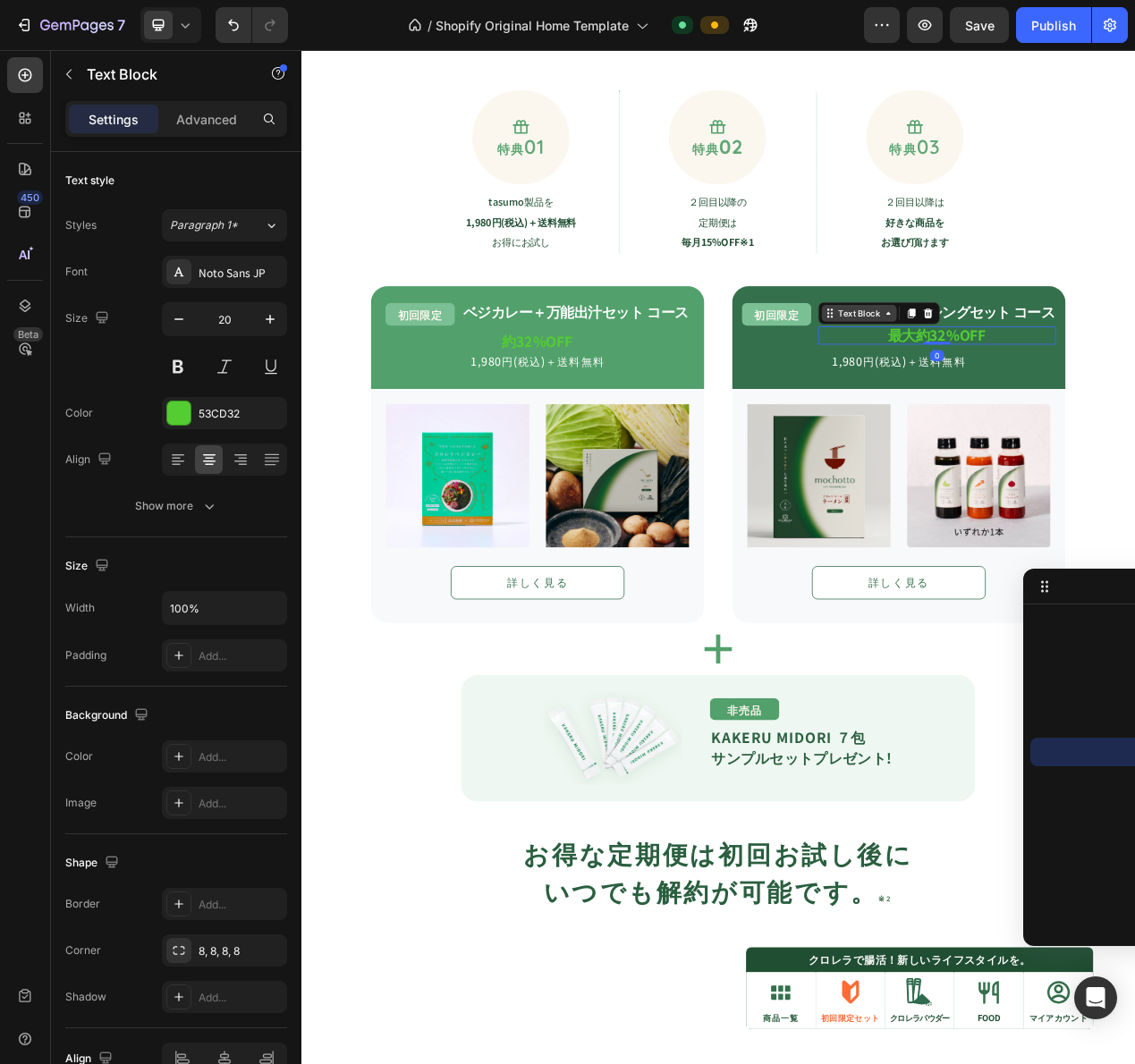
click at [1035, 385] on div "Text Block" at bounding box center [1020, 389] width 61 height 16
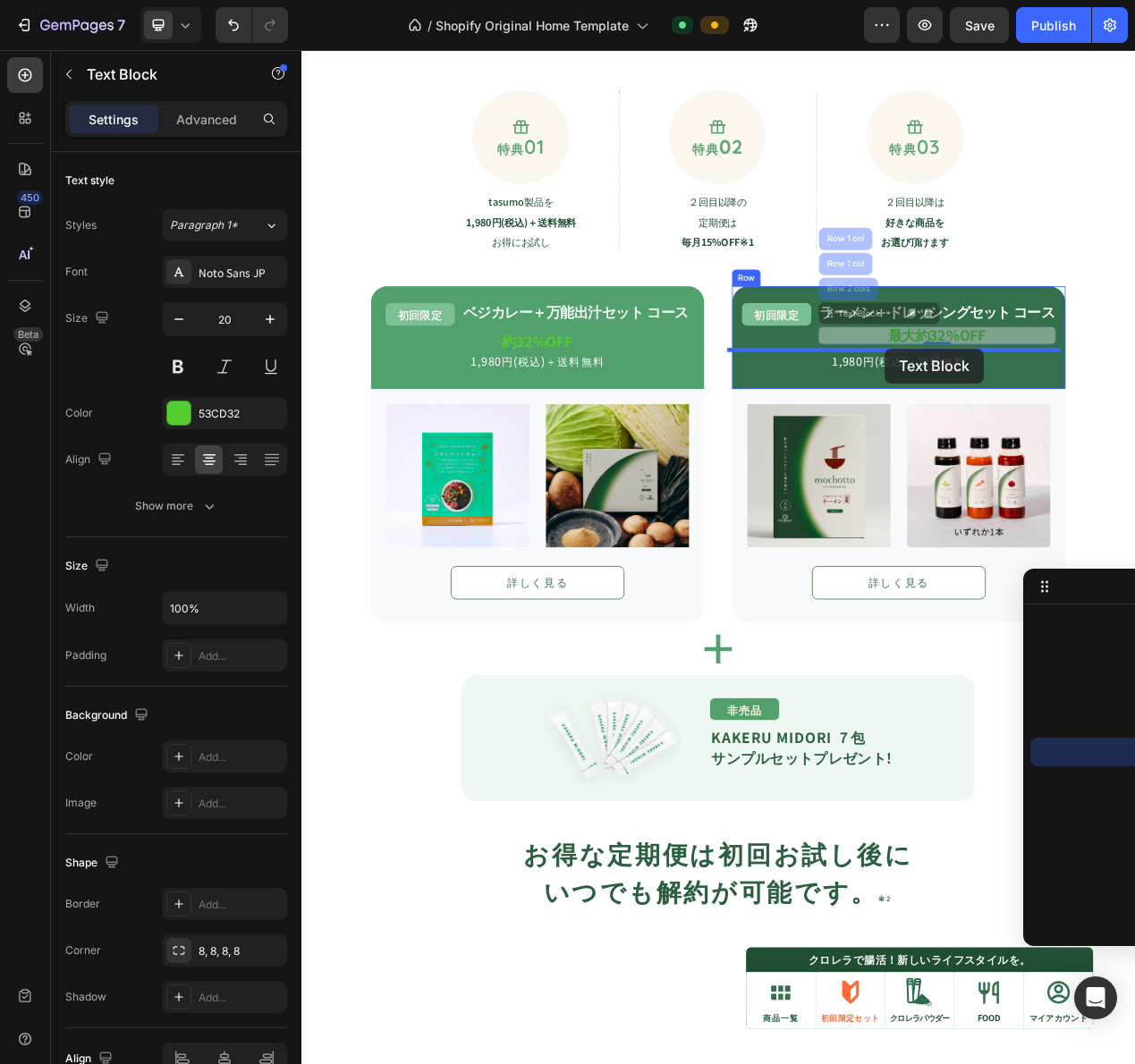
drag, startPoint x: 1035, startPoint y: 391, endPoint x: 1053, endPoint y: 434, distance: 46.6
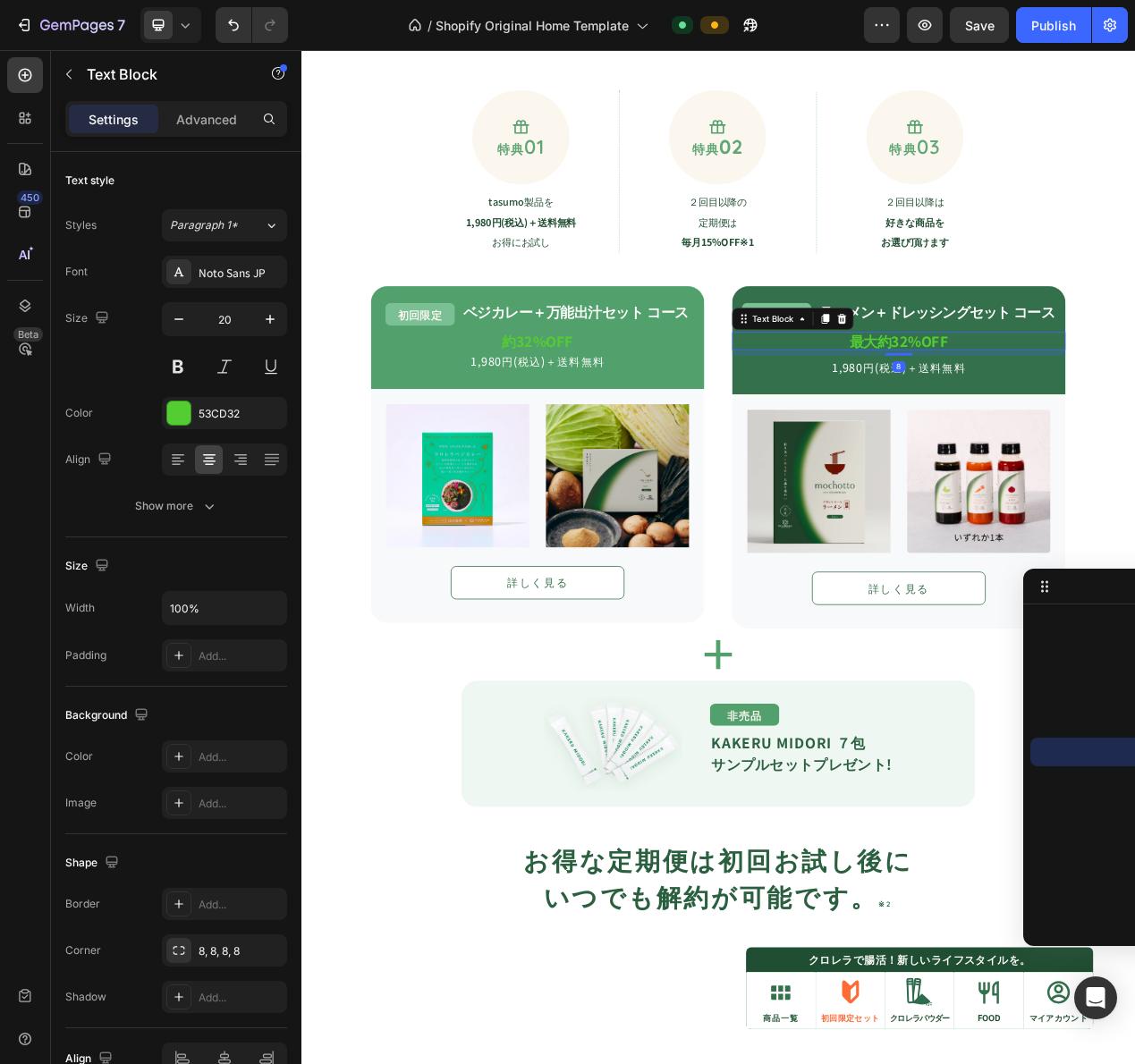
drag, startPoint x: 1069, startPoint y: 440, endPoint x: 1085, endPoint y: 393, distance: 49.6
click at [1085, 393] on div "初回限定 Text Block ラーメン＋ドレッシングセット コース Text Block Row 最大約32%OFF Text Block 8 1,980円…" at bounding box center [1070, 424] width 429 height 97
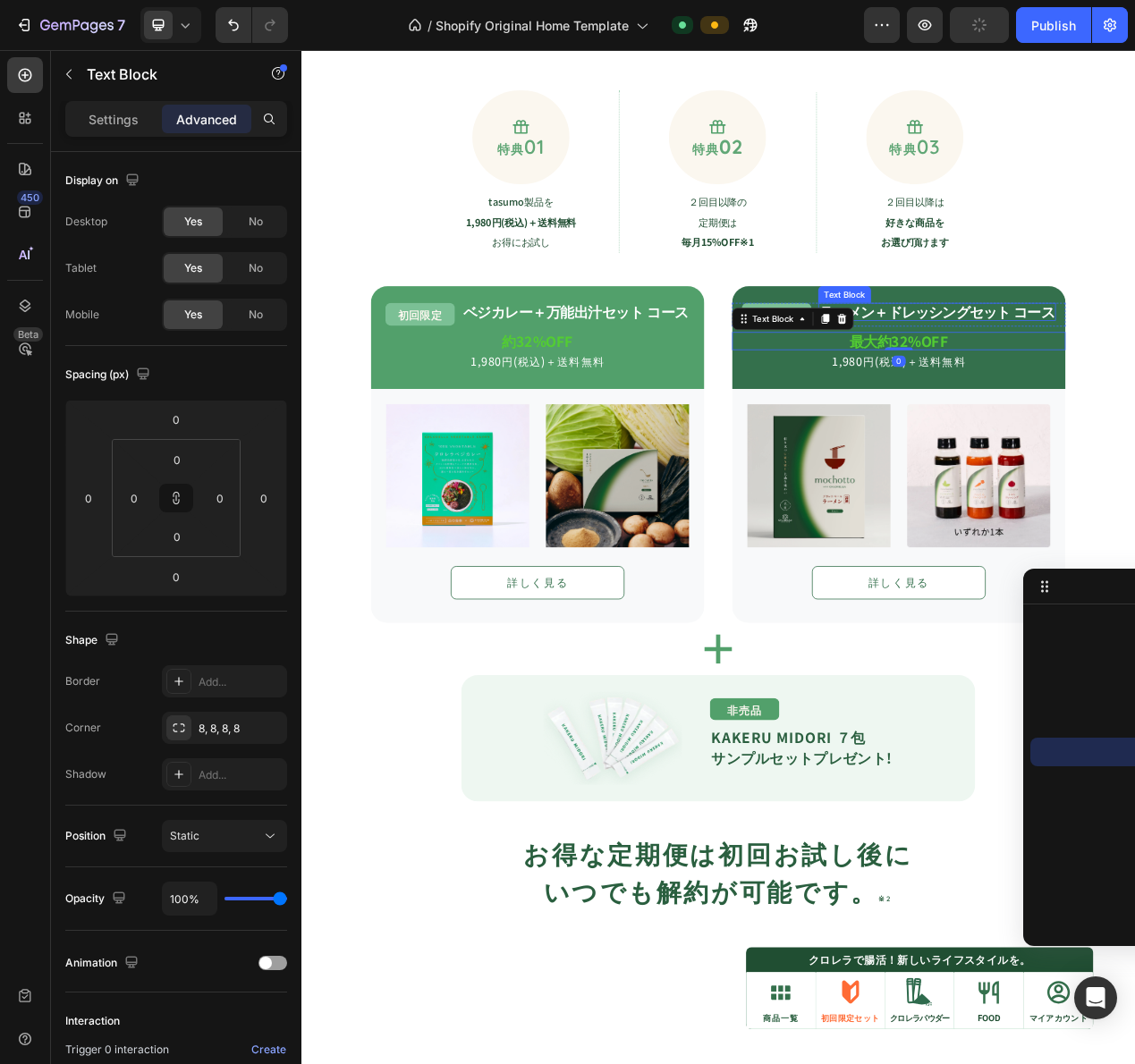
click at [1134, 384] on strong "ラーメン＋ドレッシングセット コース" at bounding box center [1119, 387] width 302 height 26
click at [194, 23] on icon at bounding box center [185, 25] width 17 height 17
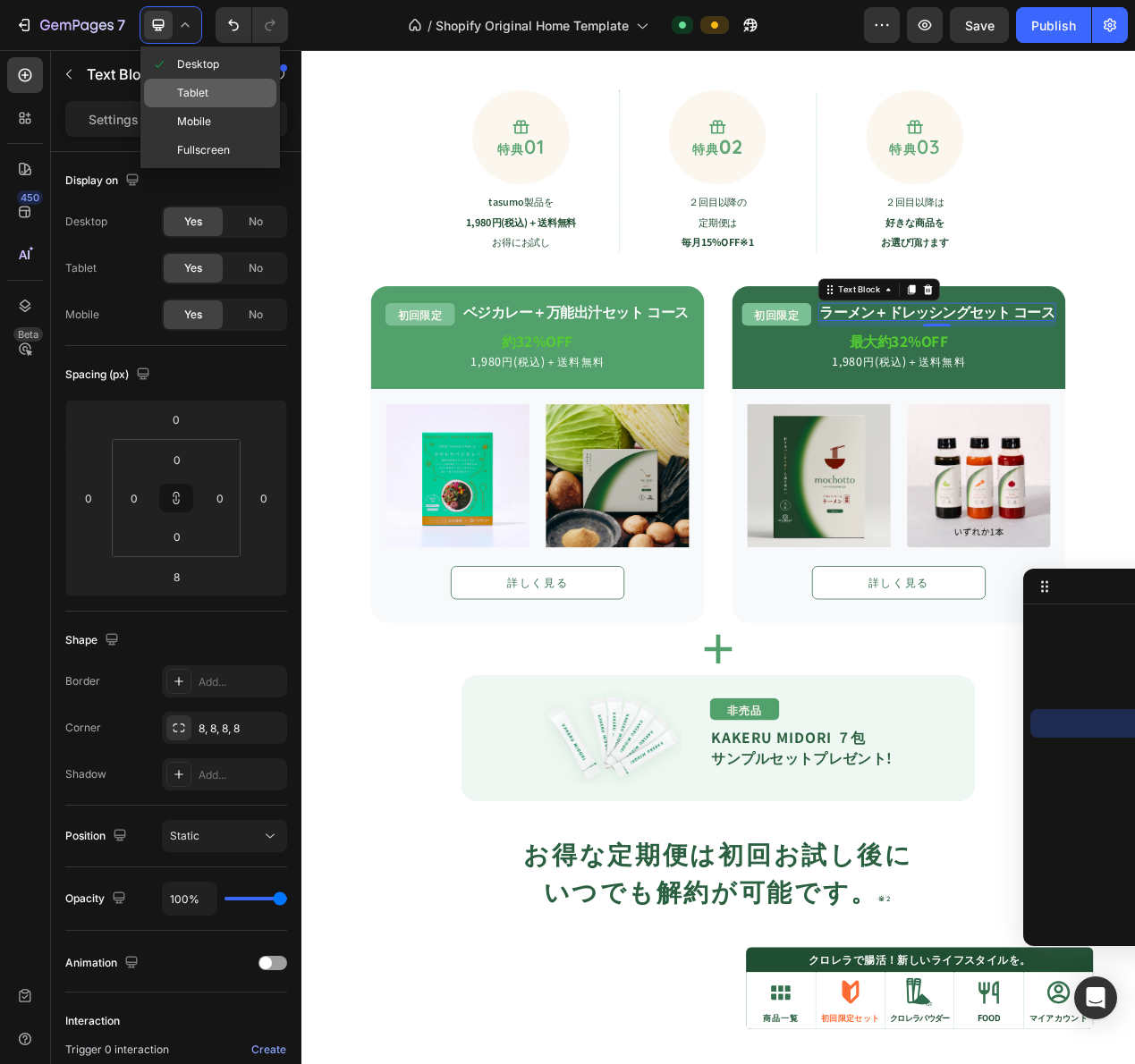
click at [204, 100] on span "Tablet" at bounding box center [193, 93] width 31 height 17
type input "0"
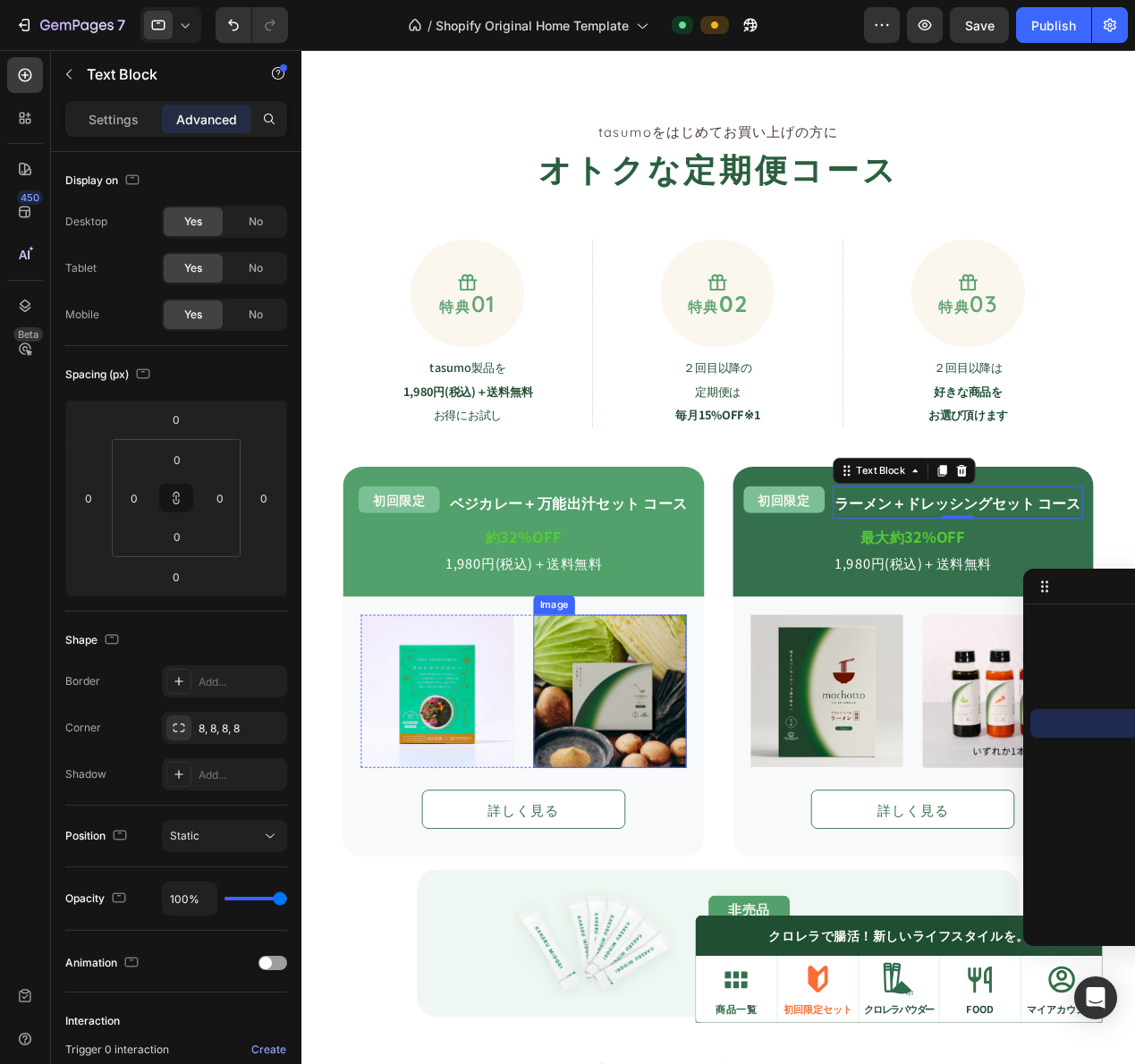
scroll to position [1413, 0]
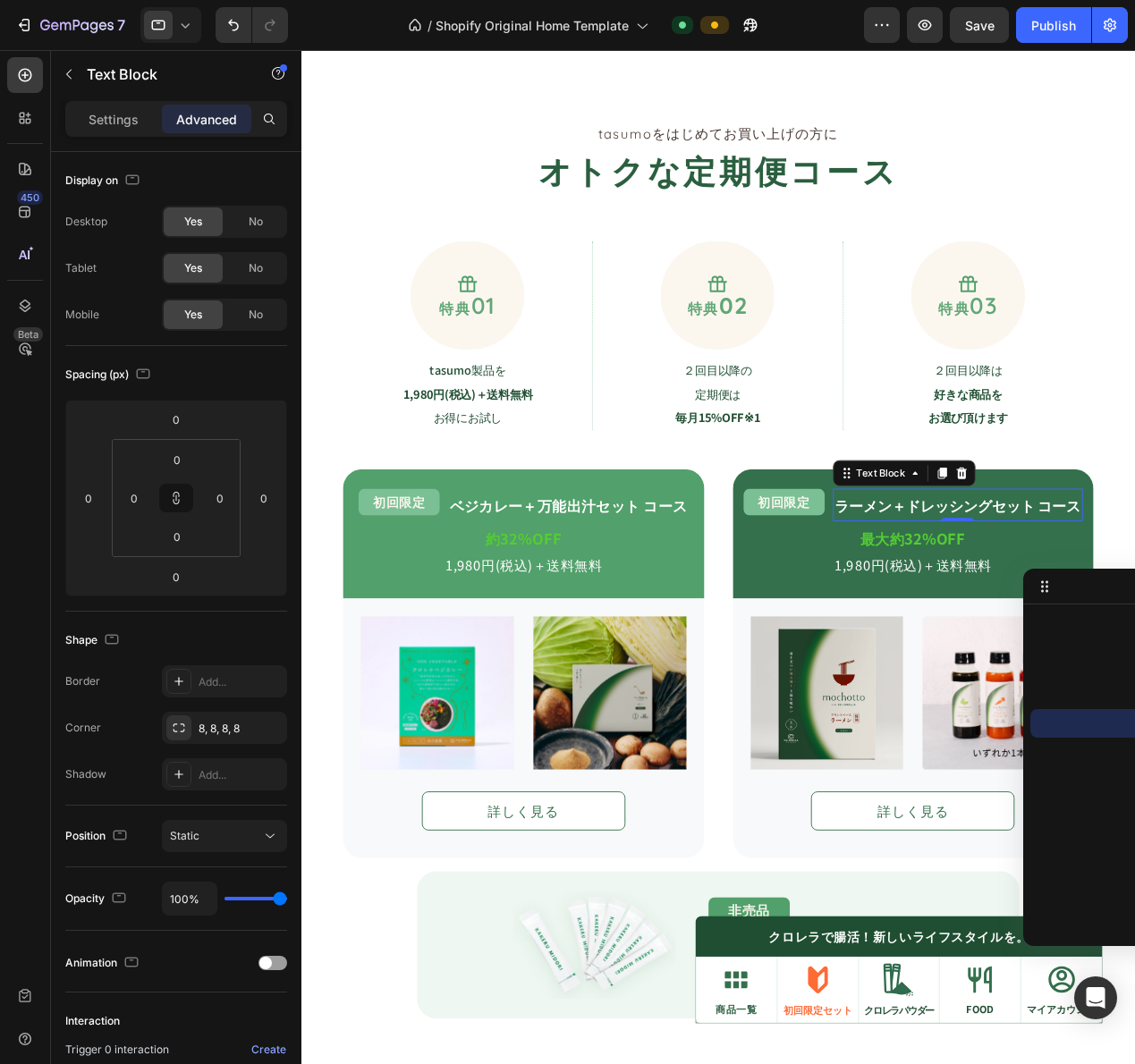
click at [179, 26] on icon at bounding box center [185, 25] width 17 height 17
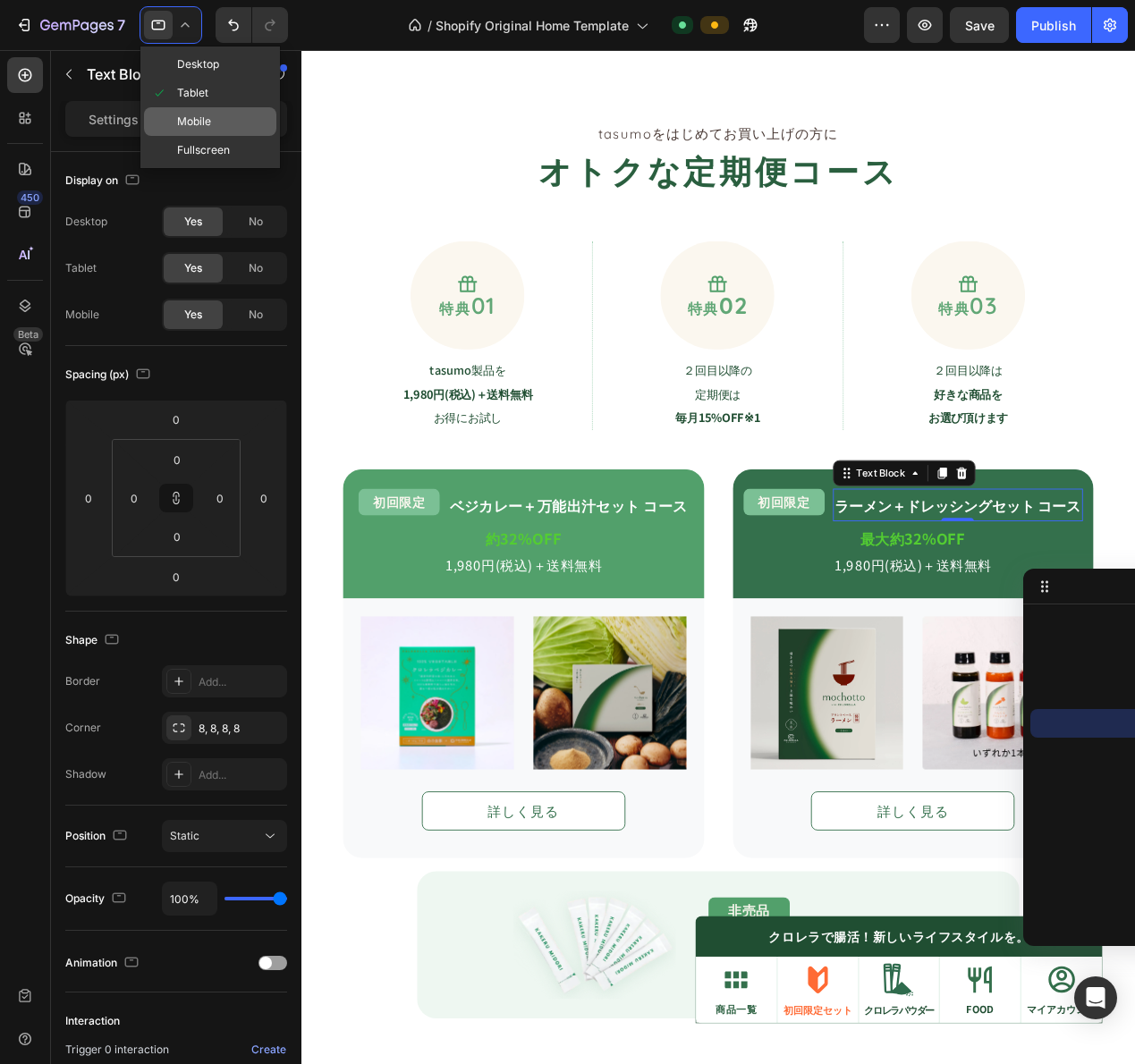
click at [182, 119] on span "Mobile" at bounding box center [194, 121] width 34 height 17
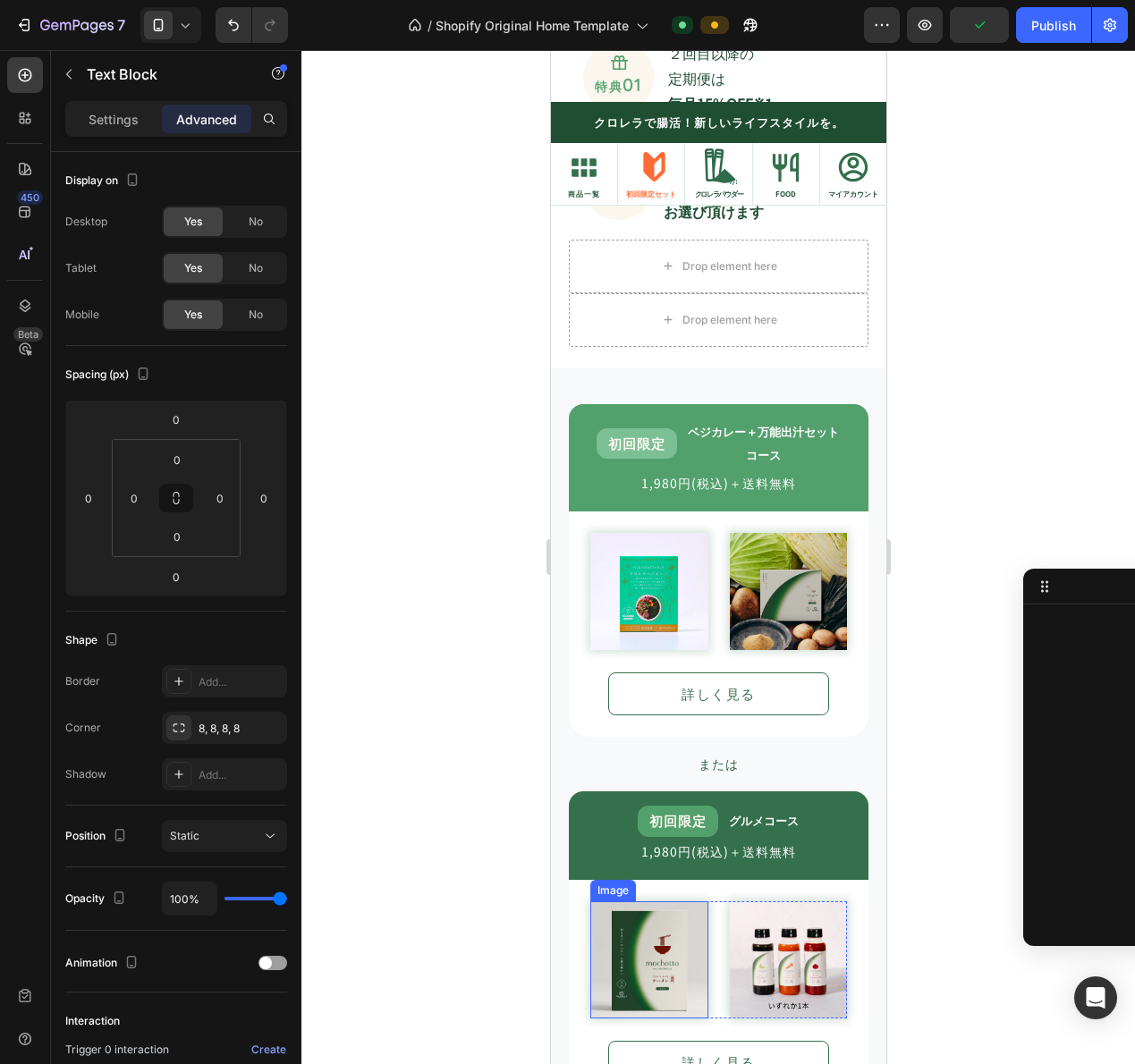
scroll to position [1529, 0]
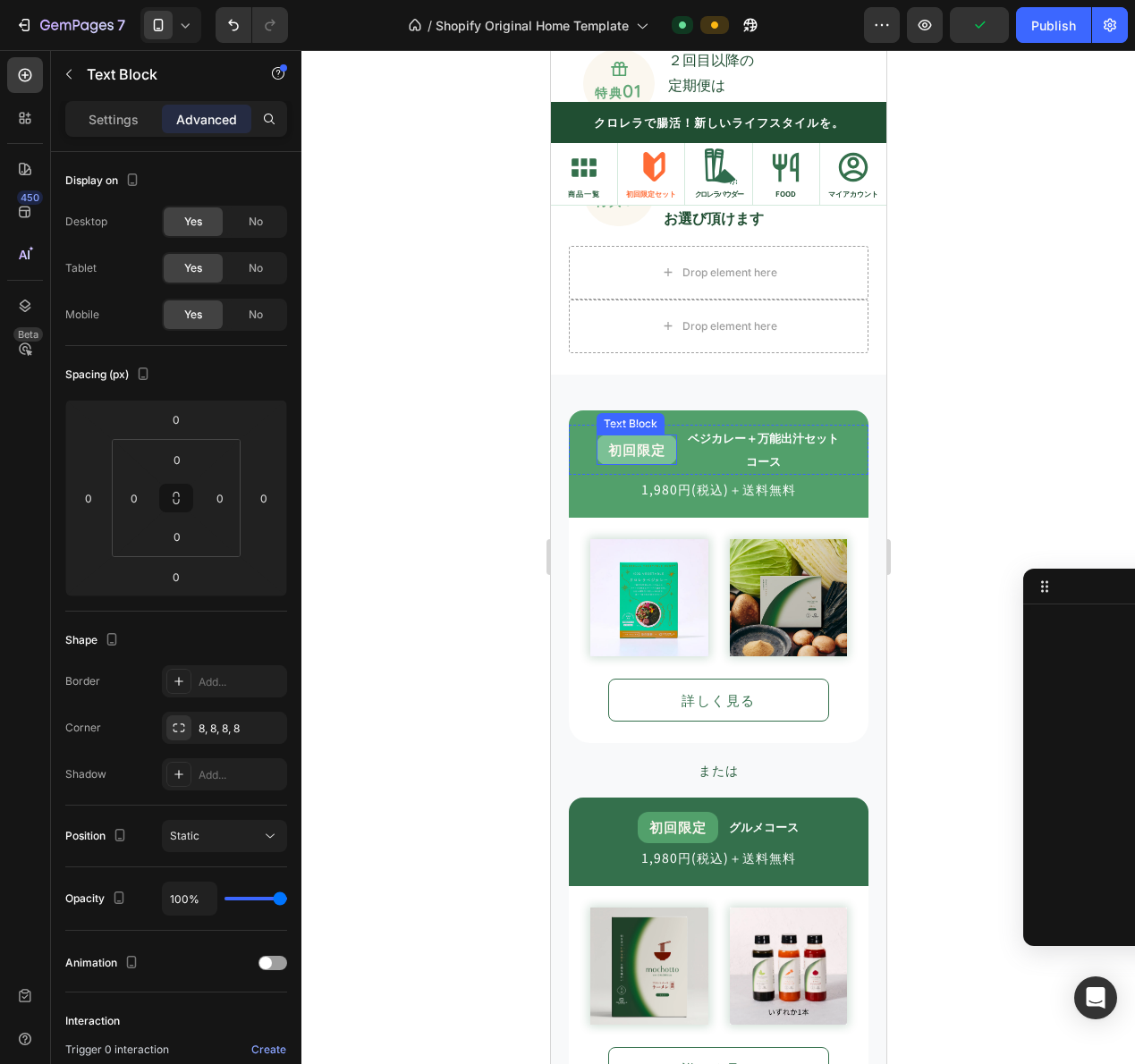
click at [664, 449] on div "初回限定" at bounding box center [636, 449] width 80 height 30
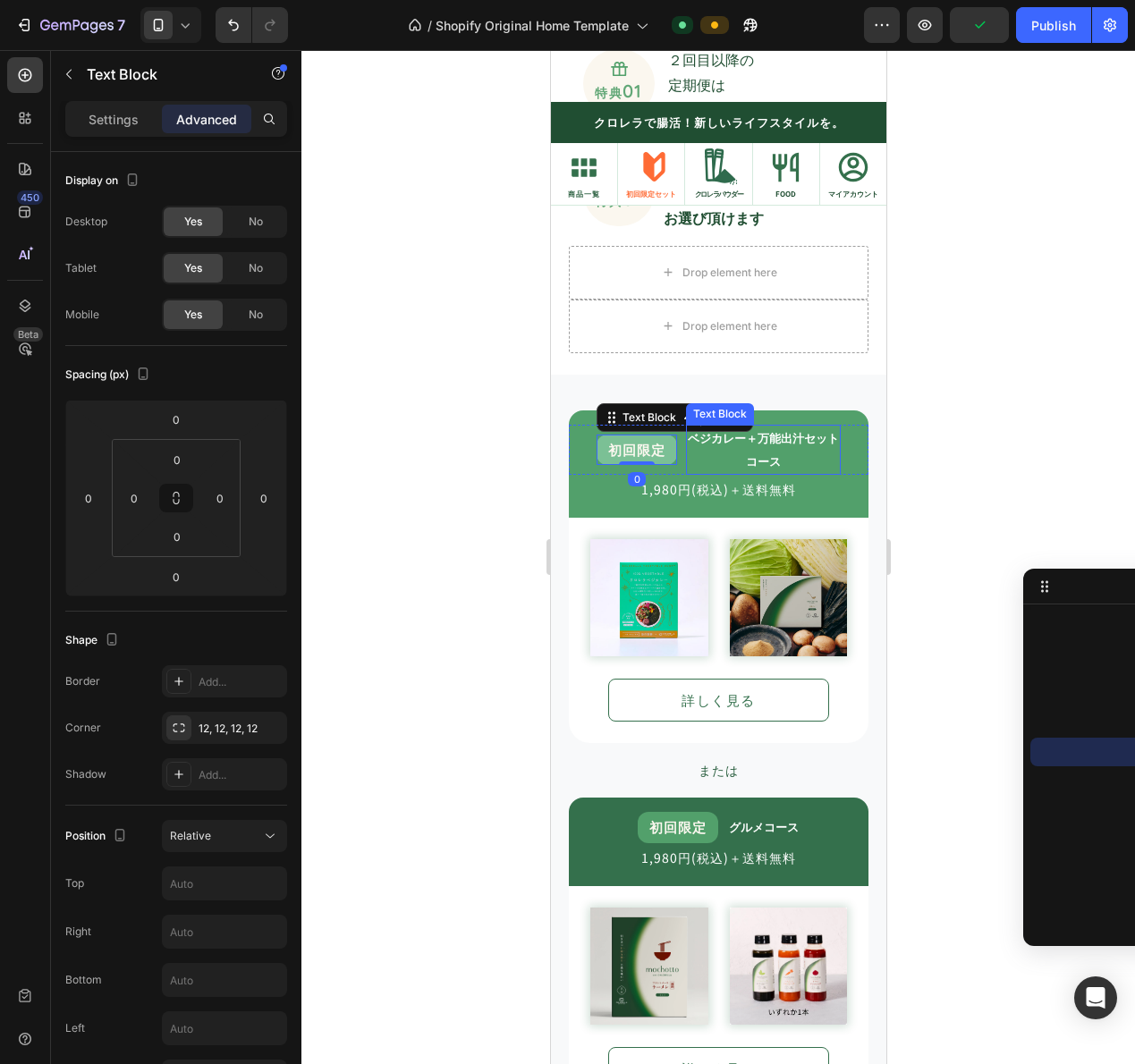
click at [685, 468] on div "ベジカレー＋万能出汁セット コース" at bounding box center [763, 450] width 155 height 50
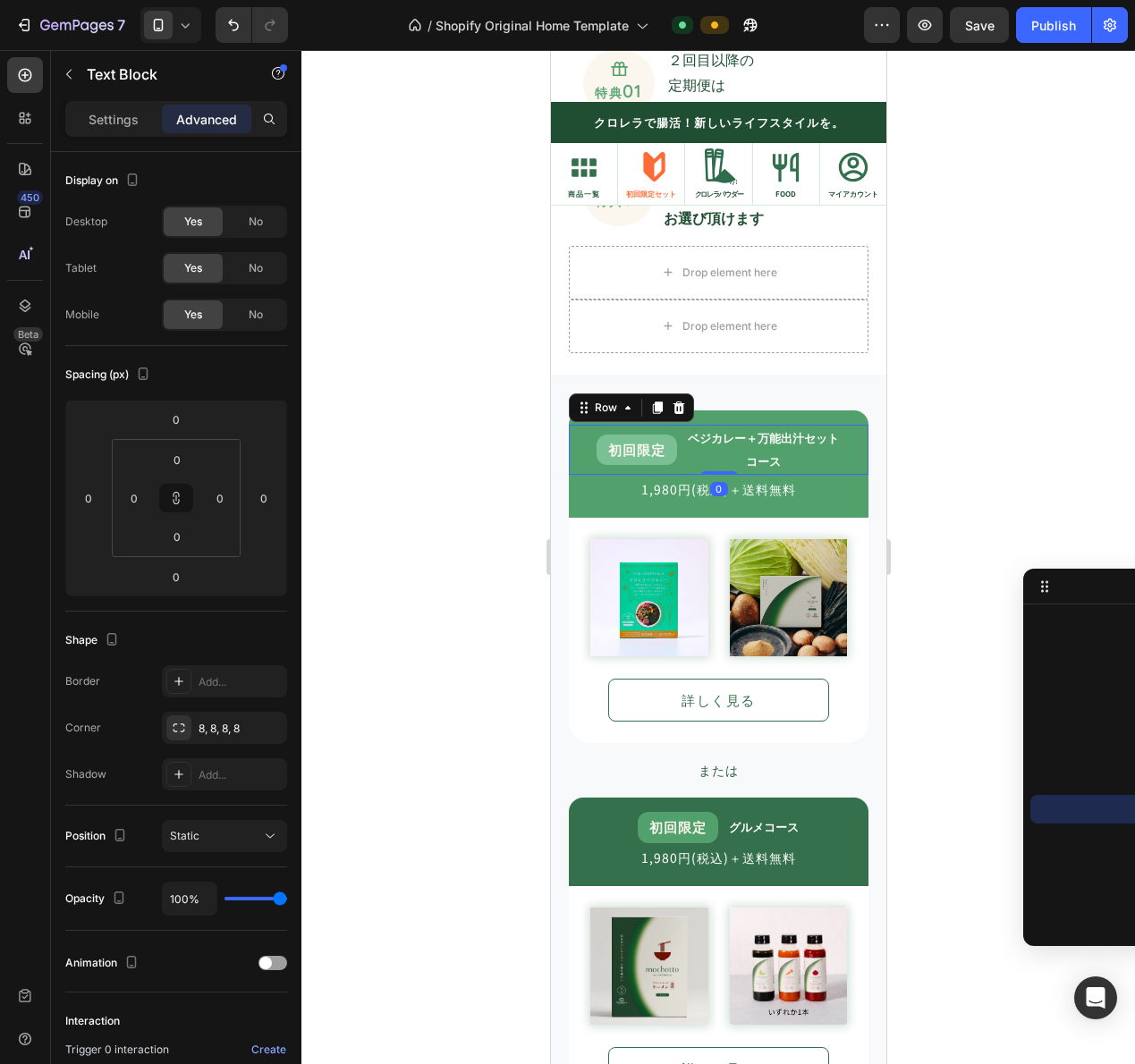
click at [662, 466] on div "初回限定 Text Block" at bounding box center [636, 450] width 80 height 50
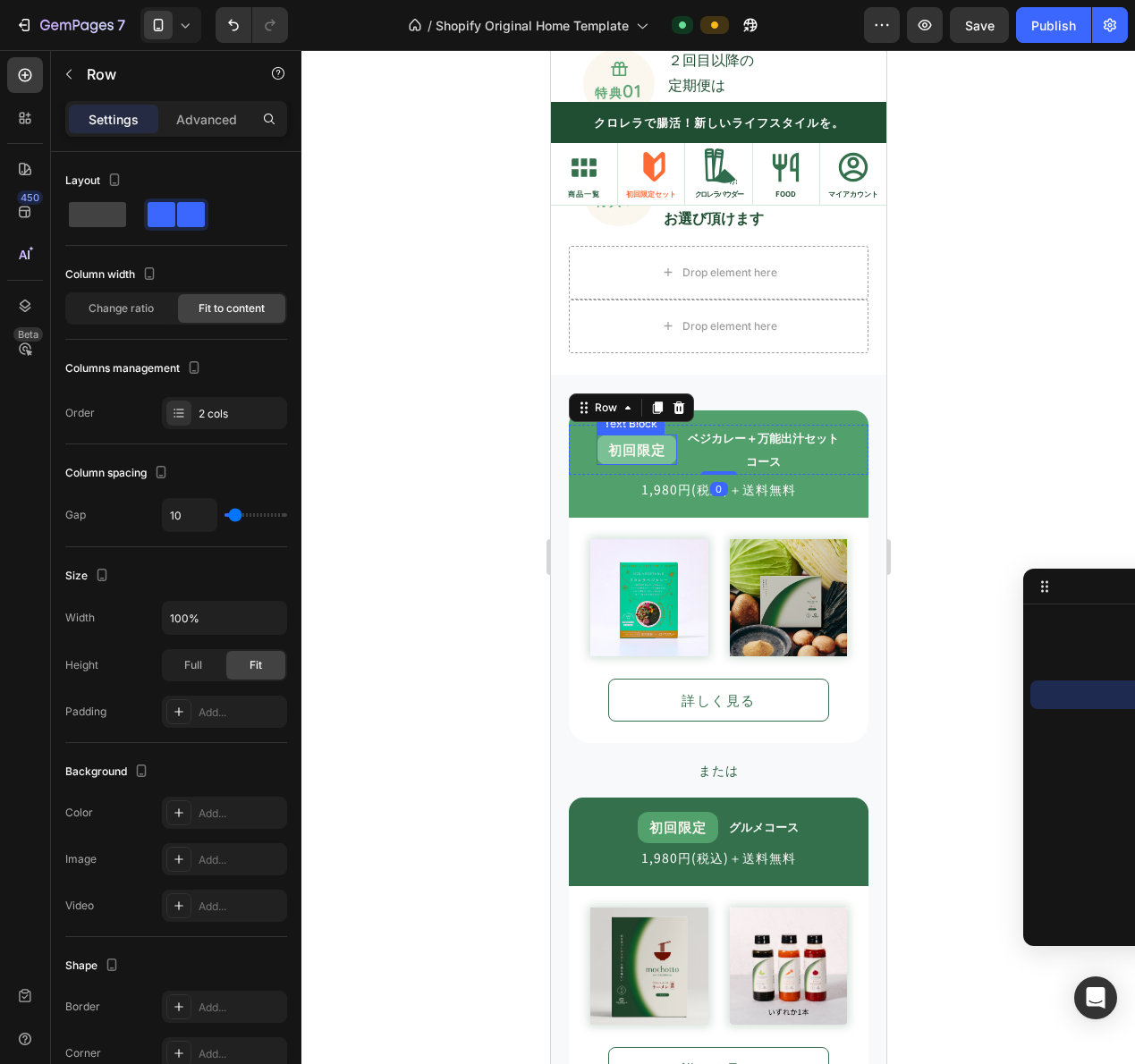
click at [669, 451] on div "初回限定 Text Block ベジカレー＋万能出汁セット コース Text Block Row 0" at bounding box center [717, 450] width 300 height 50
click at [647, 452] on span "初回限定" at bounding box center [636, 449] width 57 height 18
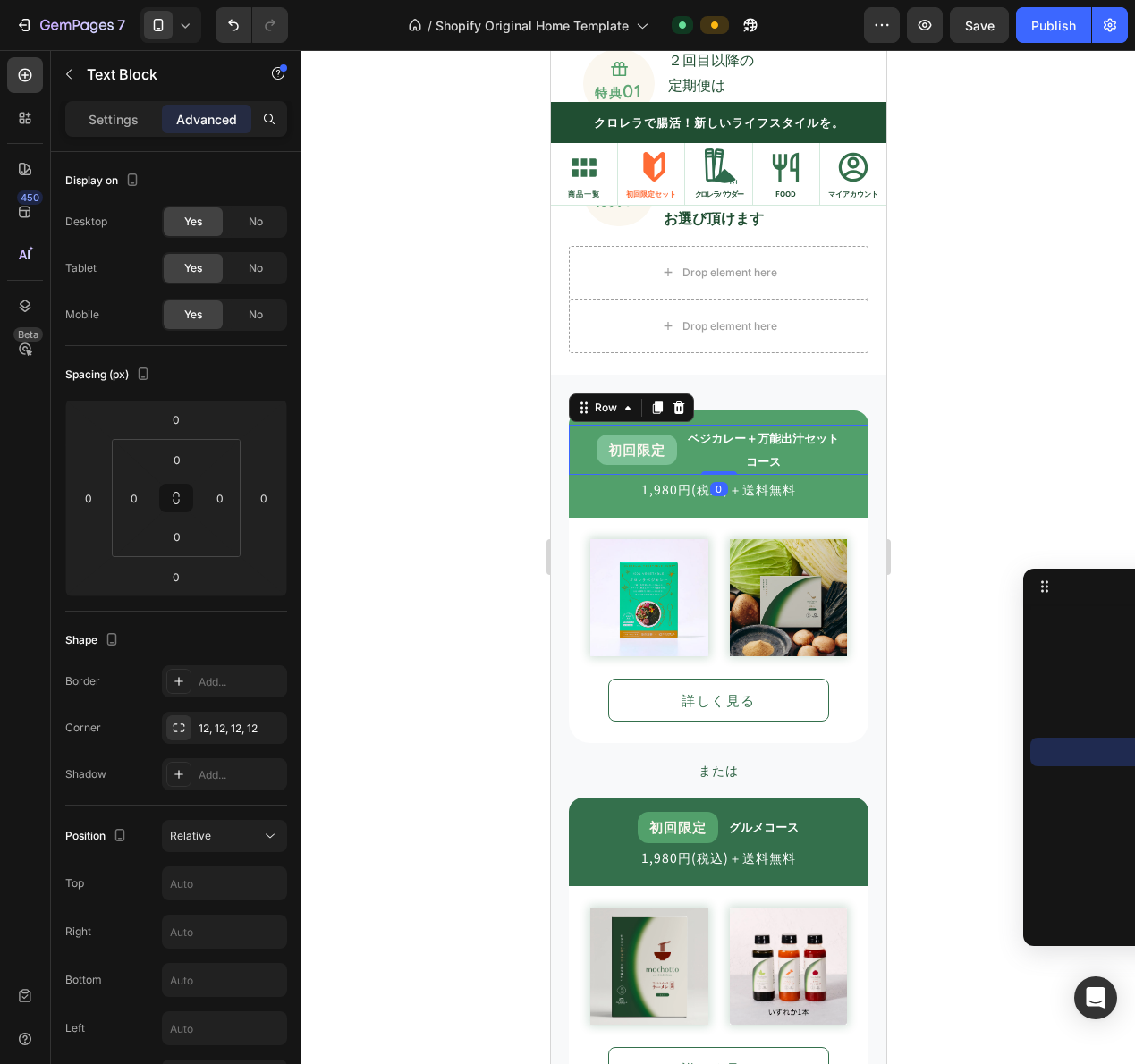
click at [676, 465] on div "初回限定 Text Block ベジカレー＋万能出汁セット コース Text Block Row 0" at bounding box center [717, 450] width 300 height 50
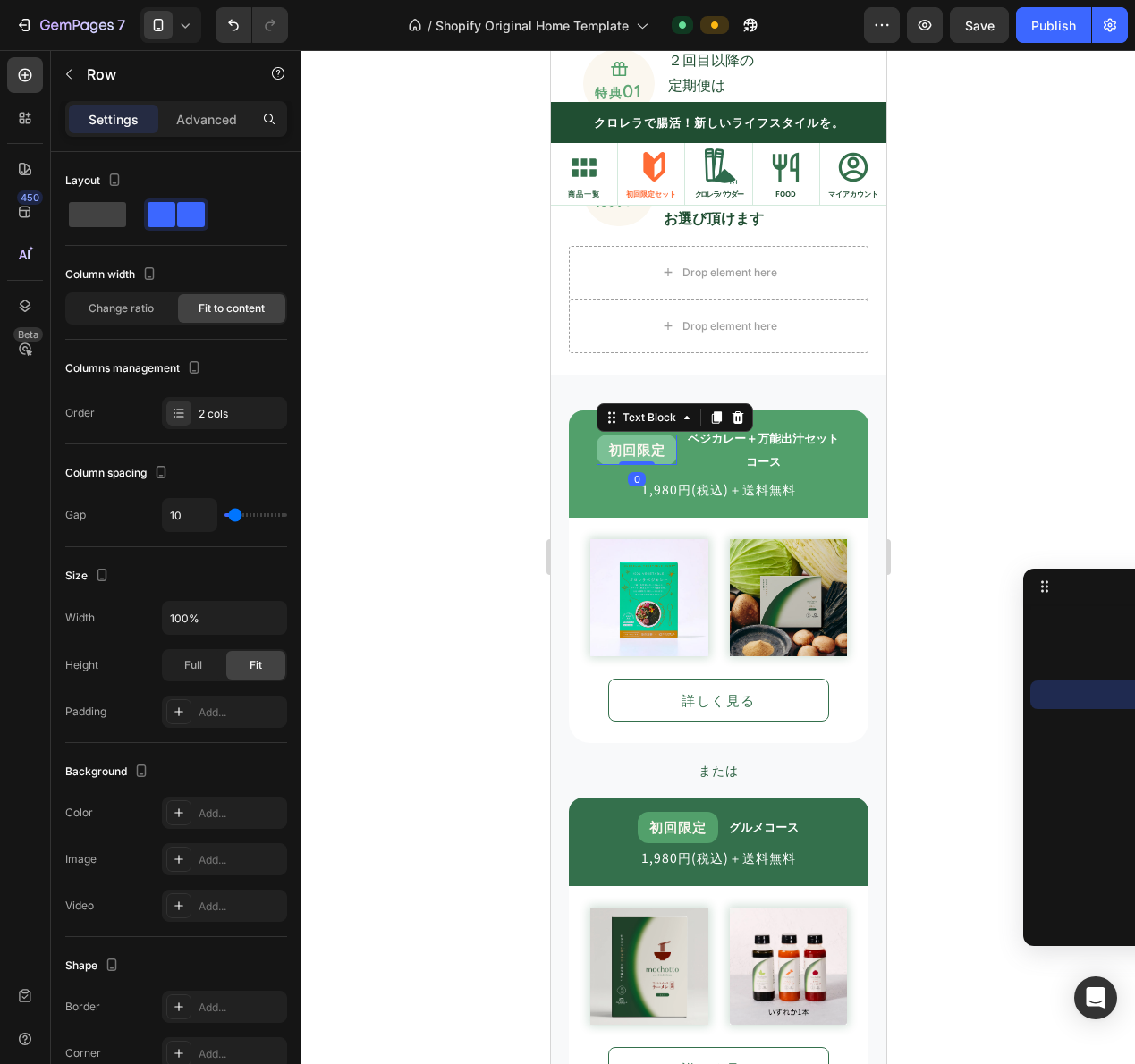
click at [663, 459] on div "初回限定" at bounding box center [636, 449] width 80 height 30
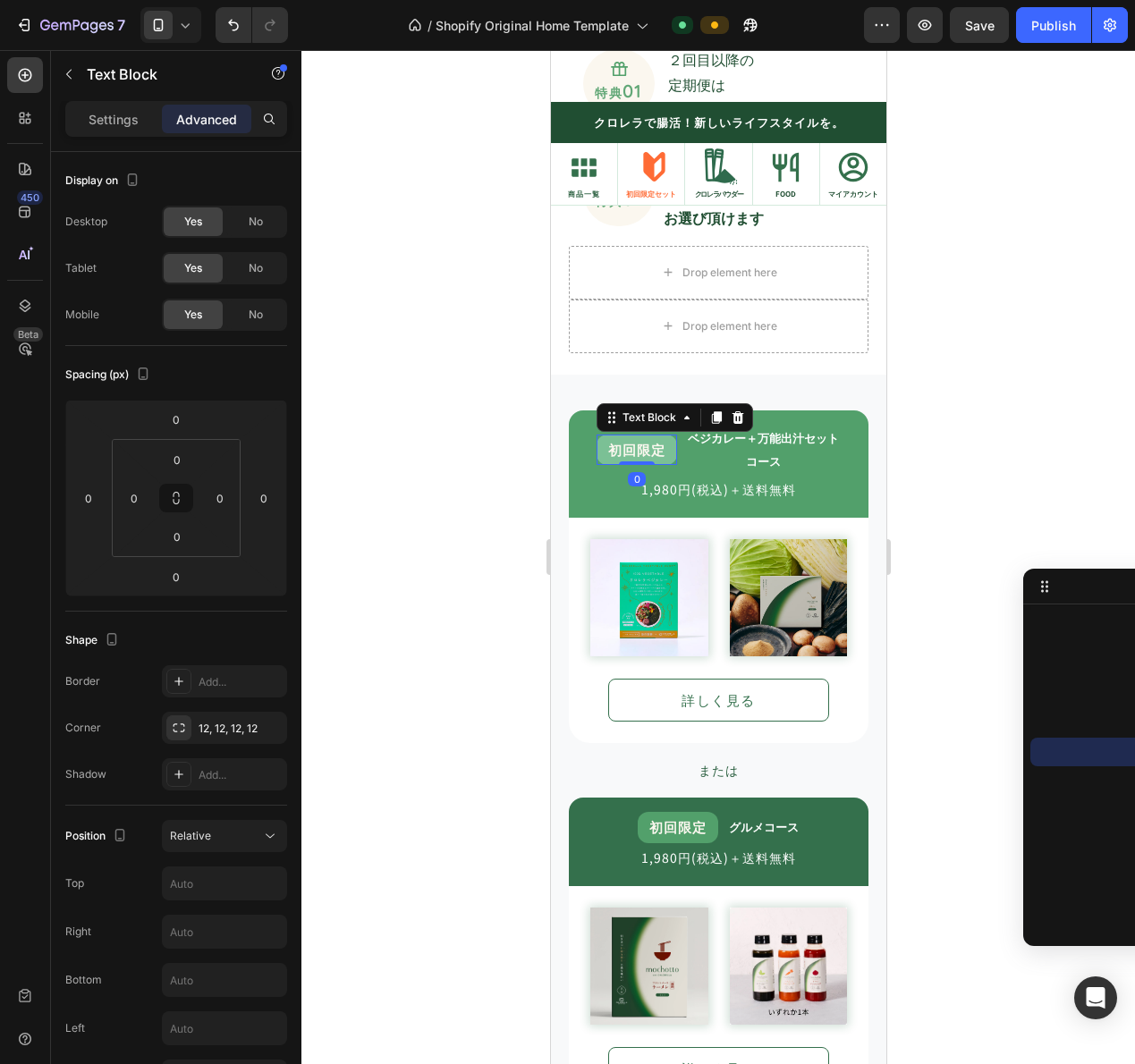
click at [640, 449] on span "初回限定" at bounding box center [636, 449] width 57 height 18
click at [687, 468] on p "コース" at bounding box center [763, 461] width 151 height 23
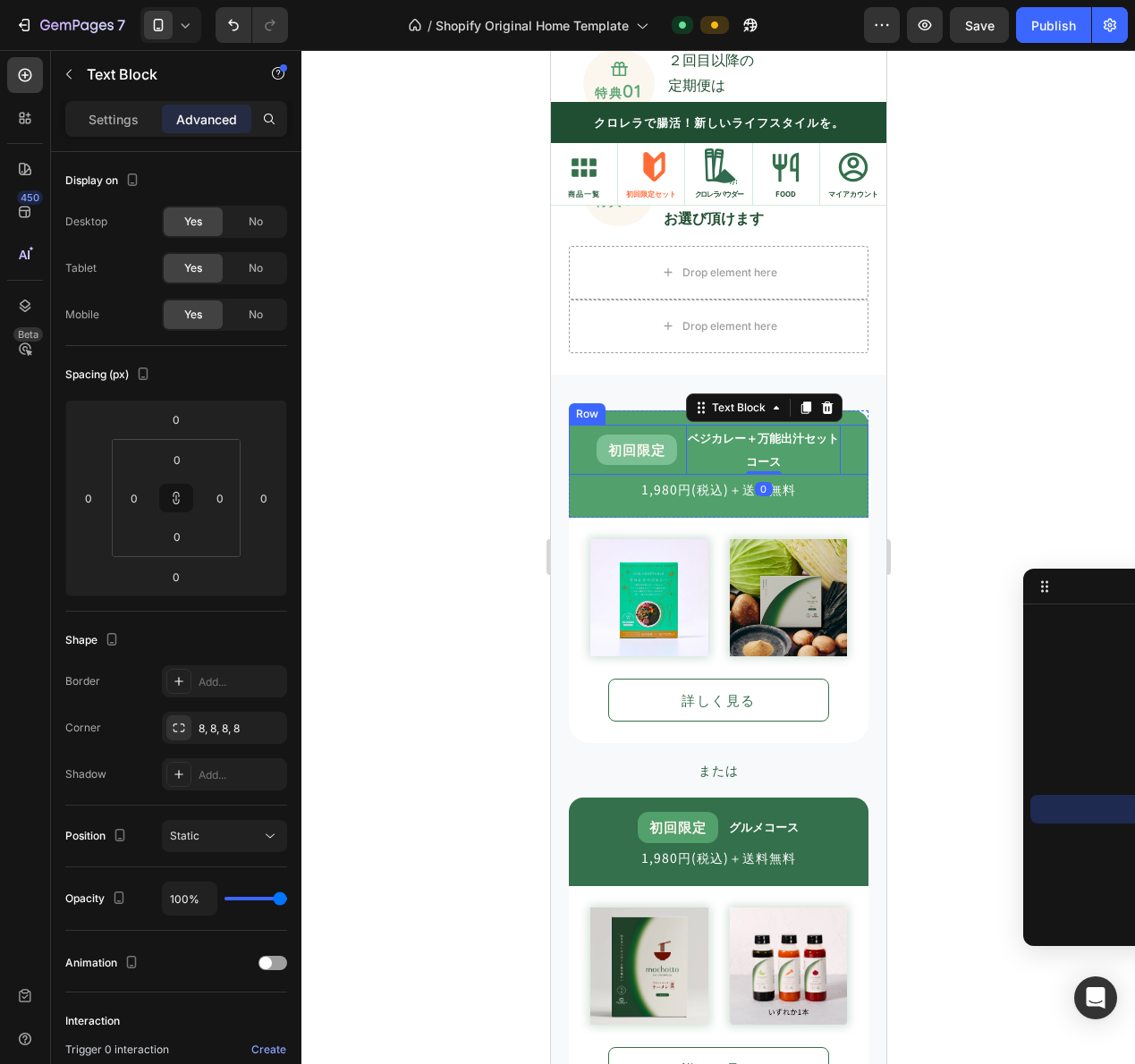
click at [669, 473] on div "初回限定 Text Block ベジカレー＋万能出汁セット コース Text Block 0 Row" at bounding box center [717, 450] width 300 height 50
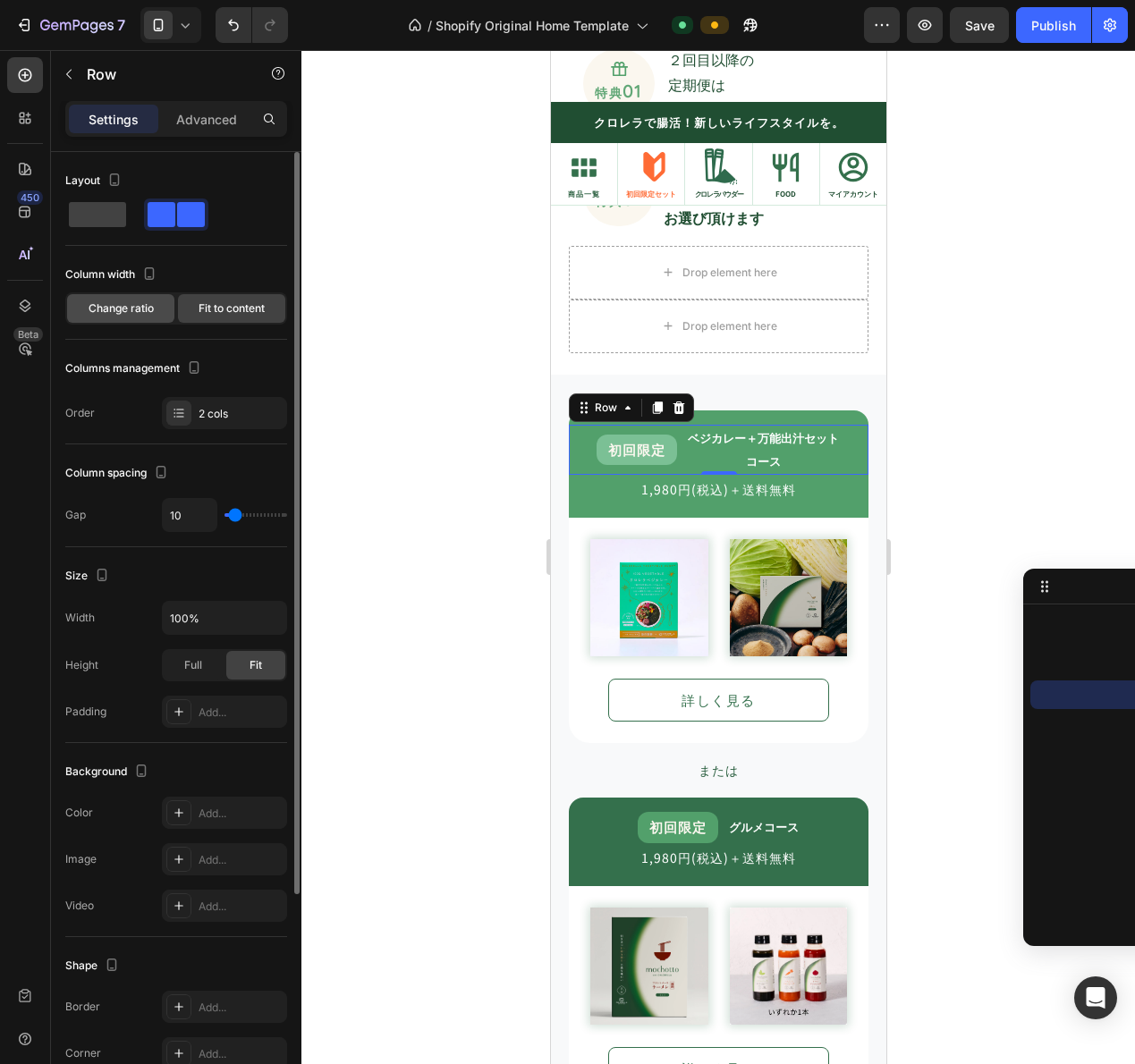
click at [134, 313] on span "Change ratio" at bounding box center [120, 308] width 65 height 16
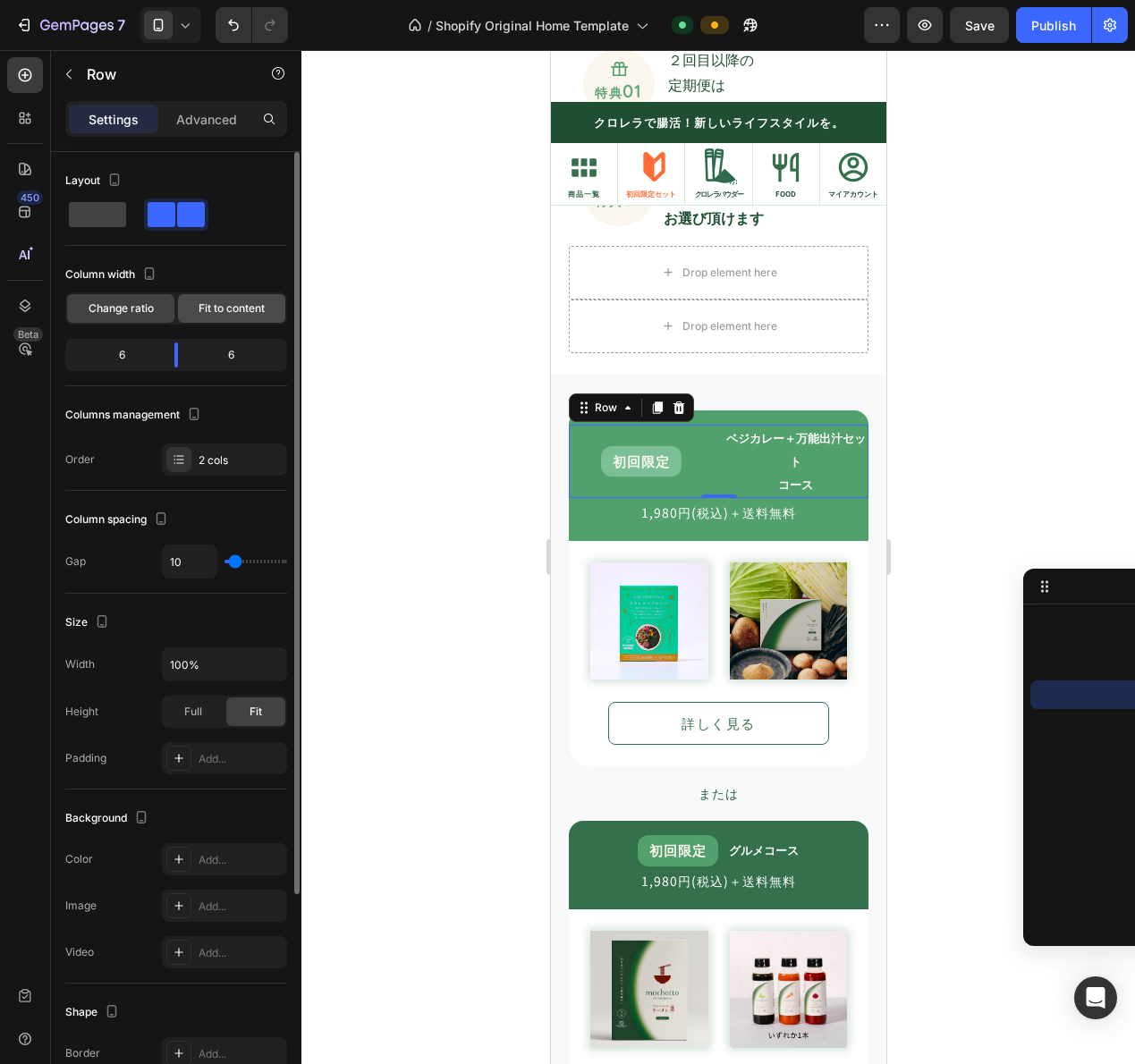
click at [199, 315] on span "Fit to content" at bounding box center [232, 308] width 66 height 16
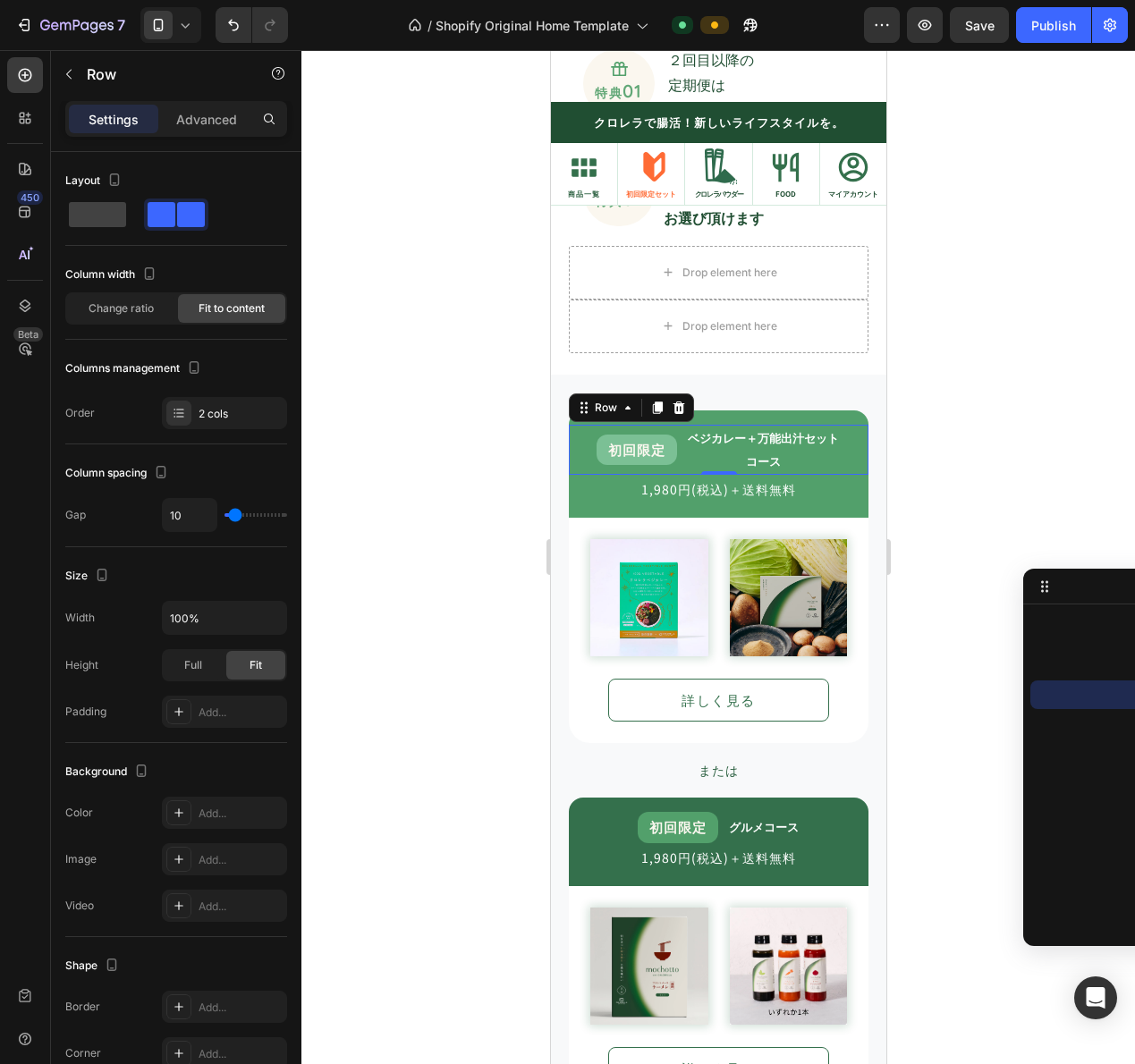
click at [660, 439] on div "初回限定" at bounding box center [636, 449] width 80 height 30
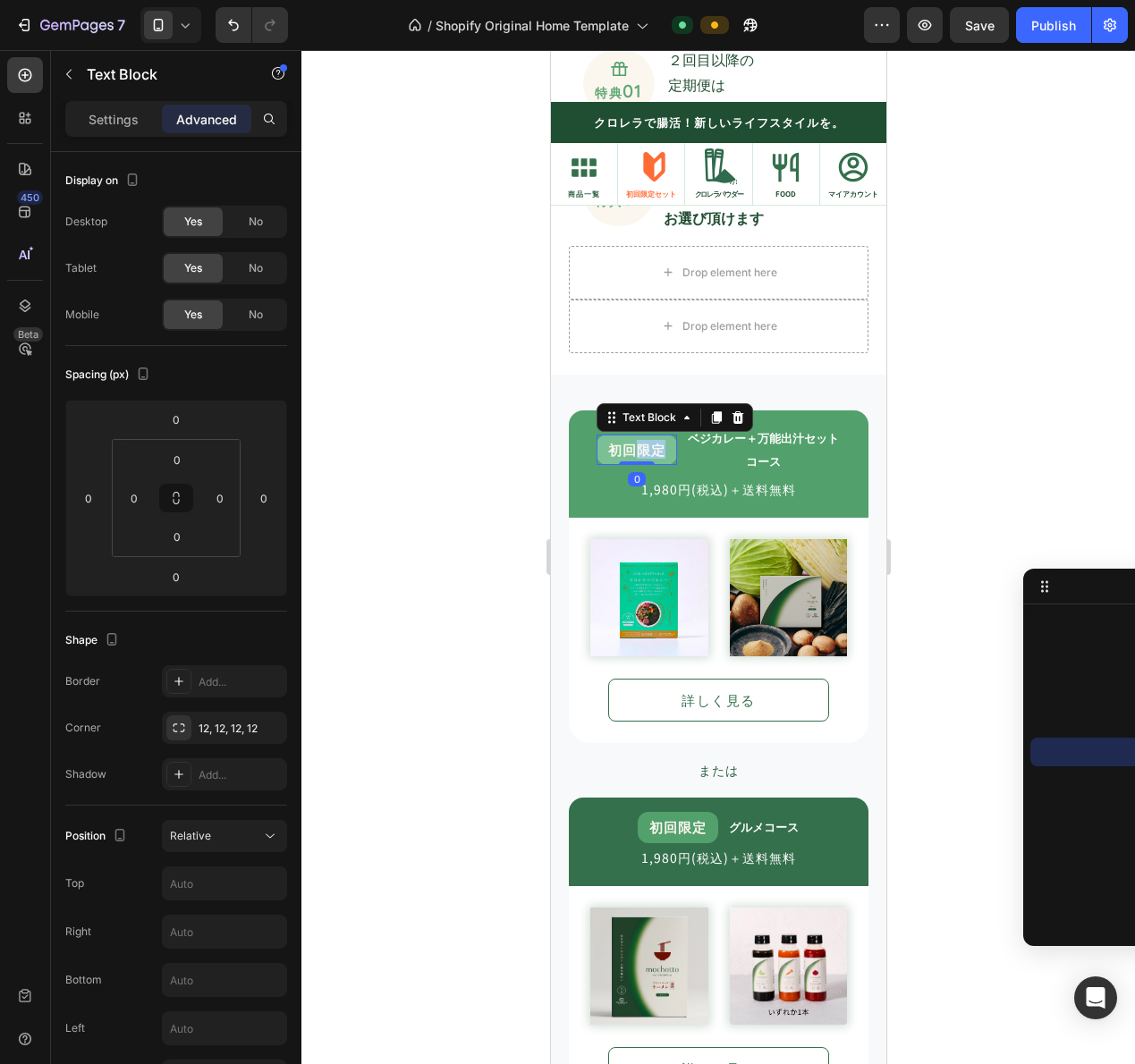
click at [620, 452] on span "初回限定" at bounding box center [636, 449] width 57 height 18
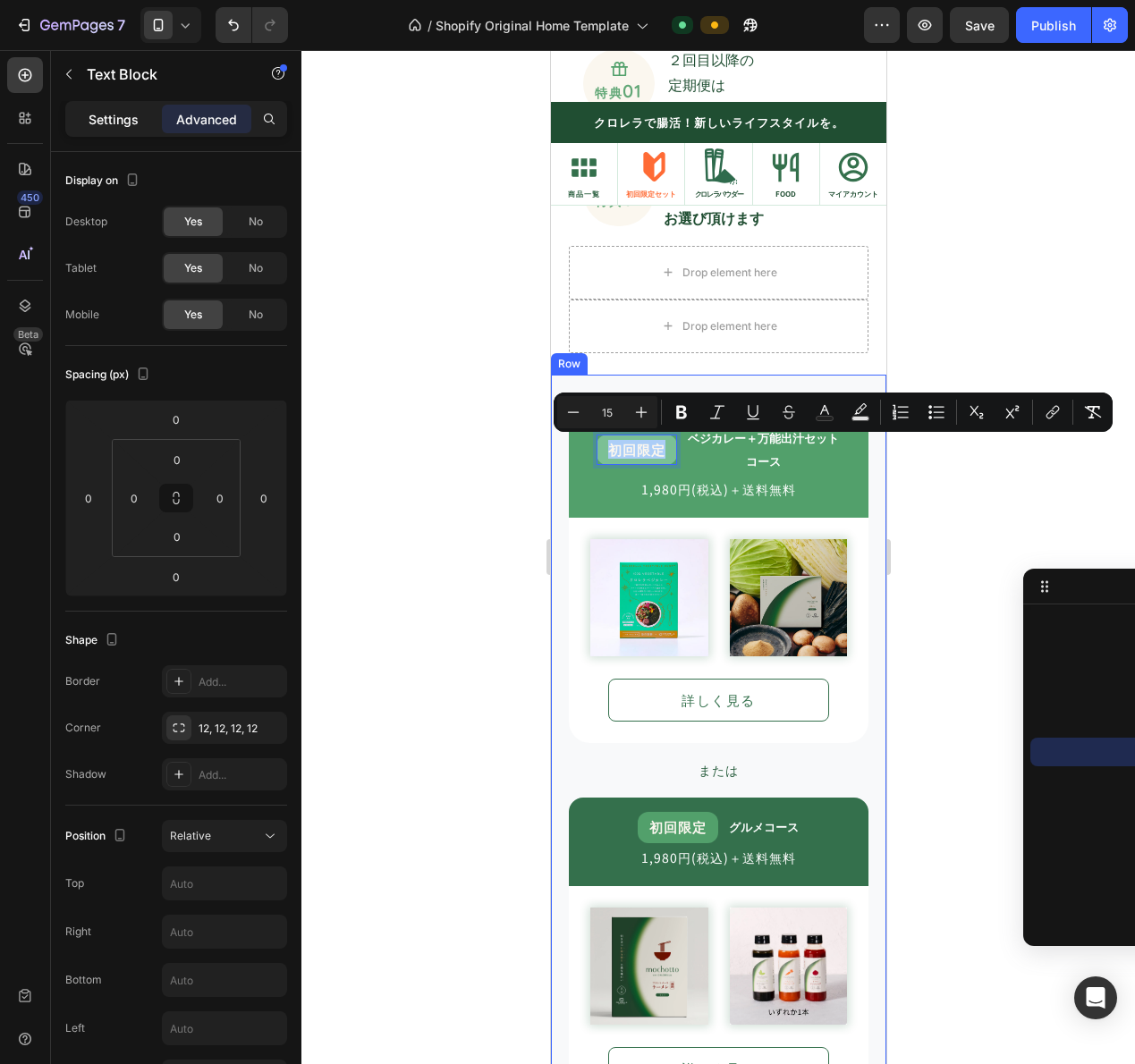
click at [111, 123] on p "Settings" at bounding box center [113, 118] width 50 height 18
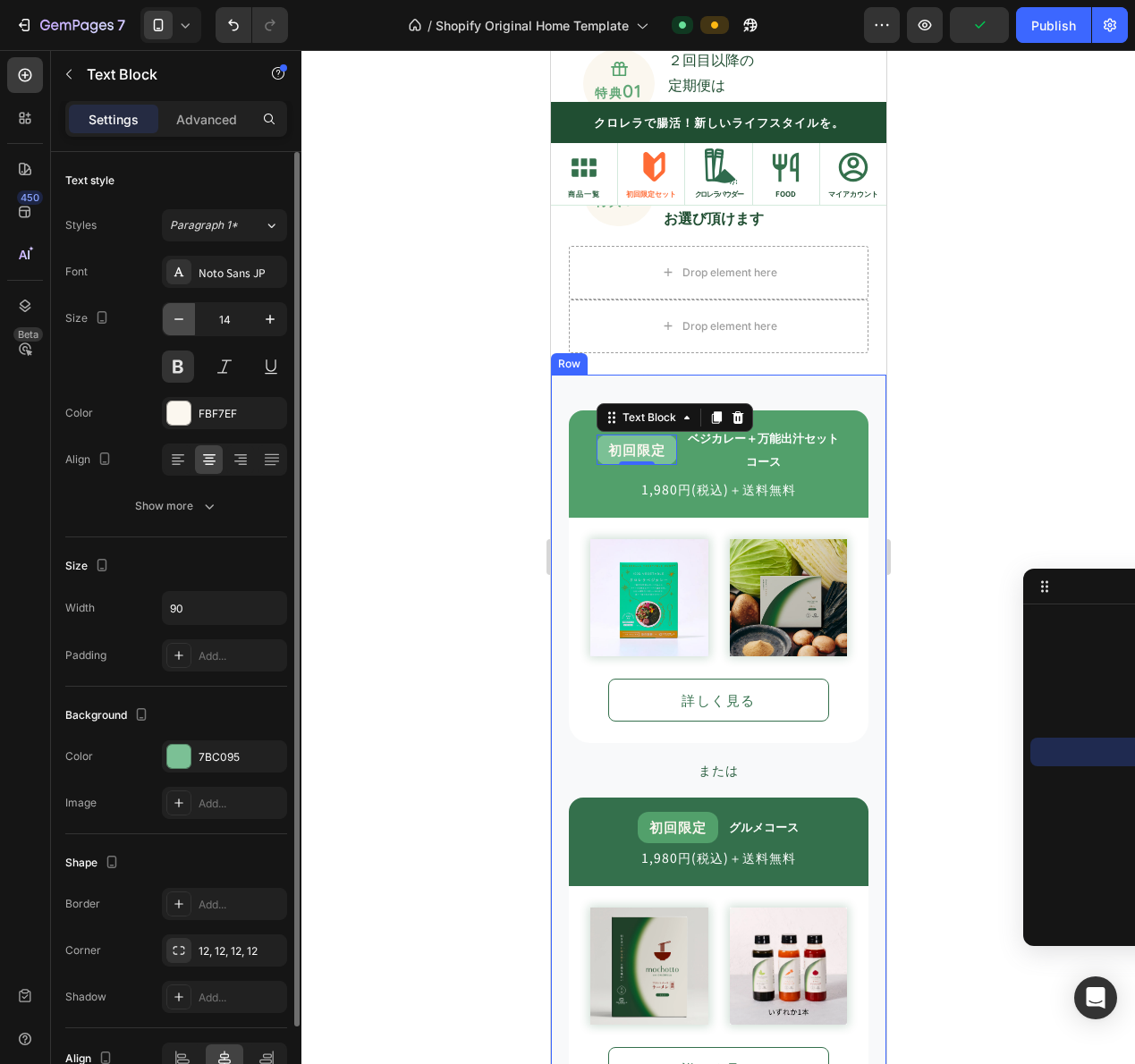
click at [177, 320] on icon "button" at bounding box center [178, 319] width 17 height 17
type input "10"
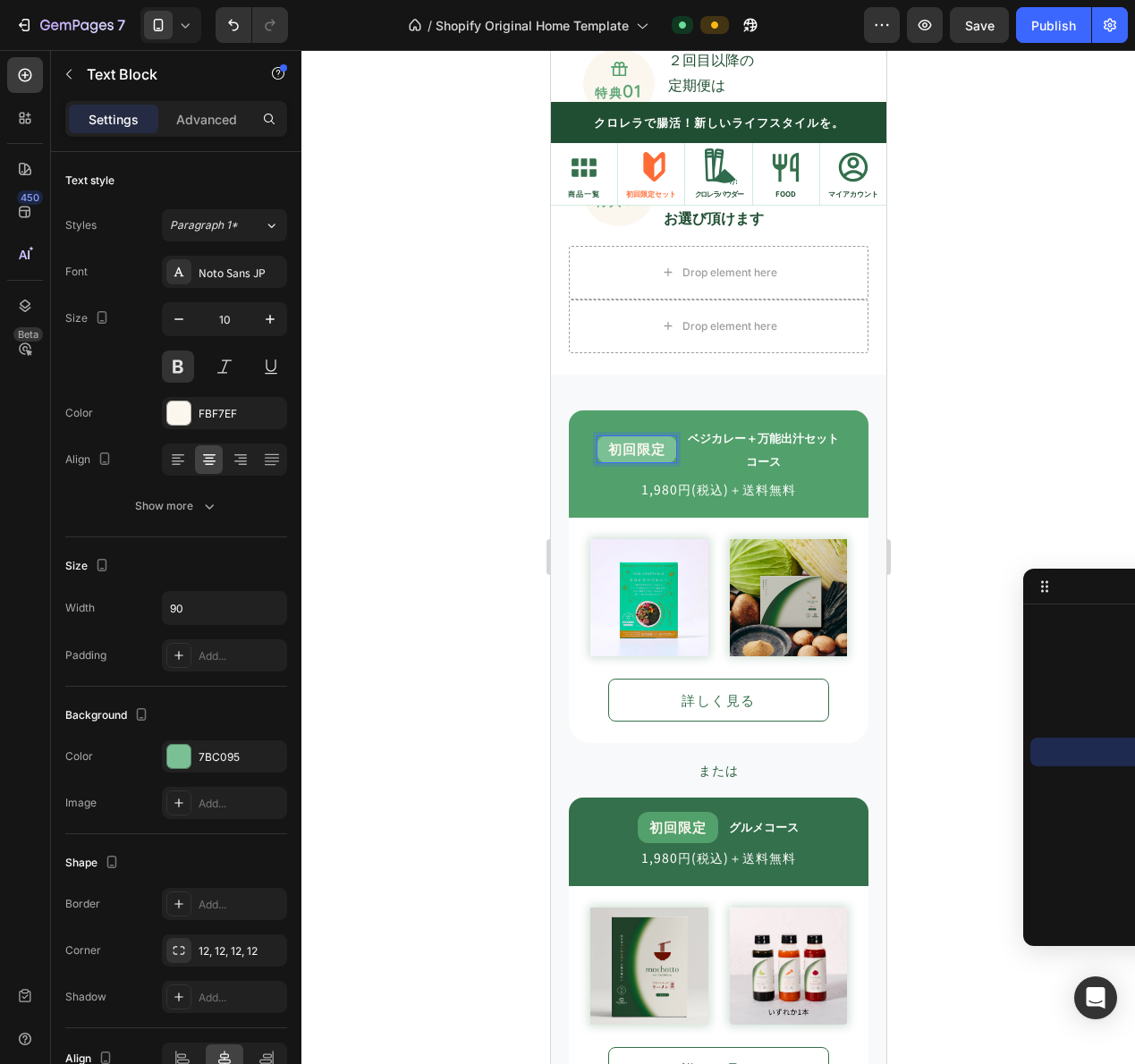
click at [649, 451] on span "初回限定" at bounding box center [636, 448] width 57 height 18
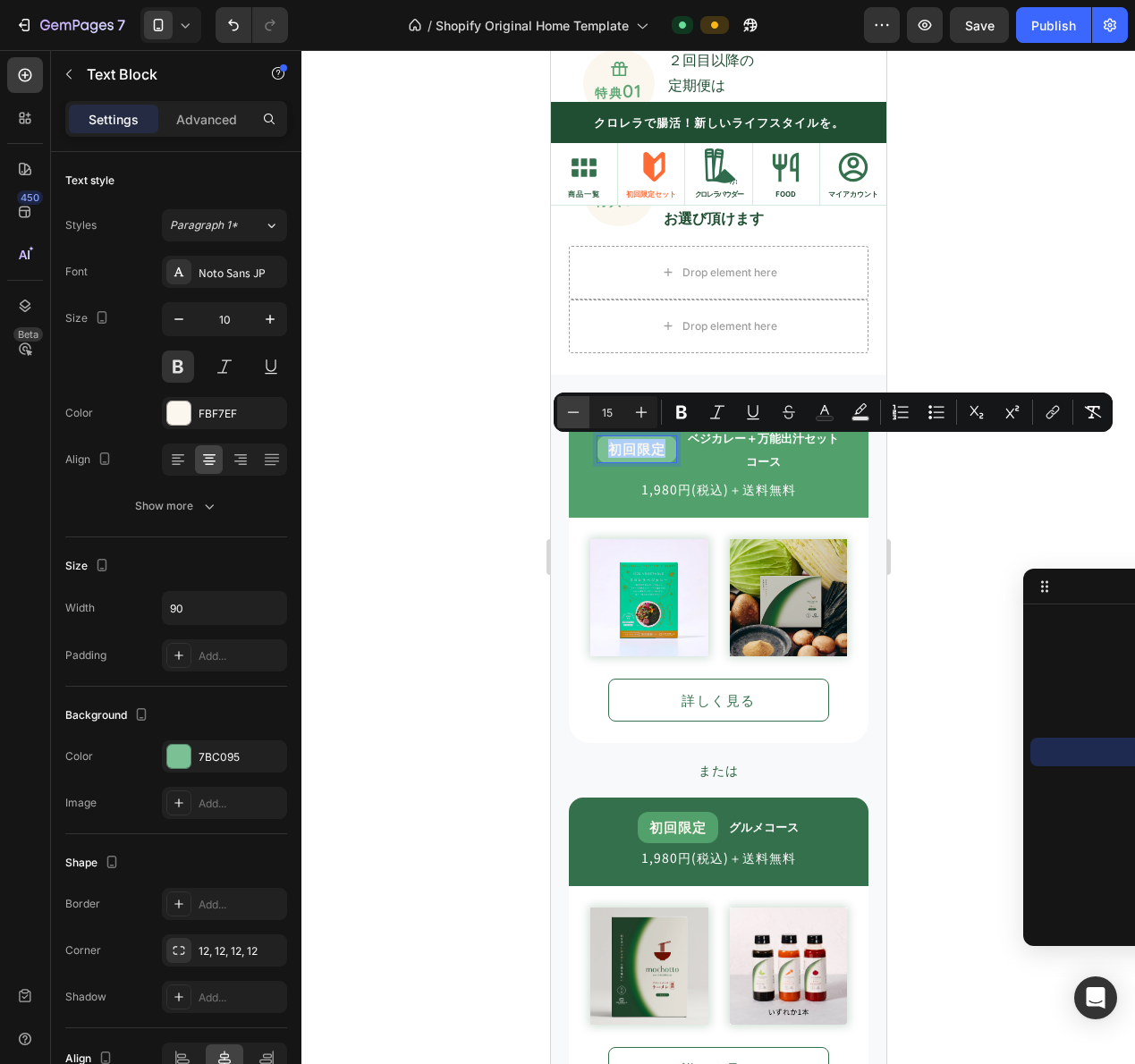
click at [583, 413] on button "Minus" at bounding box center [573, 412] width 32 height 32
type input "12"
click at [687, 456] on p "コース" at bounding box center [763, 461] width 151 height 23
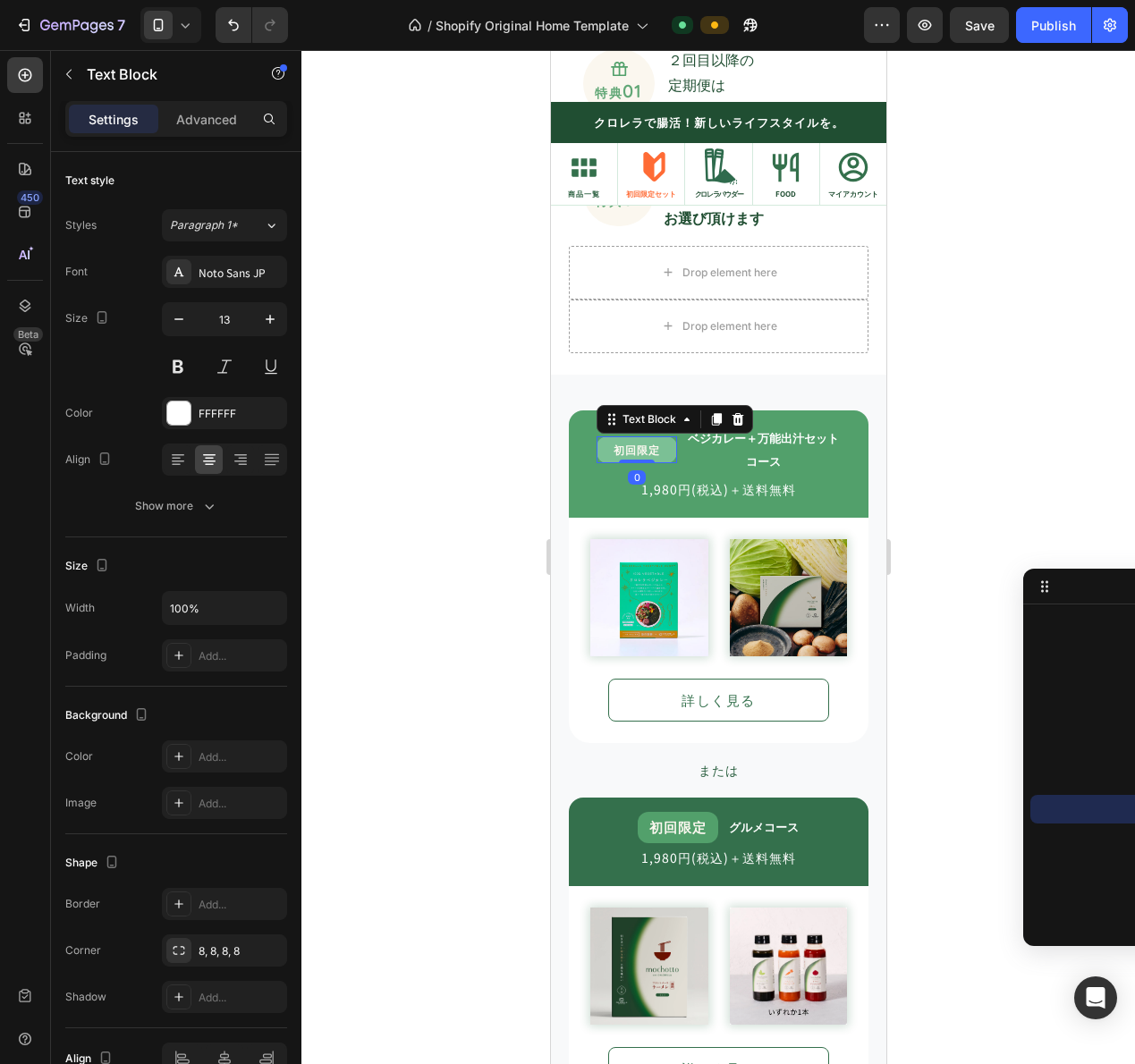
click at [631, 446] on span "初回限定" at bounding box center [636, 450] width 47 height 16
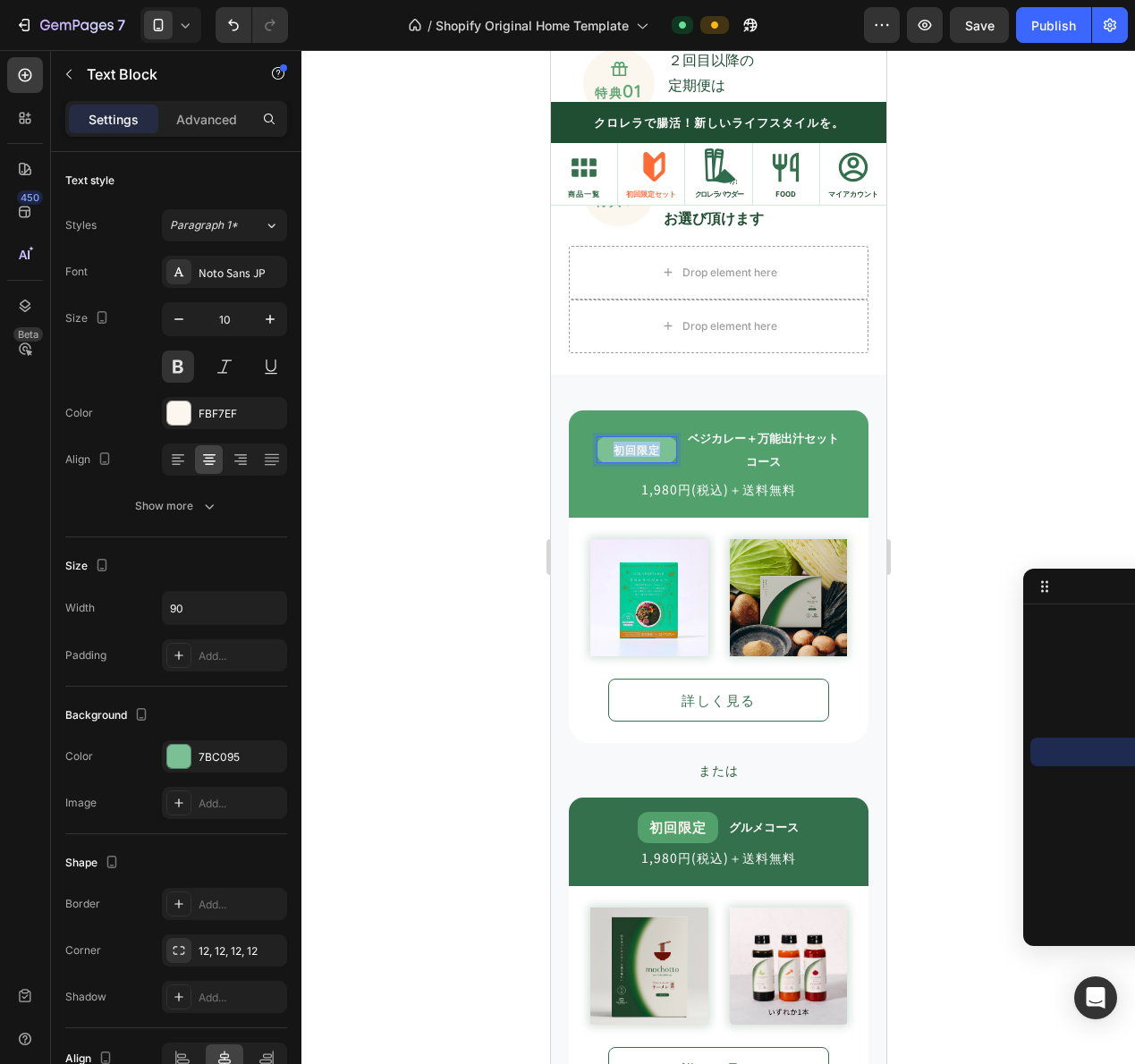
click at [631, 446] on span "初回限定" at bounding box center [636, 450] width 47 height 16
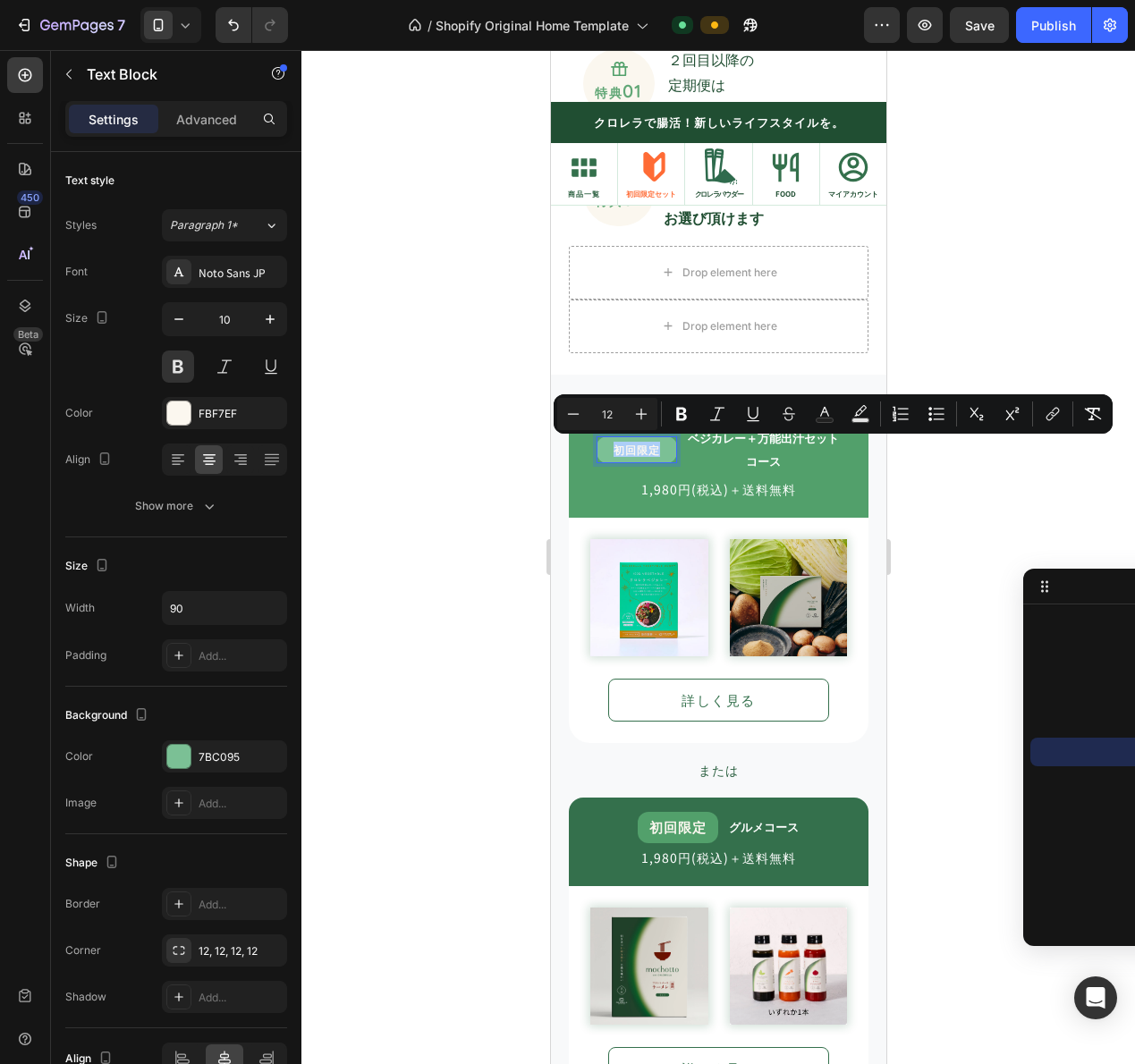
click at [614, 411] on input "12" at bounding box center [607, 414] width 36 height 21
type input "1"
drag, startPoint x: 1163, startPoint y: 466, endPoint x: 678, endPoint y: 559, distance: 493.8
click at [678, 559] on img at bounding box center [648, 598] width 118 height 118
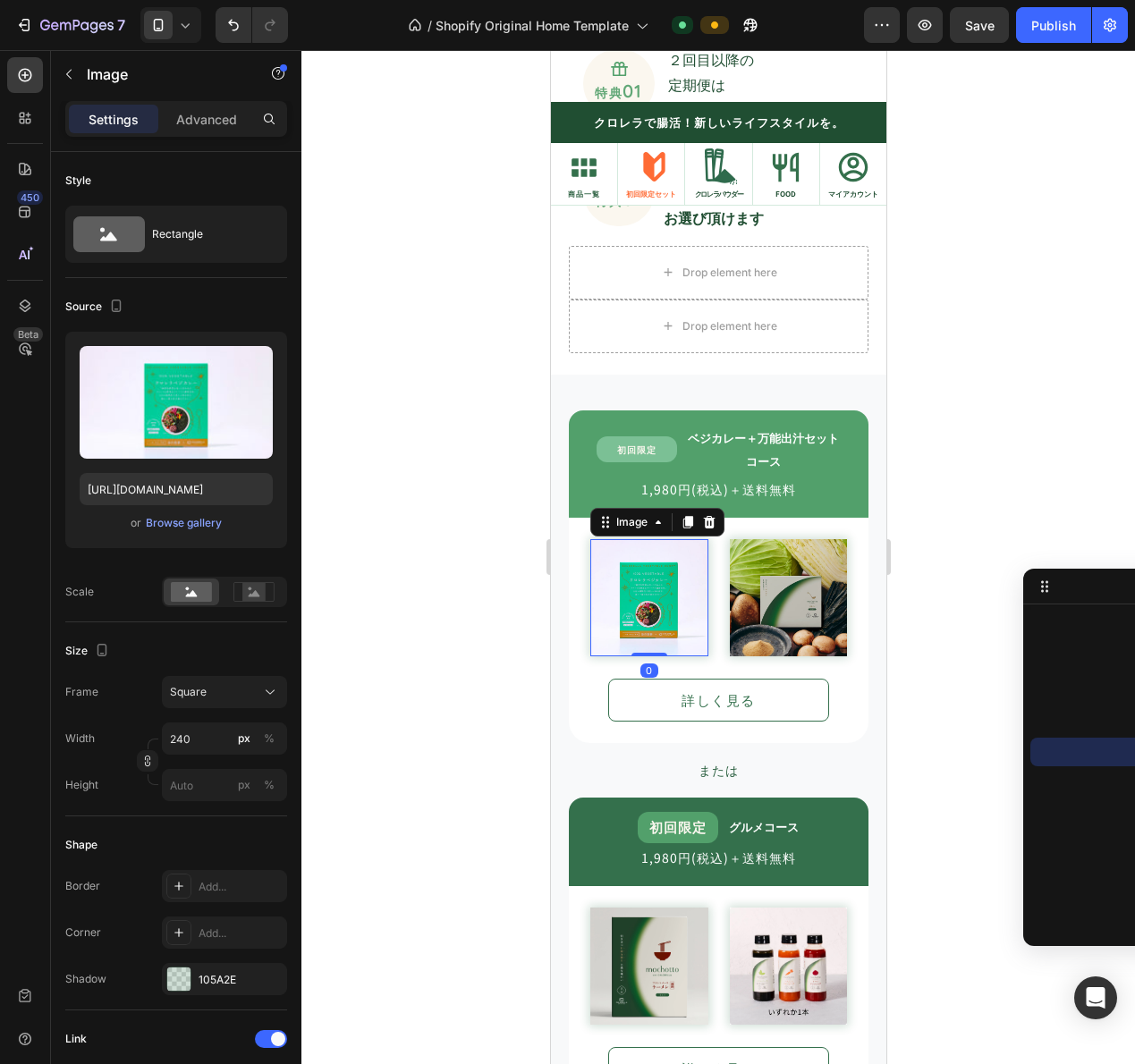
click at [188, 25] on icon at bounding box center [185, 25] width 8 height 5
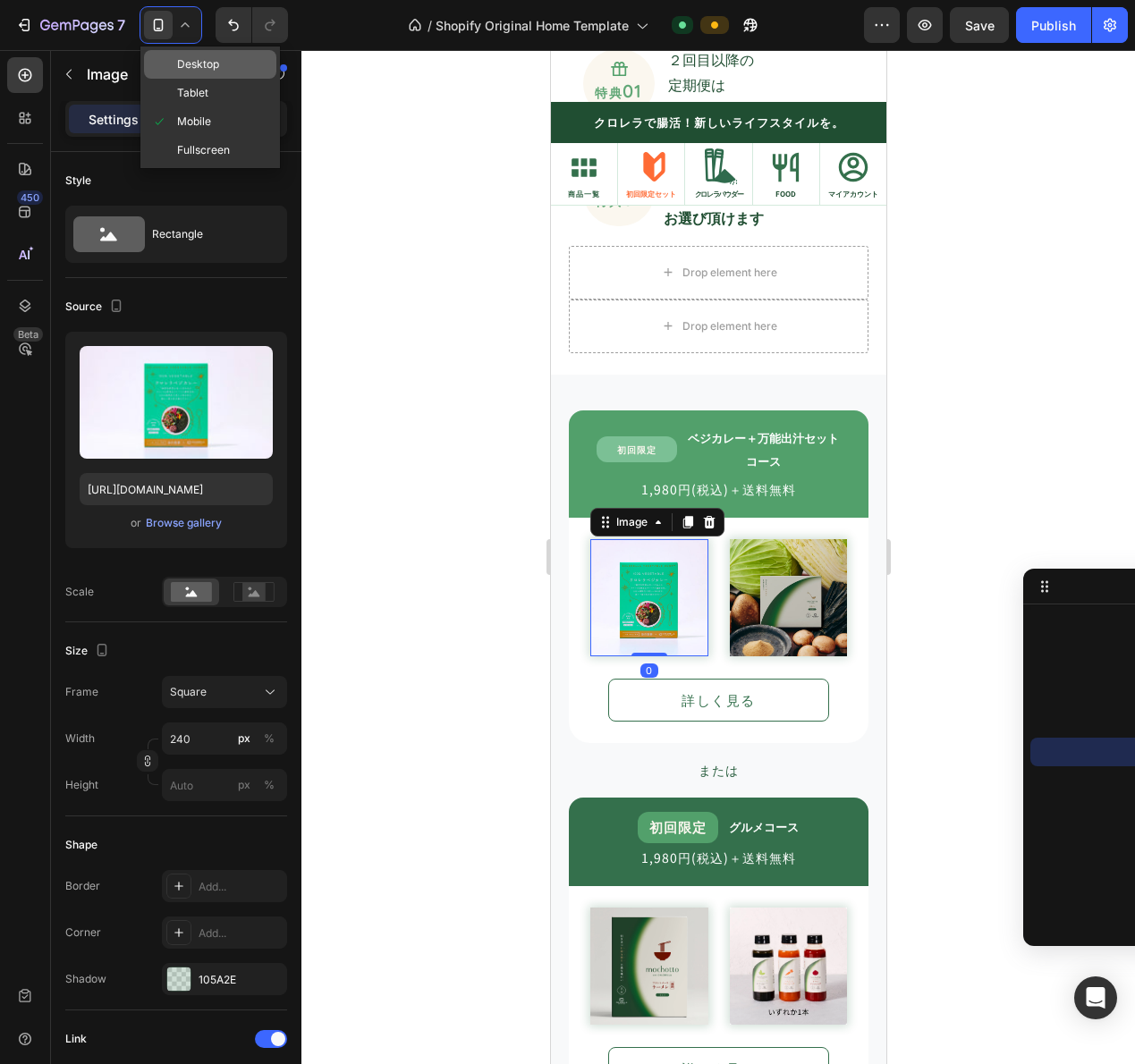
click at [189, 58] on span "Desktop" at bounding box center [198, 64] width 42 height 17
type input "https://cdn.shopify.com/s/files/1/0937/9348/5086/files/gempages_574210856301102…"
type input "240"
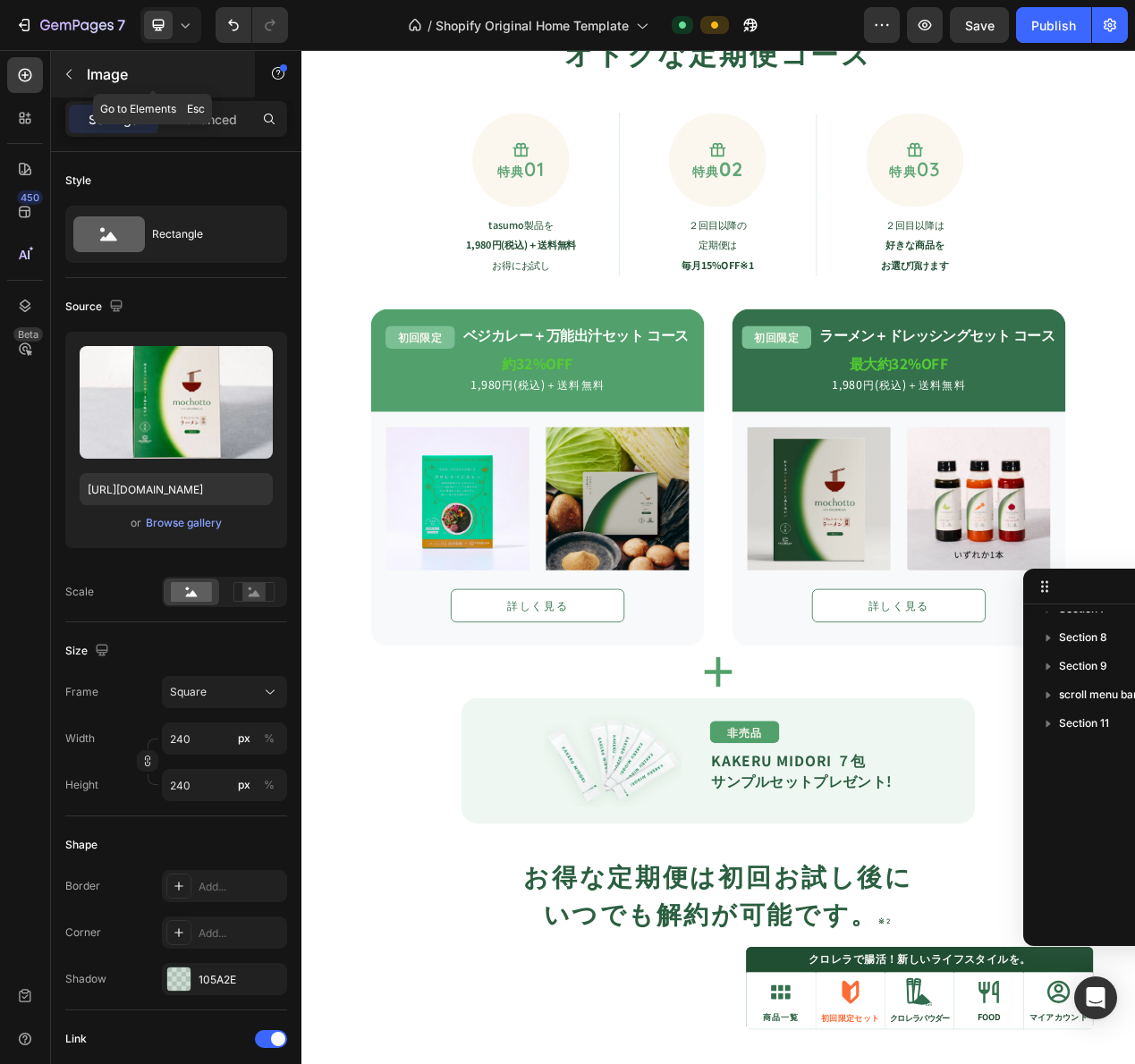
scroll to position [1466, 0]
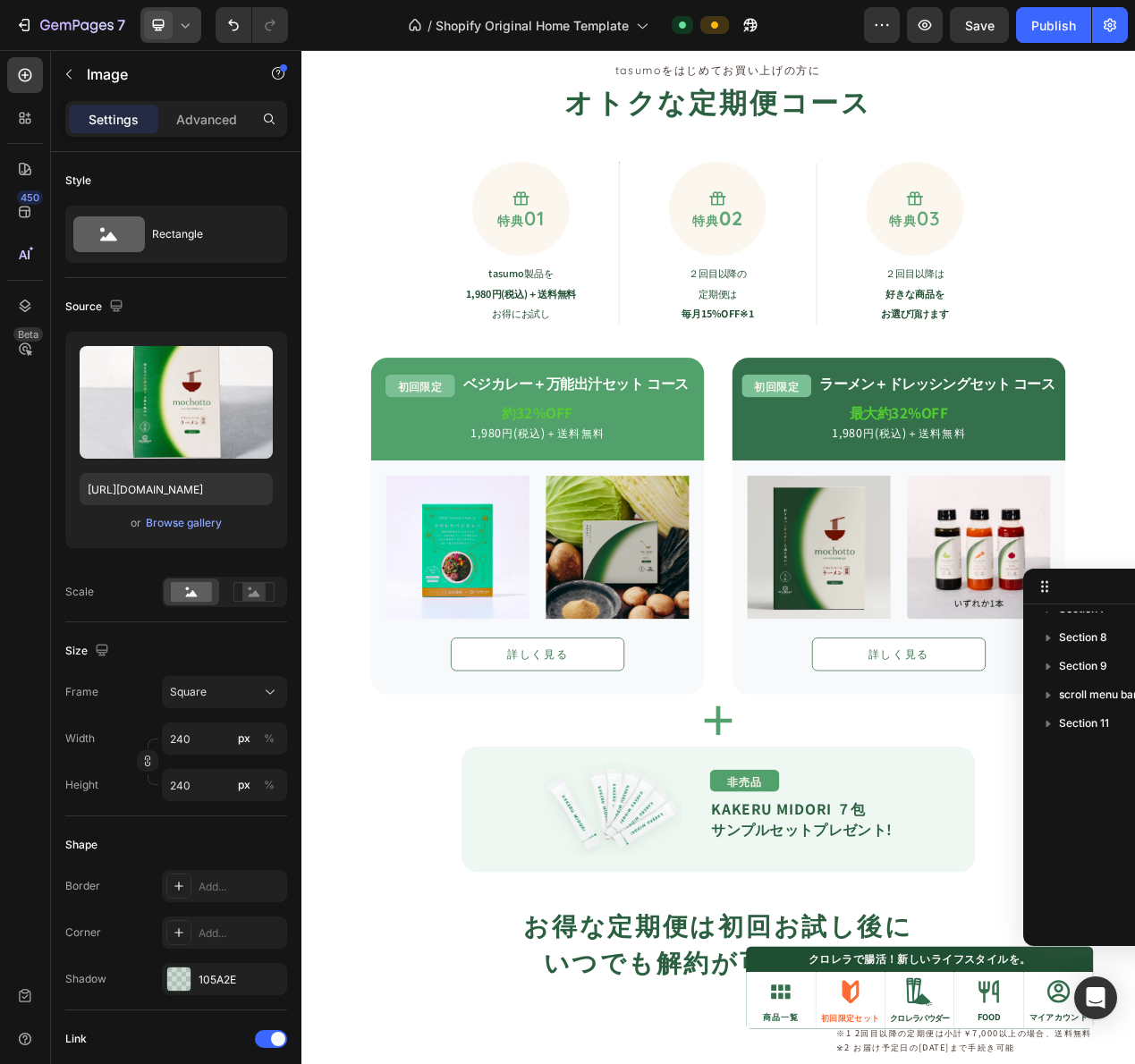
click at [197, 17] on div at bounding box center [171, 24] width 61 height 36
click at [181, 108] on div "Tablet" at bounding box center [210, 122] width 133 height 29
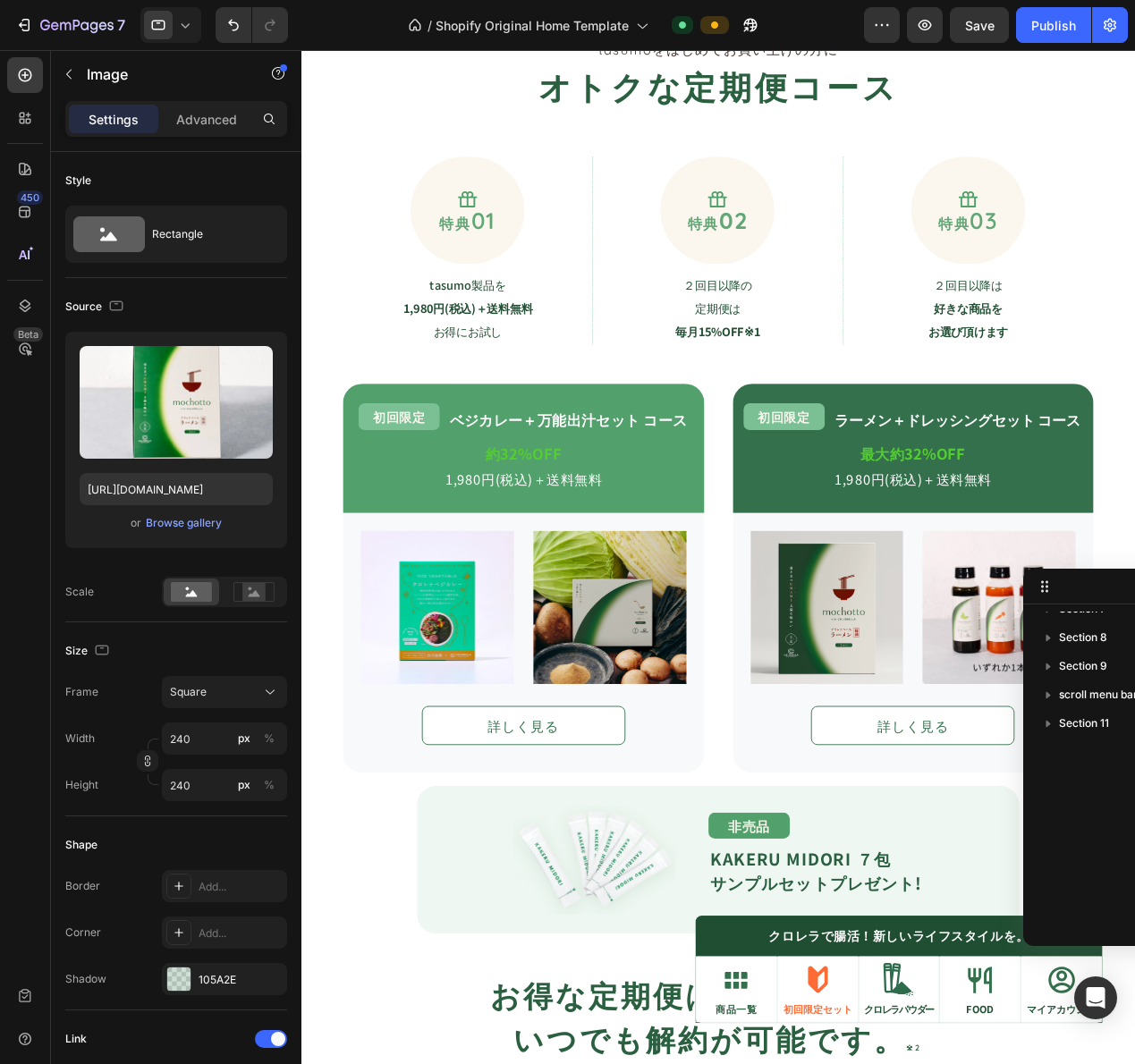
click at [191, 29] on icon at bounding box center [185, 25] width 17 height 17
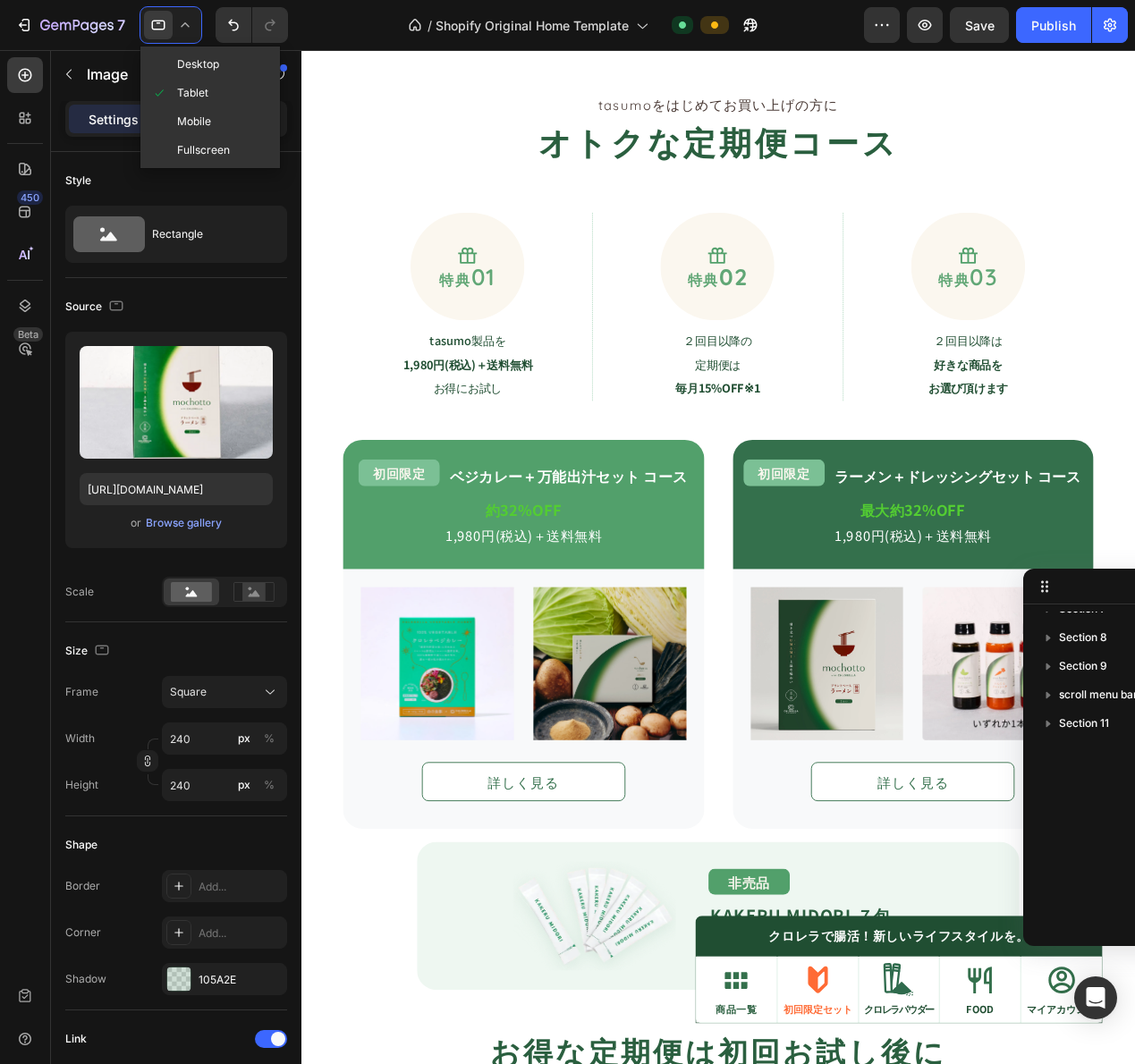
scroll to position [1404, 0]
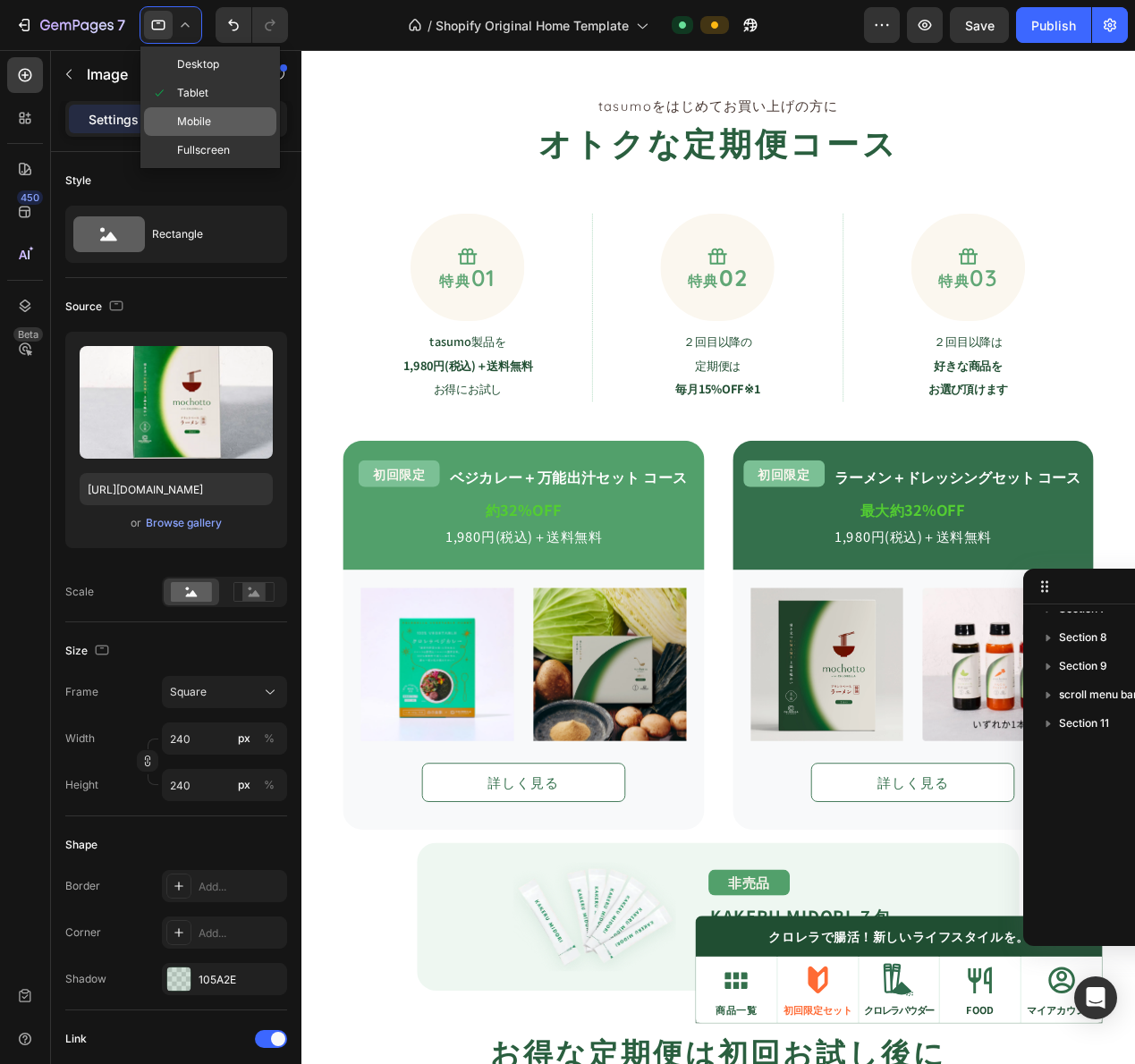
click at [195, 129] on span "Mobile" at bounding box center [194, 121] width 34 height 17
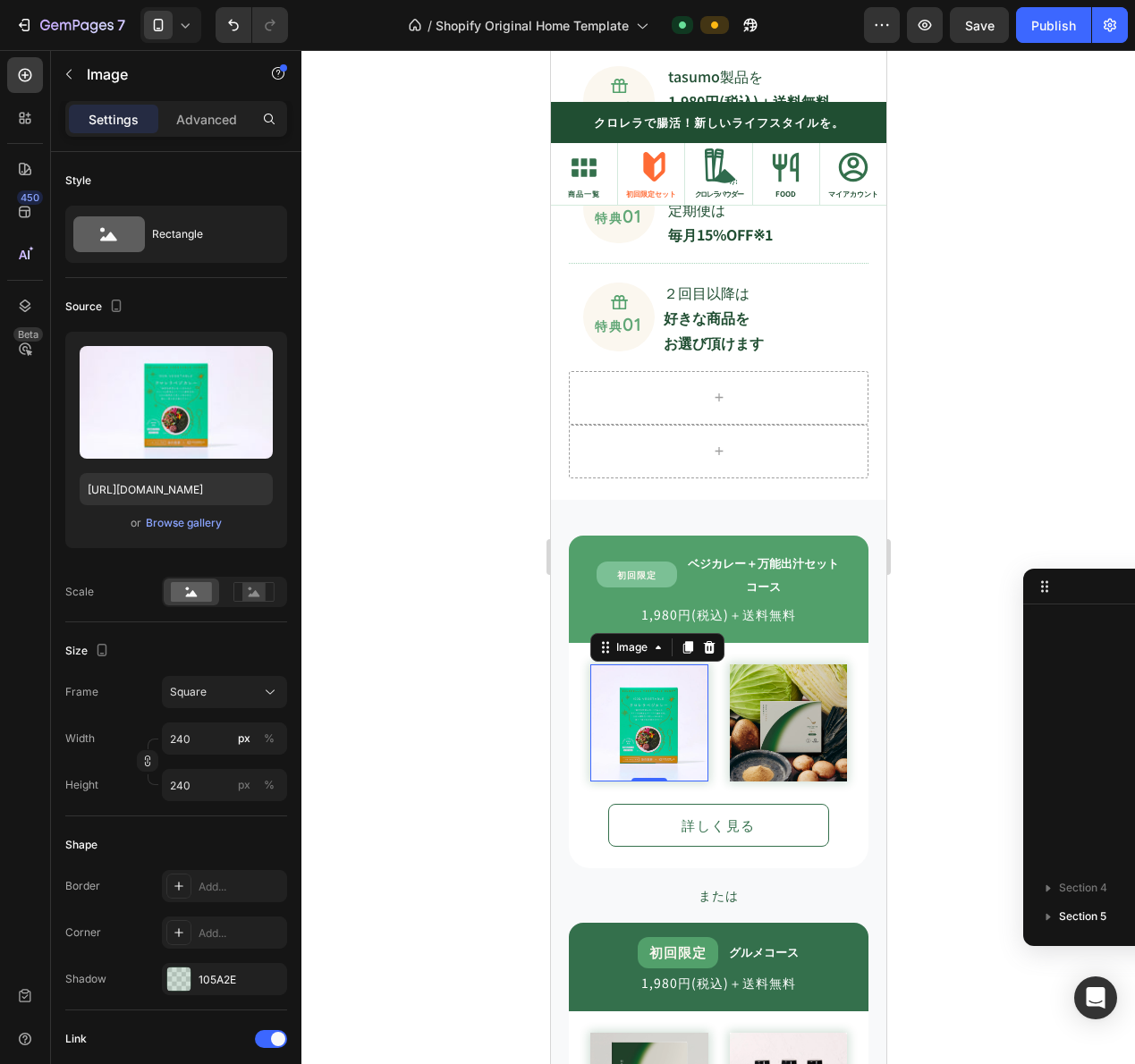
type input "https://cdn.shopify.com/s/files/1/0937/9348/5086/files/gempages_574210856301102…"
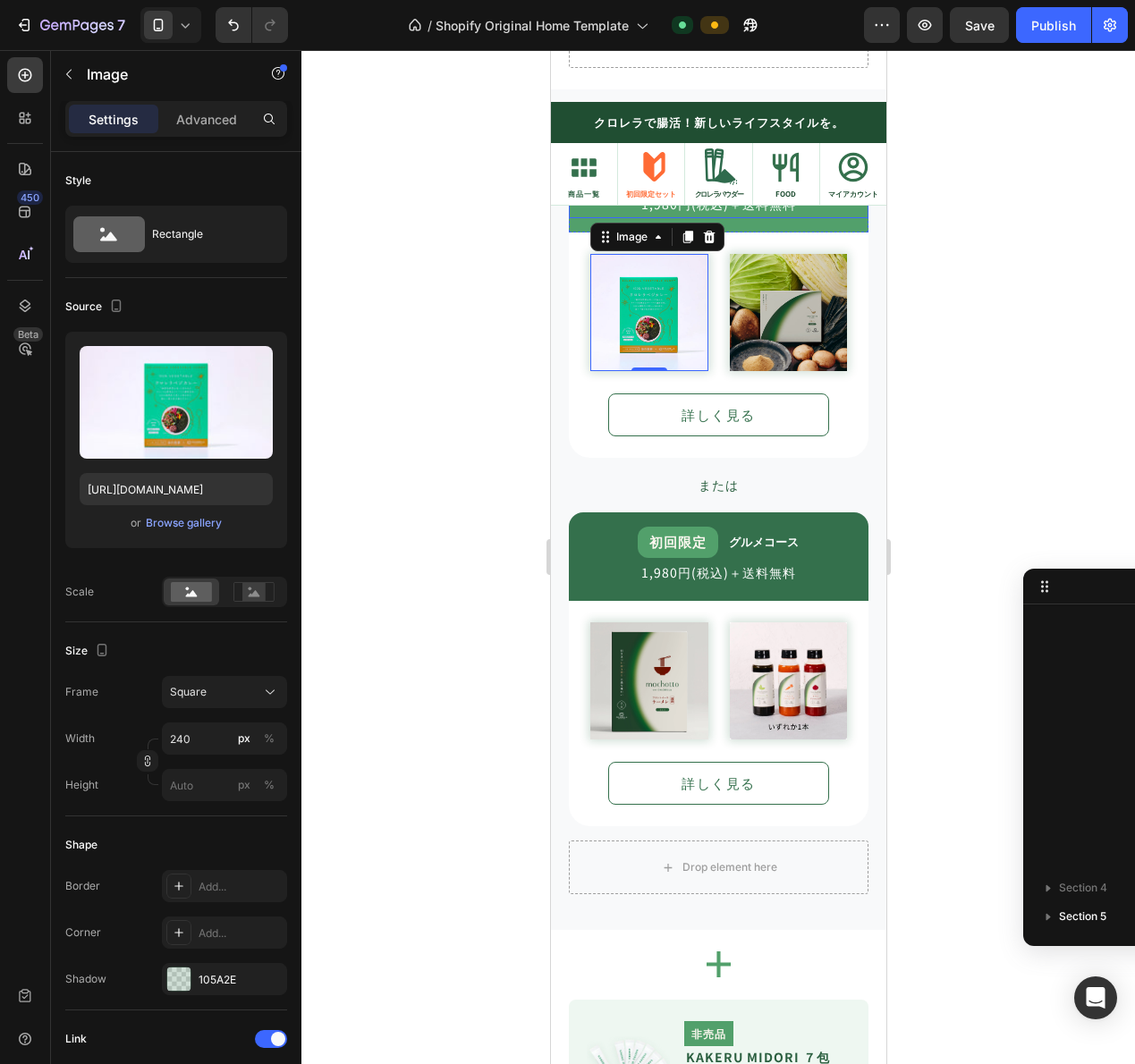
scroll to position [1598, 0]
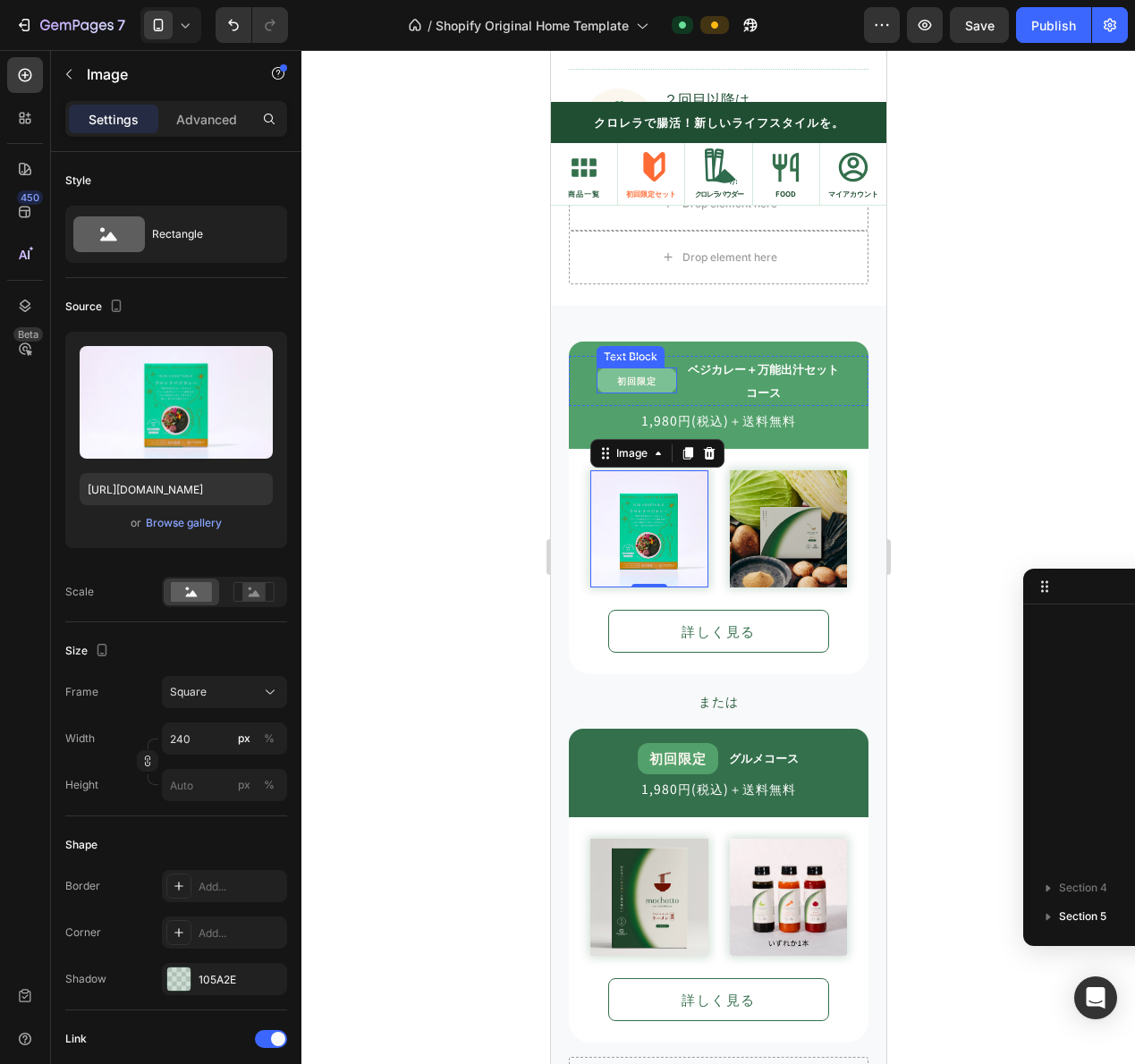
click at [639, 381] on span "初回限定" at bounding box center [636, 381] width 40 height 14
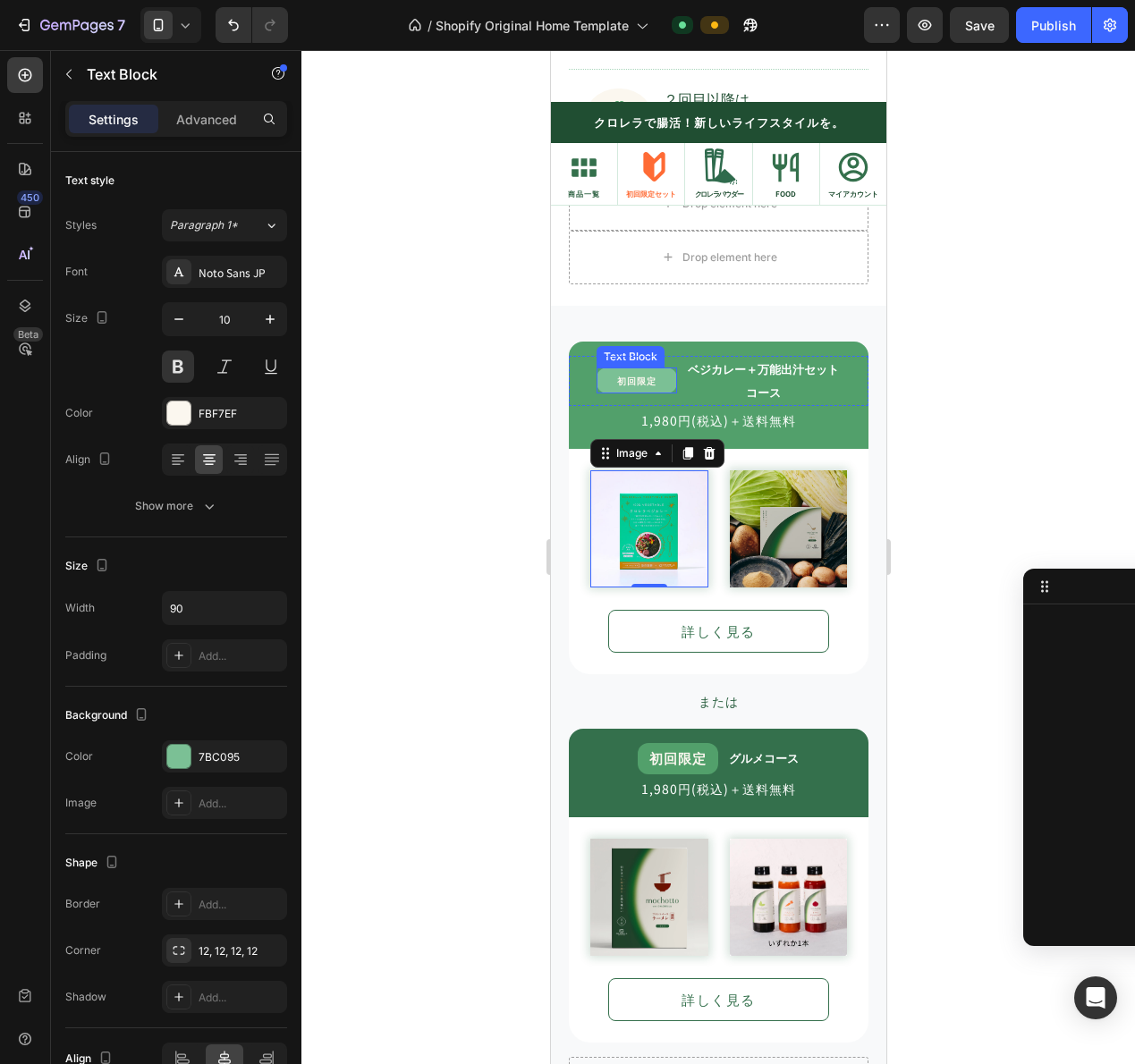
scroll to position [532, 0]
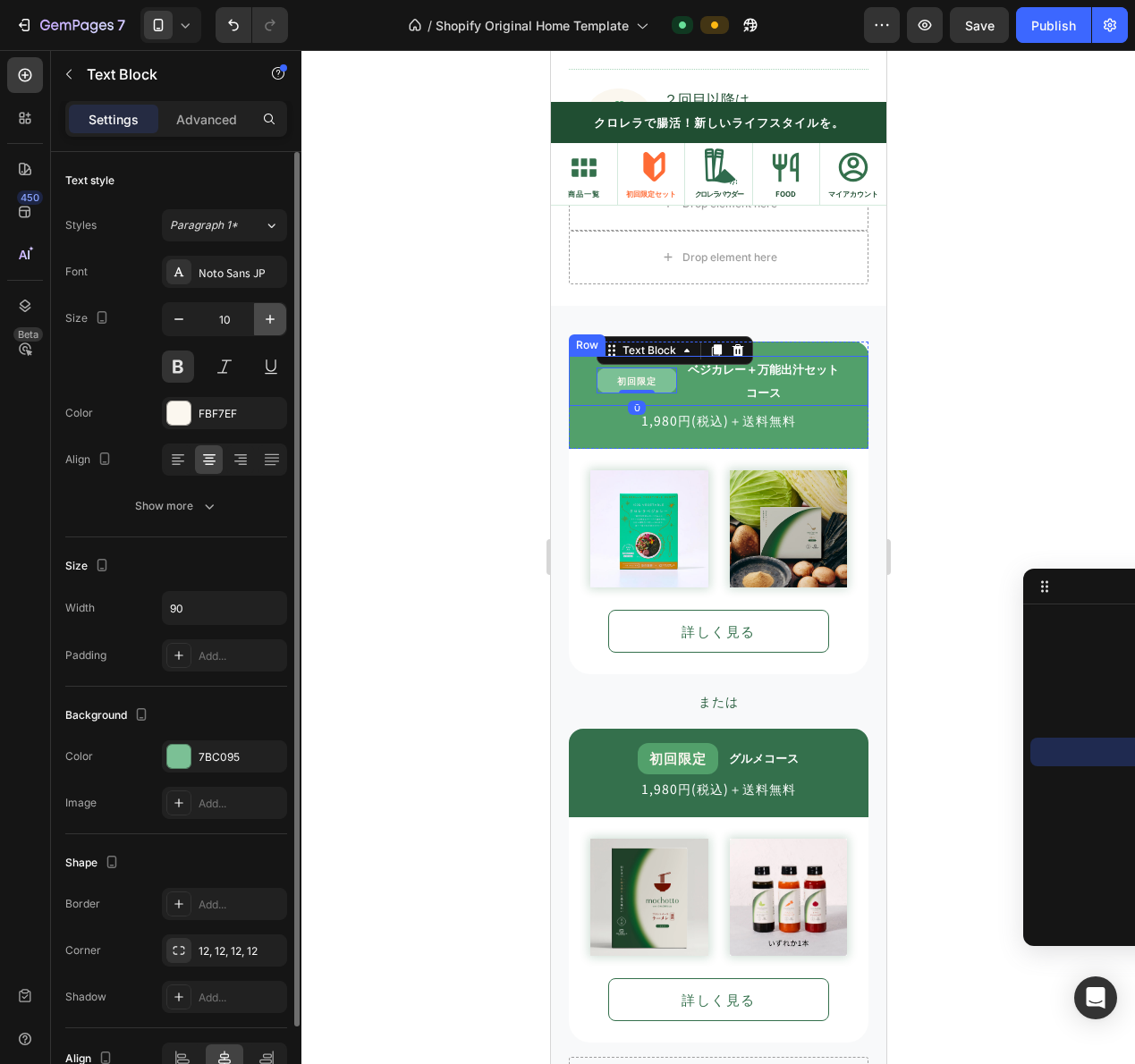
click at [268, 327] on icon "button" at bounding box center [269, 319] width 17 height 17
type input "13"
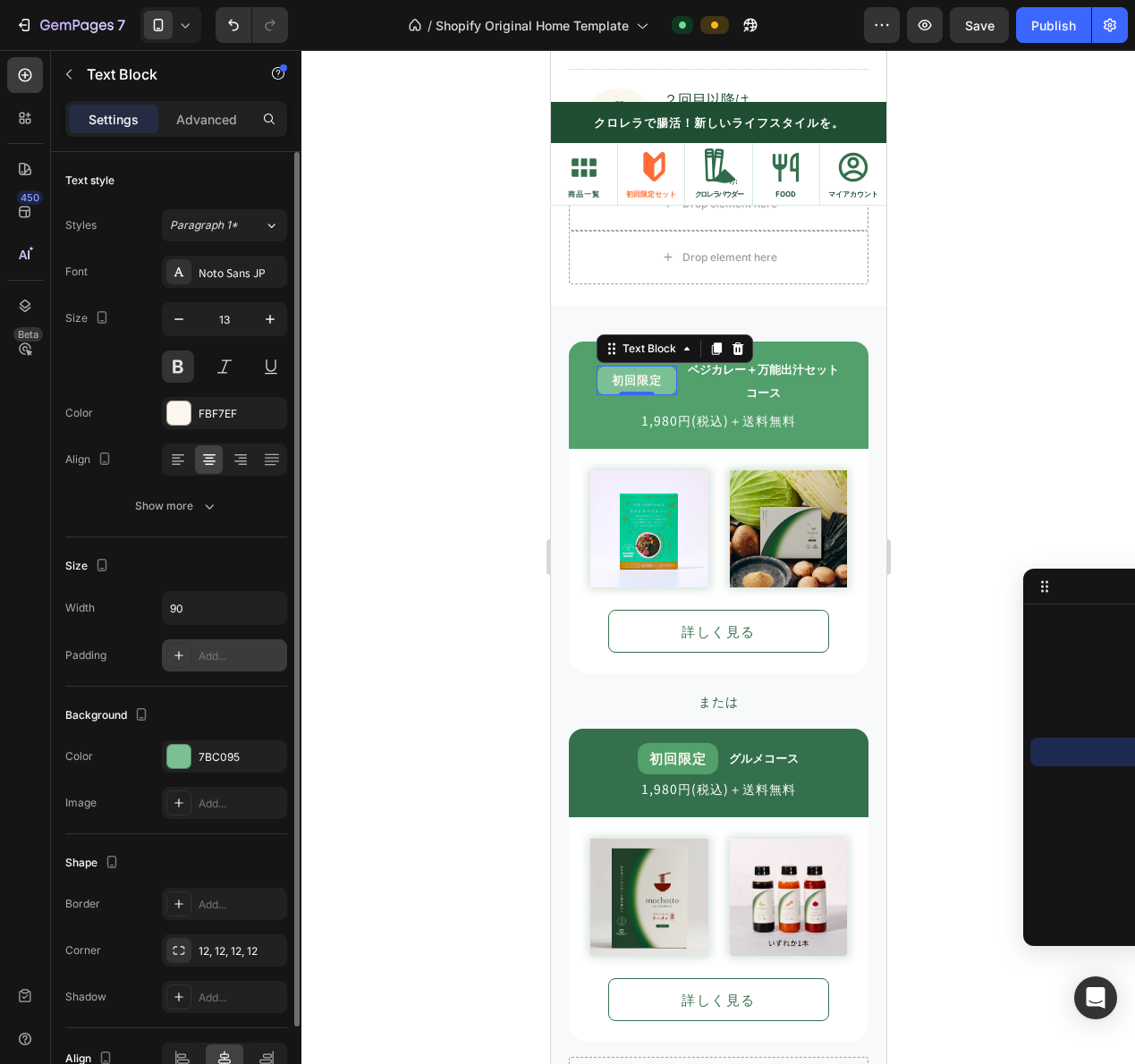
scroll to position [89, 0]
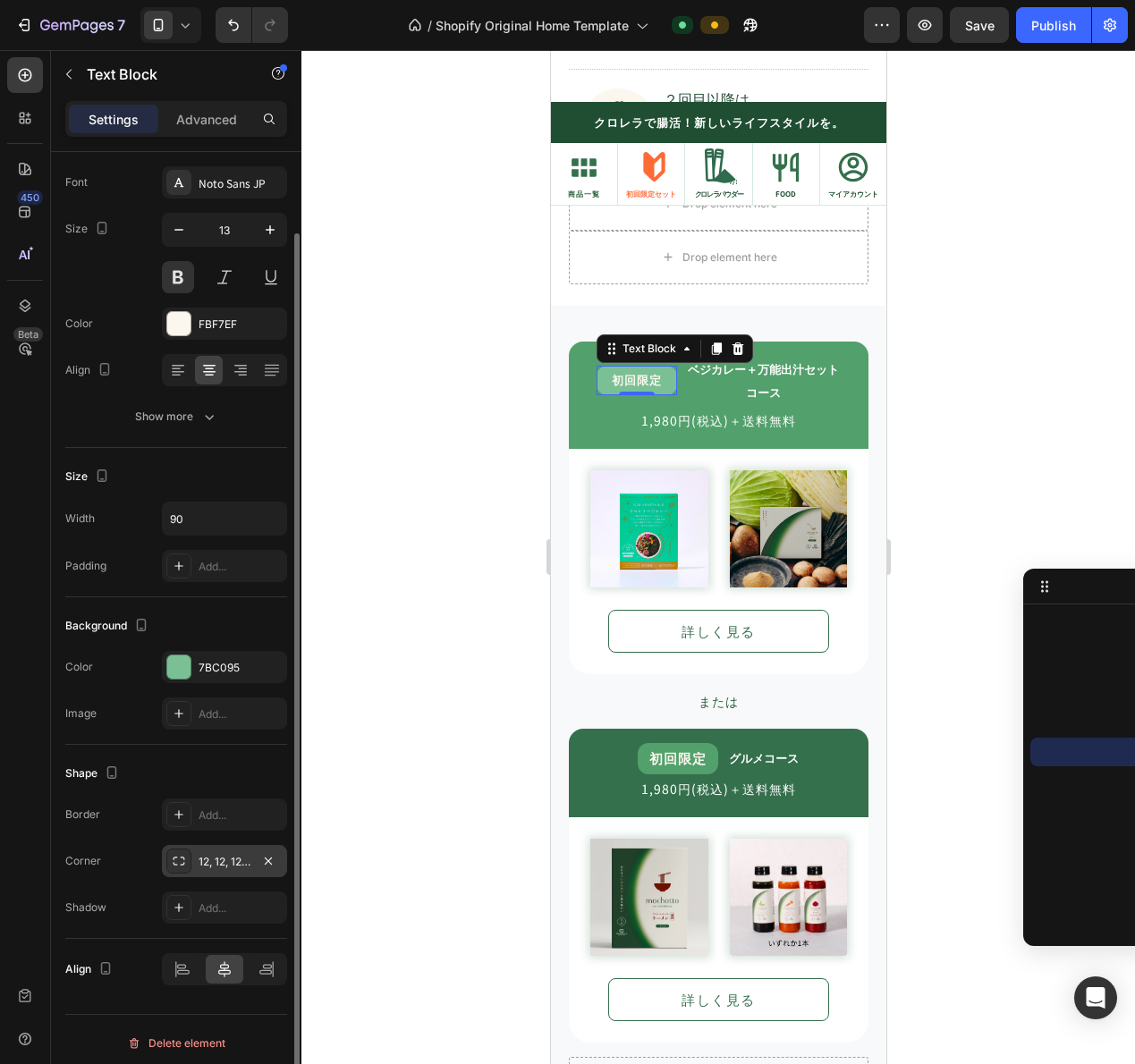
click at [215, 867] on div "12, 12, 12, 12" at bounding box center [225, 861] width 52 height 16
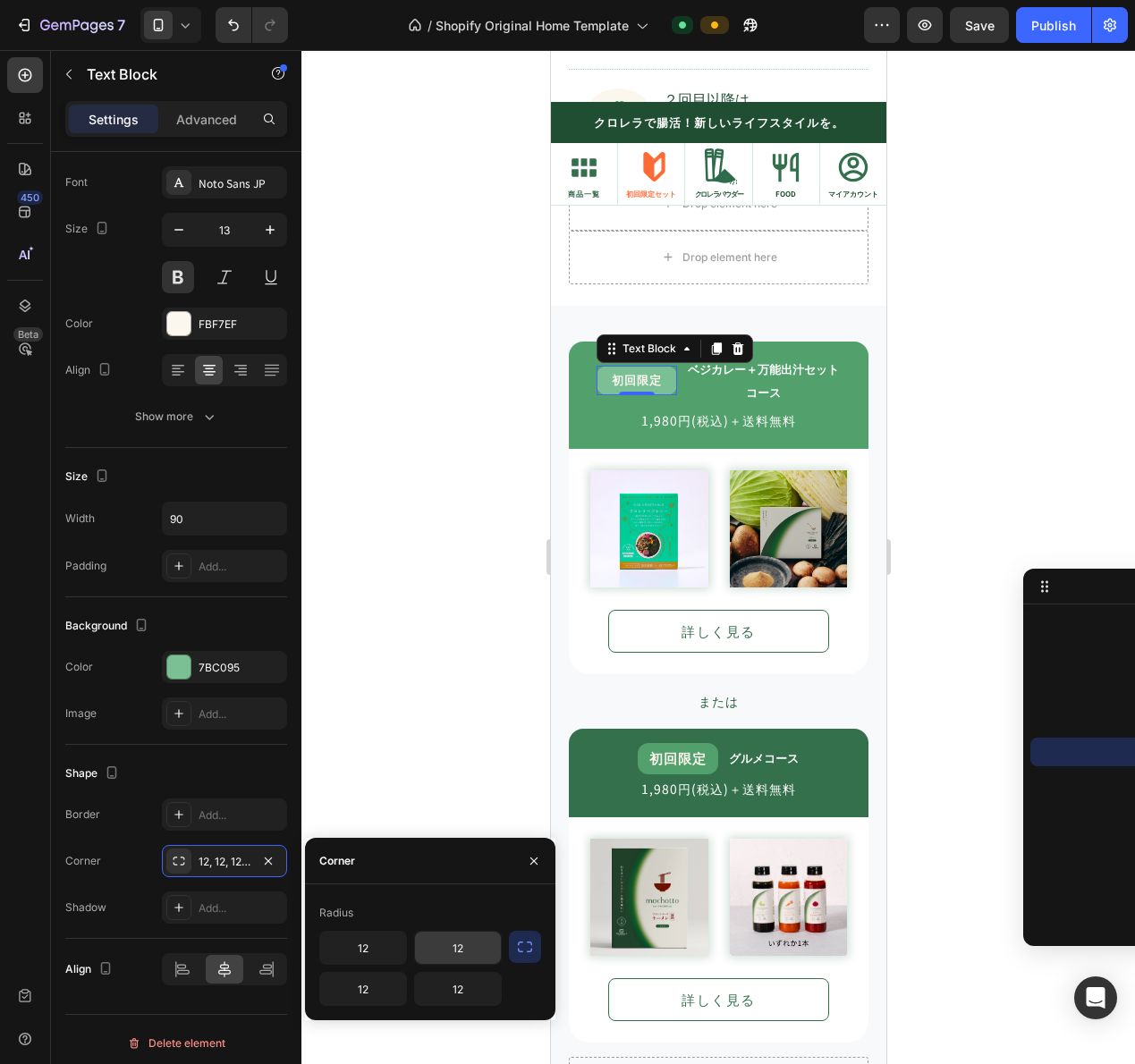
click at [461, 943] on input "12" at bounding box center [457, 947] width 86 height 32
type input "5"
click at [603, 564] on img at bounding box center [648, 529] width 118 height 118
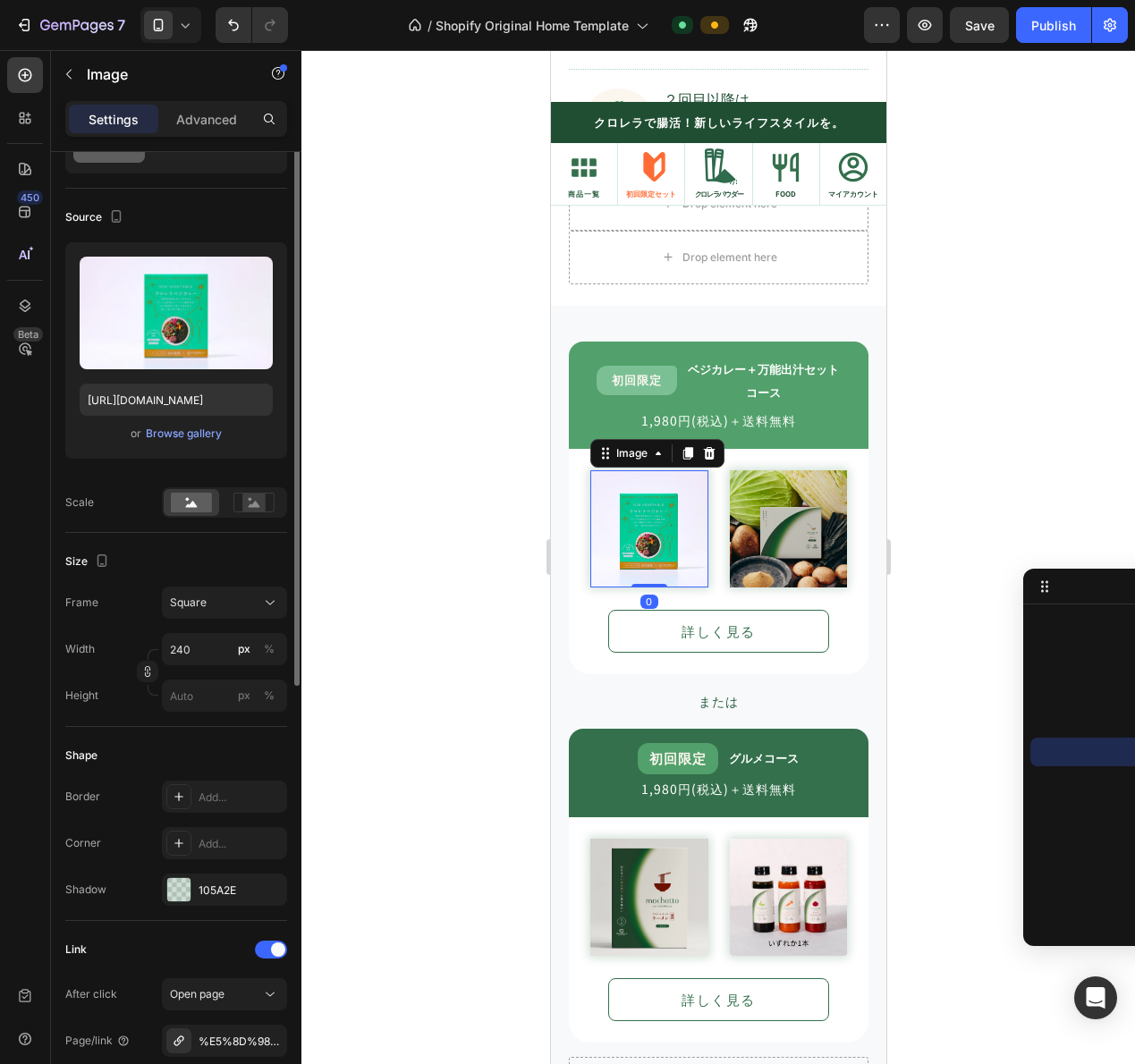
scroll to position [0, 0]
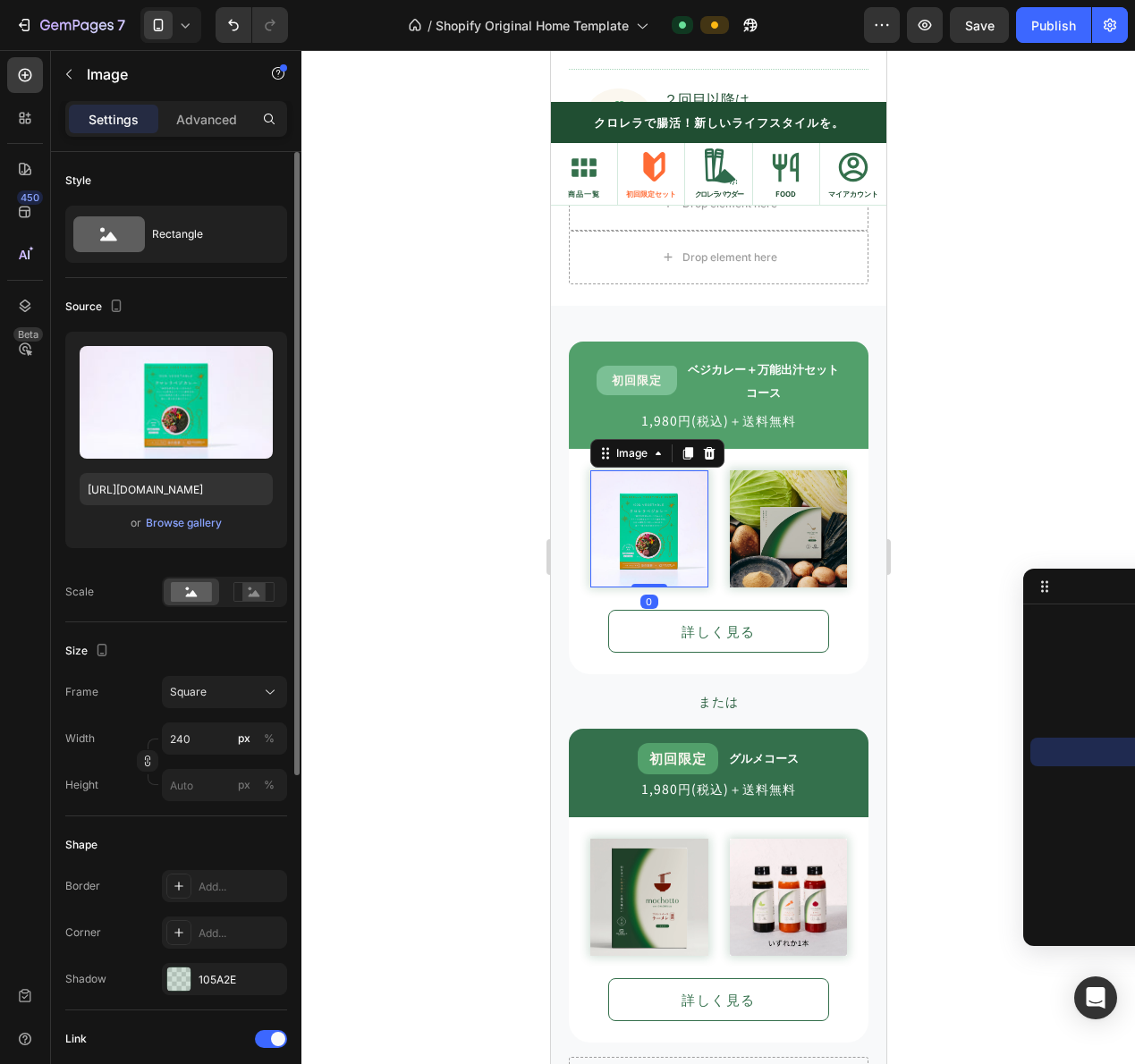
click at [580, 388] on div "初回限定 Text Block ベジカレー＋万能出汁セット コース Text Block Row" at bounding box center [717, 381] width 300 height 50
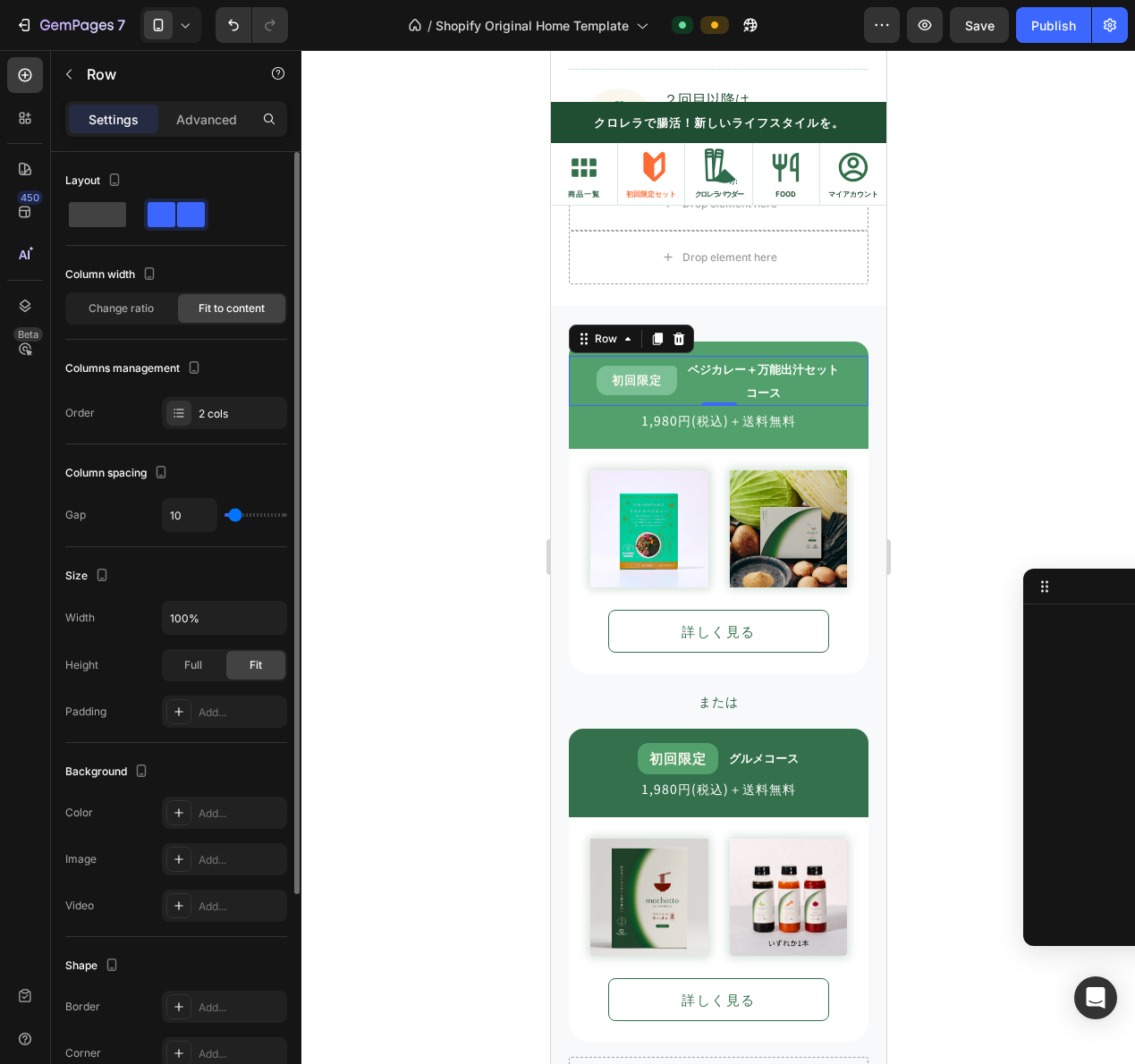
scroll to position [475, 0]
click at [596, 381] on div "初回限定" at bounding box center [636, 380] width 80 height 29
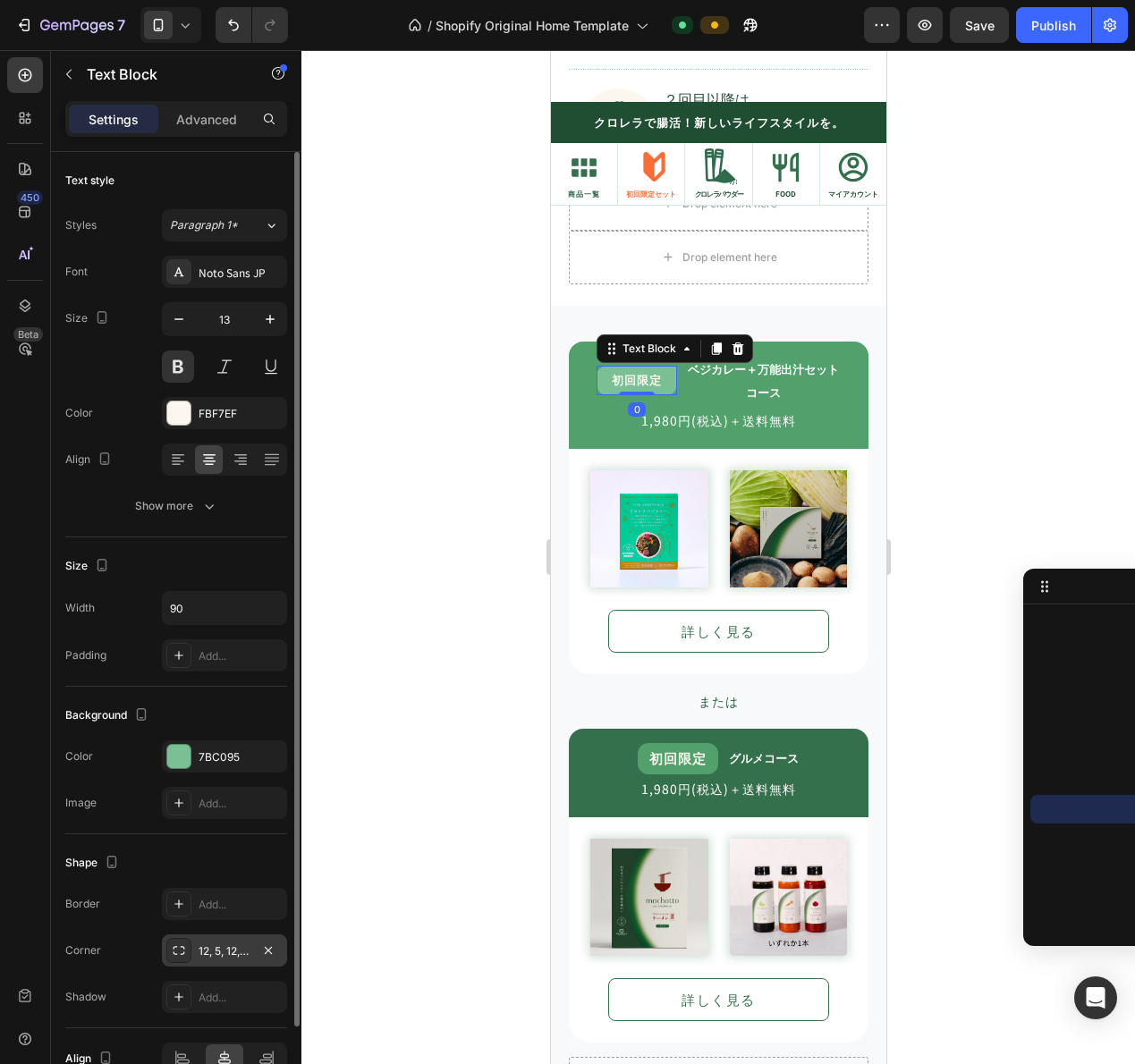
click at [217, 954] on div "12, 5, 12, 12" at bounding box center [225, 951] width 52 height 16
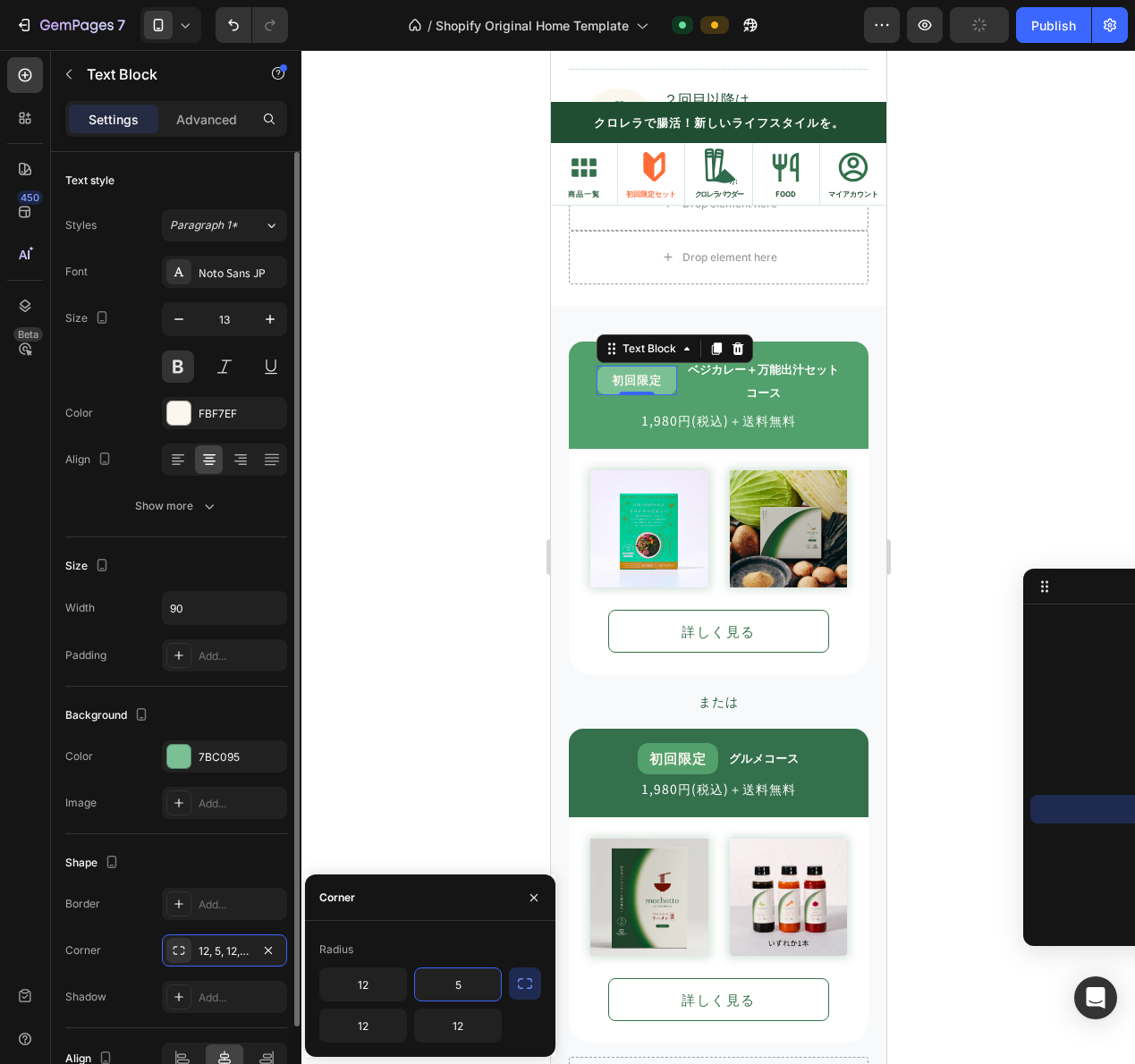
click at [460, 979] on input "5" at bounding box center [457, 984] width 86 height 32
type input "8"
click at [529, 996] on button "button" at bounding box center [524, 983] width 32 height 32
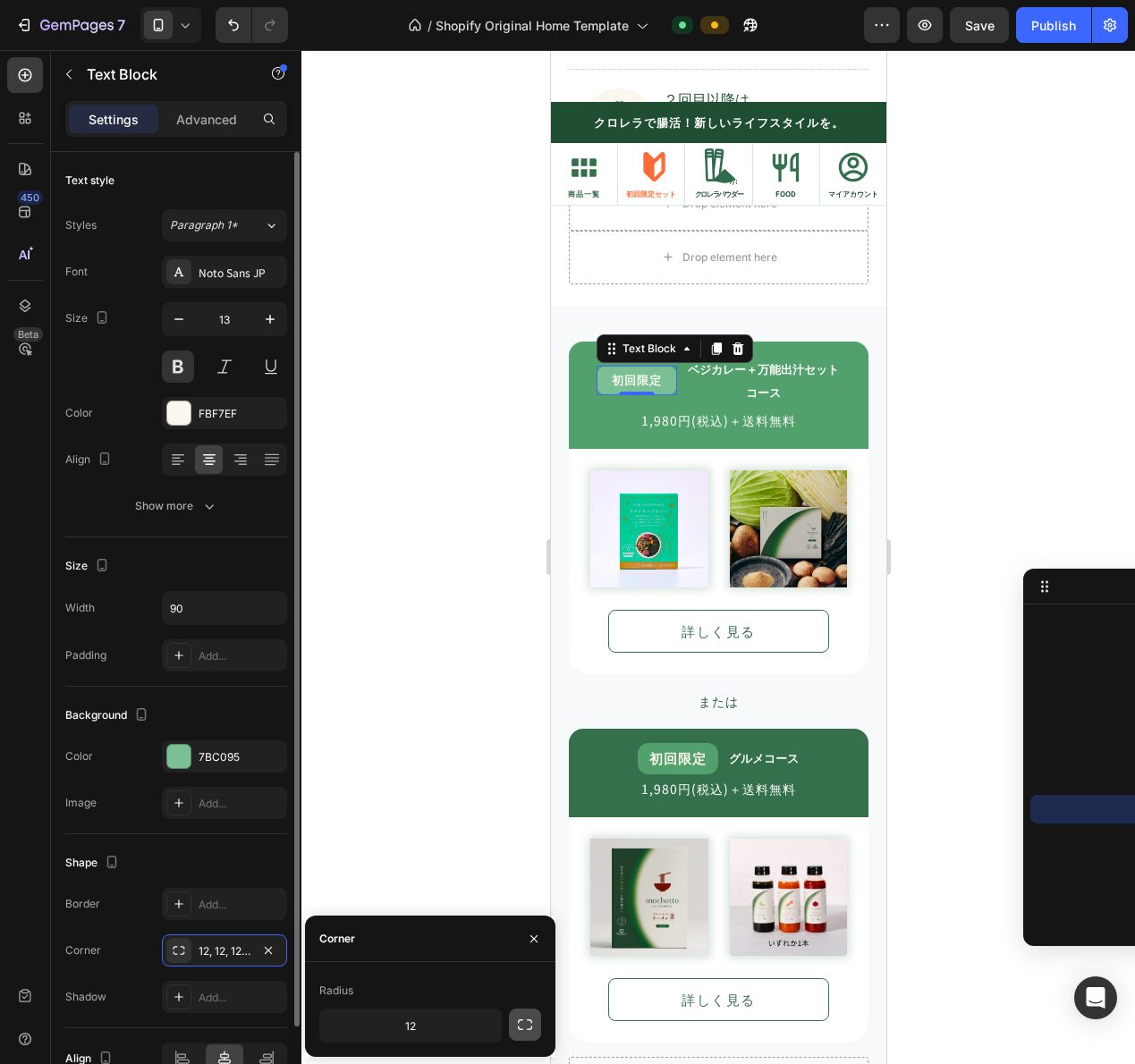
click at [523, 1016] on icon "button" at bounding box center [524, 1024] width 17 height 17
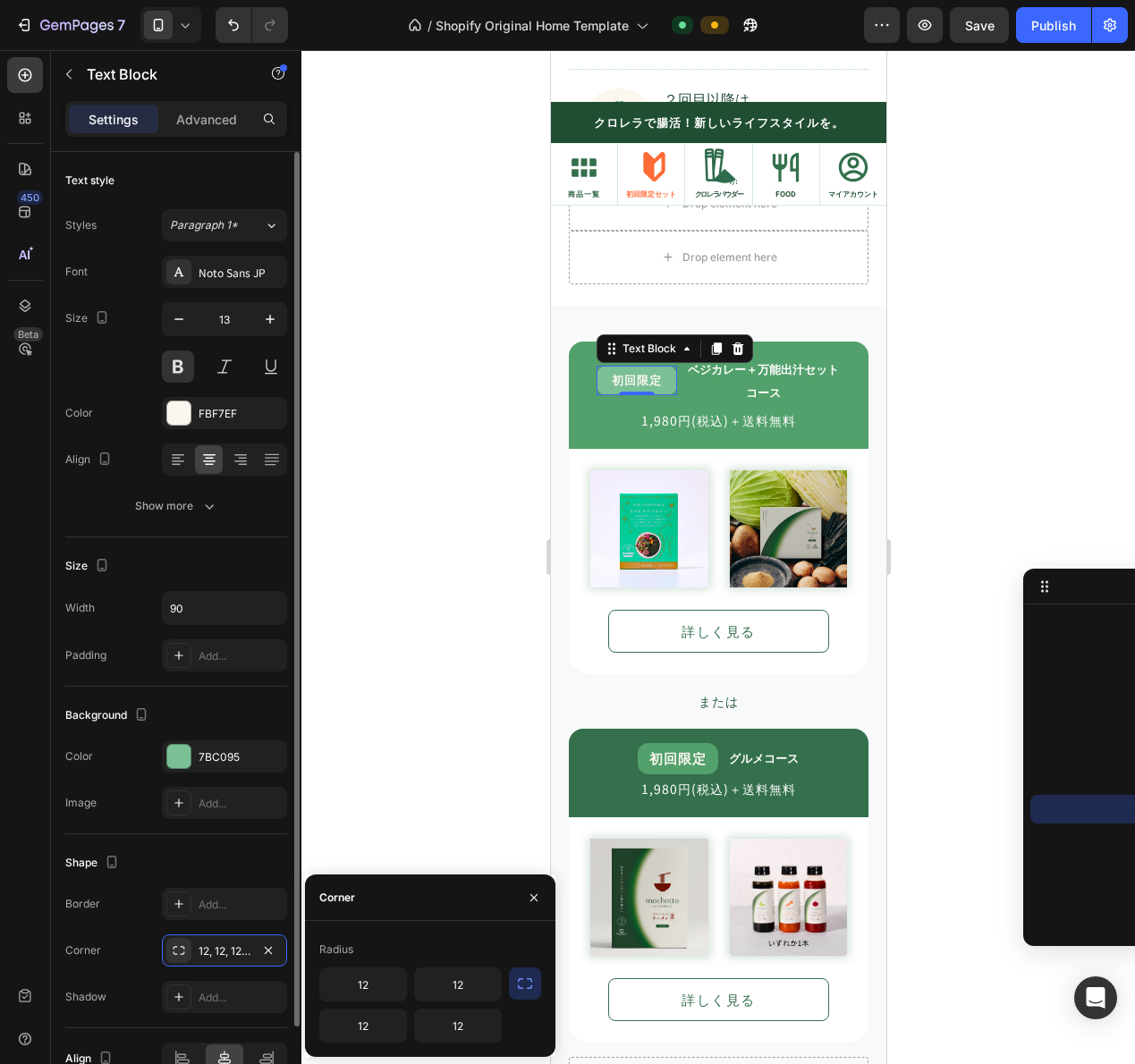
click at [528, 986] on icon "button" at bounding box center [524, 984] width 17 height 17
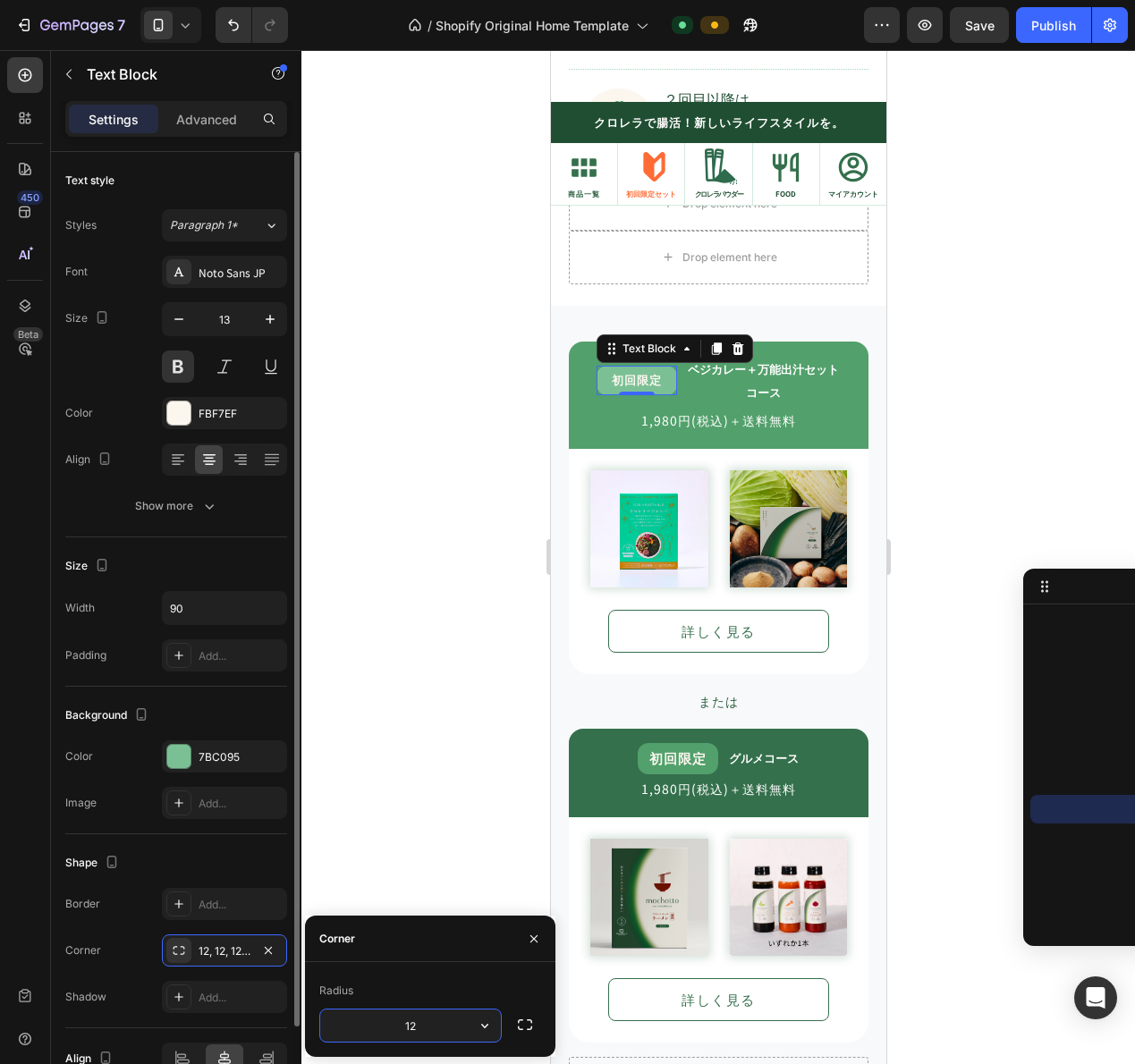
click at [438, 1030] on input "12" at bounding box center [410, 1025] width 180 height 32
type input "8"
click at [469, 954] on div "Corner" at bounding box center [430, 939] width 250 height 47
click at [213, 610] on input "90" at bounding box center [224, 608] width 123 height 32
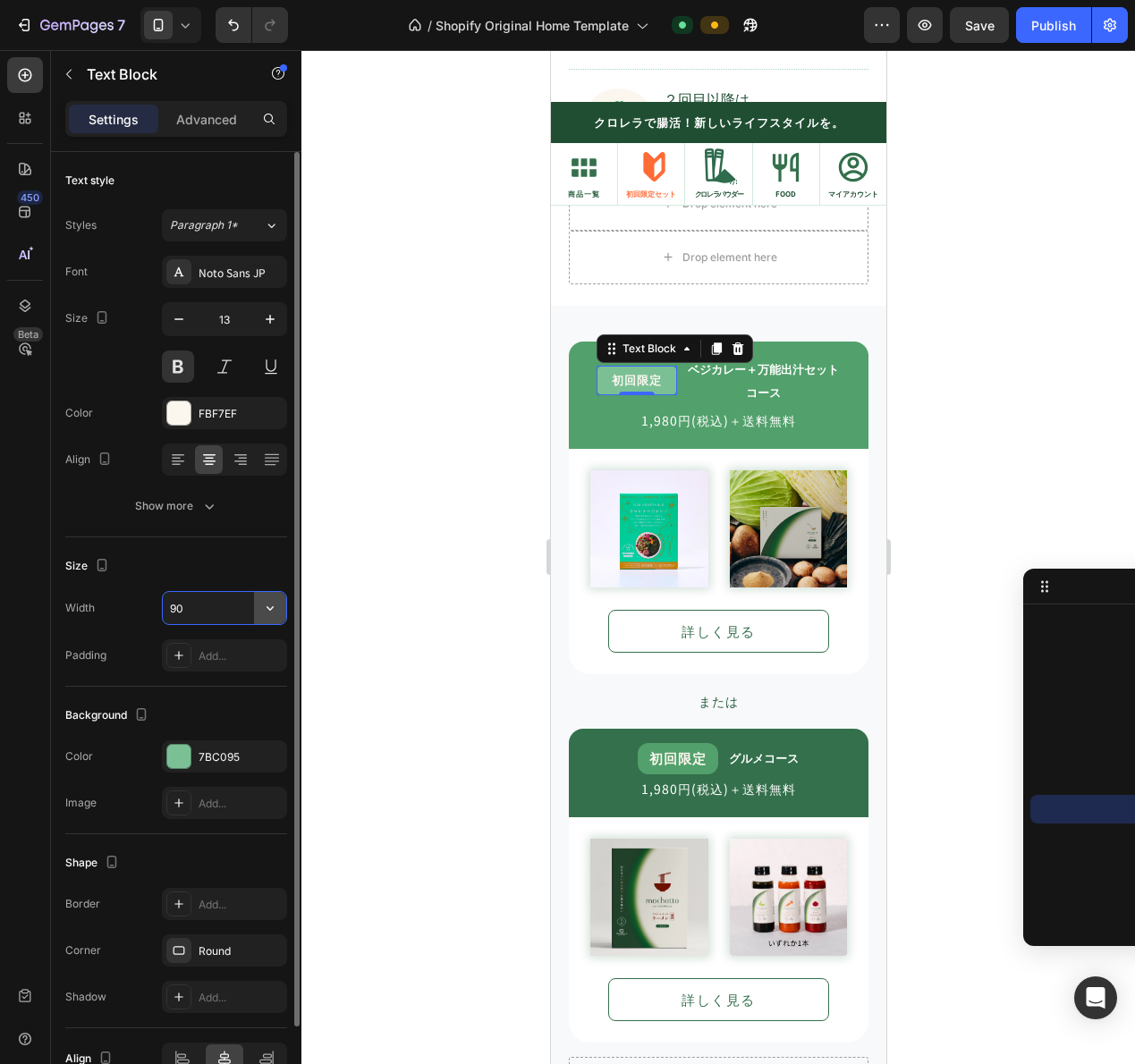
click at [266, 612] on icon "button" at bounding box center [269, 608] width 17 height 17
click at [211, 615] on input "90" at bounding box center [224, 608] width 123 height 32
drag, startPoint x: 211, startPoint y: 615, endPoint x: 124, endPoint y: 605, distance: 87.6
click at [124, 605] on div "Width 90" at bounding box center [175, 608] width 222 height 34
type input "7"
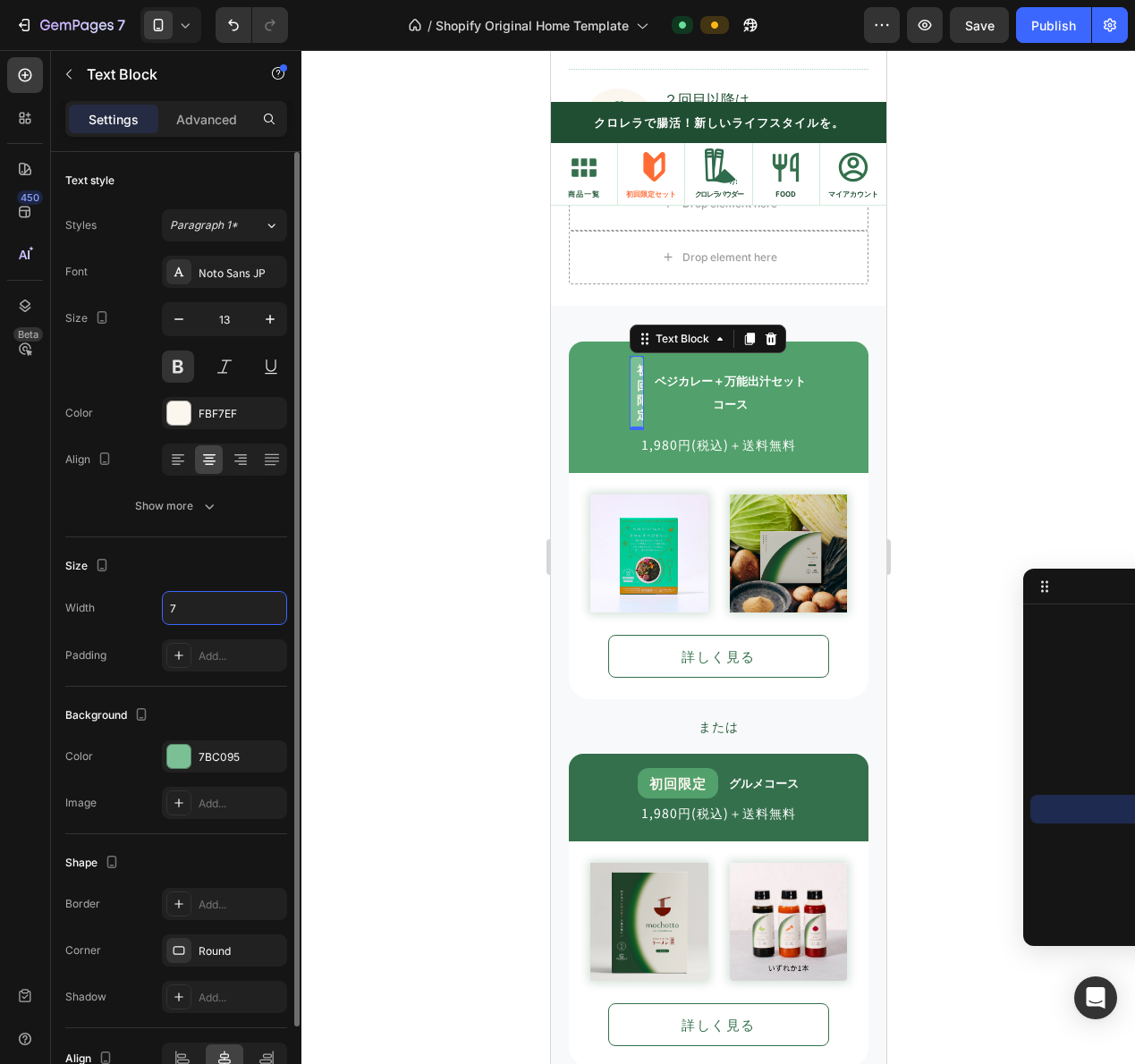
type input "75"
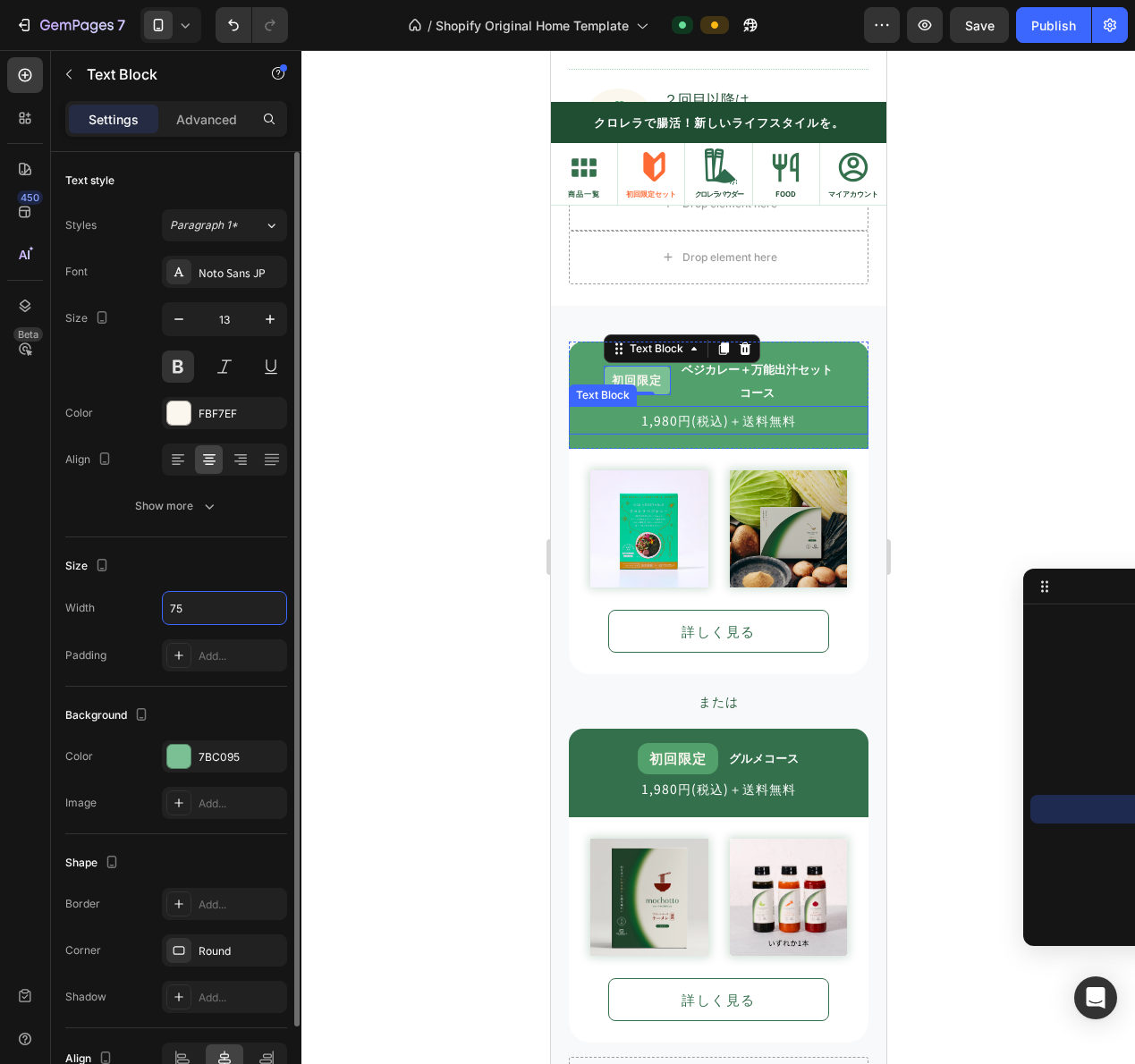
drag, startPoint x: 820, startPoint y: 405, endPoint x: 807, endPoint y: 400, distance: 13.9
click at [820, 404] on div "初回限定 Text Block 0 ベジカレー＋万能出汁セット コース Text Block Row 1,980円(税込)＋送料無料 Text Block" at bounding box center [717, 394] width 300 height 78
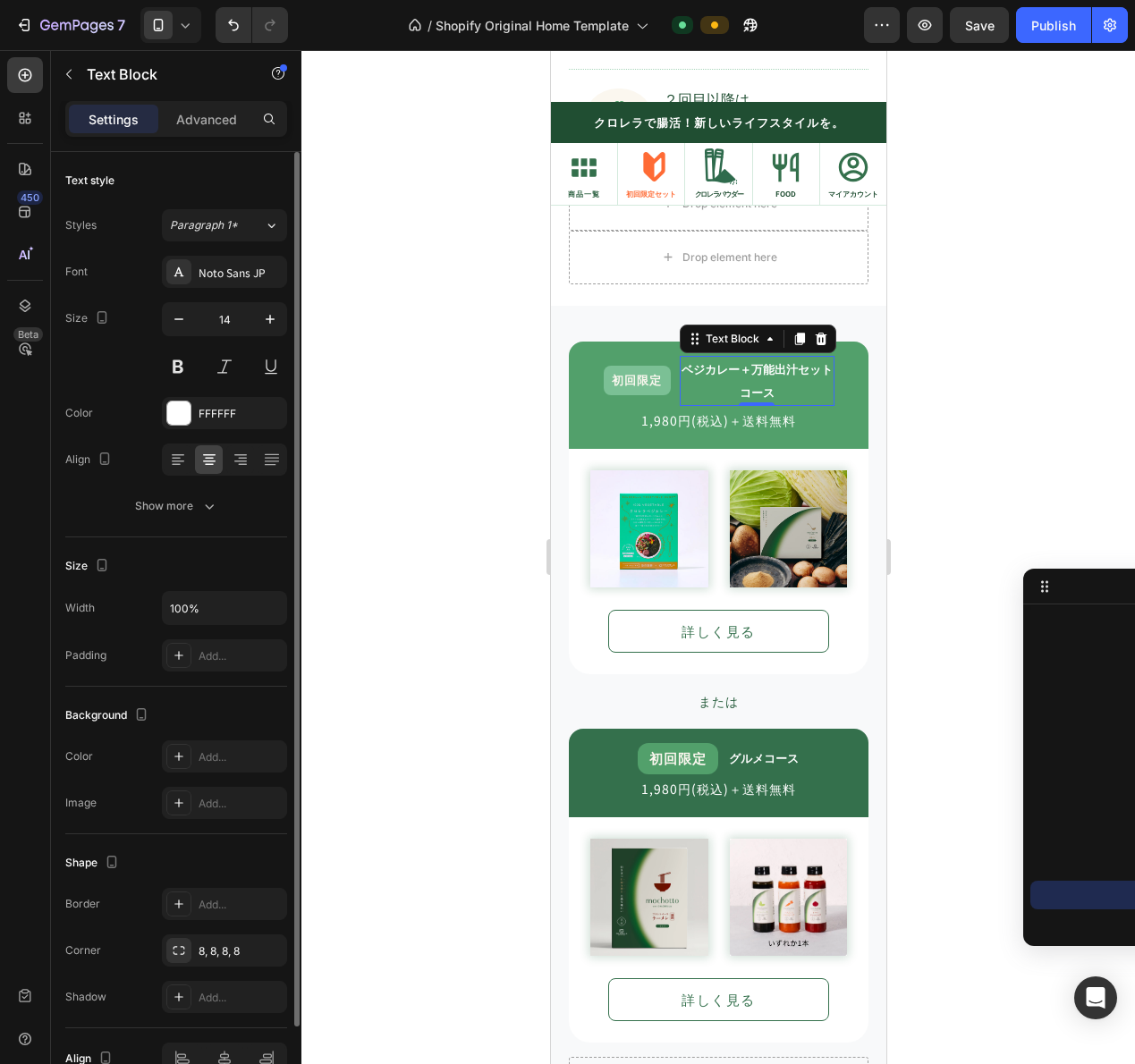
click at [782, 376] on p "ベジカレー＋万能出汁セット" at bounding box center [756, 369] width 151 height 23
click at [845, 385] on div "初回限定 Text Block ベジカレー＋万能出汁セット コース Text Block 0 Row" at bounding box center [717, 381] width 300 height 50
click at [805, 380] on p "ベジカレー＋万能出汁セット" at bounding box center [756, 369] width 151 height 23
click at [834, 380] on div "初回限定 Text Block ベジカレー＋万能出汁セット コース Text Block 0 Row" at bounding box center [717, 381] width 300 height 50
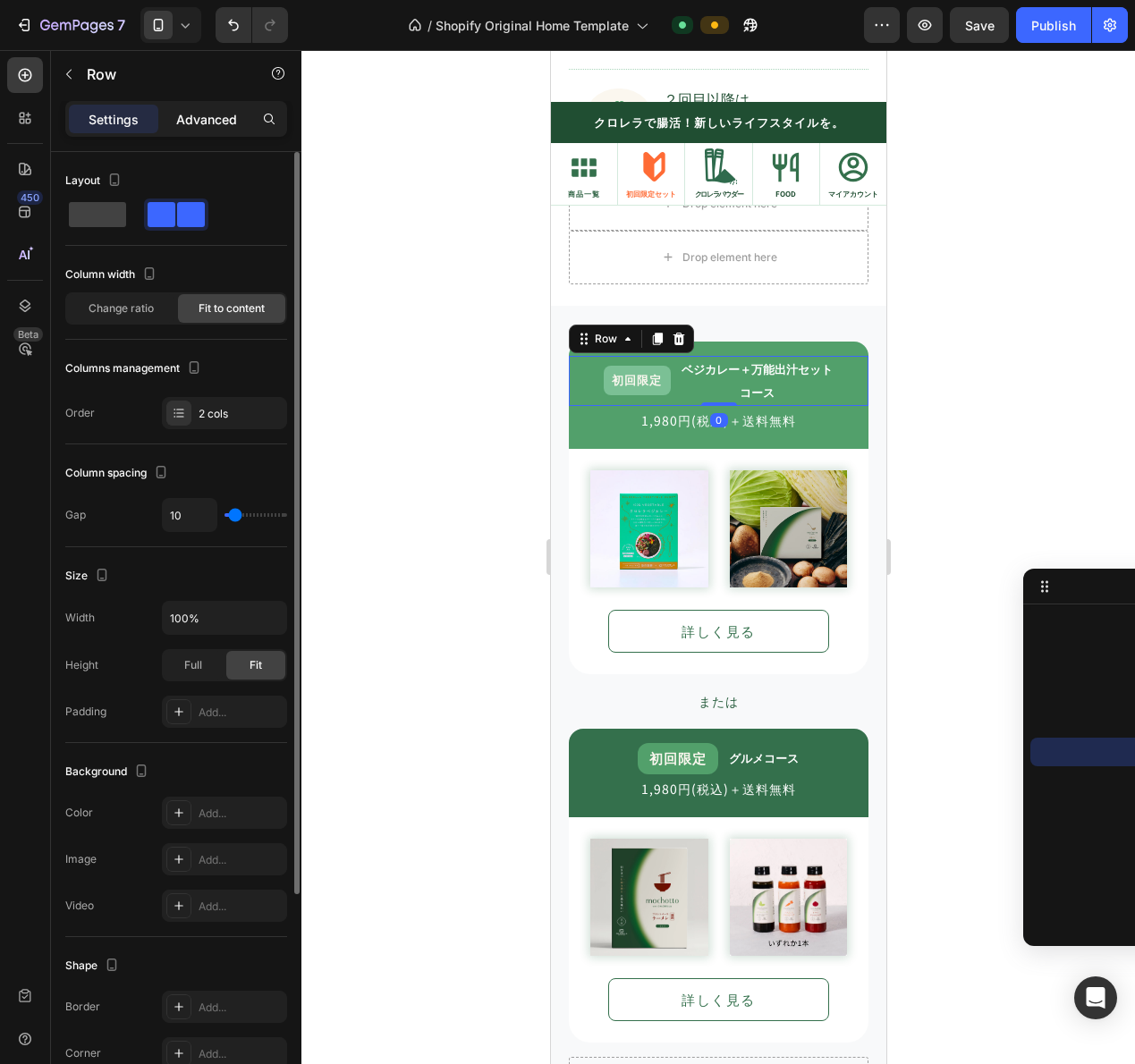
click at [209, 110] on p "Advanced" at bounding box center [206, 118] width 61 height 18
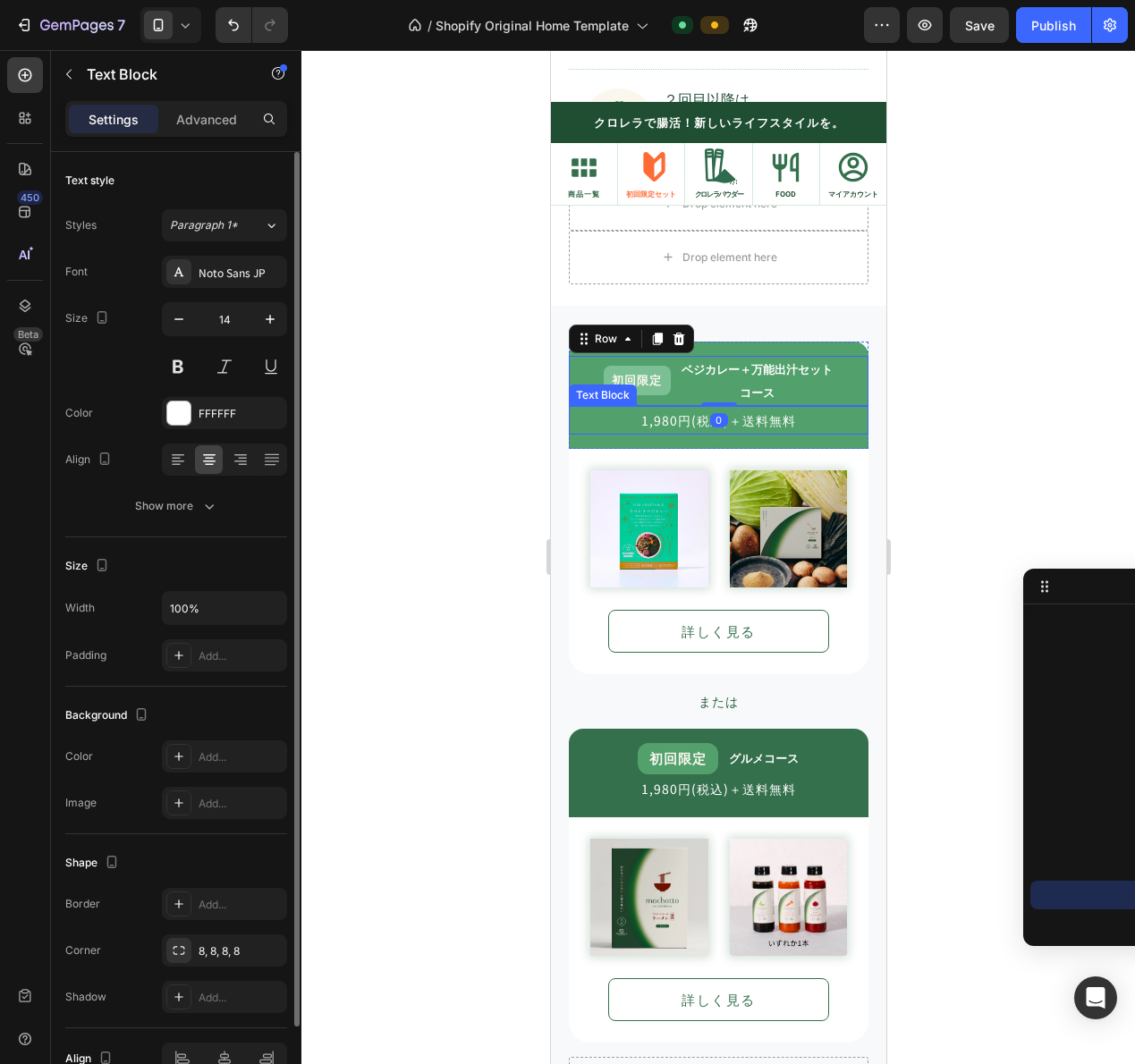
click at [787, 412] on p "1,980円(税込)＋送料無料" at bounding box center [717, 421] width 296 height 25
click at [669, 345] on div "初回限定 Text Block ベジカレー＋万能出汁セット コース Text Block Row 1,980円(税込)＋送料無料 Text Block 0 R…" at bounding box center [717, 394] width 300 height 108
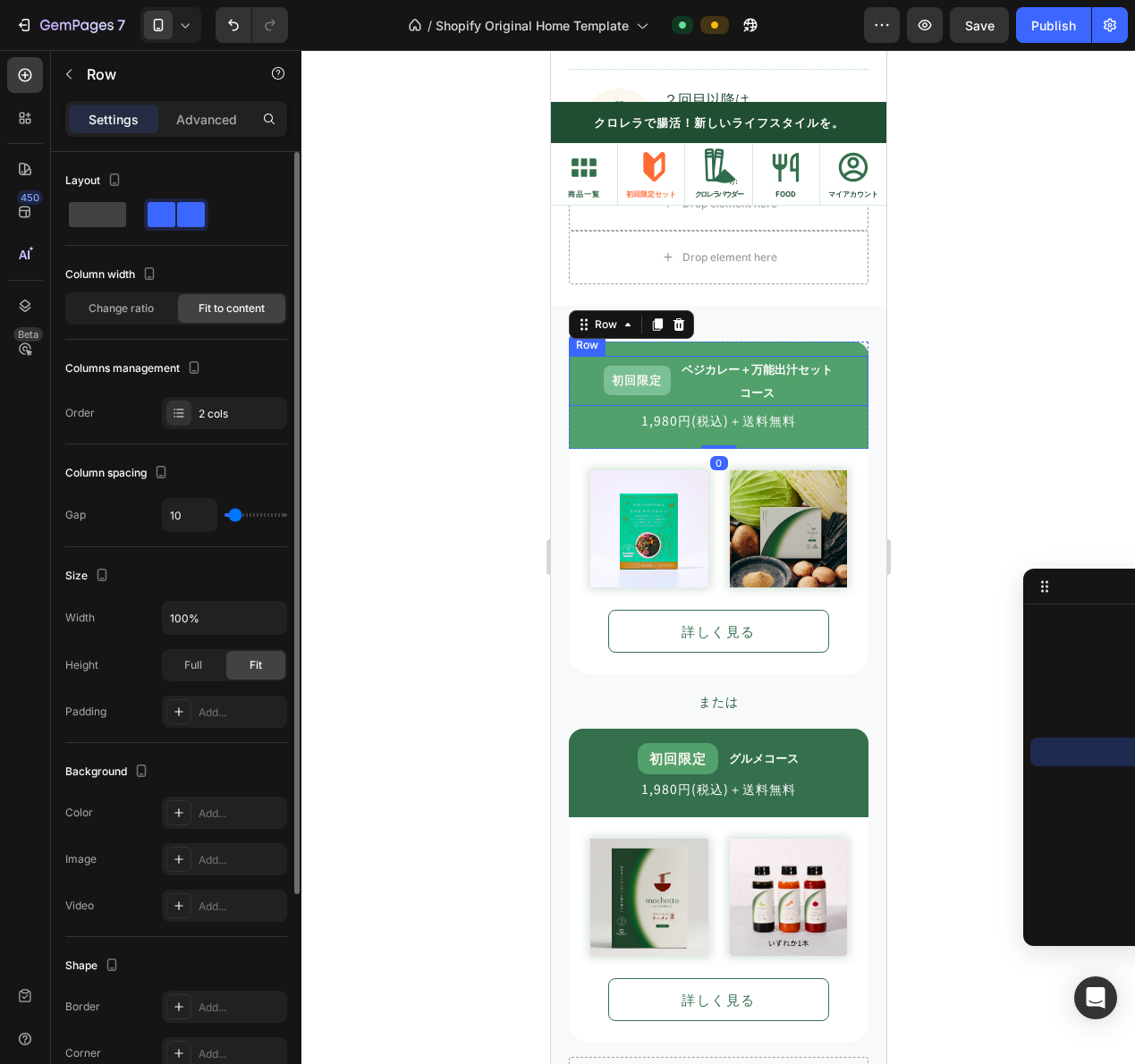
click at [666, 365] on div "初回限定 Text Block ベジカレー＋万能出汁セット コース Text Block Row" at bounding box center [717, 381] width 300 height 50
click at [662, 376] on div "初回限定 Text Block ベジカレー＋万能出汁セット コース Text Block Row 0" at bounding box center [717, 381] width 300 height 50
click at [647, 387] on span "初回限定" at bounding box center [636, 380] width 50 height 17
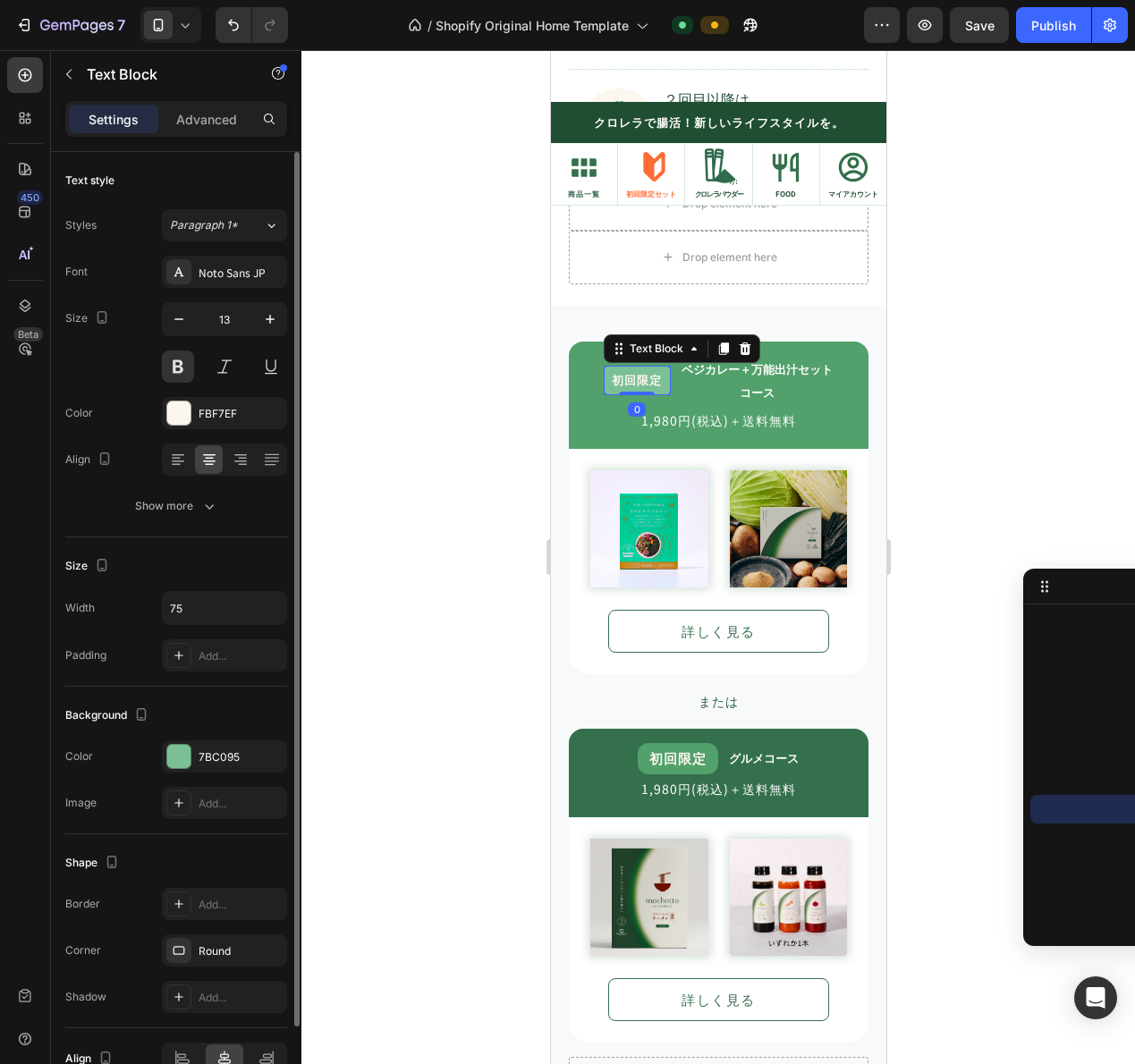
click at [603, 386] on div "初回限定" at bounding box center [636, 380] width 67 height 29
click at [572, 385] on div "初回限定 Text Block 0 ベジカレー＋万能出汁セット コース Text Block Row" at bounding box center [717, 381] width 300 height 50
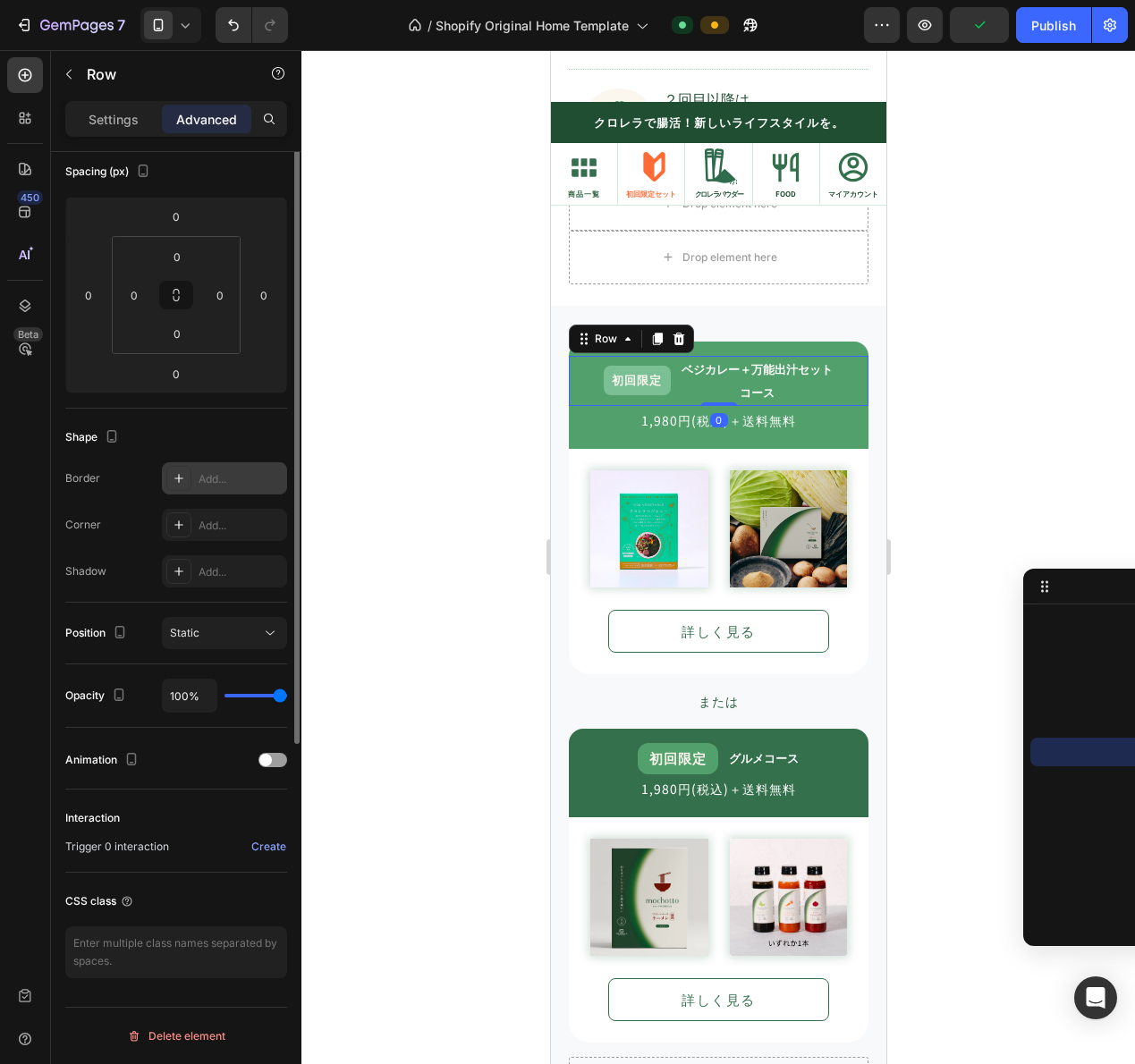
scroll to position [0, 0]
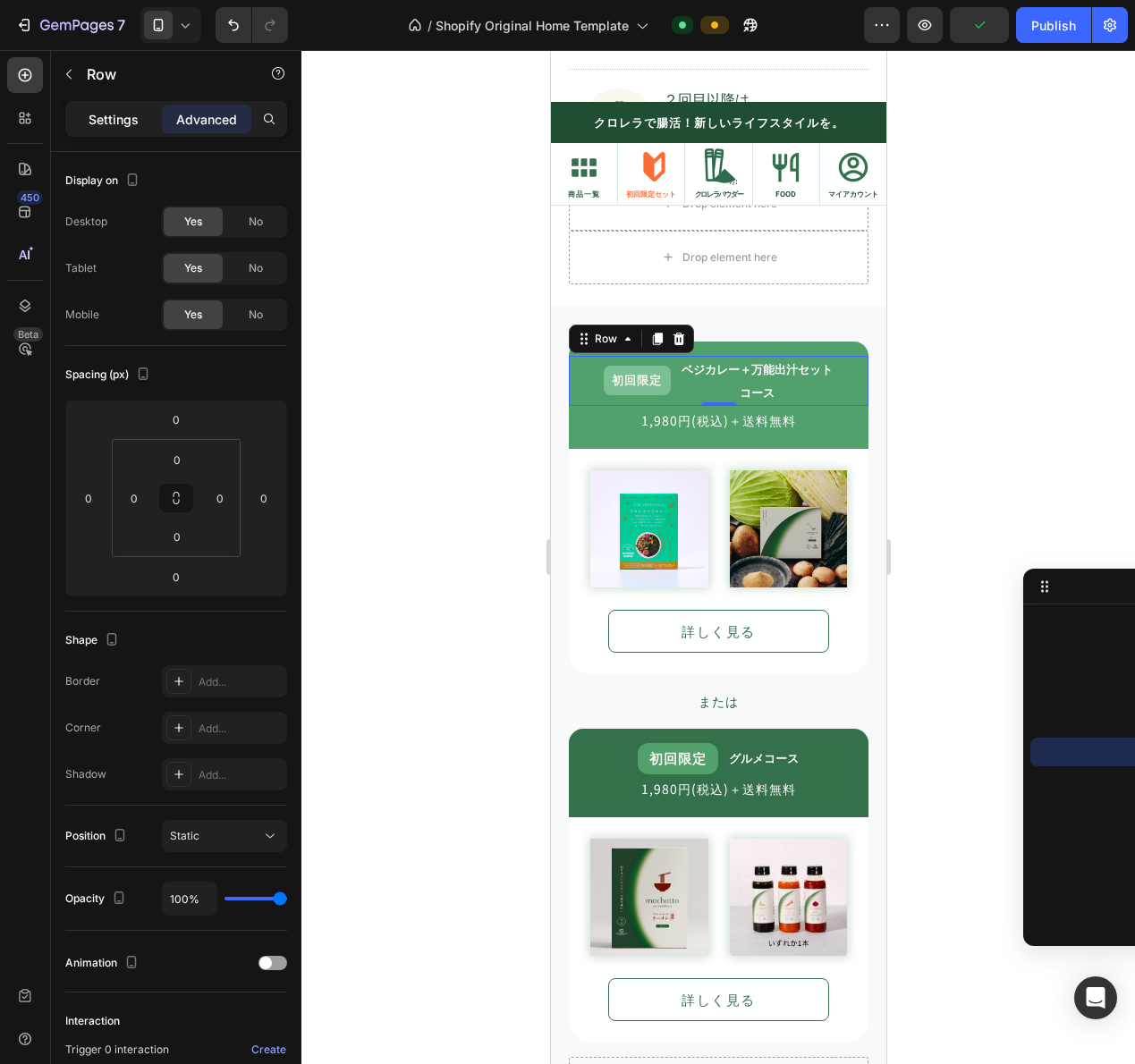
click at [110, 118] on p "Settings" at bounding box center [113, 118] width 50 height 18
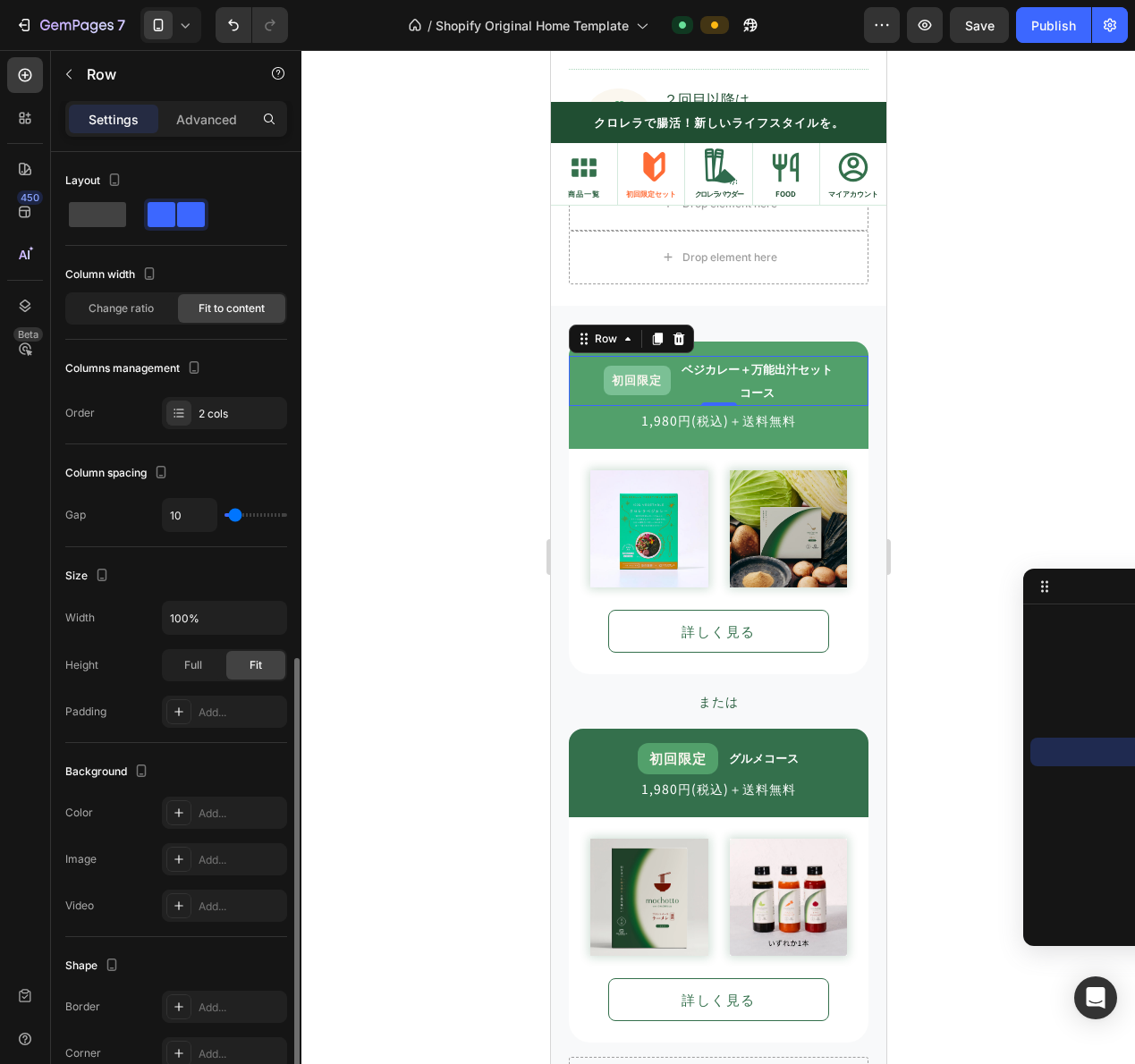
scroll to position [285, 0]
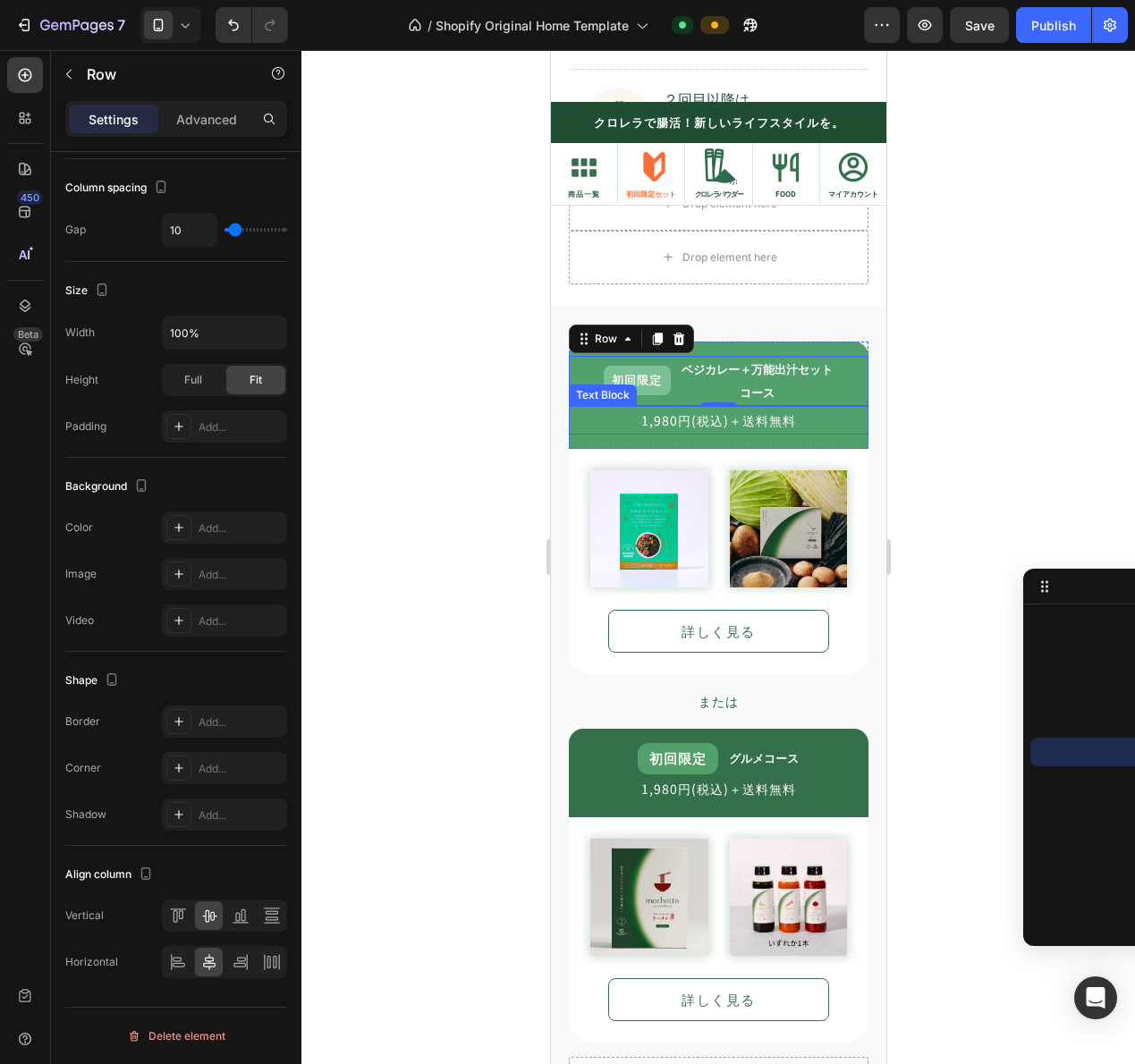
click at [707, 380] on p "ベジカレー＋万能出汁セット" at bounding box center [756, 369] width 151 height 23
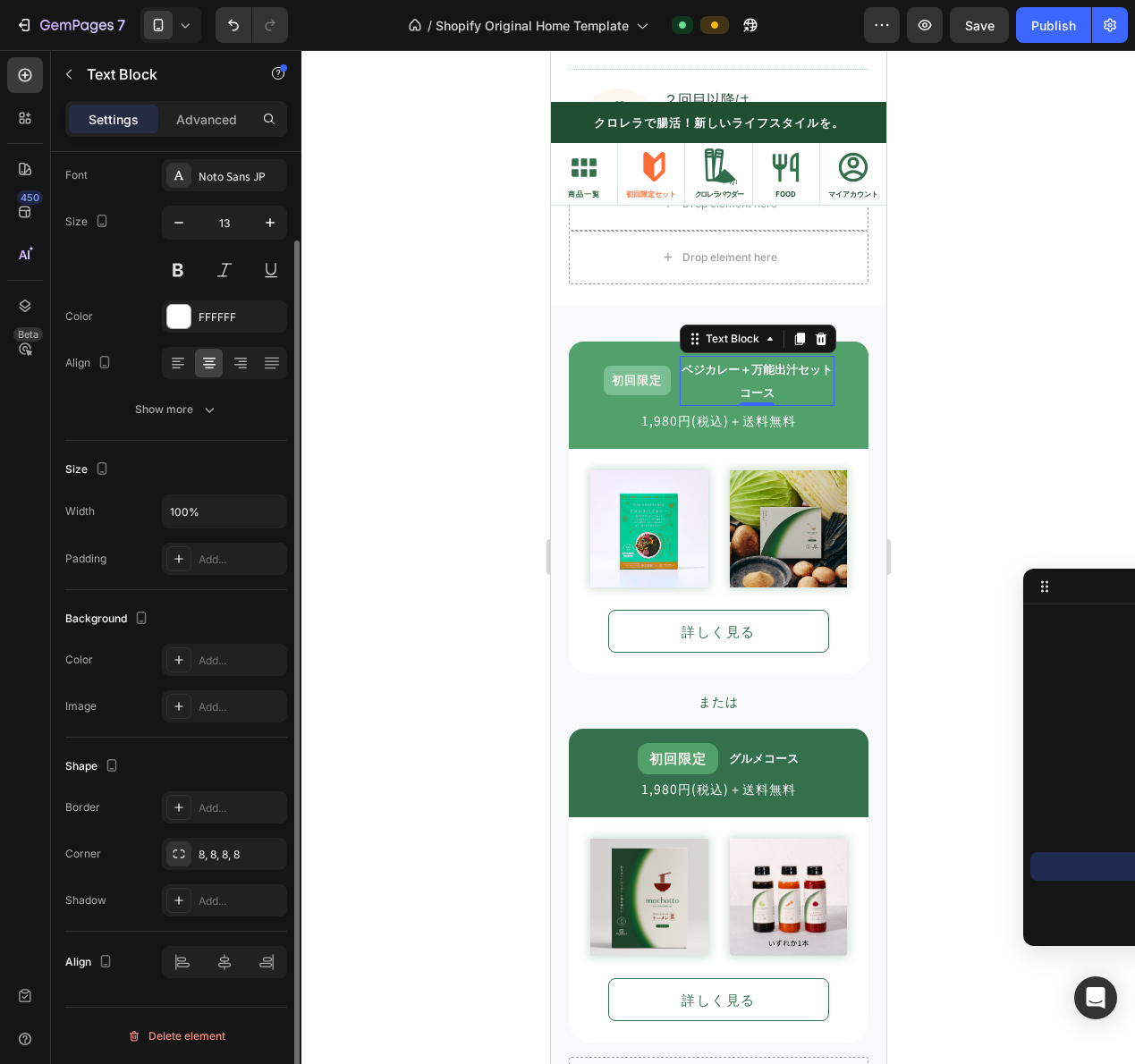
scroll to position [0, 0]
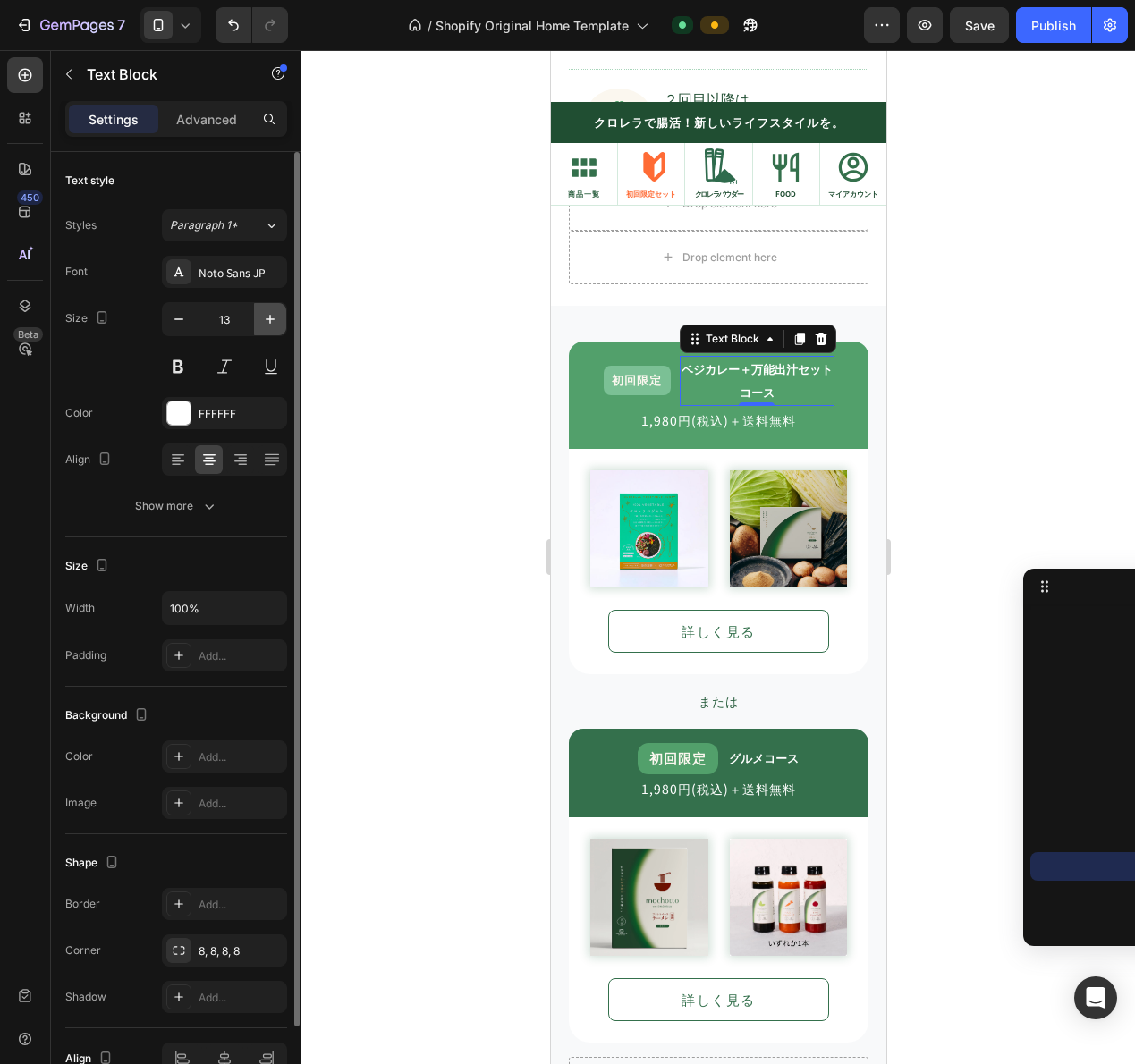
click at [262, 318] on button "button" at bounding box center [269, 319] width 32 height 32
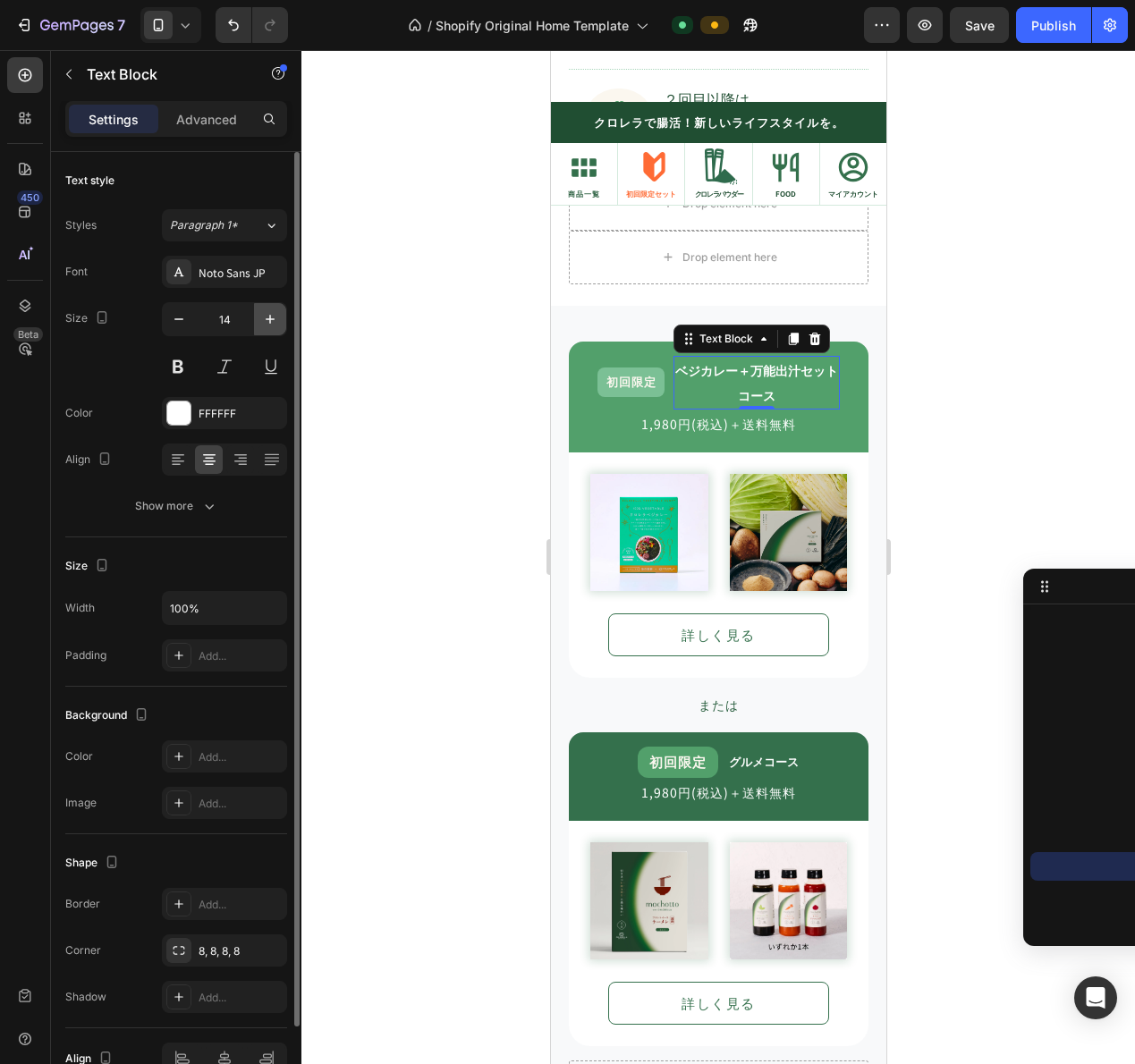
click at [262, 318] on icon "button" at bounding box center [269, 319] width 17 height 17
type input "15"
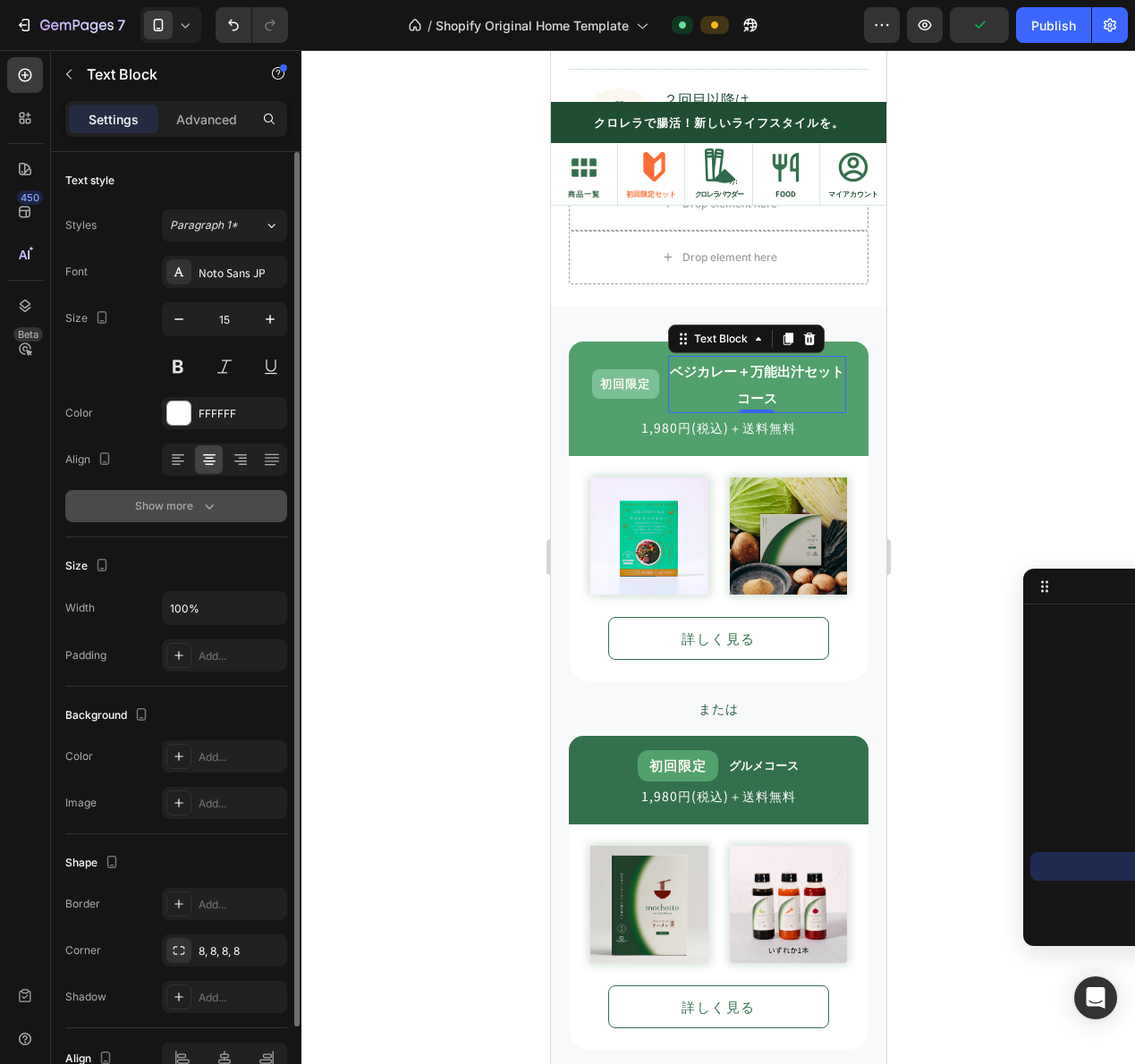
click at [209, 499] on icon "button" at bounding box center [209, 506] width 17 height 17
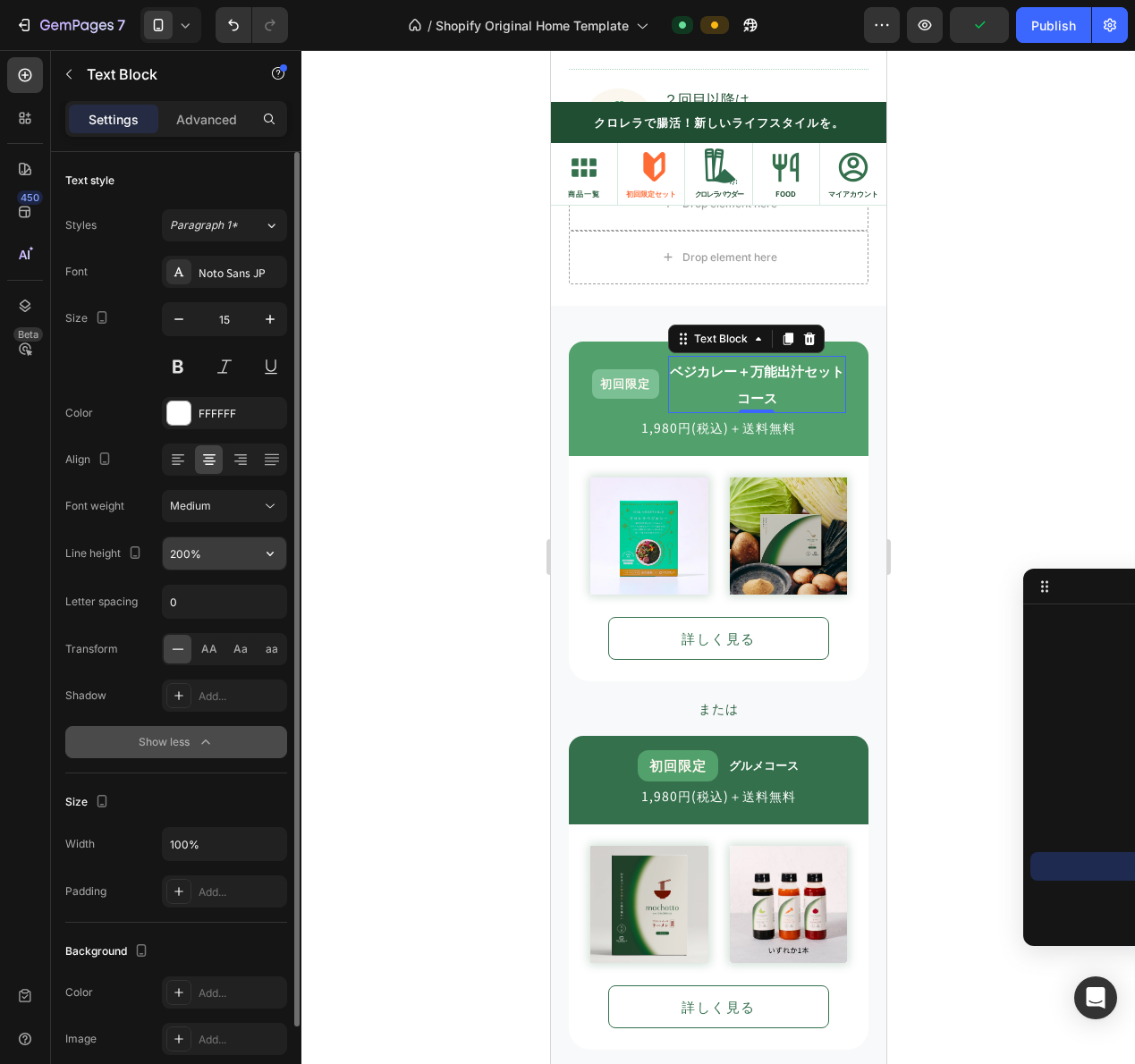
click at [210, 559] on input "200%" at bounding box center [224, 553] width 123 height 32
click at [265, 549] on icon "button" at bounding box center [269, 553] width 17 height 17
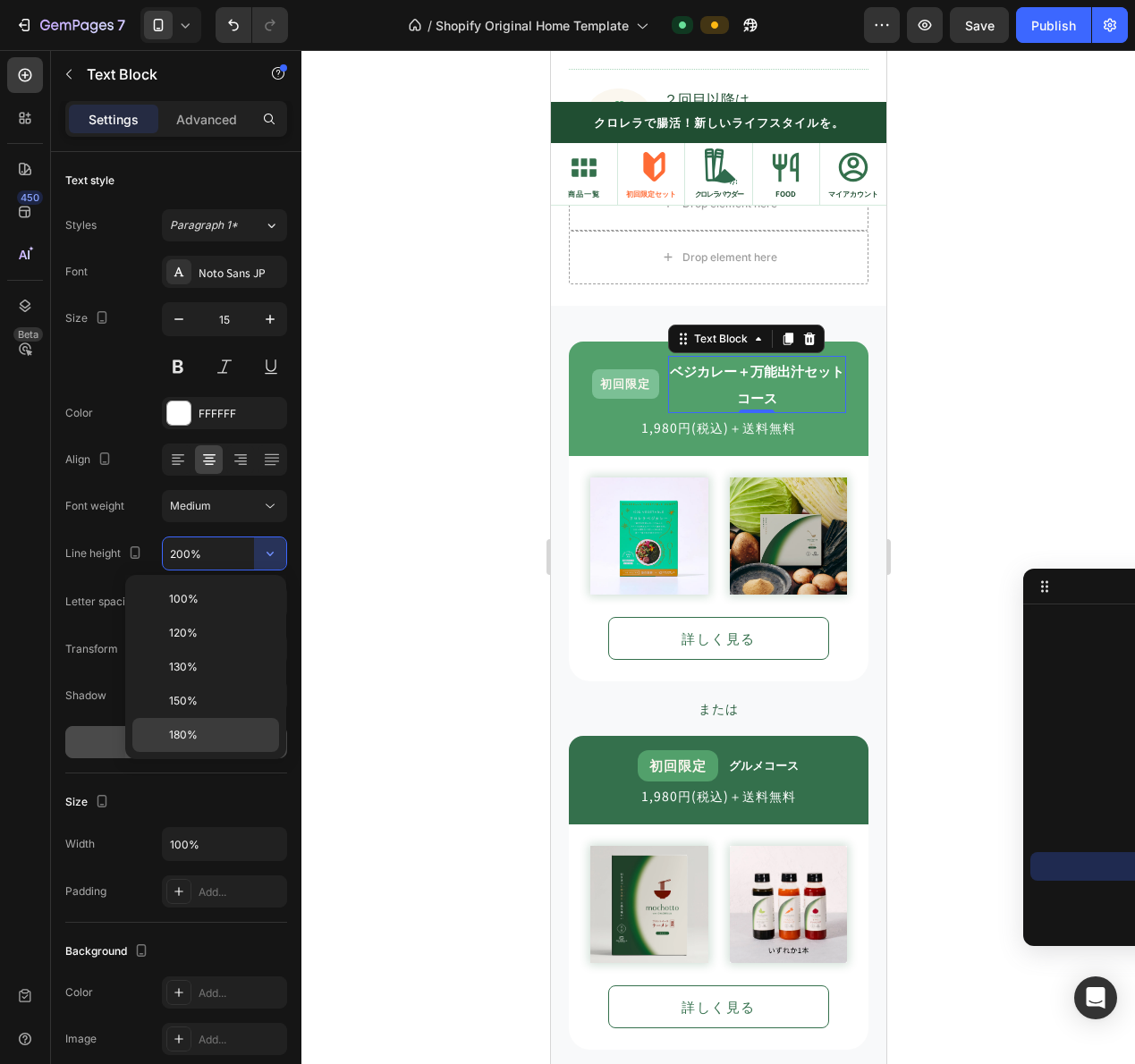
click at [203, 721] on div "180%" at bounding box center [205, 735] width 146 height 34
type input "180%"
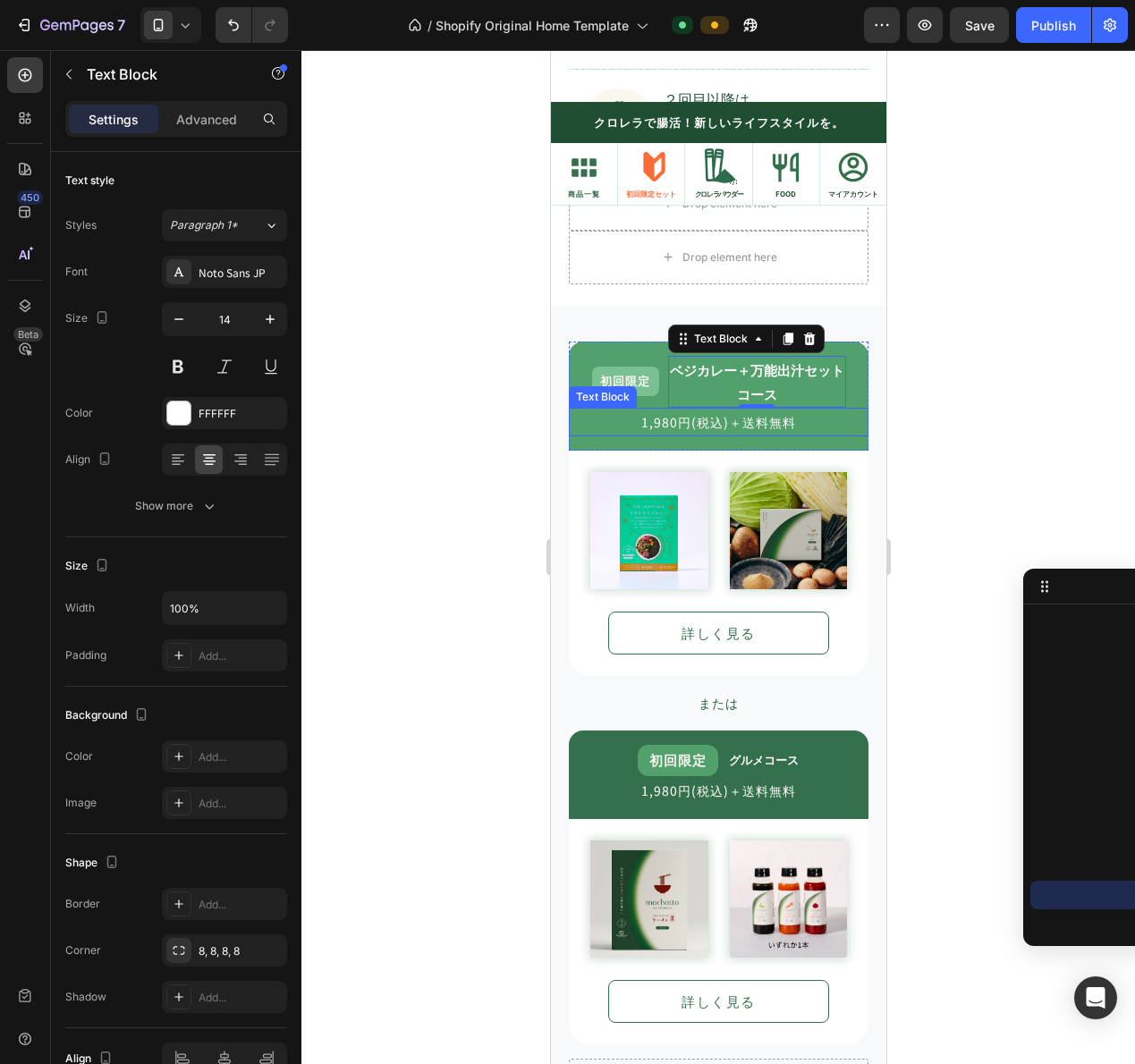
click at [705, 425] on p "1,980円(税込)＋送料無料" at bounding box center [717, 422] width 296 height 25
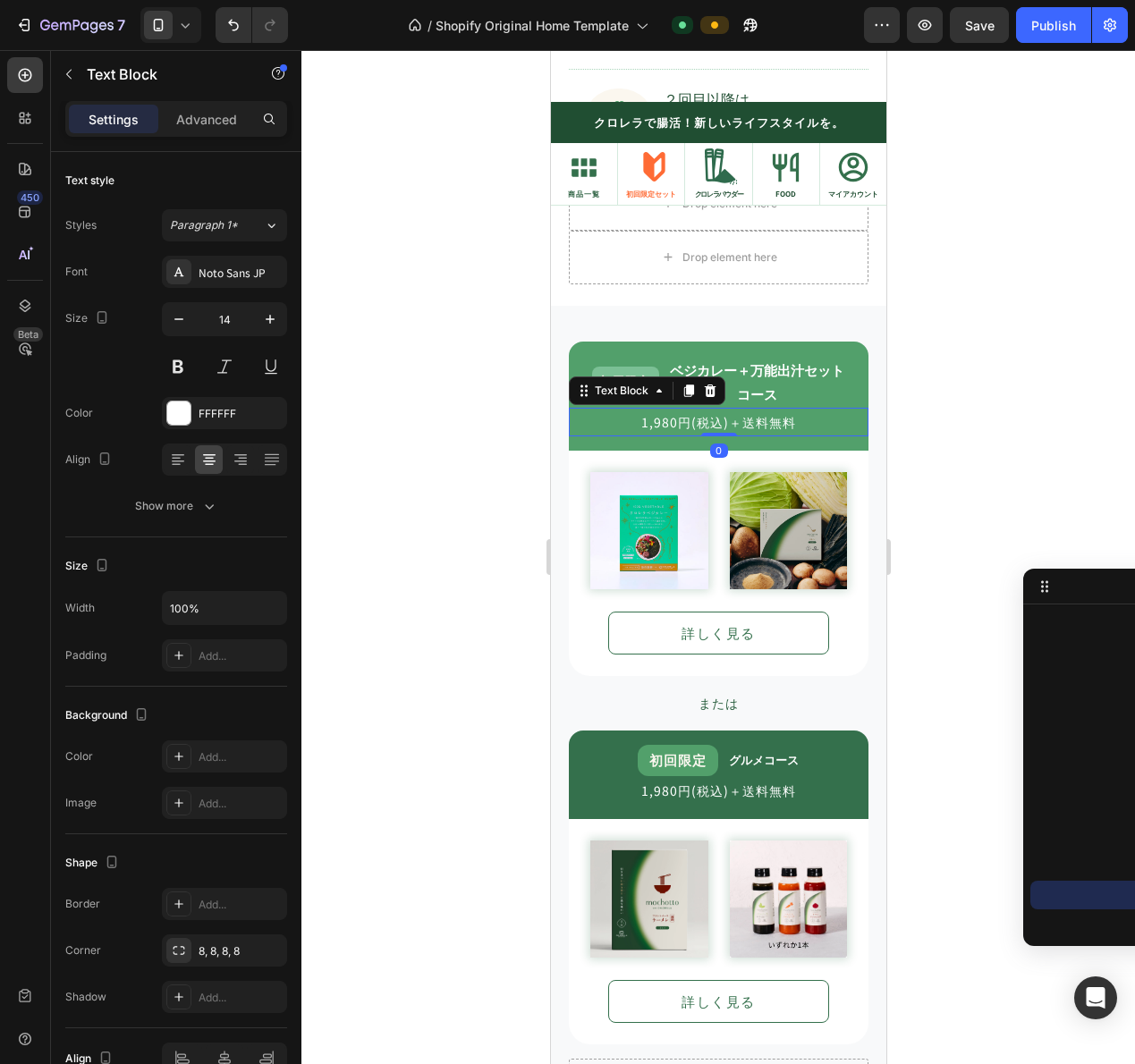
click at [818, 339] on div "初回限定 Text Block ベジカレー＋万能出汁セット コース Text Block Row 1,980円(税込)＋送料無料 Text Block 0 R…" at bounding box center [717, 727] width 335 height 842
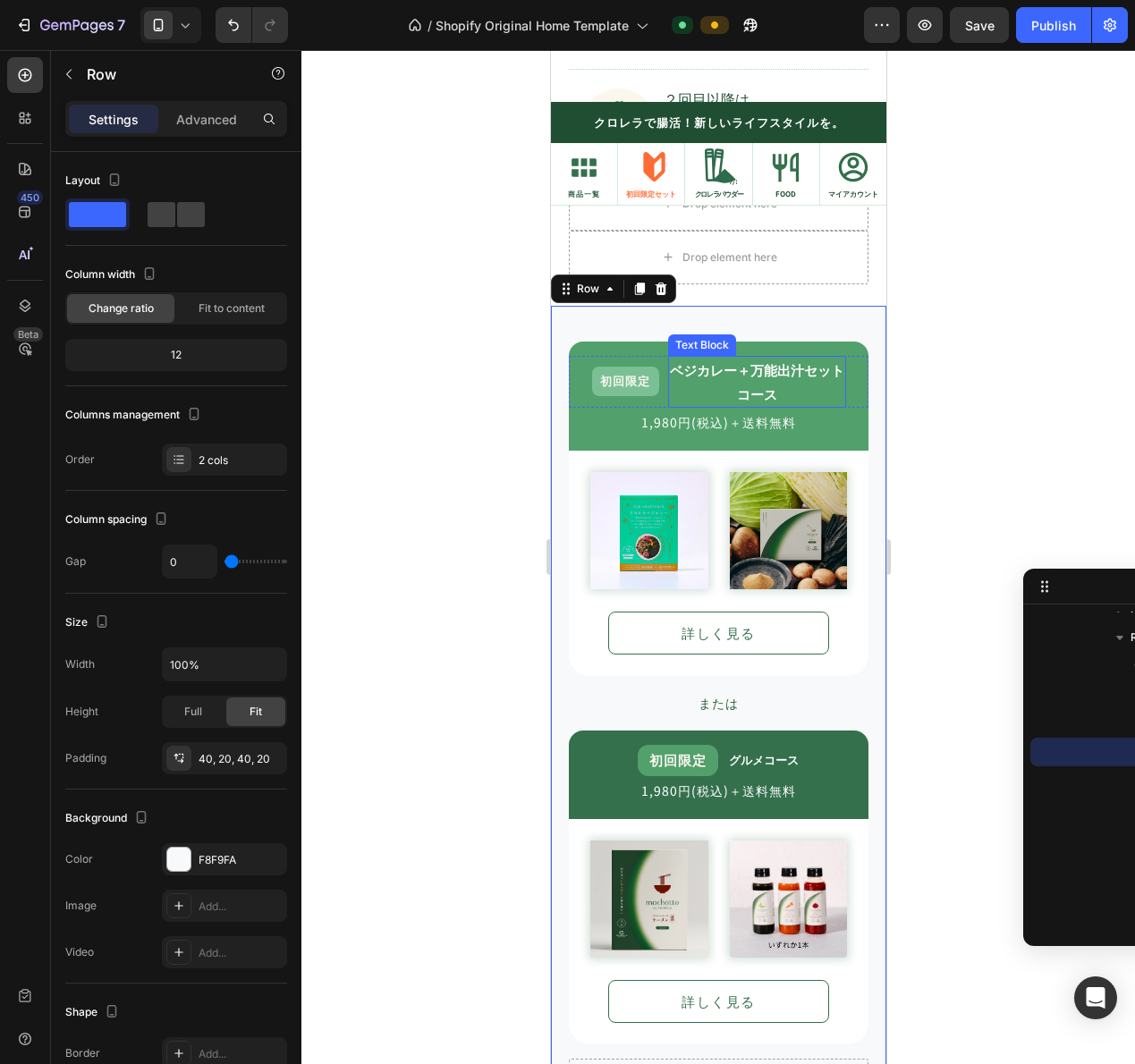
click at [800, 364] on strong "ベジカレー＋万能出汁セット" at bounding box center [756, 369] width 174 height 18
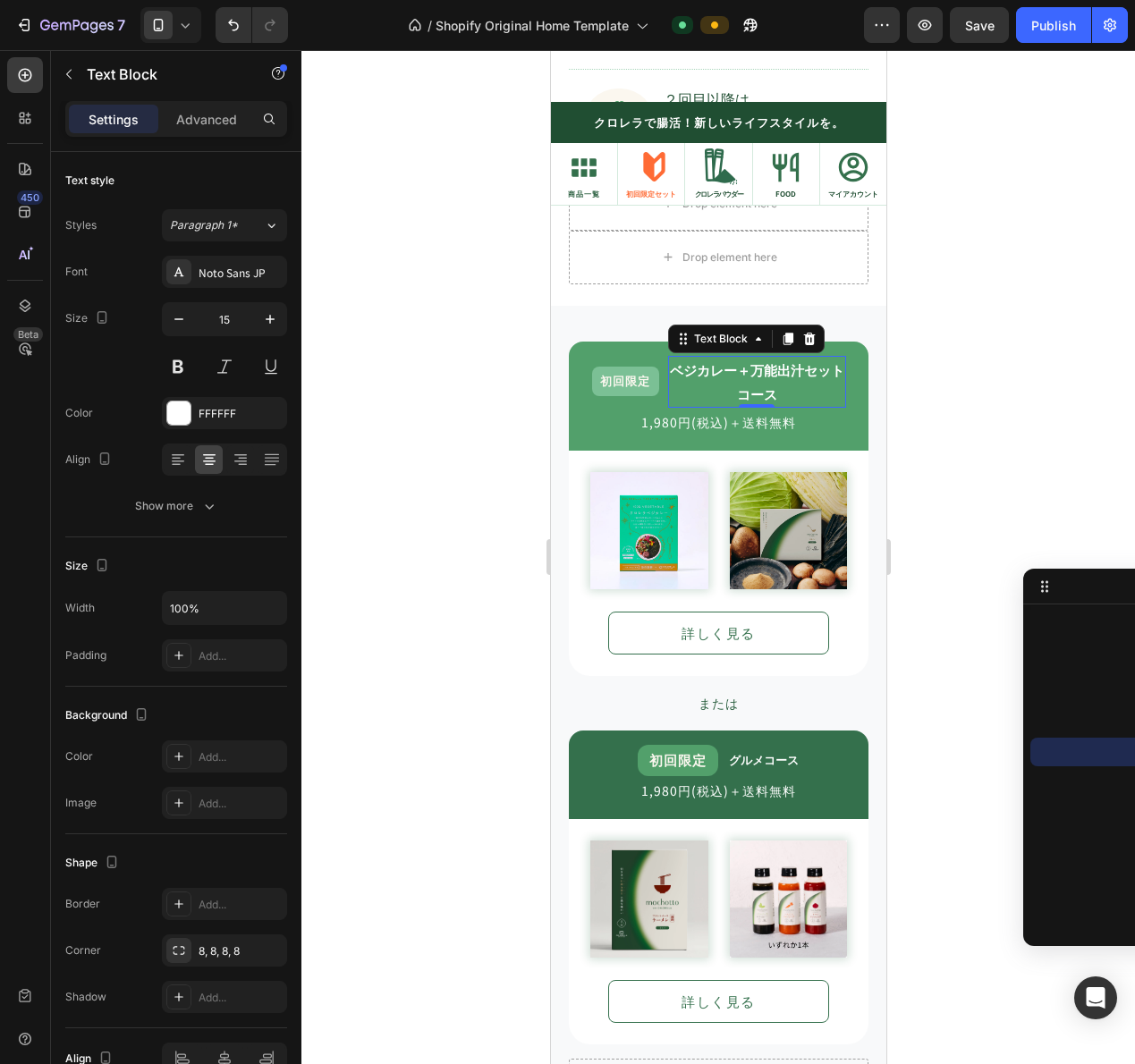
click at [701, 387] on p "コース" at bounding box center [756, 393] width 174 height 24
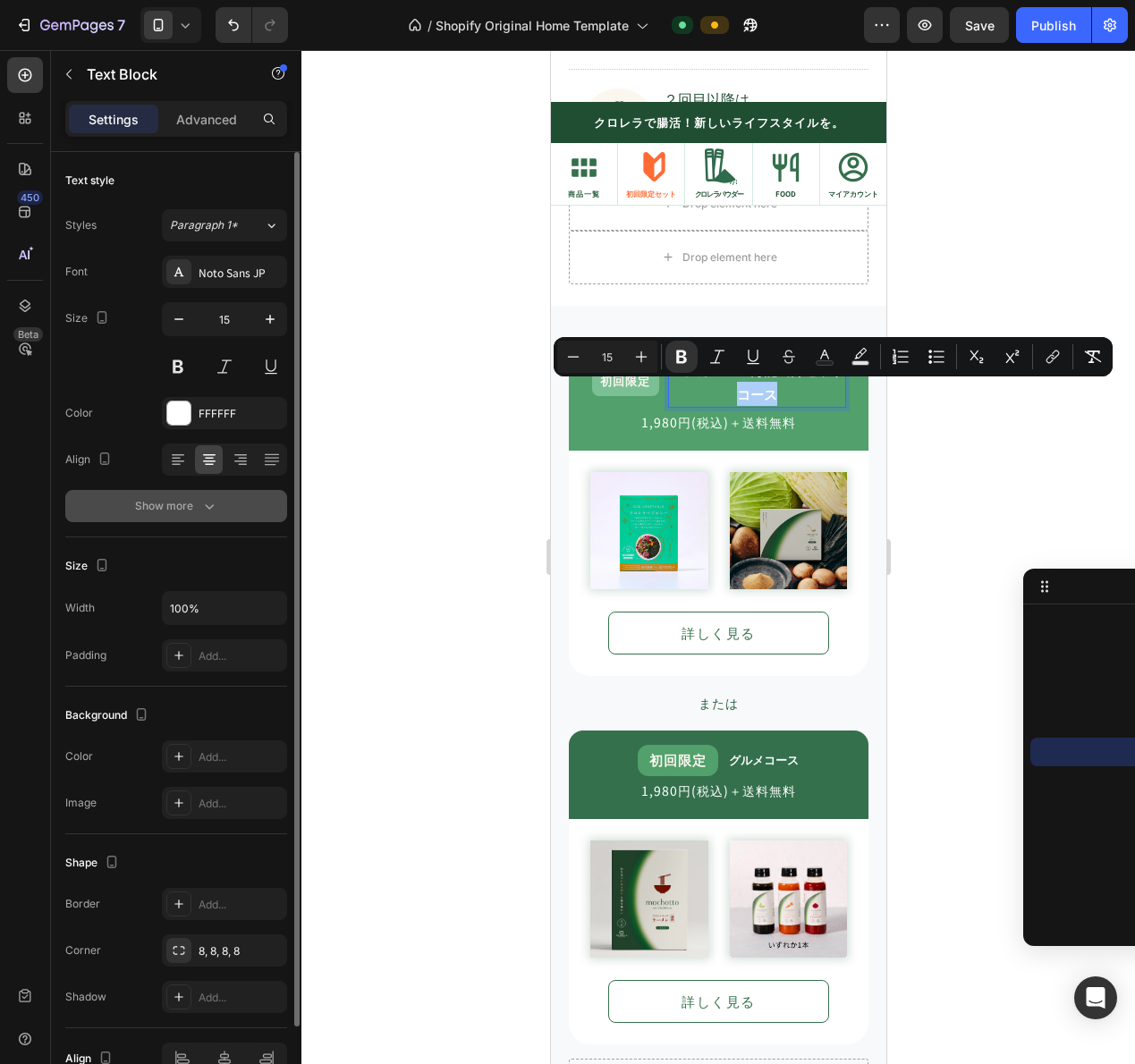
click at [177, 505] on div "Show more" at bounding box center [176, 506] width 83 height 17
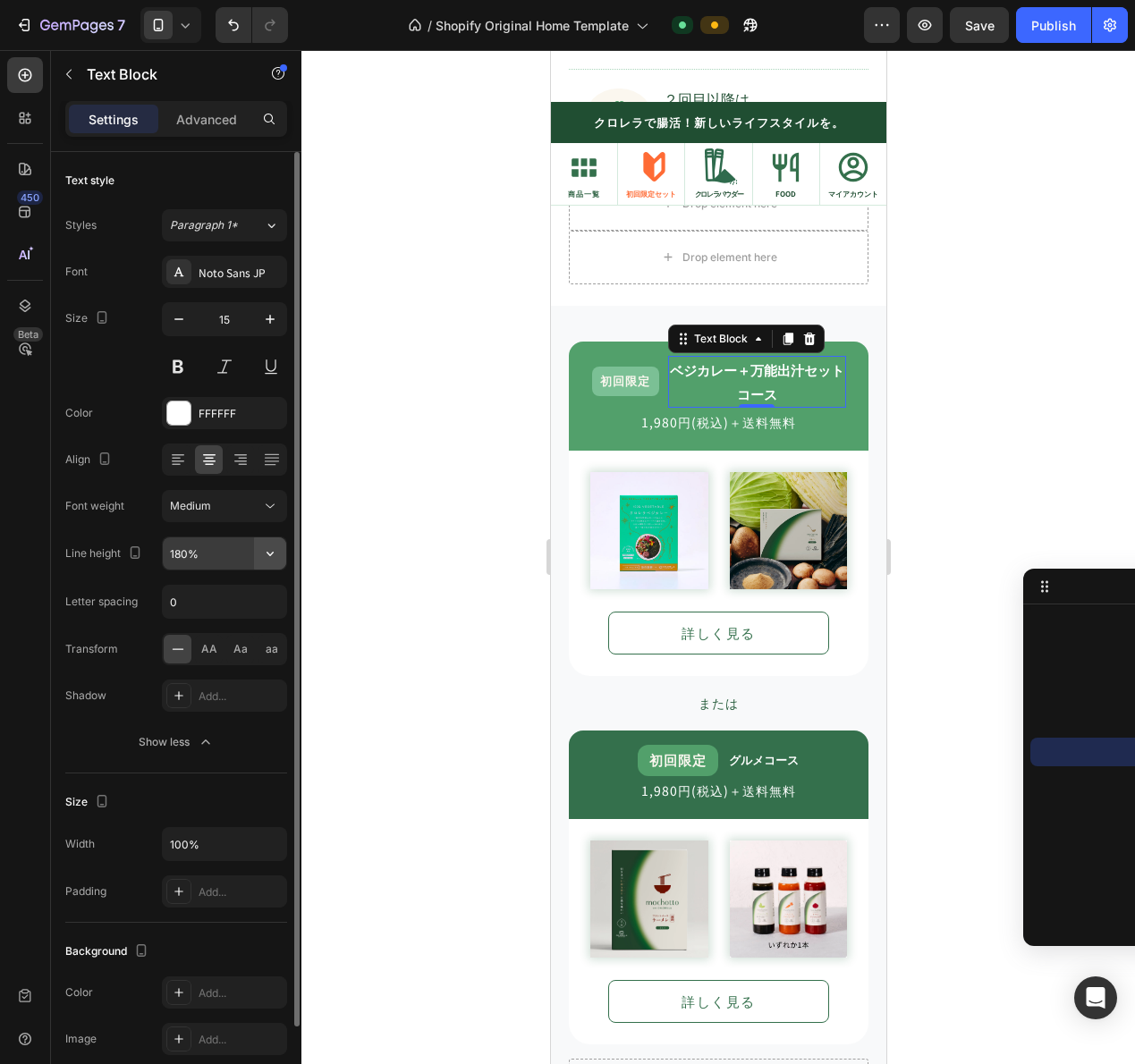
click at [273, 560] on icon "button" at bounding box center [269, 553] width 17 height 17
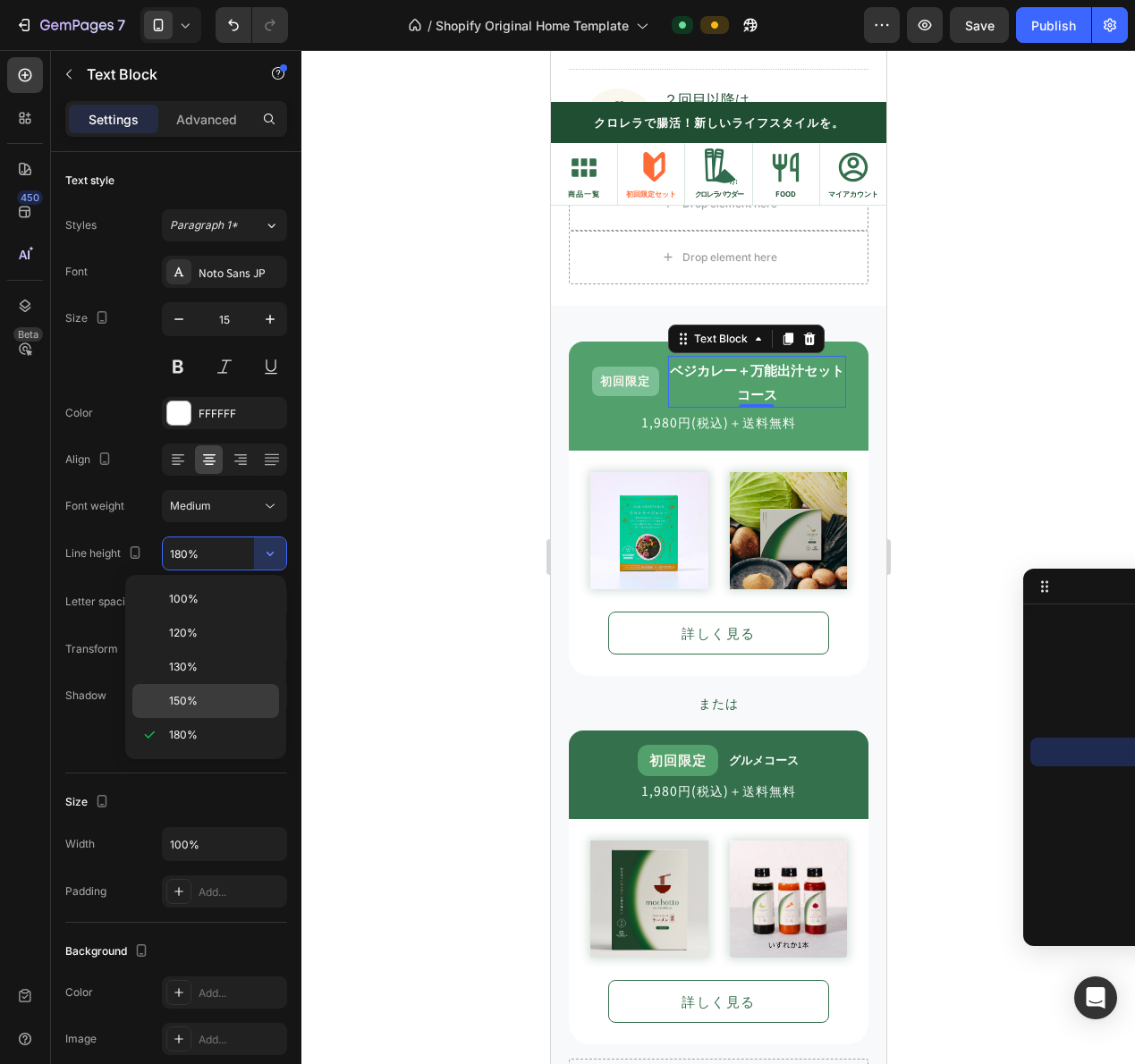
click at [210, 686] on div "150%" at bounding box center [205, 701] width 146 height 34
type input "150%"
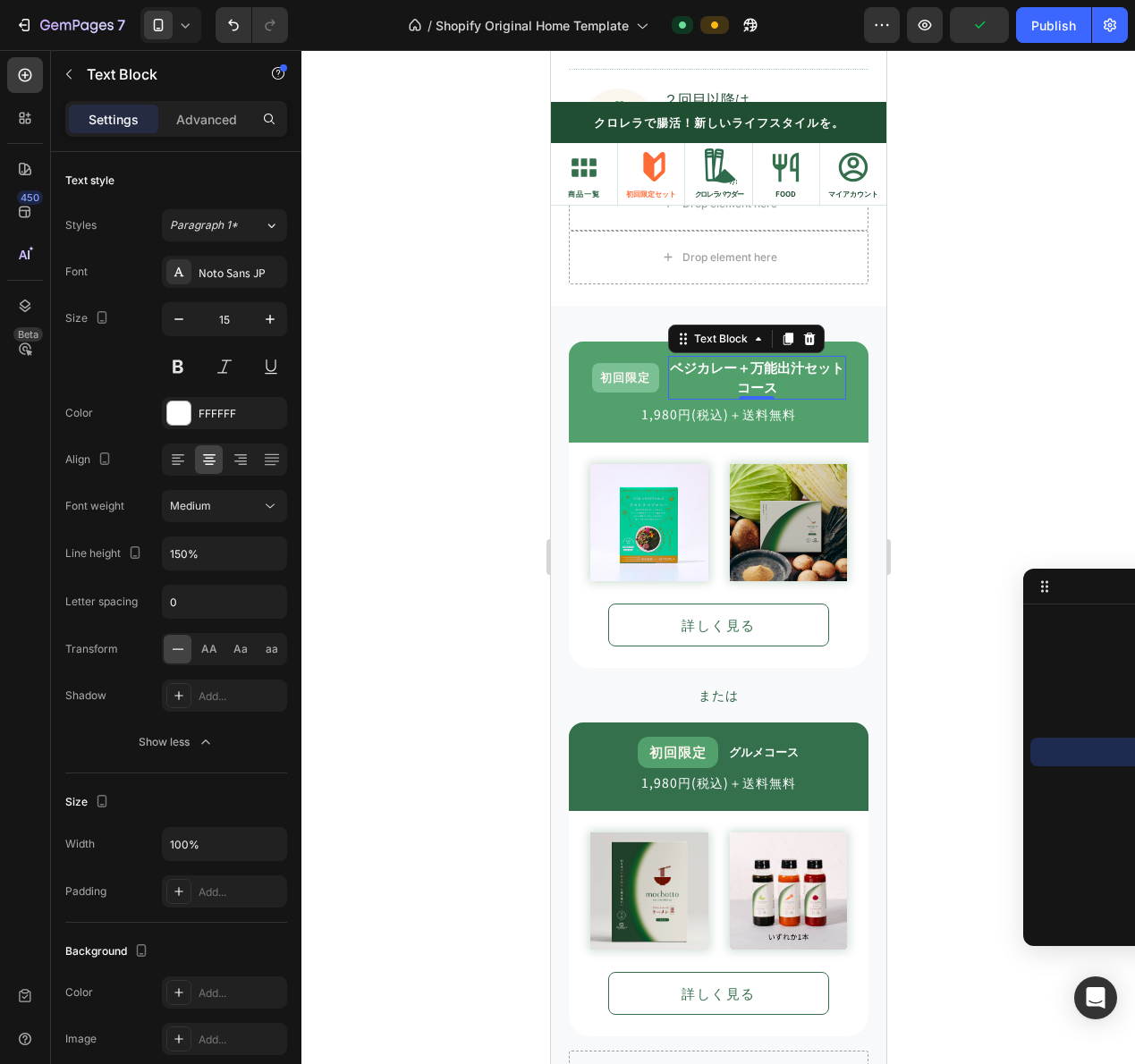
click at [191, 24] on icon at bounding box center [185, 25] width 17 height 17
click at [191, 55] on span "Desktop" at bounding box center [198, 64] width 42 height 17
type input "28"
type input "110%"
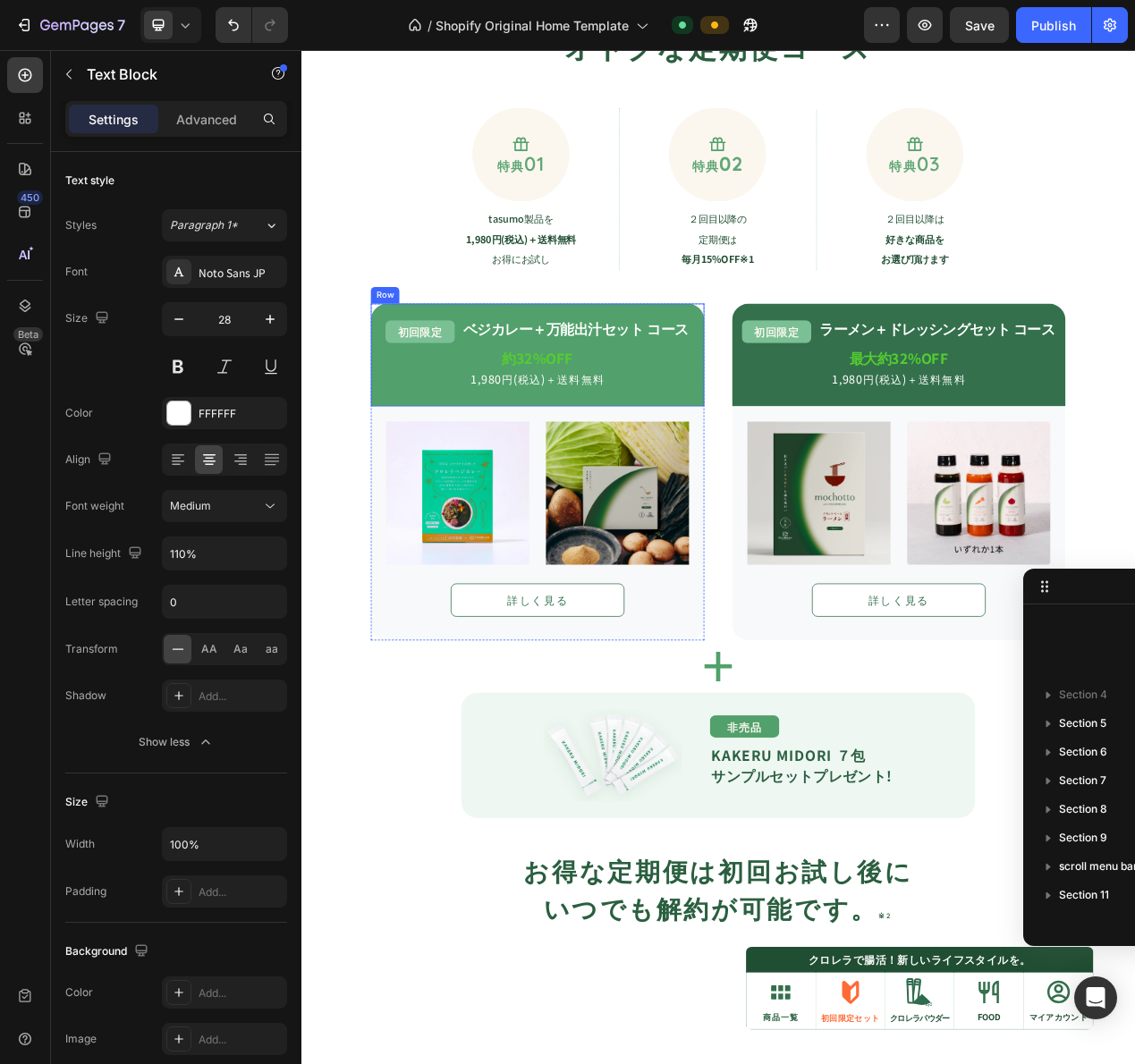
scroll to position [1535, 0]
click at [629, 446] on strong "約32%OFF" at bounding box center [606, 447] width 91 height 26
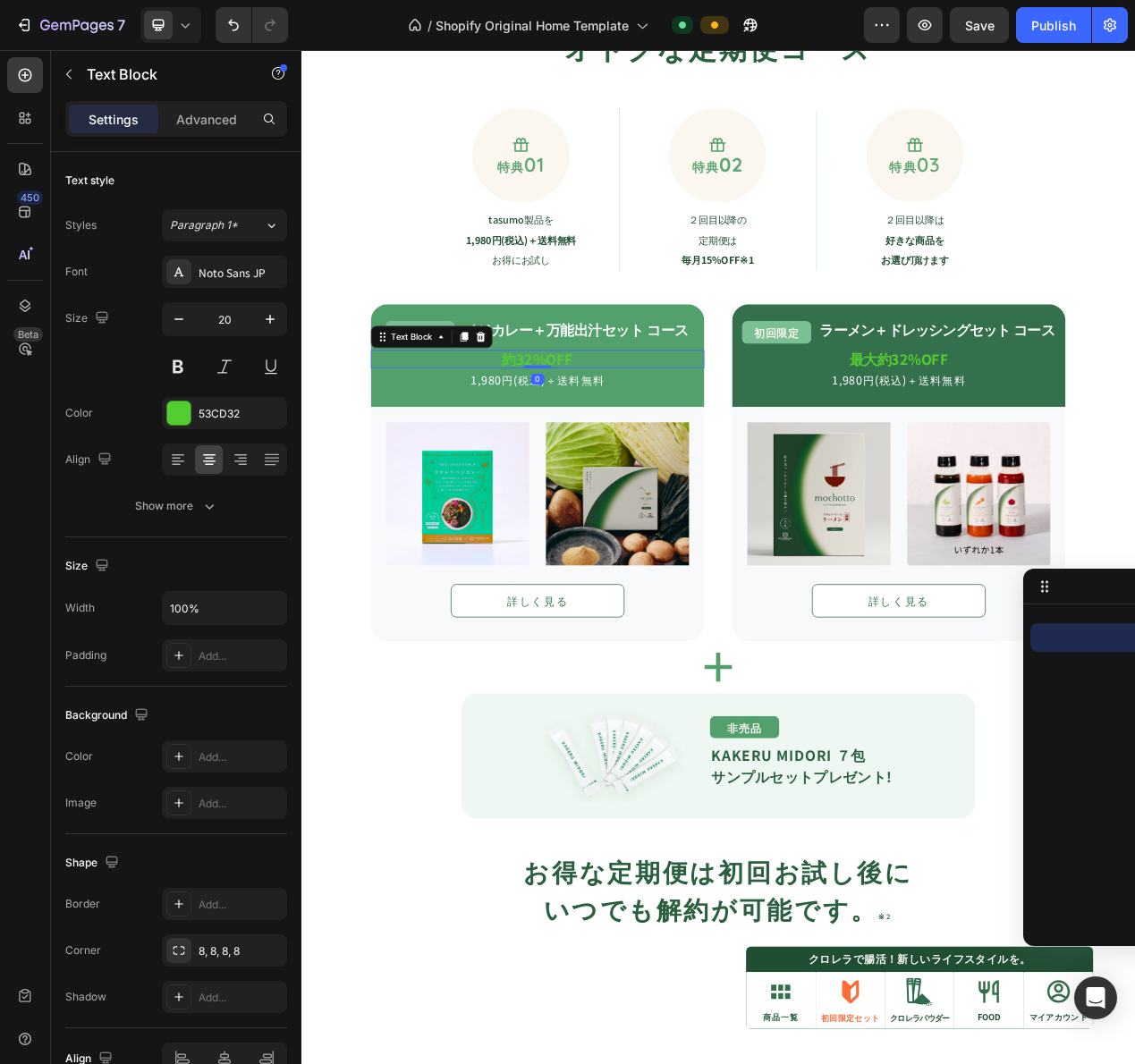
click at [640, 419] on strong "ベジカレー＋万能出汁セット コース" at bounding box center [655, 410] width 291 height 26
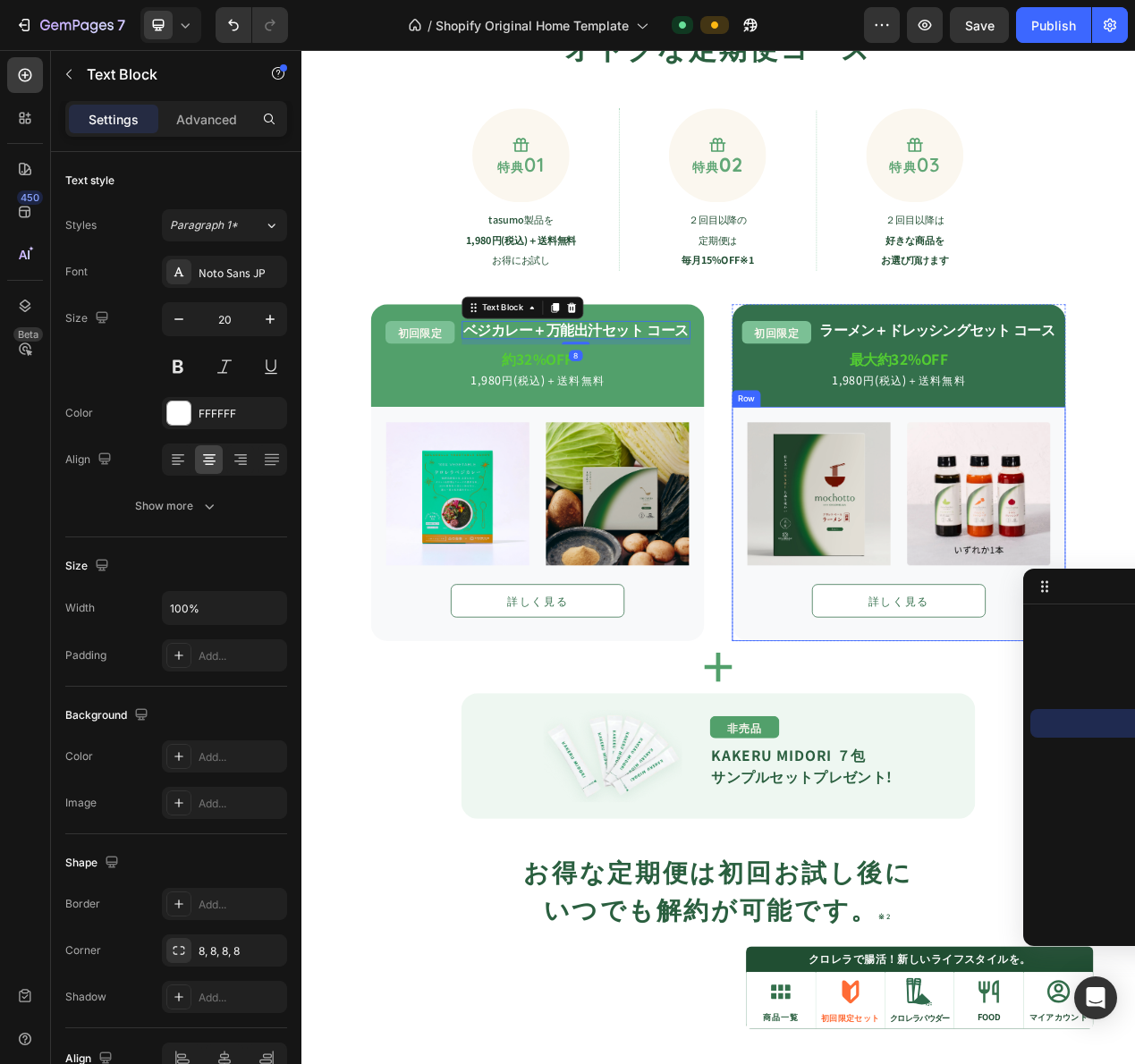
click at [875, 564] on img at bounding box center [967, 621] width 184 height 184
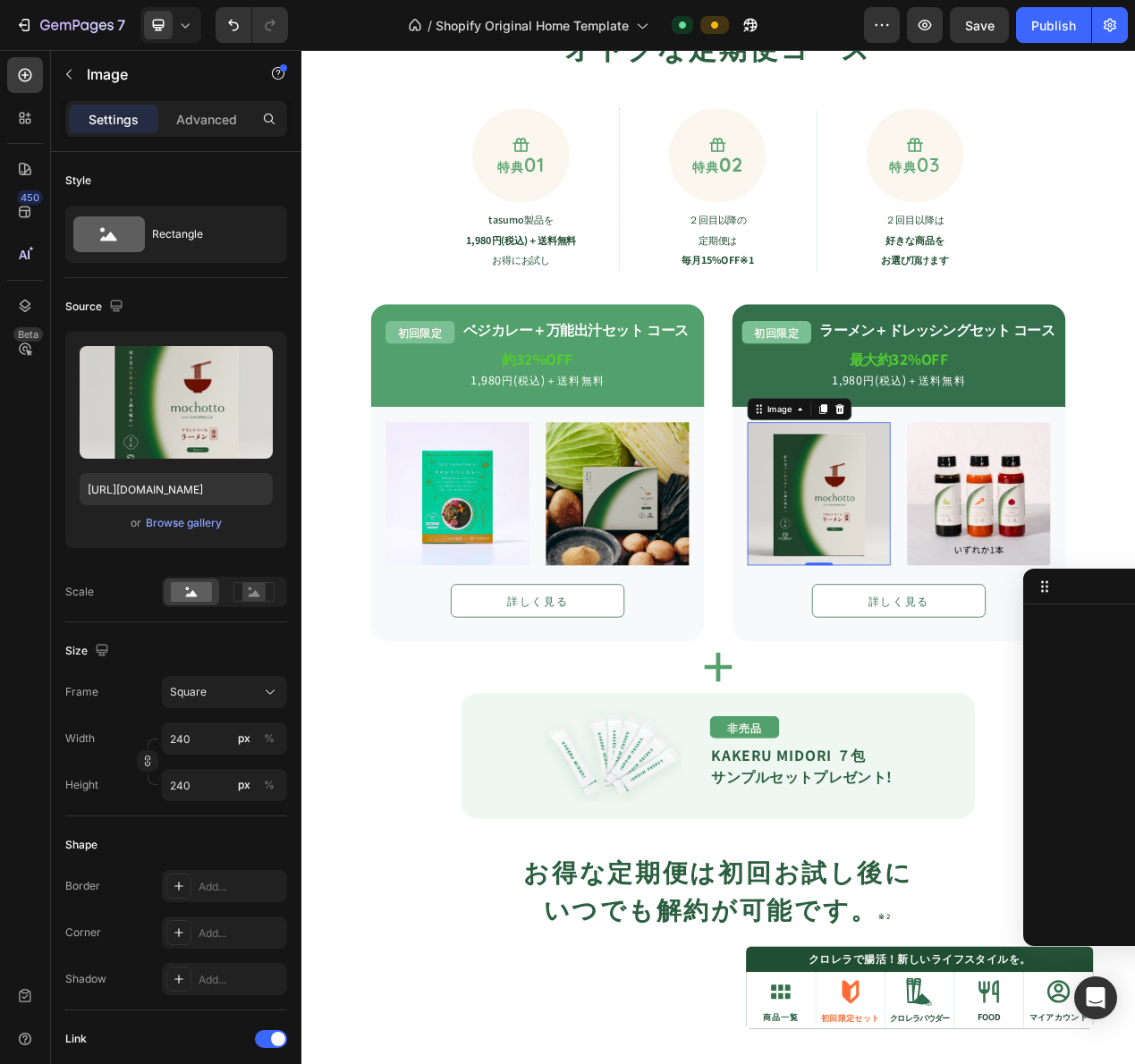
scroll to position [932, 0]
click at [603, 439] on strong "約32%OFF" at bounding box center [606, 447] width 91 height 26
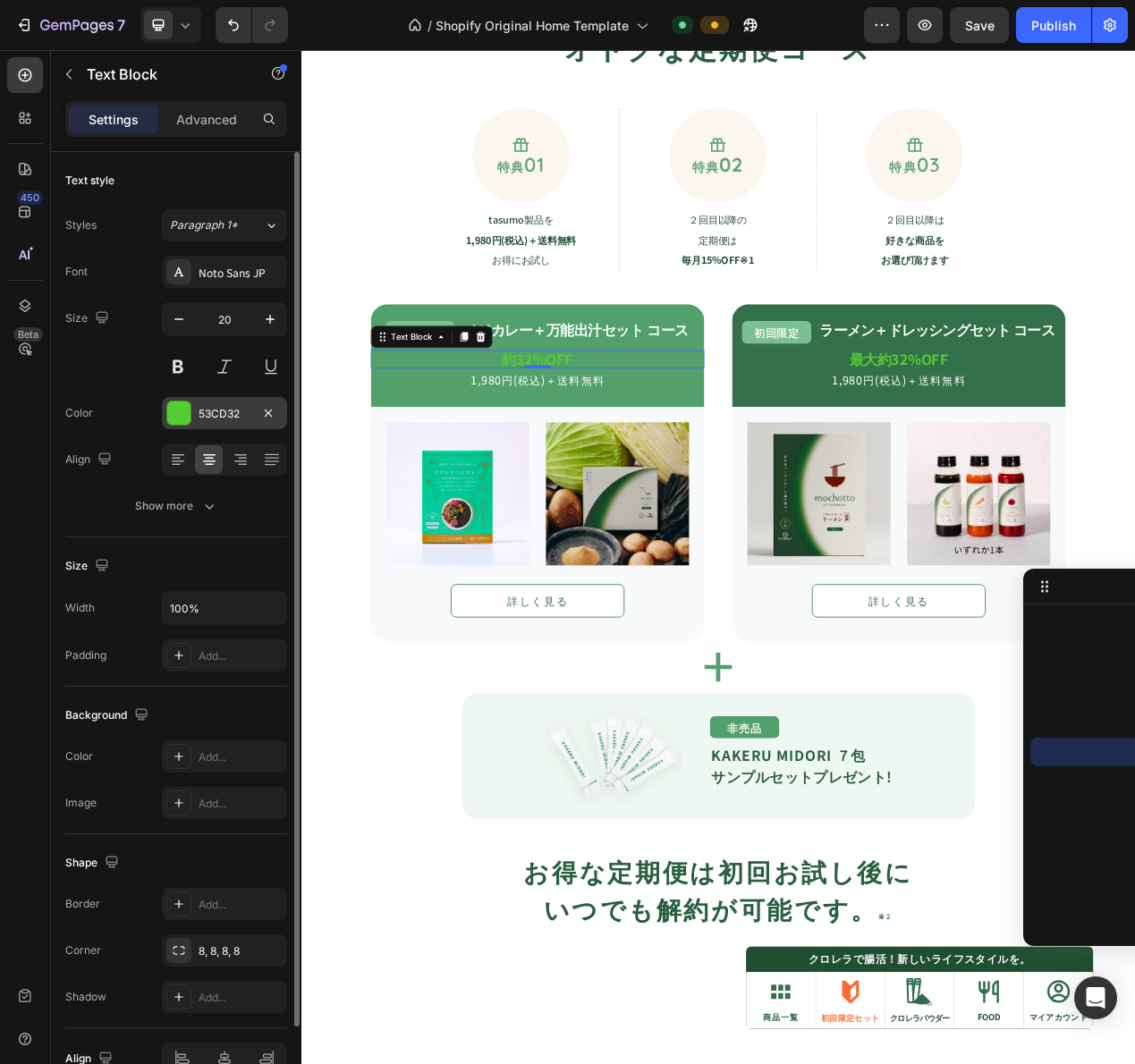
click at [167, 407] on div at bounding box center [179, 413] width 25 height 25
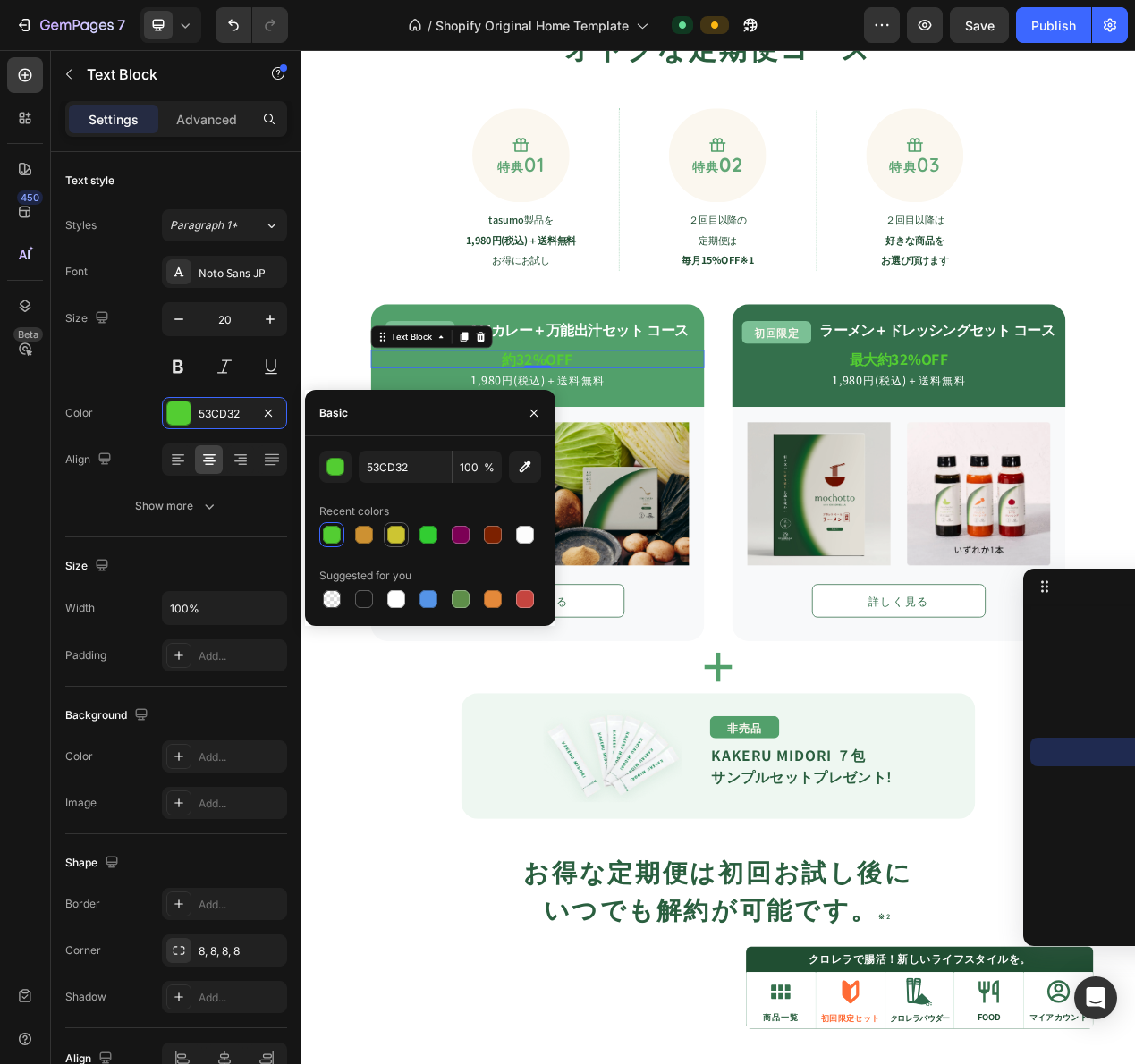
click at [388, 538] on div at bounding box center [396, 535] width 17 height 17
click at [331, 597] on div at bounding box center [331, 599] width 17 height 17
type input "000000"
type input "0"
click at [406, 597] on div at bounding box center [396, 599] width 21 height 21
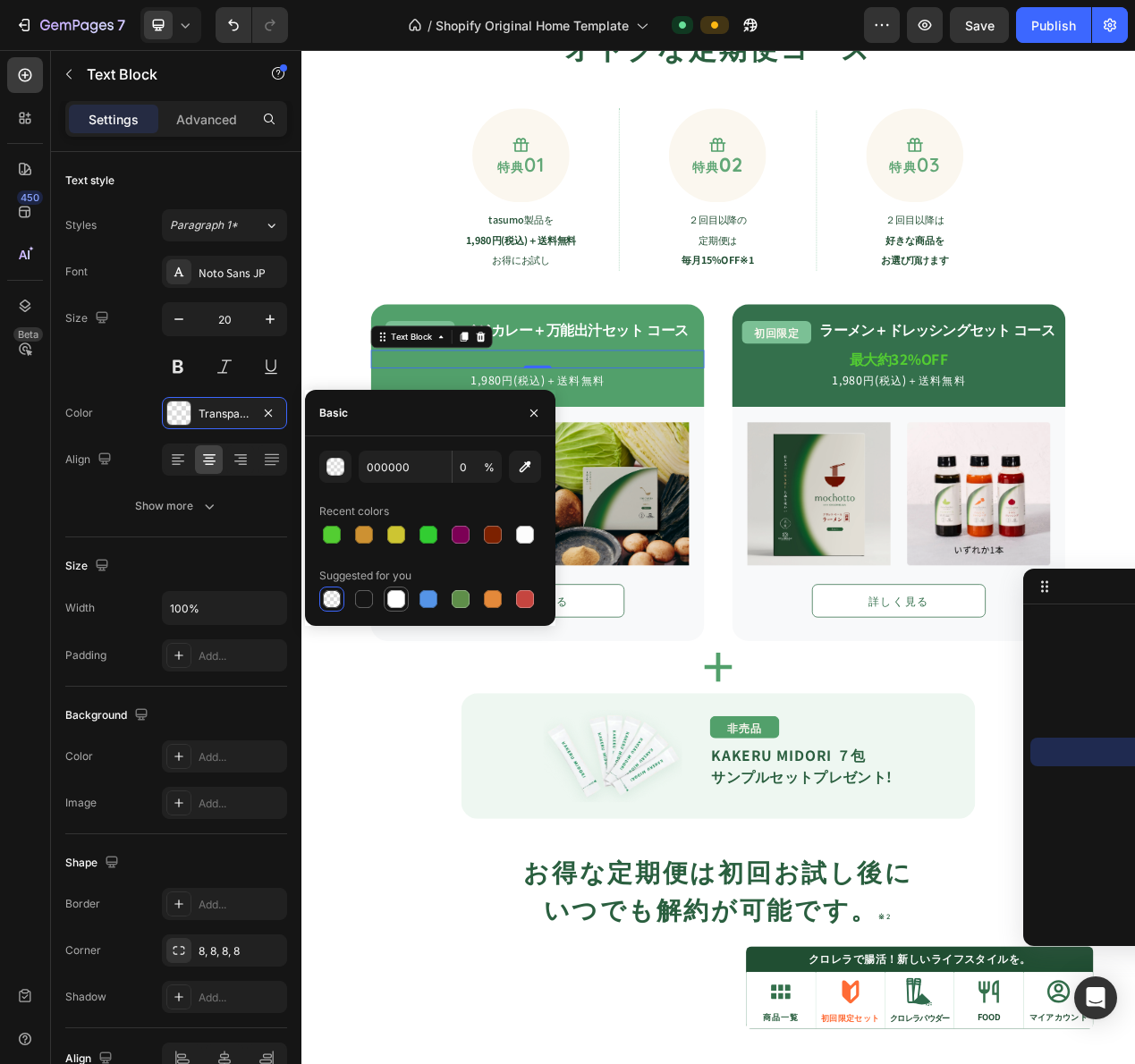
type input "FFFFFF"
type input "100"
click at [527, 600] on div at bounding box center [524, 599] width 17 height 17
drag, startPoint x: 337, startPoint y: 469, endPoint x: 347, endPoint y: 468, distance: 10.0
click at [337, 469] on div "button" at bounding box center [336, 467] width 17 height 17
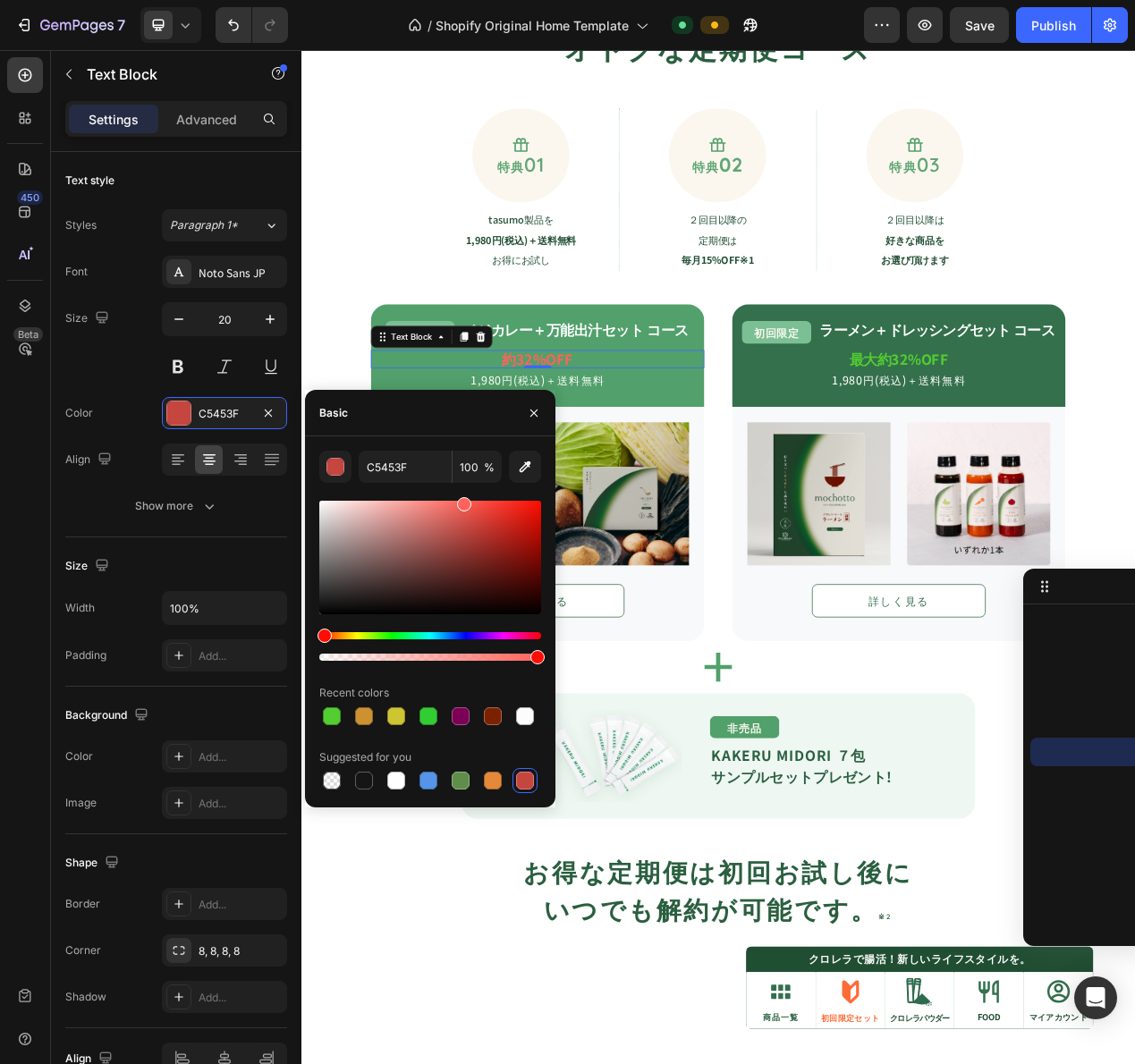
drag, startPoint x: 441, startPoint y: 520, endPoint x: 463, endPoint y: 494, distance: 34.1
click at [463, 494] on div "C5453F 100 % Recent colors Suggested for you" at bounding box center [429, 621] width 222 height 342
drag, startPoint x: 483, startPoint y: 517, endPoint x: 481, endPoint y: 487, distance: 30.1
click at [481, 487] on div "FF635B 100 % Recent colors Suggested for you" at bounding box center [429, 621] width 222 height 342
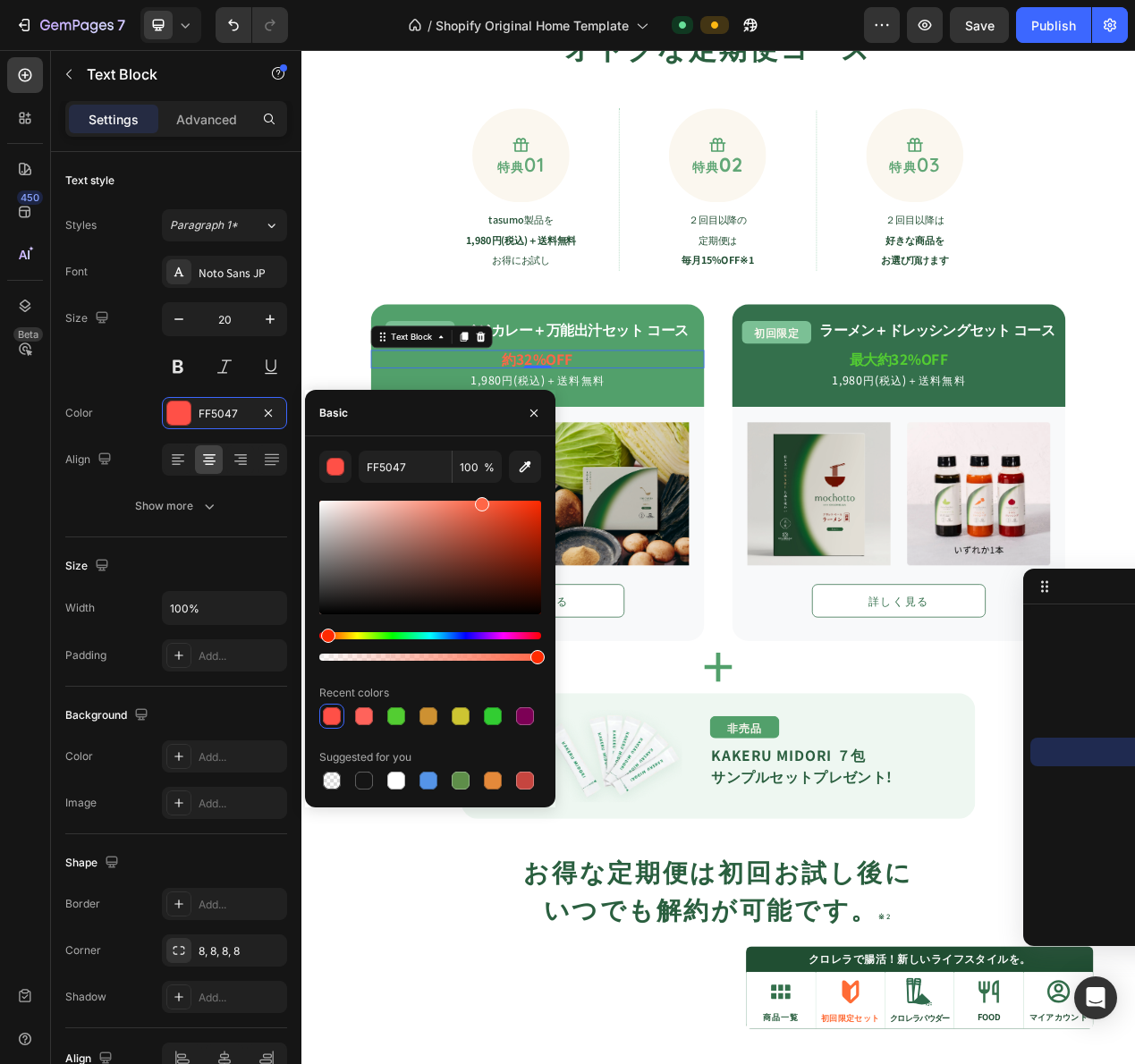
click at [326, 636] on div "Hue" at bounding box center [328, 636] width 15 height 15
drag, startPoint x: 515, startPoint y: 522, endPoint x: 548, endPoint y: 466, distance: 65.0
click at [548, 466] on div "FF6647 100 % Recent colors Suggested for you" at bounding box center [430, 621] width 250 height 342
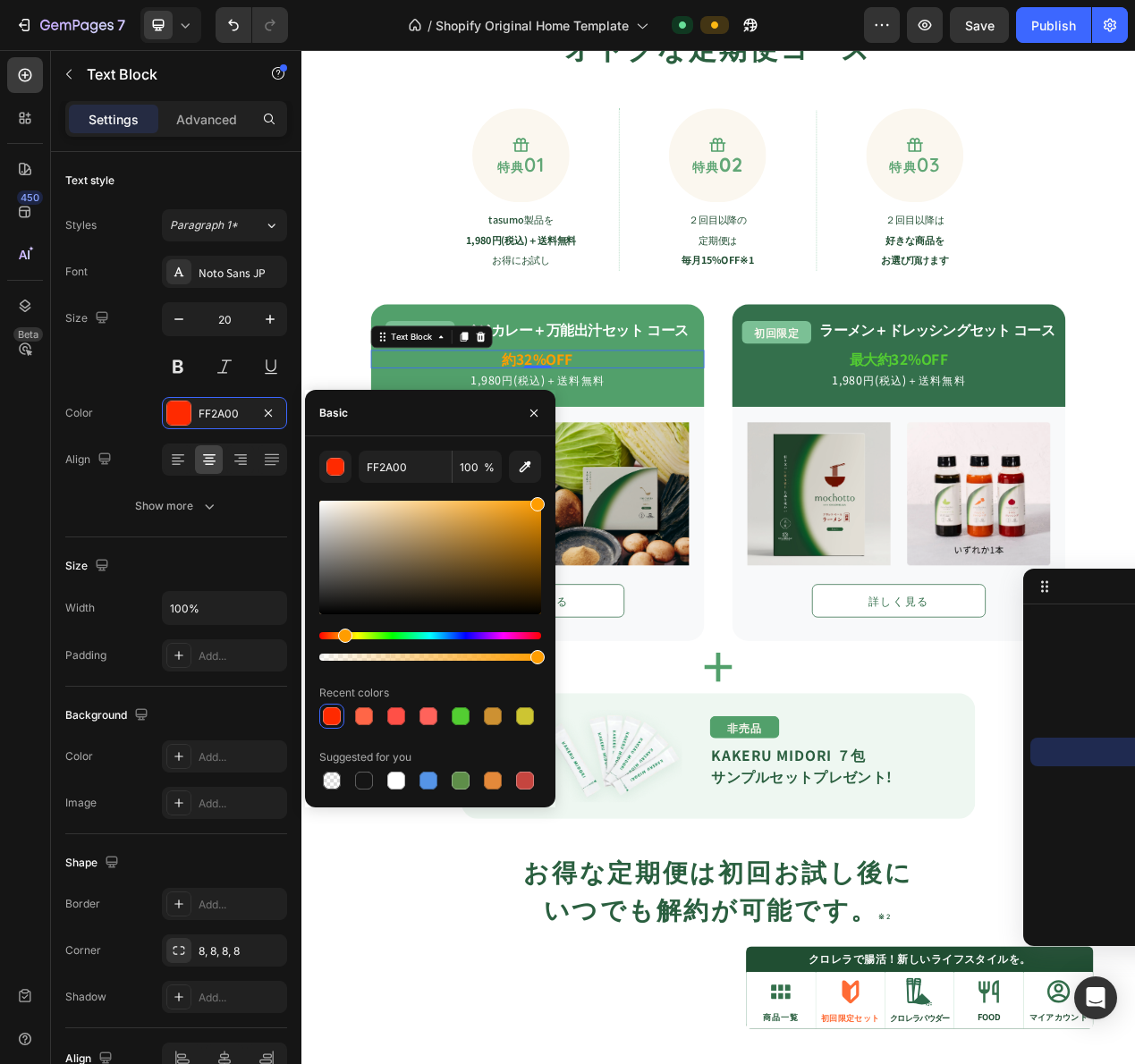
click at [342, 634] on div "Hue" at bounding box center [429, 635] width 222 height 7
click at [367, 633] on div "Hue" at bounding box center [429, 635] width 222 height 7
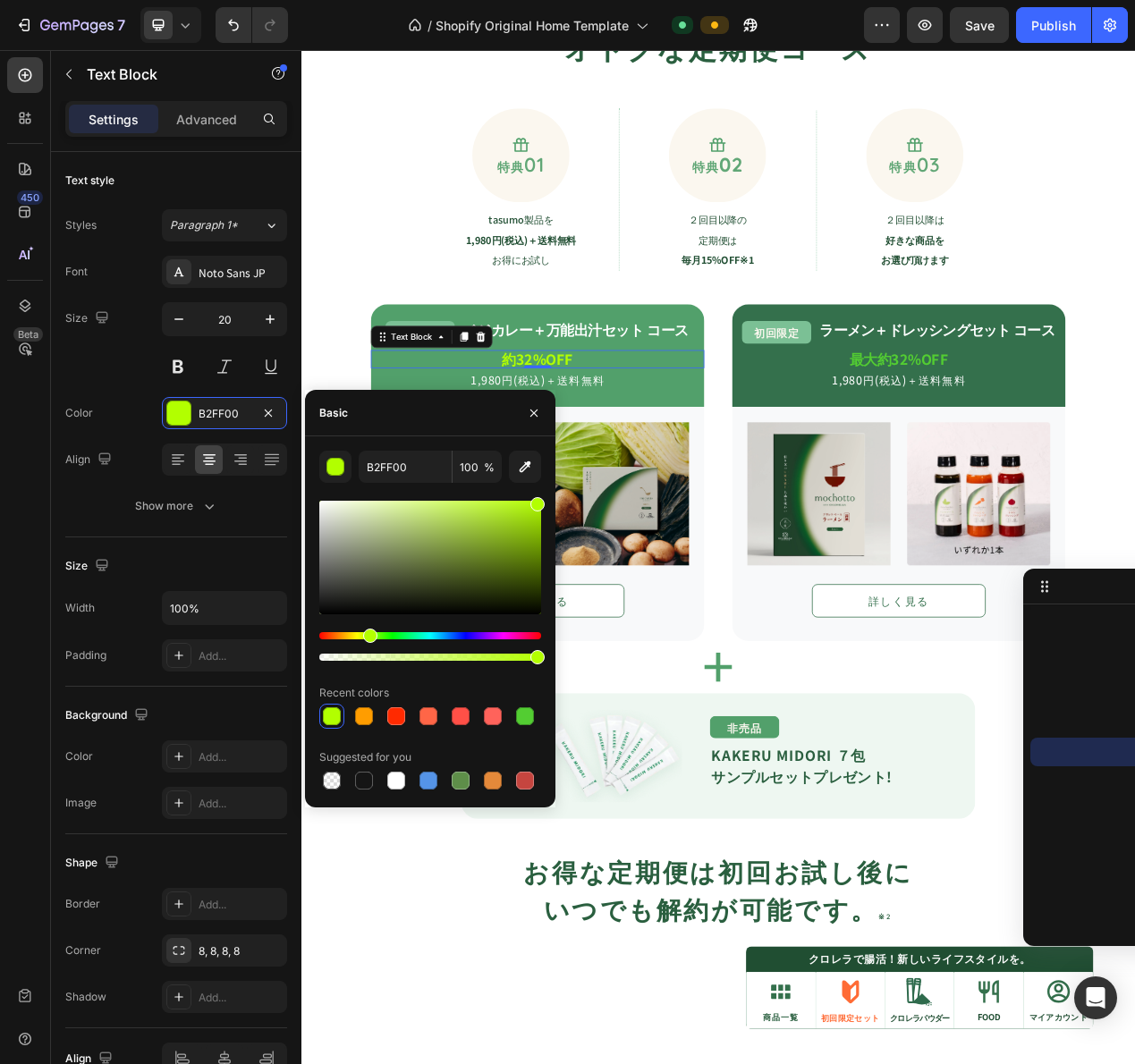
click at [375, 633] on div "Hue" at bounding box center [370, 636] width 15 height 15
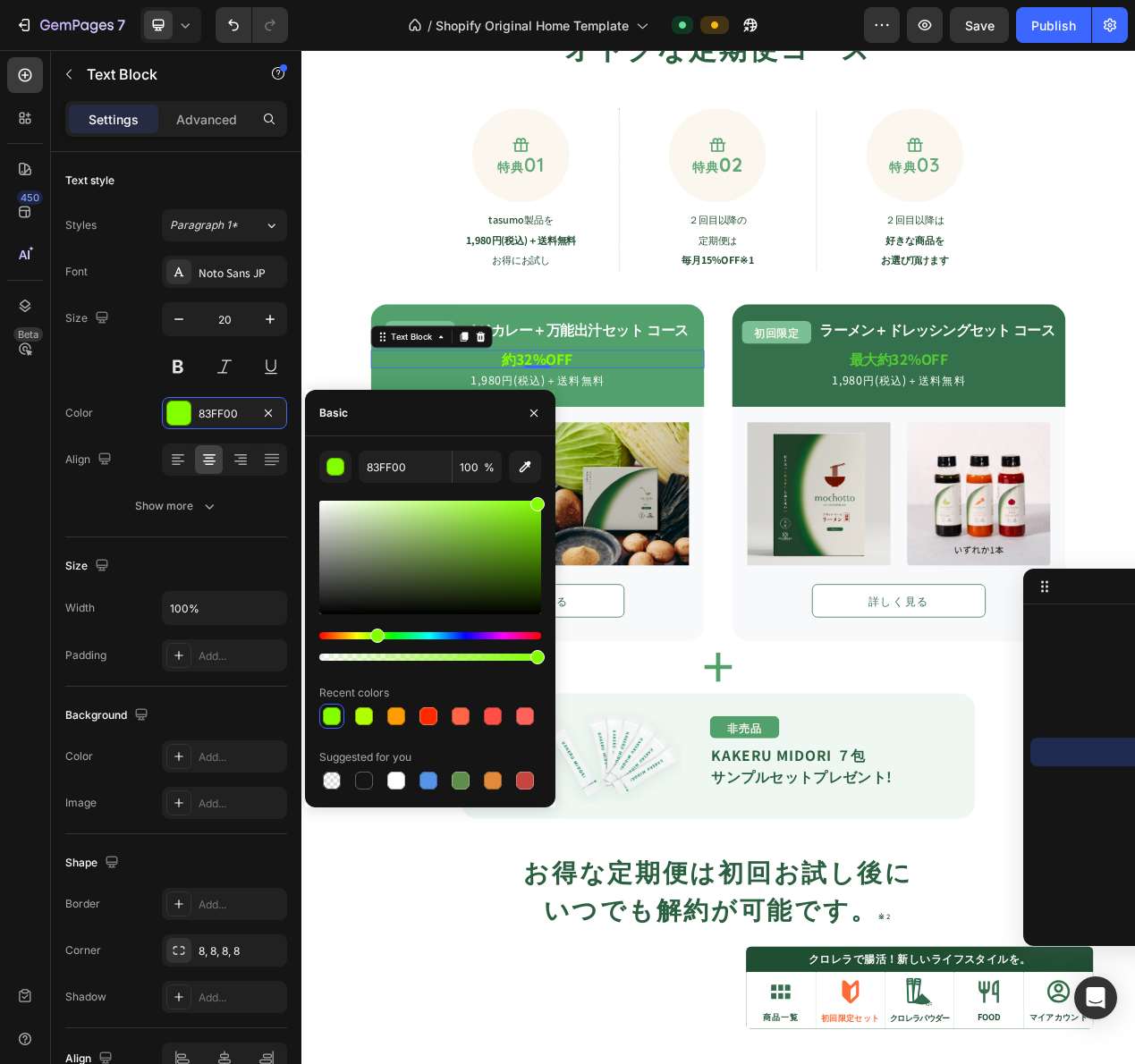
click at [480, 634] on div "Hue" at bounding box center [429, 635] width 222 height 7
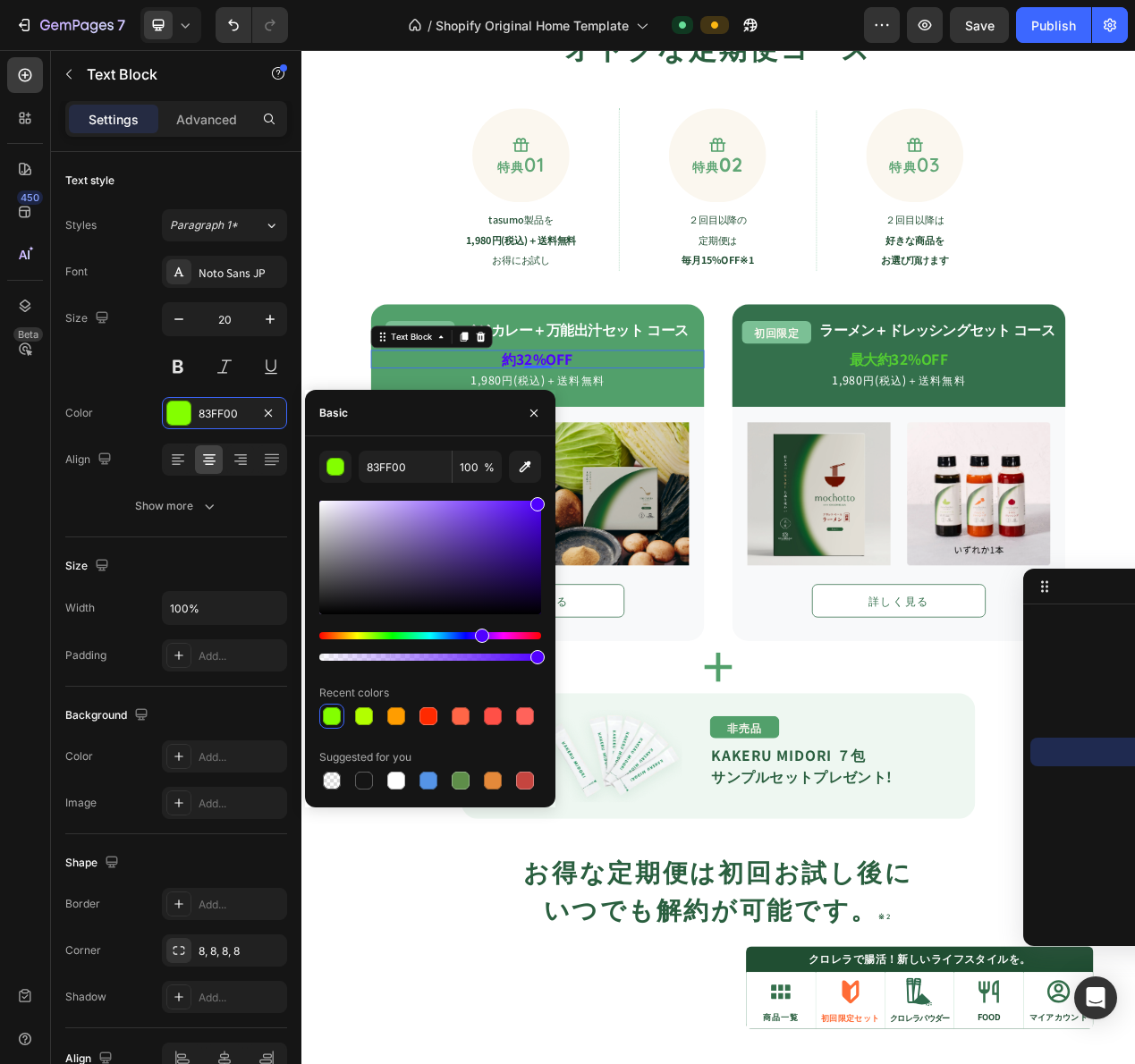
click at [457, 633] on div "Hue" at bounding box center [429, 635] width 222 height 7
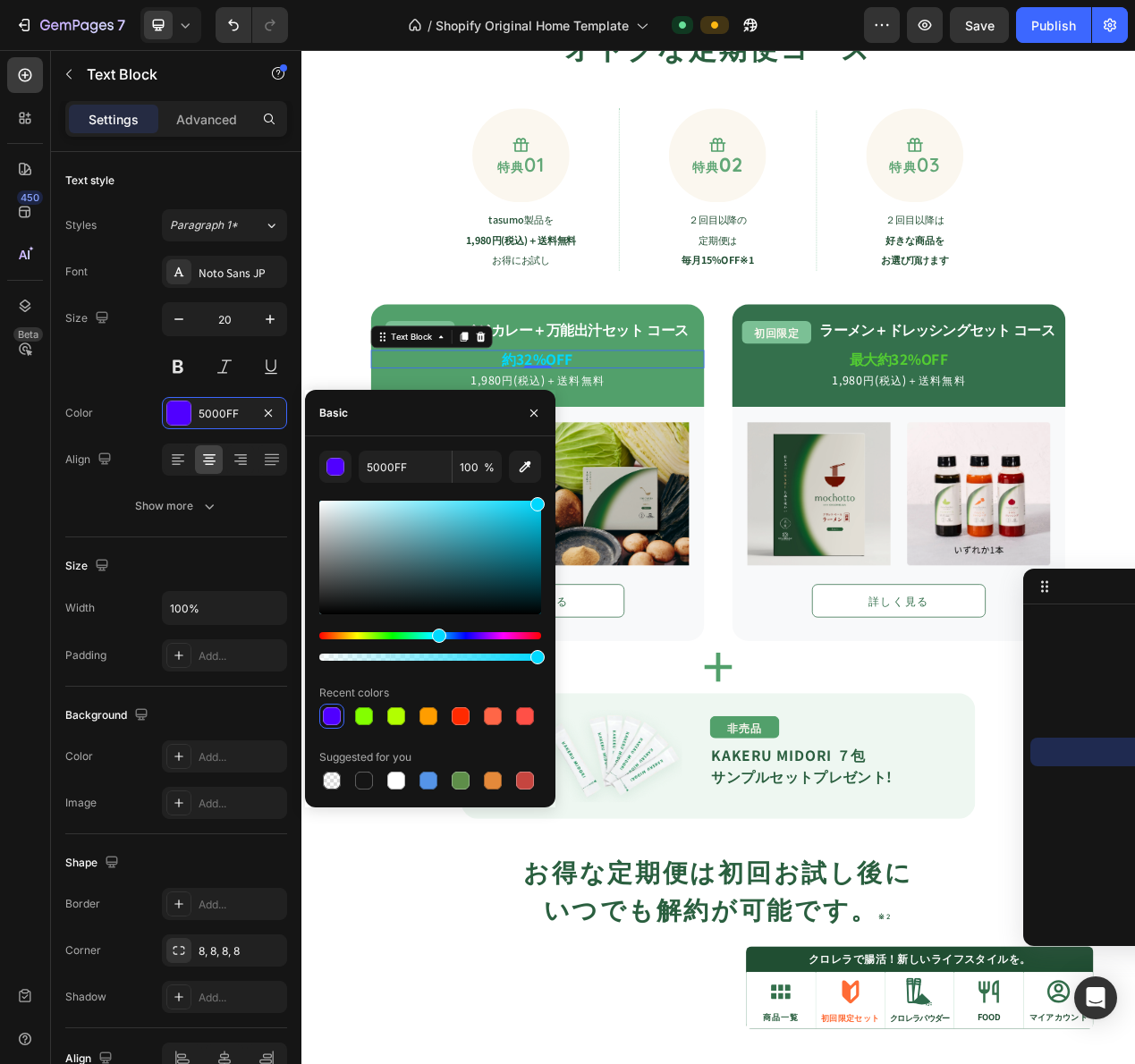
click at [436, 634] on div "Hue" at bounding box center [429, 635] width 222 height 7
click at [490, 631] on div at bounding box center [429, 580] width 222 height 168
click at [522, 638] on div "Hue" at bounding box center [429, 635] width 222 height 7
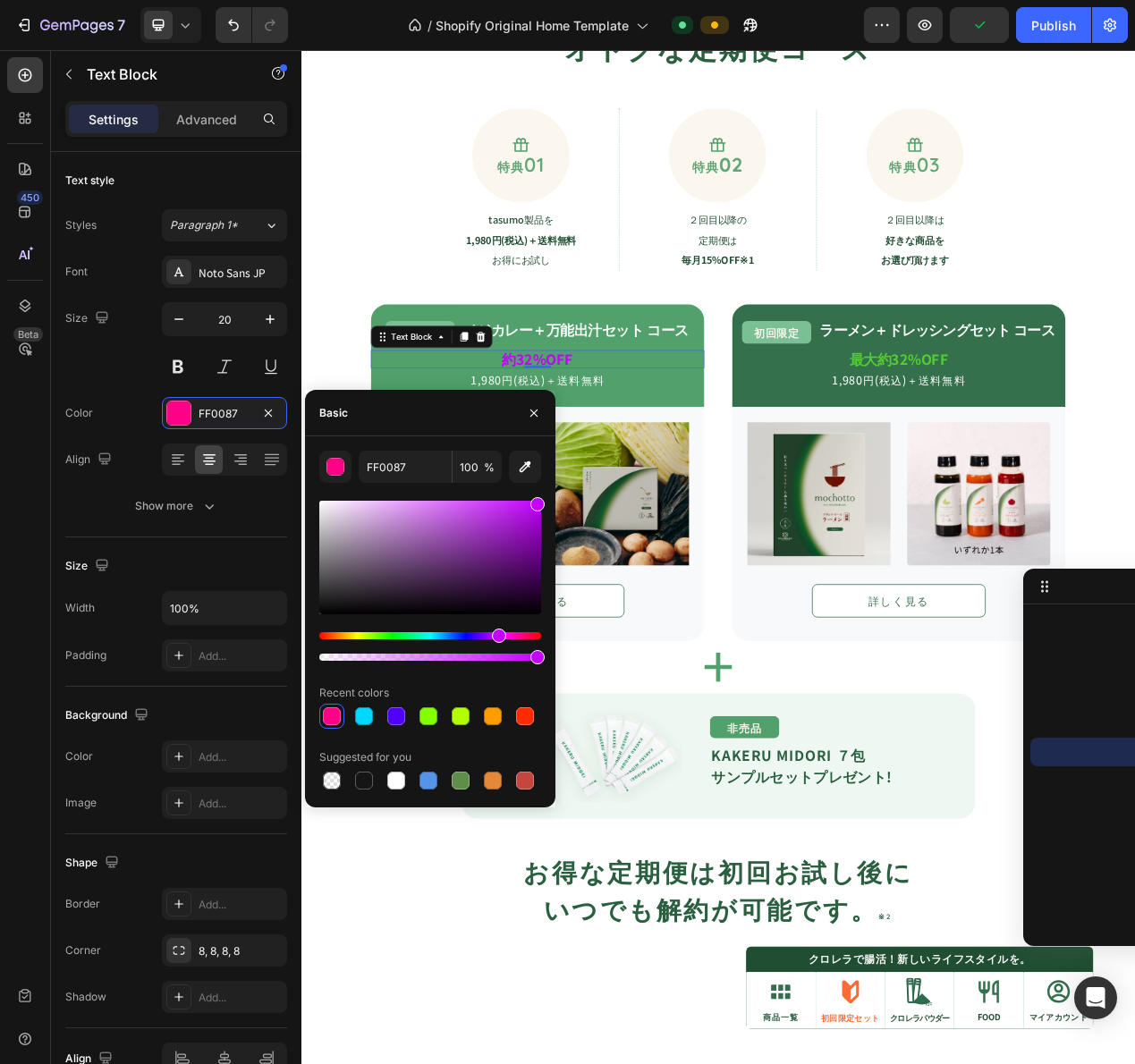
click at [496, 635] on div "Hue" at bounding box center [429, 635] width 222 height 7
click at [485, 638] on div "Hue" at bounding box center [429, 635] width 222 height 7
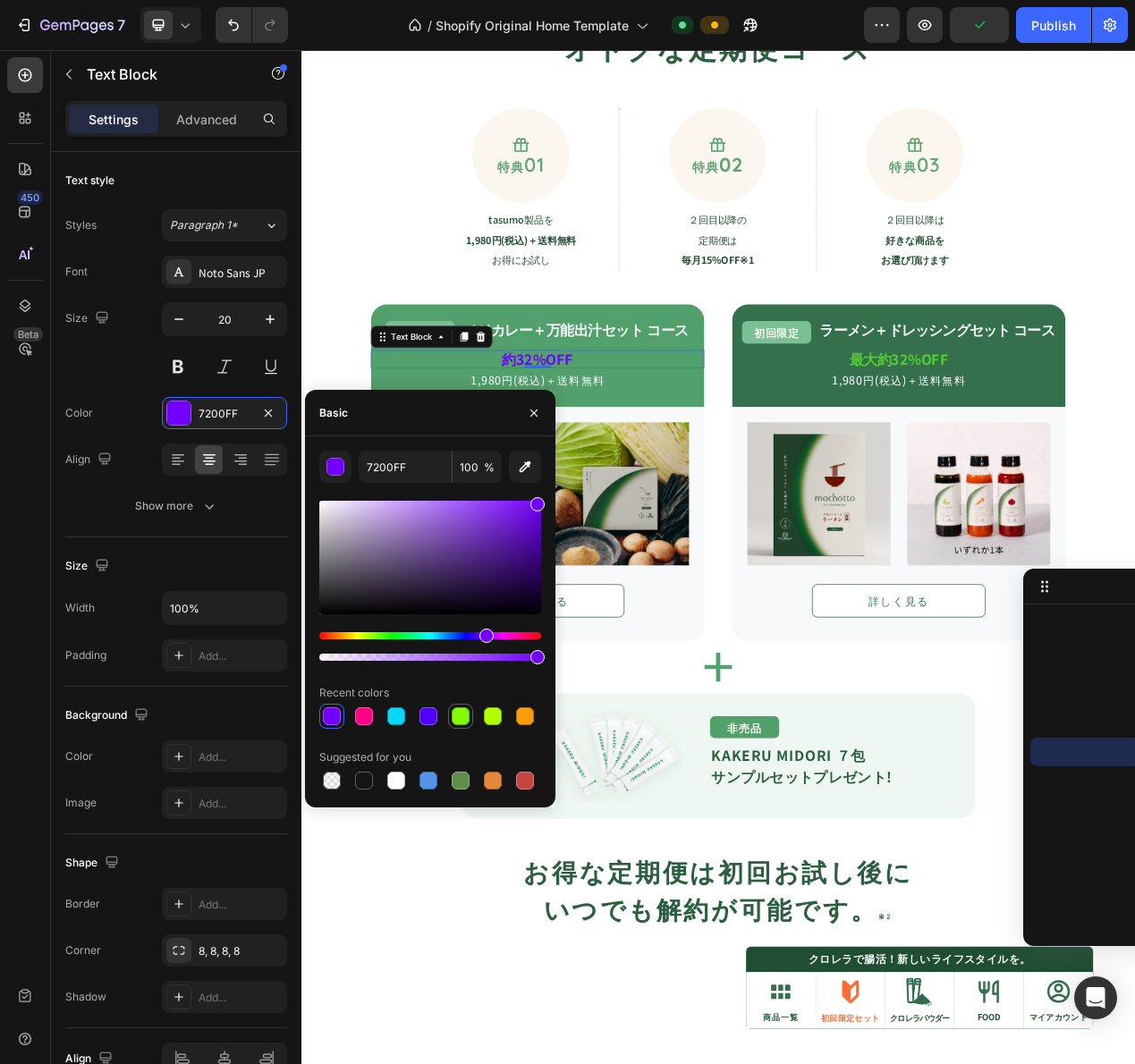
click at [462, 711] on div at bounding box center [460, 716] width 17 height 17
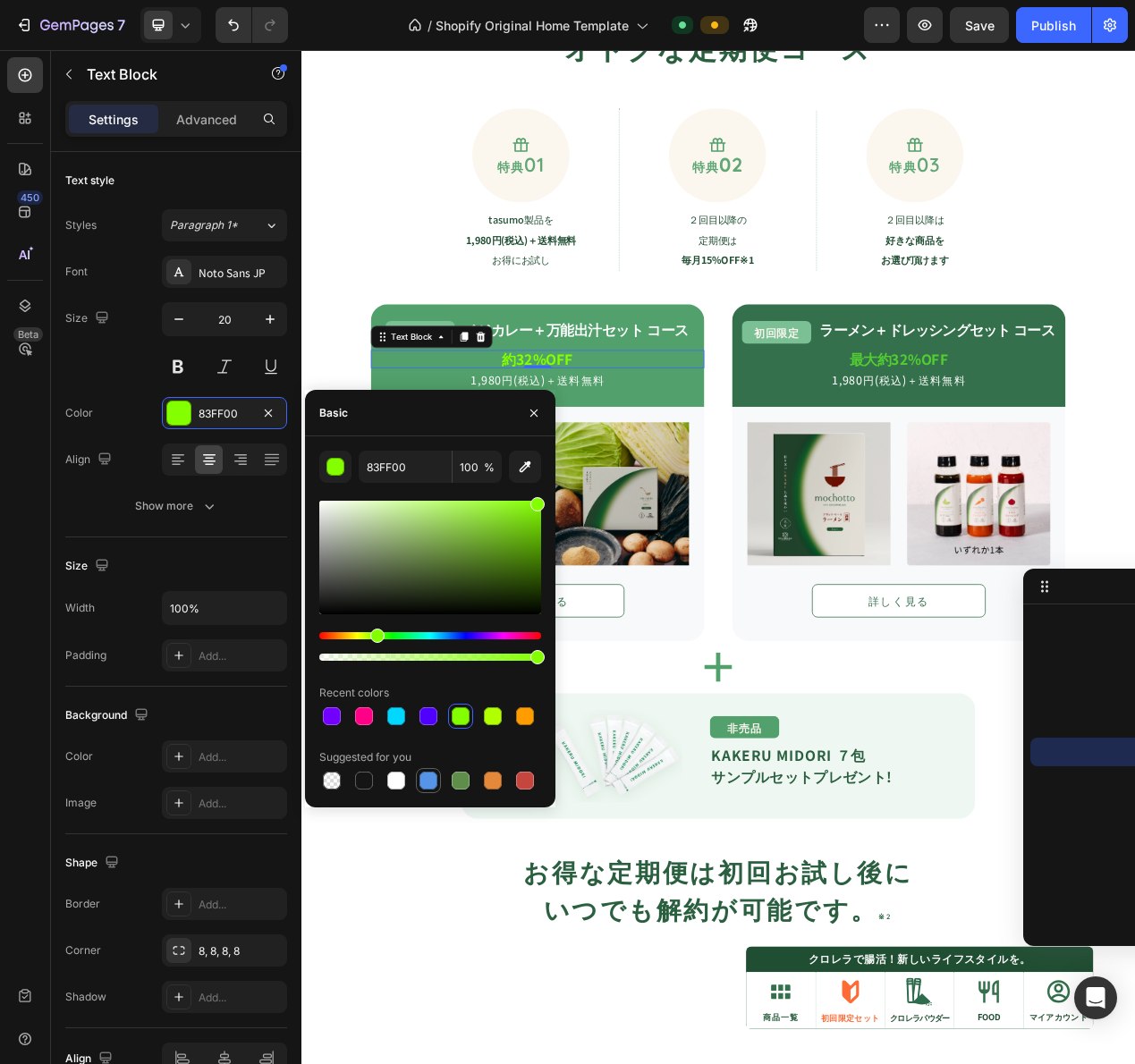
click at [418, 788] on div at bounding box center [428, 780] width 21 height 21
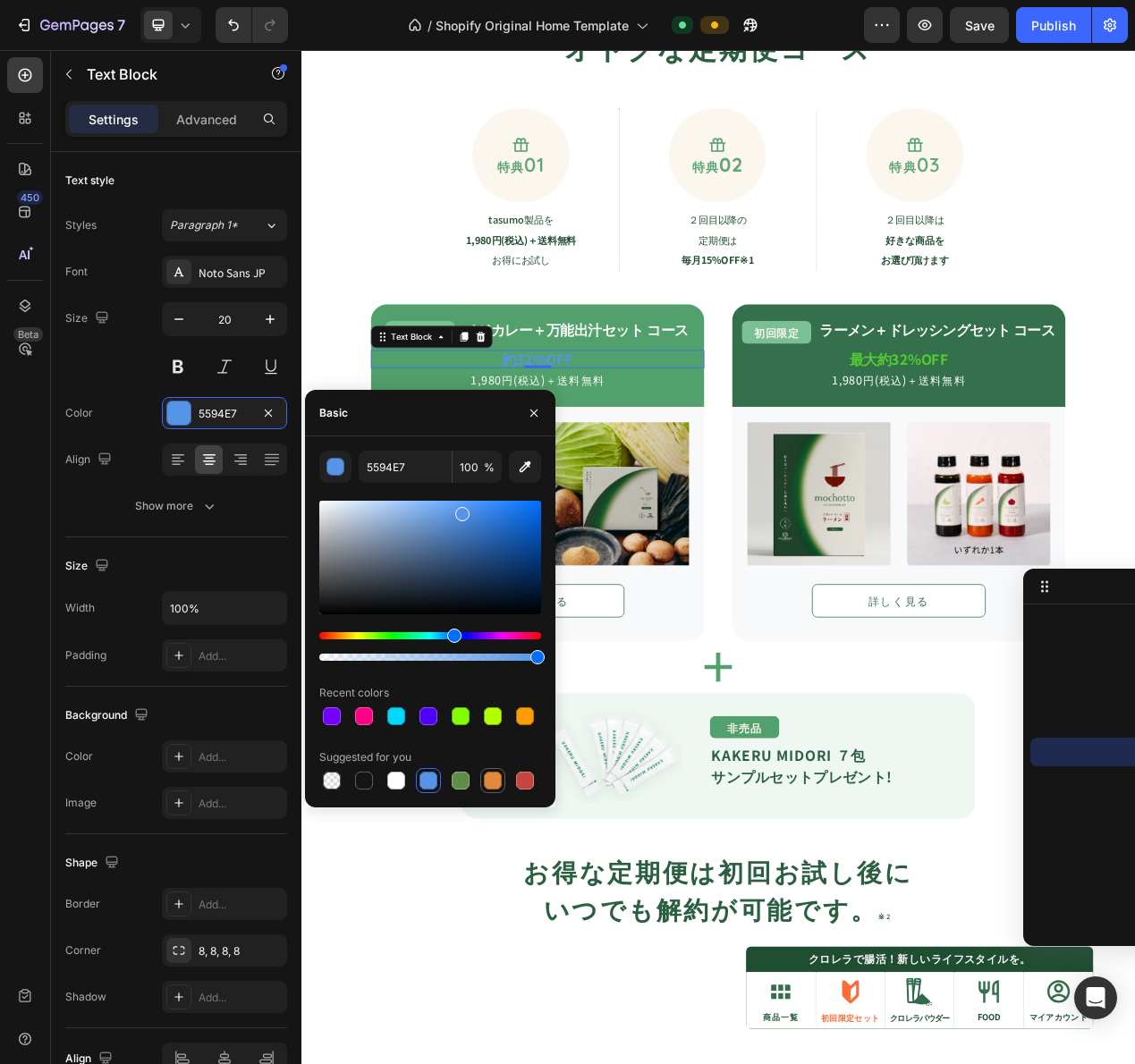
click at [487, 775] on div at bounding box center [492, 780] width 17 height 17
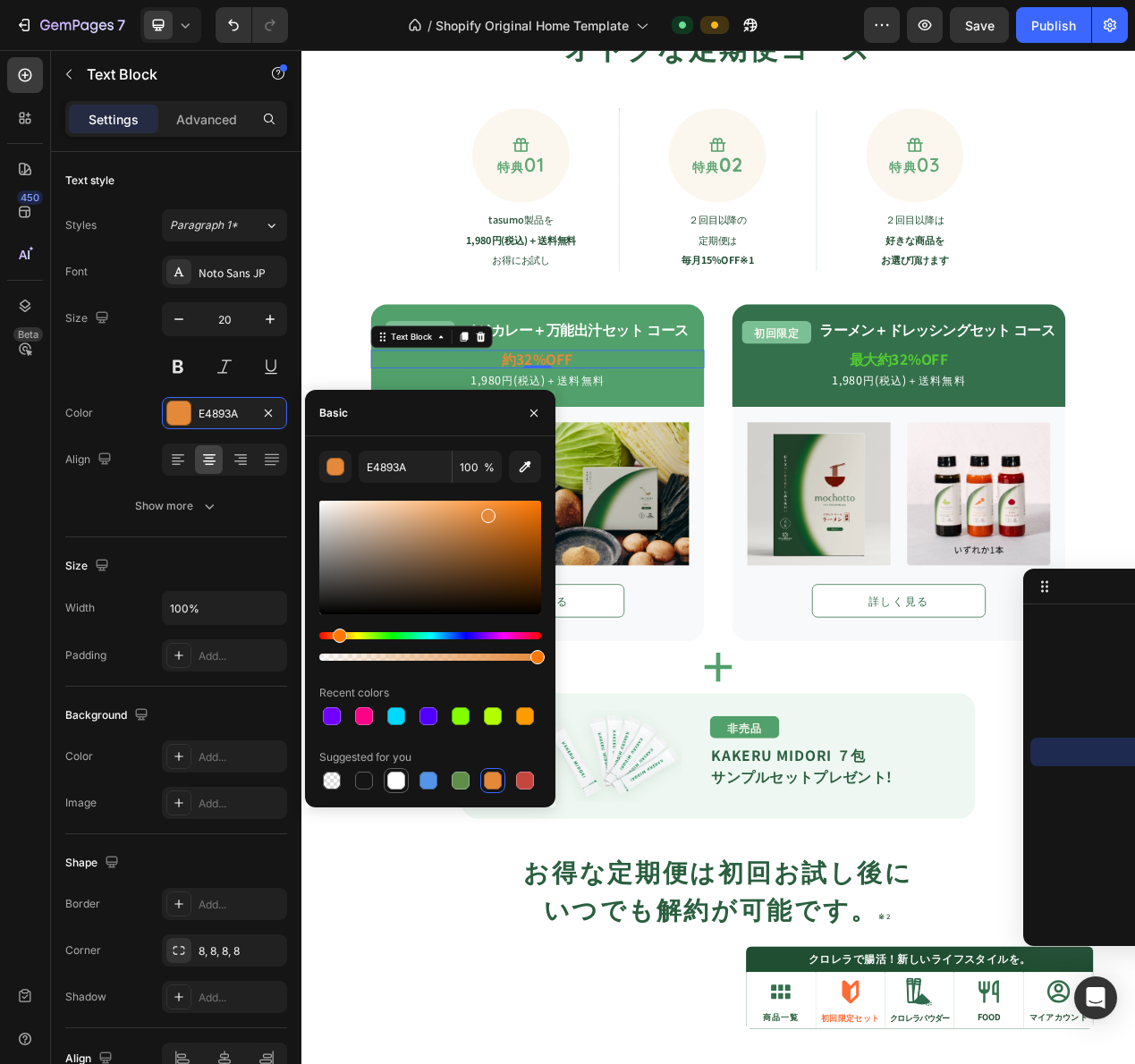
click at [398, 787] on div at bounding box center [396, 780] width 17 height 17
type input "FFFFFF"
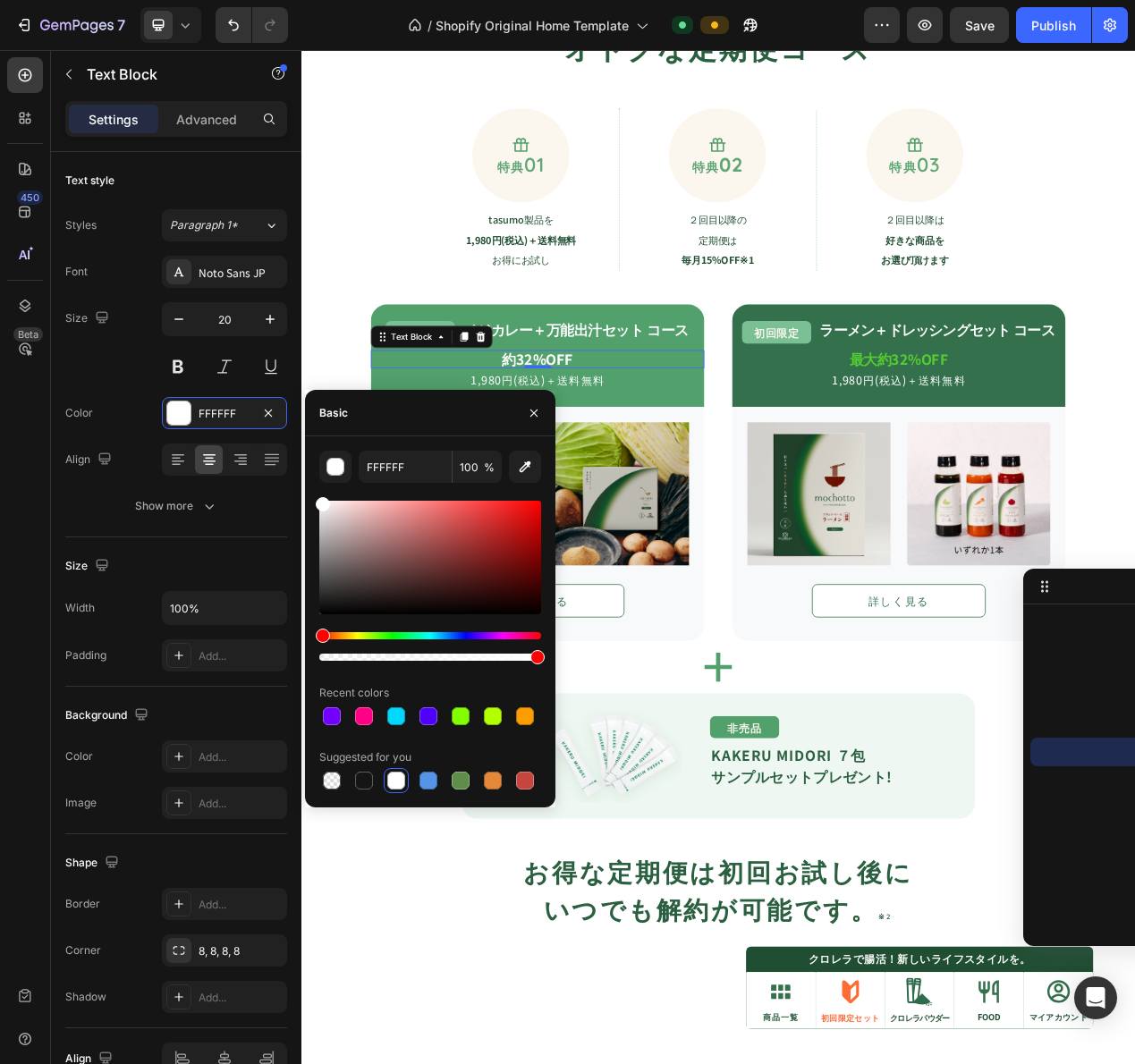
click at [828, 1014] on div "非売品 Text Block KAKERU MIDORI ７包 サンプルセットプレゼント! Text Block" at bounding box center [946, 959] width 236 height 120
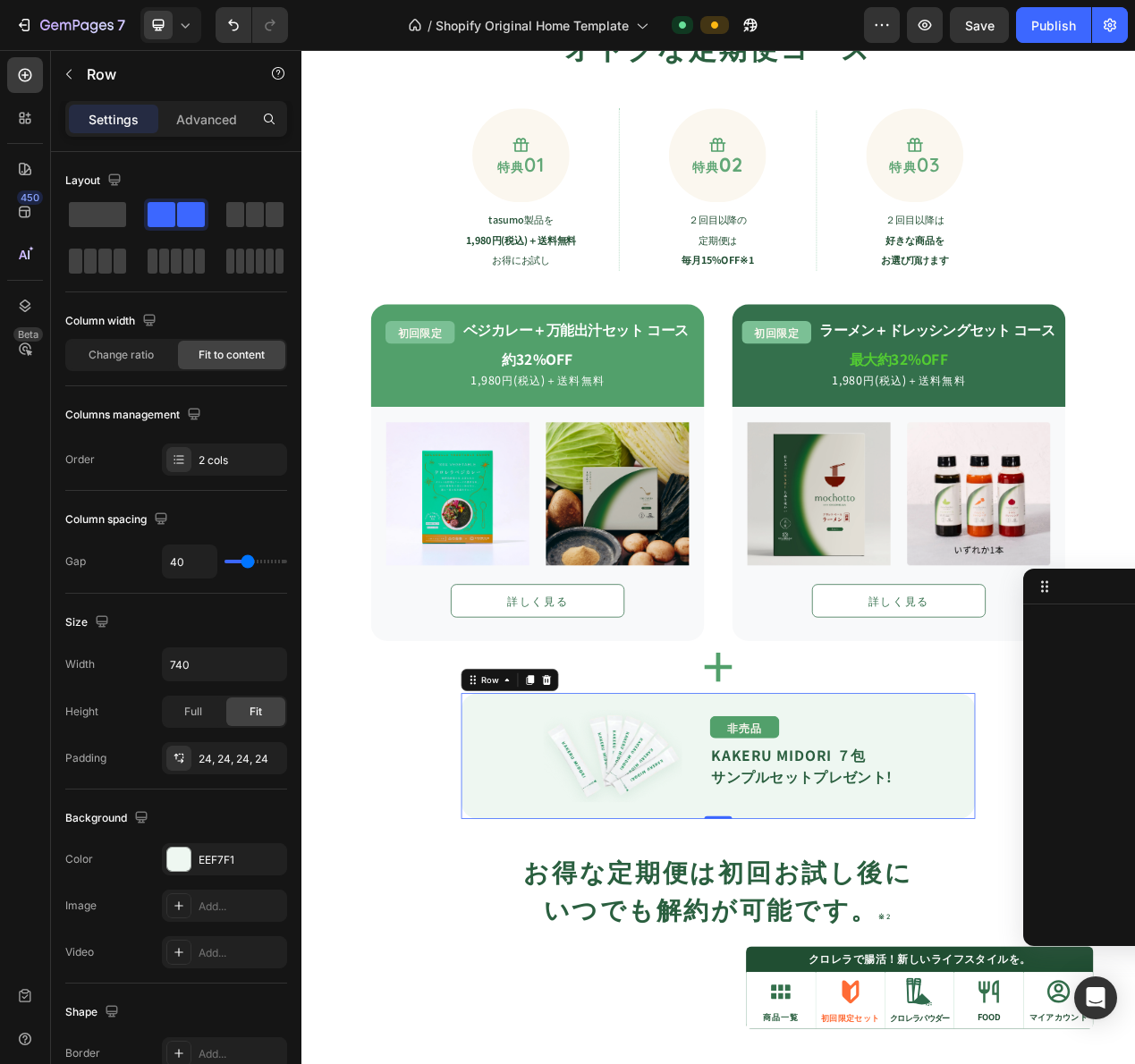
scroll to position [1190, 0]
click at [1016, 719] on div "Image Image Row 詳しく見る Button" at bounding box center [1070, 660] width 390 height 262
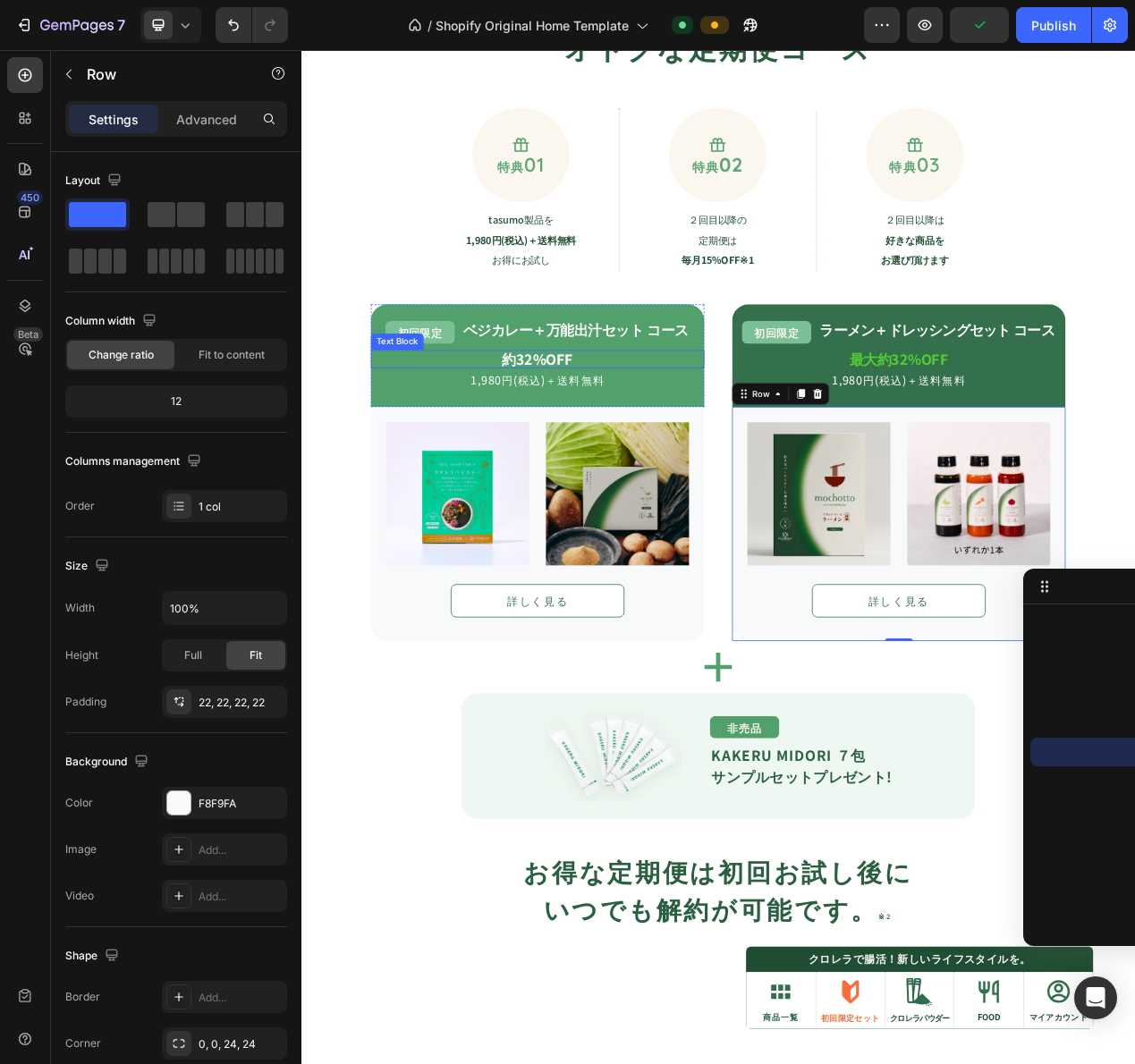
click at [634, 445] on strong "約32%OFF" at bounding box center [606, 447] width 91 height 26
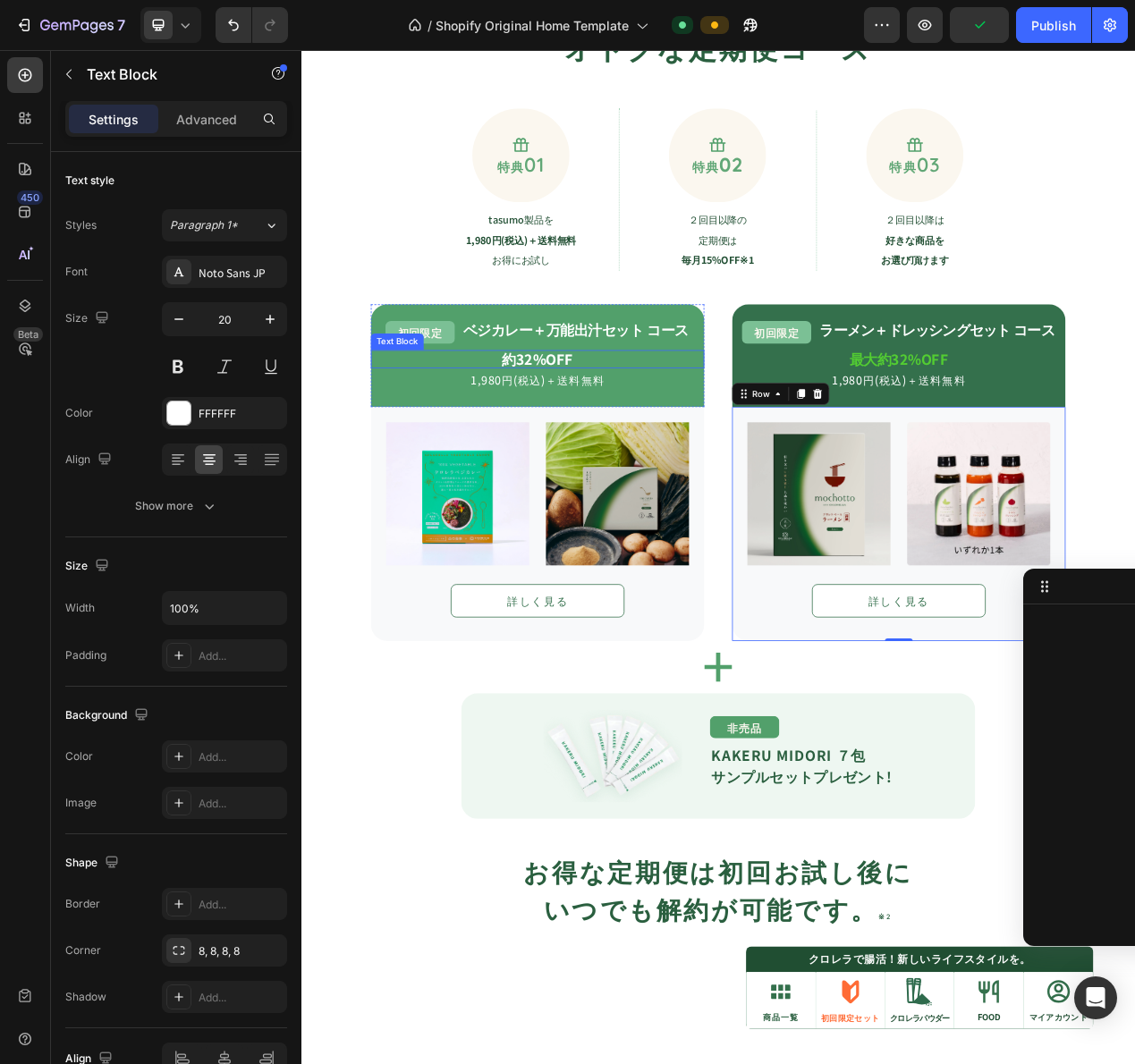
scroll to position [589, 0]
click at [634, 445] on strong "約32%OFF" at bounding box center [606, 447] width 91 height 26
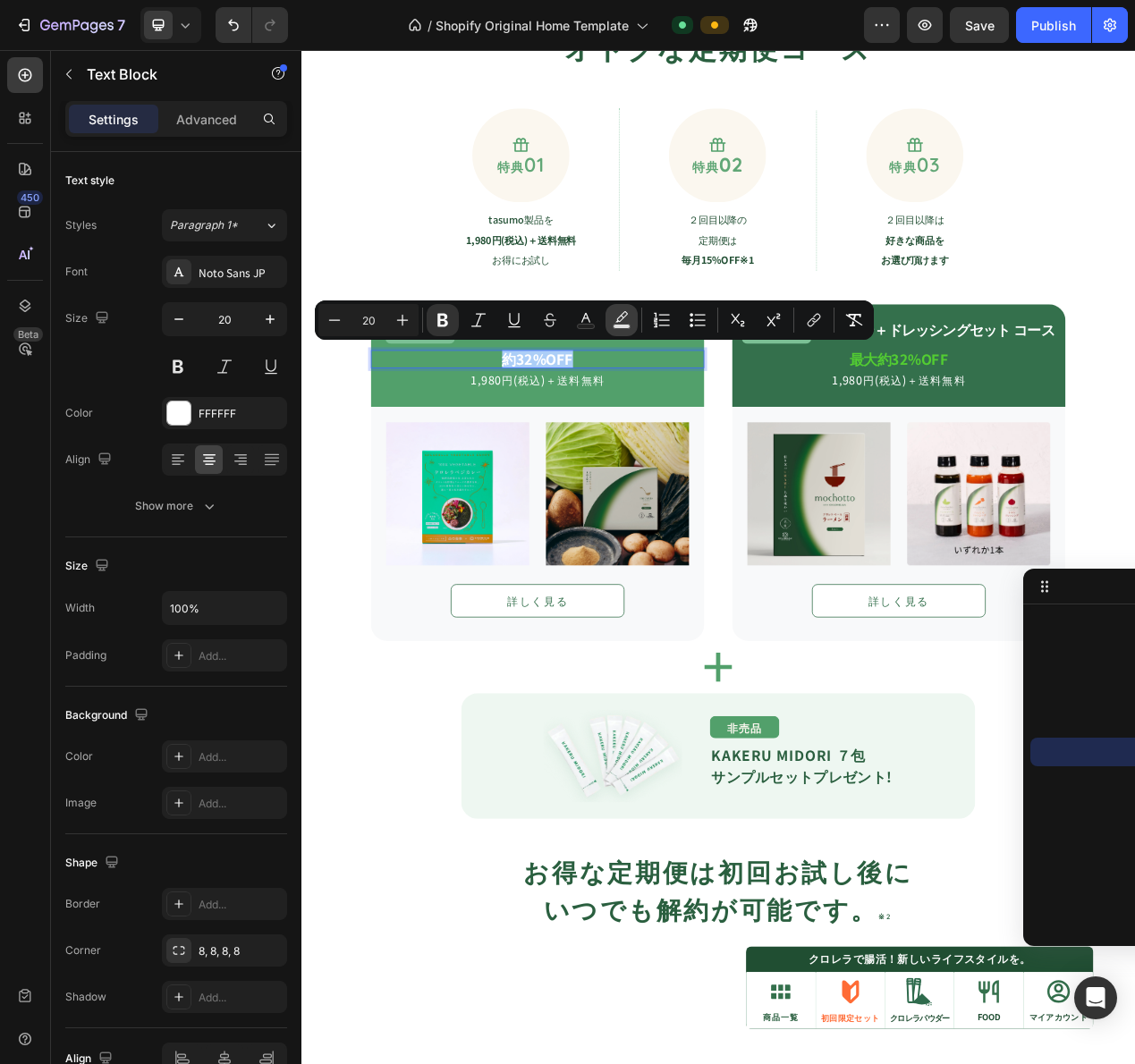
click at [615, 318] on icon "Editor contextual toolbar" at bounding box center [621, 320] width 17 height 17
type input "000000"
type input "77"
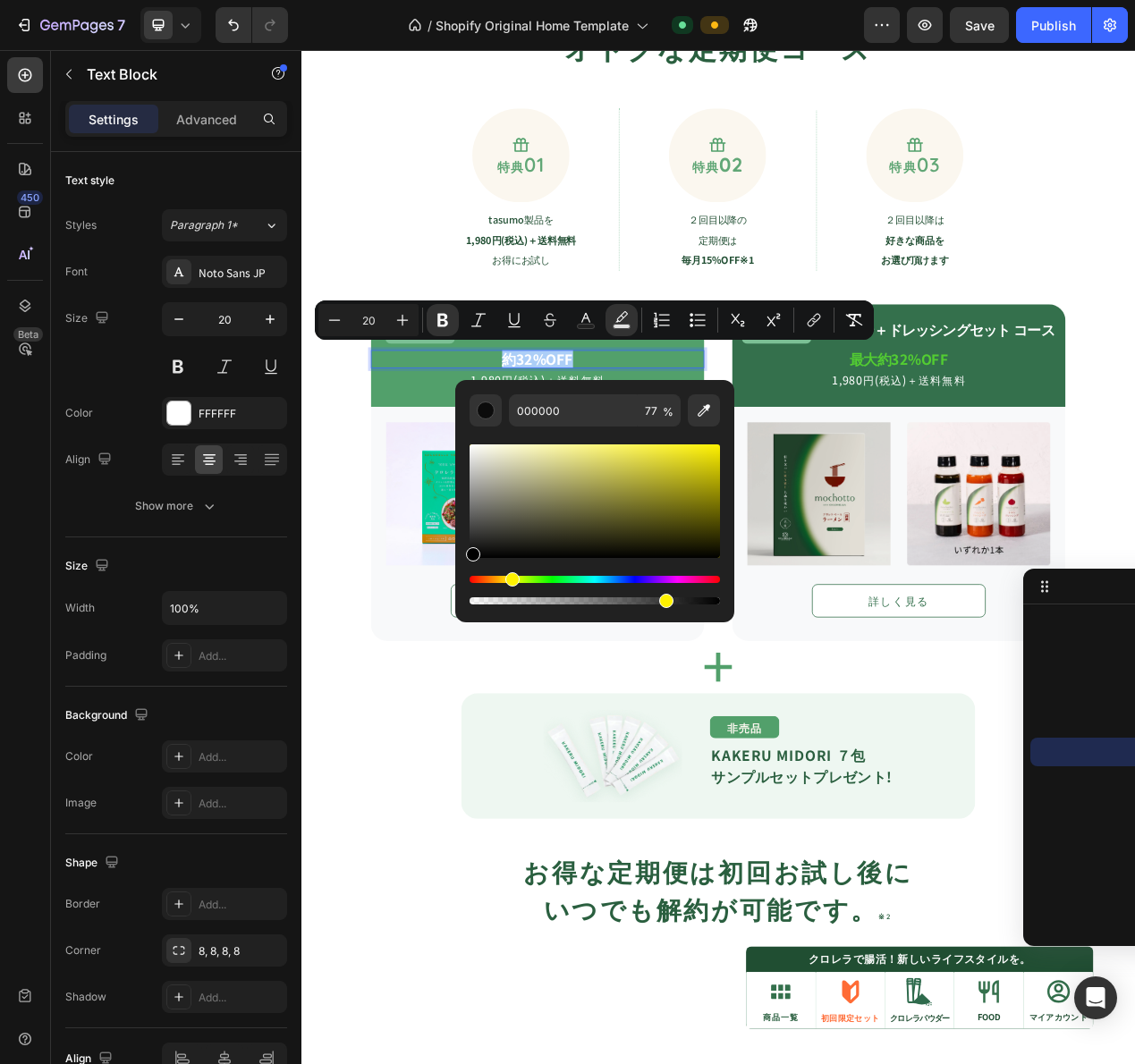
click at [509, 578] on div "Hue" at bounding box center [594, 579] width 250 height 7
click at [514, 579] on div "Hue" at bounding box center [594, 579] width 250 height 7
drag, startPoint x: 886, startPoint y: 549, endPoint x: 980, endPoint y: 465, distance: 126.1
type input "F2FF00"
drag, startPoint x: 1010, startPoint y: 508, endPoint x: 934, endPoint y: 508, distance: 76.0
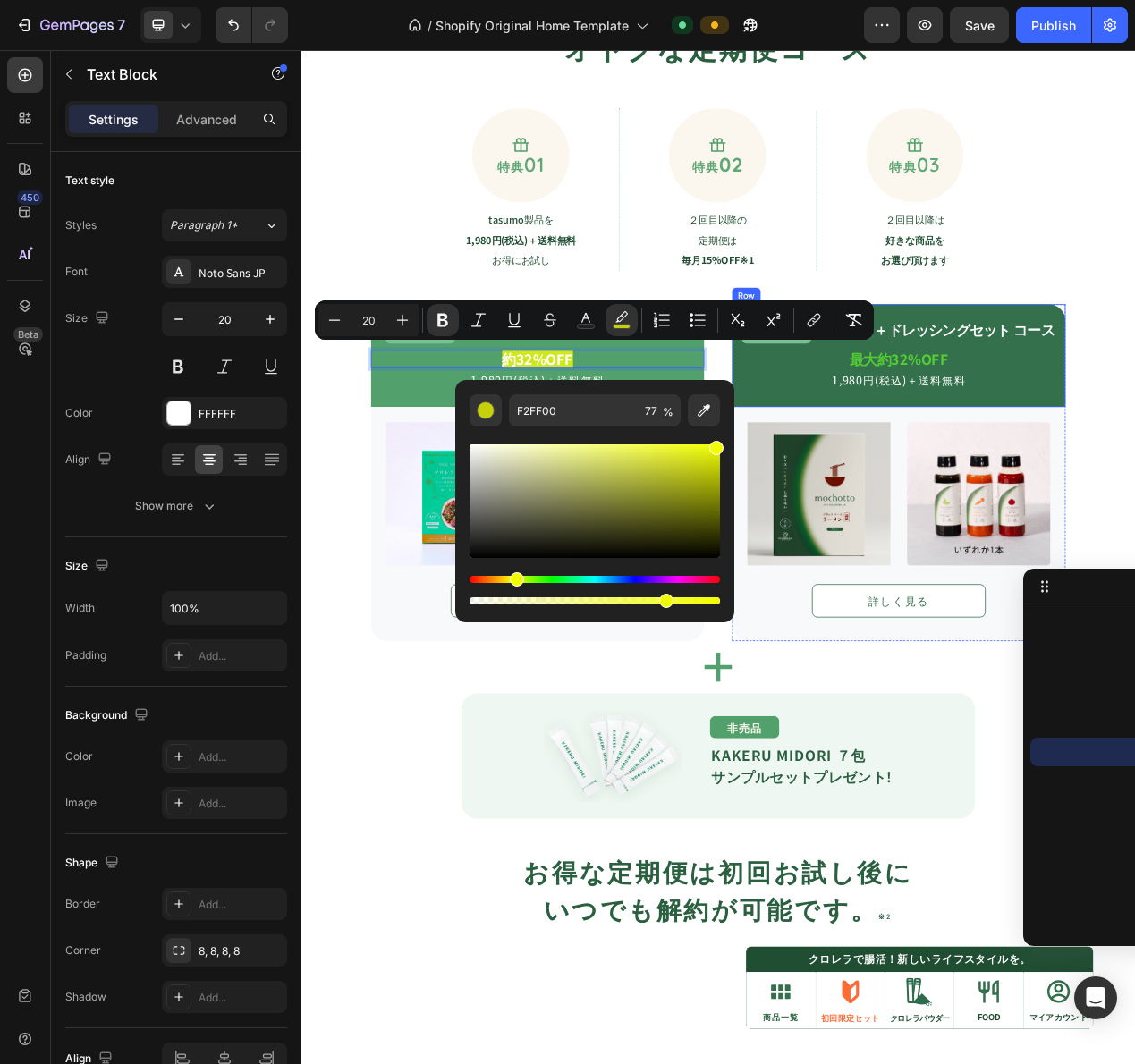
click at [938, 496] on div "初回限定 Text Block ラーメン＋ドレッシングセット コース Text Block Row 最大約32%OFF Text Block 1,980円(税…" at bounding box center [1070, 443] width 429 height 133
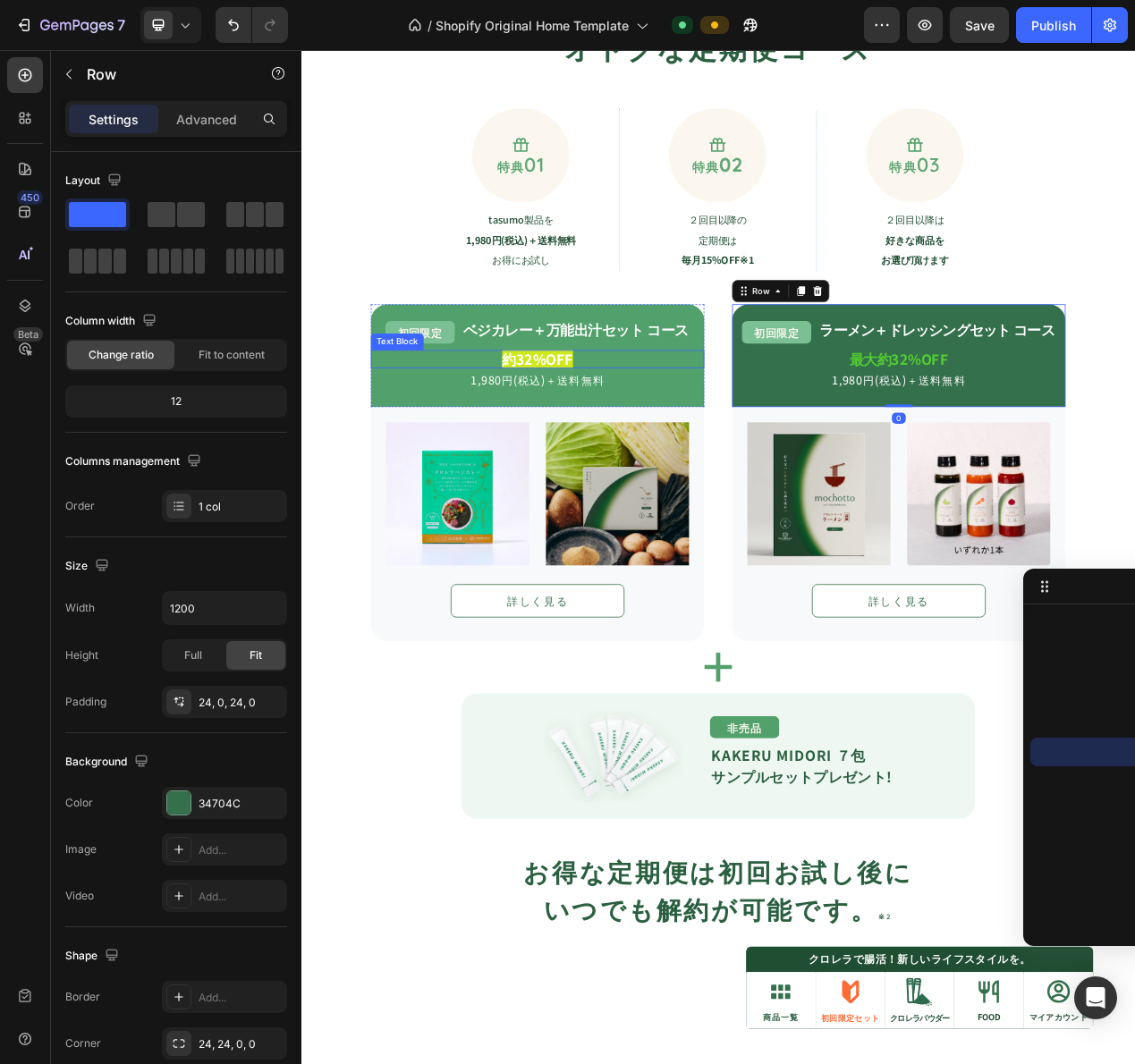
click at [580, 441] on strong "約32%OFF" at bounding box center [606, 447] width 91 height 26
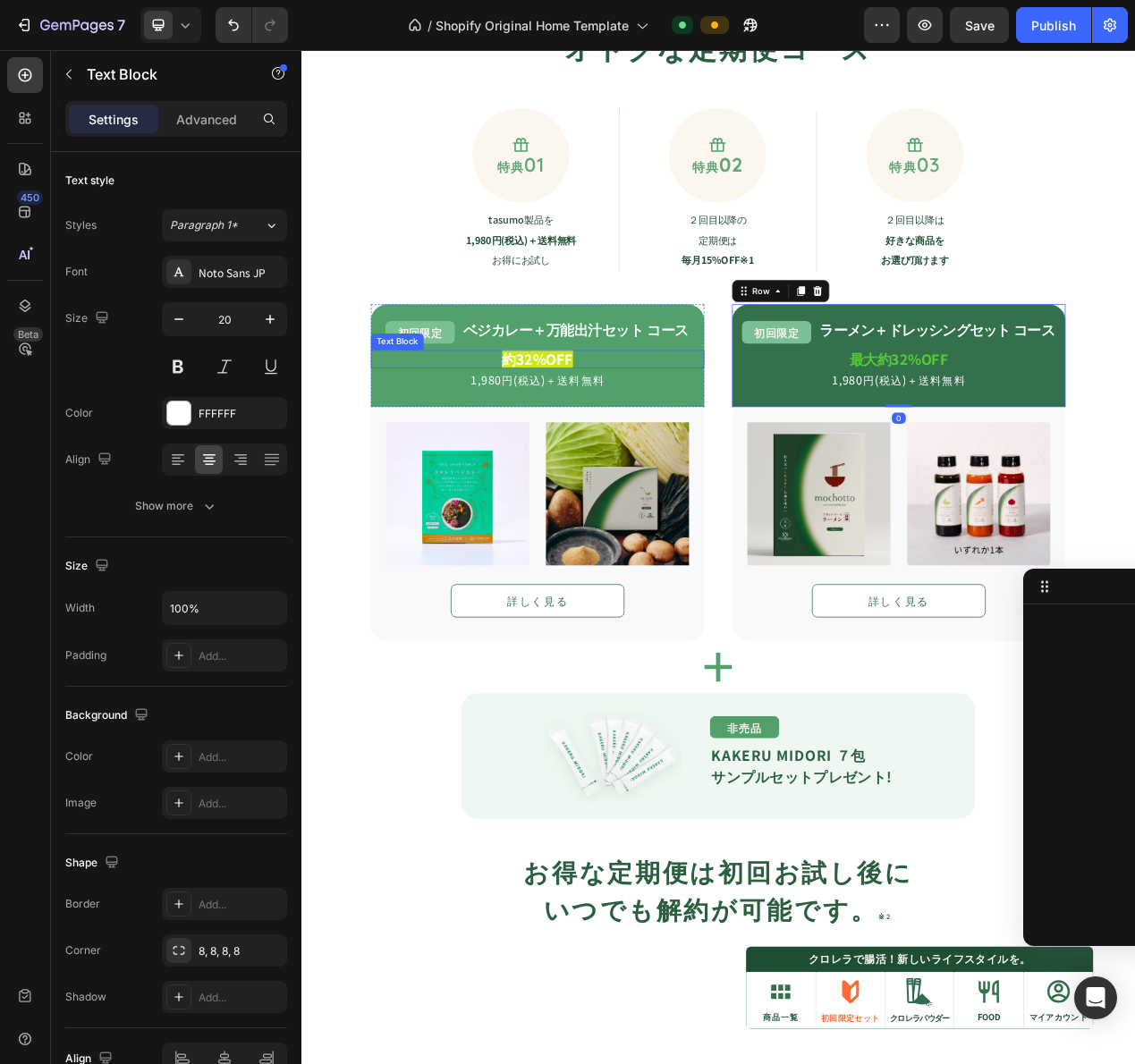
scroll to position [589, 0]
click at [580, 441] on strong "約32%OFF" at bounding box center [606, 447] width 91 height 26
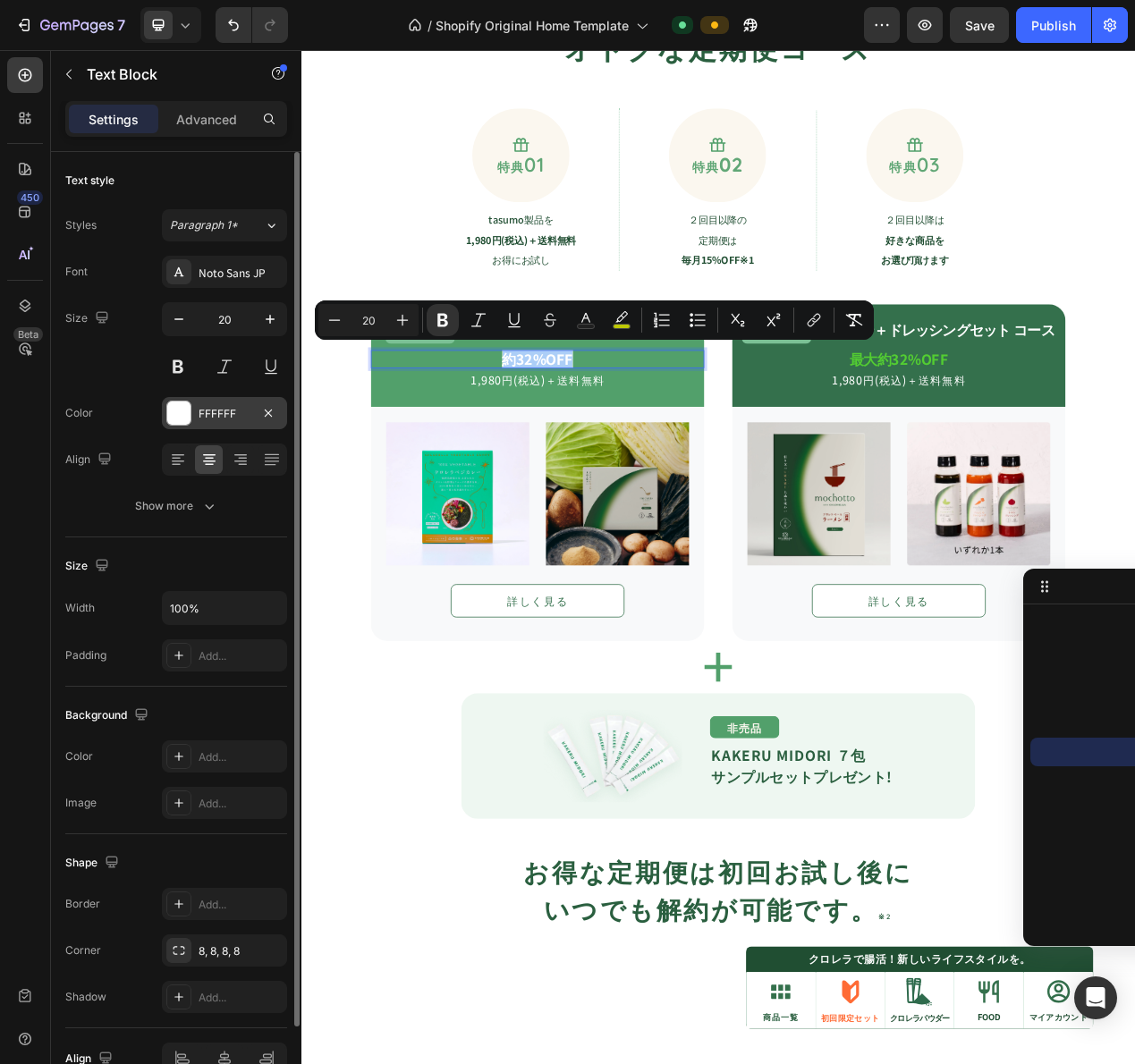
click at [168, 413] on div at bounding box center [179, 413] width 23 height 23
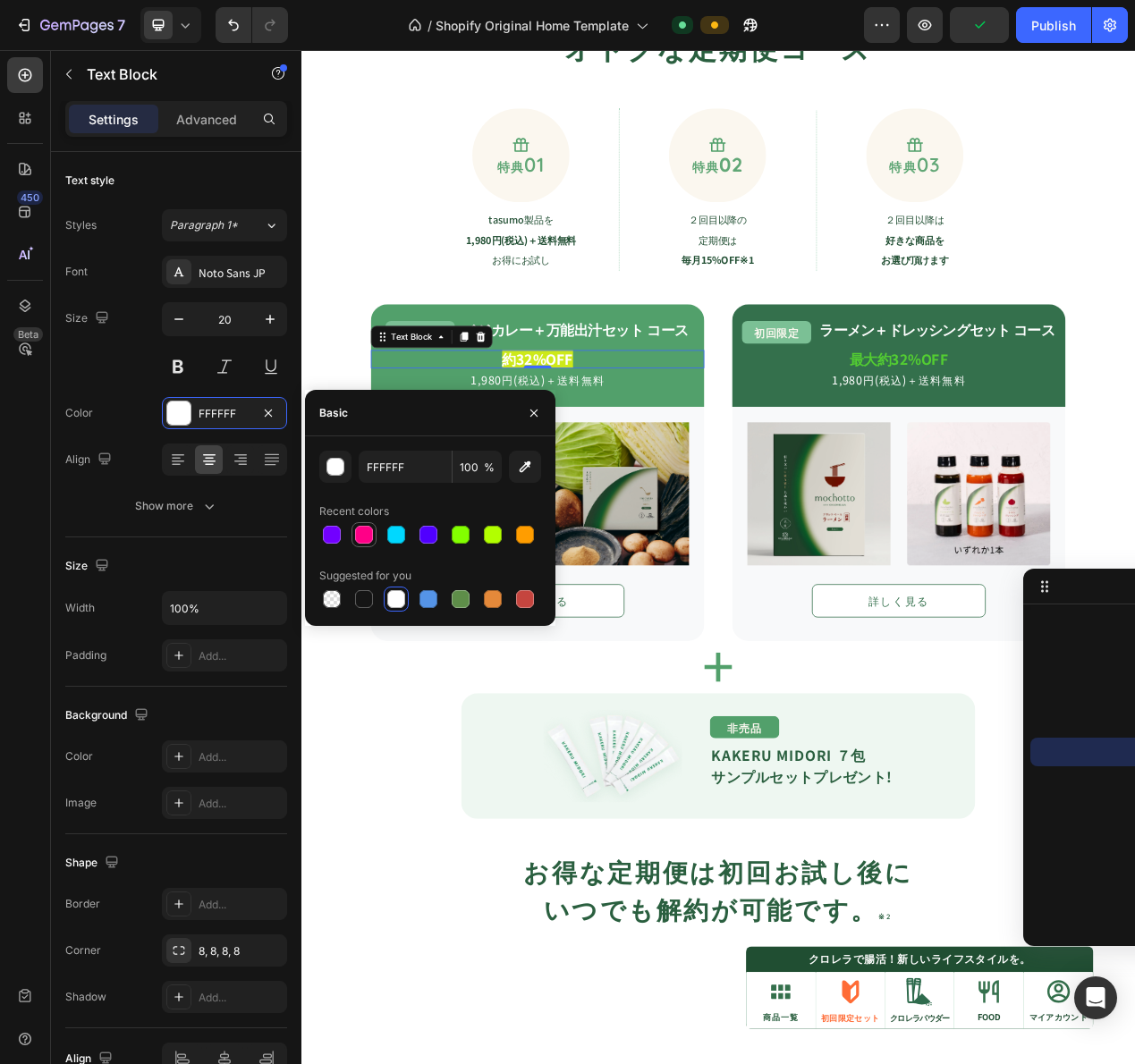
click at [357, 531] on div at bounding box center [363, 535] width 17 height 17
click at [526, 596] on div at bounding box center [524, 599] width 17 height 17
click at [336, 463] on div "button" at bounding box center [336, 467] width 17 height 17
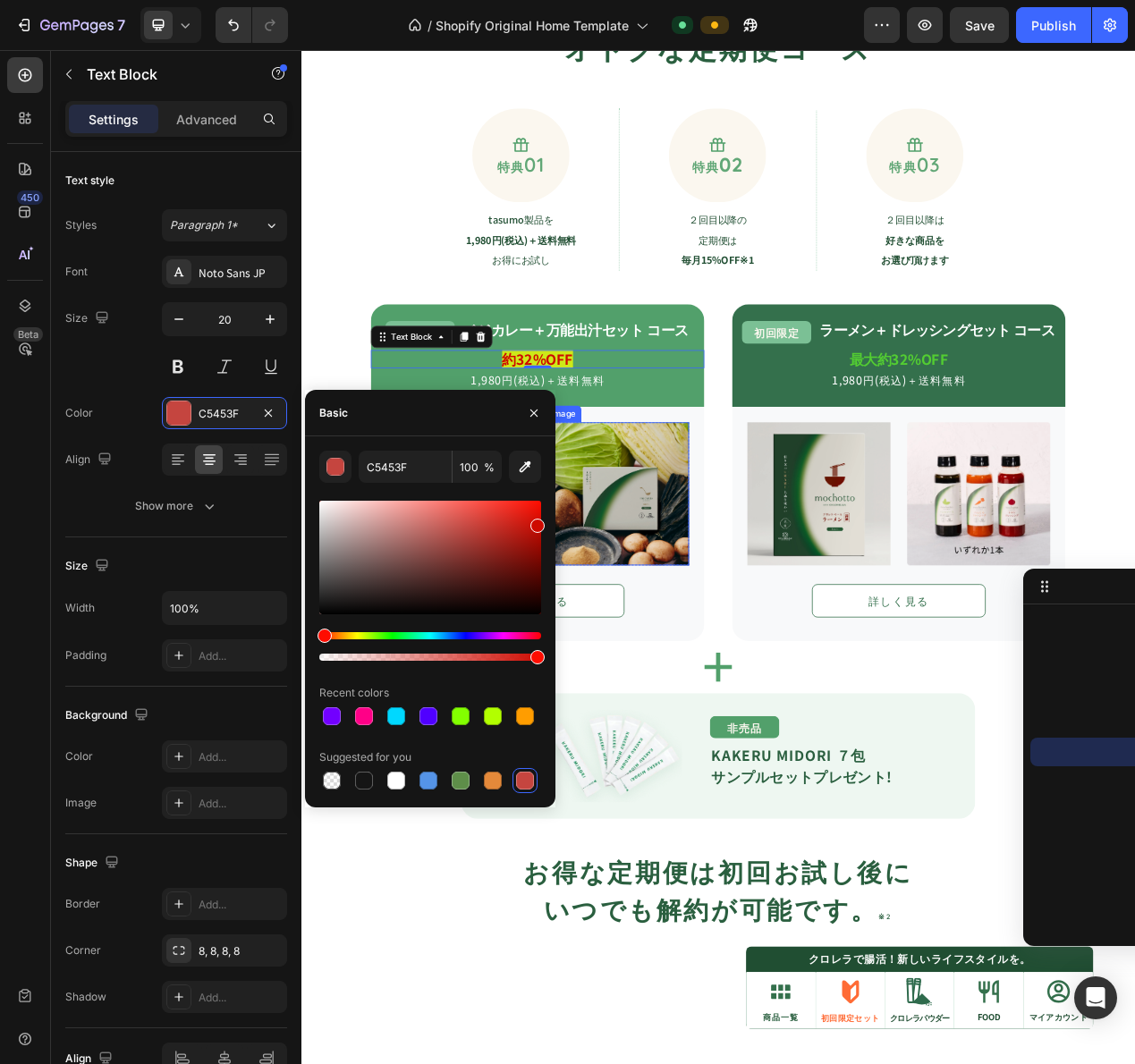
type input "CE0A00"
drag, startPoint x: 853, startPoint y: 573, endPoint x: 648, endPoint y: 610, distance: 208.3
drag, startPoint x: 529, startPoint y: 514, endPoint x: 545, endPoint y: 492, distance: 27.2
click at [545, 492] on div "CE0A00 100 % Recent colors Suggested for you" at bounding box center [430, 621] width 250 height 342
click at [676, 631] on img at bounding box center [709, 621] width 184 height 184
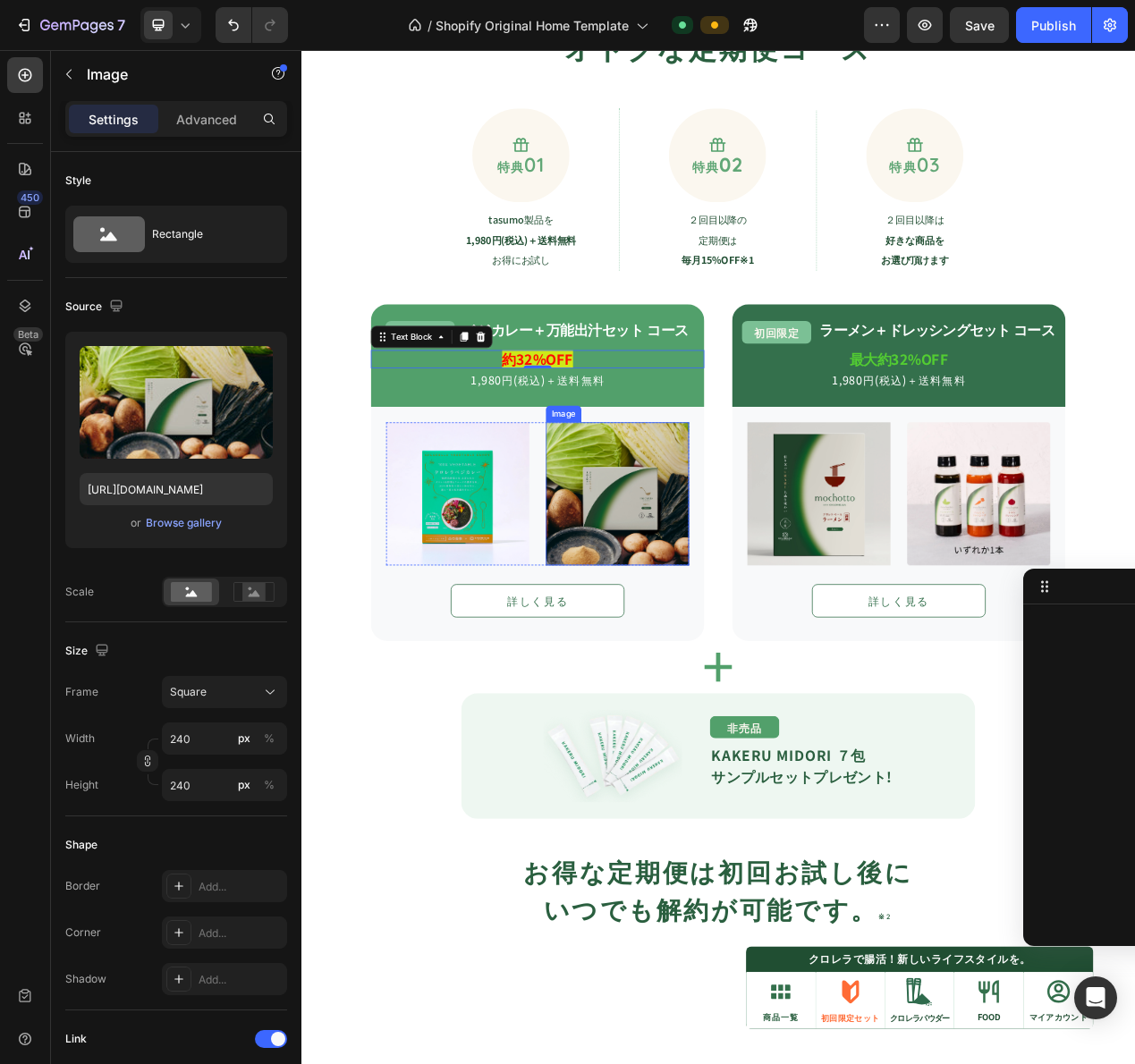
scroll to position [818, 0]
click at [615, 448] on strong "約32%OFF" at bounding box center [606, 447] width 91 height 26
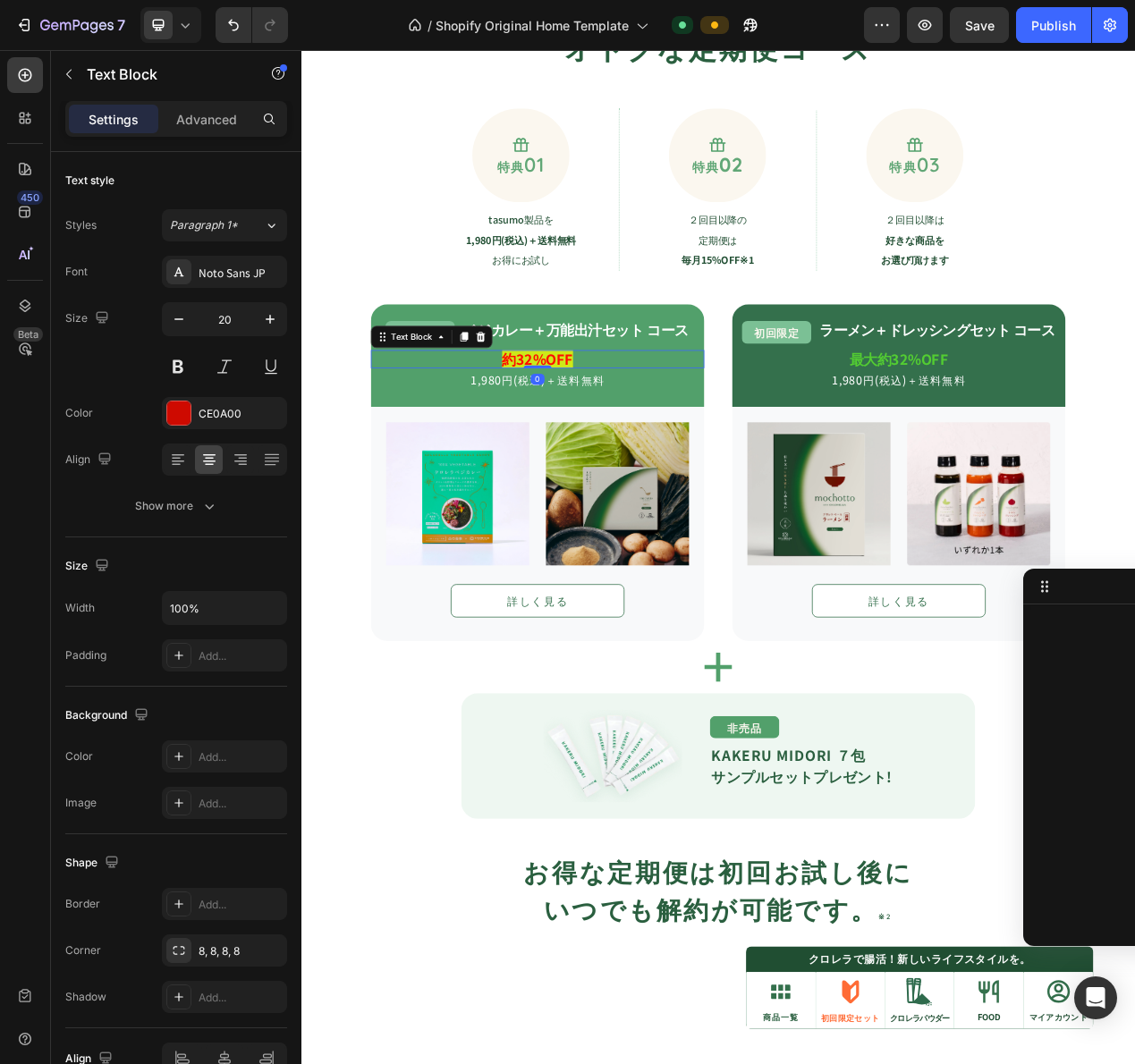
scroll to position [589, 0]
click at [615, 448] on strong "約32%OFF" at bounding box center [606, 447] width 91 height 26
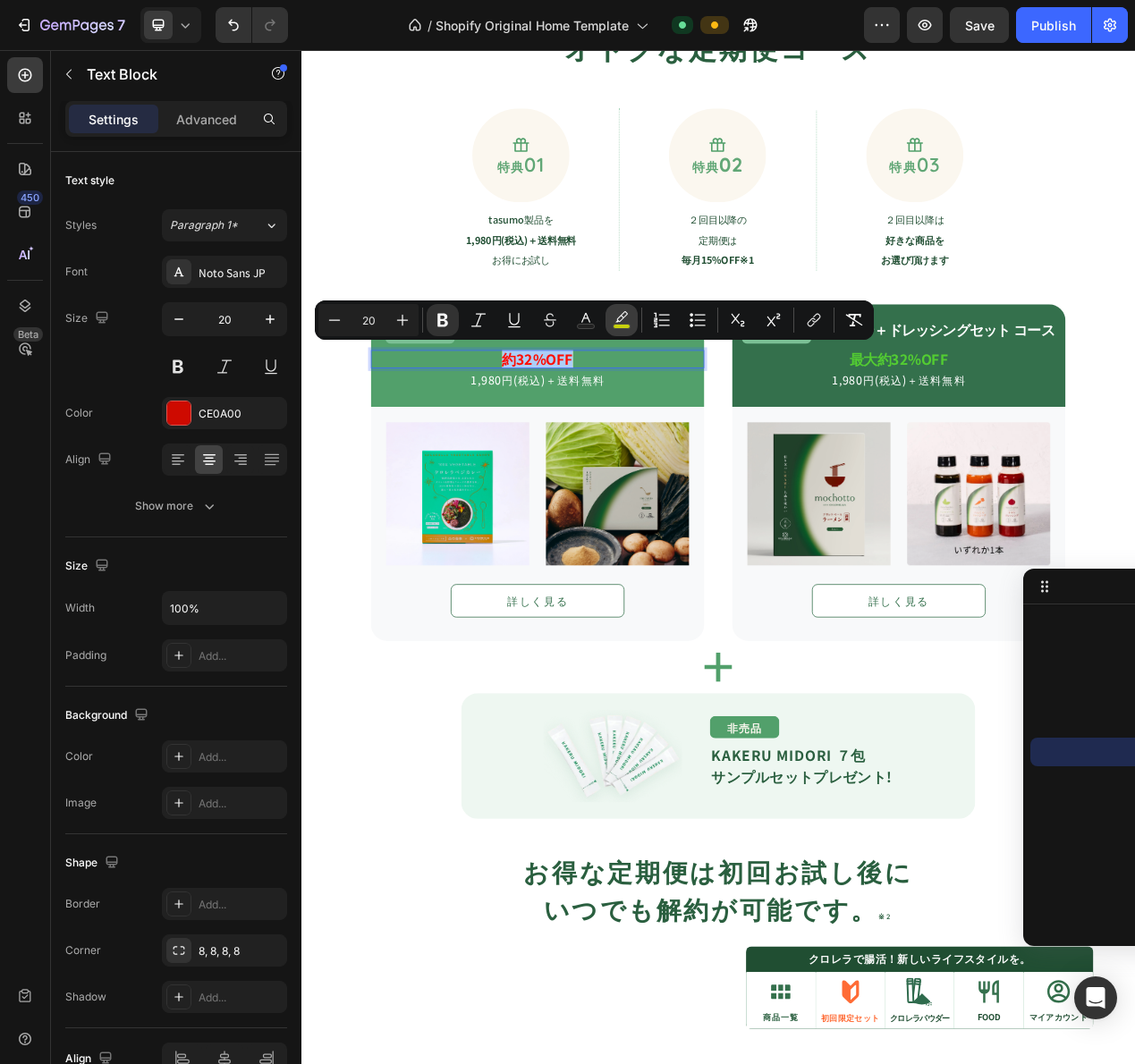
click at [626, 320] on icon "Editor contextual toolbar" at bounding box center [621, 320] width 17 height 17
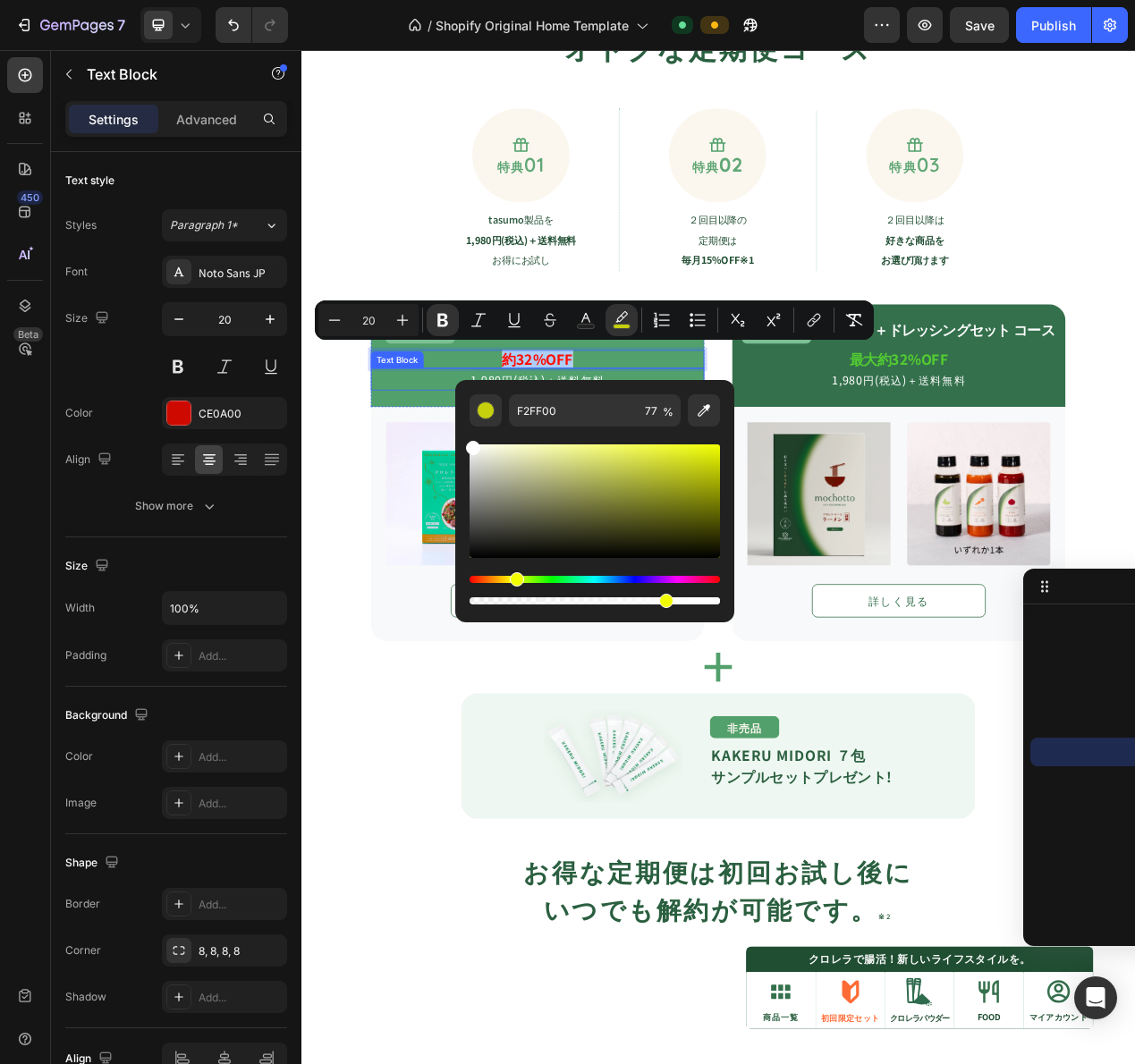
drag, startPoint x: 817, startPoint y: 536, endPoint x: 765, endPoint y: 479, distance: 77.2
type input "FFFFFF"
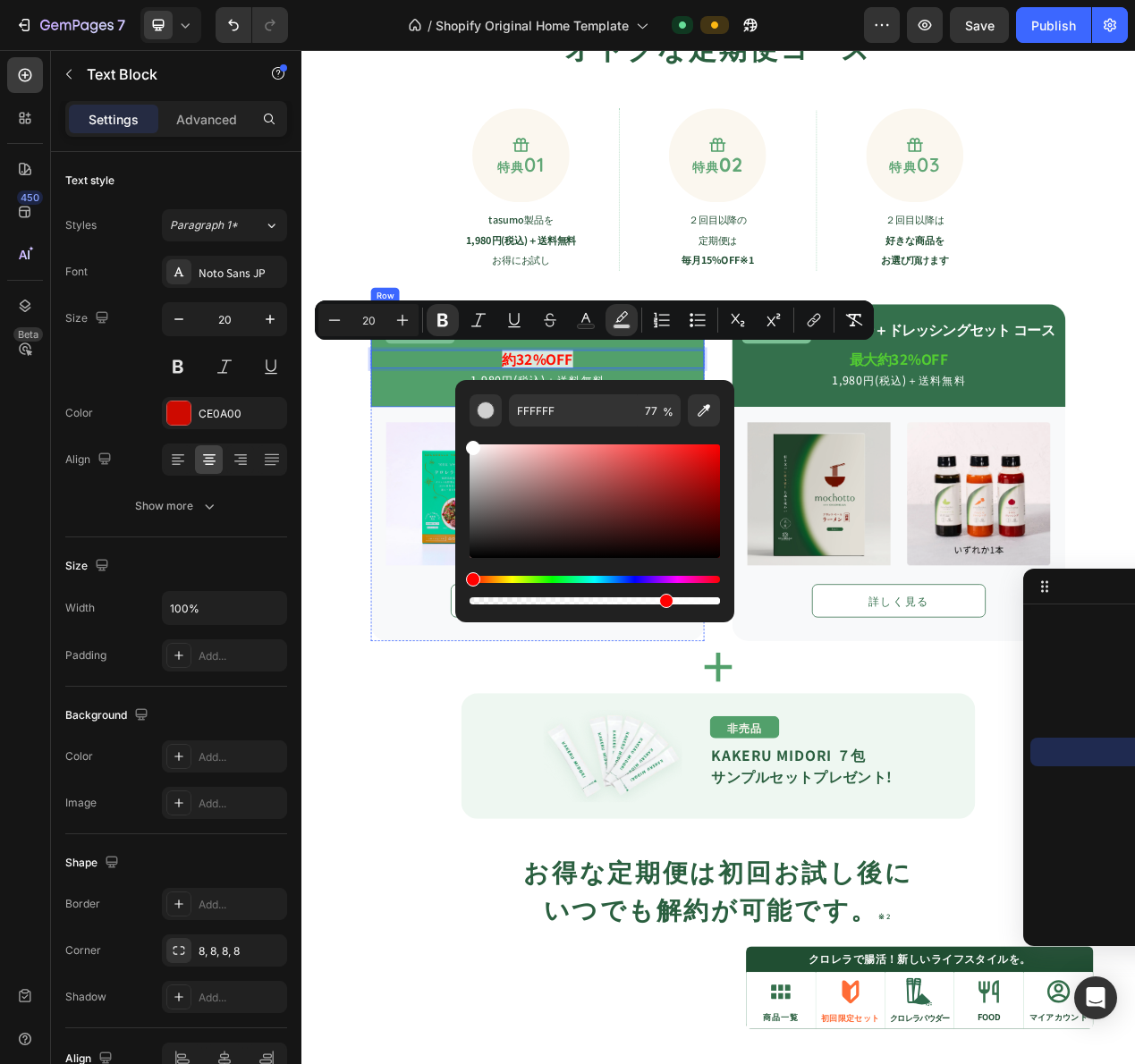
click at [412, 503] on div "初回限定 Text Block ベジカレー＋万能出汁セット コース Text Block Row 約32%OFF Text Block 0 1,980円(税込…" at bounding box center [605, 443] width 429 height 133
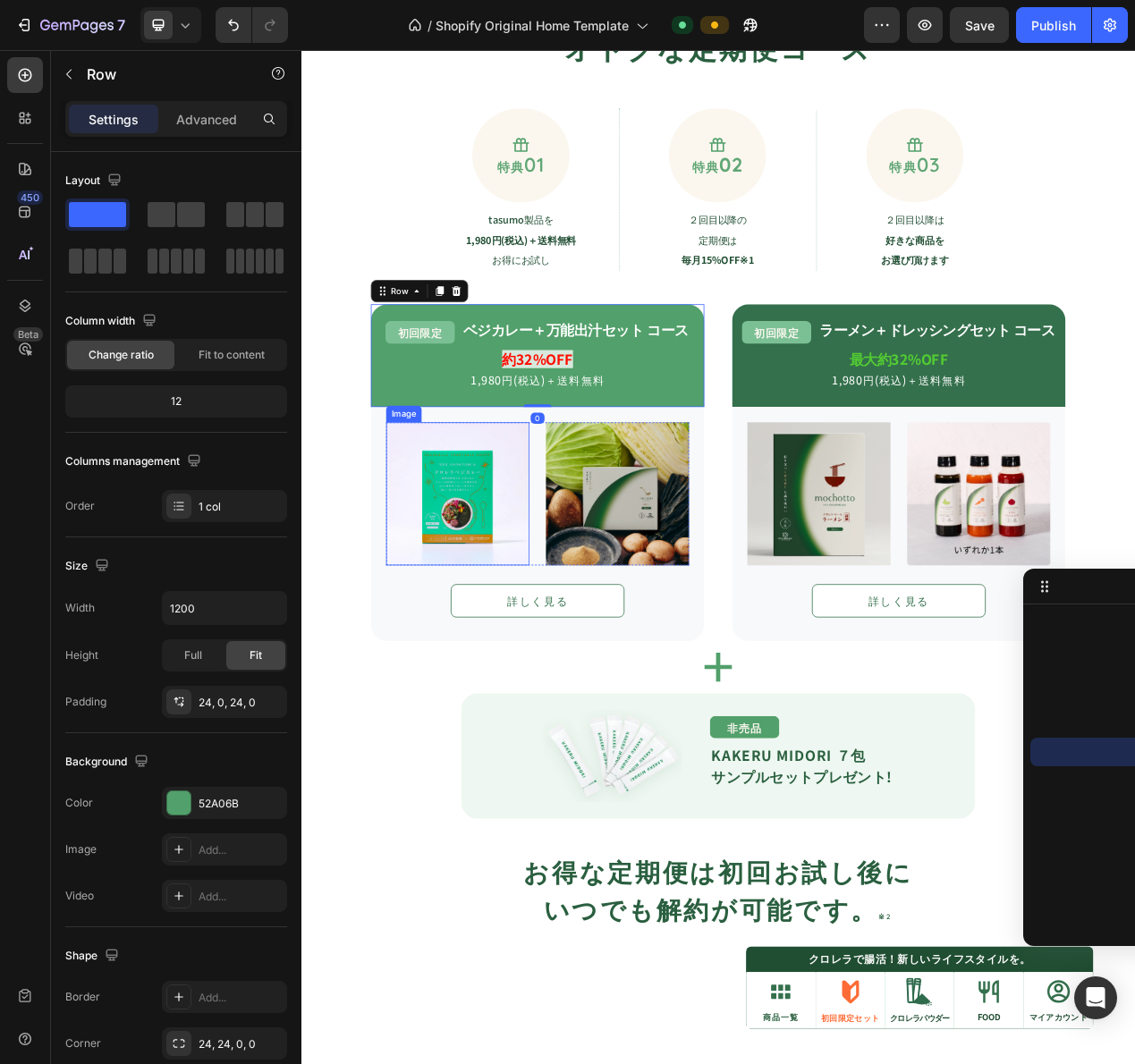
click at [431, 585] on img at bounding box center [503, 621] width 184 height 184
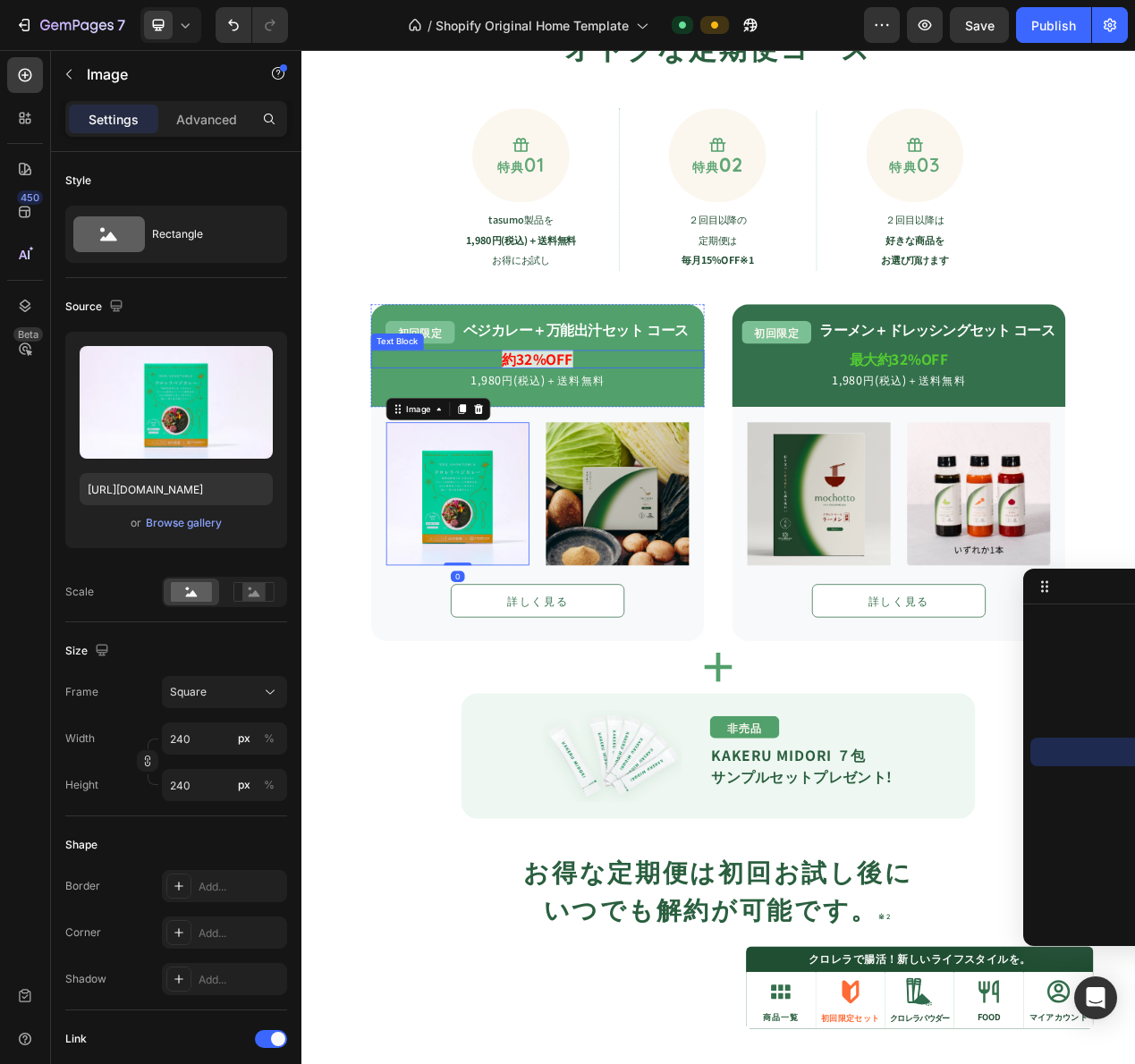
click at [605, 446] on strong "約32%OFF" at bounding box center [606, 447] width 91 height 26
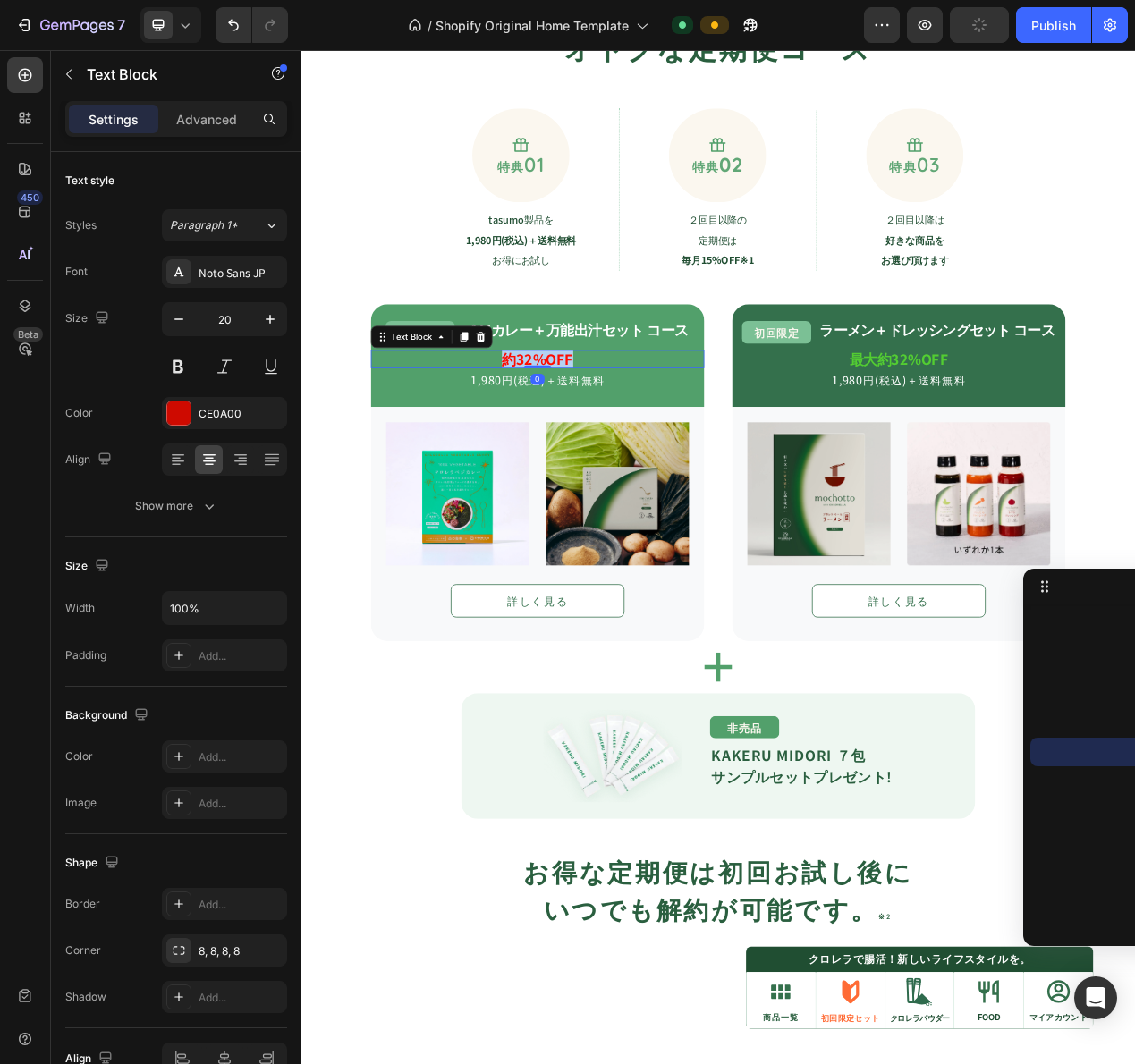
click at [605, 446] on strong "約32%OFF" at bounding box center [606, 447] width 91 height 26
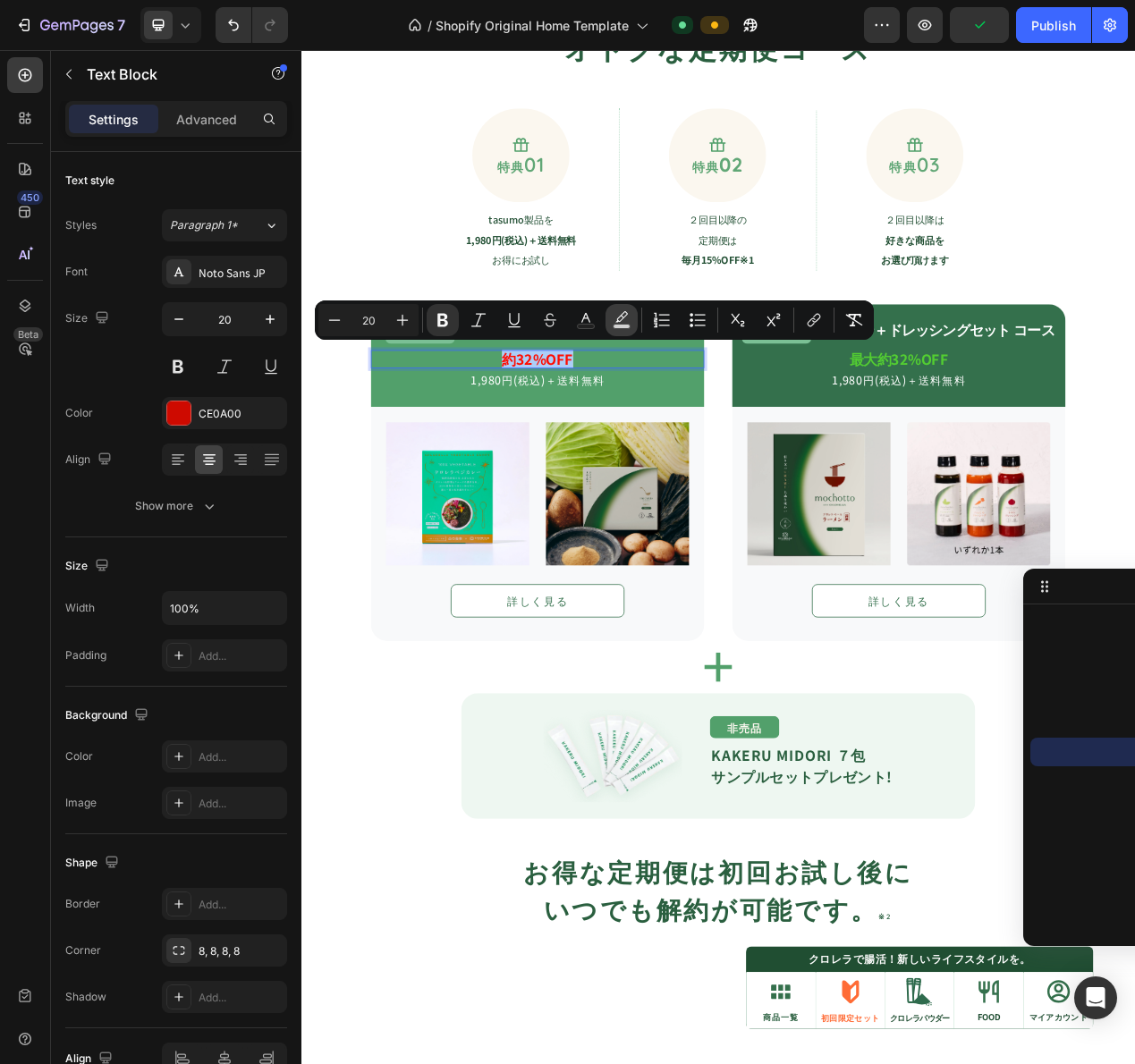
click at [624, 312] on icon "Editor contextual toolbar" at bounding box center [621, 316] width 13 height 11
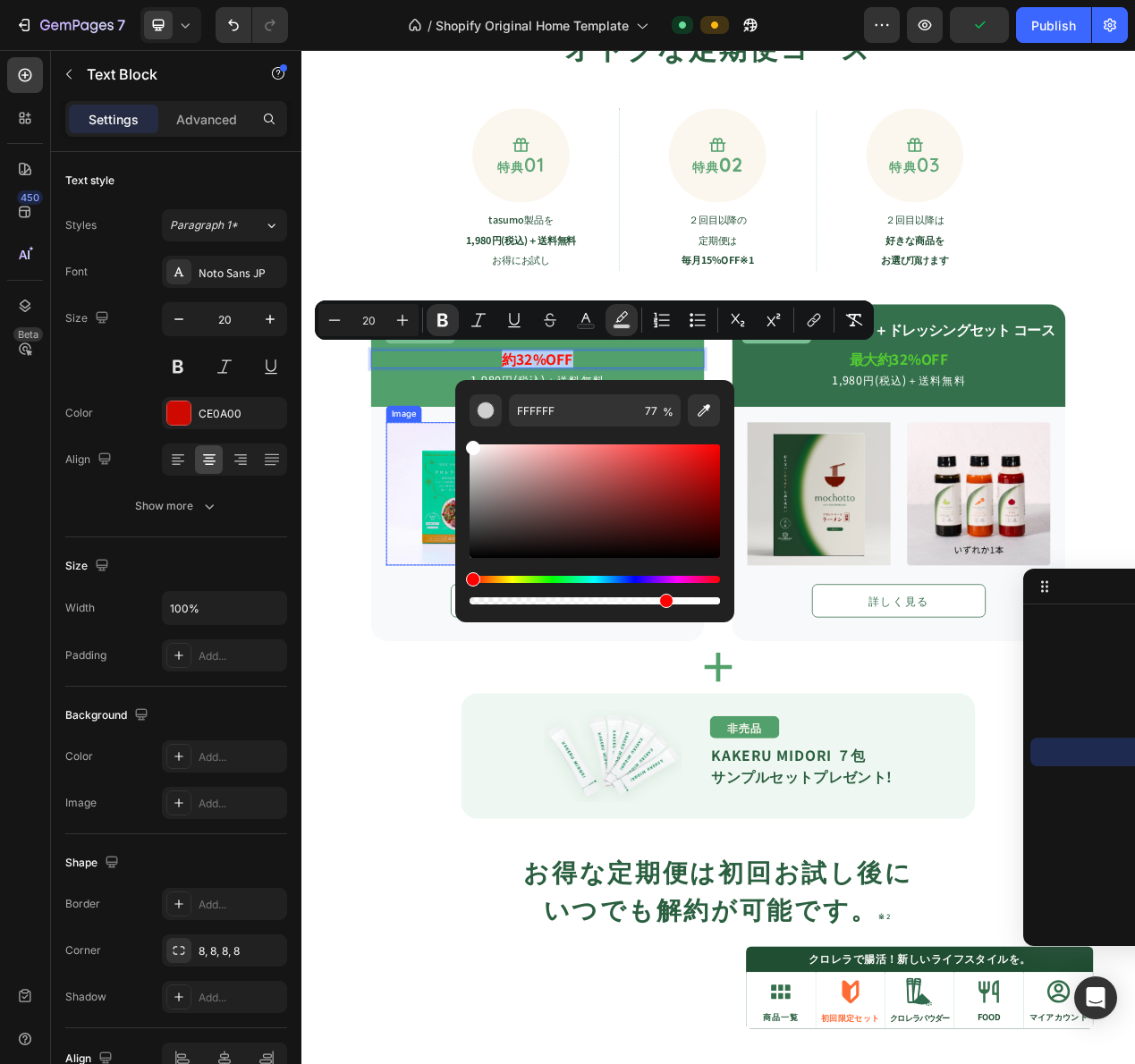
drag, startPoint x: 792, startPoint y: 511, endPoint x: 472, endPoint y: 520, distance: 320.1
type input "100"
drag, startPoint x: 897, startPoint y: 758, endPoint x: 934, endPoint y: 759, distance: 37.0
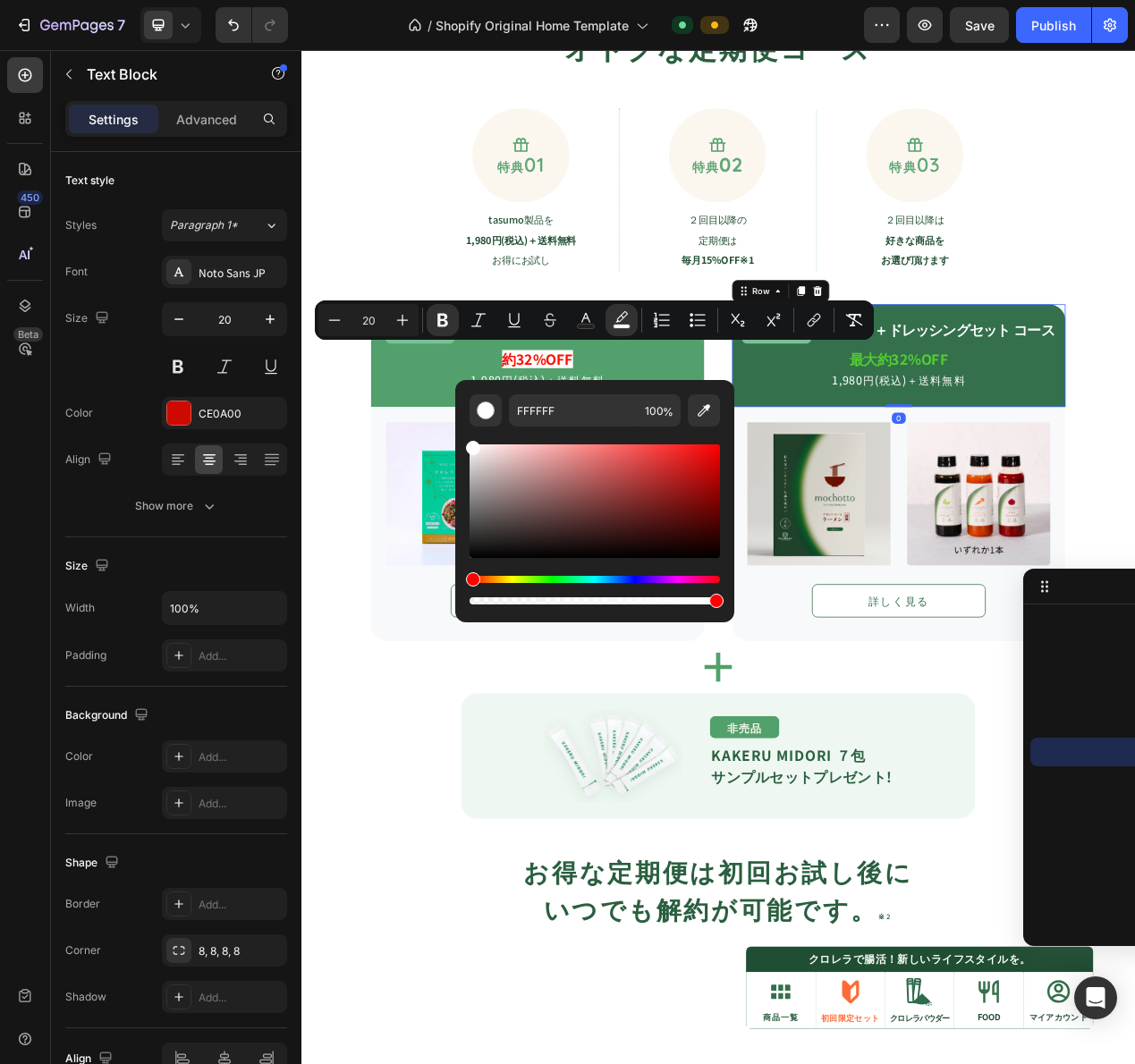
click at [919, 488] on div "初回限定 Text Block ラーメン＋ドレッシングセット コース Text Block Row 最大約32%OFF Text Block 1,980円(税…" at bounding box center [1070, 443] width 429 height 133
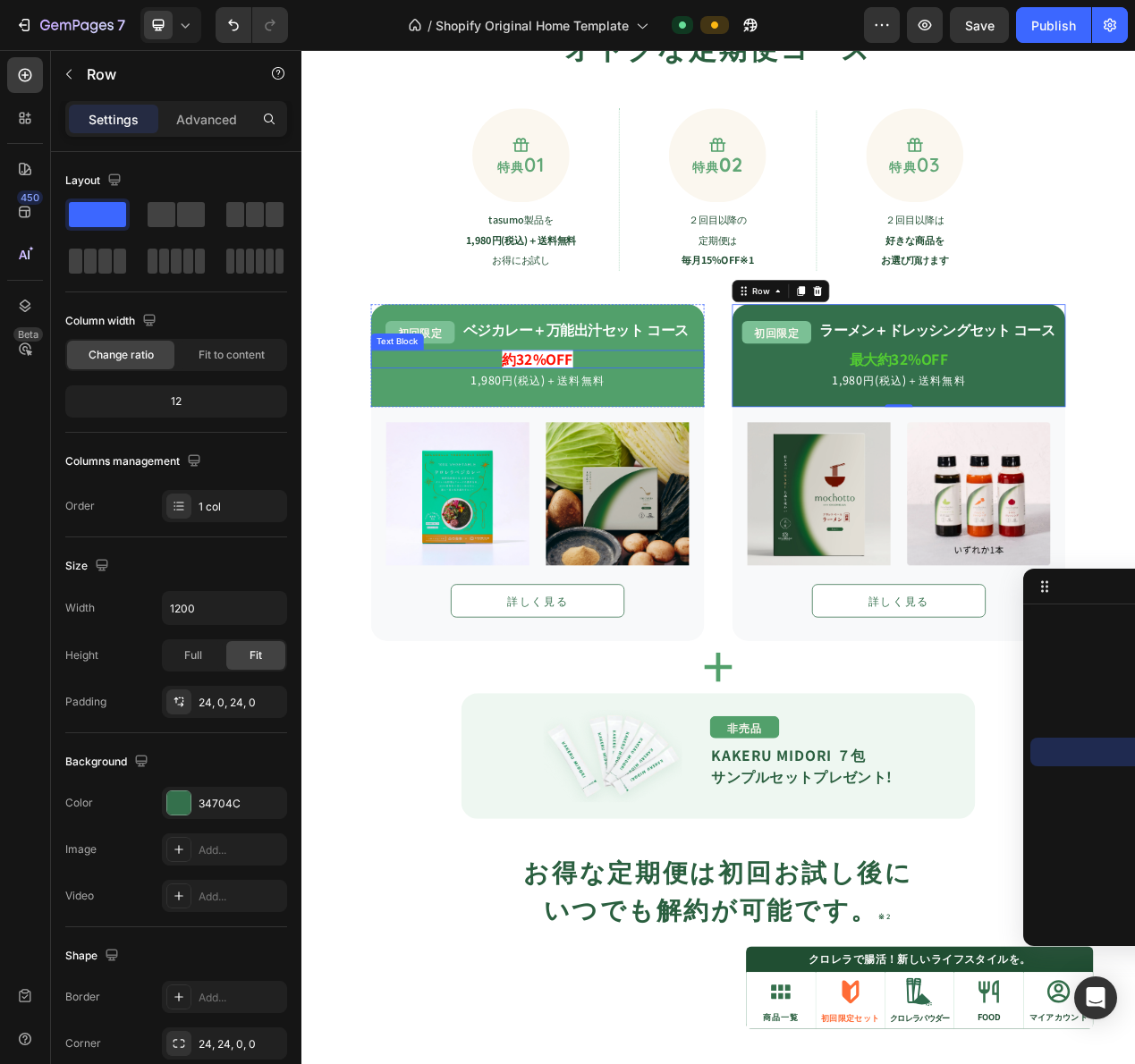
click at [602, 449] on strong "約32%OFF" at bounding box center [606, 447] width 91 height 26
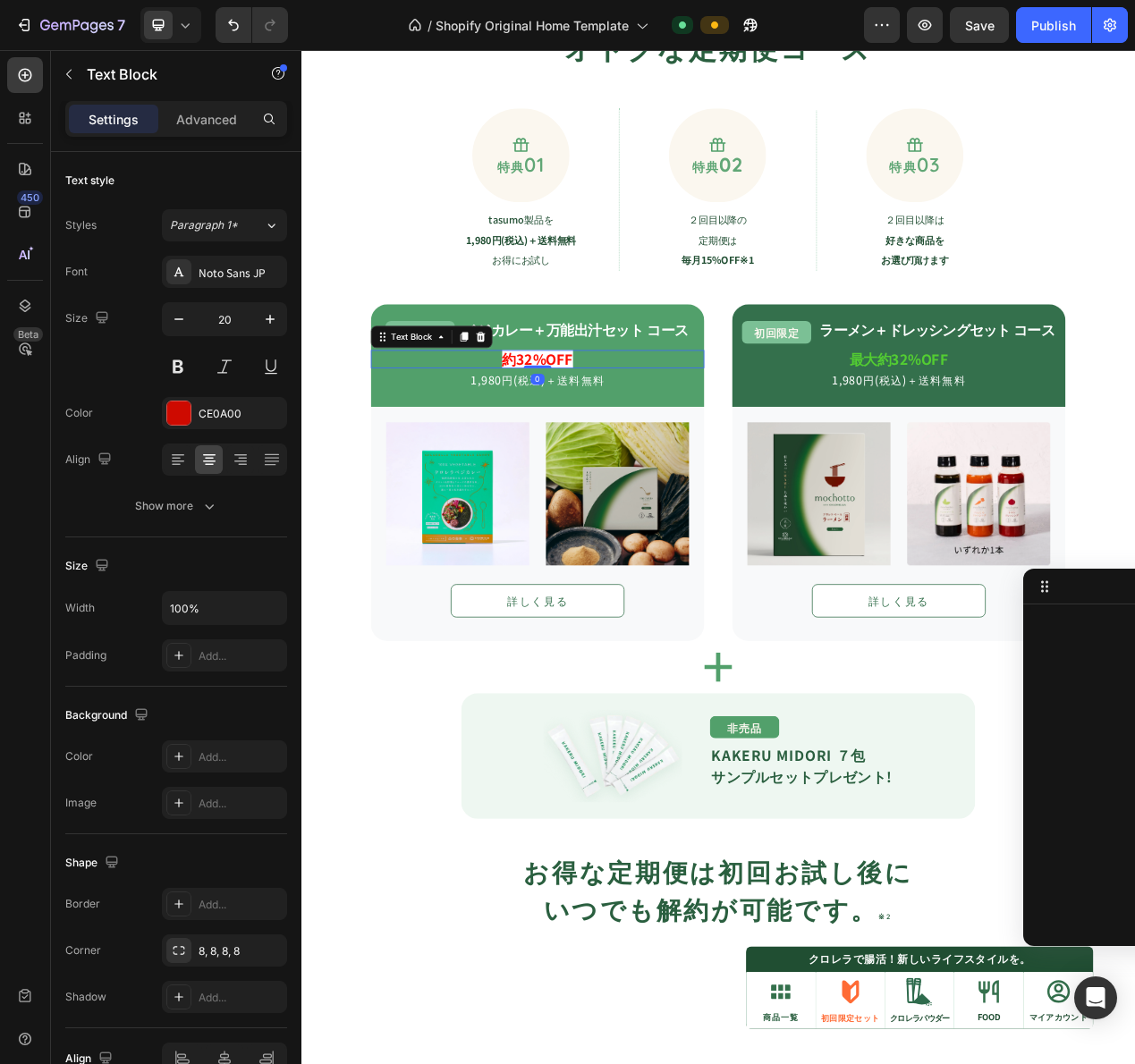
scroll to position [589, 0]
click at [602, 449] on strong "約32%OFF" at bounding box center [606, 447] width 91 height 26
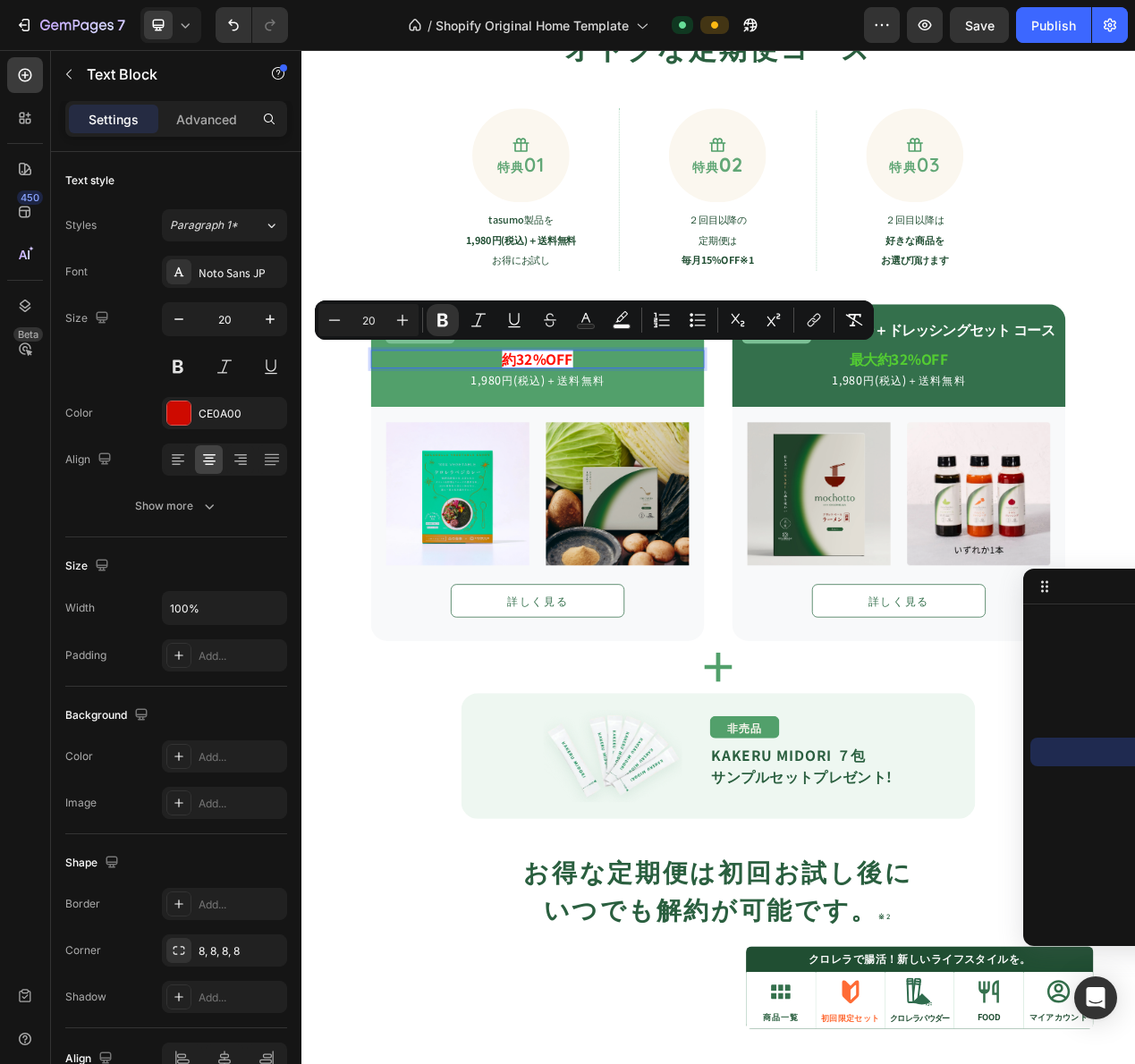
click at [563, 449] on strong "約32%OFF" at bounding box center [606, 447] width 91 height 26
click at [571, 448] on strong "約32%OFF" at bounding box center [606, 447] width 91 height 26
click at [596, 453] on strong "約32%OFF" at bounding box center [606, 447] width 91 height 26
click at [574, 449] on strong "約32%OFF" at bounding box center [606, 447] width 91 height 26
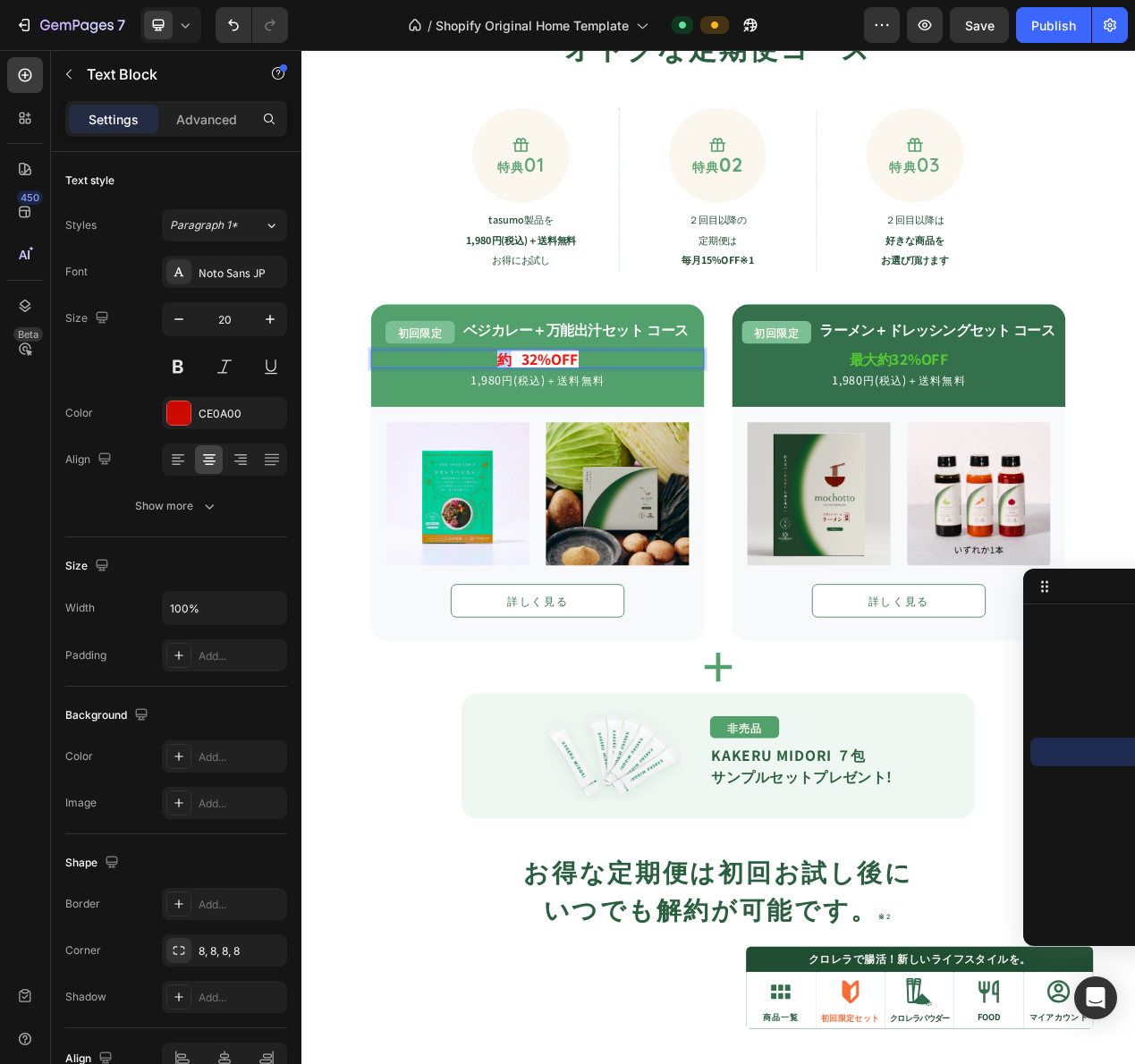
drag, startPoint x: 560, startPoint y: 446, endPoint x: 549, endPoint y: 445, distance: 11.0
click at [553, 445] on strong "約 32%OFF" at bounding box center [606, 447] width 105 height 26
click at [571, 447] on strong "32%OFF" at bounding box center [606, 447] width 74 height 26
drag, startPoint x: 554, startPoint y: 445, endPoint x: 563, endPoint y: 447, distance: 9.2
click at [563, 447] on strong "約32%OFF" at bounding box center [606, 447] width 91 height 26
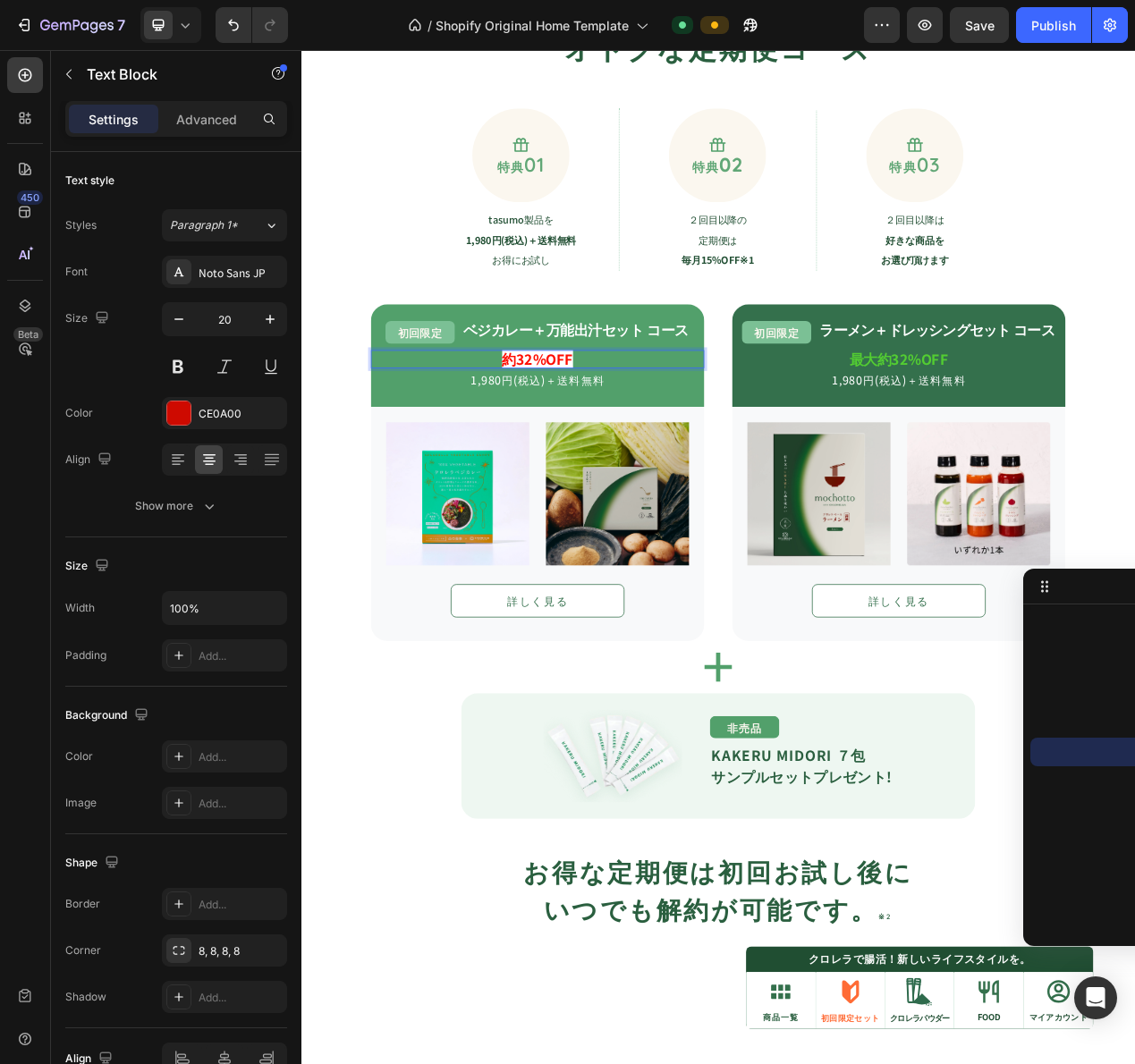
click at [641, 447] on strong "約32%OFF" at bounding box center [606, 447] width 91 height 26
click at [646, 452] on strong "約32%OFF" at bounding box center [606, 447] width 91 height 26
click at [639, 489] on div "初回限定 Text Block ベジカレー＋万能出汁セット コース Text Block Row 約32%OFF Text Block 0 1,980円(税込…" at bounding box center [605, 443] width 429 height 133
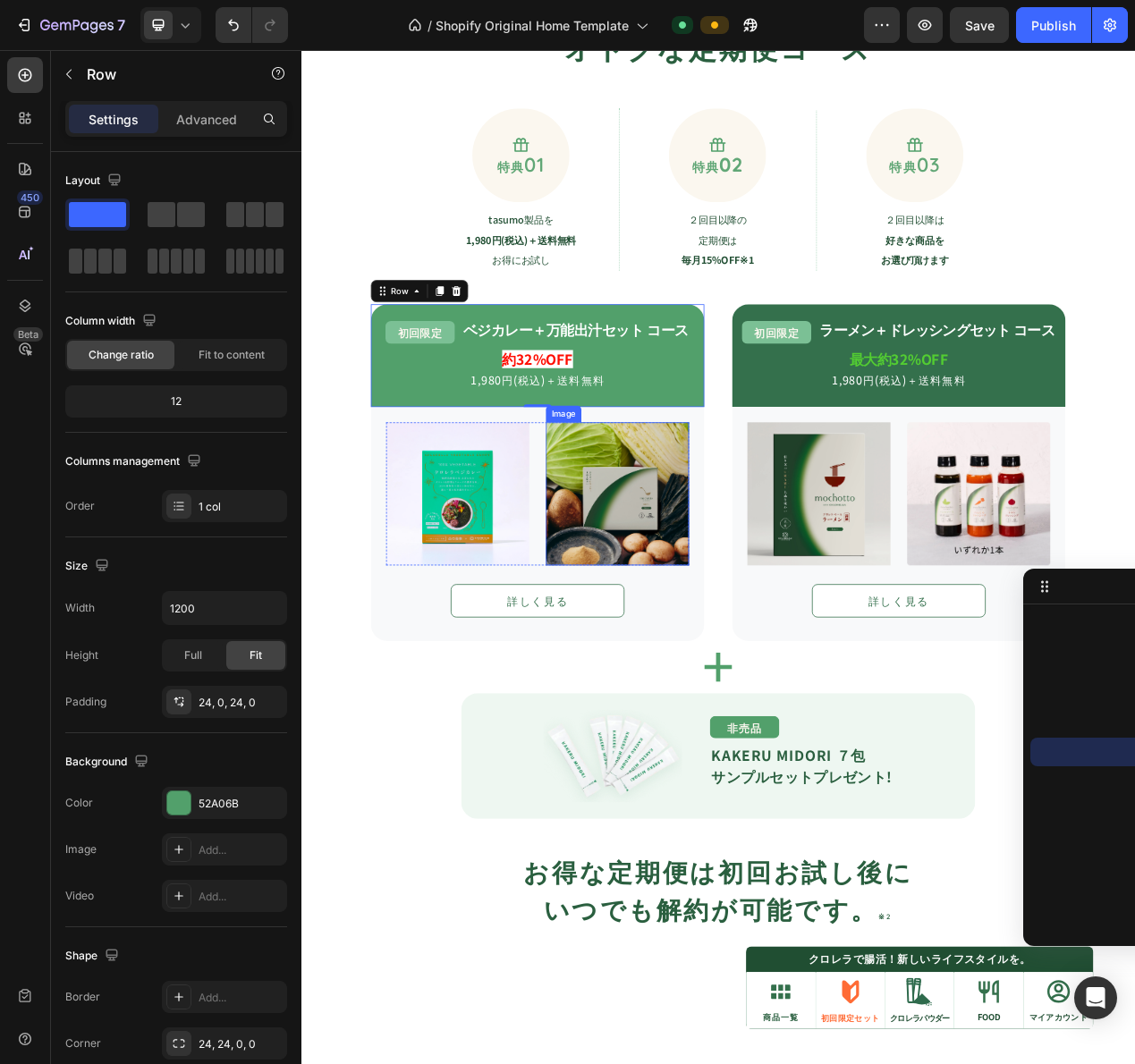
click at [672, 624] on img at bounding box center [709, 621] width 184 height 184
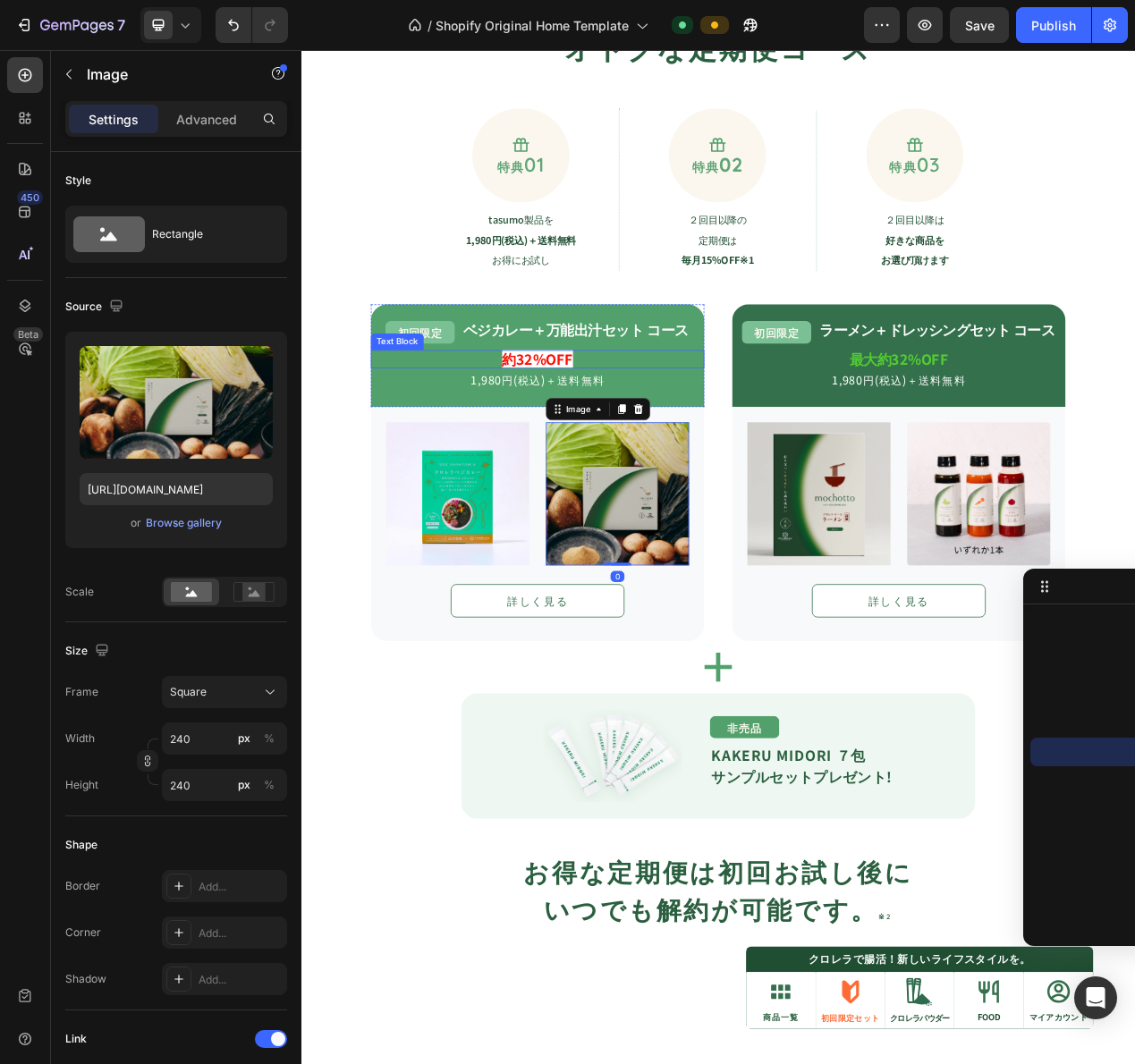
click at [590, 446] on strong "約32%OFF" at bounding box center [606, 447] width 91 height 26
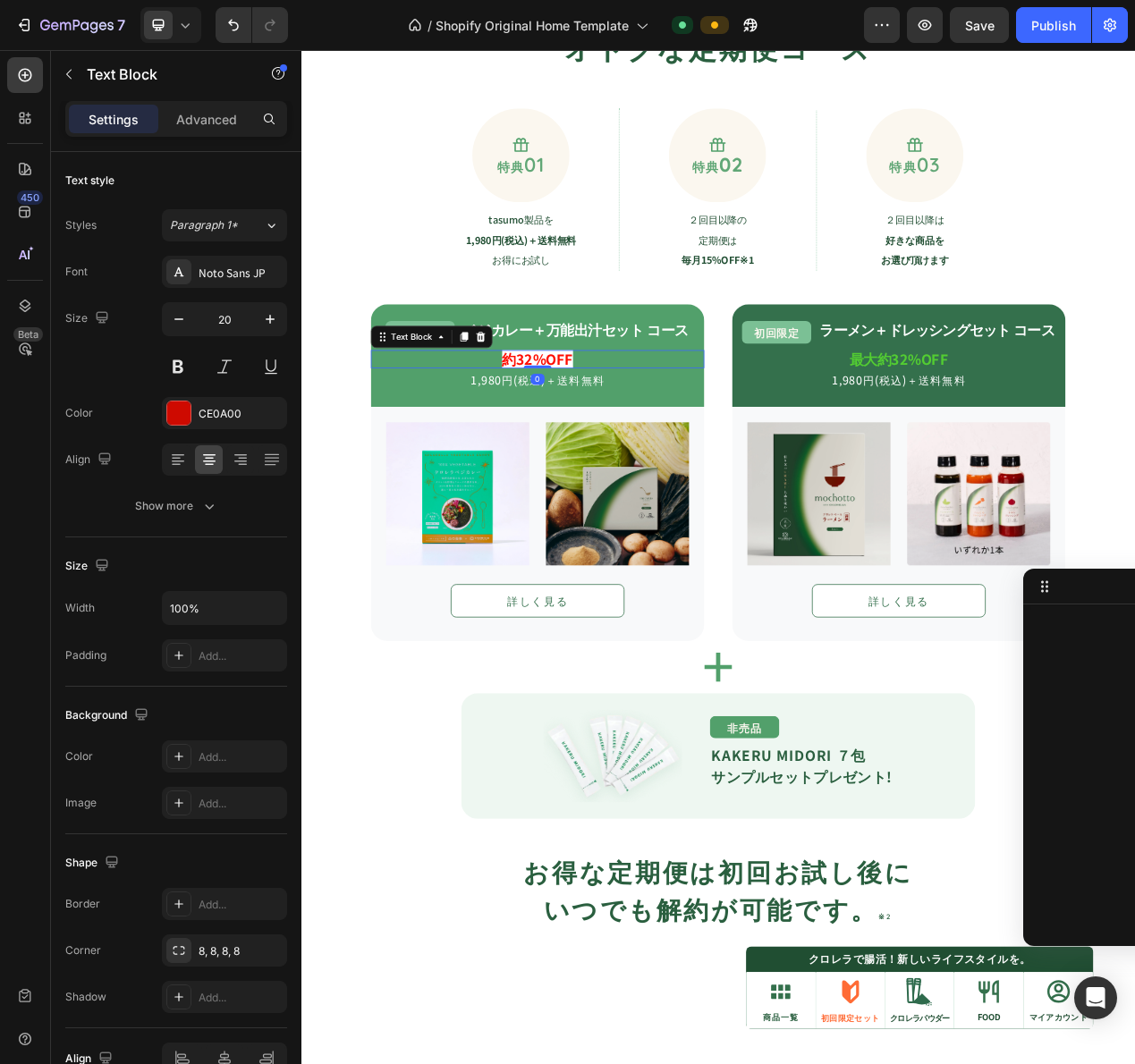
scroll to position [589, 0]
click at [590, 446] on strong "約32%OFF" at bounding box center [606, 447] width 91 height 26
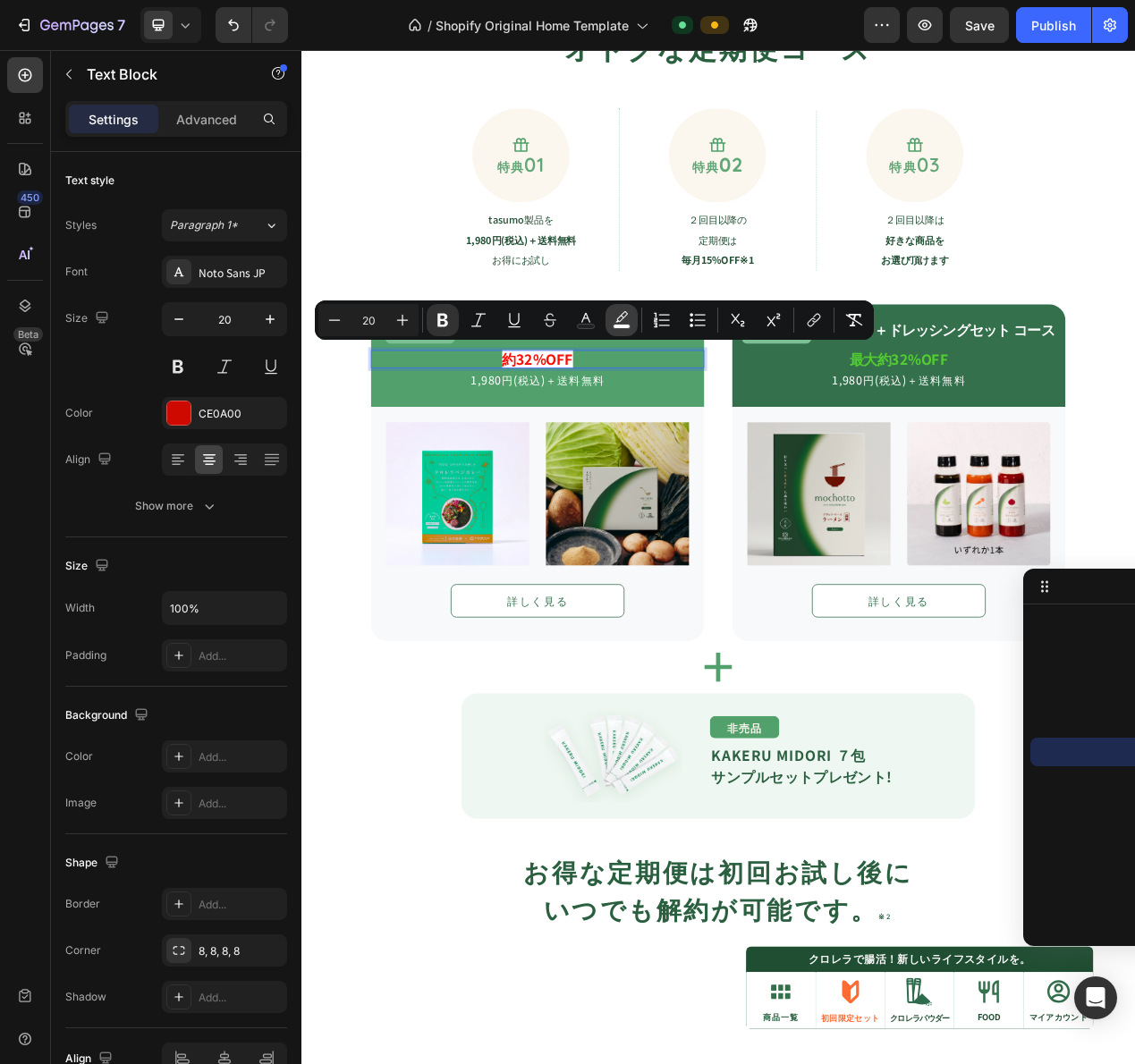
click at [619, 323] on icon "Editor contextual toolbar" at bounding box center [621, 320] width 17 height 17
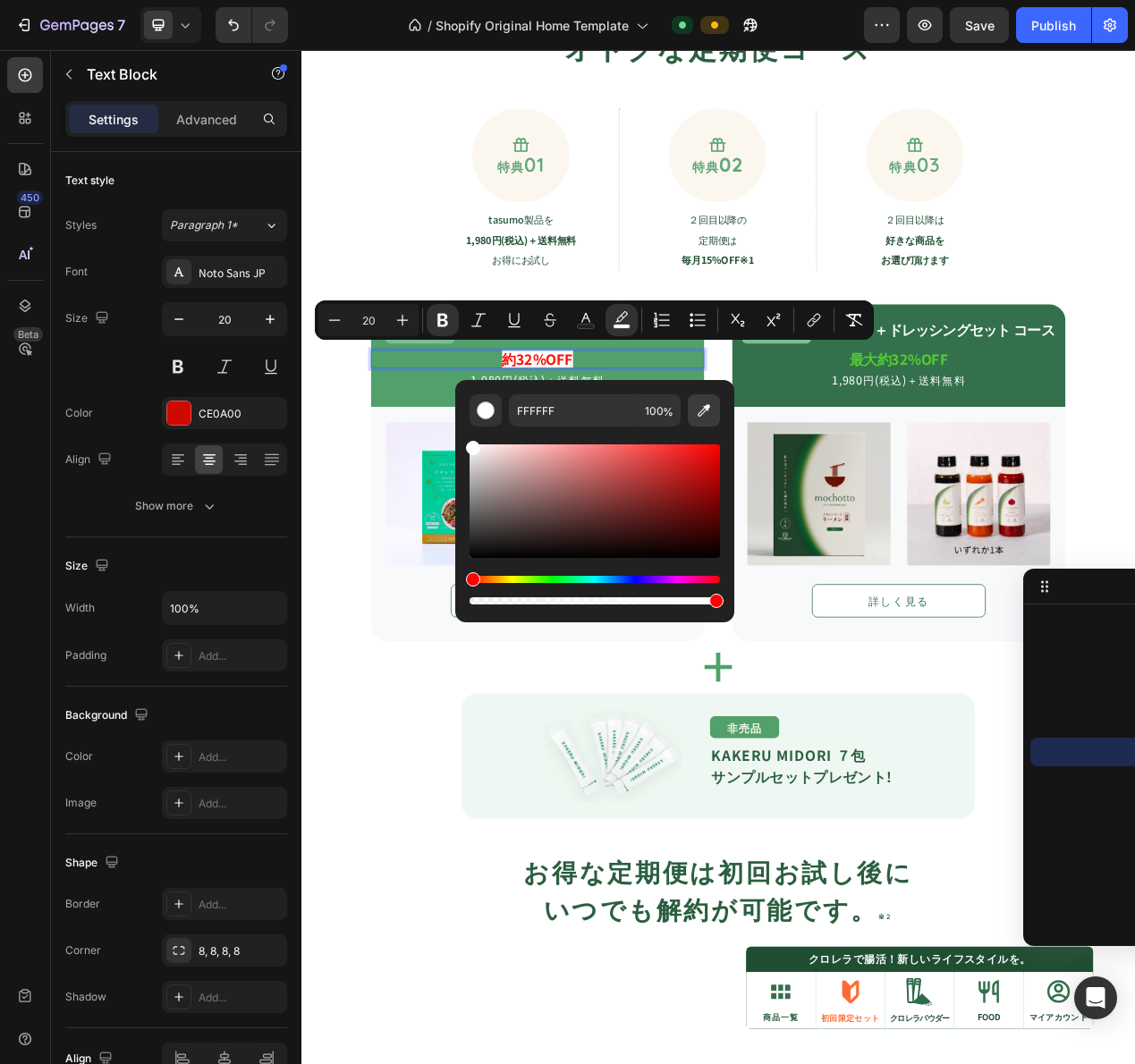
click at [700, 411] on icon "Editor contextual toolbar" at bounding box center [704, 410] width 17 height 17
type input "F3EFF3"
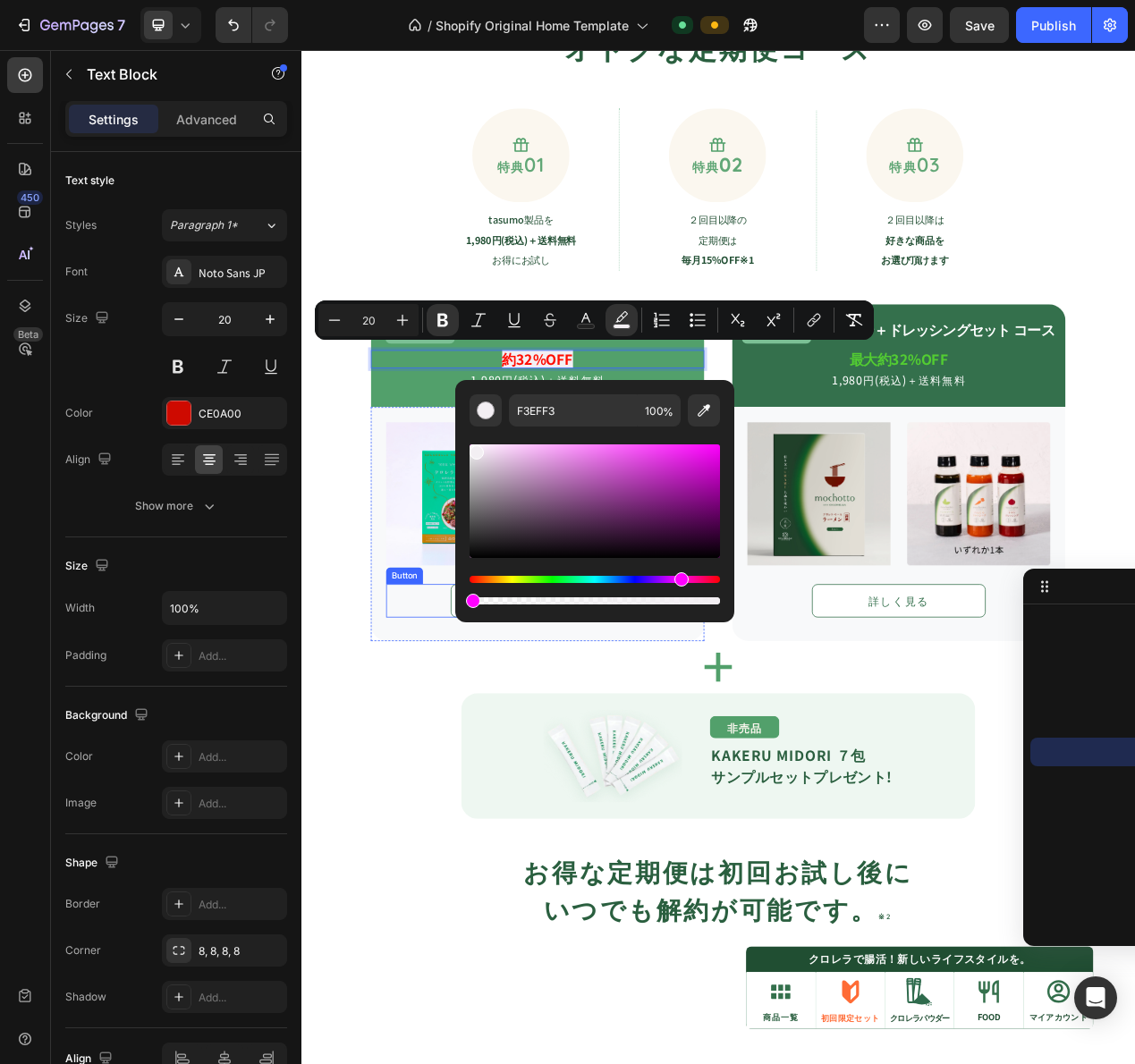
type input "0"
drag, startPoint x: 811, startPoint y: 651, endPoint x: 439, endPoint y: 761, distance: 387.9
click at [435, 761] on div "詳しく見る Button" at bounding box center [606, 759] width 390 height 43
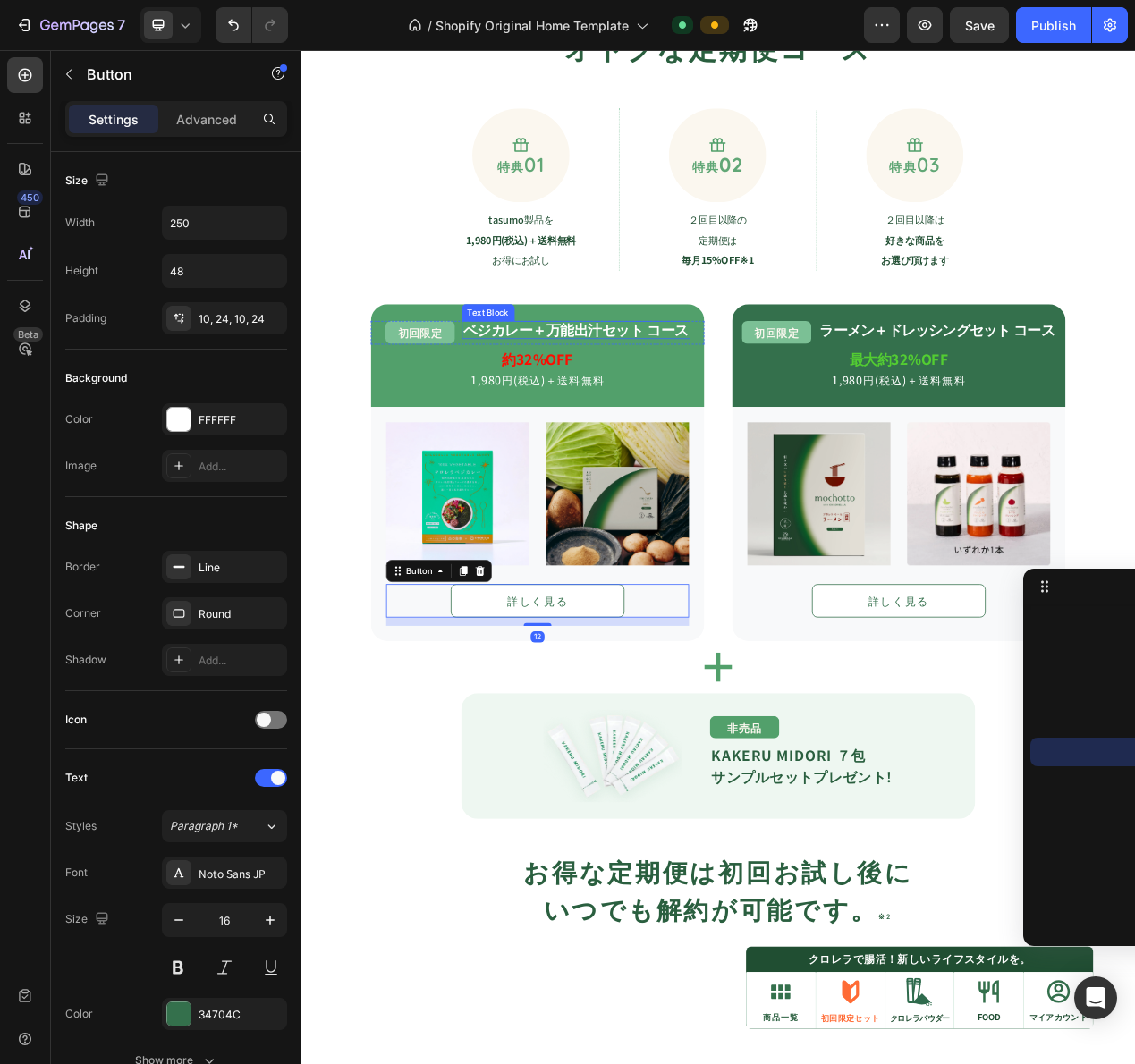
click at [588, 444] on strong "約32%OFF" at bounding box center [606, 447] width 91 height 26
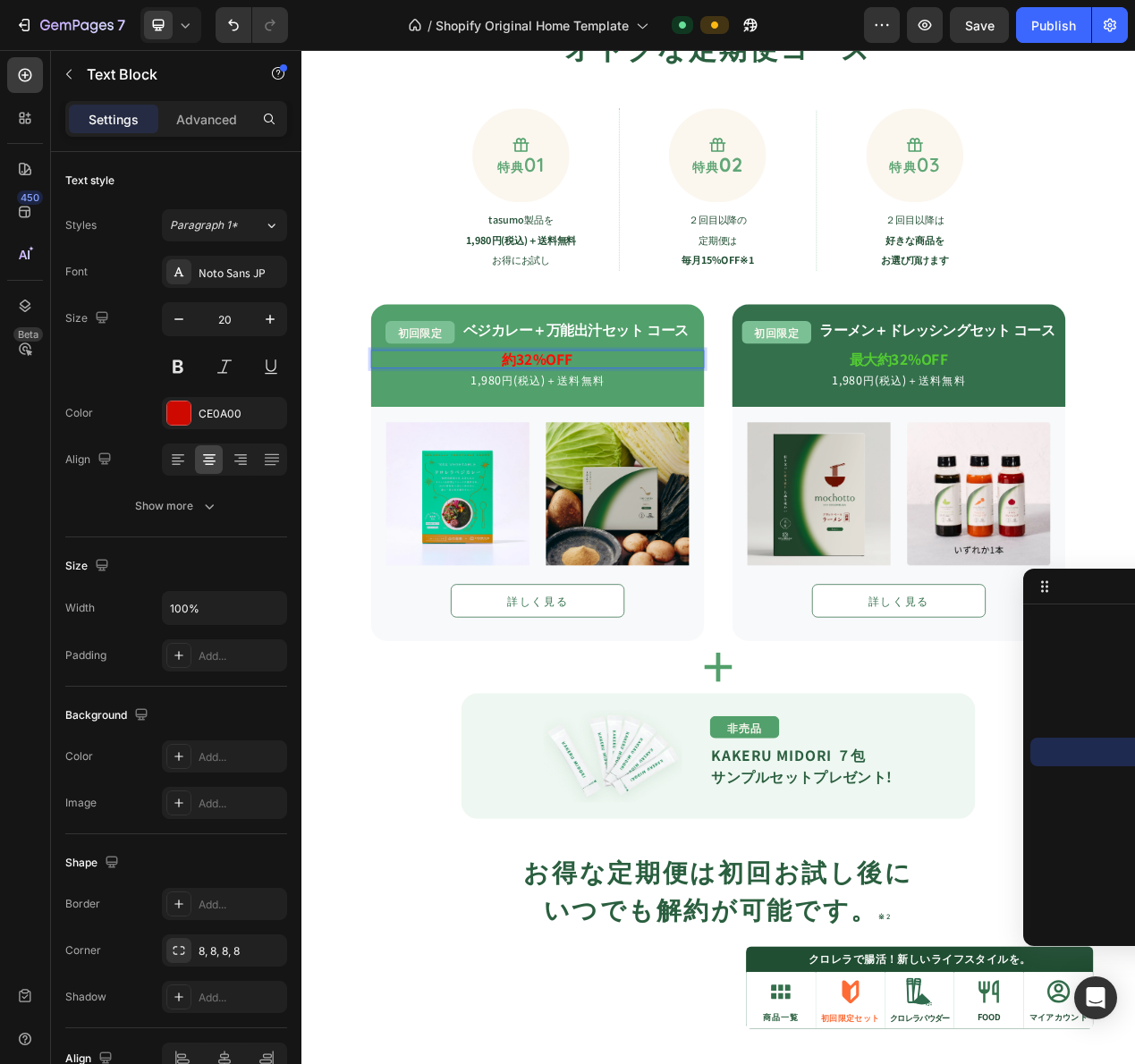
click at [588, 444] on strong "約32%OFF" at bounding box center [606, 447] width 91 height 26
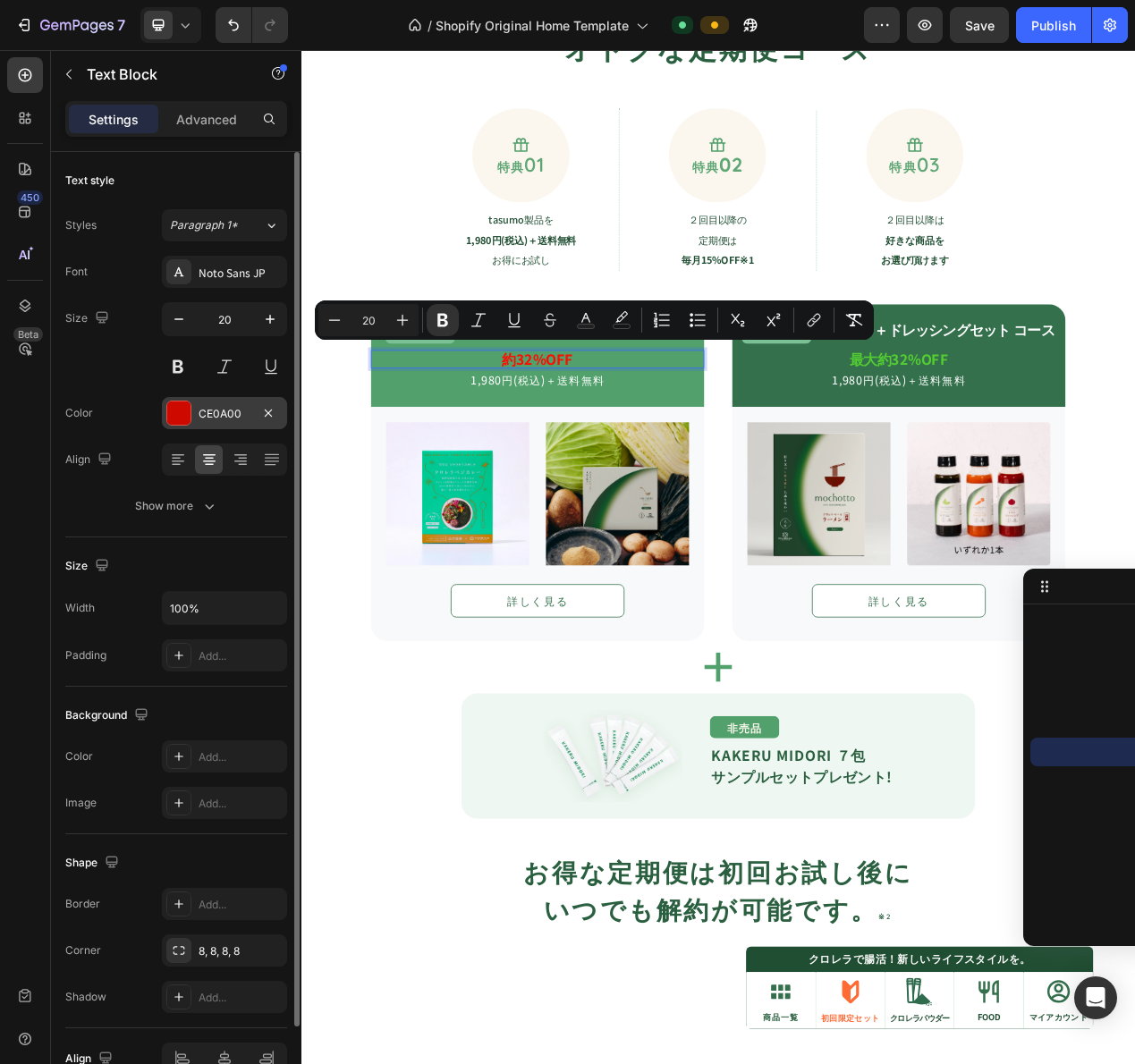
click at [175, 411] on div at bounding box center [179, 413] width 23 height 23
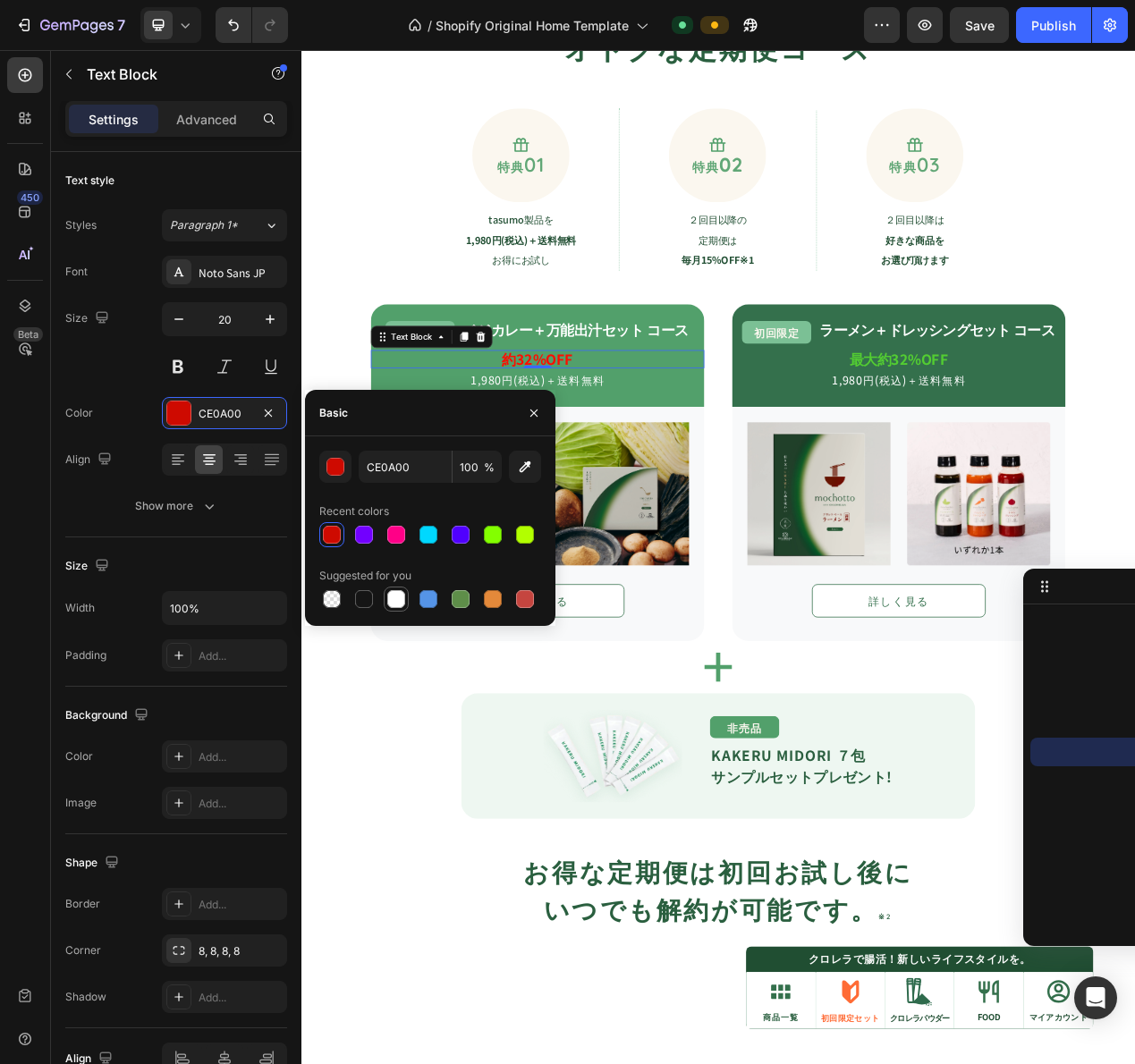
click at [392, 599] on div at bounding box center [396, 599] width 17 height 17
type input "FFFFFF"
click at [927, 550] on img at bounding box center [967, 621] width 184 height 184
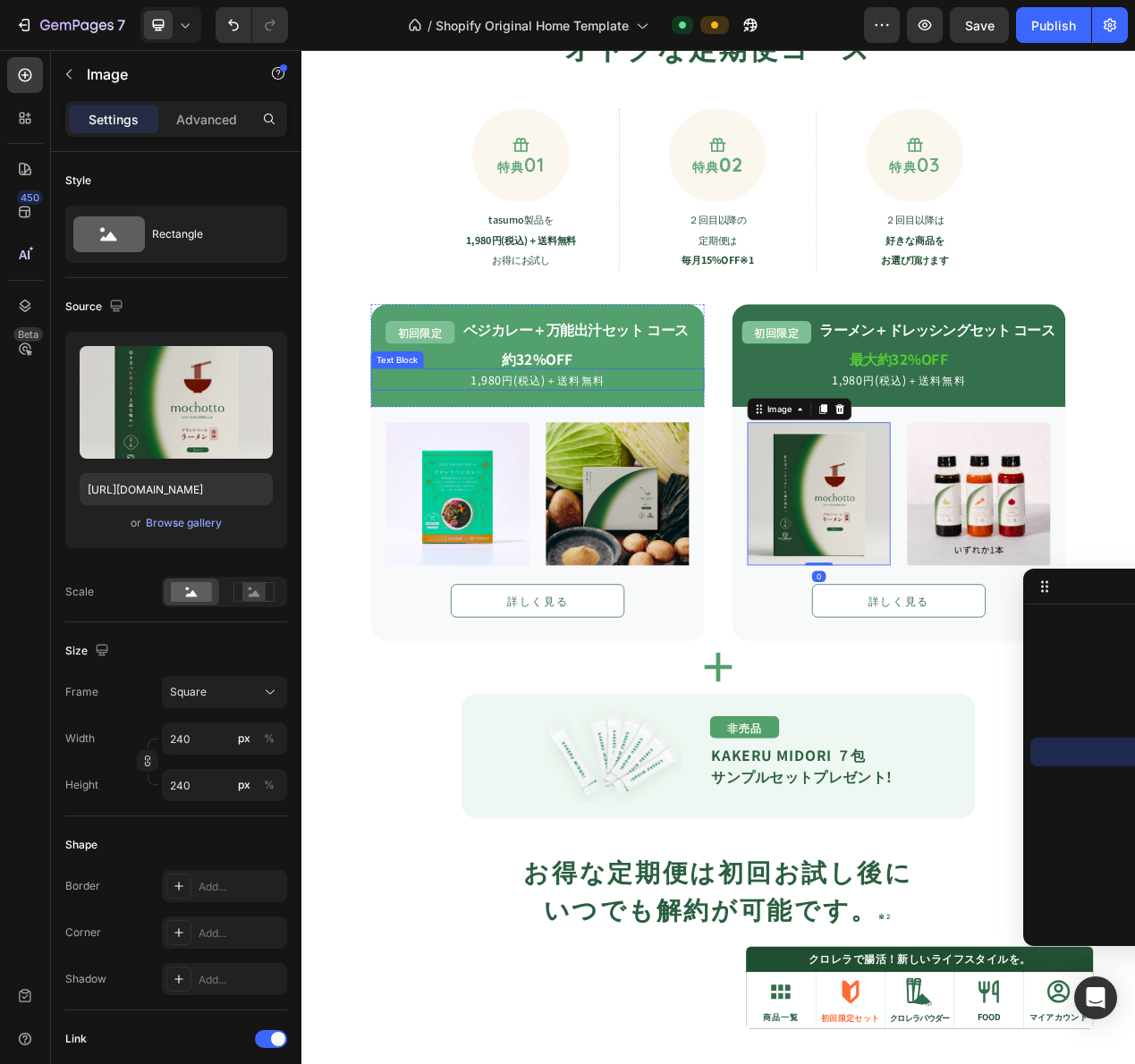
click at [670, 444] on p "約32%OFF" at bounding box center [605, 448] width 426 height 19
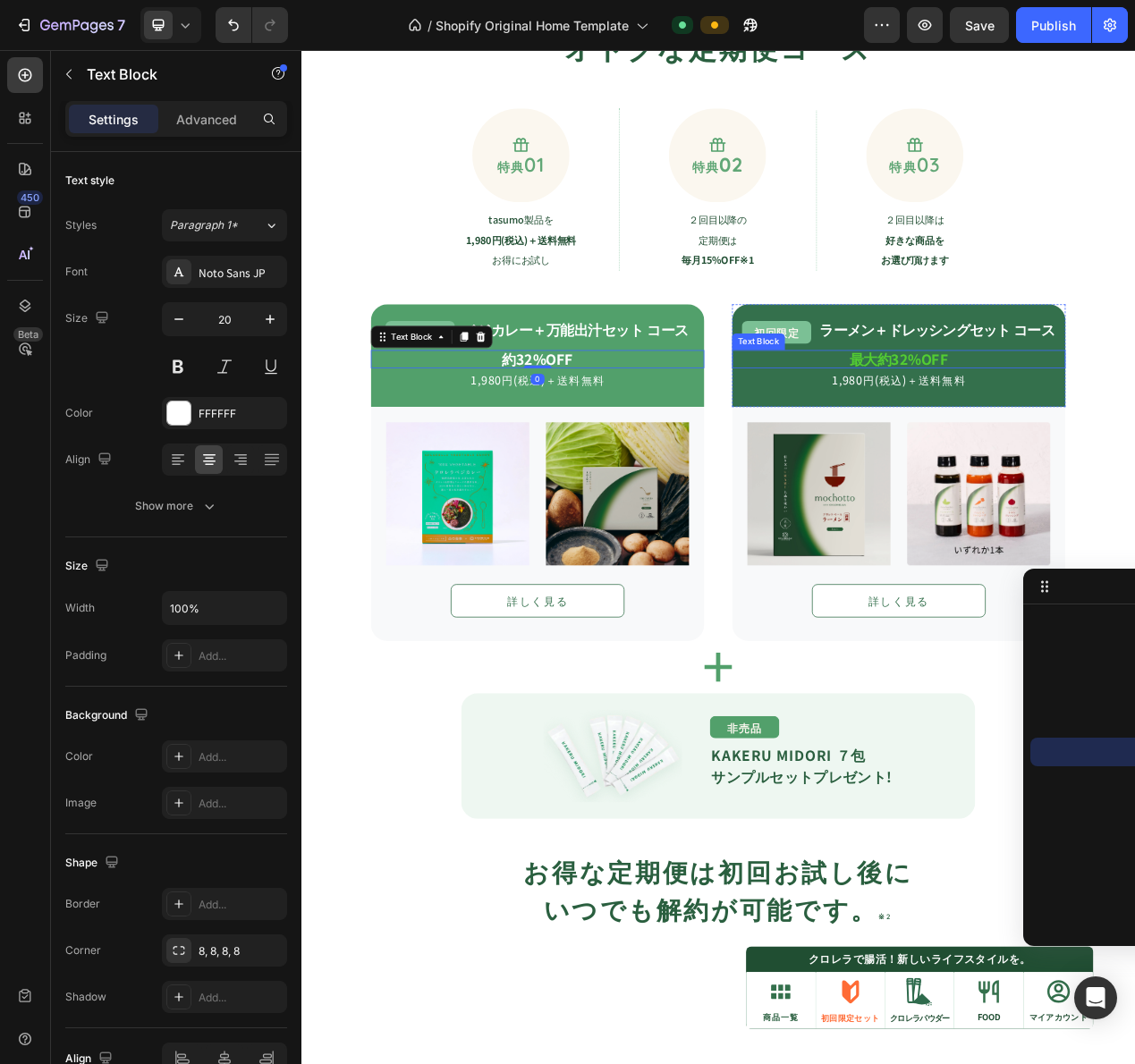
click at [1027, 444] on strong "最大約32%OFF" at bounding box center [1070, 447] width 127 height 26
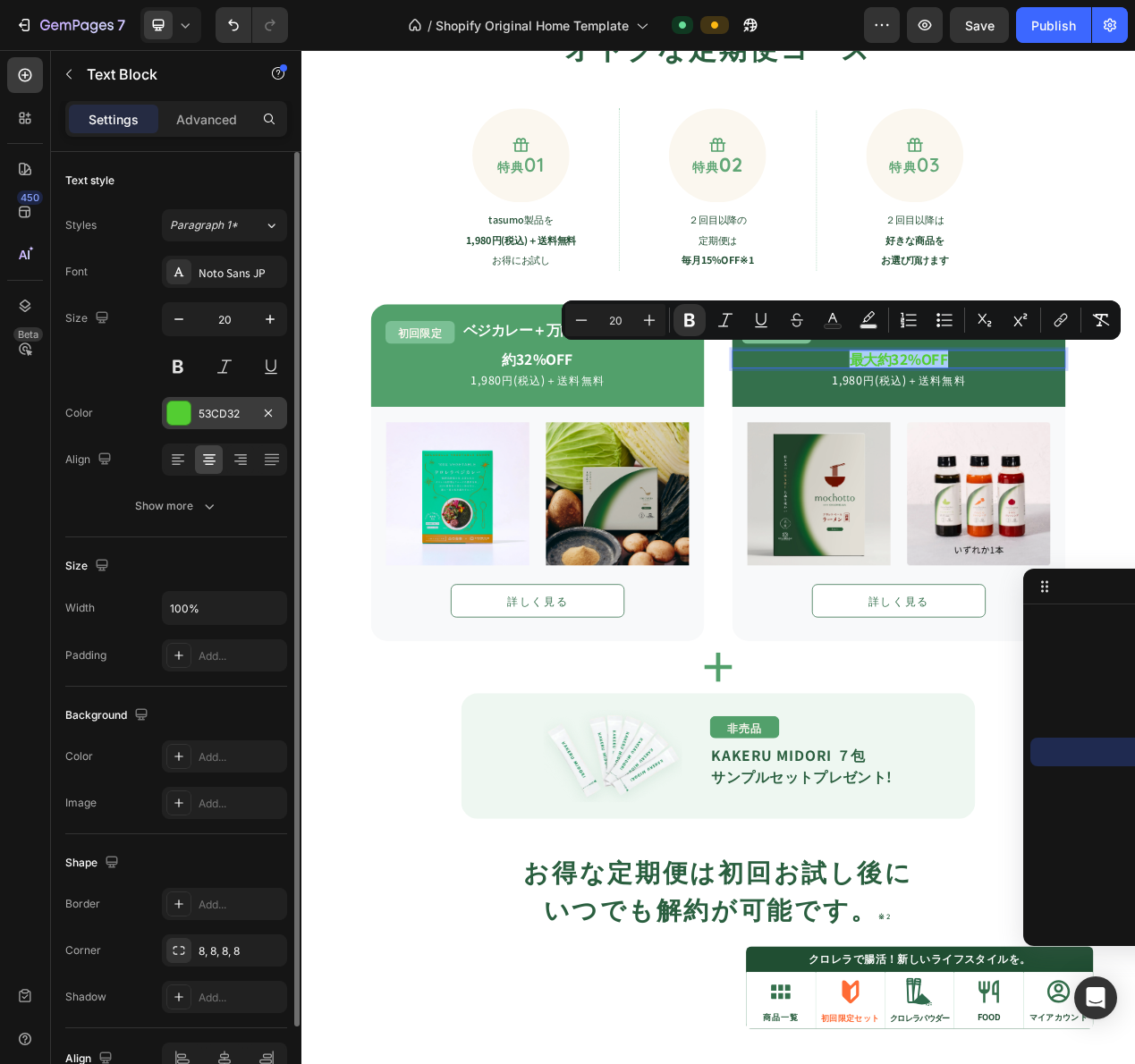
click at [176, 406] on div at bounding box center [179, 413] width 23 height 23
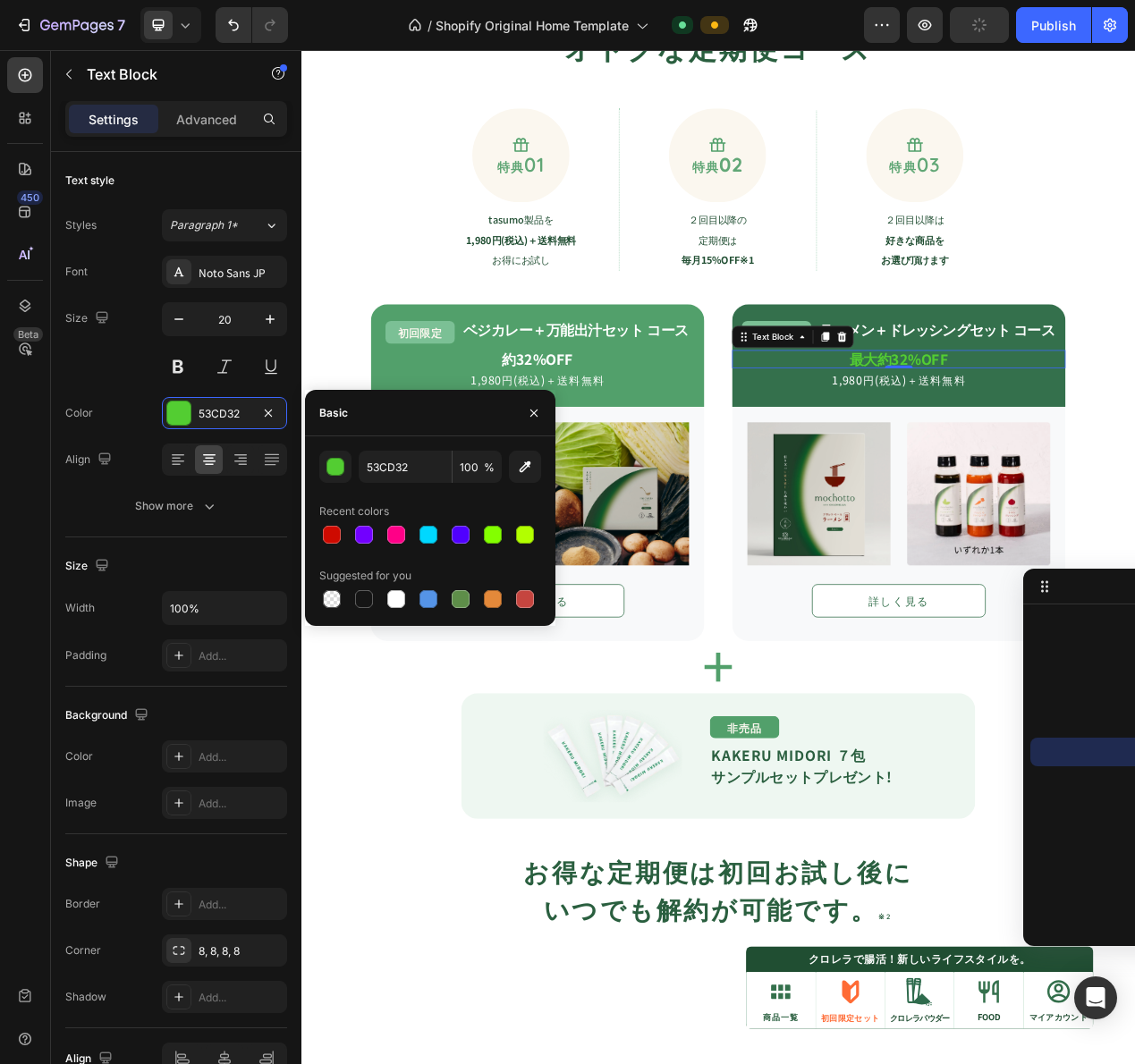
click at [393, 601] on div at bounding box center [396, 599] width 17 height 17
type input "FFFFFF"
click at [662, 441] on p "約32%OFF" at bounding box center [605, 448] width 426 height 19
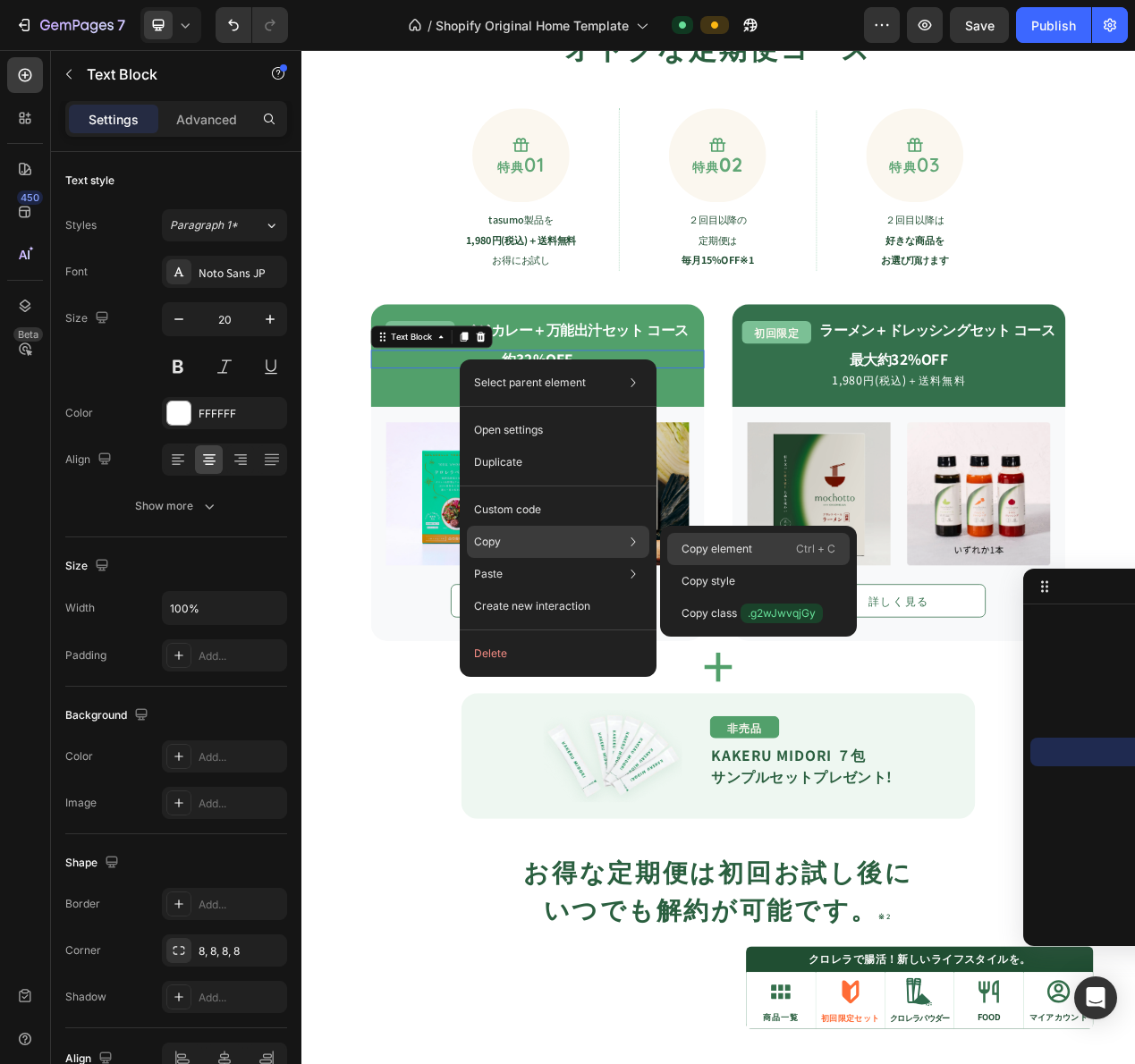
click at [700, 565] on div "Copy element Ctrl + C" at bounding box center [758, 580] width 182 height 32
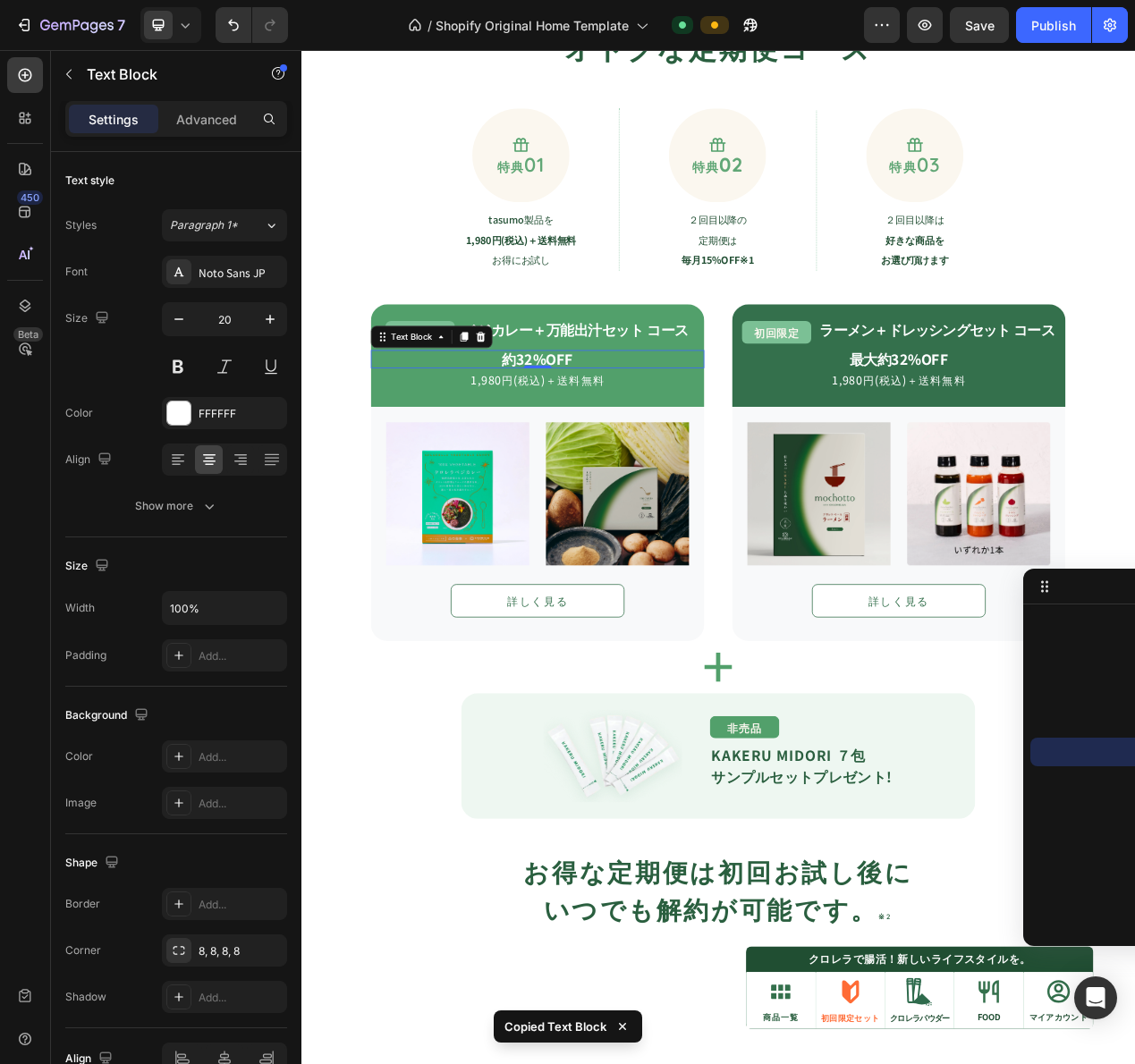
click at [193, 28] on icon at bounding box center [185, 25] width 17 height 17
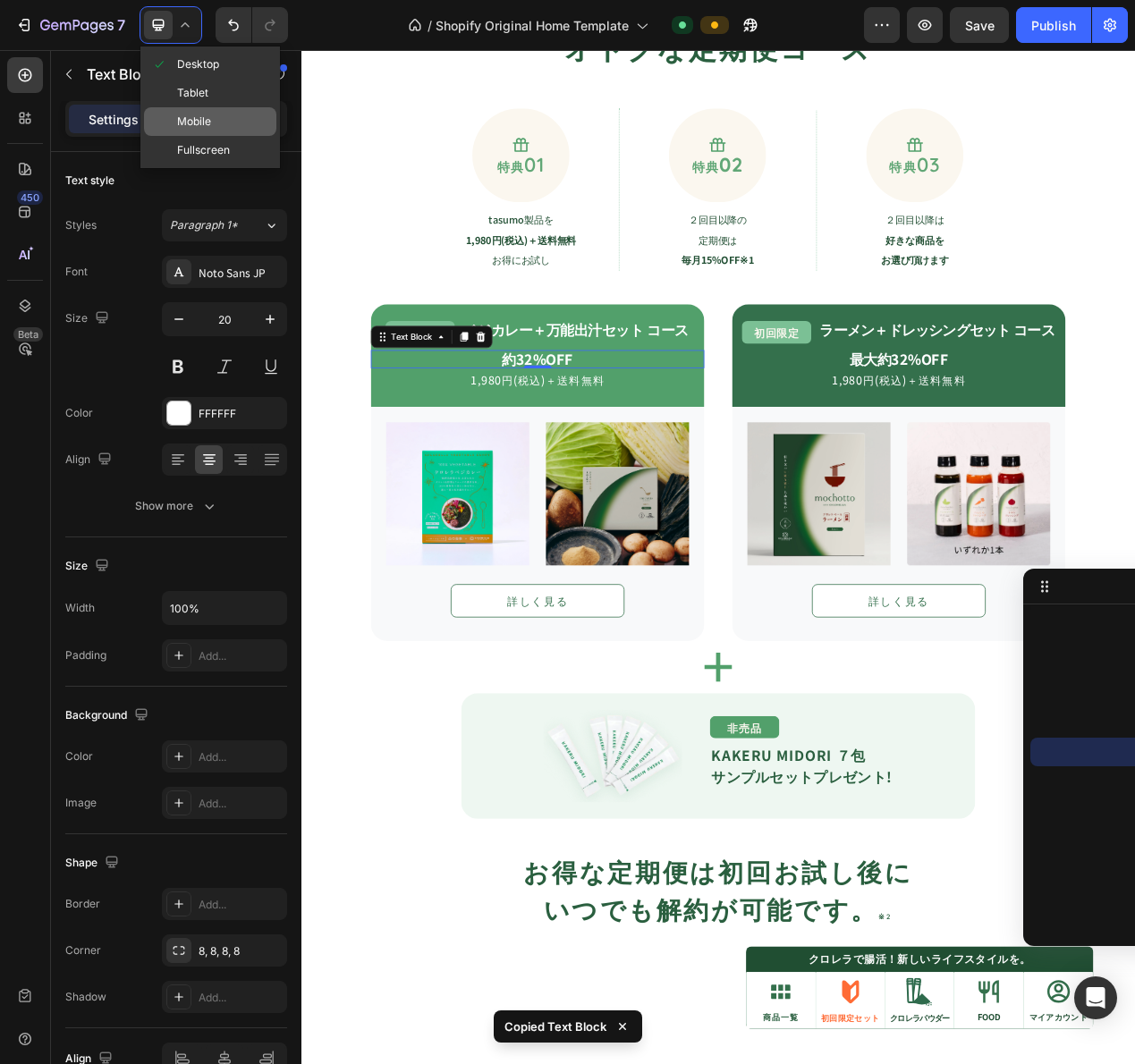
click at [192, 118] on span "Mobile" at bounding box center [194, 121] width 34 height 17
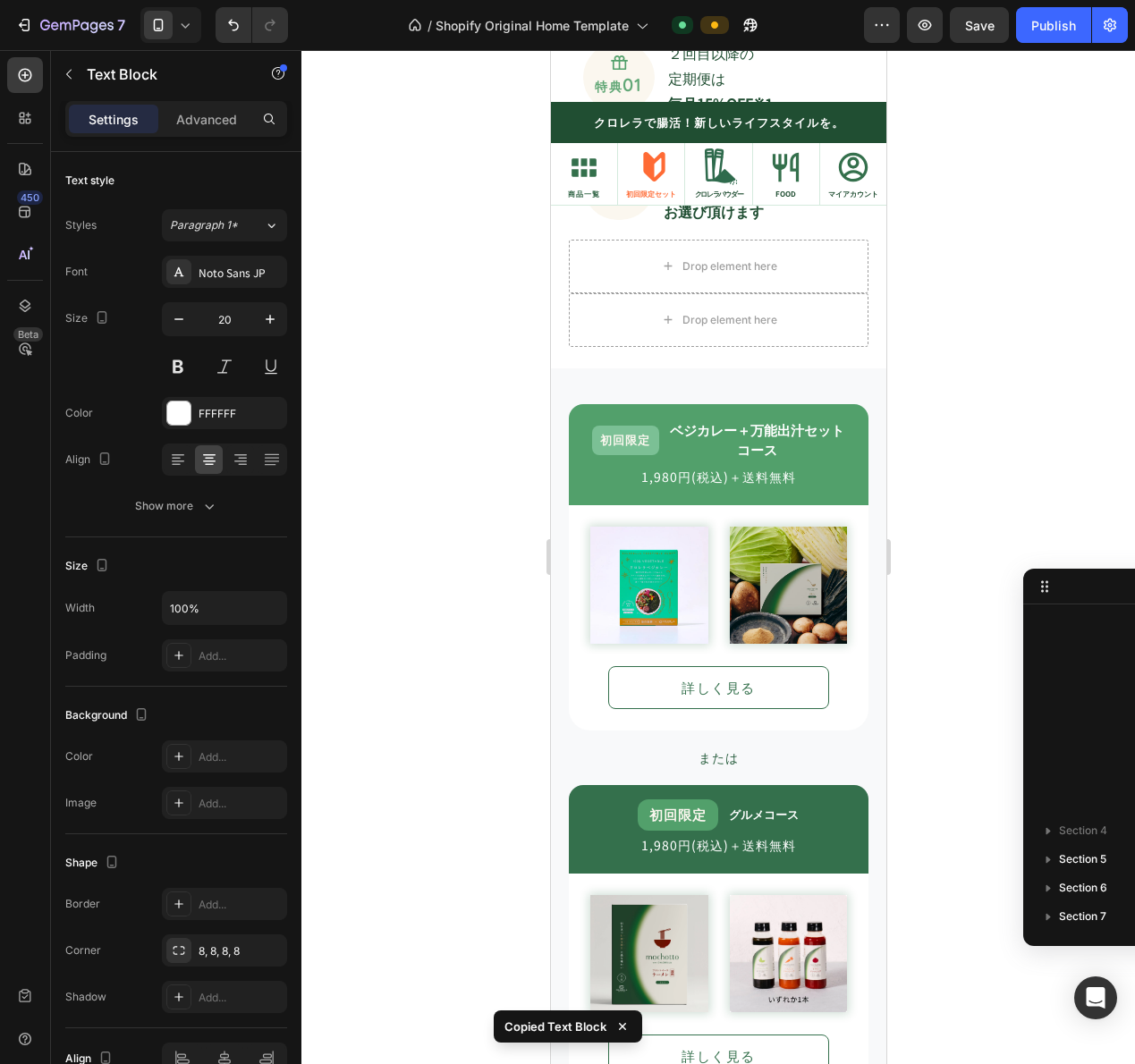
scroll to position [1473, 0]
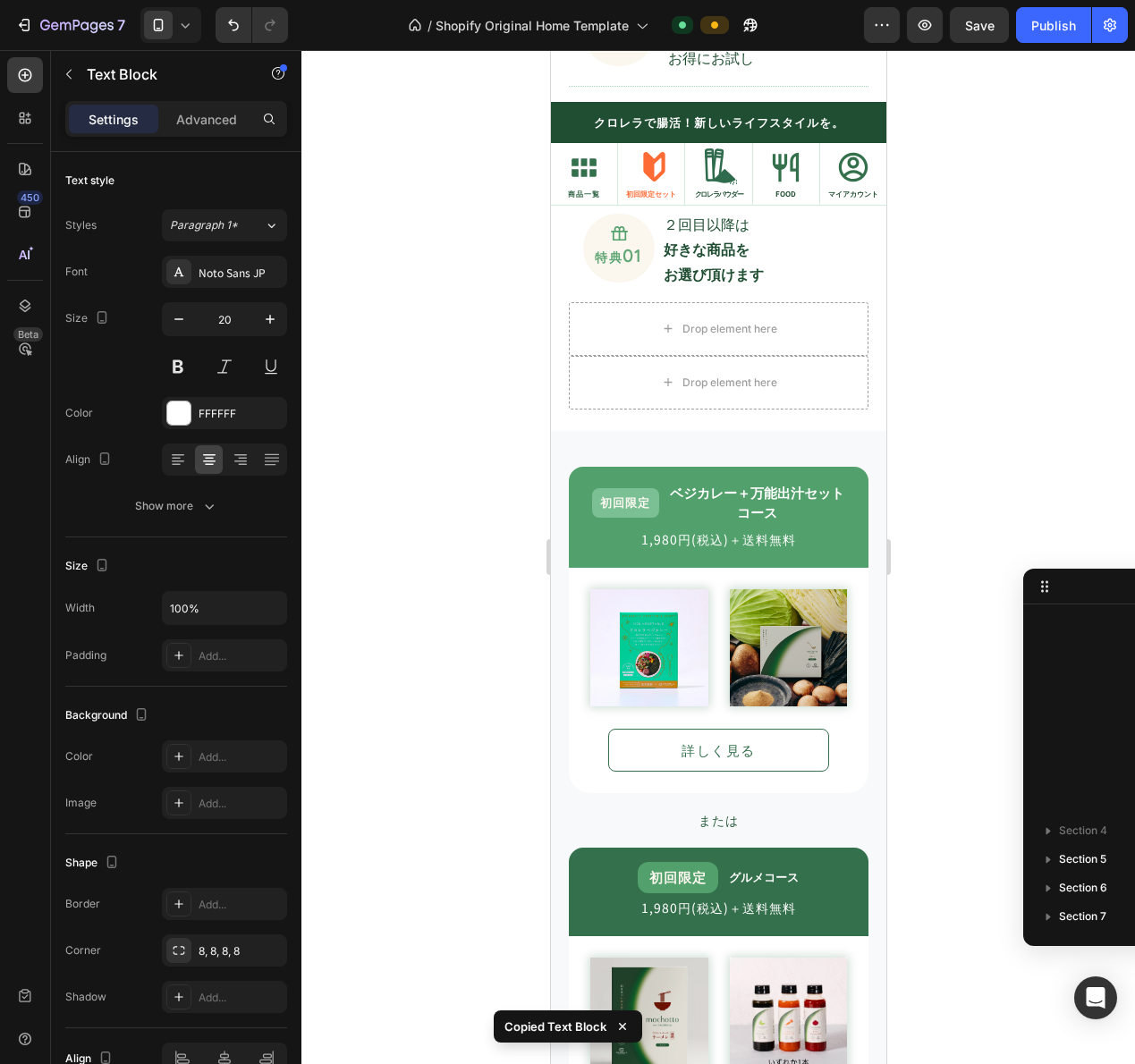
click at [191, 26] on icon at bounding box center [185, 25] width 17 height 17
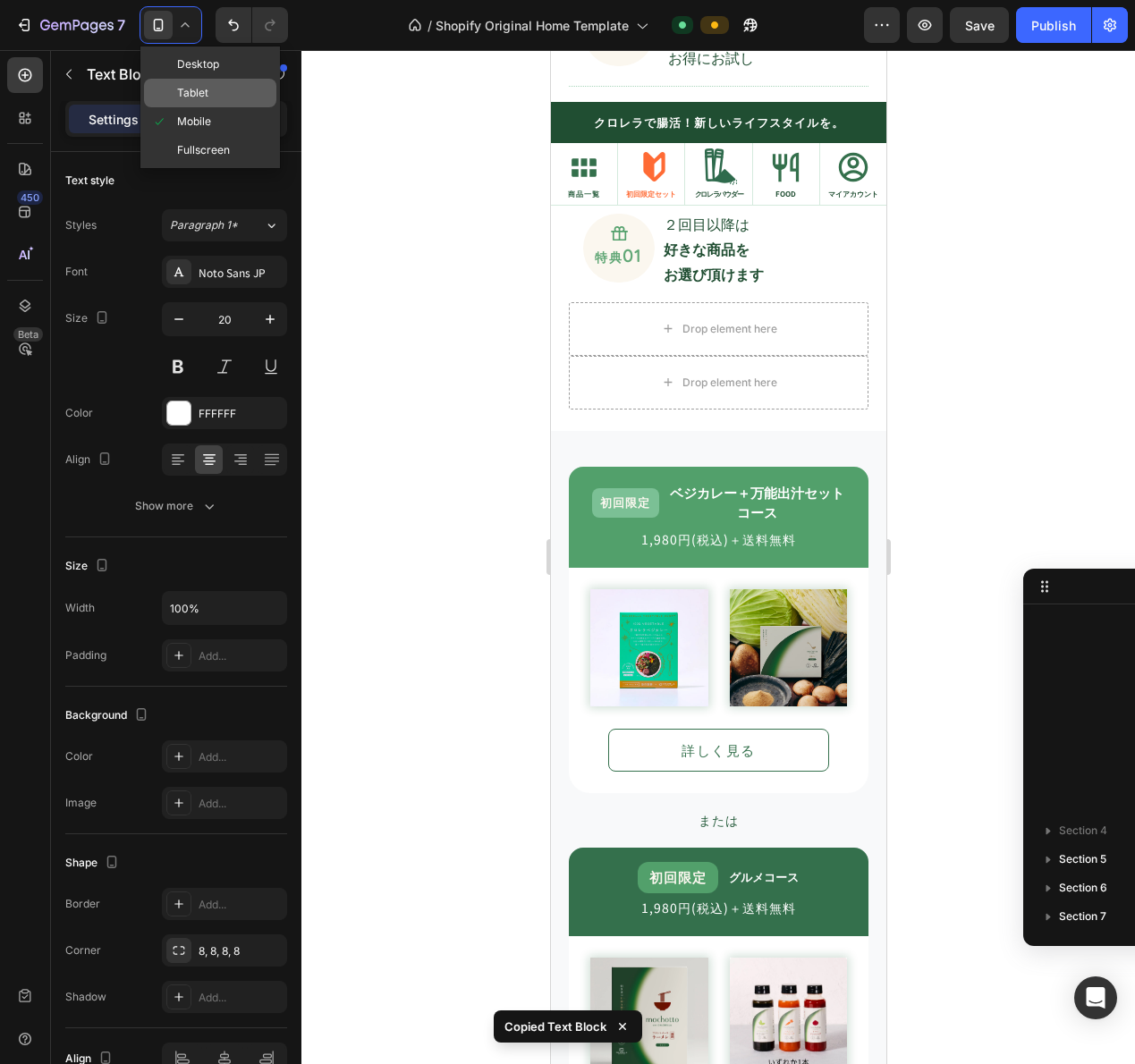
click at [184, 99] on span "Tablet" at bounding box center [193, 93] width 31 height 17
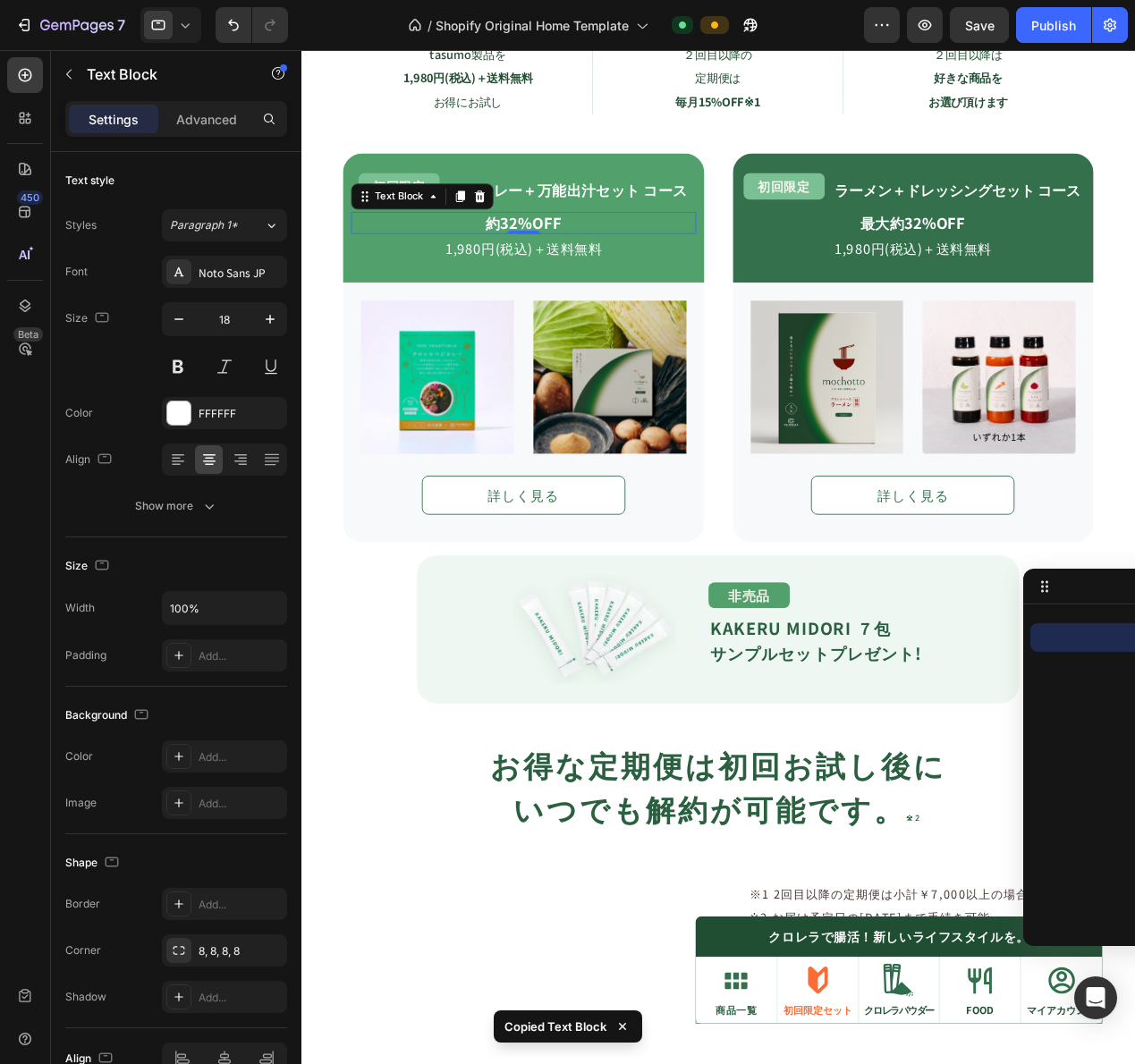
scroll to position [1834, 0]
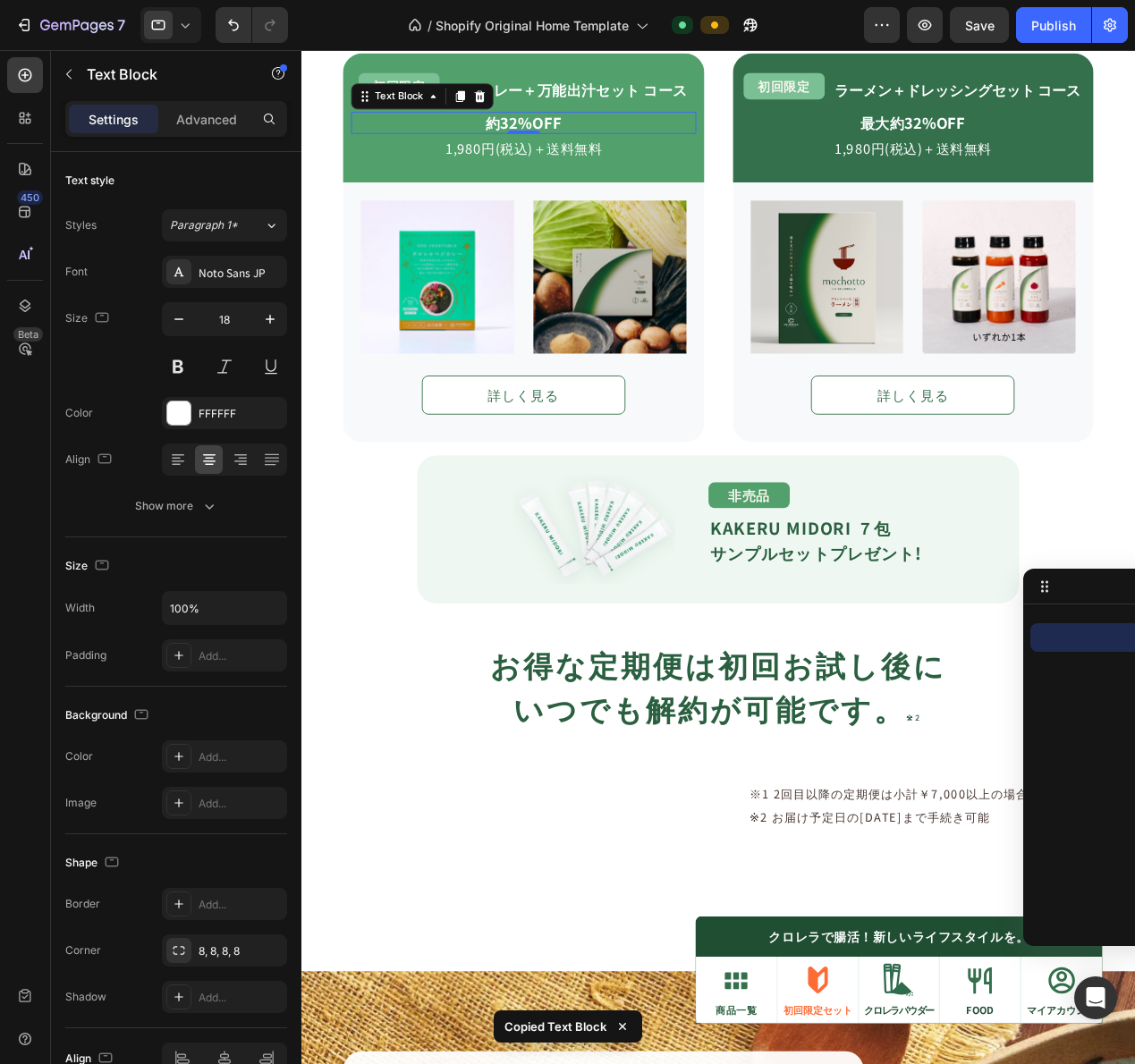
click at [188, 29] on icon at bounding box center [185, 25] width 17 height 17
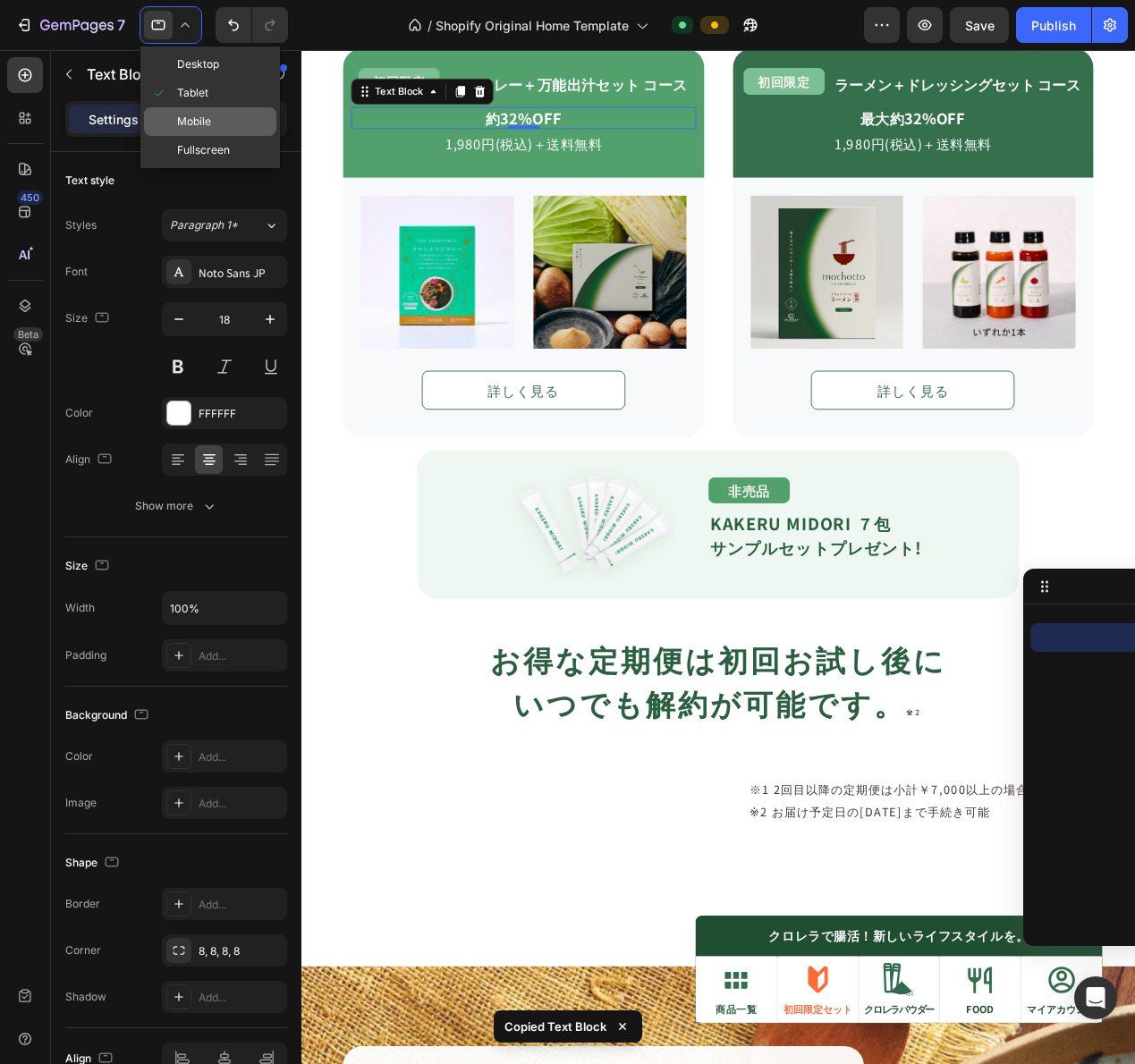
click at [182, 119] on span "Mobile" at bounding box center [194, 121] width 34 height 17
type input "20"
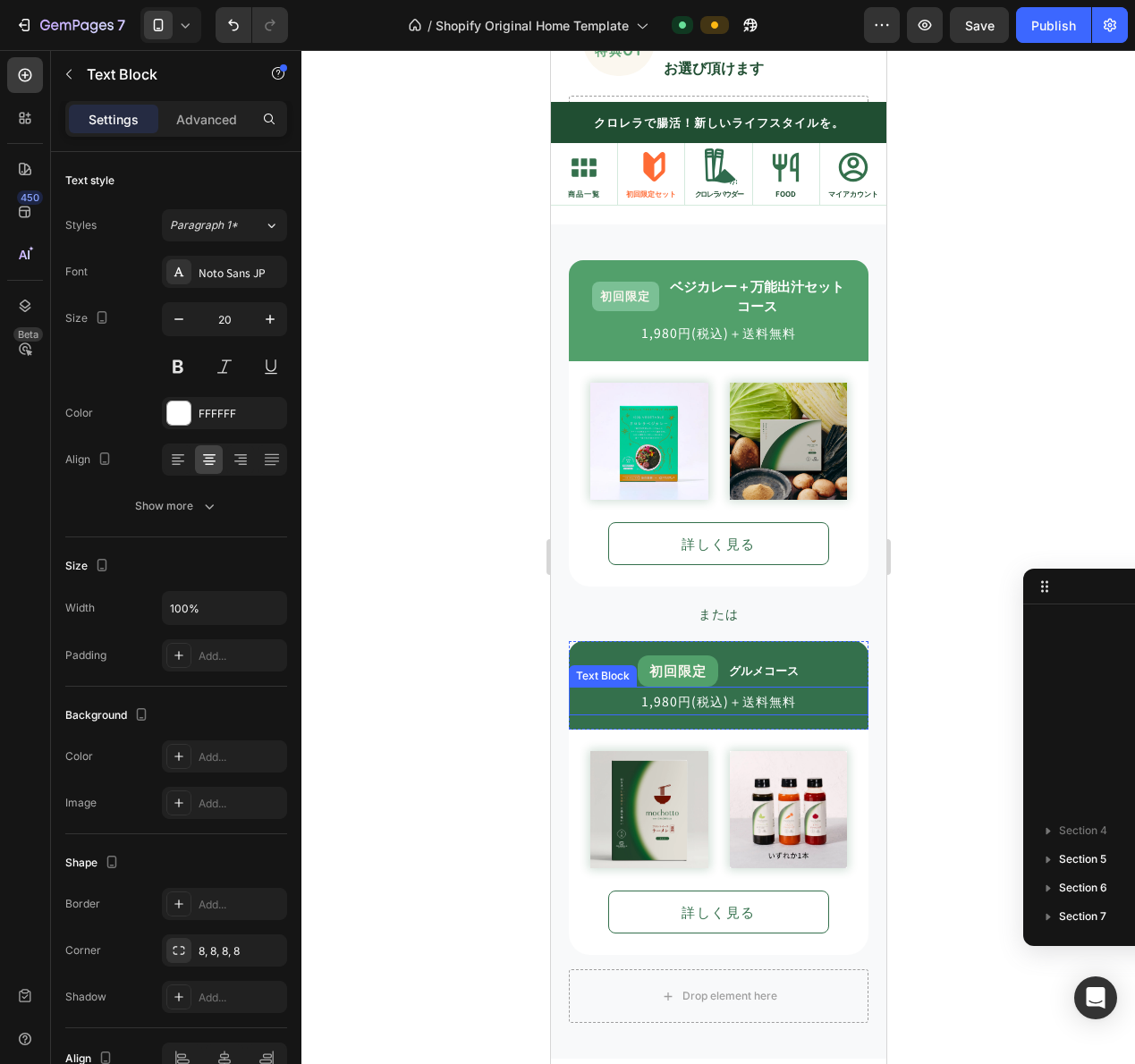
scroll to position [1504, 0]
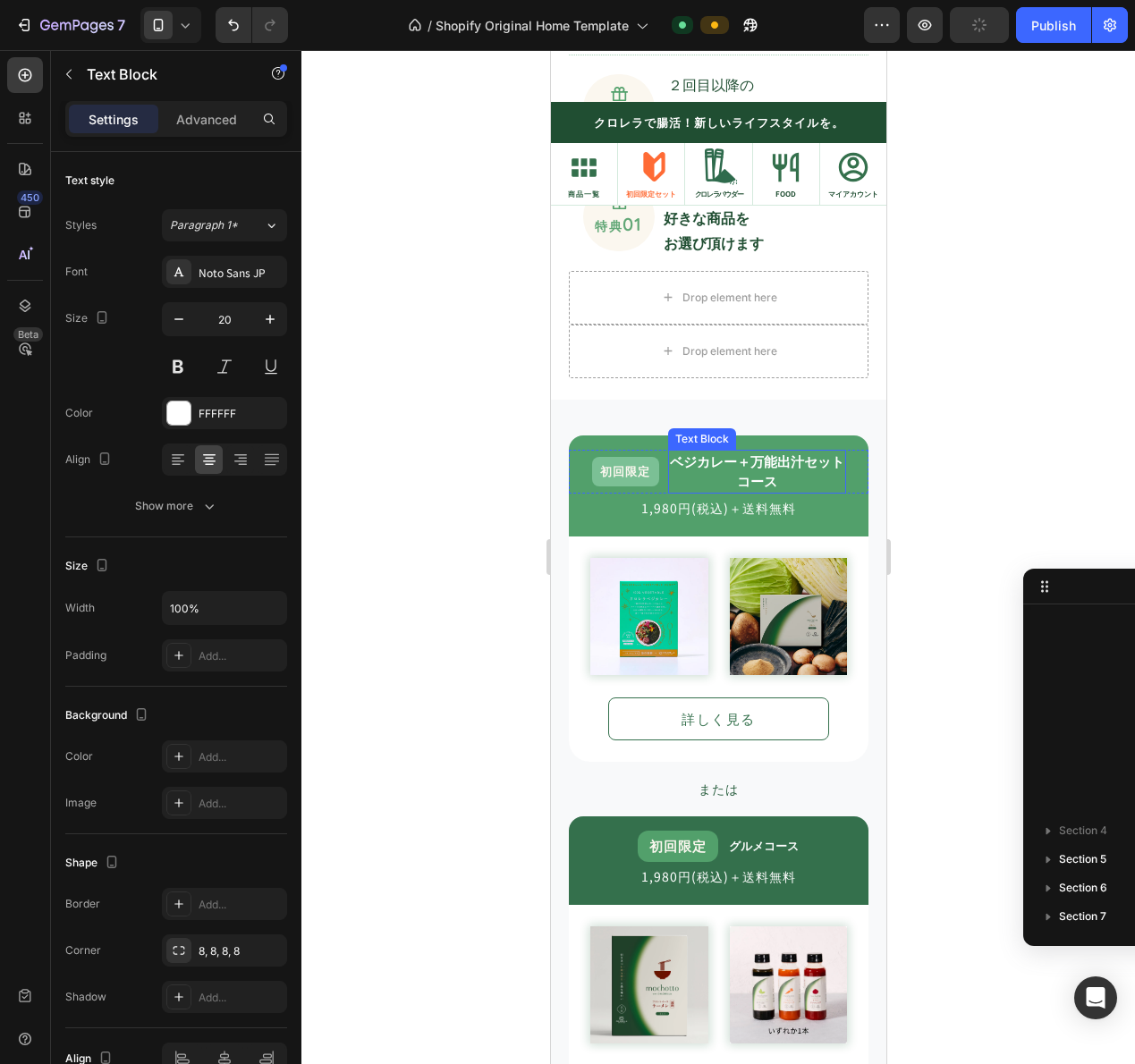
click at [709, 459] on strong "ベジカレー＋万能出汁セット" at bounding box center [756, 460] width 174 height 18
click at [651, 488] on div "初回限定 Text Block ベジカレー＋万能出汁セット コース Text Block 0 Row" at bounding box center [717, 471] width 300 height 44
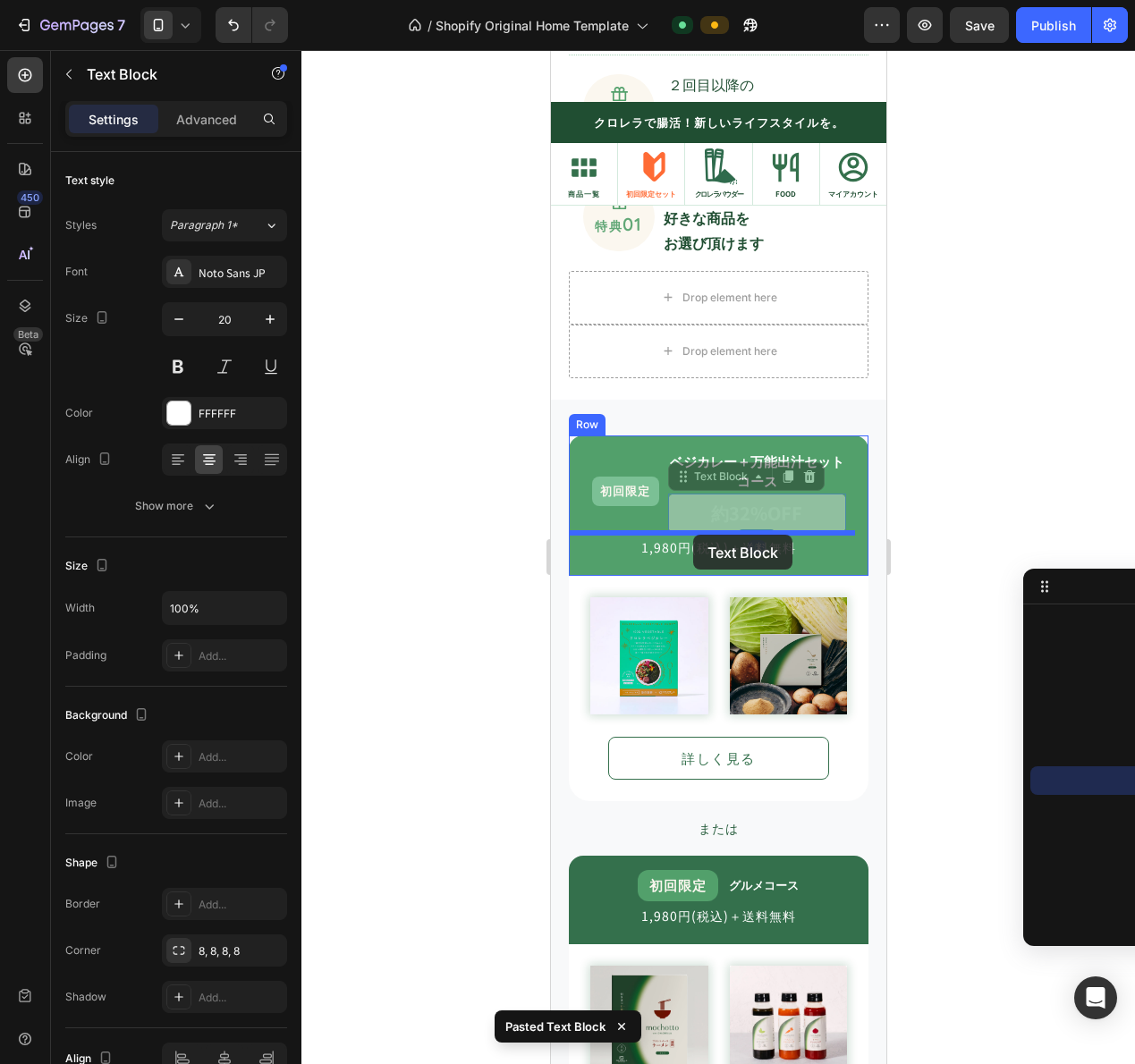
drag, startPoint x: 703, startPoint y: 476, endPoint x: 693, endPoint y: 533, distance: 57.9
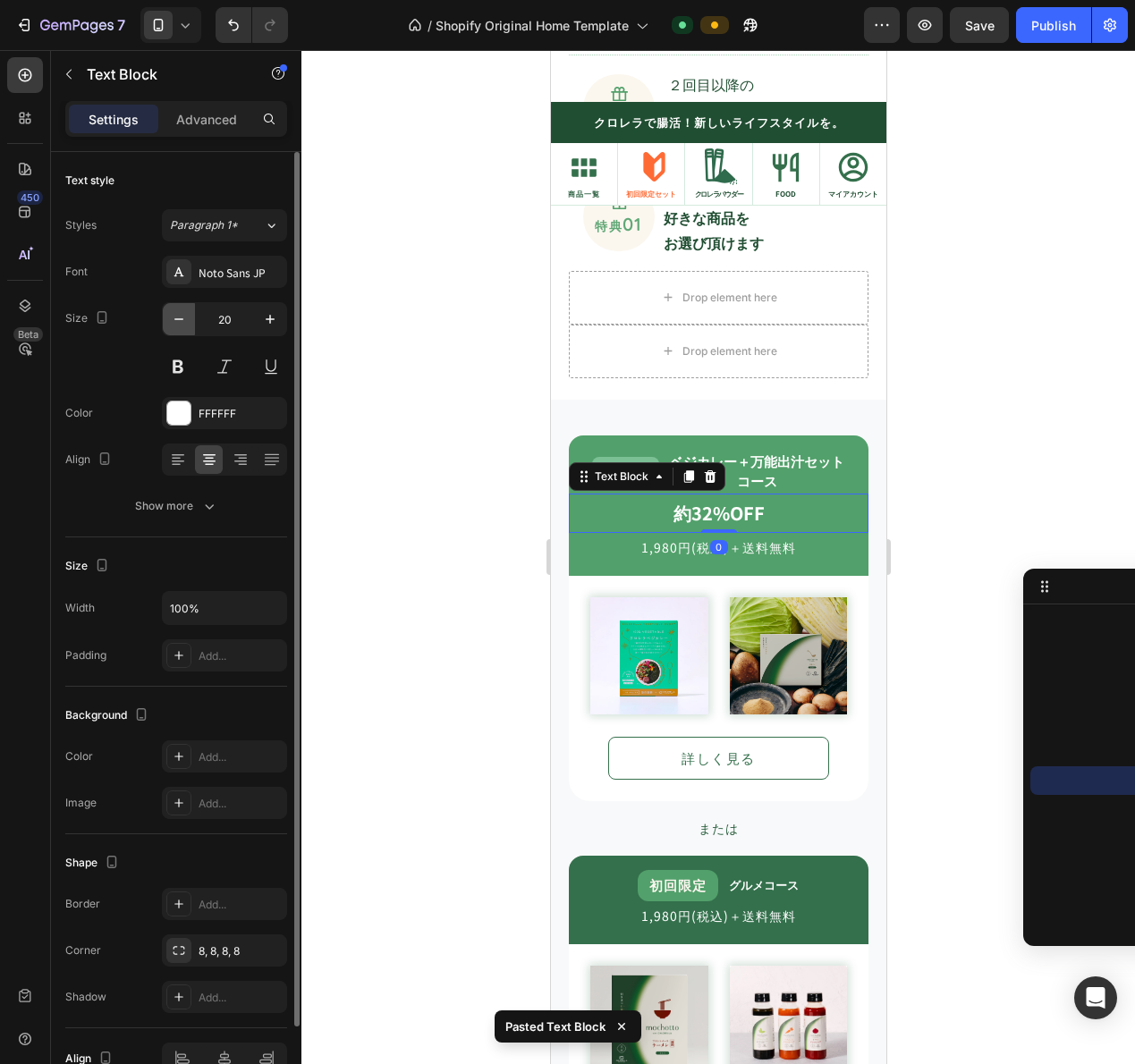
click at [182, 329] on button "button" at bounding box center [178, 319] width 32 height 32
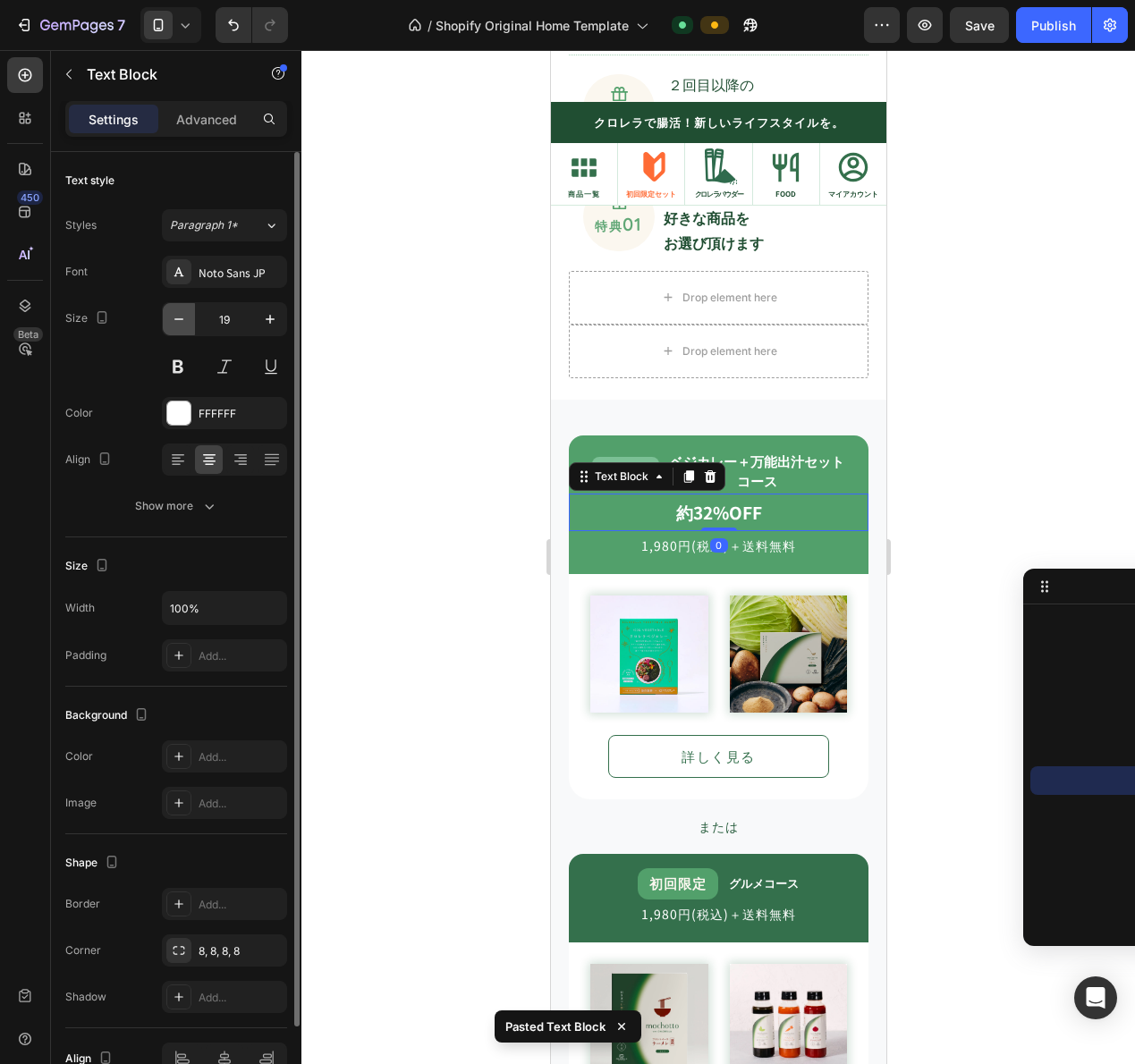
click at [182, 329] on button "button" at bounding box center [178, 319] width 32 height 32
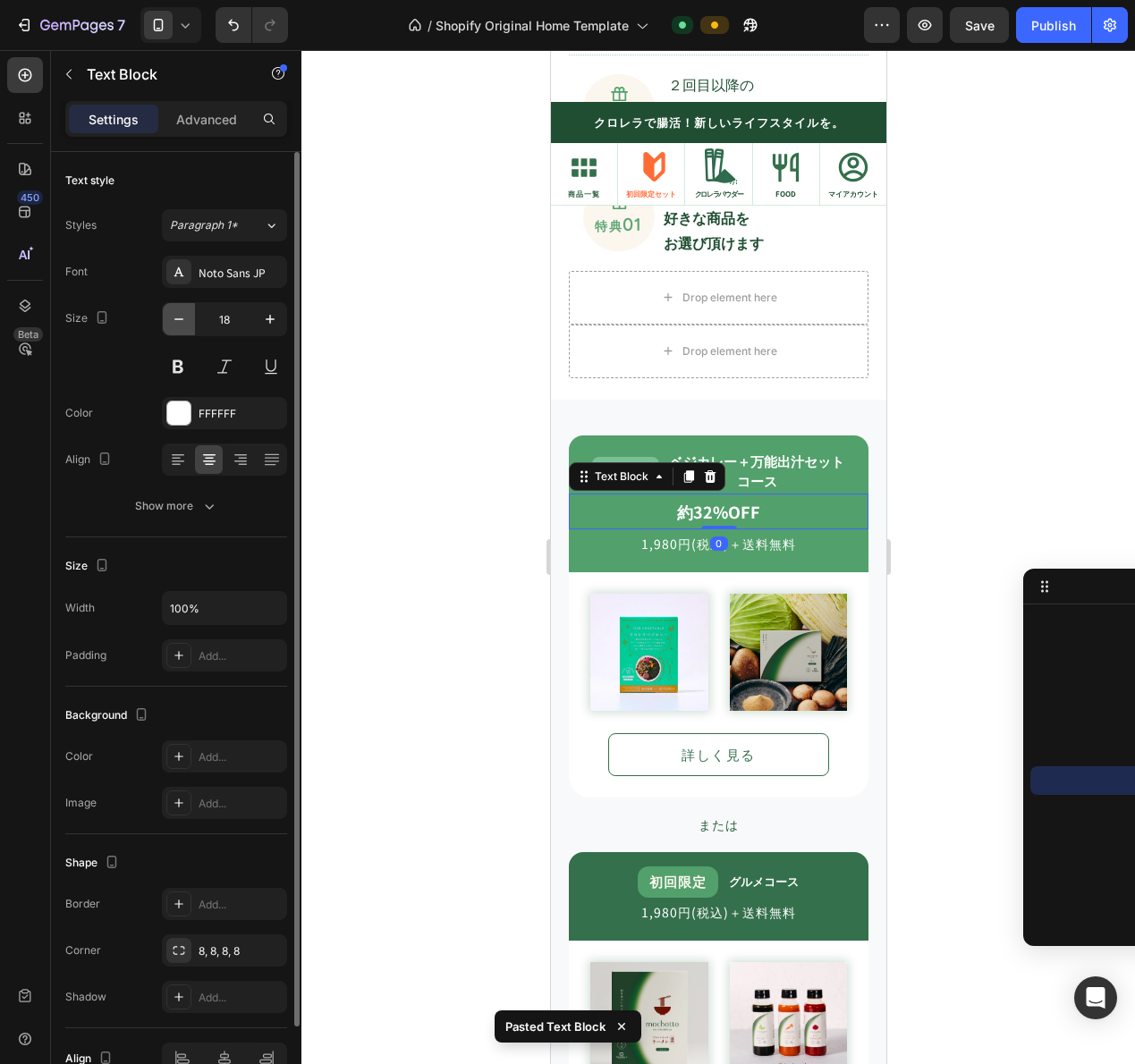
click at [182, 329] on button "button" at bounding box center [178, 319] width 32 height 32
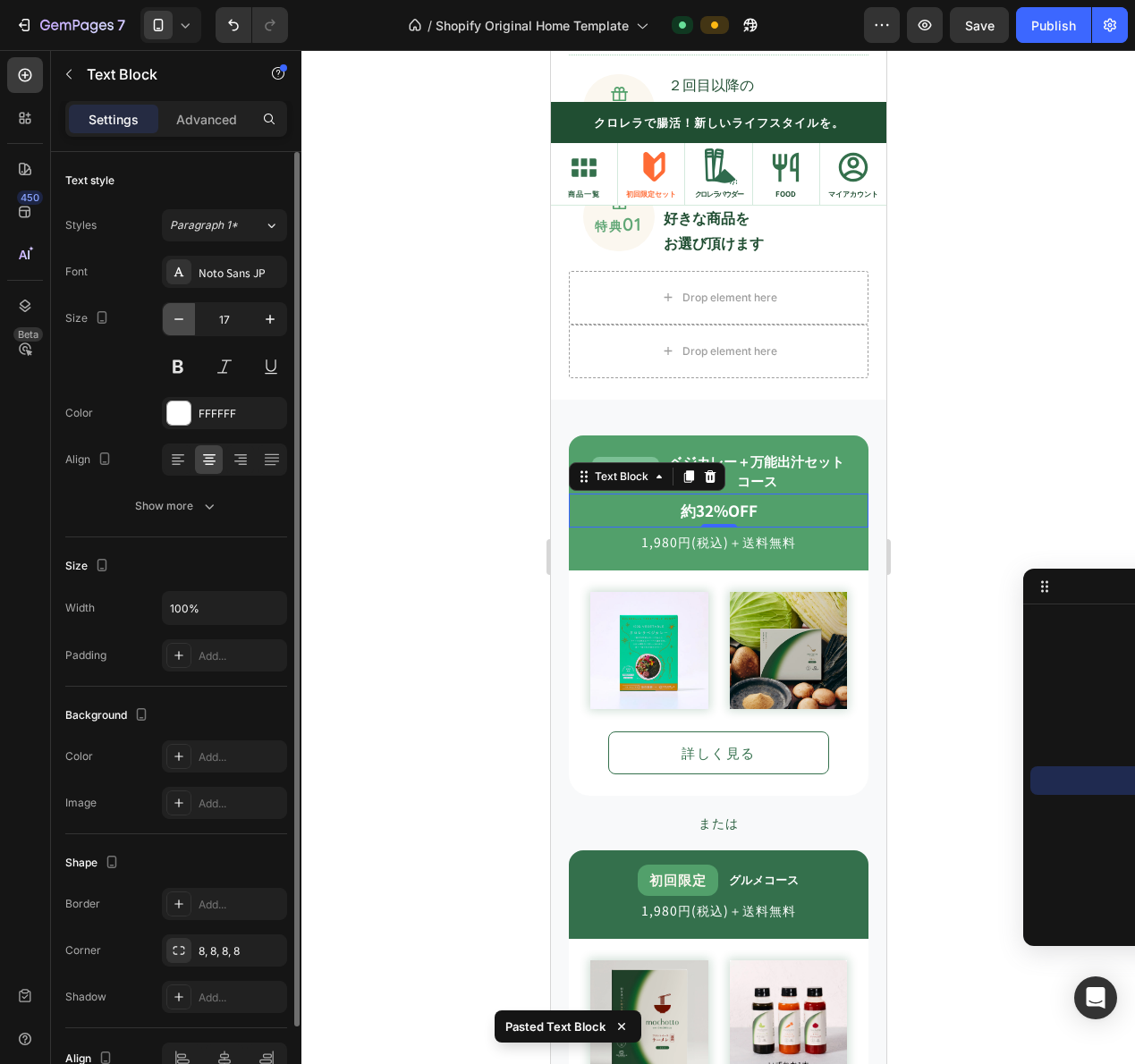
click at [182, 329] on button "button" at bounding box center [178, 319] width 32 height 32
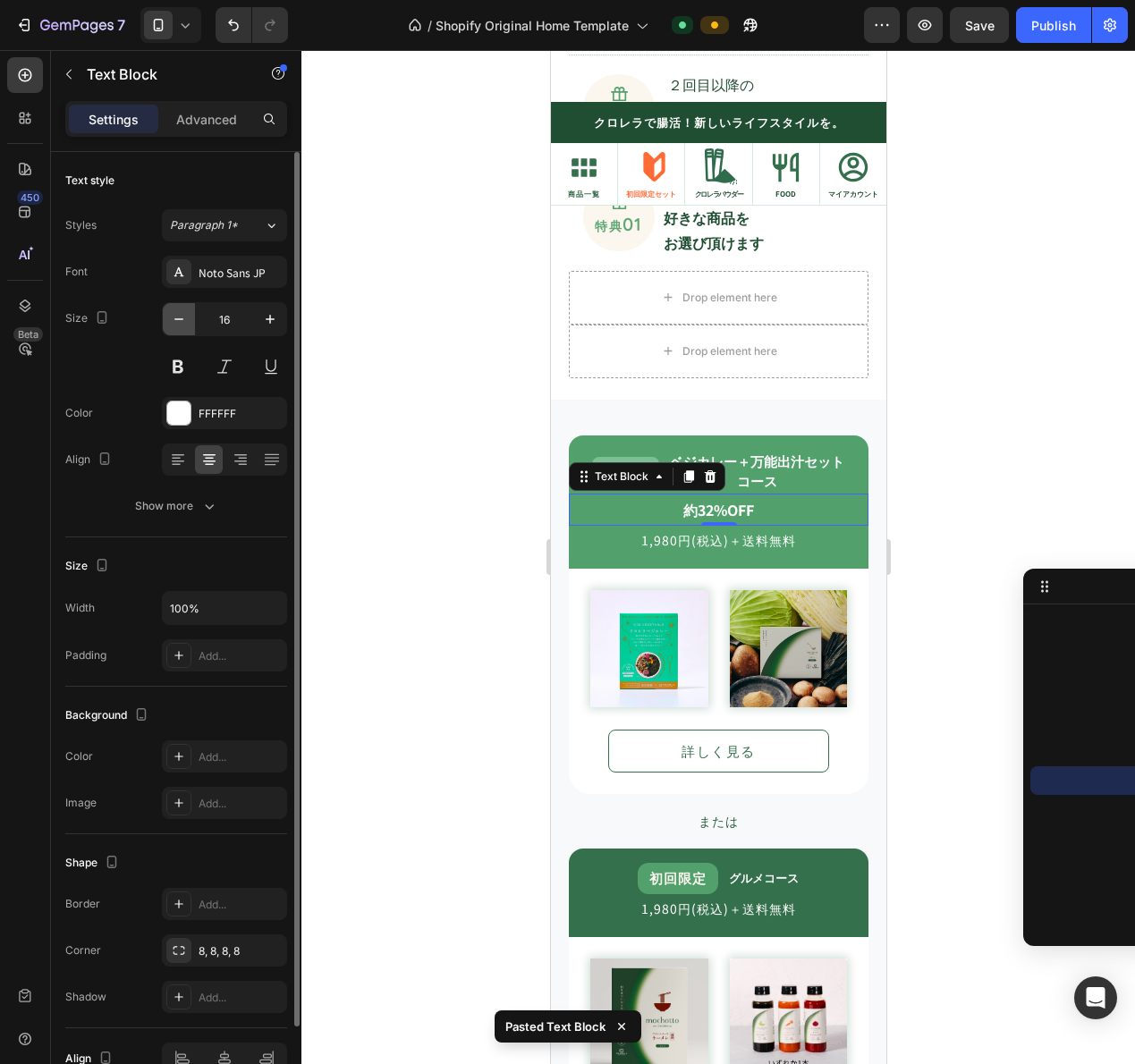
click at [182, 329] on button "button" at bounding box center [178, 319] width 32 height 32
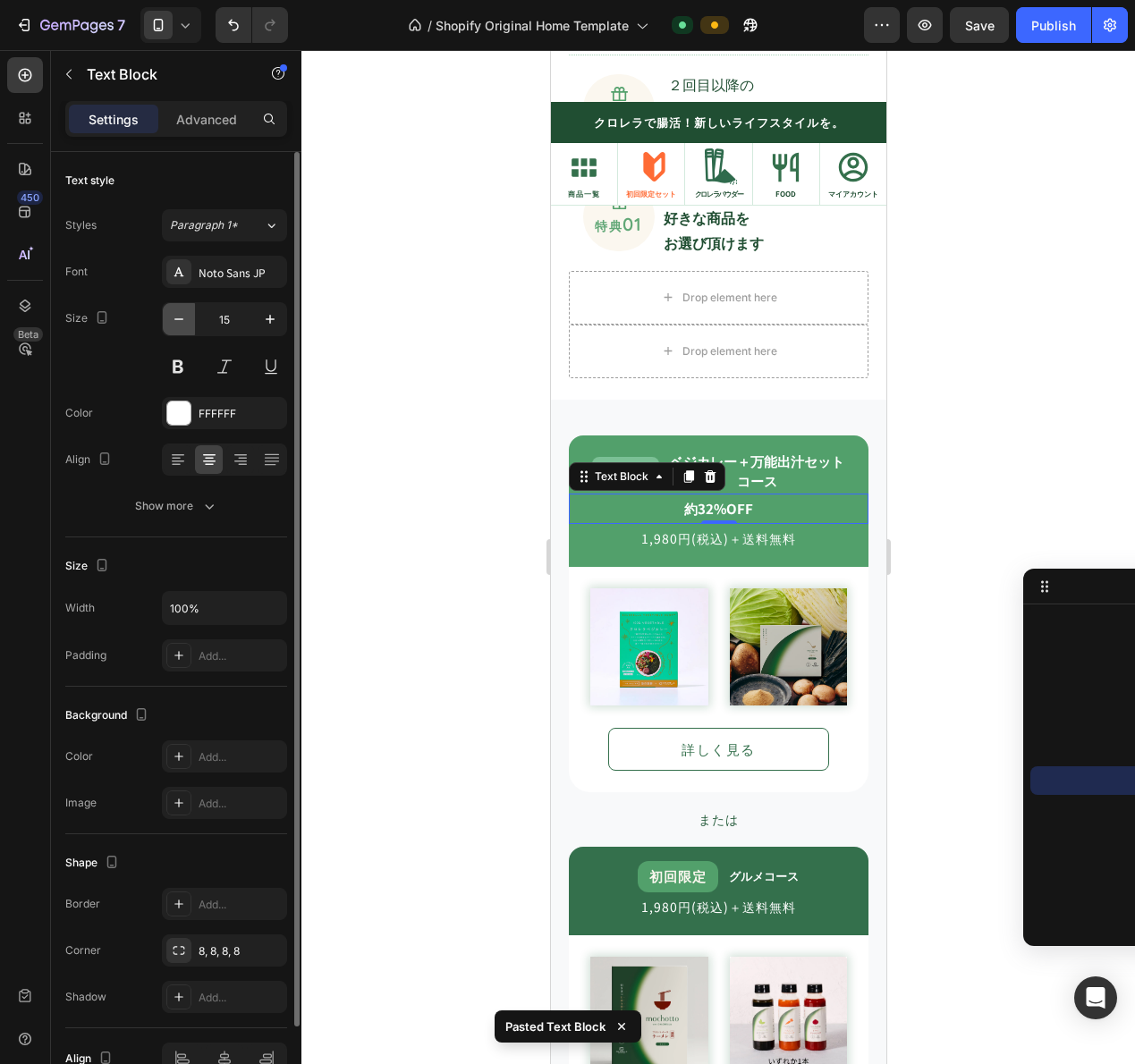
type input "14"
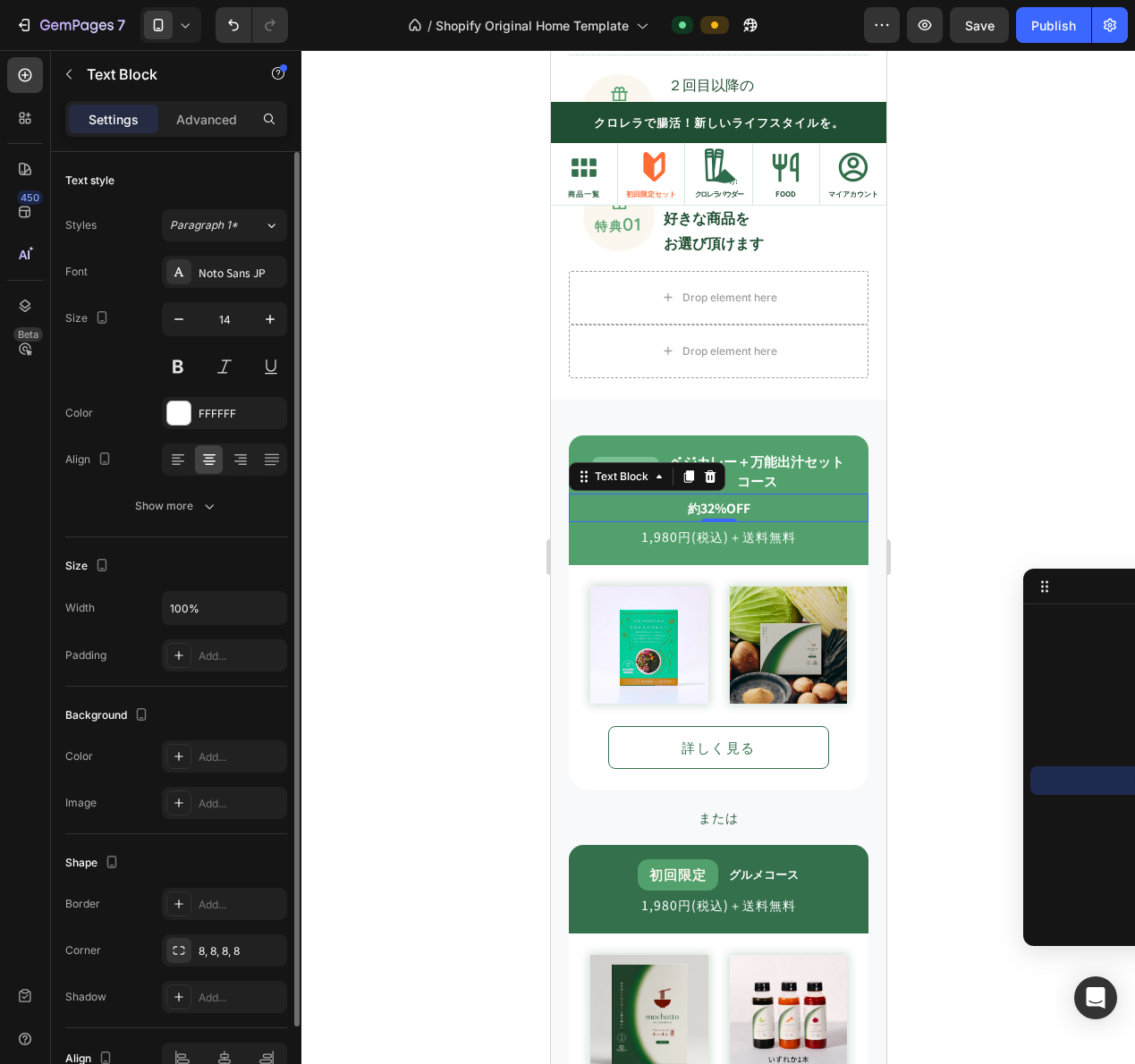
click at [214, 687] on div "Text style Styles Paragraph 1* Font Noto Sans JP Size 14 Color FFFFFF Align Sho…" at bounding box center [175, 761] width 222 height 147
click at [214, 501] on icon "button" at bounding box center [209, 506] width 17 height 17
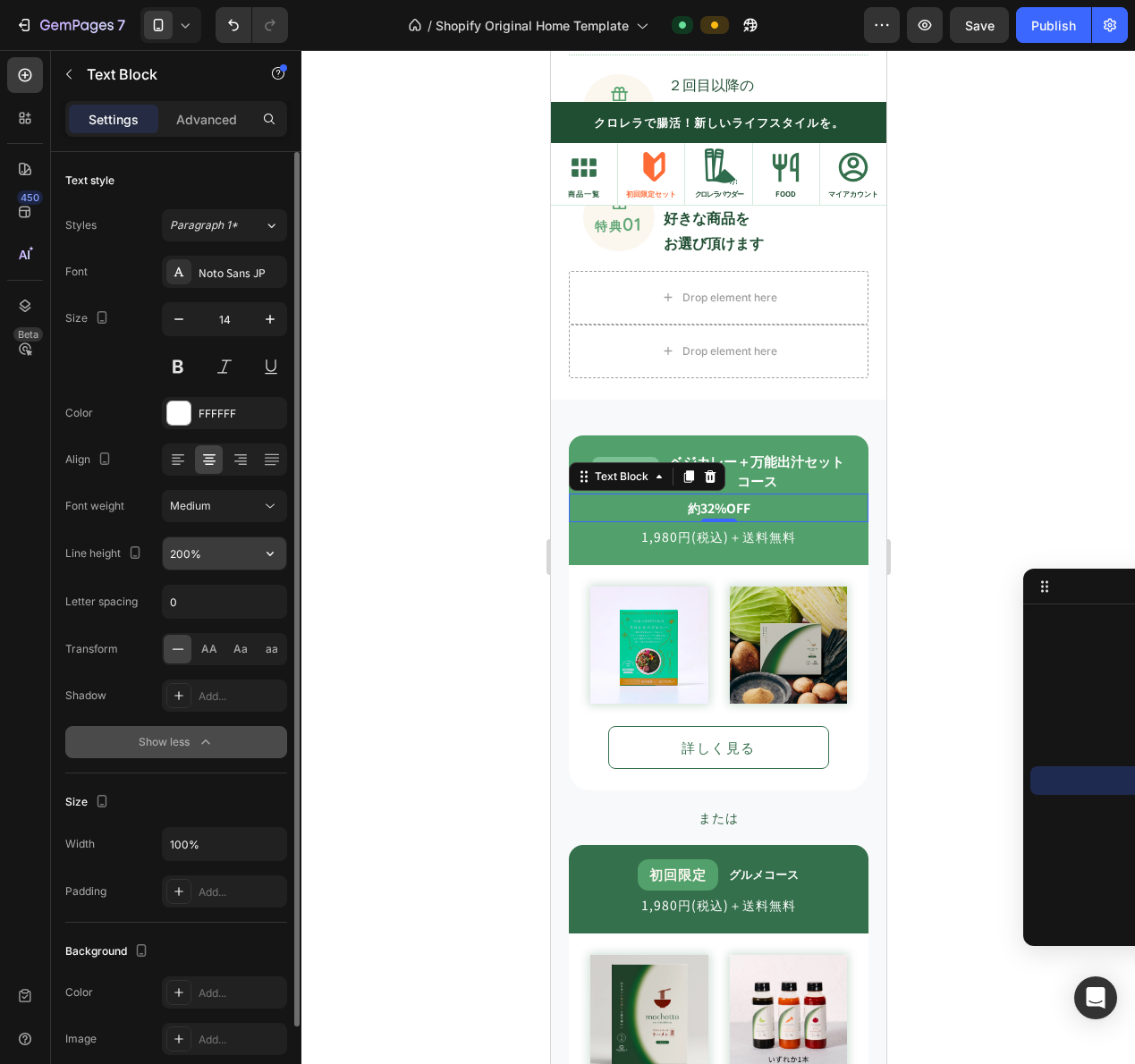
click at [214, 556] on input "200%" at bounding box center [224, 553] width 123 height 32
click at [271, 549] on icon "button" at bounding box center [269, 553] width 17 height 17
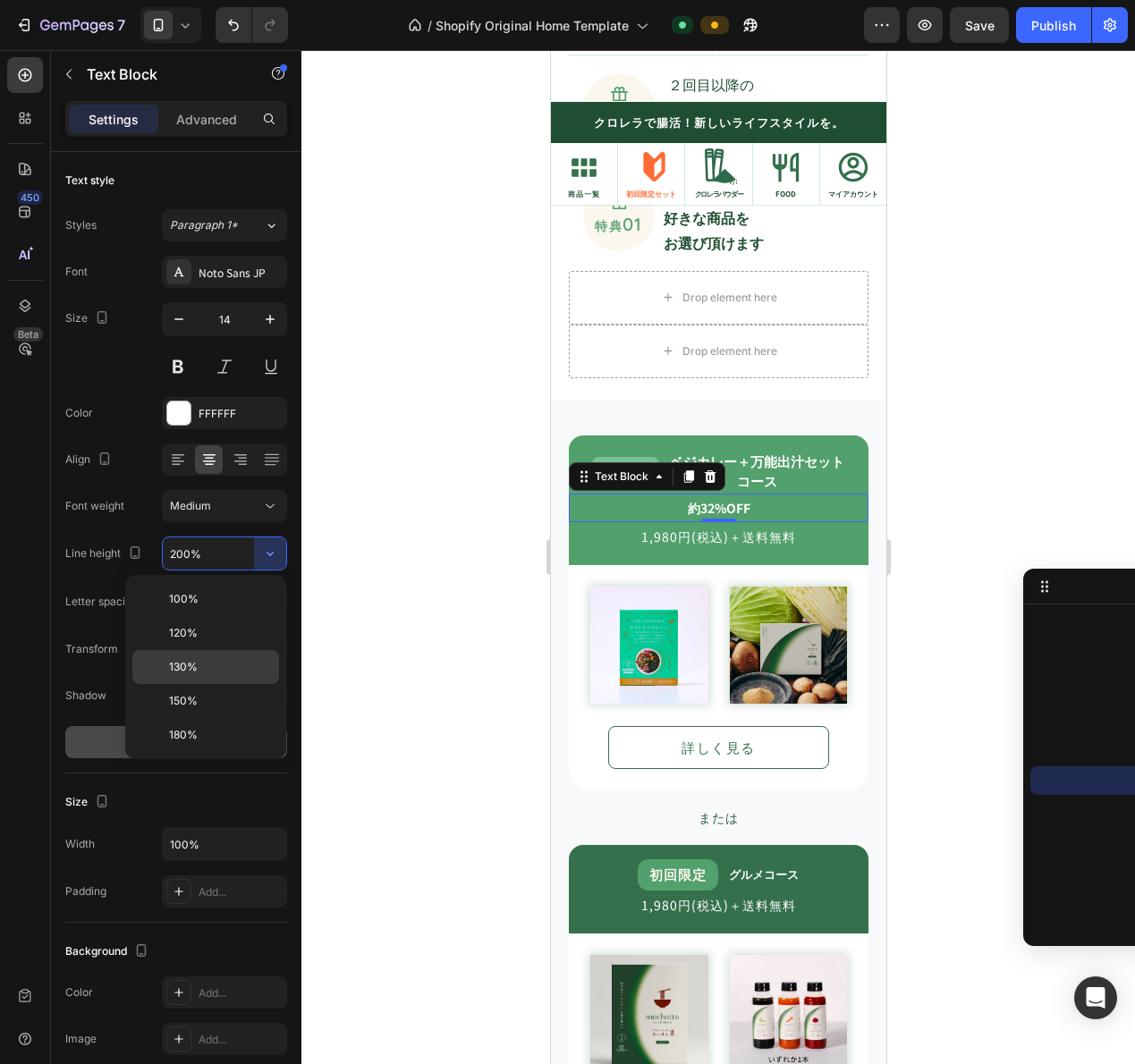
click at [243, 684] on div "130%" at bounding box center [205, 701] width 146 height 34
type input "130%"
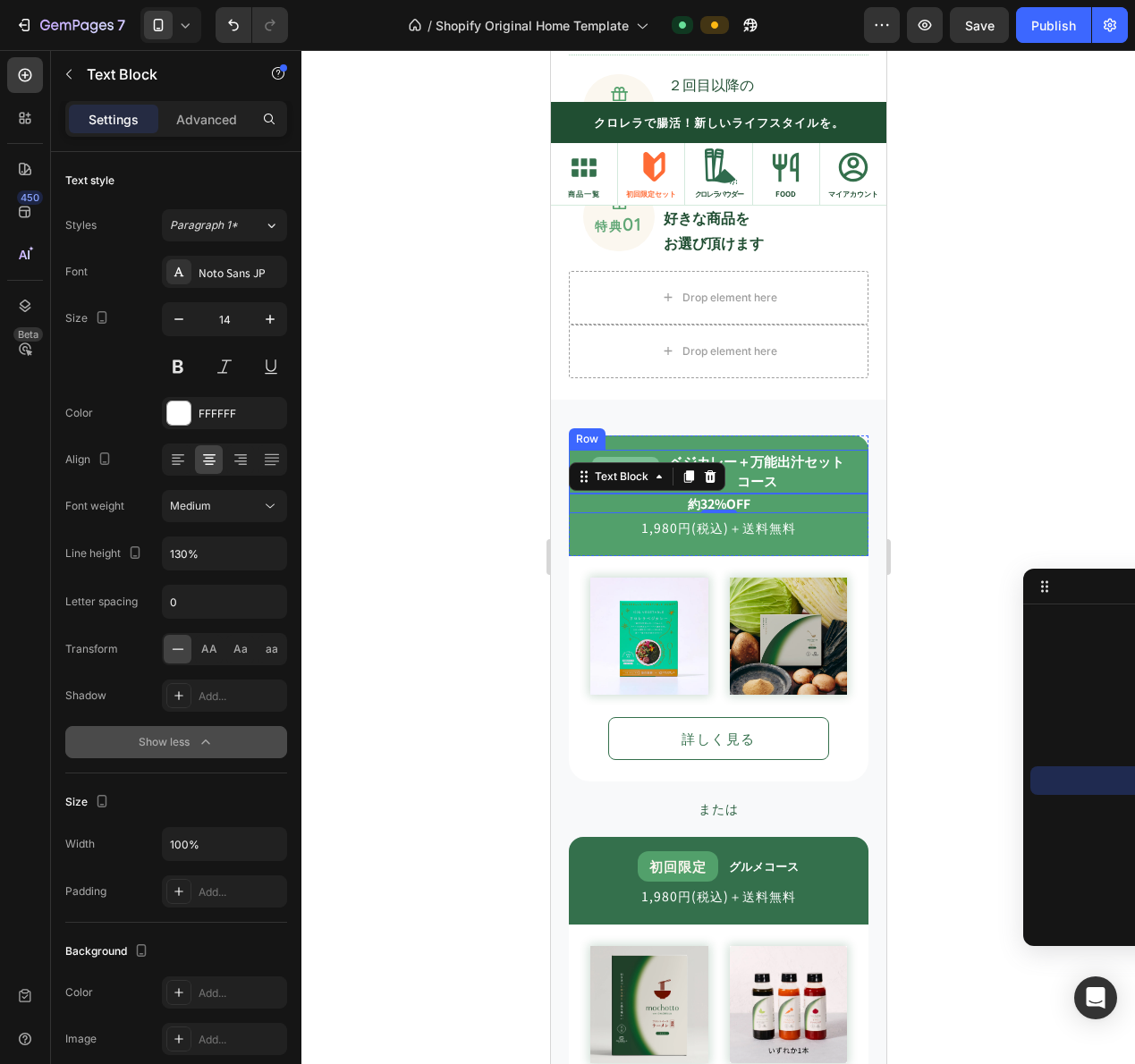
click at [835, 463] on strong "ベジカレー＋万能出汁セット" at bounding box center [756, 460] width 174 height 18
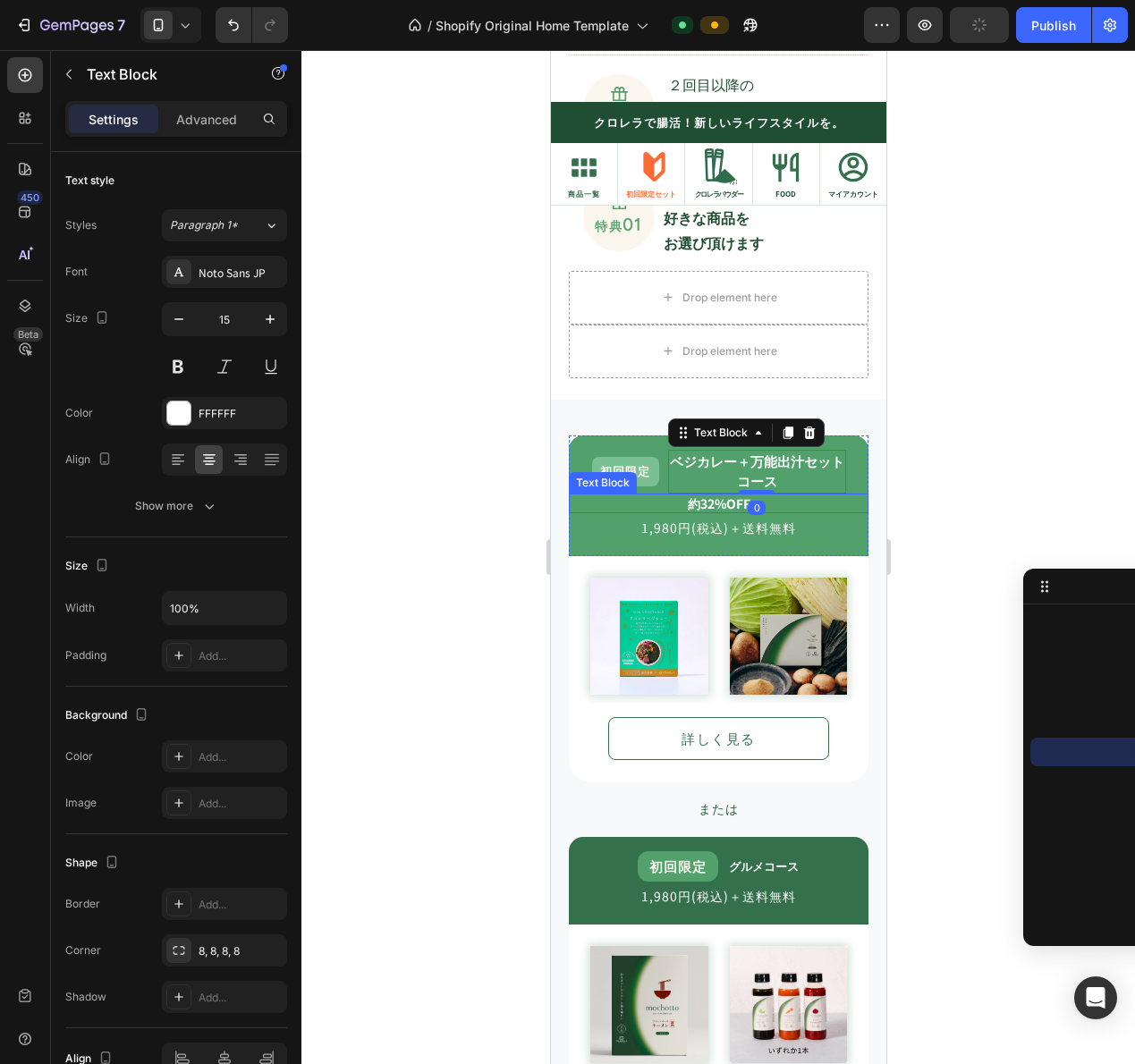
click at [802, 503] on p "約32%OFF" at bounding box center [717, 503] width 296 height 16
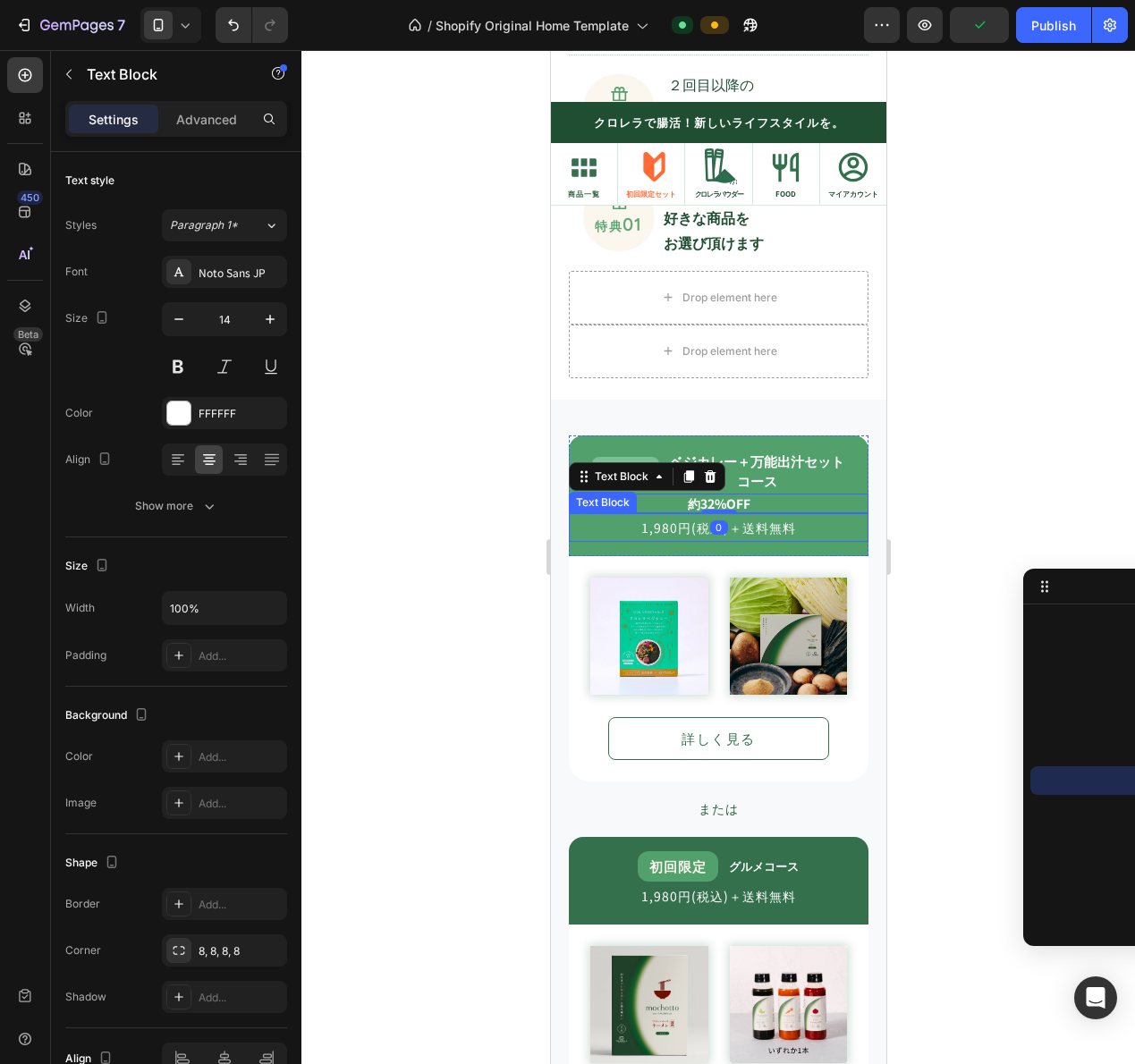
click at [756, 523] on p "1,980円(税込)＋送料無料" at bounding box center [717, 527] width 296 height 25
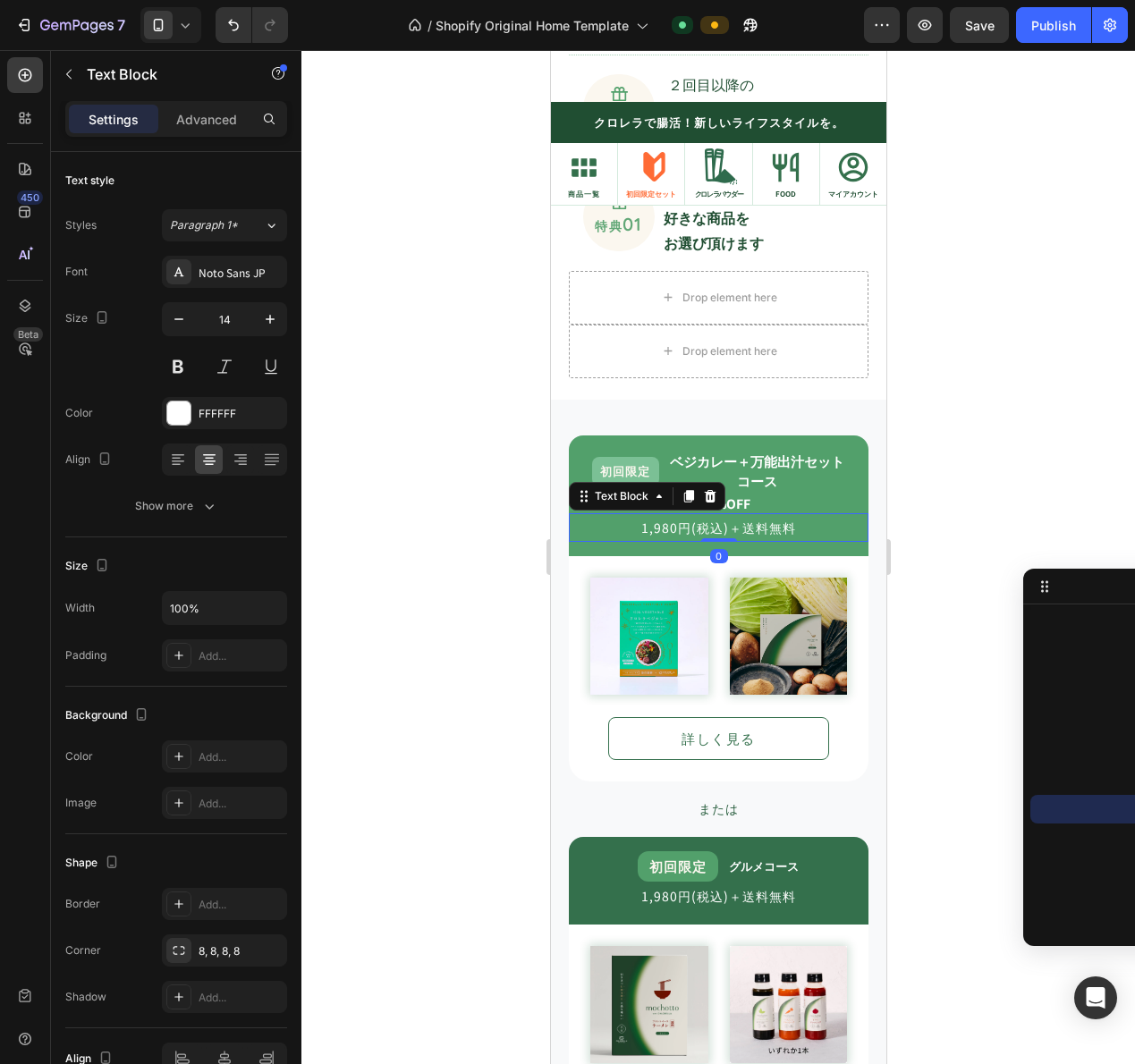
click at [764, 495] on p "約32%OFF" at bounding box center [717, 503] width 296 height 16
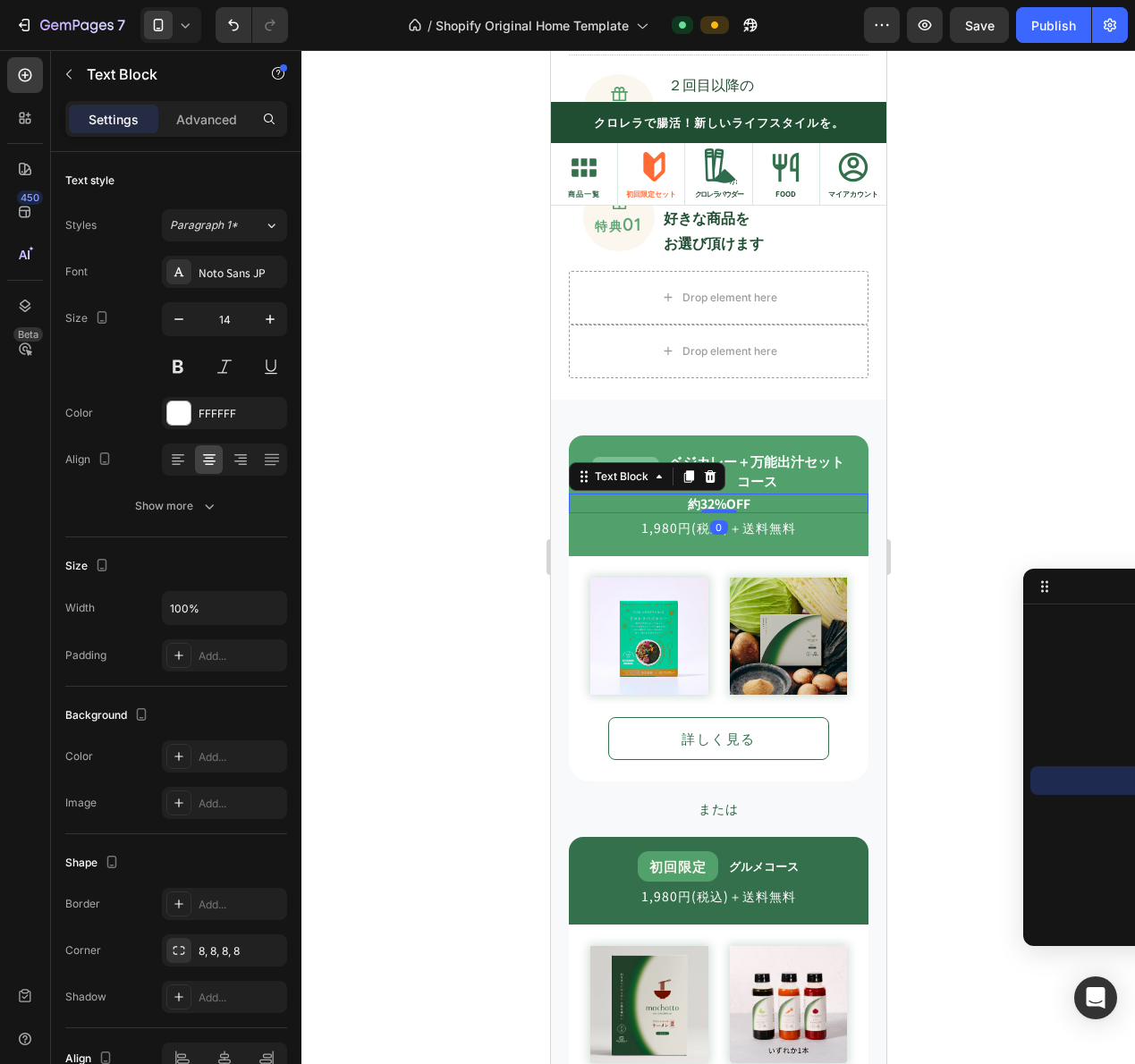
click at [767, 480] on strong "コース" at bounding box center [756, 480] width 41 height 18
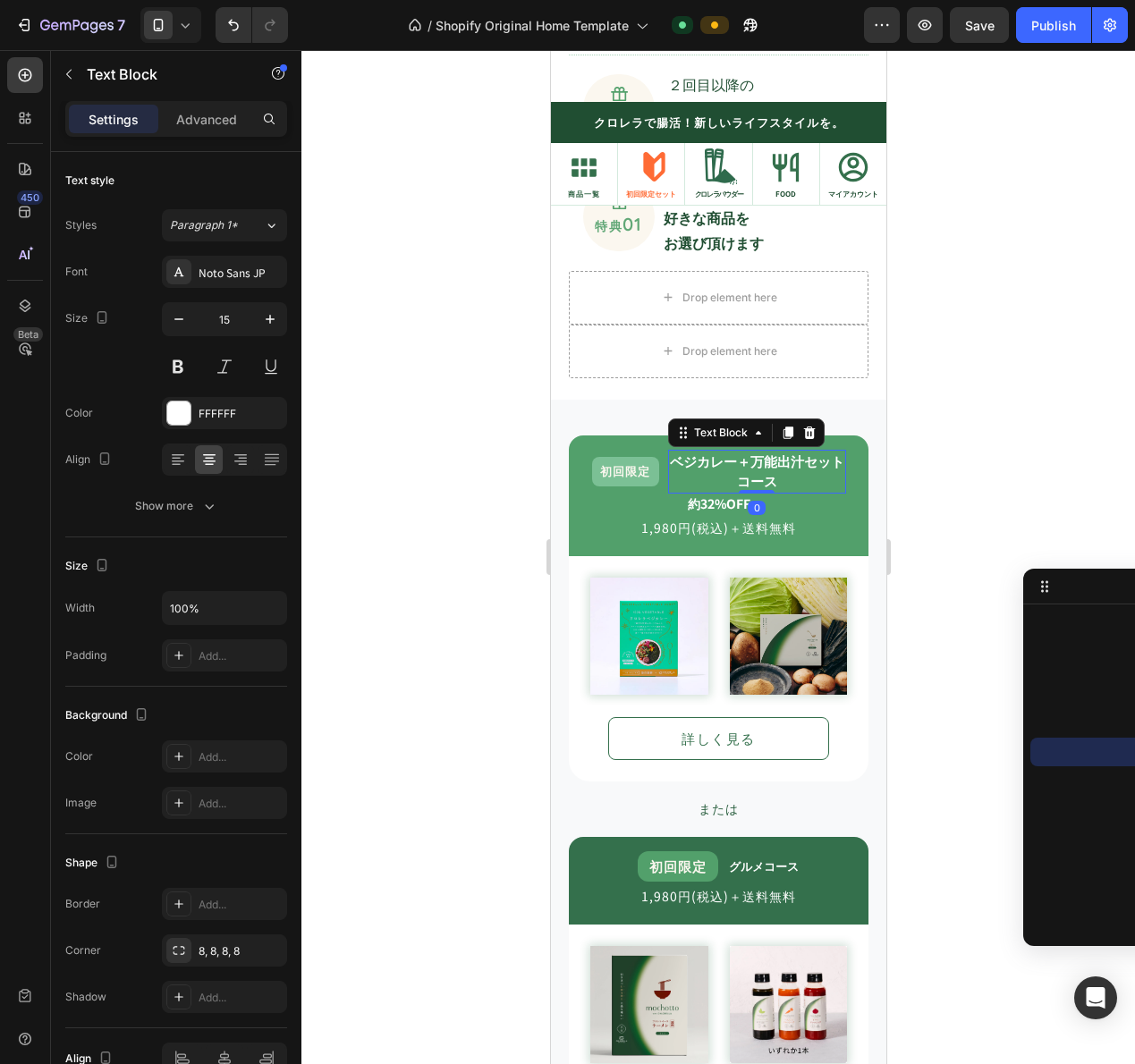
click at [631, 484] on div "初回限定 Text Block" at bounding box center [624, 472] width 67 height 29
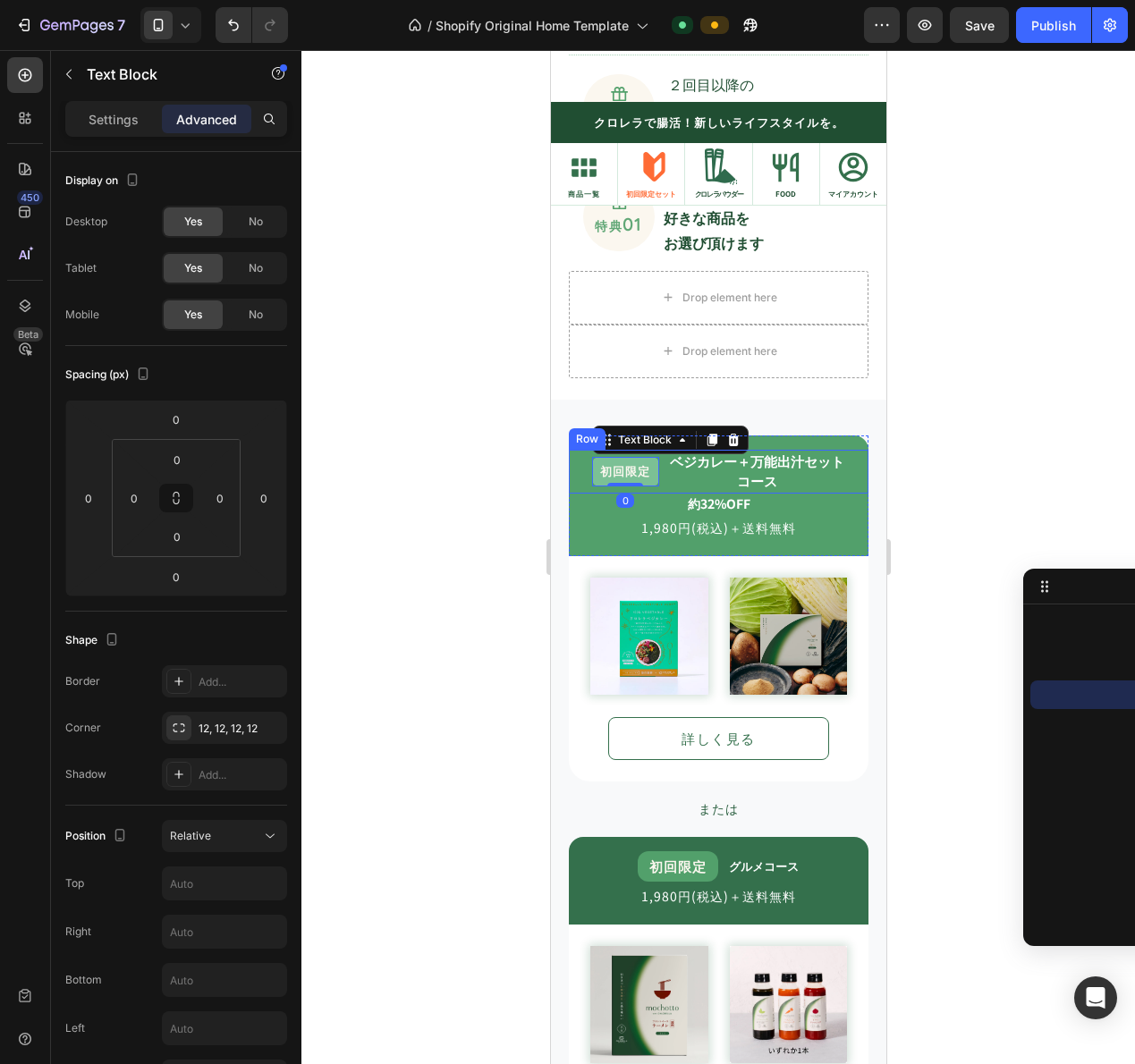
click at [654, 485] on div "初回限定 Text Block 0 ベジカレー＋万能出汁セット コース Text Block Row" at bounding box center [717, 471] width 300 height 44
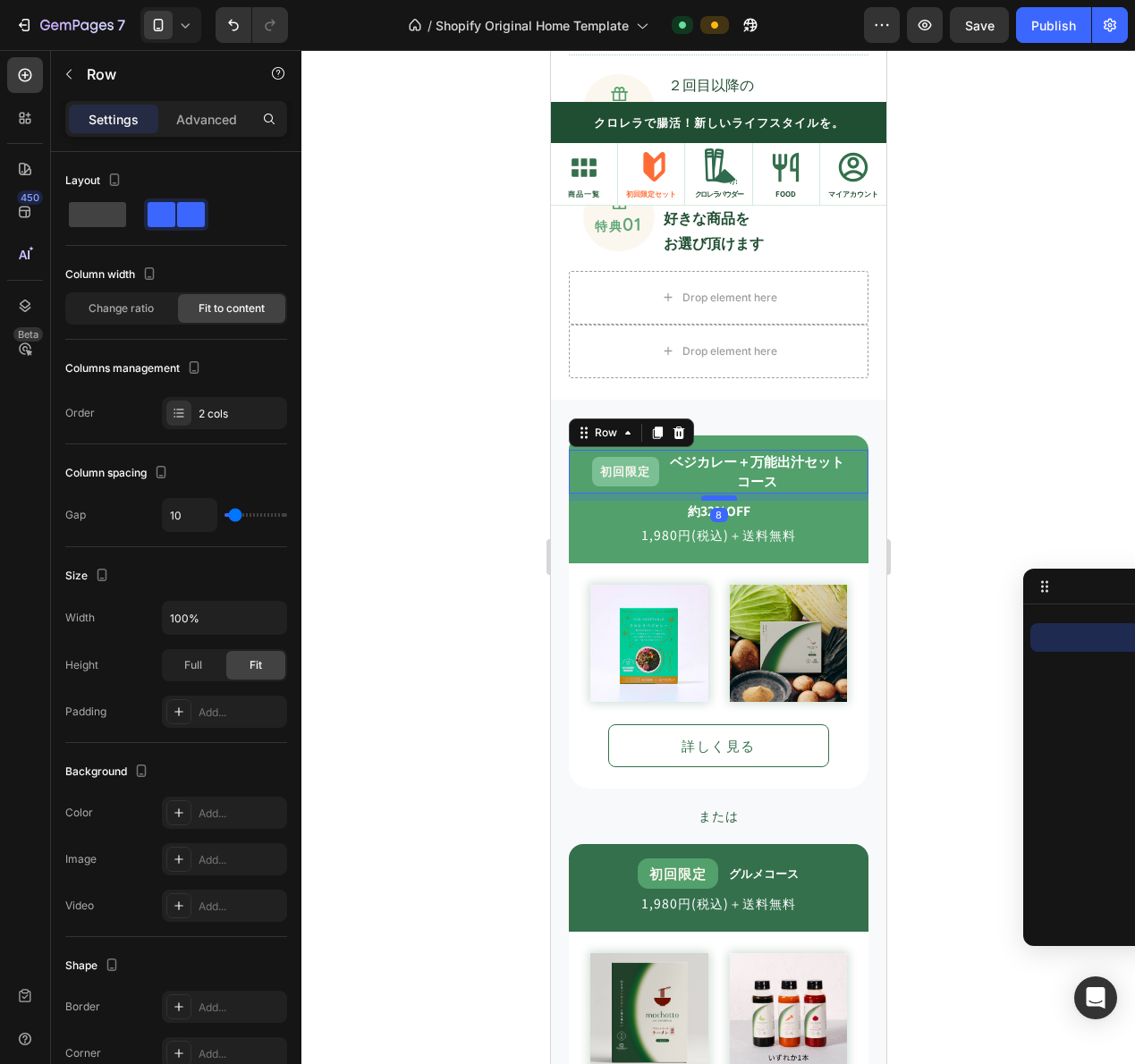
click at [719, 497] on div at bounding box center [717, 498] width 36 height 6
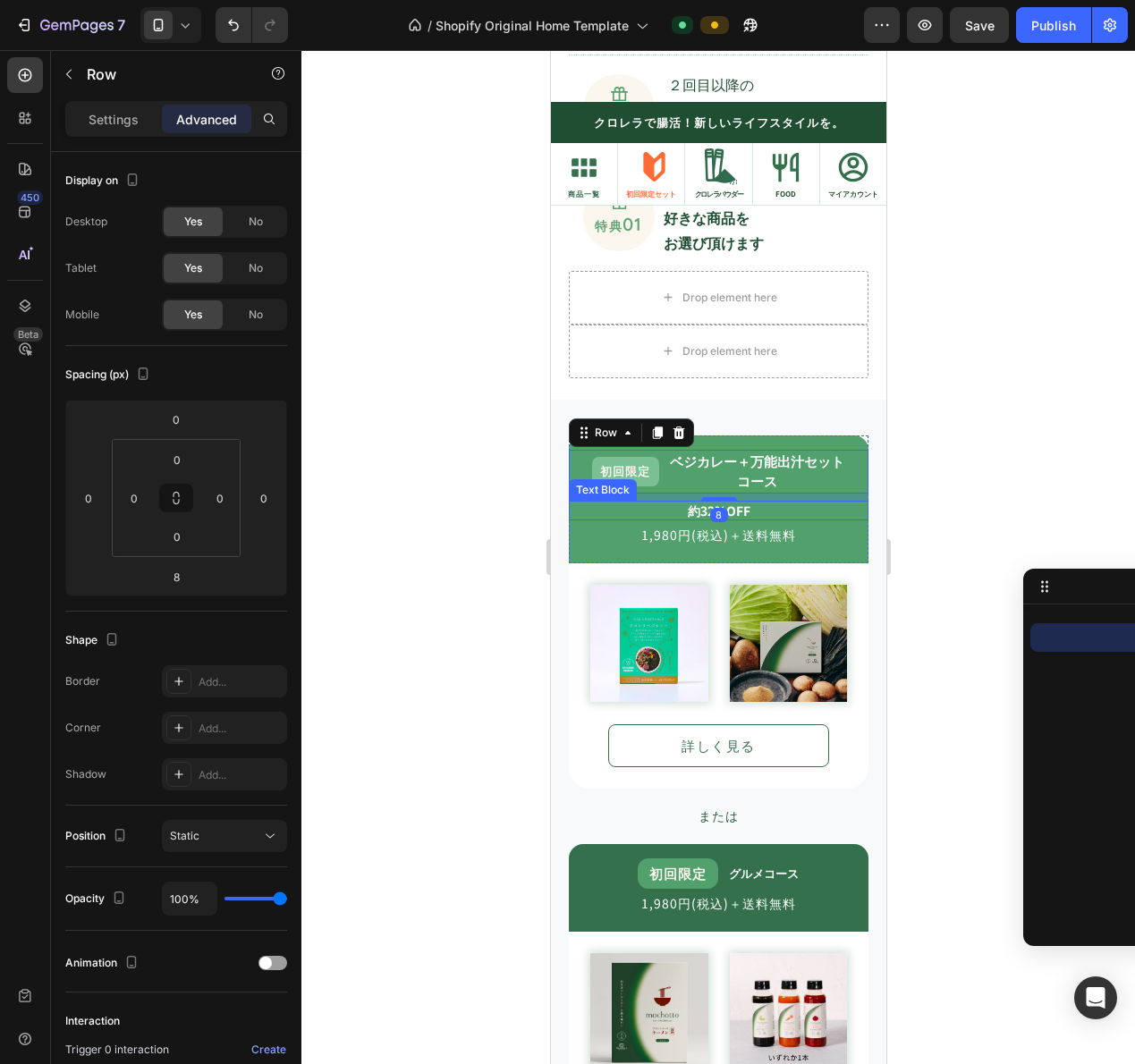
click at [744, 511] on strong "約32%OFF" at bounding box center [718, 511] width 63 height 17
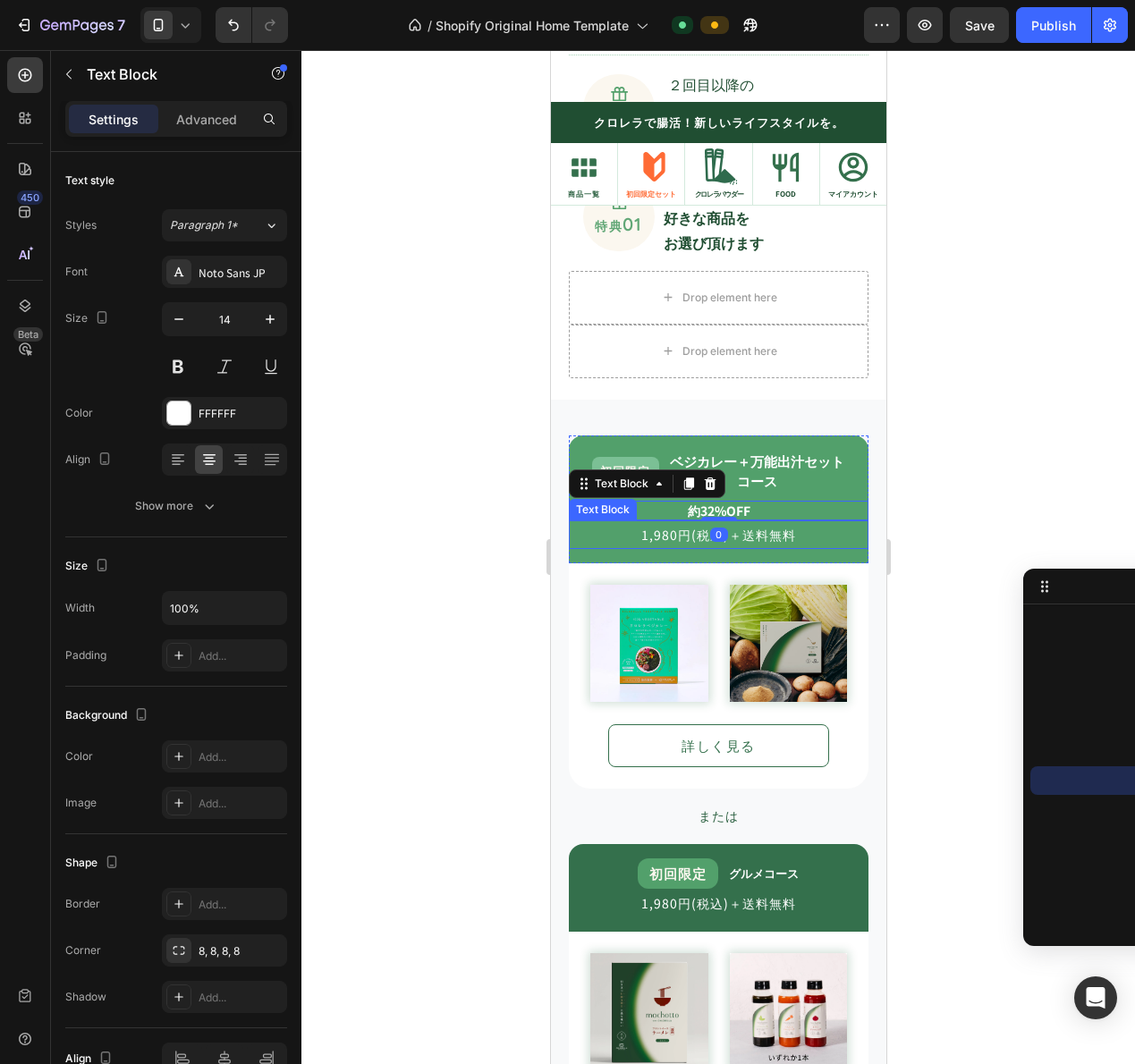
click at [742, 532] on p "1,980円(税込)＋送料無料" at bounding box center [717, 535] width 296 height 25
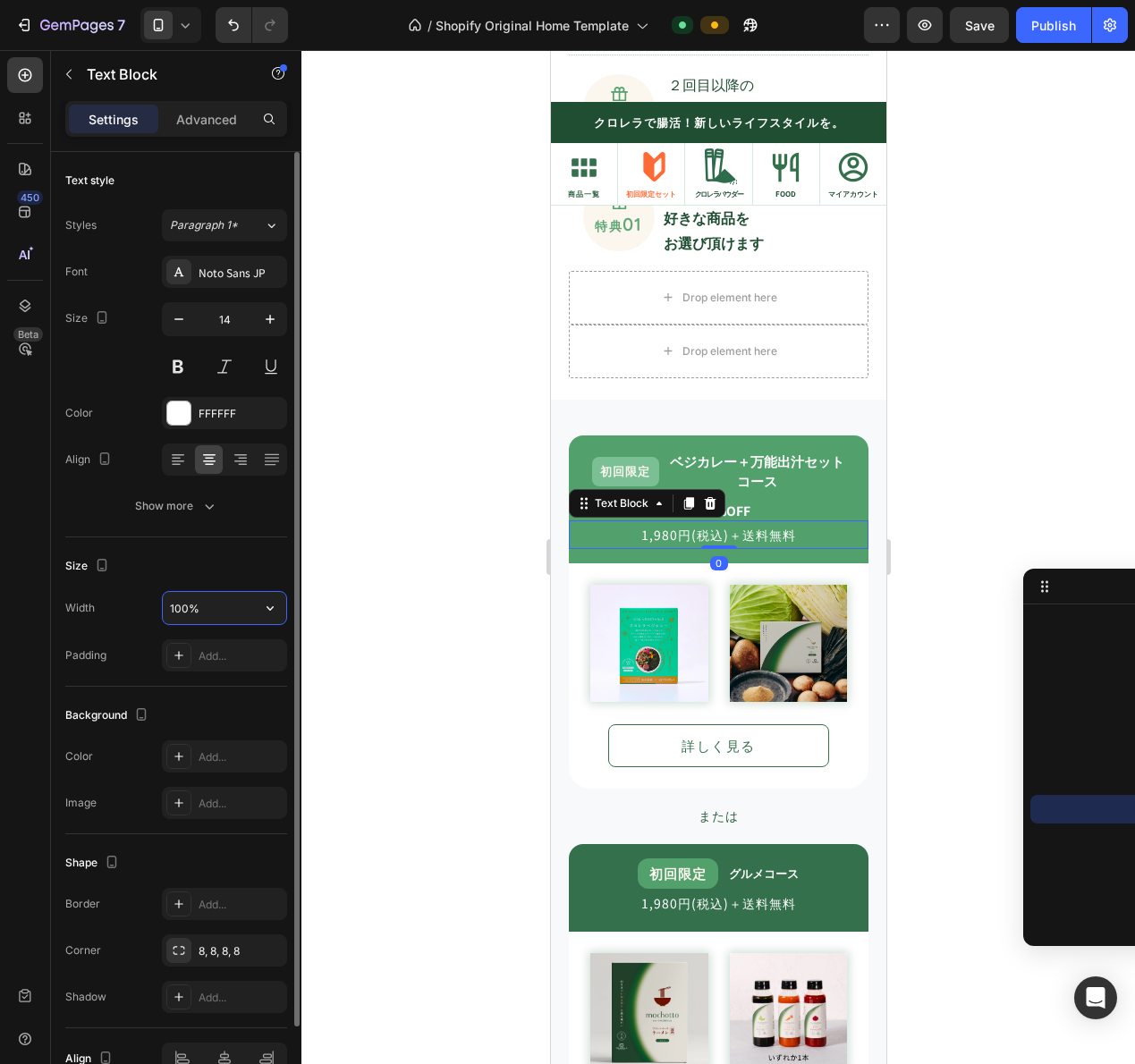
click at [232, 615] on input "100%" at bounding box center [224, 608] width 123 height 32
click at [214, 500] on icon "button" at bounding box center [209, 506] width 17 height 17
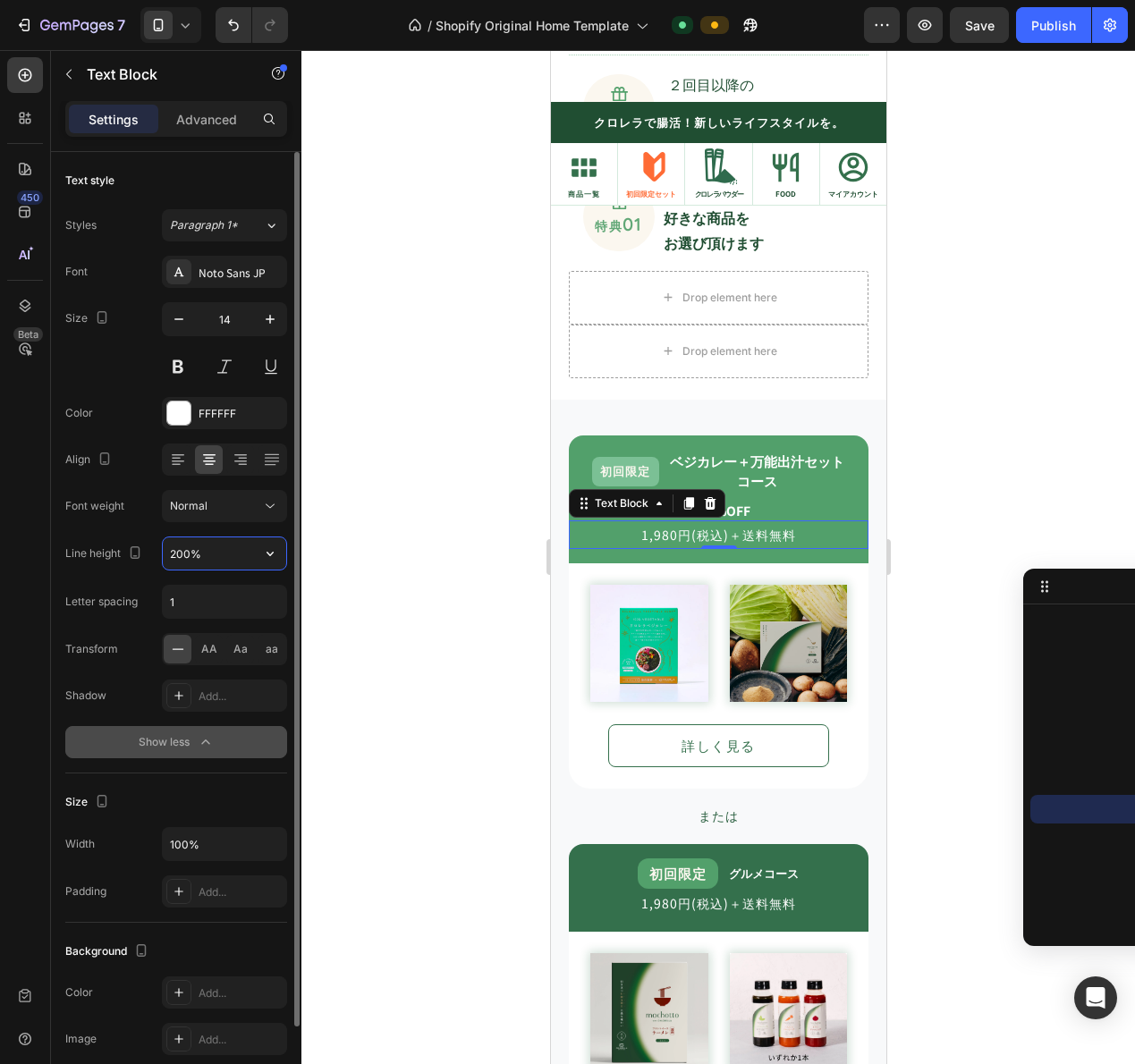
click at [224, 555] on input "200%" at bounding box center [224, 553] width 123 height 32
click at [260, 556] on button "button" at bounding box center [269, 553] width 32 height 32
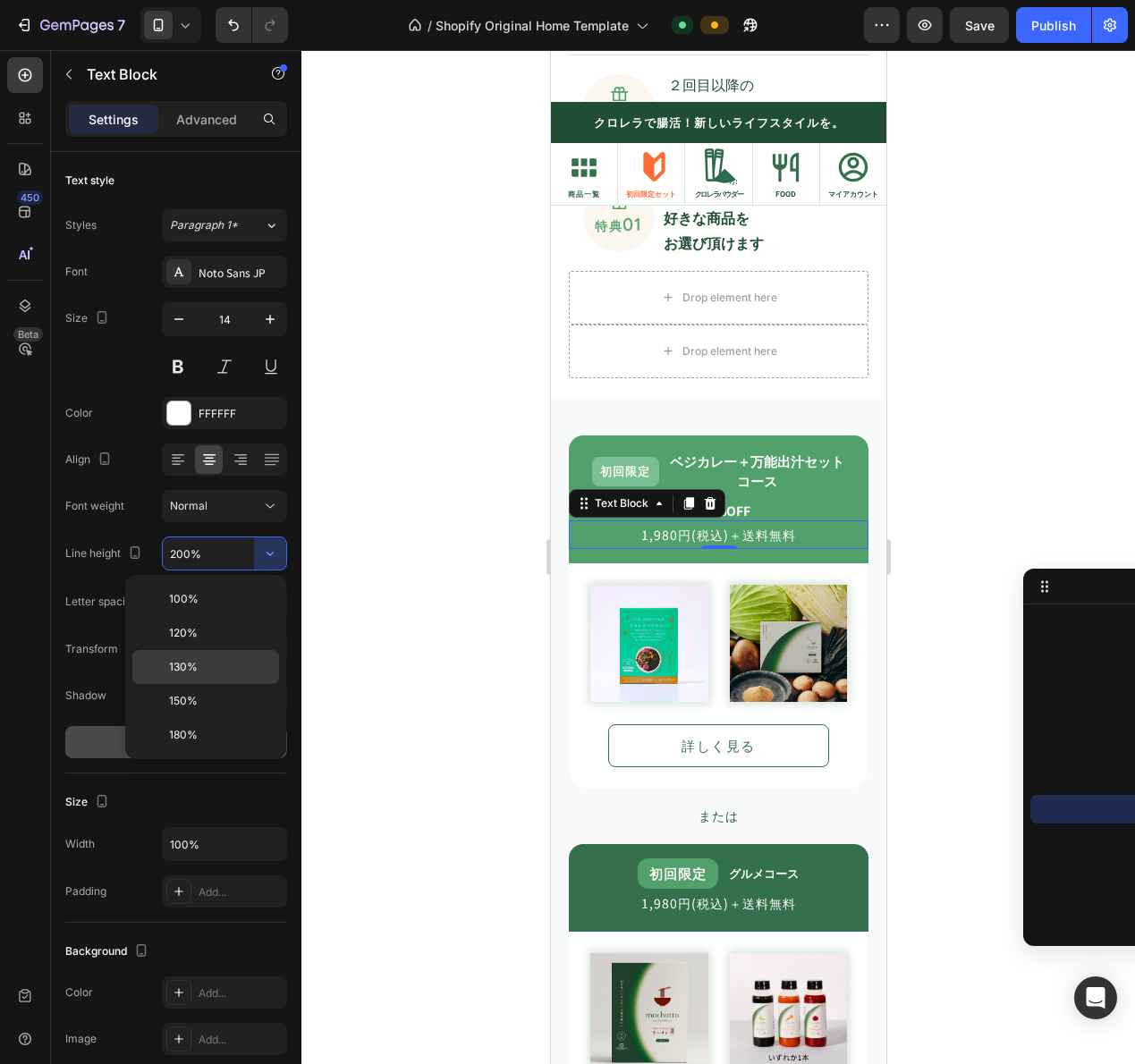
click at [224, 684] on div "130%" at bounding box center [205, 701] width 146 height 34
type input "130%"
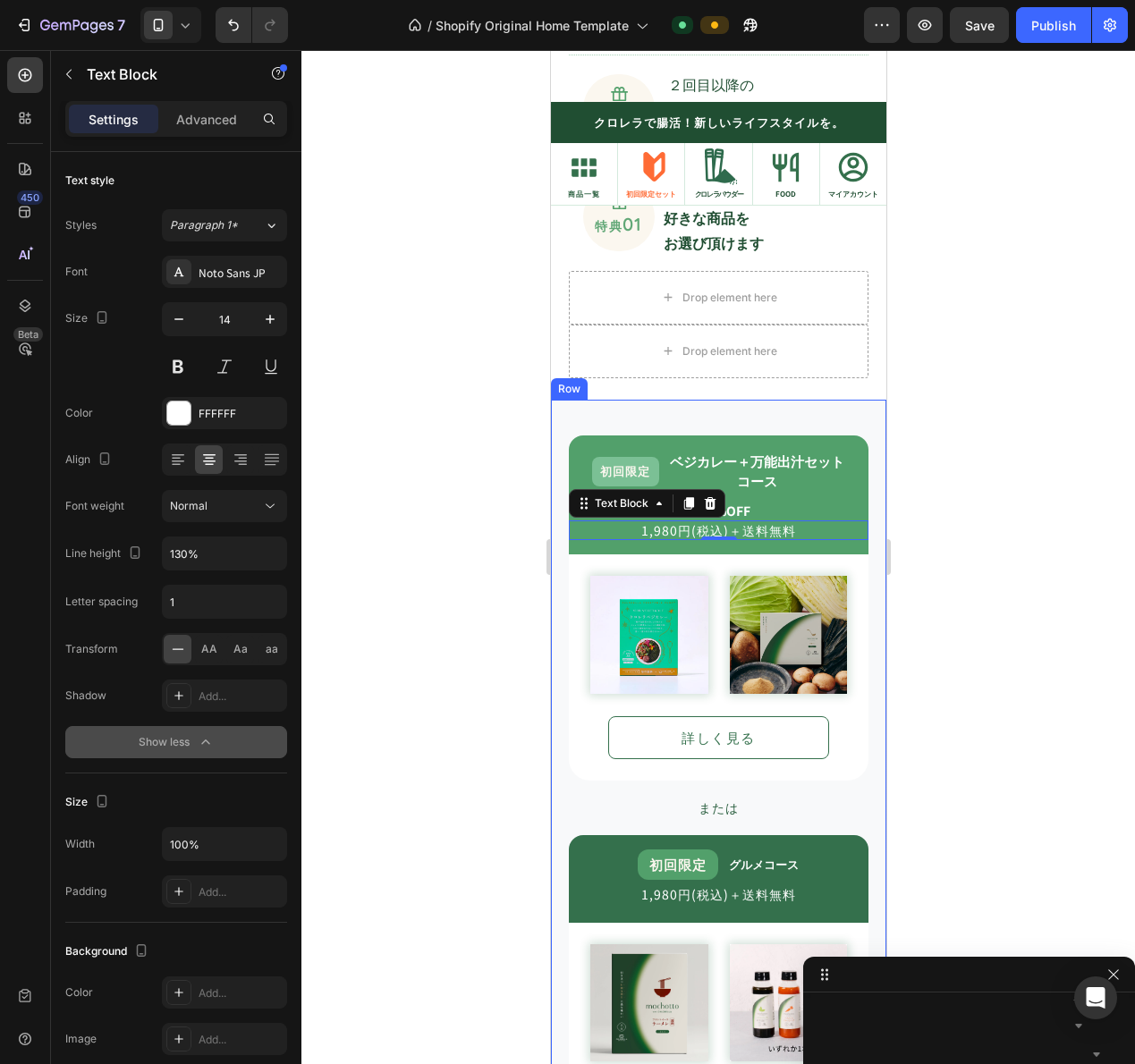
click at [858, 482] on div "初回限定 Text Block ベジカレー＋万能出汁セット コース Text Block Row 約32%OFF Text Block 1,980円(税込)＋…" at bounding box center [717, 826] width 335 height 853
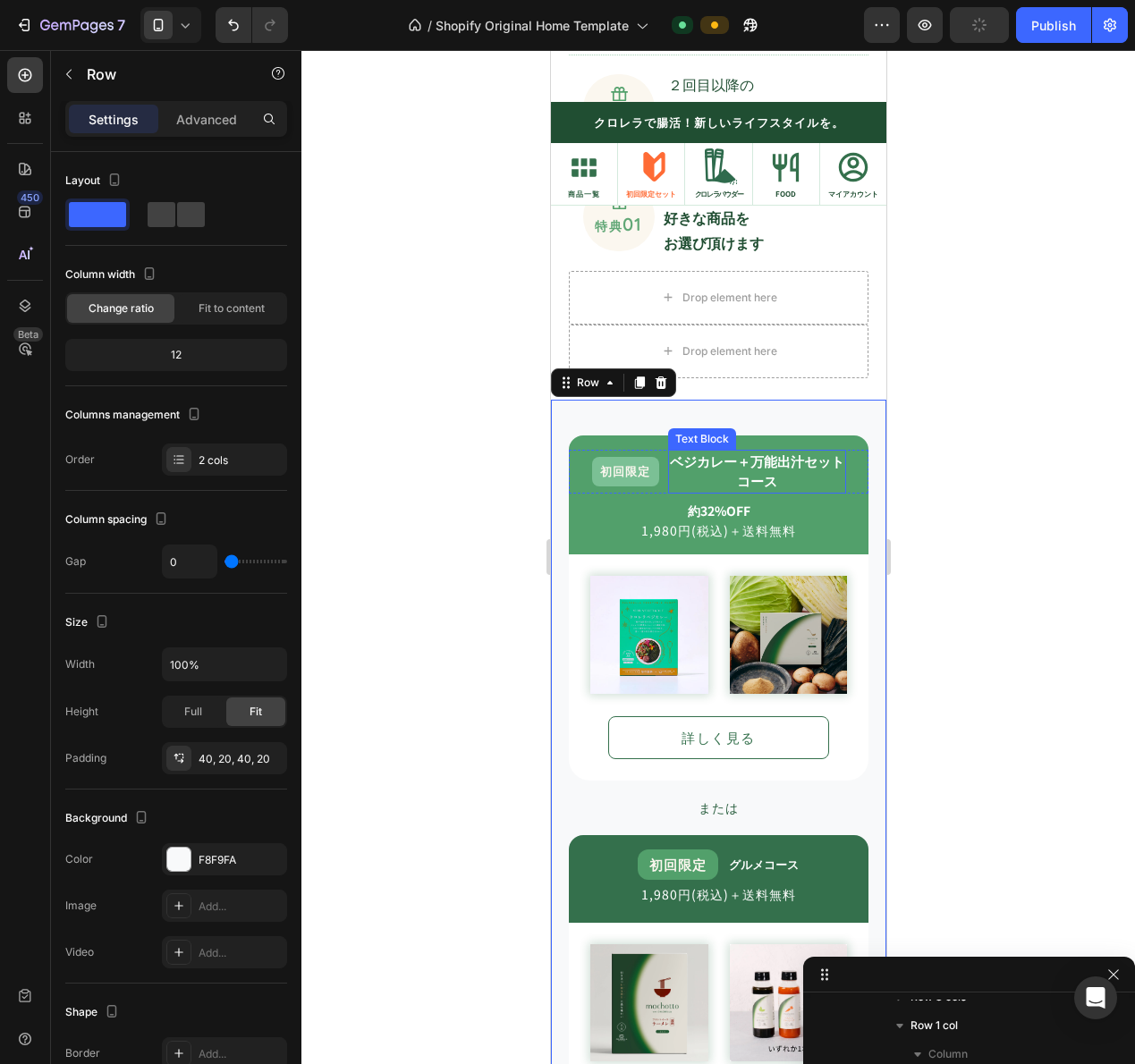
click at [772, 471] on p "ベジカレー＋万能出汁セット" at bounding box center [756, 461] width 174 height 20
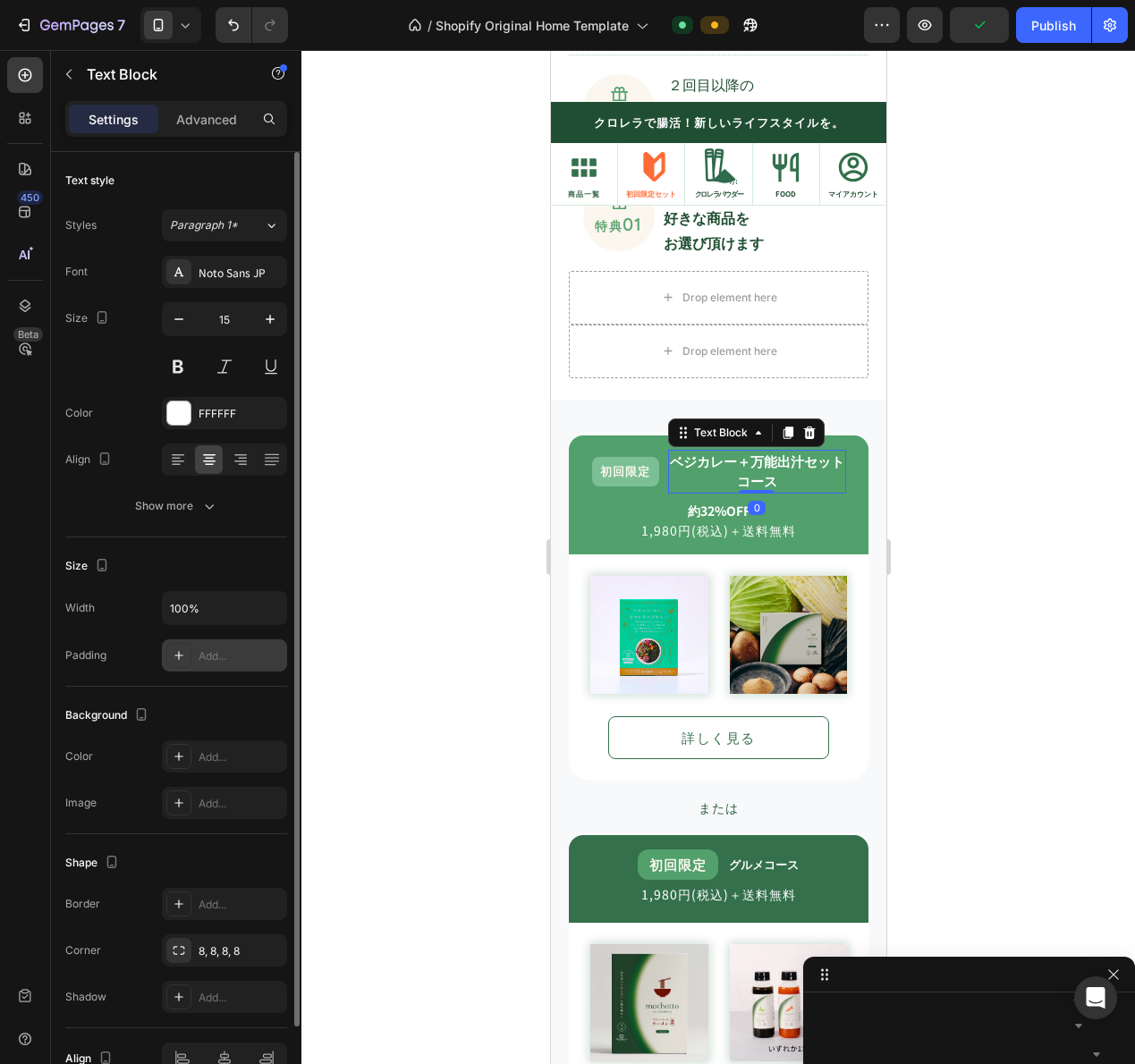
scroll to position [89, 0]
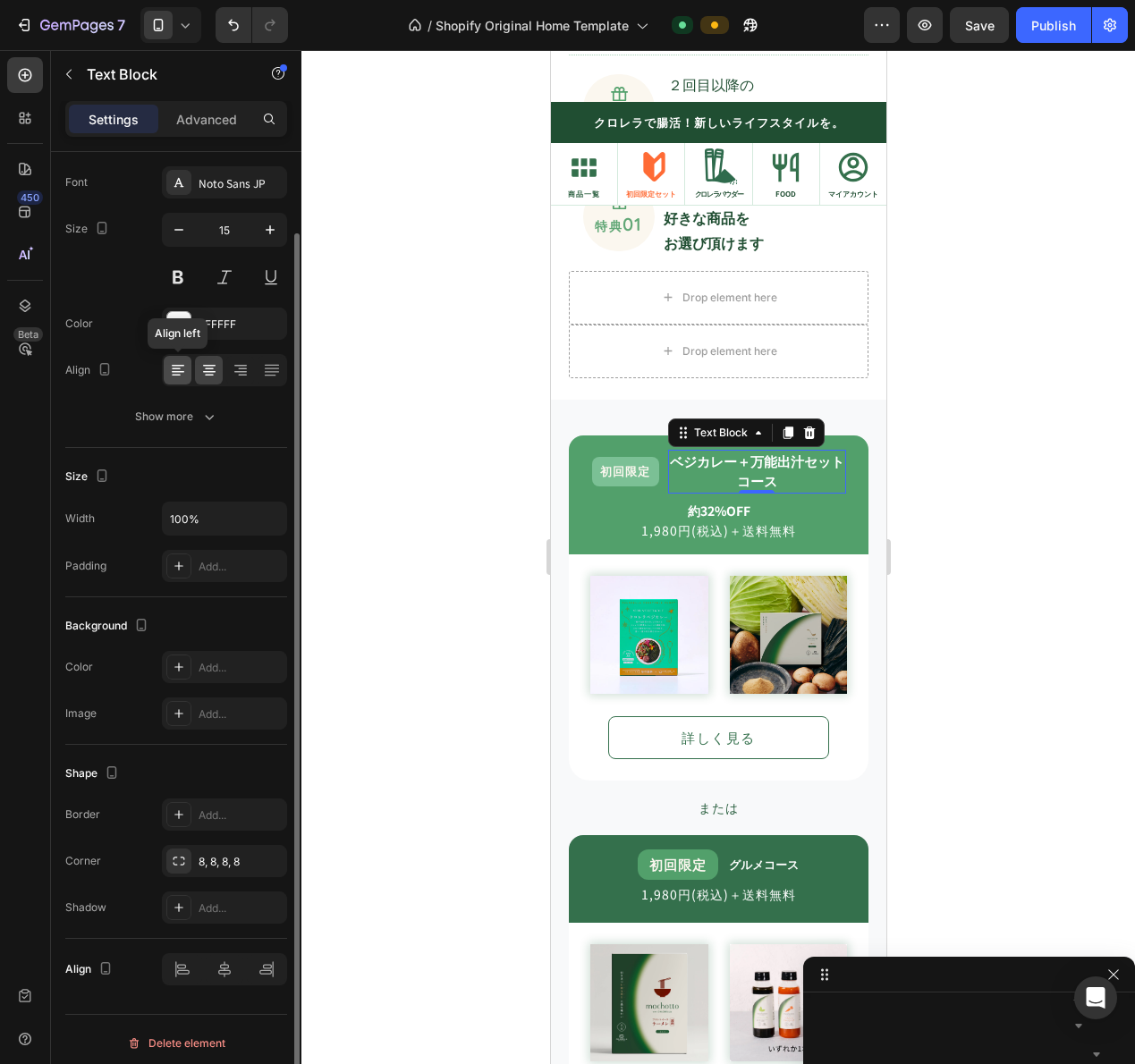
click at [189, 368] on div at bounding box center [177, 370] width 28 height 29
click at [209, 366] on icon at bounding box center [209, 370] width 17 height 17
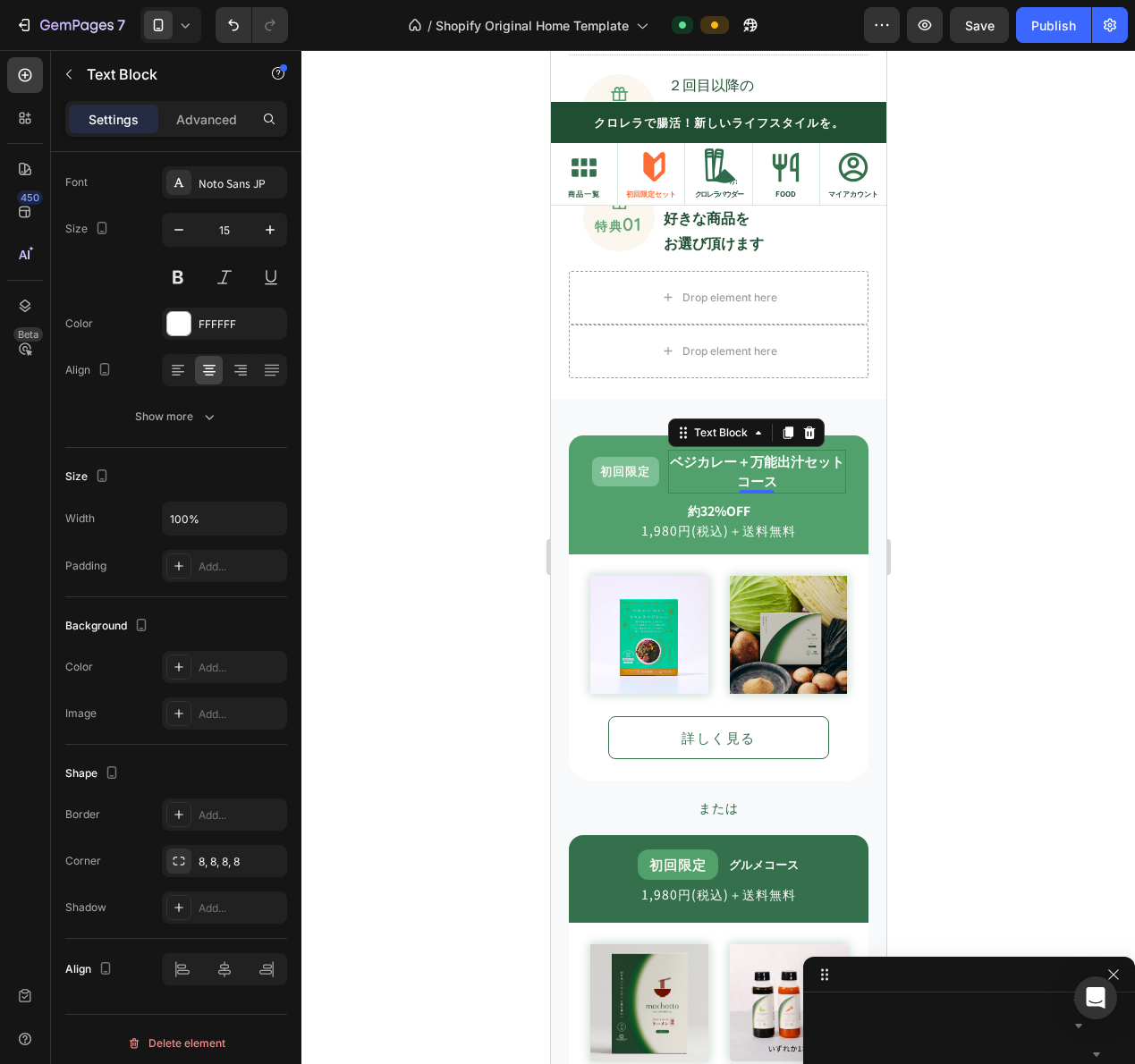
click at [1028, 572] on div at bounding box center [718, 557] width 834 height 1014
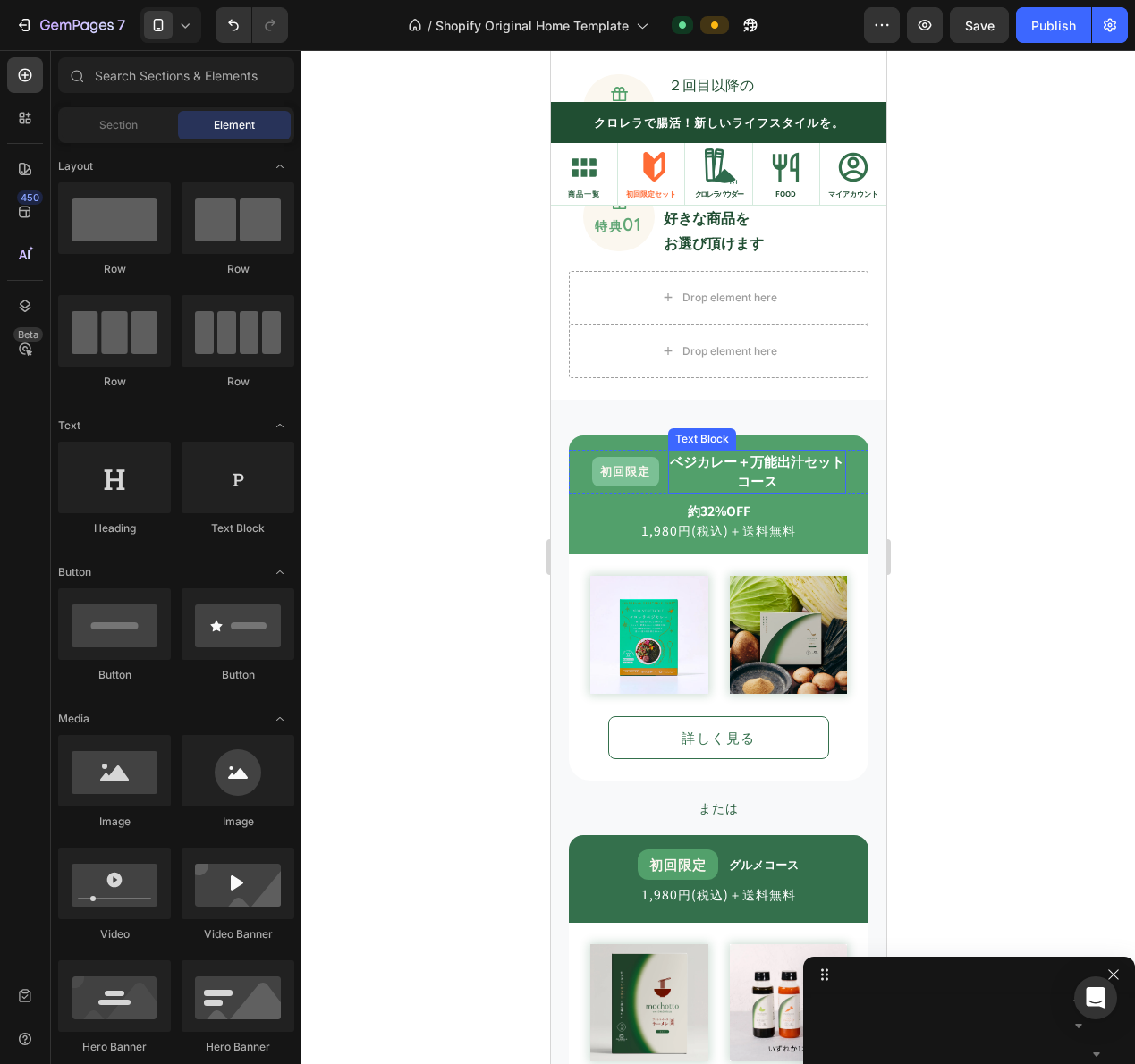
click at [654, 484] on div "初回限定 Text Block ベジカレー＋万能出汁セット コース Text Block Row" at bounding box center [717, 471] width 300 height 44
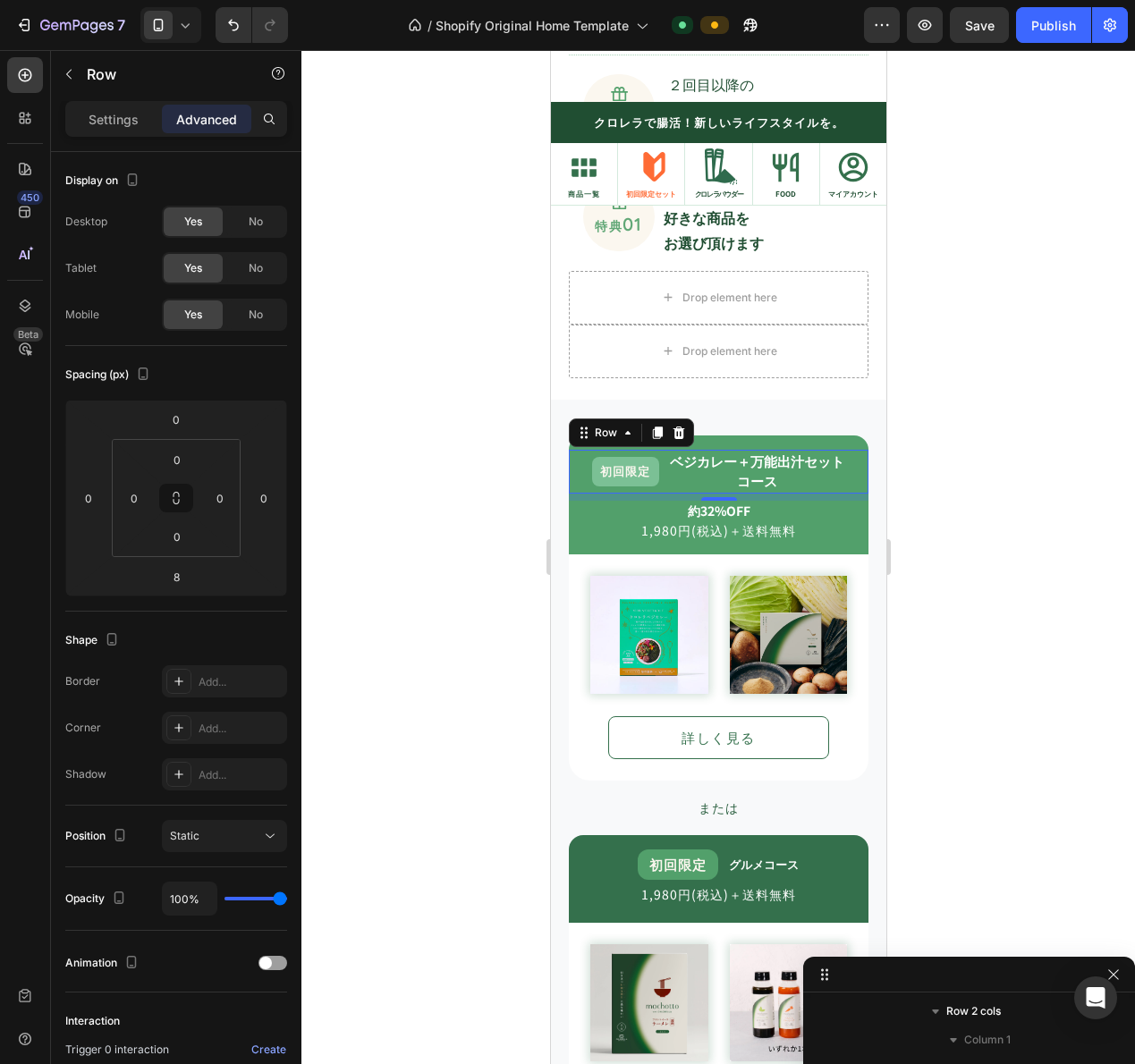
click at [709, 510] on div "8" at bounding box center [718, 515] width 17 height 15
click at [764, 515] on p "約32%OFF" at bounding box center [717, 511] width 296 height 16
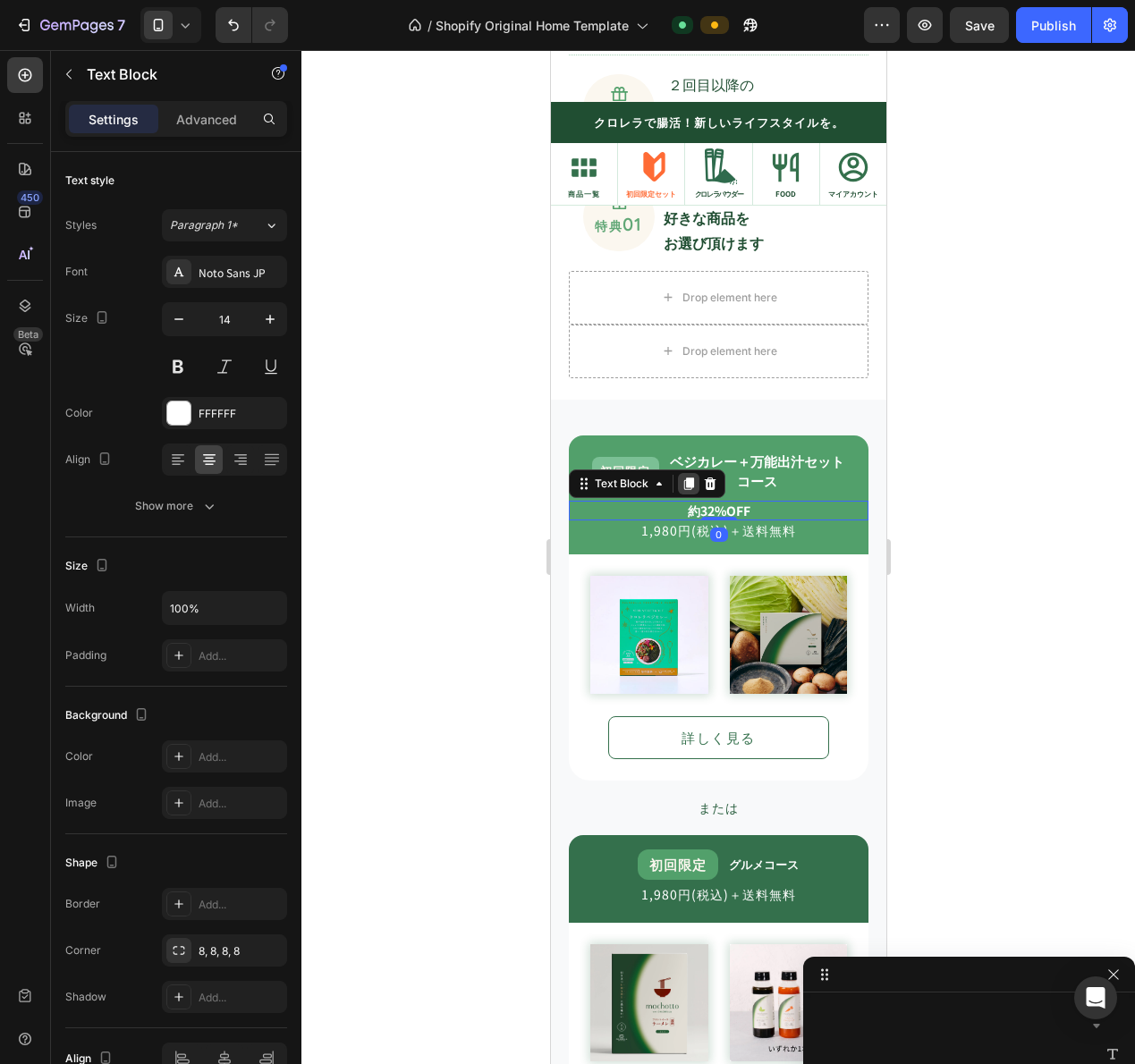
click at [689, 481] on icon at bounding box center [688, 484] width 10 height 13
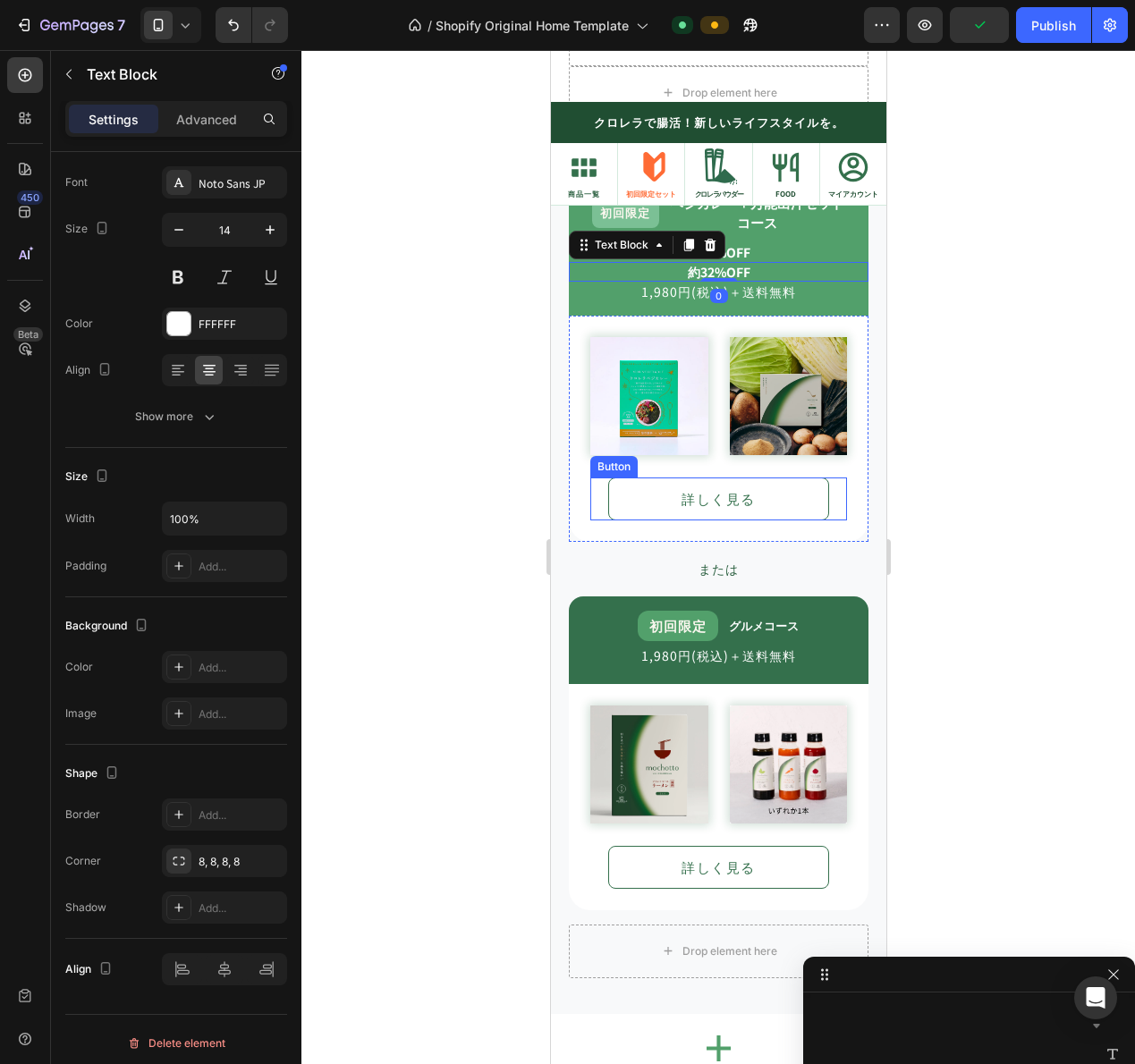
scroll to position [1683, 0]
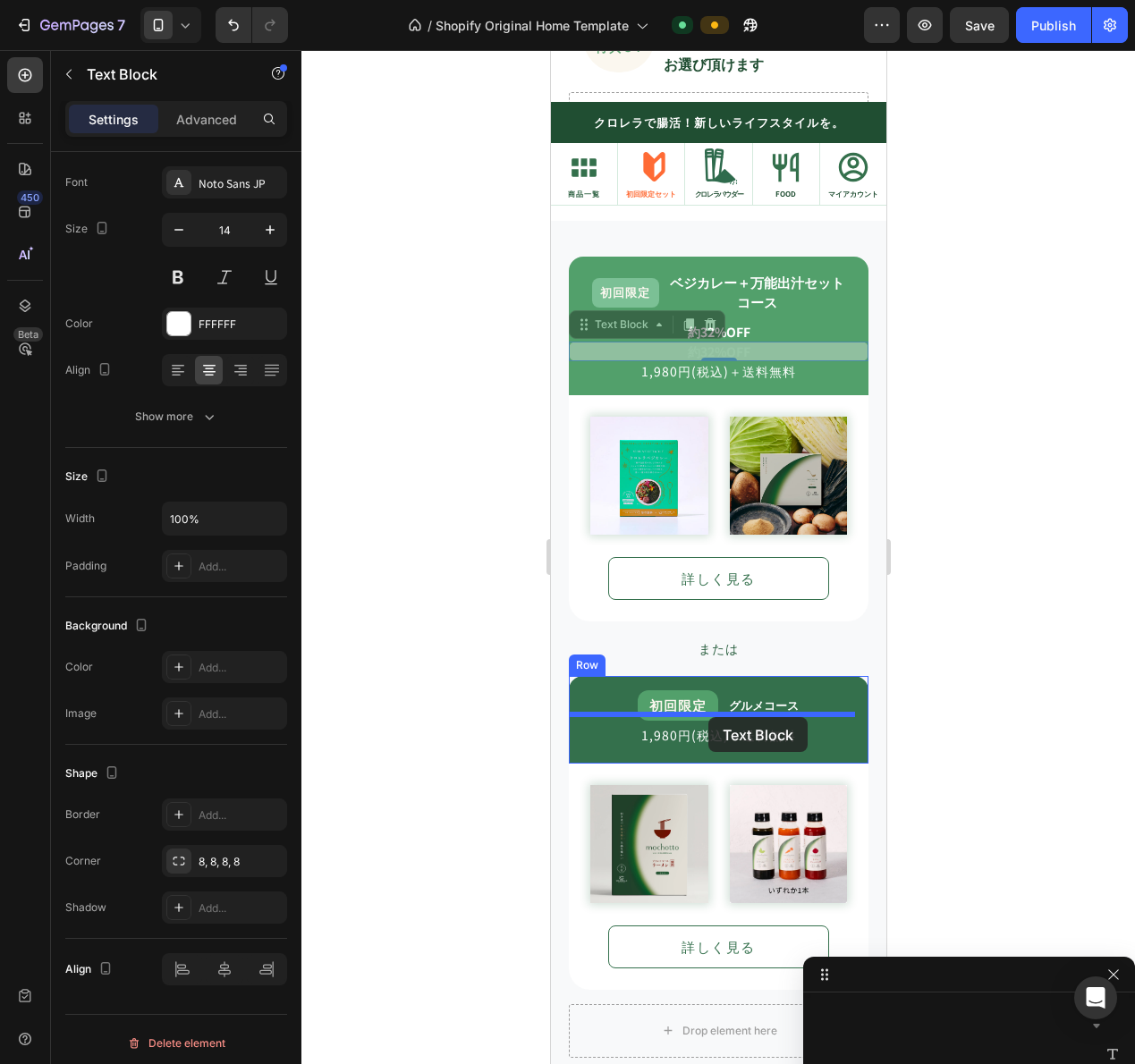
drag, startPoint x: 650, startPoint y: 339, endPoint x: 708, endPoint y: 717, distance: 382.4
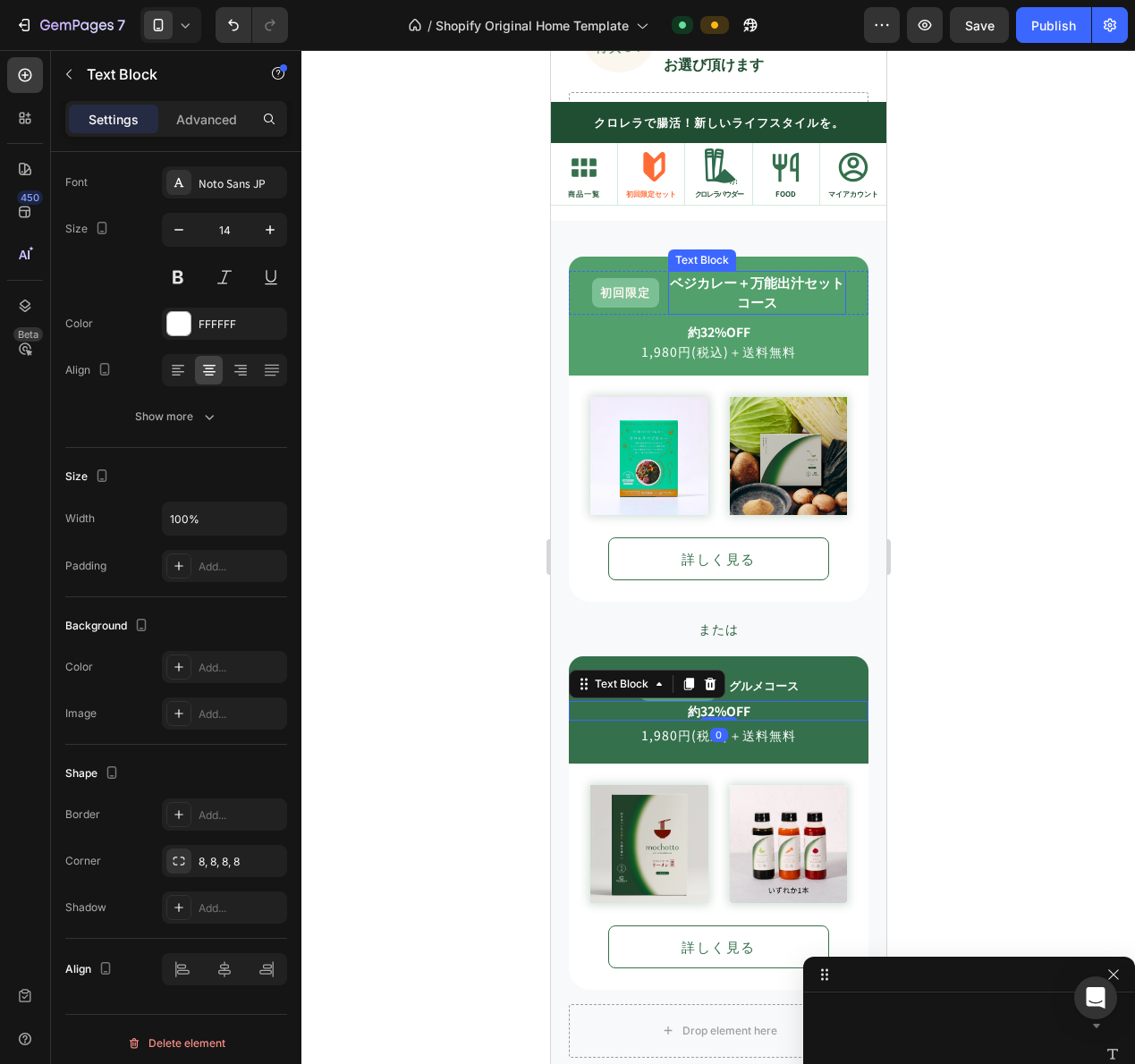
click at [669, 306] on p "コース" at bounding box center [756, 302] width 174 height 20
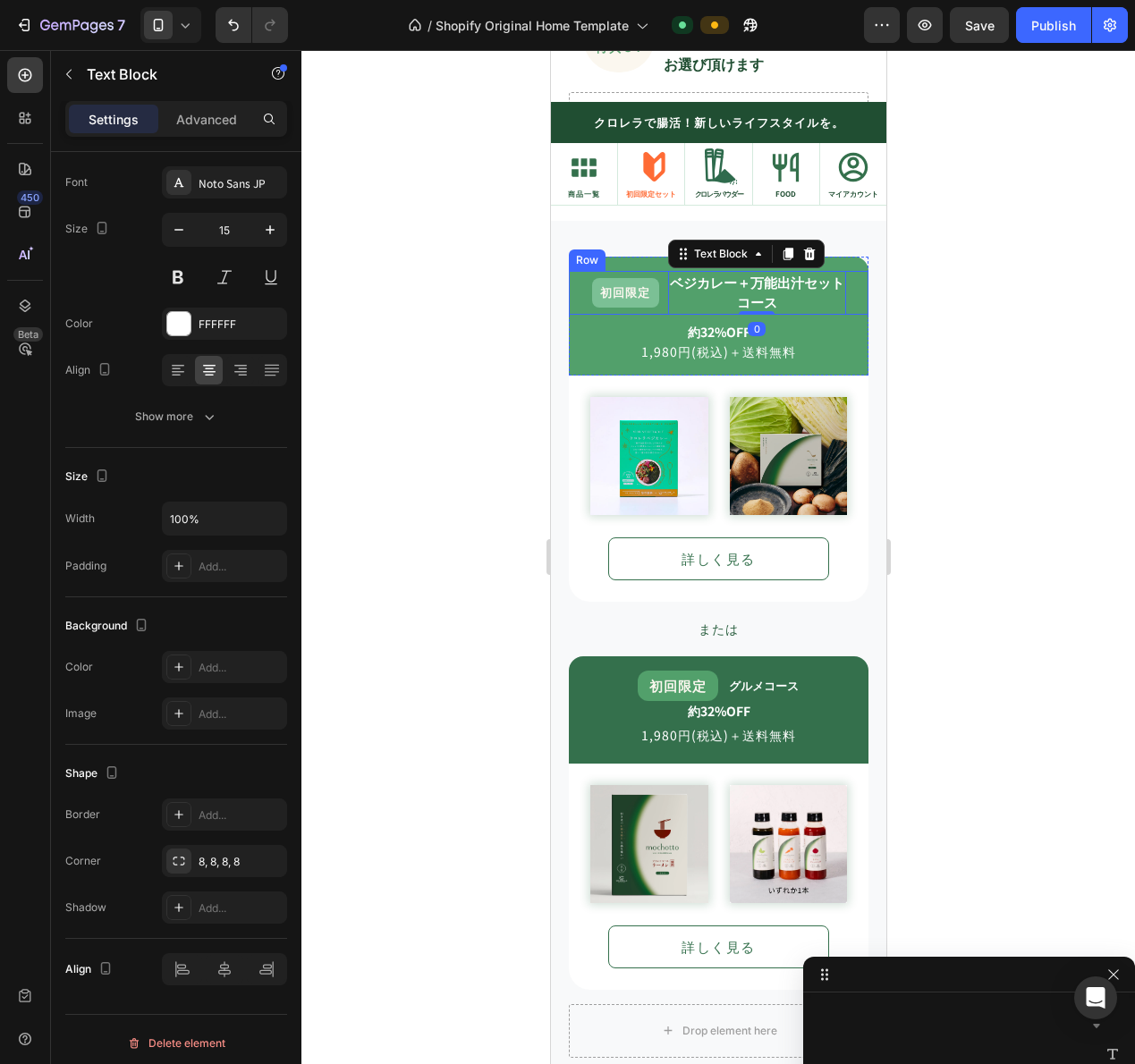
click at [650, 313] on div "初回限定 Text Block ベジカレー＋万能出汁セット コース Text Block 0 Row" at bounding box center [717, 293] width 300 height 44
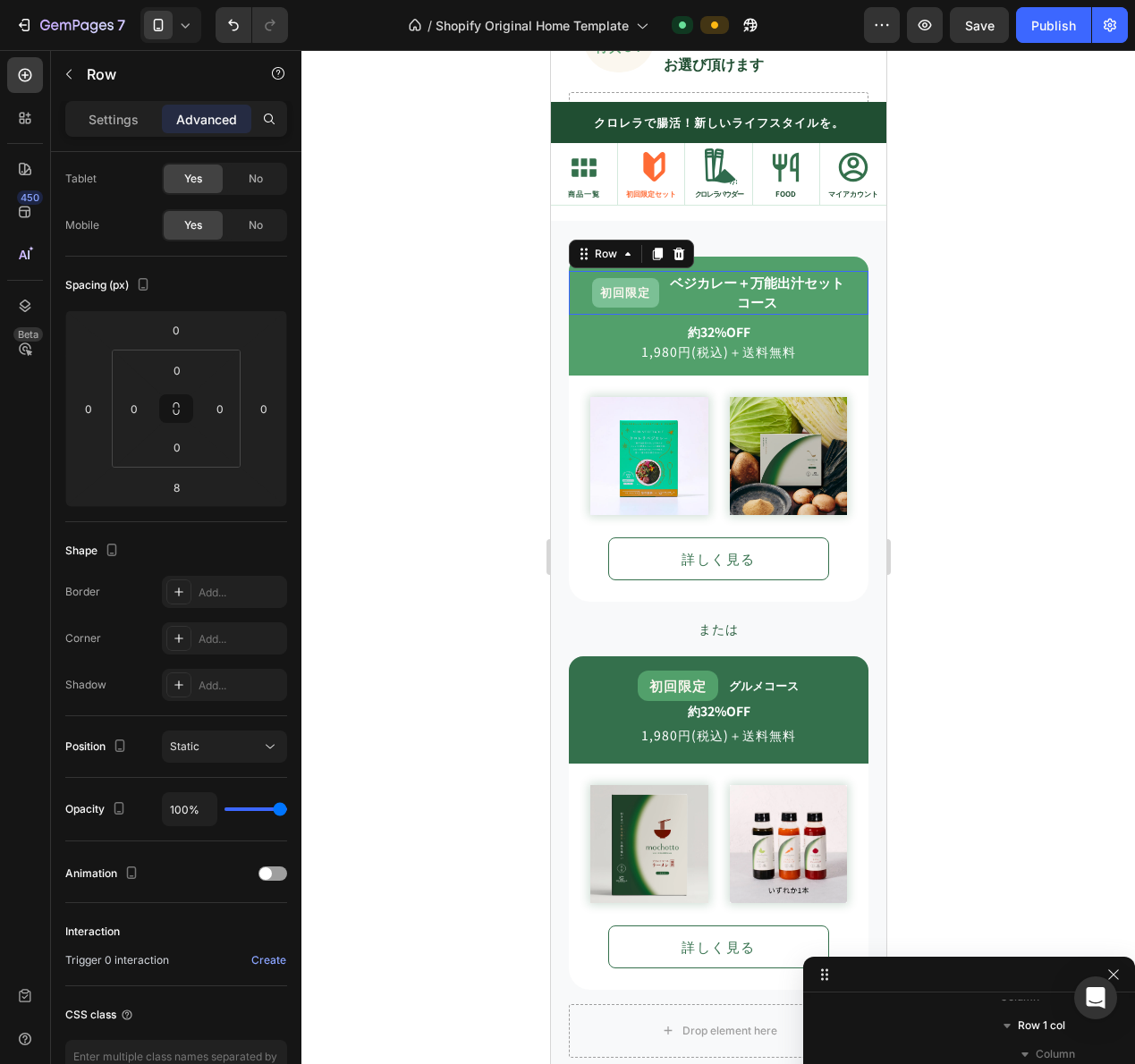
scroll to position [0, 0]
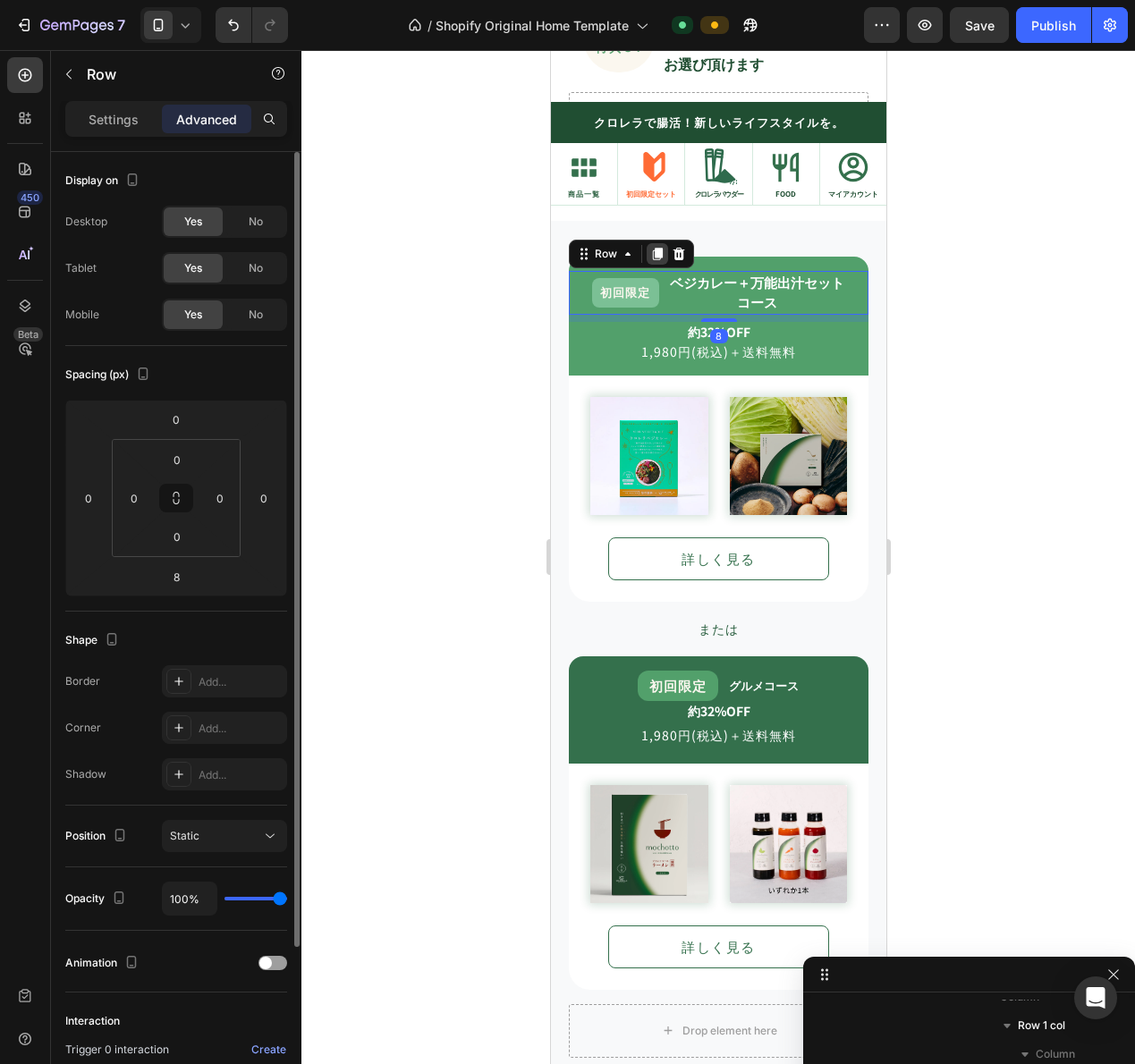
click at [656, 254] on icon at bounding box center [657, 254] width 10 height 13
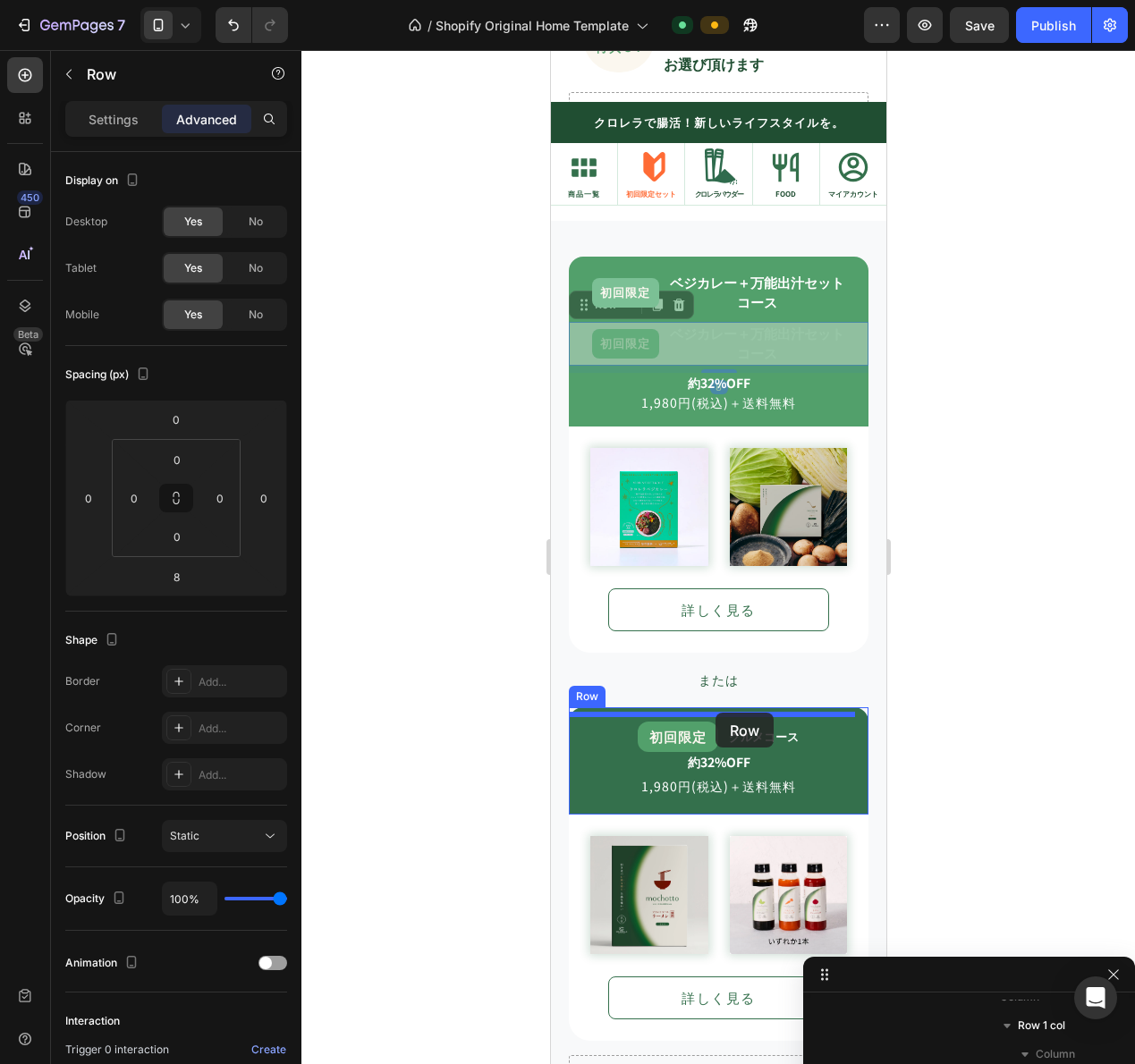
drag, startPoint x: 609, startPoint y: 305, endPoint x: 714, endPoint y: 712, distance: 420.3
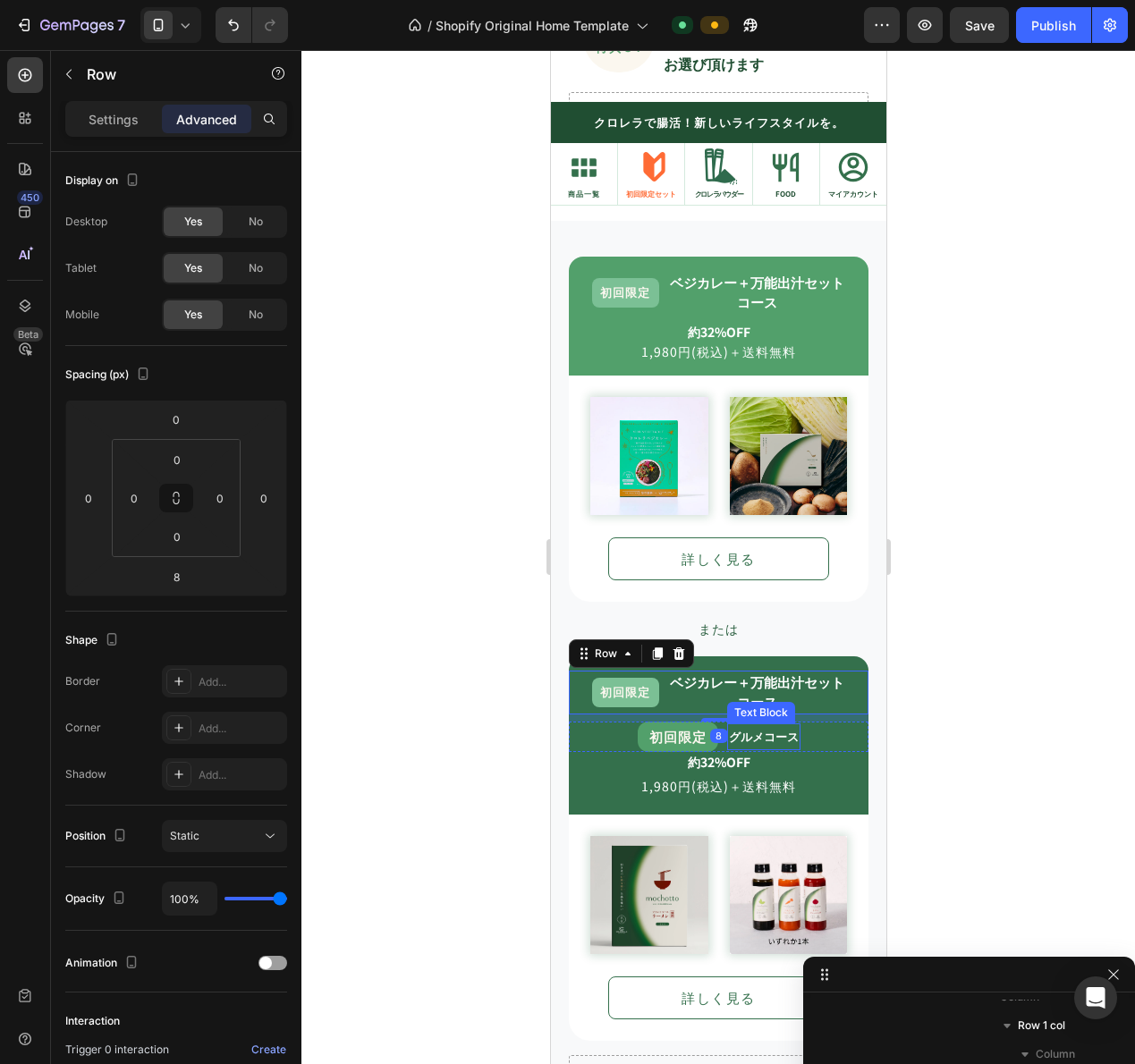
click at [747, 729] on strong "グルメコース" at bounding box center [763, 736] width 70 height 17
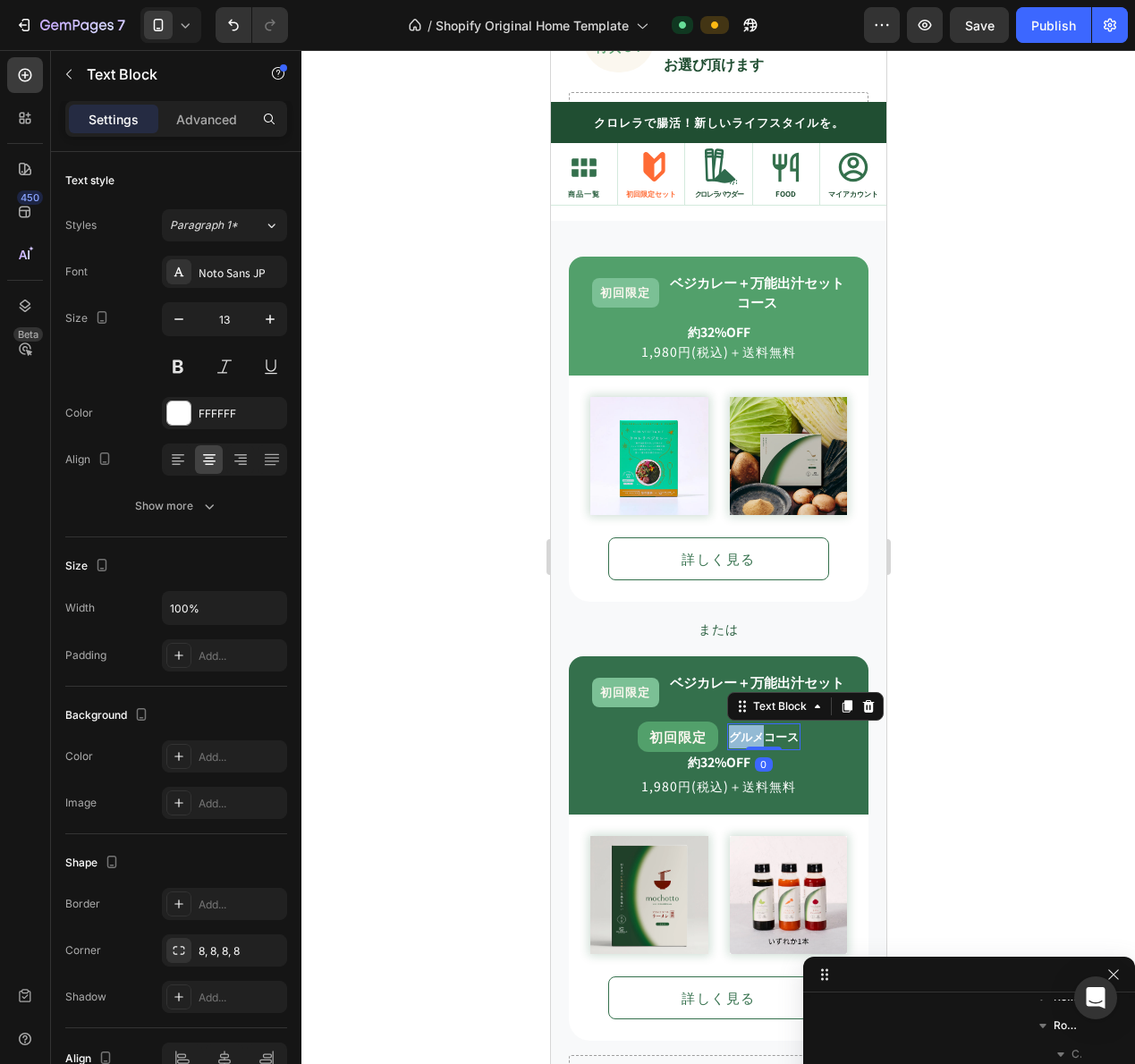
click at [747, 729] on strong "グルメコース" at bounding box center [763, 736] width 70 height 17
click at [720, 673] on strong "ベジカレー＋万能出汁セット" at bounding box center [756, 681] width 174 height 18
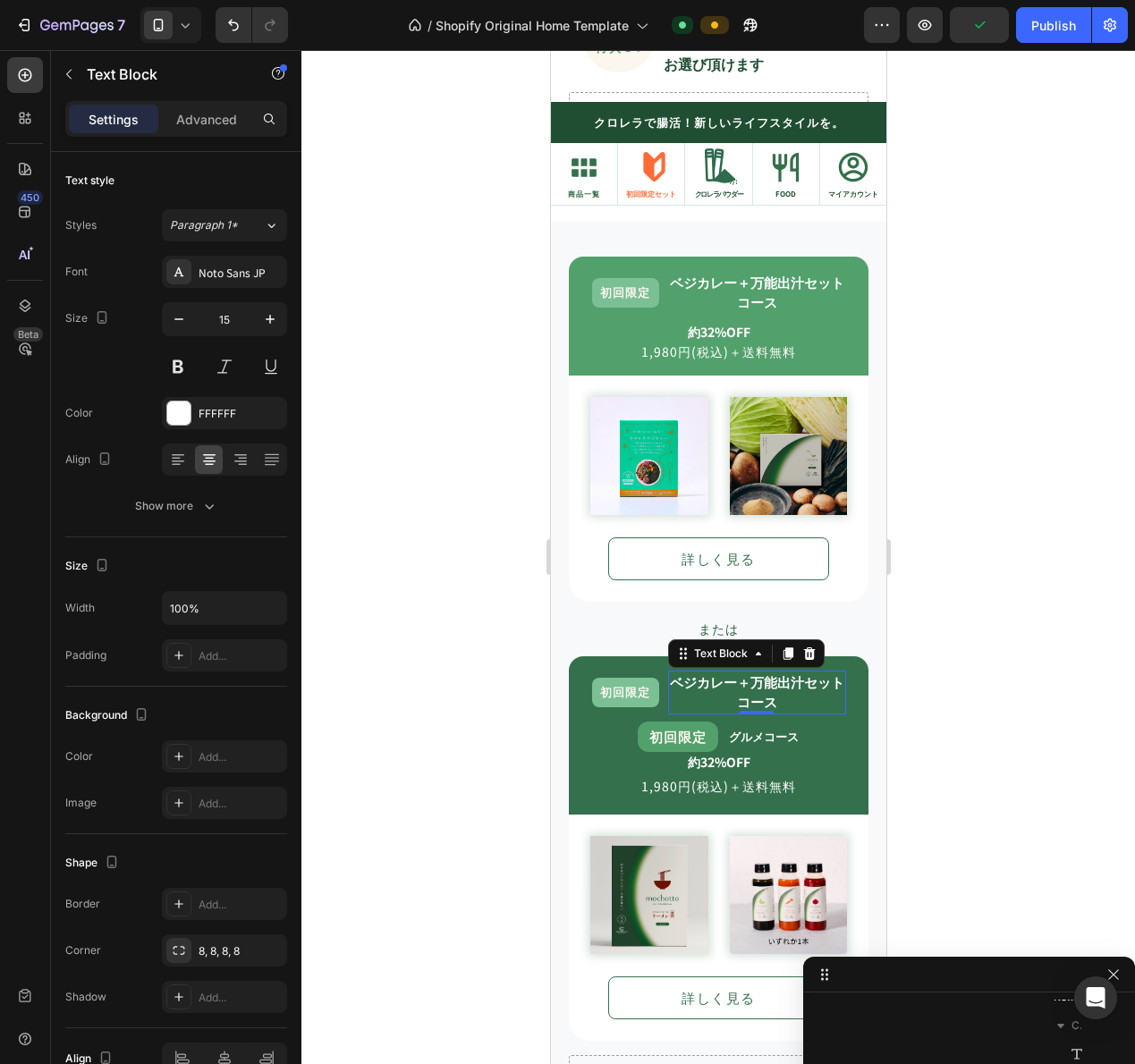
click at [720, 673] on strong "ベジカレー＋万能出汁セット" at bounding box center [756, 681] width 174 height 18
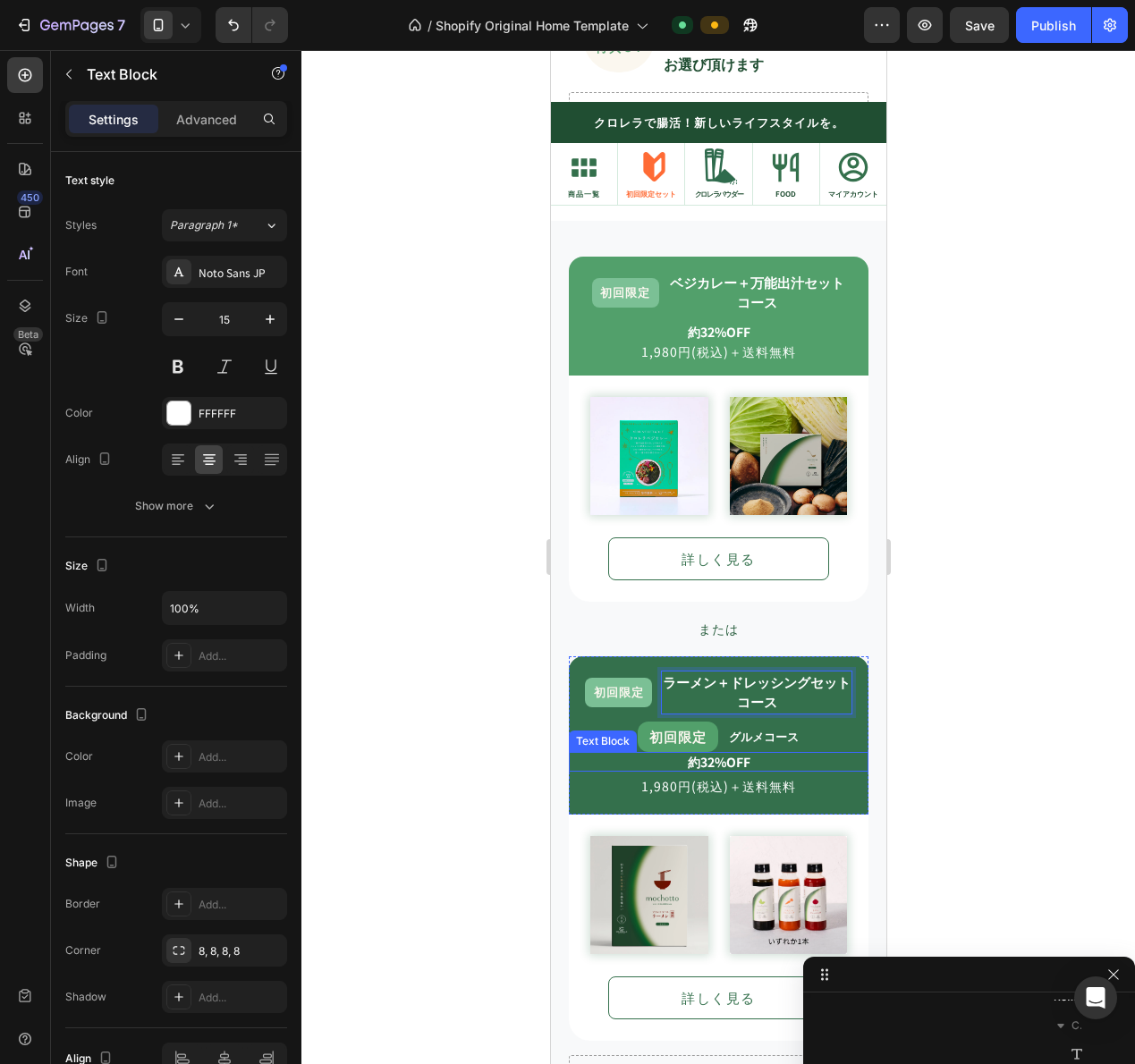
click at [717, 723] on div "初回限定 Text Block グルメコース Text Block Row" at bounding box center [717, 736] width 300 height 30
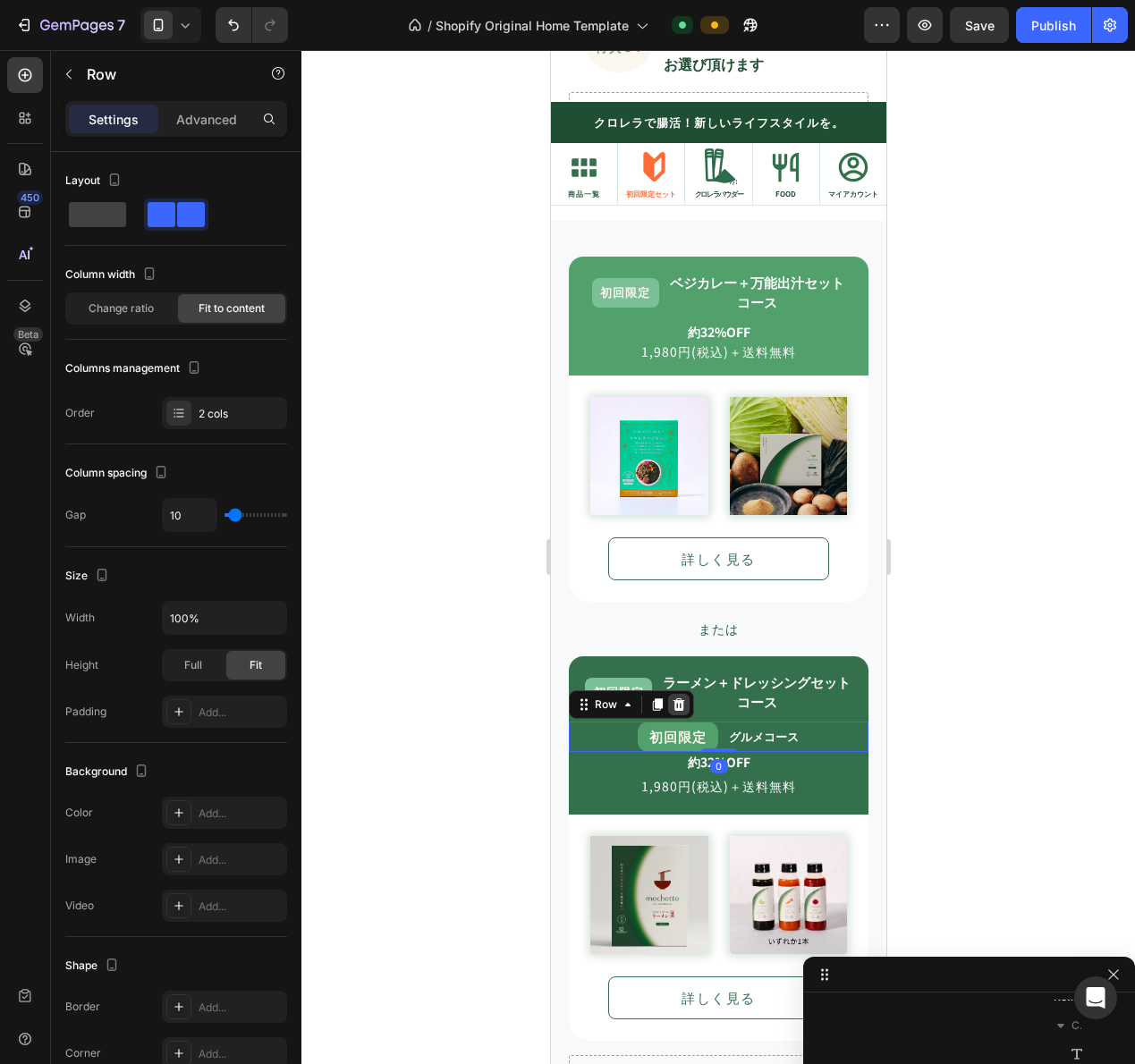
click at [683, 698] on icon at bounding box center [678, 704] width 15 height 15
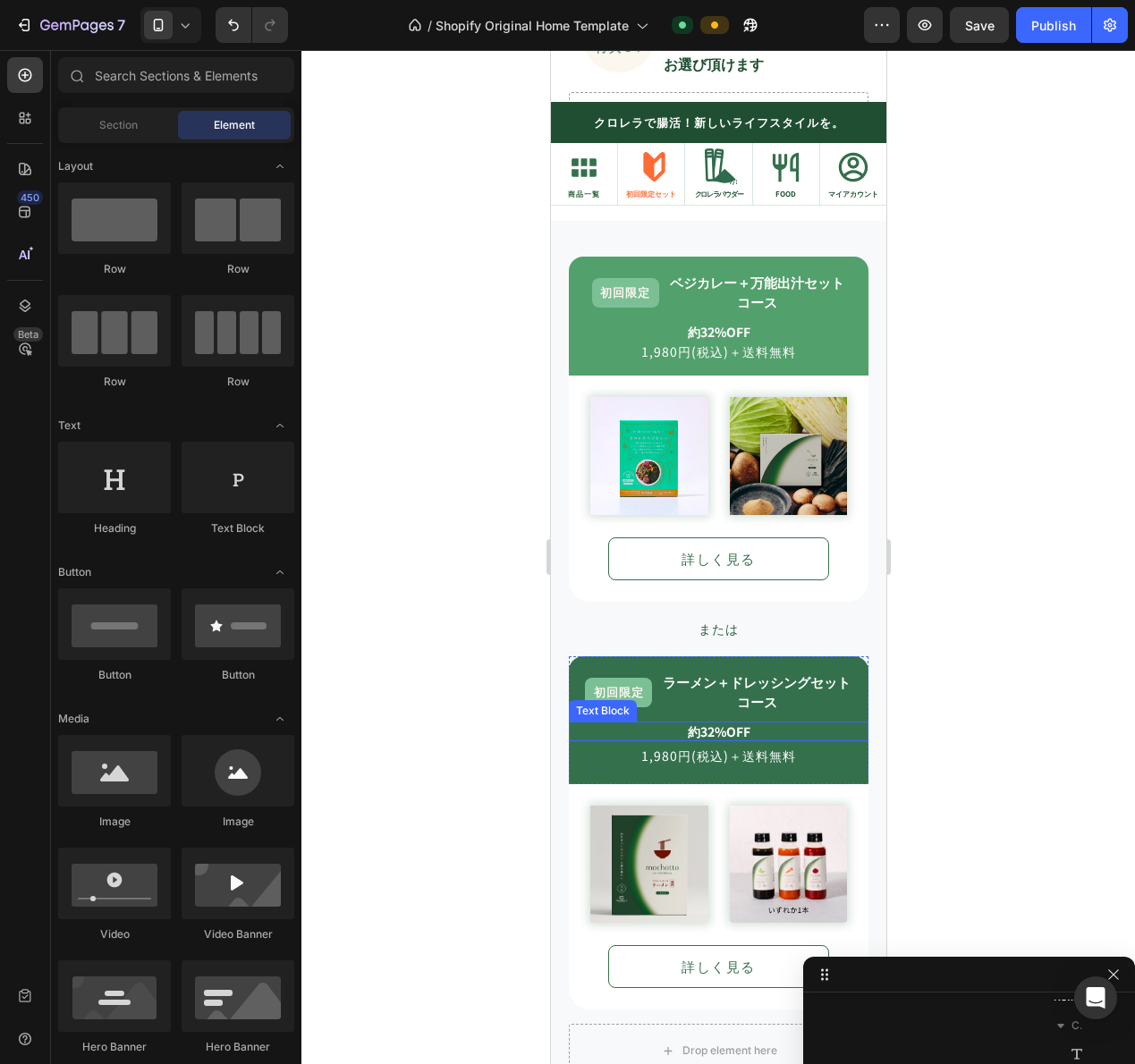
click at [717, 725] on strong "約32%OFF" at bounding box center [718, 732] width 63 height 17
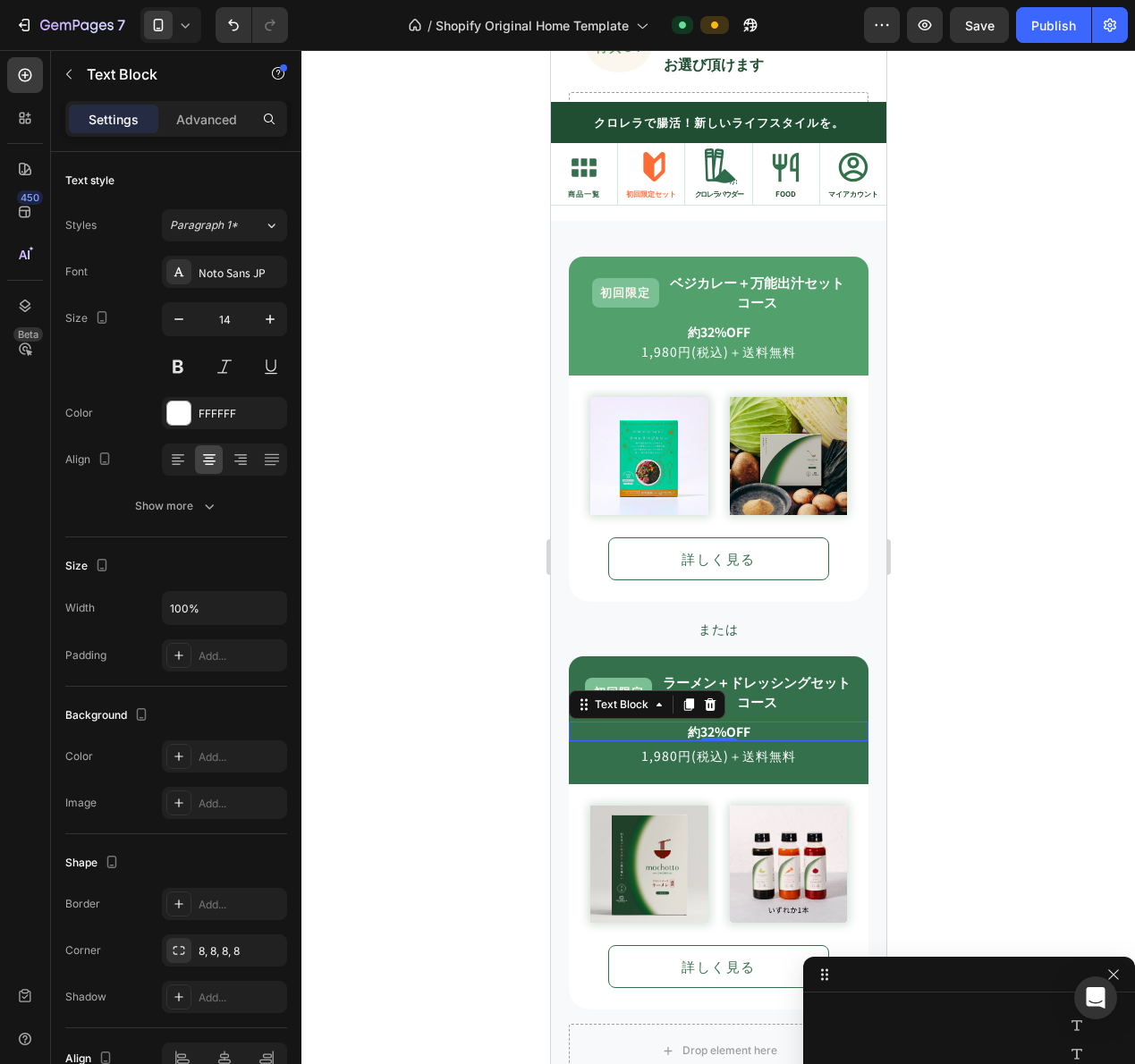
scroll to position [1748, 0]
click at [701, 723] on strong "約32%OFF" at bounding box center [718, 732] width 63 height 17
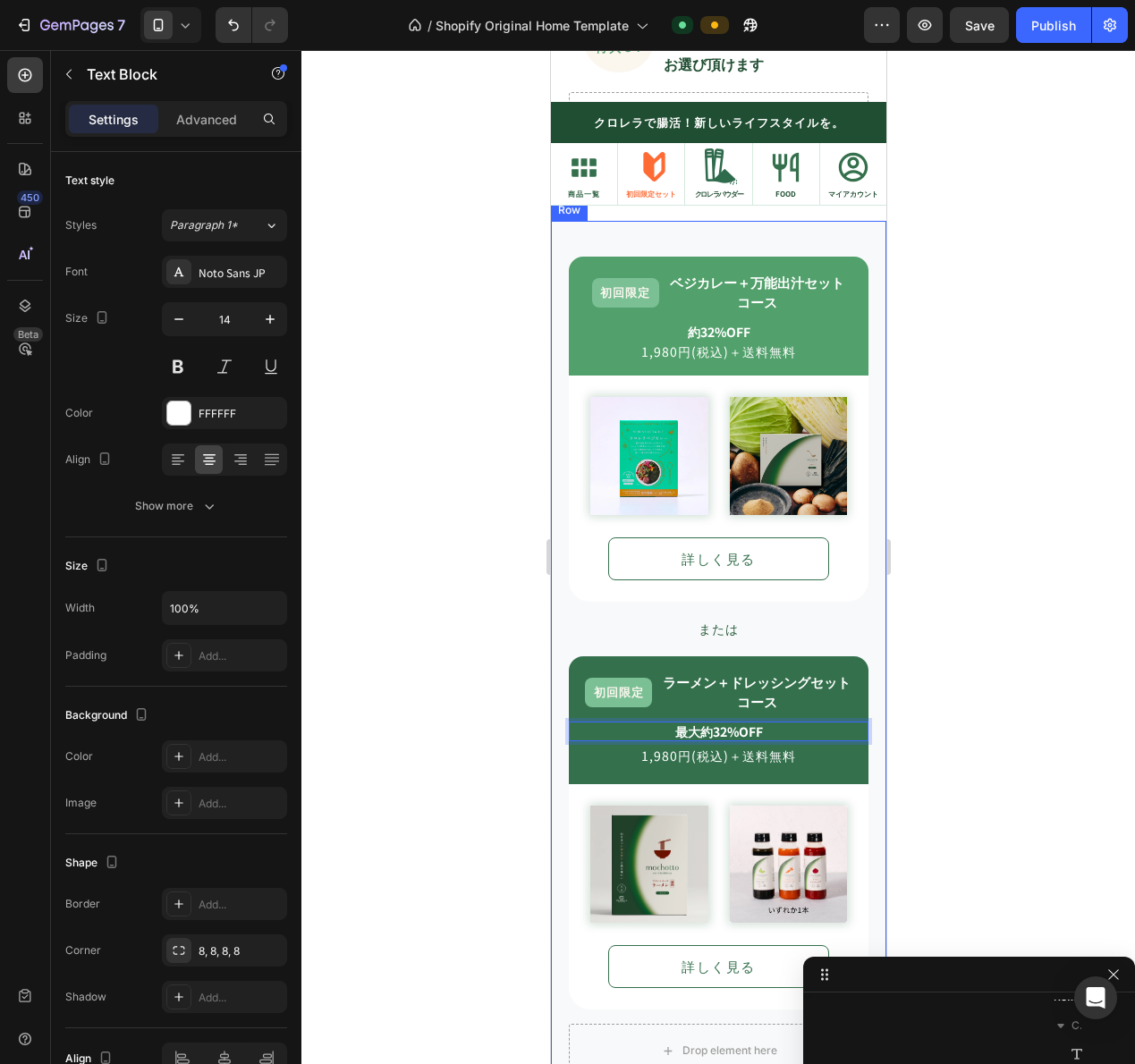
click at [902, 733] on div at bounding box center [718, 557] width 834 height 1014
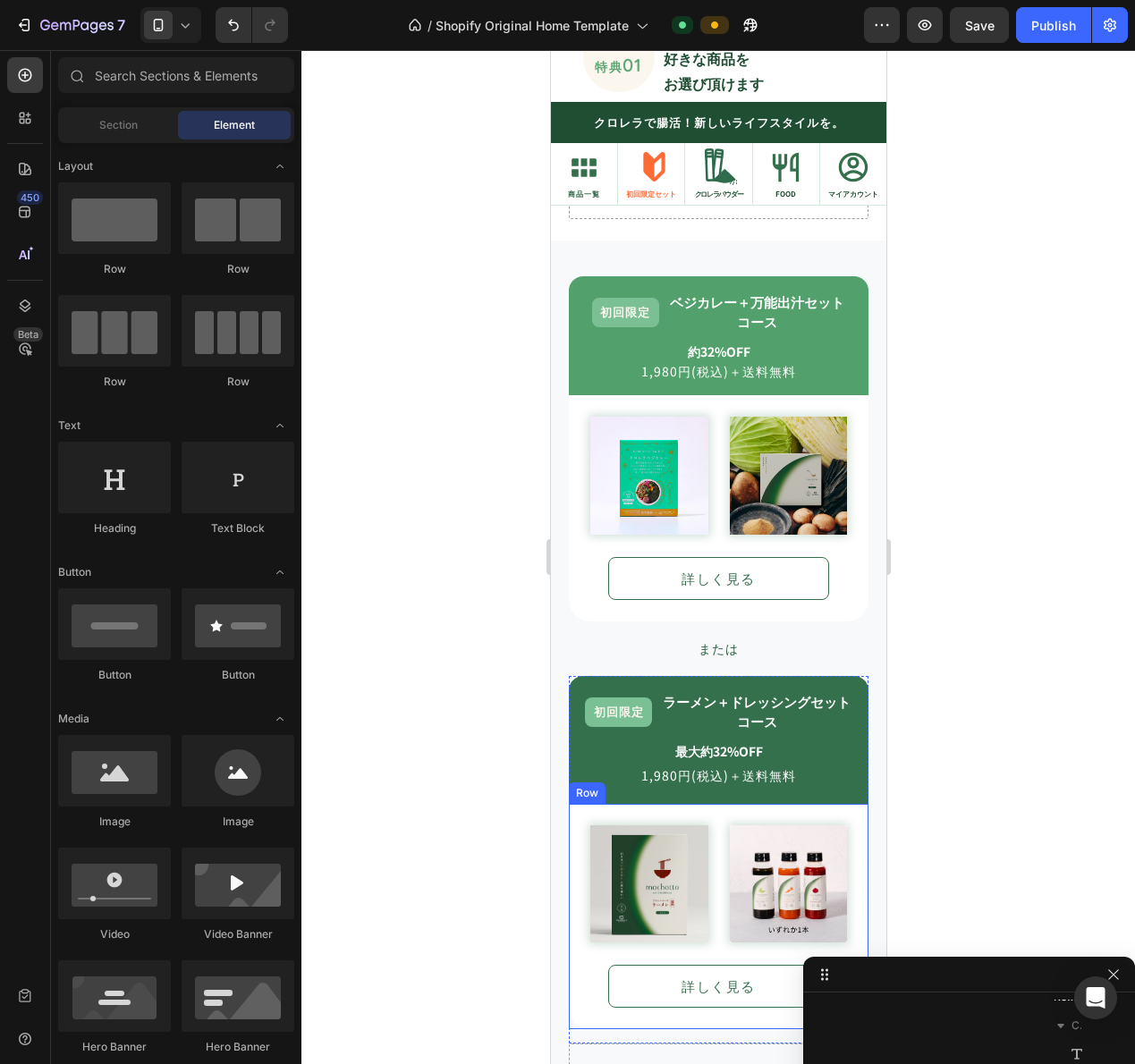
scroll to position [1504, 0]
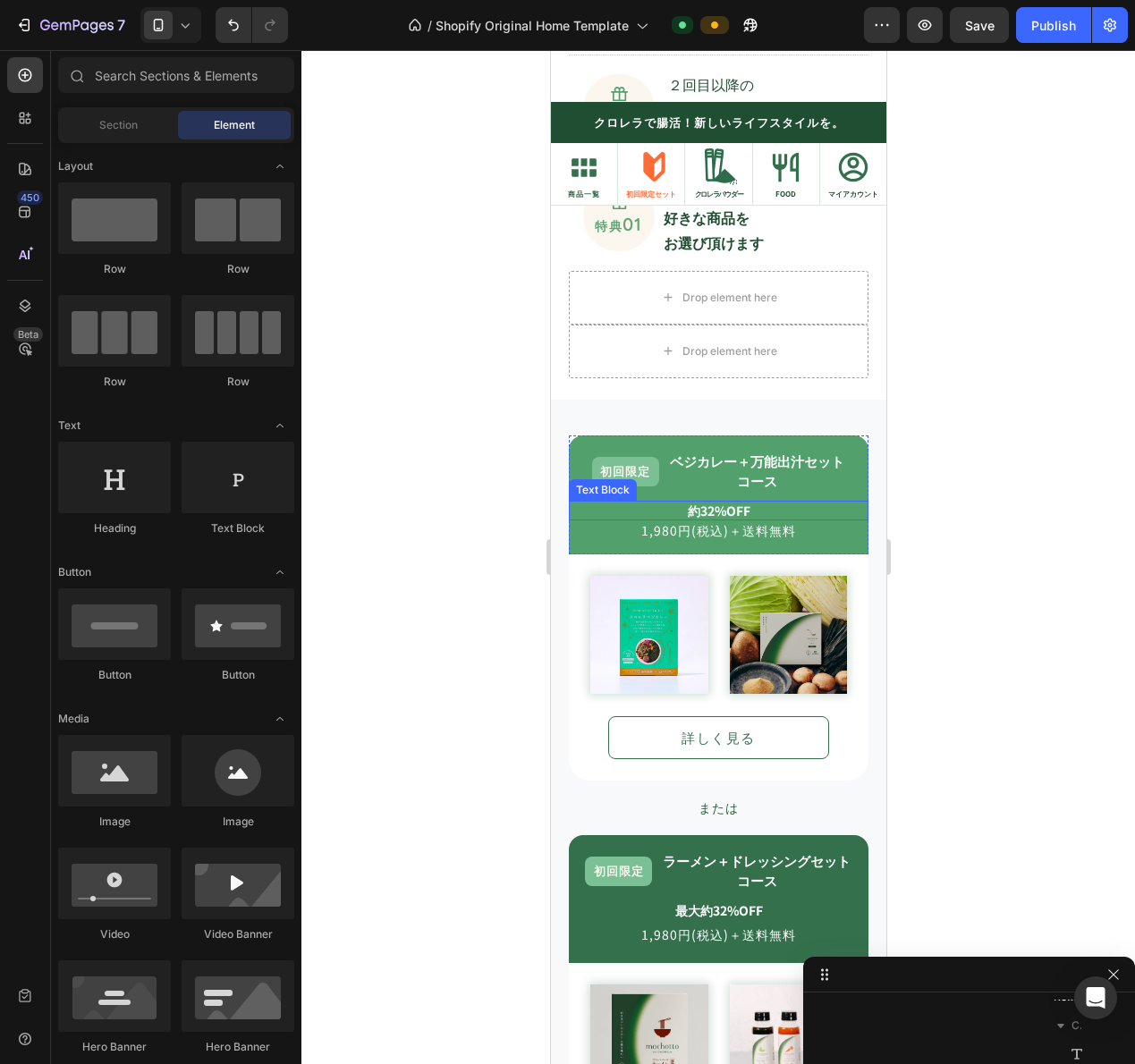
click at [722, 508] on strong "約32%OFF" at bounding box center [718, 511] width 63 height 17
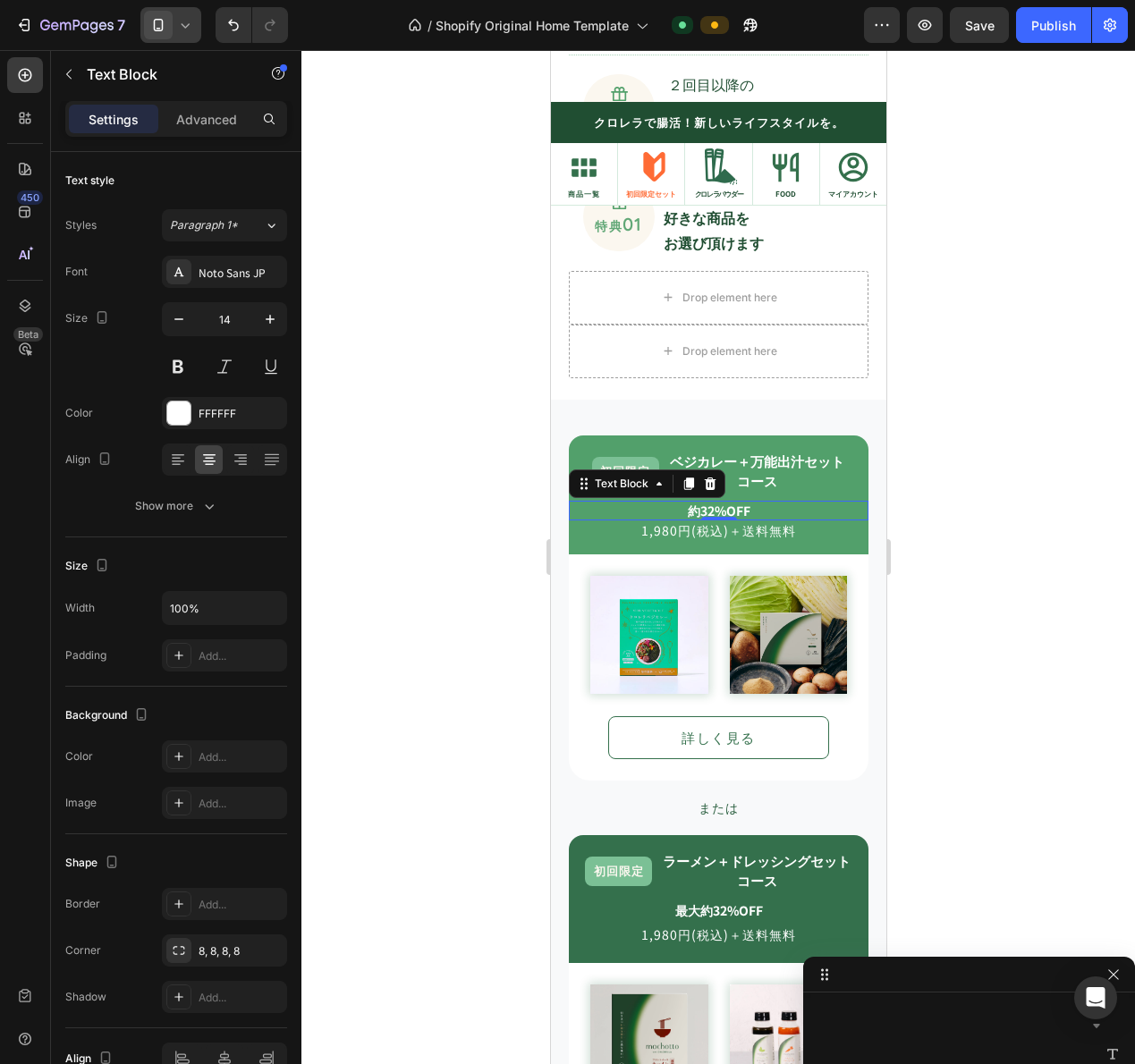
click at [188, 34] on div at bounding box center [171, 24] width 61 height 36
click at [175, 68] on span at bounding box center [164, 64] width 26 height 15
type input "20"
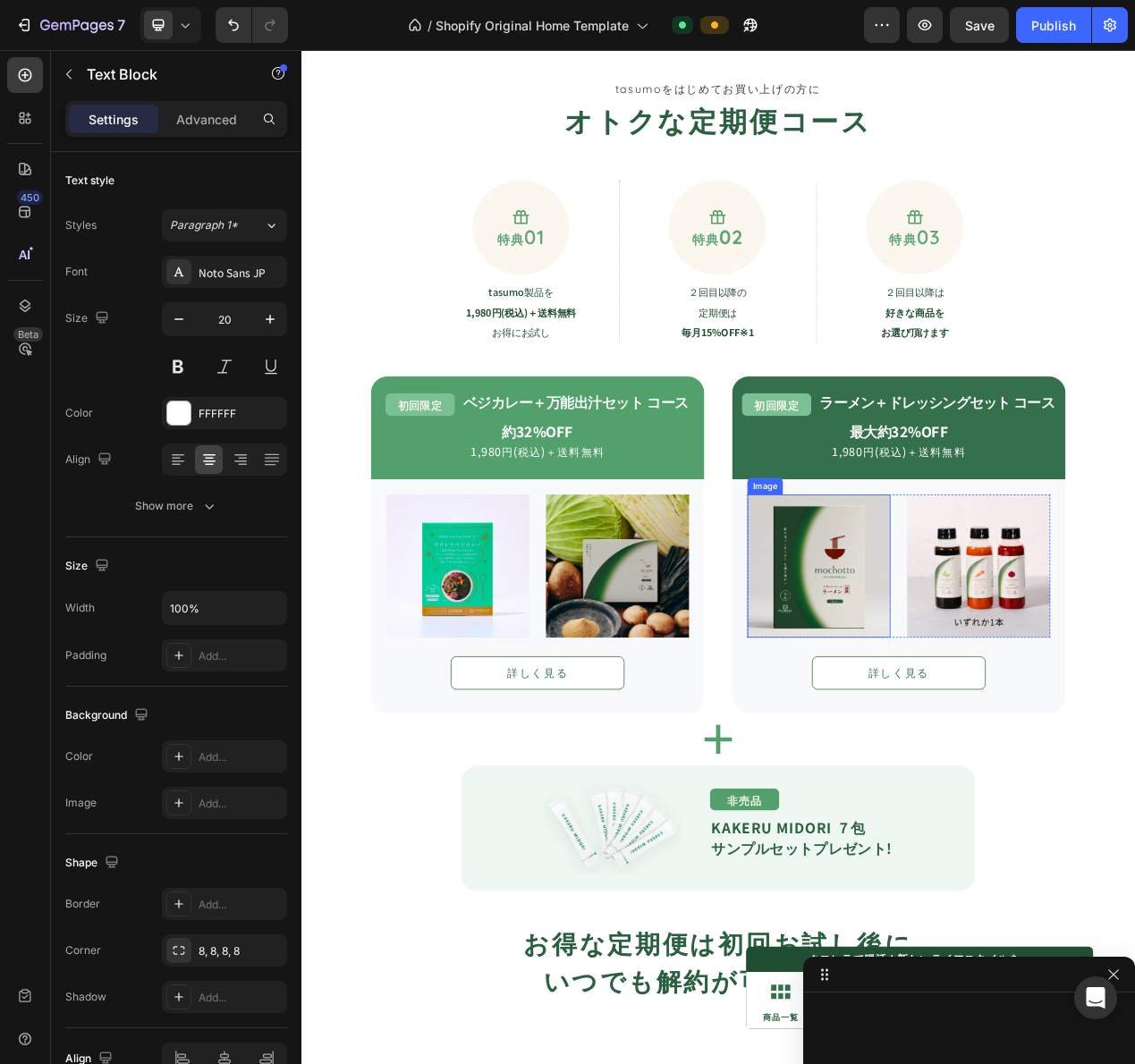
scroll to position [1441, 0]
click at [605, 532] on strong "約32%OFF" at bounding box center [606, 541] width 91 height 26
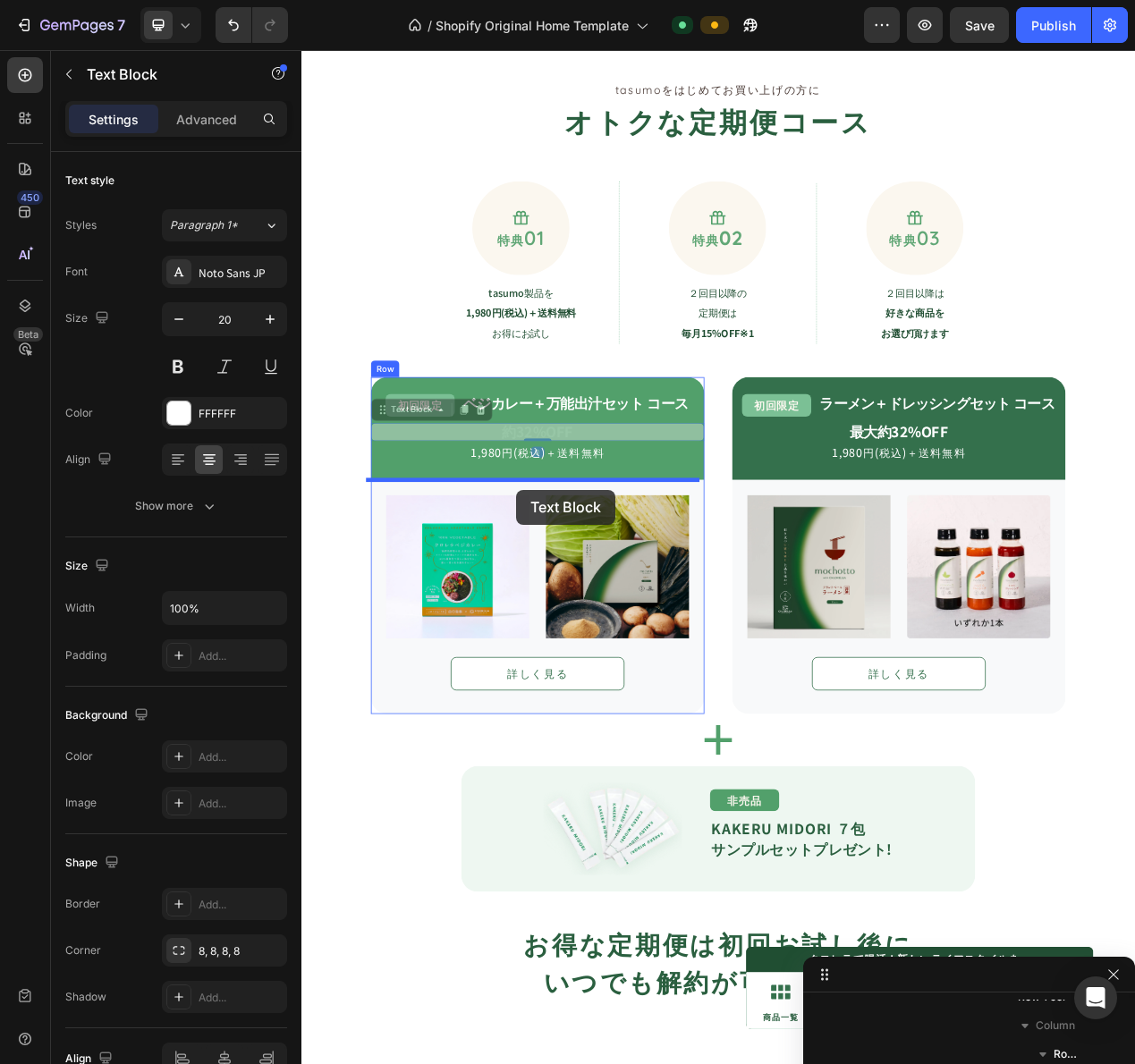
drag, startPoint x: 464, startPoint y: 504, endPoint x: 578, endPoint y: 616, distance: 159.8
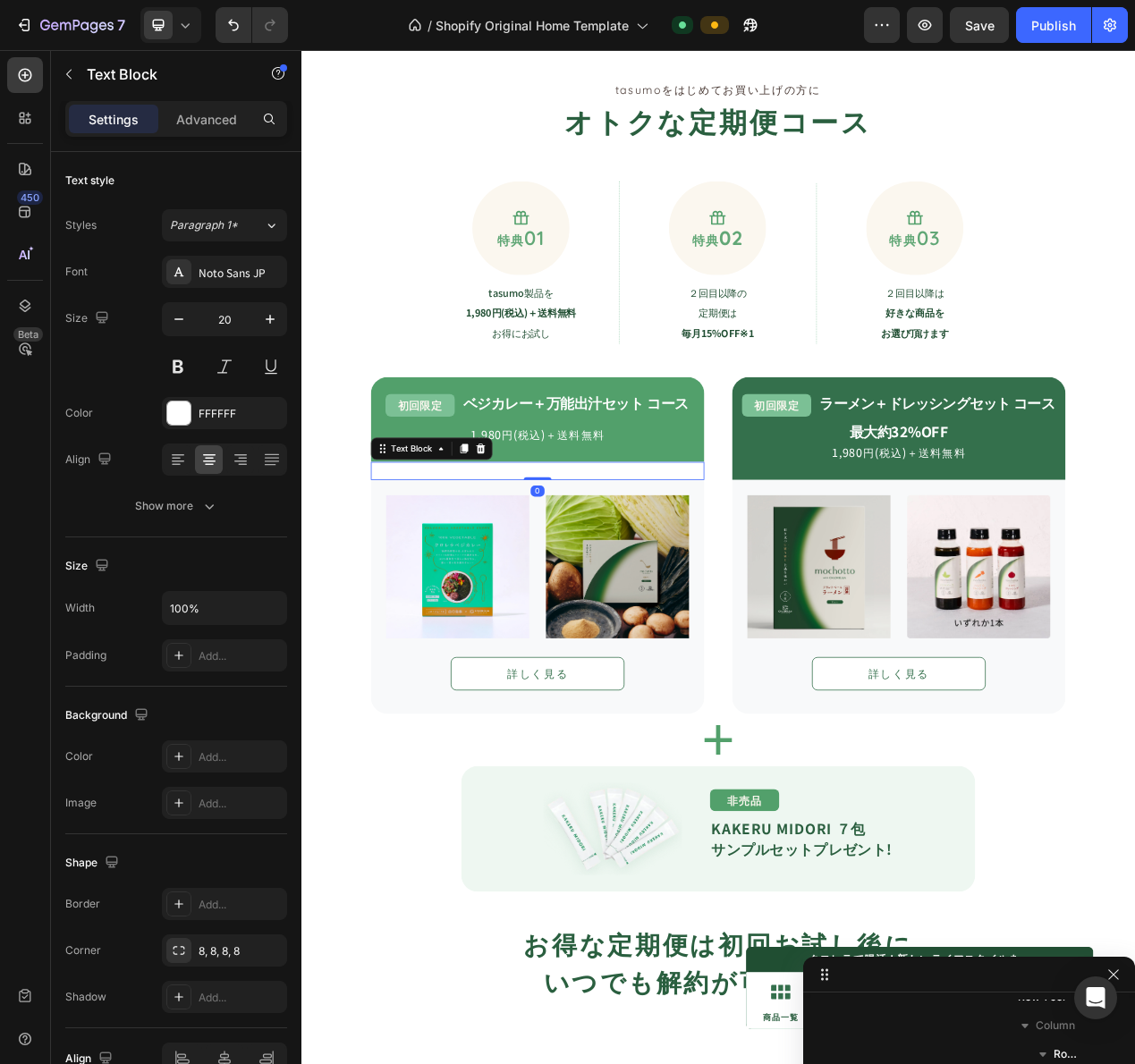
click at [598, 588] on strong "約32%OFF" at bounding box center [606, 591] width 91 height 26
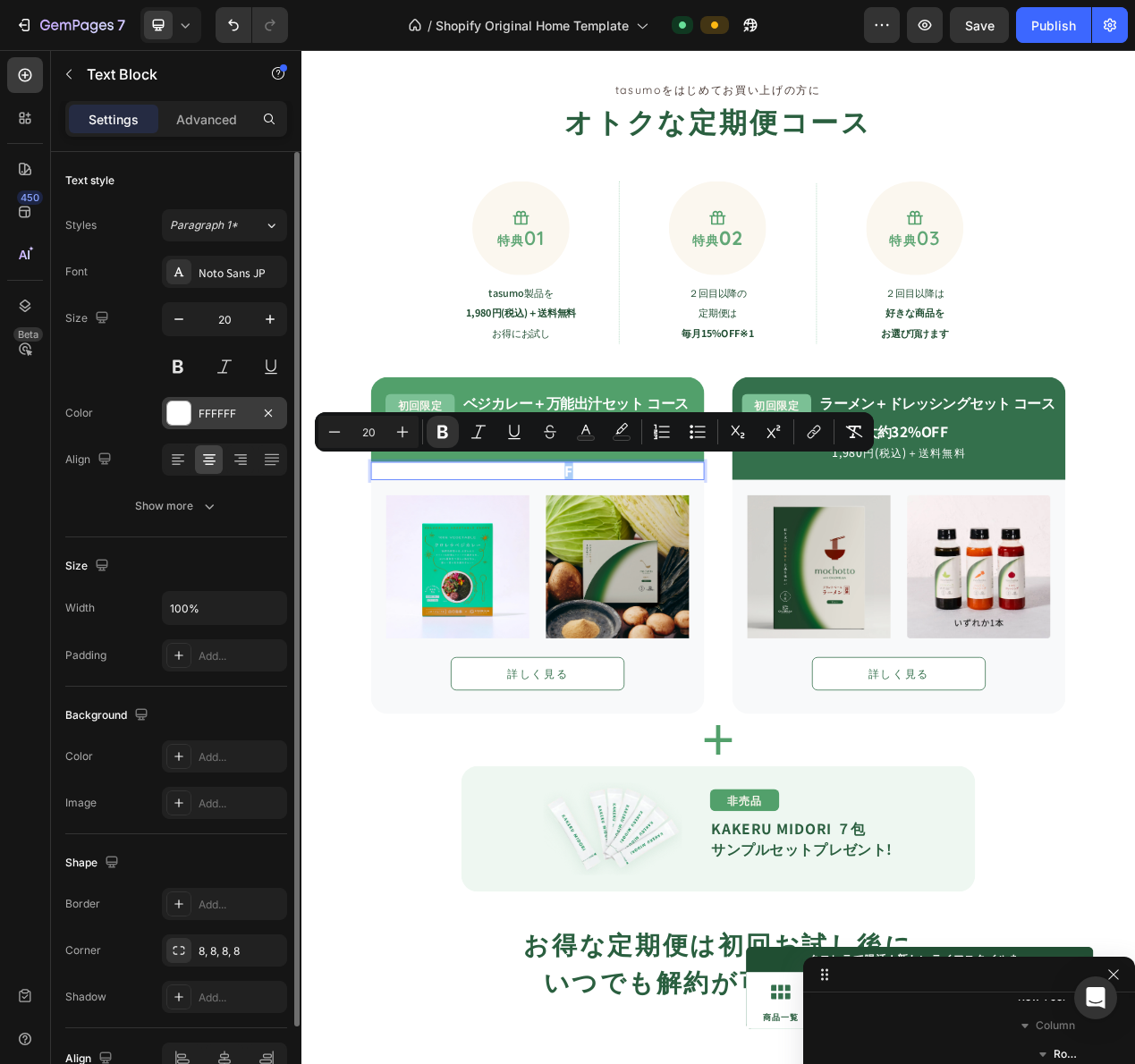
click at [189, 421] on div at bounding box center [179, 413] width 23 height 23
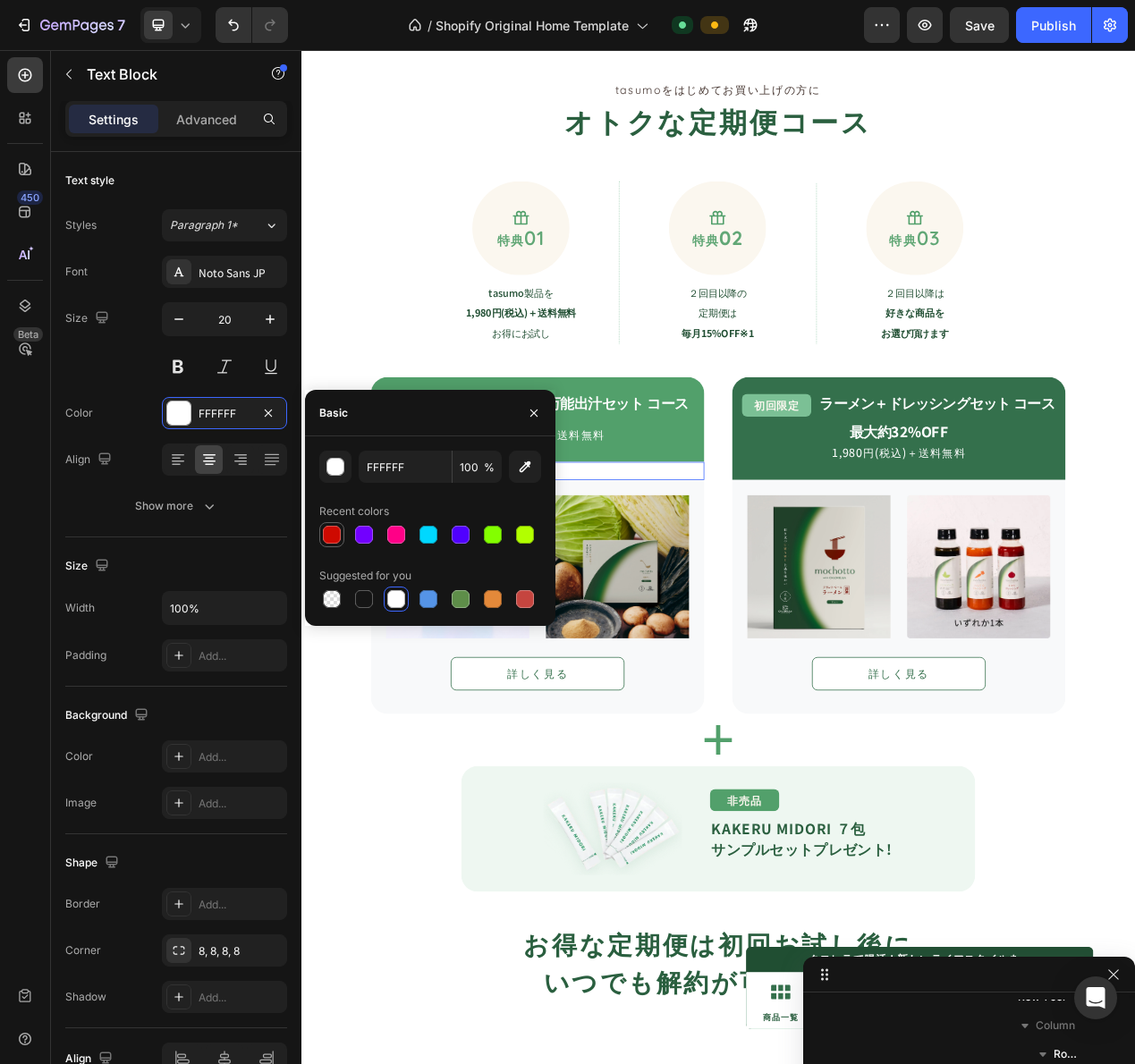
drag, startPoint x: 341, startPoint y: 529, endPoint x: 331, endPoint y: 535, distance: 11.7
click at [340, 530] on div at bounding box center [331, 535] width 21 height 21
type input "CE0A00"
click at [331, 535] on div at bounding box center [331, 535] width 17 height 17
click at [913, 828] on div "詳しく見る Button" at bounding box center [1070, 851] width 390 height 67
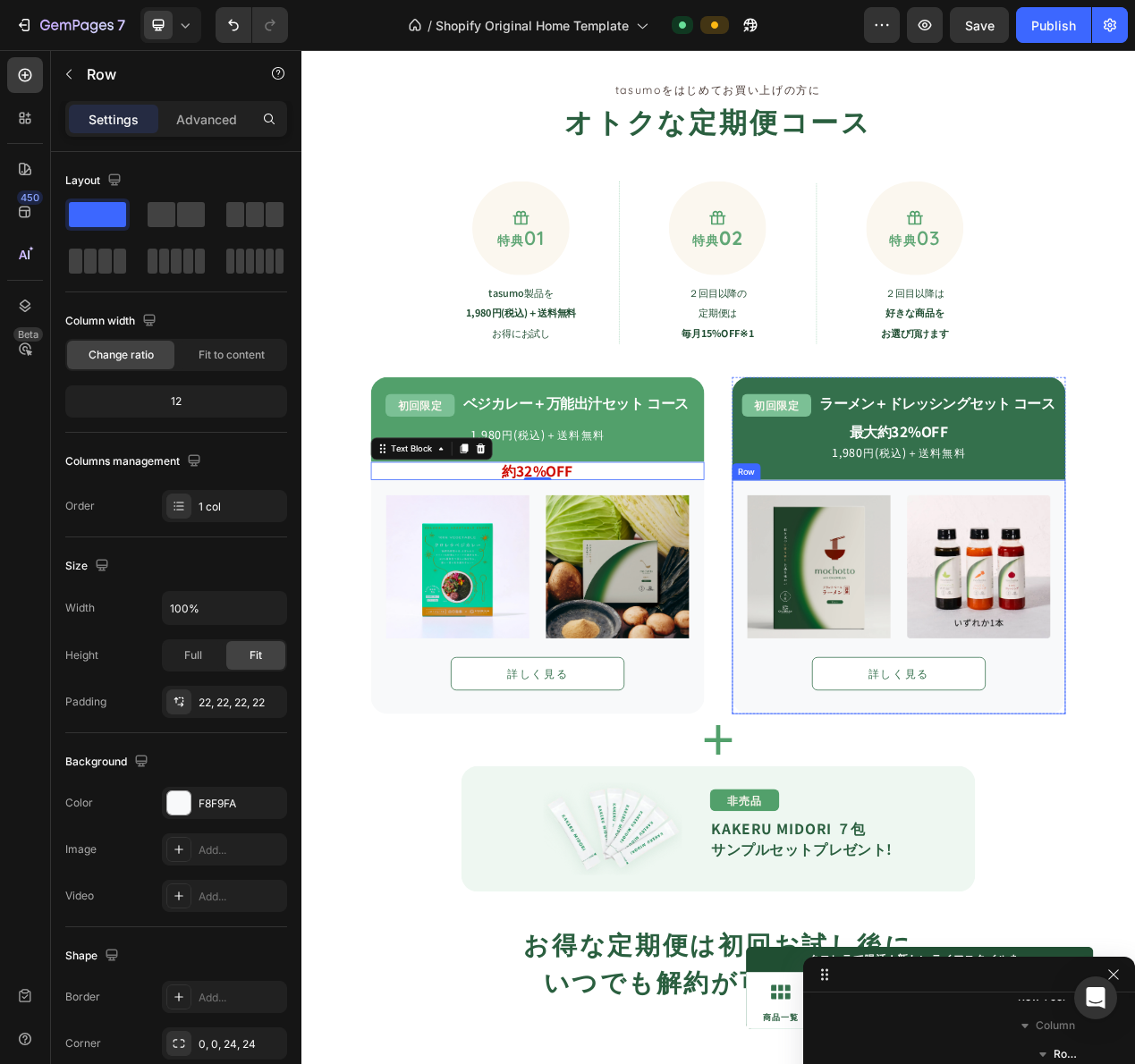
scroll to position [875, 0]
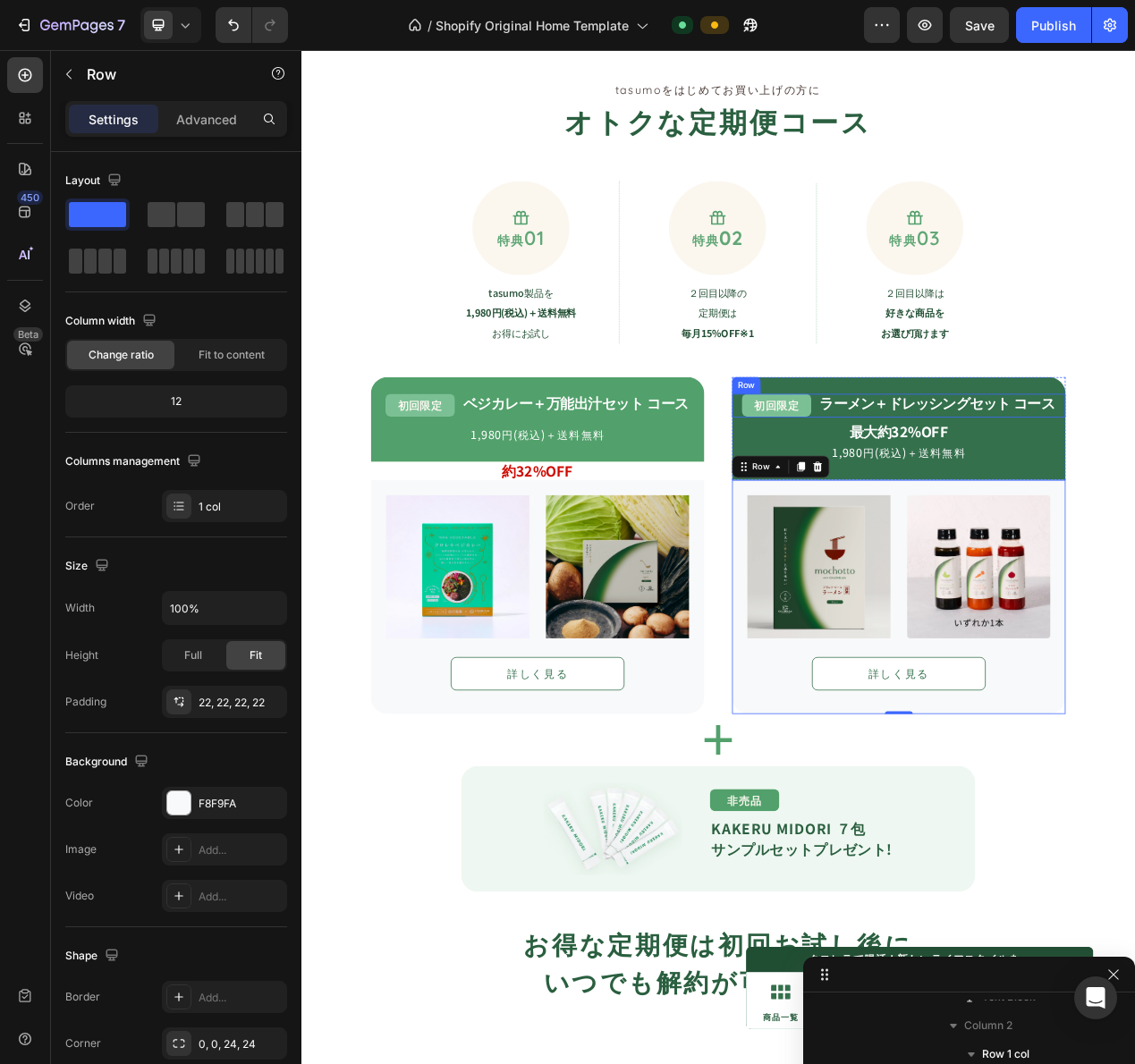
click at [1051, 532] on strong "最大約32%OFF" at bounding box center [1070, 541] width 127 height 26
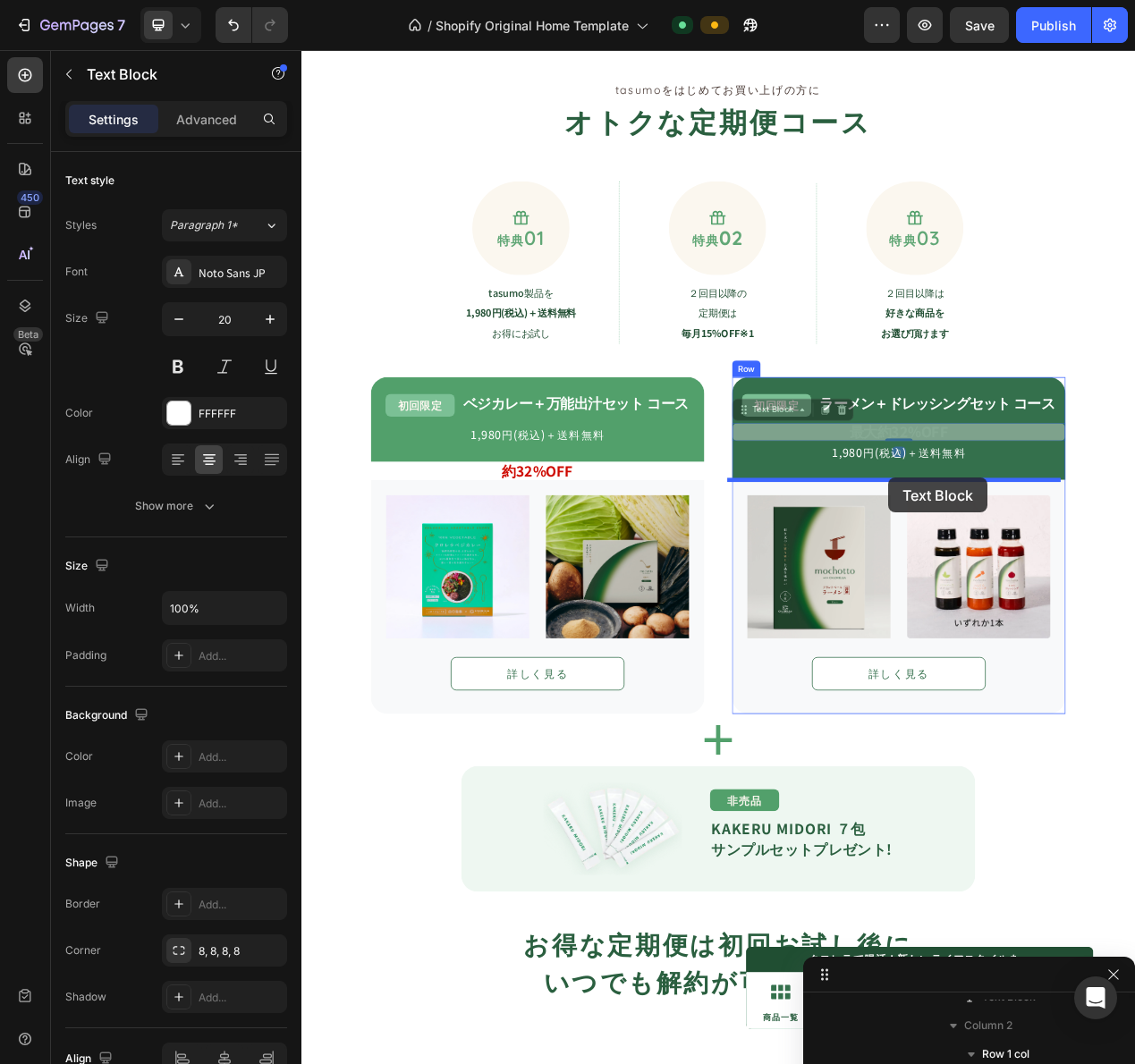
drag, startPoint x: 915, startPoint y: 516, endPoint x: 1056, endPoint y: 601, distance: 164.6
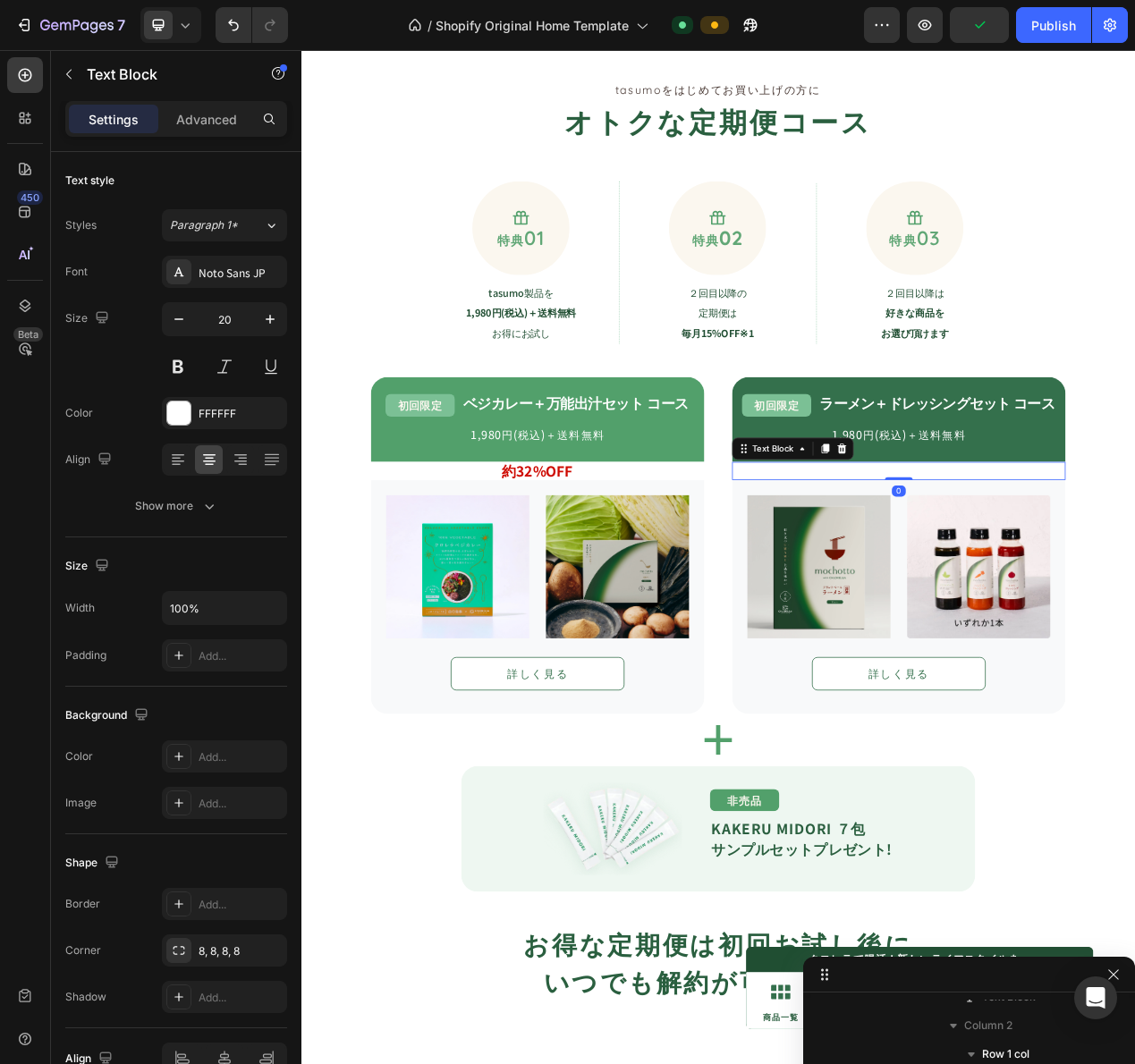
click at [1056, 593] on strong "最大約32%OFF" at bounding box center [1070, 591] width 127 height 26
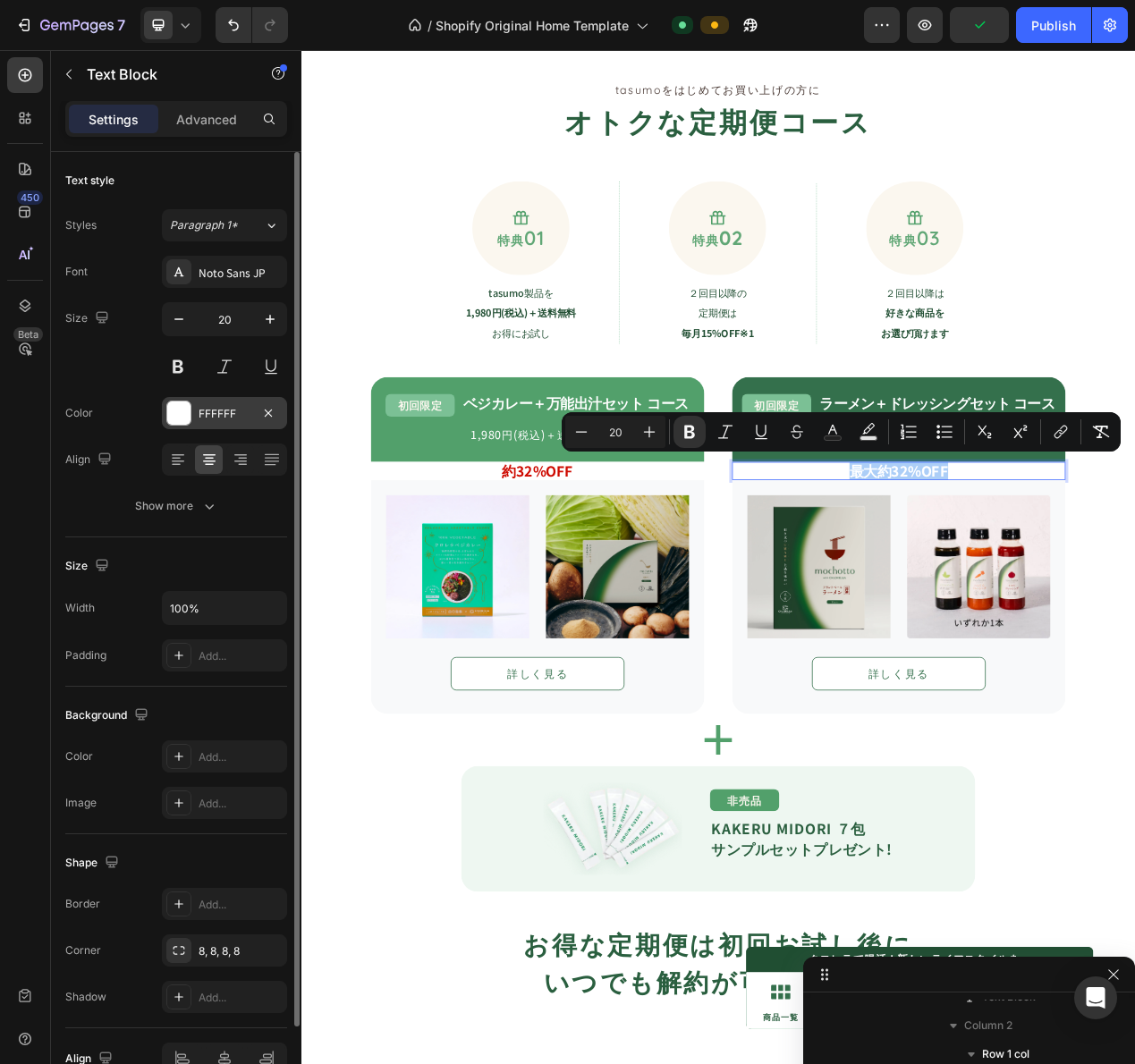
click at [191, 412] on div at bounding box center [179, 413] width 25 height 25
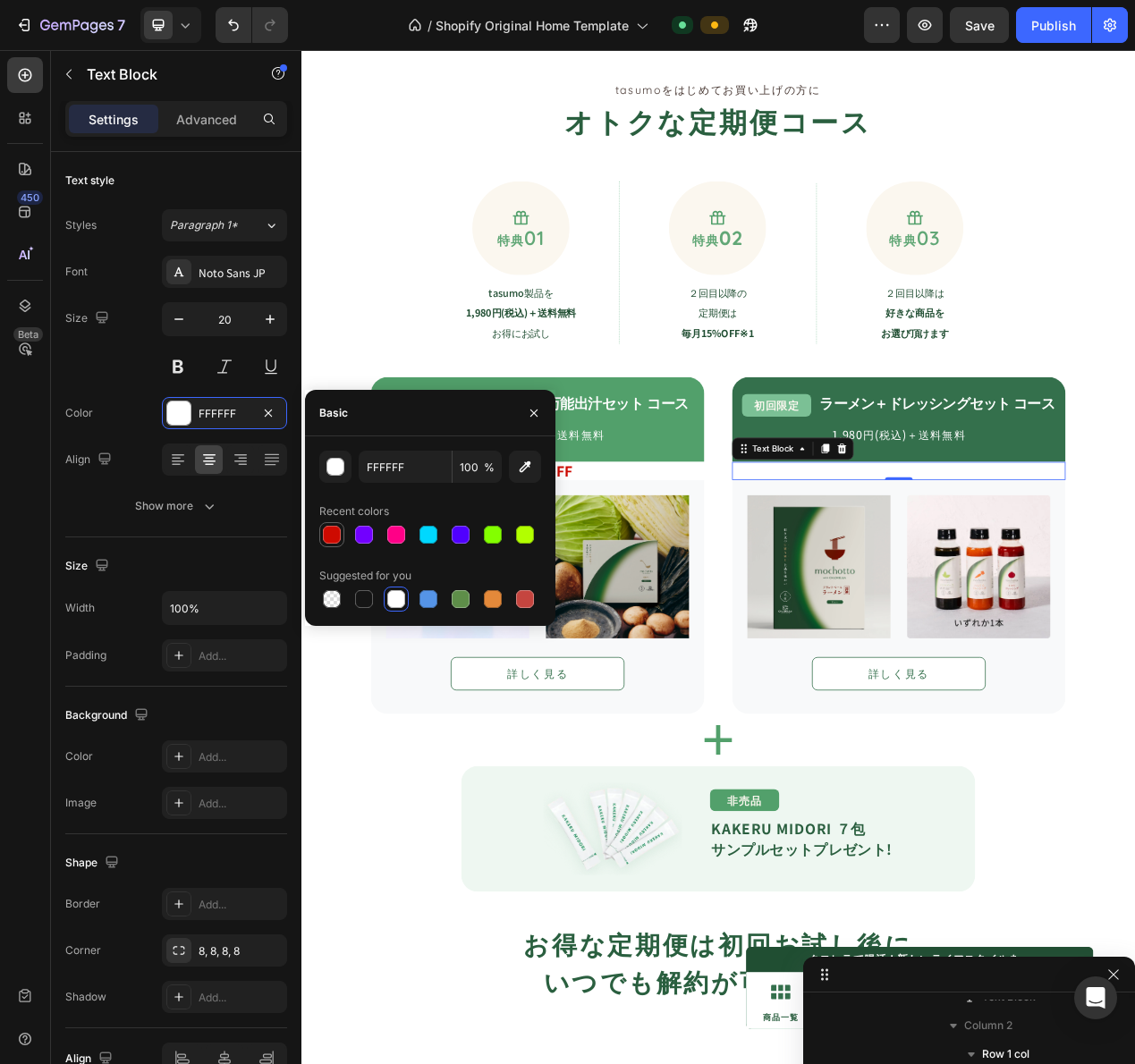
click at [332, 529] on div at bounding box center [331, 535] width 17 height 17
type input "CE0A00"
click at [975, 784] on img at bounding box center [967, 715] width 184 height 184
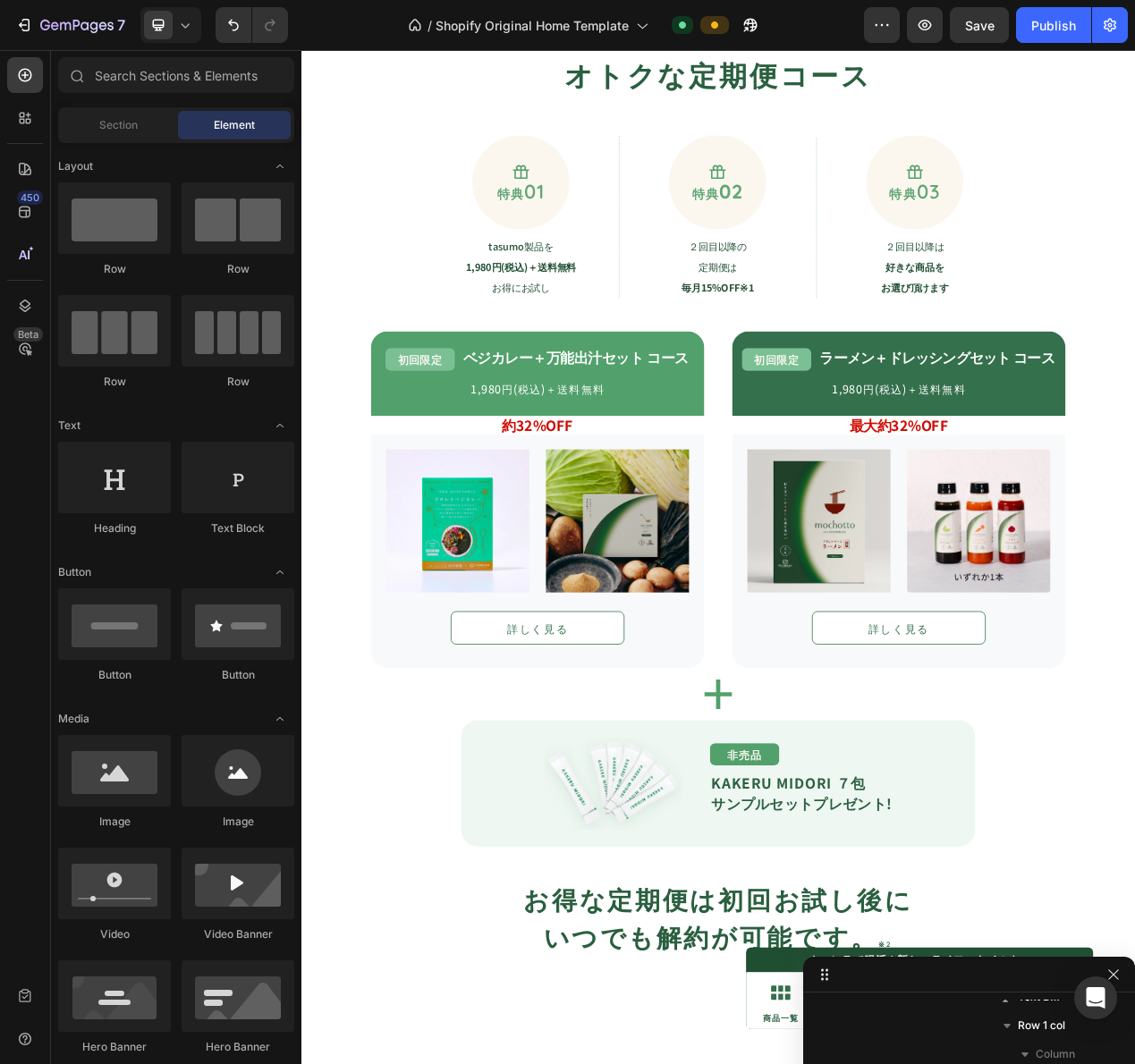
scroll to position [1335, 0]
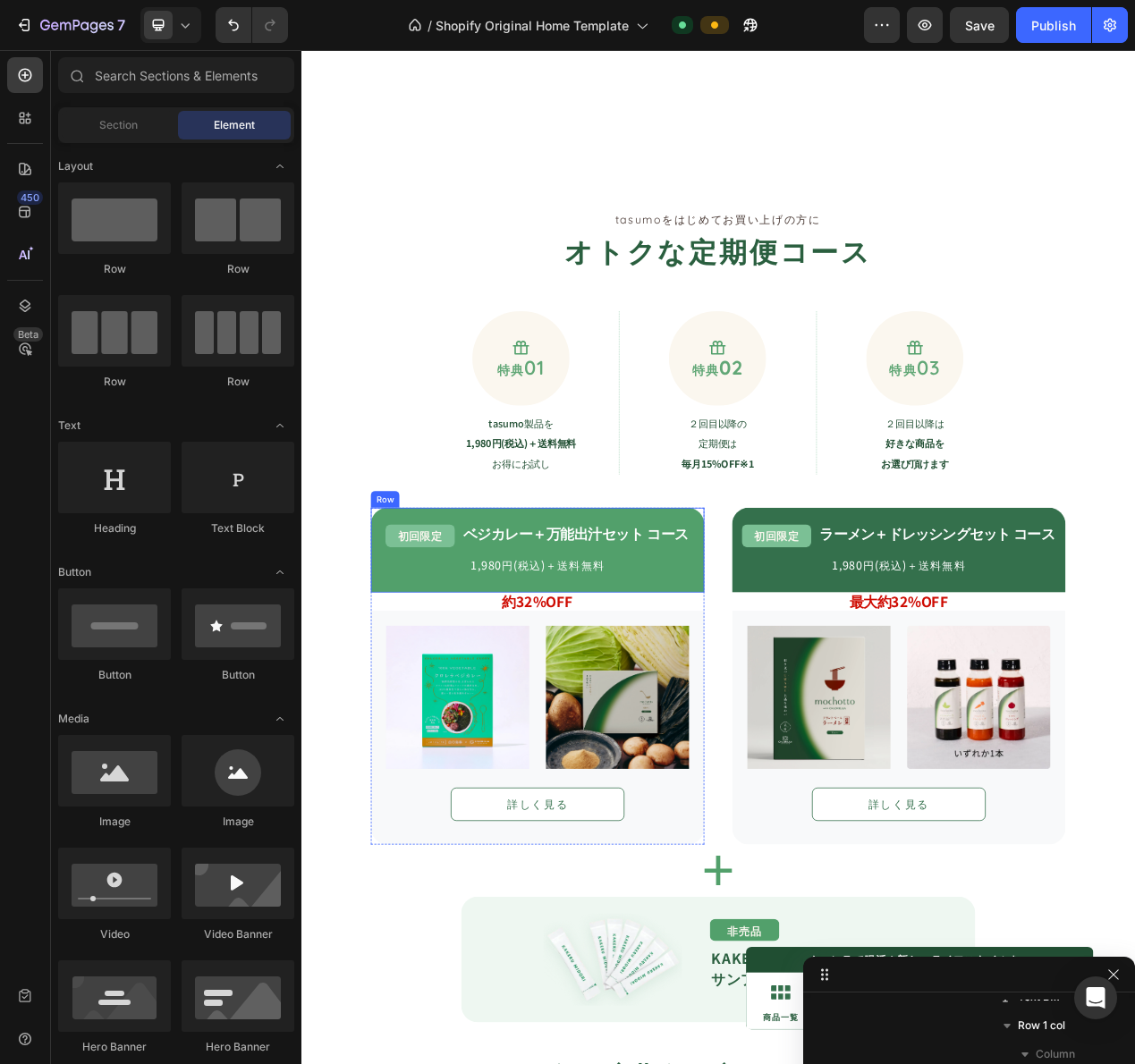
click at [604, 758] on strong "約32%OFF" at bounding box center [606, 759] width 91 height 26
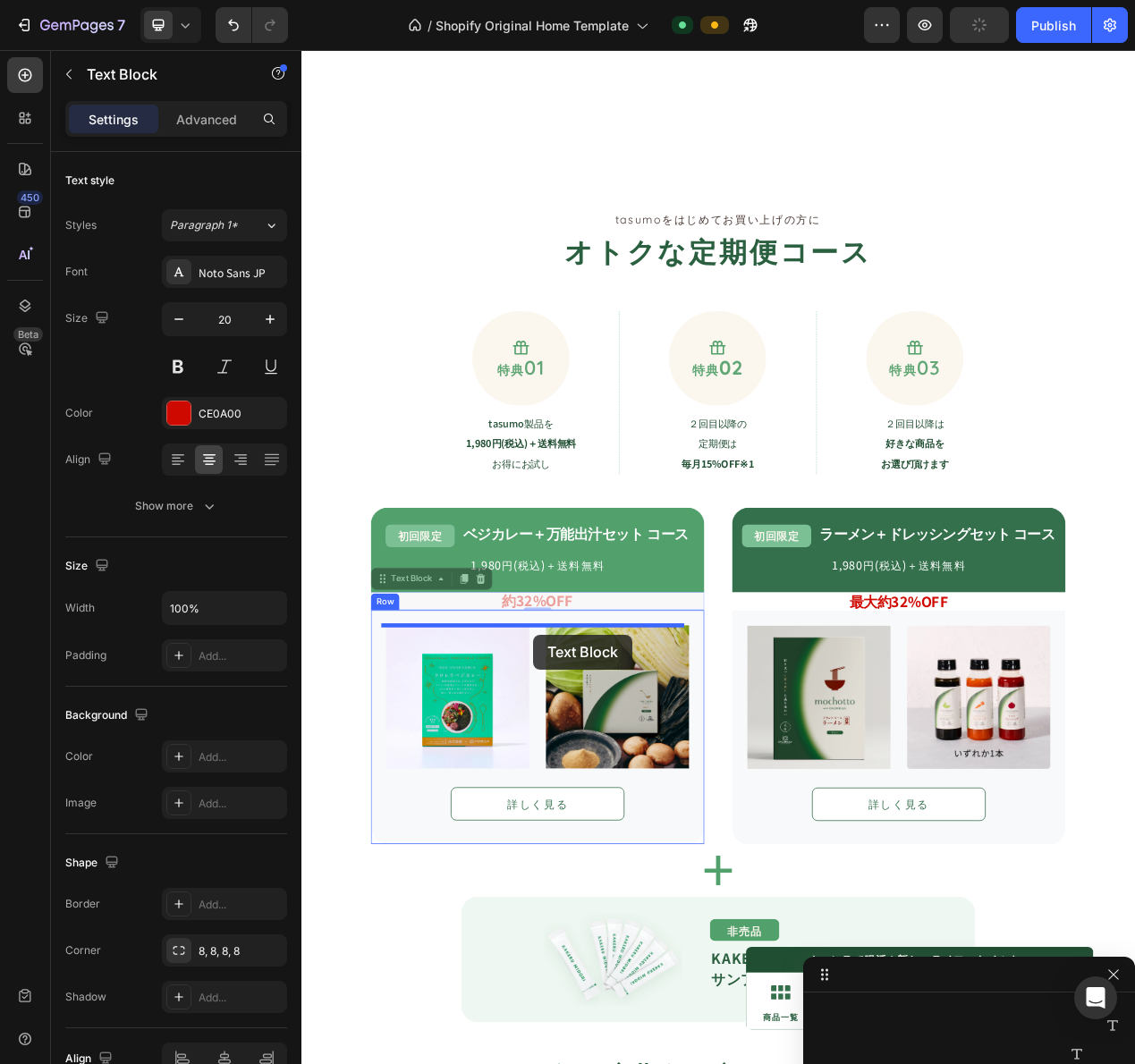
drag, startPoint x: 503, startPoint y: 752, endPoint x: 599, endPoint y: 803, distance: 108.7
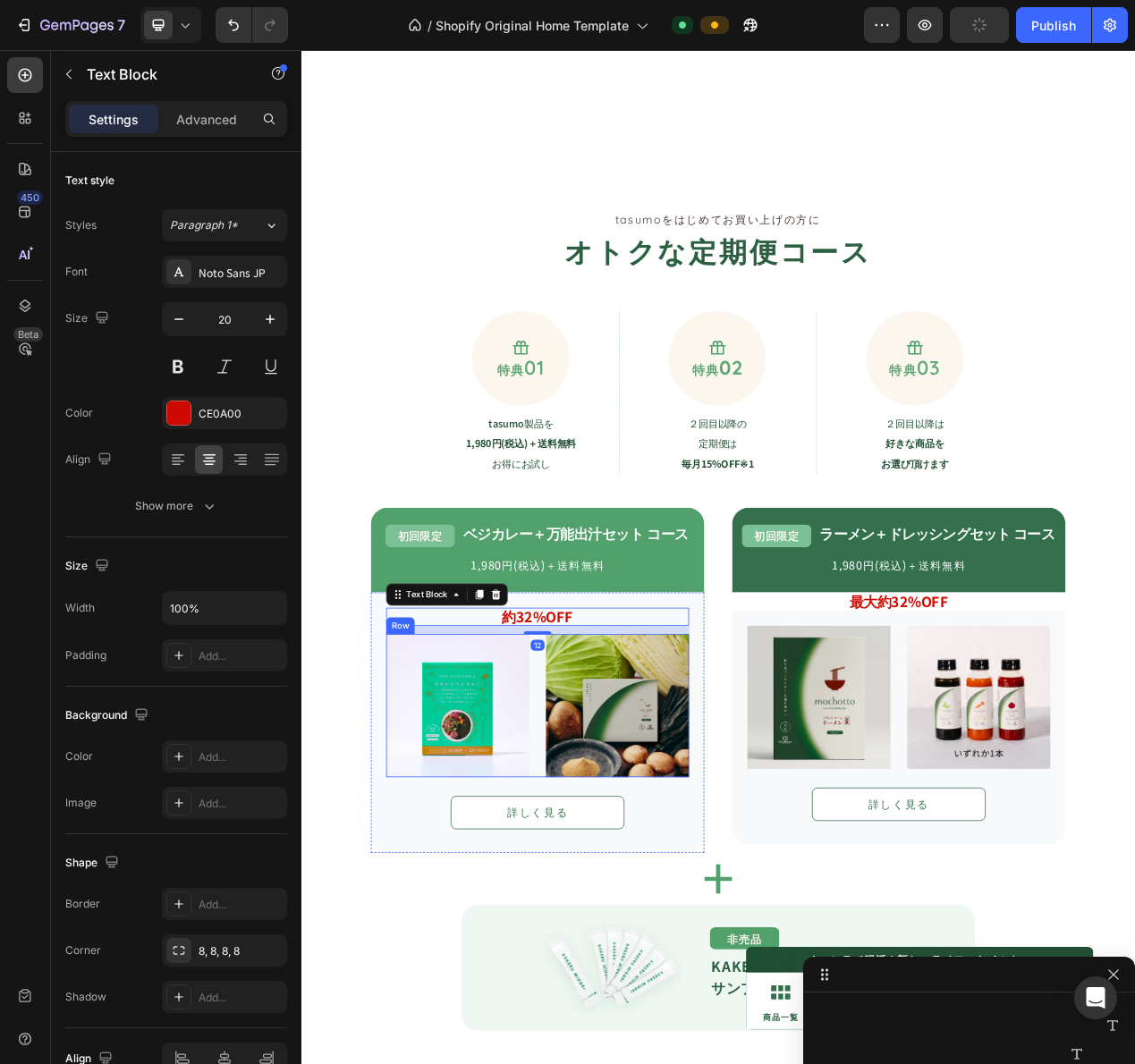
click at [971, 837] on img at bounding box center [967, 884] width 184 height 184
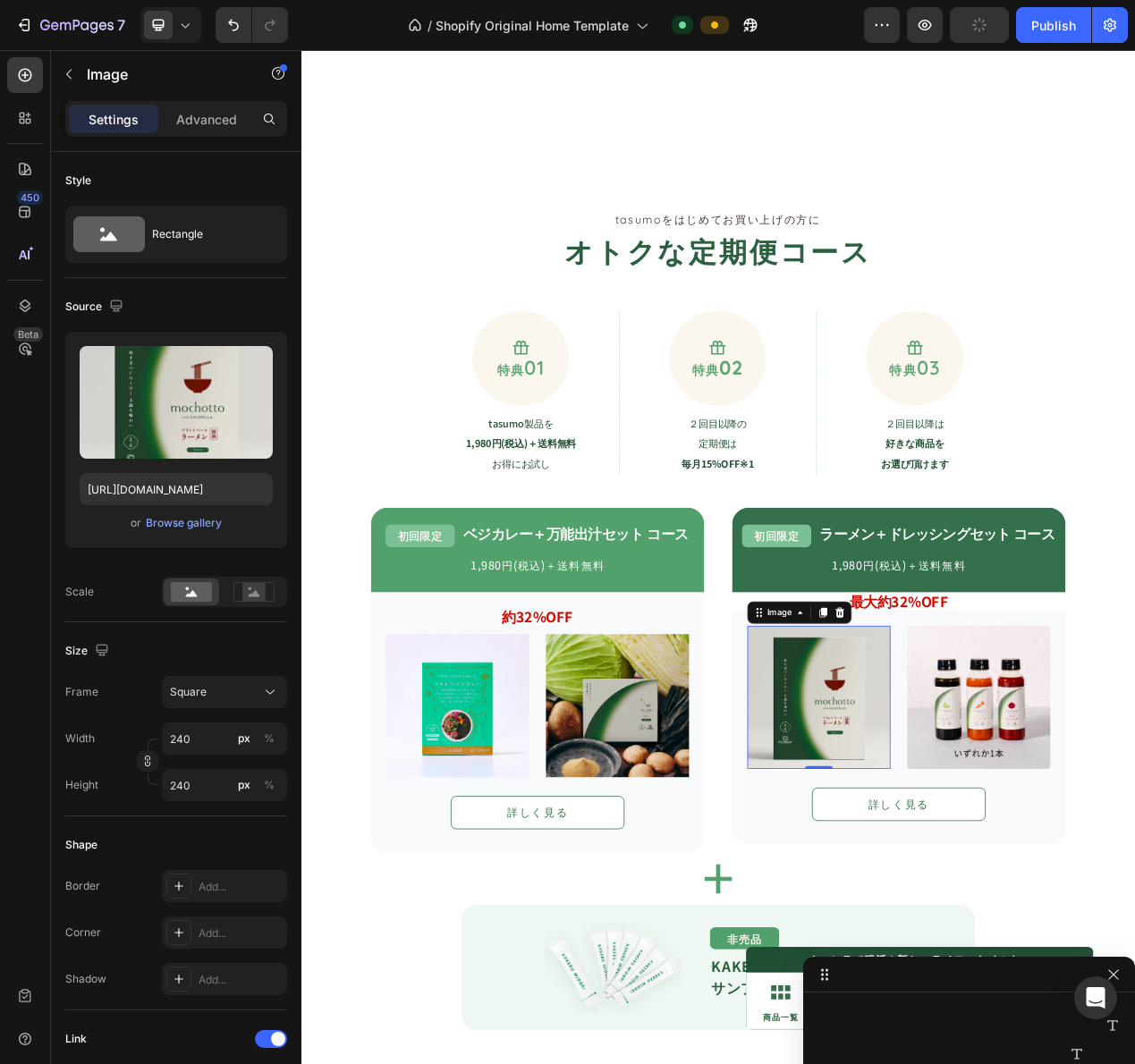
scroll to position [1676, 0]
click at [585, 769] on strong "約32%OFF" at bounding box center [606, 779] width 91 height 26
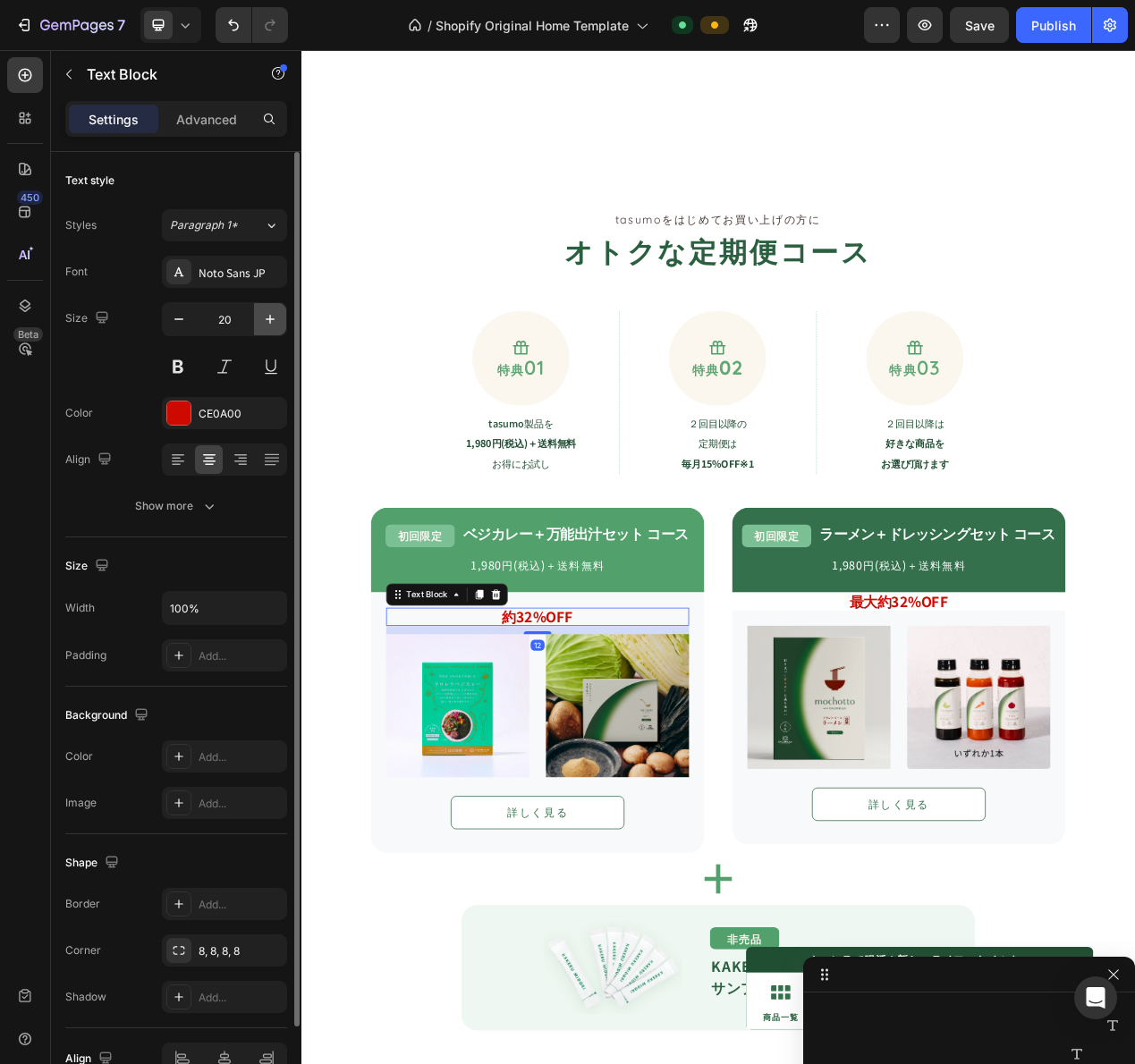
click at [270, 321] on icon "button" at bounding box center [269, 319] width 9 height 9
type input "21"
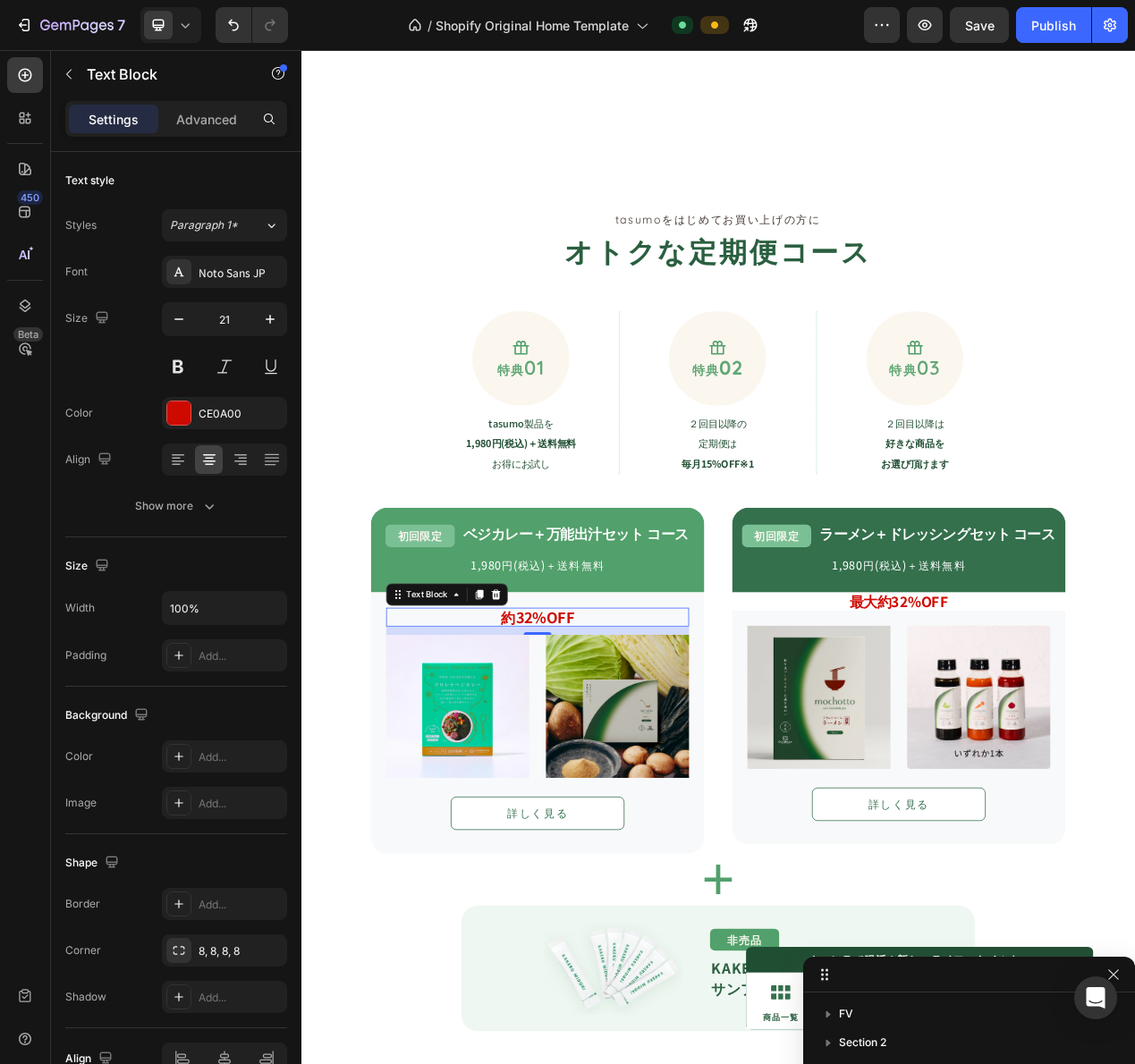
scroll to position [1105, 0]
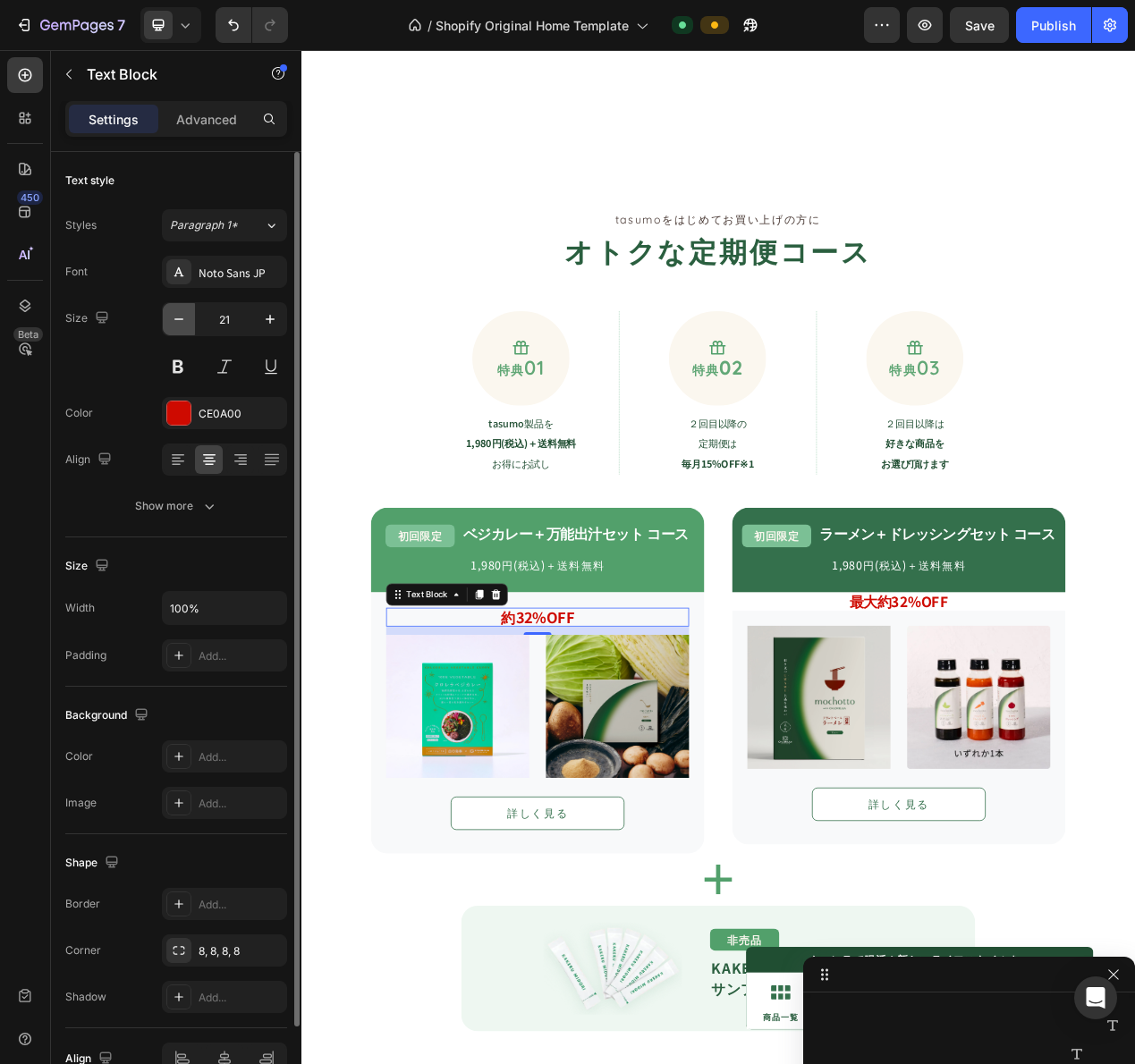
click at [175, 319] on icon "button" at bounding box center [178, 319] width 9 height 2
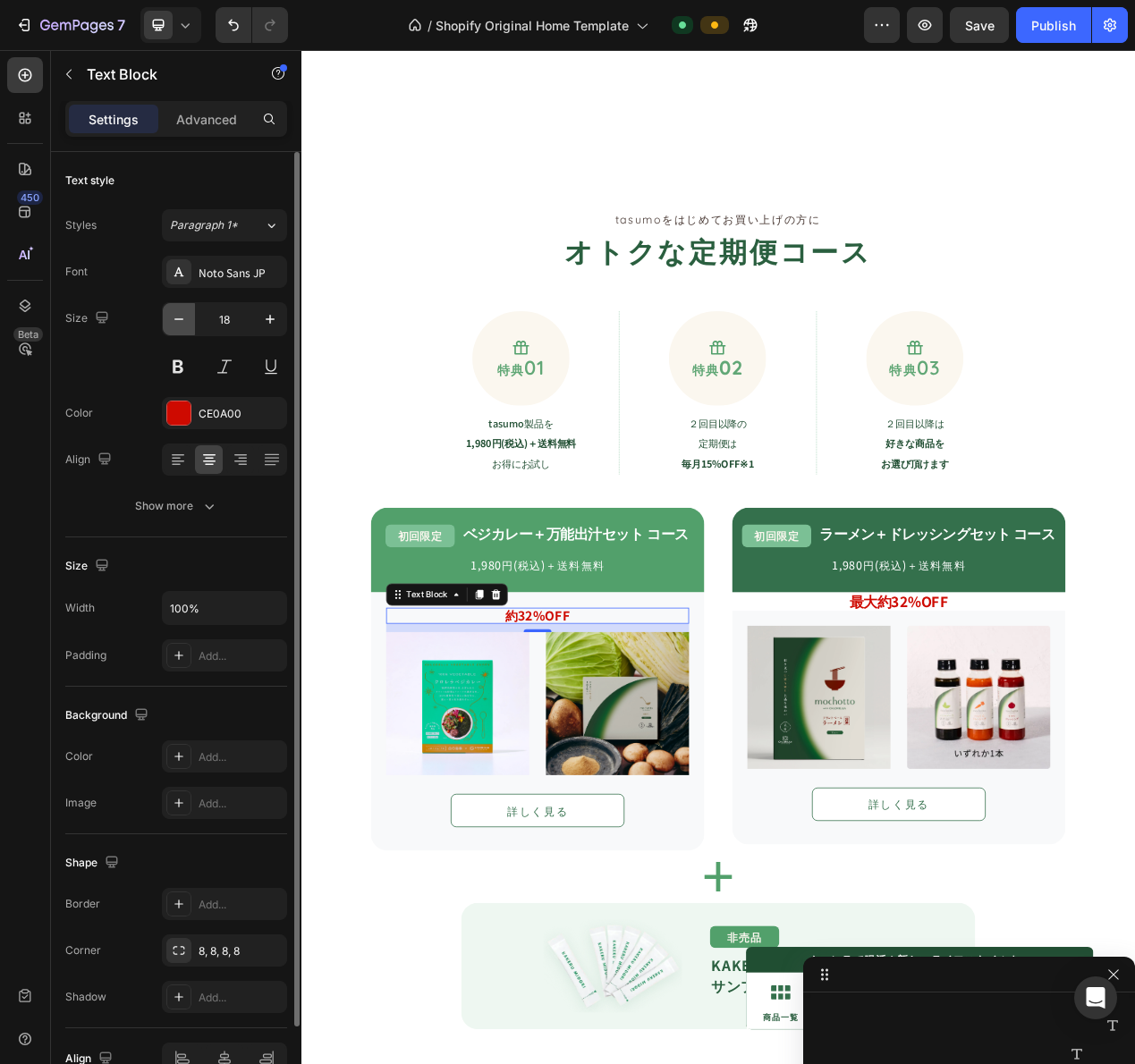
click at [175, 319] on icon "button" at bounding box center [178, 319] width 9 height 2
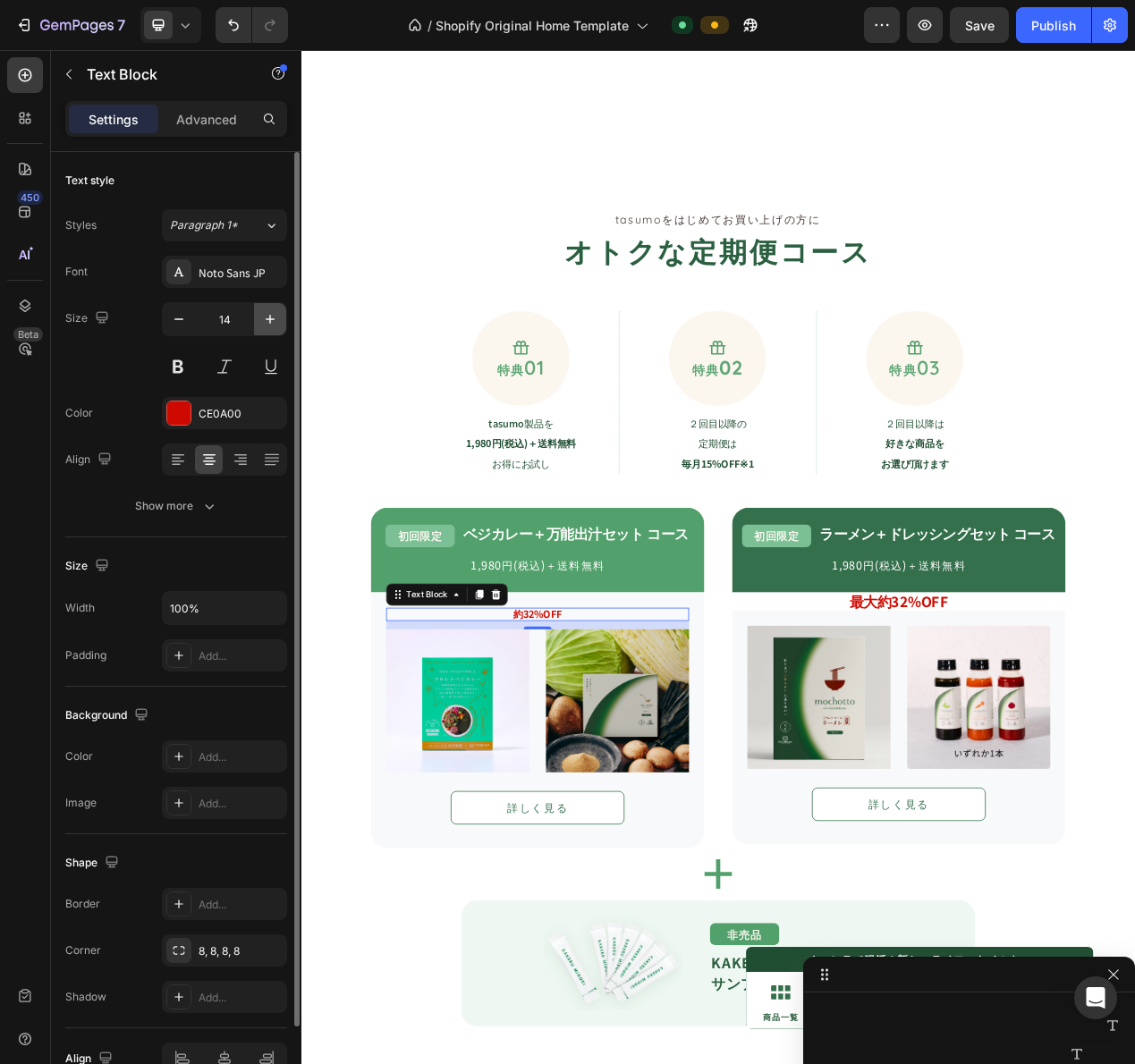
click at [260, 318] on button "button" at bounding box center [269, 319] width 32 height 32
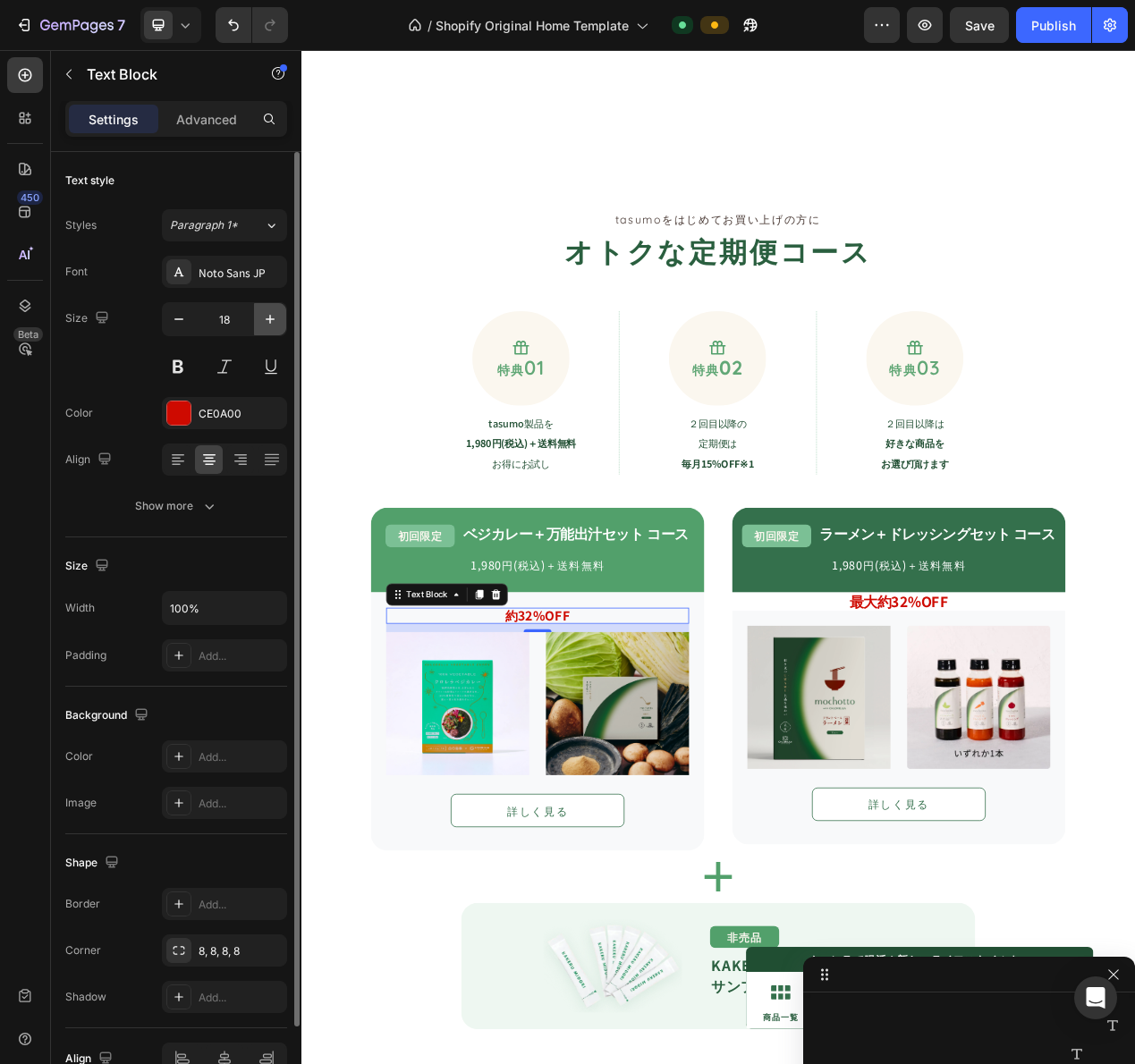
click at [260, 318] on button "button" at bounding box center [269, 319] width 32 height 32
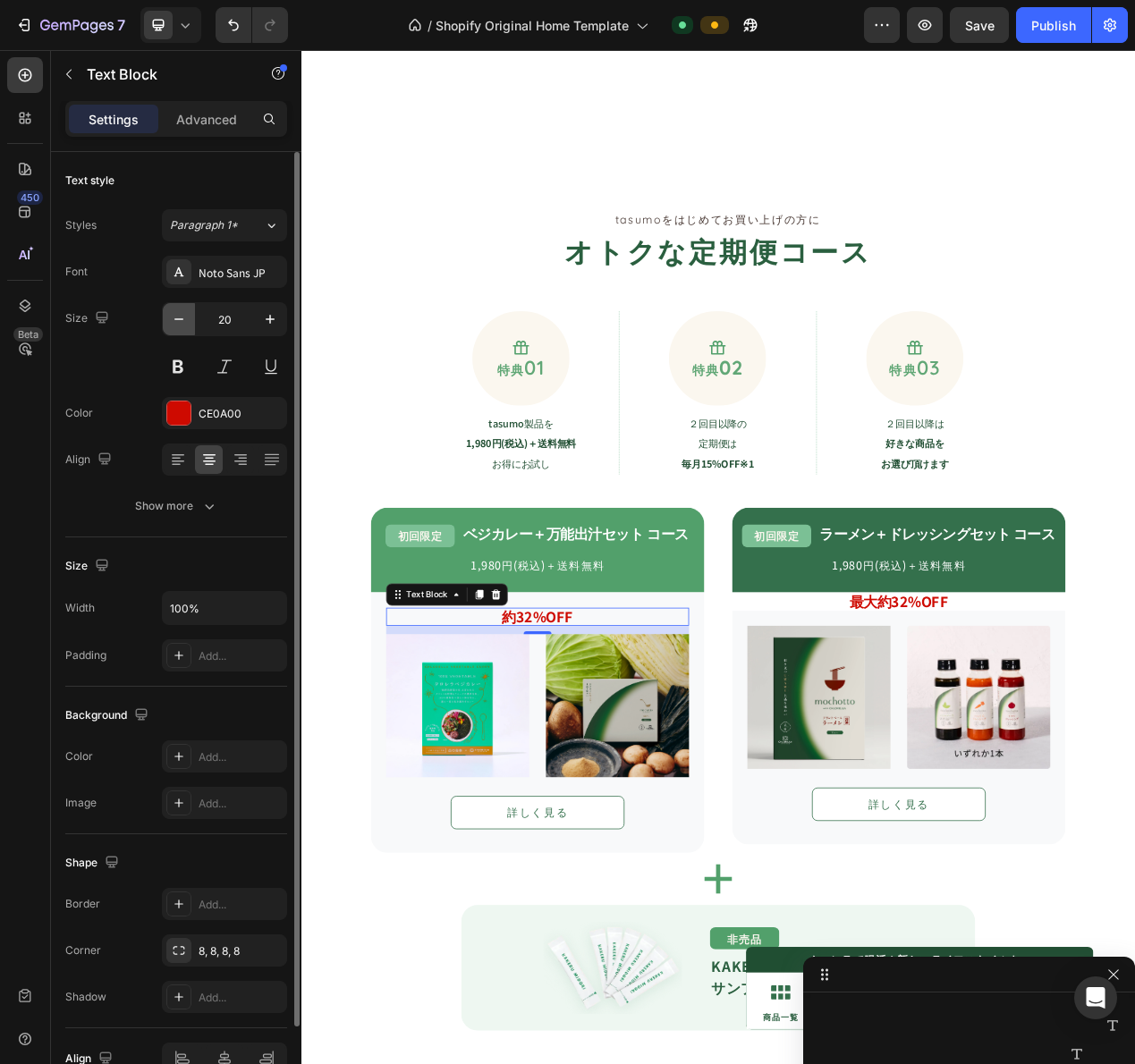
click at [176, 318] on icon "button" at bounding box center [178, 319] width 17 height 17
type input "17"
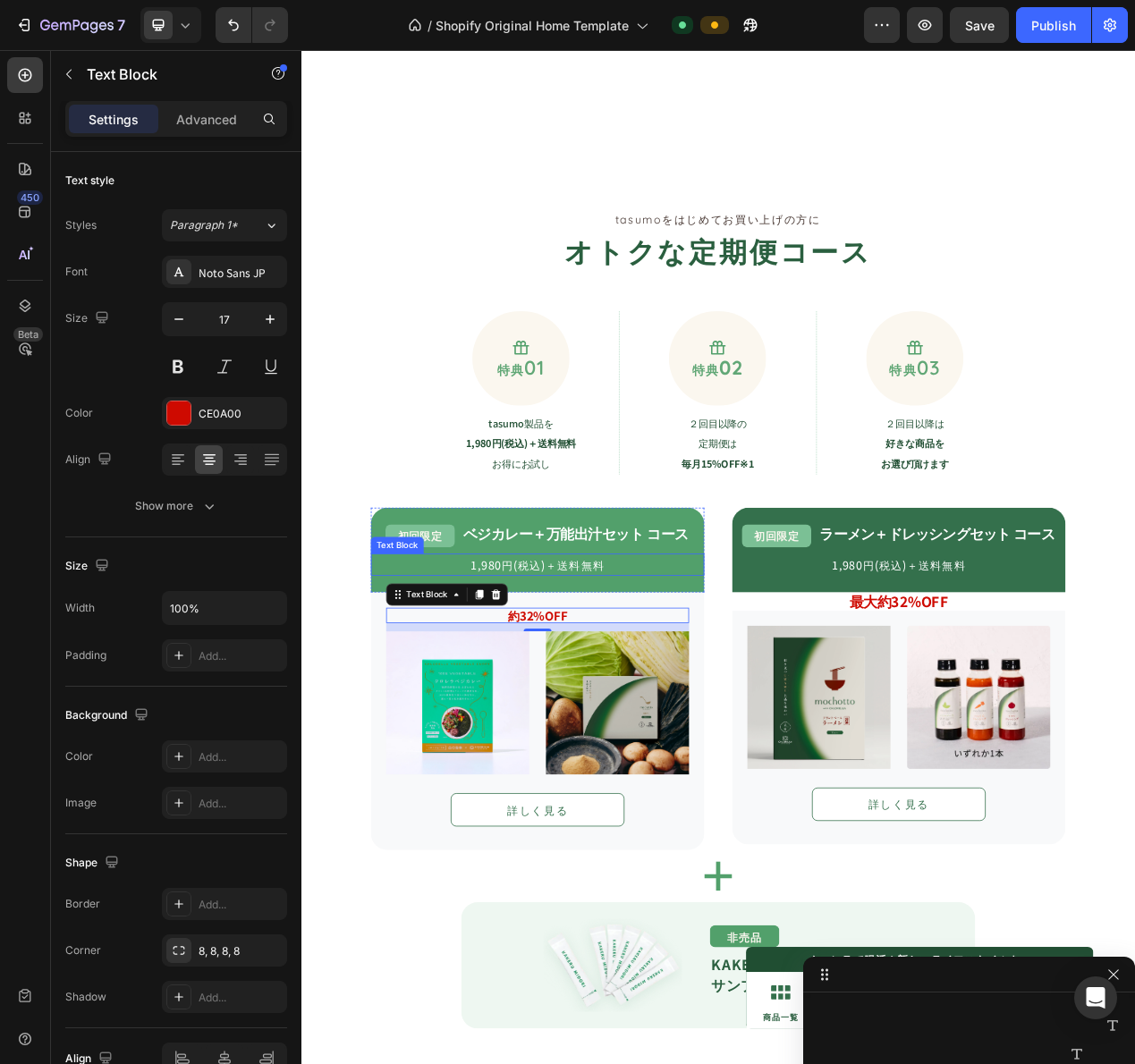
click at [615, 717] on p "1,980円(税込)＋送料無料" at bounding box center [605, 712] width 426 height 25
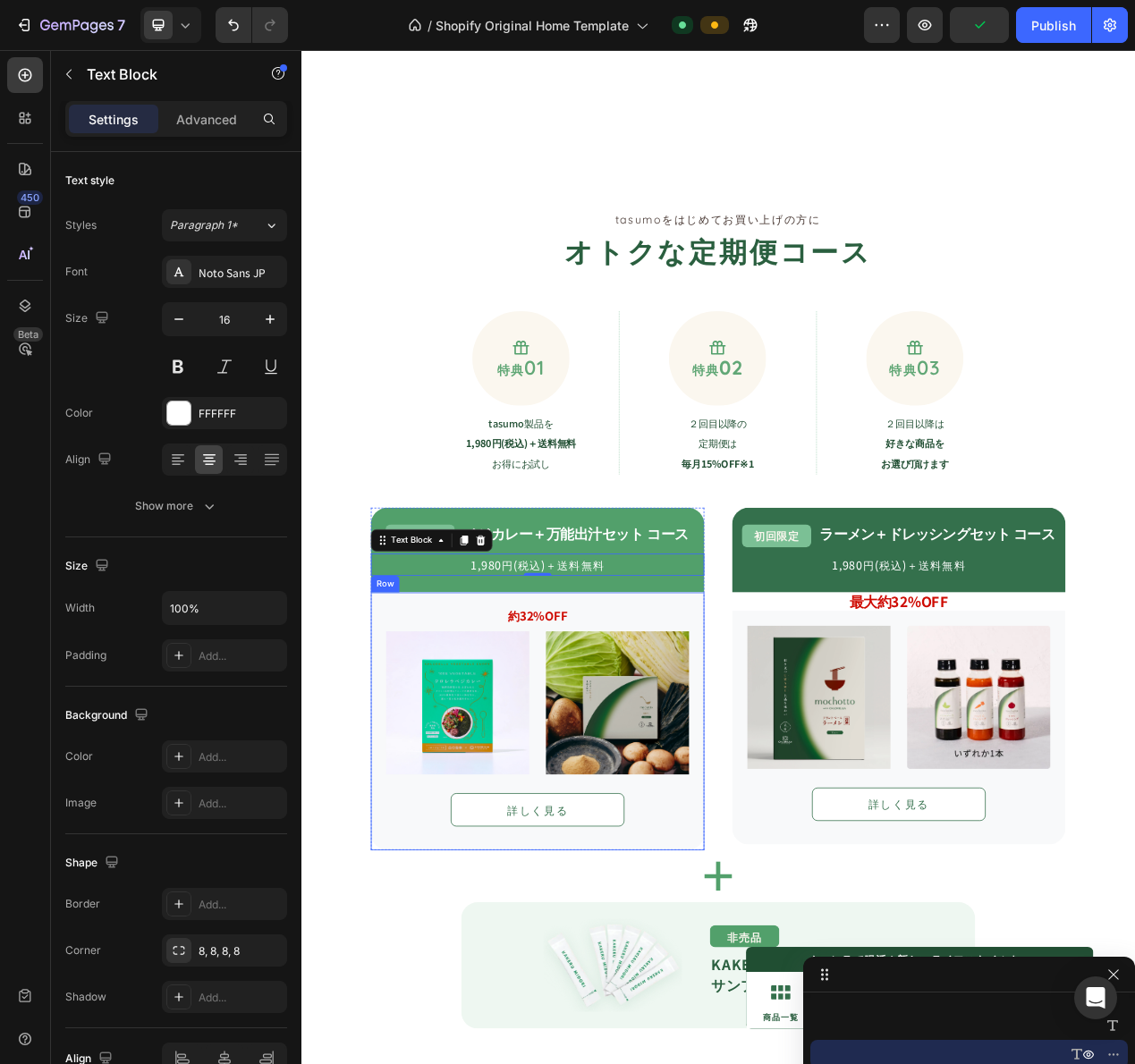
click at [629, 759] on div "約32%OFF Text Block Image Image Row 詳しく見る Button Row" at bounding box center [605, 914] width 429 height 332
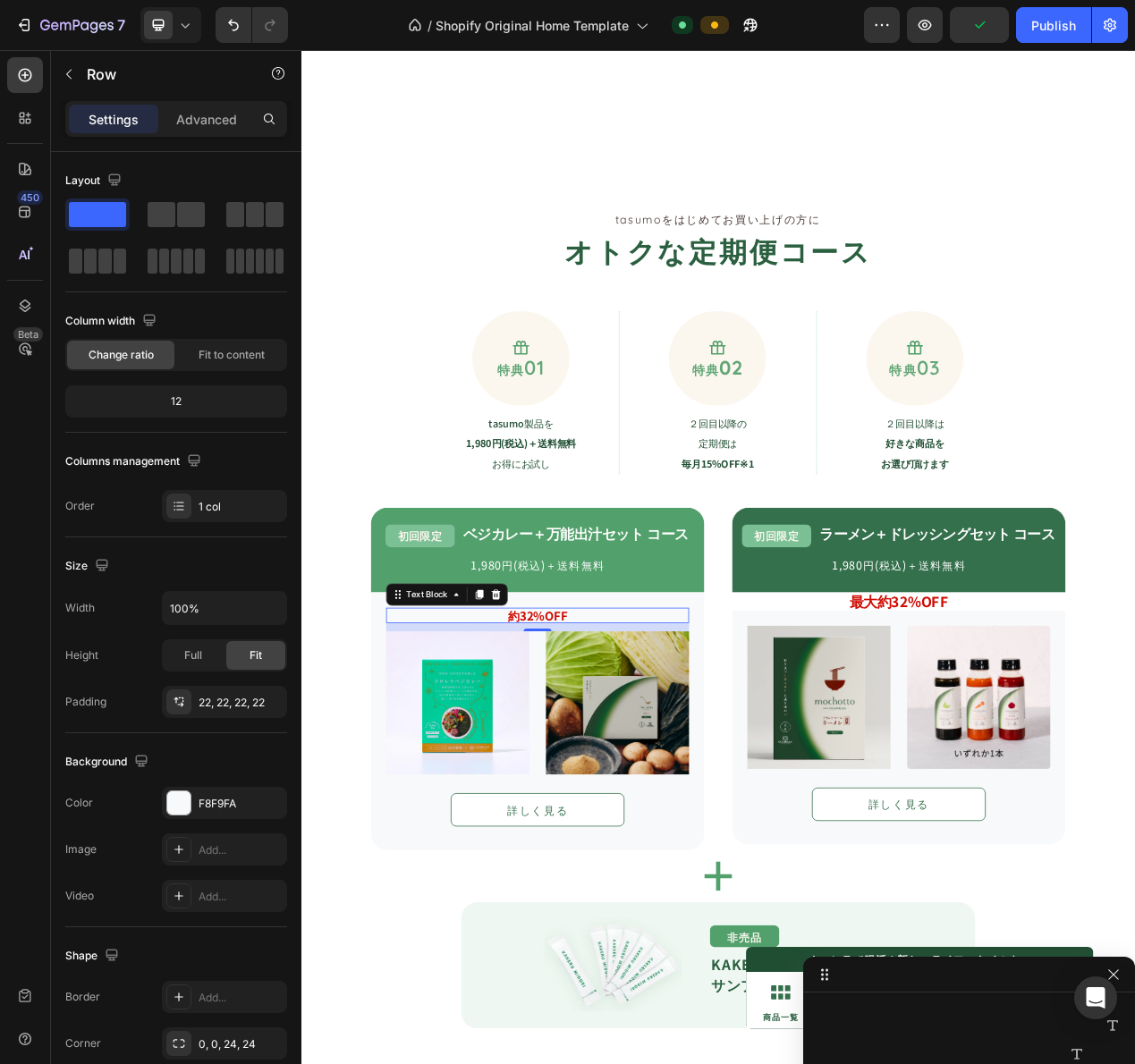
click at [615, 772] on strong "約32%OFF" at bounding box center [605, 777] width 77 height 22
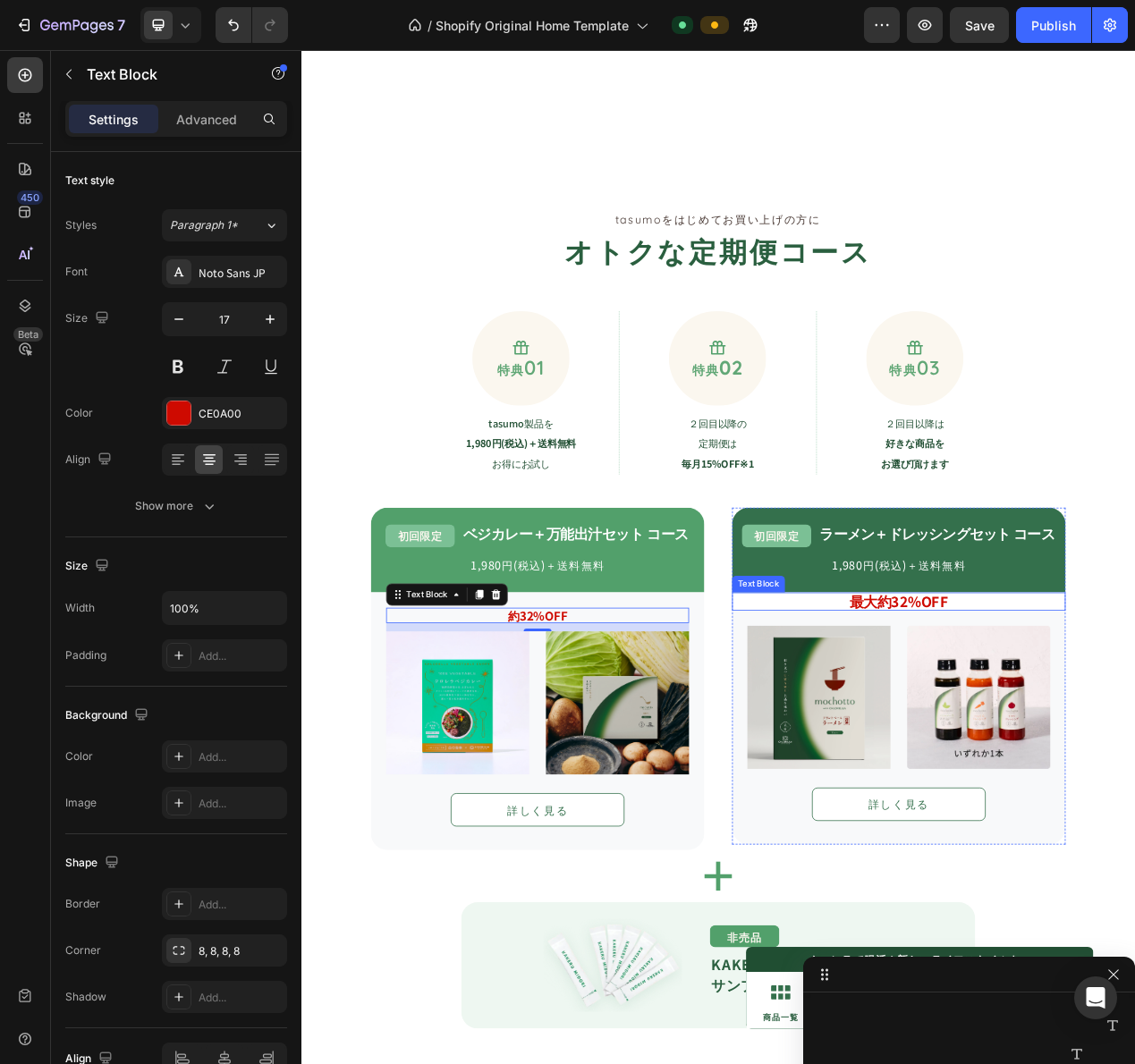
click at [1056, 767] on div "最大約32%OFF Text Block" at bounding box center [1070, 760] width 429 height 23
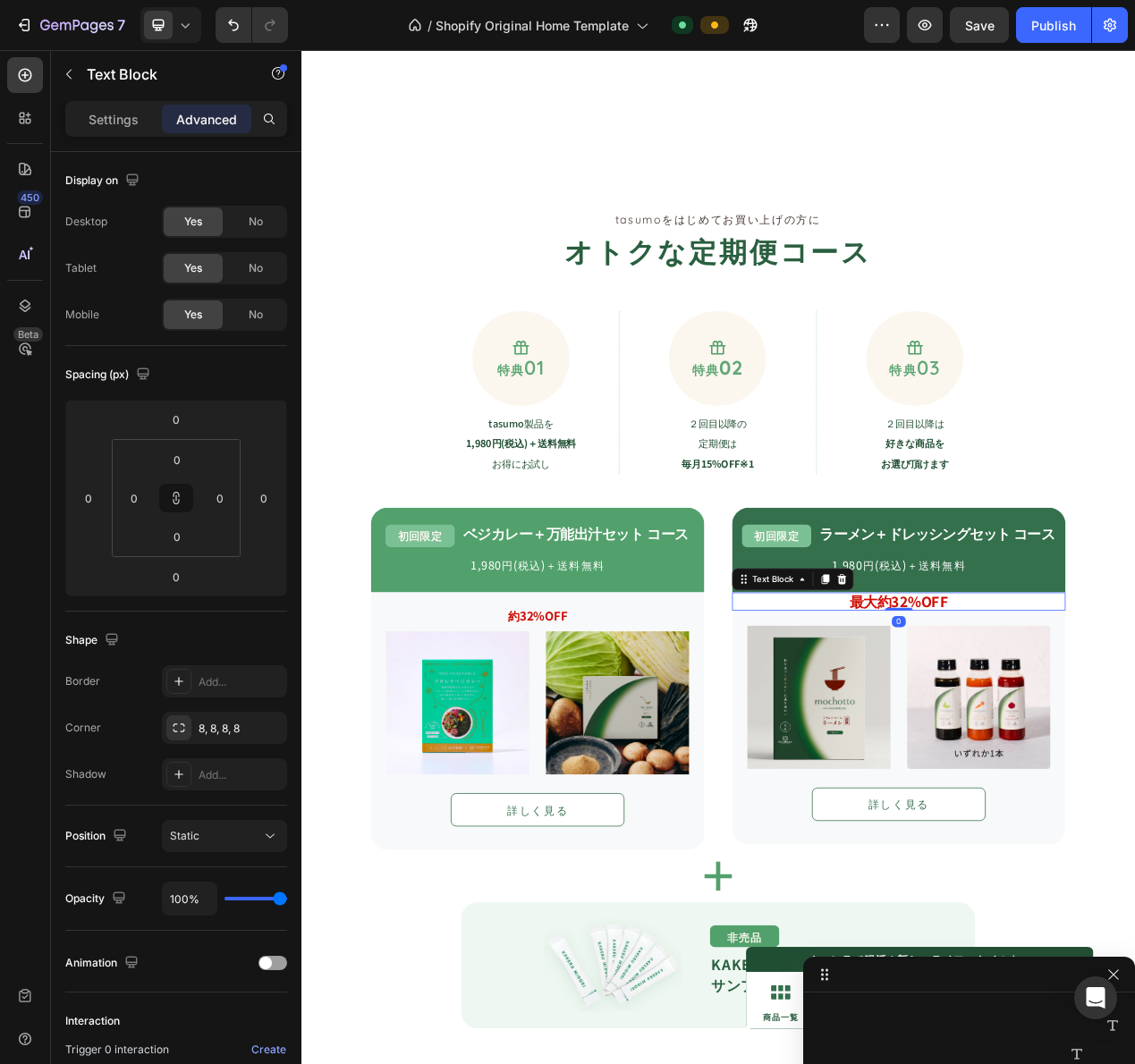
scroll to position [1533, 0]
click at [123, 115] on p "Settings" at bounding box center [113, 118] width 50 height 18
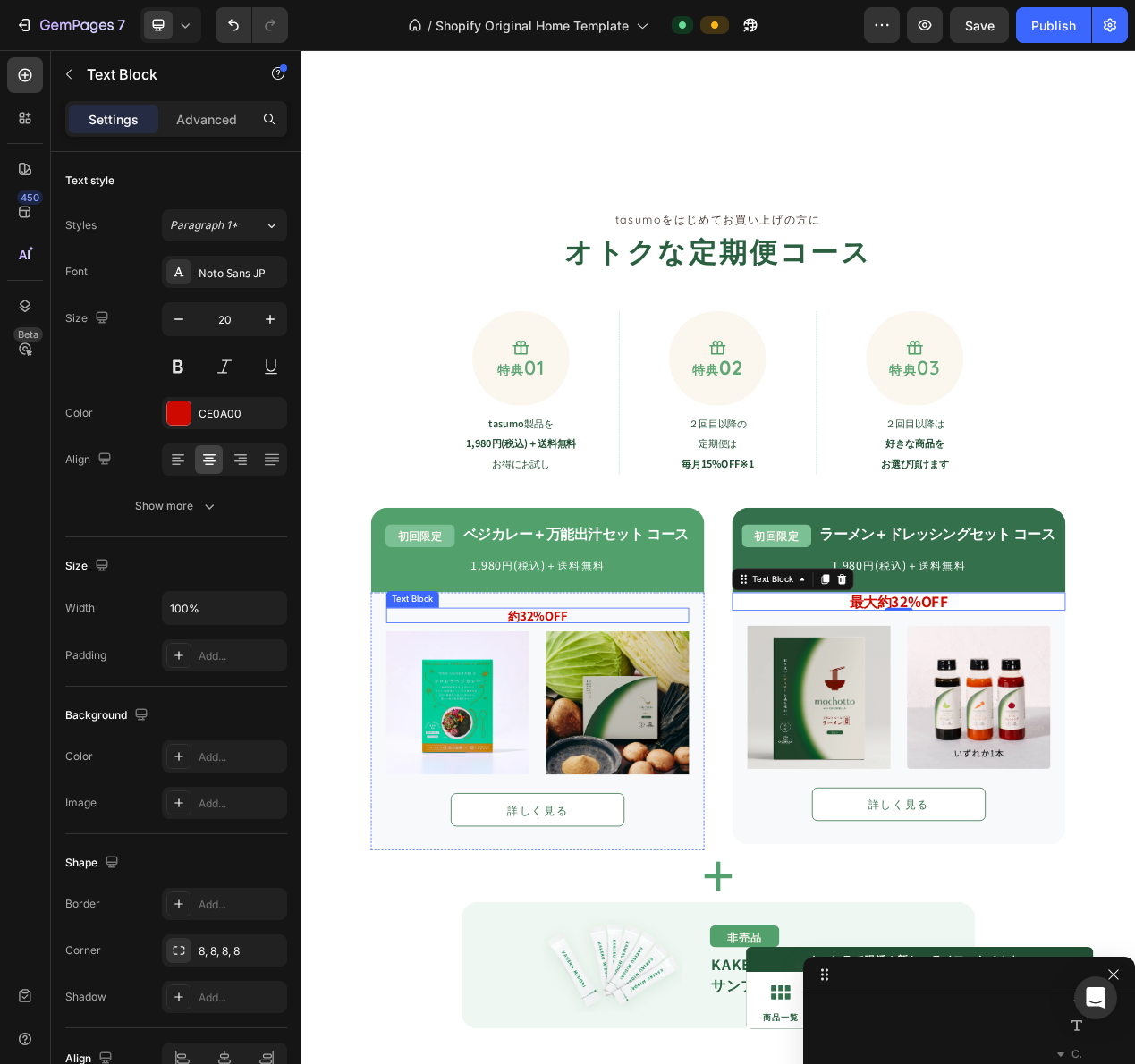
click at [656, 769] on p "約32%OFF" at bounding box center [605, 778] width 387 height 17
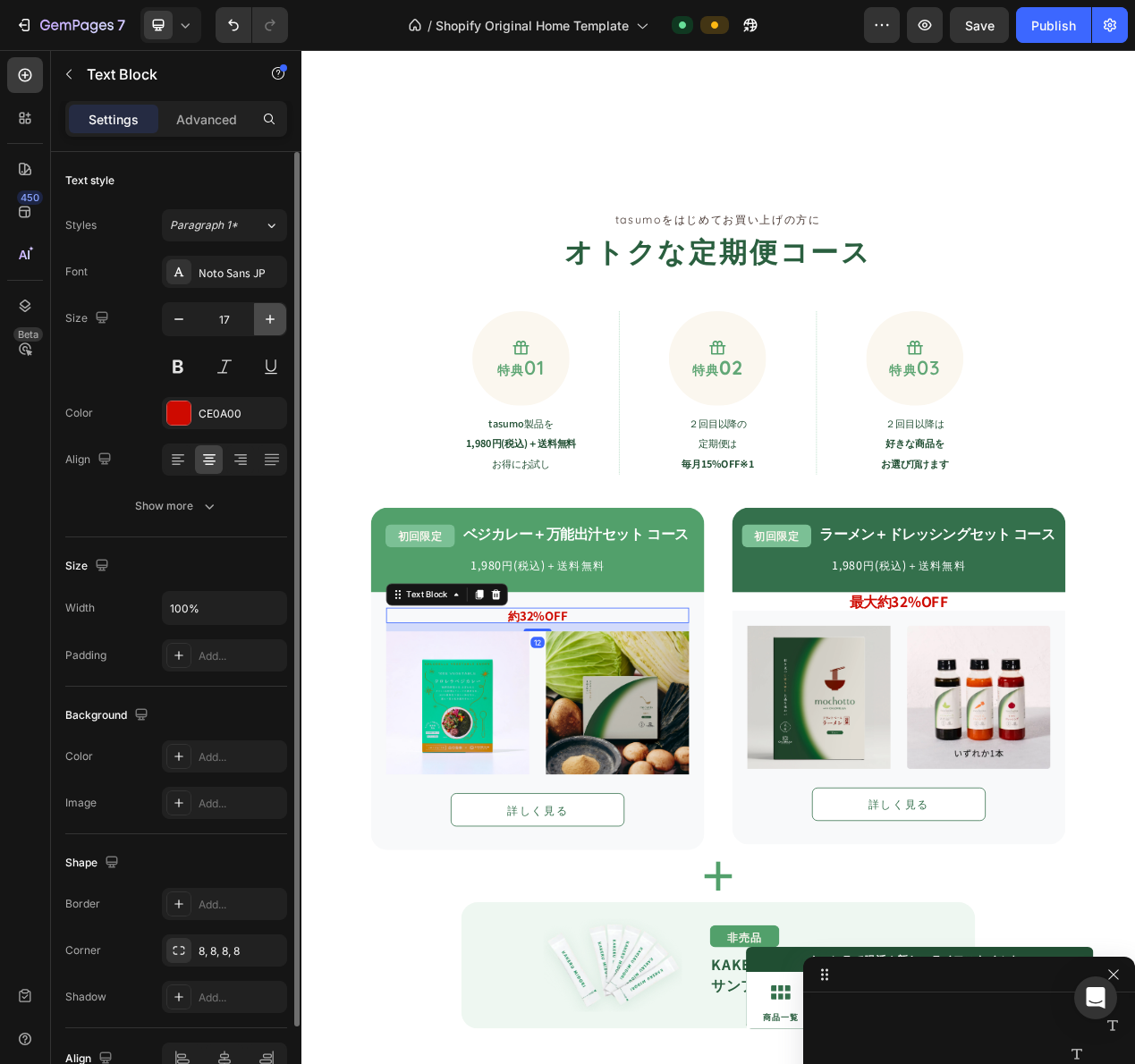
click at [263, 314] on icon "button" at bounding box center [269, 319] width 17 height 17
click at [264, 314] on icon "button" at bounding box center [269, 319] width 17 height 17
type input "20"
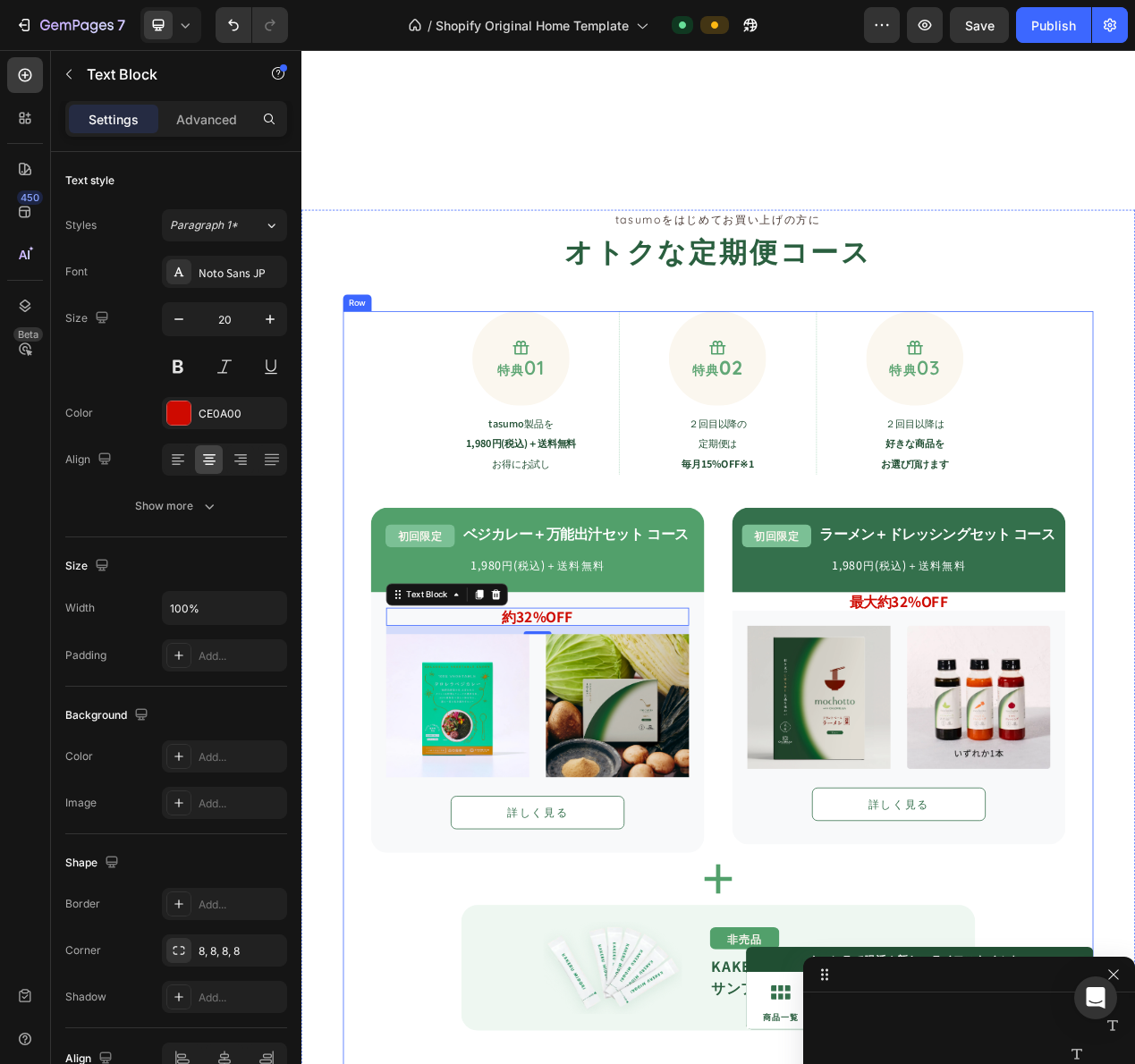
click at [972, 973] on div "Image" at bounding box center [967, 884] width 184 height 184
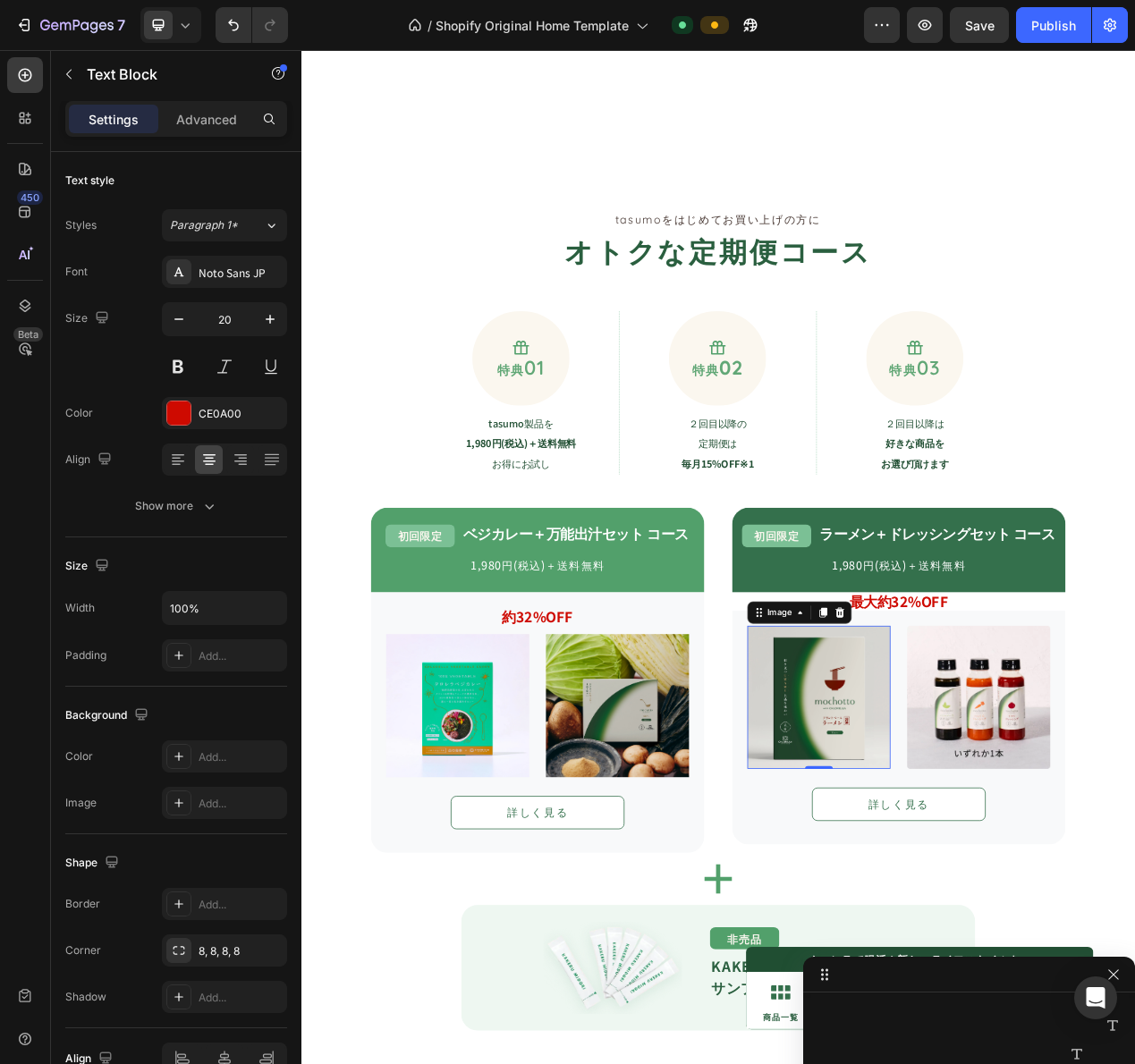
scroll to position [1676, 0]
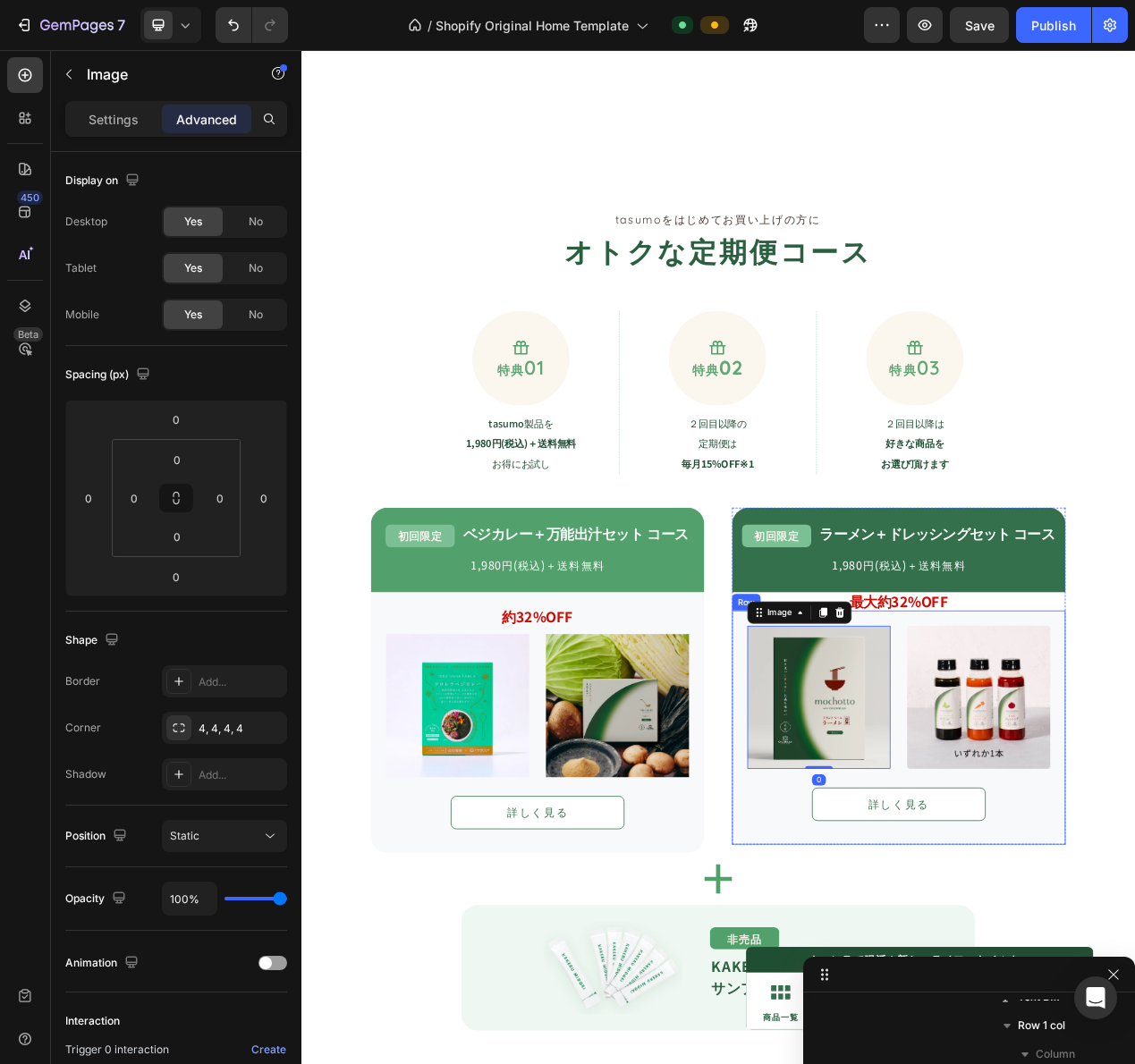
click at [1082, 756] on strong "最大約32%OFF" at bounding box center [1070, 759] width 127 height 26
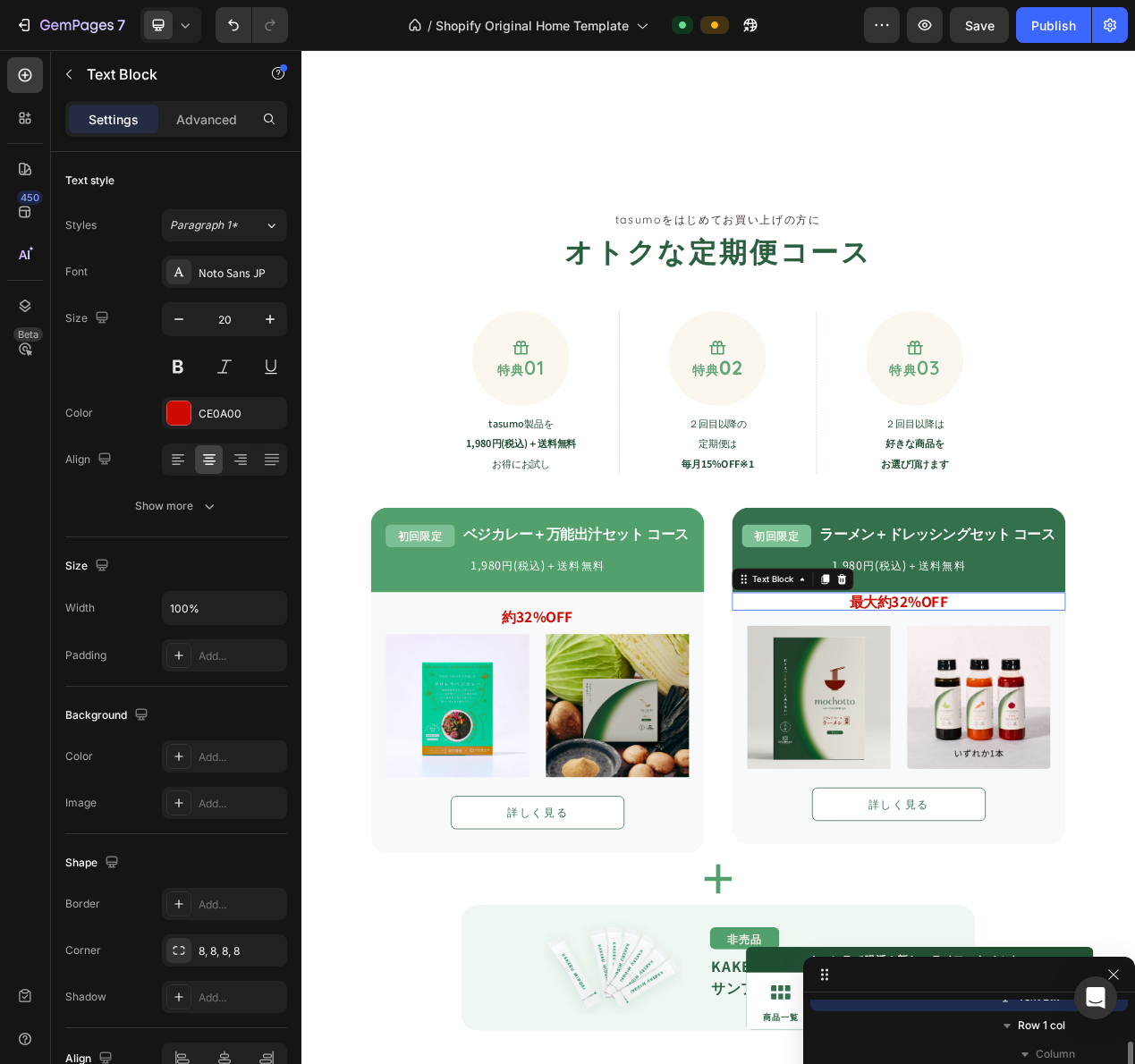
scroll to position [1533, 0]
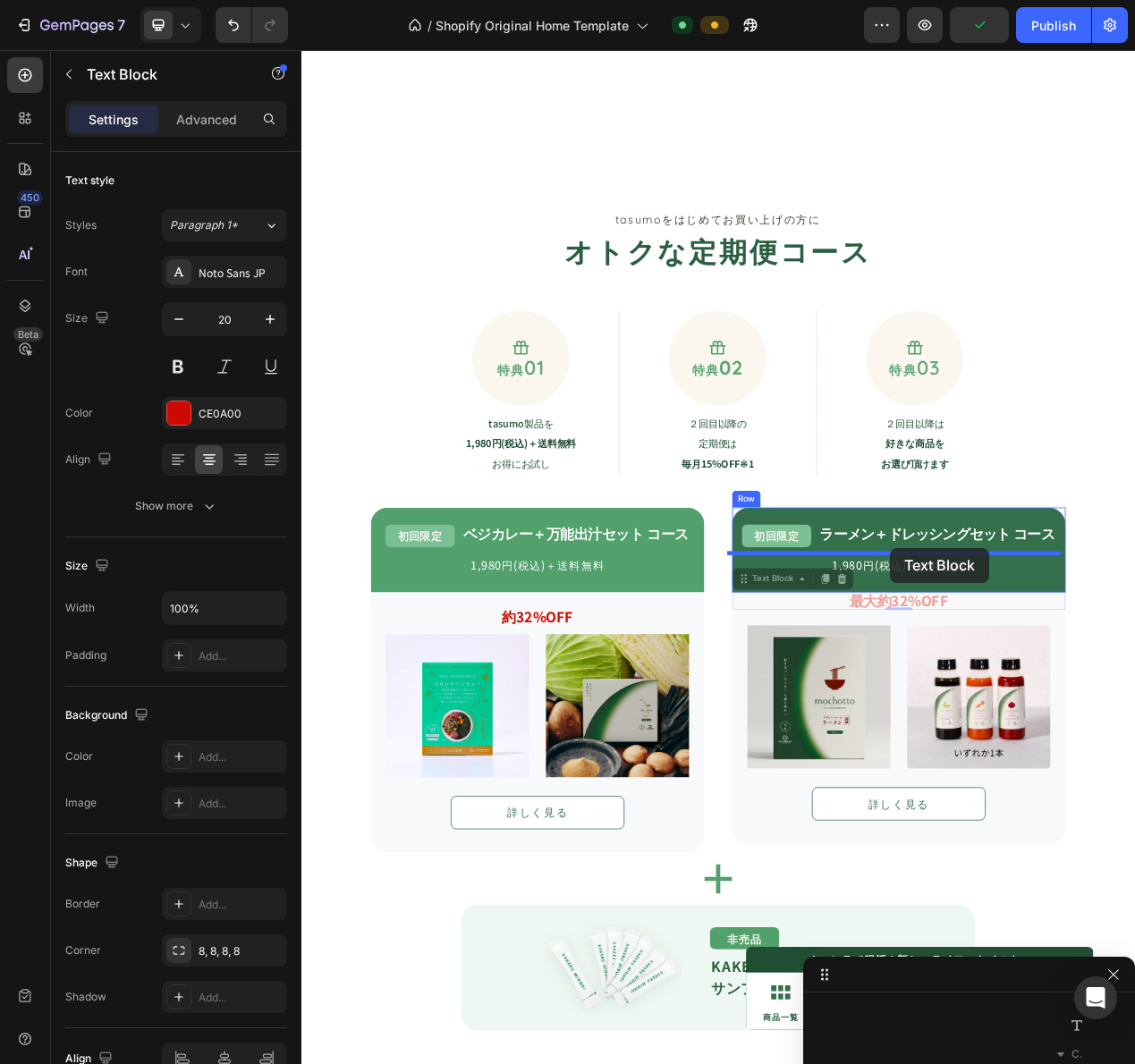
drag, startPoint x: 910, startPoint y: 733, endPoint x: 1059, endPoint y: 691, distance: 154.8
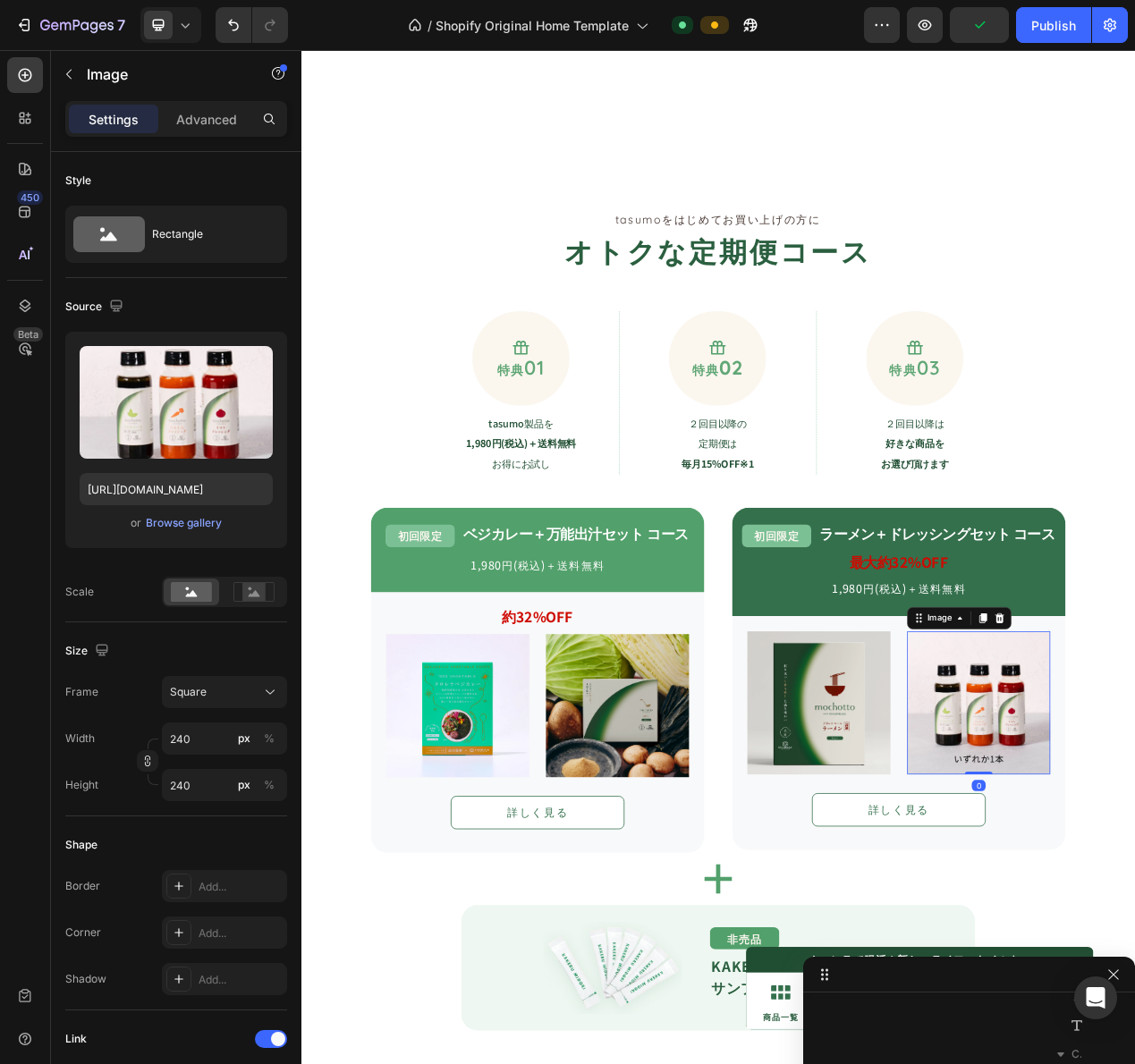
scroll to position [1734, 0]
click at [1069, 703] on strong "最大約32%OFF" at bounding box center [1070, 709] width 127 height 26
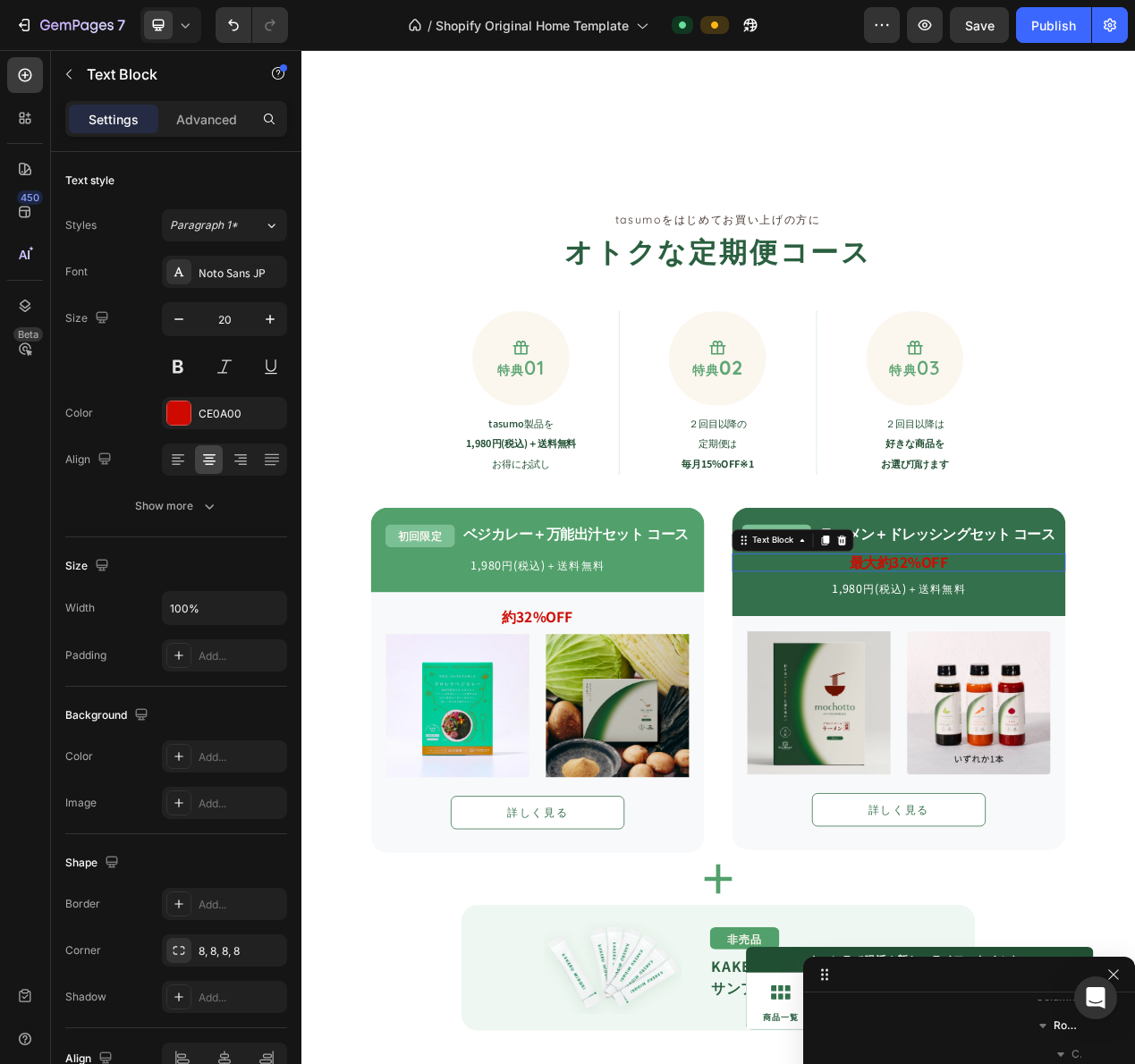
scroll to position [1505, 0]
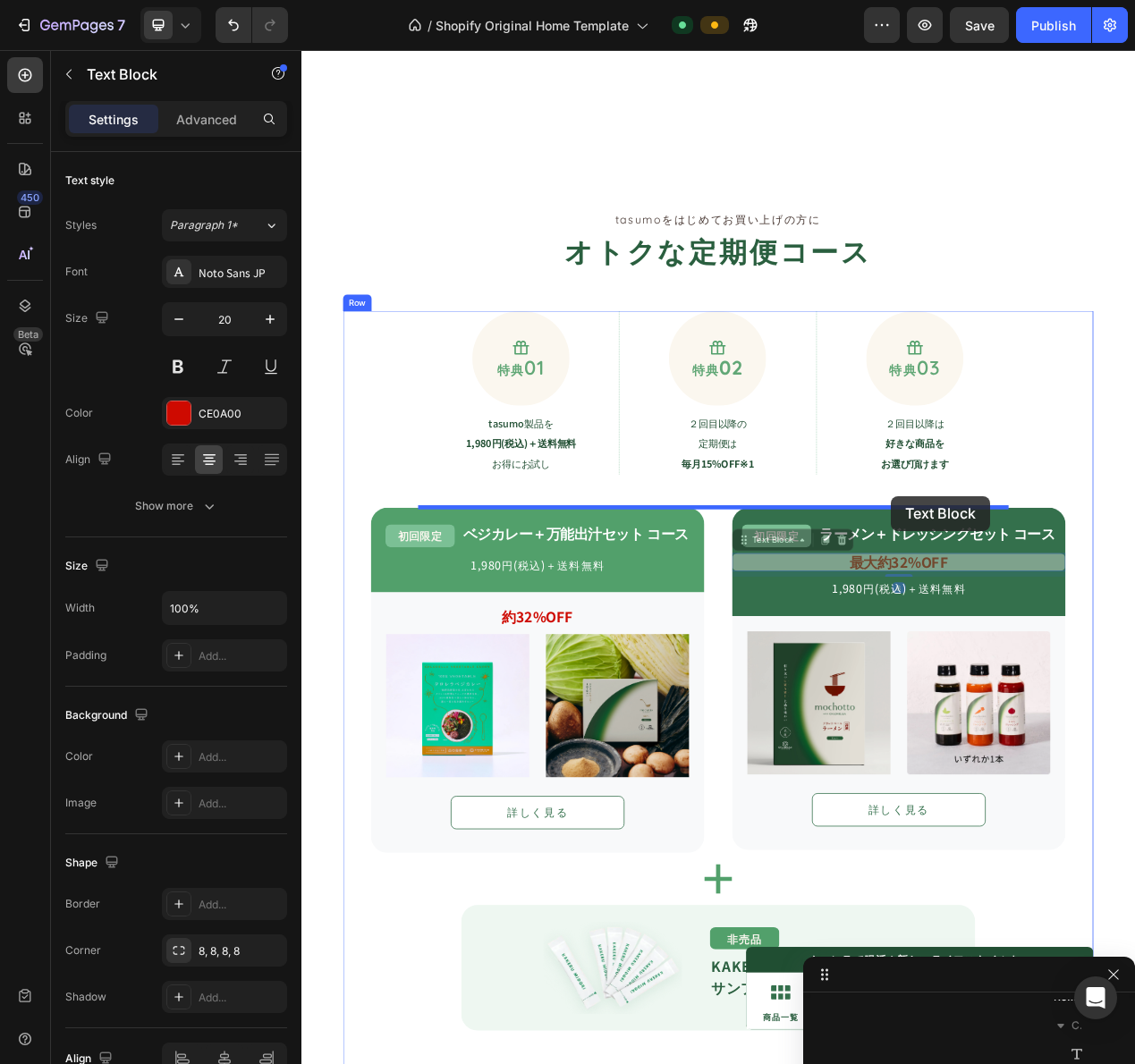
drag, startPoint x: 916, startPoint y: 680, endPoint x: 1060, endPoint y: 624, distance: 154.5
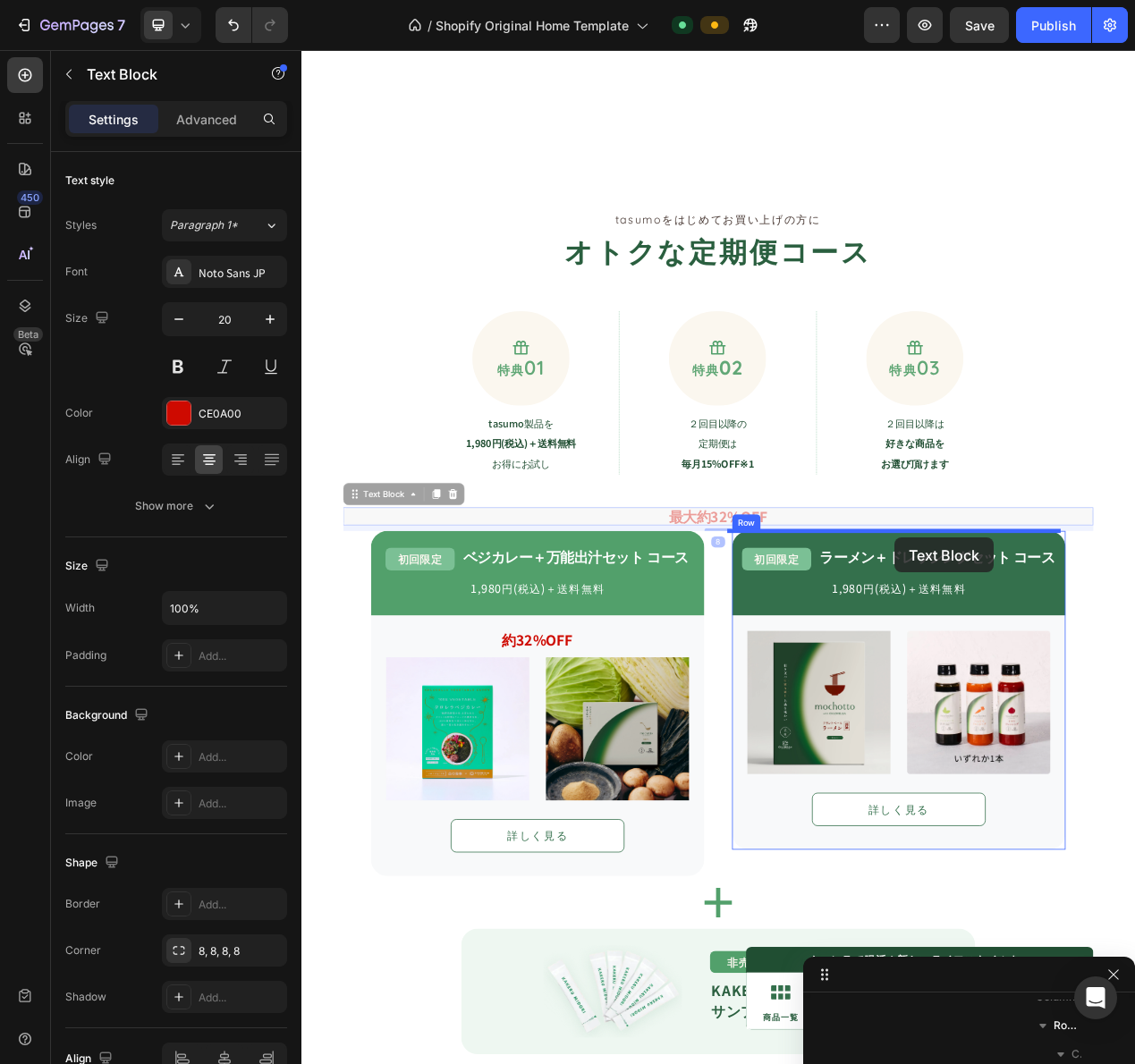
drag, startPoint x: 399, startPoint y: 619, endPoint x: 1065, endPoint y: 677, distance: 668.5
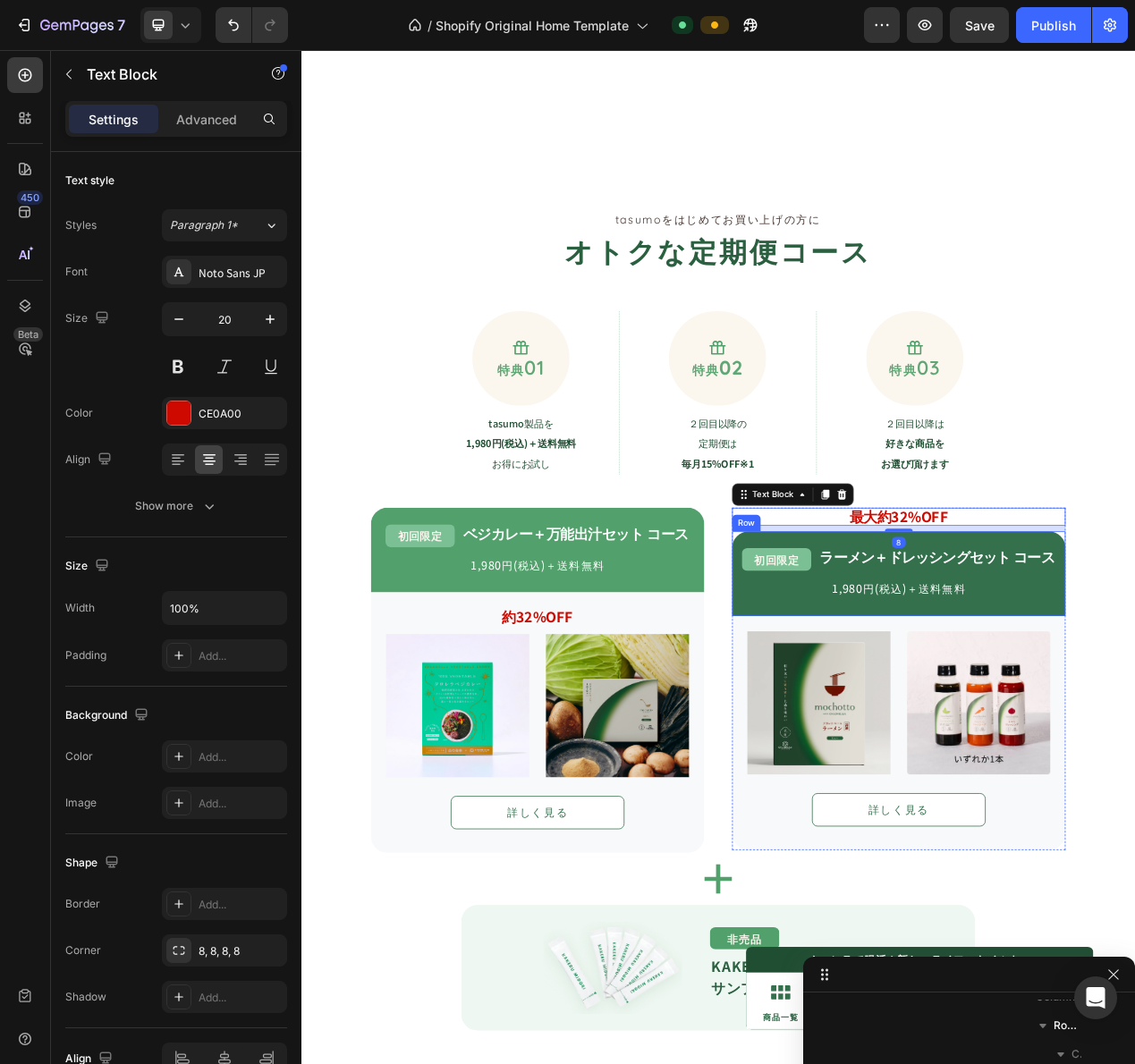
click at [1134, 529] on p "２回目以降は 好きな商品を お選び頂けます" at bounding box center [1091, 555] width 192 height 78
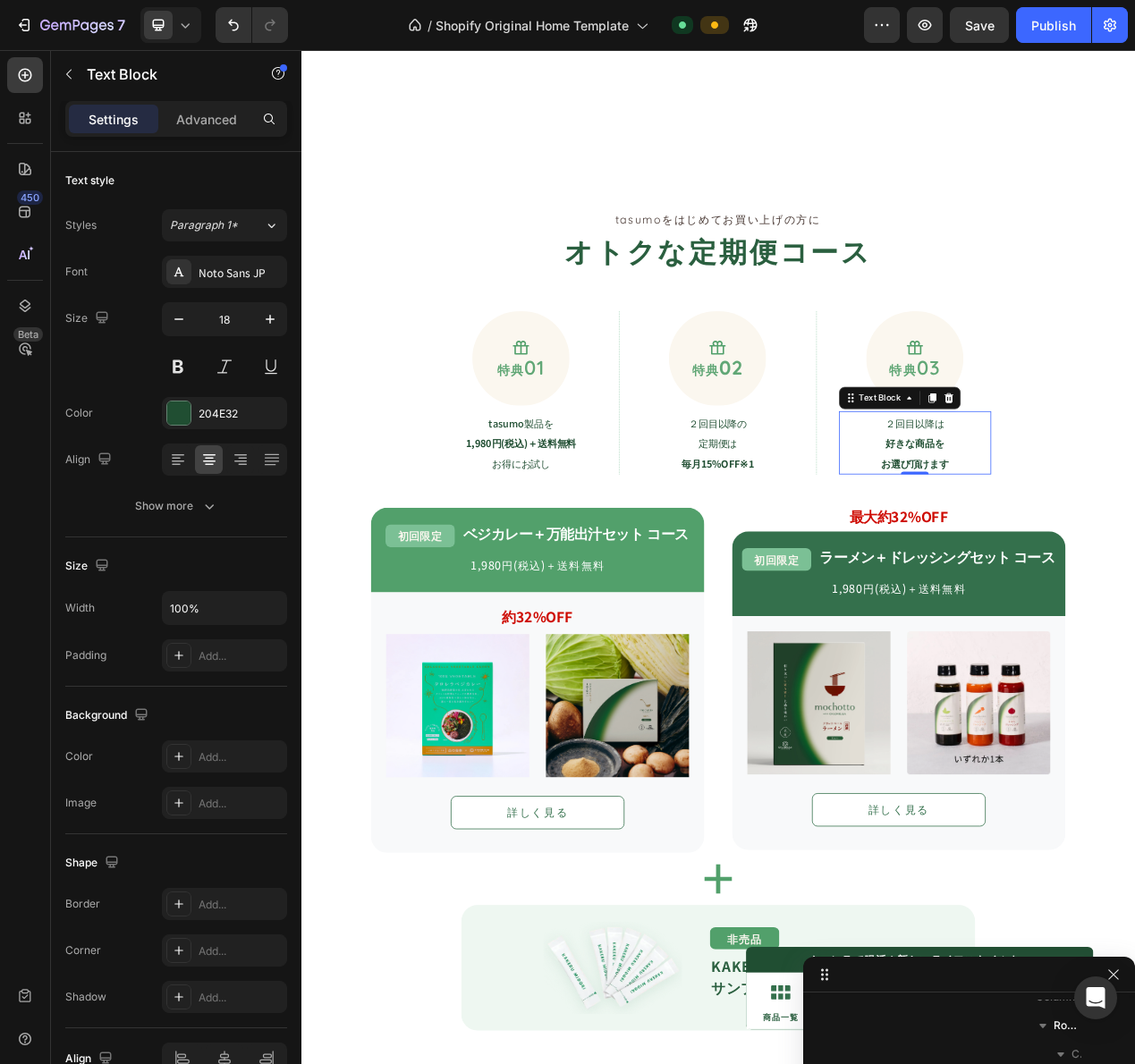
scroll to position [618, 0]
click at [1093, 652] on strong "最大約32%OFF" at bounding box center [1070, 650] width 127 height 26
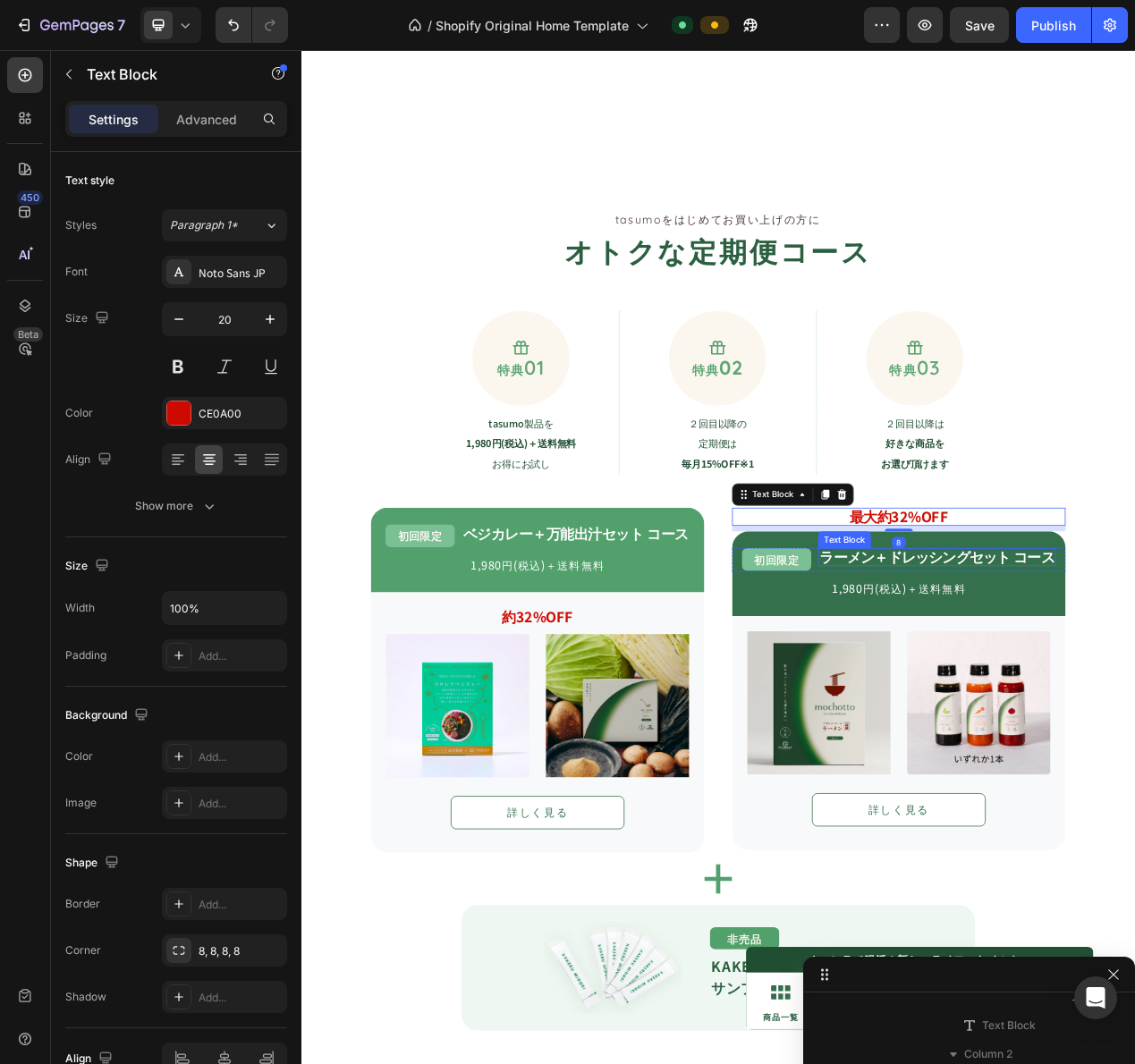
click at [1085, 703] on strong "ラーメン＋ドレッシングセット コース" at bounding box center [1119, 702] width 302 height 26
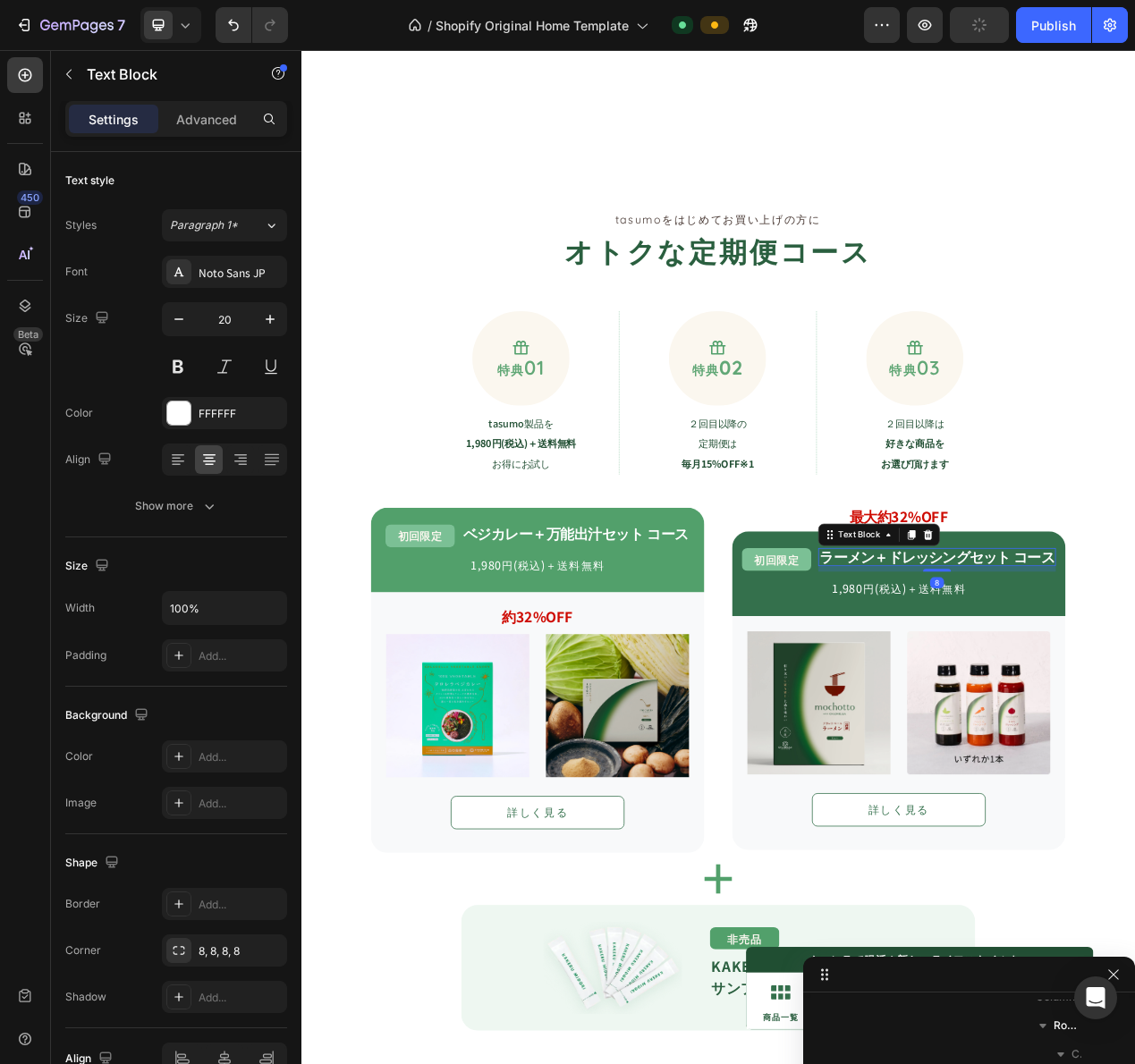
click at [1064, 719] on div "8" at bounding box center [1119, 717] width 306 height 7
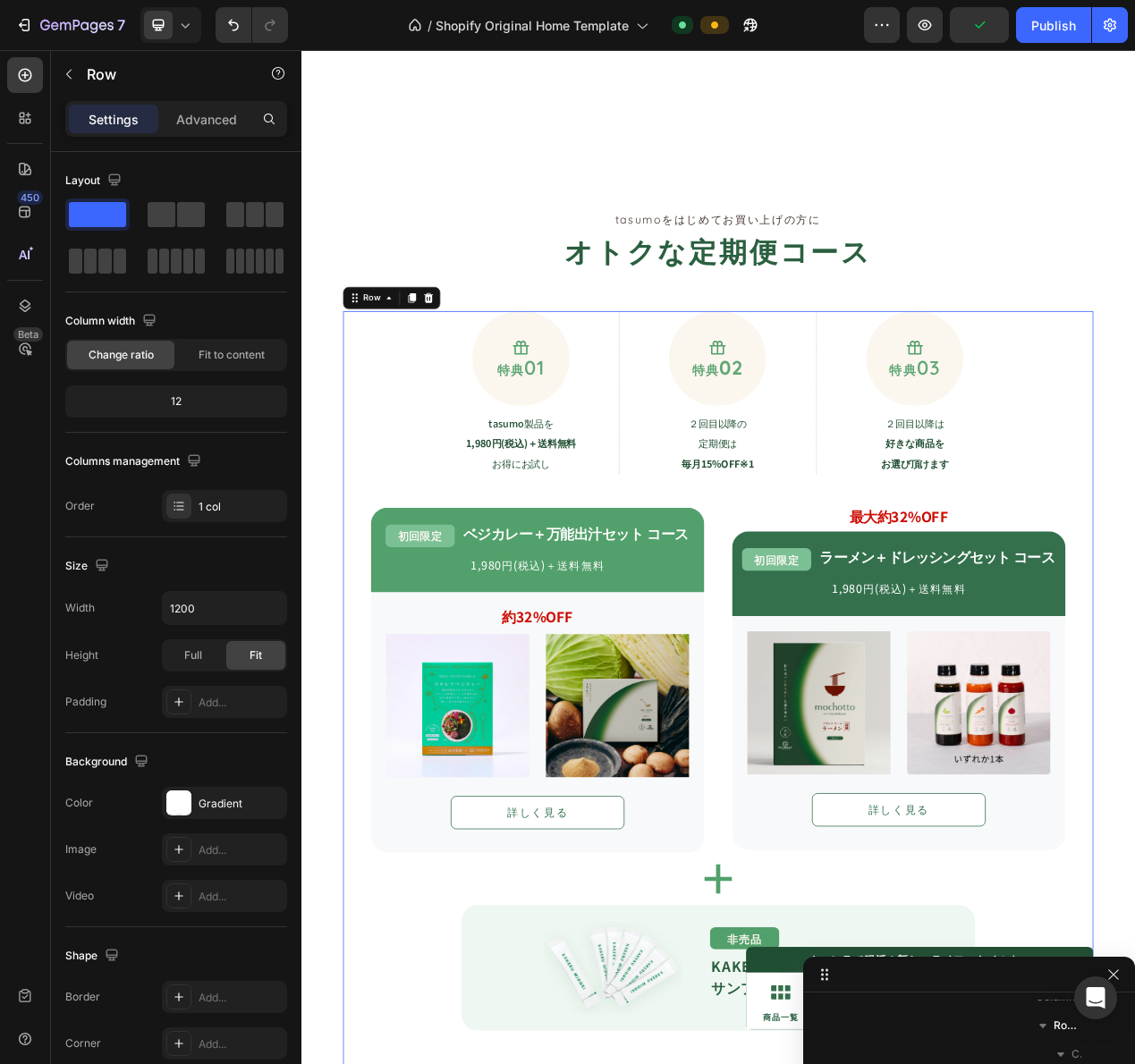
click at [1081, 635] on div "Icon 特典 01 Text Block Row tasumo製品を 1,980円(税込)＋送料無料 お得にお試し Text Block Row Icon …" at bounding box center [837, 991] width 966 height 1210
click at [1072, 645] on strong "最大約32%OFF" at bounding box center [1070, 650] width 127 height 26
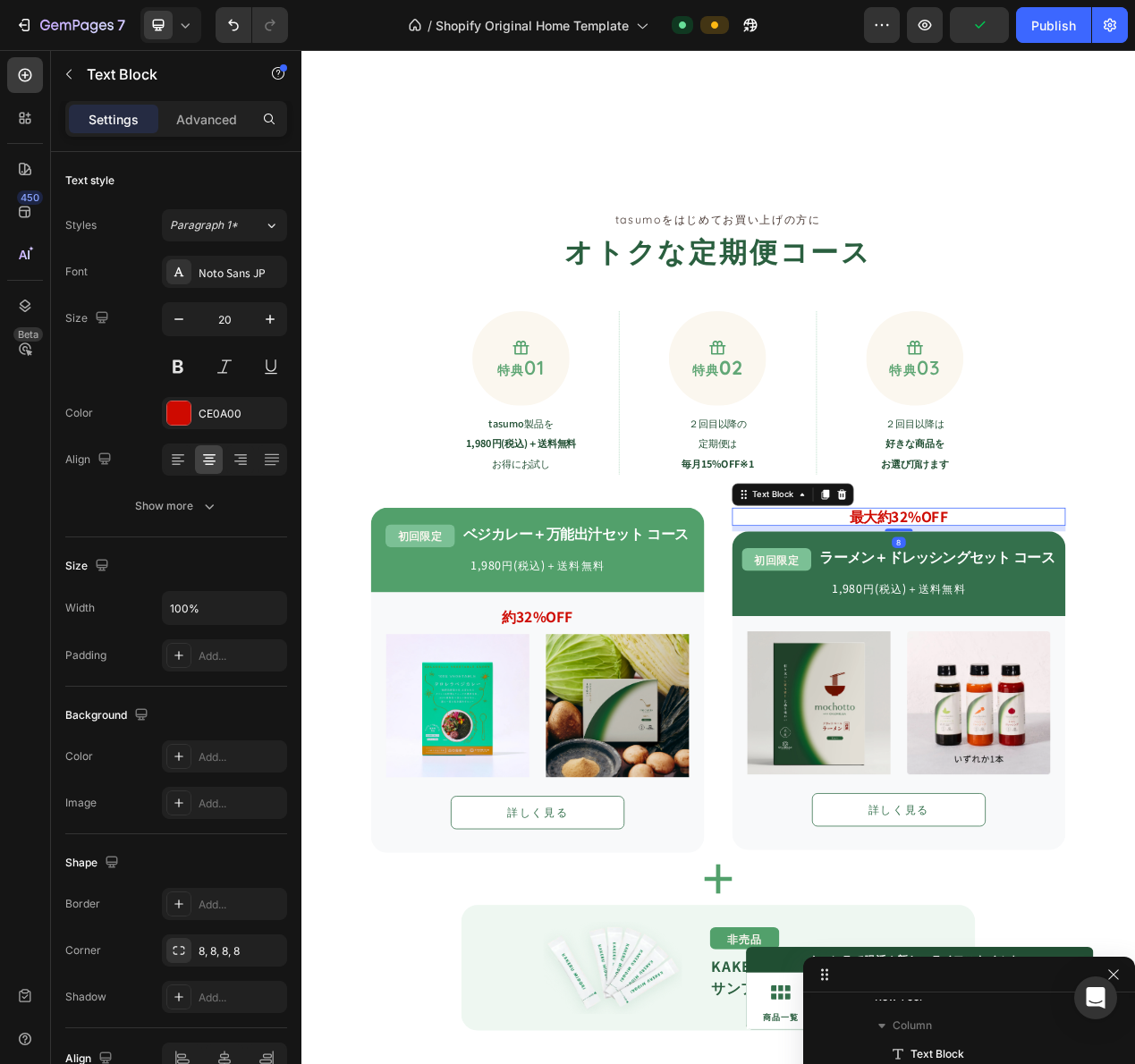
scroll to position [1304, 0]
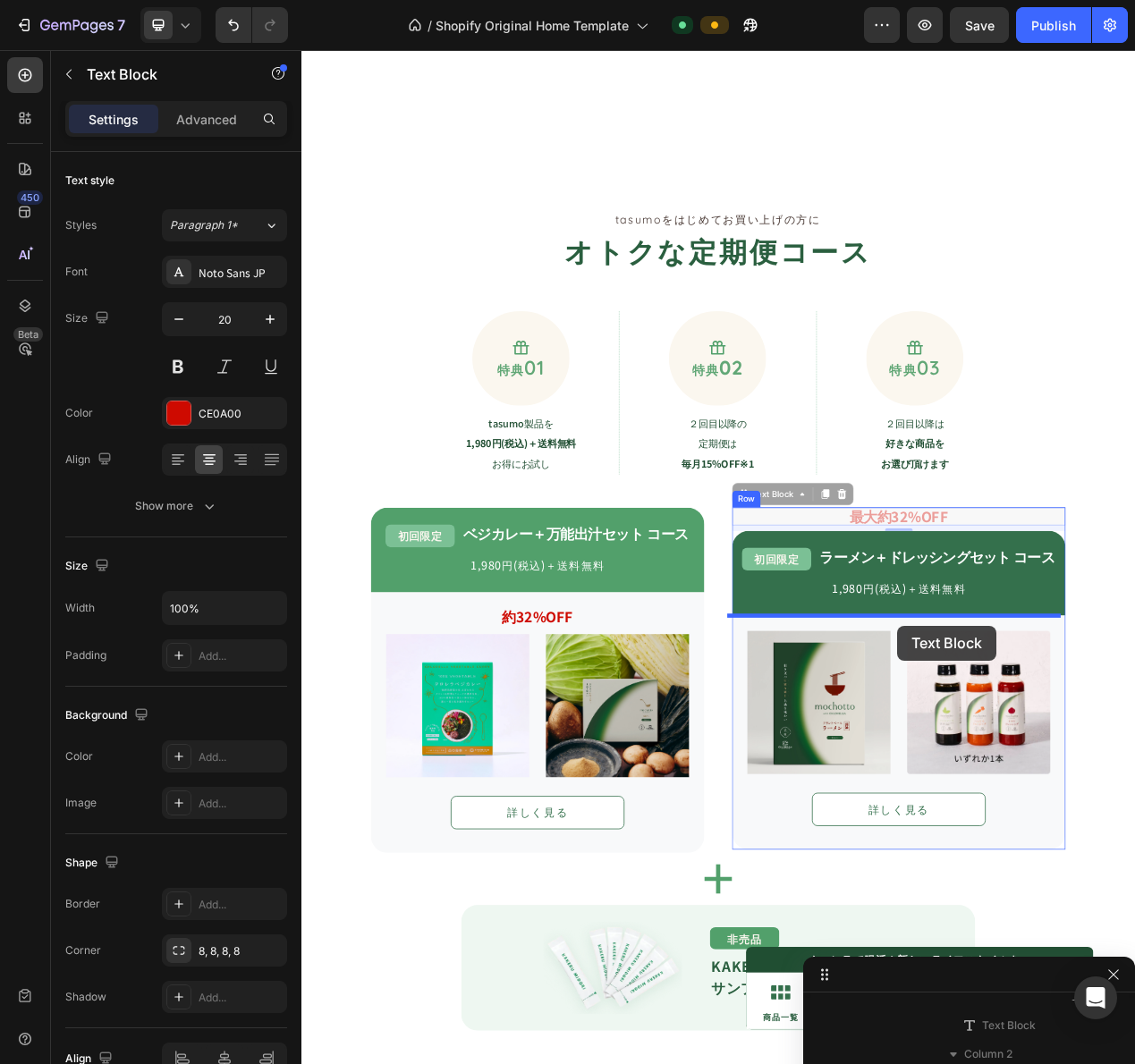
drag, startPoint x: 892, startPoint y: 619, endPoint x: 1068, endPoint y: 792, distance: 246.8
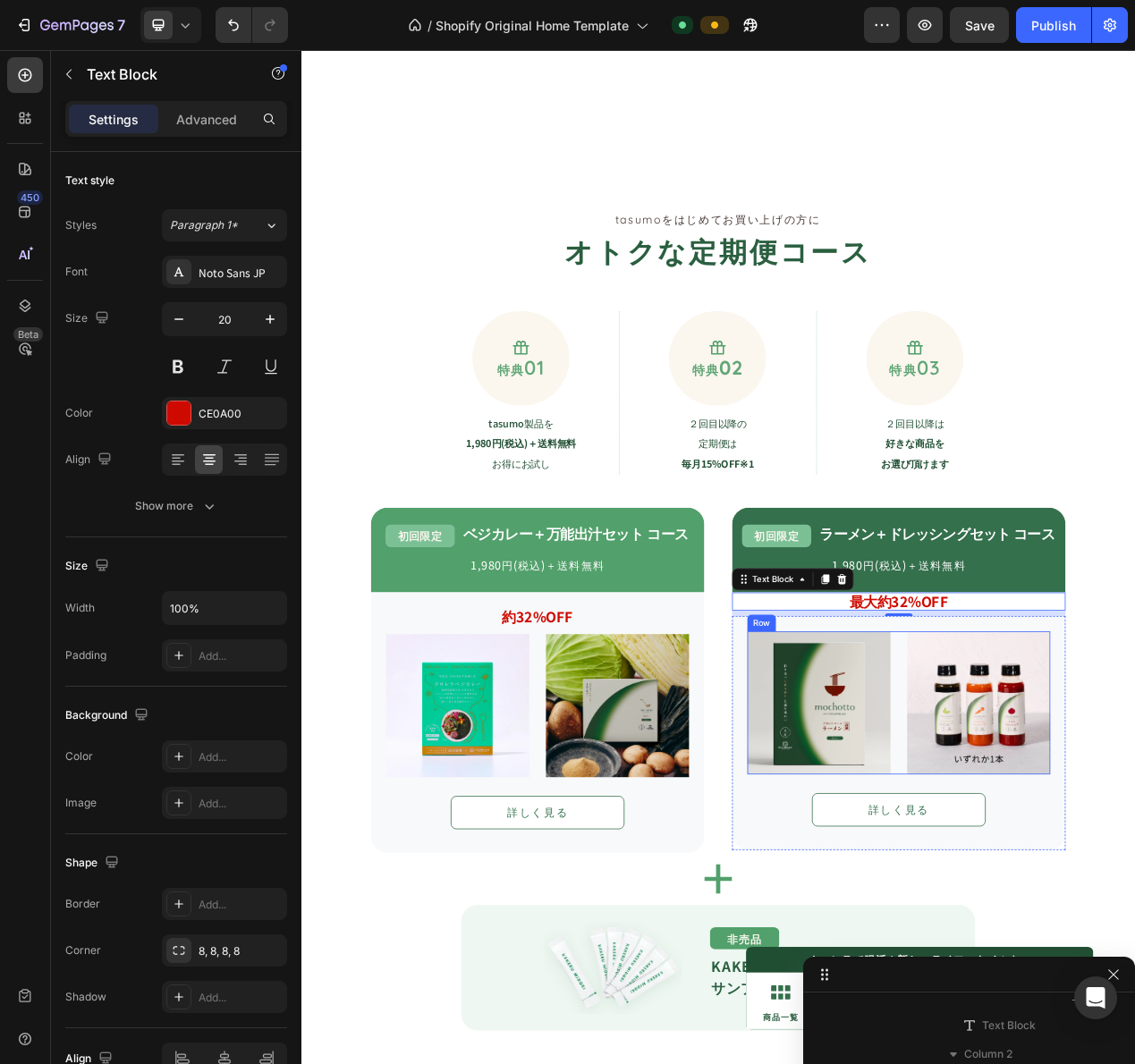
click at [1060, 828] on div "Image Image Row" at bounding box center [1070, 891] width 390 height 184
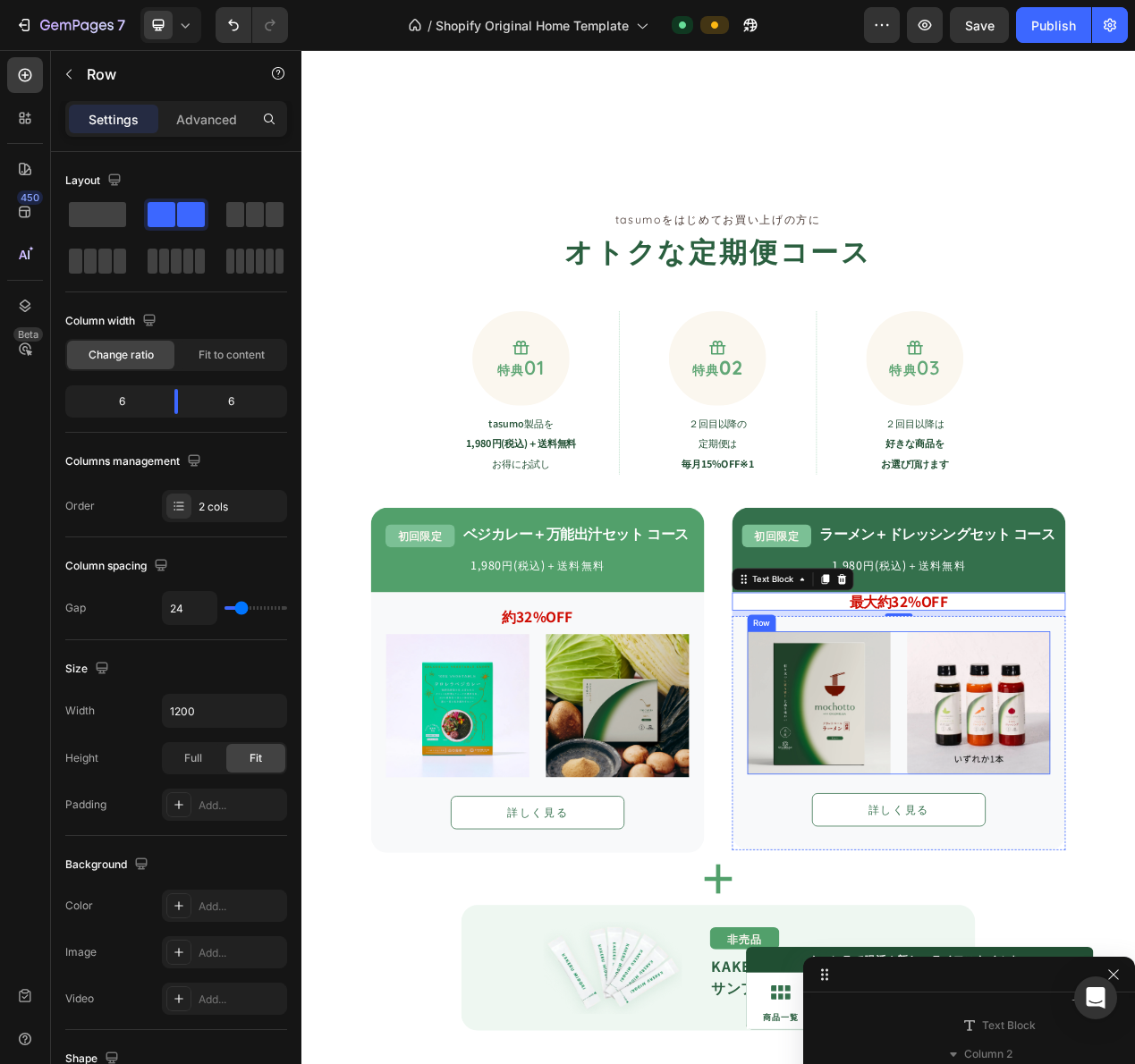
scroll to position [1619, 0]
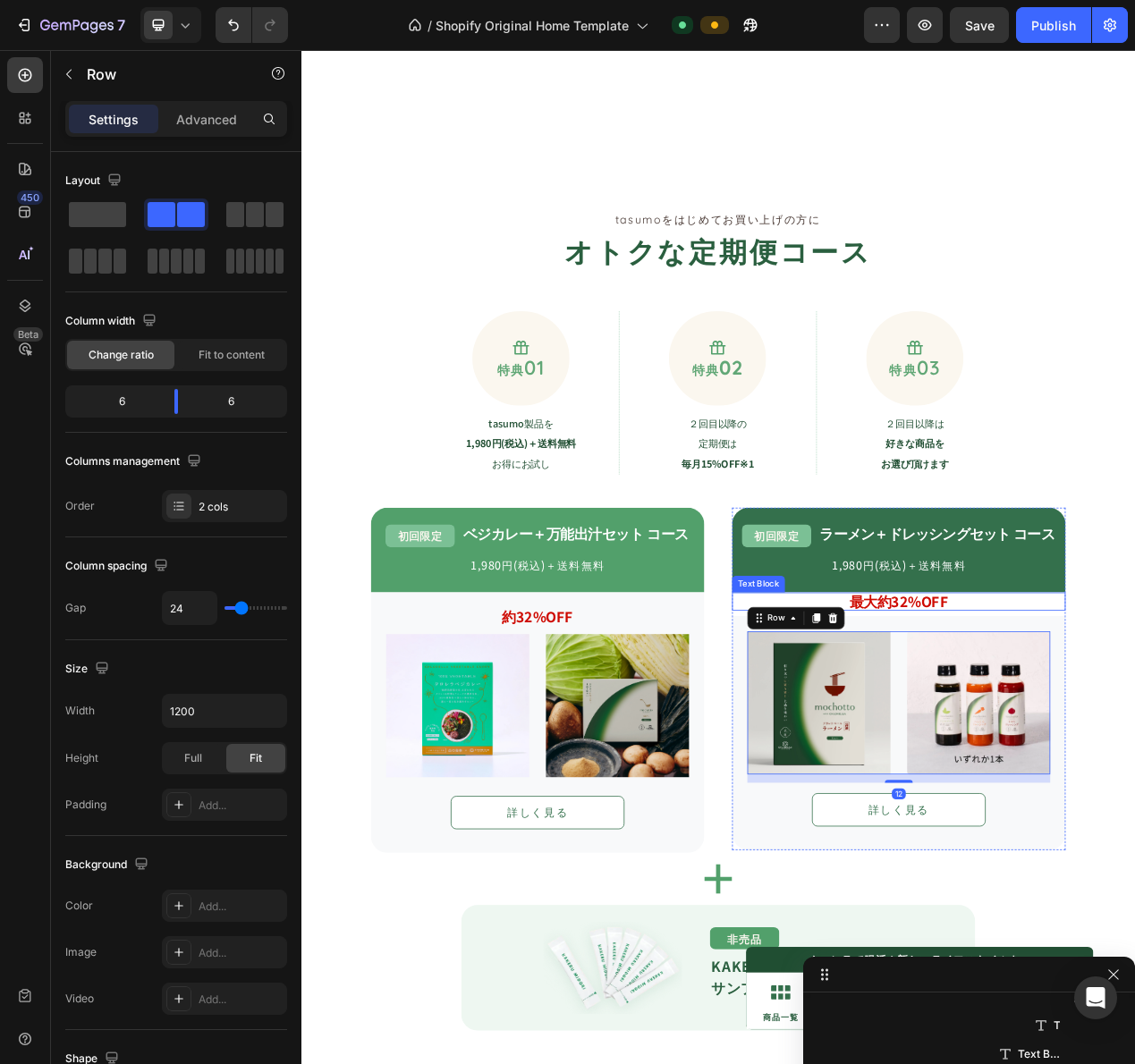
click at [1112, 752] on strong "最大約32%OFF" at bounding box center [1070, 759] width 127 height 26
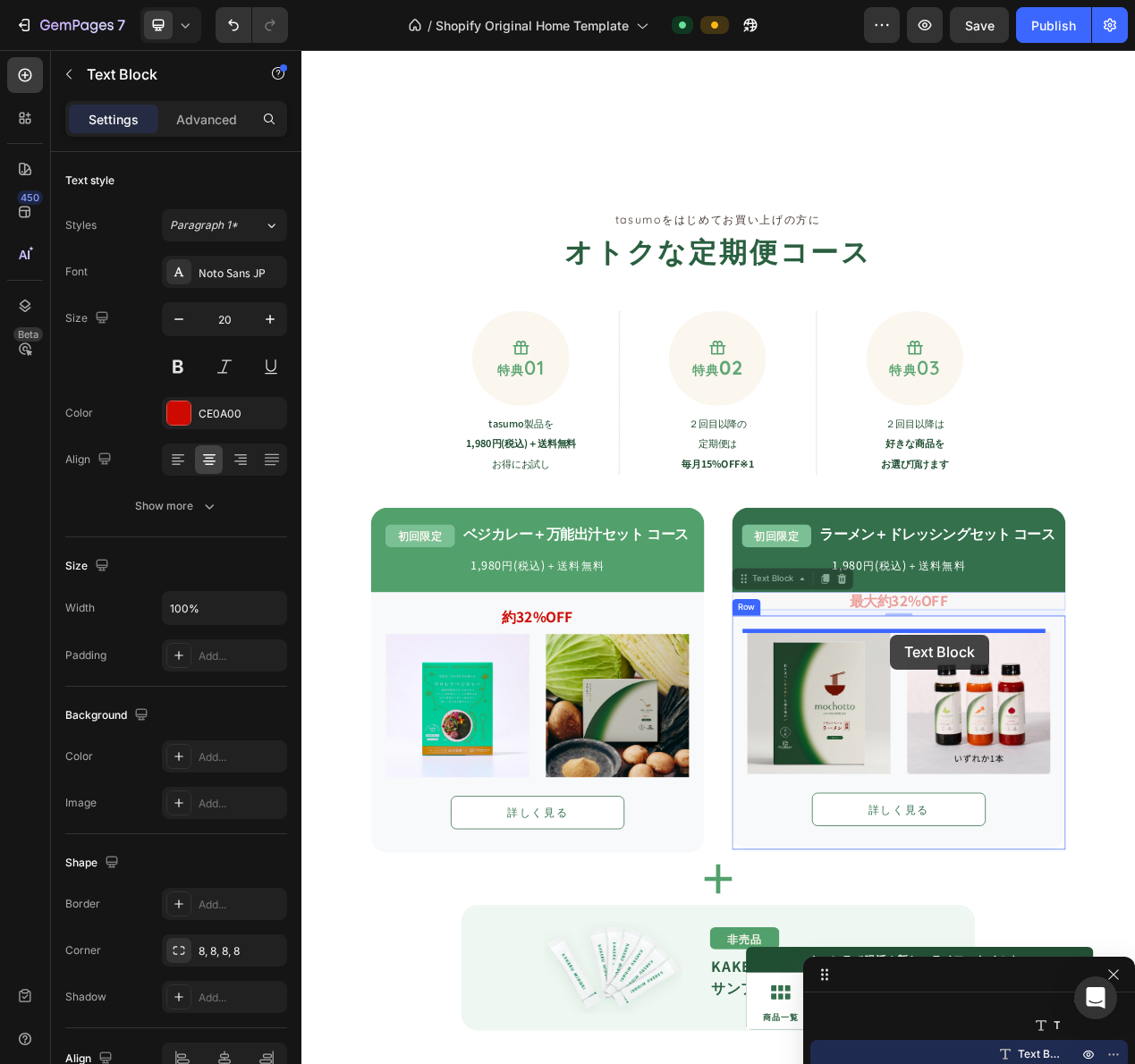
drag, startPoint x: 912, startPoint y: 727, endPoint x: 1059, endPoint y: 803, distance: 165.5
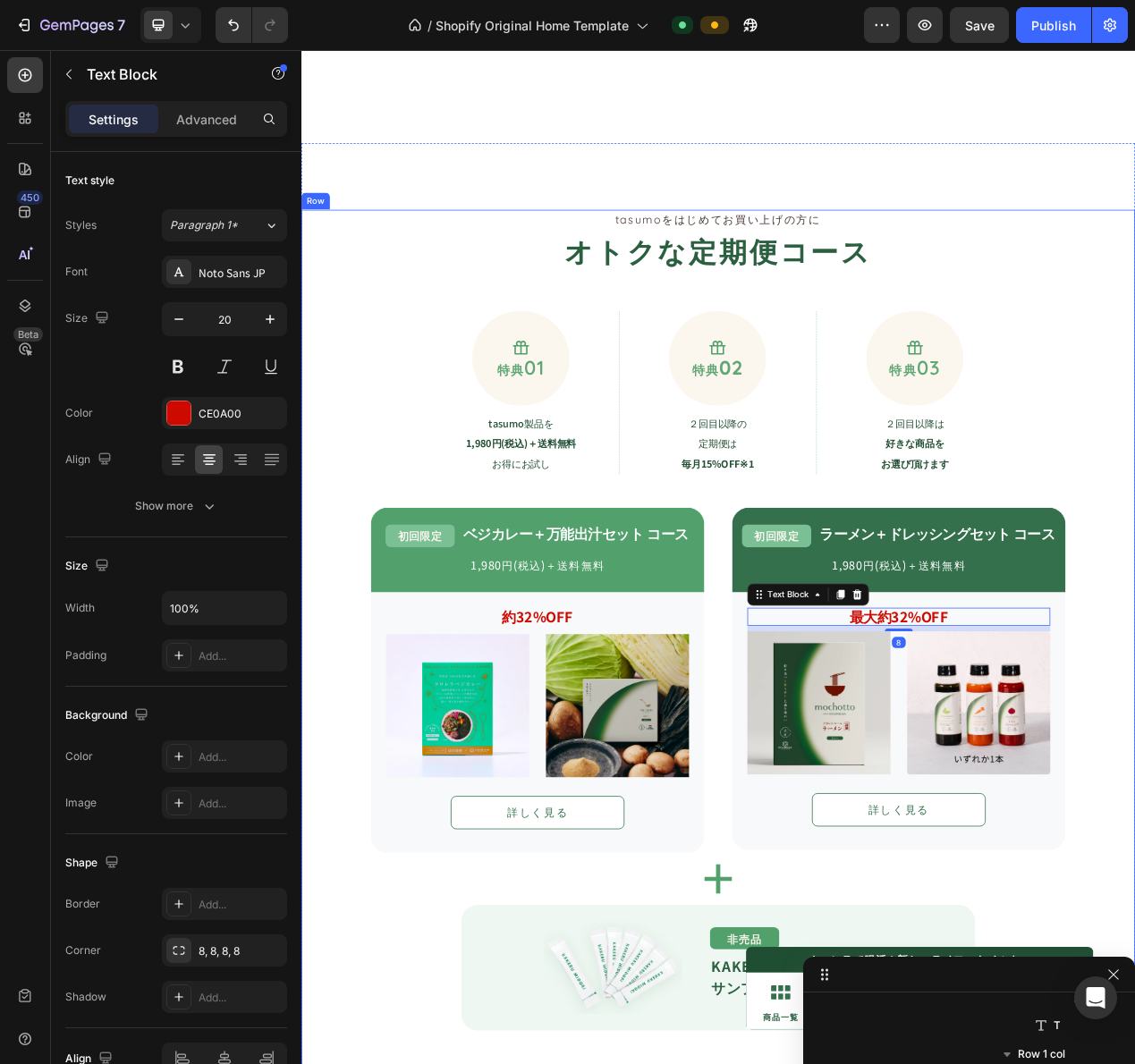
click at [1134, 745] on div "tasumoをはじめてお買い上げの方に Text Block オトクな定期便コース Heading Icon 特典 01 Text Block Row tas…" at bounding box center [837, 937] width 1073 height 1362
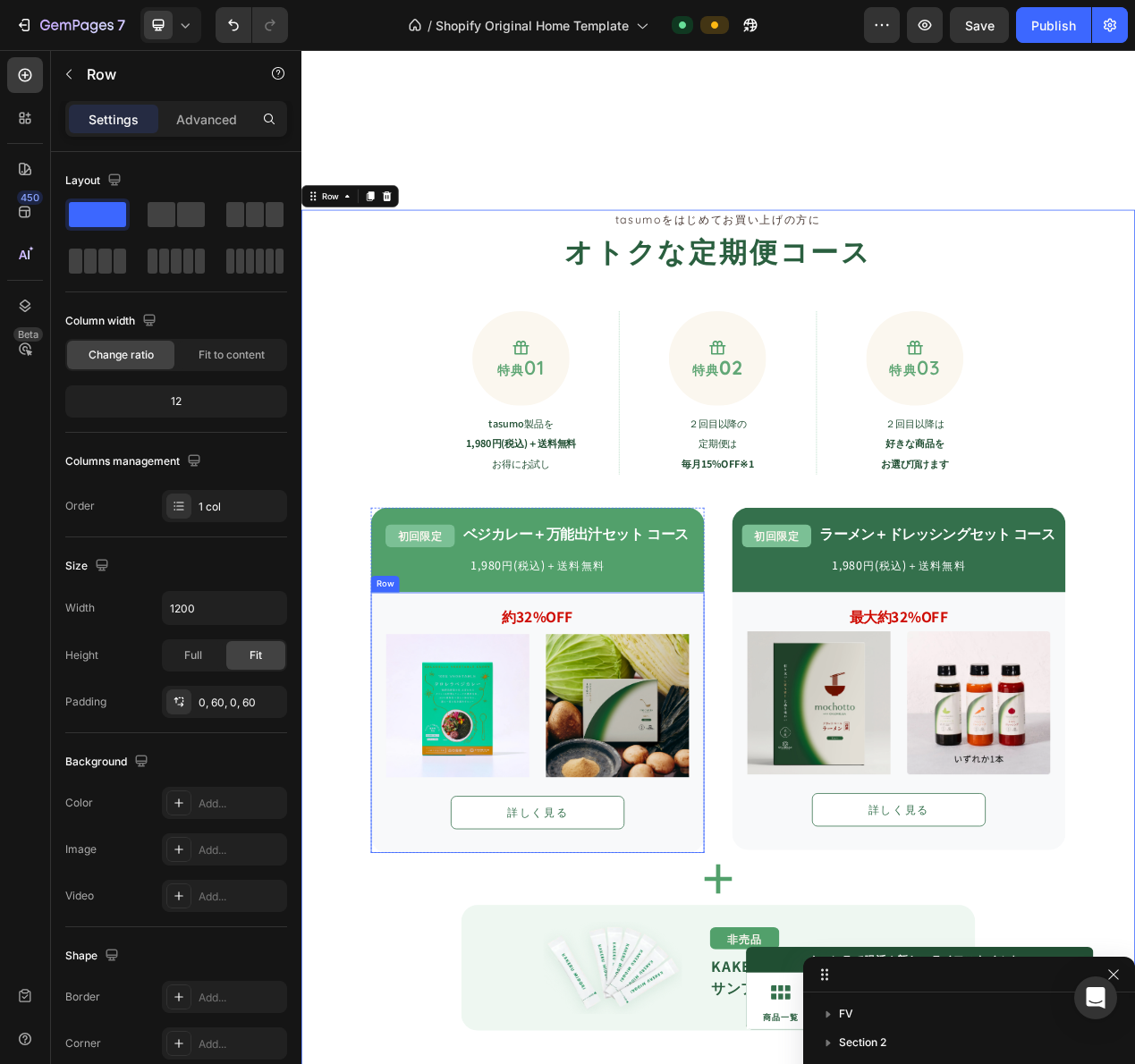
click at [611, 757] on div "約32%OFF Text Block Image Image Row 詳しく見る Button Row" at bounding box center [605, 916] width 429 height 335
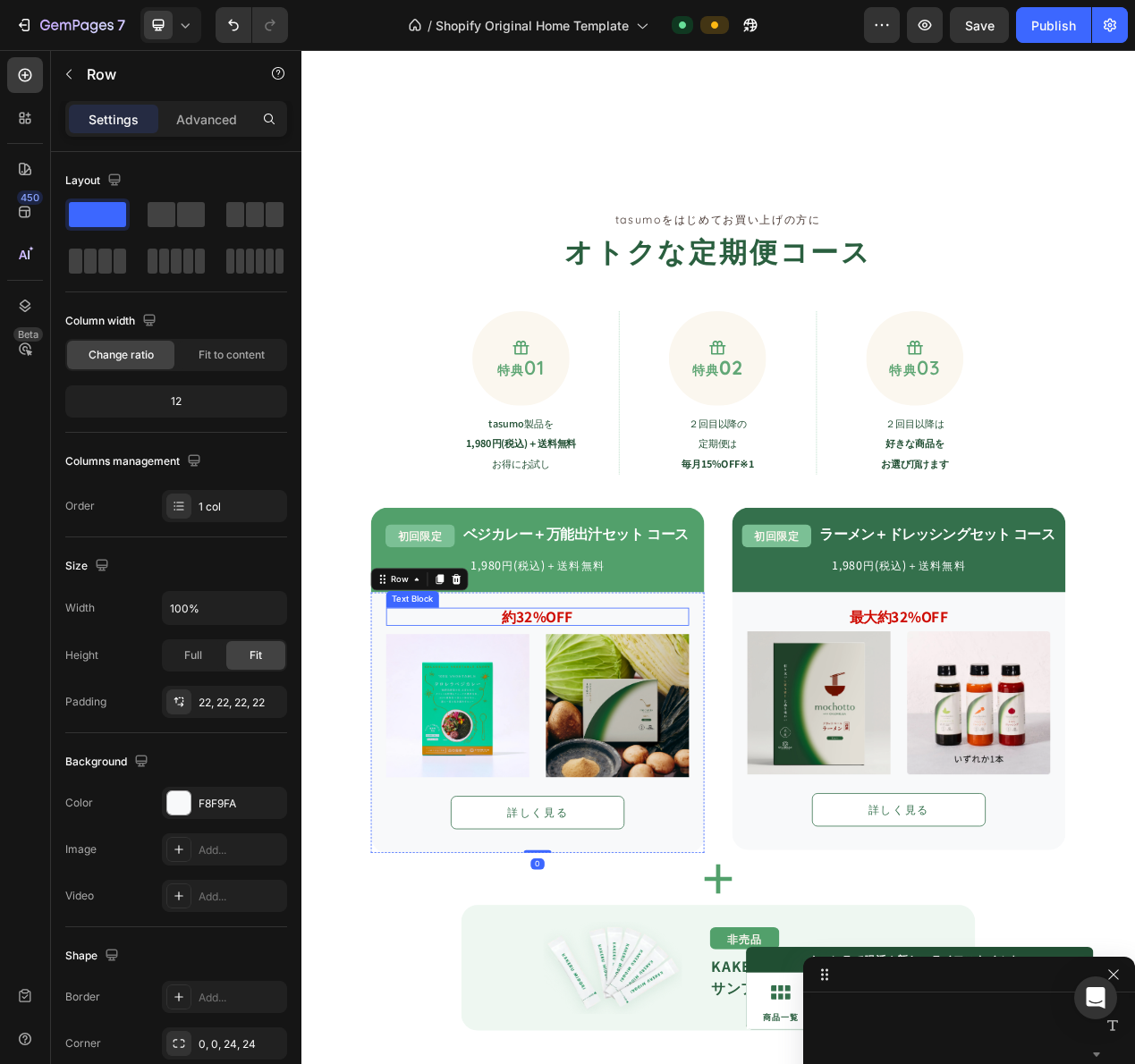
click at [611, 769] on strong "約32%OFF" at bounding box center [606, 779] width 91 height 26
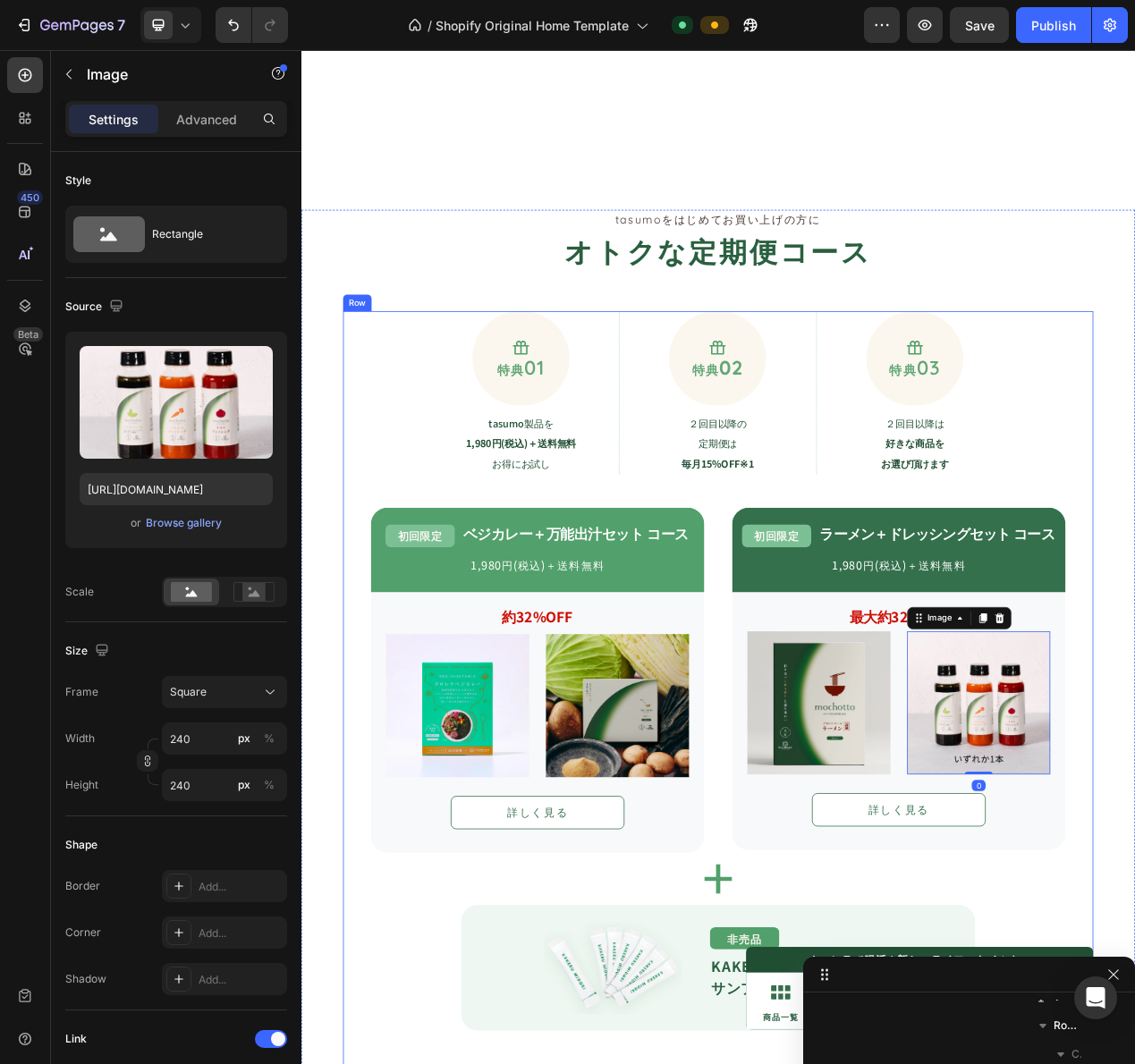
click at [1134, 924] on div "Icon 特典 01 Text Block Row tasumo製品を 1,980円(税込)＋送料無料 お得にお試し Text Block Row Icon …" at bounding box center [837, 991] width 966 height 1210
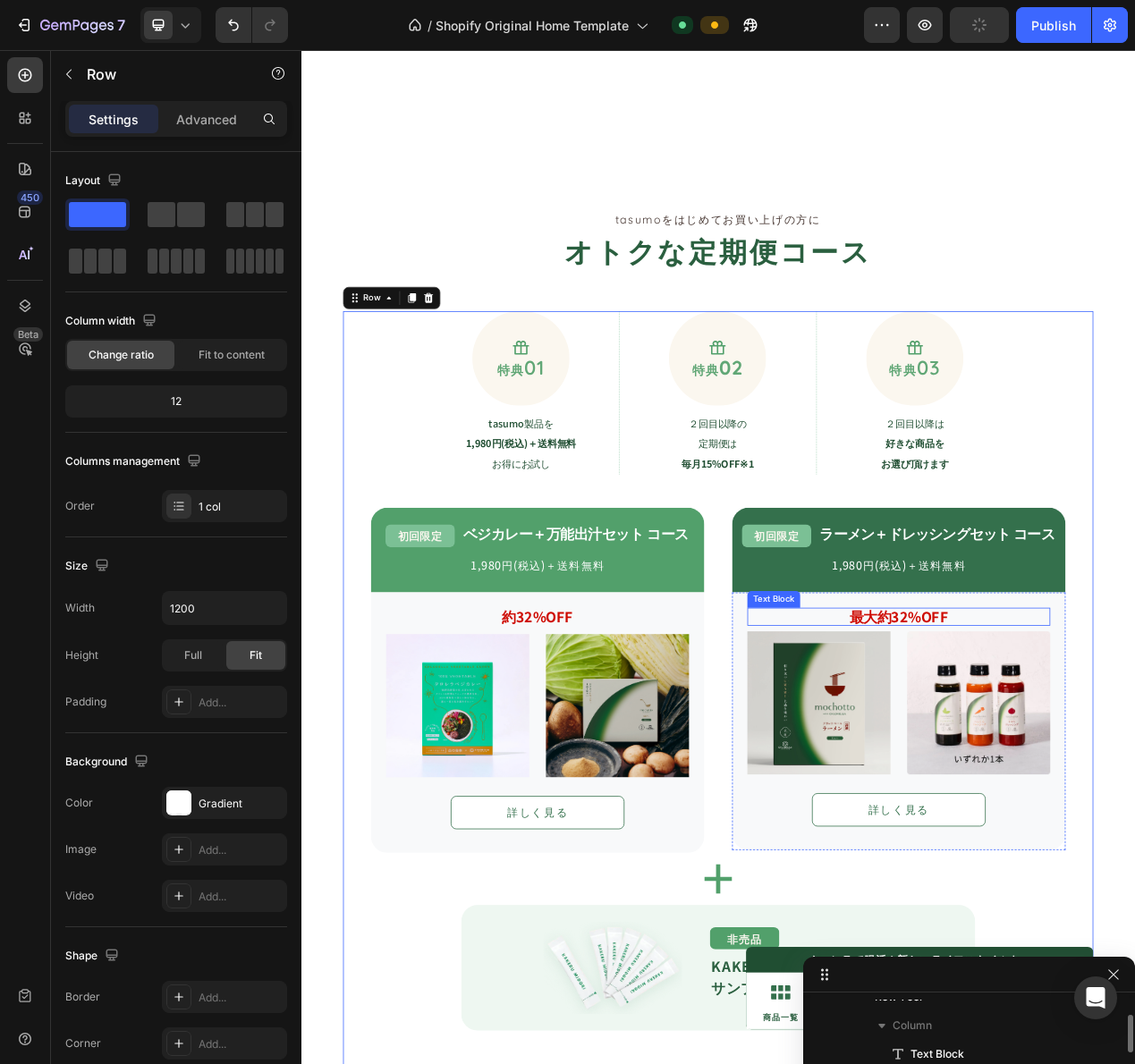
click at [1081, 783] on strong "最大約32%OFF" at bounding box center [1070, 779] width 127 height 26
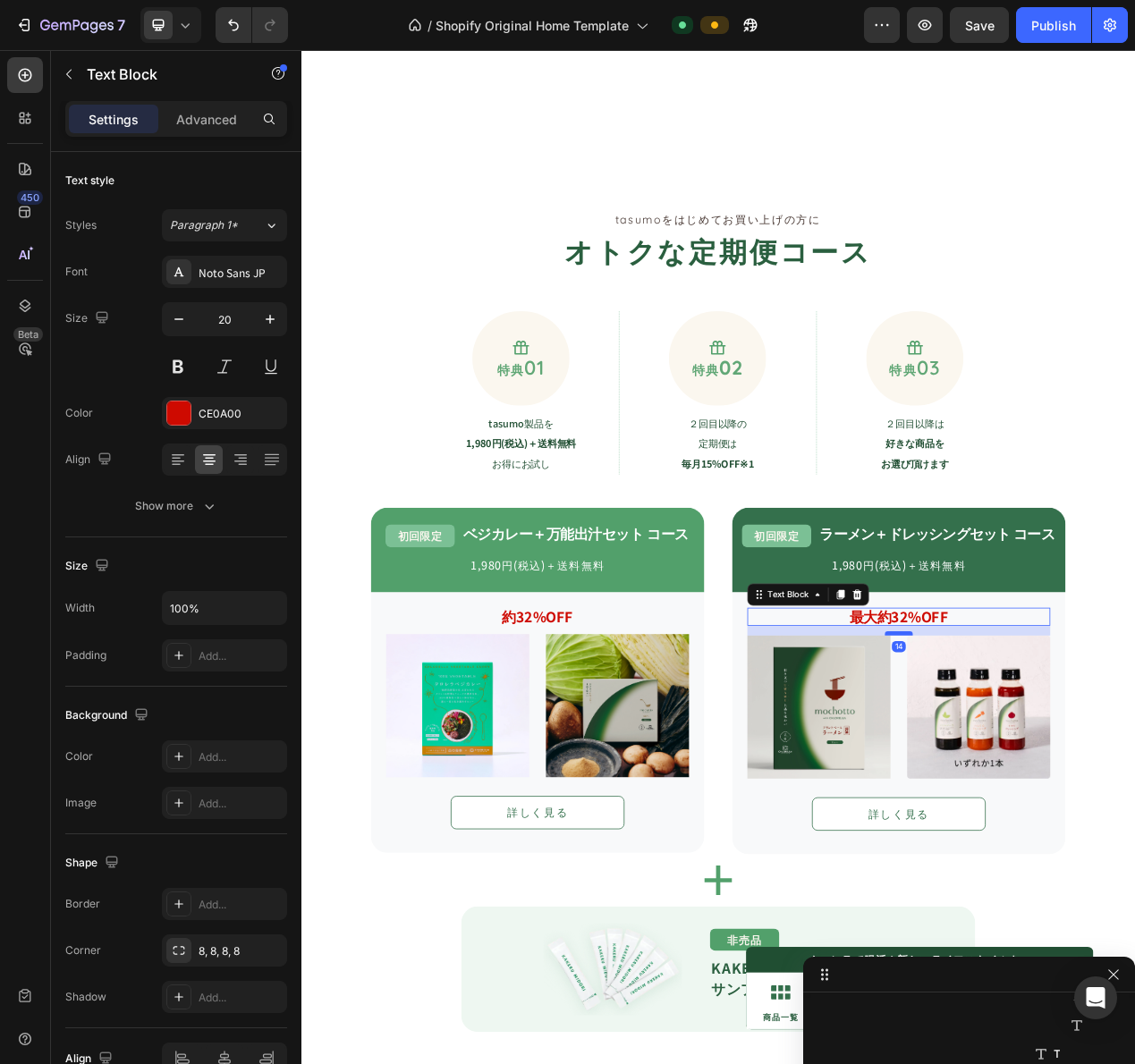
drag, startPoint x: 1053, startPoint y: 795, endPoint x: 1071, endPoint y: 800, distance: 18.7
click at [1071, 800] on div at bounding box center [1070, 801] width 36 height 6
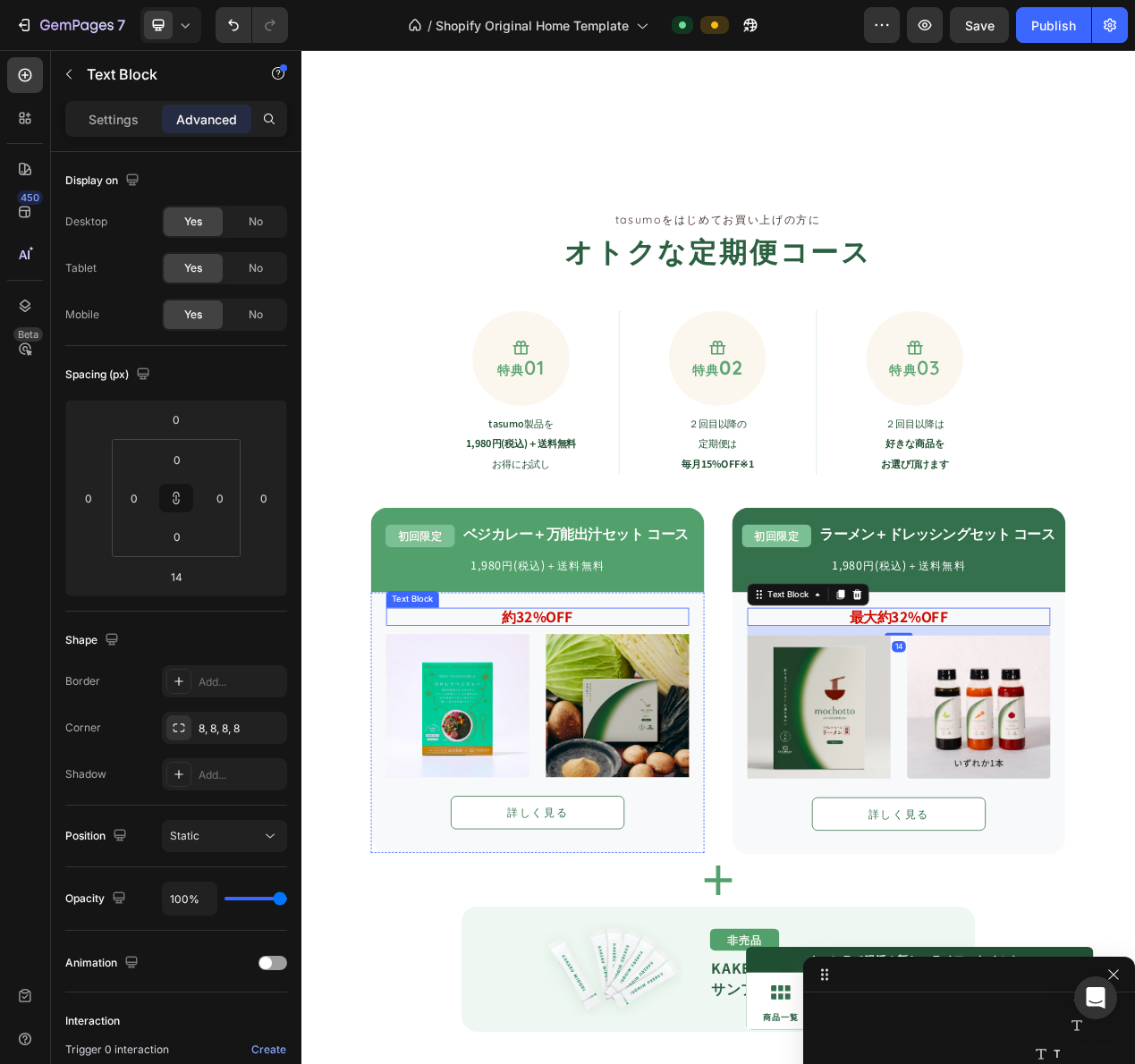
click at [600, 773] on strong "約32%OFF" at bounding box center [606, 779] width 91 height 26
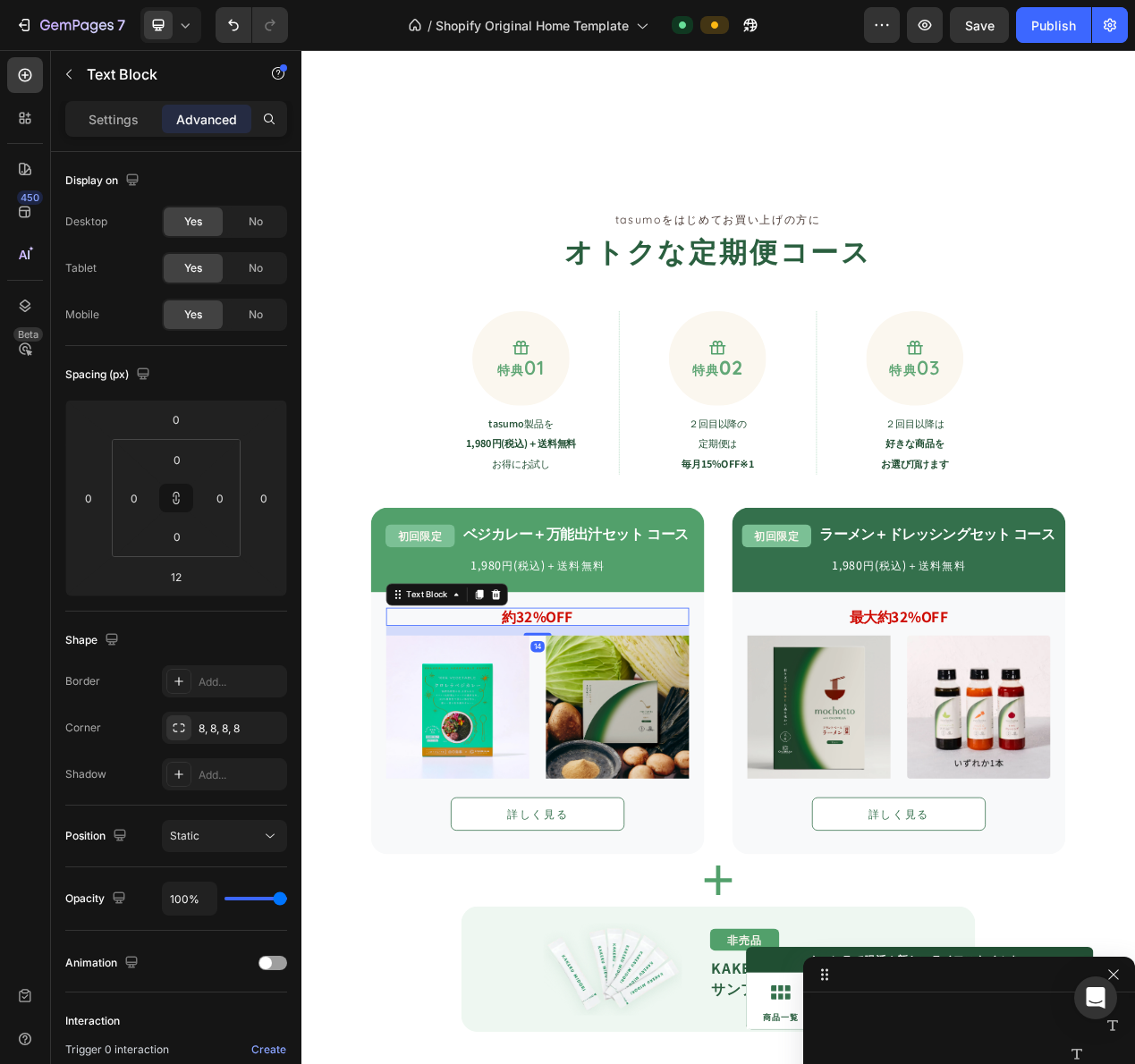
drag, startPoint x: 600, startPoint y: 799, endPoint x: 619, endPoint y: 801, distance: 19.1
click at [619, 792] on div "14" at bounding box center [606, 792] width 390 height 0
type input "14"
click at [1033, 993] on div "最大約32%OFF Text Block Image Image Row 詳しく見る Button" at bounding box center [1070, 917] width 390 height 297
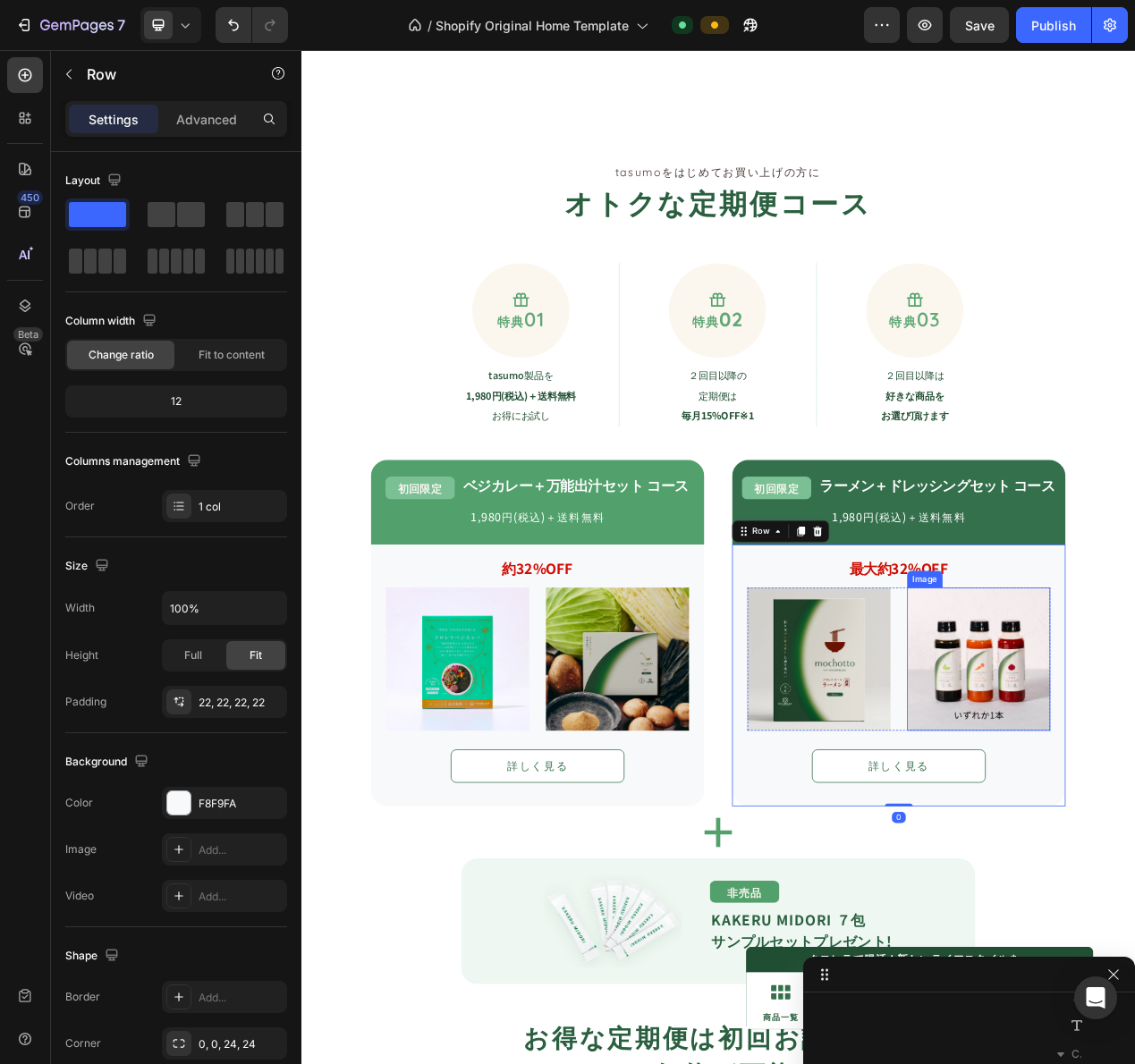
scroll to position [1424, 0]
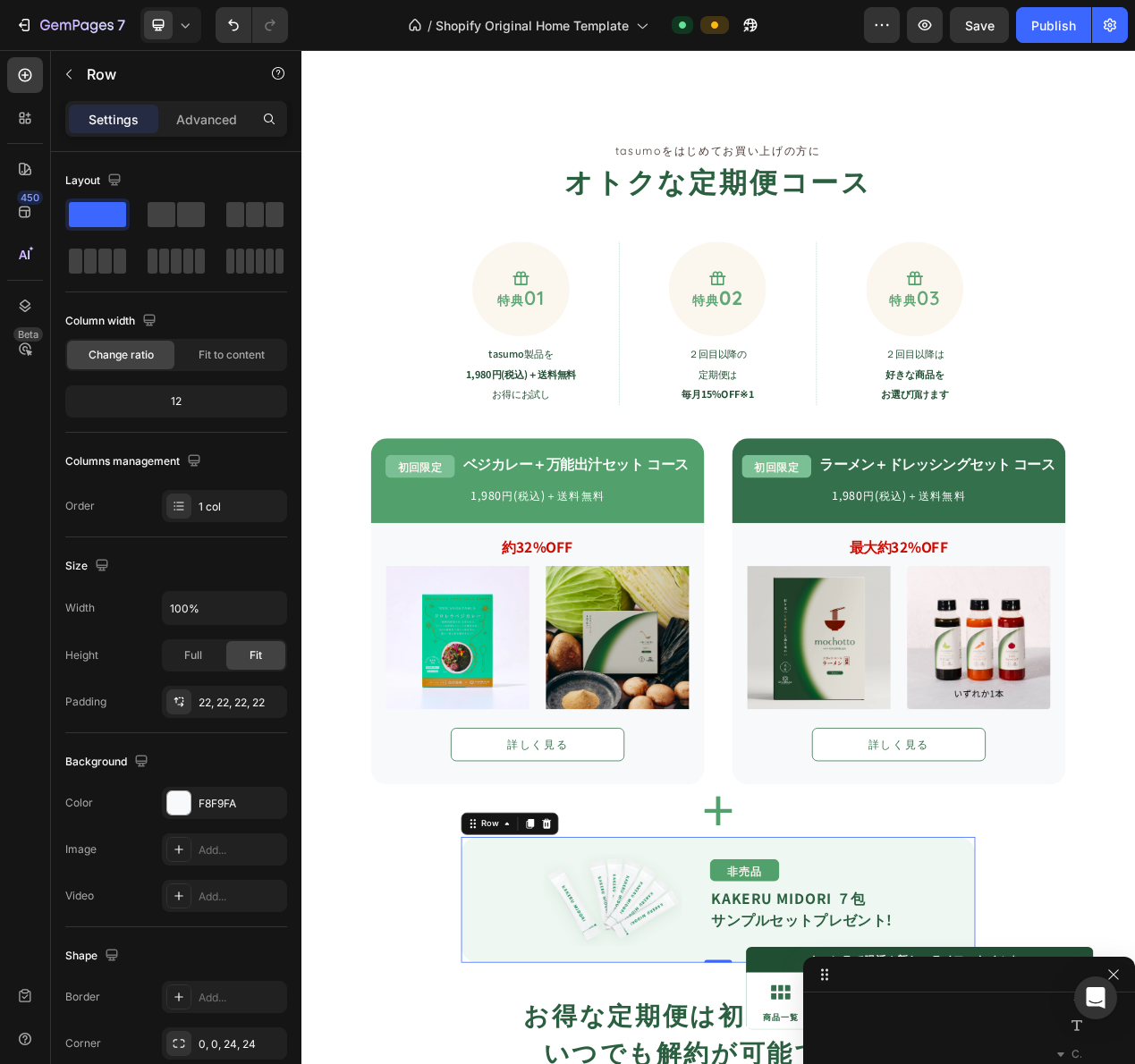
scroll to position [1934, 0]
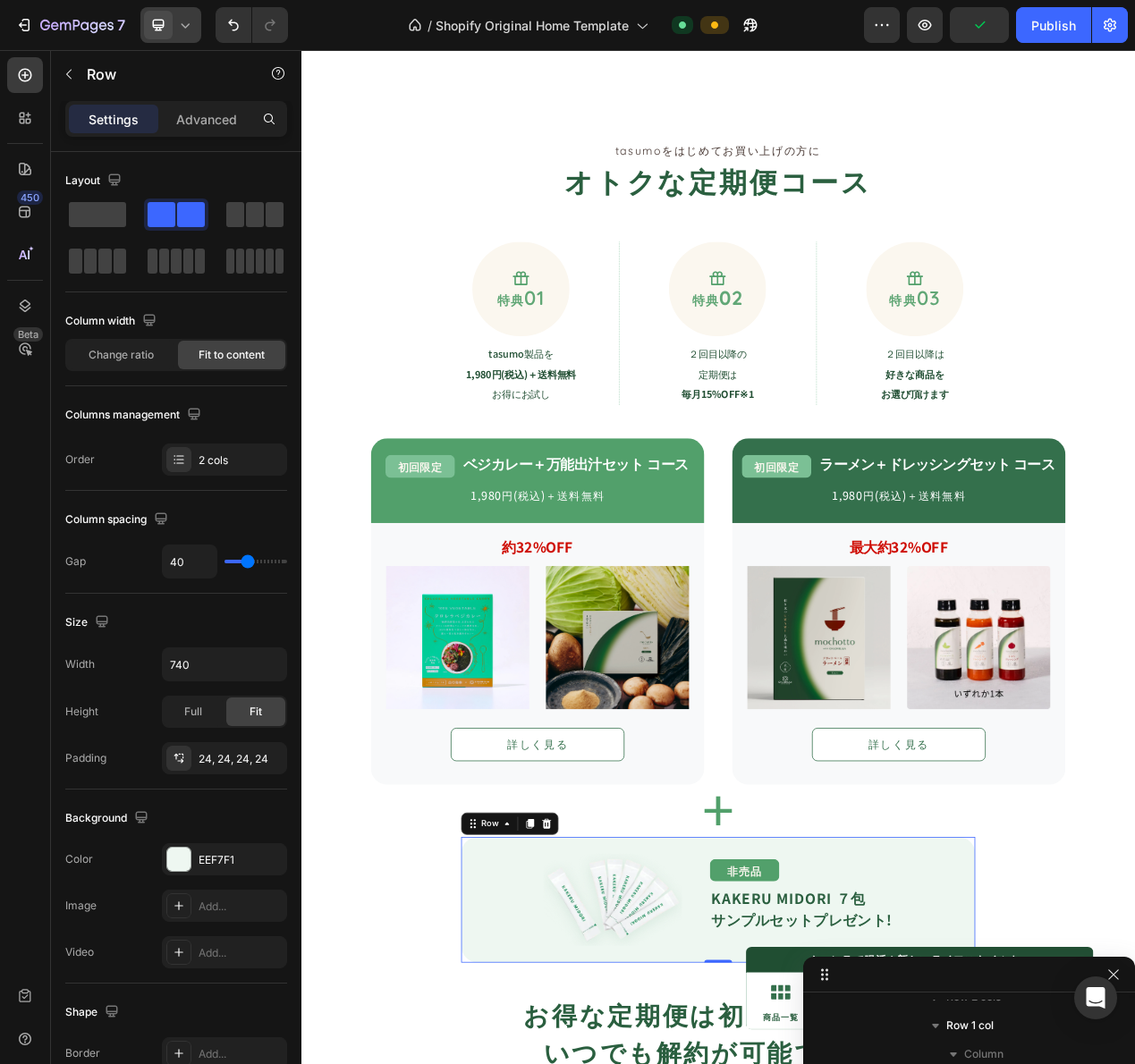
click at [191, 26] on icon at bounding box center [185, 25] width 17 height 17
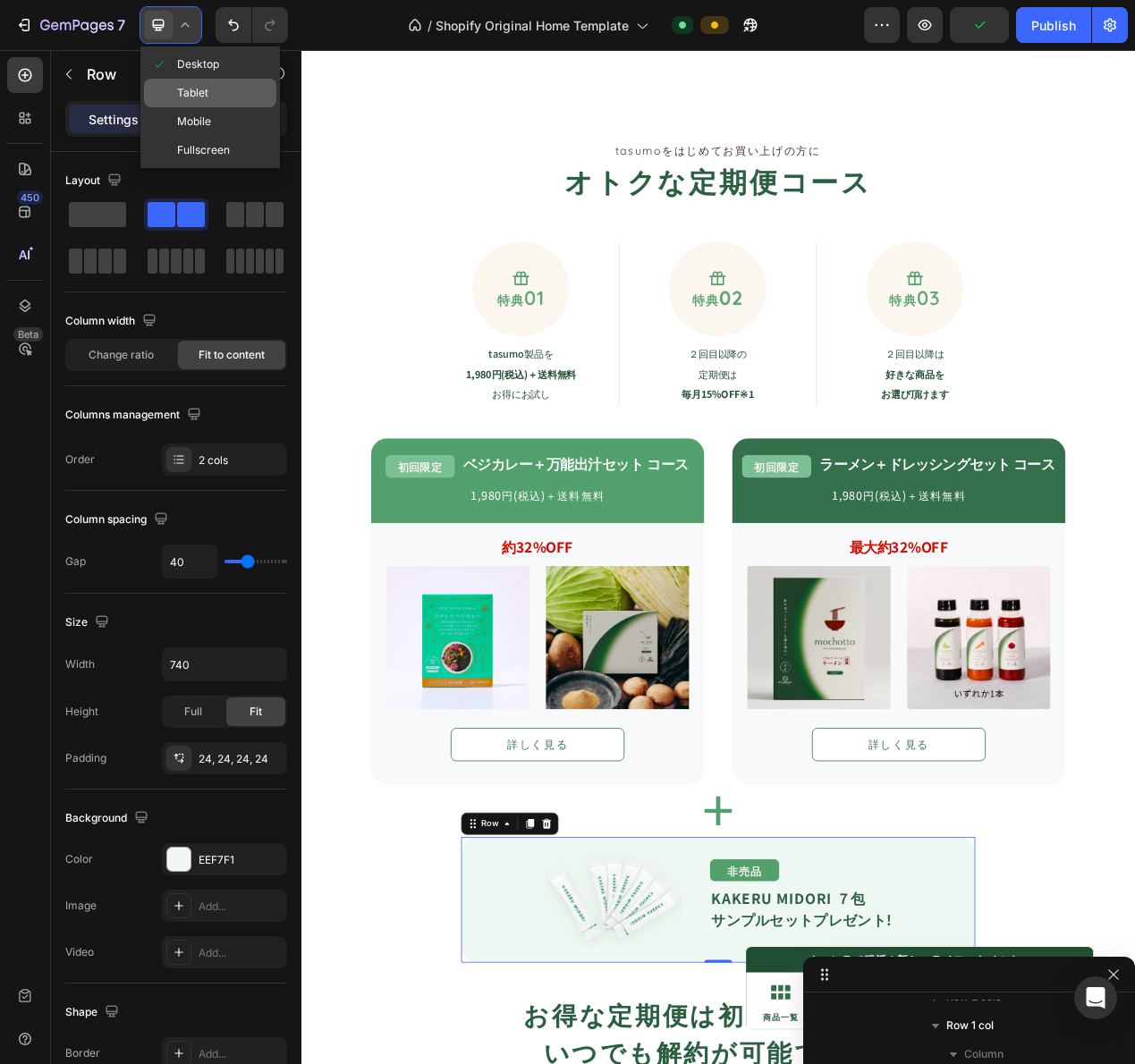
click at [196, 92] on span "Tablet" at bounding box center [193, 93] width 31 height 17
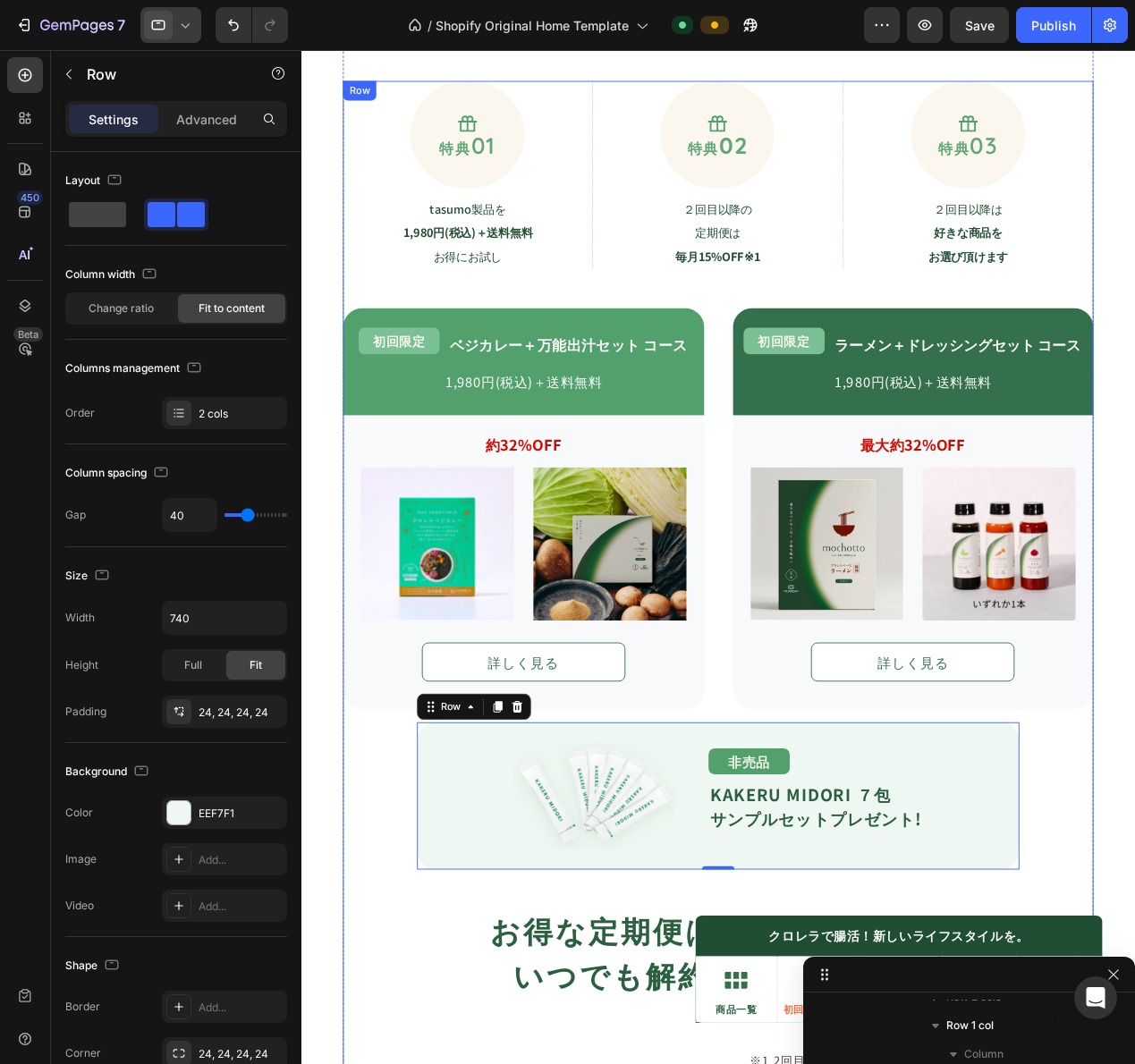
scroll to position [1464, 0]
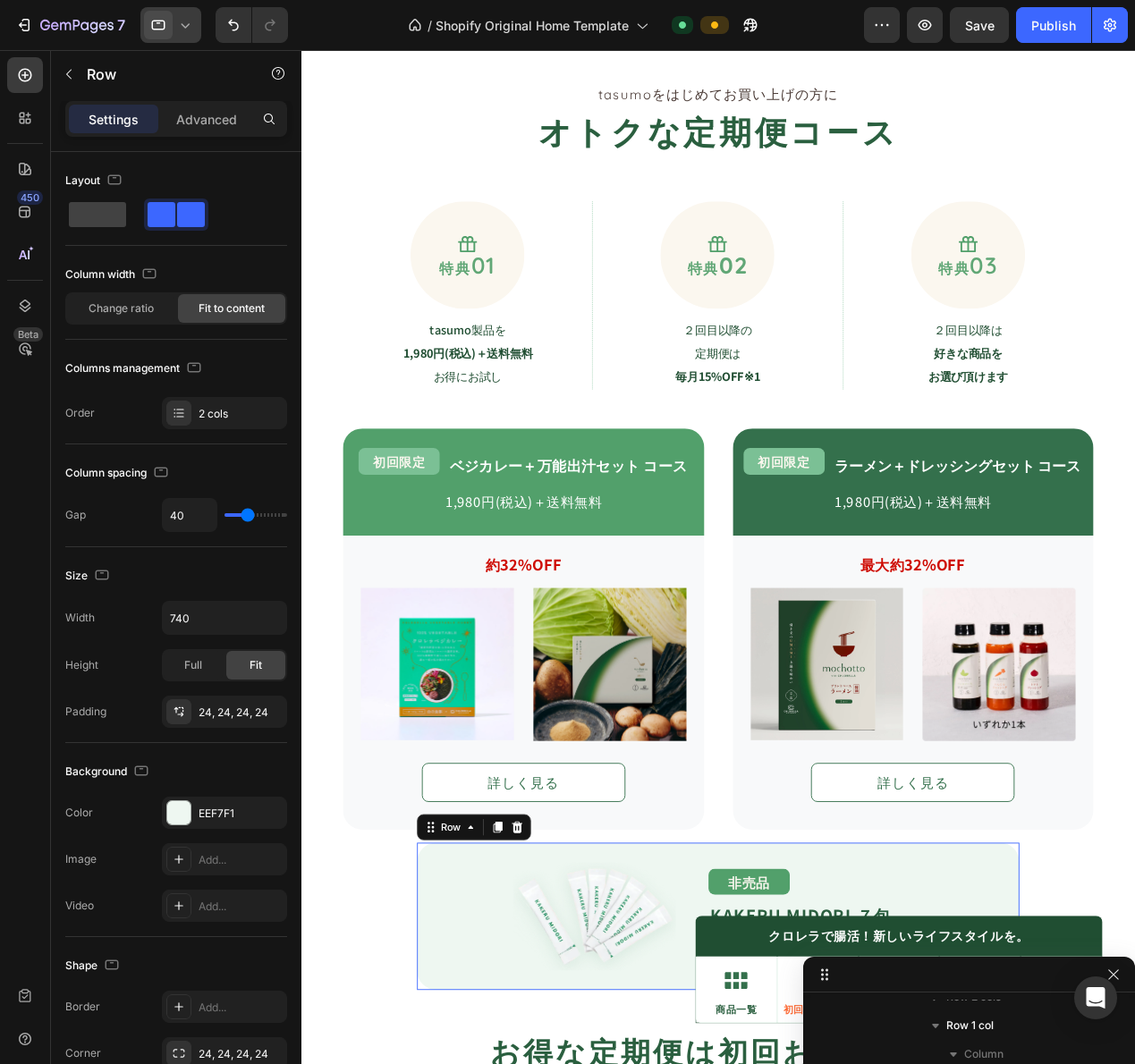
click at [178, 18] on div at bounding box center [171, 24] width 61 height 36
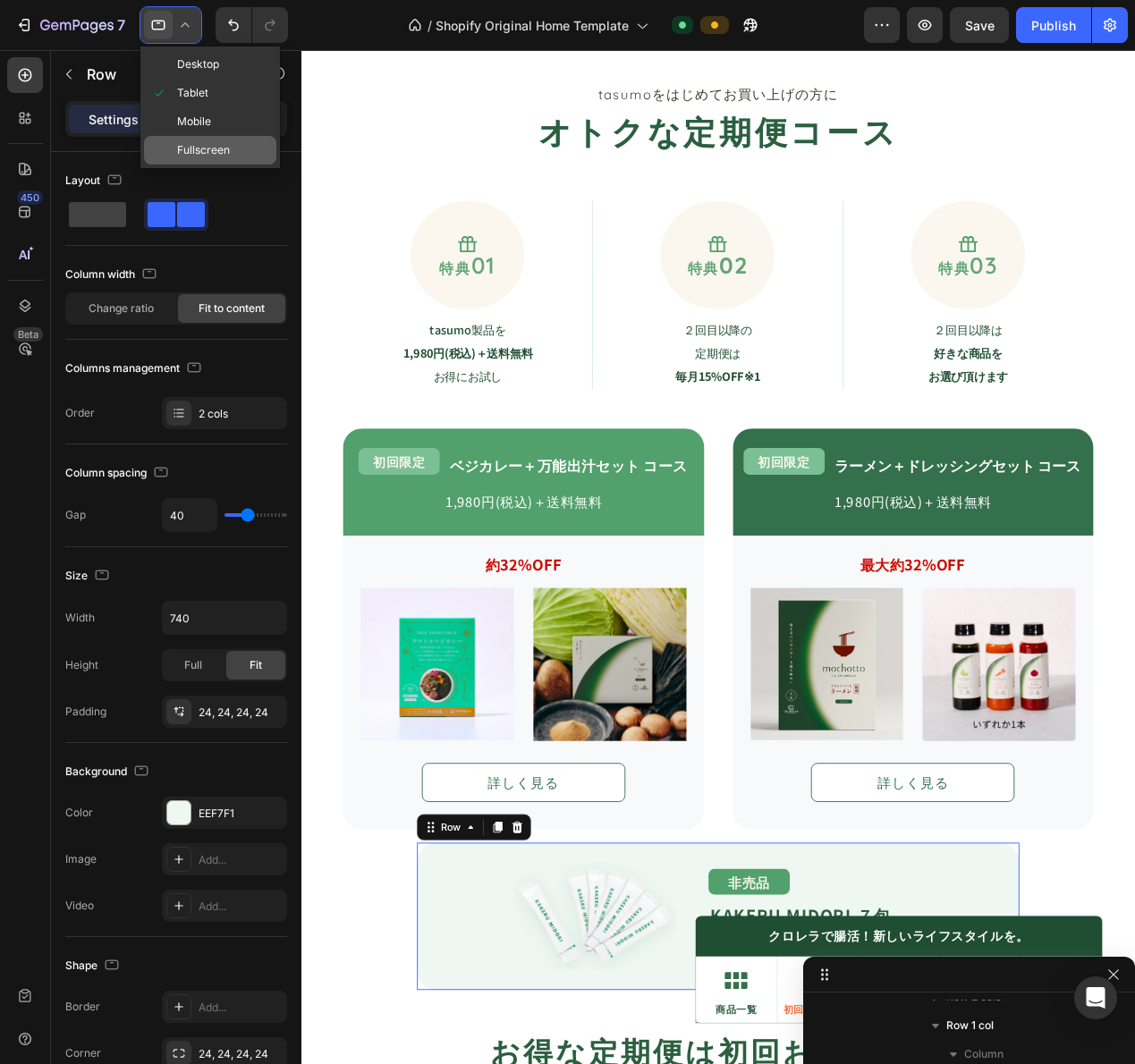
click at [195, 151] on span "Fullscreen" at bounding box center [204, 150] width 52 height 17
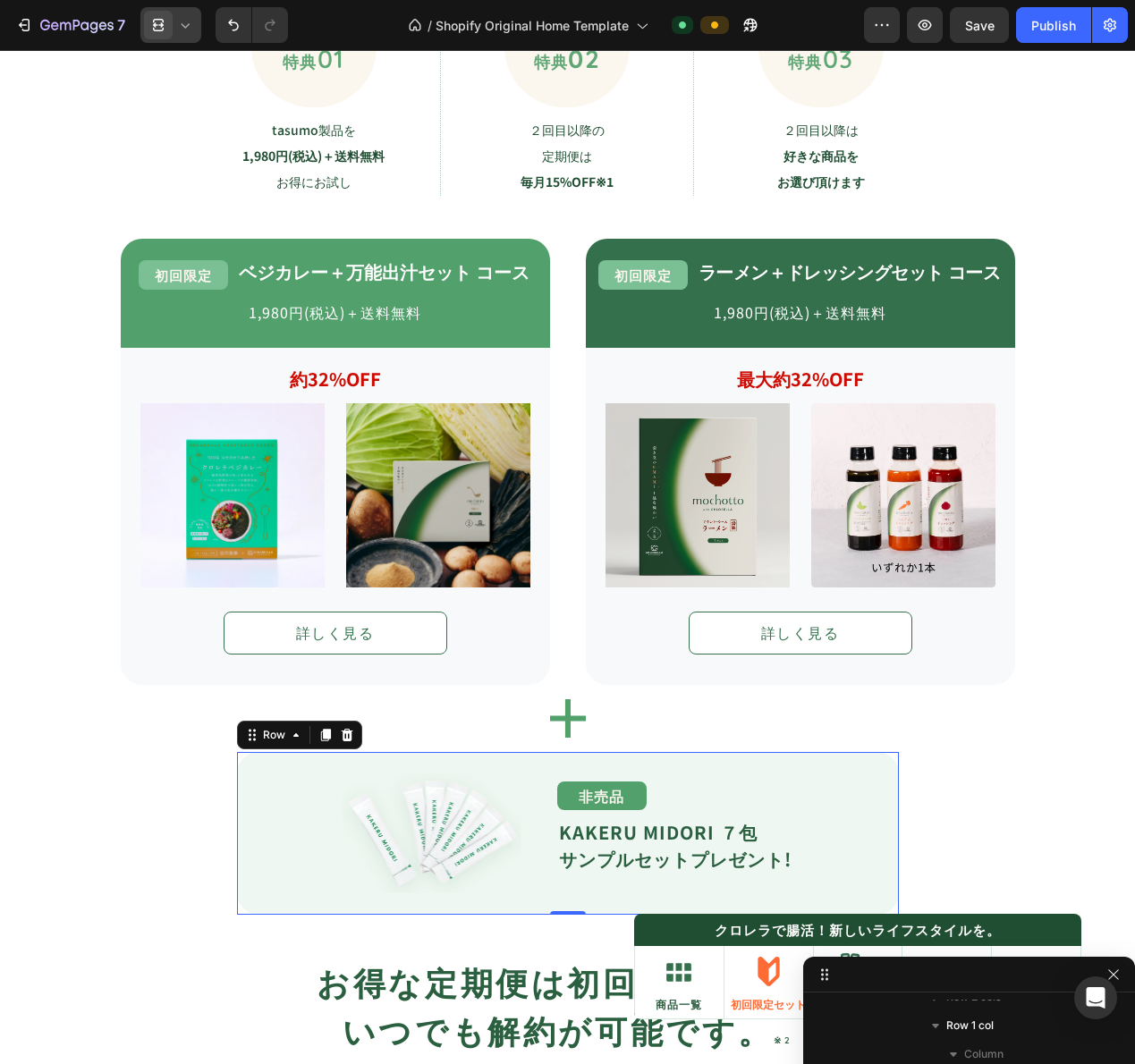
click at [192, 22] on icon at bounding box center [185, 25] width 17 height 17
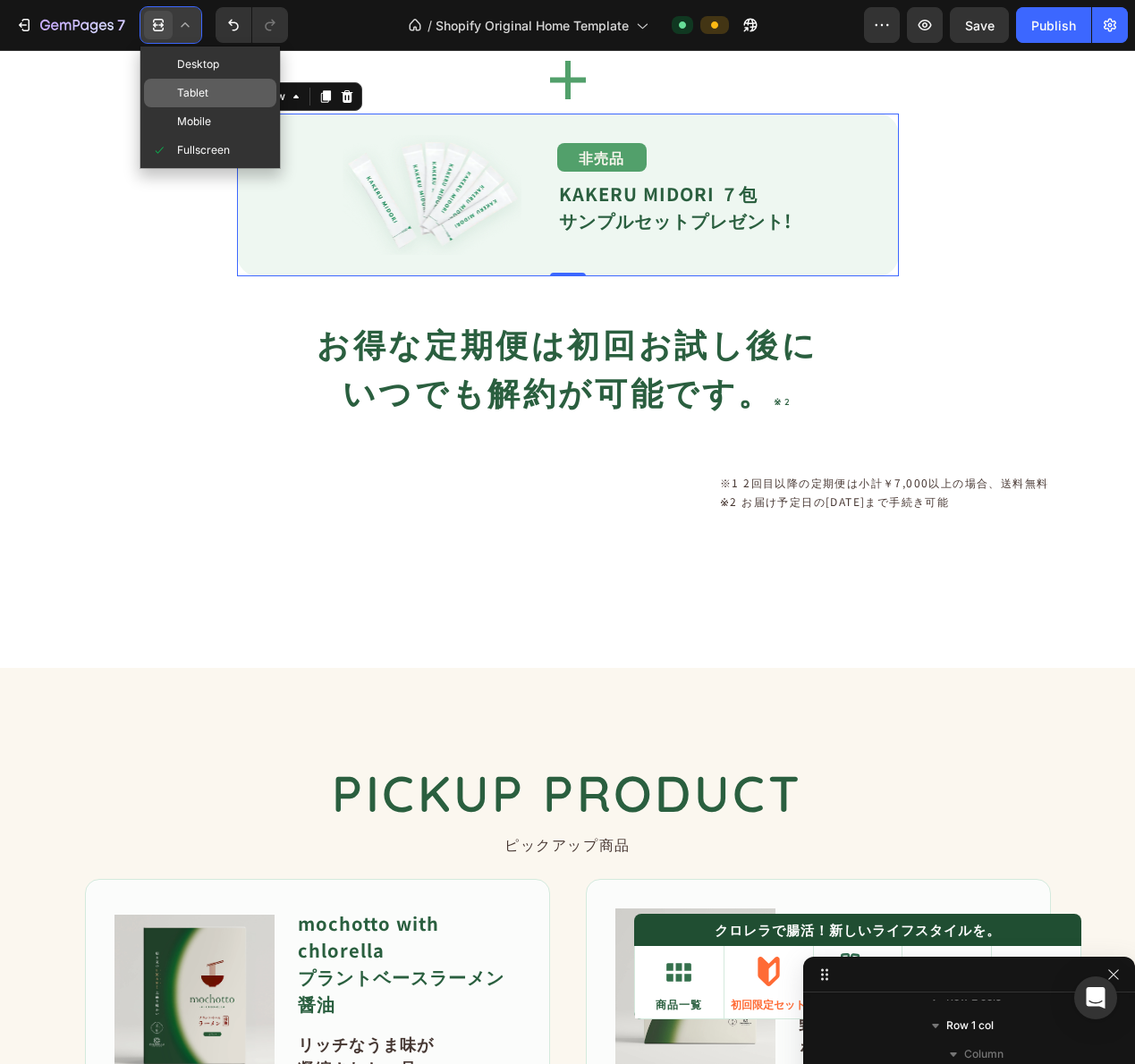
scroll to position [2361, 0]
drag, startPoint x: 201, startPoint y: 122, endPoint x: 234, endPoint y: 169, distance: 57.4
click at [201, 121] on span "Mobile" at bounding box center [194, 121] width 34 height 17
type input "100%"
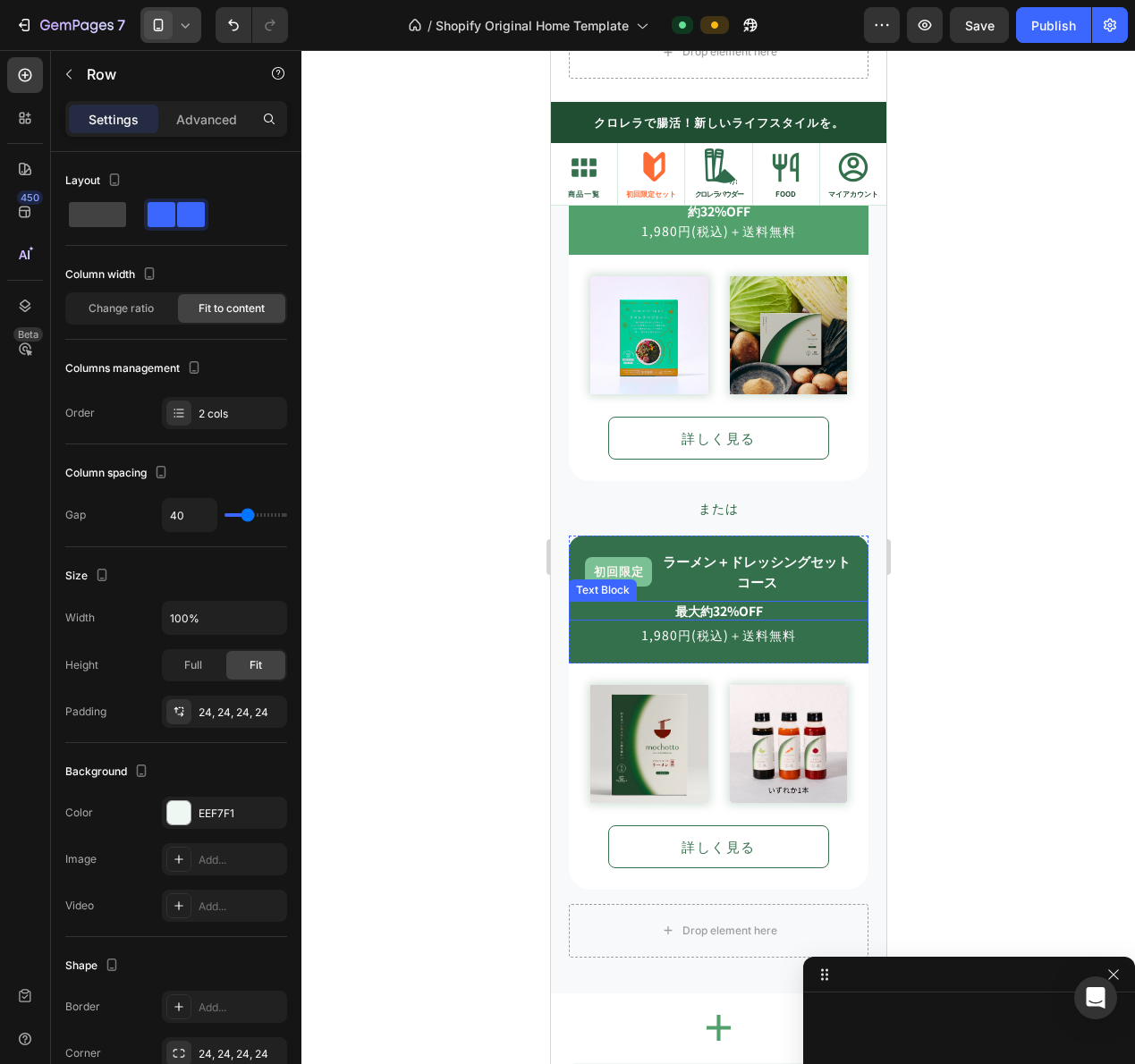
scroll to position [1582, 0]
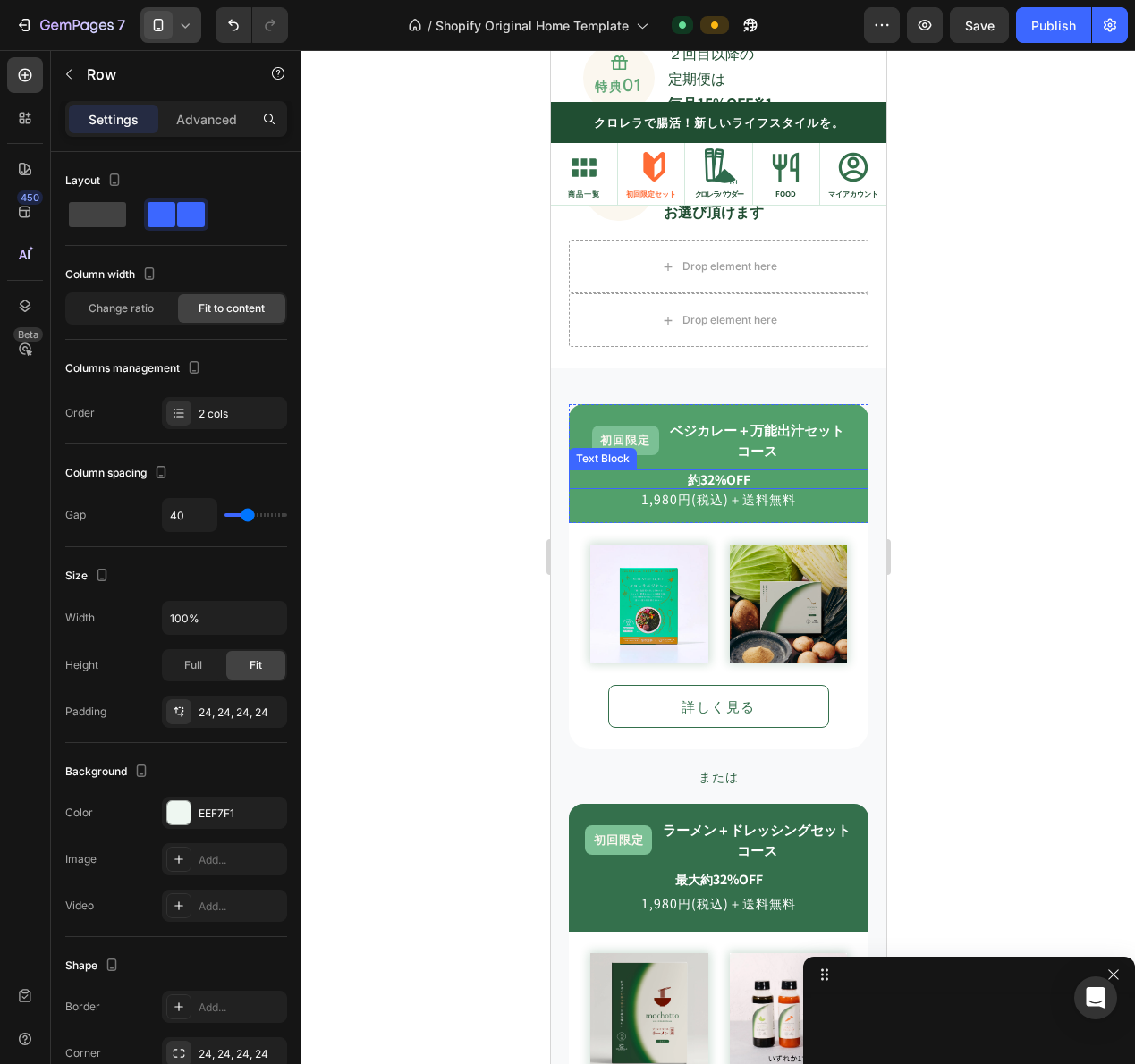
click at [715, 474] on strong "約32%OFF" at bounding box center [718, 479] width 63 height 17
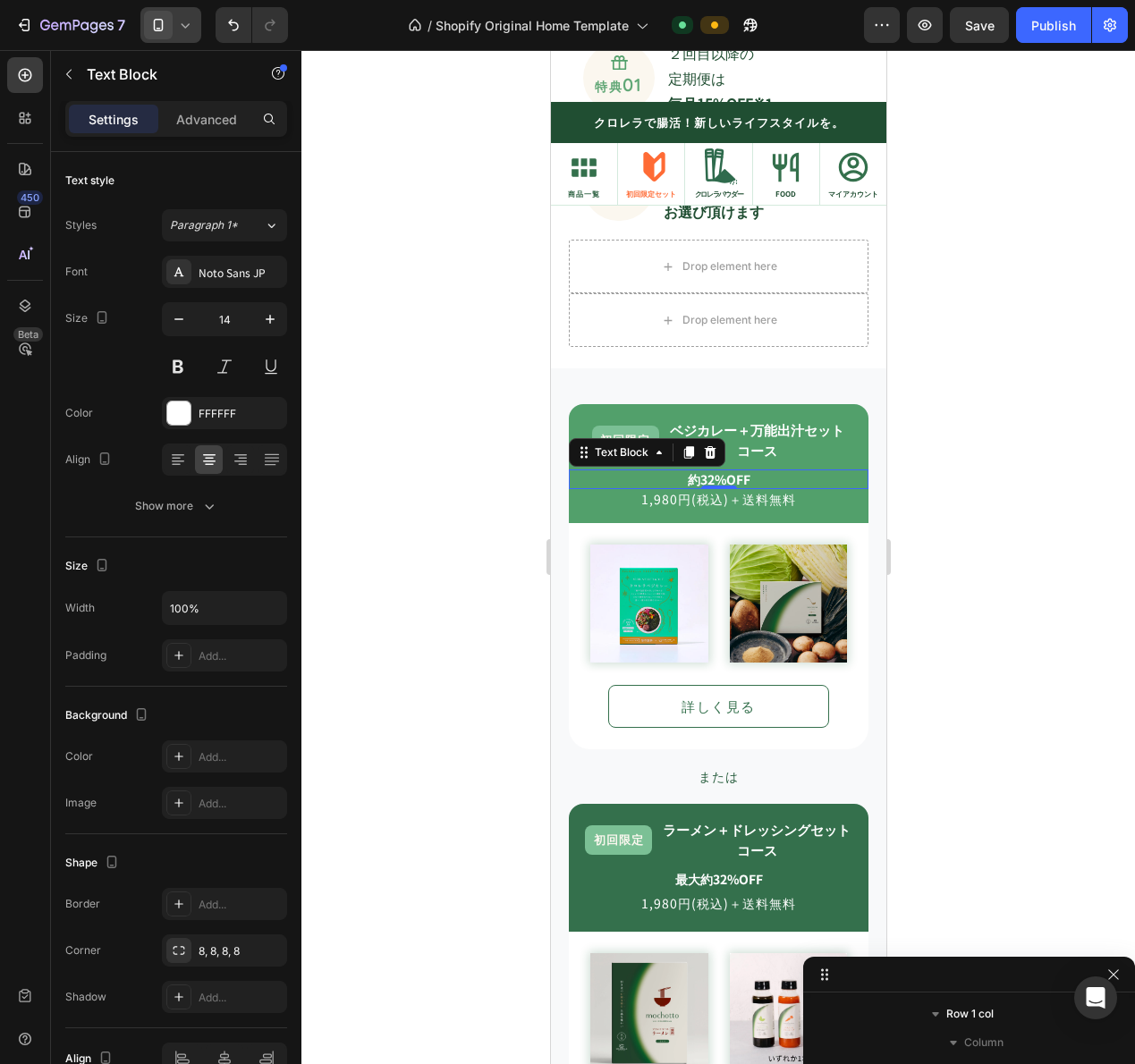
scroll to position [718, 0]
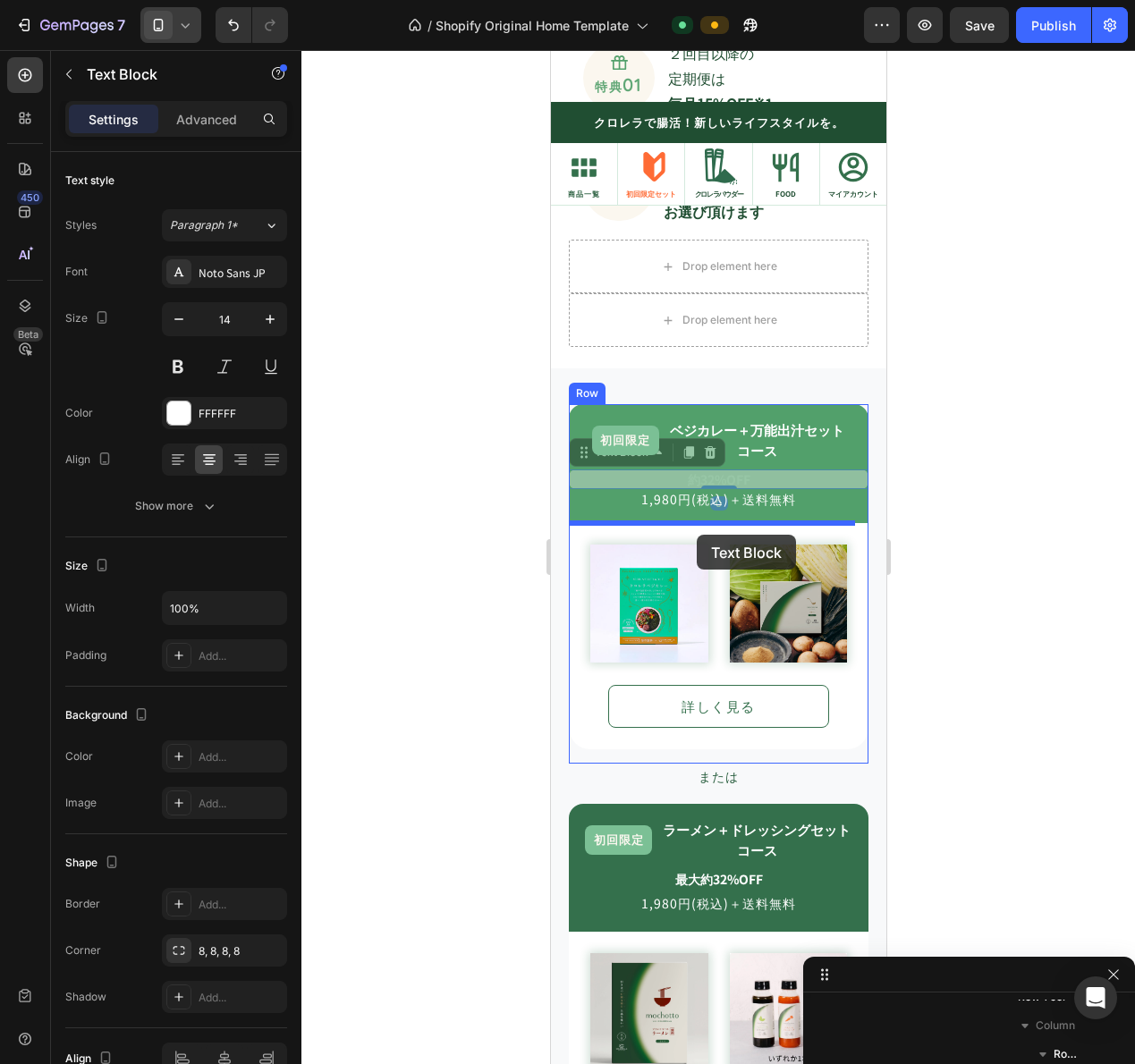
drag, startPoint x: 627, startPoint y: 452, endPoint x: 696, endPoint y: 535, distance: 107.9
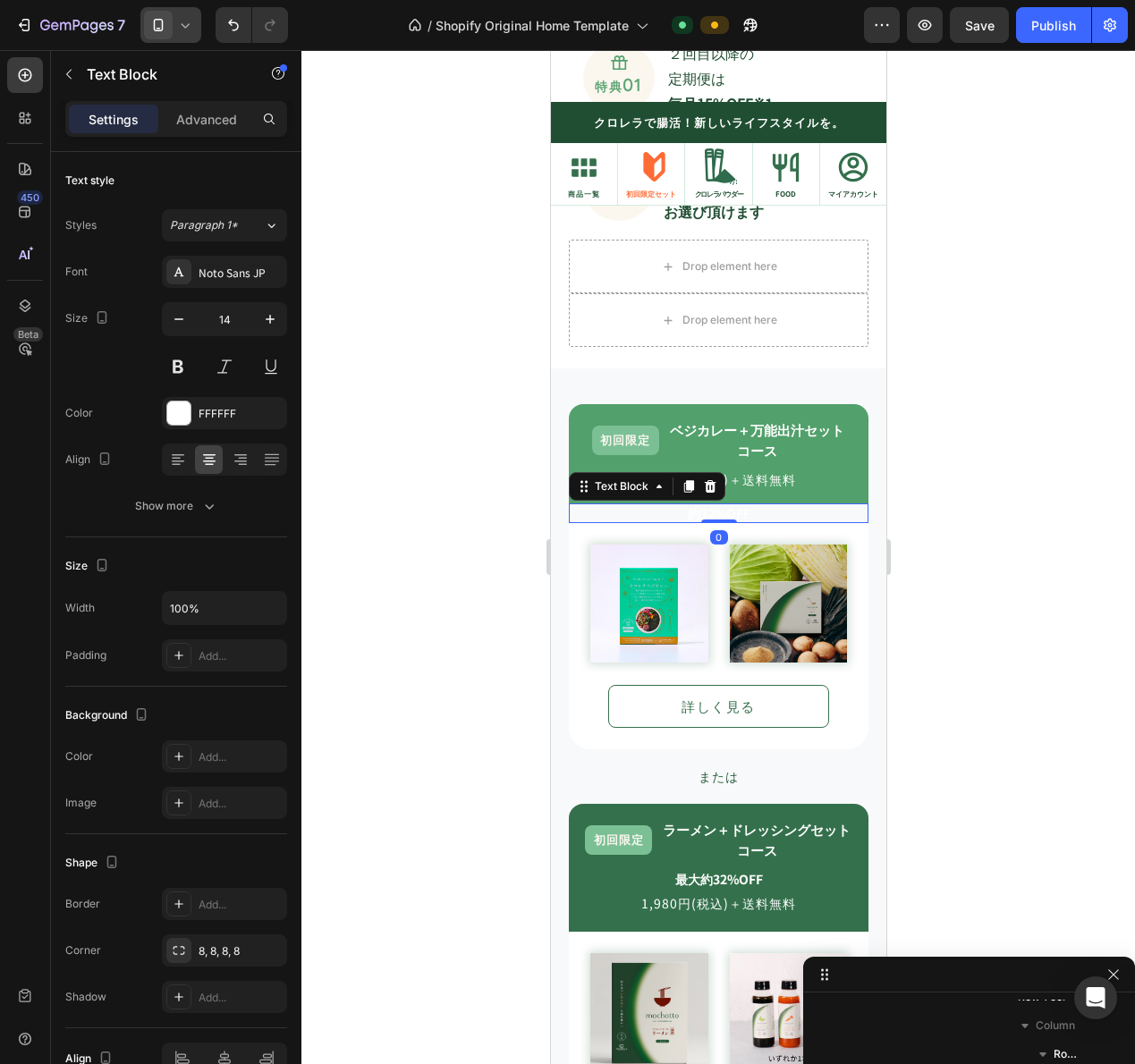
click at [702, 516] on strong "約32%OFF" at bounding box center [718, 513] width 63 height 17
click at [696, 517] on strong "約32%OFF" at bounding box center [718, 513] width 63 height 17
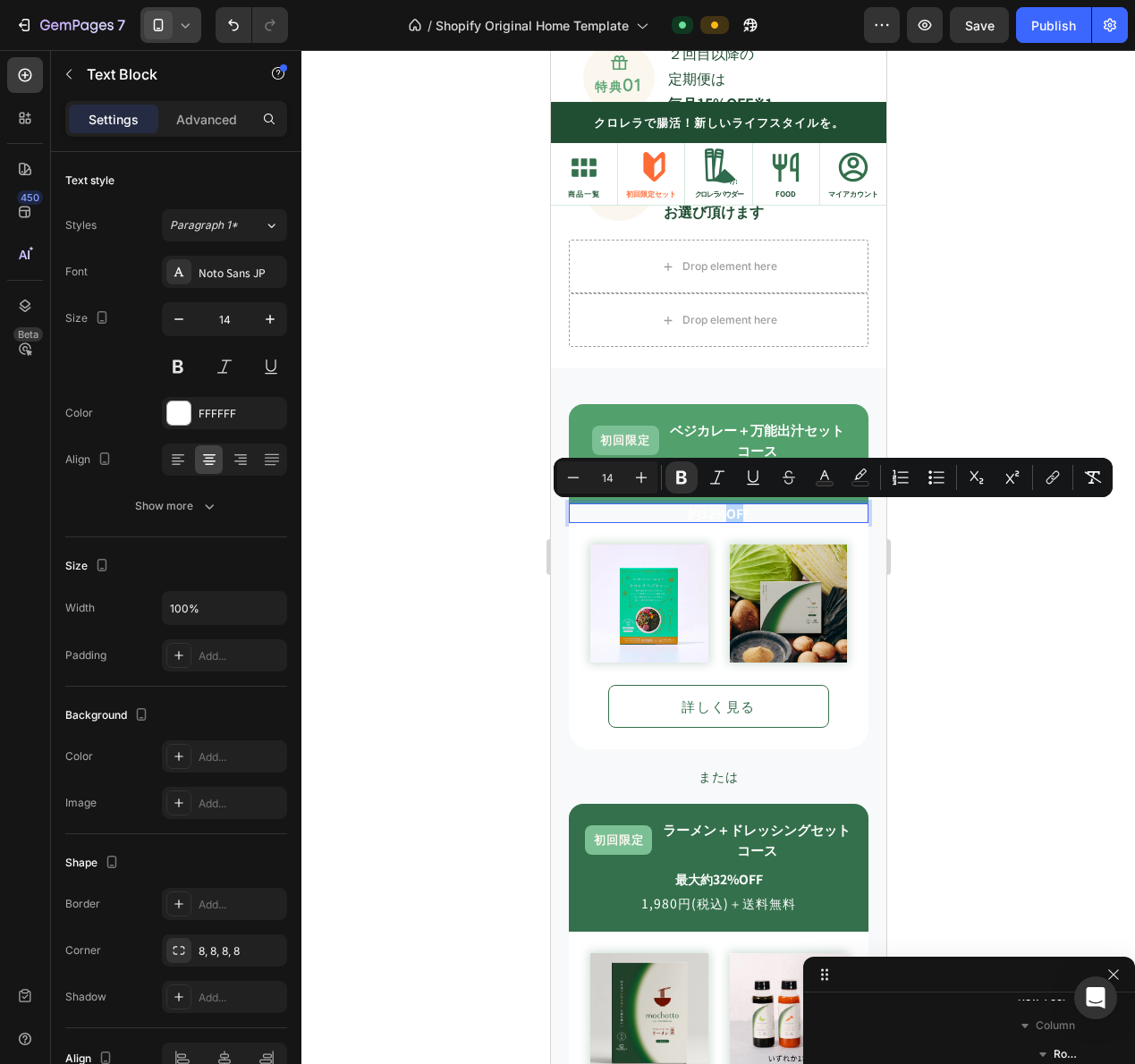
click at [700, 509] on strong "約32%OFF" at bounding box center [718, 513] width 63 height 17
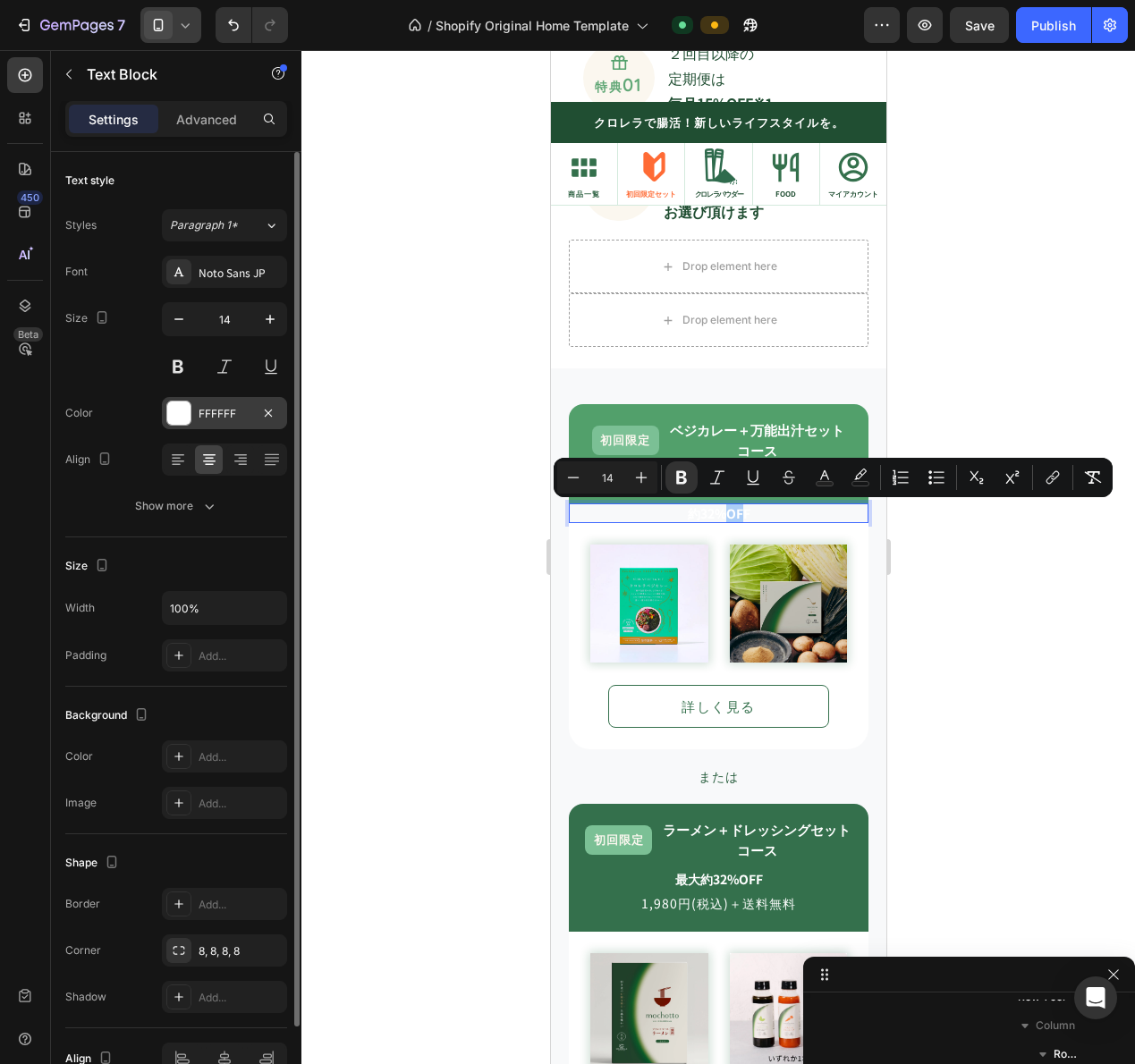
click at [186, 413] on div at bounding box center [179, 413] width 23 height 23
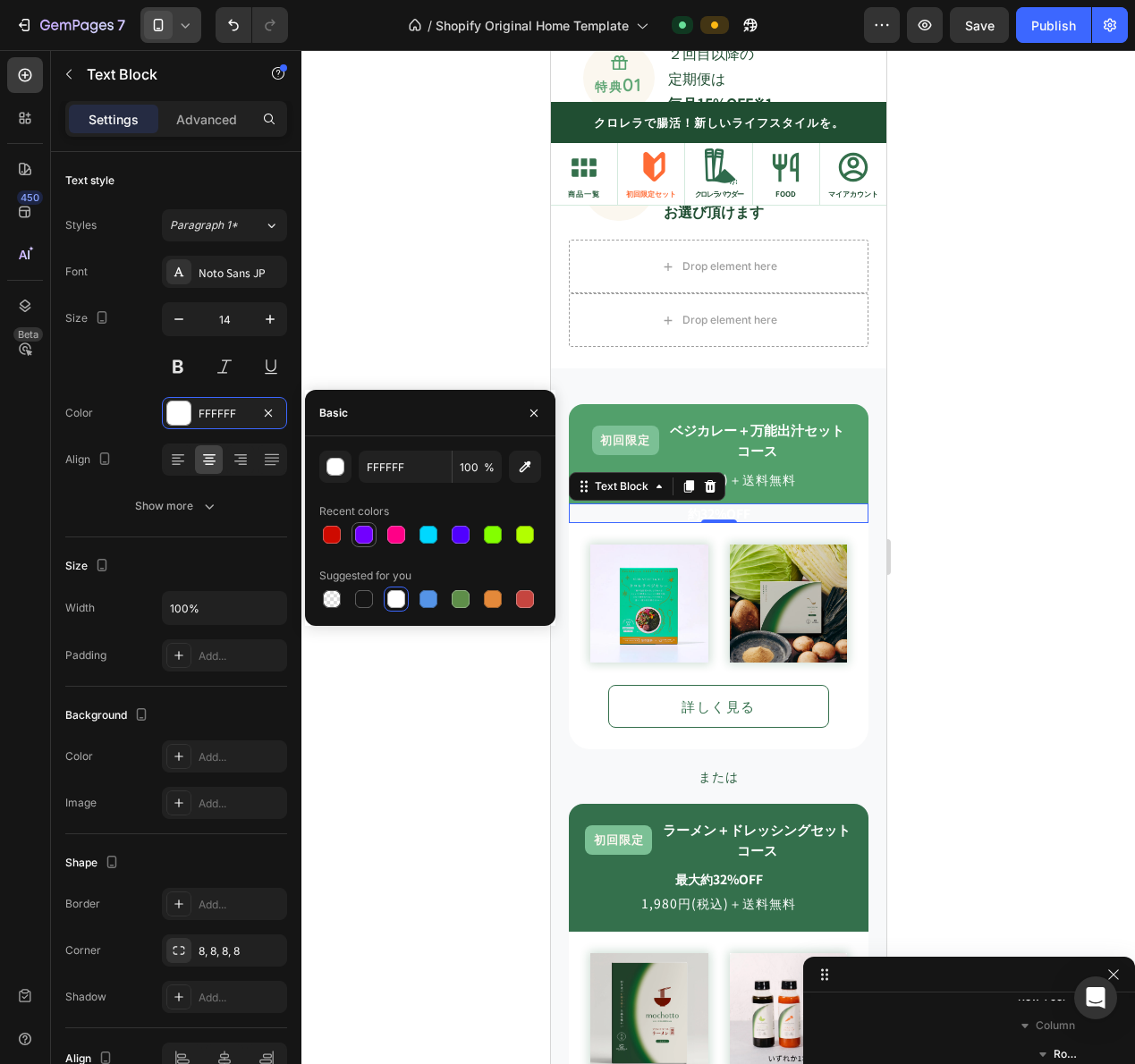
drag, startPoint x: 334, startPoint y: 531, endPoint x: 355, endPoint y: 530, distance: 21.0
click at [334, 530] on div at bounding box center [331, 535] width 17 height 17
type input "CE0A00"
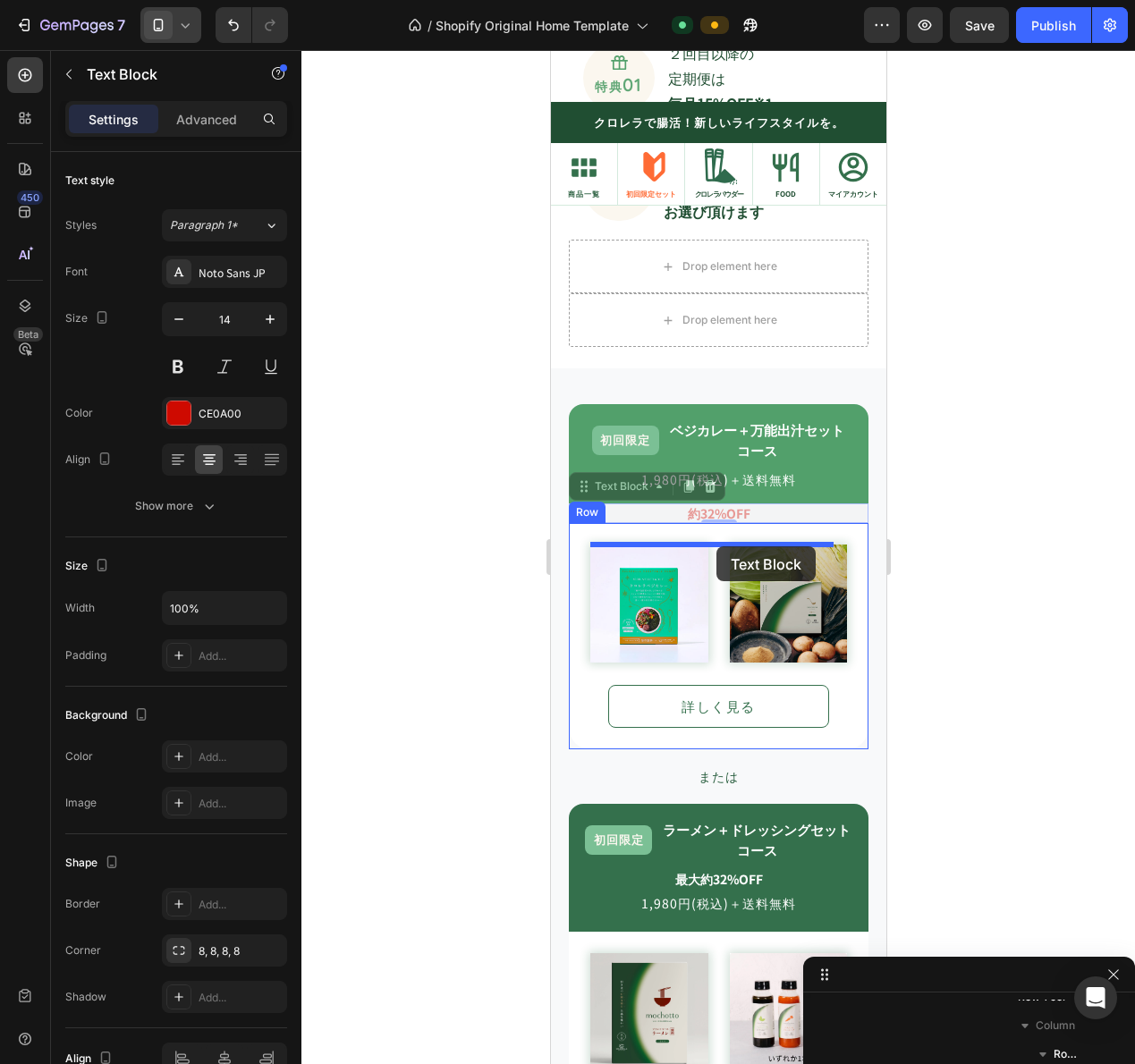
drag, startPoint x: 622, startPoint y: 486, endPoint x: 715, endPoint y: 547, distance: 111.2
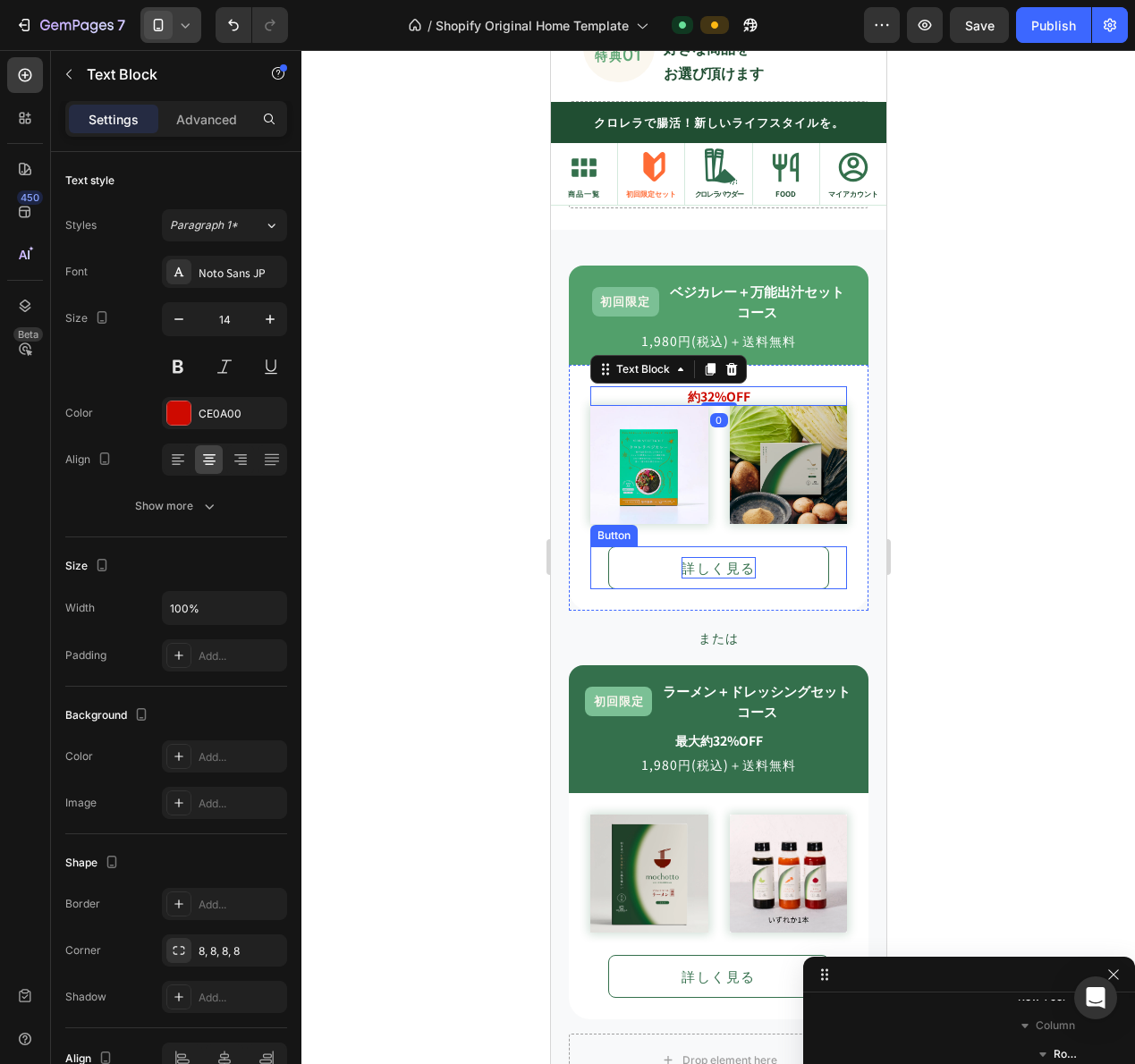
scroll to position [1851, 0]
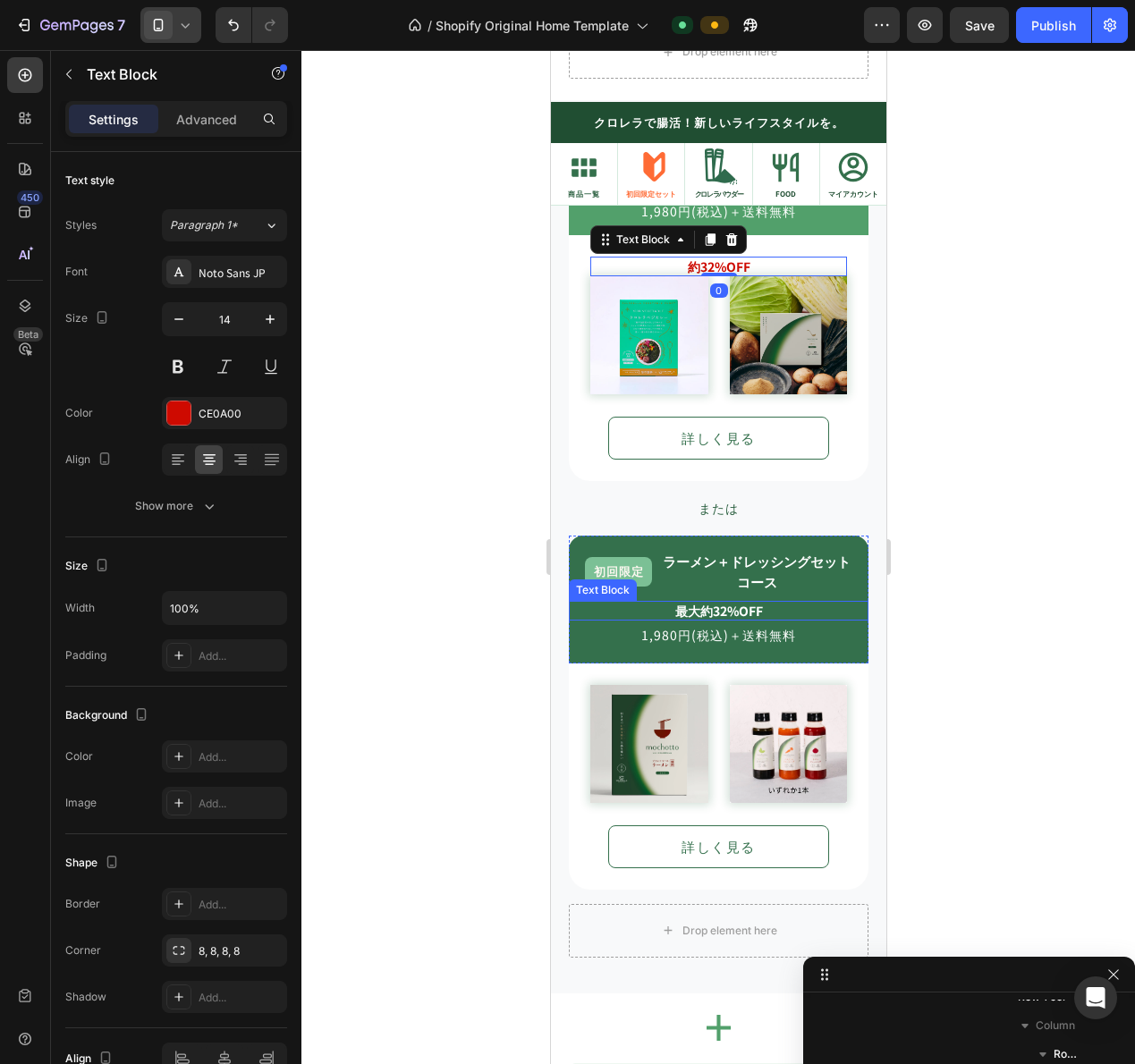
click at [716, 608] on strong "最大約32%OFF" at bounding box center [718, 610] width 87 height 17
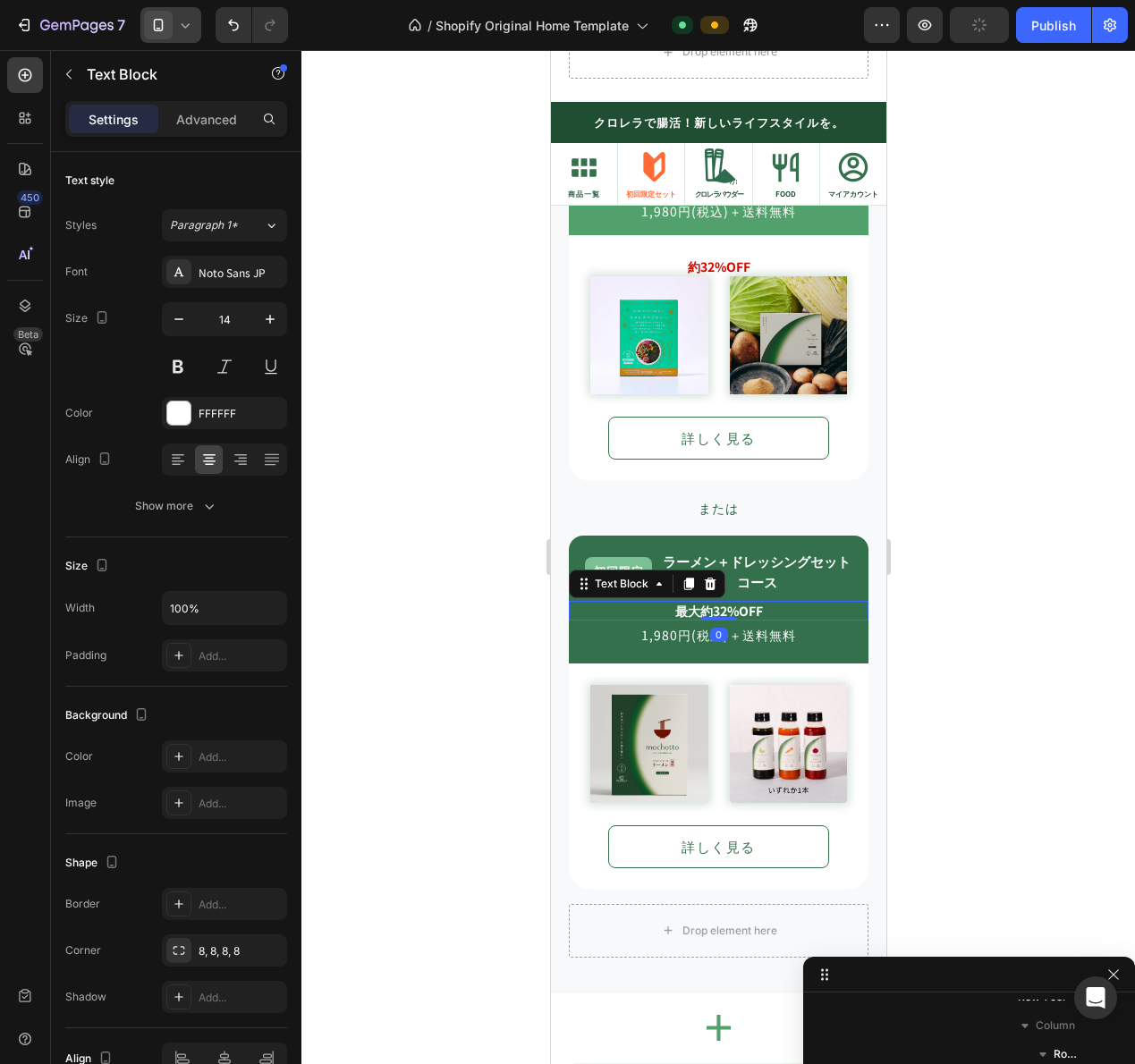
scroll to position [947, 0]
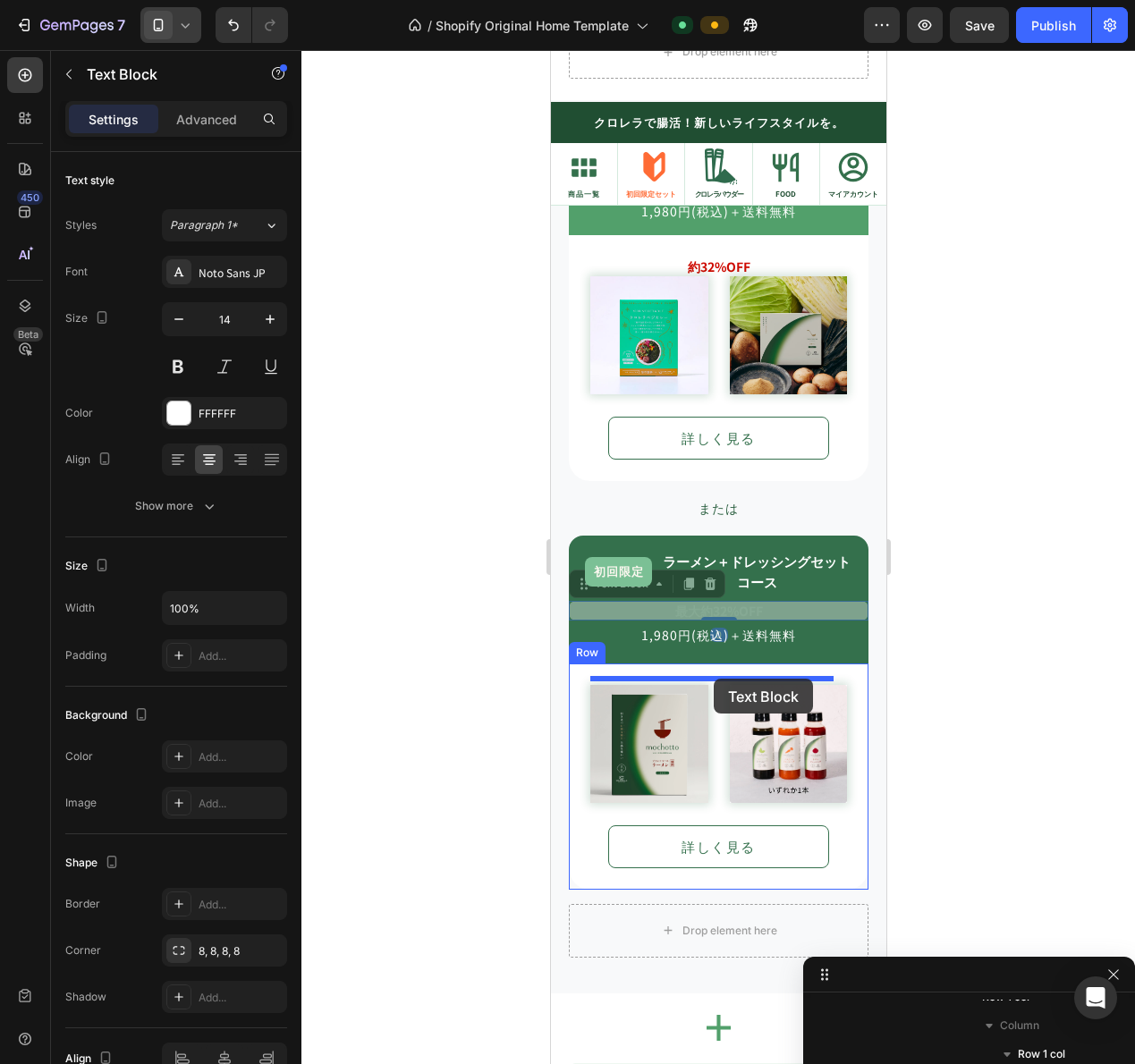
drag, startPoint x: 644, startPoint y: 576, endPoint x: 712, endPoint y: 678, distance: 122.6
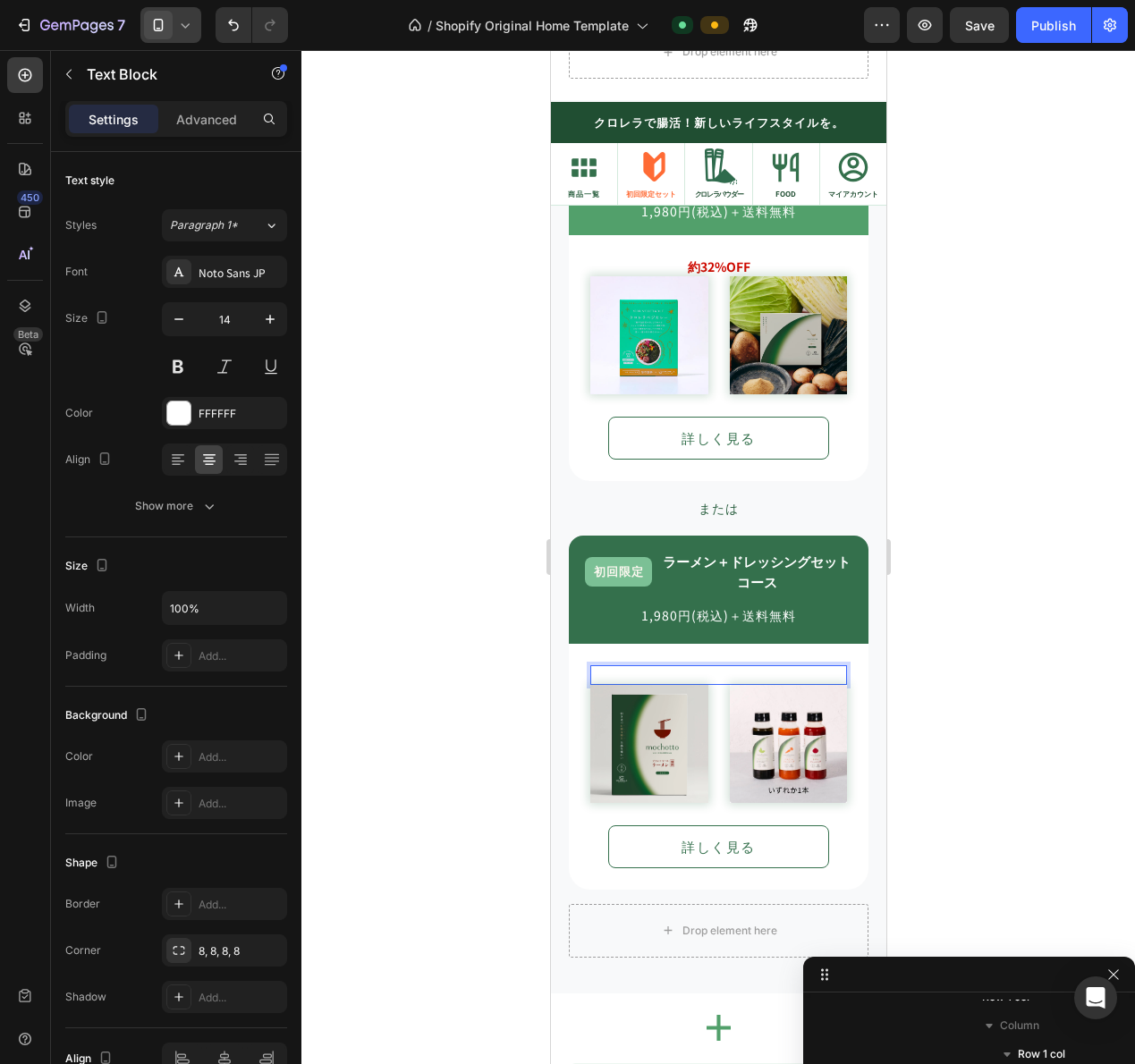
click at [711, 668] on strong "最大約32%OFF" at bounding box center [718, 674] width 87 height 17
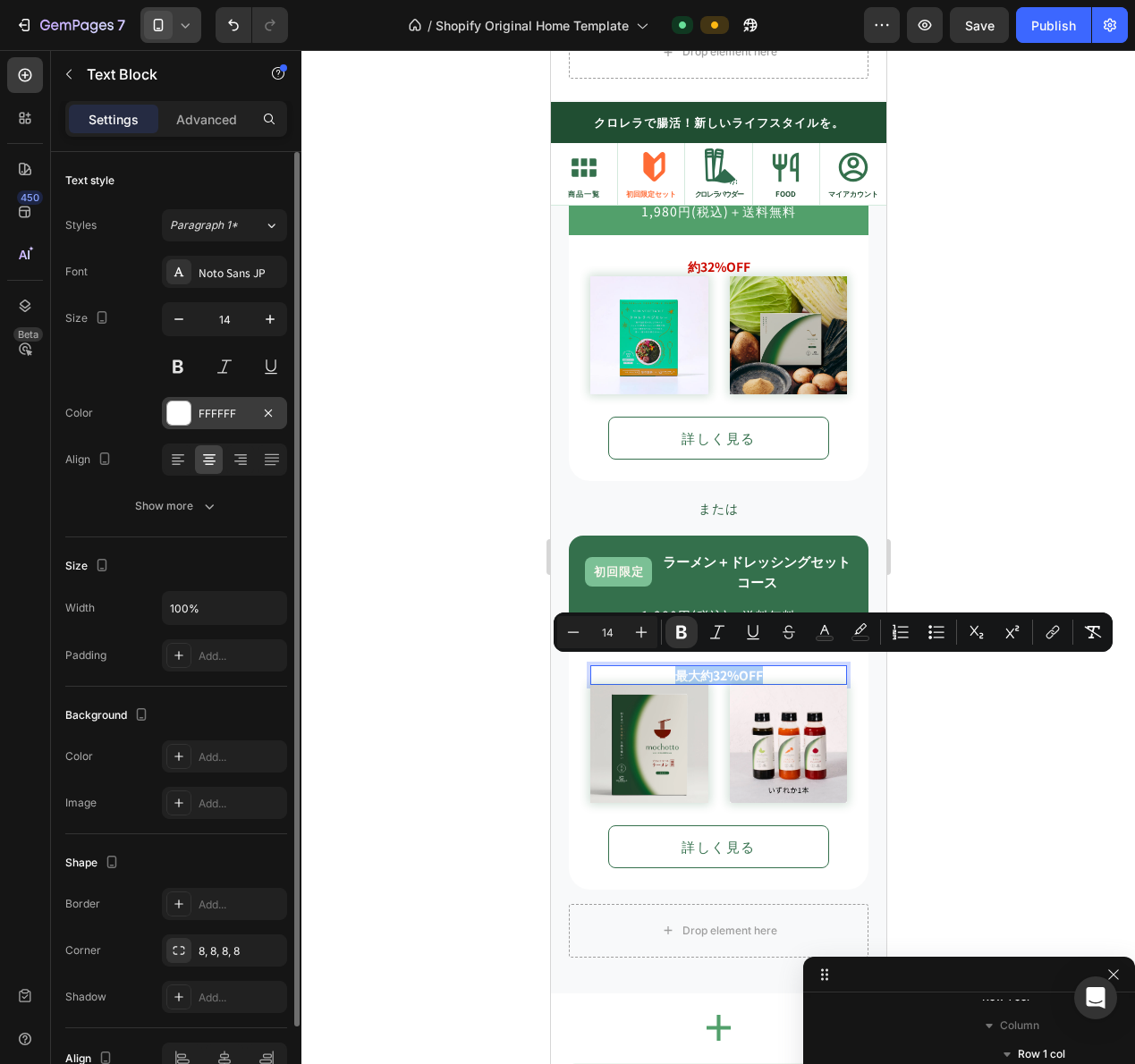
click at [176, 412] on div at bounding box center [179, 413] width 23 height 23
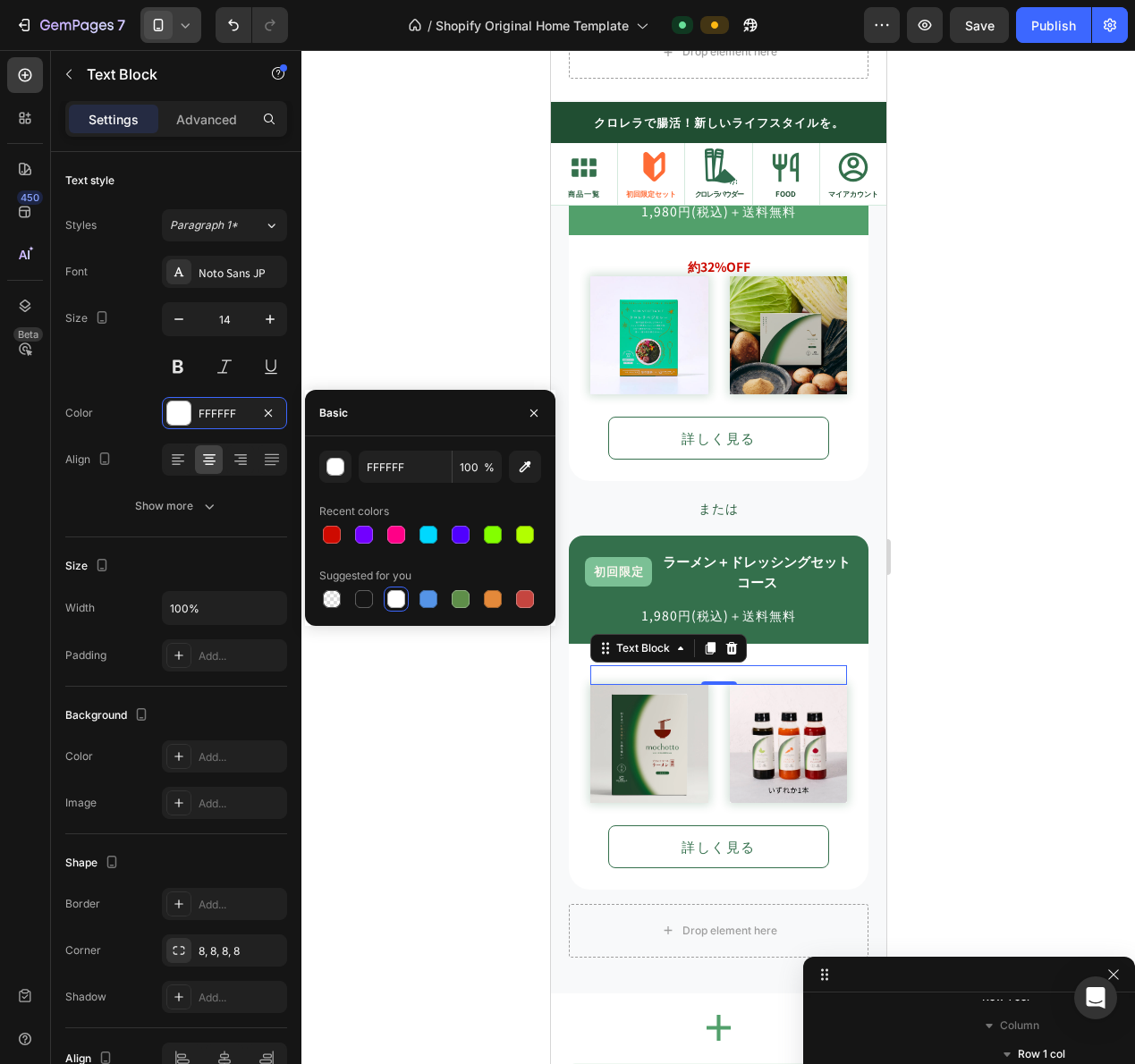
drag, startPoint x: 331, startPoint y: 536, endPoint x: 445, endPoint y: 571, distance: 119.3
click at [331, 536] on div at bounding box center [331, 535] width 17 height 17
type input "CE0A00"
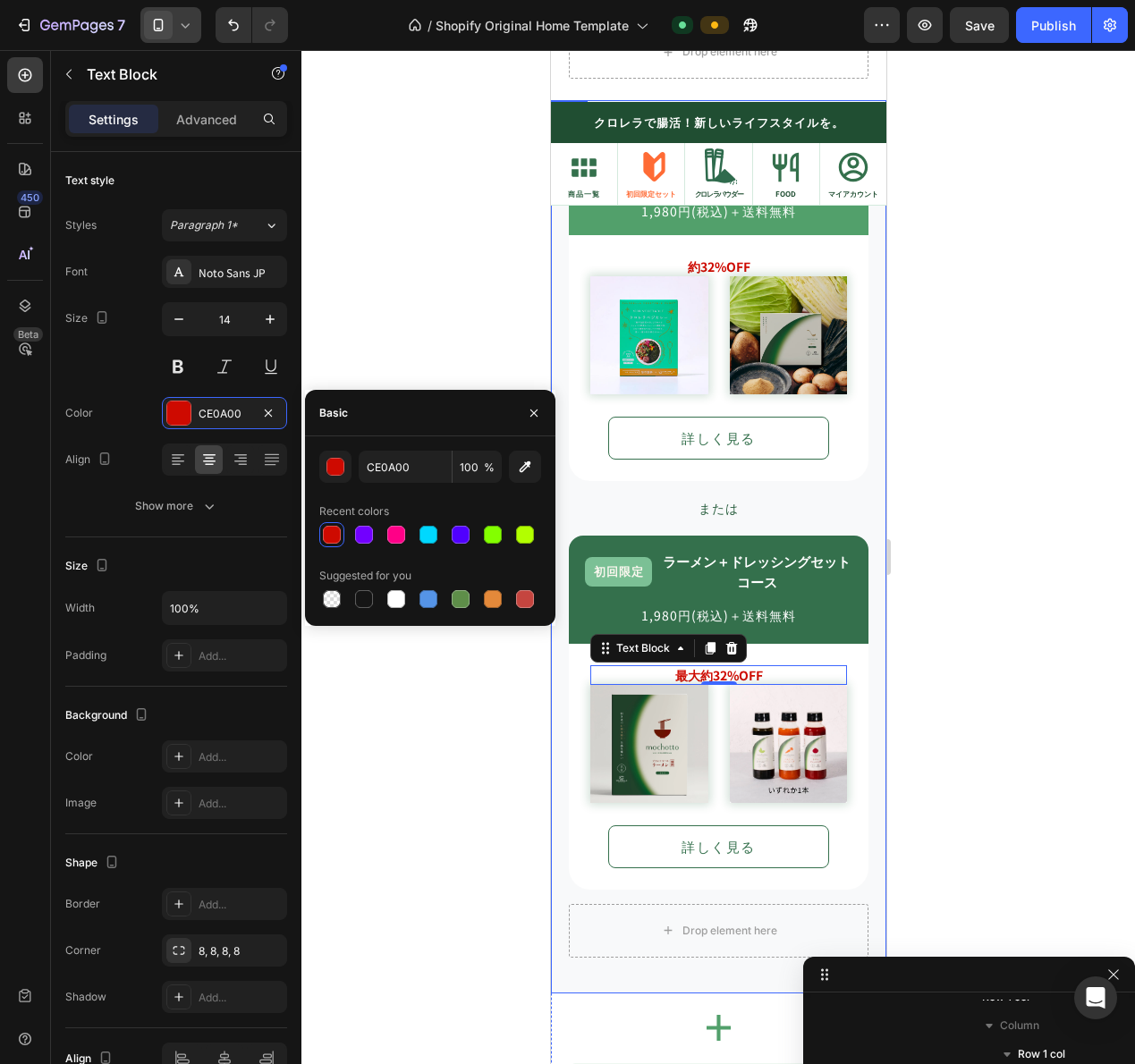
click at [913, 726] on div at bounding box center [718, 557] width 834 height 1014
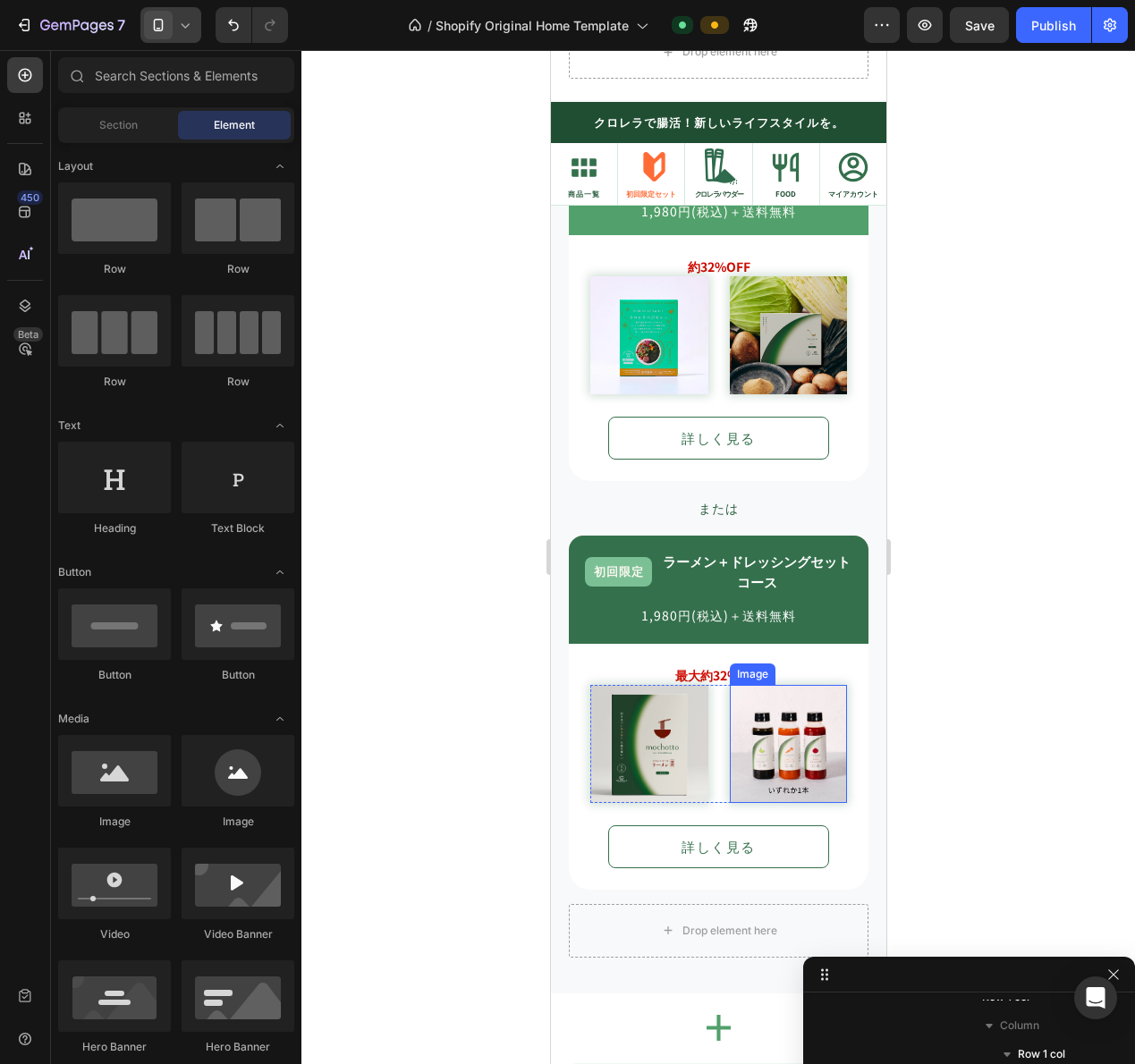
scroll to position [1673, 0]
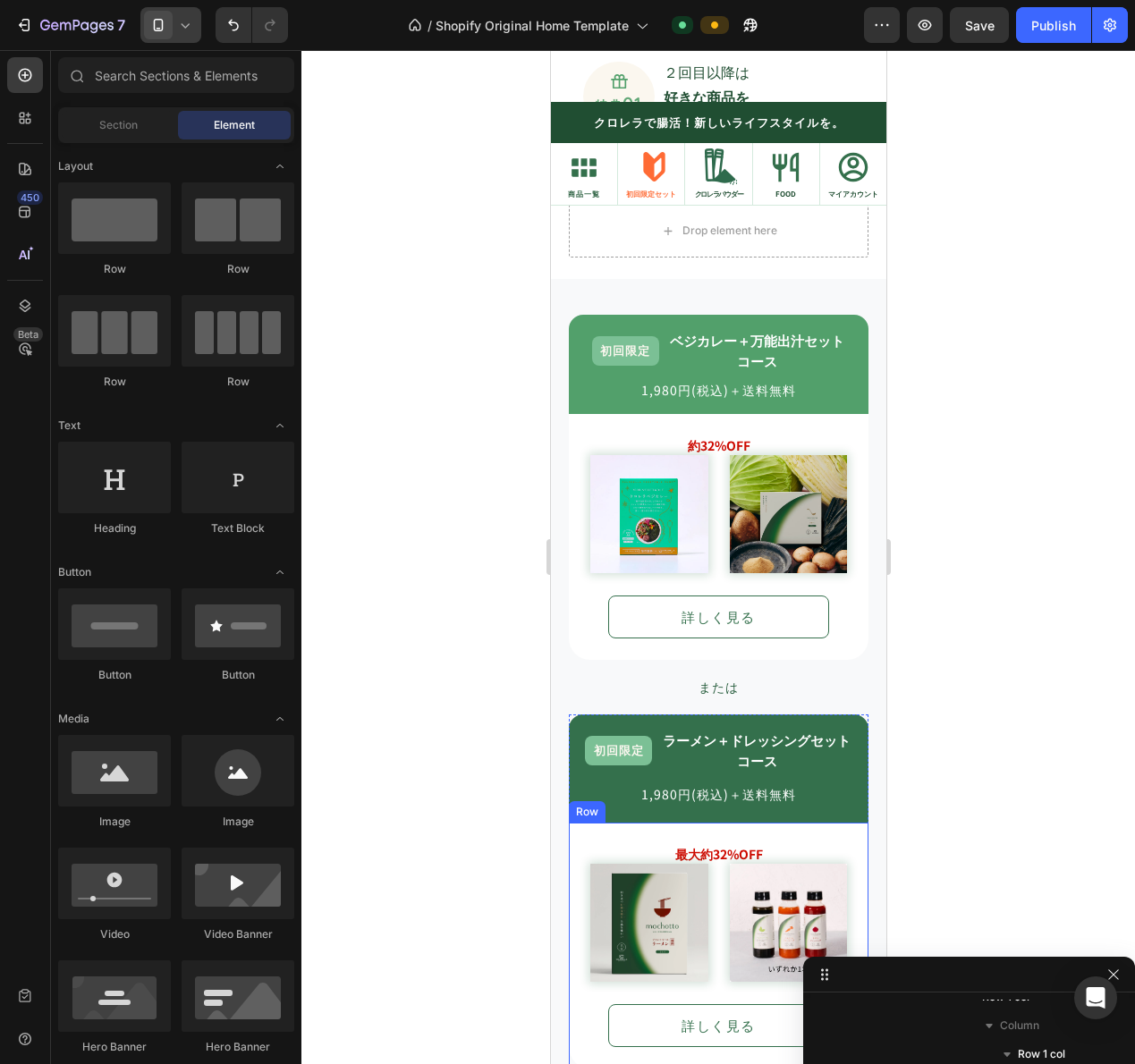
click at [690, 823] on div "最大約32%OFF Text Block Image Image Row 詳しく見る Button Row" at bounding box center [717, 946] width 300 height 246
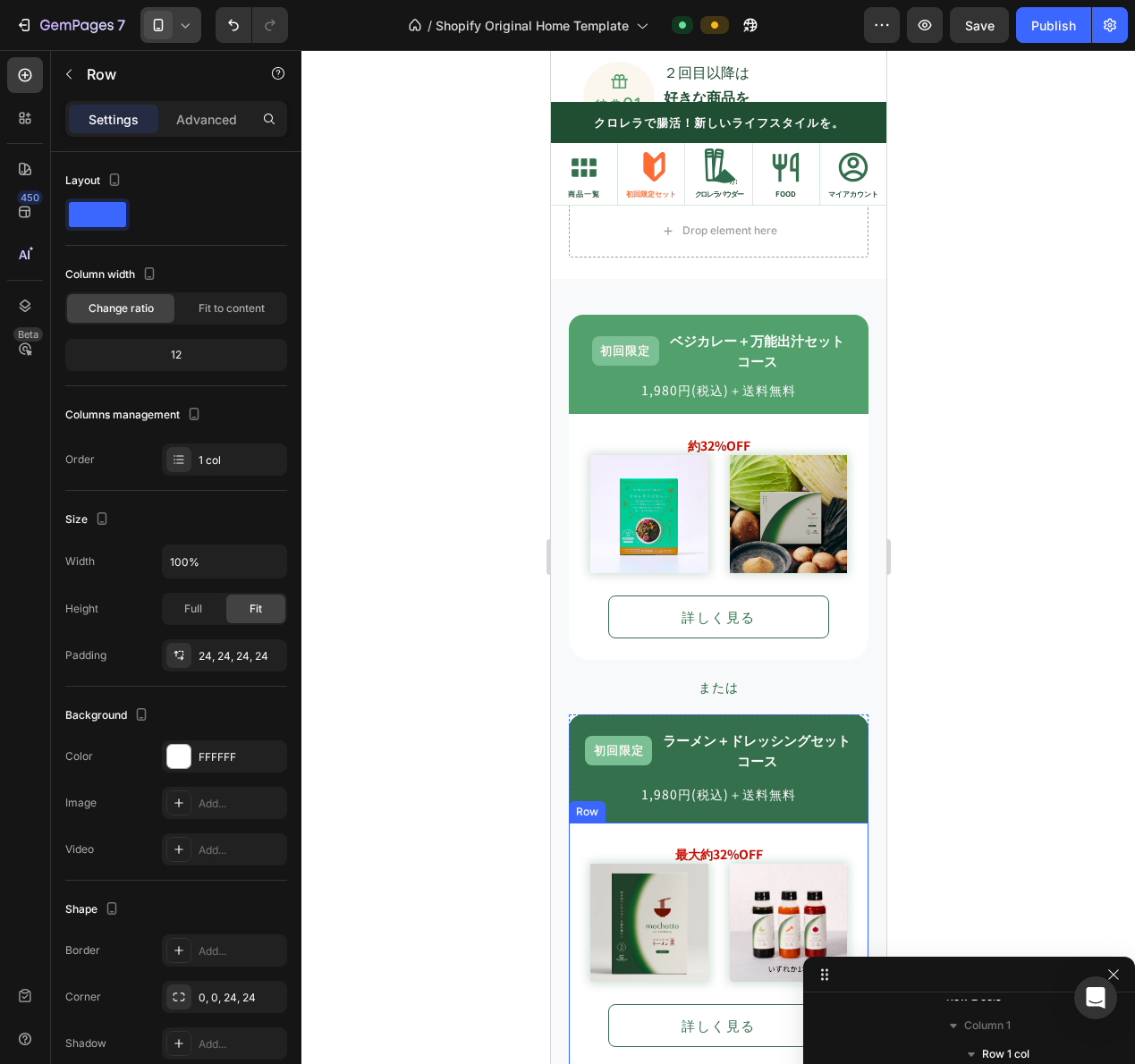
scroll to position [1662, 0]
click at [697, 848] on strong "最大約32%OFF" at bounding box center [718, 854] width 87 height 17
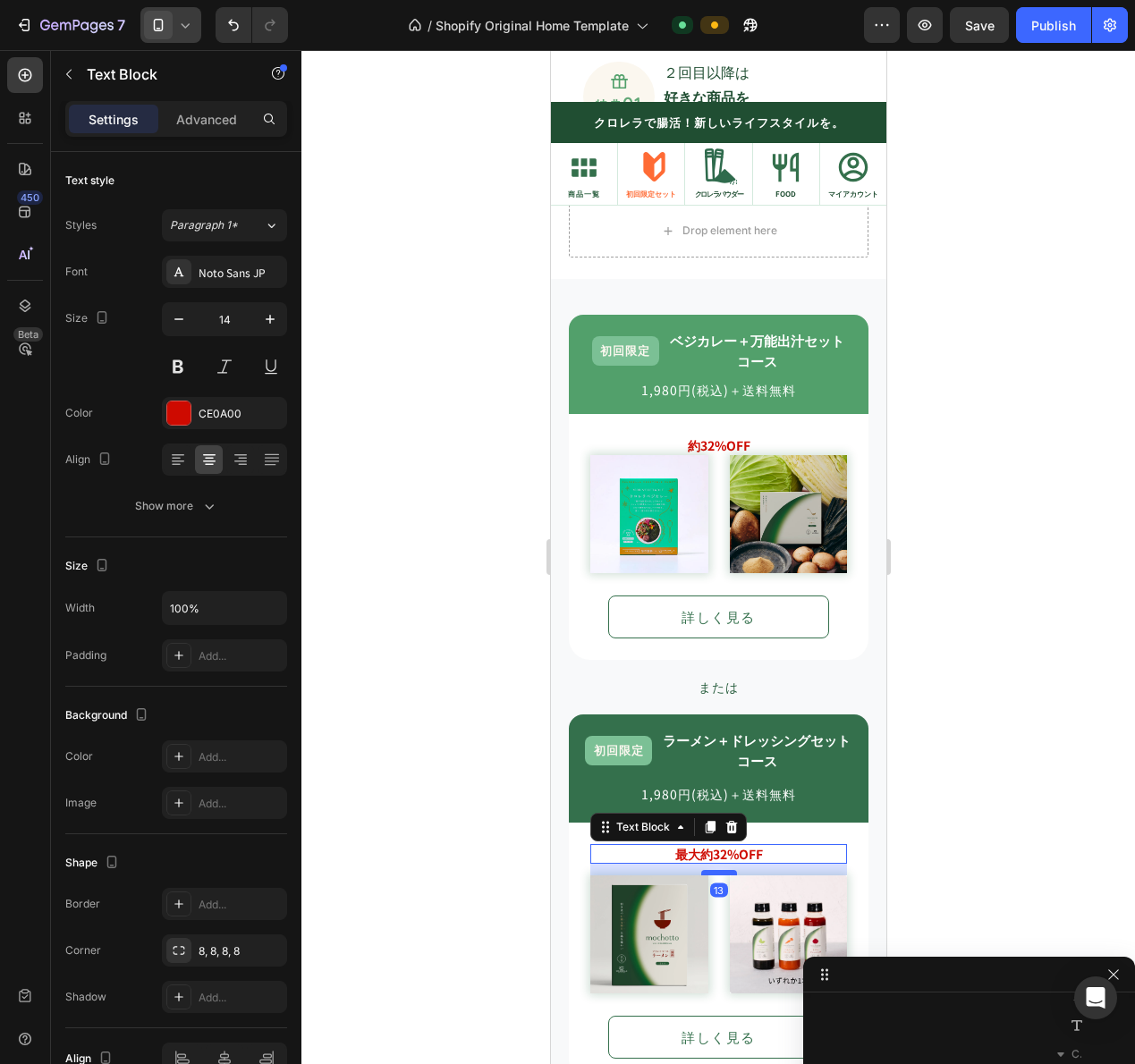
drag, startPoint x: 711, startPoint y: 855, endPoint x: 725, endPoint y: 866, distance: 17.8
click at [725, 870] on div at bounding box center [717, 873] width 36 height 6
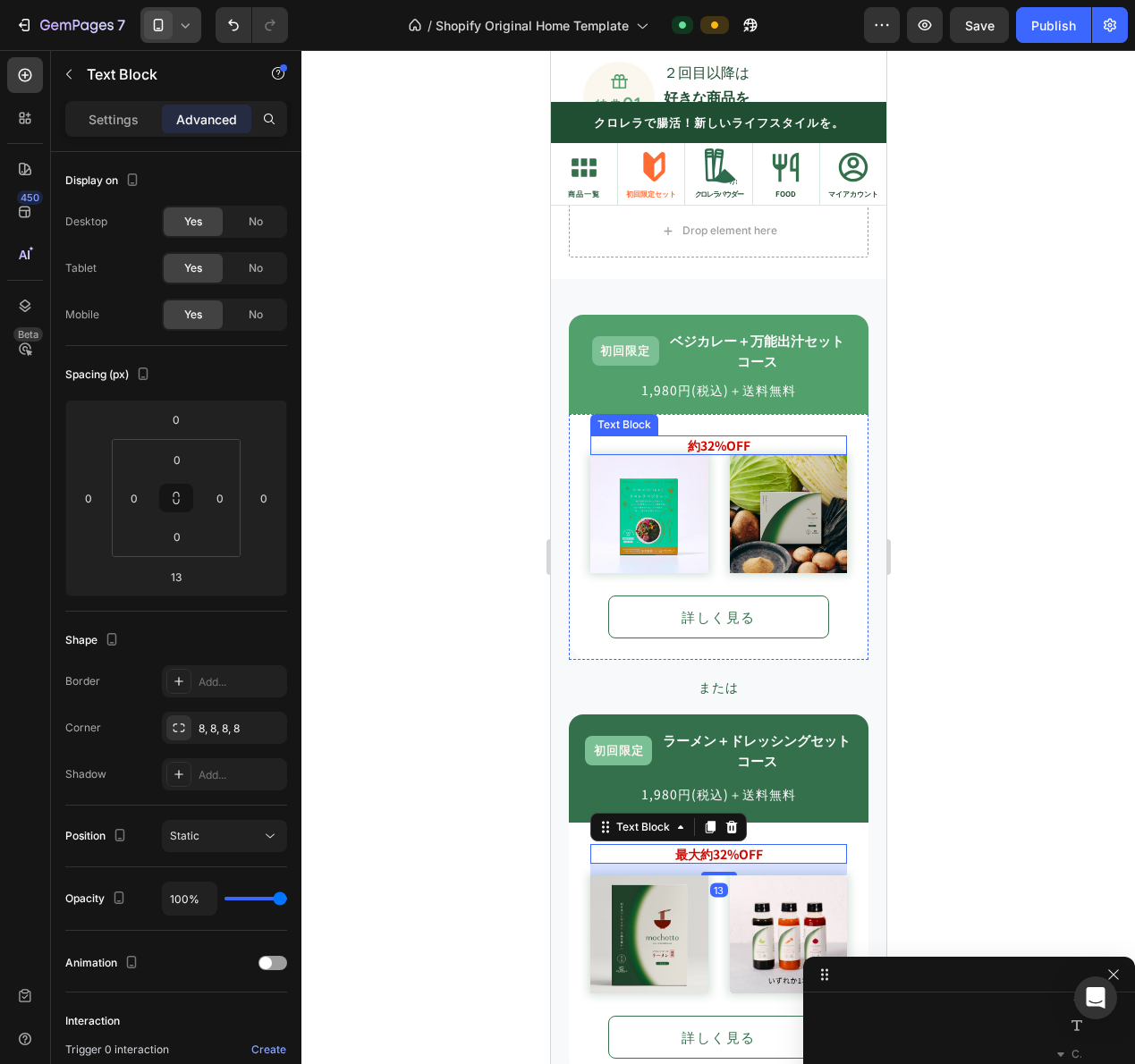
click at [708, 442] on strong "約32%OFF" at bounding box center [718, 445] width 63 height 17
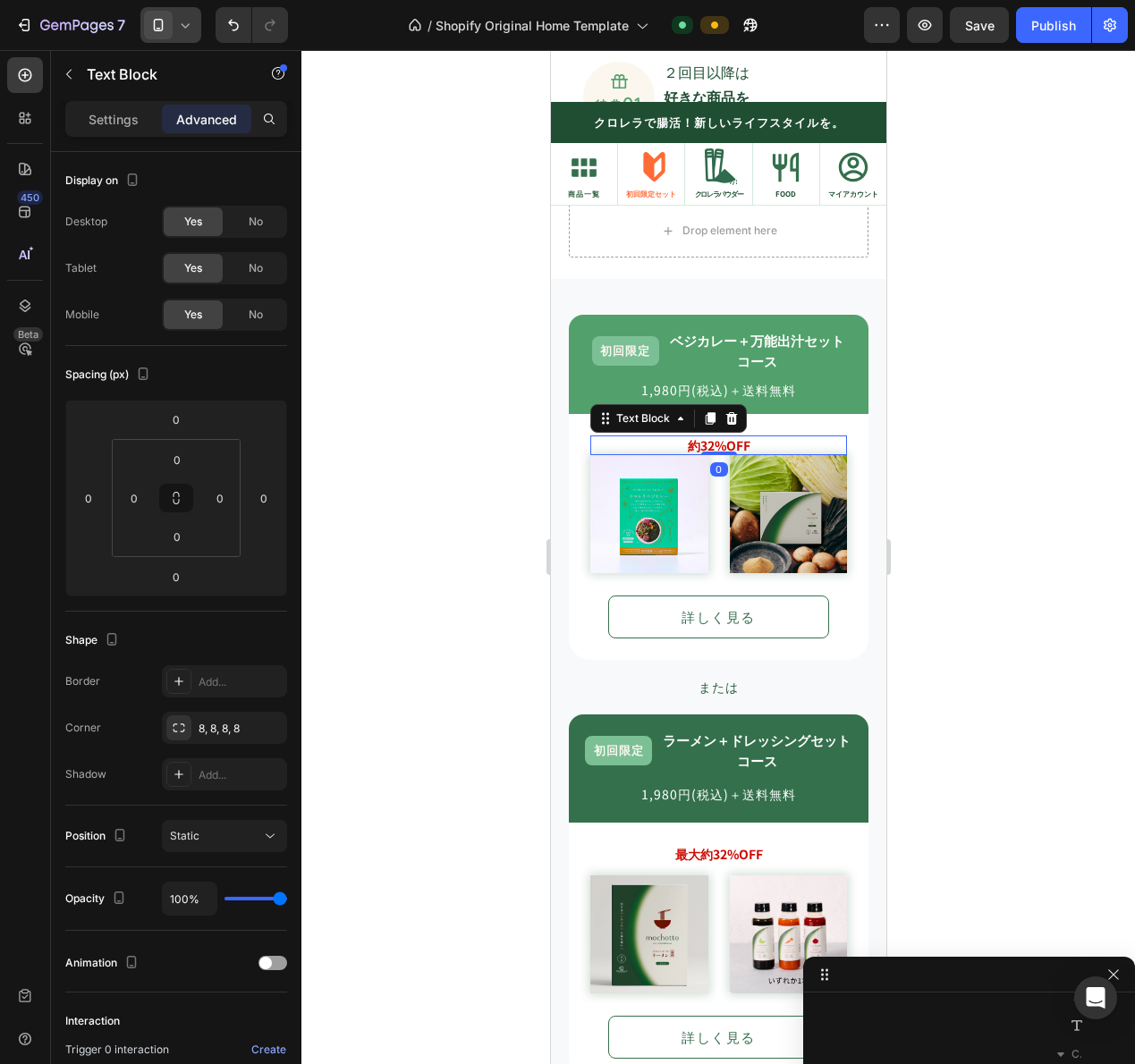
scroll to position [1262, 0]
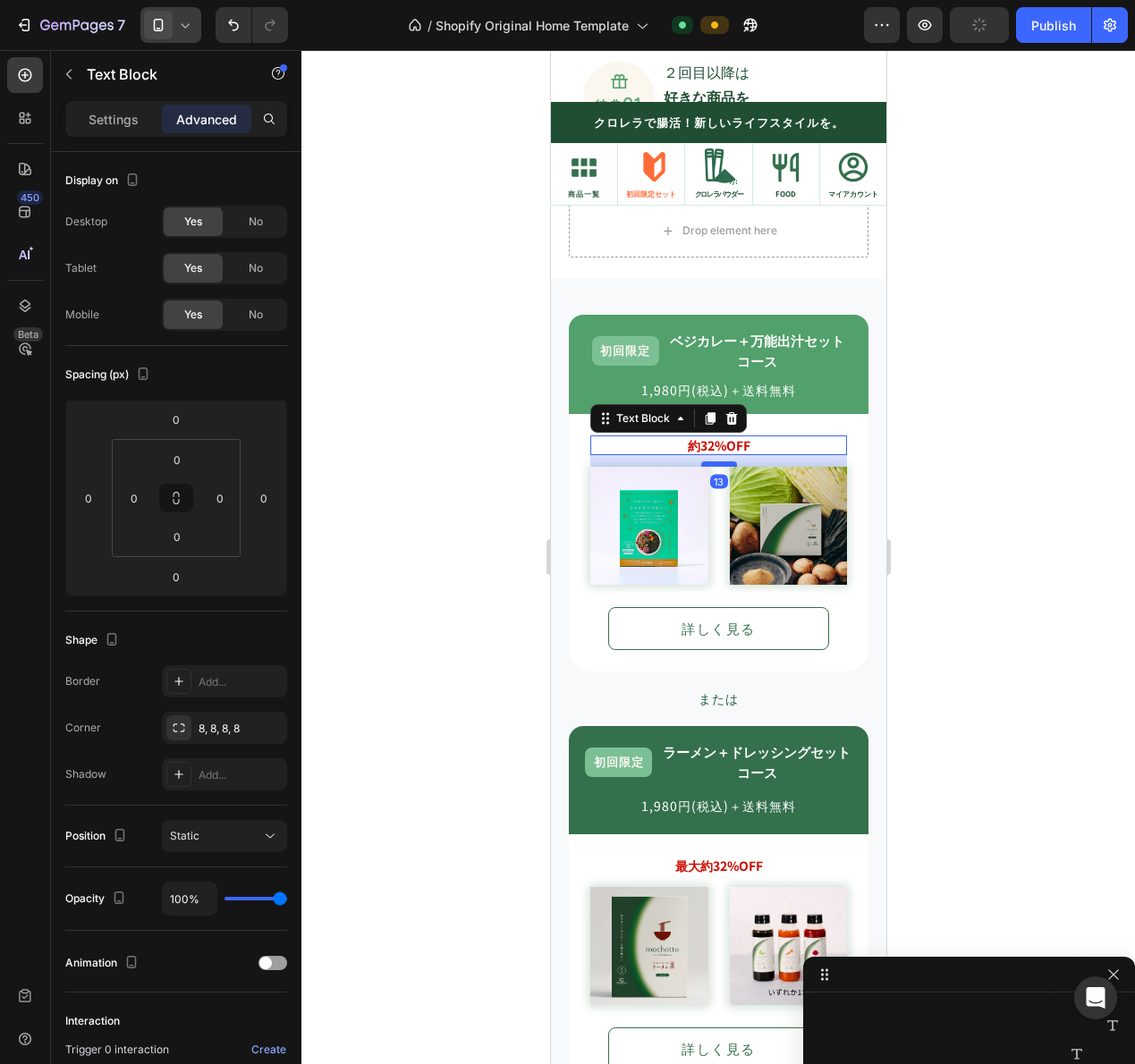
drag, startPoint x: 715, startPoint y: 455, endPoint x: 1583, endPoint y: 531, distance: 871.3
click at [724, 467] on div at bounding box center [717, 464] width 36 height 6
type input "13"
click at [1033, 481] on div at bounding box center [718, 557] width 834 height 1014
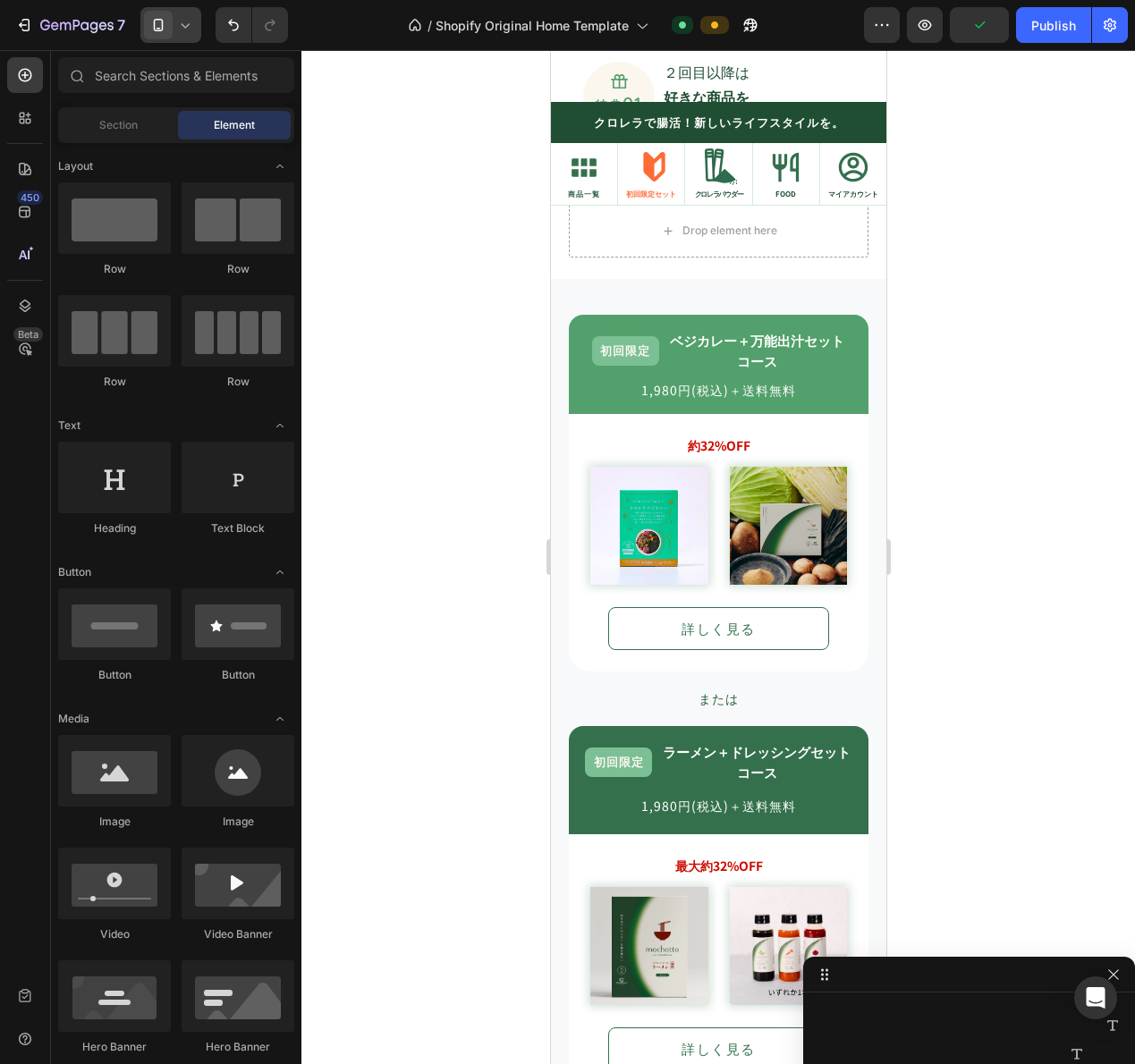
click at [815, 422] on div "約32%OFF Text Block Image Image Row 詳しく見る Button Row" at bounding box center [717, 543] width 300 height 258
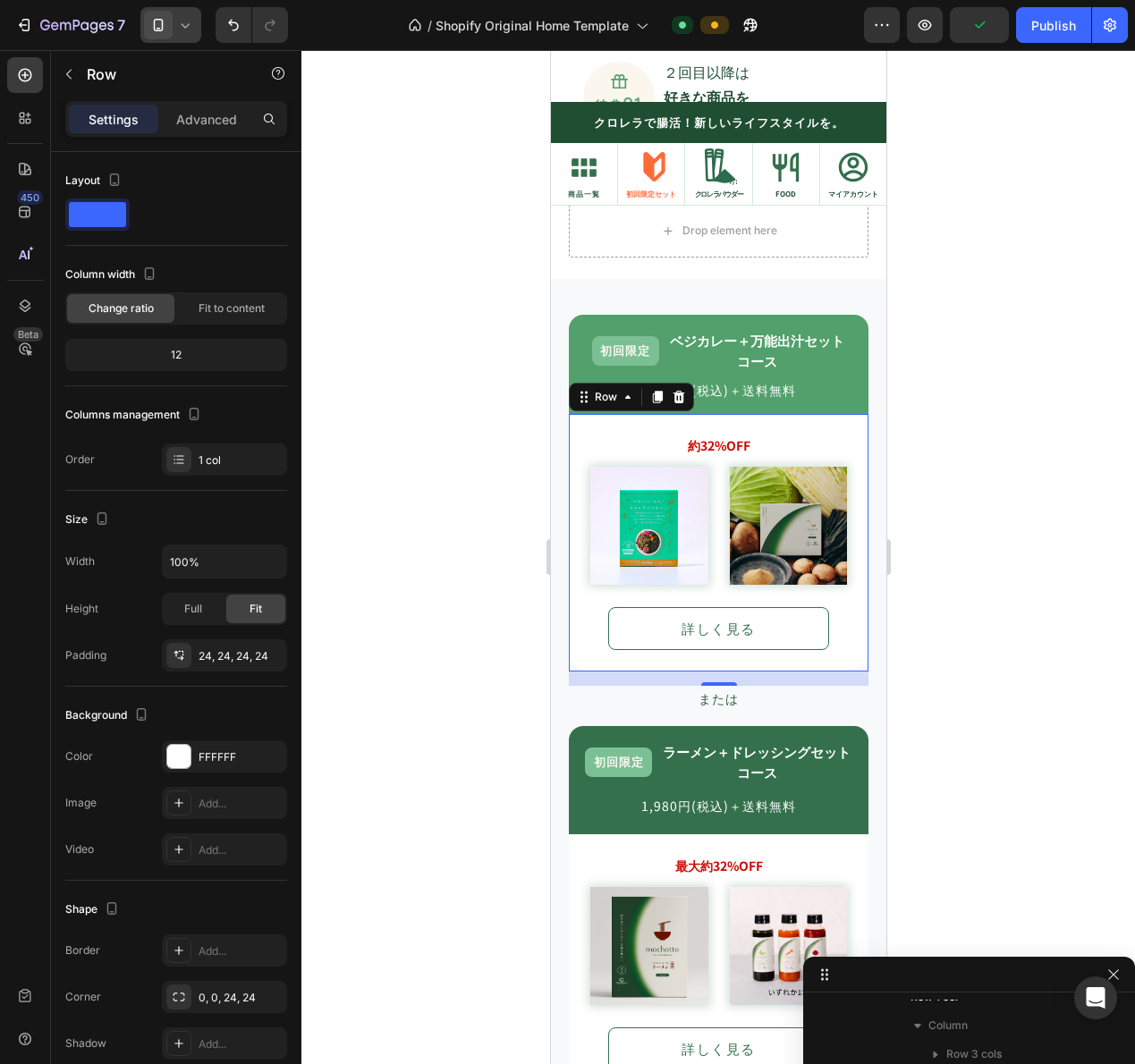
scroll to position [1634, 0]
click at [221, 112] on p "Advanced" at bounding box center [206, 118] width 61 height 18
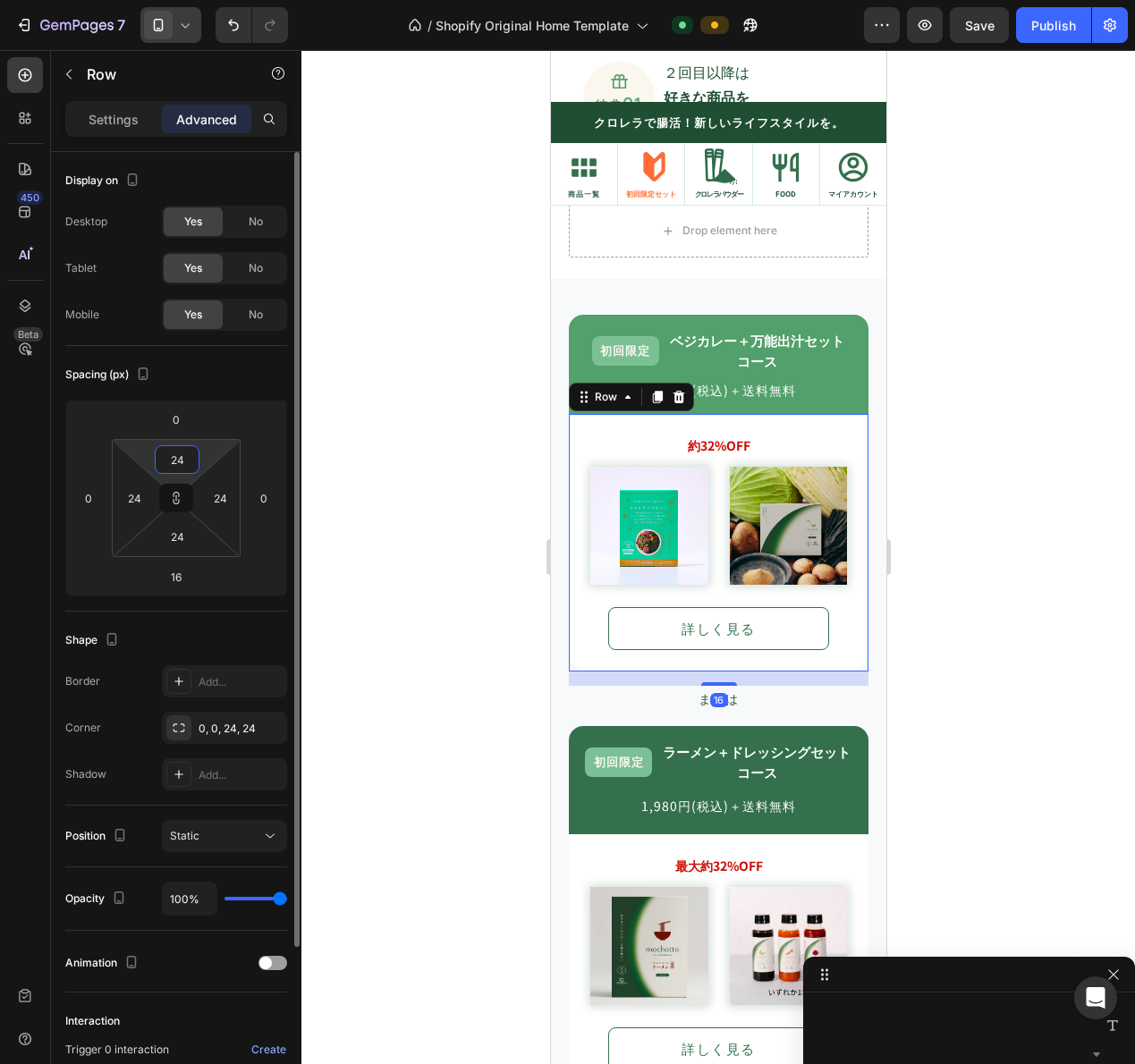
click at [183, 464] on input "24" at bounding box center [176, 459] width 36 height 27
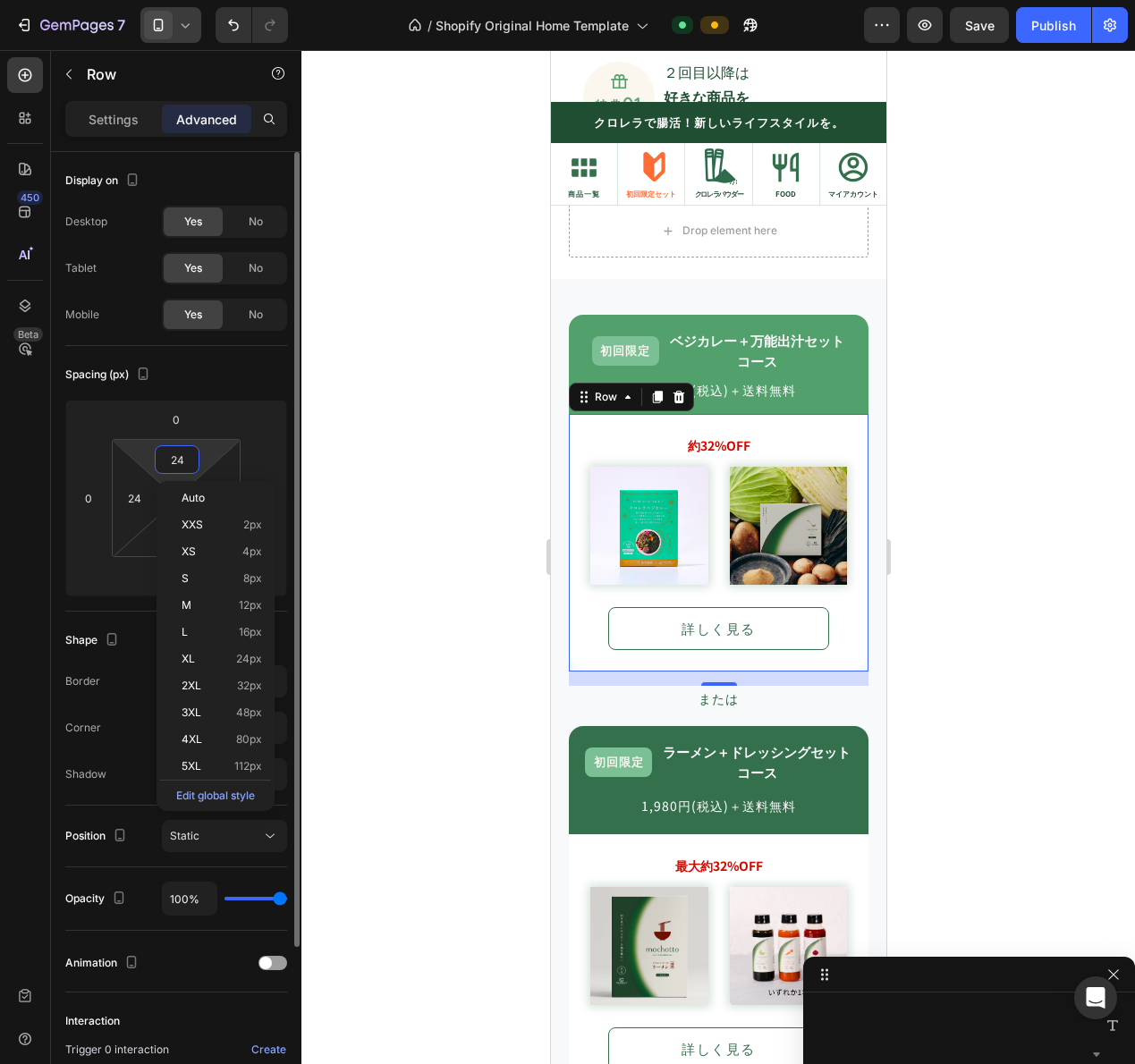
type input "8"
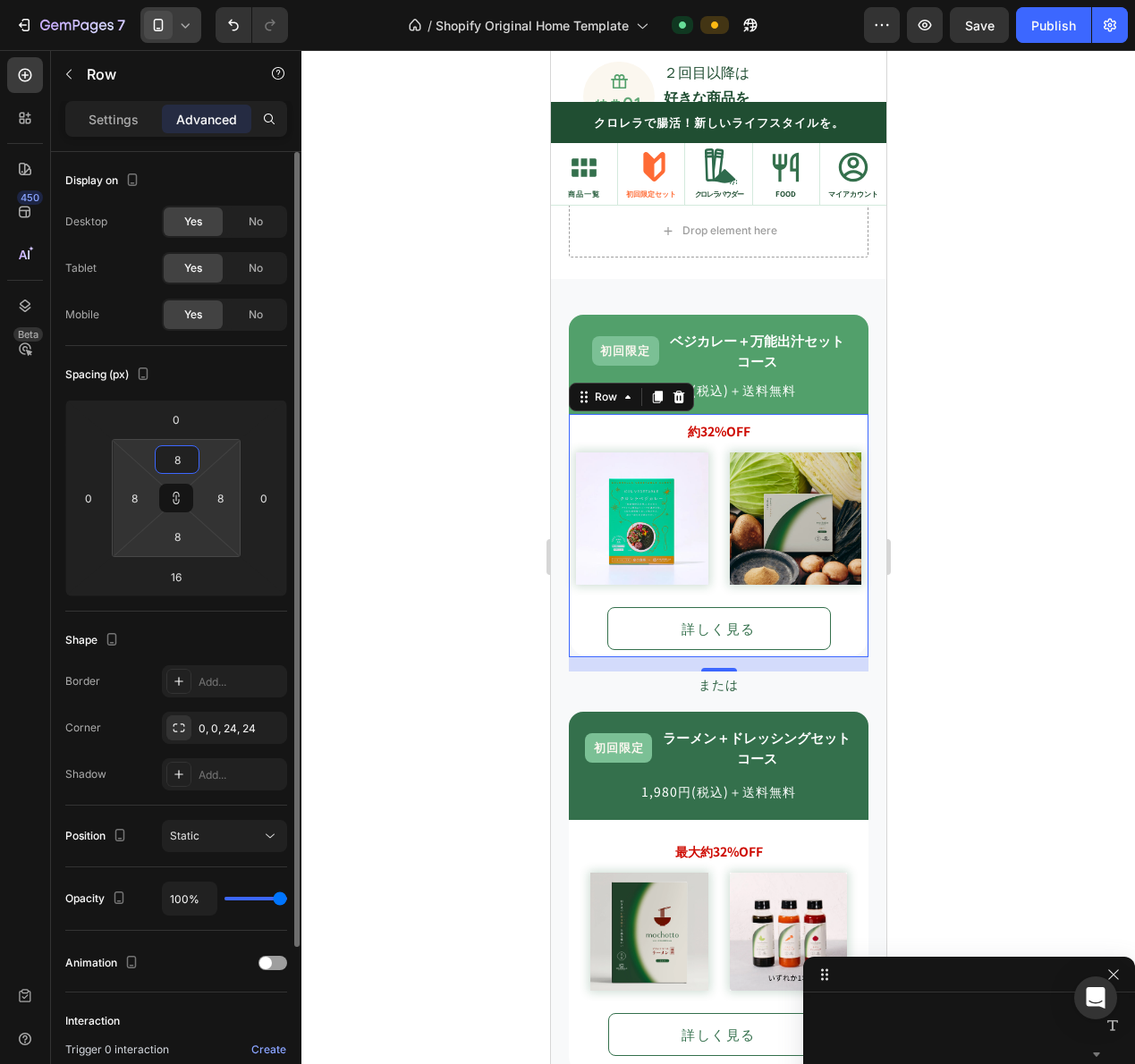
type input "24"
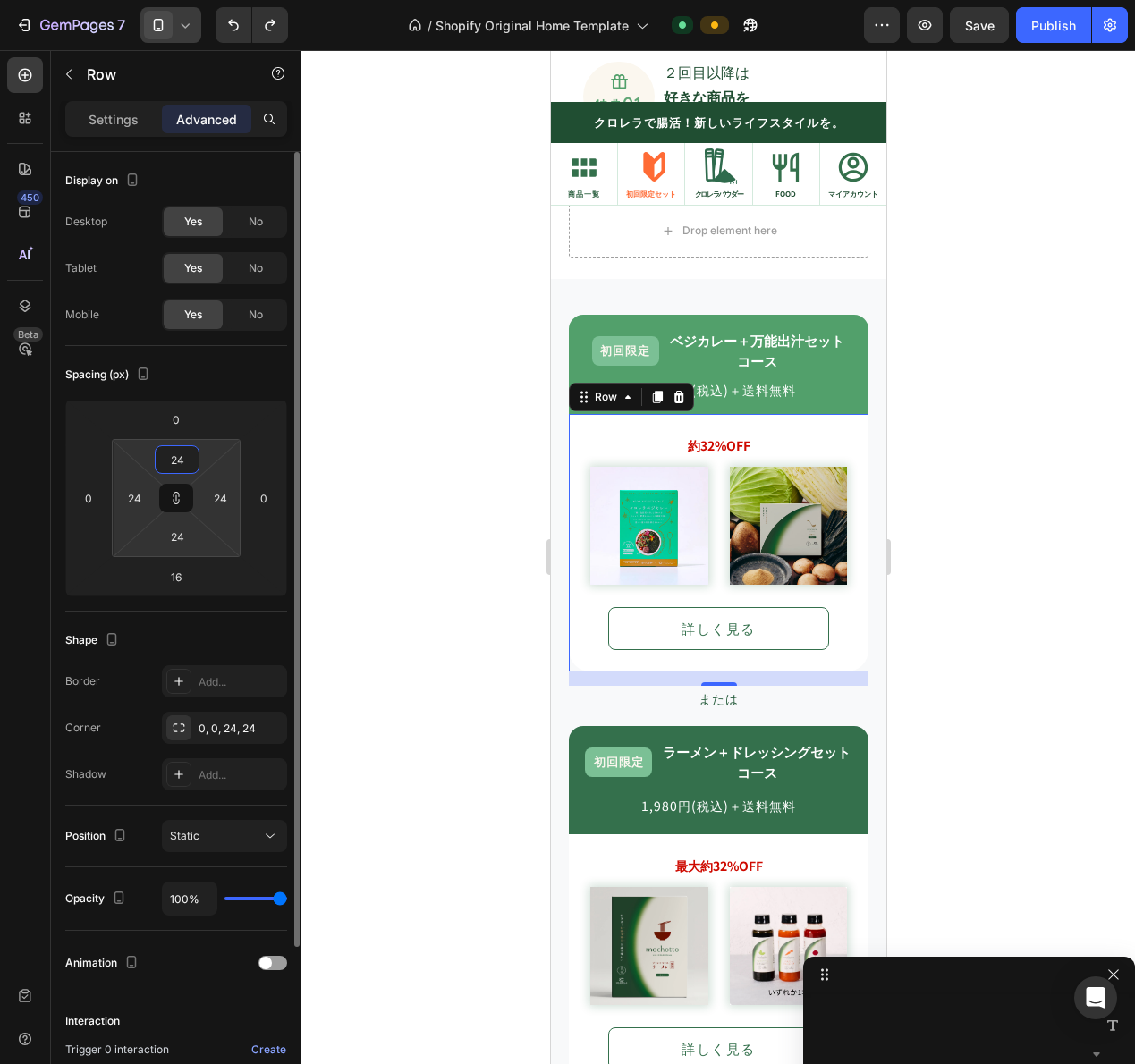
click at [183, 497] on button at bounding box center [175, 498] width 34 height 29
click at [183, 457] on input "24" at bounding box center [176, 459] width 36 height 27
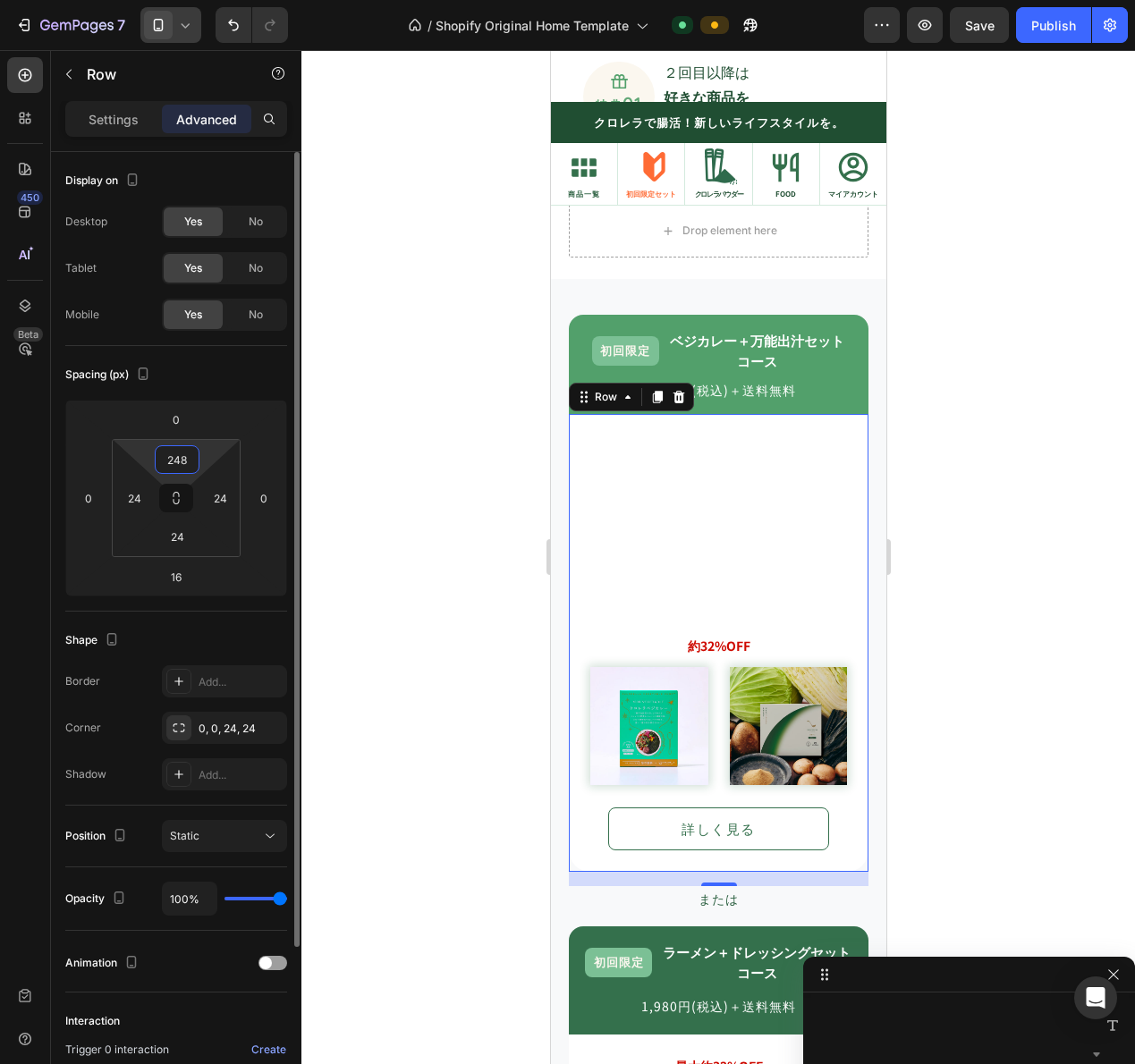
drag, startPoint x: 180, startPoint y: 461, endPoint x: 161, endPoint y: 461, distance: 19.0
click at [161, 461] on input "248" at bounding box center [176, 459] width 36 height 27
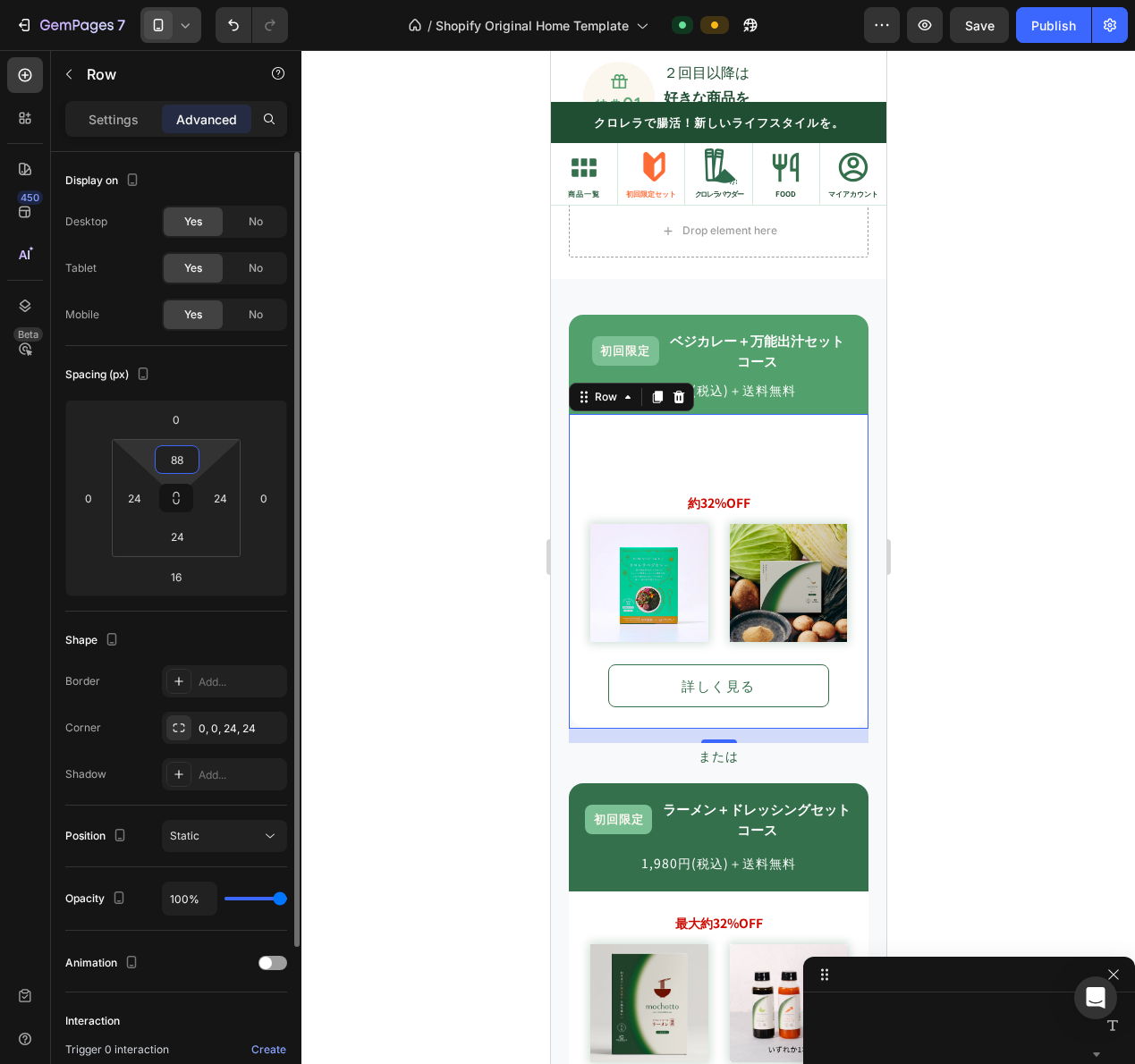
drag, startPoint x: 190, startPoint y: 457, endPoint x: 149, endPoint y: 455, distance: 41.0
click at [149, 455] on div "88 24 24 24" at bounding box center [175, 498] width 129 height 118
type input "8"
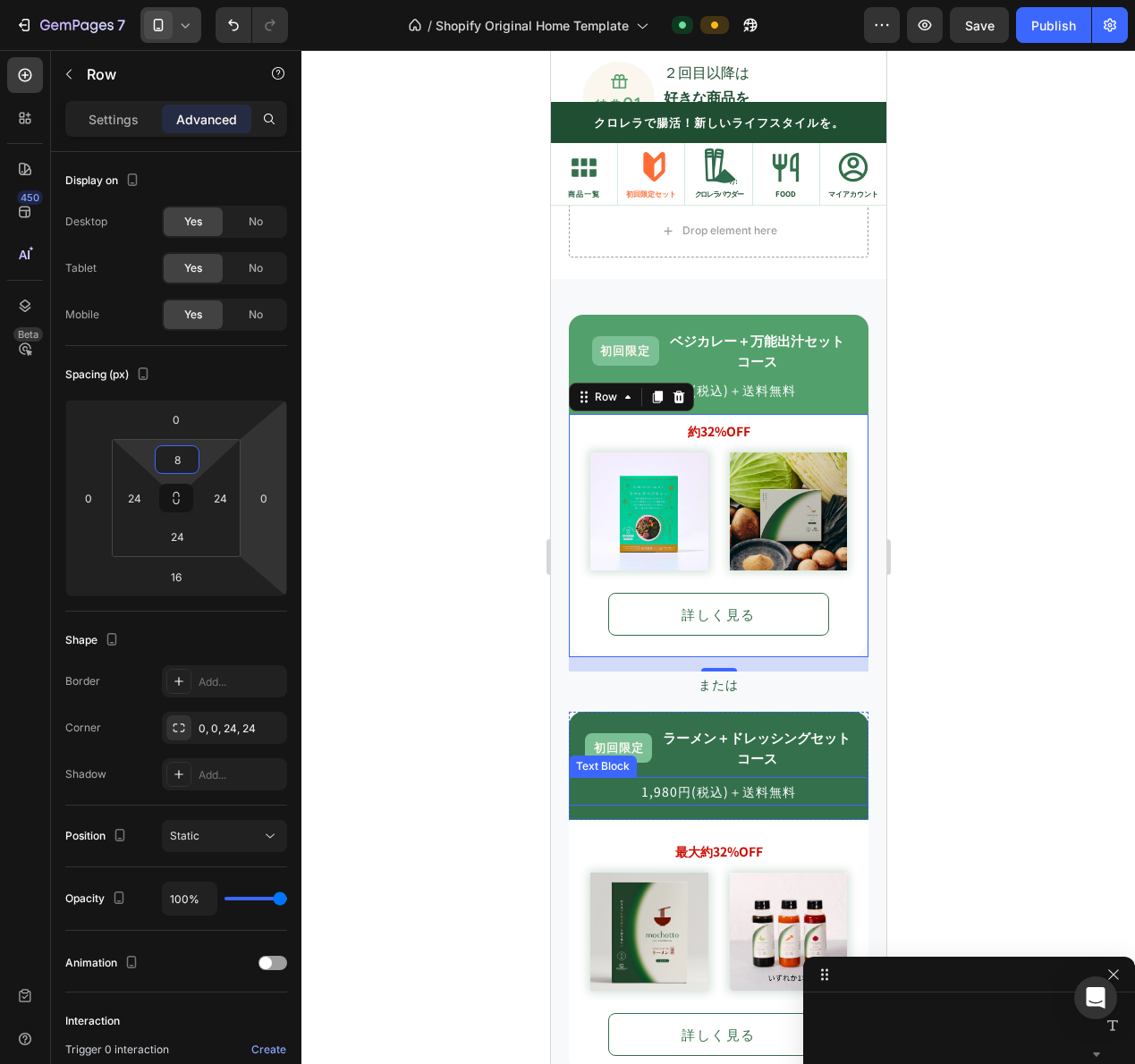
scroll to position [1851, 0]
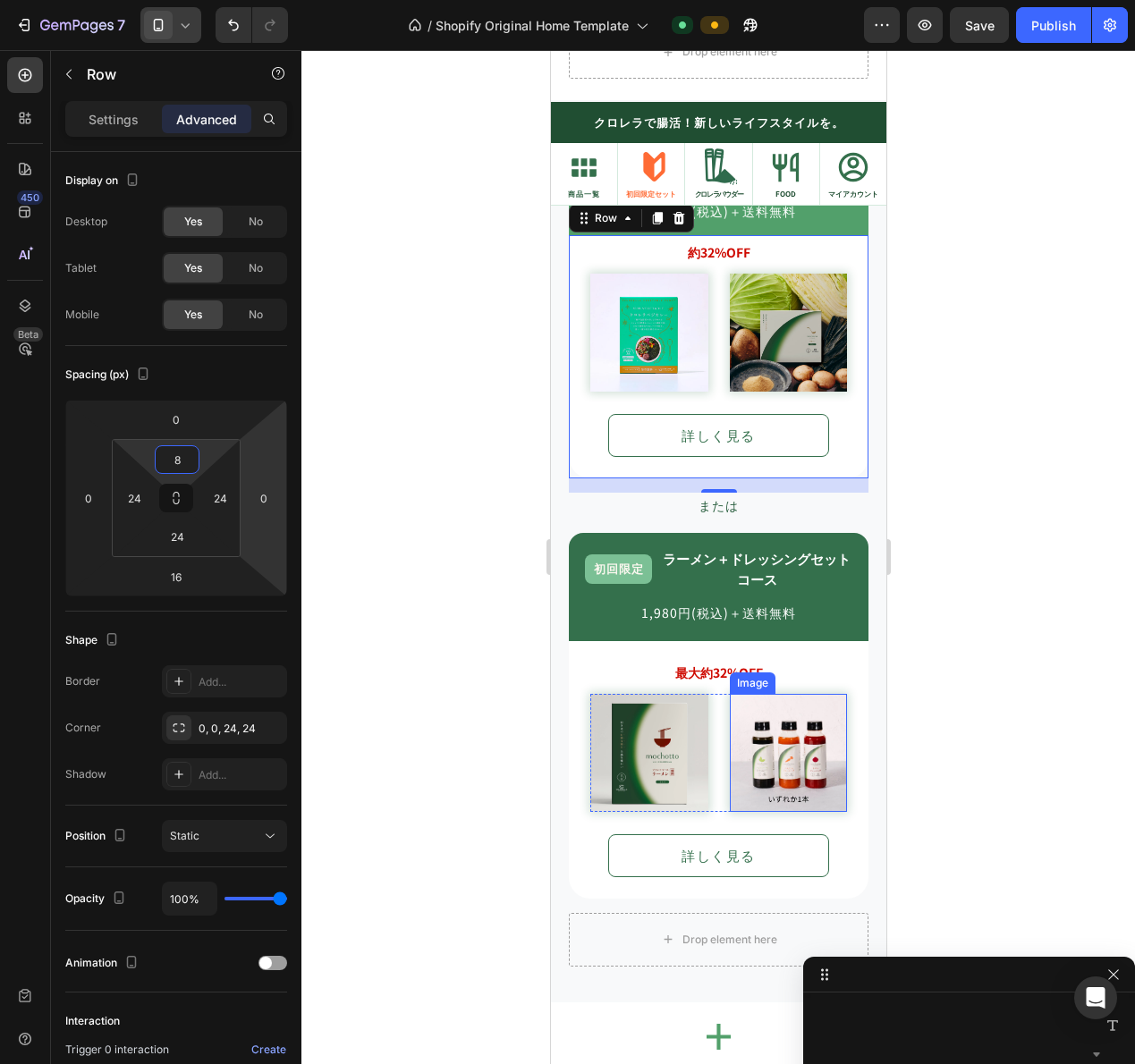
click at [721, 642] on div "最大約32%OFF Text Block Image Image Row 詳しく見る Button Row" at bounding box center [717, 770] width 300 height 258
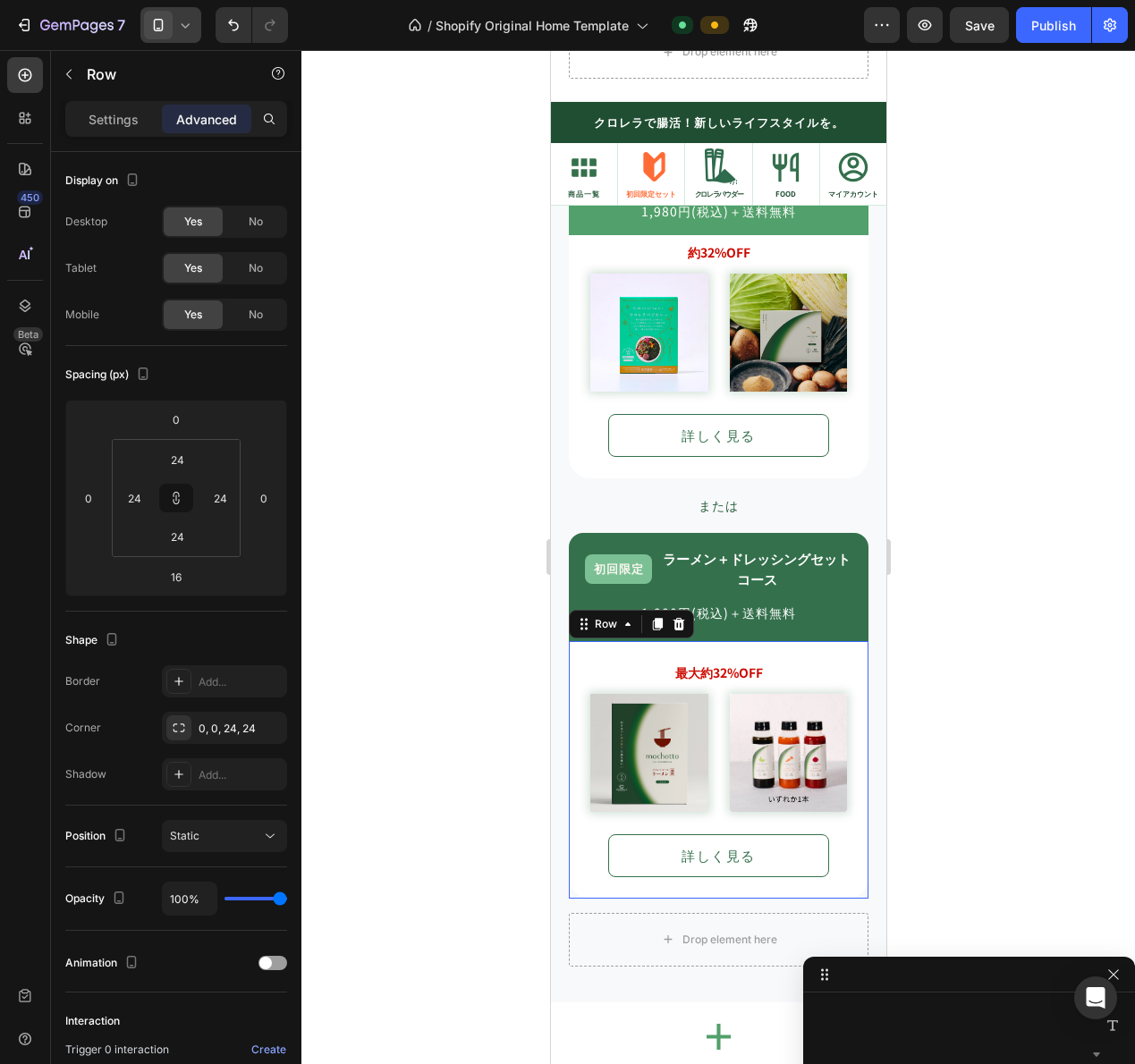
scroll to position [2206, 0]
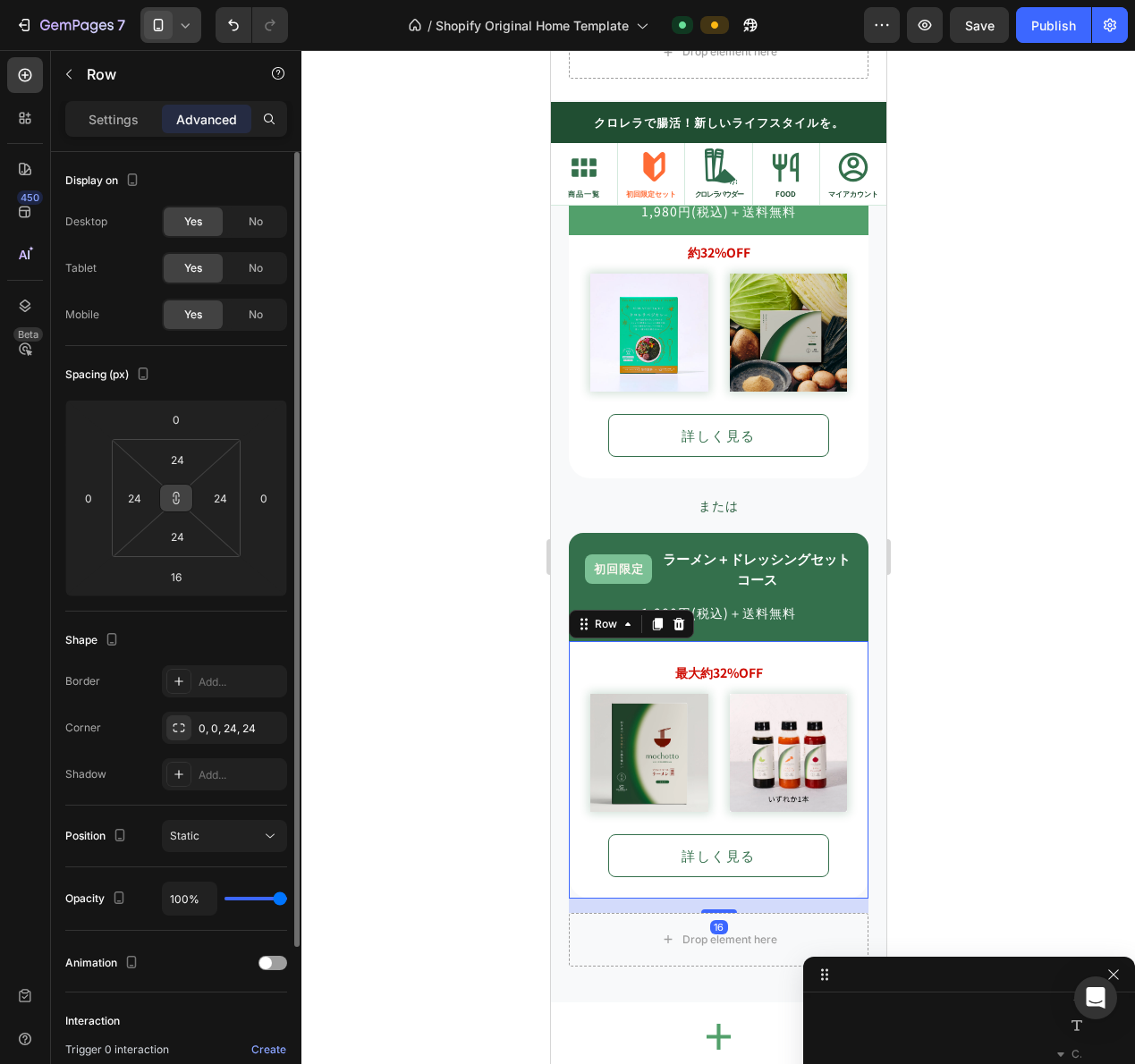
click at [176, 499] on icon at bounding box center [176, 502] width 6 height 6
click at [180, 462] on input "24" at bounding box center [176, 459] width 36 height 27
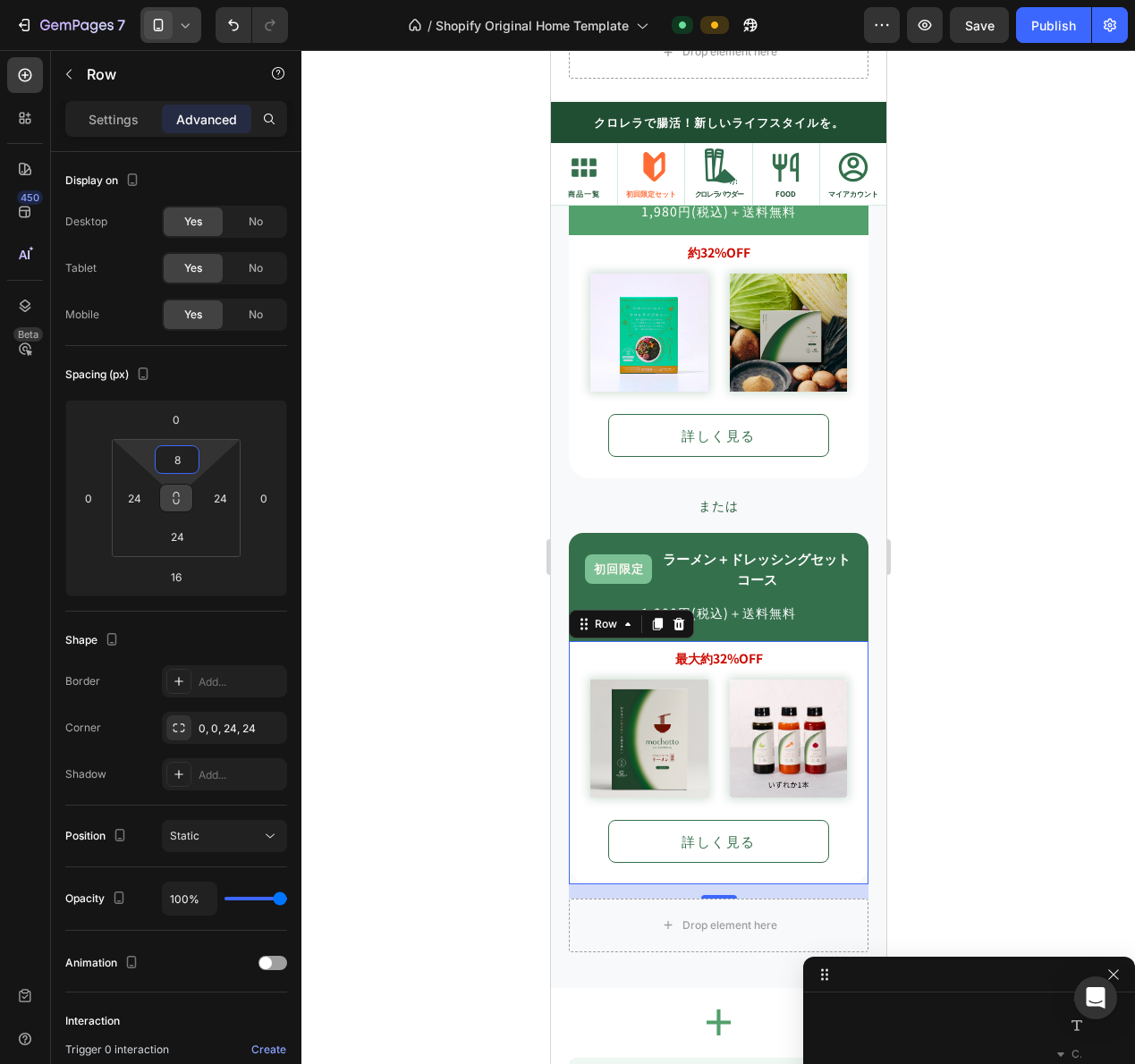
type input "8"
click at [186, 29] on icon at bounding box center [185, 25] width 17 height 17
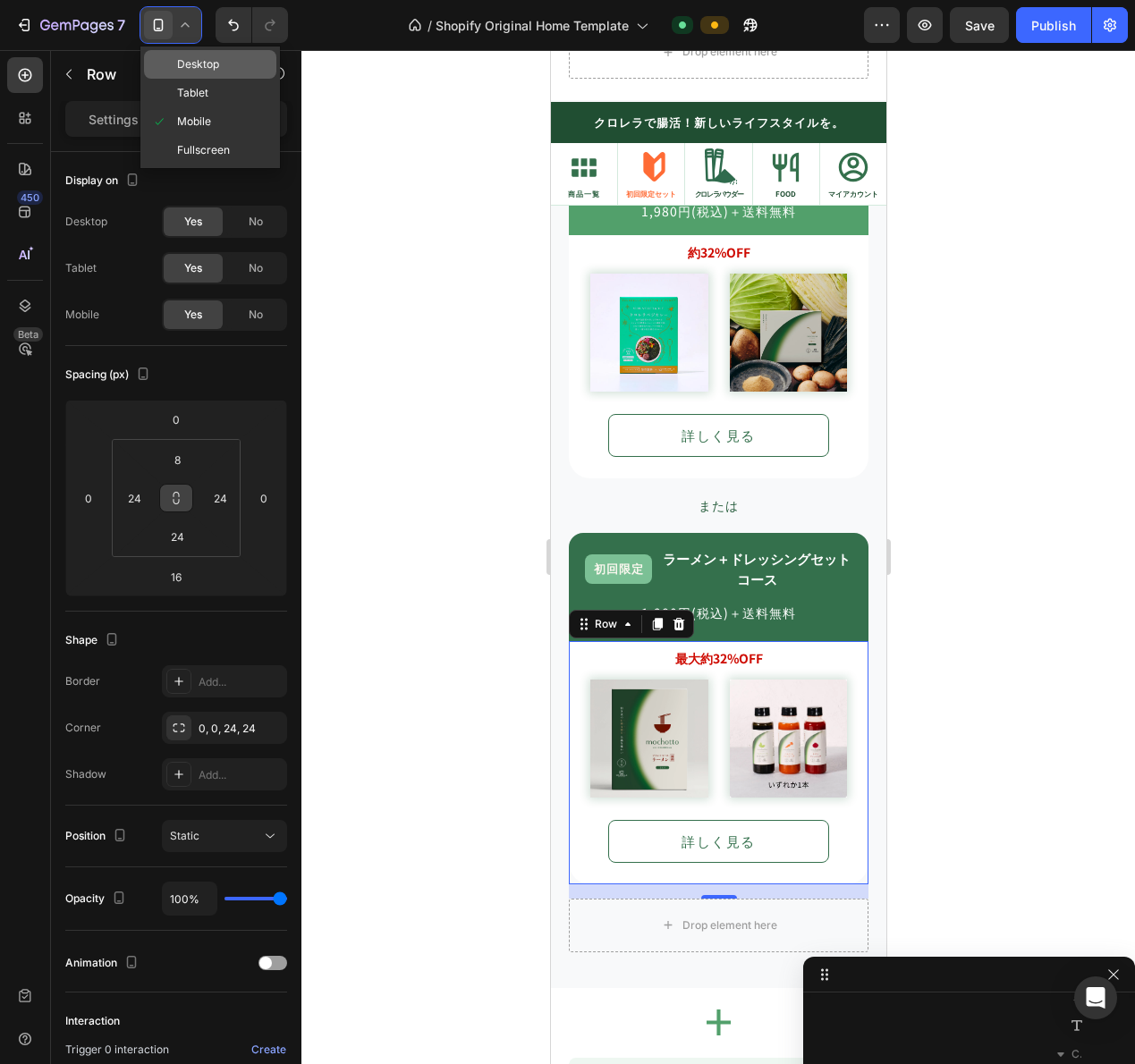
click at [197, 64] on span "Desktop" at bounding box center [198, 64] width 42 height 17
type input "0"
type input "22"
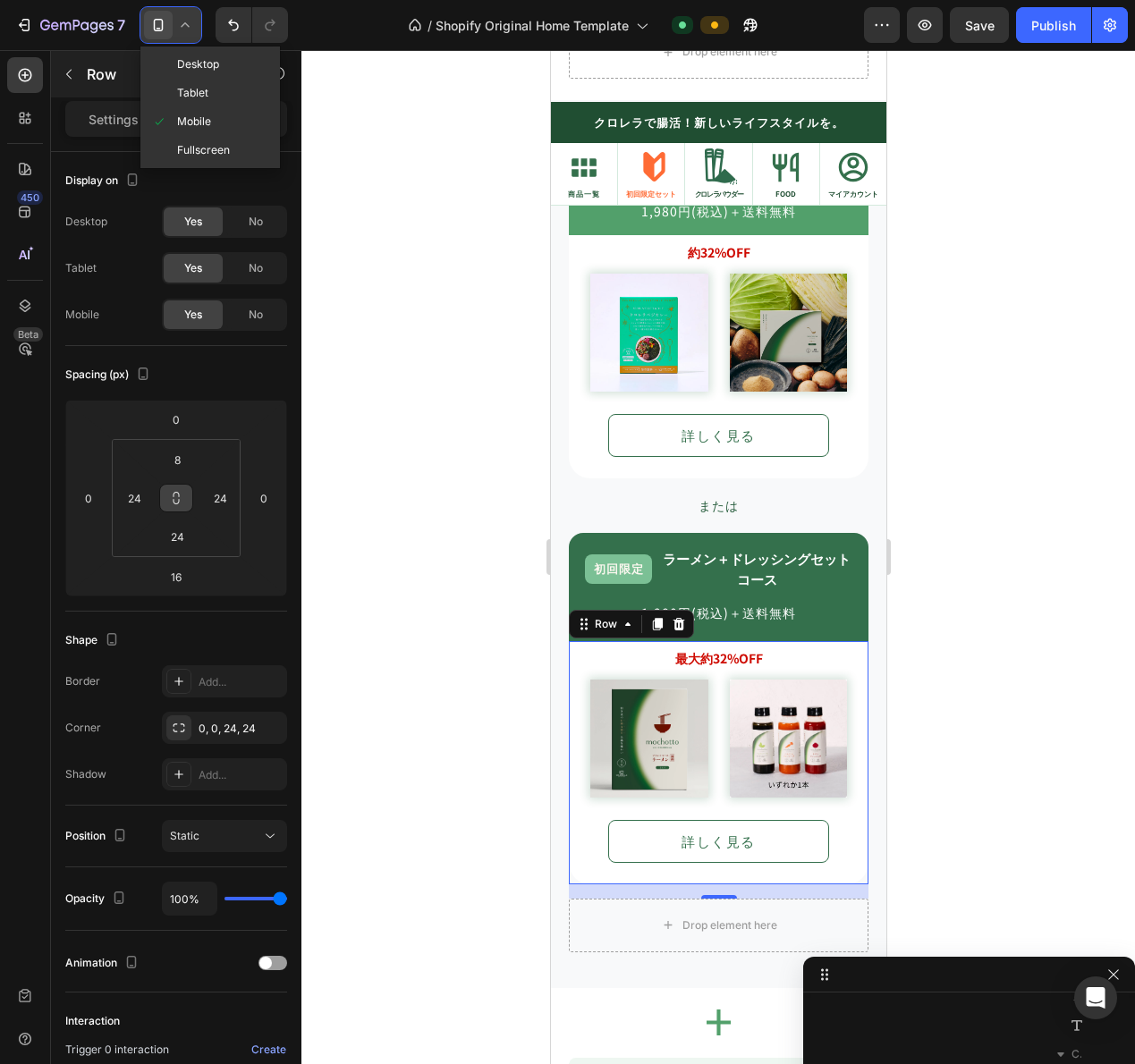
type input "22"
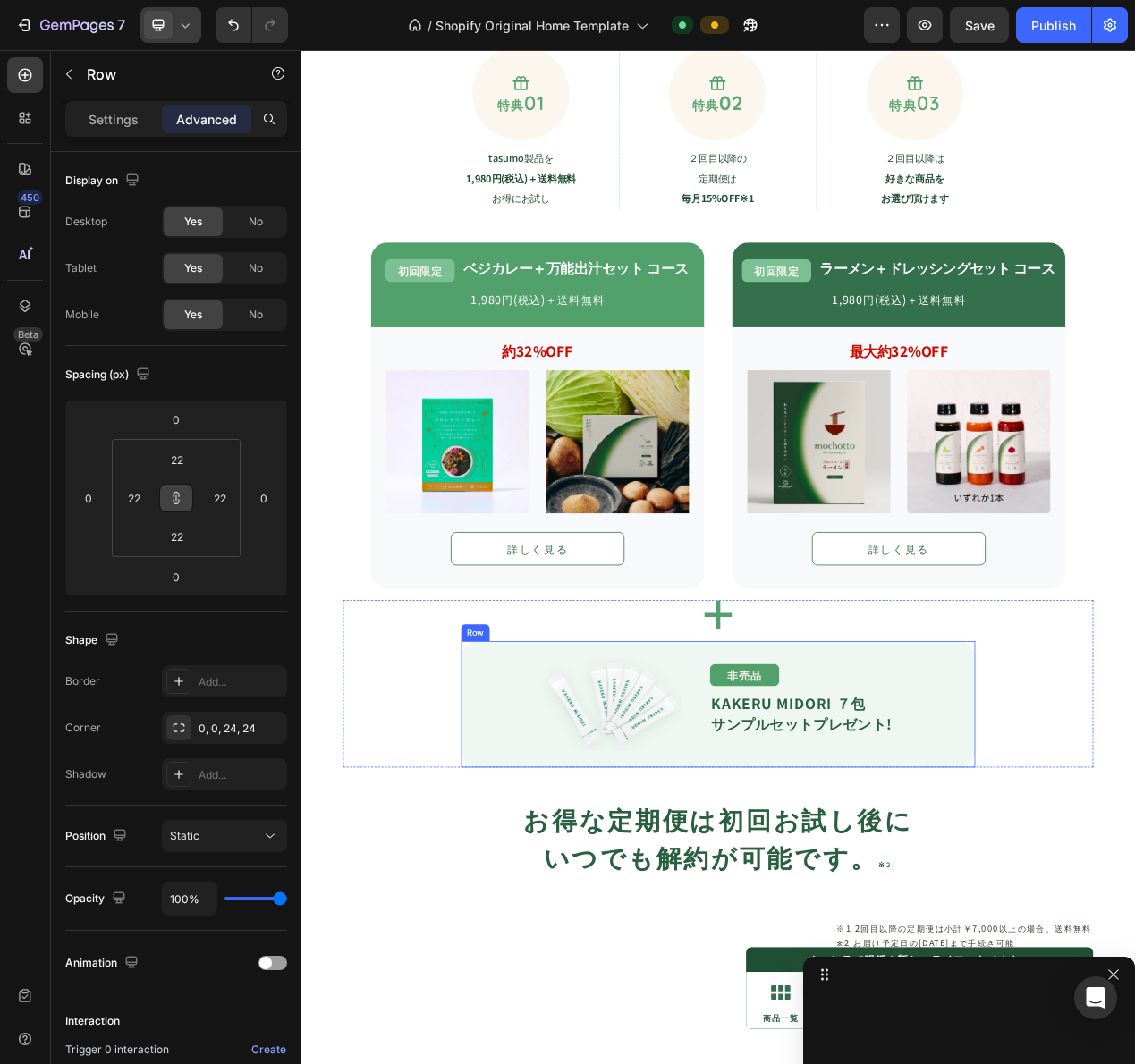
scroll to position [1435, 0]
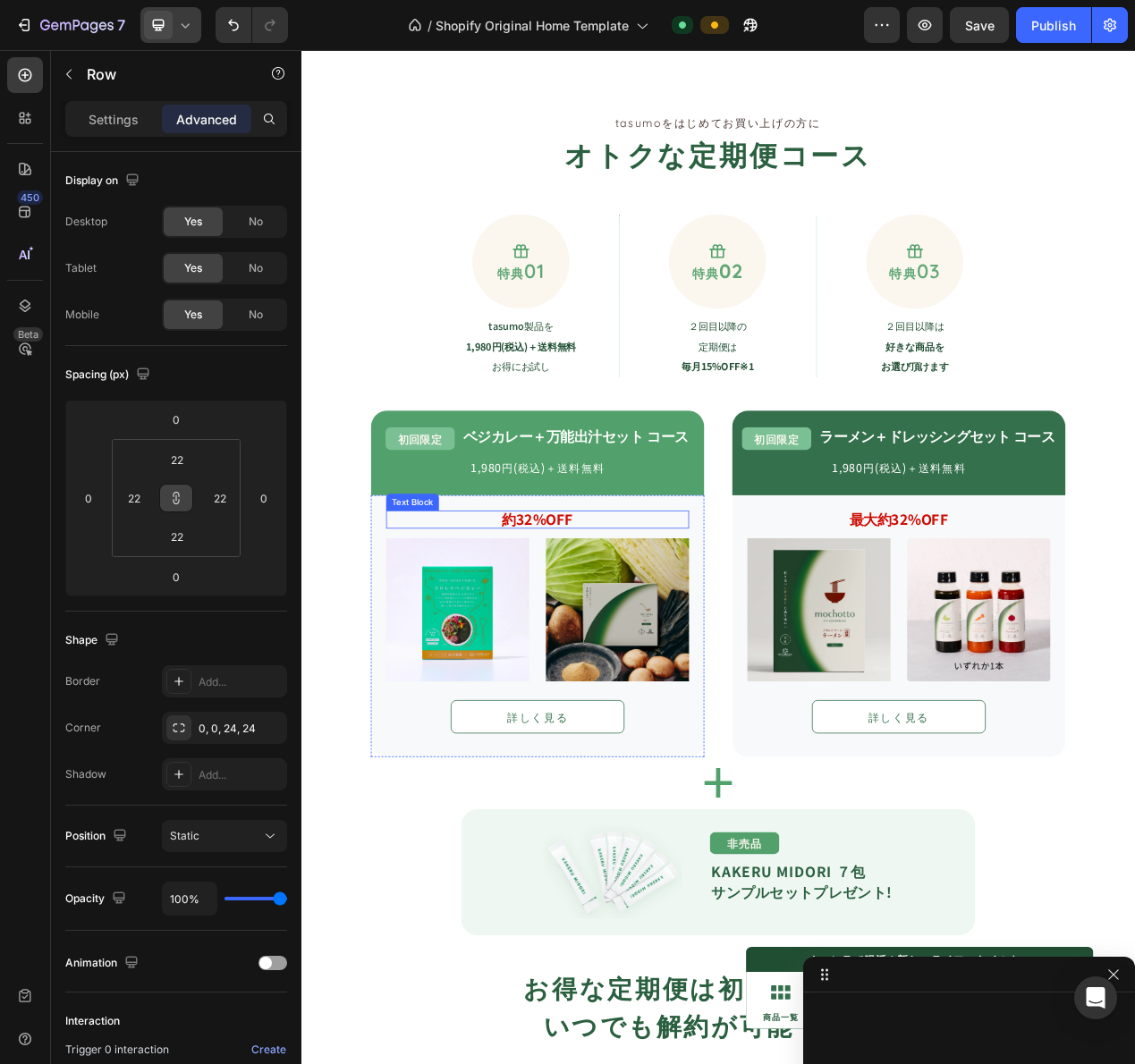
click at [757, 641] on div "約32%OFF Text Block Image Image Row 詳しく見る Button Row" at bounding box center [605, 792] width 429 height 337
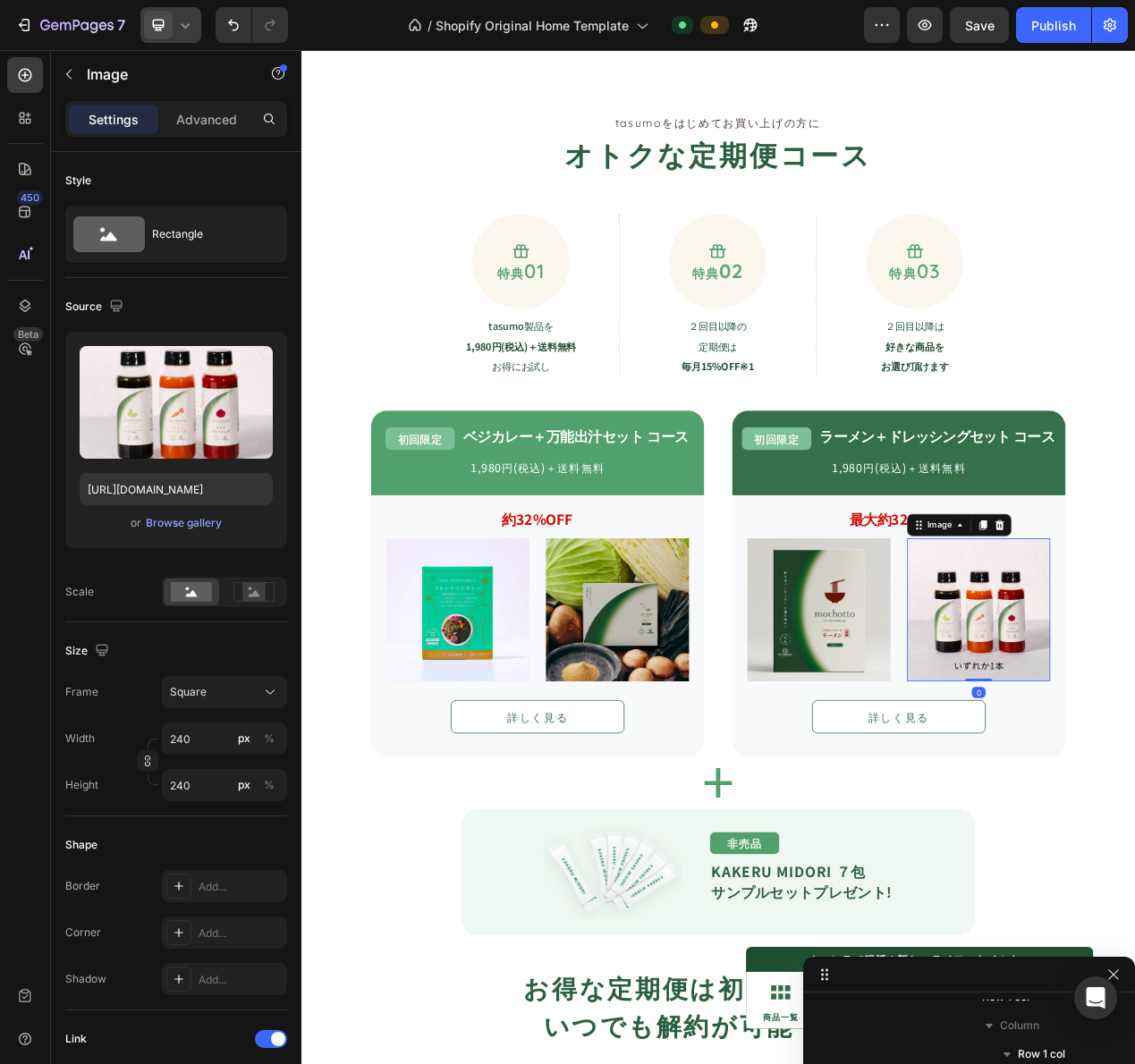
scroll to position [961, 0]
click at [1134, 1009] on div "Icon" at bounding box center [837, 994] width 966 height 39
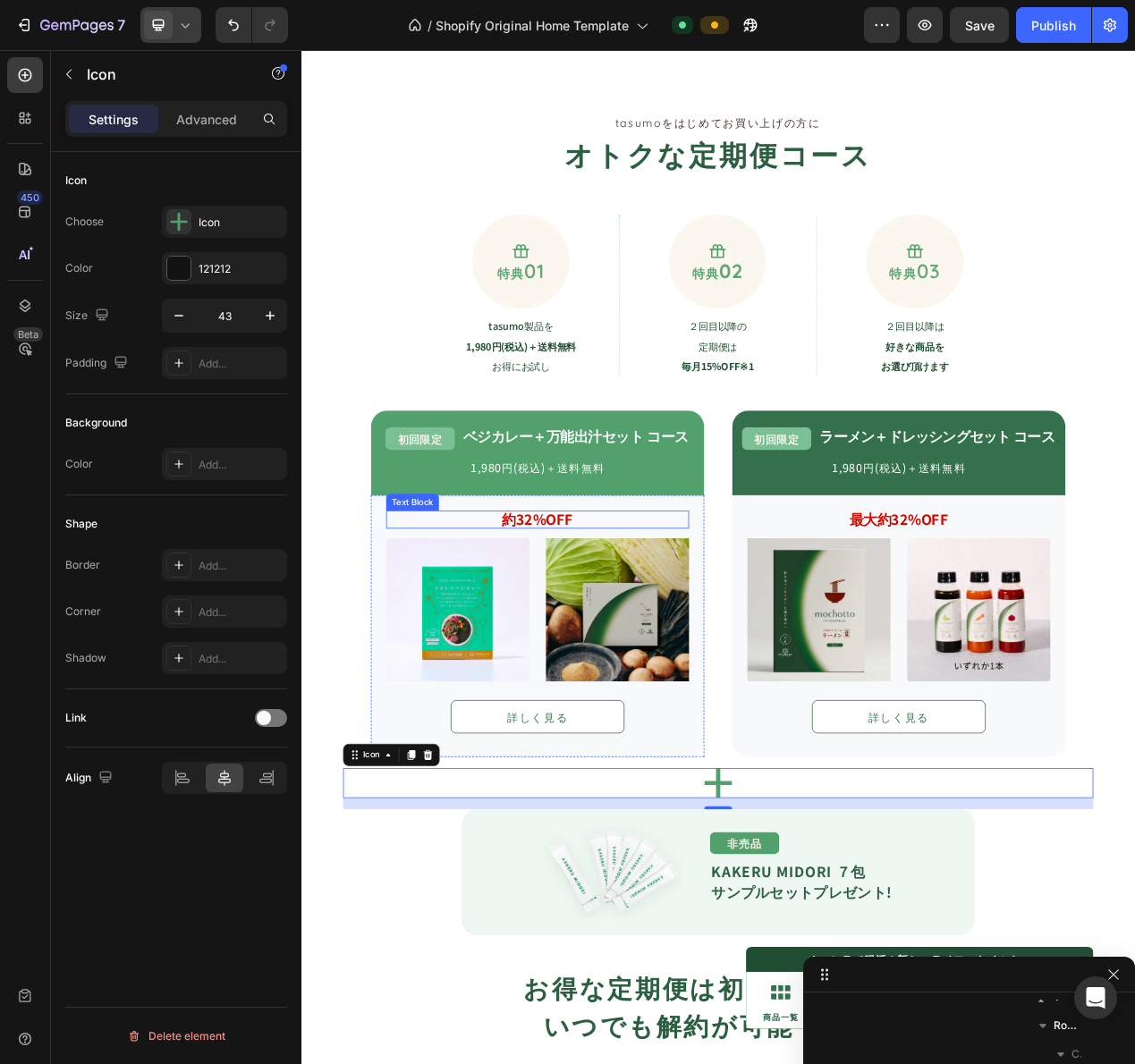
click at [537, 649] on p "約32%OFF" at bounding box center [605, 654] width 387 height 19
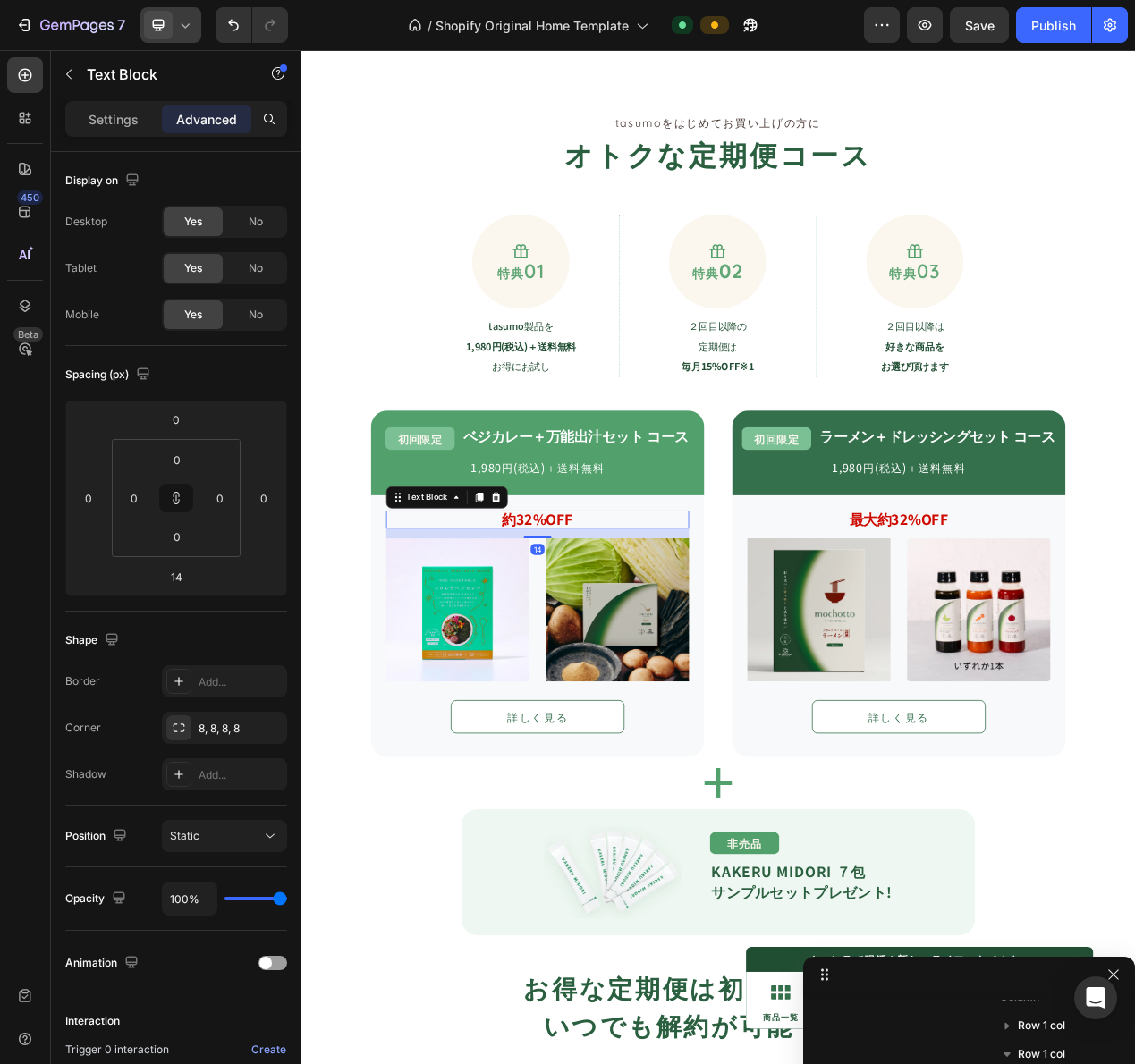
scroll to position [646, 0]
click at [537, 649] on p "約32%OFF" at bounding box center [605, 654] width 387 height 19
click at [987, 954] on div "最大約32%OFF Text Block Image Image Row 詳しく見る Button Row" at bounding box center [1070, 792] width 429 height 337
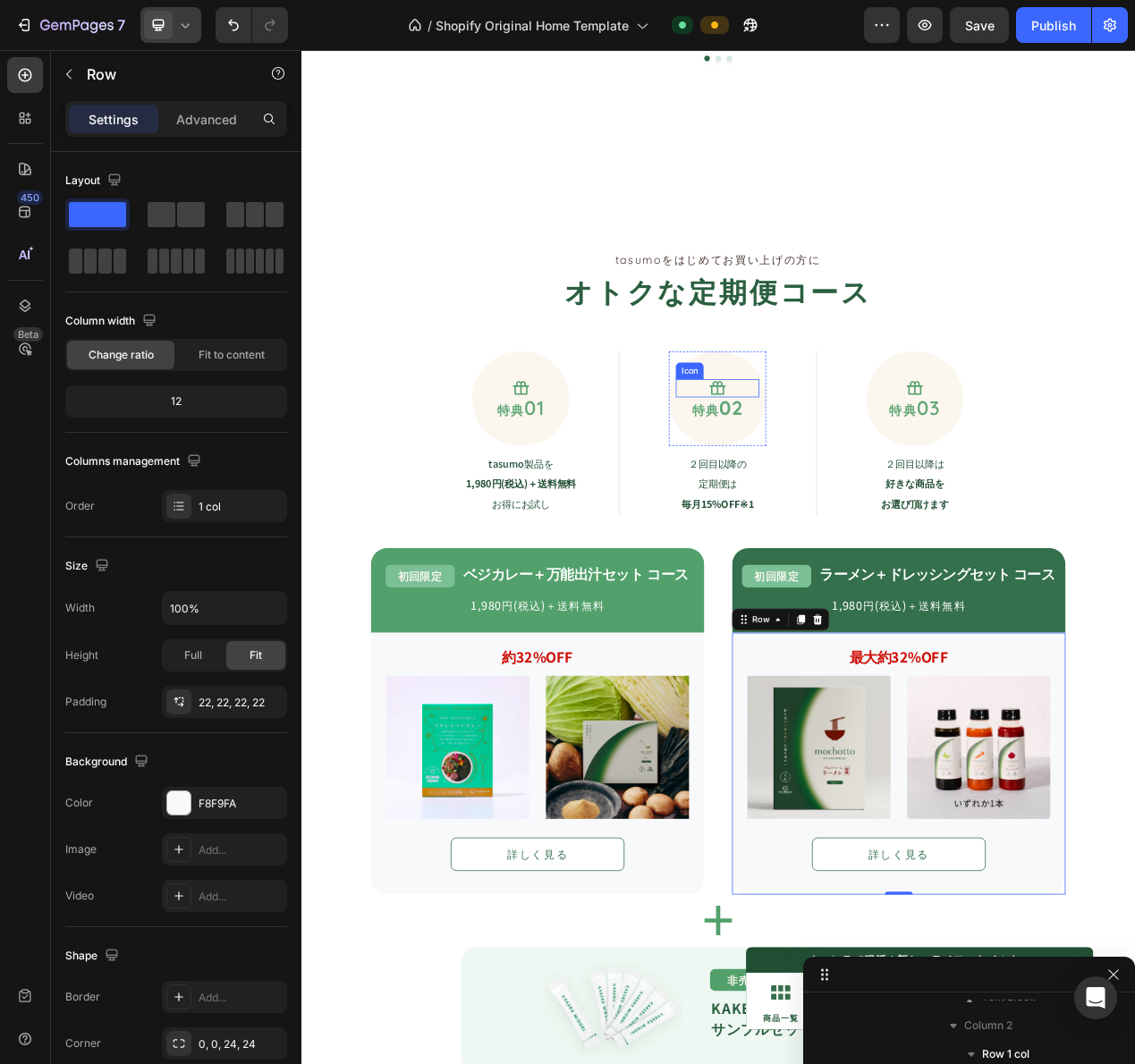
scroll to position [1432, 0]
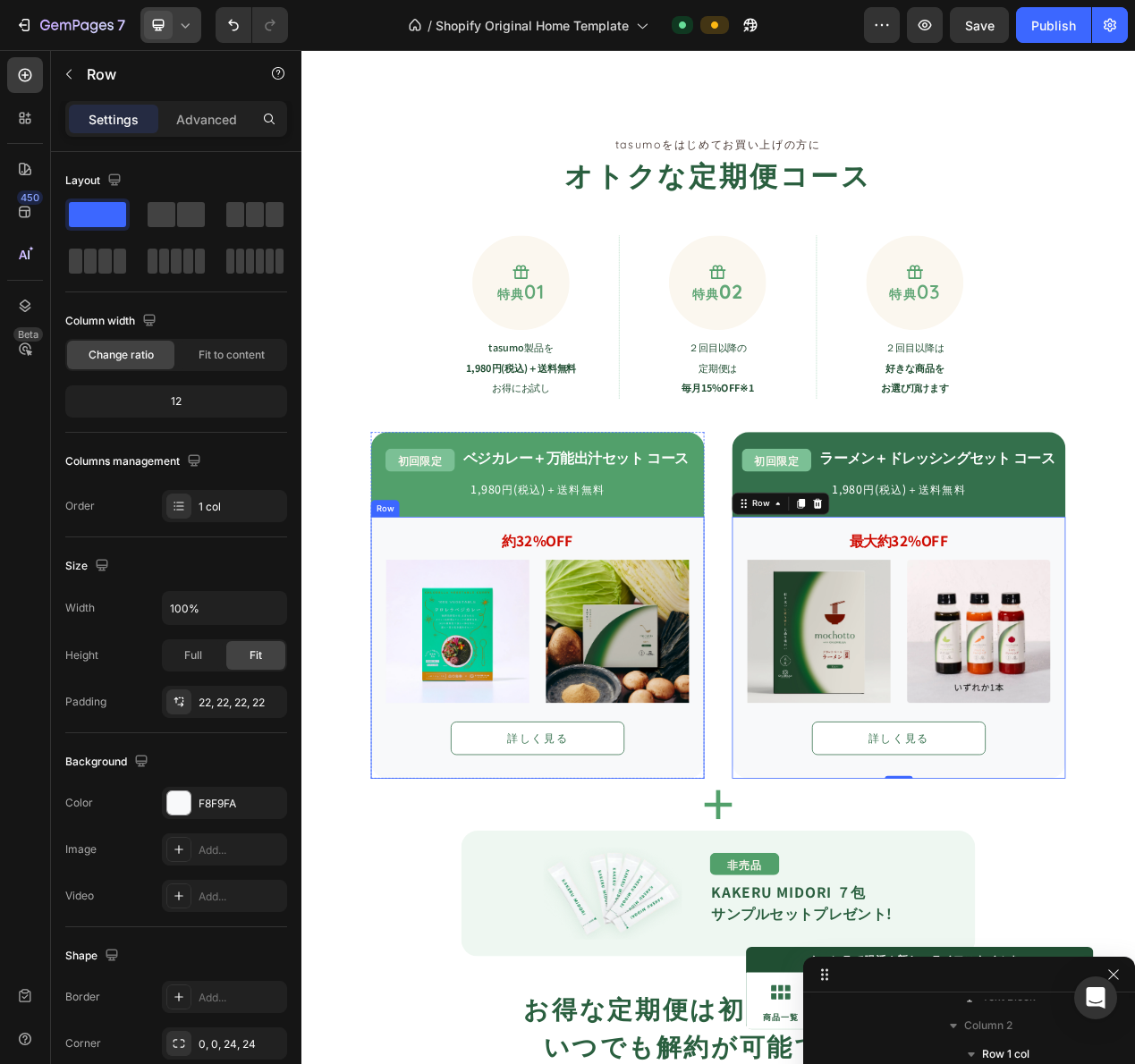
click at [618, 677] on strong "約32%OFF" at bounding box center [606, 681] width 91 height 26
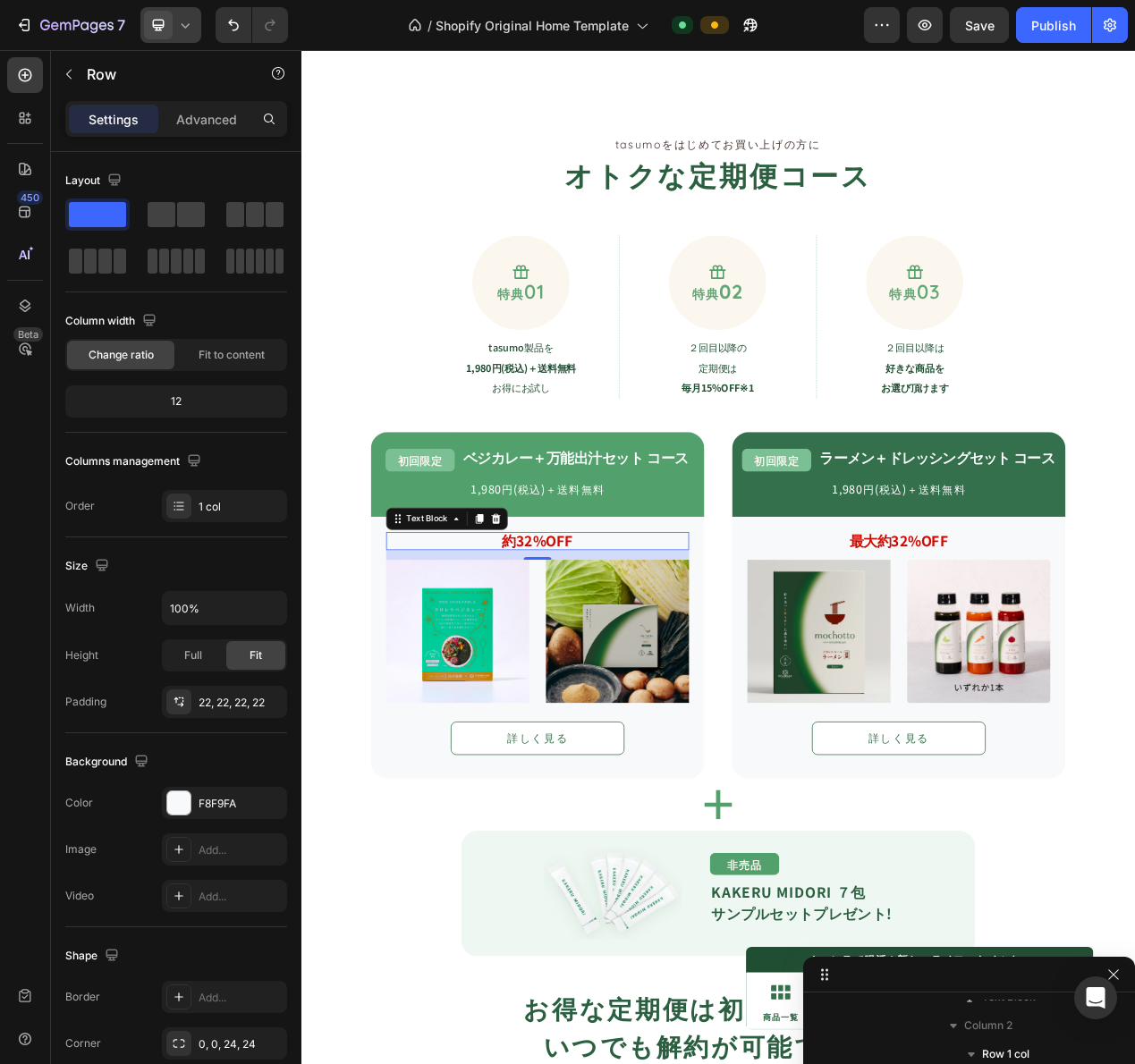
scroll to position [646, 0]
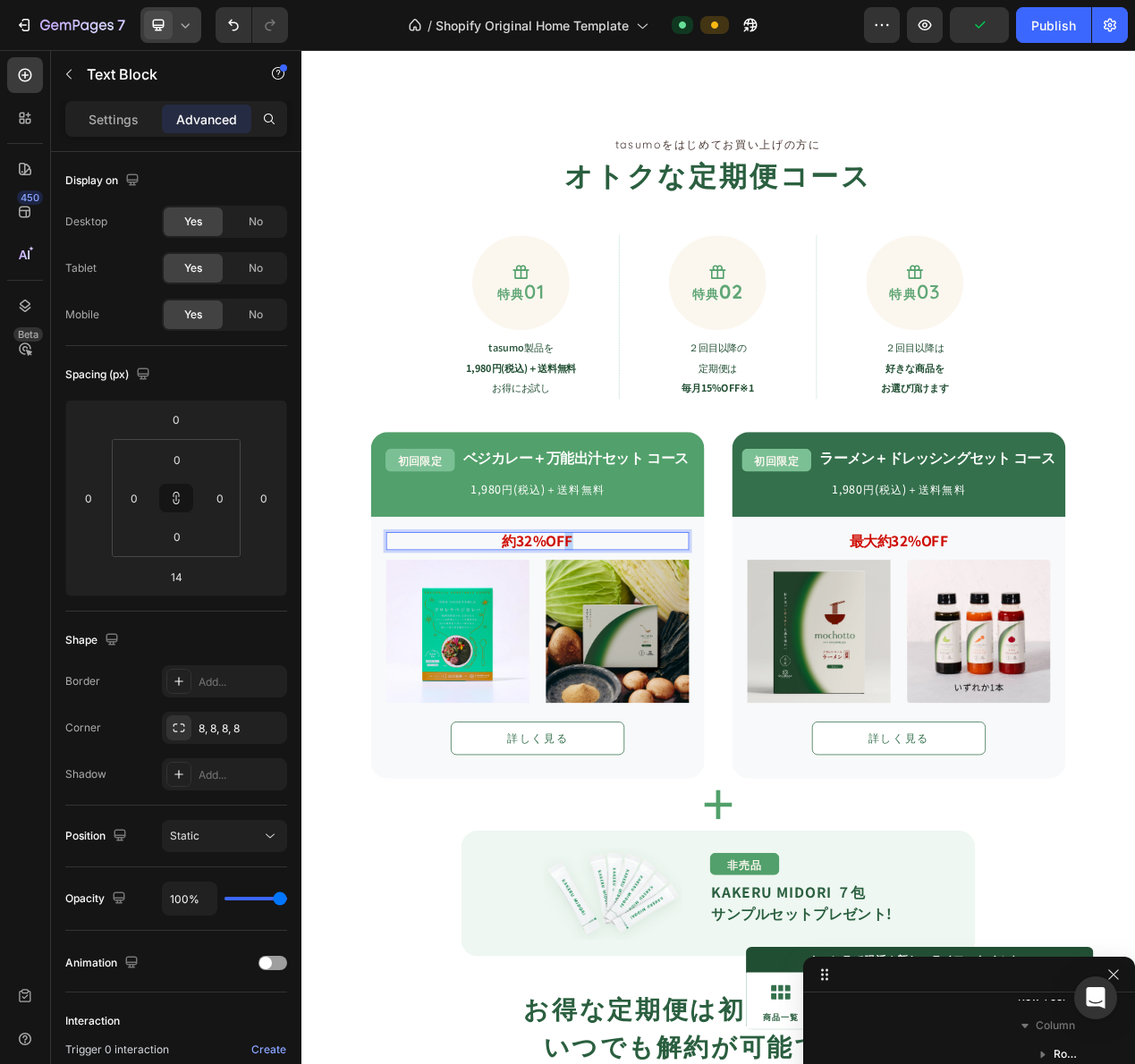
click at [605, 677] on strong "約32%OFF" at bounding box center [606, 681] width 91 height 26
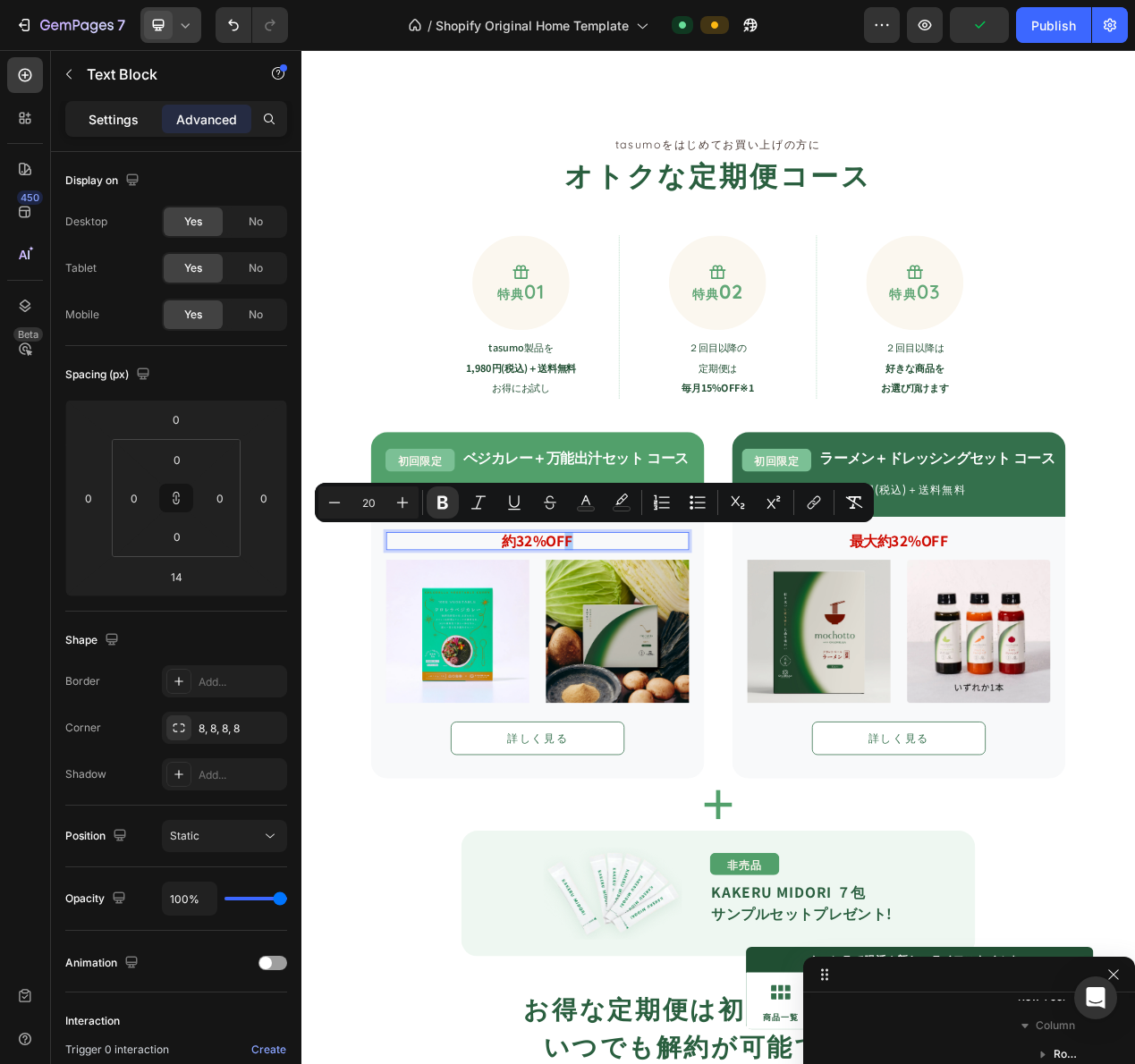
click at [125, 121] on p "Settings" at bounding box center [113, 118] width 50 height 18
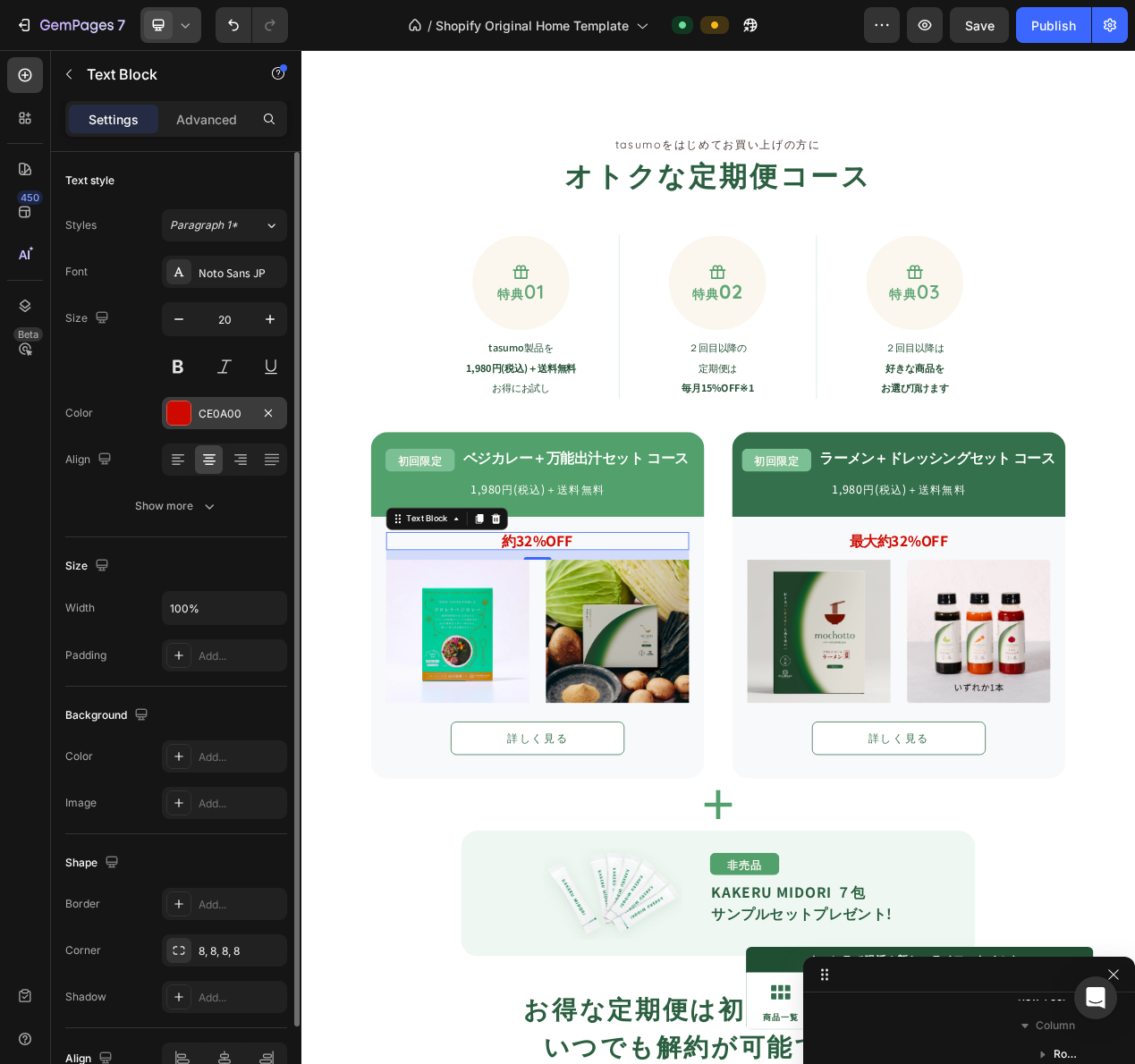
click at [175, 422] on div at bounding box center [179, 413] width 23 height 23
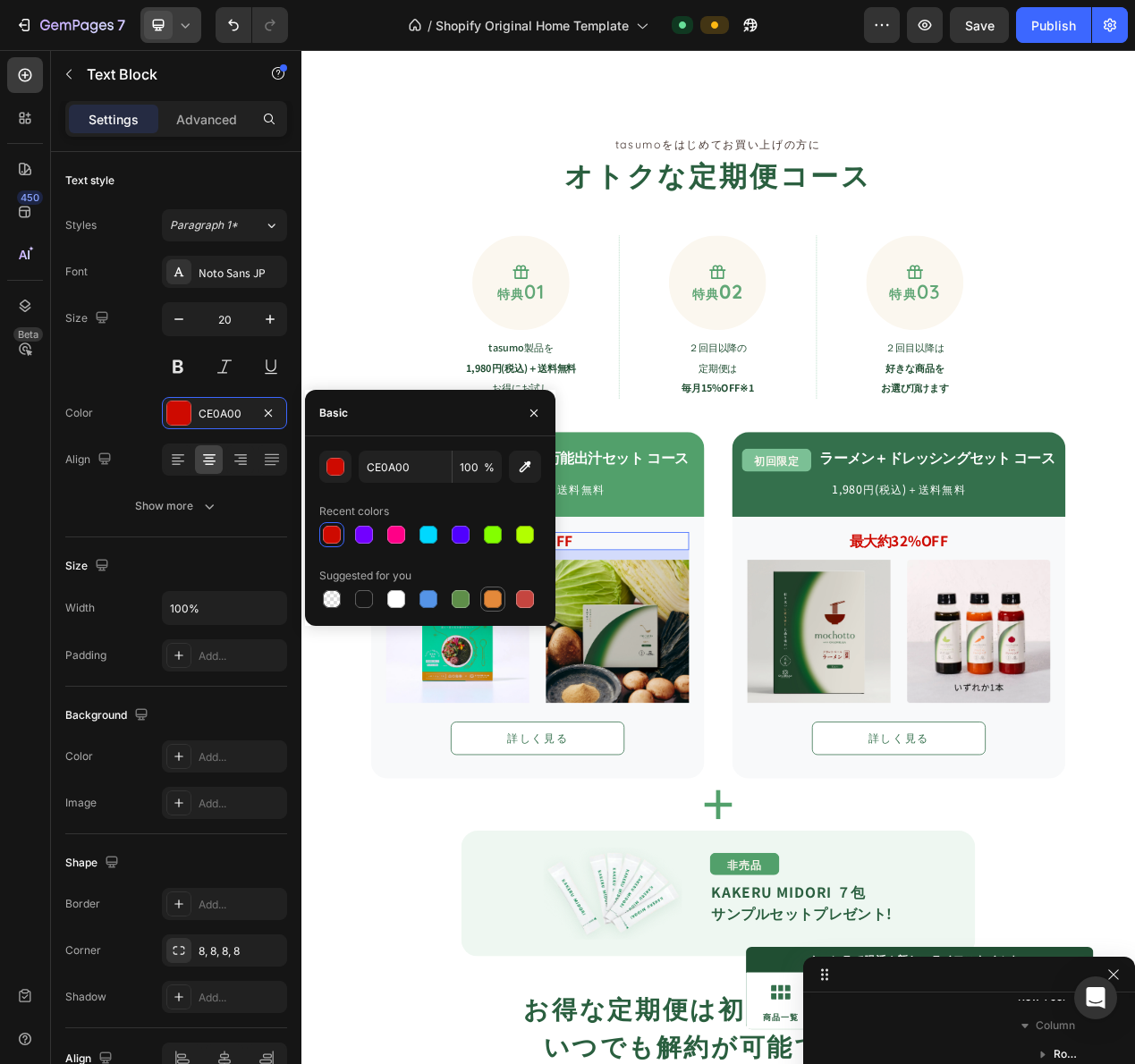
click at [489, 596] on div at bounding box center [492, 599] width 17 height 17
click at [1113, 975] on icon "button" at bounding box center [1113, 974] width 15 height 15
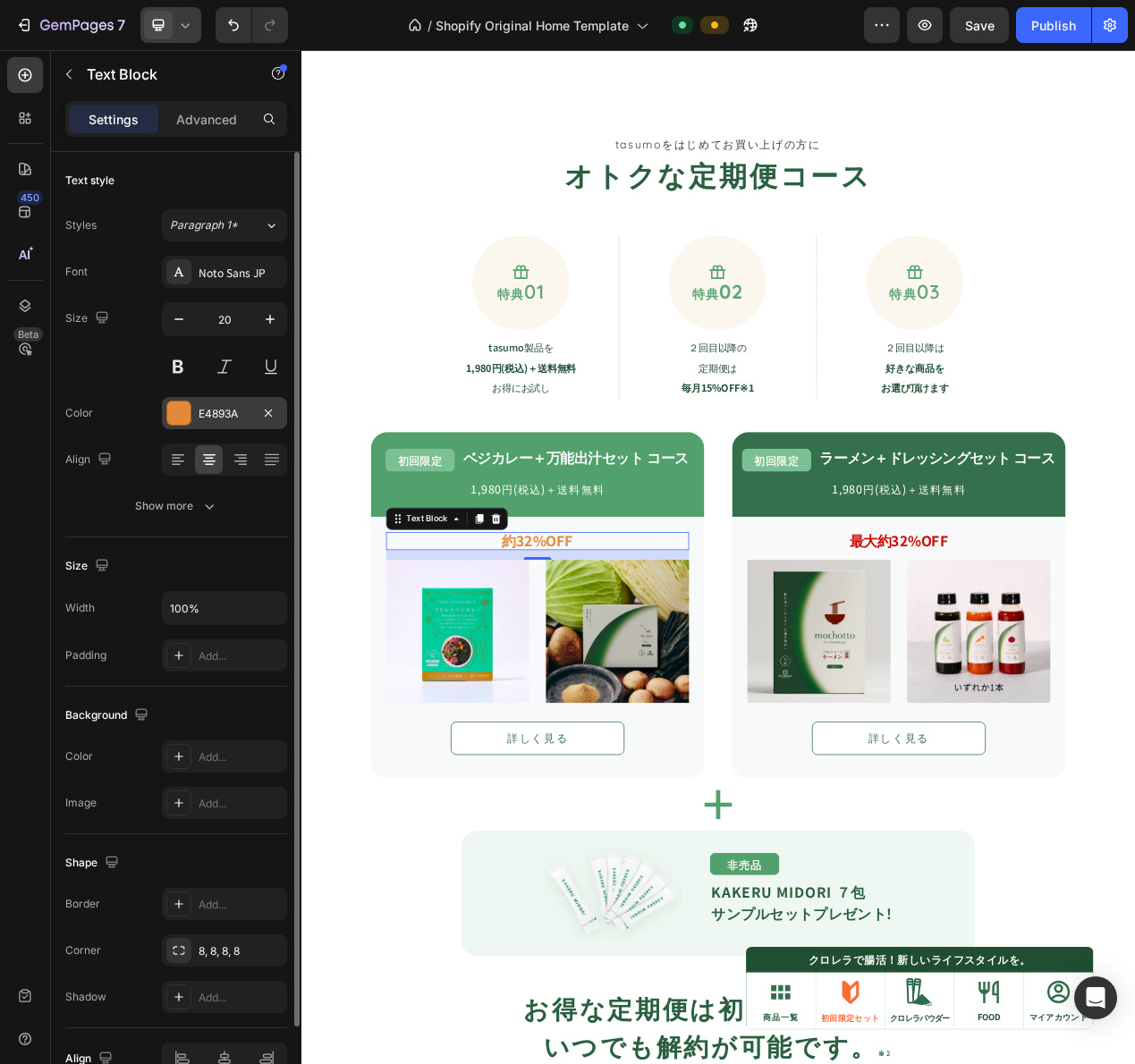
click at [172, 421] on div at bounding box center [179, 413] width 23 height 23
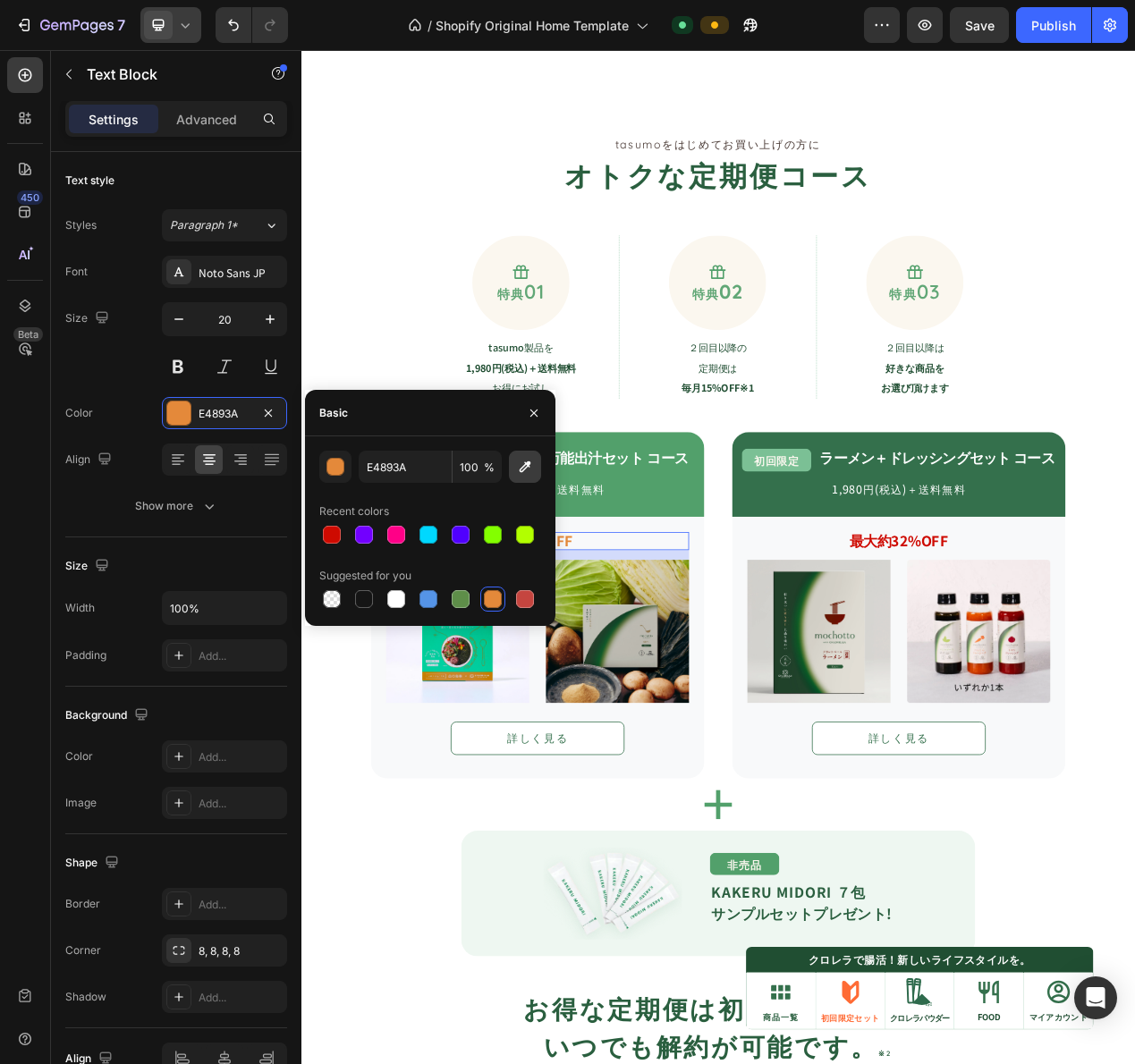
click at [526, 467] on icon "button" at bounding box center [524, 466] width 17 height 17
type input "FF6B35"
click at [1056, 776] on div "Image Image Row" at bounding box center [1070, 798] width 390 height 184
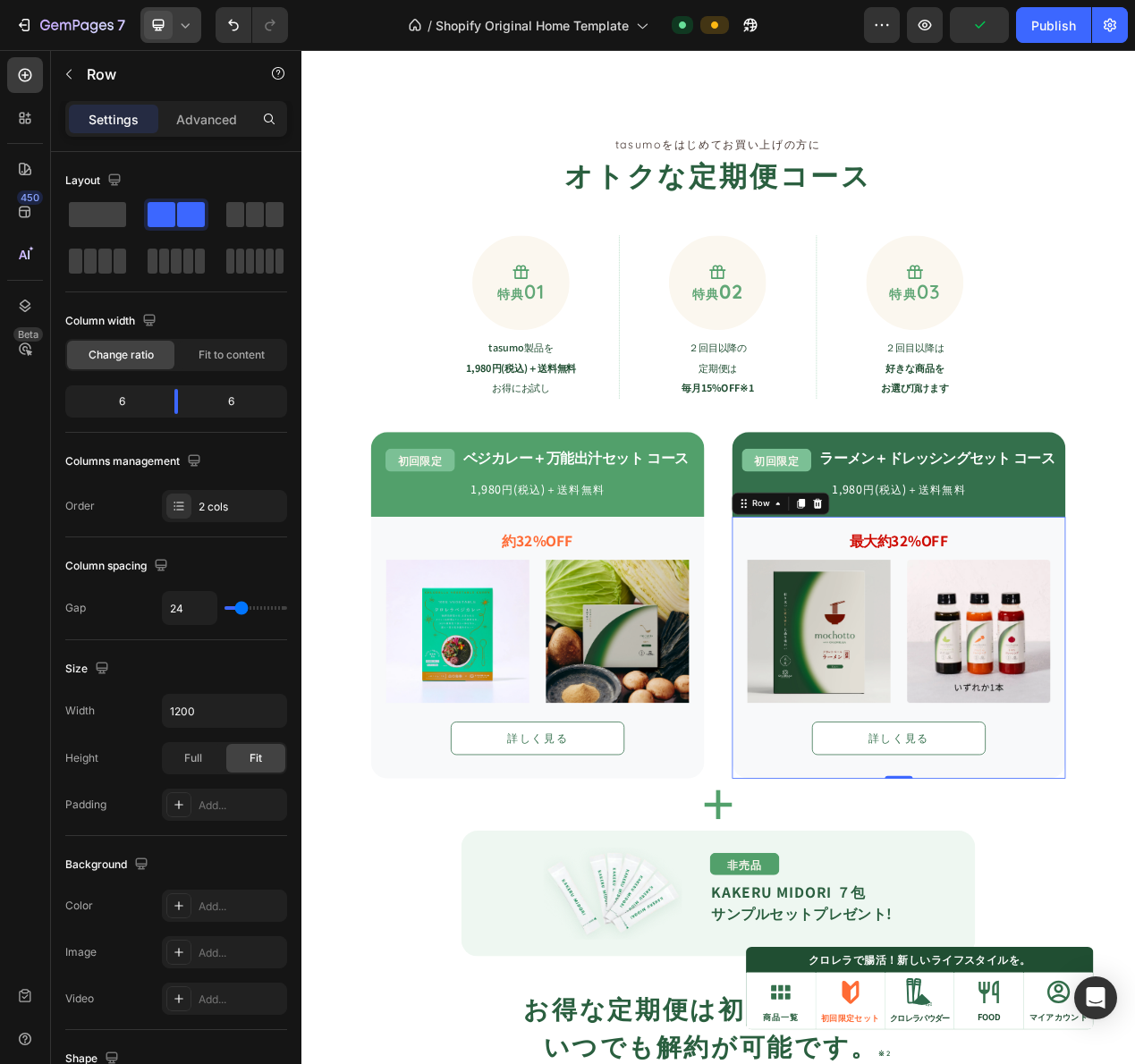
click at [1131, 696] on div "最大約32%OFF Text Block Image Image Row 詳しく見る Button" at bounding box center [1070, 819] width 390 height 297
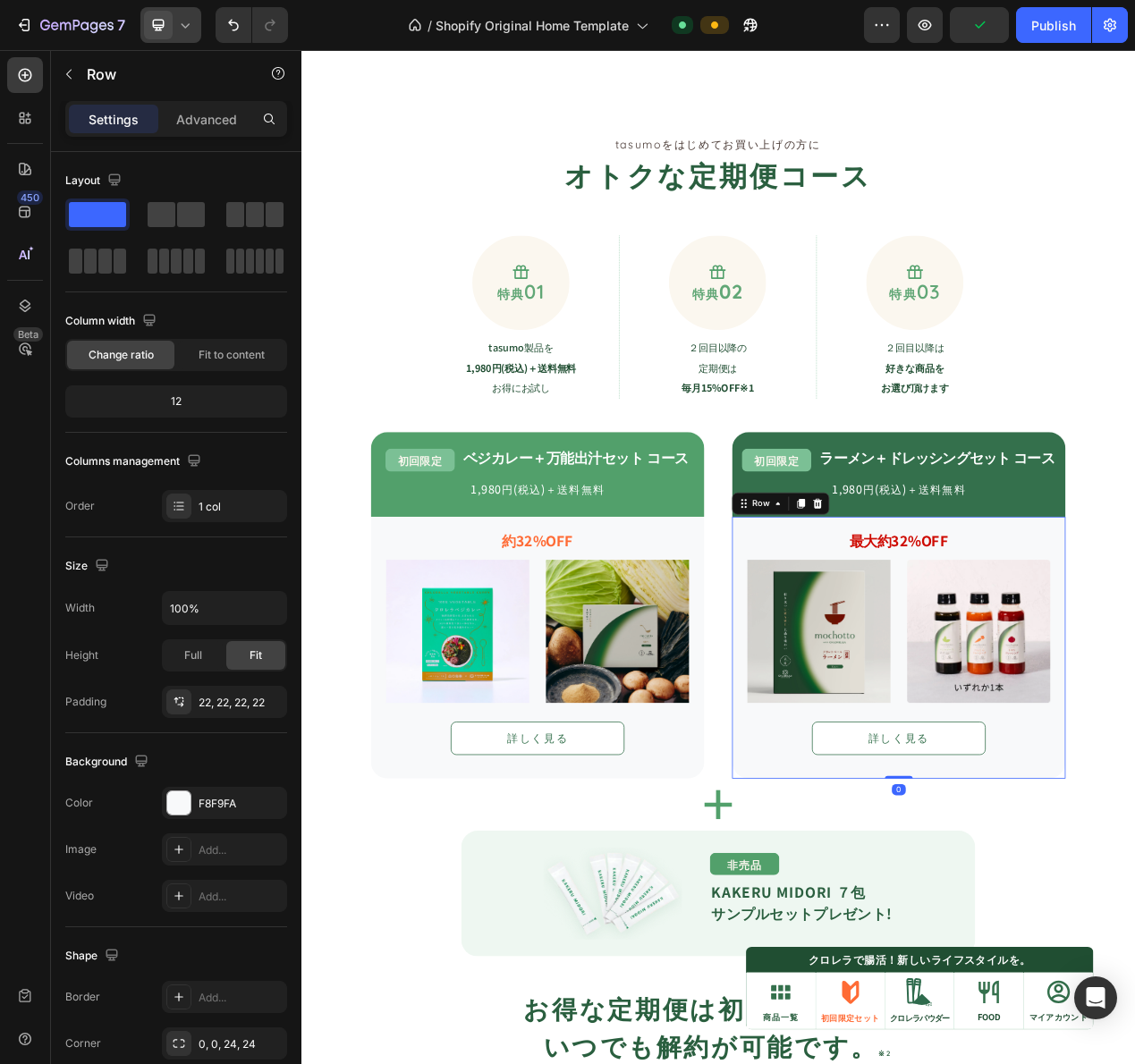
click at [1055, 673] on strong "最大約32%OFF" at bounding box center [1070, 681] width 127 height 26
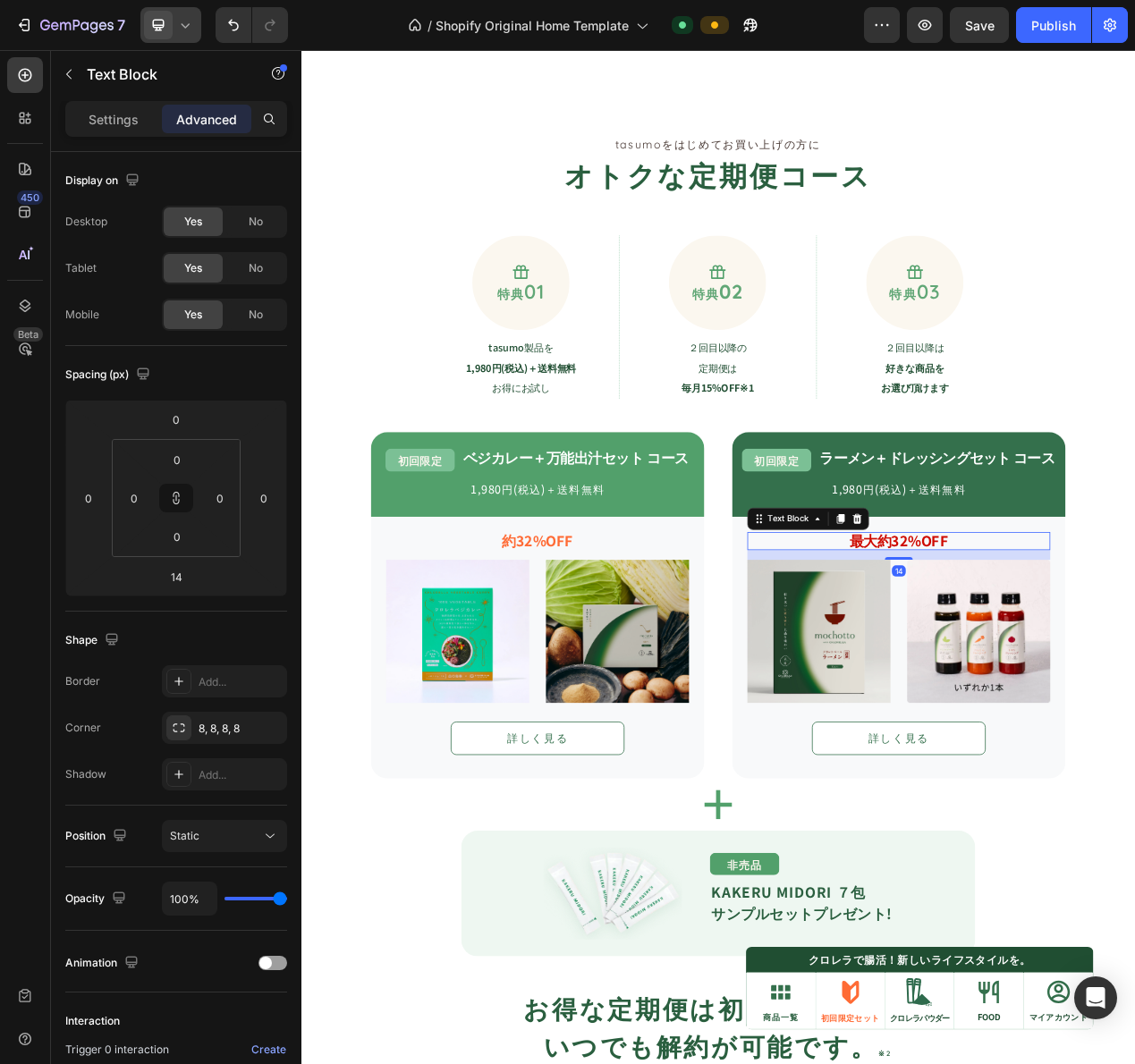
click at [1089, 683] on strong "最大約32%OFF" at bounding box center [1070, 681] width 127 height 26
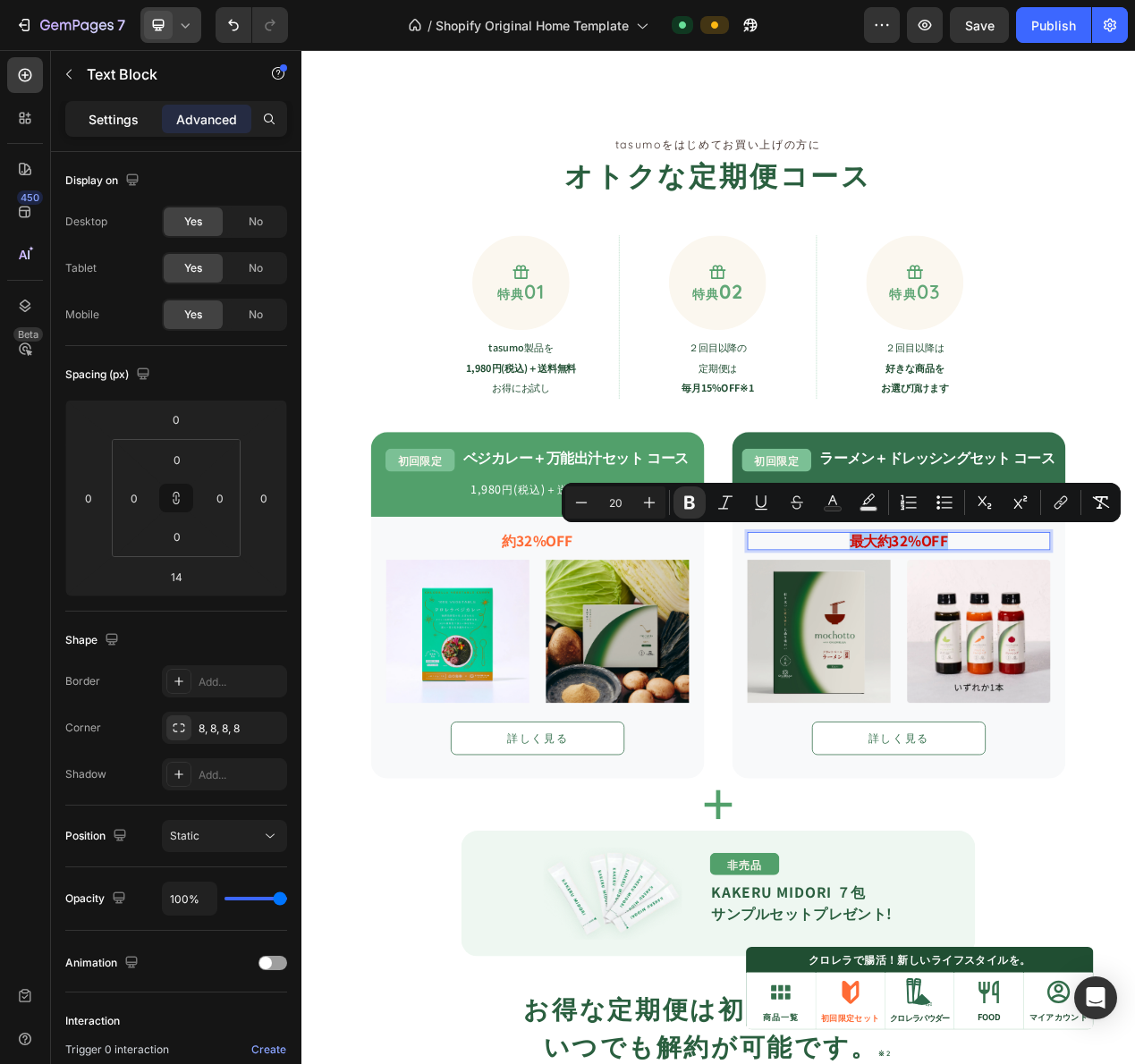
click at [116, 122] on p "Settings" at bounding box center [113, 118] width 50 height 18
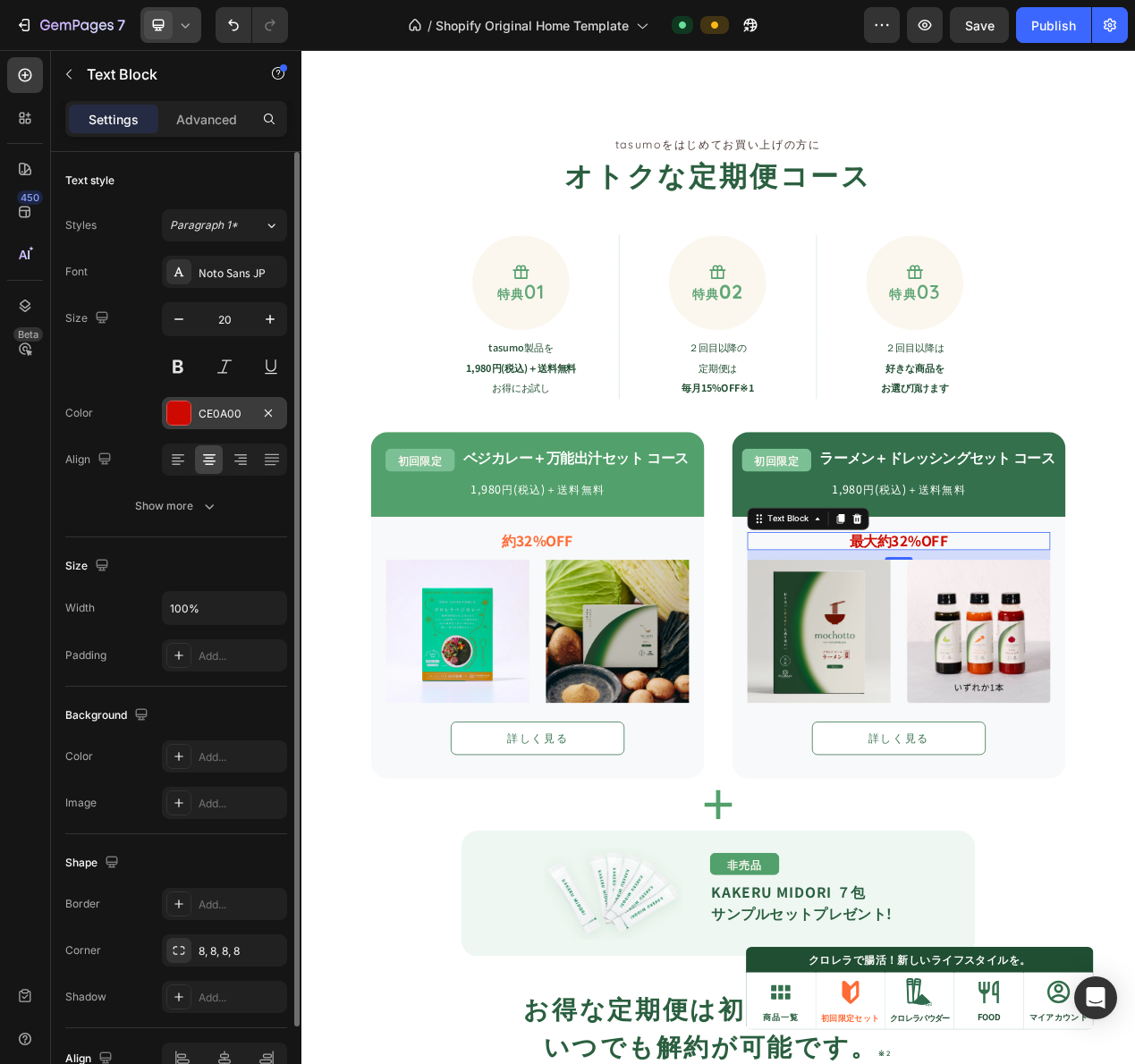
click at [188, 408] on div at bounding box center [179, 413] width 23 height 23
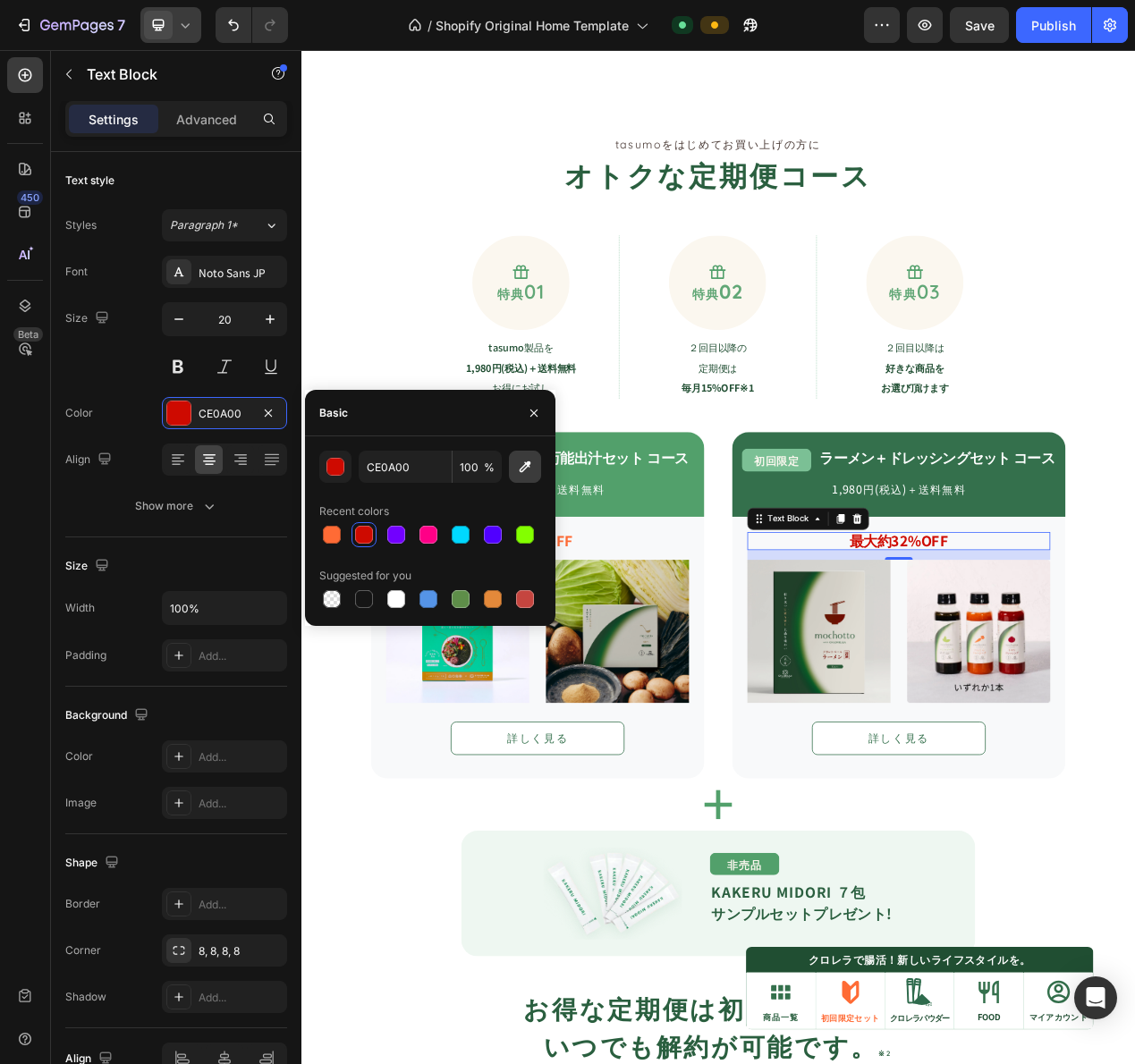
click at [532, 470] on icon "button" at bounding box center [524, 466] width 17 height 17
type input "FF6B35"
click at [1134, 924] on link "詳しく見る" at bounding box center [1070, 936] width 224 height 43
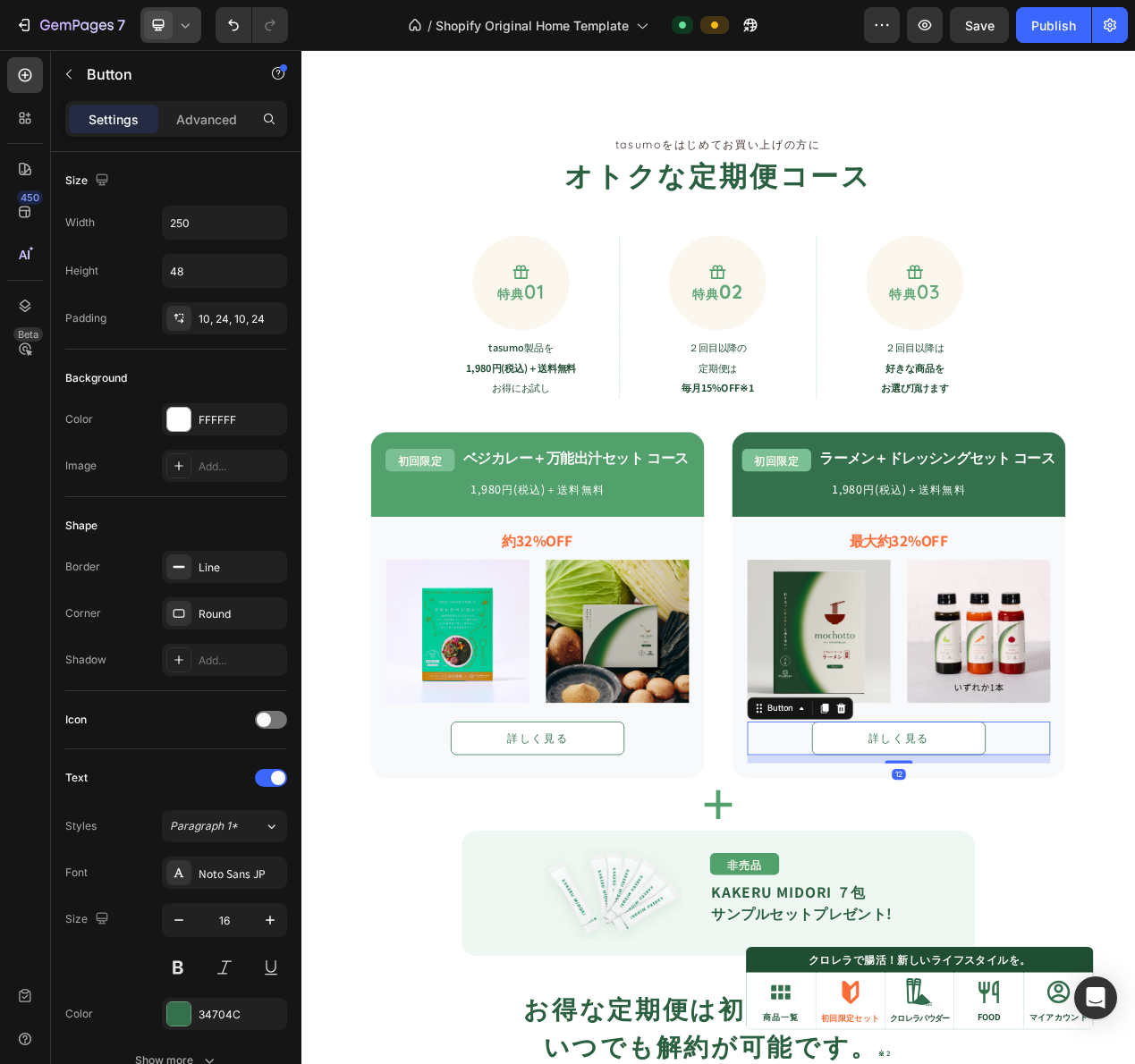
click at [188, 19] on icon at bounding box center [185, 25] width 17 height 17
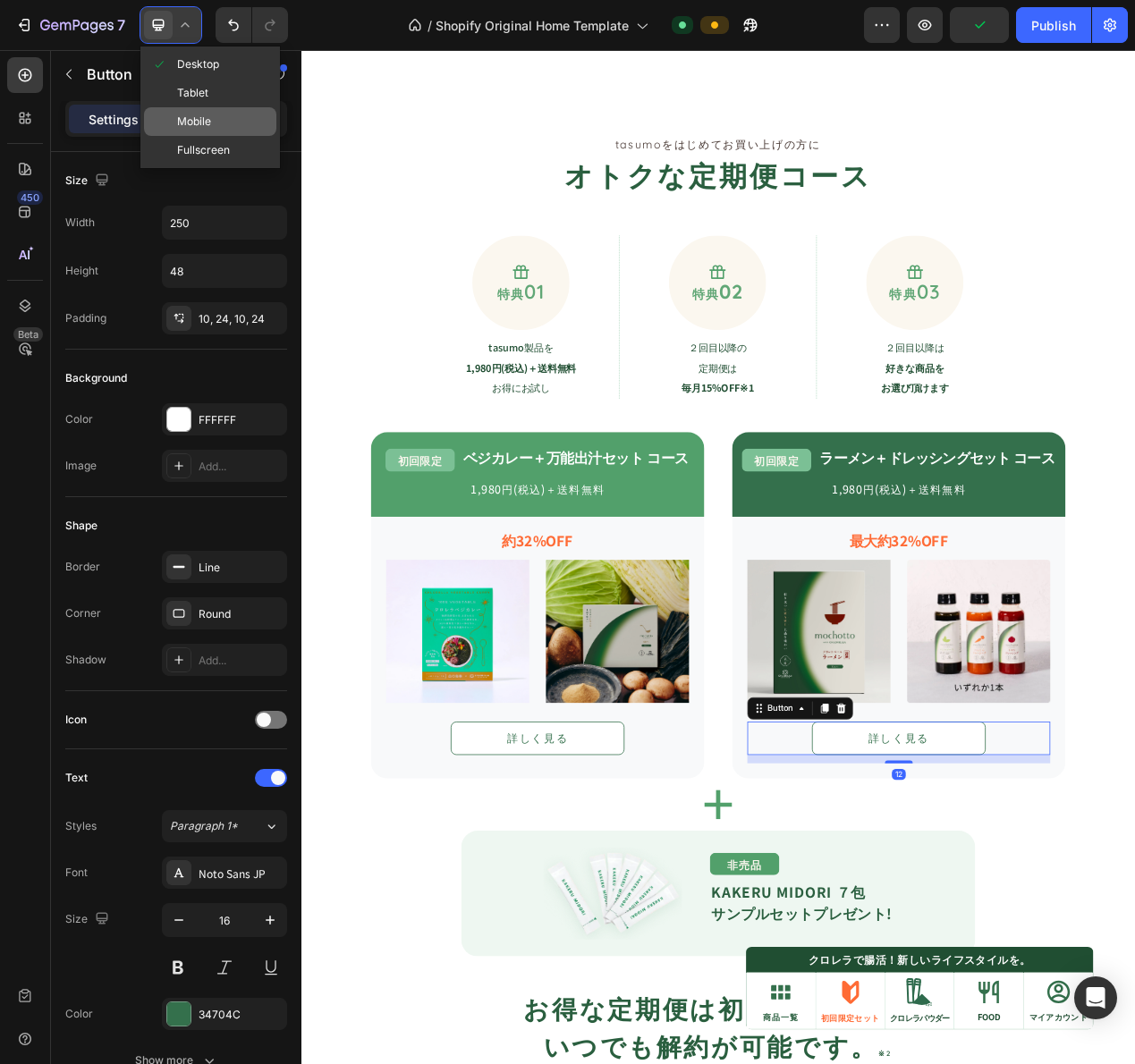
click at [190, 136] on div "Mobile" at bounding box center [210, 150] width 133 height 29
type input "200"
type input "15"
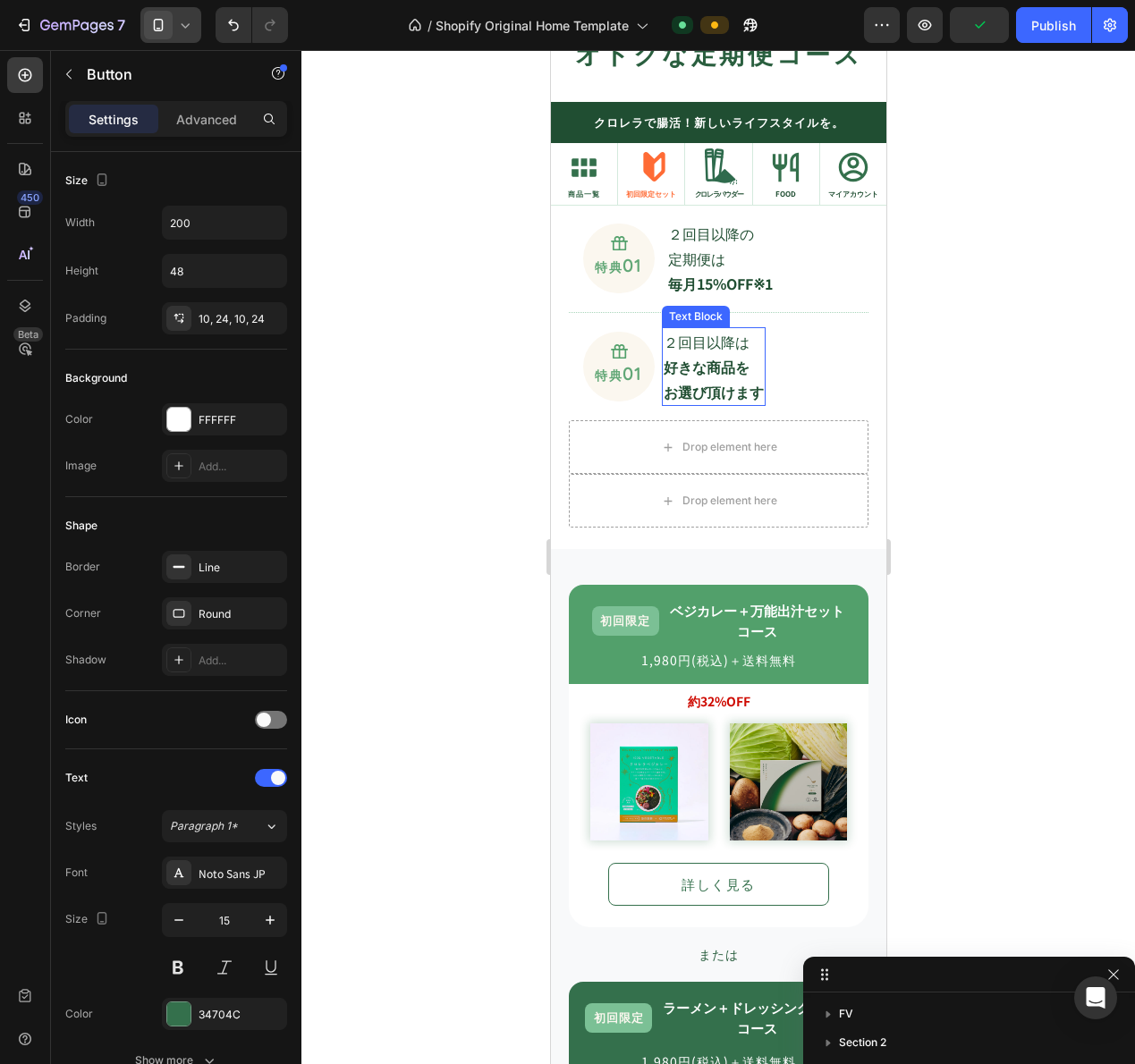
scroll to position [1373, 0]
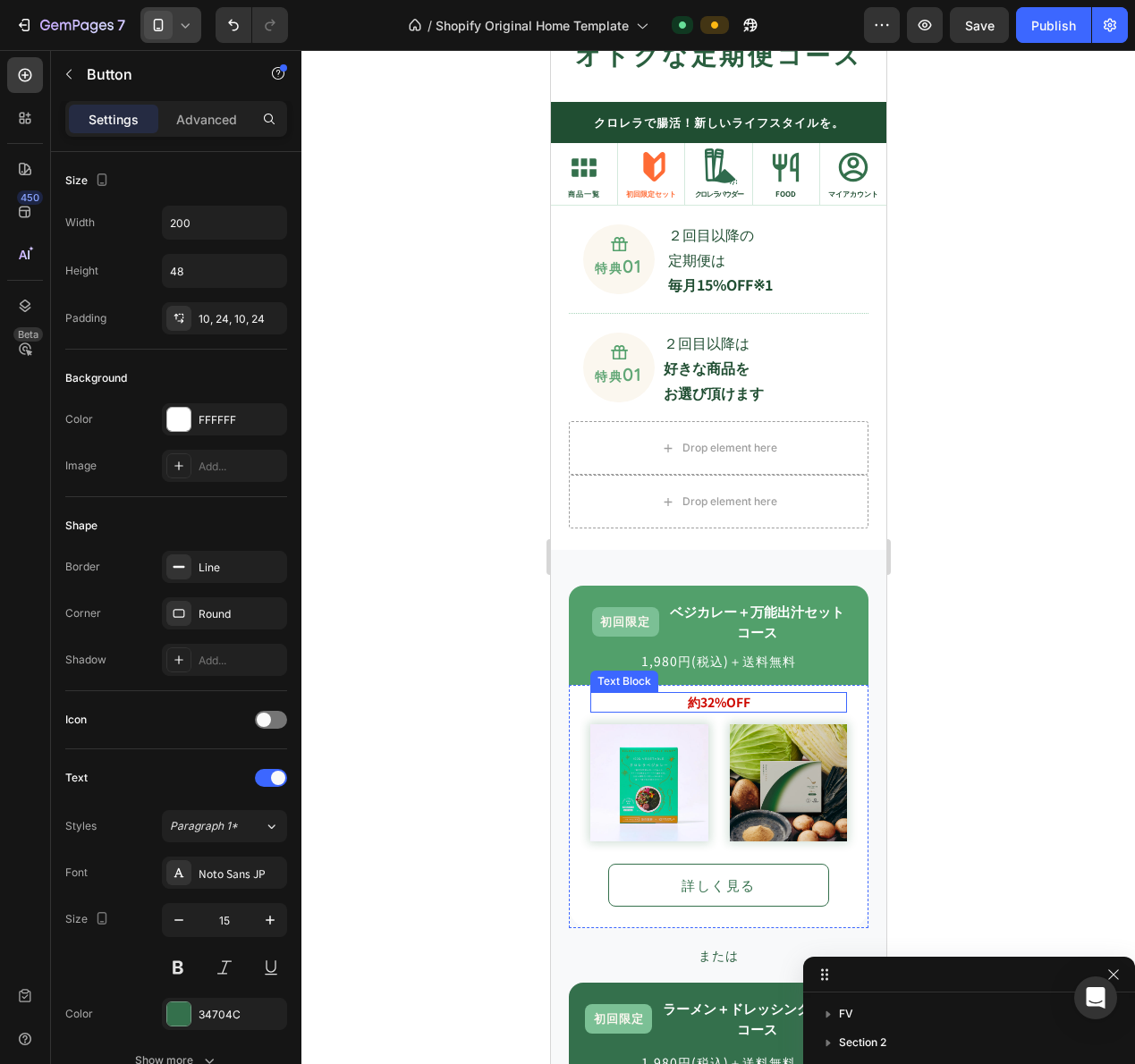
click at [694, 701] on strong "約32%OFF" at bounding box center [718, 702] width 63 height 17
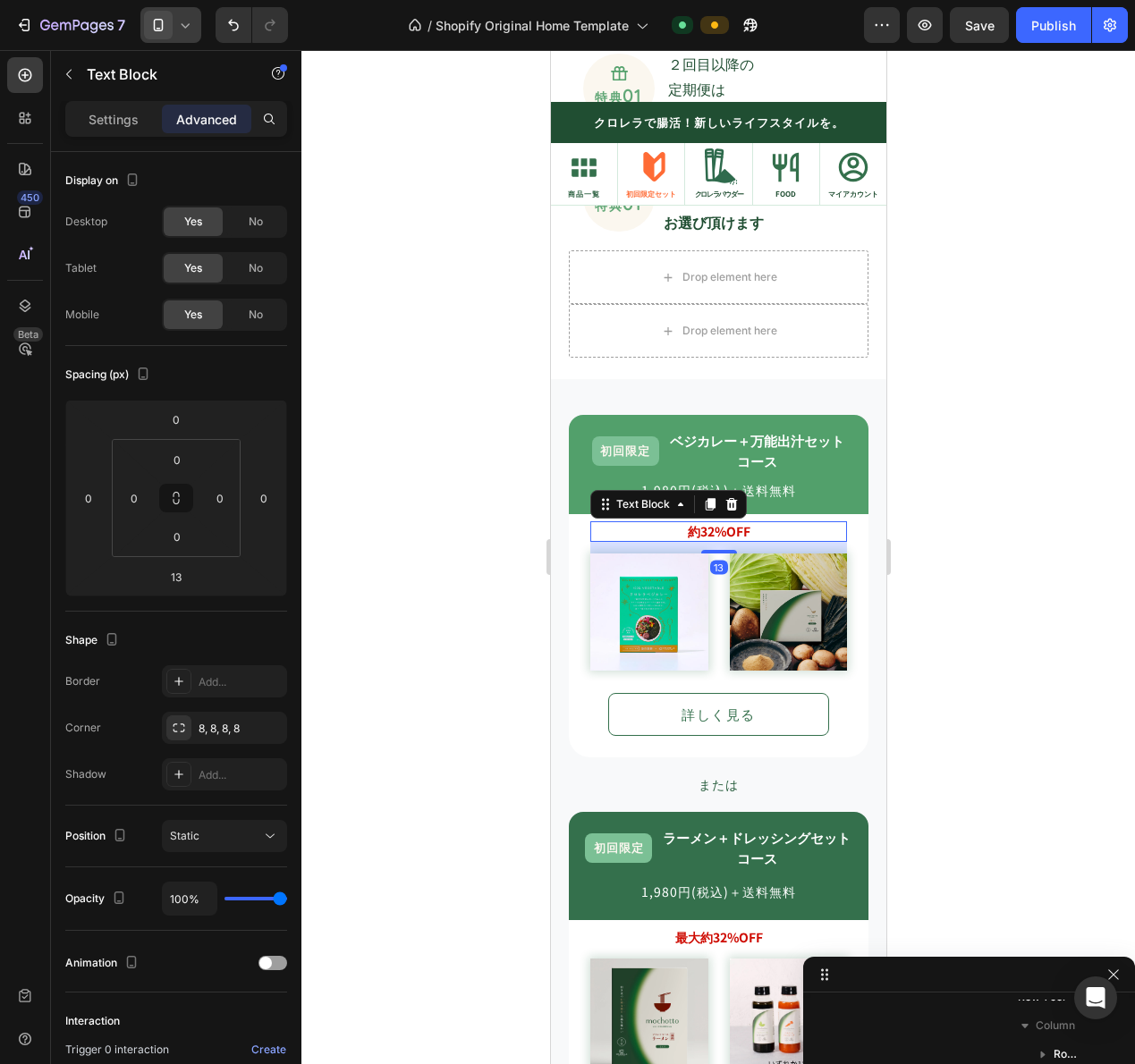
scroll to position [1731, 0]
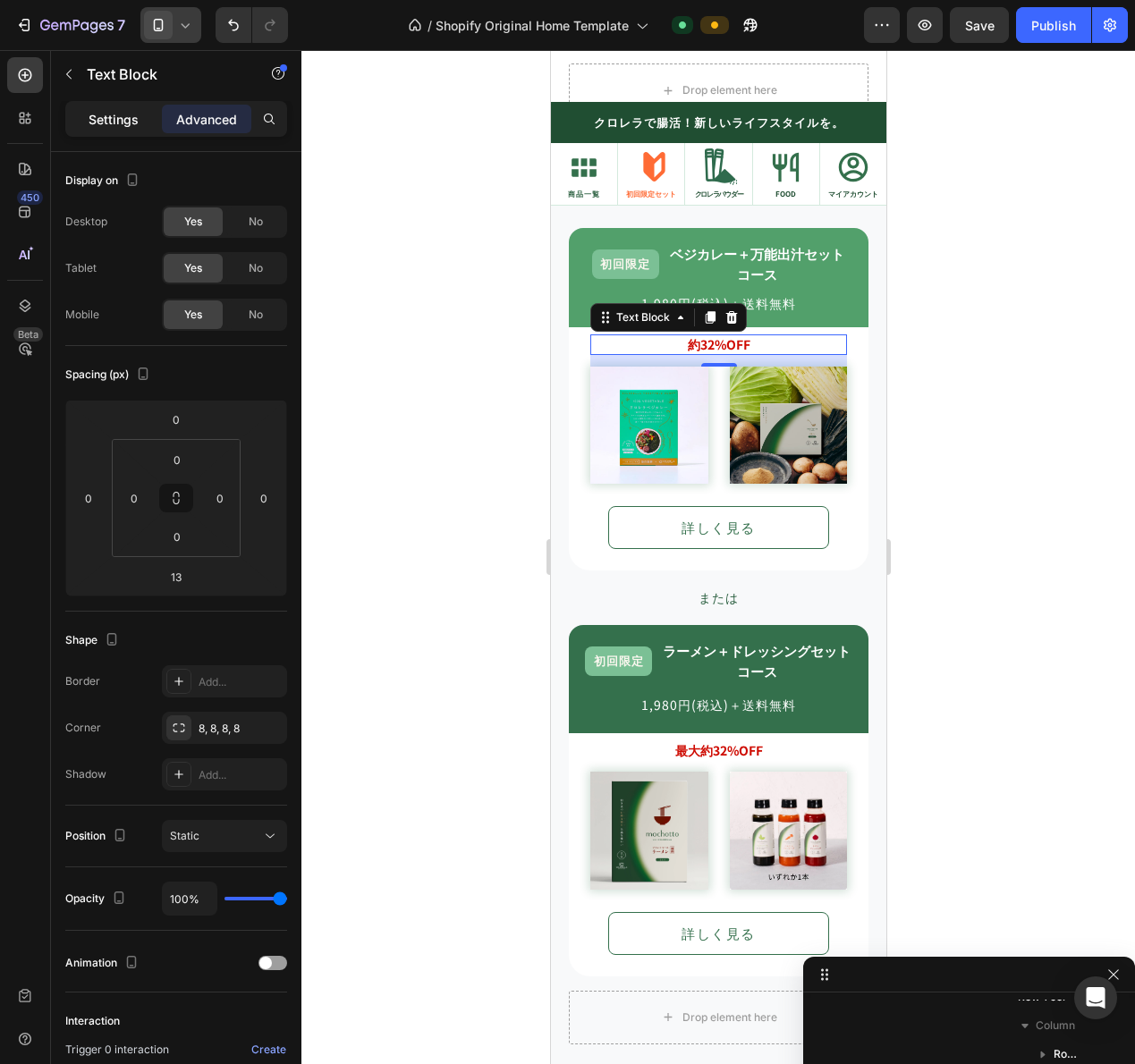
click at [99, 109] on div "Settings" at bounding box center [113, 119] width 89 height 29
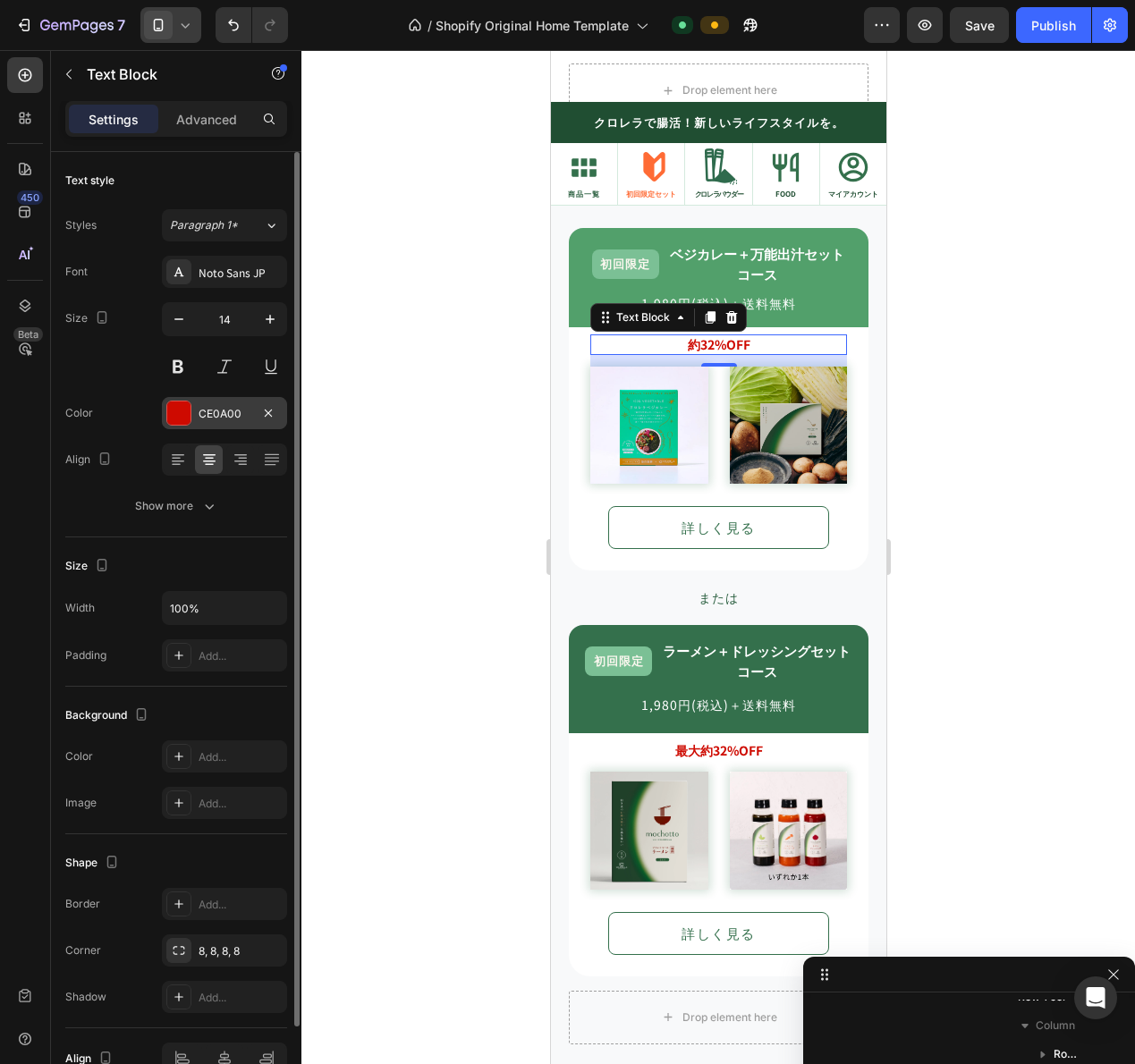
click at [192, 421] on div "CE0A00" at bounding box center [224, 413] width 125 height 32
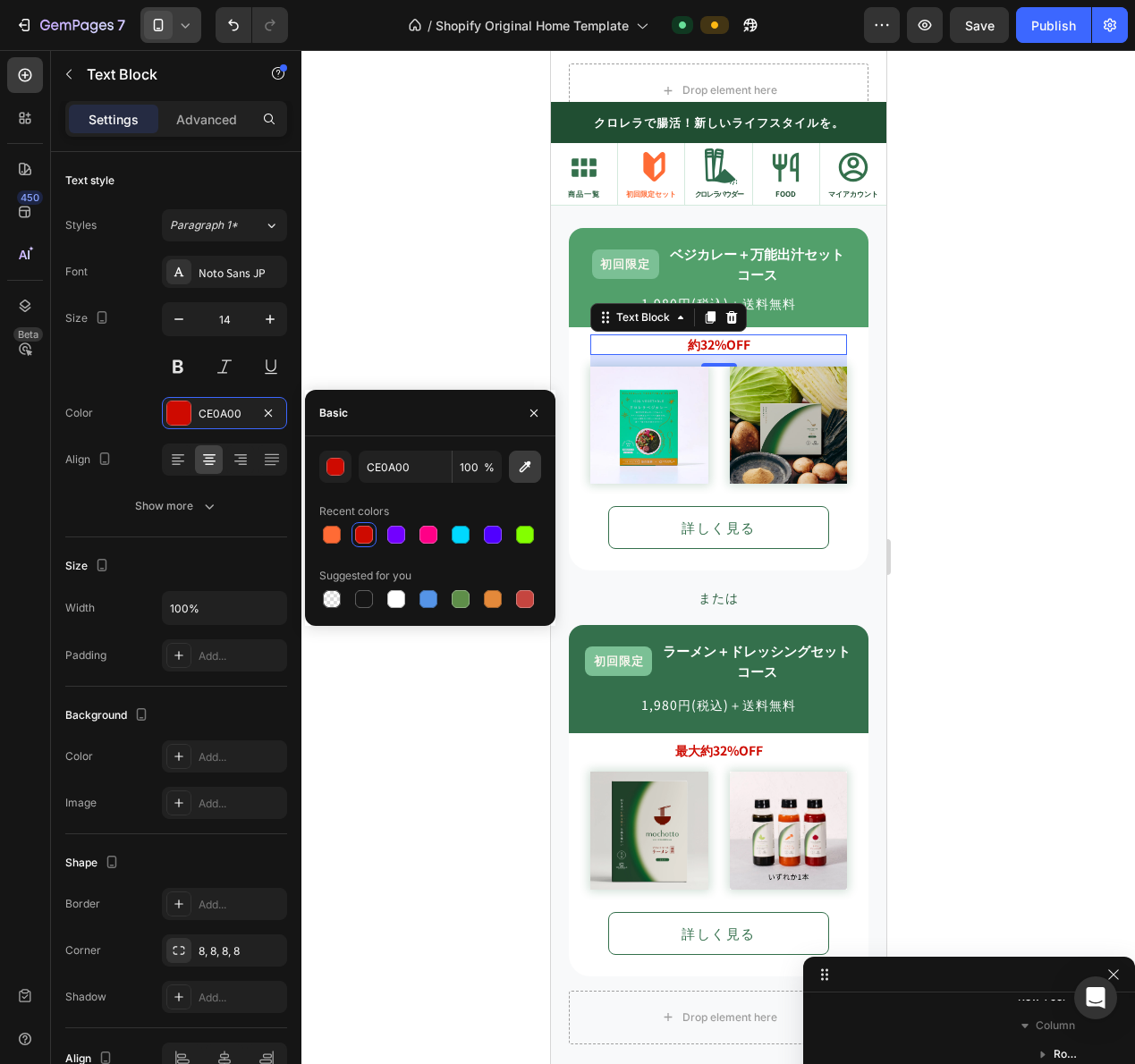
click at [519, 466] on icon "button" at bounding box center [524, 466] width 17 height 17
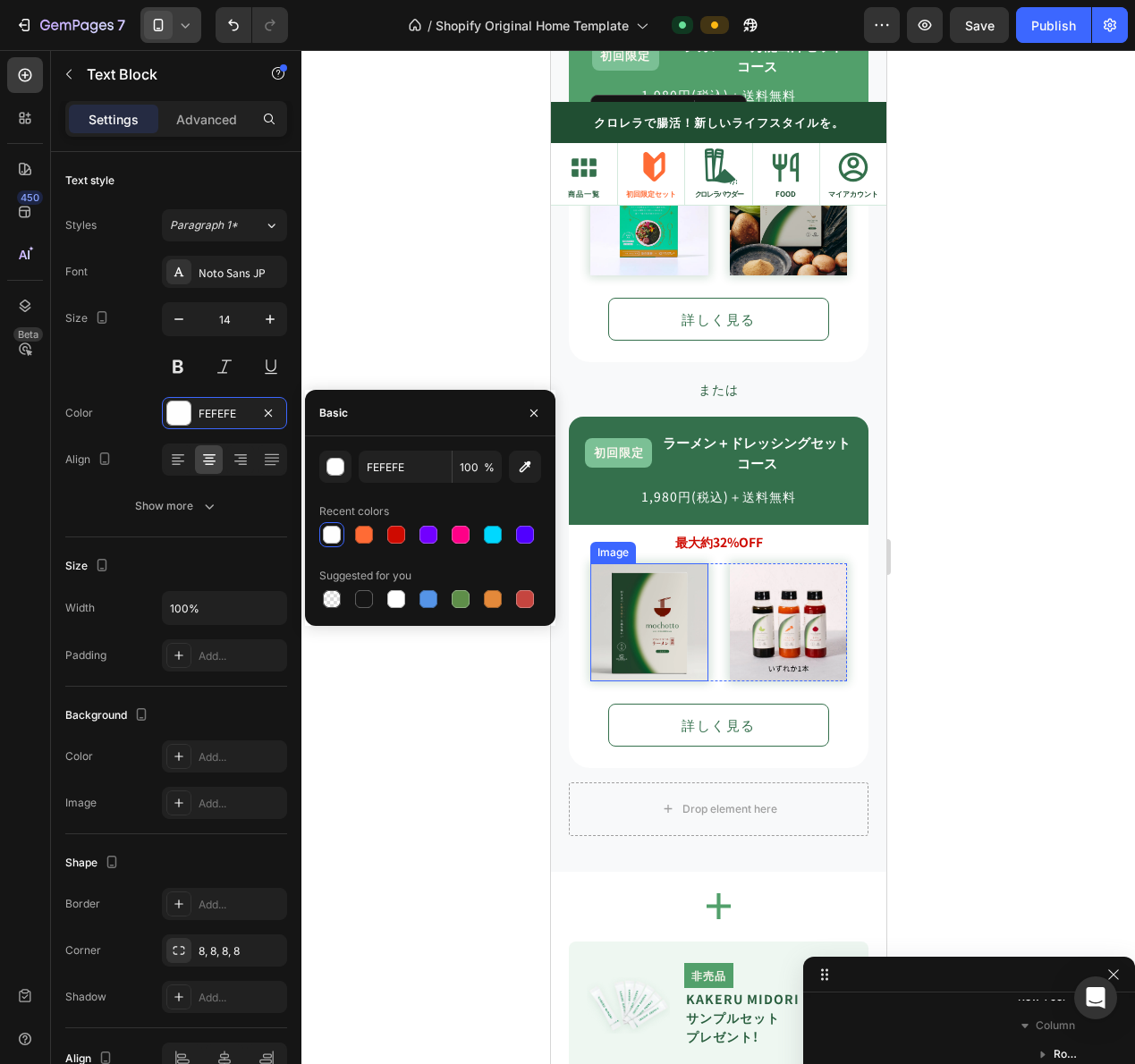
scroll to position [1821, 0]
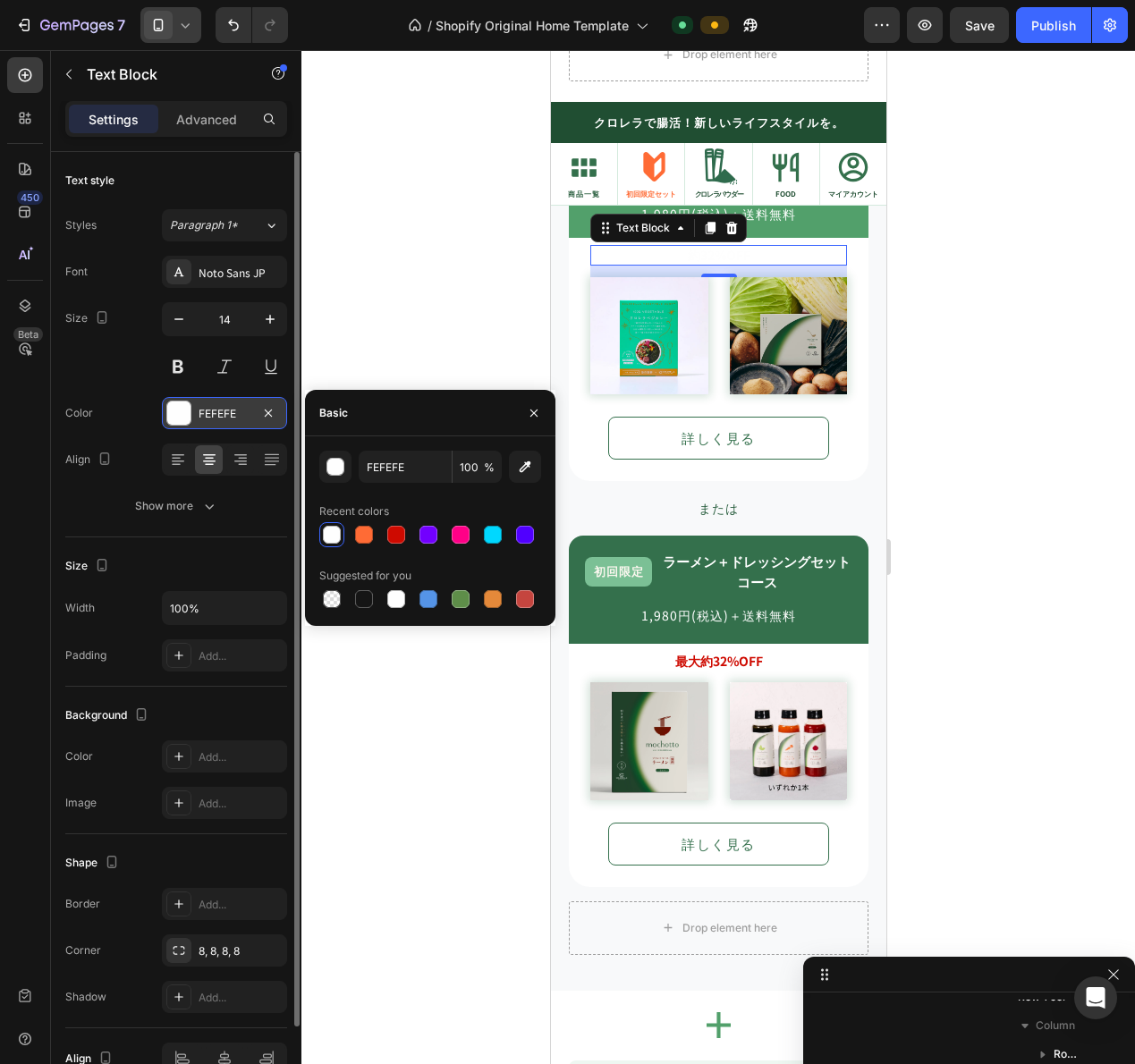
click at [183, 401] on div at bounding box center [179, 413] width 23 height 23
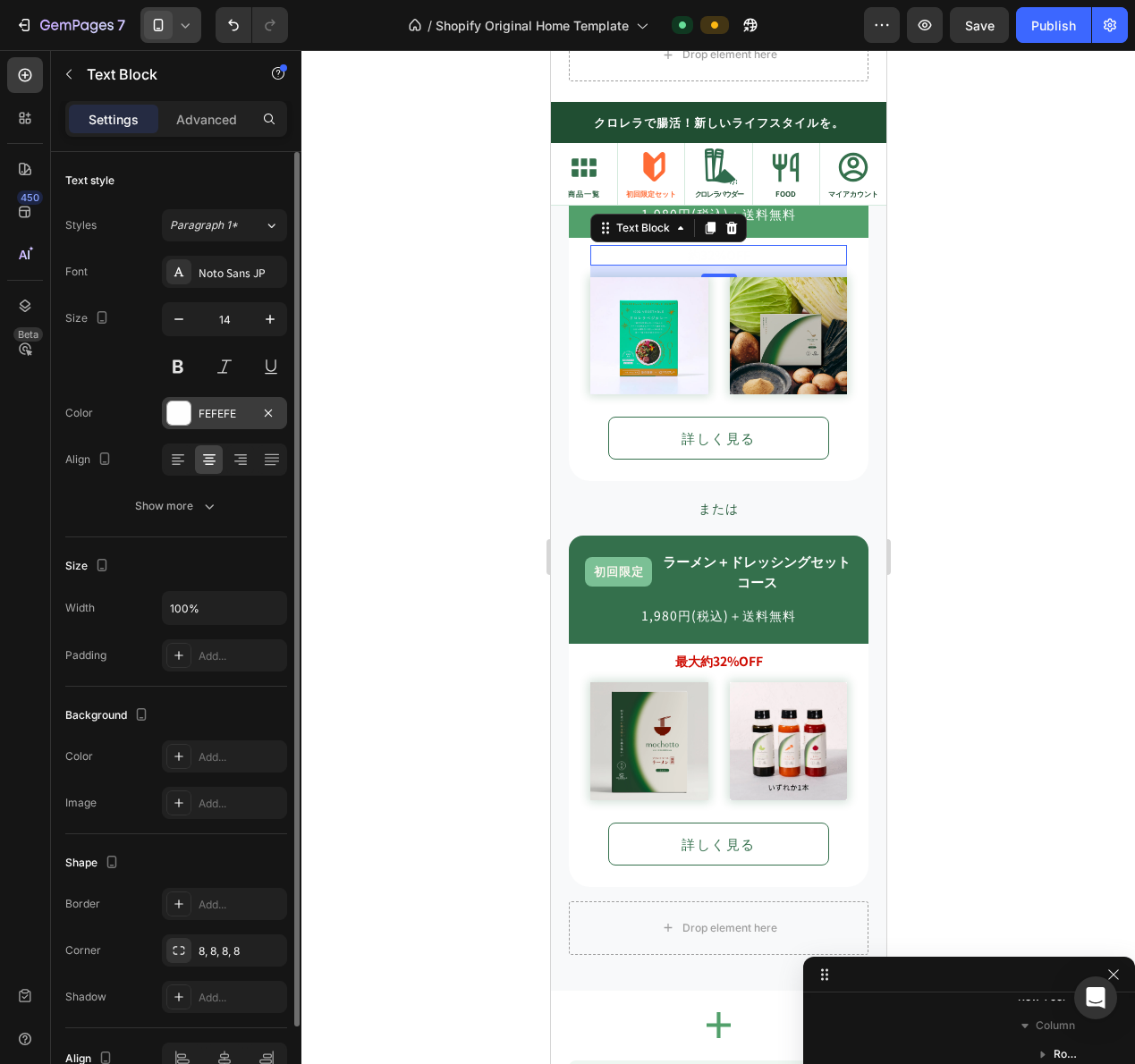
click at [186, 418] on div at bounding box center [179, 413] width 23 height 23
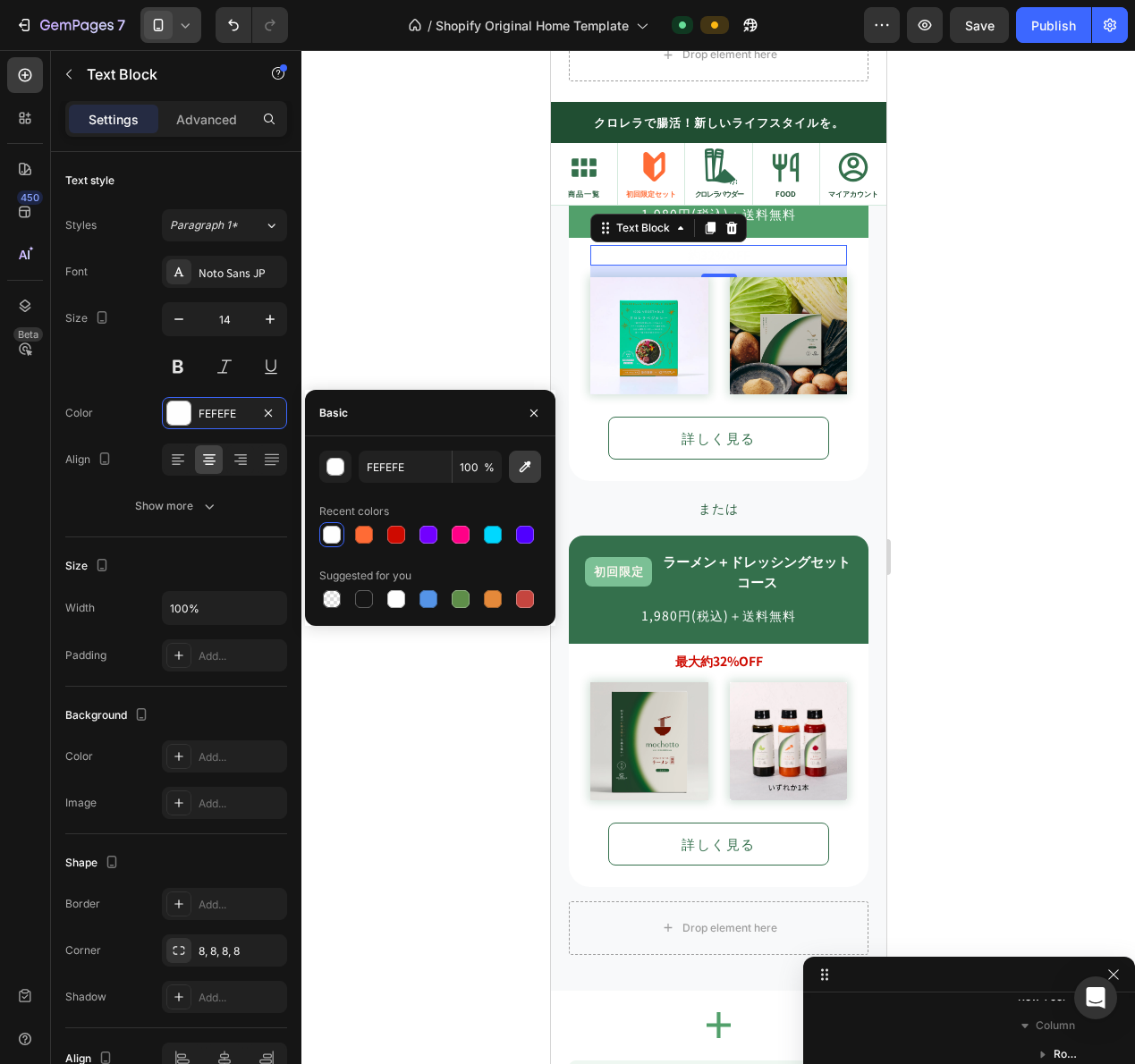
click at [525, 469] on icon "button" at bounding box center [525, 467] width 12 height 12
click at [367, 538] on div at bounding box center [363, 535] width 17 height 17
type input "FF6B35"
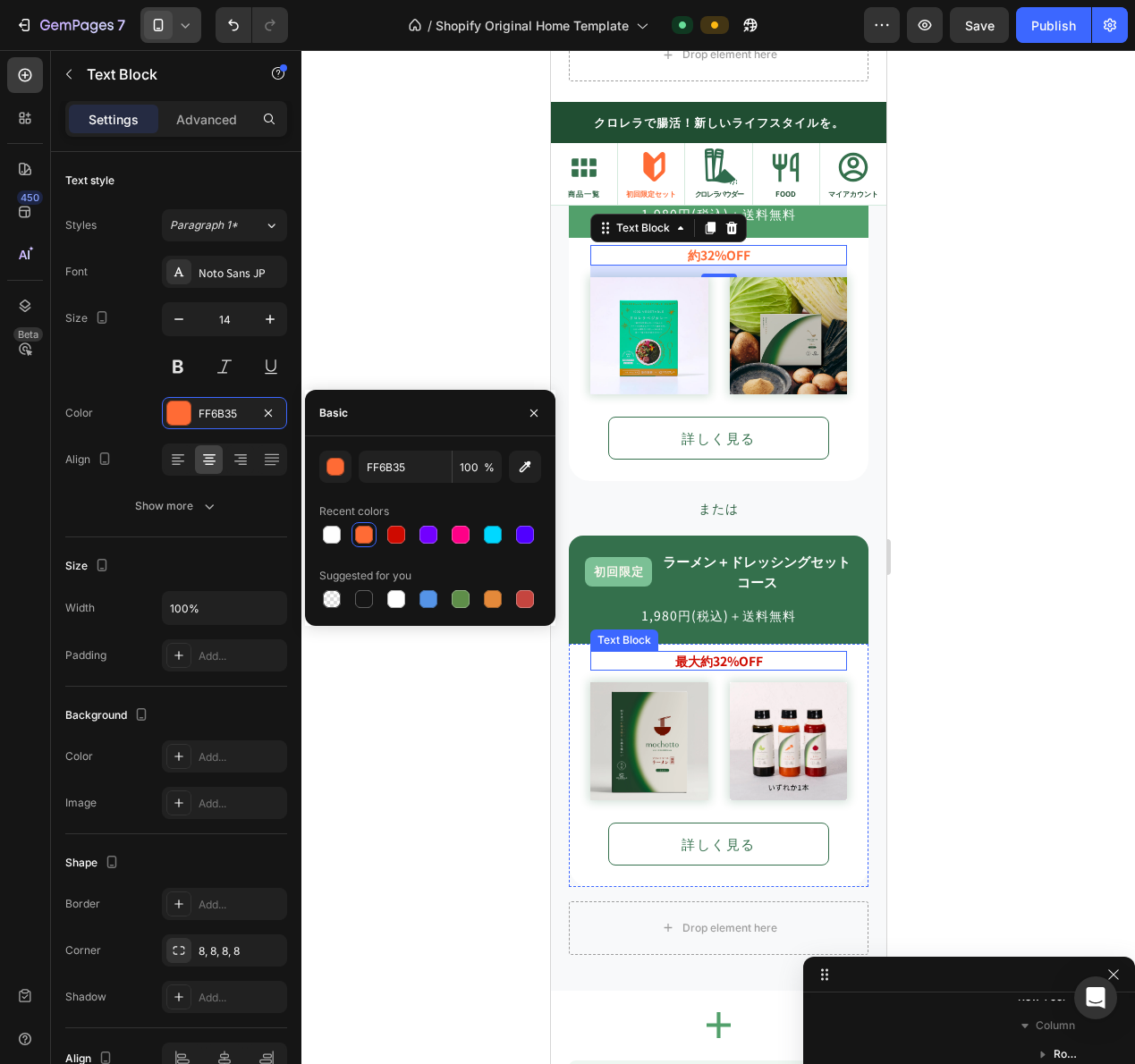
click at [700, 652] on strong "最大約32%OFF" at bounding box center [718, 661] width 87 height 17
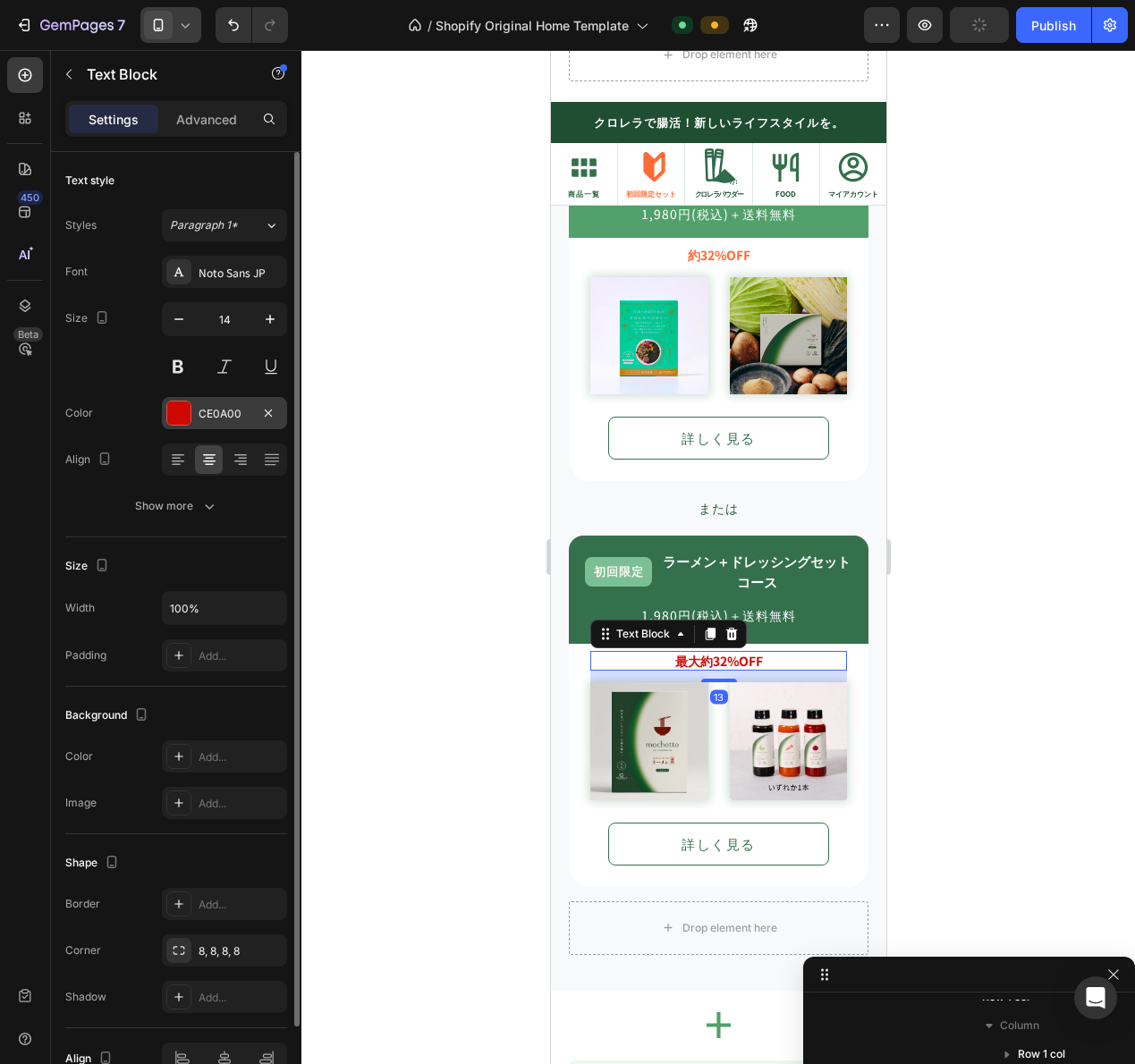
click at [174, 408] on div at bounding box center [179, 413] width 23 height 23
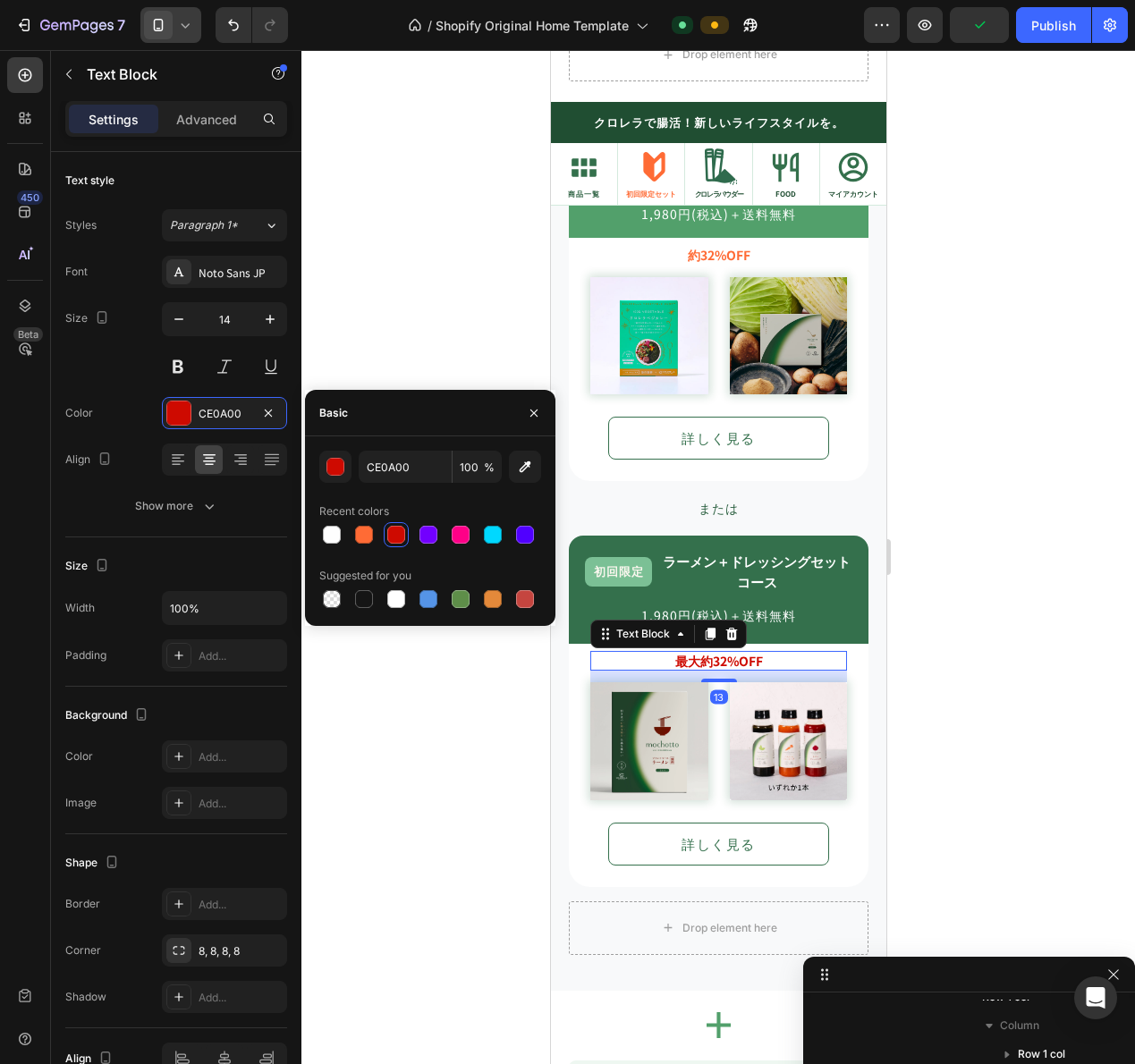
drag, startPoint x: 365, startPoint y: 533, endPoint x: 388, endPoint y: 529, distance: 23.3
click at [365, 532] on div at bounding box center [363, 535] width 17 height 17
type input "FF6B35"
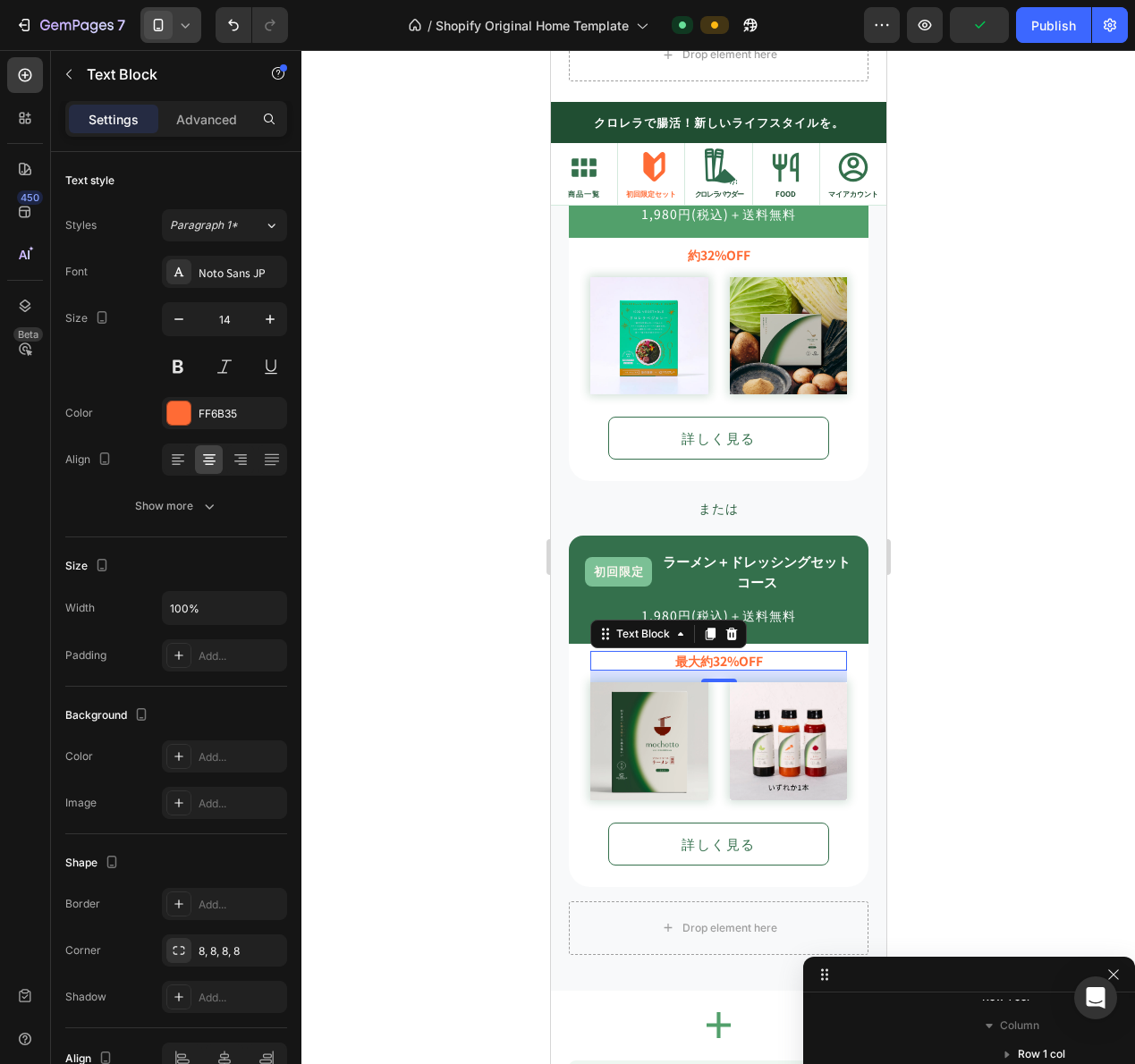
click at [903, 561] on div at bounding box center [718, 557] width 834 height 1014
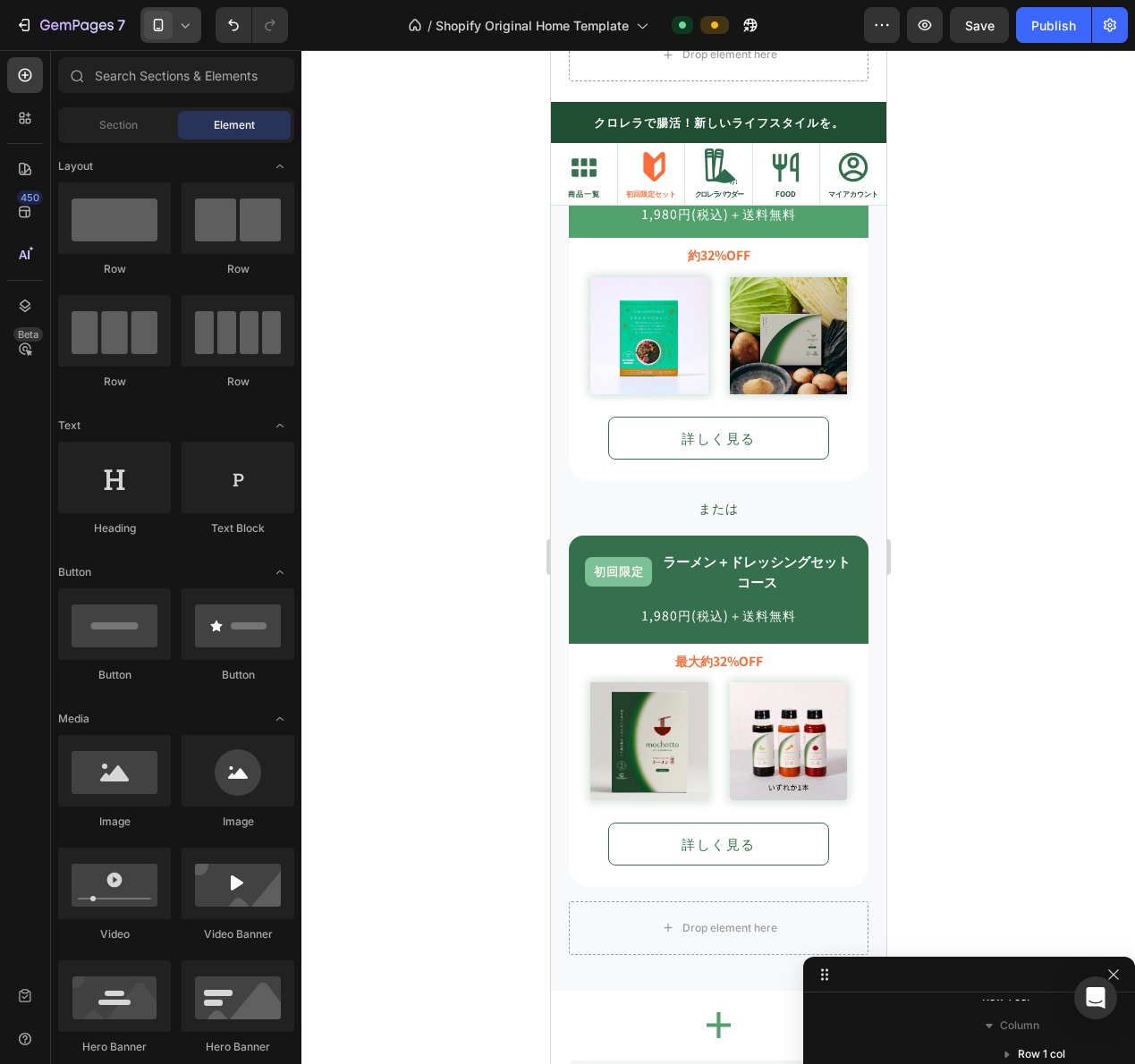
click at [181, 31] on icon at bounding box center [185, 25] width 17 height 17
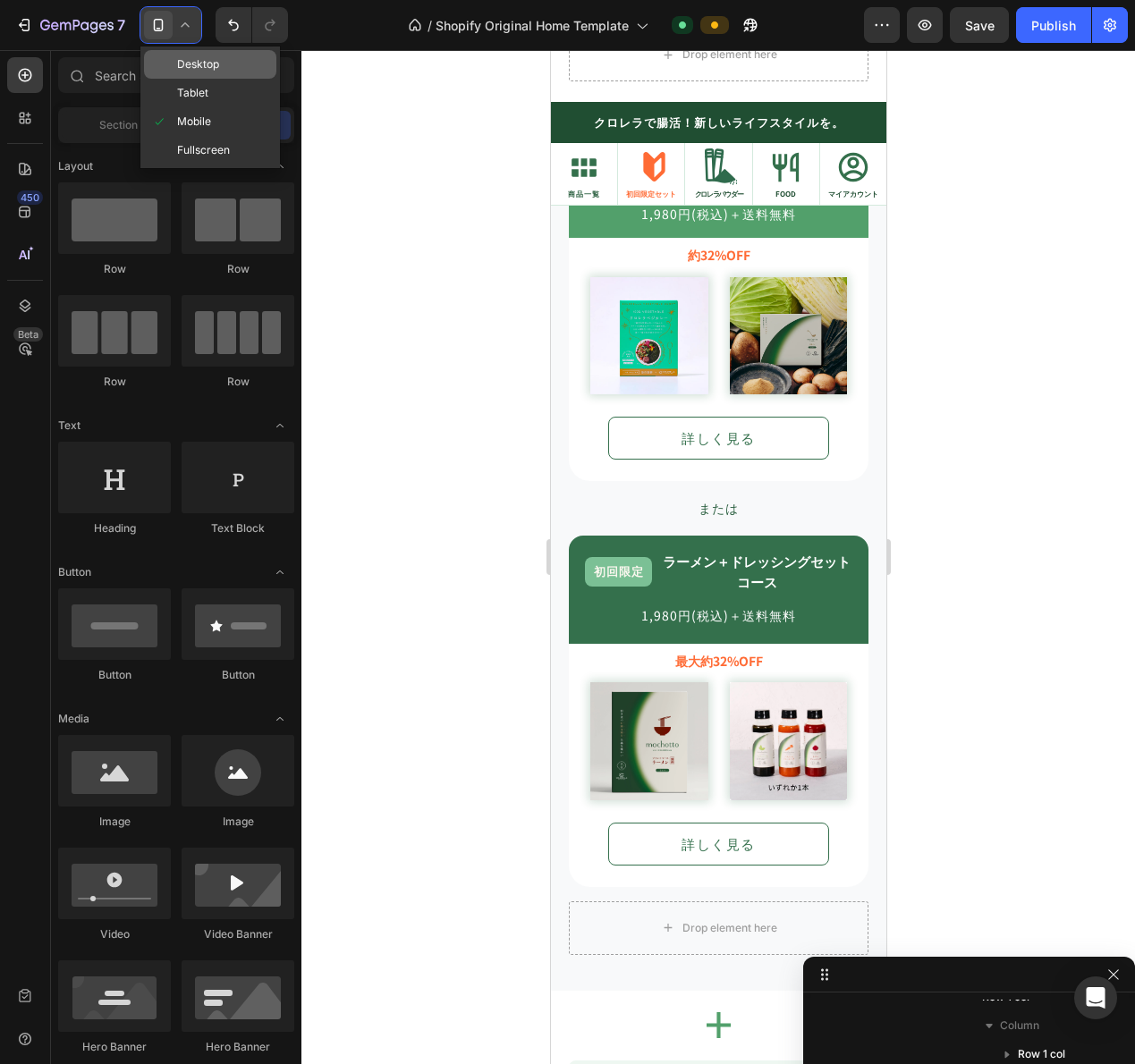
click at [188, 63] on span "Desktop" at bounding box center [198, 64] width 42 height 17
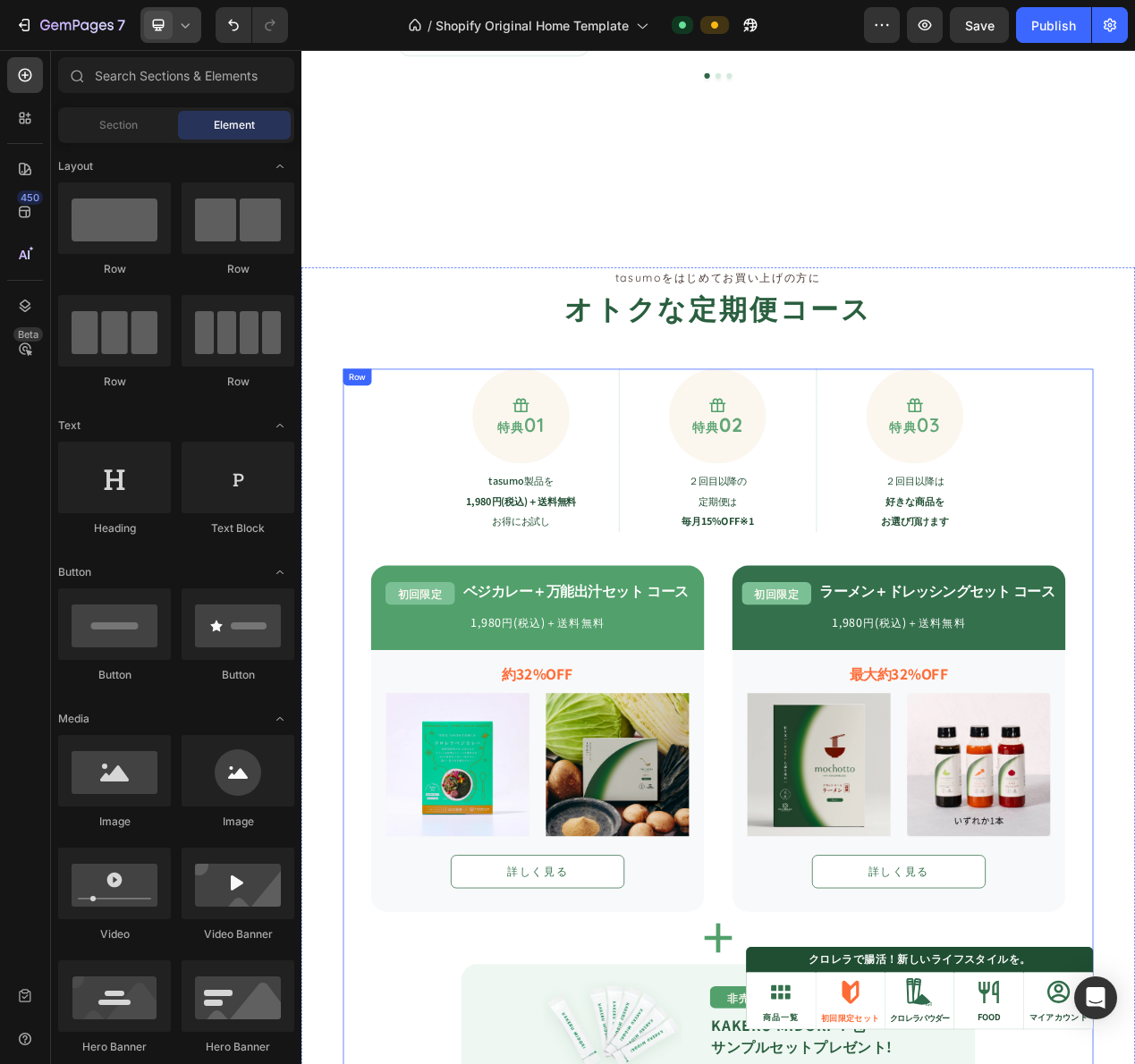
scroll to position [1195, 0]
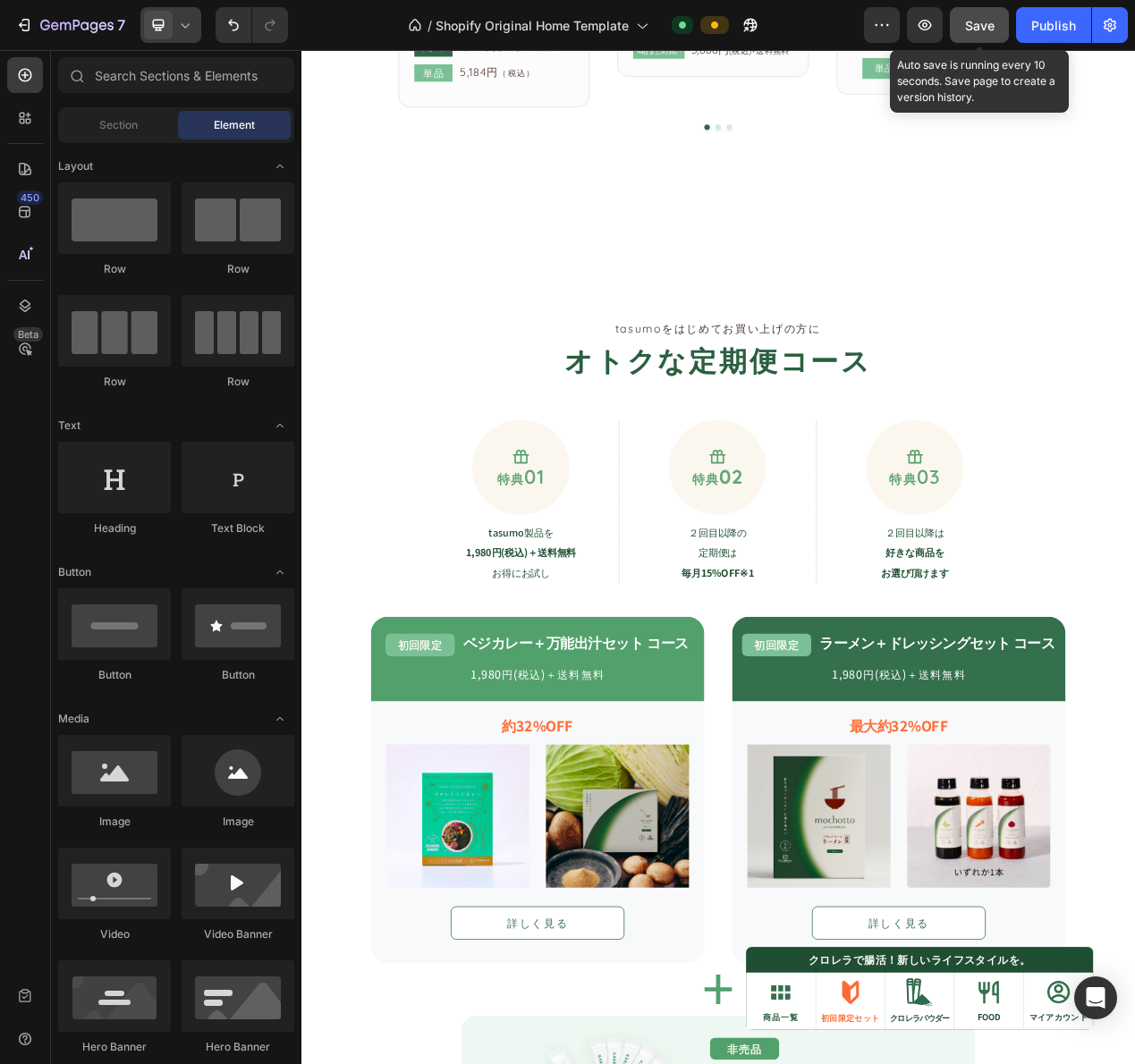
click at [977, 18] on span "Save" at bounding box center [980, 25] width 29 height 16
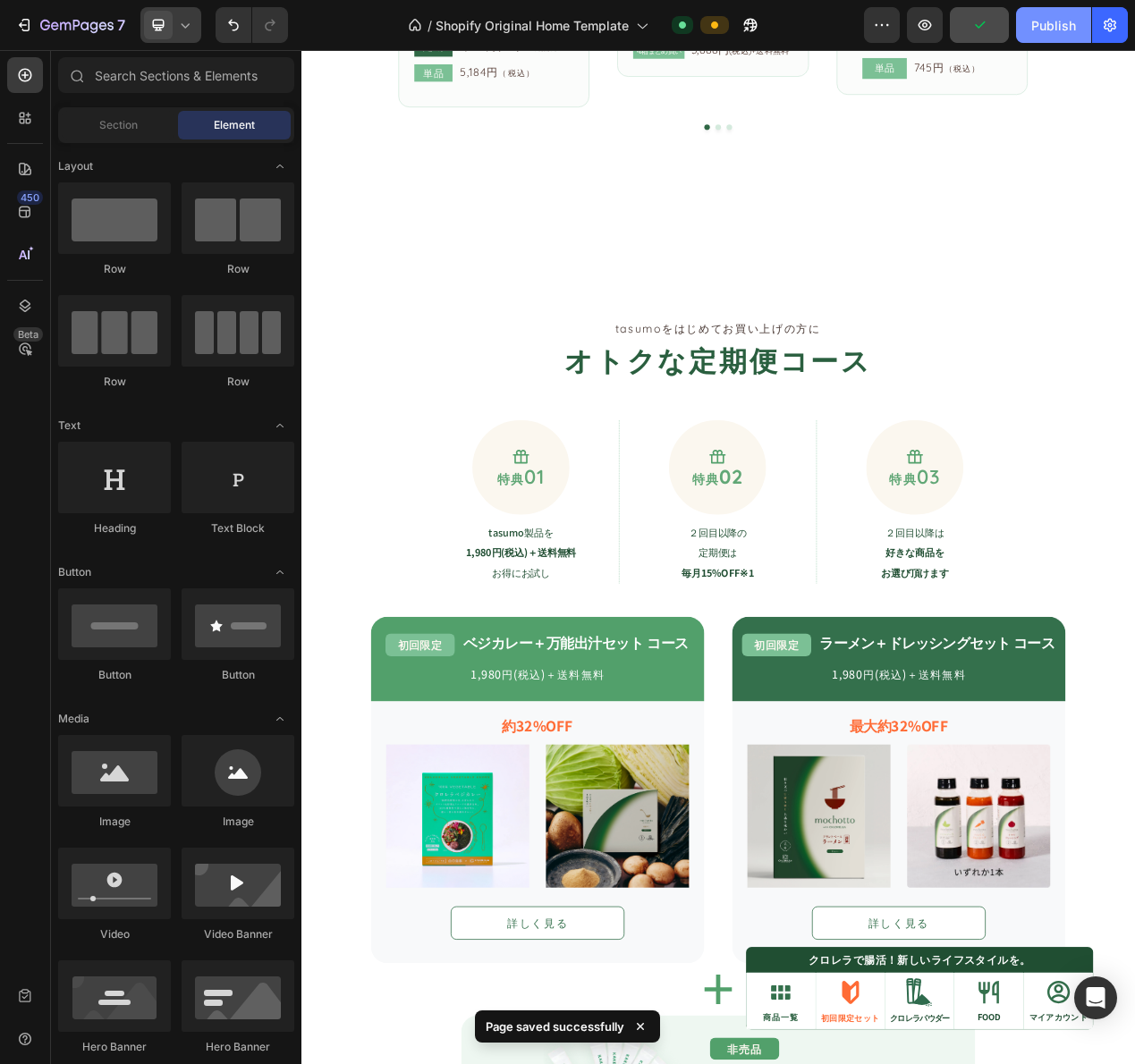
click at [1046, 25] on div "Publish" at bounding box center [1054, 25] width 45 height 18
drag, startPoint x: 1027, startPoint y: 15, endPoint x: 1051, endPoint y: 40, distance: 34.7
click at [1027, 16] on button "Publish" at bounding box center [1054, 24] width 76 height 36
click at [1051, 40] on button "Publish" at bounding box center [1054, 24] width 76 height 36
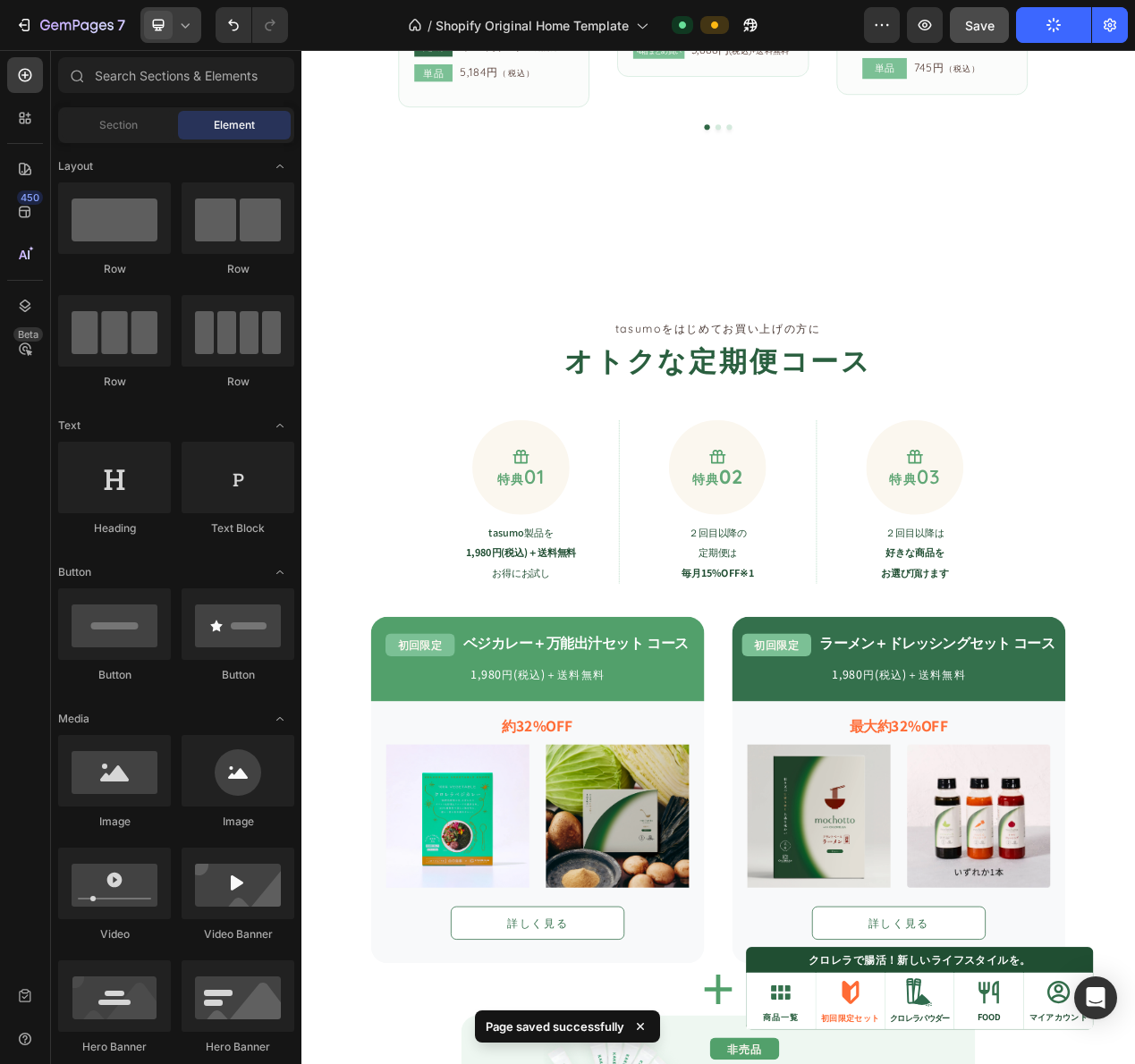
click at [1051, 40] on button "Publish" at bounding box center [1054, 24] width 76 height 36
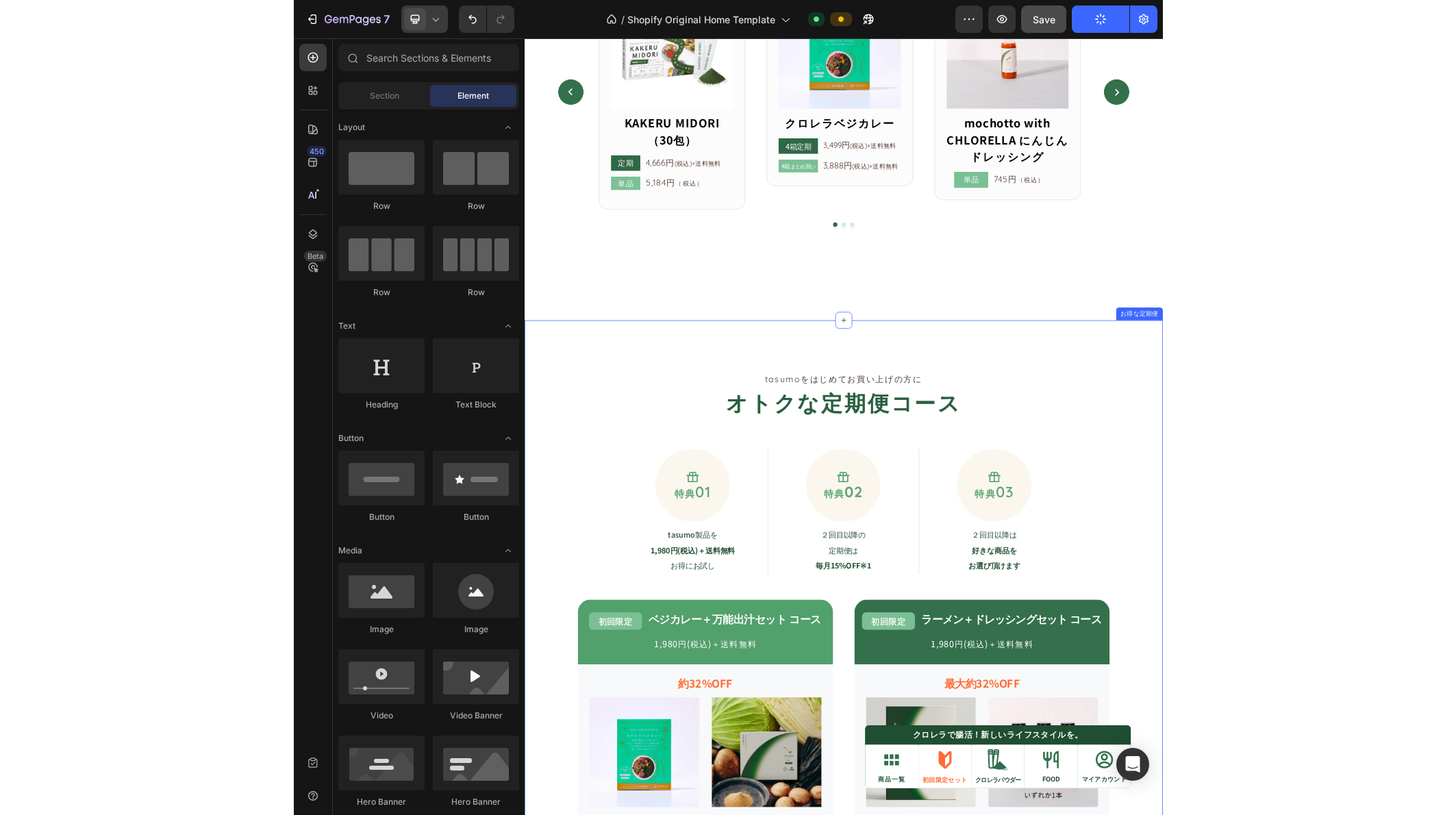
scroll to position [572, 0]
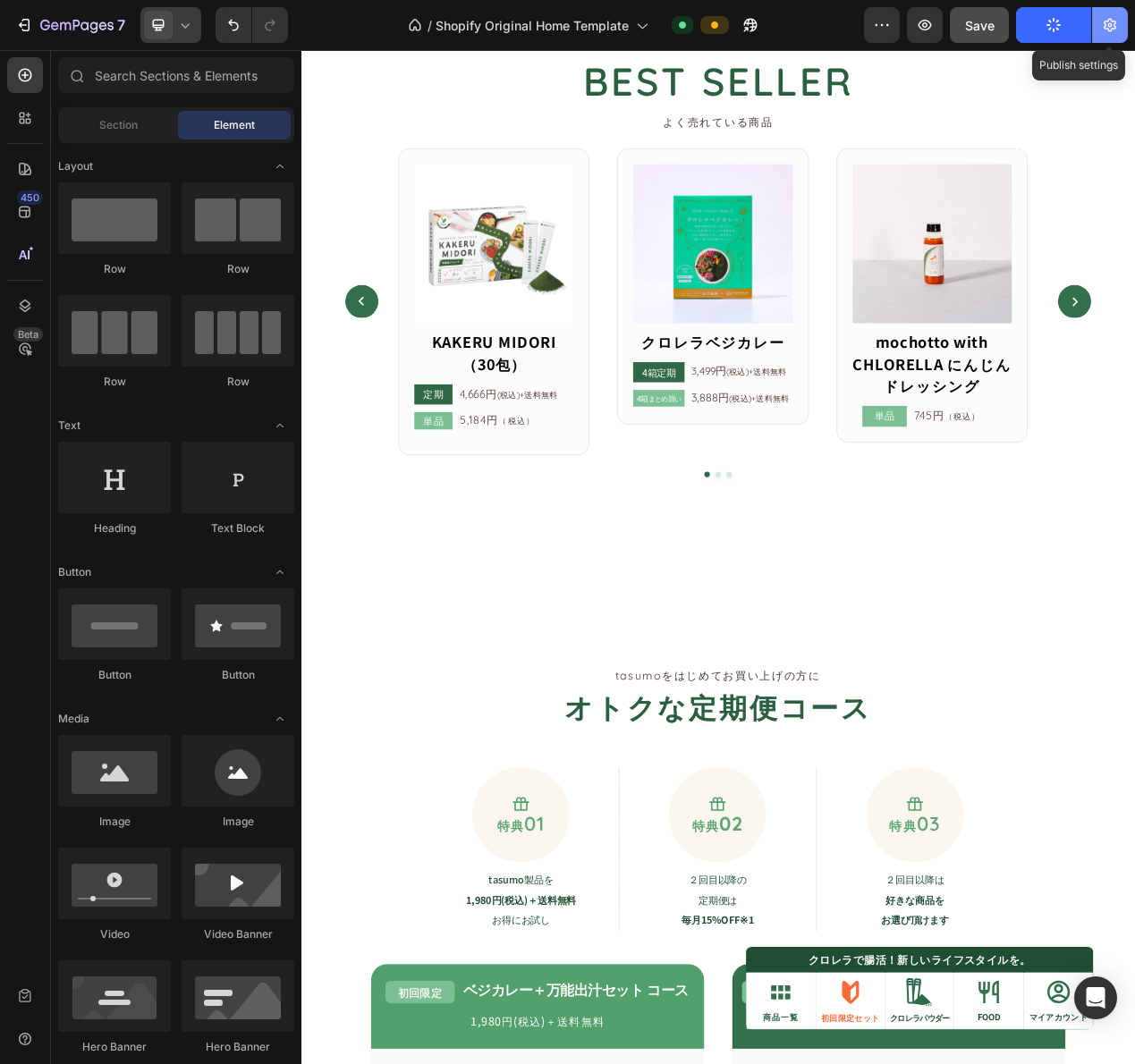
click at [1110, 32] on icon "button" at bounding box center [1110, 25] width 17 height 17
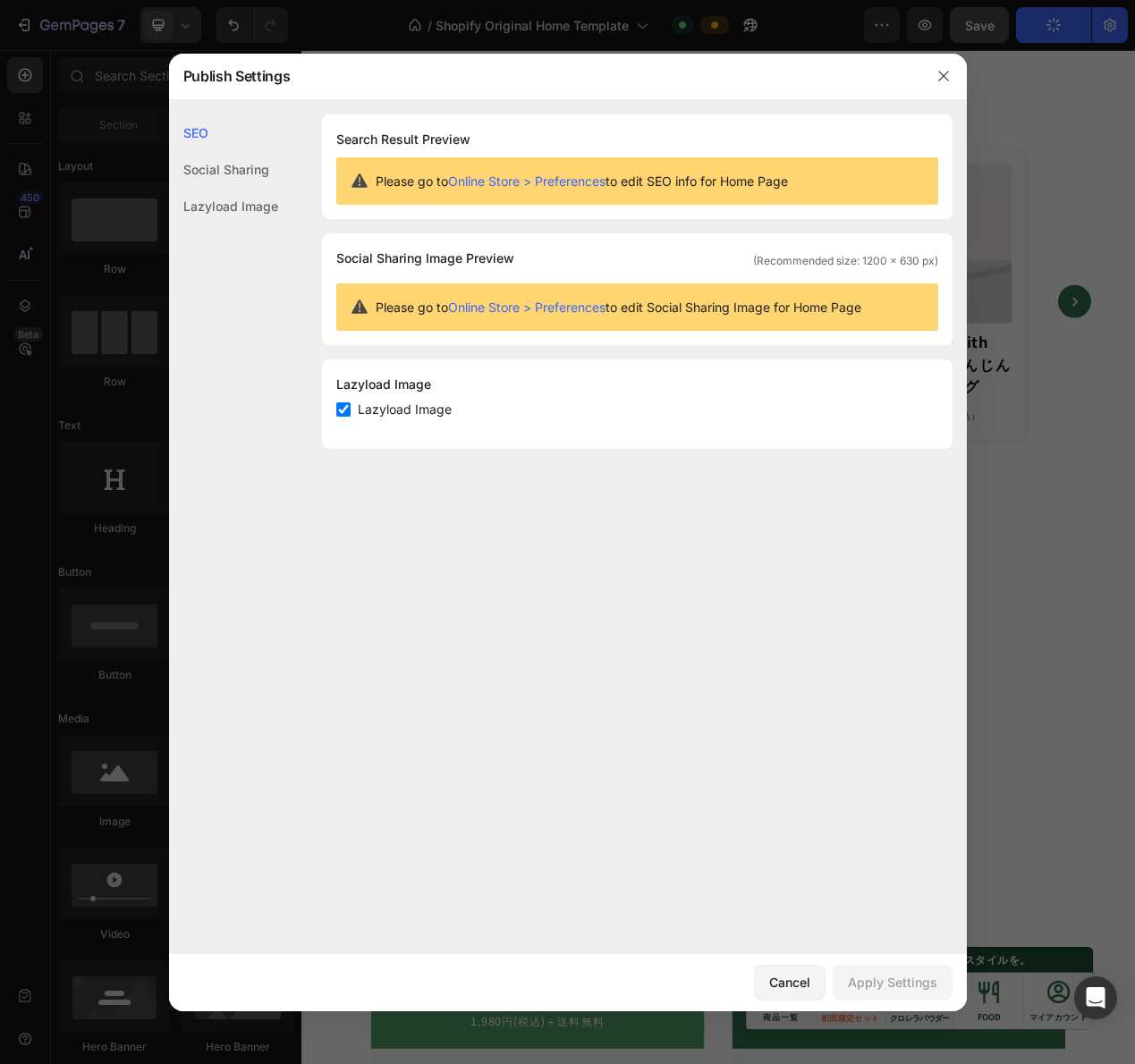
click at [1036, 161] on div at bounding box center [567, 532] width 1135 height 1064
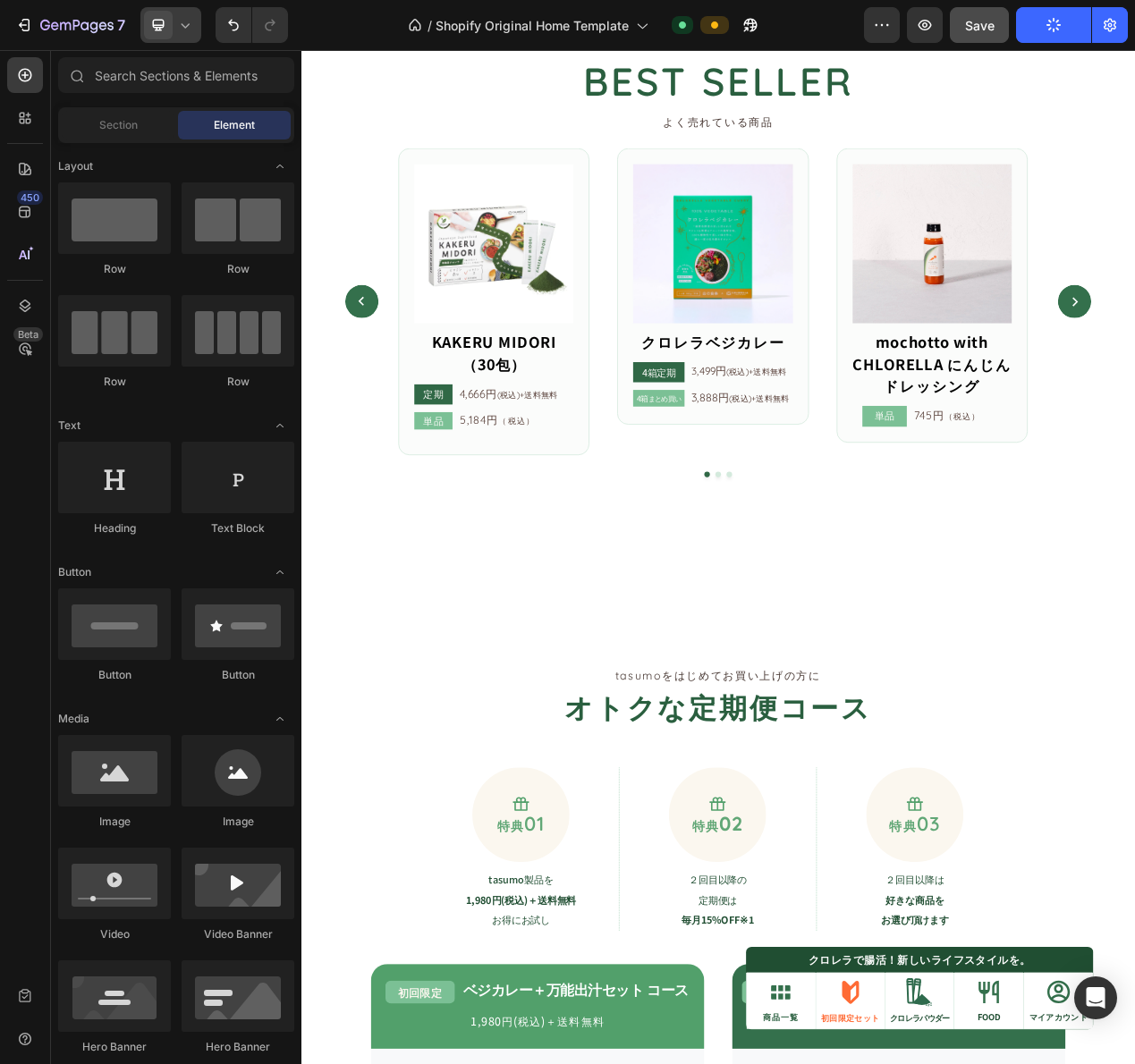
click at [187, 21] on icon at bounding box center [185, 25] width 17 height 17
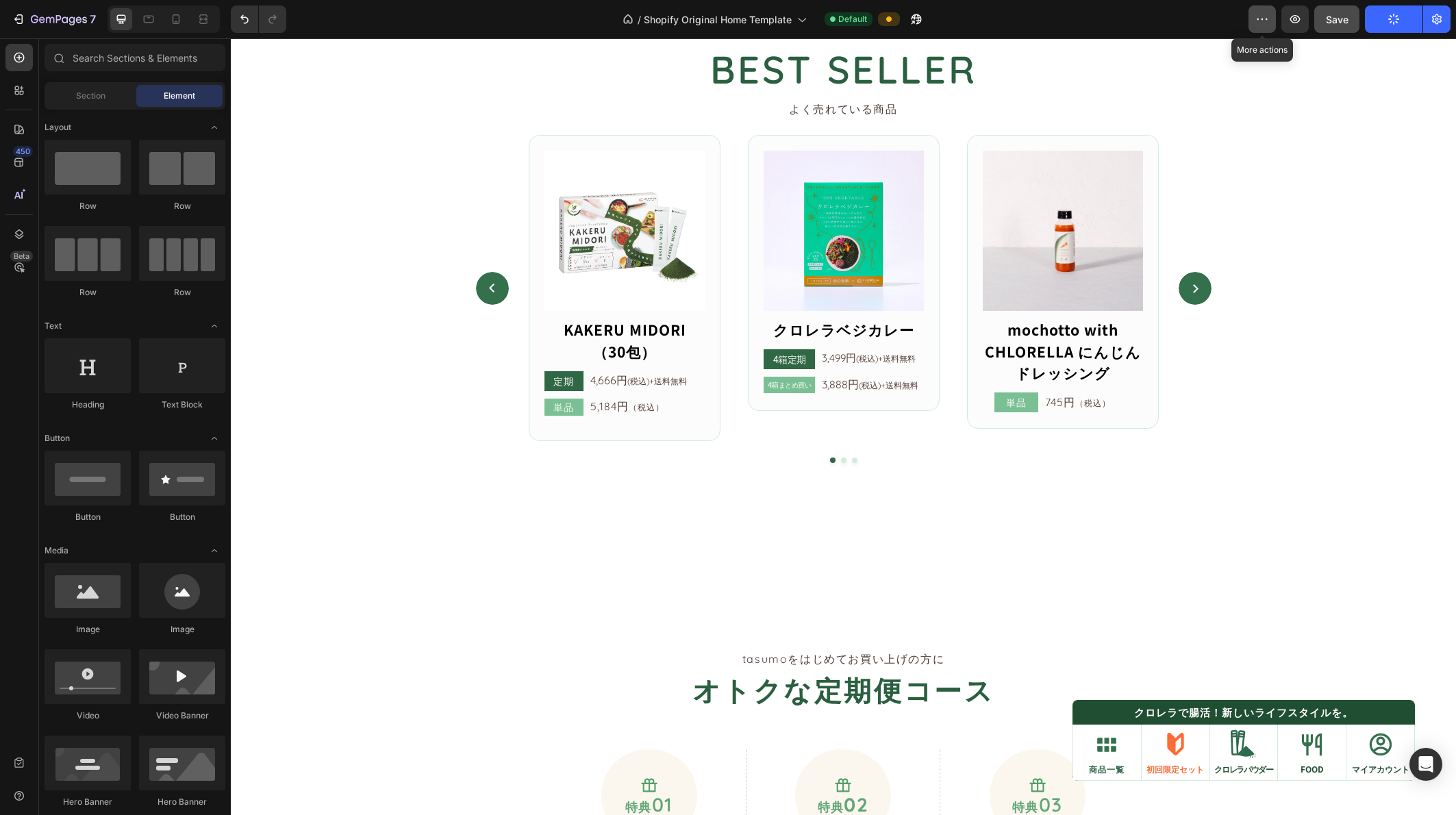
click at [868, 22] on button "button" at bounding box center [1262, 19] width 27 height 27
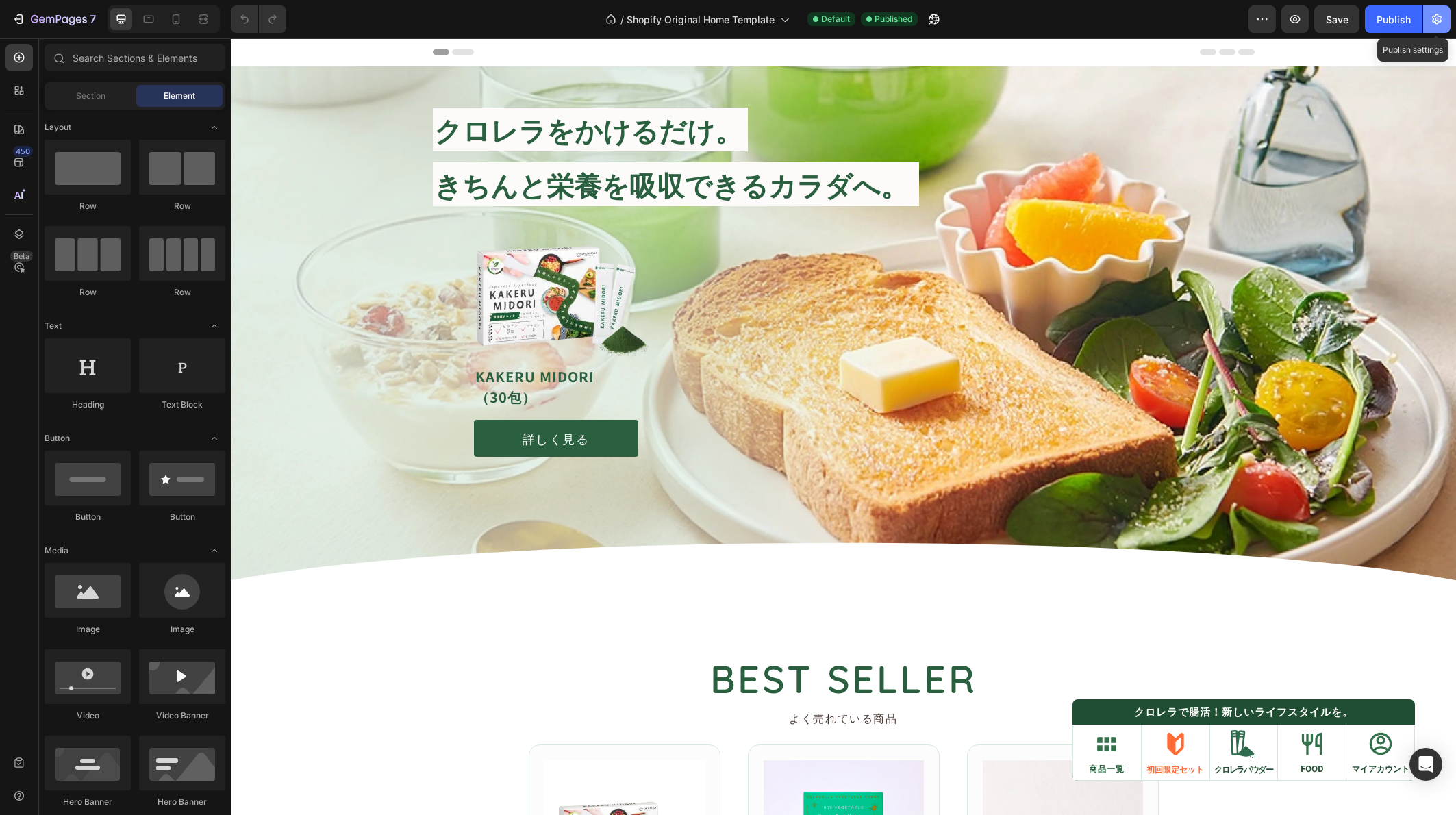
click at [1443, 22] on icon "button" at bounding box center [1437, 19] width 13 height 13
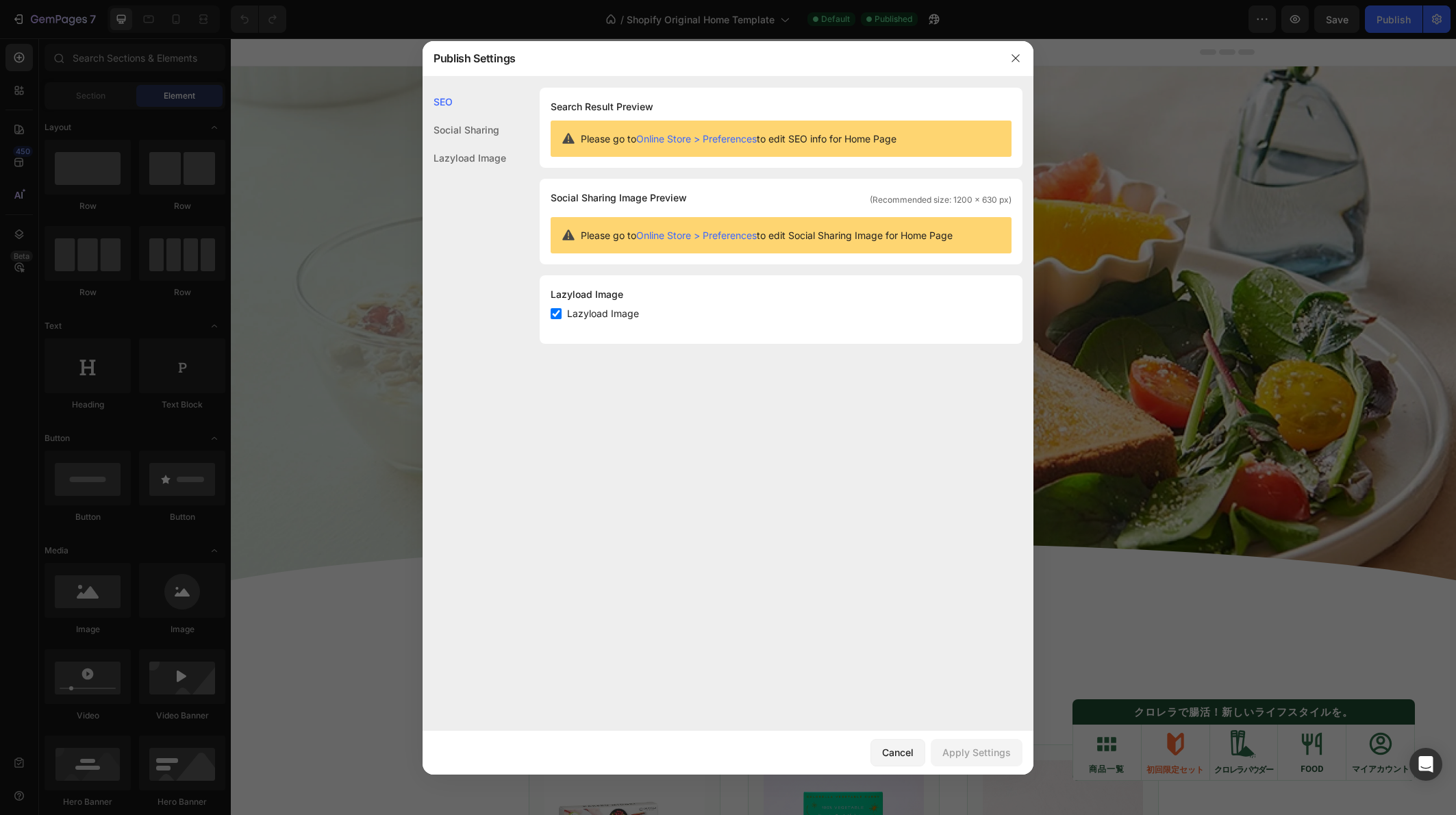
click at [1248, 111] on div at bounding box center [728, 408] width 1456 height 815
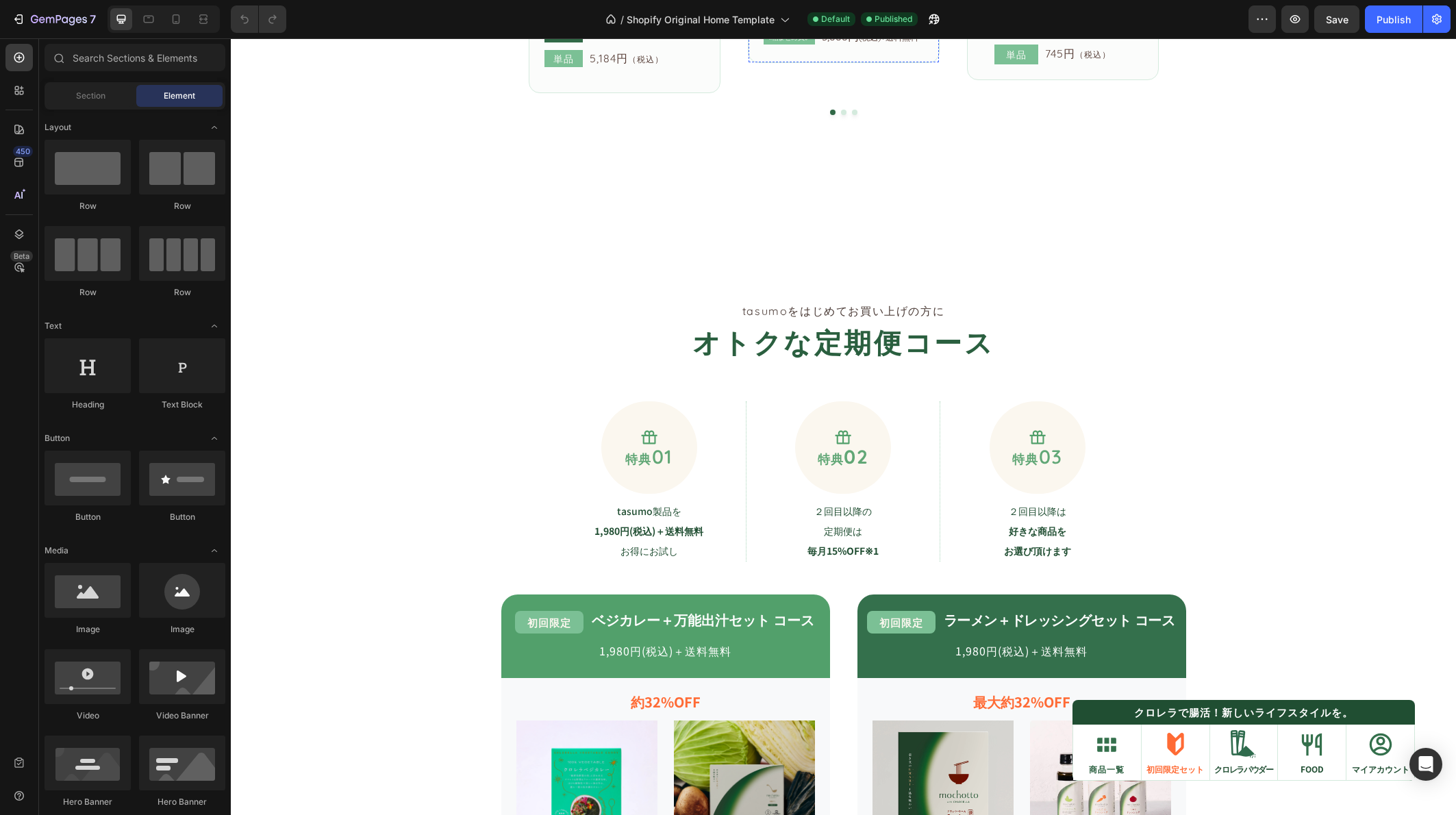
scroll to position [1027, 0]
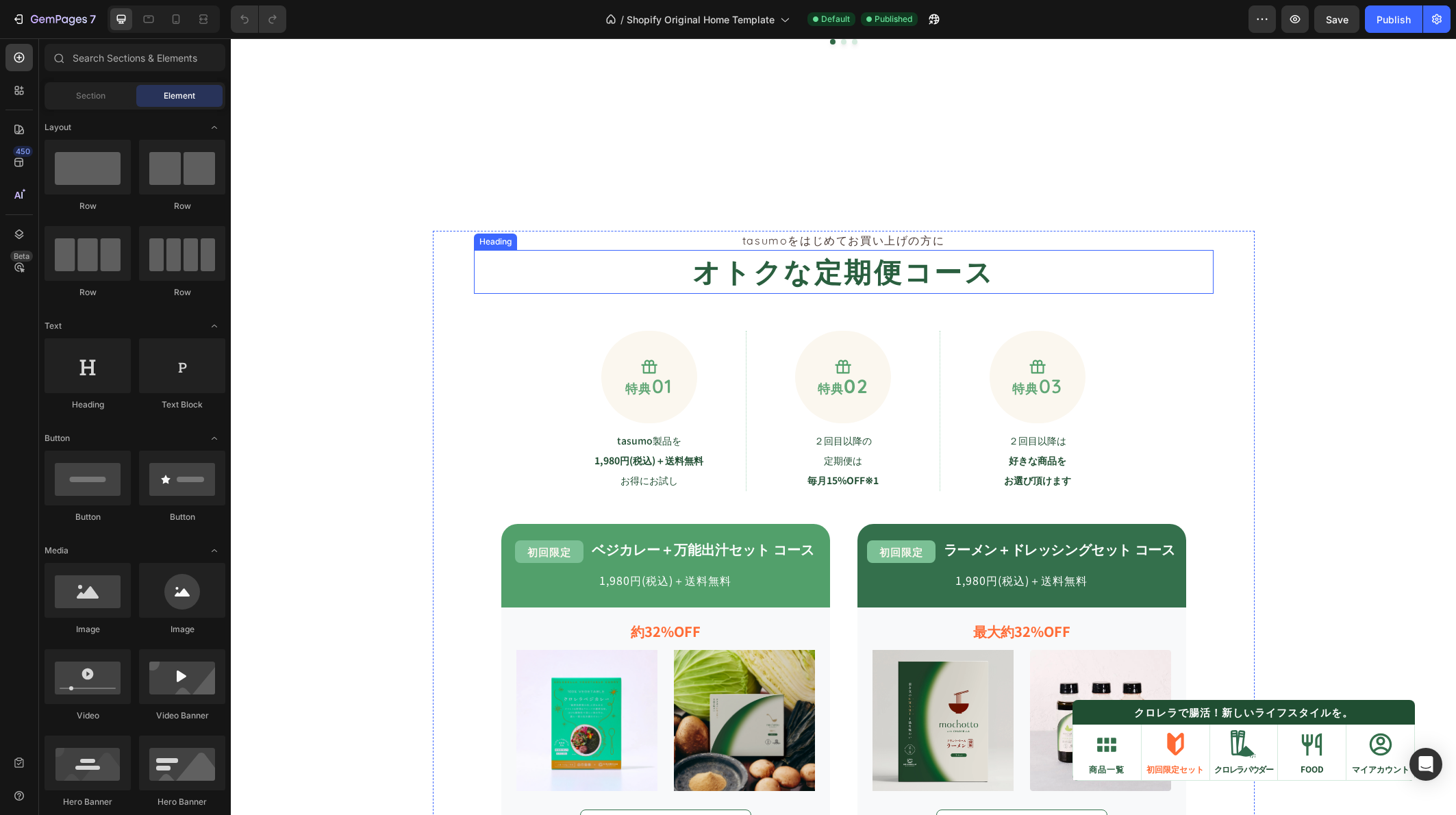
click at [1236, 306] on div "tasumoをはじめてお買い上げの方に Text Block オトクな定期便コース Heading Icon 特典 01 Text Block Row tas…" at bounding box center [843, 753] width 822 height 1045
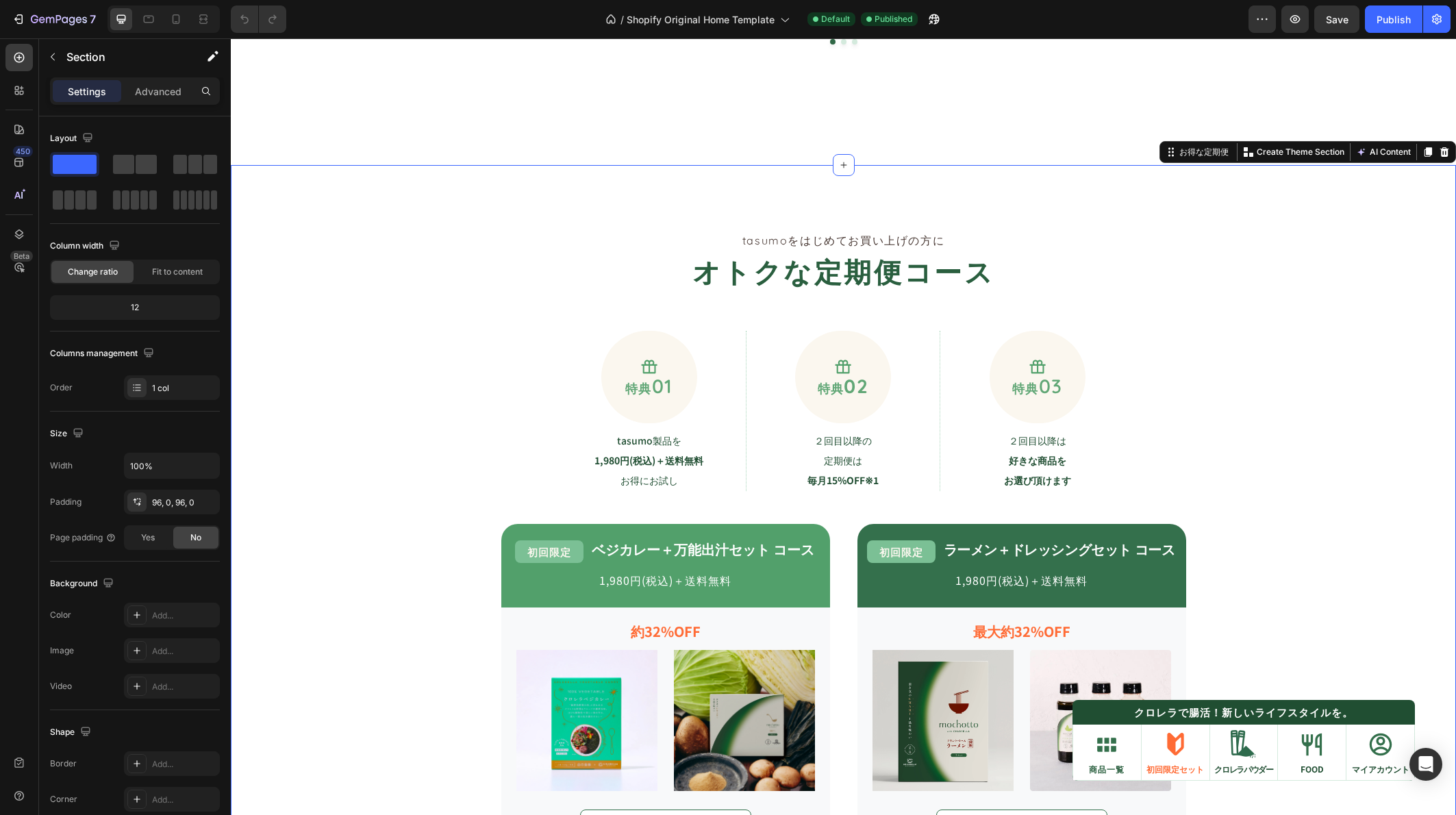
click at [1288, 344] on div "tasumoをはじめてお買い上げの方に Text Block オトクな定期便コース Heading Icon 特典 01 Text Block Row tas…" at bounding box center [843, 753] width 1225 height 1045
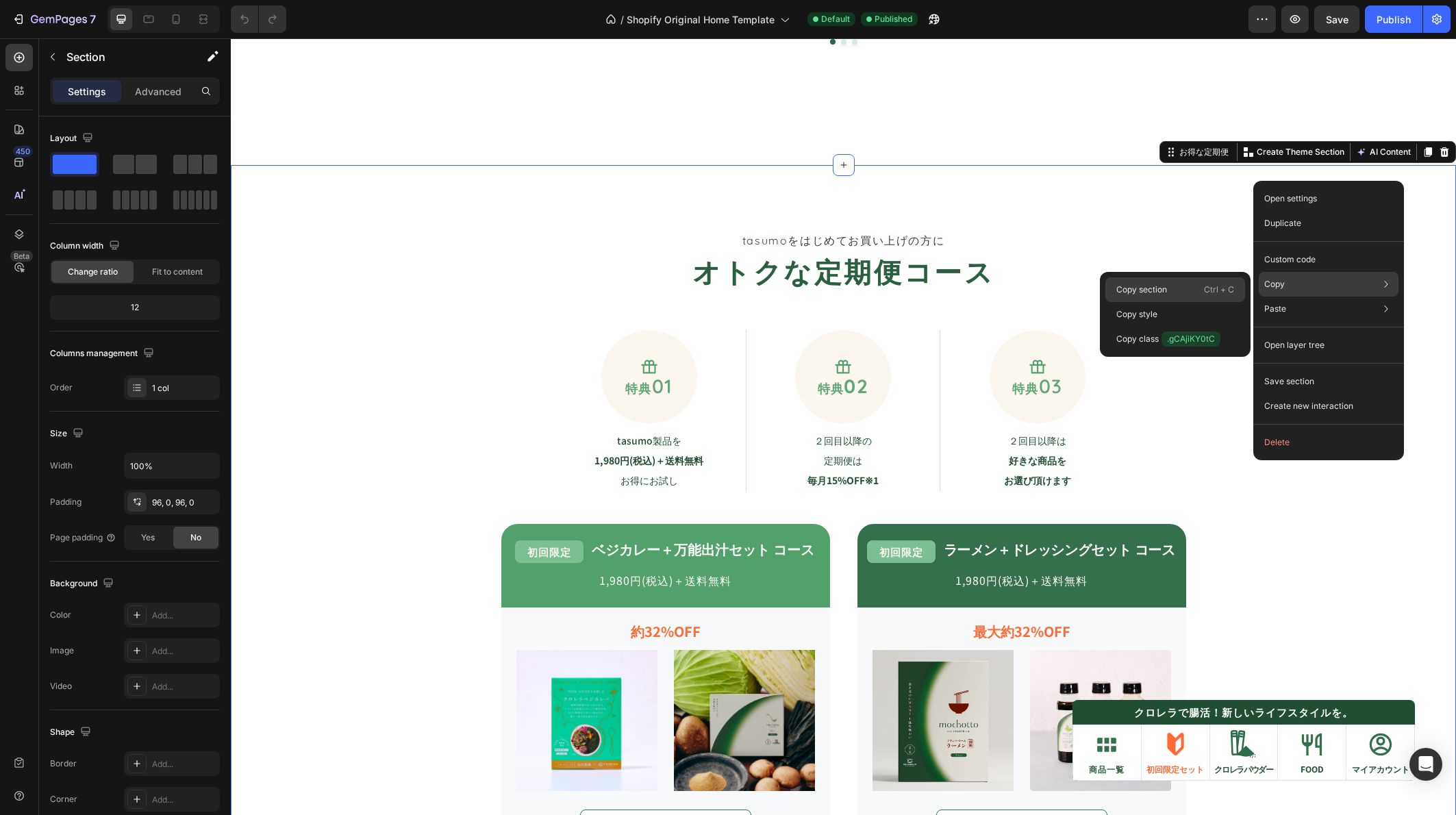
click at [1189, 302] on div "Copy section Ctrl + C" at bounding box center [1175, 314] width 140 height 24
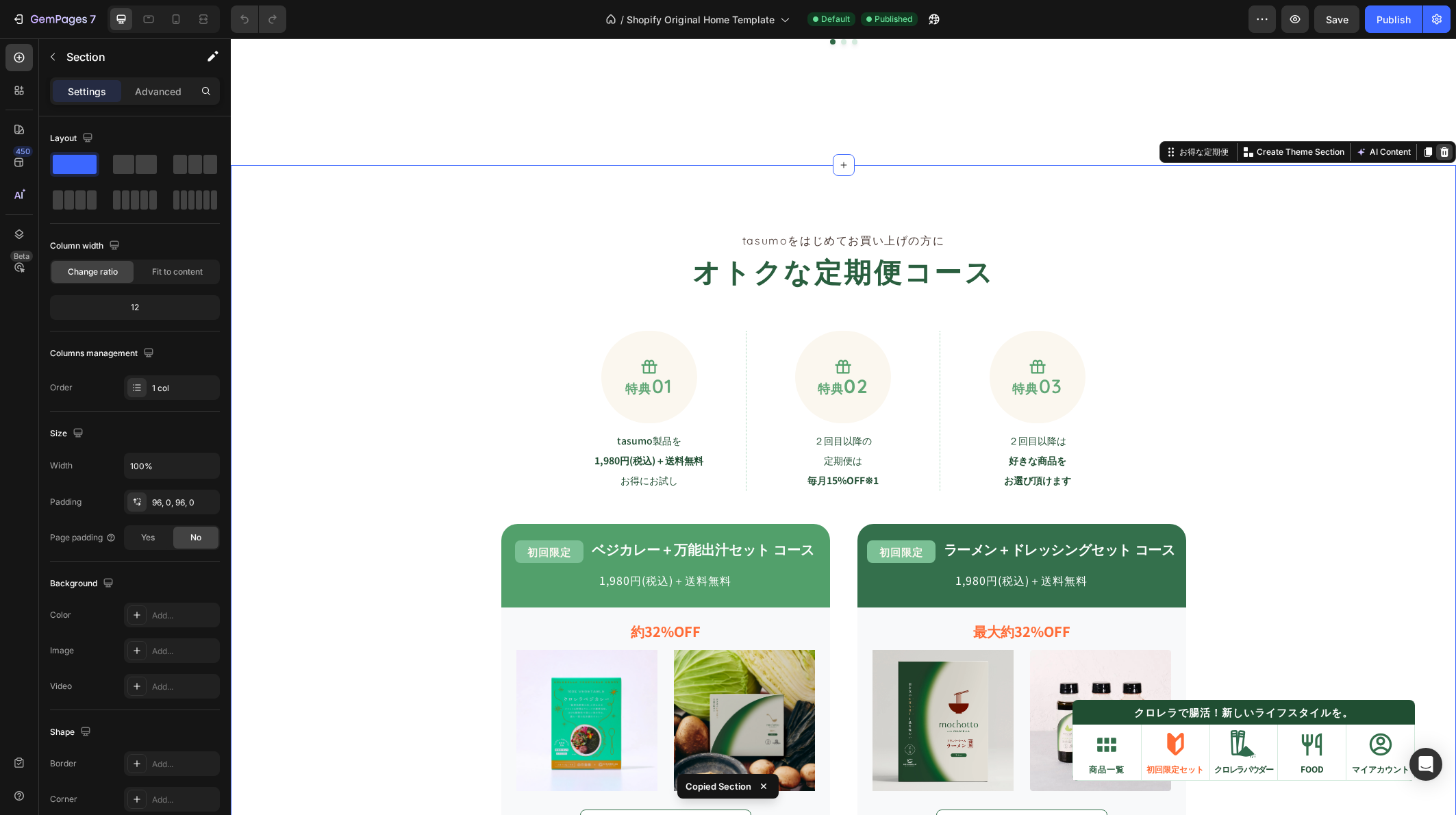
click at [1440, 150] on icon at bounding box center [1445, 151] width 9 height 10
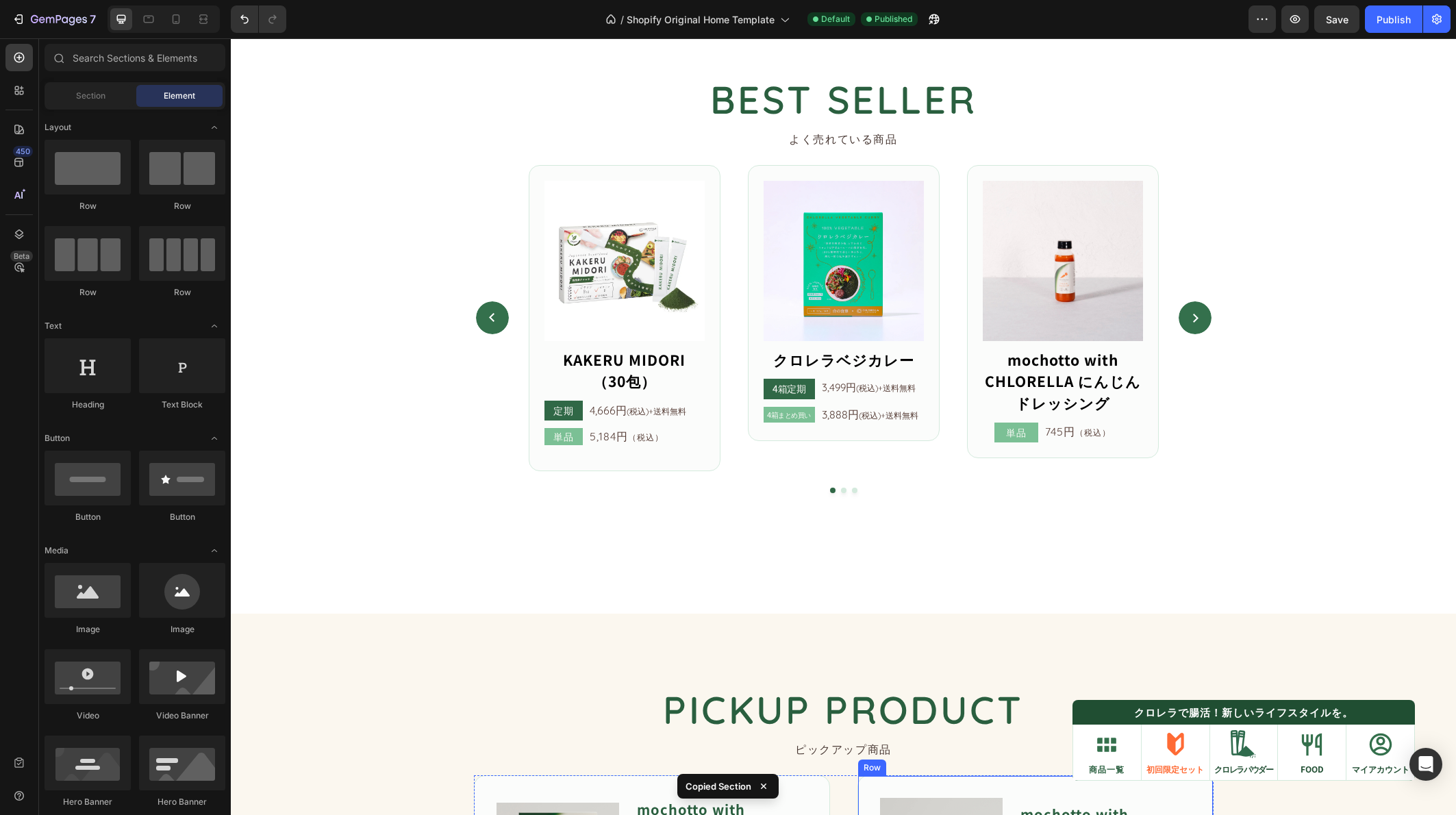
scroll to position [557, 0]
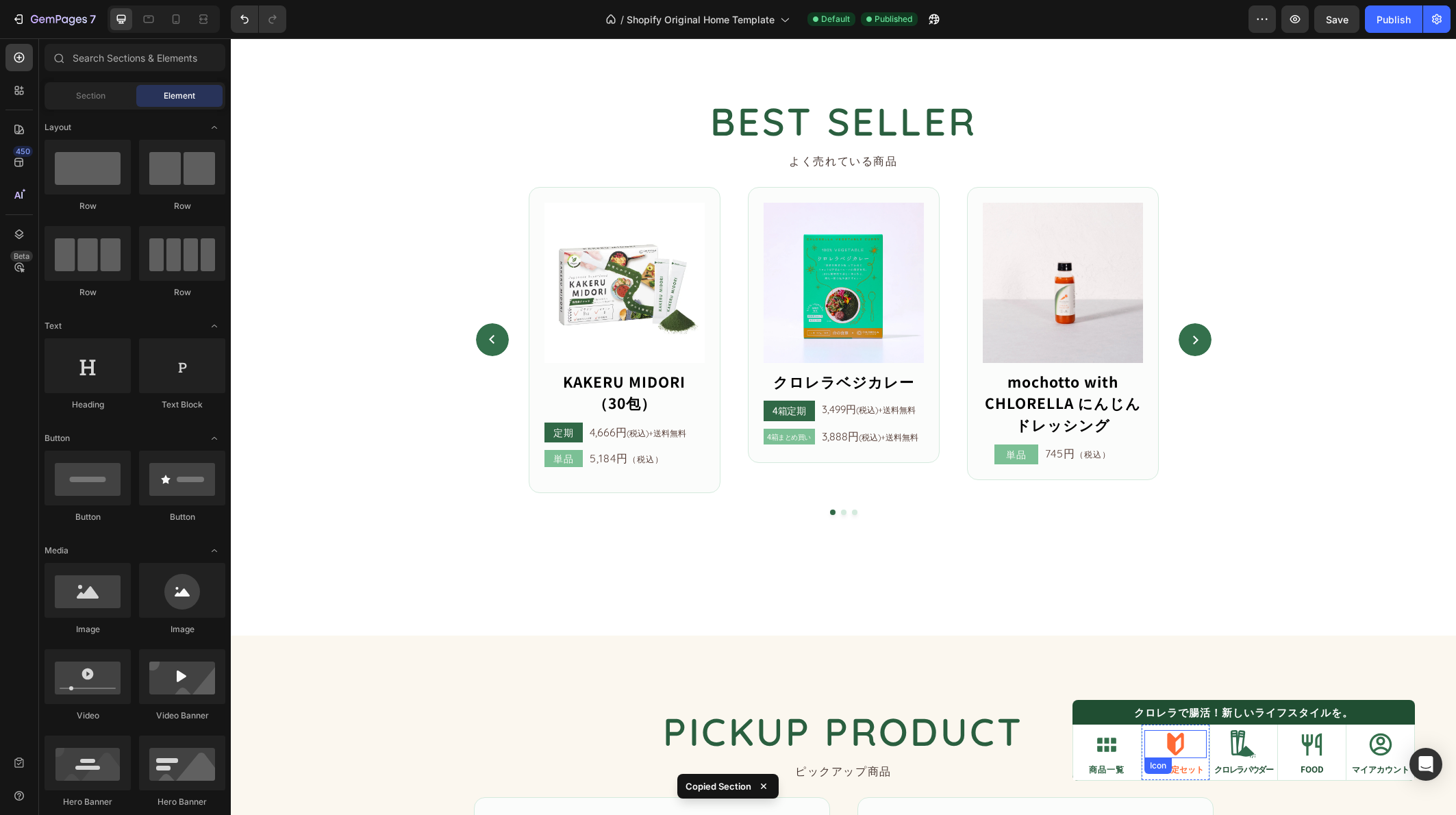
click at [1190, 733] on div "Icon" at bounding box center [1175, 744] width 62 height 28
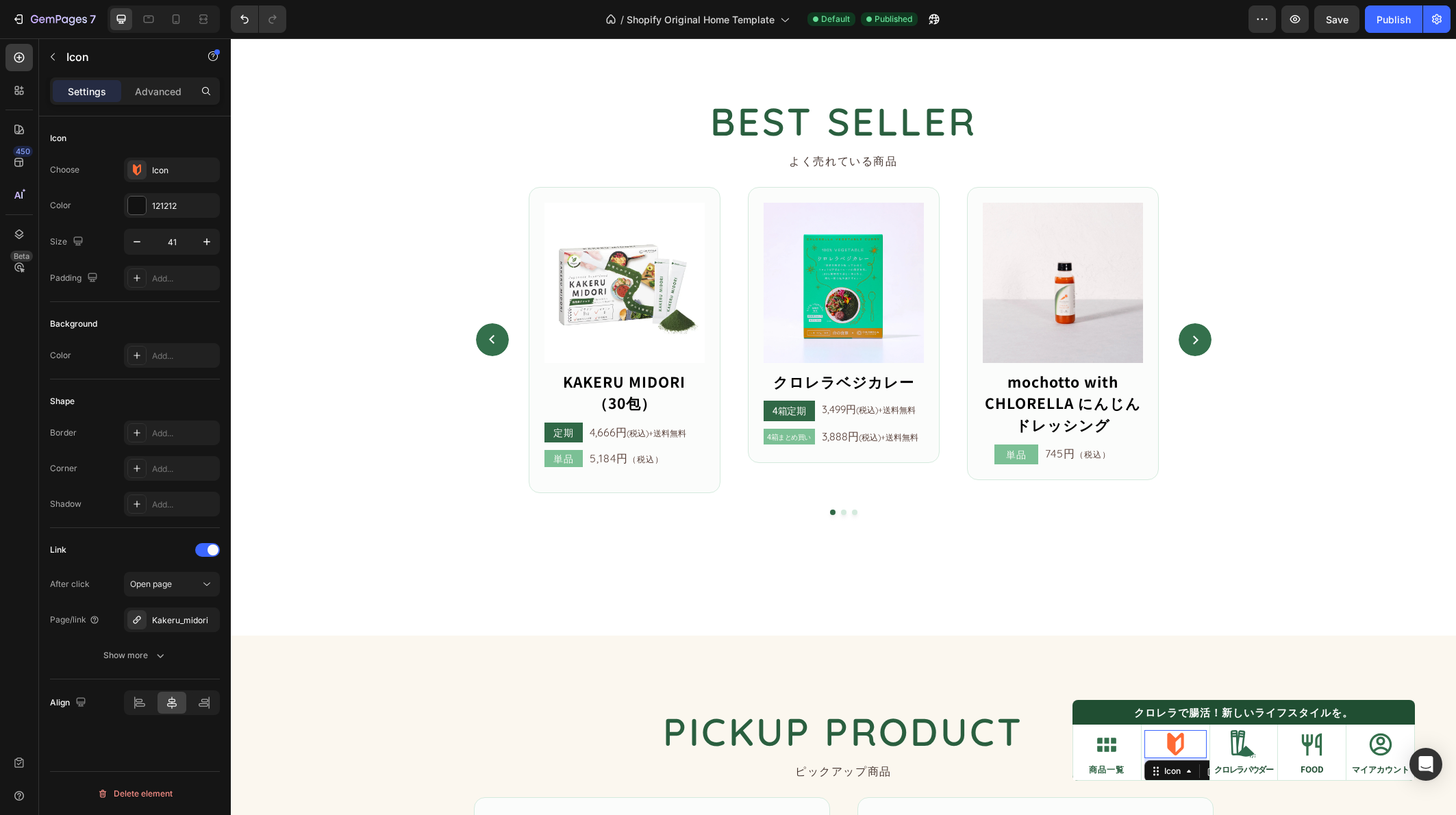
click at [1198, 758] on div "Icon 8 初回限定セット Text Block" at bounding box center [1175, 752] width 68 height 58
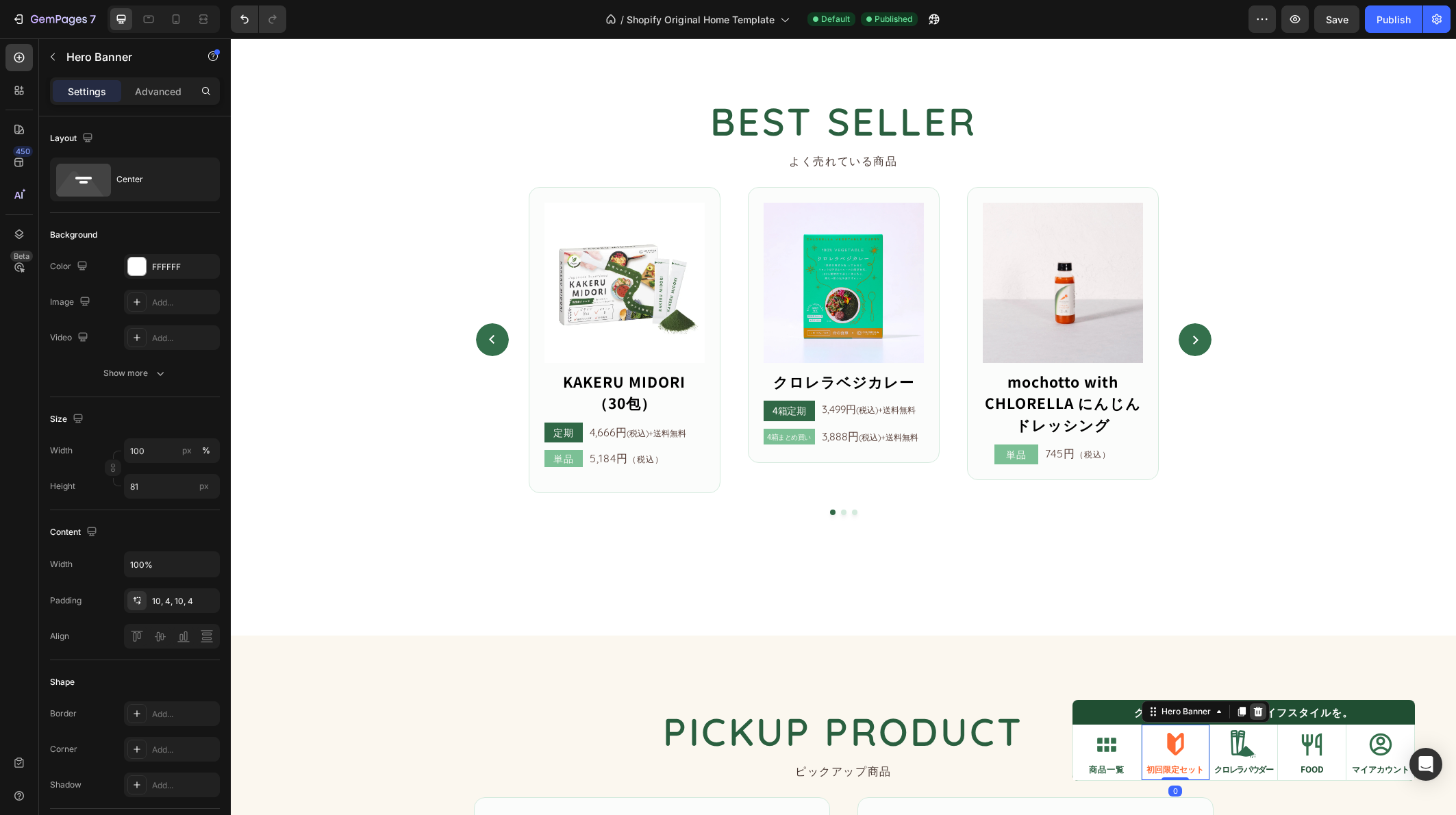
click at [1253, 711] on icon at bounding box center [1258, 711] width 11 height 11
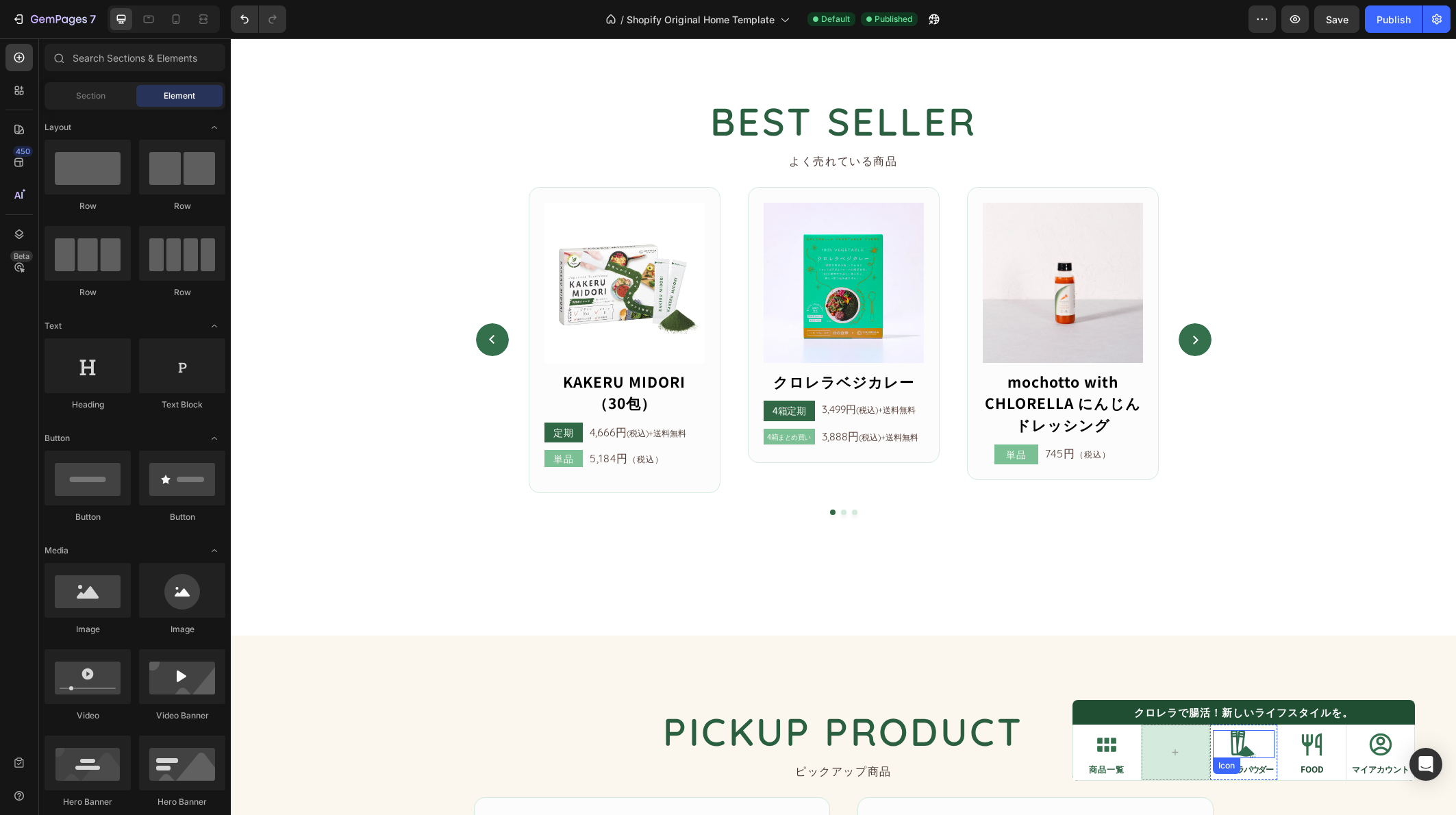
click at [1195, 746] on div at bounding box center [1175, 752] width 68 height 56
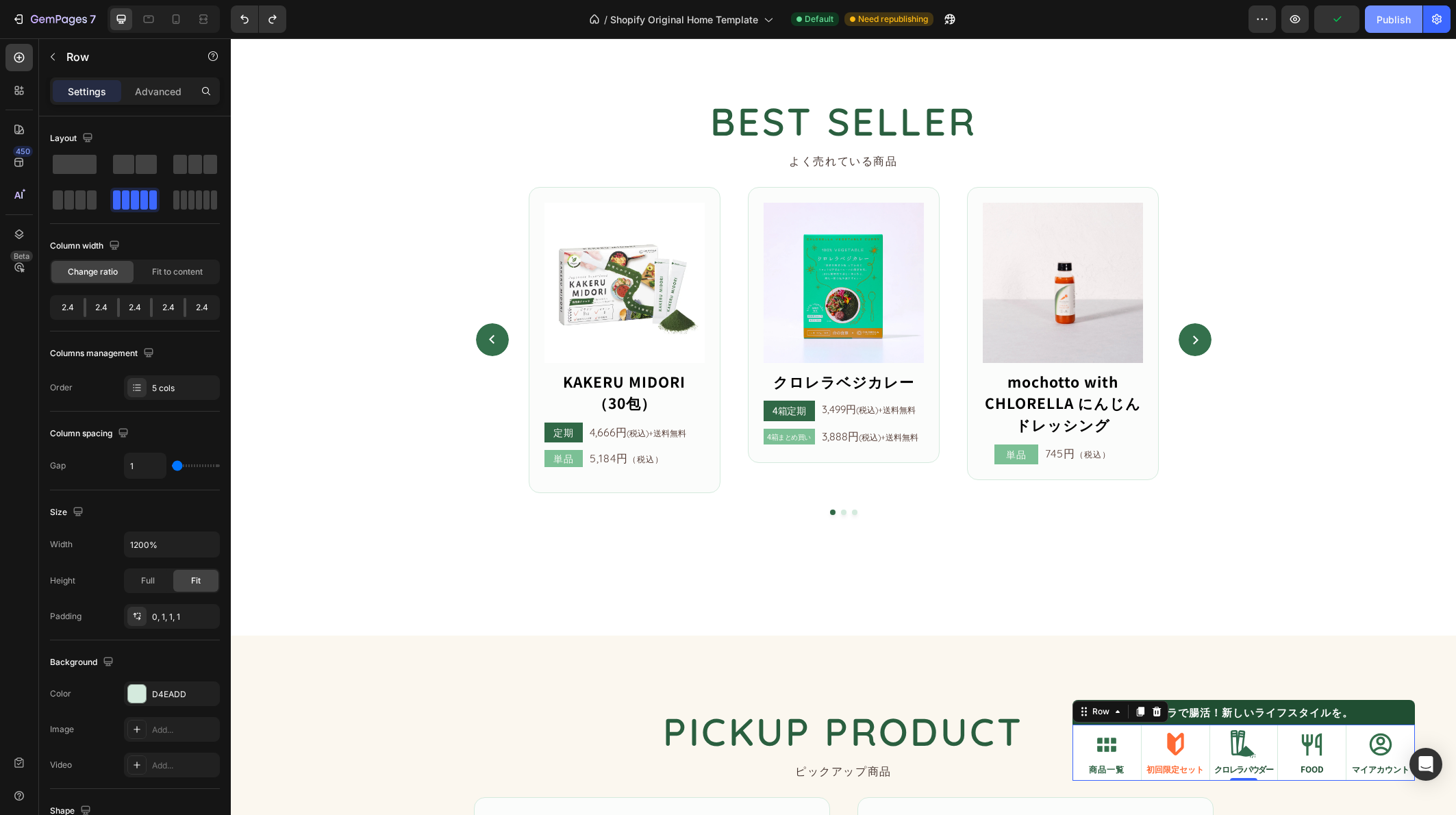
click at [1383, 21] on div "Publish" at bounding box center [1394, 19] width 34 height 14
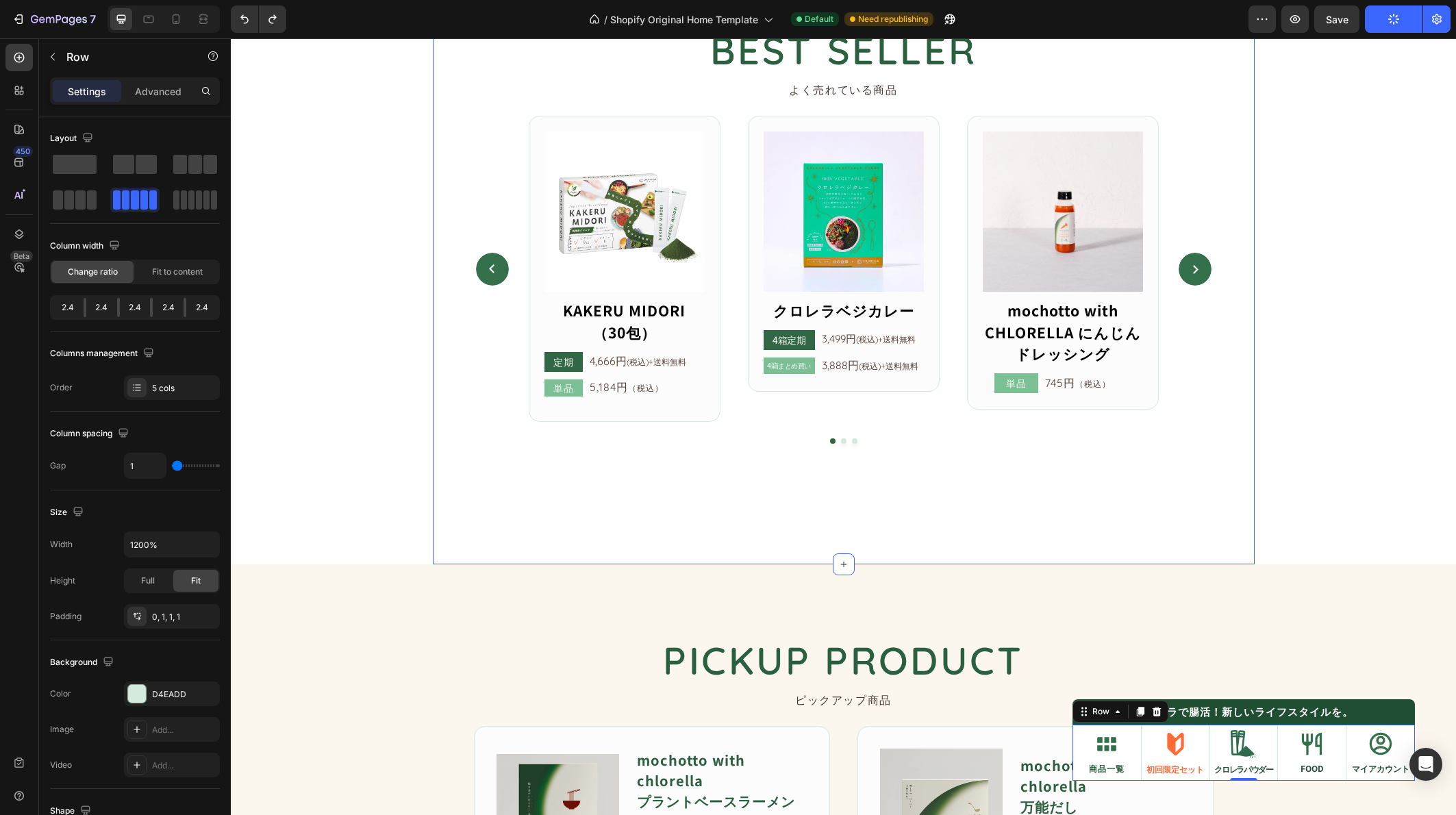
scroll to position [510, 0]
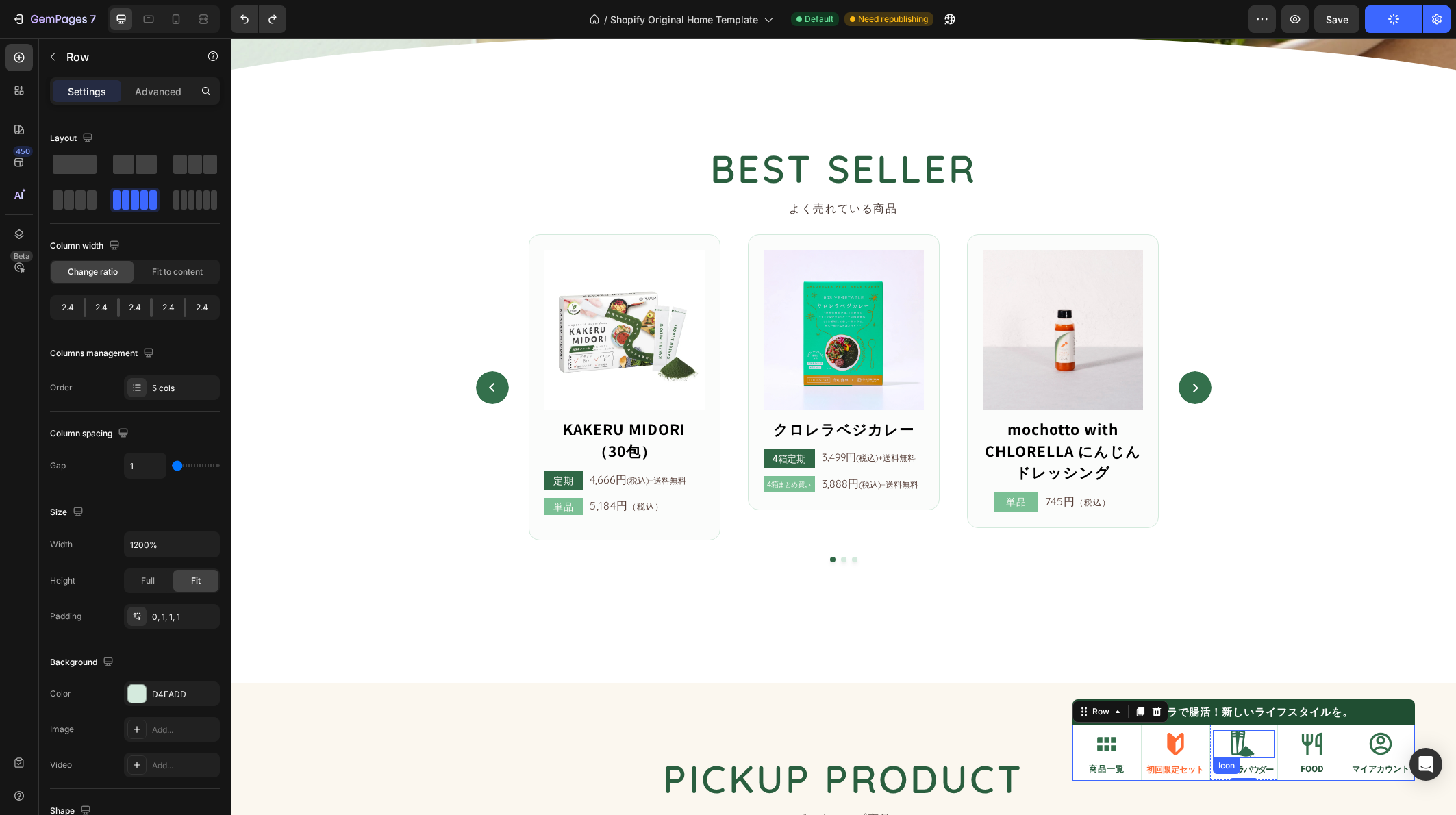
click at [1213, 753] on div "Icon" at bounding box center [1244, 744] width 62 height 28
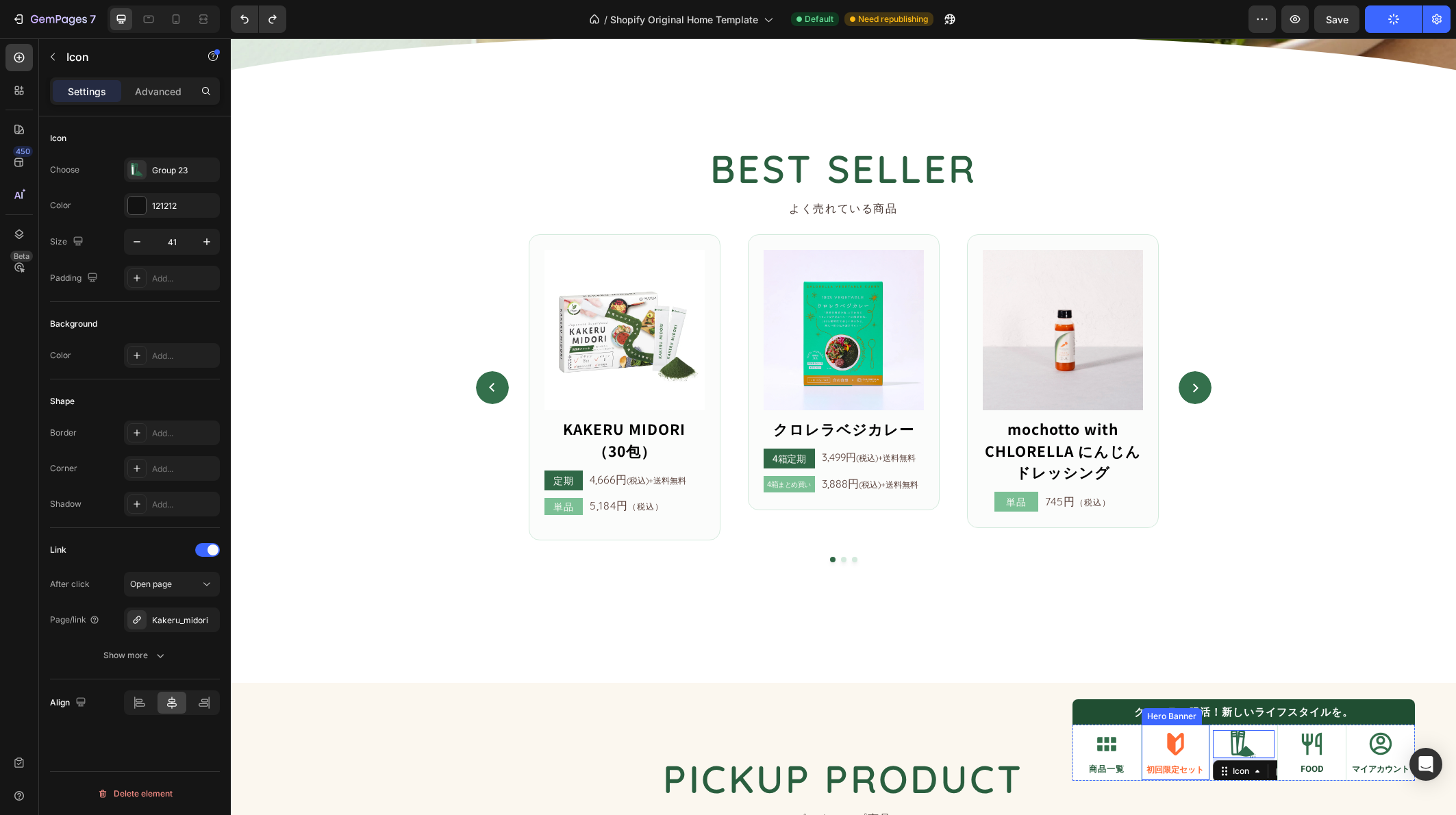
click at [1198, 765] on div "Icon 初回限定セット Text Block" at bounding box center [1175, 752] width 68 height 58
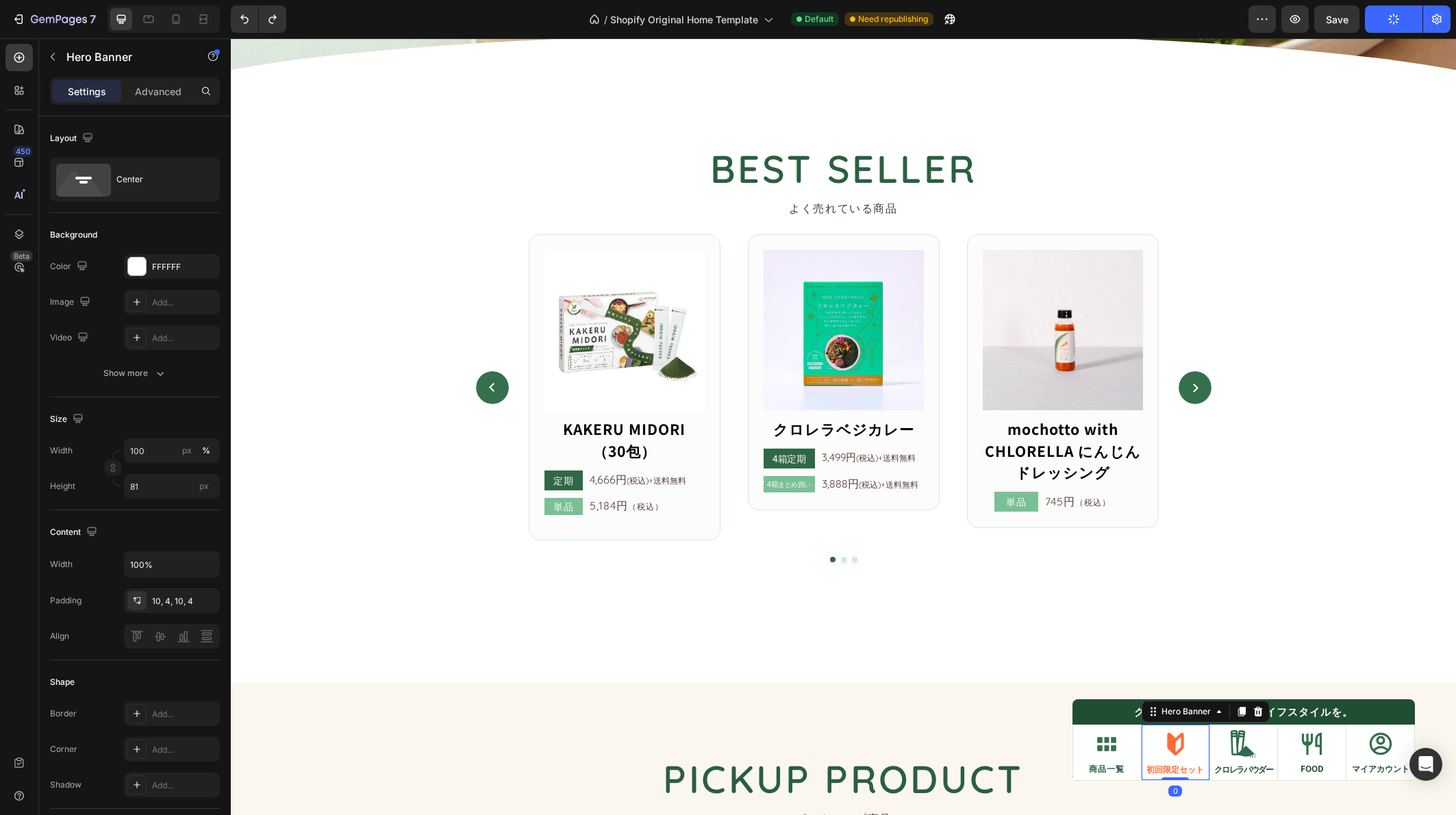
click at [1210, 768] on div "Icon クロレラパウダー Text Block" at bounding box center [1243, 752] width 68 height 58
click at [1187, 766] on p "初回限定セット" at bounding box center [1175, 769] width 59 height 8
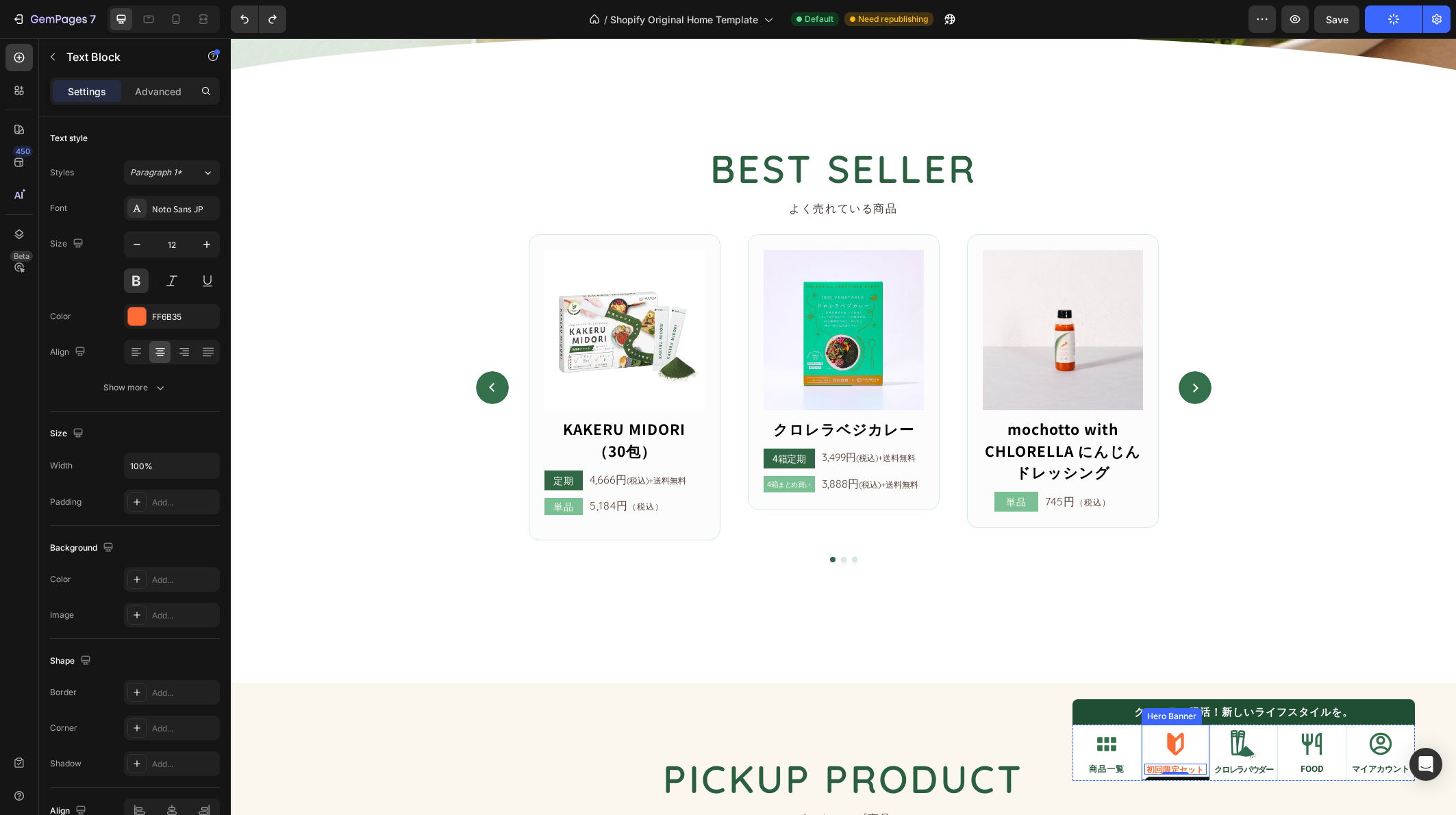
click at [1198, 748] on div "Icon 初回限定セット Text Block 0" at bounding box center [1175, 752] width 68 height 58
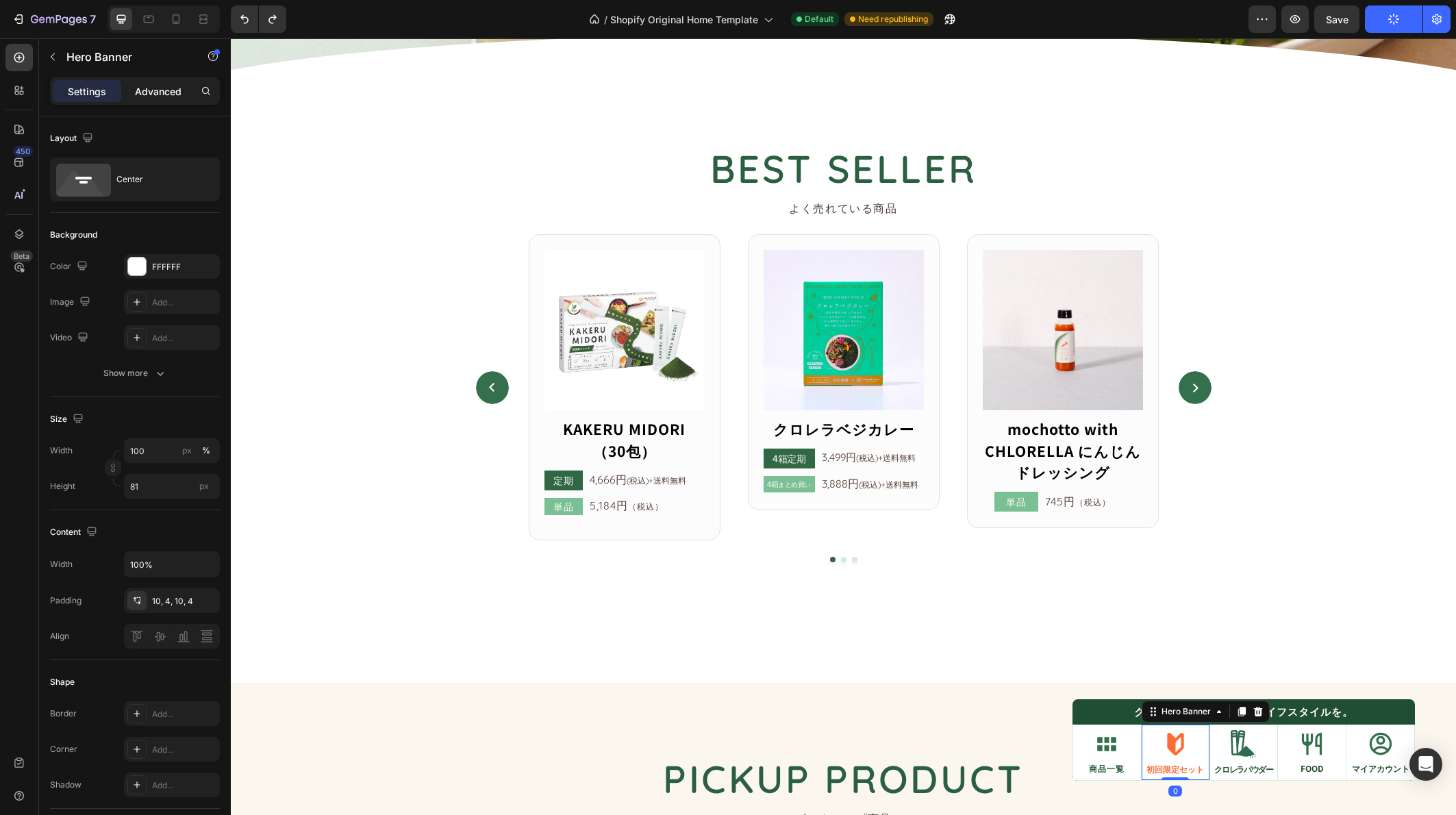
click at [186, 99] on div "Advanced" at bounding box center [158, 91] width 68 height 22
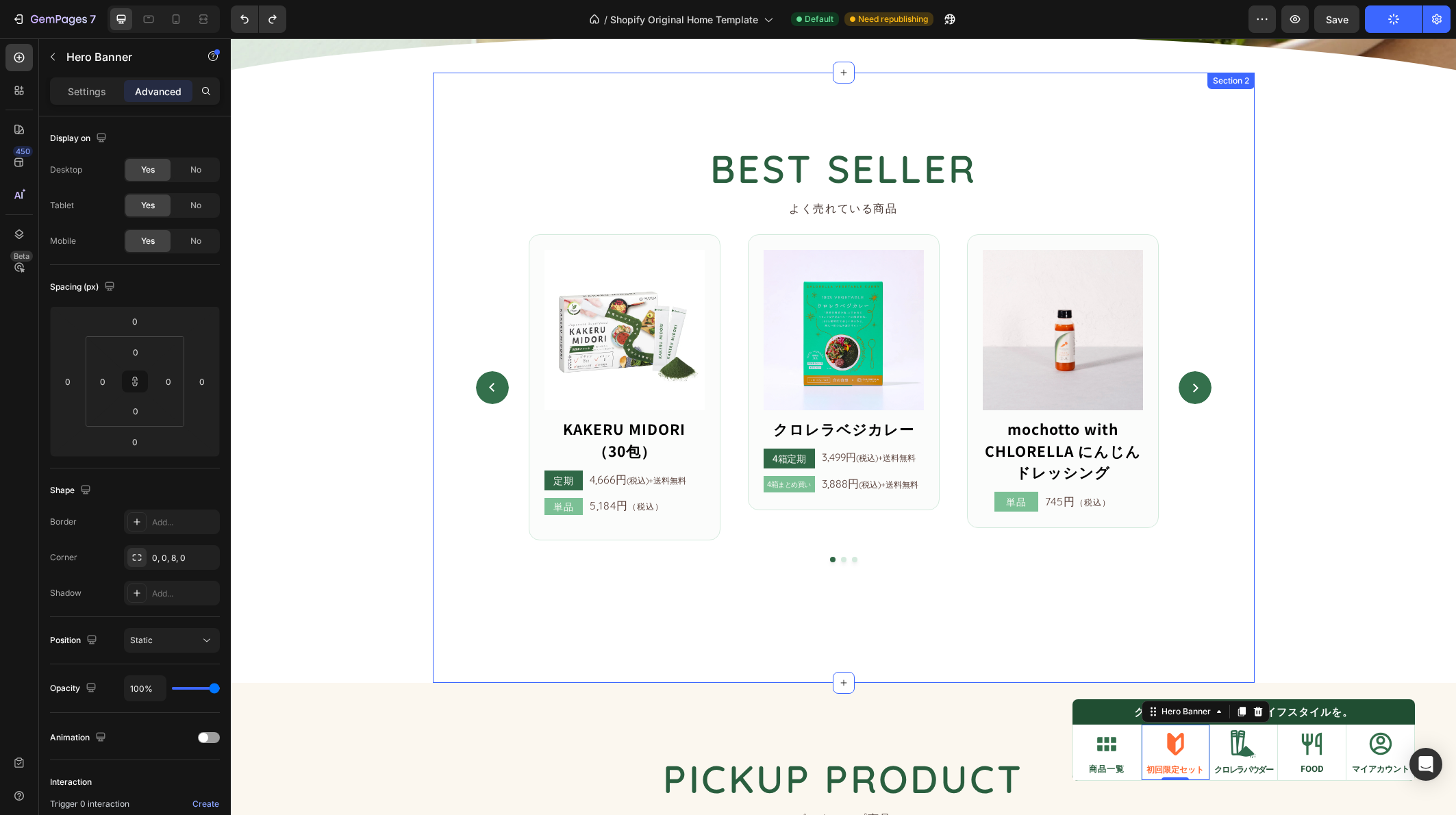
click at [1211, 635] on div "BEST SELLER Heading よく売れている商品 Text Block Image KAKERU MIDORI （30包） Button 定期 Te…" at bounding box center [843, 378] width 822 height 610
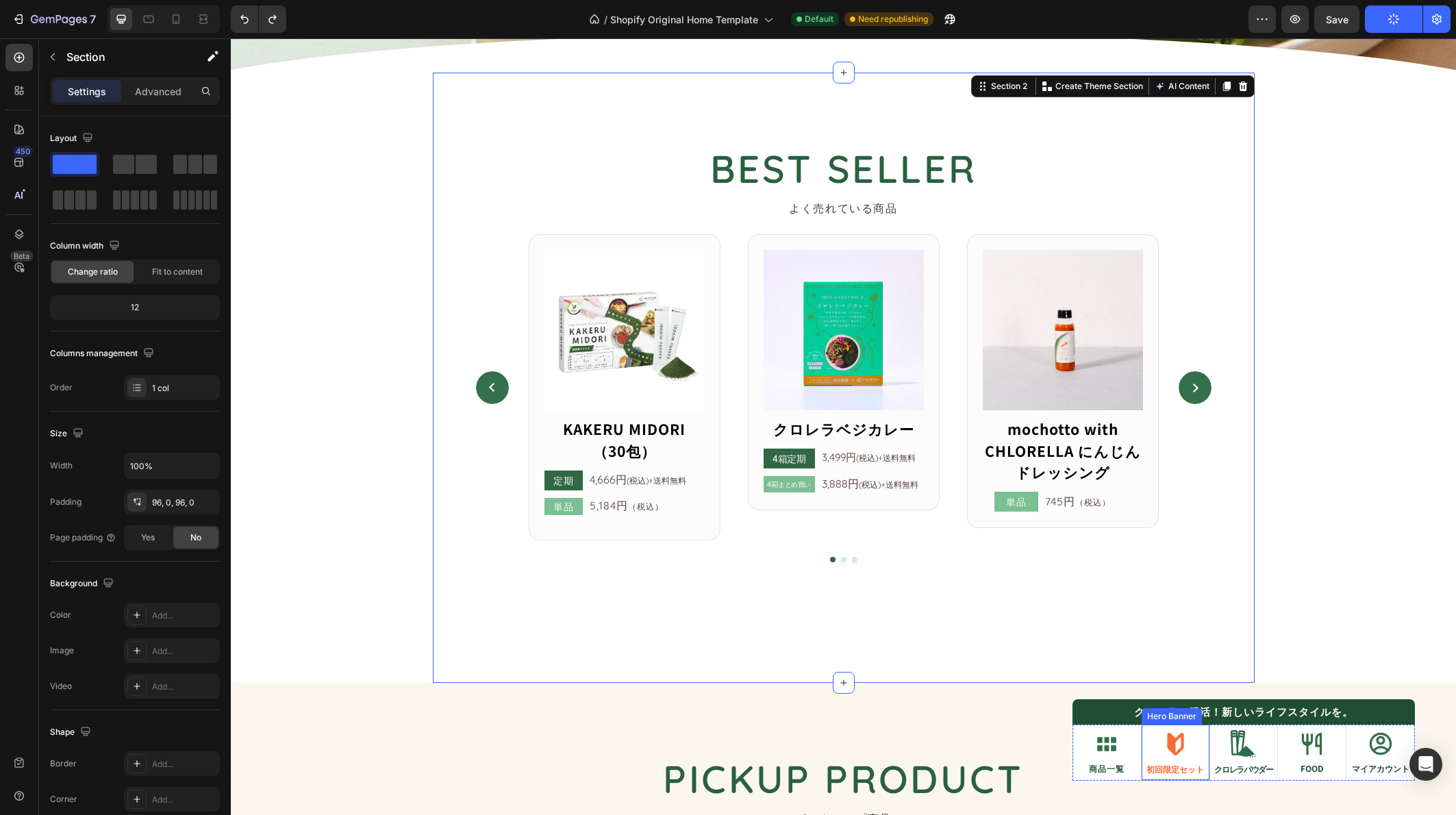
click at [1196, 727] on div "Icon 初回限定セット Text Block" at bounding box center [1175, 752] width 68 height 58
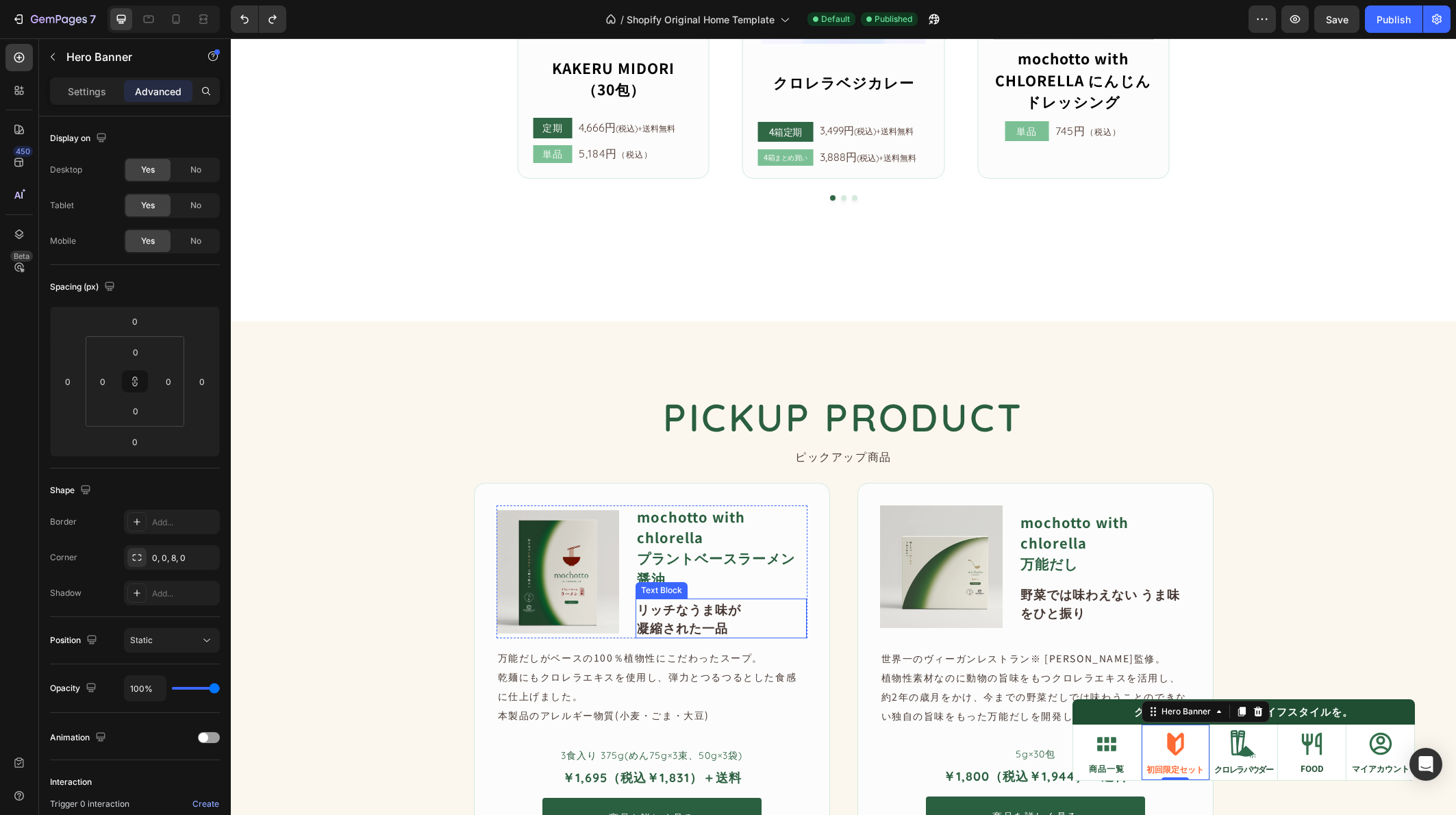
scroll to position [652, 0]
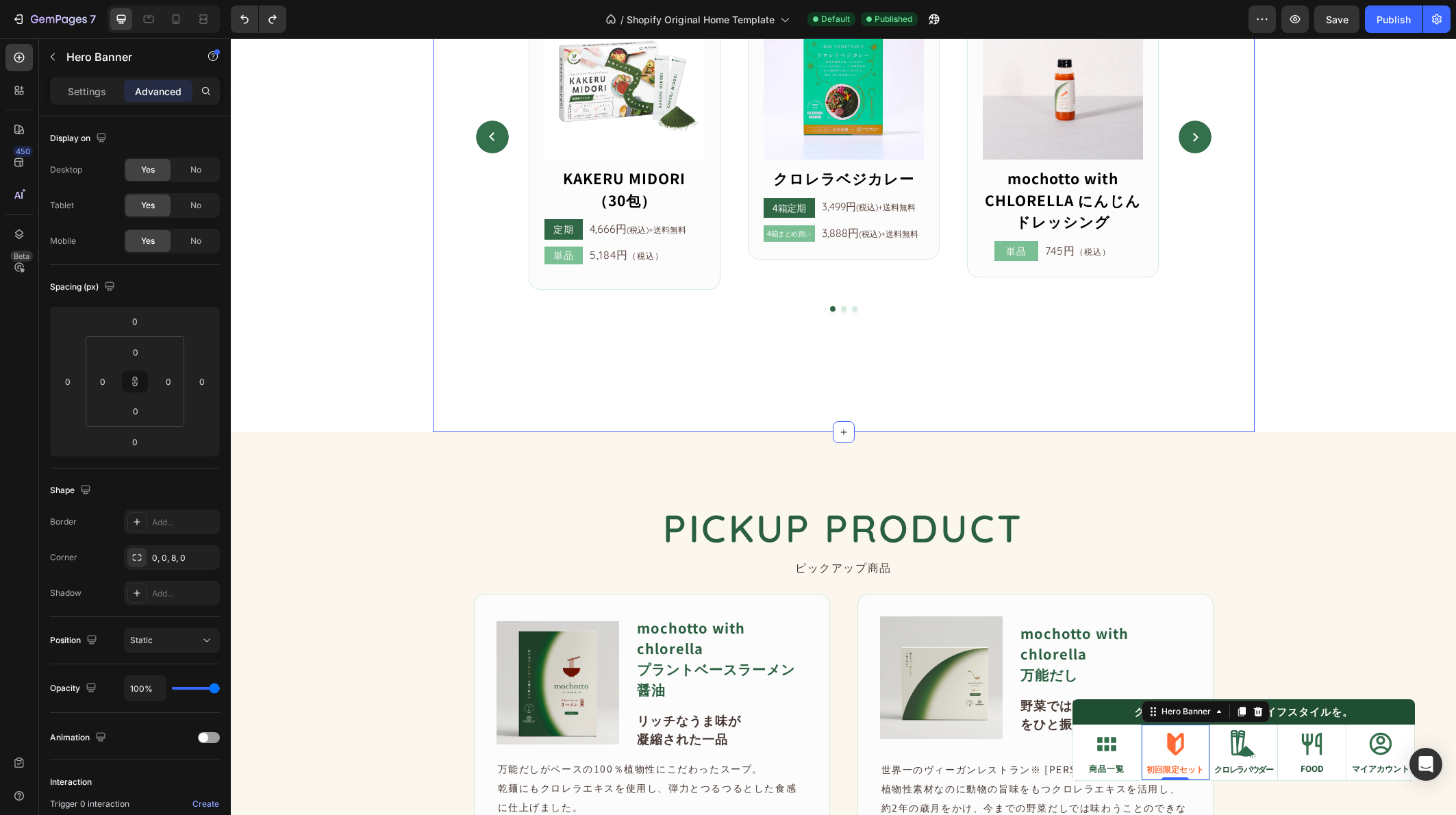
click at [568, 430] on div "BEST SELLER Heading よく売れている商品 Text Block Image KAKERU MIDORI （30包） Button 定期 Te…" at bounding box center [843, 127] width 822 height 610
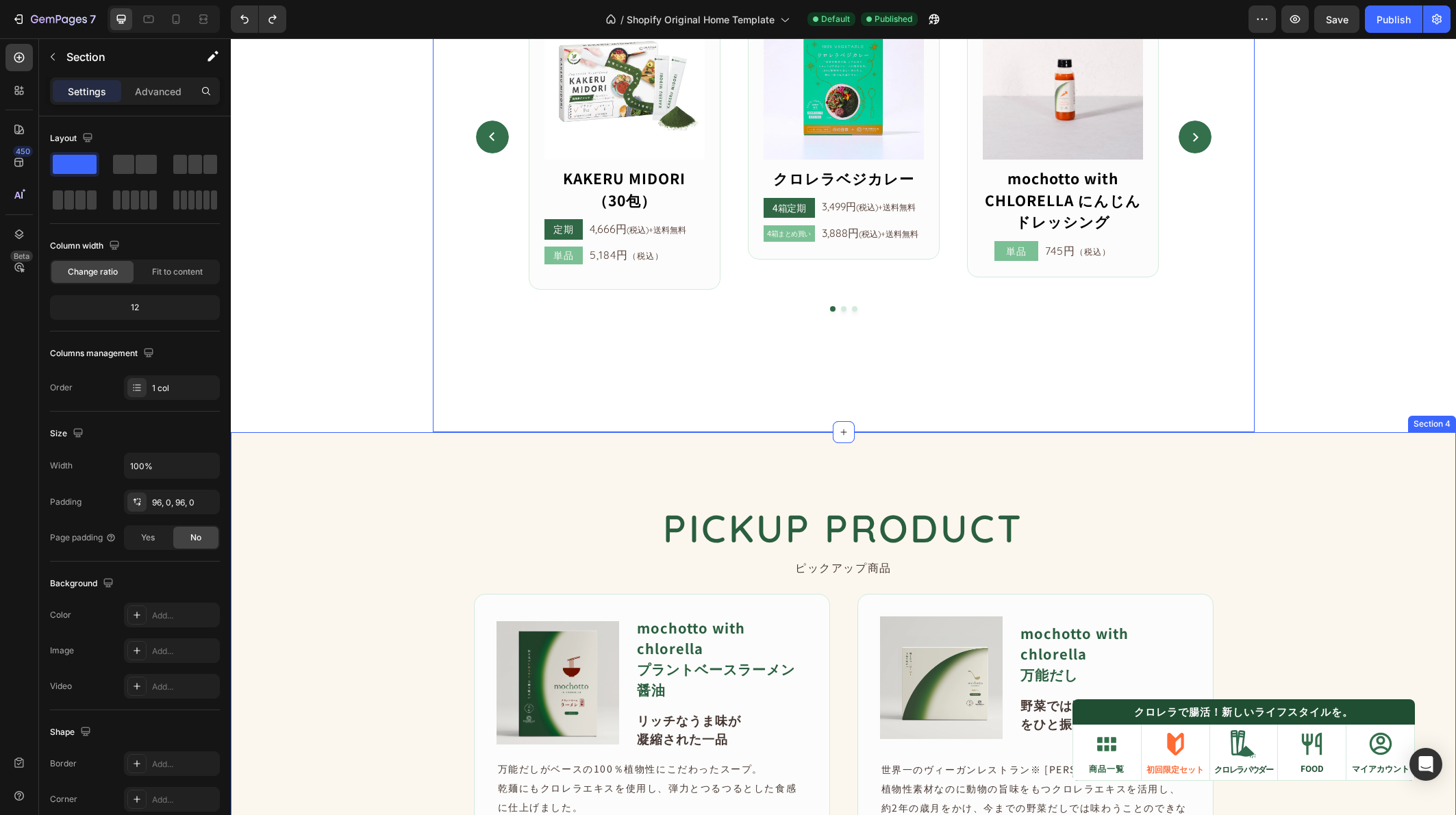
click at [439, 441] on div "PICKUP PRODUCT Heading ピックアップ商品 Text Block Image Row mochotto with chlorella  プ…" at bounding box center [843, 746] width 1225 height 628
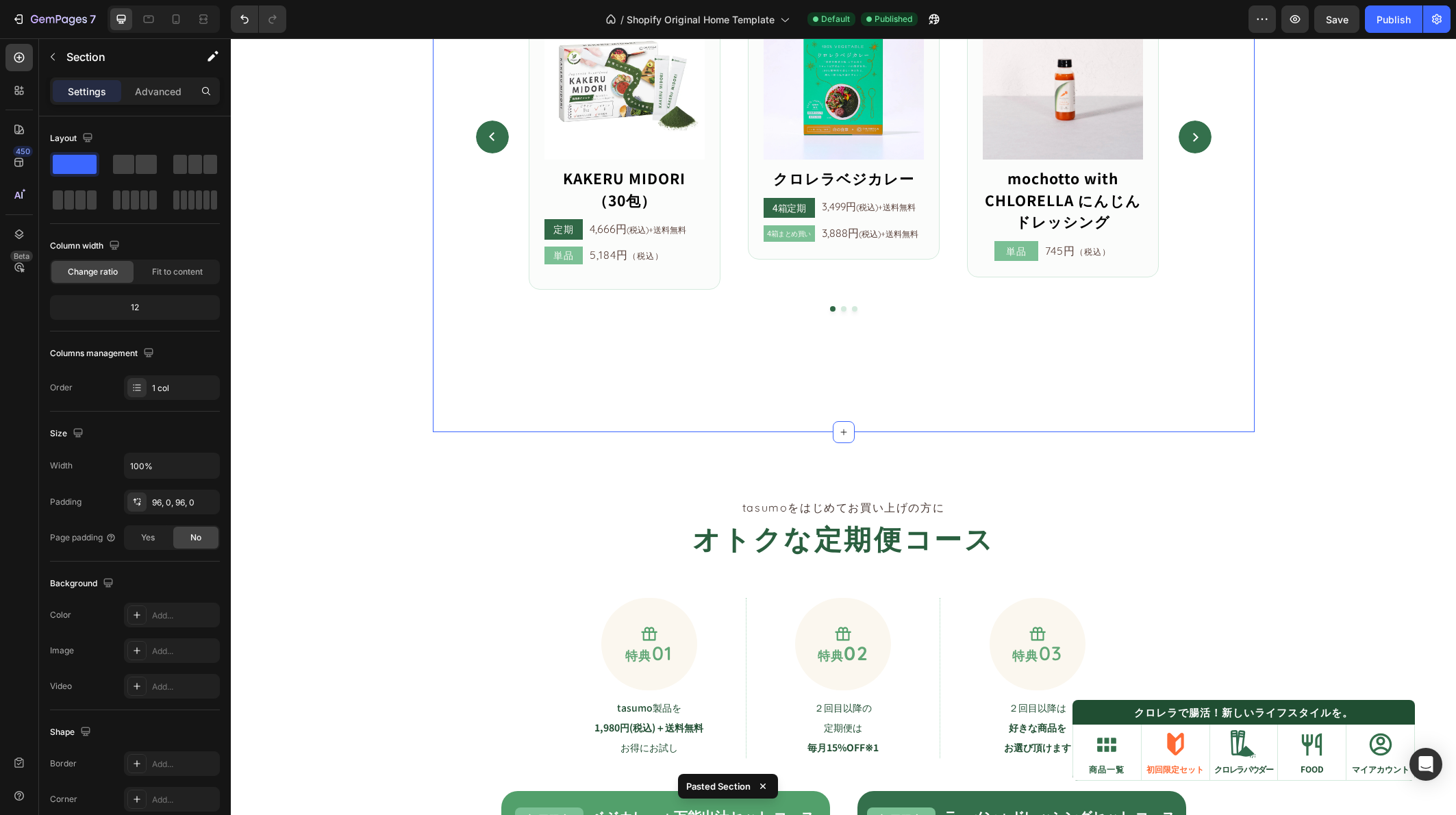
drag, startPoint x: 1204, startPoint y: 394, endPoint x: 1088, endPoint y: 410, distance: 117.1
click at [1201, 394] on div "BEST SELLER Heading よく売れている商品 Text Block Image KAKERU MIDORI （30包） Button 定期 Te…" at bounding box center [843, 127] width 822 height 610
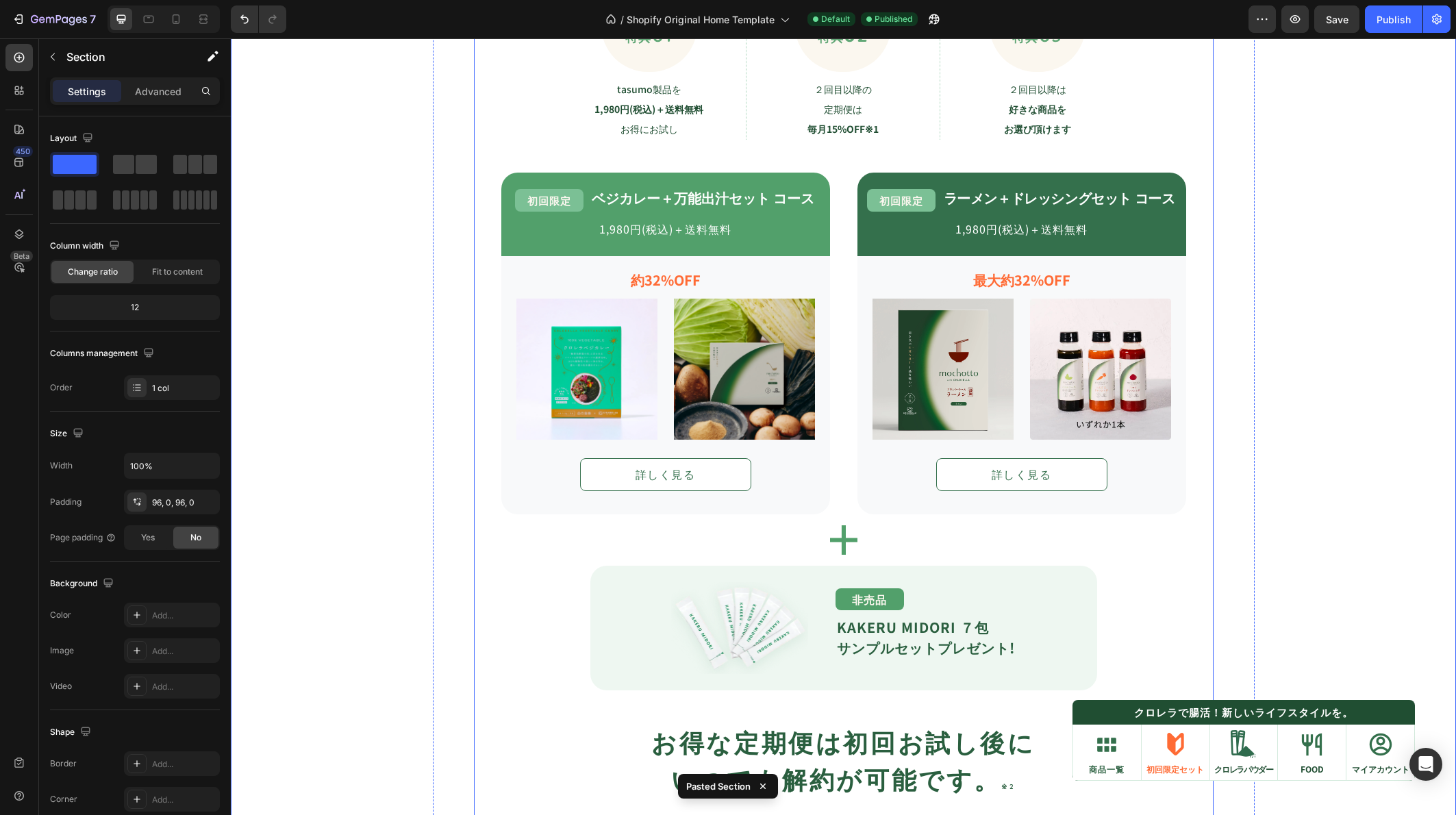
scroll to position [1271, 0]
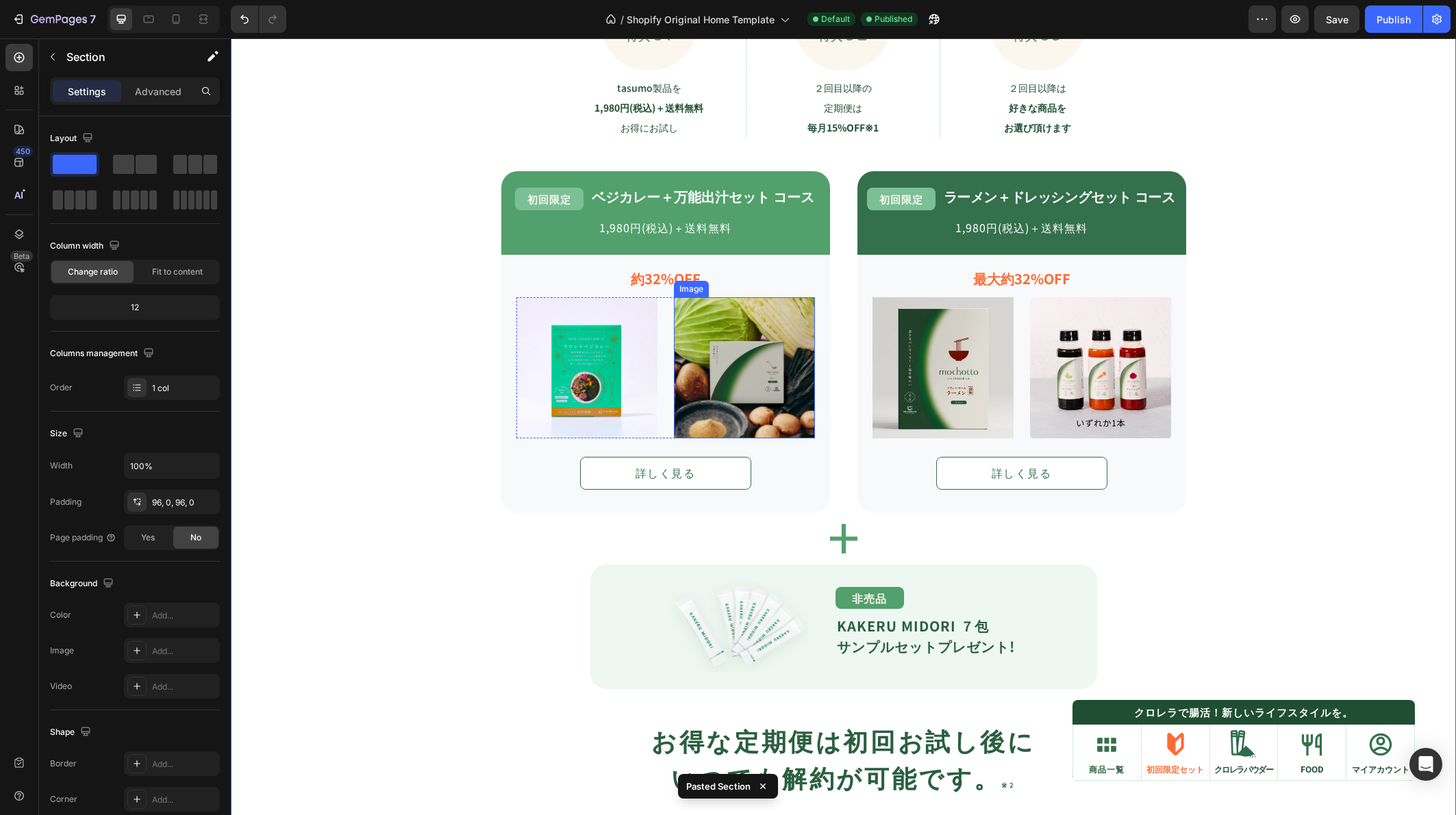
click at [737, 350] on img at bounding box center [744, 367] width 141 height 141
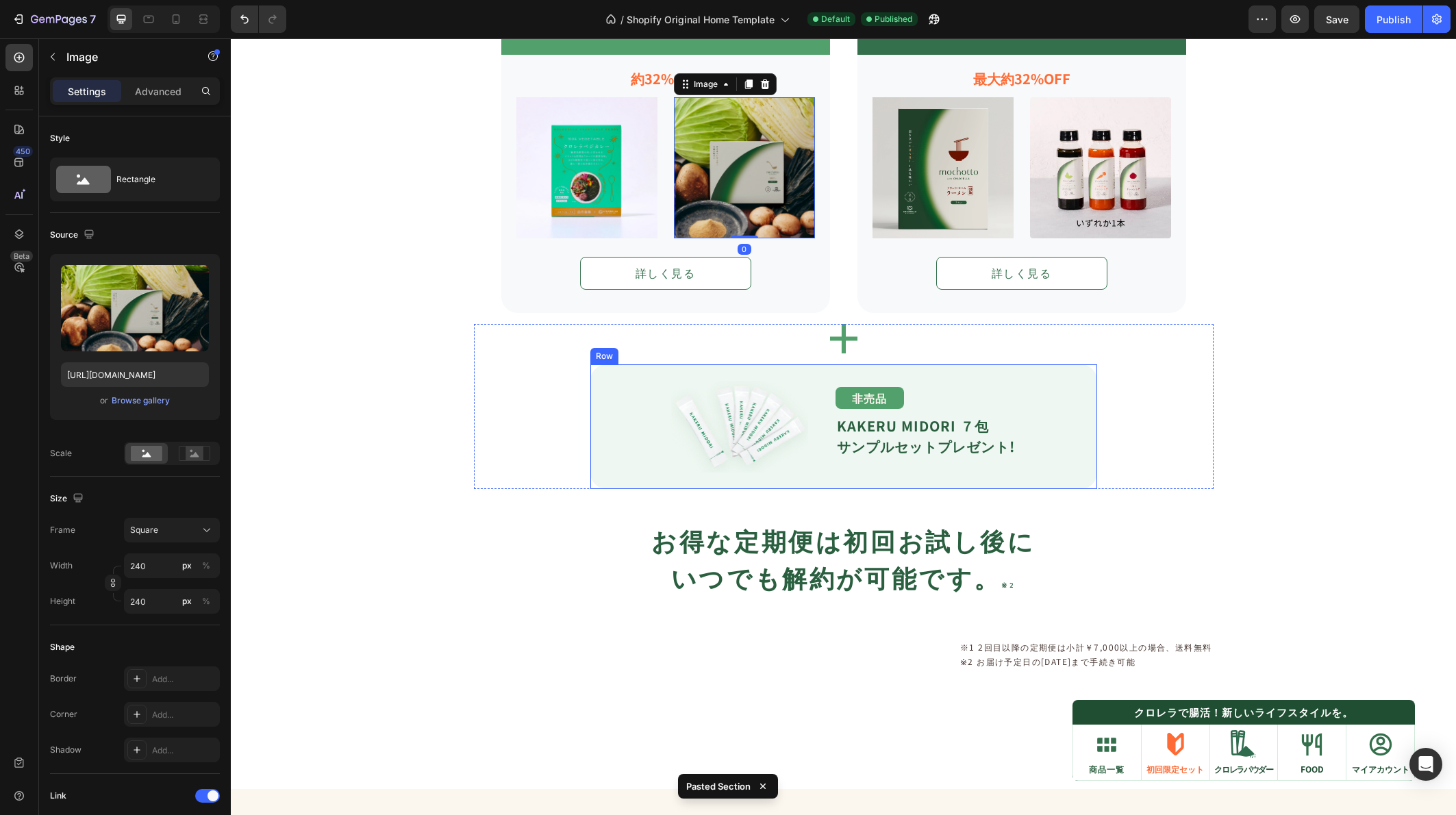
scroll to position [1476, 0]
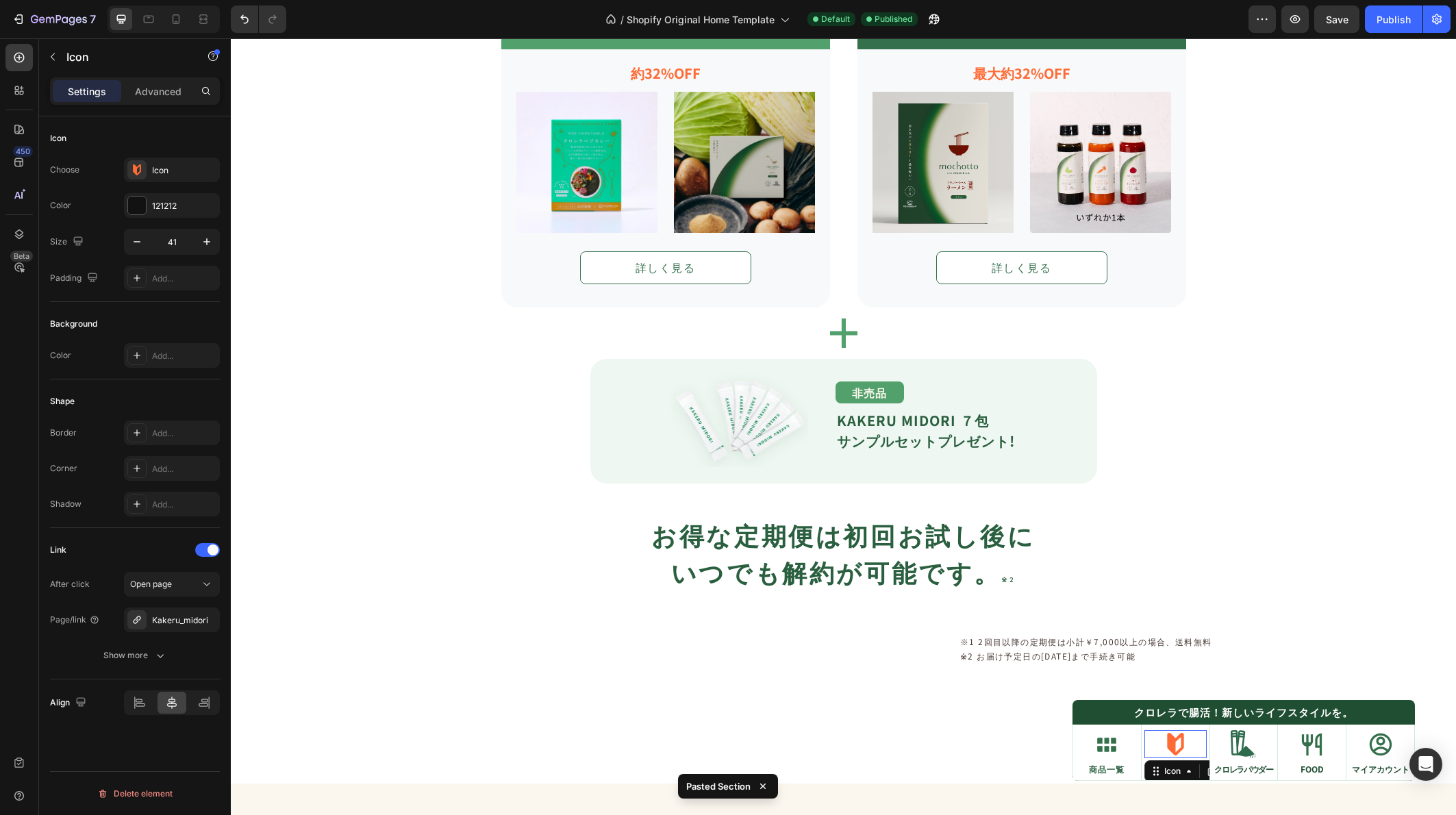
click at [1161, 750] on icon at bounding box center [1175, 744] width 28 height 28
click at [1224, 719] on div "Hero Banner" at bounding box center [1240, 716] width 55 height 13
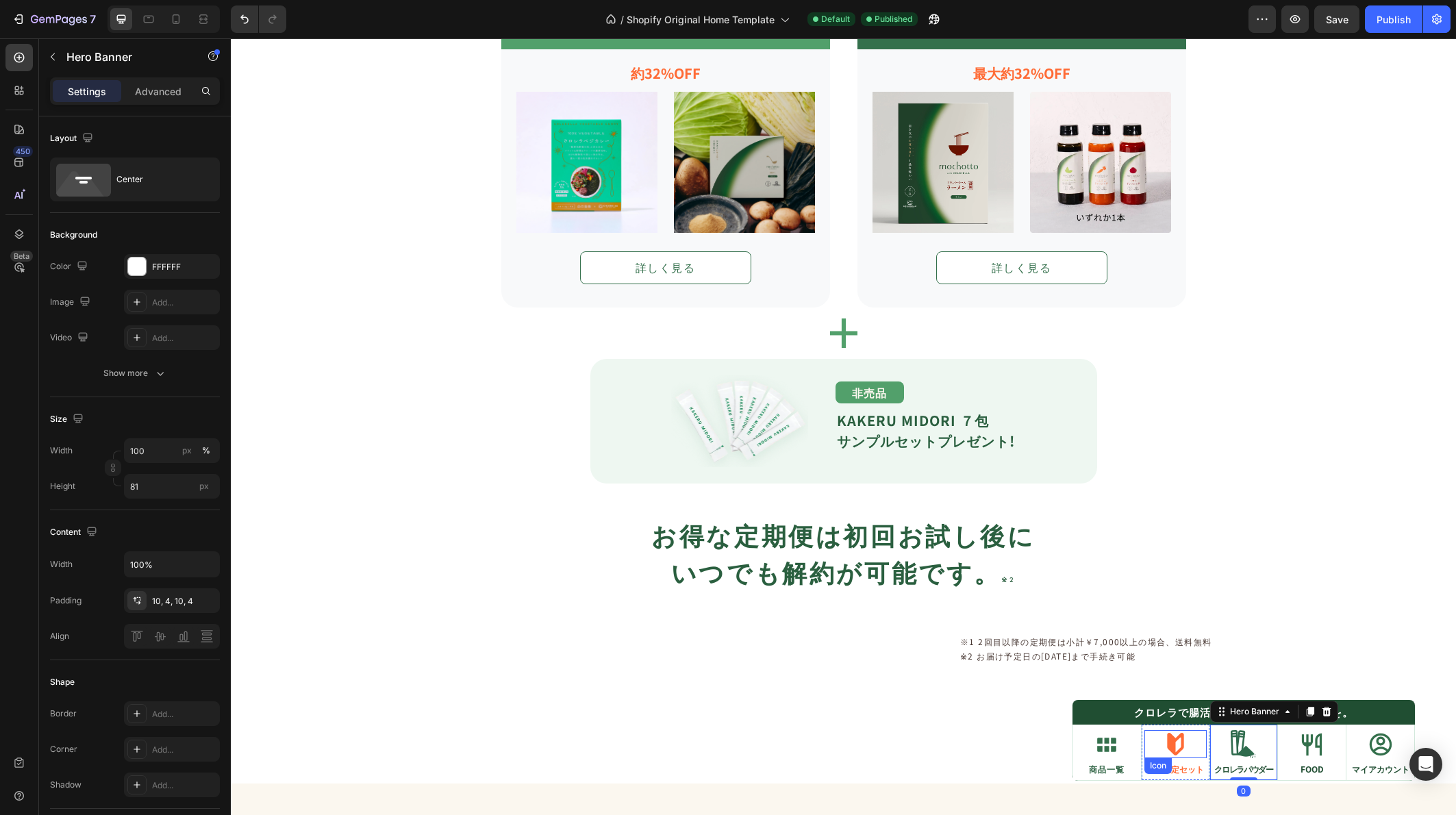
click at [1194, 737] on div "Icon" at bounding box center [1175, 744] width 62 height 28
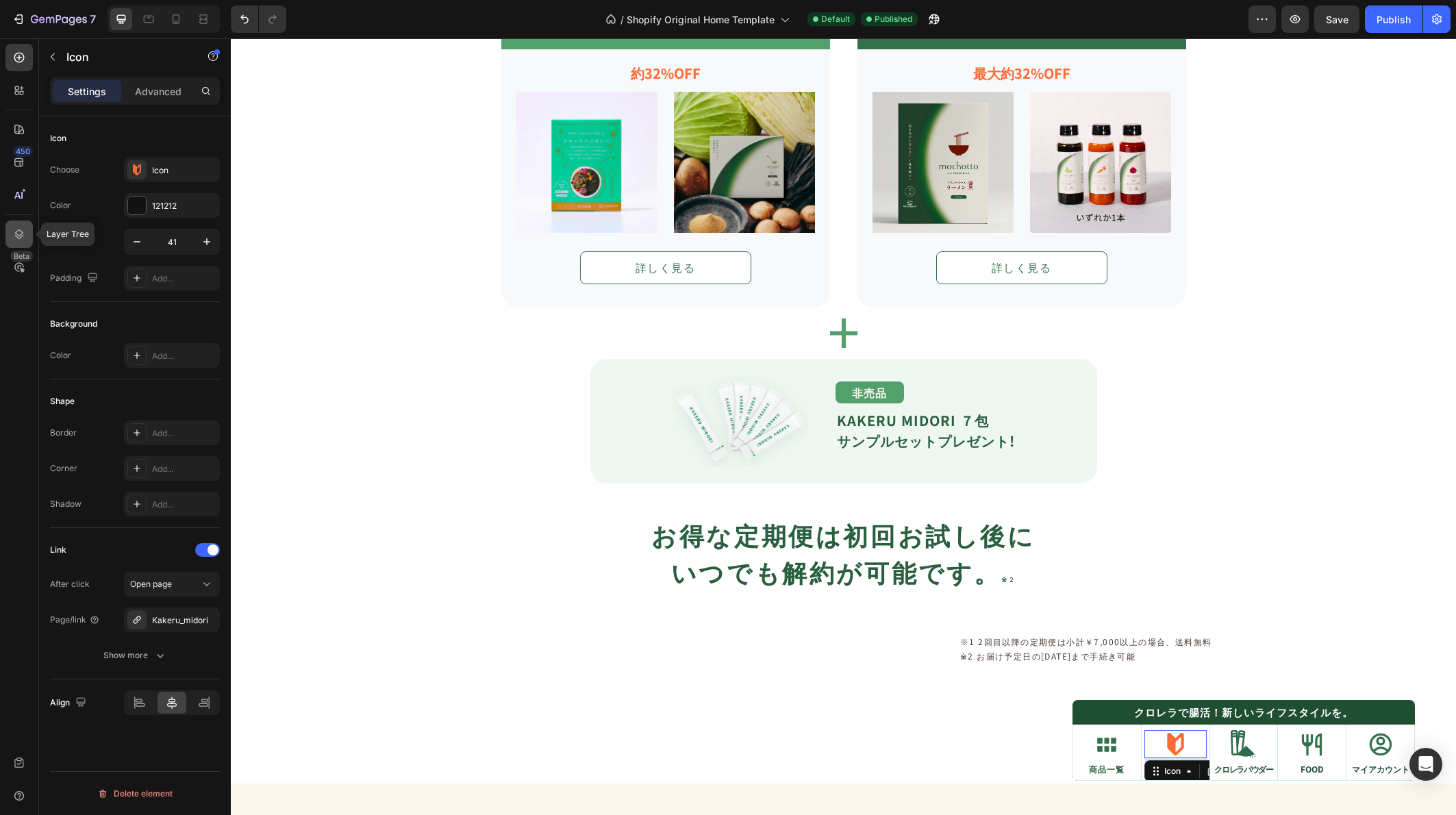
click at [12, 230] on div at bounding box center [19, 234] width 27 height 27
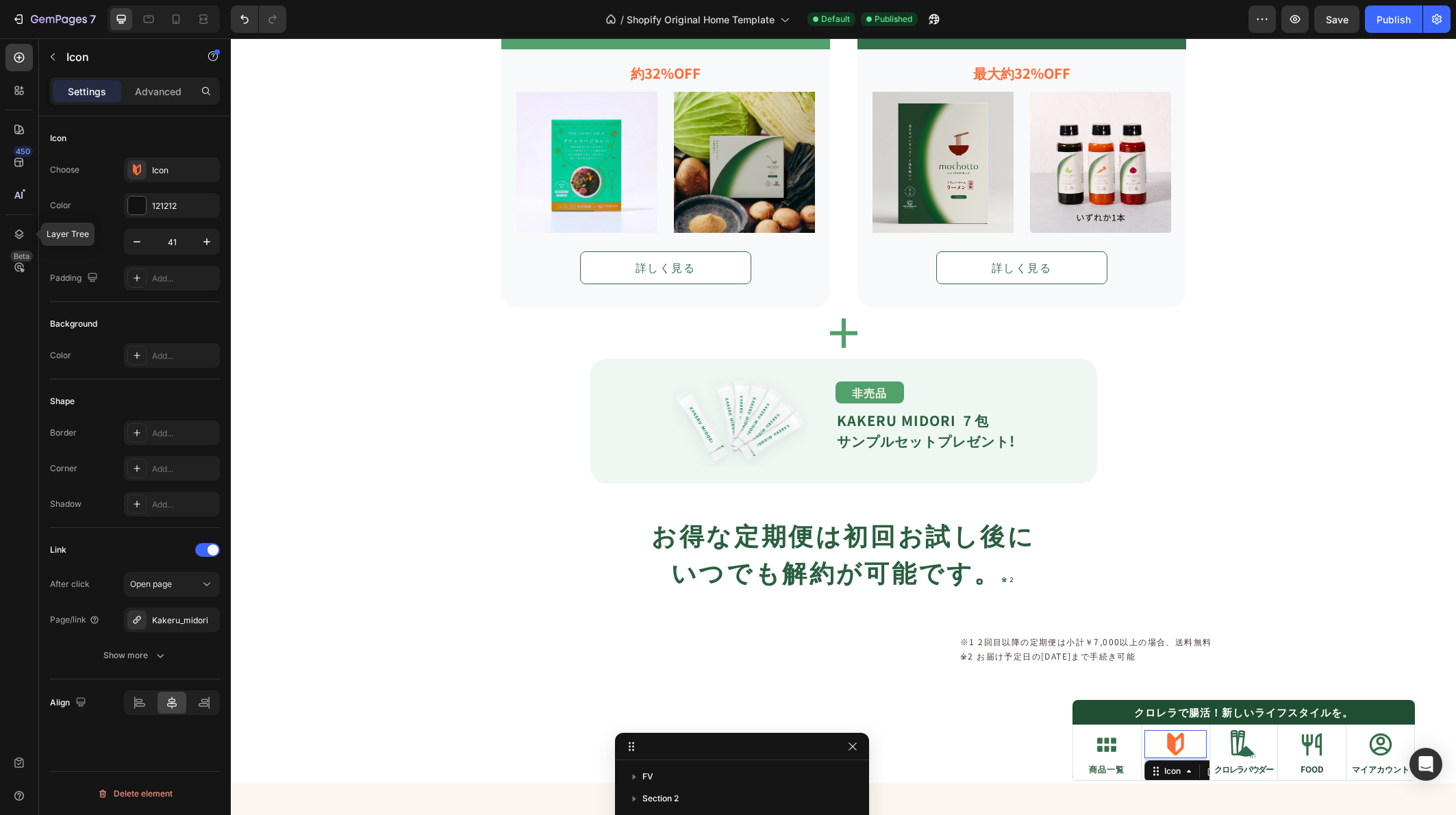
scroll to position [385, 0]
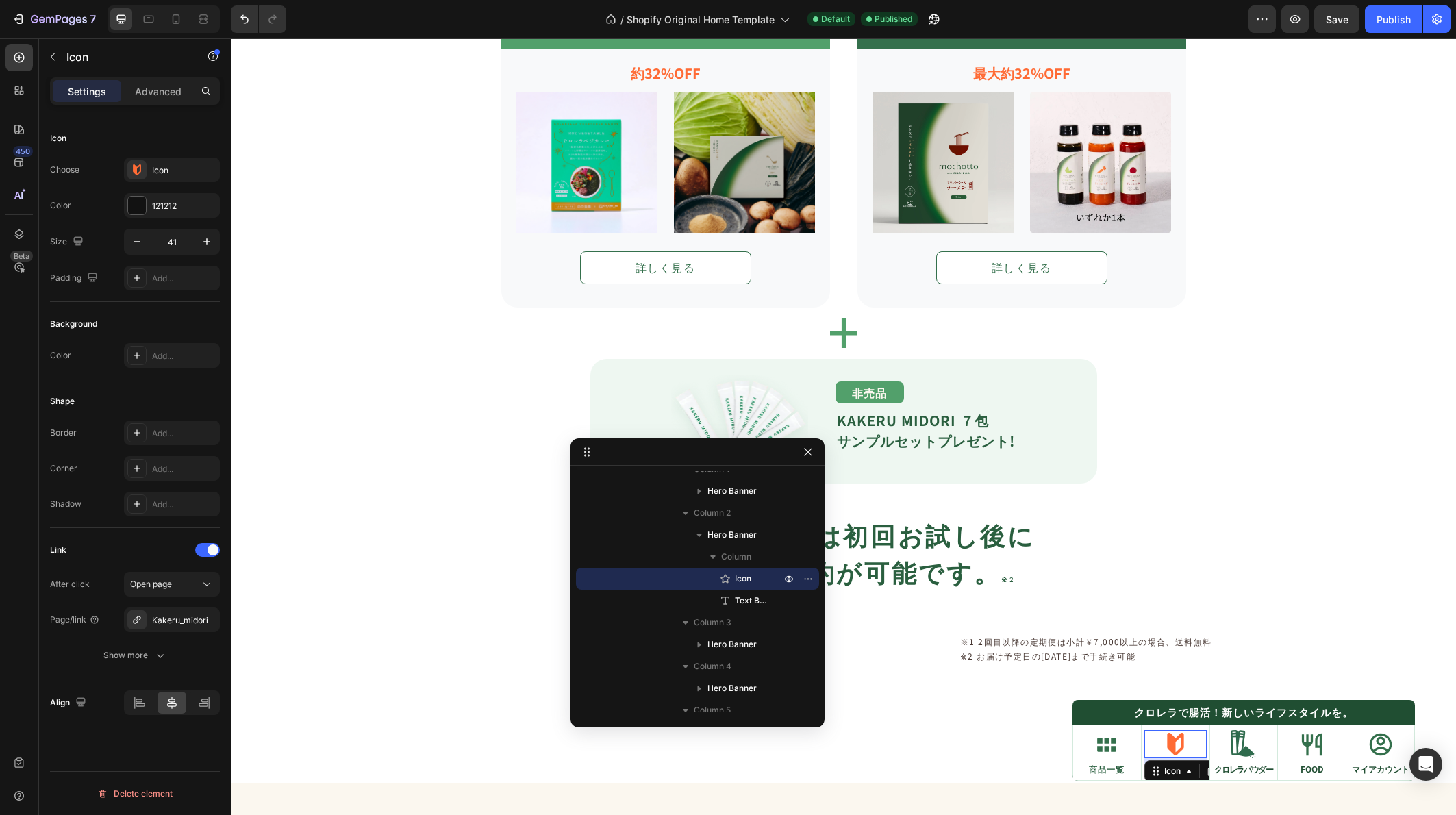
drag, startPoint x: 781, startPoint y: 746, endPoint x: 733, endPoint y: 423, distance: 326.5
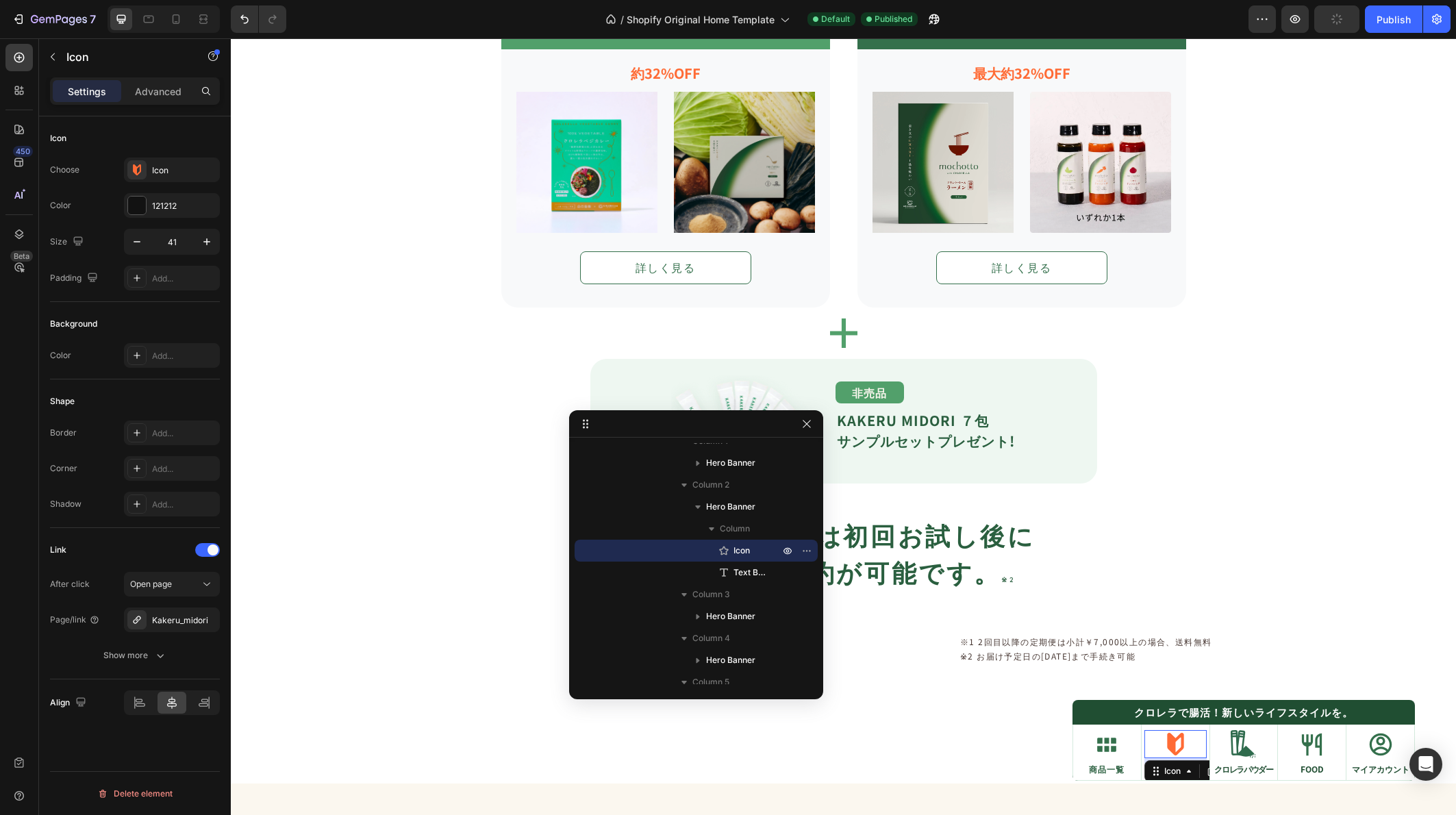
click at [1150, 754] on div "Icon 8" at bounding box center [1175, 744] width 62 height 28
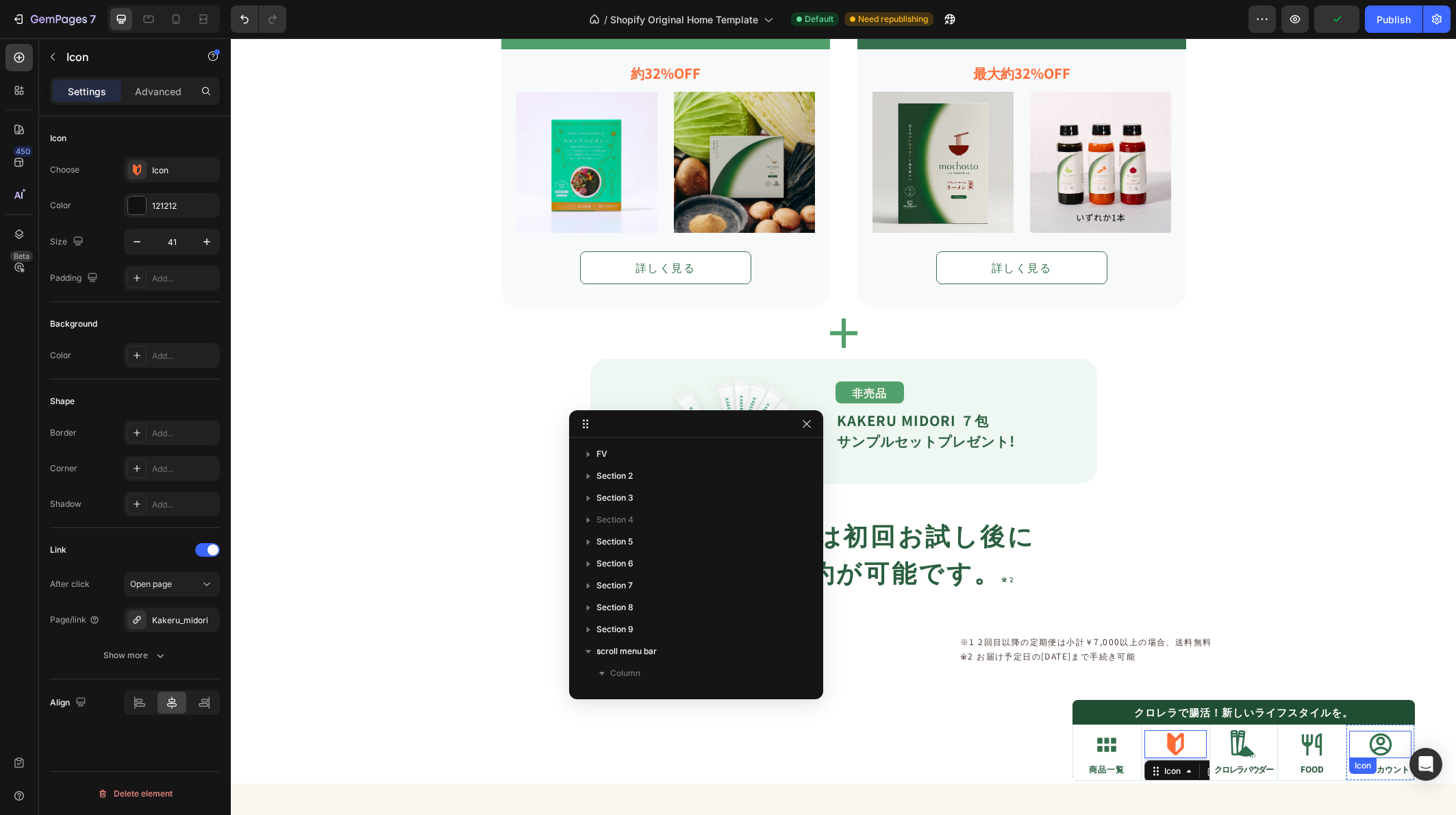
click at [1349, 751] on div "Icon" at bounding box center [1380, 744] width 62 height 27
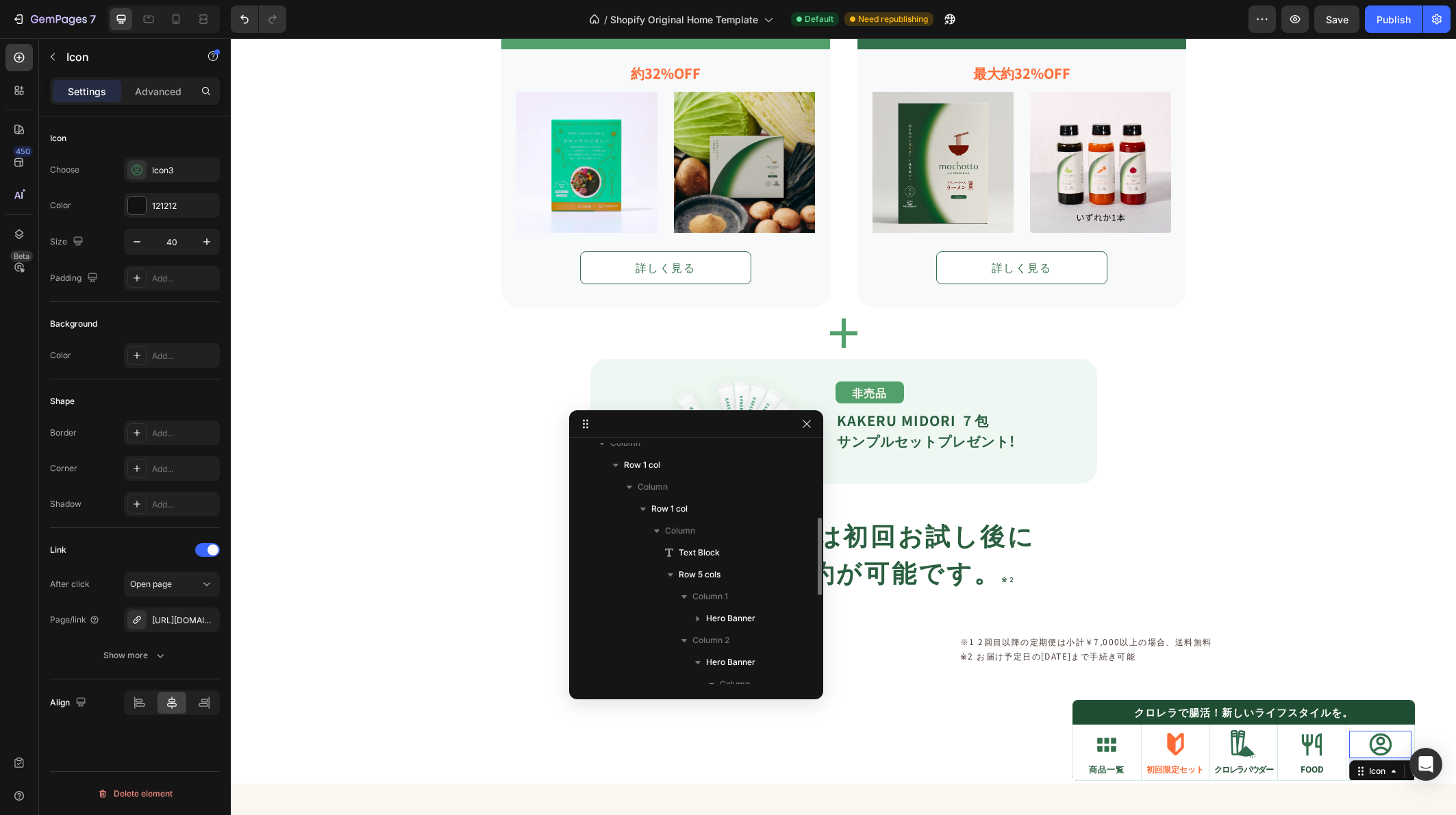
scroll to position [162, 0]
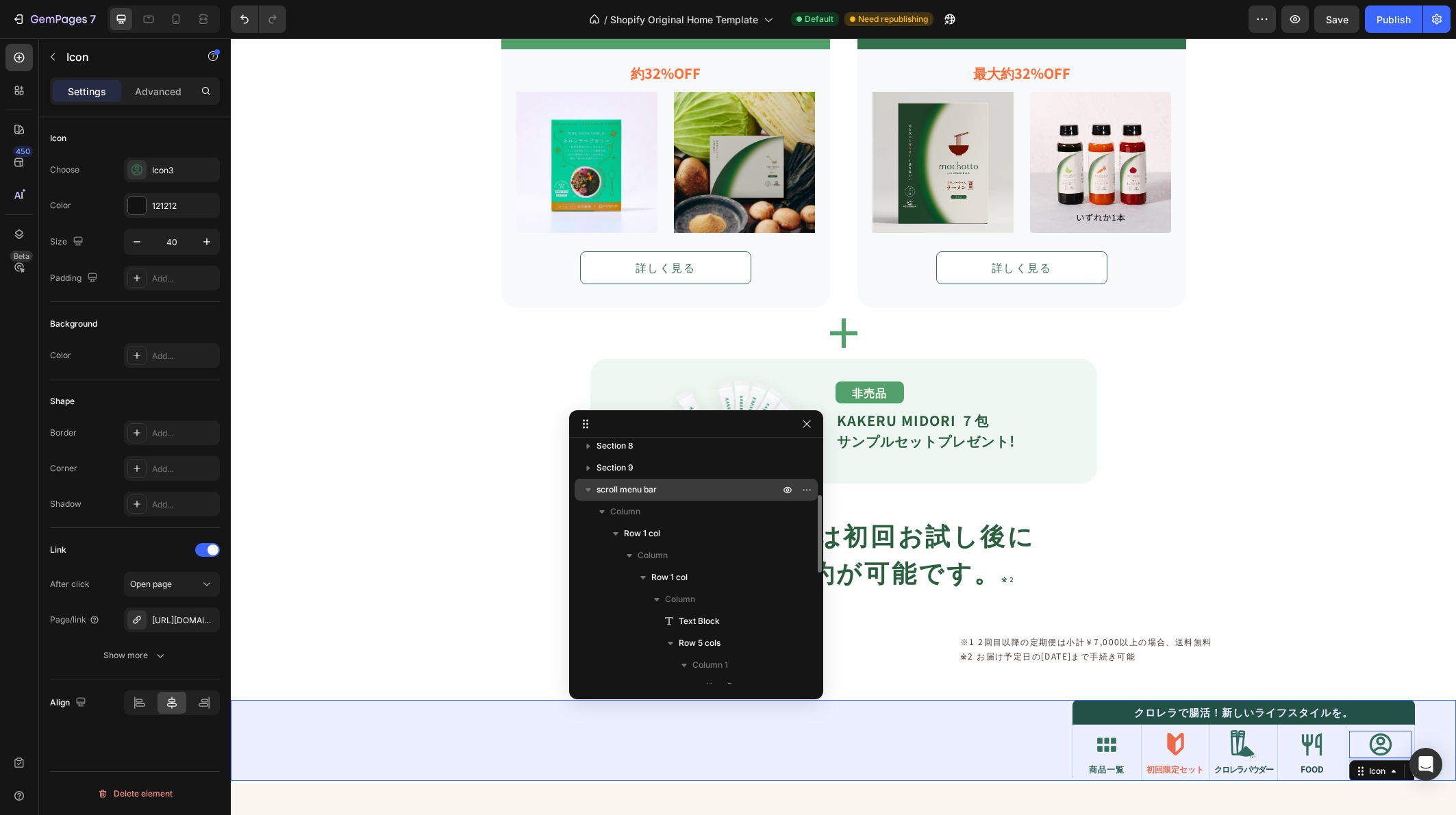
click at [666, 486] on p "scroll menu bar" at bounding box center [689, 490] width 186 height 13
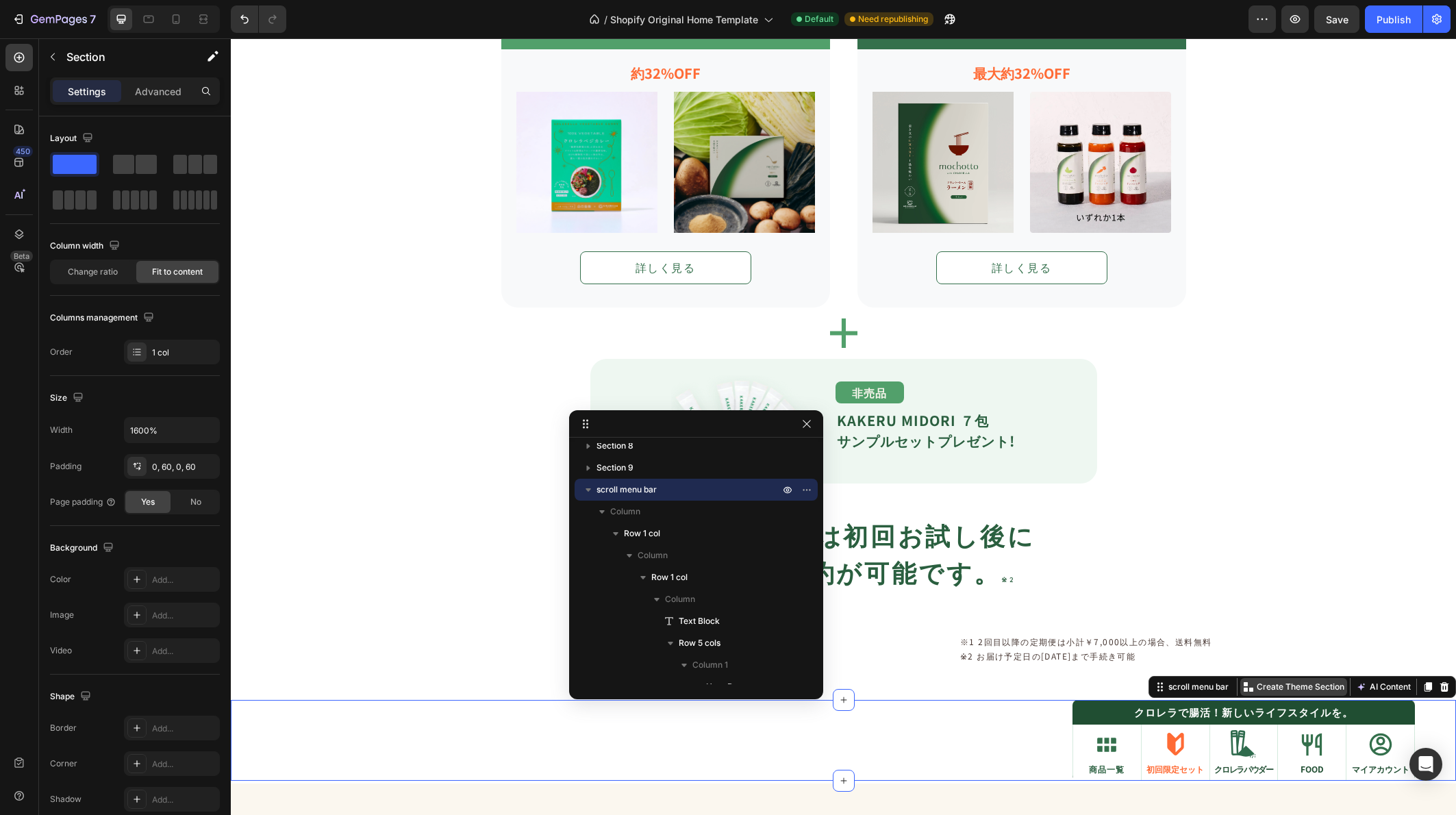
click at [1291, 682] on p "Create Theme Section" at bounding box center [1300, 687] width 88 height 13
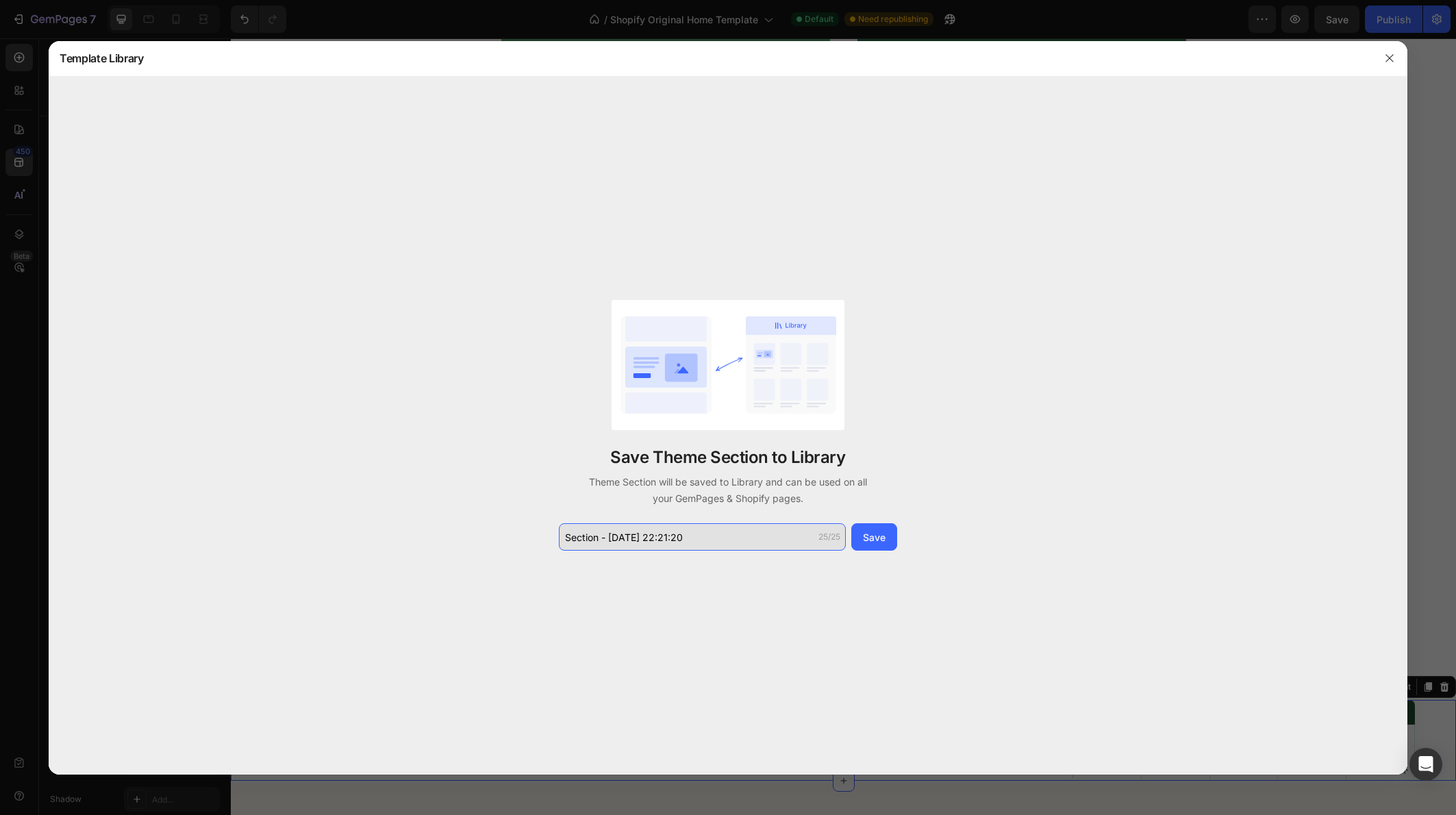
click at [695, 536] on input "Section - [DATE] 22:21:20" at bounding box center [702, 537] width 287 height 27
drag, startPoint x: 598, startPoint y: 534, endPoint x: 517, endPoint y: 538, distance: 81.1
click at [517, 538] on div "Save Theme Section to Library Theme Section will be saved to Library and can be…" at bounding box center [728, 425] width 1359 height 698
type input "追跡バー"
click at [876, 534] on div "Save" at bounding box center [874, 537] width 22 height 14
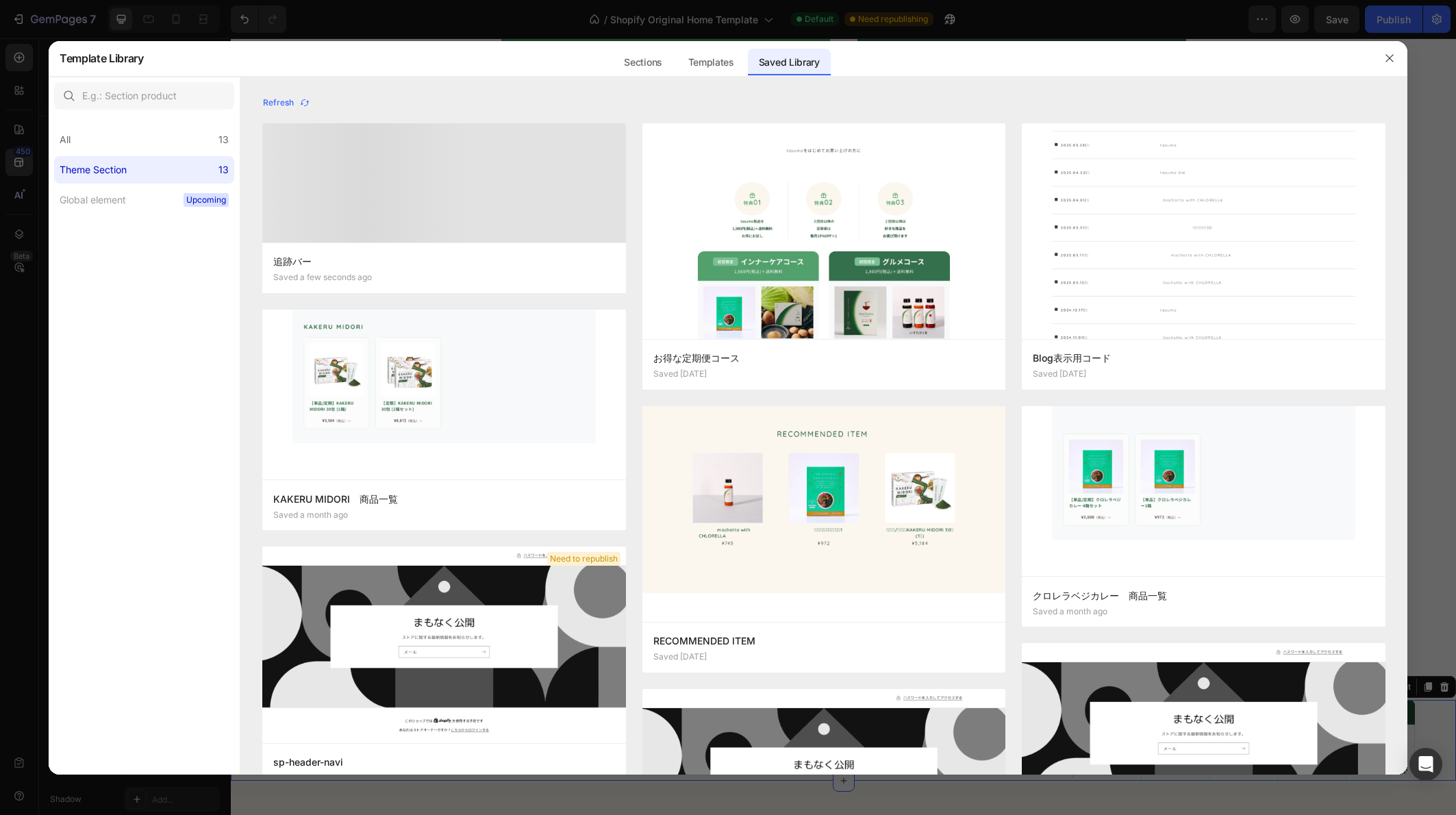
drag, startPoint x: 1378, startPoint y: 61, endPoint x: 1153, endPoint y: 24, distance: 228.0
click at [1378, 61] on div at bounding box center [1389, 58] width 36 height 36
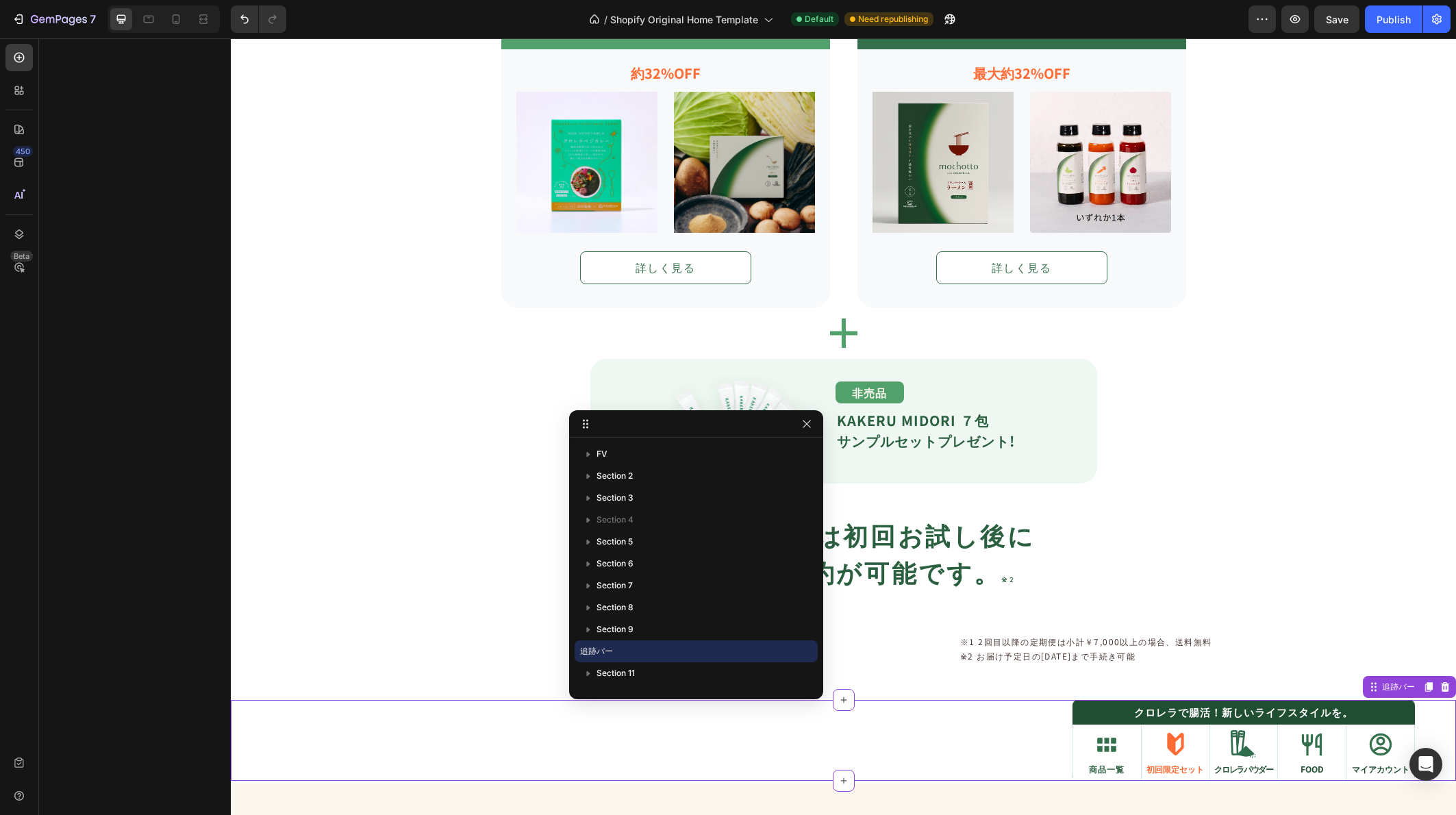
scroll to position [0, 0]
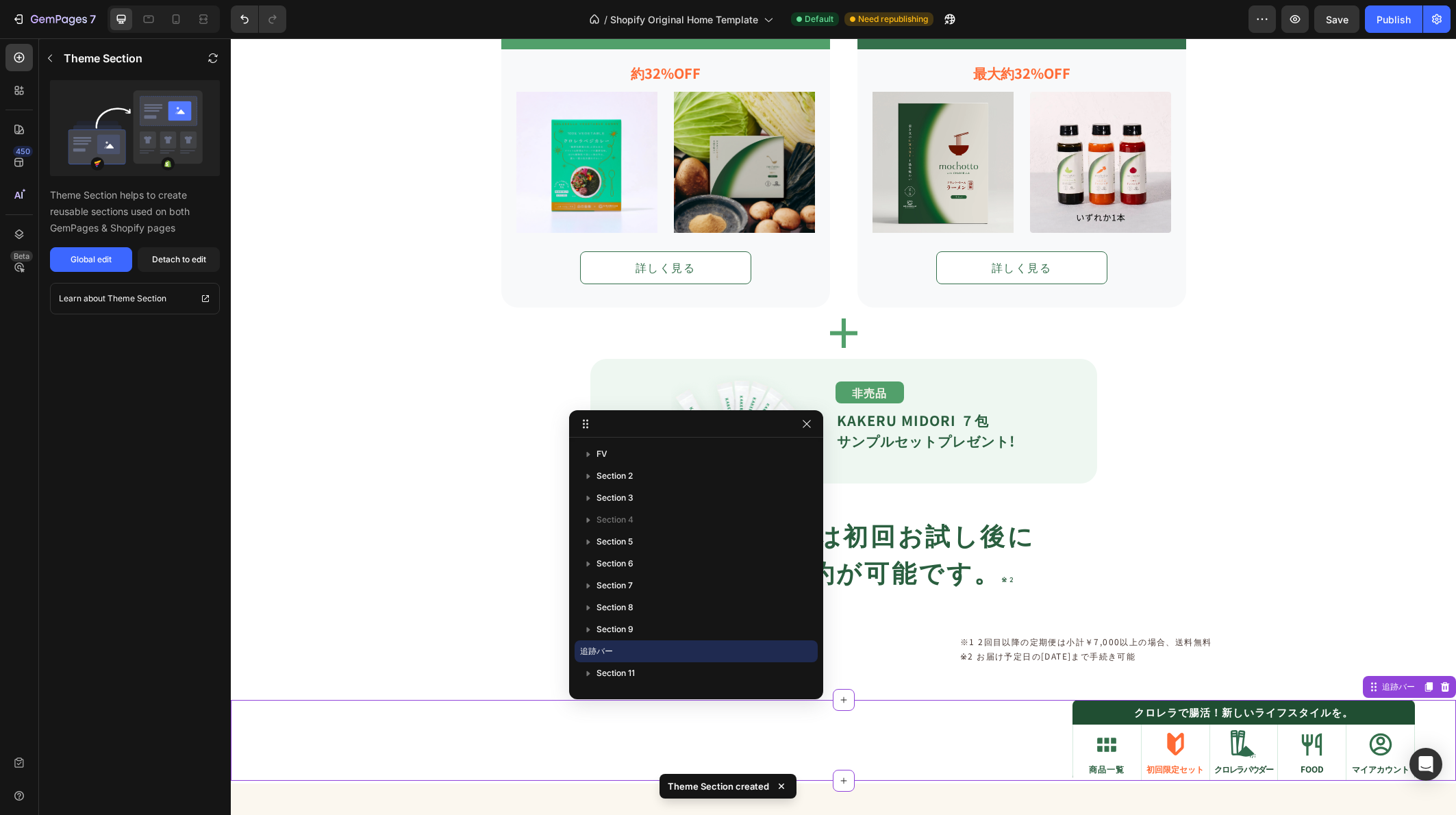
click at [1198, 753] on div "Icon 初回限定セット Text Block" at bounding box center [1175, 752] width 68 height 58
click at [168, 253] on div "Detach to edit" at bounding box center [179, 259] width 54 height 13
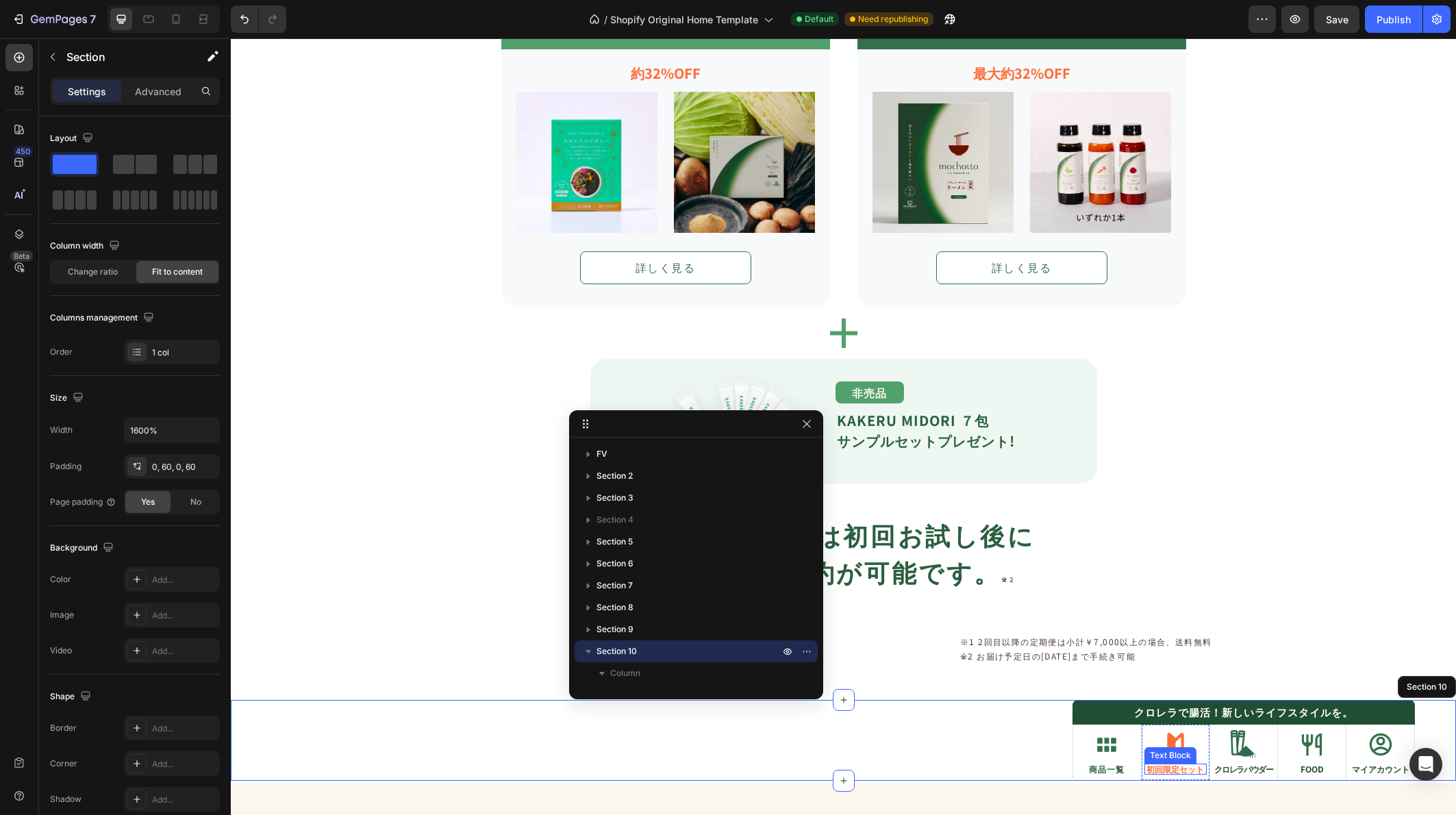
click at [1149, 750] on div "Icon 初回限定セット Text Block" at bounding box center [1175, 753] width 62 height 45
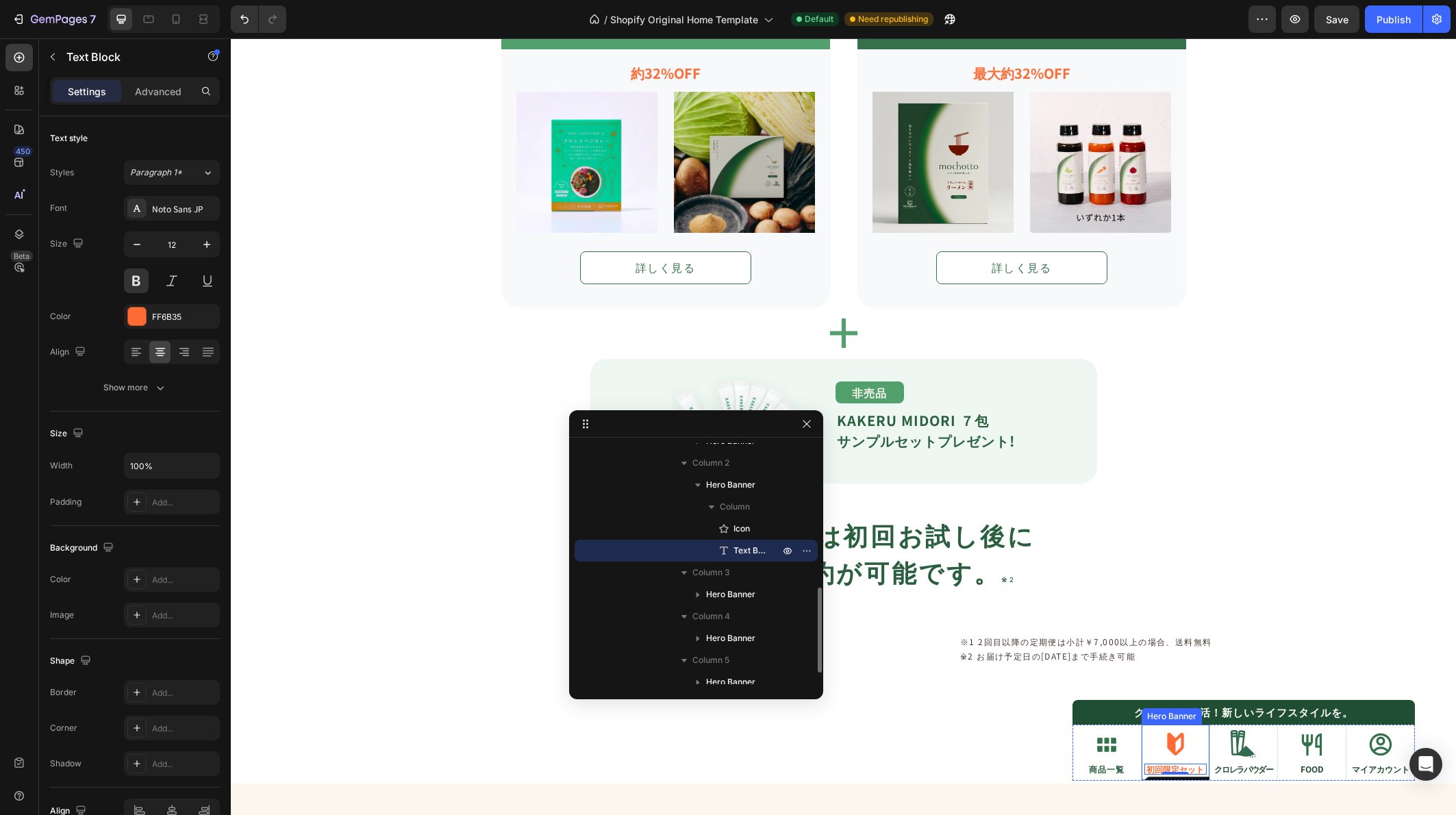
click at [1196, 756] on div "Icon 初回限定セット Text Block 0" at bounding box center [1175, 752] width 68 height 58
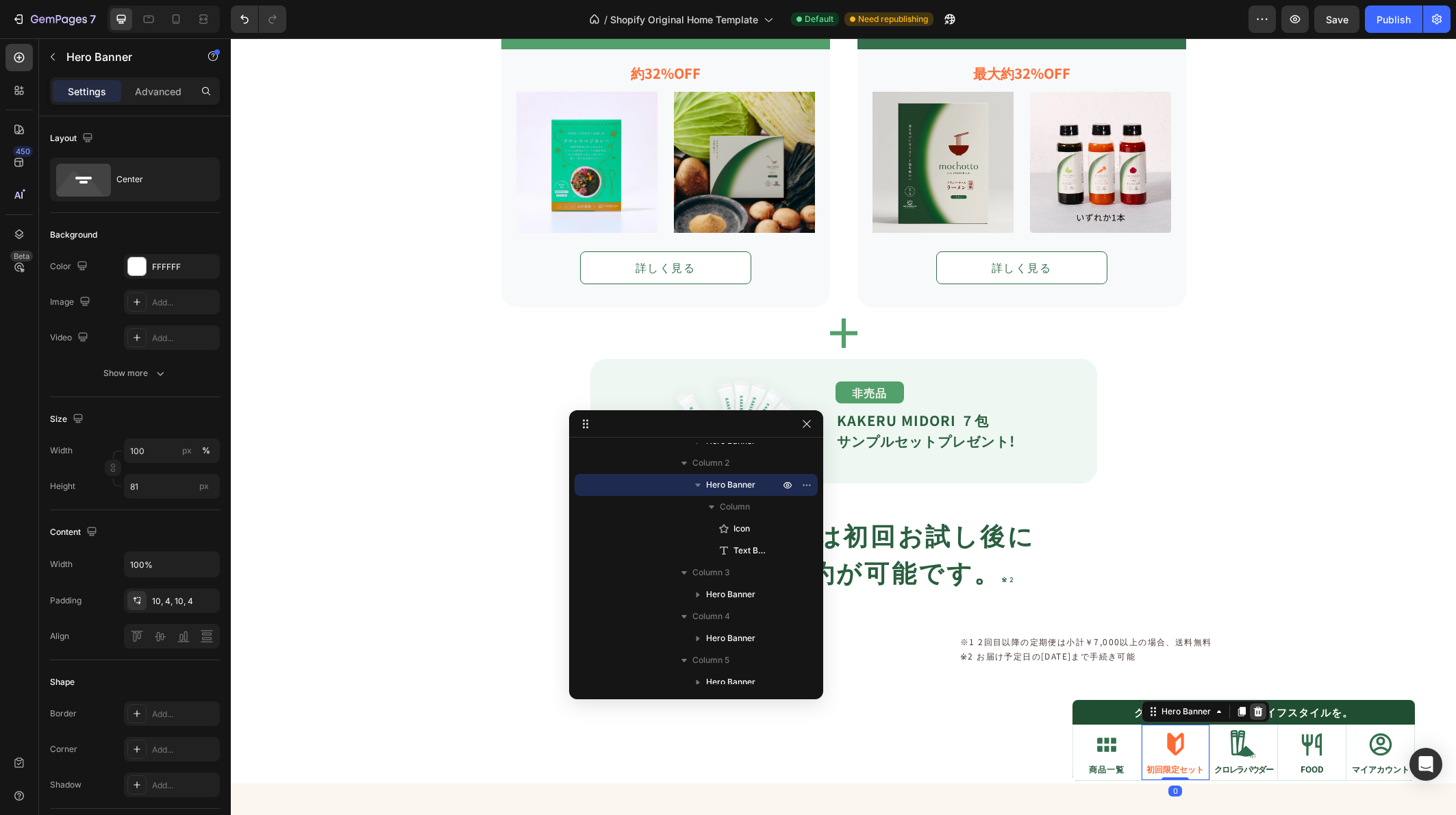
click at [1253, 710] on icon at bounding box center [1258, 711] width 9 height 10
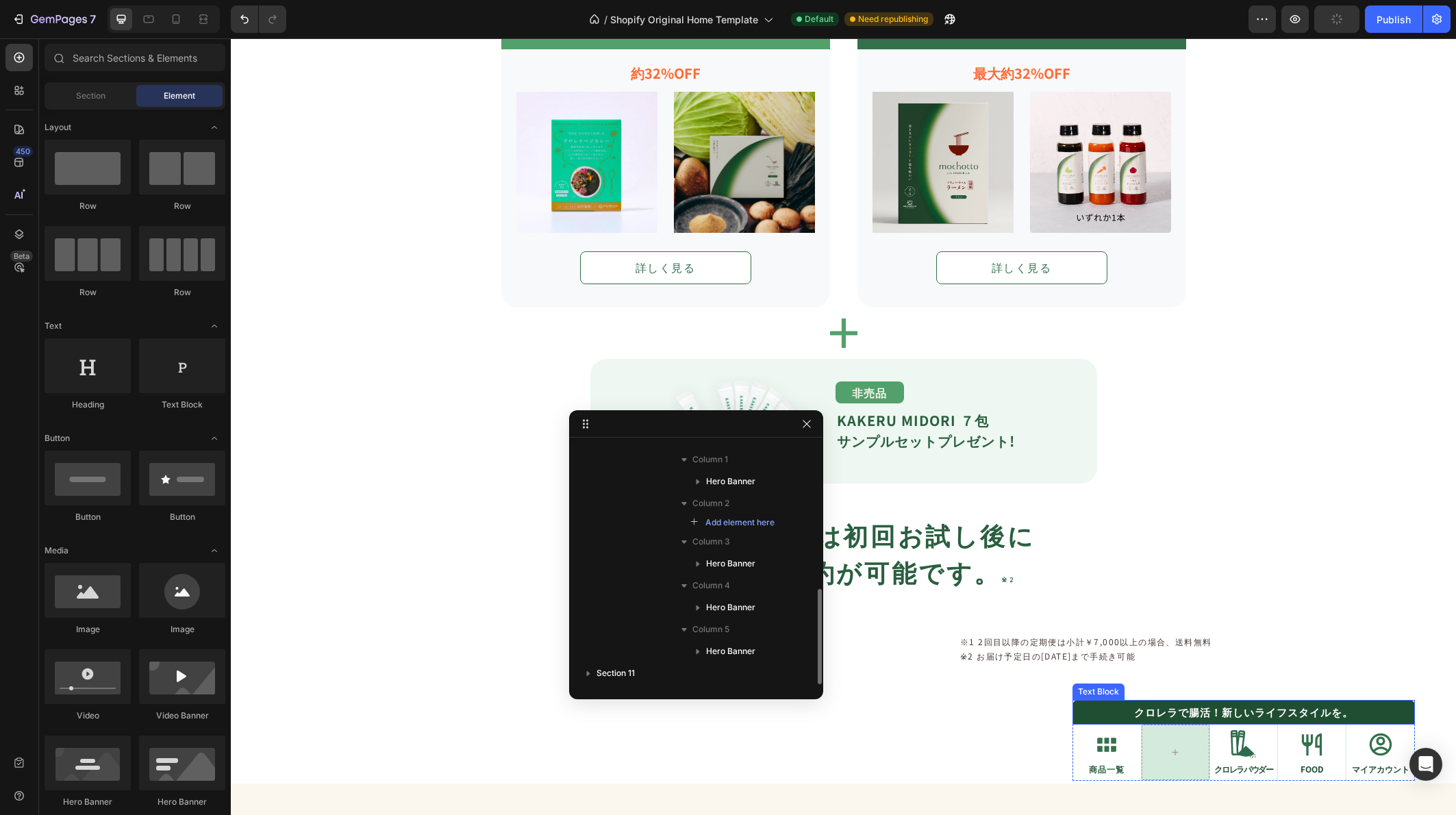
click at [1188, 744] on div at bounding box center [1175, 752] width 68 height 56
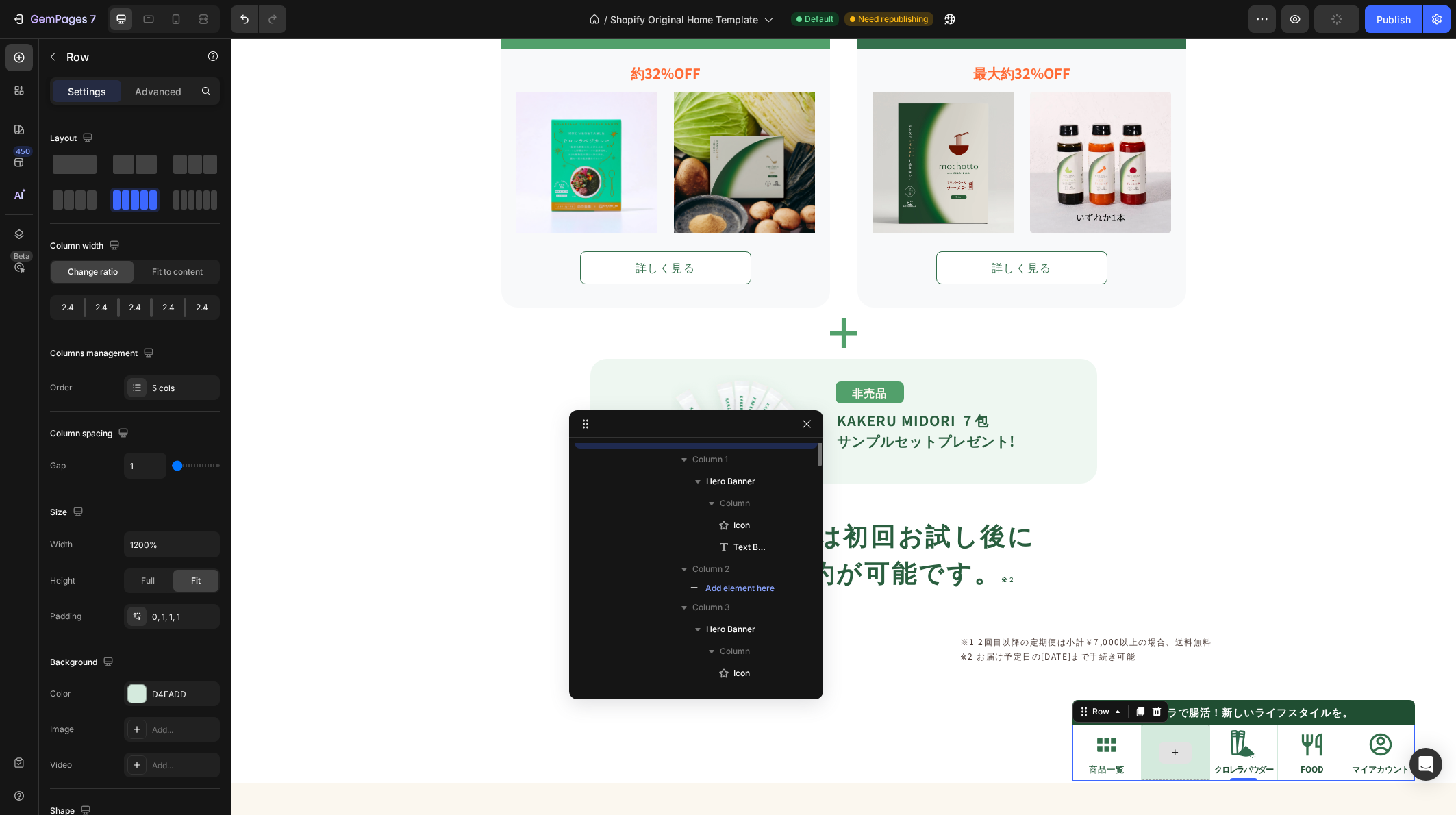
scroll to position [254, 0]
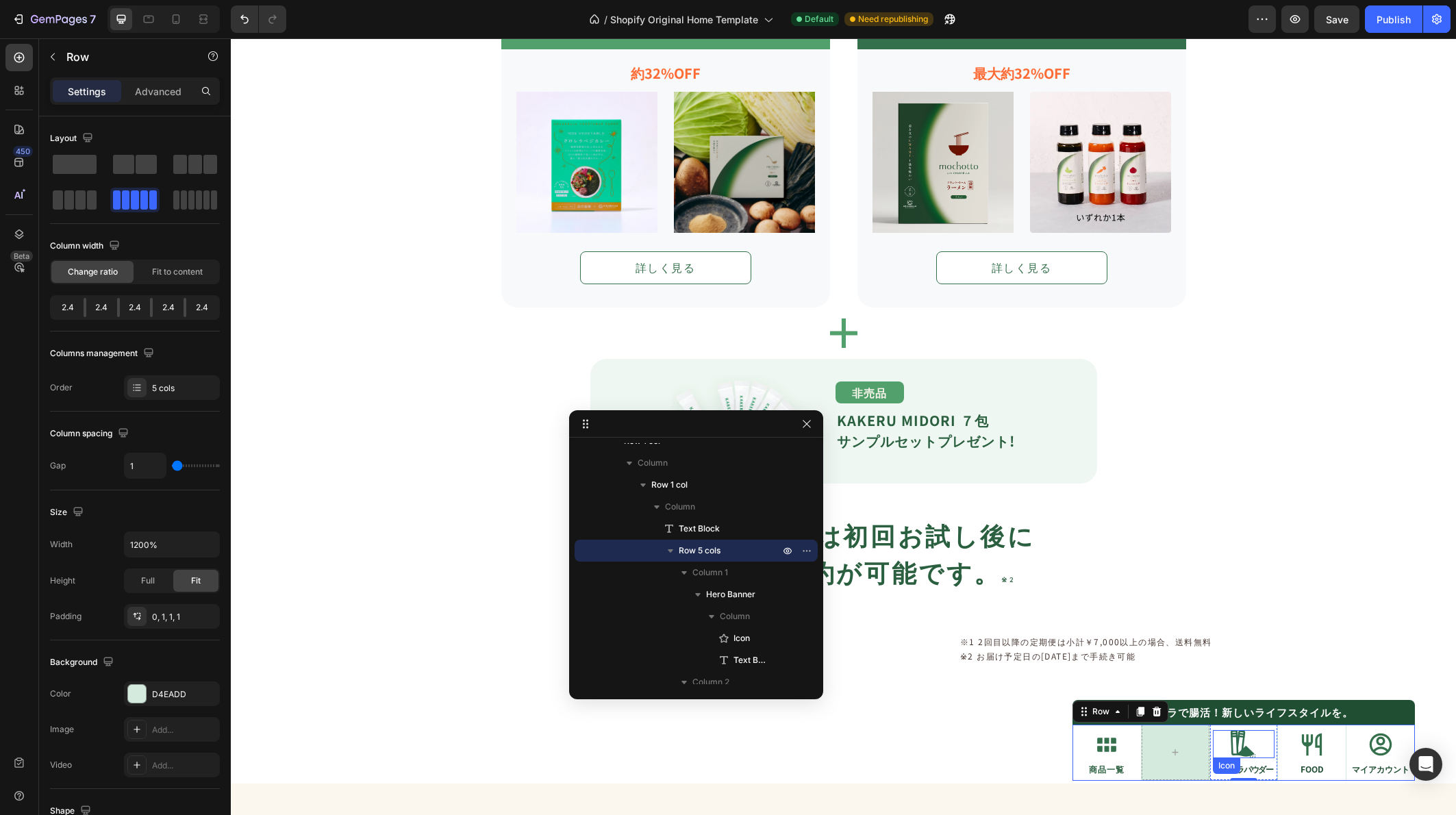
click at [1263, 750] on div "Icon" at bounding box center [1244, 744] width 62 height 28
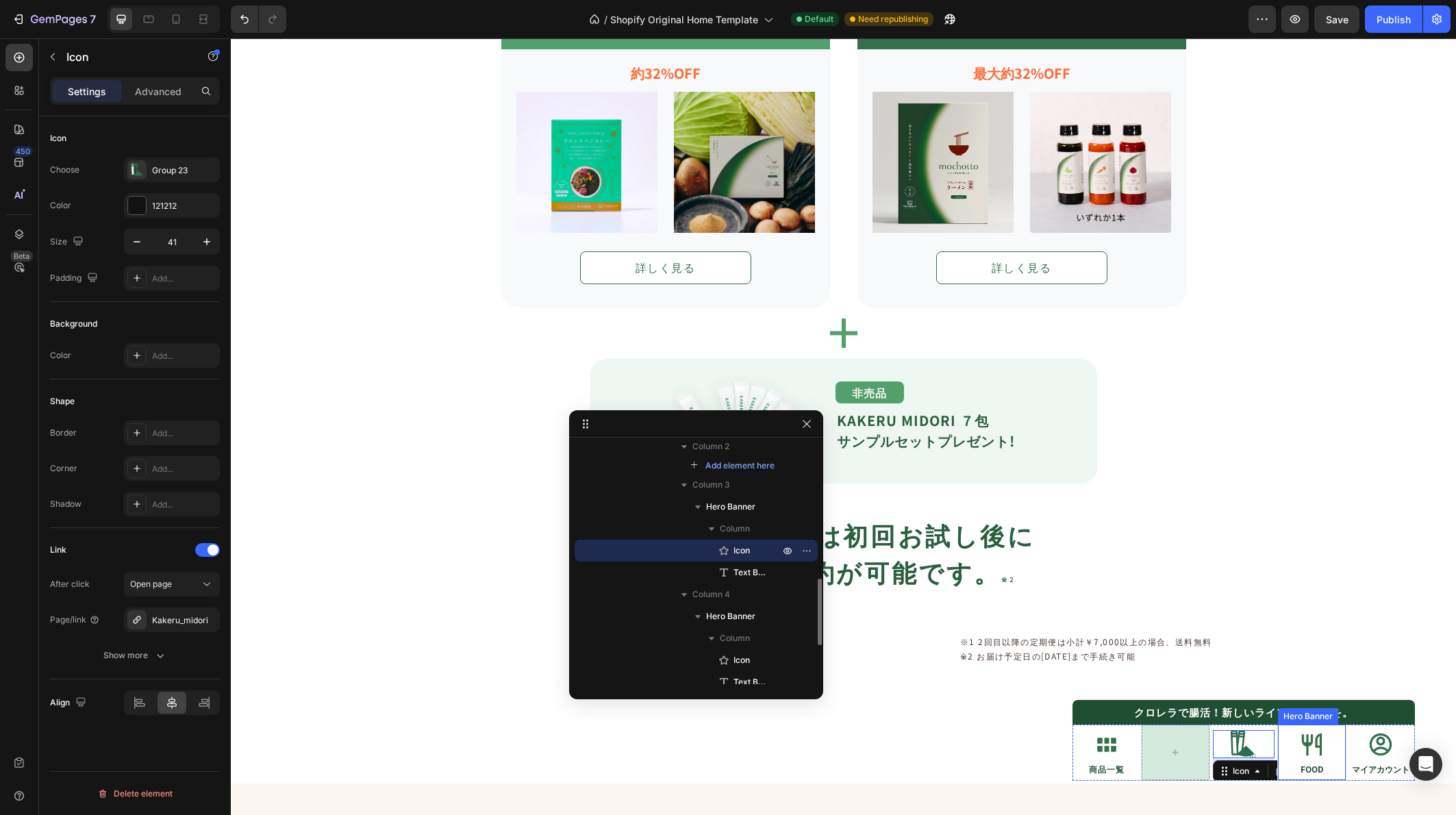
click at [1267, 753] on div "Icon 8 クロレラパウダー Text Block" at bounding box center [1243, 752] width 68 height 58
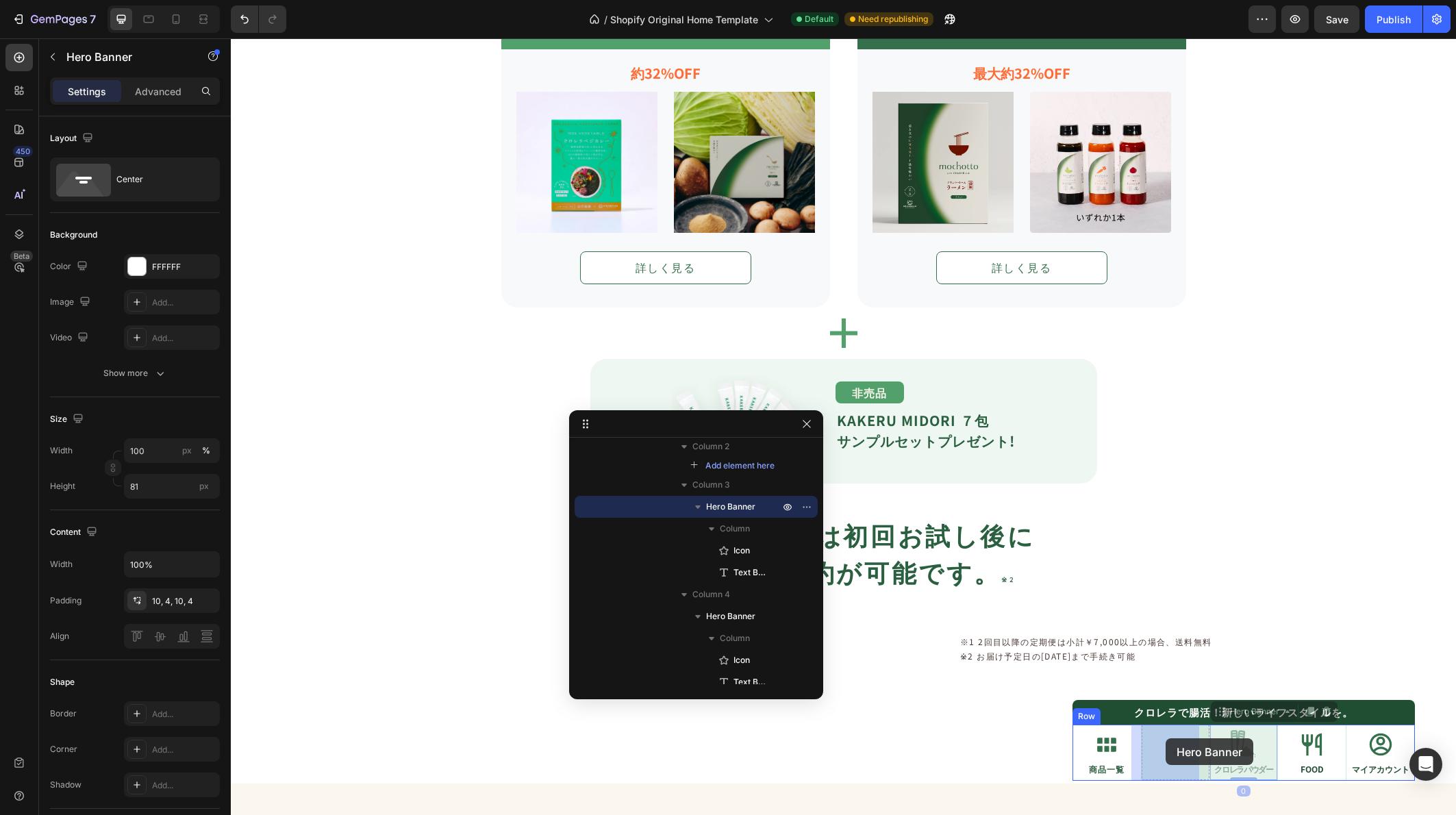
drag, startPoint x: 1249, startPoint y: 713, endPoint x: 1165, endPoint y: 739, distance: 87.9
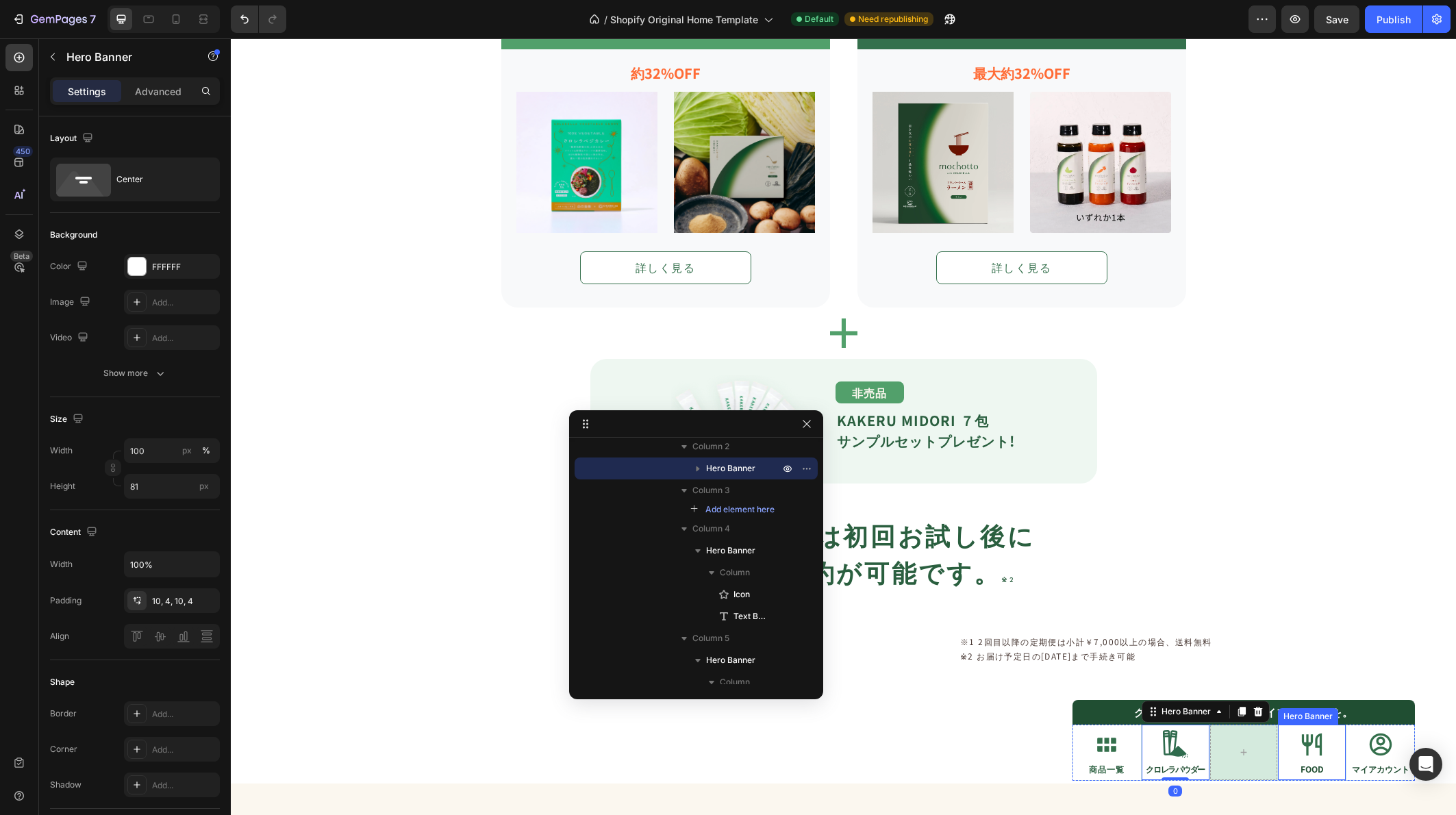
click at [1331, 726] on div "Icon FOOD Text Block" at bounding box center [1311, 753] width 68 height 58
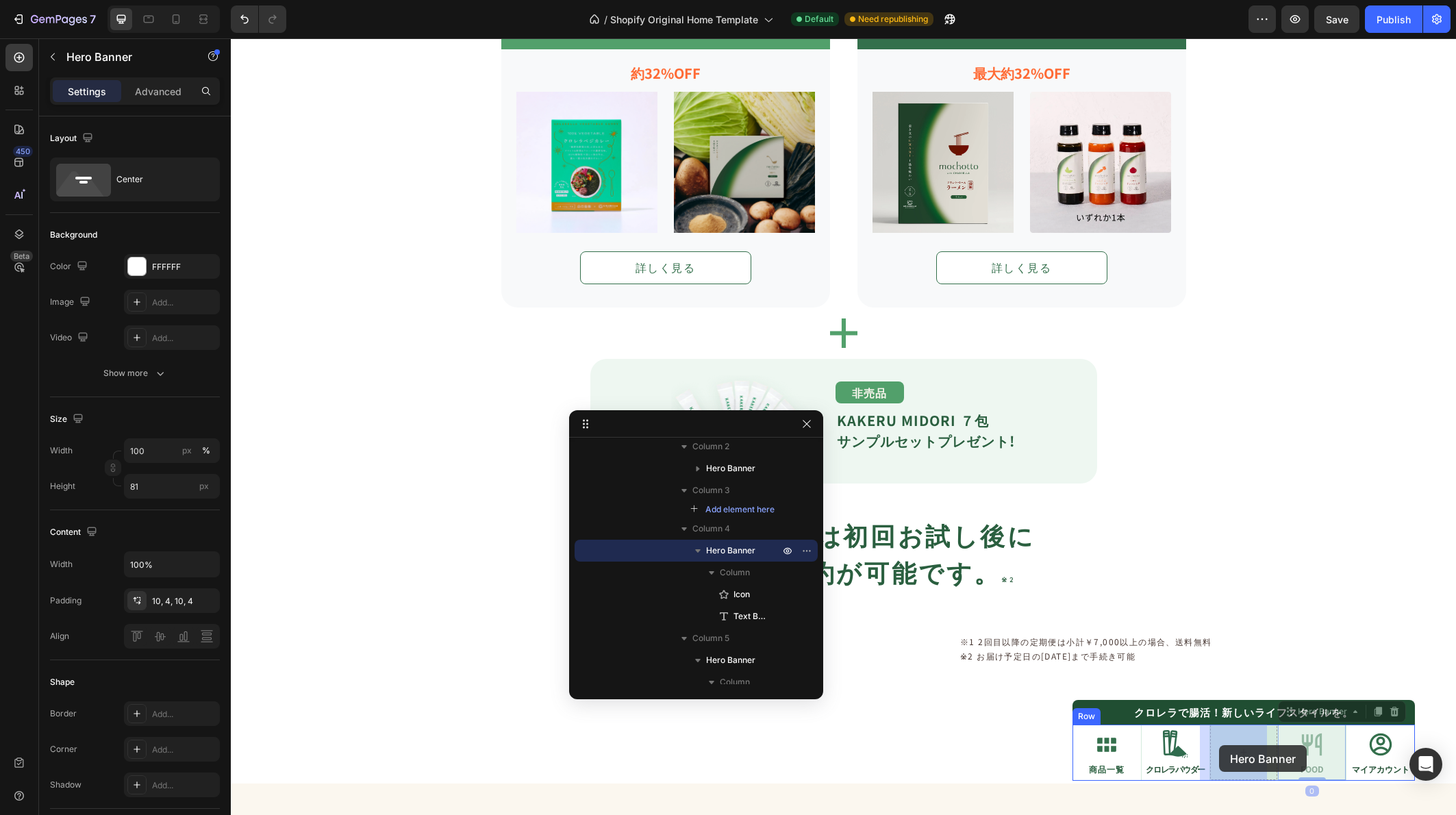
drag, startPoint x: 1322, startPoint y: 713, endPoint x: 1219, endPoint y: 745, distance: 107.9
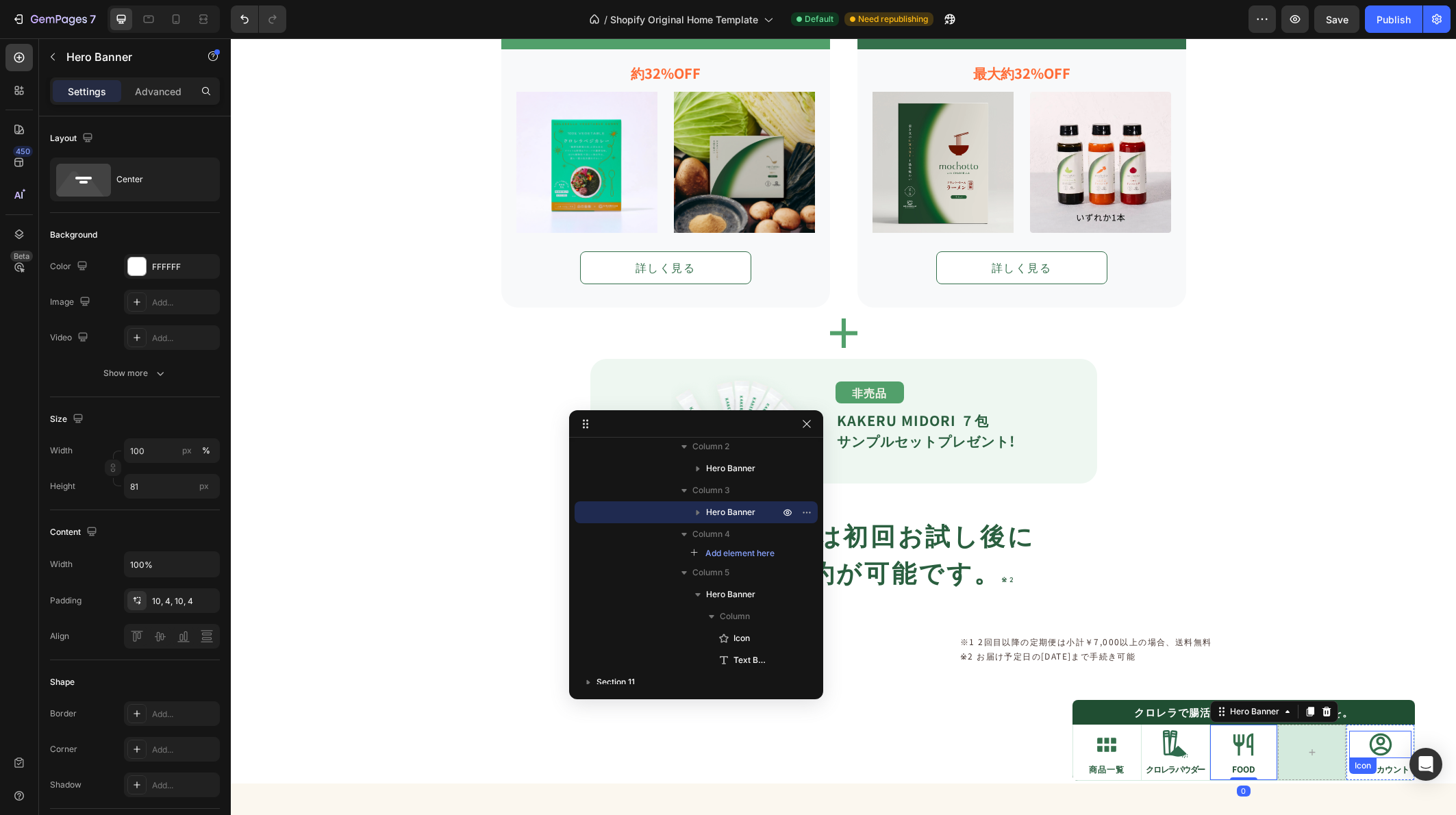
click at [1349, 749] on div "Icon" at bounding box center [1380, 744] width 62 height 27
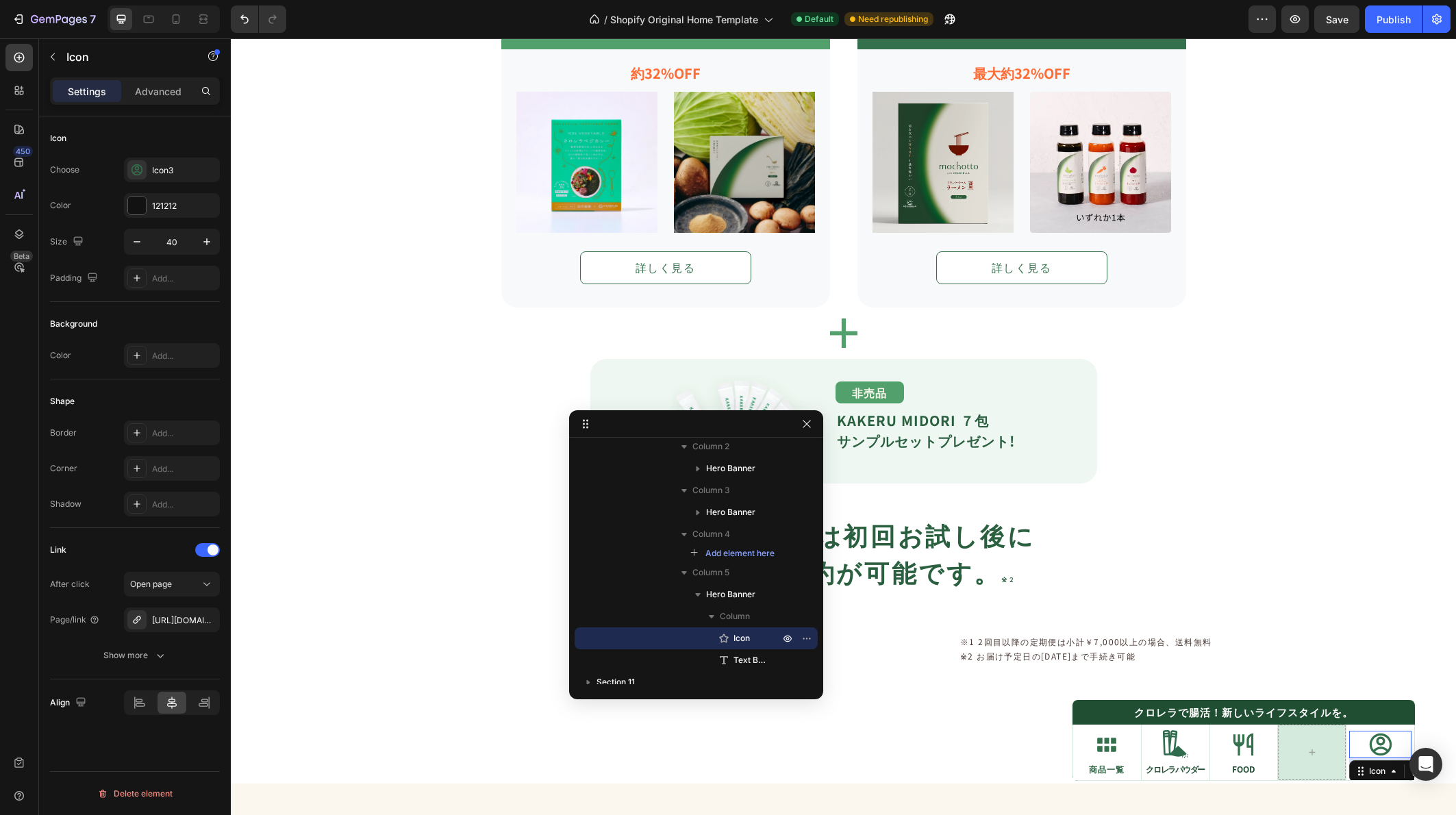
click at [1359, 728] on div "Icon 8 マイアカウント Text Block" at bounding box center [1380, 753] width 68 height 58
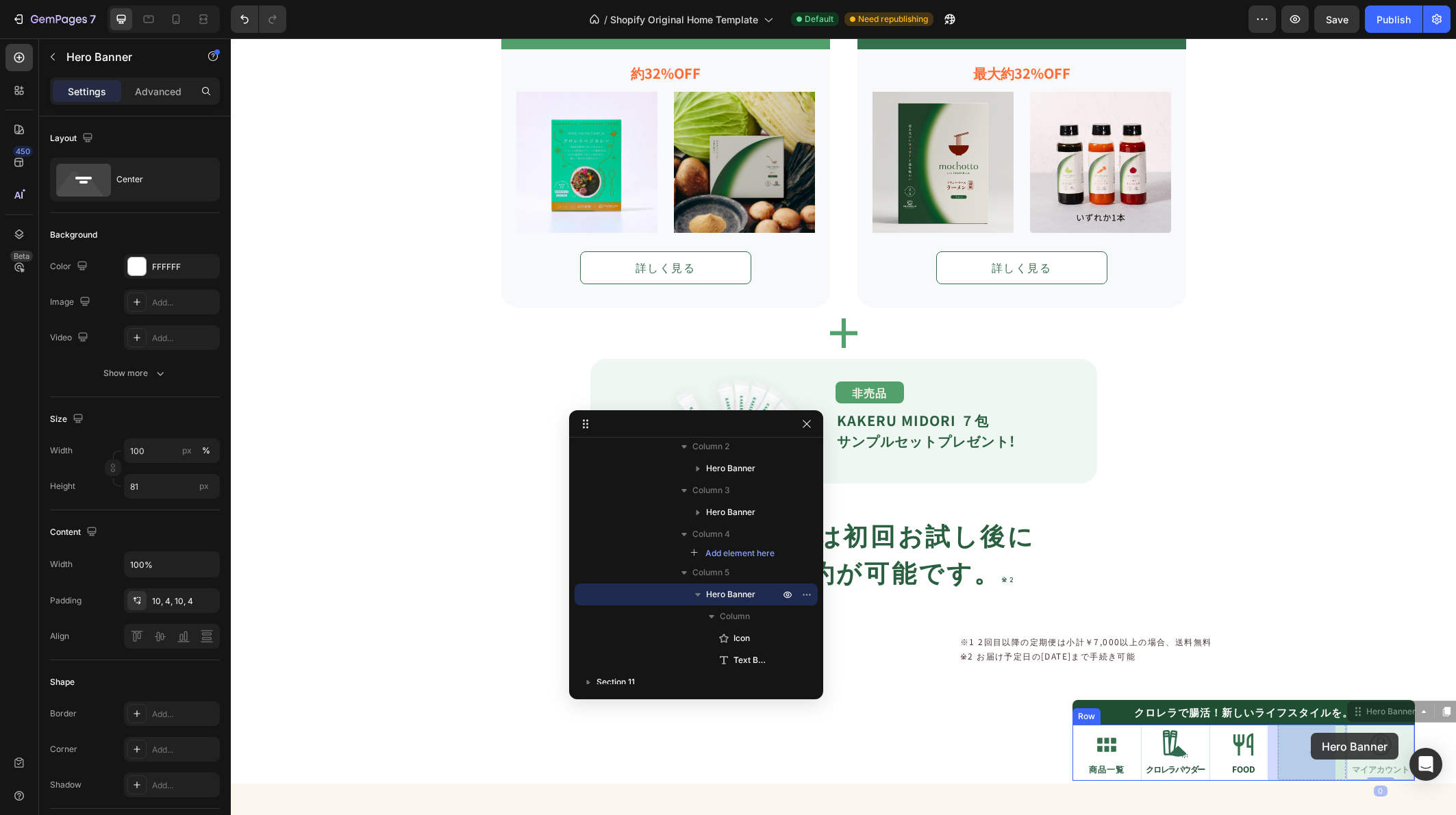
drag, startPoint x: 1362, startPoint y: 708, endPoint x: 1311, endPoint y: 733, distance: 56.8
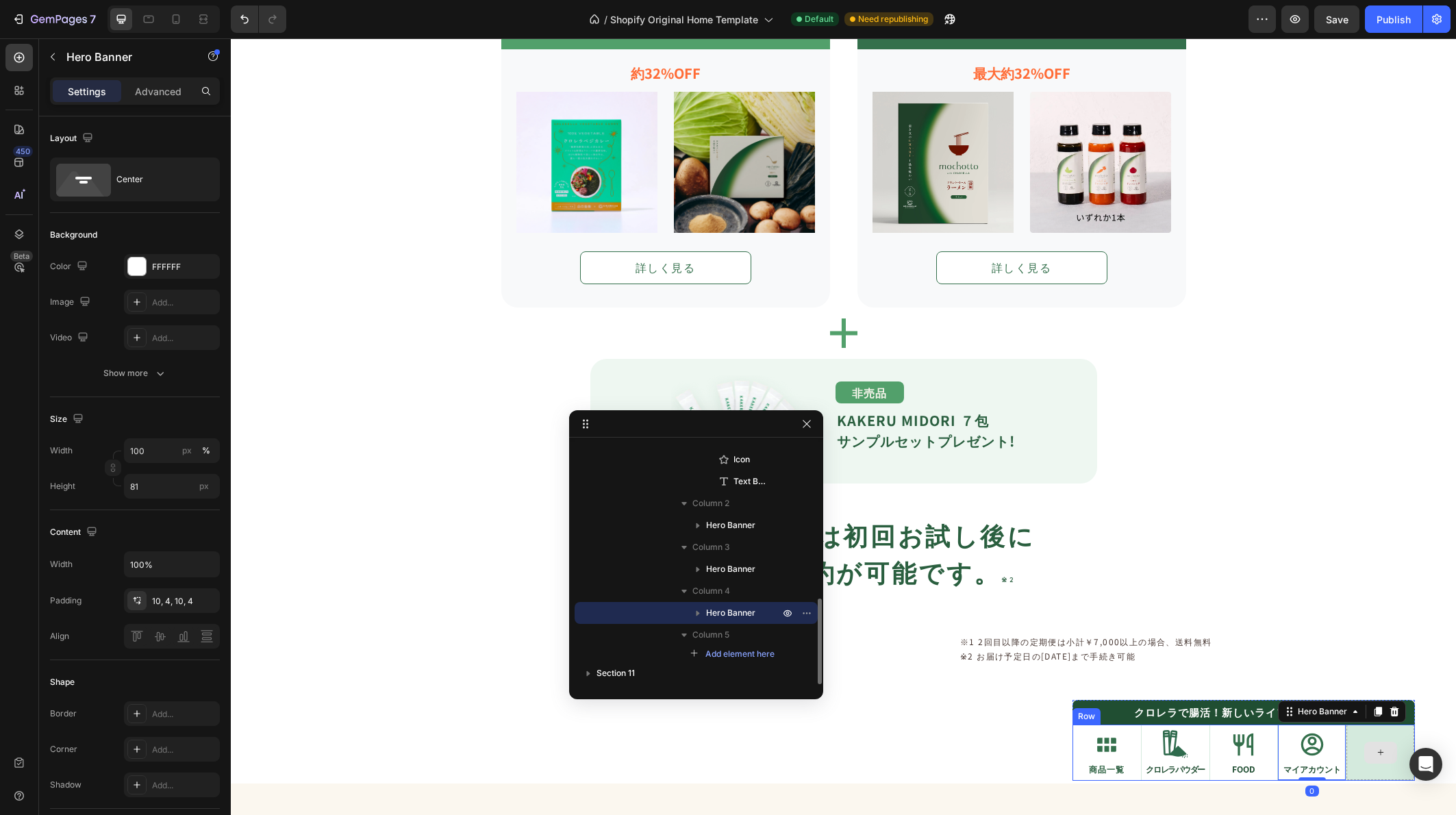
click at [1376, 738] on div at bounding box center [1380, 752] width 68 height 56
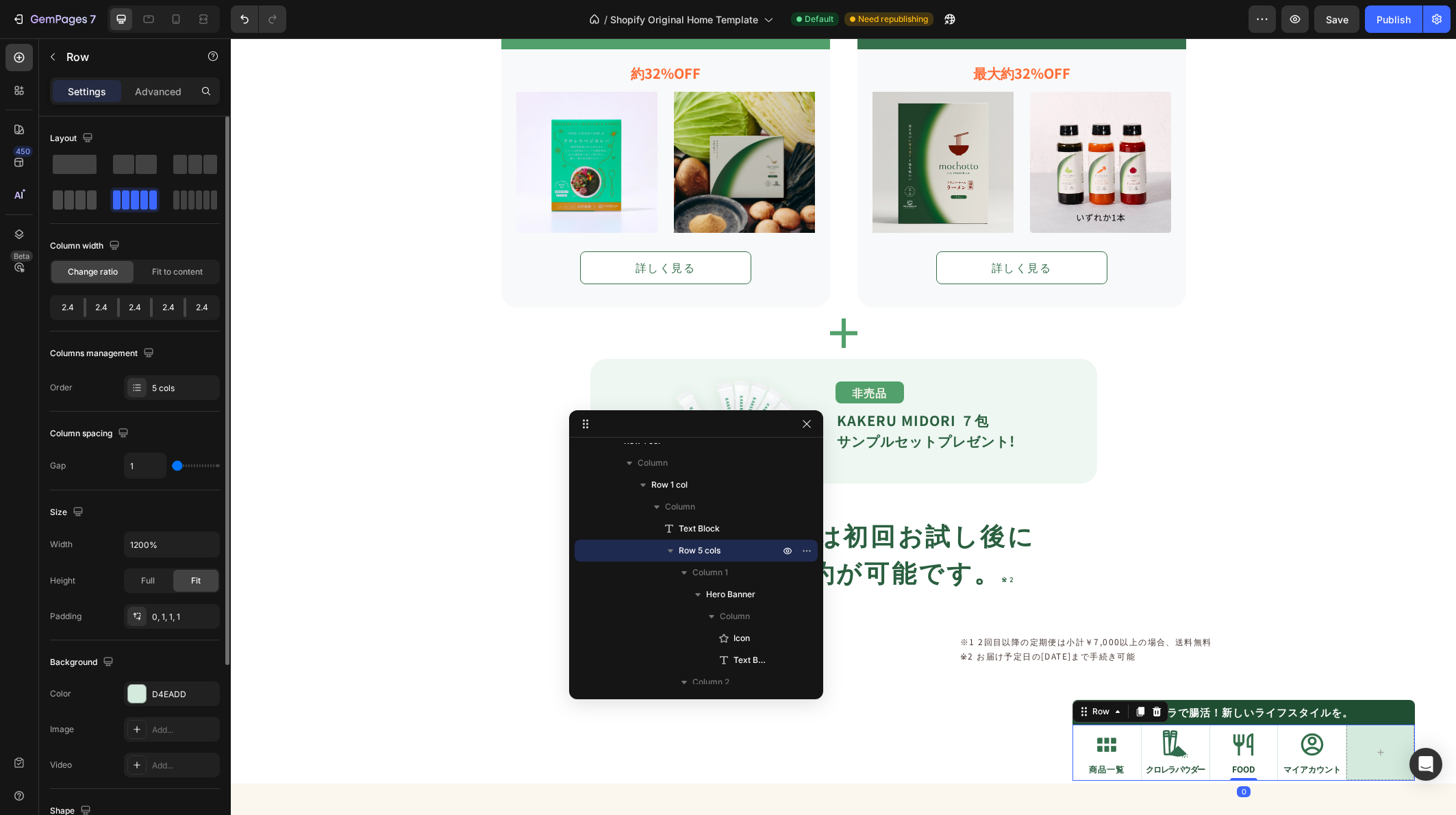
click at [85, 200] on span at bounding box center [81, 200] width 10 height 19
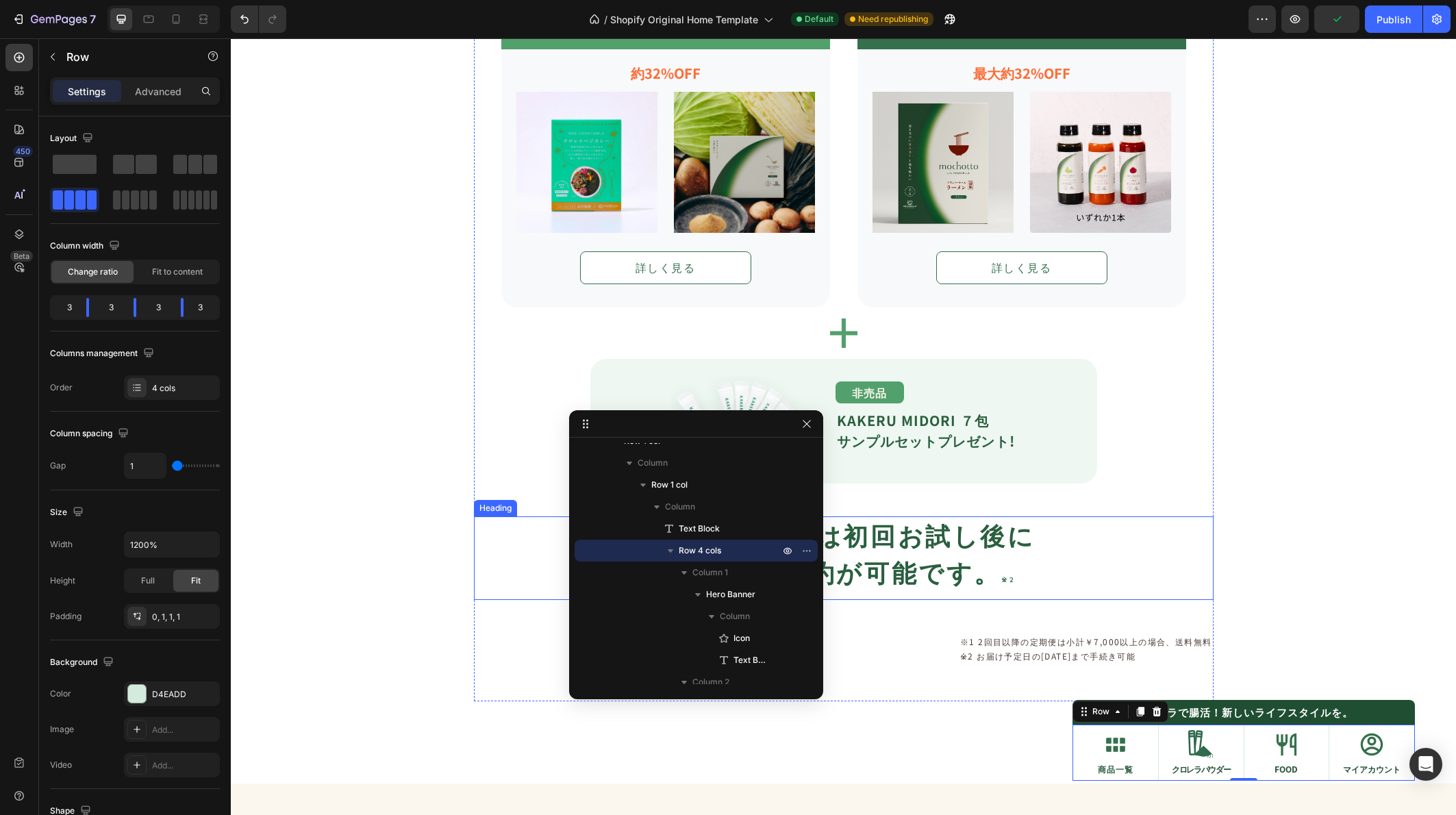
click at [1321, 513] on div "tasumoをはじめてお買い上げの方に Text Block オトクな定期便コース Heading Icon 特典 01 Text Block Row tas…" at bounding box center [843, 195] width 1225 height 1045
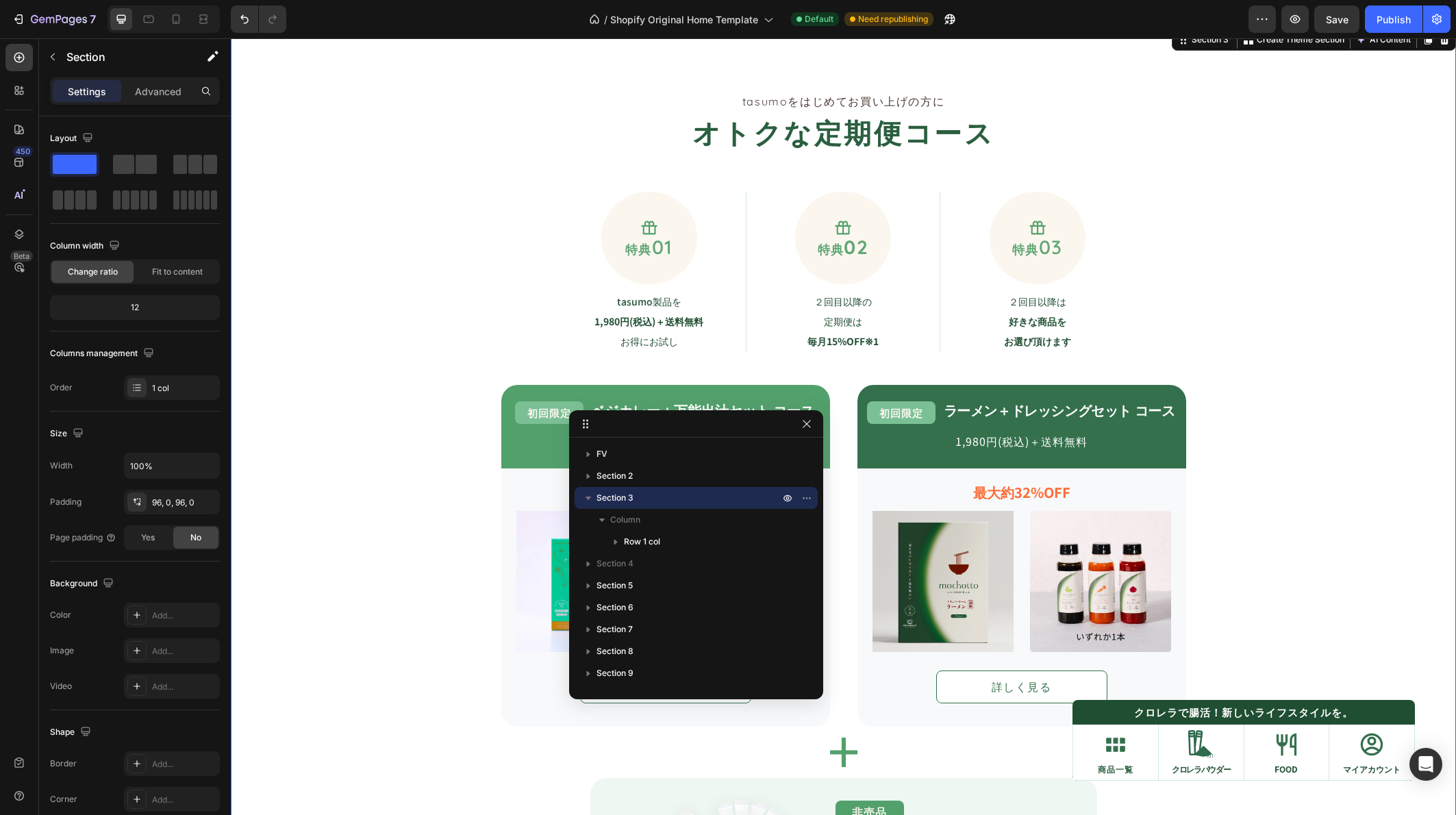
scroll to position [792, 0]
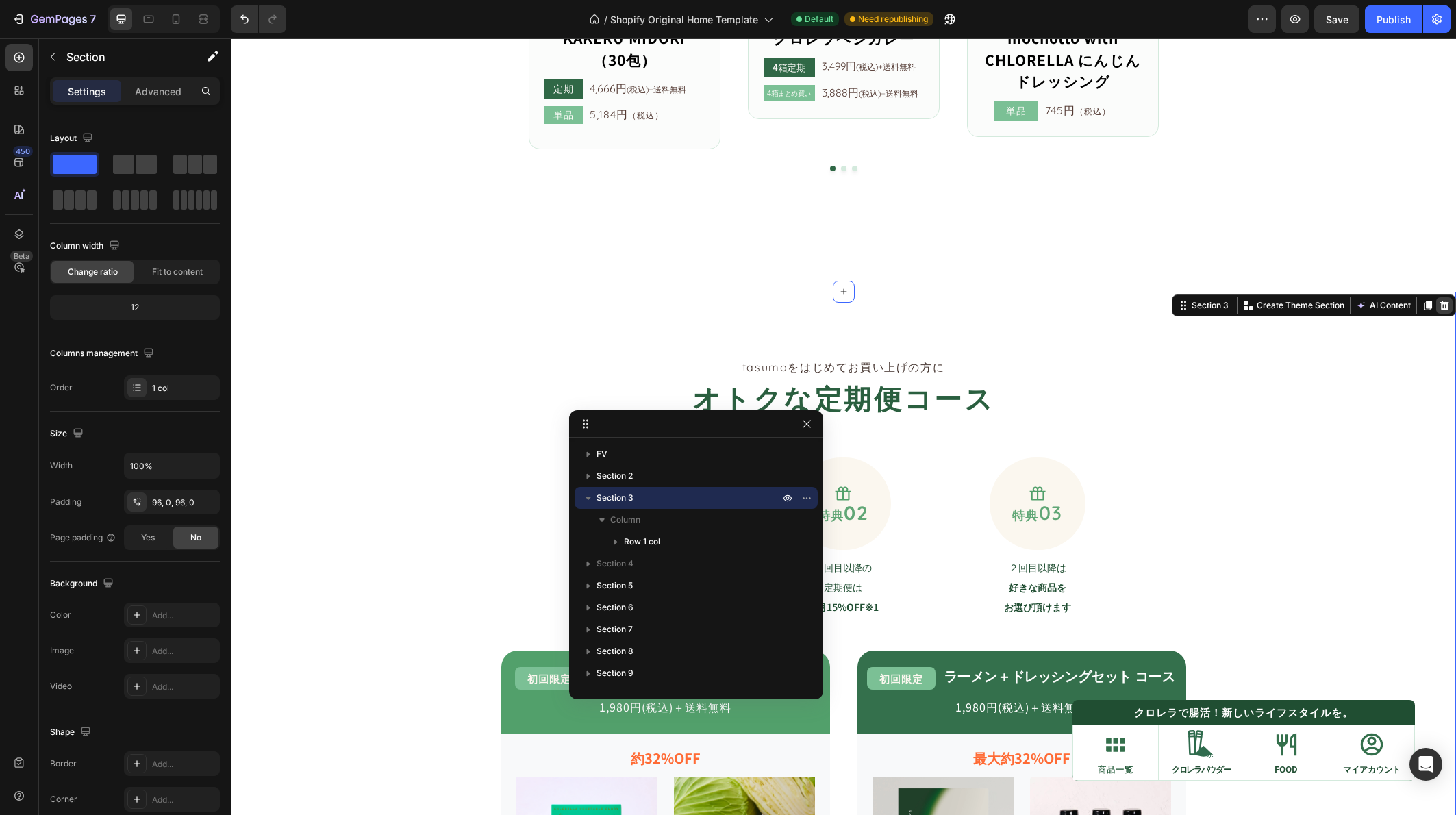
click at [1439, 307] on icon at bounding box center [1444, 305] width 11 height 11
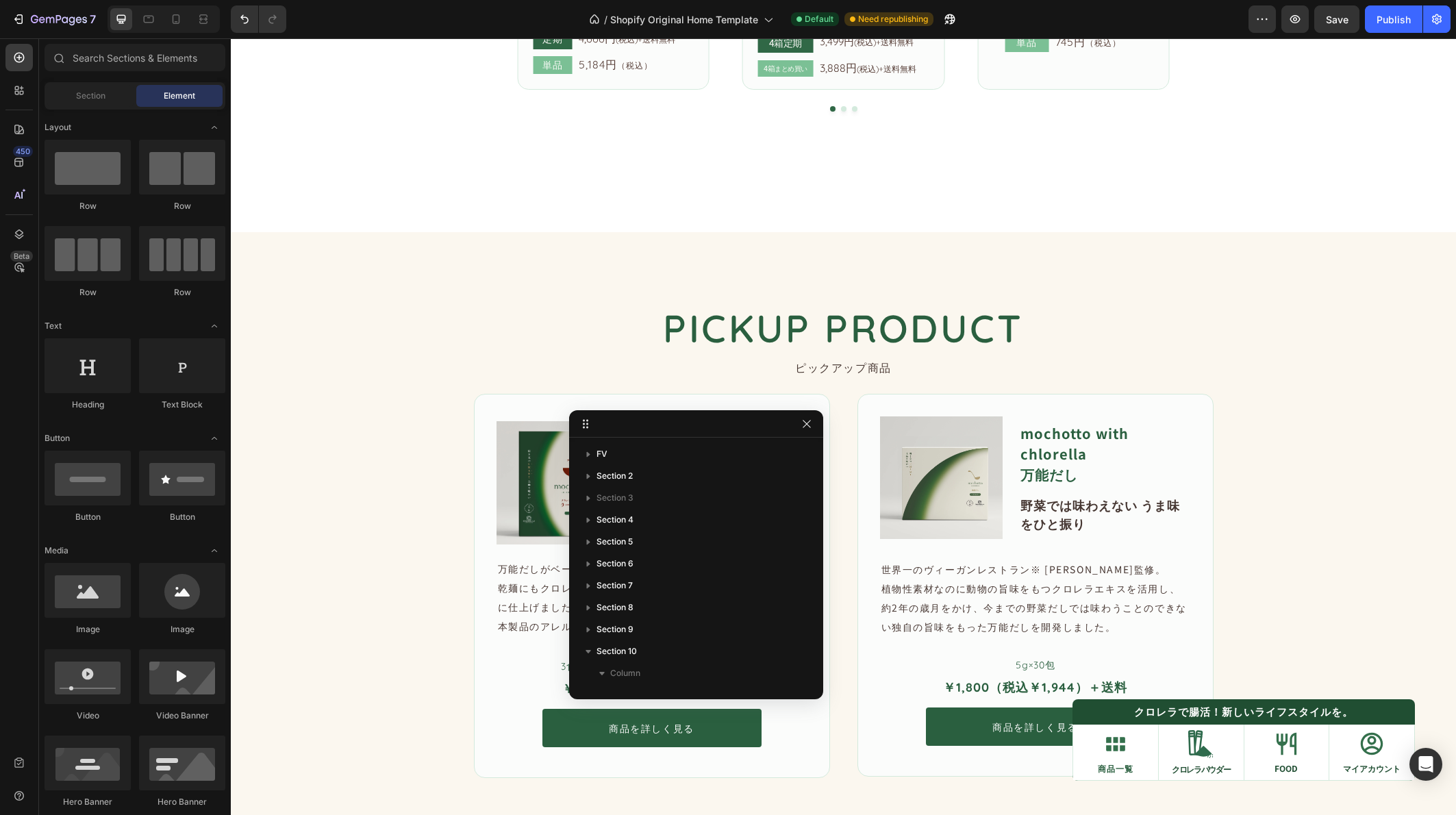
scroll to position [1006, 0]
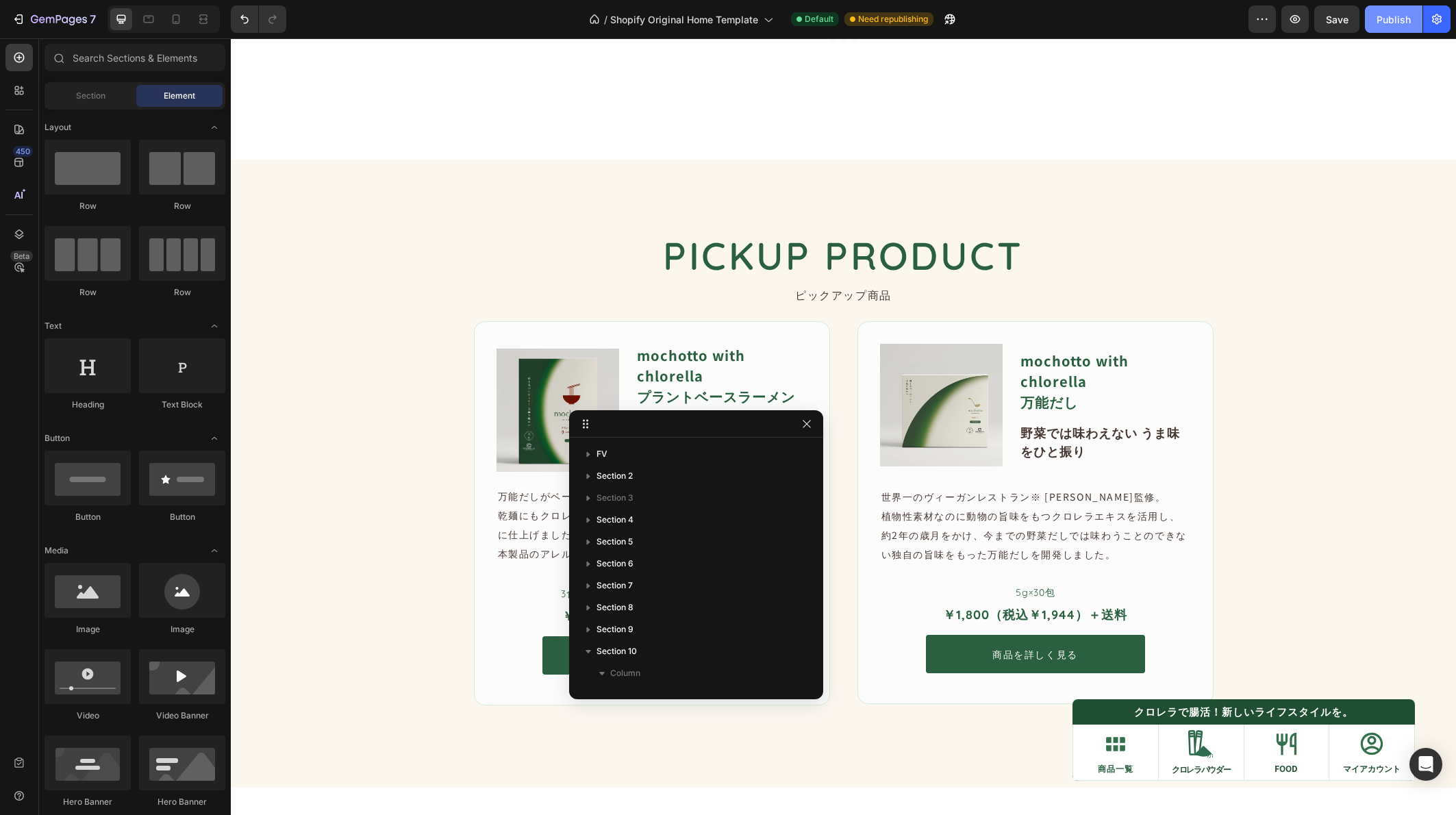
click at [1383, 24] on div "Publish" at bounding box center [1394, 19] width 34 height 14
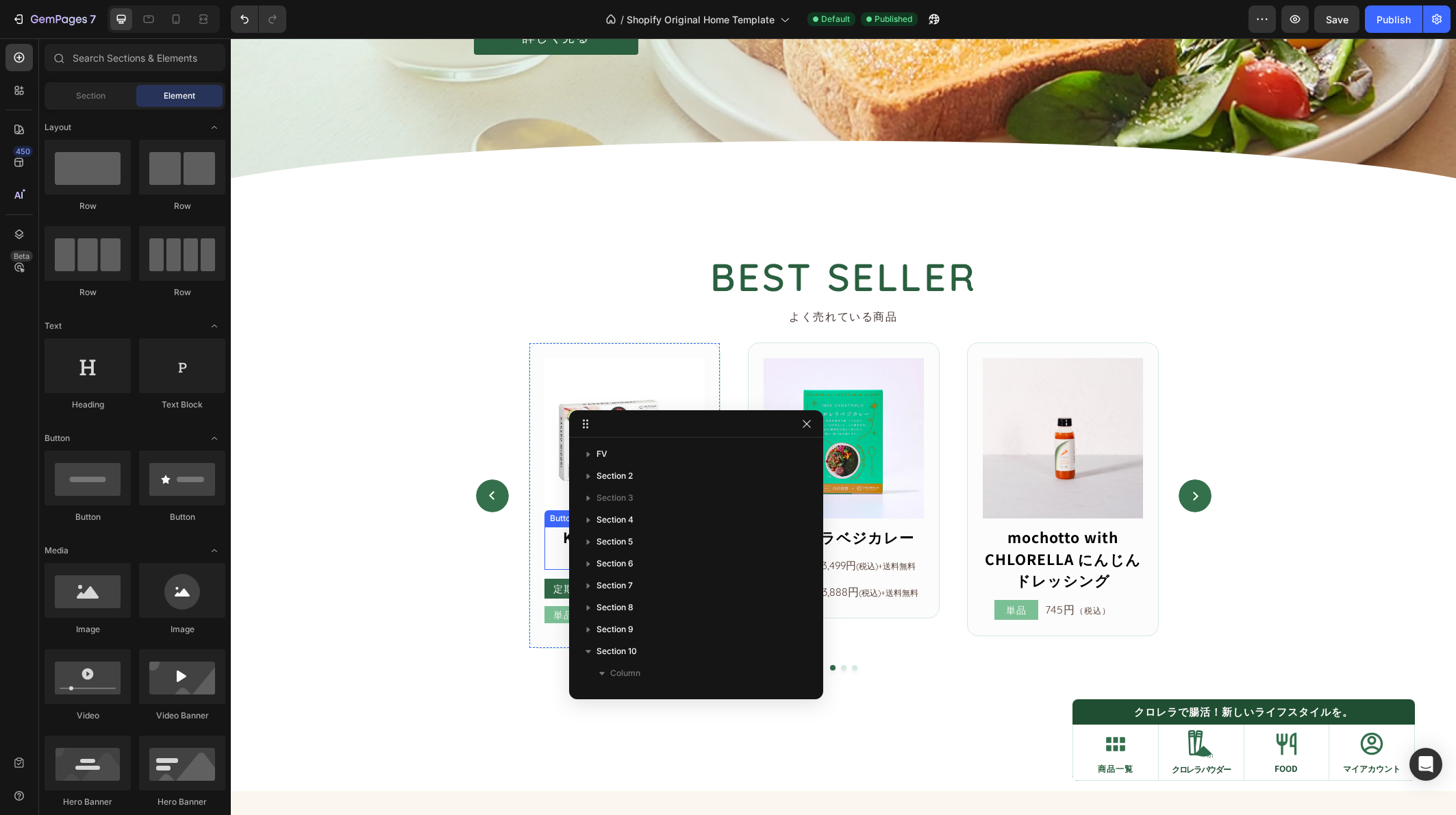
scroll to position [252, 0]
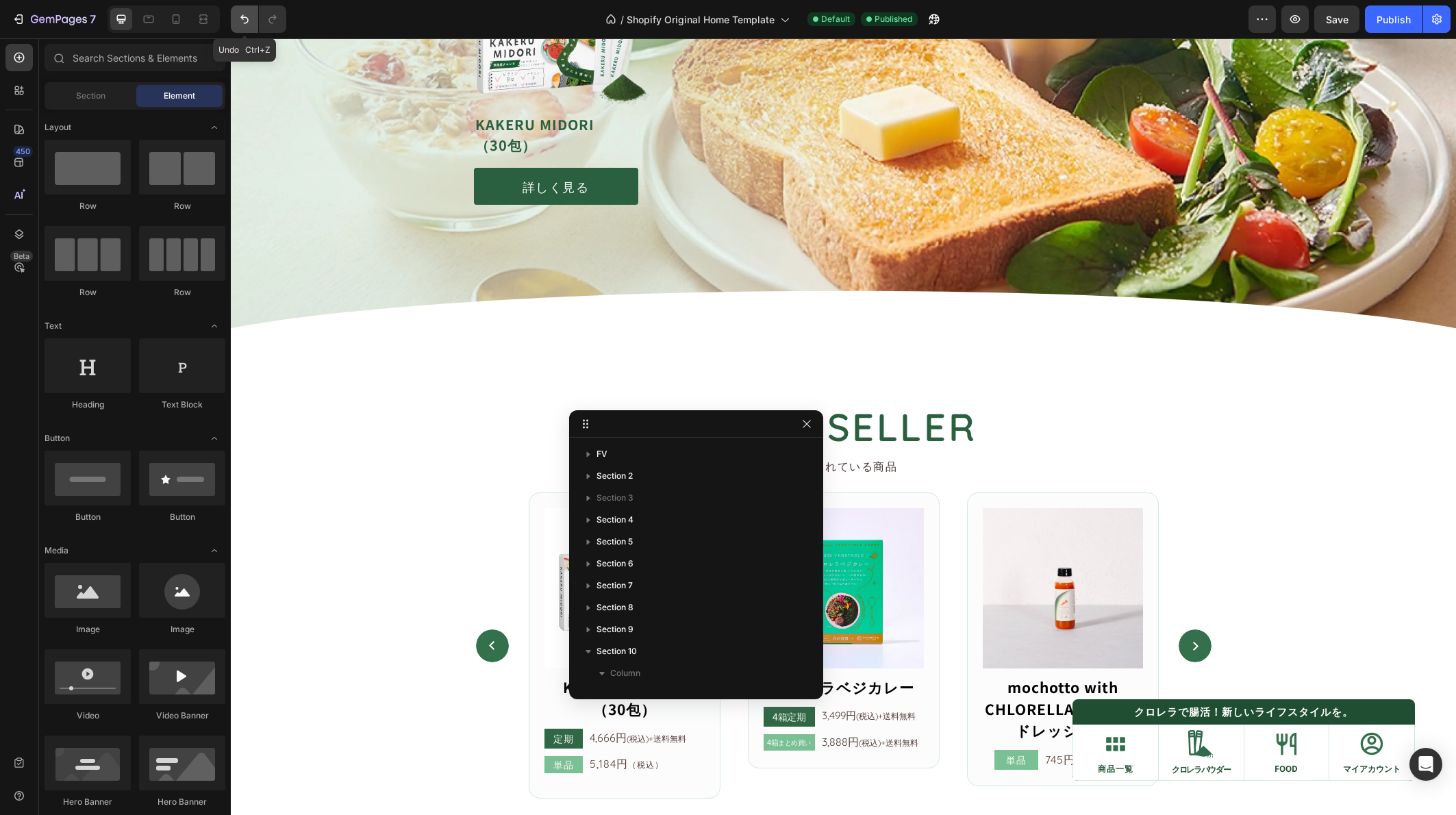
drag, startPoint x: 240, startPoint y: 22, endPoint x: 124, endPoint y: 55, distance: 120.6
click at [240, 22] on icon "Undo/Redo" at bounding box center [244, 19] width 13 height 13
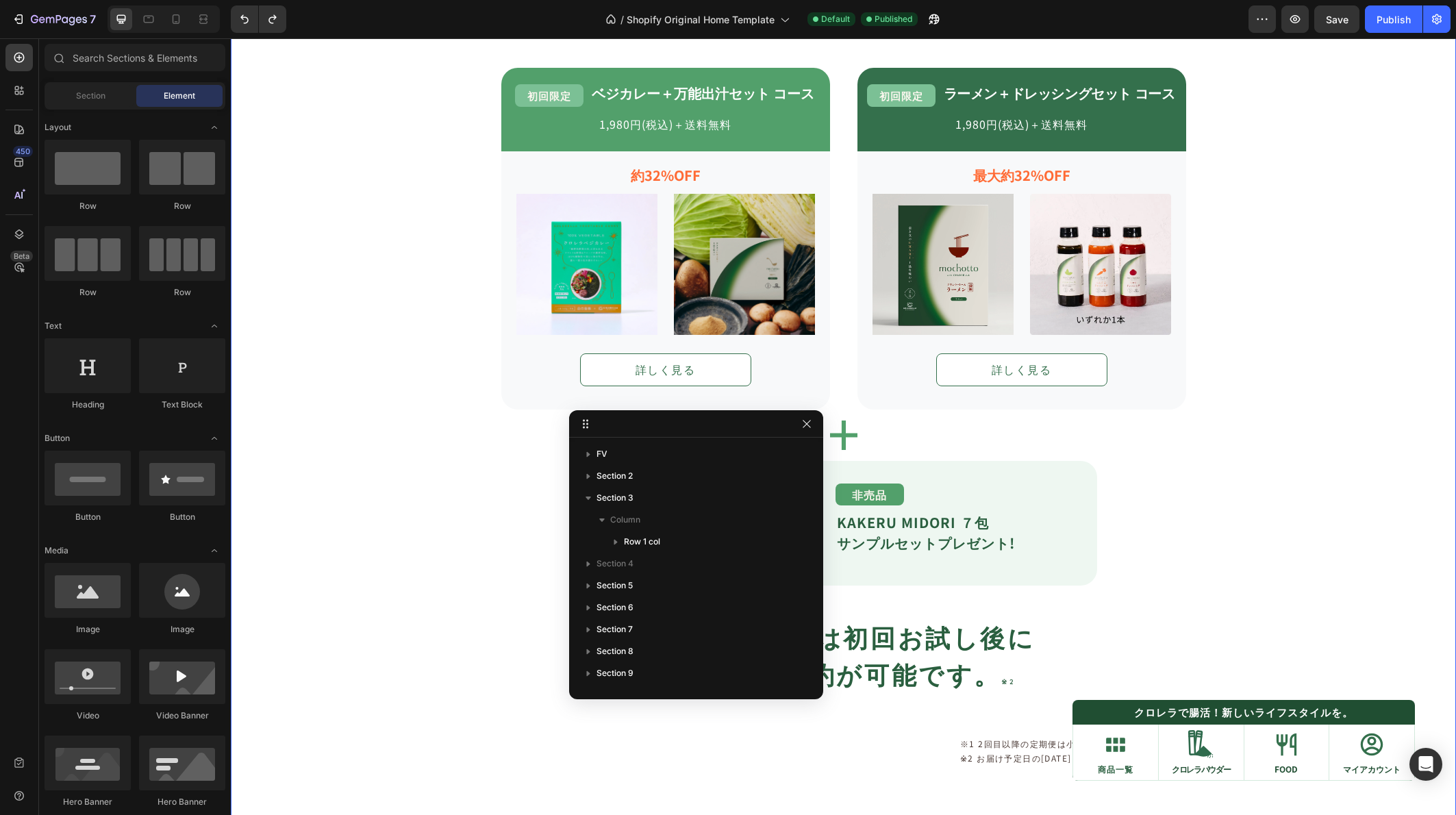
scroll to position [1485, 0]
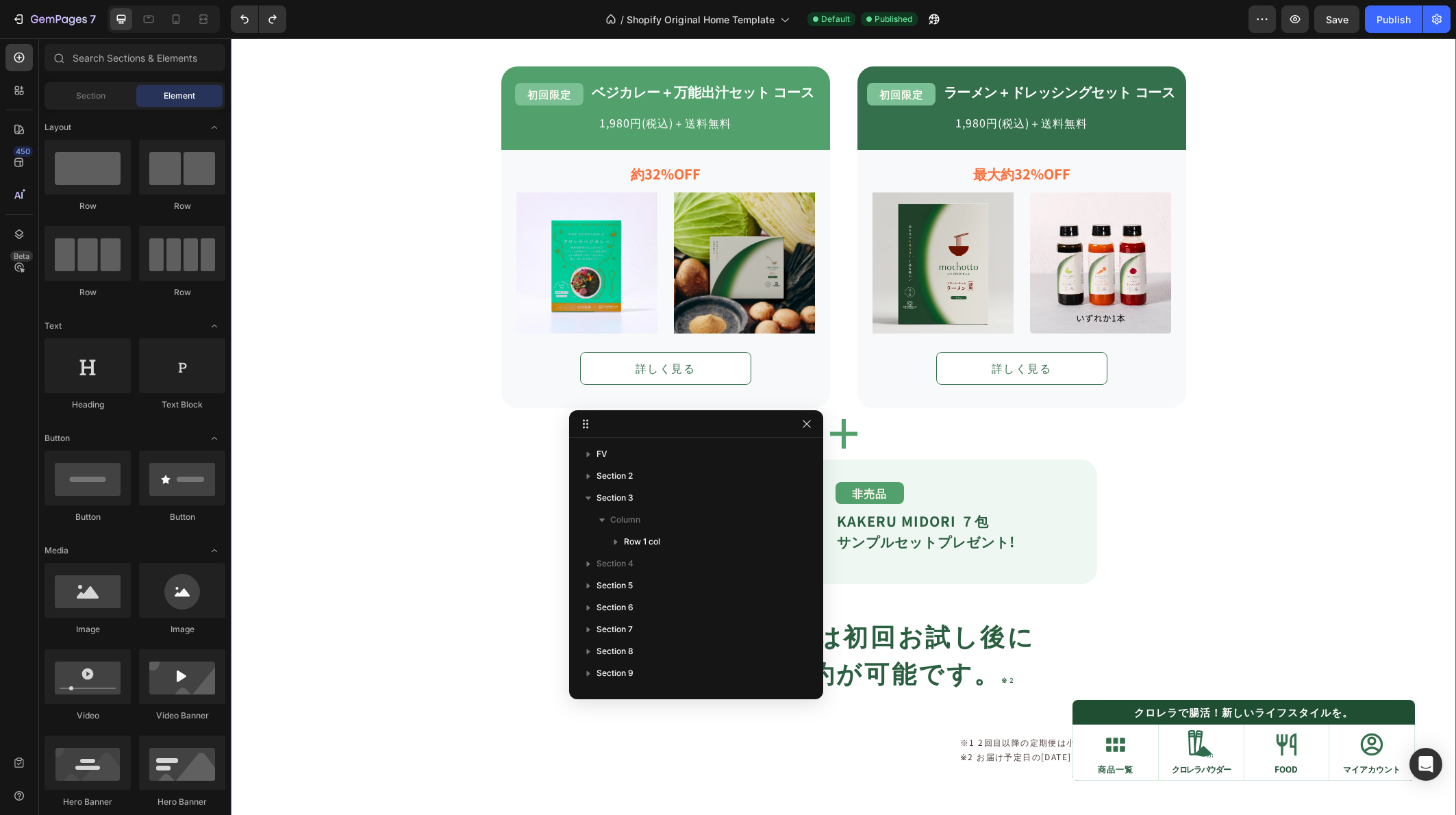
click at [1369, 485] on div "tasumoをはじめてお買い上げの方に Text Block オトクな定期便コース Heading Icon 特典 01 Text Block Row tas…" at bounding box center [843, 296] width 1225 height 1045
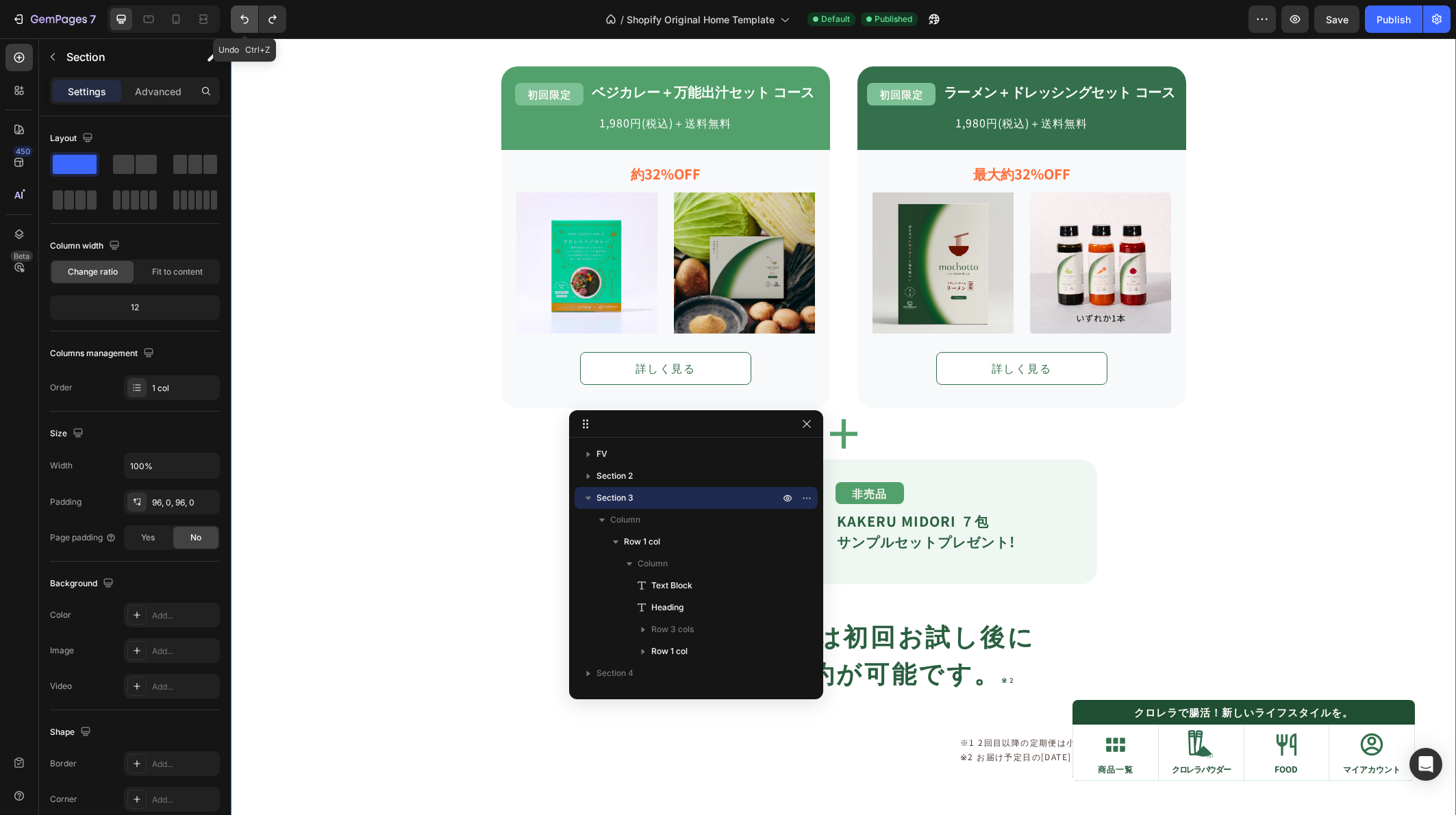
click at [237, 20] on icon "Undo/Redo" at bounding box center [244, 19] width 13 height 13
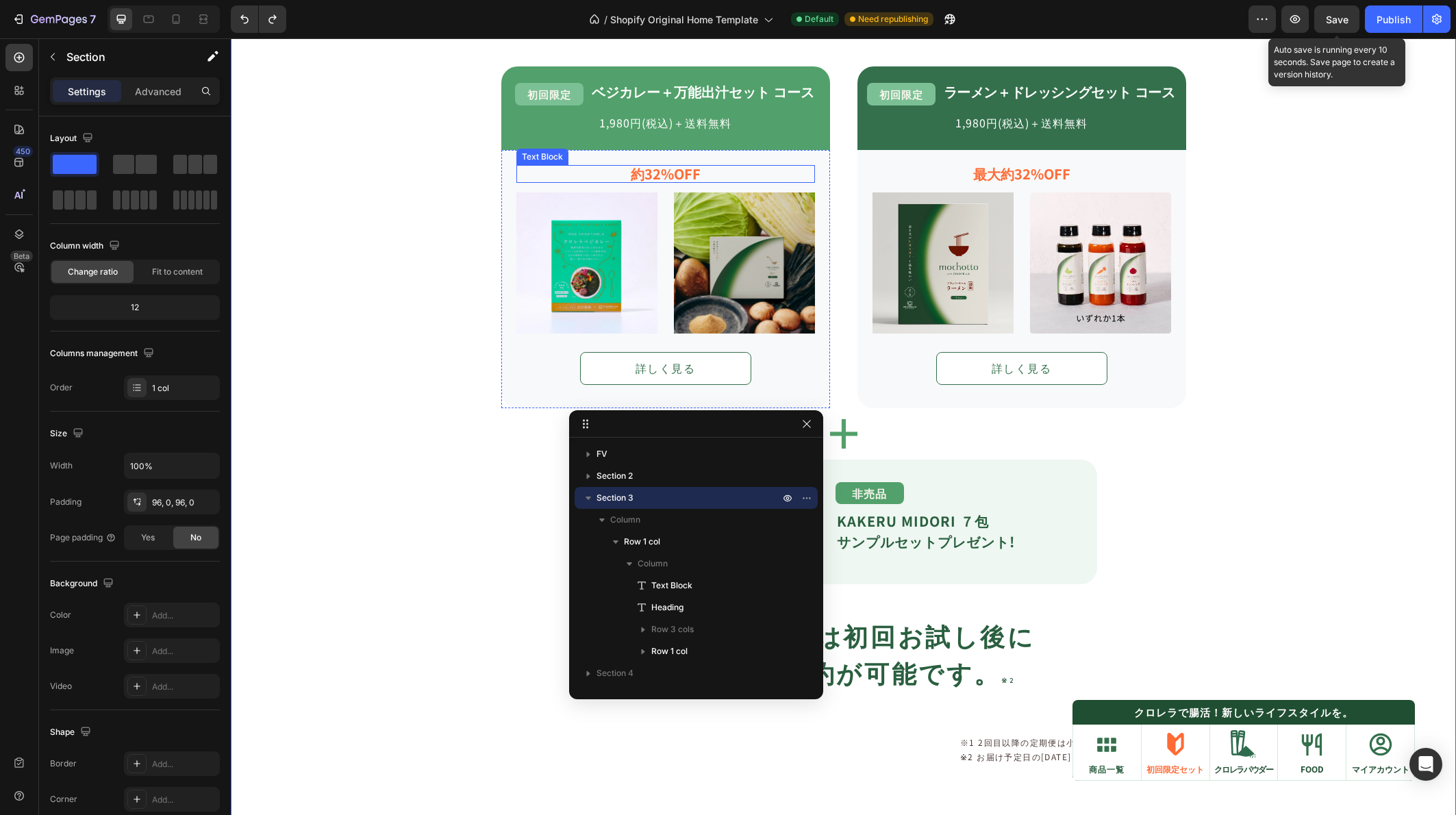
click at [750, 164] on div "約32%OFF Text Block Image Image Row 詳しく見る Button Row" at bounding box center [665, 279] width 329 height 258
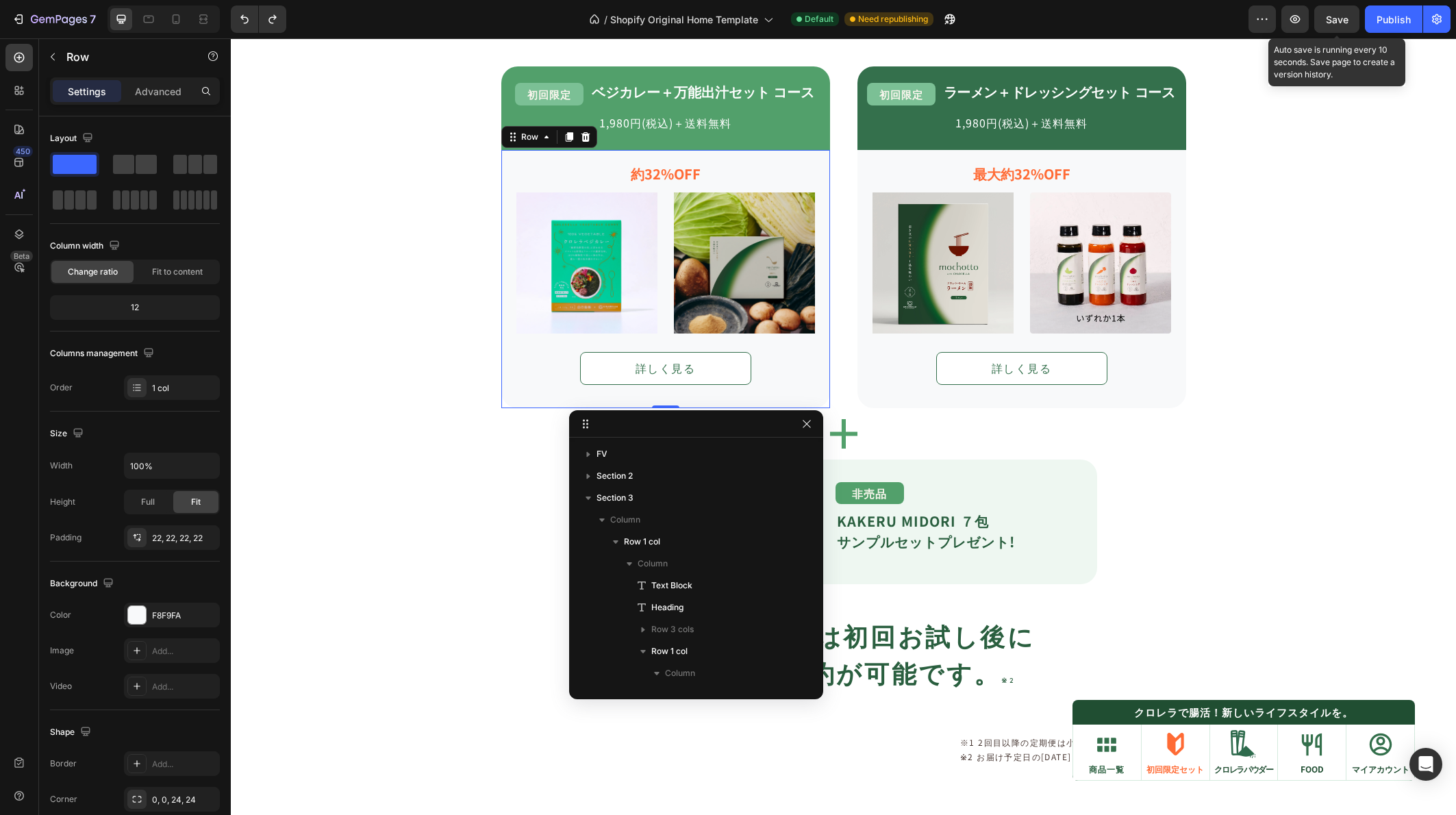
scroll to position [320, 0]
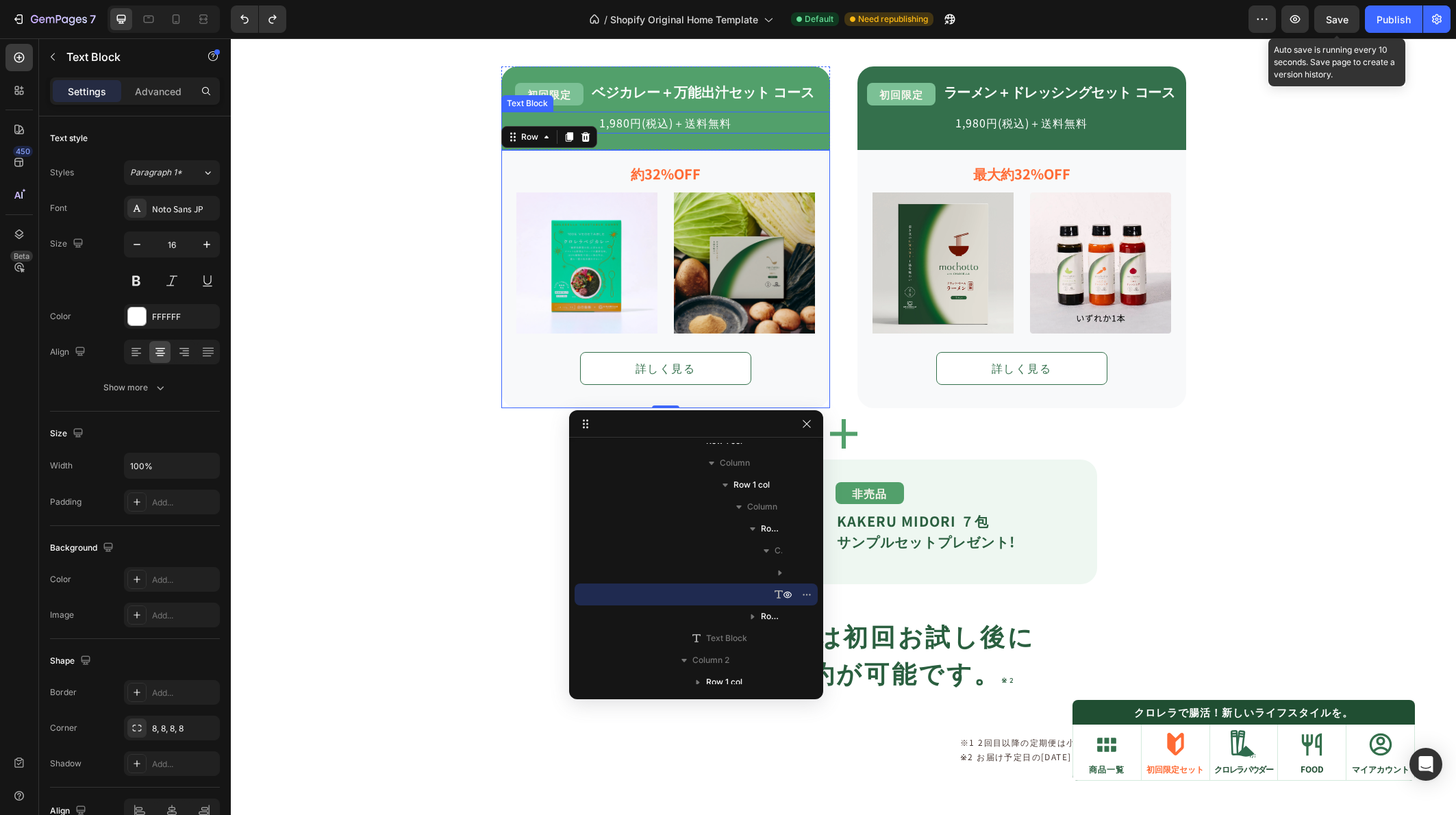
click at [720, 112] on div "1,980円(税込)＋送料無料" at bounding box center [665, 122] width 329 height 22
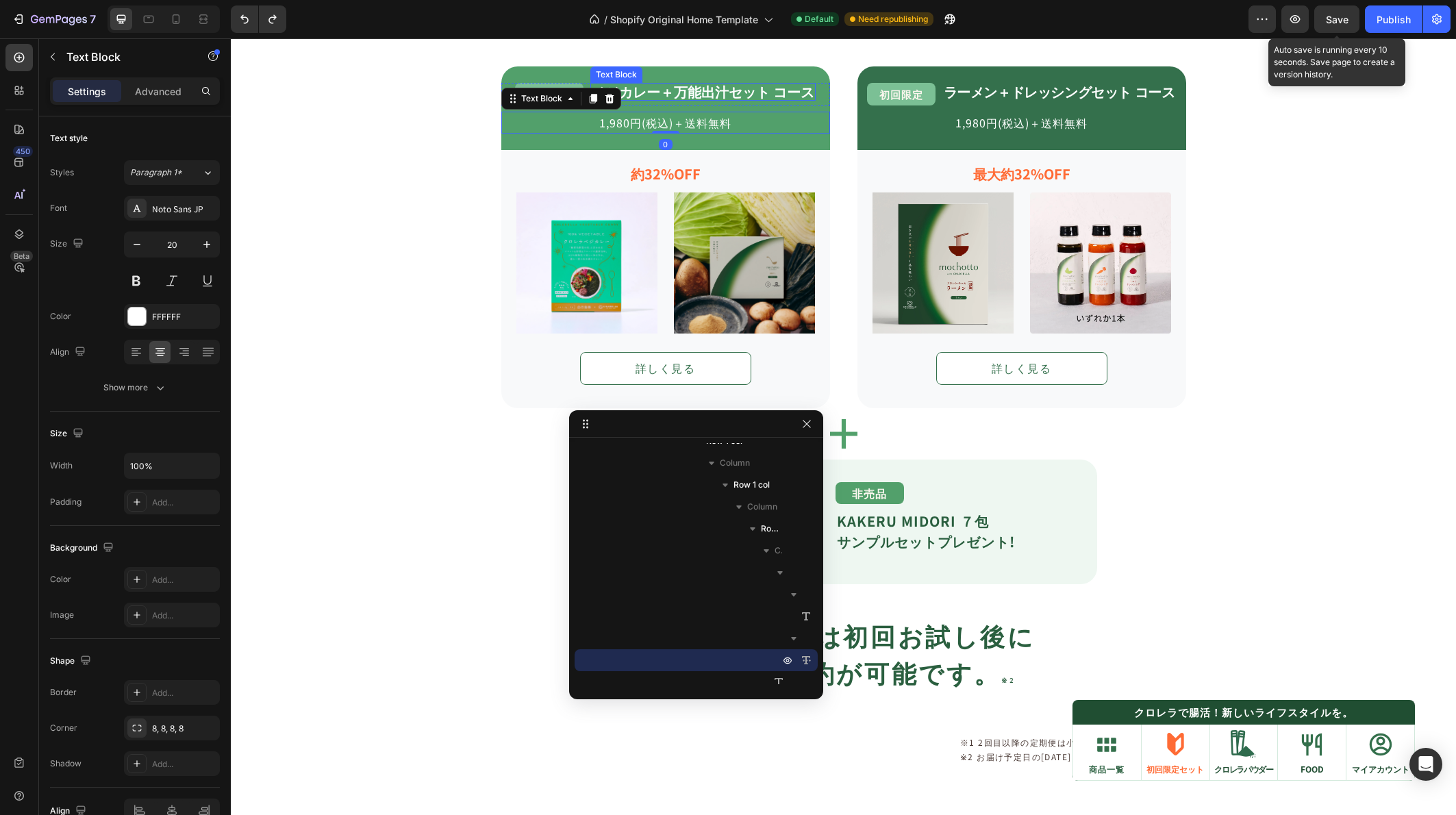
click at [733, 96] on strong "ベジカレー＋万能出汁セット コース" at bounding box center [703, 91] width 223 height 20
drag, startPoint x: 707, startPoint y: 105, endPoint x: 755, endPoint y: 54, distance: 70.0
click at [755, 54] on div "Icon 特典 01 Text Block Row tasumo製品を 1,980円(税込)＋送料無料 お得にお試し Text Block Row Icon …" at bounding box center [844, 337] width 740 height 929
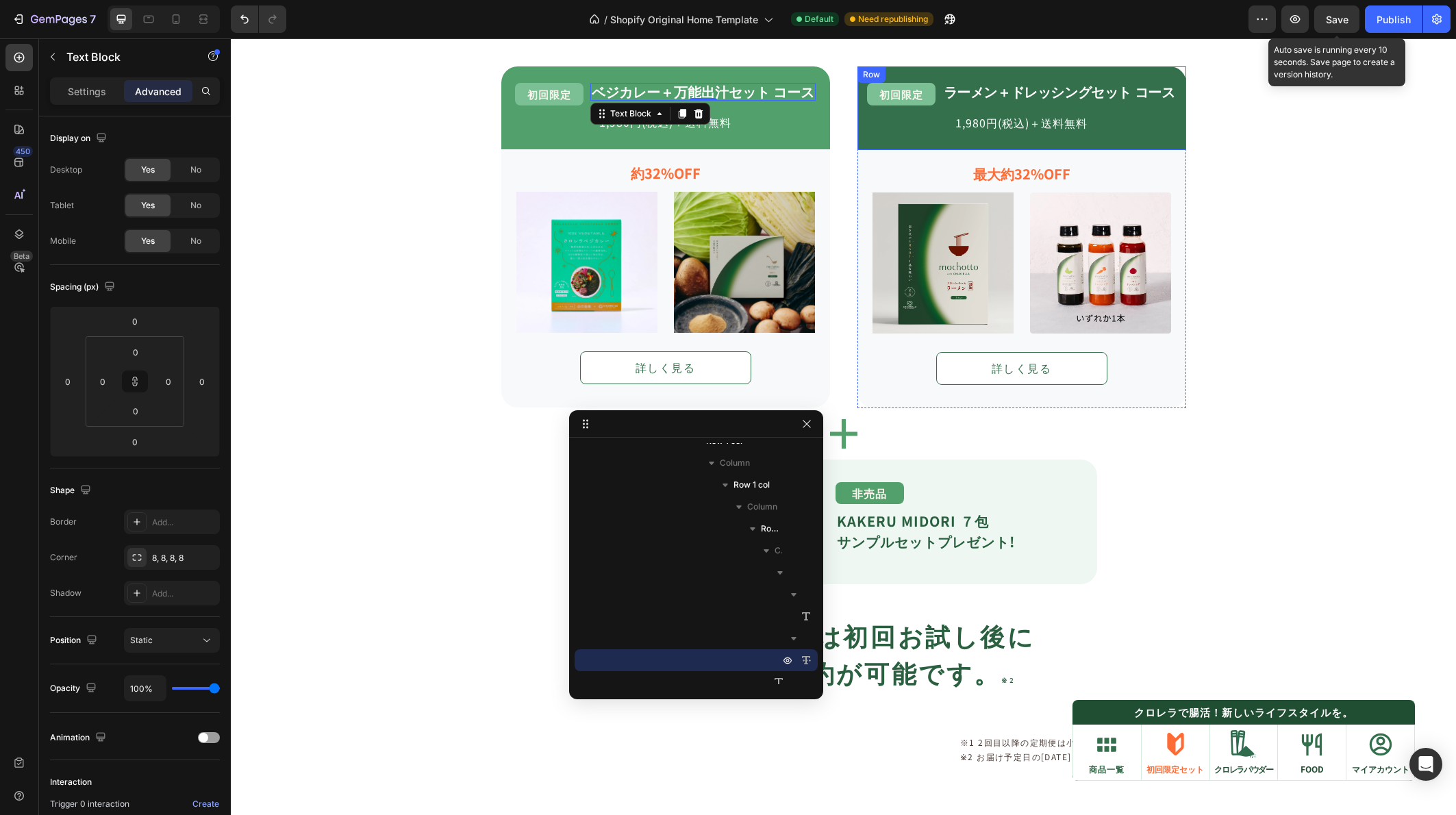
click at [1077, 108] on div "初回限定 Text Block ラーメン＋ドレッシングセット コース Text Block Row 1,980円(税込)＋送料無料 Text Block" at bounding box center [1021, 108] width 329 height 50
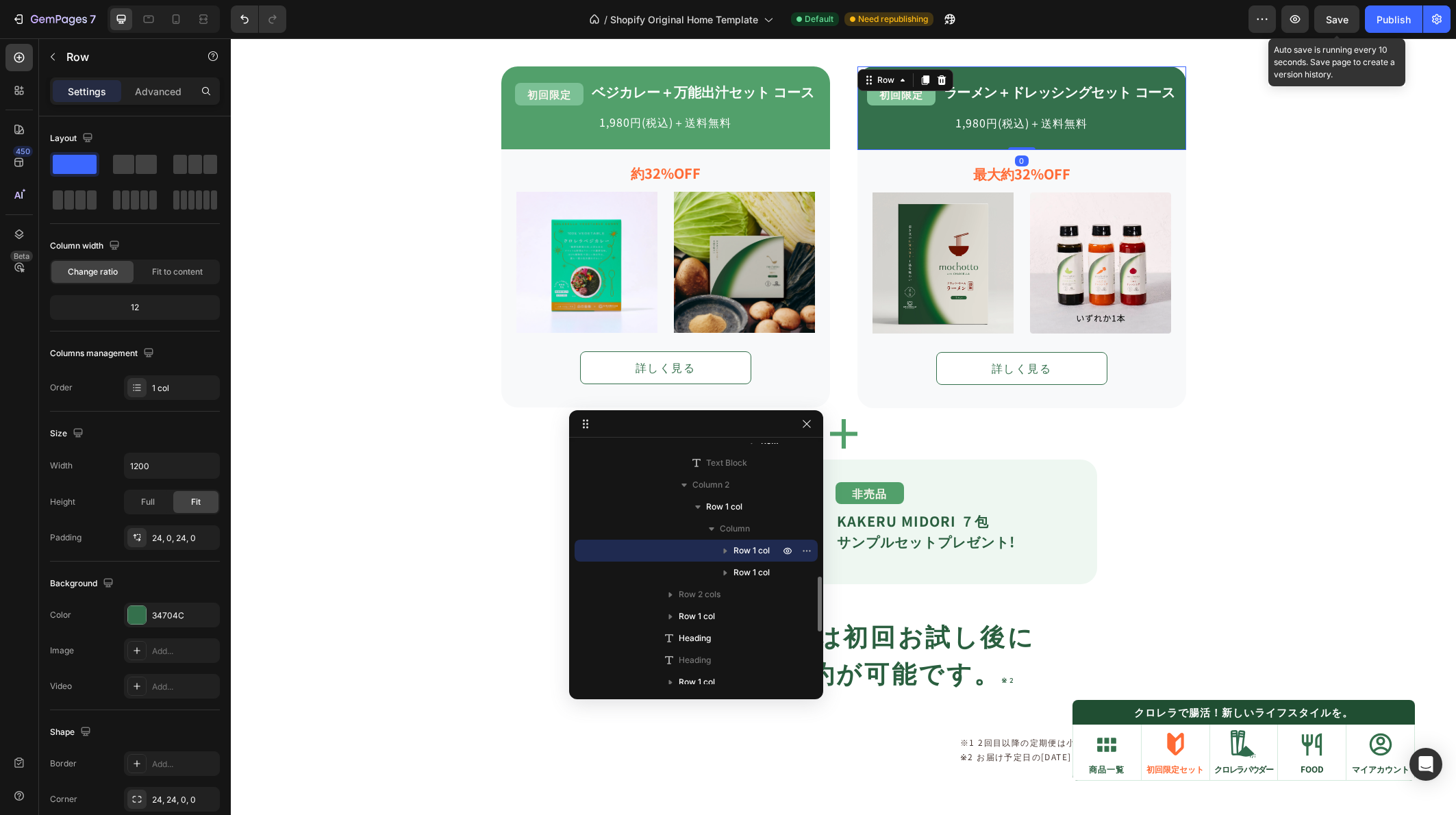
click at [1081, 96] on strong "ラーメン＋ドレッシングセット コース" at bounding box center [1060, 91] width 232 height 20
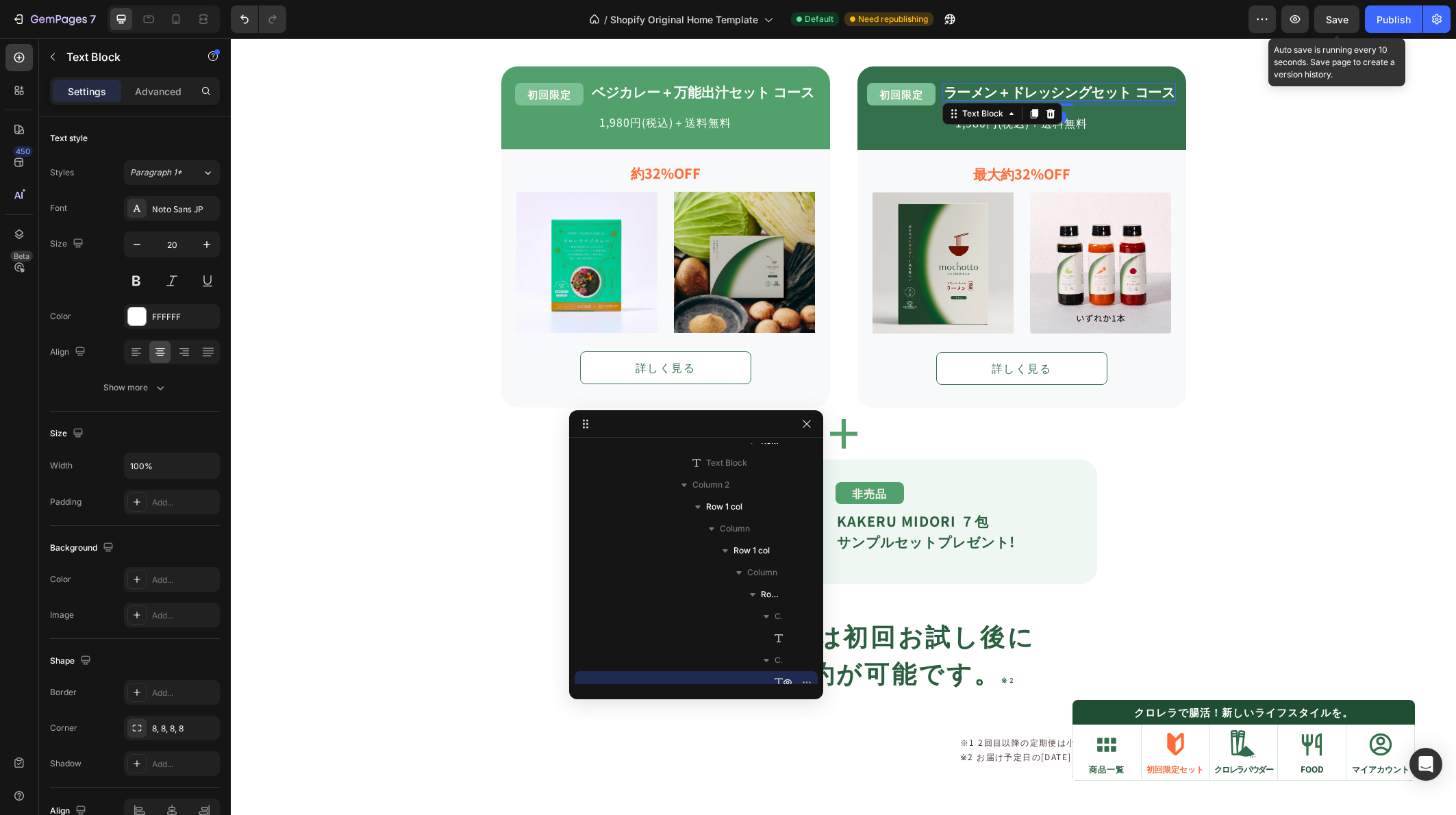
scroll to position [714, 0]
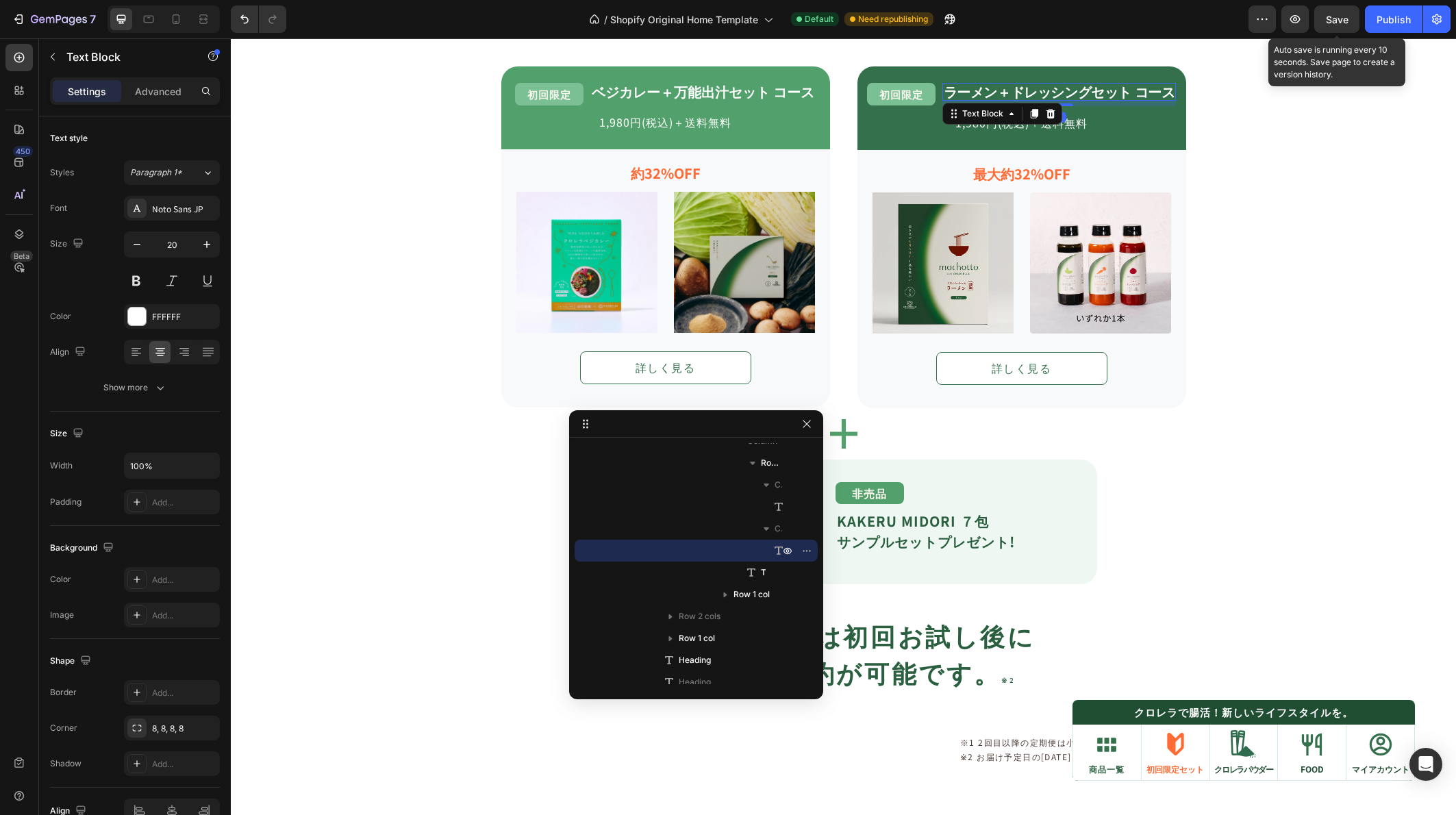
drag, startPoint x: 1062, startPoint y: 105, endPoint x: 1074, endPoint y: 48, distance: 58.2
click at [1074, 48] on div "Icon 特典 01 Text Block Row tasumo製品を 1,980円(税込)＋送料無料 お得にお試し Text Block Row Icon …" at bounding box center [844, 337] width 740 height 929
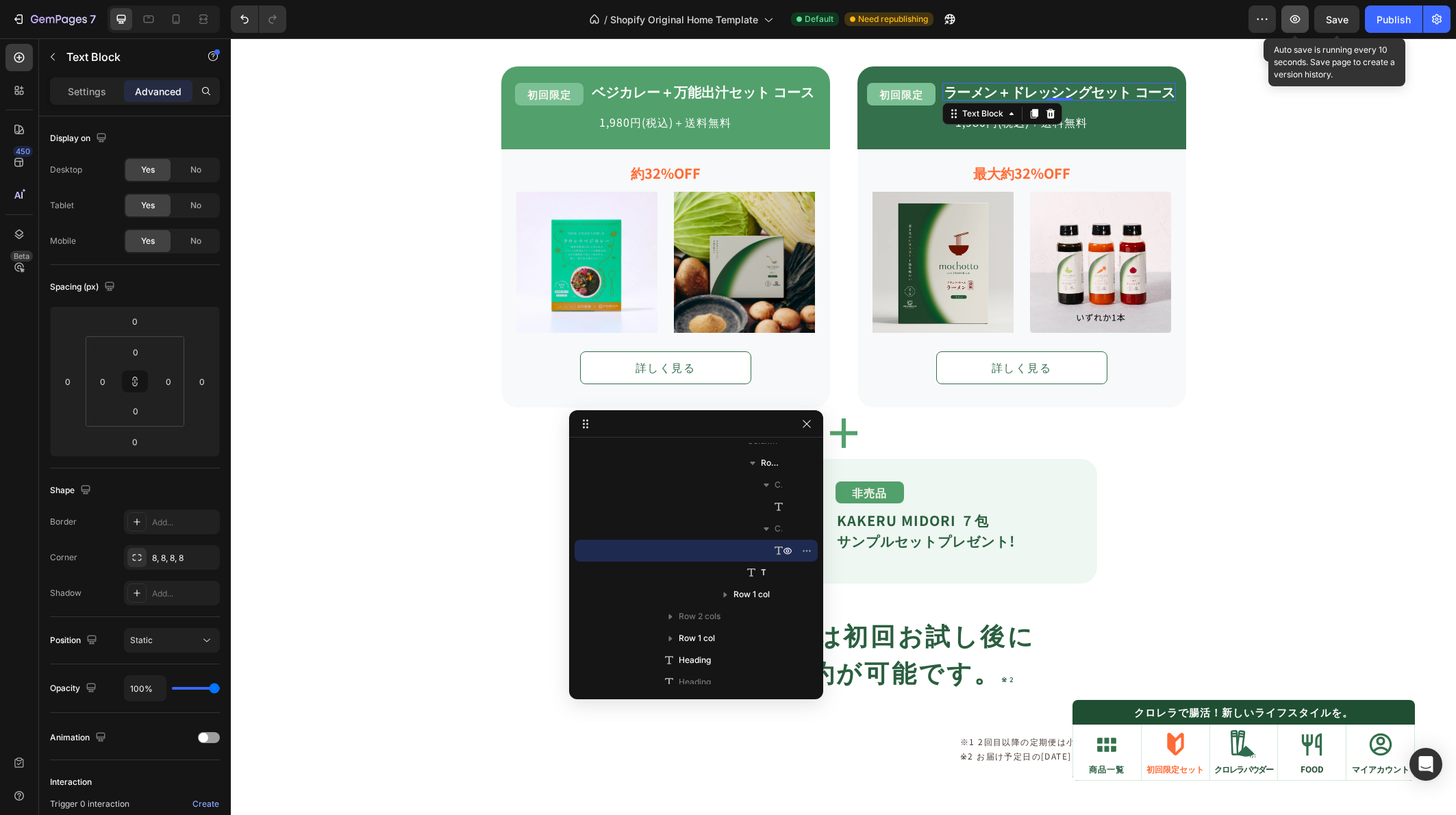
click at [1294, 14] on icon "button" at bounding box center [1295, 19] width 13 height 13
click at [1190, 386] on div "Icon 特典 01 Text Block Row tasumo製品を 1,980円(税込)＋送料無料 お得にお試し Text Block Row Icon …" at bounding box center [844, 337] width 740 height 928
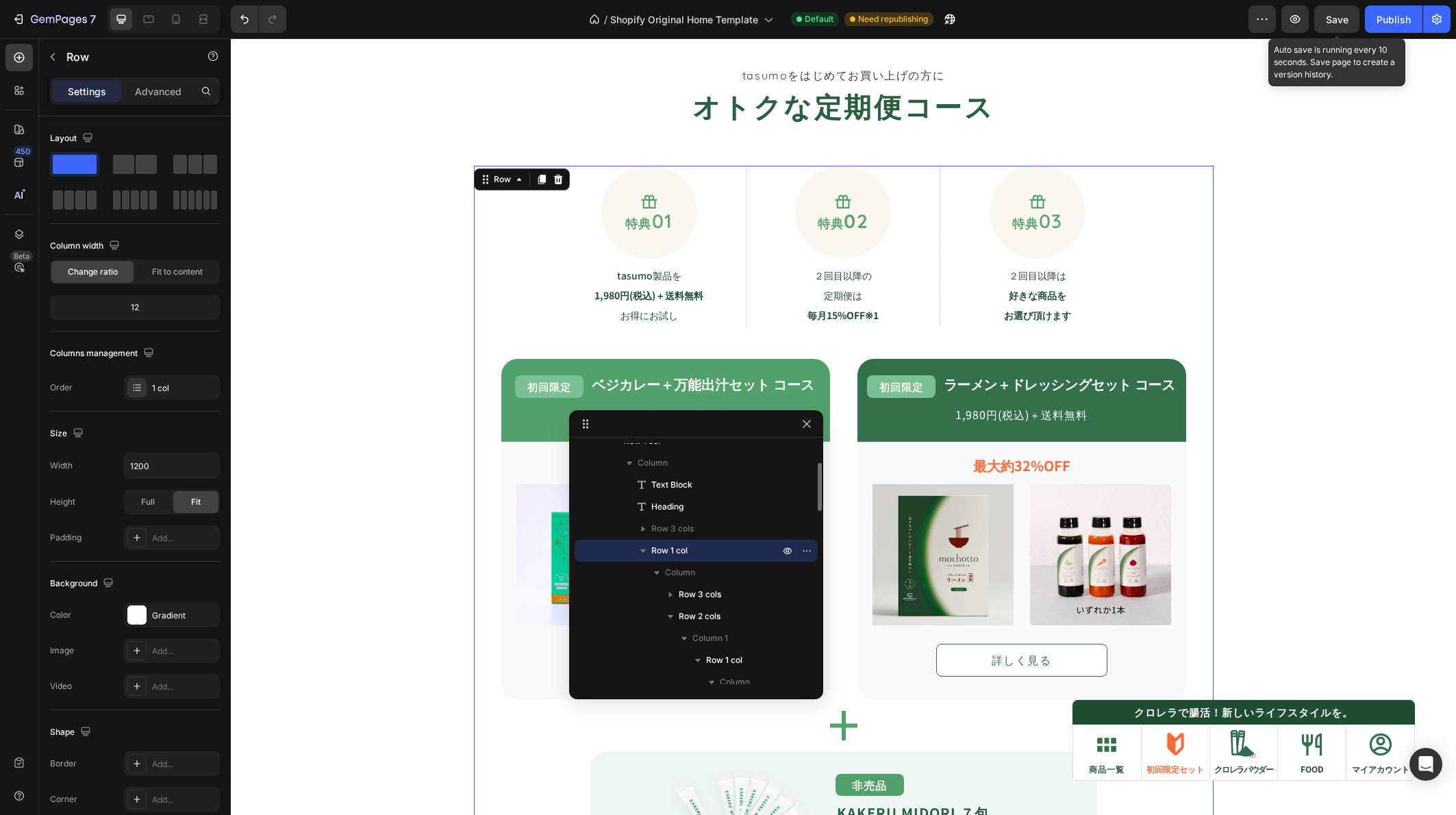
scroll to position [1142, 0]
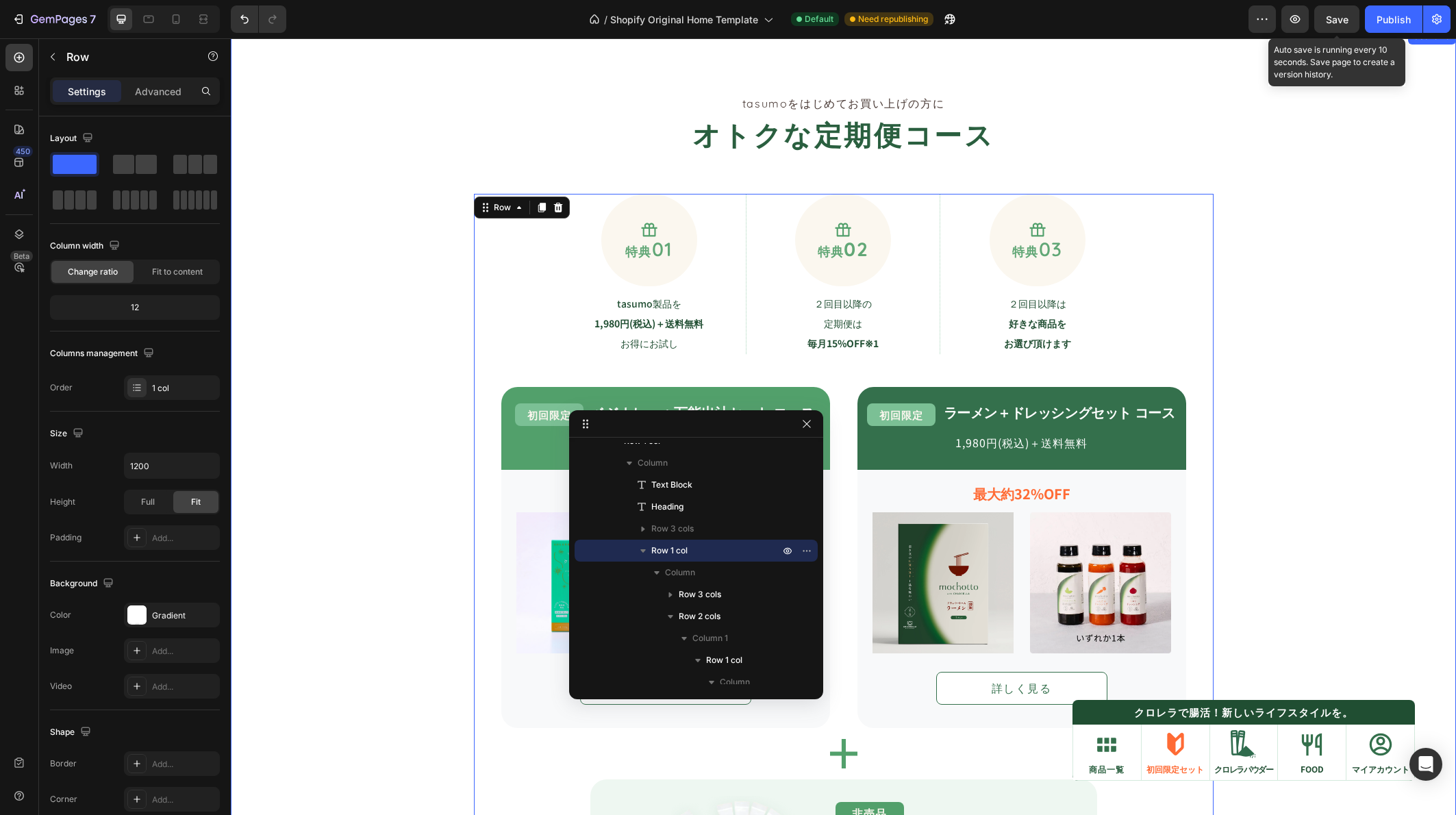
click at [1391, 377] on div "tasumoをはじめてお買い上げの方に Text Block オトクな定期便コース Heading Icon 特典 01 Text Block Row tas…" at bounding box center [843, 615] width 1225 height 1044
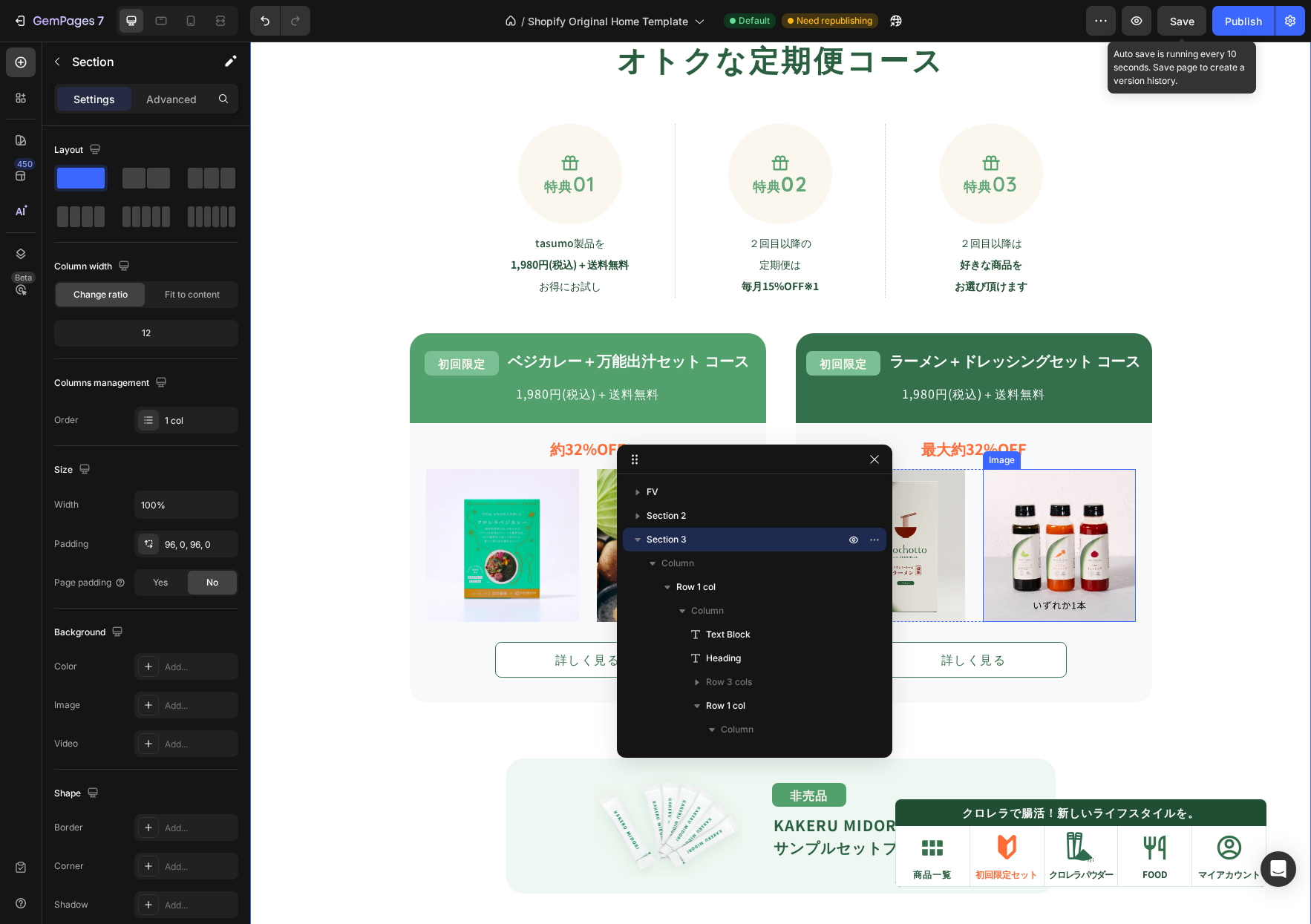
scroll to position [1460, 0]
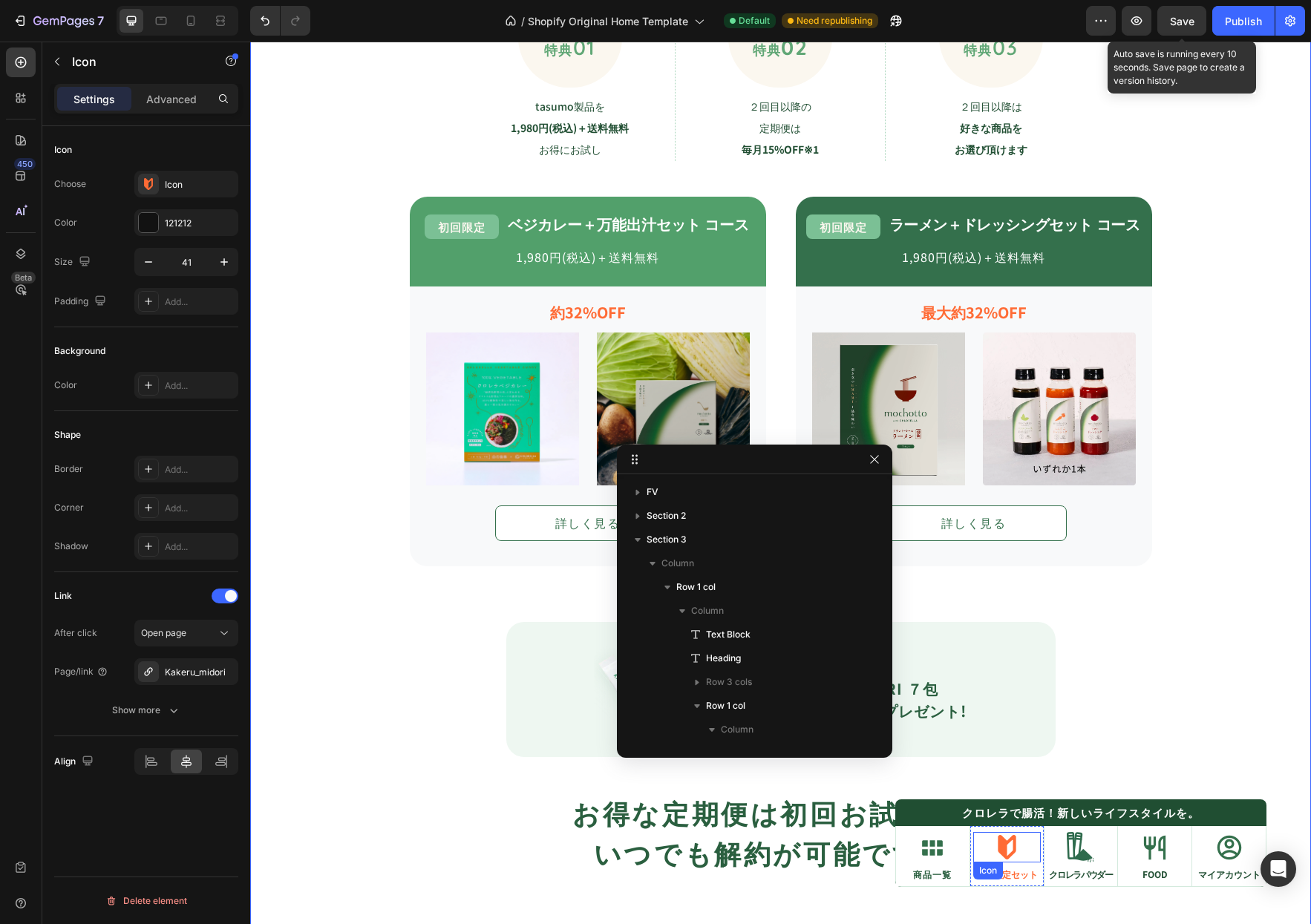
click at [1016, 839] on div "Icon" at bounding box center [1007, 847] width 68 height 31
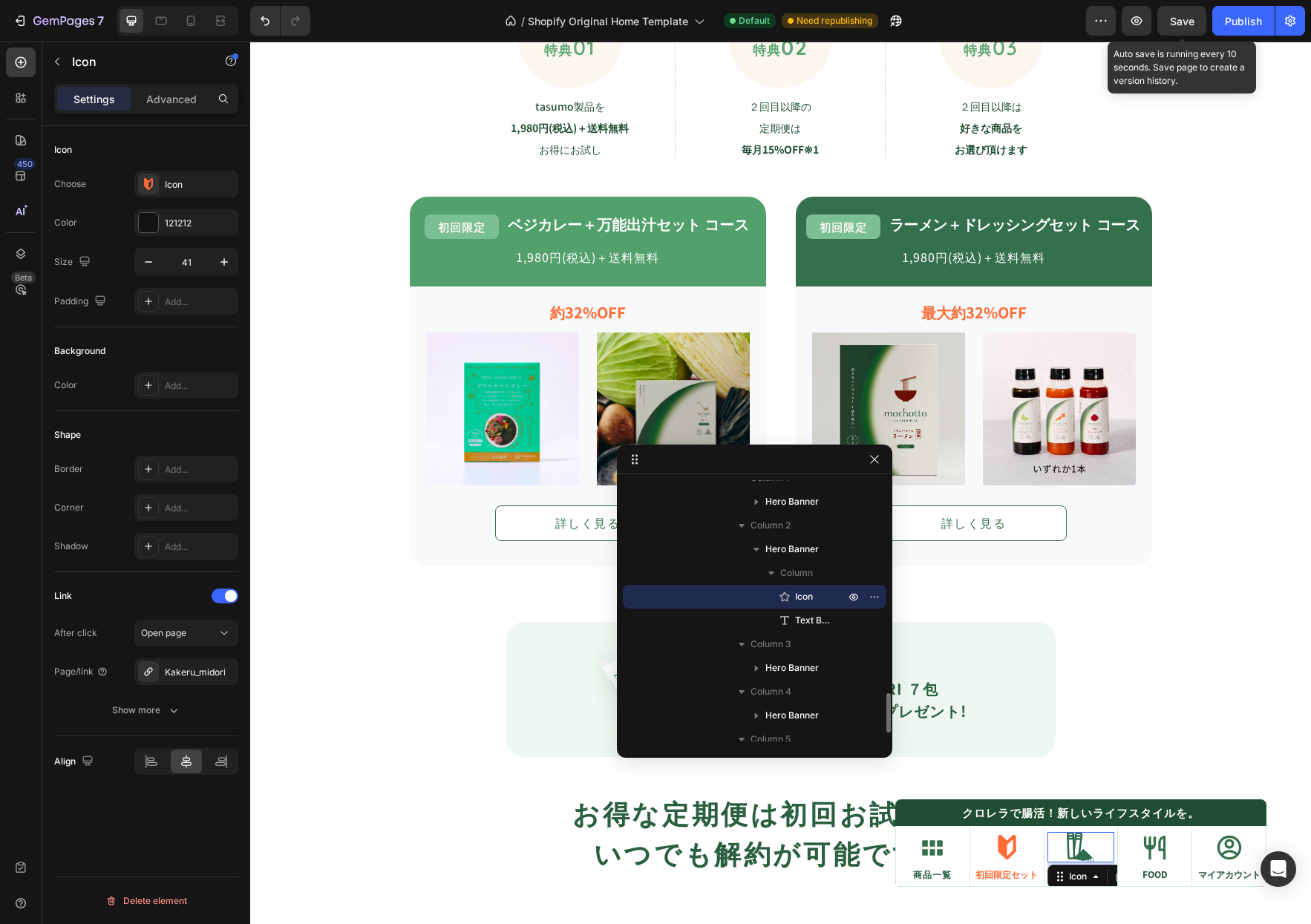
click at [1047, 856] on div "Icon 8" at bounding box center [1081, 847] width 68 height 31
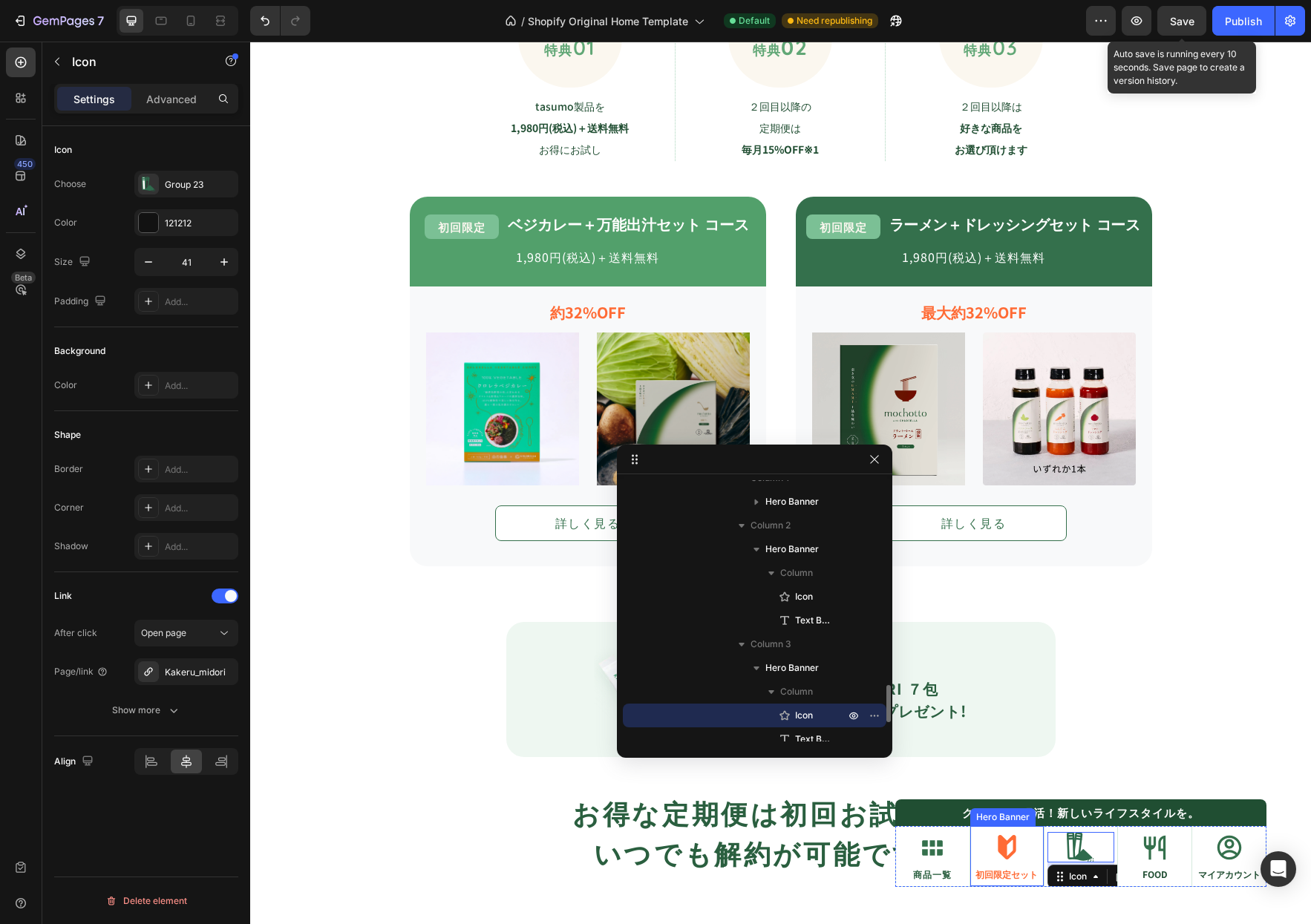
click at [1029, 835] on div "Icon 初回限定セット Text Block" at bounding box center [1006, 856] width 73 height 63
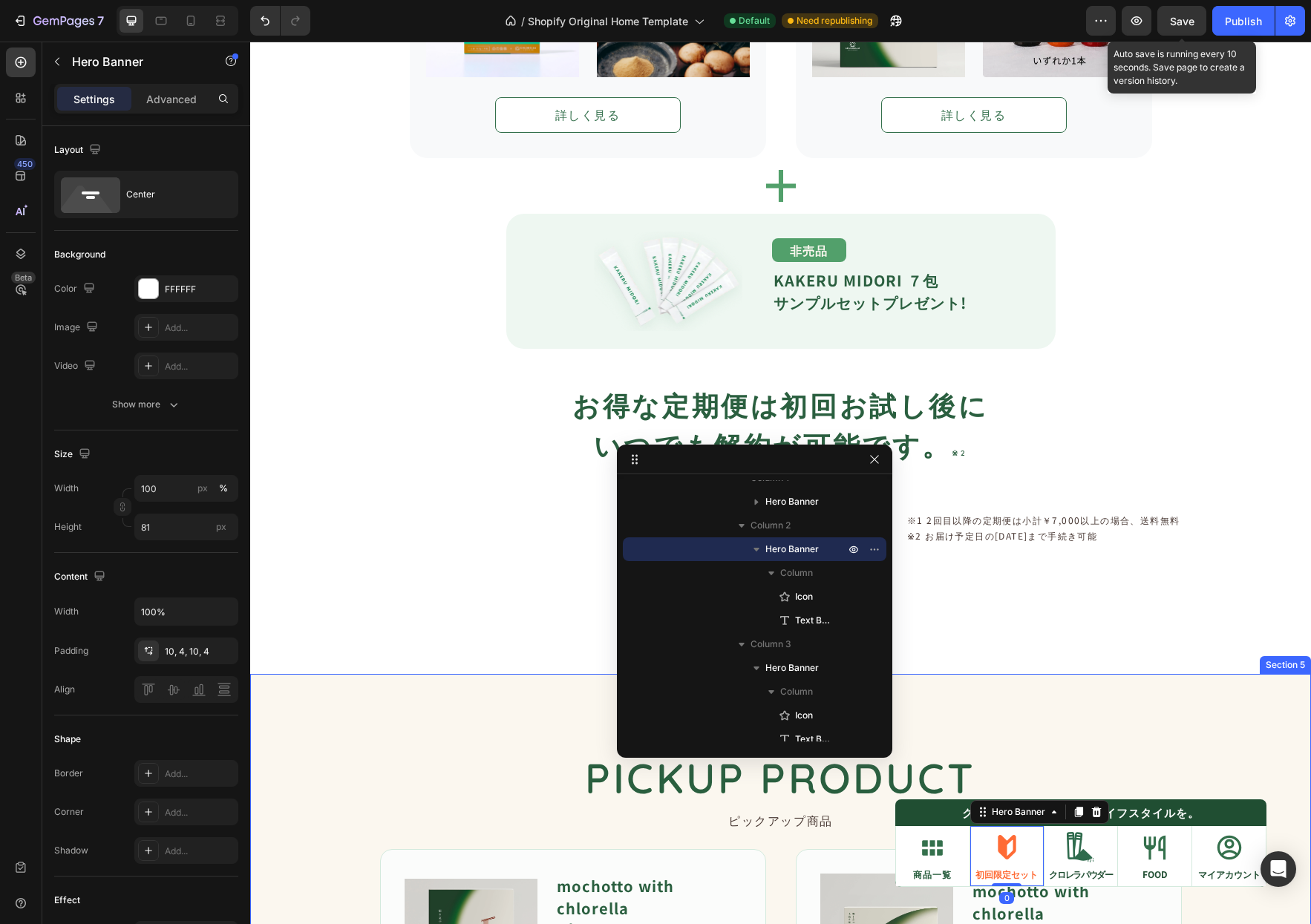
scroll to position [1683, 0]
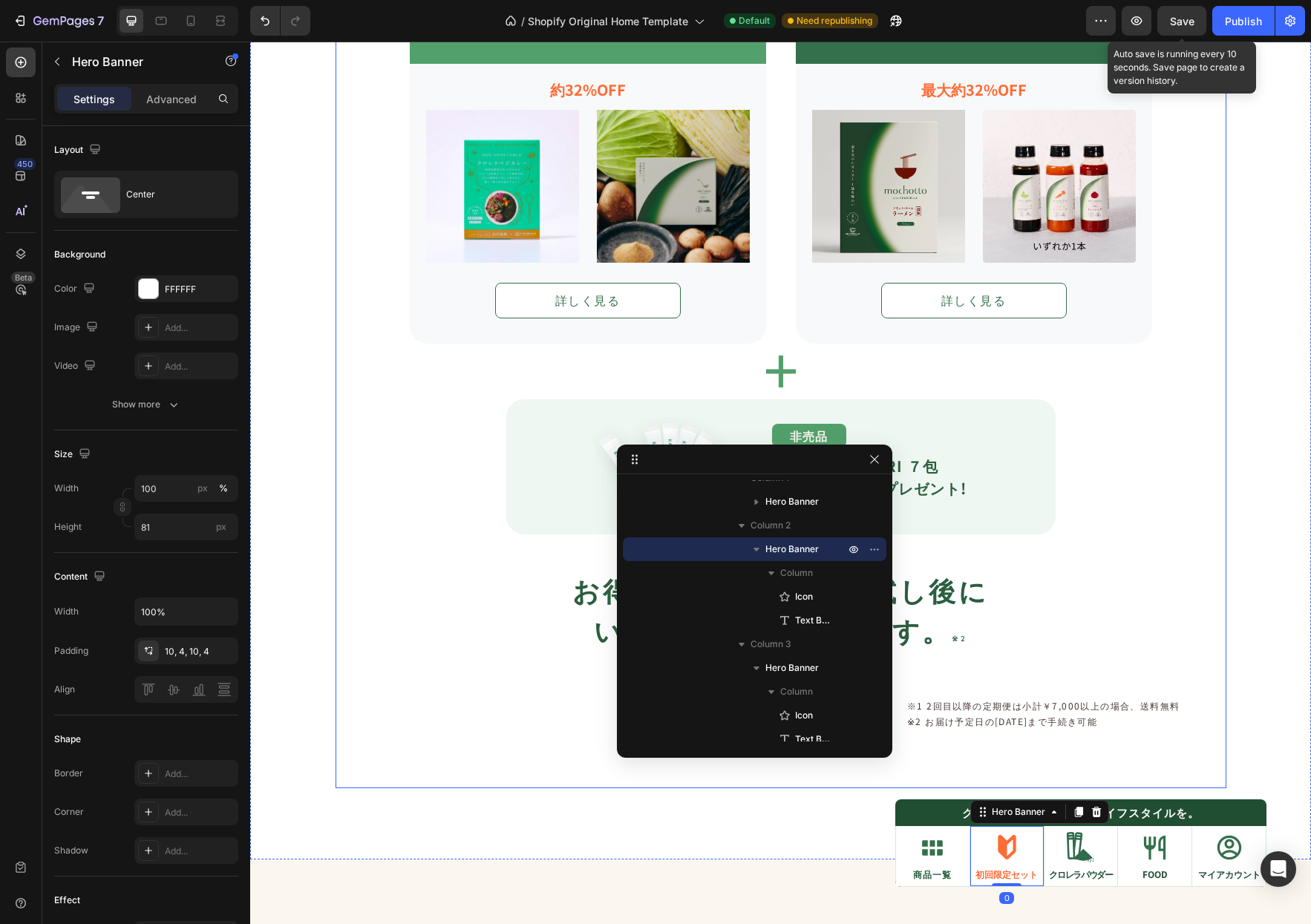
click at [1186, 468] on div "tasumoをはじめてお買い上げの方に Text Block オトクな定期便コース Heading Icon 特典 01 Text Block Row tas…" at bounding box center [780, 222] width 890 height 1131
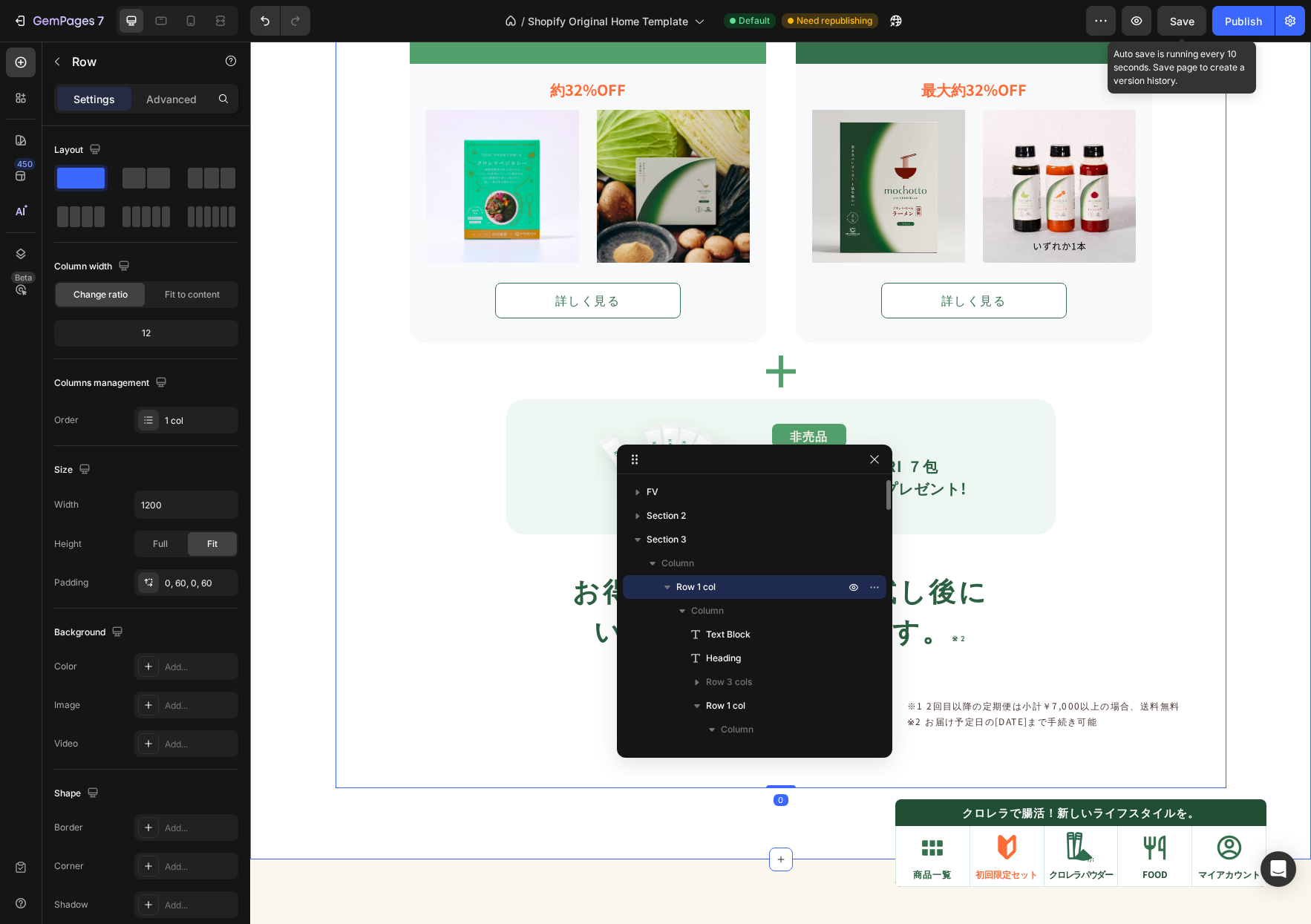
click at [1250, 483] on div "tasumoをはじめてお買い上げの方に Text Block オトクな定期便コース Heading Icon 特典 01 Text Block Row tas…" at bounding box center [780, 222] width 1061 height 1131
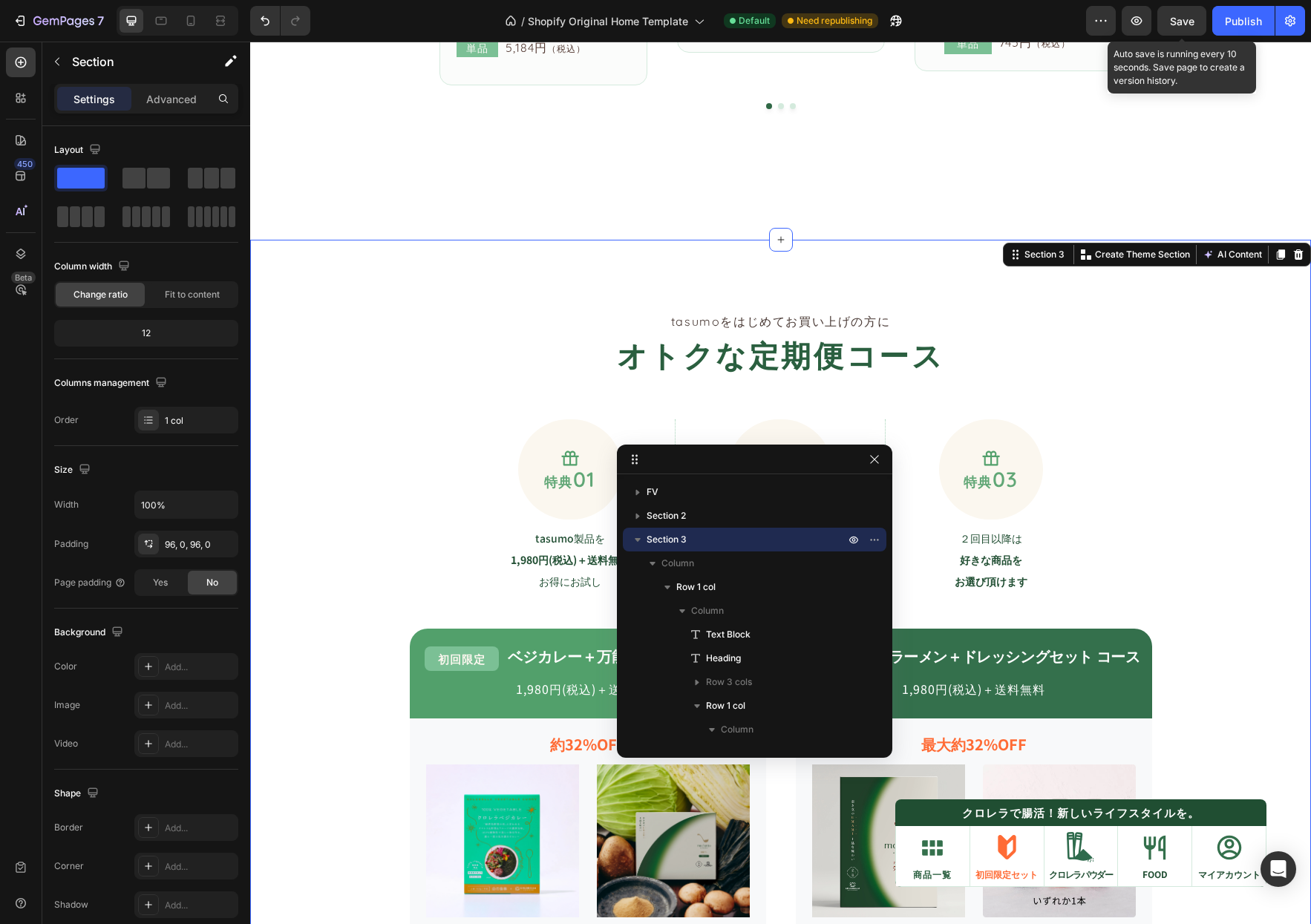
scroll to position [941, 0]
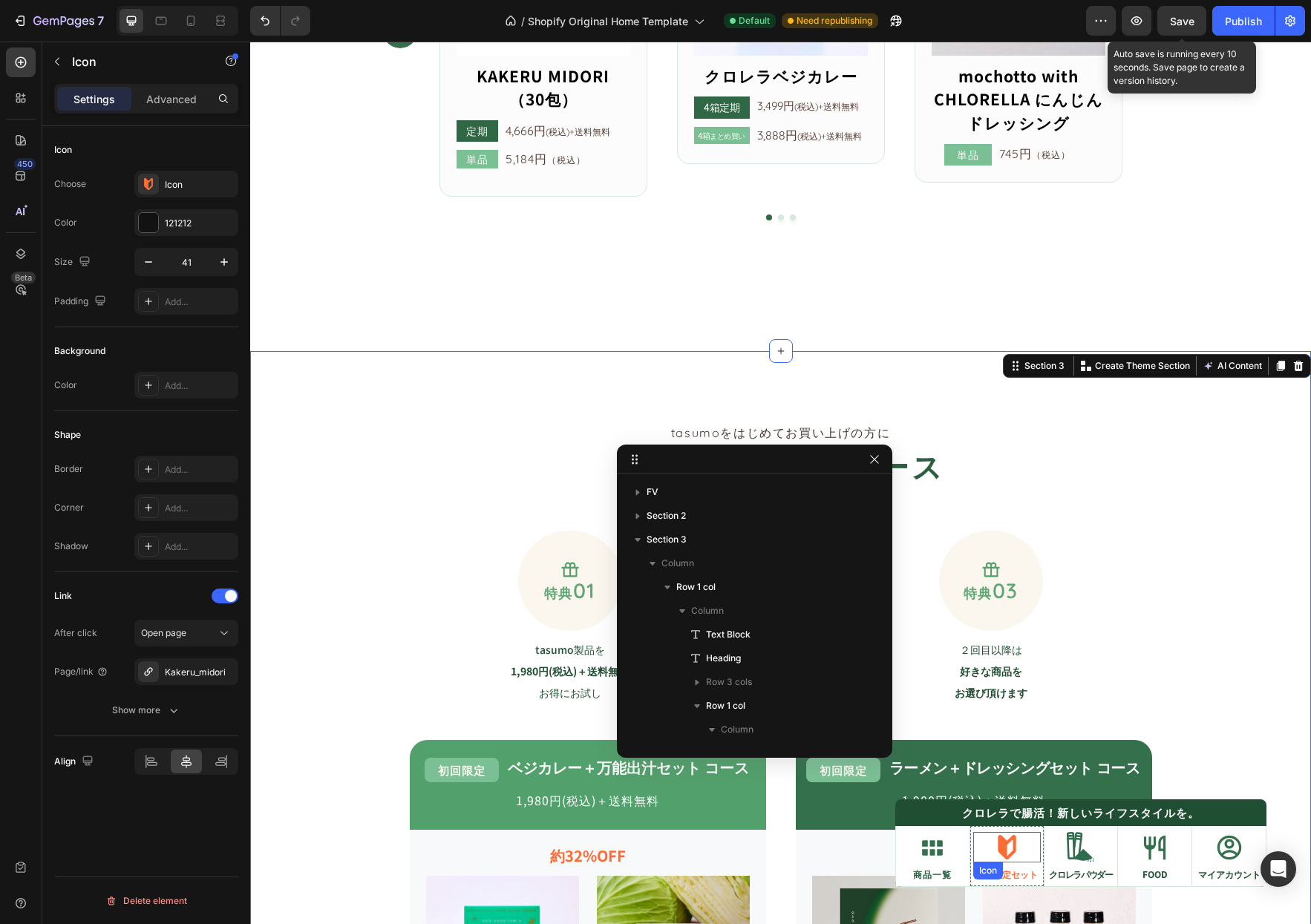
click at [1024, 841] on div "Icon" at bounding box center [1007, 847] width 68 height 31
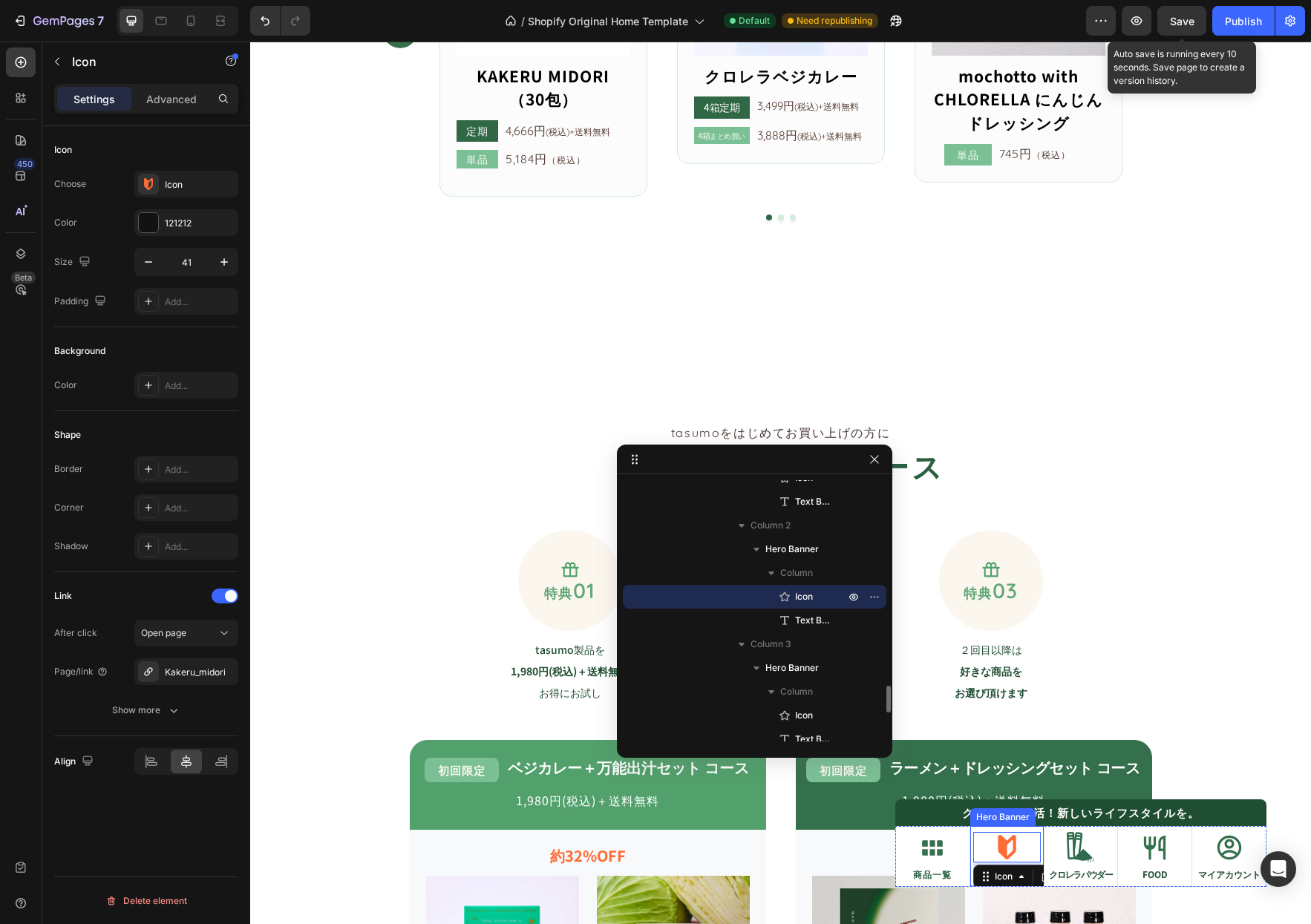
click at [1028, 828] on div "Icon 8 初回限定セット Text Block" at bounding box center [1006, 856] width 73 height 63
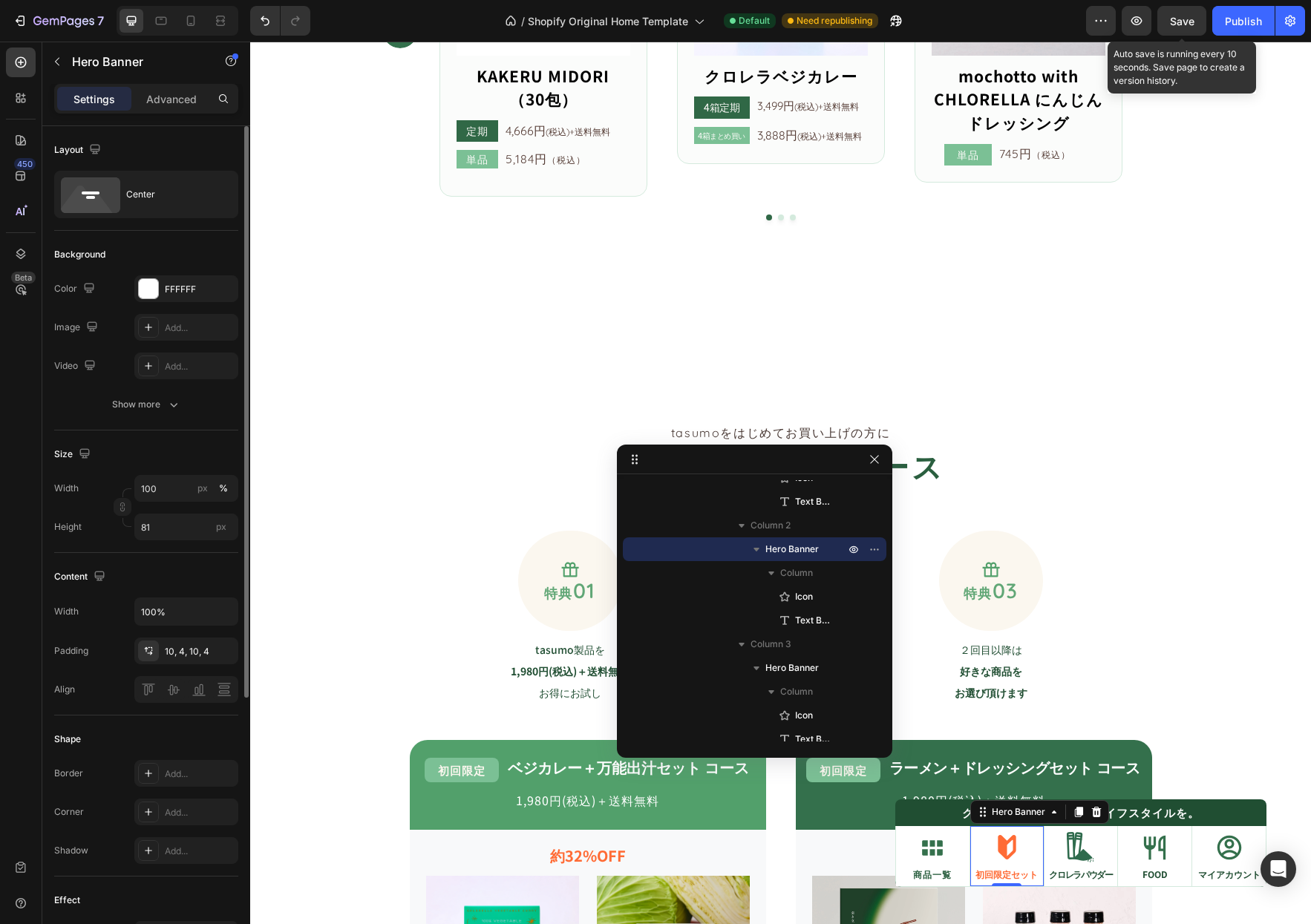
scroll to position [394, 0]
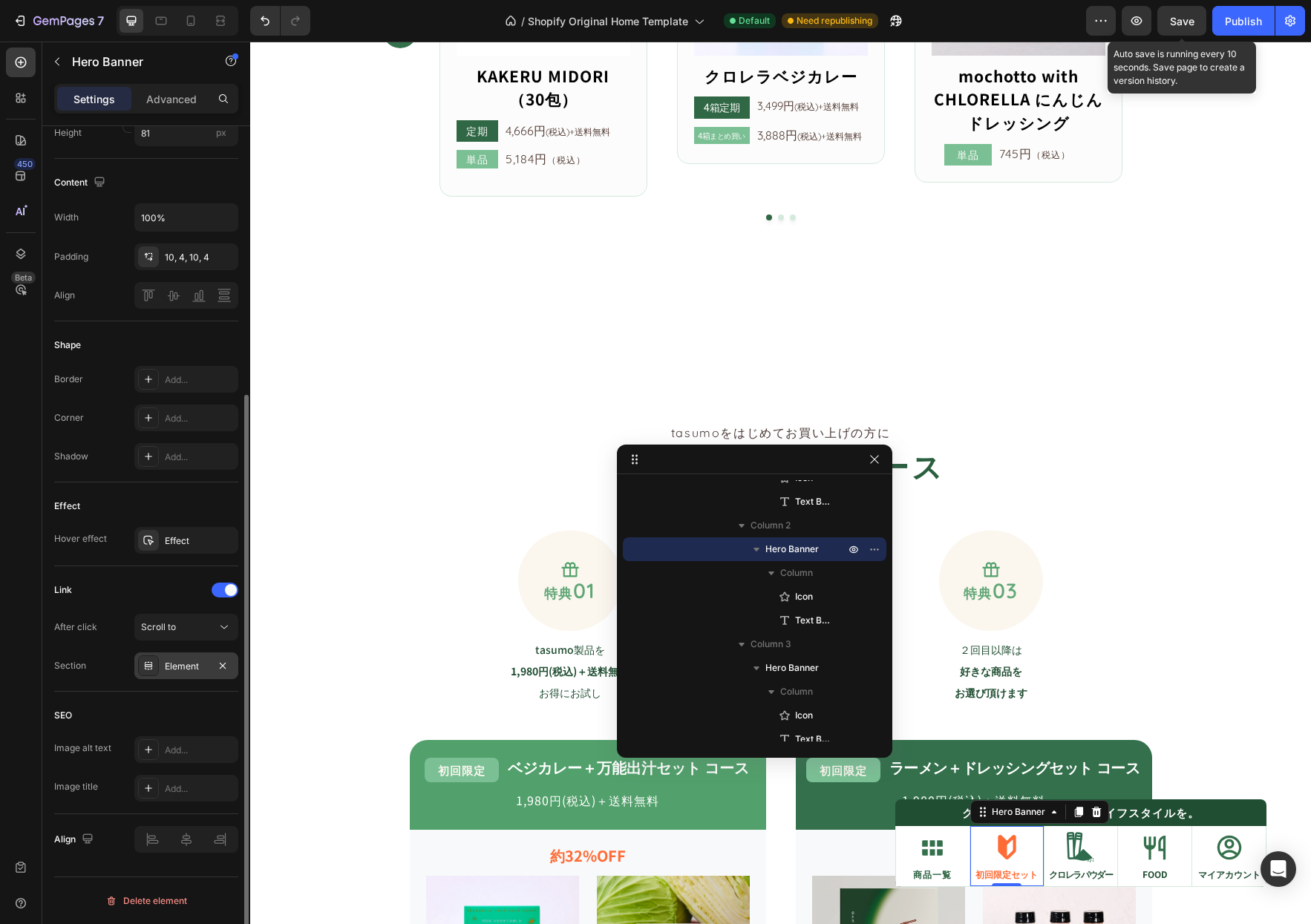
click at [185, 668] on div "Element" at bounding box center [187, 666] width 43 height 14
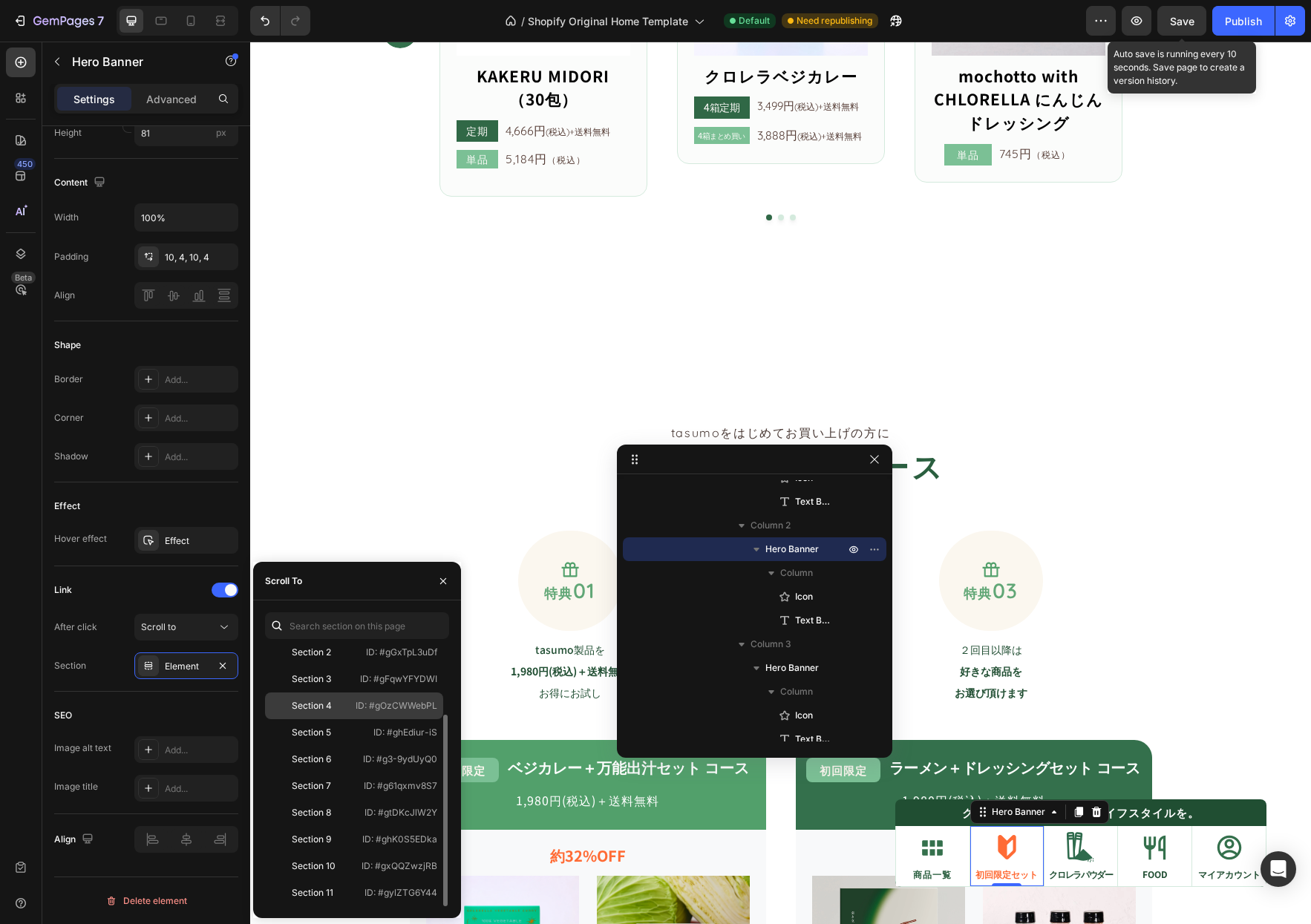
scroll to position [14, 0]
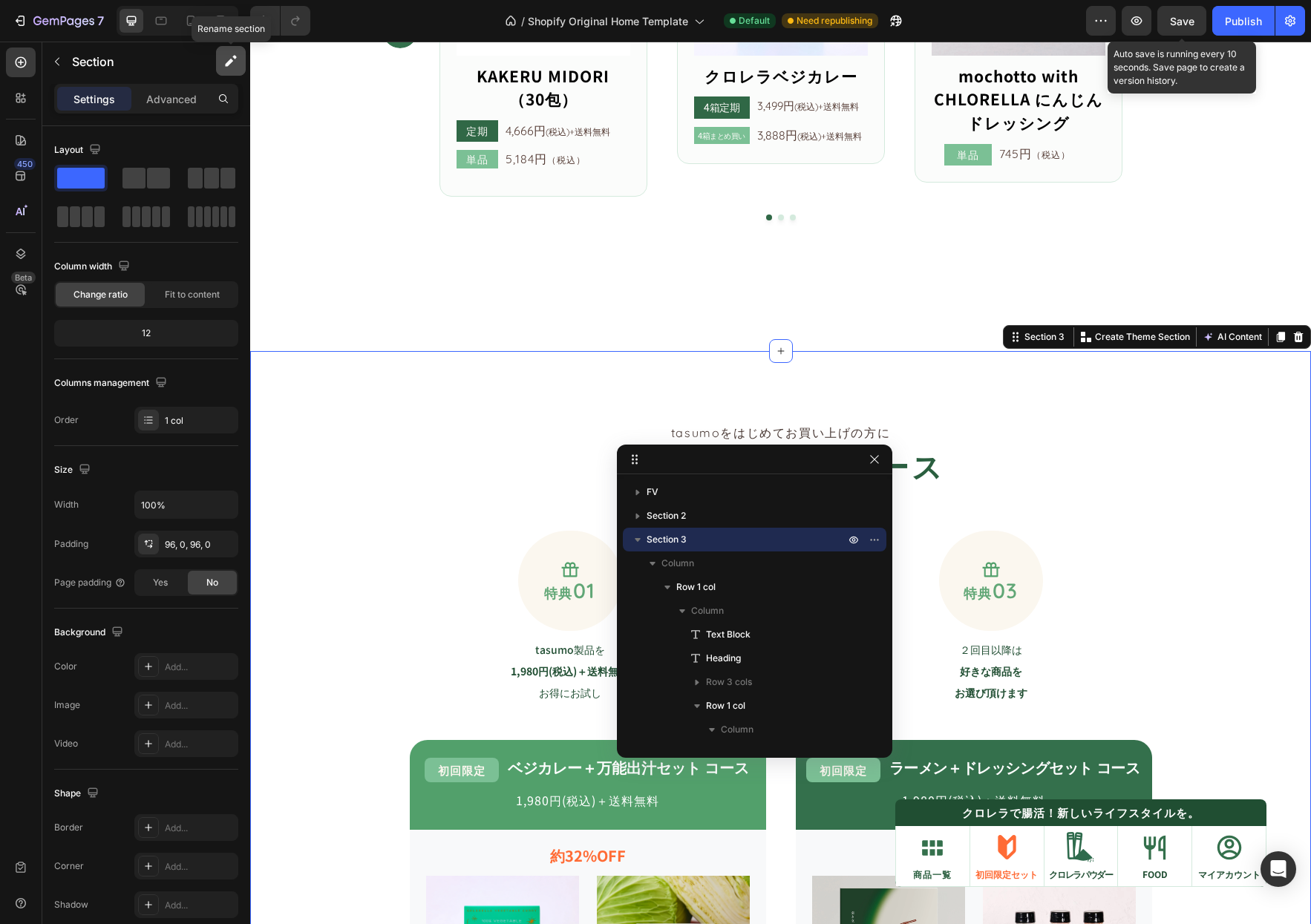
click at [221, 57] on button "button" at bounding box center [231, 60] width 30 height 30
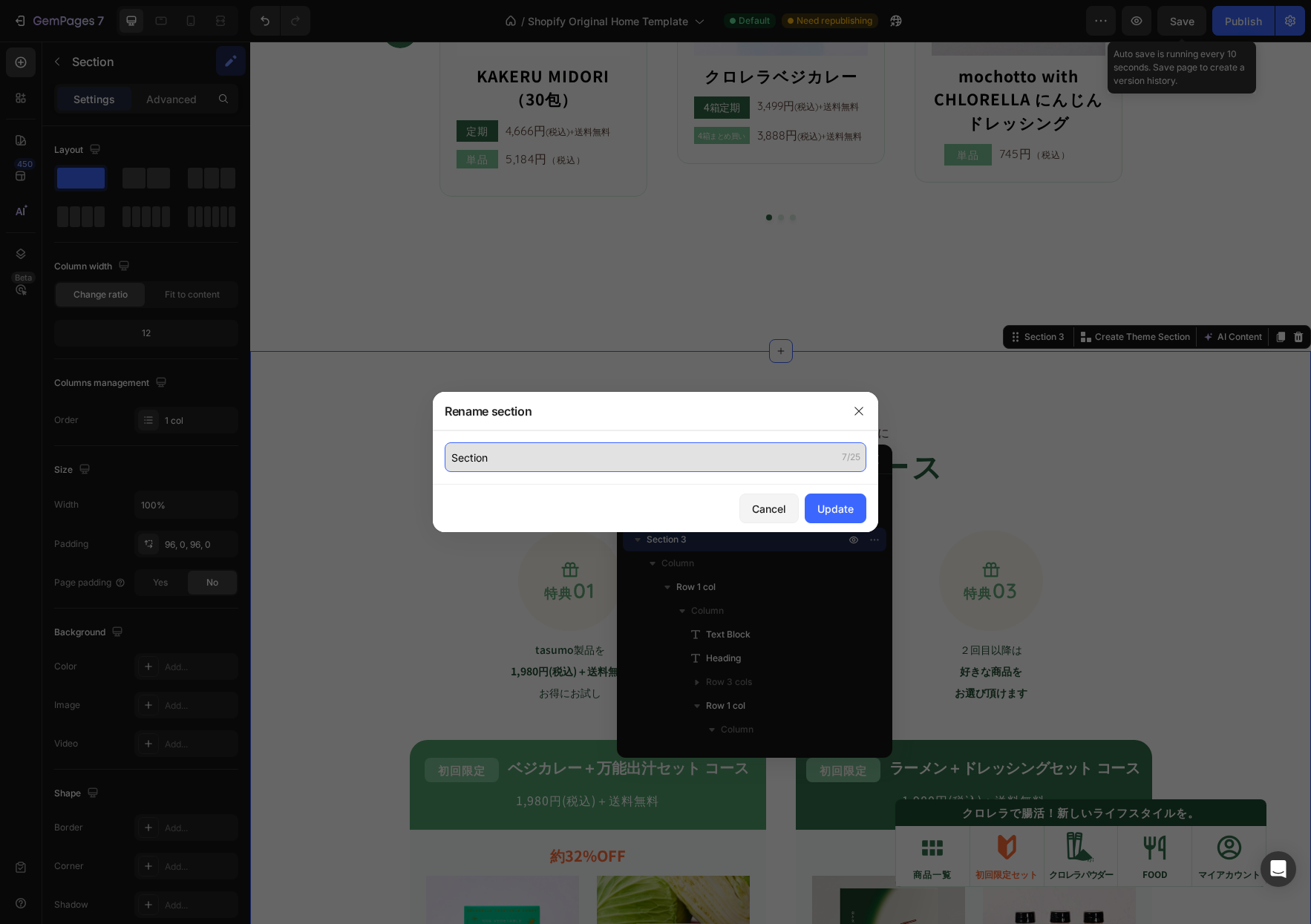
click at [599, 446] on input "Section" at bounding box center [656, 457] width 421 height 30
type input "o"
type input "オトクな定期便"
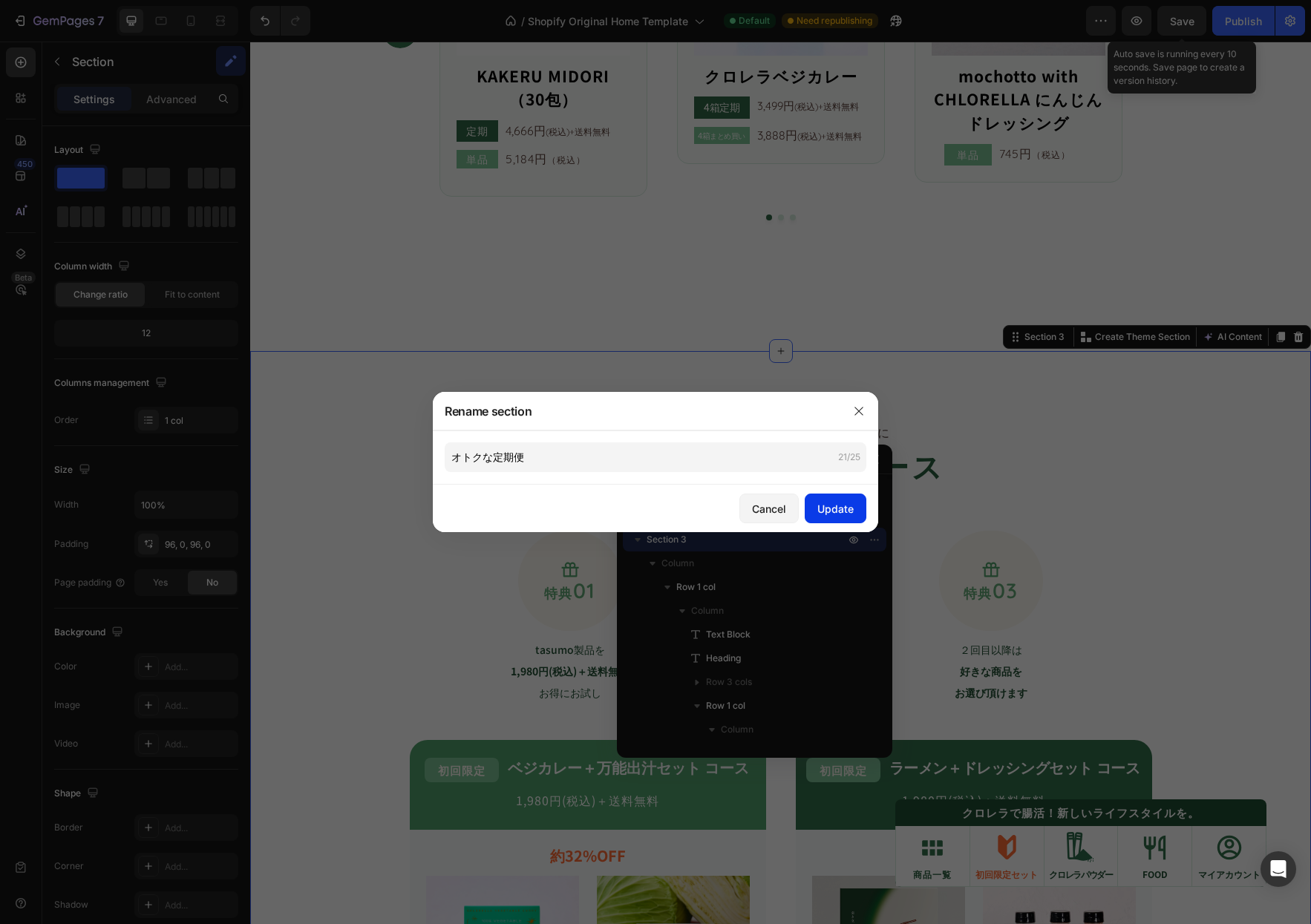
click at [840, 508] on div "Update" at bounding box center [835, 508] width 36 height 15
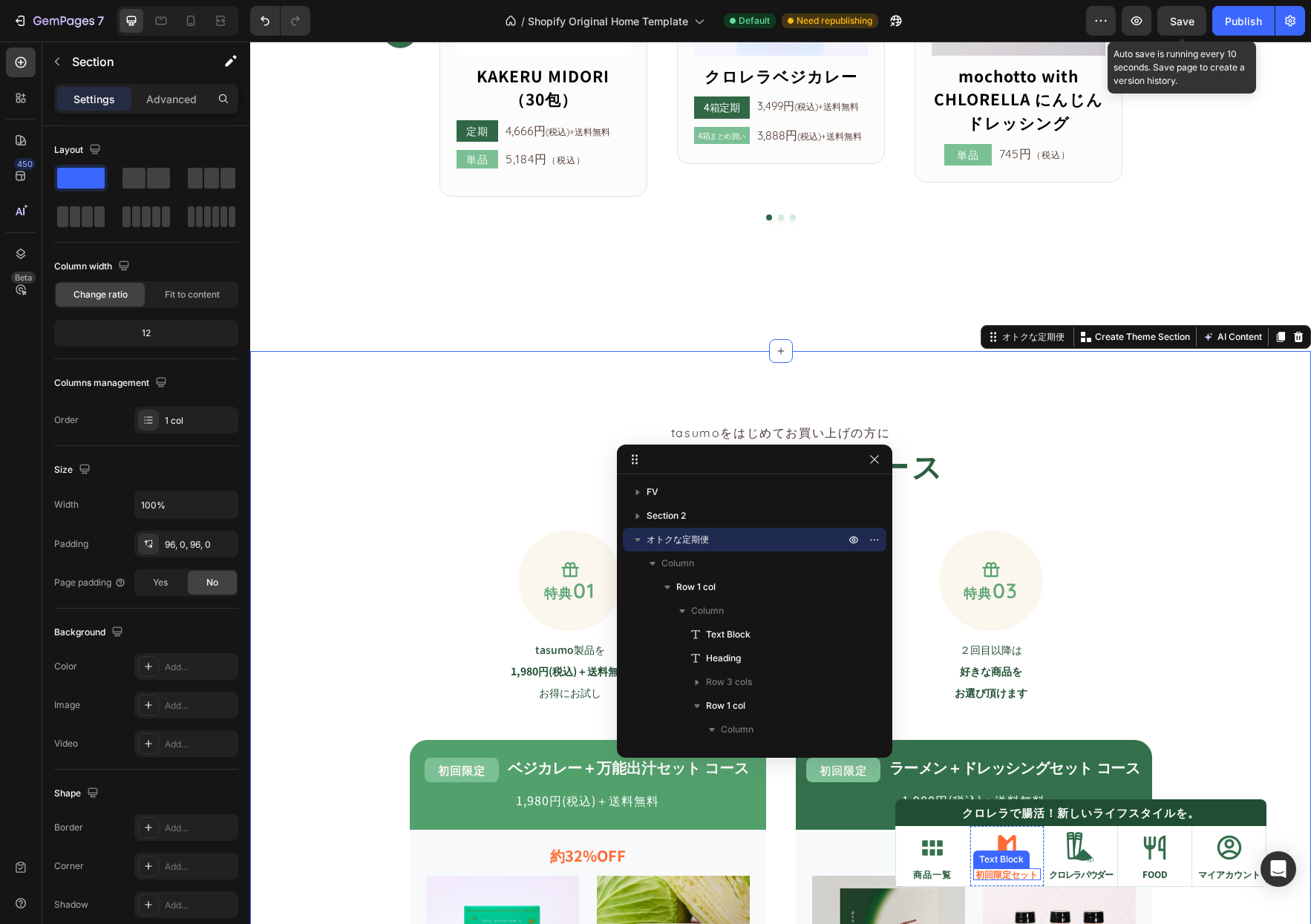
click at [970, 848] on div "Icon 初回限定セット Text Block" at bounding box center [1006, 856] width 73 height 63
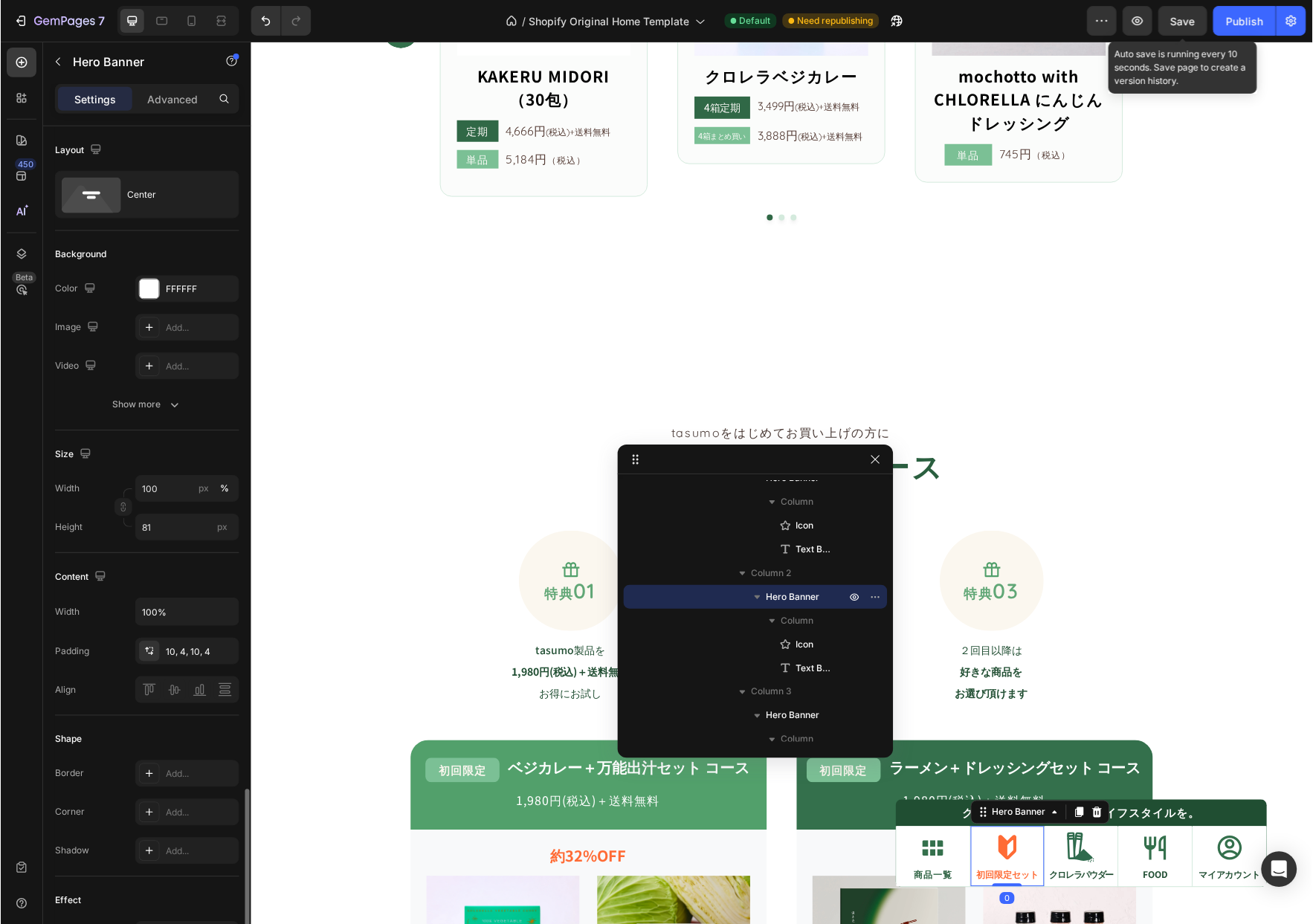
scroll to position [395, 0]
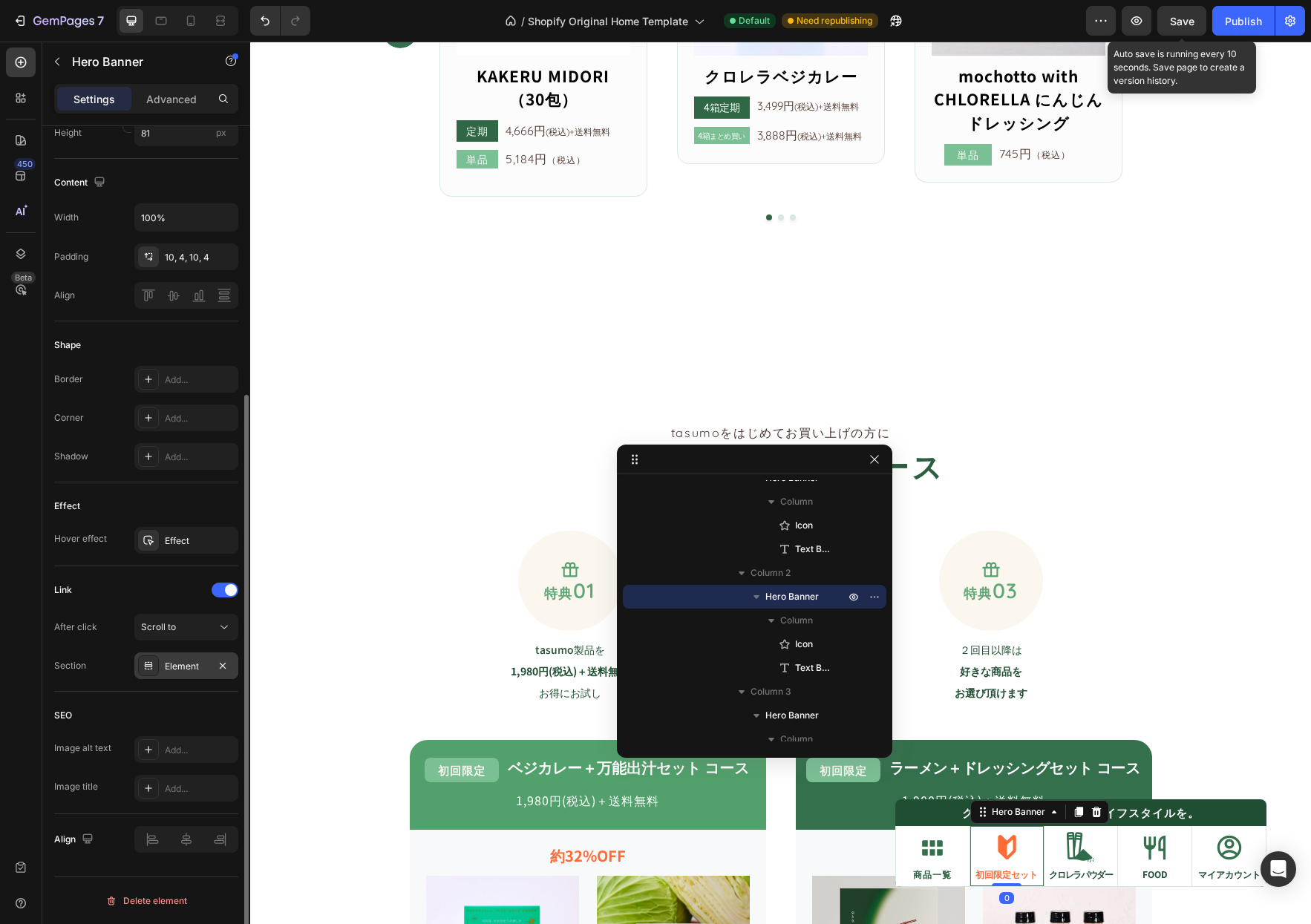
click at [189, 667] on div "Element" at bounding box center [187, 666] width 43 height 14
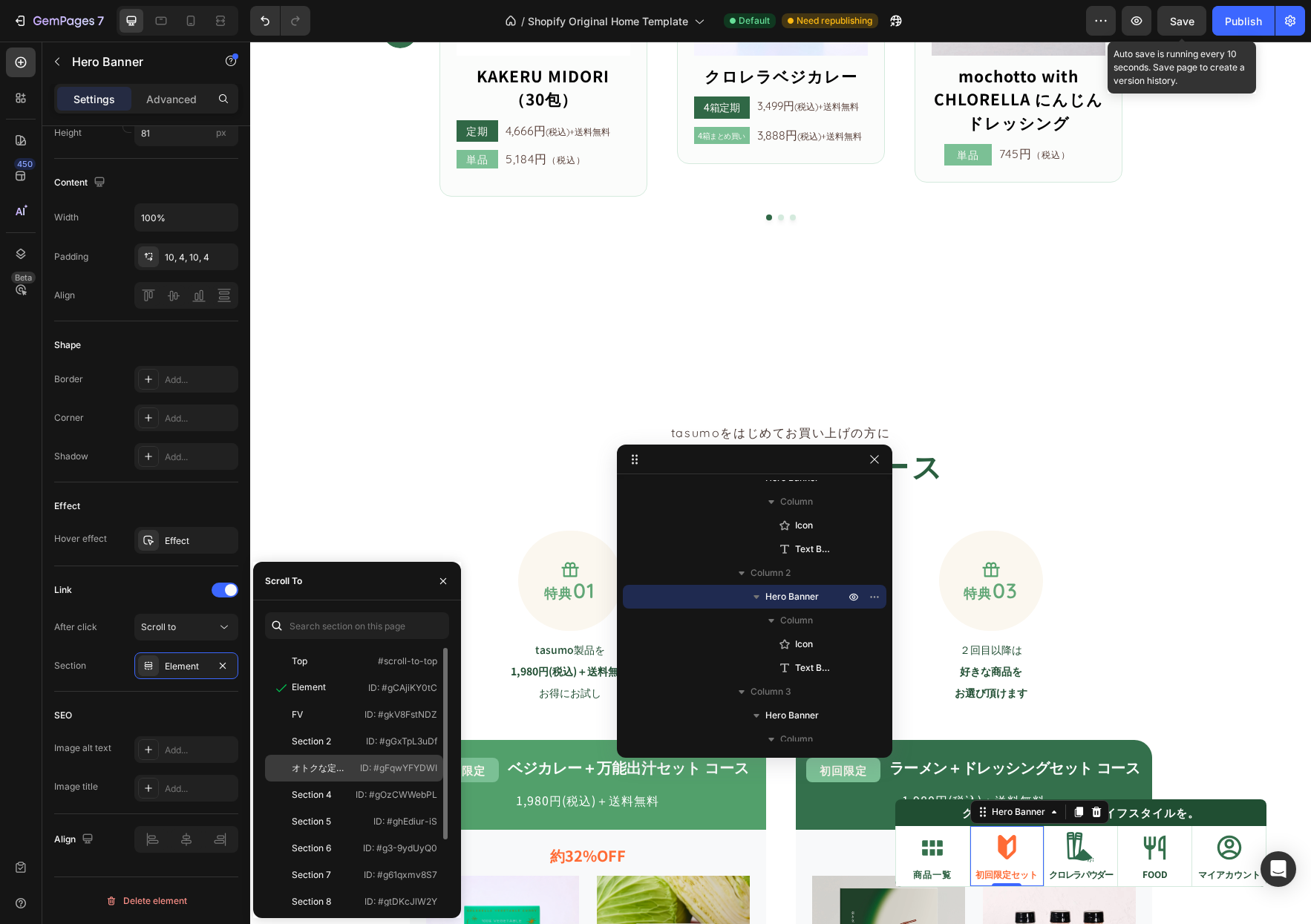
click at [346, 763] on div "オトクな定期便" at bounding box center [322, 768] width 60 height 14
click at [1175, 20] on span "Save" at bounding box center [1182, 21] width 24 height 13
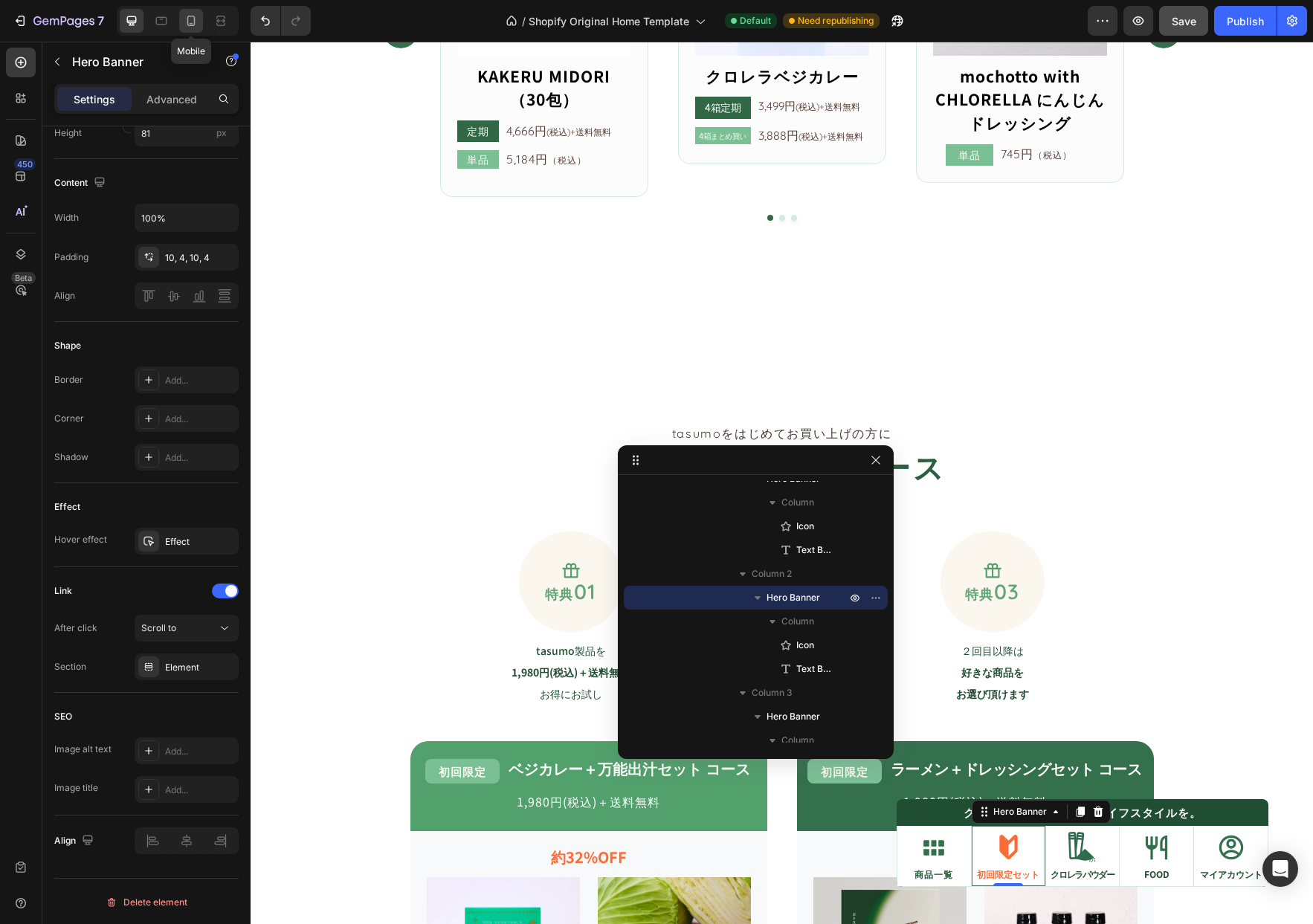
click at [183, 22] on div at bounding box center [191, 21] width 24 height 24
type input "69"
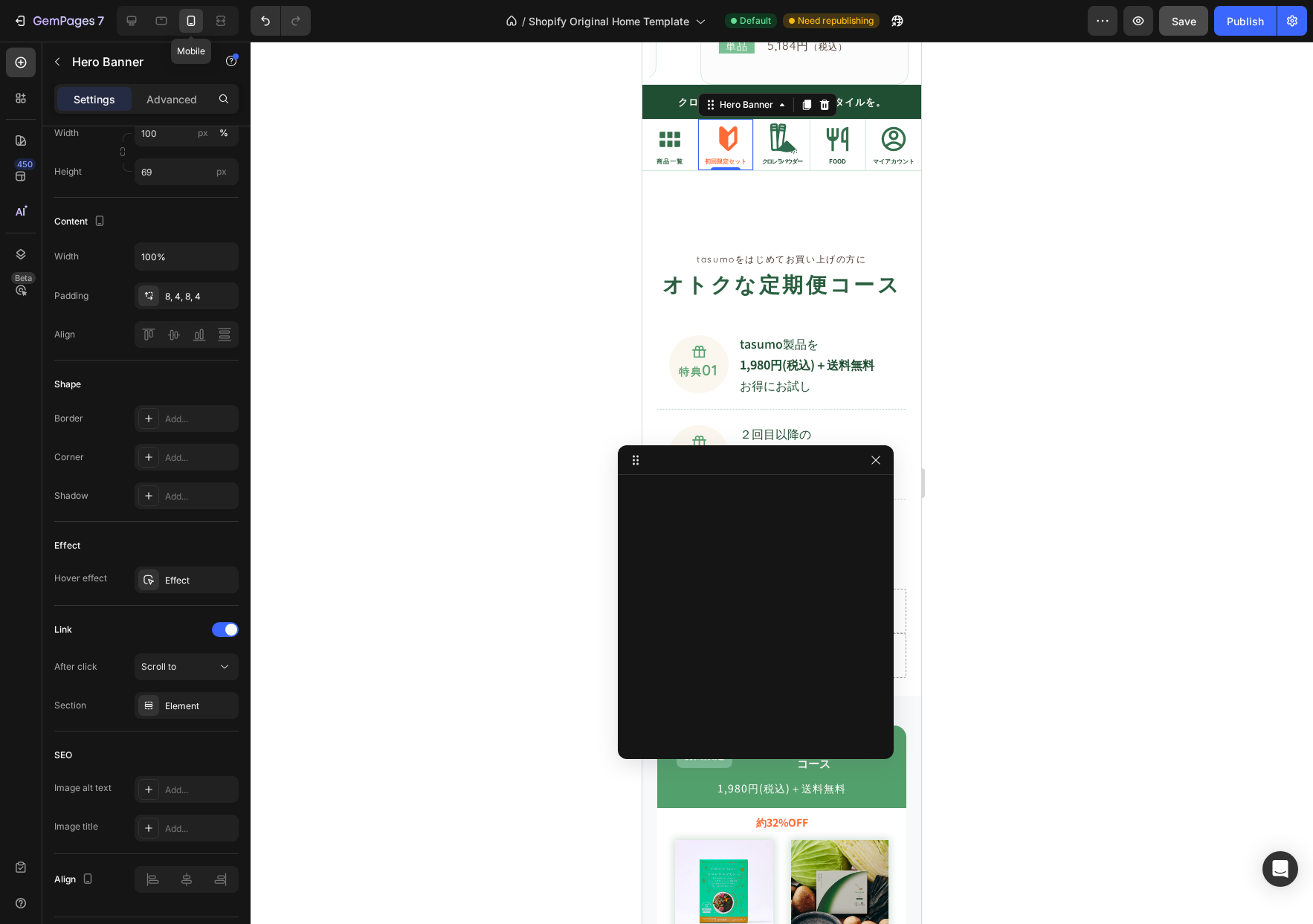
scroll to position [968, 0]
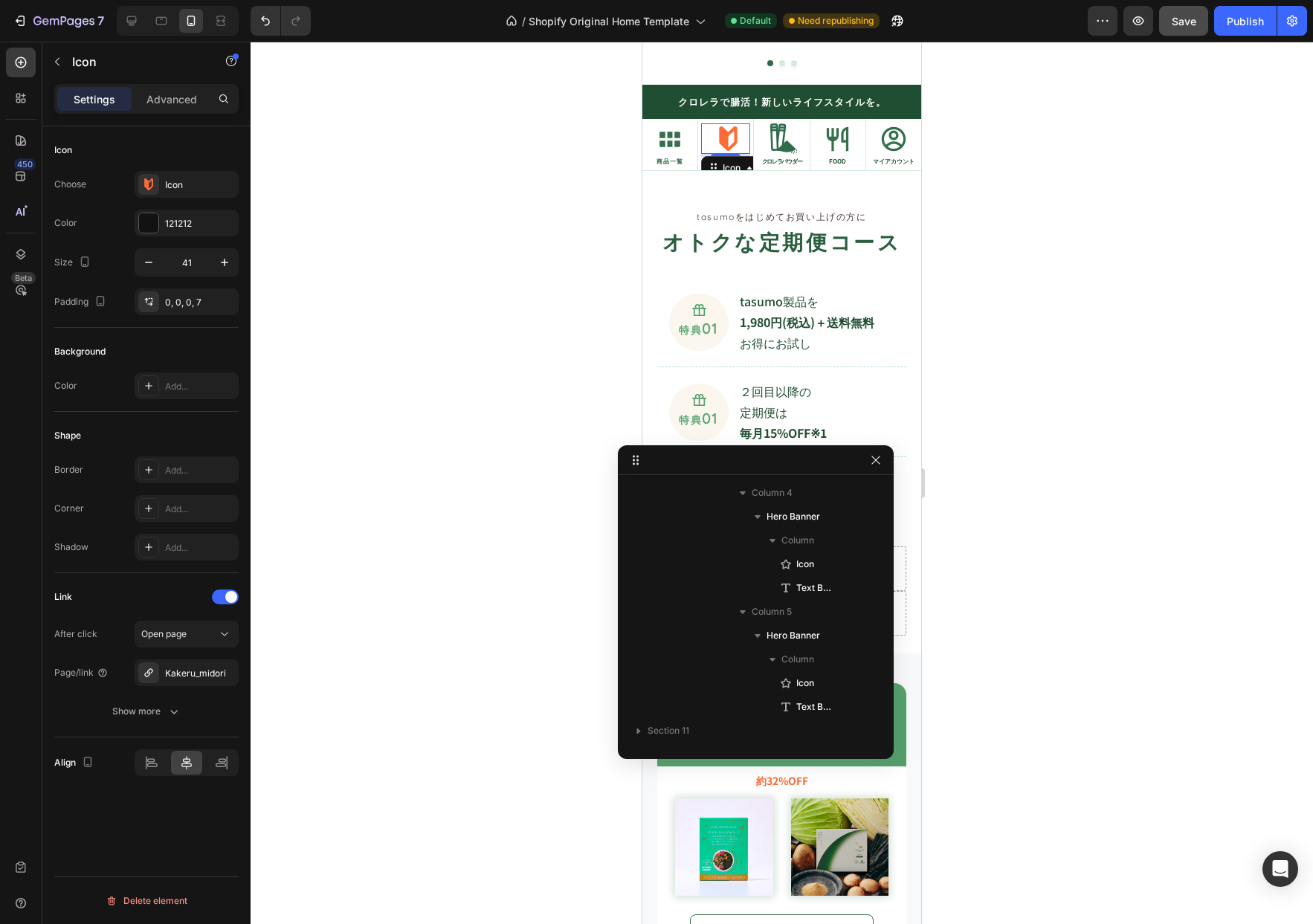
click at [723, 139] on icon at bounding box center [728, 139] width 18 height 24
click at [159, 769] on icon at bounding box center [151, 762] width 14 height 15
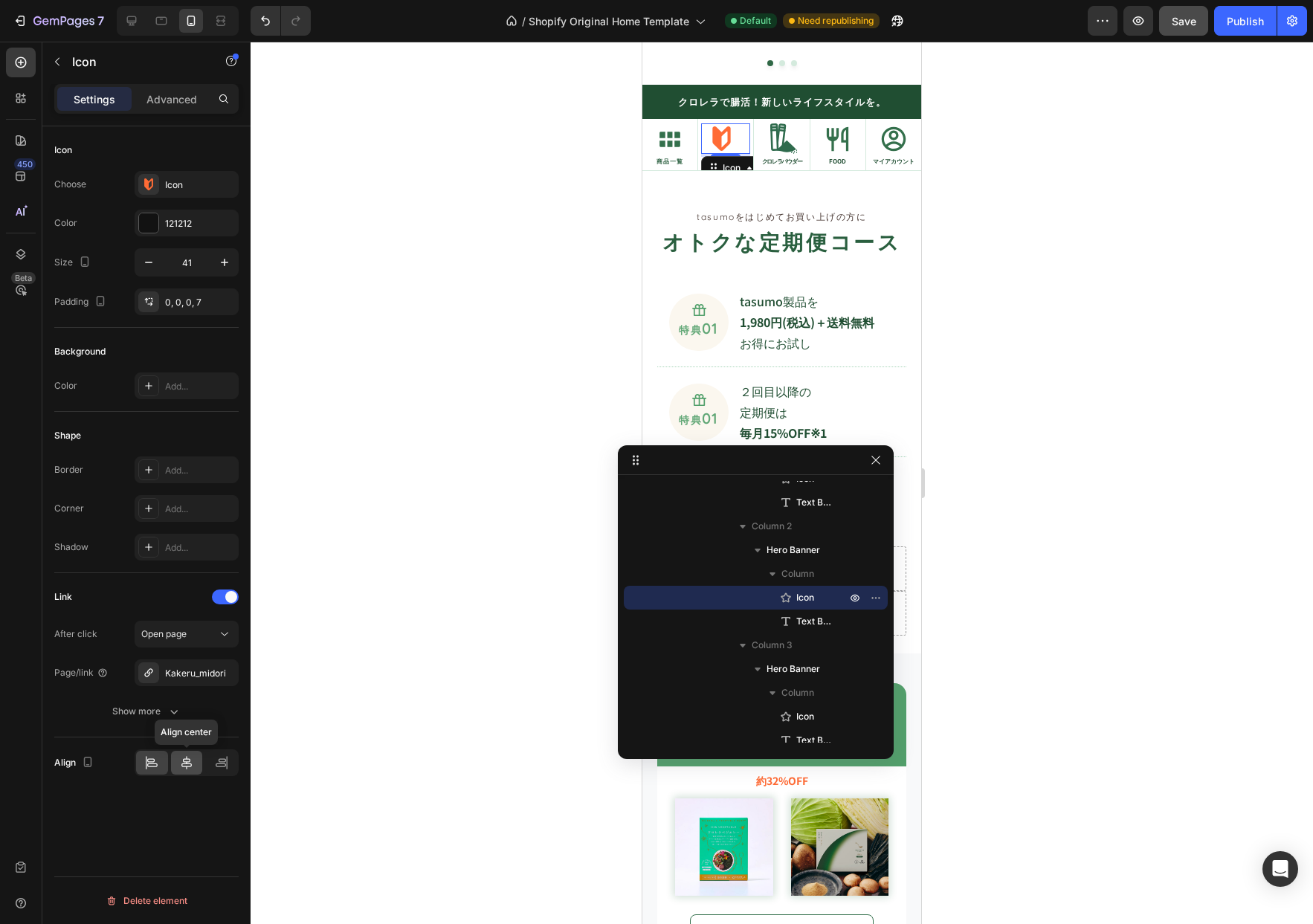
click at [182, 764] on icon at bounding box center [186, 762] width 10 height 14
click at [1127, 19] on button "button" at bounding box center [1137, 20] width 30 height 30
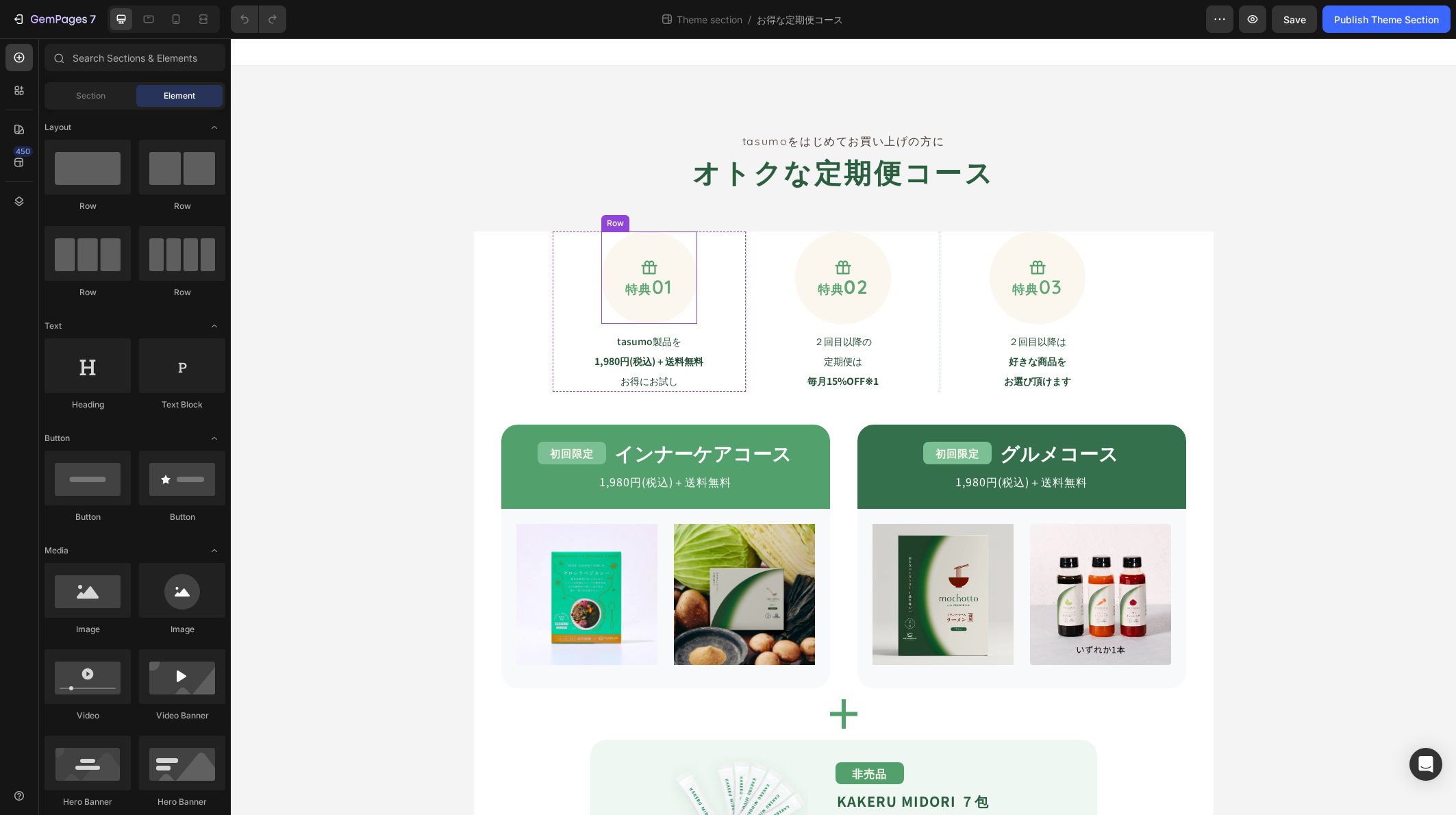
click at [484, 166] on h2 "オトクな定期便コース" at bounding box center [844, 172] width 740 height 44
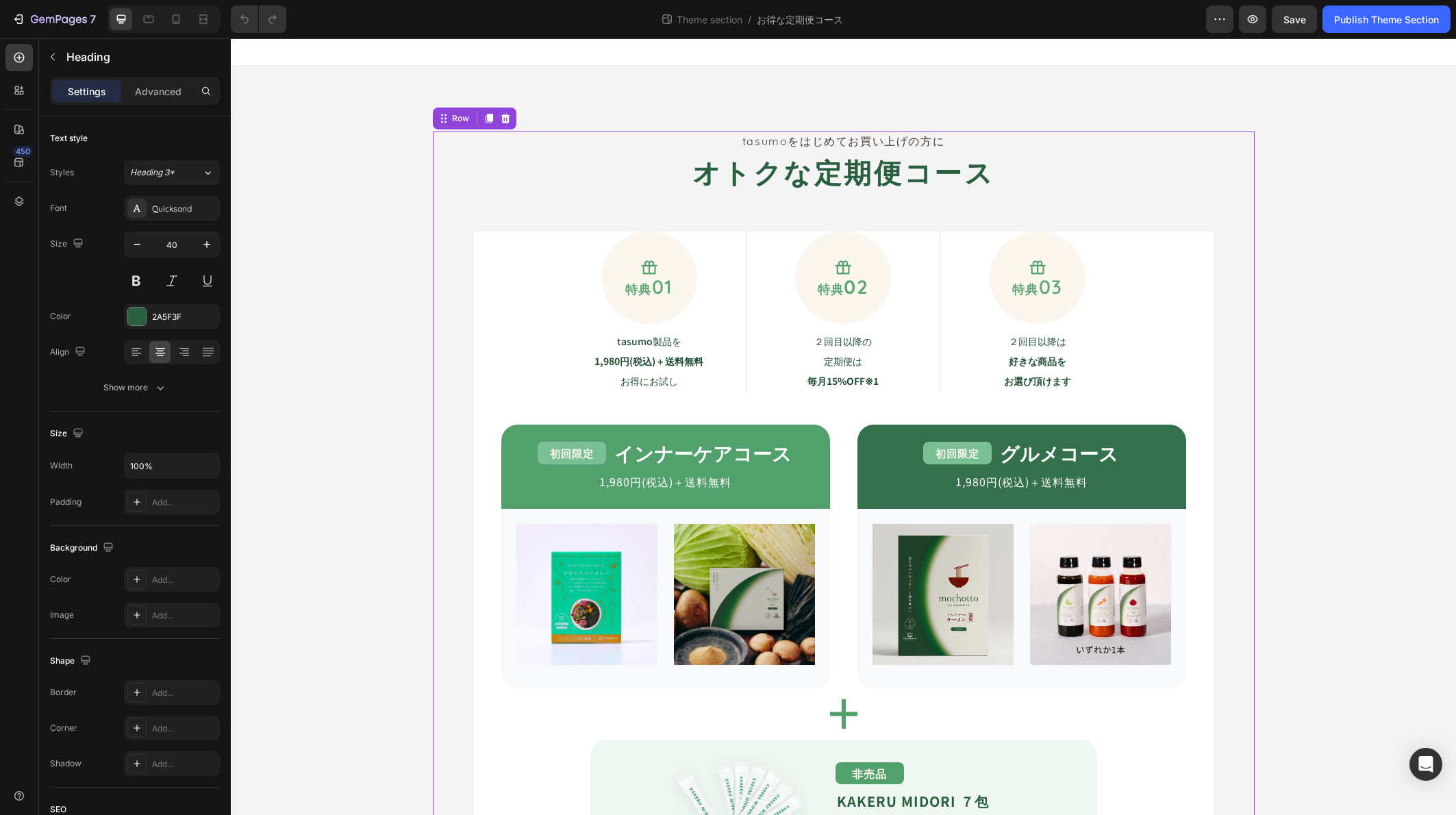
click at [444, 232] on div "tasumoをはじめてお買い上げの方に Text Block オトクな定期便コース Heading Icon 特典 01 Text Block Row tas…" at bounding box center [843, 599] width 822 height 935
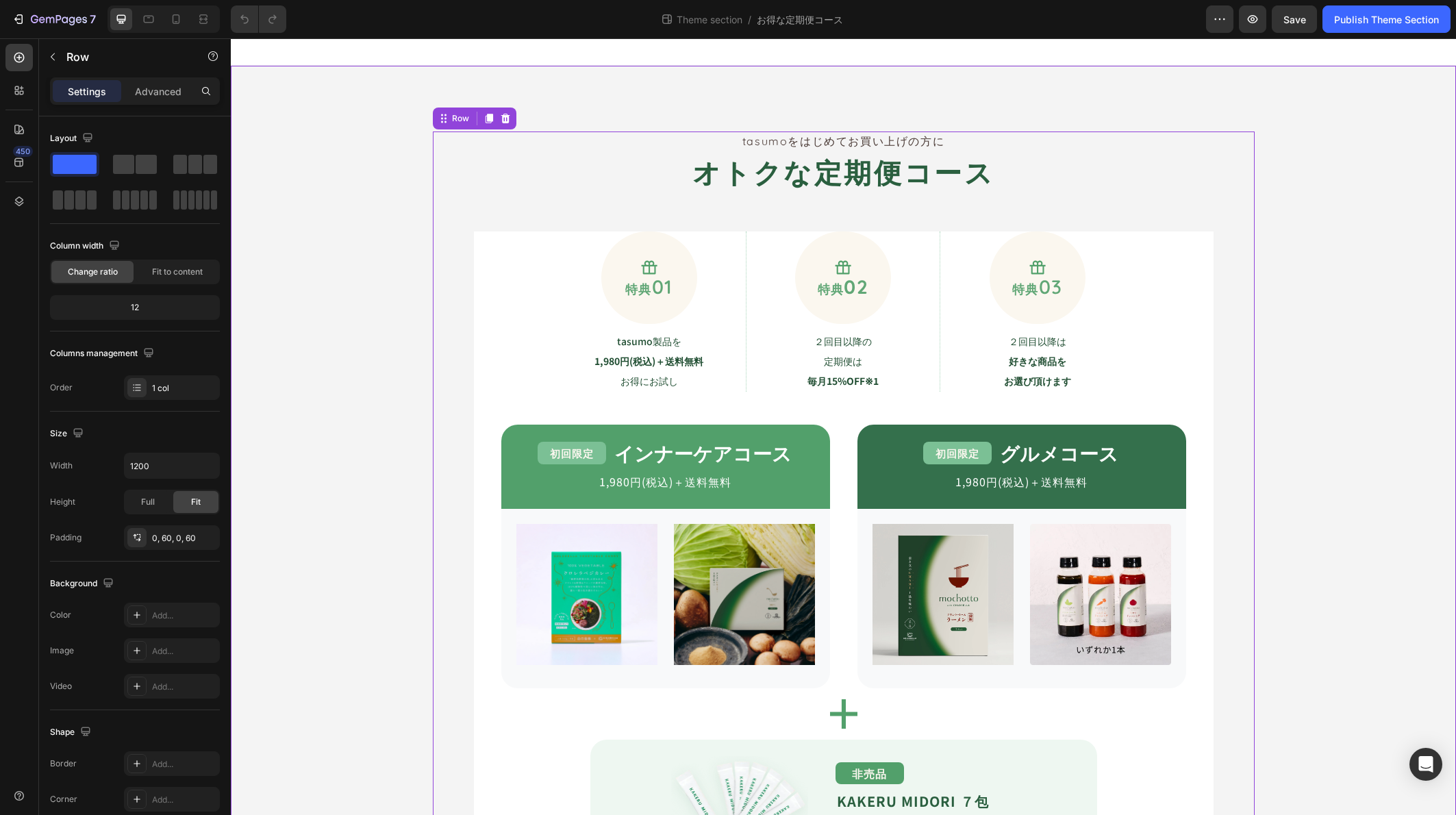
click at [352, 235] on div "tasumoをはじめてお買い上げの方に Text Block オトクな定期便コース Heading Icon 特典 01 Text Block Row tas…" at bounding box center [843, 720] width 1225 height 1178
